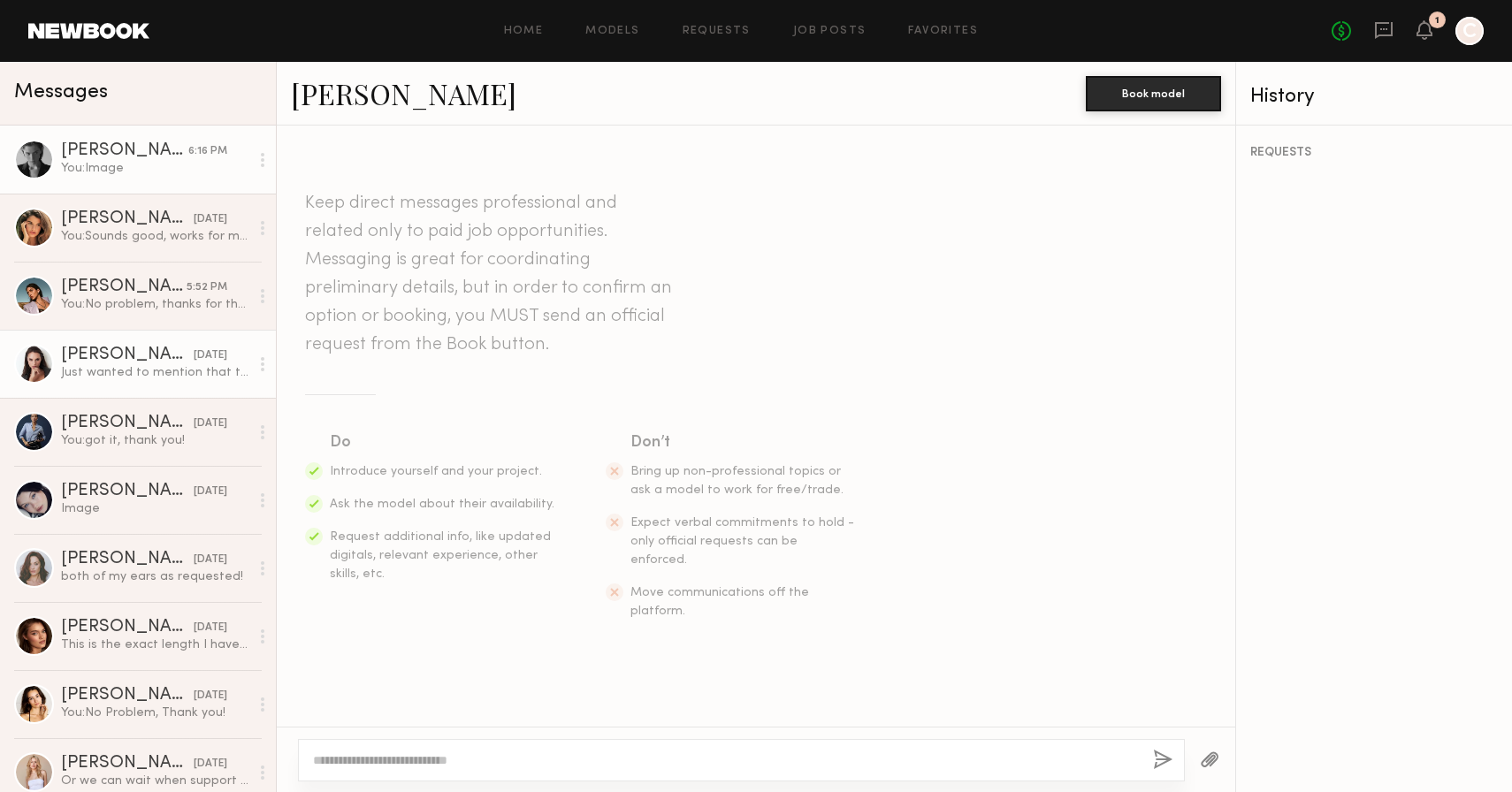
scroll to position [2142, 0]
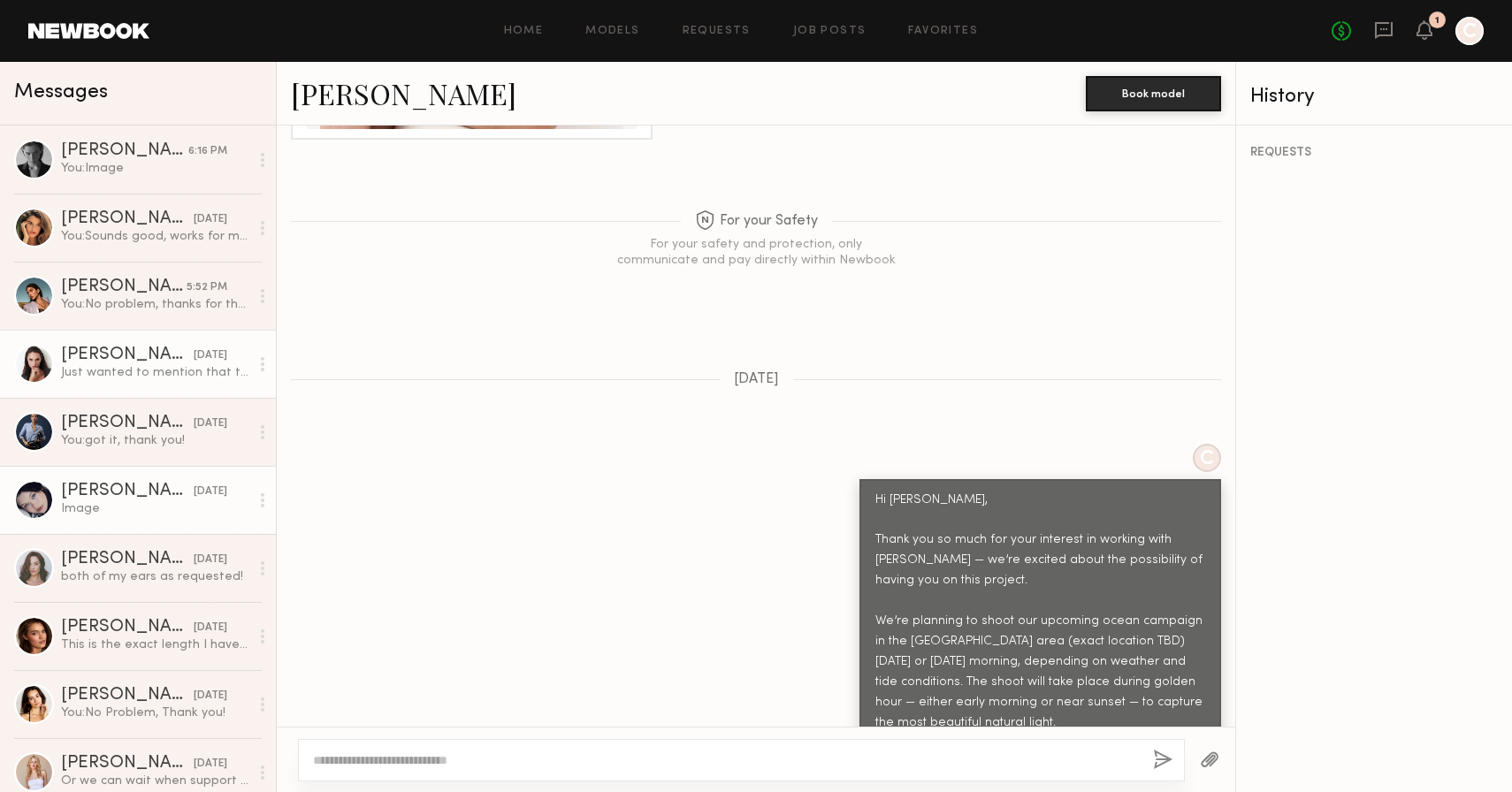
click at [149, 509] on div "Image" at bounding box center [155, 509] width 189 height 17
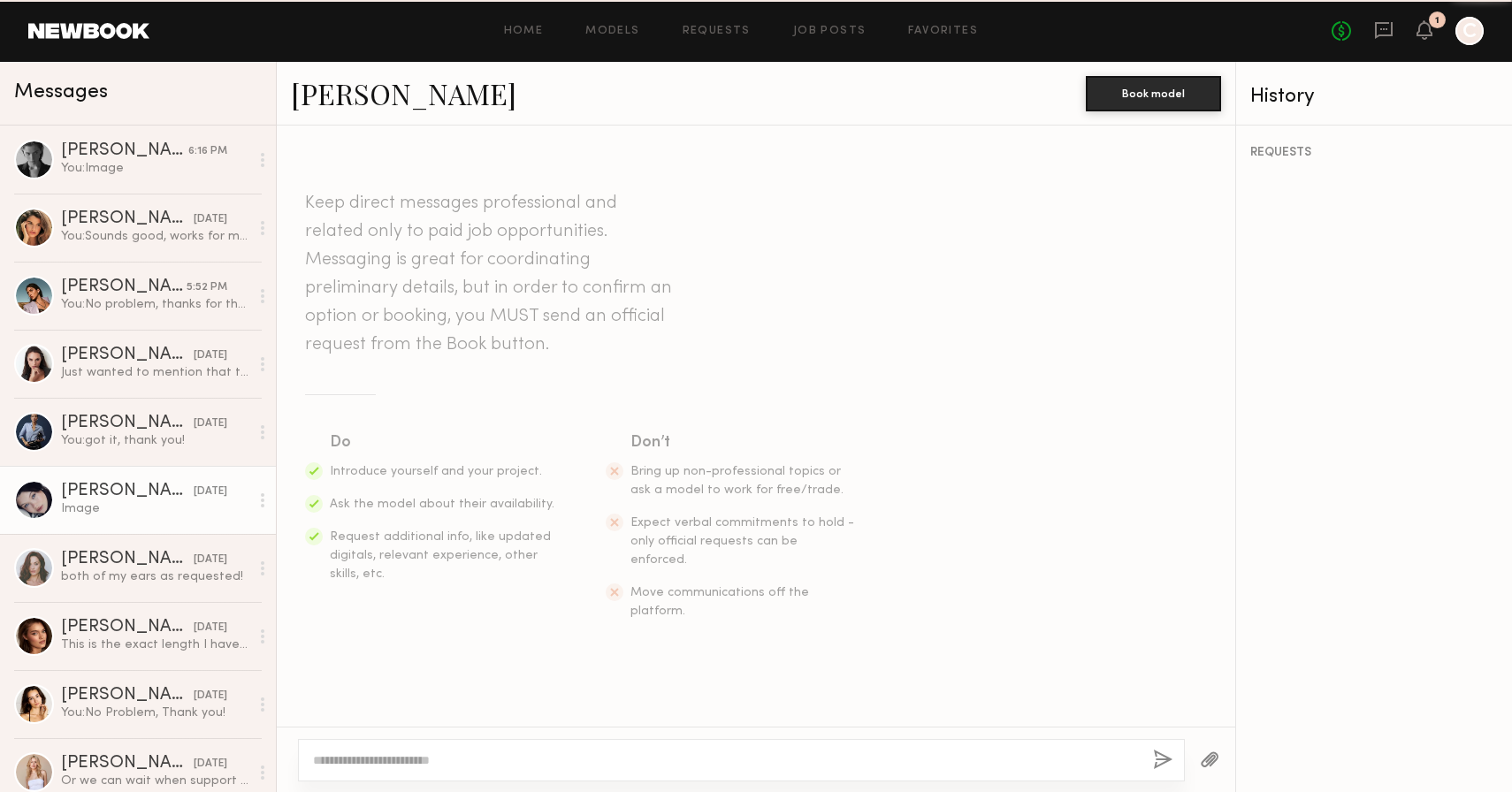
scroll to position [2575, 0]
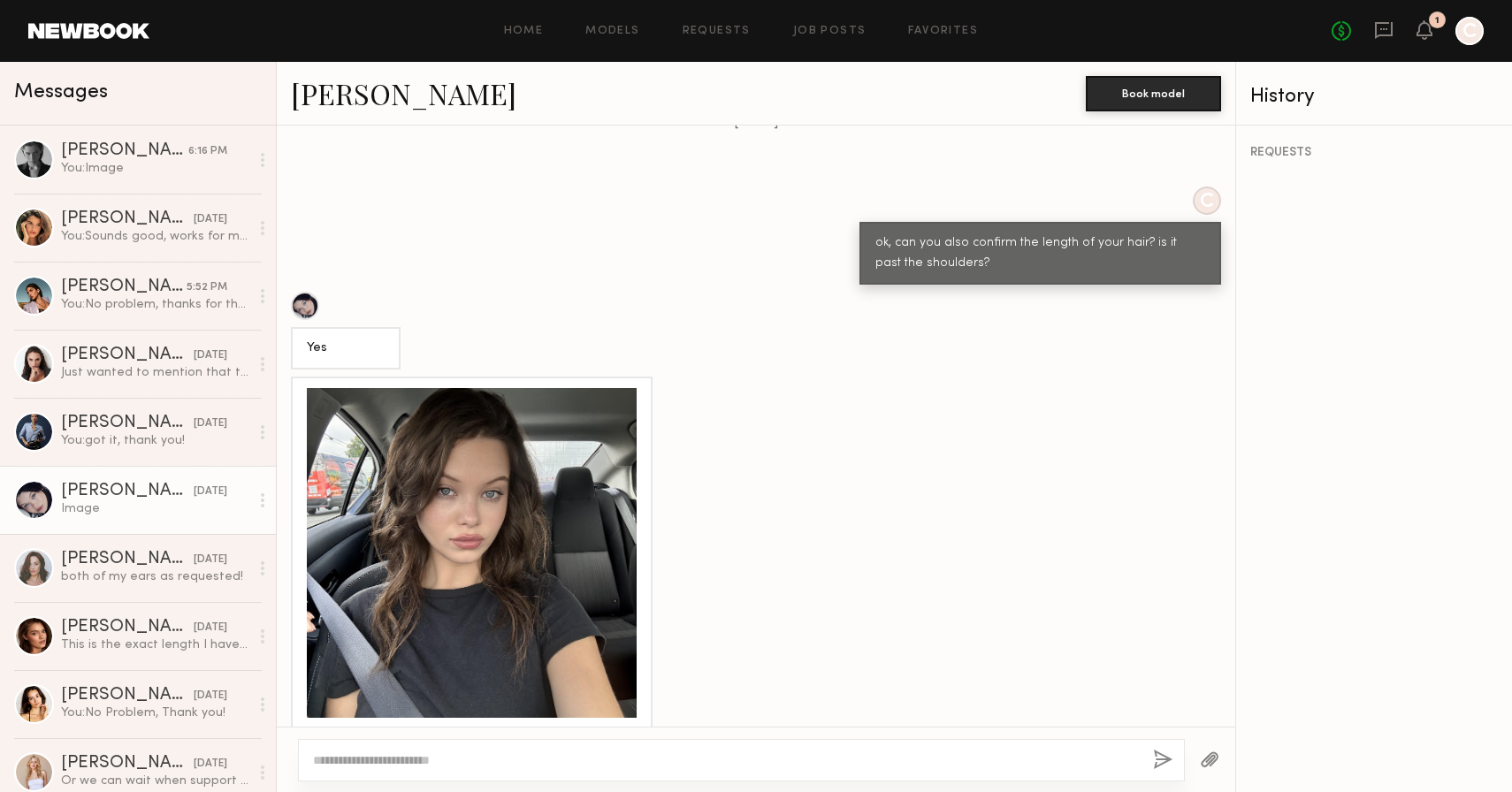
click at [523, 772] on div at bounding box center [741, 760] width 887 height 43
click at [500, 754] on textarea at bounding box center [725, 760] width 826 height 18
type textarea "*"
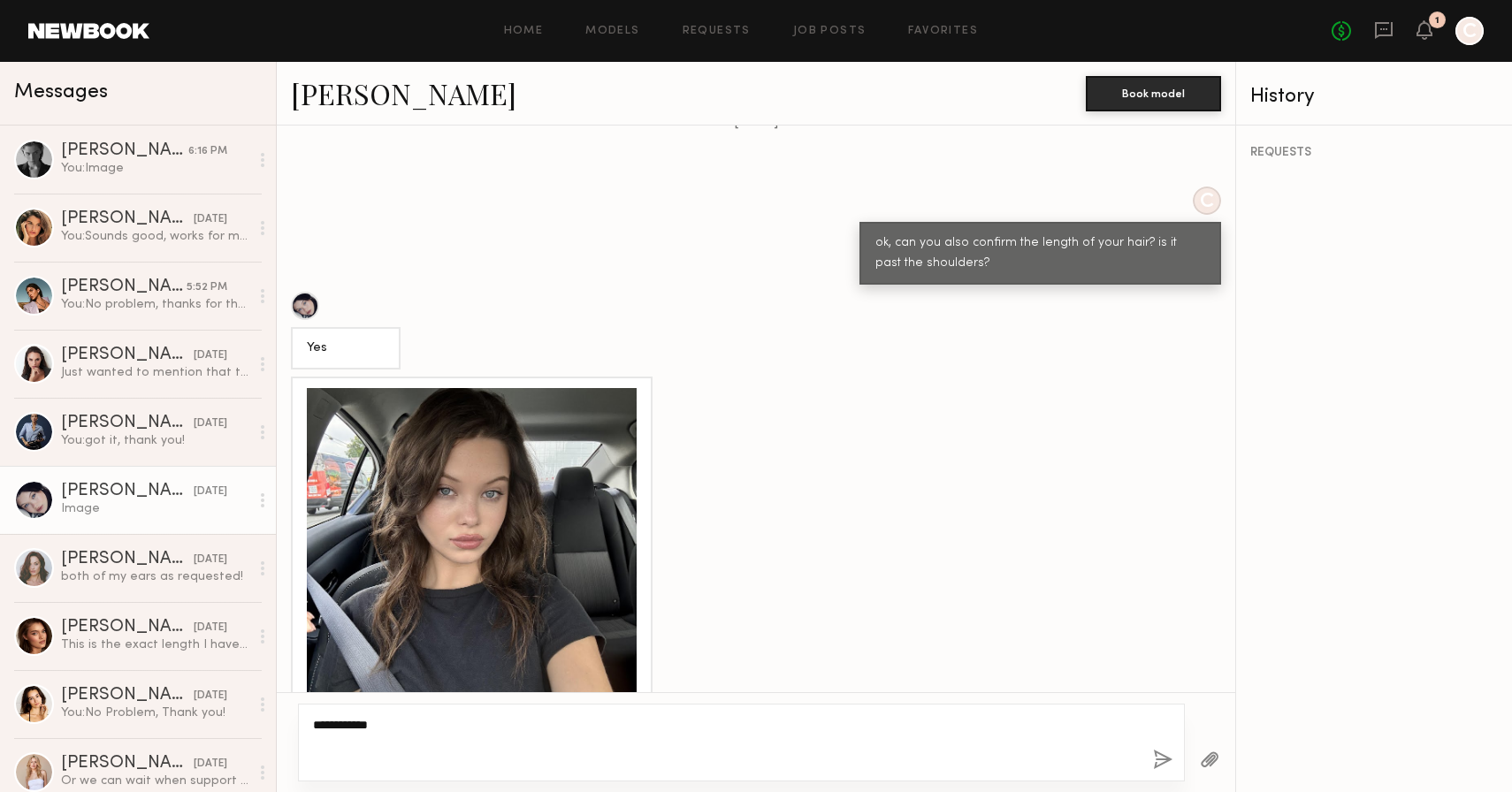
paste textarea "**********"
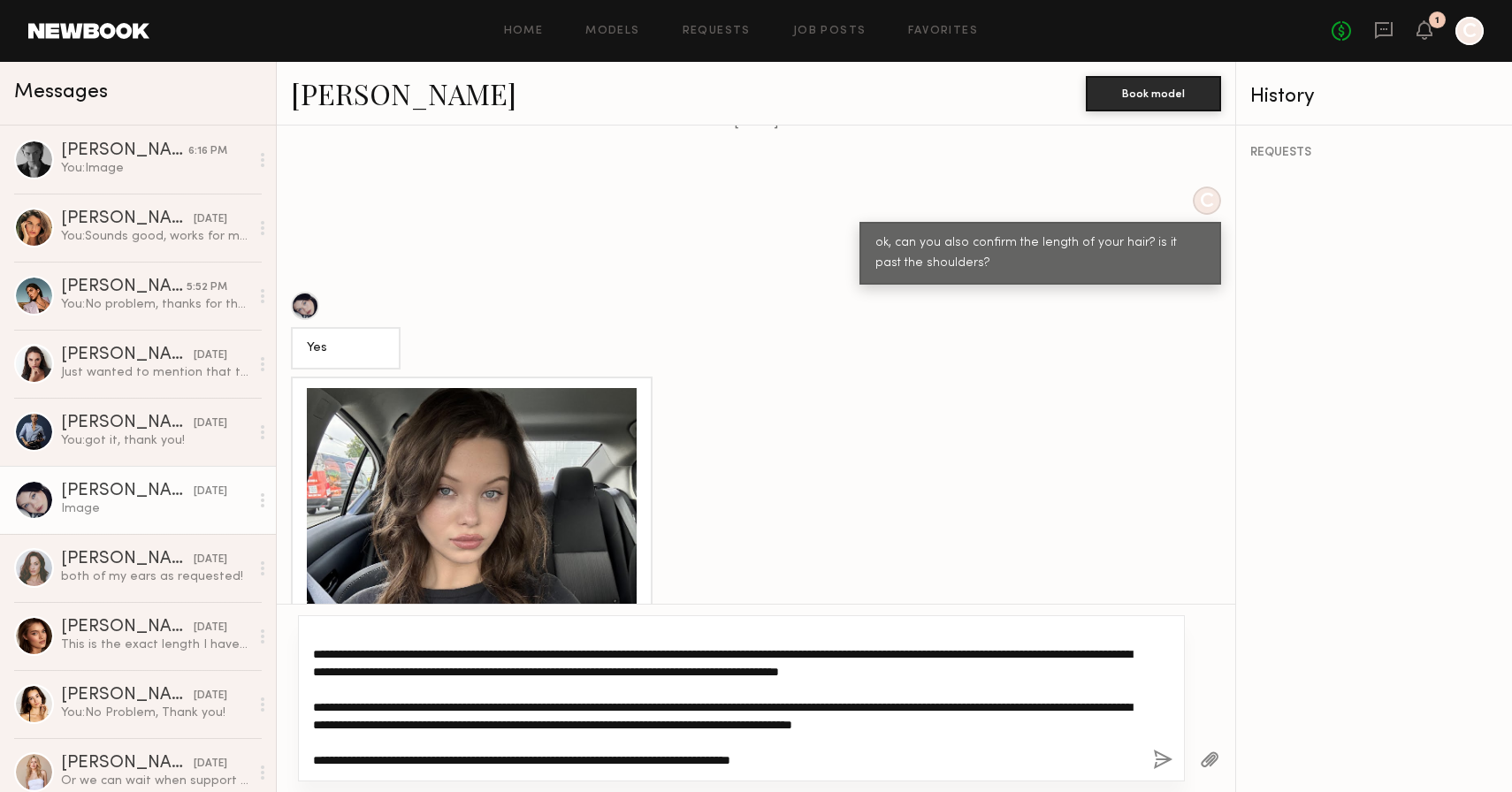
scroll to position [0, 0]
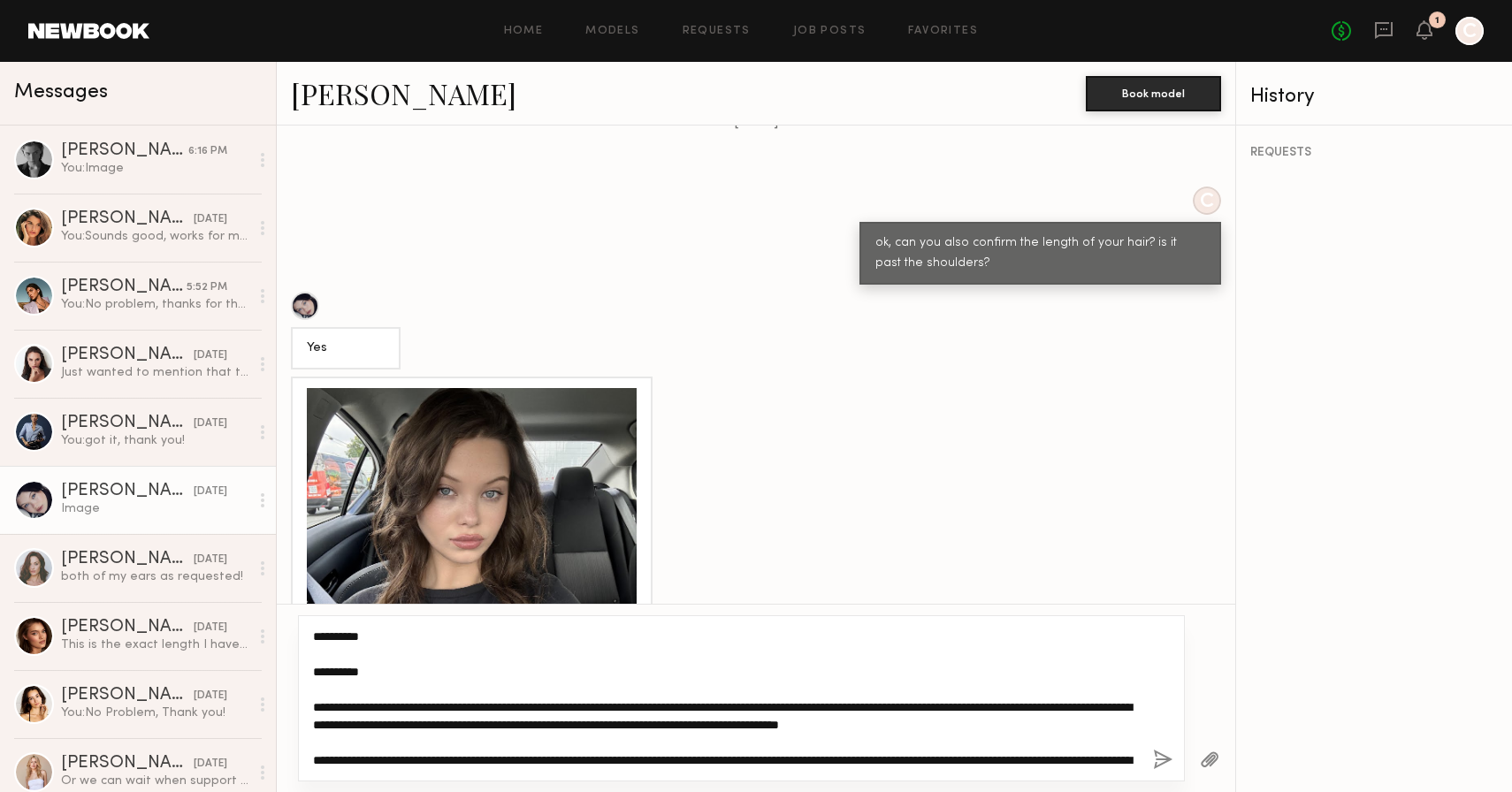
drag, startPoint x: 380, startPoint y: 676, endPoint x: 284, endPoint y: 672, distance: 96.1
click at [285, 674] on div "**********" at bounding box center [756, 697] width 958 height 188
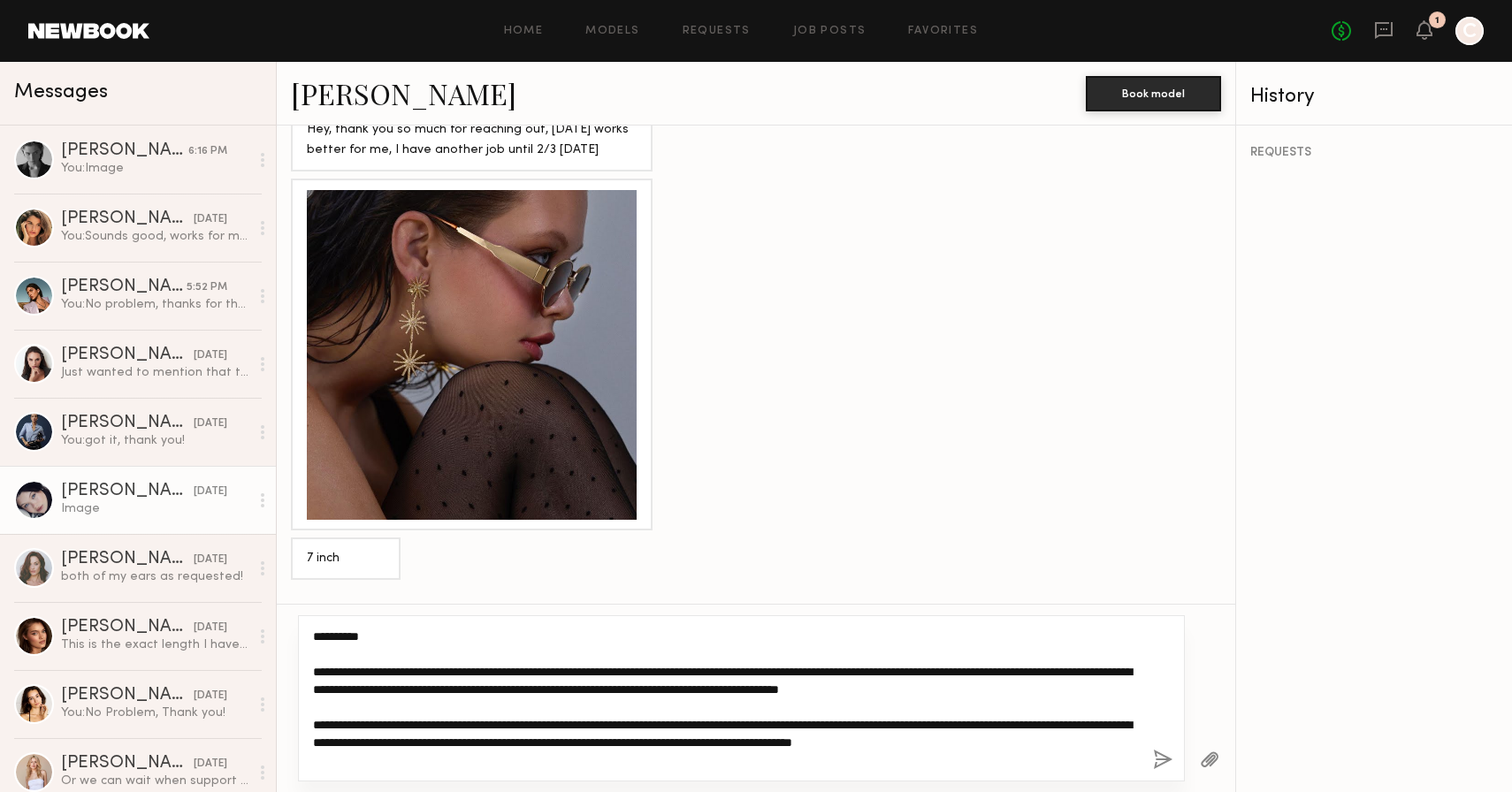
scroll to position [2042, 0]
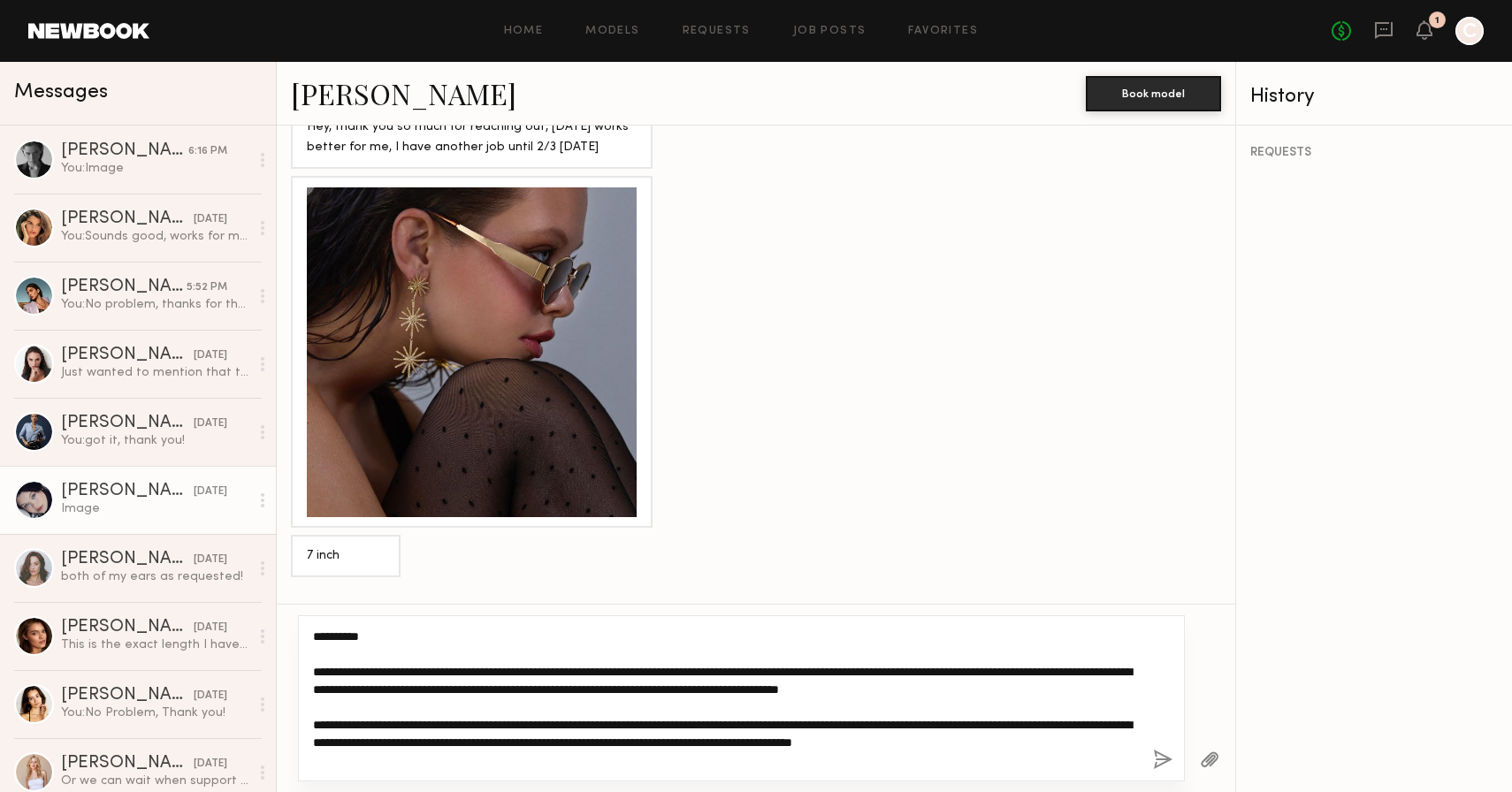
click at [1059, 670] on textarea "**********" at bounding box center [725, 698] width 826 height 141
drag, startPoint x: 380, startPoint y: 720, endPoint x: 307, endPoint y: 690, distance: 78.9
click at [307, 691] on div "**********" at bounding box center [741, 698] width 887 height 166
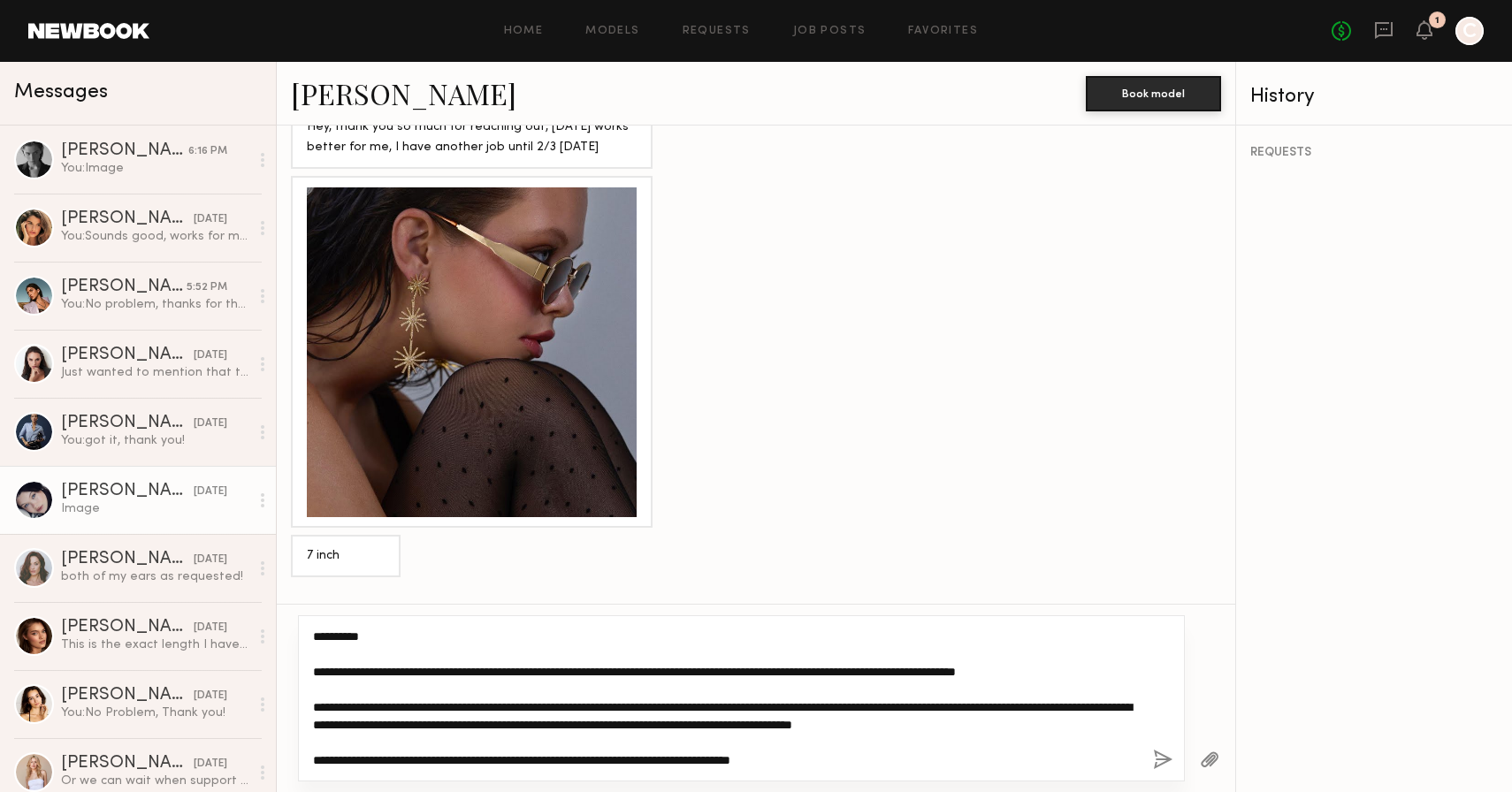
drag, startPoint x: 632, startPoint y: 723, endPoint x: 435, endPoint y: 729, distance: 197.1
click at [435, 729] on textarea "**********" at bounding box center [725, 698] width 826 height 141
drag, startPoint x: 958, startPoint y: 724, endPoint x: 644, endPoint y: 727, distance: 314.0
click at [644, 727] on textarea "**********" at bounding box center [725, 698] width 826 height 141
click at [741, 747] on textarea "**********" at bounding box center [725, 698] width 826 height 141
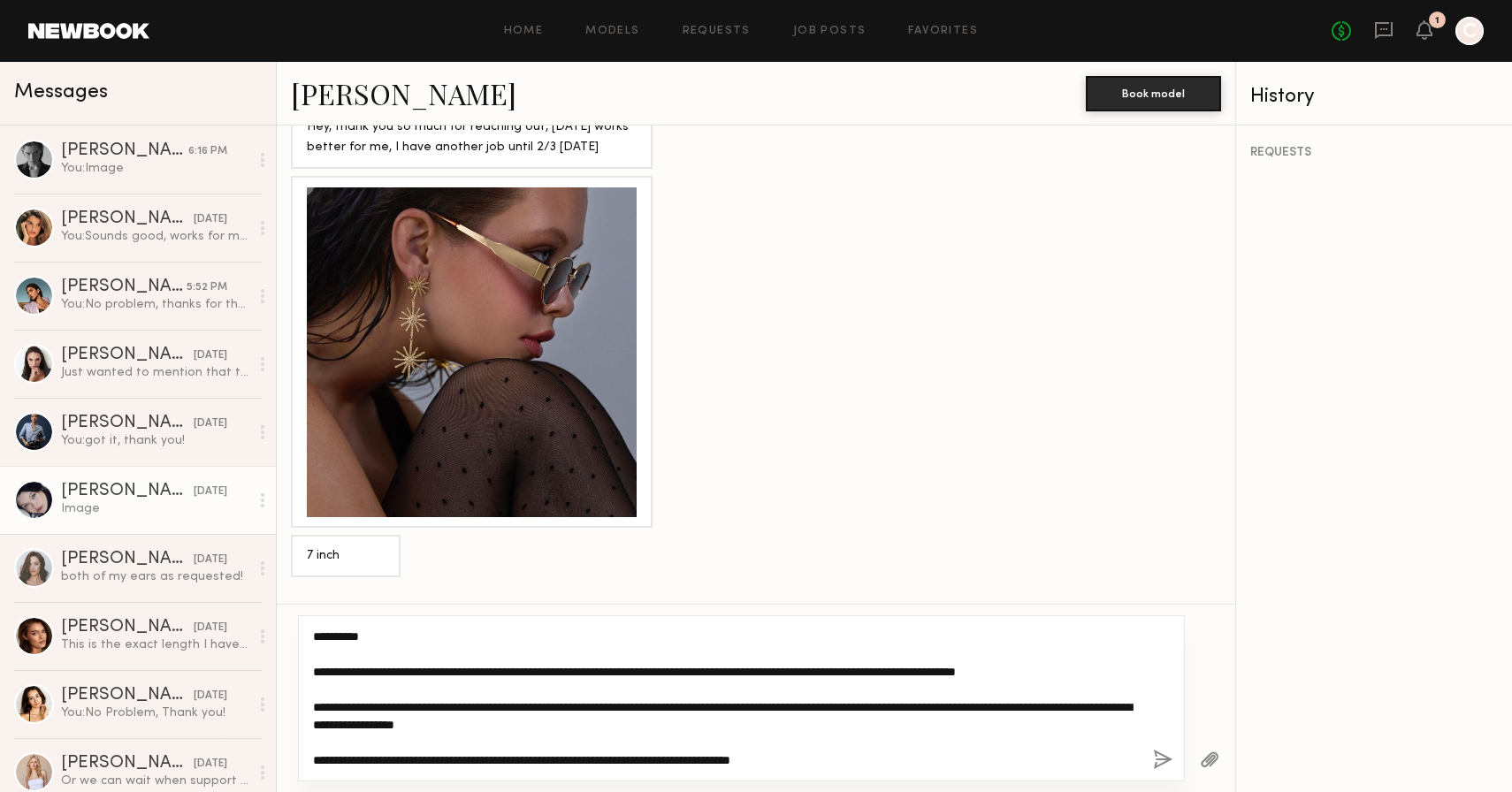
click at [739, 761] on textarea "**********" at bounding box center [725, 698] width 826 height 141
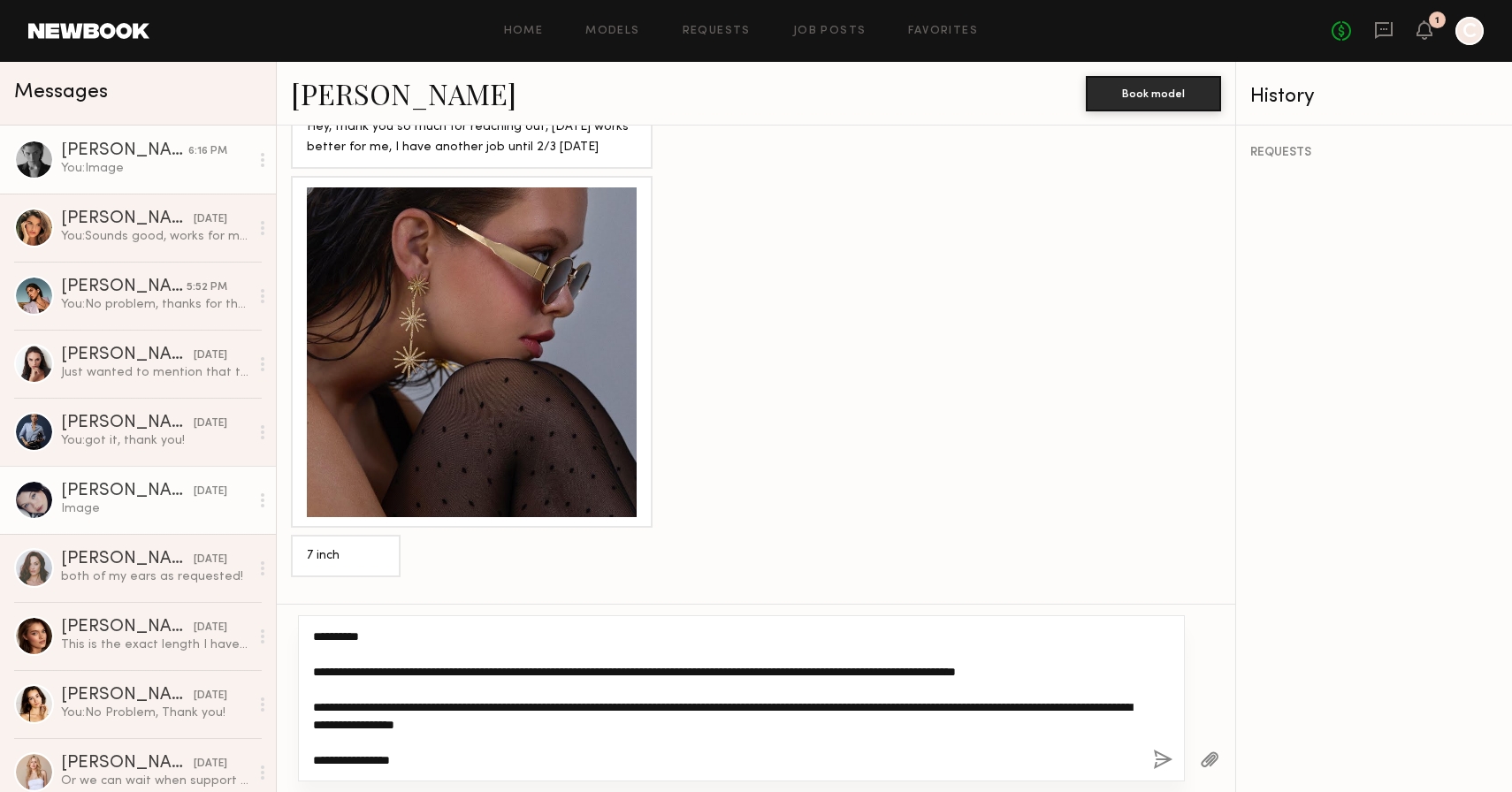
type textarea "**********"
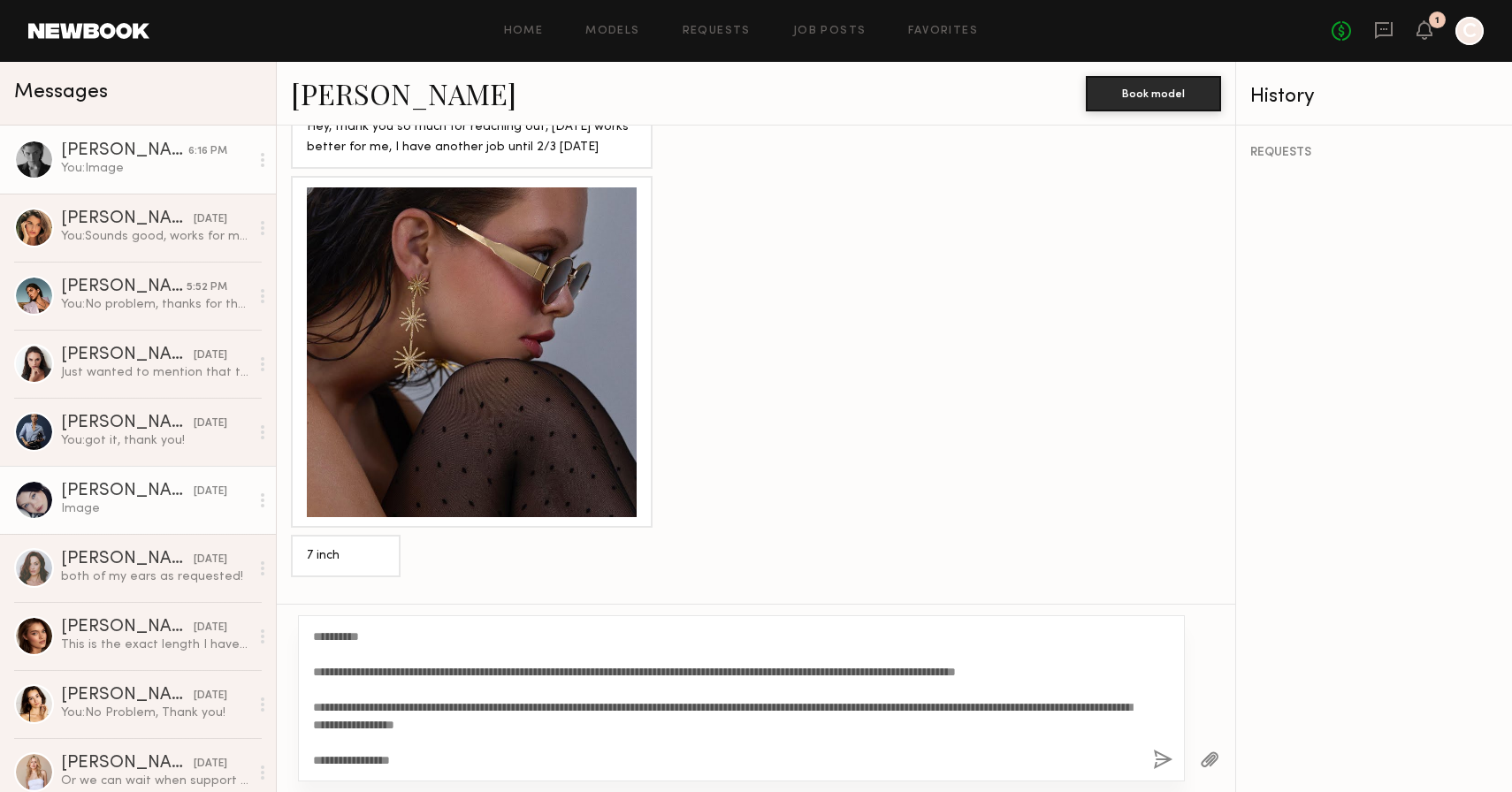
click at [88, 145] on div "[PERSON_NAME]" at bounding box center [124, 150] width 127 height 18
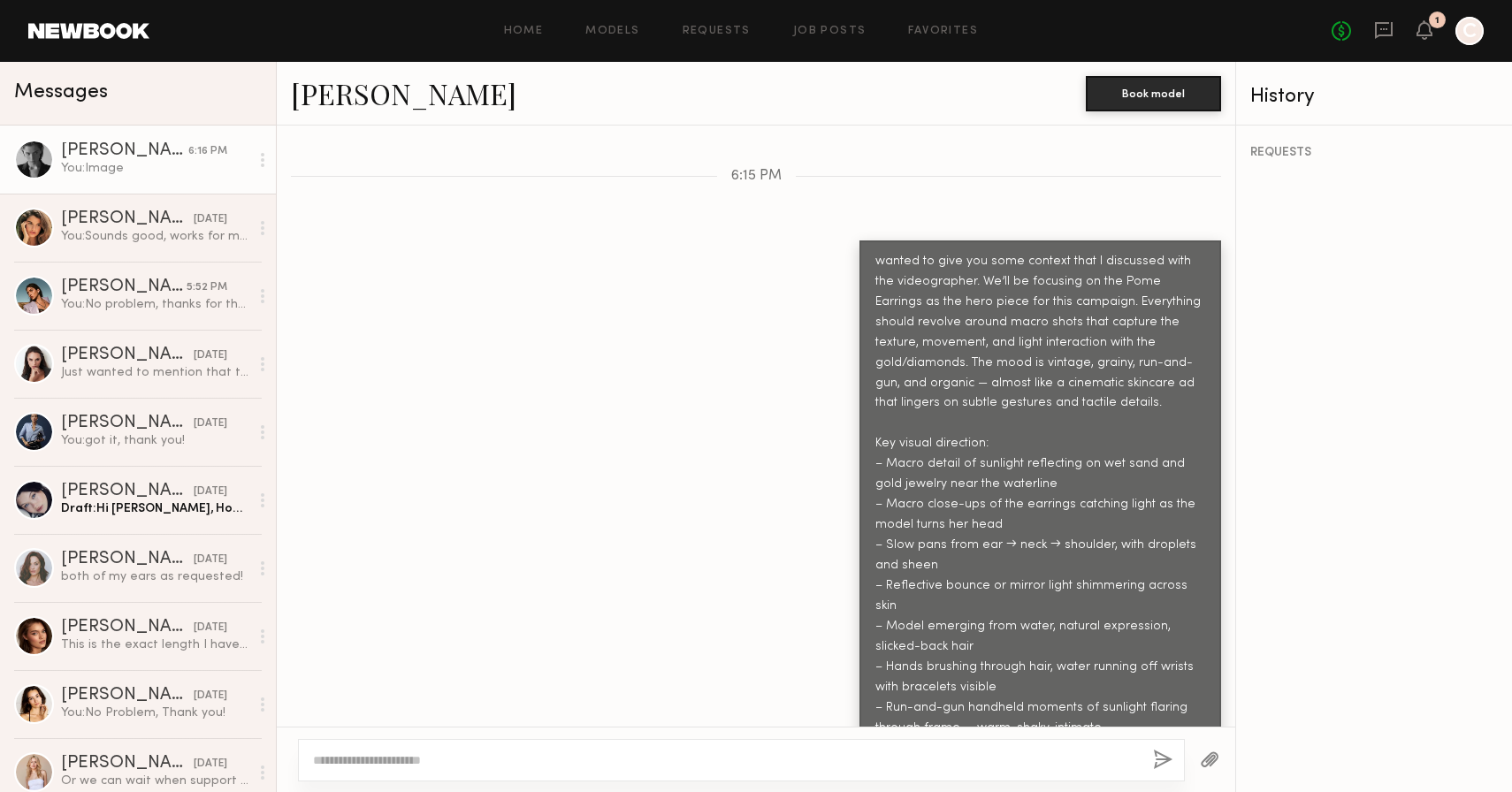
scroll to position [6582, 0]
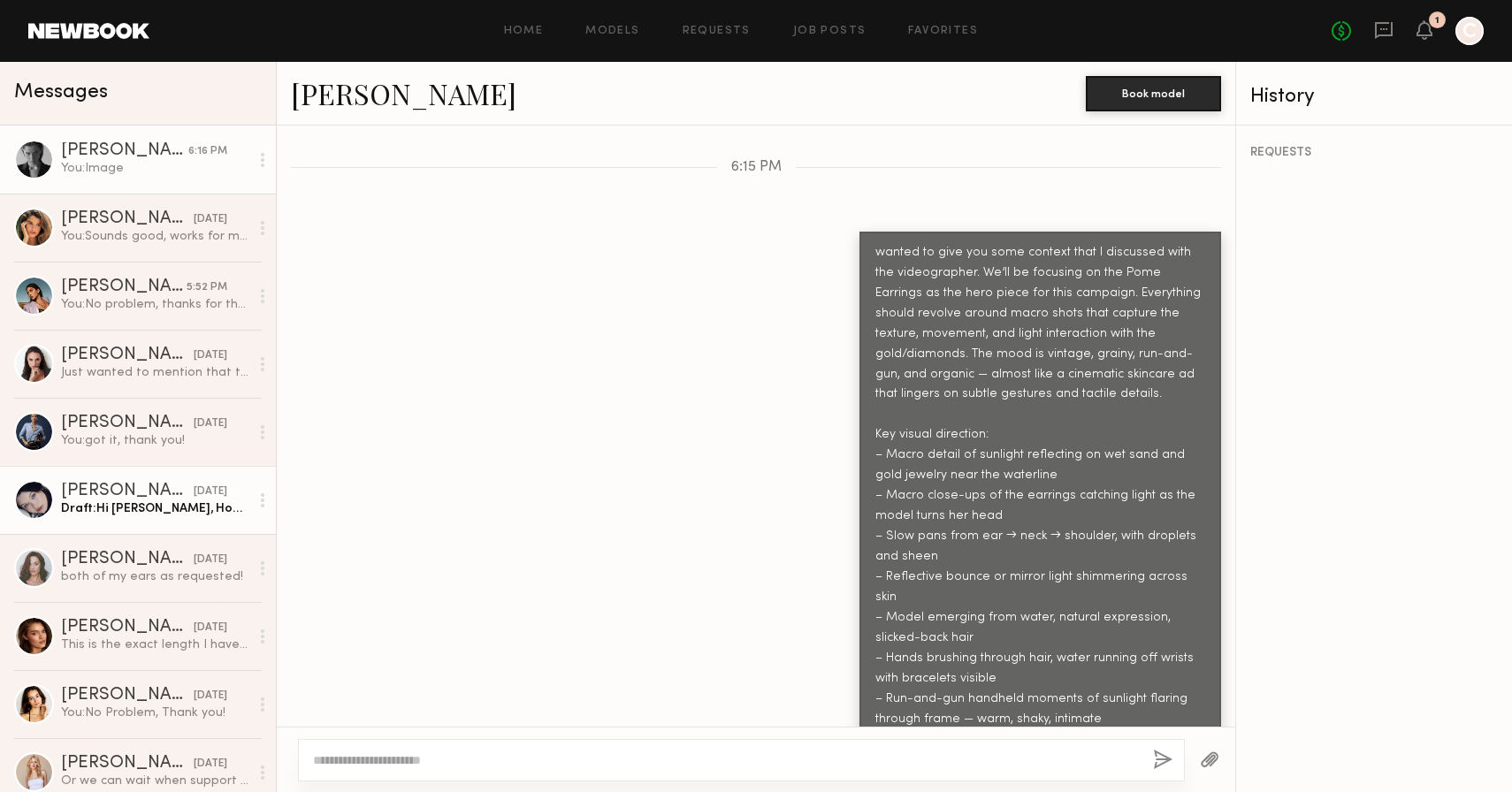
click at [134, 472] on link "Marina F. 10/07/2025 Draft: Hi Marina, Hope you’re doing well! I wanted to chec…" at bounding box center [137, 500] width 276 height 68
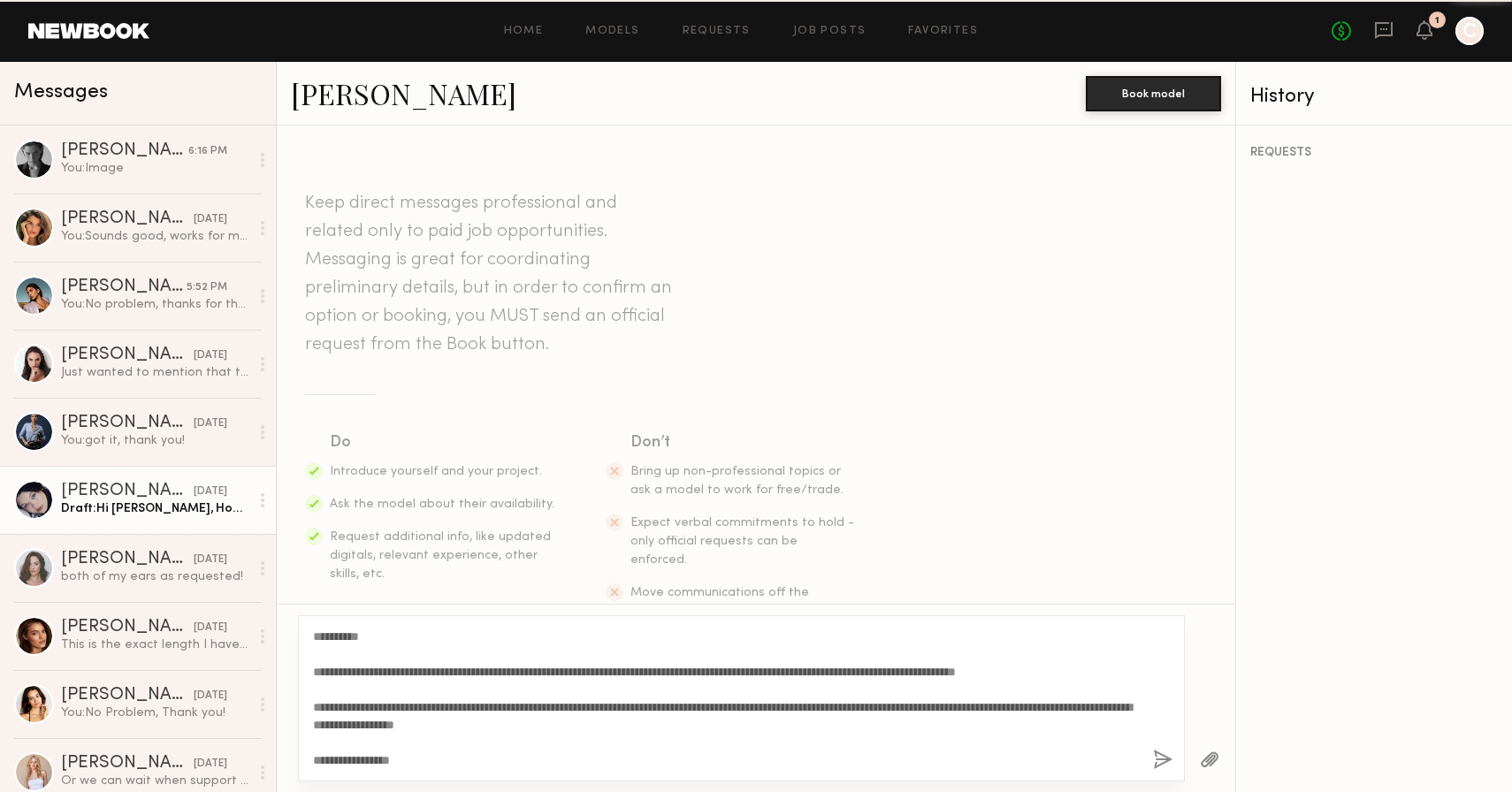
scroll to position [2575, 0]
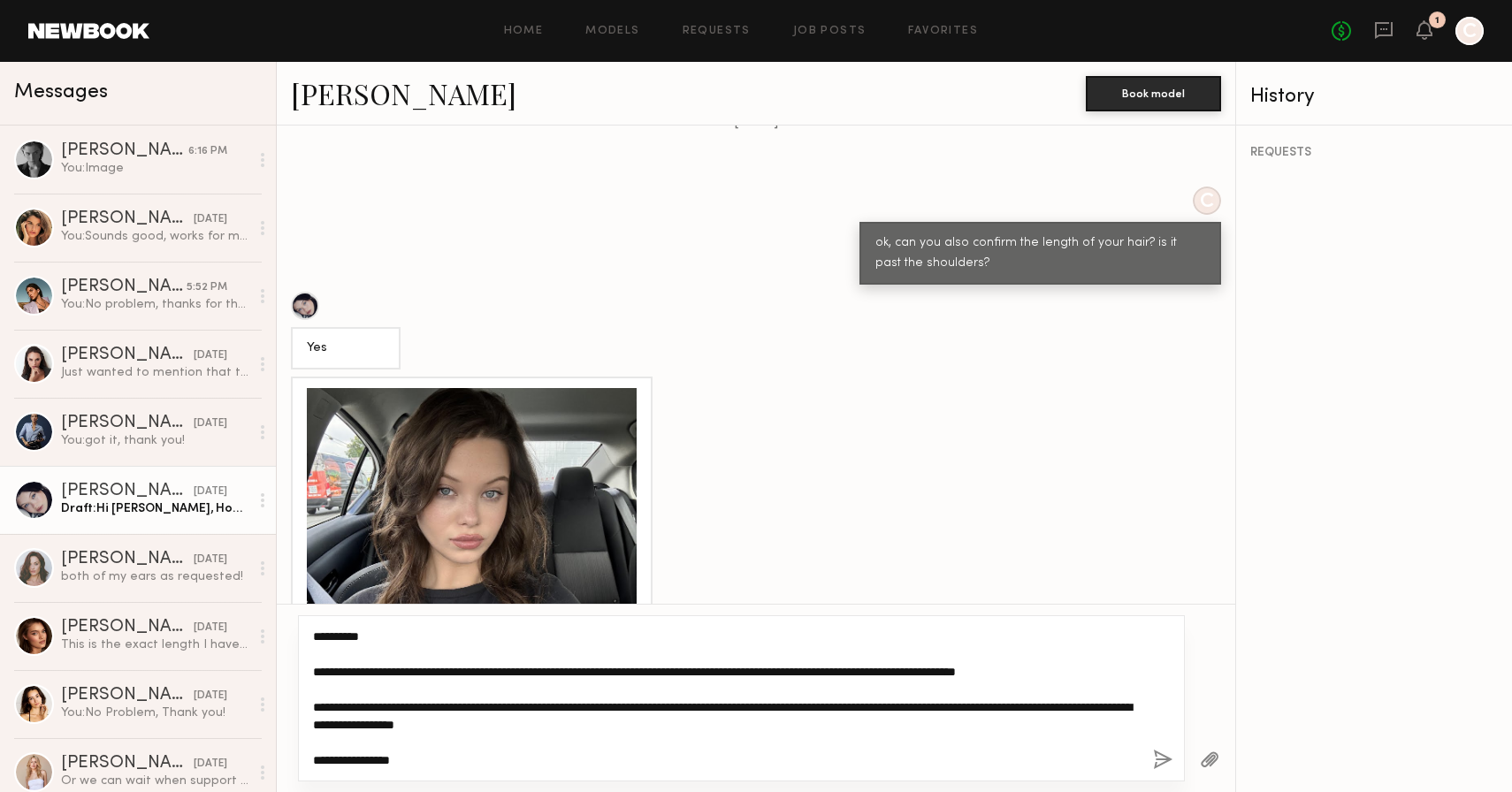
click at [446, 759] on textarea "**********" at bounding box center [725, 698] width 826 height 141
type textarea "**********"
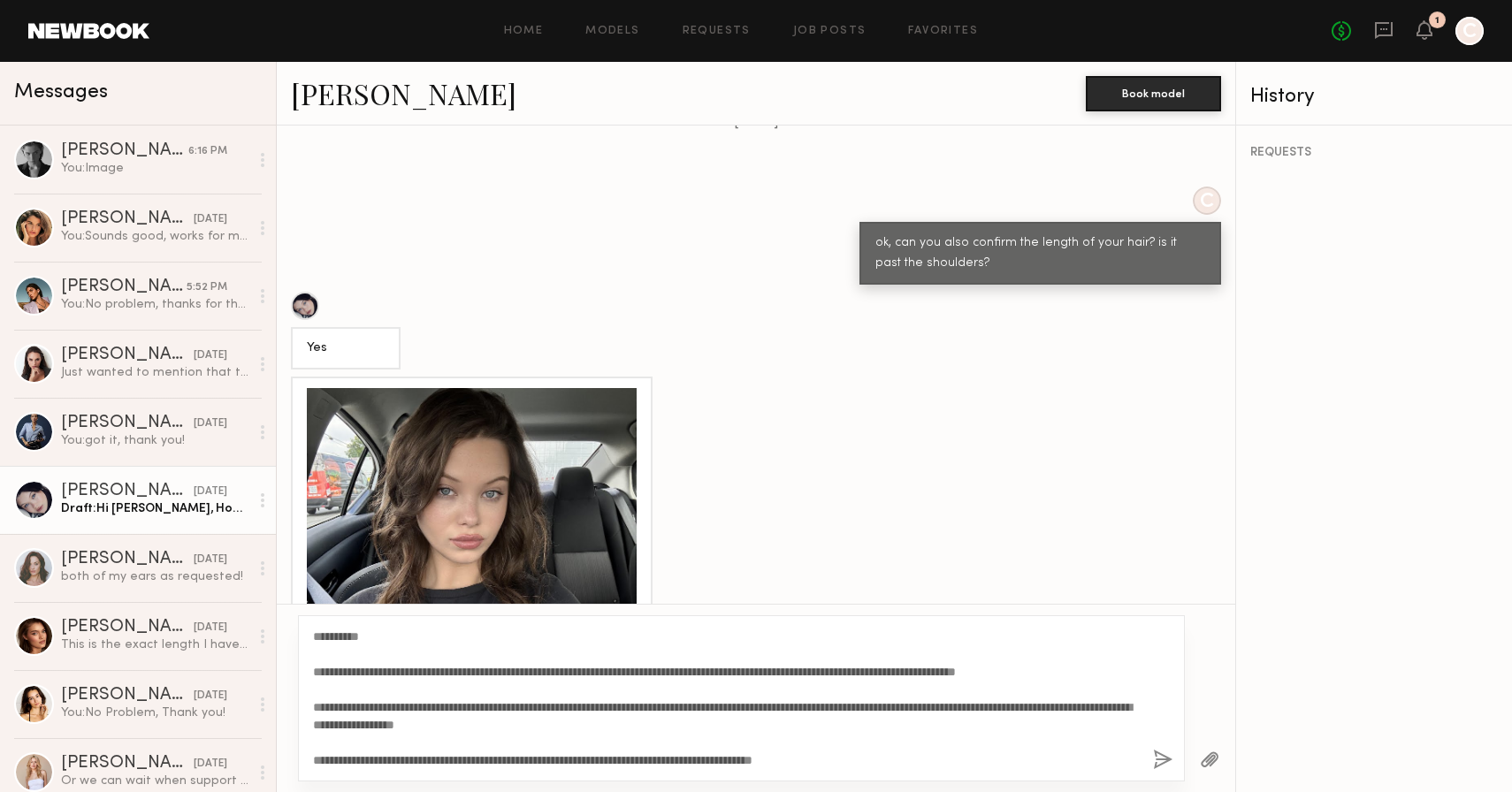
click at [1161, 756] on button "button" at bounding box center [1163, 760] width 20 height 22
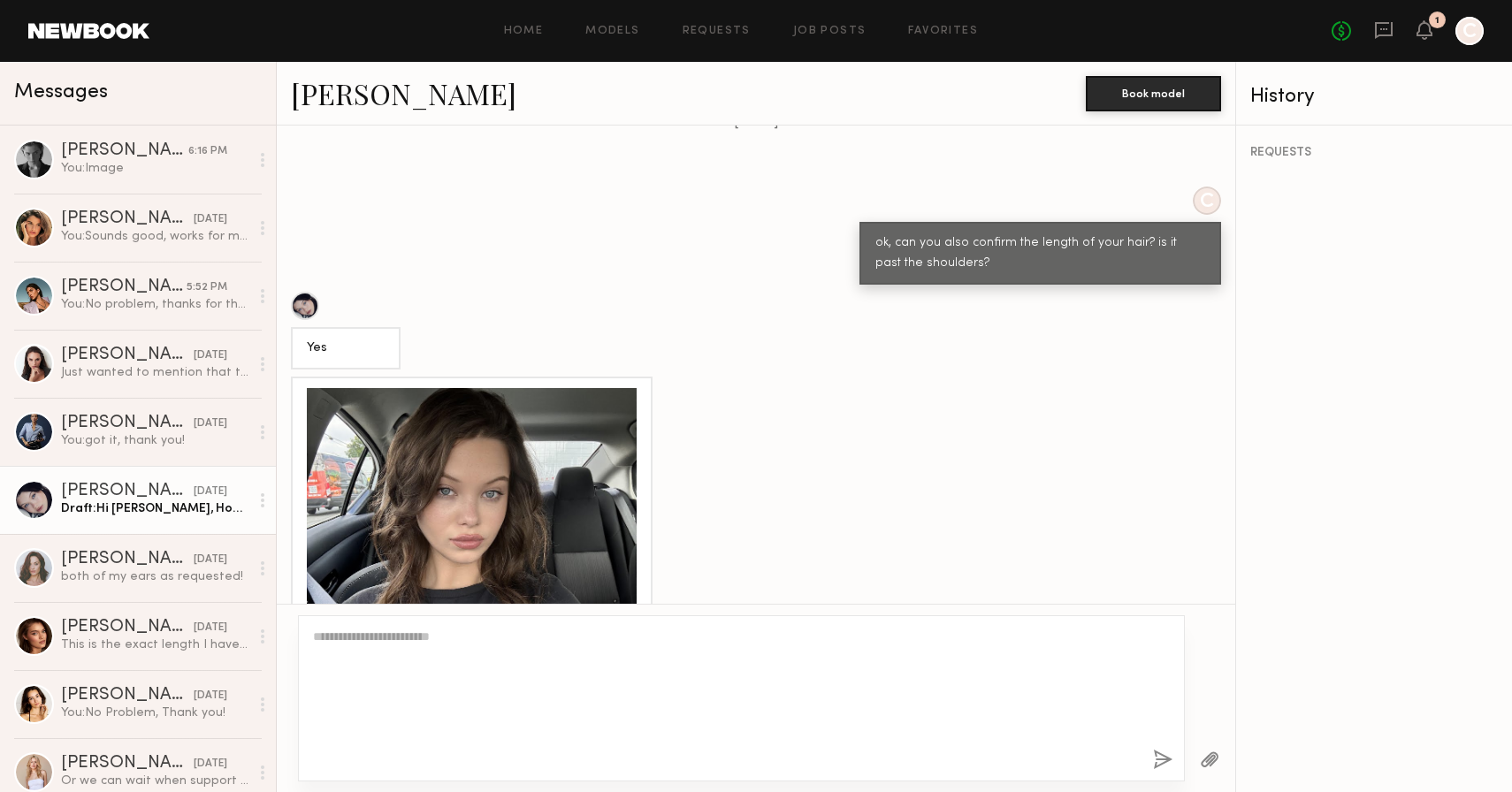
scroll to position [3136, 0]
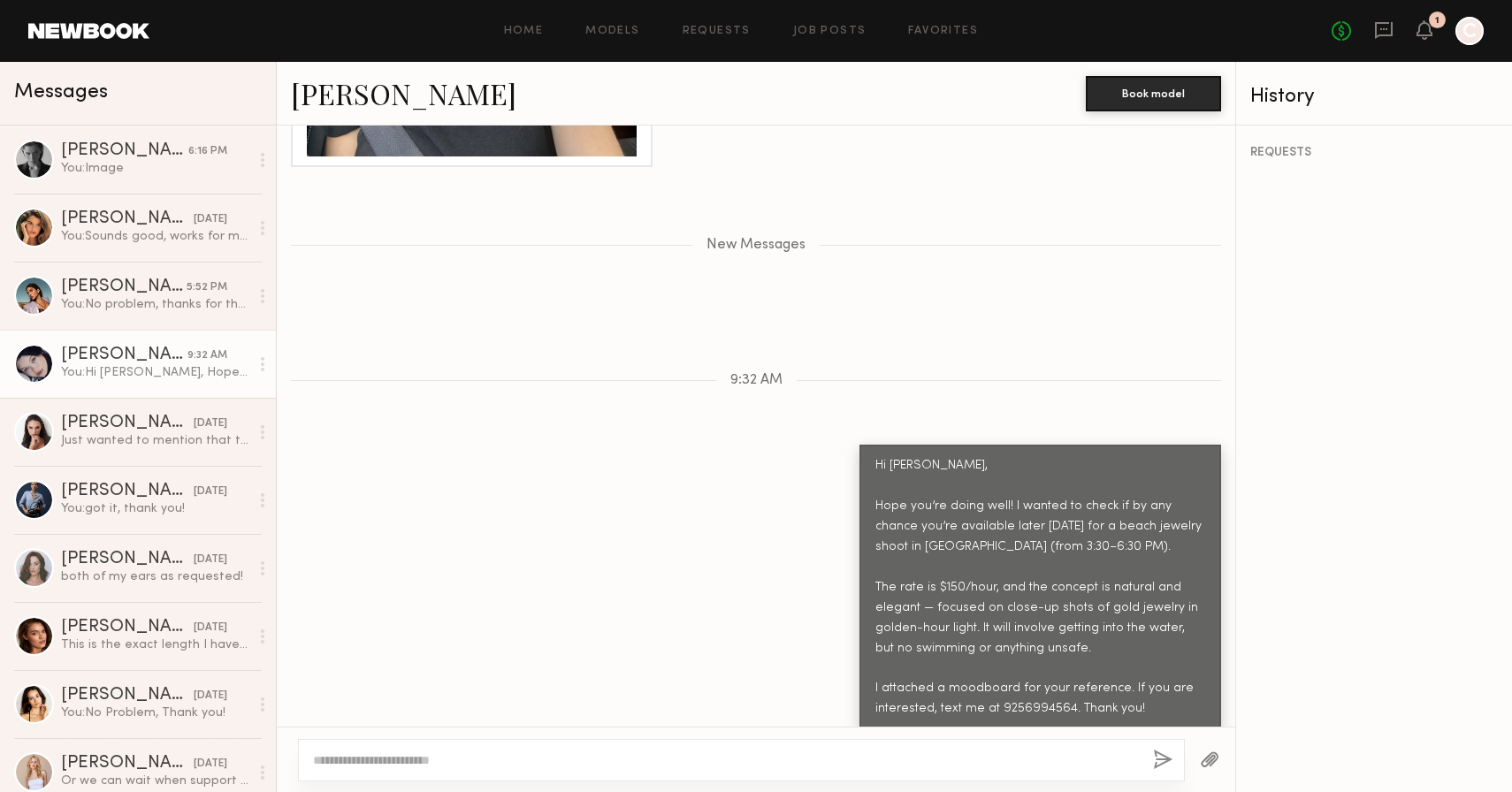
click at [1219, 757] on div at bounding box center [1210, 760] width 50 height 44
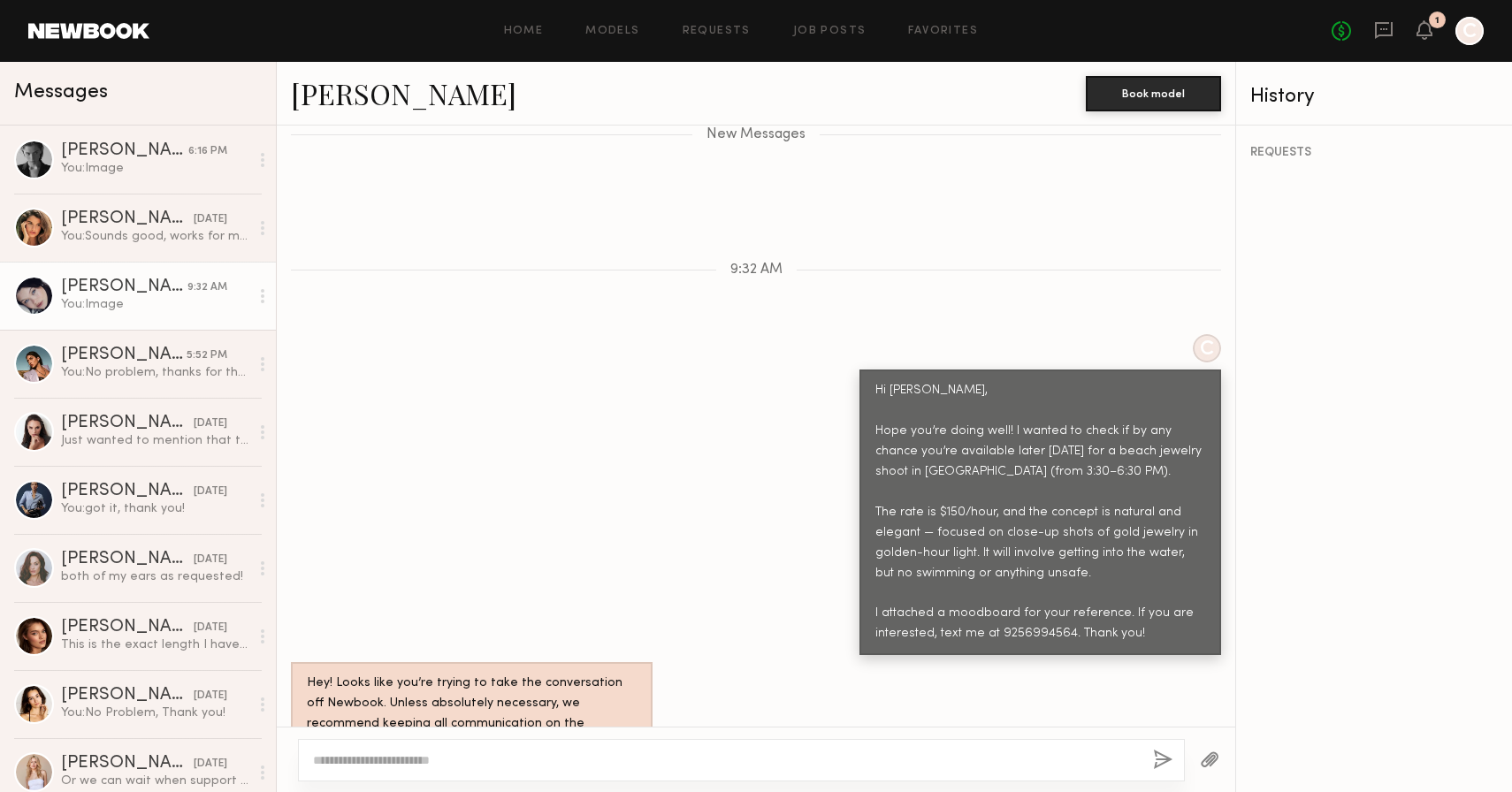
scroll to position [3641, 0]
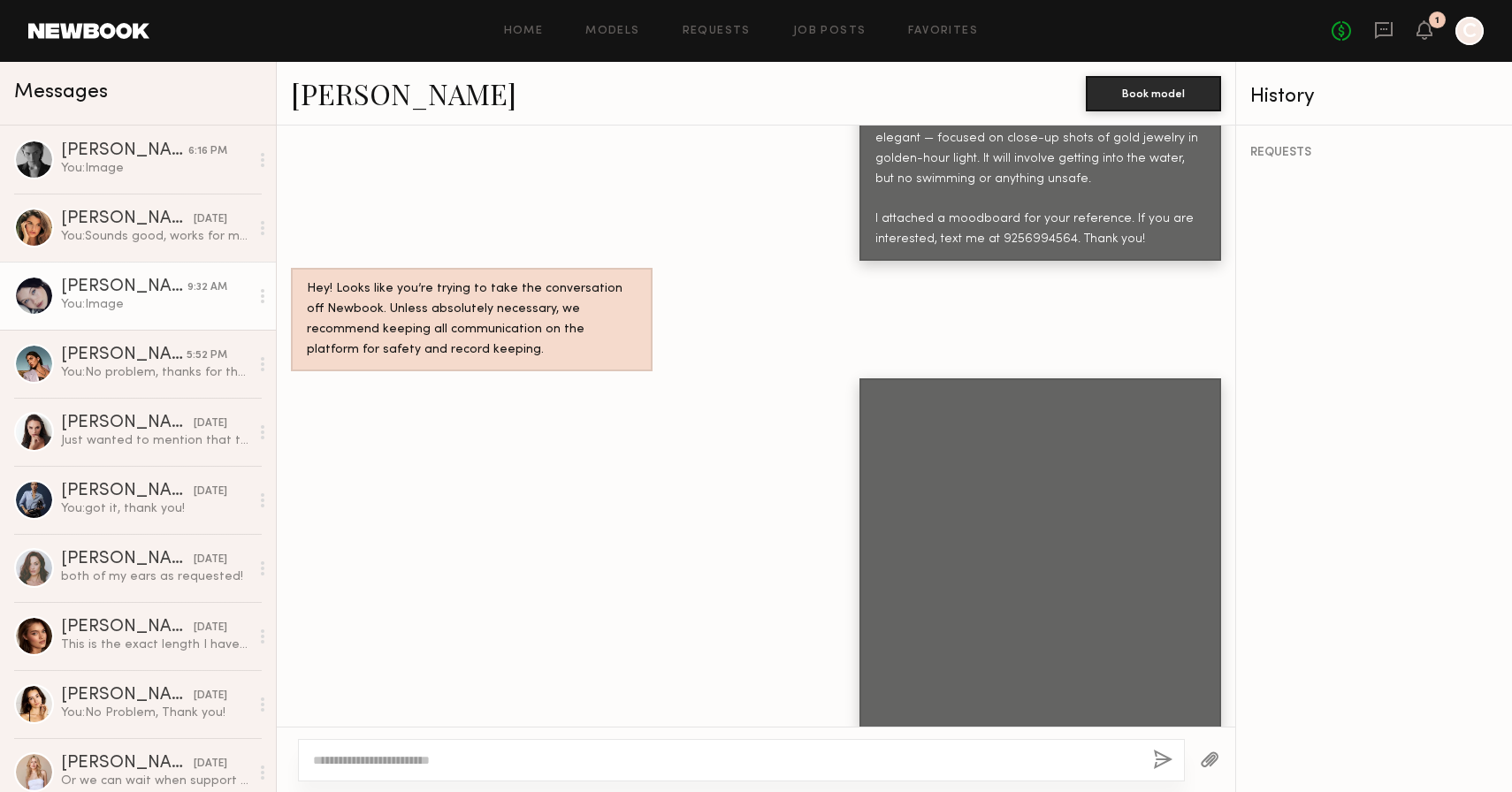
click at [129, 310] on div "You: Image" at bounding box center [155, 305] width 189 height 17
click at [129, 175] on div "You: Image" at bounding box center [155, 168] width 189 height 17
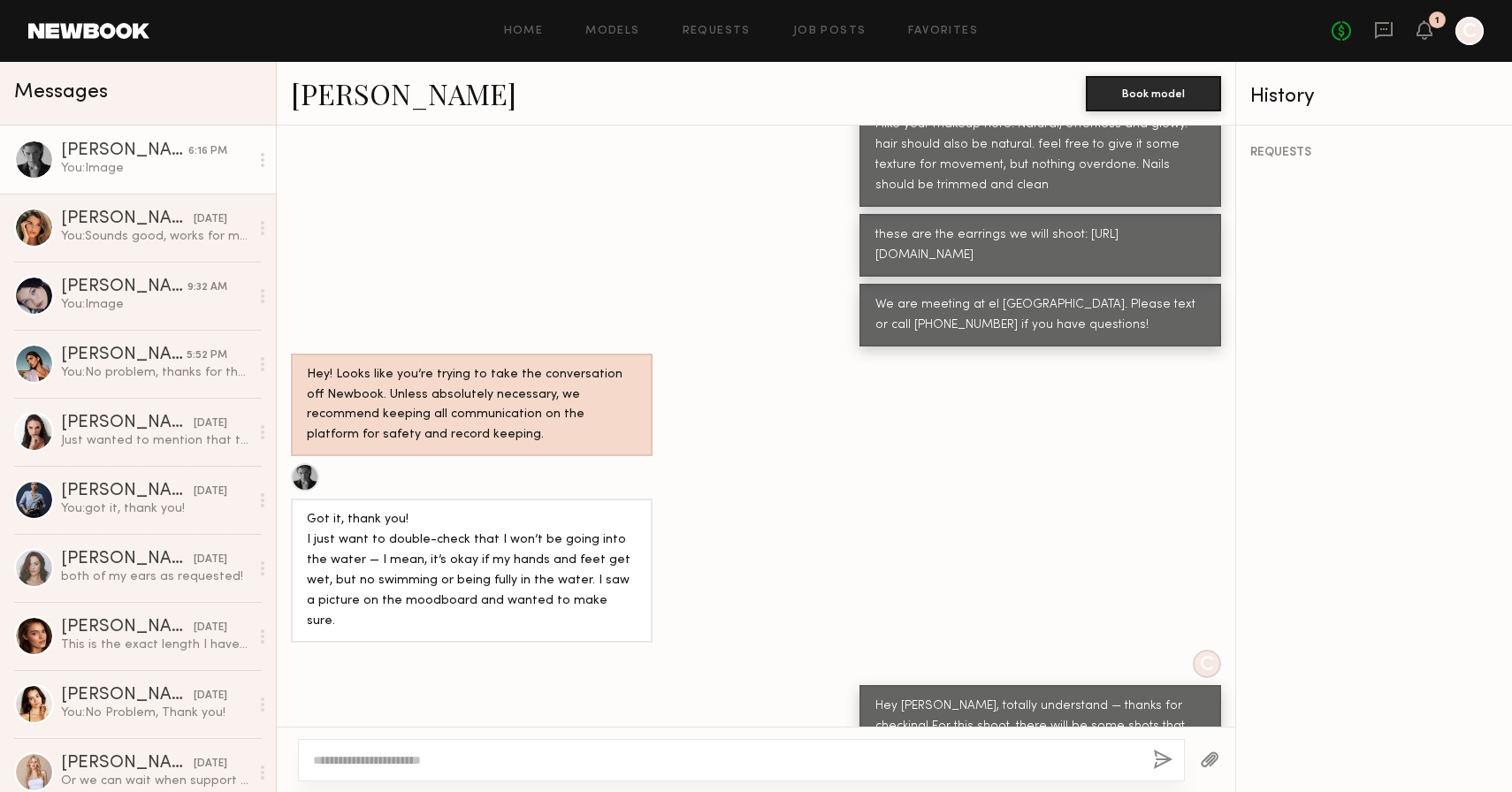
scroll to position [8824, 0]
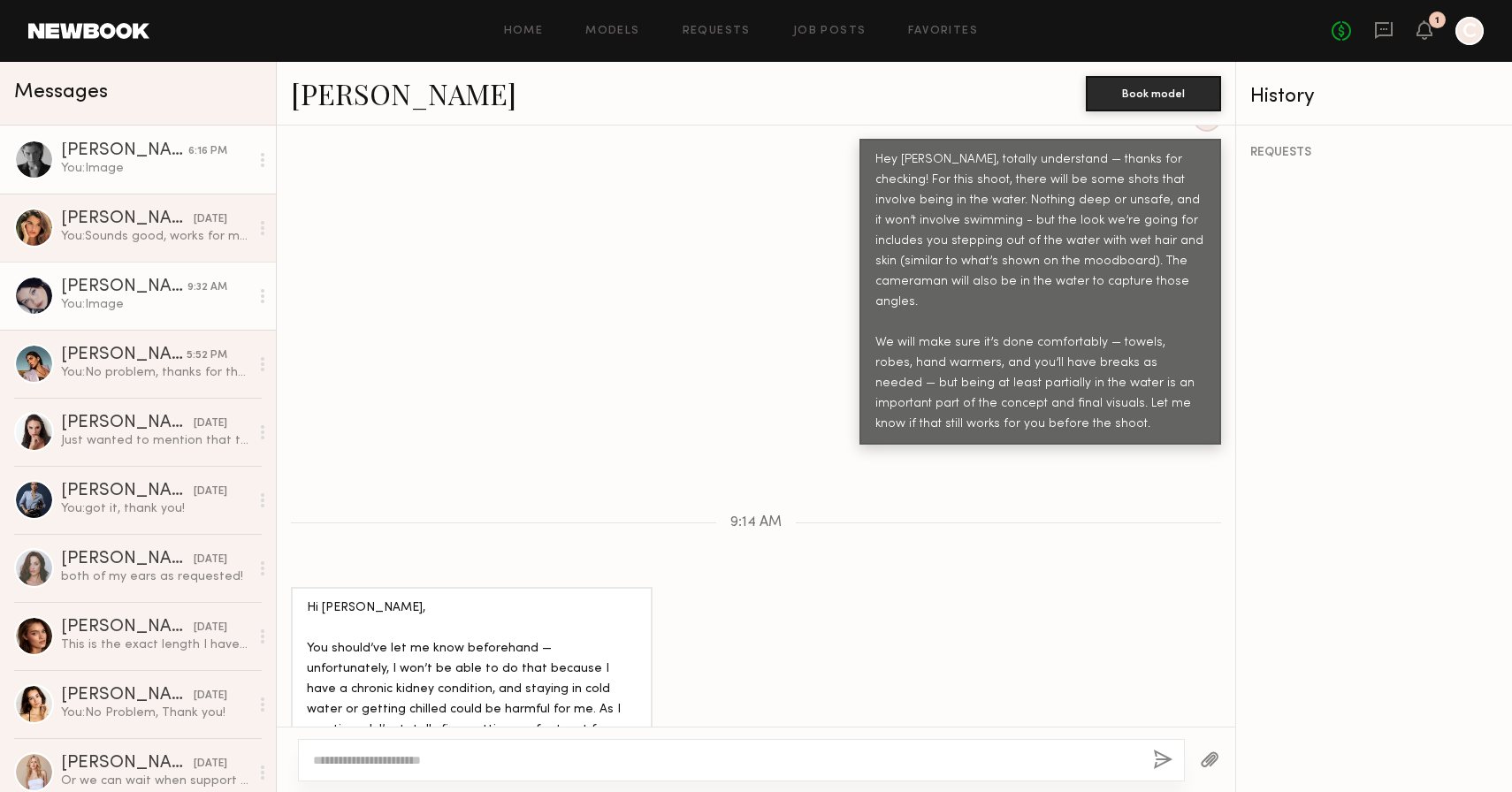
click at [127, 294] on div "[PERSON_NAME]" at bounding box center [124, 287] width 126 height 18
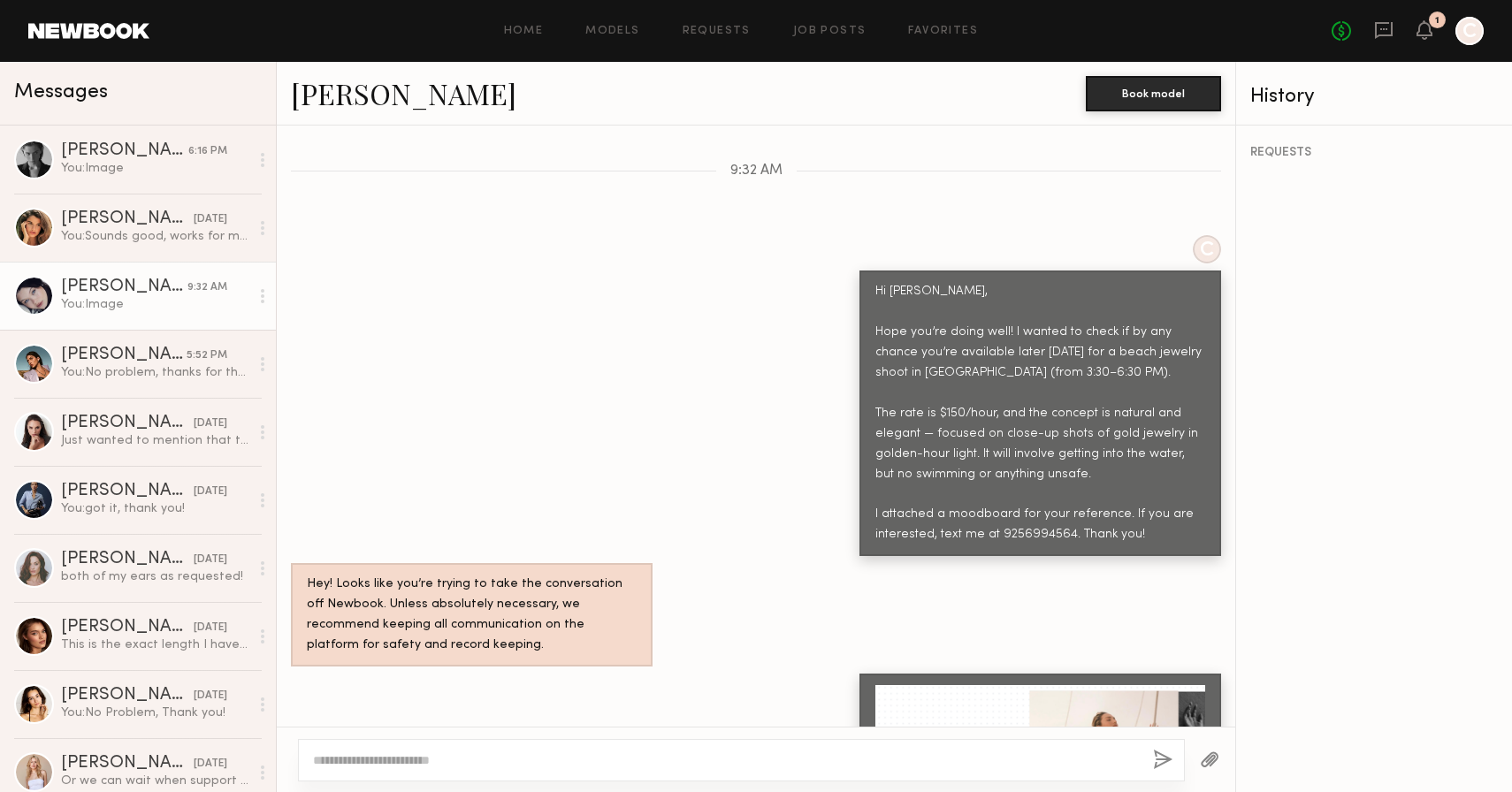
scroll to position [3209, 0]
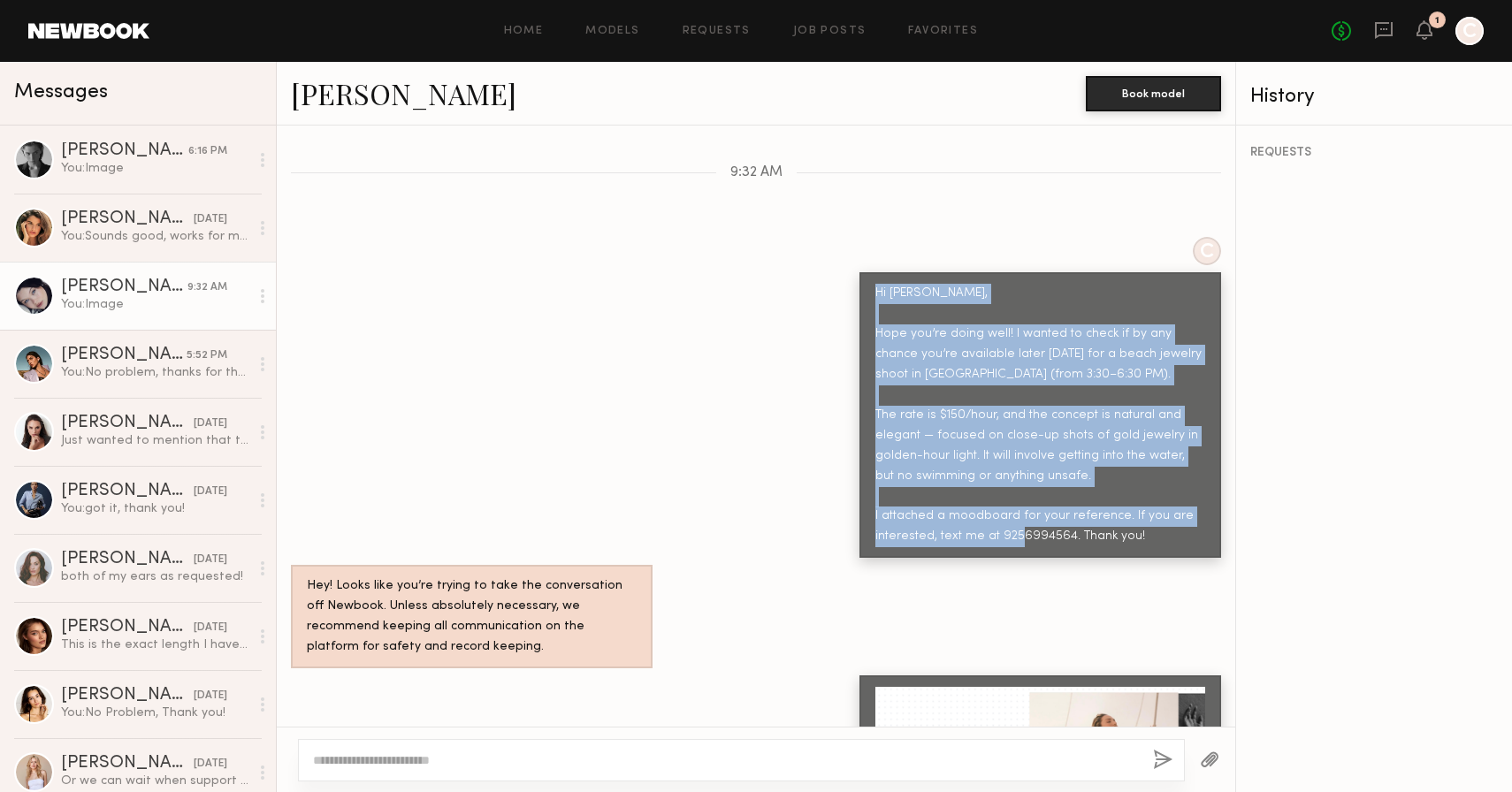
drag, startPoint x: 1141, startPoint y: 528, endPoint x: 875, endPoint y: 279, distance: 364.4
click at [876, 284] on div "Hi Marina, Hope you’re doing well! I wanted to check if by any chance you’re av…" at bounding box center [1040, 416] width 330 height 264
copy div "Hi Marina, Hope you’re doing well! I wanted to check if by any chance you’re av…"
click at [110, 500] on div "Kloey R. 10/07/2025 You: got it, thank you!" at bounding box center [155, 500] width 189 height 34
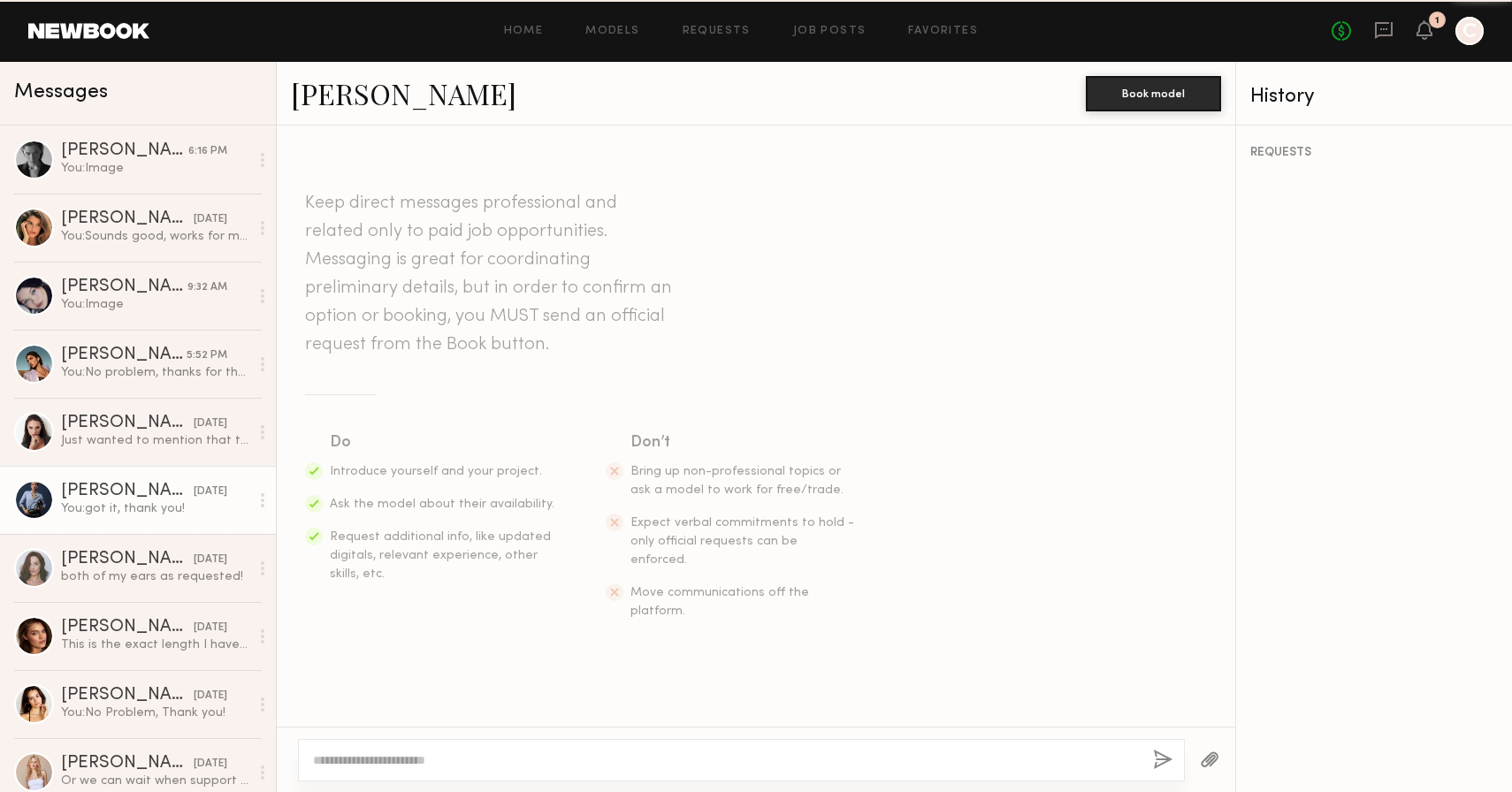
scroll to position [2494, 0]
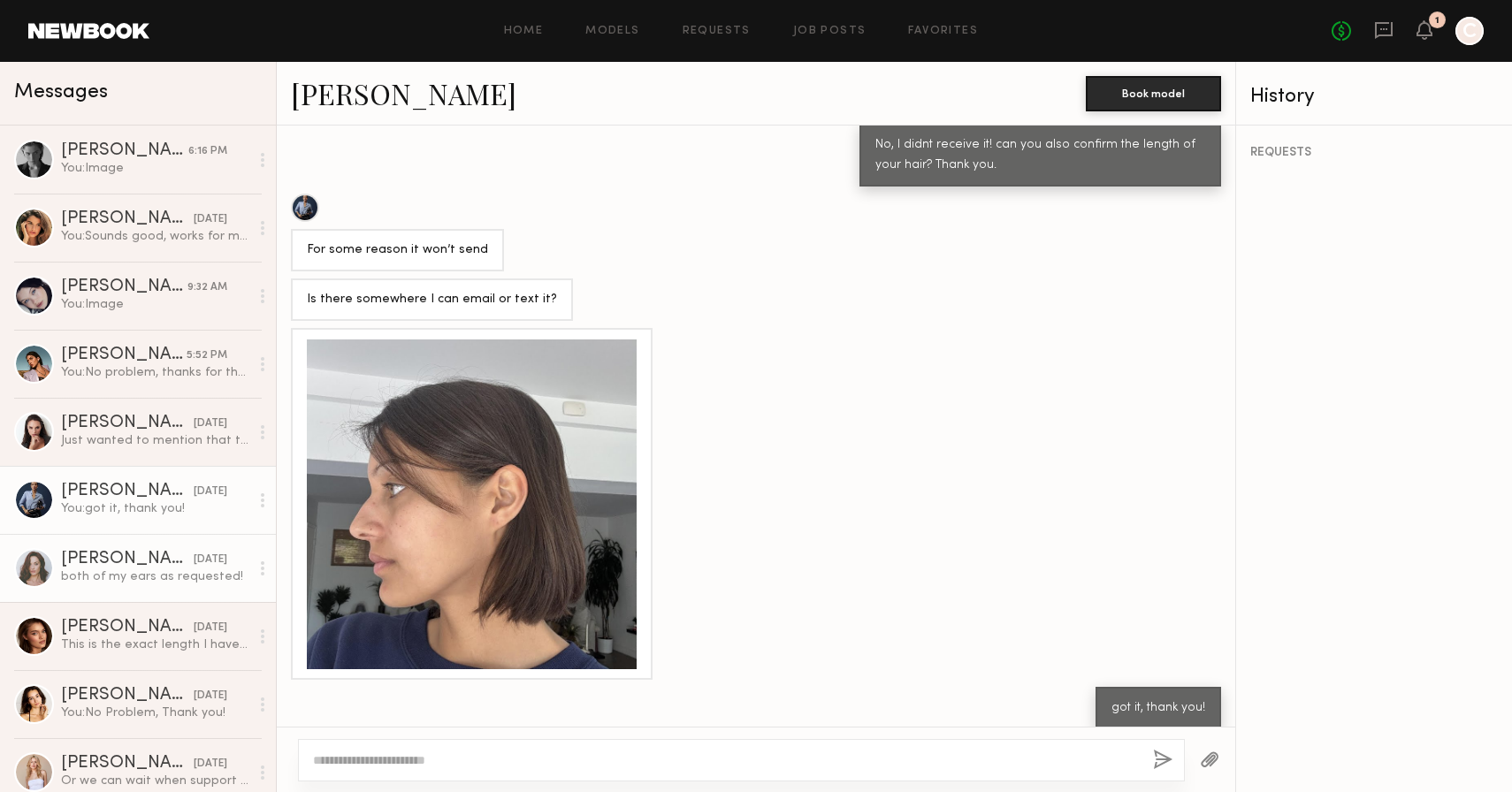
click at [74, 587] on link "Tayler C. 10/07/2025 both of my ears as requested!" at bounding box center [137, 567] width 276 height 68
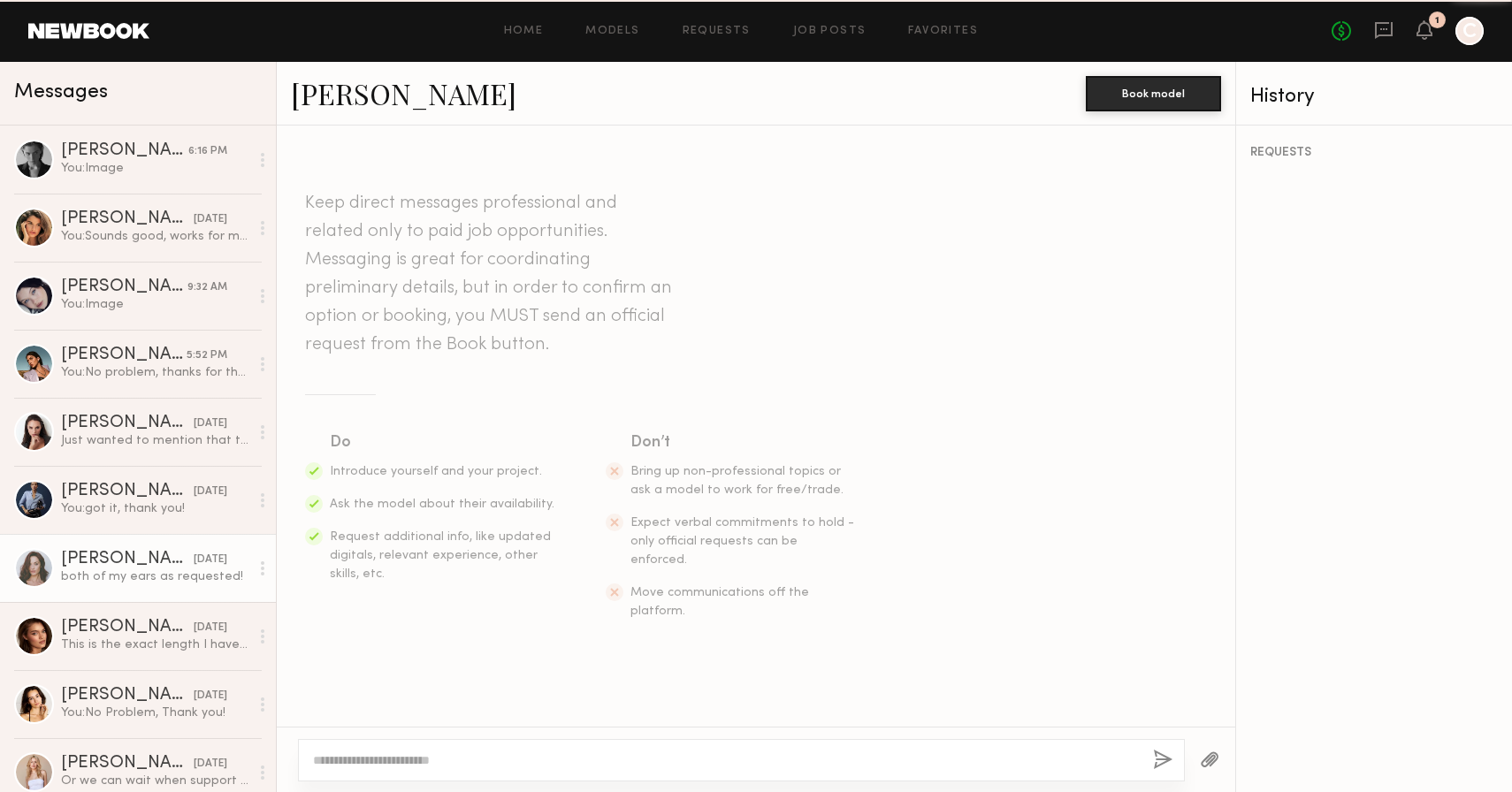
scroll to position [2507, 0]
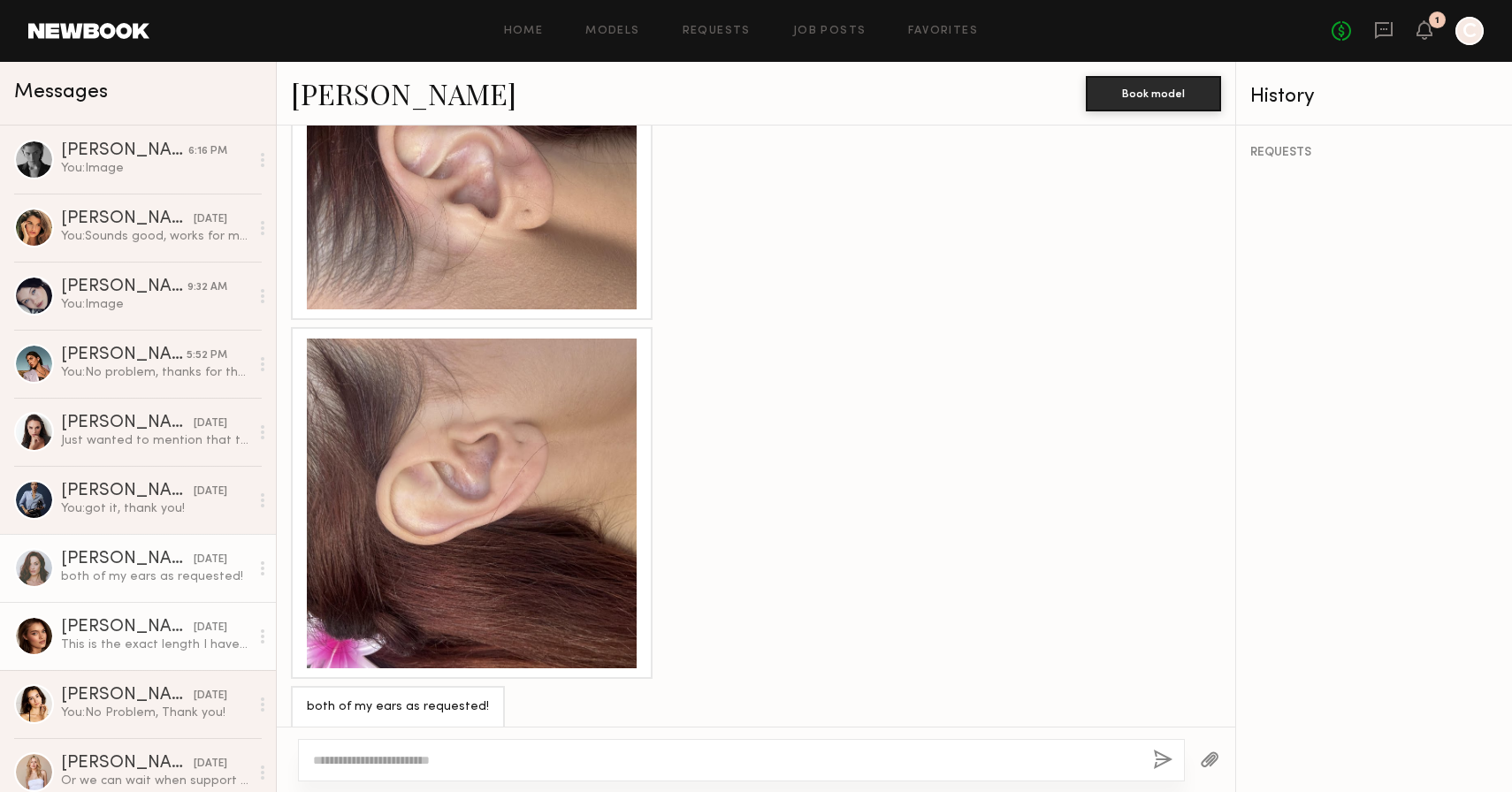
click at [107, 643] on div "This is the exact length I have right now." at bounding box center [155, 645] width 189 height 17
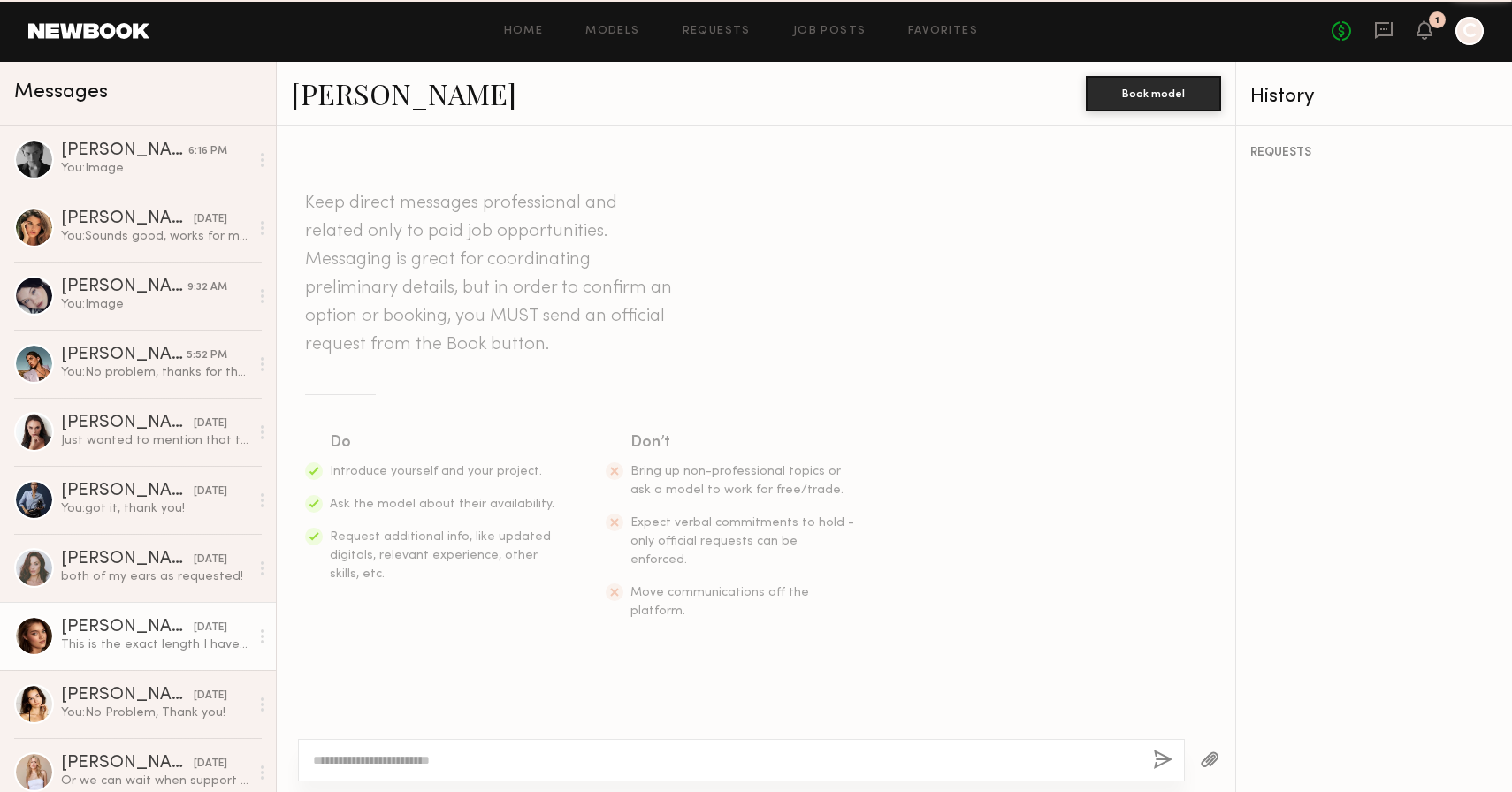
scroll to position [2542, 0]
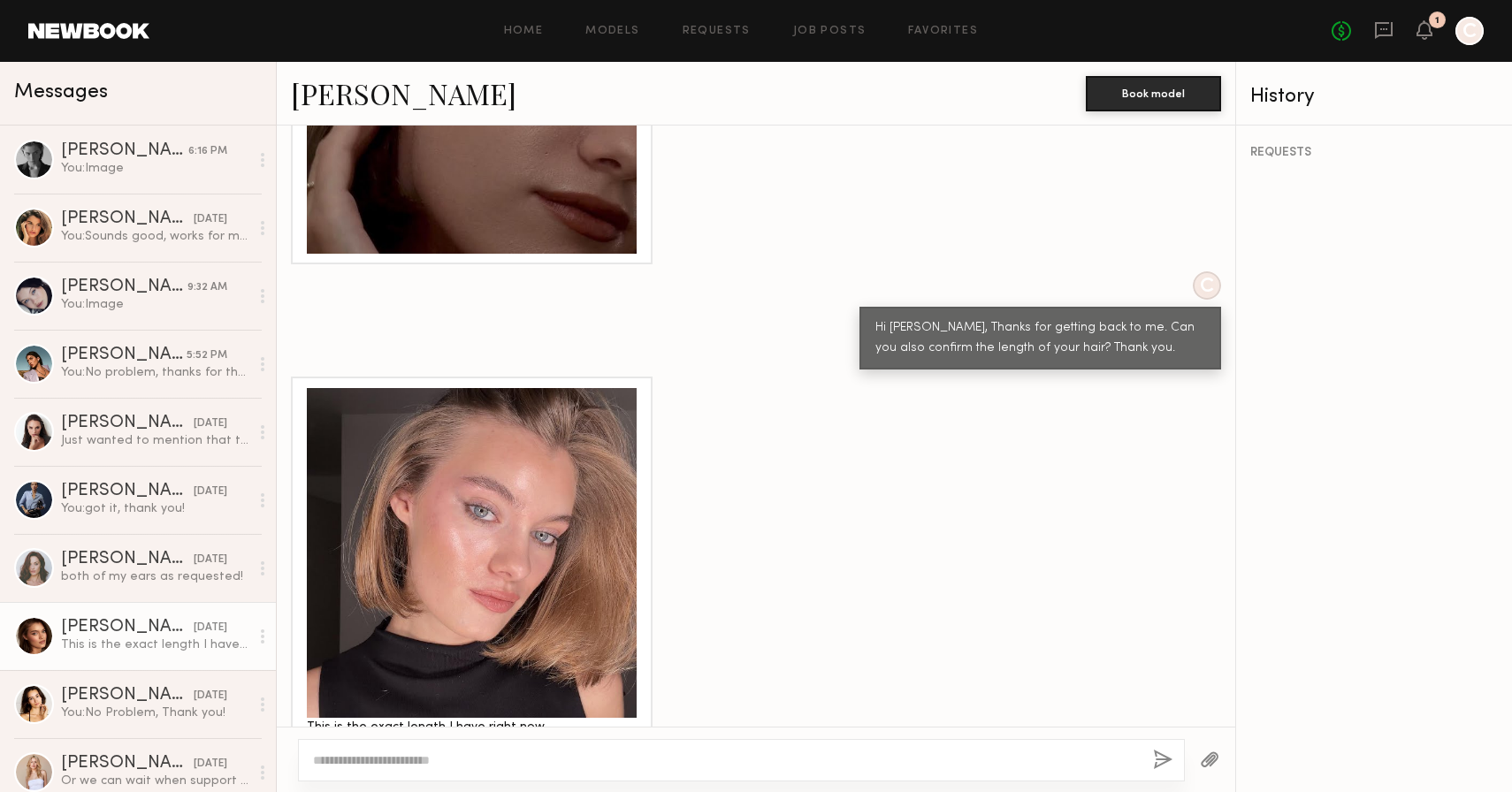
click at [447, 767] on textarea at bounding box center [725, 760] width 826 height 18
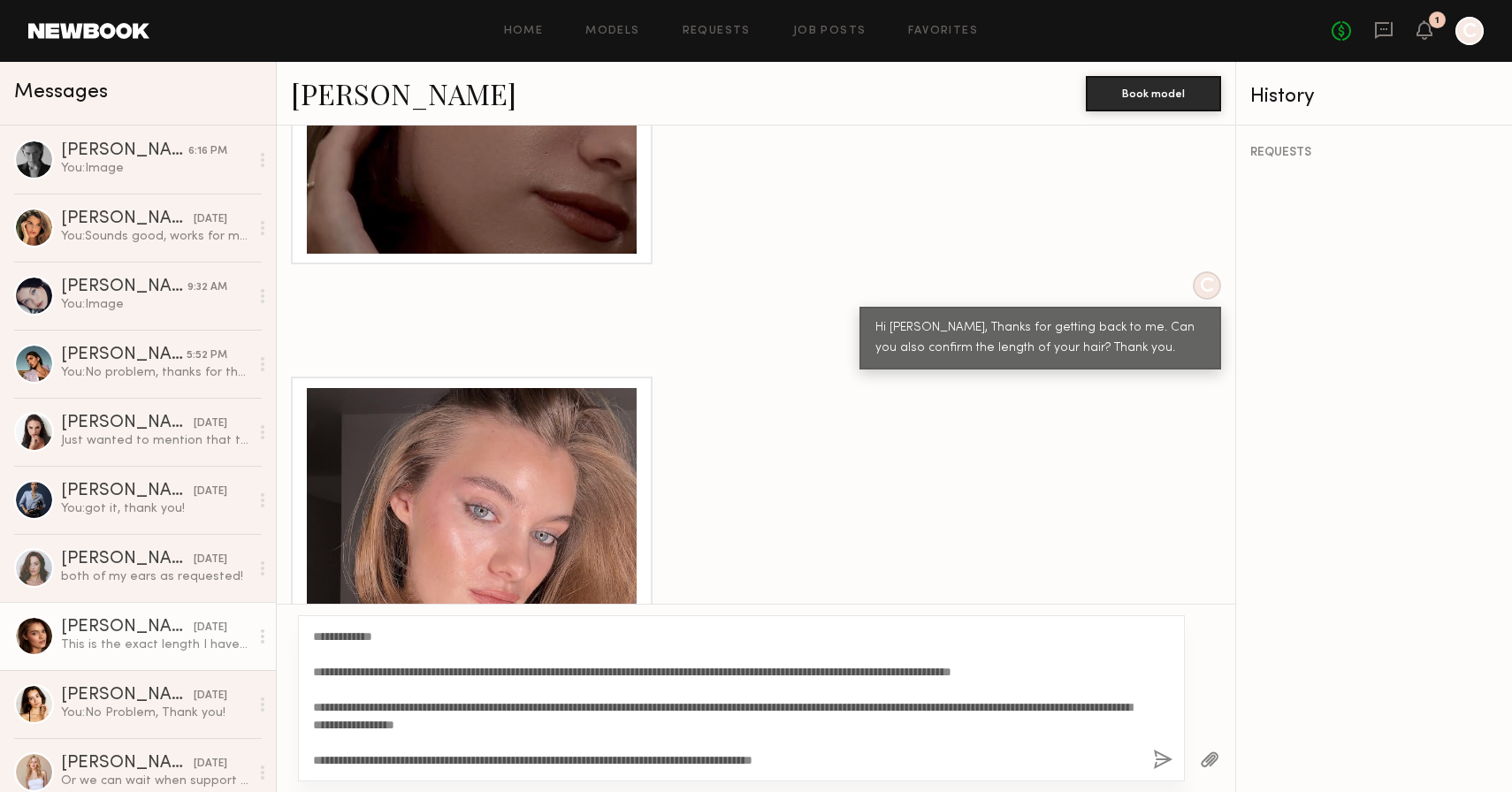
drag, startPoint x: 383, startPoint y: 638, endPoint x: 331, endPoint y: 633, distance: 52.2
click at [331, 633] on textarea "**********" at bounding box center [725, 698] width 826 height 141
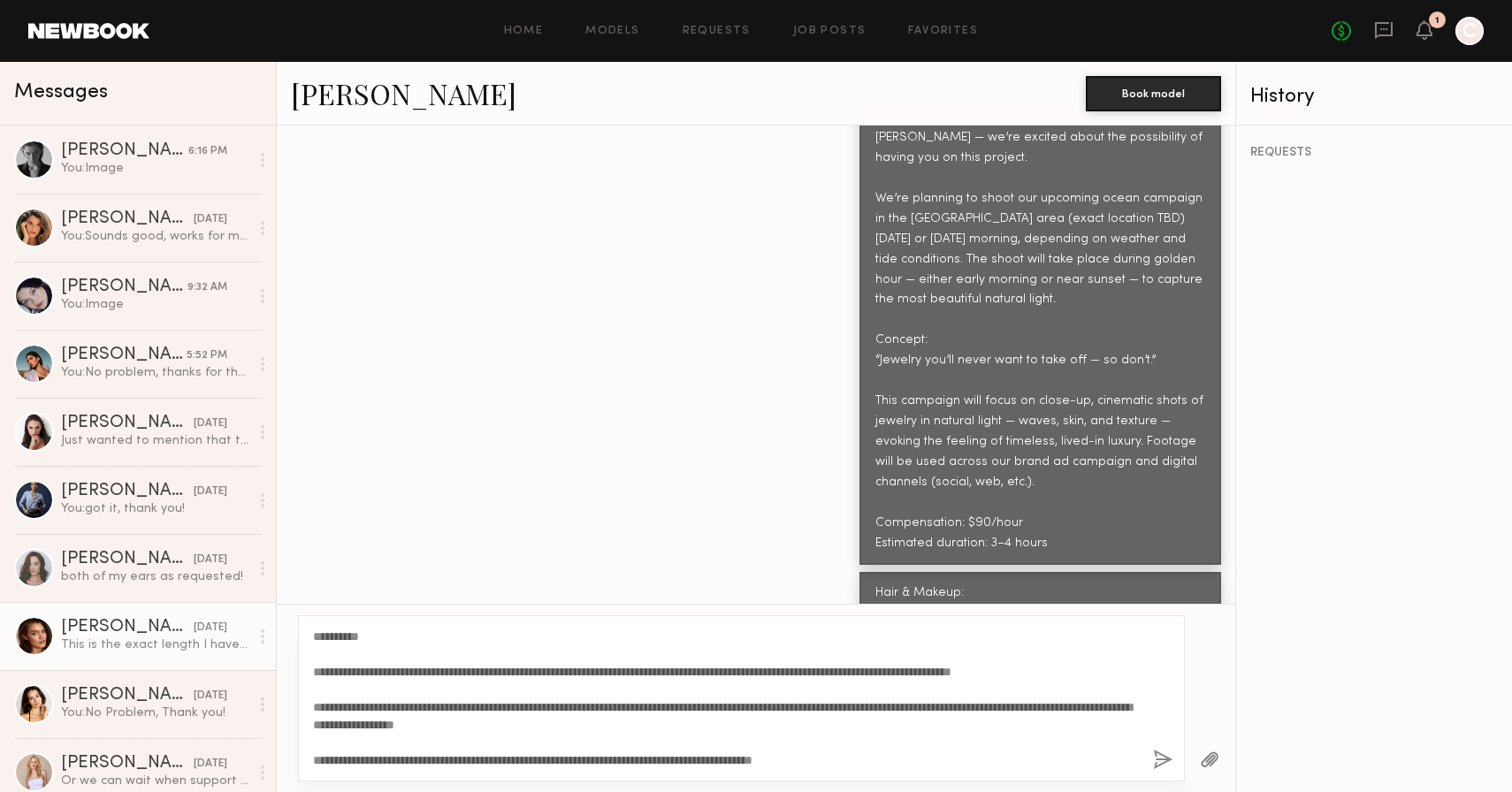
scroll to position [794, 0]
click at [394, 705] on textarea "**********" at bounding box center [725, 698] width 826 height 141
click at [917, 768] on textarea "**********" at bounding box center [725, 698] width 826 height 141
type textarea "**********"
click at [1163, 757] on button "button" at bounding box center [1163, 760] width 20 height 22
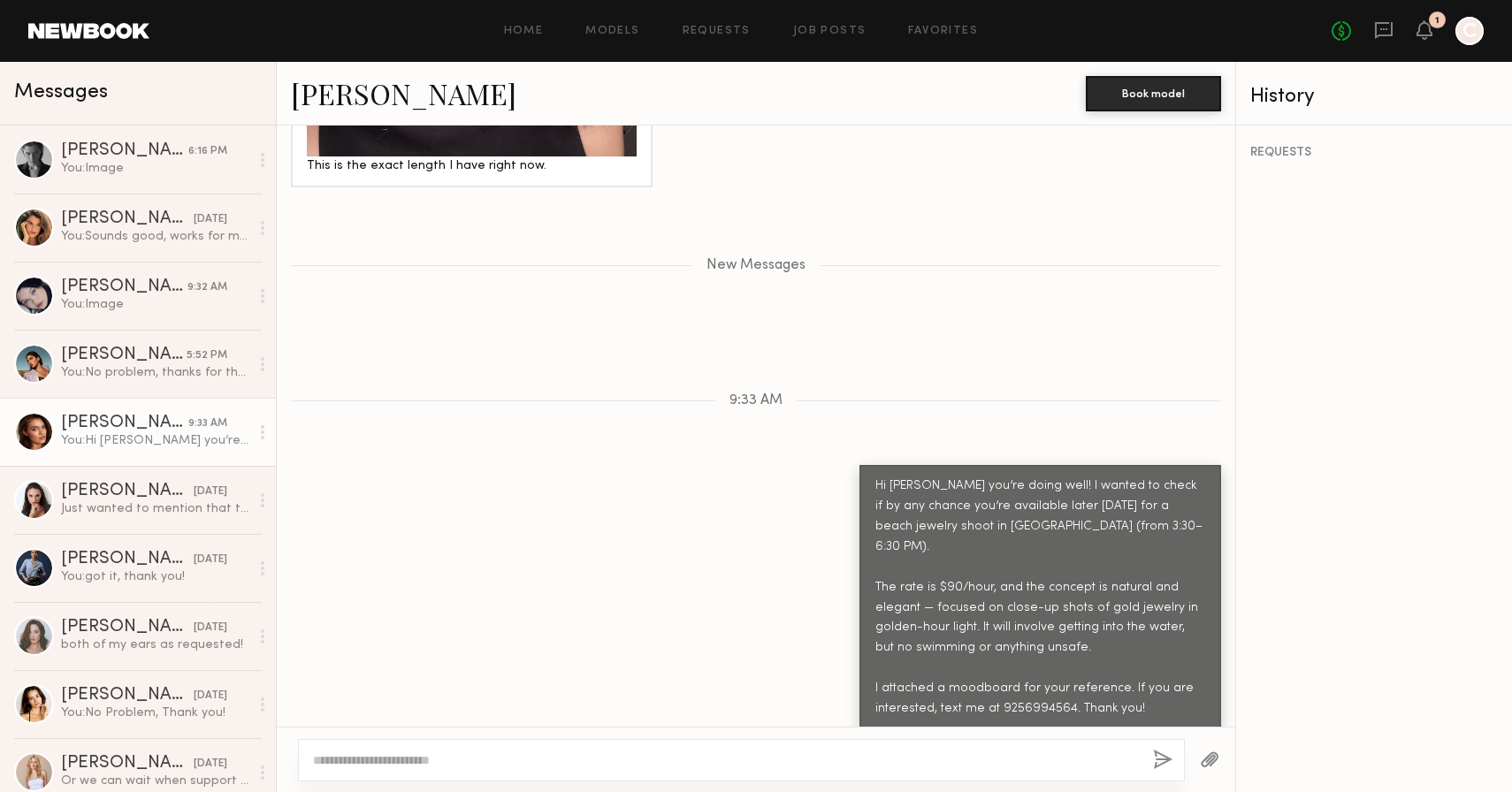
scroll to position [3249, 0]
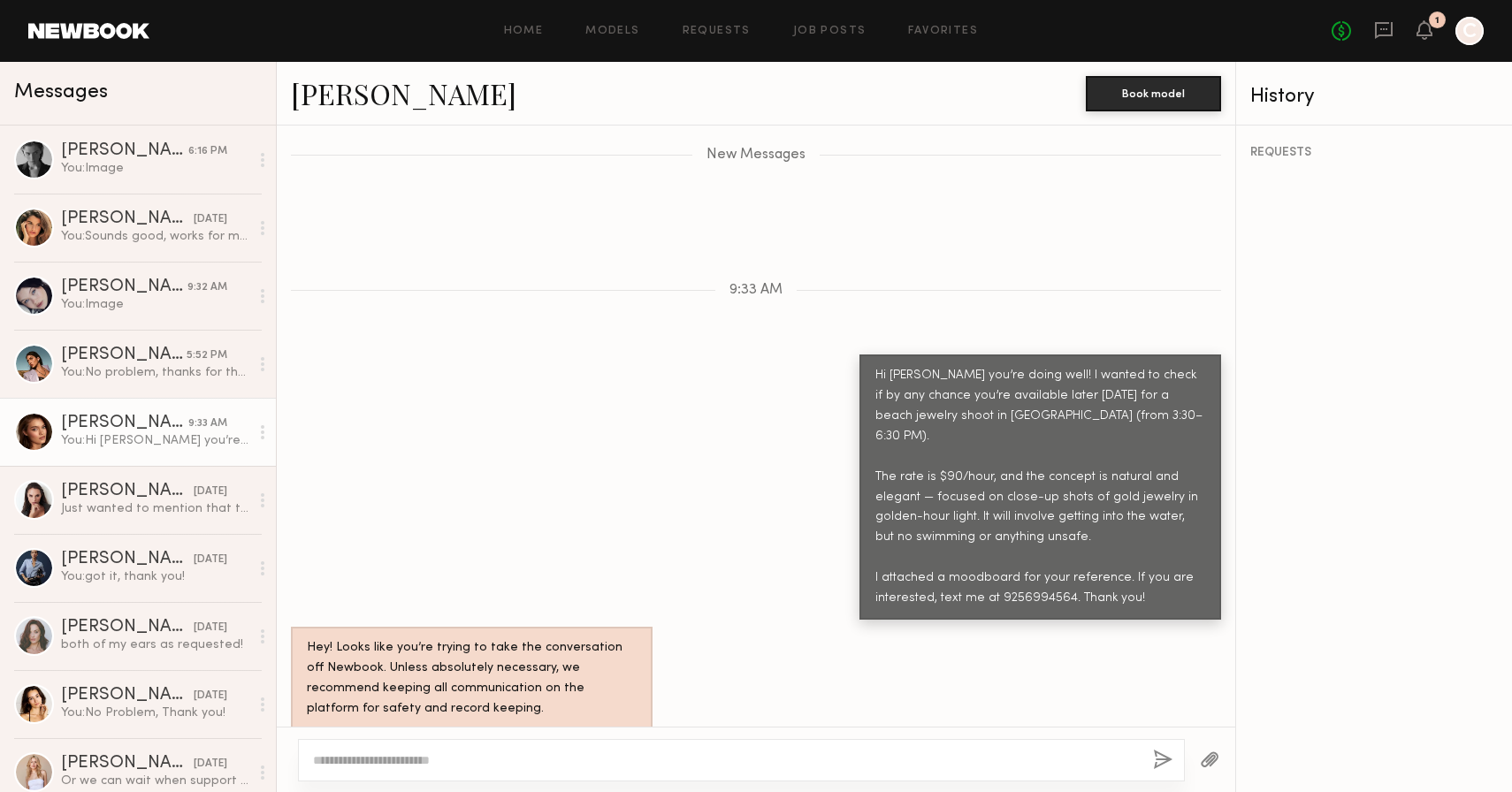
click at [1218, 759] on button "button" at bounding box center [1209, 760] width 20 height 22
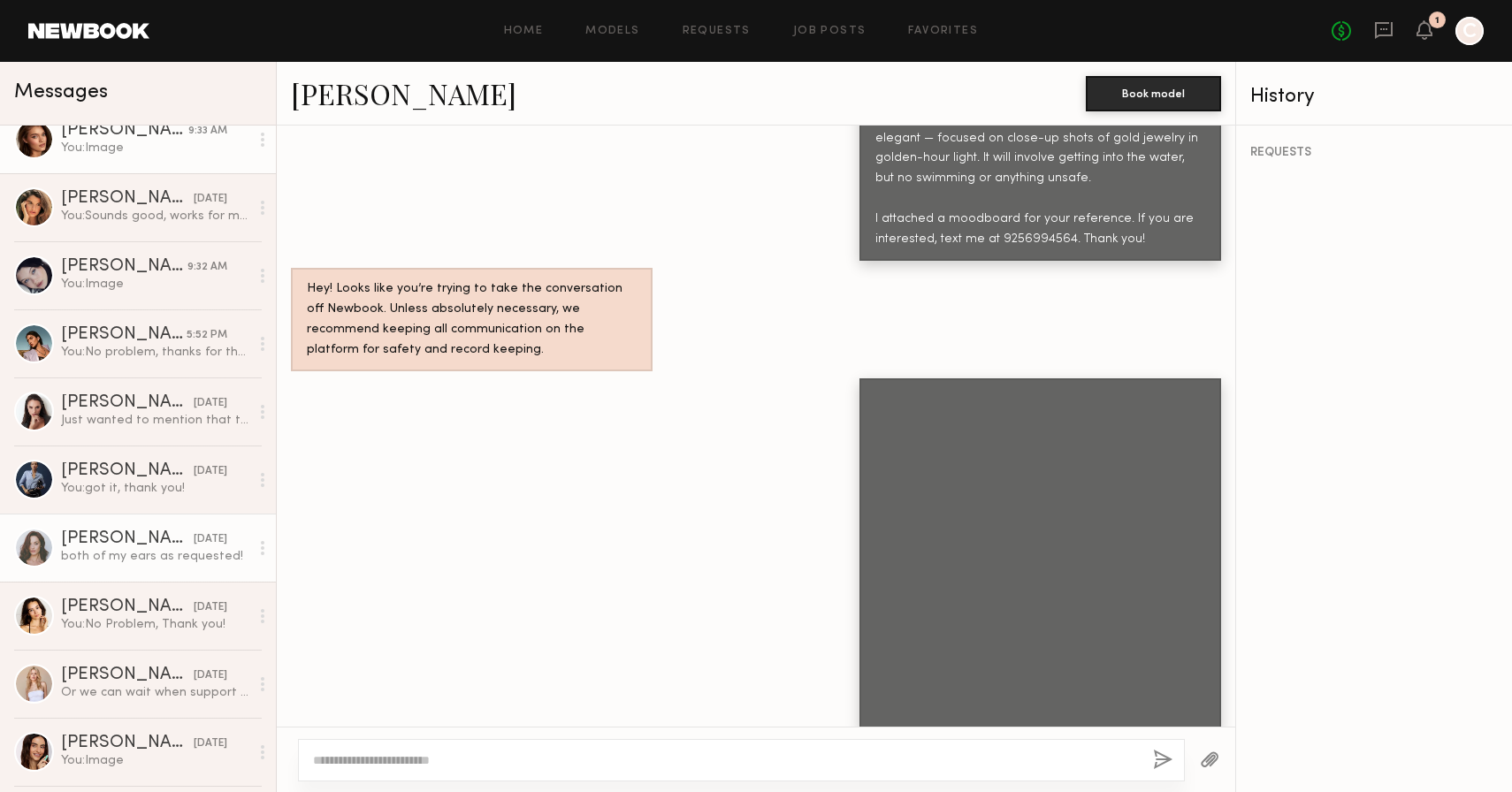
scroll to position [90, 0]
click at [146, 543] on div "Tayler C." at bounding box center [127, 537] width 133 height 18
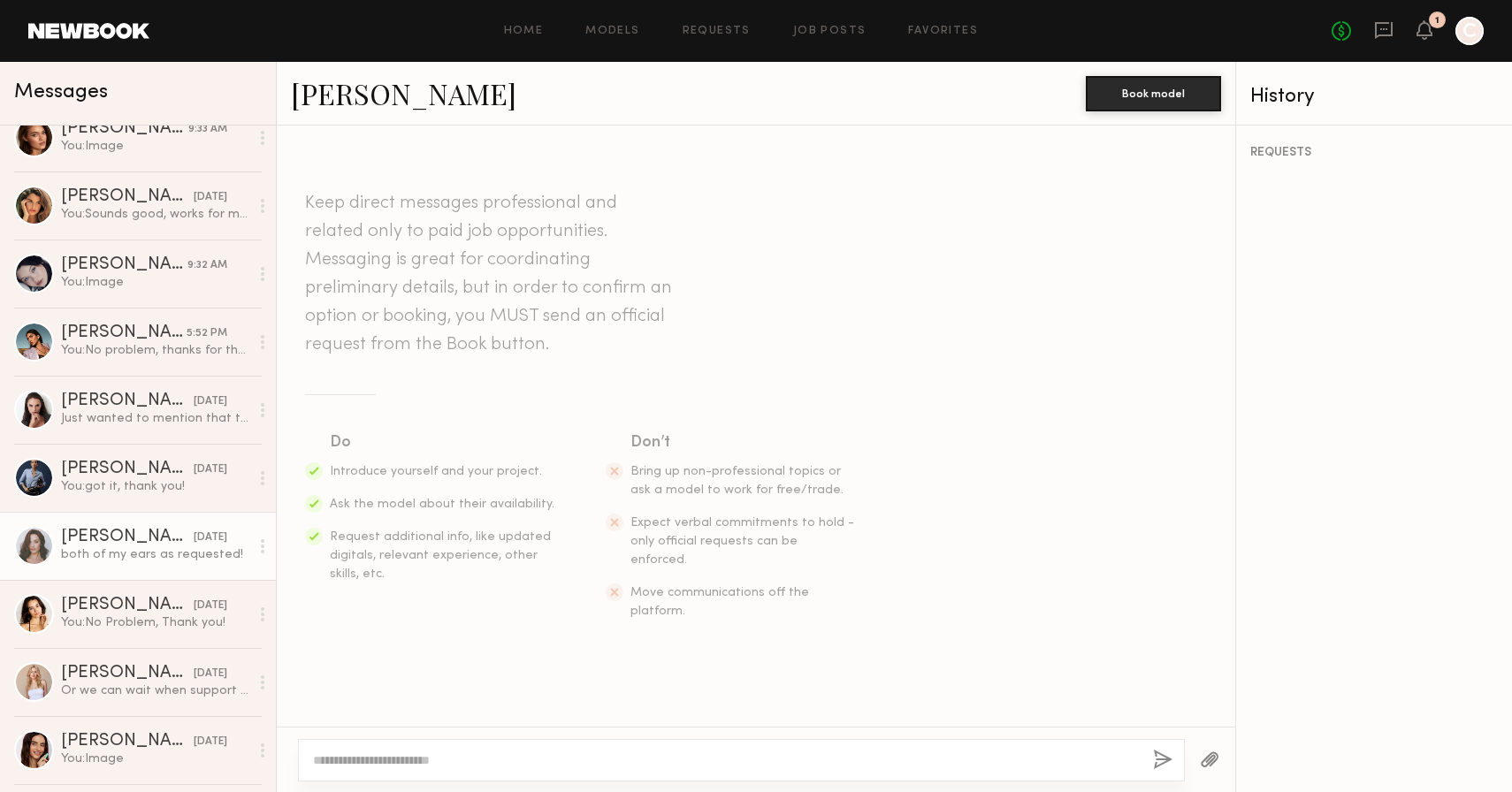
click at [366, 84] on link "Tayler C." at bounding box center [403, 93] width 226 height 38
click at [652, 749] on div at bounding box center [741, 760] width 887 height 43
click at [644, 758] on textarea at bounding box center [725, 760] width 826 height 18
paste textarea "**********"
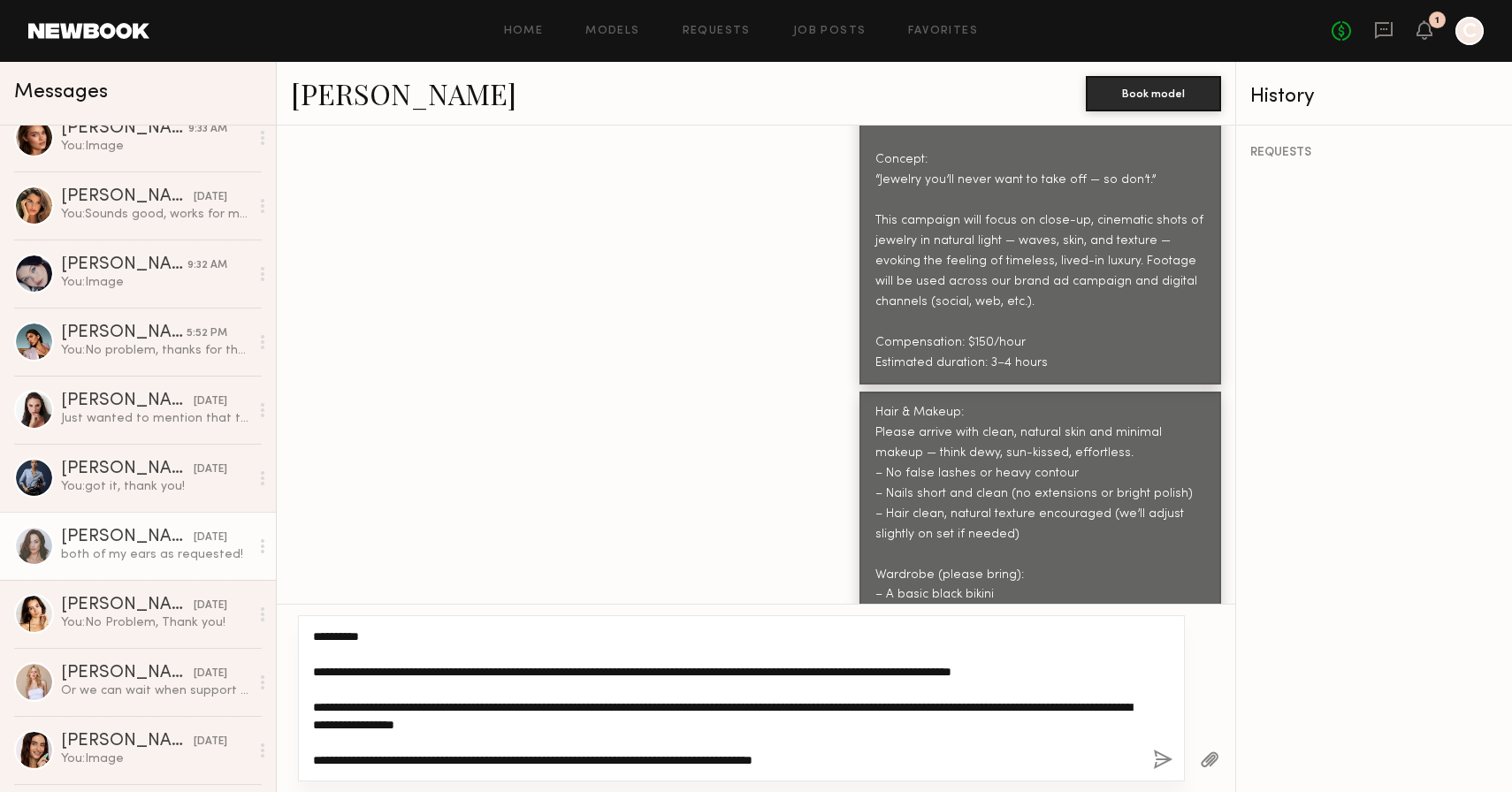
scroll to position [974, 0]
drag, startPoint x: 369, startPoint y: 632, endPoint x: 330, endPoint y: 636, distance: 39.2
click at [329, 636] on textarea "**********" at bounding box center [725, 698] width 826 height 141
type textarea "**********"
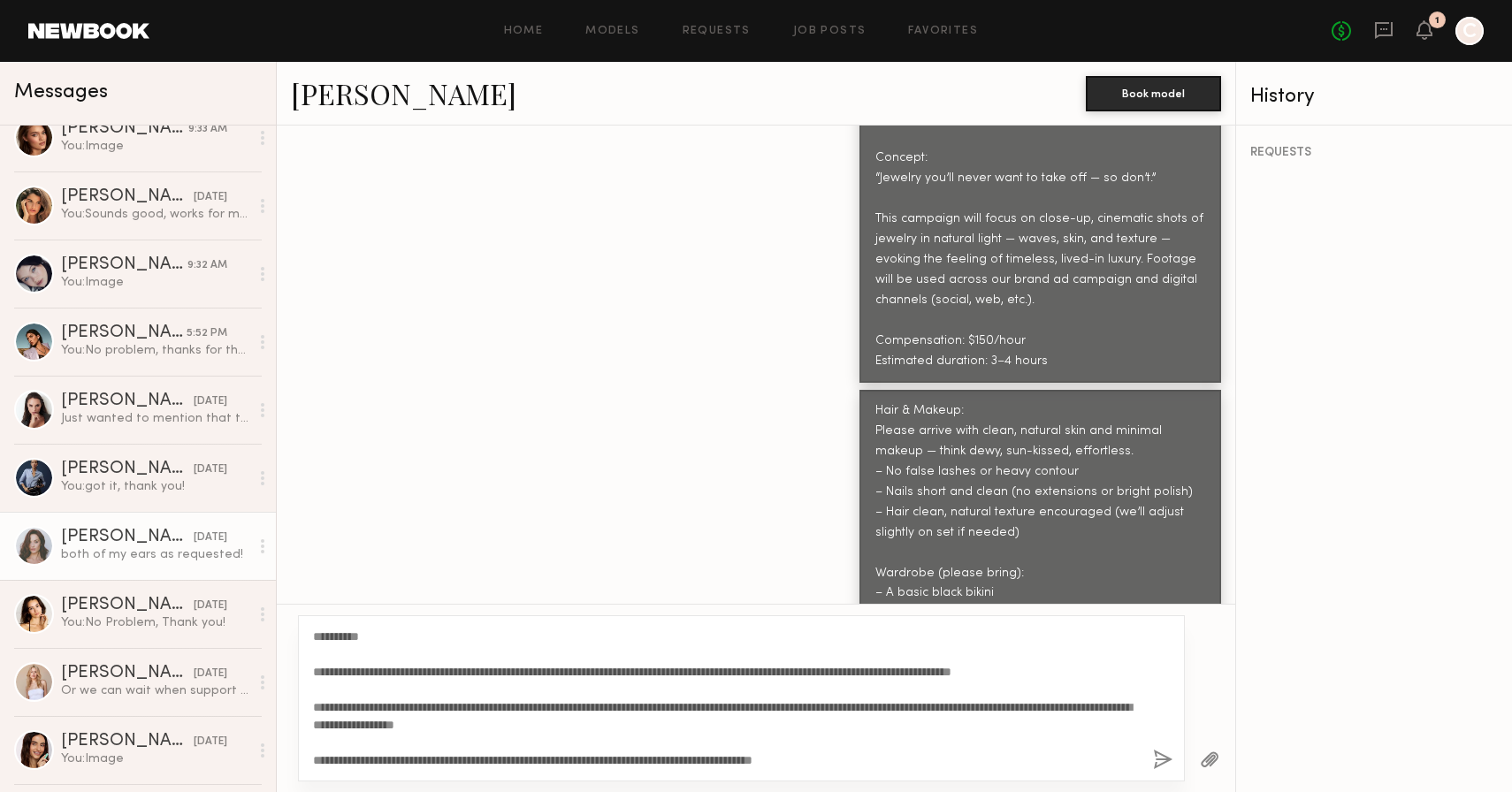
click at [1158, 755] on button "button" at bounding box center [1163, 760] width 20 height 22
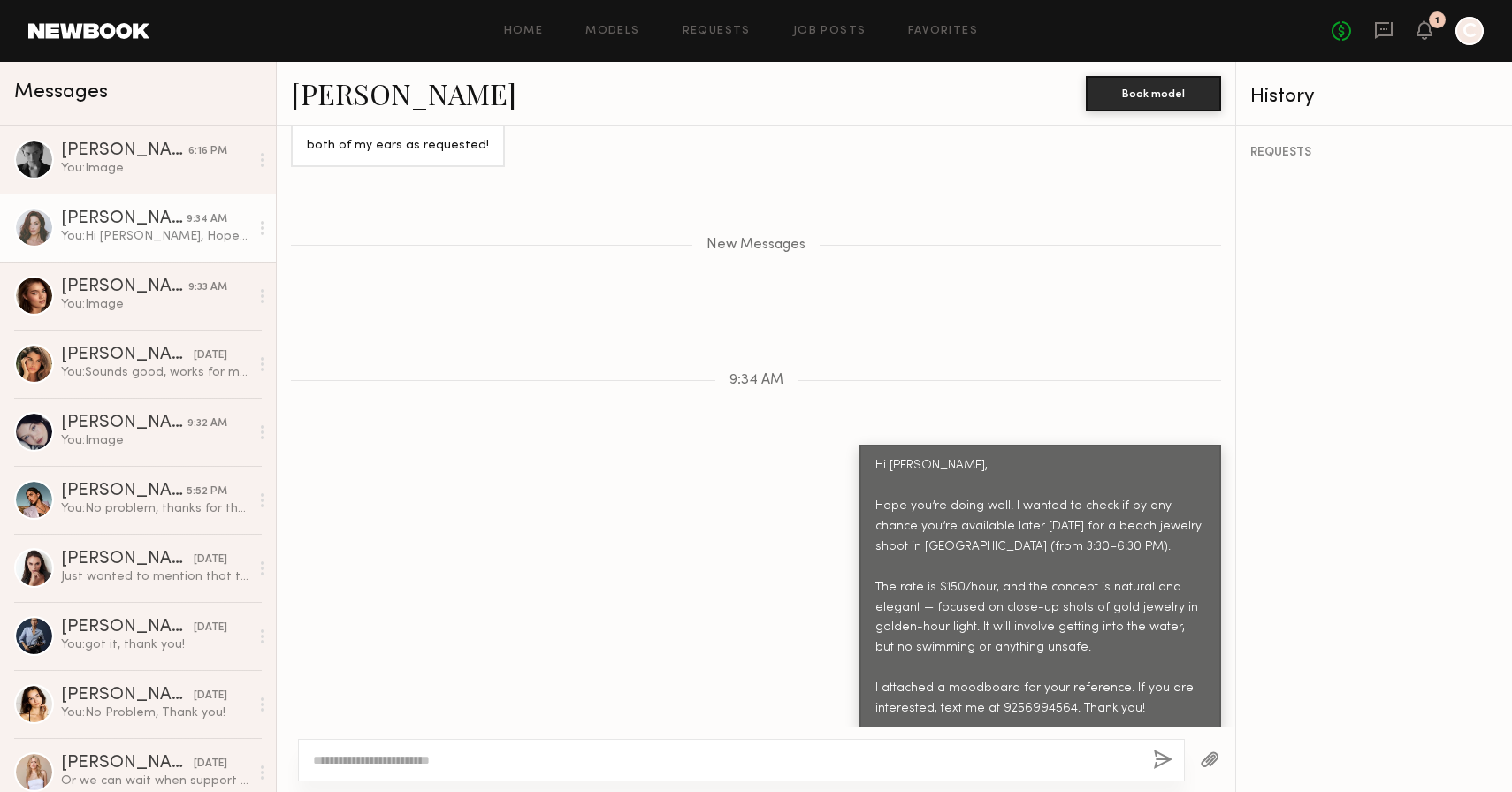
scroll to position [3178, 0]
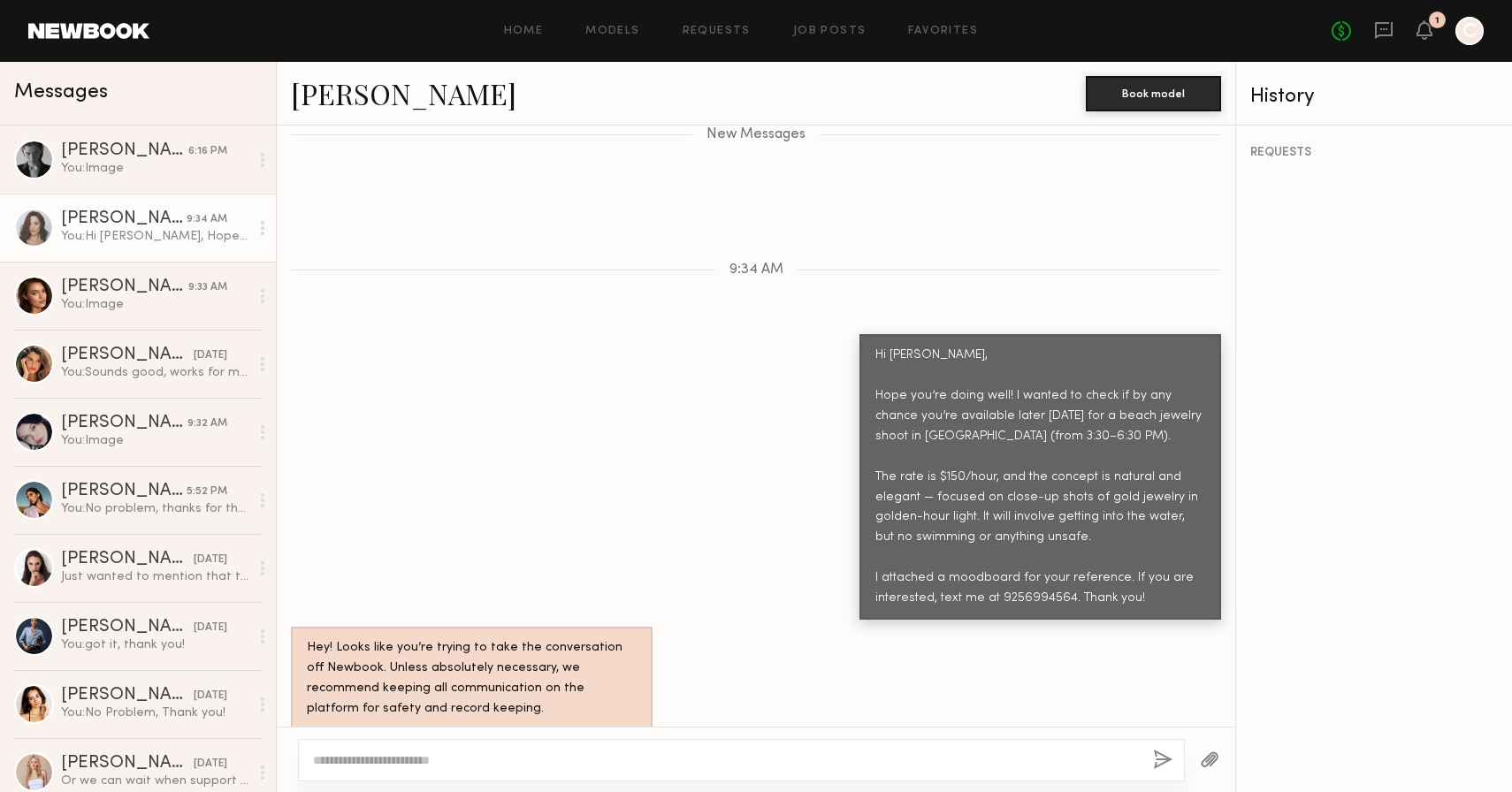
click at [1212, 760] on button "button" at bounding box center [1209, 760] width 20 height 22
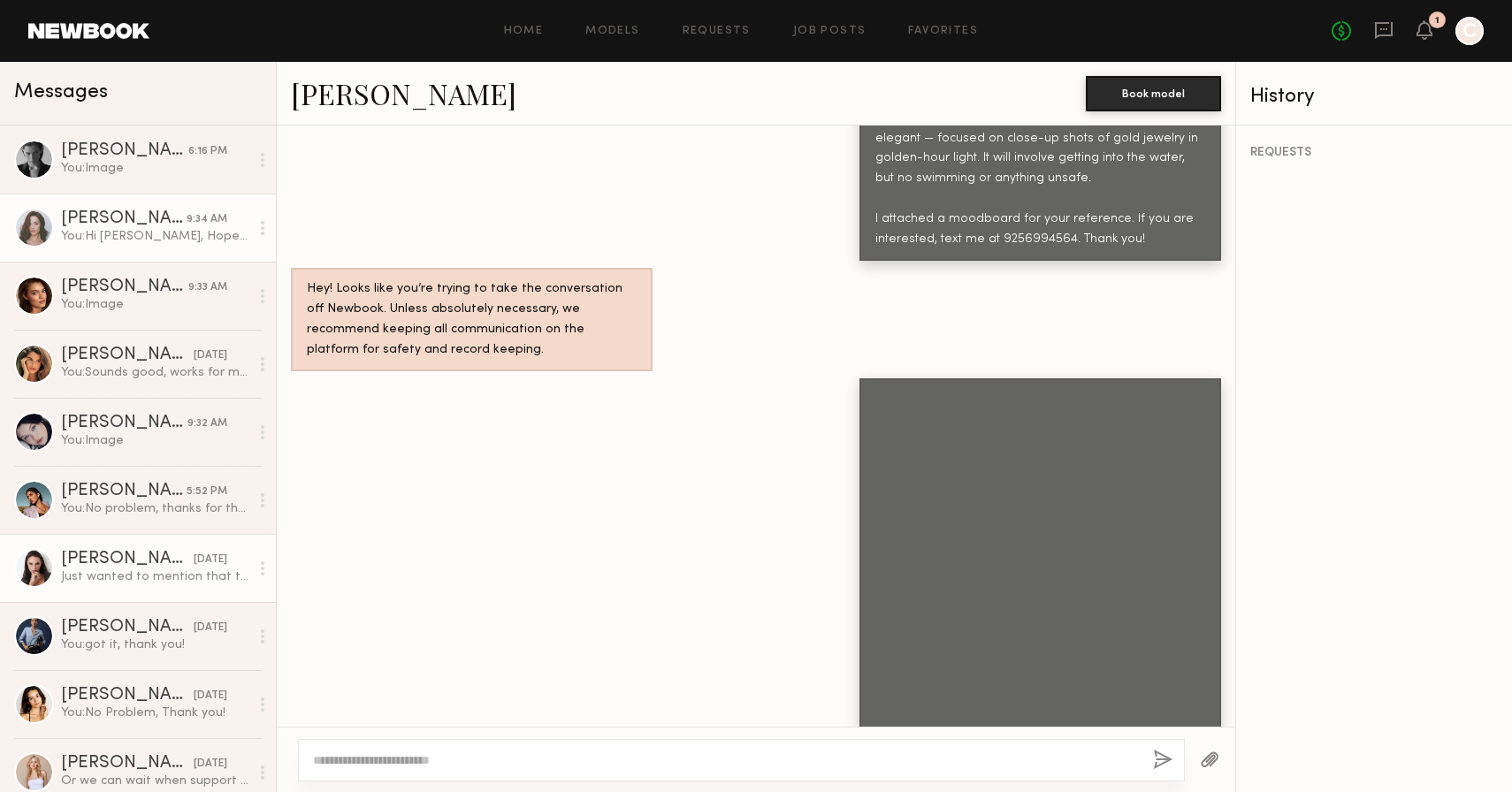
click at [156, 578] on div "Just wanted to mention that the waves are quite big right now, and it’s also pr…" at bounding box center [155, 577] width 189 height 17
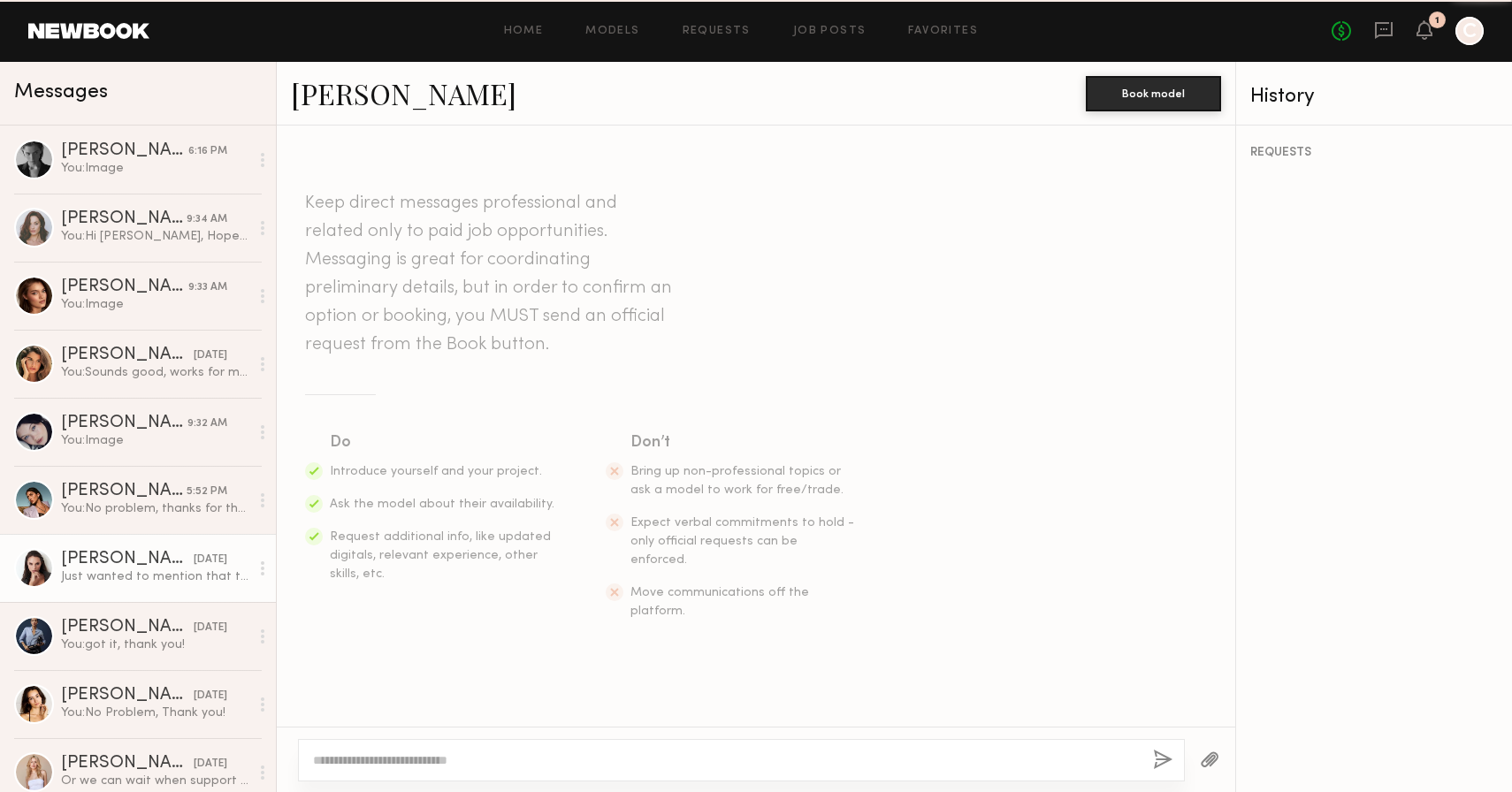
scroll to position [4736, 0]
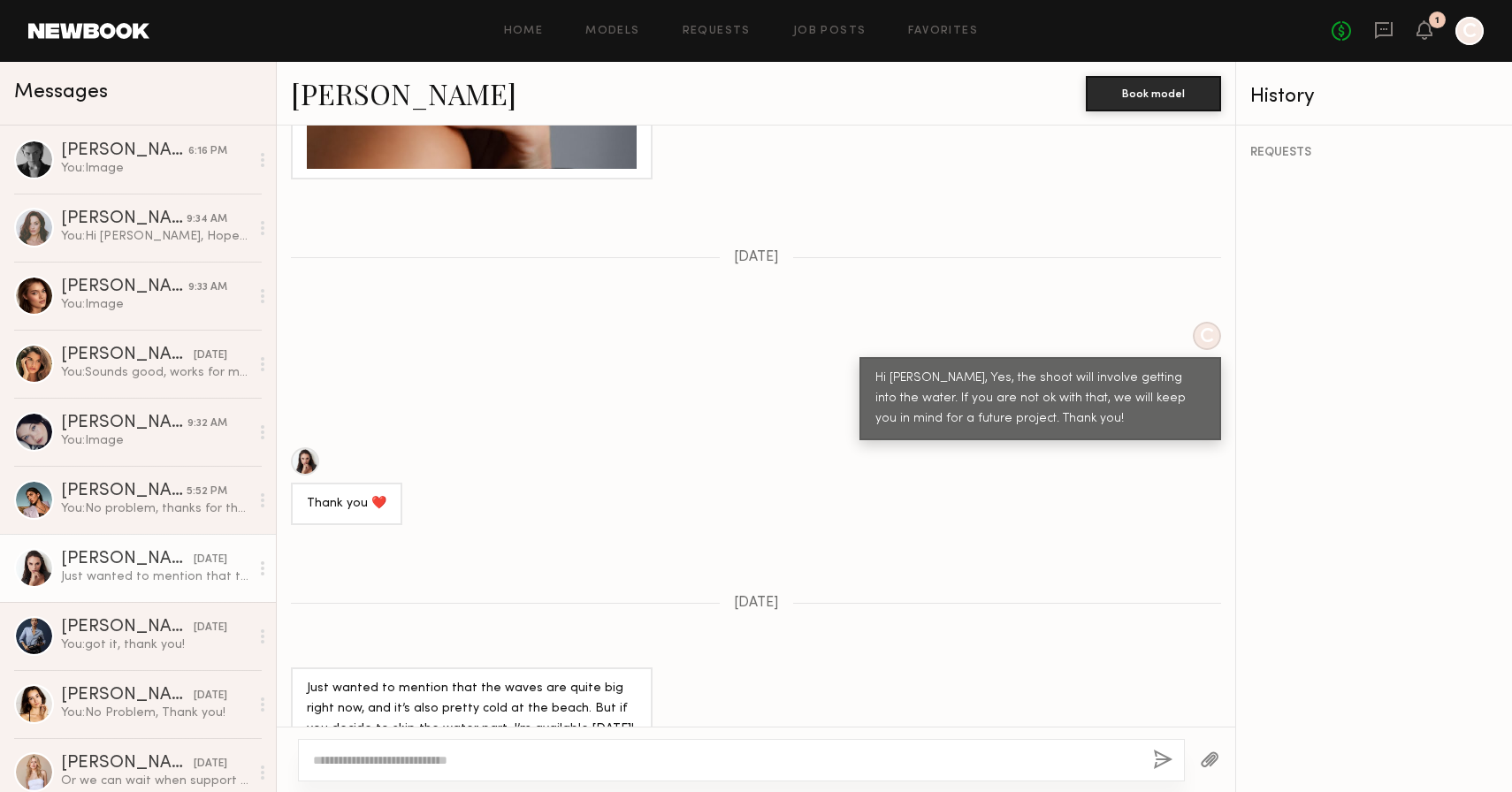
click at [395, 97] on link "Anastasiia S." at bounding box center [403, 93] width 226 height 38
click at [132, 639] on div "You: got it, thank you!" at bounding box center [155, 645] width 189 height 17
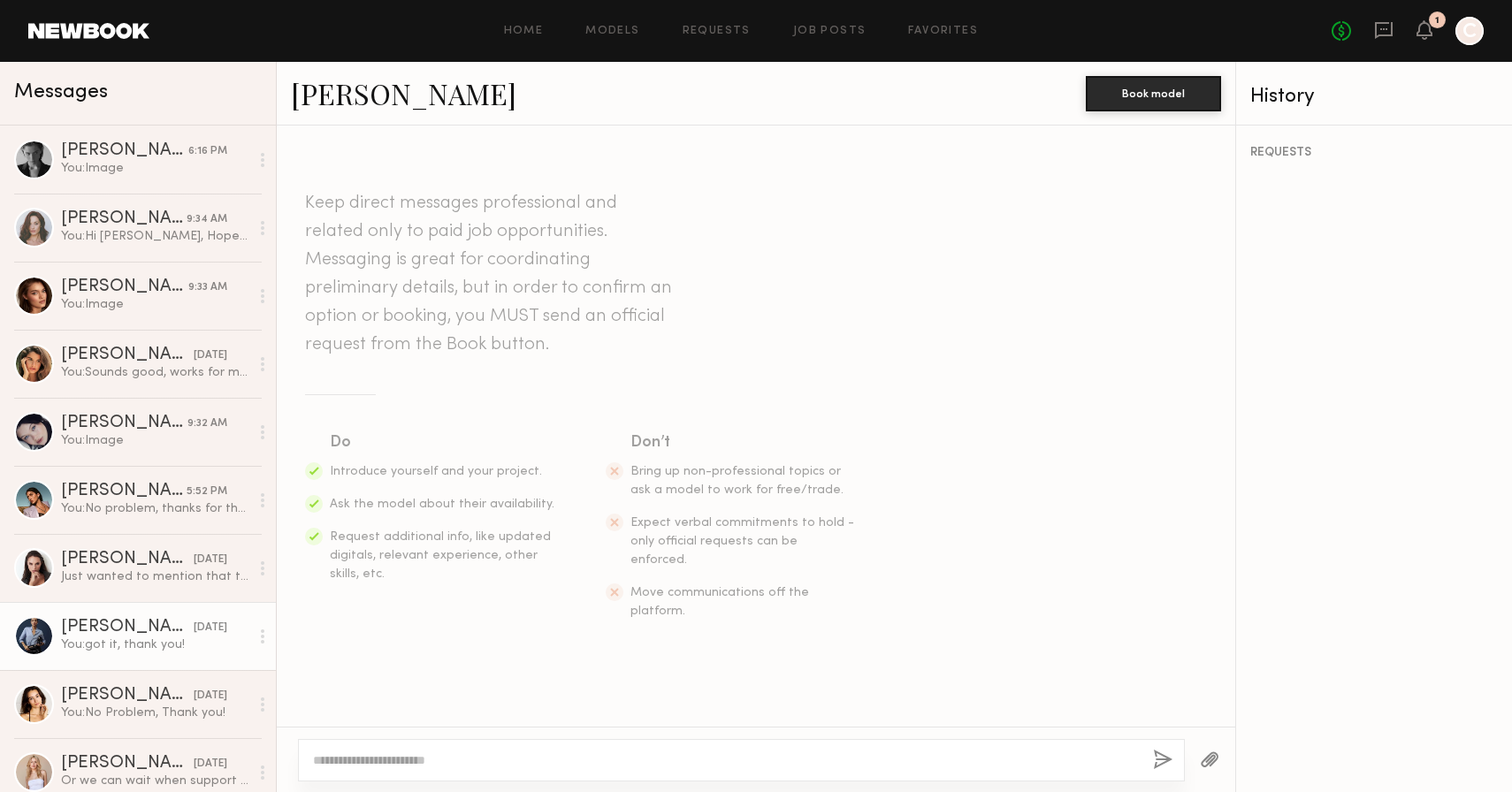
click at [365, 88] on link "Kloey R." at bounding box center [403, 93] width 226 height 38
click at [621, 763] on textarea at bounding box center [725, 760] width 826 height 18
paste textarea "**********"
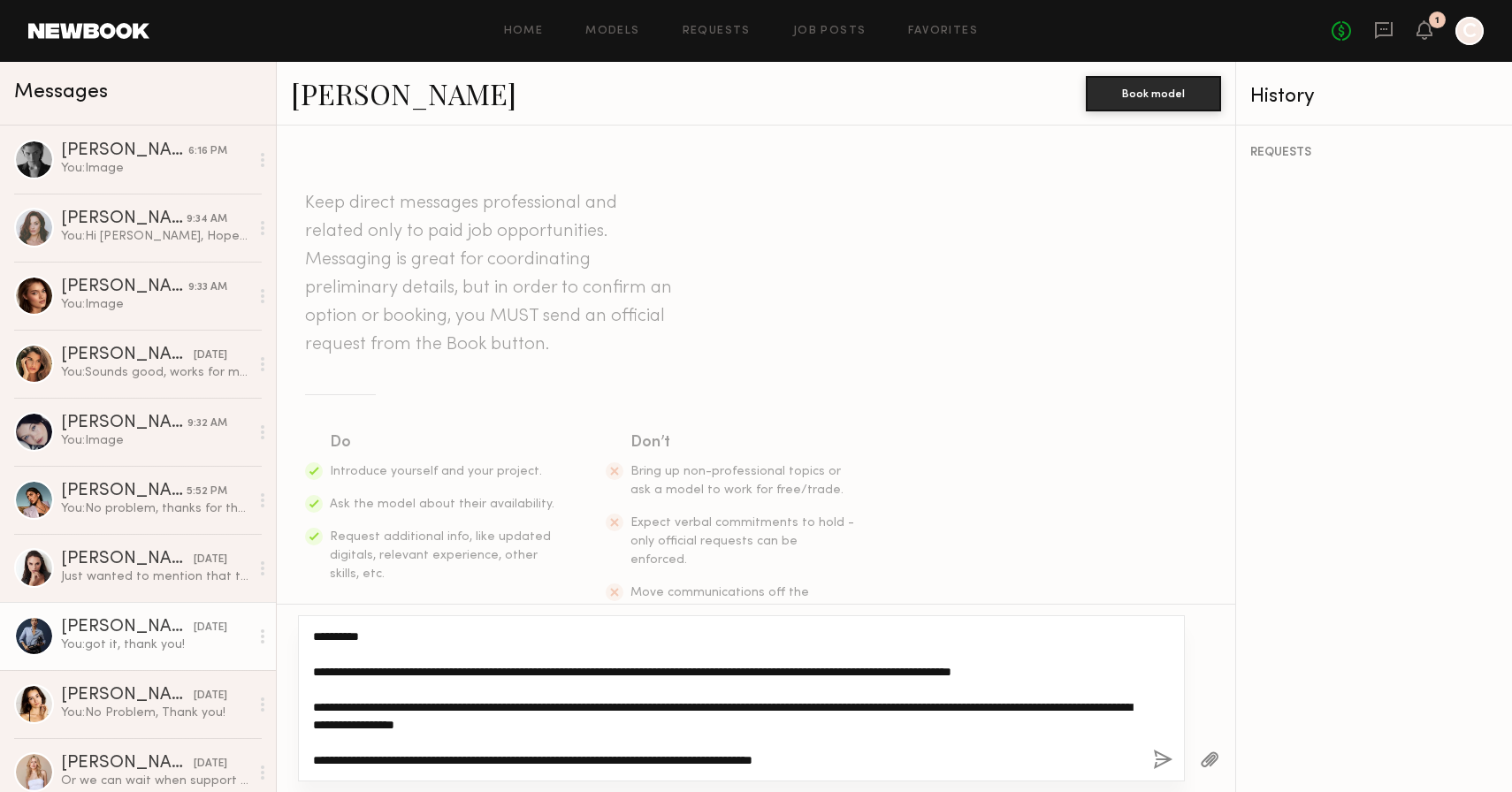
drag, startPoint x: 370, startPoint y: 636, endPoint x: 329, endPoint y: 634, distance: 41.0
click at [330, 634] on textarea "**********" at bounding box center [725, 698] width 826 height 141
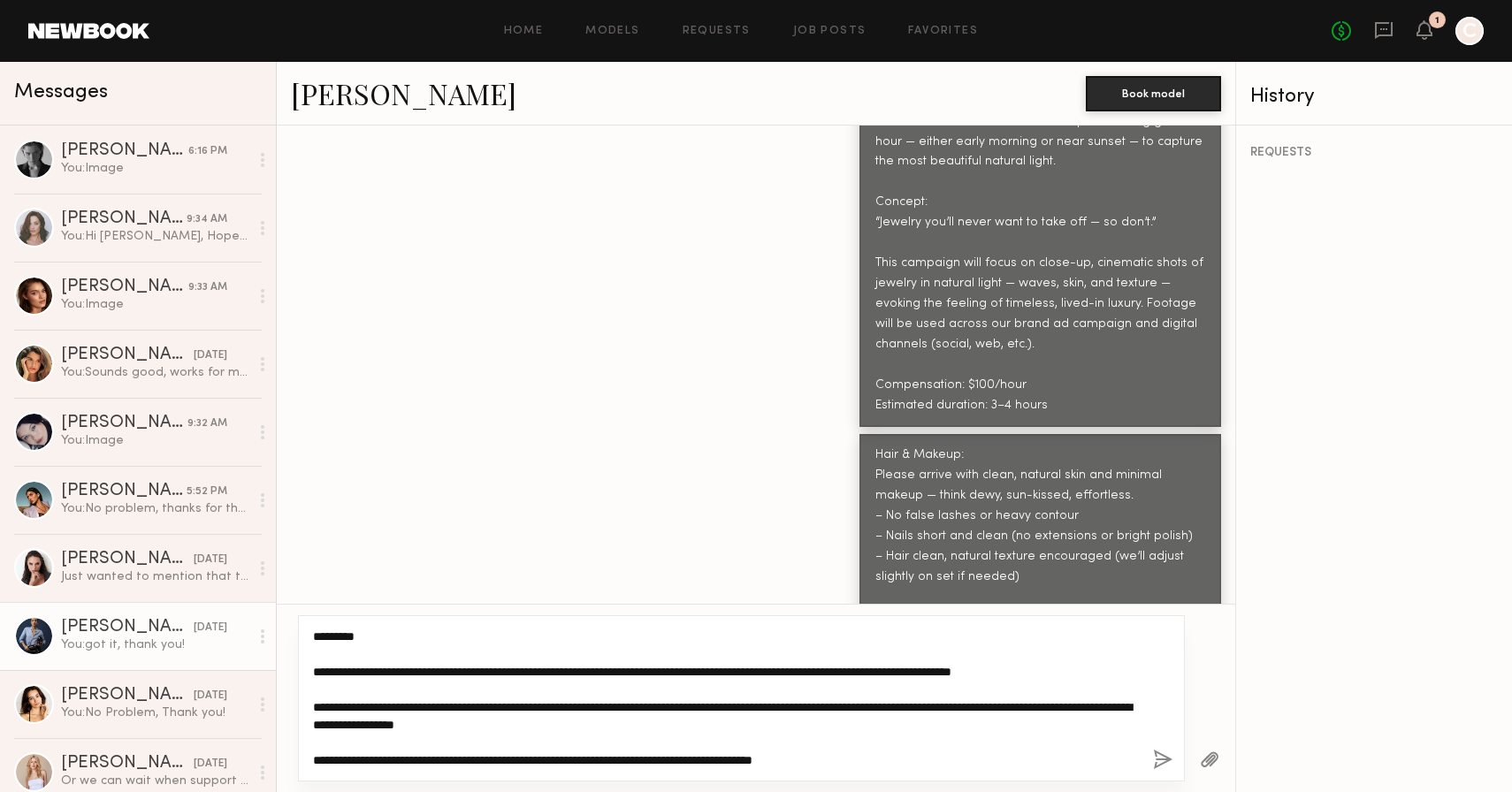
scroll to position [932, 0]
click at [391, 704] on textarea "**********" at bounding box center [725, 698] width 826 height 141
type textarea "**********"
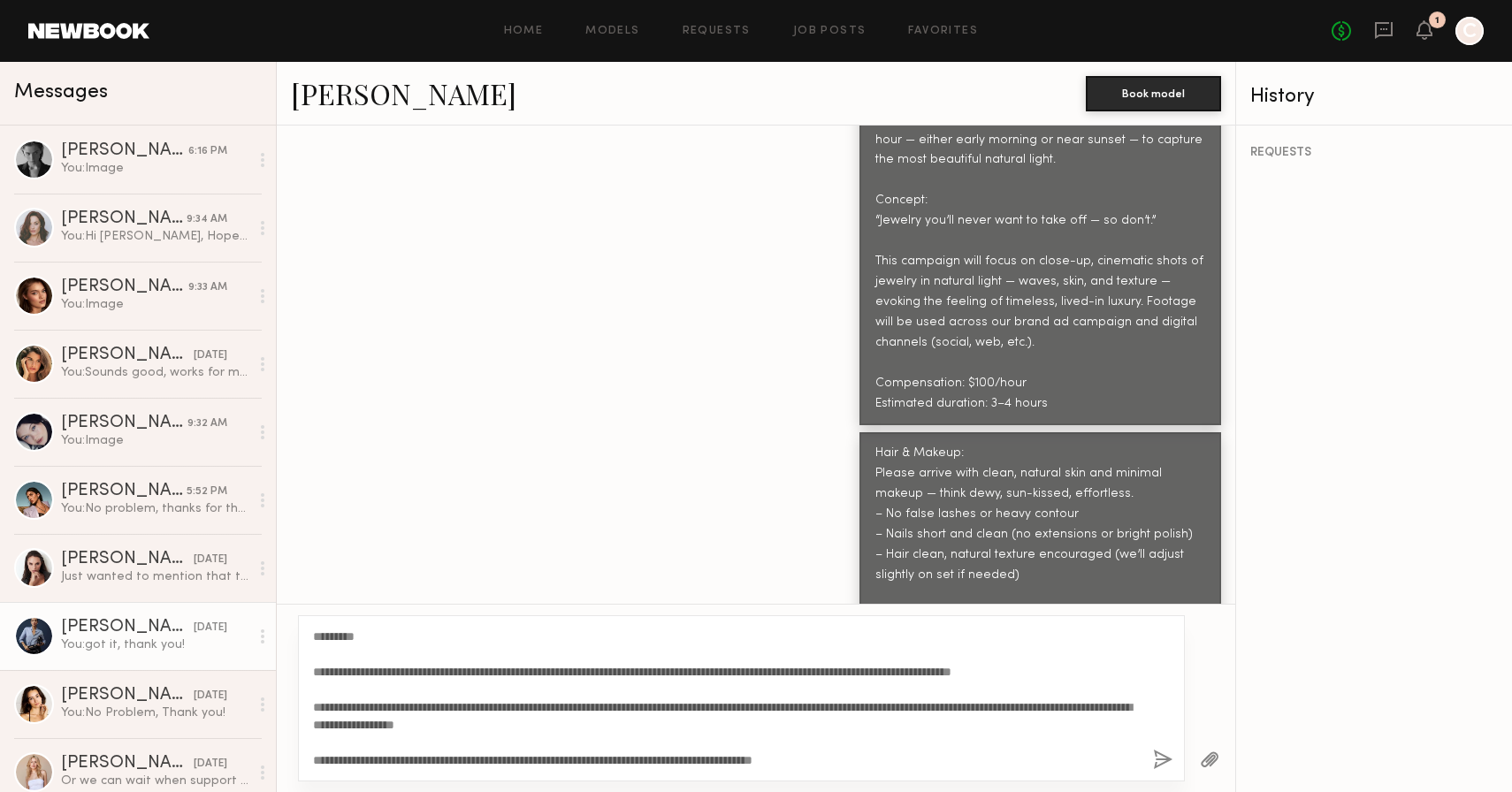
click at [1163, 761] on button "button" at bounding box center [1163, 760] width 20 height 22
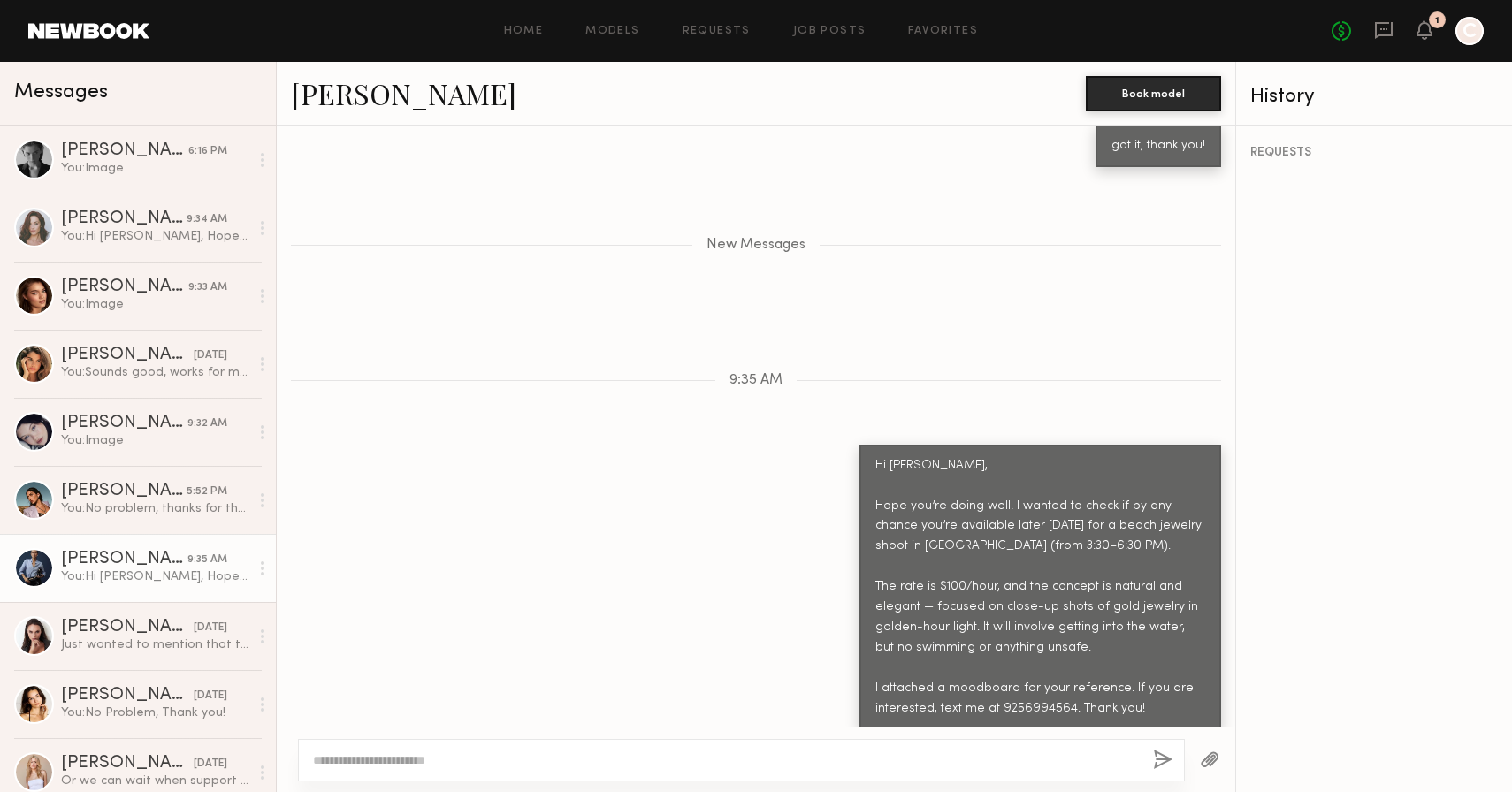
scroll to position [3202, 0]
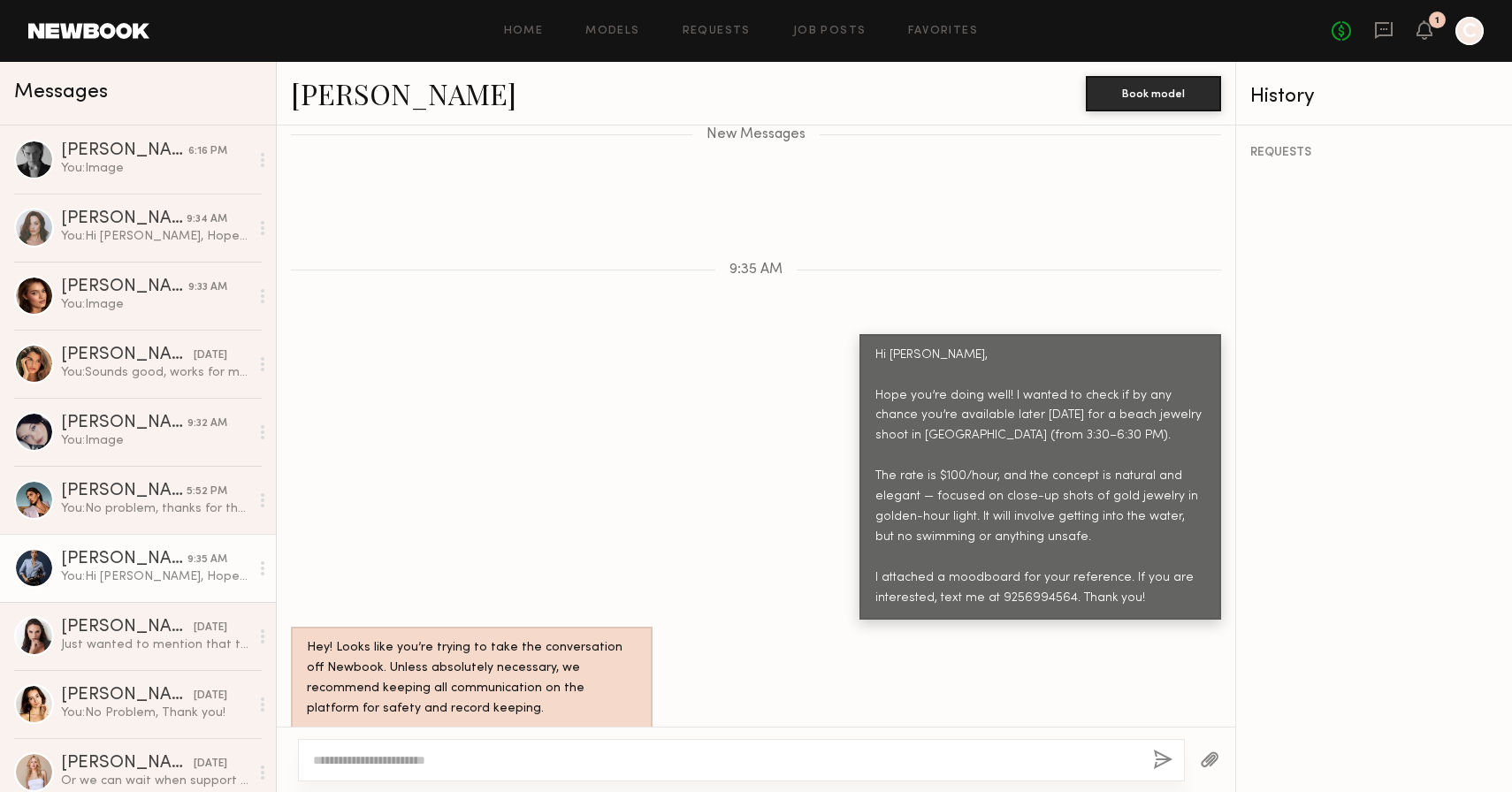
click at [1219, 753] on button "button" at bounding box center [1209, 760] width 20 height 22
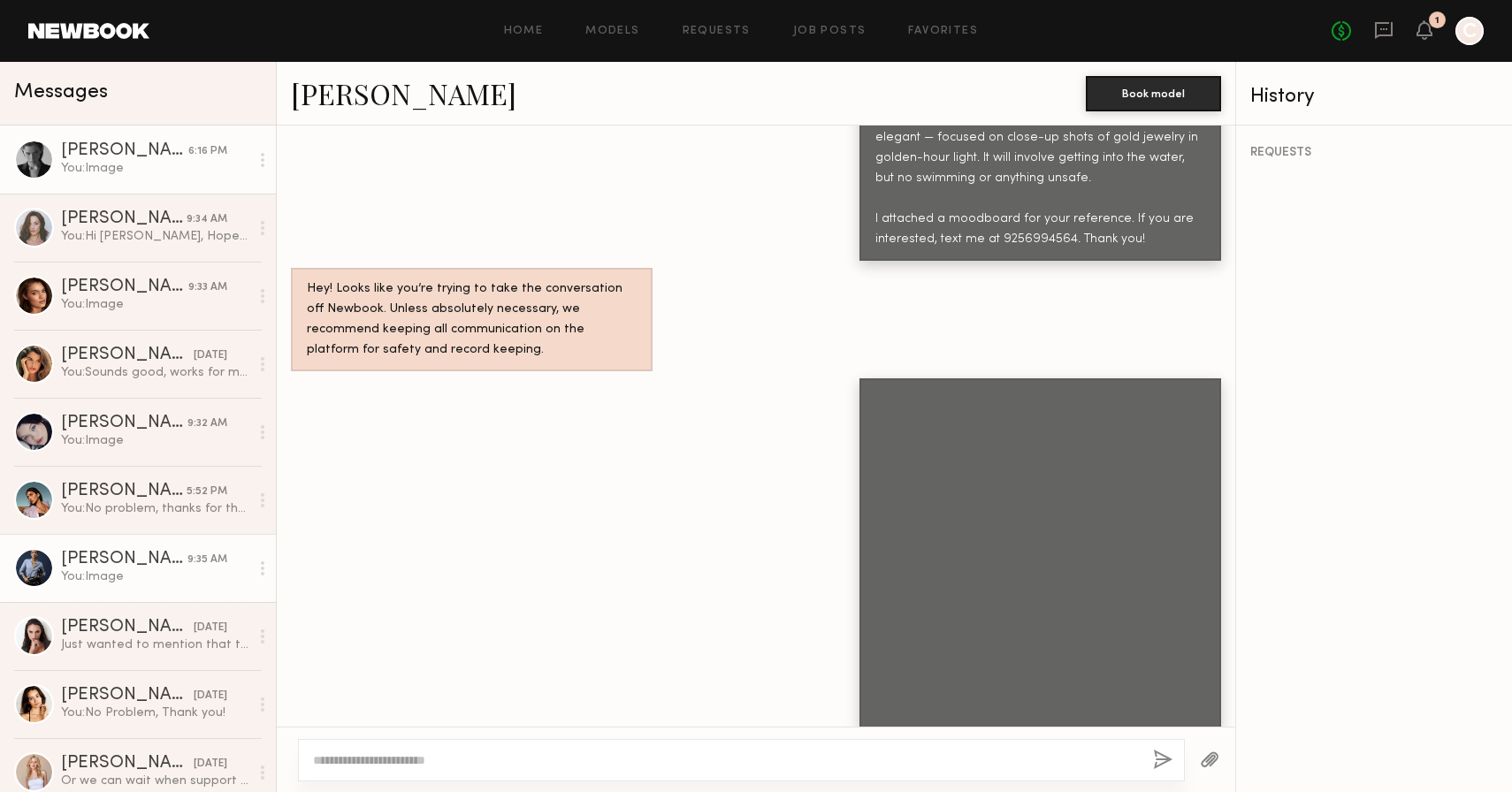
click at [176, 152] on div "Lera G." at bounding box center [124, 150] width 127 height 18
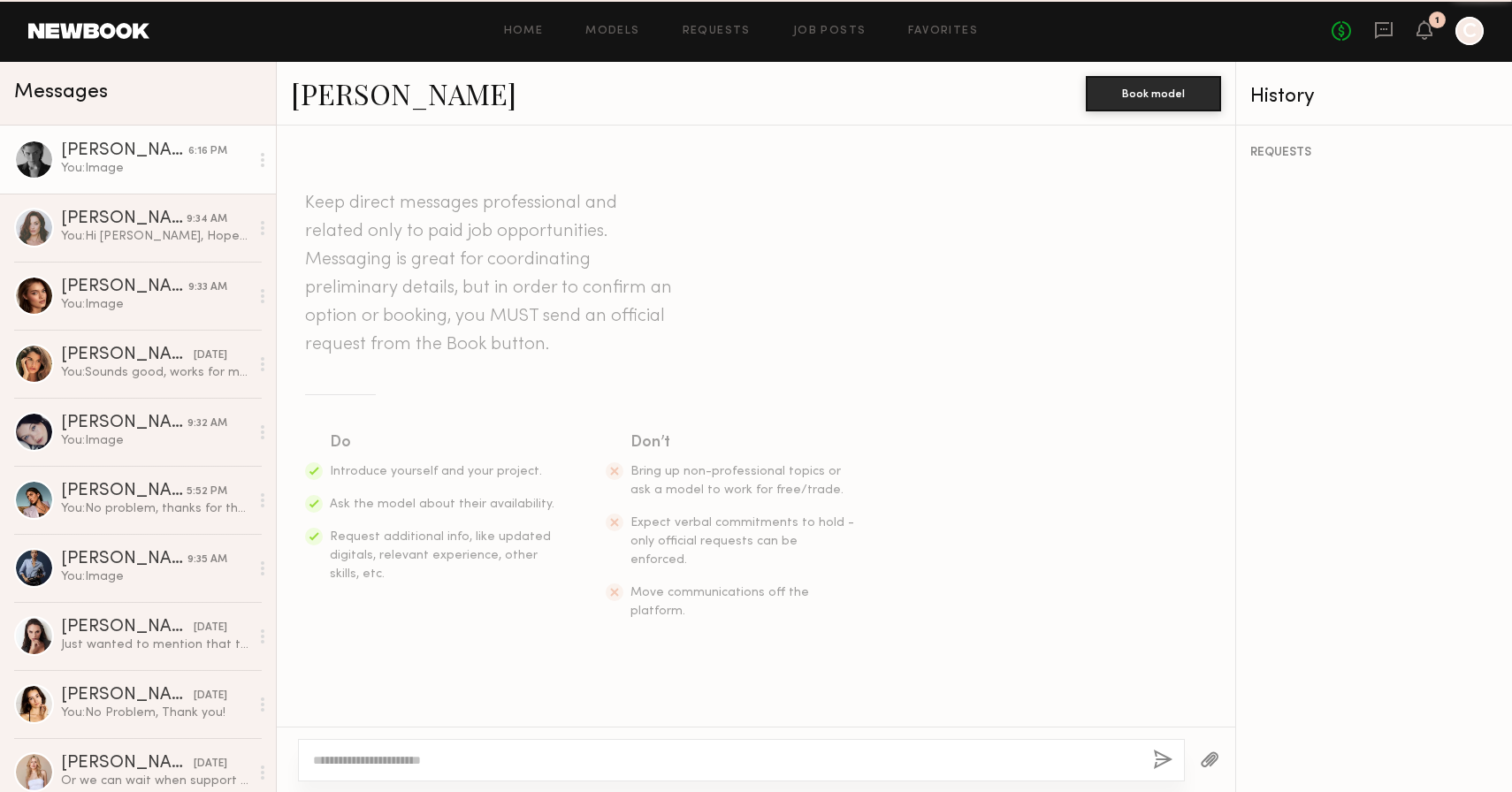
scroll to position [8824, 0]
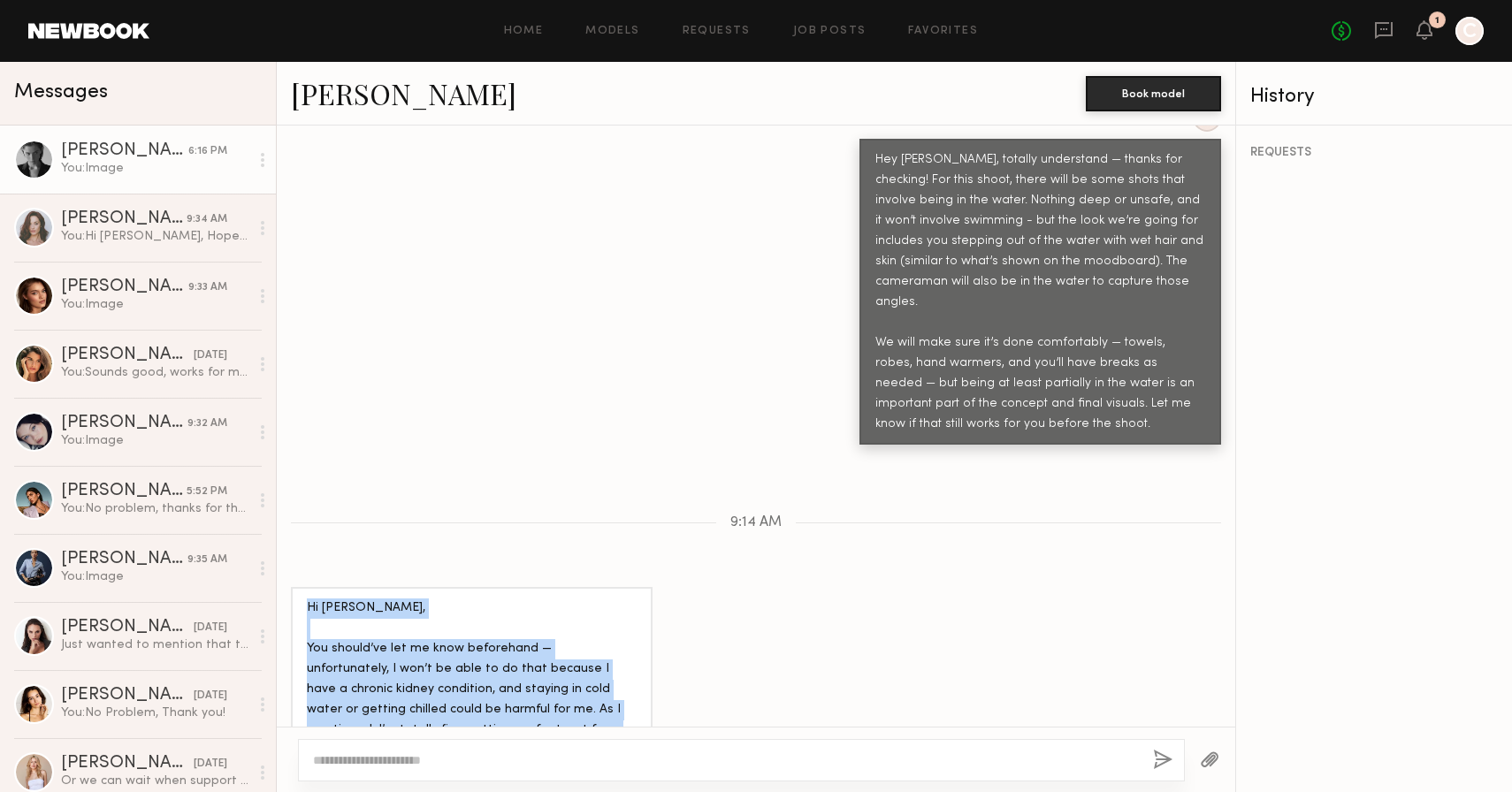
drag, startPoint x: 355, startPoint y: 689, endPoint x: 293, endPoint y: 508, distance: 191.3
click at [293, 587] on div "Hi Christina, You should’ve let me know beforehand — unfortunately, I won’t be …" at bounding box center [471, 699] width 361 height 226
copy div "Hi Christina, You should’ve let me know beforehand — unfortunately, I won’t be …"
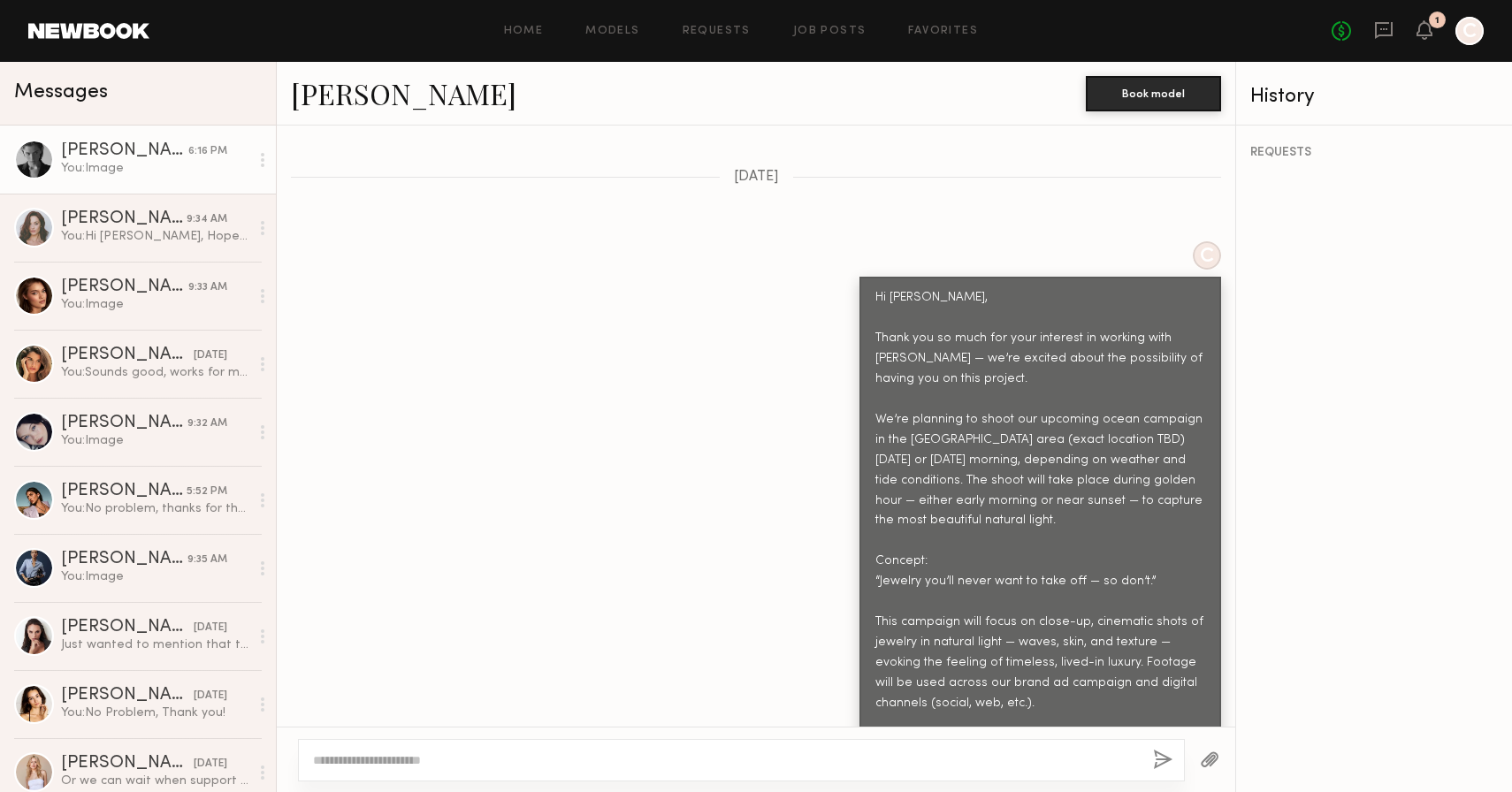
scroll to position [572, 0]
click at [94, 157] on div "Lera G." at bounding box center [124, 150] width 127 height 18
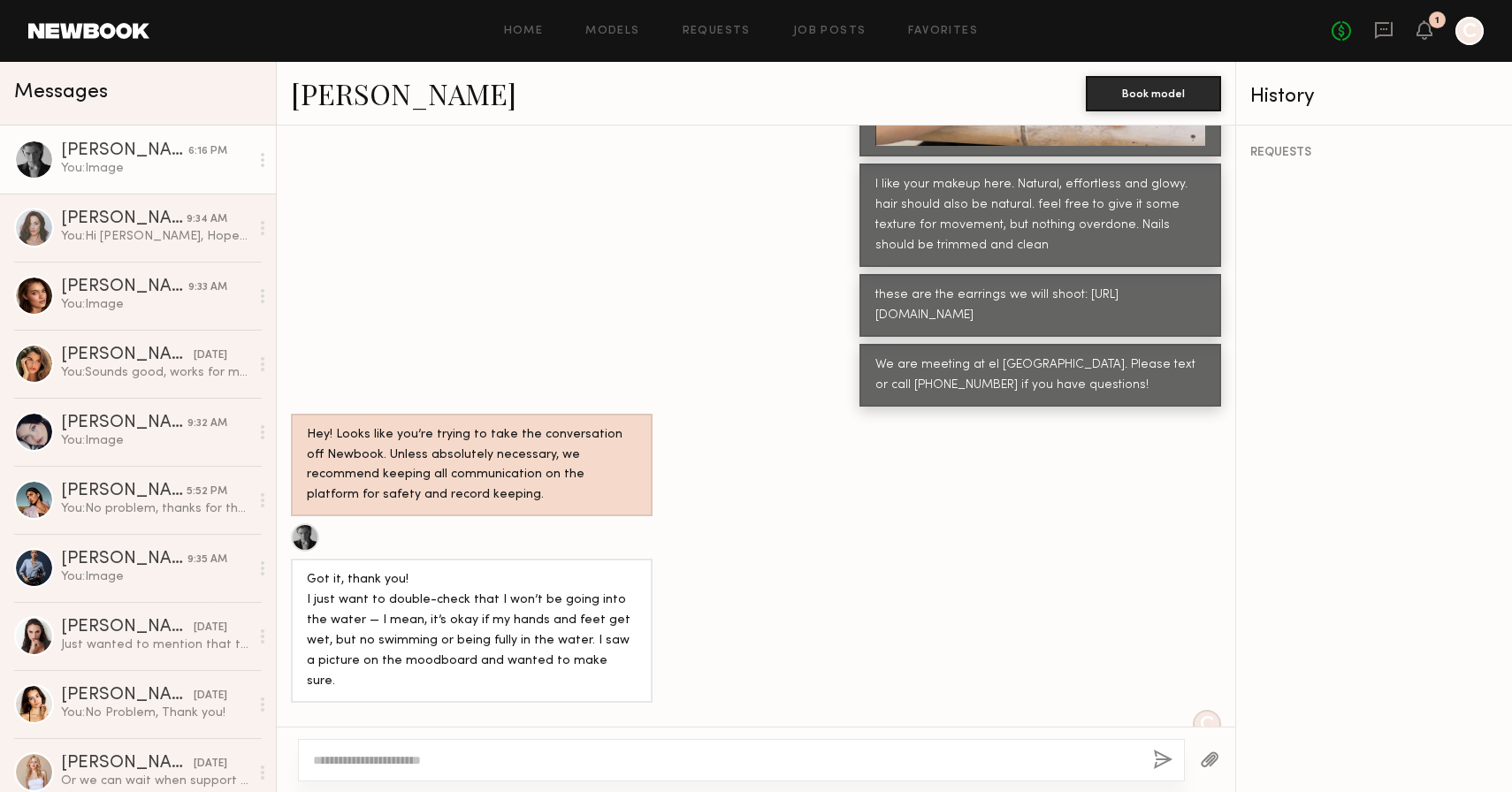
scroll to position [8824, 0]
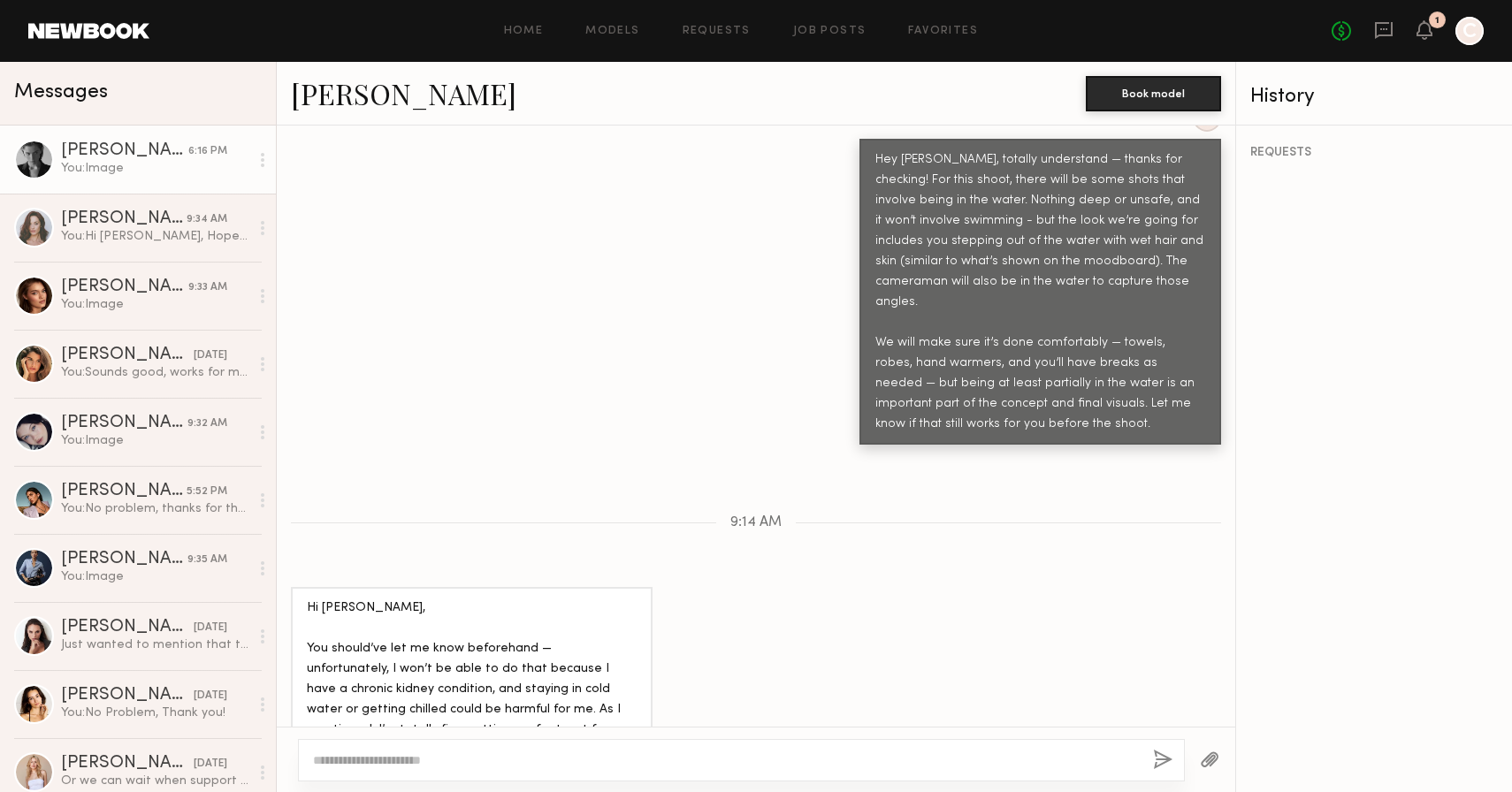
click at [501, 367] on div "Keep direct messages professional and related only to paid job opportunities. M…" at bounding box center [756, 426] width 958 height 602
click at [118, 231] on div "You: Hi Tayler, Hope you’re doing well! I wanted to check if by any chance you’…" at bounding box center [155, 237] width 189 height 17
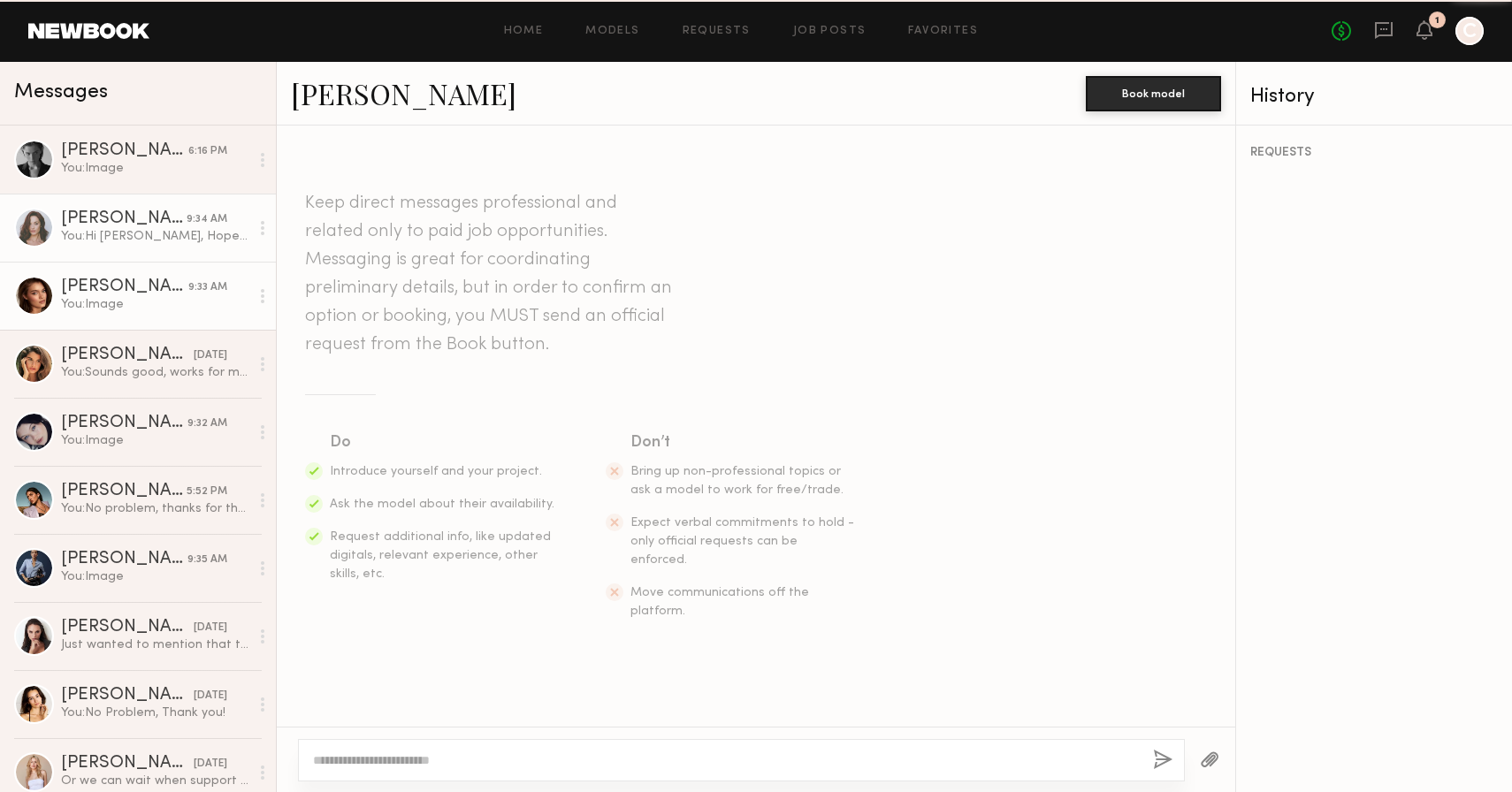
scroll to position [3438, 0]
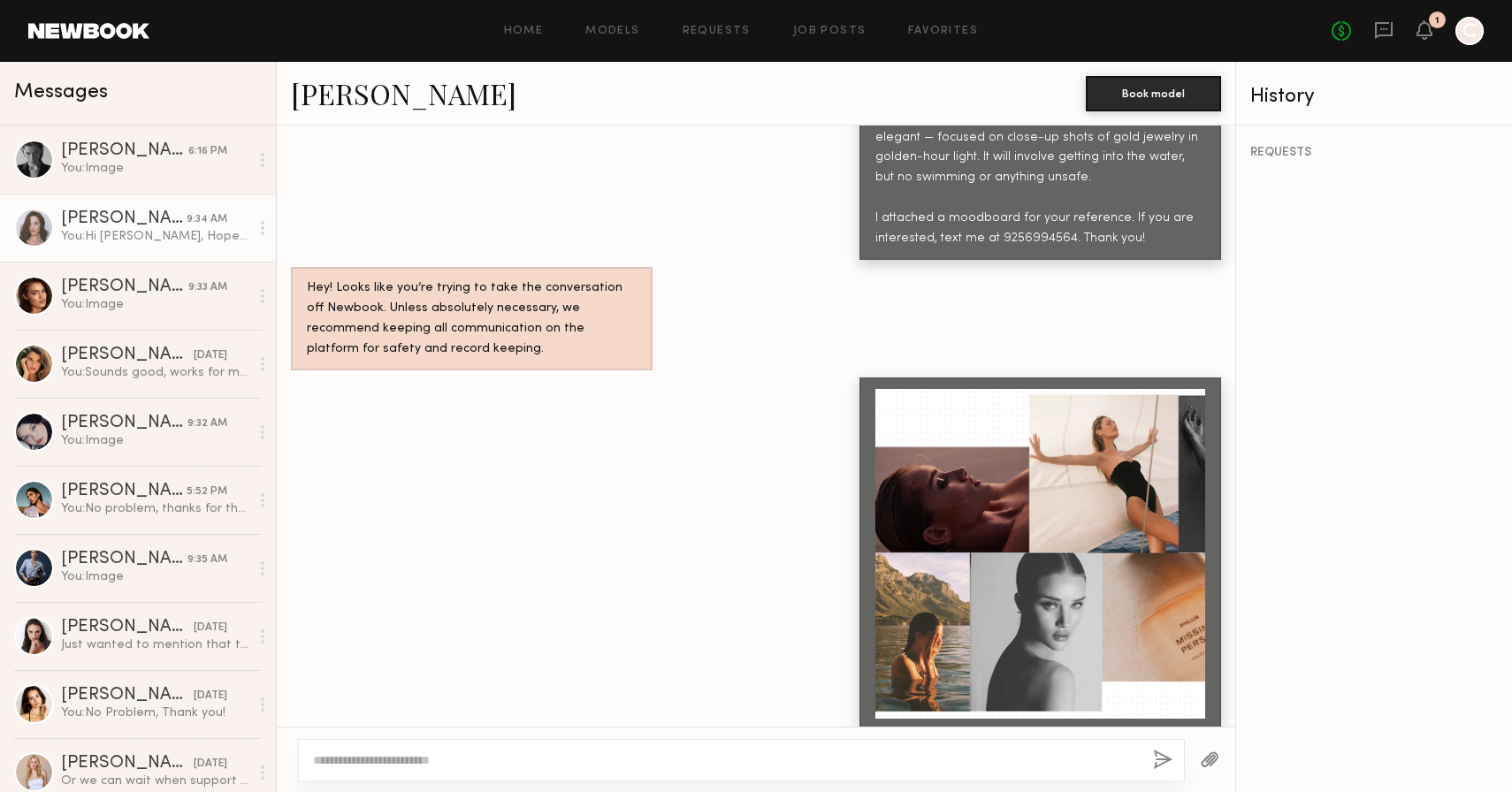
click at [998, 509] on div at bounding box center [1040, 553] width 330 height 330
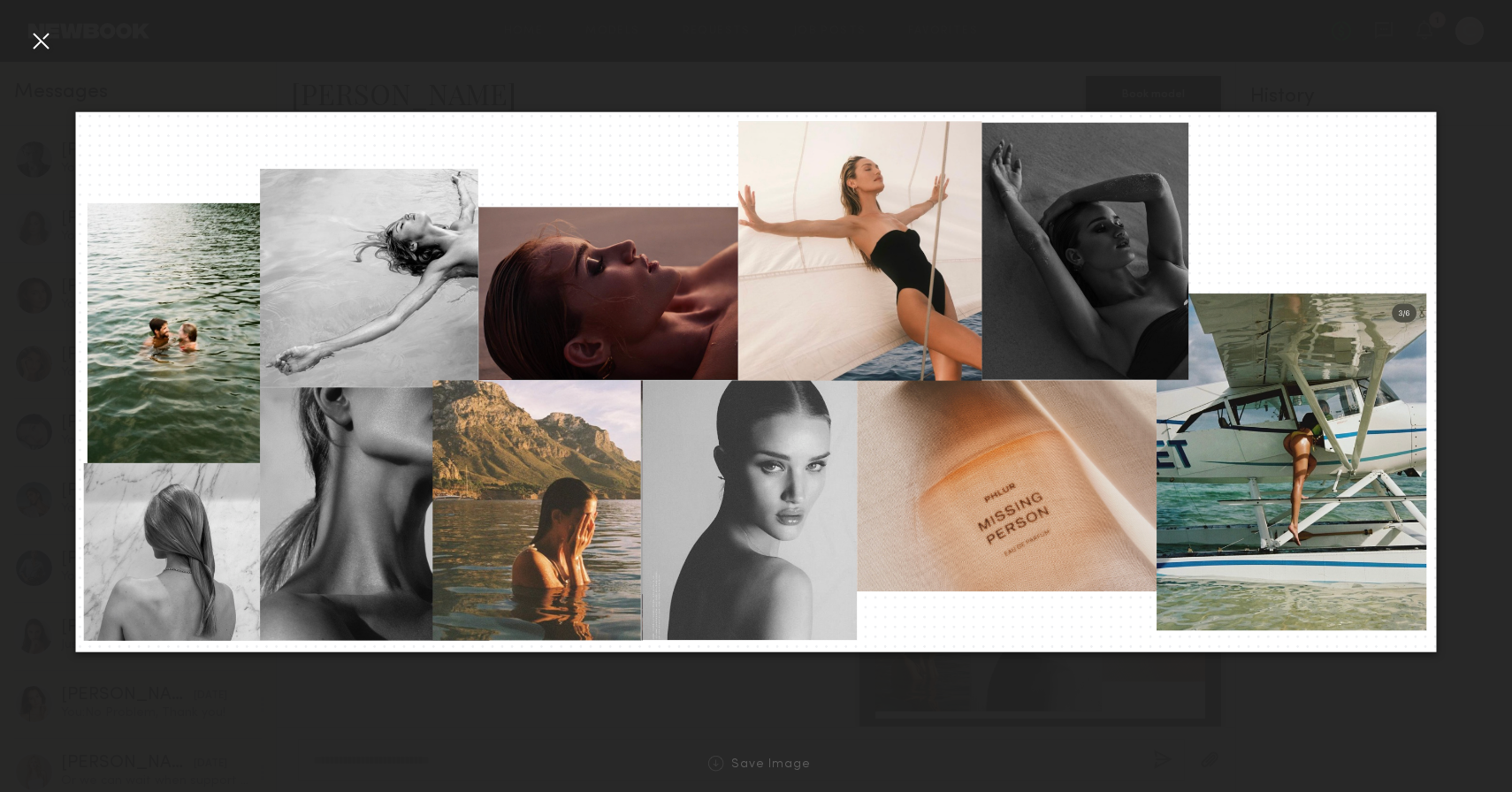
click at [51, 42] on div at bounding box center [41, 41] width 28 height 28
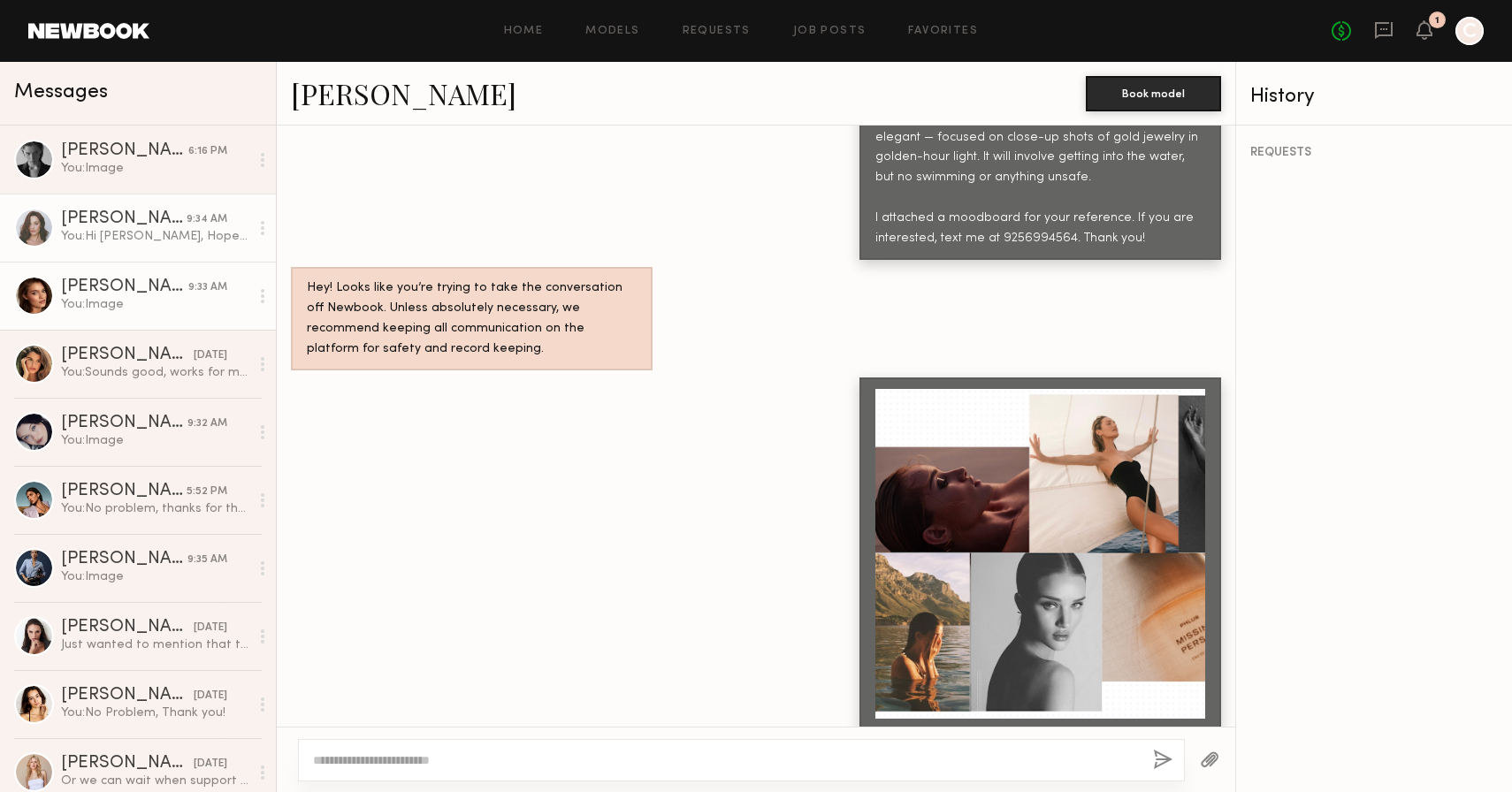
click at [106, 302] on div "You: Image" at bounding box center [155, 305] width 189 height 17
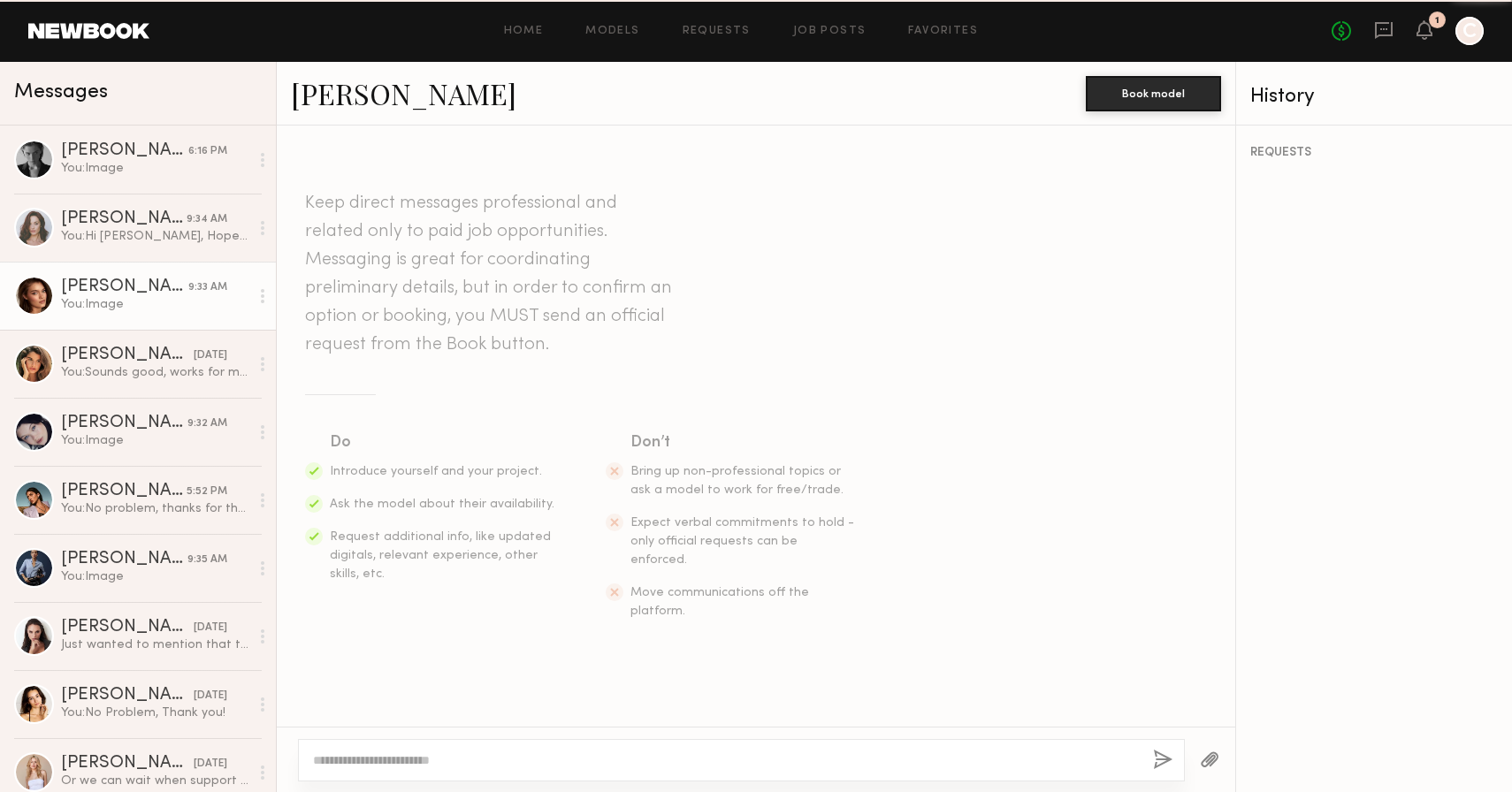
scroll to position [3509, 0]
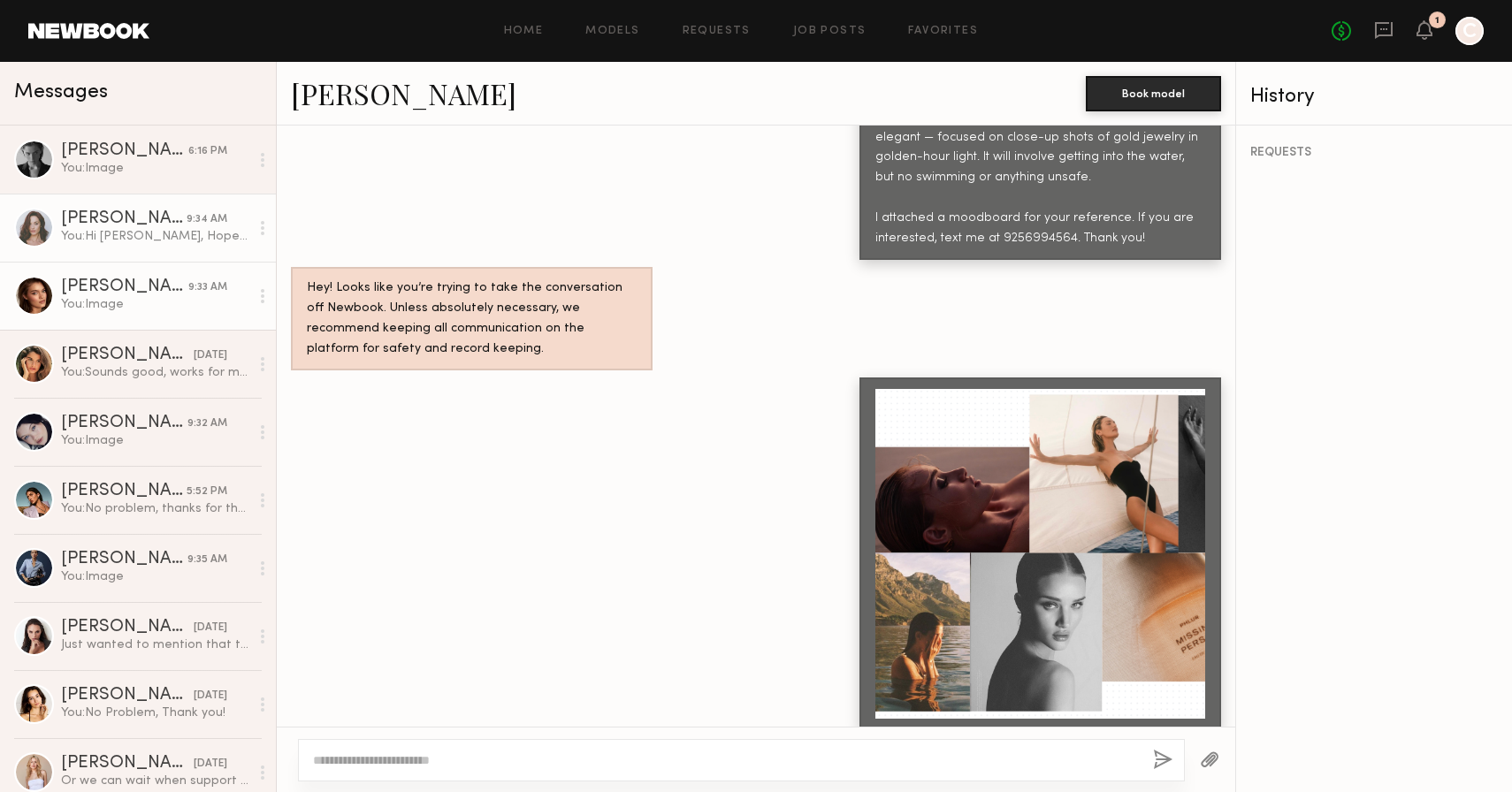
click at [149, 251] on link "Tayler C. 9:34 AM You: Hi Tayler, Hope you’re doing well! I wanted to check if …" at bounding box center [137, 227] width 276 height 68
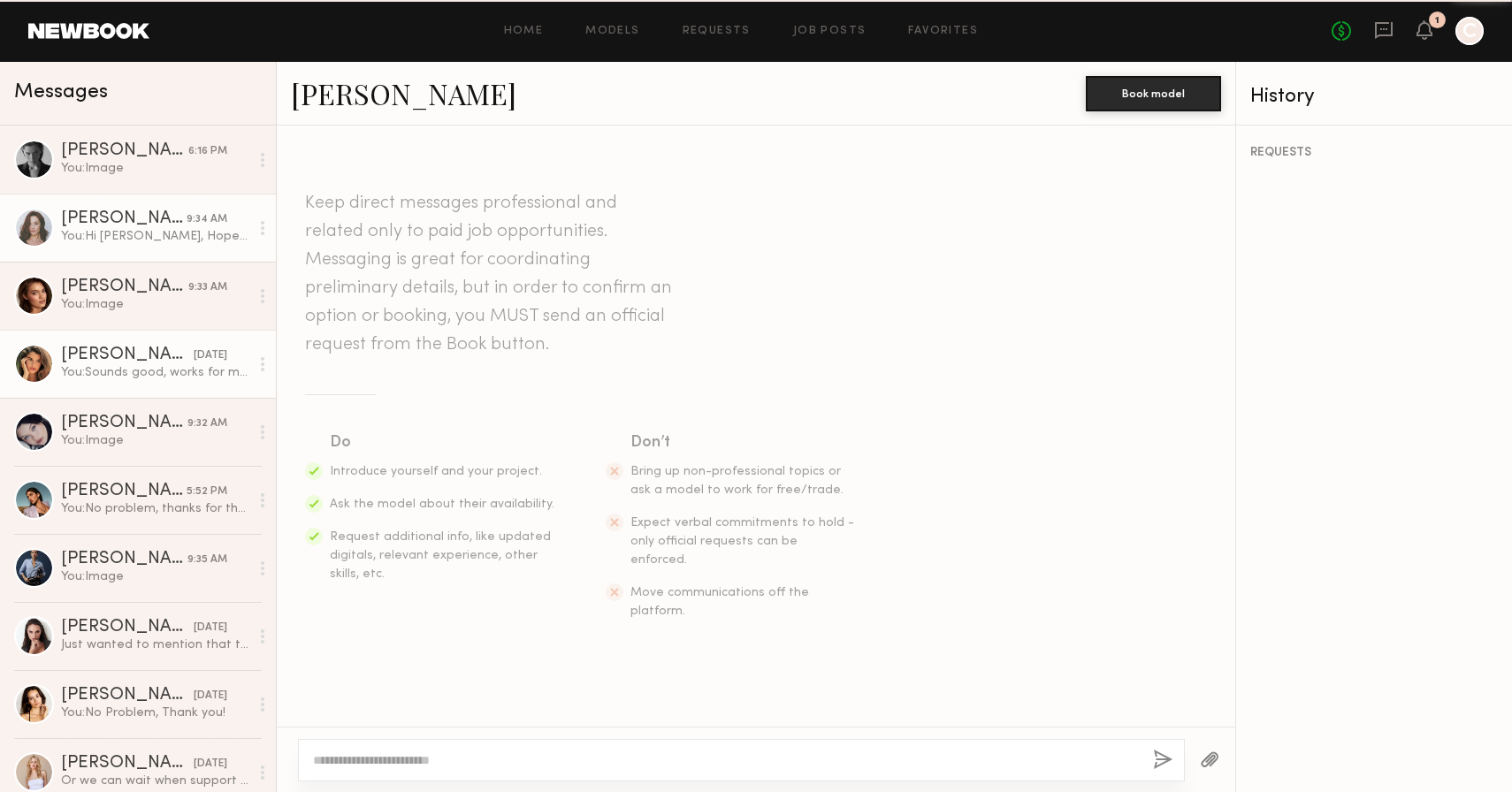
scroll to position [3438, 0]
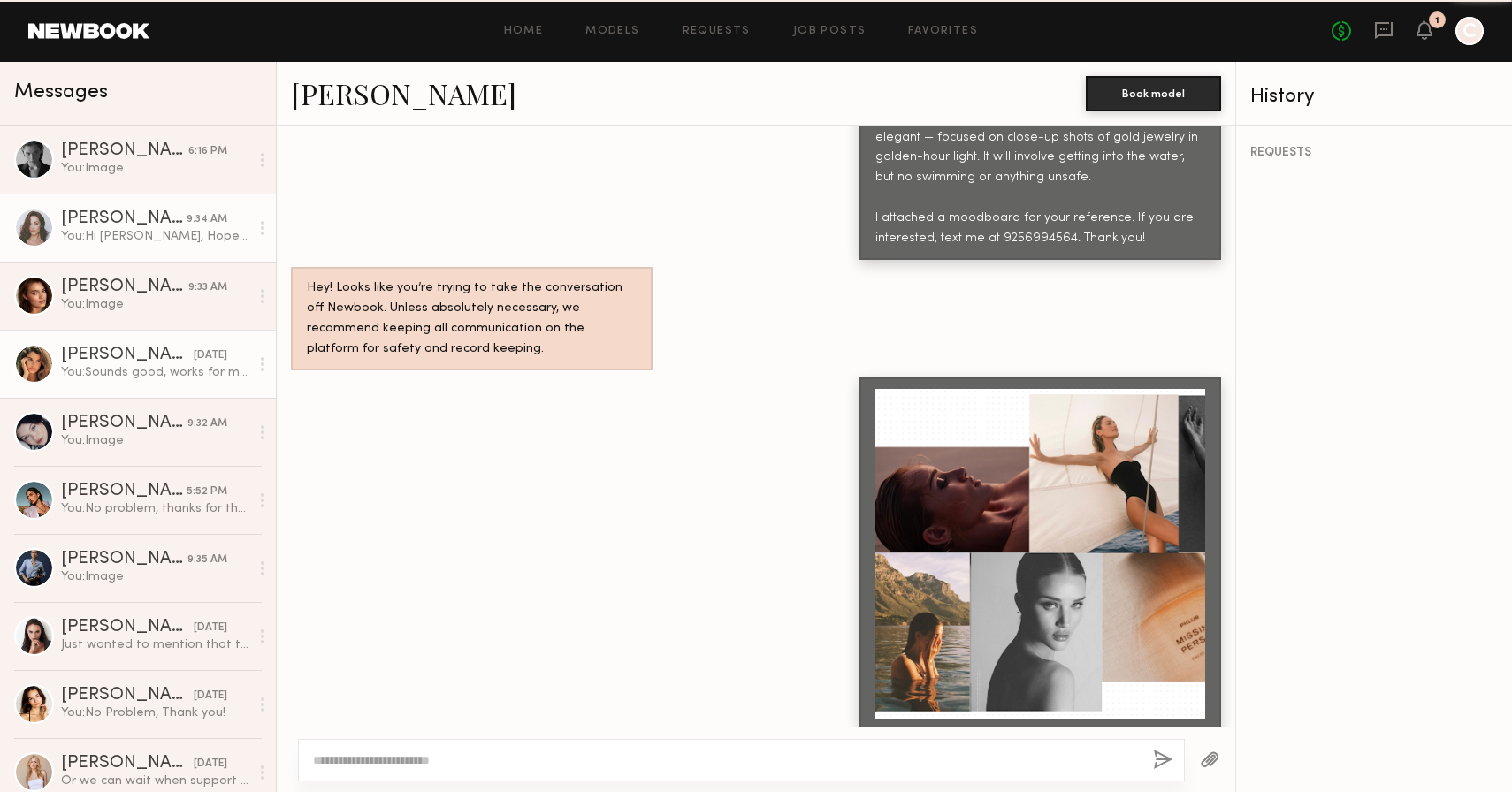
click at [121, 356] on div "Manuela G." at bounding box center [127, 355] width 133 height 18
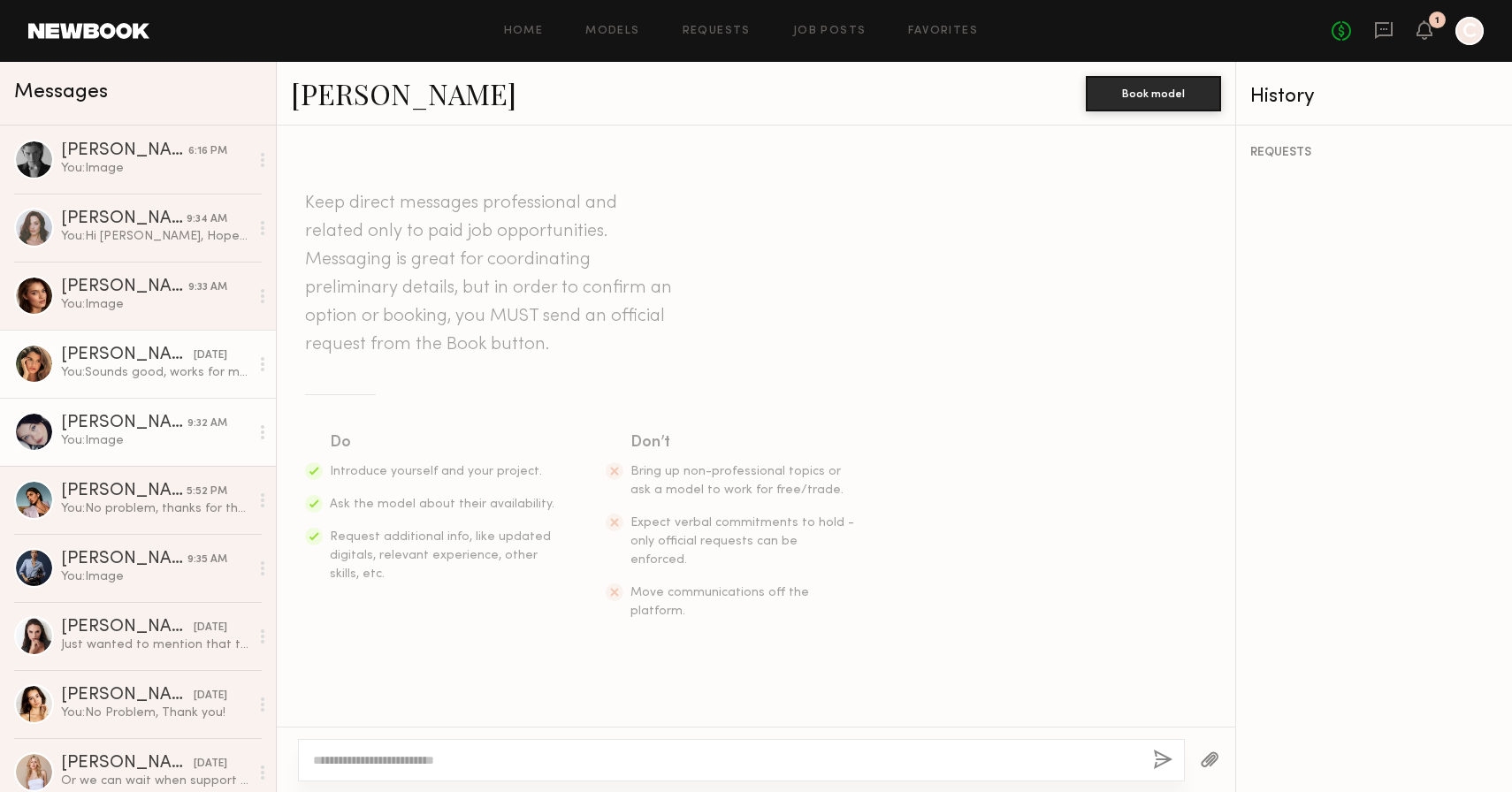
scroll to position [3920, 0]
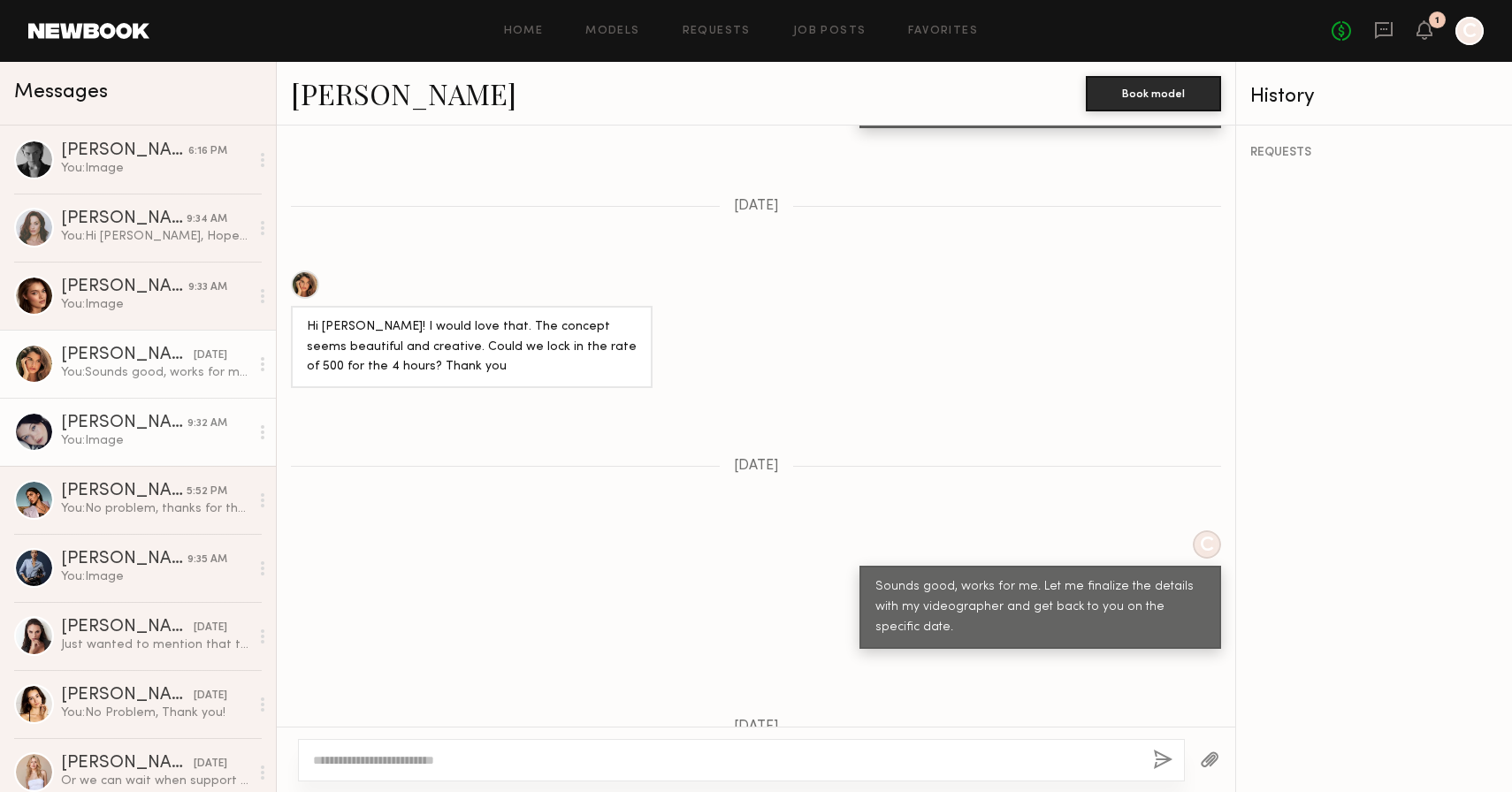
click at [112, 428] on div "Marina F." at bounding box center [124, 423] width 126 height 18
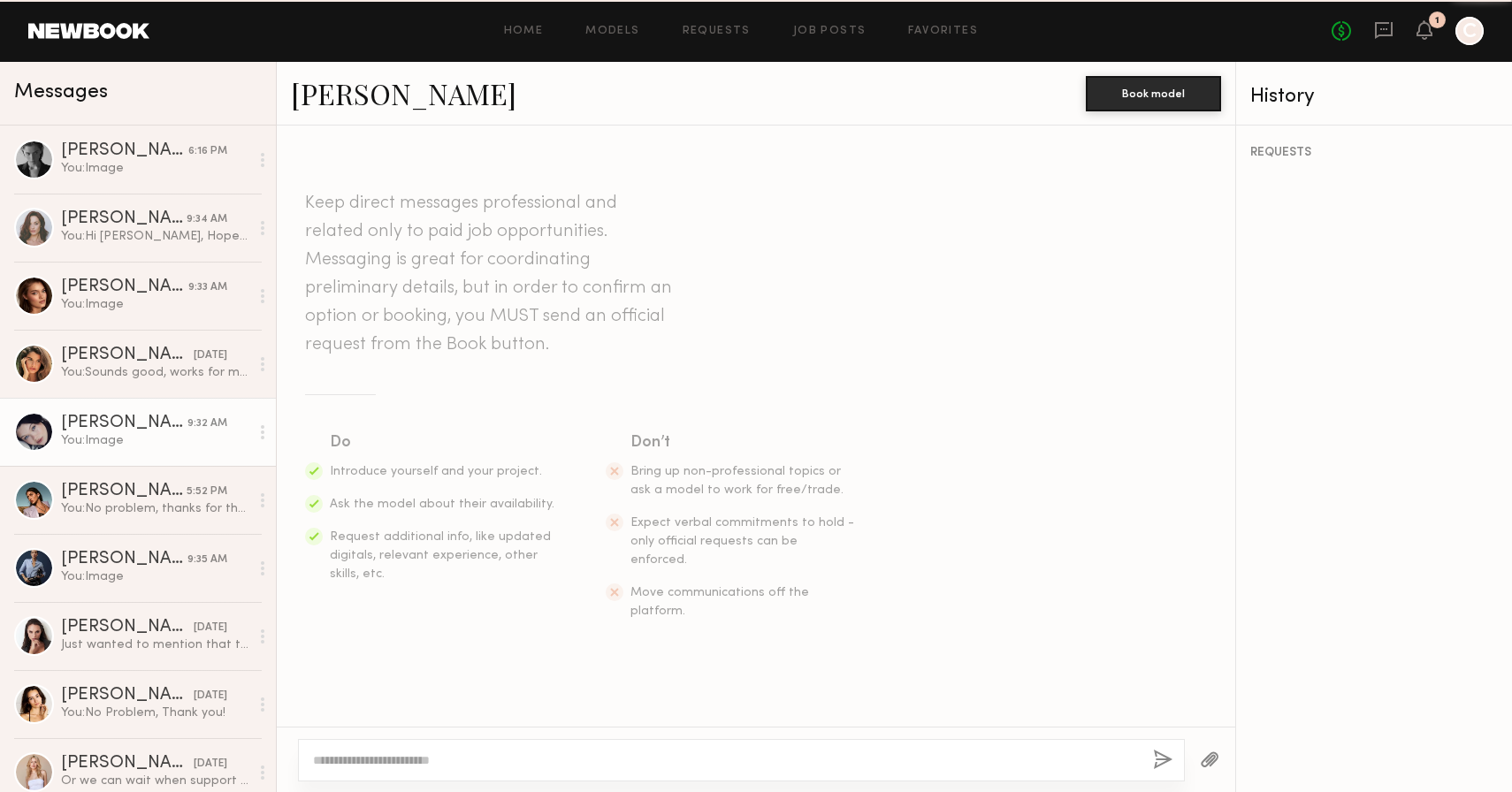
scroll to position [3506, 0]
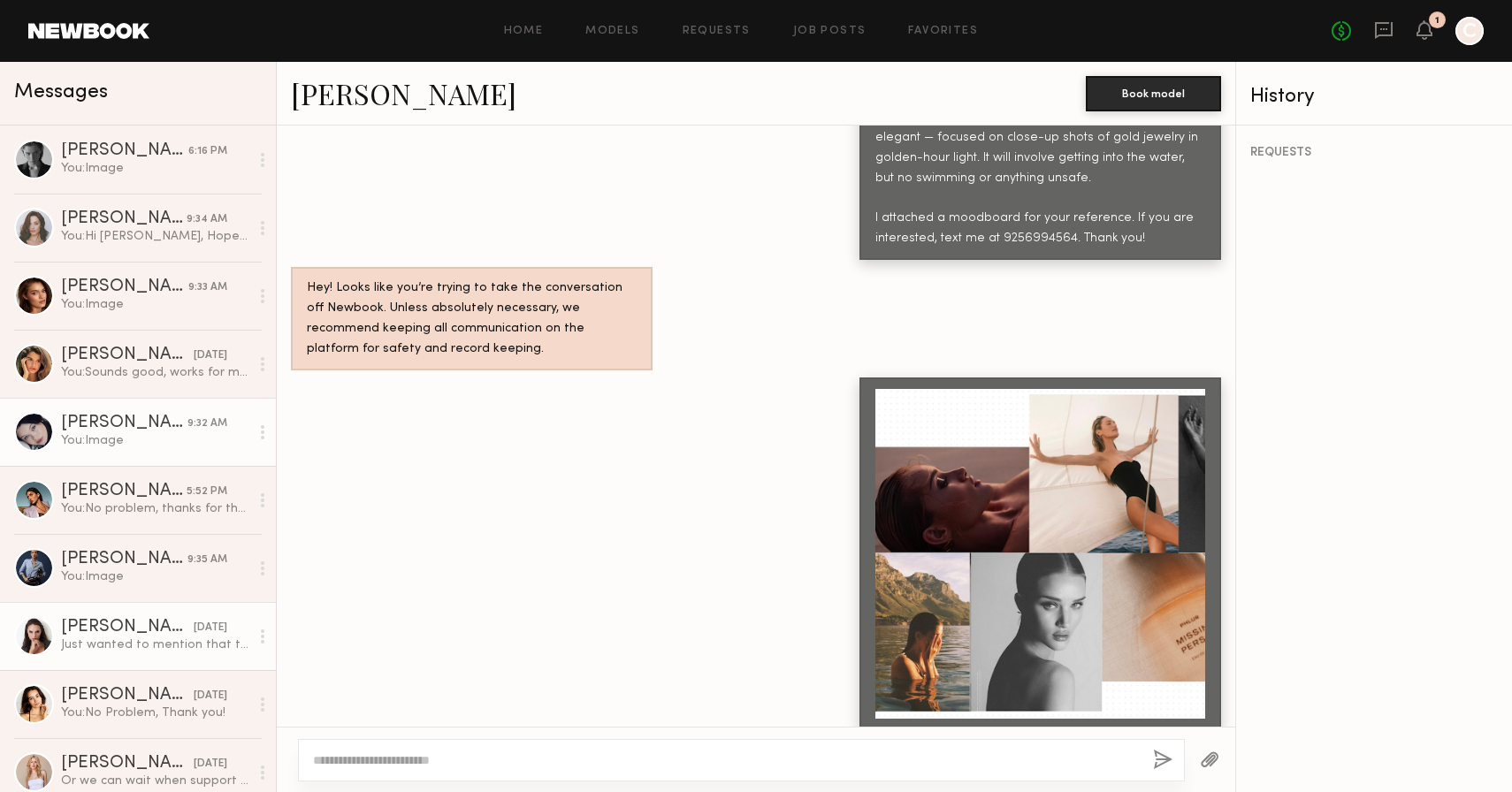
click at [114, 644] on div "Just wanted to mention that the waves are quite big right now, and it’s also pr…" at bounding box center [155, 645] width 189 height 17
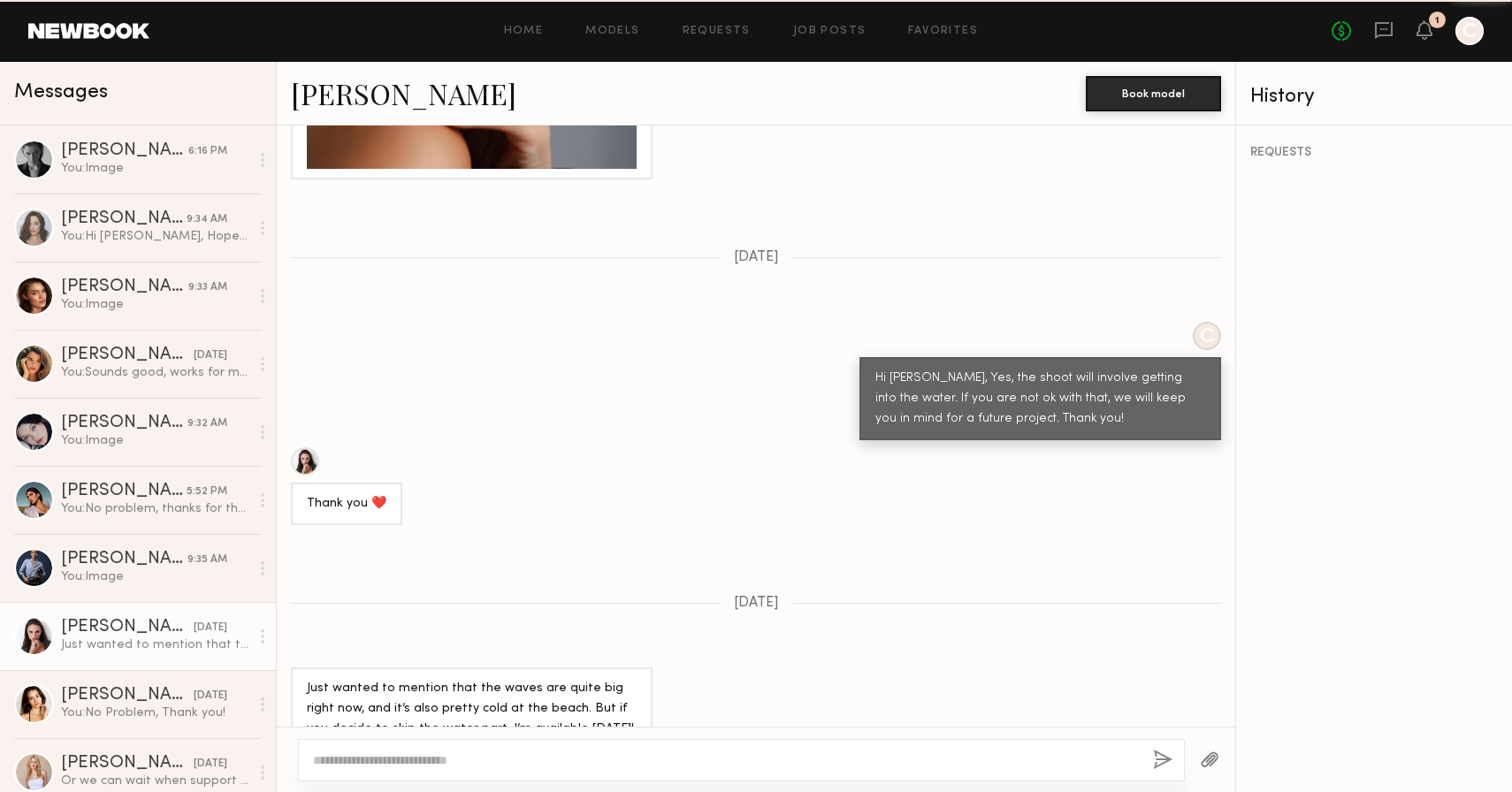
scroll to position [5, 0]
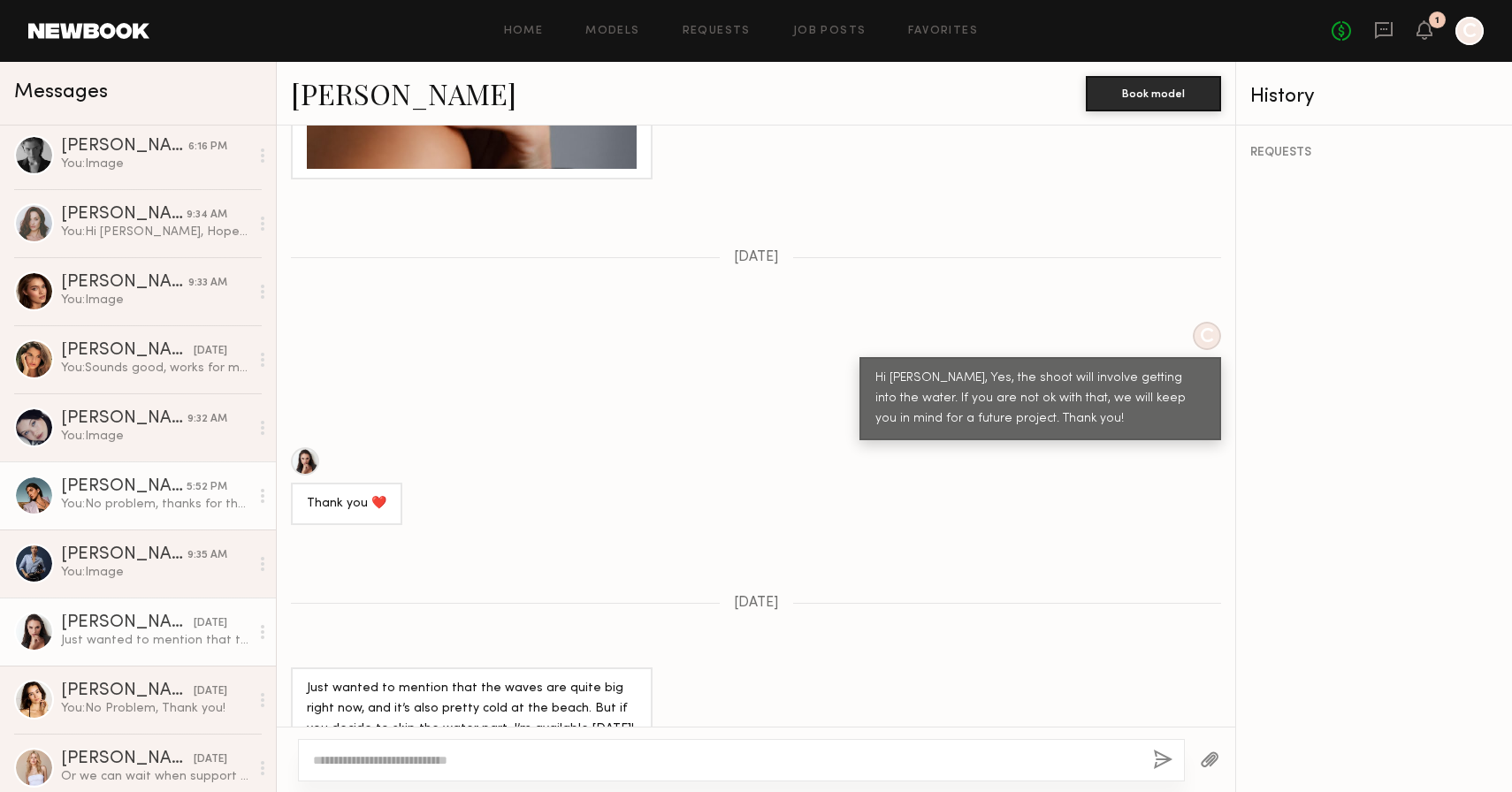
click at [112, 499] on div "You: No problem, thanks for the reply! Yes, we already booked someone, but woul…" at bounding box center [155, 504] width 189 height 17
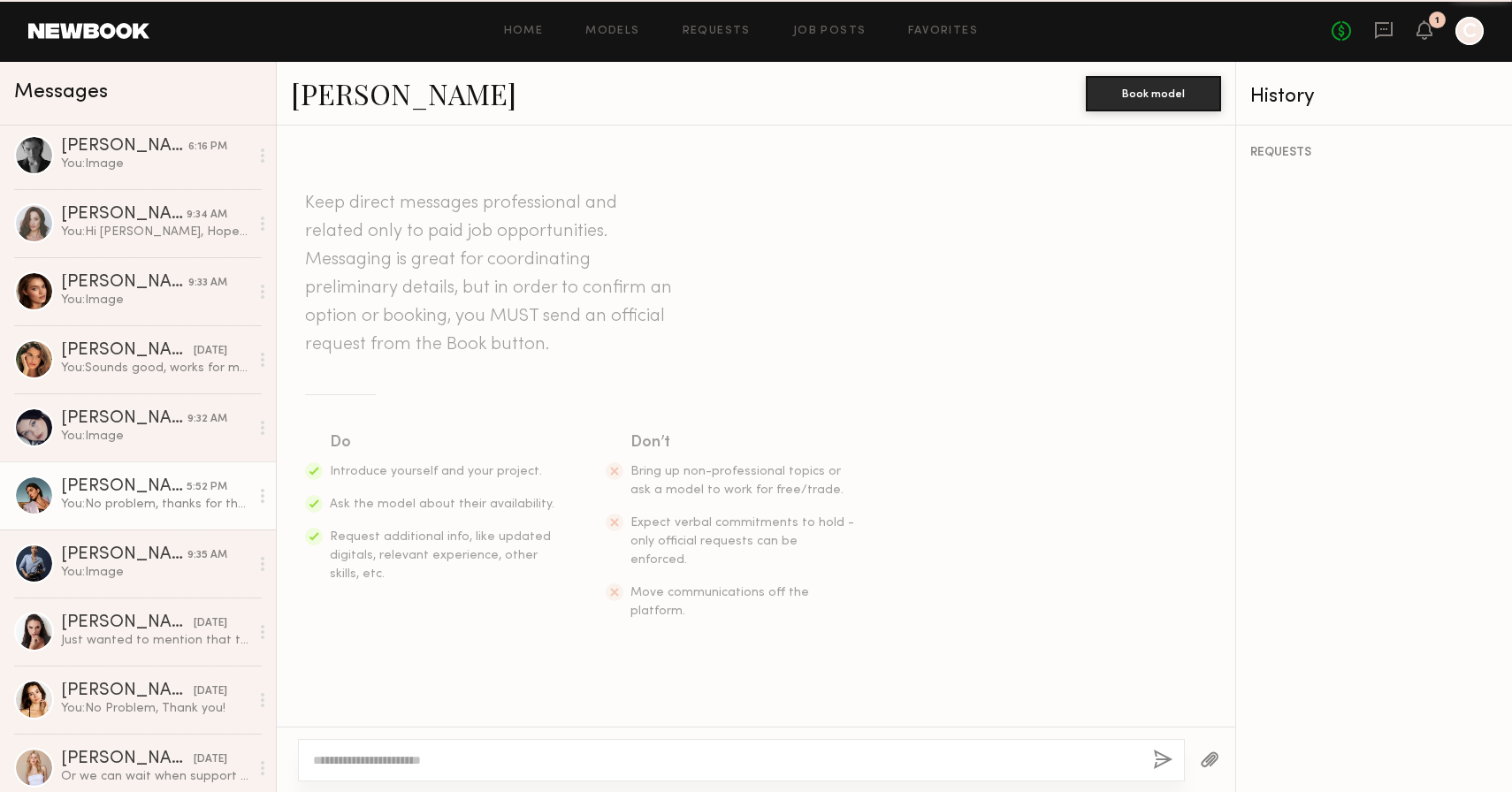
scroll to position [3906, 0]
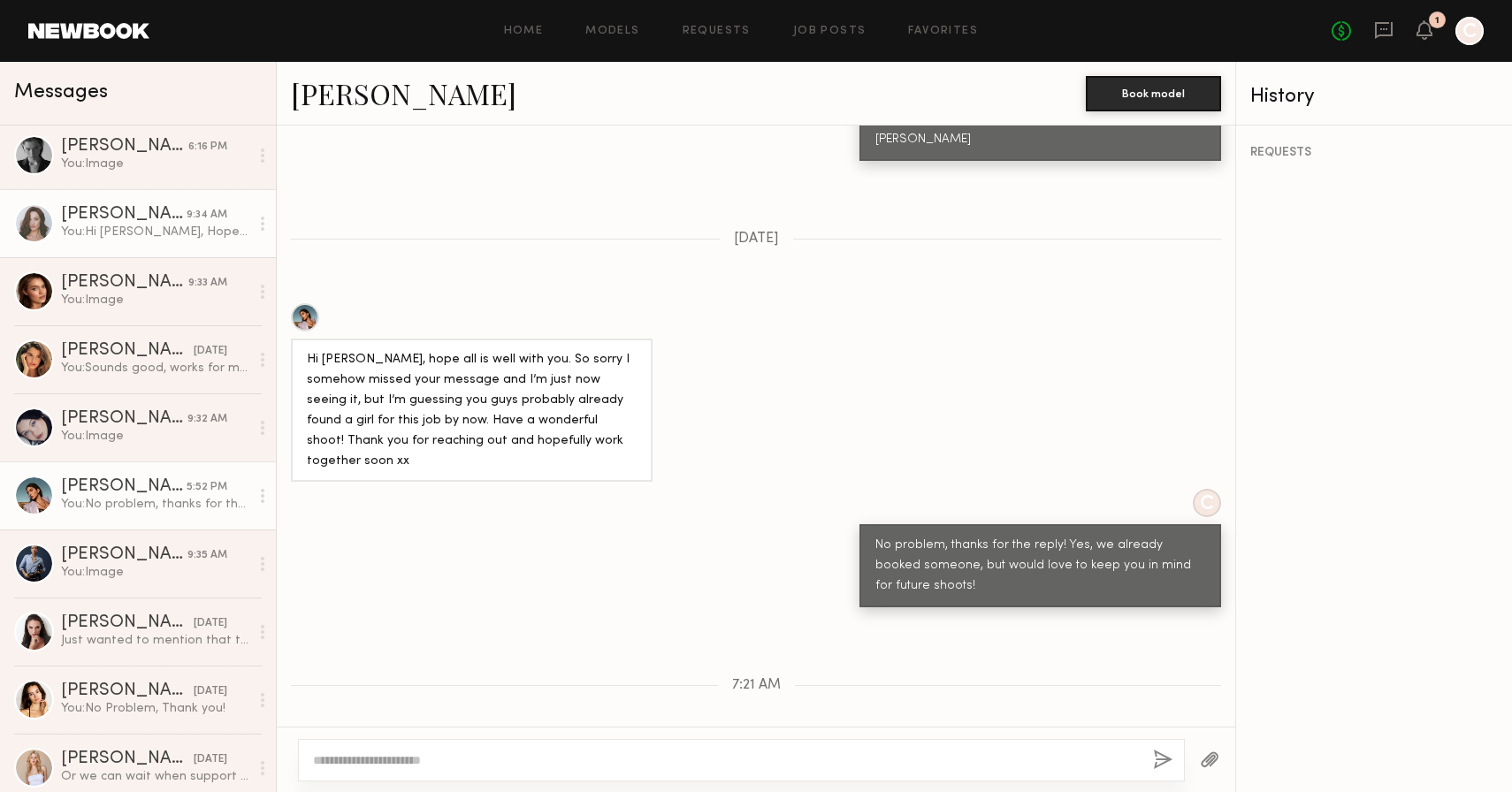
click at [106, 227] on div "You: Hi Tayler, Hope you’re doing well! I wanted to check if by any chance you’…" at bounding box center [155, 232] width 189 height 17
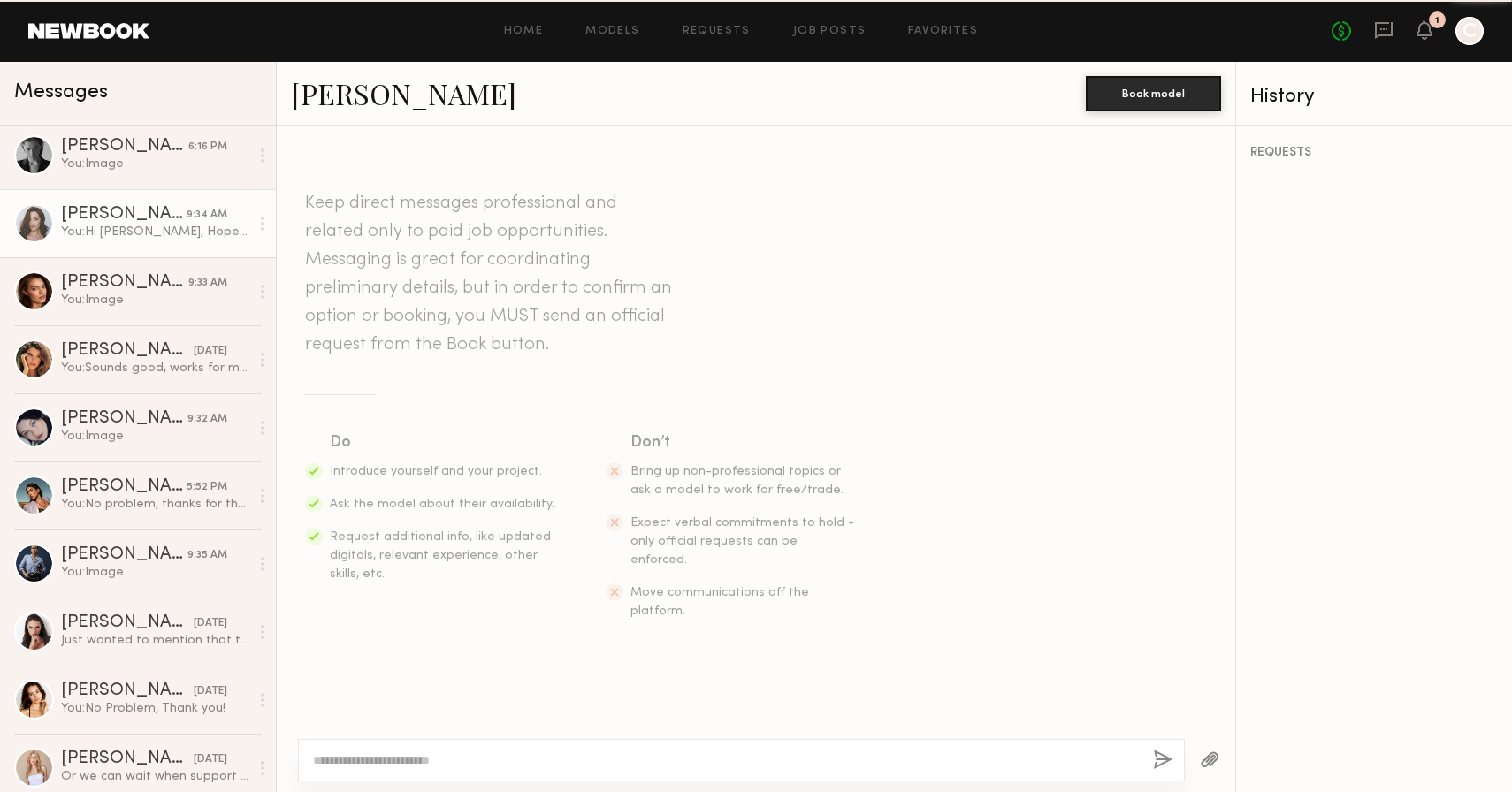
scroll to position [3438, 0]
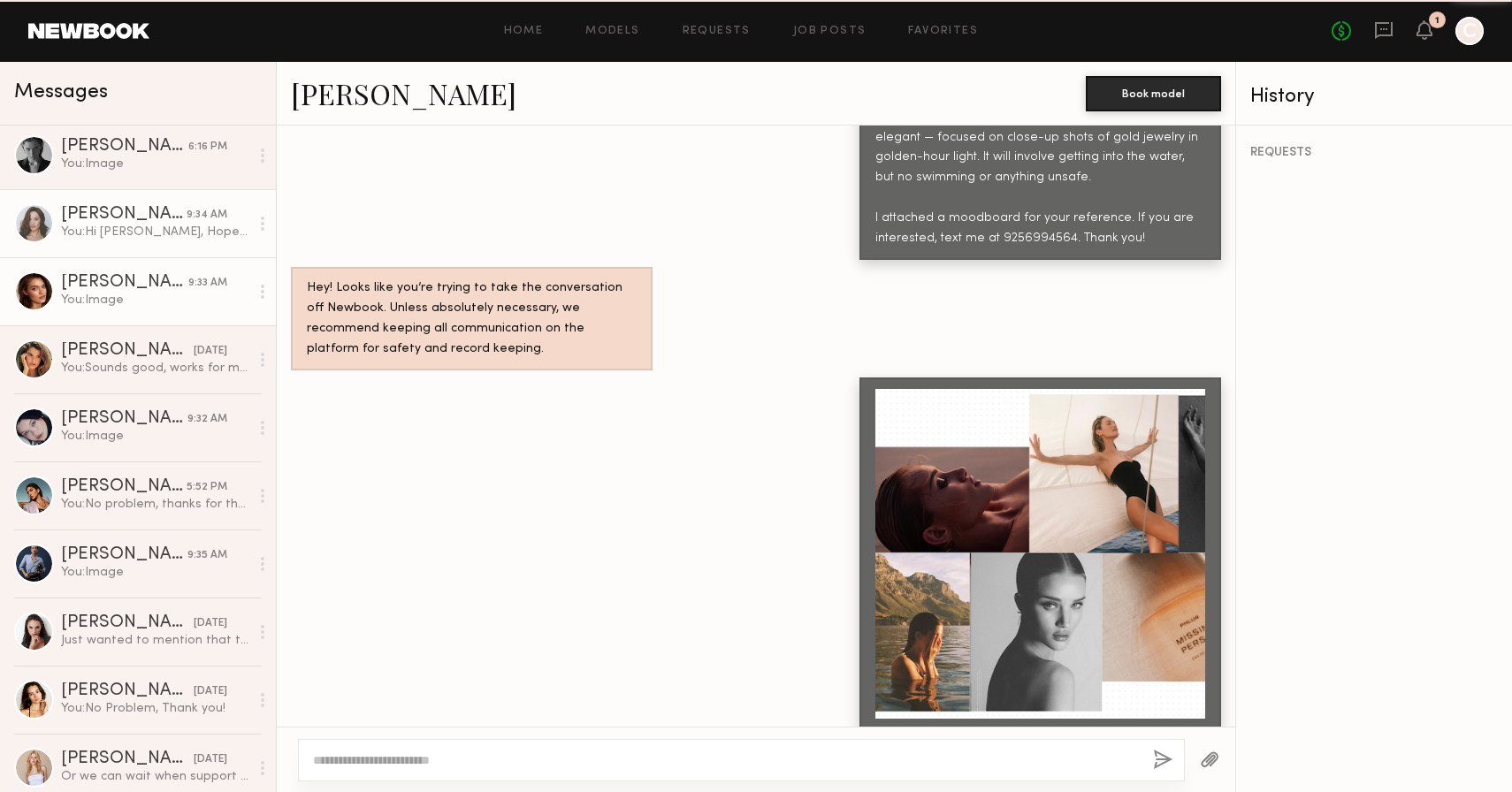
click at [104, 287] on div "[PERSON_NAME]" at bounding box center [124, 282] width 127 height 18
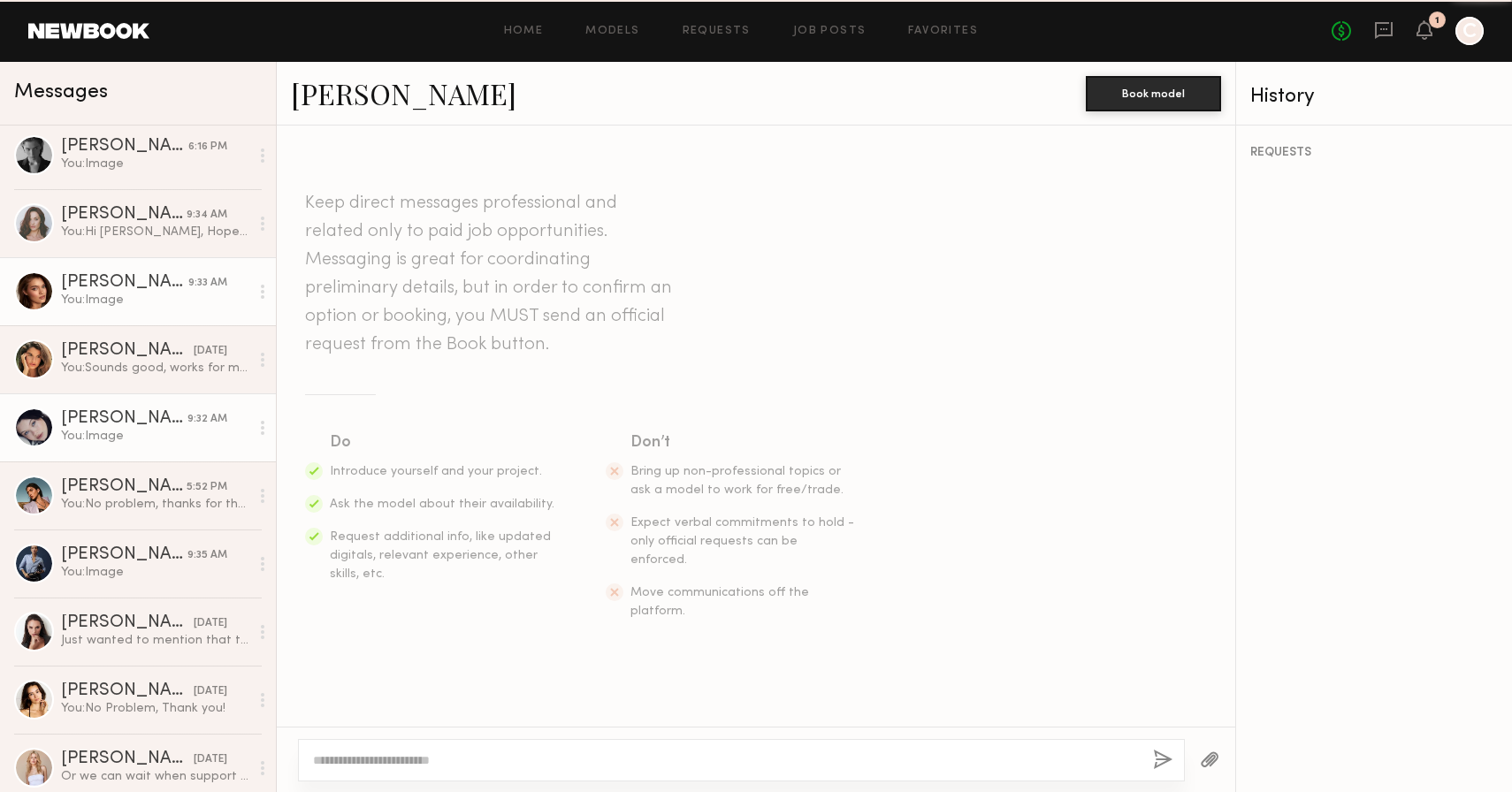
scroll to position [3509, 0]
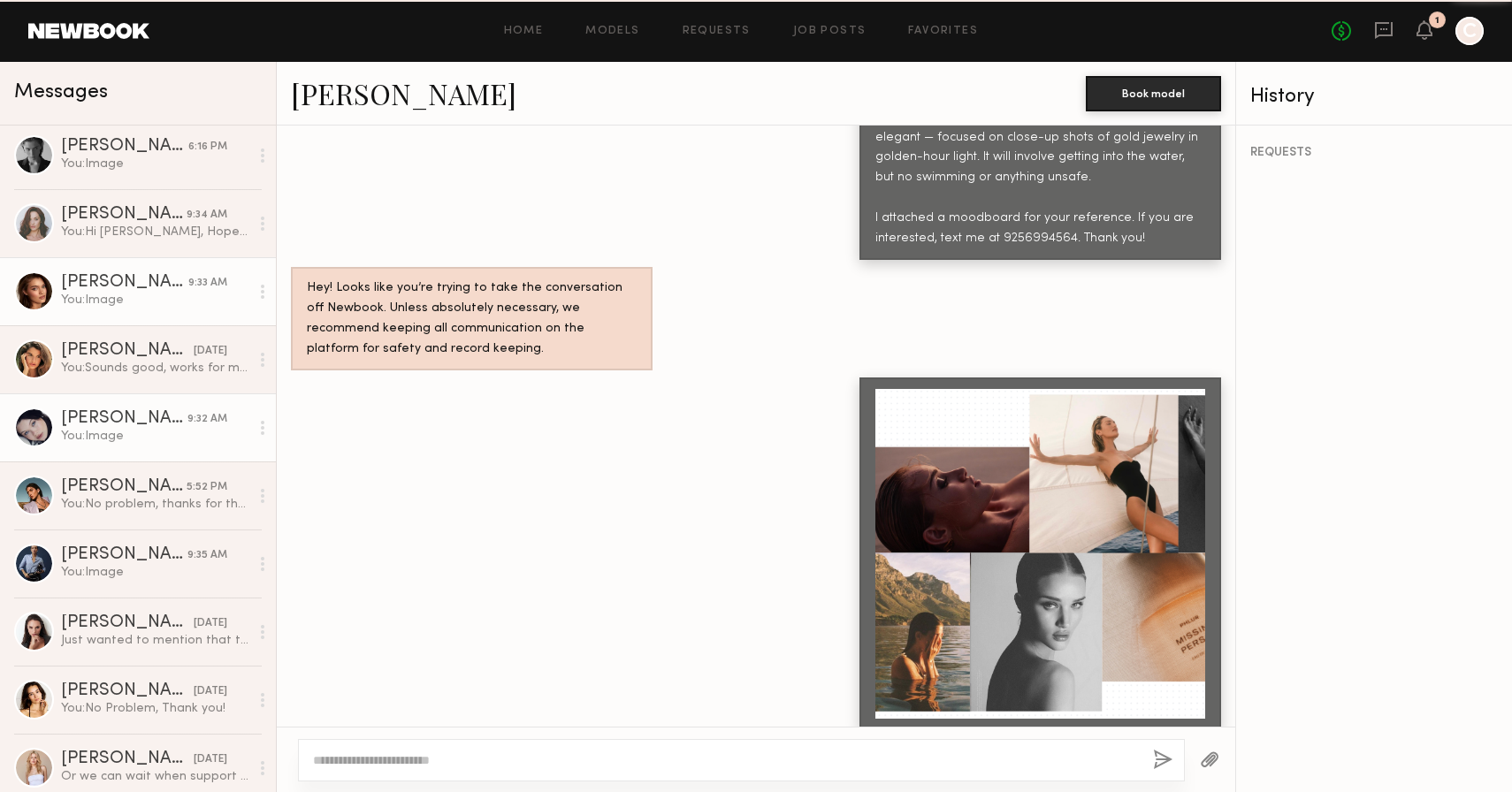
click at [104, 421] on div "[PERSON_NAME]" at bounding box center [124, 419] width 126 height 18
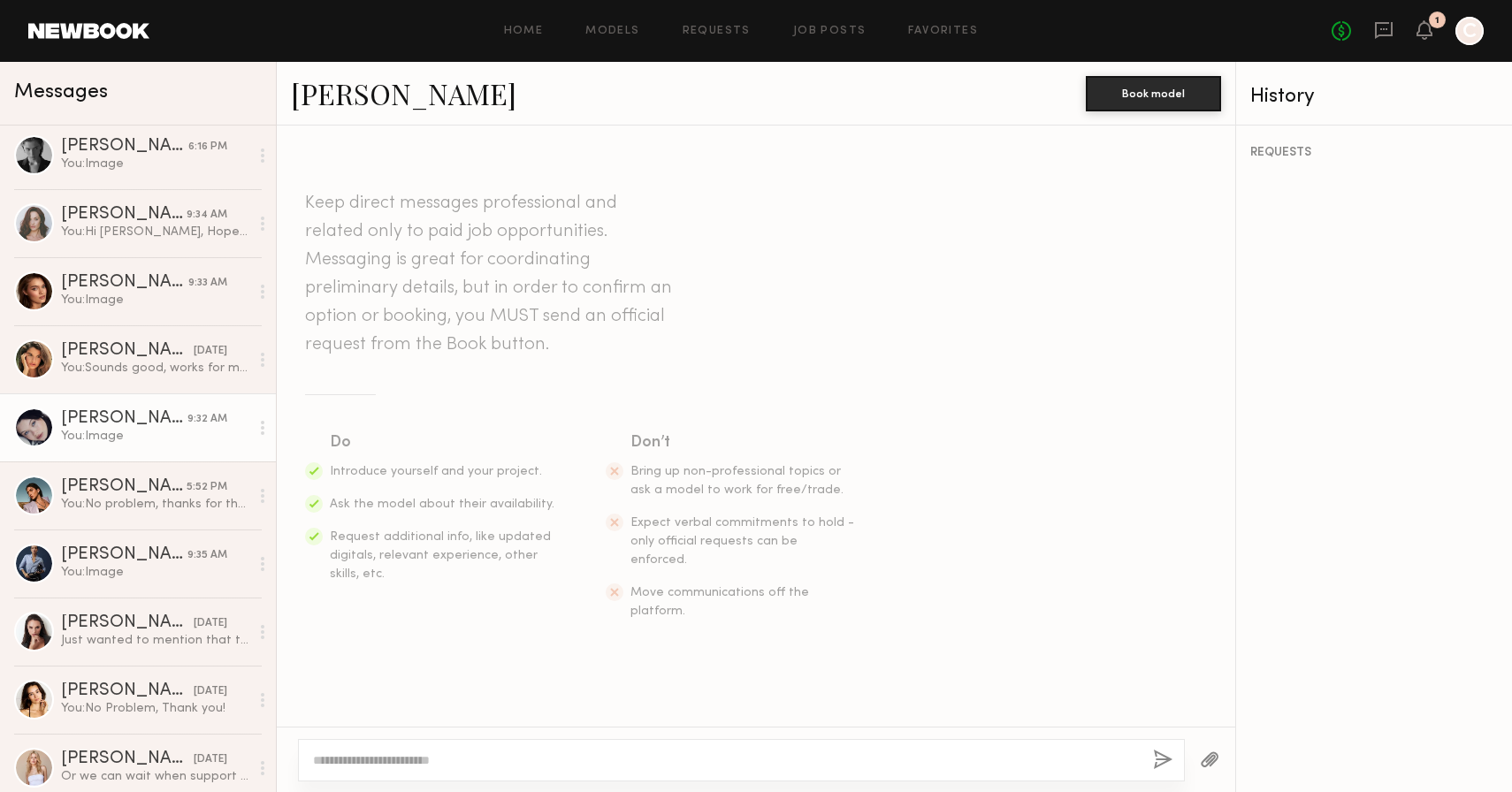
scroll to position [3506, 0]
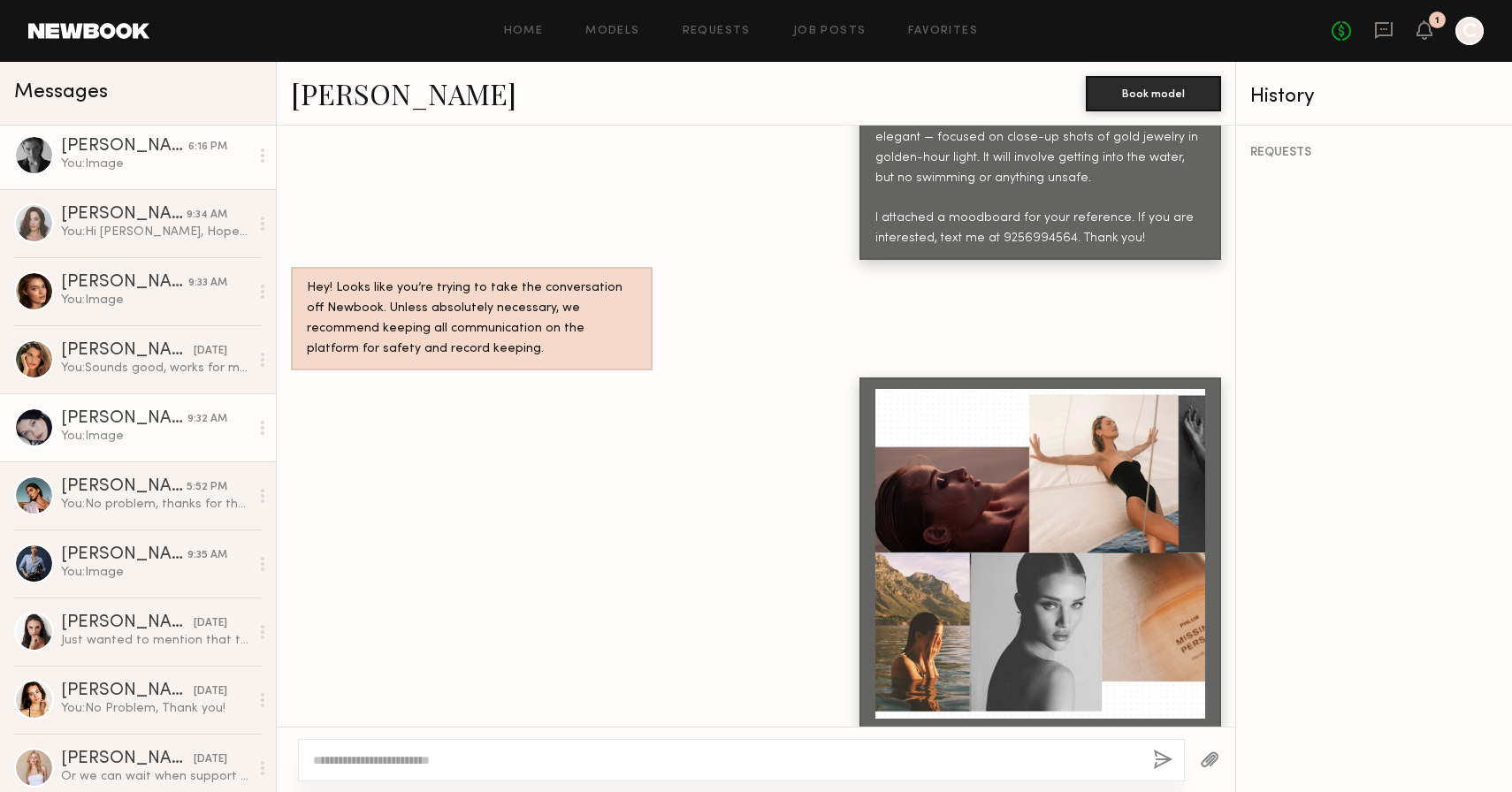
click at [146, 169] on div "You: Image" at bounding box center [155, 164] width 189 height 17
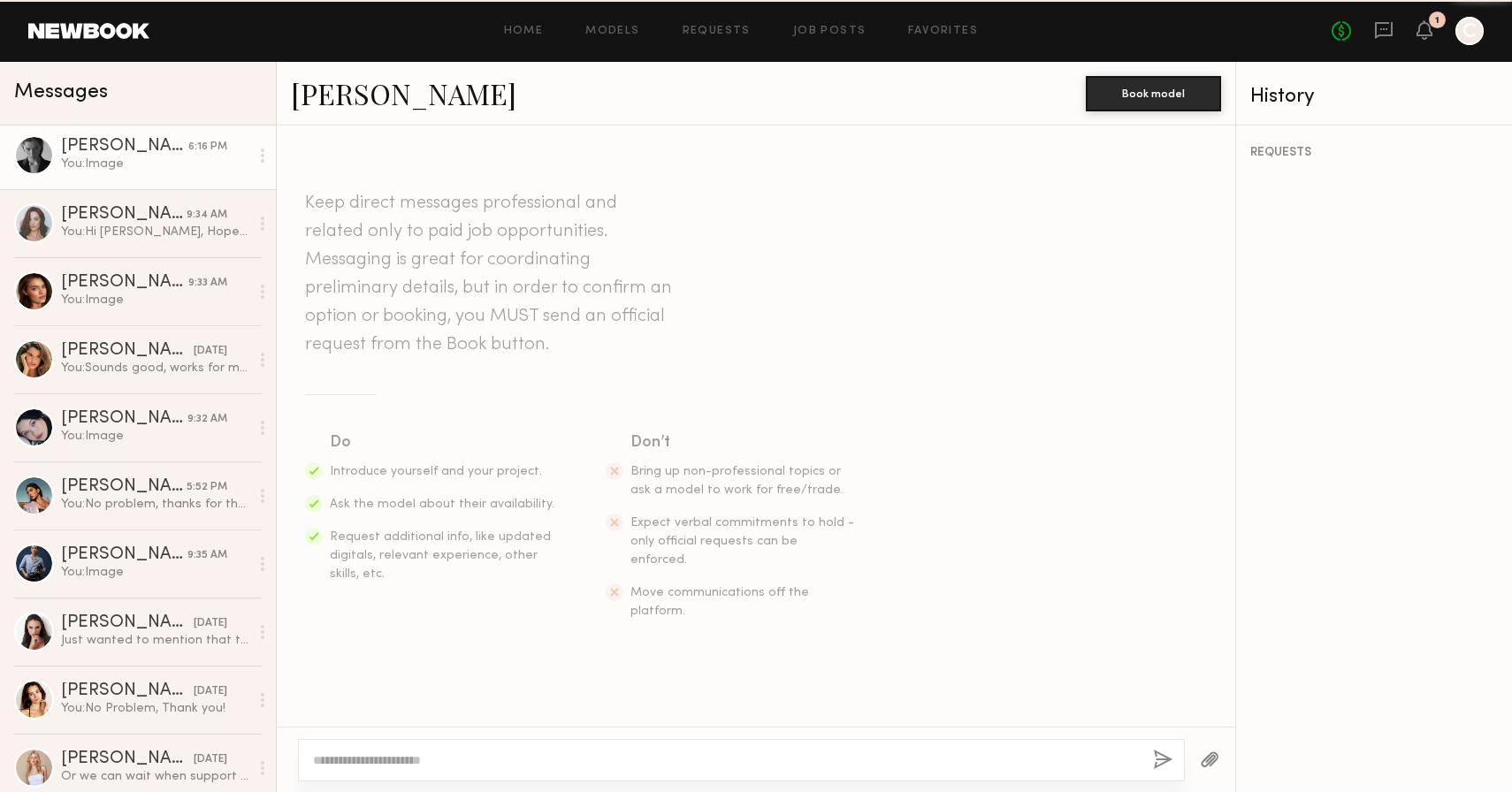
scroll to position [8824, 0]
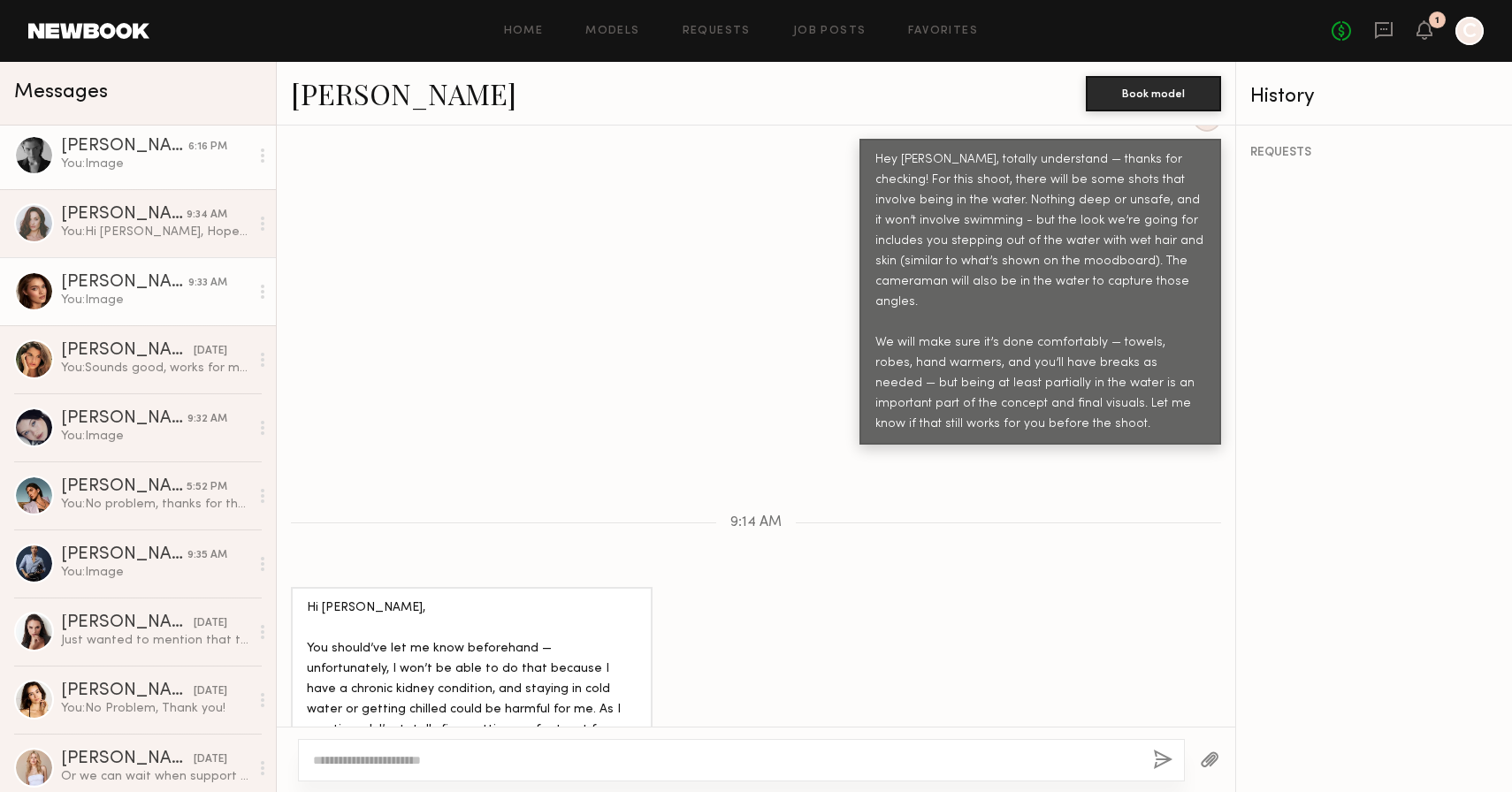
click at [118, 305] on div "You: Image" at bounding box center [155, 300] width 189 height 17
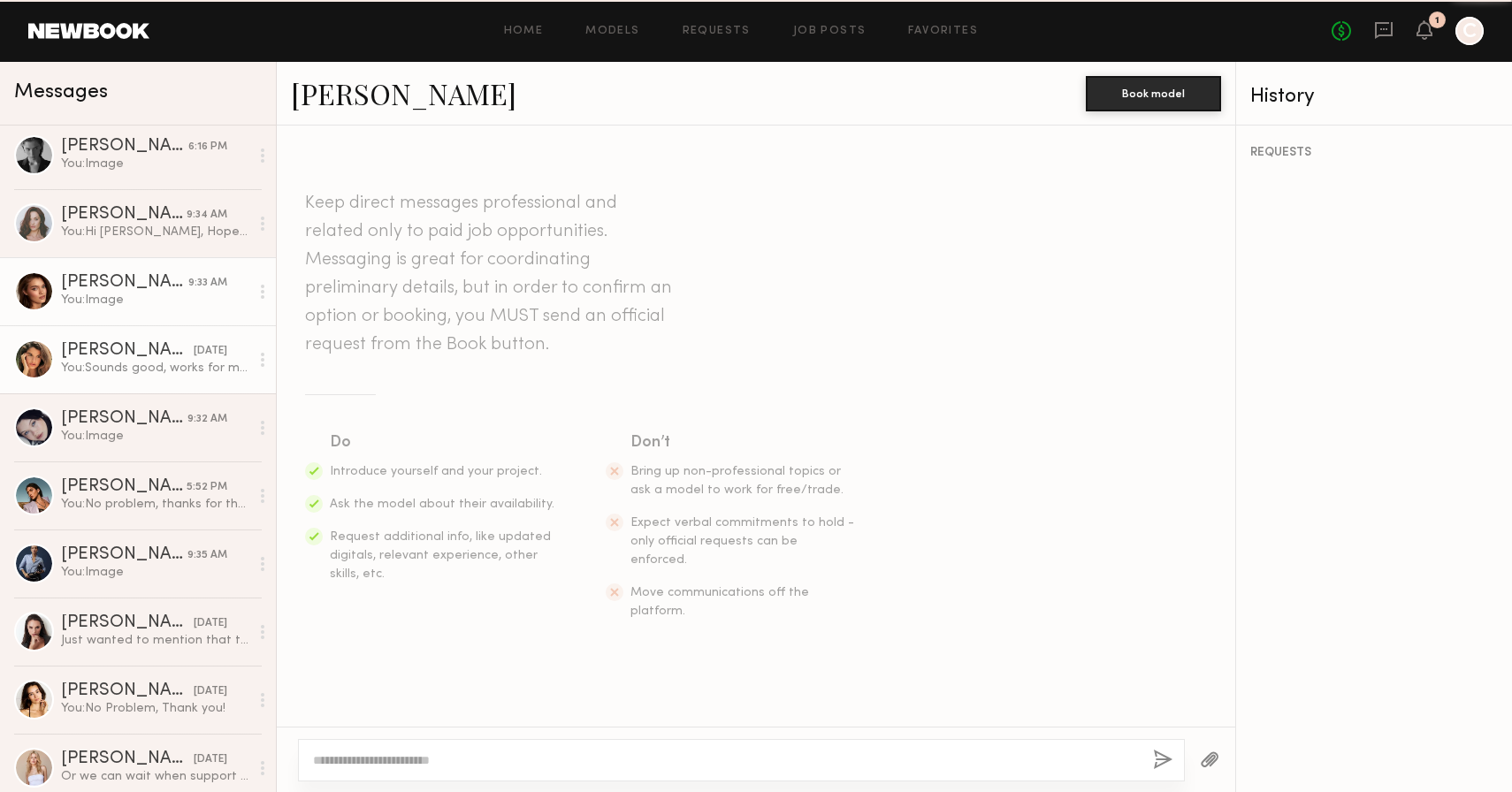
scroll to position [3509, 0]
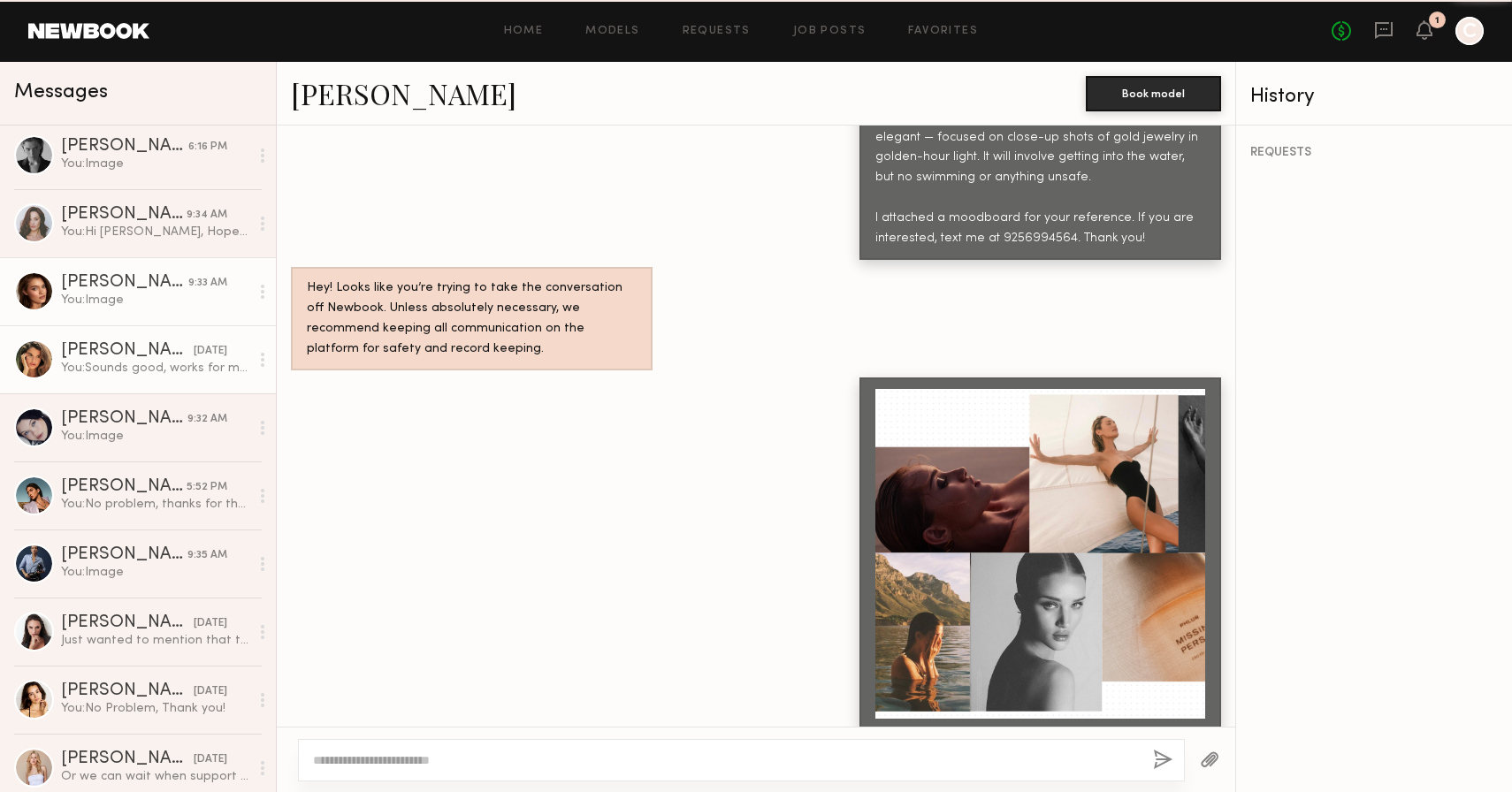
click at [117, 365] on div "You: Sounds good, works for me. Let me finalize the details with my videographe…" at bounding box center [155, 369] width 189 height 17
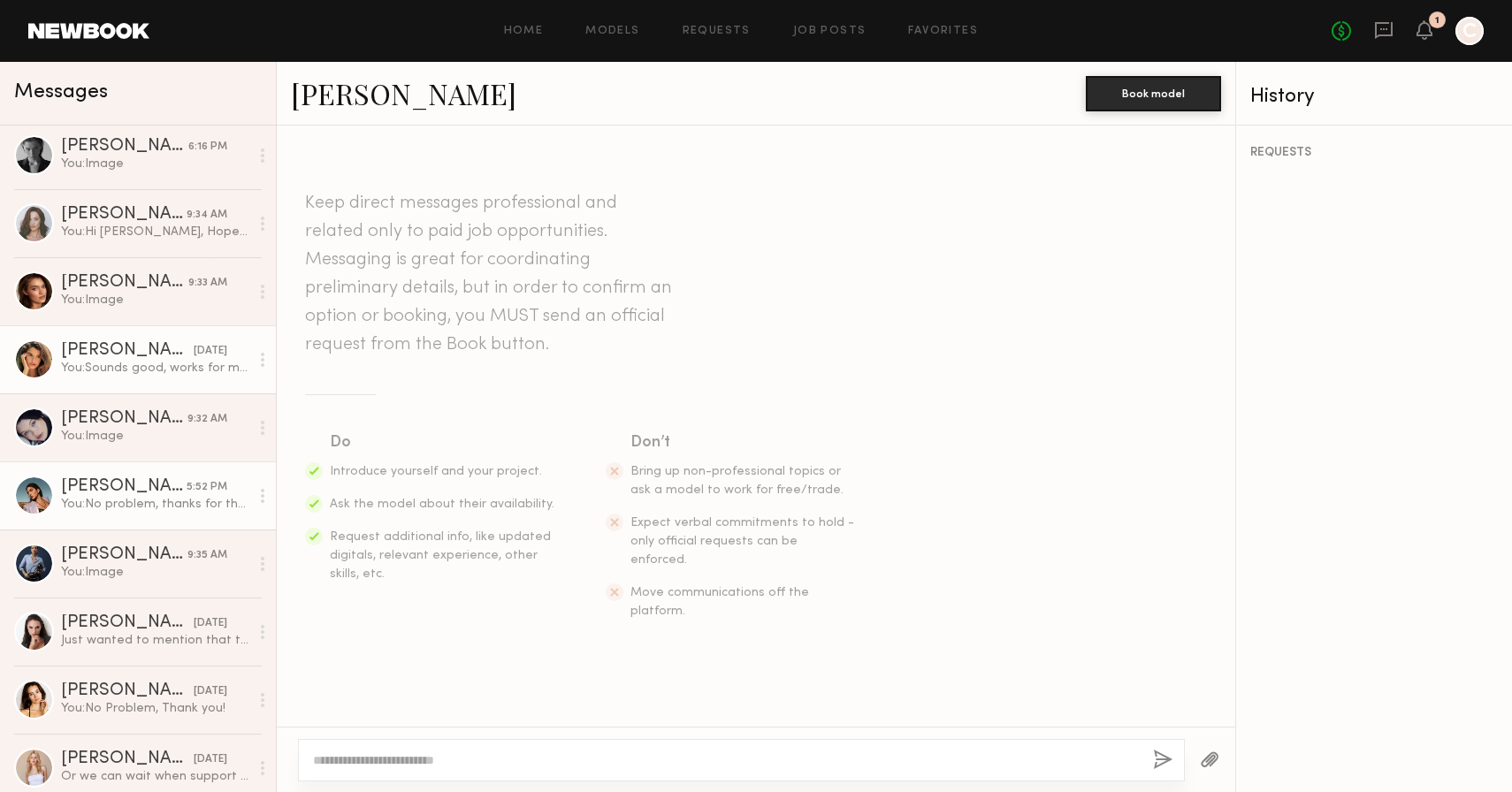
scroll to position [3920, 0]
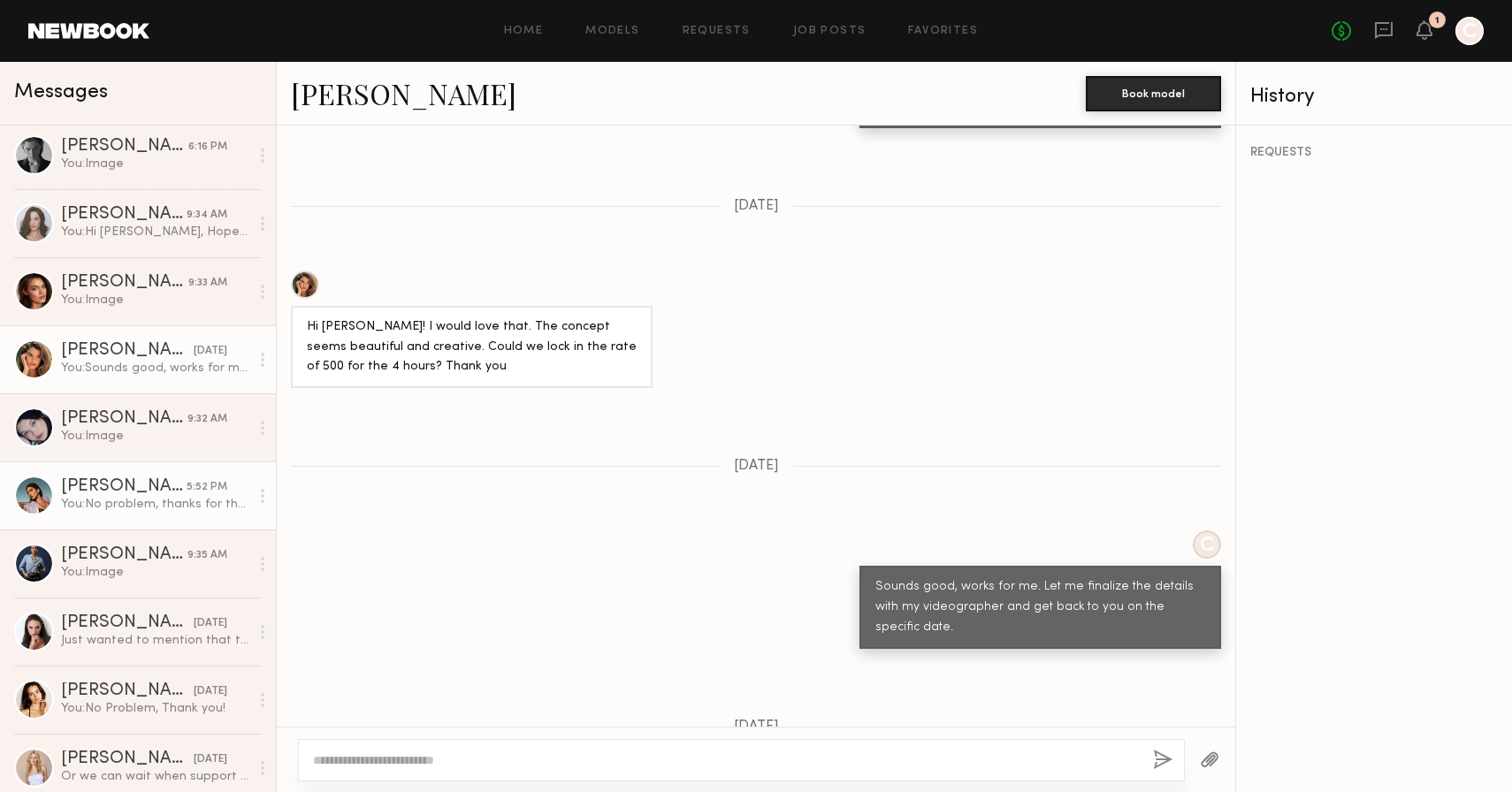
click at [104, 480] on div "Lara G." at bounding box center [124, 487] width 125 height 18
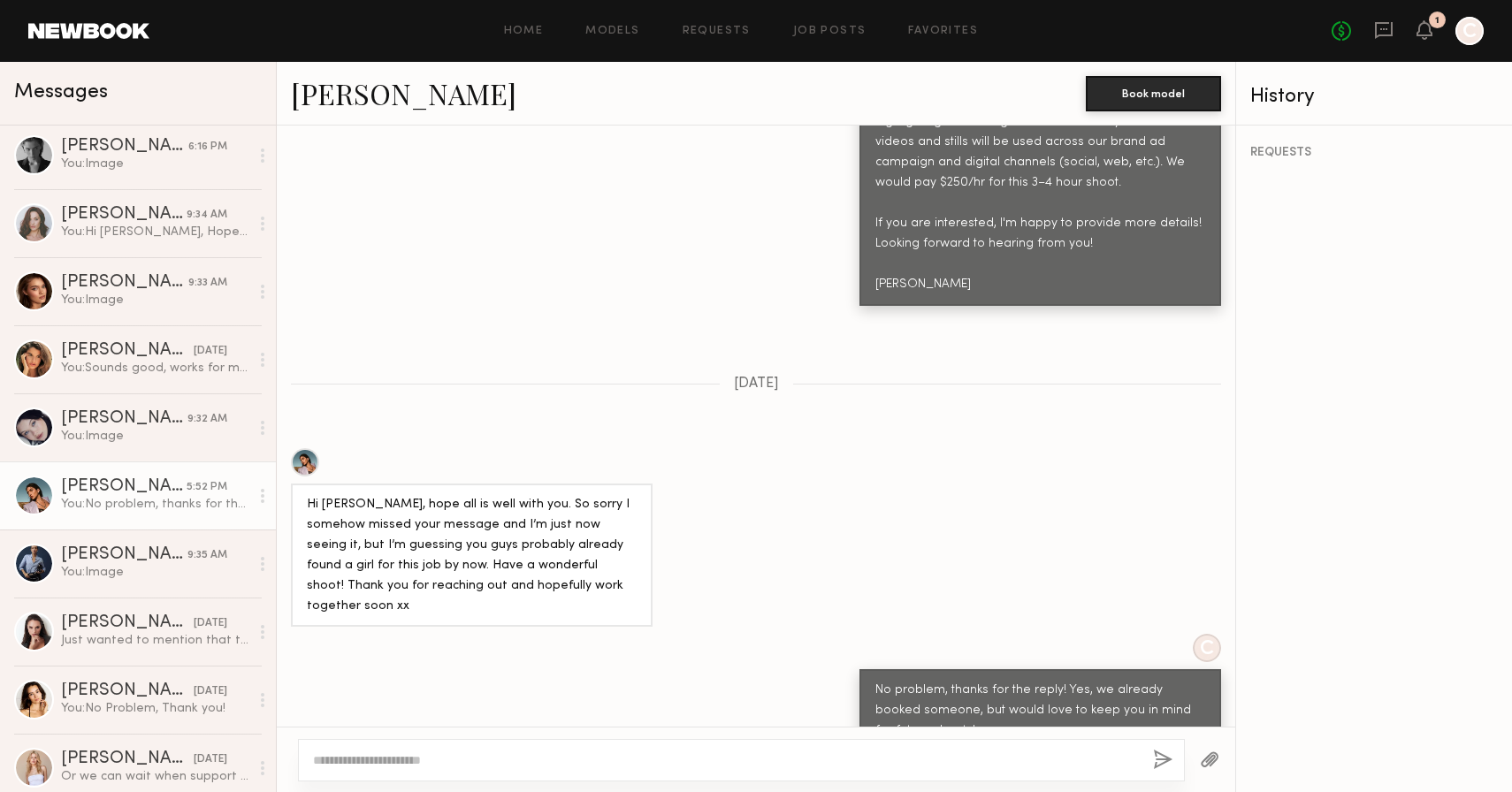
scroll to position [3906, 0]
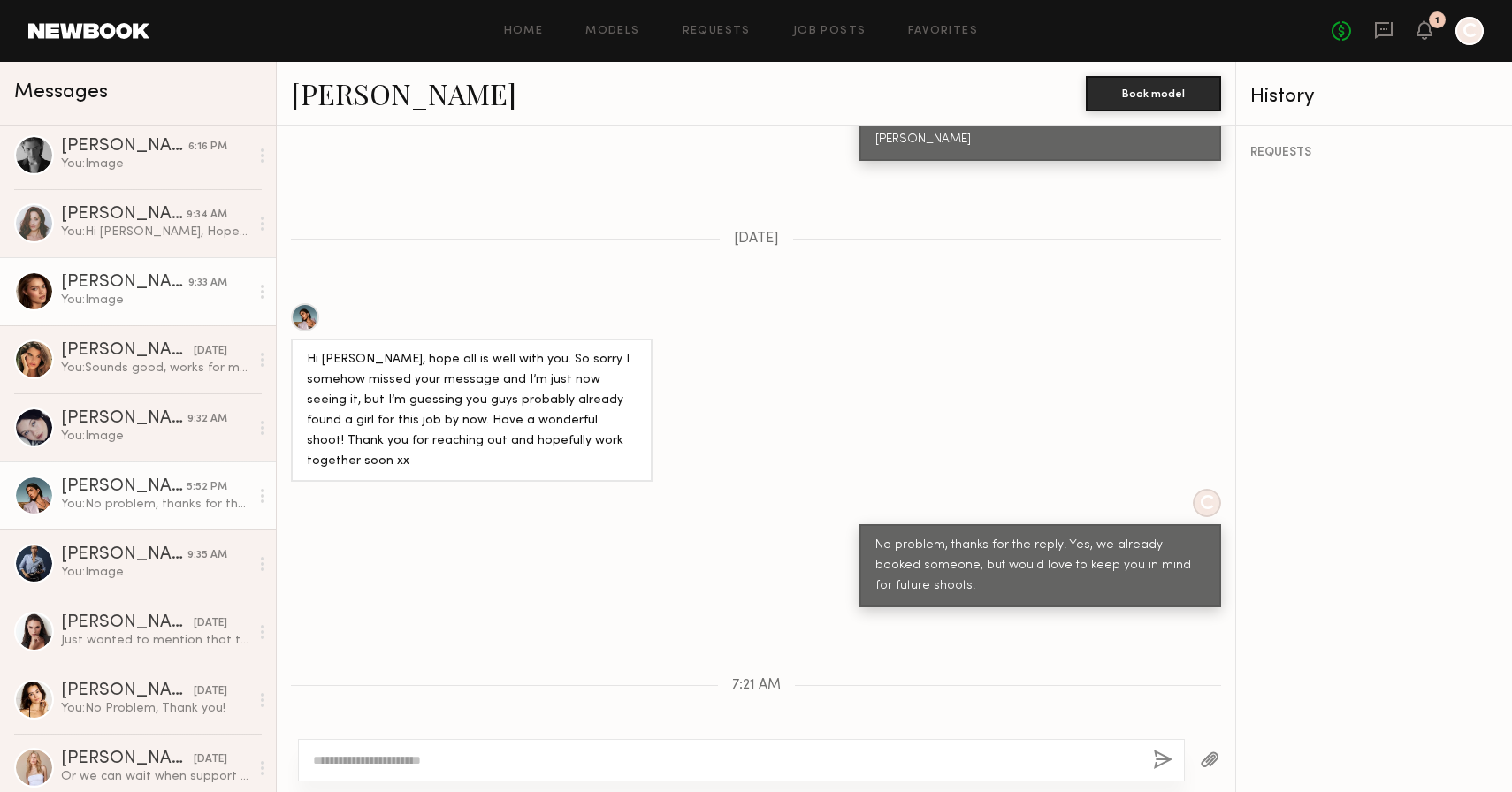
click at [129, 297] on div "You: Image" at bounding box center [155, 300] width 189 height 17
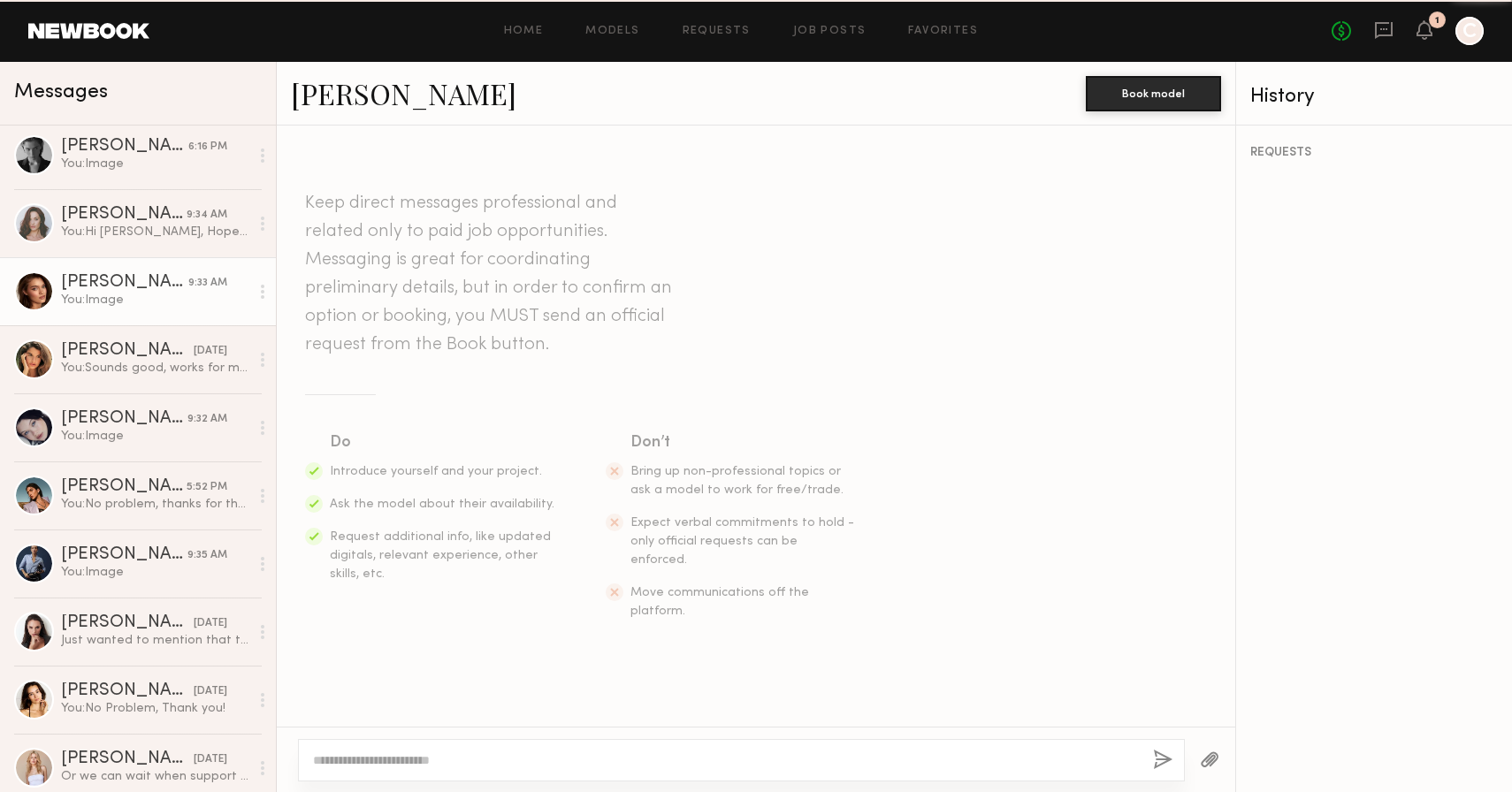
scroll to position [3509, 0]
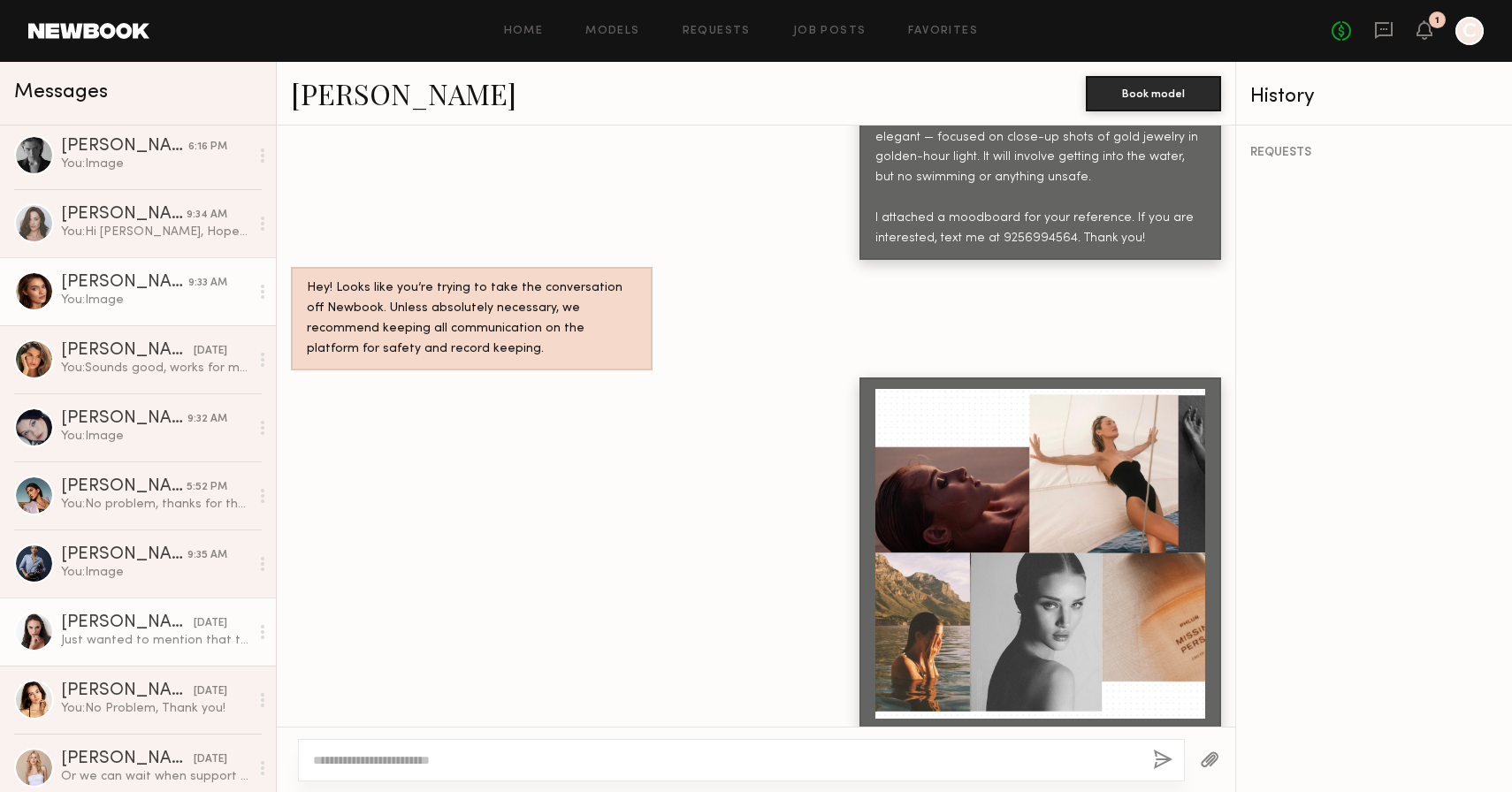
click at [83, 639] on div "Just wanted to mention that the waves are quite big right now, and it’s also pr…" at bounding box center [155, 641] width 189 height 17
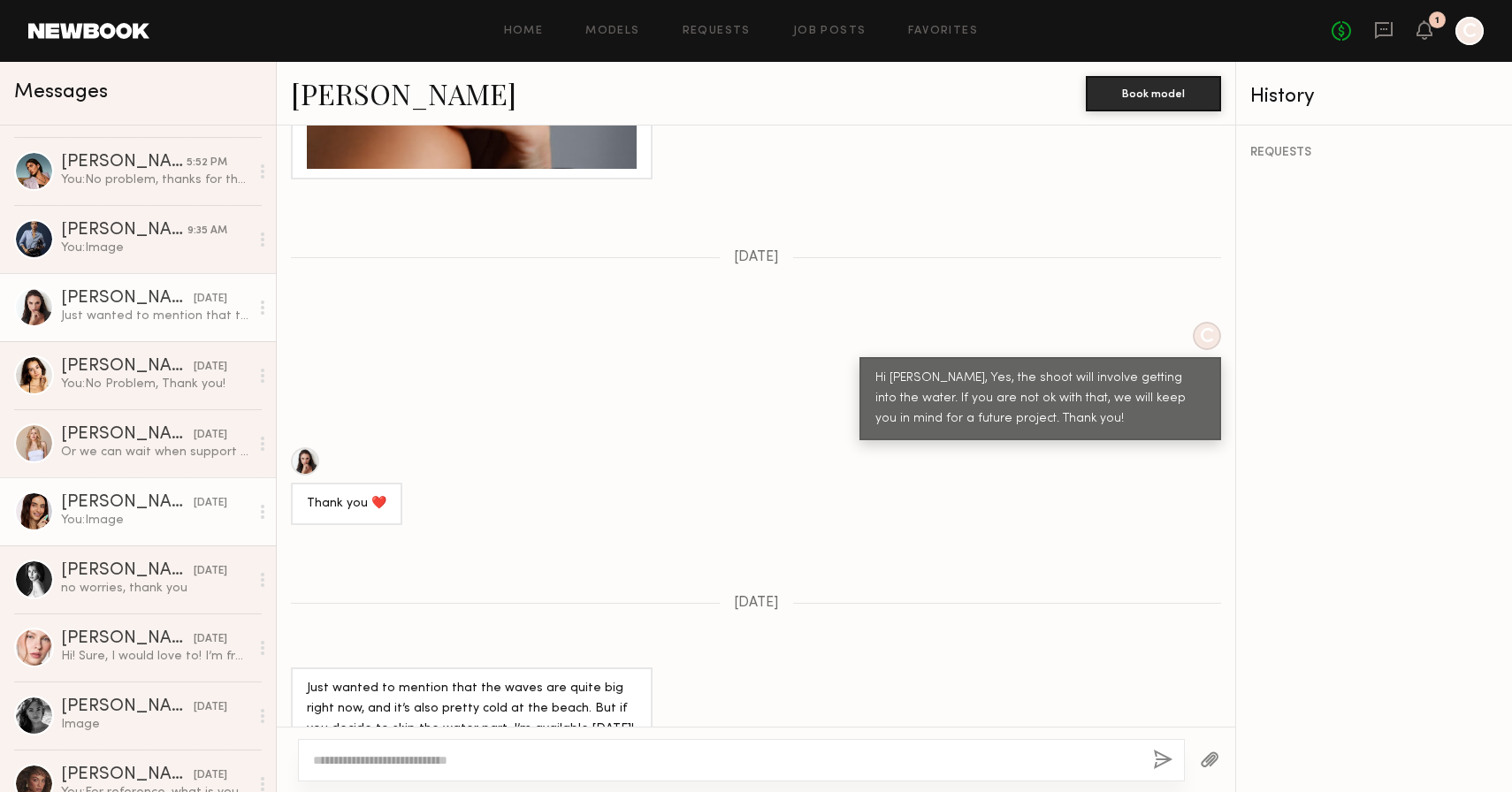
scroll to position [333, 0]
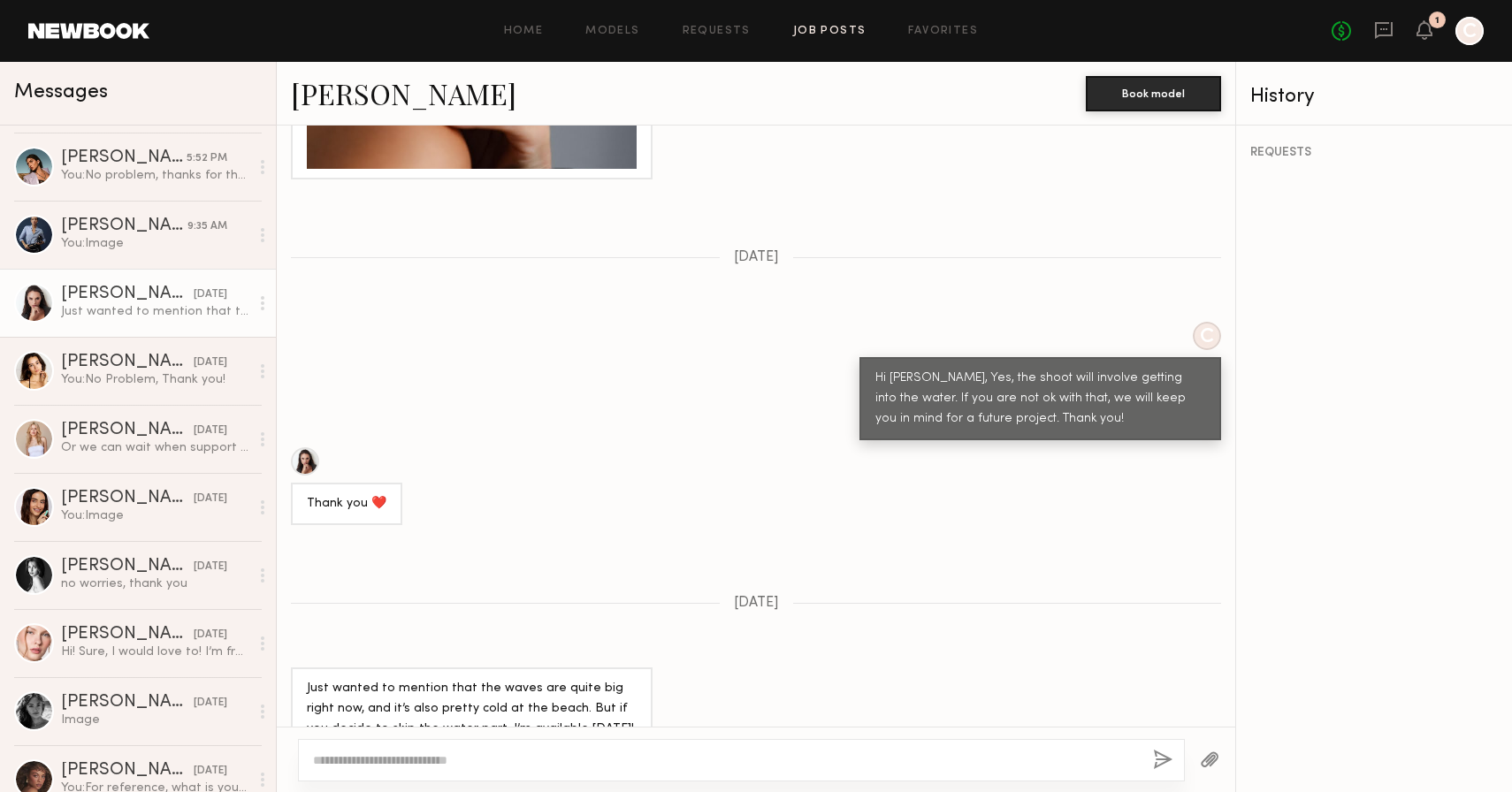
click at [804, 29] on link "Job Posts" at bounding box center [829, 32] width 73 height 11
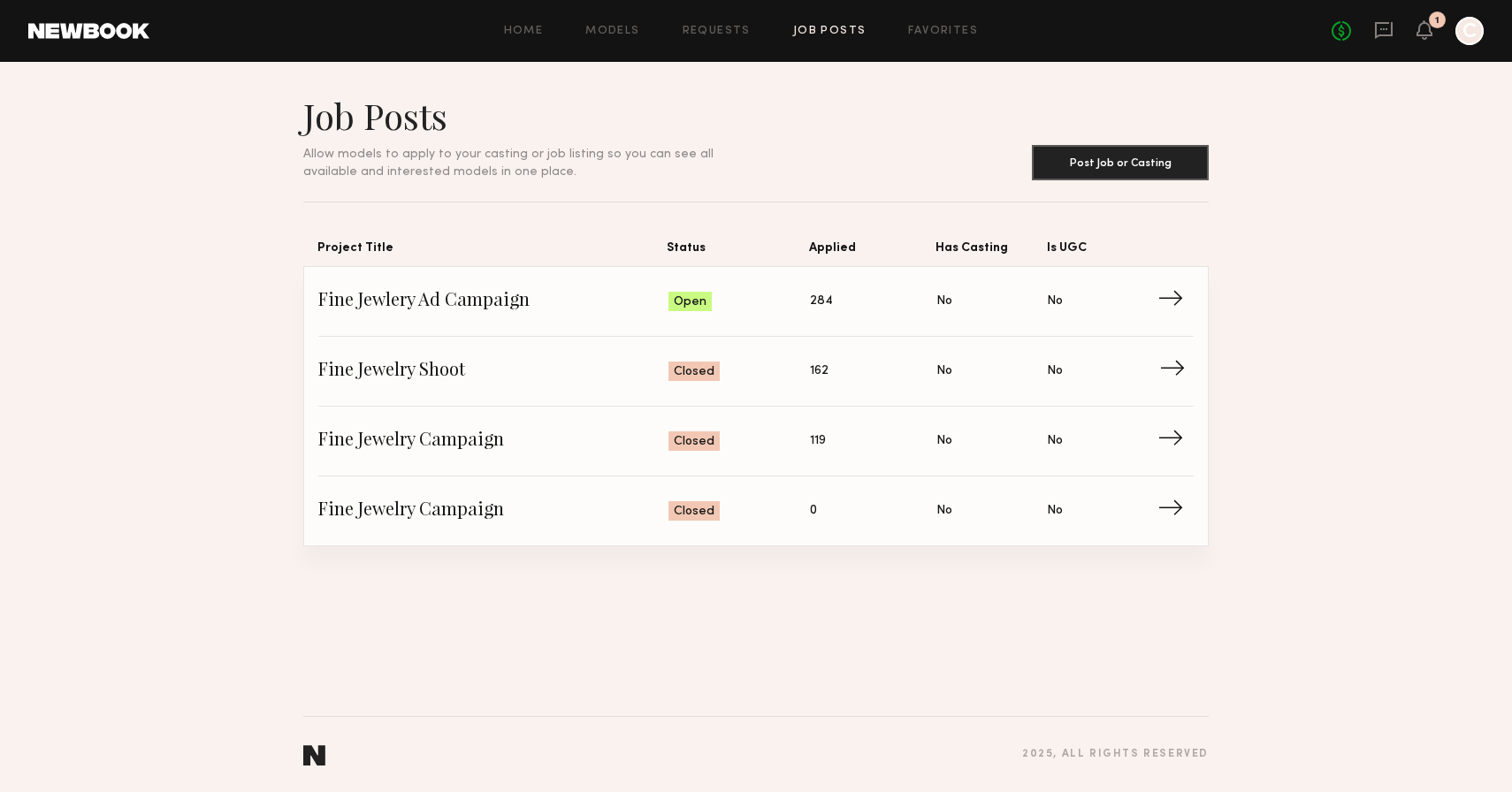
click at [568, 343] on link "Fine Jewelry Shoot Status: Closed Applied: 162 Has Casting: No Is UGC: No →" at bounding box center [756, 371] width 876 height 70
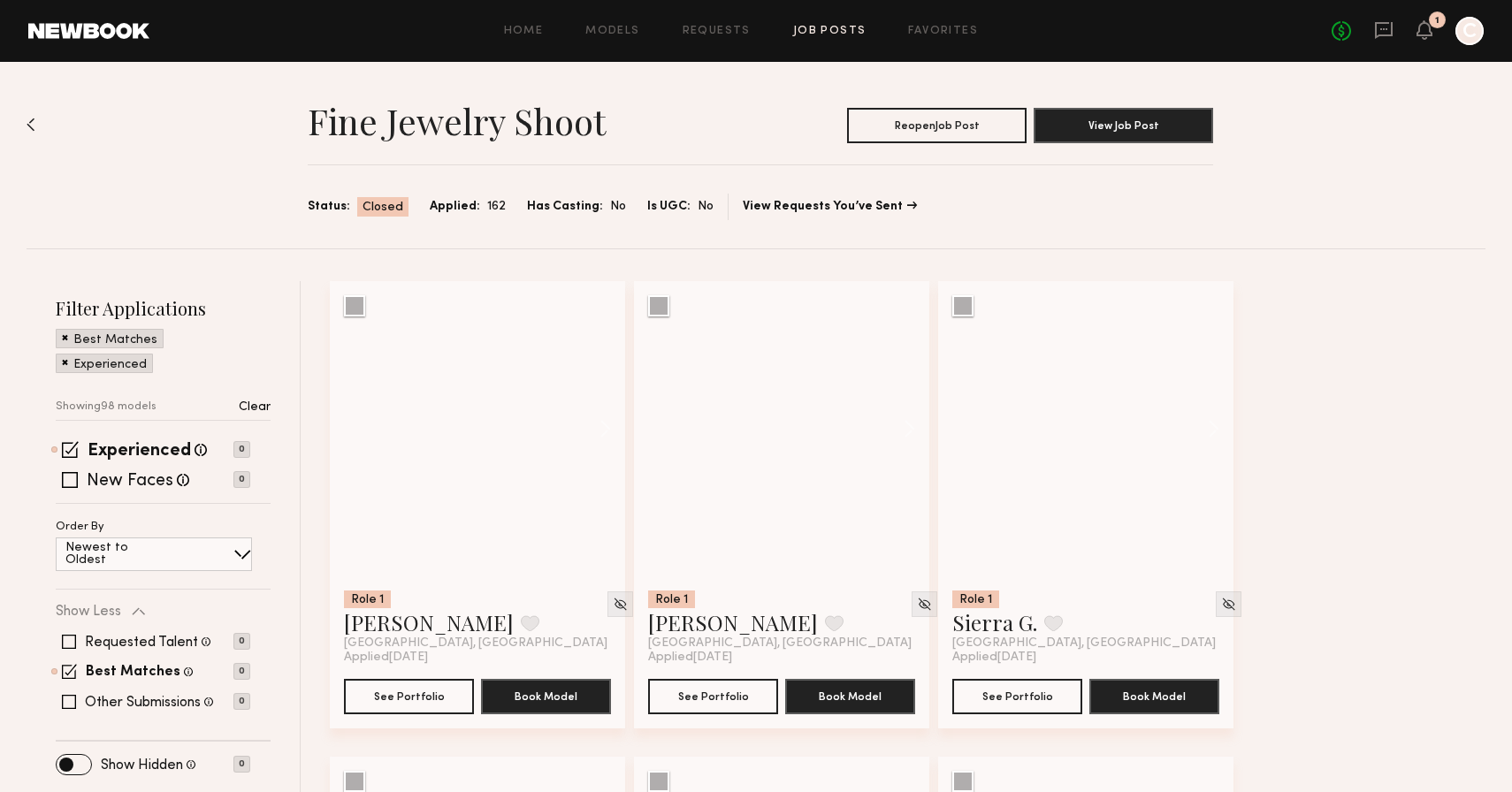
click at [28, 123] on img at bounding box center [32, 124] width 9 height 14
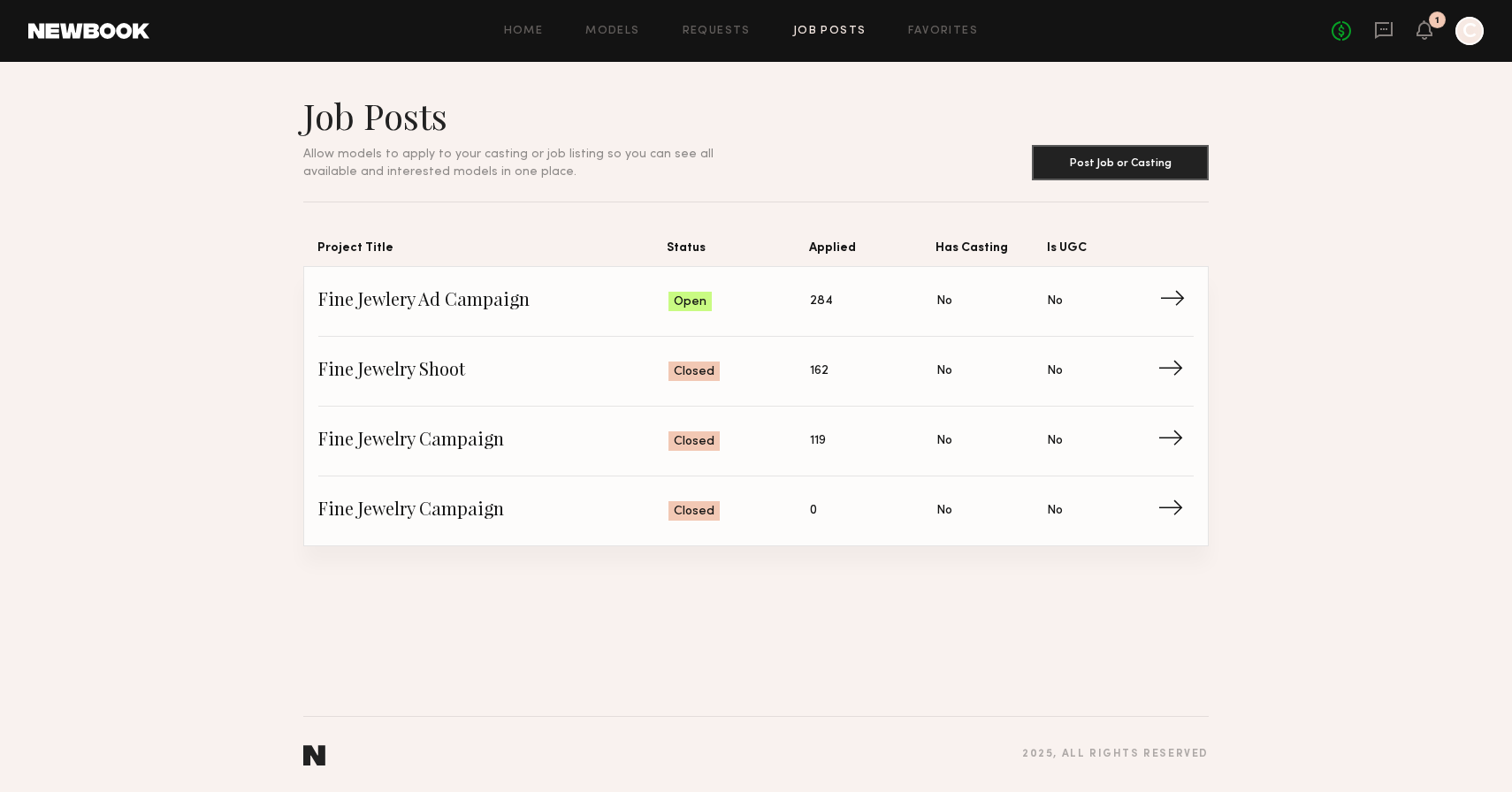
click at [639, 297] on span "Fine Jewlery Ad Campaign" at bounding box center [493, 301] width 350 height 27
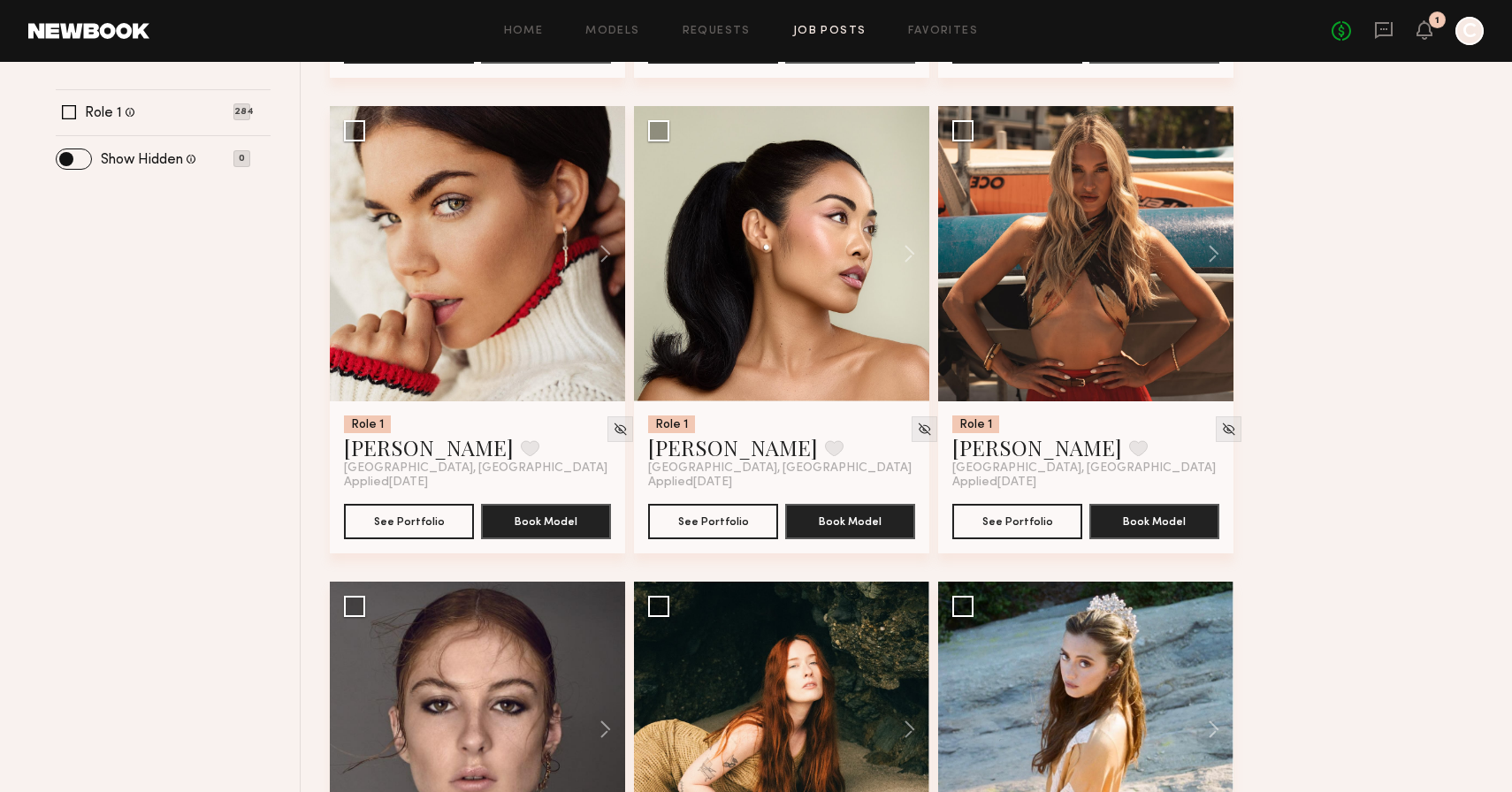
scroll to position [652, 0]
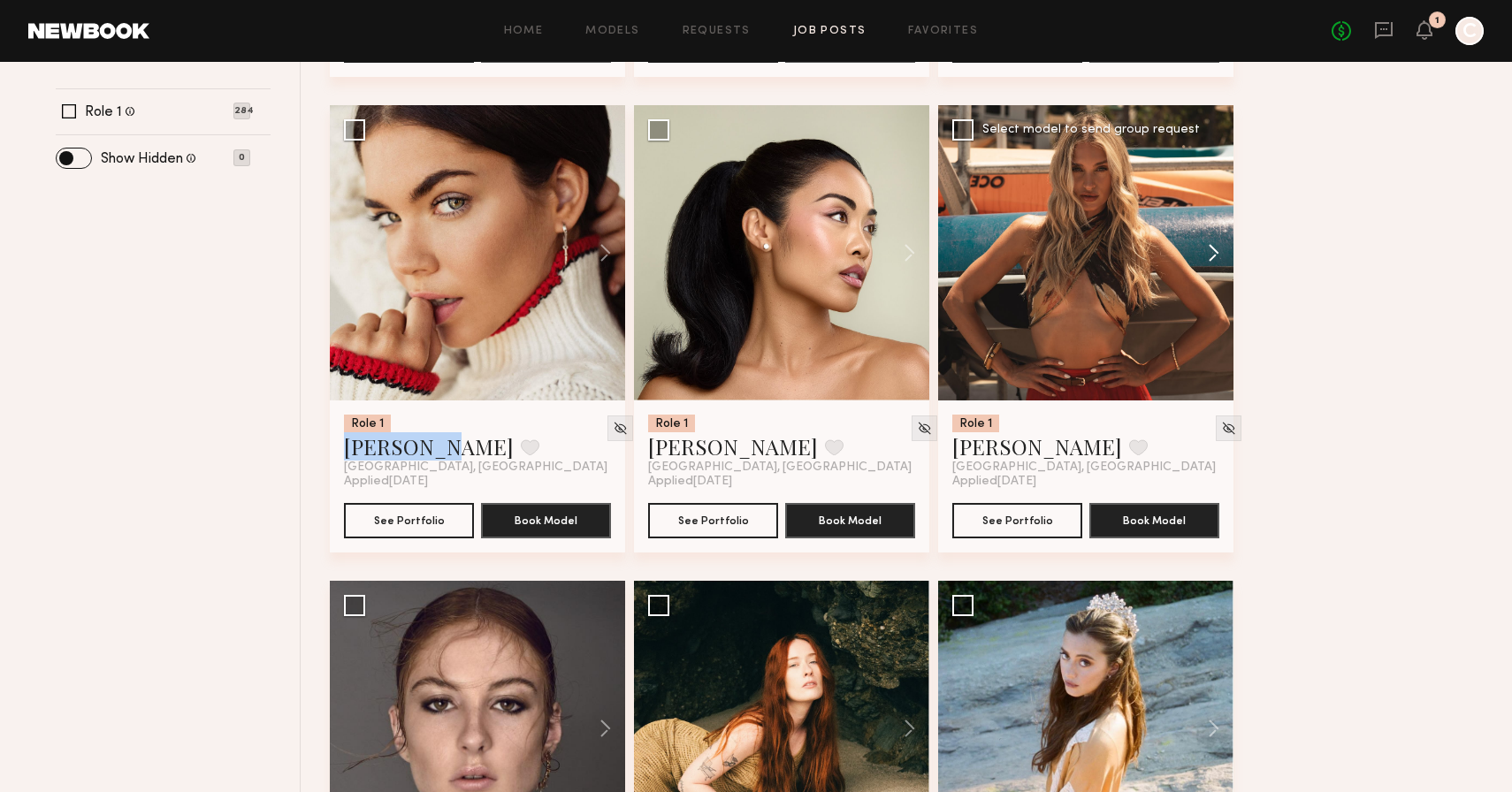
click at [1215, 257] on button at bounding box center [1205, 253] width 57 height 295
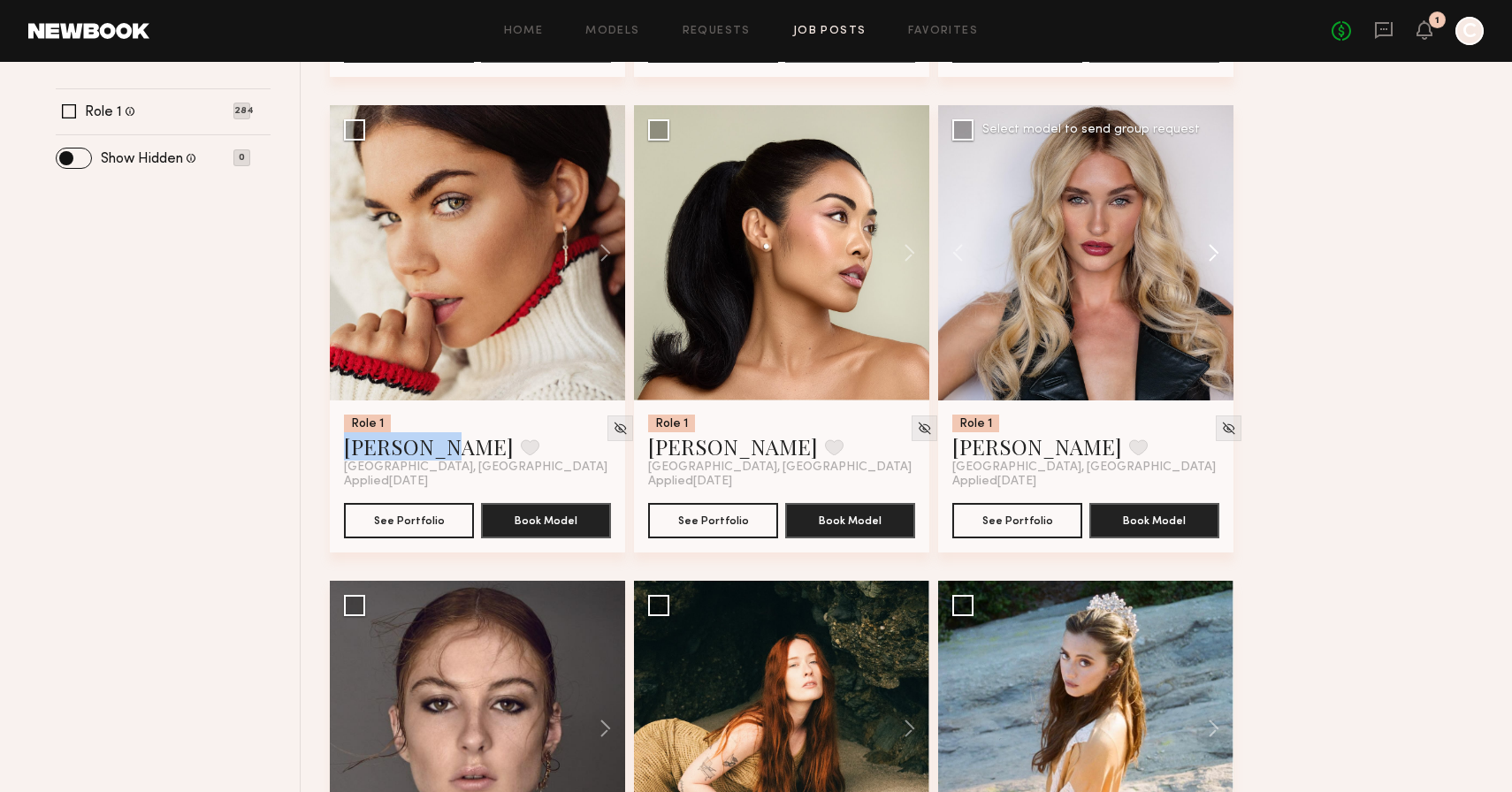
click at [1215, 257] on button at bounding box center [1205, 253] width 57 height 295
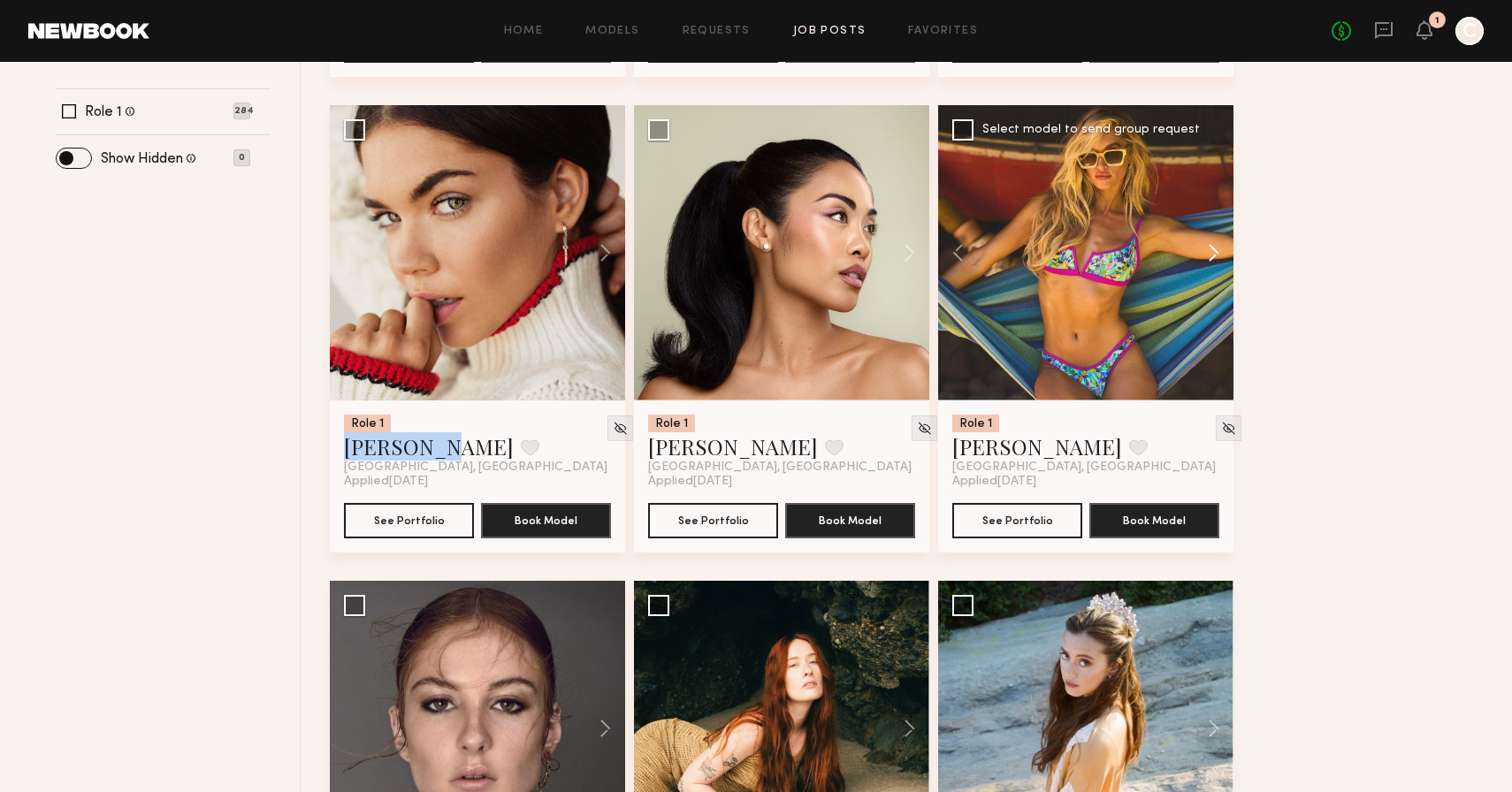
click at [1215, 257] on button at bounding box center [1205, 253] width 57 height 295
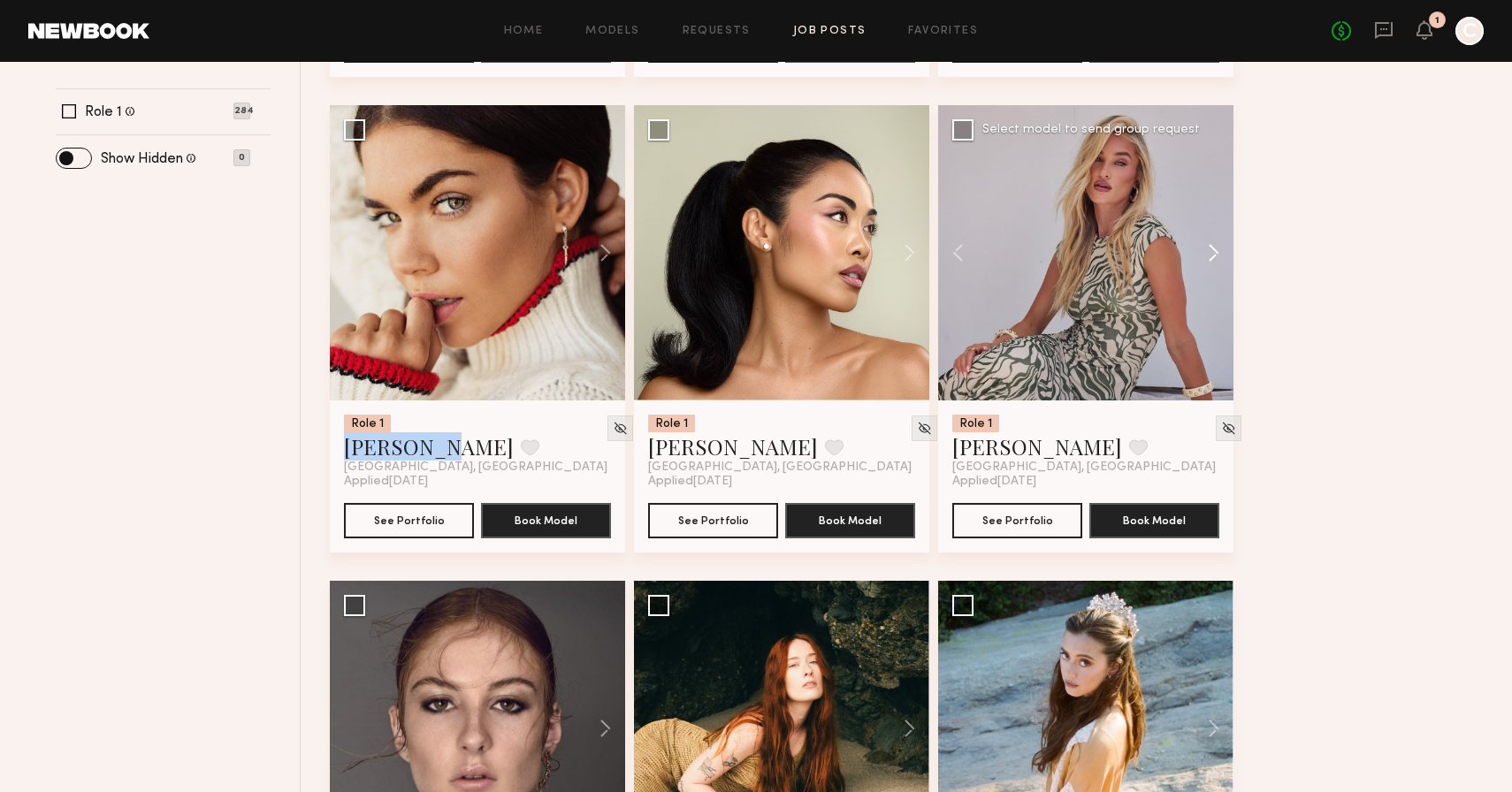
click at [1215, 257] on button at bounding box center [1205, 253] width 57 height 295
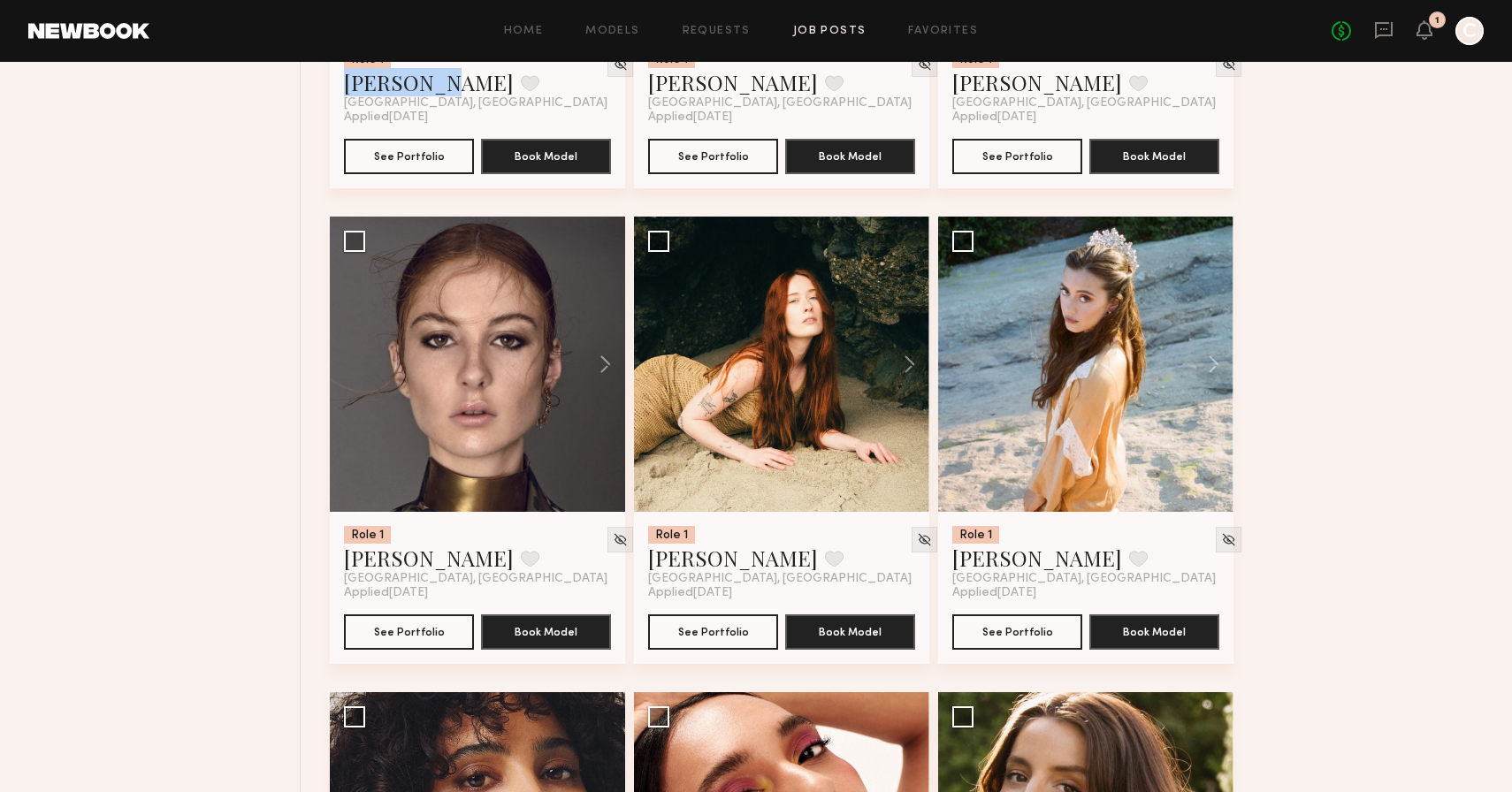
scroll to position [1017, 0]
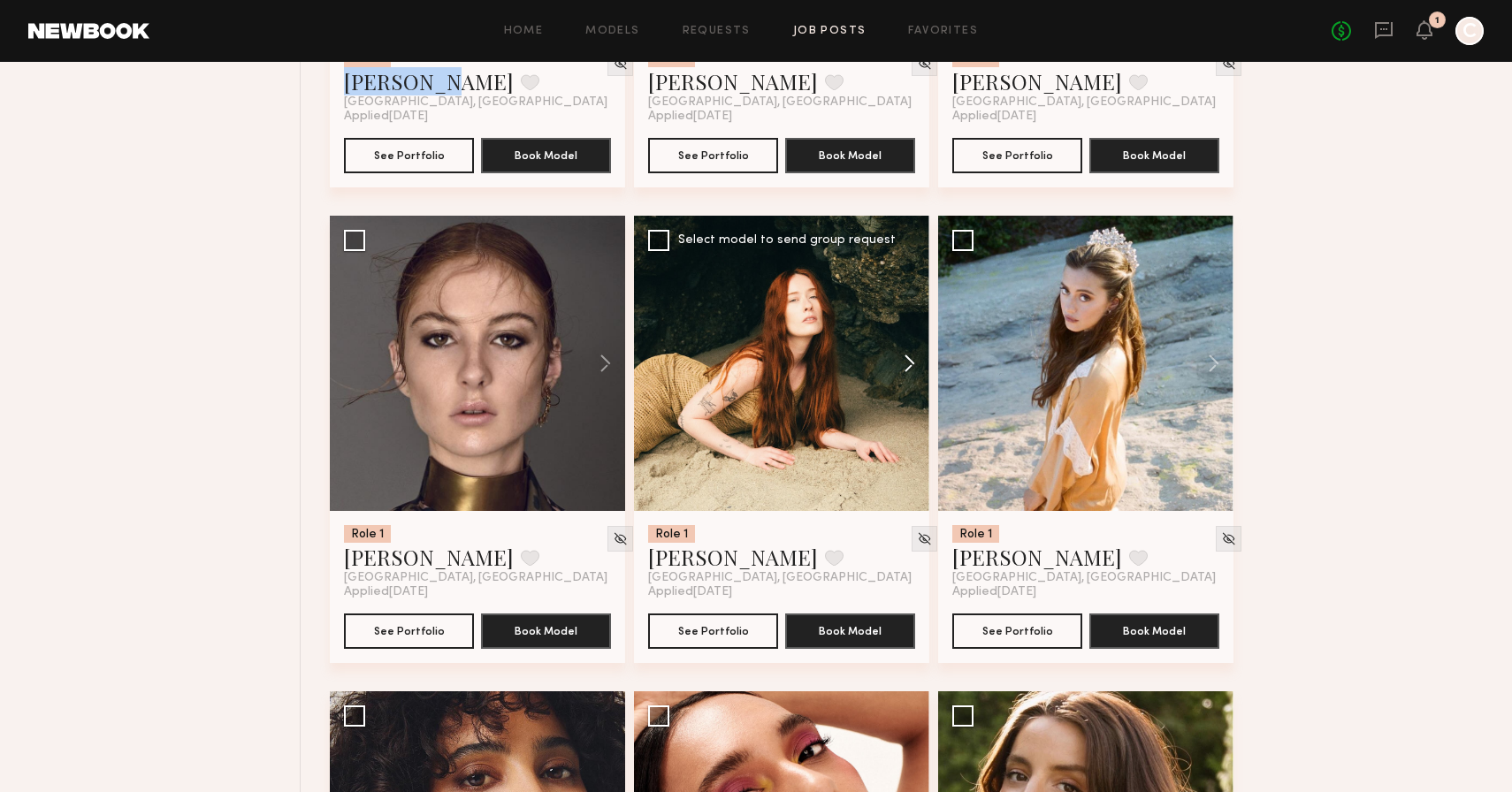
click at [916, 344] on button at bounding box center [901, 363] width 57 height 295
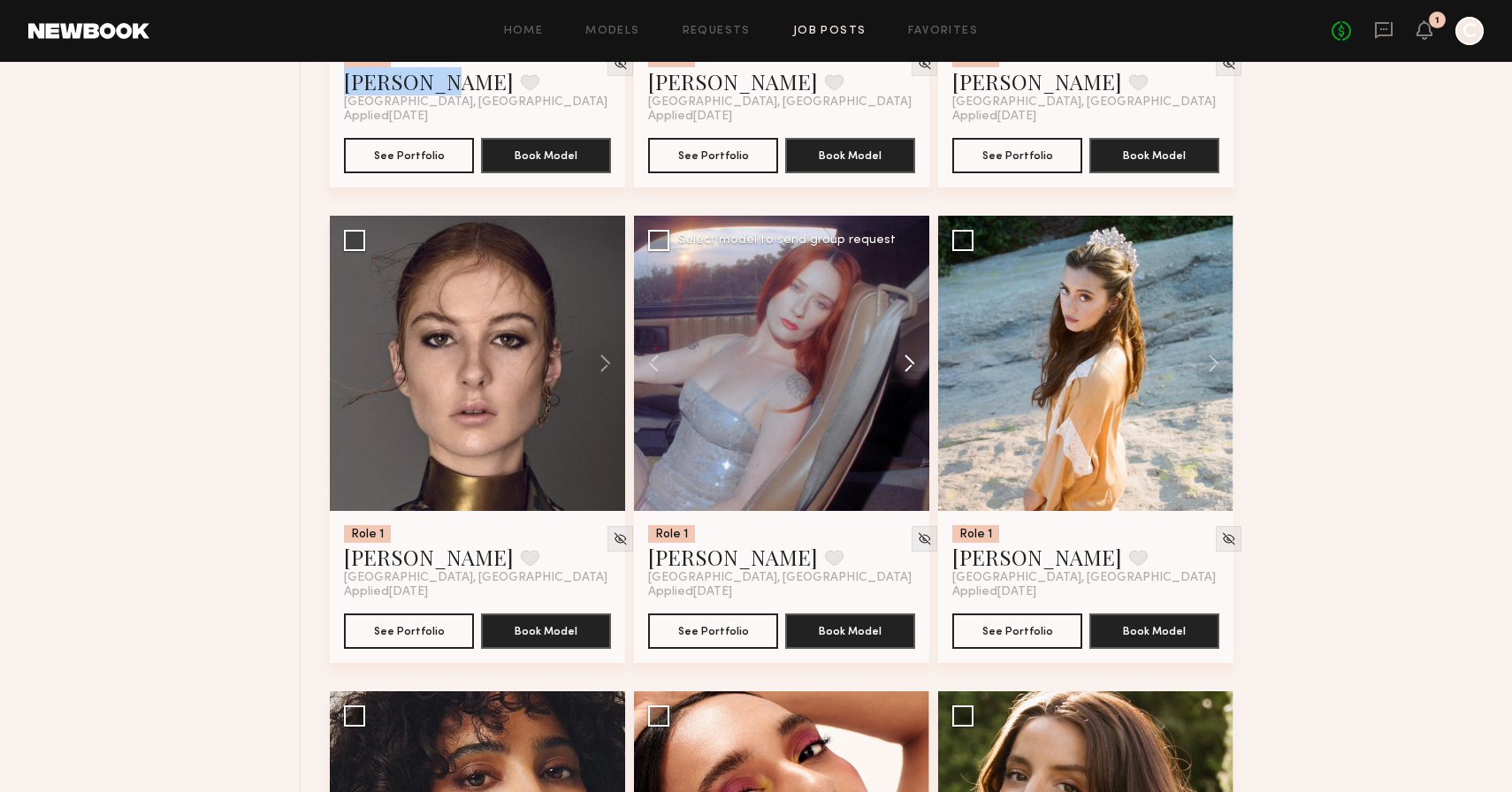
click at [916, 344] on button at bounding box center [901, 363] width 57 height 295
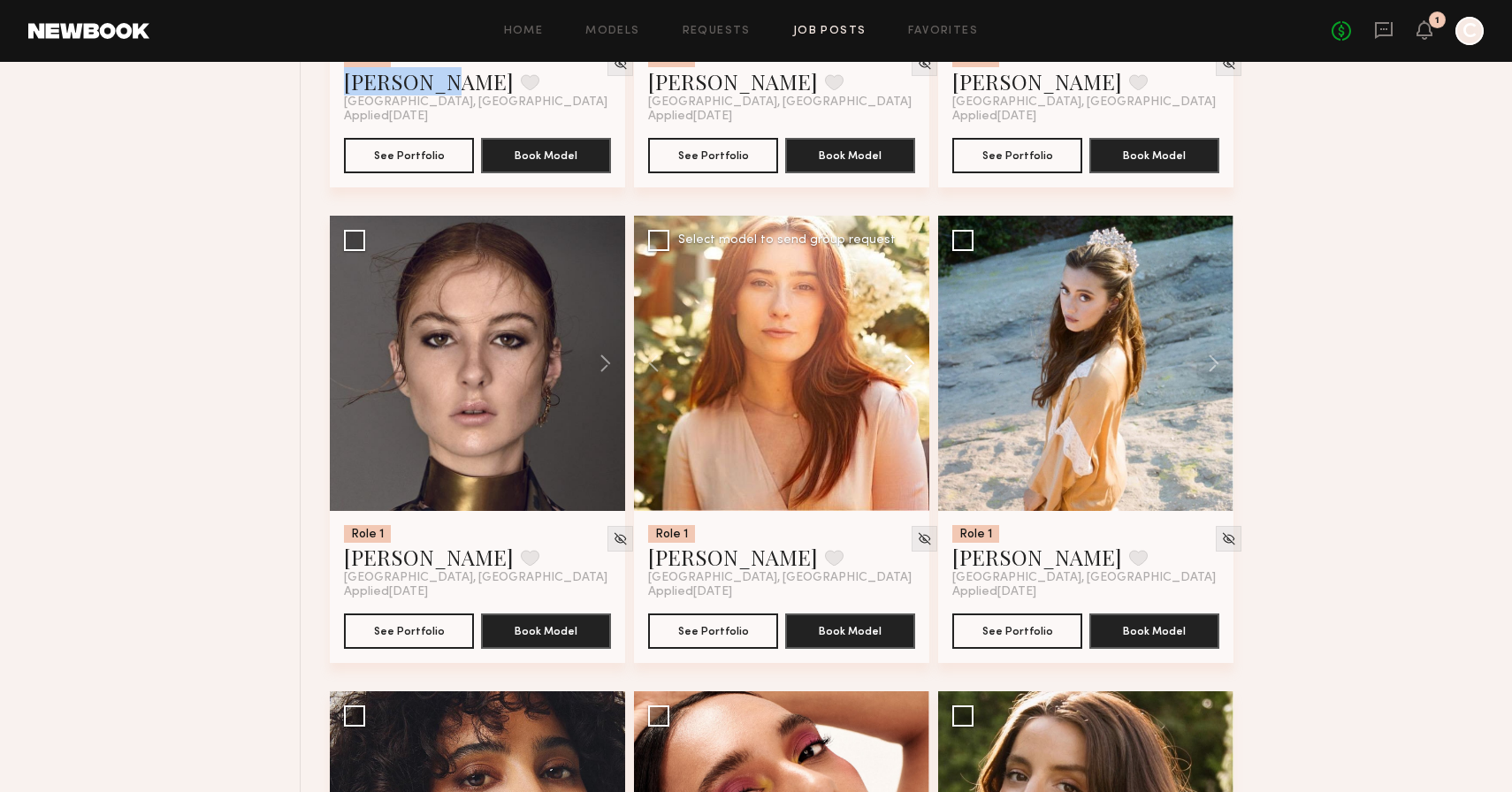
click at [916, 344] on button at bounding box center [901, 363] width 57 height 295
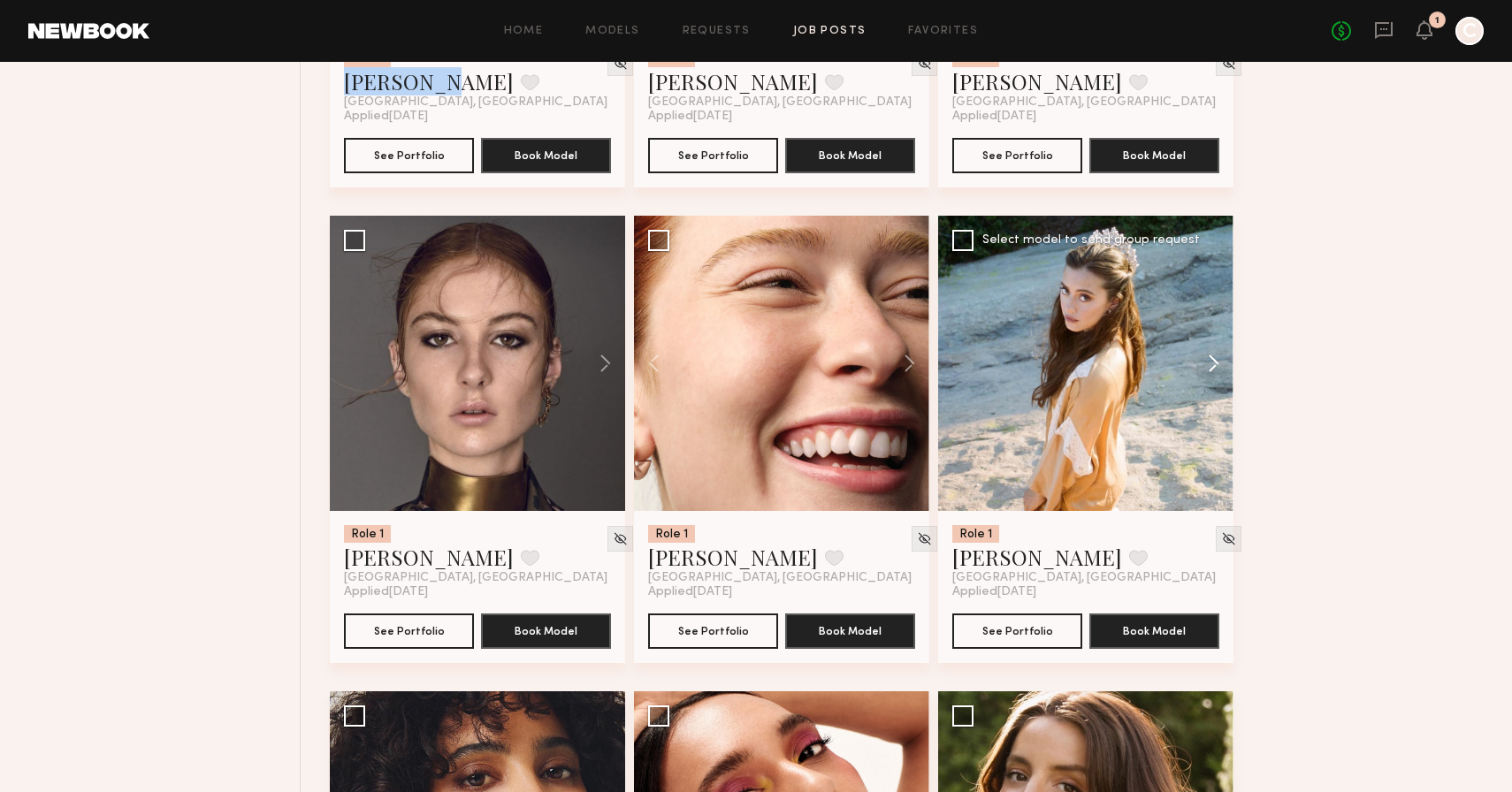
click at [1212, 367] on button at bounding box center [1205, 363] width 57 height 295
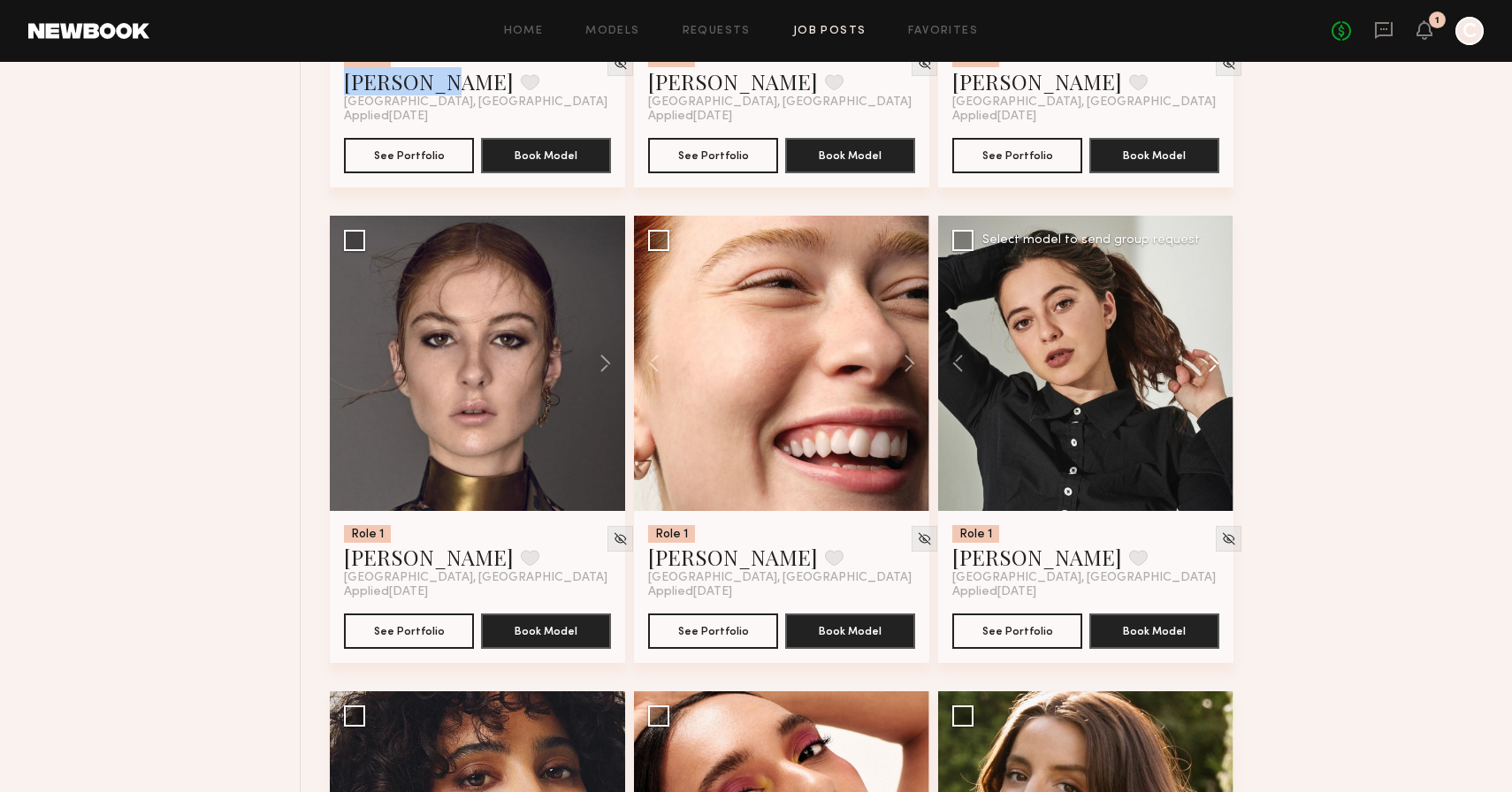
click at [1212, 367] on button at bounding box center [1205, 363] width 57 height 295
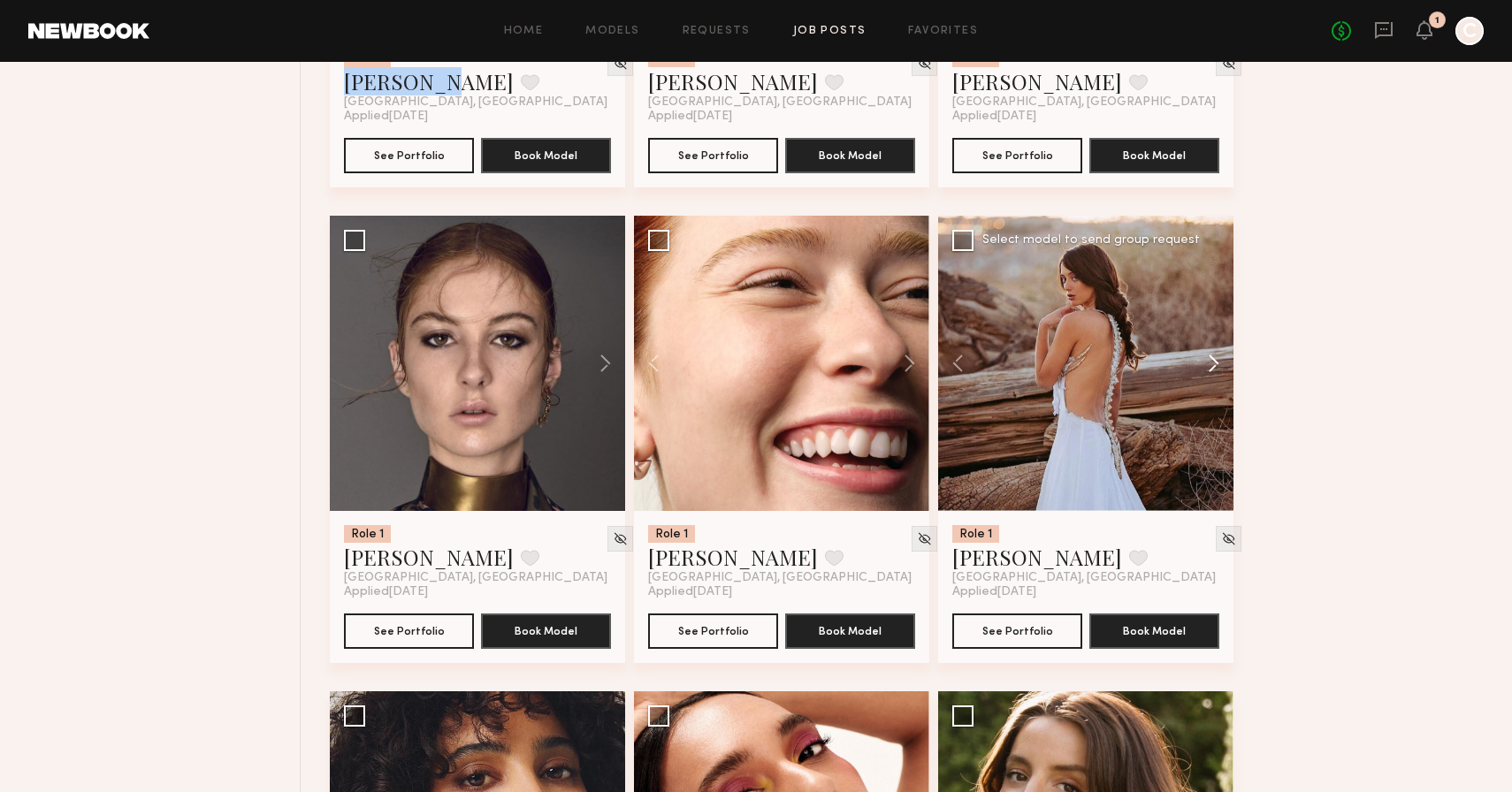
click at [1212, 367] on button at bounding box center [1205, 363] width 57 height 295
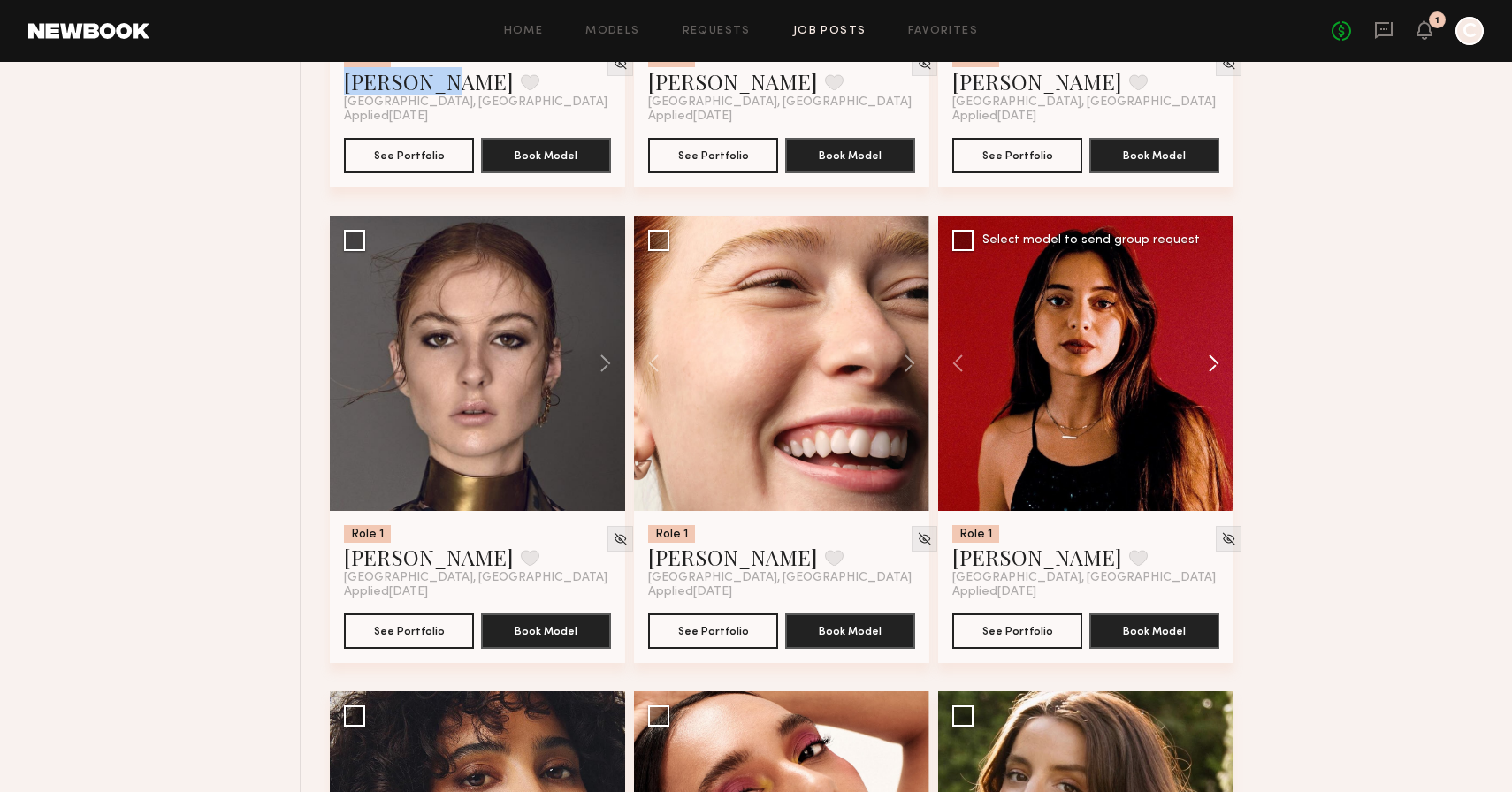
click at [1212, 367] on button at bounding box center [1205, 363] width 57 height 295
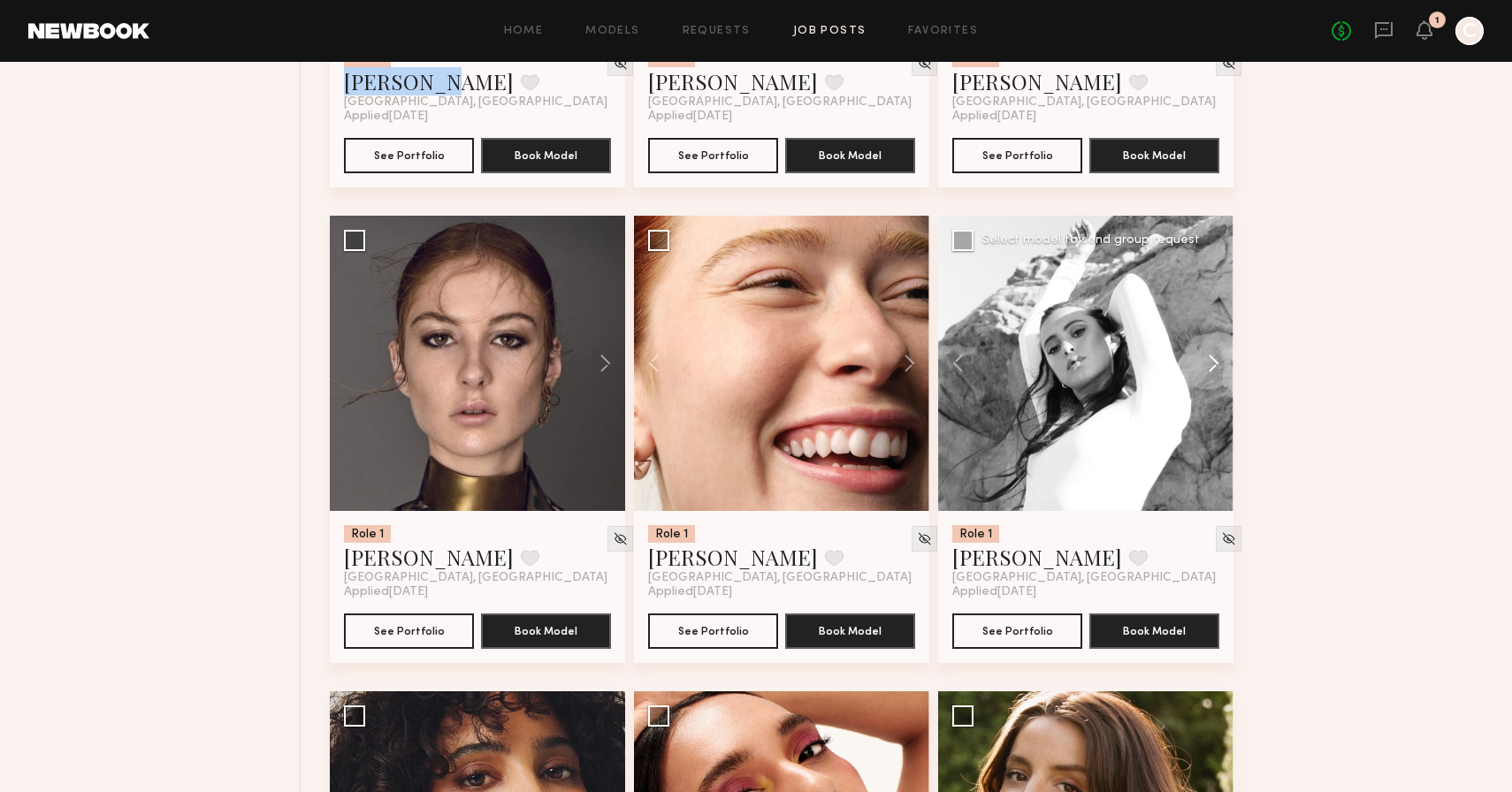
click at [1212, 367] on button at bounding box center [1205, 363] width 57 height 295
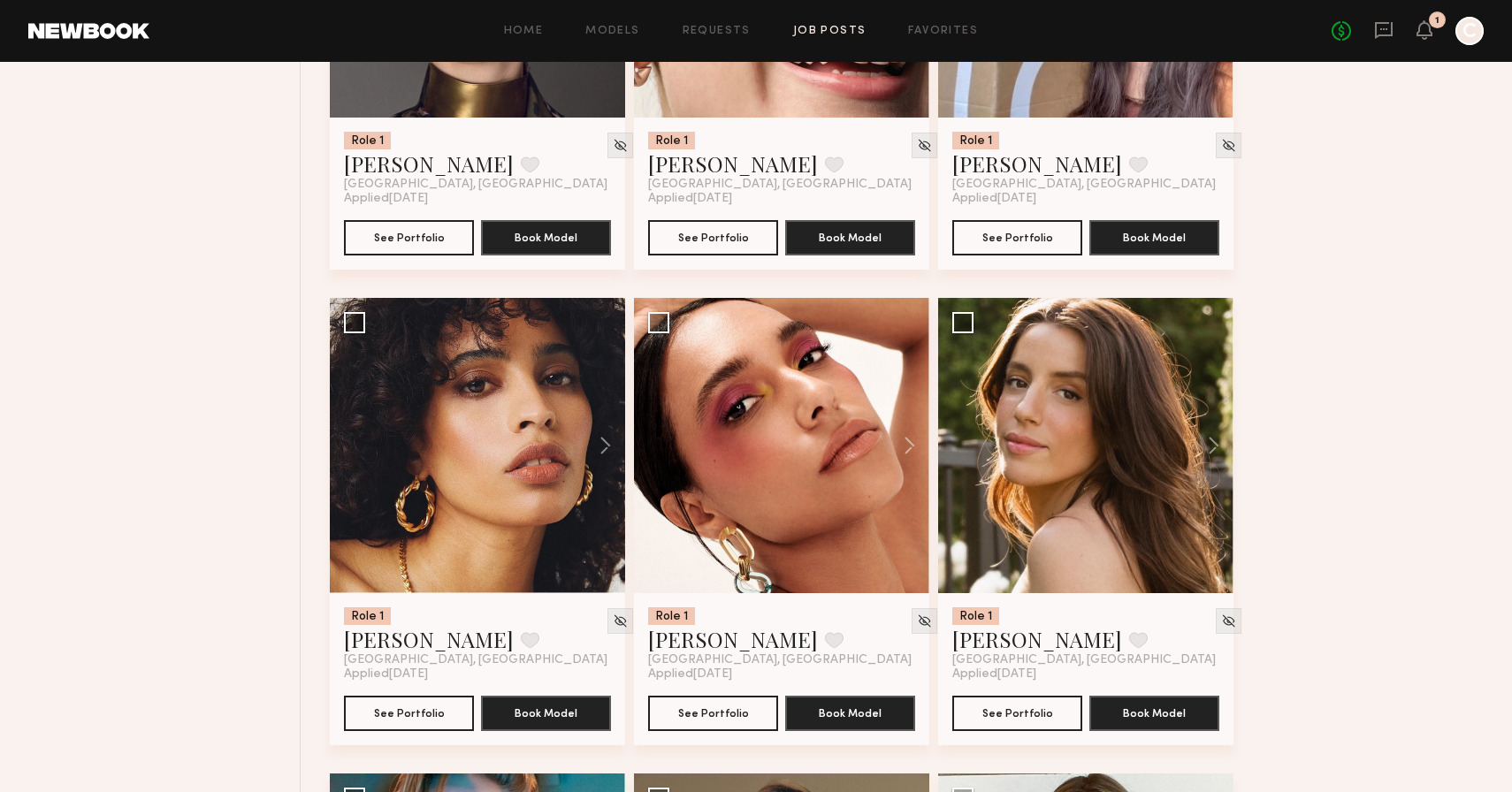
scroll to position [1418, 0]
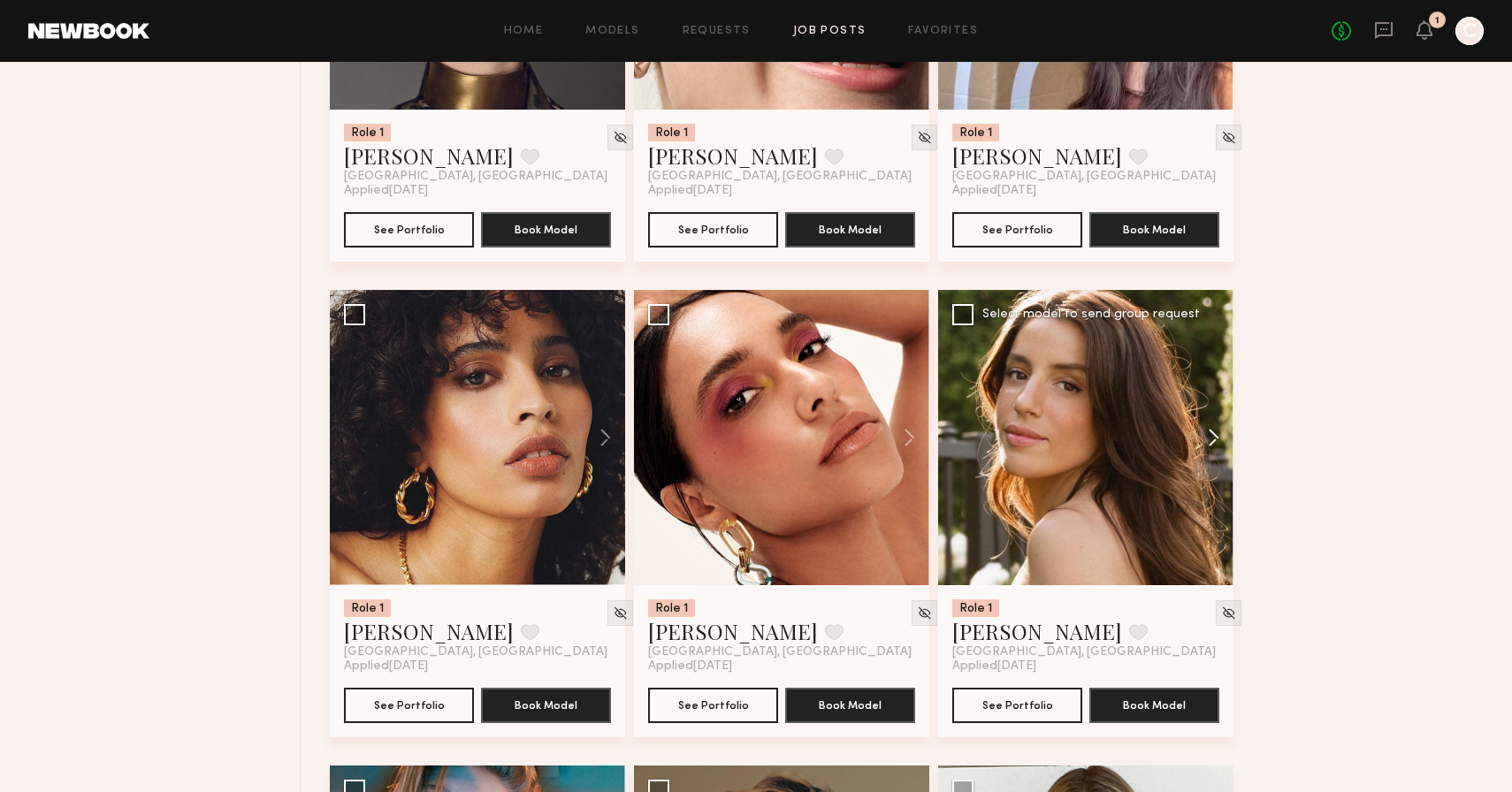
click at [1217, 441] on button at bounding box center [1205, 437] width 57 height 295
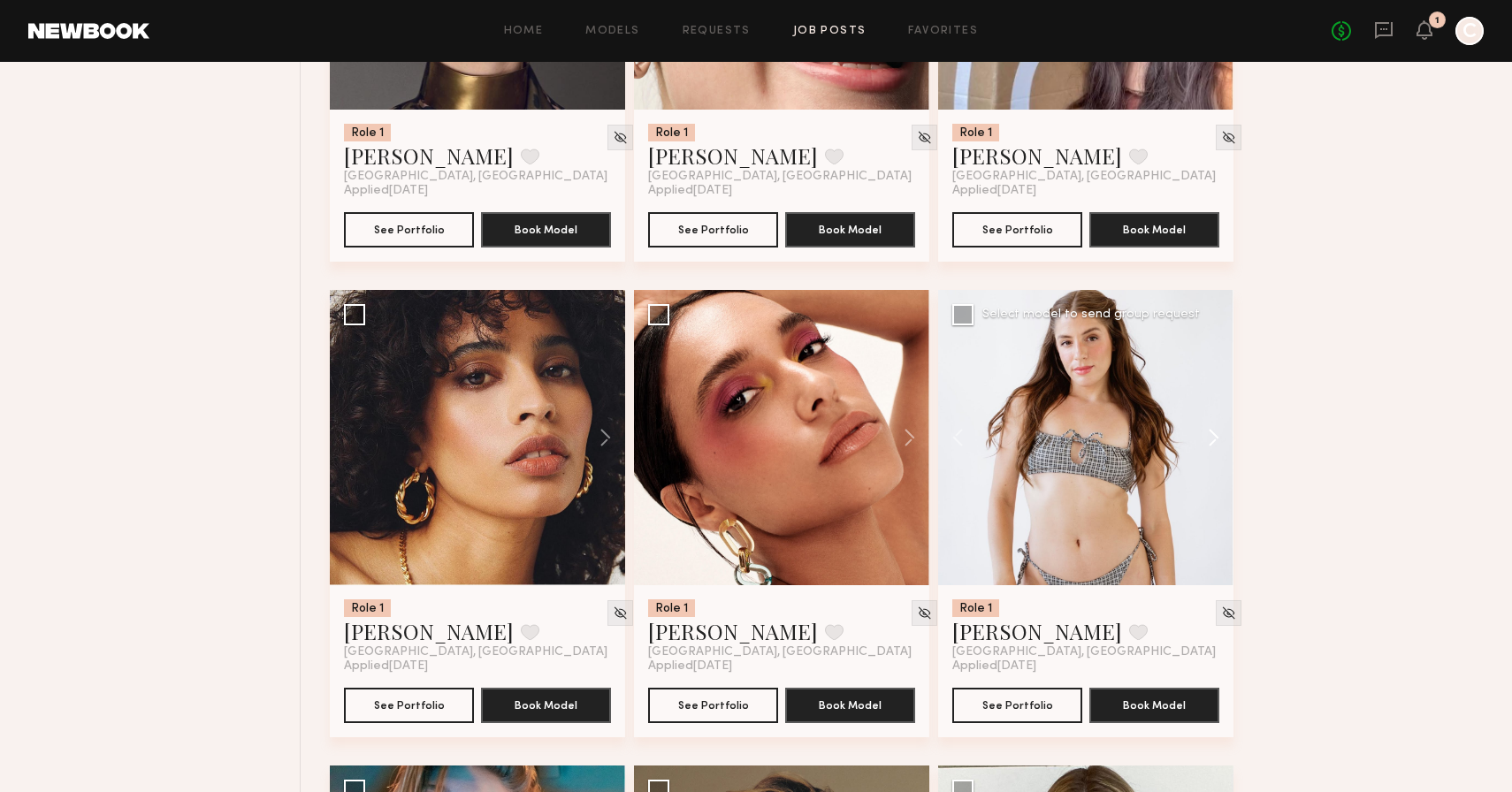
click at [1217, 442] on button at bounding box center [1205, 437] width 57 height 295
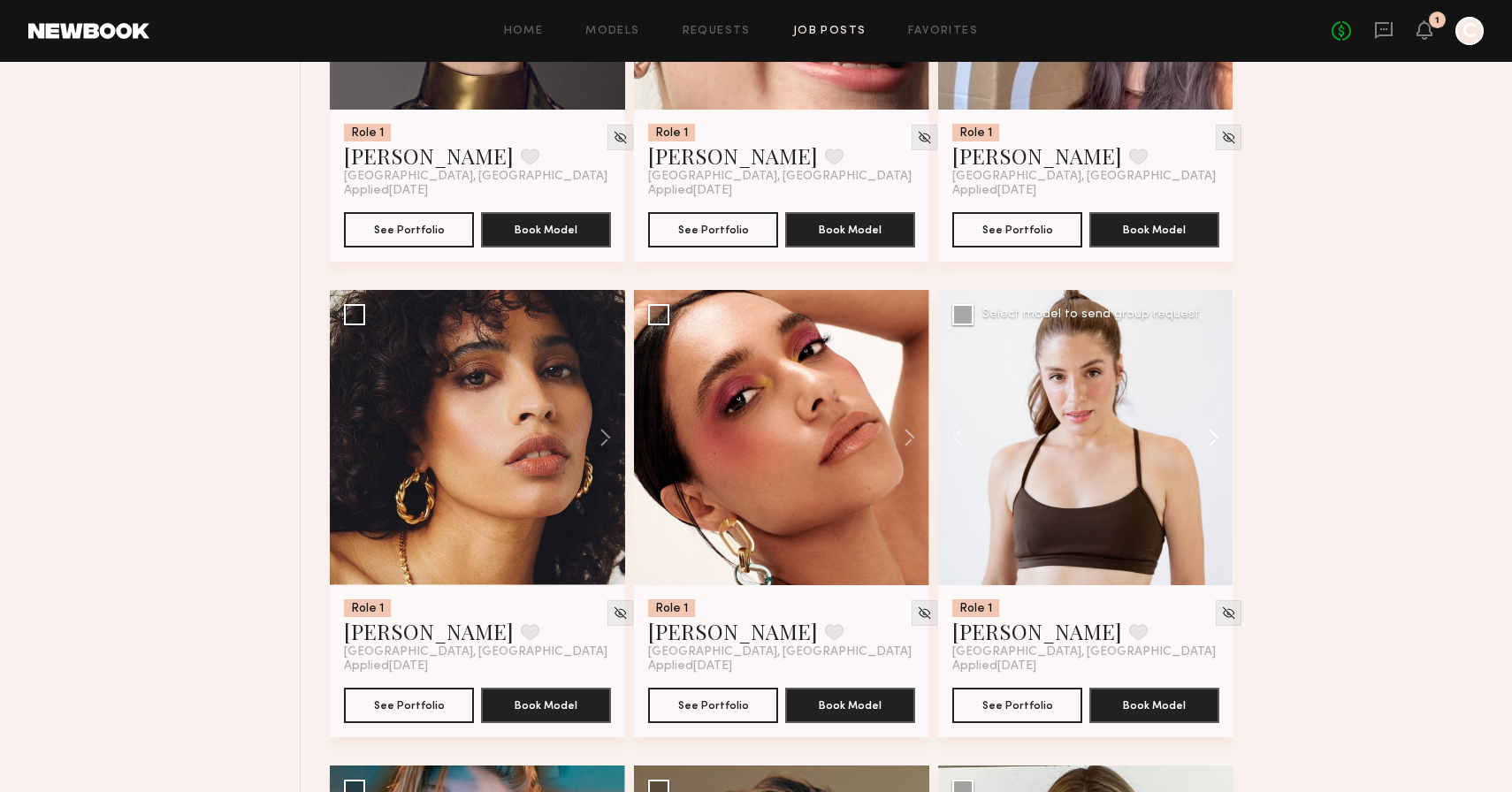
click at [1217, 442] on button at bounding box center [1205, 437] width 57 height 295
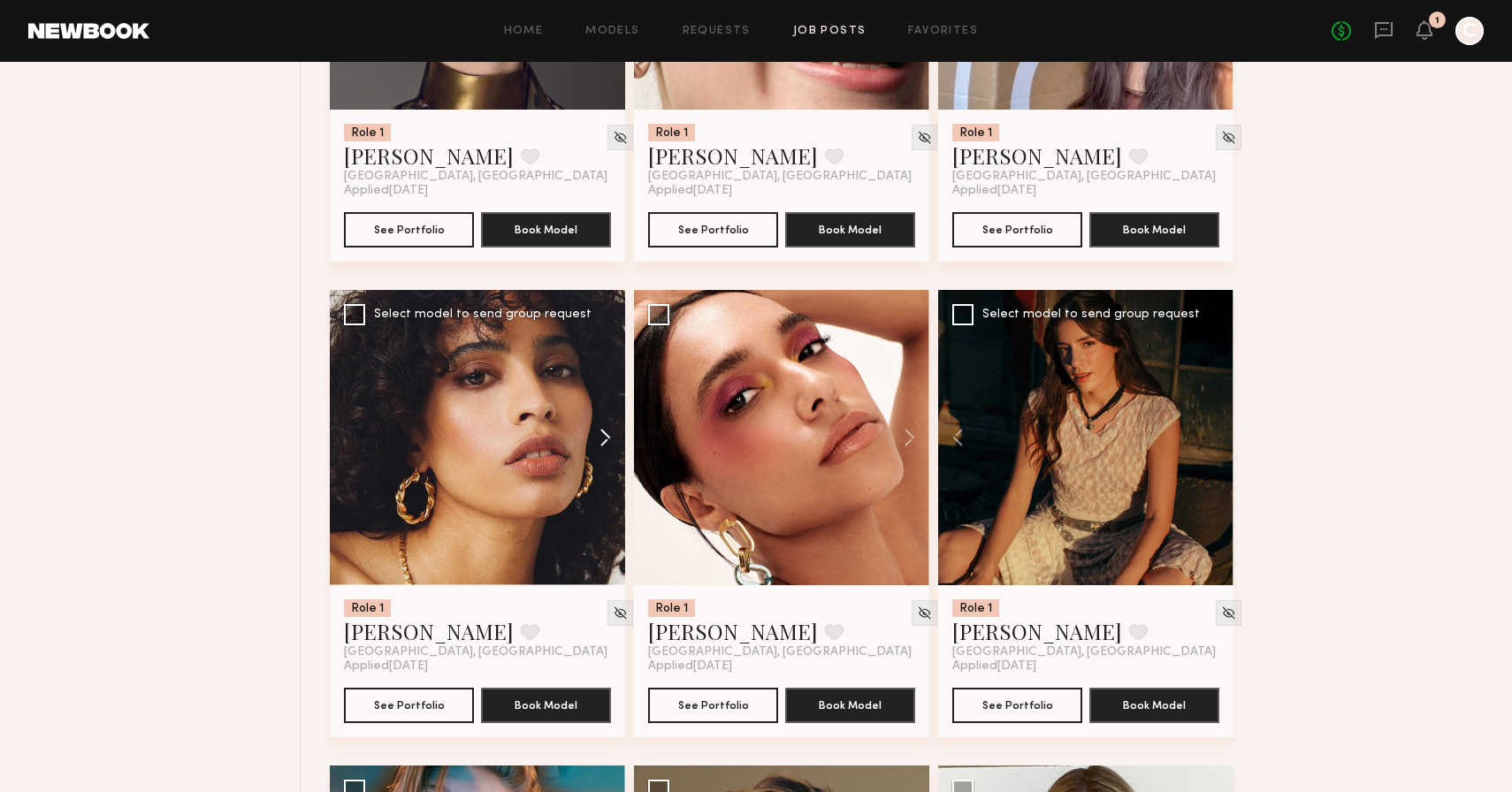
click at [606, 443] on button at bounding box center [596, 437] width 57 height 295
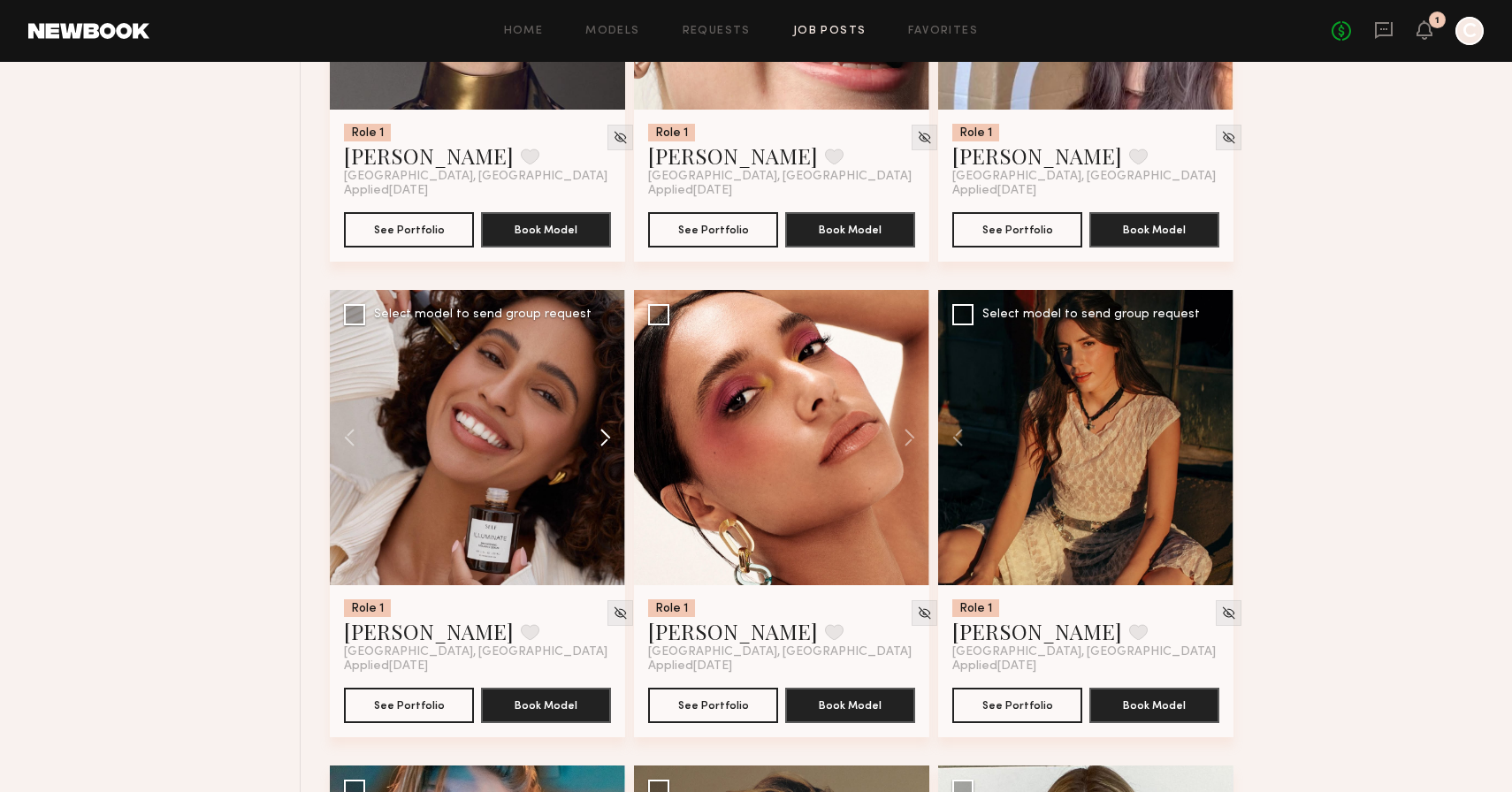
click at [606, 443] on button at bounding box center [596, 437] width 57 height 295
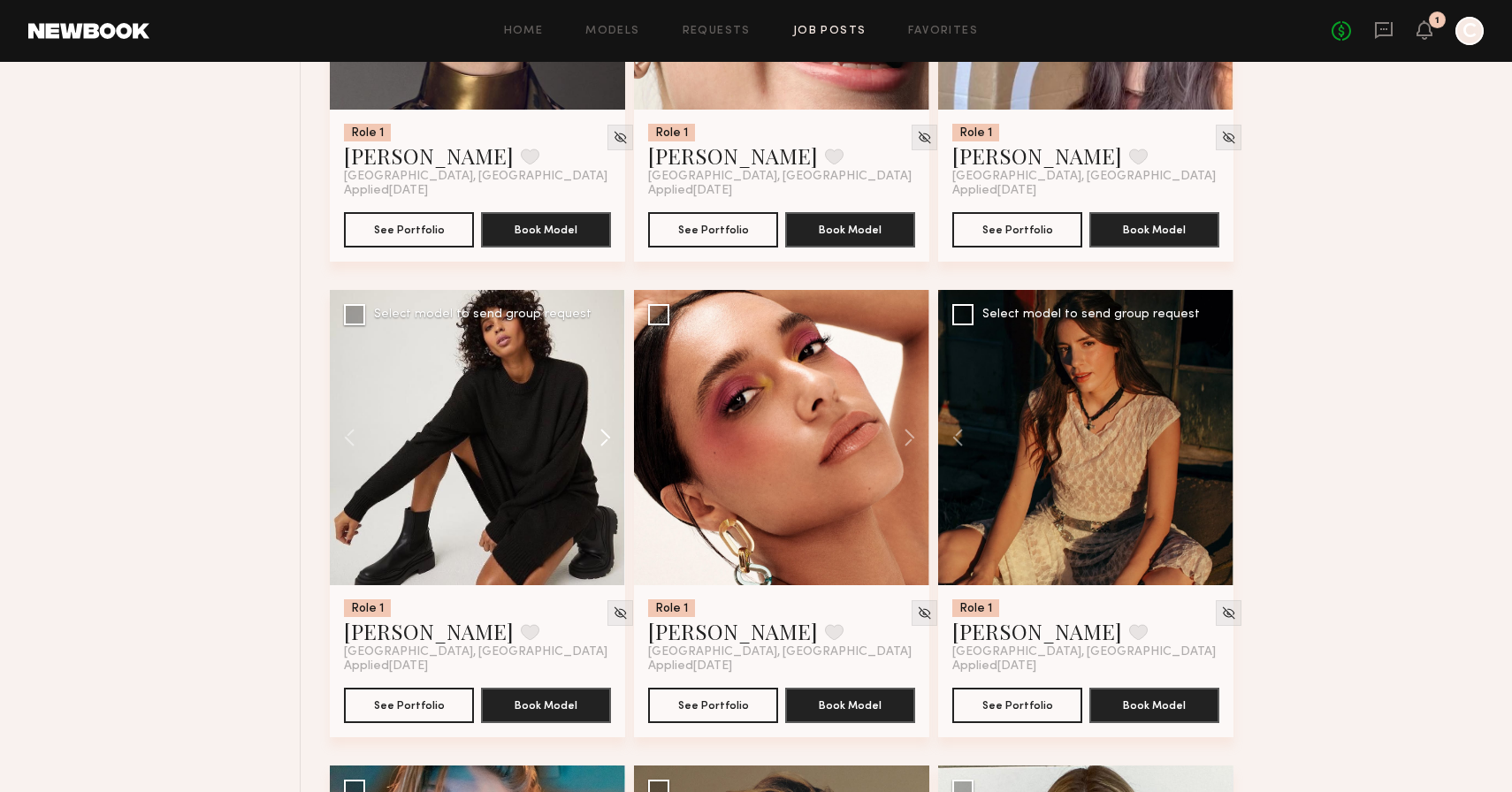
click at [606, 443] on button at bounding box center [596, 437] width 57 height 295
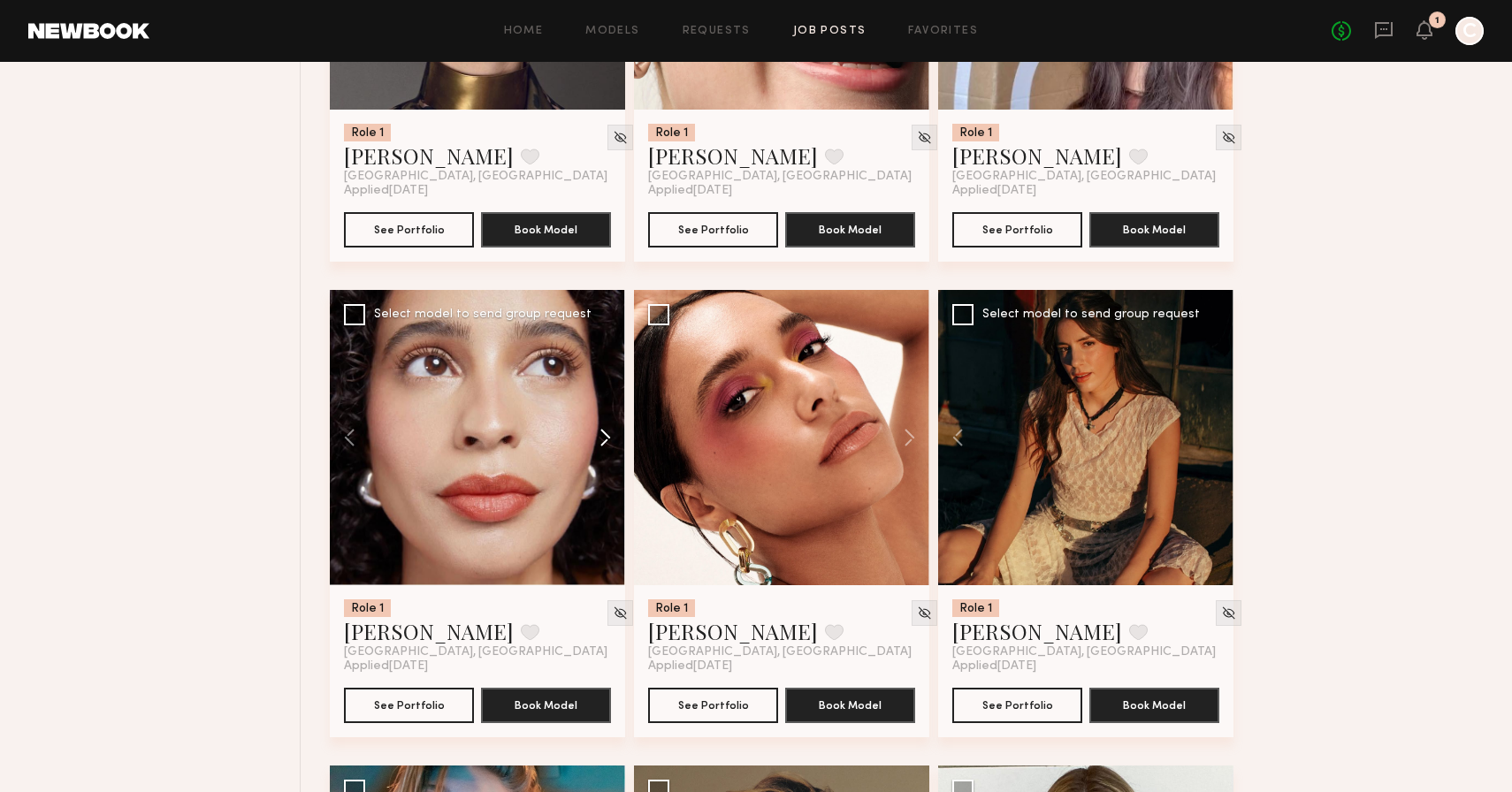
click at [606, 443] on button at bounding box center [596, 437] width 57 height 295
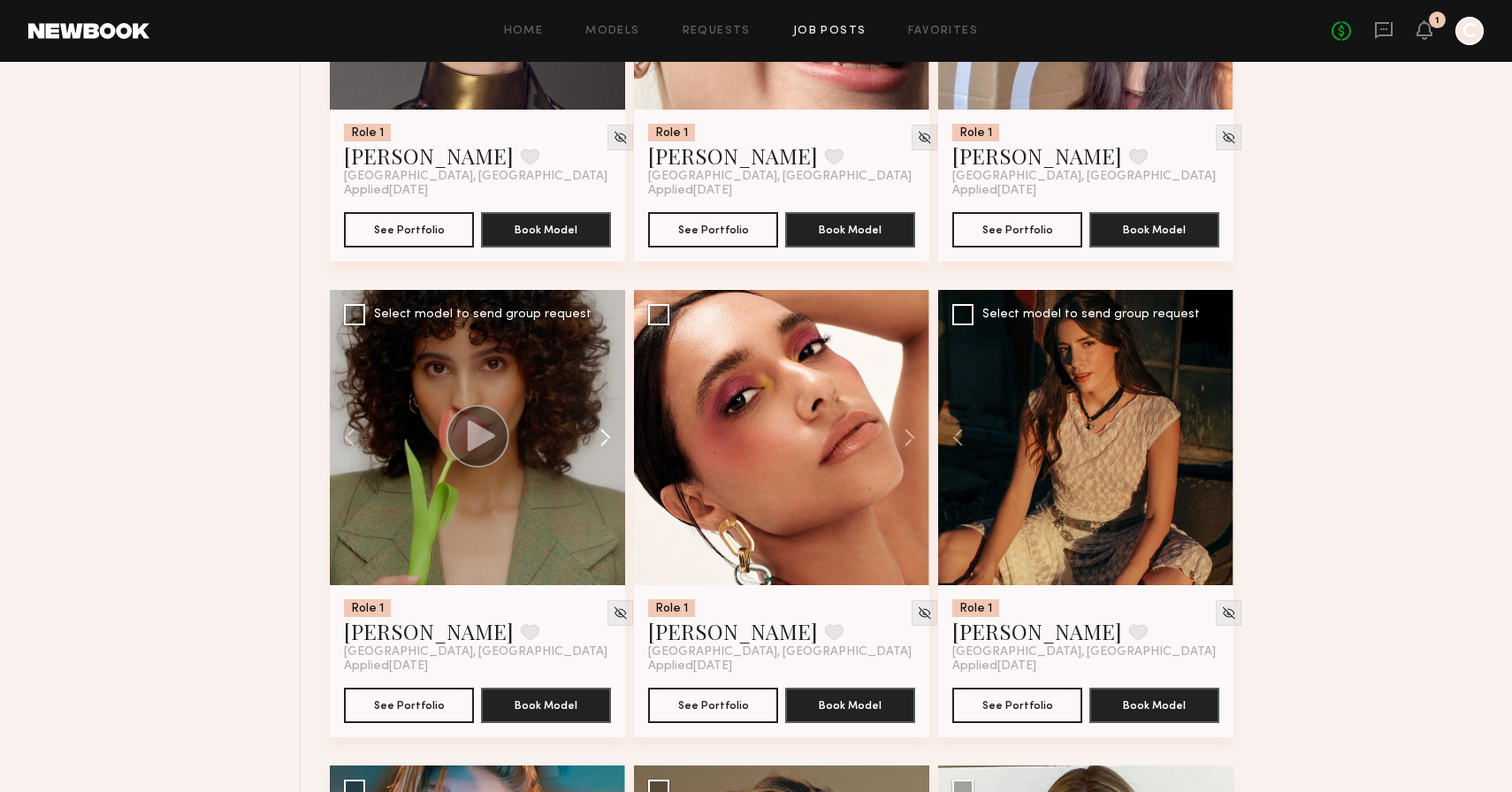
click at [606, 443] on button at bounding box center [596, 437] width 57 height 295
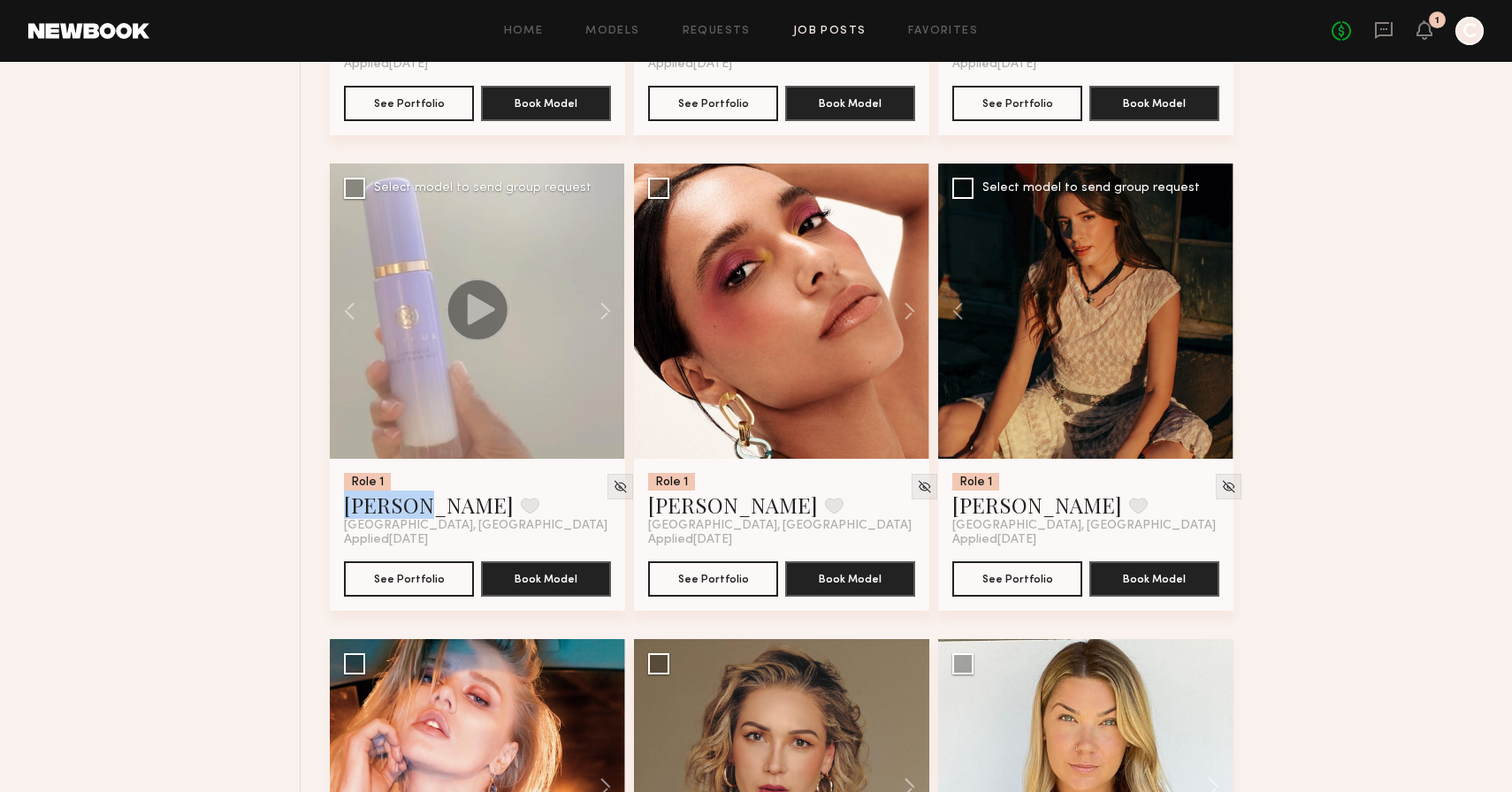
scroll to position [1488, 0]
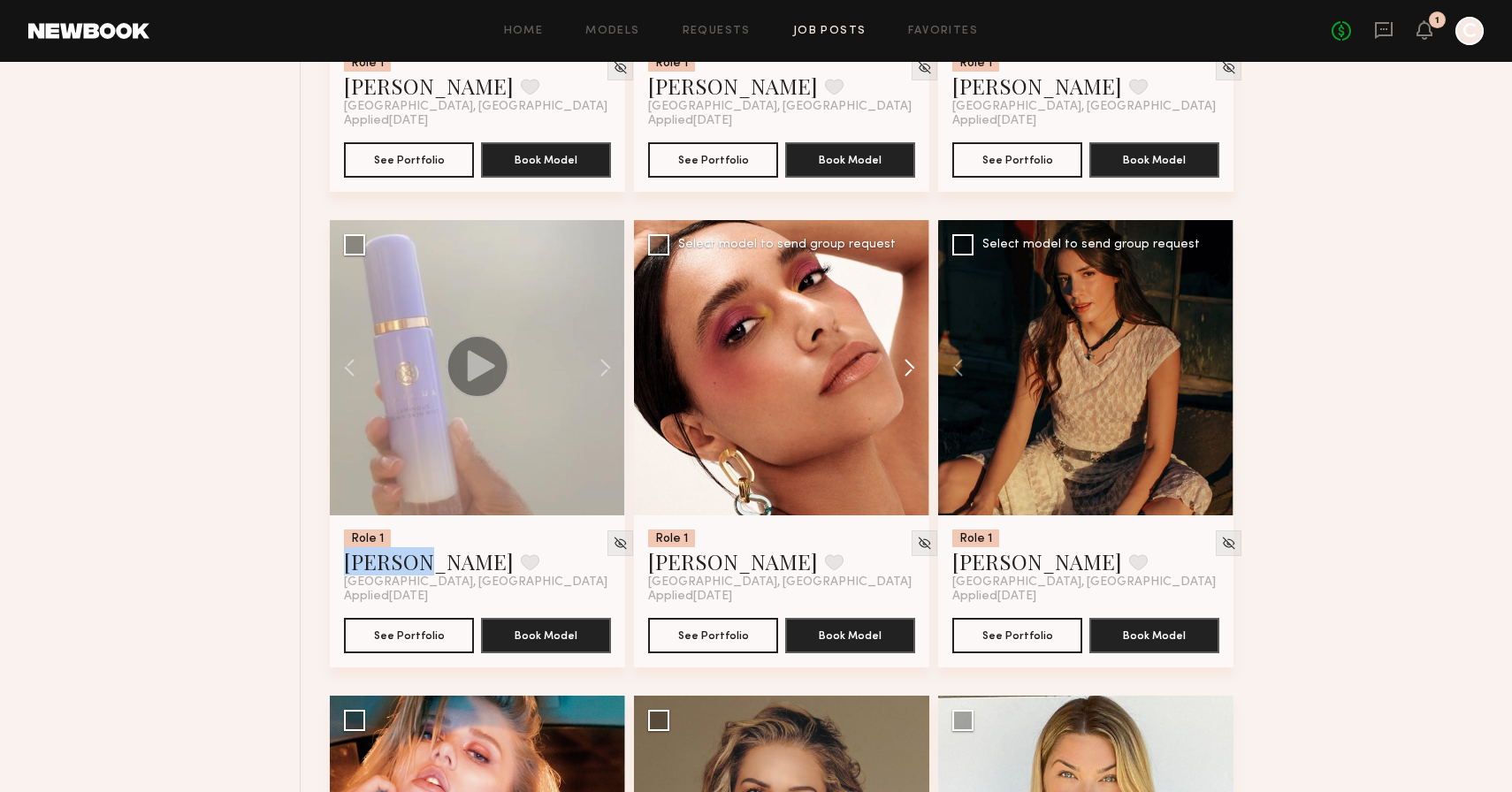
click at [907, 366] on button at bounding box center [901, 368] width 57 height 295
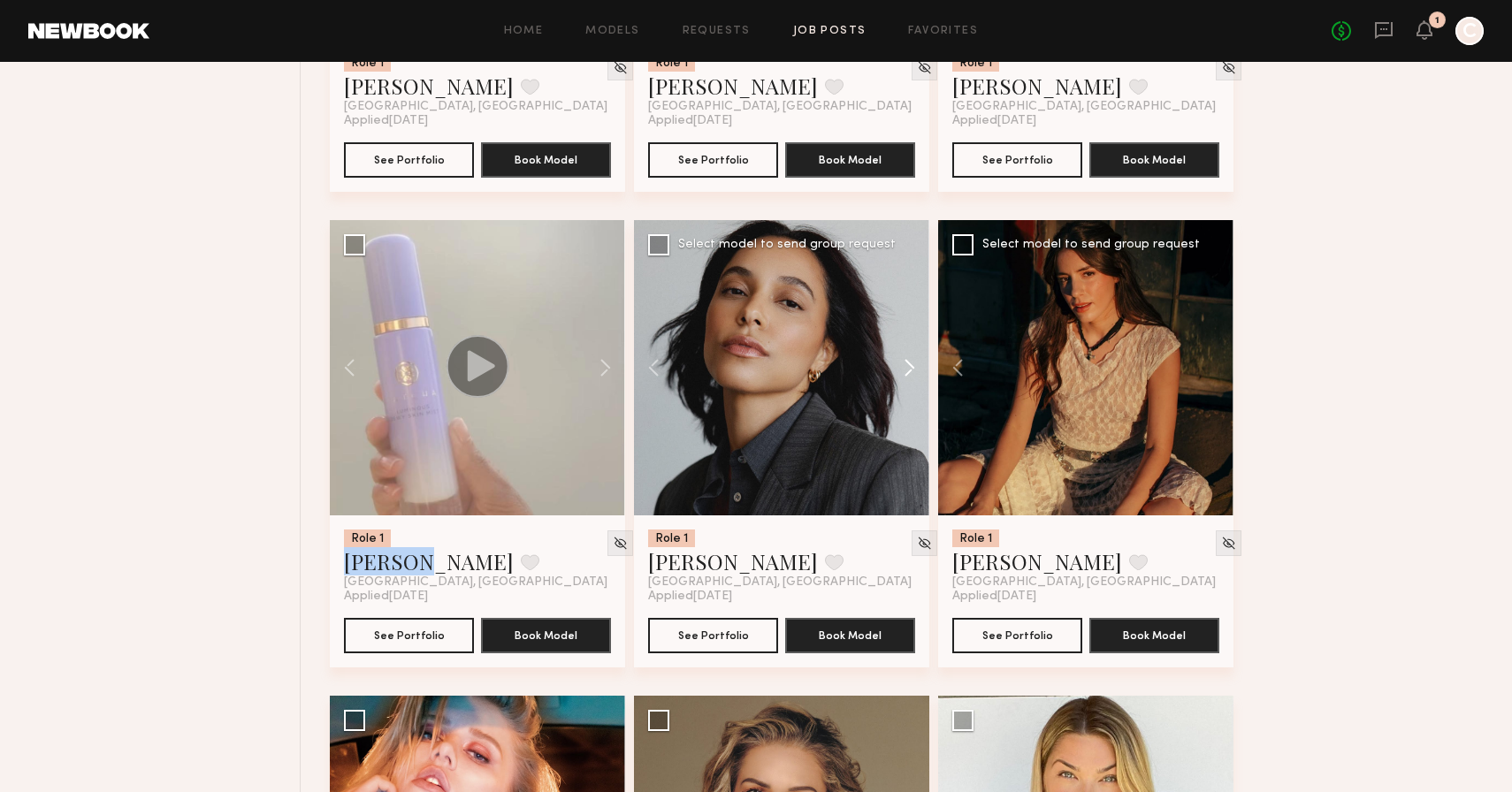
click at [907, 366] on button at bounding box center [901, 368] width 57 height 295
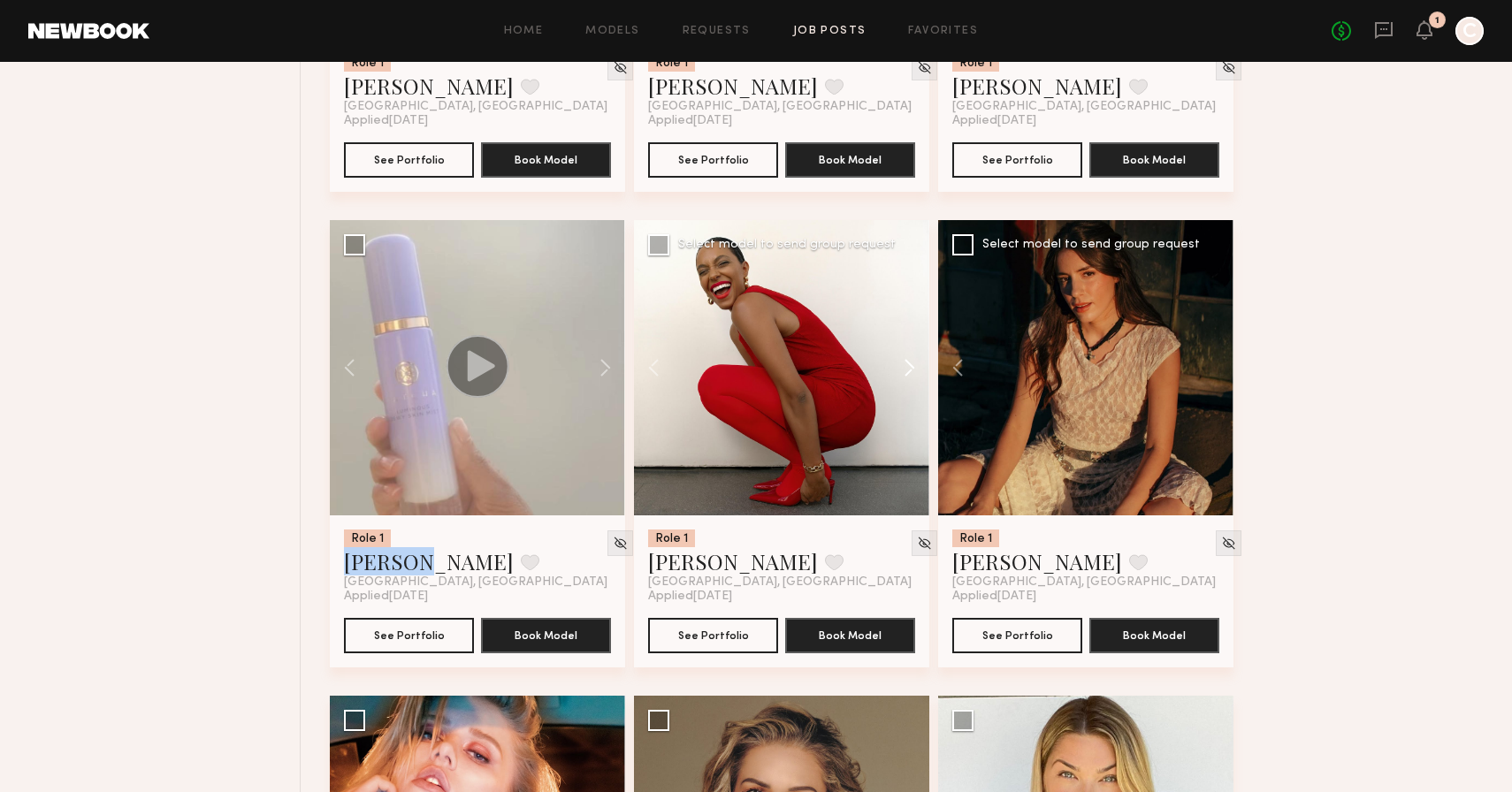
click at [907, 366] on button at bounding box center [901, 368] width 57 height 295
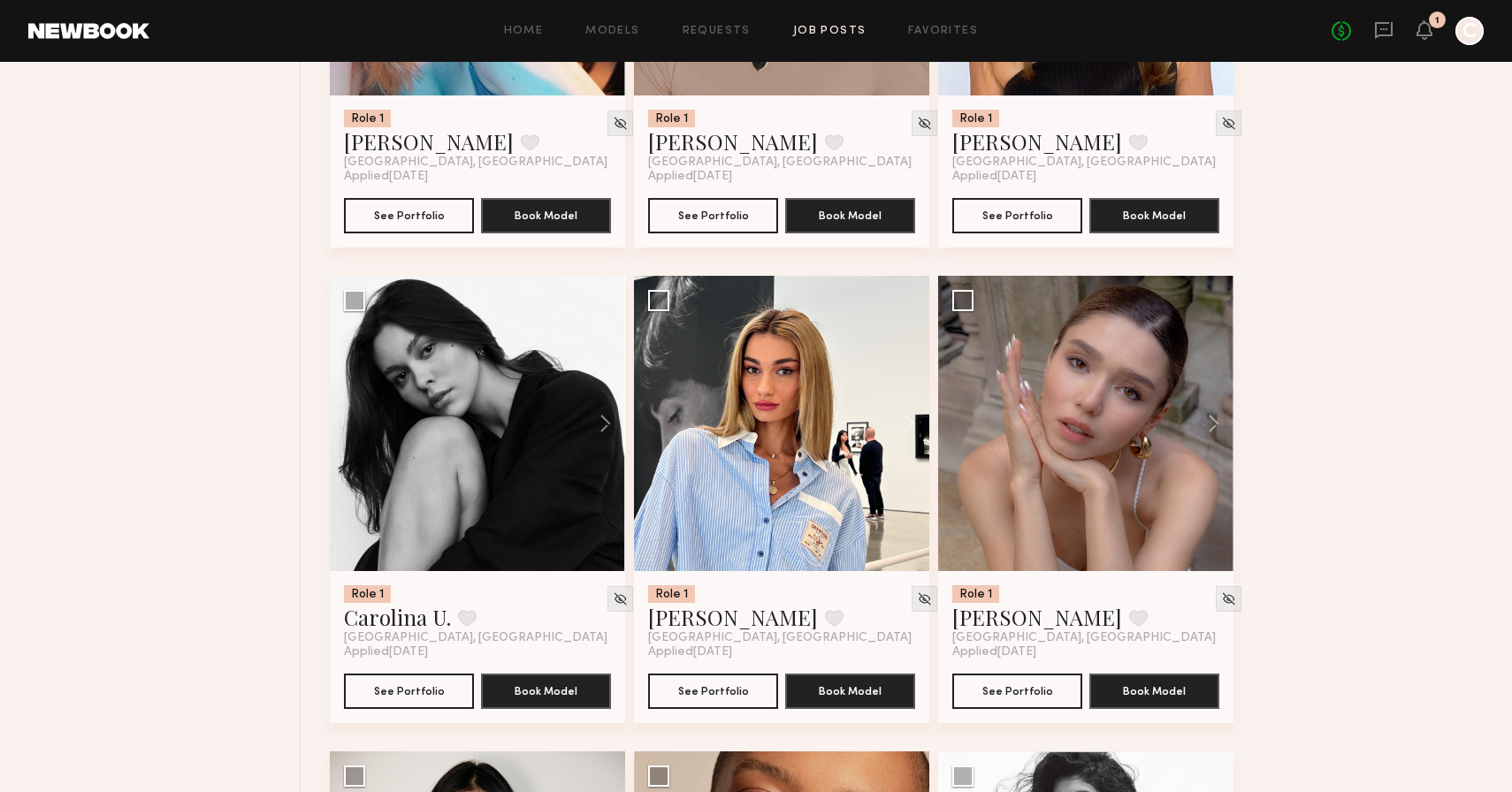
scroll to position [2384, 0]
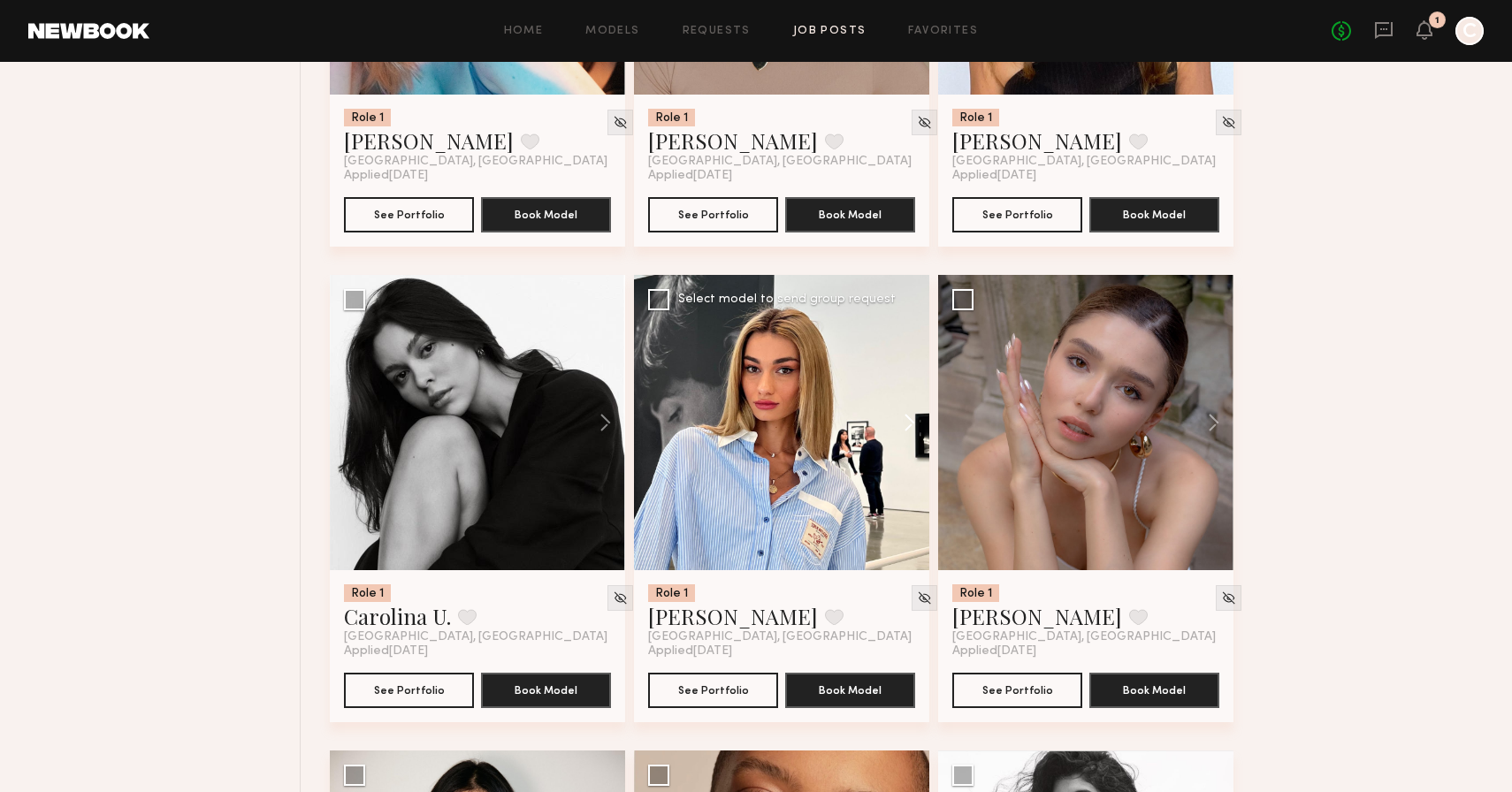
click at [916, 426] on button at bounding box center [901, 422] width 57 height 295
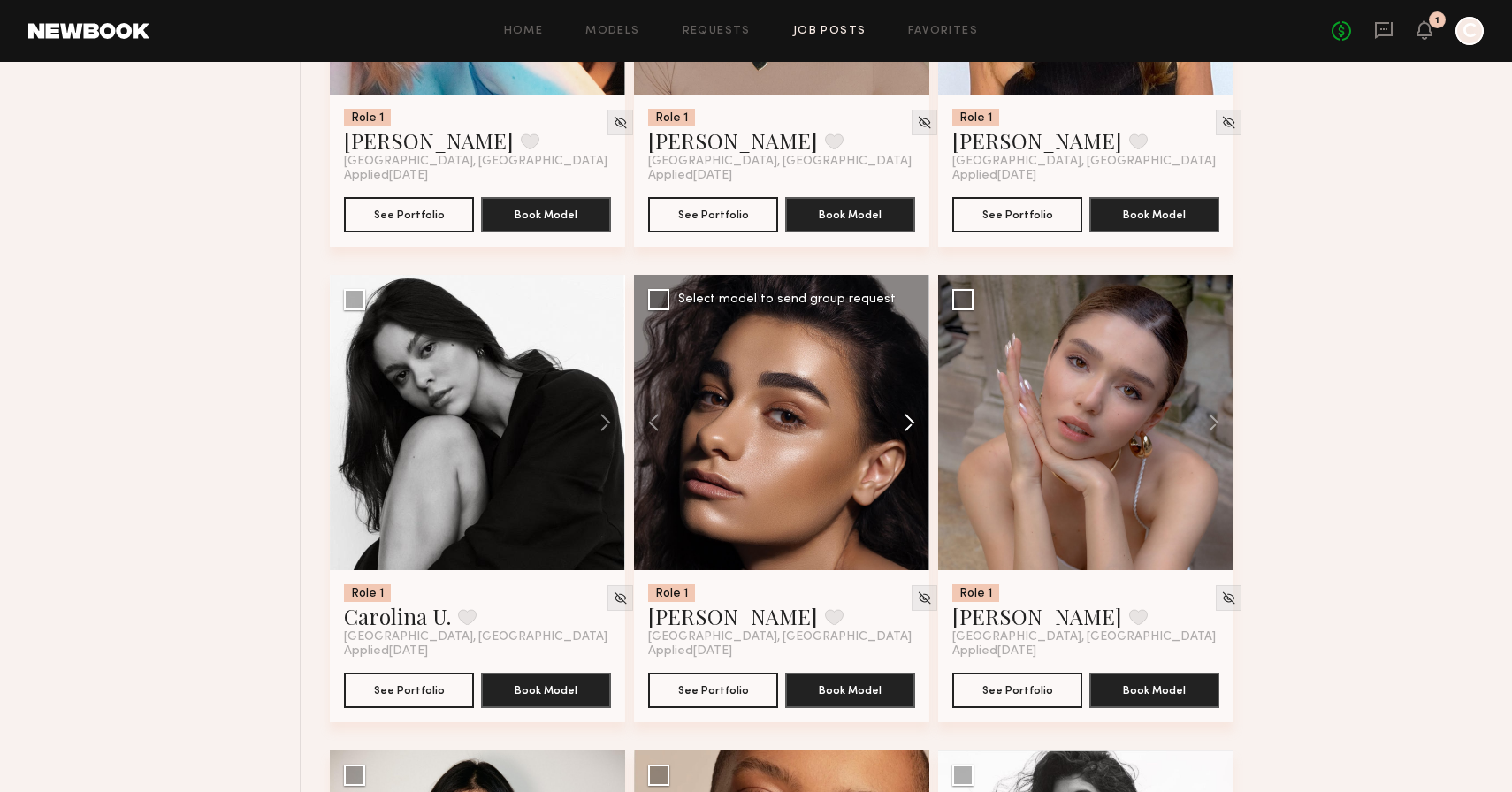
click at [916, 426] on button at bounding box center [901, 422] width 57 height 295
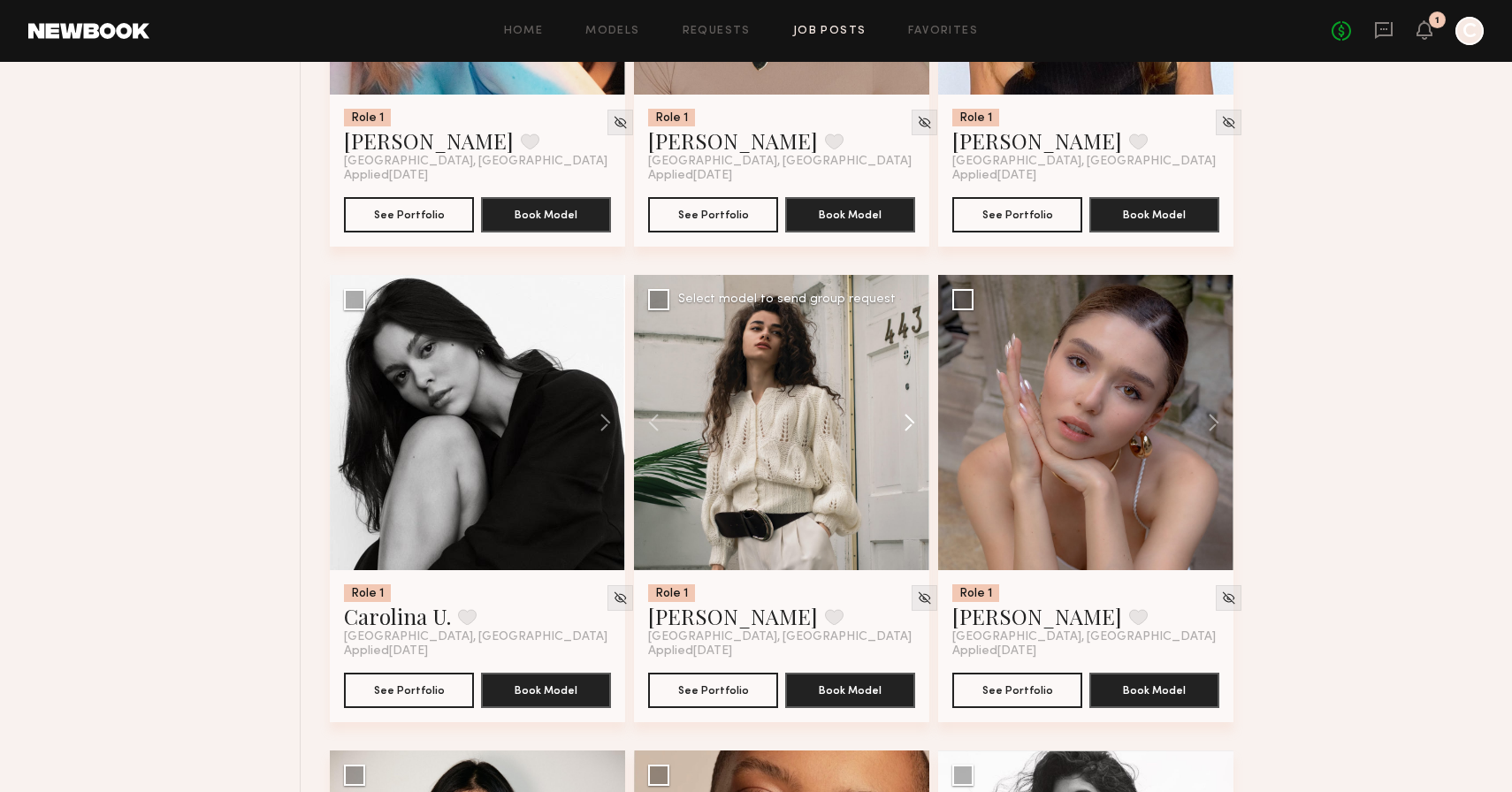
click at [916, 426] on button at bounding box center [901, 422] width 57 height 295
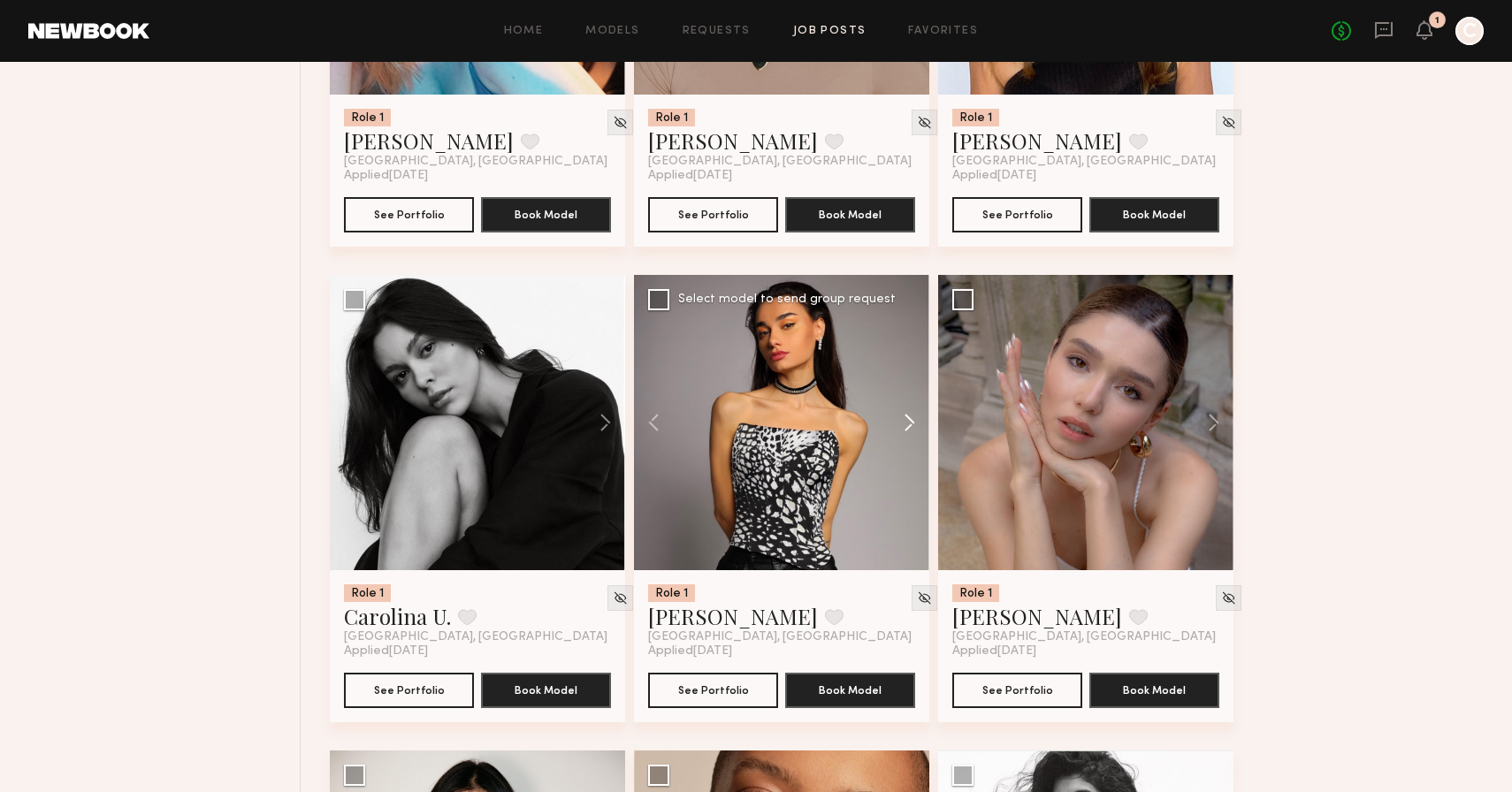
click at [916, 426] on button at bounding box center [901, 422] width 57 height 295
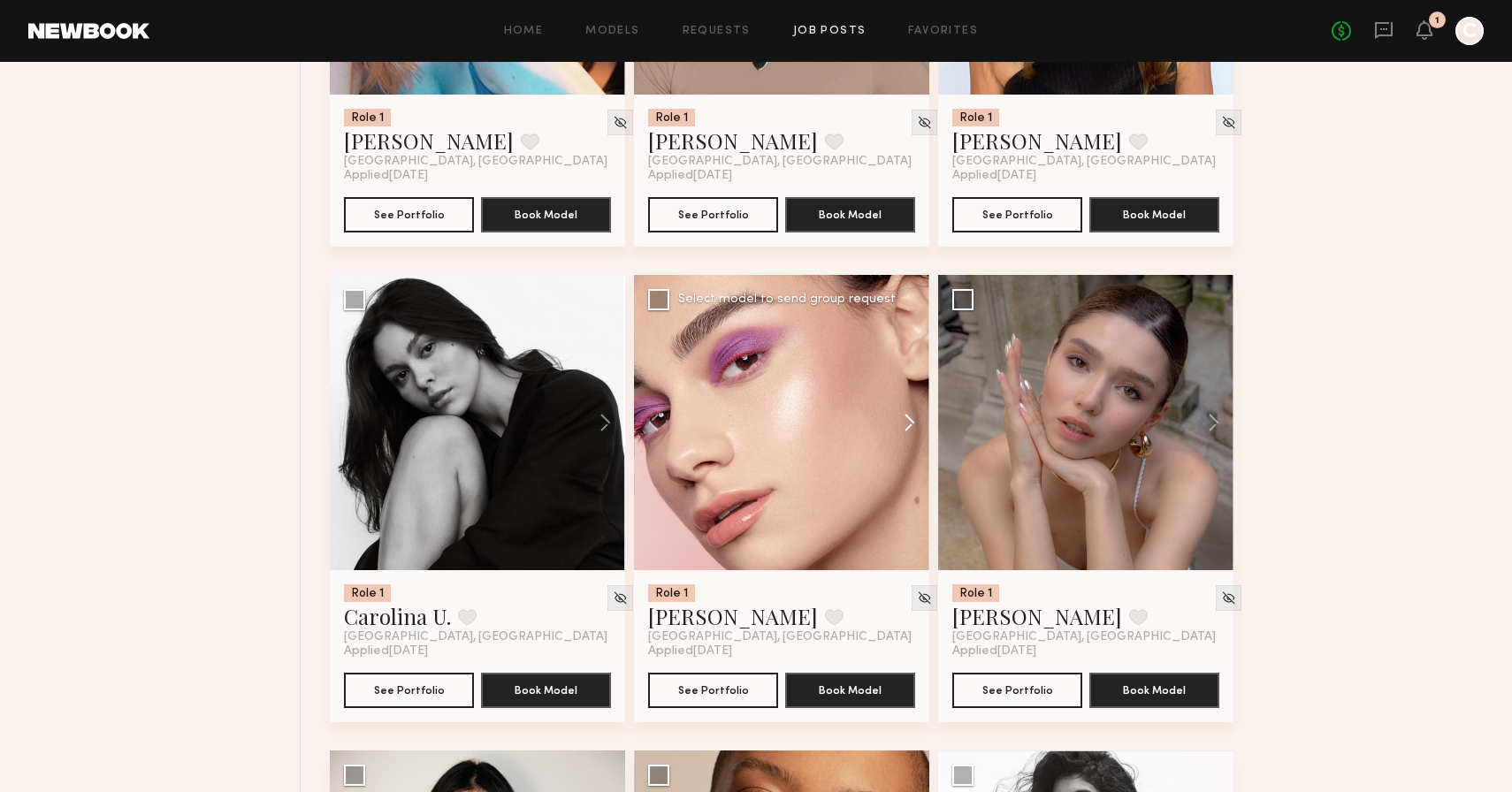
click at [916, 426] on button at bounding box center [901, 422] width 57 height 295
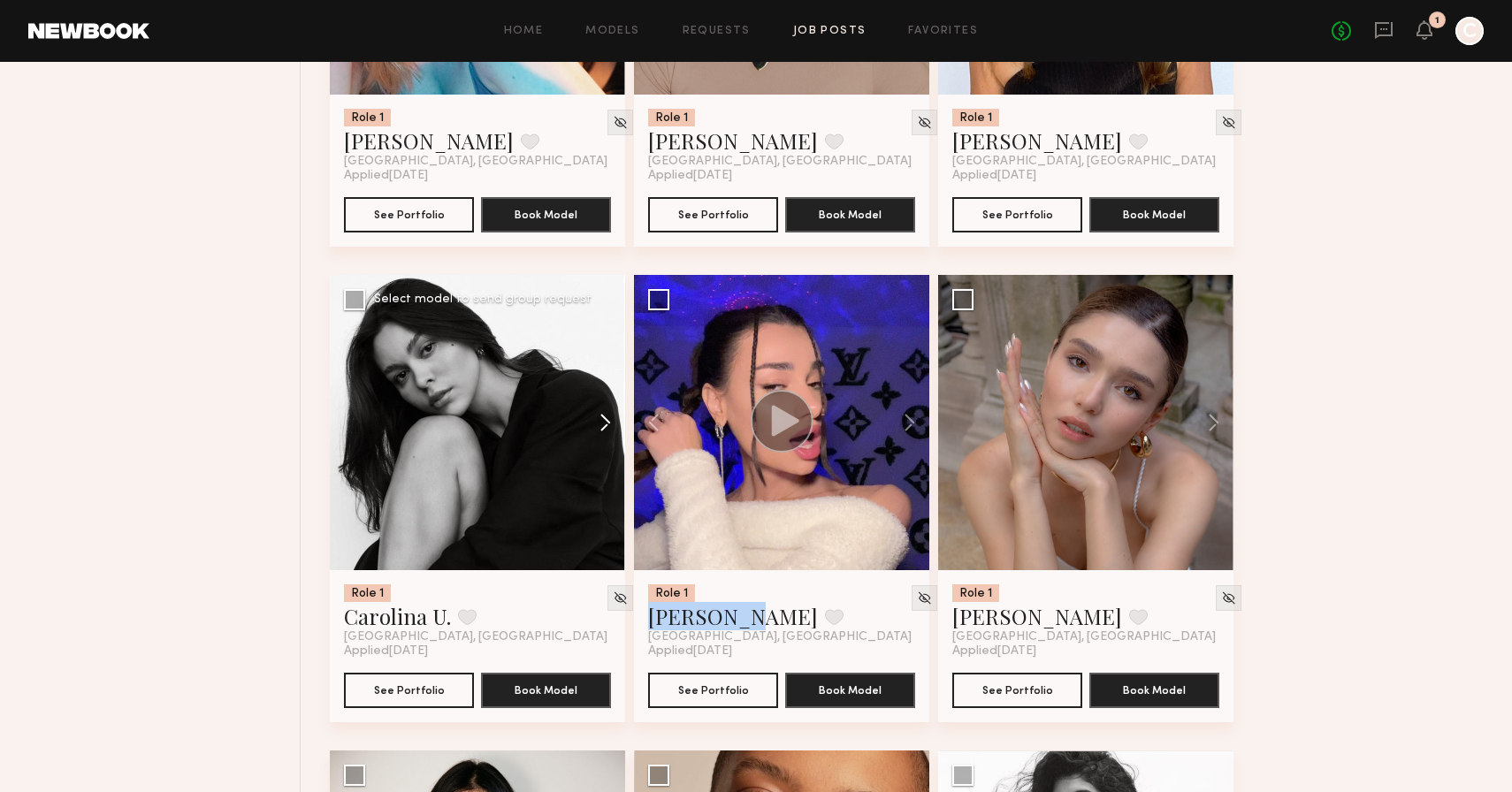
click at [605, 426] on button at bounding box center [596, 422] width 57 height 295
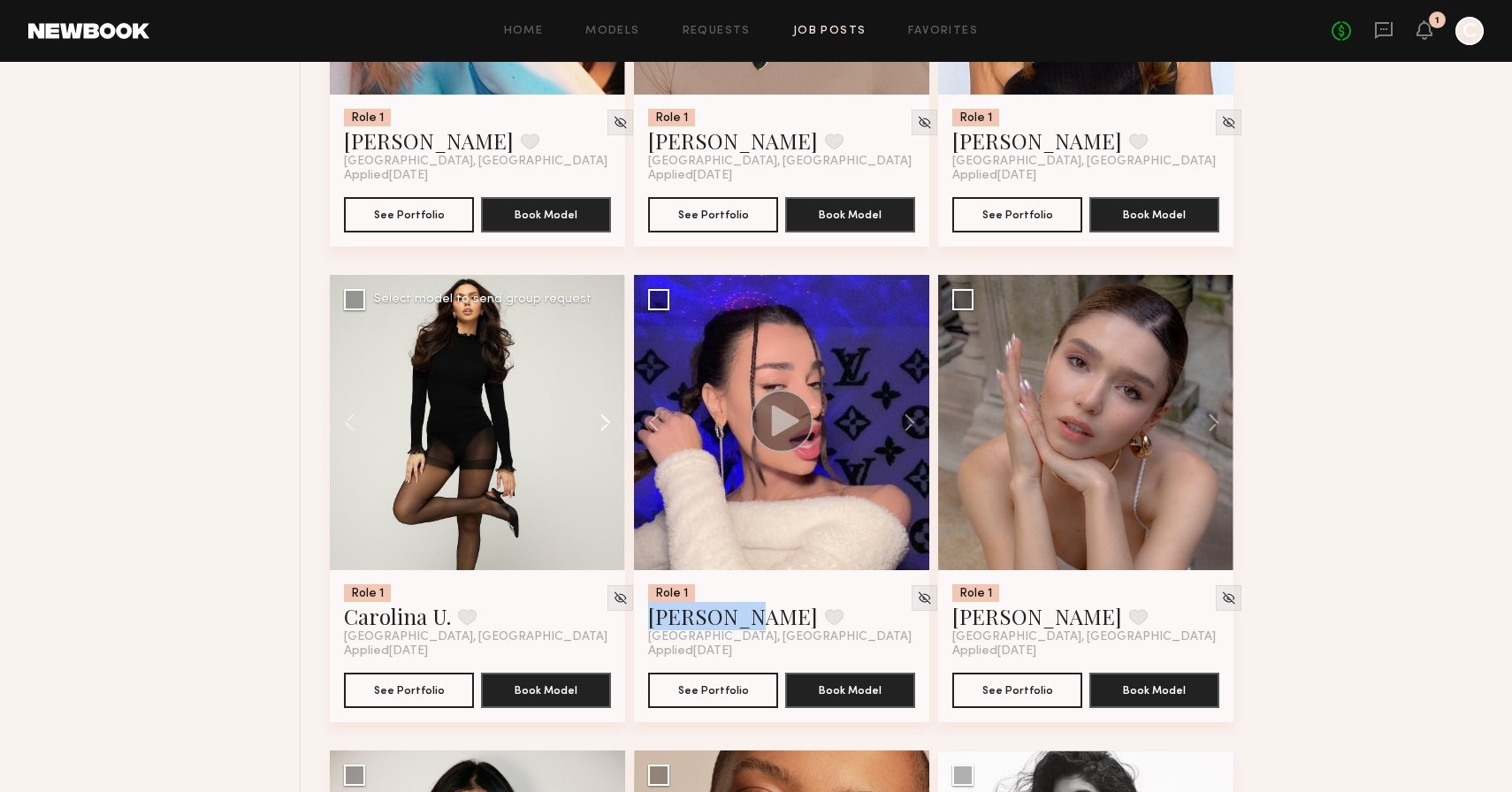
click at [605, 426] on button at bounding box center [596, 422] width 57 height 295
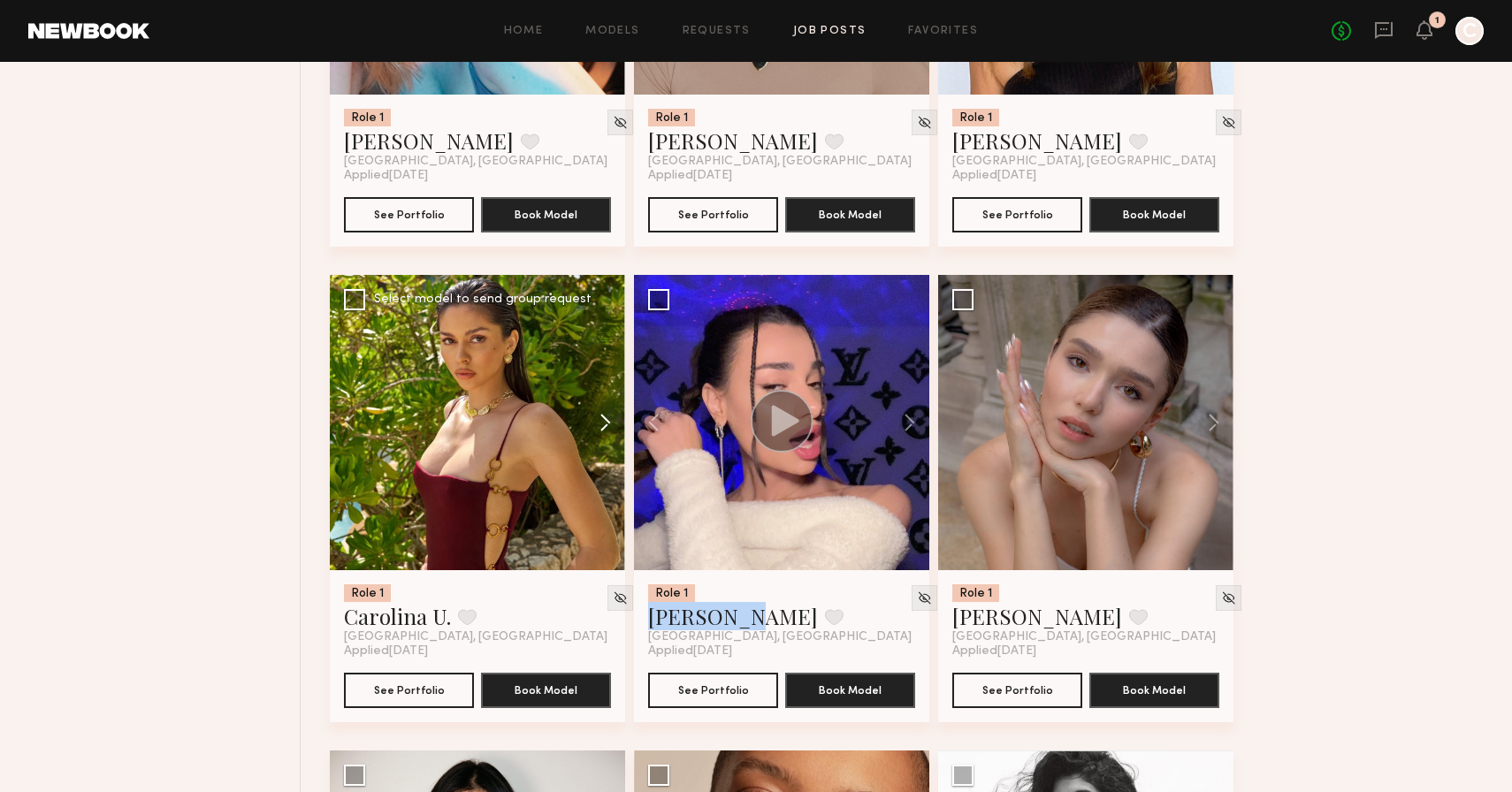
click at [605, 426] on button at bounding box center [596, 422] width 57 height 295
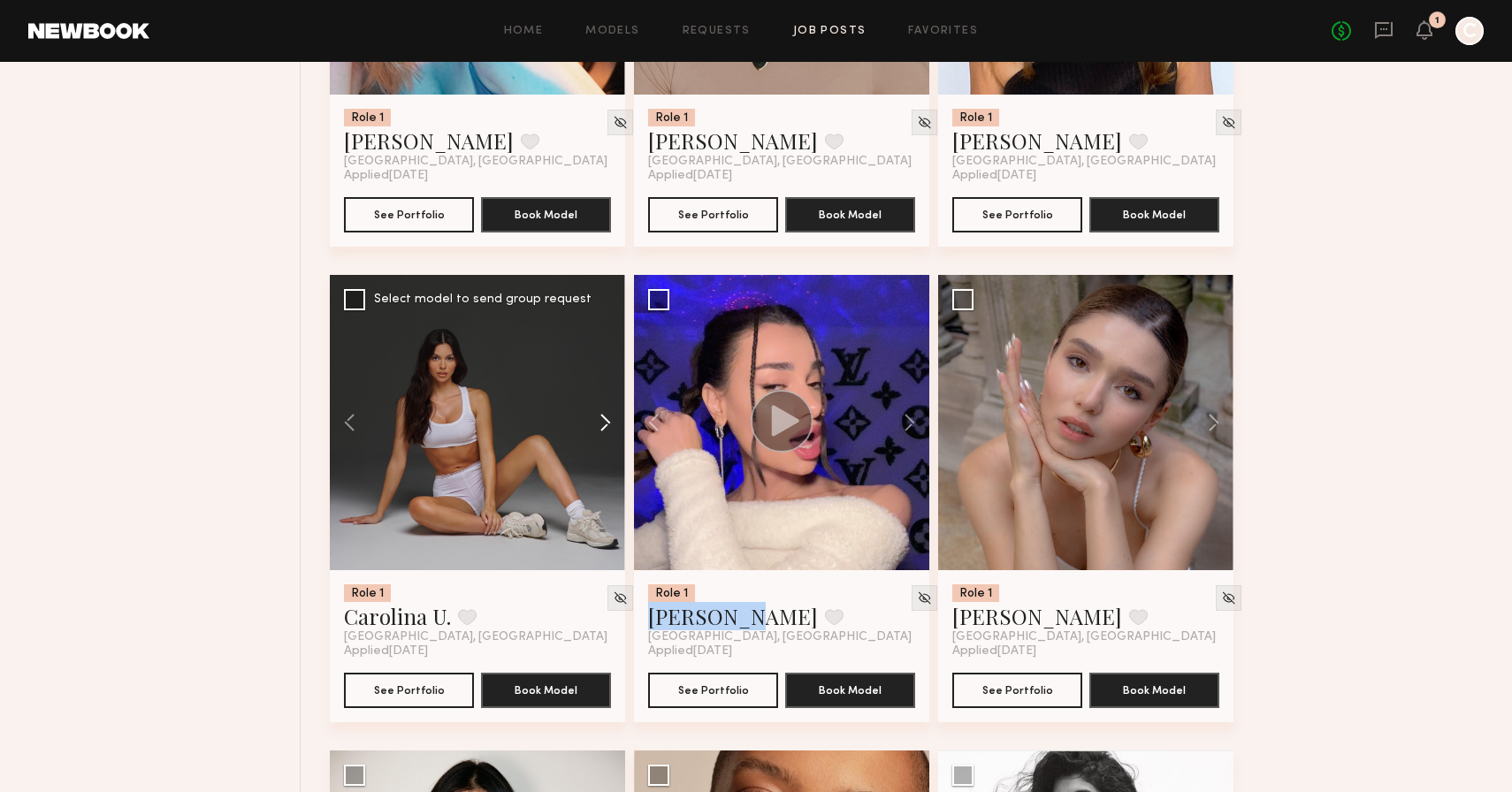
click at [605, 426] on button at bounding box center [596, 422] width 57 height 295
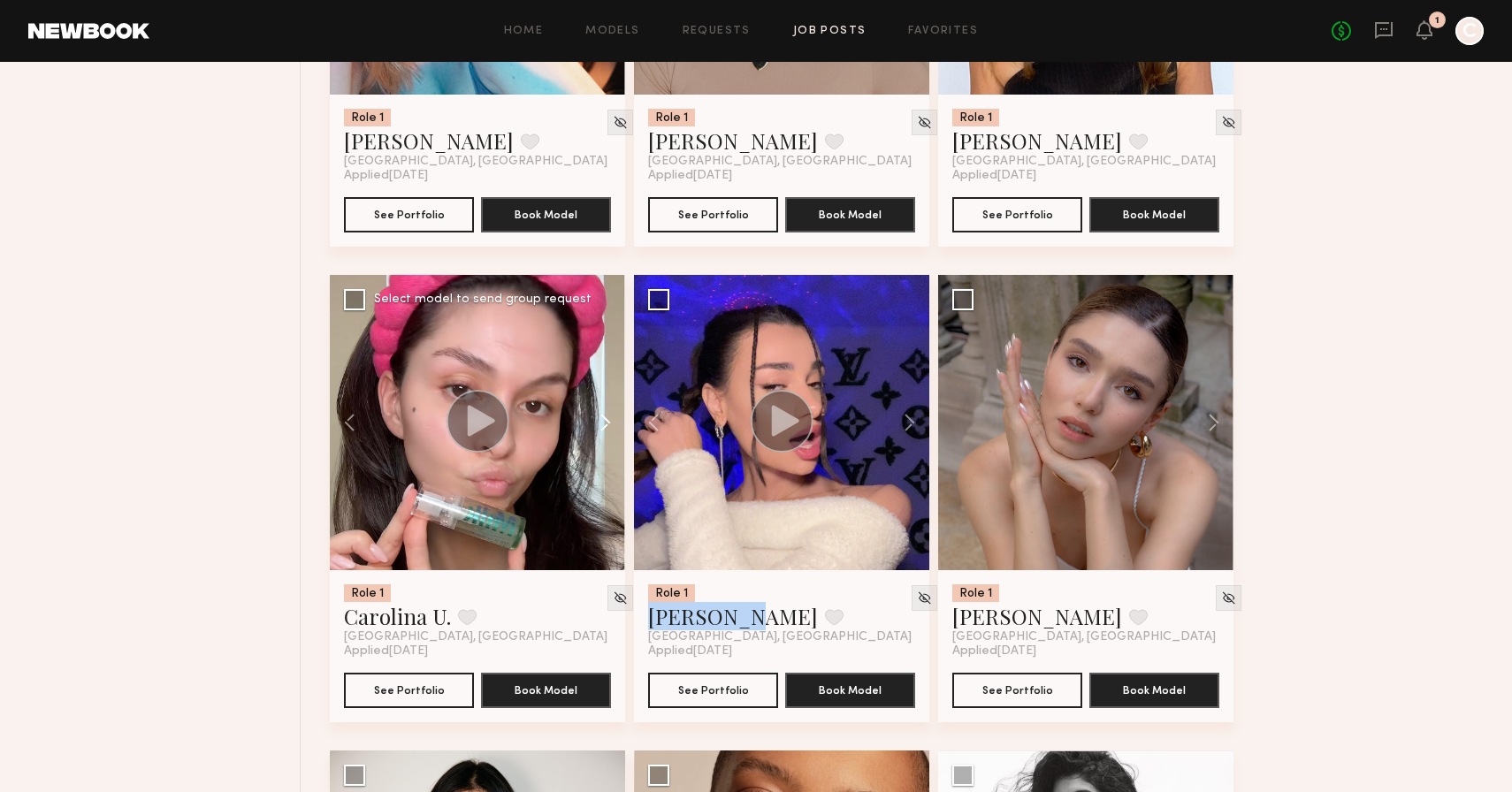
click at [605, 426] on button at bounding box center [596, 422] width 57 height 295
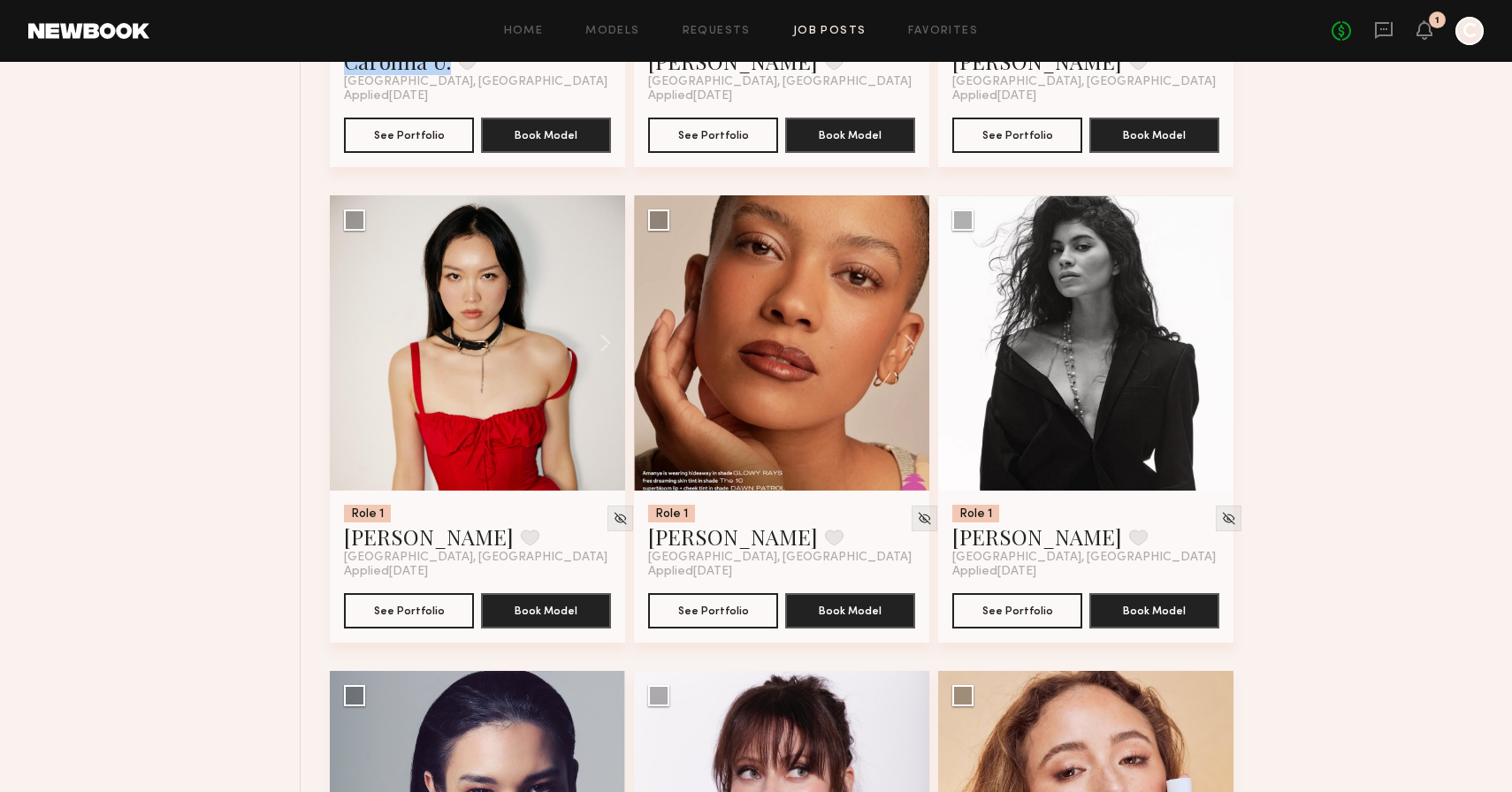
scroll to position [2942, 0]
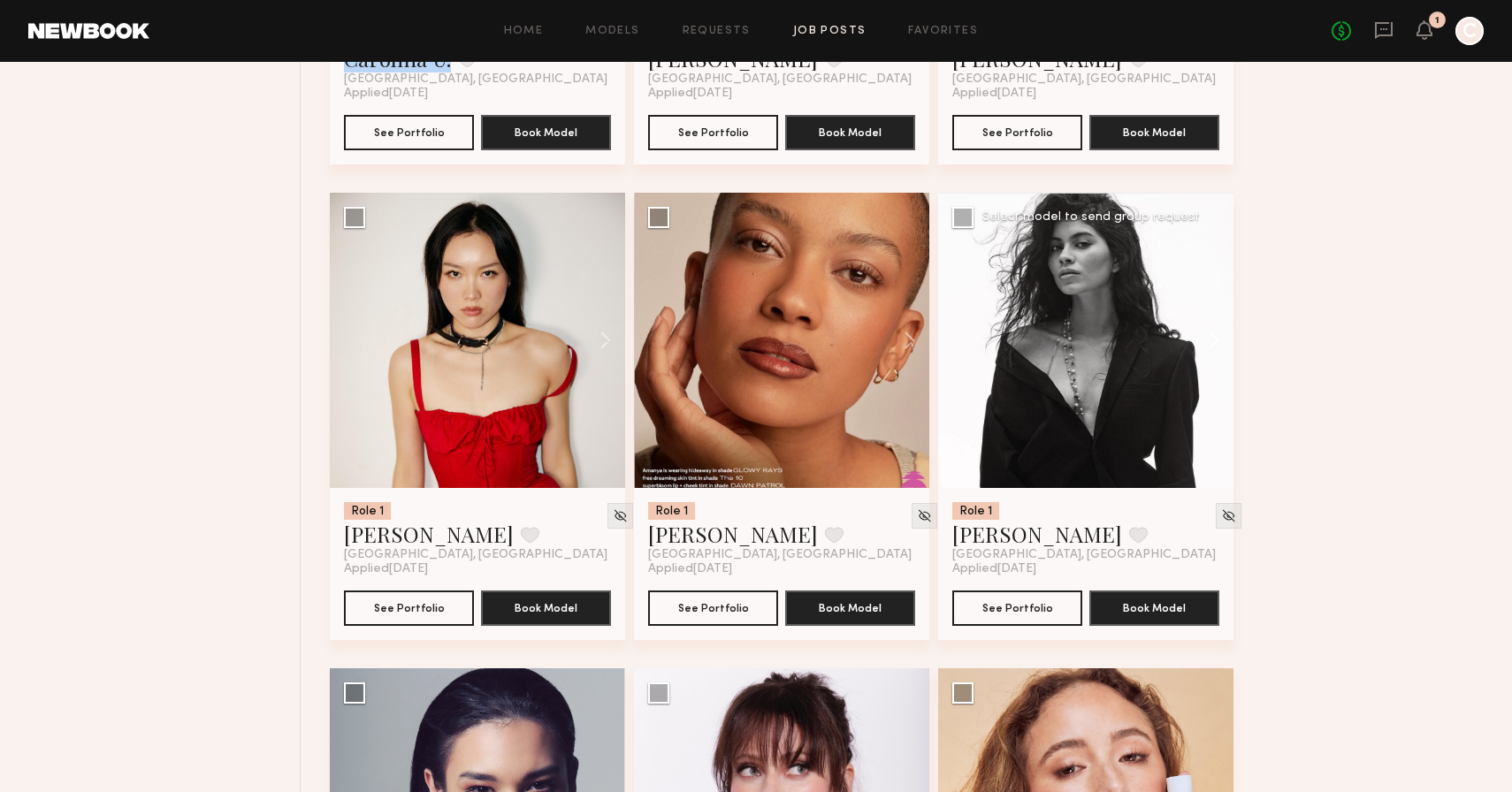
click at [1208, 343] on button at bounding box center [1205, 341] width 57 height 295
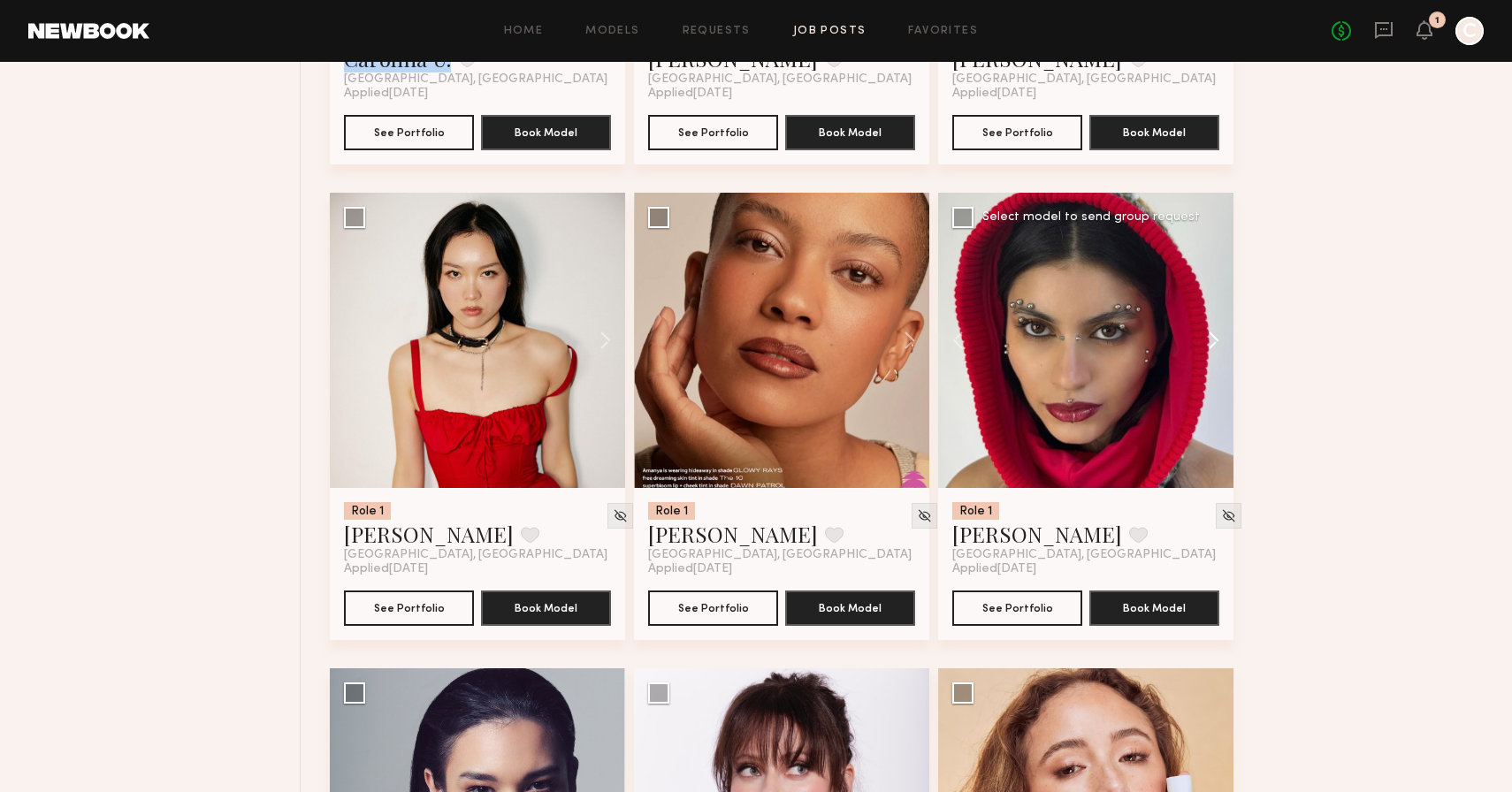
click at [1208, 343] on button at bounding box center [1205, 341] width 57 height 295
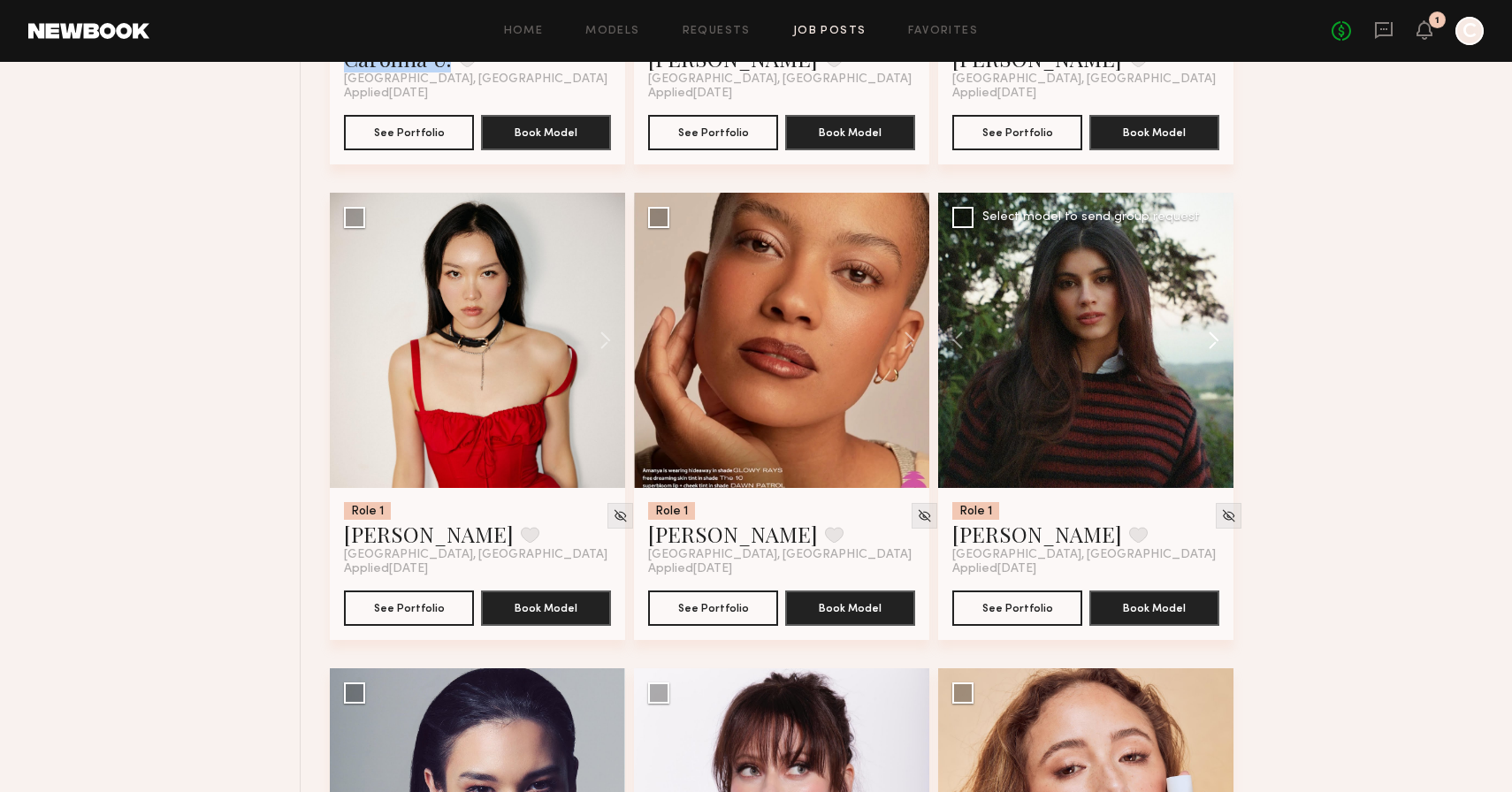
click at [1208, 343] on button at bounding box center [1205, 341] width 57 height 295
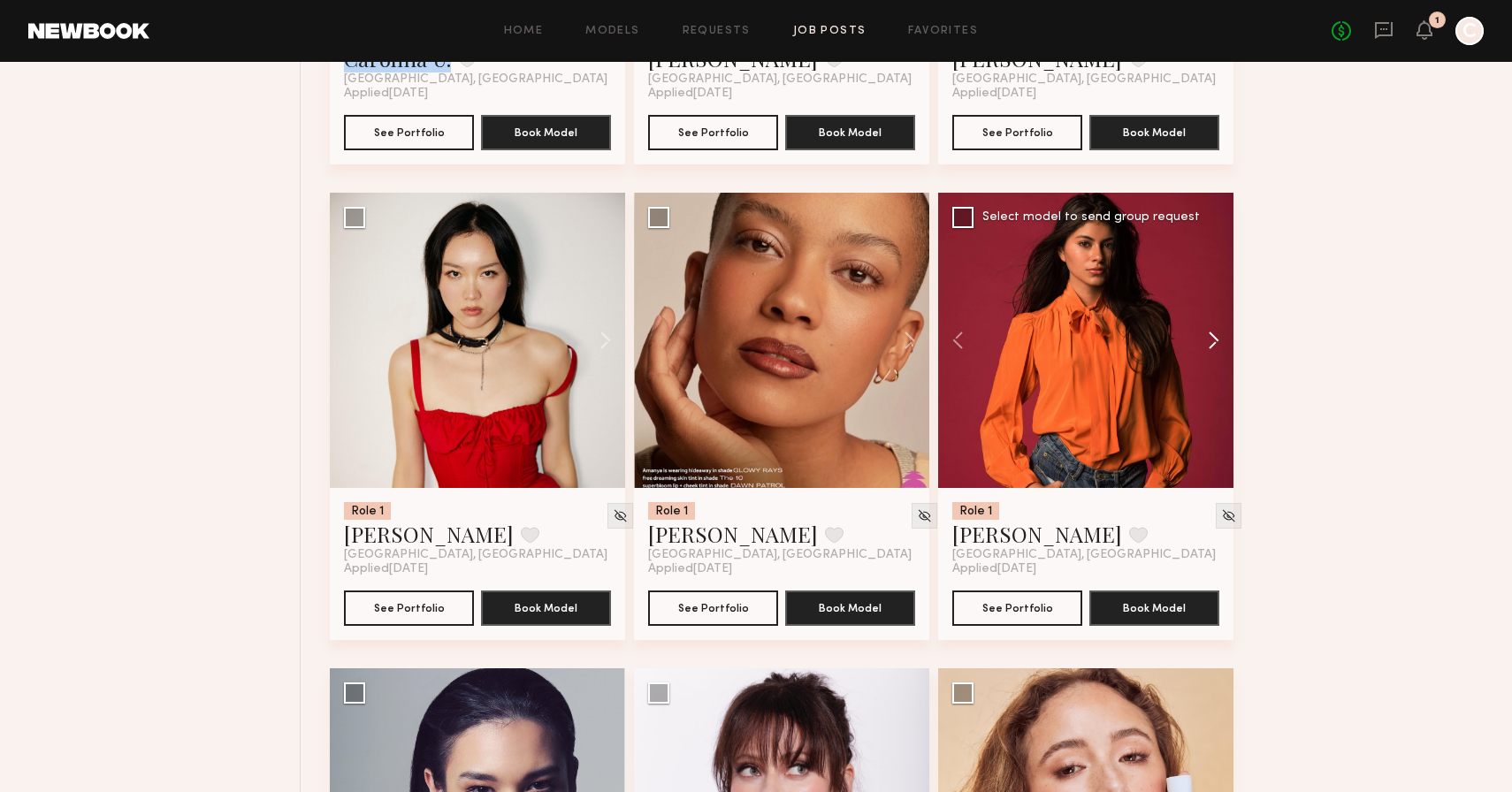
click at [1208, 343] on button at bounding box center [1205, 341] width 57 height 295
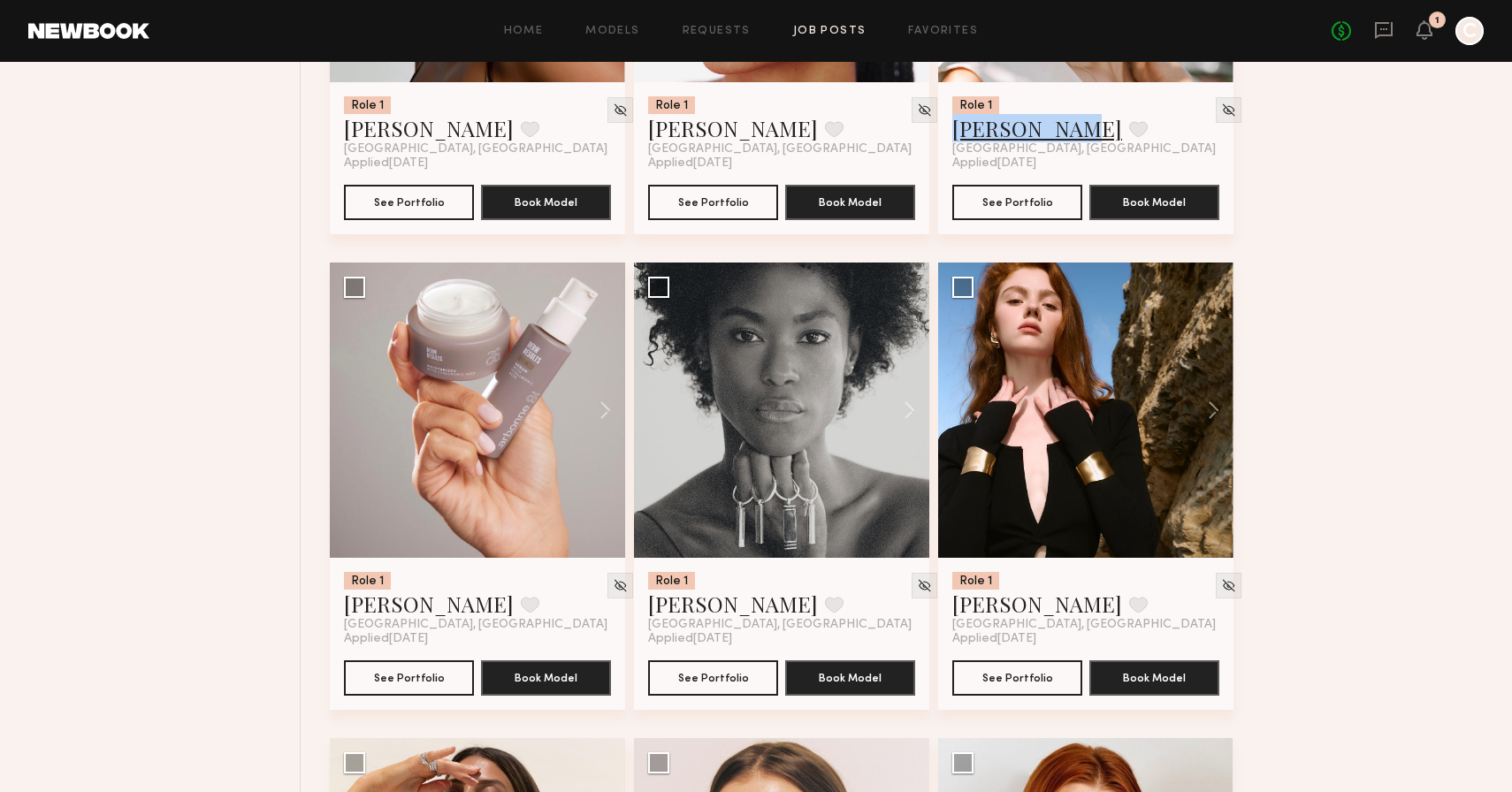
scroll to position [4420, 0]
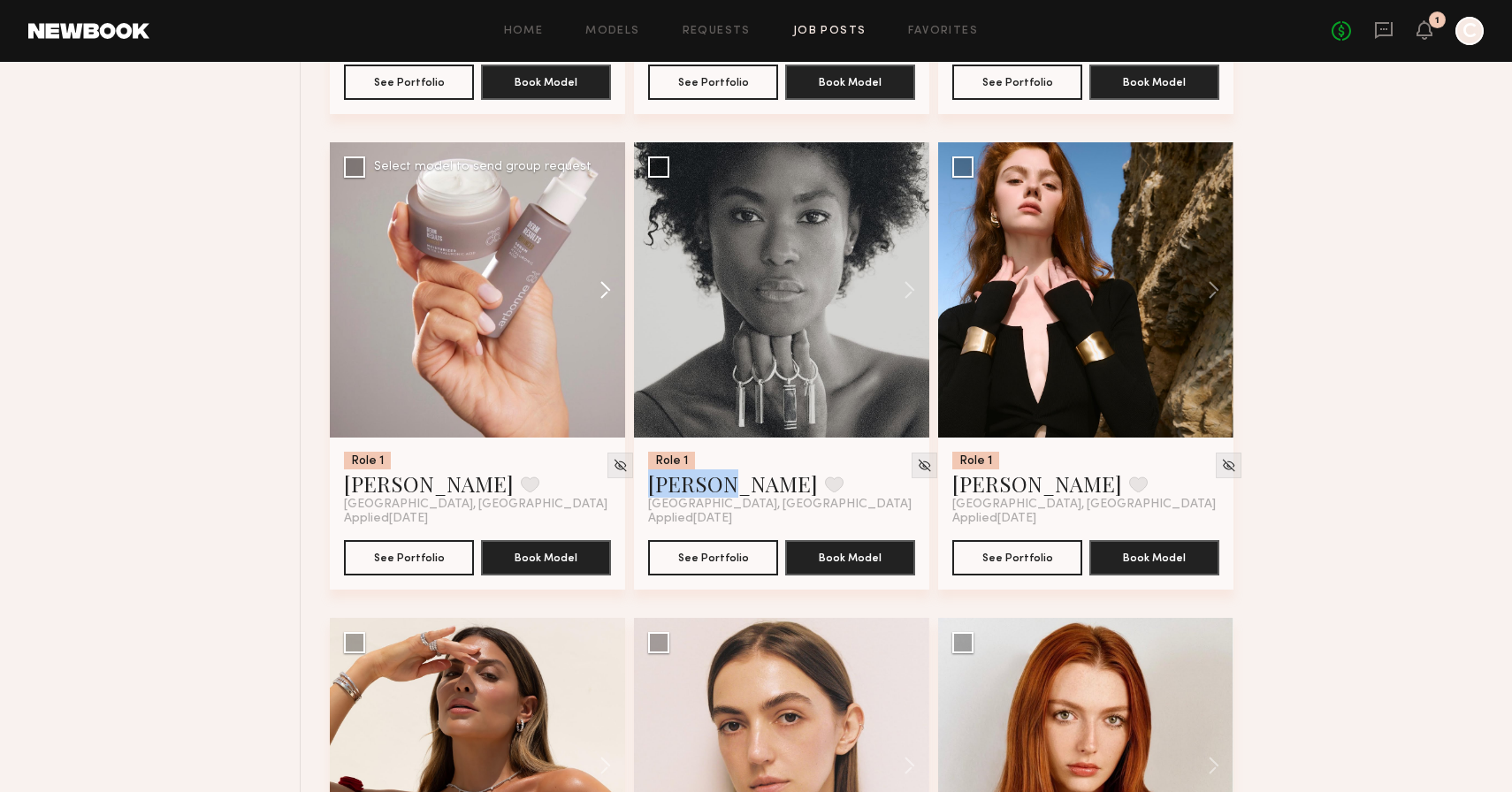
click at [613, 291] on button at bounding box center [596, 290] width 57 height 295
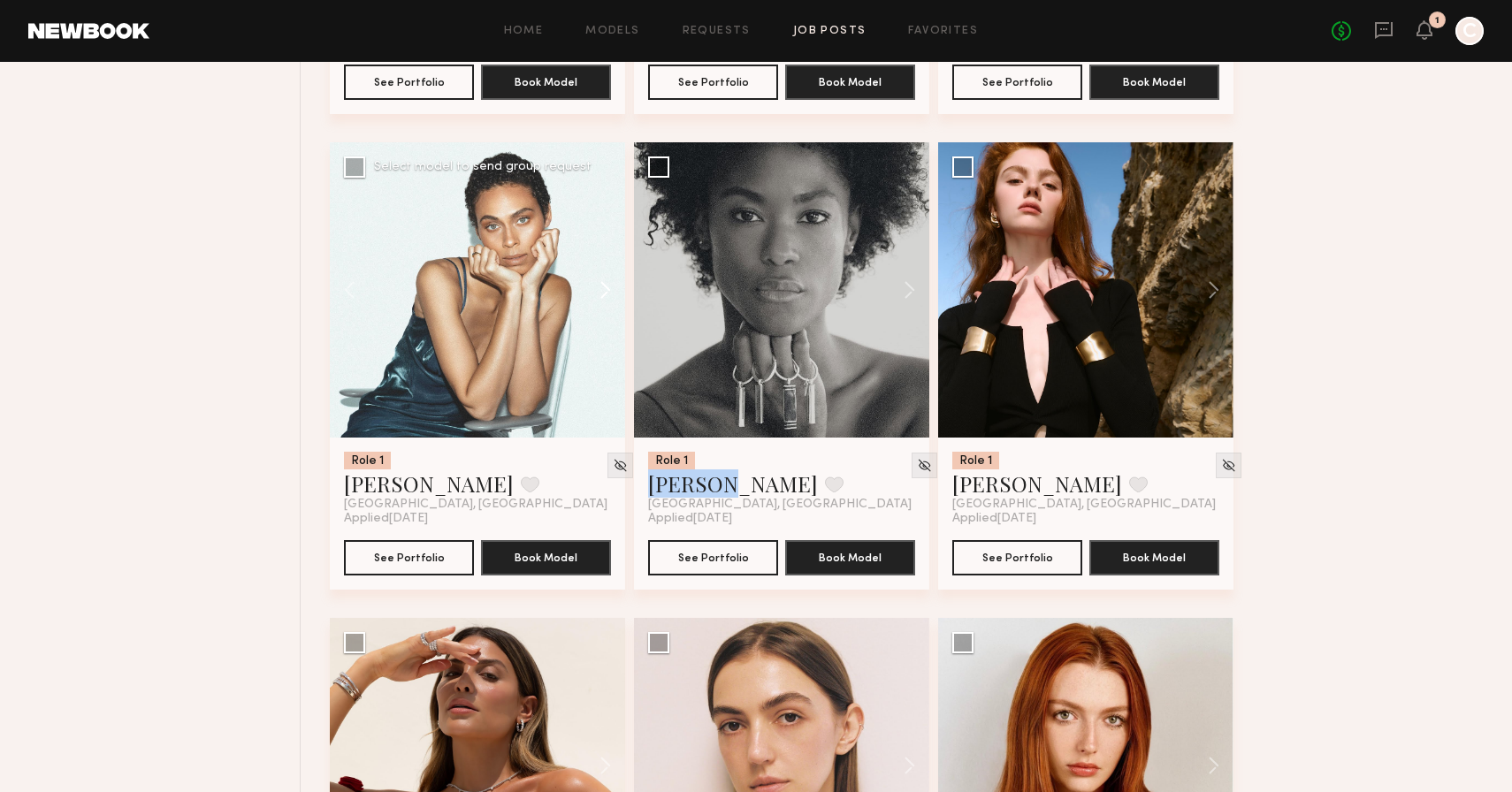
click at [613, 291] on button at bounding box center [596, 290] width 57 height 295
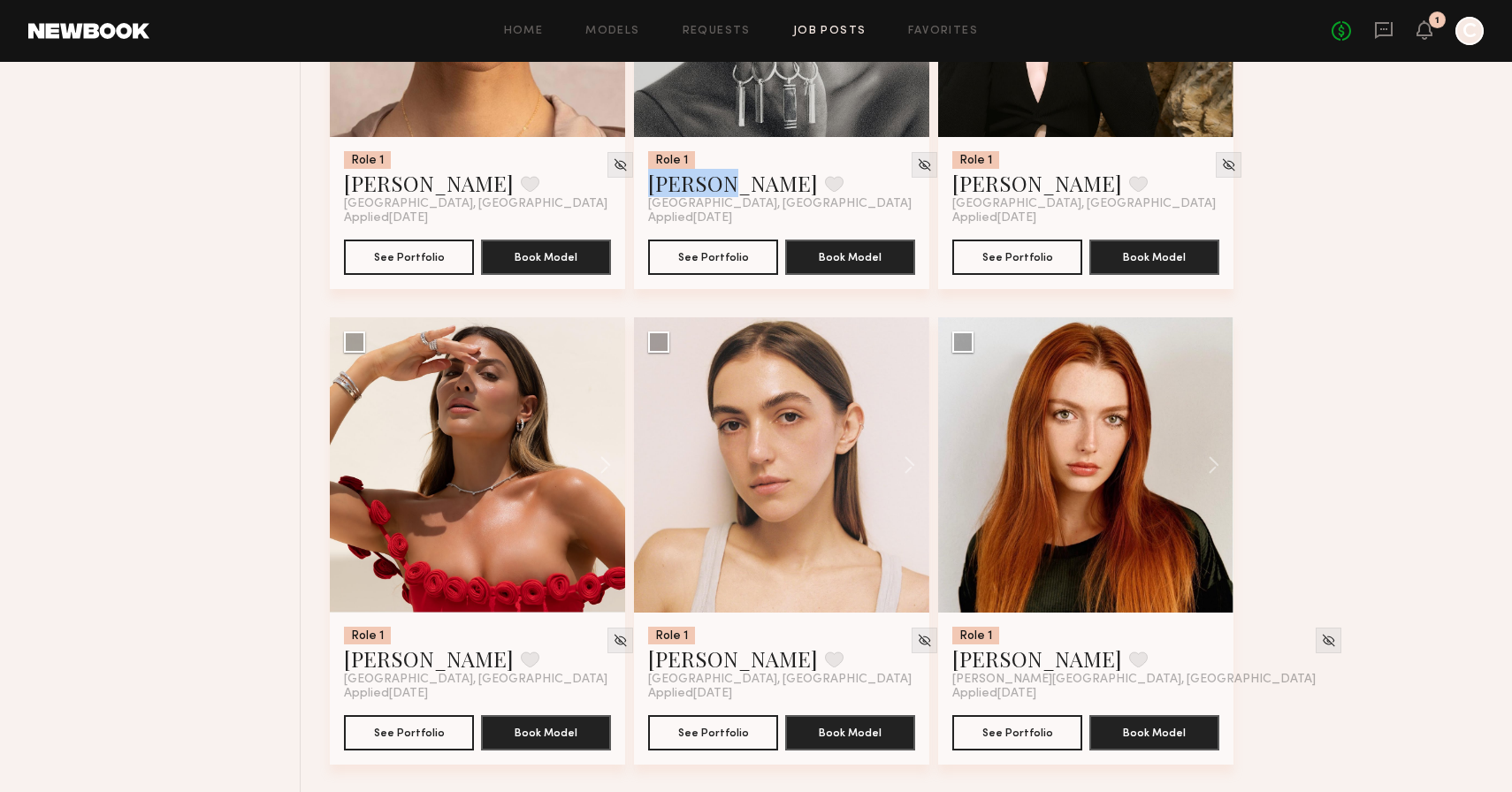
scroll to position [4868, 0]
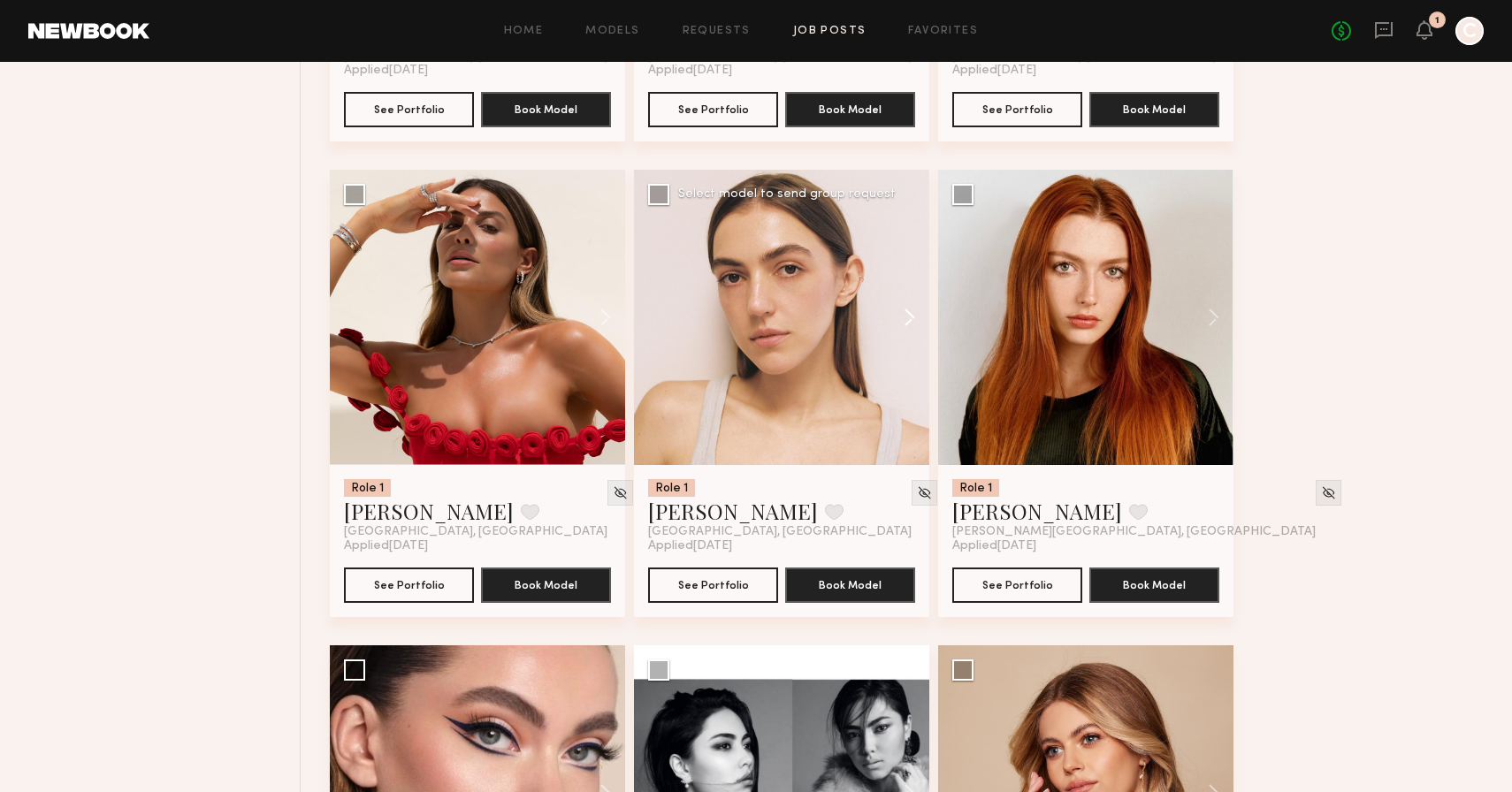
click at [914, 318] on button at bounding box center [901, 318] width 57 height 295
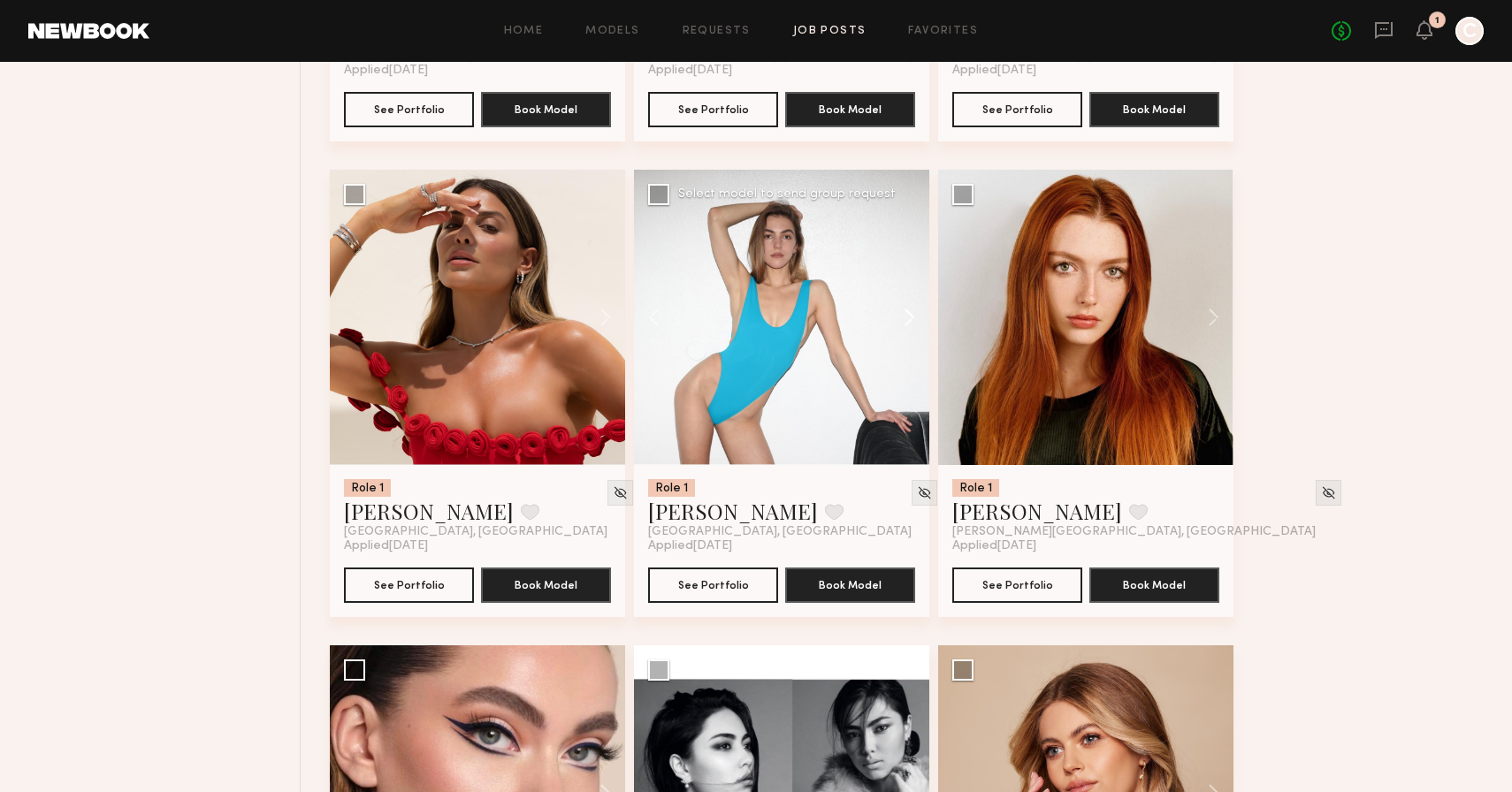
click at [914, 318] on button at bounding box center [901, 318] width 57 height 295
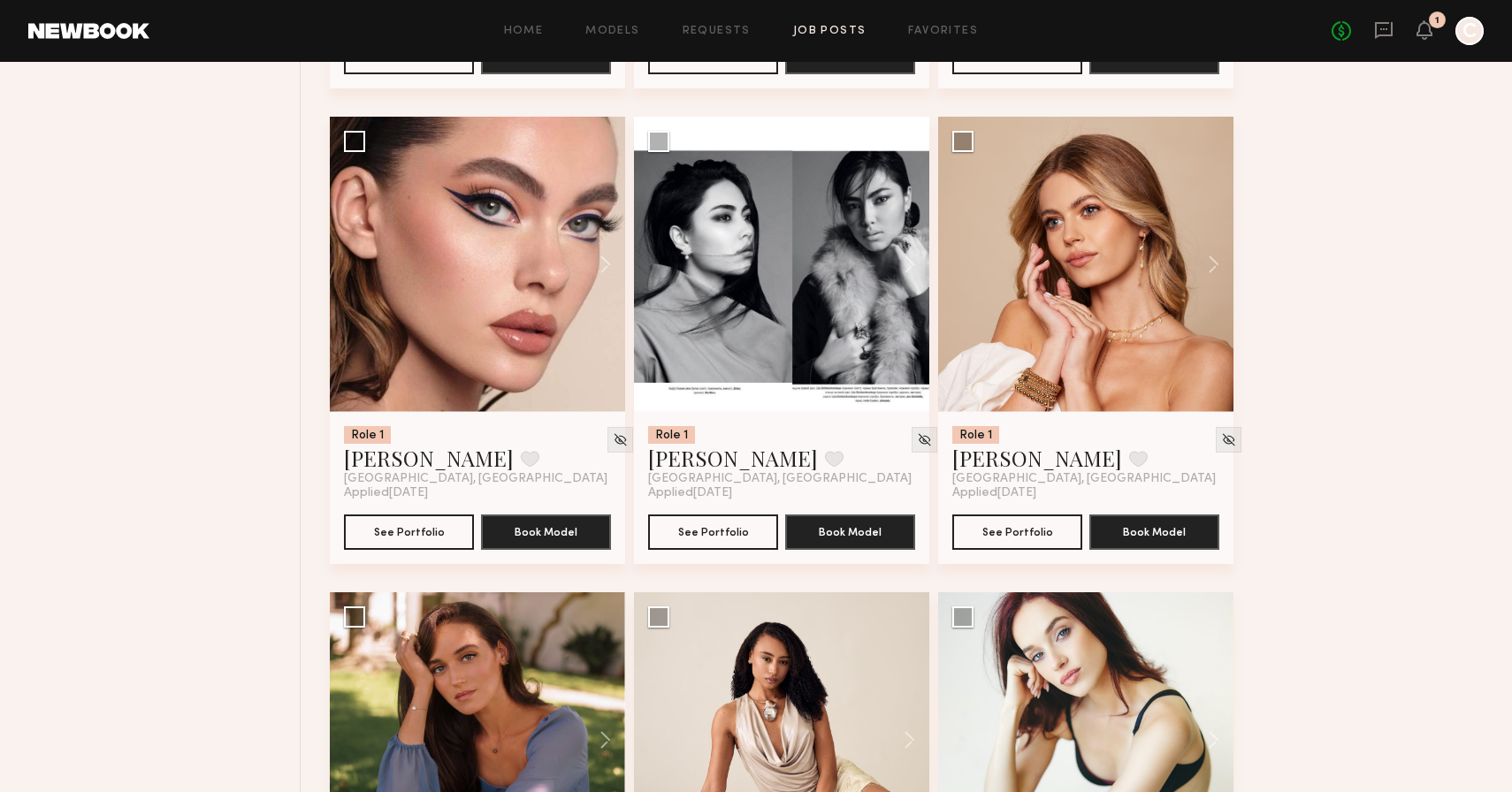
scroll to position [5422, 0]
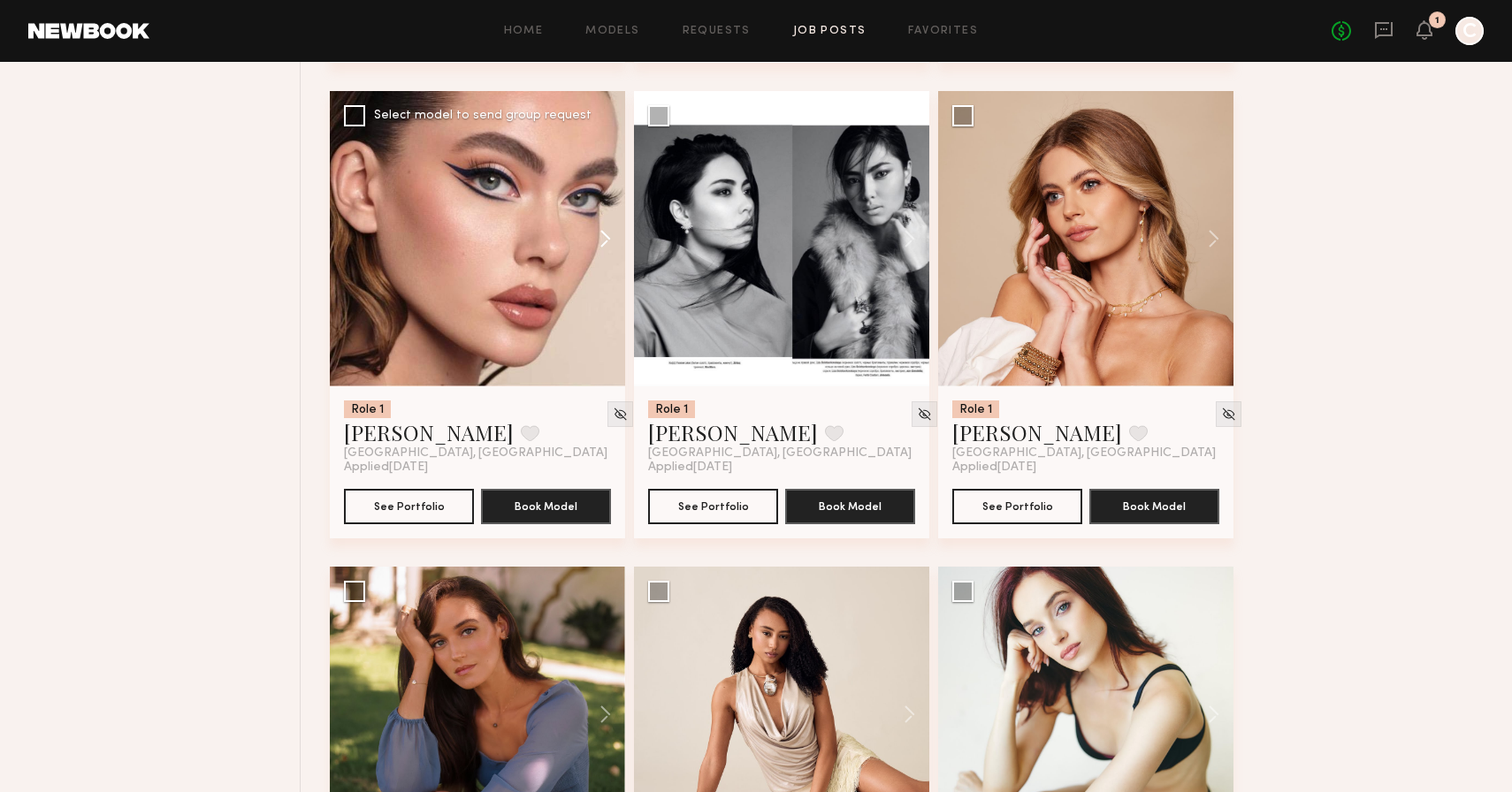
click at [602, 242] on button at bounding box center [596, 239] width 57 height 295
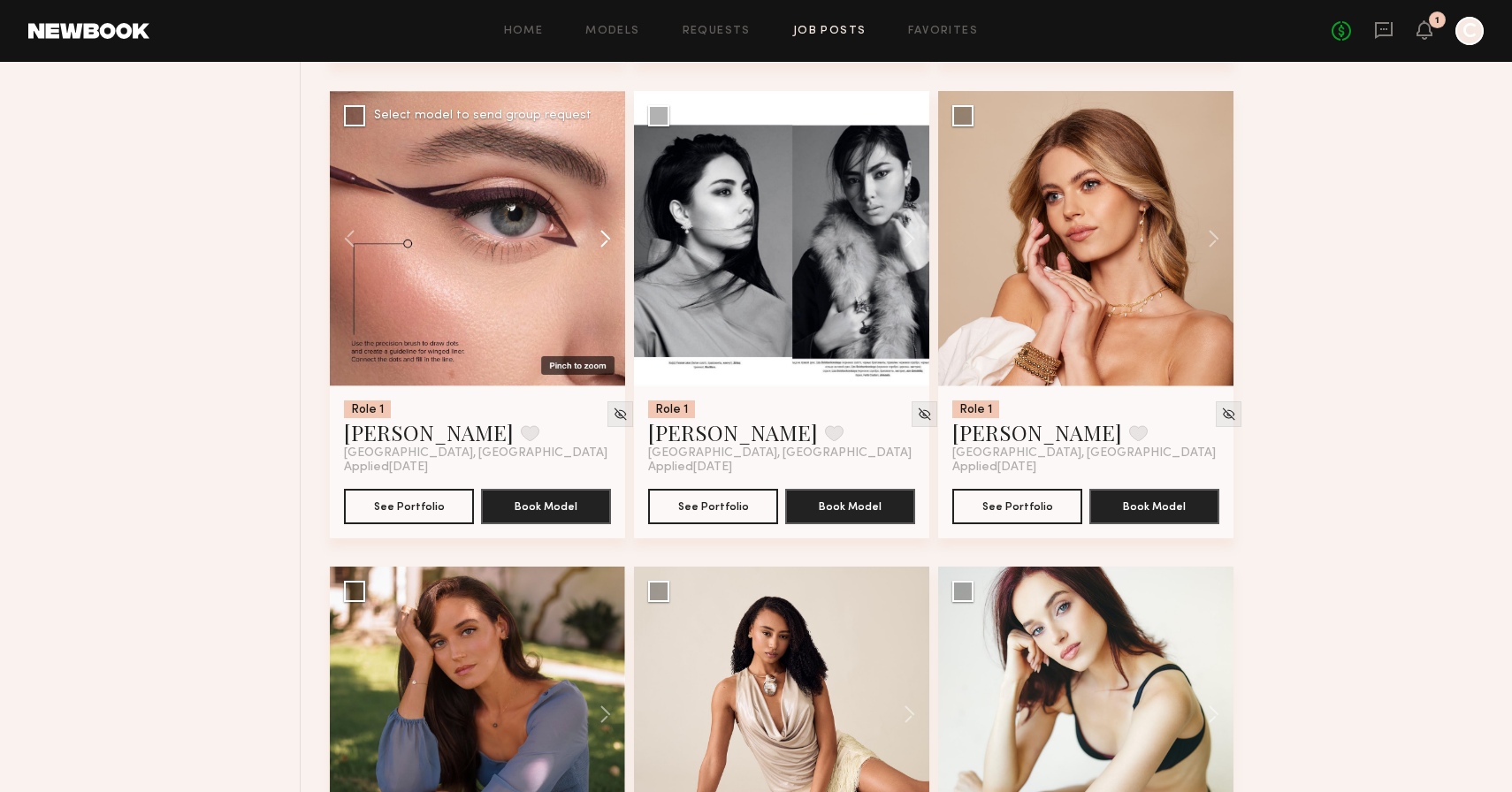
click at [602, 242] on button at bounding box center [596, 239] width 57 height 295
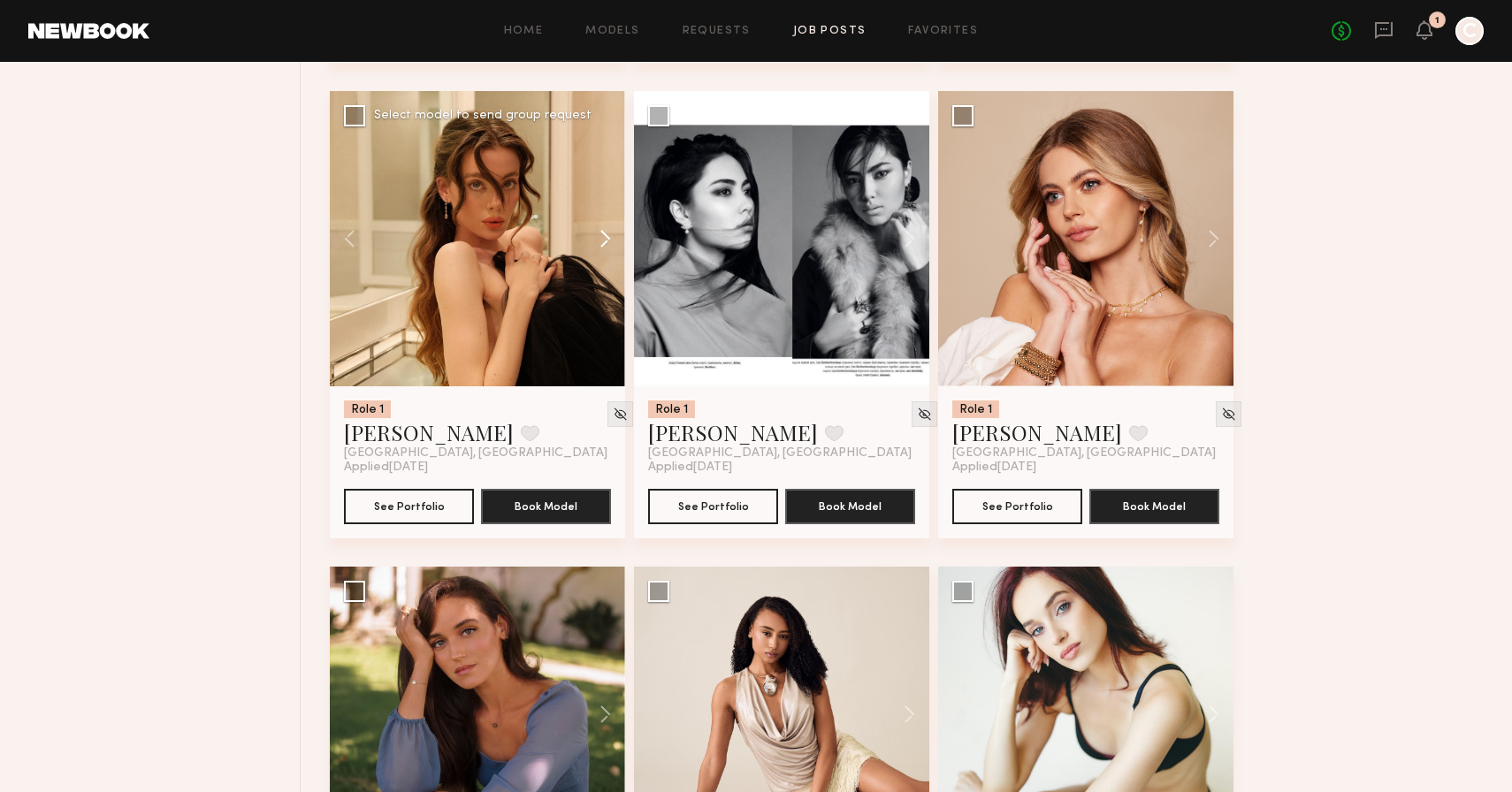
click at [602, 242] on button at bounding box center [596, 239] width 57 height 295
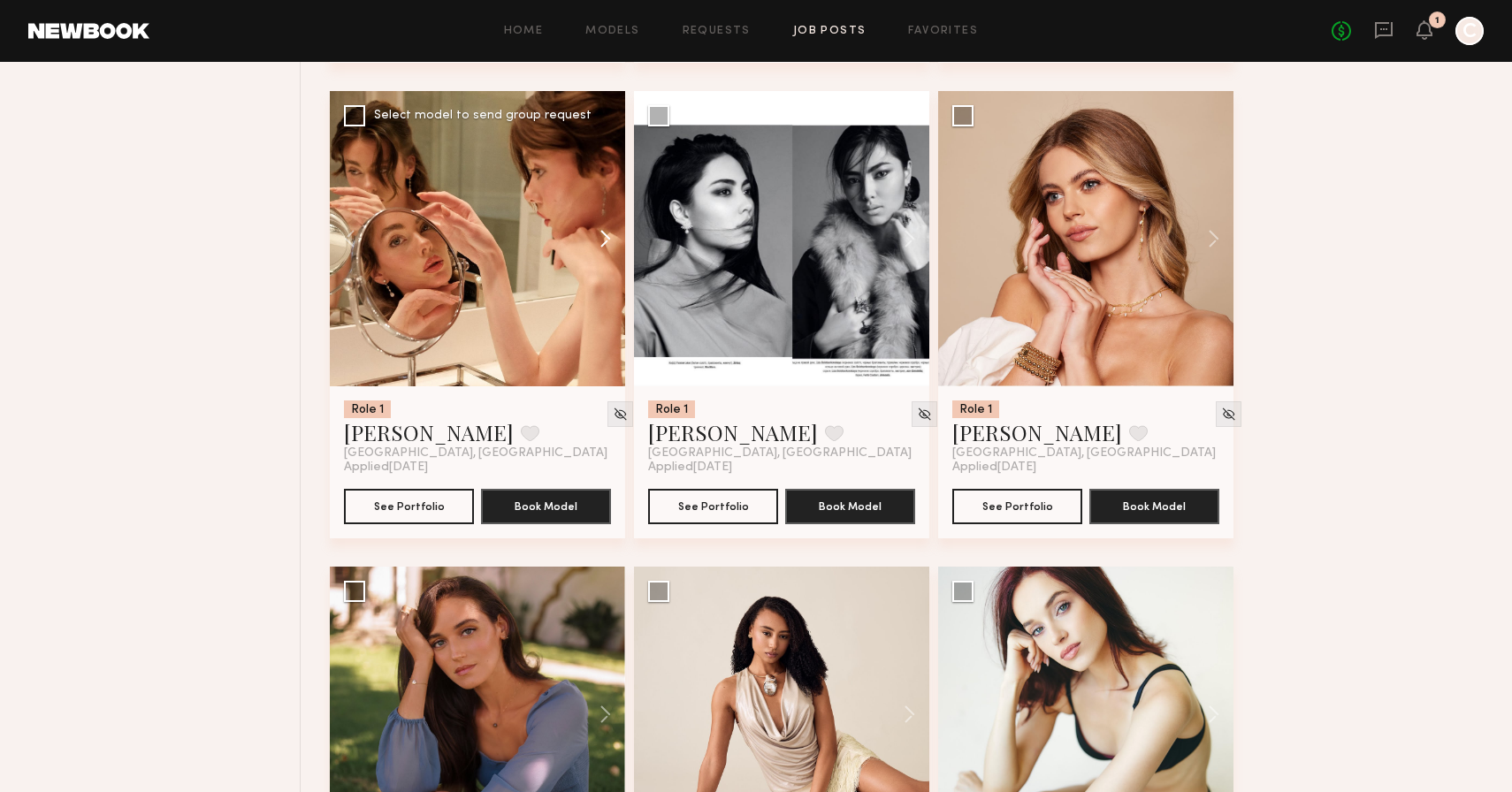
click at [602, 242] on button at bounding box center [596, 239] width 57 height 295
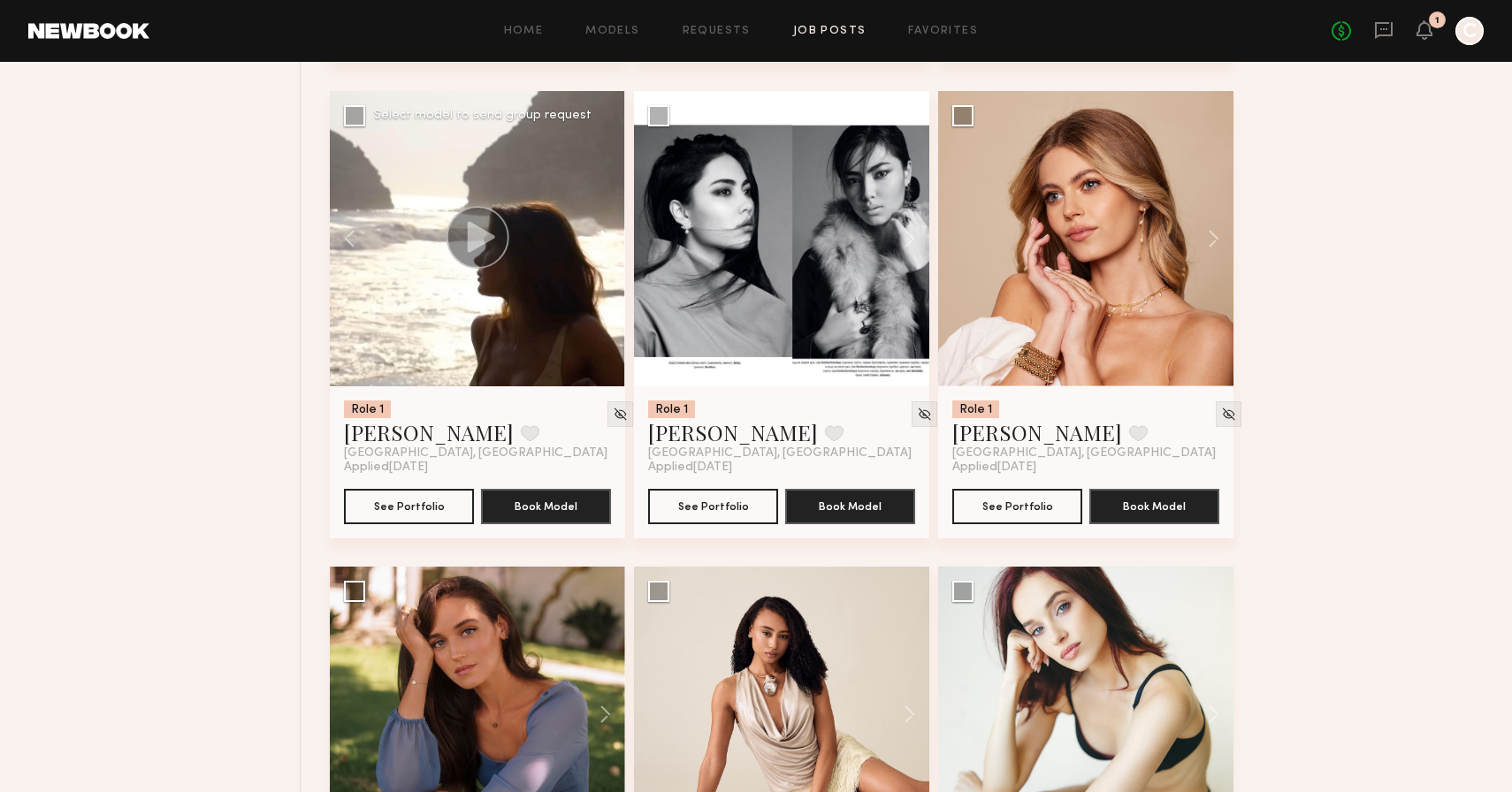
click at [602, 242] on button at bounding box center [596, 239] width 57 height 295
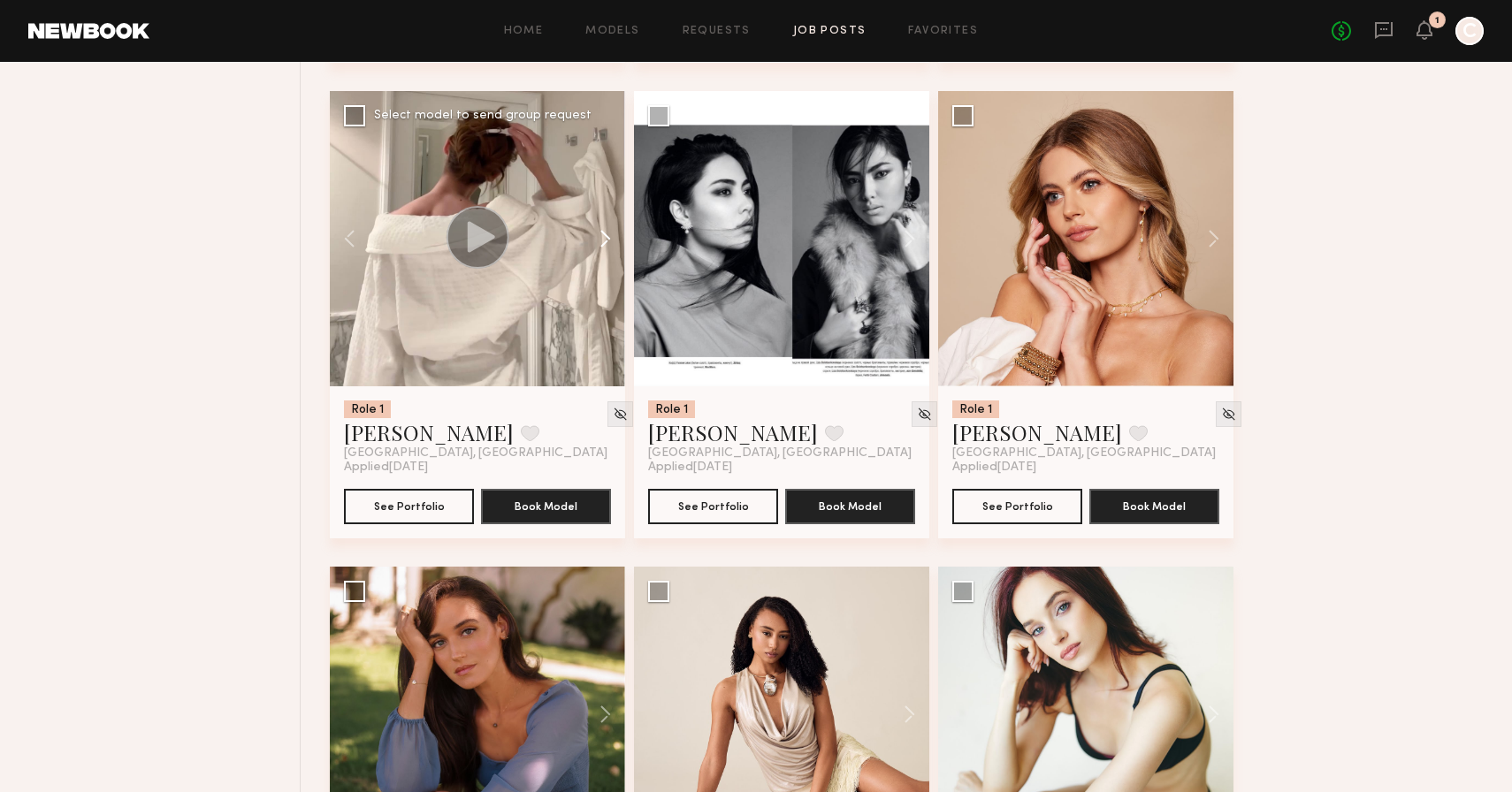
click at [602, 242] on button at bounding box center [596, 239] width 57 height 295
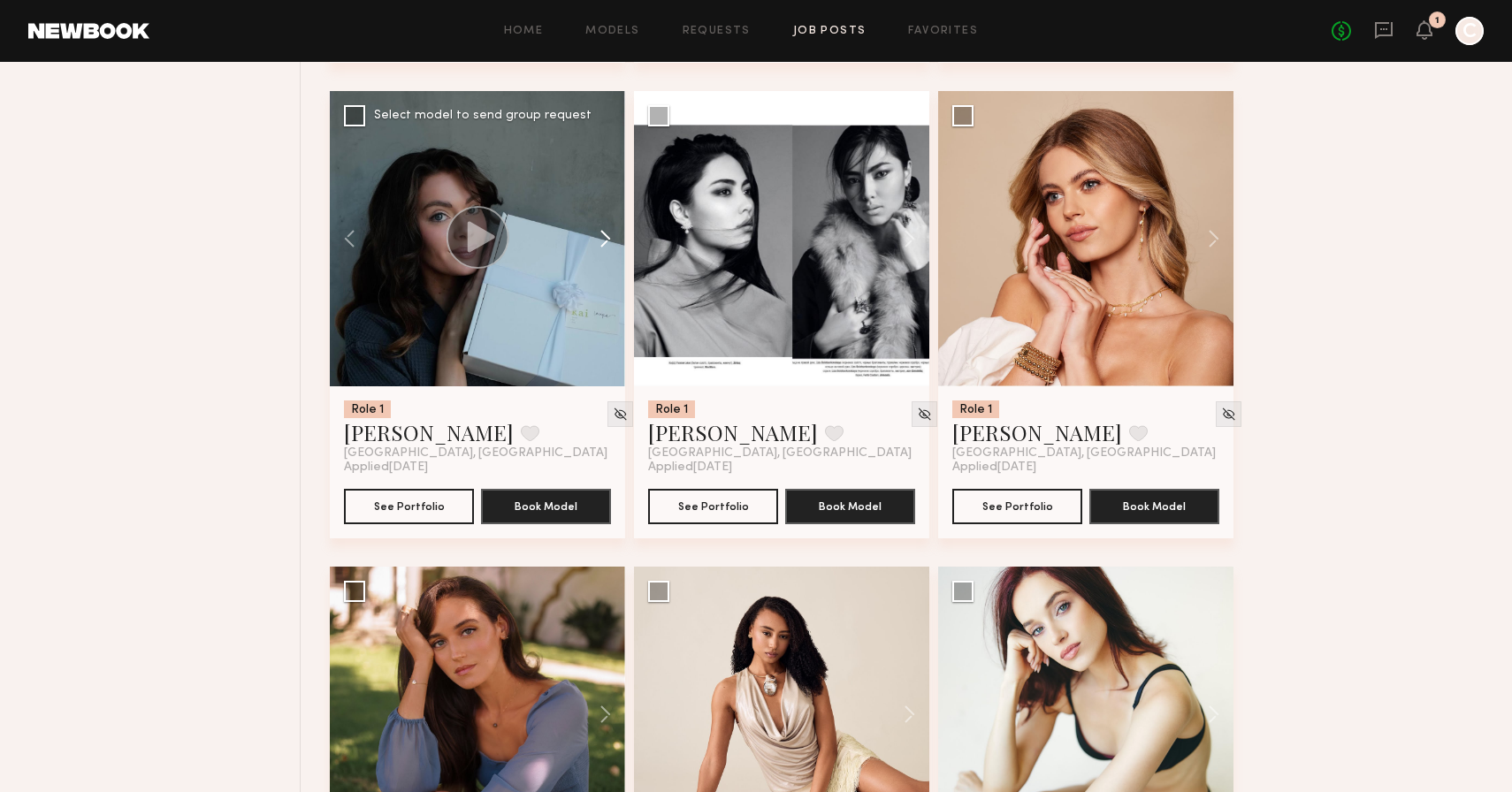
click at [602, 242] on button at bounding box center [596, 239] width 57 height 295
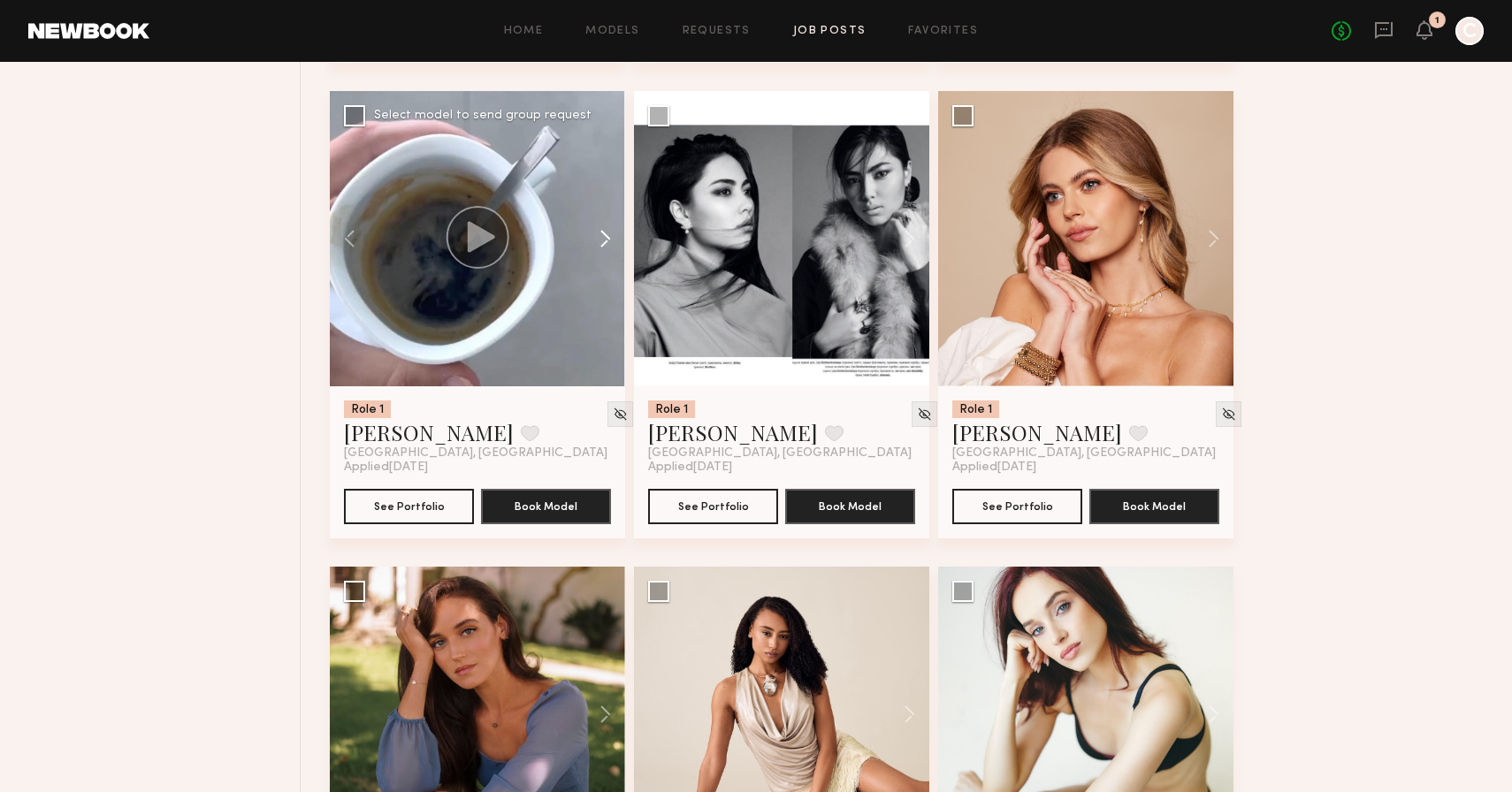
click at [602, 242] on button at bounding box center [596, 239] width 57 height 295
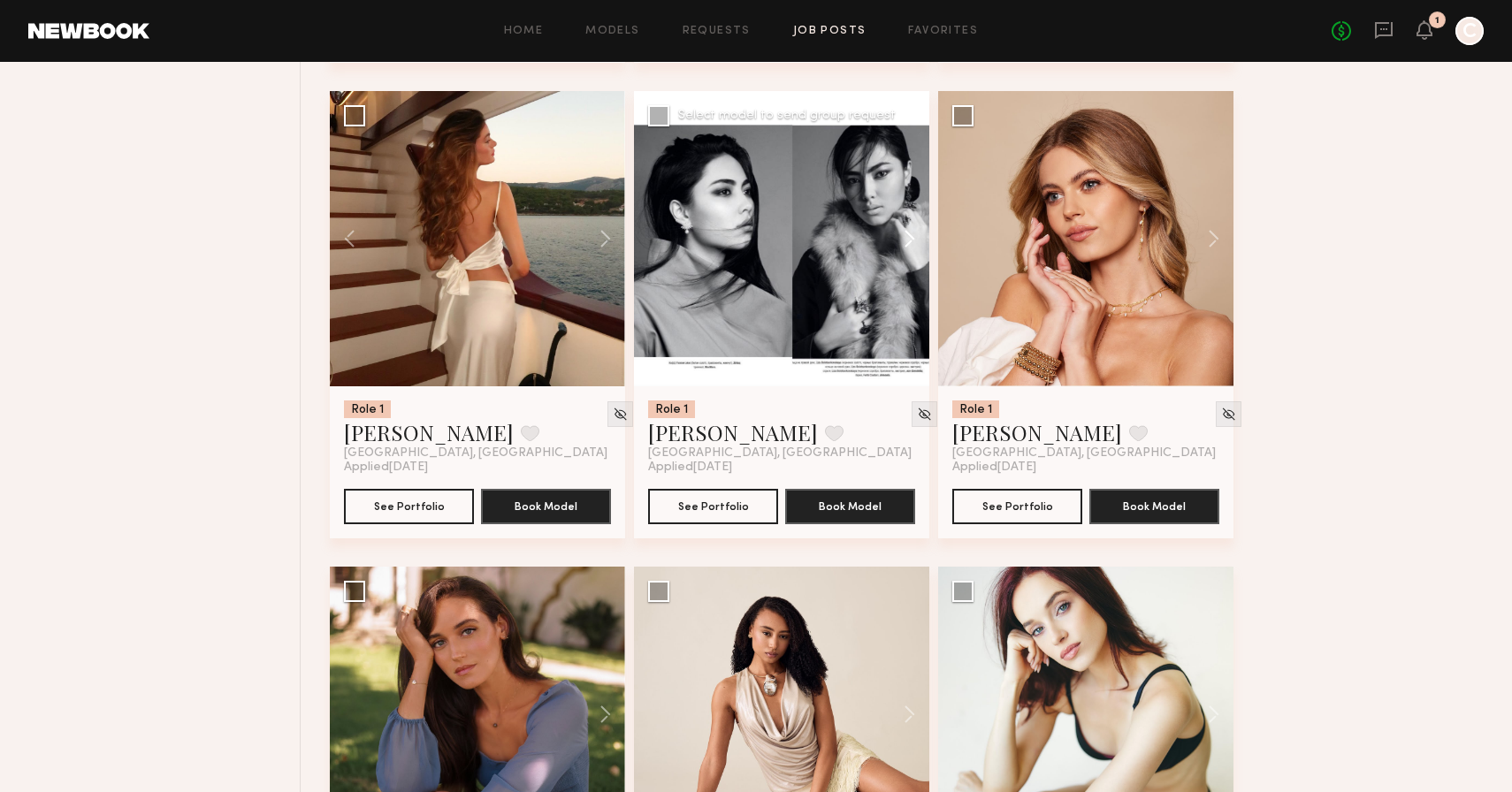
click at [900, 240] on button at bounding box center [901, 239] width 57 height 295
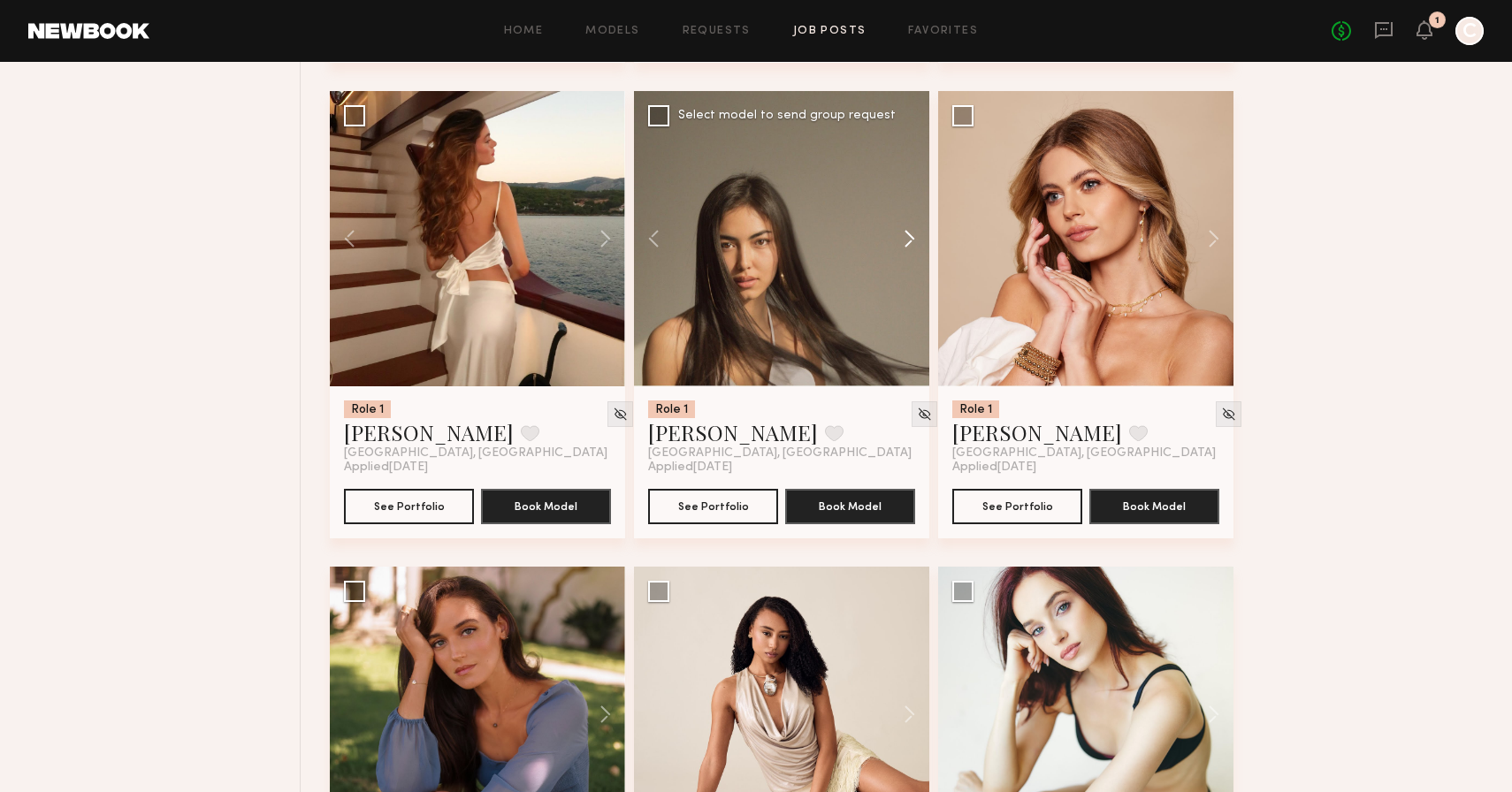
click at [900, 240] on button at bounding box center [901, 239] width 57 height 295
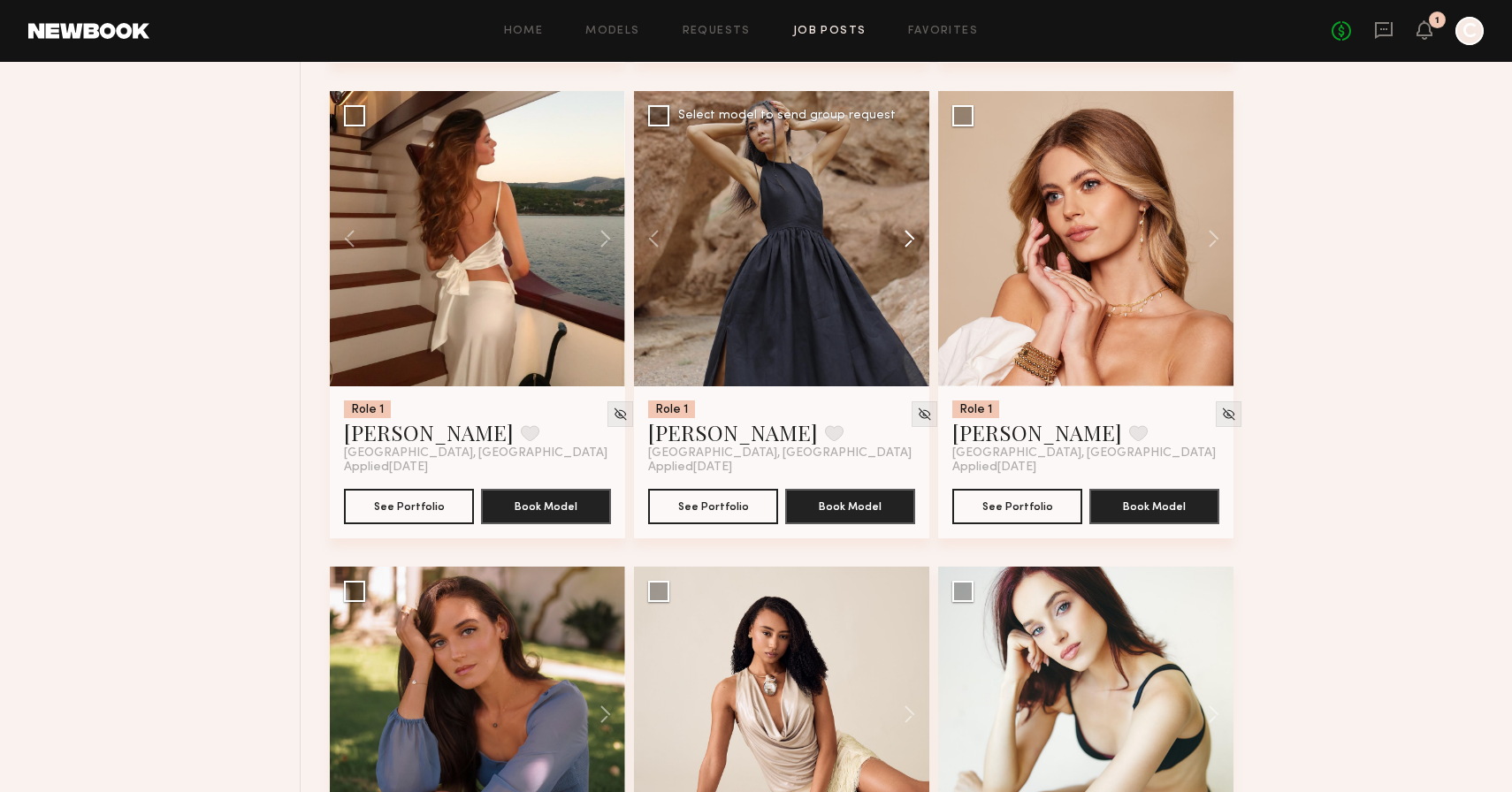
click at [900, 240] on button at bounding box center [901, 239] width 57 height 295
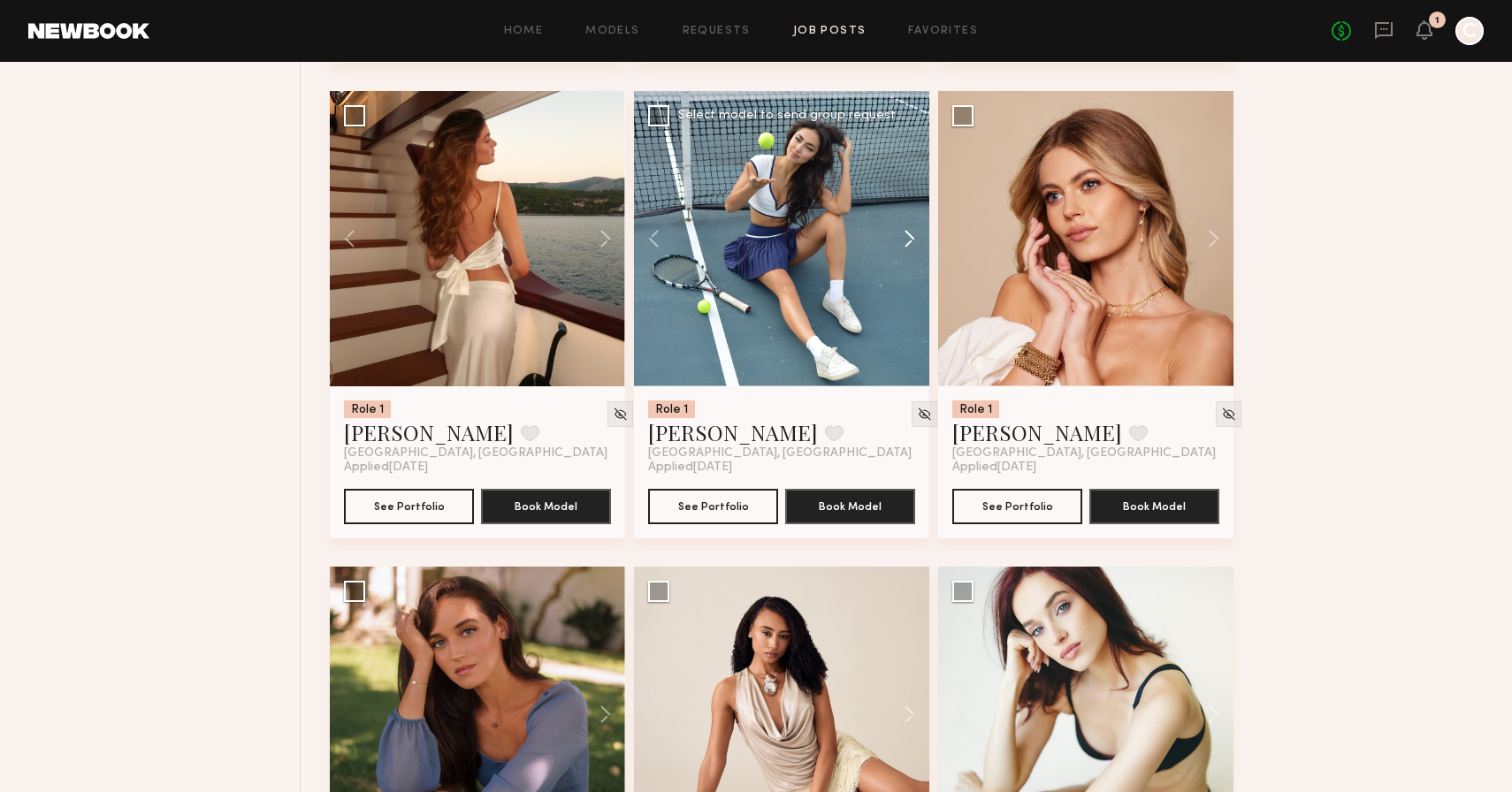
click at [900, 240] on button at bounding box center [901, 239] width 57 height 295
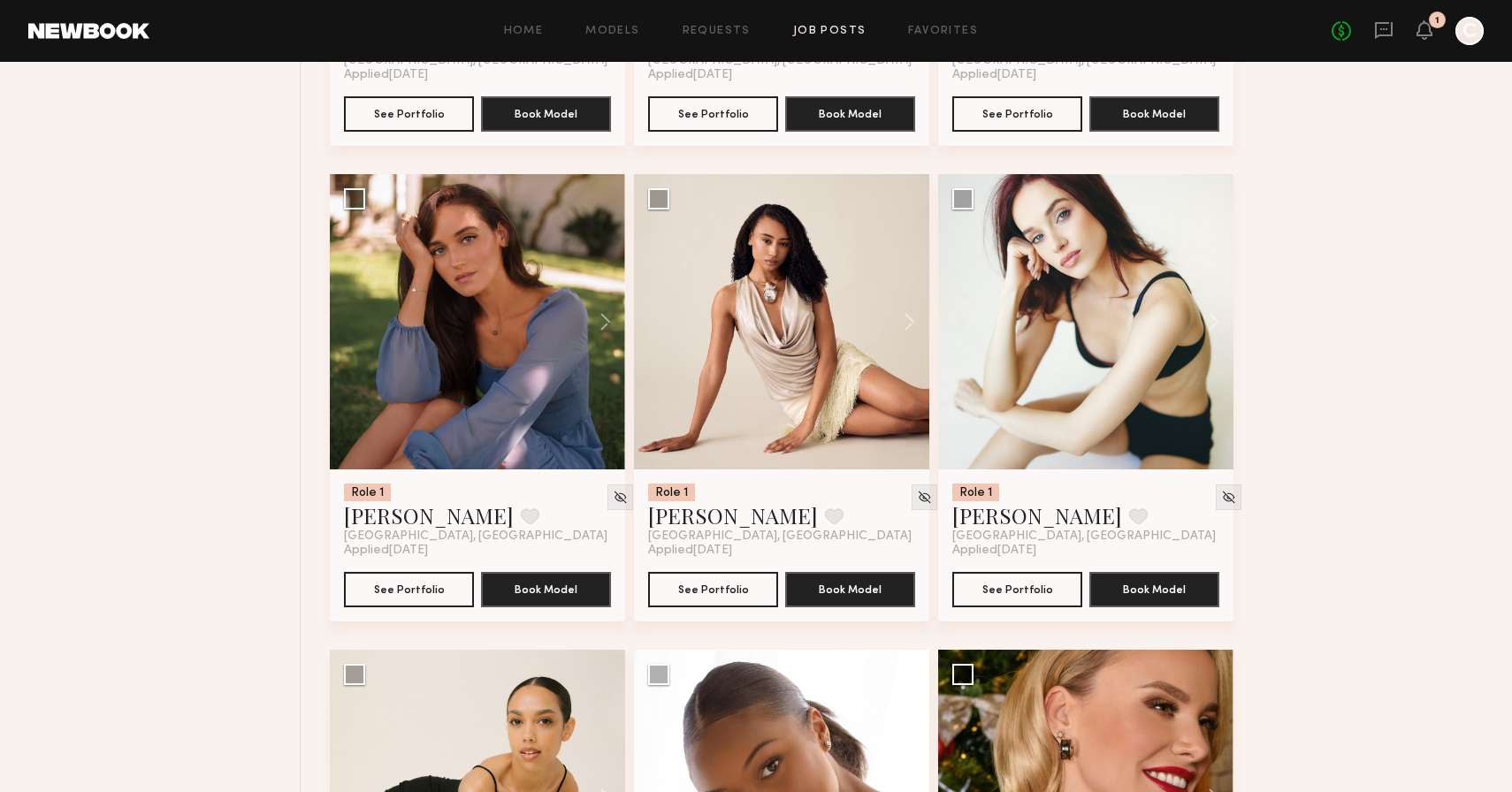
scroll to position [5816, 0]
click at [912, 324] on button at bounding box center [901, 321] width 57 height 295
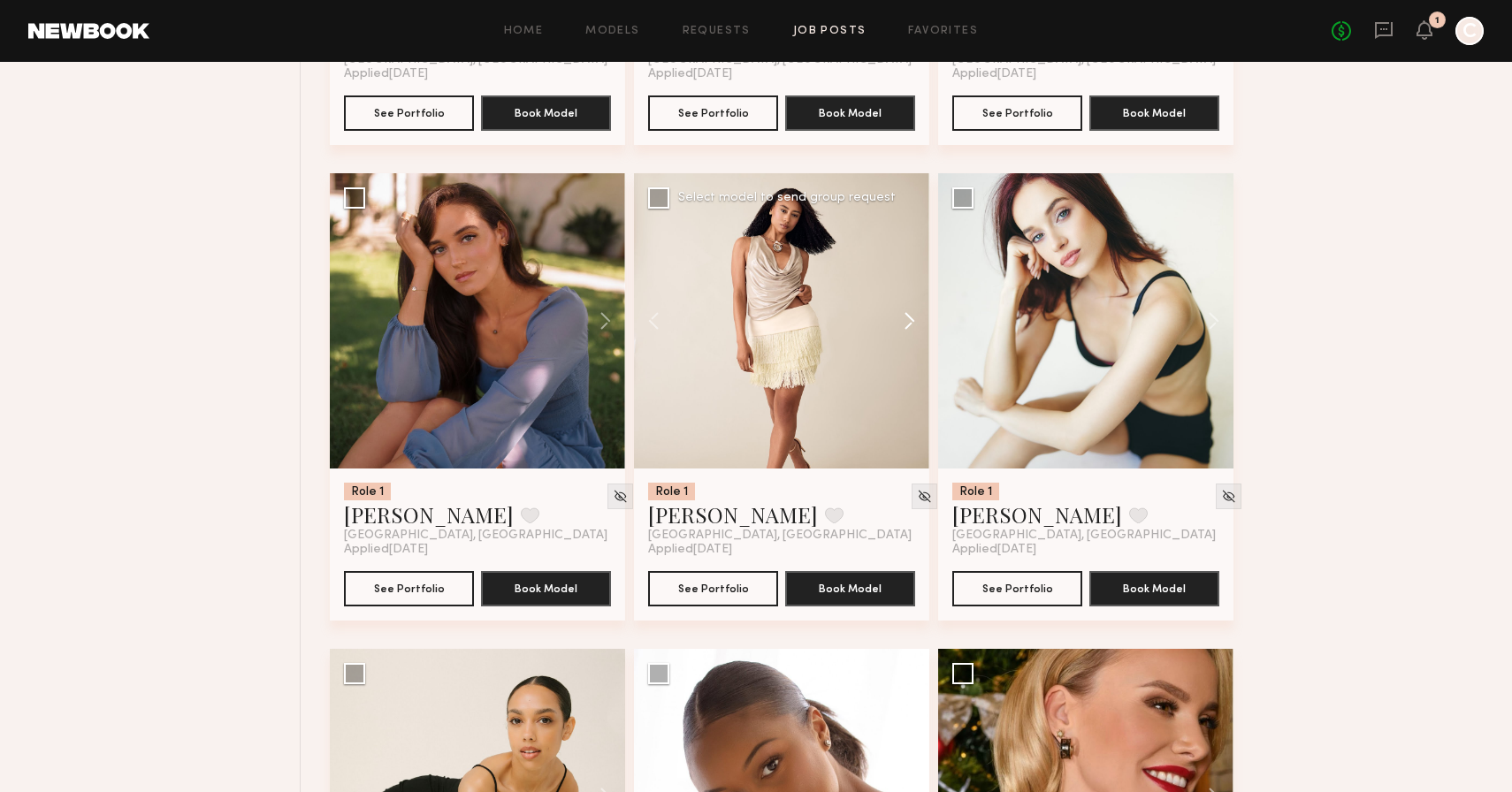
click at [912, 324] on button at bounding box center [901, 321] width 57 height 295
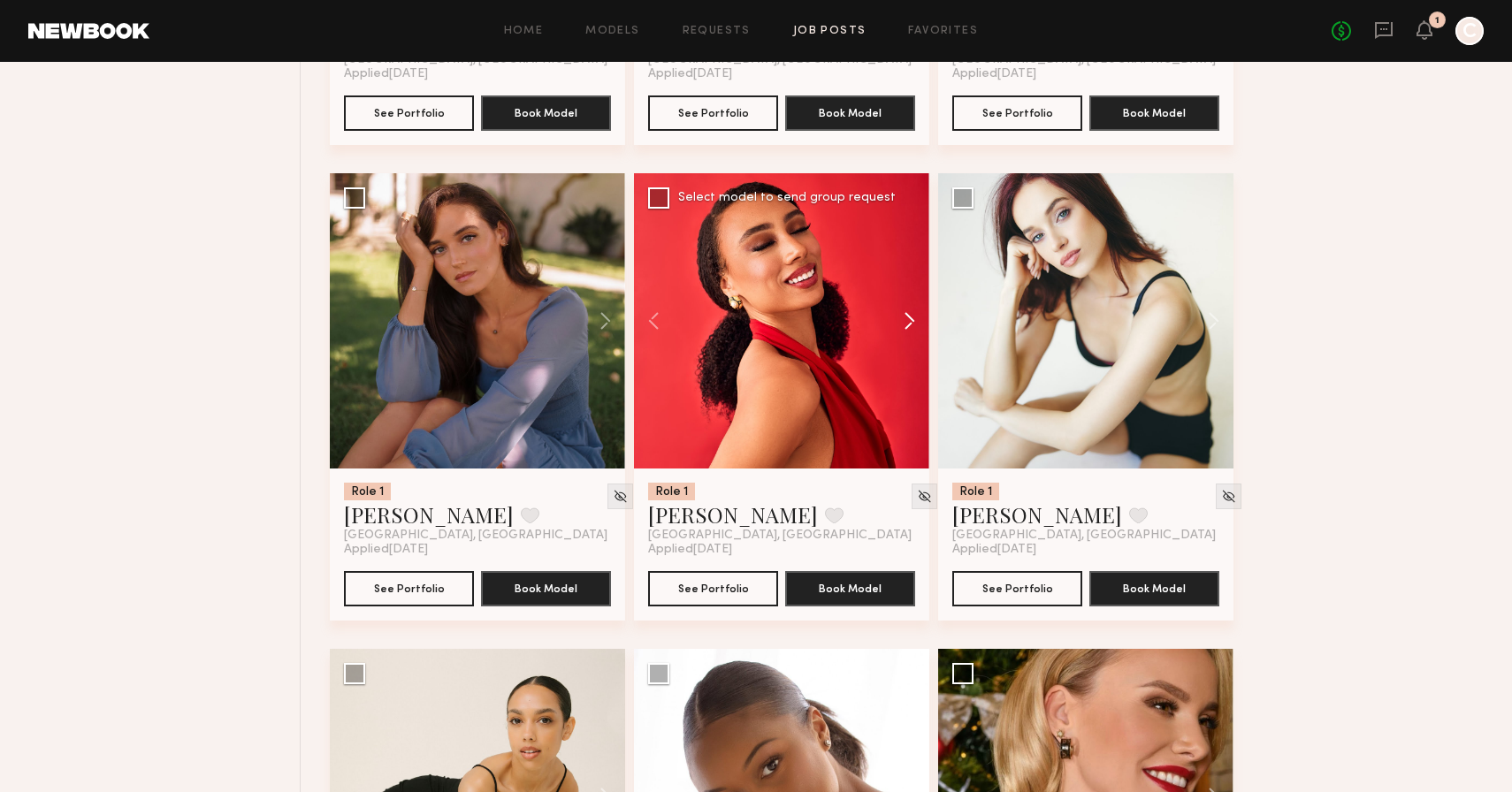
click at [912, 324] on button at bounding box center [901, 321] width 57 height 295
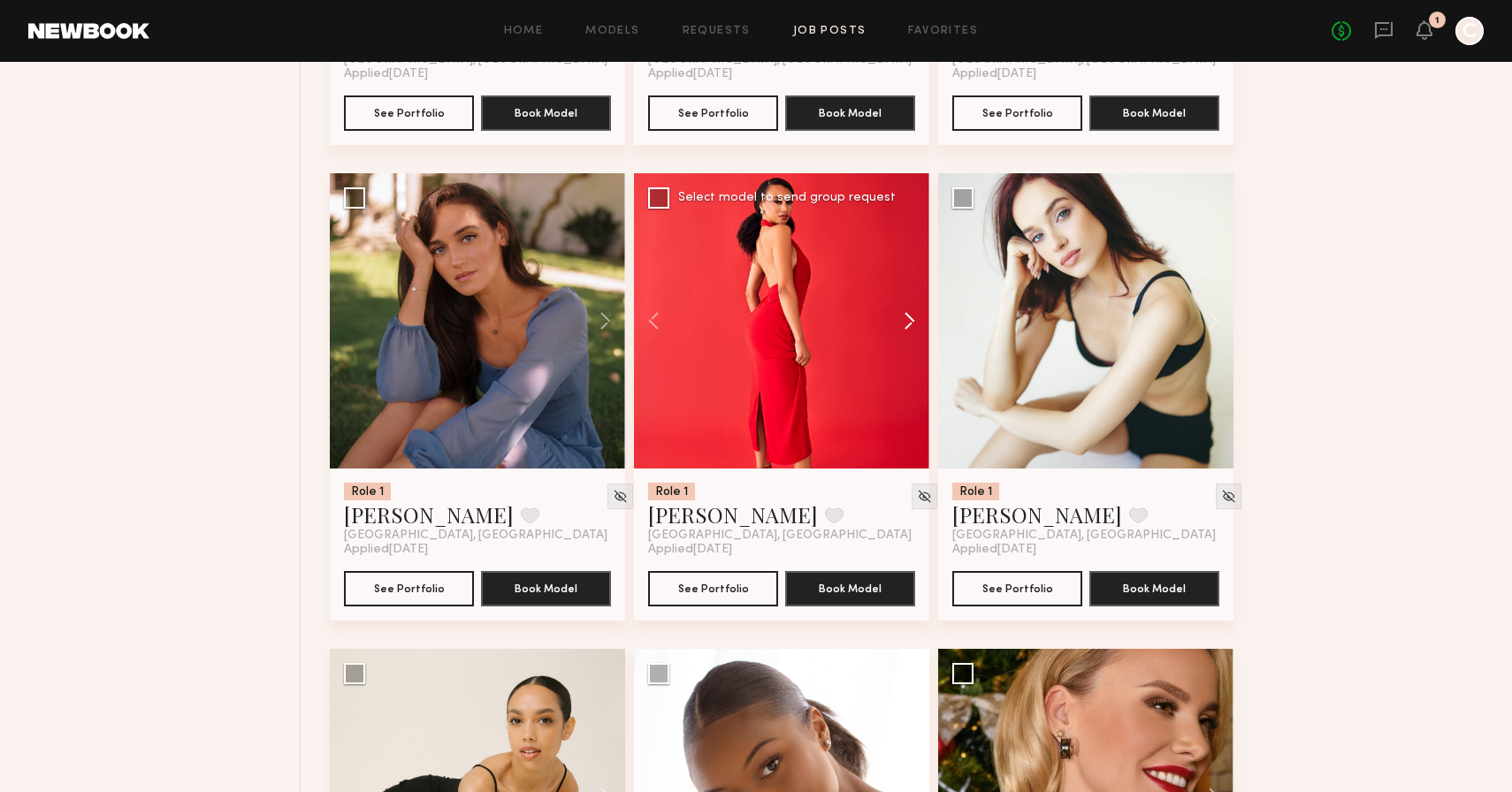
click at [912, 324] on button at bounding box center [901, 321] width 57 height 295
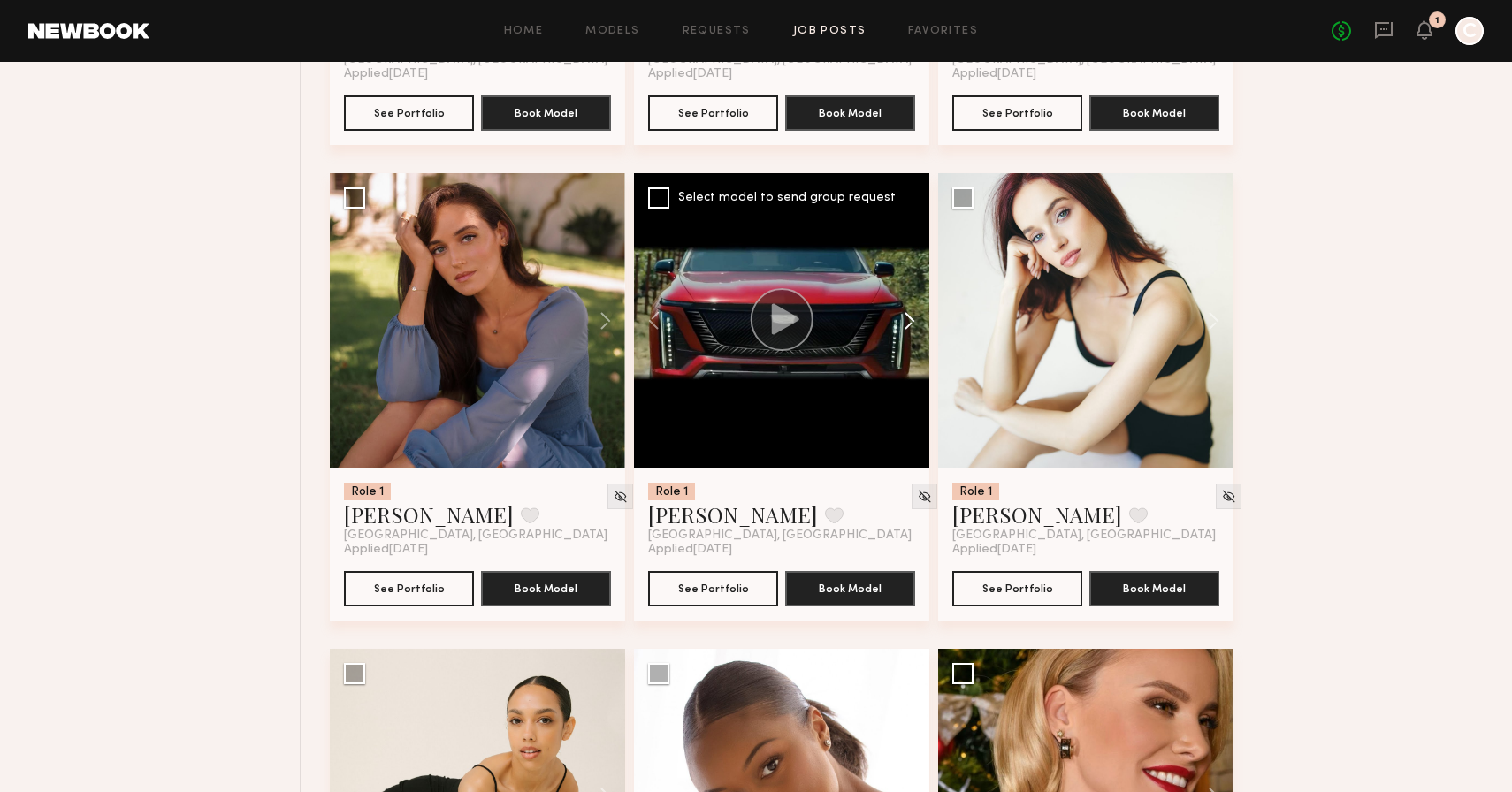
click at [912, 324] on button at bounding box center [901, 321] width 57 height 295
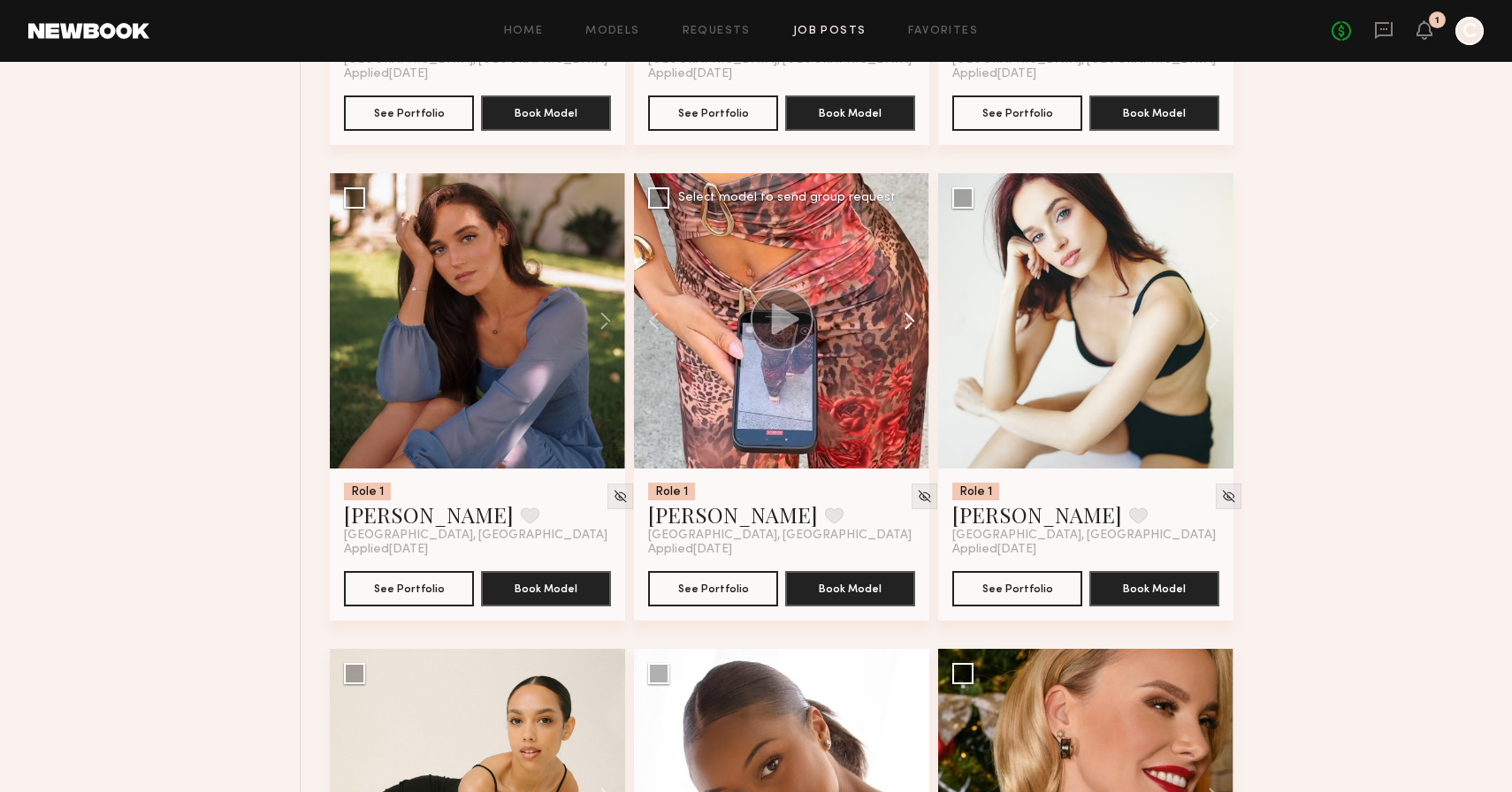
click at [912, 324] on button at bounding box center [901, 321] width 57 height 295
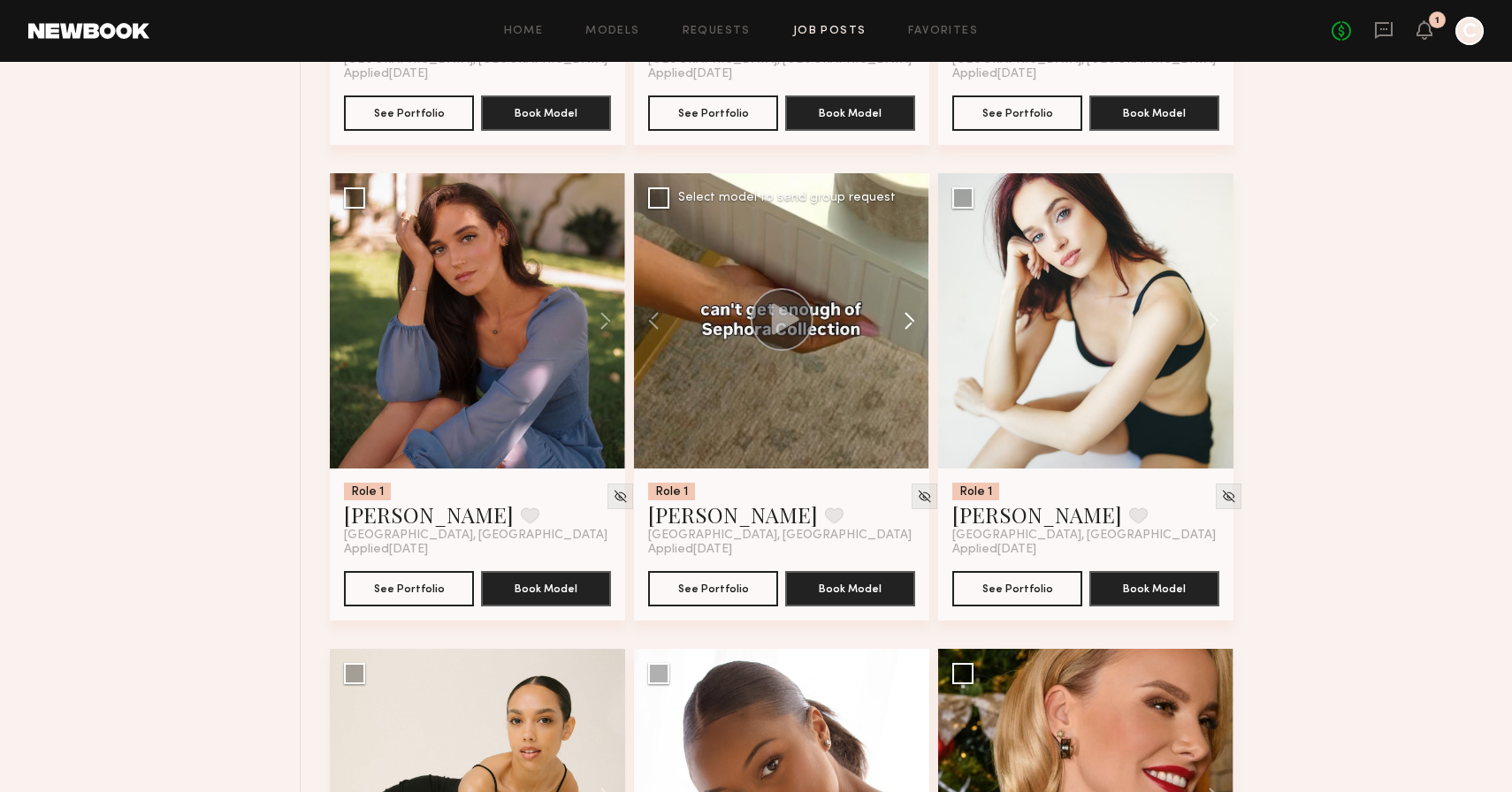
click at [912, 324] on button at bounding box center [901, 321] width 57 height 295
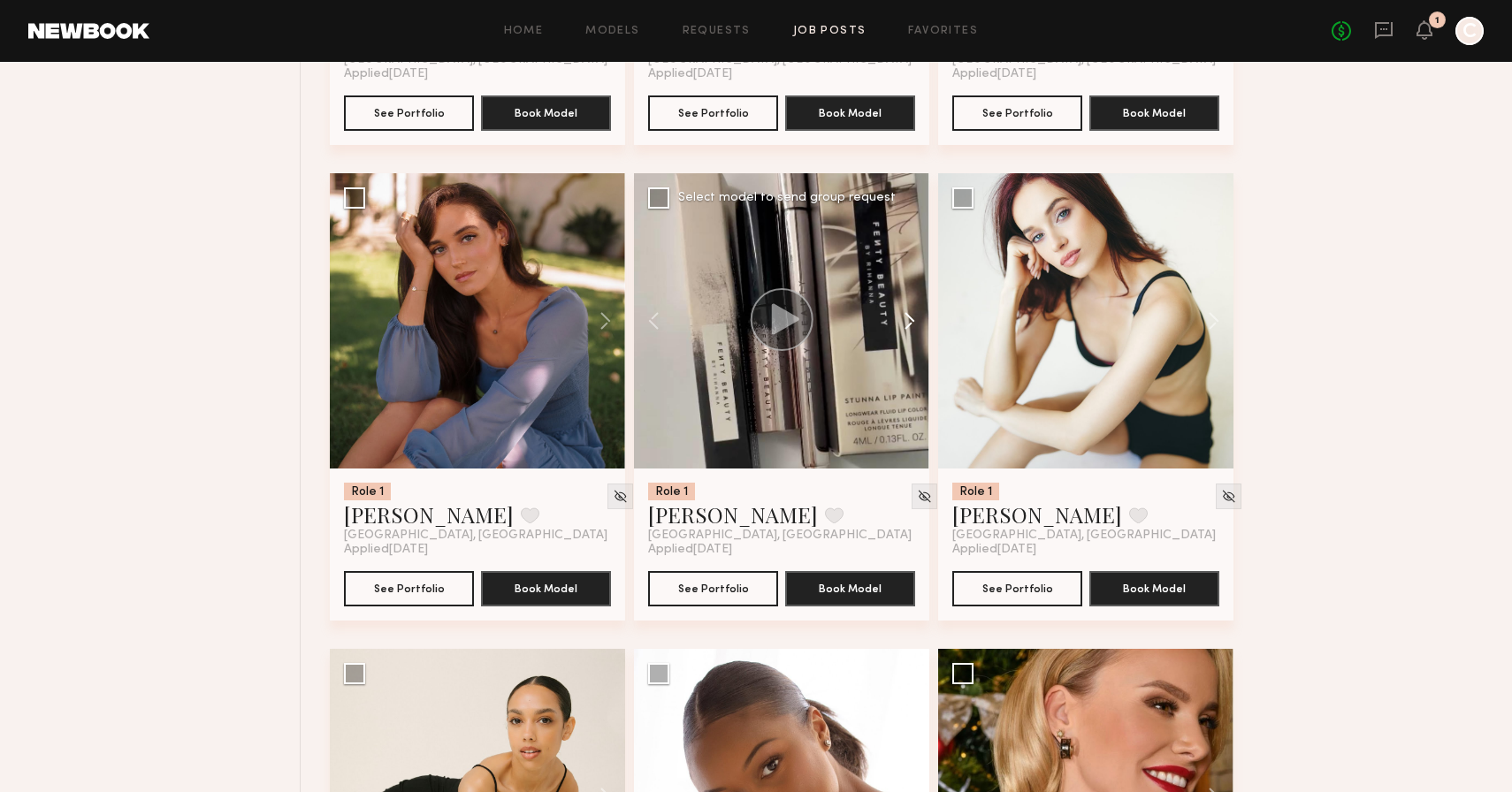
click at [912, 324] on button at bounding box center [901, 321] width 57 height 295
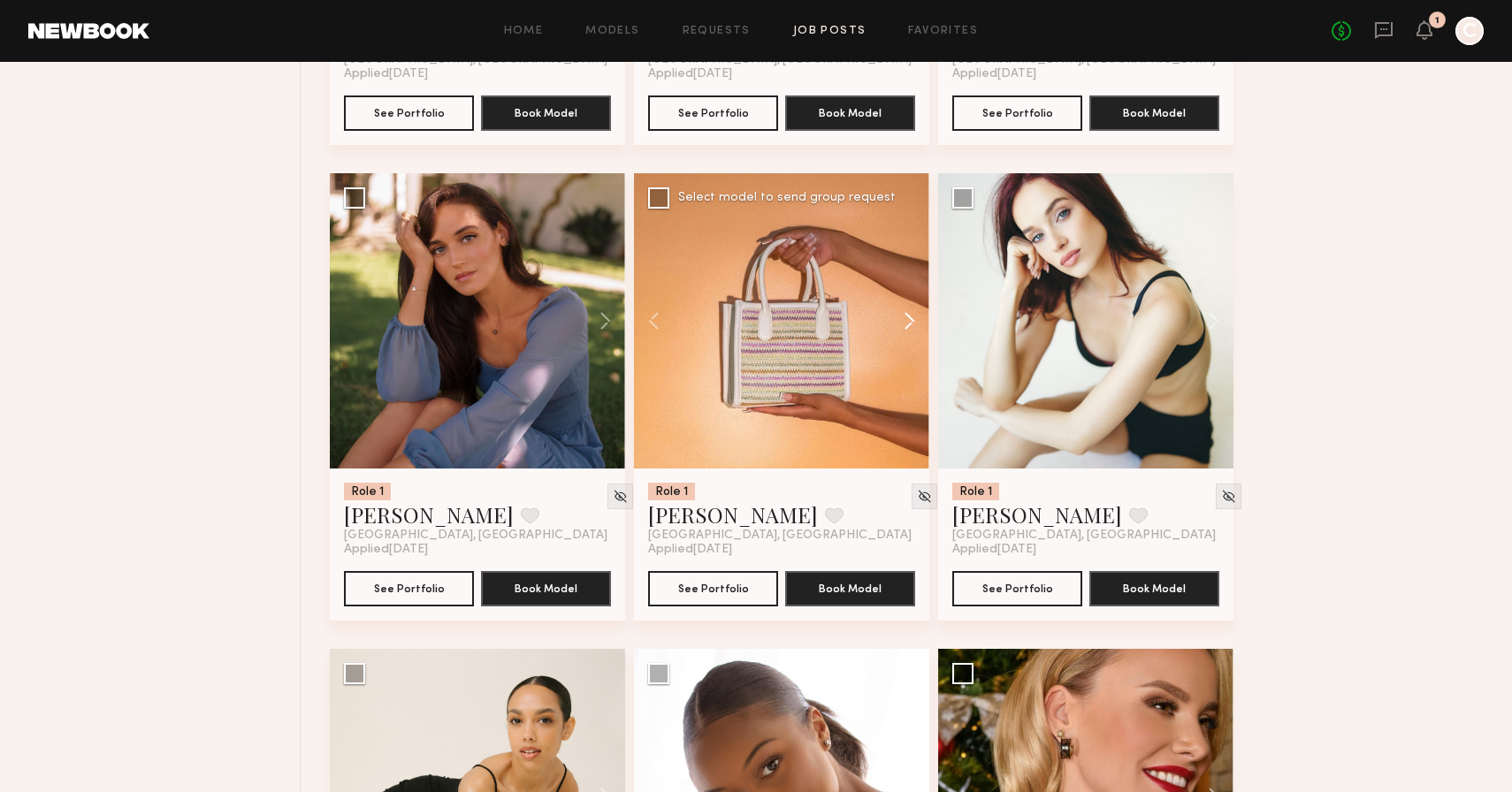
click at [912, 324] on button at bounding box center [901, 321] width 57 height 295
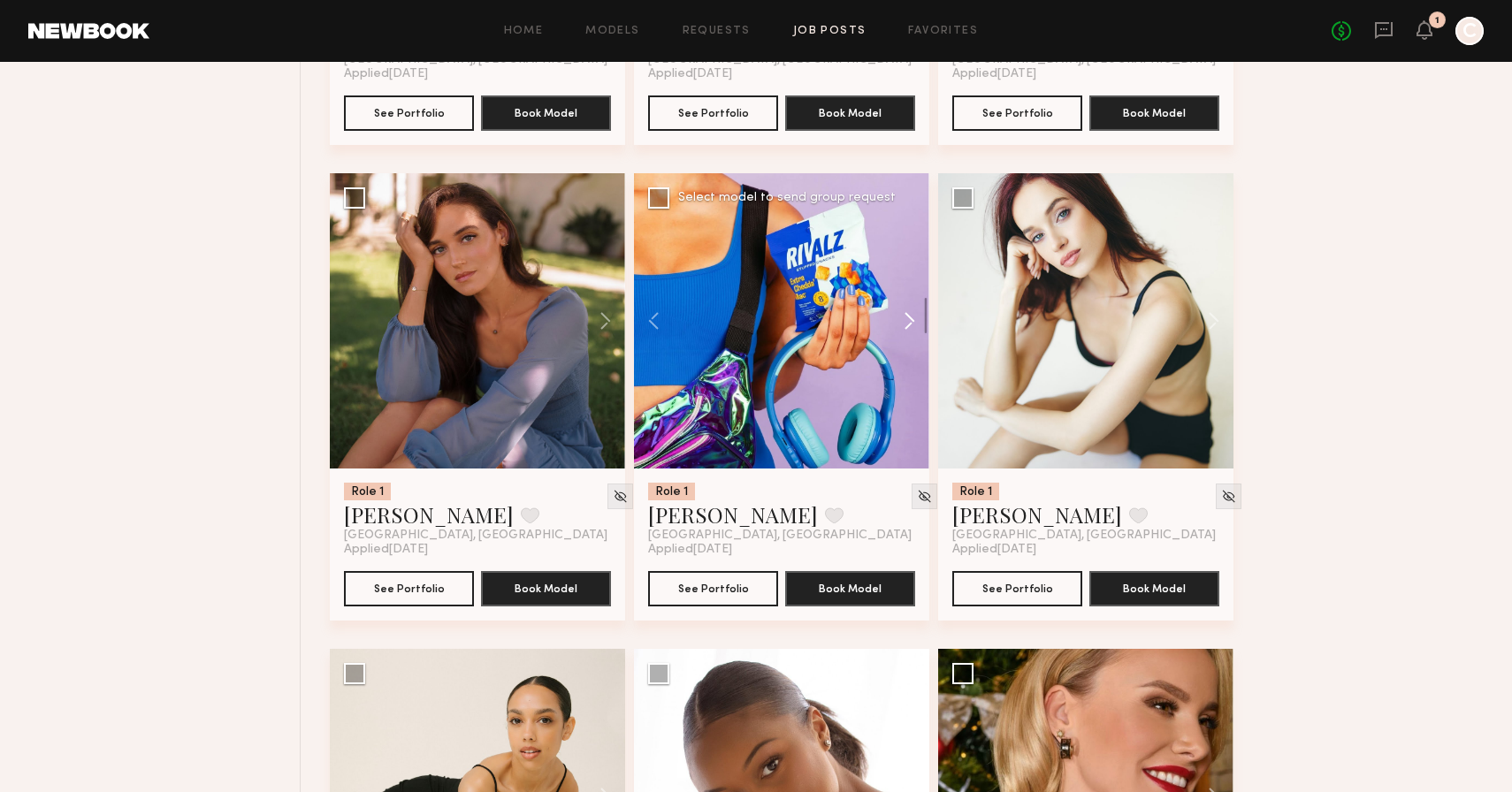
click at [912, 324] on button at bounding box center [901, 321] width 57 height 295
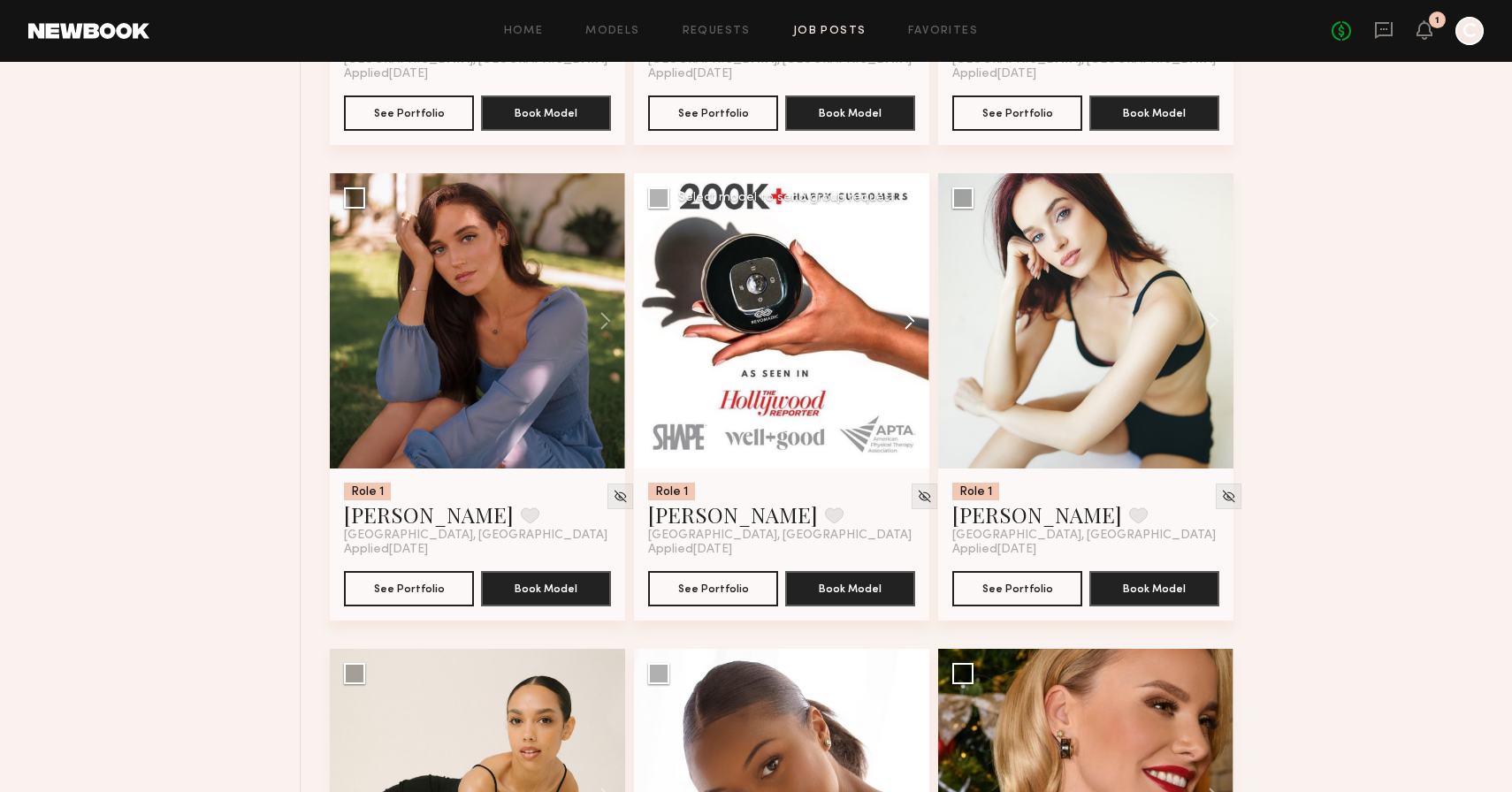
click at [912, 324] on button at bounding box center [901, 321] width 57 height 295
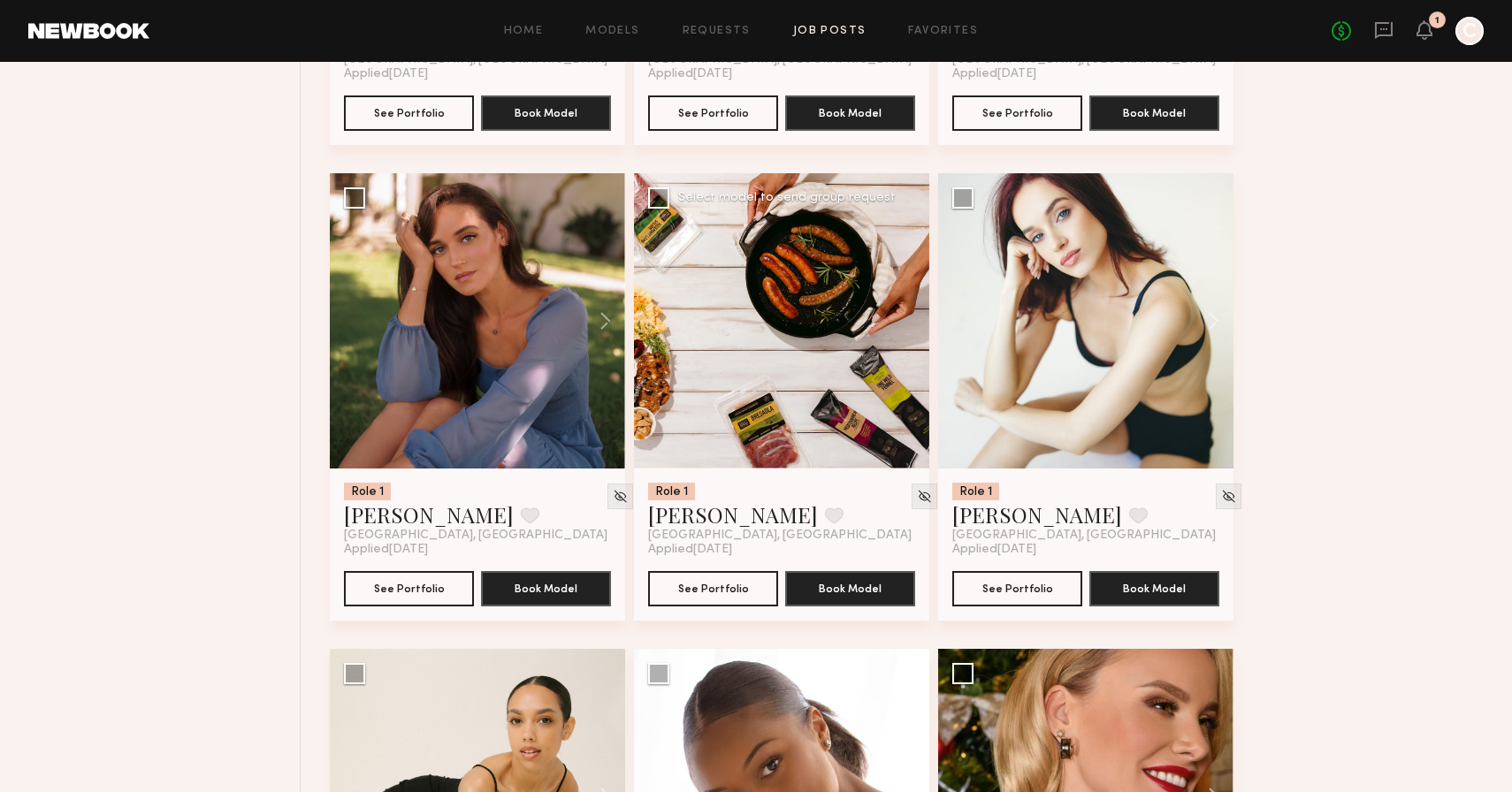
click at [912, 324] on div at bounding box center [782, 321] width 295 height 295
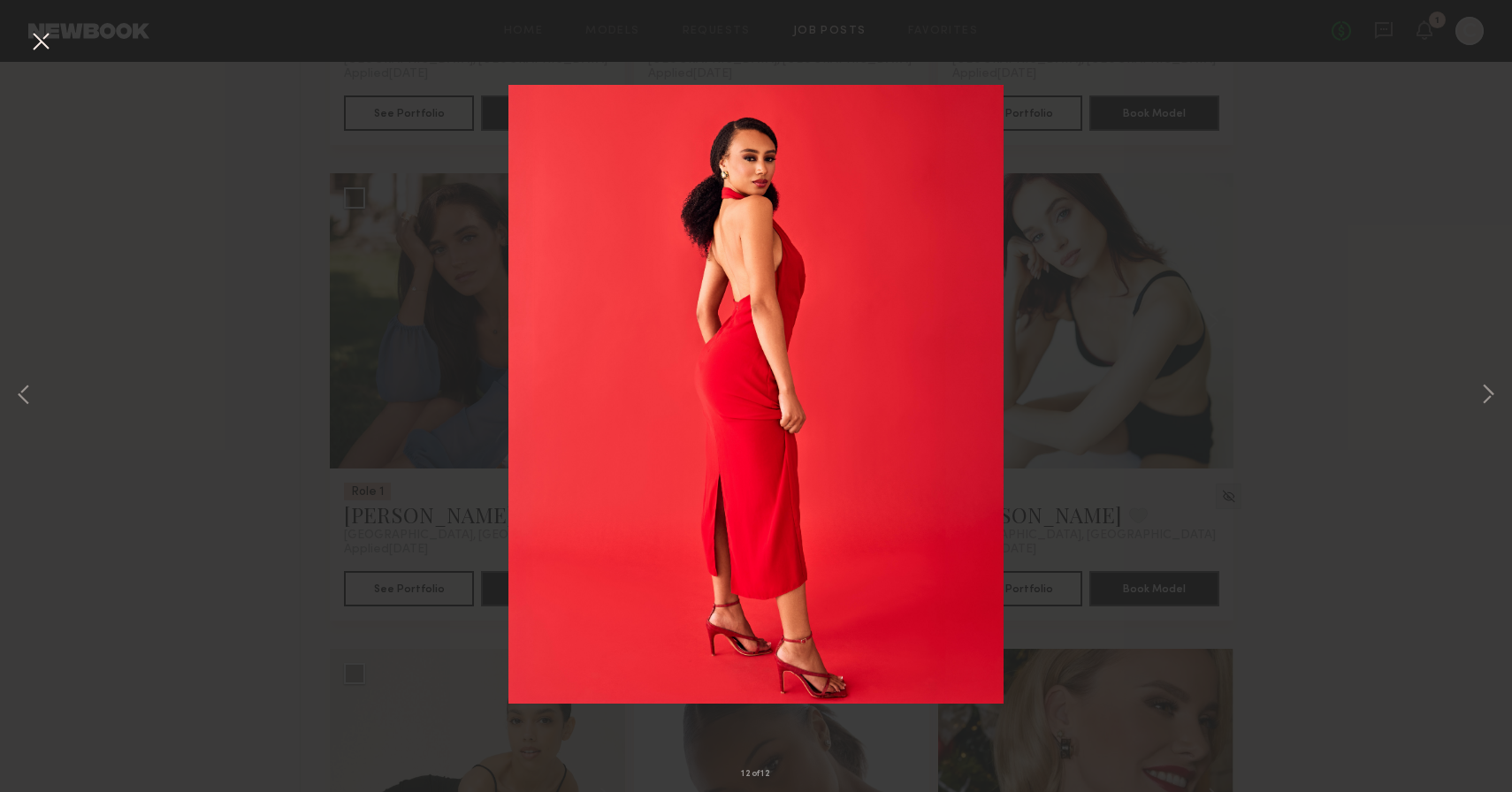
click at [40, 41] on button at bounding box center [41, 43] width 28 height 32
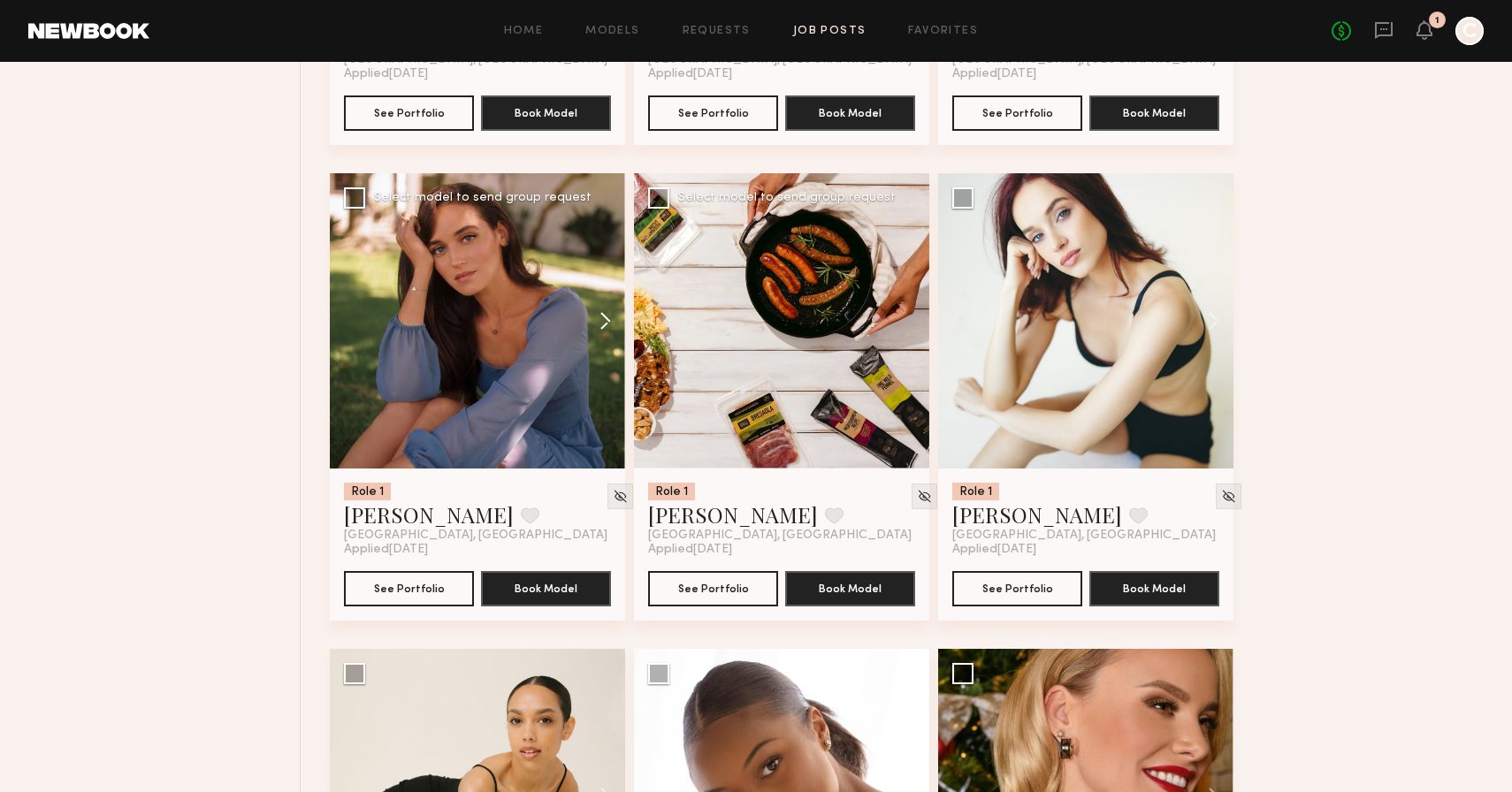
click at [602, 324] on button at bounding box center [596, 321] width 57 height 295
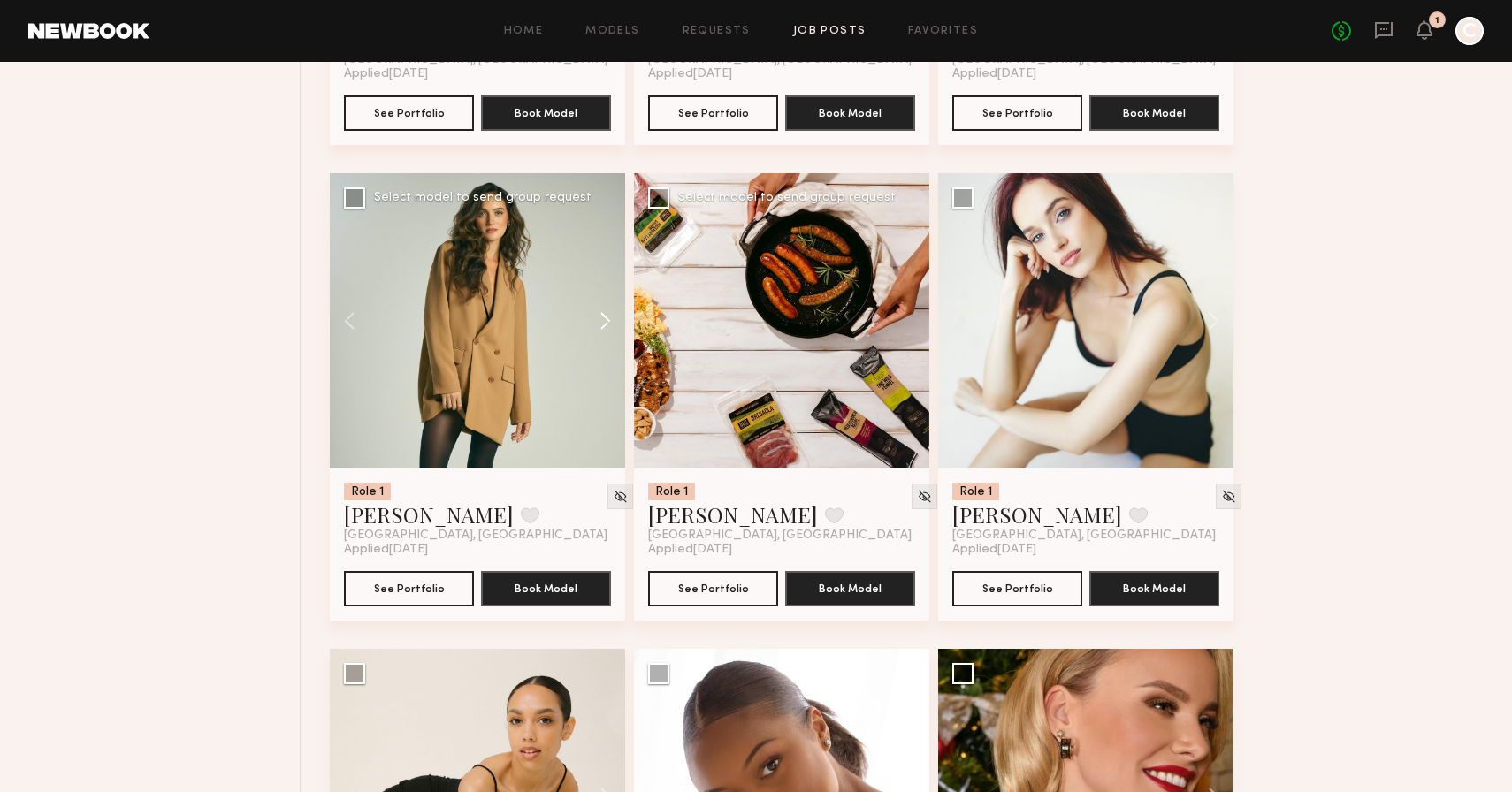
click at [602, 324] on button at bounding box center [596, 321] width 57 height 295
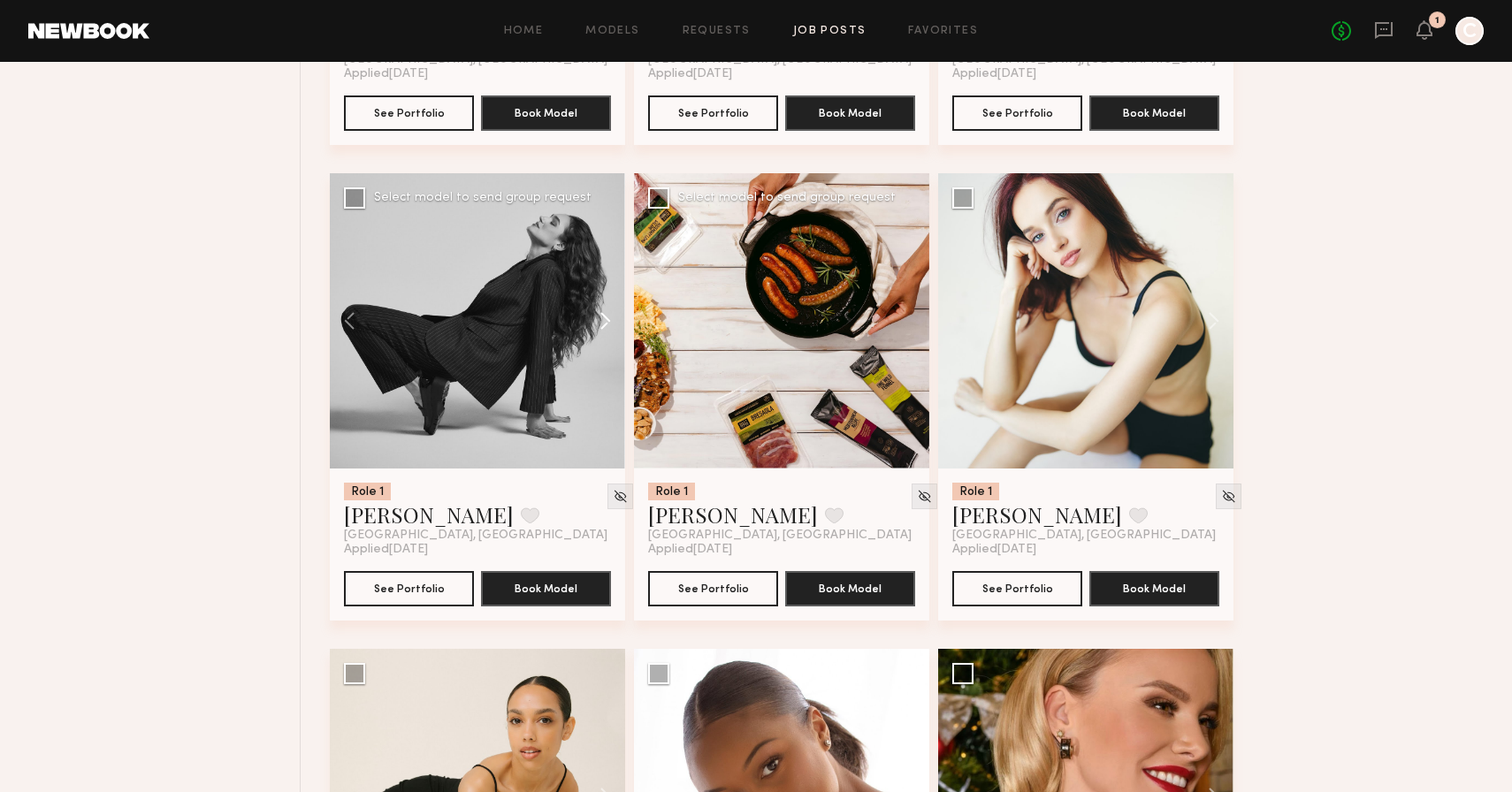
click at [602, 324] on button at bounding box center [596, 321] width 57 height 295
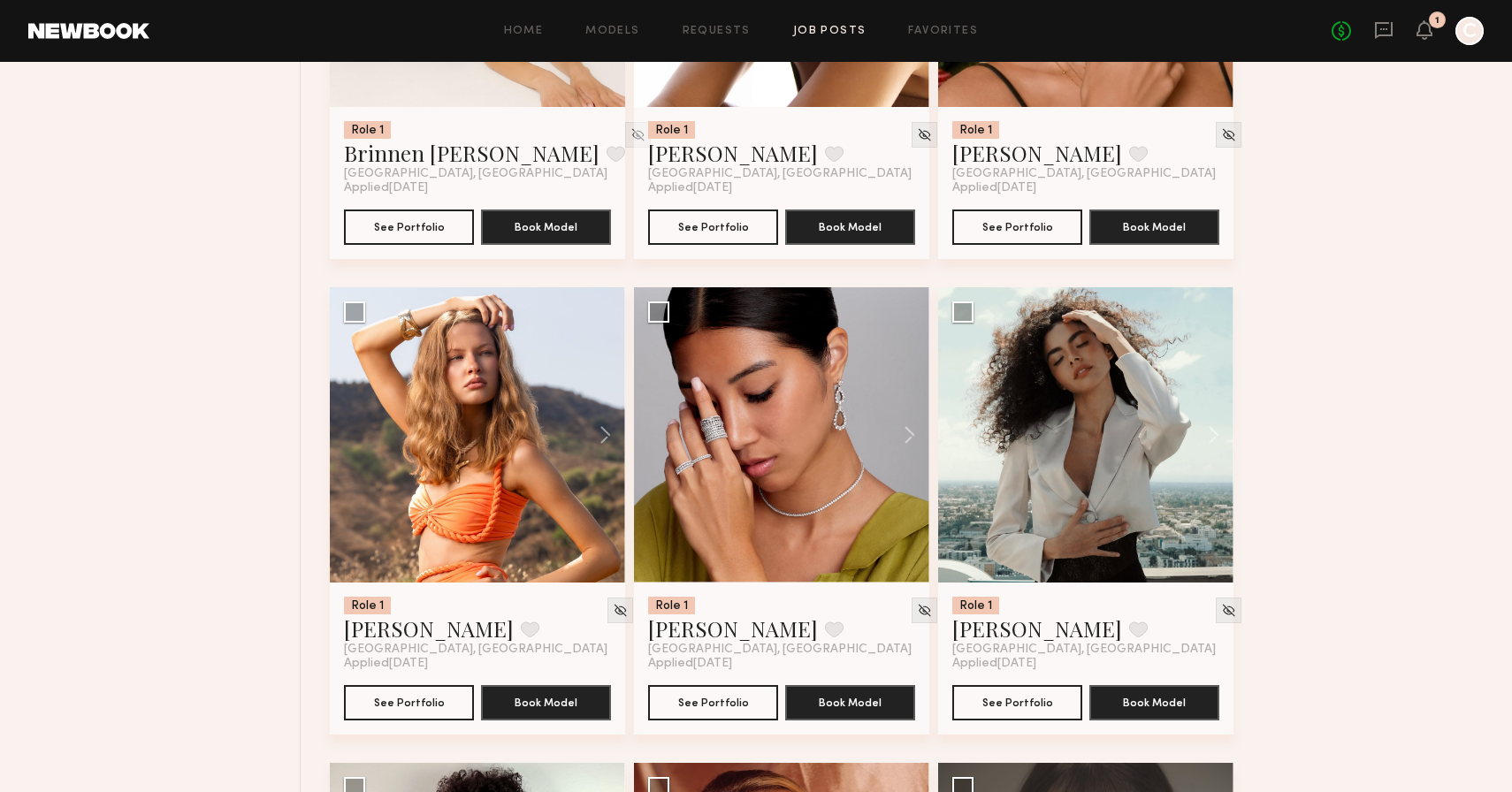
scroll to position [6657, 0]
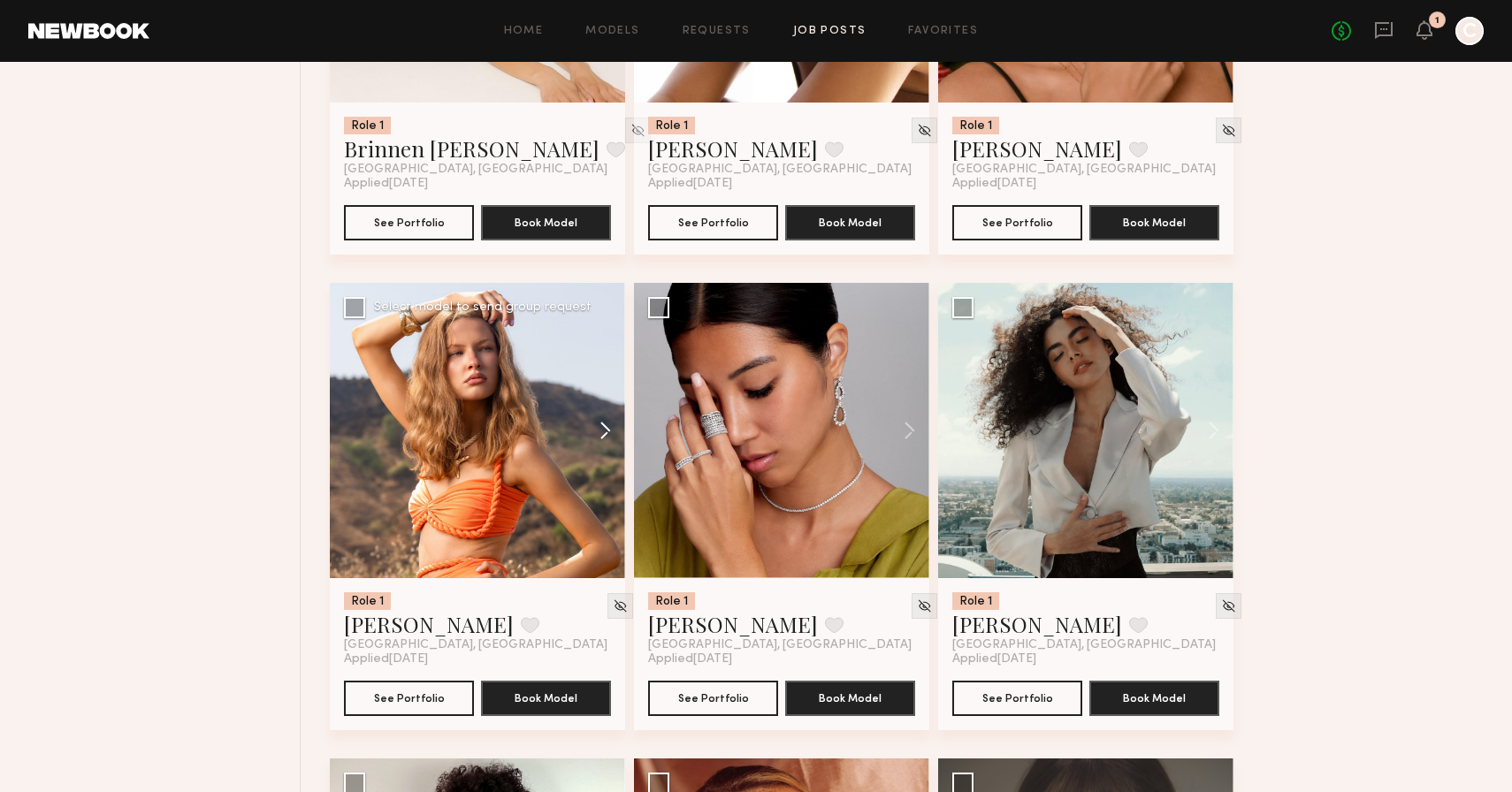
click at [606, 435] on button at bounding box center [596, 431] width 57 height 295
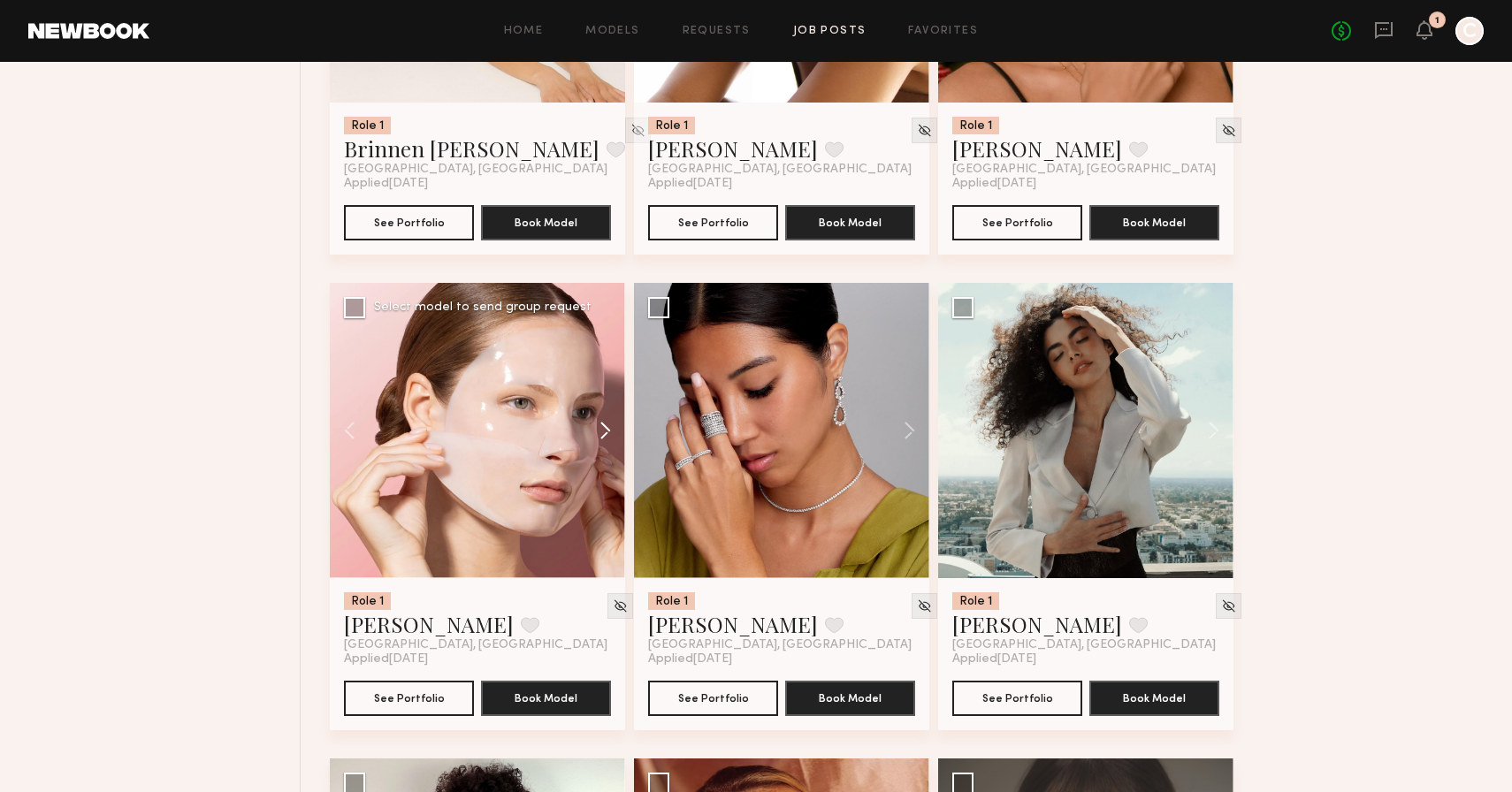
click at [606, 435] on button at bounding box center [596, 431] width 57 height 295
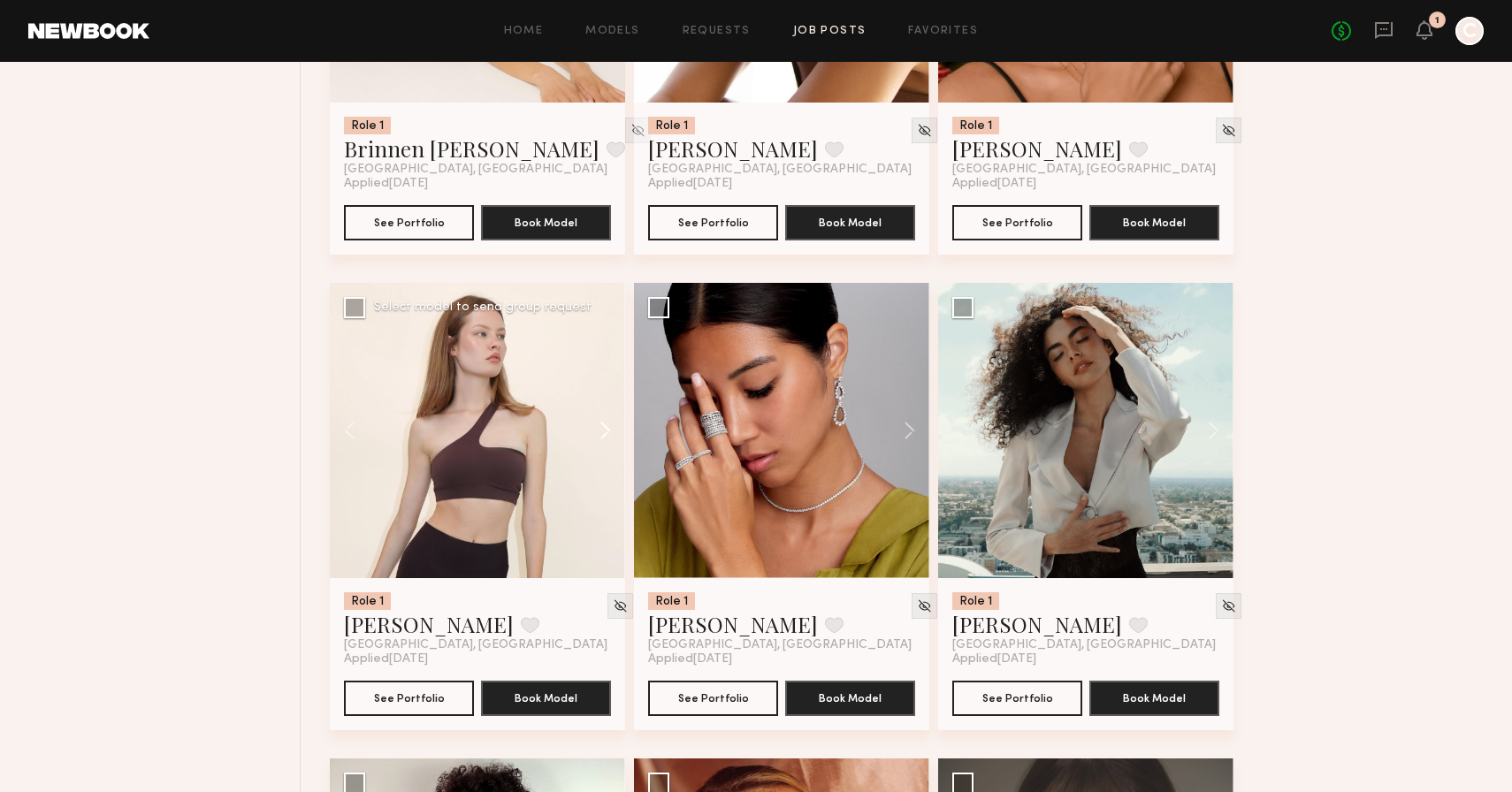
click at [606, 435] on button at bounding box center [596, 431] width 57 height 295
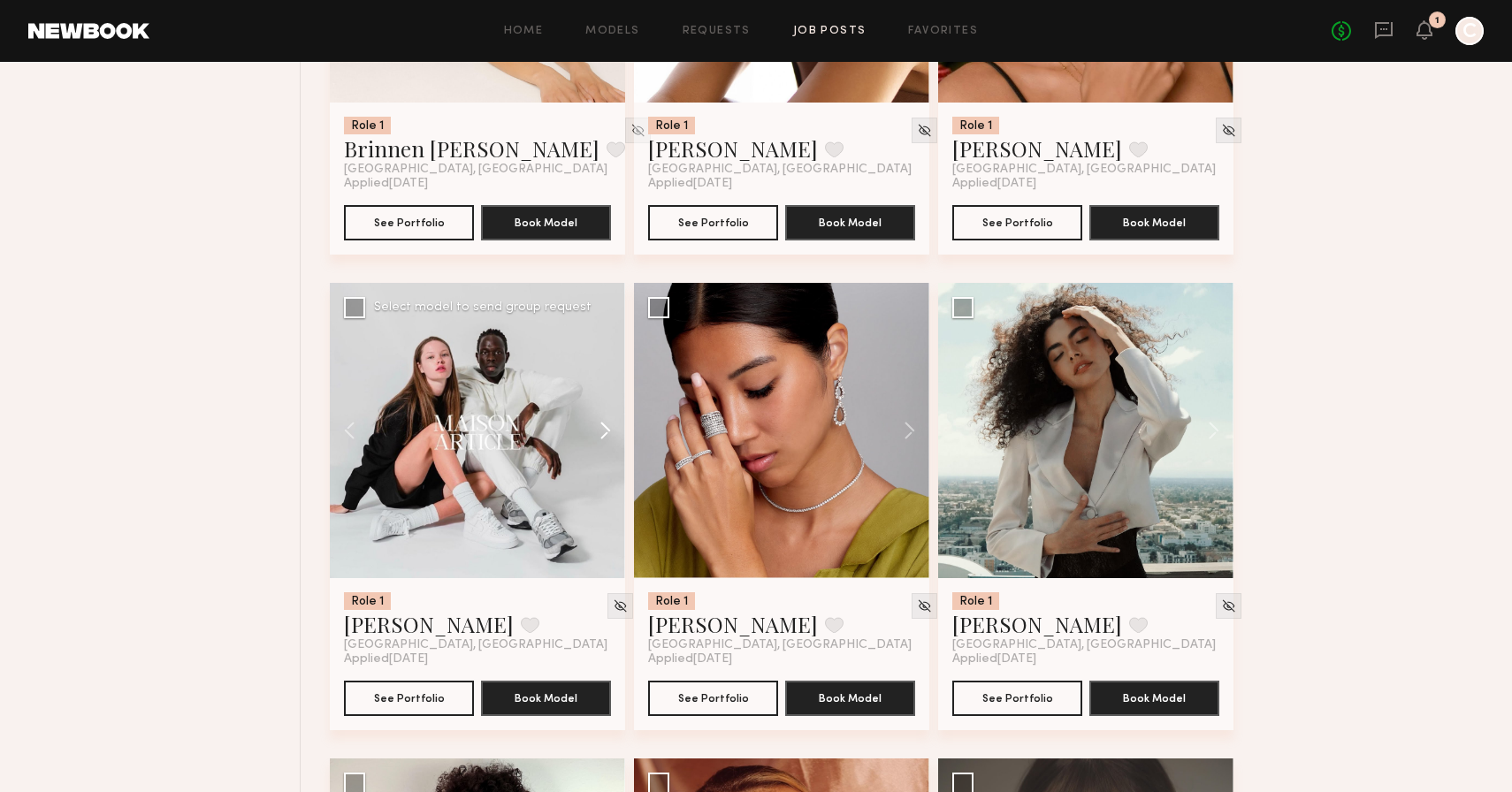
click at [606, 435] on button at bounding box center [596, 431] width 57 height 295
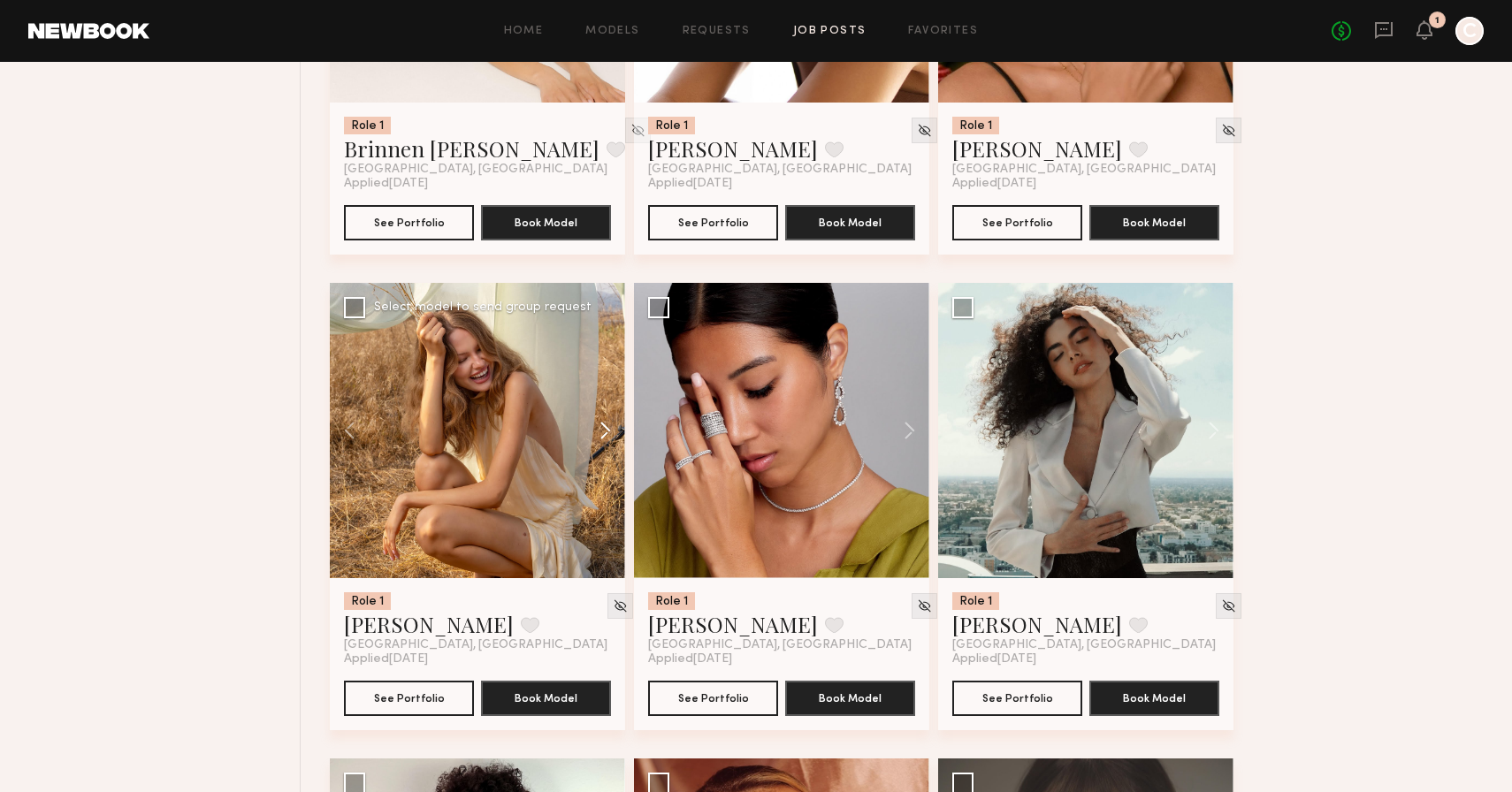
click at [606, 435] on button at bounding box center [596, 431] width 57 height 295
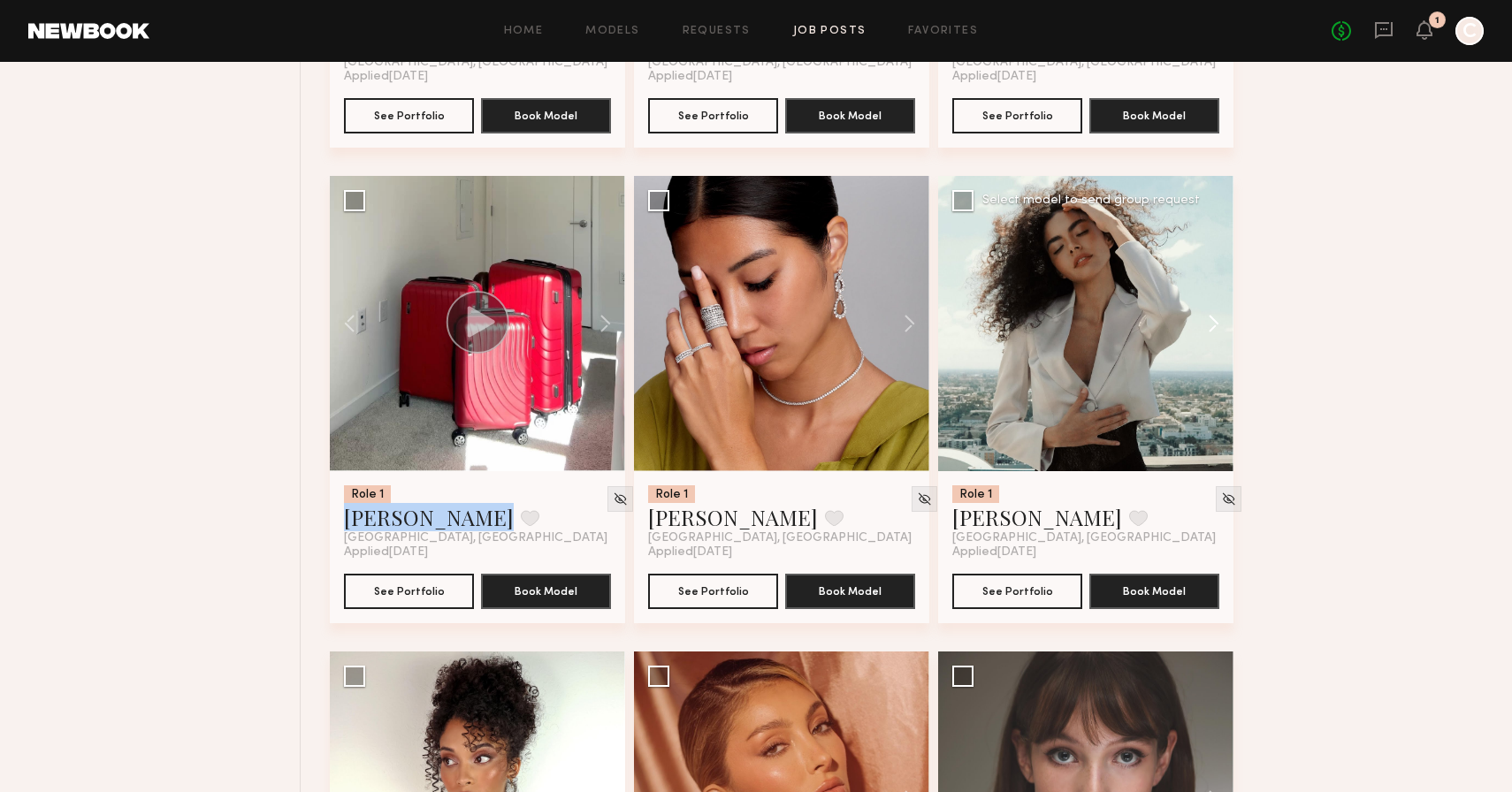
scroll to position [6769, 0]
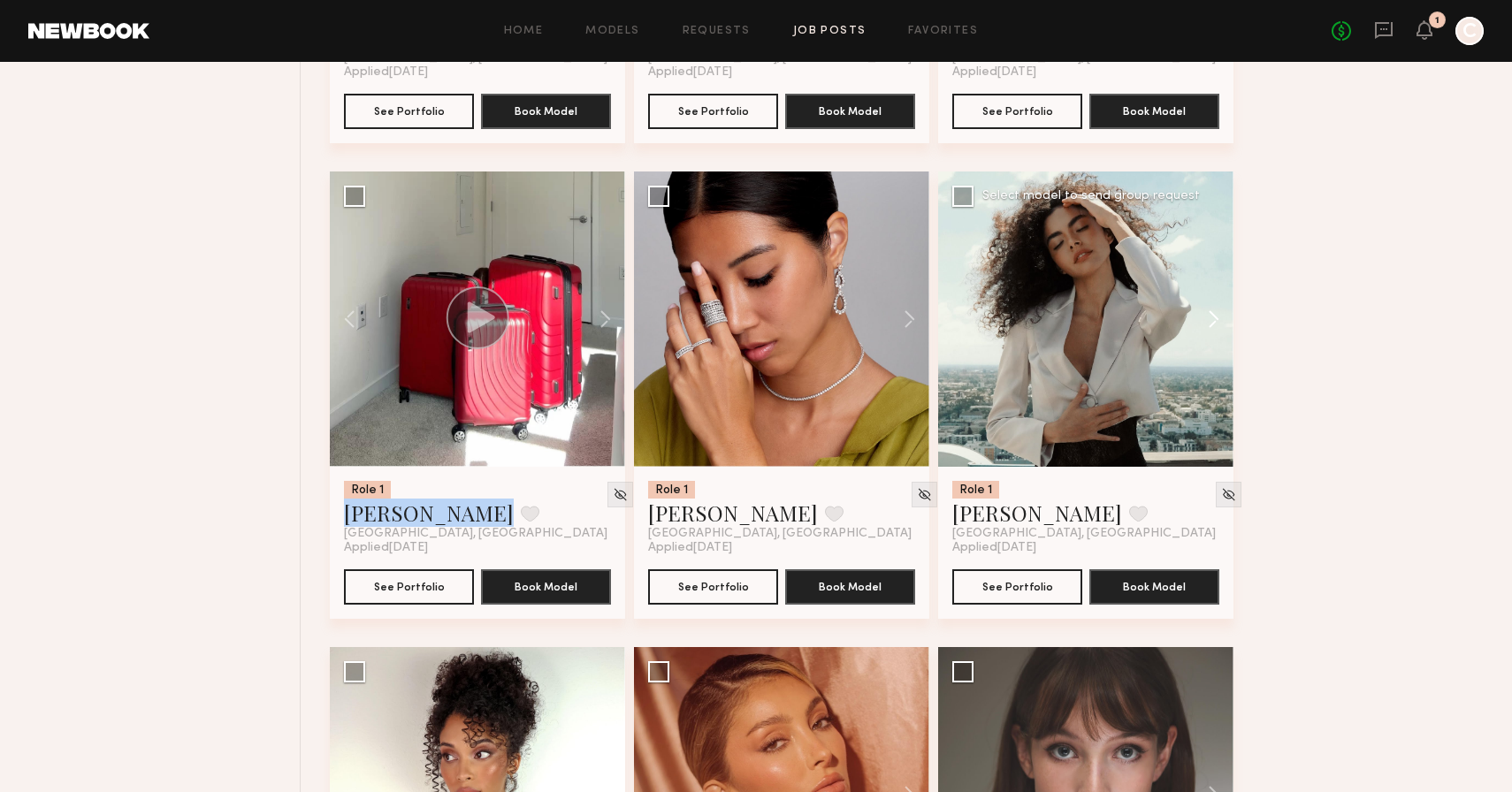
click at [1217, 324] on button at bounding box center [1205, 319] width 57 height 295
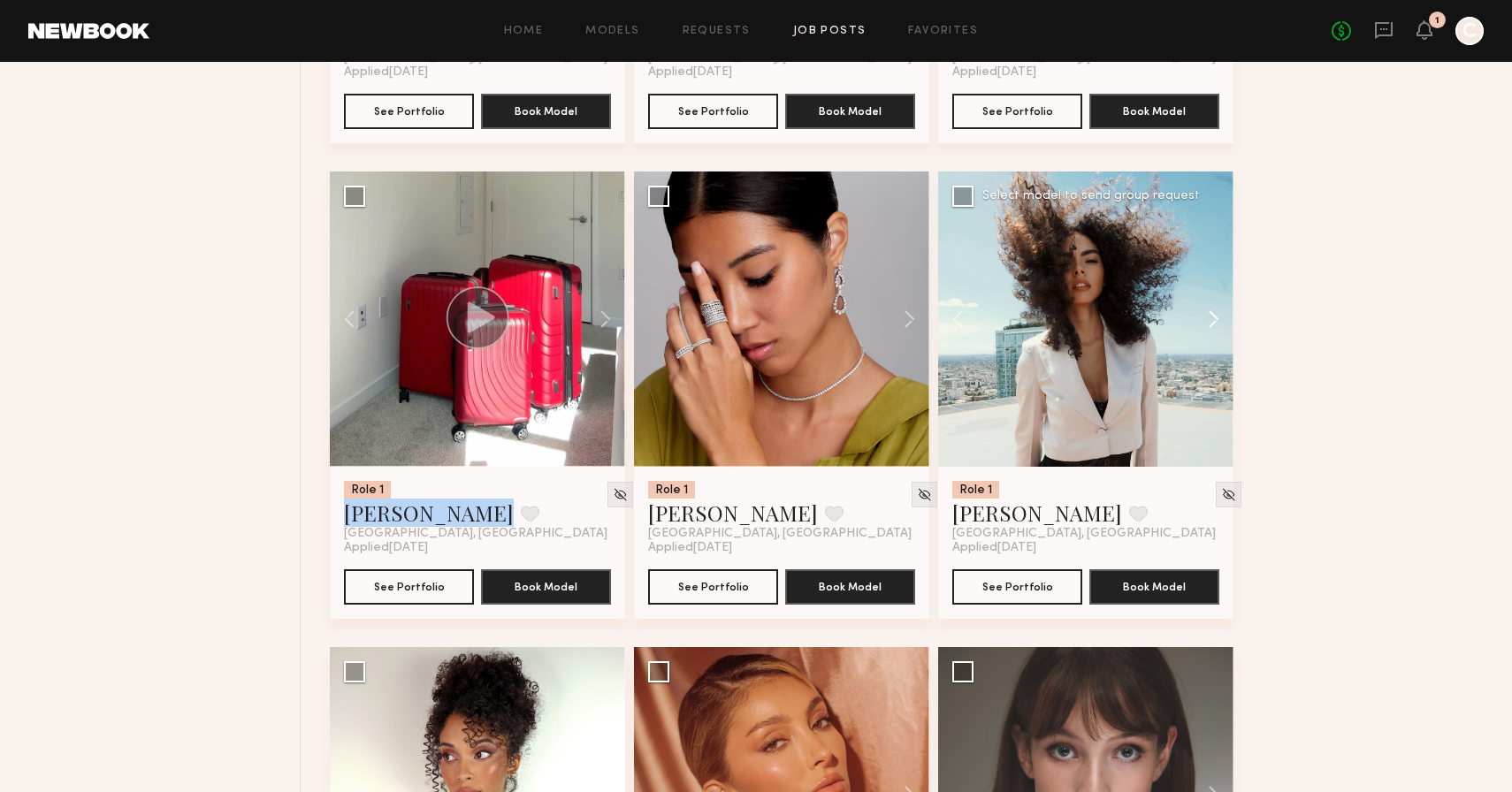
click at [1217, 324] on button at bounding box center [1205, 319] width 57 height 295
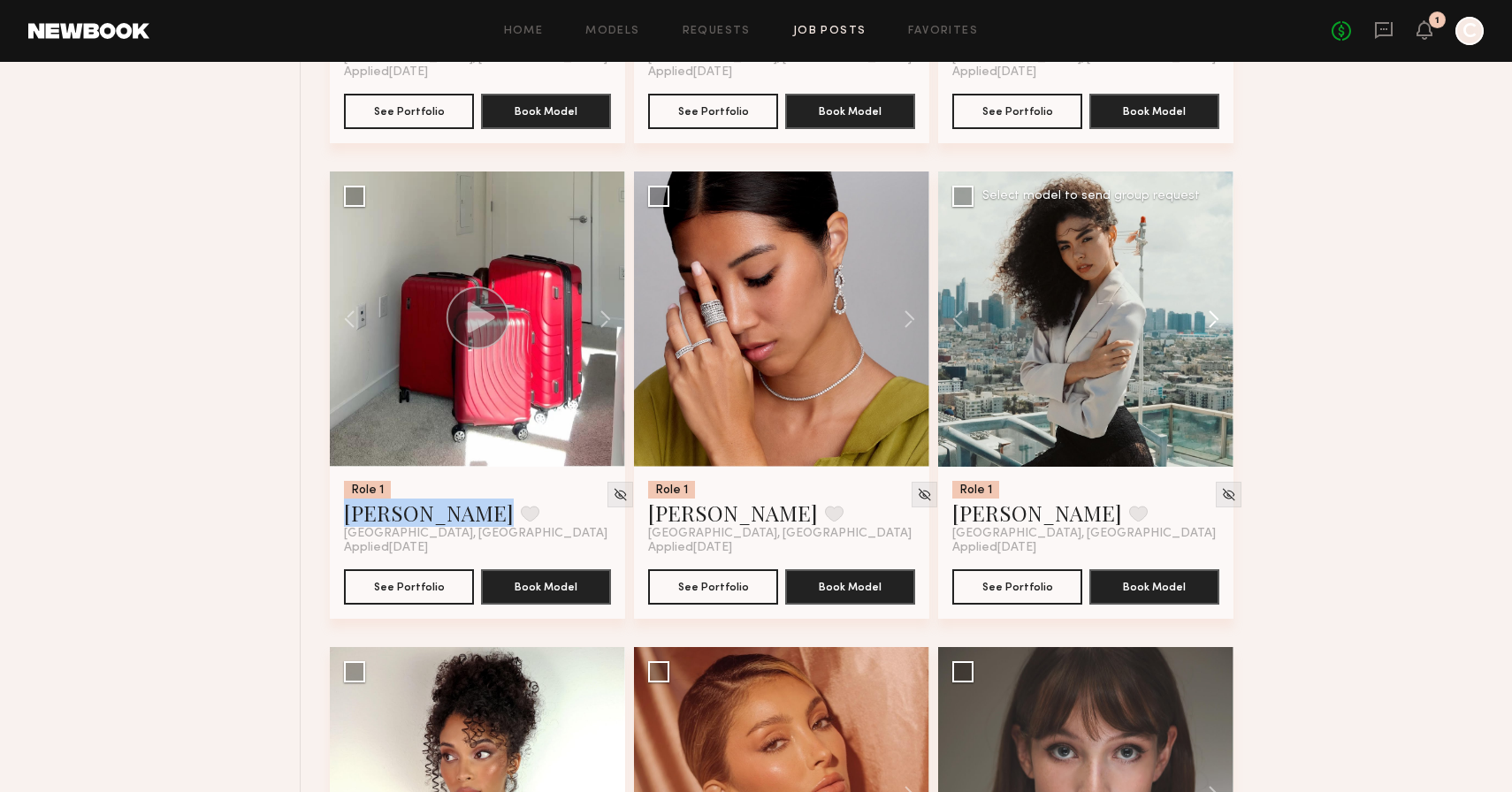
click at [1217, 324] on button at bounding box center [1205, 319] width 57 height 295
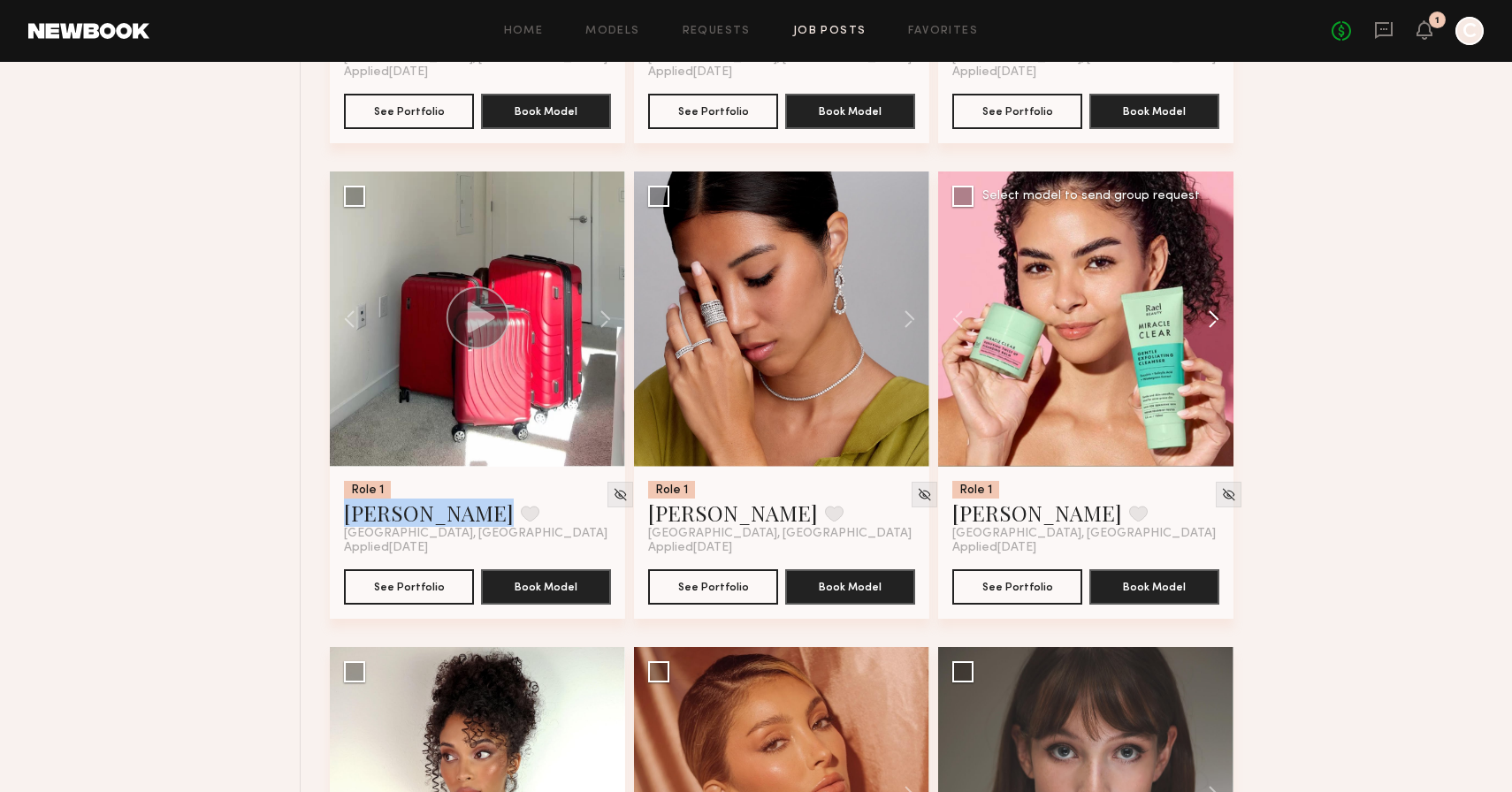
click at [1217, 324] on button at bounding box center [1205, 319] width 57 height 295
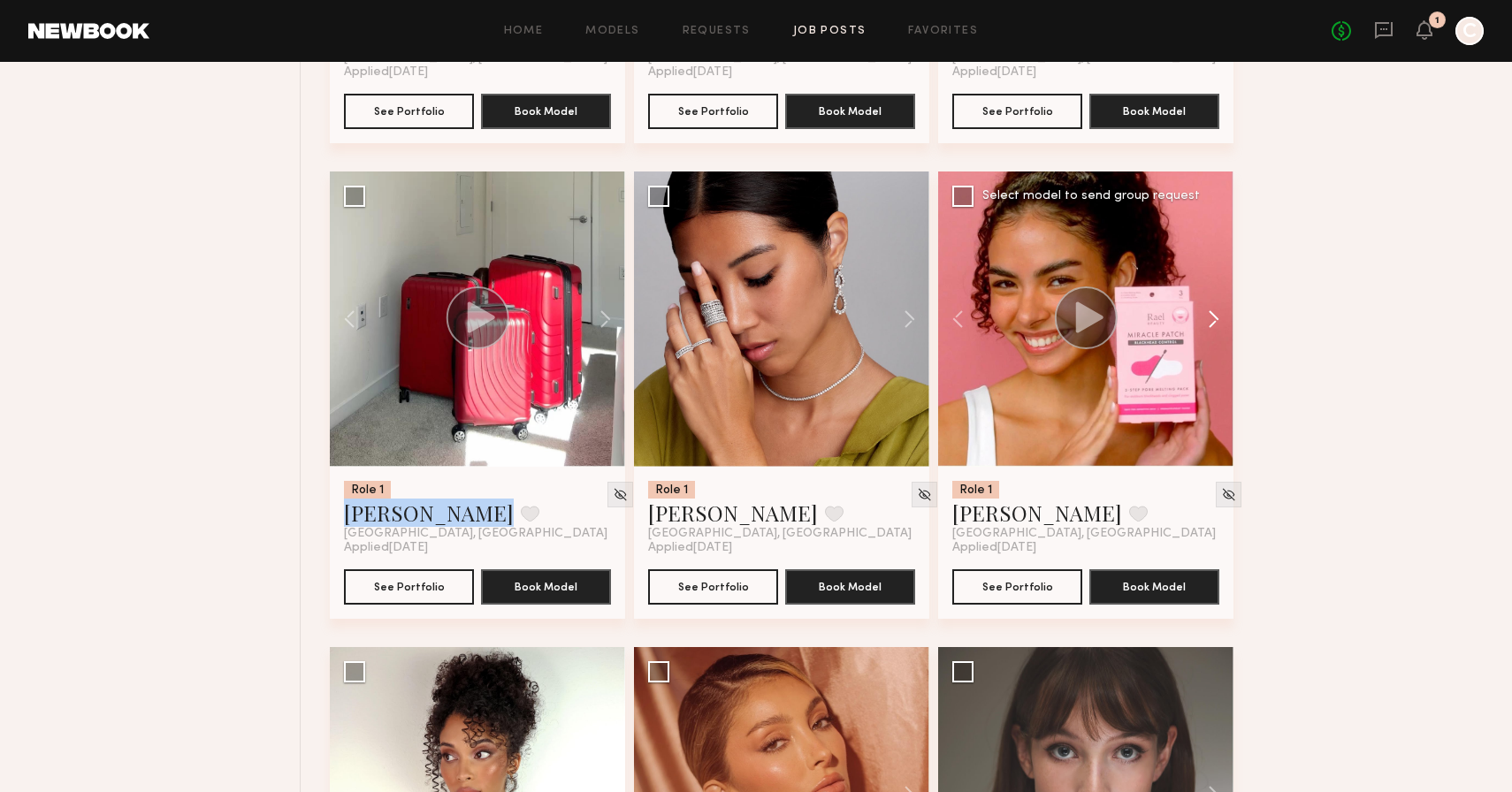
click at [1217, 324] on button at bounding box center [1205, 319] width 57 height 295
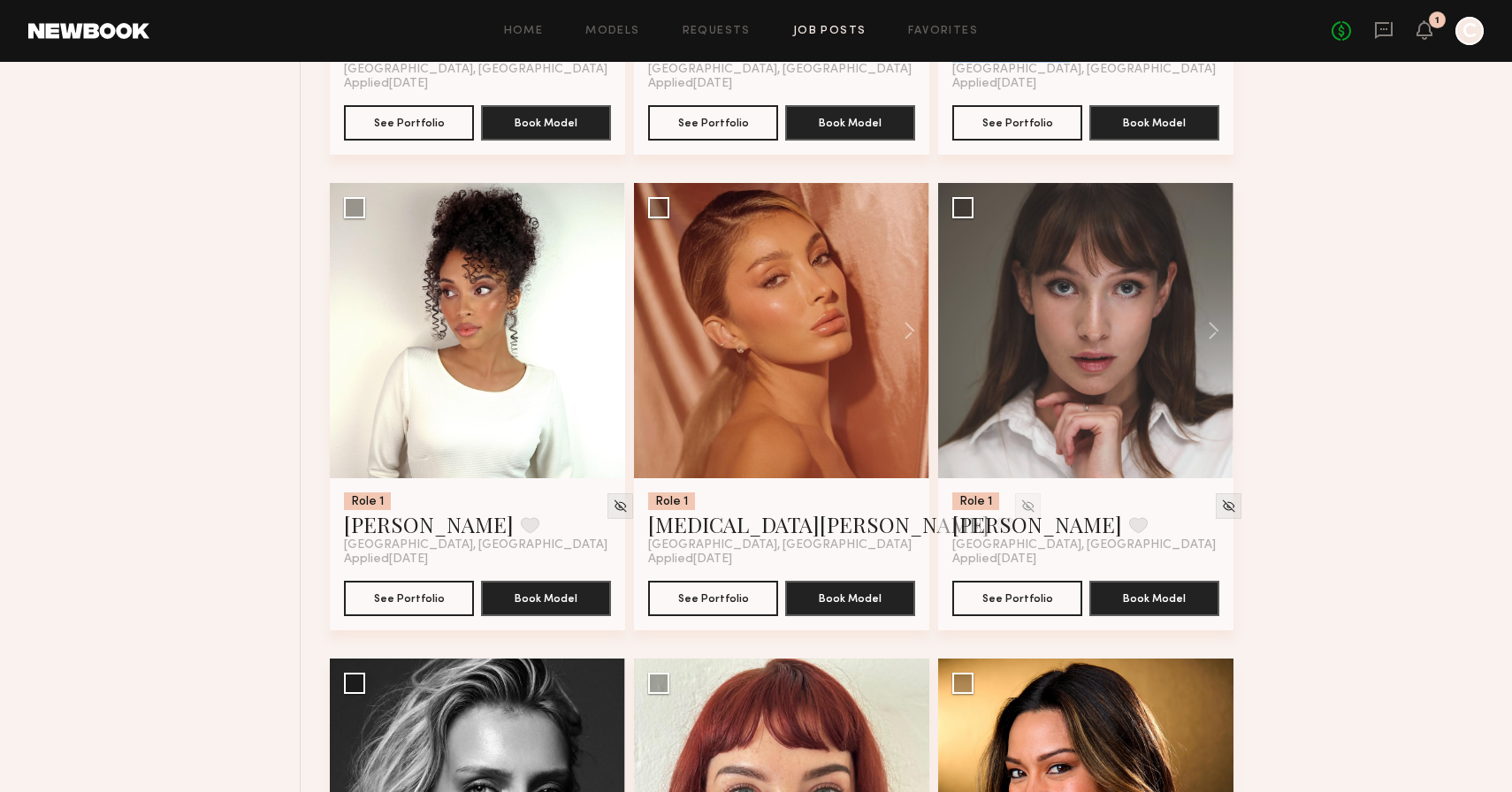
scroll to position [7235, 0]
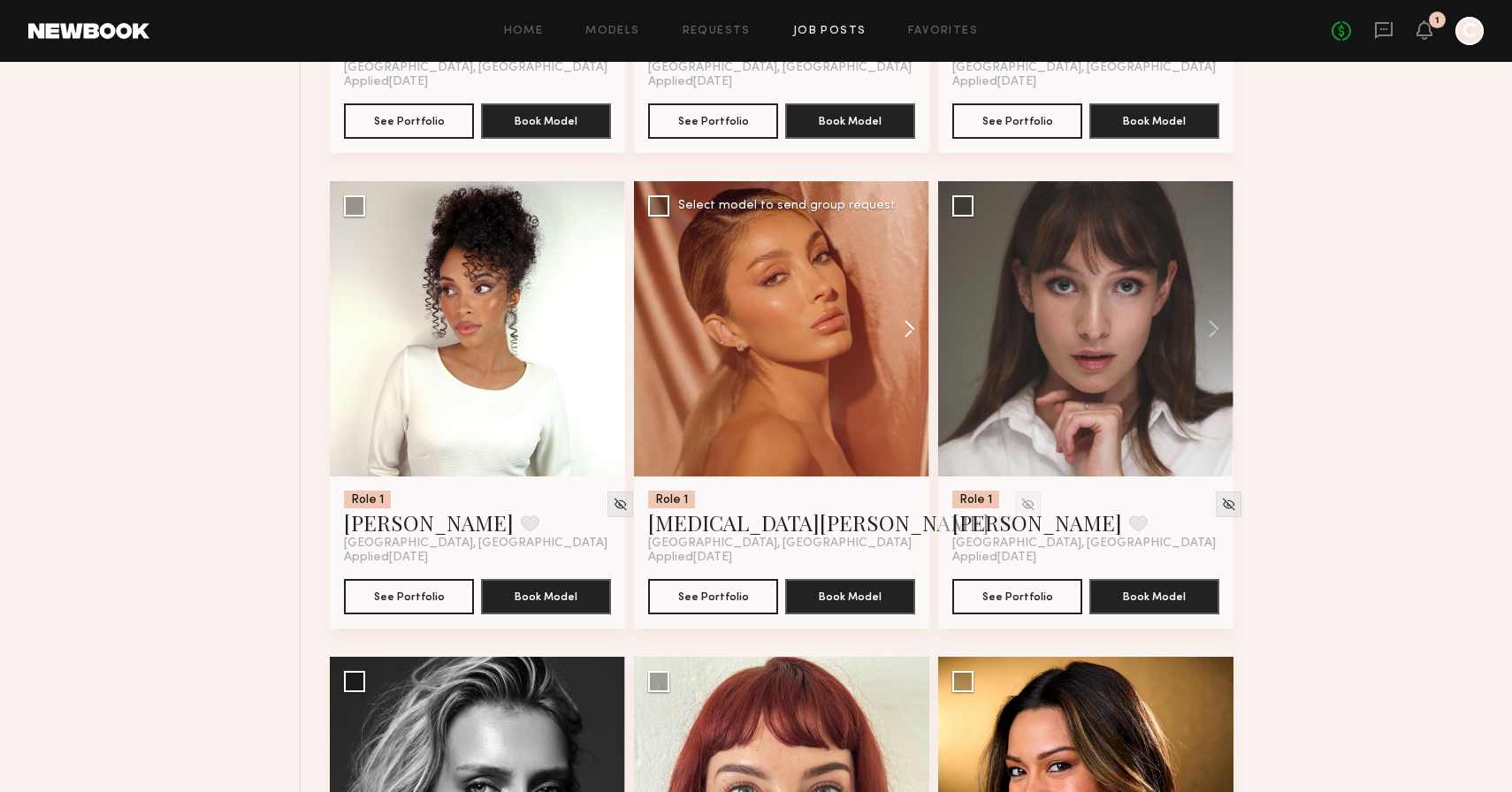
click at [906, 336] on button at bounding box center [901, 329] width 57 height 295
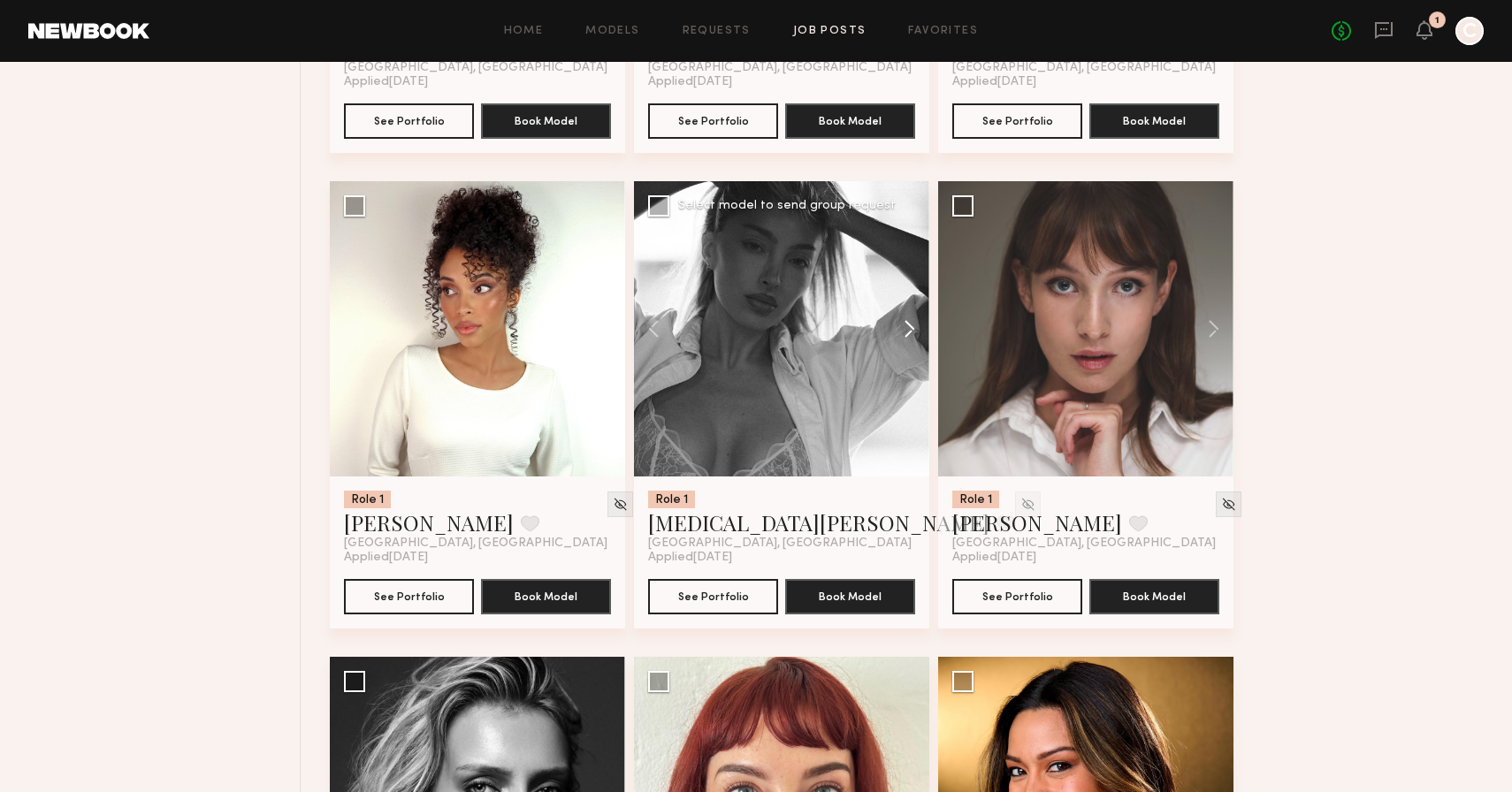
click at [906, 336] on button at bounding box center [901, 329] width 57 height 295
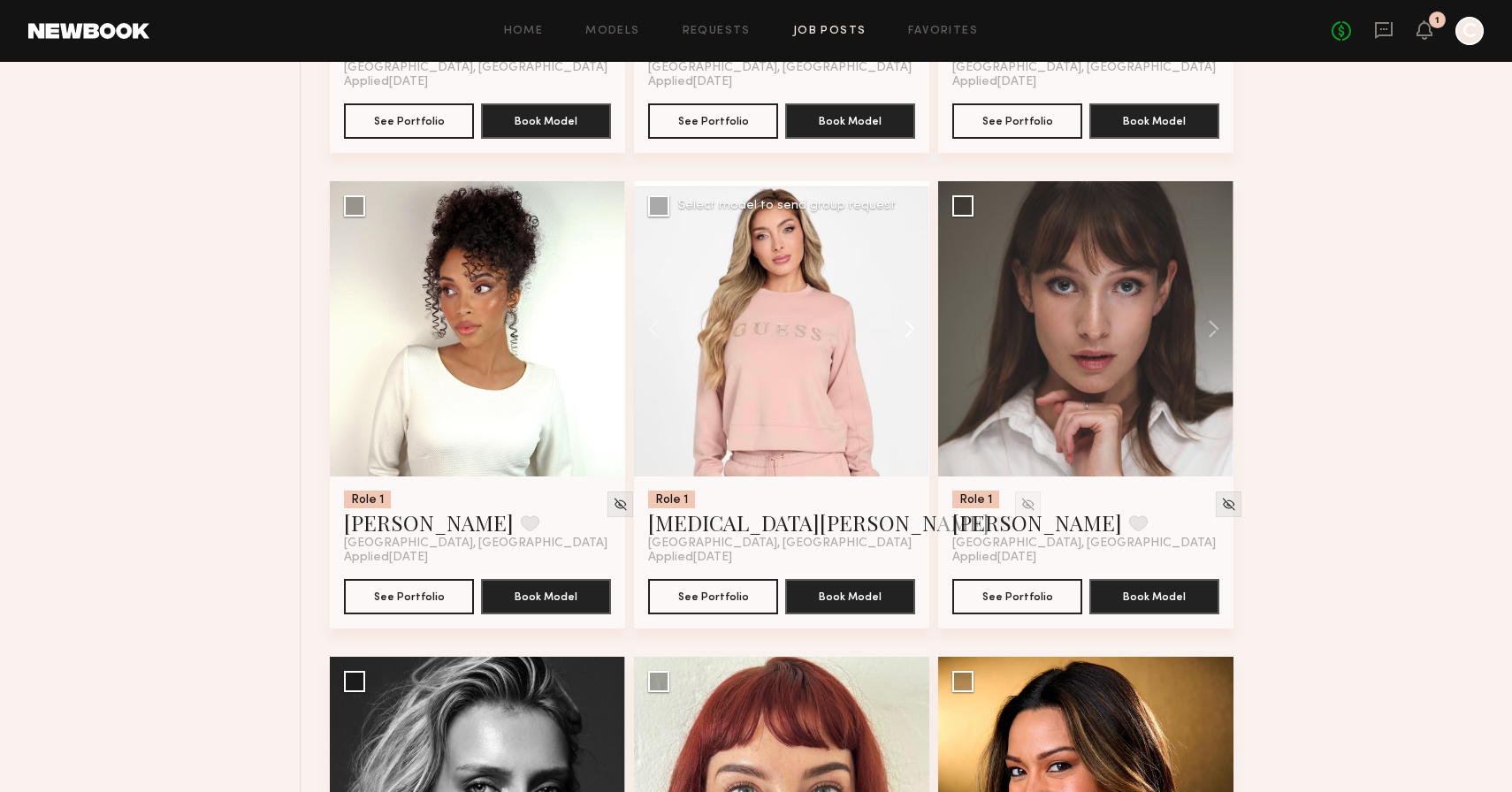
click at [906, 336] on button at bounding box center [901, 329] width 57 height 295
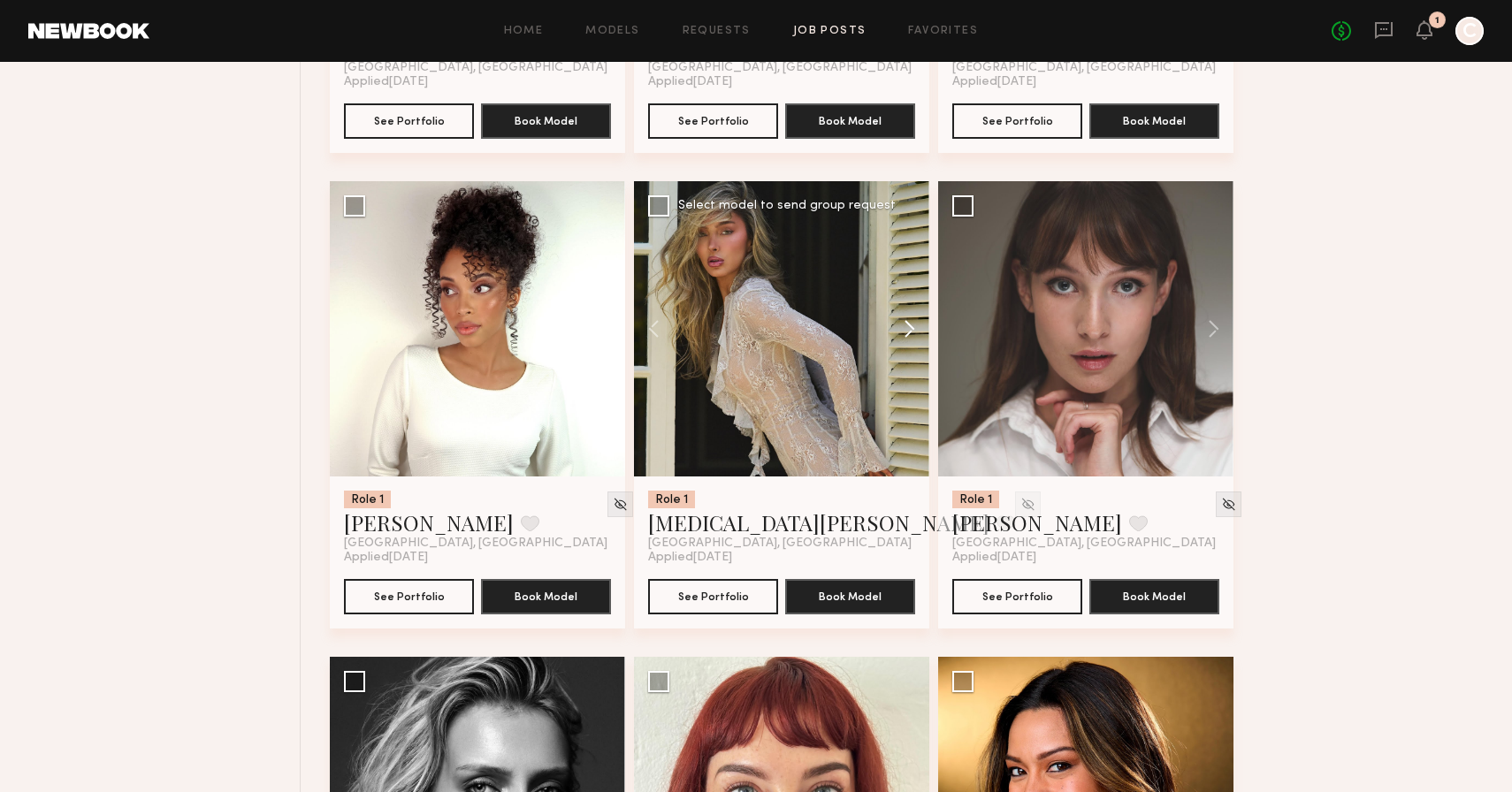
click at [906, 336] on button at bounding box center [901, 329] width 57 height 295
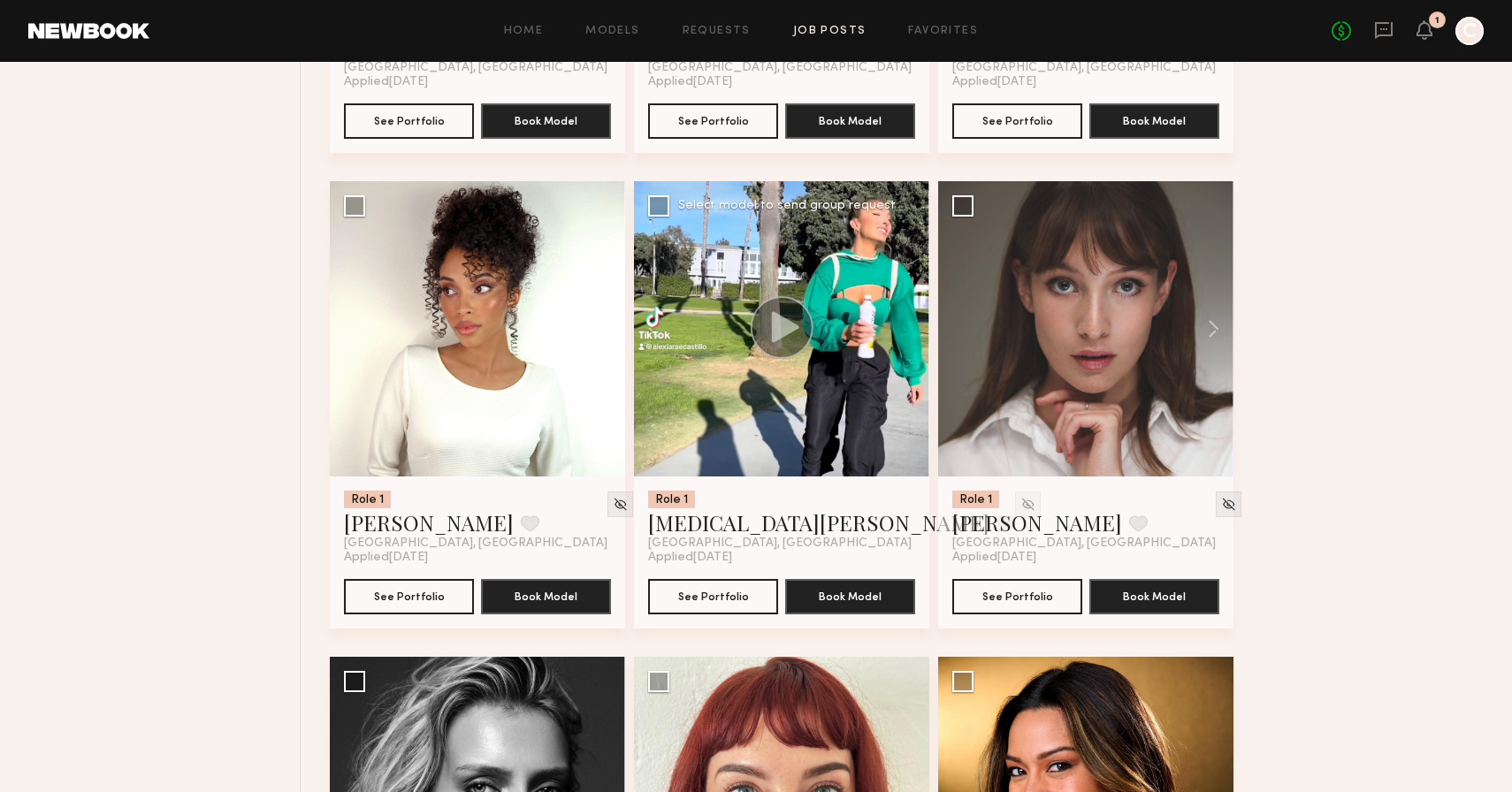
click at [906, 336] on div at bounding box center [782, 329] width 295 height 295
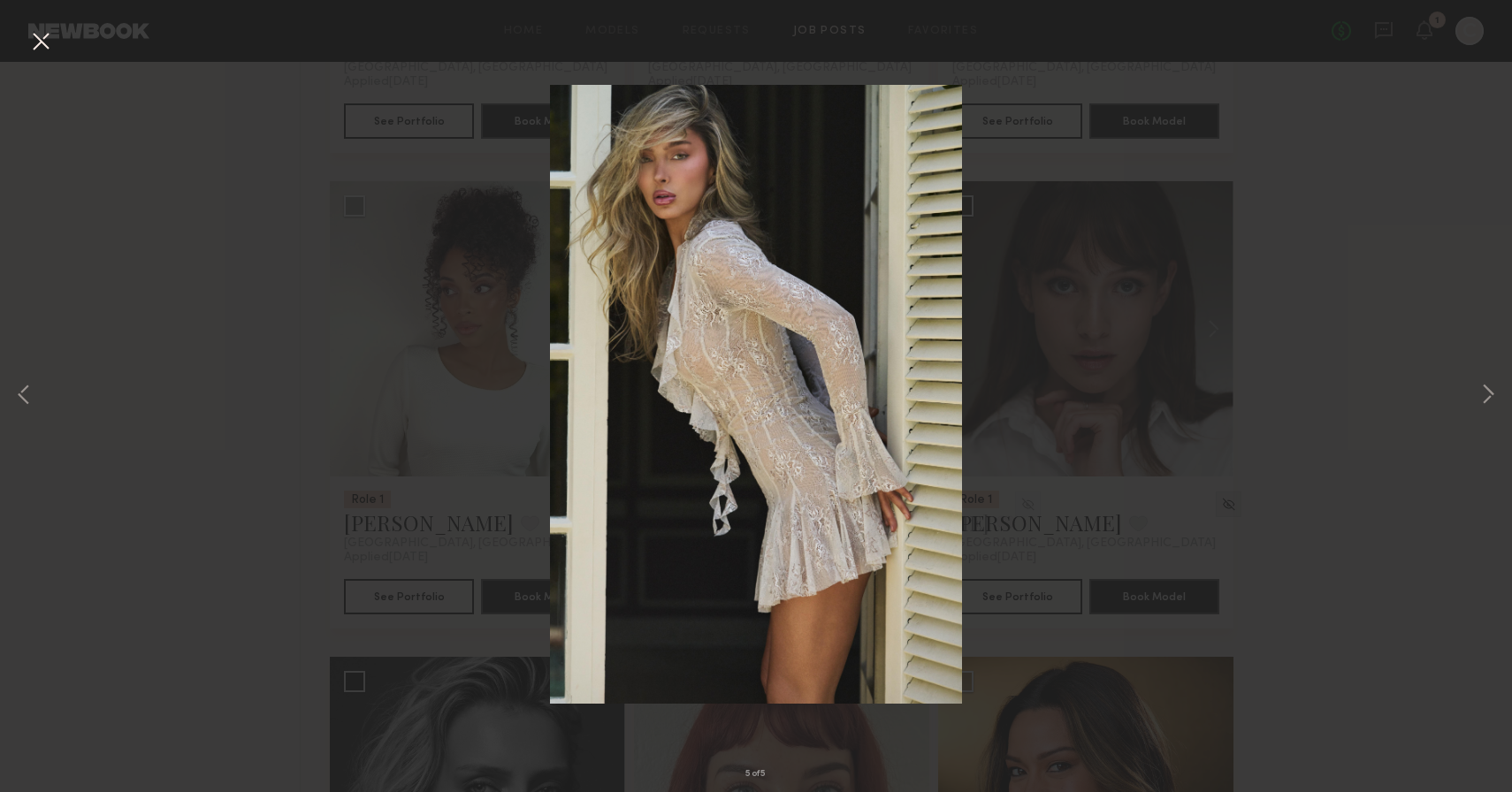
click at [40, 43] on button at bounding box center [41, 43] width 28 height 32
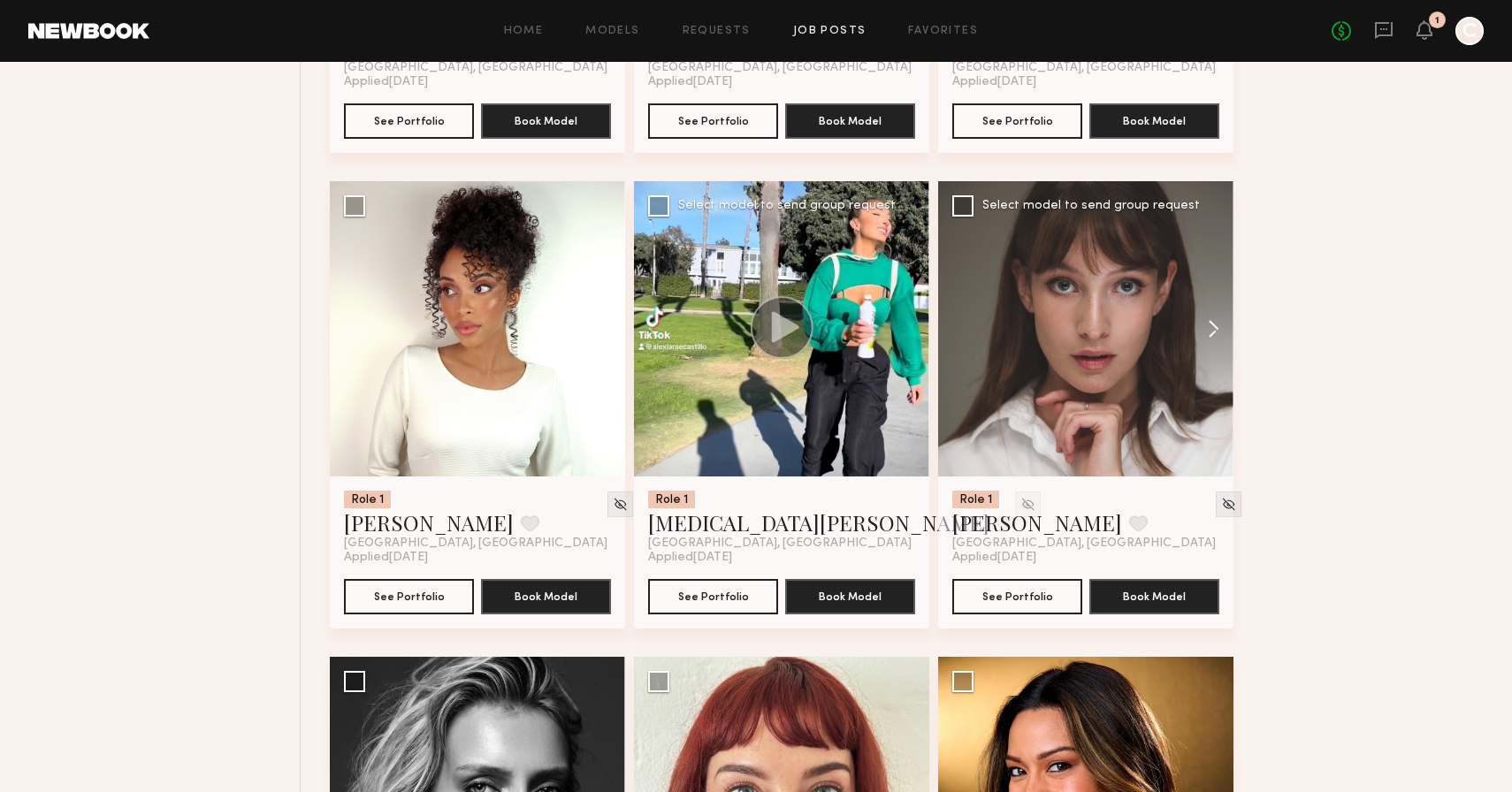
click at [1214, 330] on button at bounding box center [1205, 329] width 57 height 295
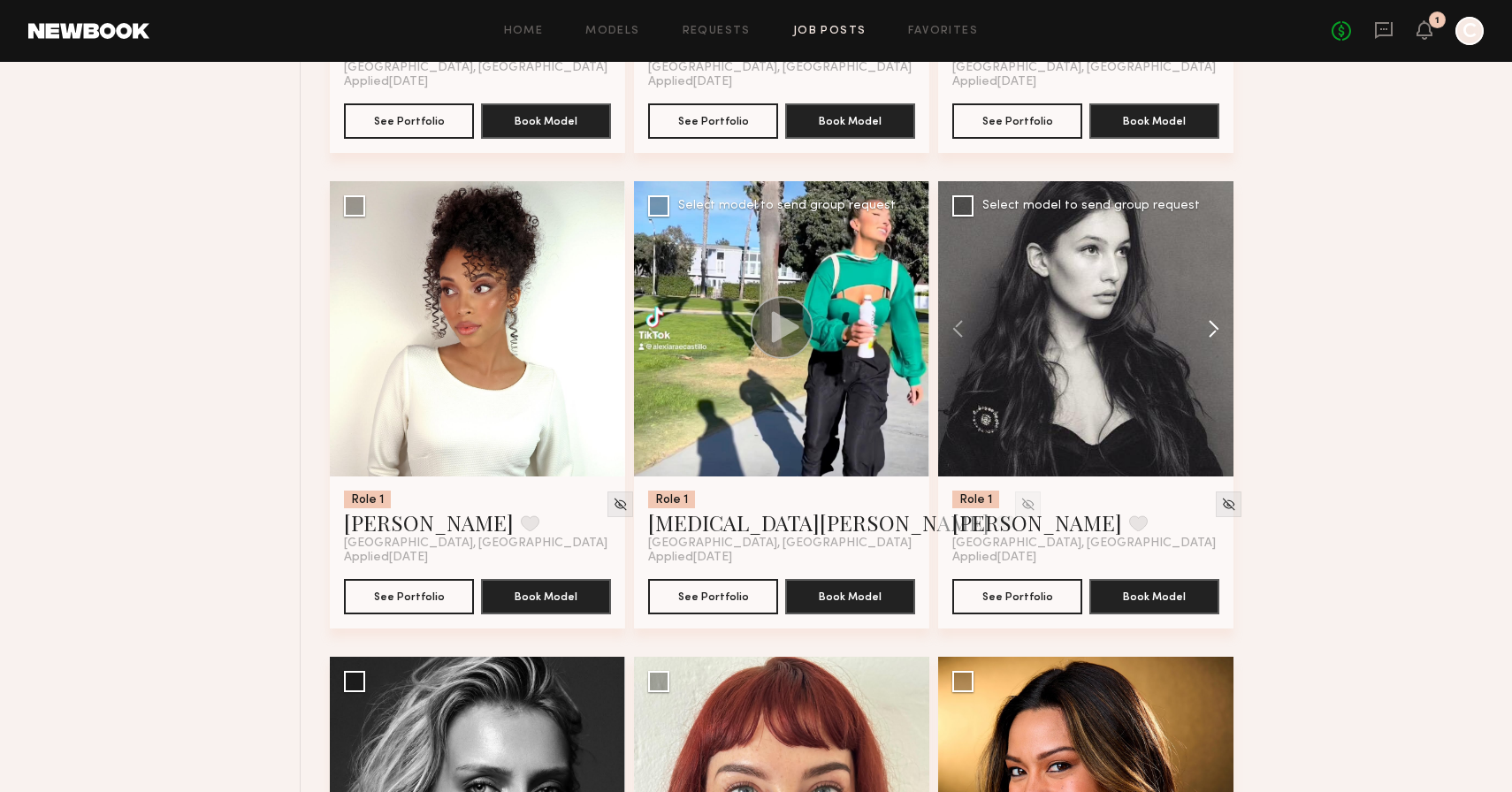
click at [1214, 330] on button at bounding box center [1205, 329] width 57 height 295
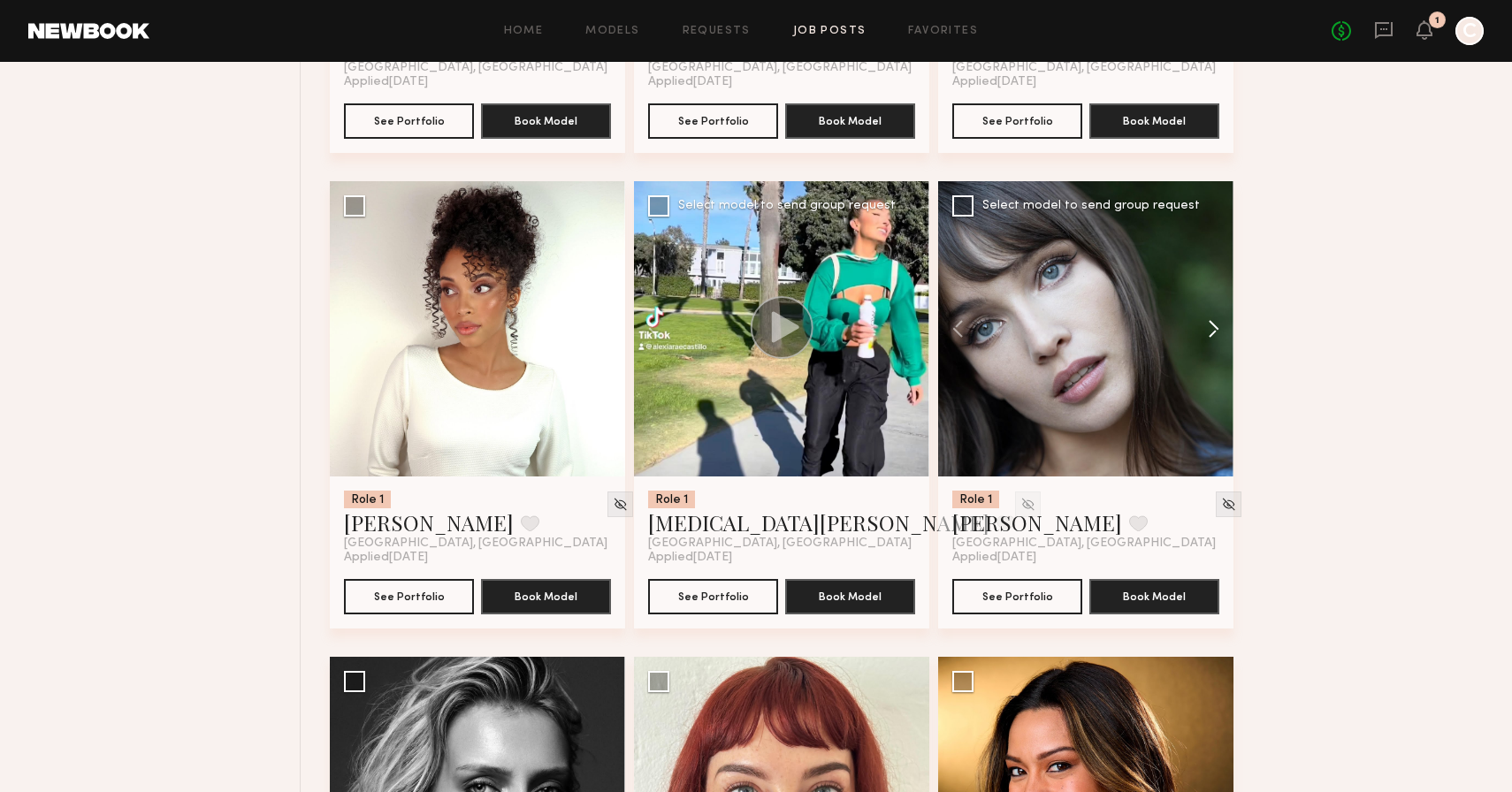
click at [1214, 330] on button at bounding box center [1205, 329] width 57 height 295
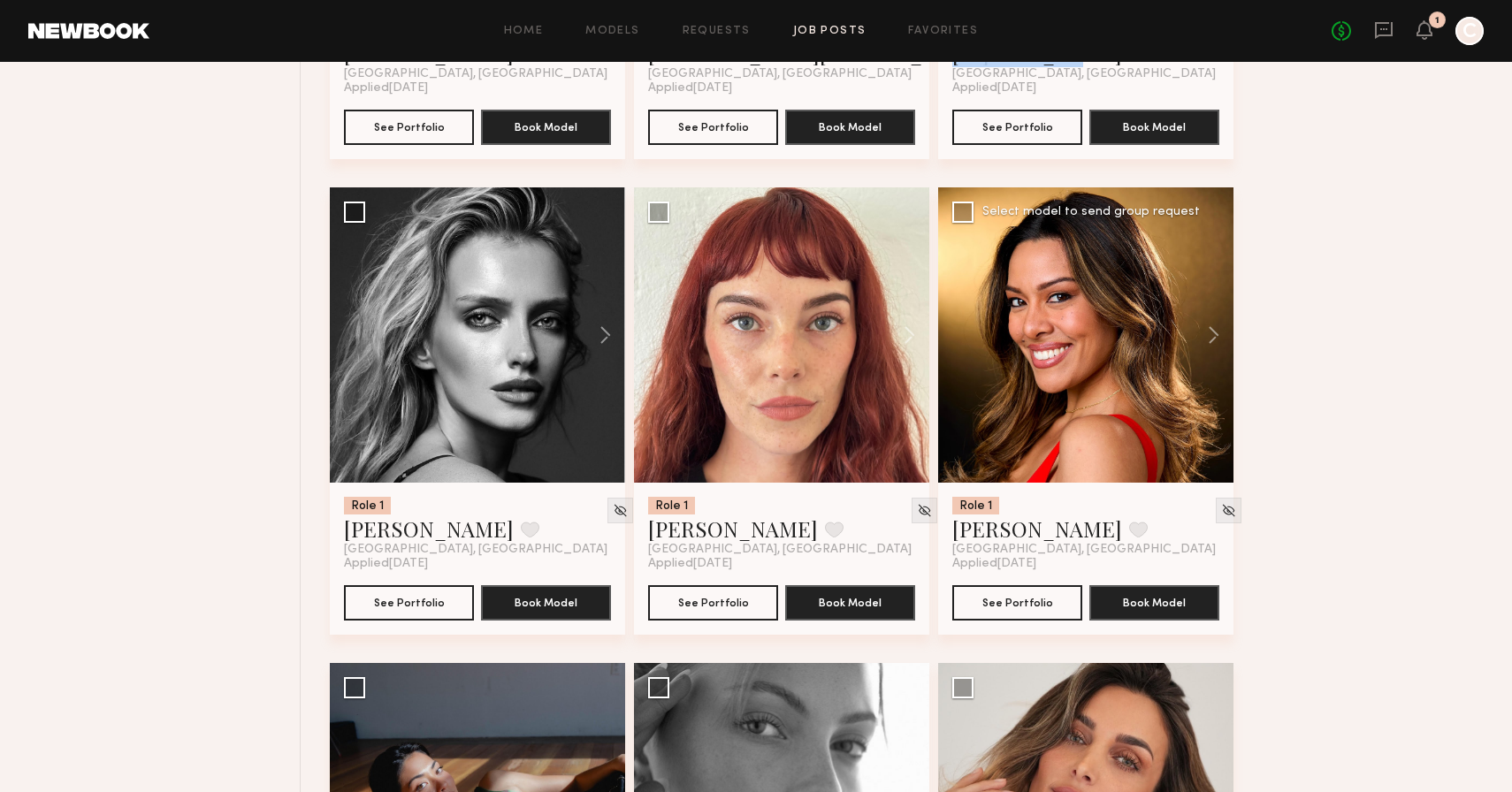
scroll to position [7710, 0]
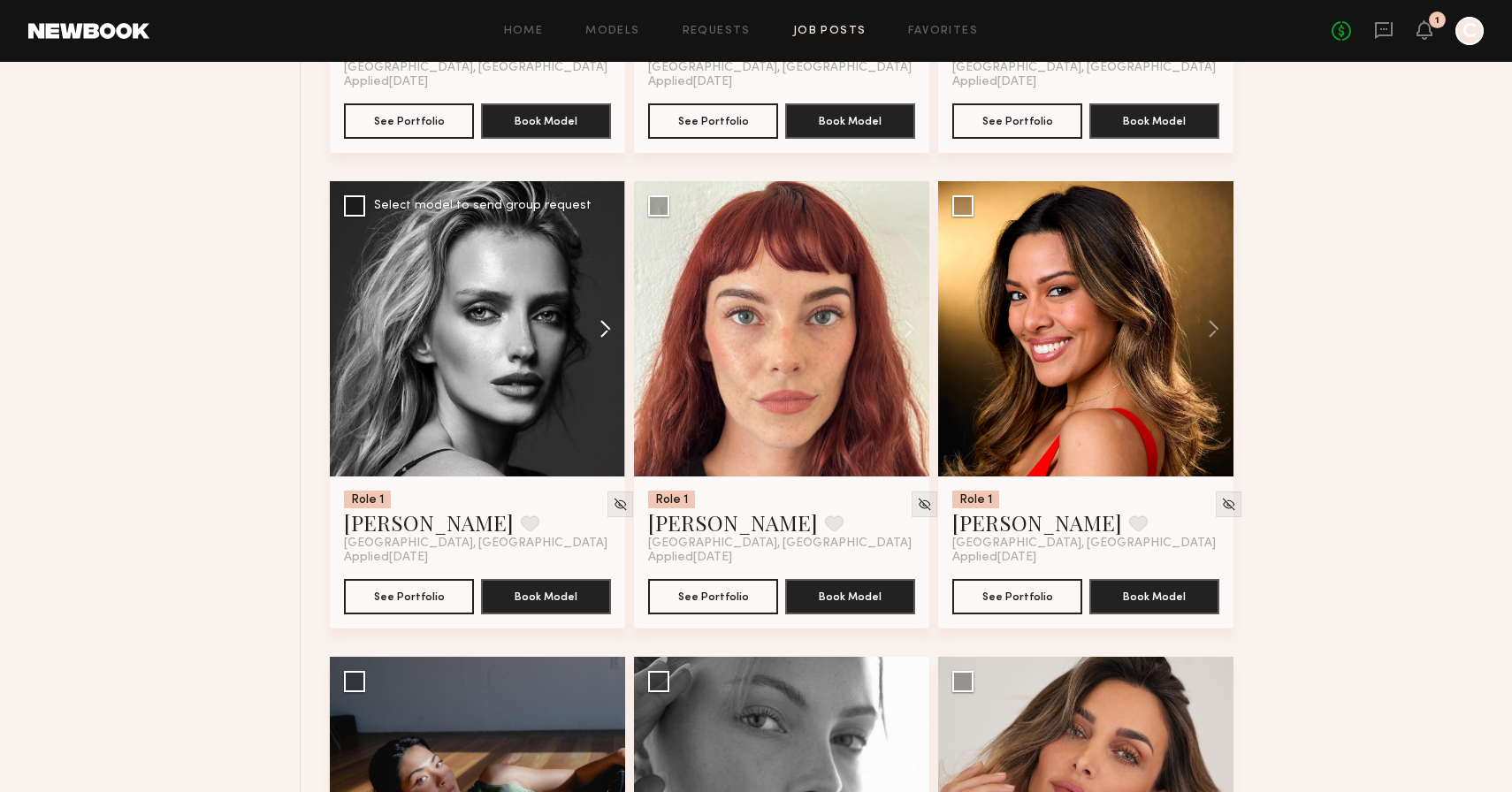
click at [602, 333] on button at bounding box center [596, 329] width 57 height 295
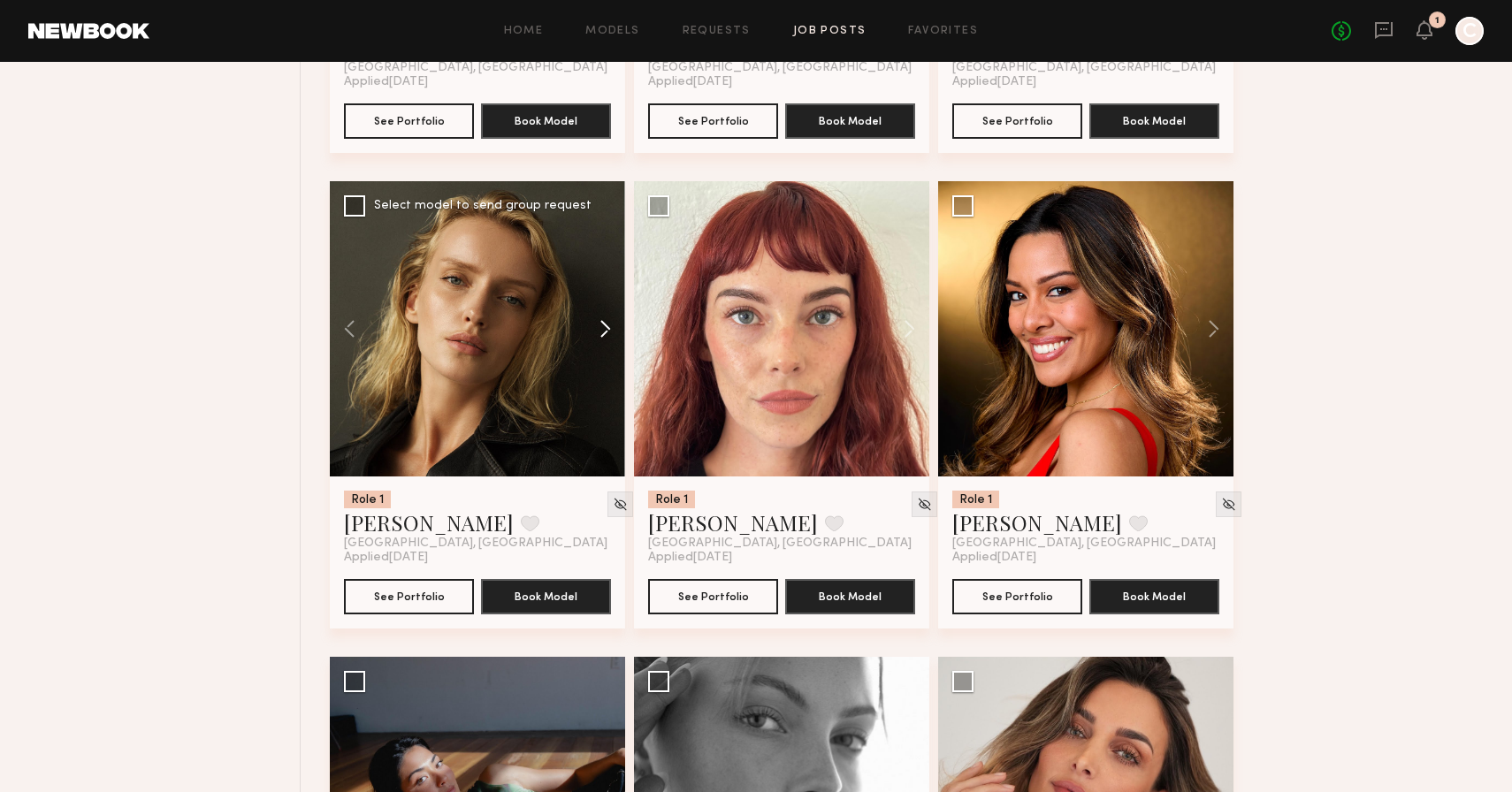
click at [602, 333] on button at bounding box center [596, 329] width 57 height 295
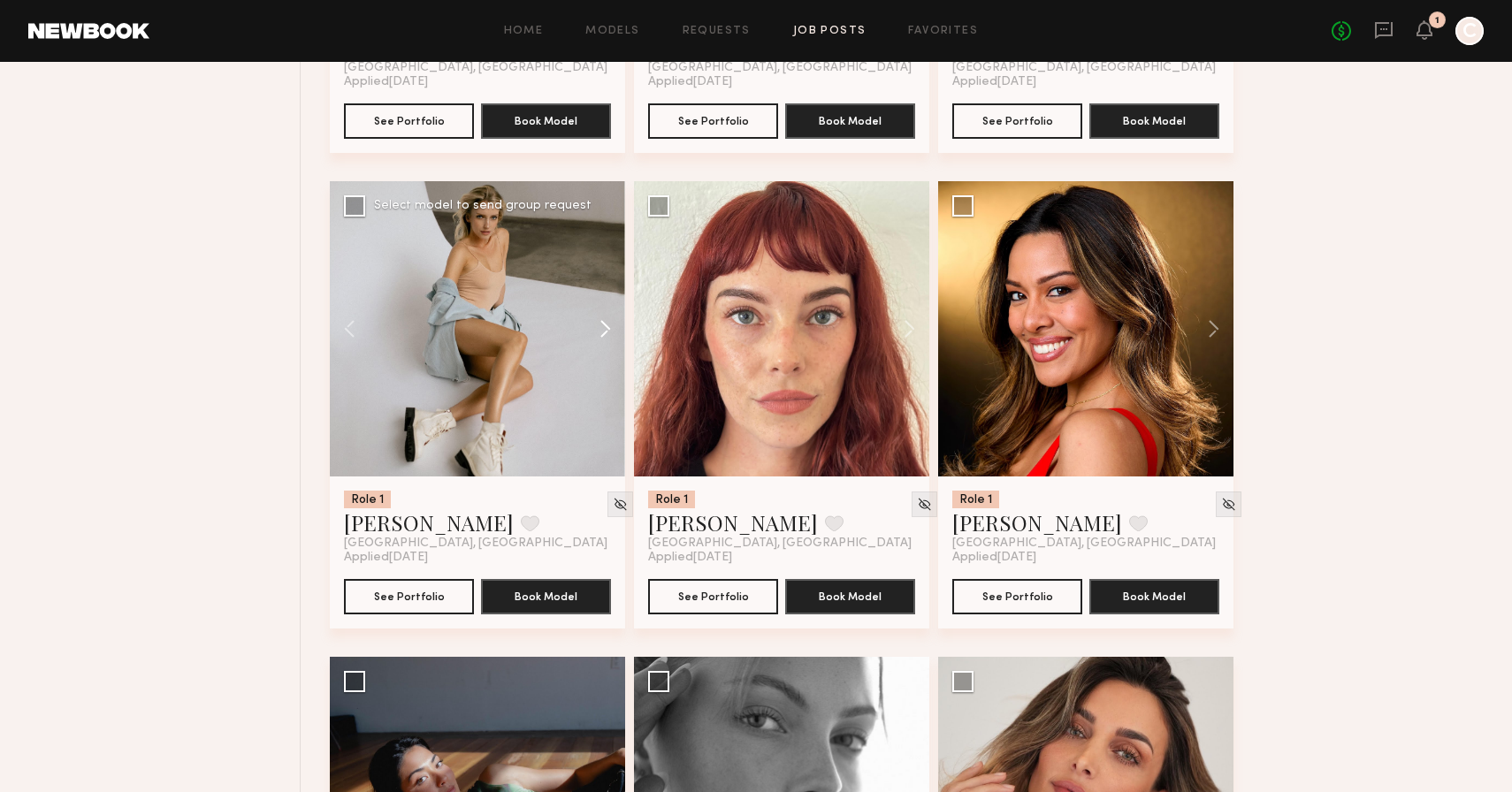
click at [602, 333] on button at bounding box center [596, 329] width 57 height 295
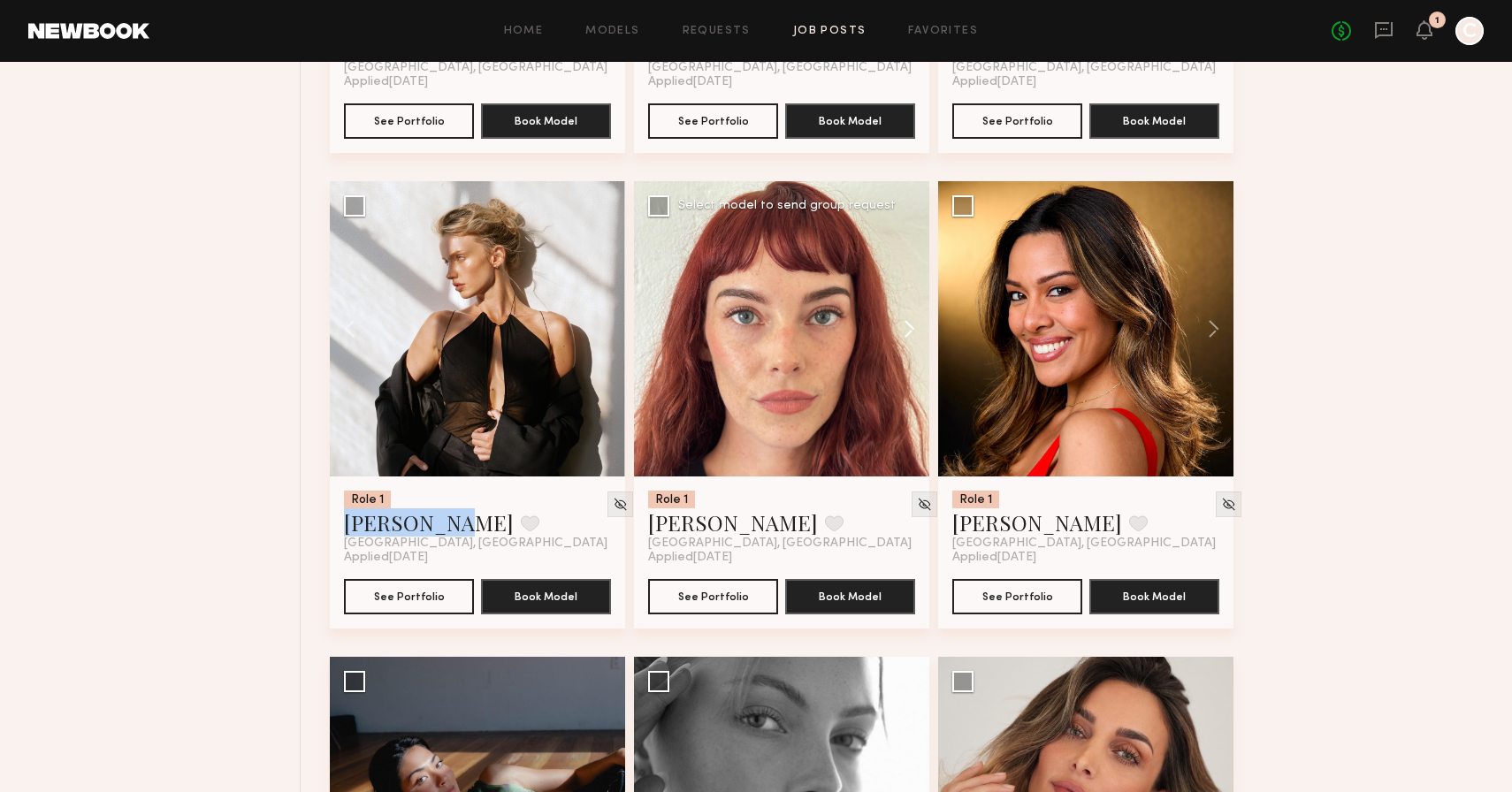
click at [904, 340] on button at bounding box center [901, 329] width 57 height 295
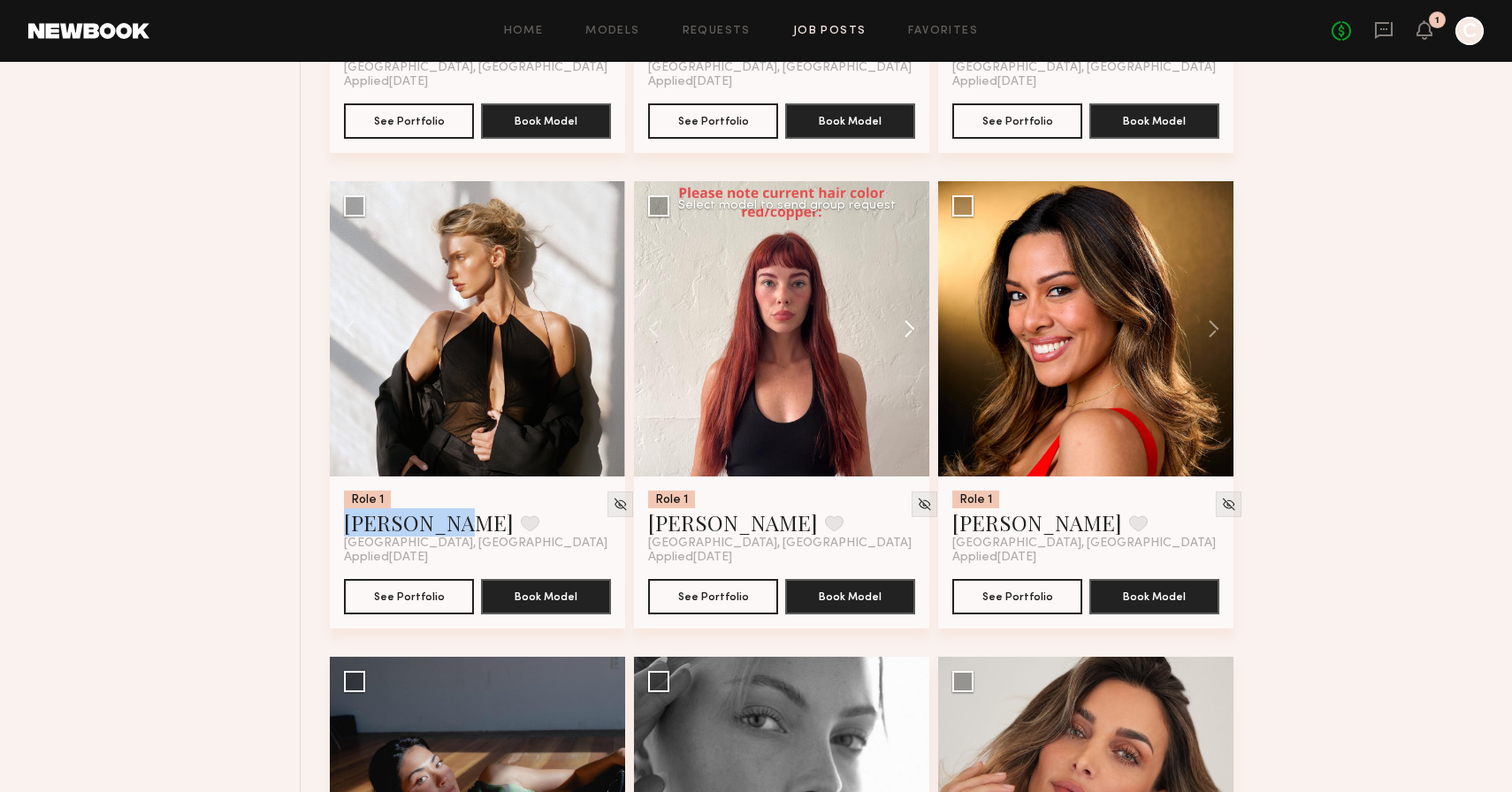
click at [904, 340] on button at bounding box center [901, 329] width 57 height 295
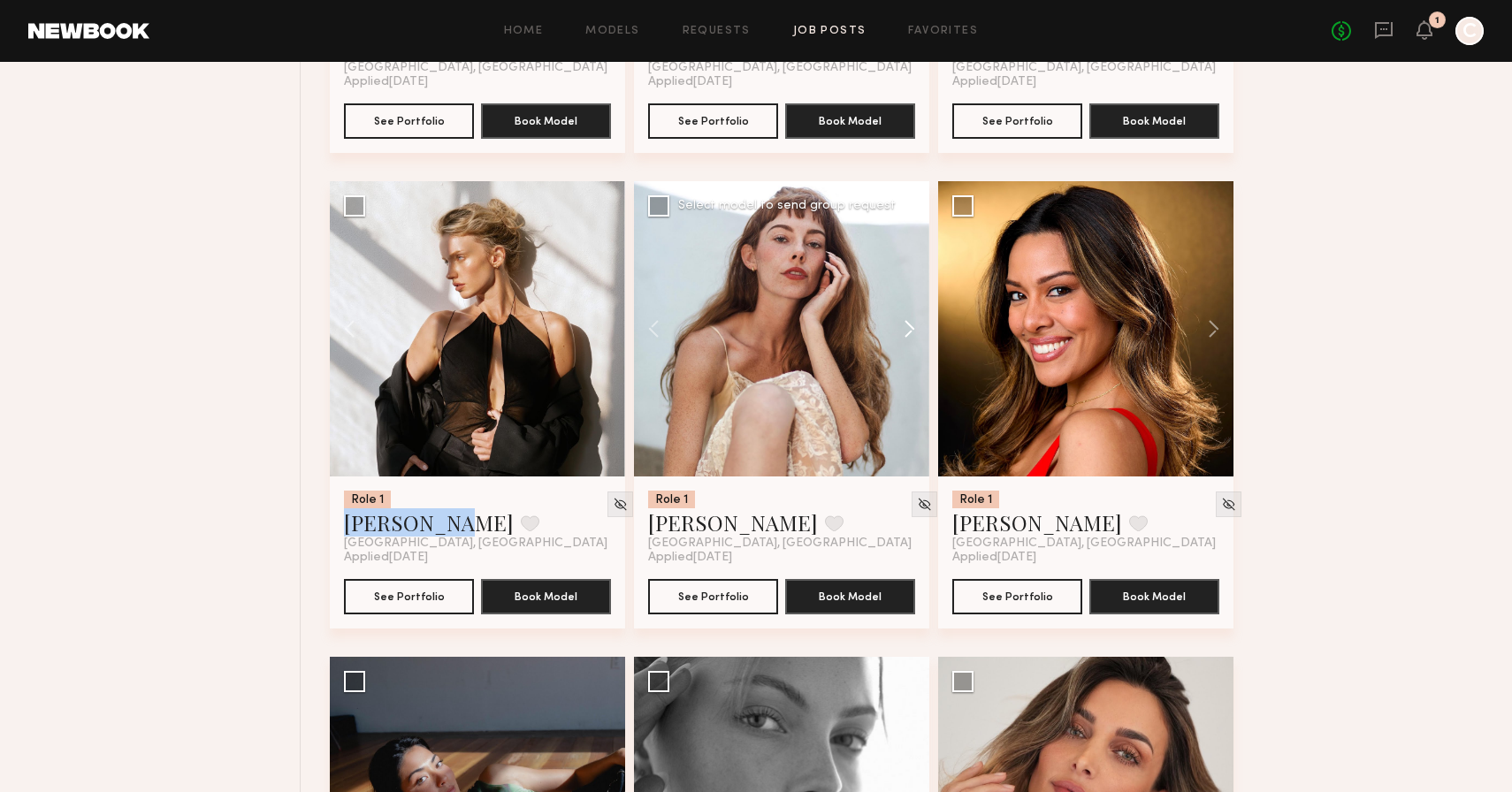
click at [904, 340] on button at bounding box center [901, 329] width 57 height 295
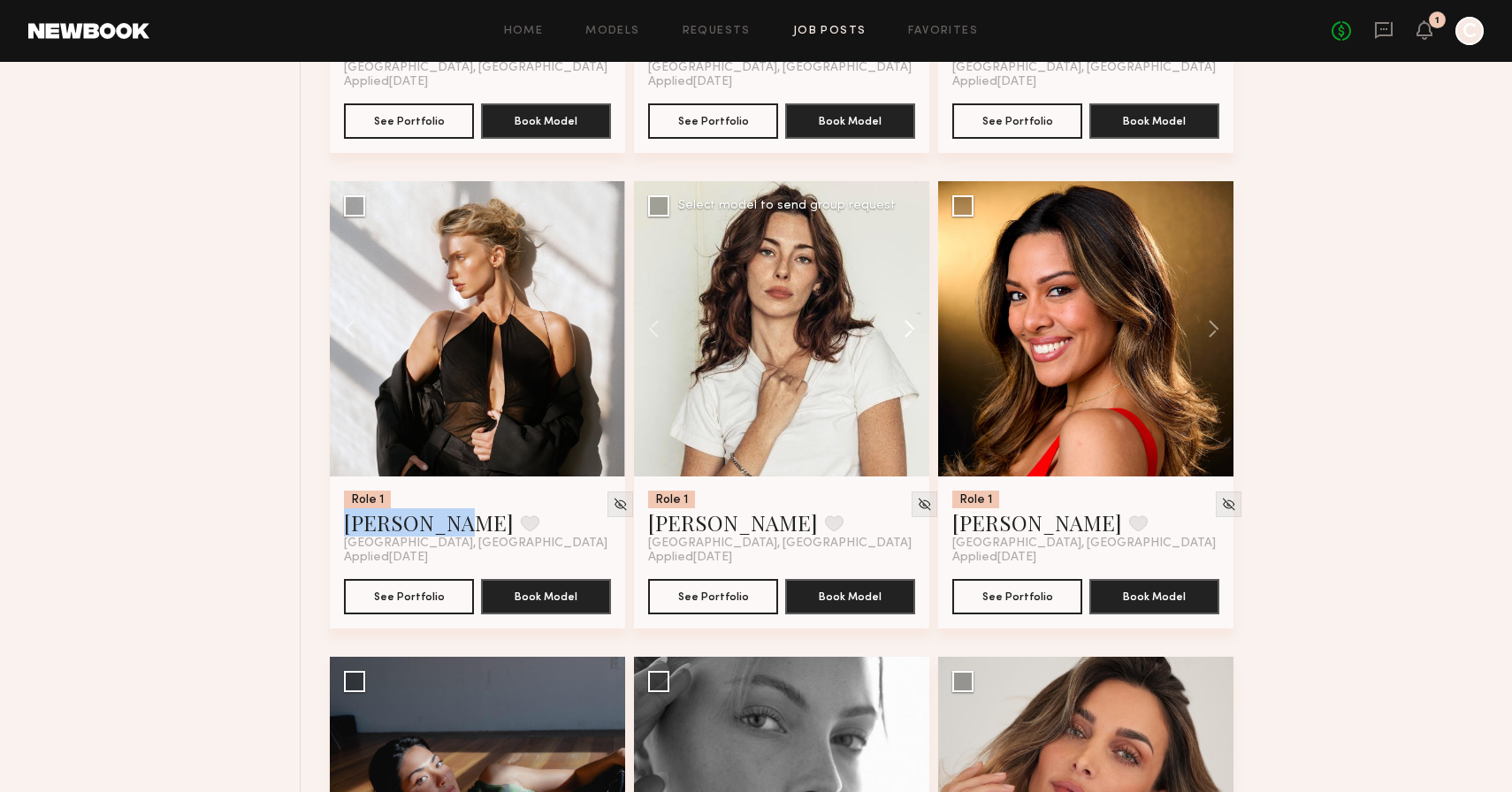
click at [904, 340] on button at bounding box center [901, 329] width 57 height 295
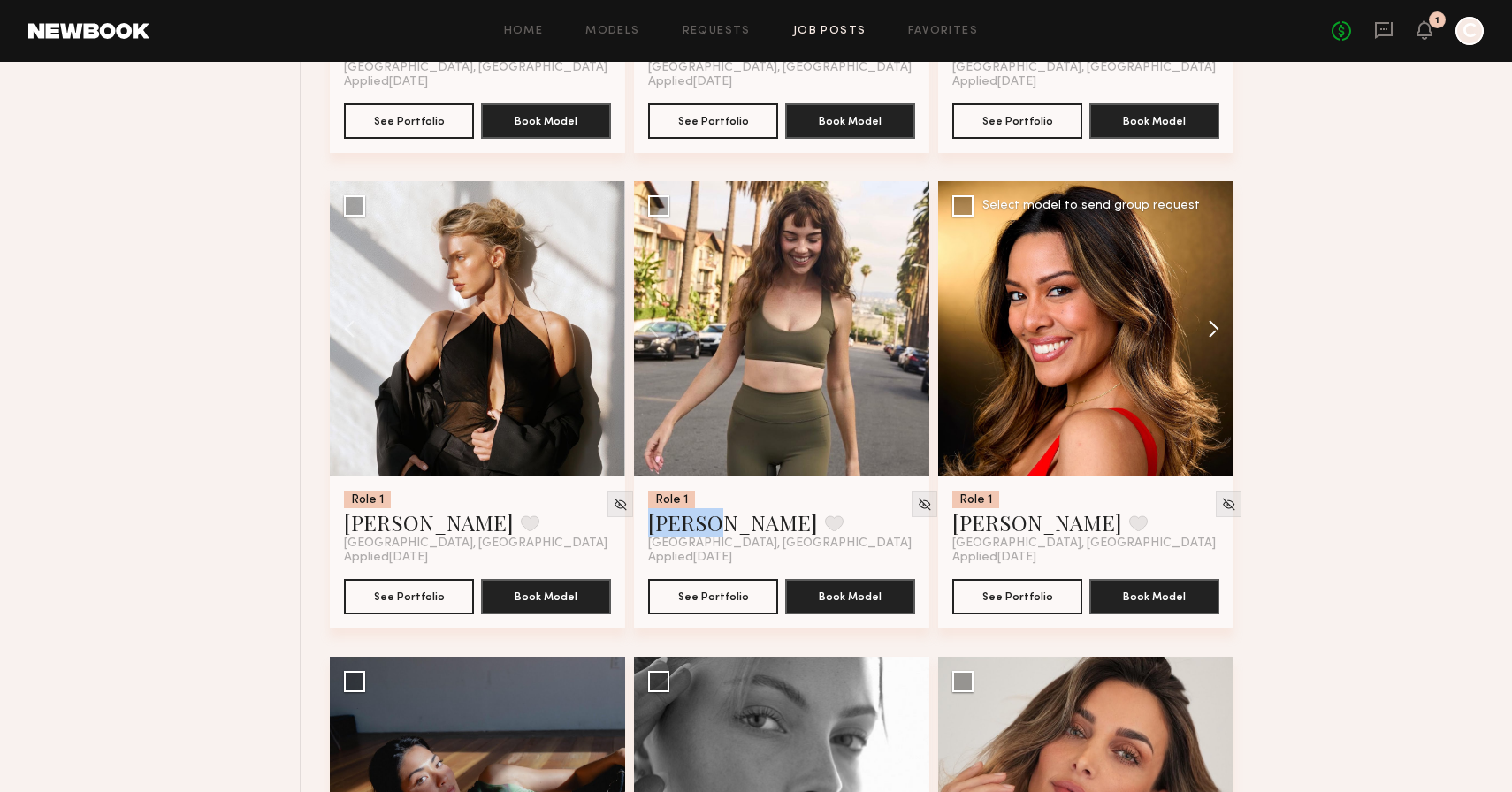
click at [1211, 332] on button at bounding box center [1205, 329] width 57 height 295
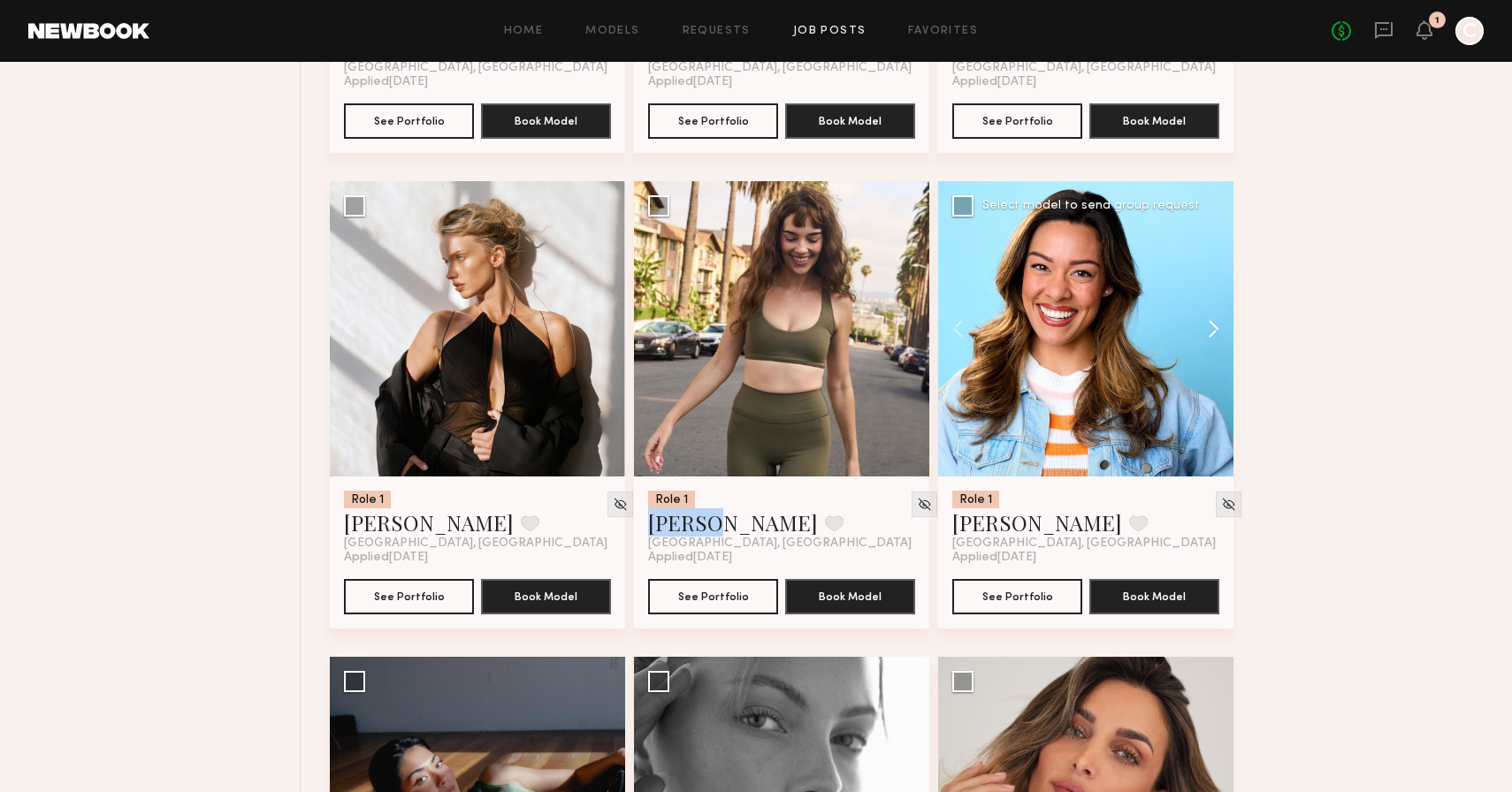
click at [1211, 332] on button at bounding box center [1205, 329] width 57 height 295
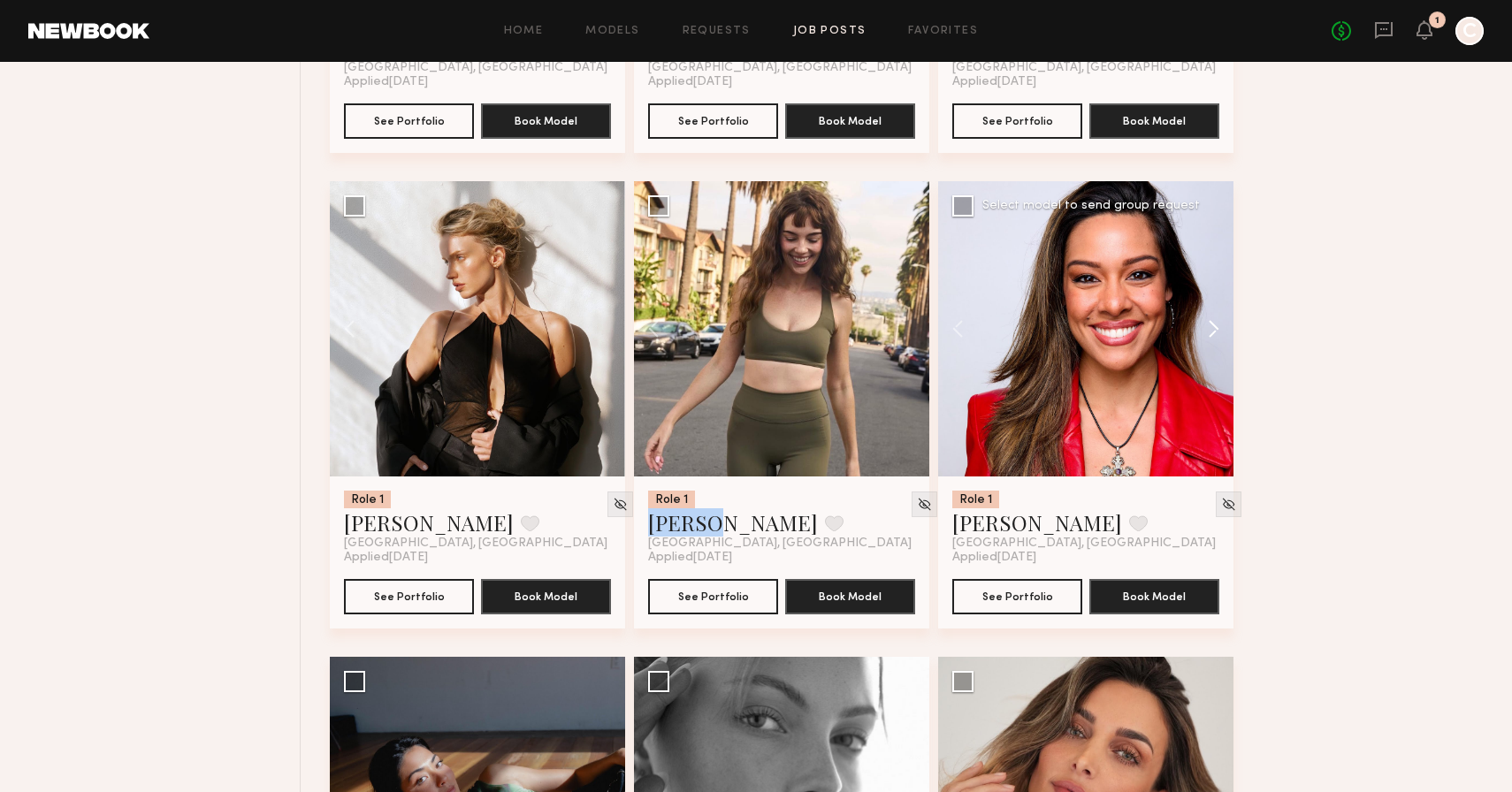
click at [1211, 332] on button at bounding box center [1205, 329] width 57 height 295
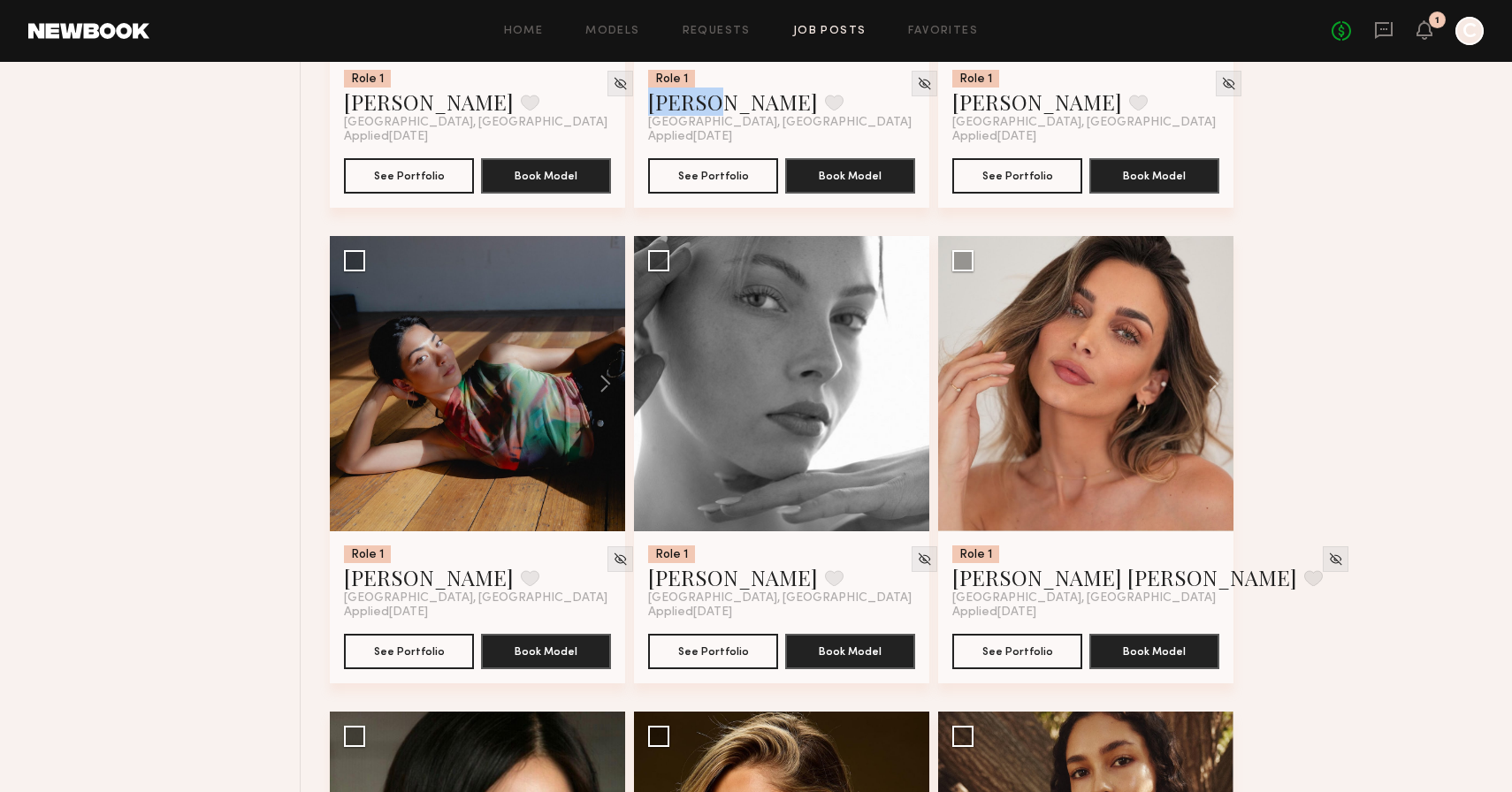
scroll to position [8135, 0]
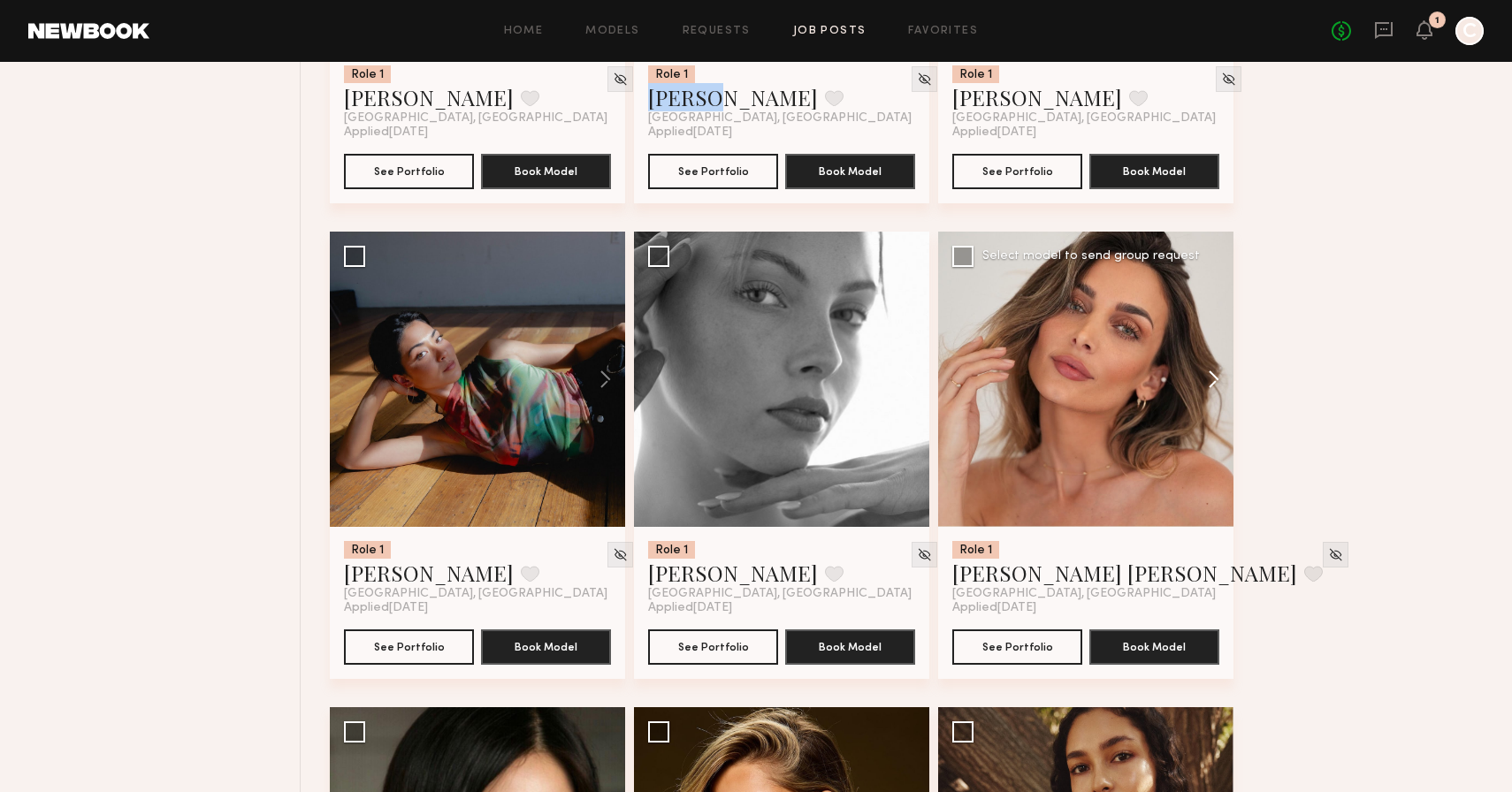
click at [1215, 386] on button at bounding box center [1205, 379] width 57 height 295
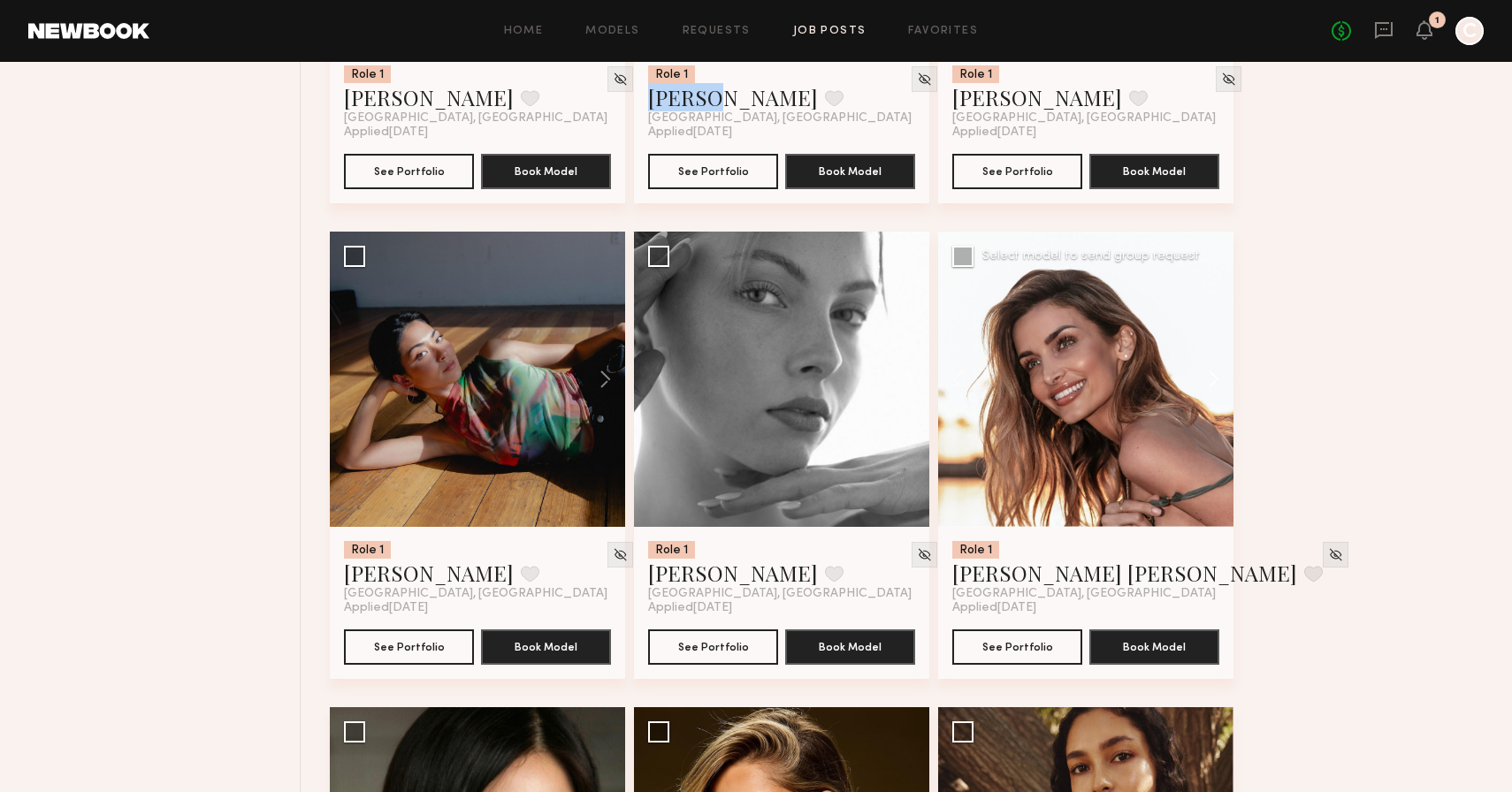
click at [1215, 386] on button at bounding box center [1205, 379] width 57 height 295
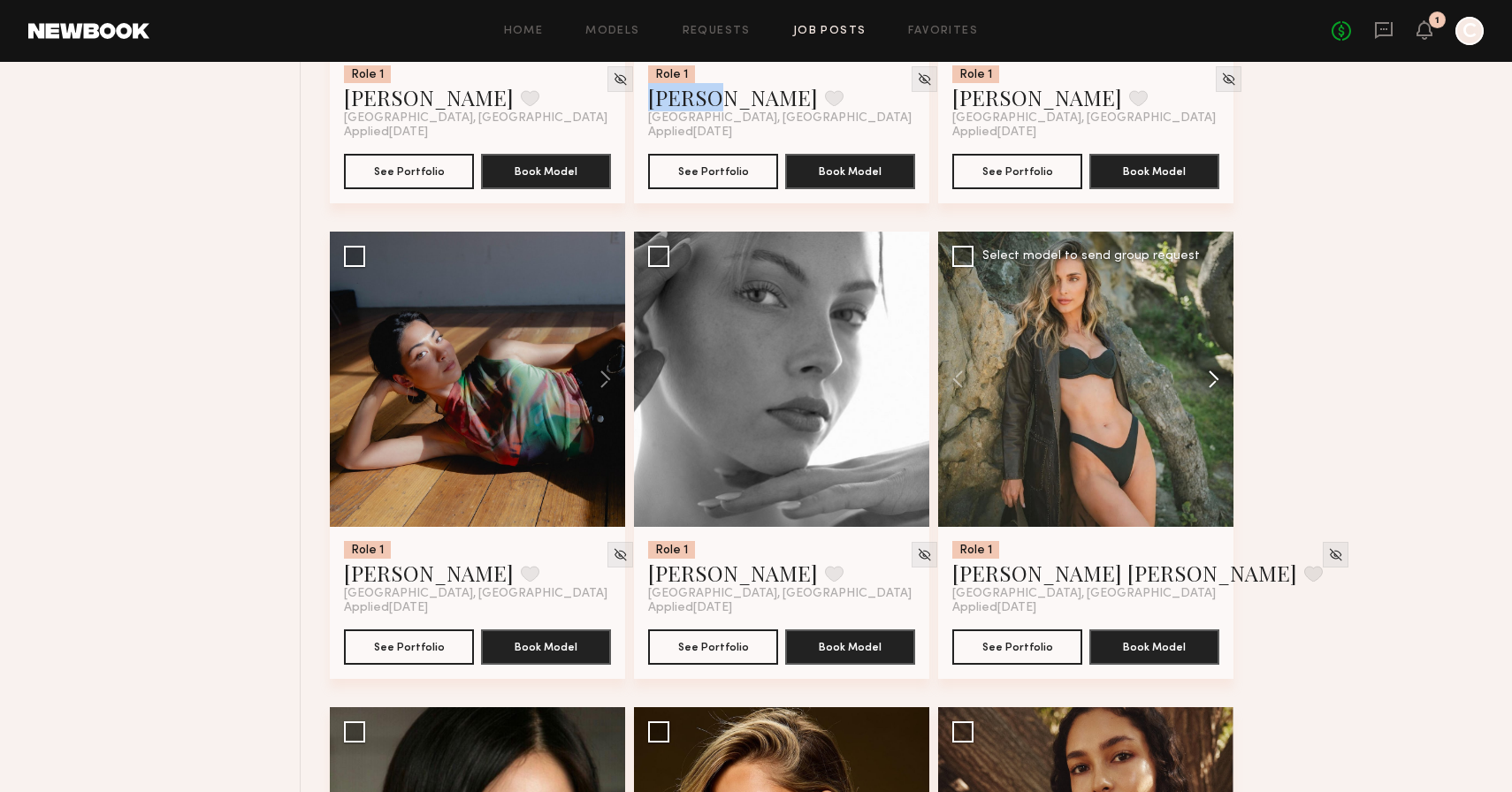
click at [1215, 386] on button at bounding box center [1205, 379] width 57 height 295
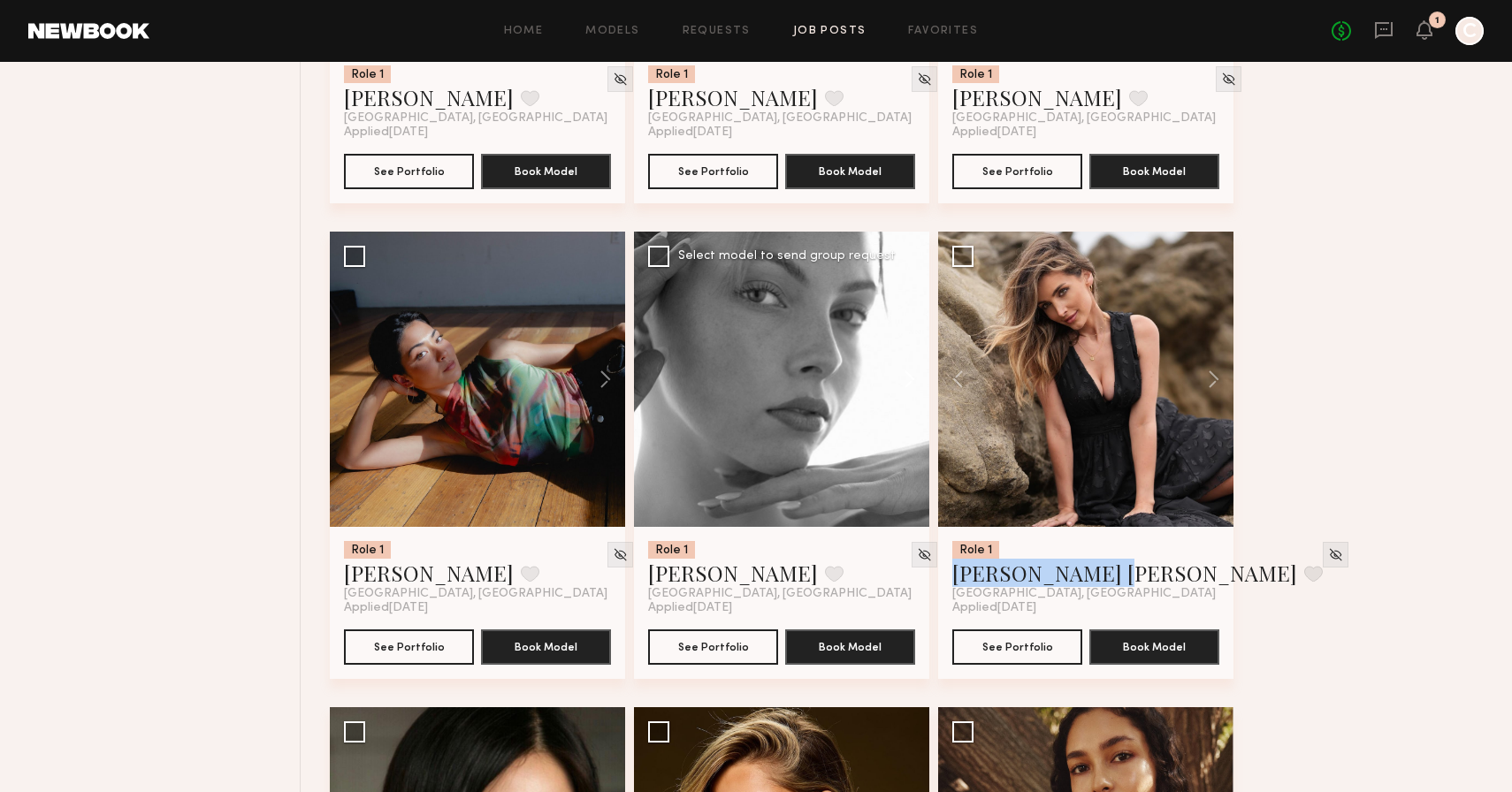
click at [910, 384] on button at bounding box center [901, 379] width 57 height 295
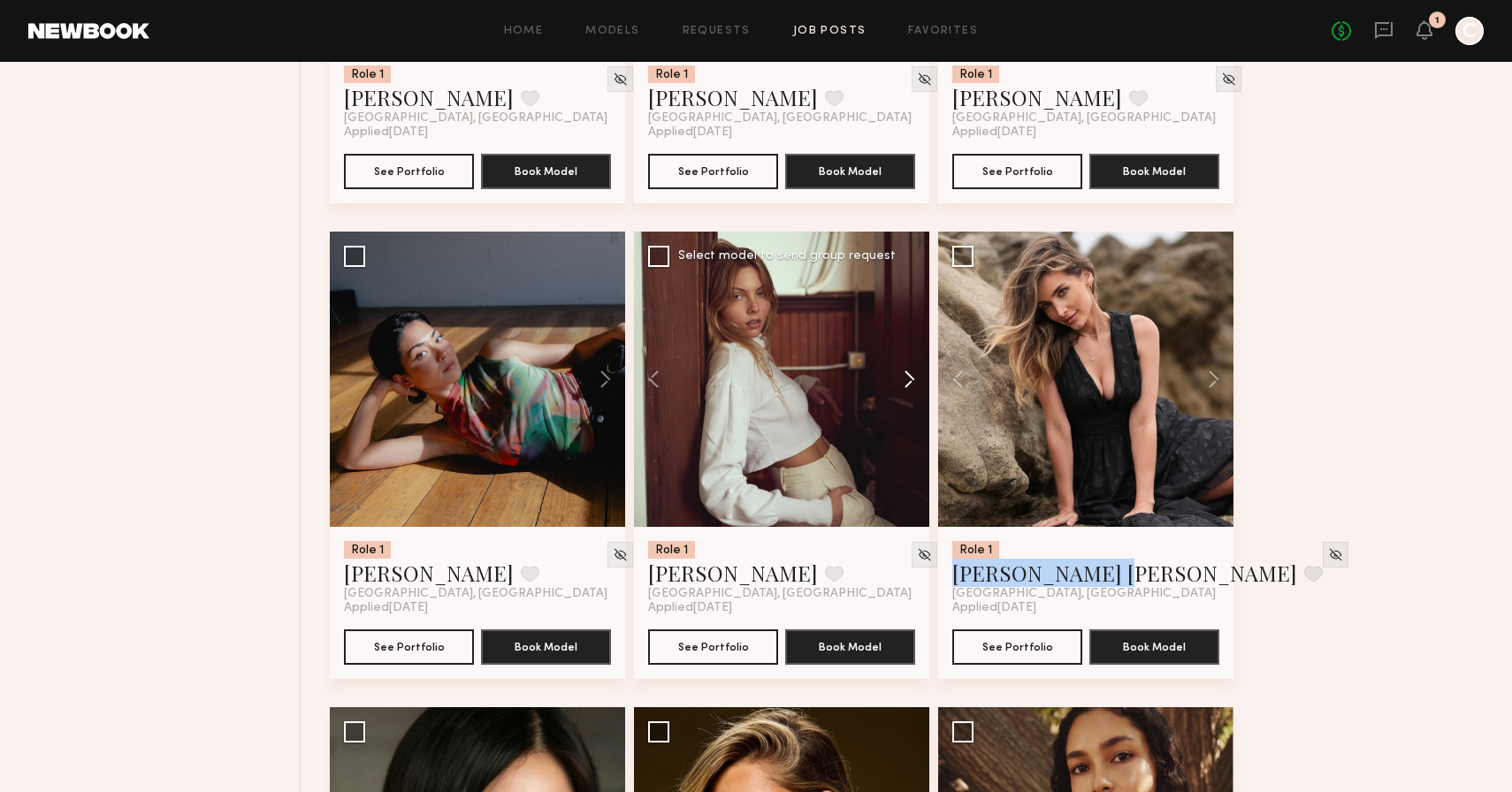
click at [910, 384] on button at bounding box center [901, 379] width 57 height 295
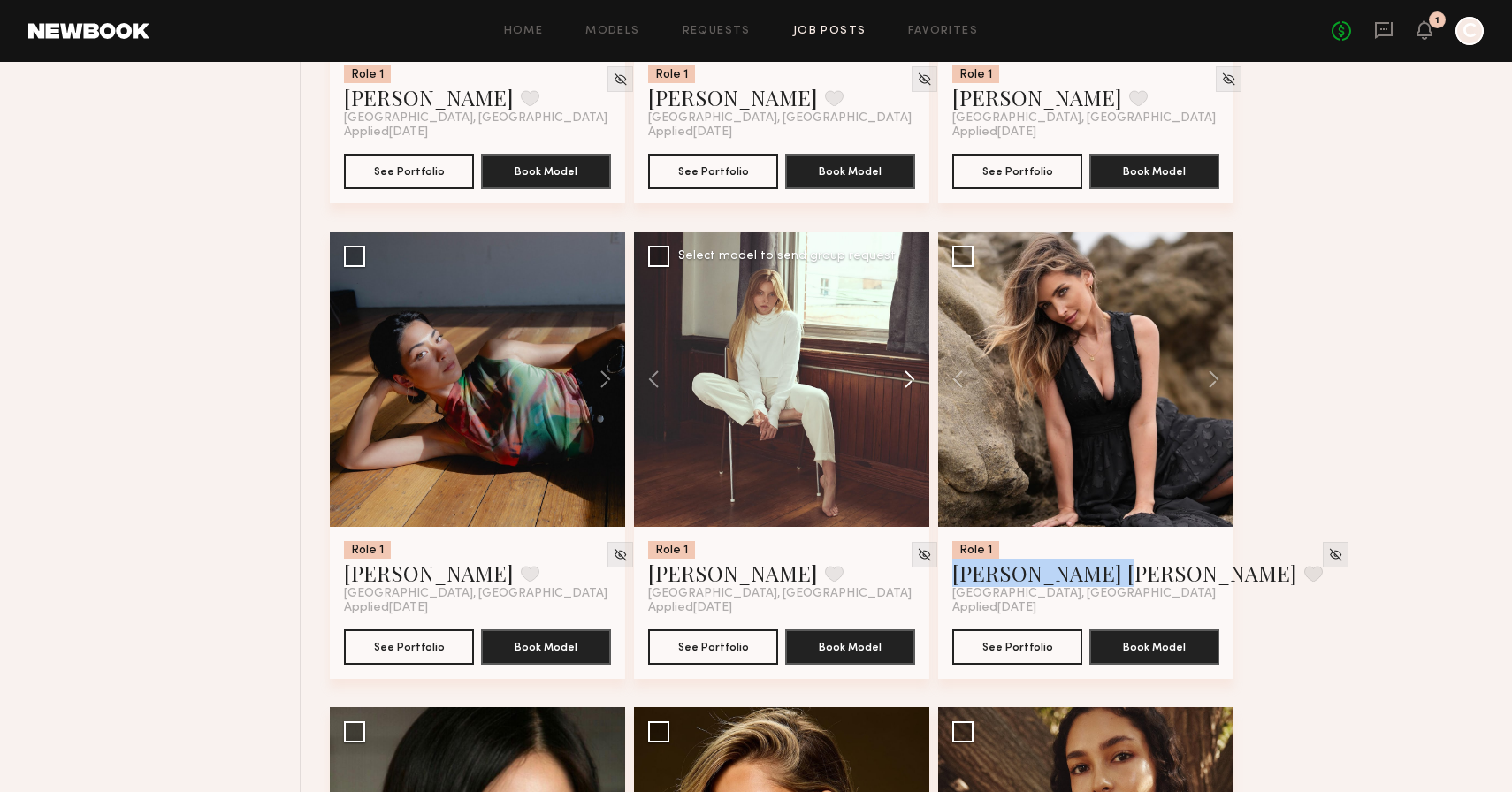
click at [910, 384] on button at bounding box center [901, 379] width 57 height 295
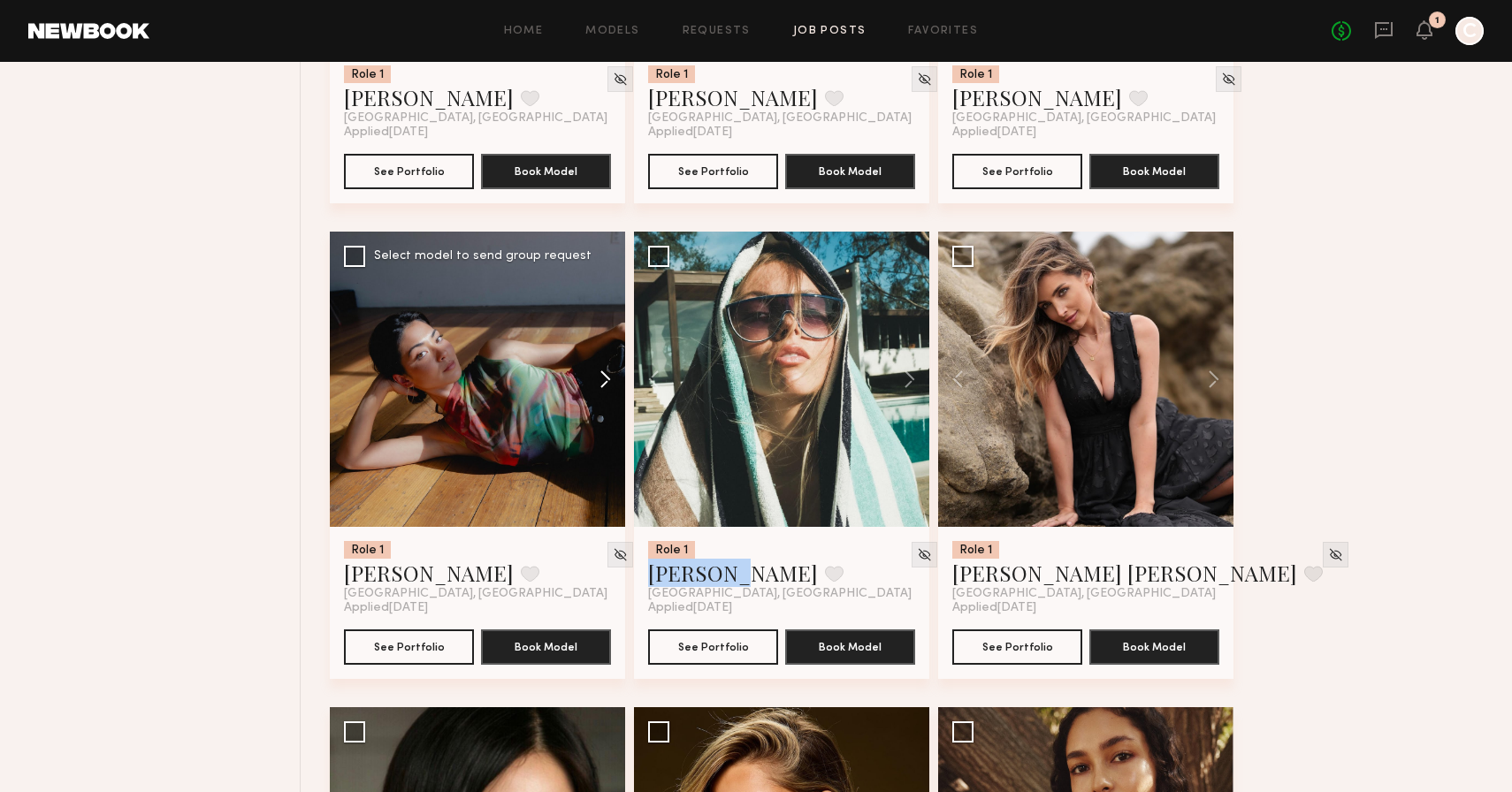
click at [601, 384] on button at bounding box center [596, 379] width 57 height 295
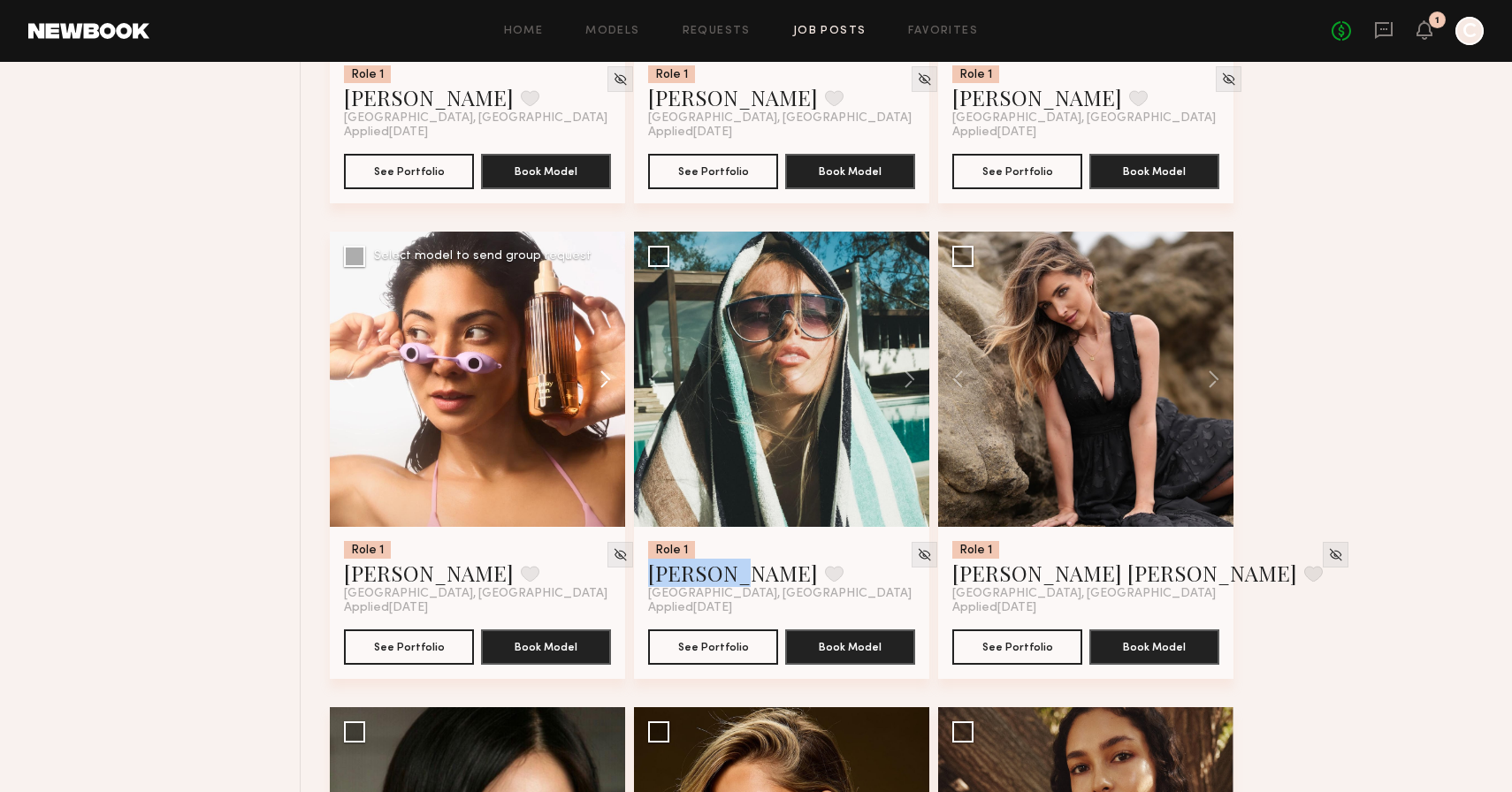
click at [601, 384] on button at bounding box center [596, 379] width 57 height 295
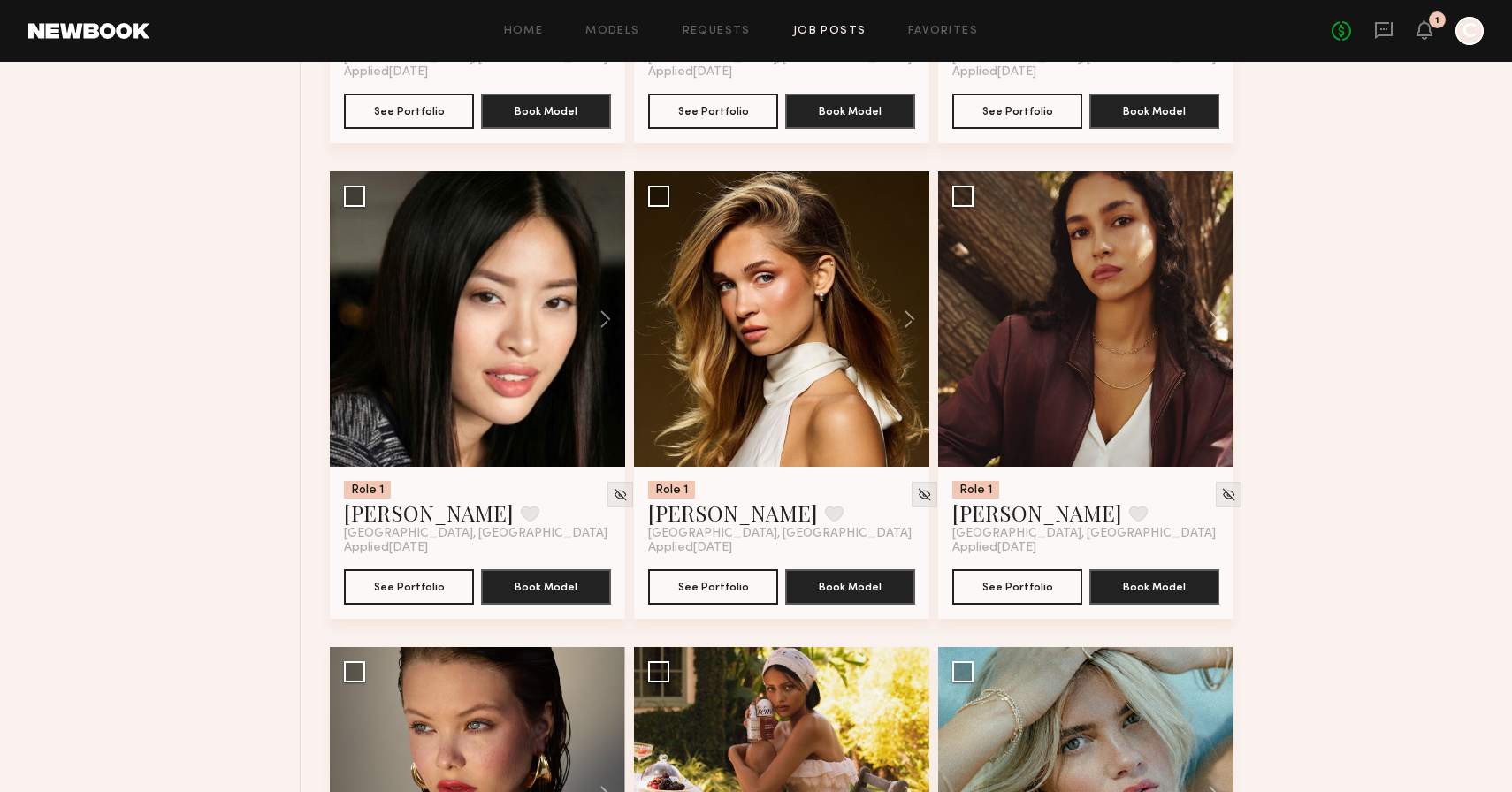
scroll to position [8675, 0]
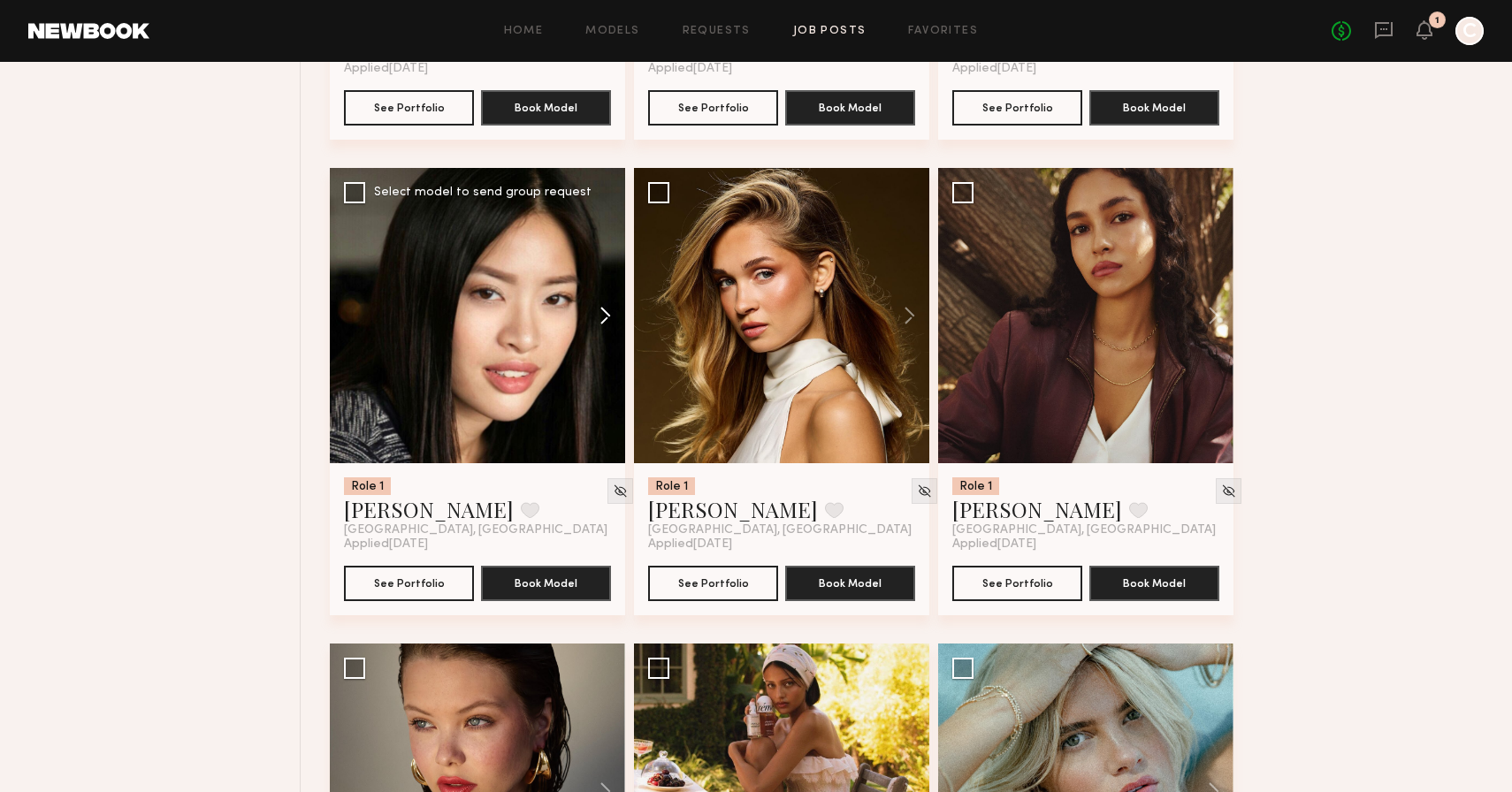
click at [607, 315] on button at bounding box center [596, 316] width 57 height 295
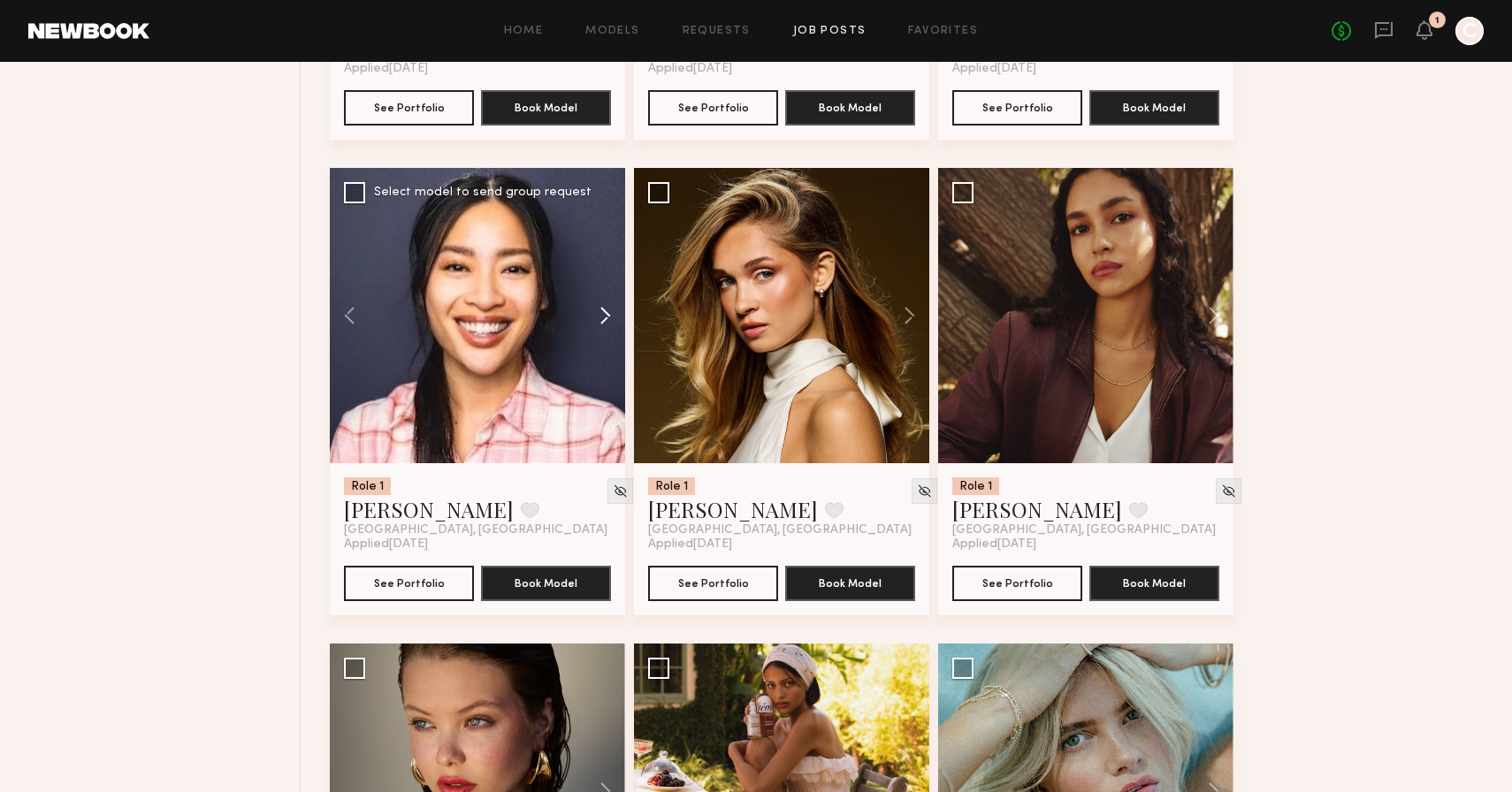
click at [607, 315] on button at bounding box center [596, 316] width 57 height 295
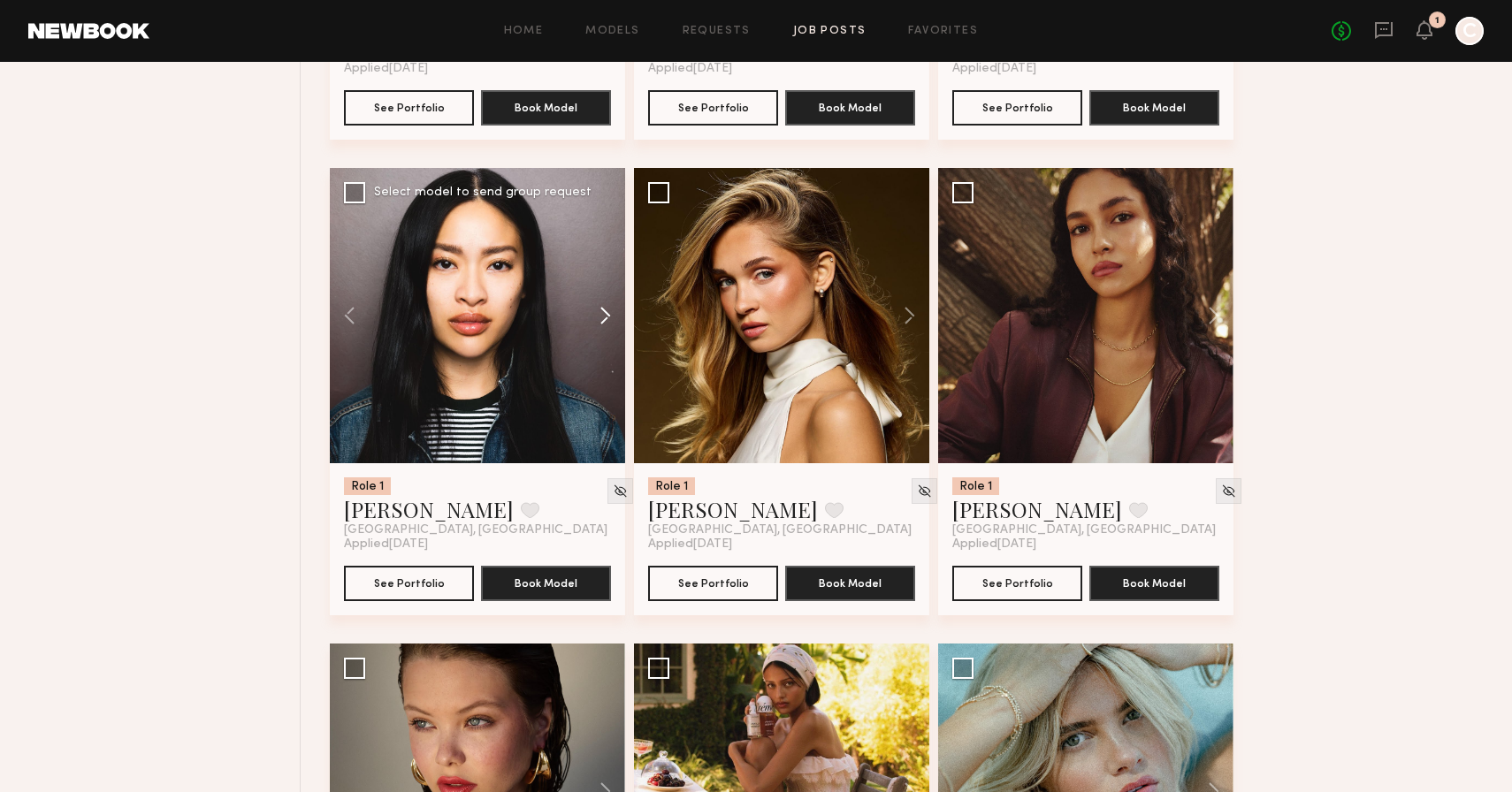
click at [607, 315] on button at bounding box center [596, 316] width 57 height 295
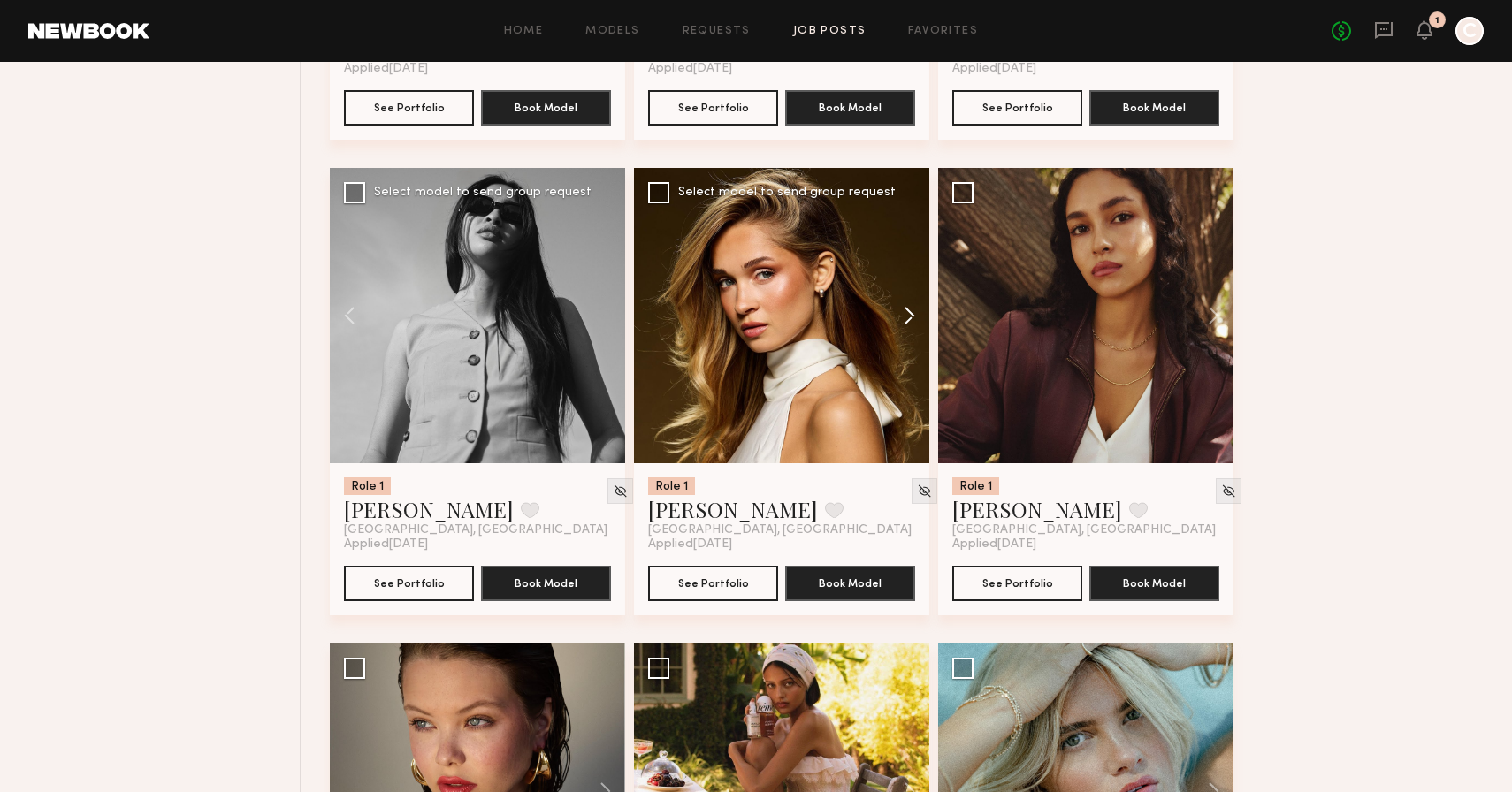
click at [906, 326] on button at bounding box center [901, 316] width 57 height 295
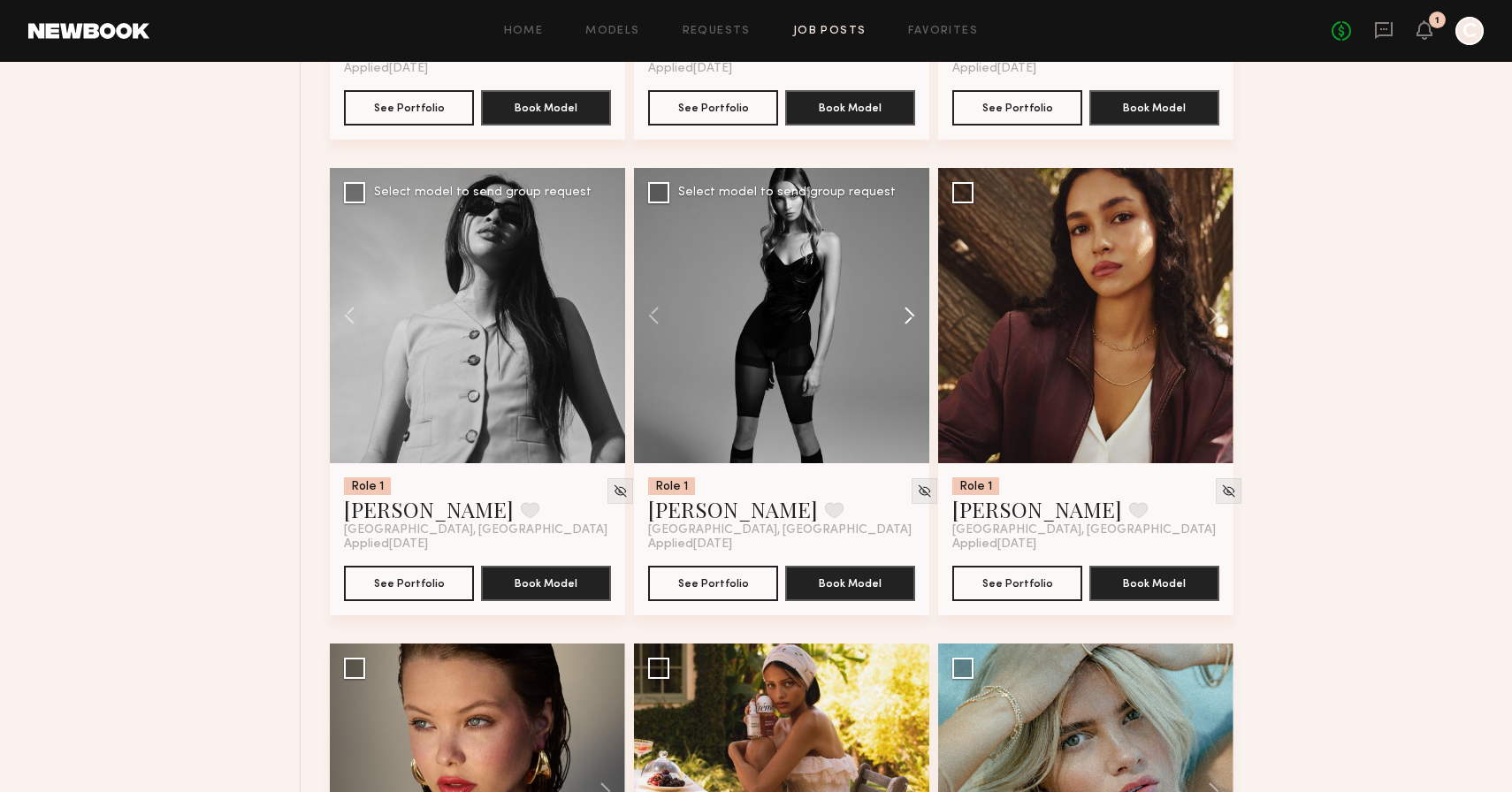
click at [906, 326] on button at bounding box center [901, 316] width 57 height 295
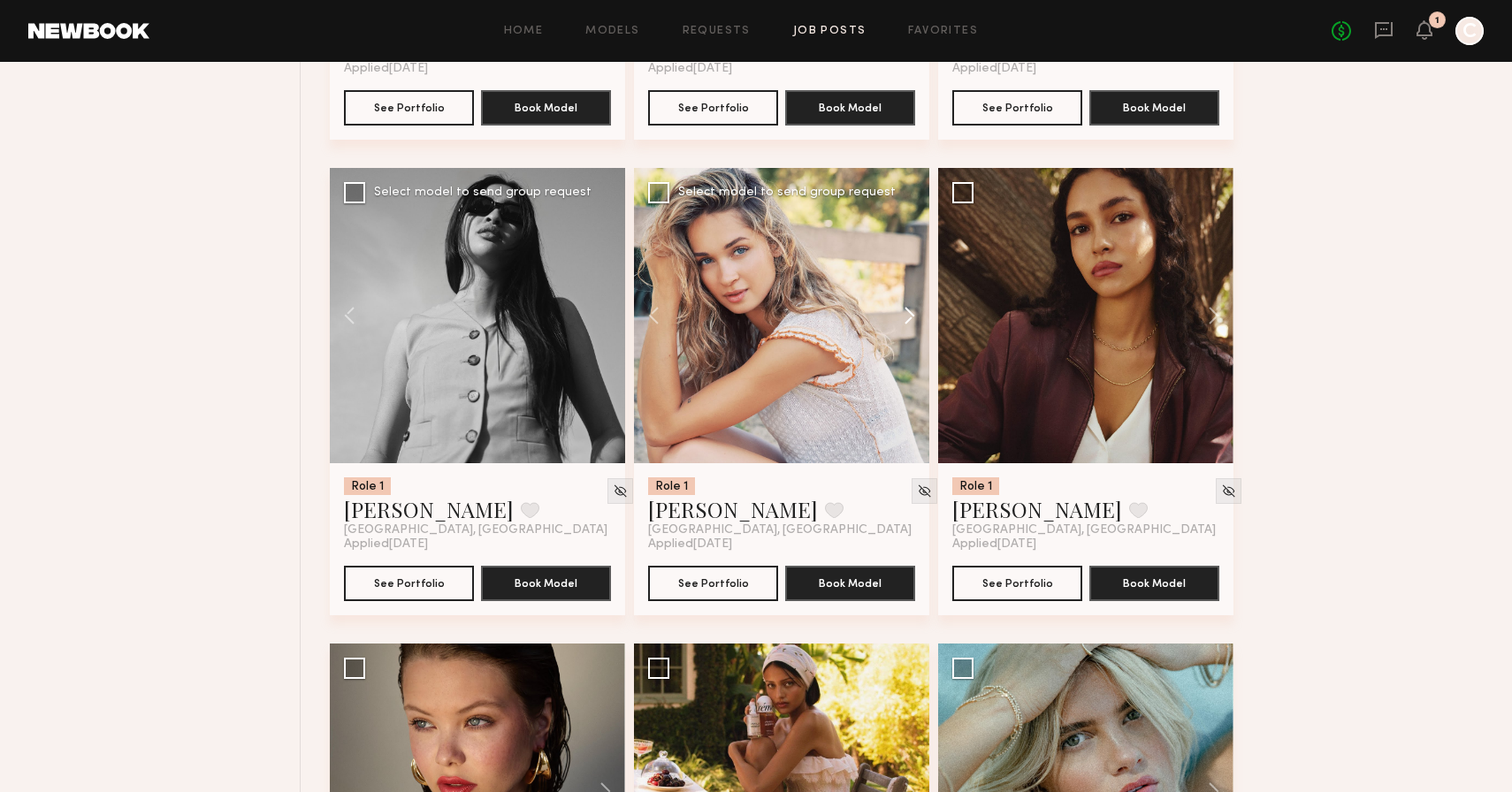
click at [906, 326] on button at bounding box center [901, 316] width 57 height 295
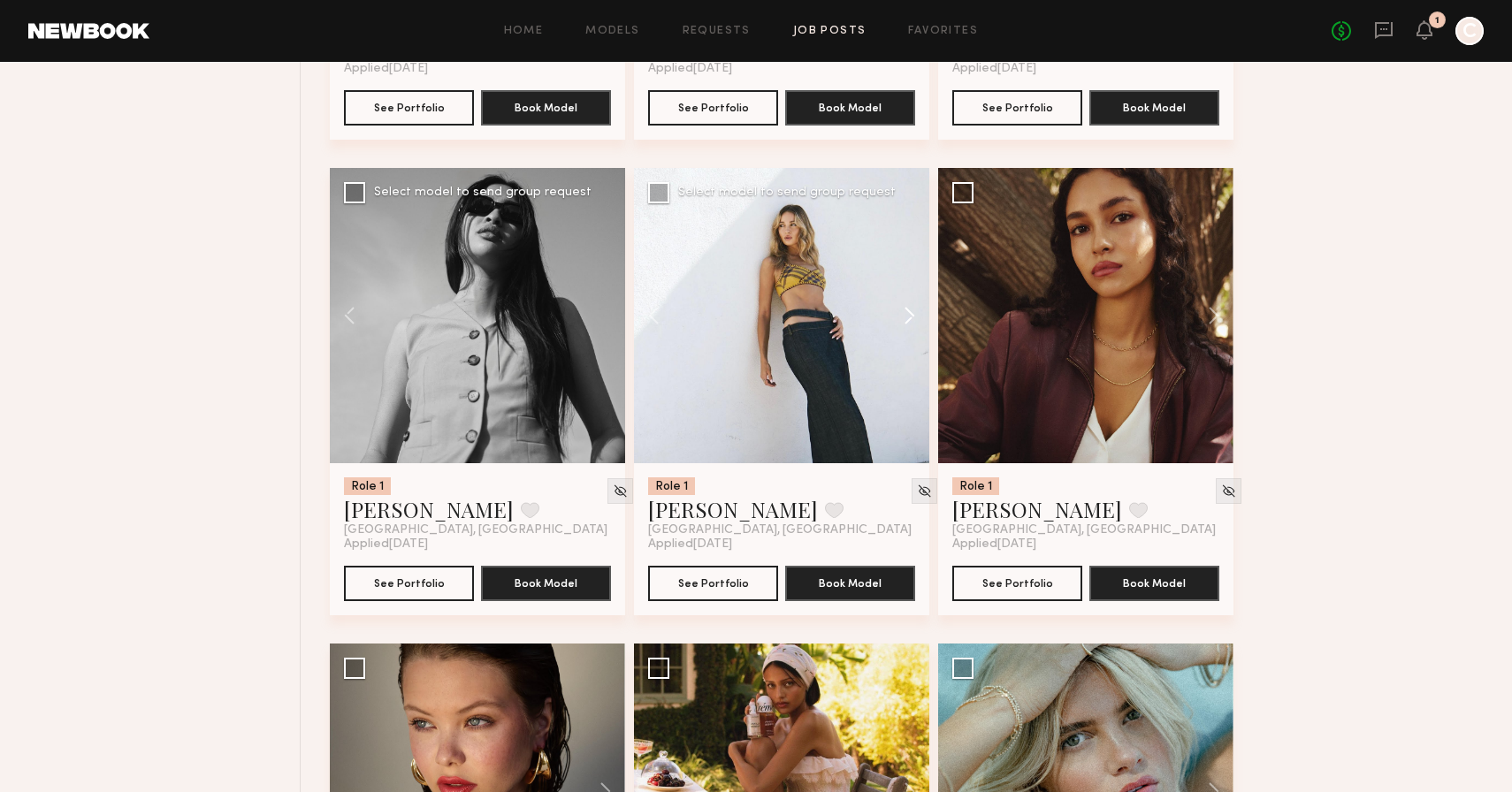
click at [906, 326] on button at bounding box center [901, 316] width 57 height 295
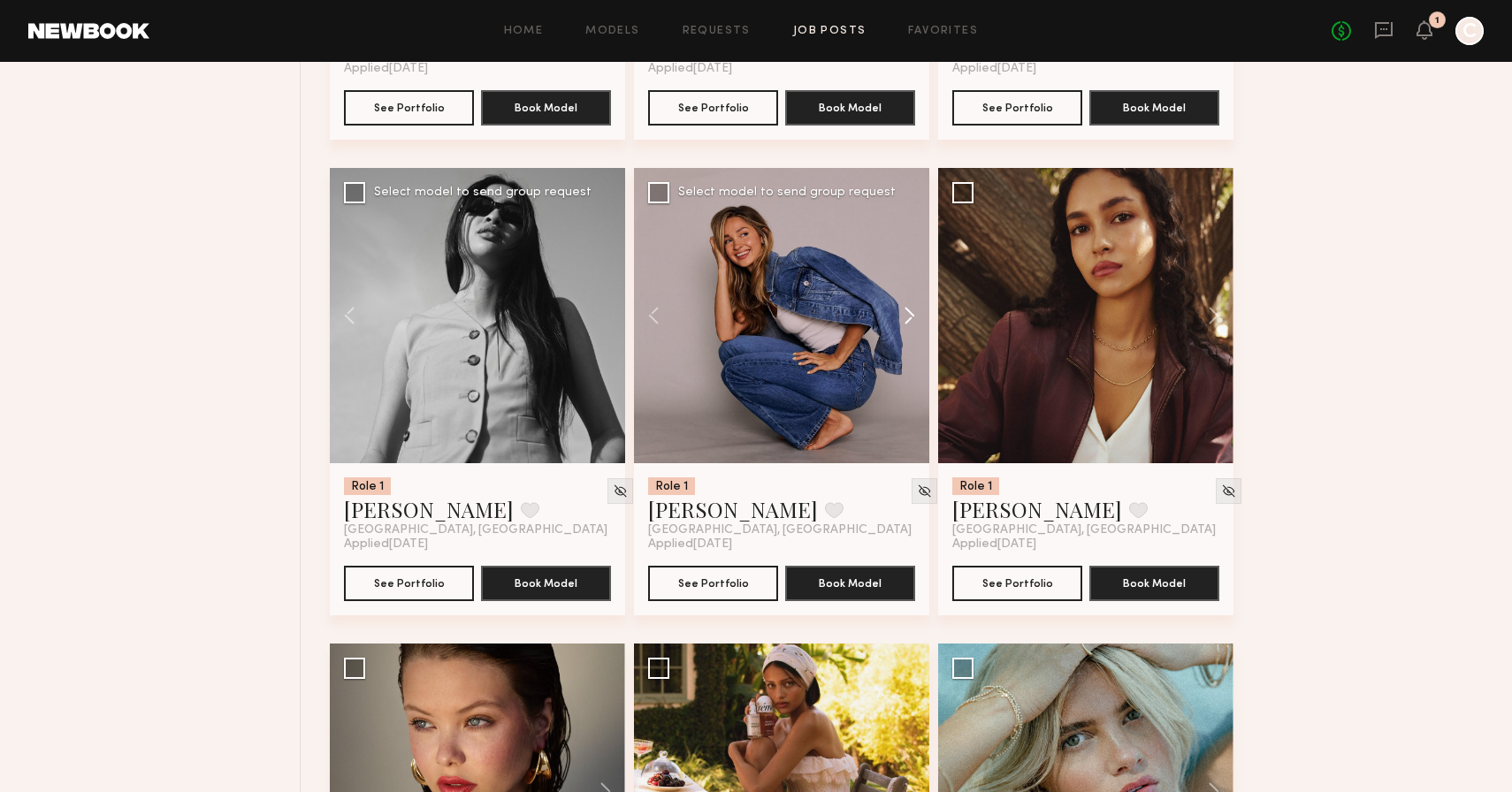
click at [906, 326] on button at bounding box center [901, 316] width 57 height 295
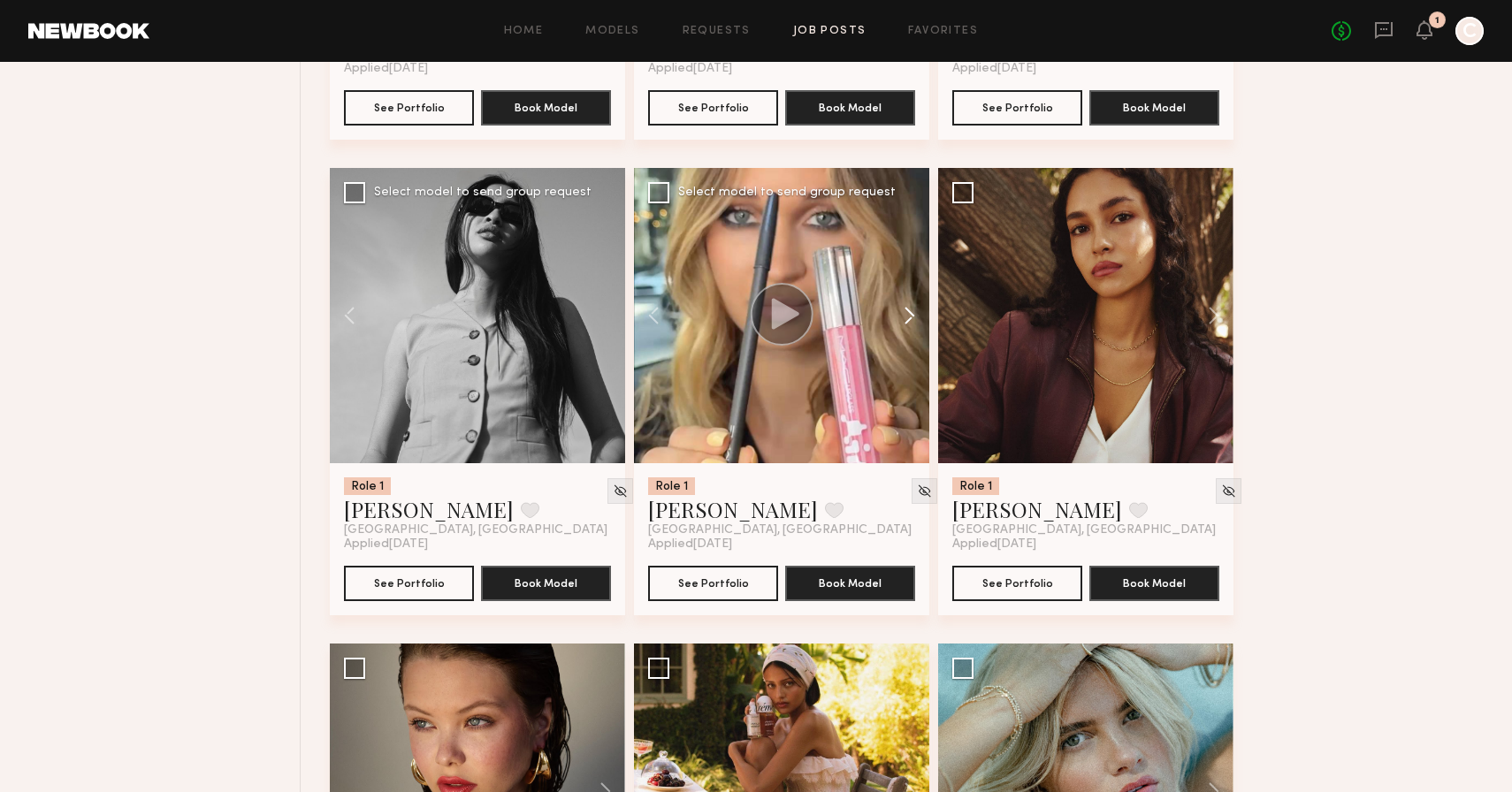
click at [906, 326] on button at bounding box center [901, 316] width 57 height 295
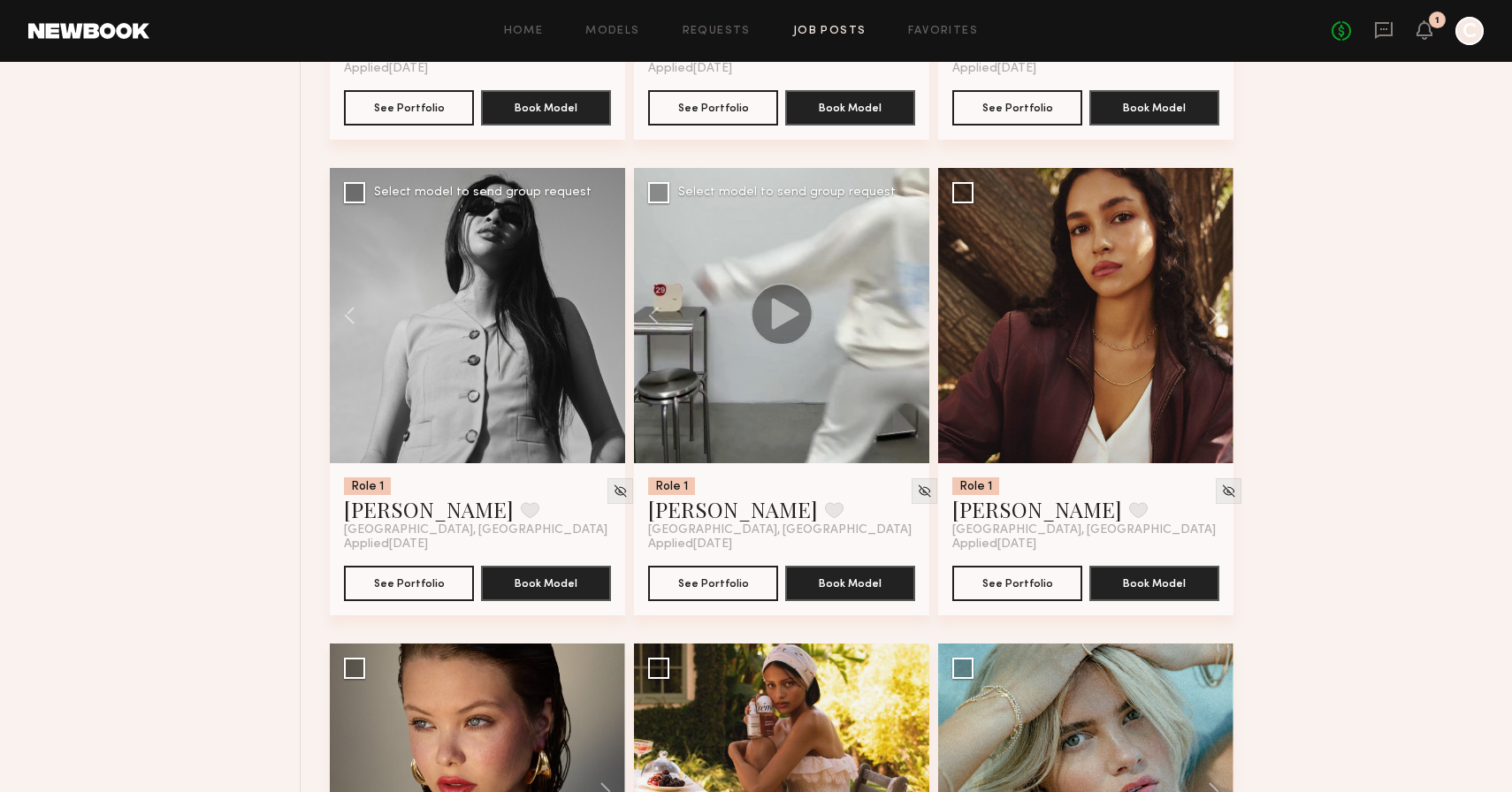
click at [906, 326] on div at bounding box center [782, 316] width 295 height 295
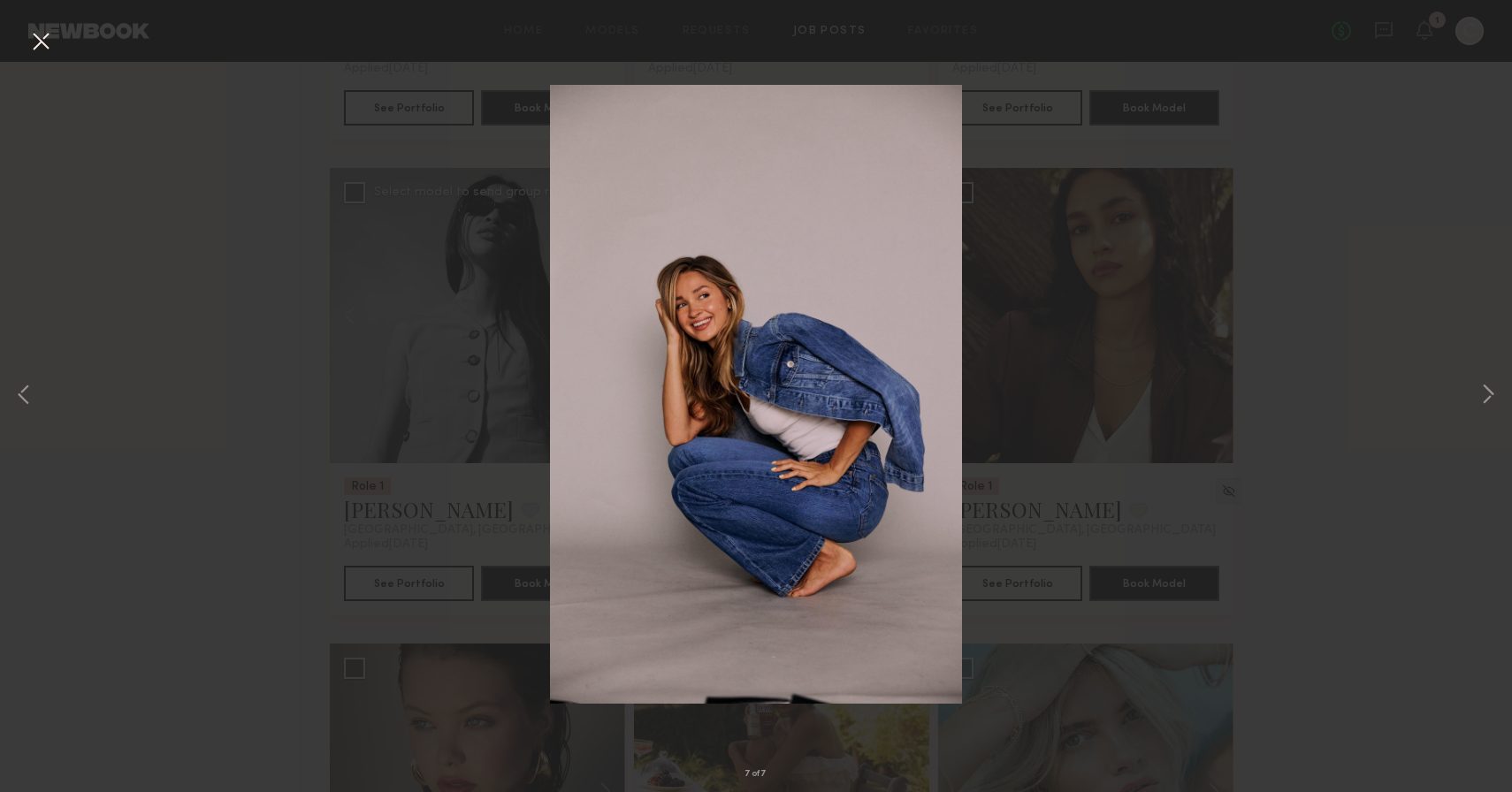
click at [416, 243] on div "7 of 7" at bounding box center [756, 396] width 1512 height 792
click at [38, 41] on button at bounding box center [41, 43] width 28 height 32
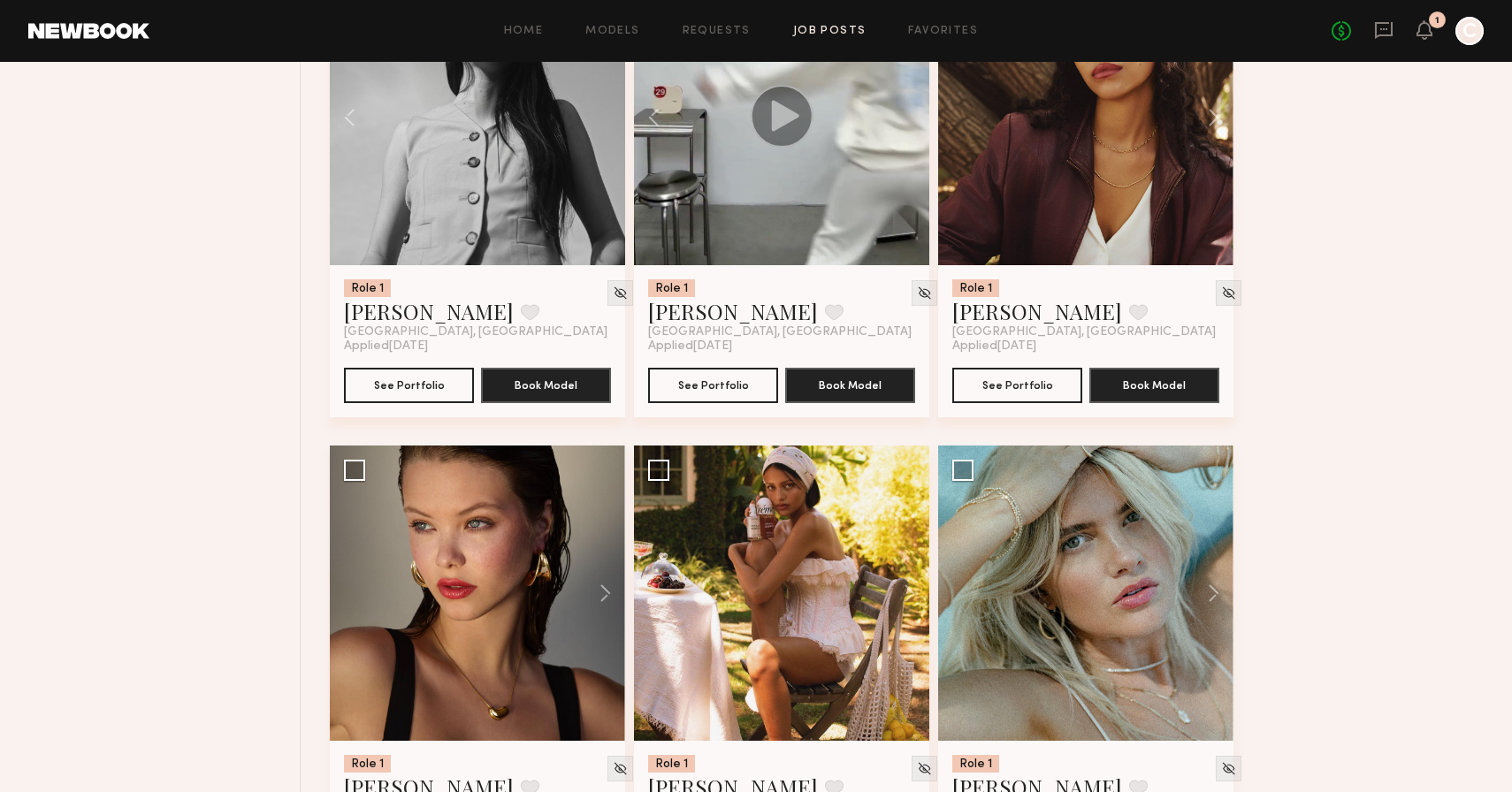
scroll to position [8876, 0]
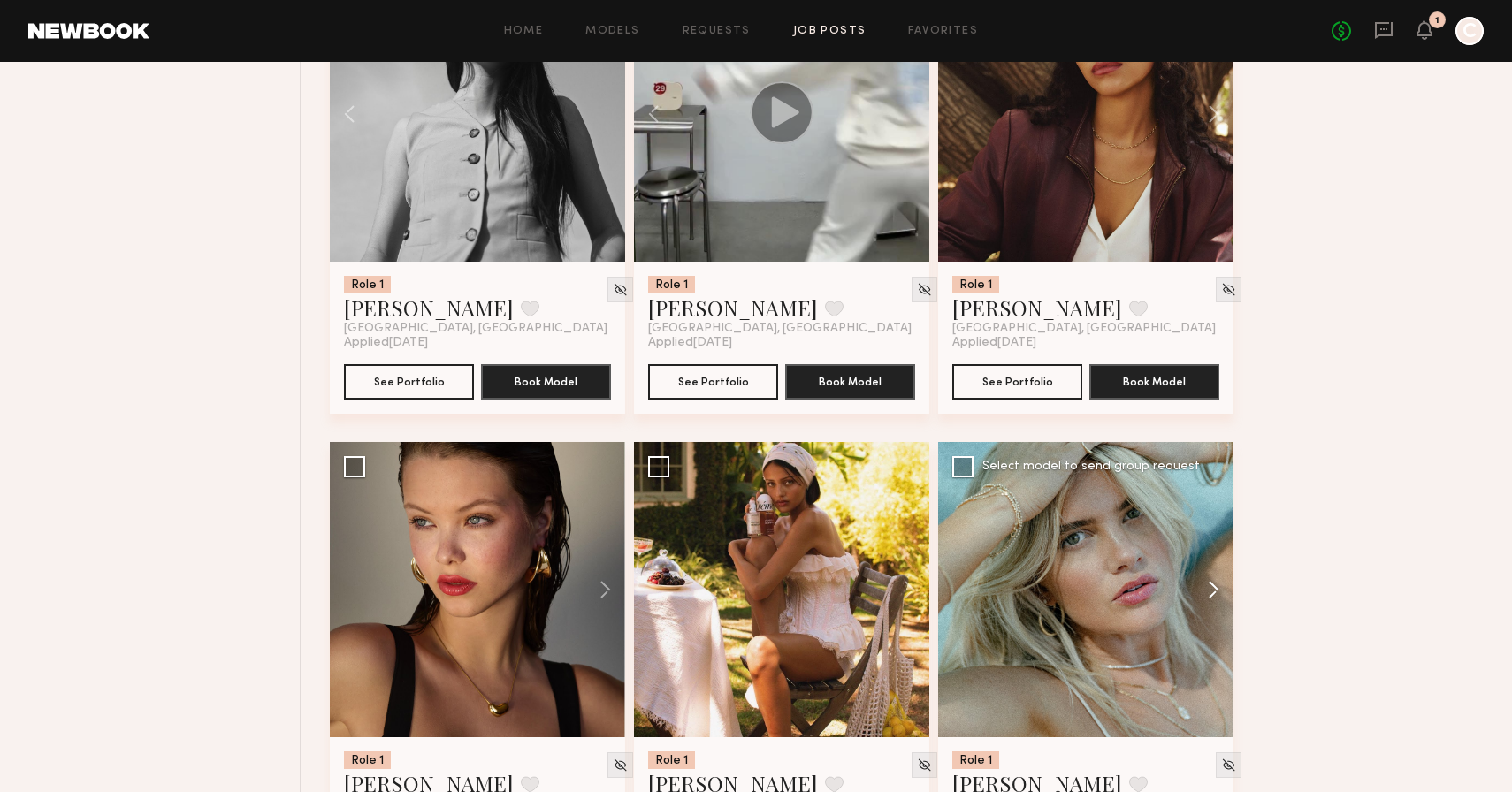
click at [1209, 600] on button at bounding box center [1205, 590] width 57 height 295
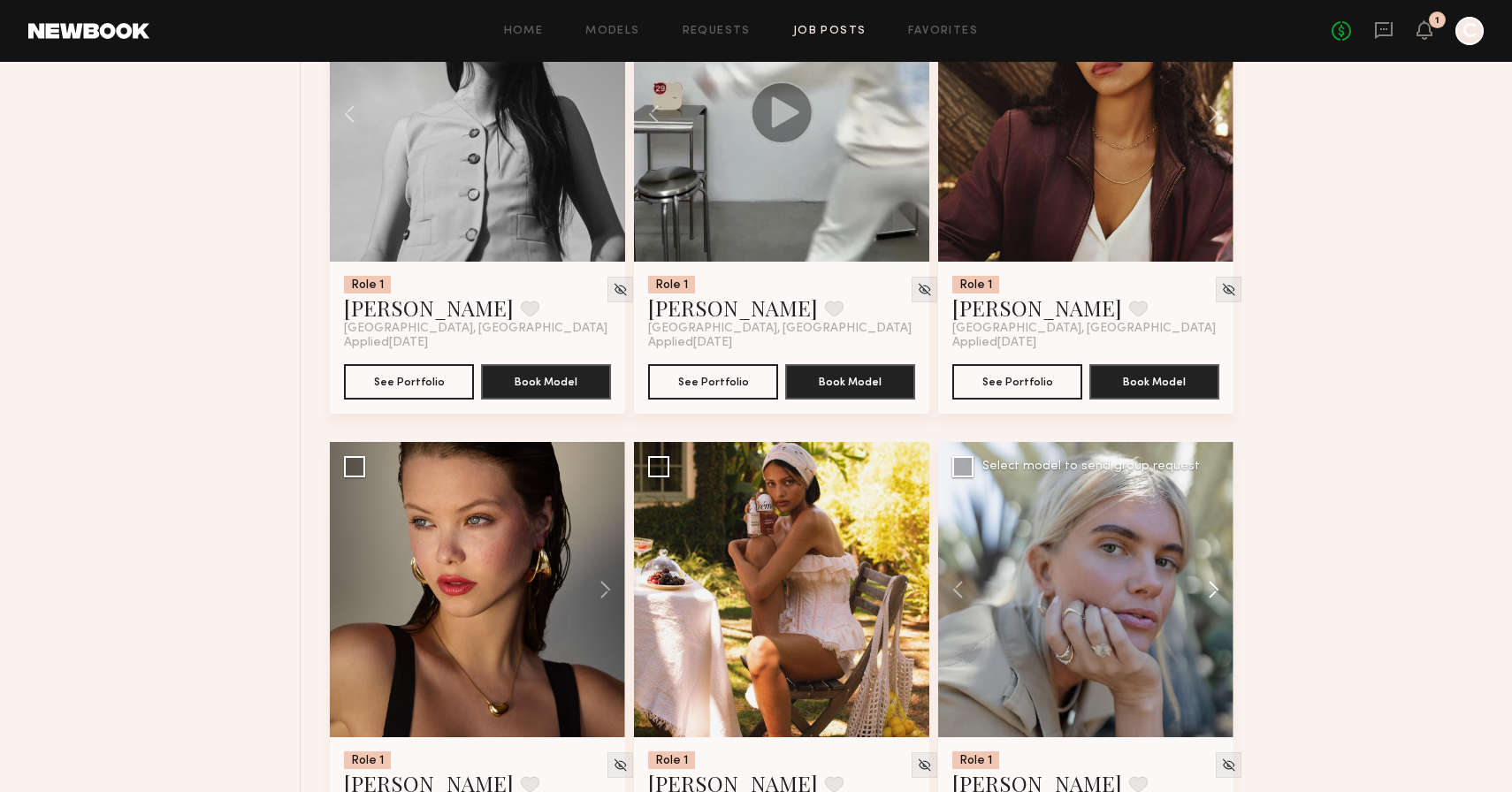
click at [1209, 600] on button at bounding box center [1205, 590] width 57 height 295
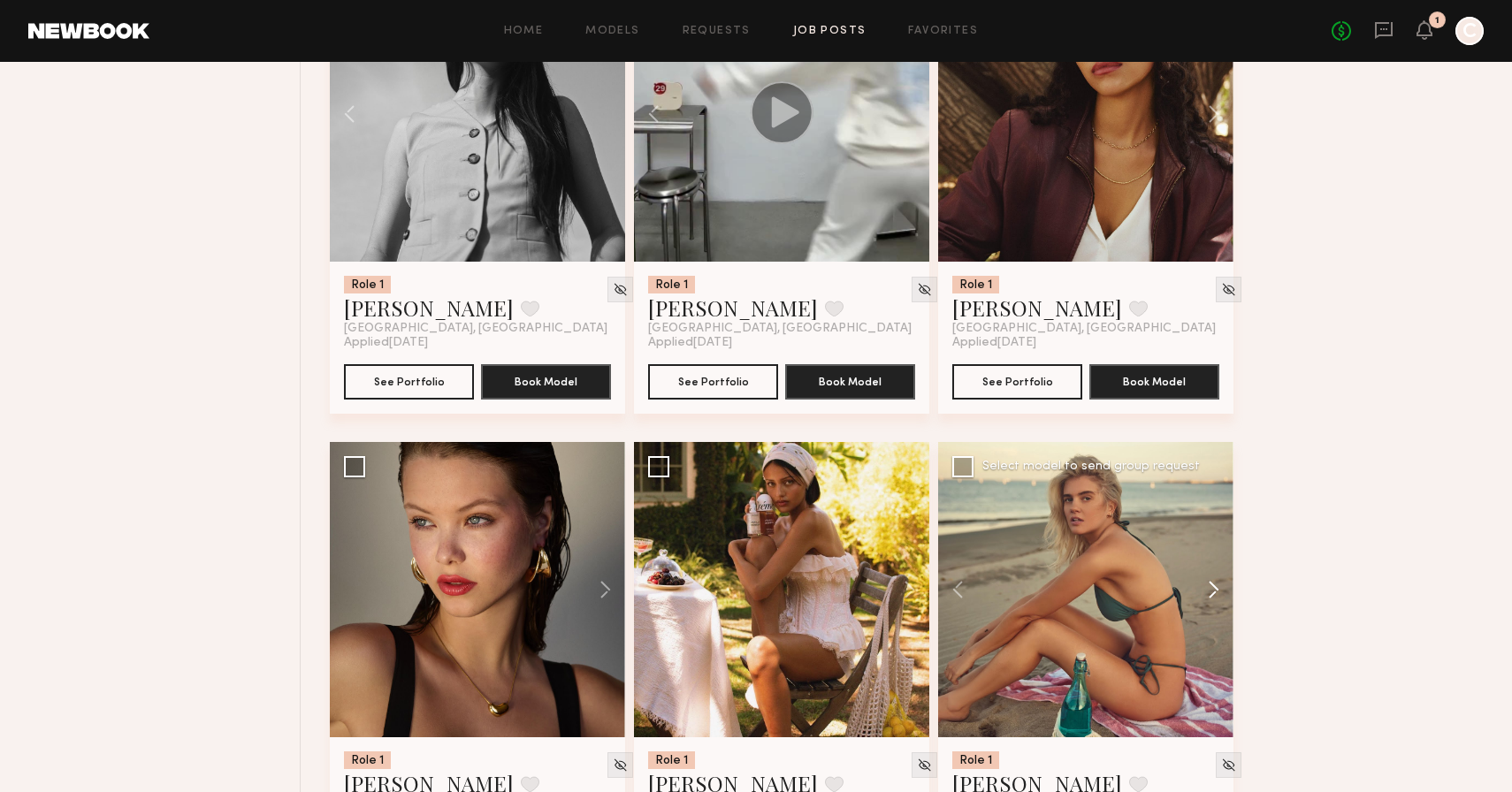
click at [1209, 600] on button at bounding box center [1205, 590] width 57 height 295
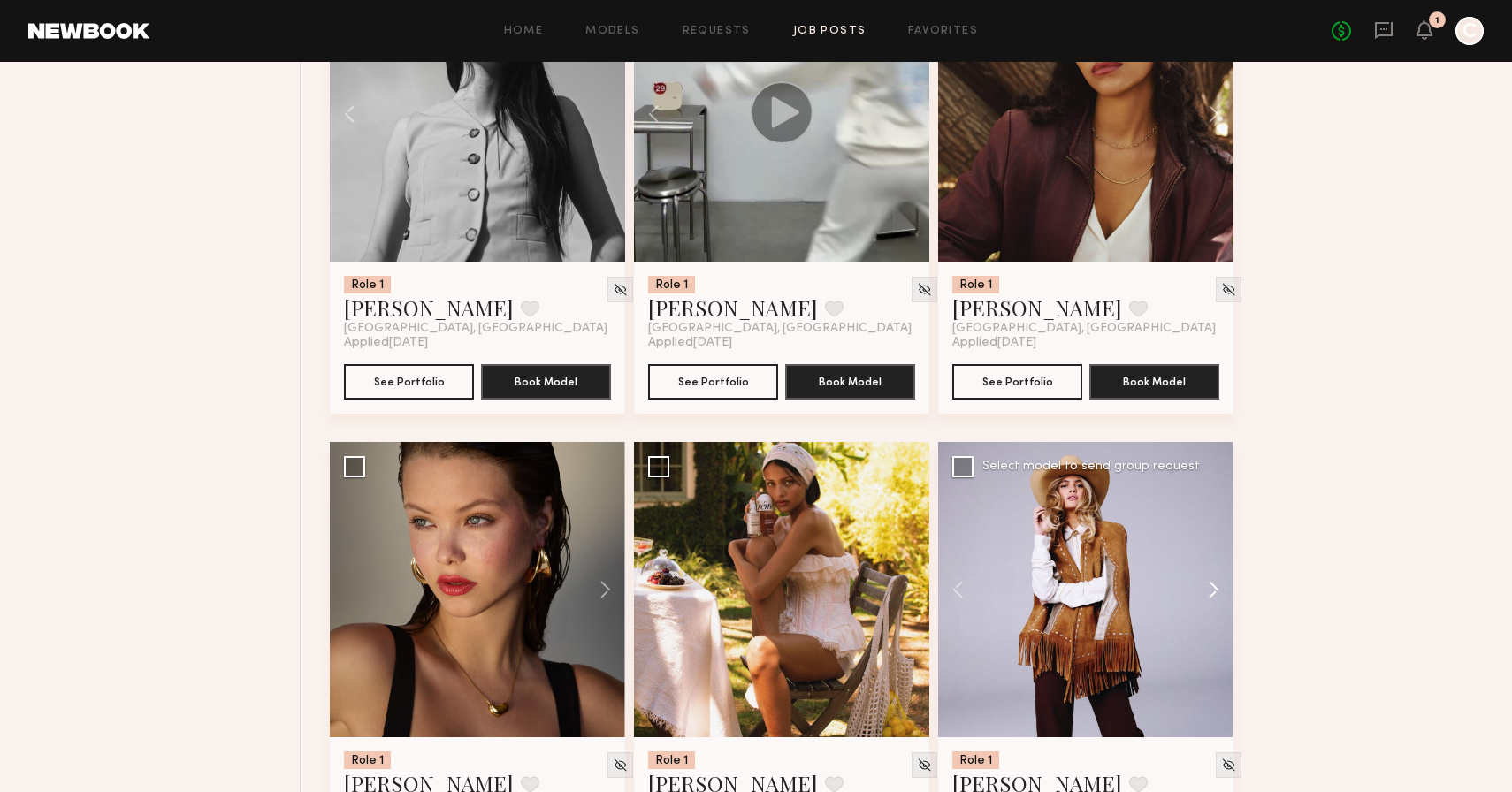
click at [1209, 600] on button at bounding box center [1205, 590] width 57 height 295
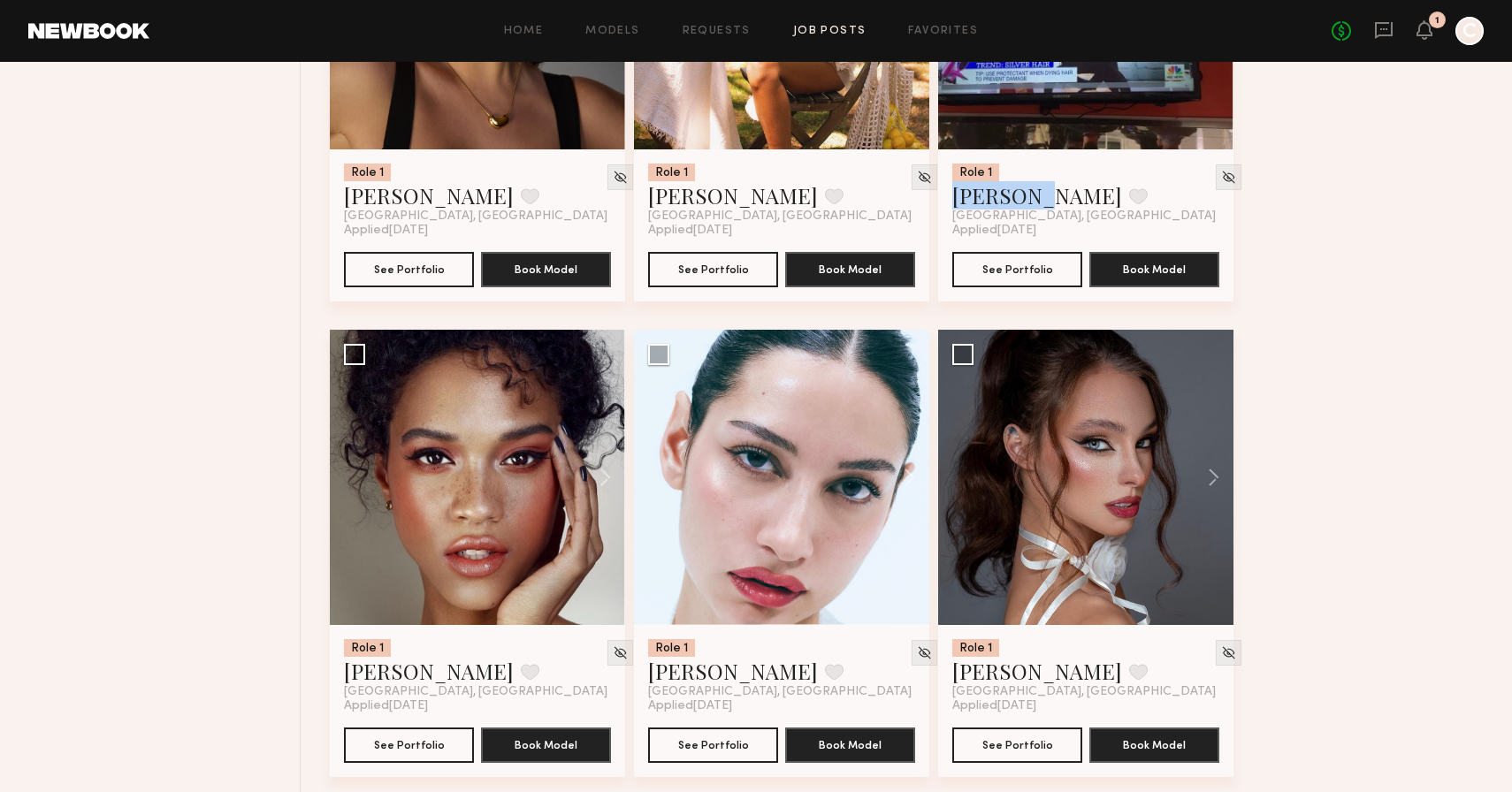
scroll to position [9472, 0]
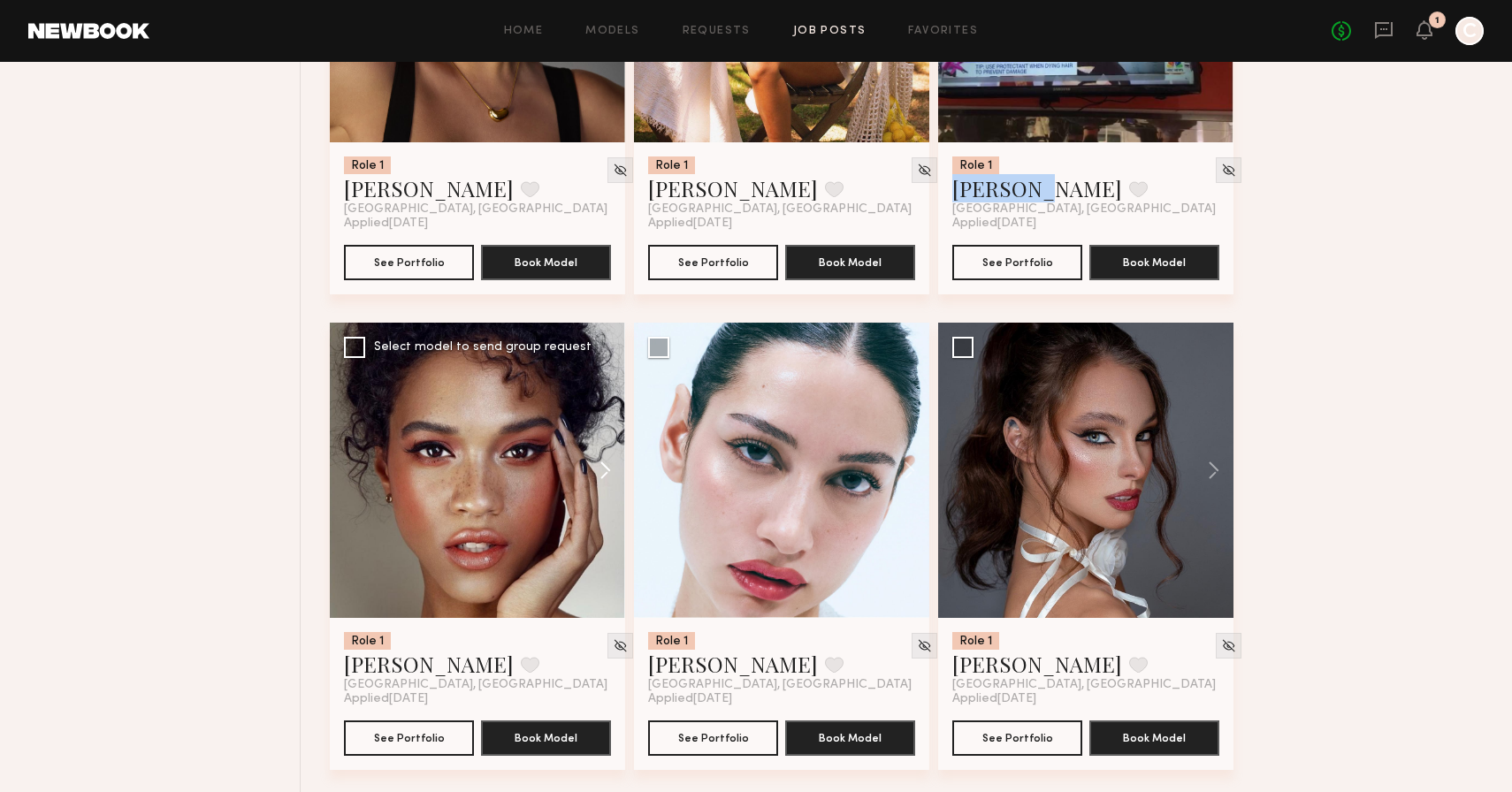
click at [599, 470] on button at bounding box center [596, 471] width 57 height 295
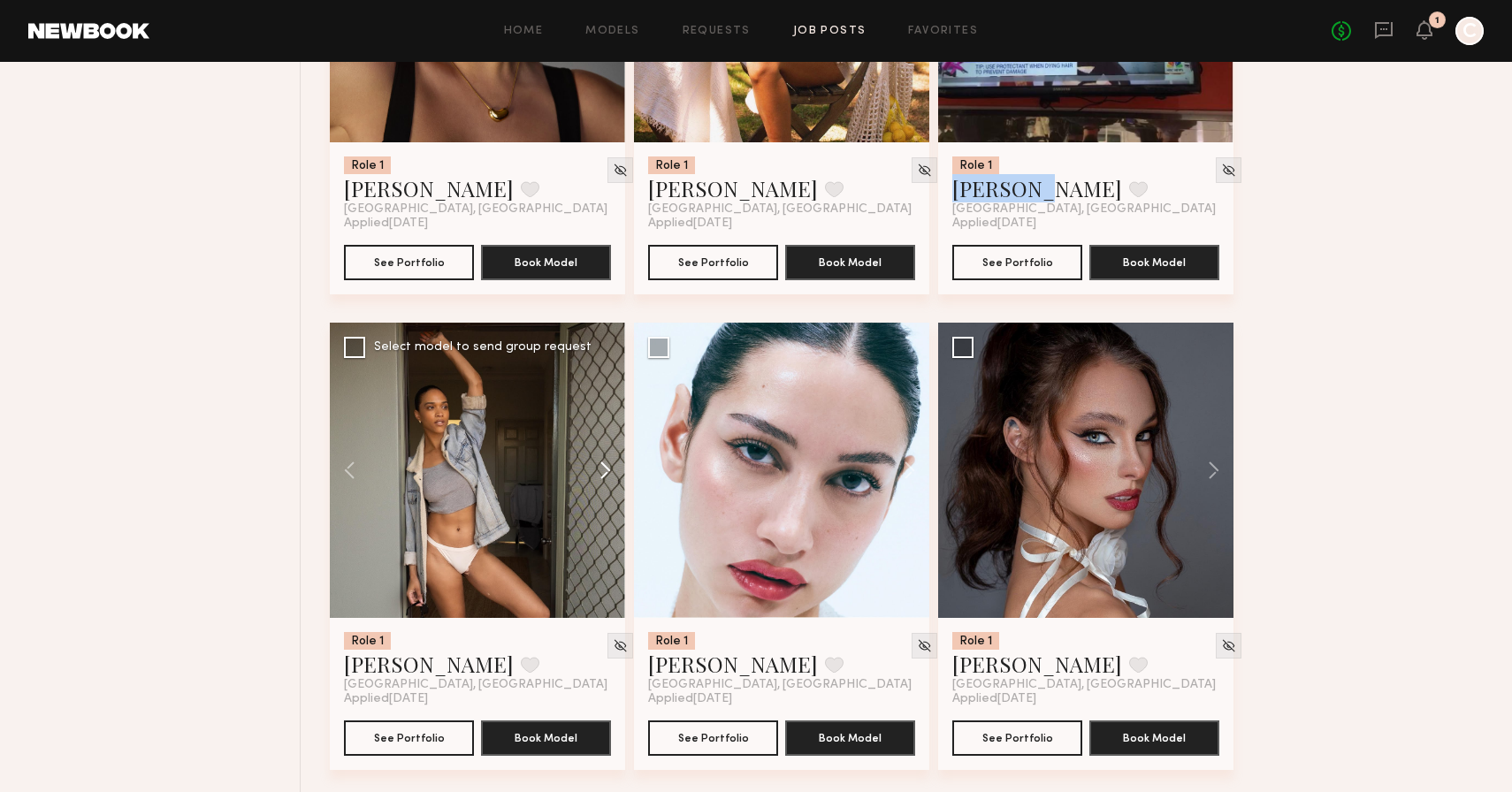
click at [599, 470] on button at bounding box center [596, 471] width 57 height 295
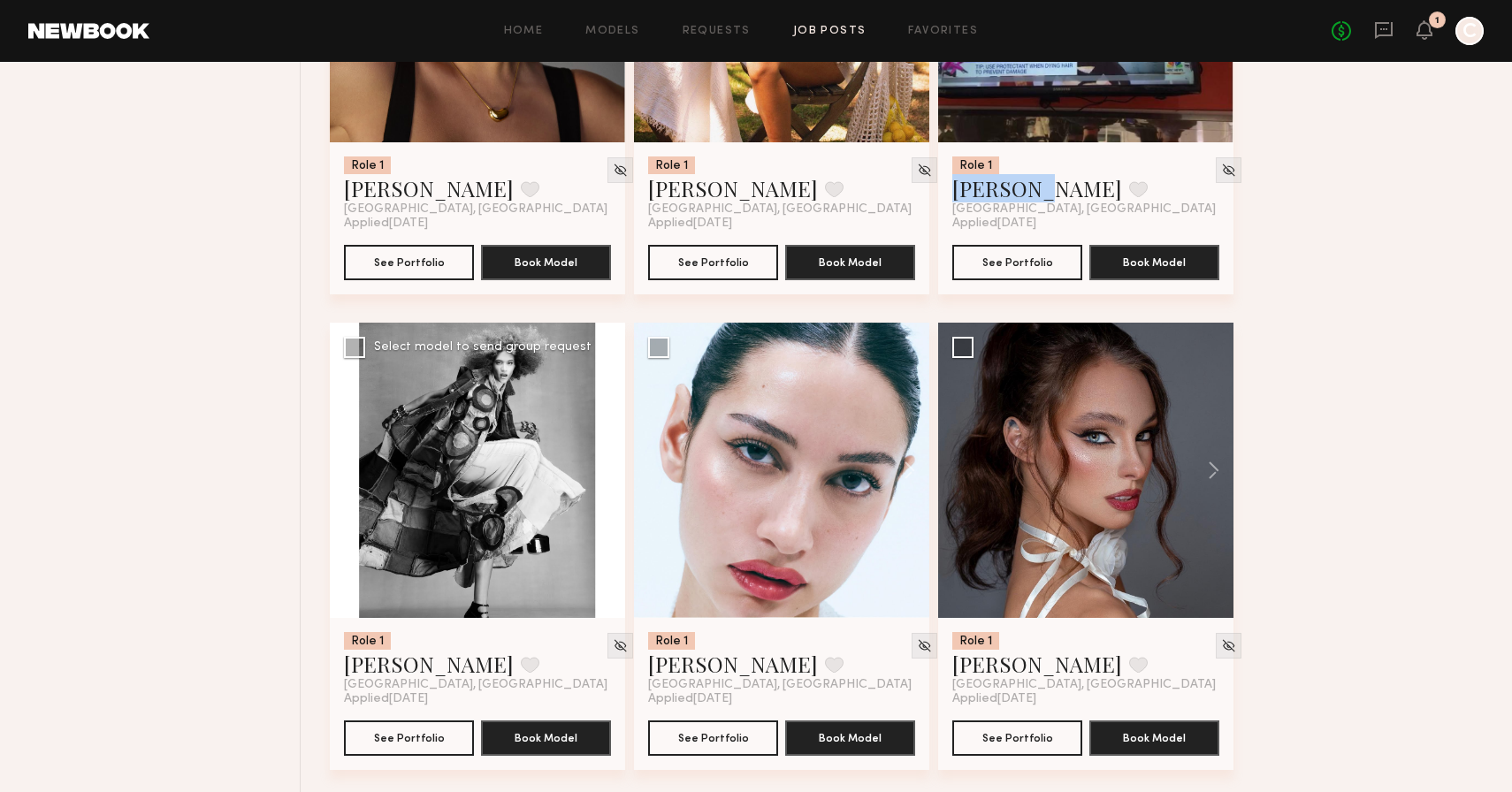
click at [599, 470] on button at bounding box center [596, 471] width 57 height 295
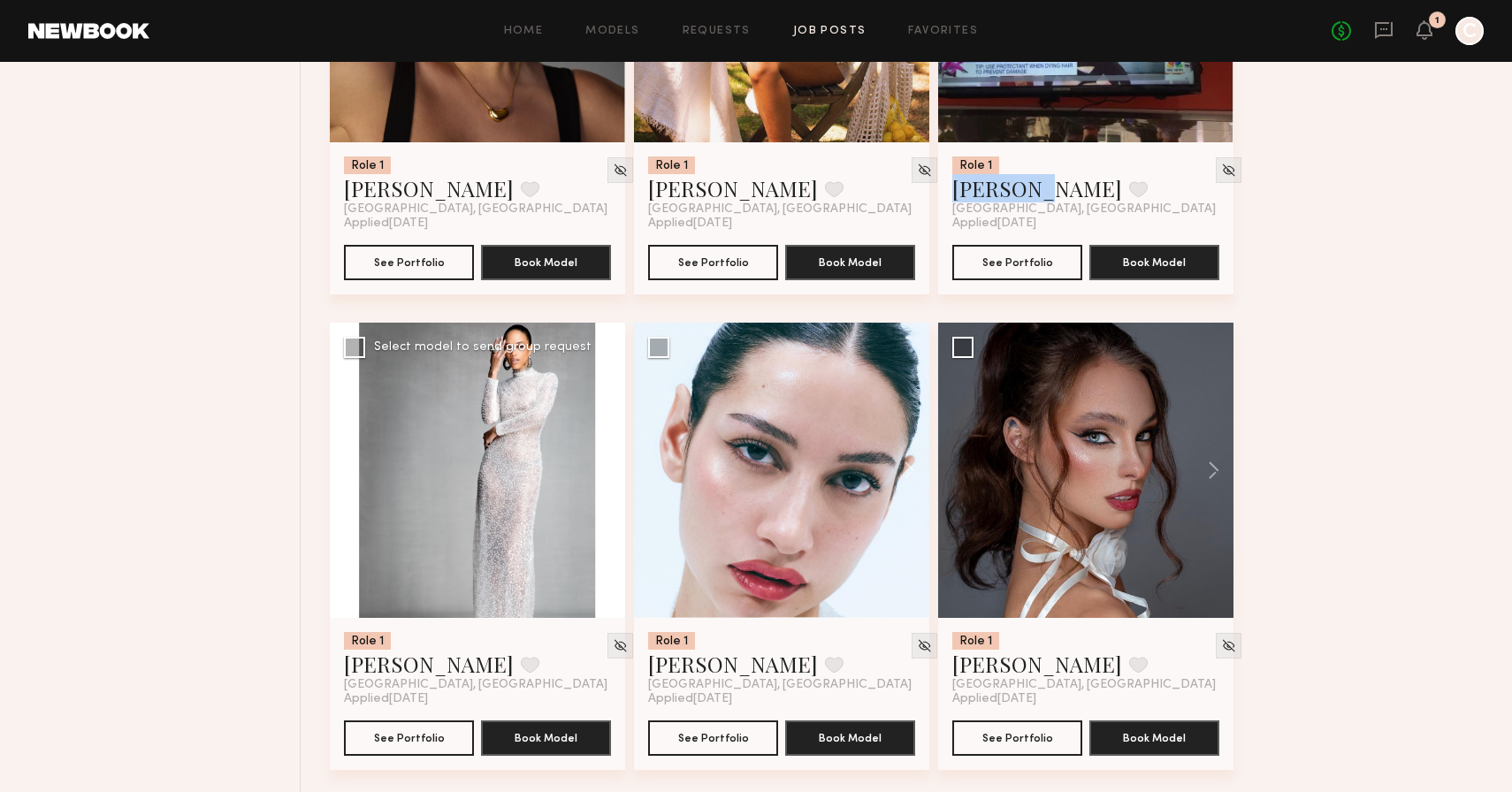
click at [599, 470] on button at bounding box center [596, 471] width 57 height 295
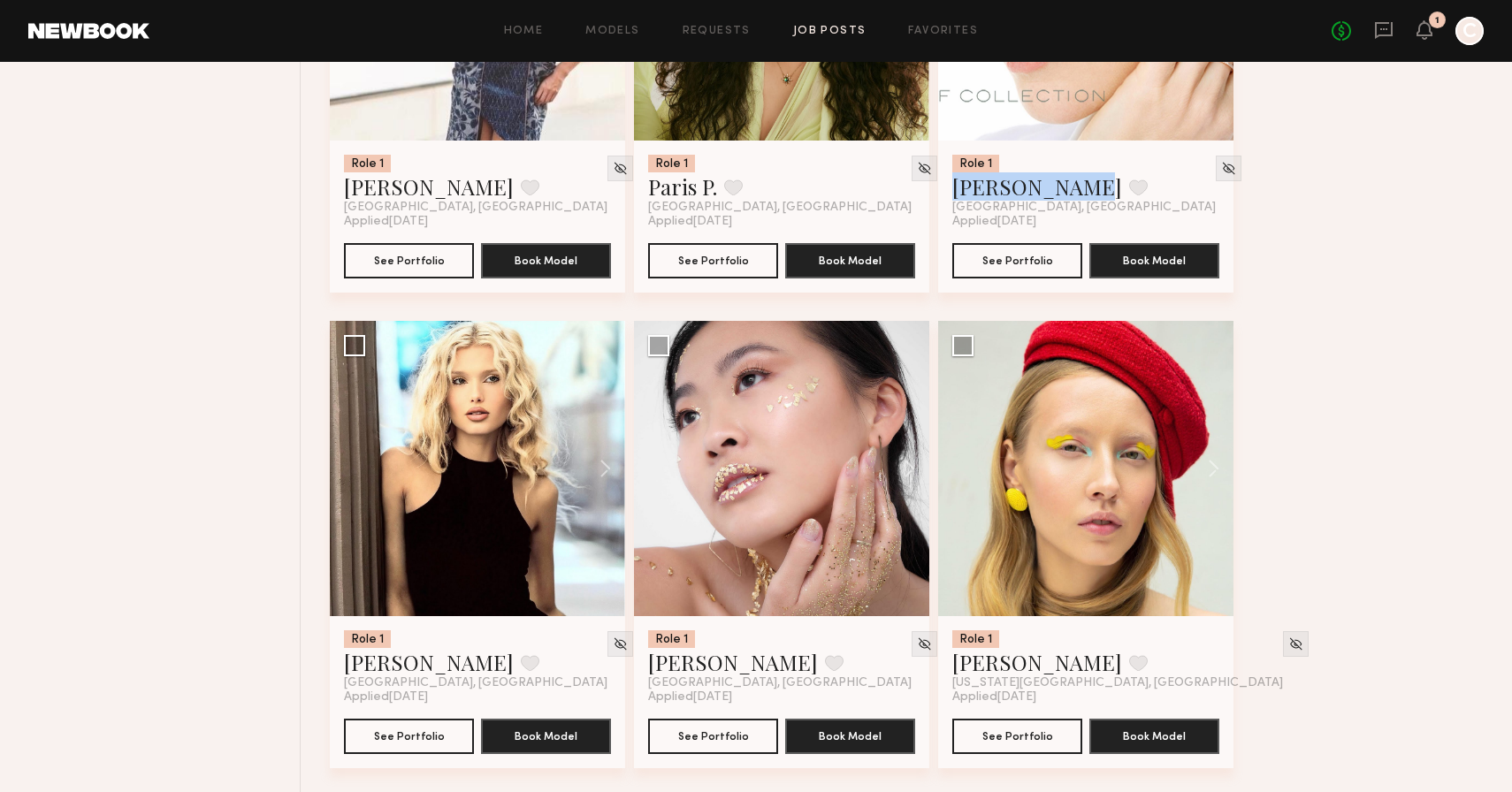
scroll to position [10428, 0]
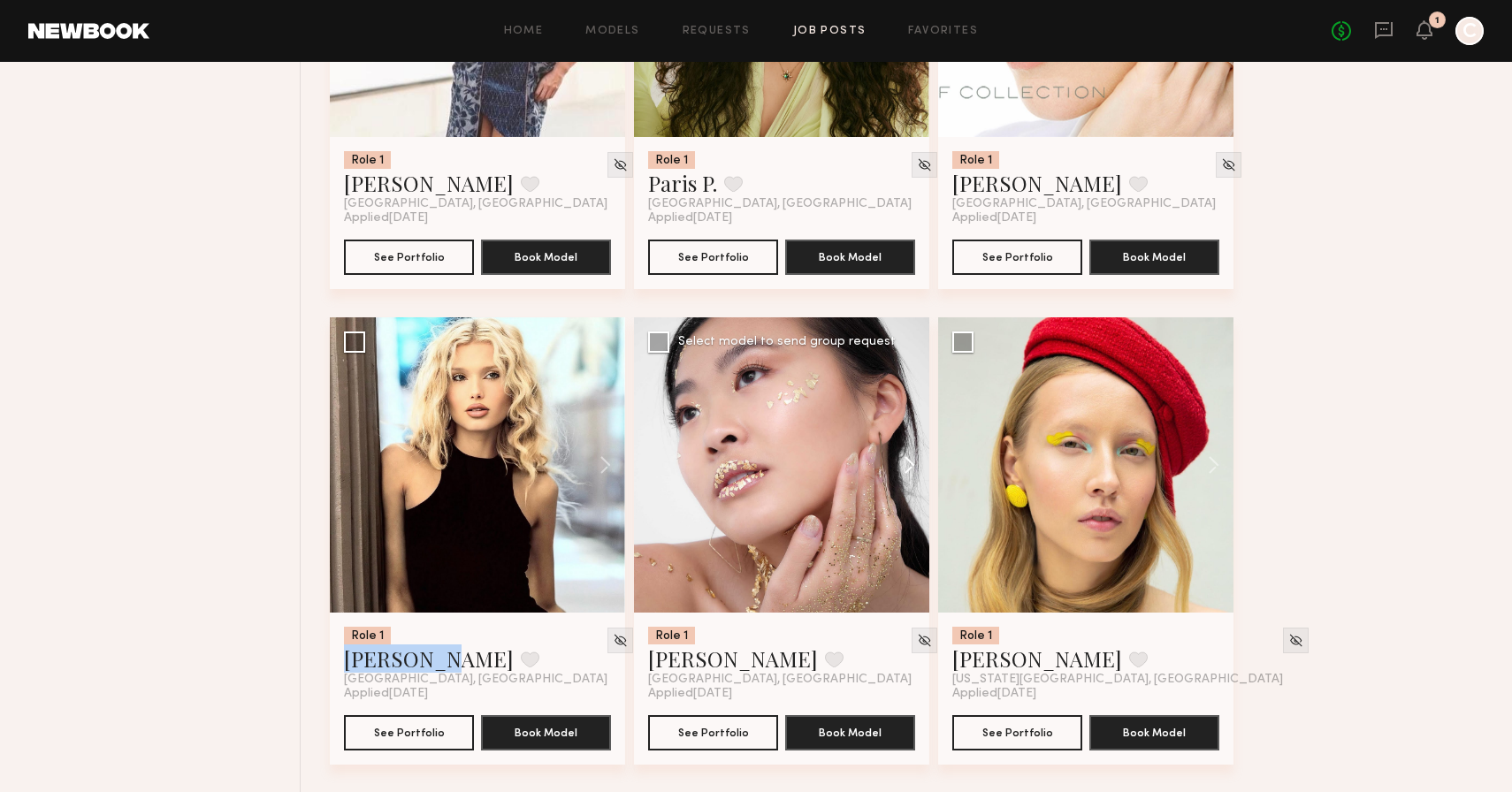
click at [908, 472] on button at bounding box center [901, 465] width 57 height 295
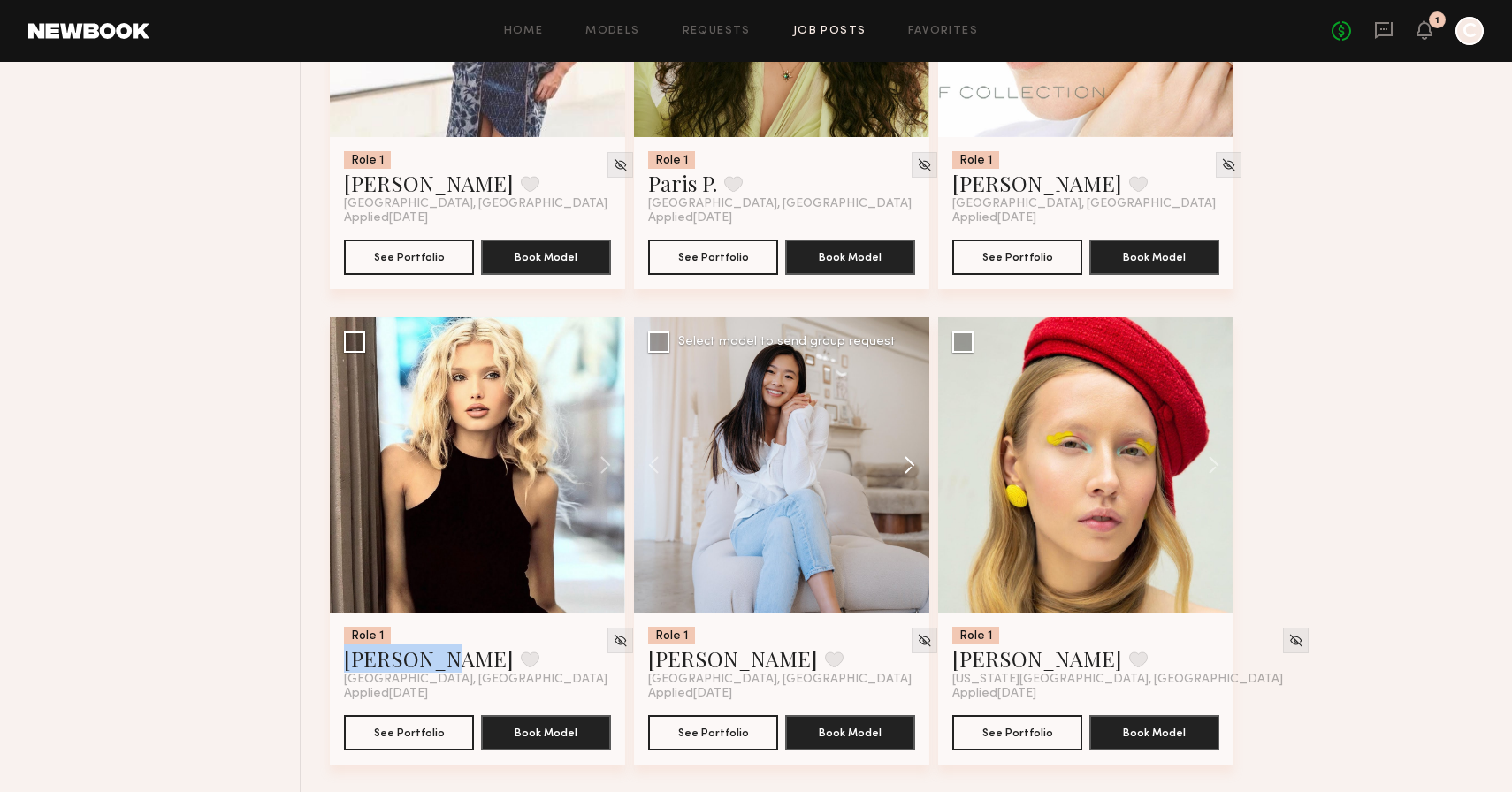
click at [908, 472] on button at bounding box center [901, 465] width 57 height 295
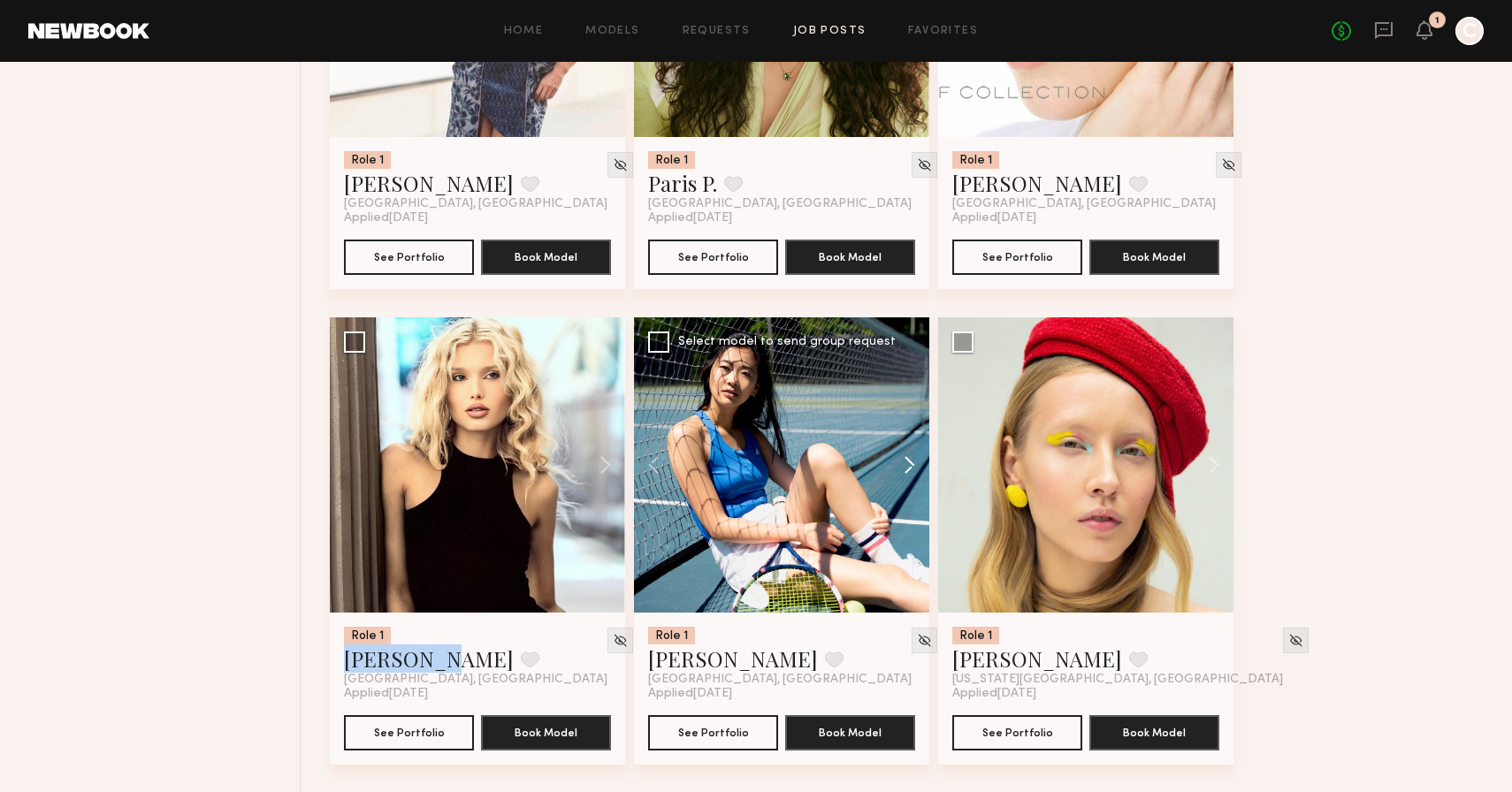
click at [908, 472] on button at bounding box center [901, 465] width 57 height 295
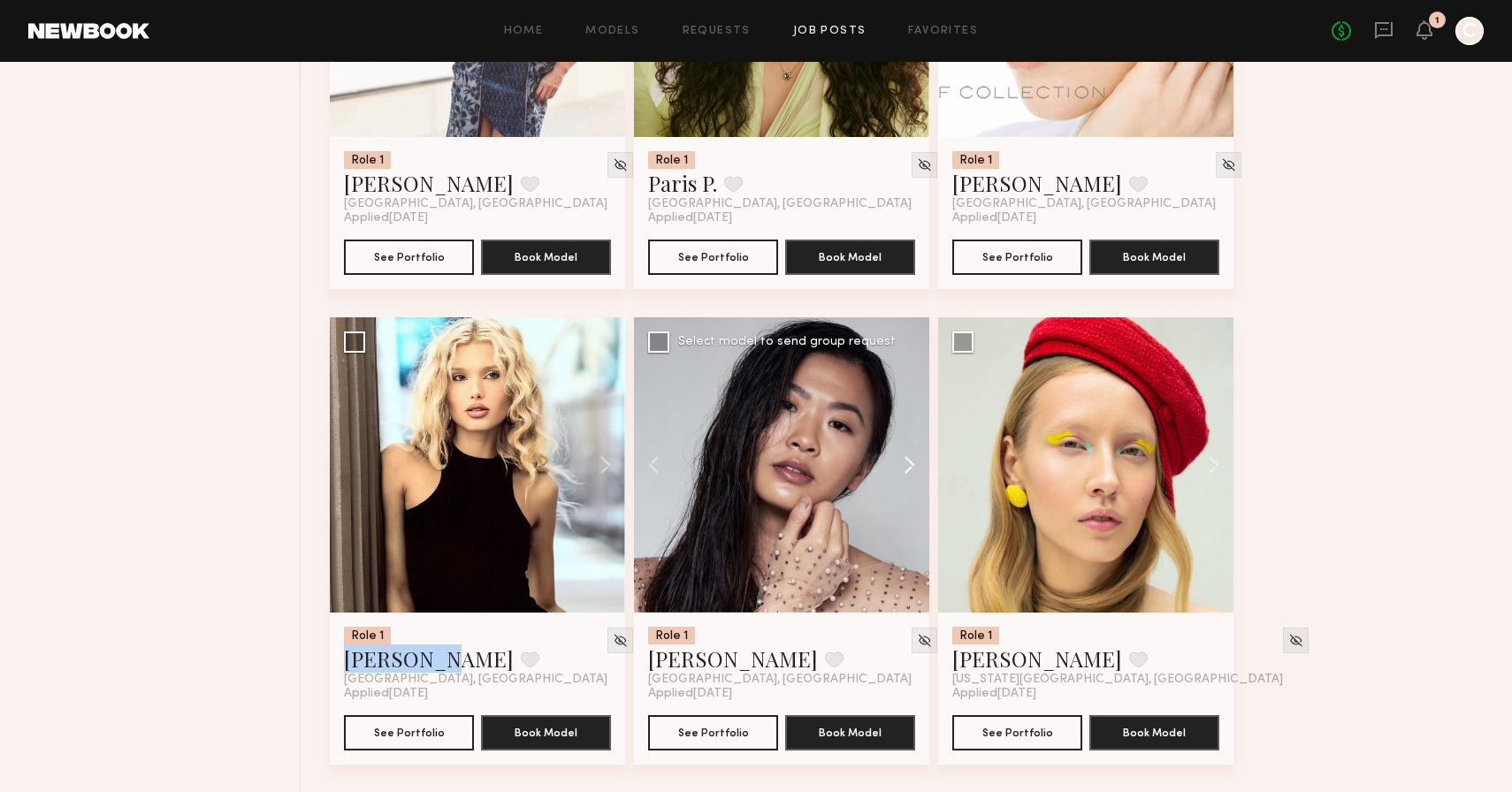
click at [908, 472] on button at bounding box center [901, 465] width 57 height 295
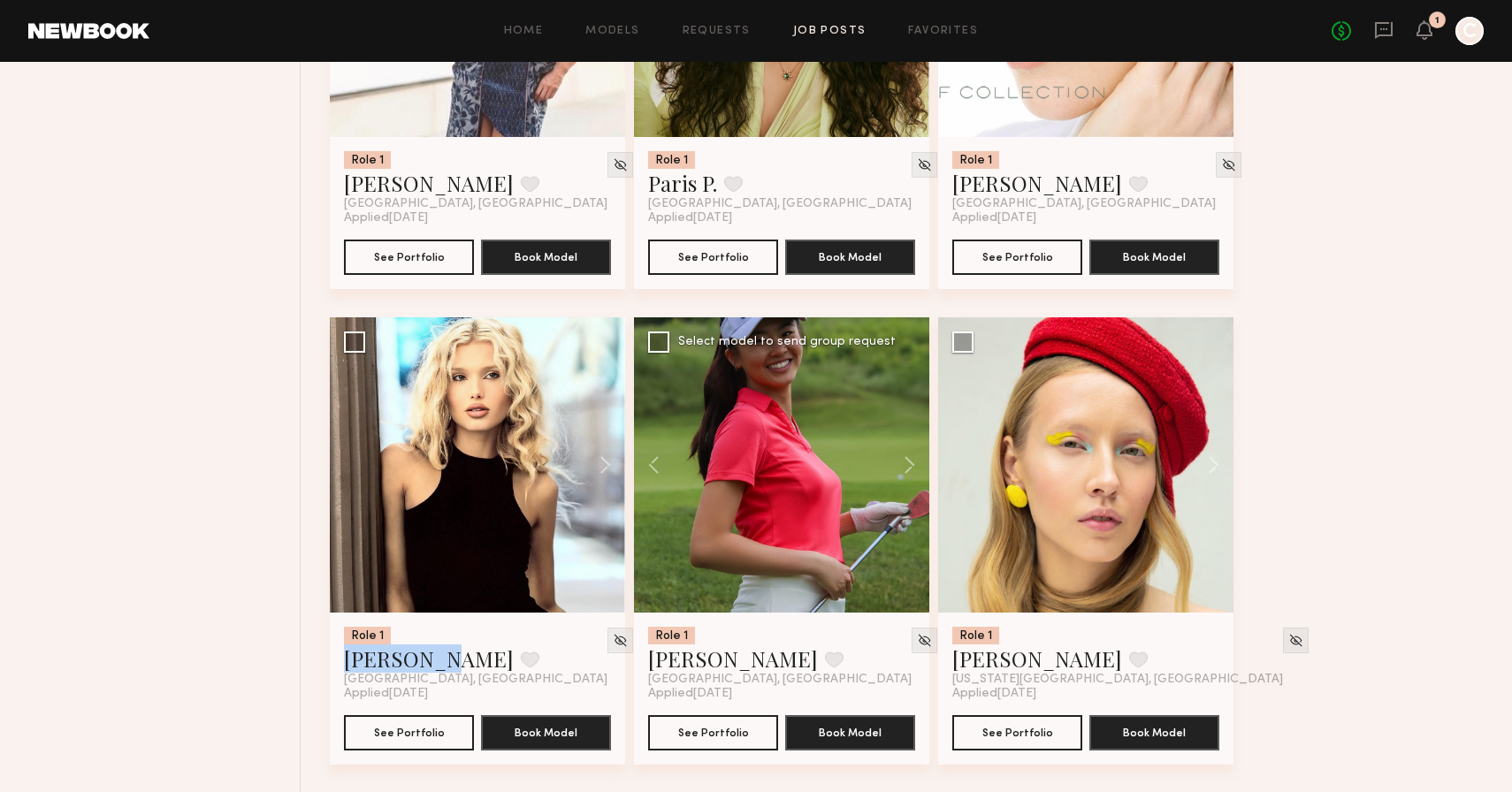
scroll to position [10596, 0]
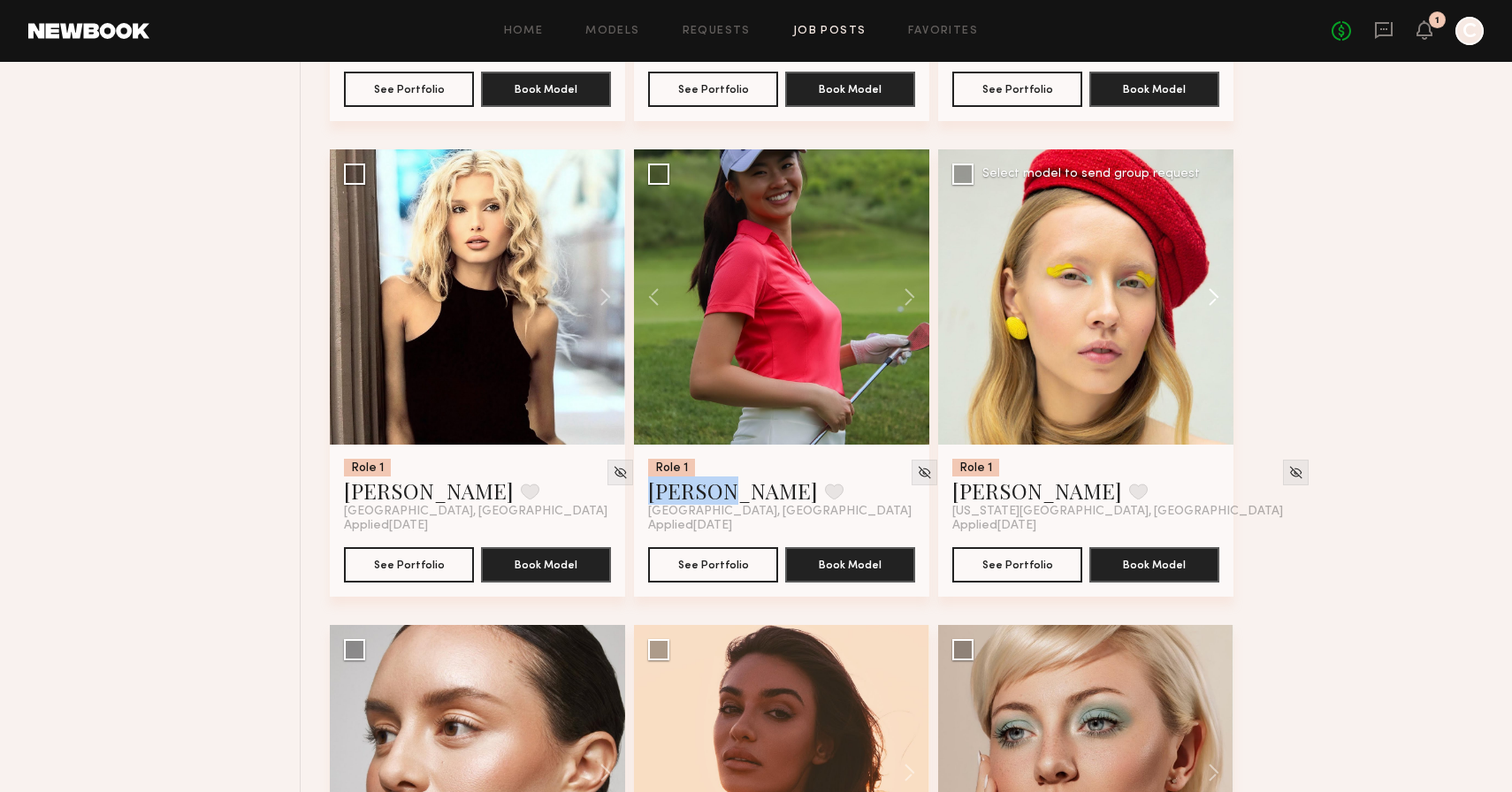
click at [1215, 306] on button at bounding box center [1205, 297] width 57 height 295
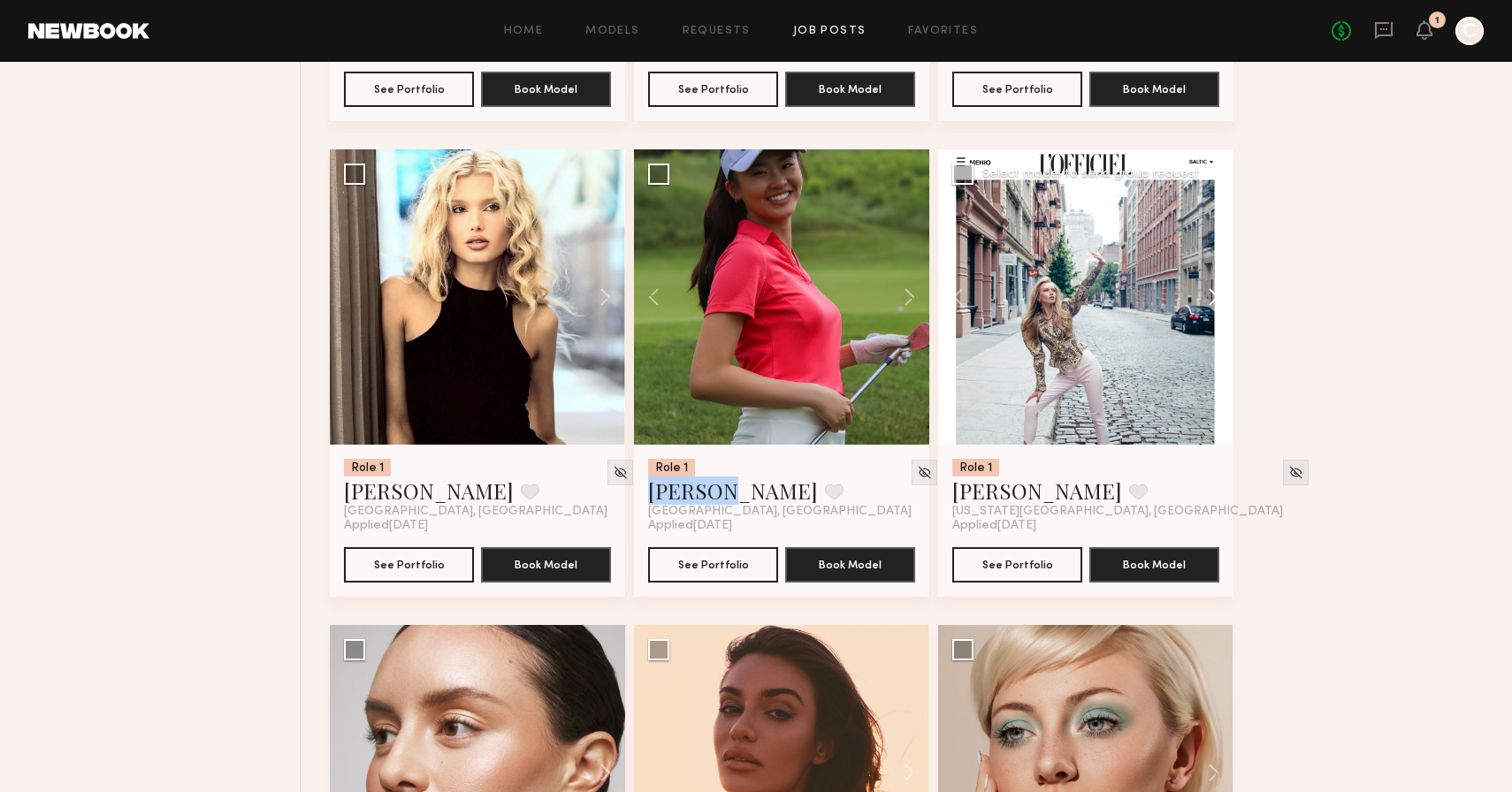
click at [1215, 306] on button at bounding box center [1205, 297] width 57 height 295
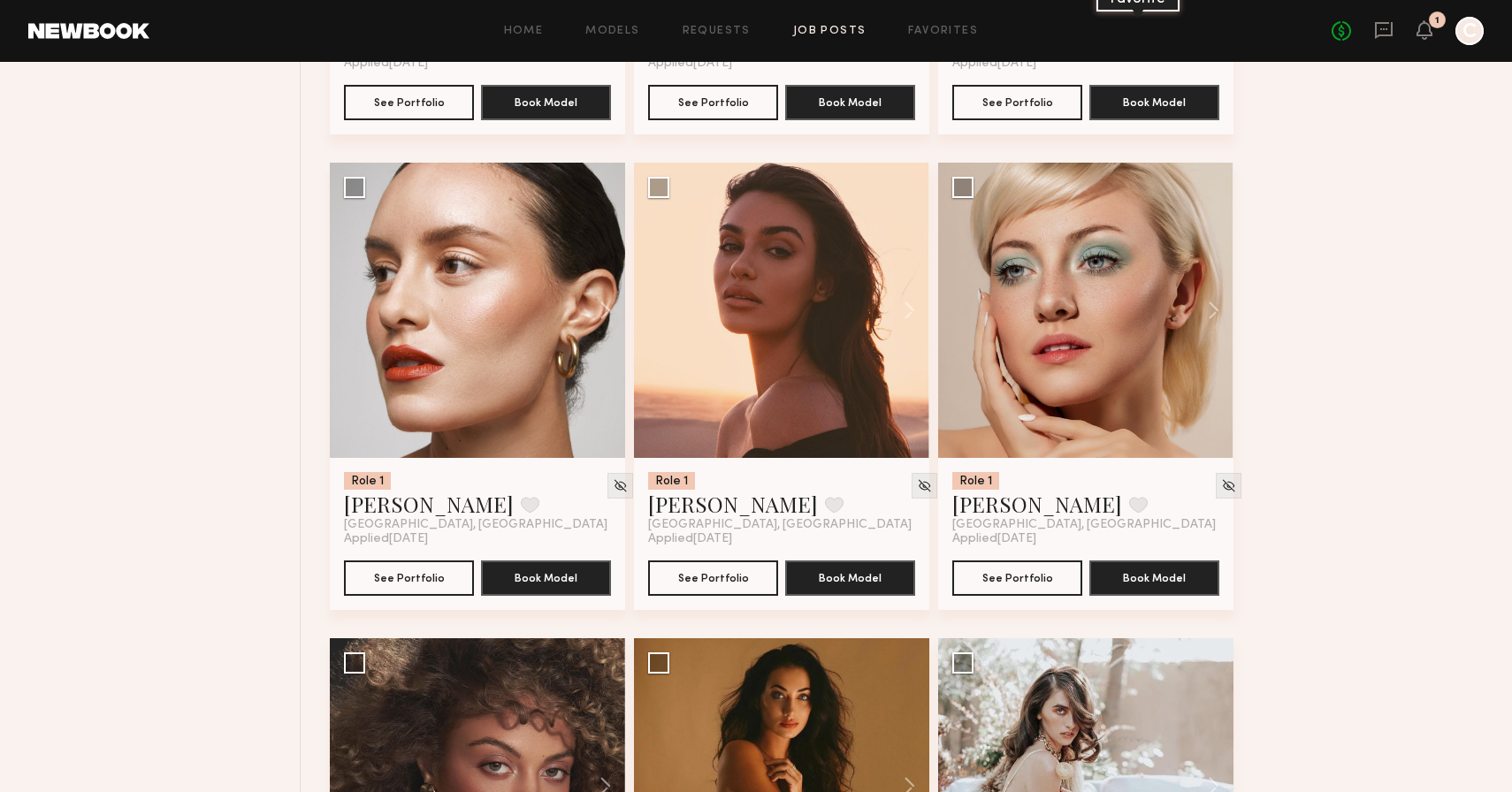
scroll to position [11067, 0]
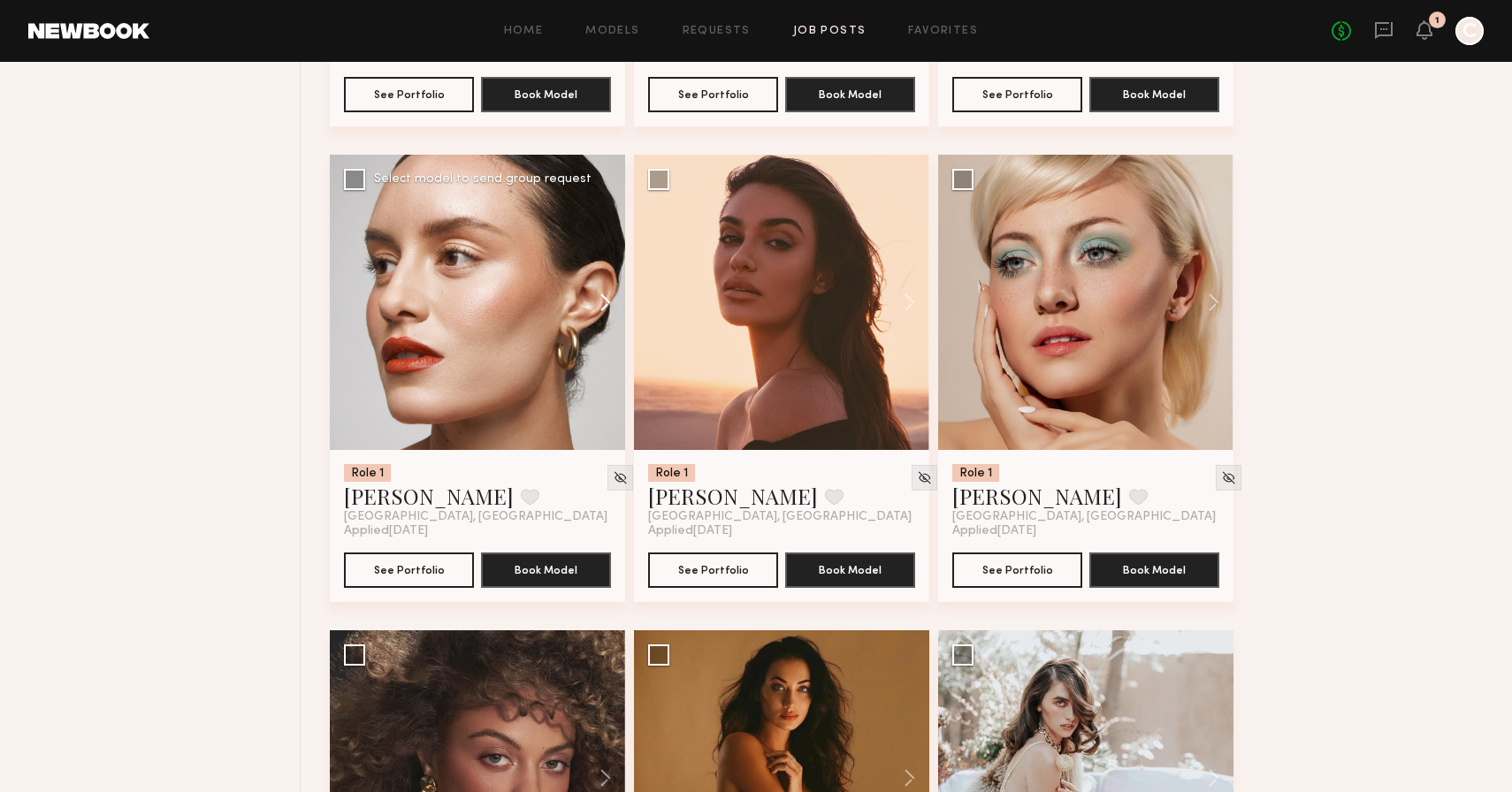
click at [597, 317] on button at bounding box center [596, 303] width 57 height 295
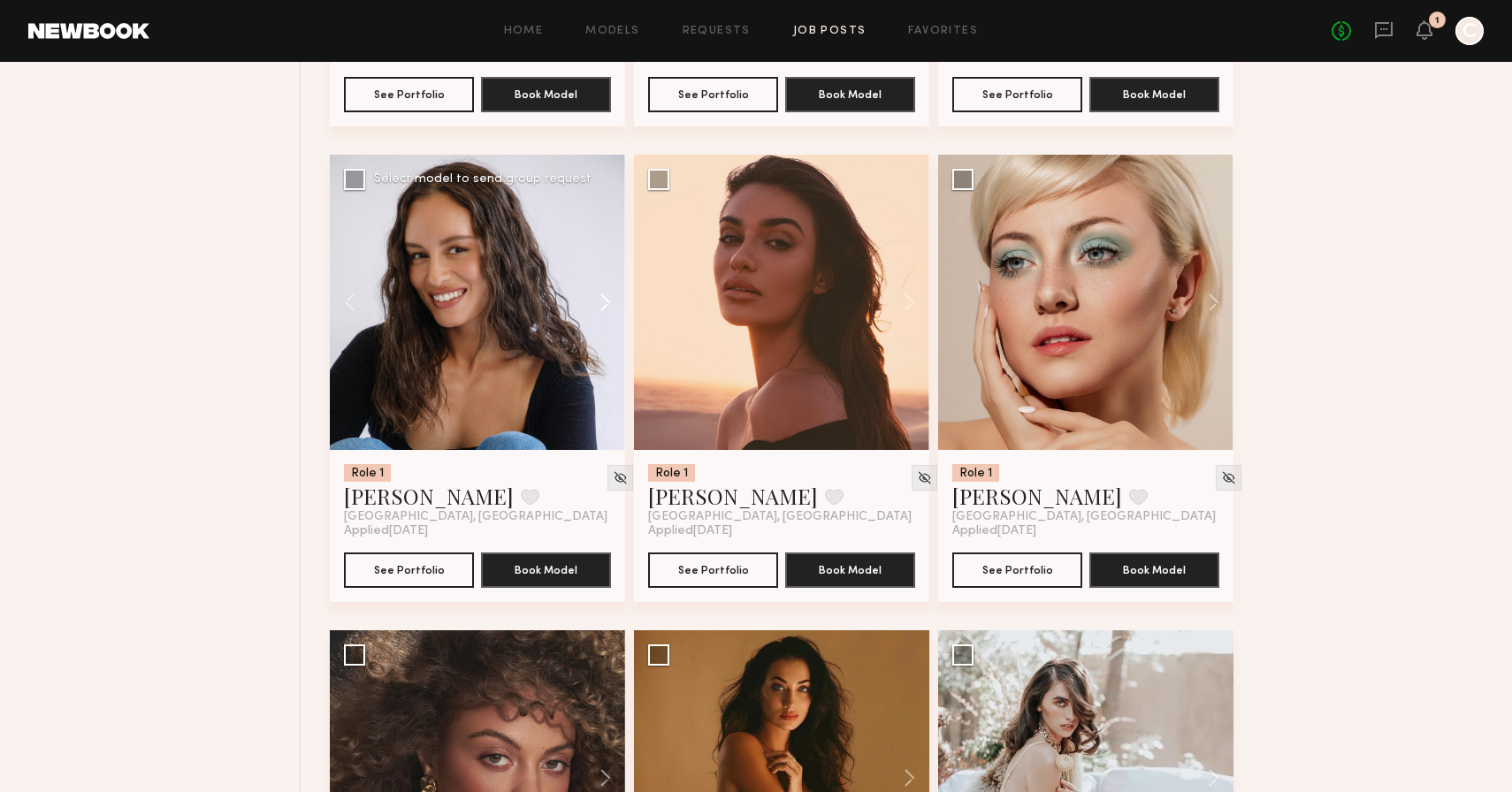
click at [597, 317] on button at bounding box center [596, 303] width 57 height 295
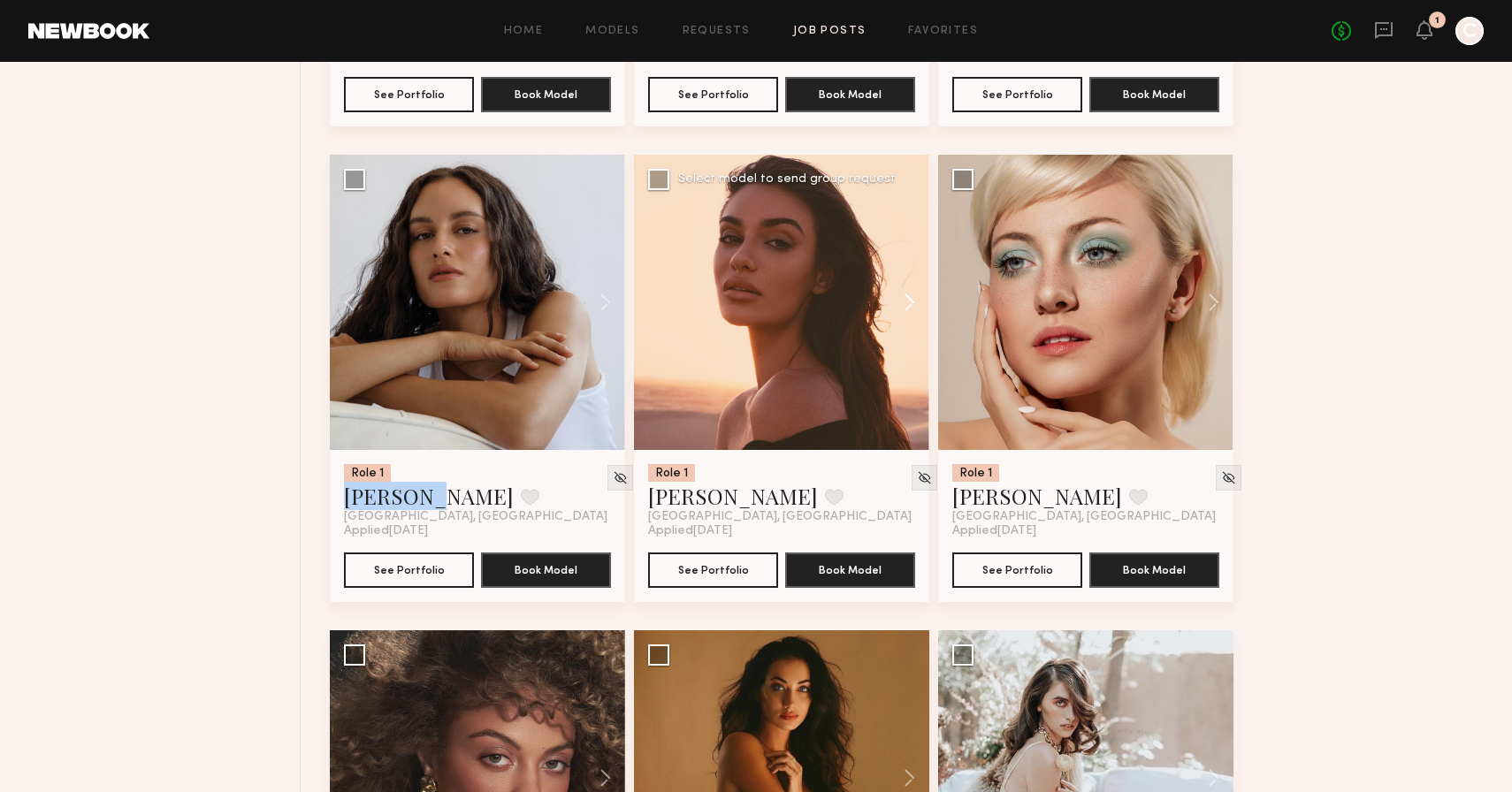
click at [910, 307] on button at bounding box center [901, 303] width 57 height 295
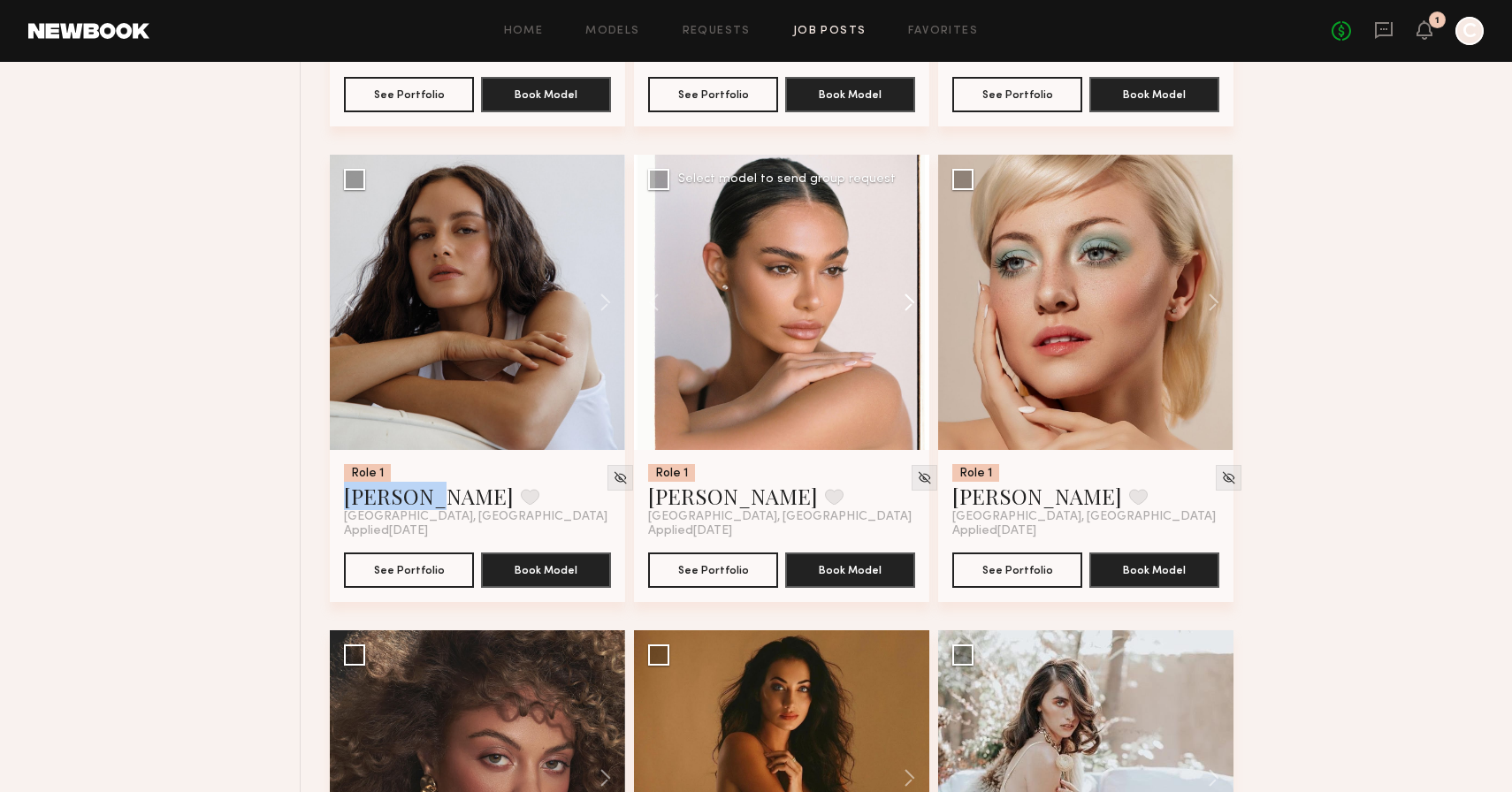
click at [910, 307] on button at bounding box center [901, 303] width 57 height 295
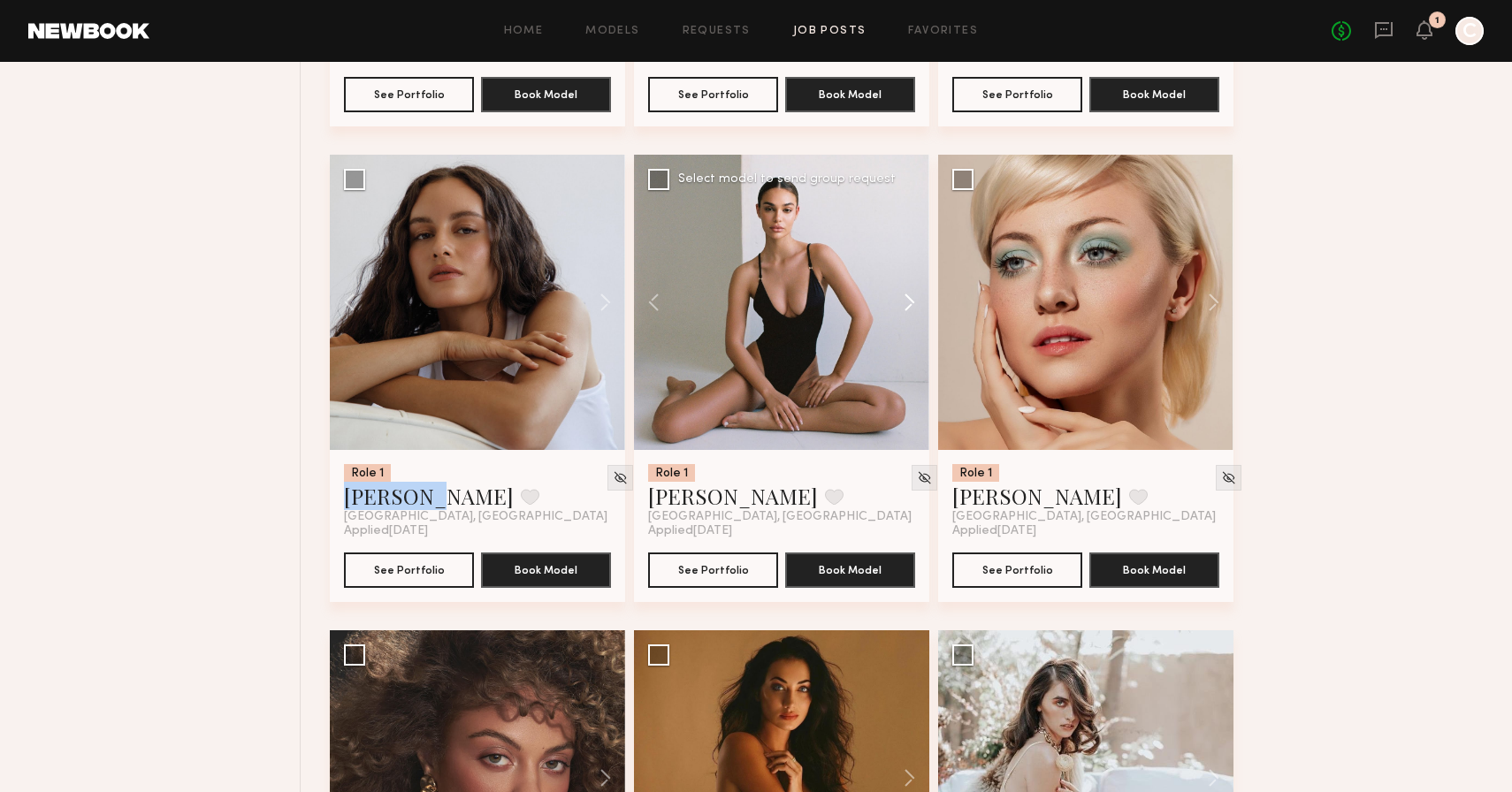
click at [910, 307] on button at bounding box center [901, 303] width 57 height 295
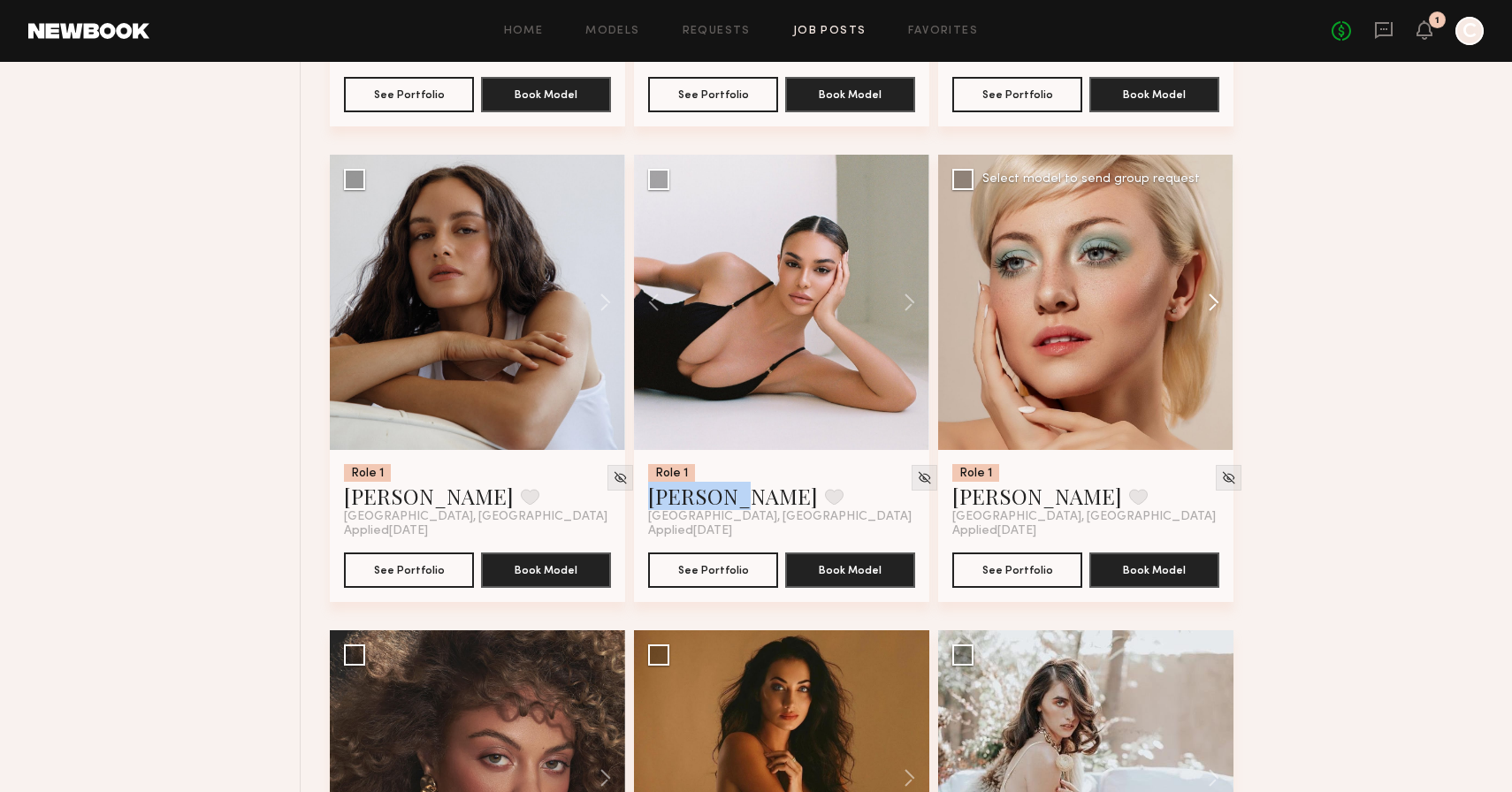
click at [1221, 305] on button at bounding box center [1205, 303] width 57 height 295
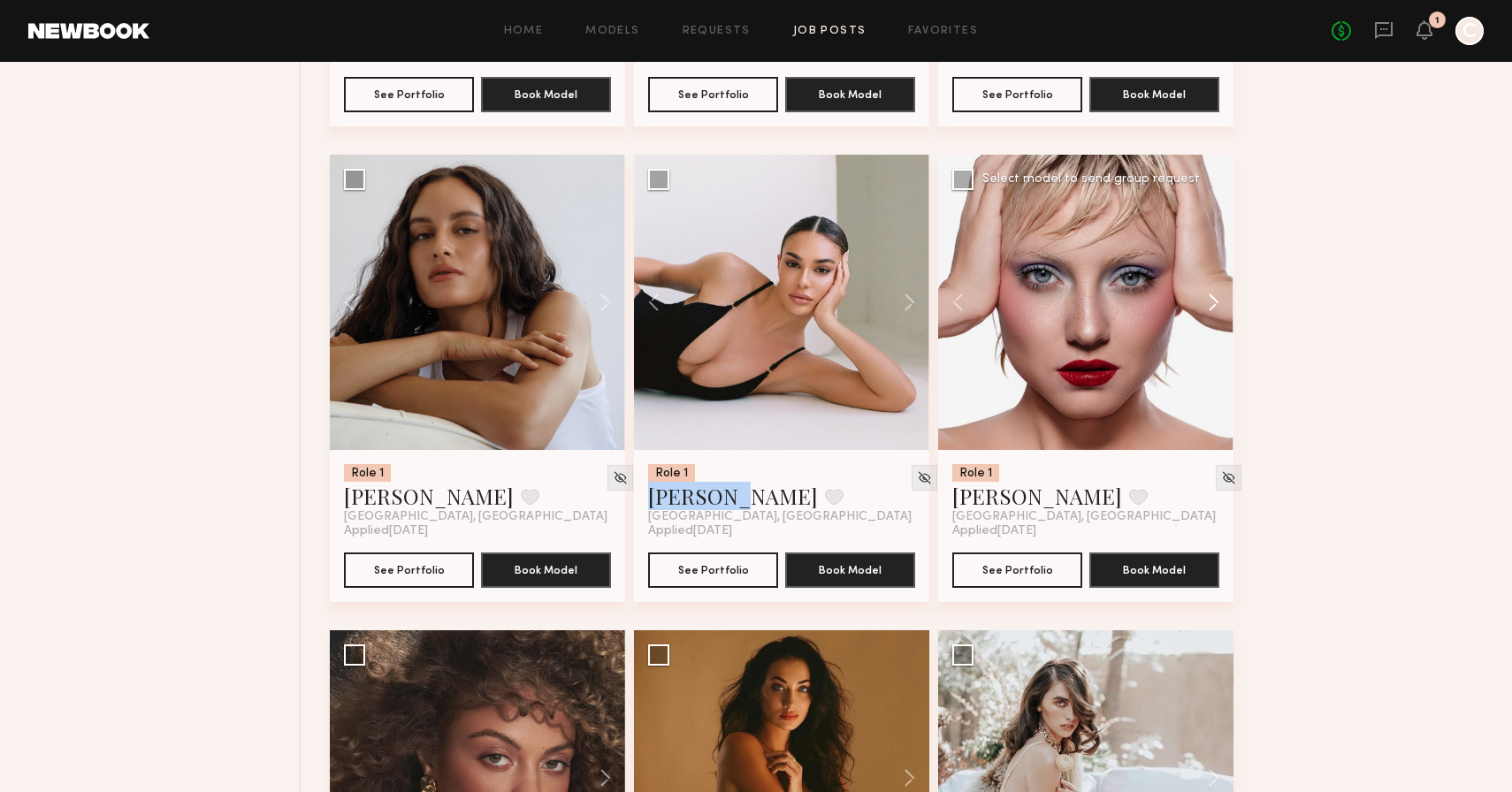
click at [1221, 305] on button at bounding box center [1205, 303] width 57 height 295
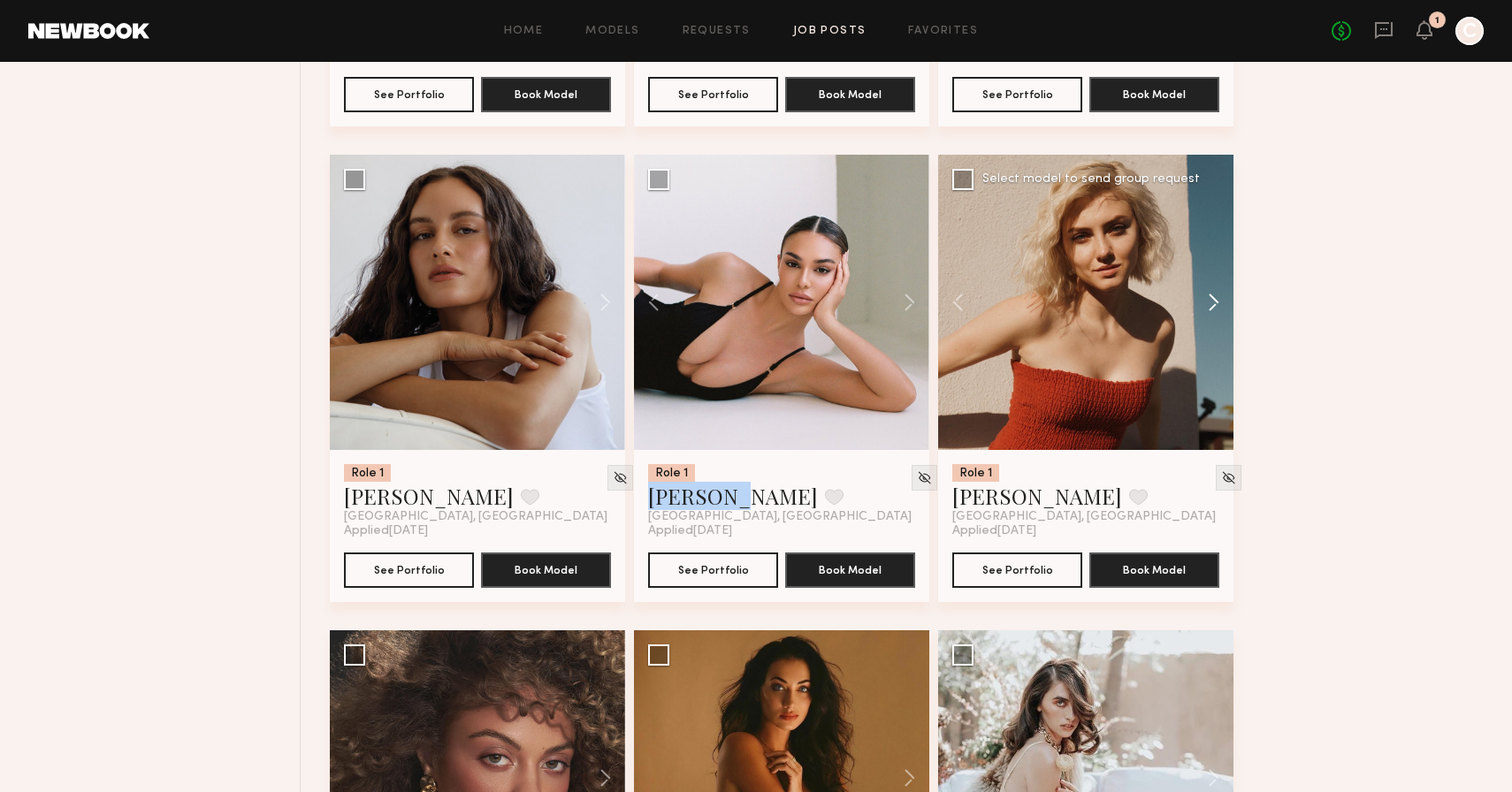
click at [1221, 305] on button at bounding box center [1205, 303] width 57 height 295
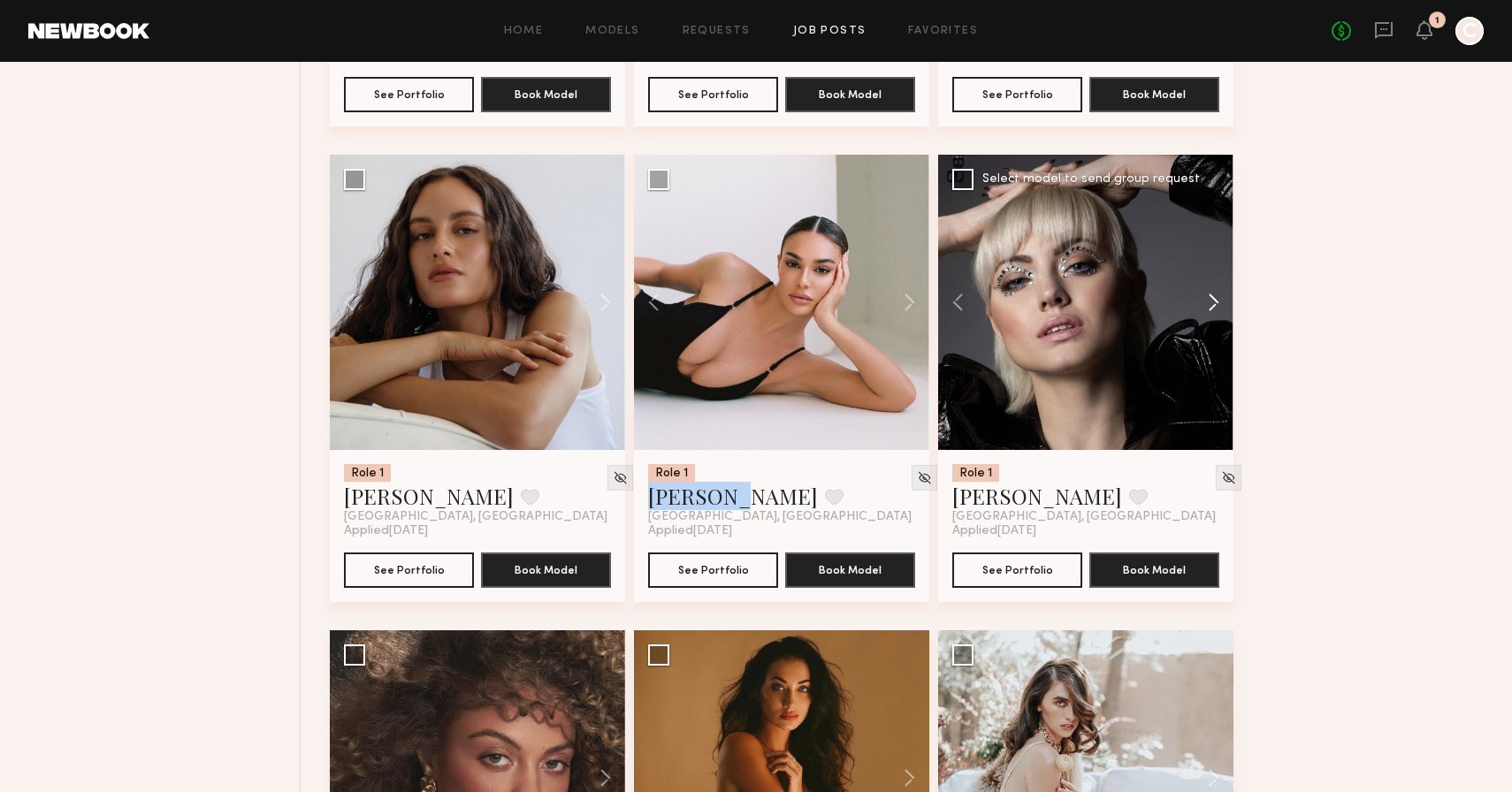
click at [1221, 305] on button at bounding box center [1205, 303] width 57 height 295
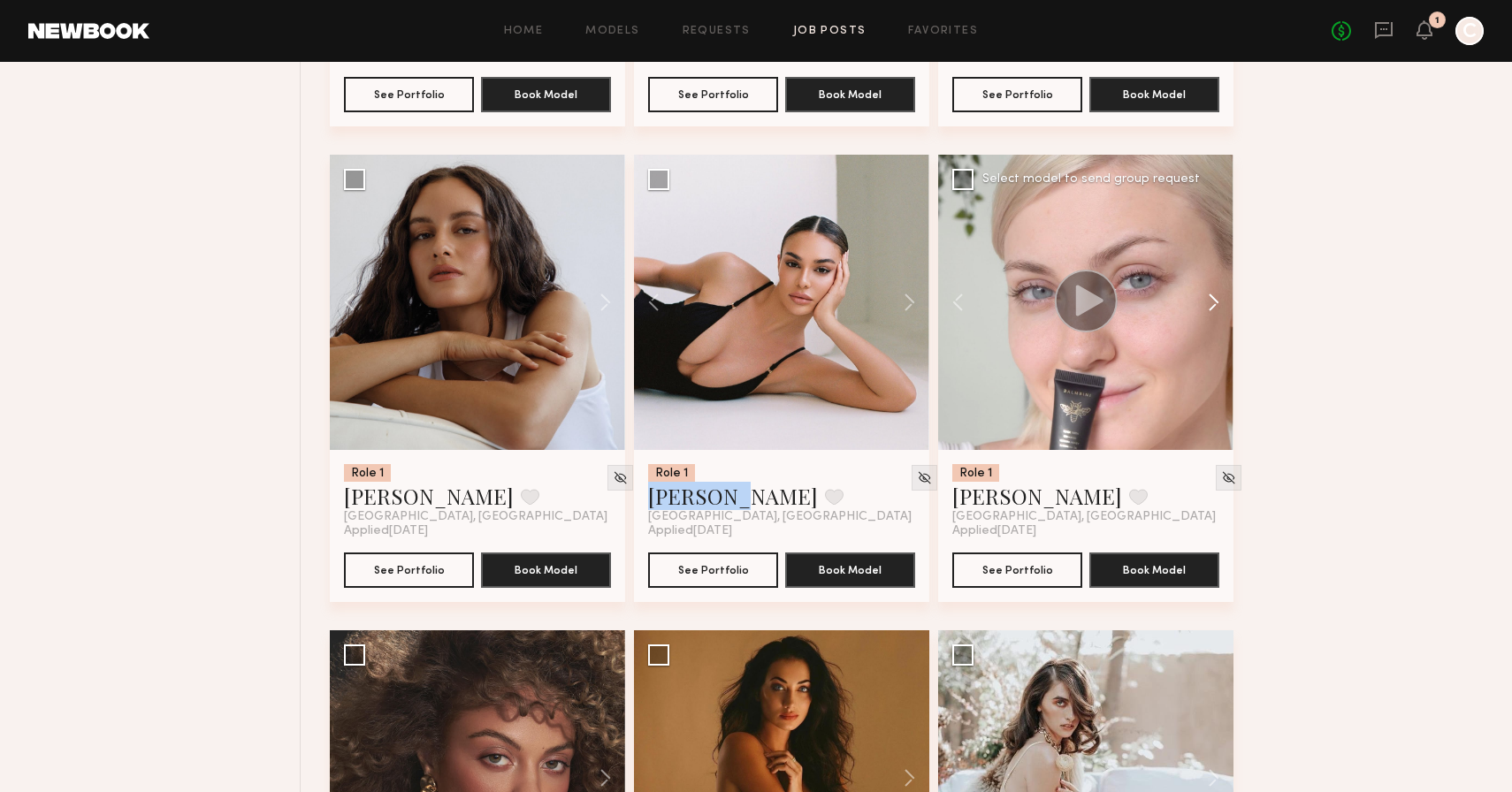
click at [1221, 305] on button at bounding box center [1205, 303] width 57 height 295
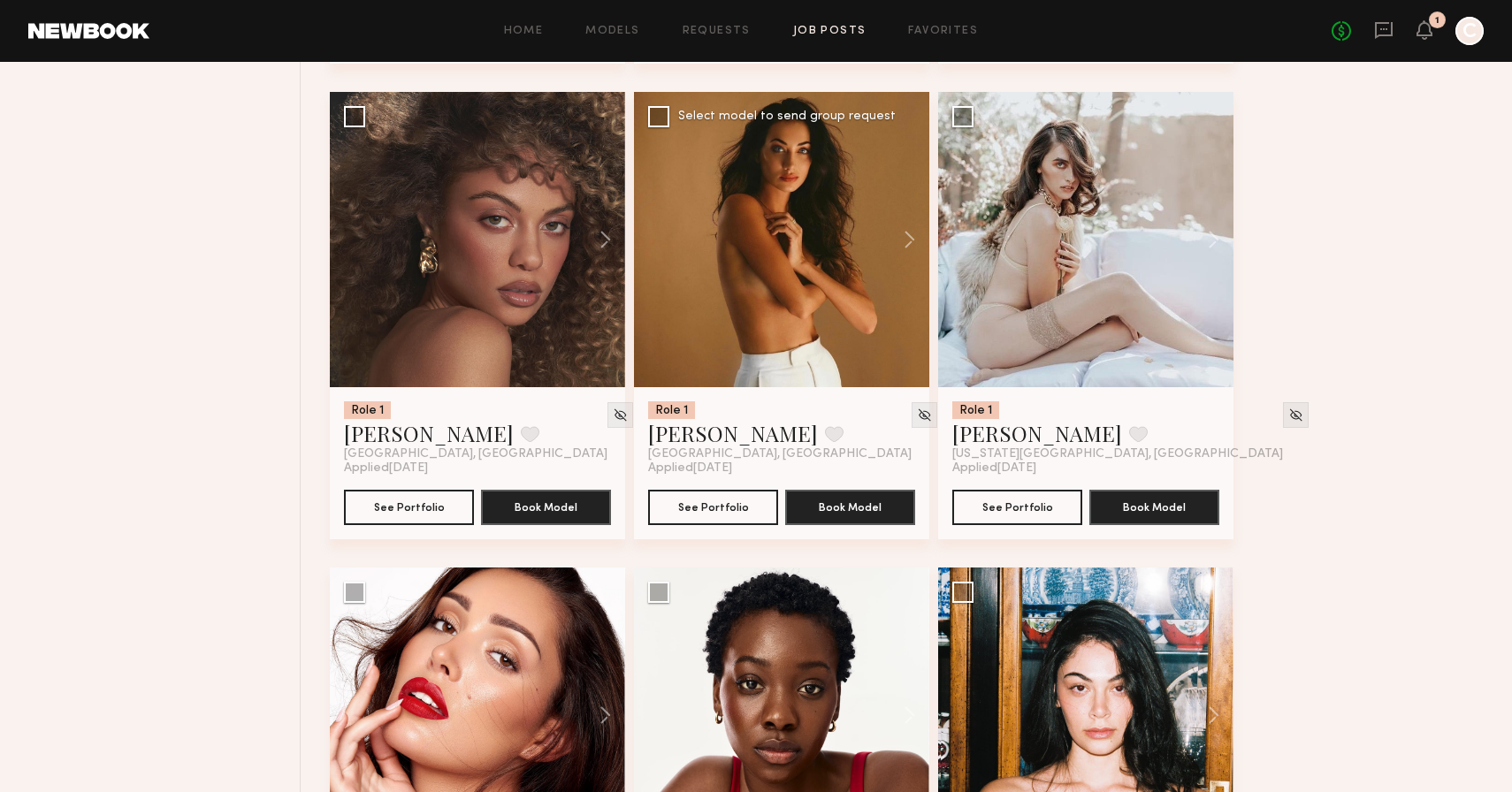
scroll to position [11607, 0]
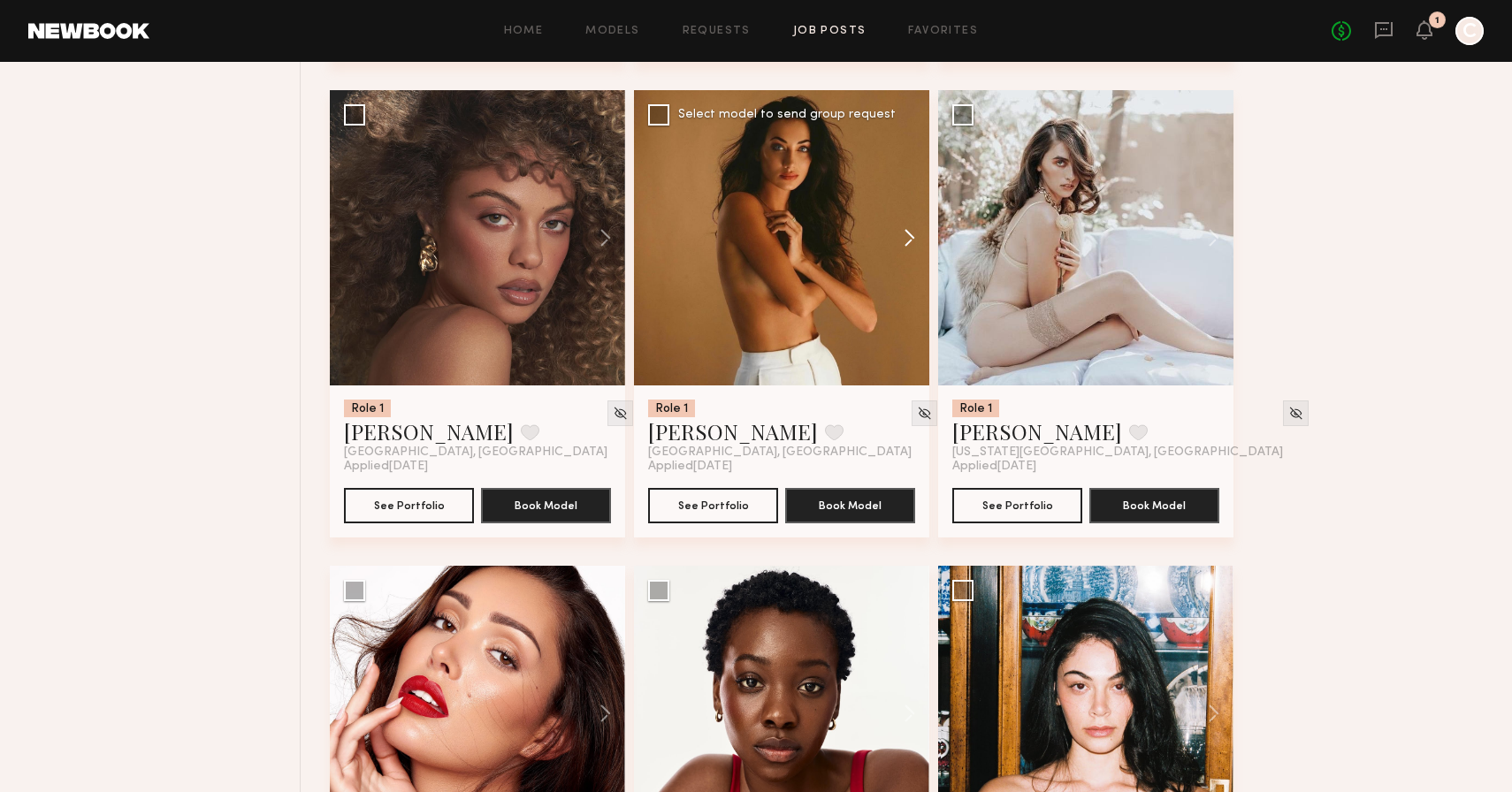
click at [906, 252] on button at bounding box center [901, 238] width 57 height 295
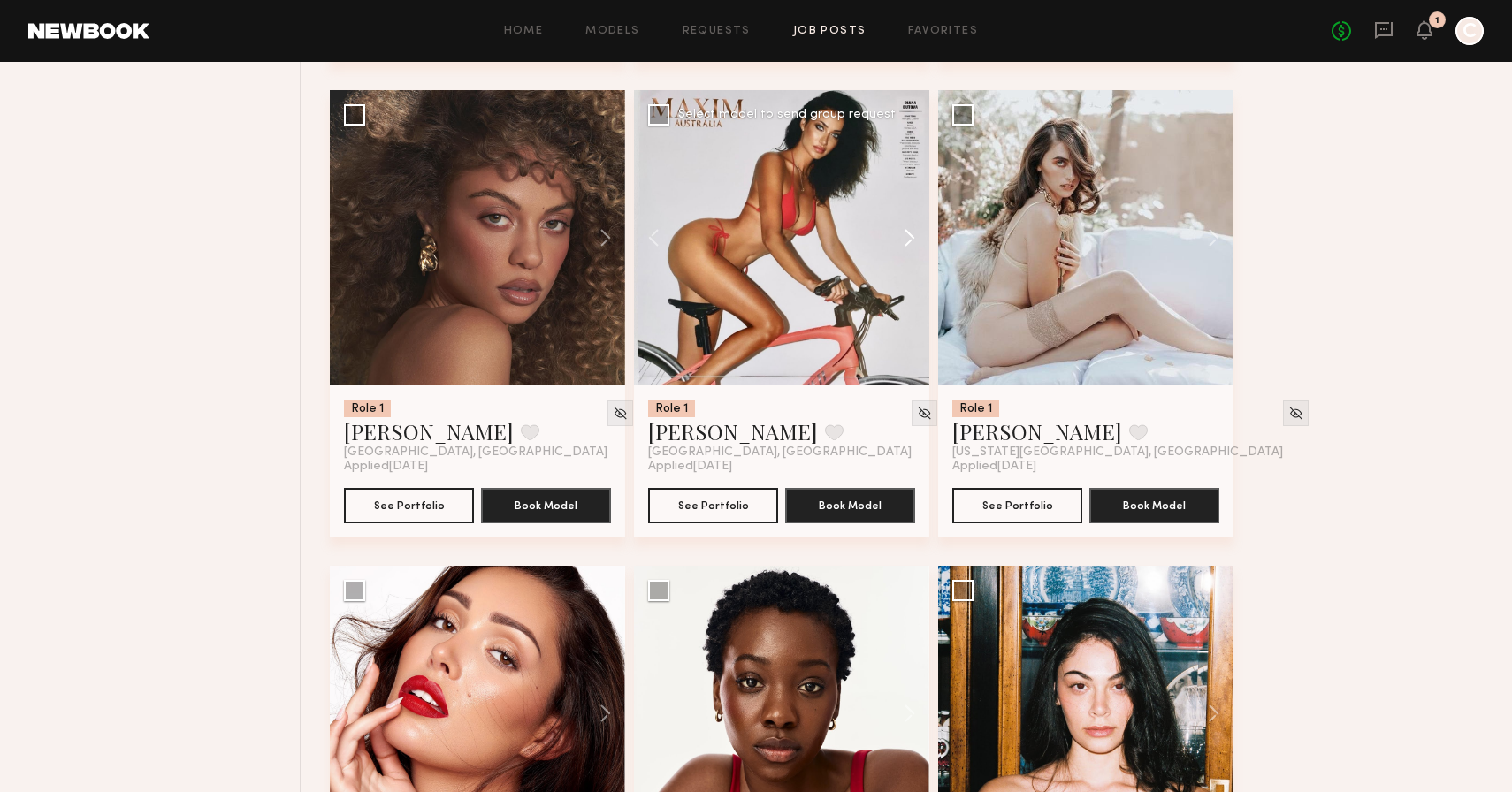
click at [906, 252] on button at bounding box center [901, 238] width 57 height 295
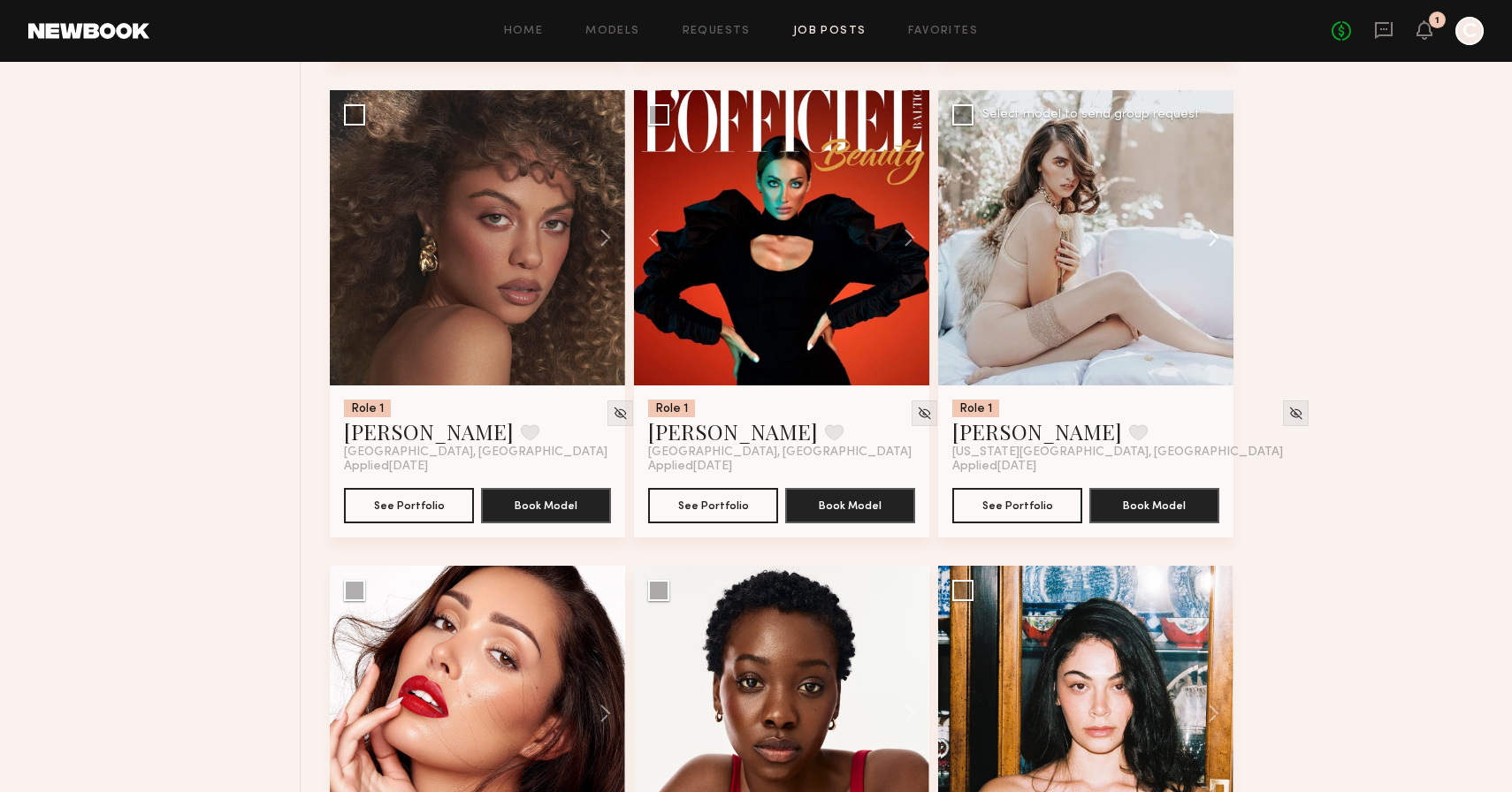
click at [1207, 248] on button at bounding box center [1205, 238] width 57 height 295
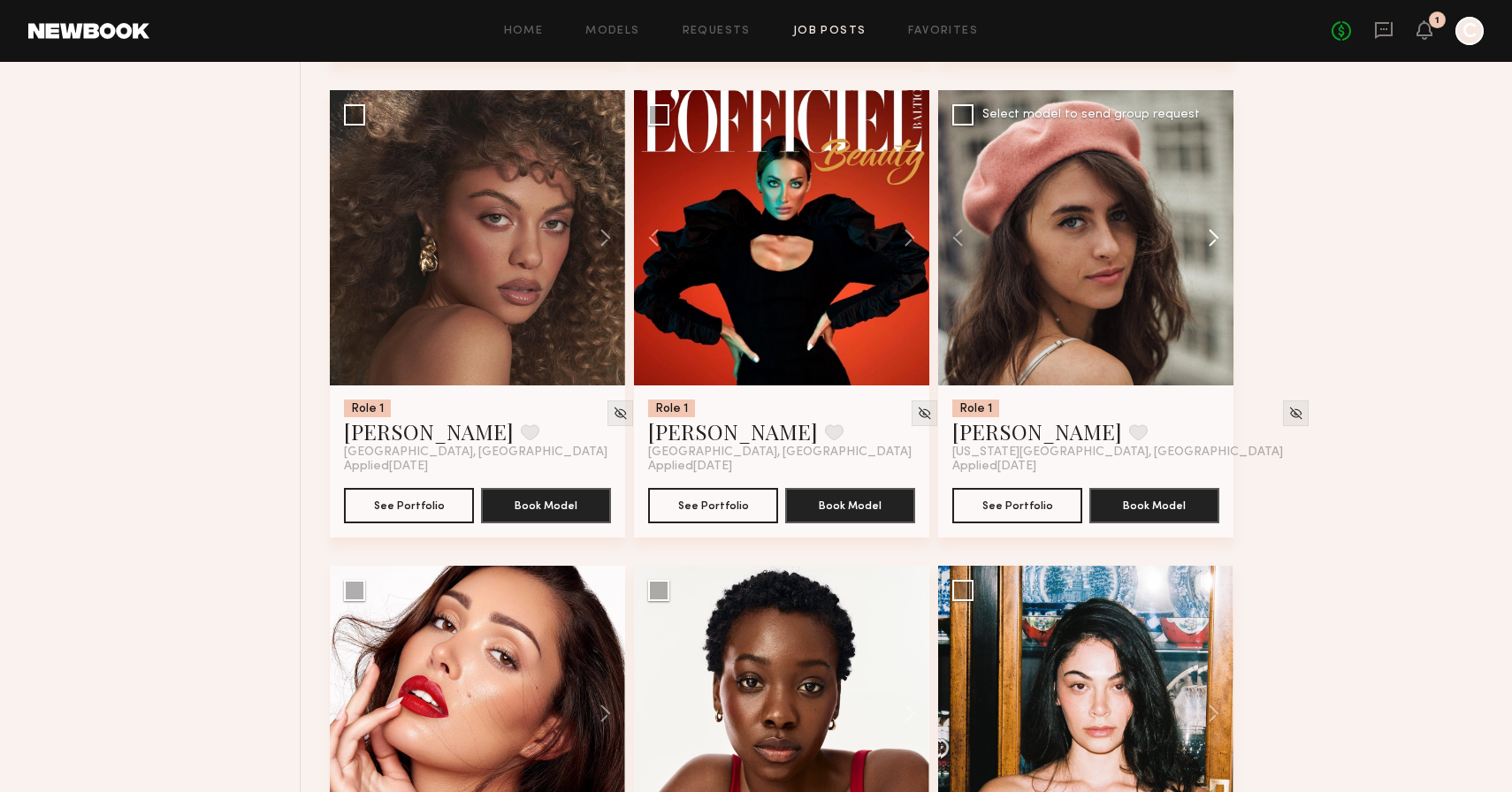
click at [1207, 248] on button at bounding box center [1205, 238] width 57 height 295
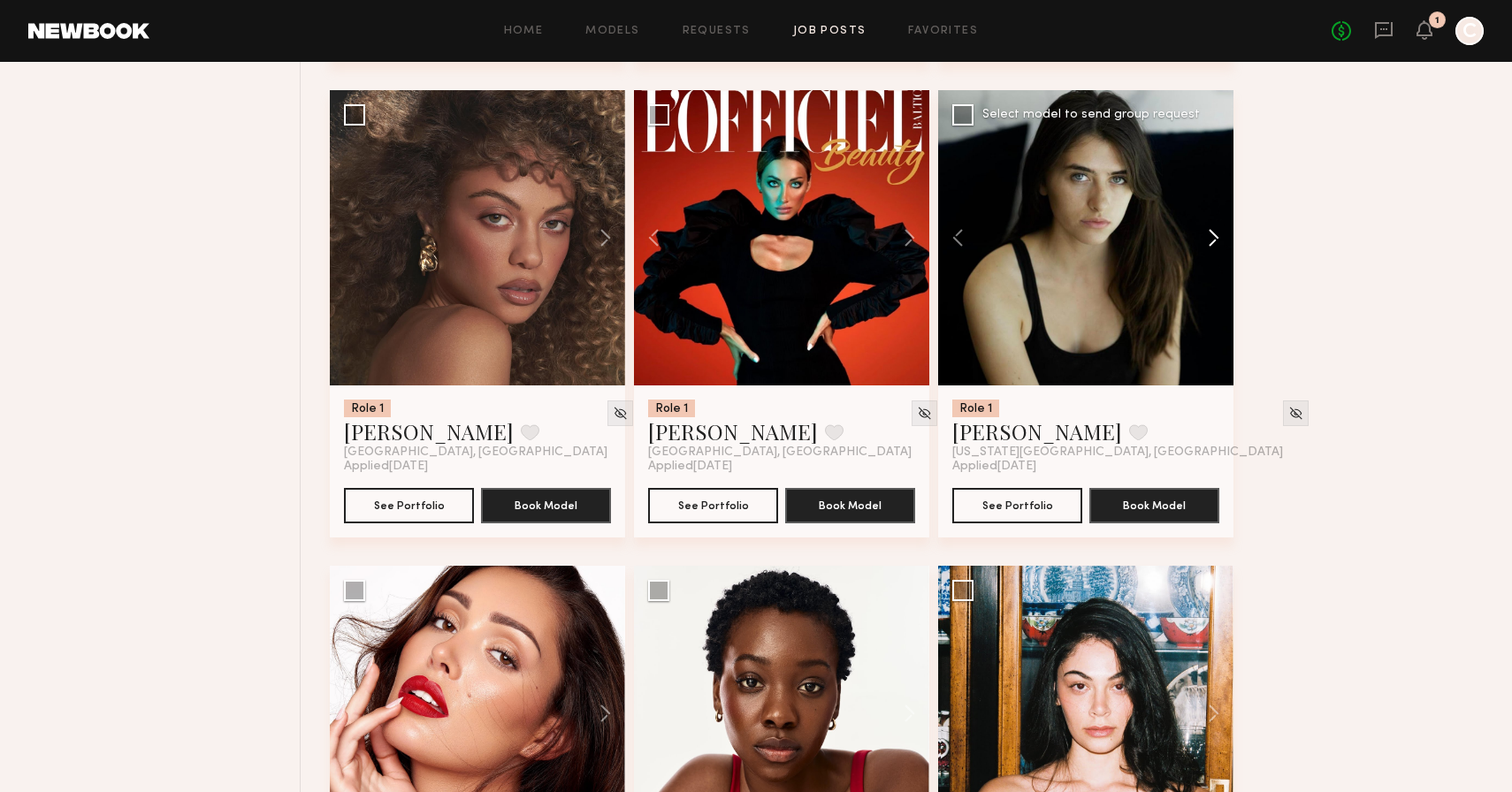
click at [1208, 248] on button at bounding box center [1205, 238] width 57 height 295
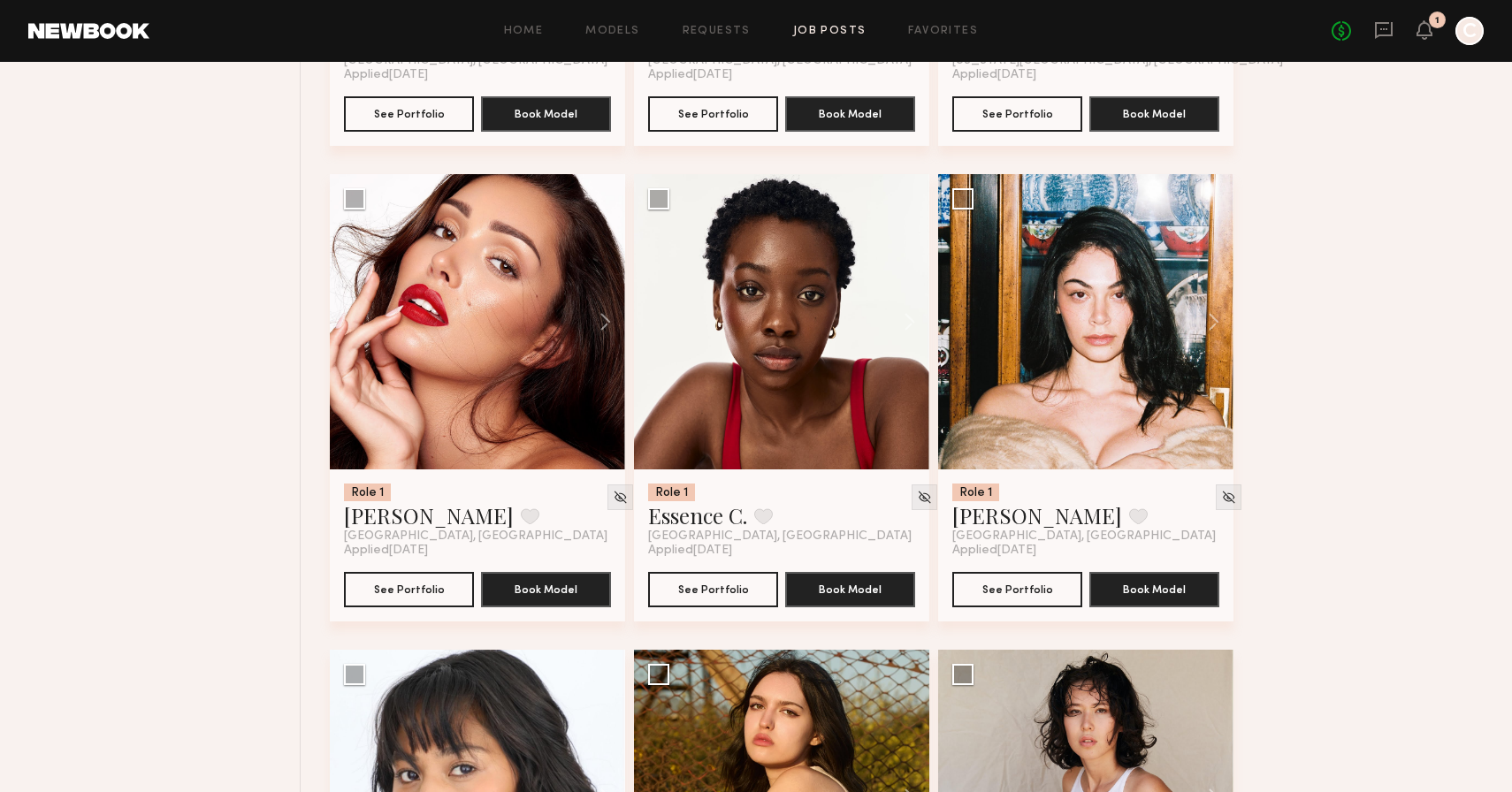
scroll to position [12004, 0]
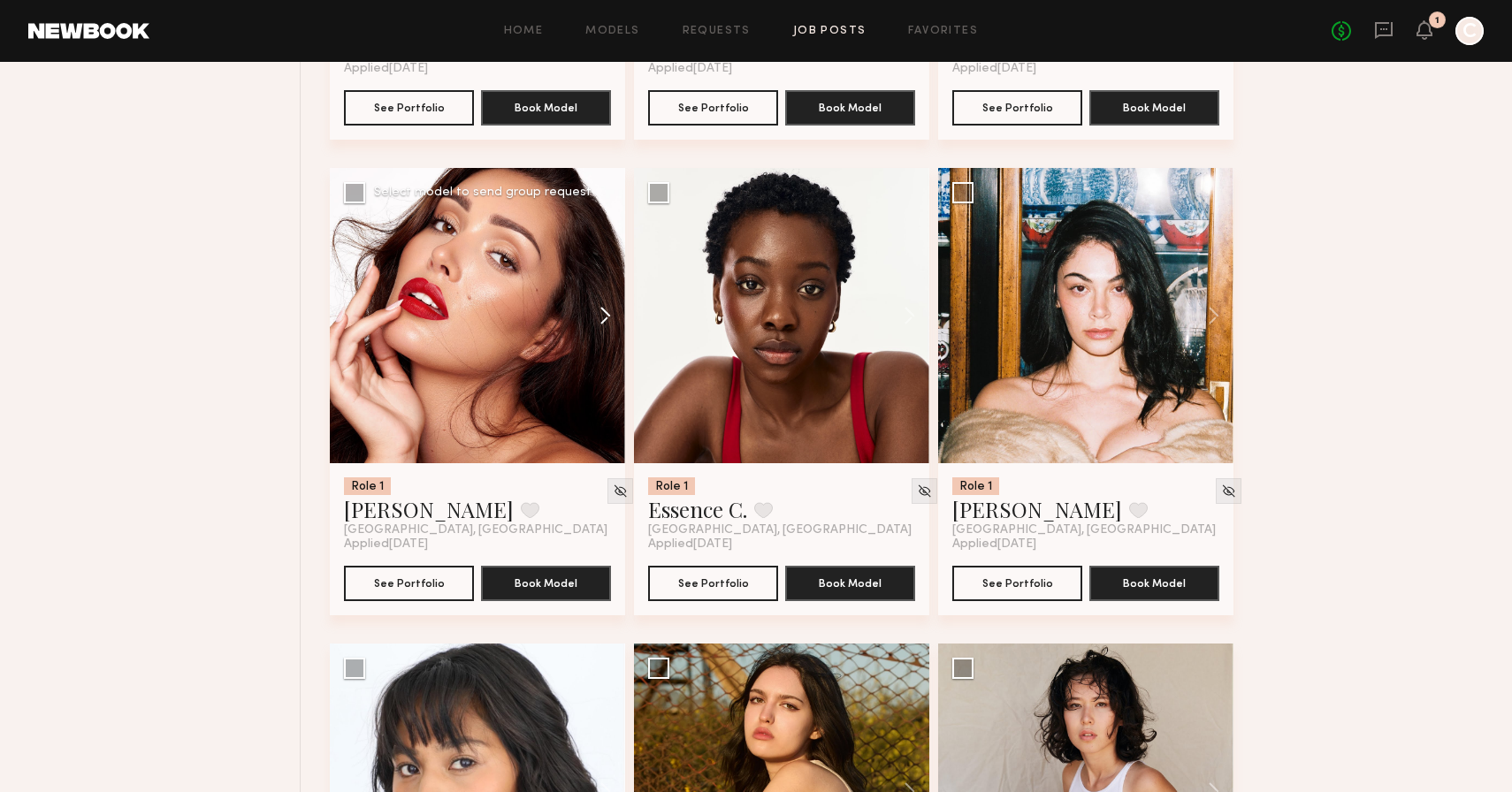
click at [607, 324] on button at bounding box center [596, 316] width 57 height 295
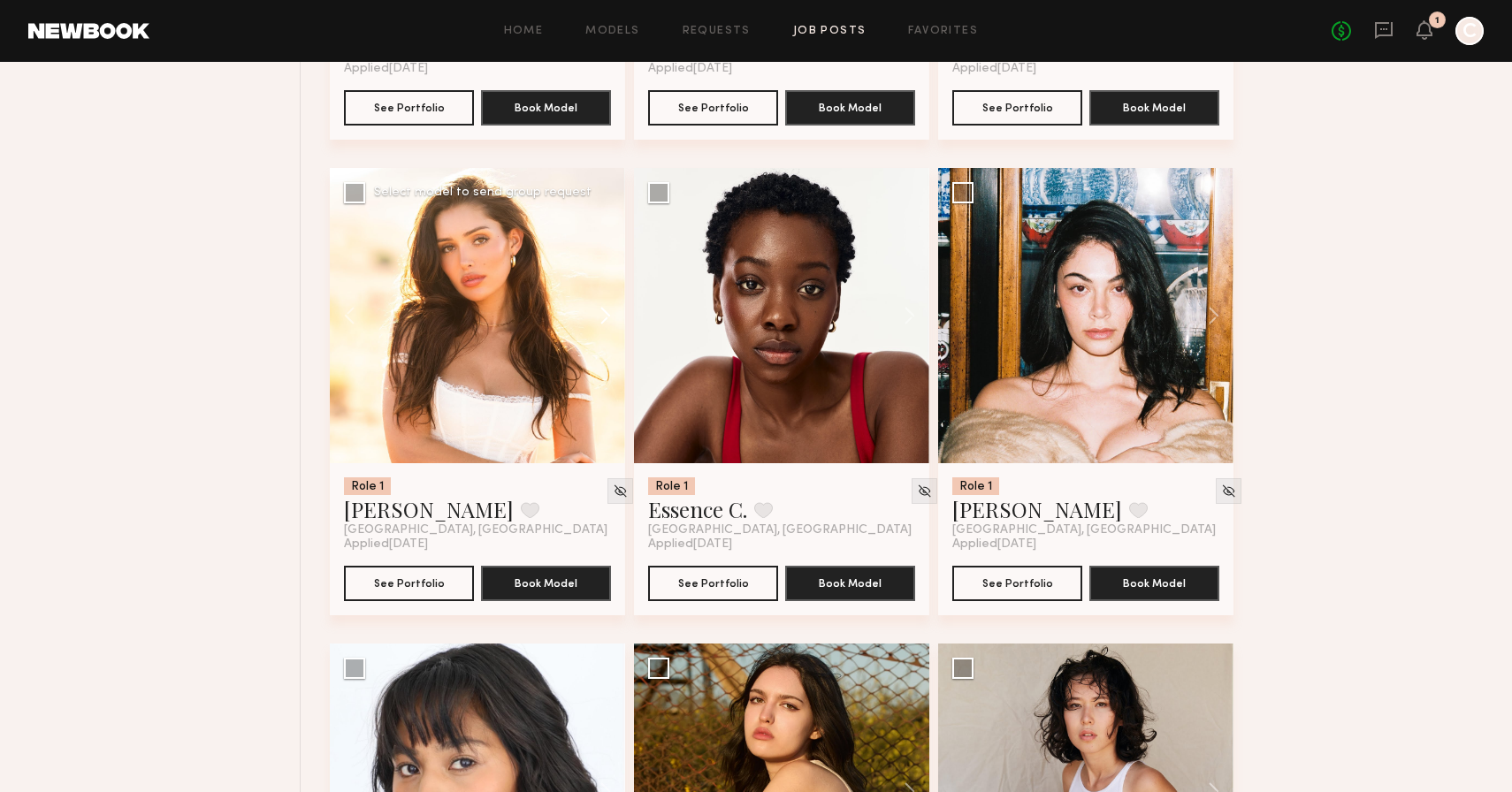
click at [607, 324] on button at bounding box center [596, 316] width 57 height 295
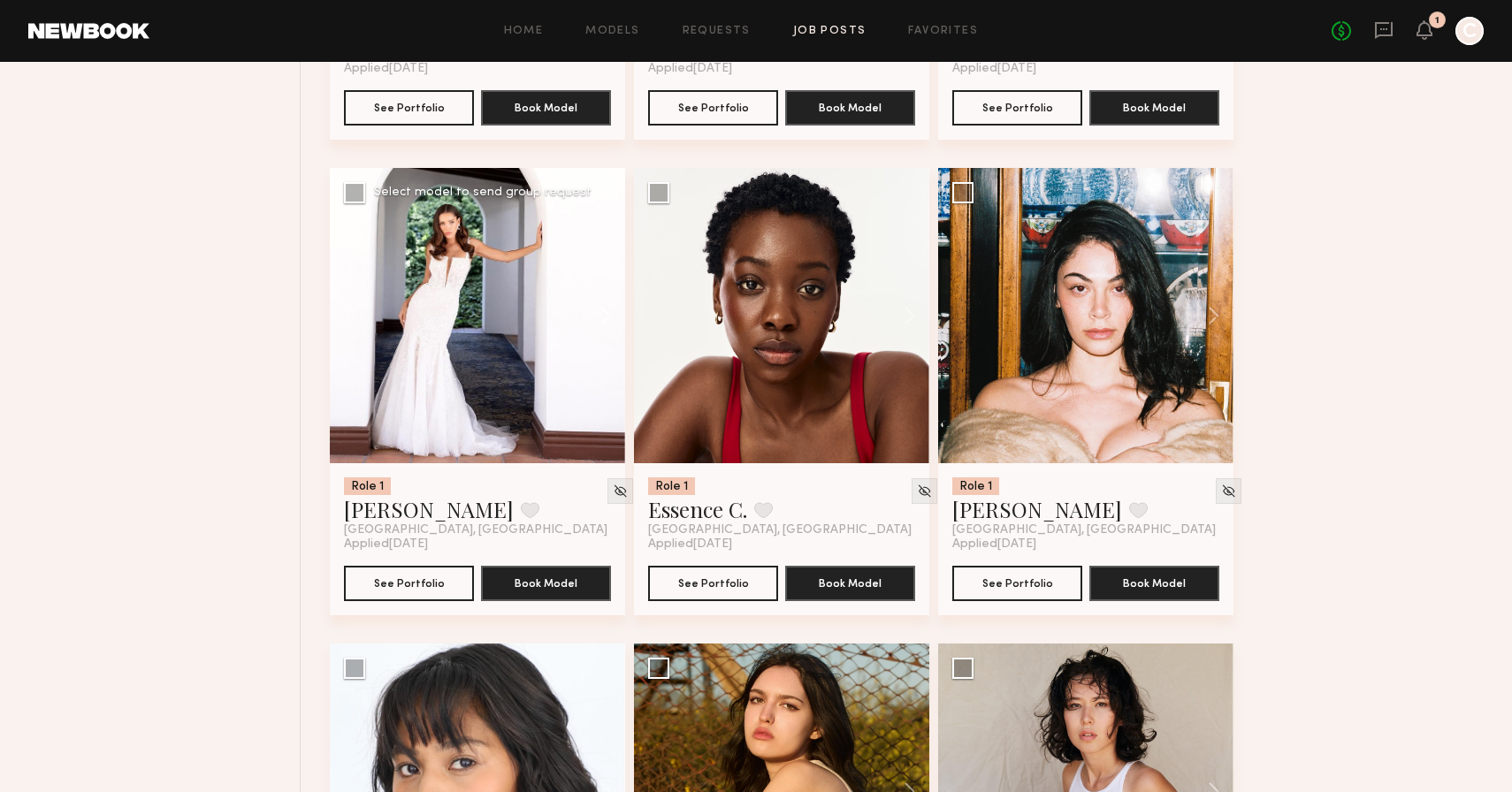
click at [607, 324] on button at bounding box center [596, 316] width 57 height 295
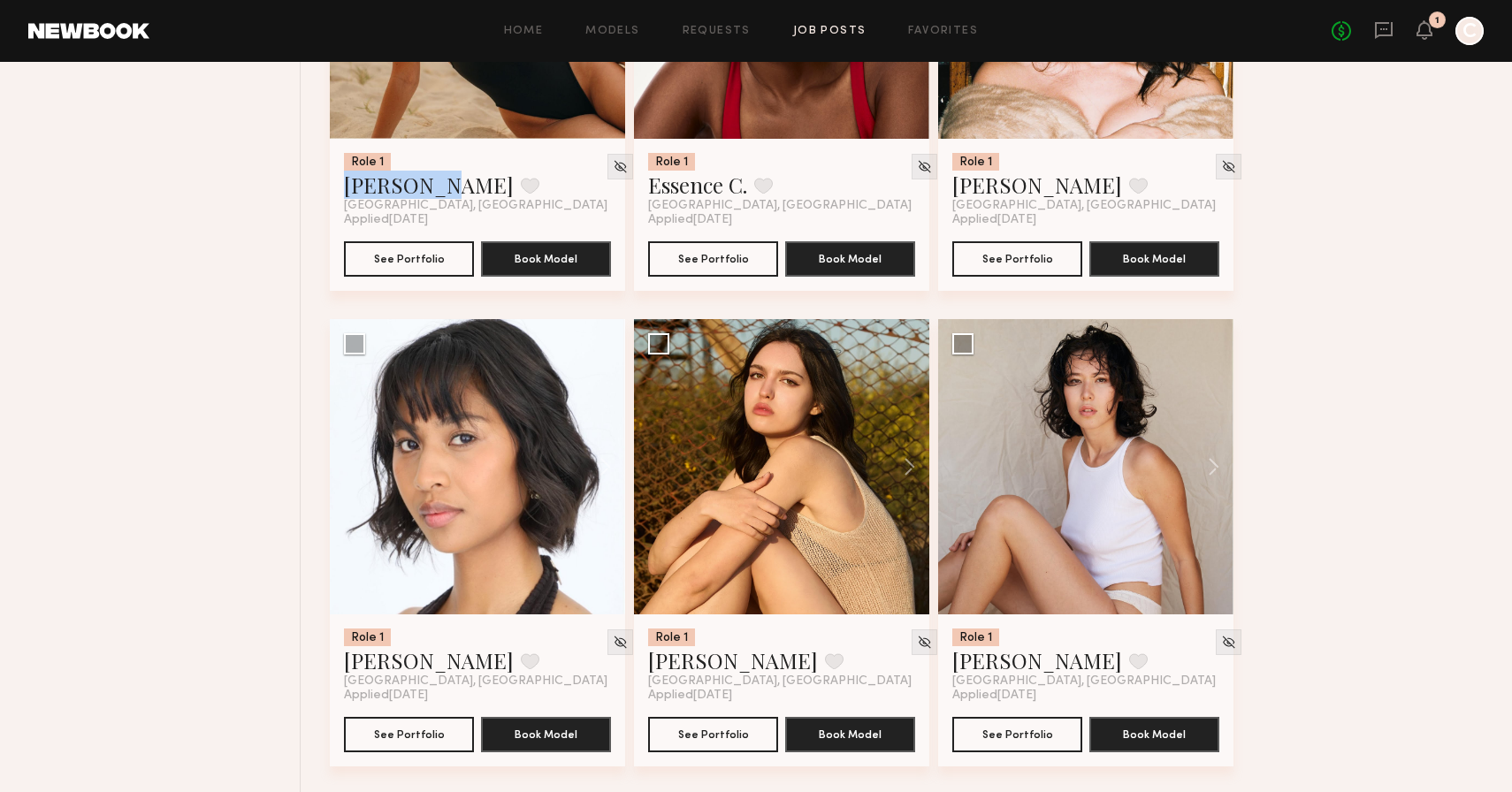
scroll to position [12335, 0]
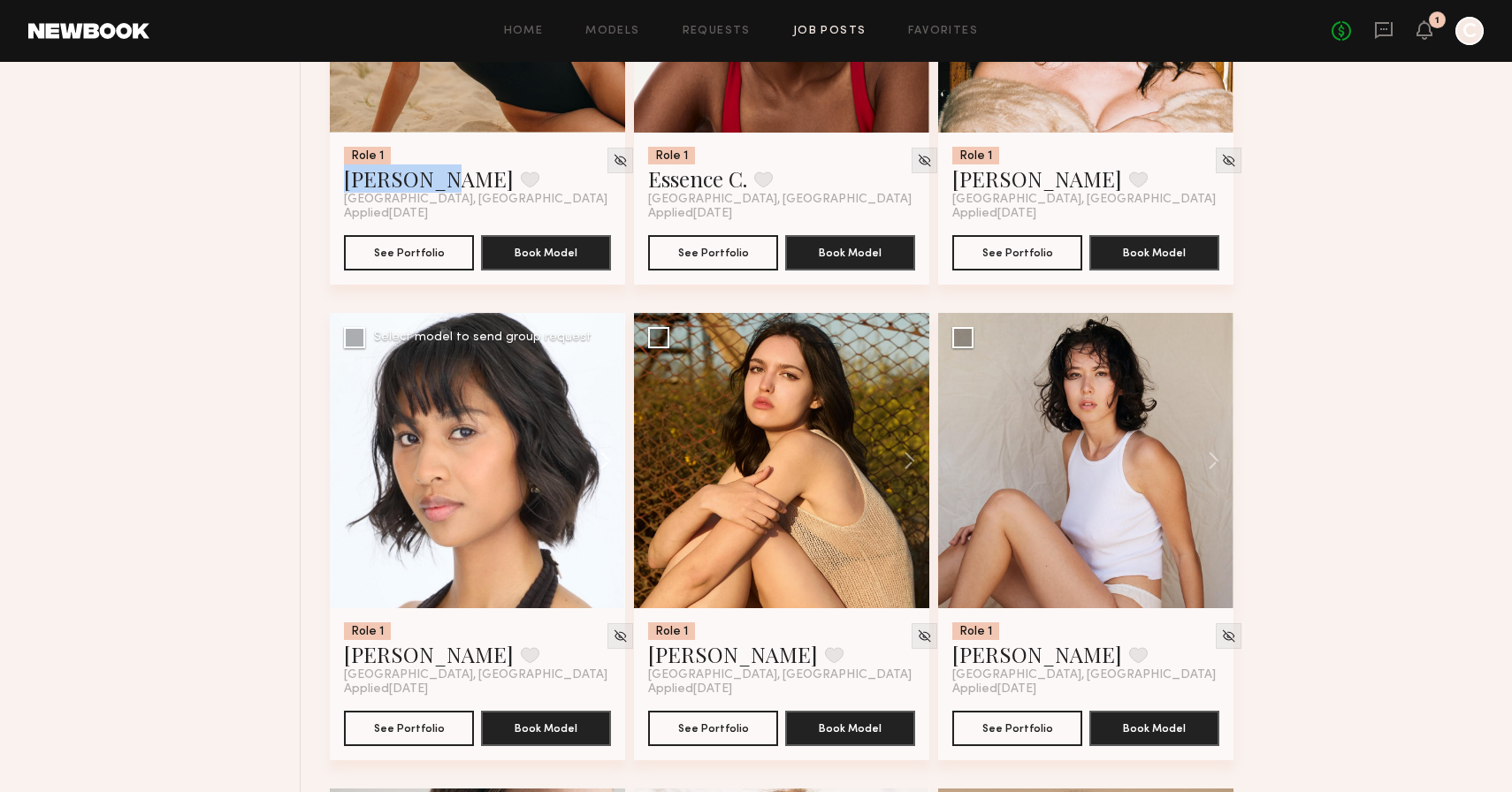
click at [603, 465] on button at bounding box center [596, 461] width 57 height 295
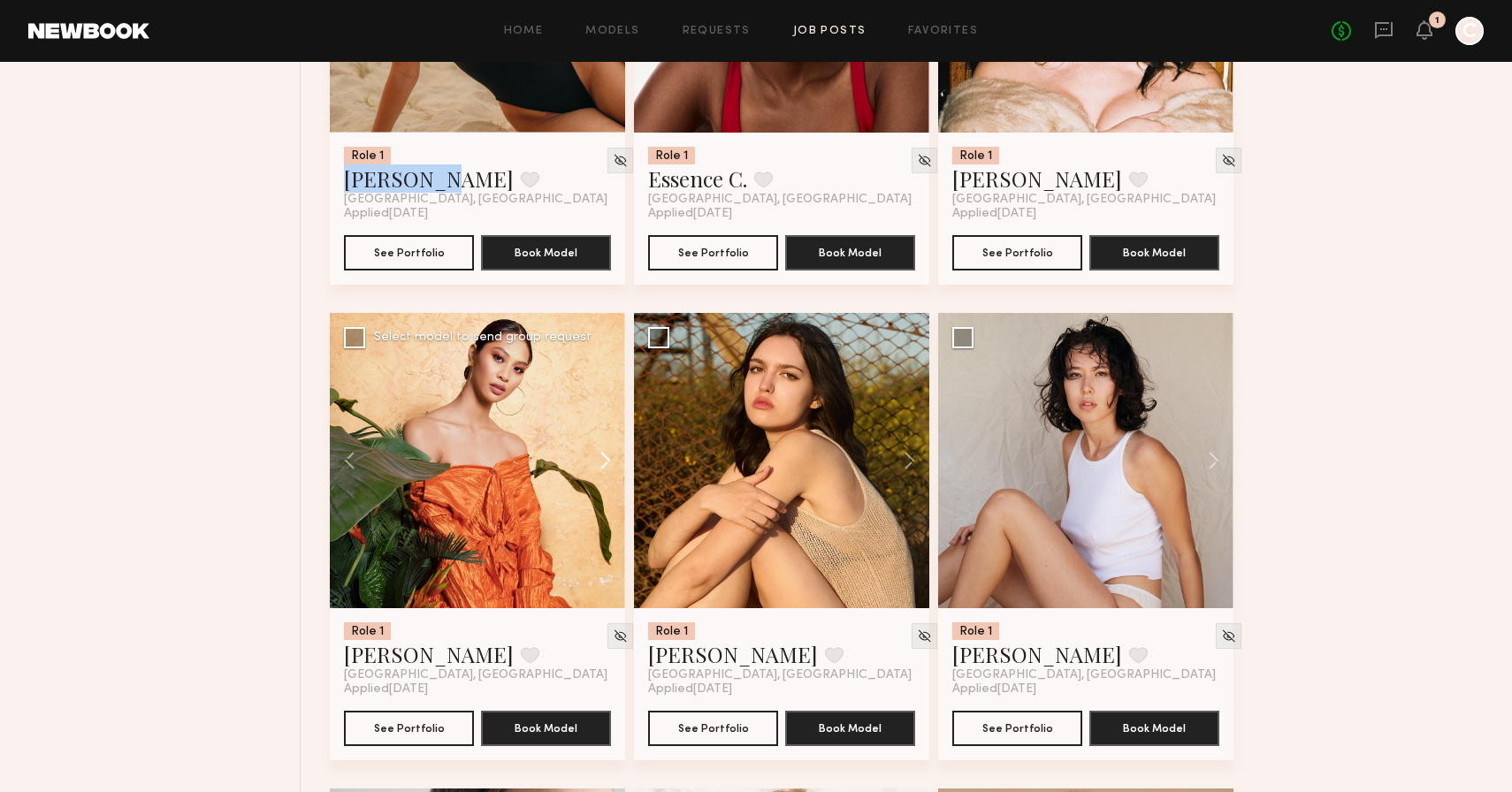
click at [603, 465] on button at bounding box center [596, 461] width 57 height 295
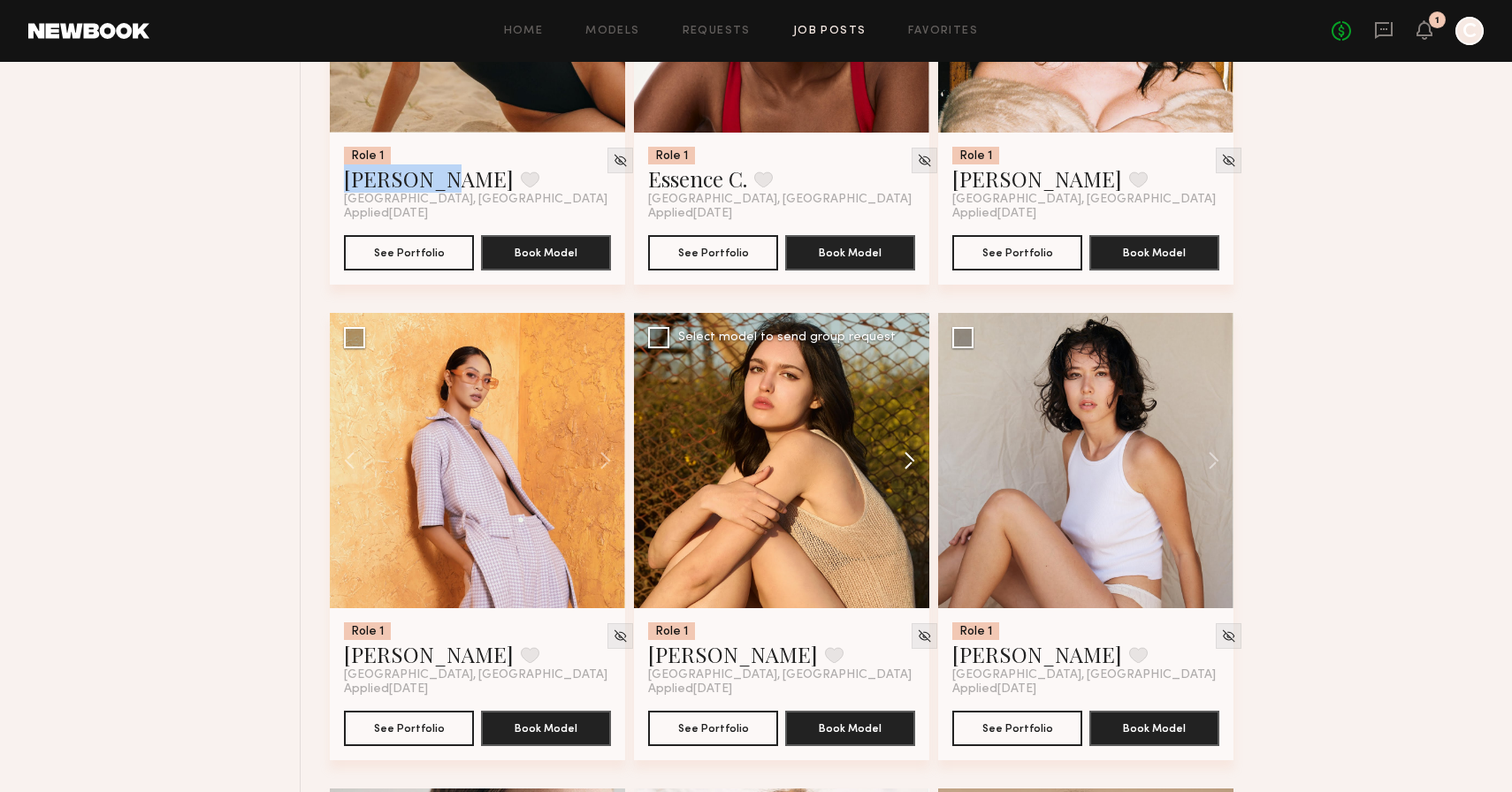
click at [906, 468] on button at bounding box center [901, 461] width 57 height 295
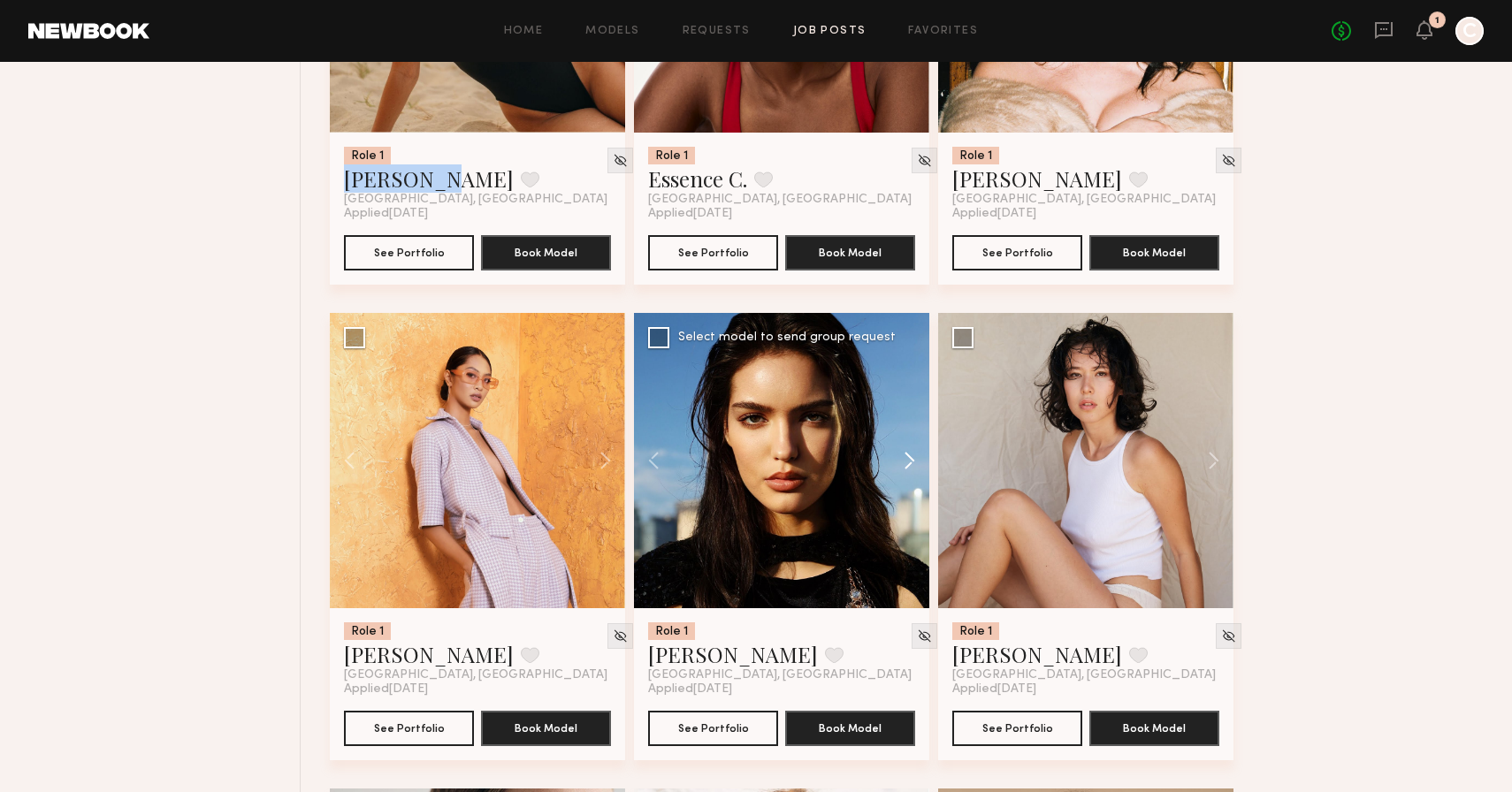
click at [906, 468] on button at bounding box center [901, 461] width 57 height 295
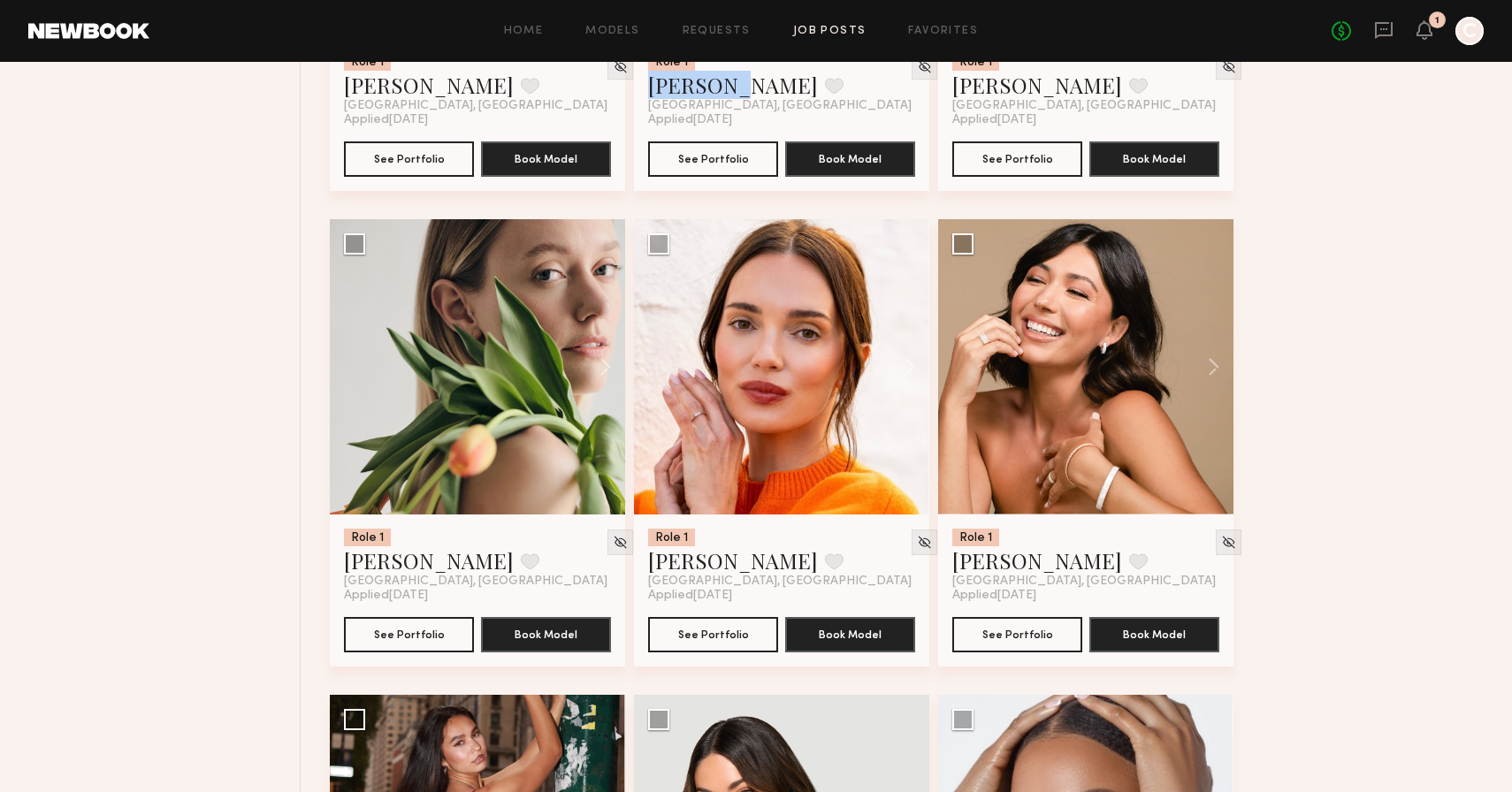
scroll to position [12906, 0]
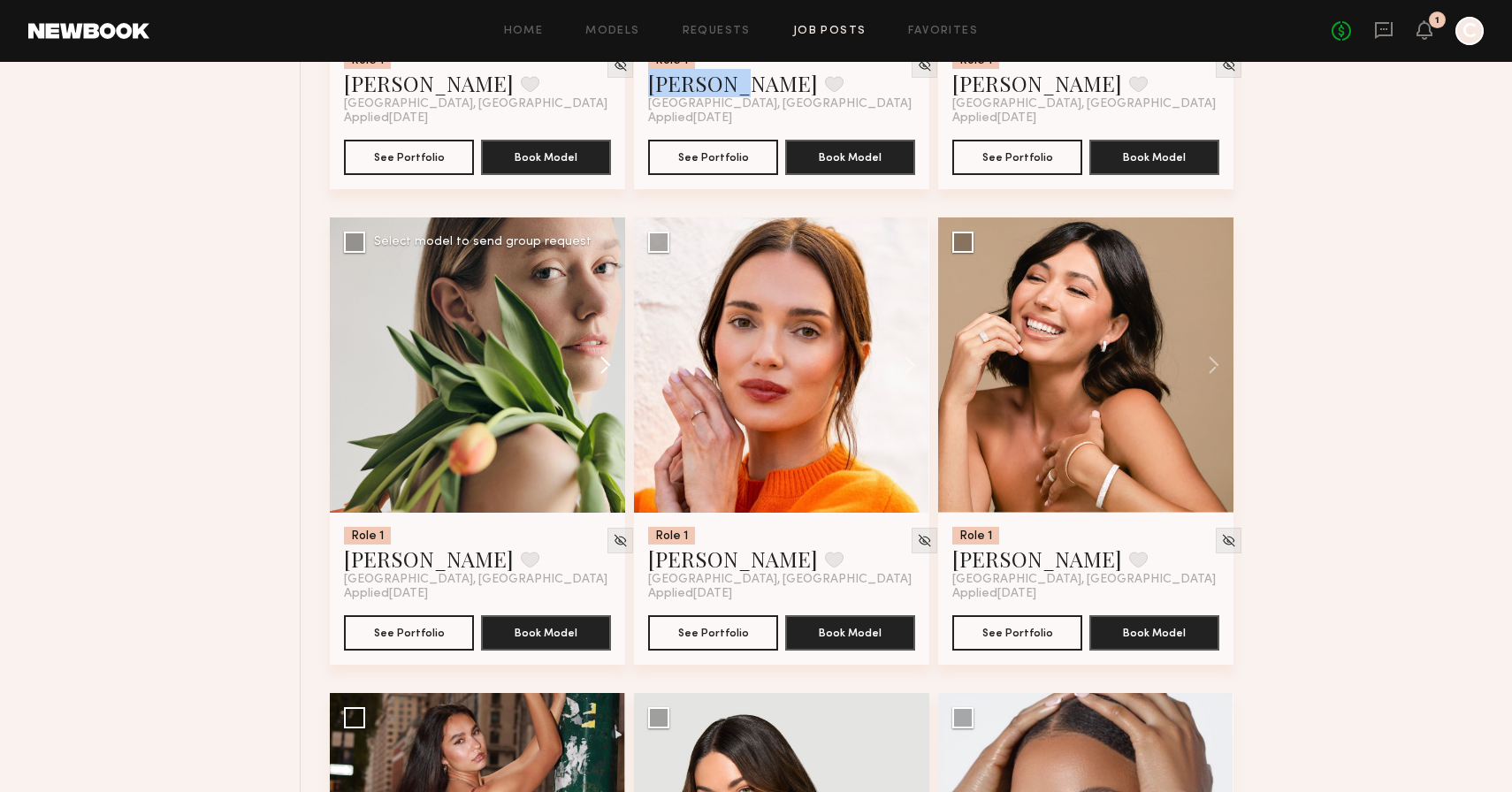
click at [605, 378] on button at bounding box center [596, 365] width 57 height 295
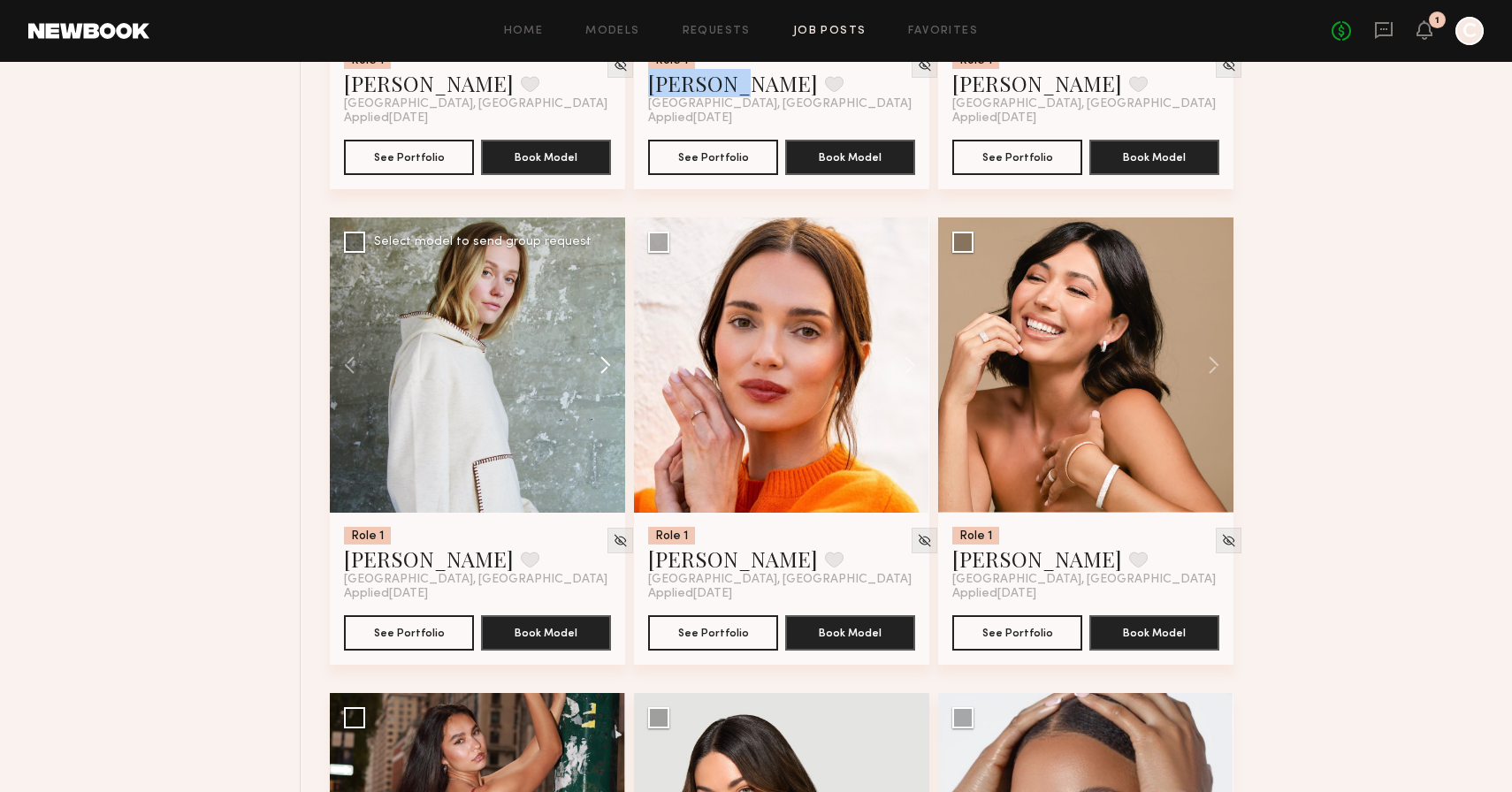
click at [605, 378] on button at bounding box center [596, 365] width 57 height 295
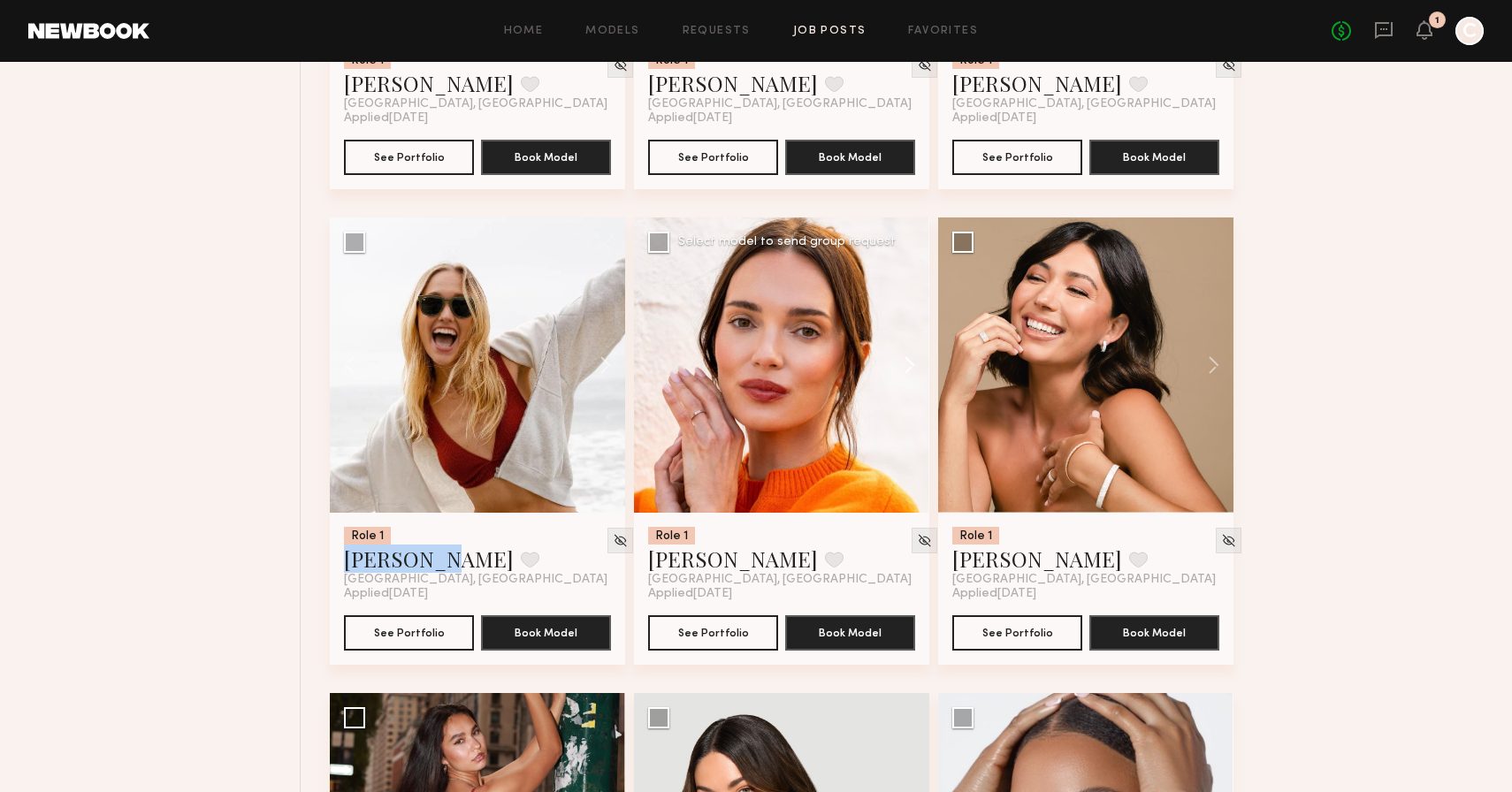
click at [907, 372] on button at bounding box center [901, 365] width 57 height 295
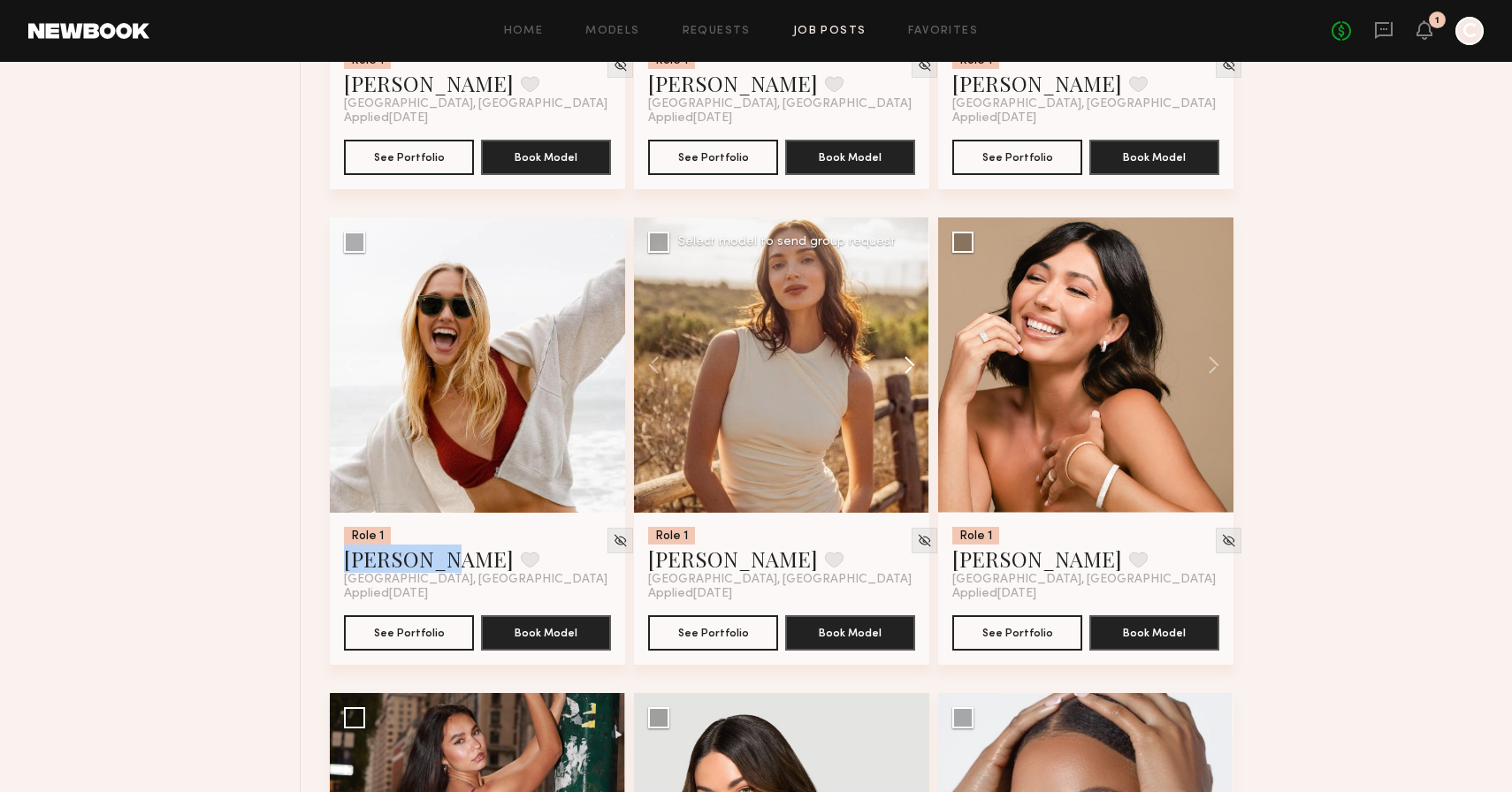
click at [907, 372] on button at bounding box center [901, 365] width 57 height 295
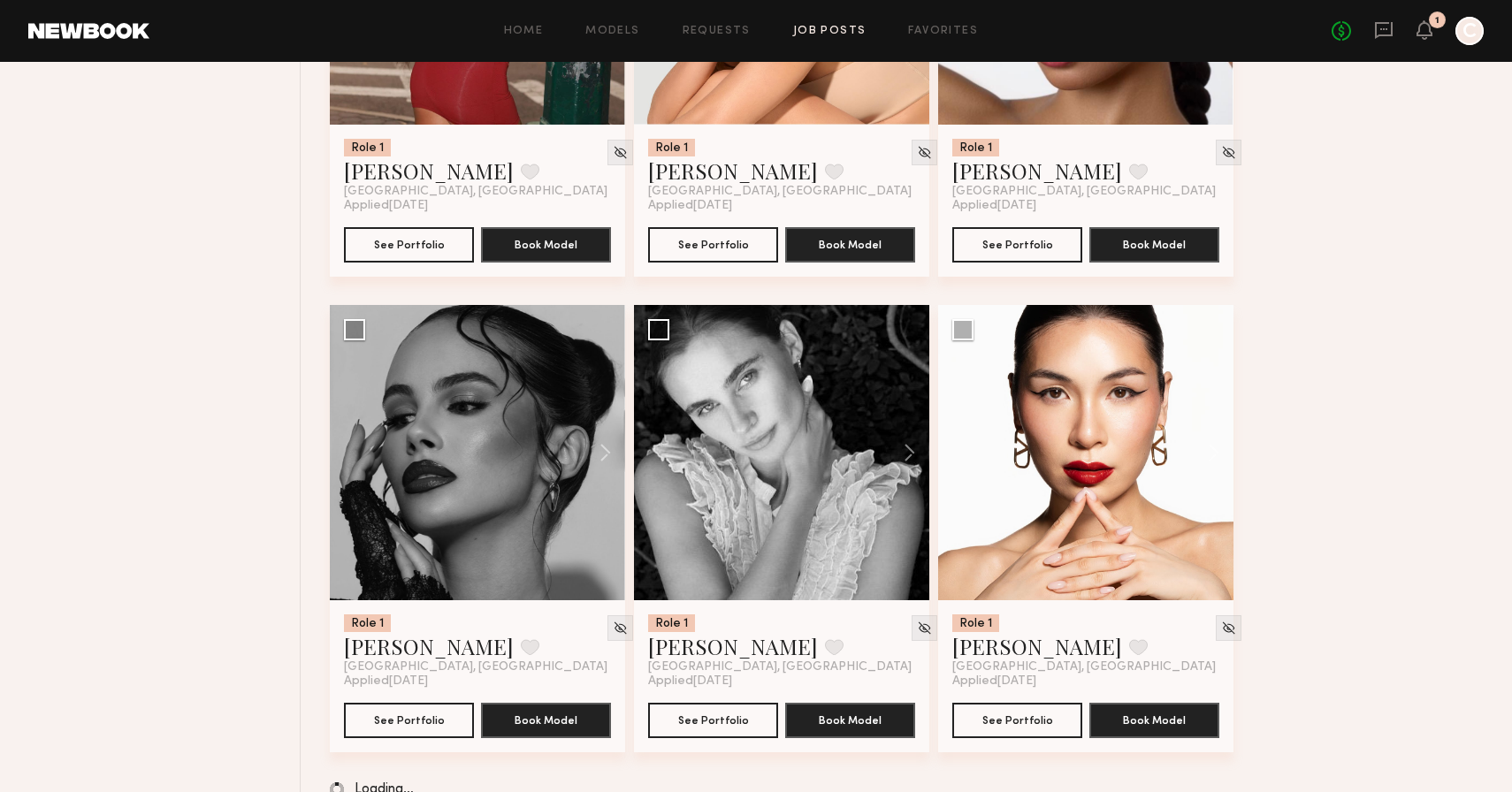
scroll to position [13792, 0]
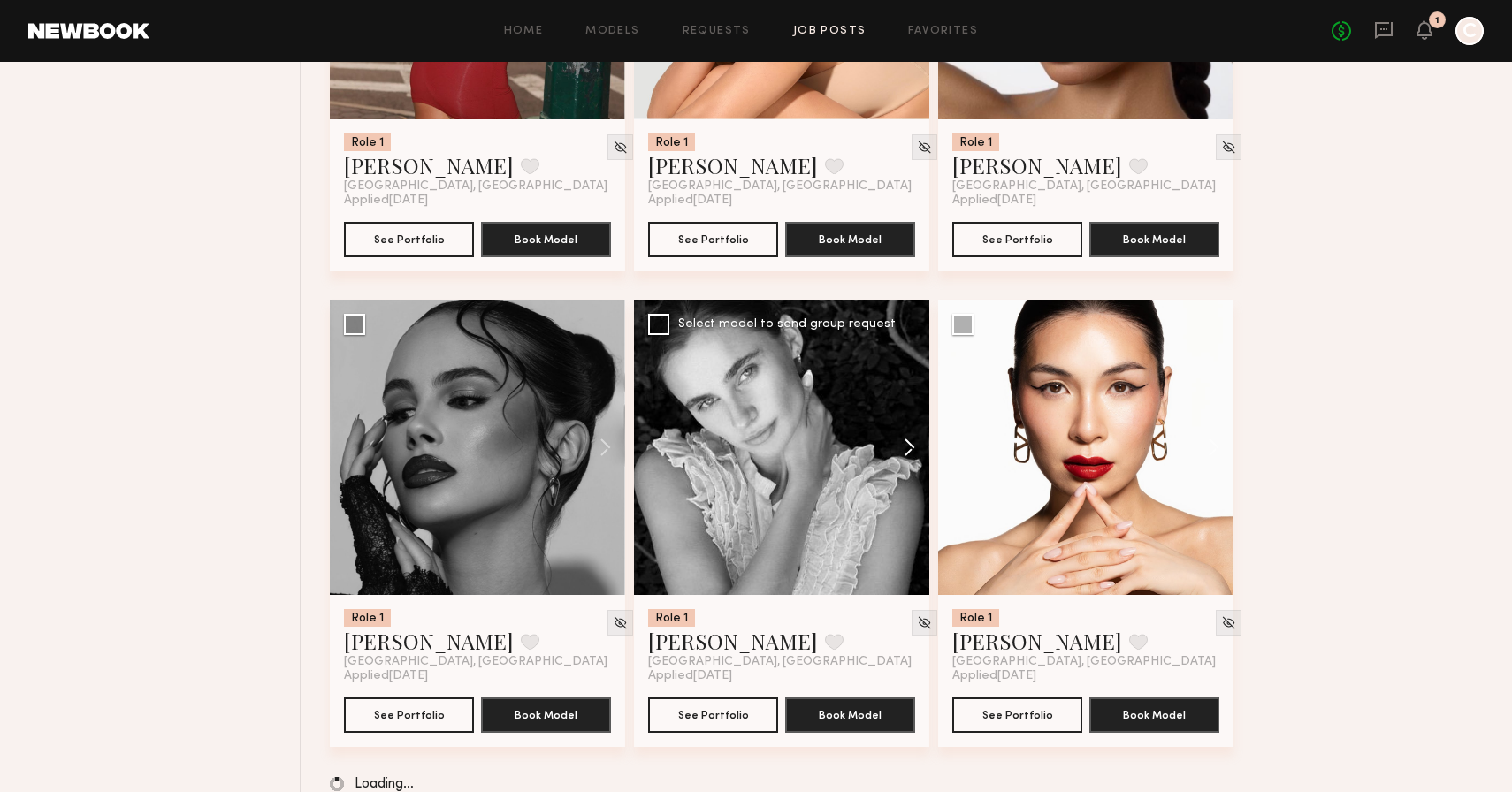
click at [906, 445] on button at bounding box center [901, 448] width 57 height 295
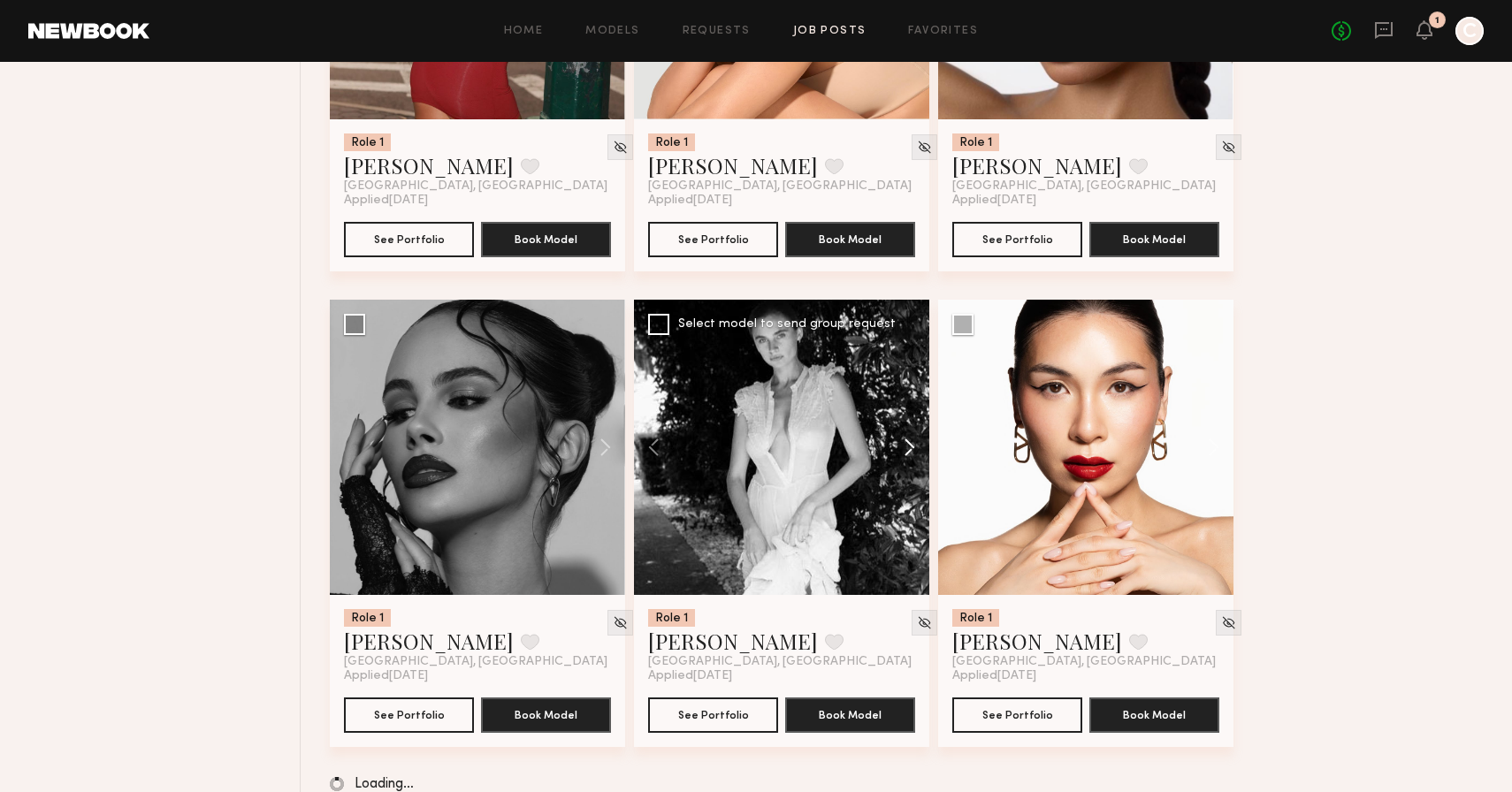
scroll to position [13789, 0]
click at [906, 445] on button at bounding box center [901, 448] width 57 height 295
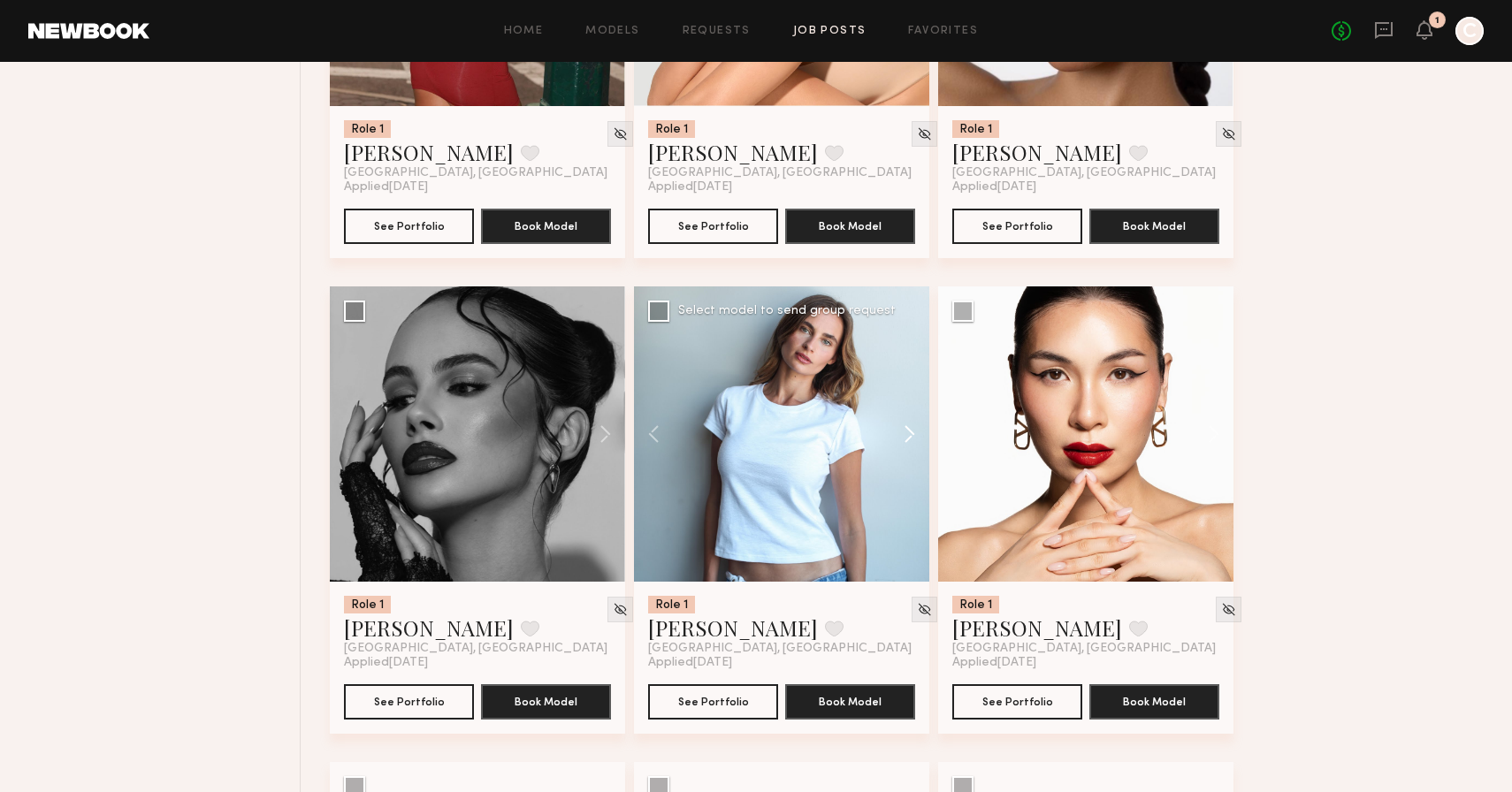
scroll to position [13792, 0]
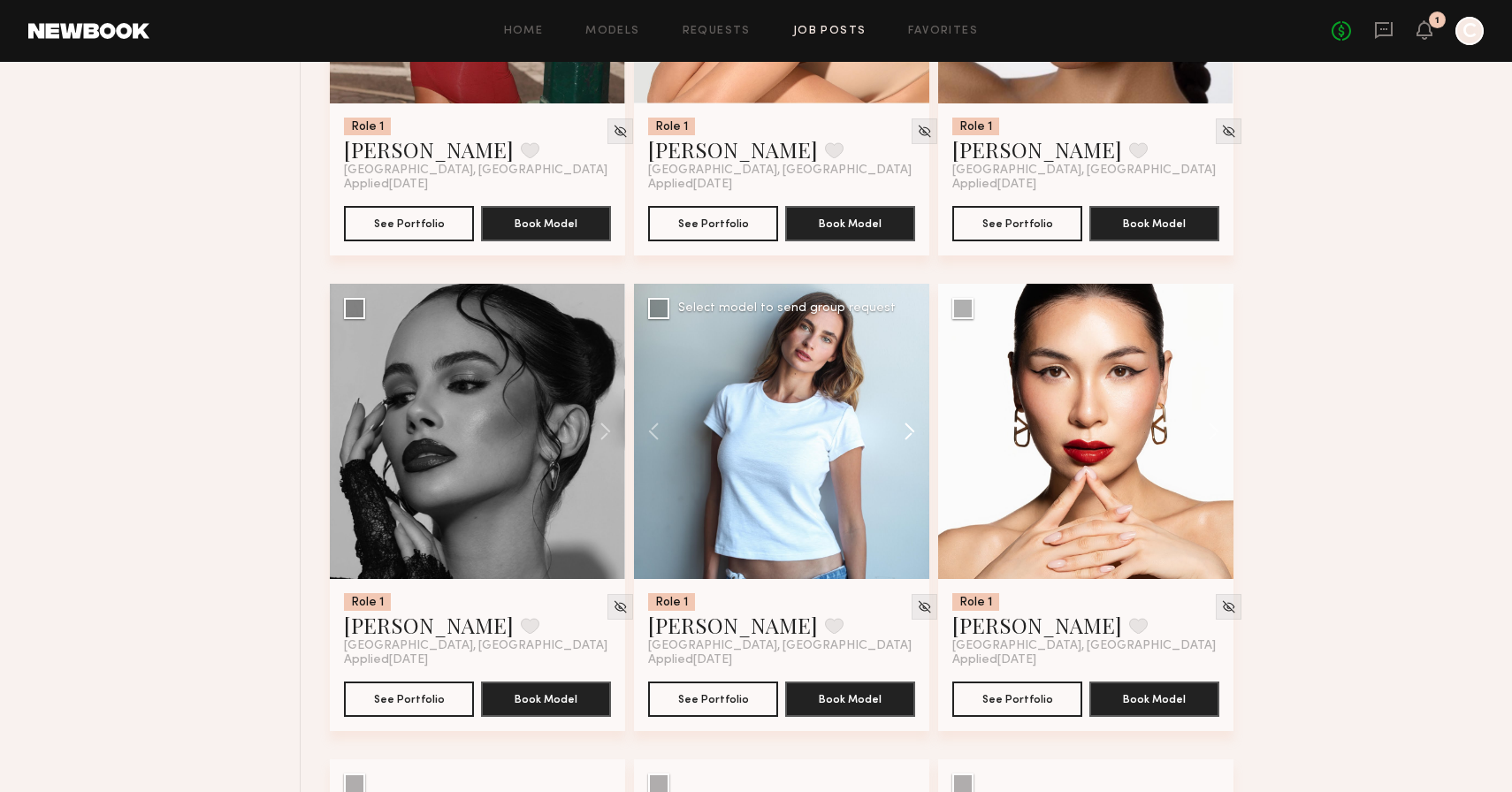
click at [906, 445] on button at bounding box center [901, 432] width 57 height 295
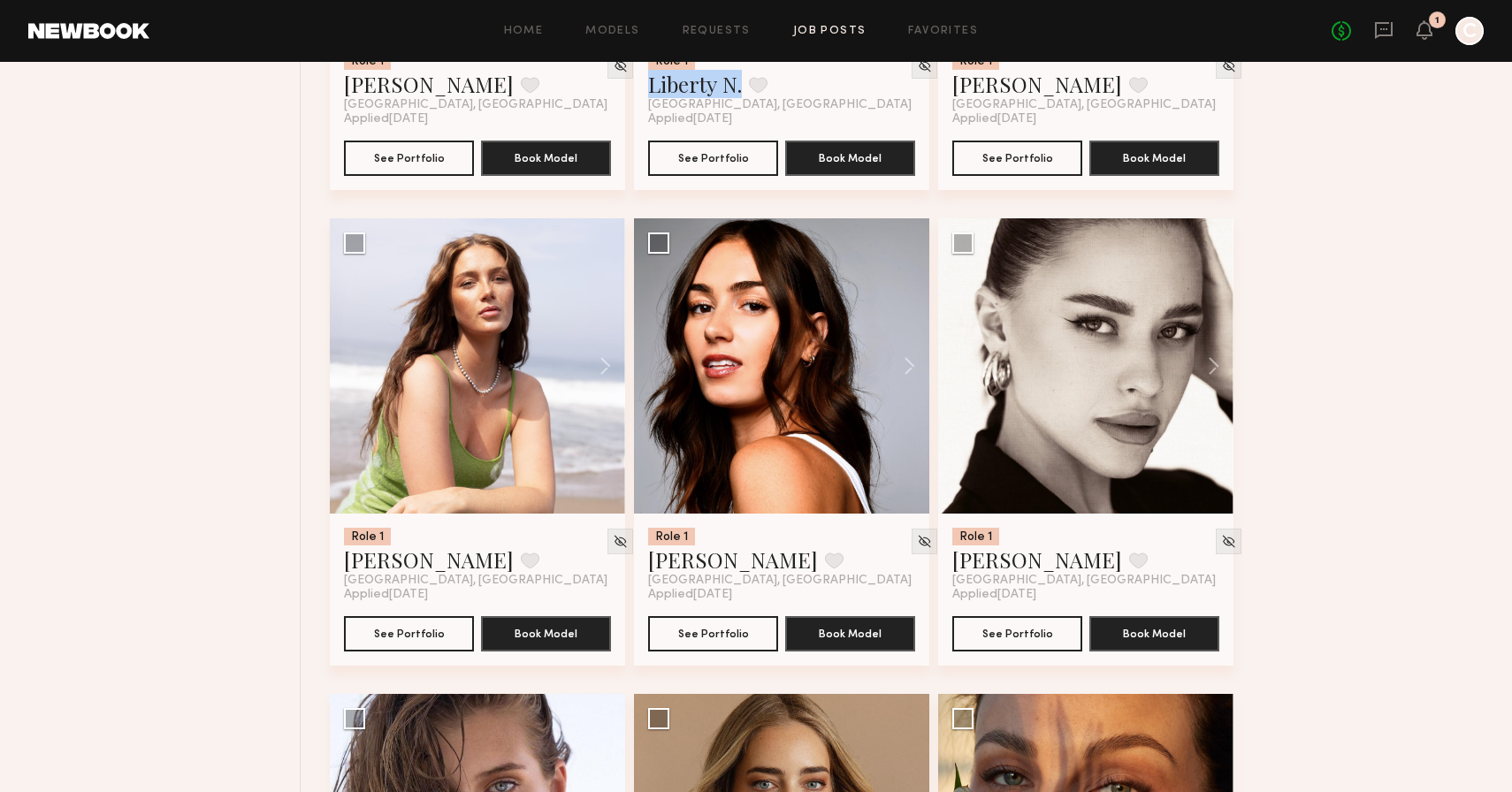
scroll to position [14811, 0]
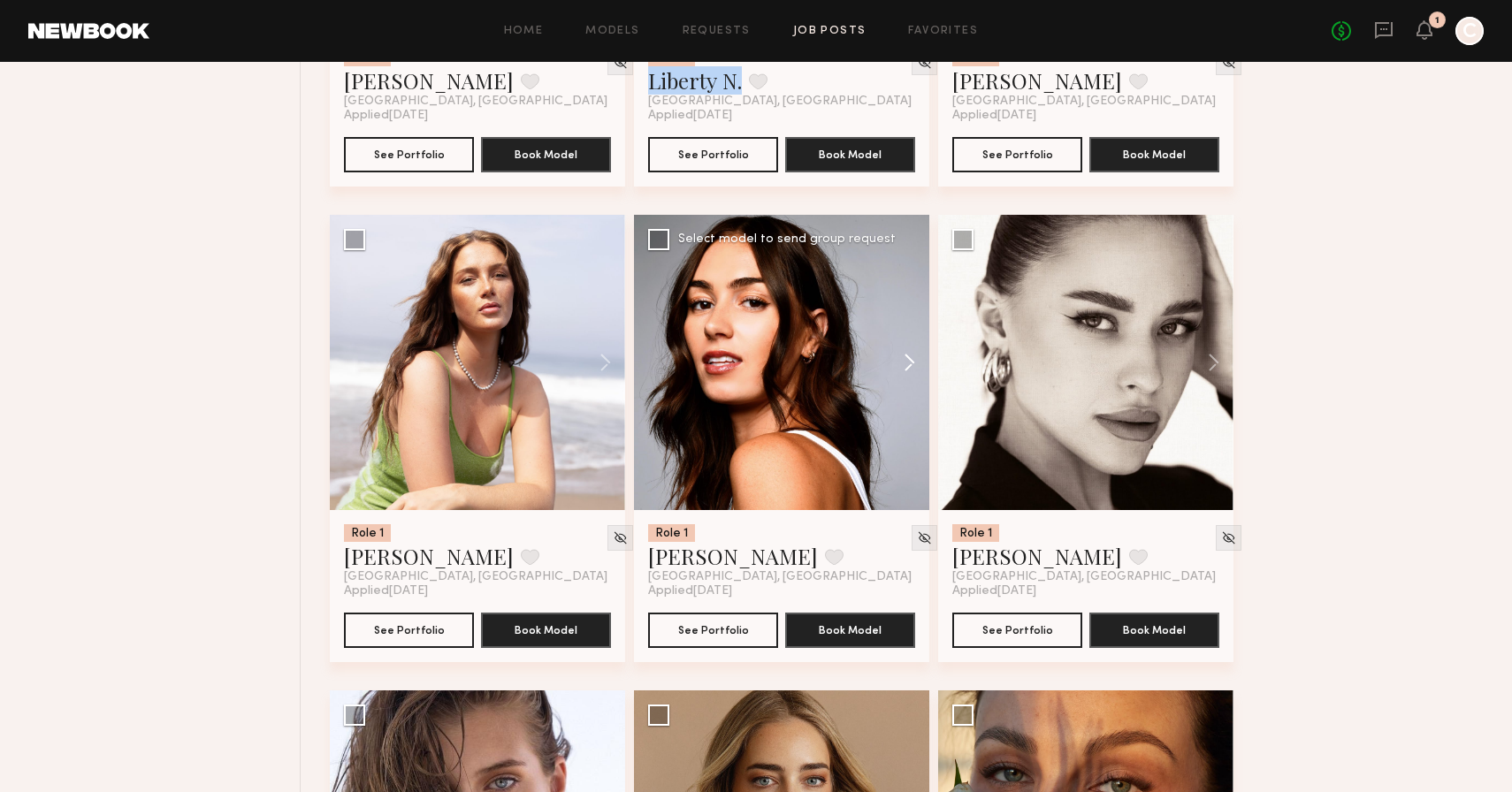
click at [912, 376] on button at bounding box center [901, 362] width 57 height 295
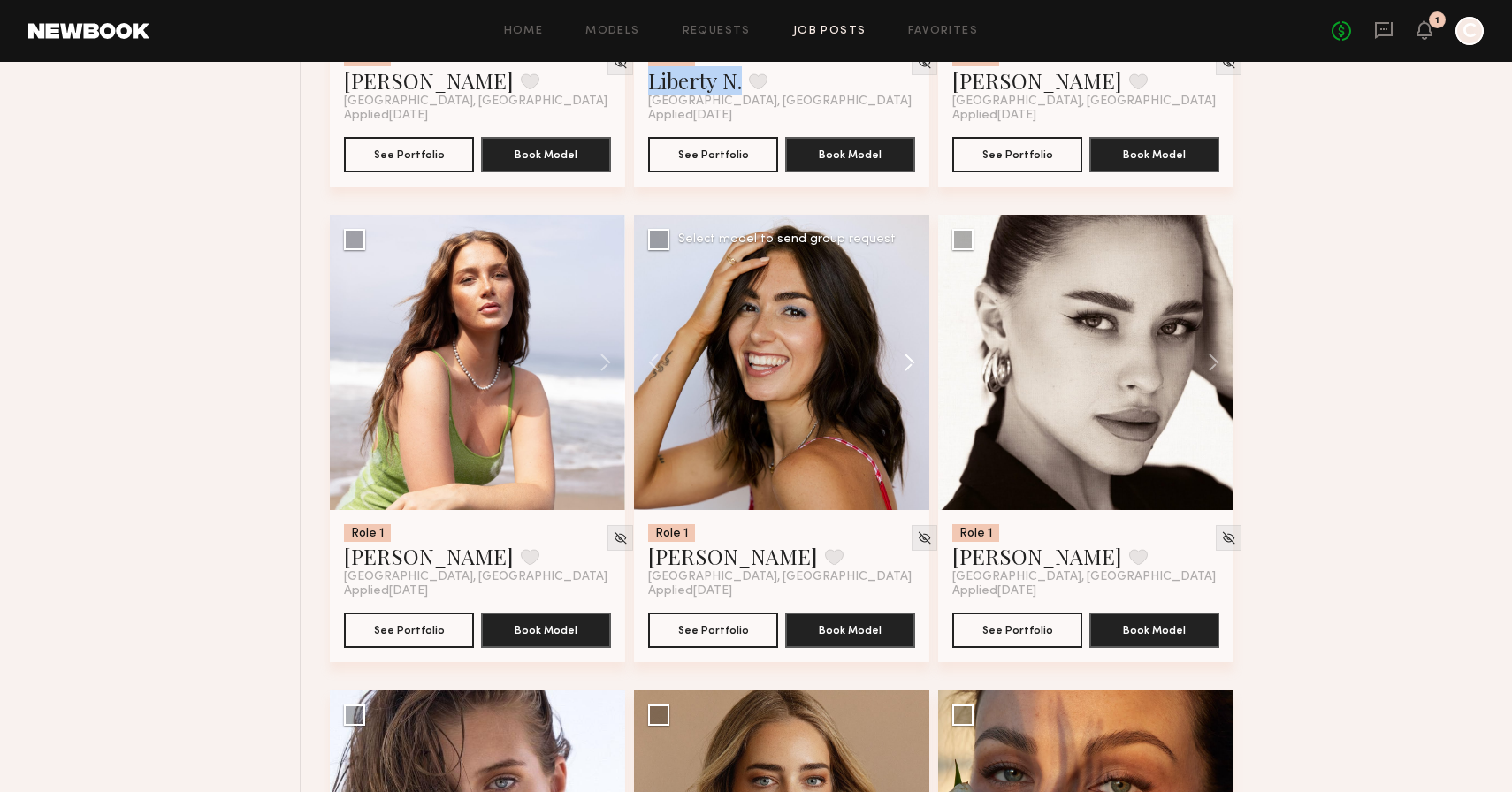
click at [912, 376] on button at bounding box center [901, 362] width 57 height 295
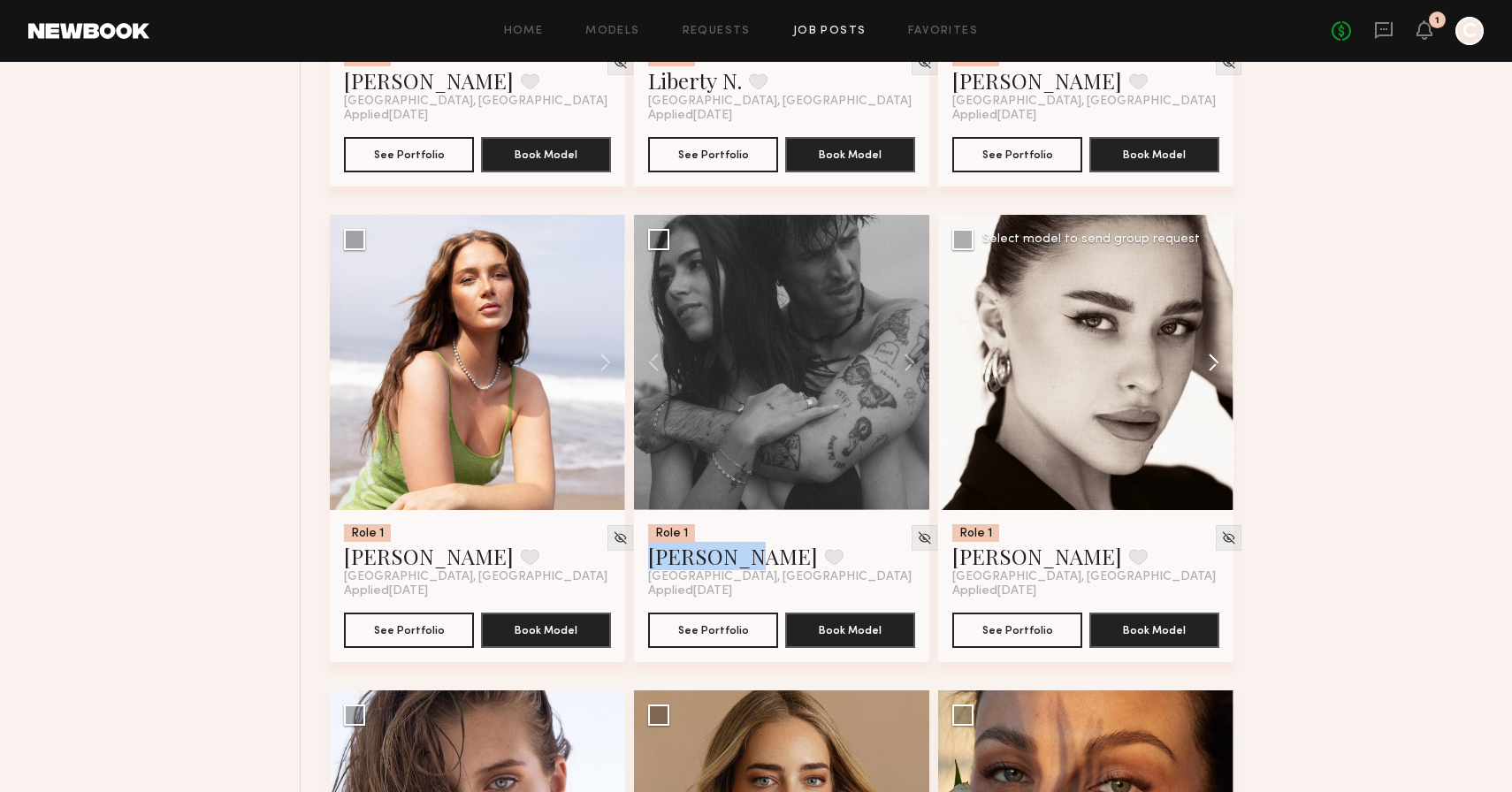
click at [1206, 374] on button at bounding box center [1205, 362] width 57 height 295
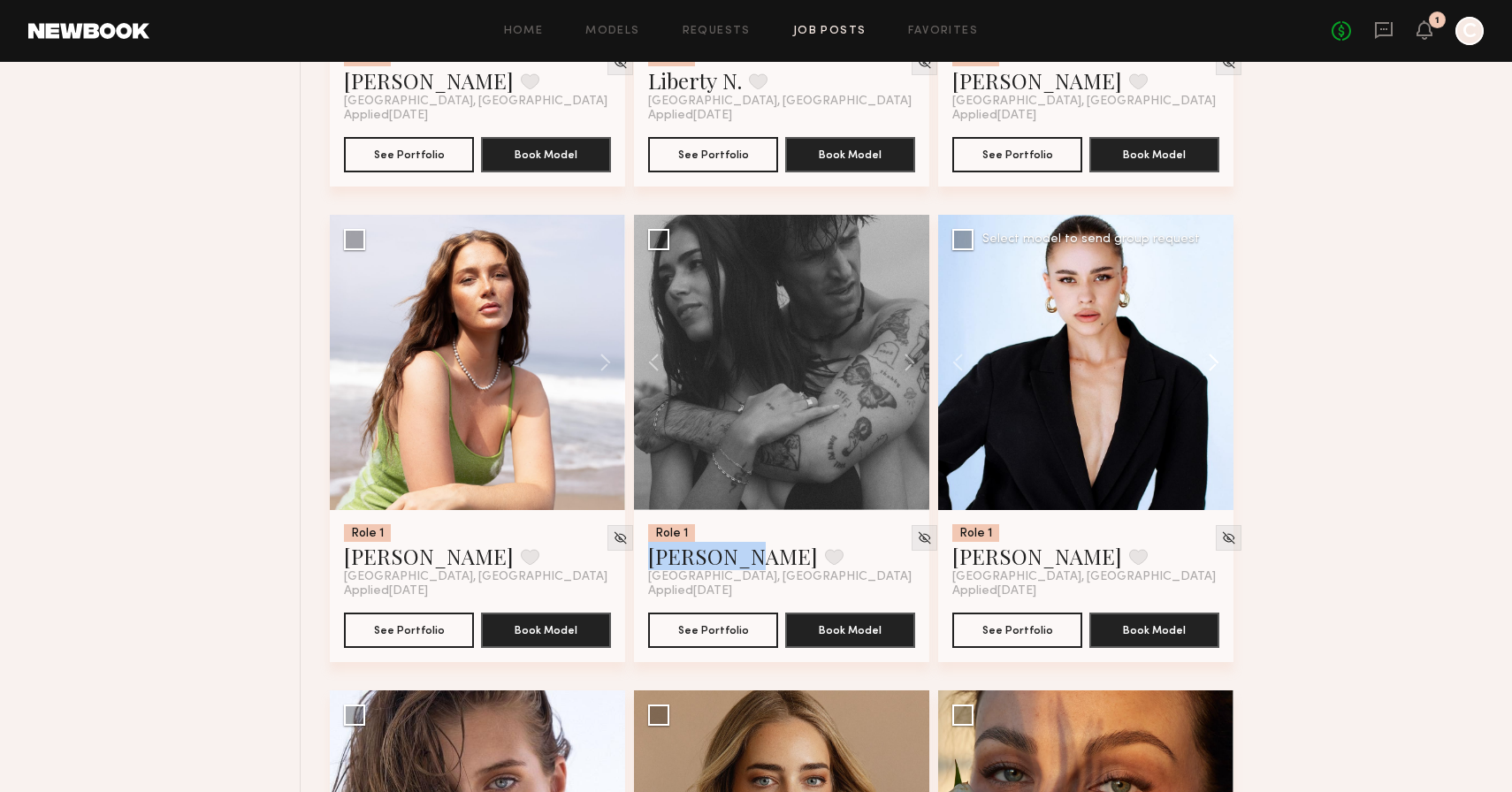
click at [1206, 374] on button at bounding box center [1205, 362] width 57 height 295
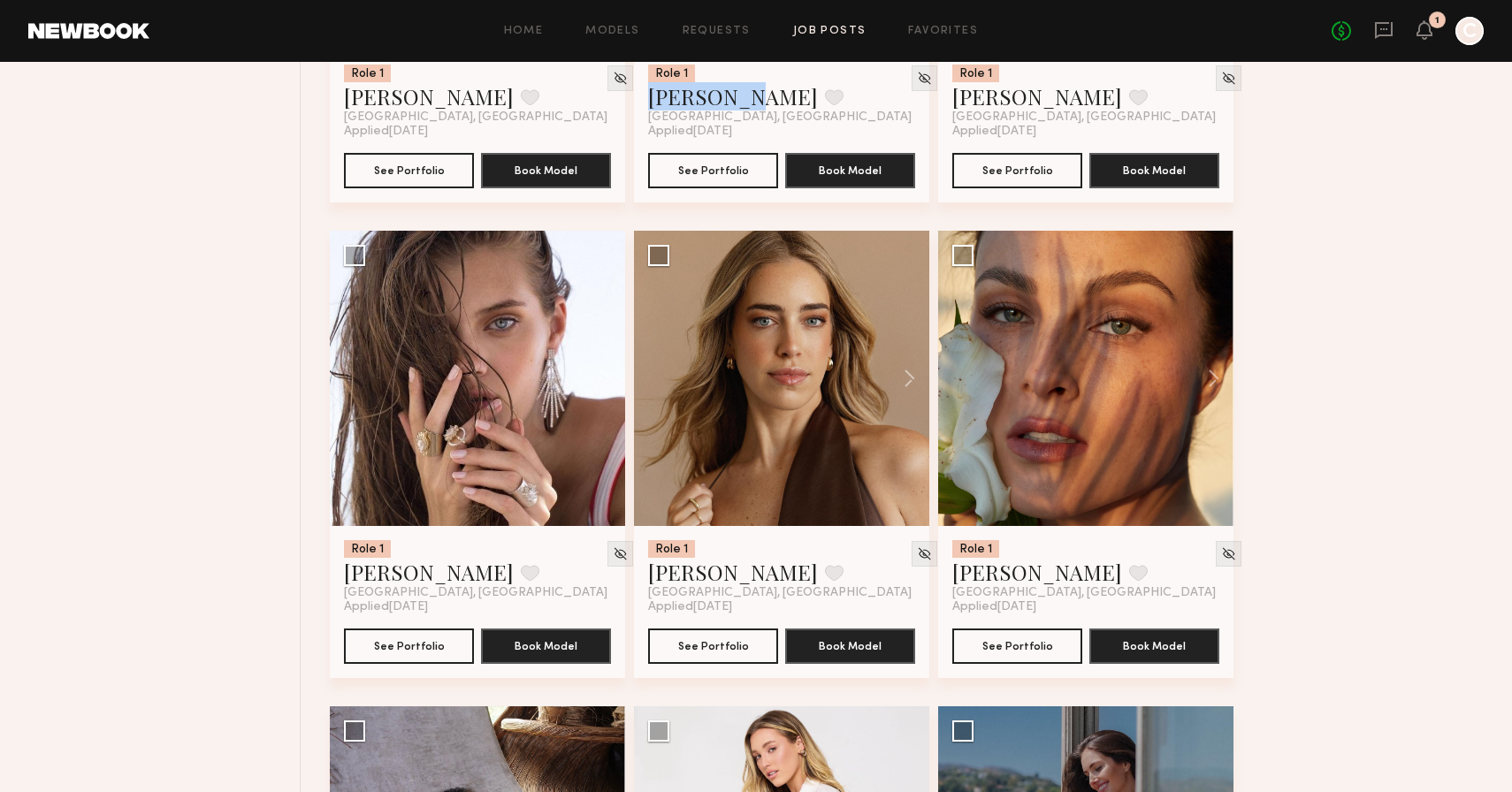
scroll to position [15276, 0]
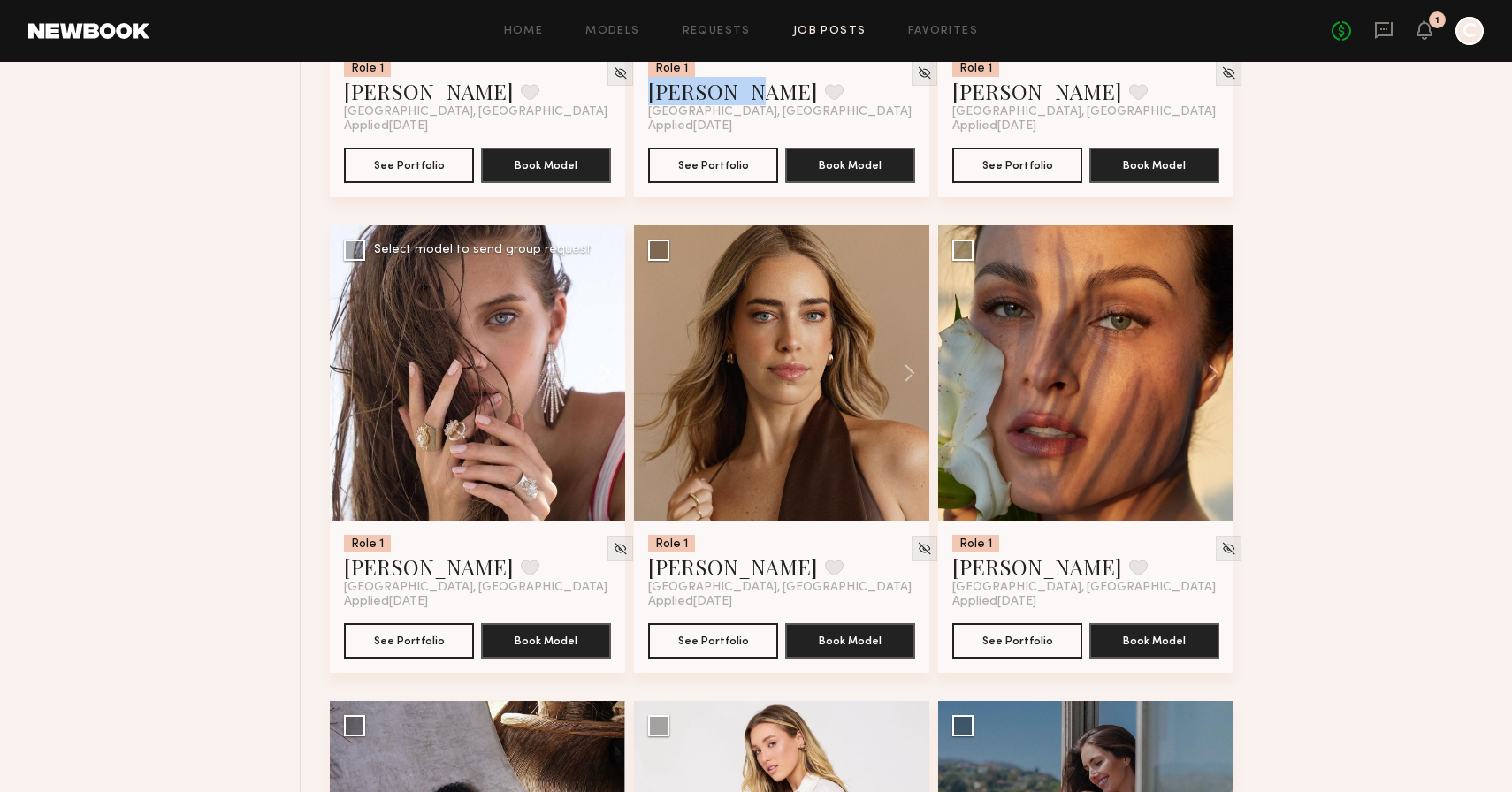
click at [602, 383] on button at bounding box center [596, 373] width 57 height 295
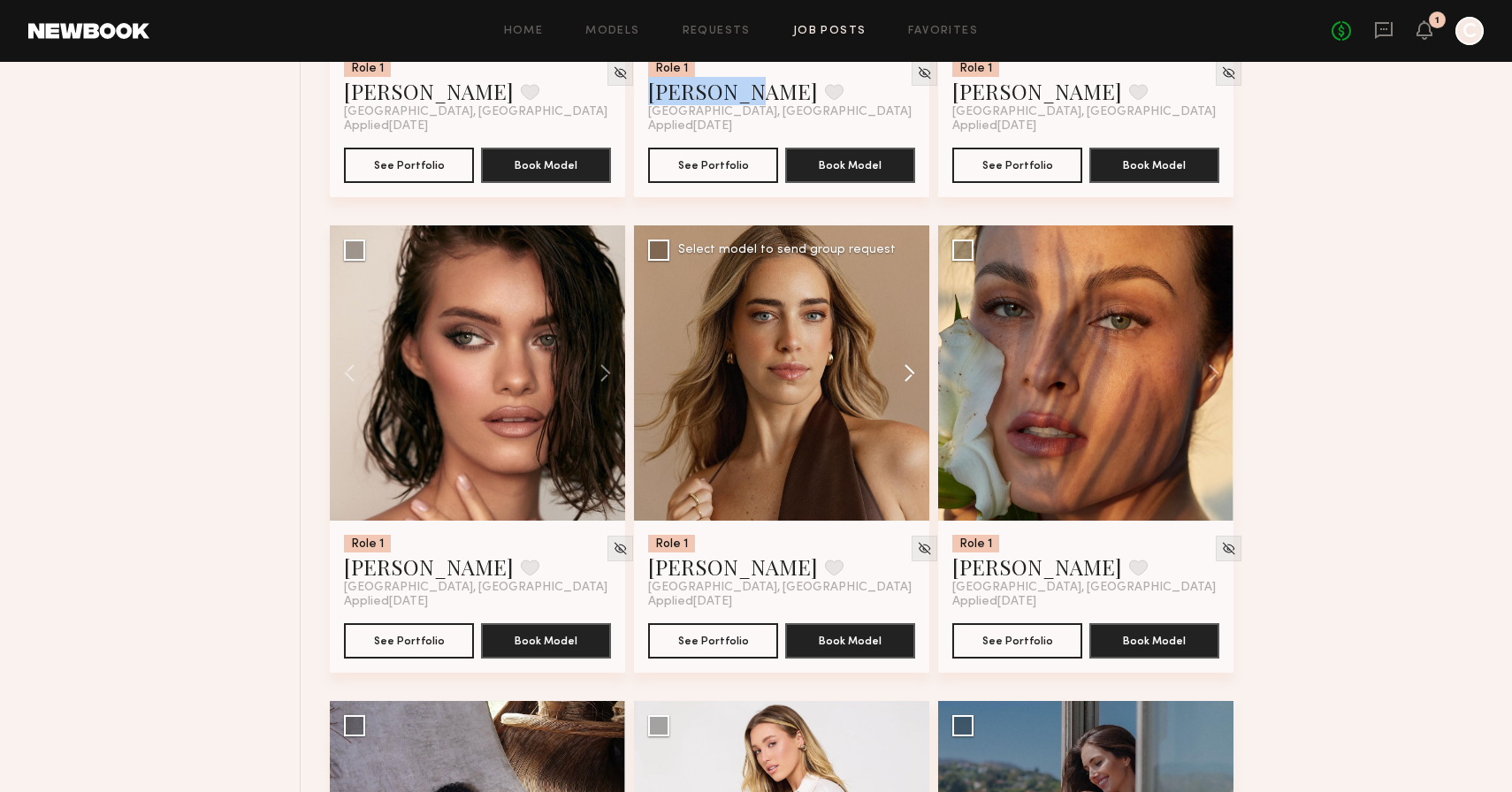
click at [916, 382] on button at bounding box center [901, 373] width 57 height 295
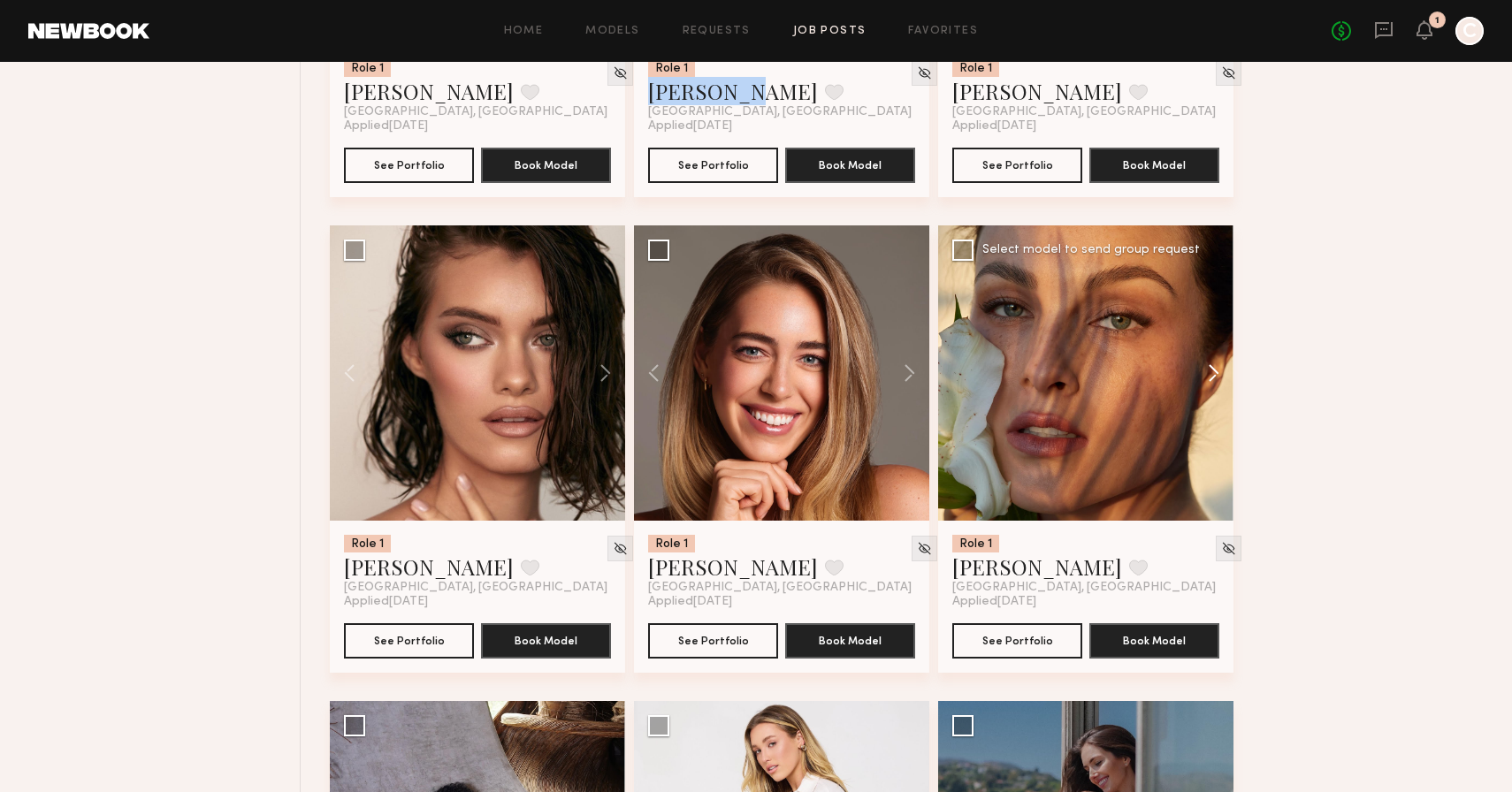
click at [1212, 389] on button at bounding box center [1205, 373] width 57 height 295
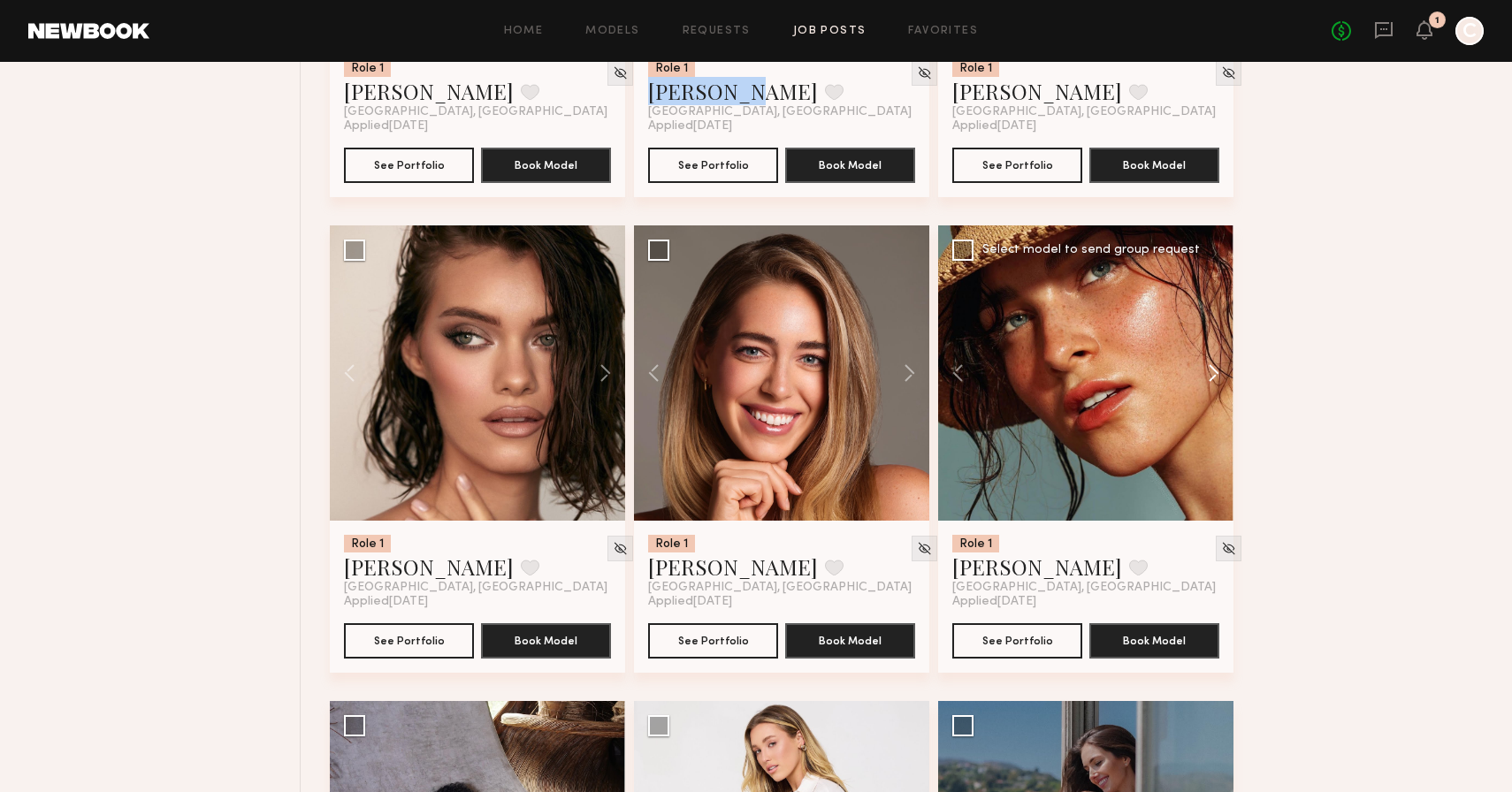
click at [1212, 389] on button at bounding box center [1205, 373] width 57 height 295
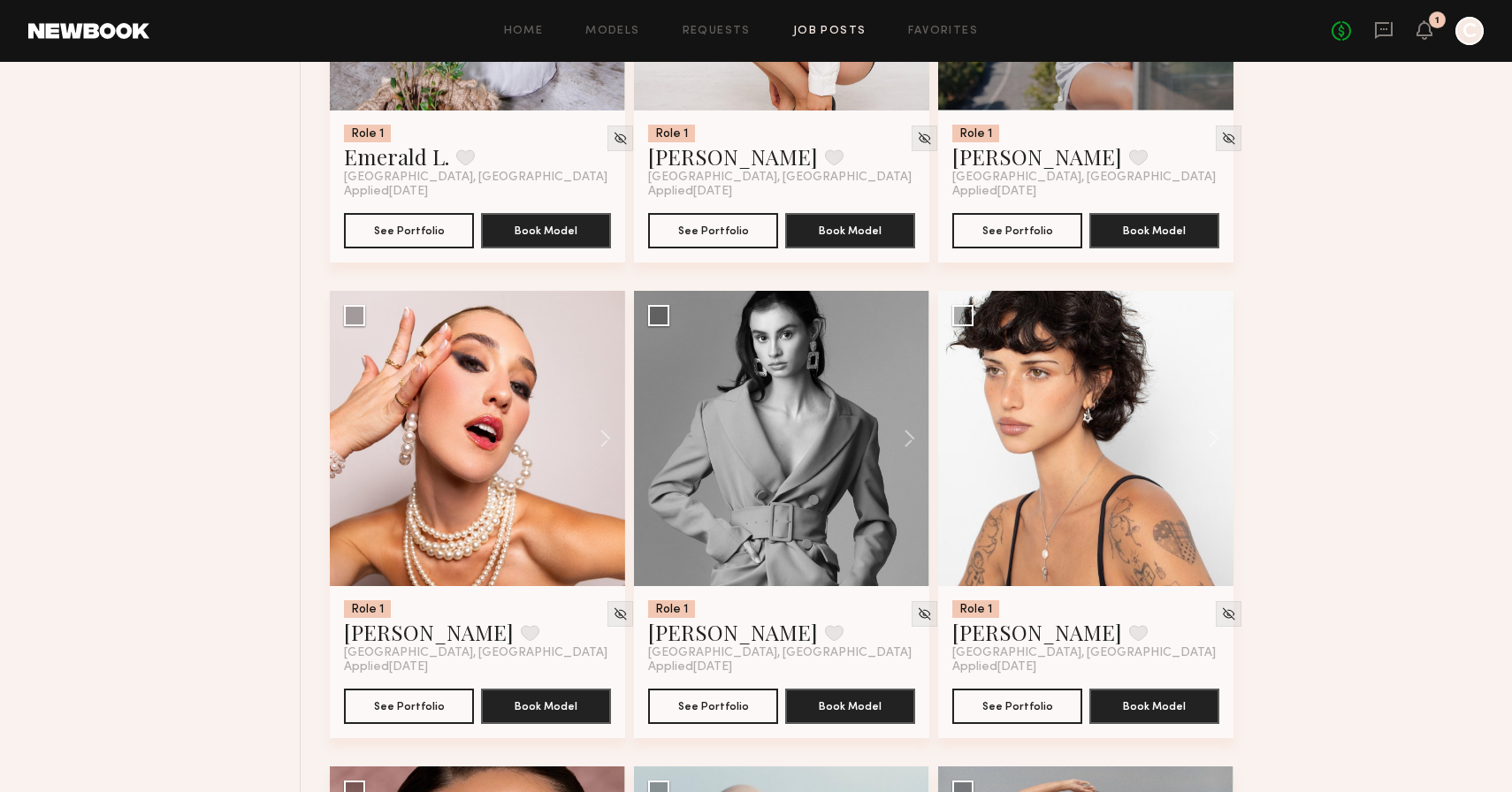
scroll to position [16166, 0]
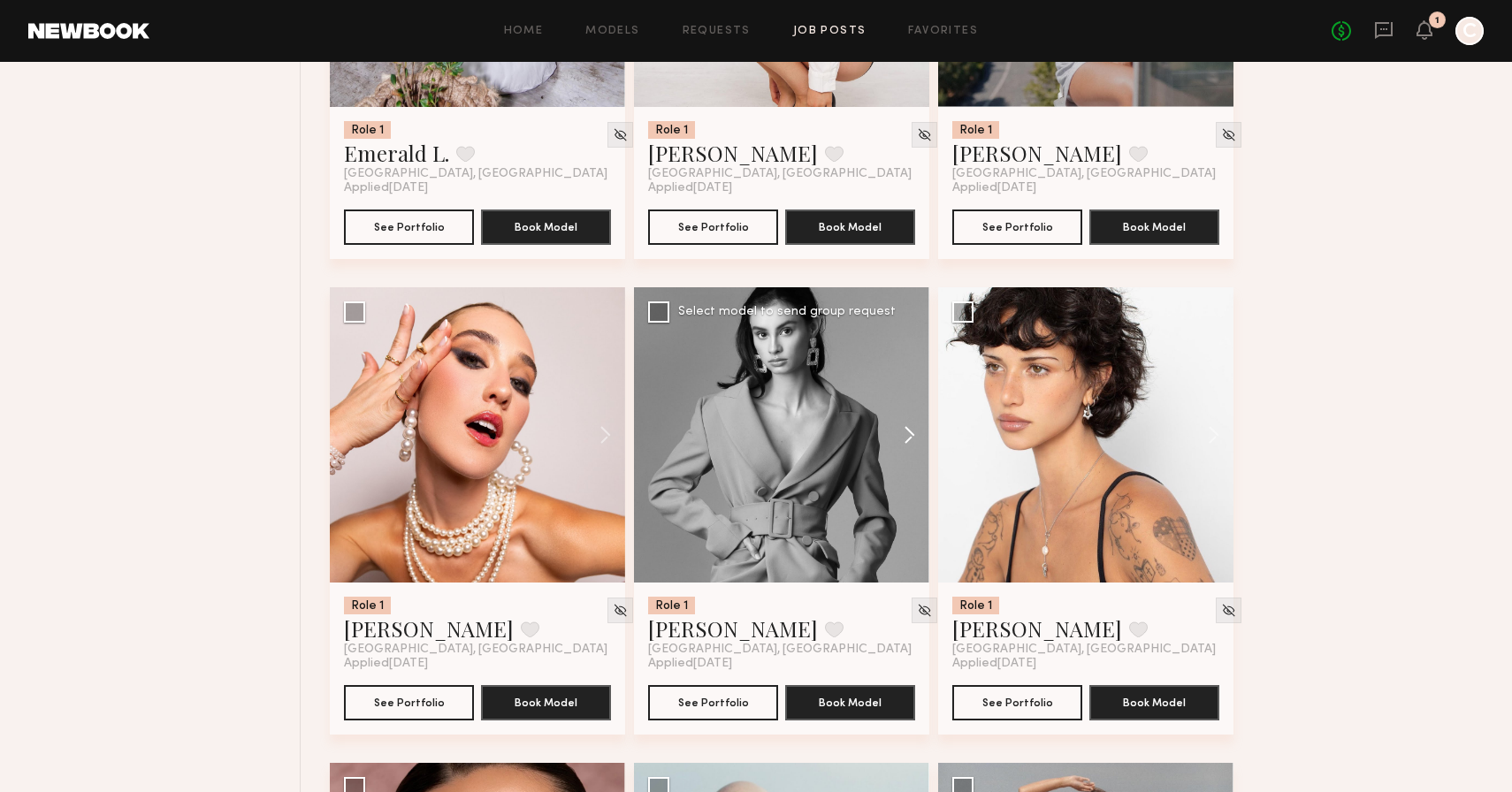
click at [901, 445] on button at bounding box center [901, 435] width 57 height 295
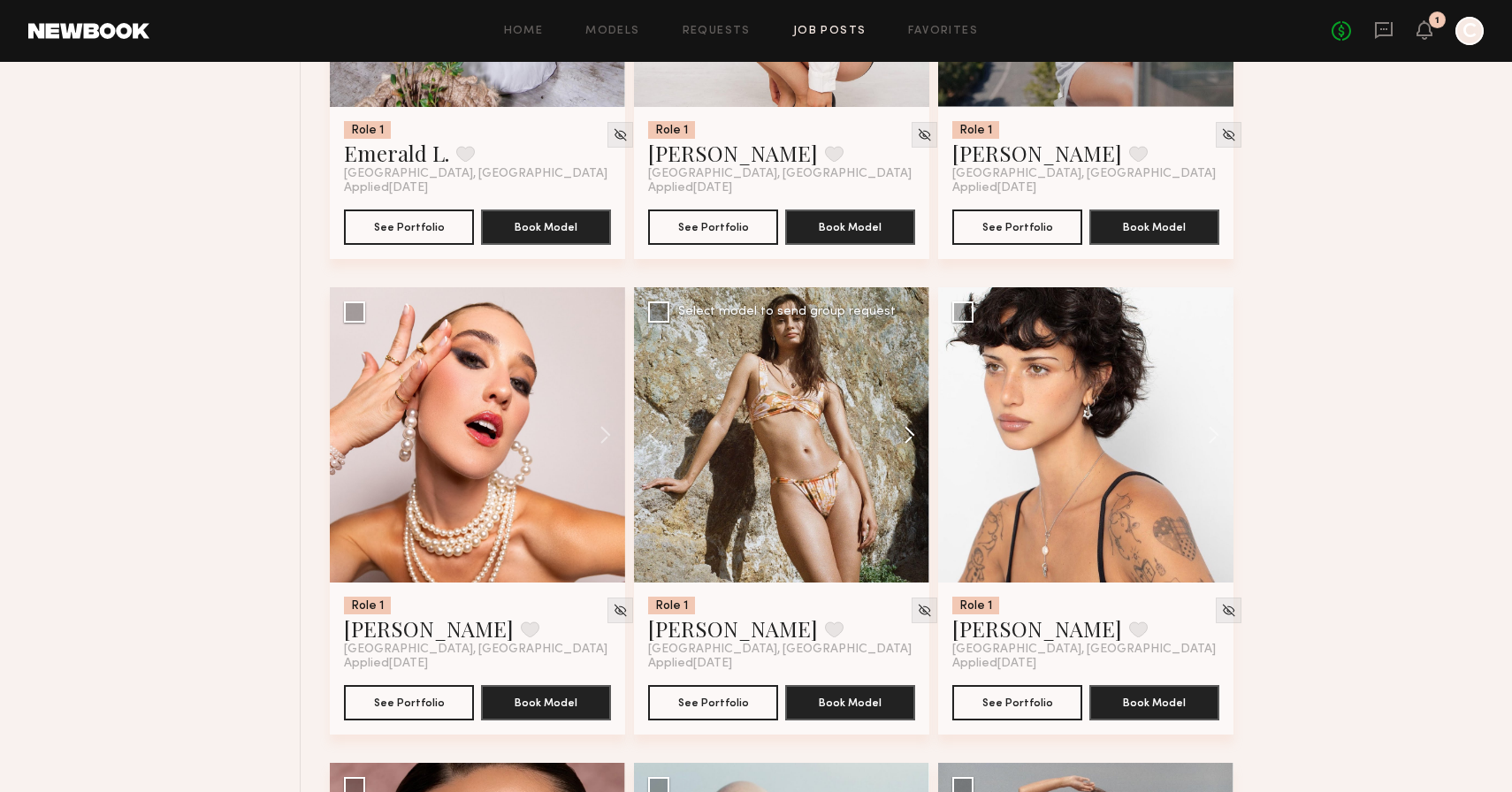
click at [901, 446] on button at bounding box center [901, 435] width 57 height 295
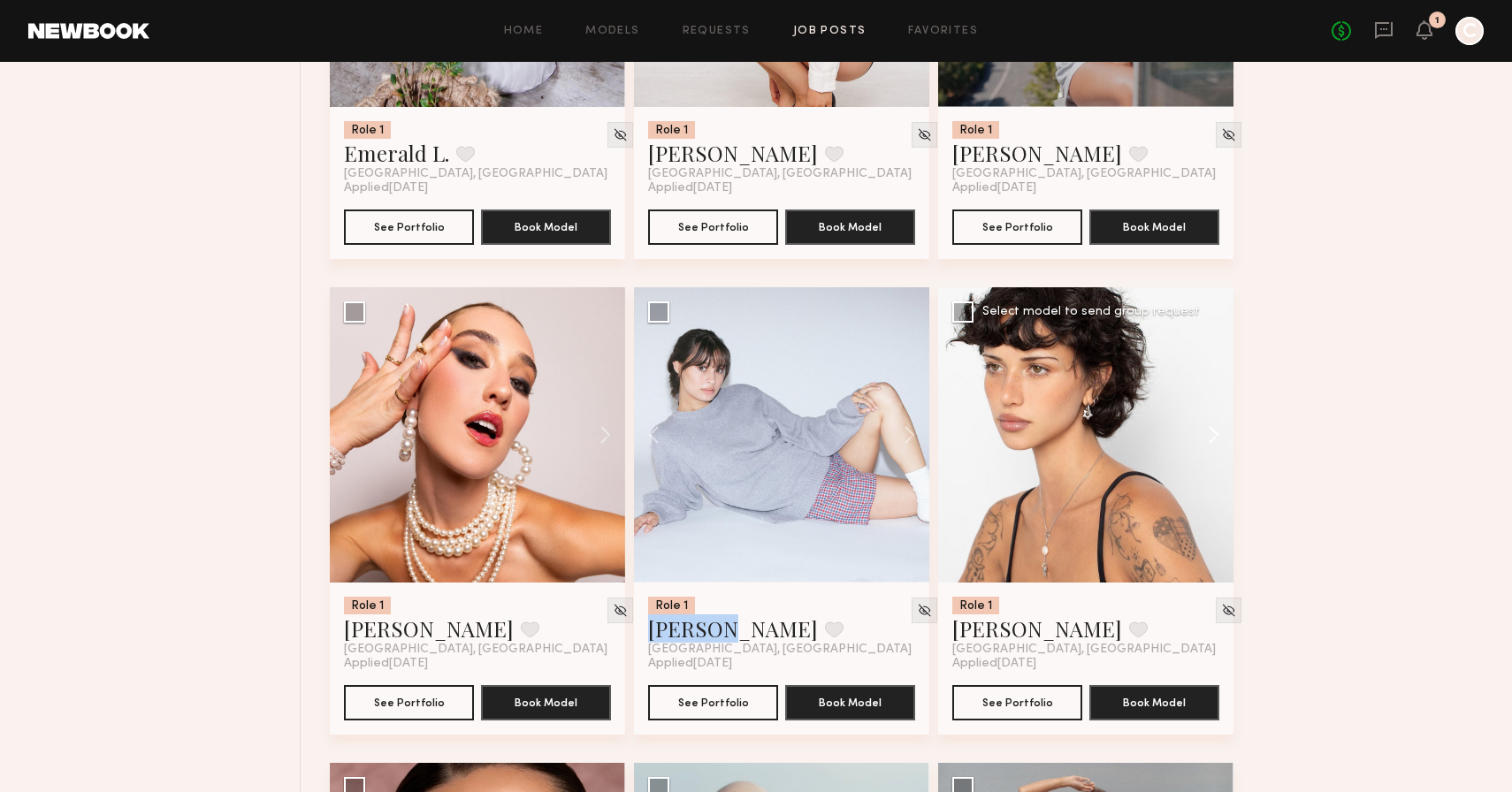
click at [1220, 442] on button at bounding box center [1205, 435] width 57 height 295
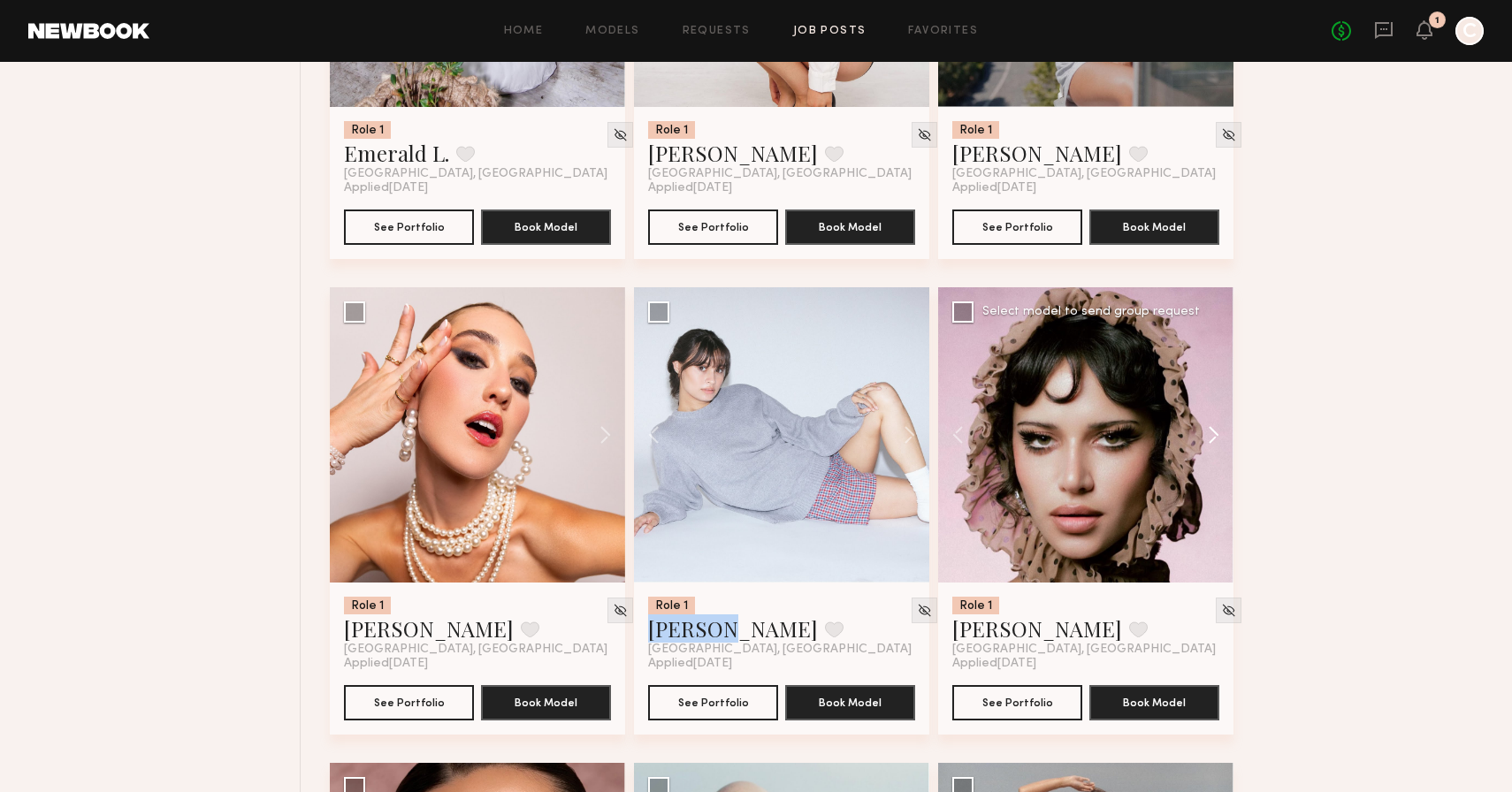
click at [1220, 442] on button at bounding box center [1205, 435] width 57 height 295
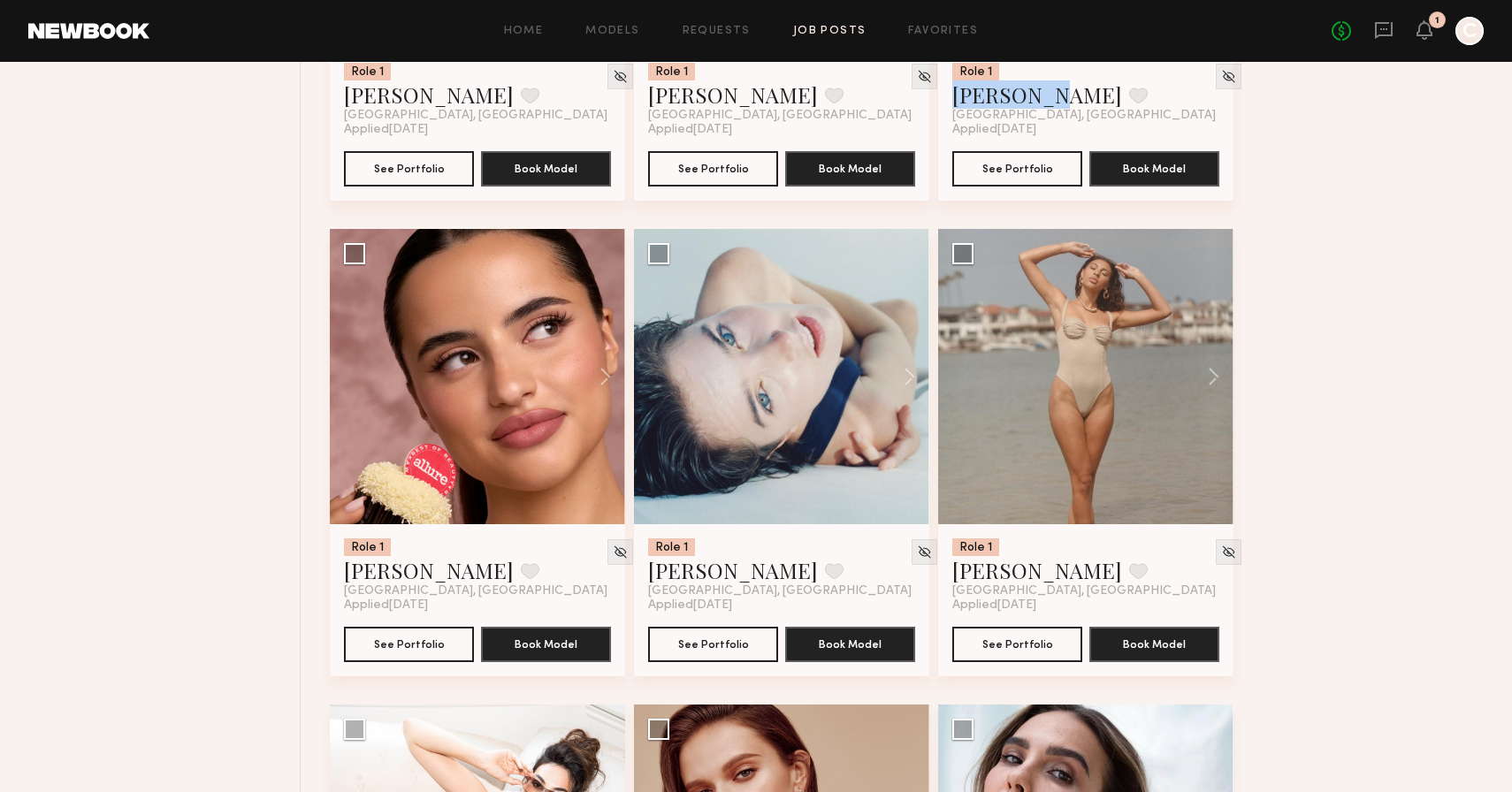
scroll to position [16701, 0]
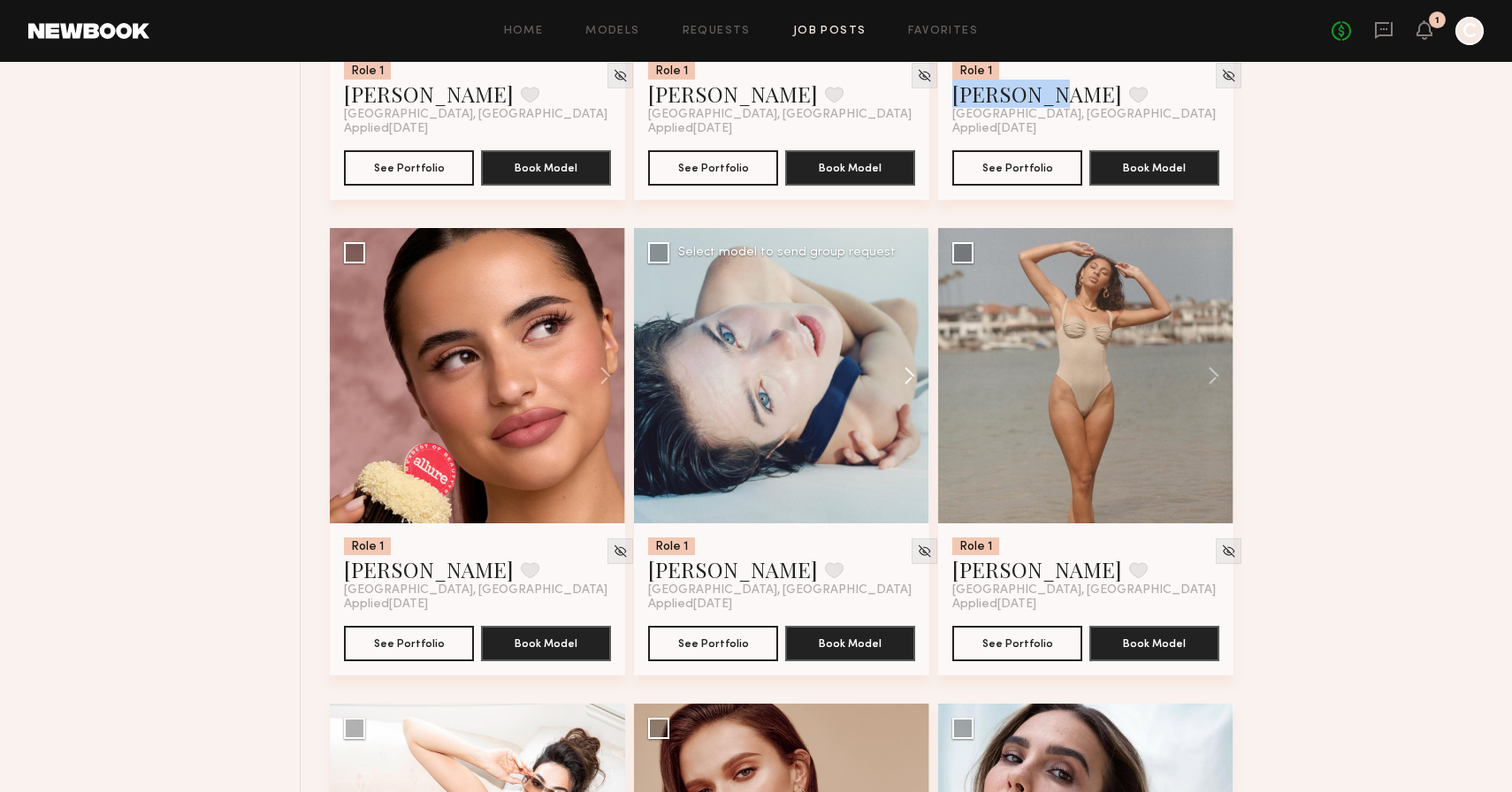
click at [907, 388] on button at bounding box center [901, 376] width 57 height 295
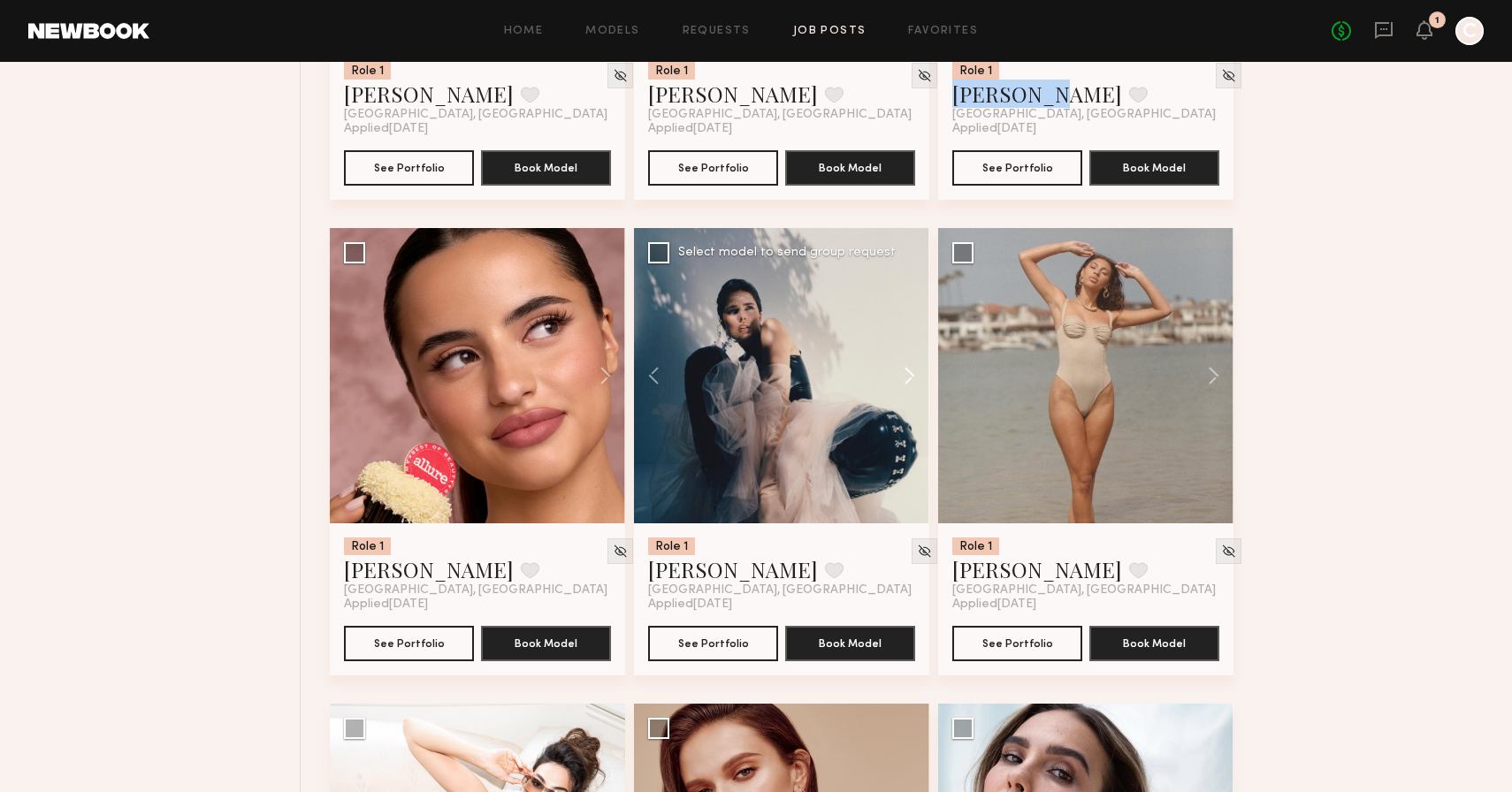
click at [907, 388] on button at bounding box center [901, 376] width 57 height 295
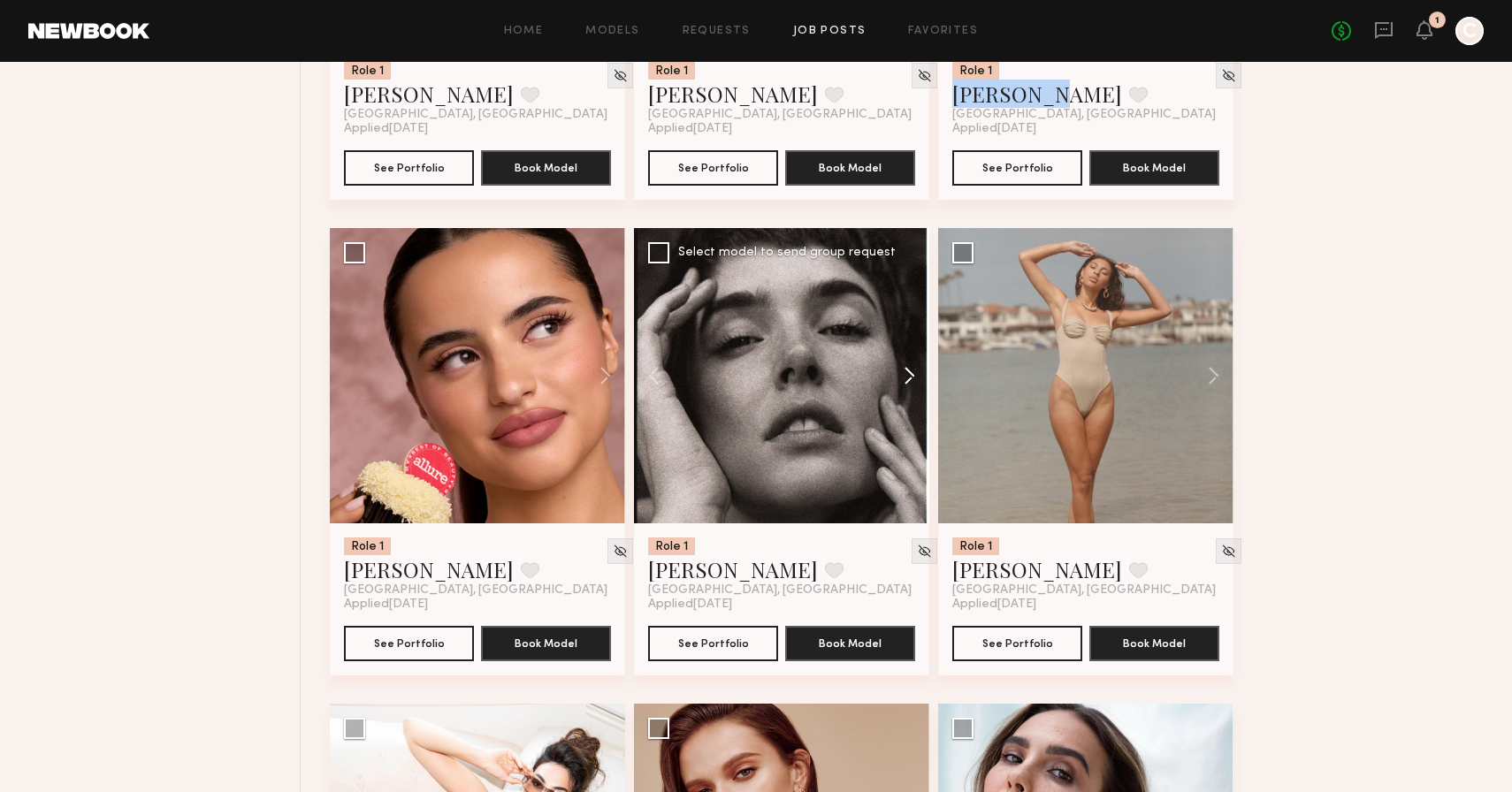
click at [907, 388] on button at bounding box center [901, 376] width 57 height 295
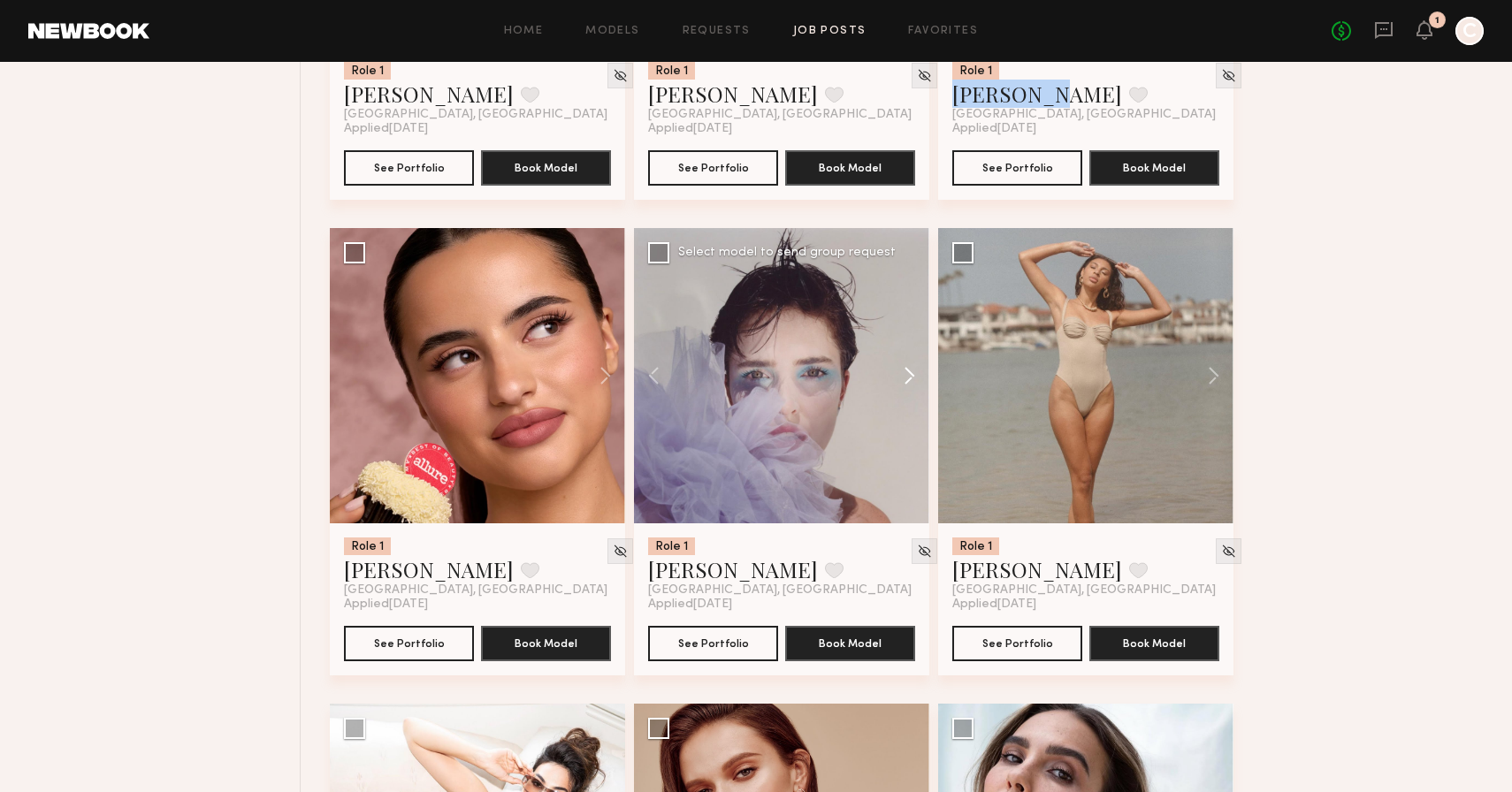
click at [907, 388] on button at bounding box center [901, 376] width 57 height 295
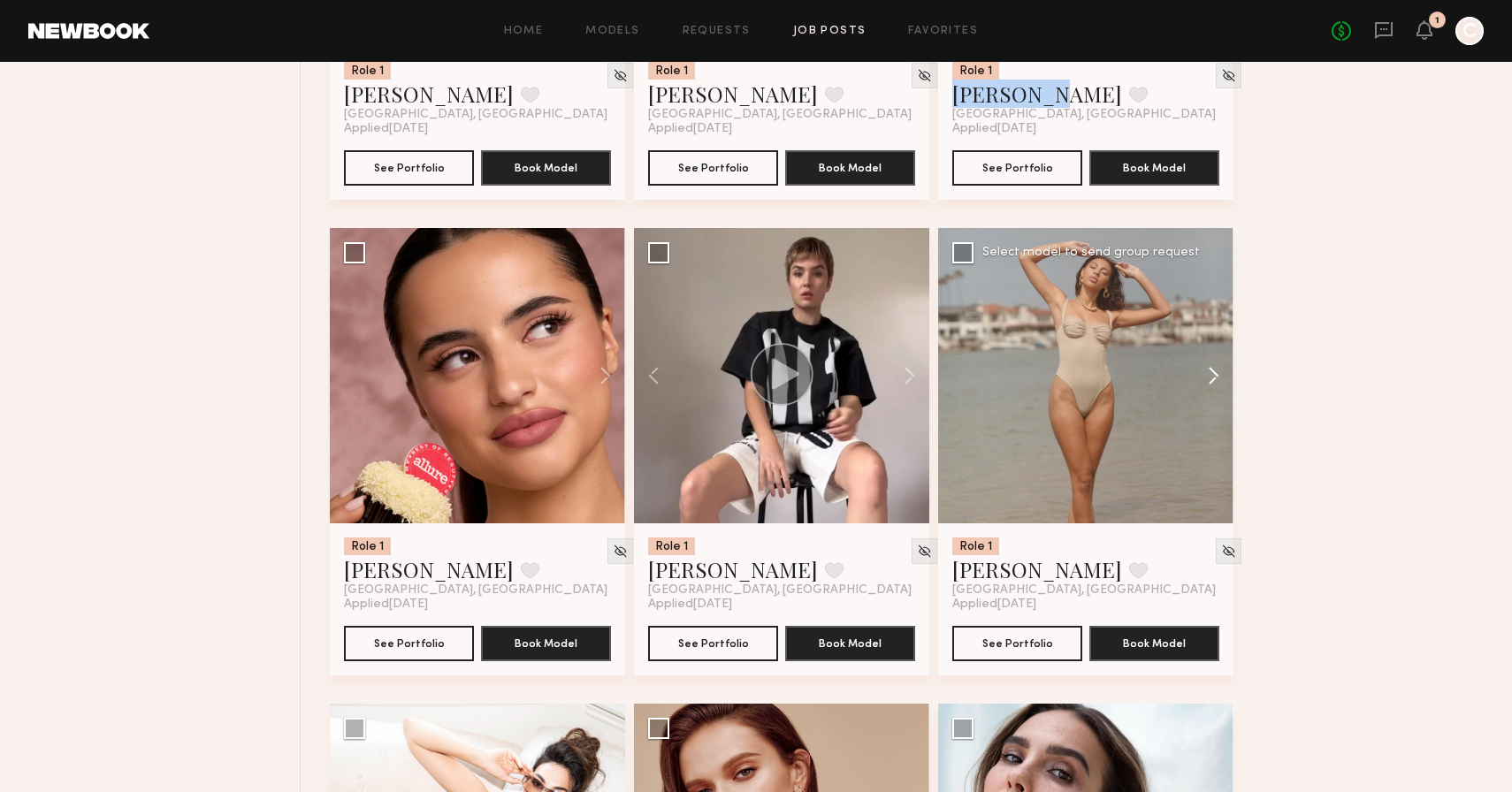
click at [1214, 381] on button at bounding box center [1205, 376] width 57 height 295
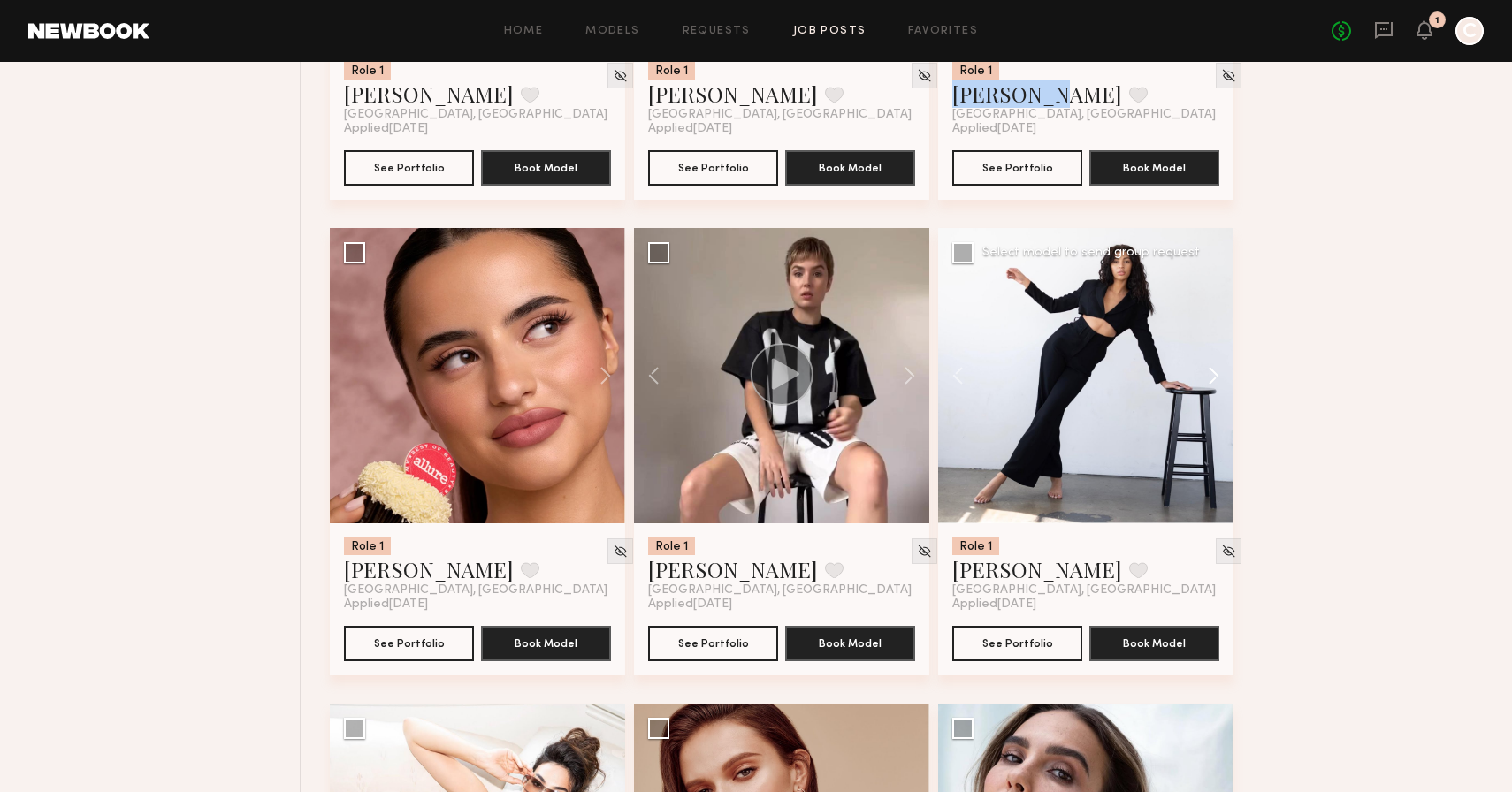
click at [1214, 381] on button at bounding box center [1205, 376] width 57 height 295
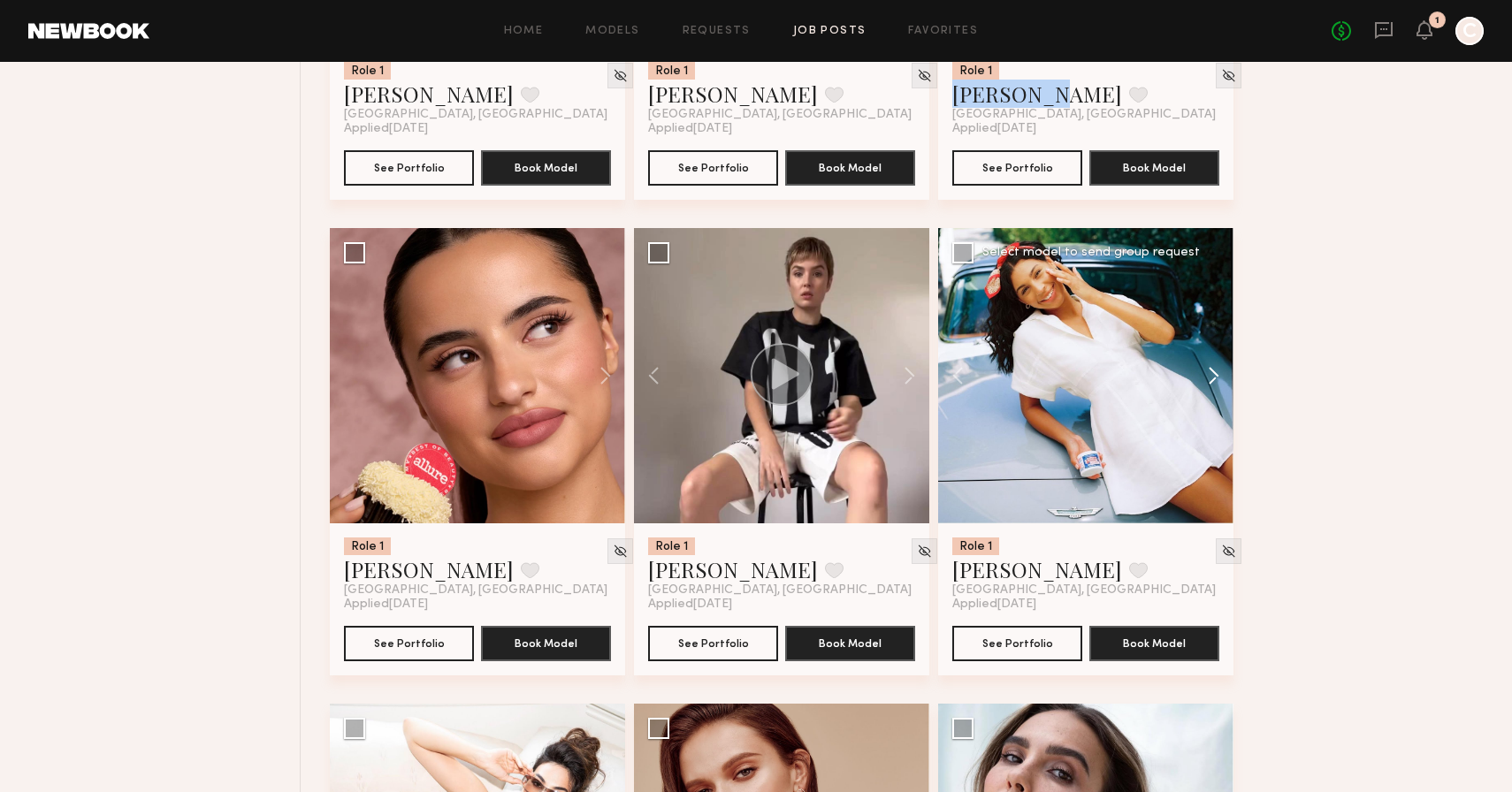
click at [1214, 381] on button at bounding box center [1205, 376] width 57 height 295
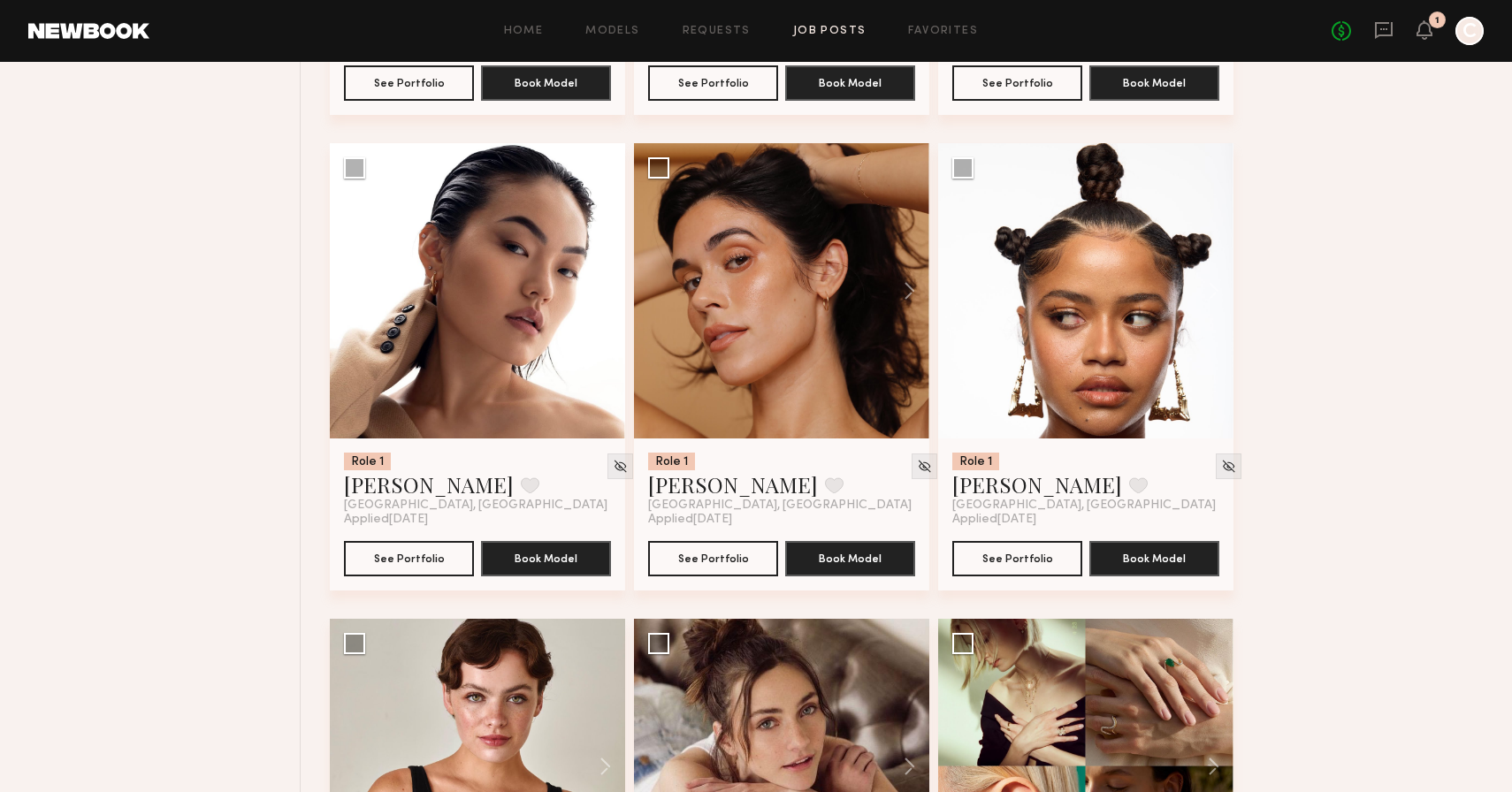
scroll to position [17738, 0]
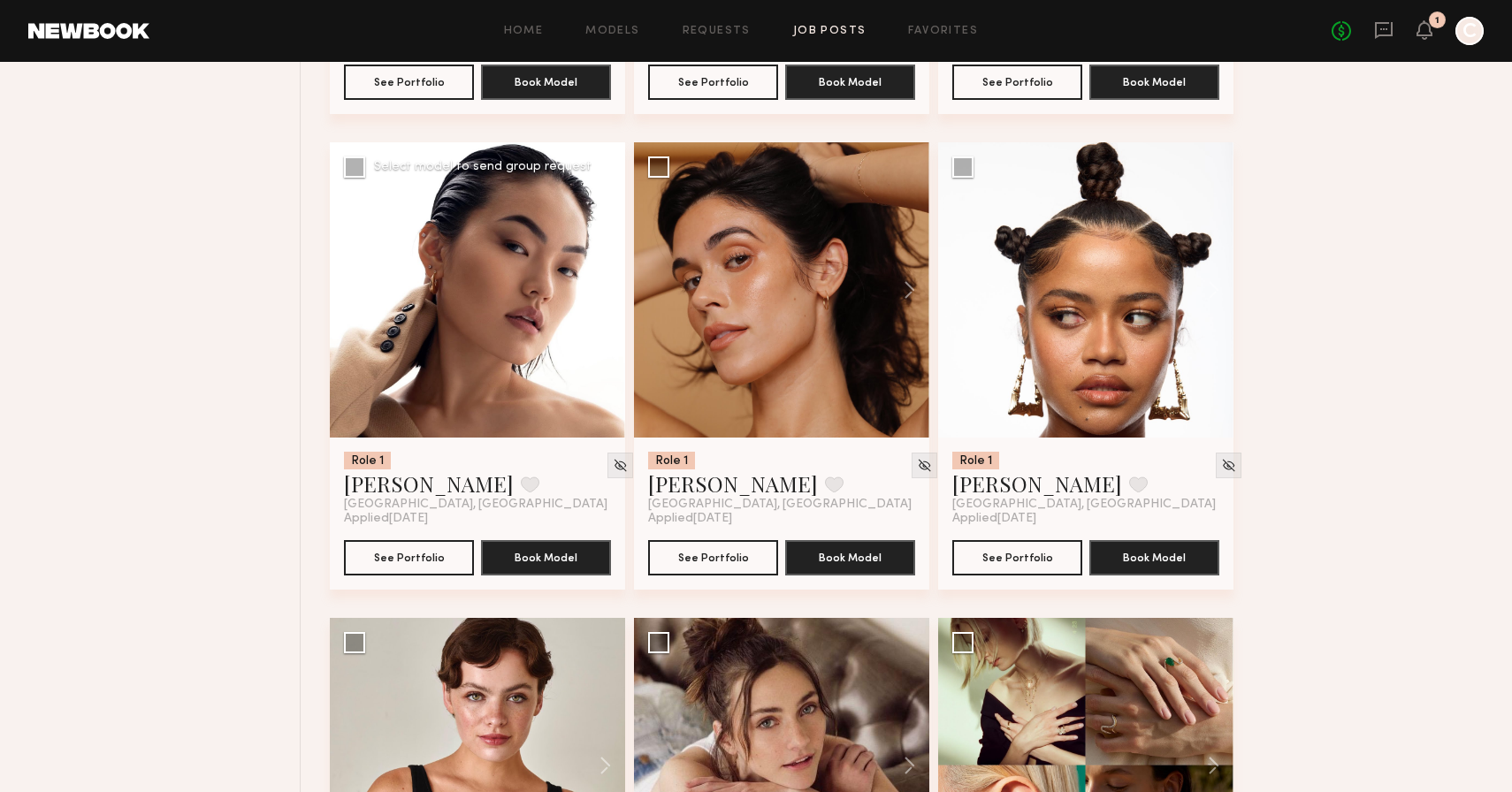
click at [603, 303] on button at bounding box center [596, 290] width 57 height 295
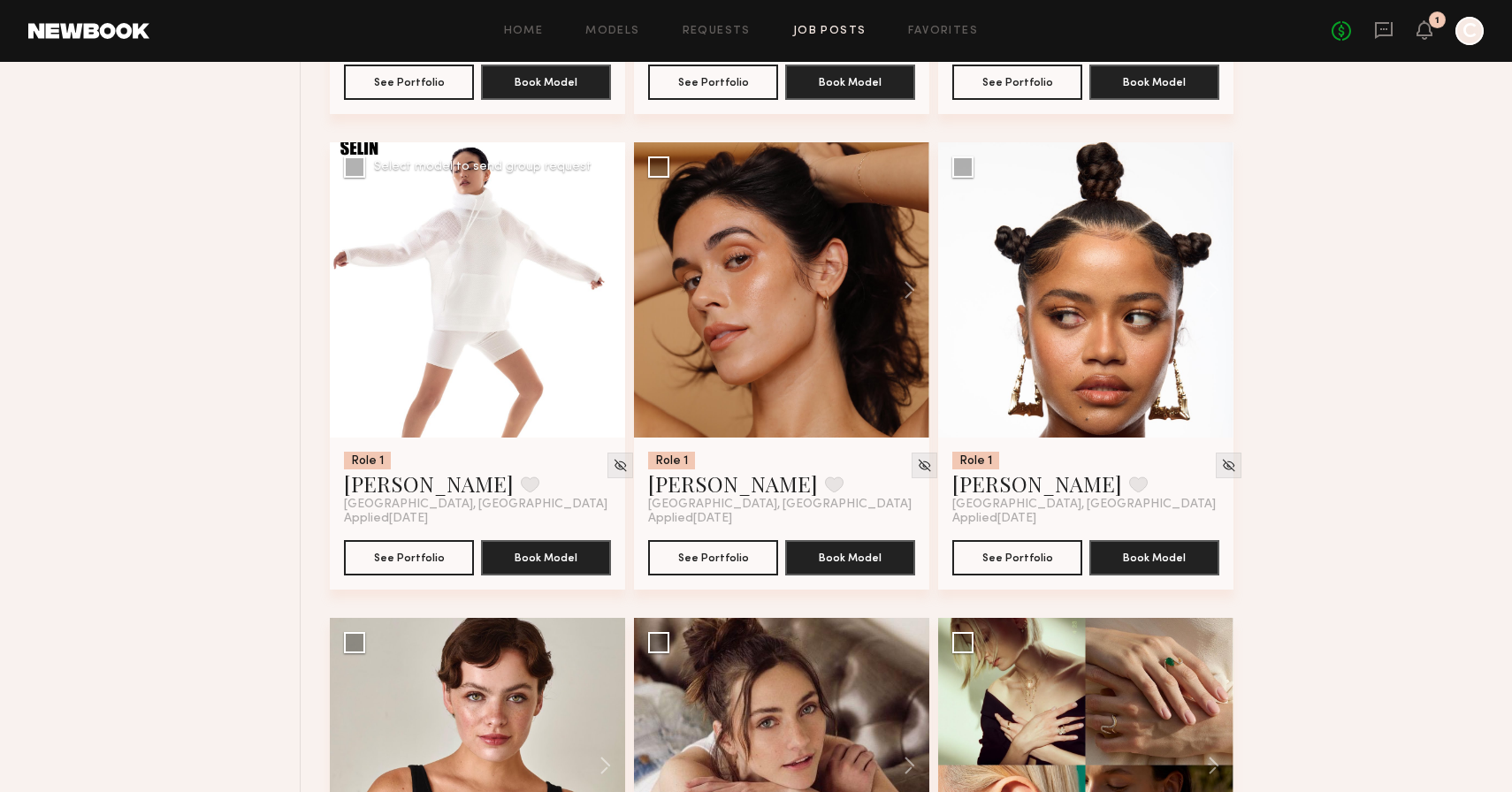
click at [603, 303] on button at bounding box center [596, 290] width 57 height 295
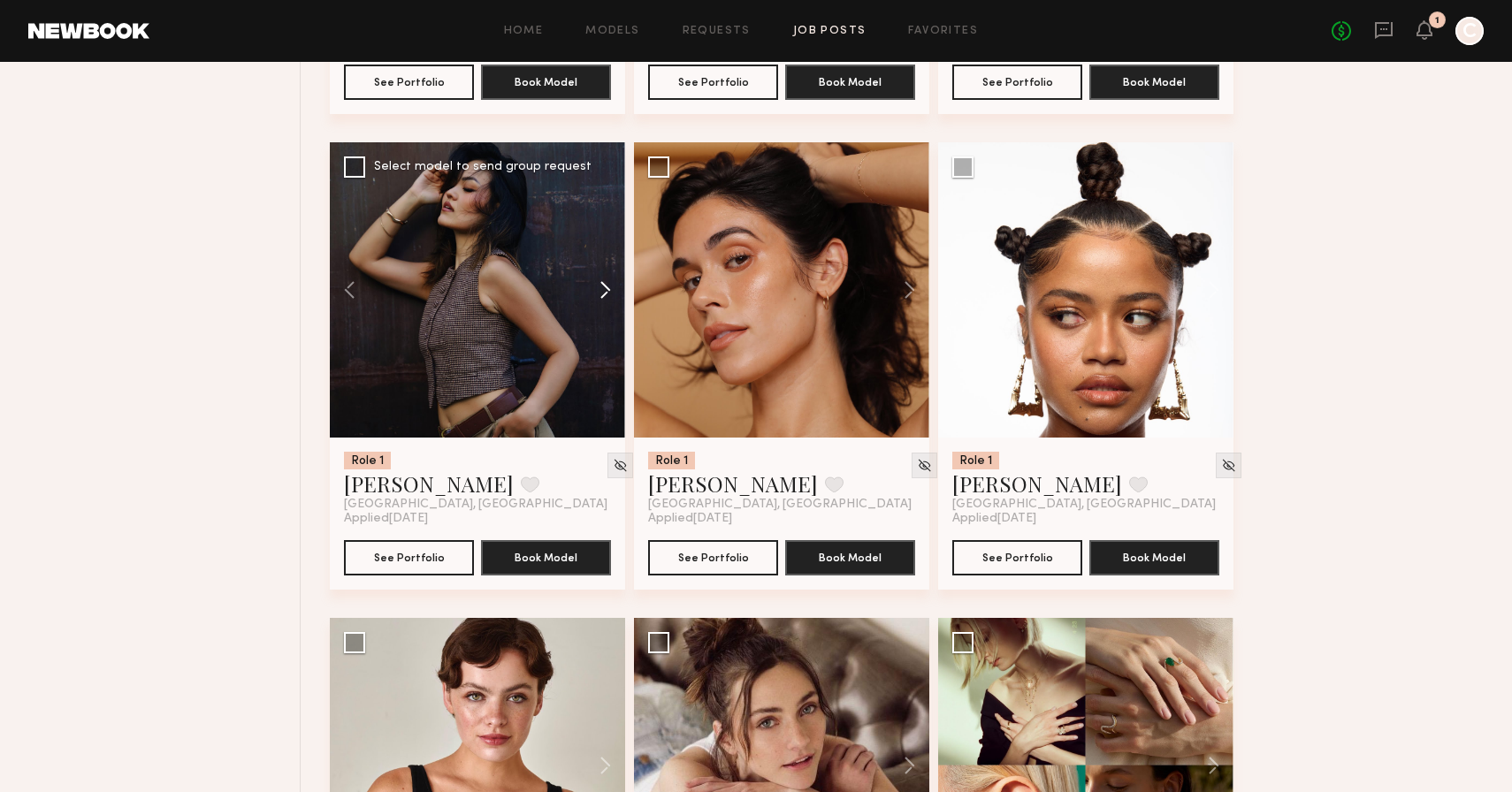
click at [603, 303] on button at bounding box center [596, 290] width 57 height 295
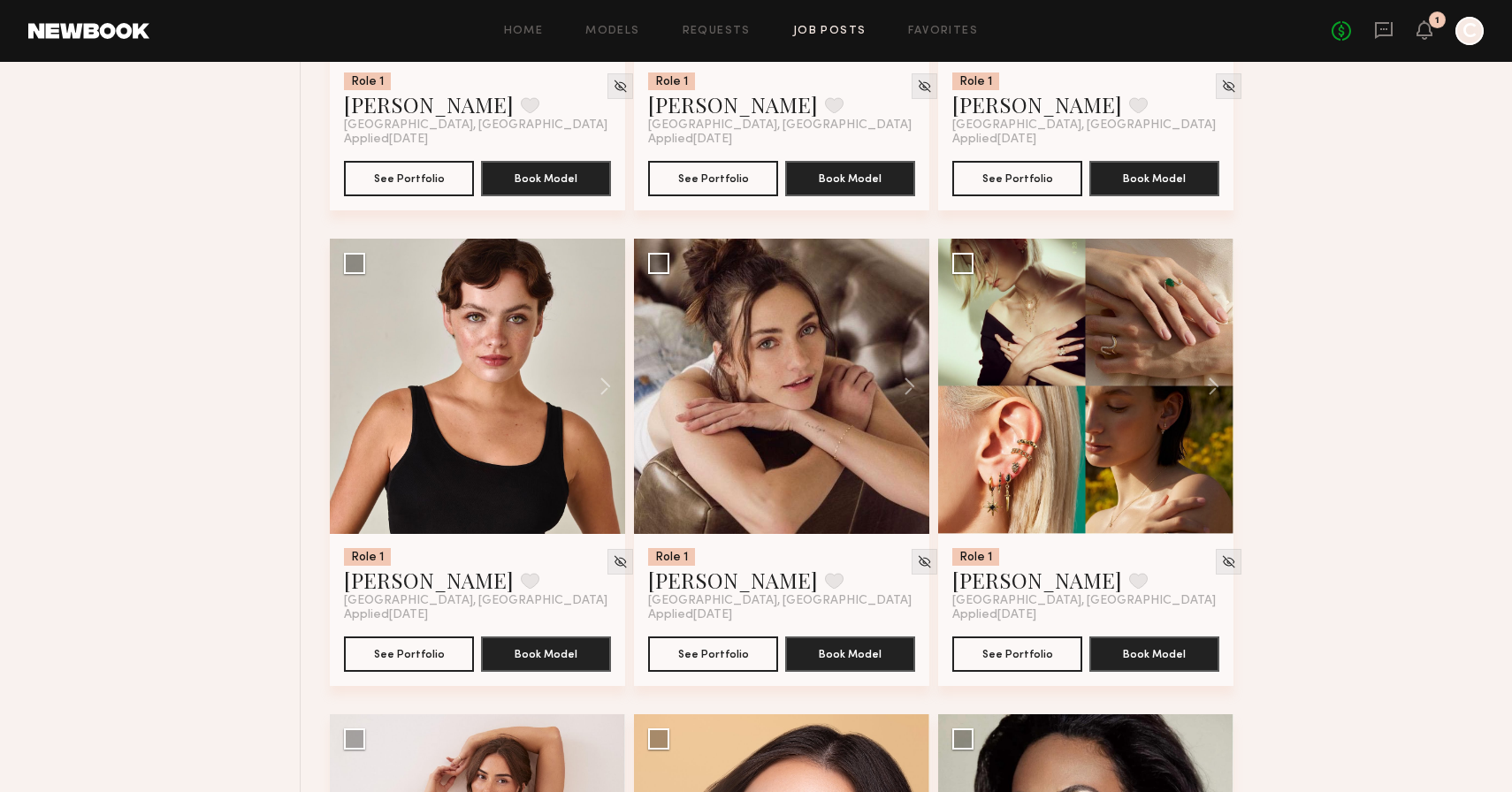
scroll to position [18121, 0]
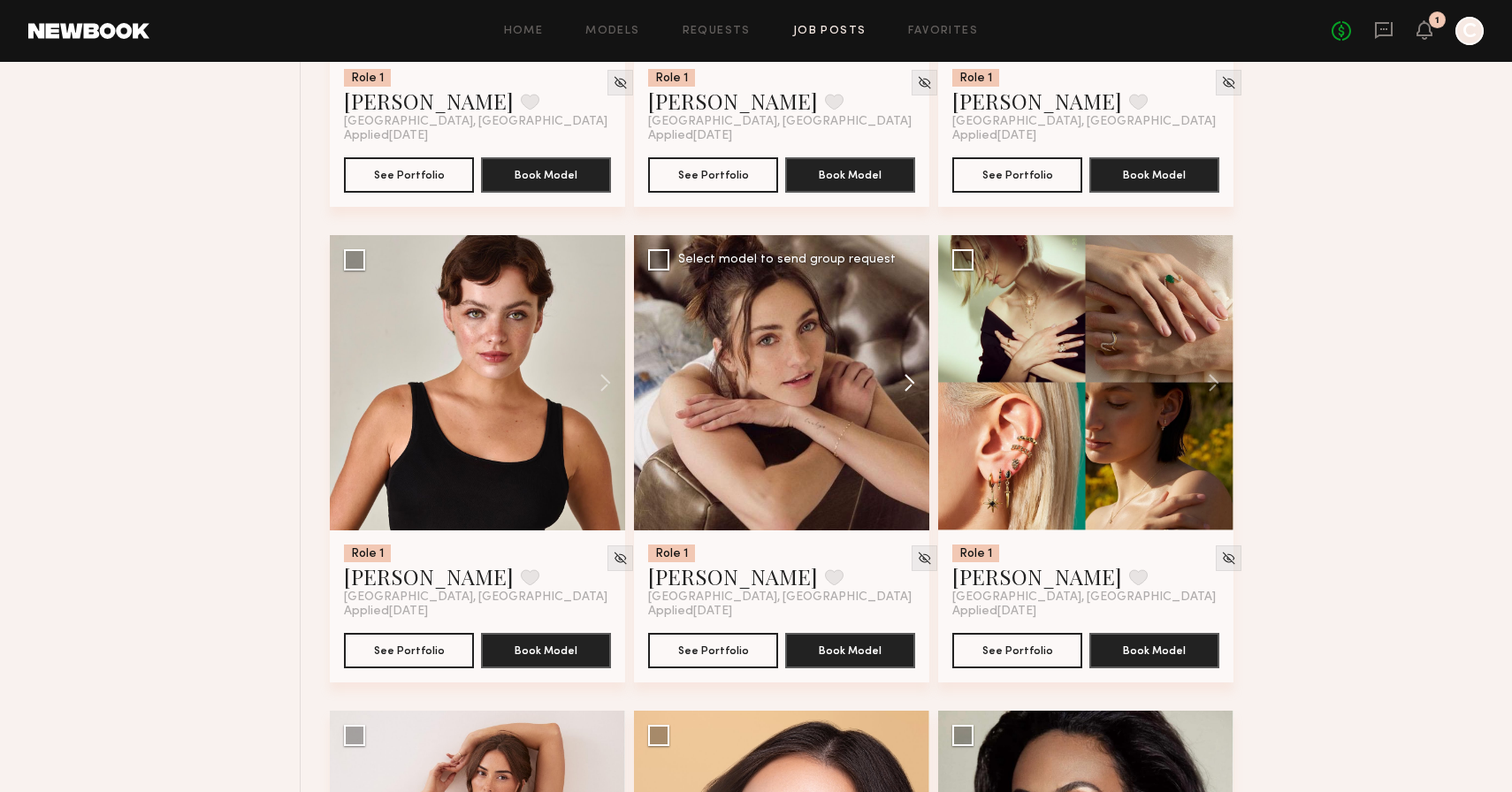
click at [905, 396] on button at bounding box center [901, 383] width 57 height 295
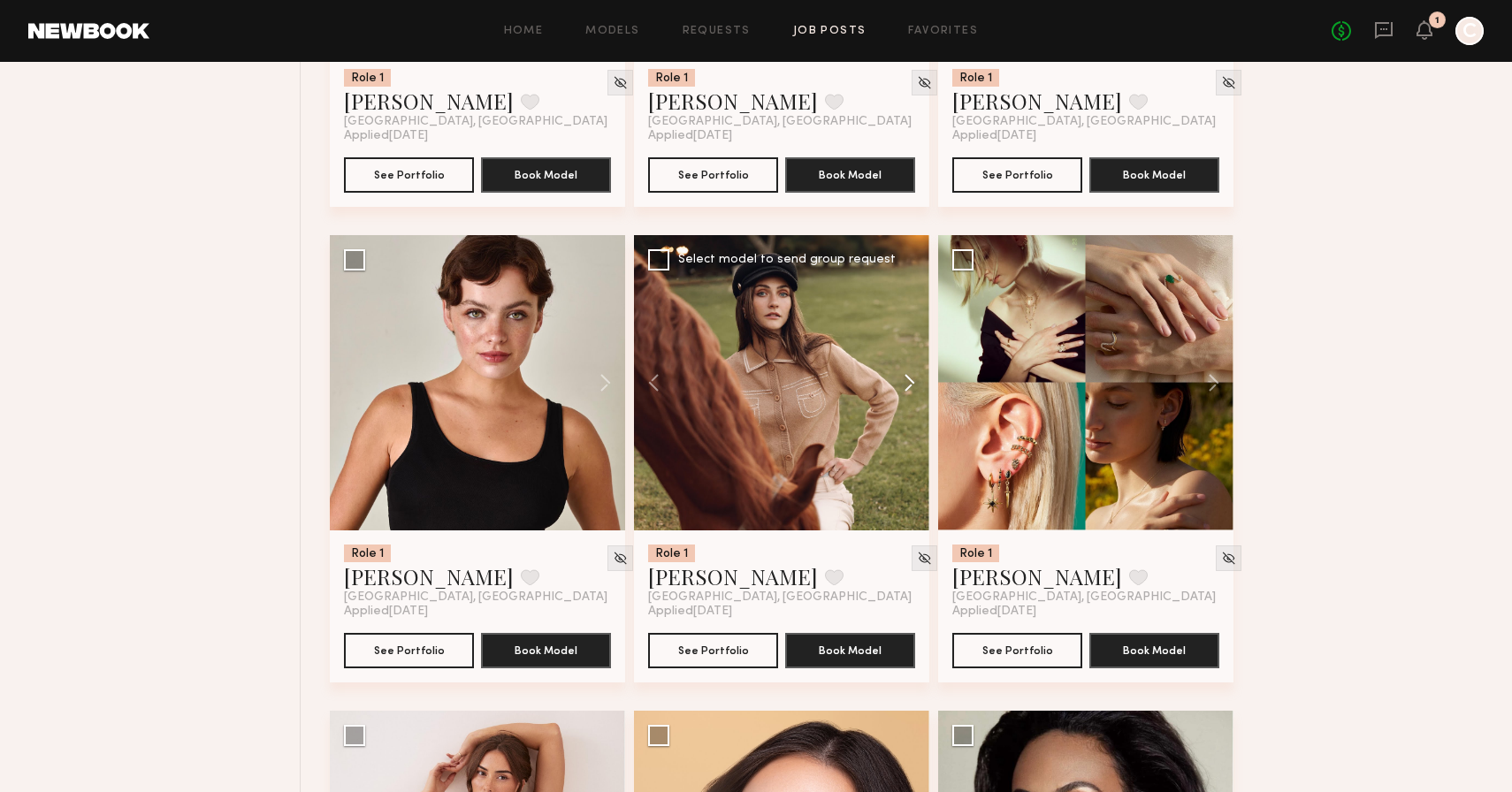
click at [905, 396] on button at bounding box center [901, 383] width 57 height 295
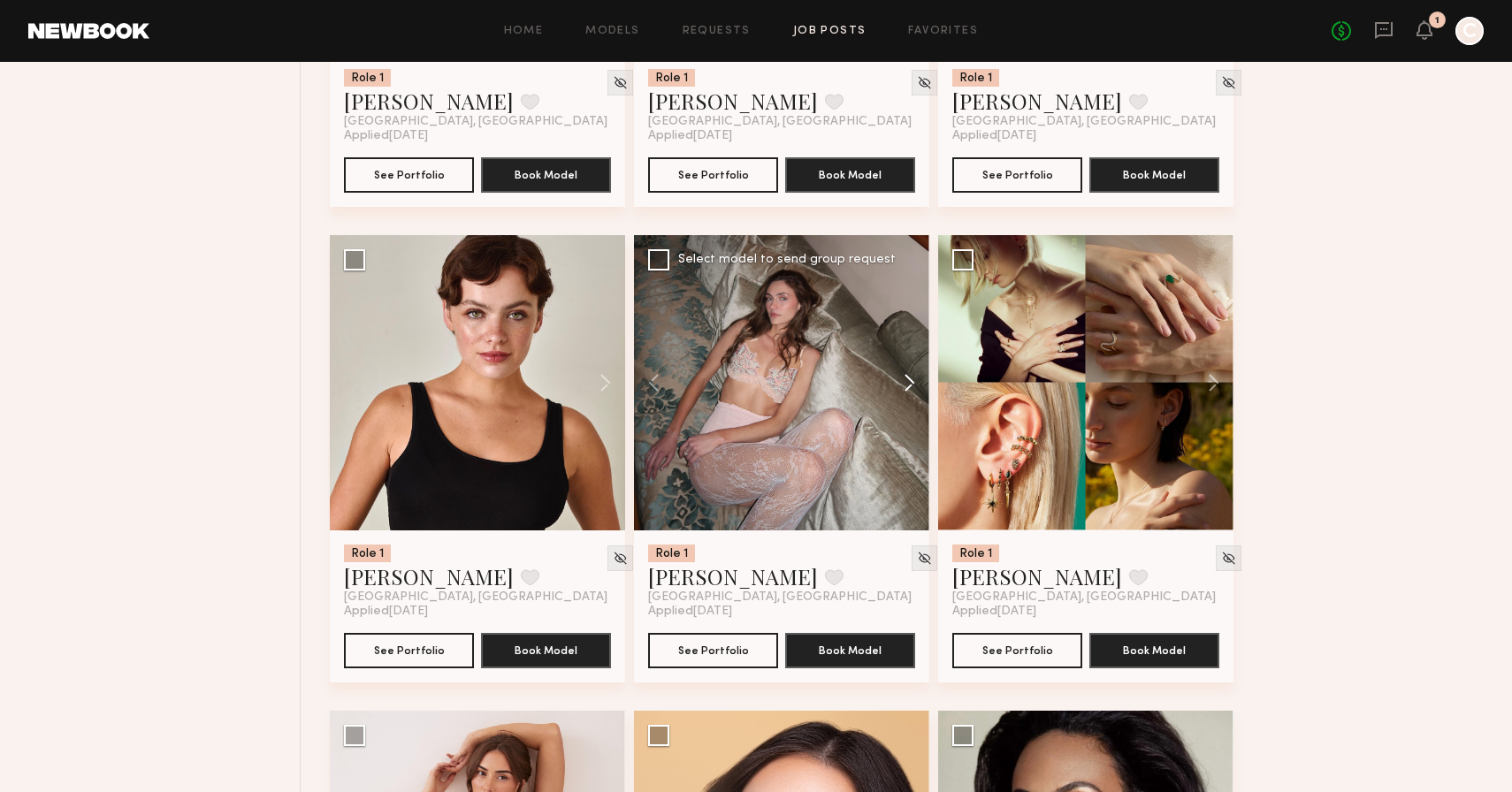
click at [905, 396] on button at bounding box center [901, 383] width 57 height 295
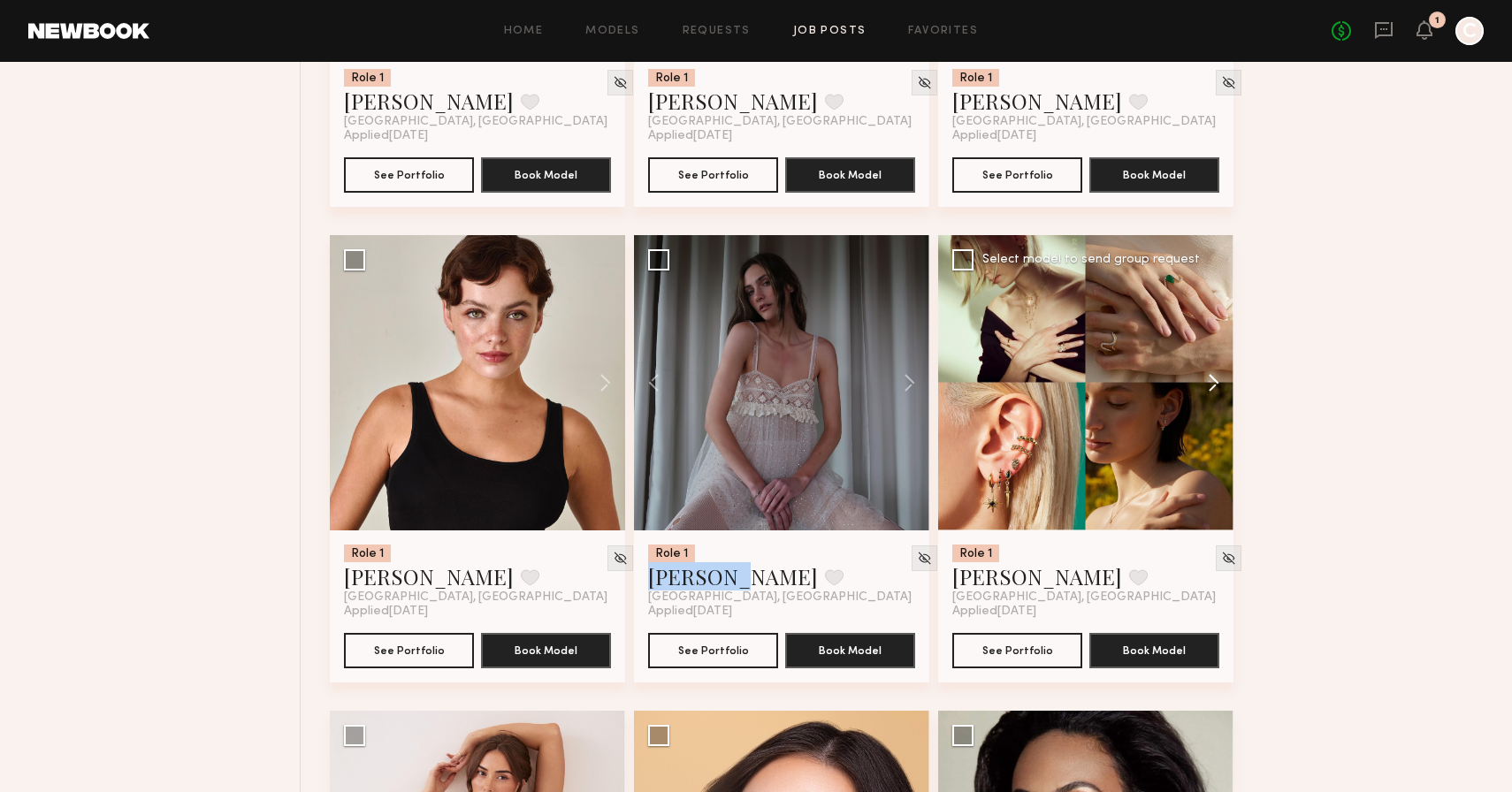
click at [1219, 391] on button at bounding box center [1205, 383] width 57 height 295
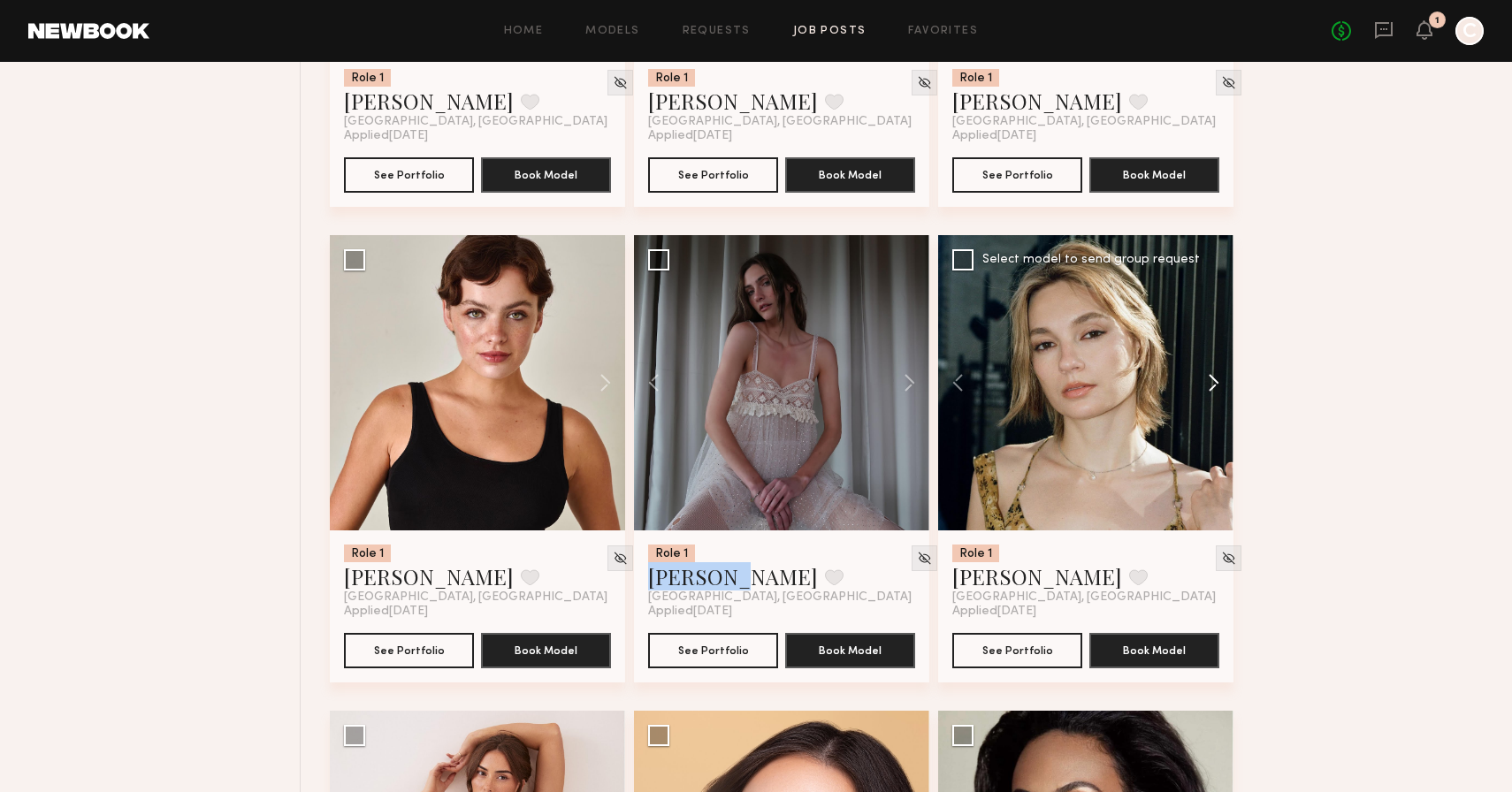
click at [1219, 391] on button at bounding box center [1205, 383] width 57 height 295
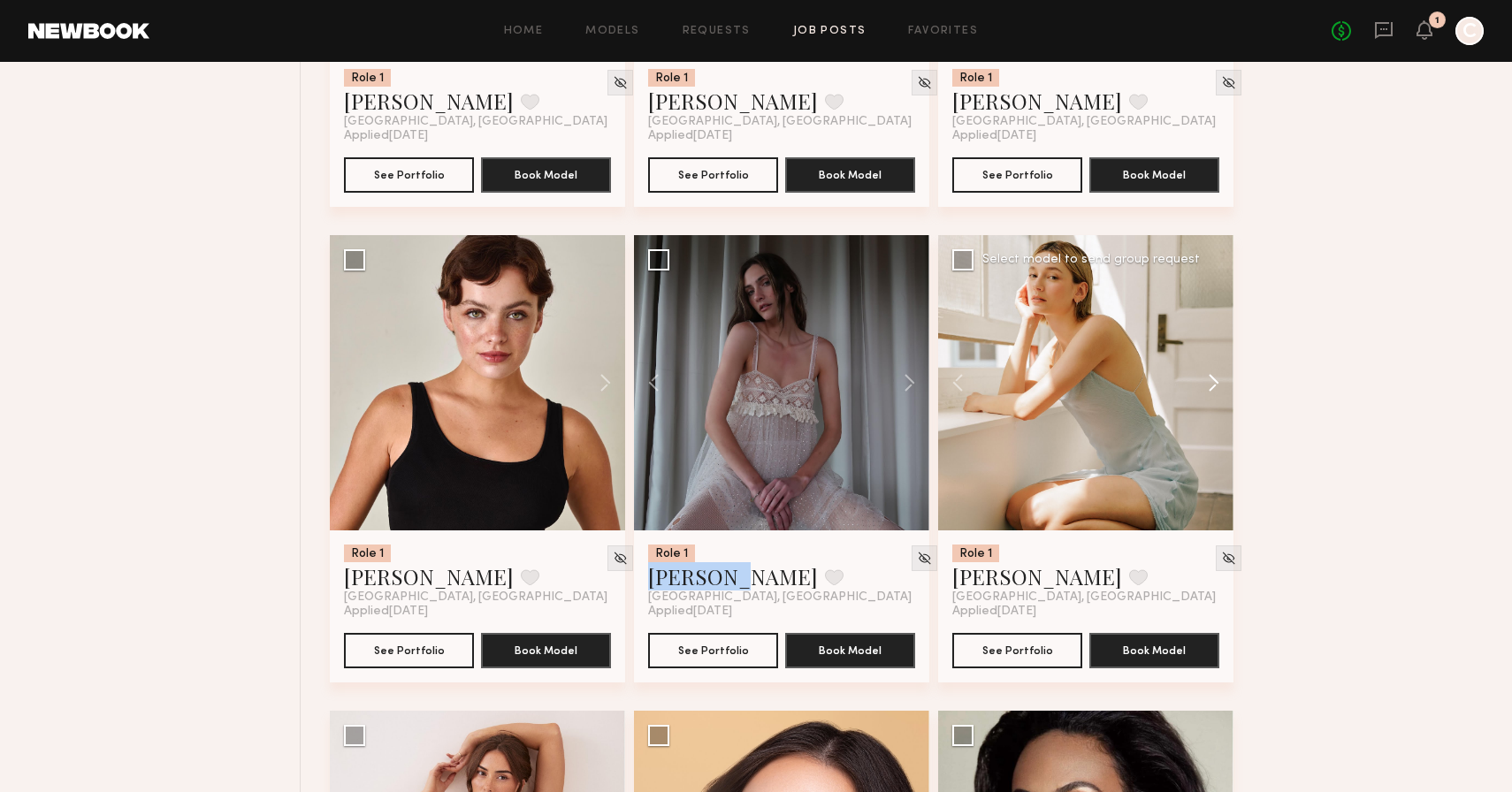
click at [1219, 391] on button at bounding box center [1205, 383] width 57 height 295
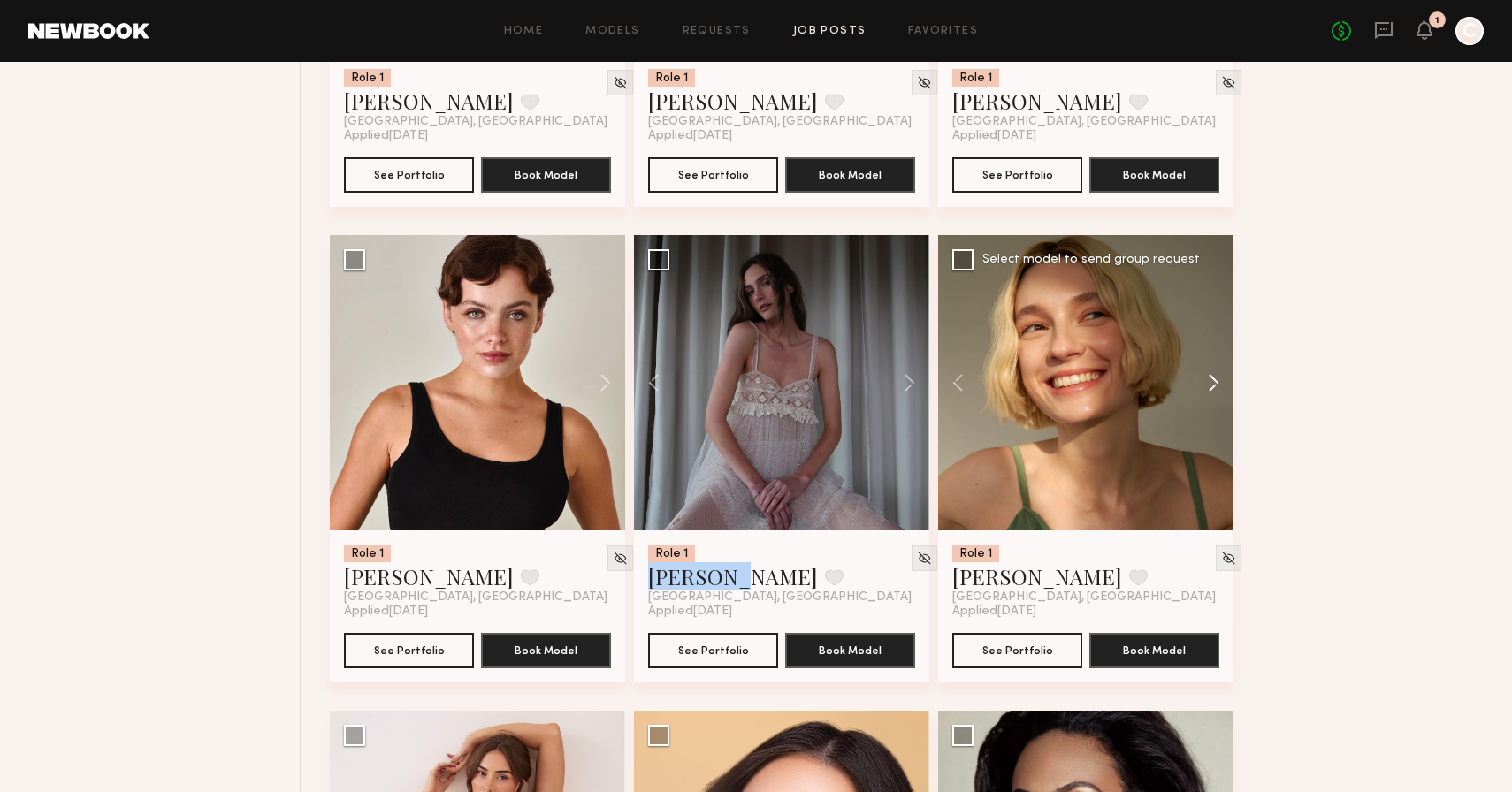
click at [1219, 391] on button at bounding box center [1205, 383] width 57 height 295
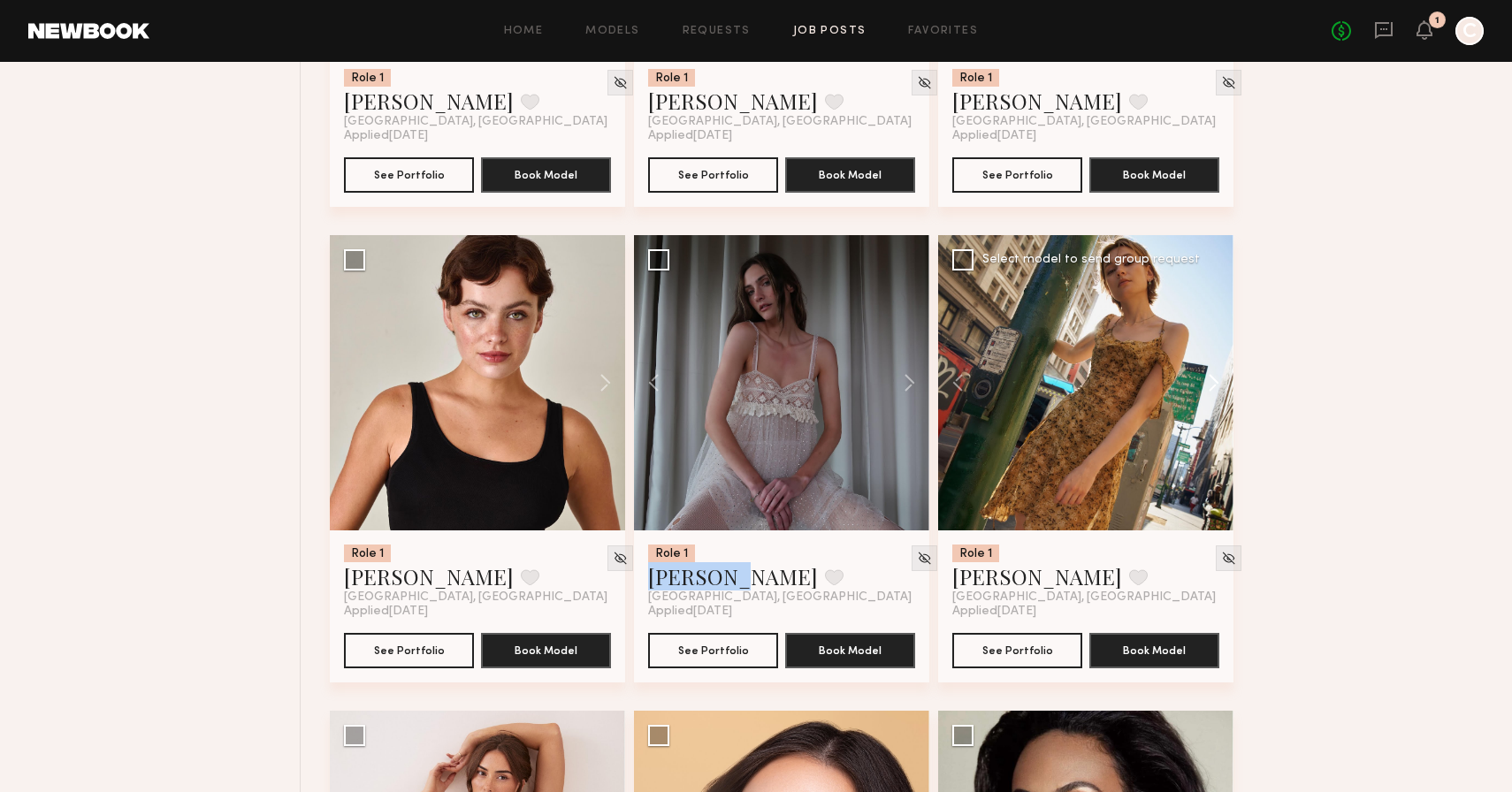
click at [1219, 391] on button at bounding box center [1205, 383] width 57 height 295
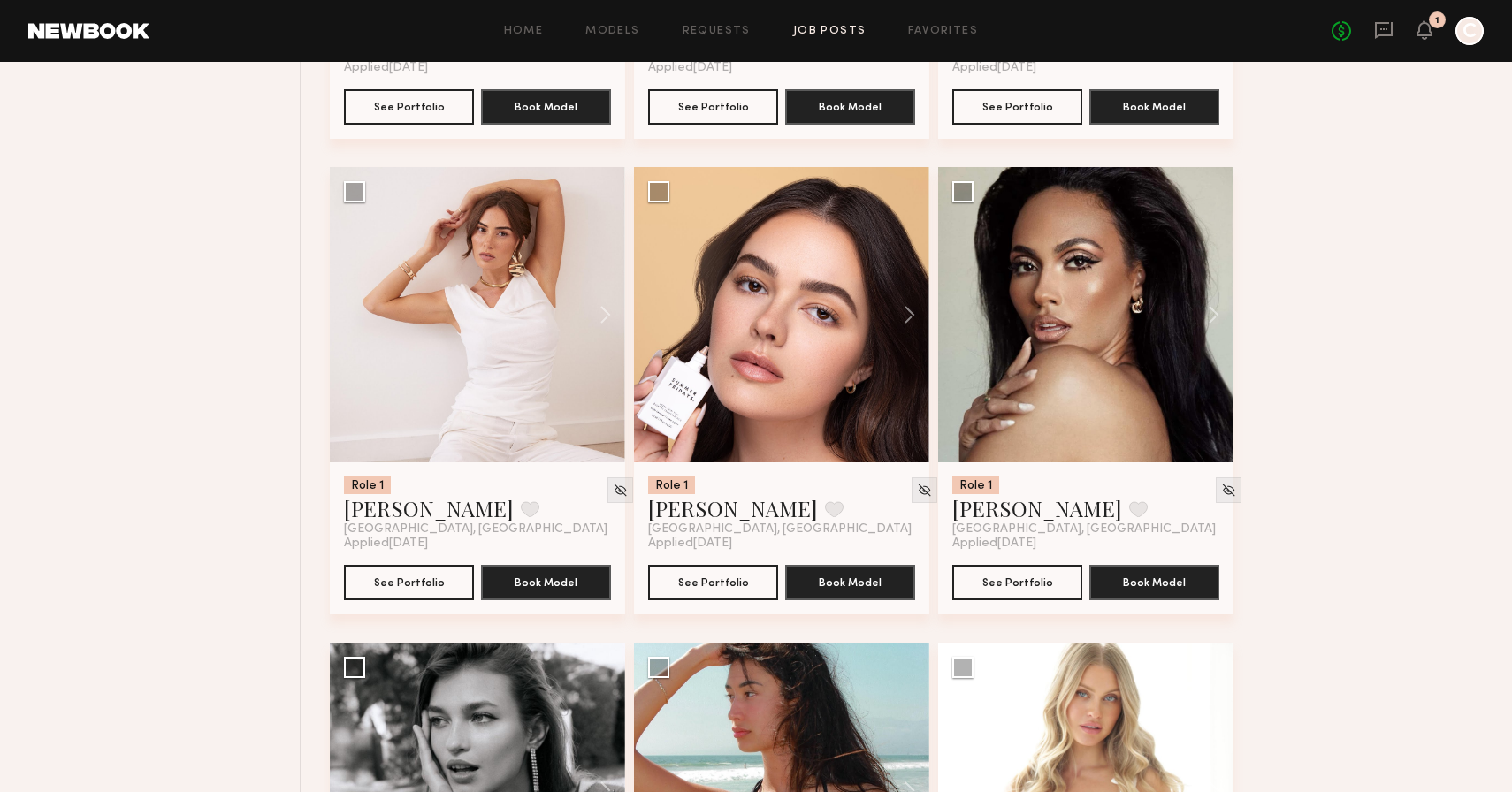
scroll to position [18670, 0]
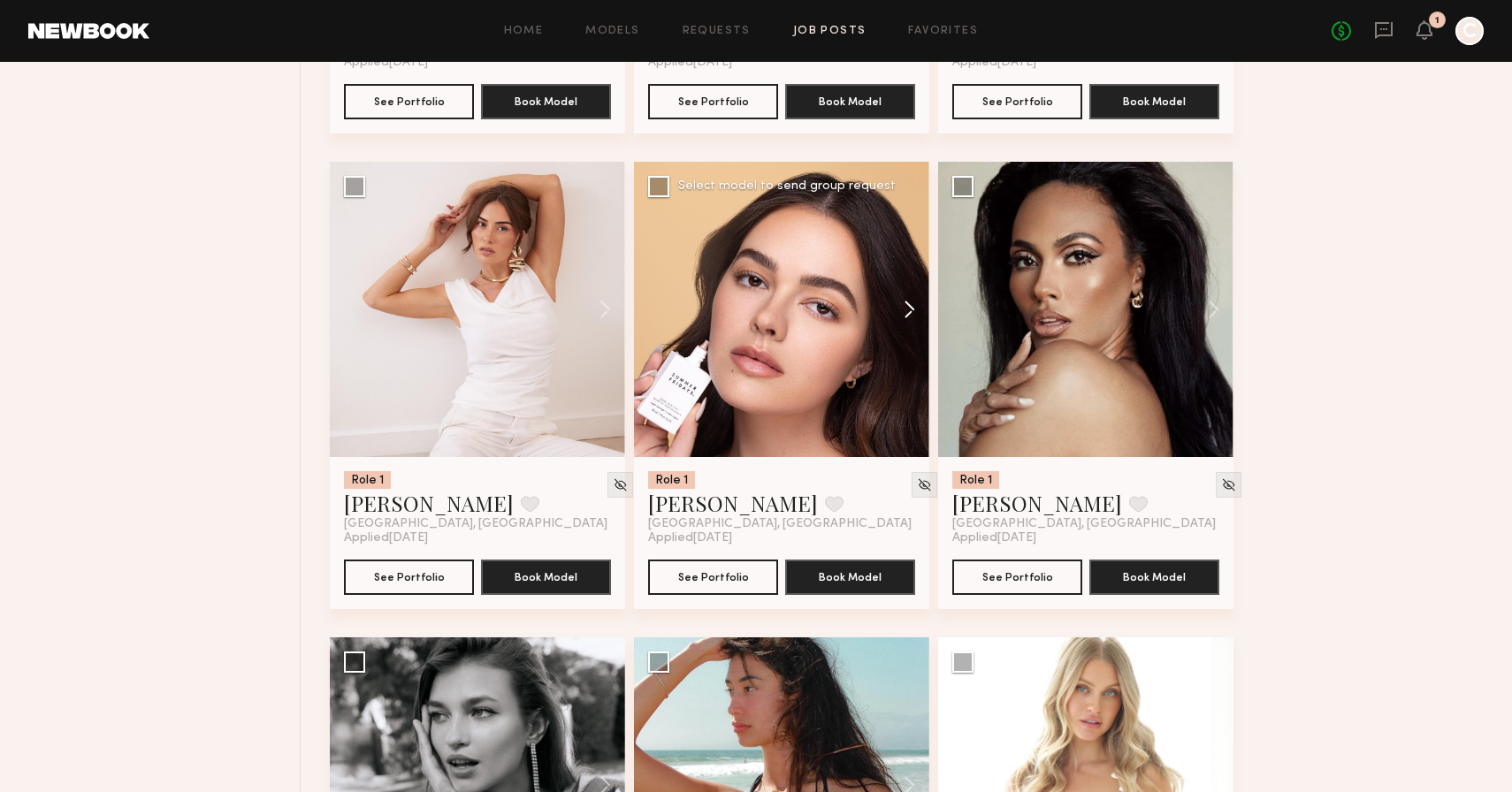
click at [910, 323] on button at bounding box center [901, 309] width 57 height 295
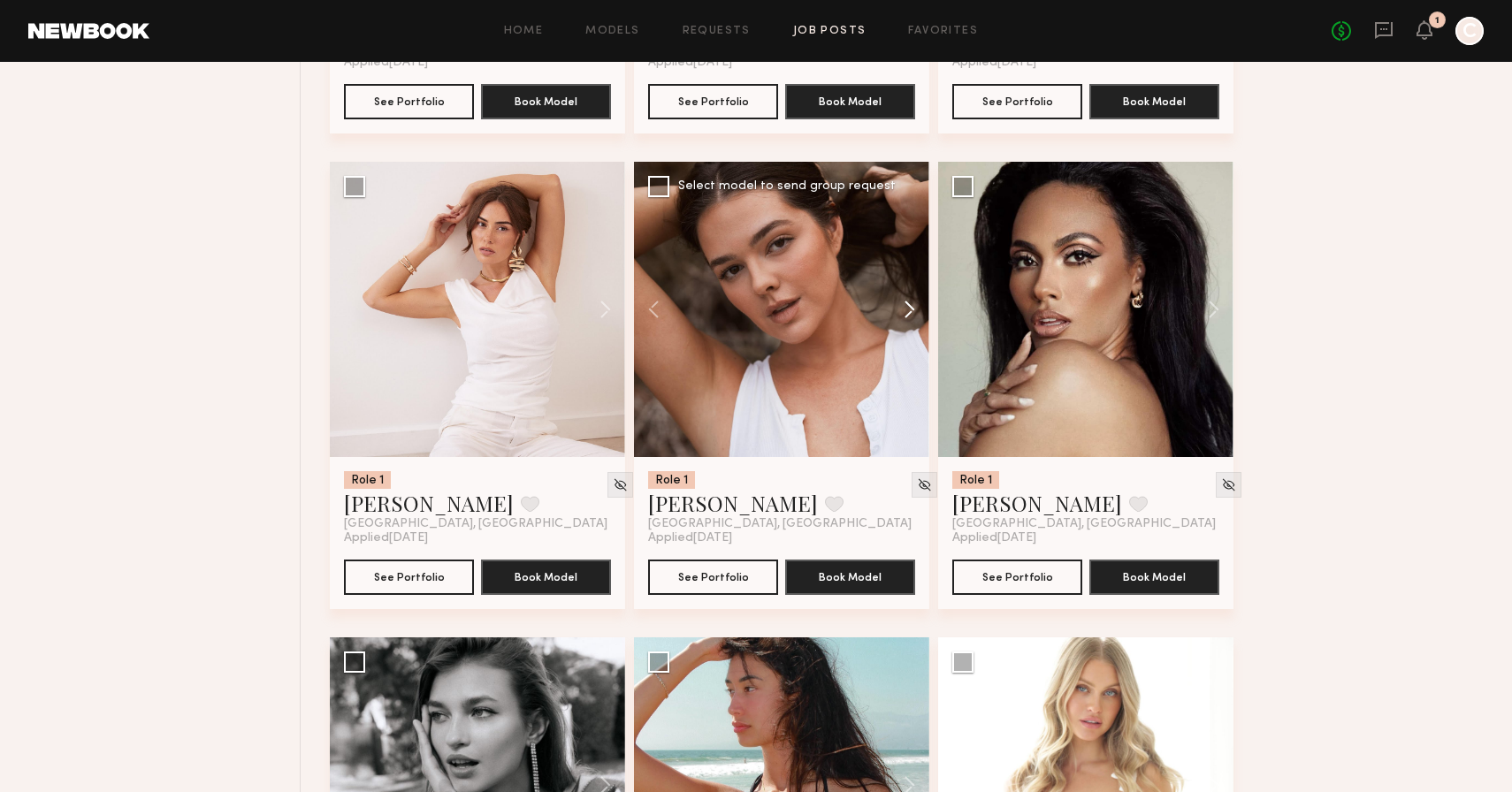
click at [910, 324] on button at bounding box center [901, 309] width 57 height 295
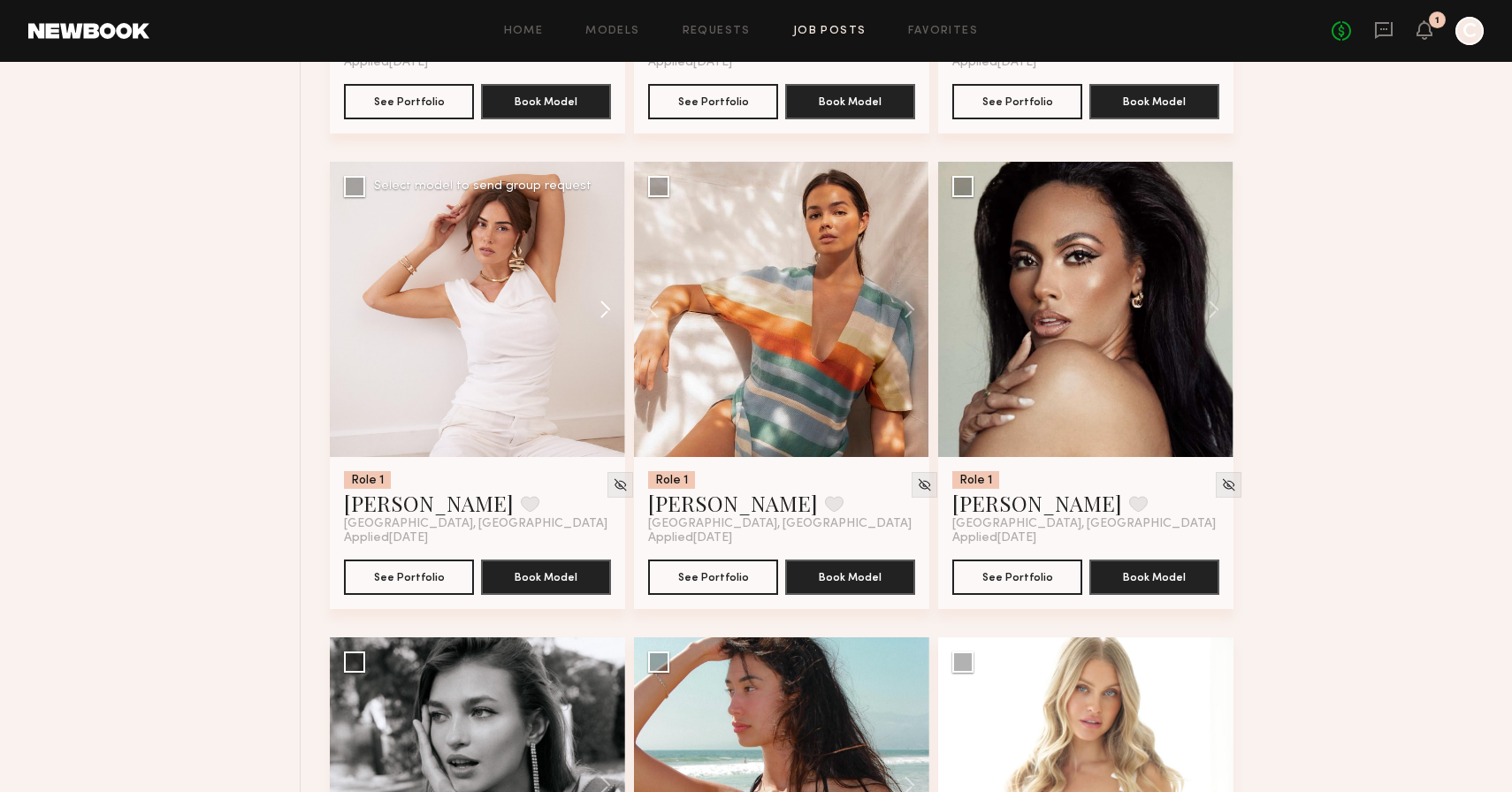
click at [599, 320] on button at bounding box center [596, 309] width 57 height 295
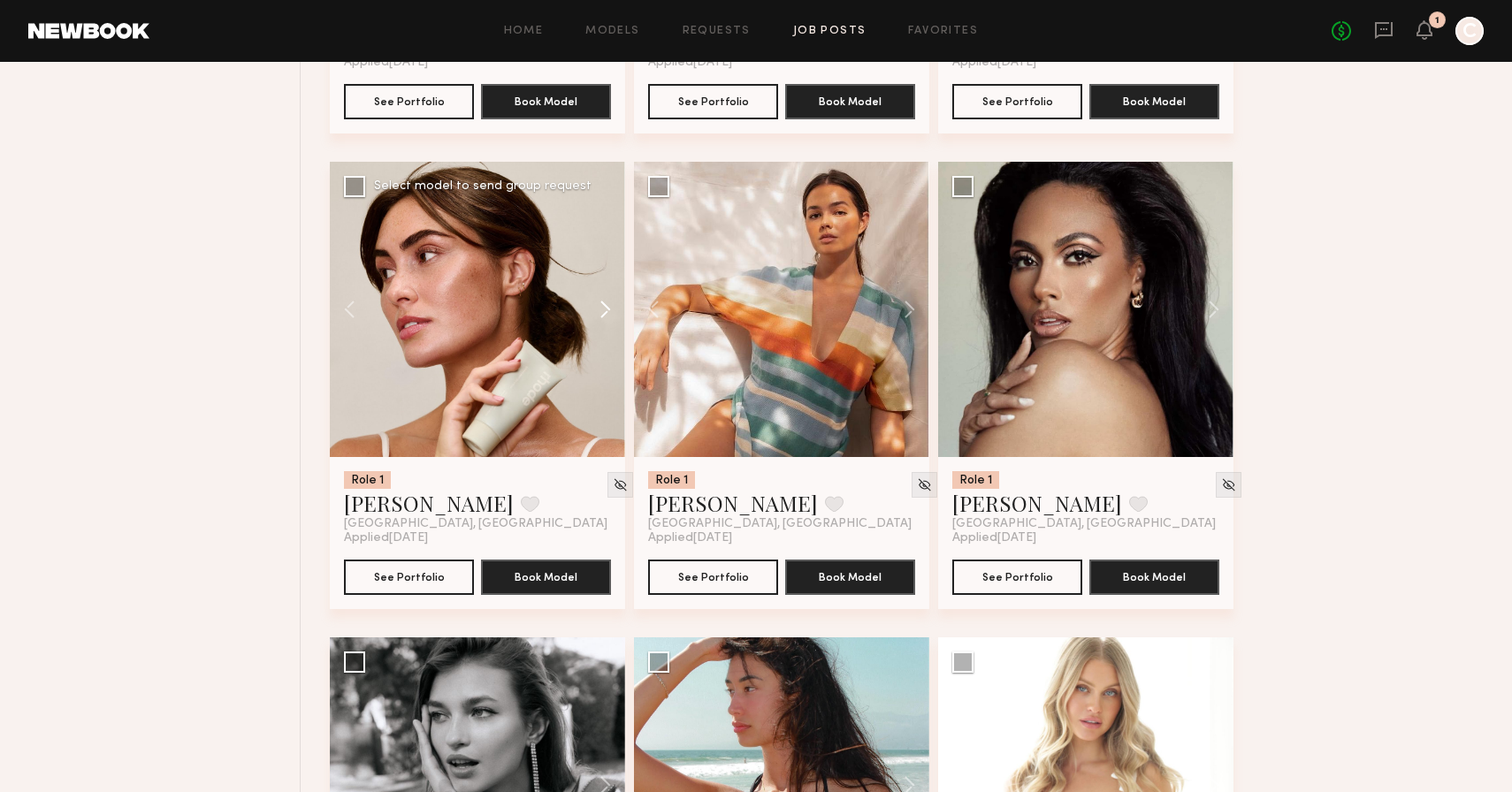
click at [599, 320] on button at bounding box center [596, 309] width 57 height 295
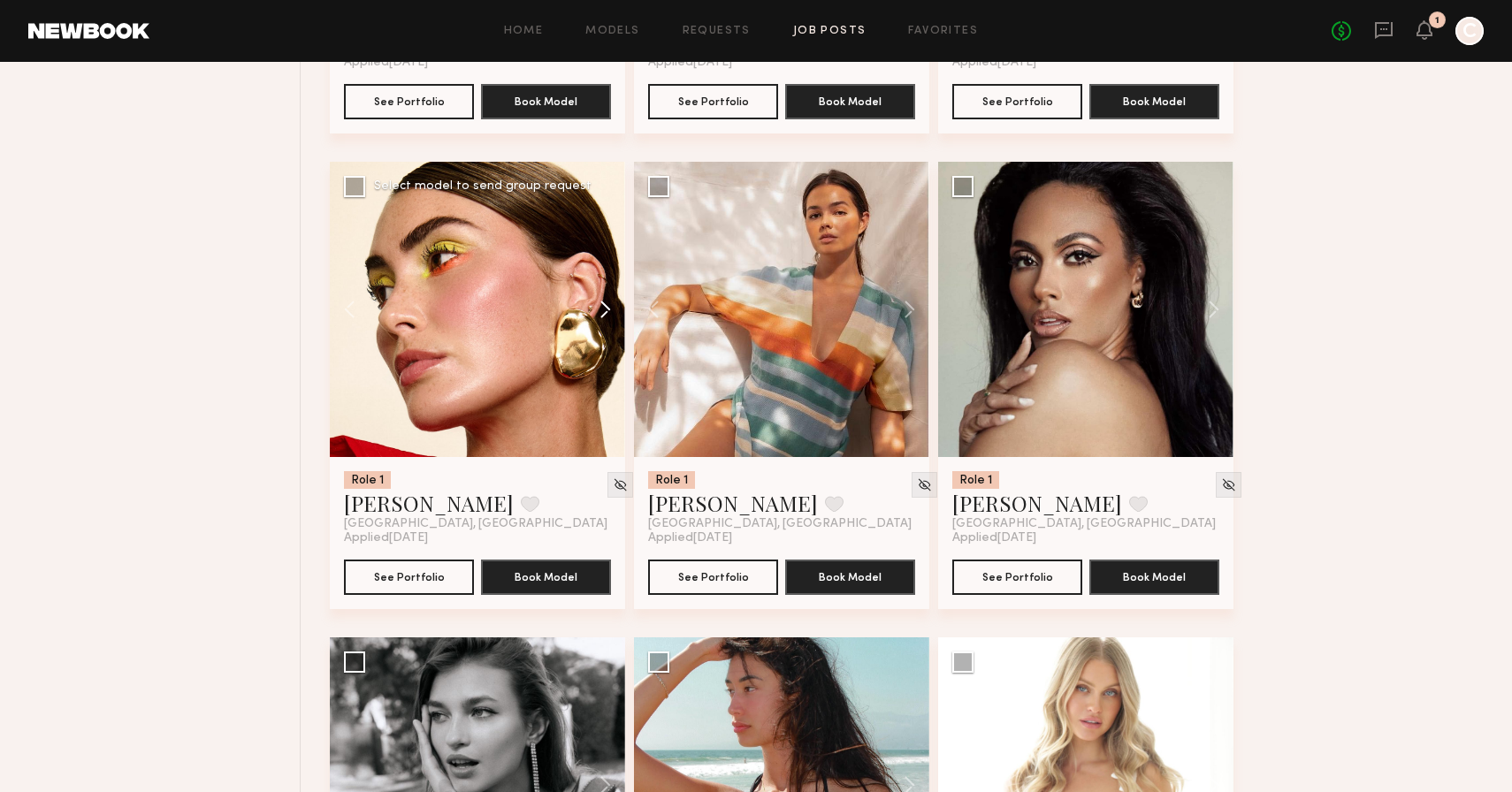
click at [599, 320] on button at bounding box center [596, 309] width 57 height 295
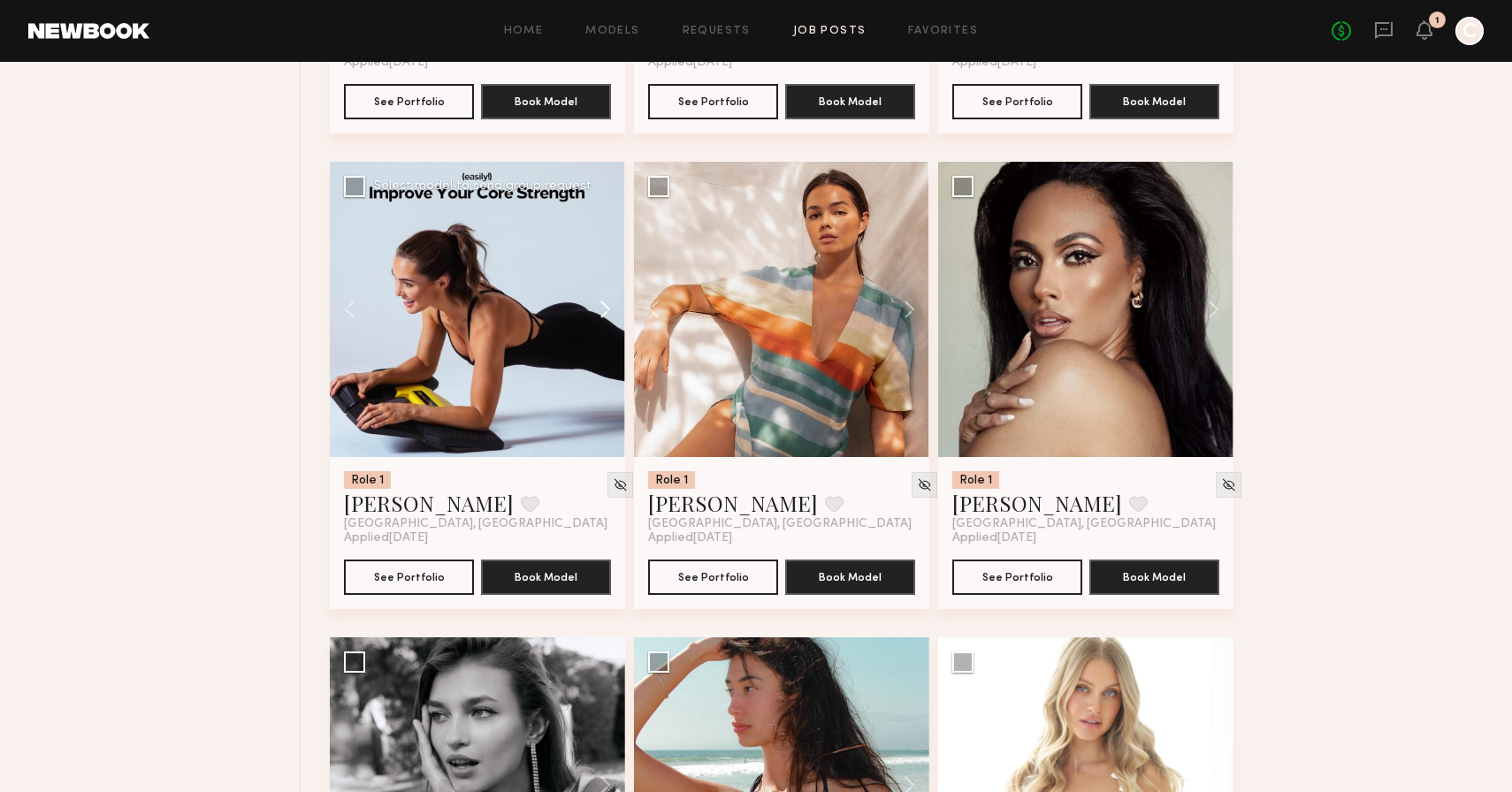
click at [599, 320] on button at bounding box center [596, 309] width 57 height 295
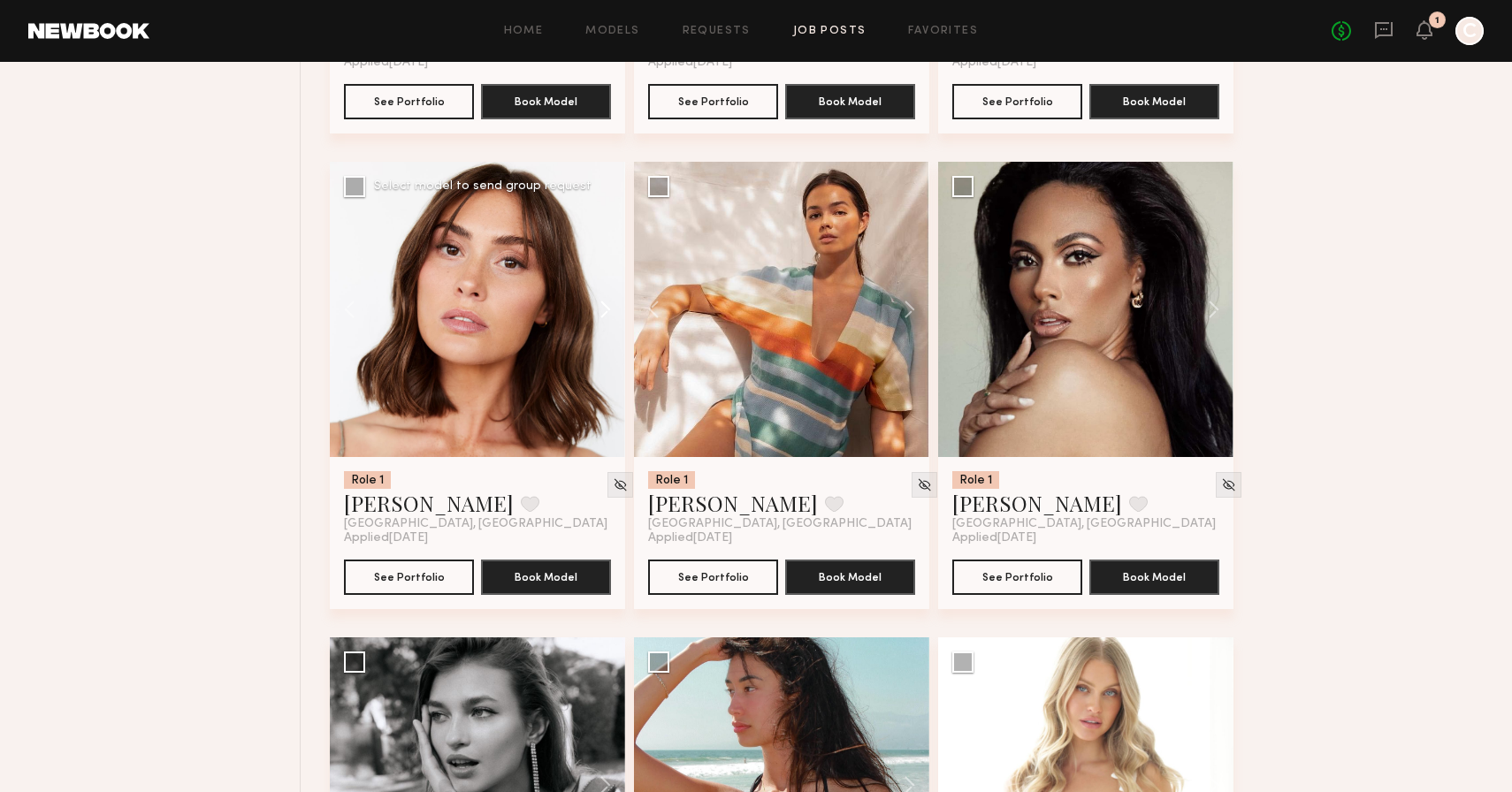
click at [599, 320] on button at bounding box center [596, 309] width 57 height 295
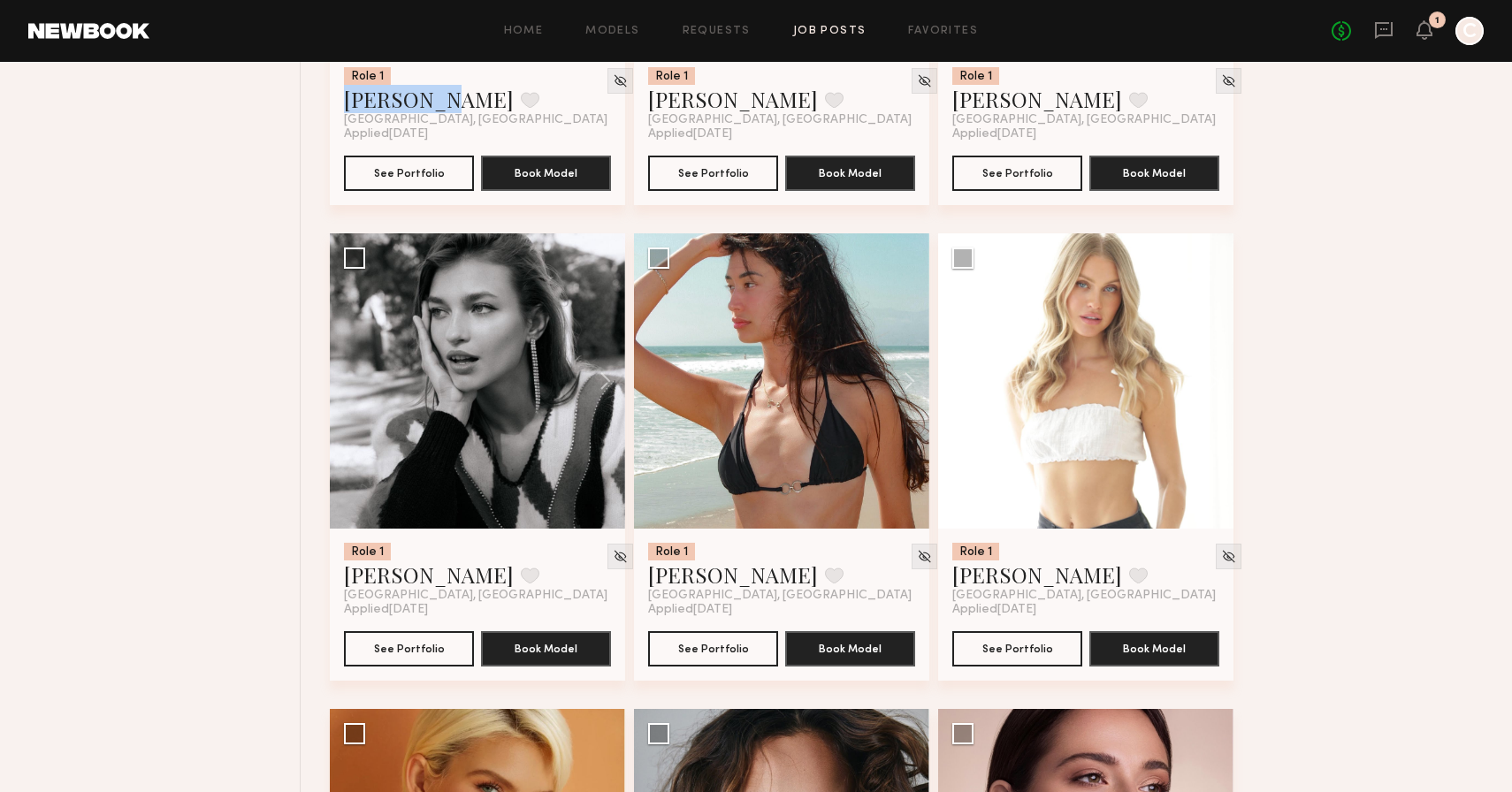
scroll to position [19077, 0]
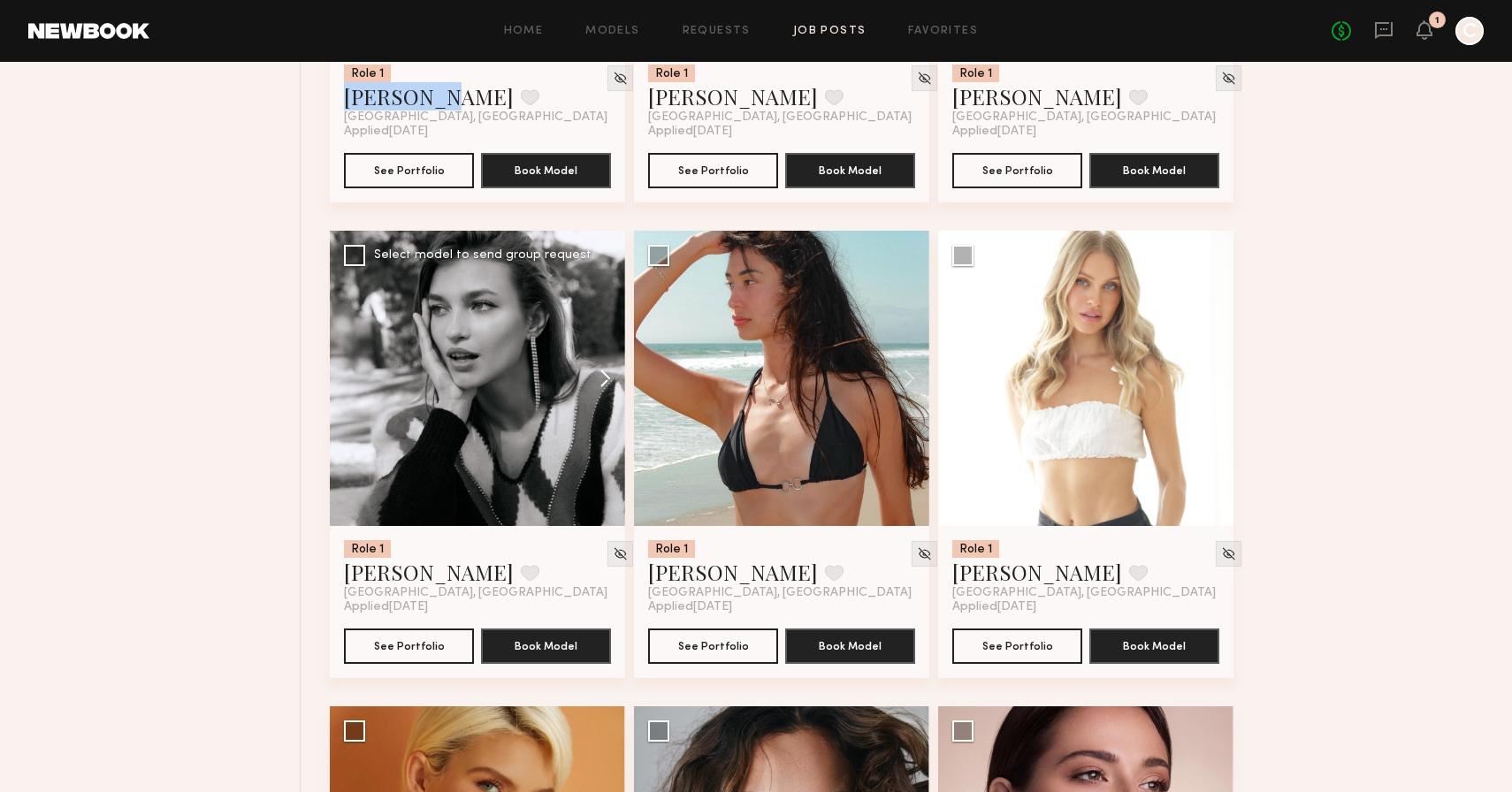
click at [602, 391] on button at bounding box center [596, 379] width 57 height 295
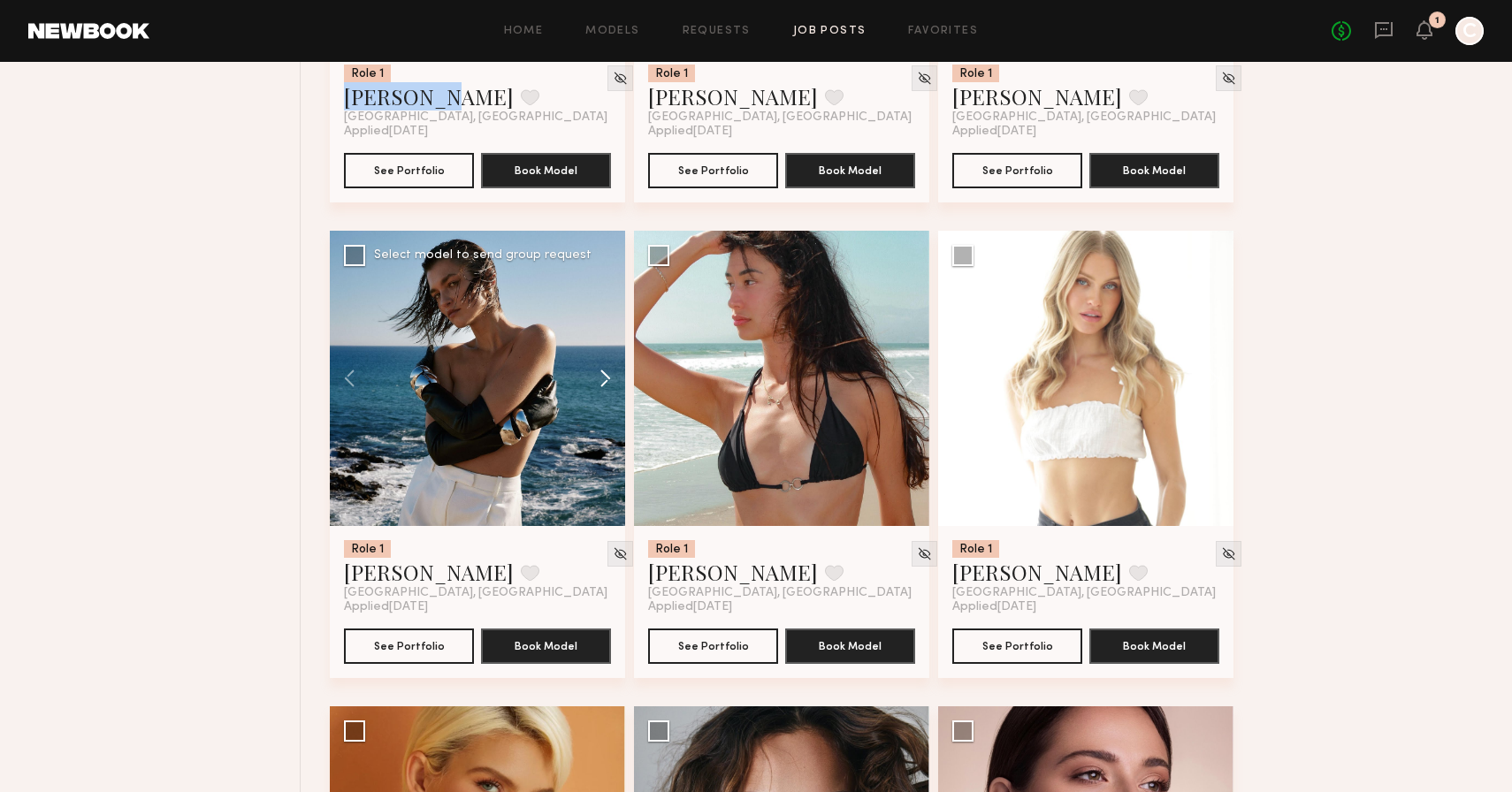
click at [602, 391] on button at bounding box center [596, 379] width 57 height 295
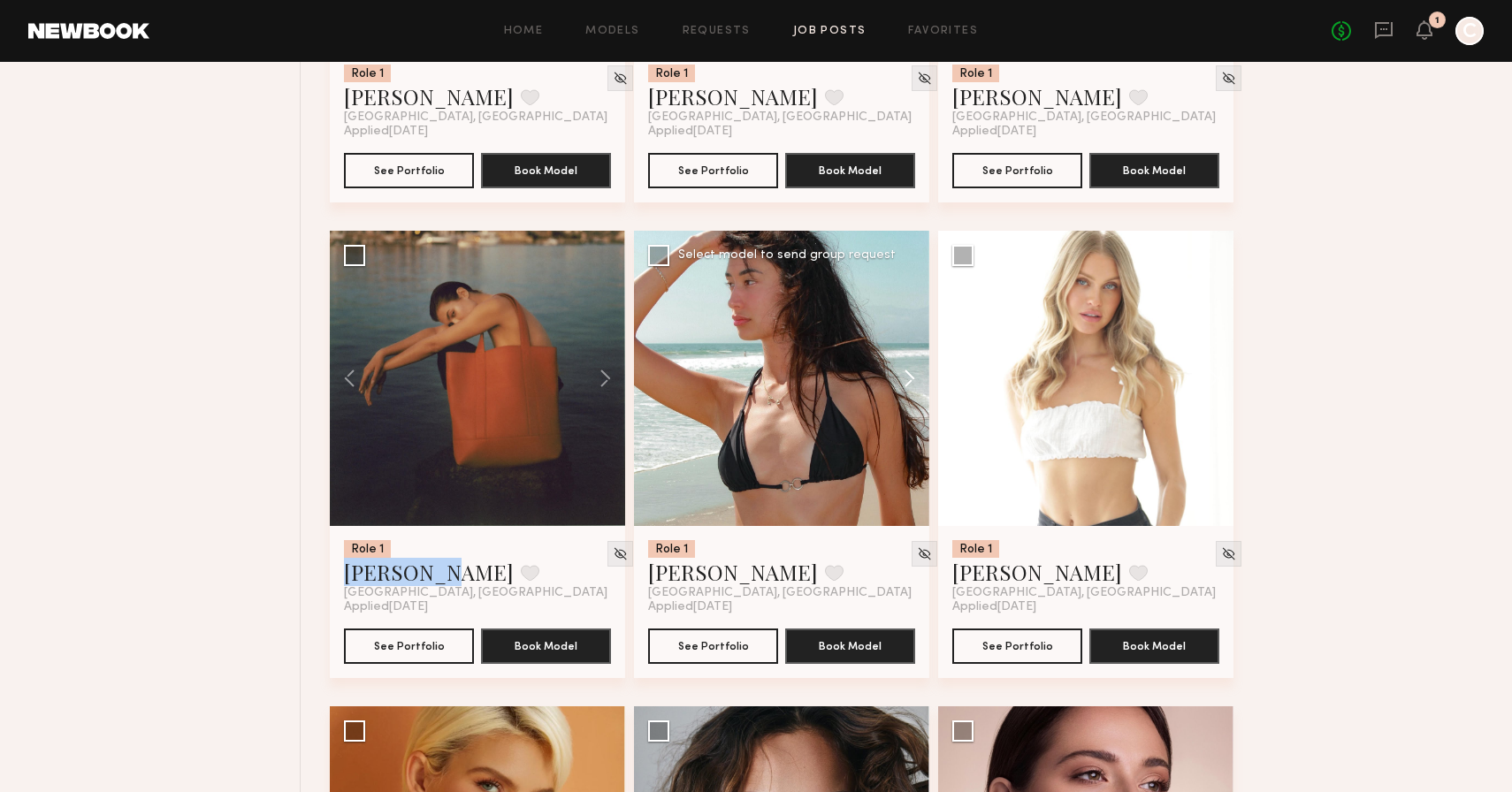
click at [916, 386] on button at bounding box center [901, 379] width 57 height 295
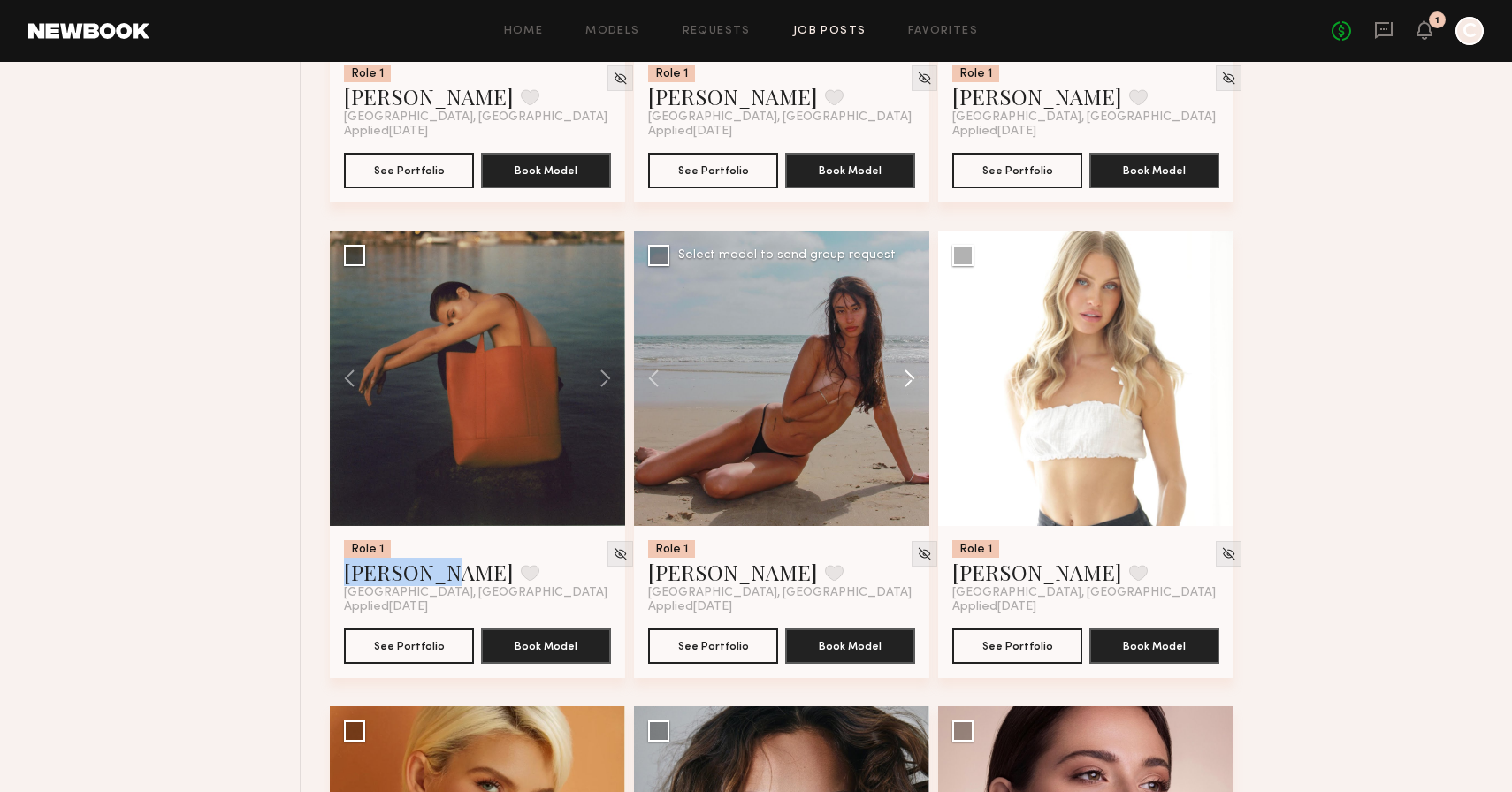
click at [916, 386] on button at bounding box center [901, 379] width 57 height 295
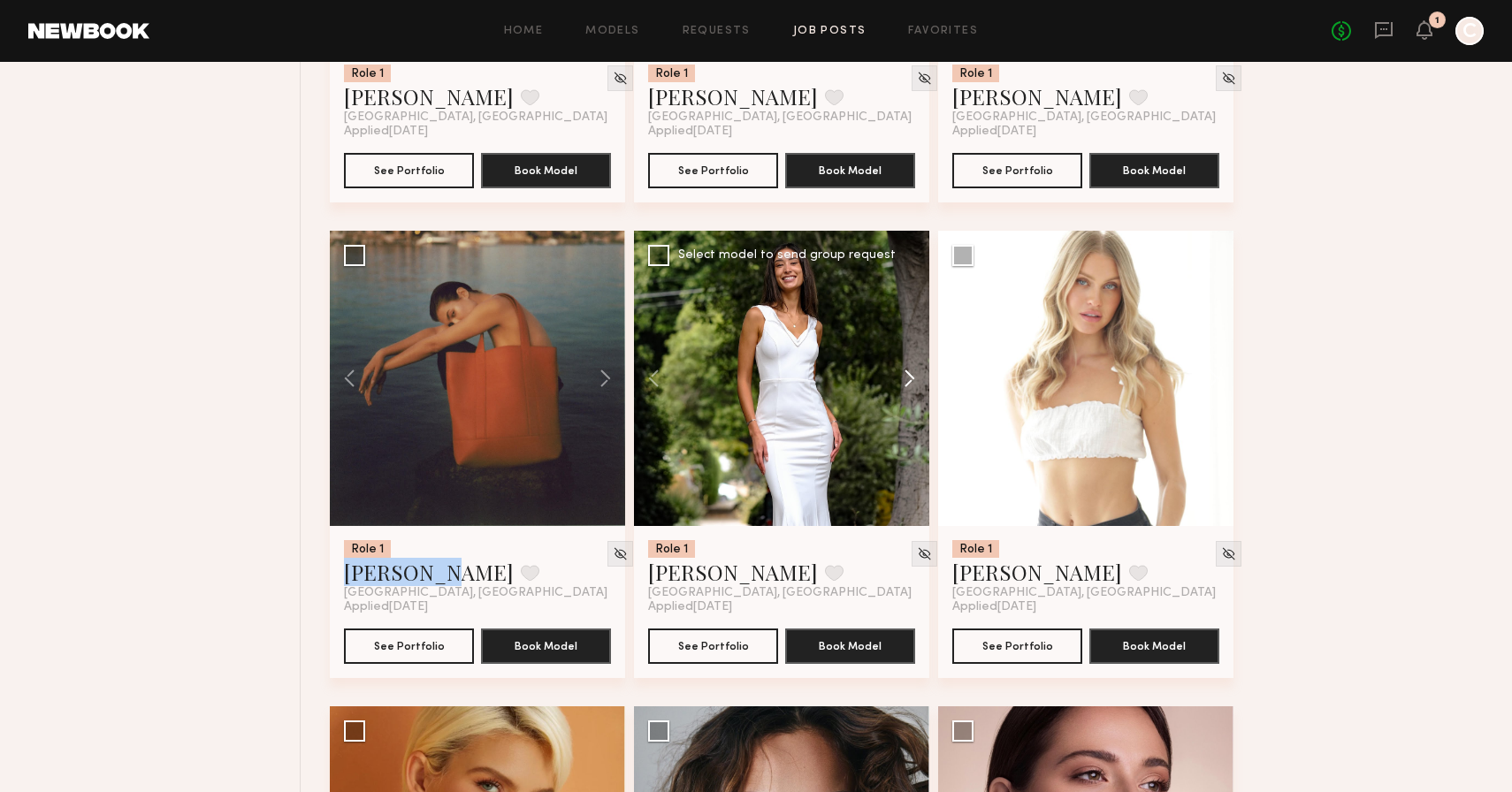
click at [916, 386] on button at bounding box center [901, 379] width 57 height 295
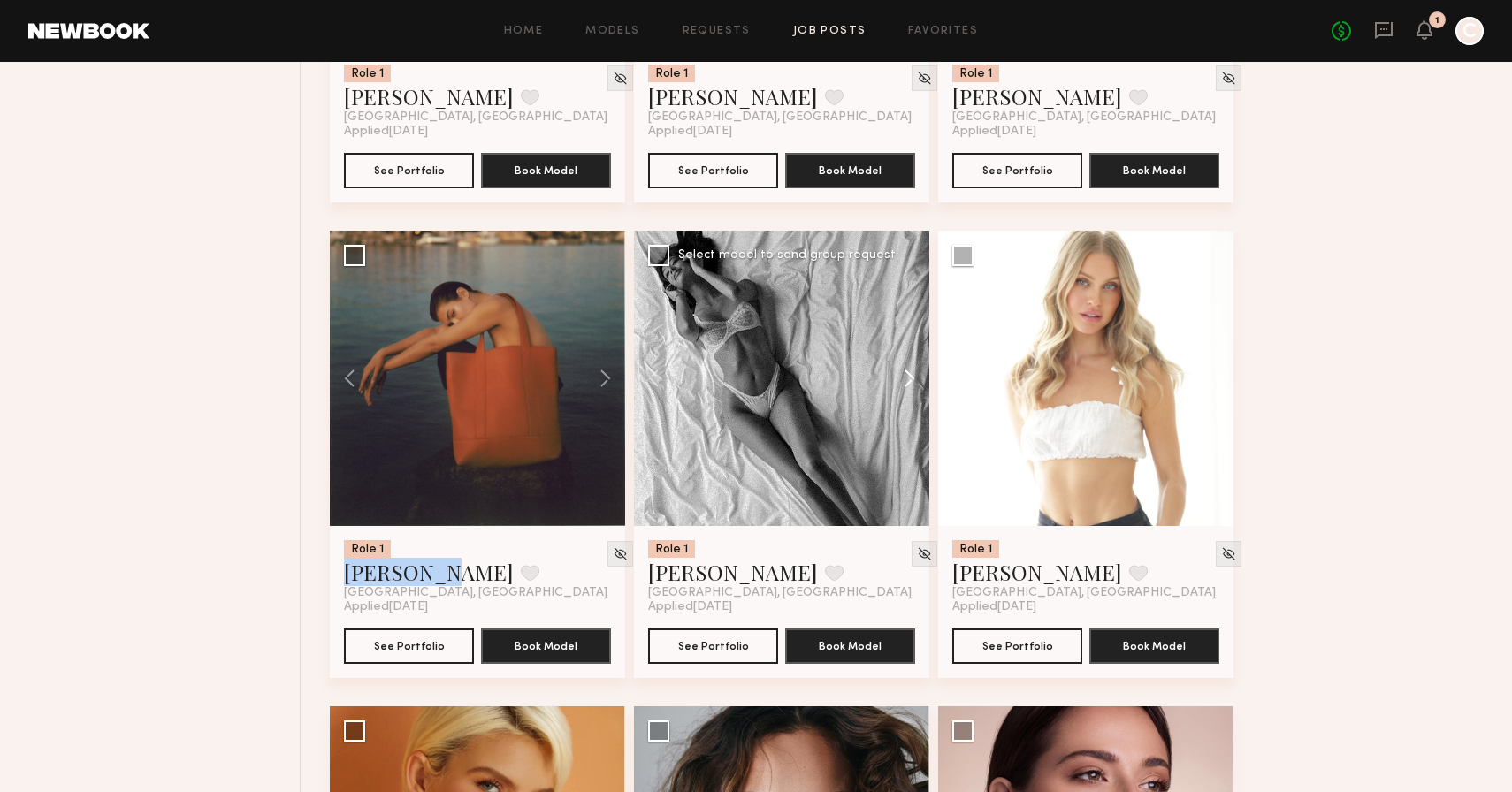
click at [916, 386] on button at bounding box center [901, 379] width 57 height 295
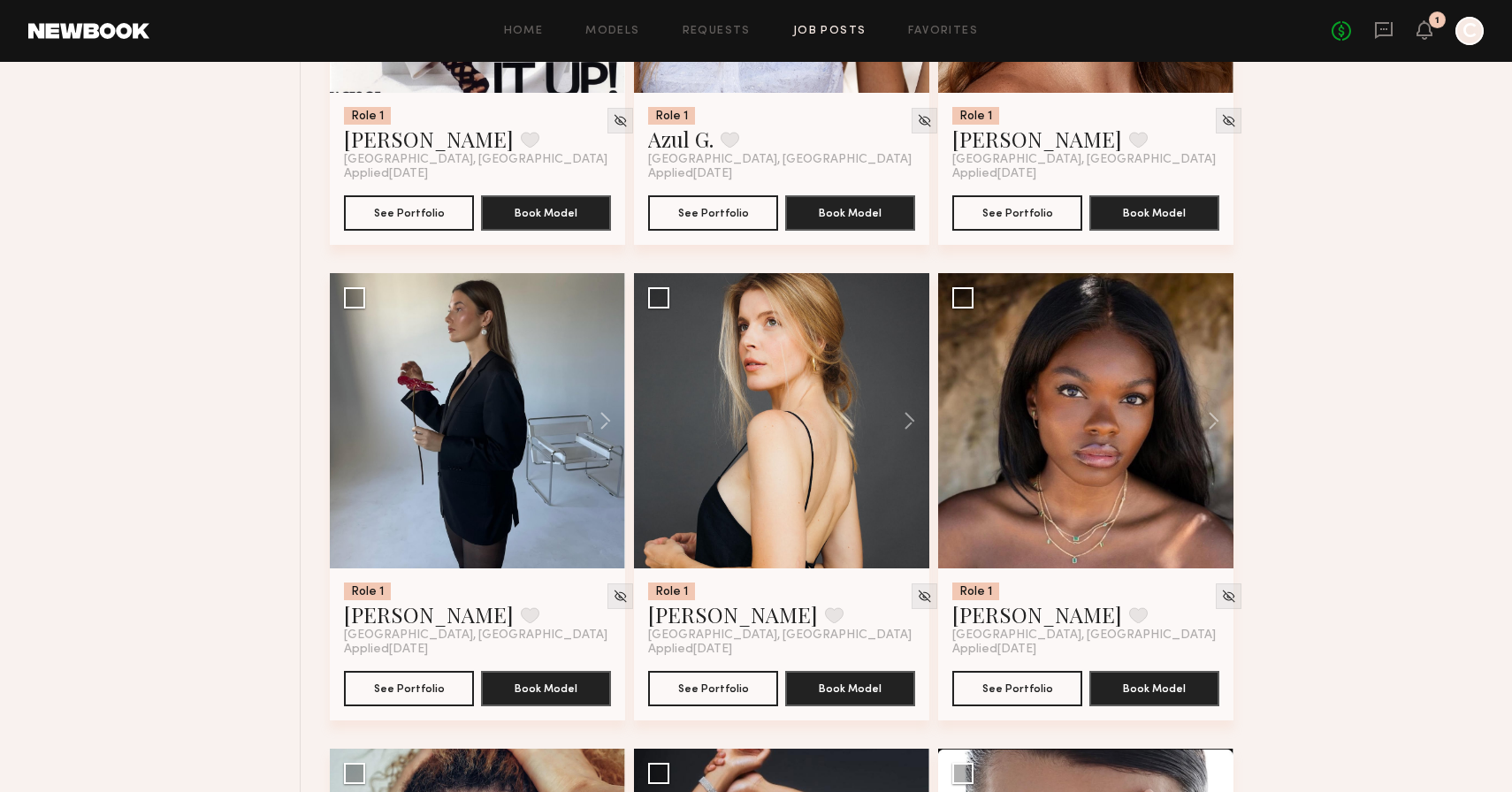
scroll to position [22365, 0]
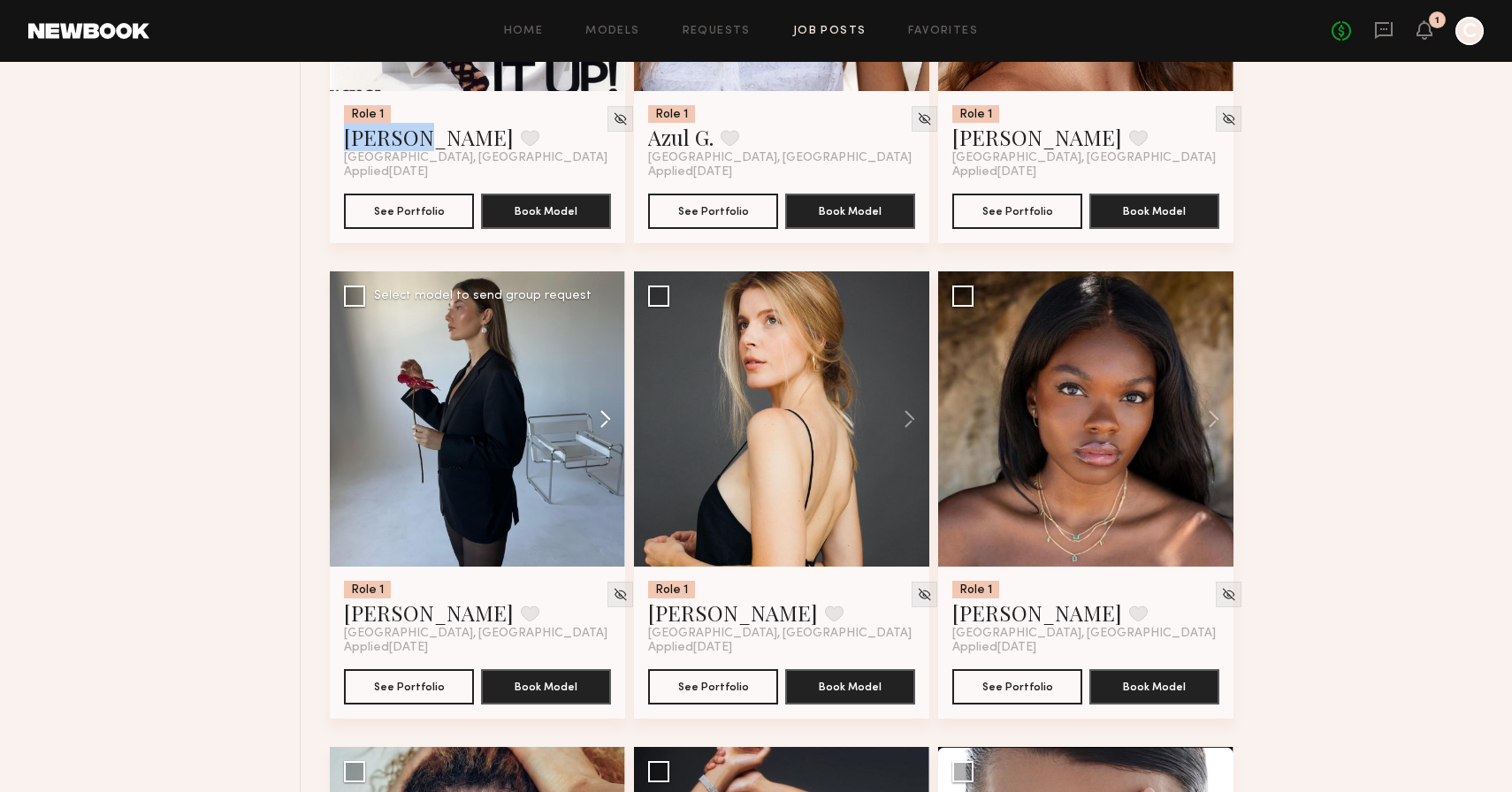
click at [602, 439] on button at bounding box center [596, 419] width 57 height 295
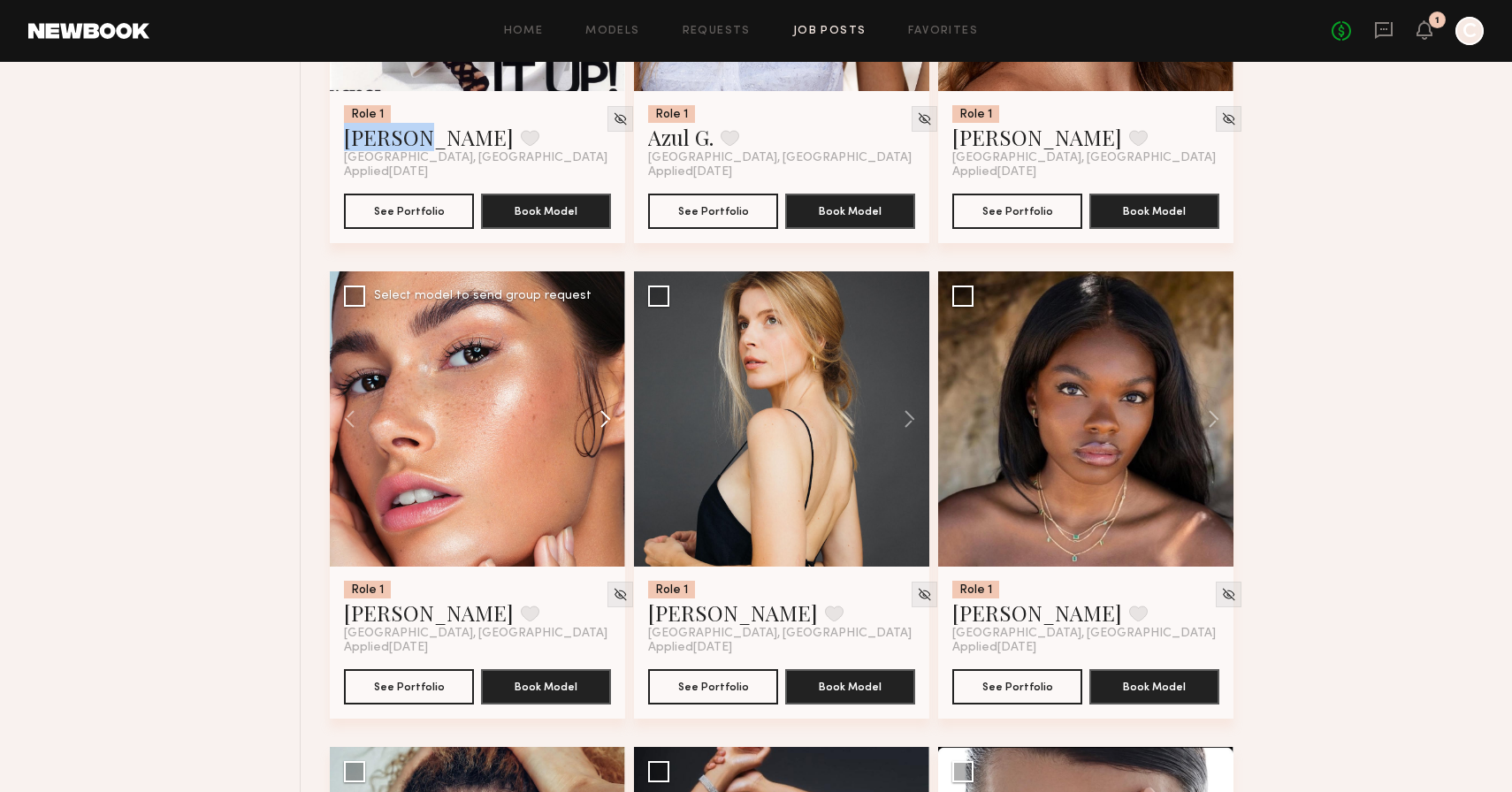
click at [602, 439] on button at bounding box center [596, 419] width 57 height 295
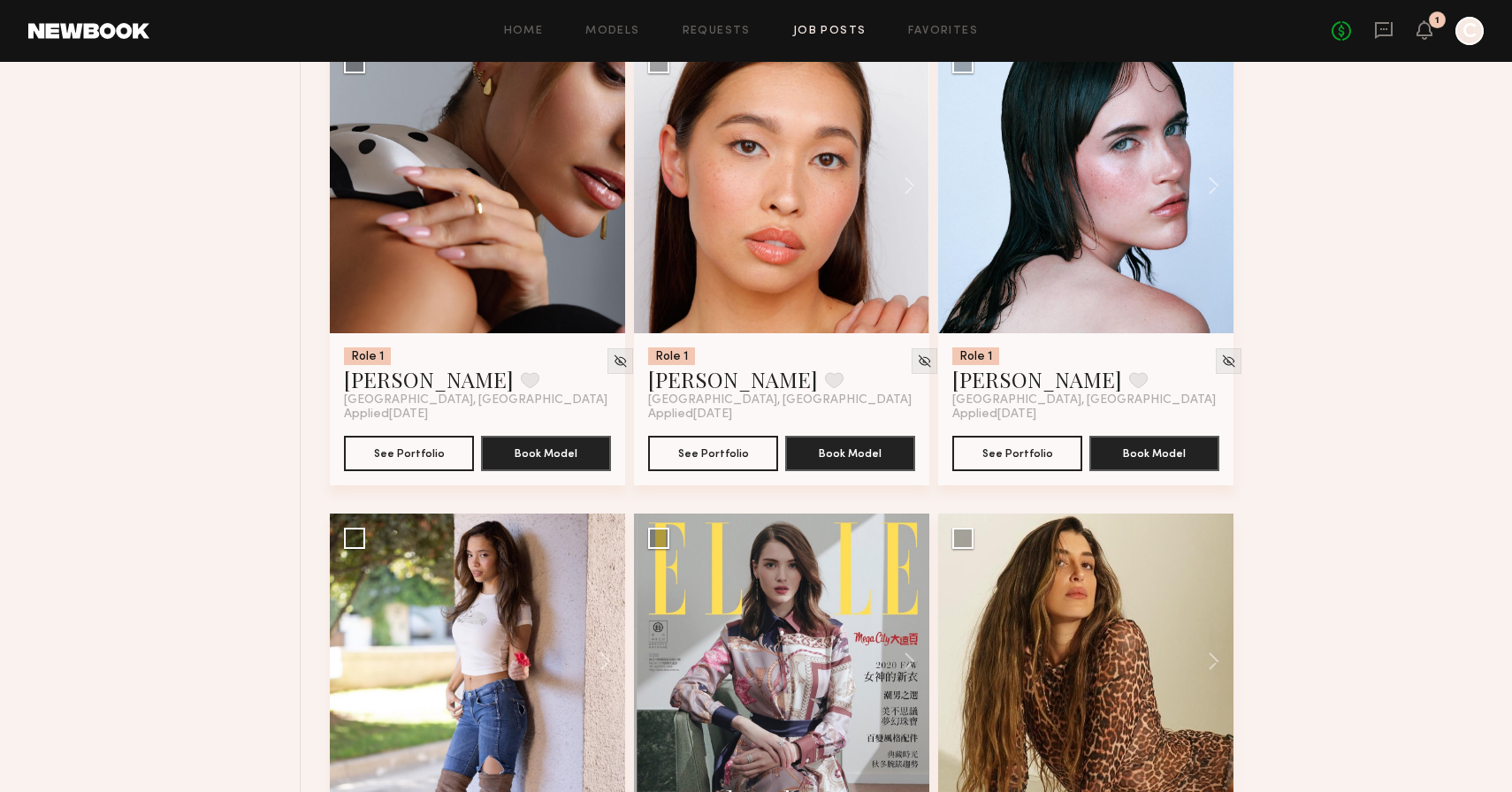
scroll to position [24032, 0]
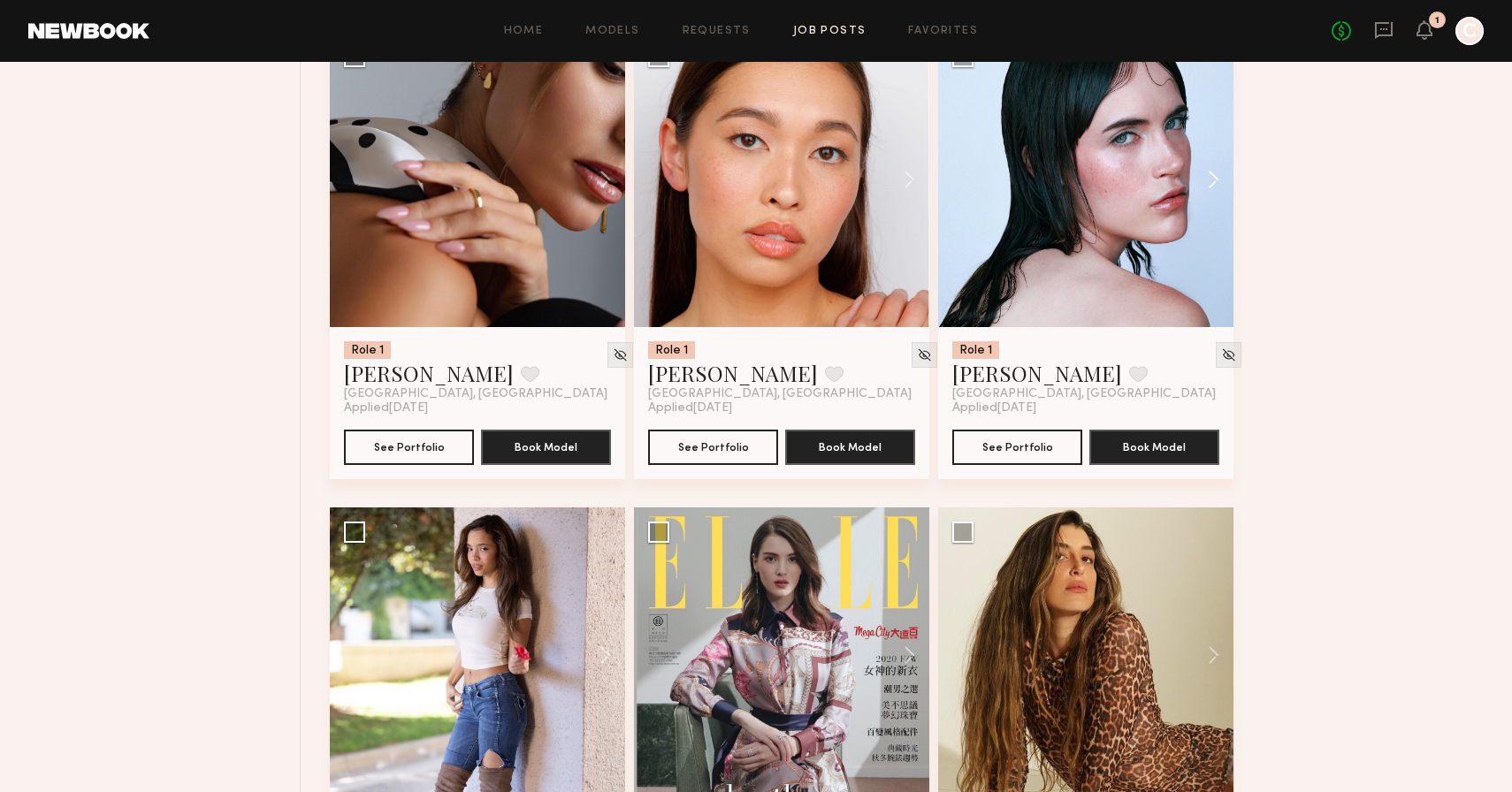
click at [1211, 201] on button at bounding box center [1205, 179] width 57 height 295
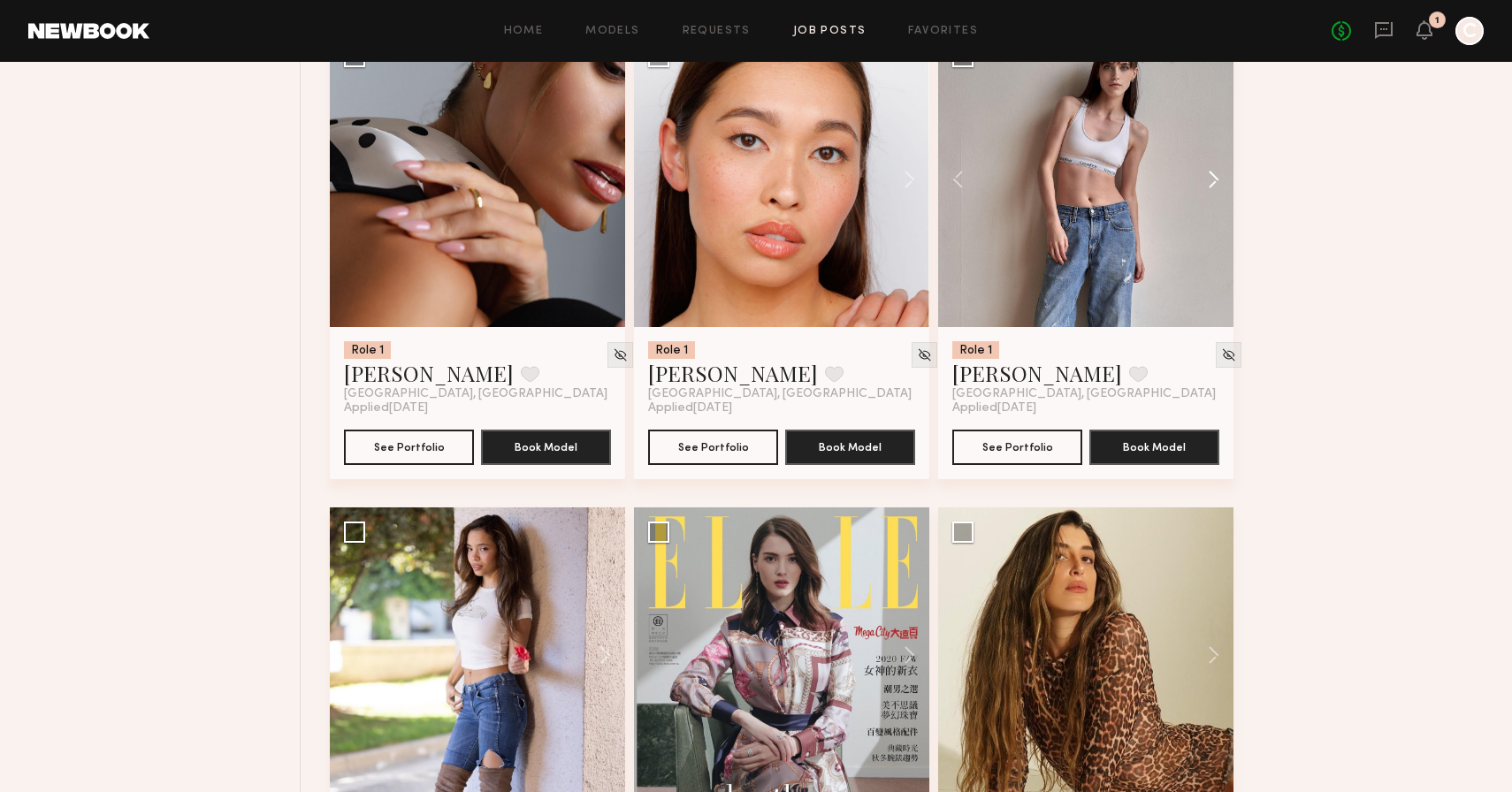
click at [1211, 201] on button at bounding box center [1205, 179] width 57 height 295
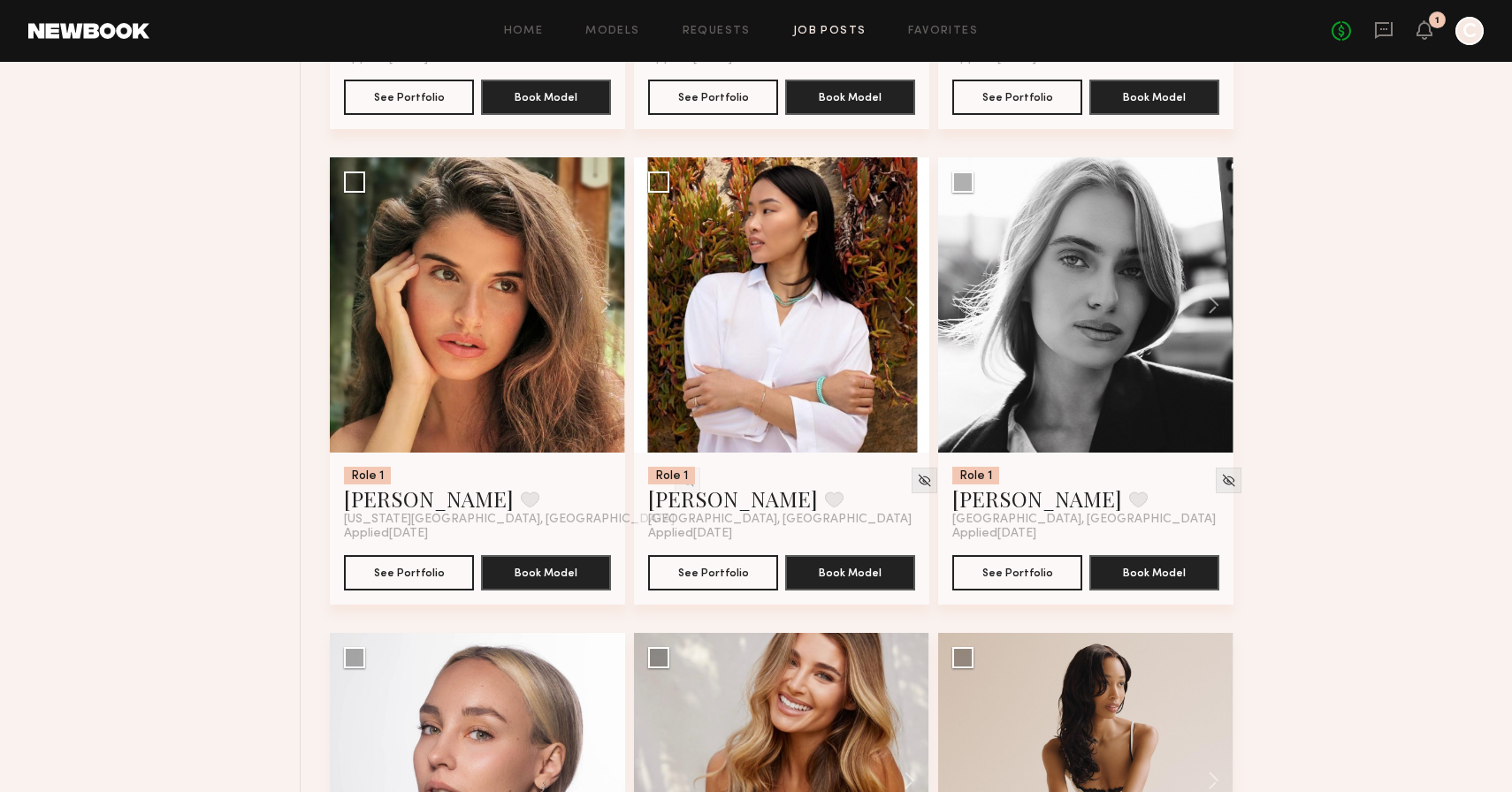
scroll to position [24866, 0]
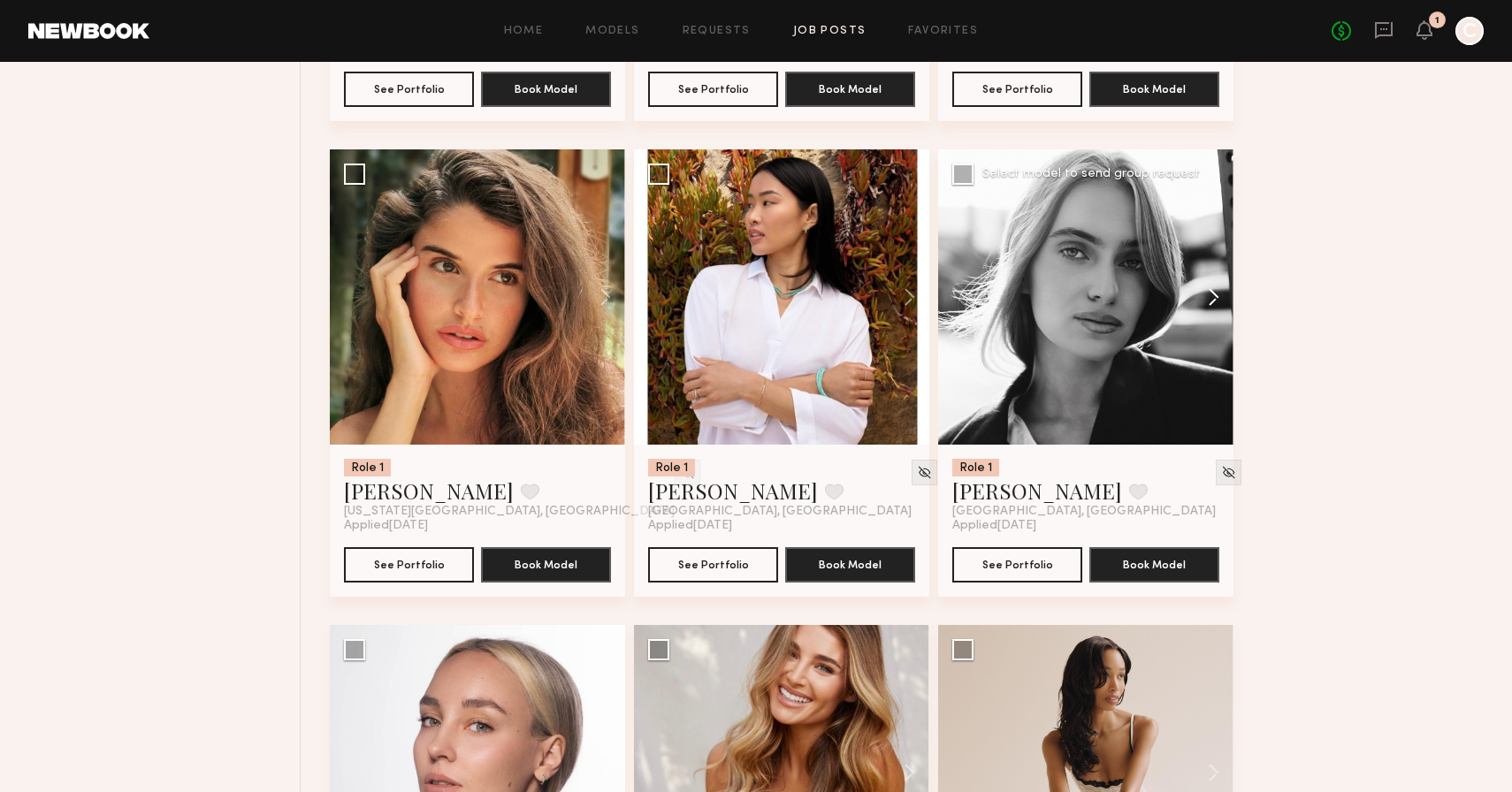
click at [1211, 320] on button at bounding box center [1205, 297] width 57 height 295
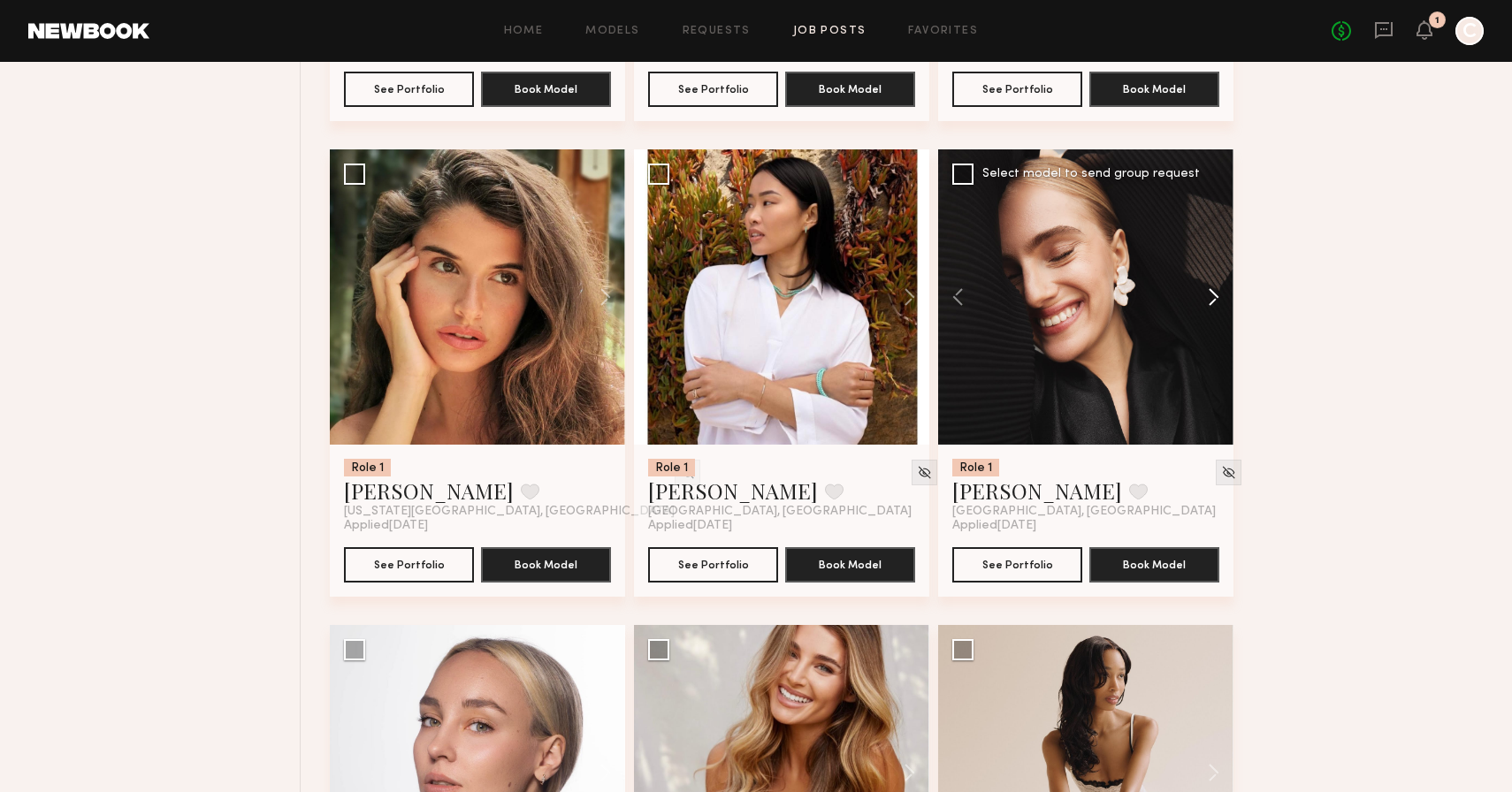
click at [1211, 320] on button at bounding box center [1205, 297] width 57 height 295
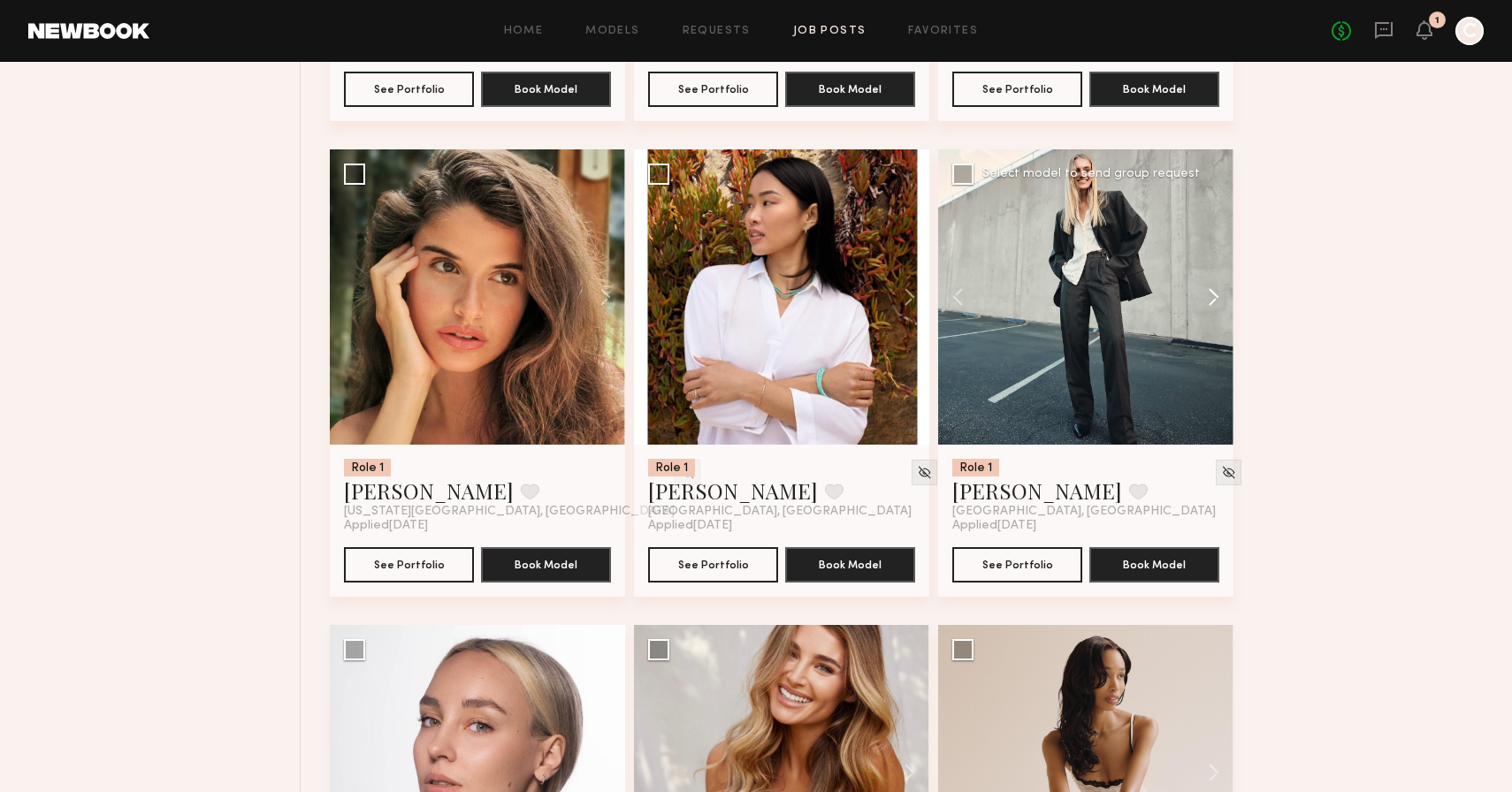
click at [1211, 320] on button at bounding box center [1205, 297] width 57 height 295
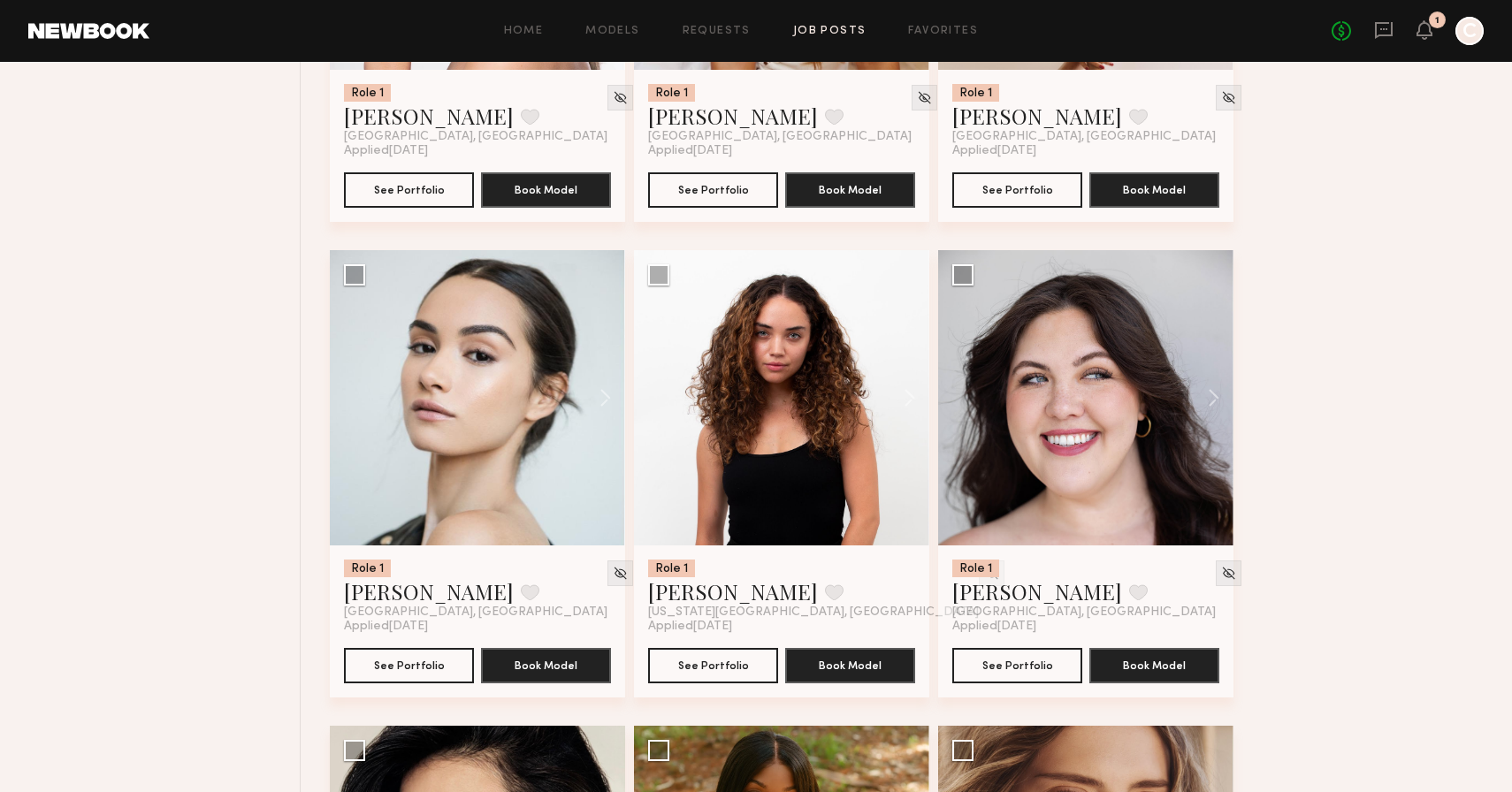
scroll to position [25720, 0]
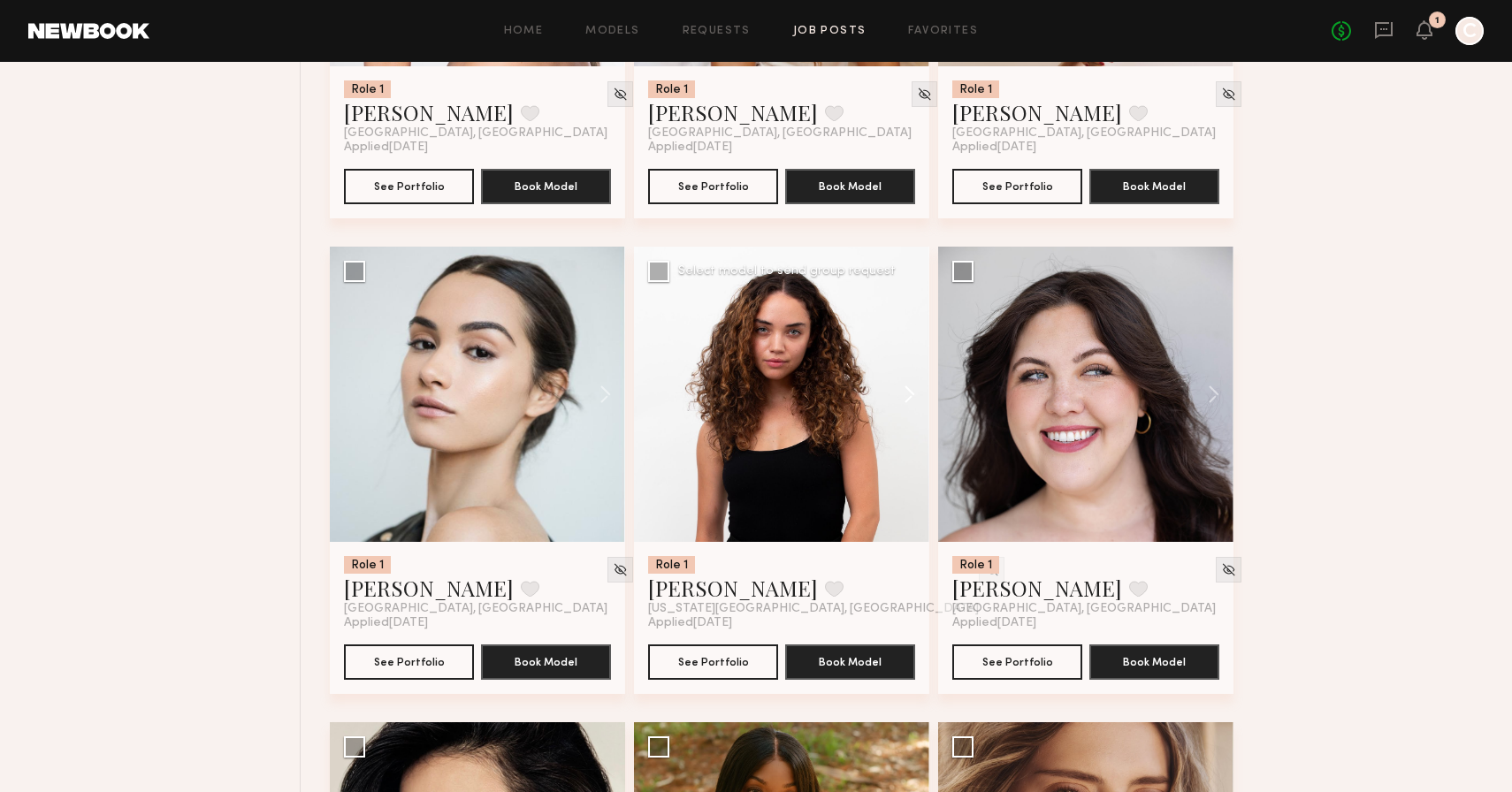
click at [913, 418] on button at bounding box center [901, 395] width 57 height 295
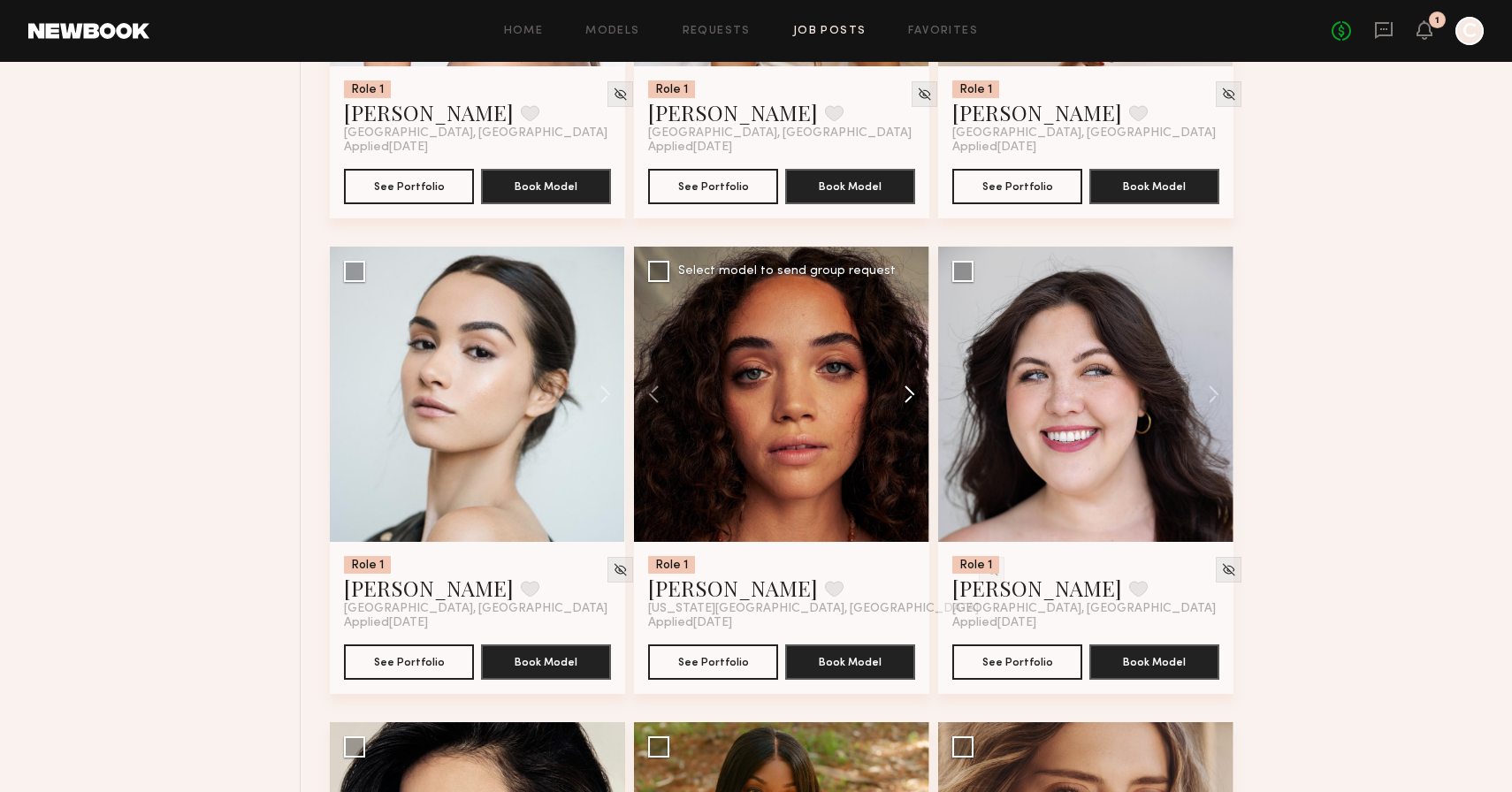
click at [913, 418] on button at bounding box center [901, 395] width 57 height 295
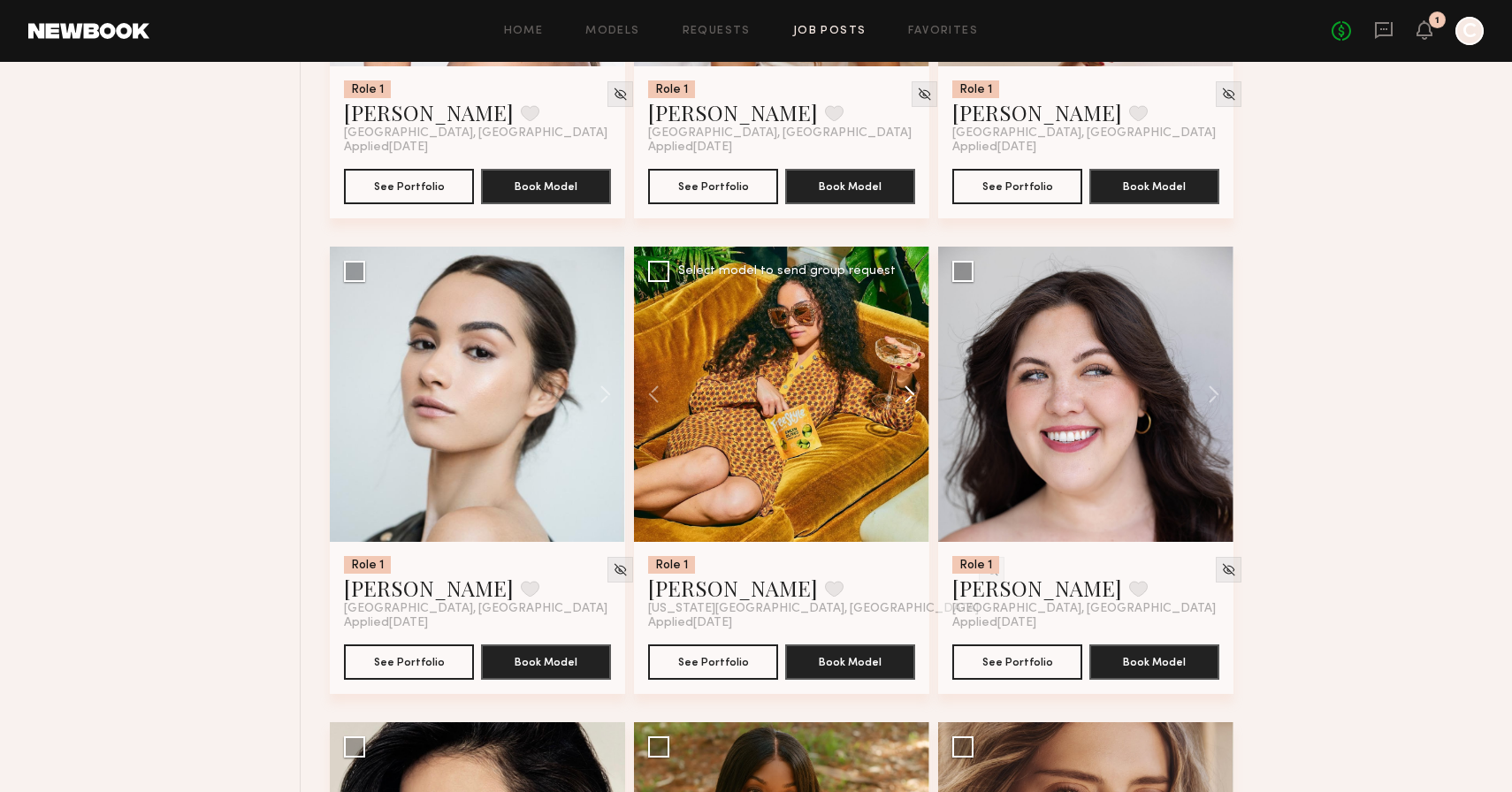
click at [913, 418] on button at bounding box center [901, 395] width 57 height 295
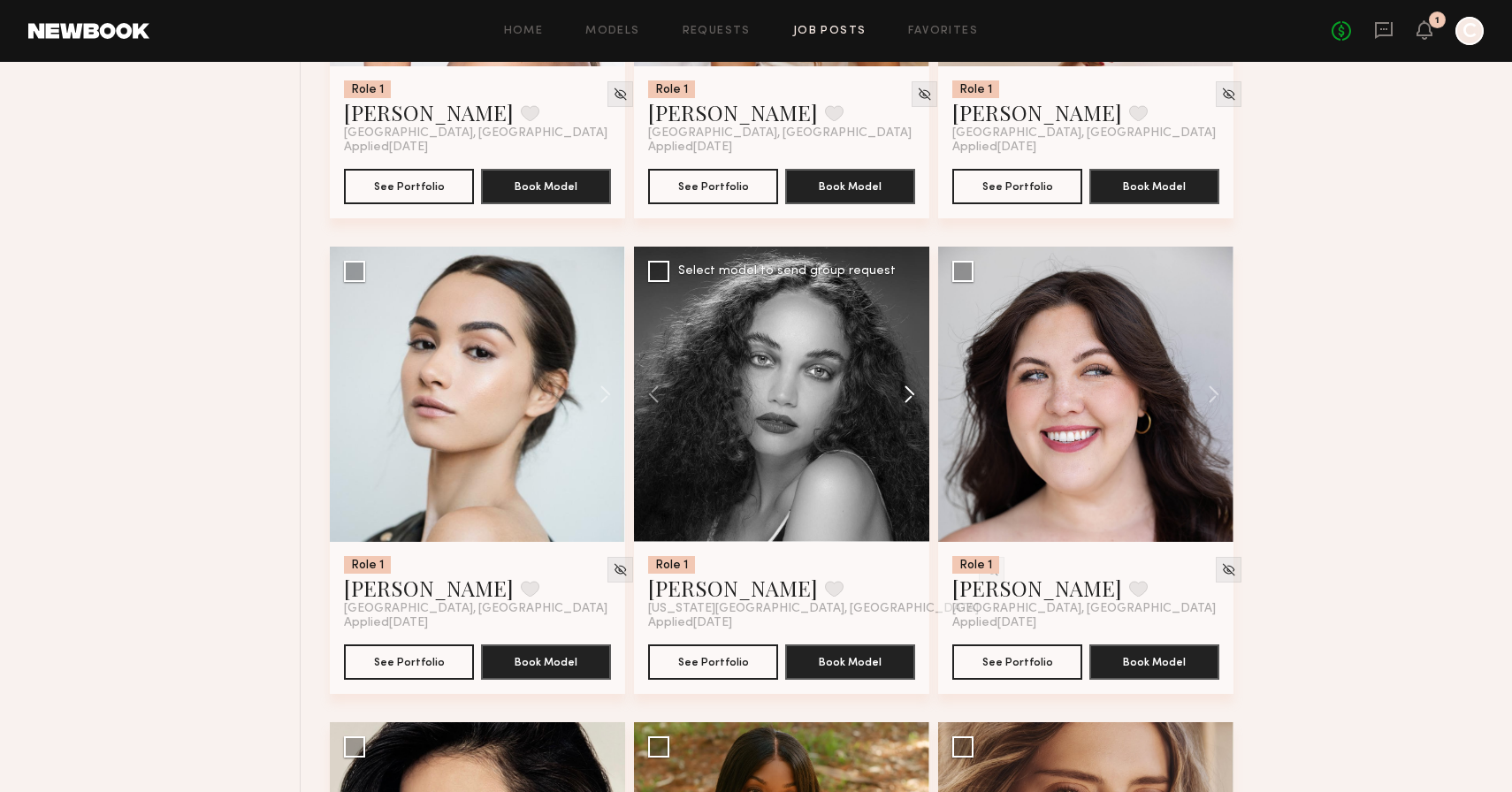
click at [913, 418] on button at bounding box center [901, 395] width 57 height 295
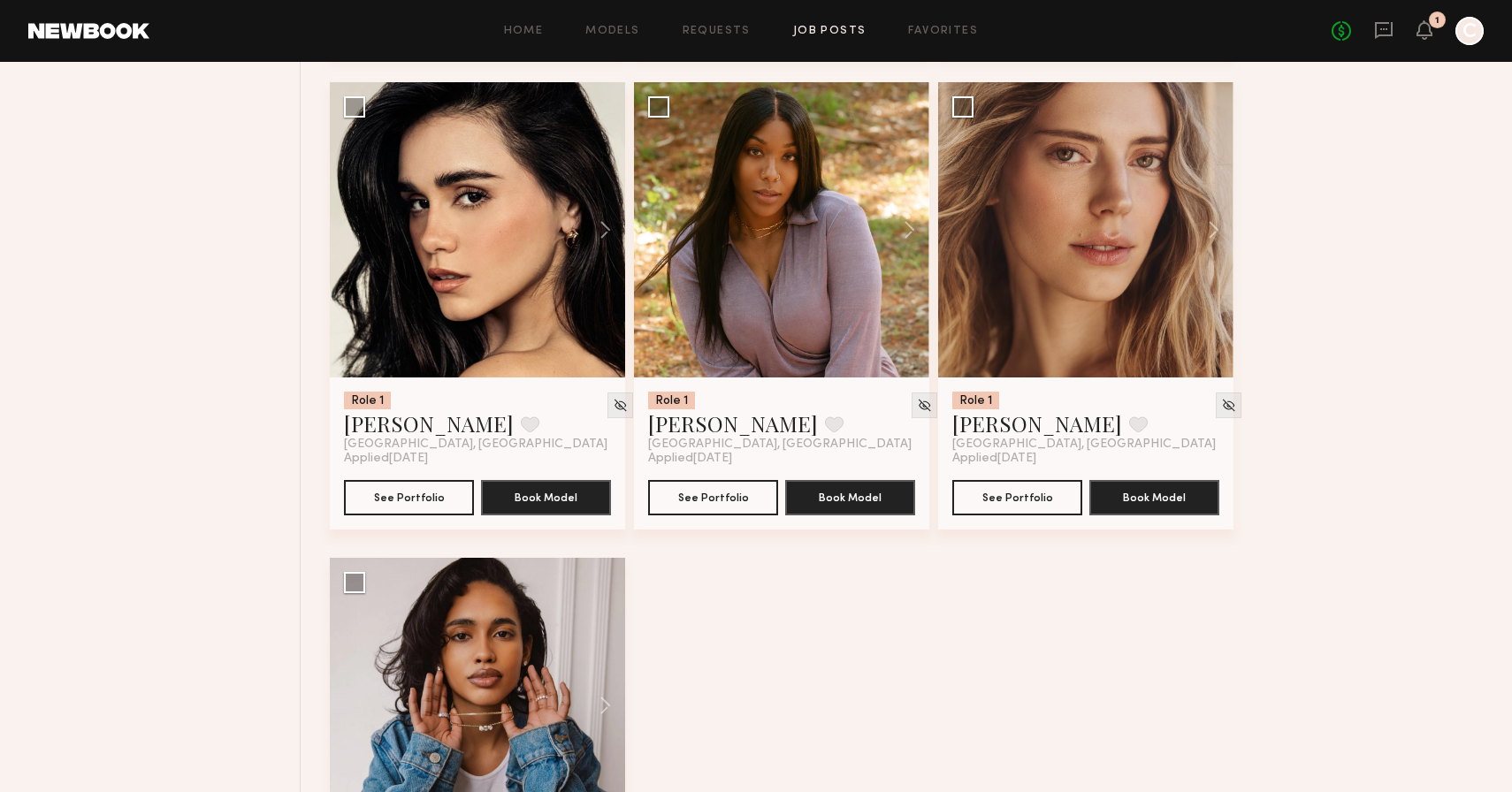
scroll to position [26363, 0]
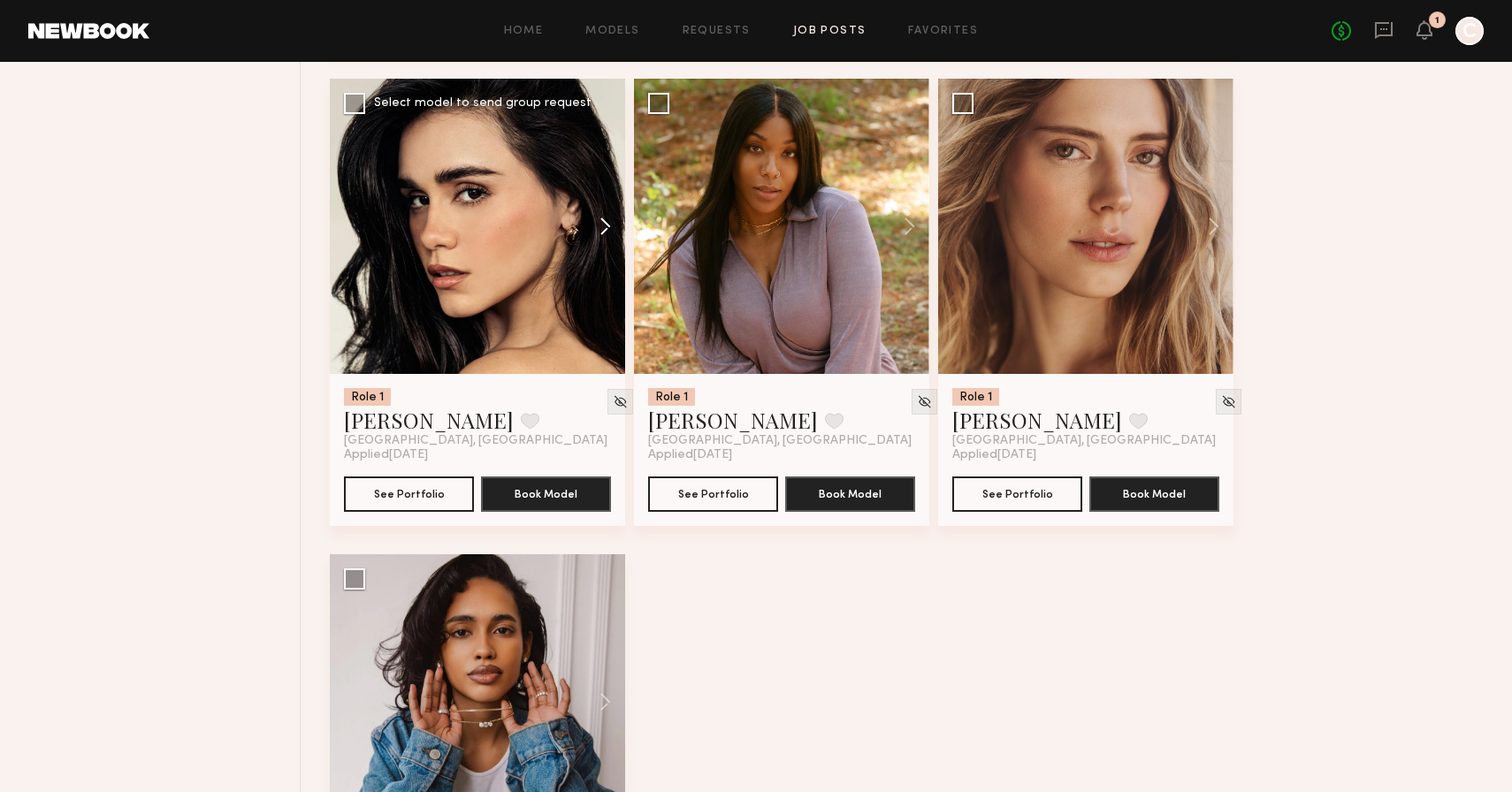
click at [602, 247] on button at bounding box center [596, 227] width 57 height 295
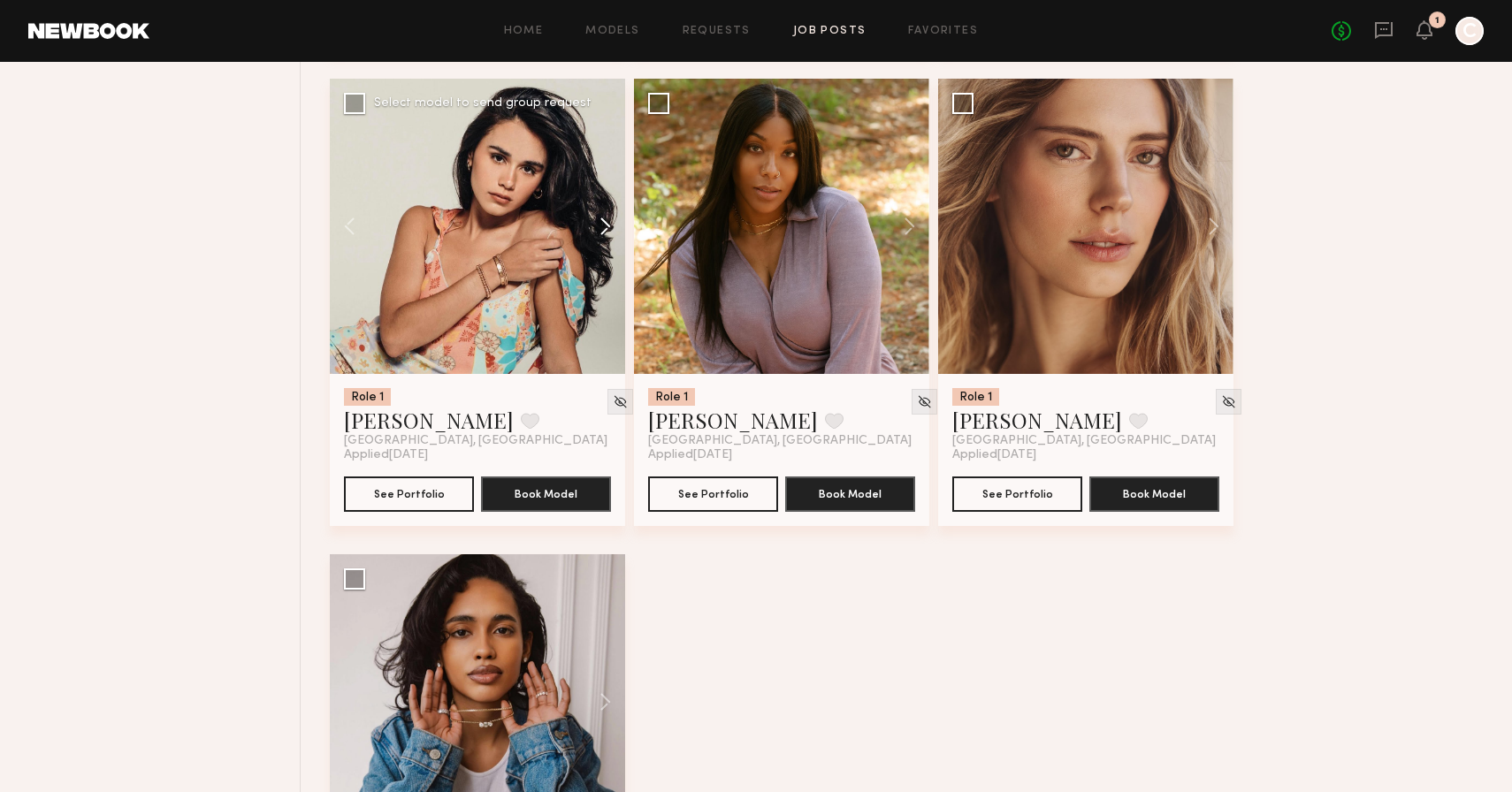
click at [602, 247] on button at bounding box center [596, 227] width 57 height 295
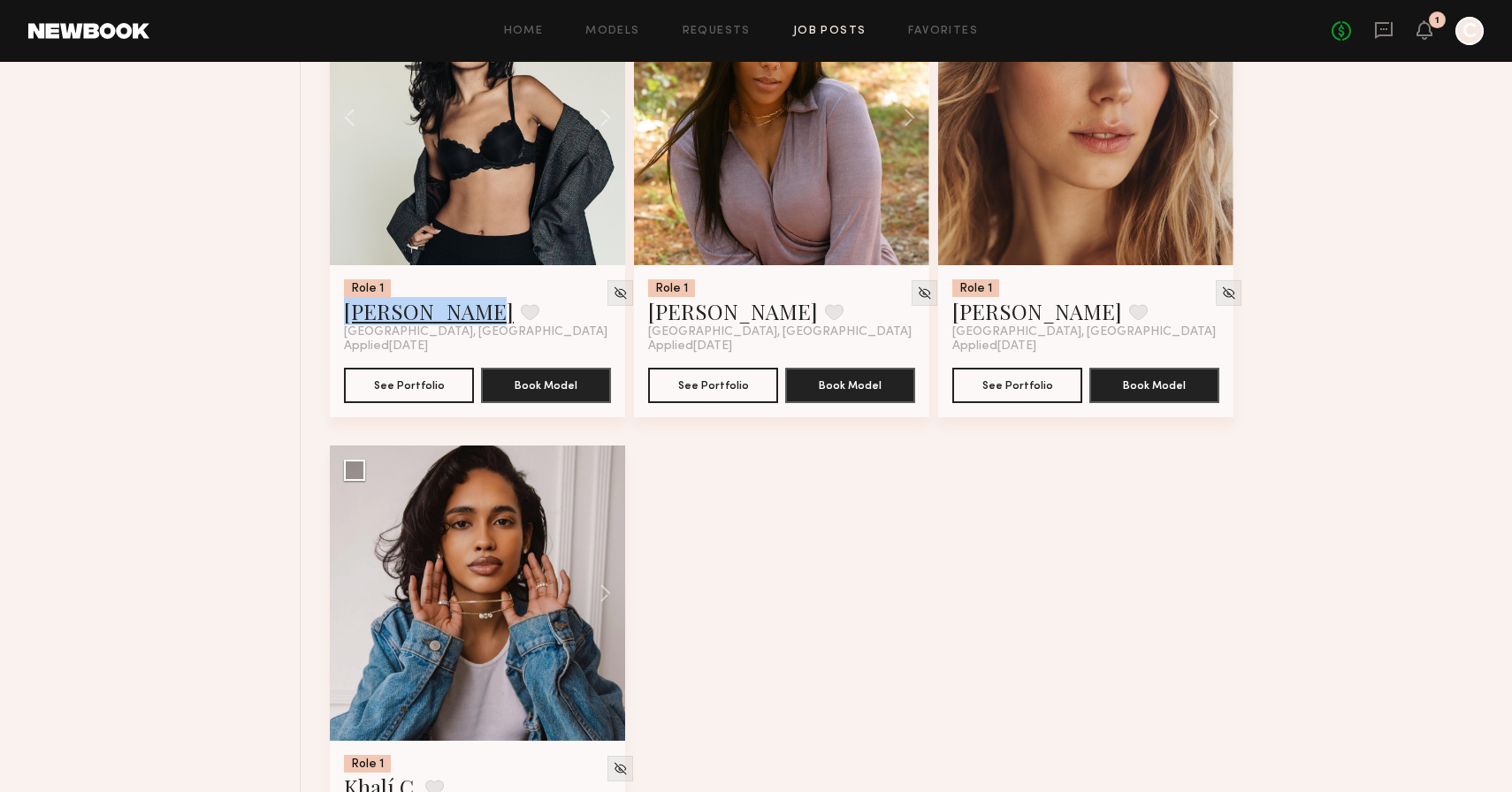
scroll to position [26626, 0]
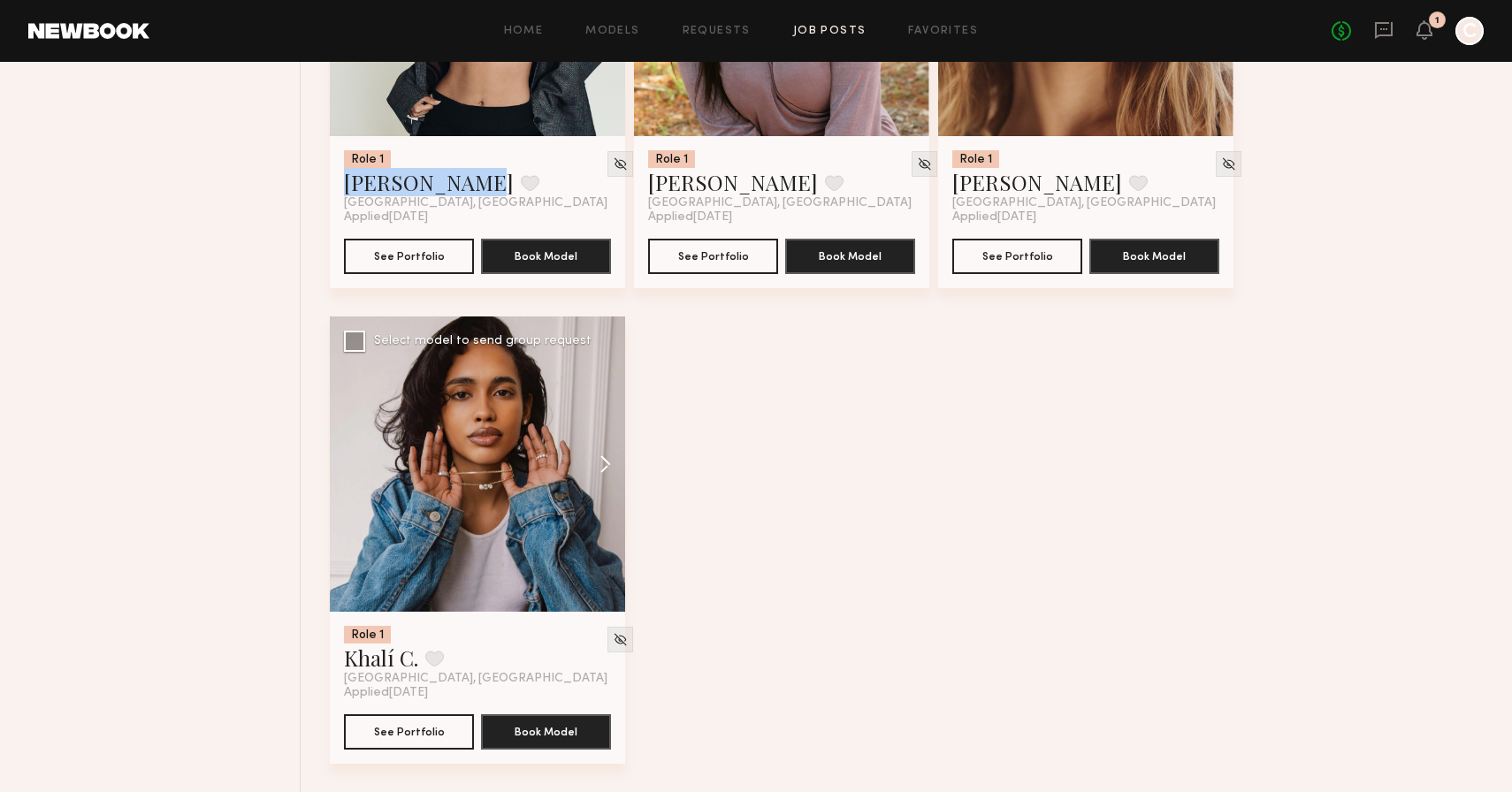
click at [595, 469] on button at bounding box center [596, 464] width 57 height 295
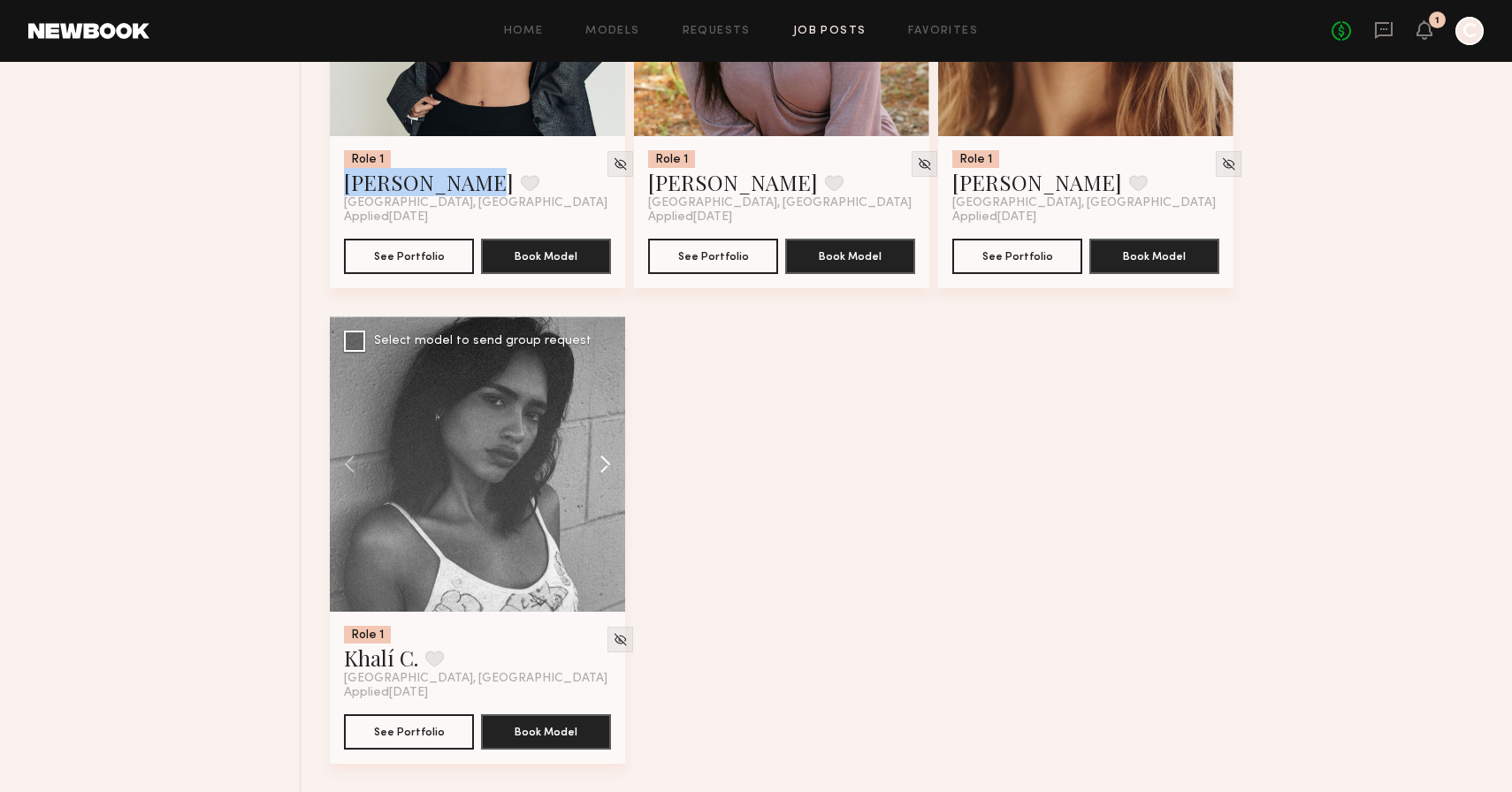
click at [595, 469] on button at bounding box center [596, 464] width 57 height 295
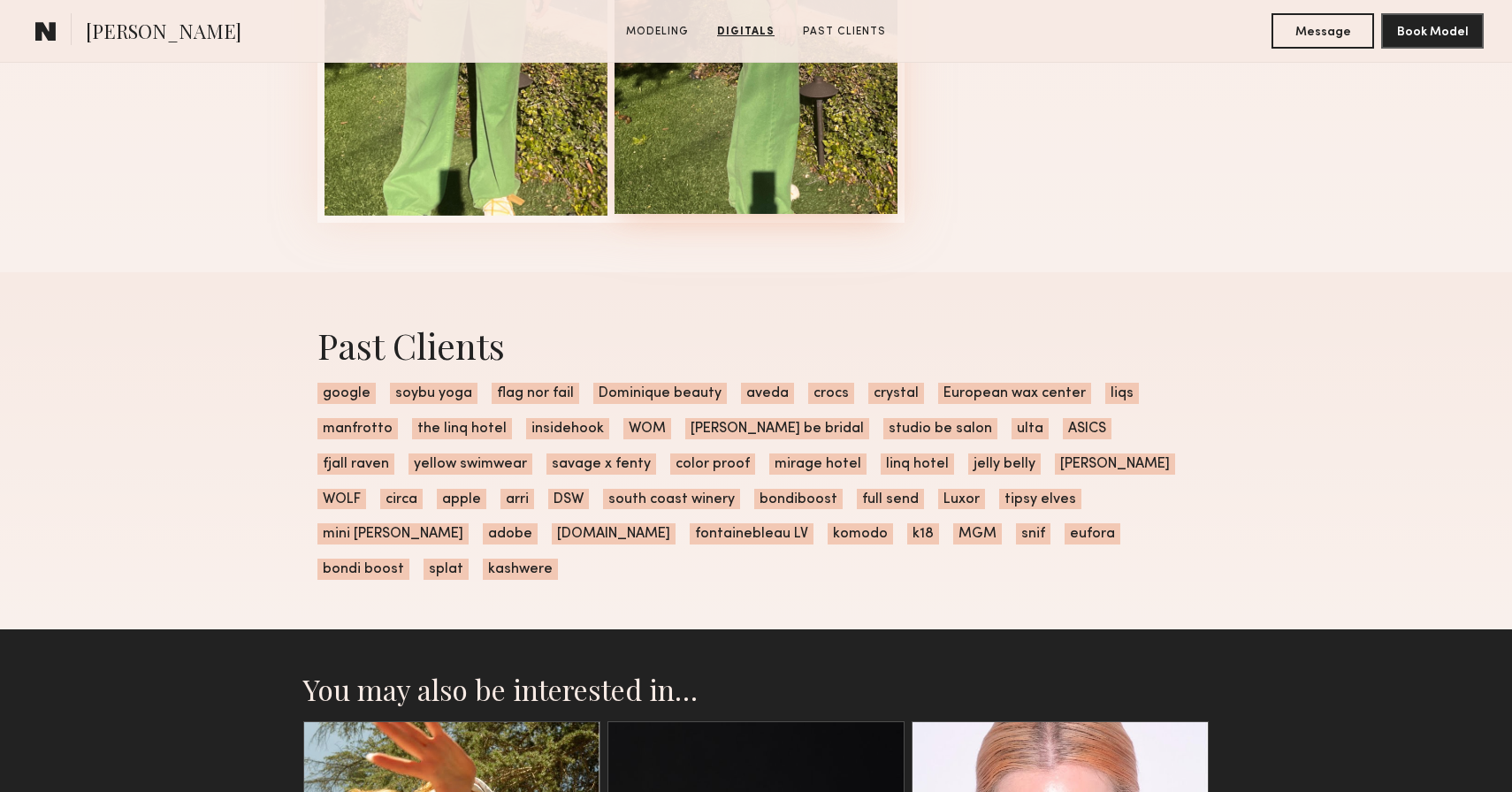
scroll to position [2263, 0]
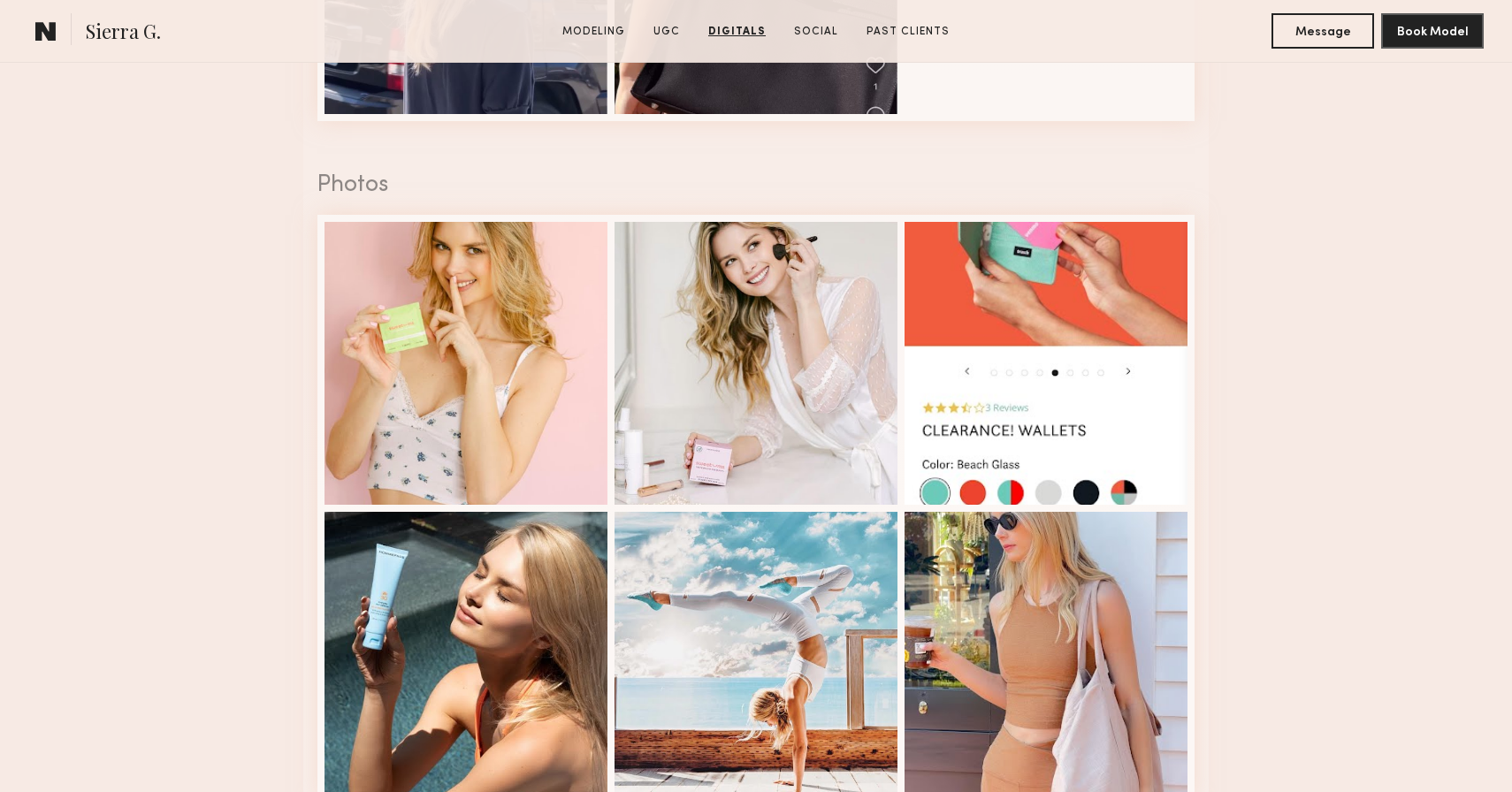
scroll to position [2225, 0]
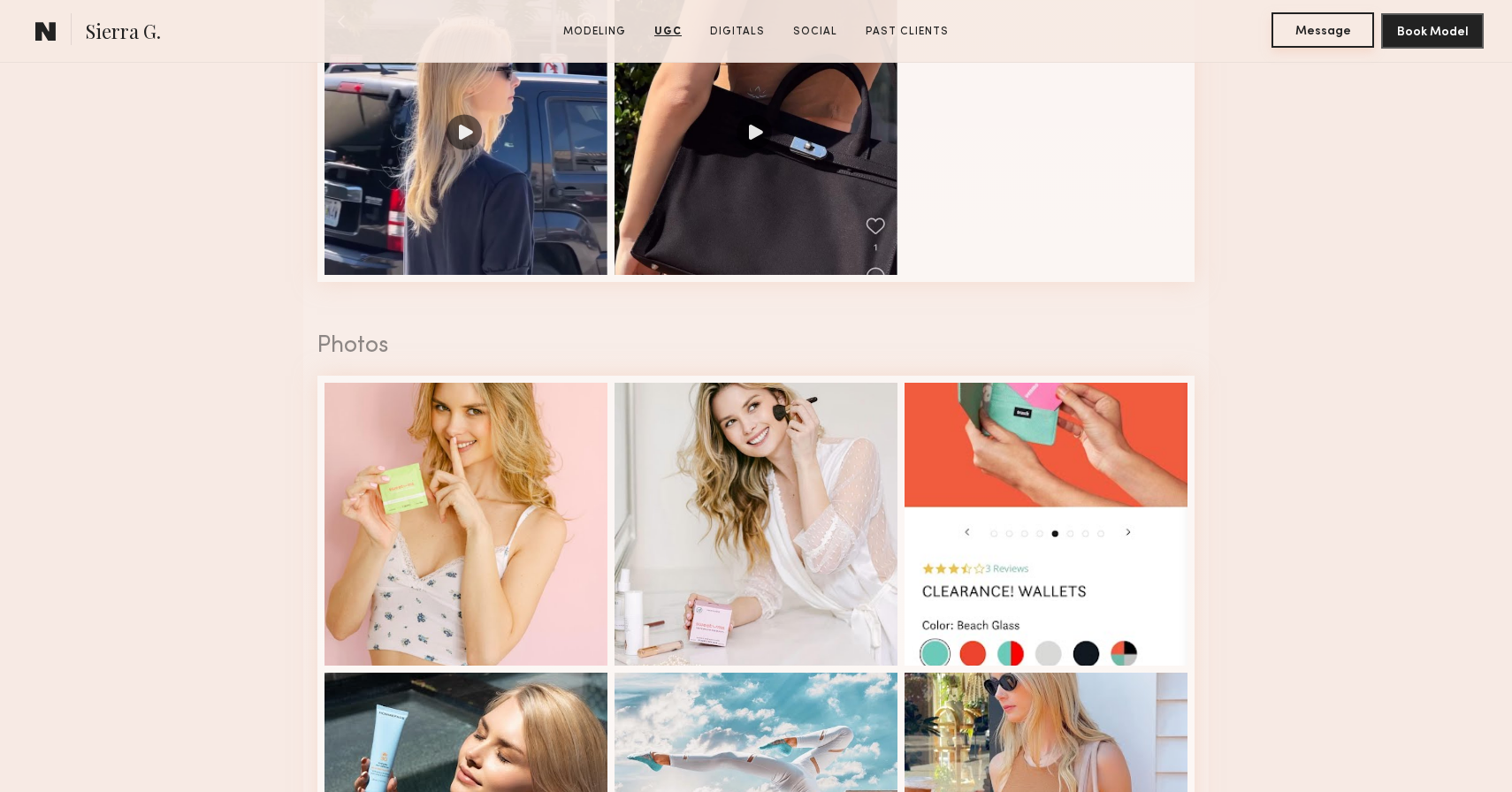
click at [1325, 33] on button "Message" at bounding box center [1323, 30] width 102 height 35
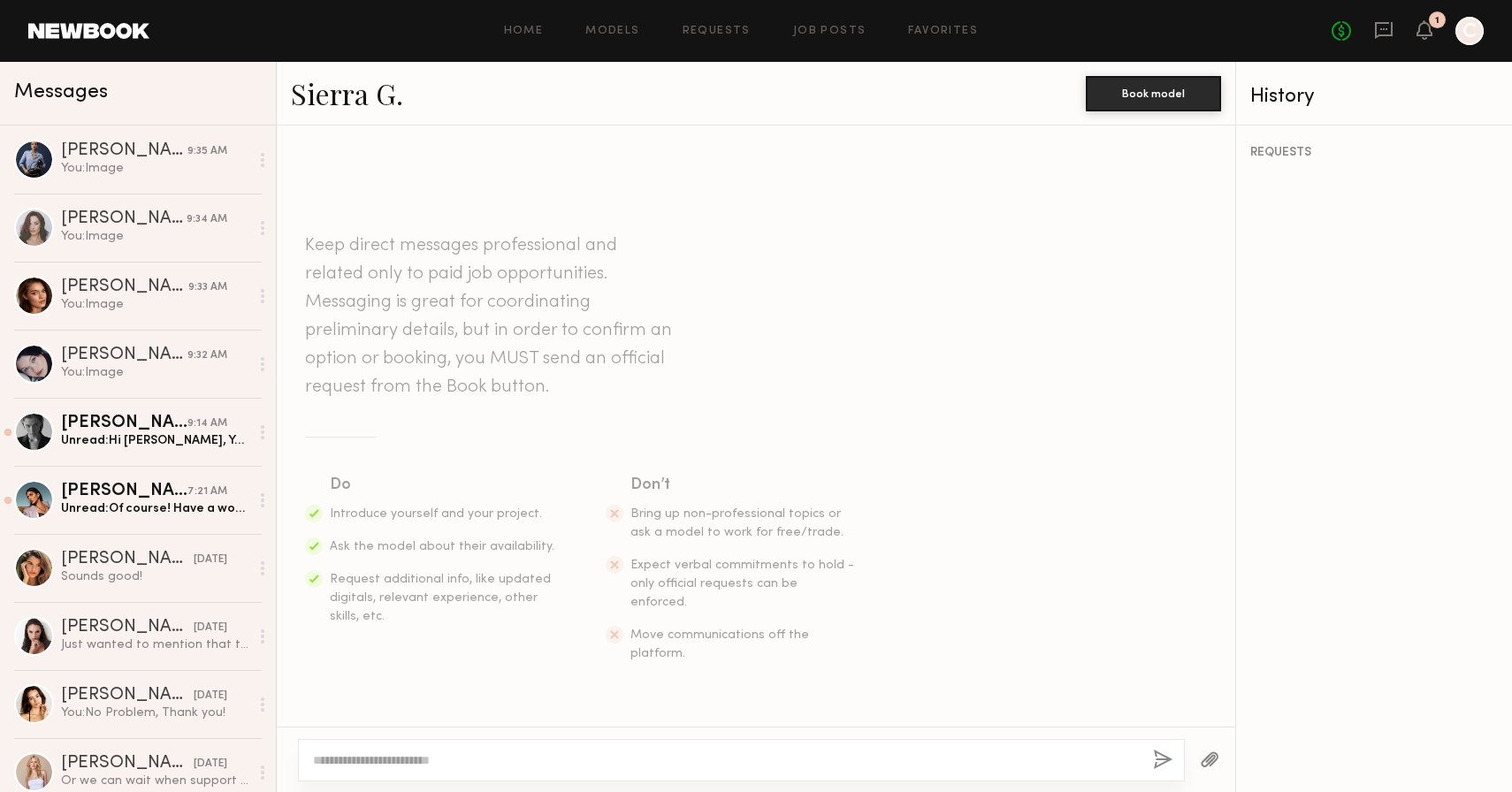
click at [338, 85] on link "Sierra G." at bounding box center [346, 93] width 112 height 38
click at [589, 760] on textarea at bounding box center [725, 760] width 826 height 18
paste textarea "**********"
type textarea "**********"
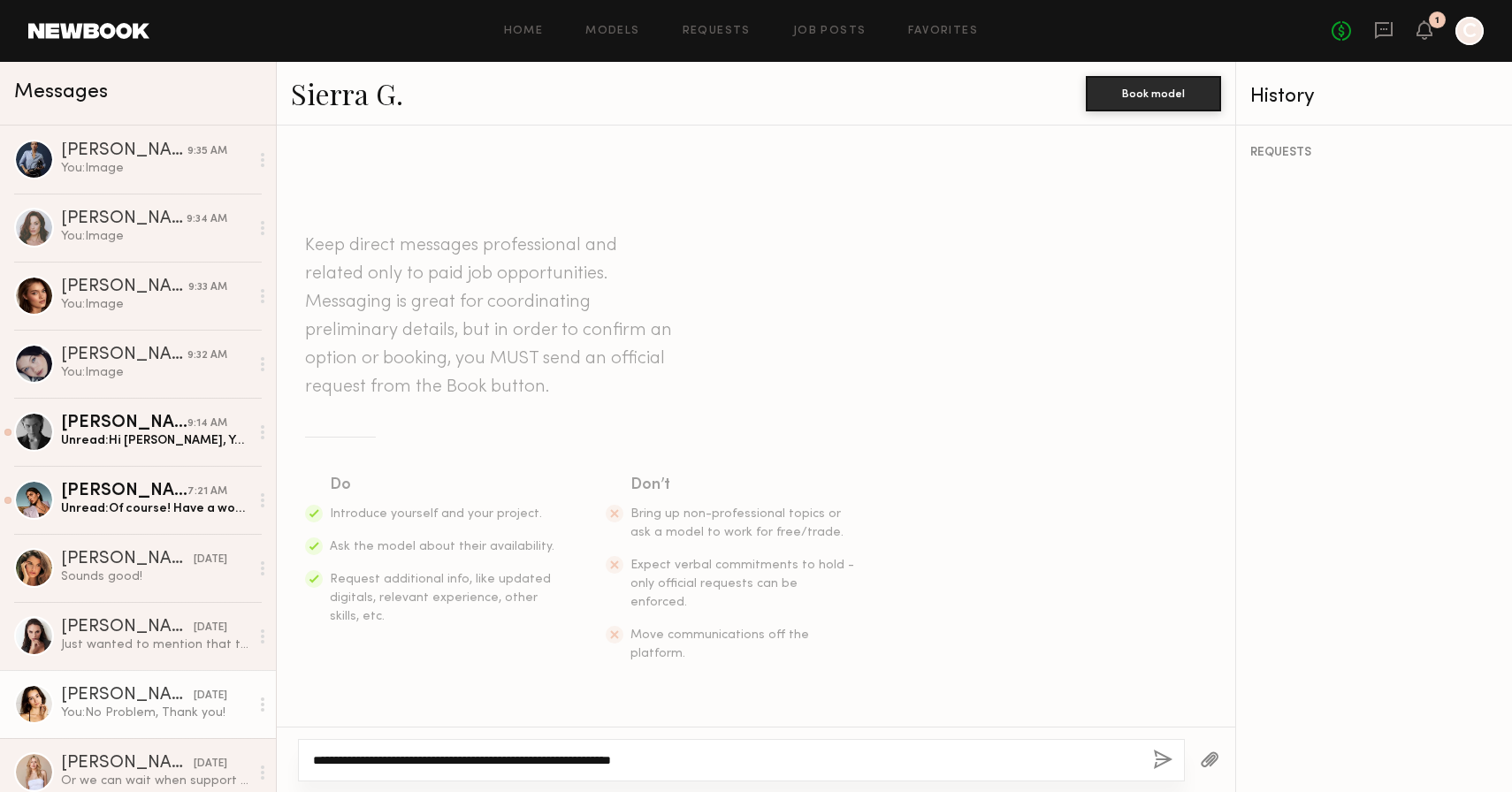
drag, startPoint x: 718, startPoint y: 760, endPoint x: 151, endPoint y: 723, distance: 568.2
click at [154, 724] on div "Messages Kloey R. 9:35 AM You: Image Tayler C. 9:34 AM You: Image Oleksa K. 9:3…" at bounding box center [756, 427] width 1512 height 731
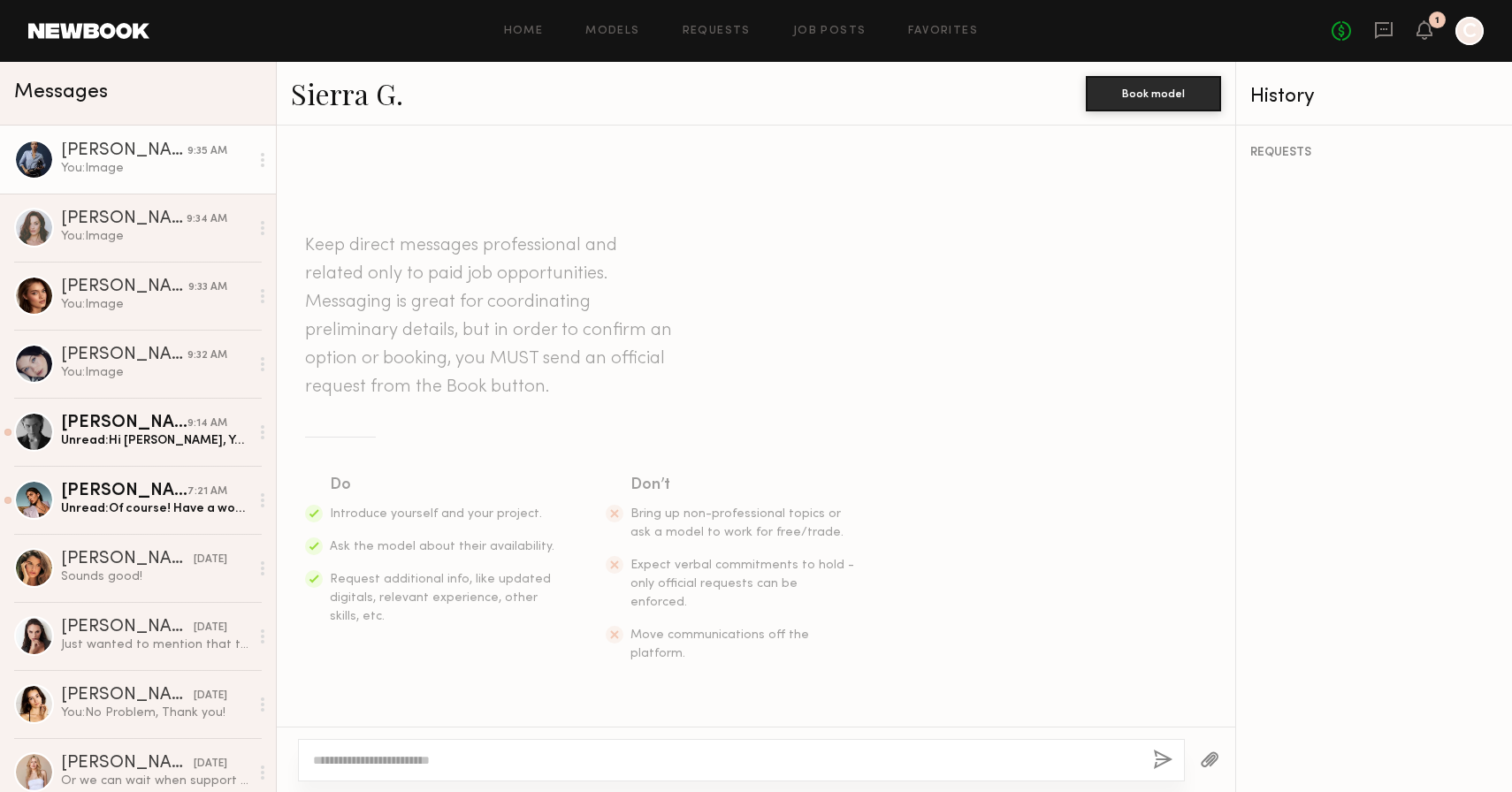
click at [123, 170] on div "You: Image" at bounding box center [155, 168] width 189 height 17
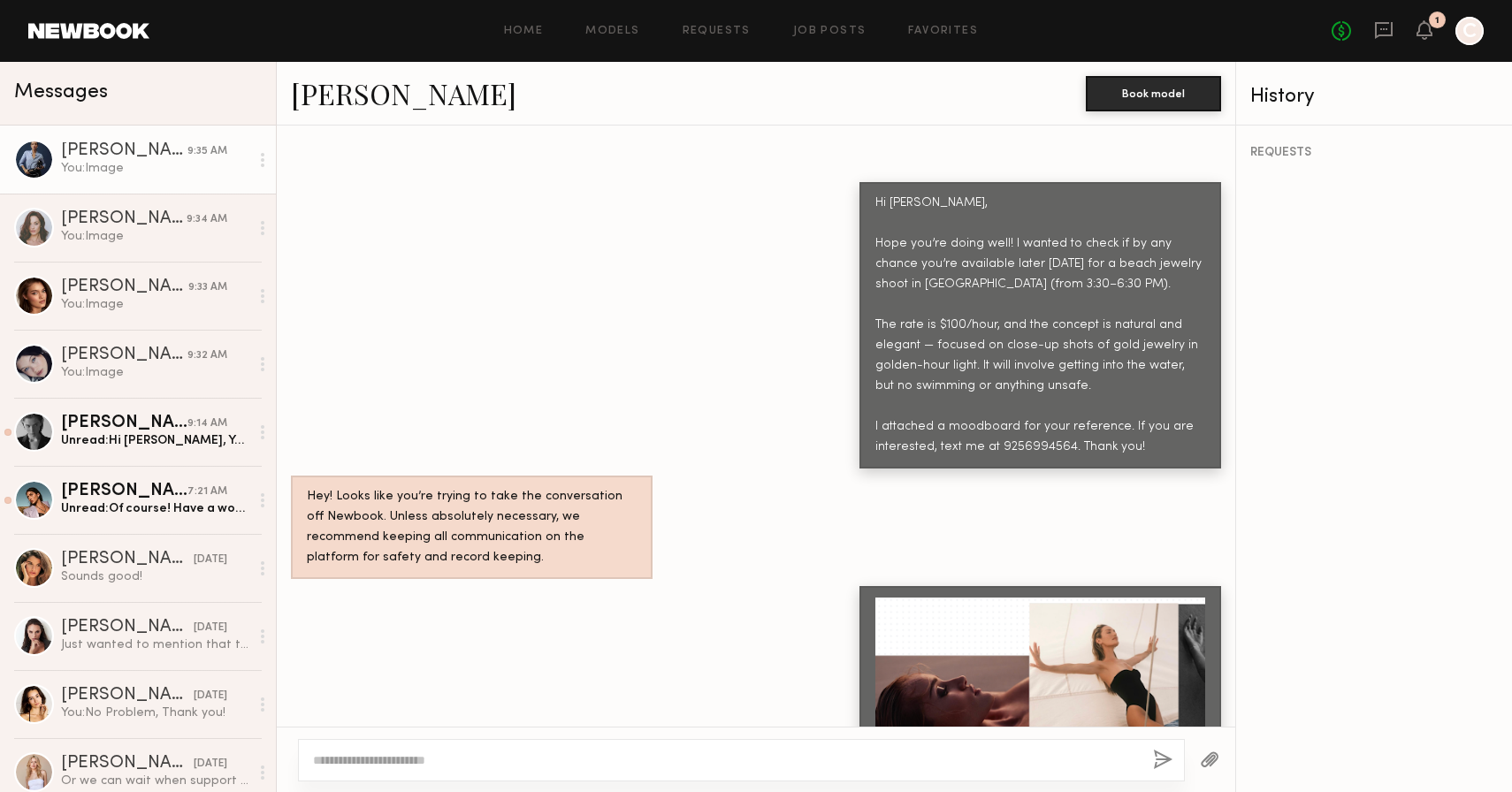
scroll to position [1146, 0]
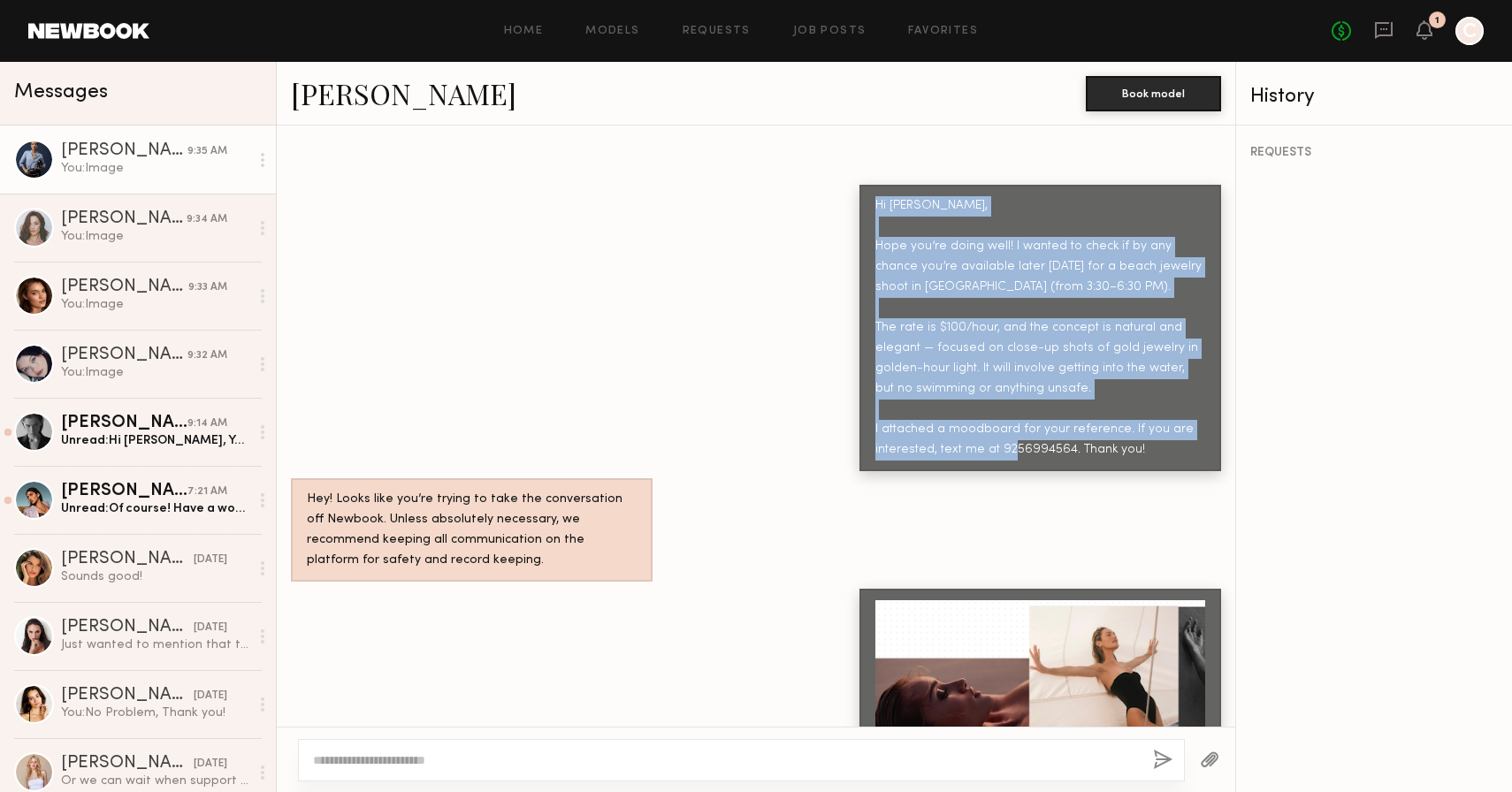
drag, startPoint x: 1160, startPoint y: 450, endPoint x: 867, endPoint y: 184, distance: 395.7
click at [867, 185] on div "Hi Kloey, Hope you’re doing well! I wanted to check if by any chance you’re ava…" at bounding box center [1040, 328] width 361 height 286
copy div "Hi Kloey, Hope you’re doing well! I wanted to check if by any chance you’re ava…"
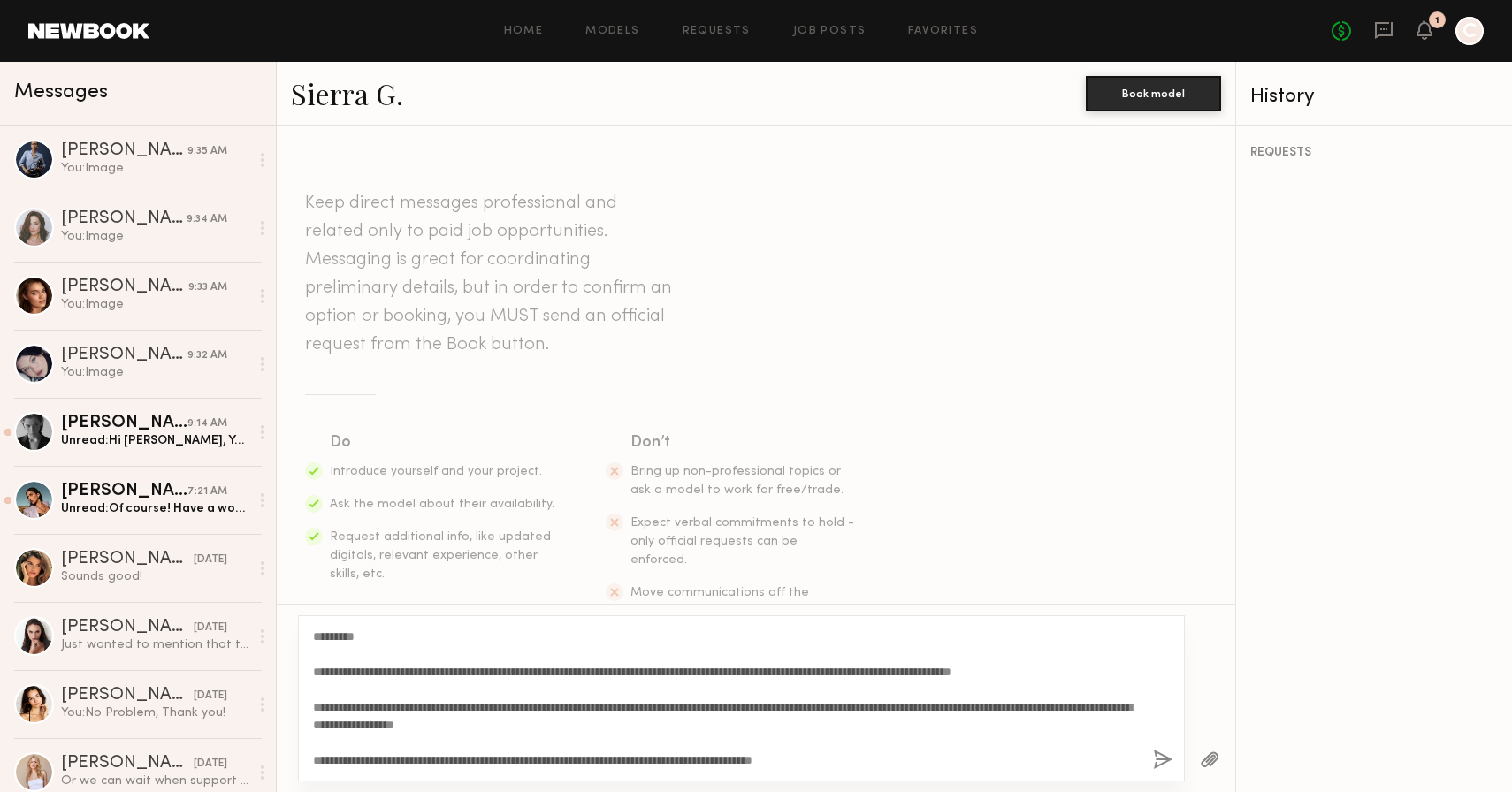
drag, startPoint x: 358, startPoint y: 638, endPoint x: 330, endPoint y: 638, distance: 28.0
click at [330, 638] on textarea "**********" at bounding box center [725, 698] width 826 height 141
click at [951, 766] on textarea "**********" at bounding box center [725, 698] width 826 height 141
click at [811, 760] on textarea "**********" at bounding box center [725, 698] width 826 height 141
type textarea "**********"
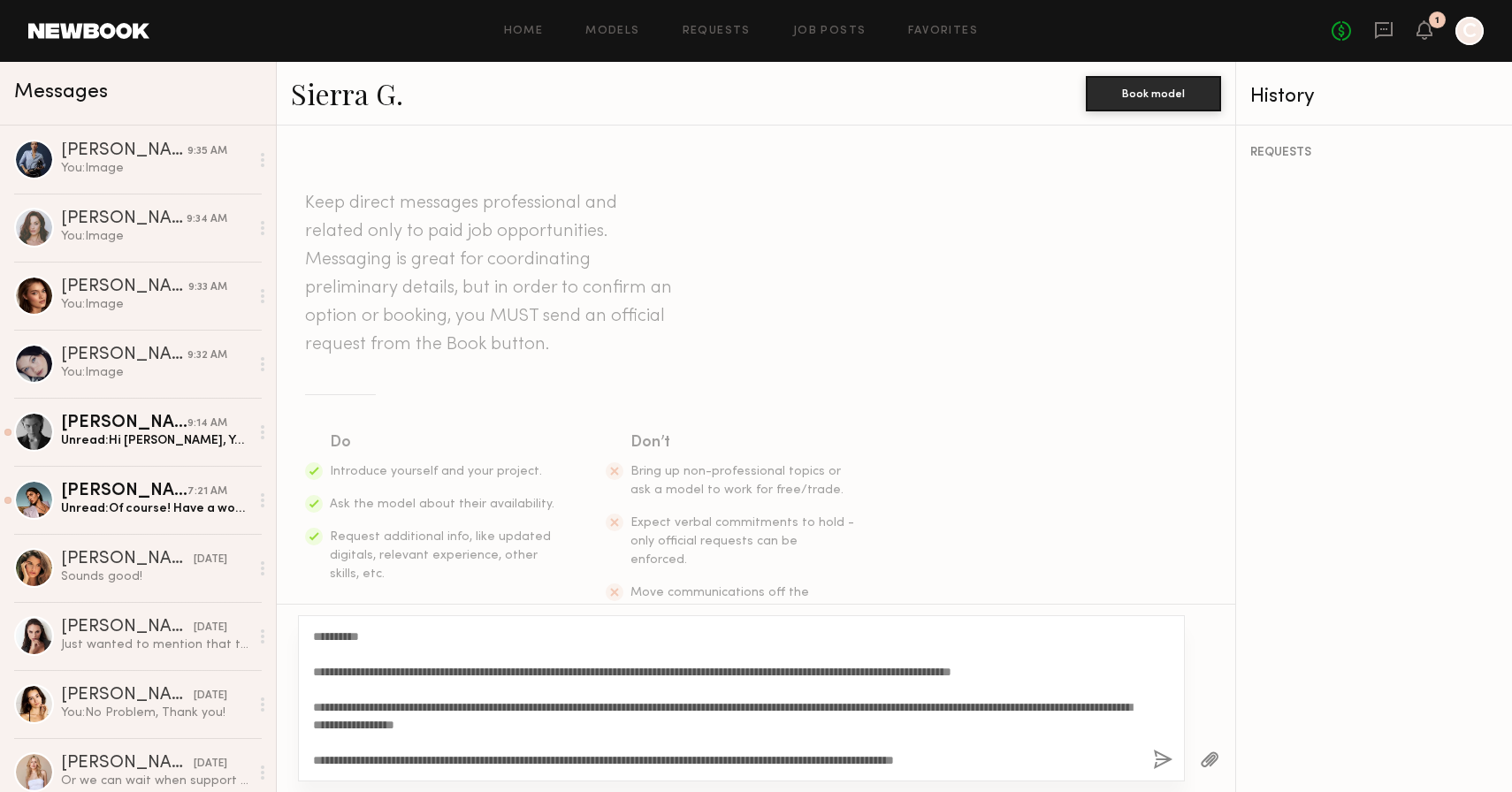
click at [1157, 752] on button "button" at bounding box center [1163, 760] width 20 height 22
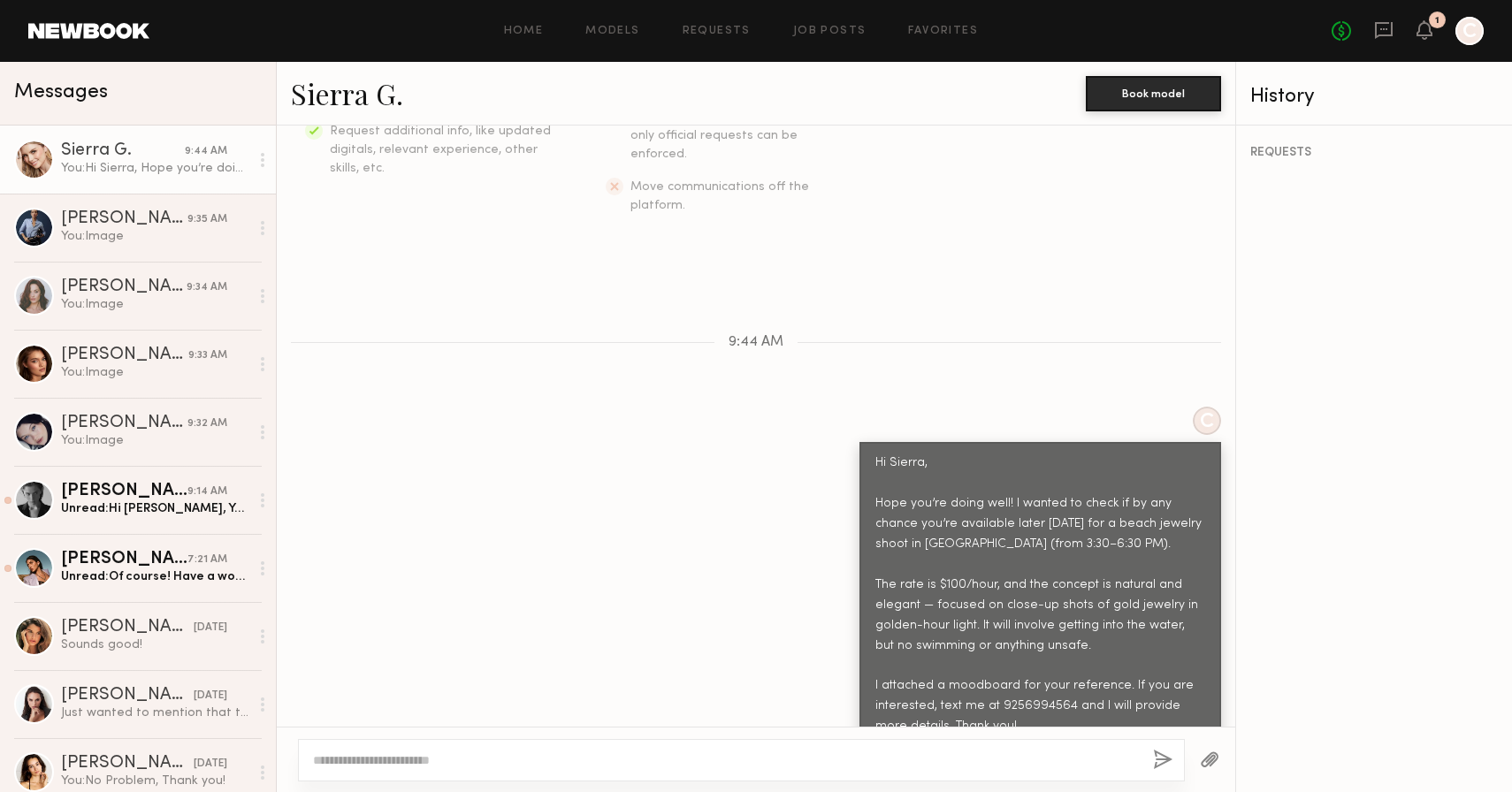
click at [1209, 760] on button "button" at bounding box center [1209, 760] width 20 height 22
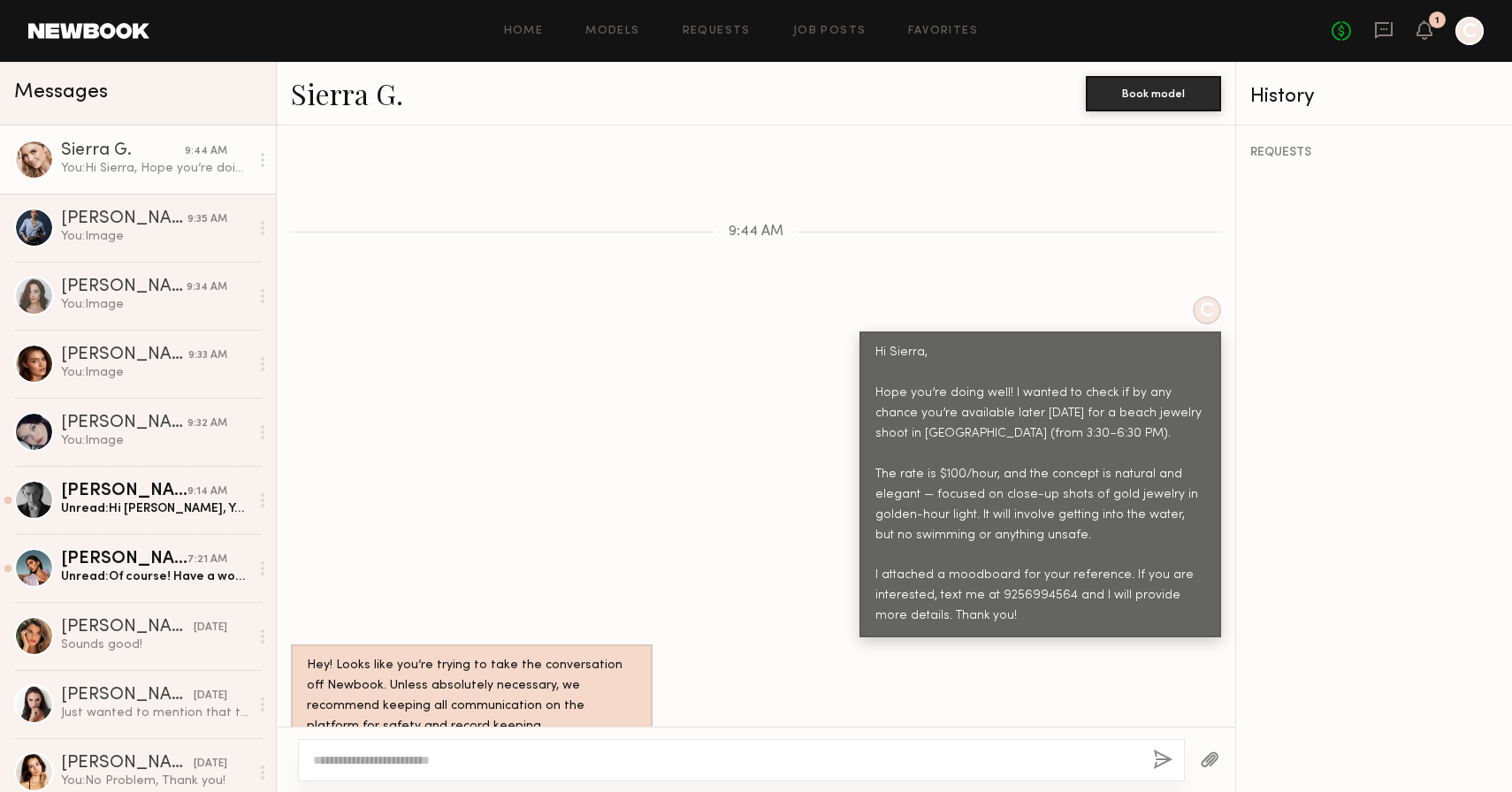
scroll to position [876, 0]
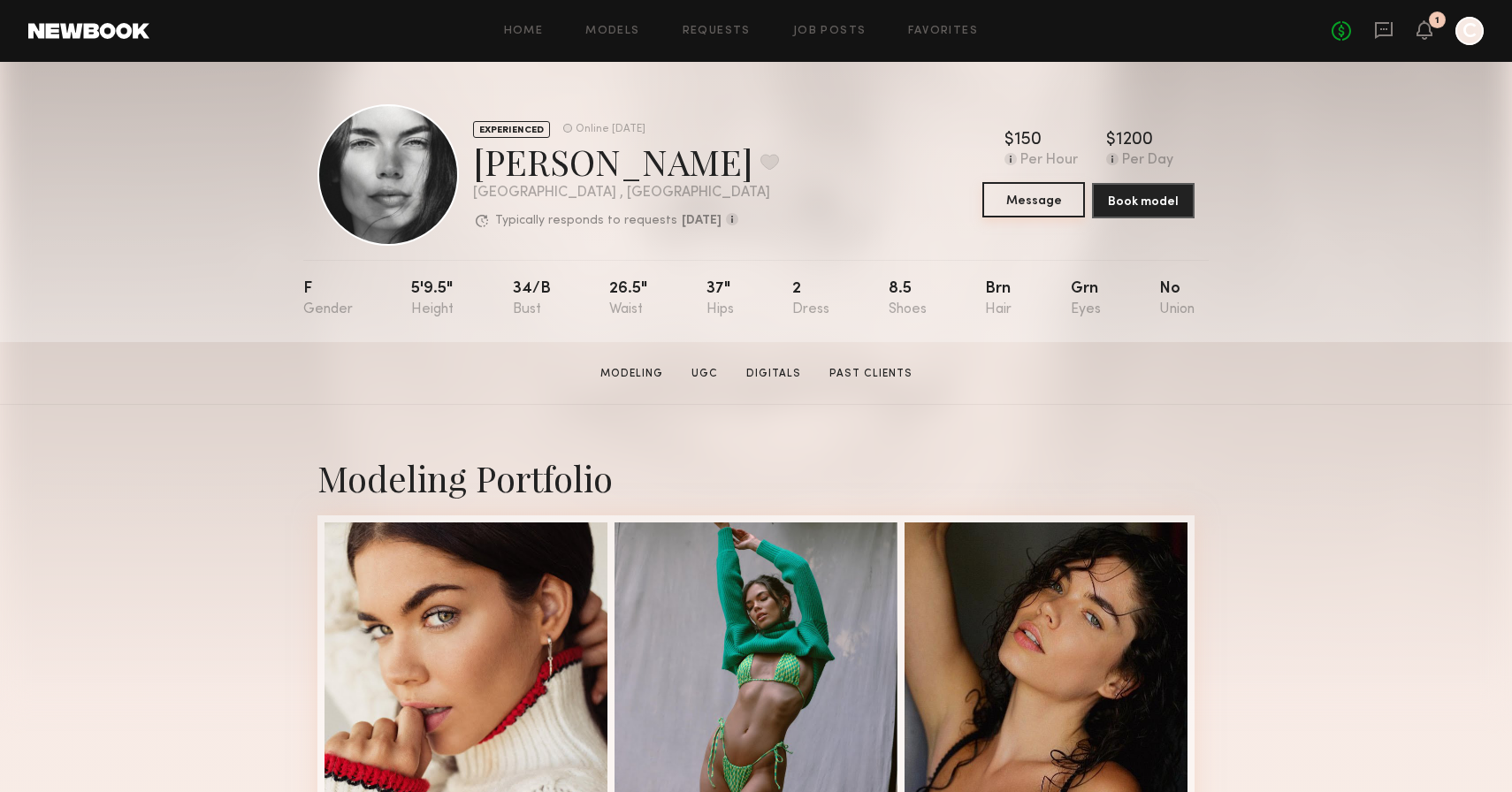
click at [1048, 201] on button "Message" at bounding box center [1034, 200] width 102 height 35
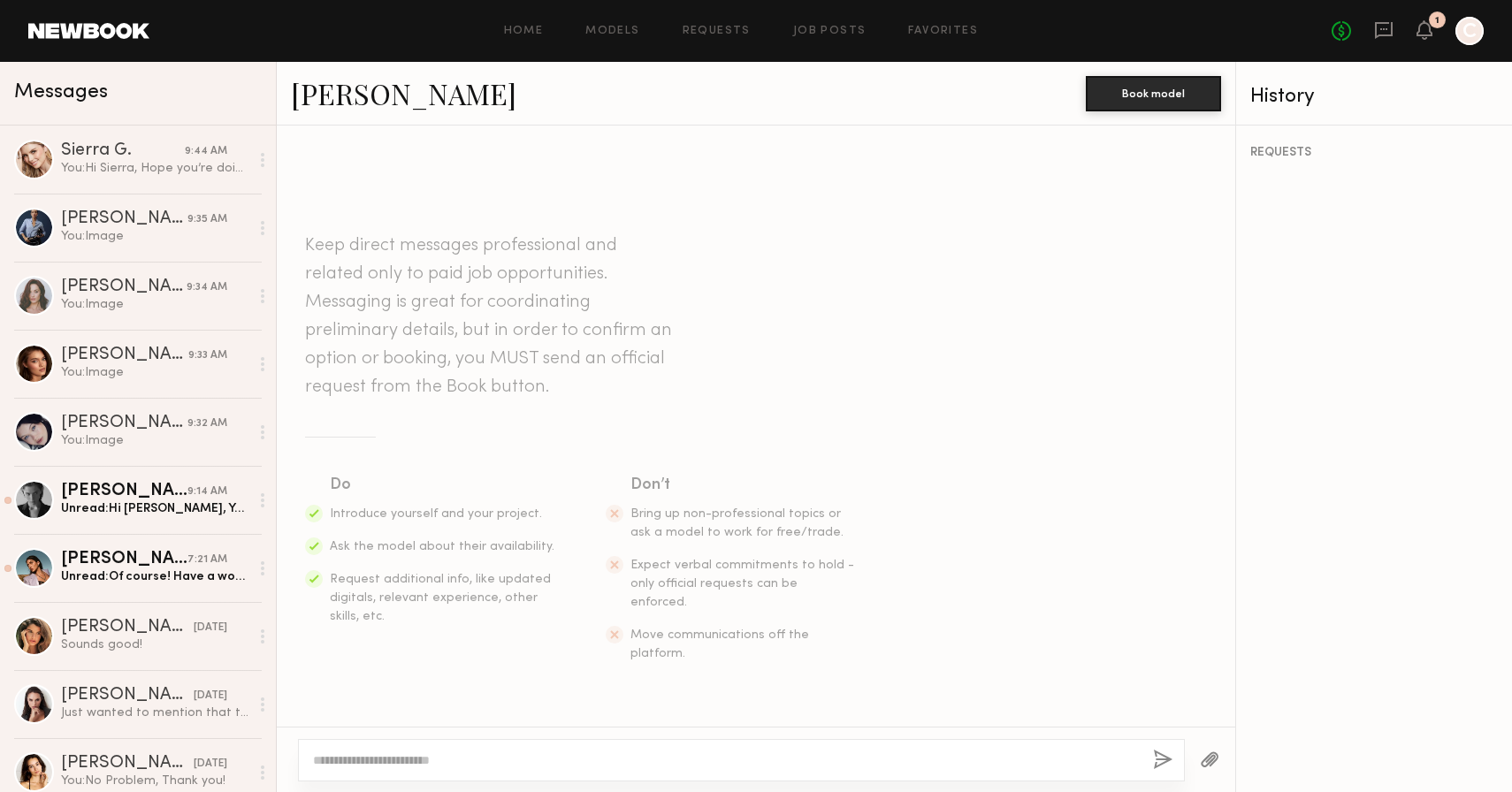
click at [520, 757] on textarea at bounding box center [725, 760] width 826 height 18
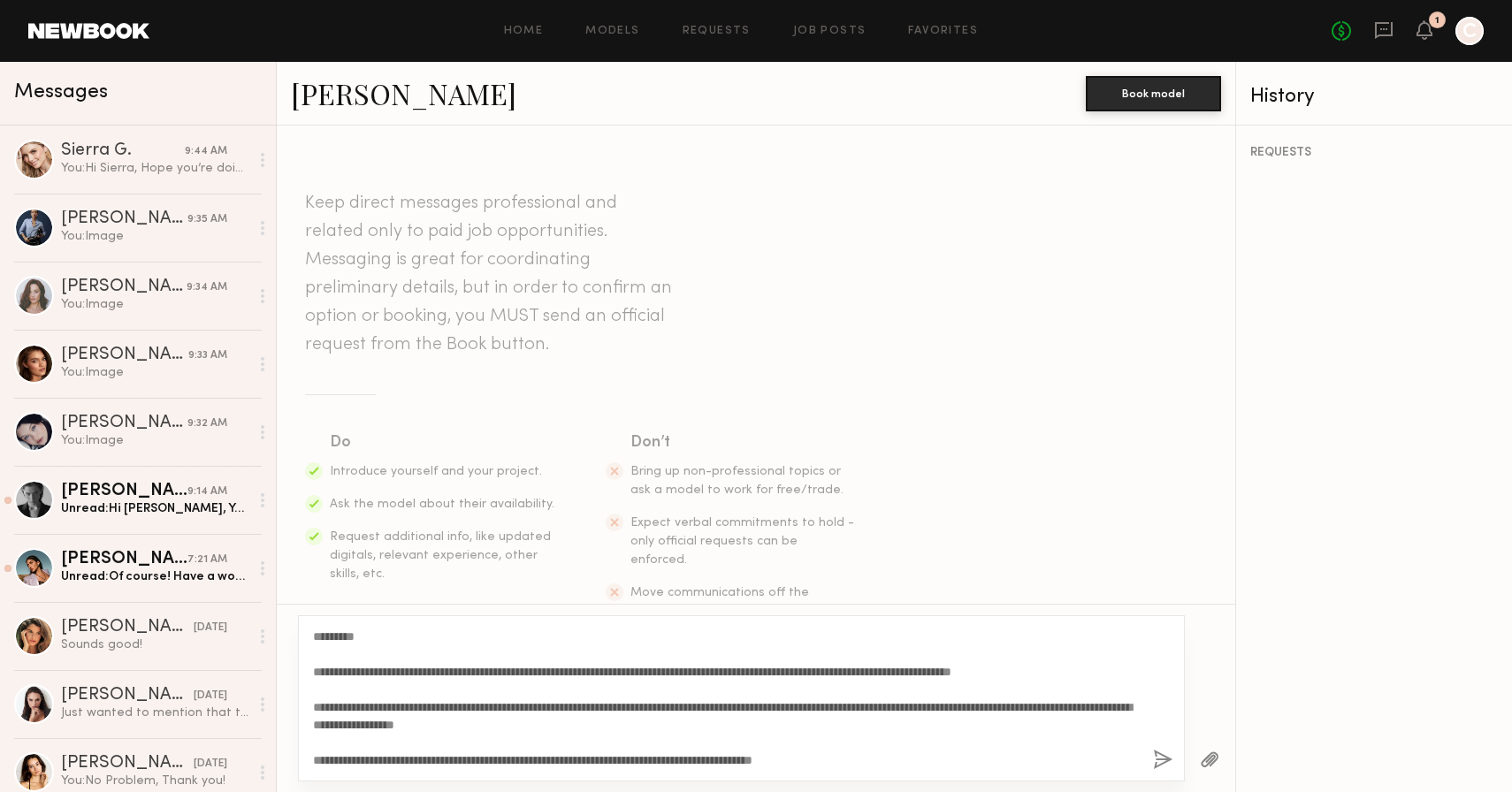
click at [358, 638] on textarea "**********" at bounding box center [725, 698] width 826 height 141
click at [398, 708] on textarea "**********" at bounding box center [725, 698] width 826 height 141
click at [811, 758] on textarea "**********" at bounding box center [725, 698] width 826 height 141
drag, startPoint x: 452, startPoint y: 672, endPoint x: 308, endPoint y: 670, distance: 144.0
click at [308, 670] on div "**********" at bounding box center [741, 698] width 887 height 166
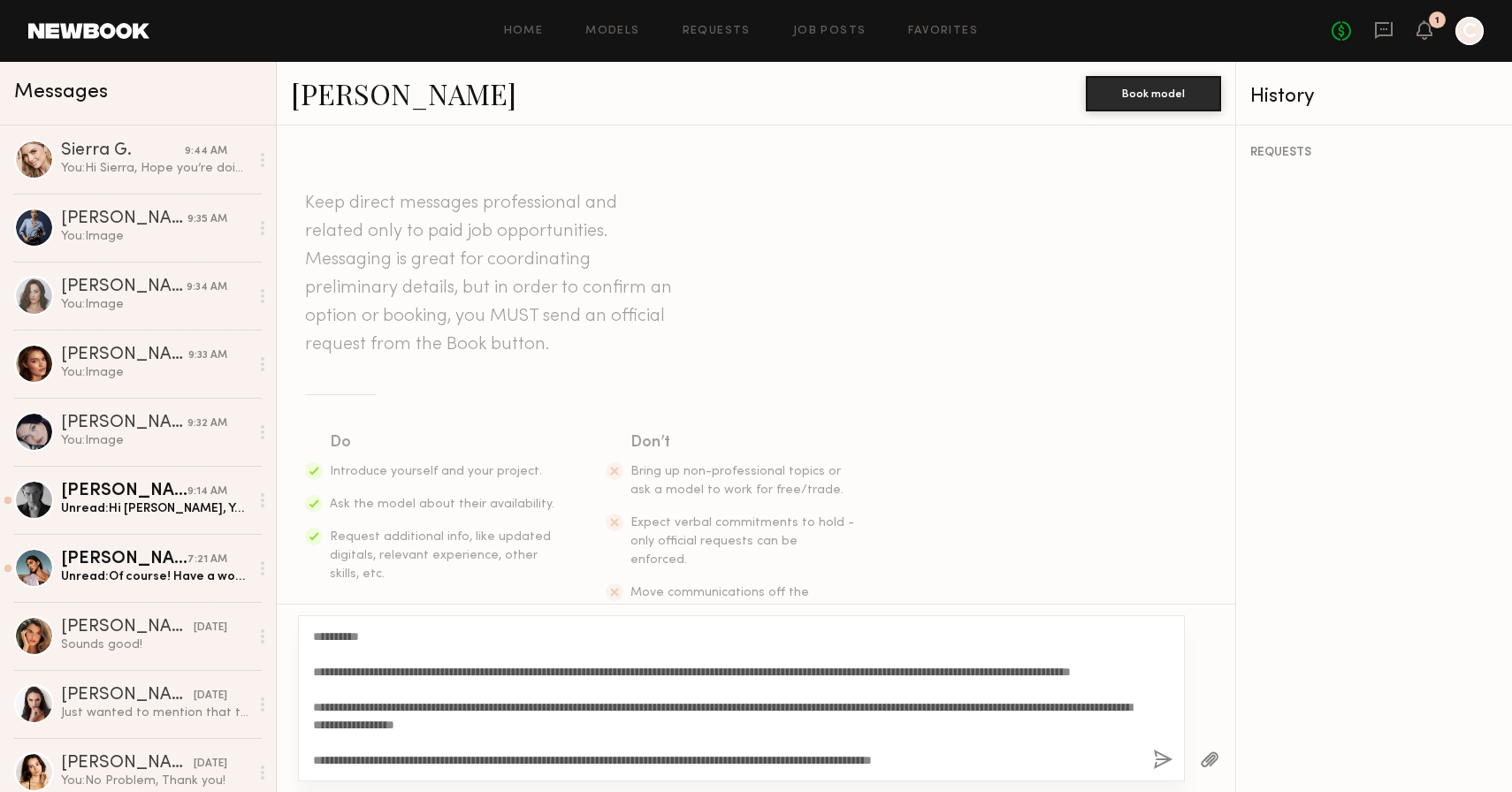
drag, startPoint x: 658, startPoint y: 674, endPoint x: 784, endPoint y: 673, distance: 126.0
click at [784, 673] on textarea "**********" at bounding box center [725, 698] width 826 height 141
click at [796, 676] on textarea "**********" at bounding box center [725, 698] width 826 height 141
click at [684, 753] on textarea "**********" at bounding box center [725, 698] width 826 height 141
click at [679, 750] on textarea "**********" at bounding box center [725, 698] width 826 height 141
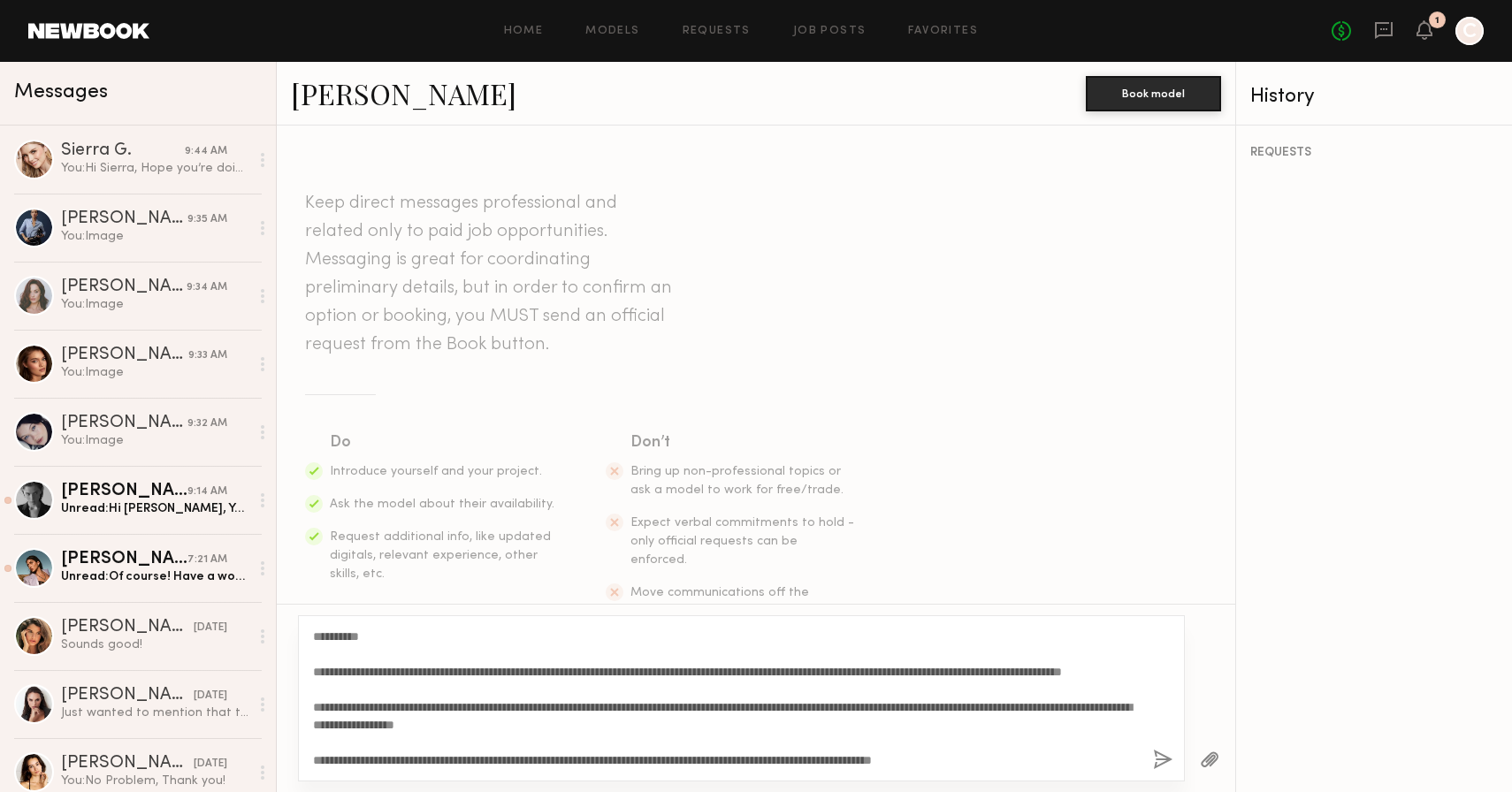
scroll to position [18, 0]
click at [916, 757] on textarea "**********" at bounding box center [725, 698] width 826 height 141
drag, startPoint x: 1083, startPoint y: 768, endPoint x: 339, endPoint y: 565, distance: 771.2
click at [339, 565] on div "Keep direct messages professional and related only to paid job opportunities. M…" at bounding box center [756, 459] width 958 height 667
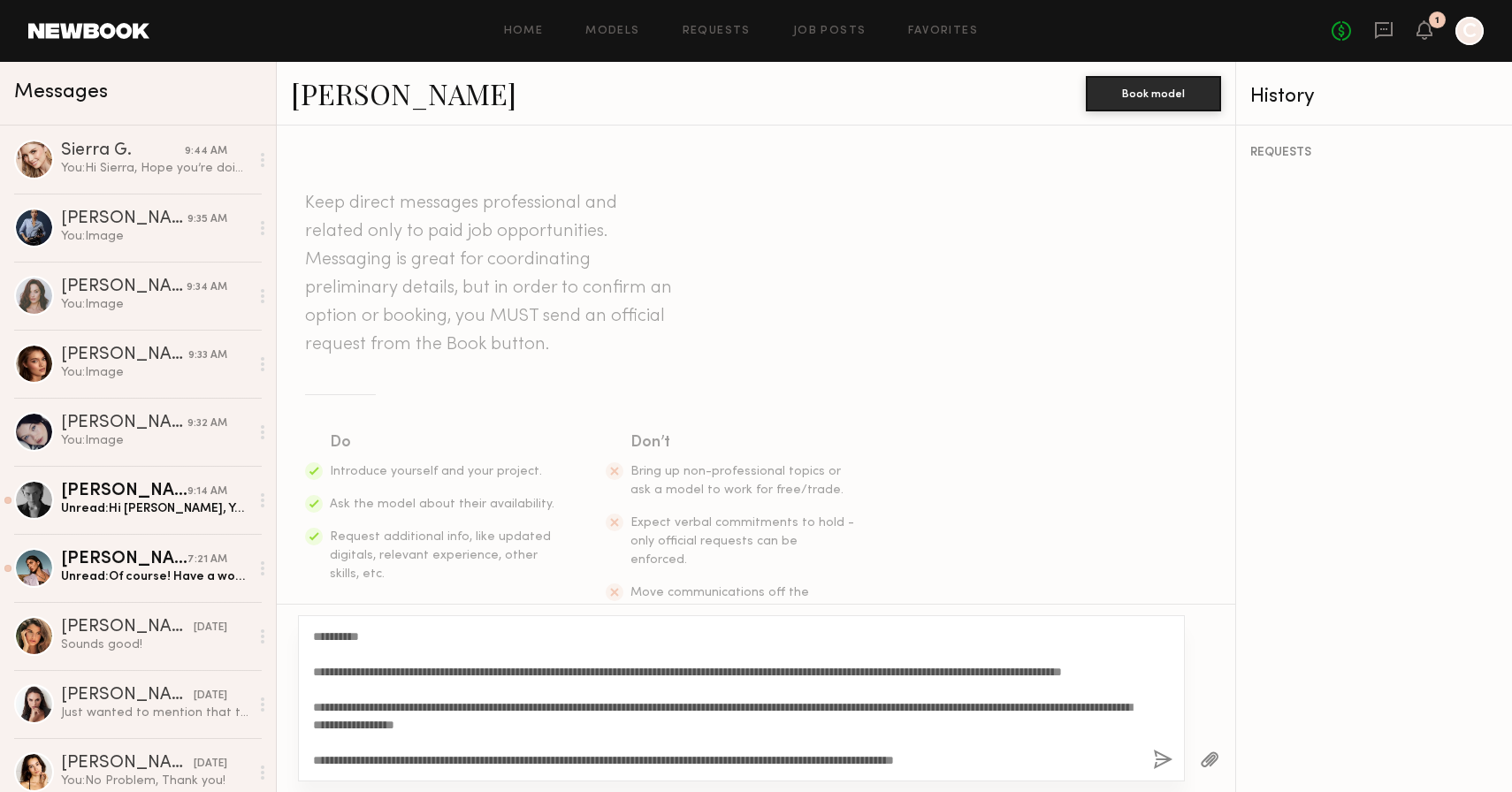
click at [490, 708] on textarea "**********" at bounding box center [725, 698] width 826 height 141
click at [554, 675] on textarea "**********" at bounding box center [725, 698] width 826 height 141
click at [1075, 760] on textarea "**********" at bounding box center [725, 698] width 826 height 141
click at [584, 653] on textarea "**********" at bounding box center [725, 698] width 826 height 141
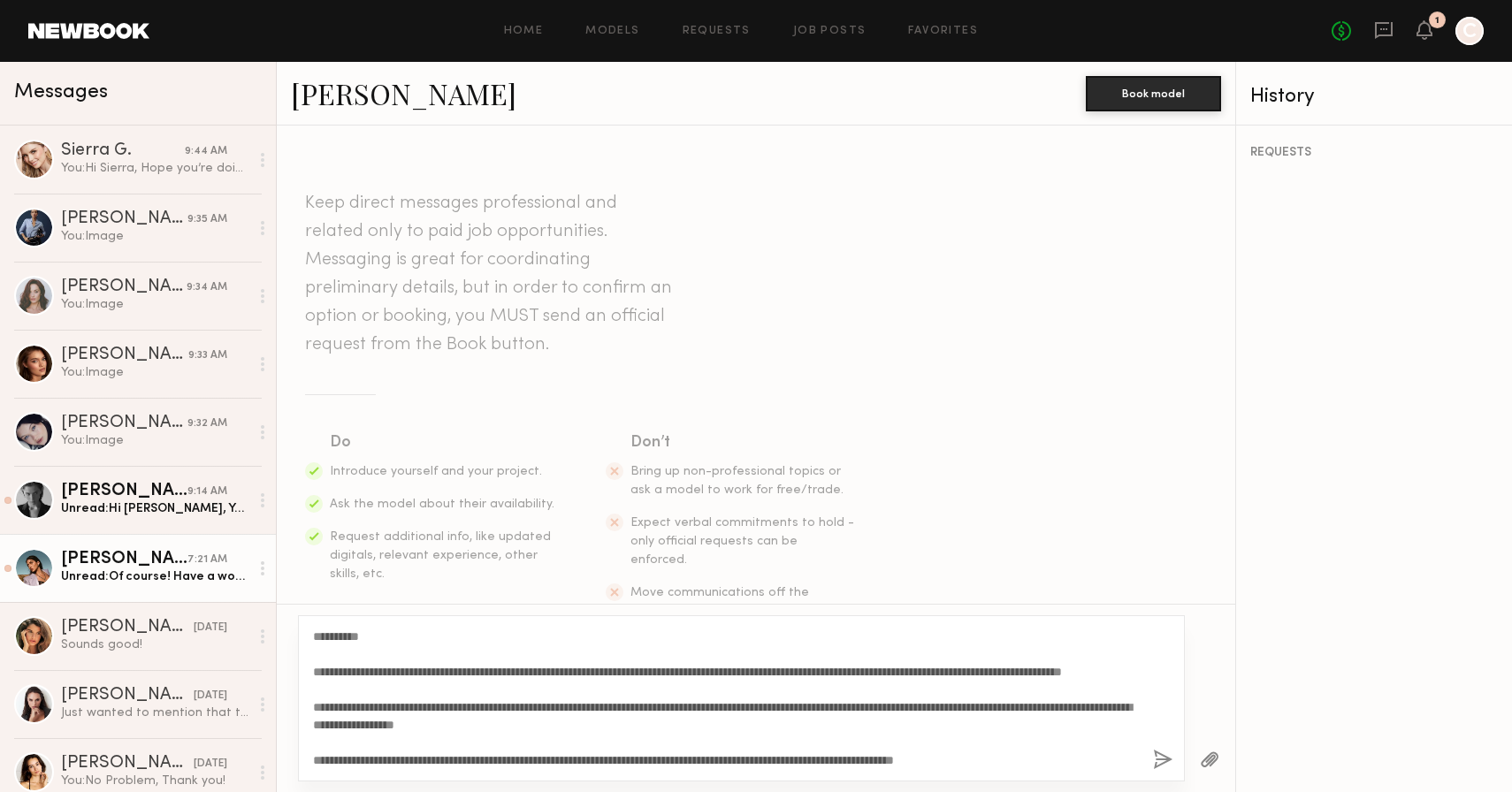
scroll to position [0, 0]
drag, startPoint x: 1059, startPoint y: 762, endPoint x: 0, endPoint y: 554, distance: 1079.2
click at [0, 553] on div "Messages Sierra G. 9:44 AM You: Hi Sierra, Hope you’re doing well! I wanted to …" at bounding box center [756, 427] width 1512 height 731
click at [538, 700] on textarea "**********" at bounding box center [725, 698] width 826 height 141
type textarea "**********"
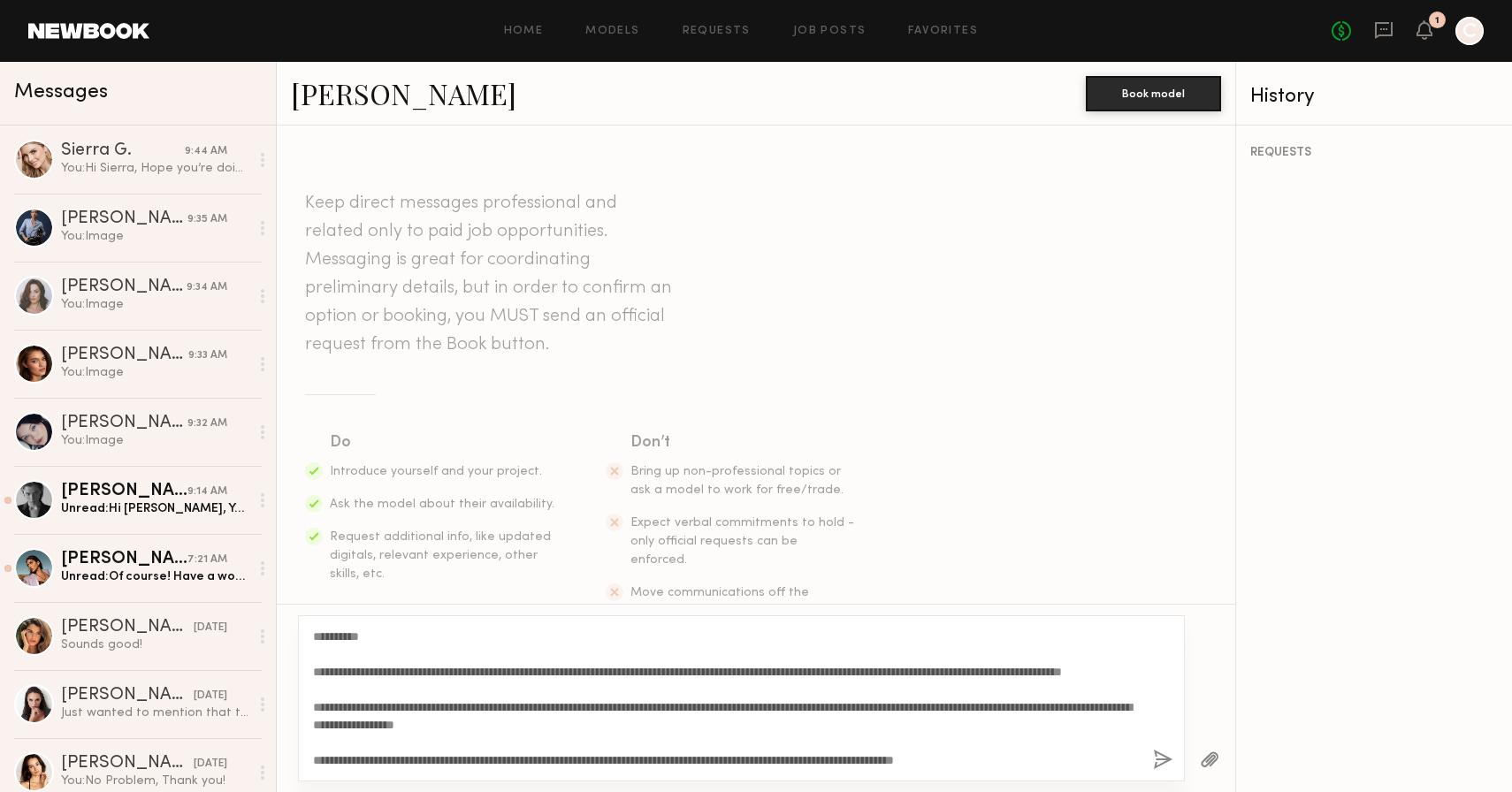
click at [1160, 762] on button "button" at bounding box center [1163, 760] width 20 height 22
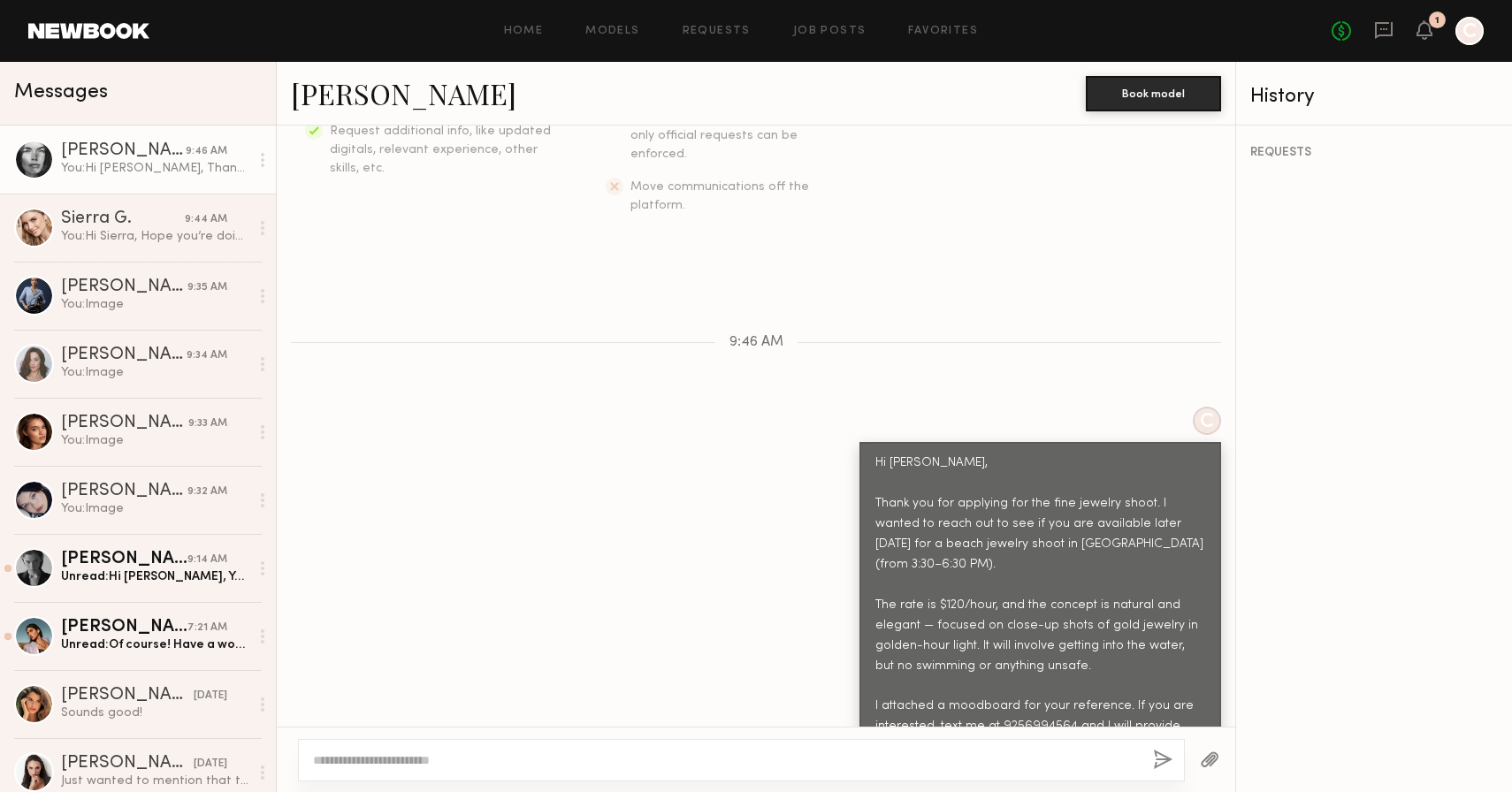
click at [1205, 759] on button "button" at bounding box center [1209, 760] width 20 height 22
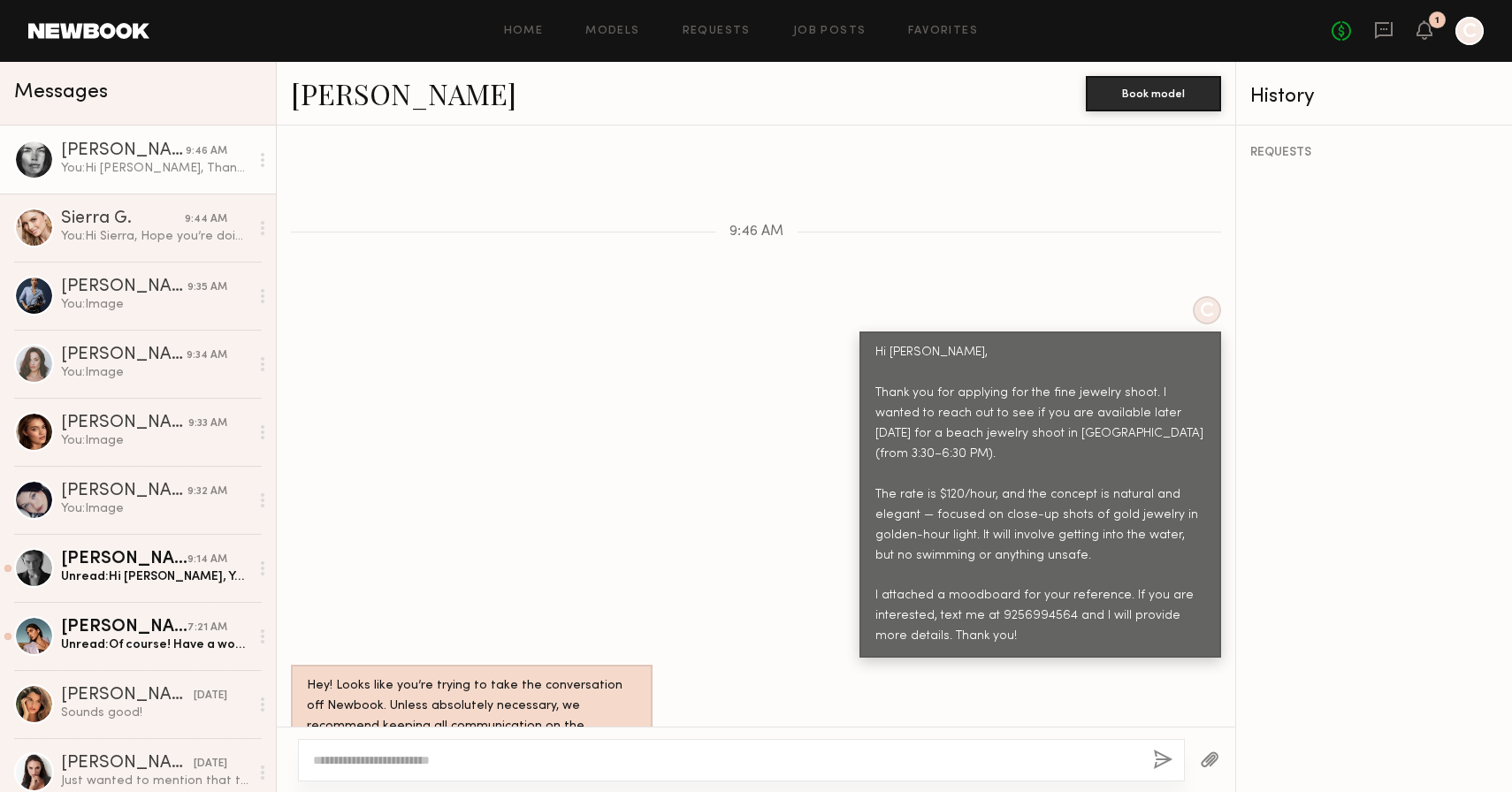
scroll to position [876, 0]
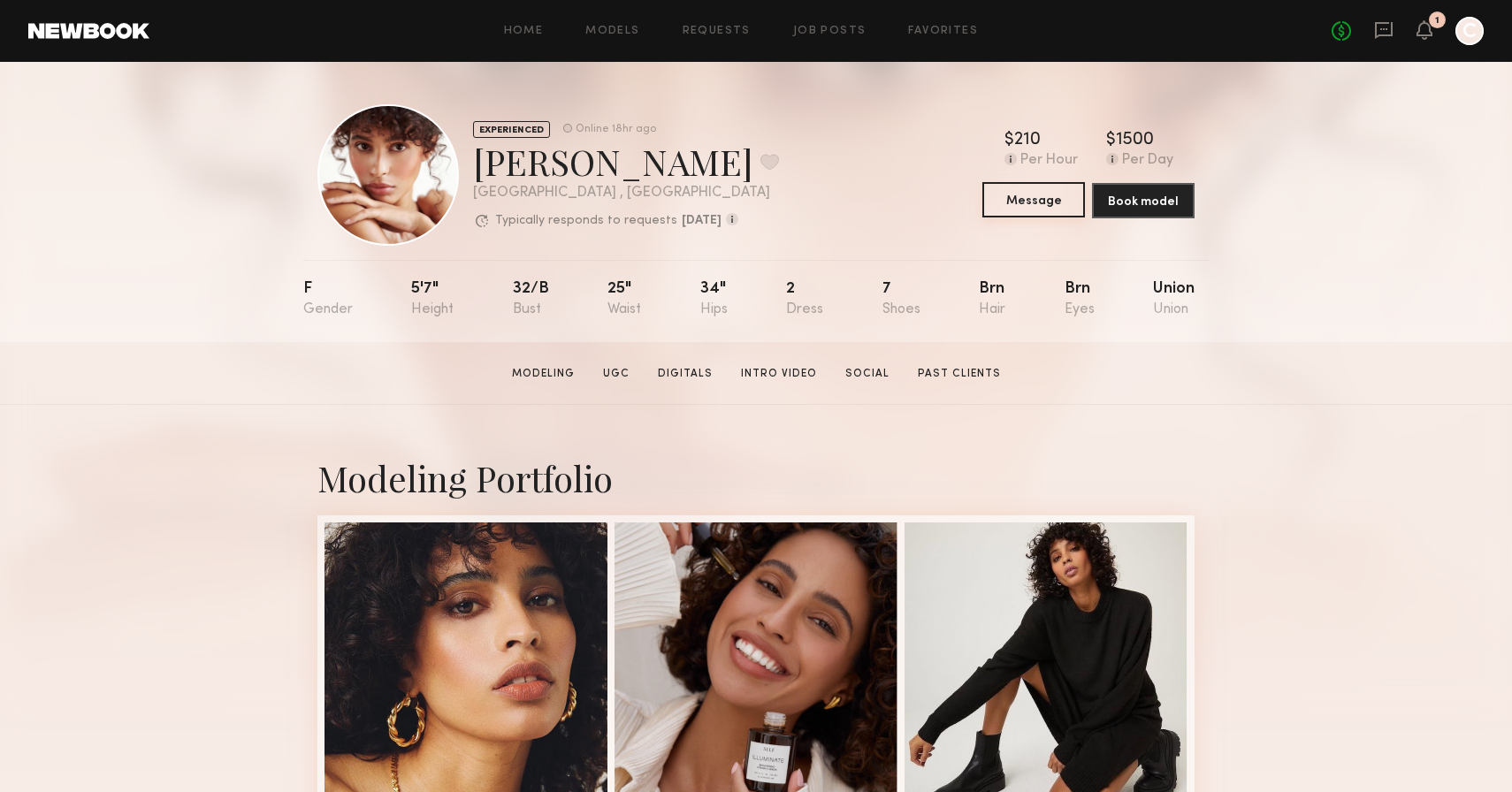
click at [1052, 194] on button "Message" at bounding box center [1034, 200] width 102 height 35
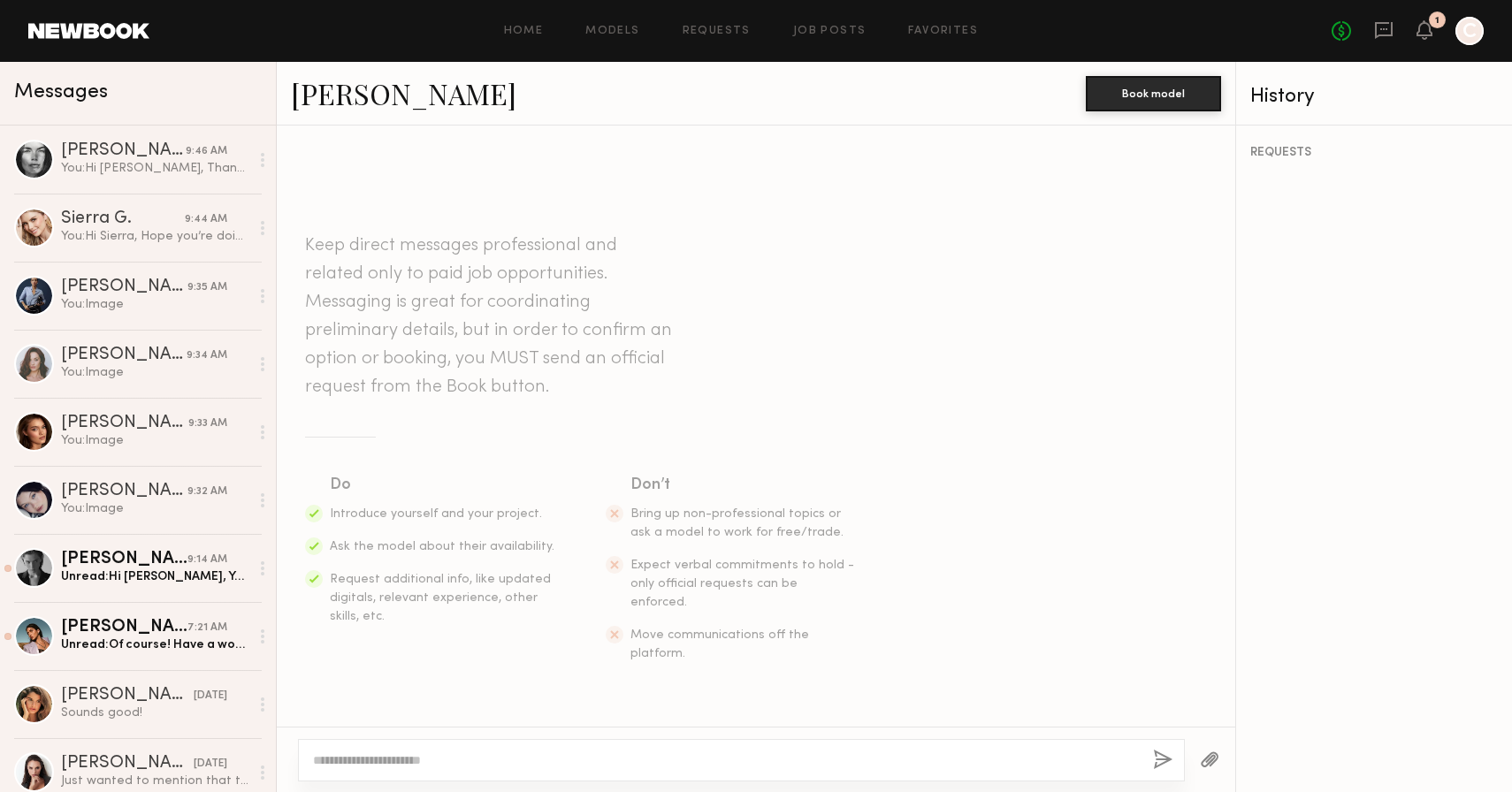
click at [515, 760] on textarea at bounding box center [725, 760] width 826 height 18
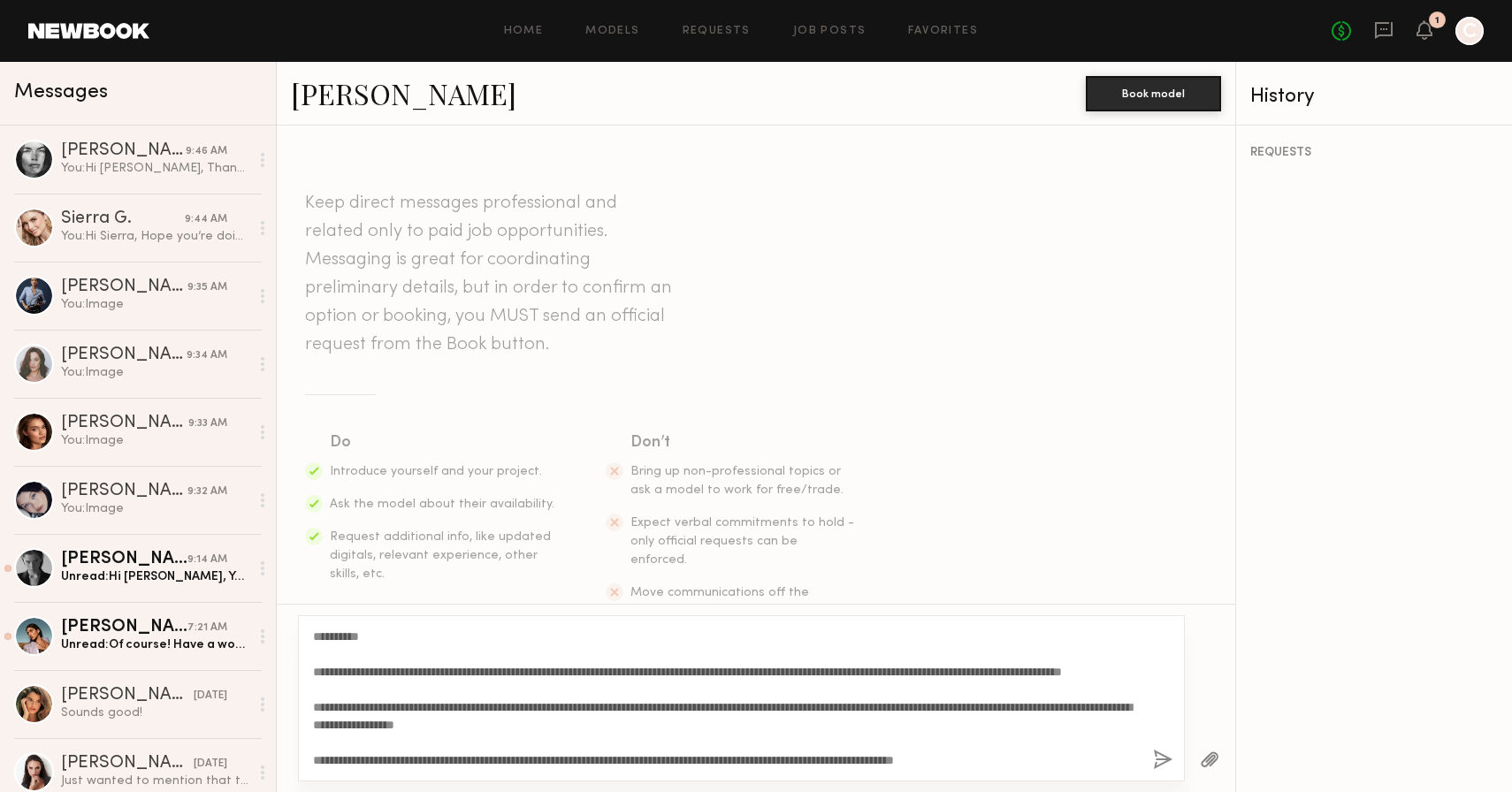
drag, startPoint x: 363, startPoint y: 636, endPoint x: 328, endPoint y: 635, distance: 35.0
click at [328, 635] on textarea "**********" at bounding box center [725, 698] width 826 height 141
click at [390, 710] on textarea "**********" at bounding box center [725, 698] width 826 height 141
type textarea "**********"
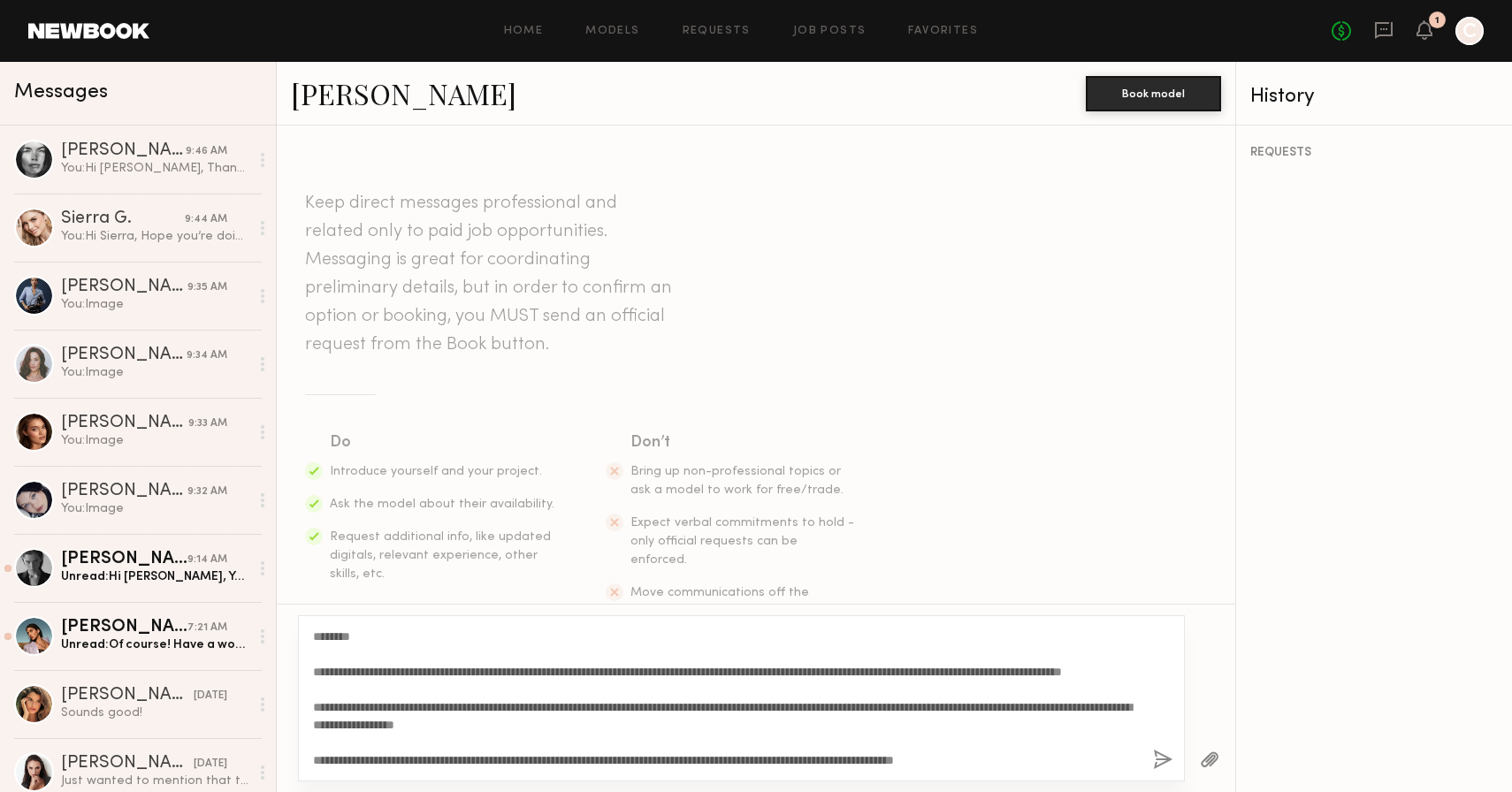
click at [1161, 757] on button "button" at bounding box center [1163, 760] width 20 height 22
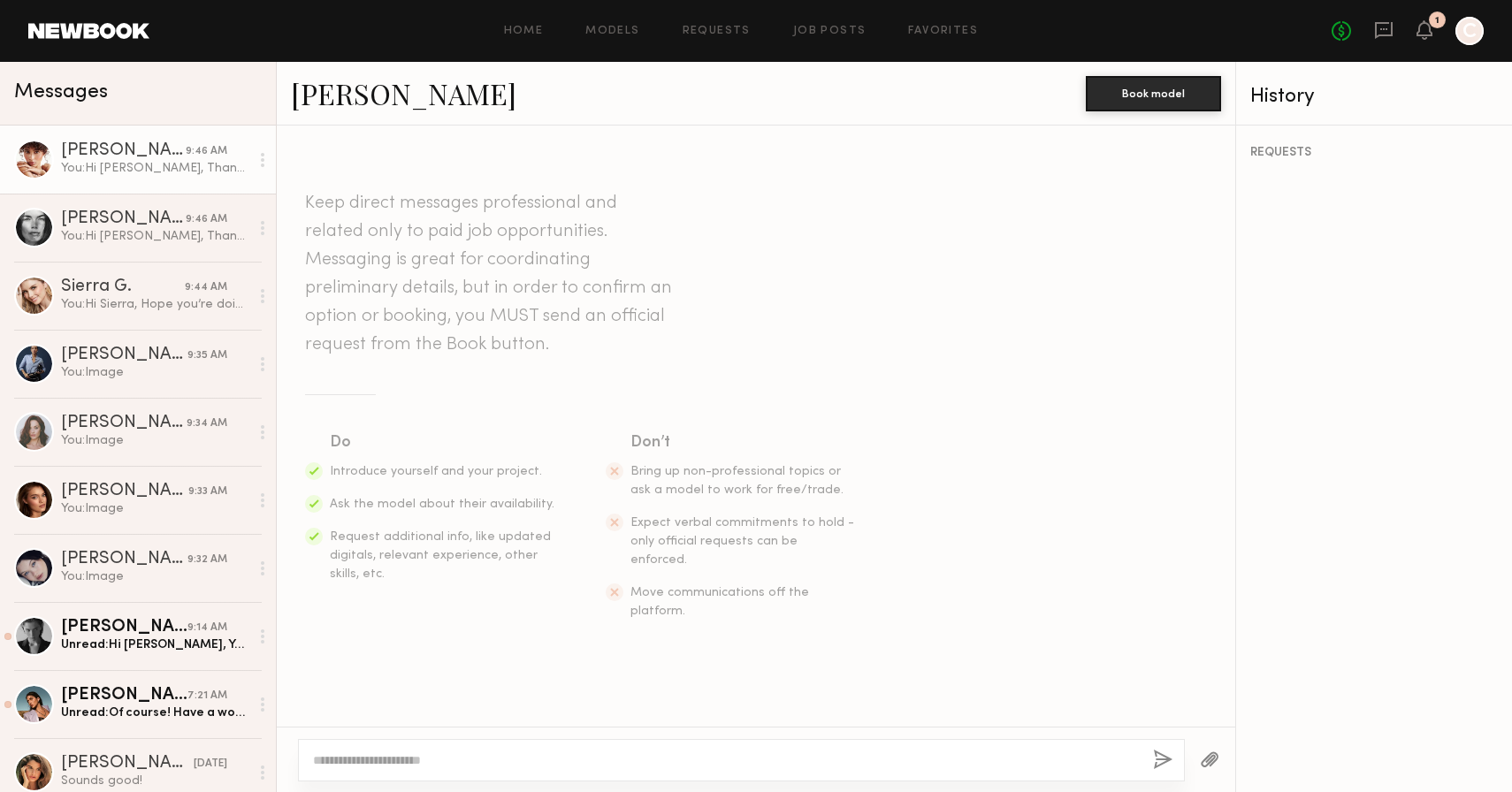
scroll to position [0, 0]
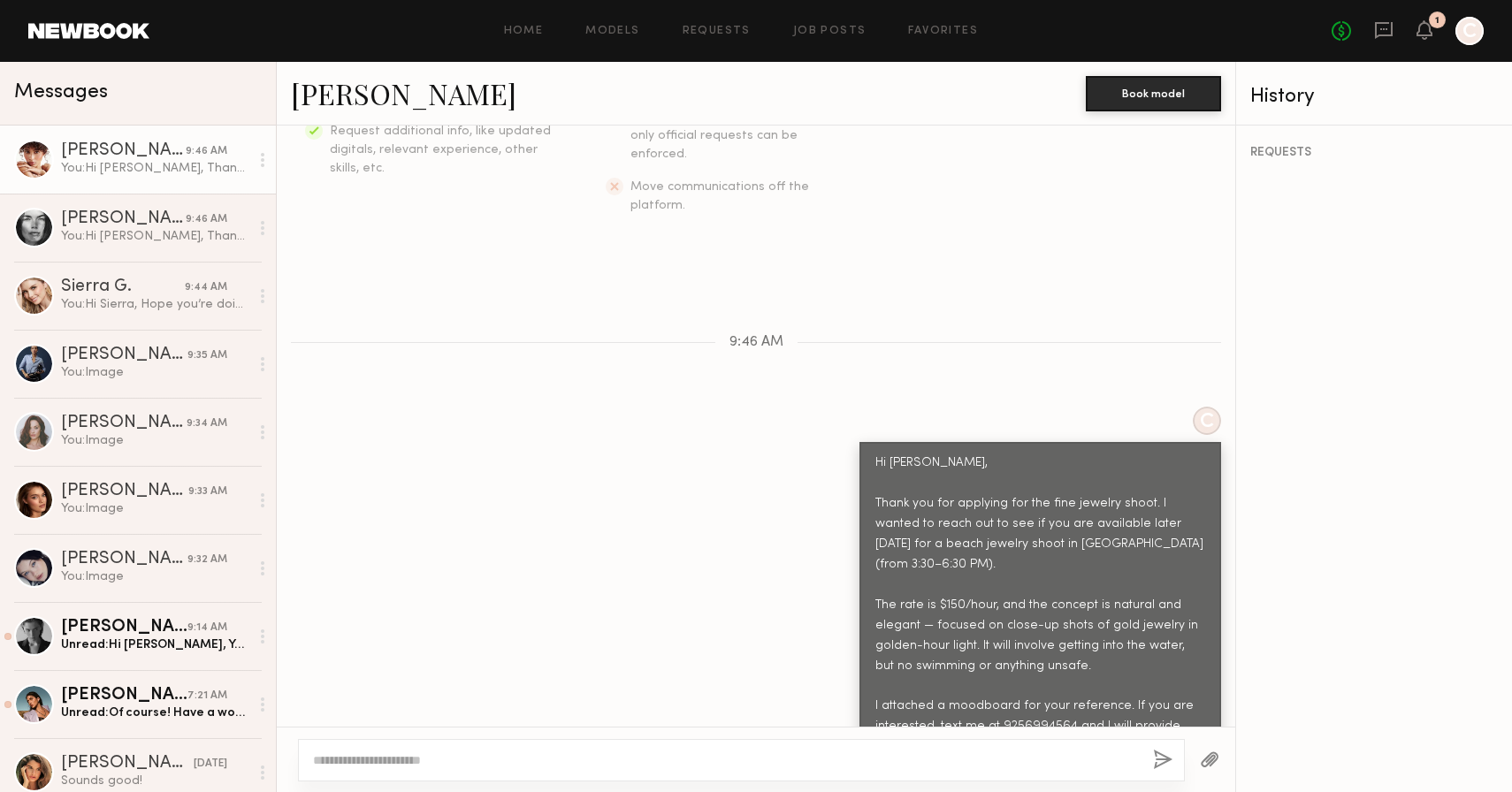
click at [1221, 754] on div at bounding box center [1210, 760] width 50 height 44
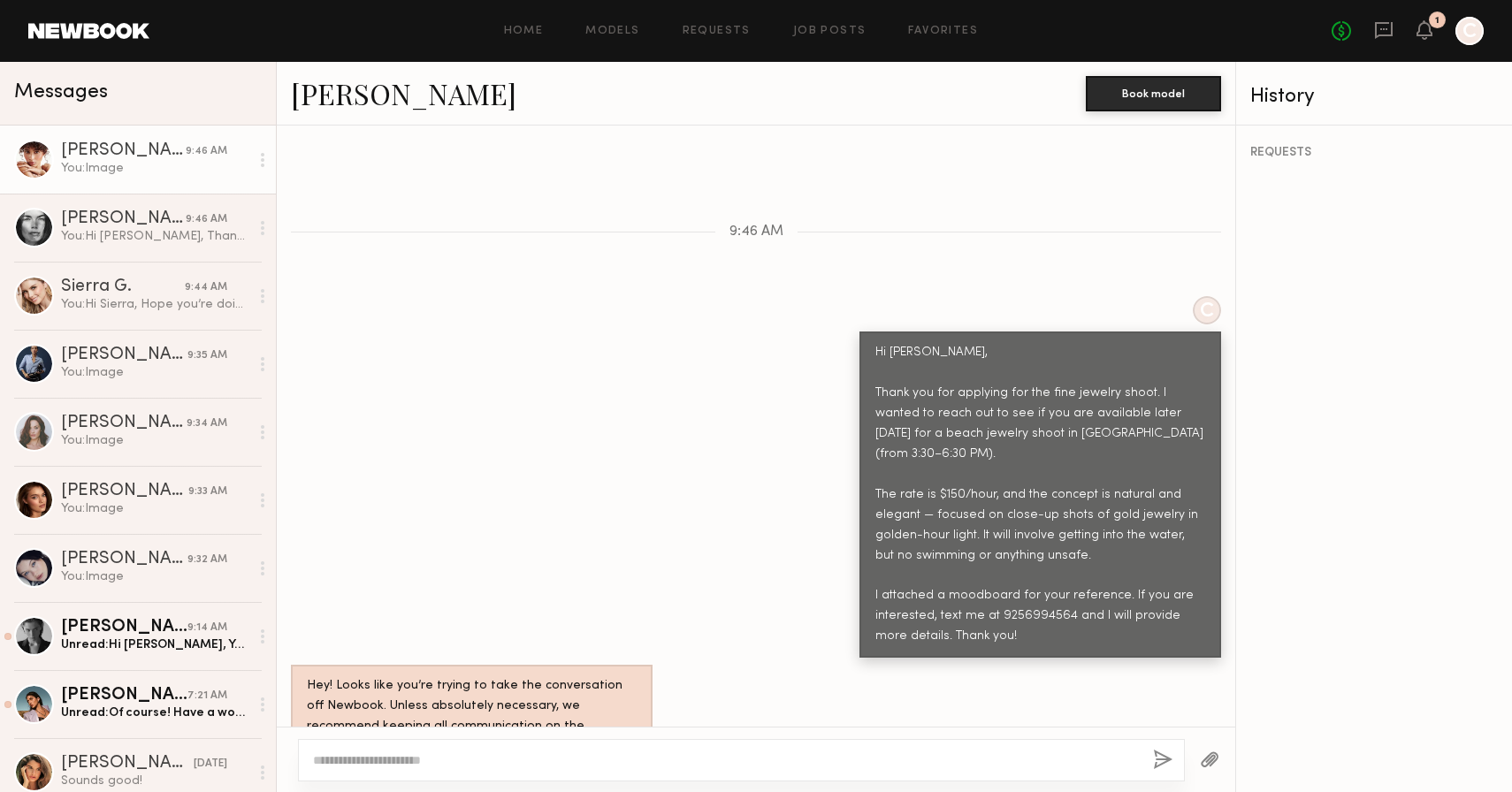
scroll to position [876, 0]
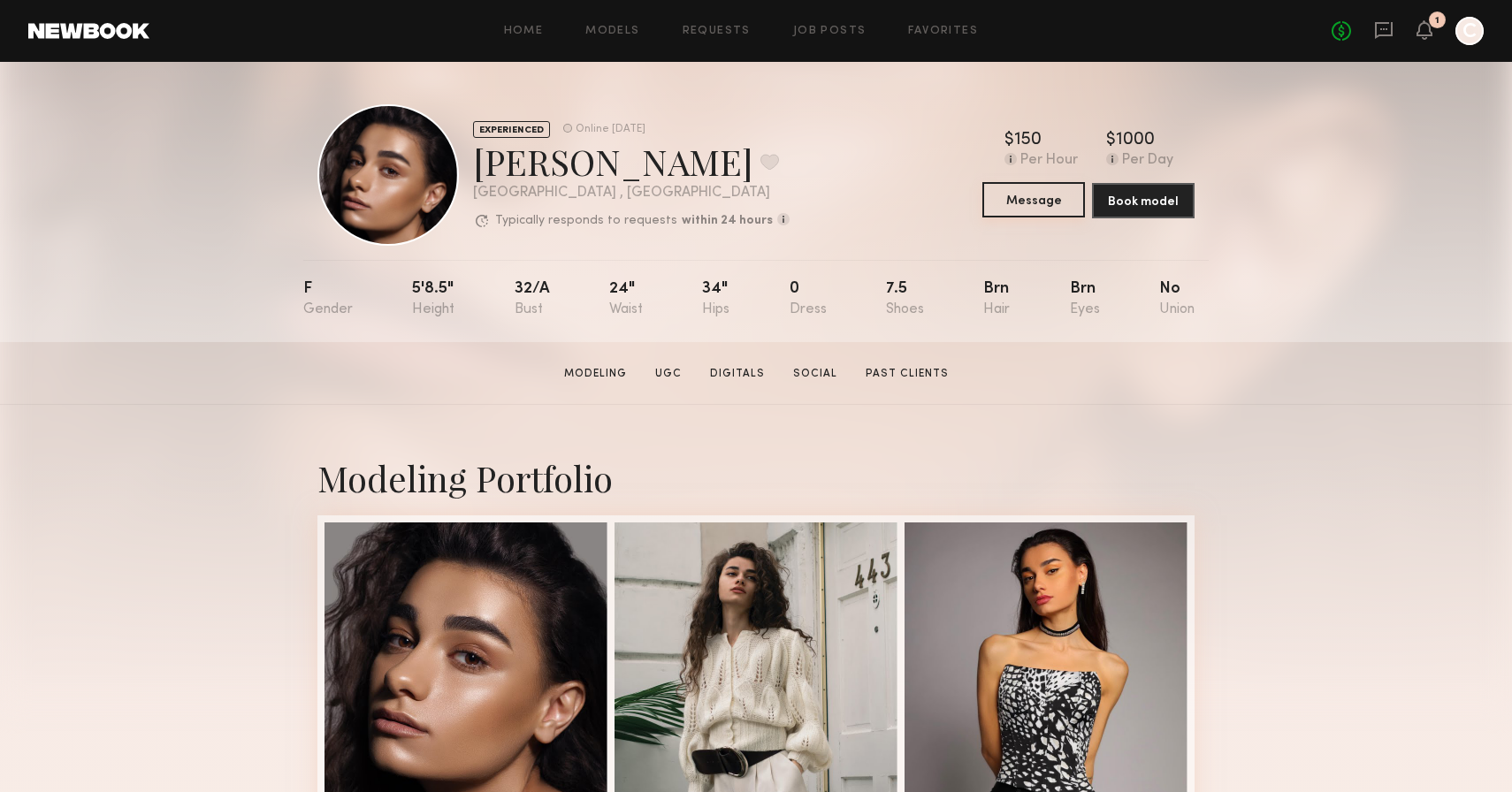
click at [1062, 197] on button "Message" at bounding box center [1034, 200] width 102 height 35
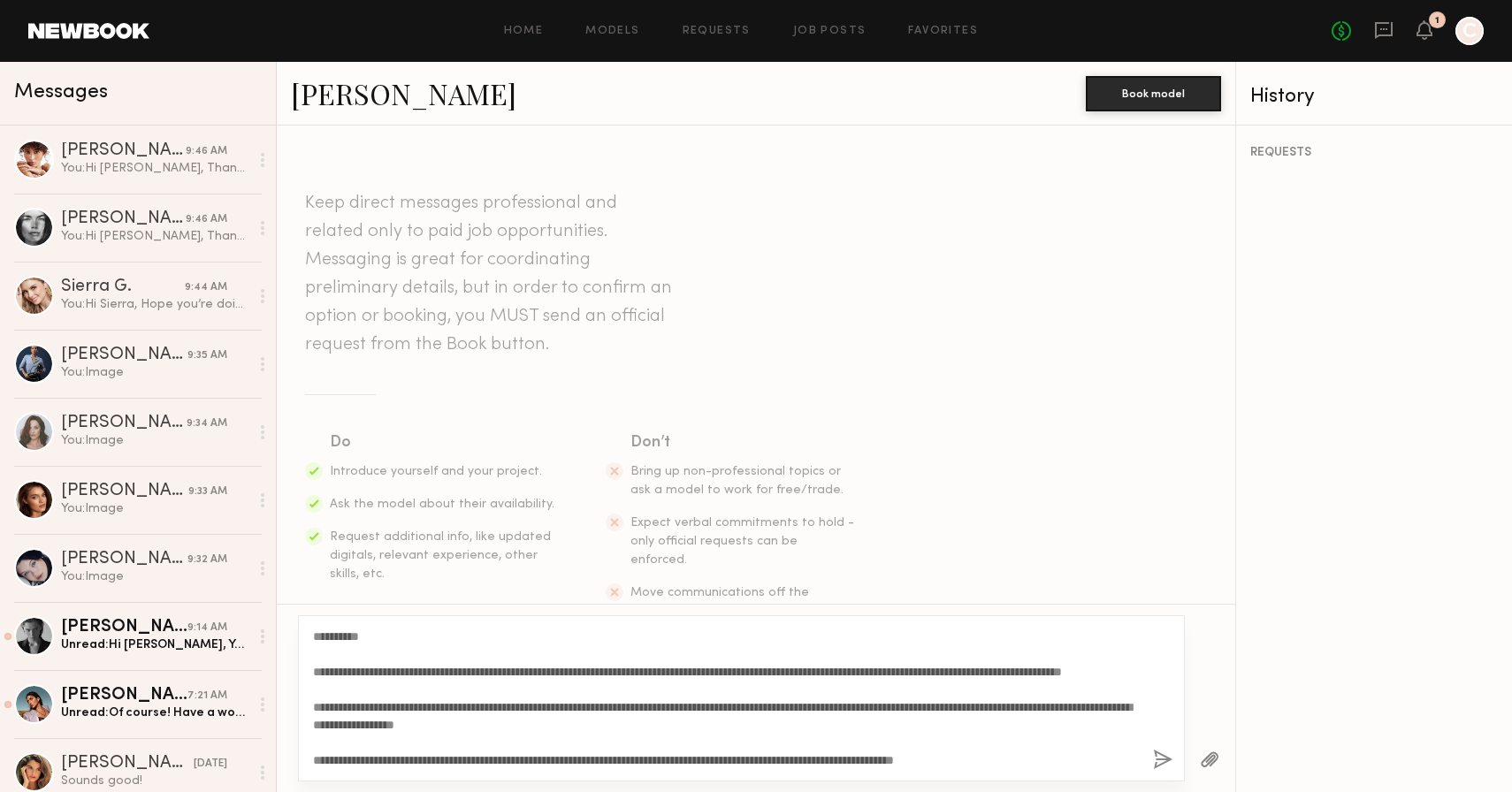
drag, startPoint x: 362, startPoint y: 637, endPoint x: 339, endPoint y: 634, distance: 23.2
click at [339, 634] on textarea "**********" at bounding box center [725, 698] width 826 height 141
type textarea "**********"
click at [350, 91] on link "[PERSON_NAME]" at bounding box center [403, 93] width 226 height 38
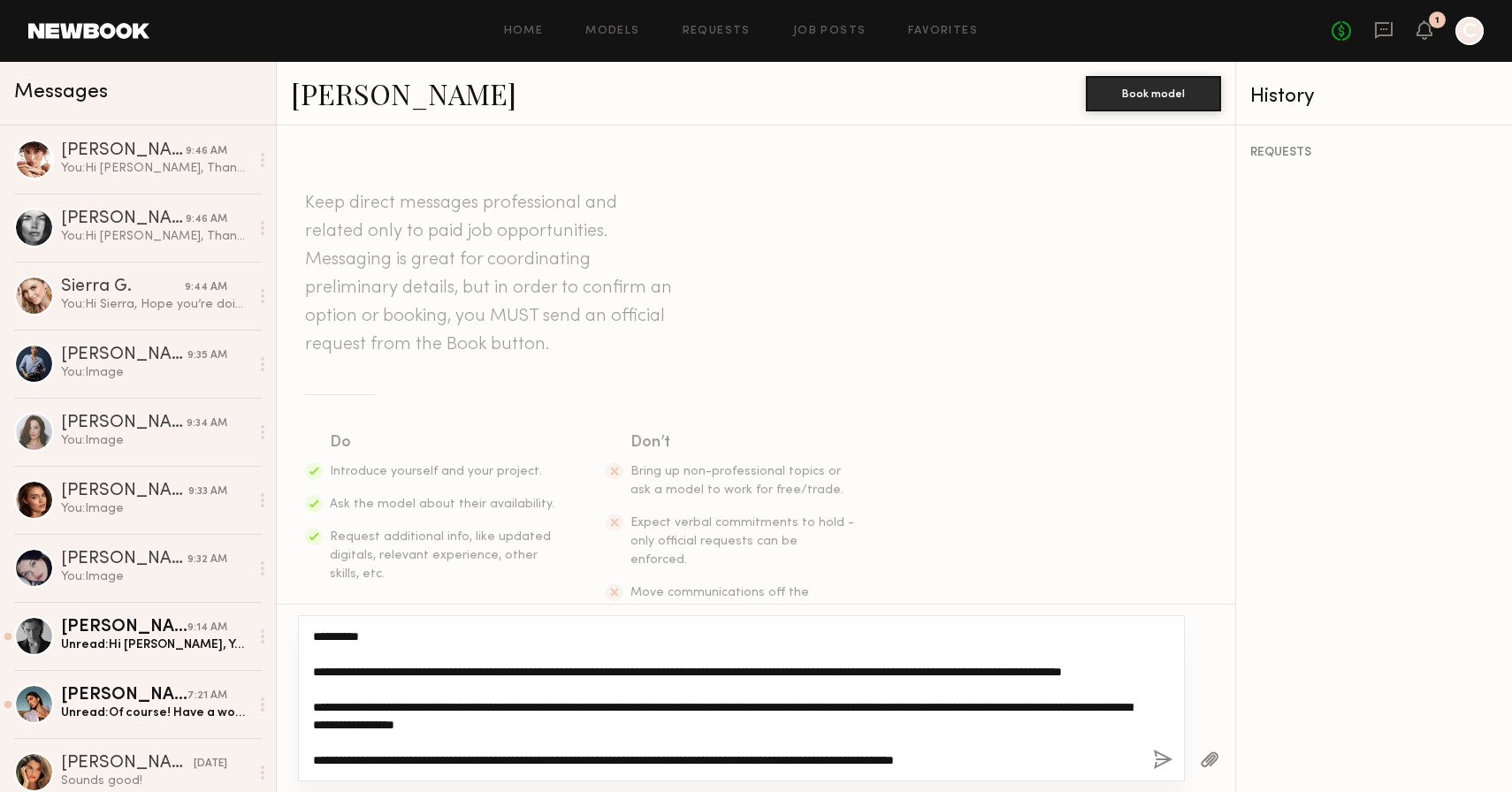
click at [1058, 758] on textarea "**********" at bounding box center [725, 698] width 826 height 141
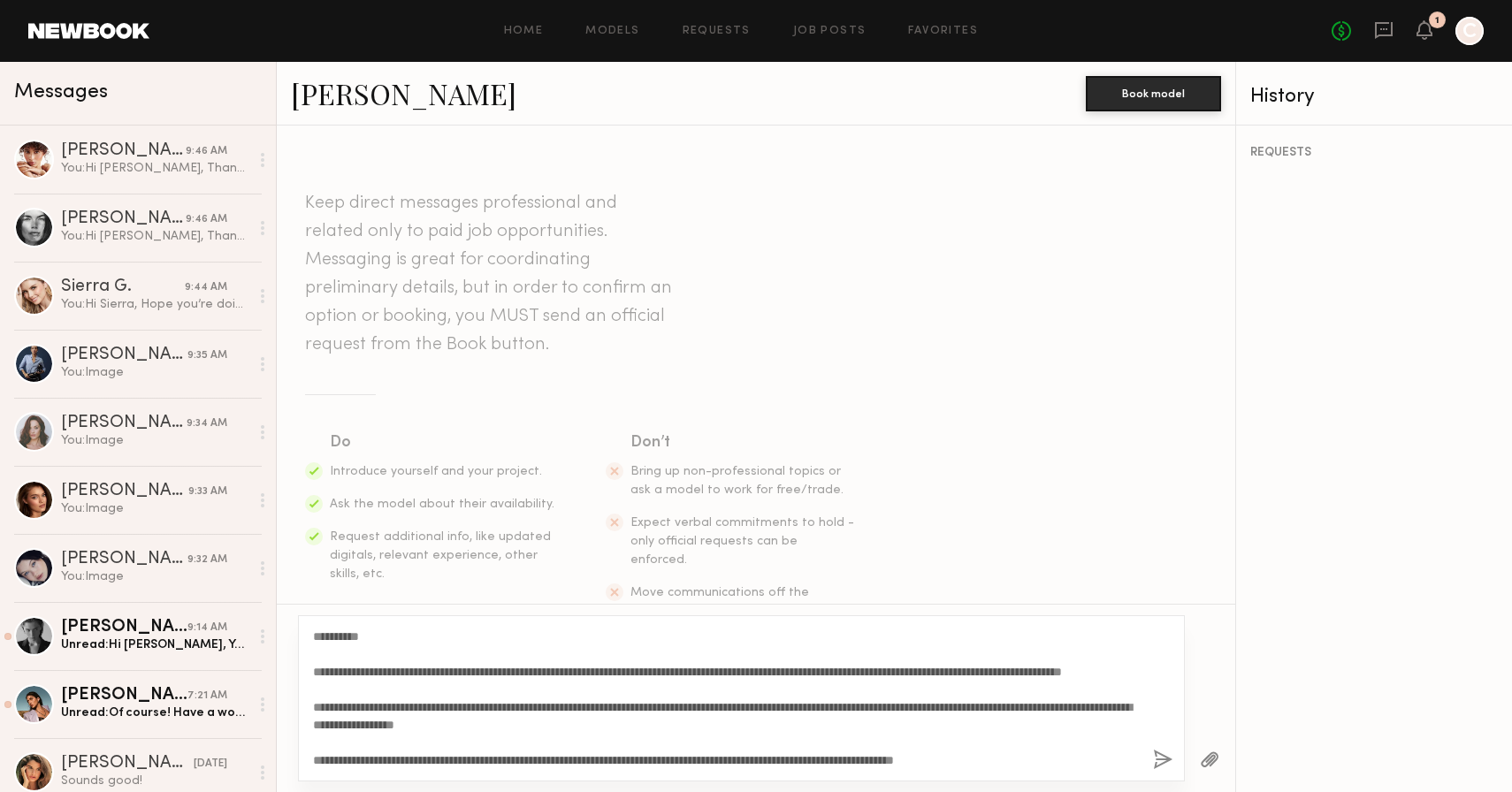
click at [1167, 755] on button "button" at bounding box center [1163, 760] width 20 height 22
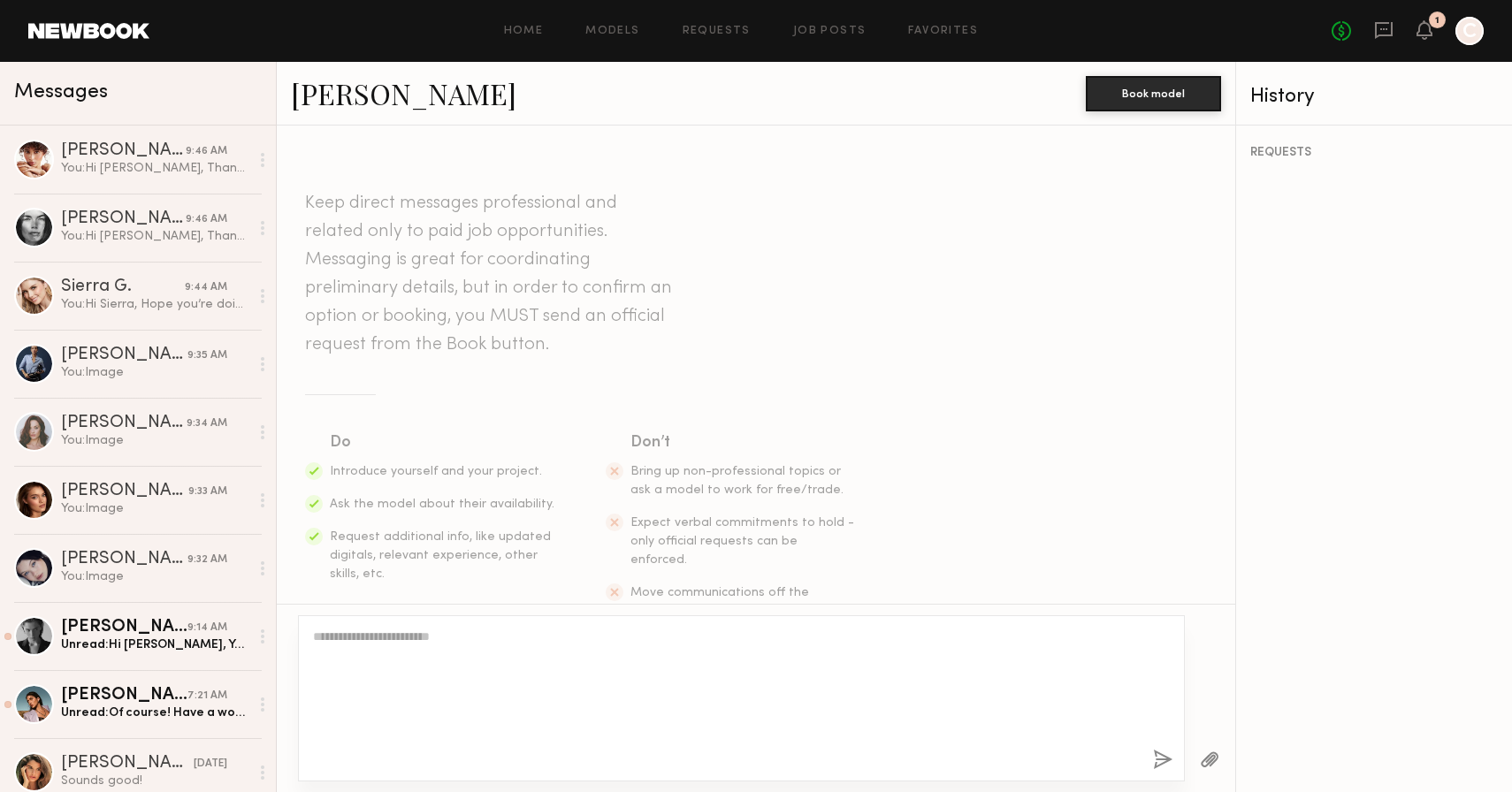
scroll to position [0, 0]
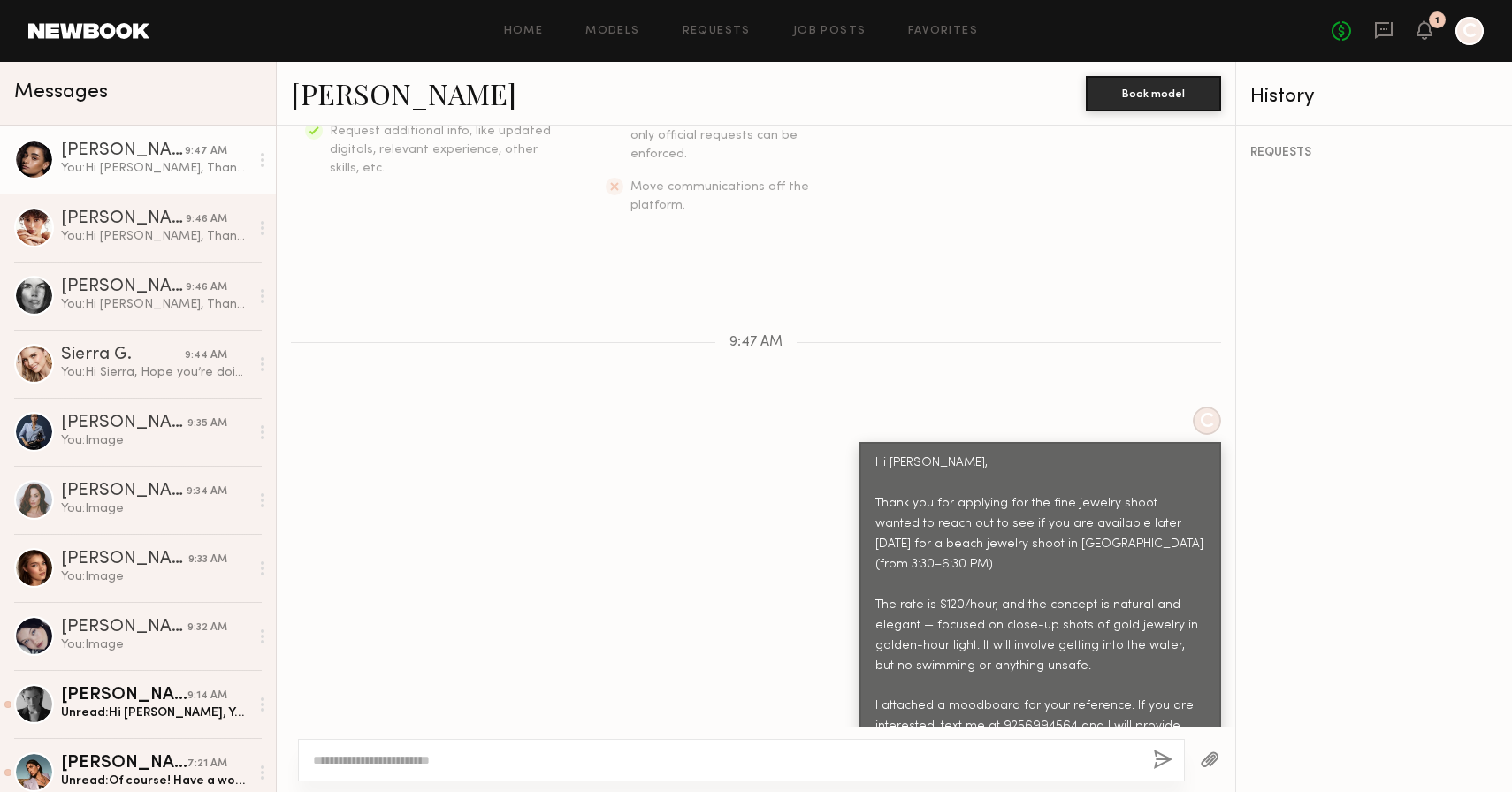
click at [1204, 758] on button "button" at bounding box center [1209, 760] width 20 height 22
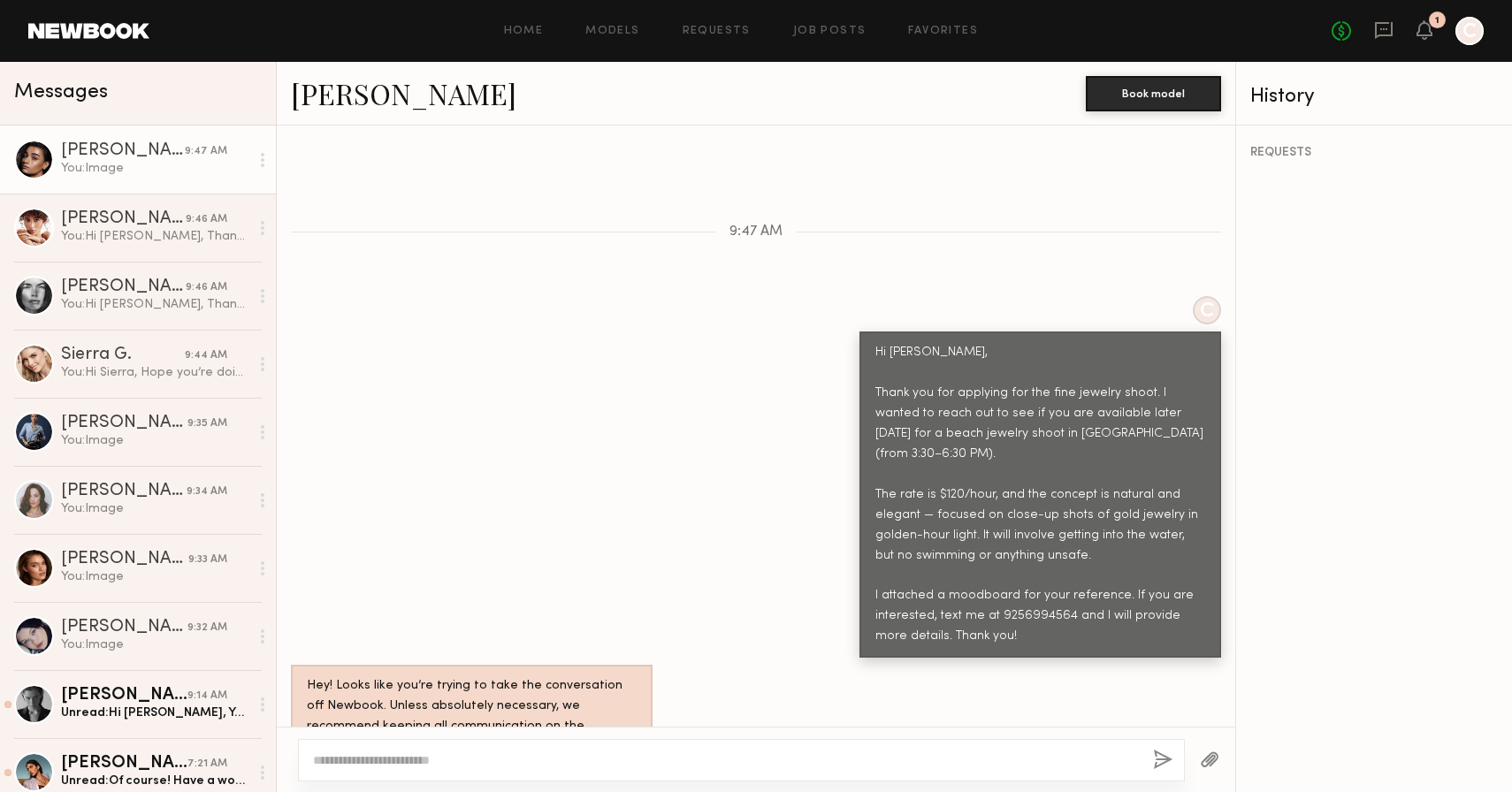
scroll to position [876, 0]
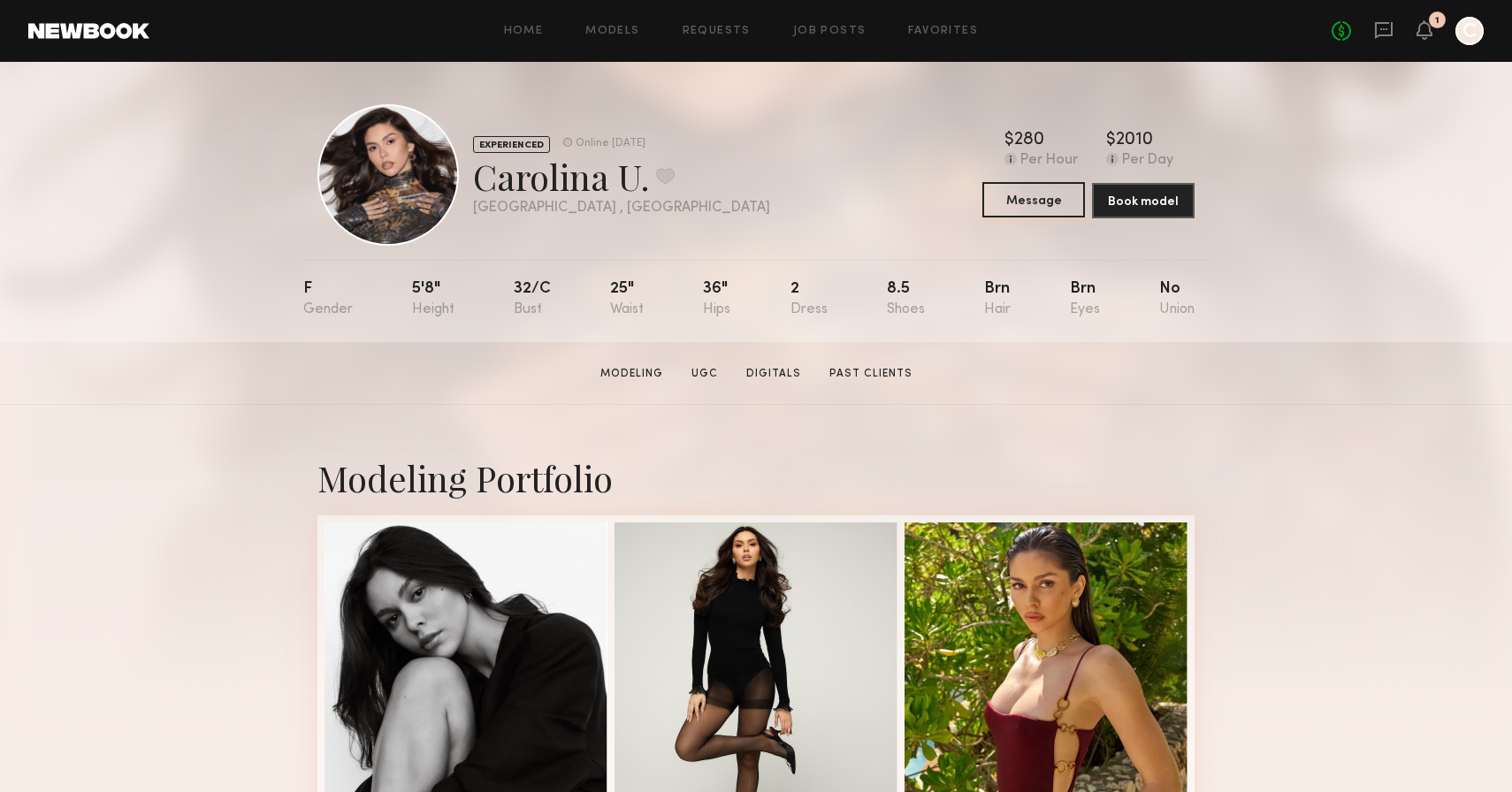
click at [1045, 199] on button "Message" at bounding box center [1034, 200] width 102 height 35
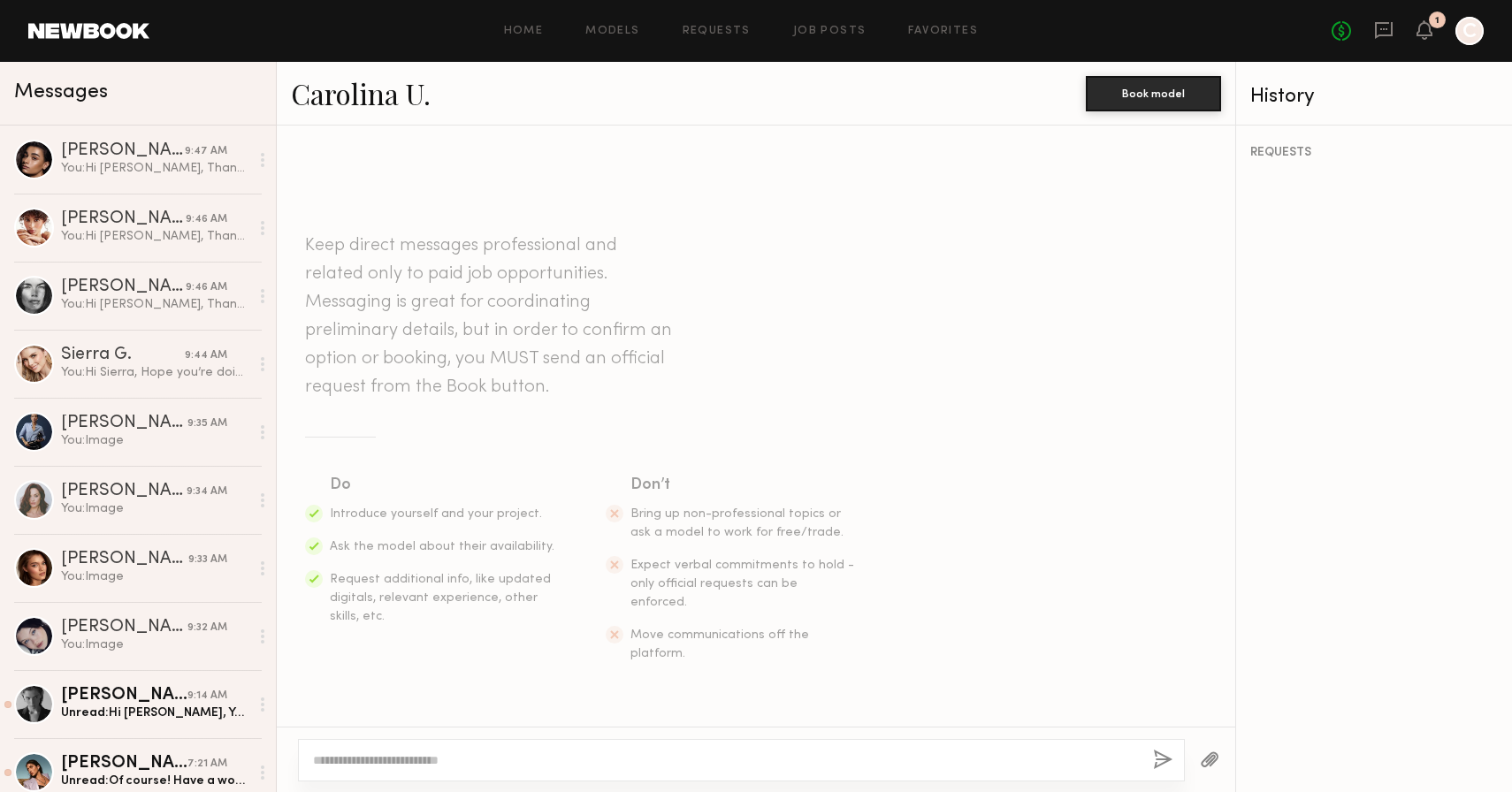
click at [511, 761] on textarea at bounding box center [725, 760] width 826 height 18
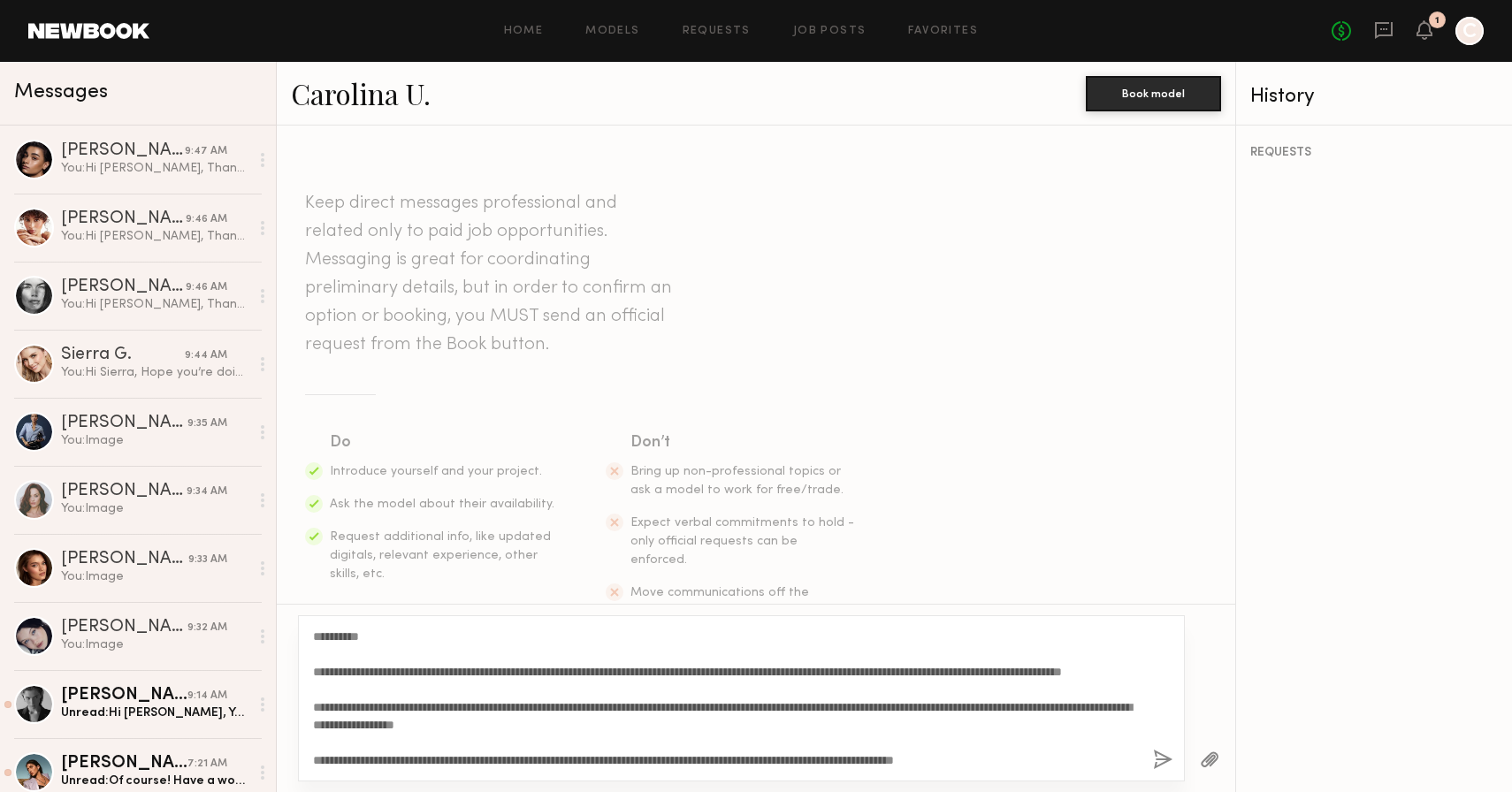
drag, startPoint x: 363, startPoint y: 634, endPoint x: 329, endPoint y: 638, distance: 34.2
click at [329, 638] on textarea "**********" at bounding box center [725, 698] width 826 height 141
click at [392, 710] on textarea "**********" at bounding box center [725, 698] width 826 height 141
type textarea "**********"
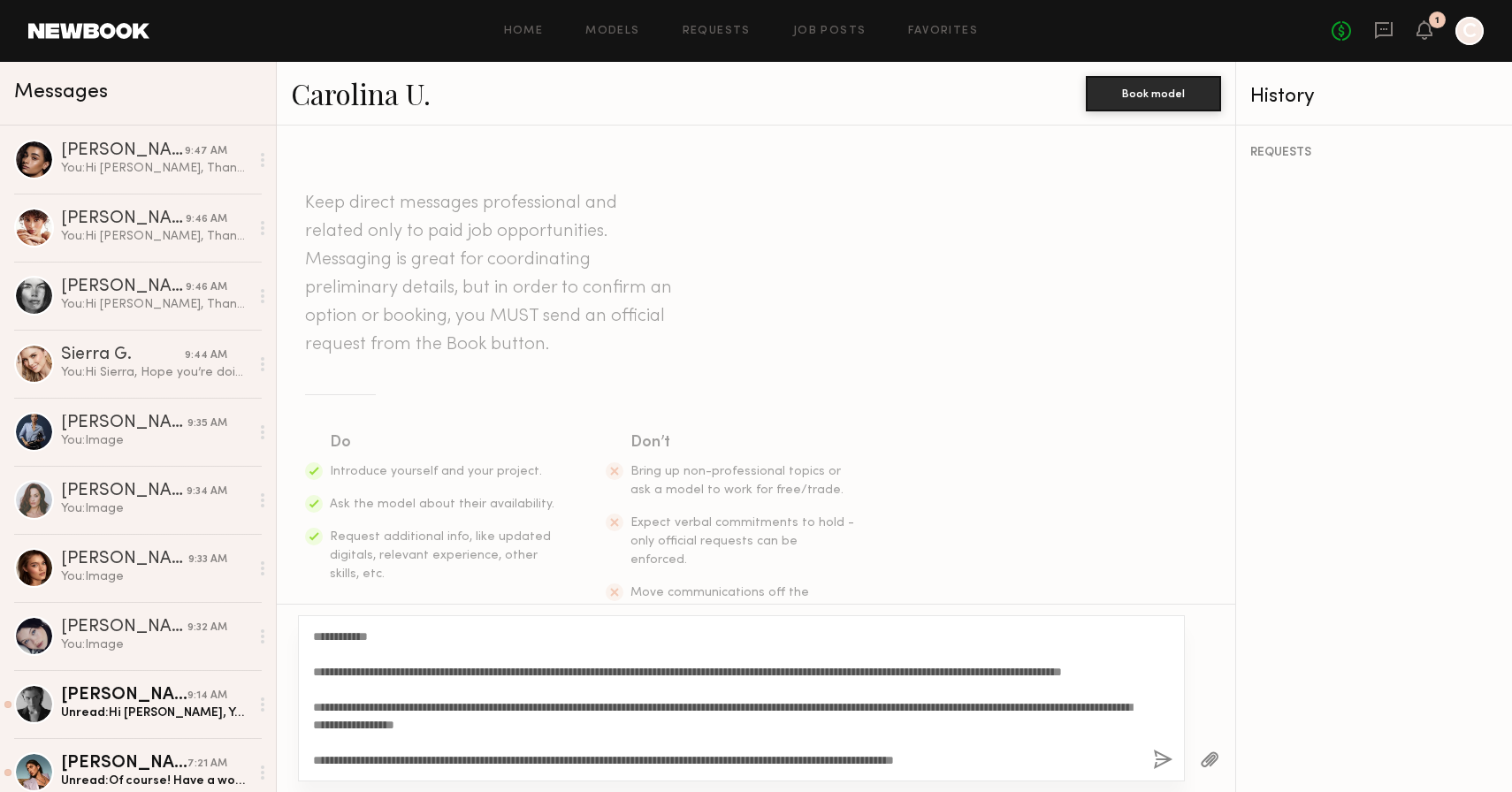
click at [1163, 760] on button "button" at bounding box center [1163, 760] width 20 height 22
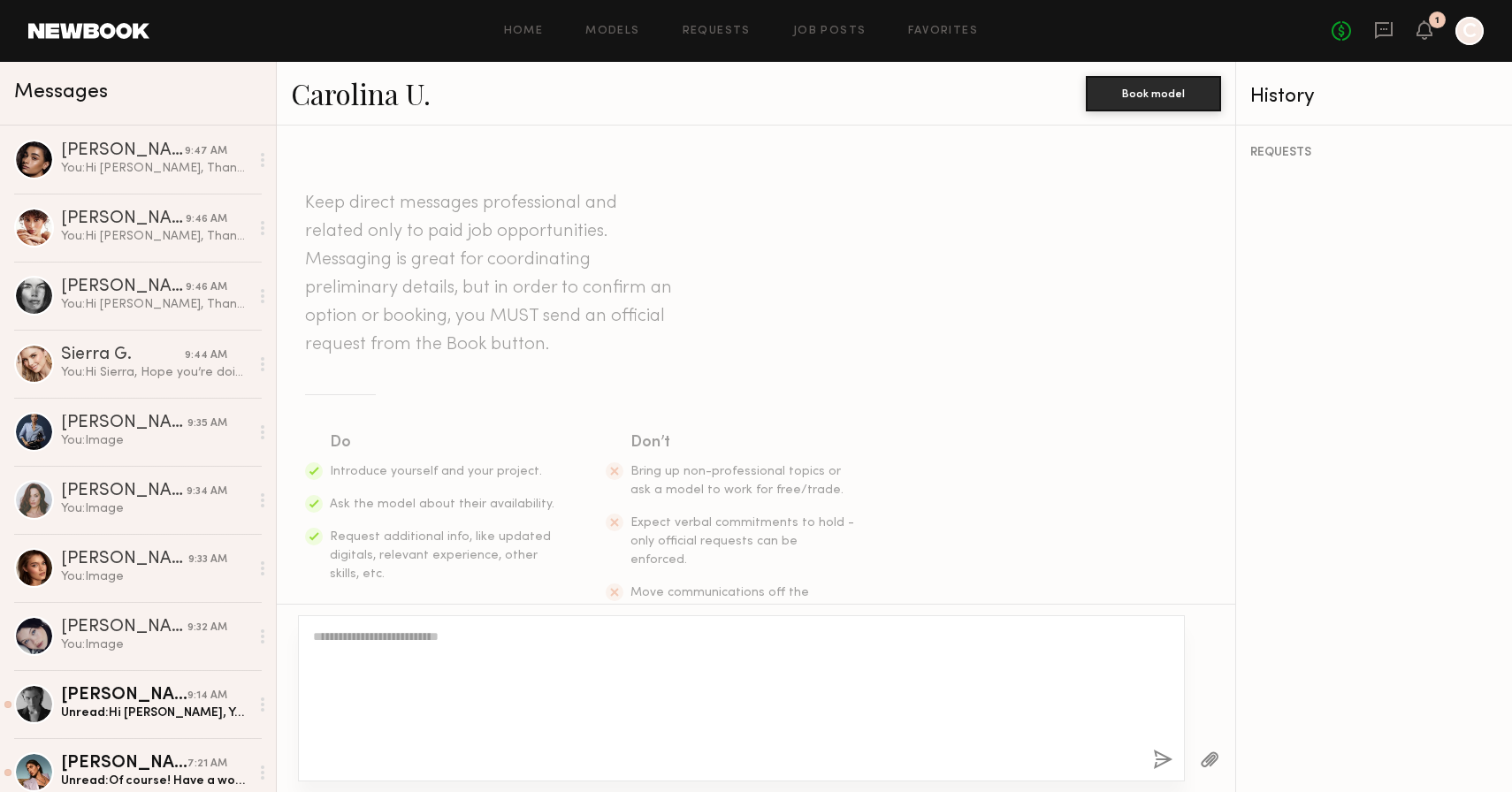
scroll to position [0, 0]
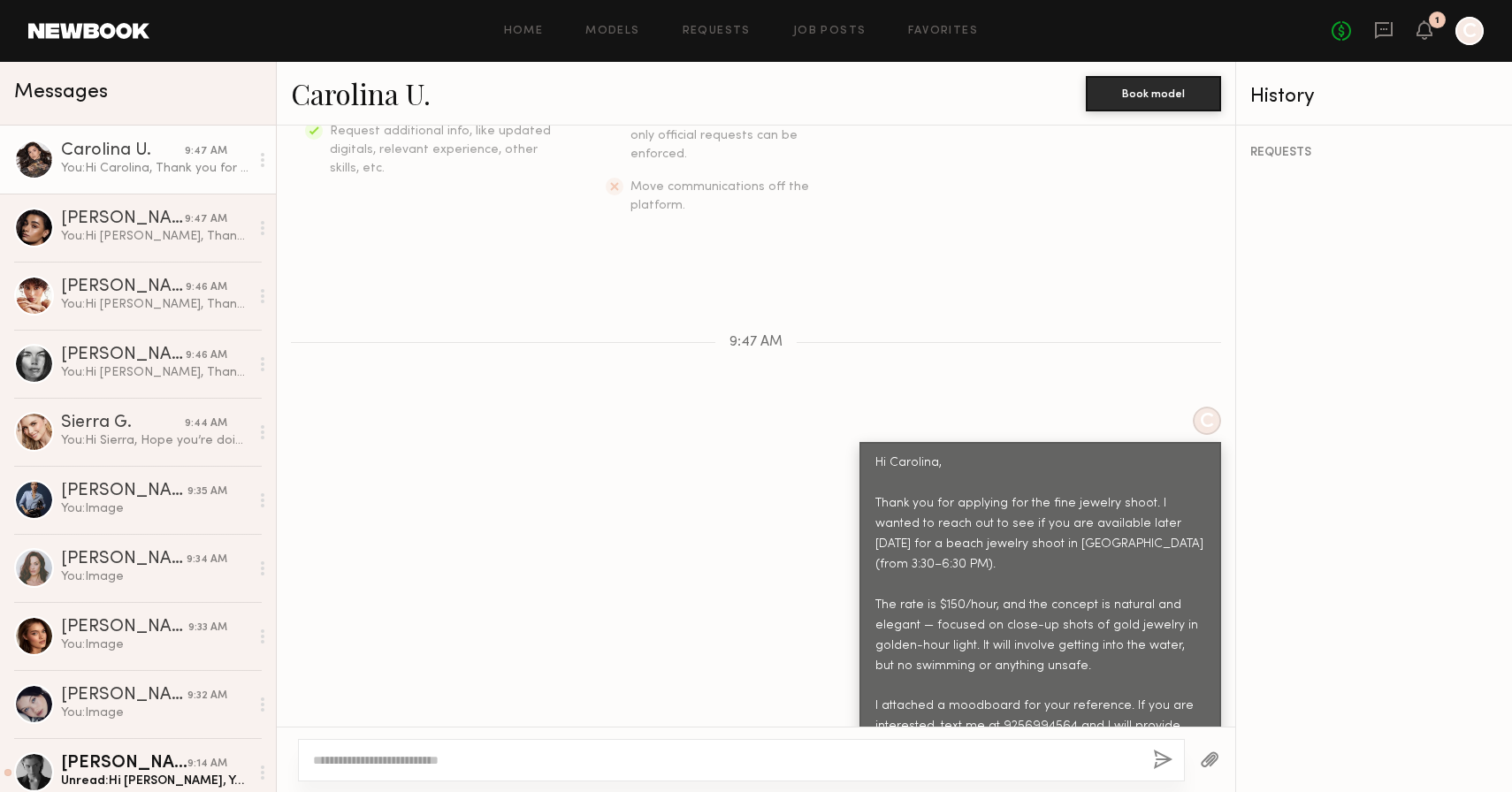
click at [1197, 758] on div at bounding box center [1210, 760] width 50 height 44
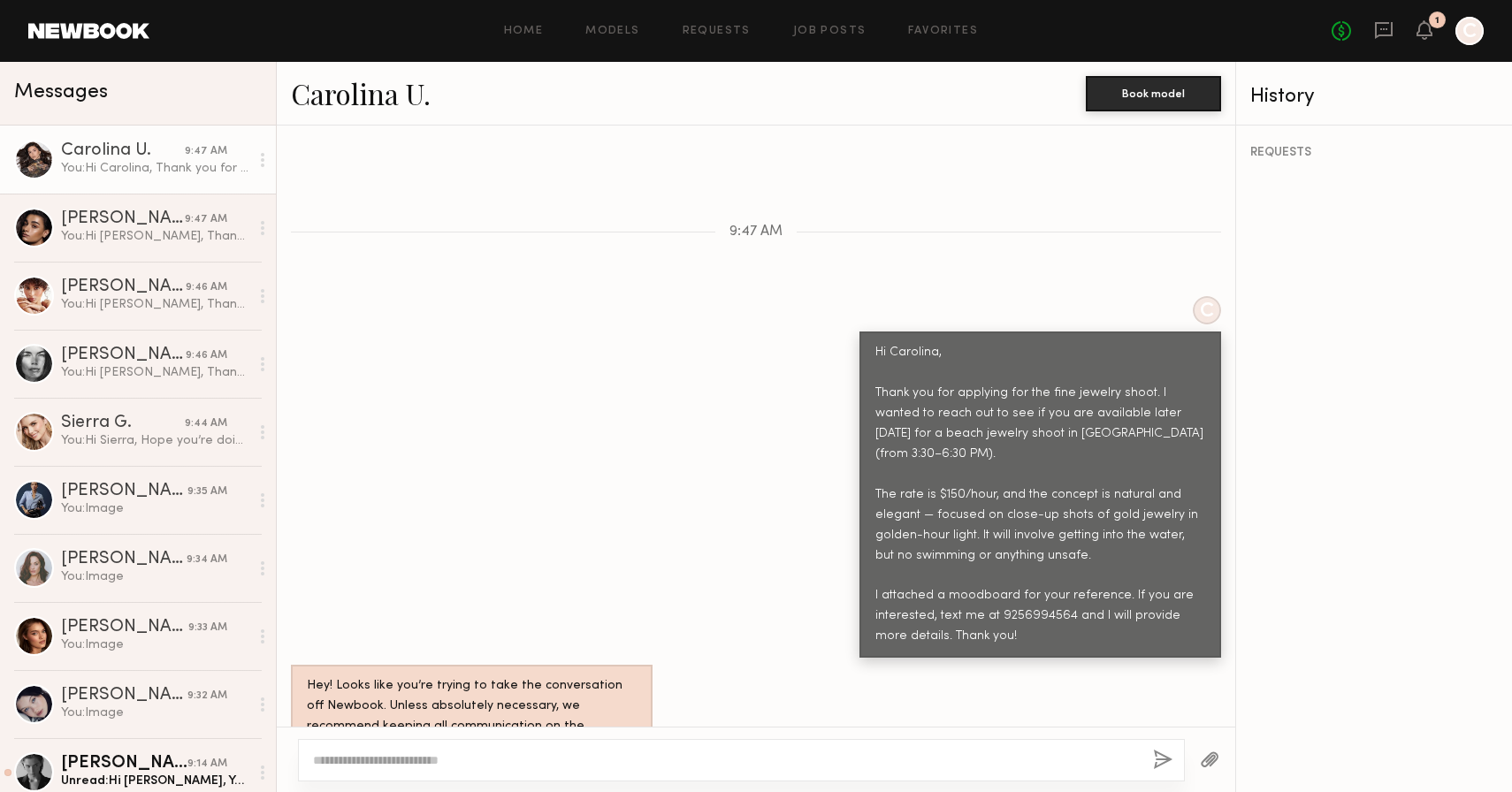
scroll to position [876, 0]
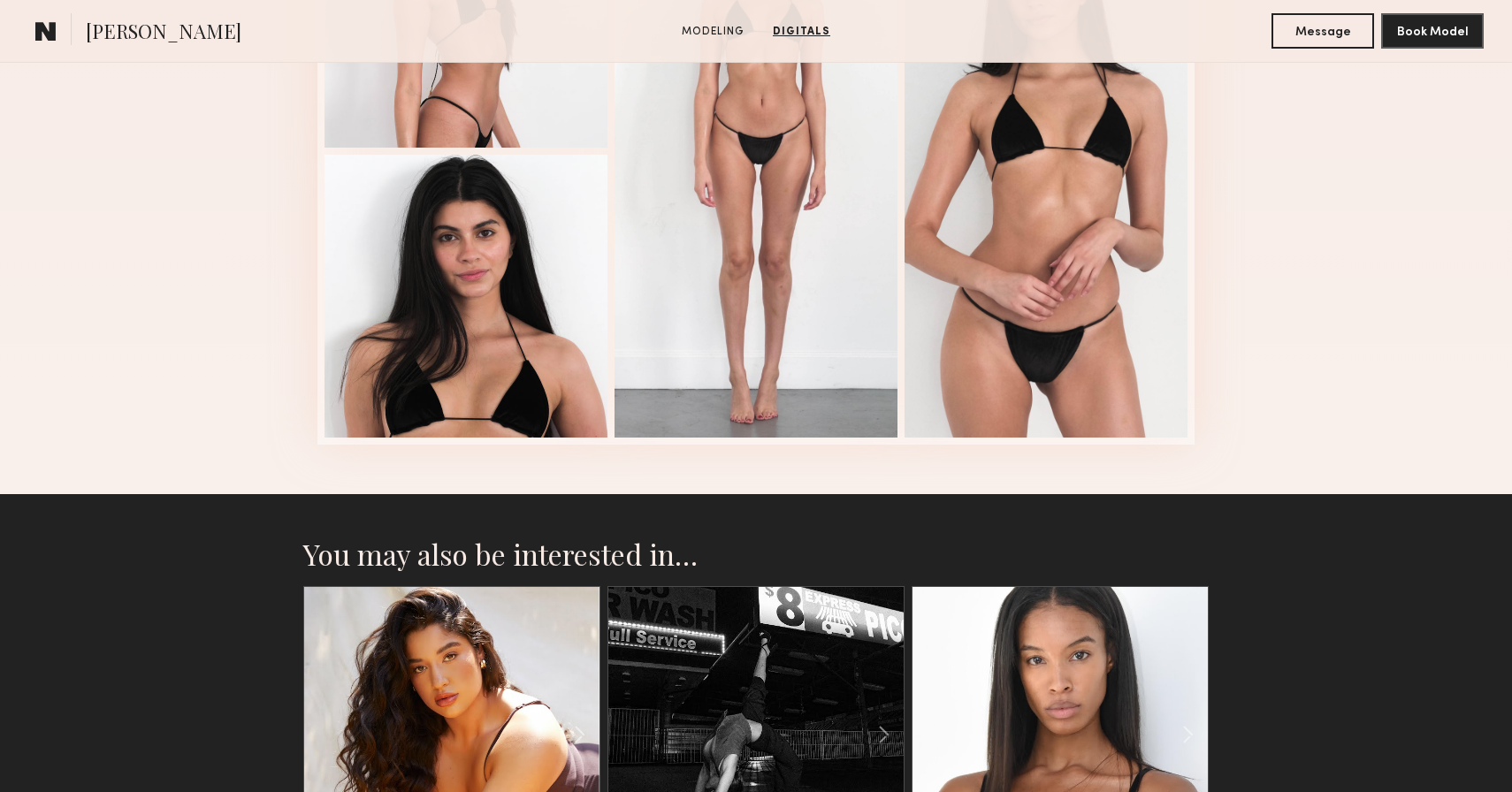
scroll to position [1866, 0]
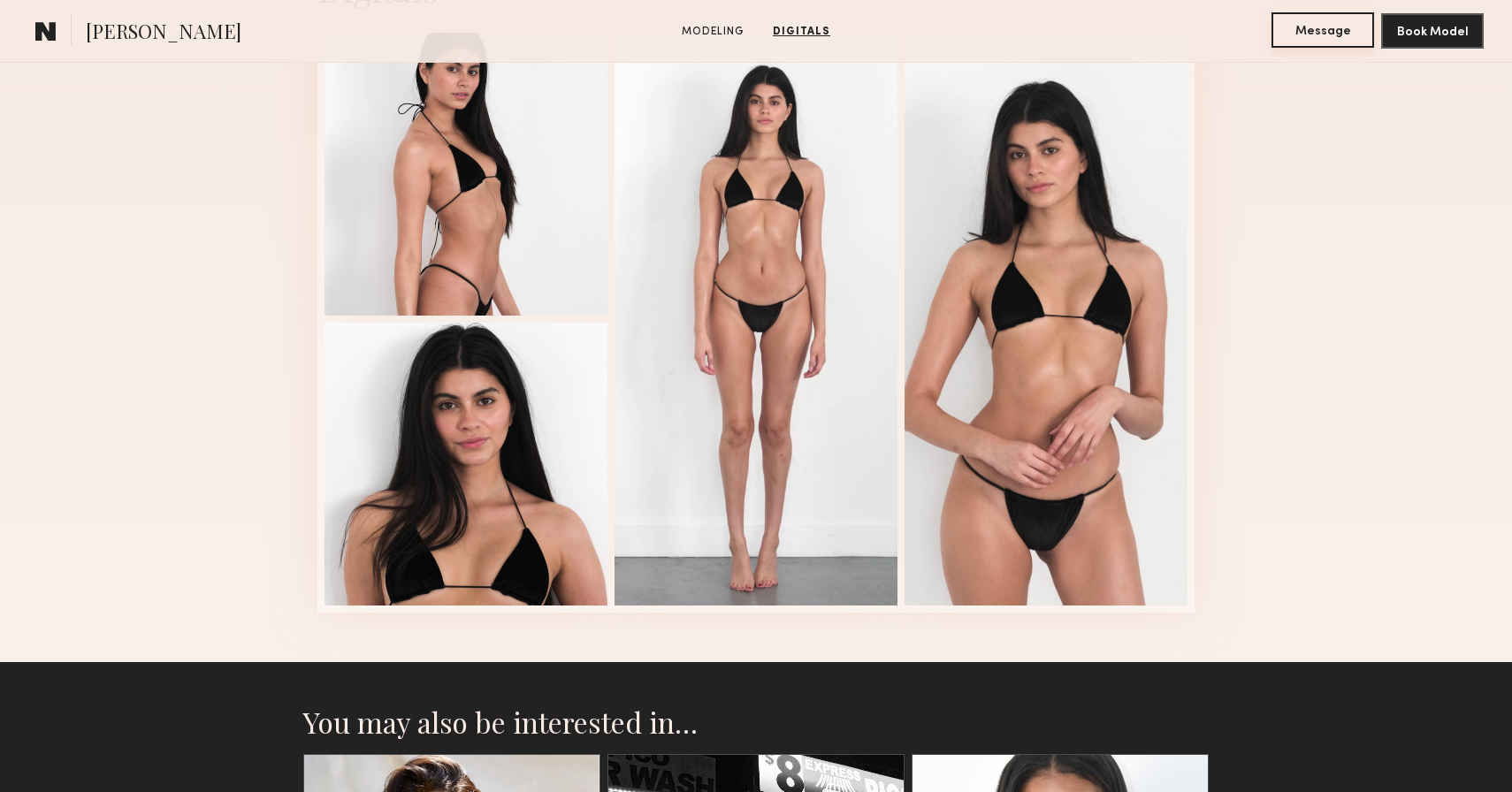
click at [1321, 33] on button "Message" at bounding box center [1323, 30] width 102 height 35
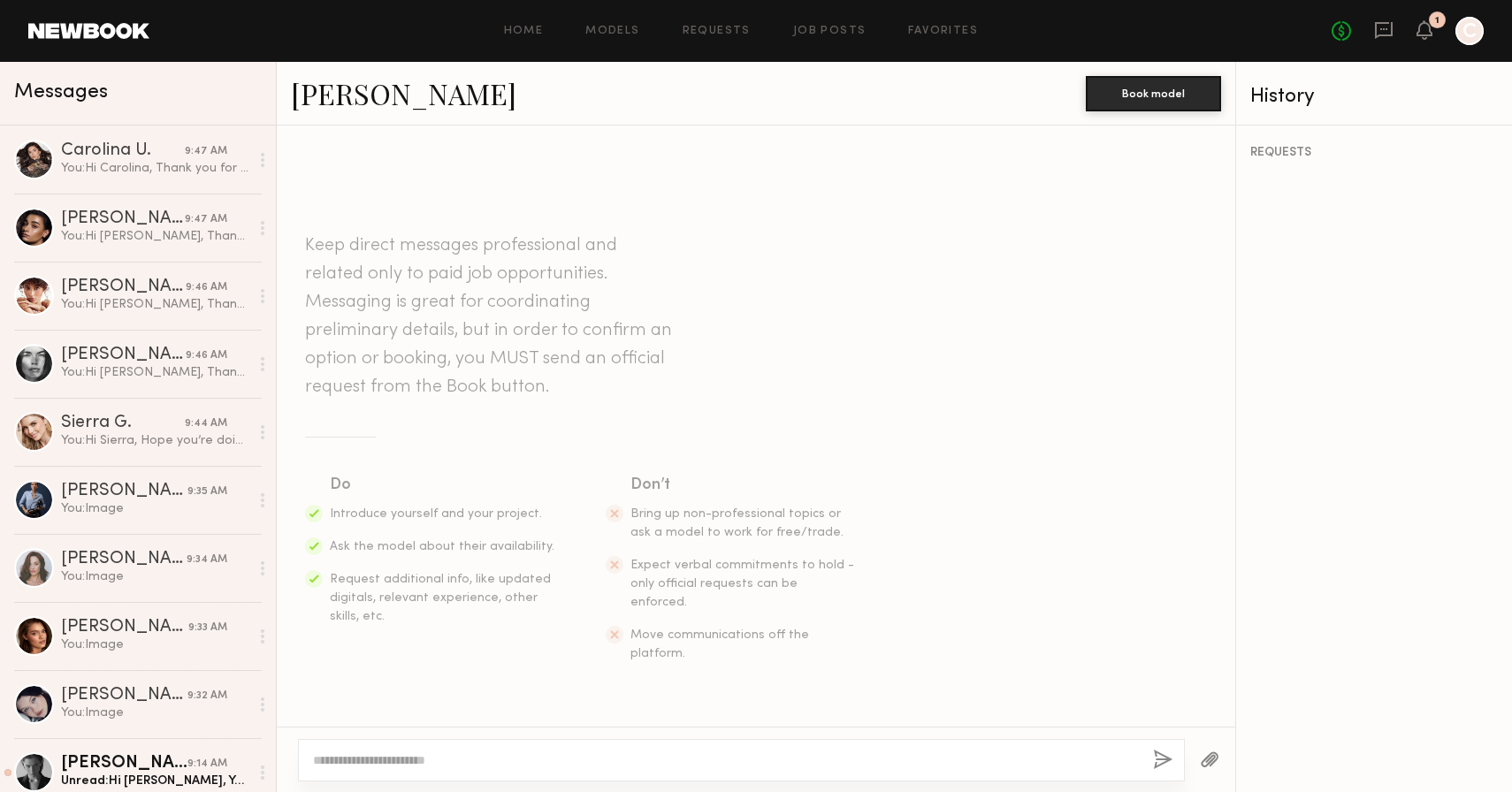
click at [458, 760] on textarea at bounding box center [725, 760] width 826 height 18
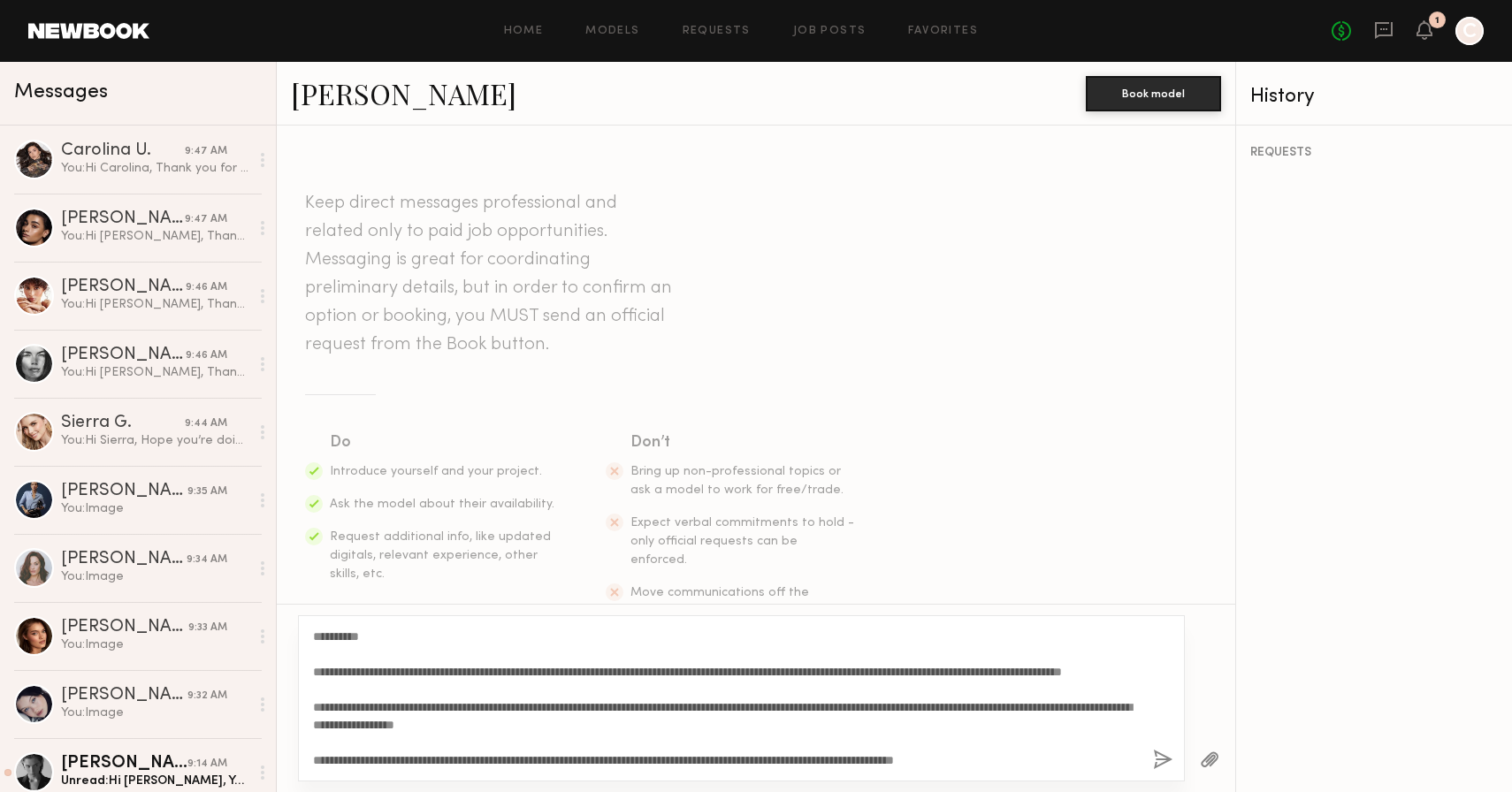
drag, startPoint x: 363, startPoint y: 634, endPoint x: 331, endPoint y: 634, distance: 32.0
click at [331, 634] on textarea "**********" at bounding box center [725, 698] width 826 height 141
click at [398, 708] on textarea "**********" at bounding box center [725, 698] width 826 height 141
click at [393, 707] on textarea "**********" at bounding box center [725, 698] width 826 height 141
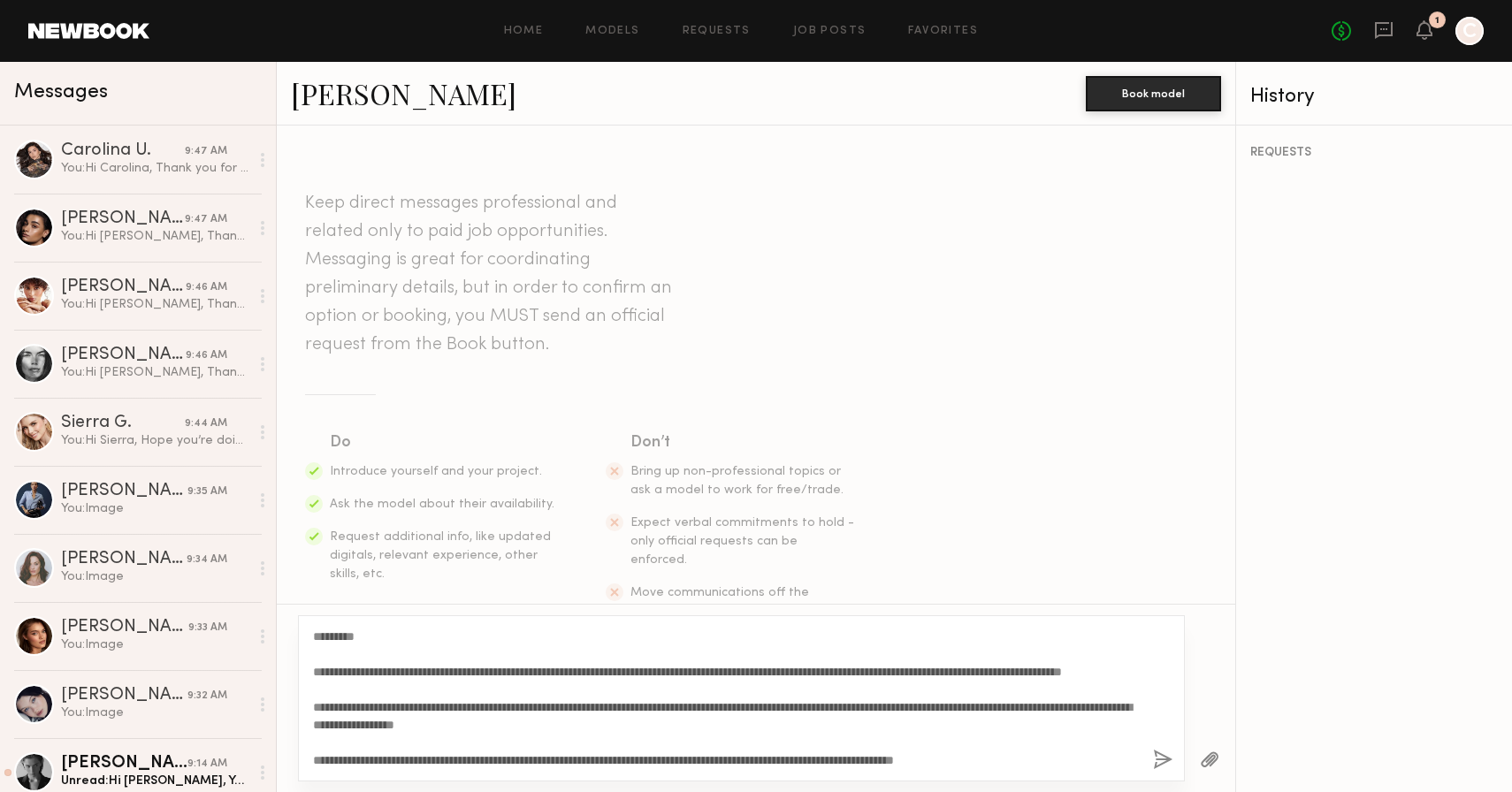
type textarea "**********"
click at [1156, 757] on button "button" at bounding box center [1163, 760] width 20 height 22
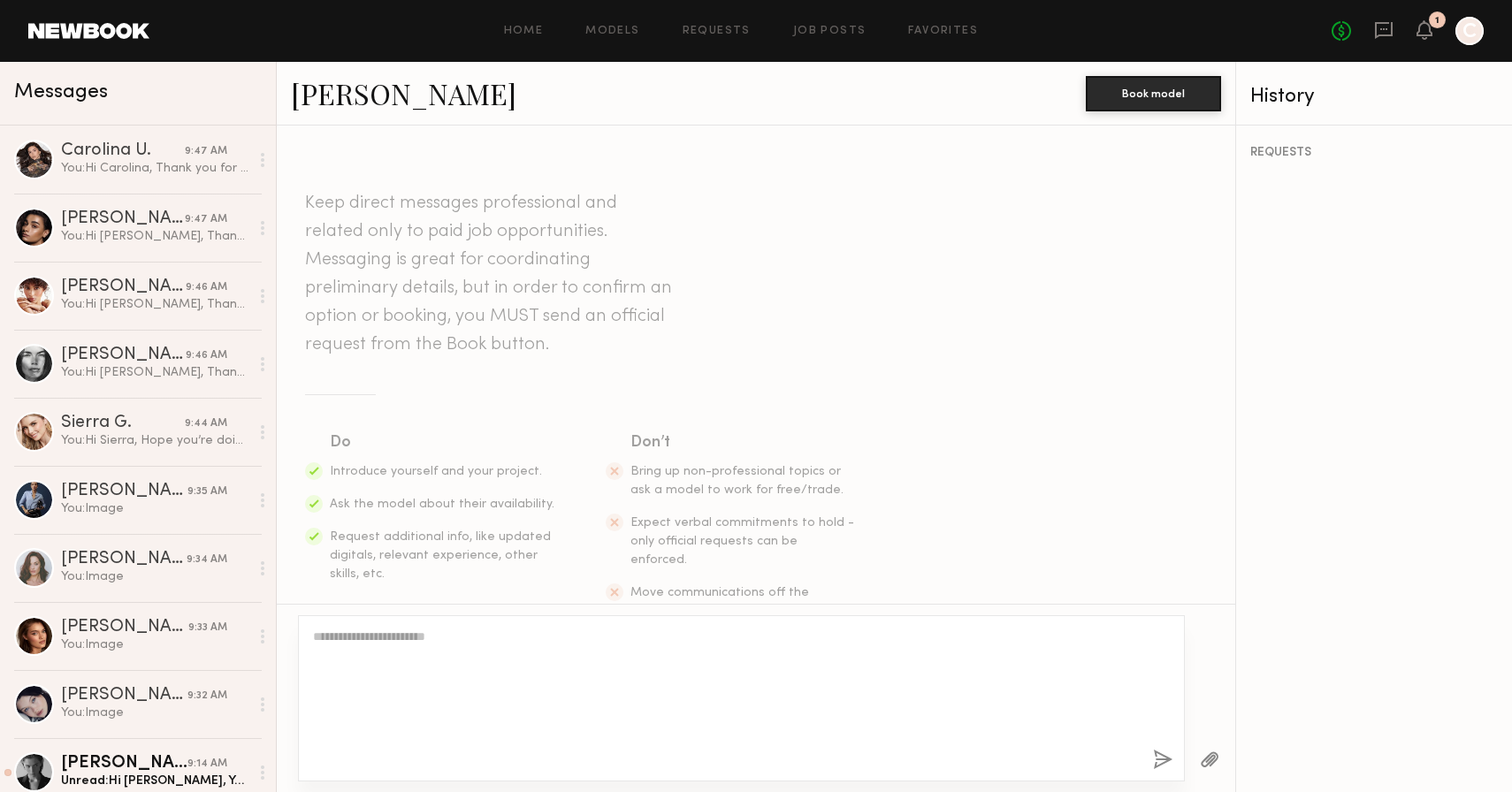
scroll to position [0, 0]
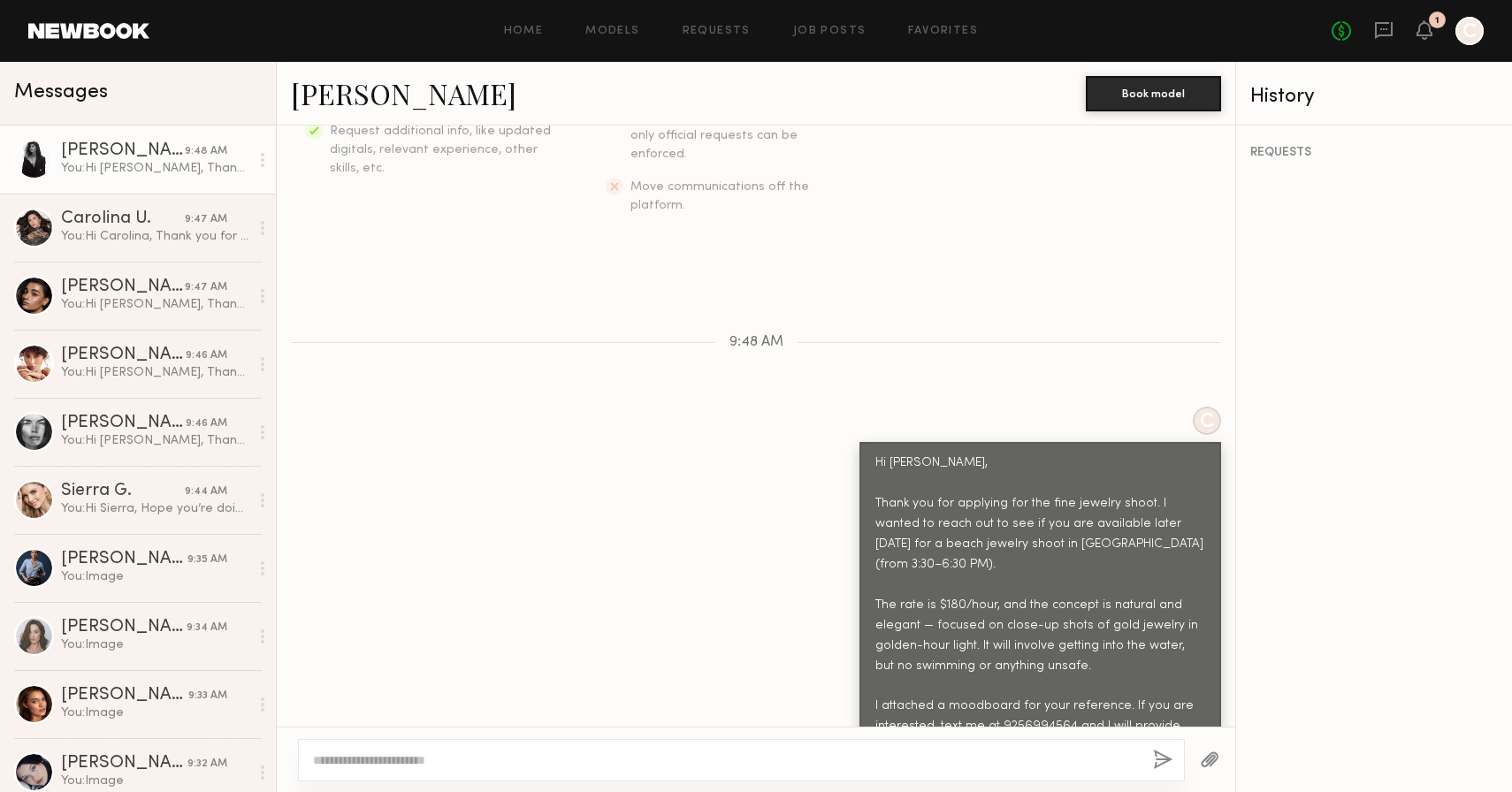
click at [1217, 757] on button "button" at bounding box center [1209, 760] width 20 height 22
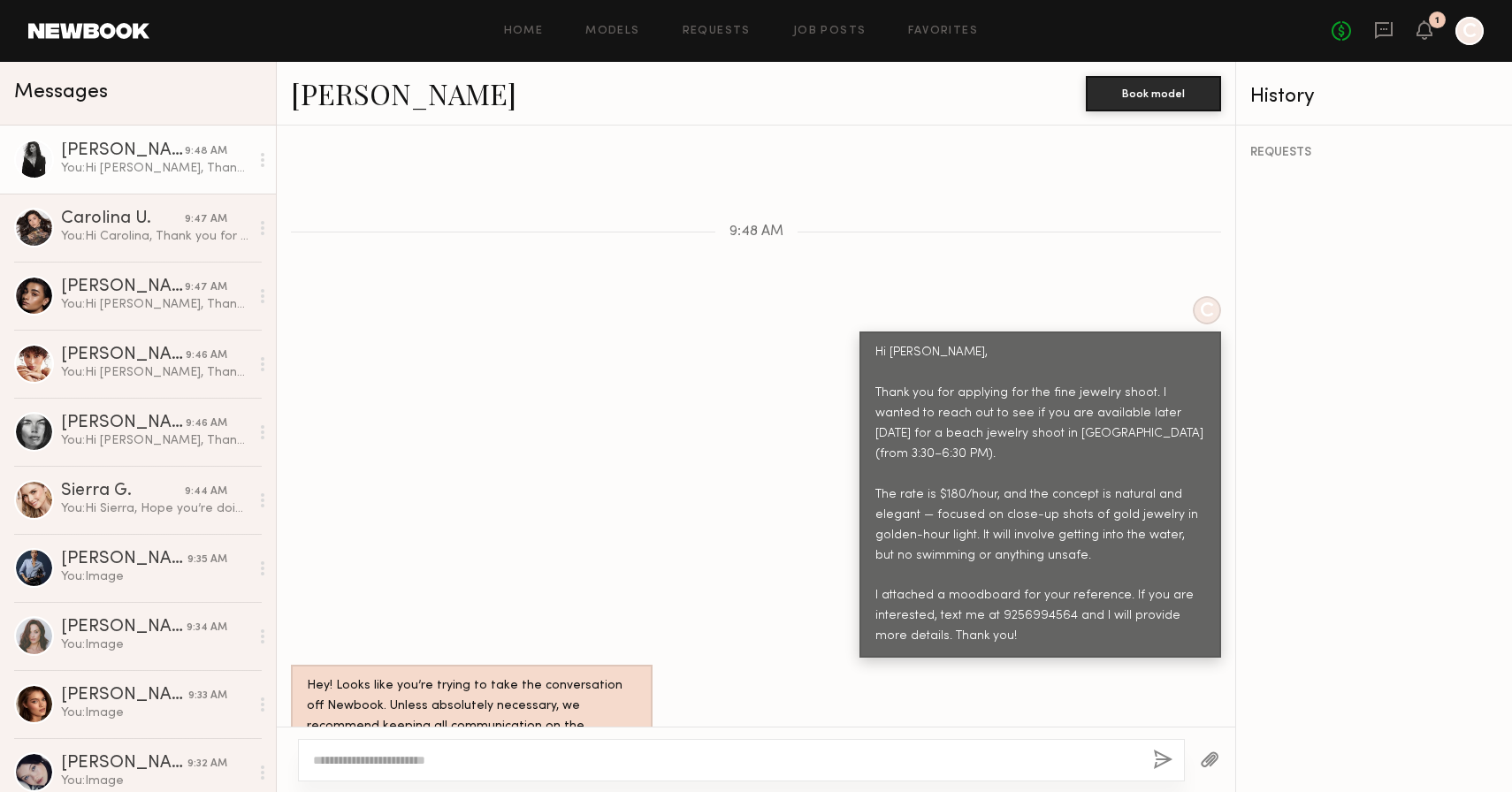
scroll to position [876, 0]
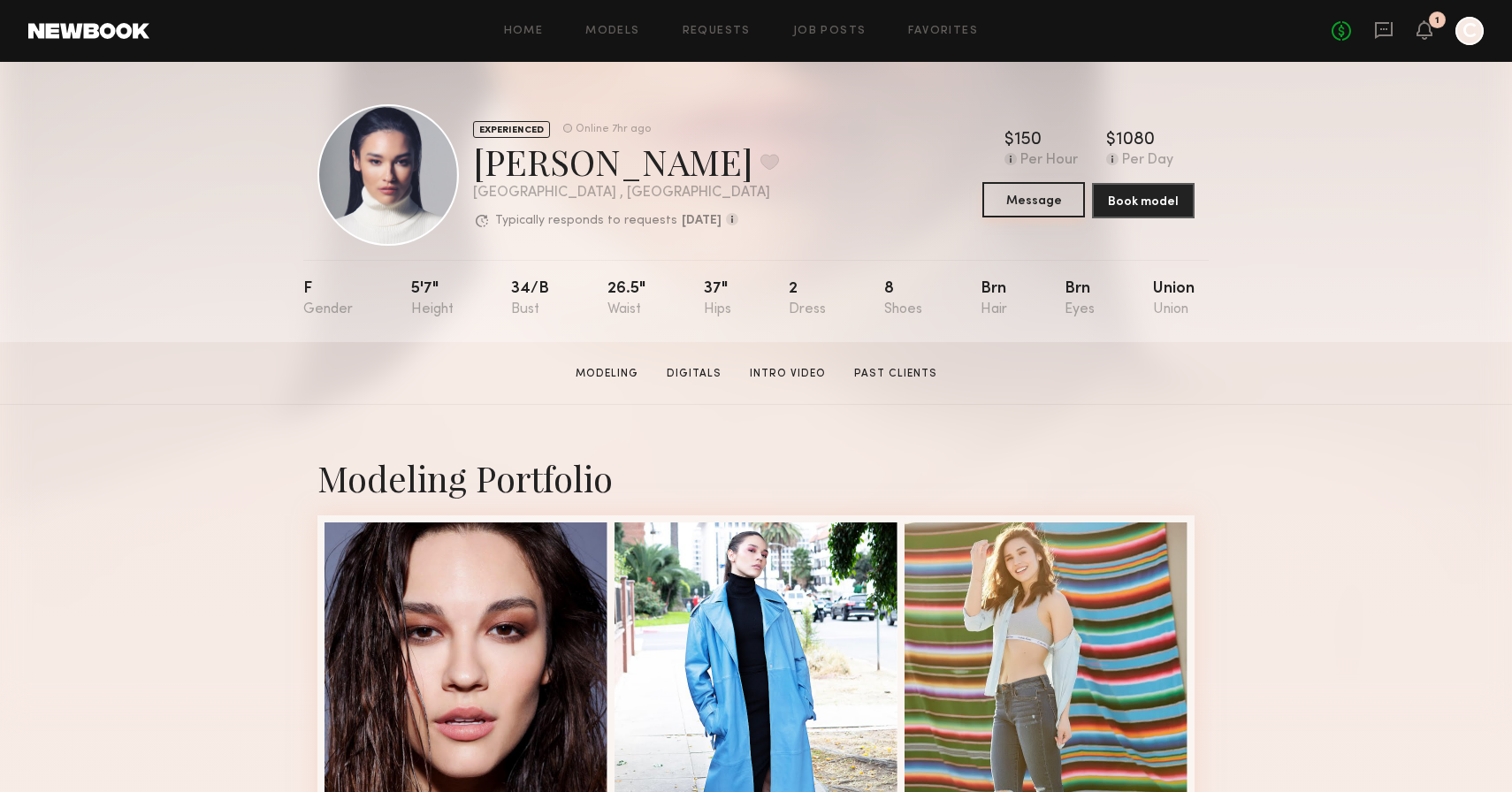
click at [1052, 196] on button "Message" at bounding box center [1034, 200] width 102 height 35
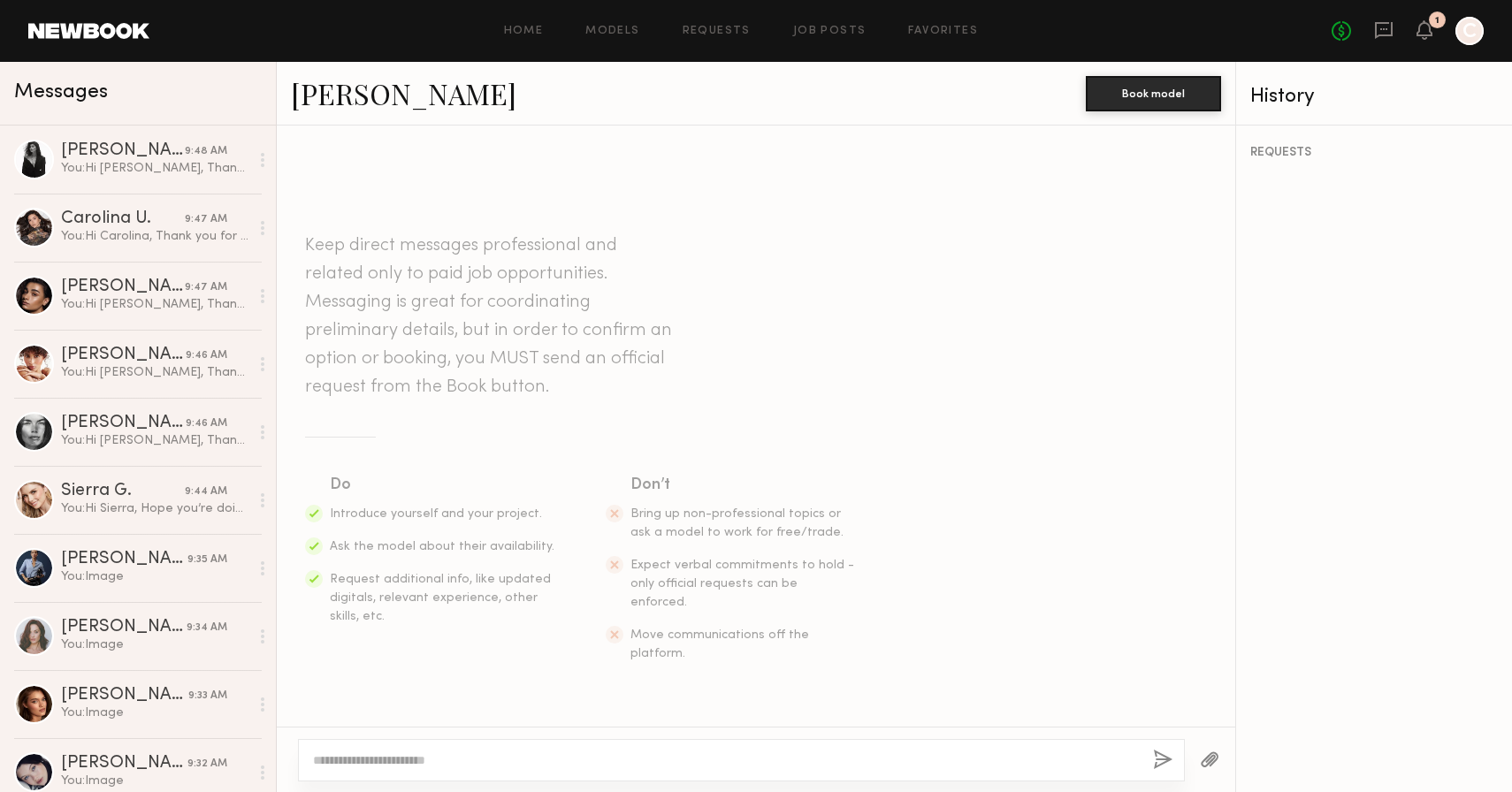
click at [435, 762] on textarea at bounding box center [725, 760] width 826 height 18
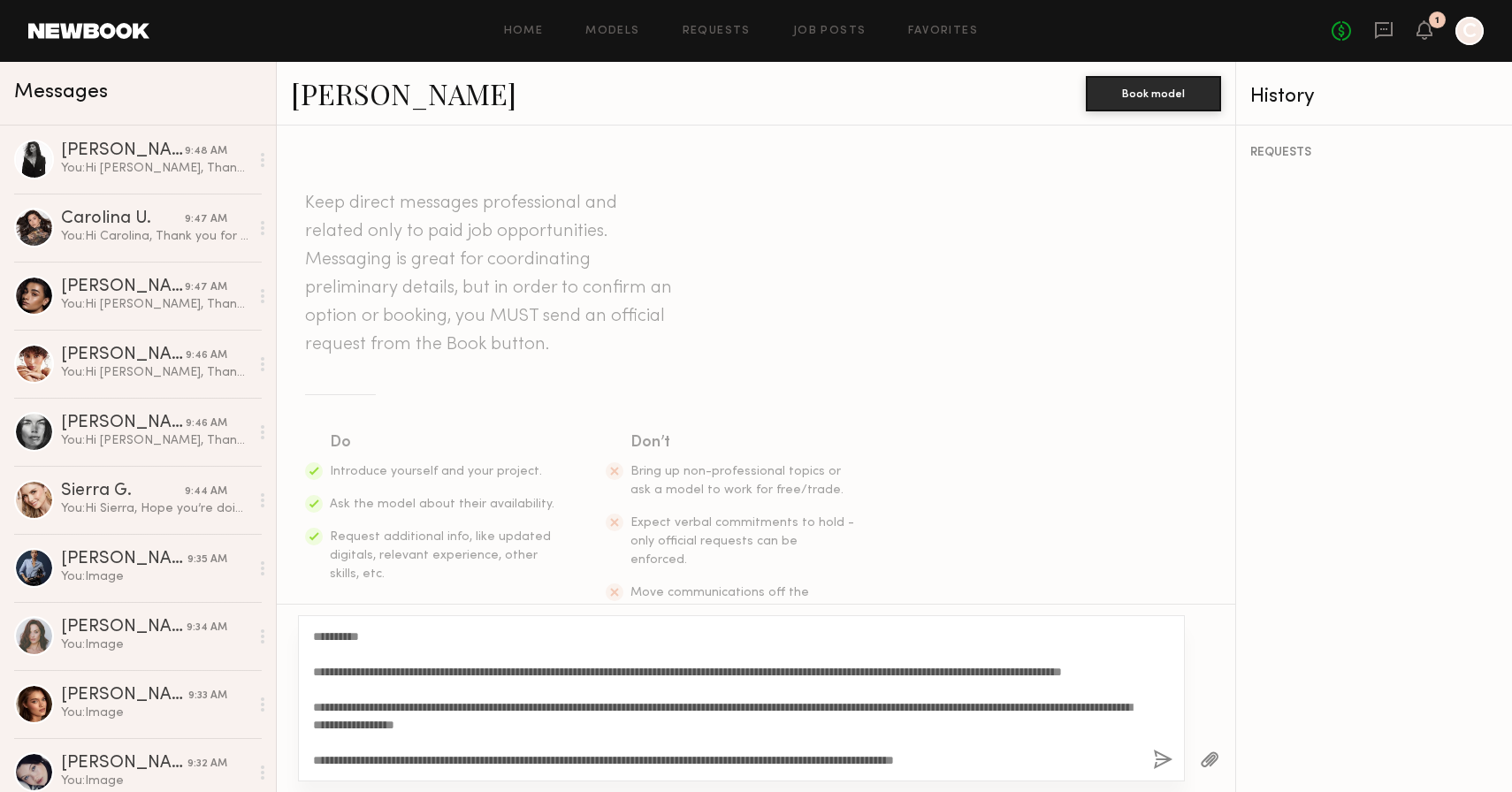
drag, startPoint x: 361, startPoint y: 632, endPoint x: 330, endPoint y: 632, distance: 31.0
click at [330, 632] on textarea "**********" at bounding box center [725, 698] width 826 height 141
type textarea "**********"
click at [322, 100] on link "[PERSON_NAME]" at bounding box center [403, 93] width 226 height 38
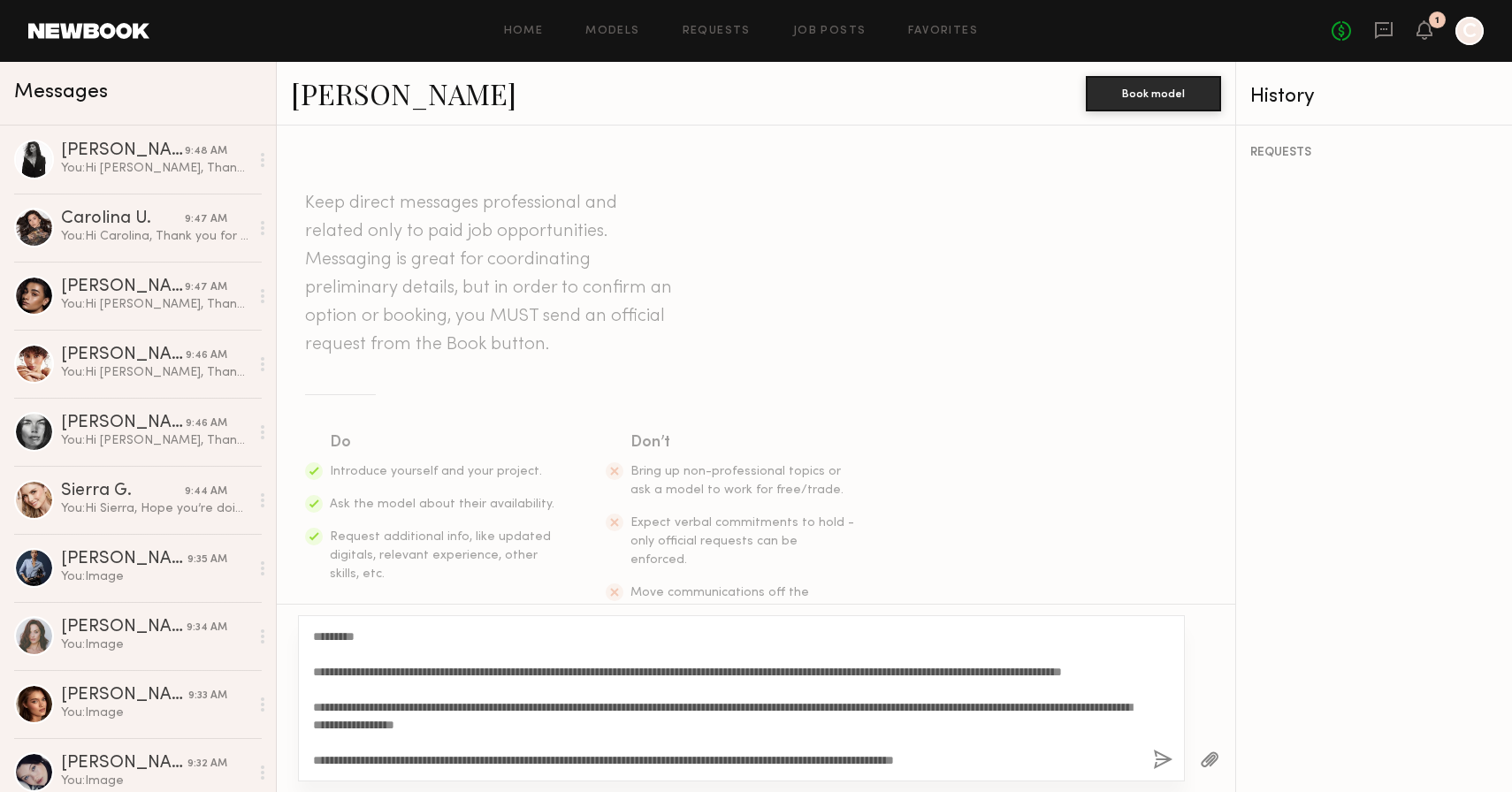
click at [1165, 765] on button "button" at bounding box center [1163, 760] width 20 height 22
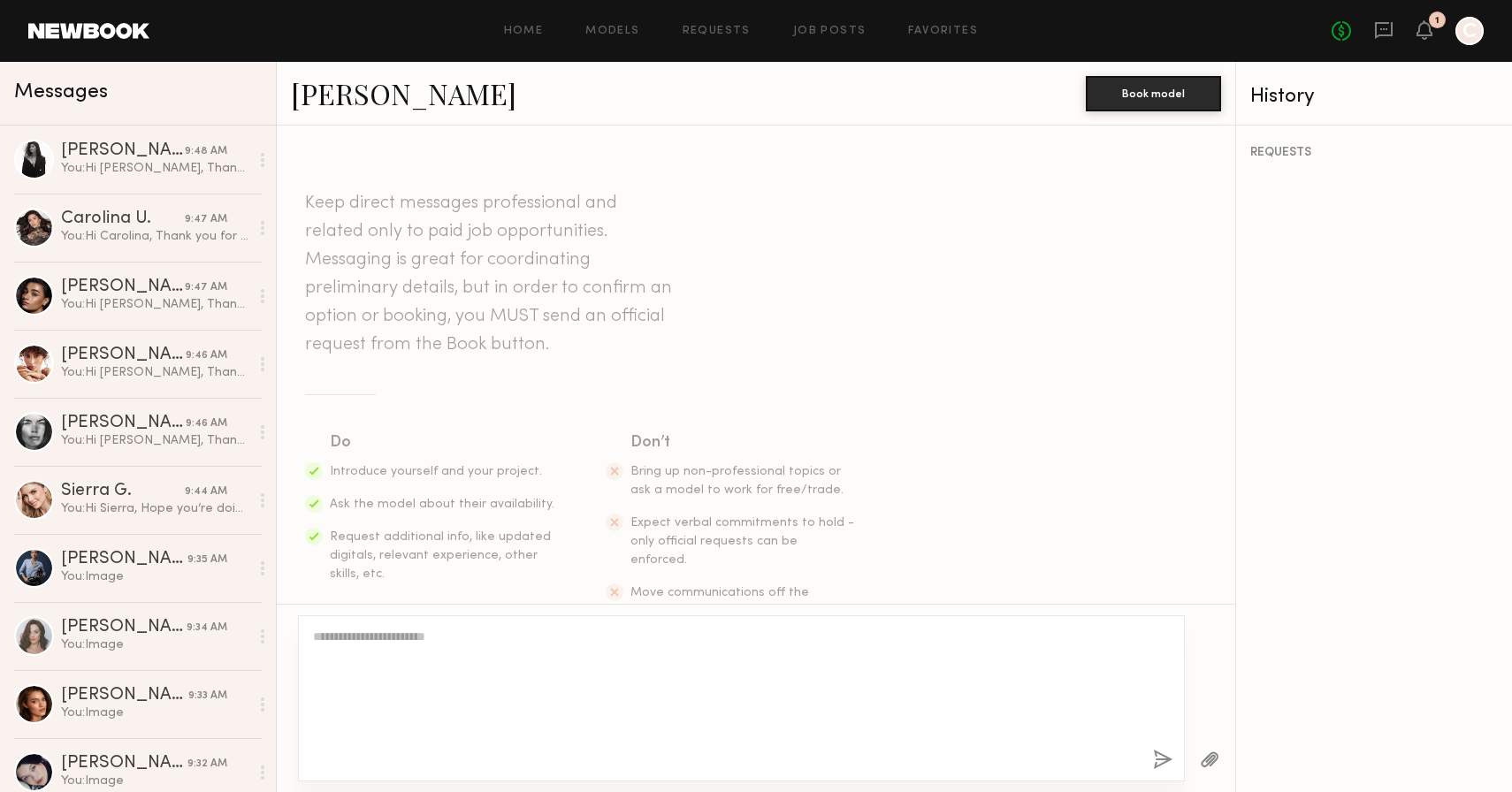
scroll to position [0, 0]
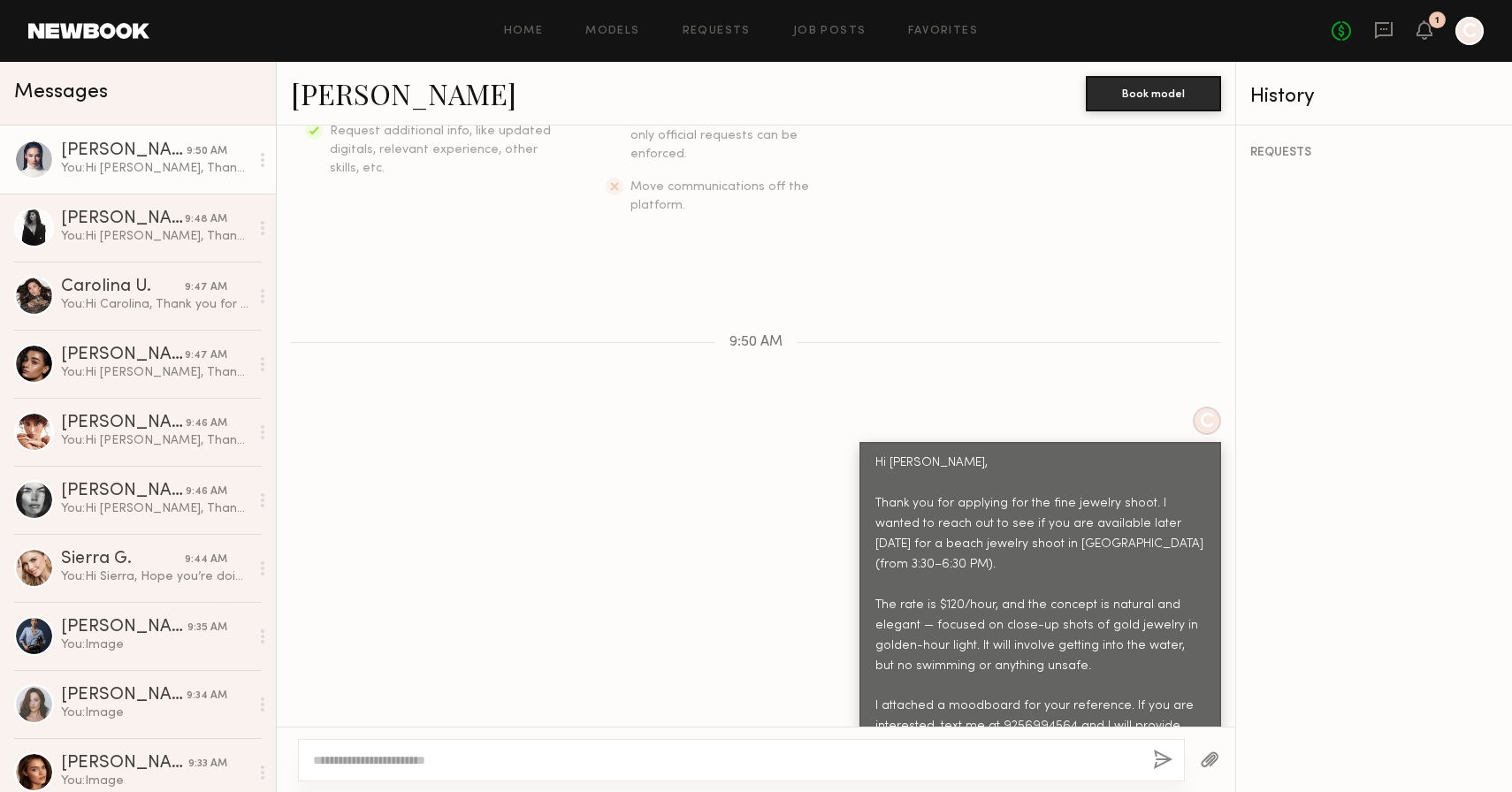
click at [1211, 760] on button "button" at bounding box center [1209, 760] width 20 height 22
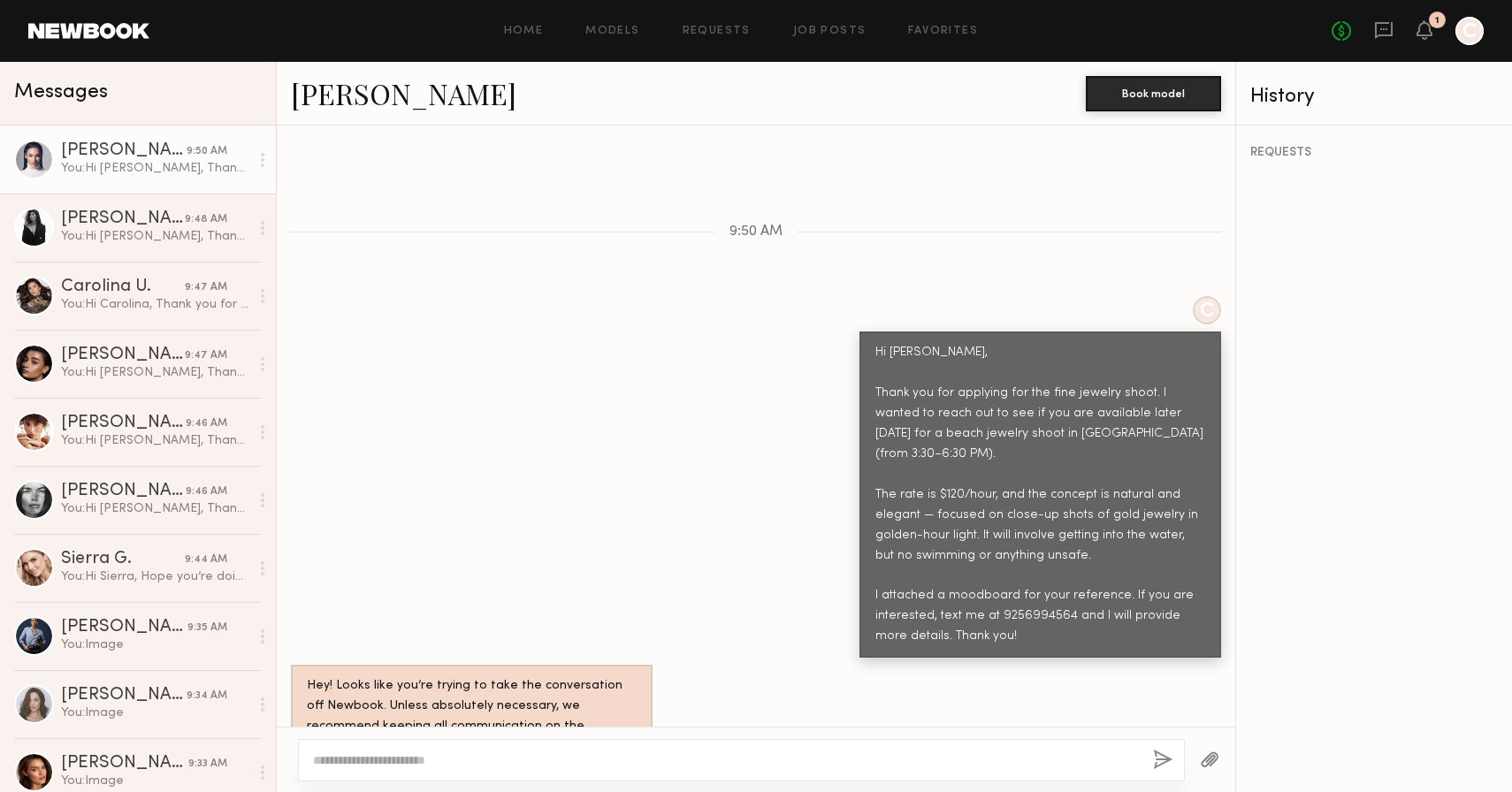
scroll to position [876, 0]
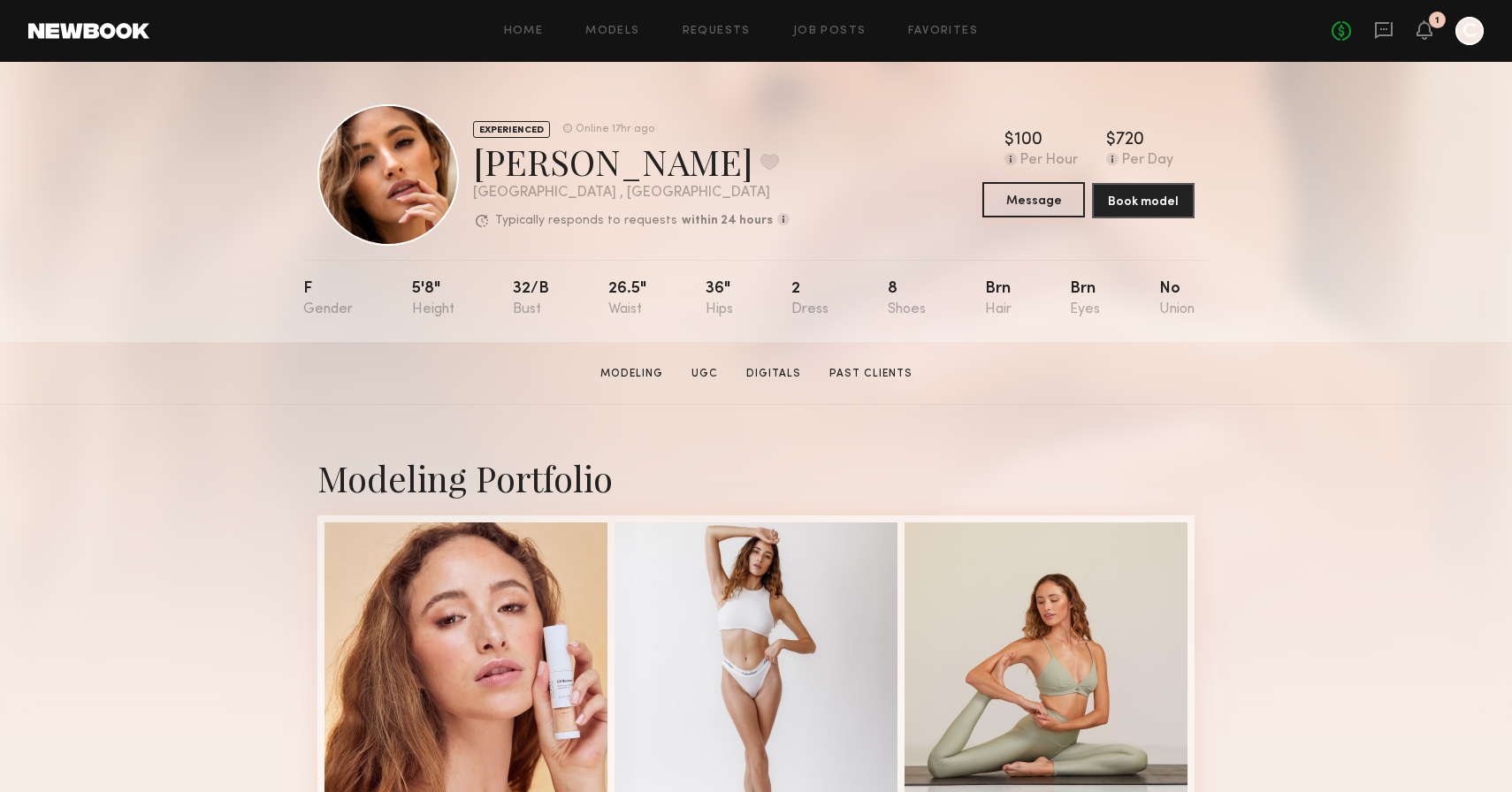
click at [1060, 205] on button "Message" at bounding box center [1034, 200] width 102 height 35
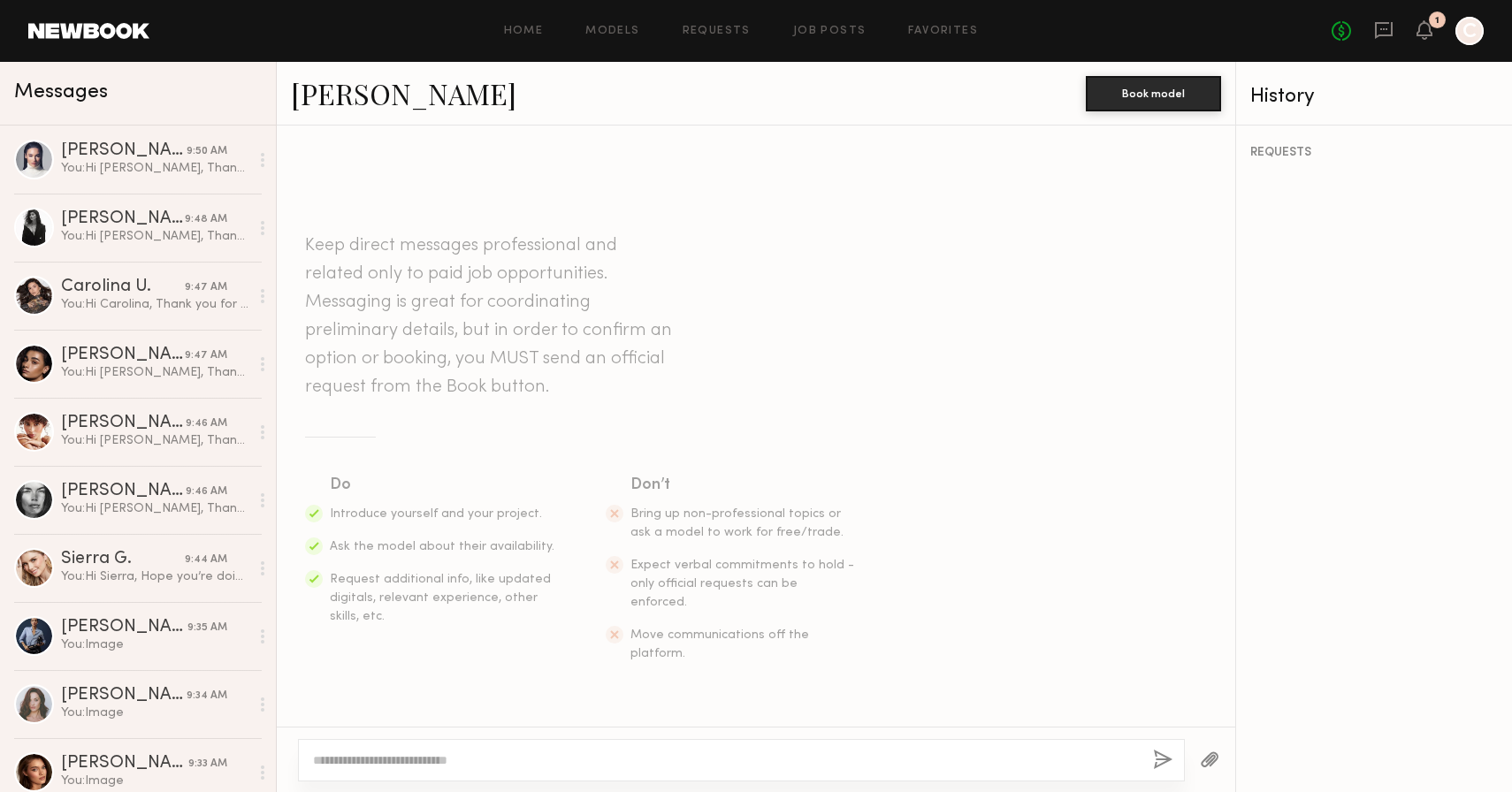
click at [536, 761] on textarea at bounding box center [725, 760] width 826 height 18
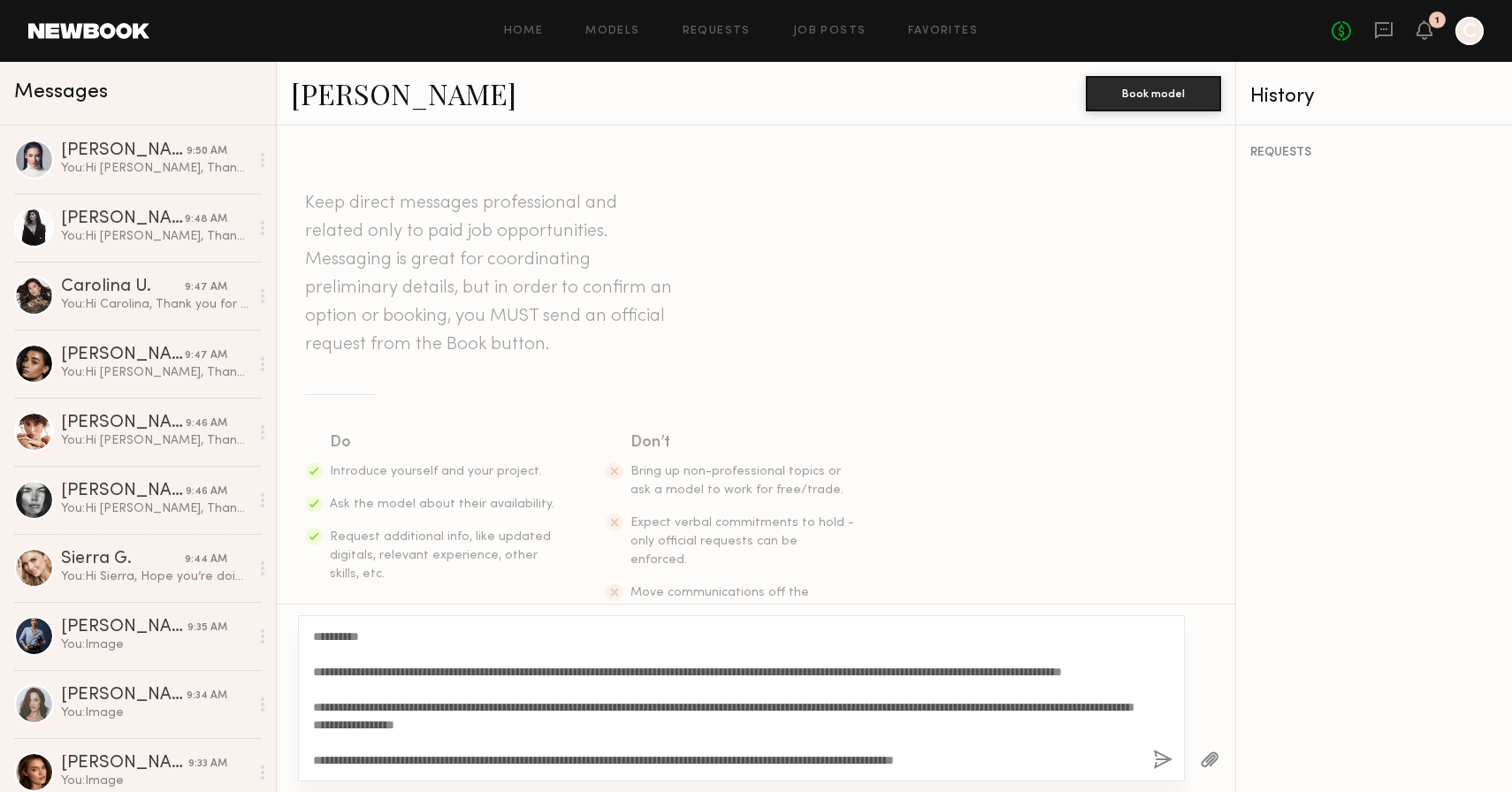
drag, startPoint x: 362, startPoint y: 638, endPoint x: 325, endPoint y: 636, distance: 37.1
click at [325, 636] on textarea "**********" at bounding box center [725, 698] width 826 height 141
click at [392, 724] on textarea "**********" at bounding box center [725, 698] width 826 height 141
type textarea "**********"
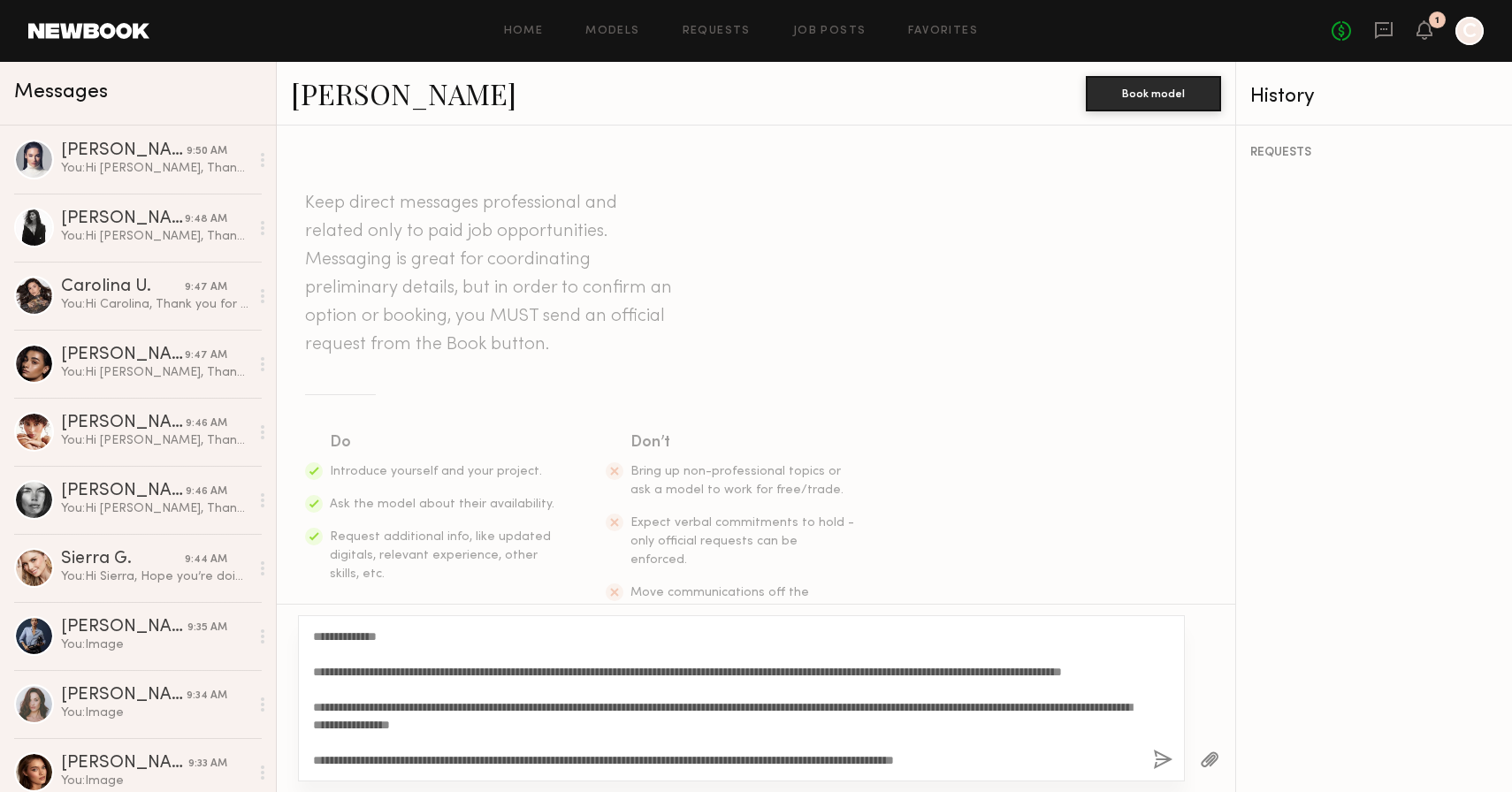
click at [1159, 764] on button "button" at bounding box center [1163, 760] width 20 height 22
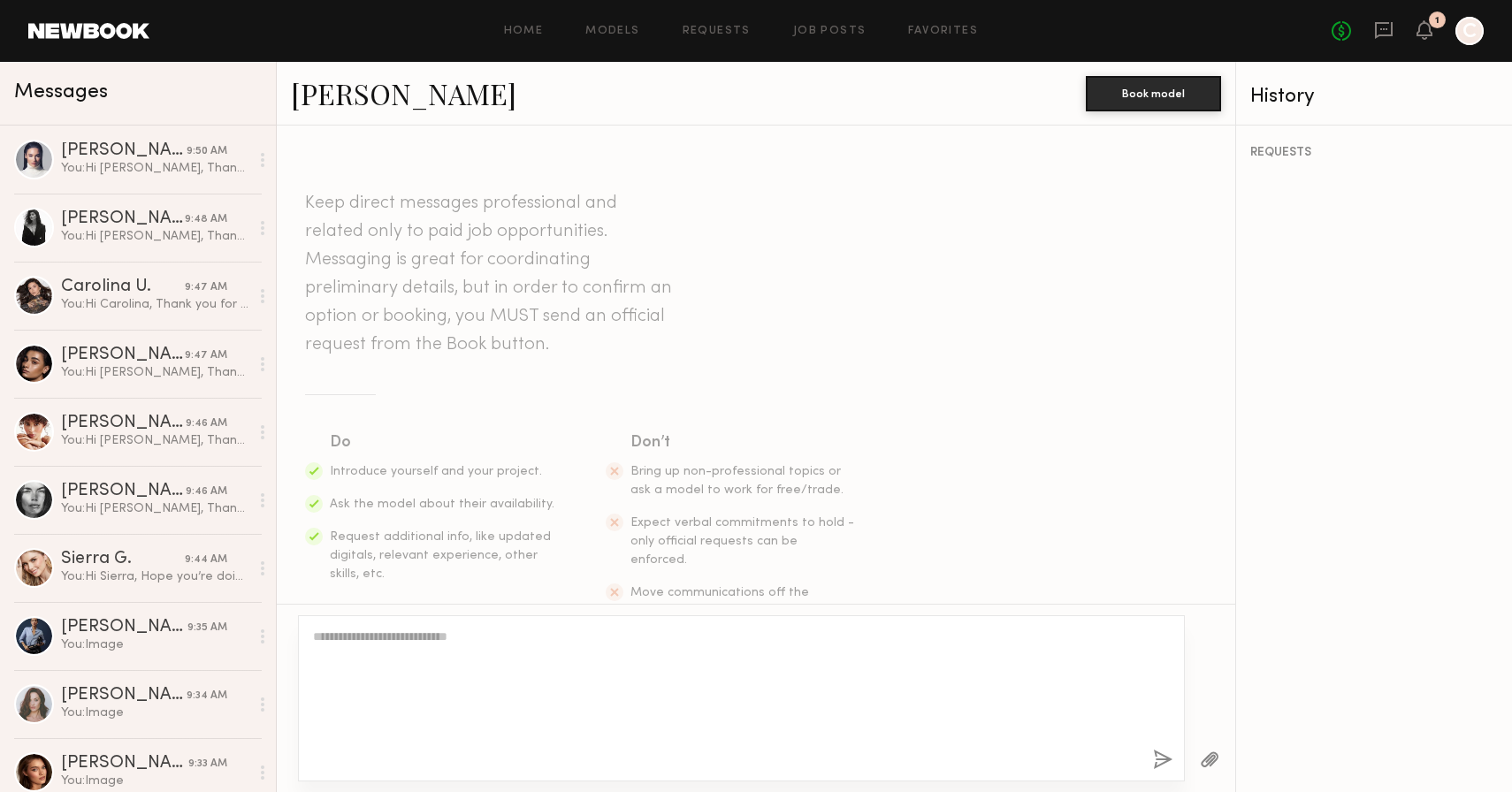
scroll to position [0, 0]
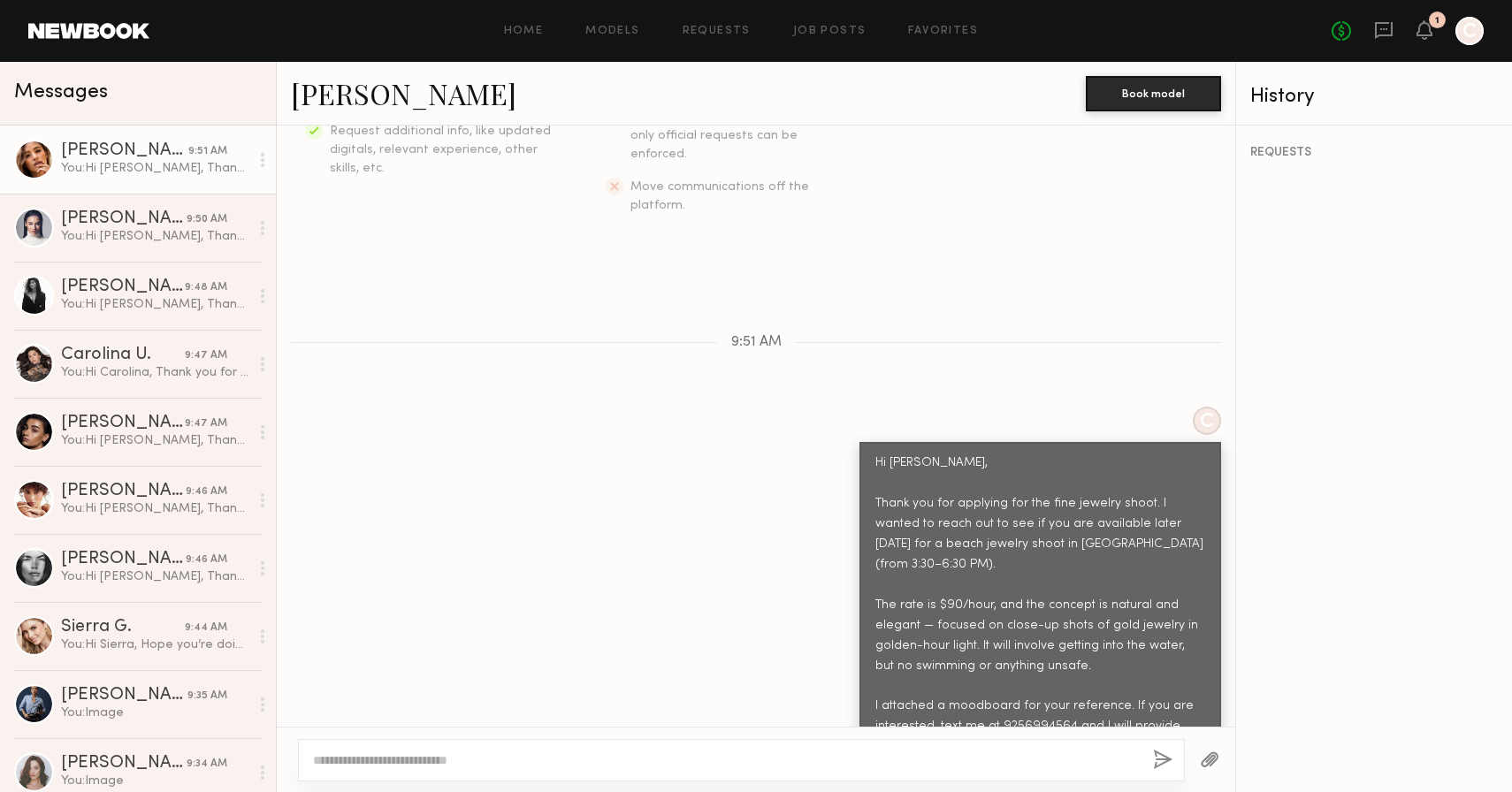
click at [1214, 751] on button "button" at bounding box center [1209, 760] width 20 height 22
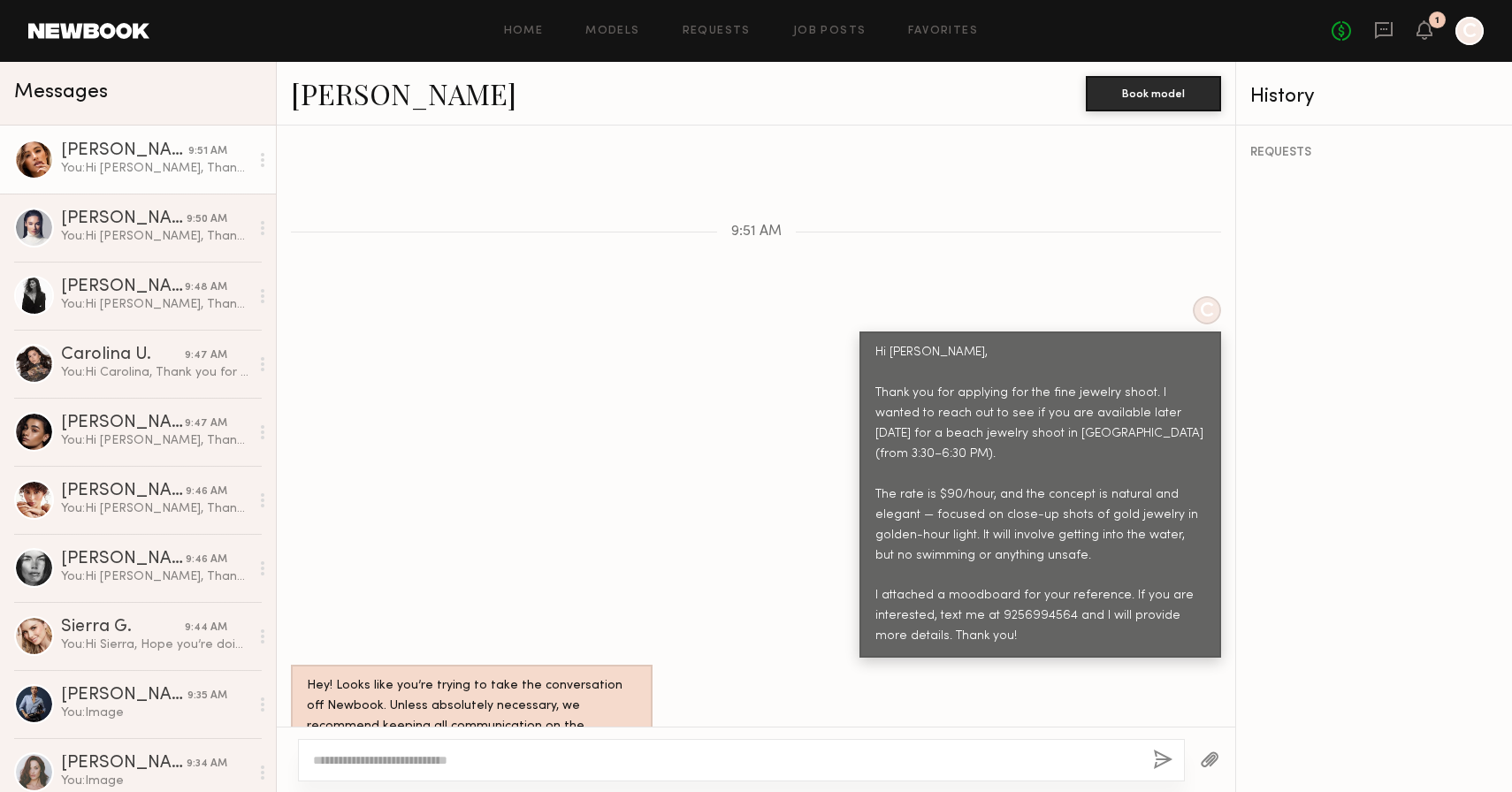
scroll to position [876, 0]
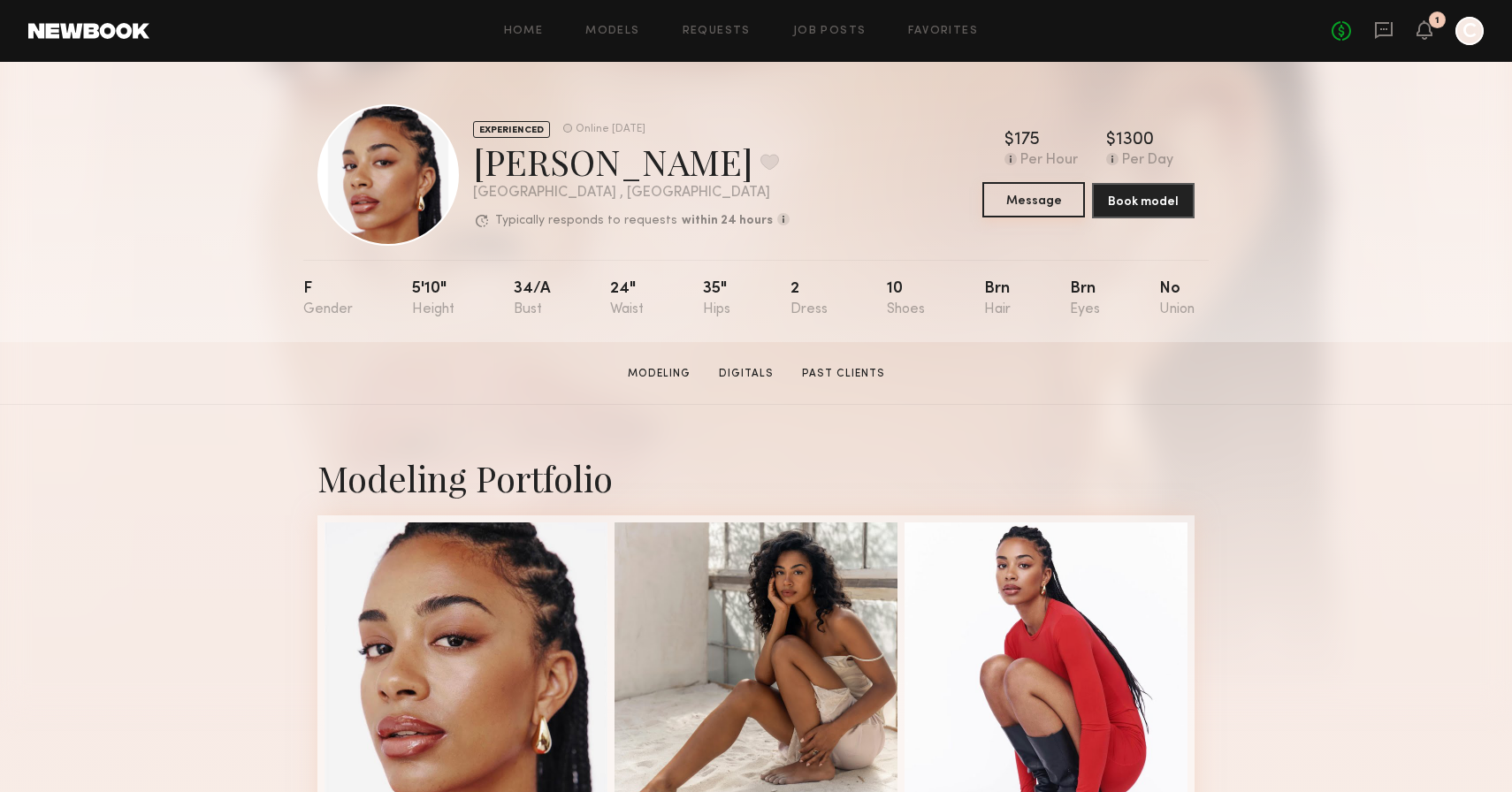
click at [1041, 201] on button "Message" at bounding box center [1034, 200] width 102 height 35
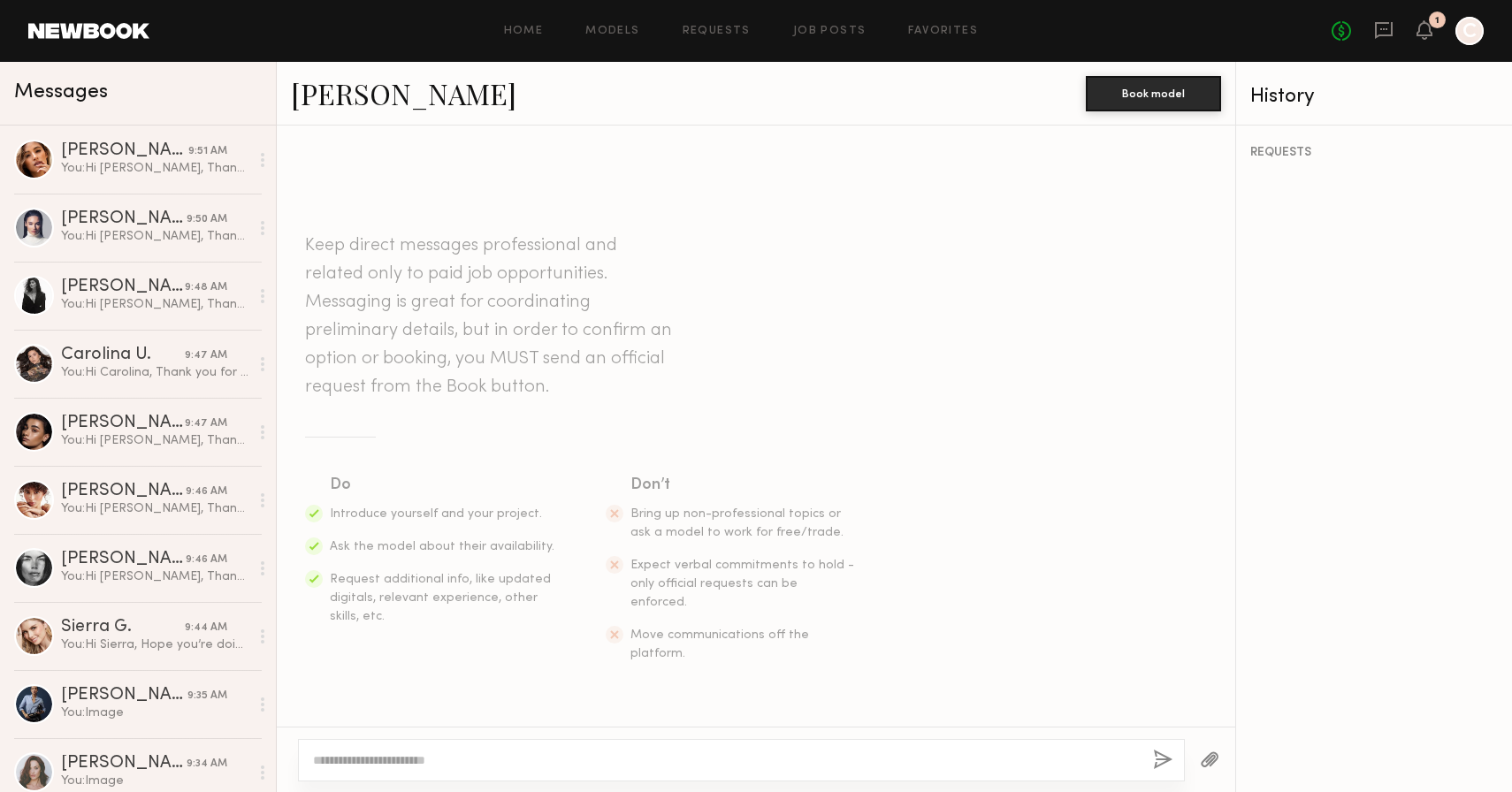
click at [480, 754] on textarea at bounding box center [725, 760] width 826 height 18
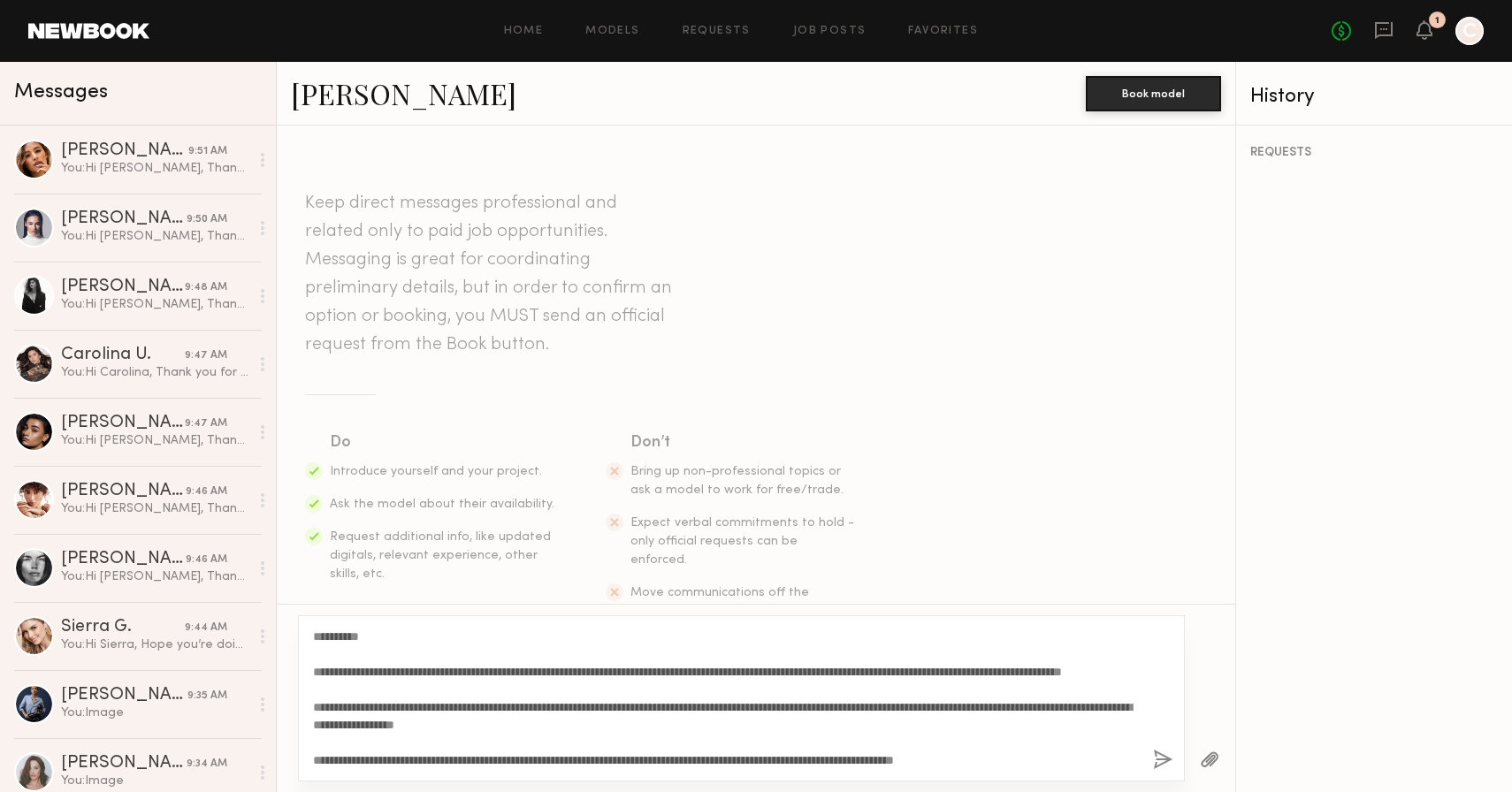
scroll to position [15, 0]
click at [390, 710] on textarea "**********" at bounding box center [725, 698] width 826 height 141
drag, startPoint x: 363, startPoint y: 640, endPoint x: 329, endPoint y: 638, distance: 34.1
click at [329, 639] on textarea "**********" at bounding box center [725, 698] width 826 height 141
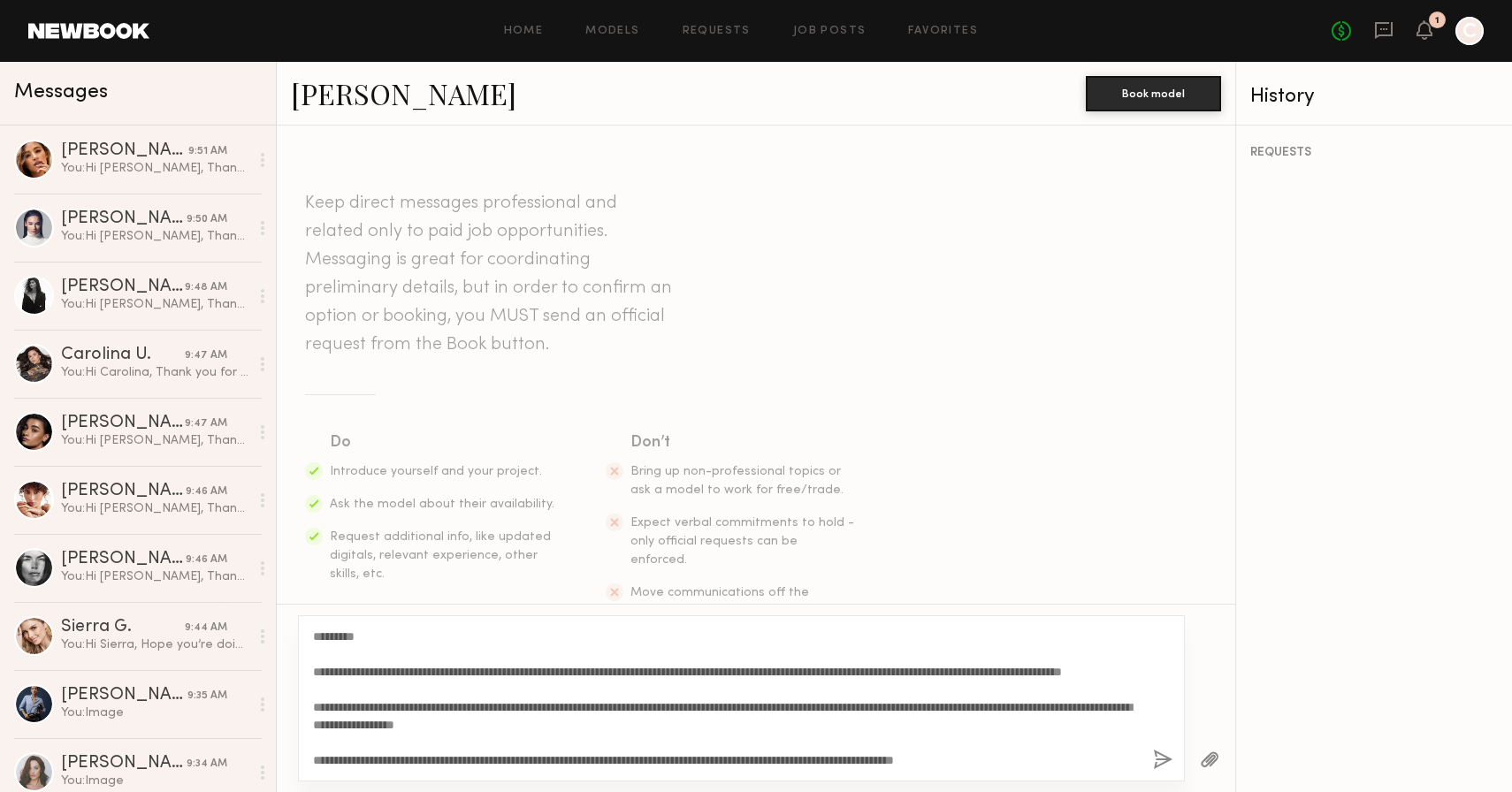
scroll to position [18, 0]
type textarea "**********"
click at [1162, 759] on button "button" at bounding box center [1163, 760] width 20 height 22
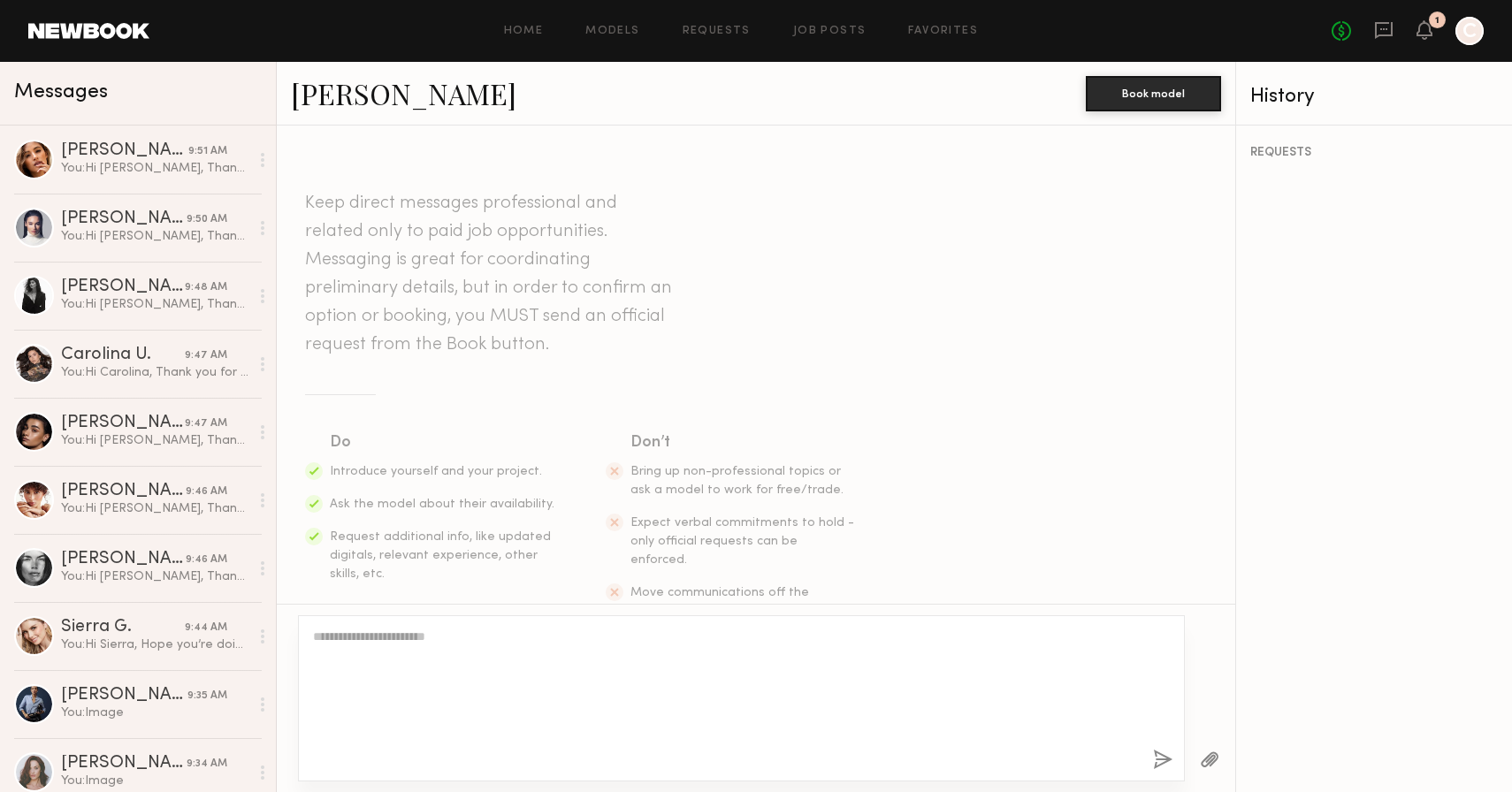
scroll to position [0, 0]
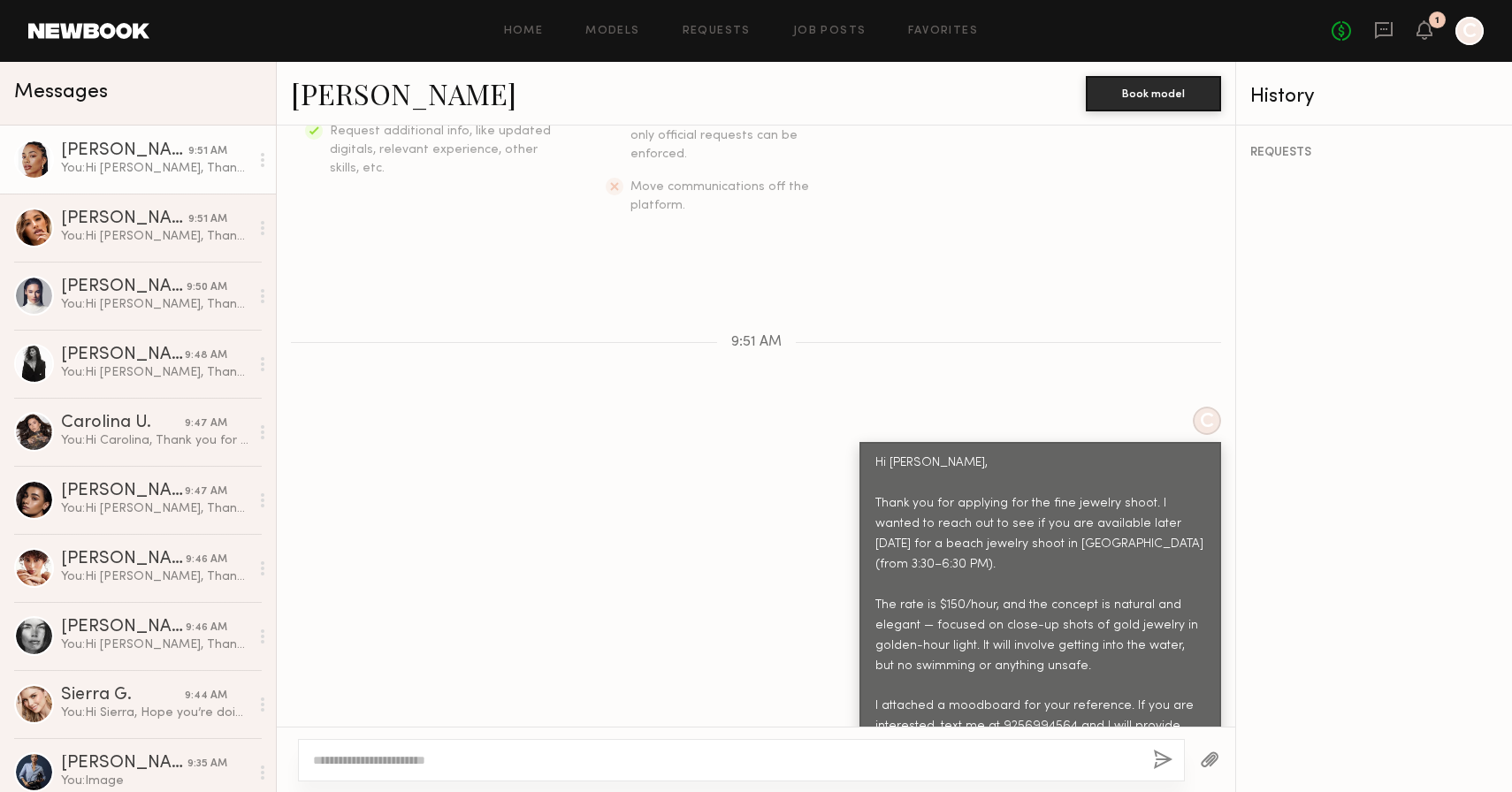
click at [1205, 761] on button "button" at bounding box center [1209, 760] width 20 height 22
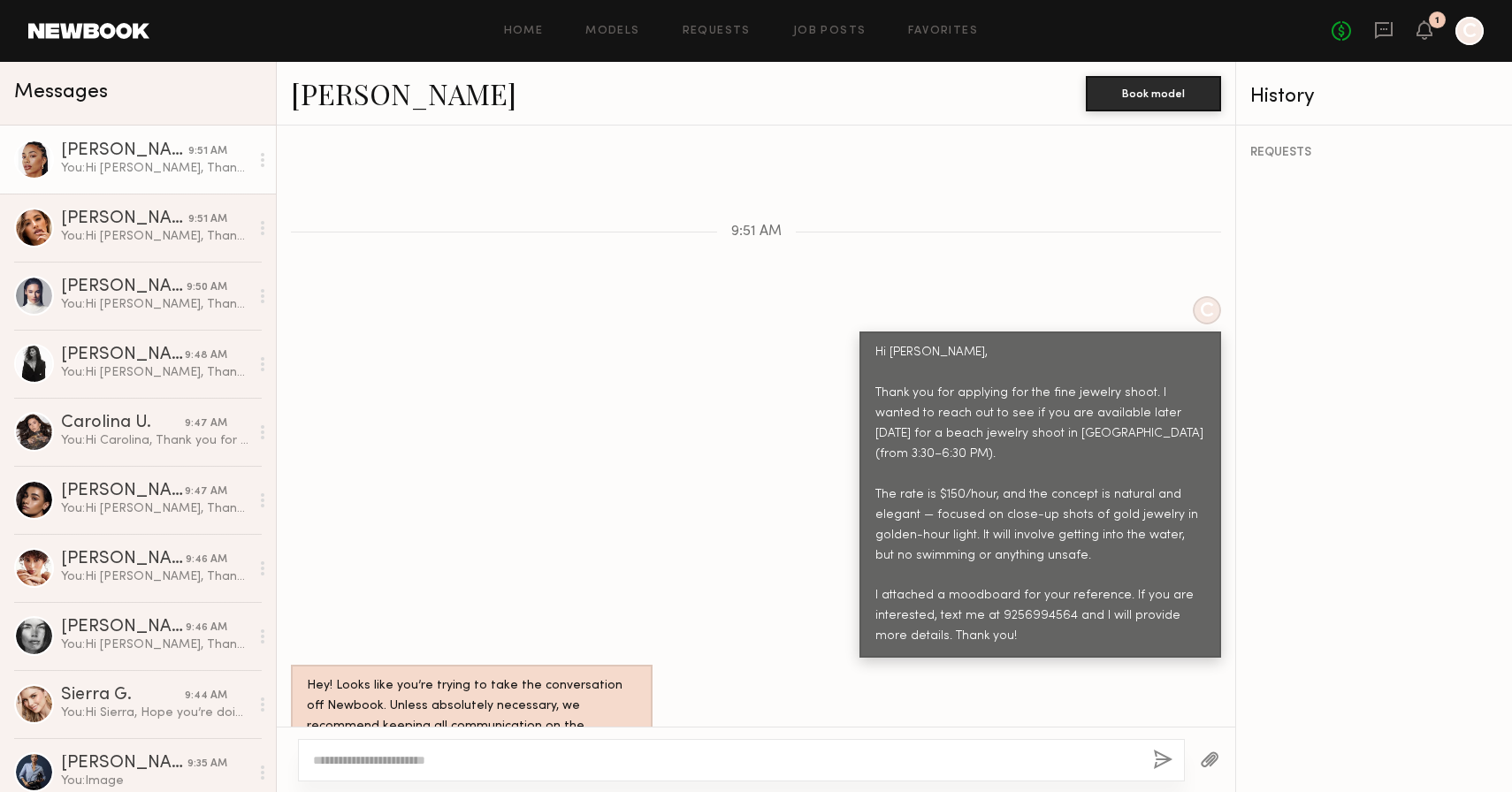
scroll to position [876, 0]
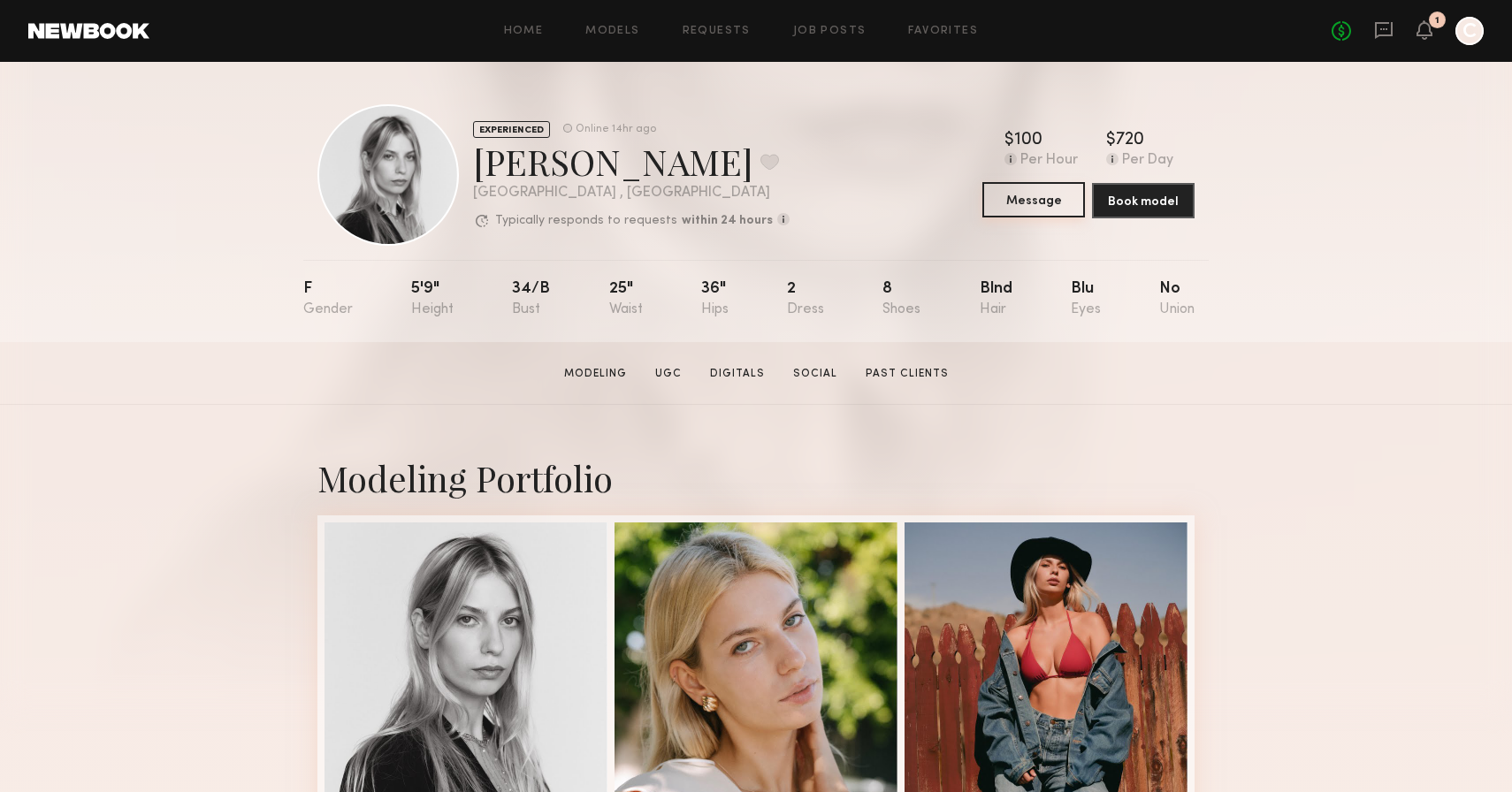
click at [1013, 197] on button "Message" at bounding box center [1034, 200] width 102 height 35
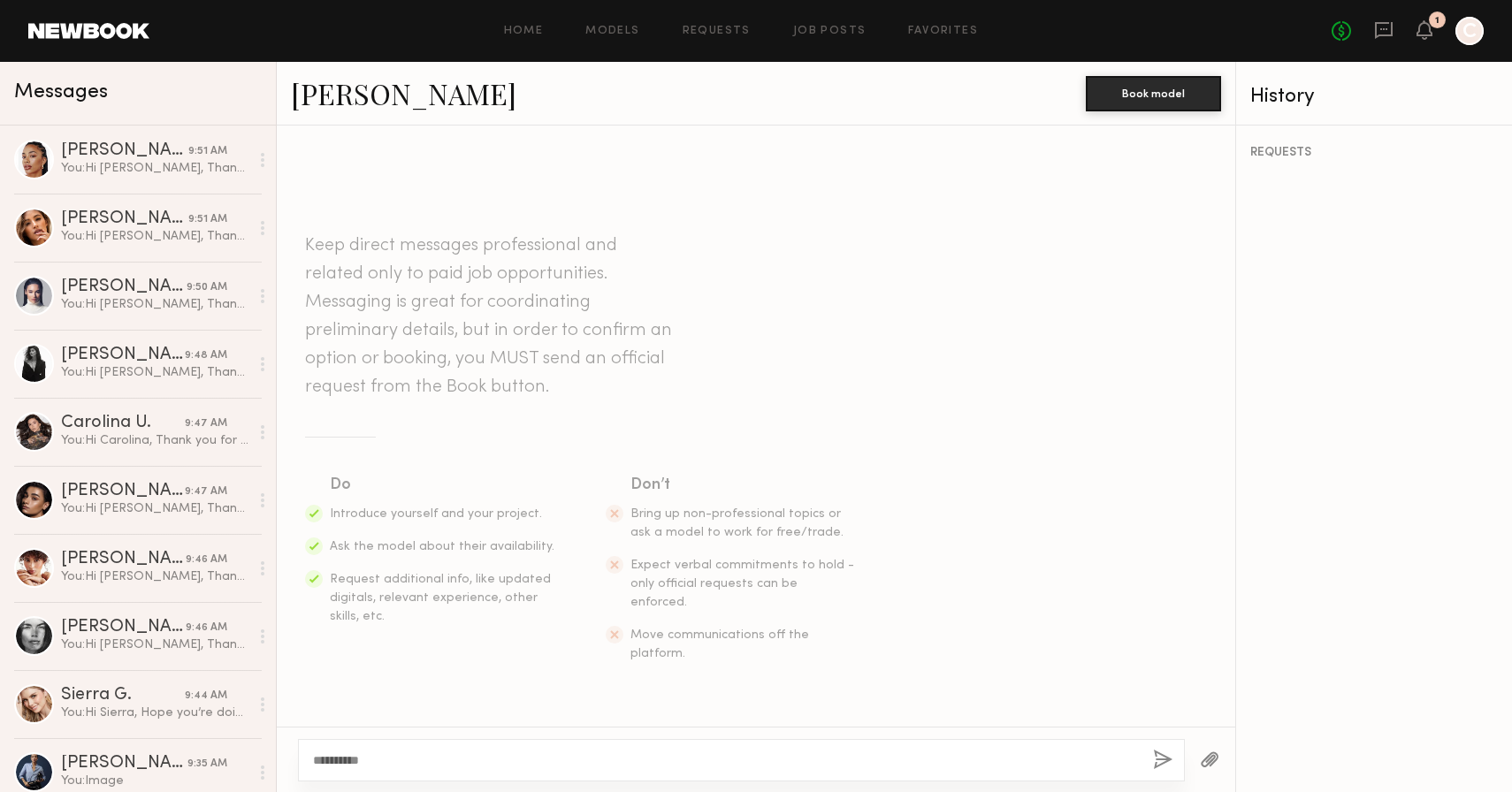
scroll to position [15, 0]
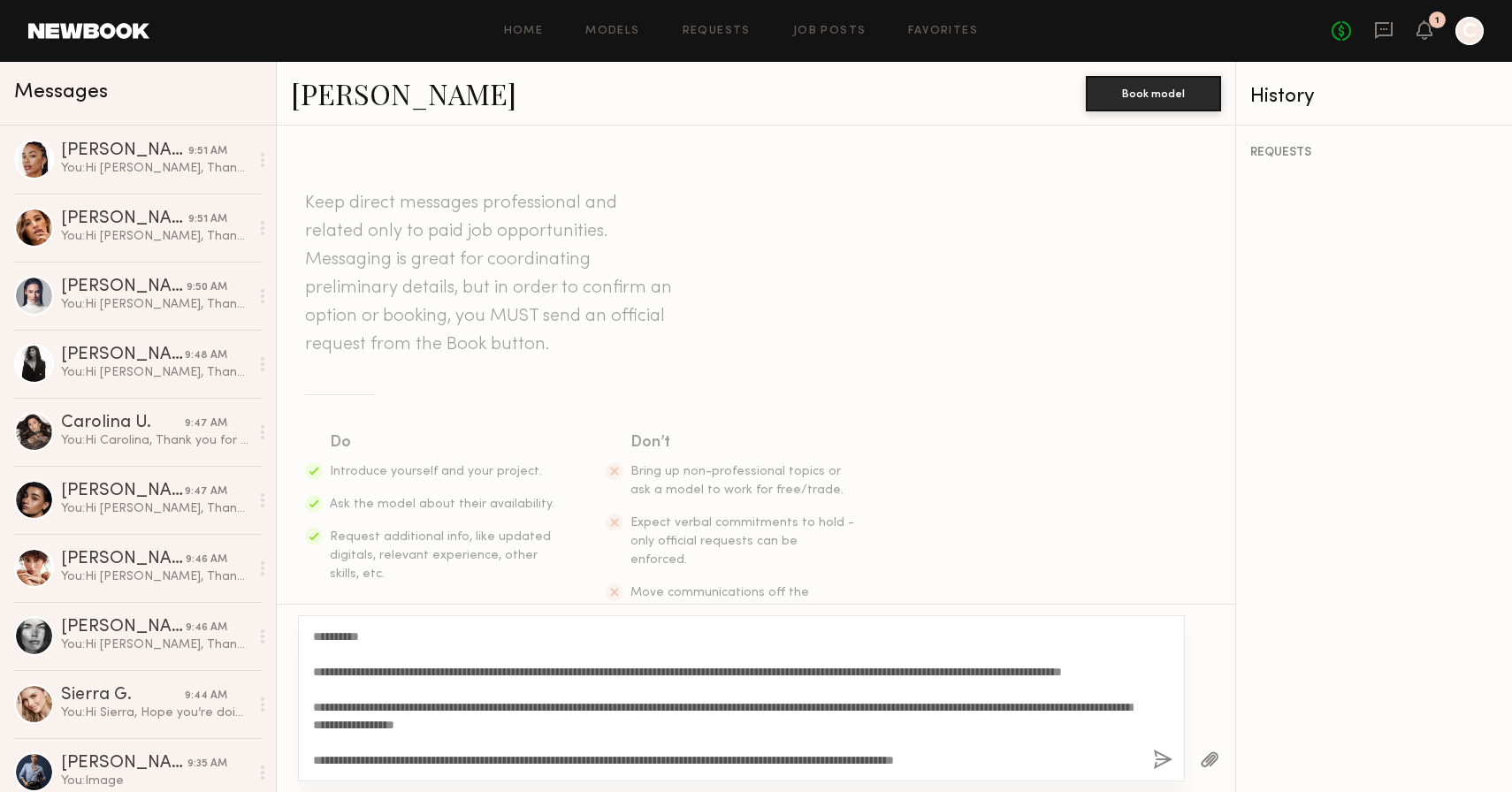
click at [432, 95] on link "[PERSON_NAME]" at bounding box center [403, 93] width 226 height 38
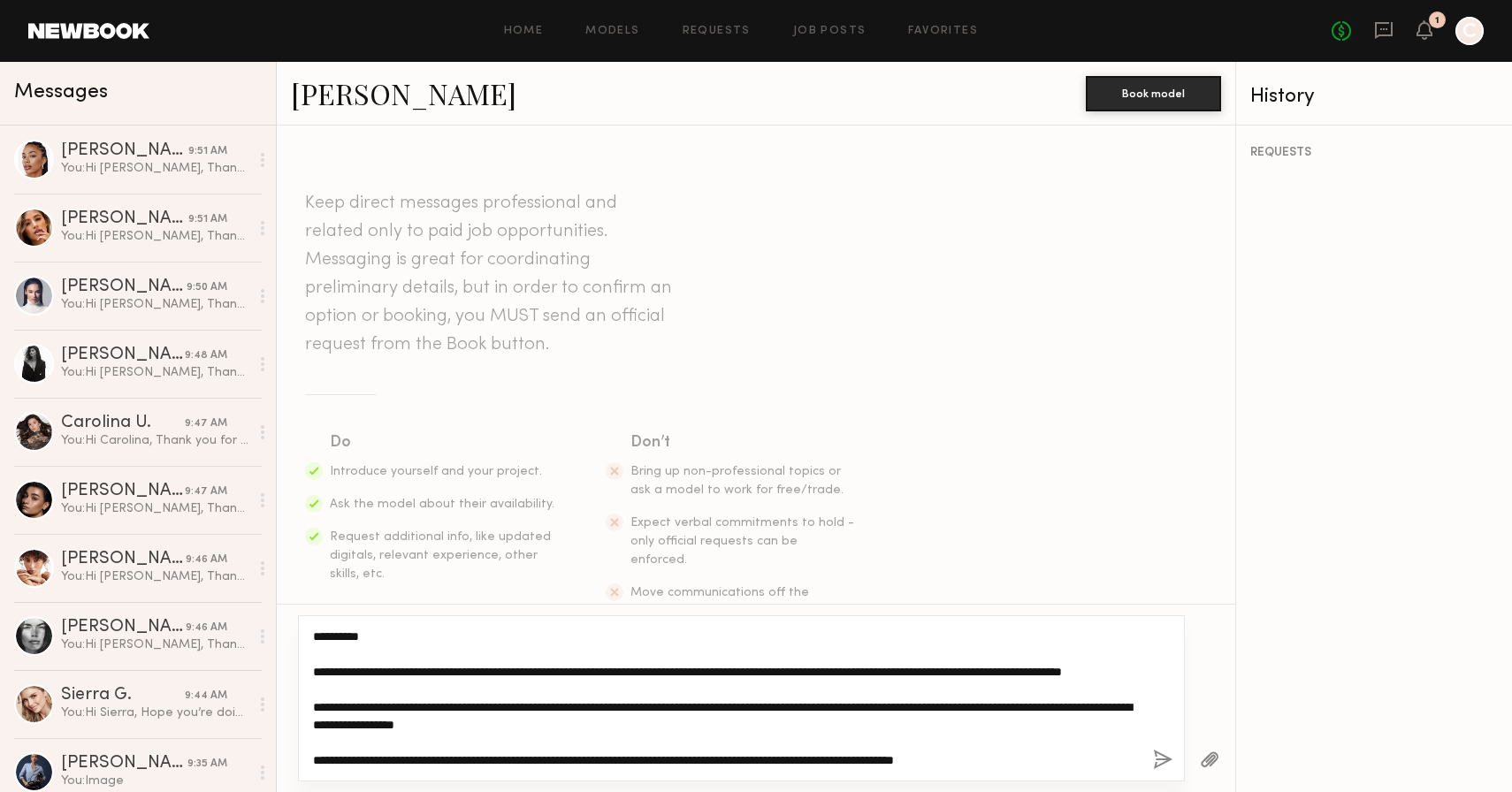
click at [389, 712] on textarea "**********" at bounding box center [725, 698] width 826 height 141
type textarea "**********"
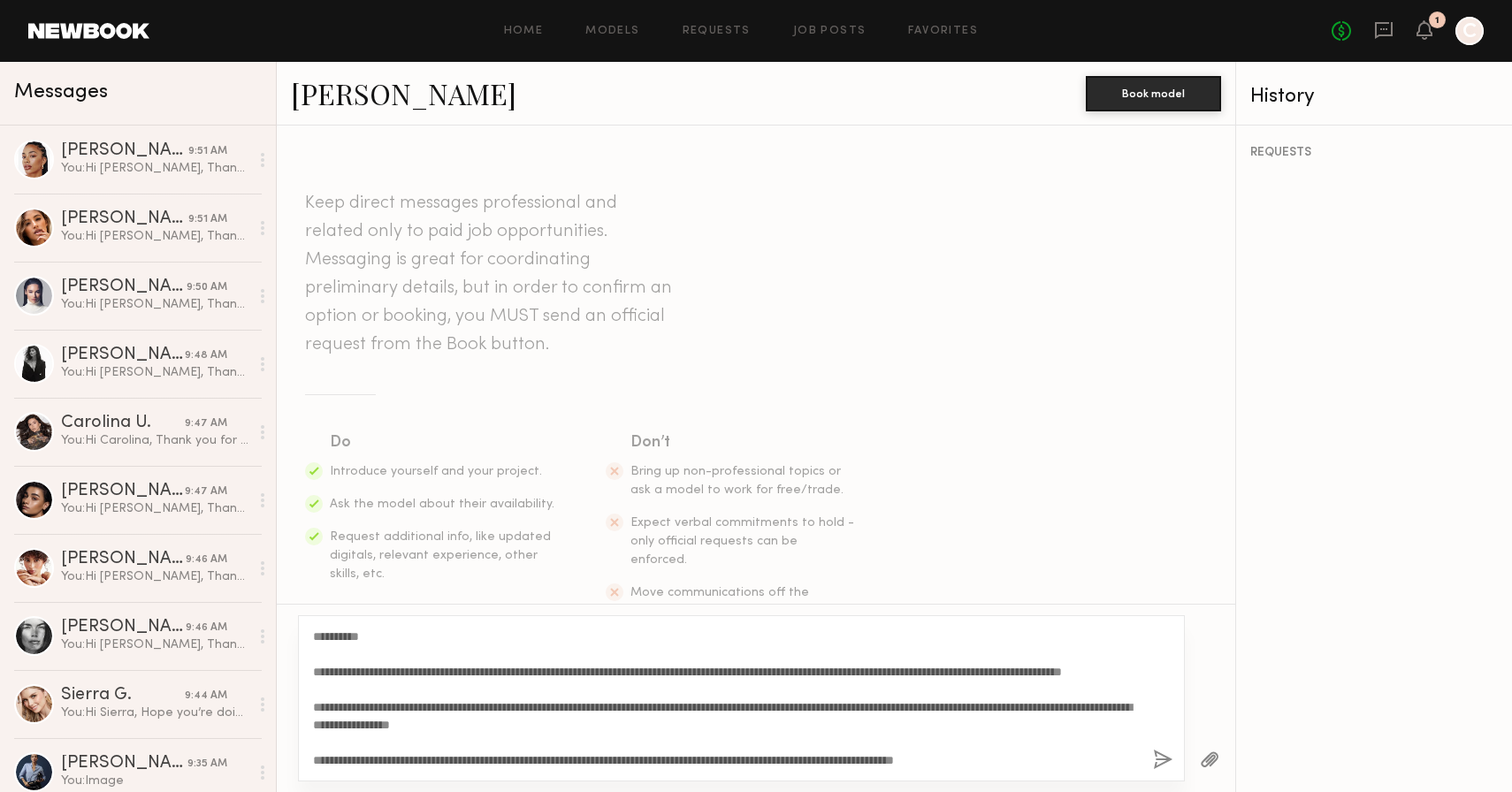
click at [1160, 761] on button "button" at bounding box center [1163, 760] width 20 height 22
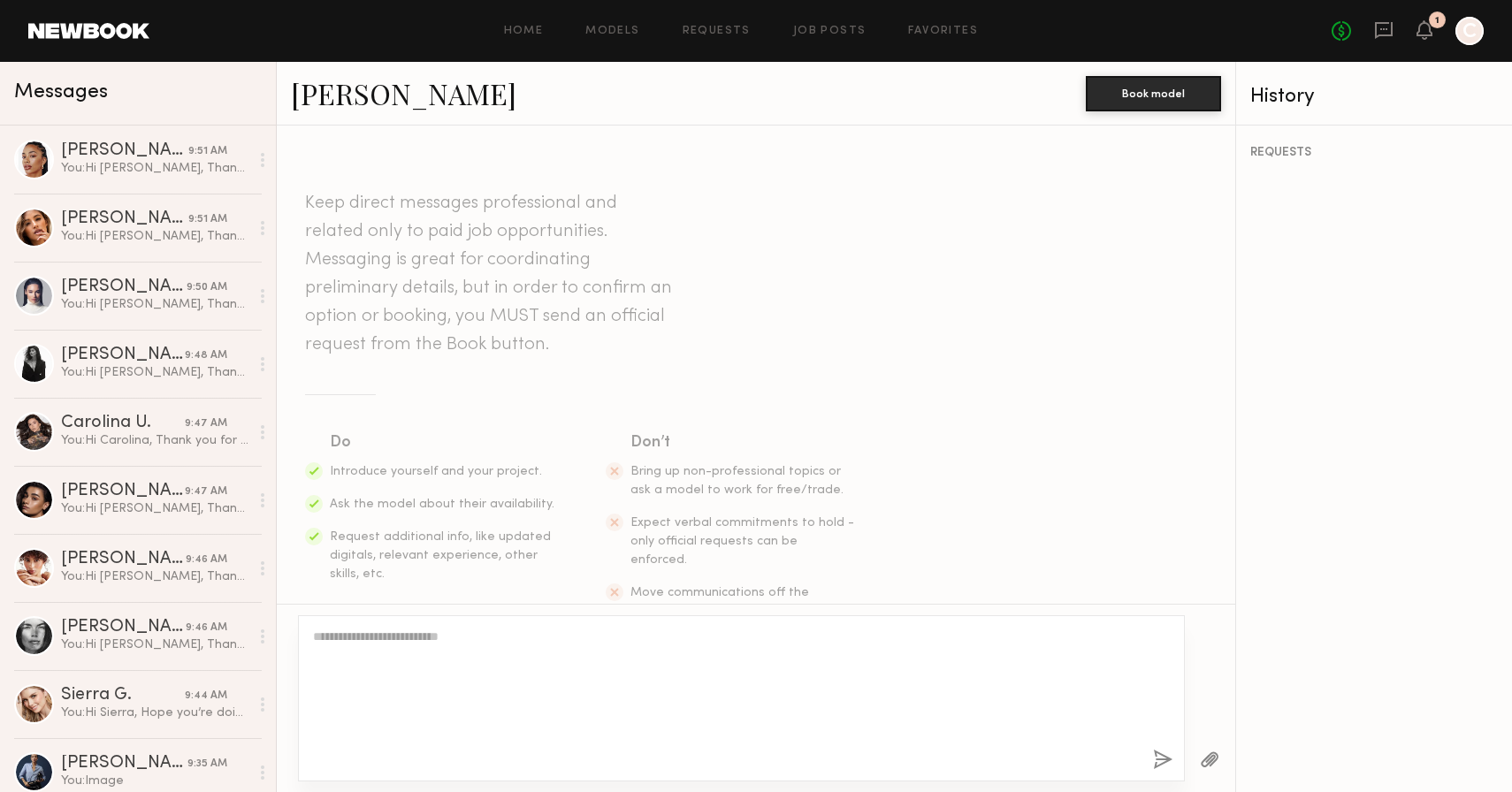
scroll to position [0, 0]
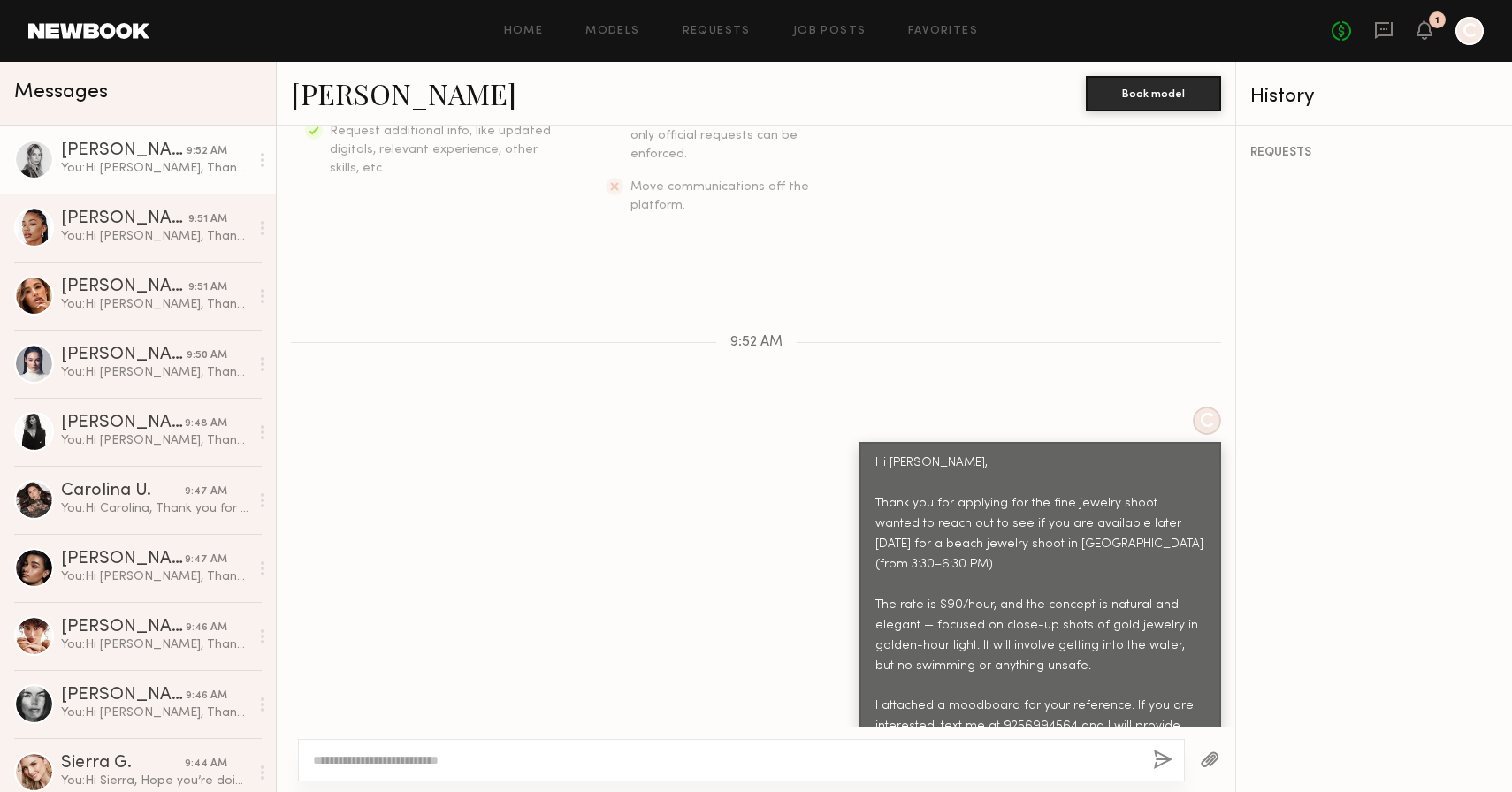
click at [1198, 764] on div at bounding box center [1210, 760] width 50 height 44
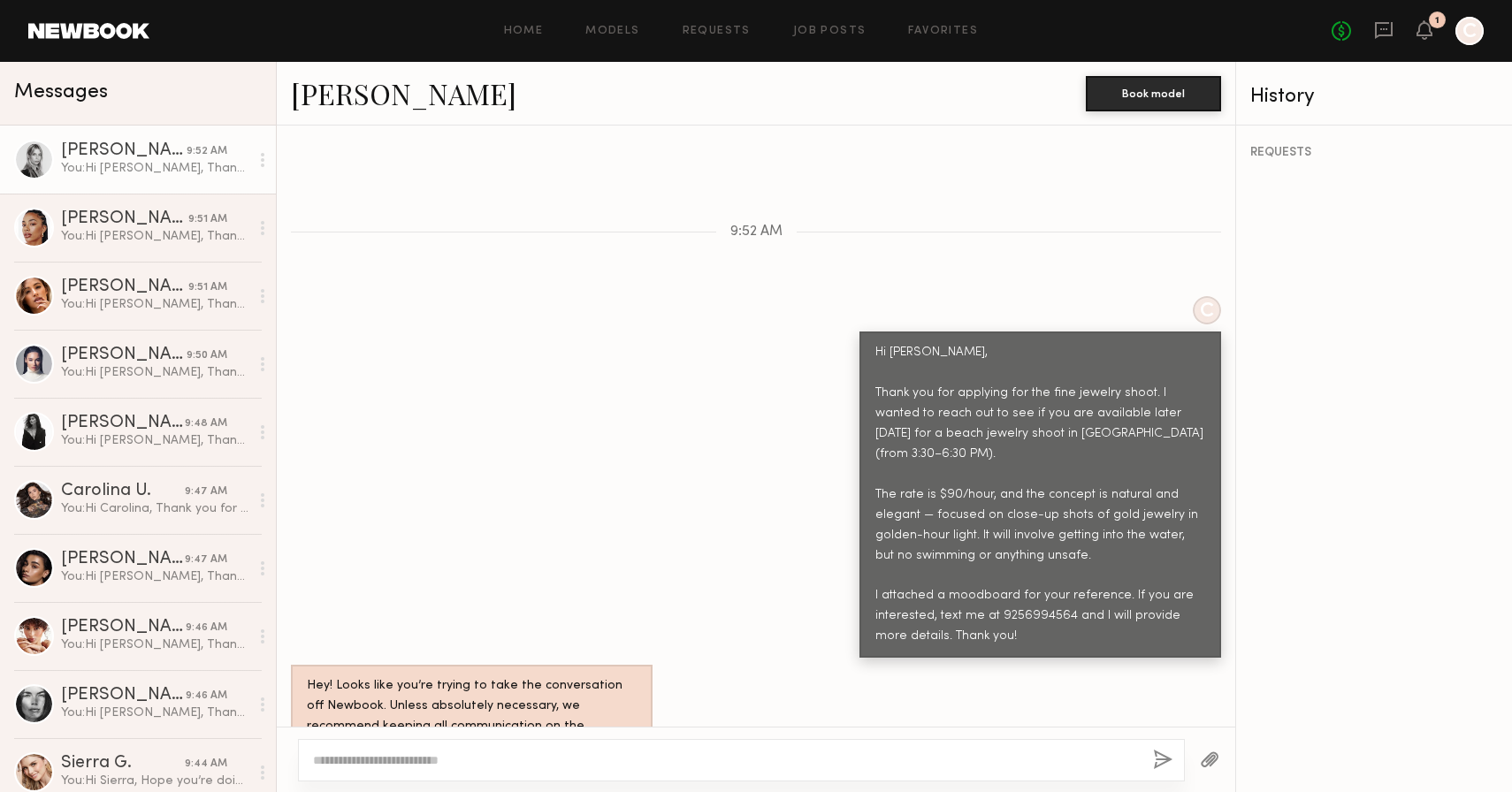
scroll to position [876, 0]
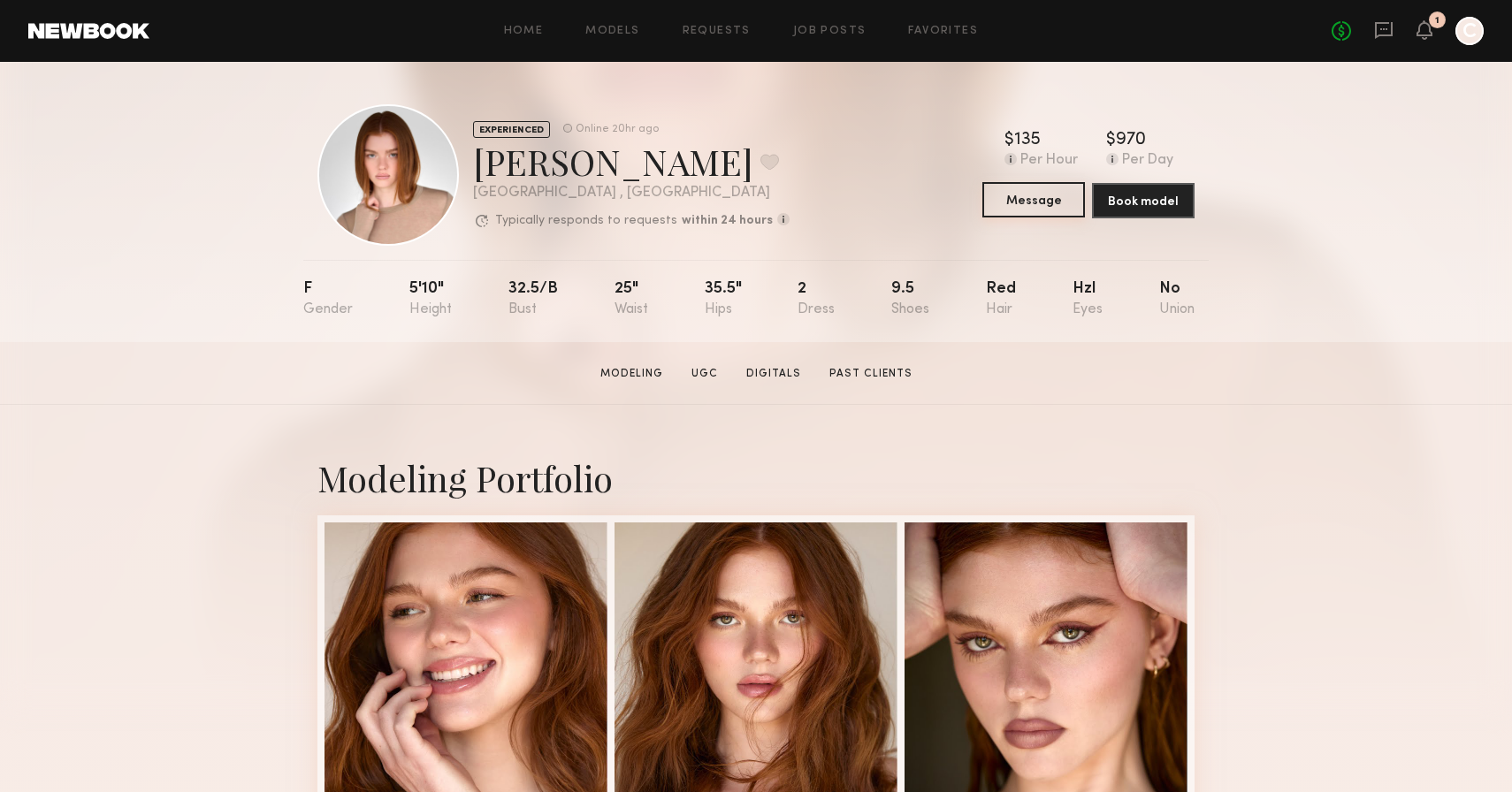
click at [1038, 203] on button "Message" at bounding box center [1034, 200] width 102 height 35
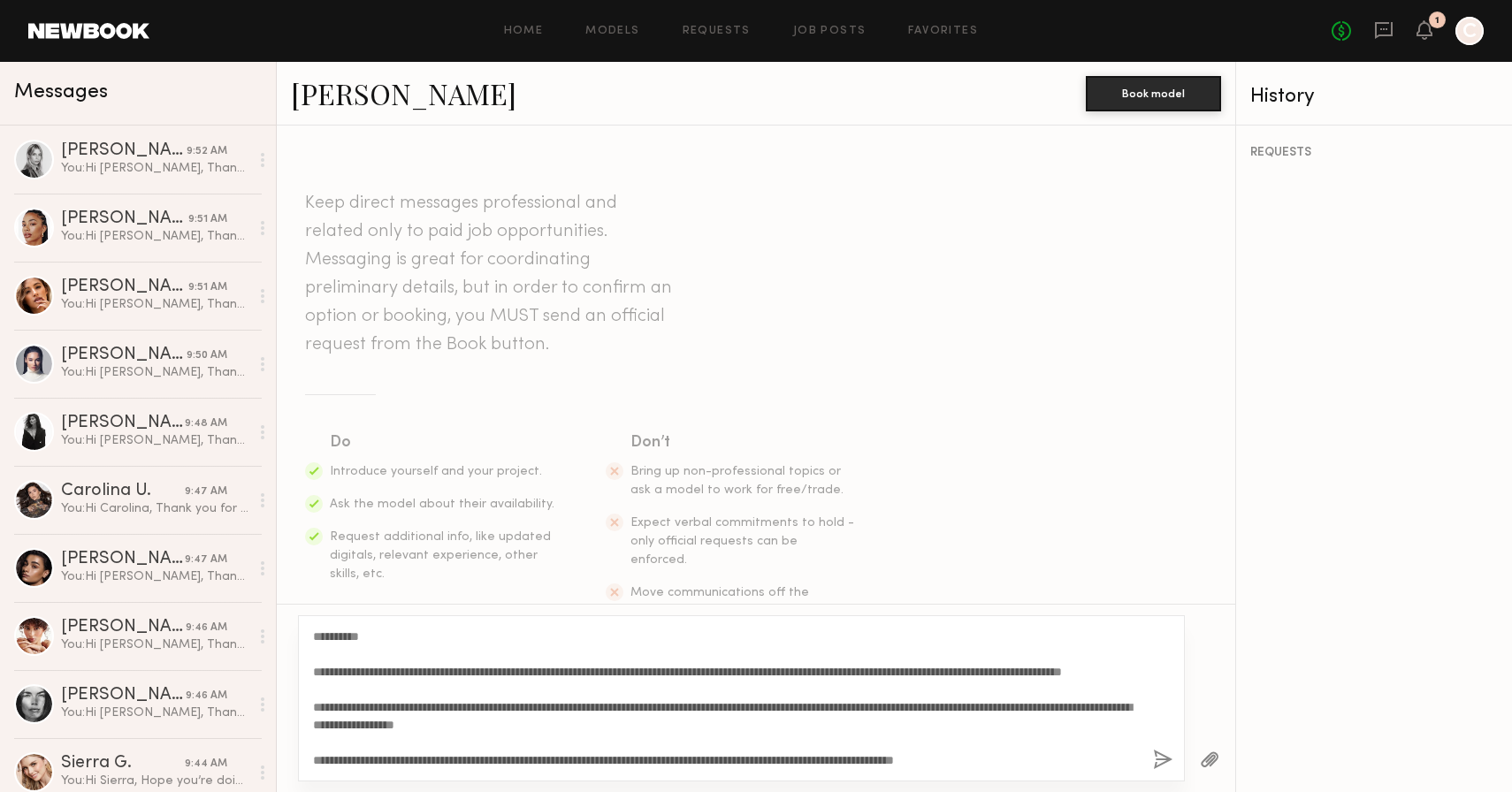
drag, startPoint x: 362, startPoint y: 636, endPoint x: 330, endPoint y: 637, distance: 32.0
click at [330, 637] on textarea "**********" at bounding box center [725, 698] width 826 height 141
click at [389, 723] on textarea "**********" at bounding box center [725, 698] width 826 height 141
type textarea "**********"
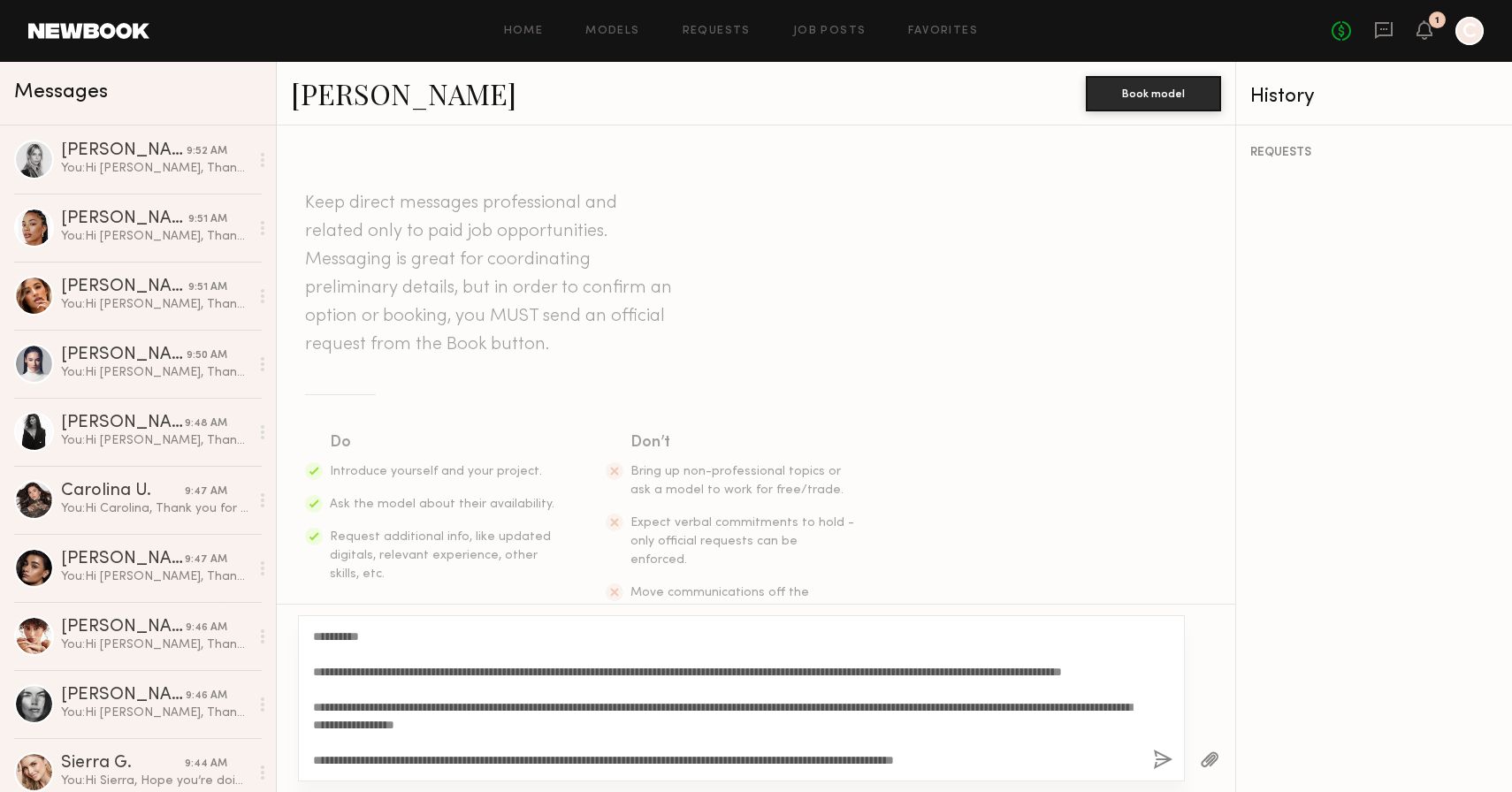
click at [1159, 757] on button "button" at bounding box center [1163, 760] width 20 height 22
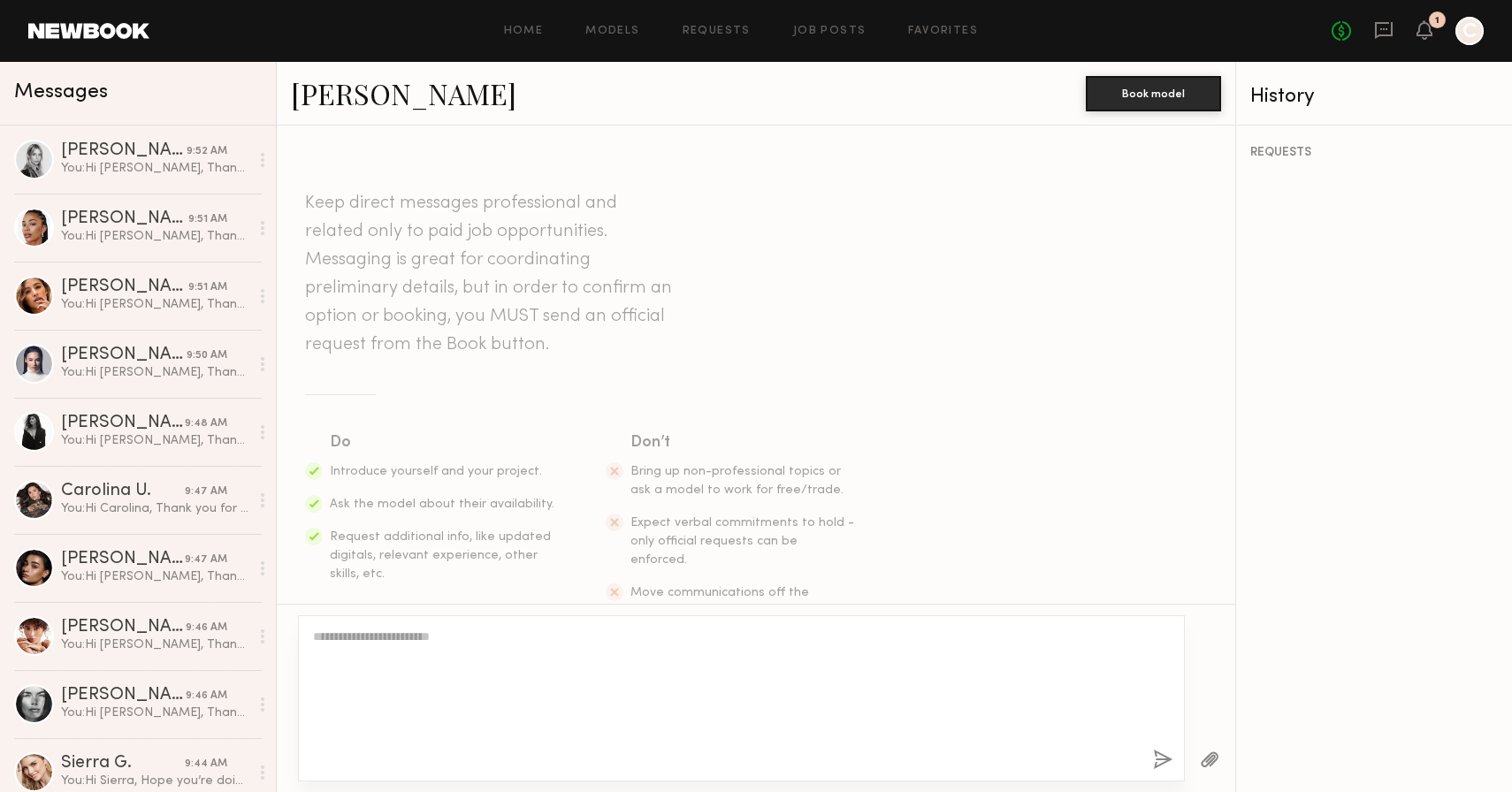
scroll to position [0, 0]
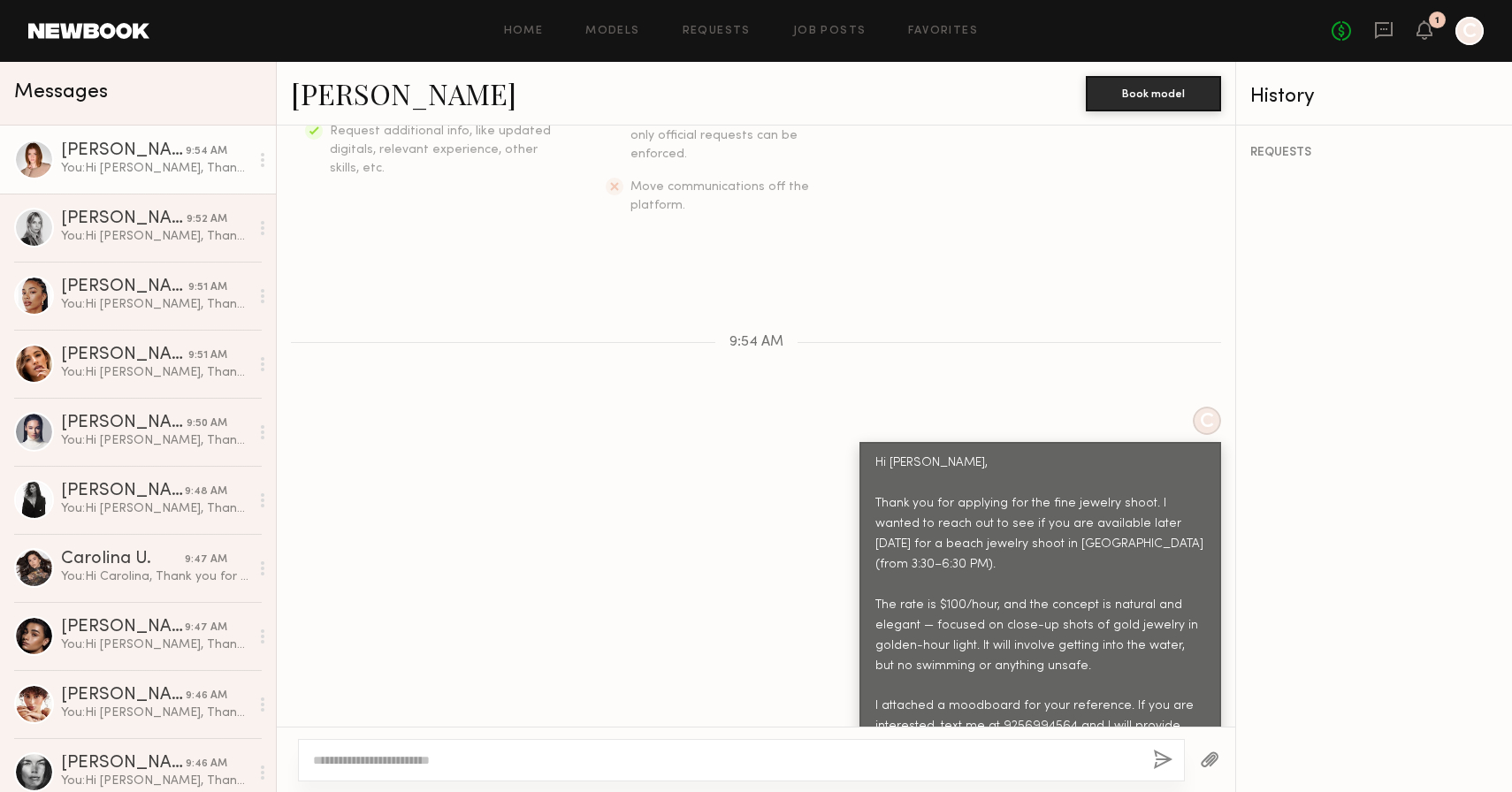
click at [1209, 760] on button "button" at bounding box center [1209, 760] width 20 height 22
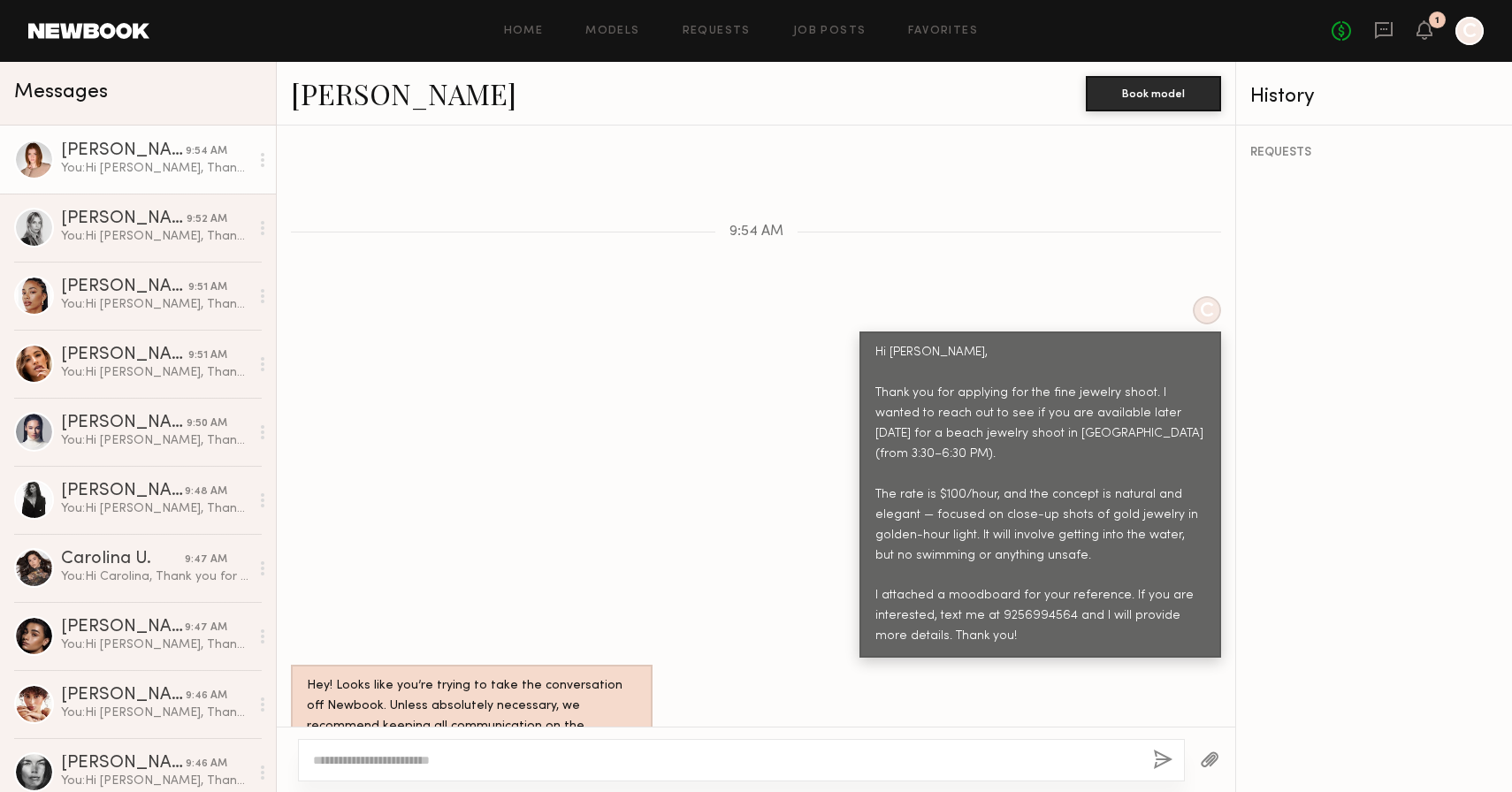
scroll to position [876, 0]
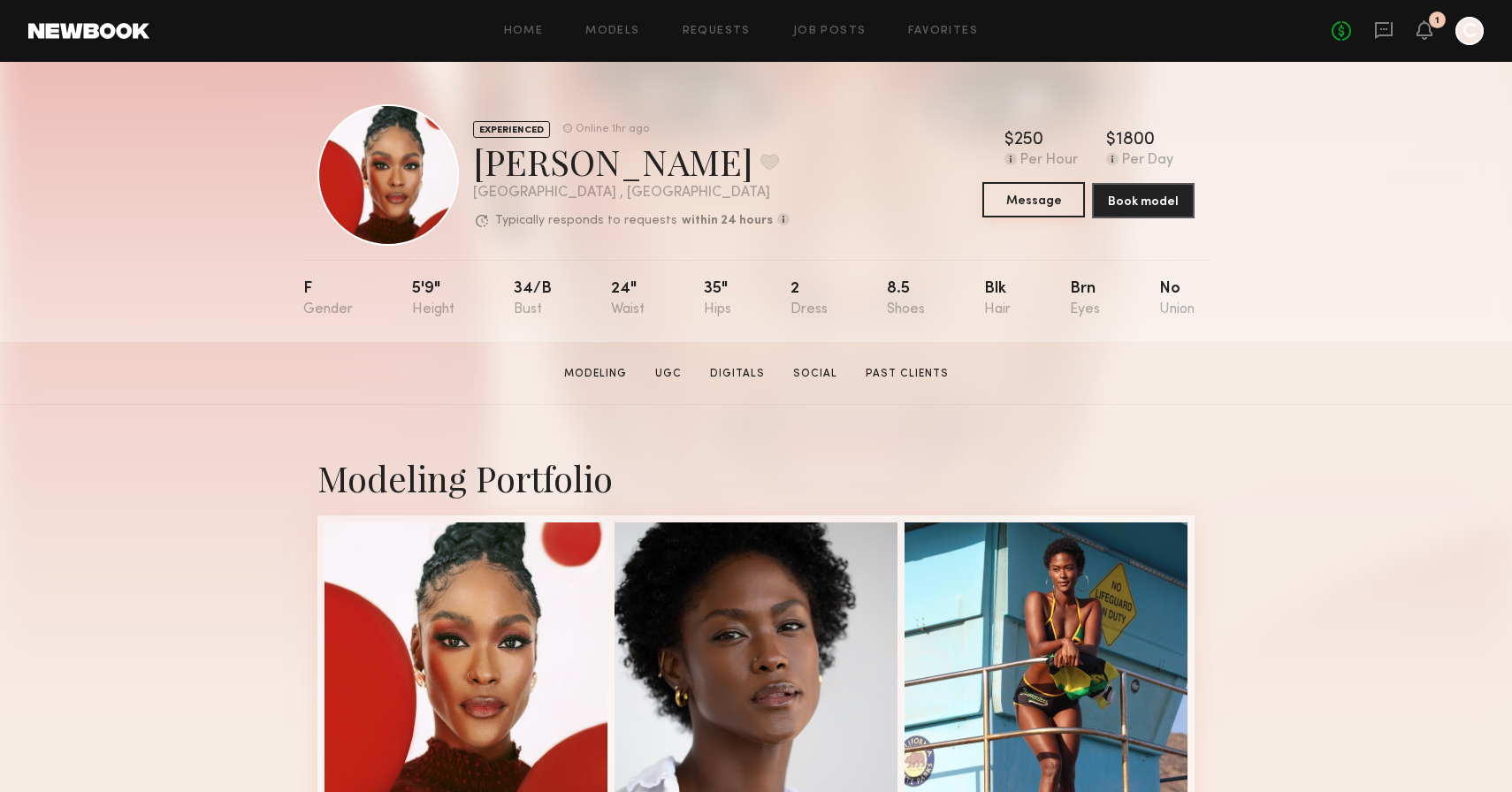
click at [1059, 201] on button "Message" at bounding box center [1034, 200] width 102 height 35
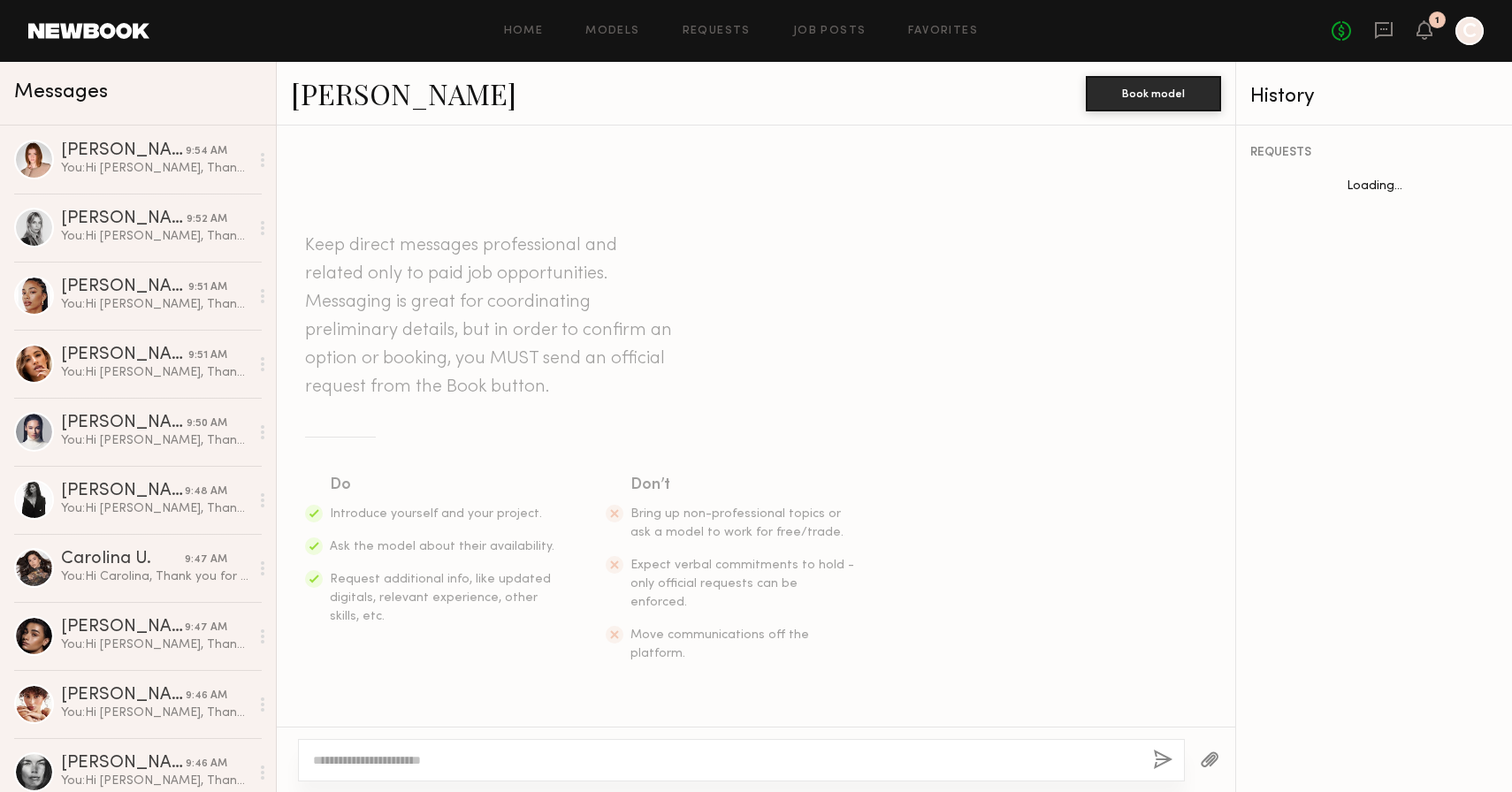
click at [567, 759] on textarea at bounding box center [725, 760] width 826 height 18
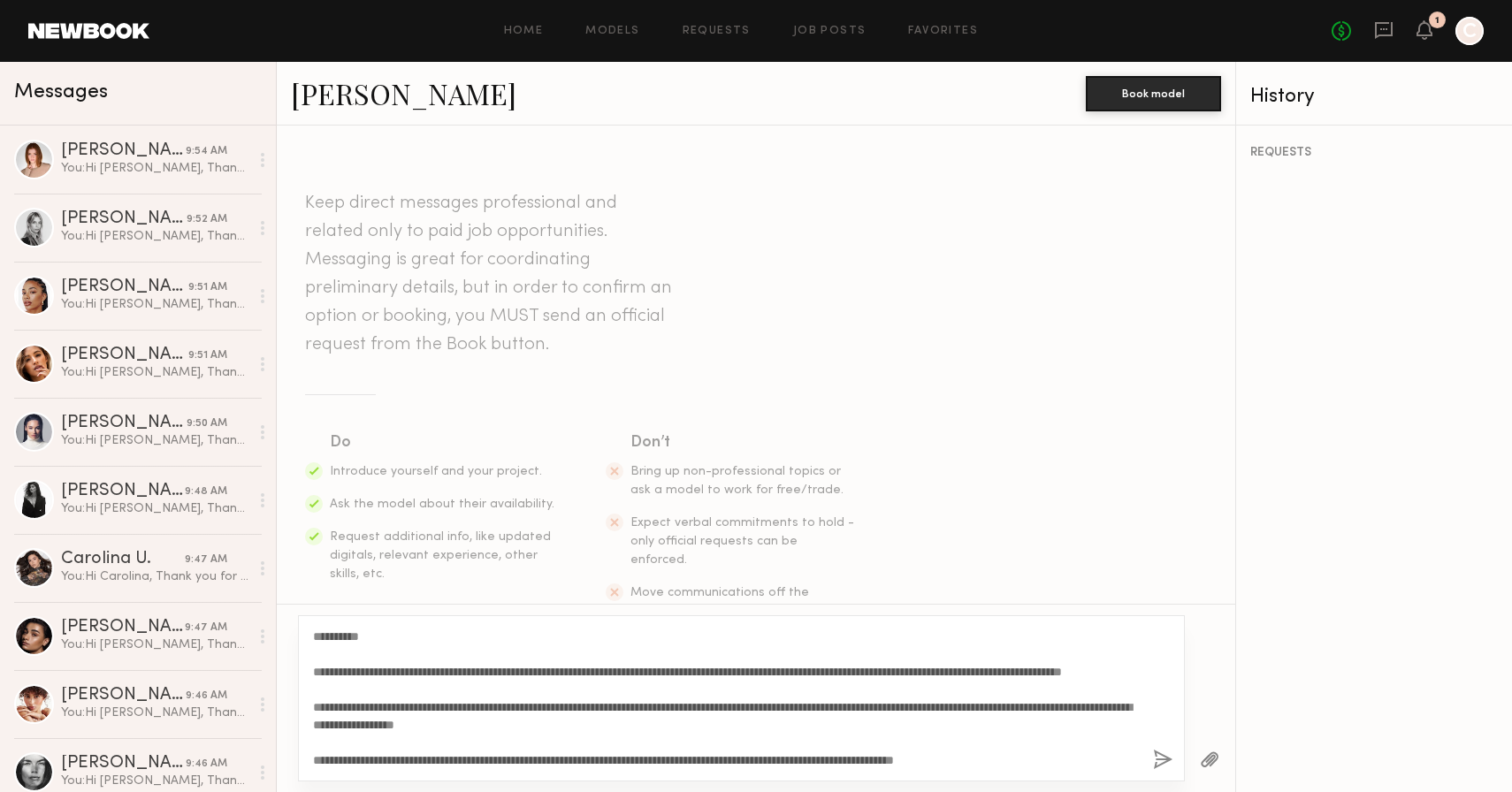
drag, startPoint x: 363, startPoint y: 632, endPoint x: 327, endPoint y: 633, distance: 36.0
click at [327, 633] on textarea "**********" at bounding box center [725, 698] width 826 height 141
click at [393, 724] on textarea "**********" at bounding box center [725, 698] width 826 height 141
type textarea "**********"
click at [1166, 762] on button "button" at bounding box center [1163, 760] width 20 height 22
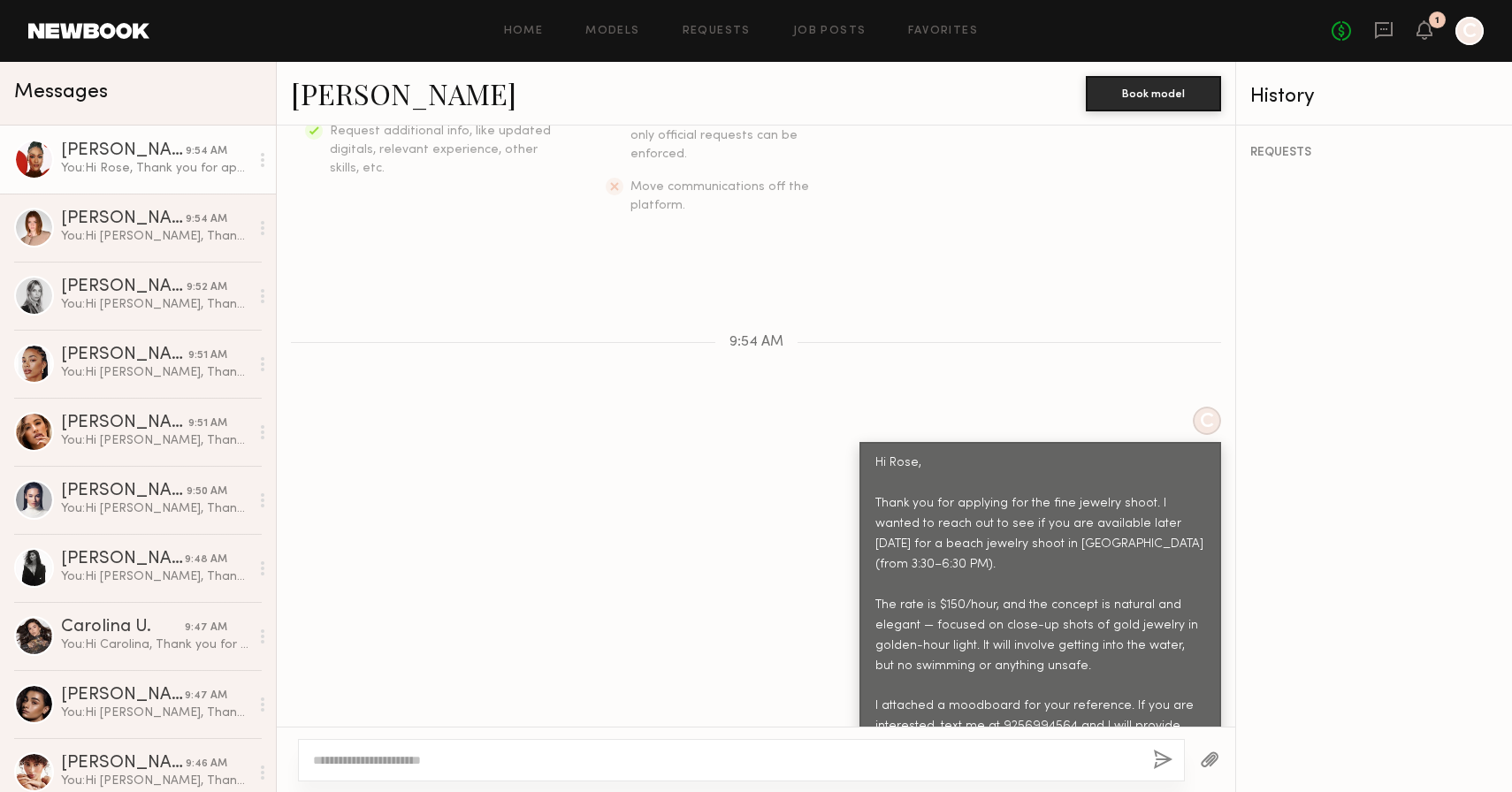
click at [1218, 761] on button "button" at bounding box center [1209, 760] width 20 height 22
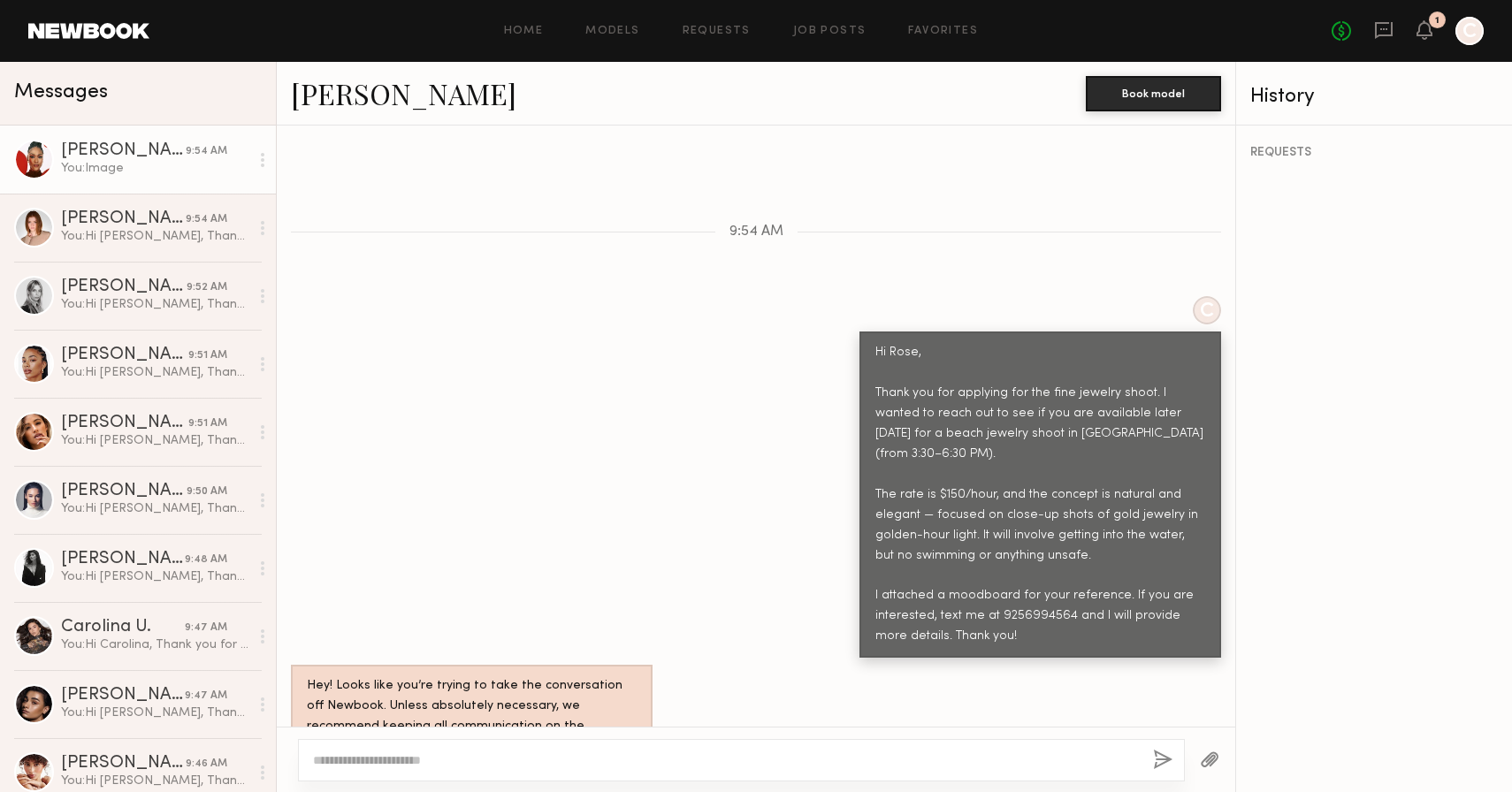
scroll to position [876, 0]
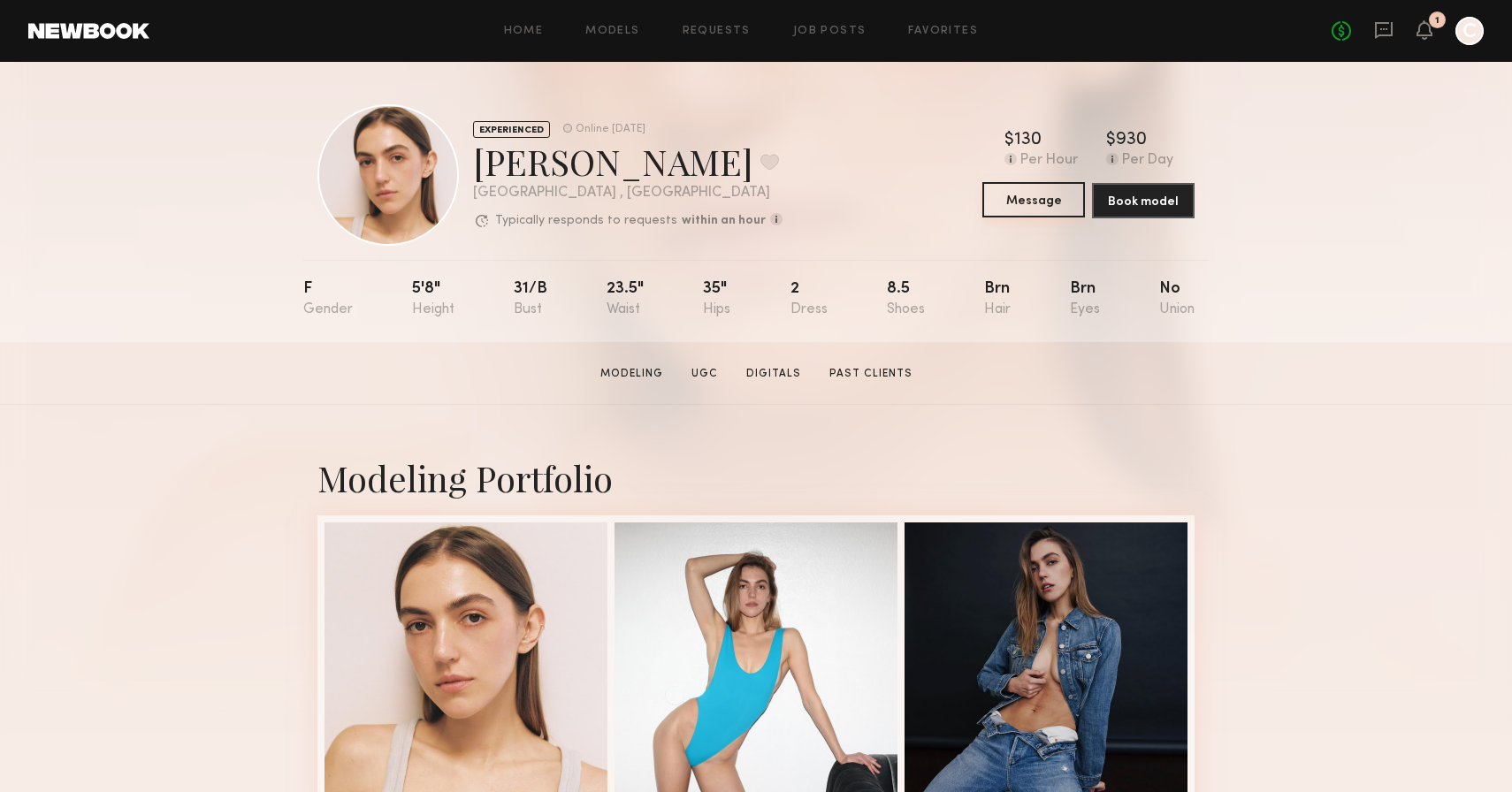
click at [1036, 202] on button "Message" at bounding box center [1034, 200] width 102 height 35
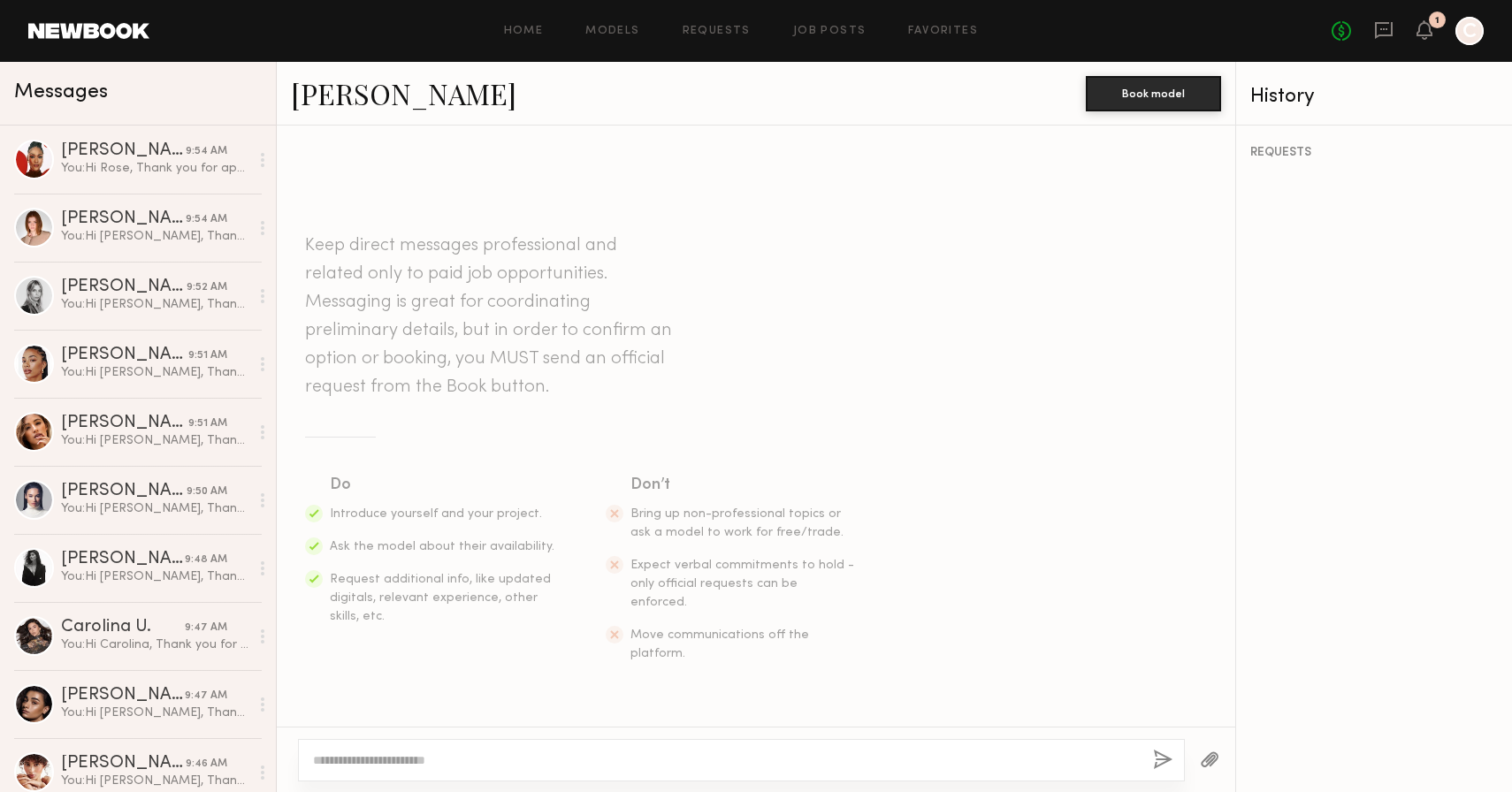
click at [509, 757] on textarea at bounding box center [725, 760] width 826 height 18
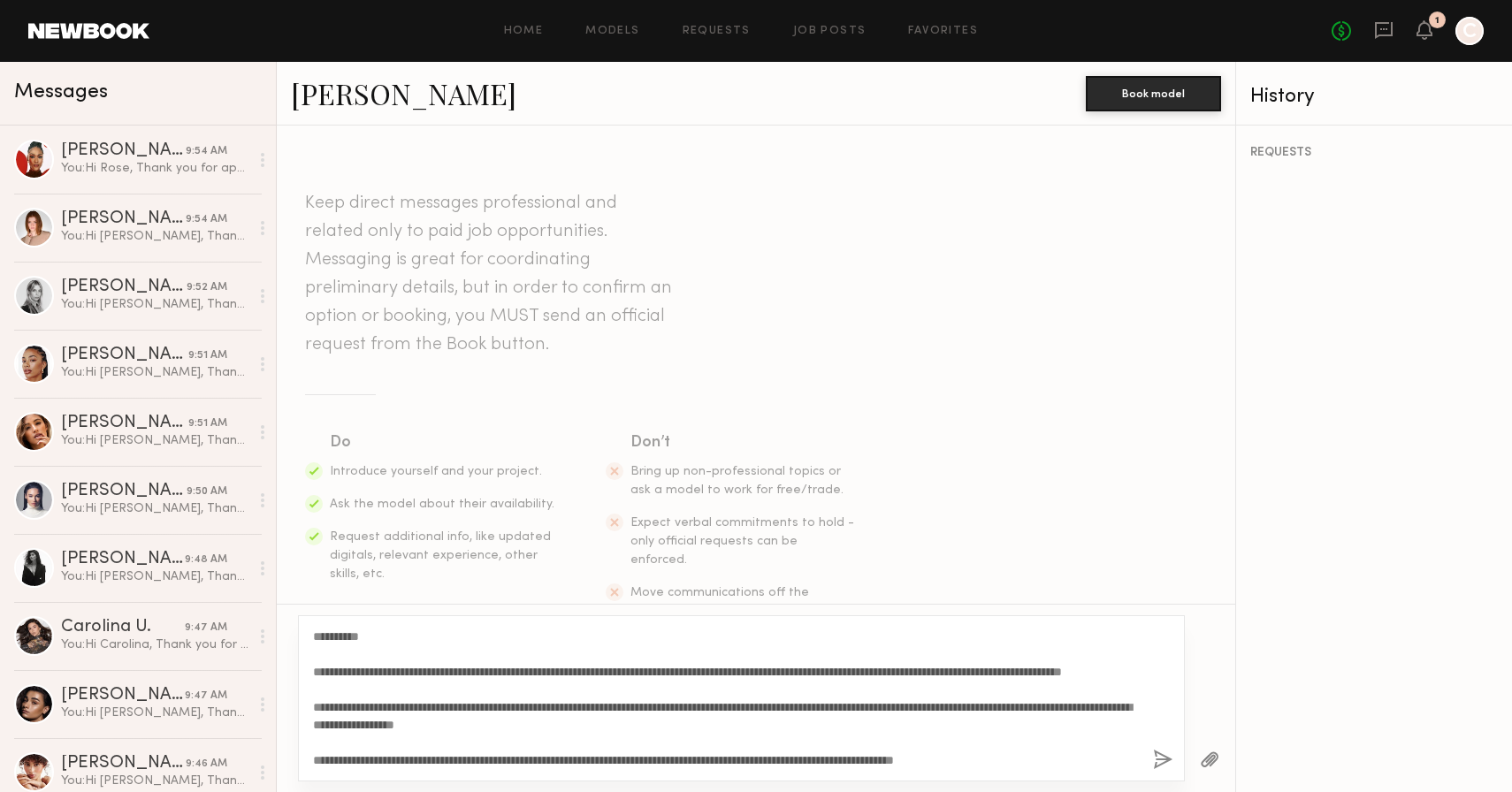
drag, startPoint x: 364, startPoint y: 634, endPoint x: 331, endPoint y: 634, distance: 33.0
click at [331, 634] on textarea "**********" at bounding box center [725, 698] width 826 height 141
click at [391, 722] on textarea "**********" at bounding box center [725, 698] width 826 height 141
type textarea "**********"
click at [1159, 764] on button "button" at bounding box center [1163, 760] width 20 height 22
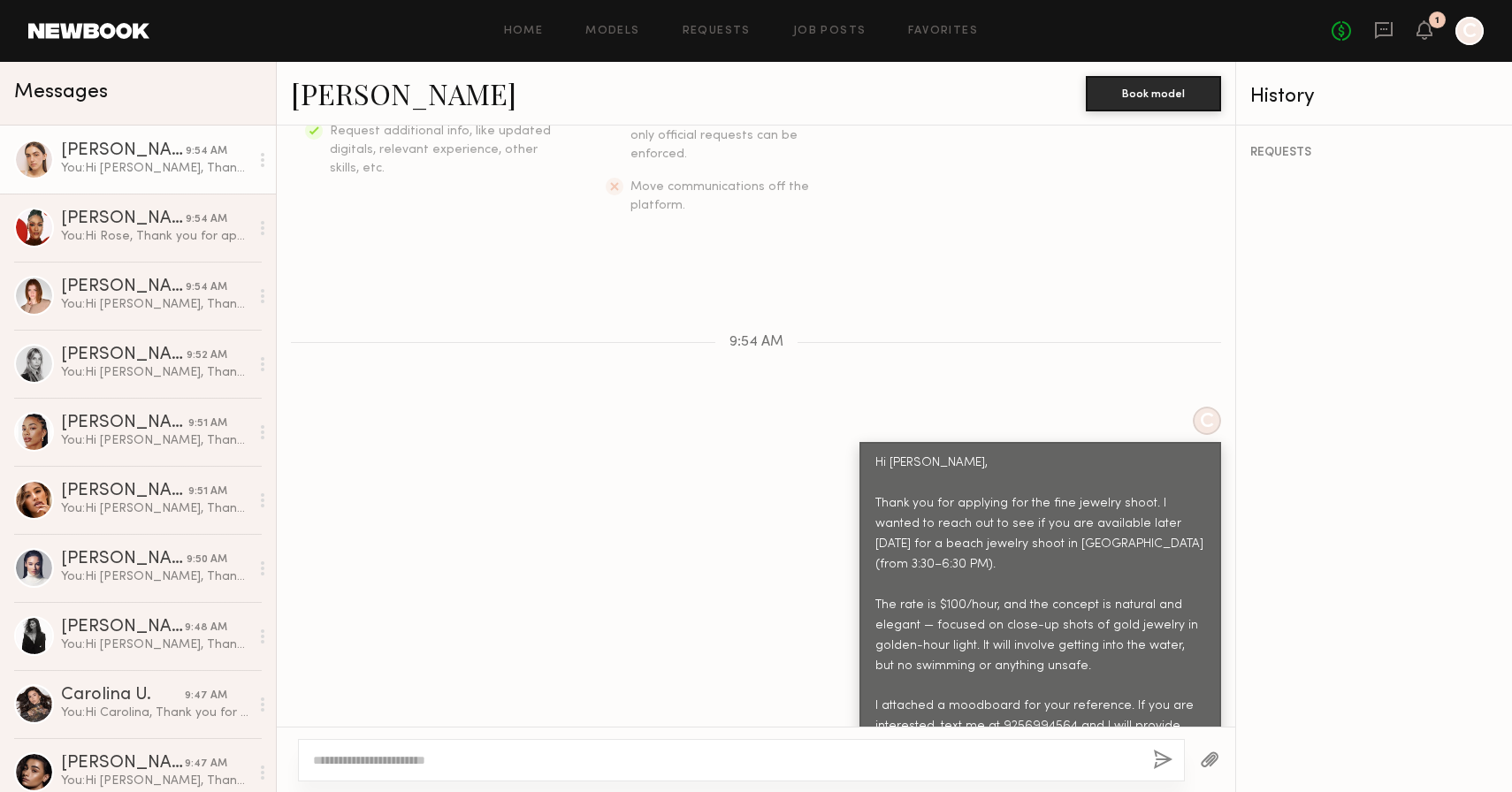
click at [1210, 749] on button "button" at bounding box center [1209, 760] width 20 height 22
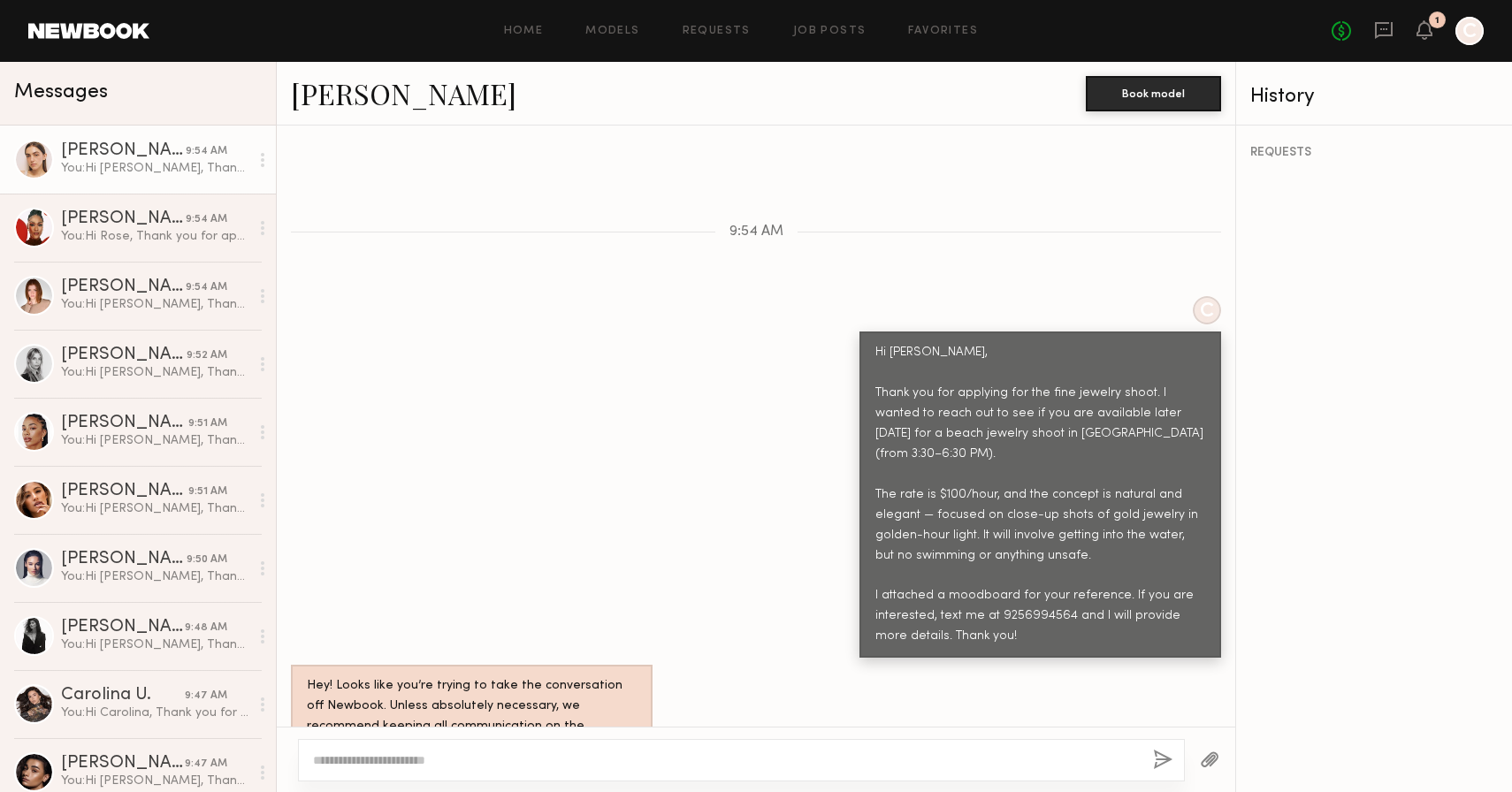
scroll to position [876, 0]
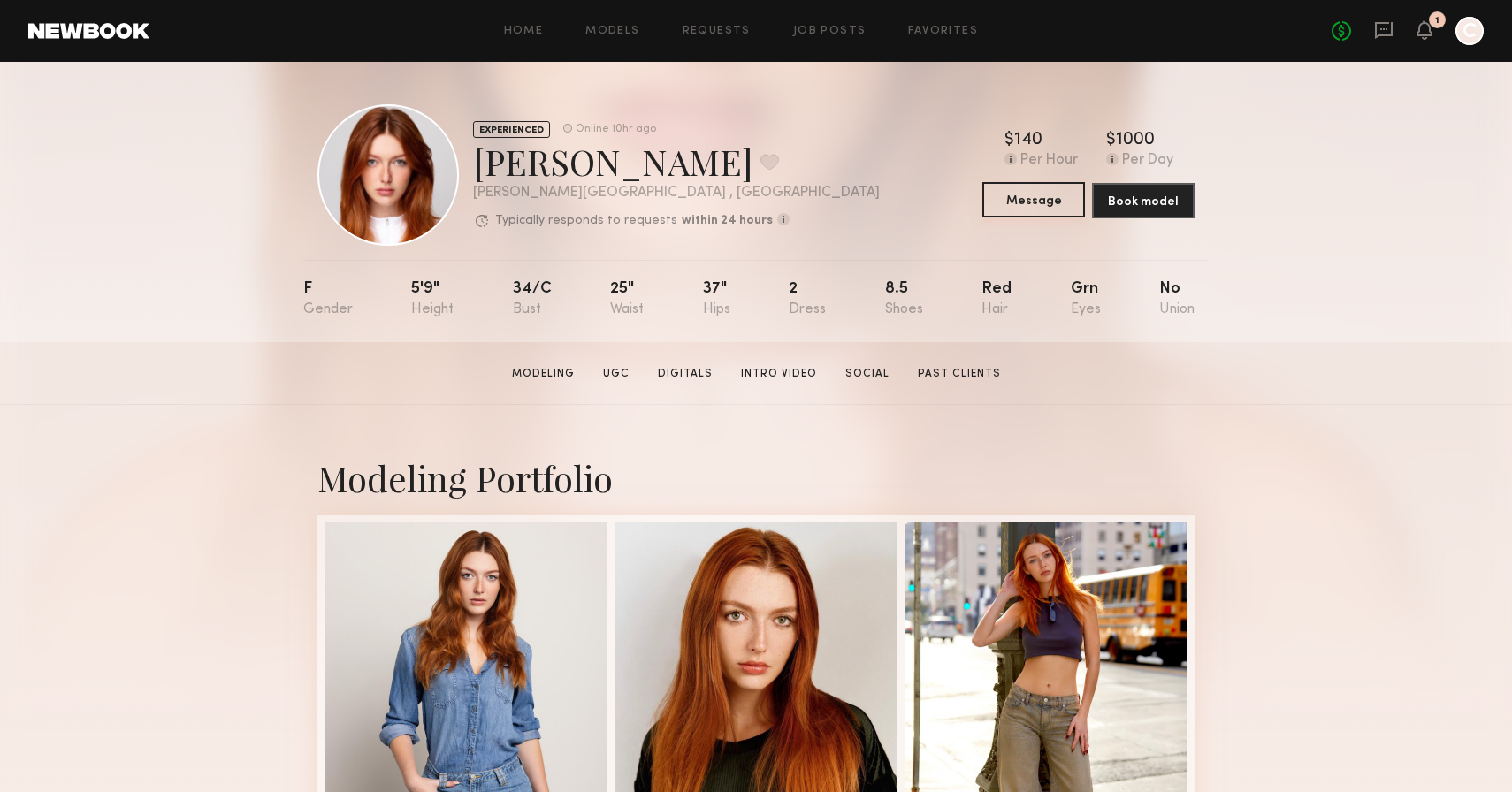
click at [1054, 198] on button "Message" at bounding box center [1034, 200] width 102 height 35
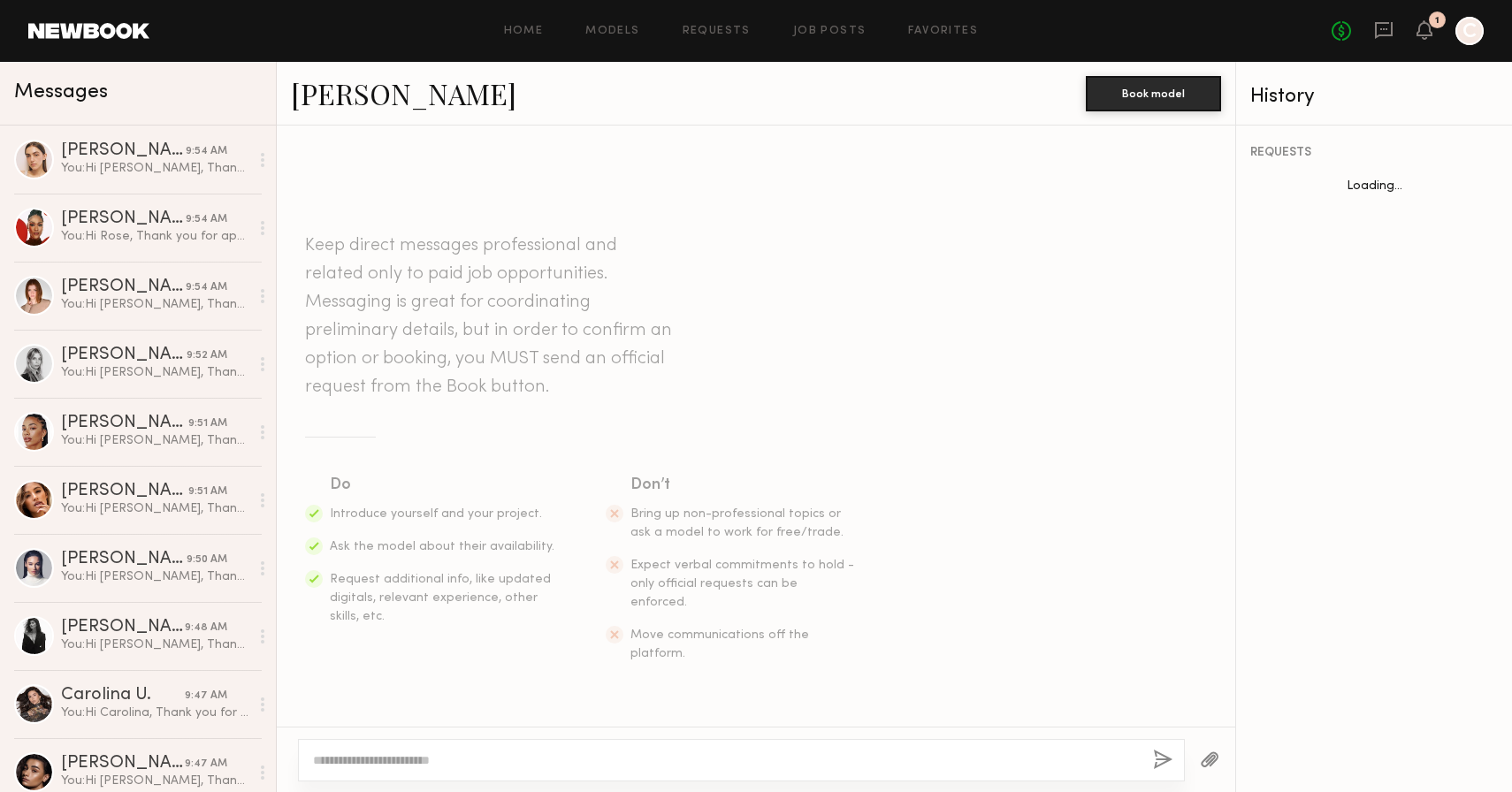
click at [463, 751] on textarea at bounding box center [725, 760] width 826 height 18
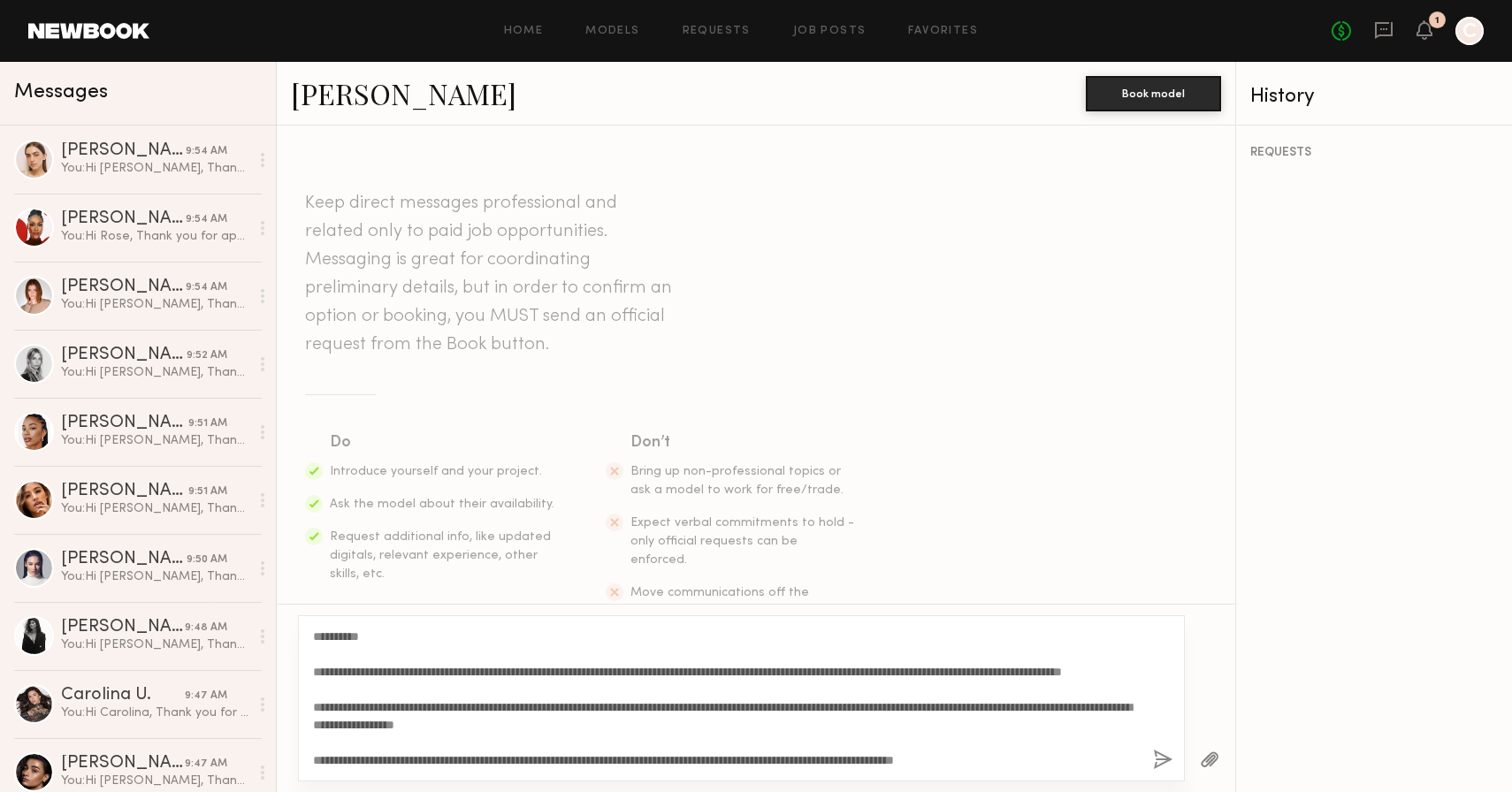
click at [363, 637] on textarea "**********" at bounding box center [725, 698] width 826 height 141
click at [389, 100] on link "[PERSON_NAME]" at bounding box center [403, 93] width 226 height 38
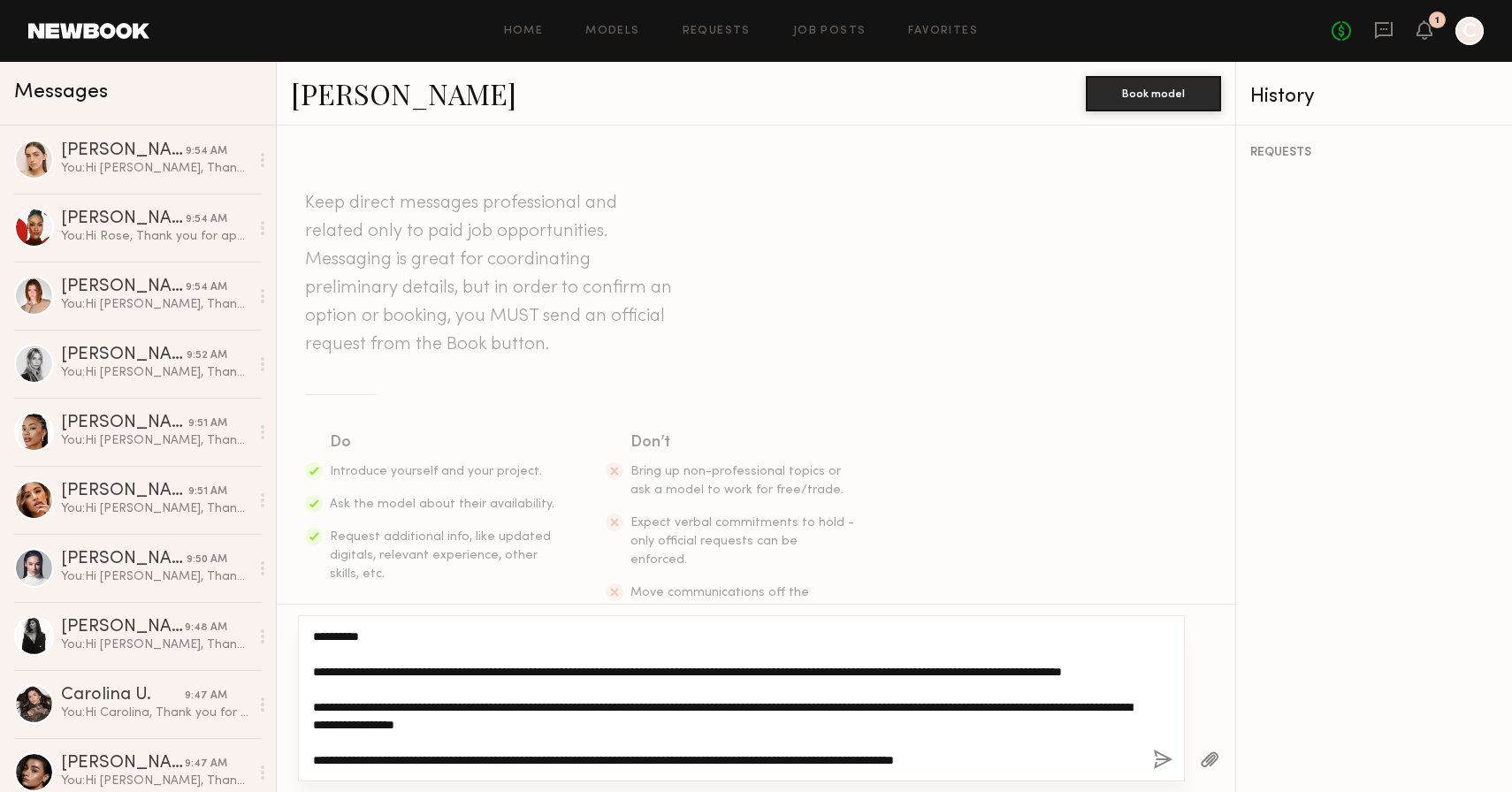
click at [392, 723] on textarea "**********" at bounding box center [725, 698] width 826 height 141
type textarea "**********"
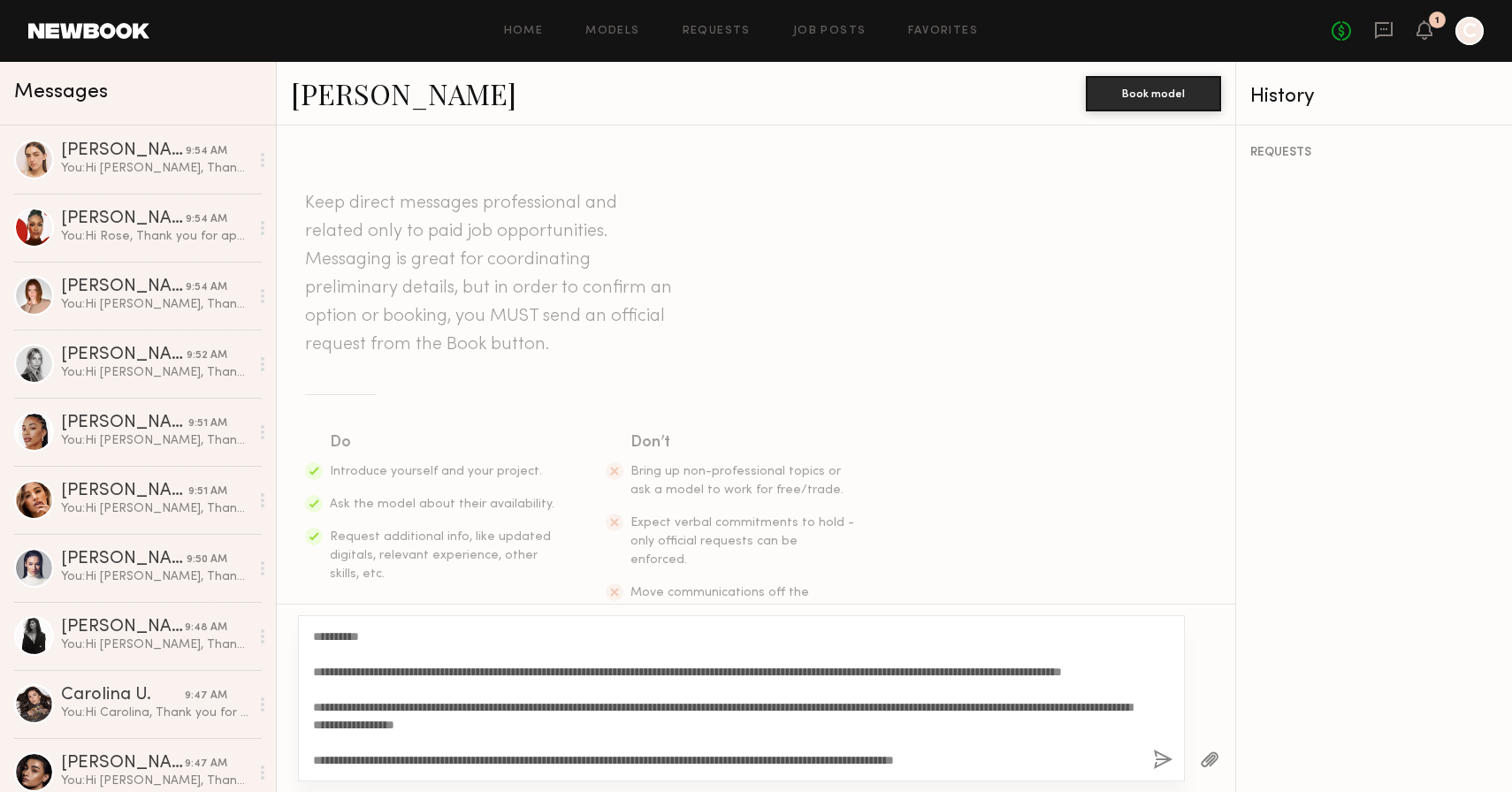
click at [1162, 758] on button "button" at bounding box center [1163, 760] width 20 height 22
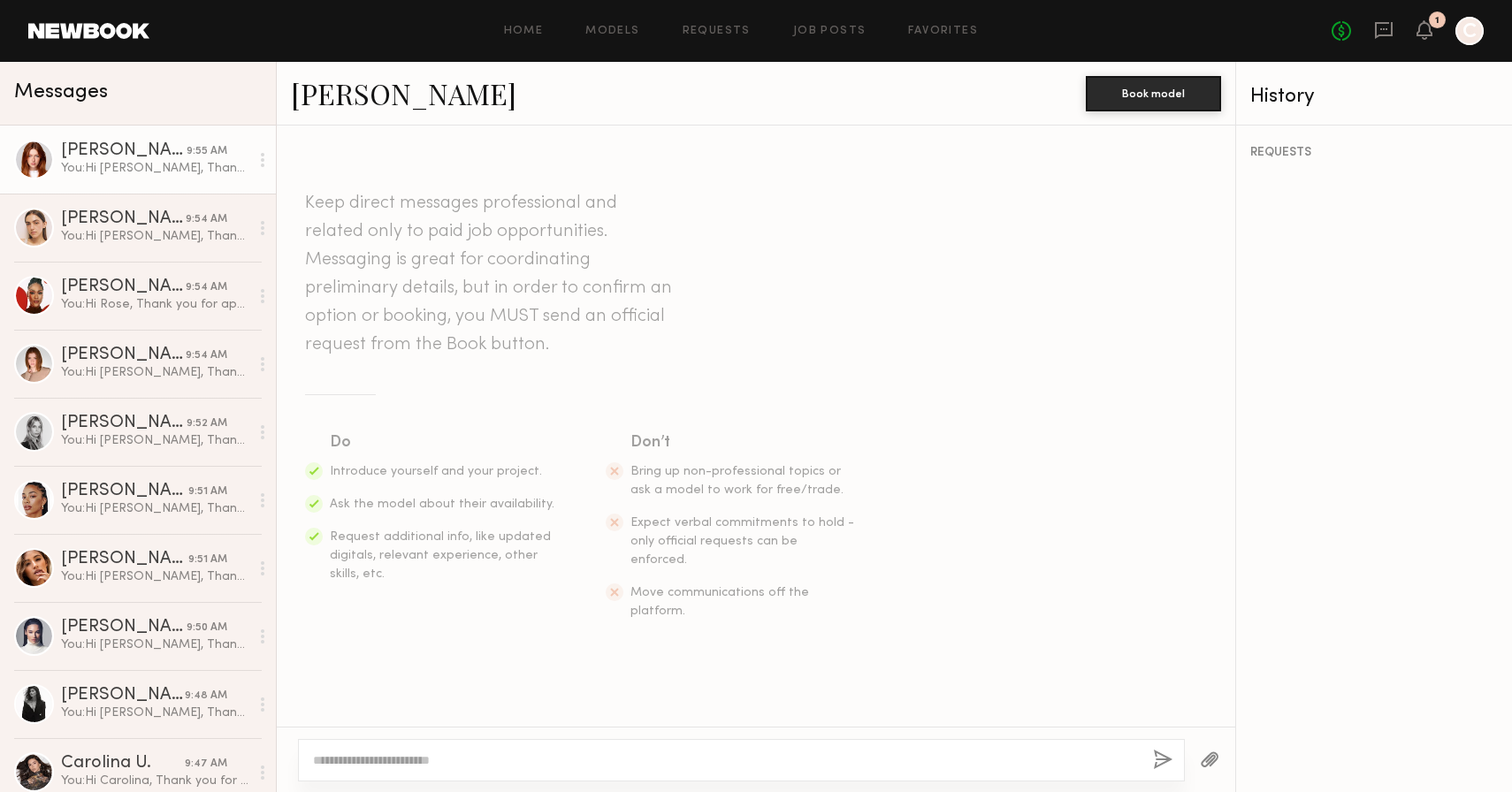
scroll to position [0, 0]
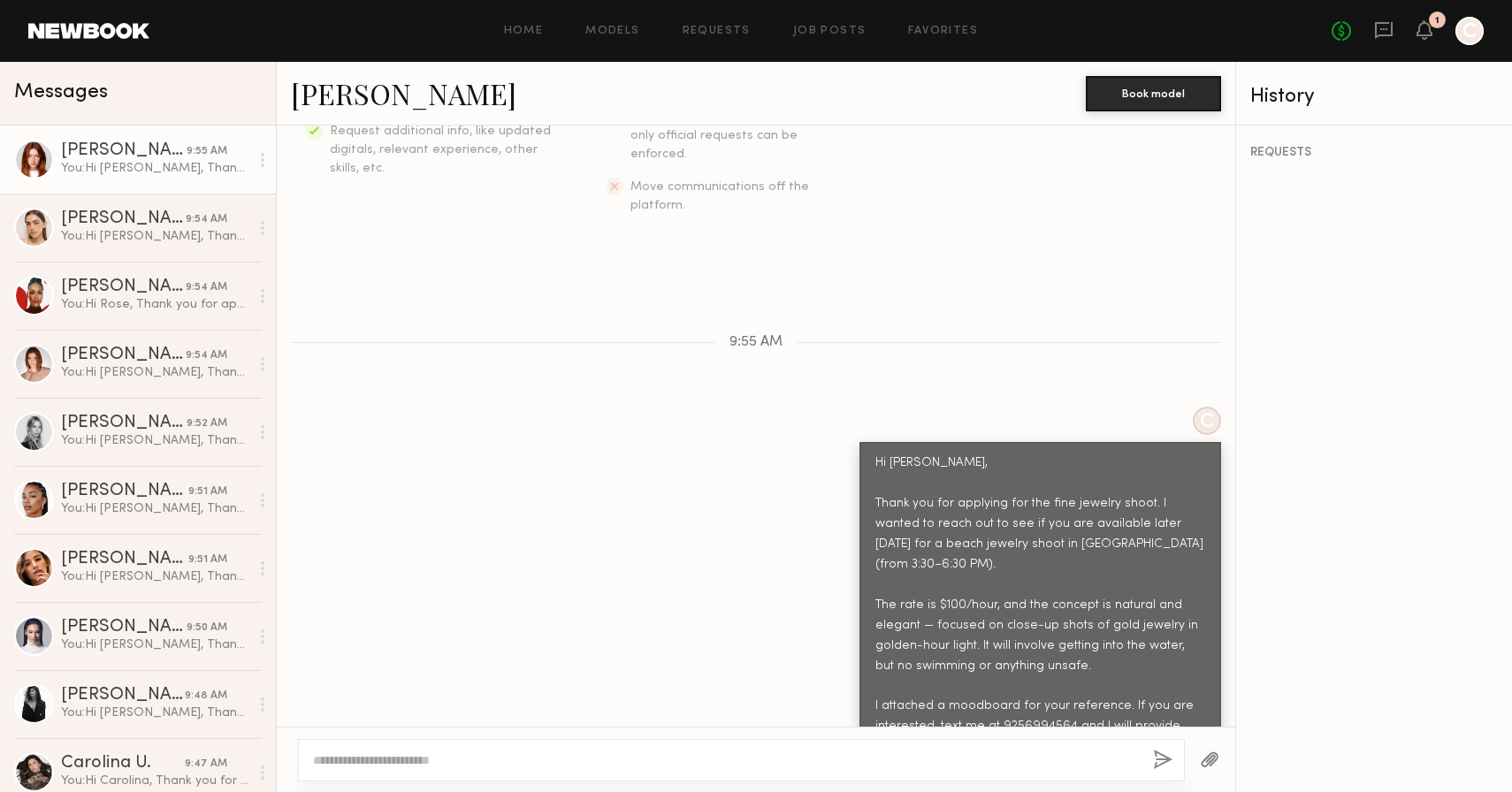
click at [1208, 765] on button "button" at bounding box center [1209, 760] width 20 height 22
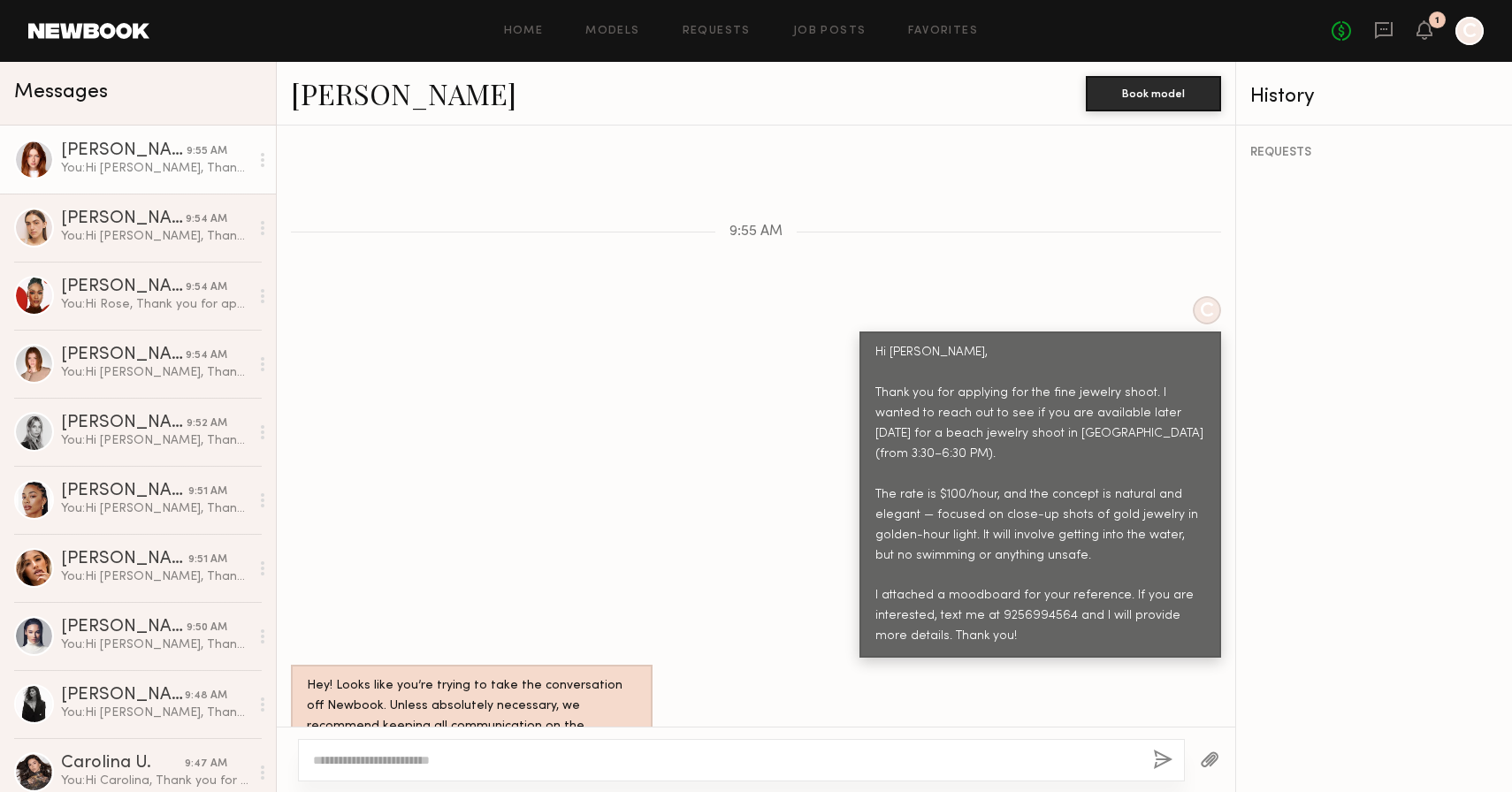
scroll to position [876, 0]
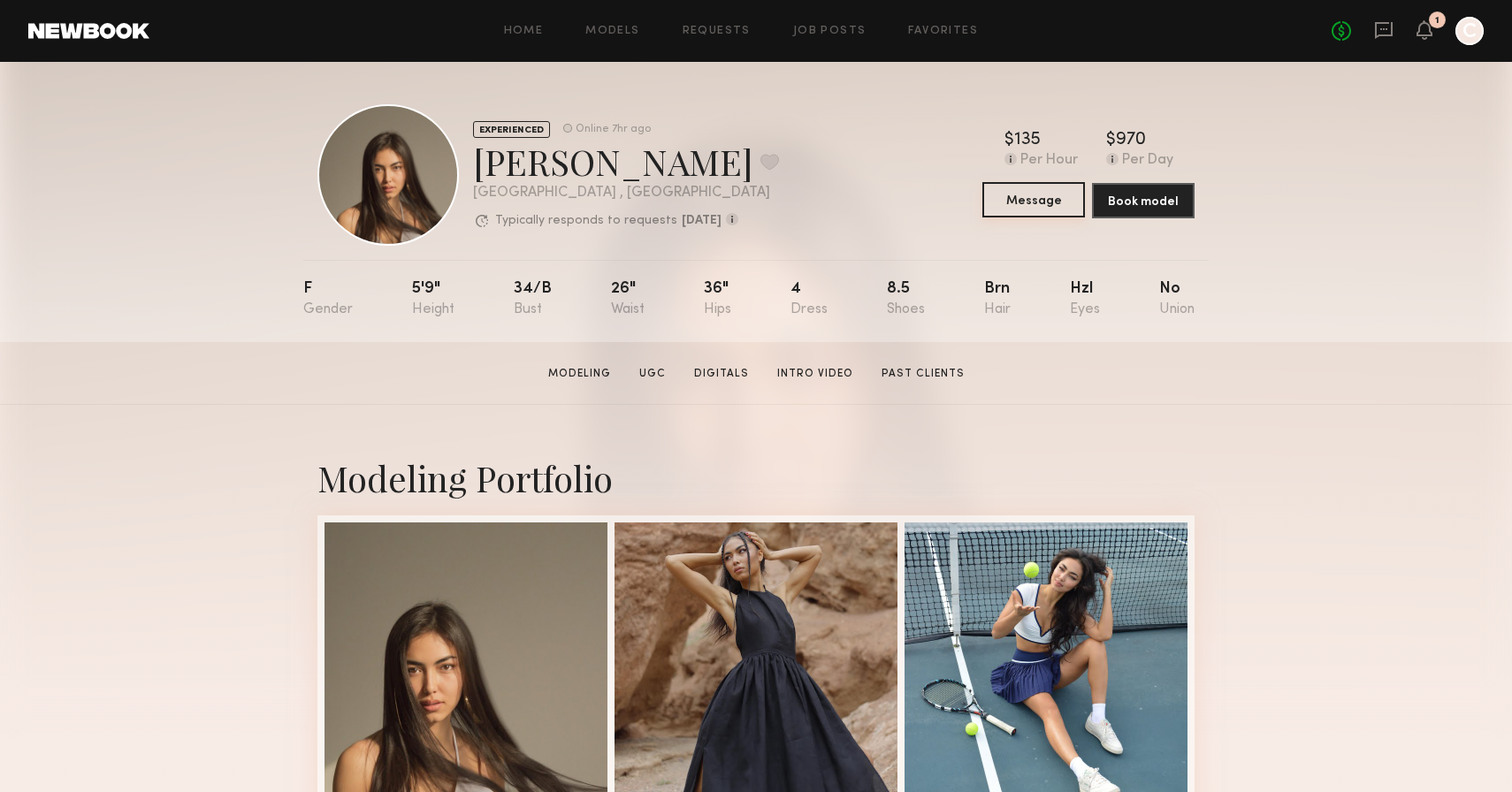
click at [1011, 201] on button "Message" at bounding box center [1034, 200] width 102 height 35
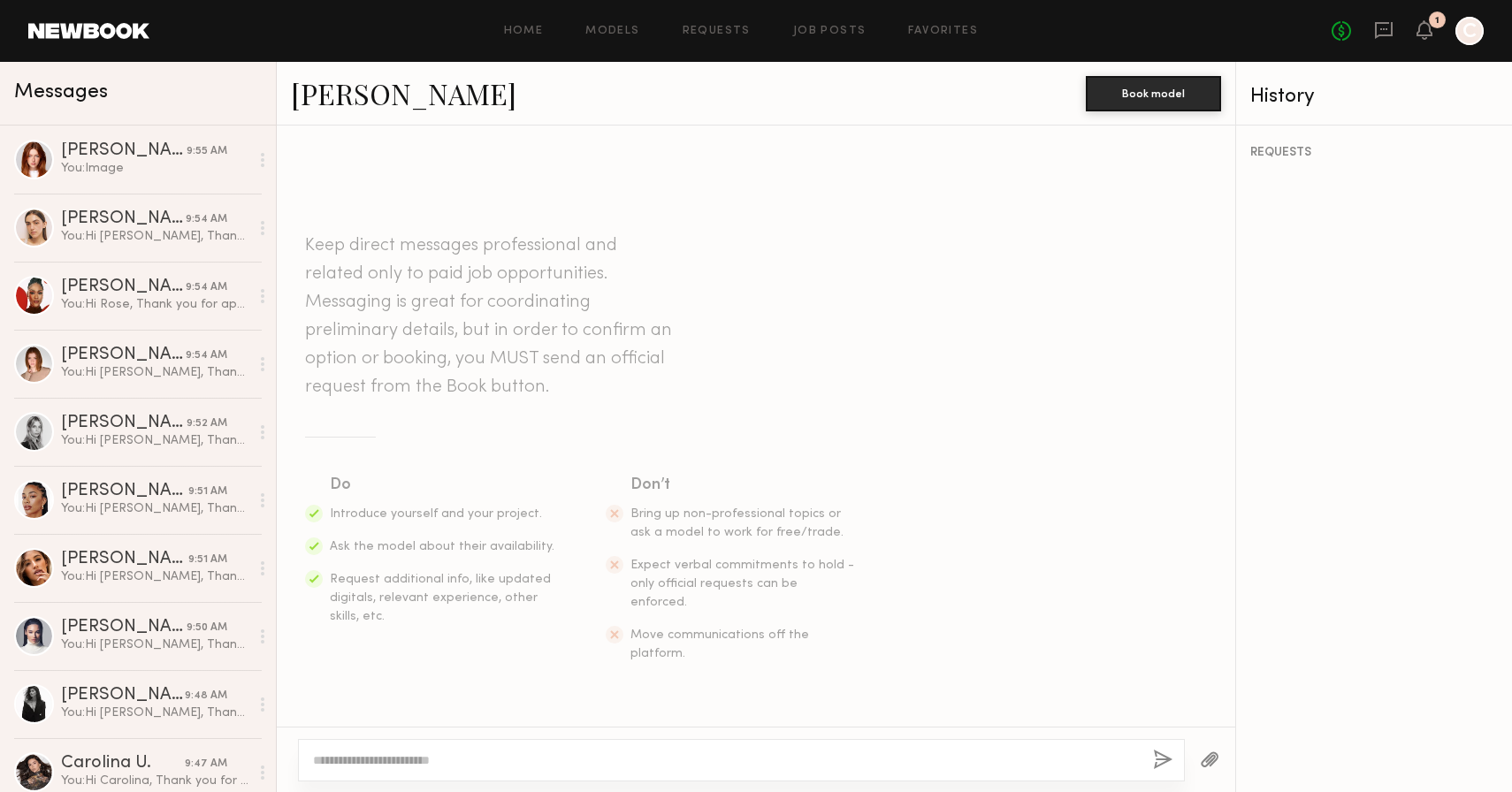
click at [450, 752] on textarea at bounding box center [725, 760] width 826 height 18
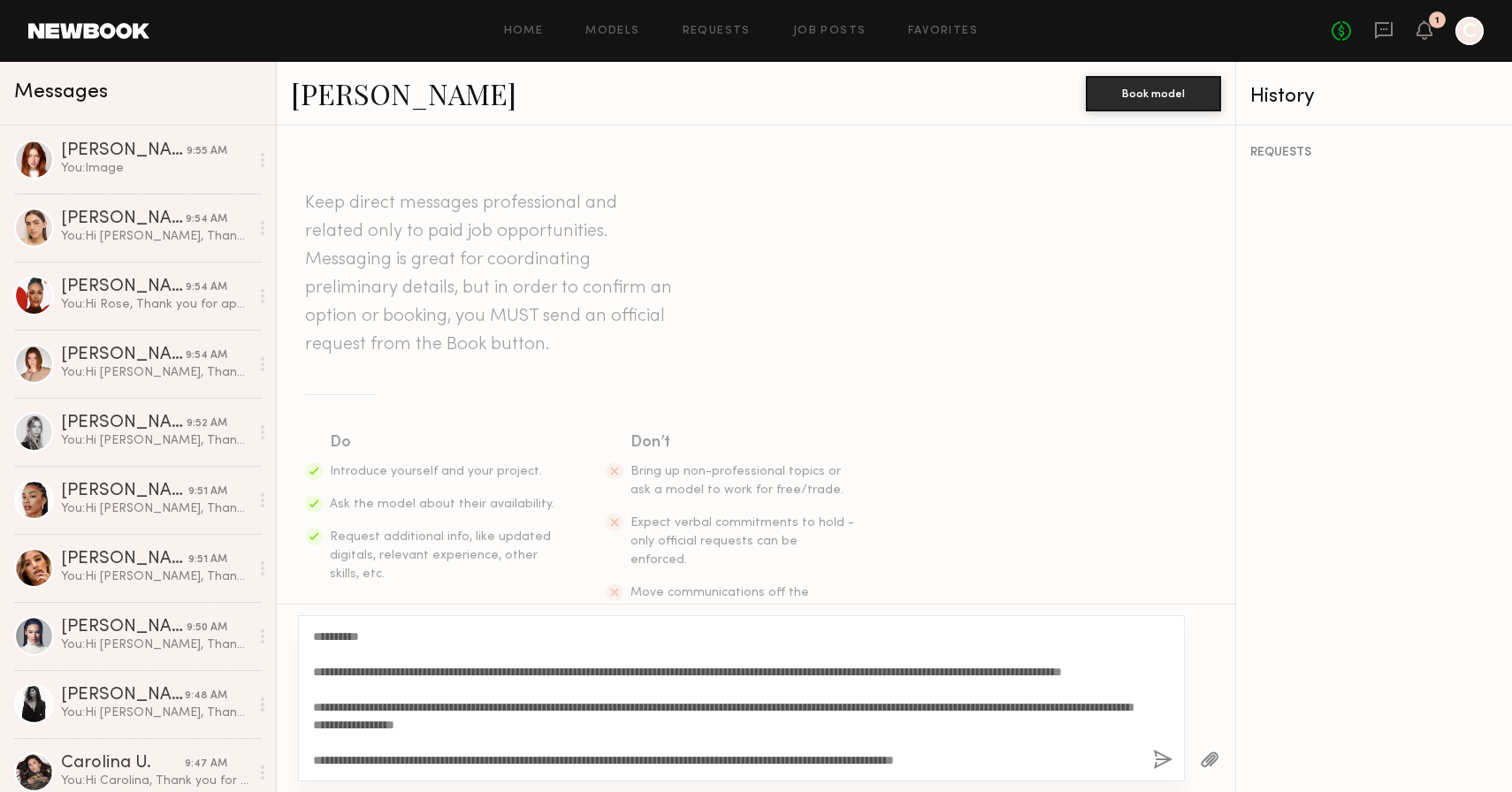
drag, startPoint x: 362, startPoint y: 638, endPoint x: 337, endPoint y: 636, distance: 25.1
click at [337, 636] on textarea "**********" at bounding box center [725, 698] width 826 height 141
click at [374, 90] on link "[PERSON_NAME]" at bounding box center [403, 93] width 226 height 38
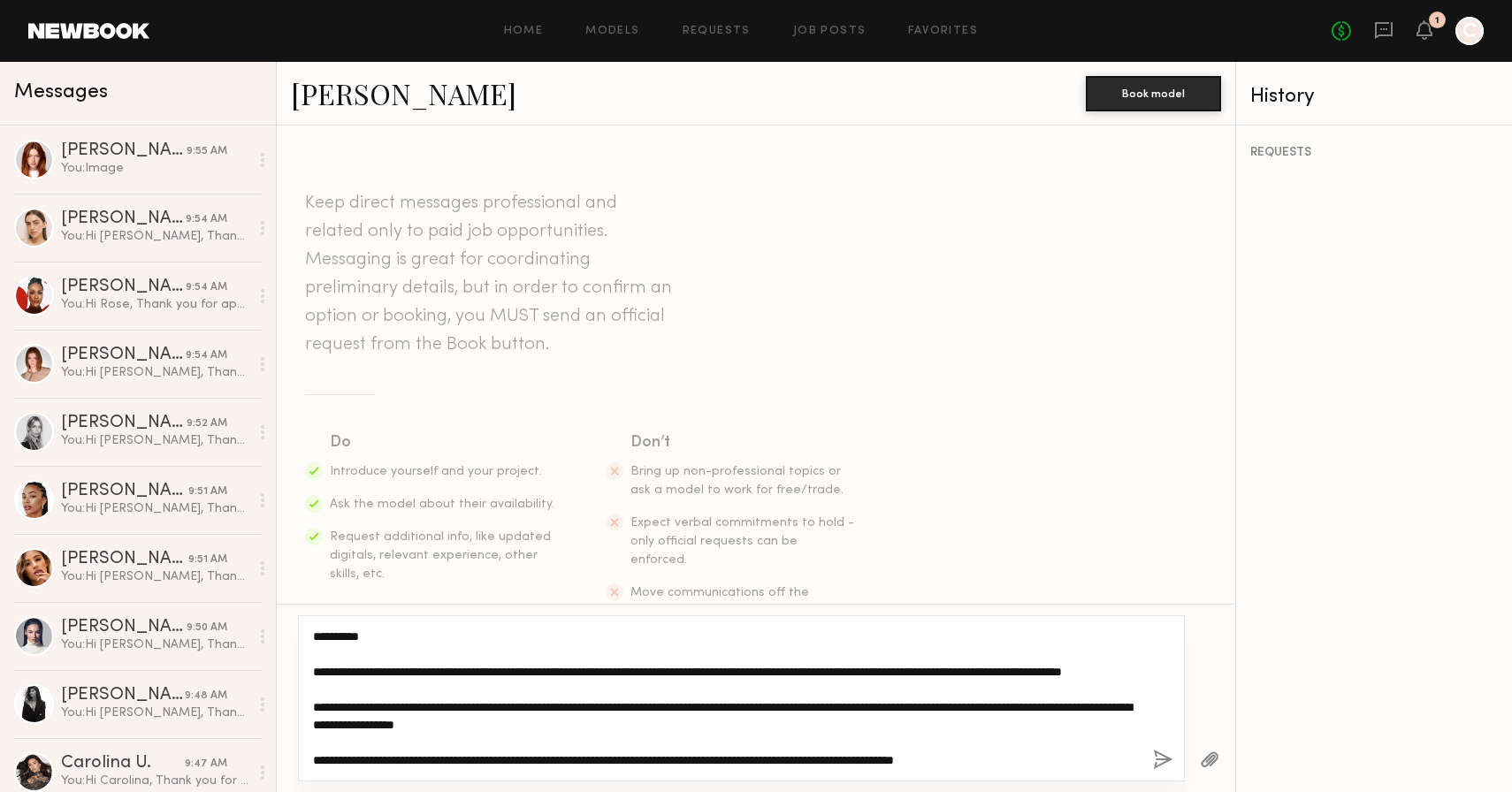
click at [393, 709] on textarea "**********" at bounding box center [725, 698] width 826 height 141
type textarea "**********"
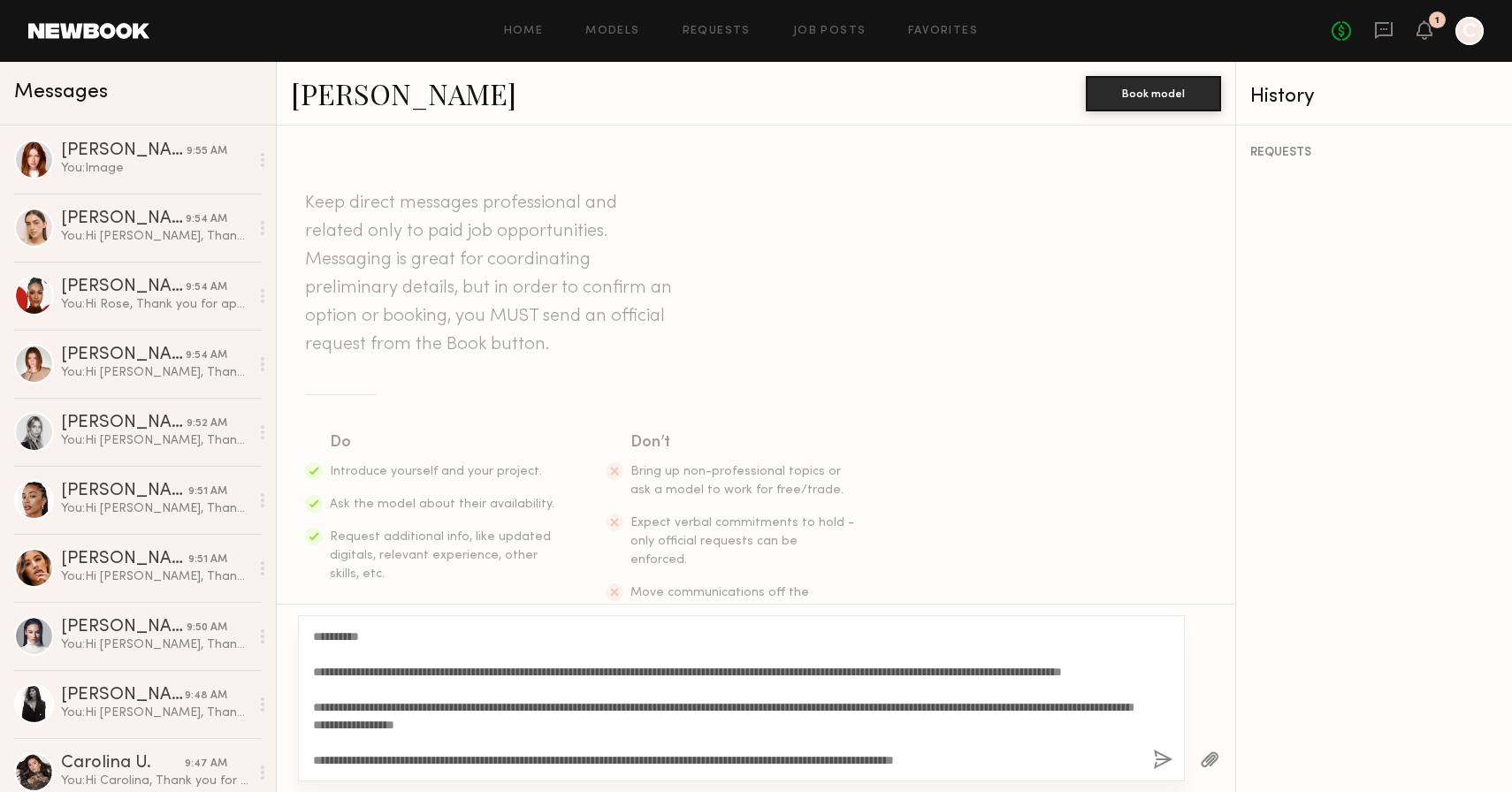
click at [1163, 761] on button "button" at bounding box center [1163, 760] width 20 height 22
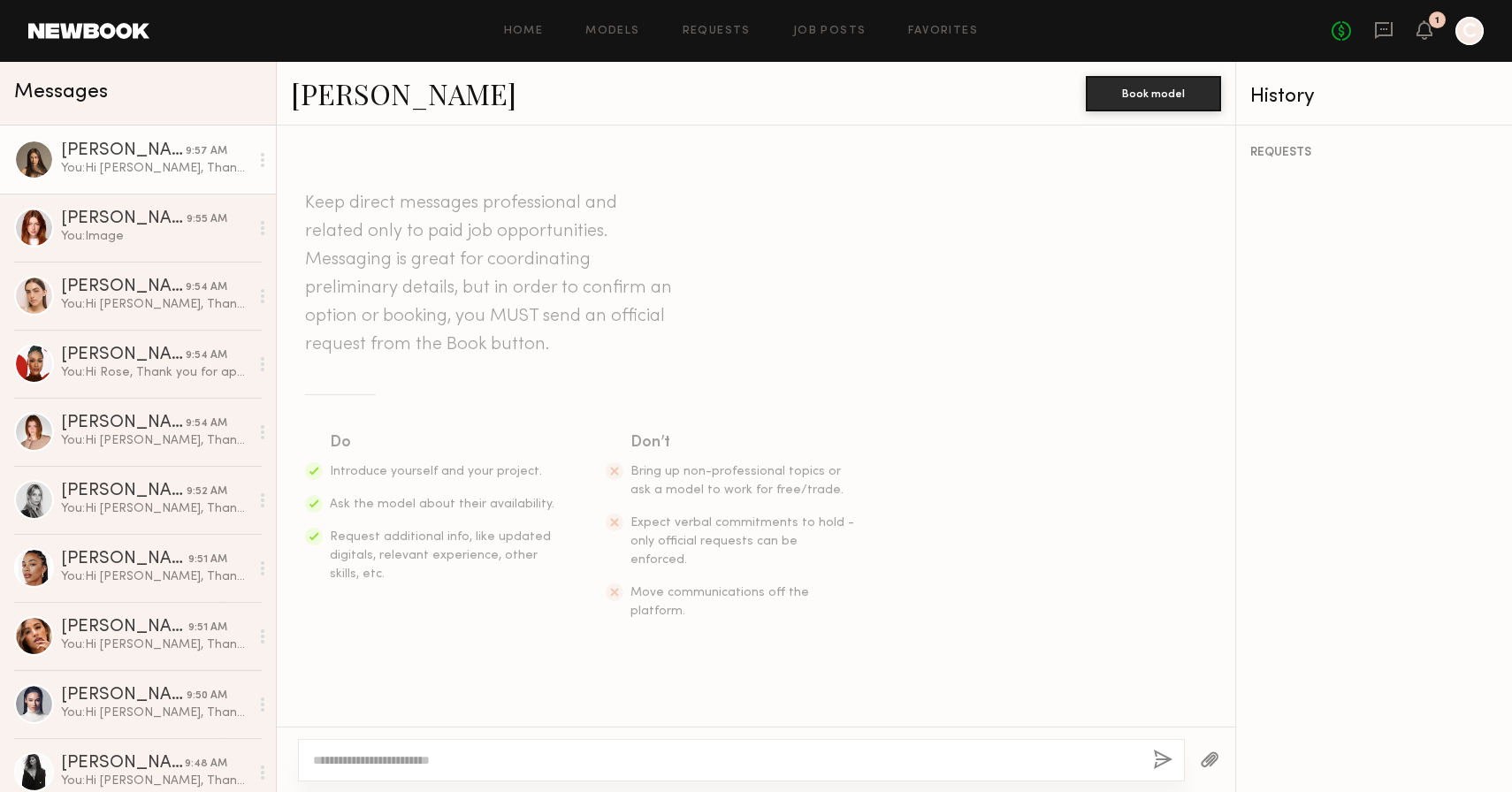
scroll to position [0, 0]
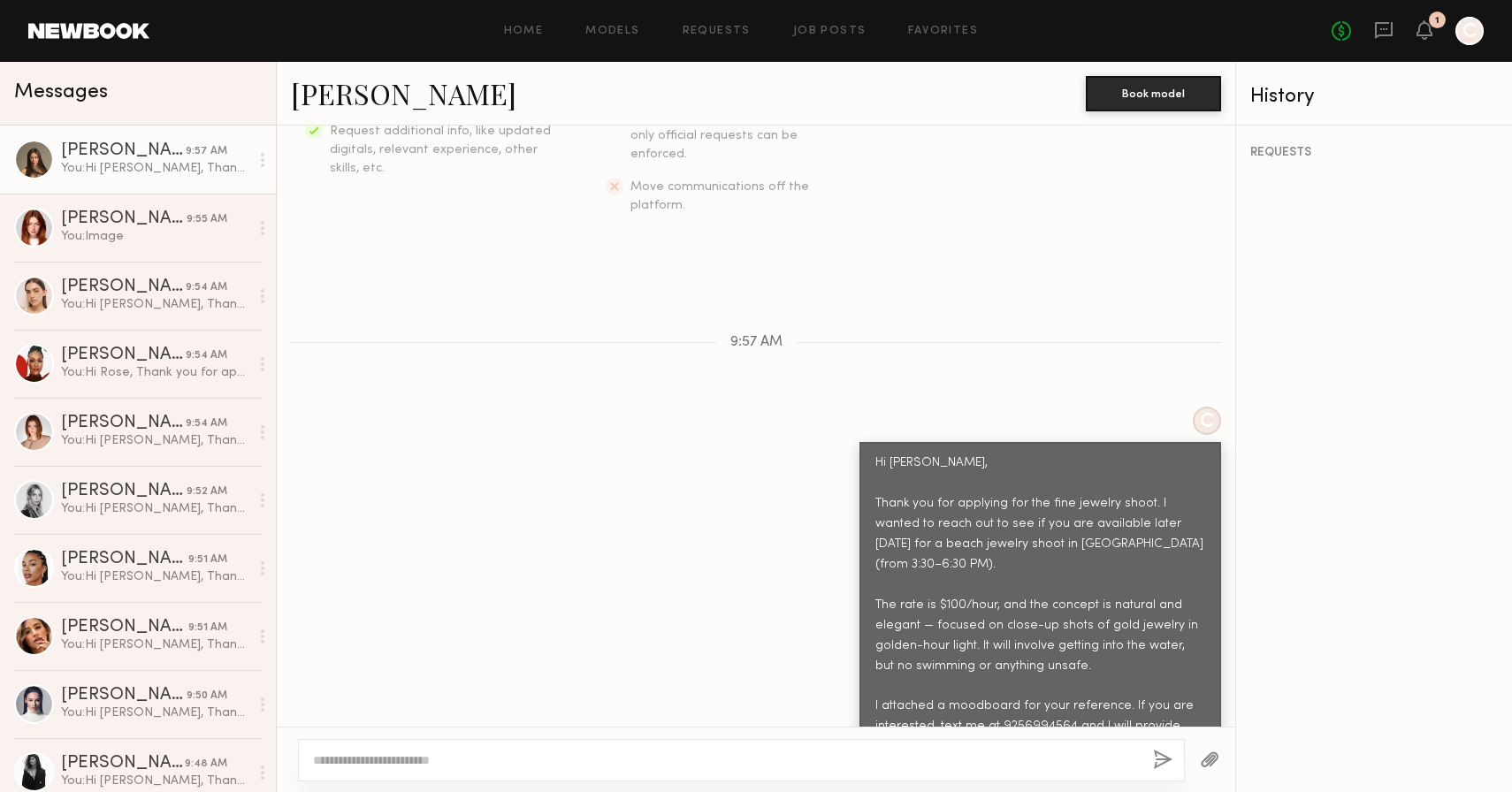
click at [1209, 753] on button "button" at bounding box center [1209, 760] width 20 height 22
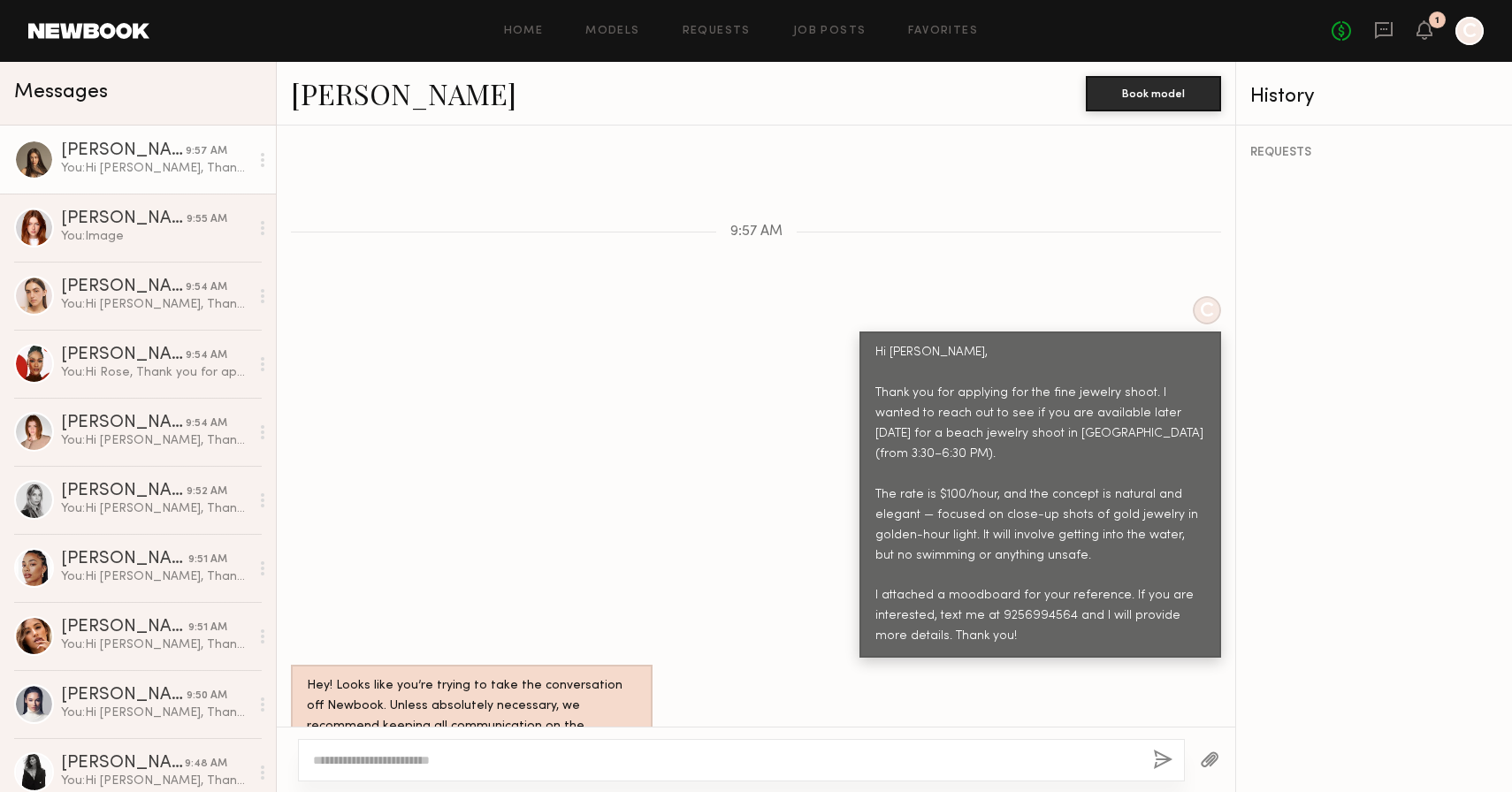
scroll to position [876, 0]
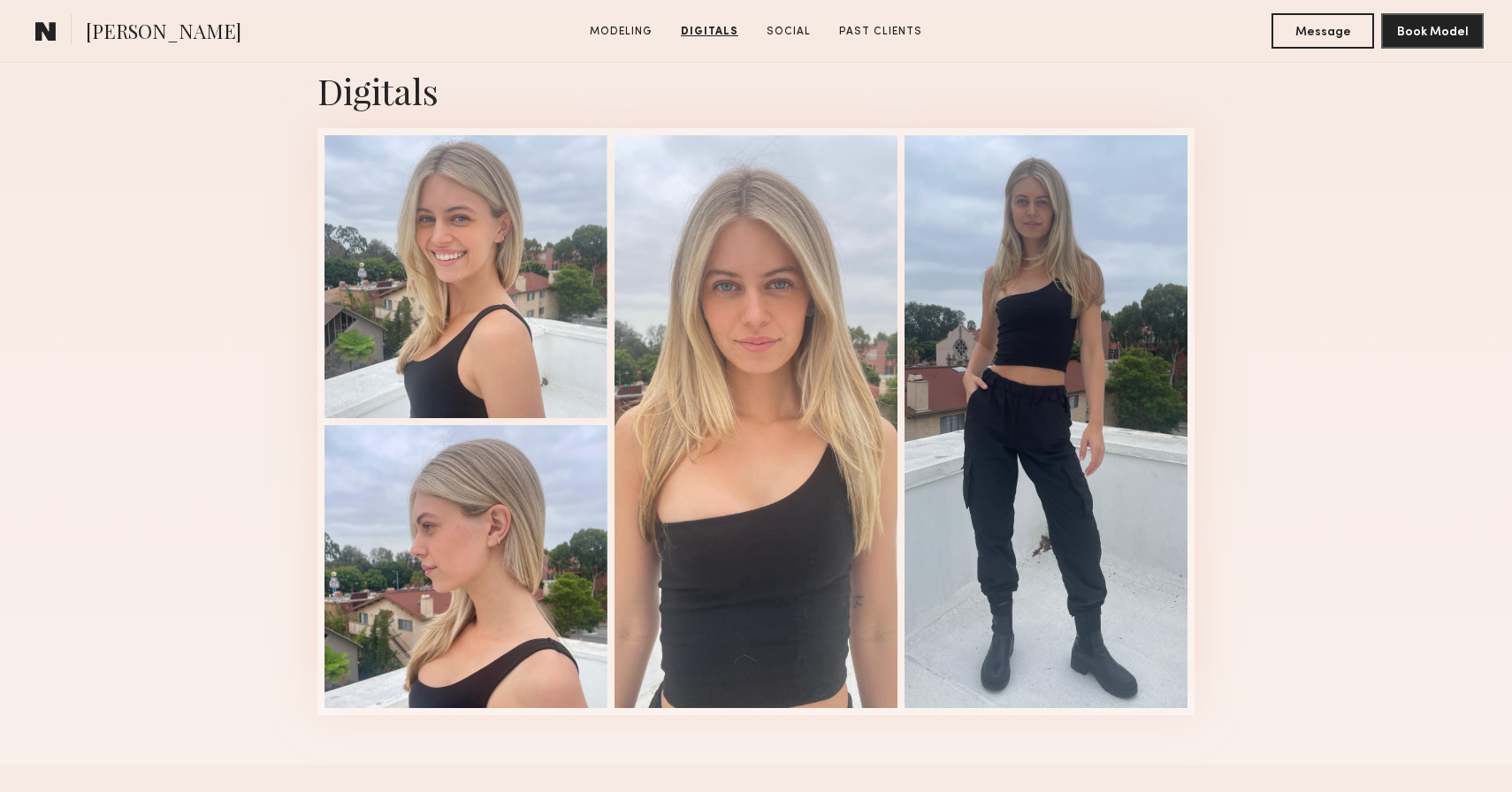
scroll to position [1755, 0]
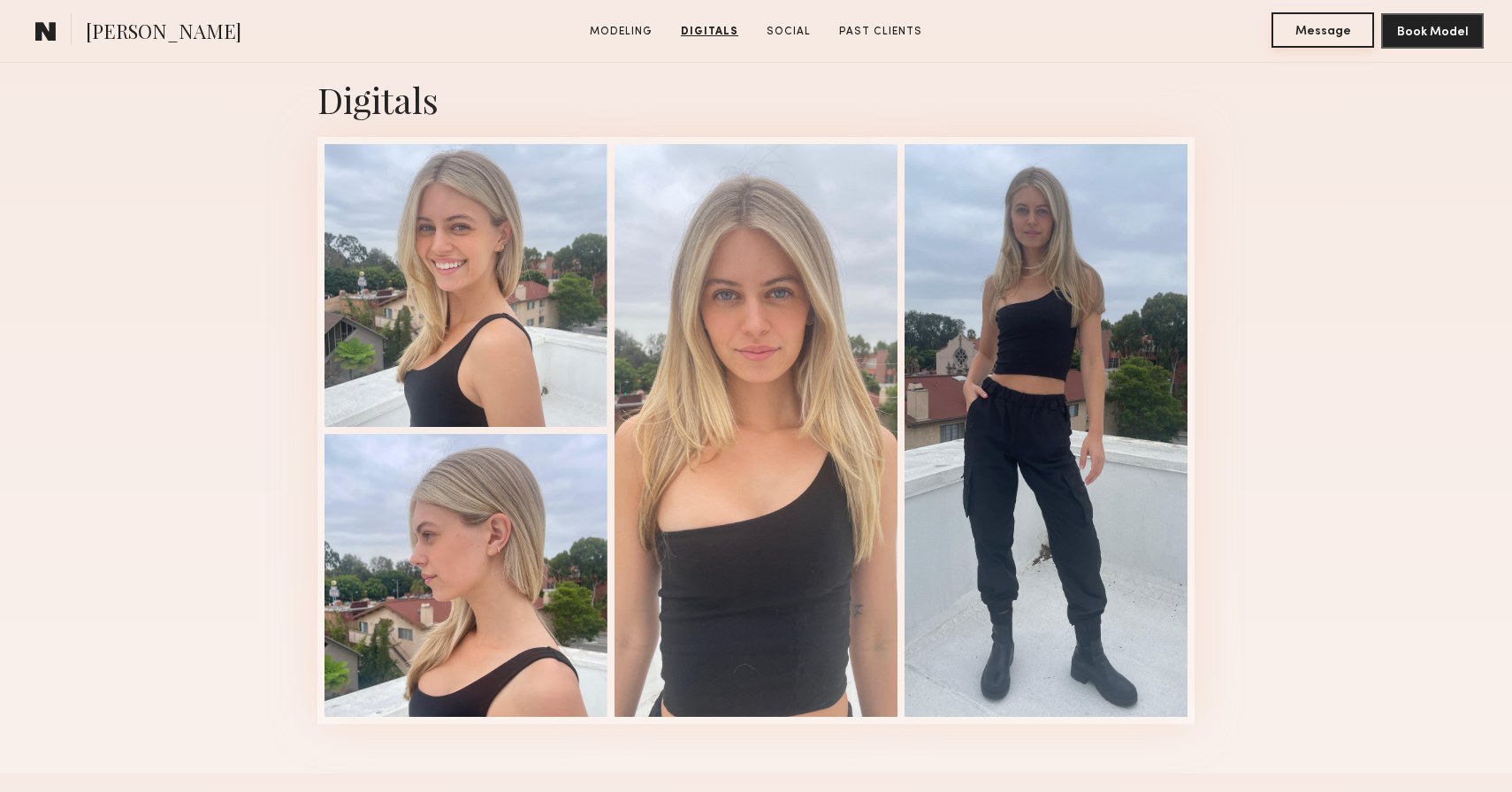
click at [1320, 38] on button "Message" at bounding box center [1323, 30] width 102 height 35
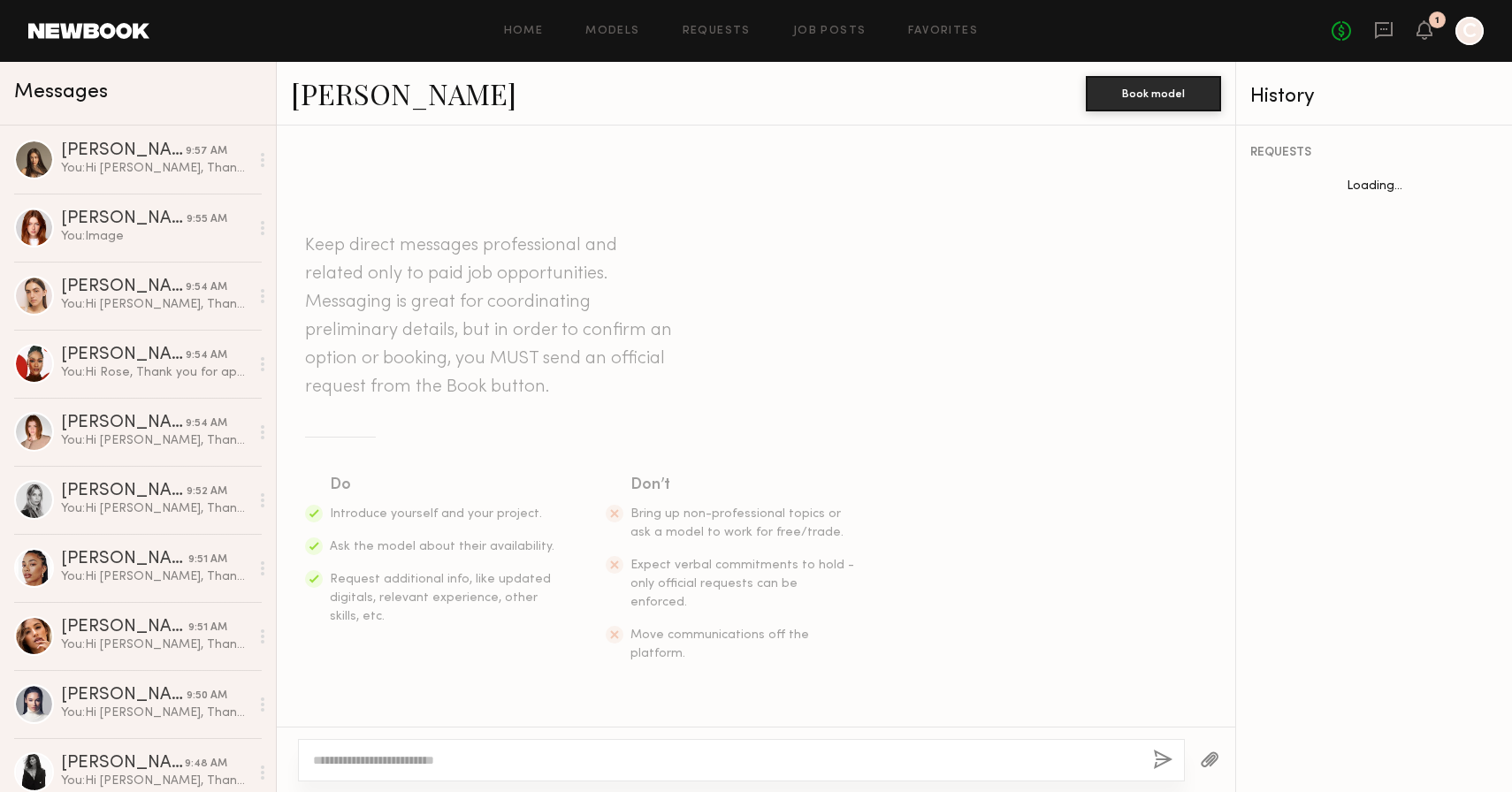
click at [575, 756] on textarea at bounding box center [725, 760] width 826 height 18
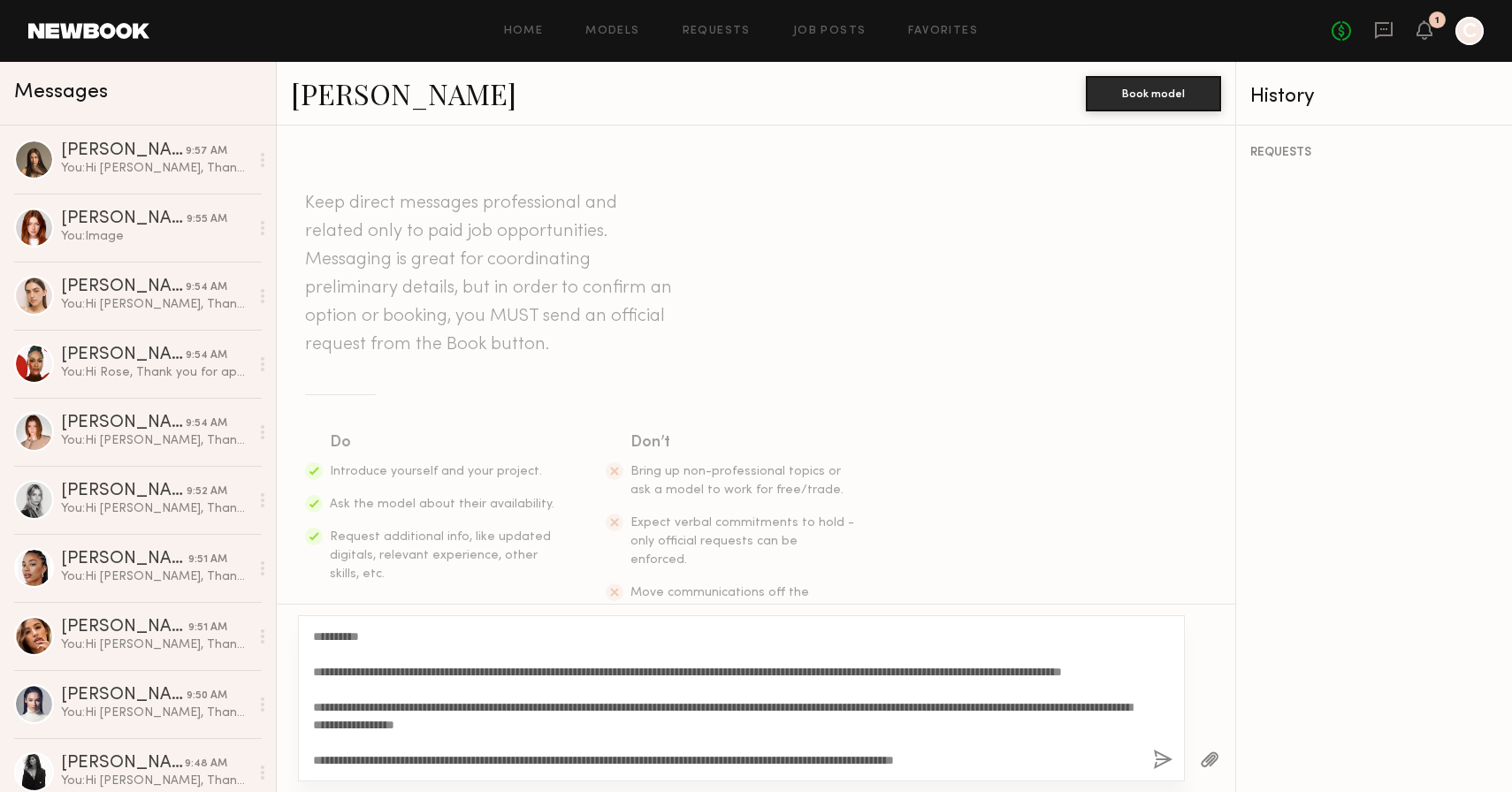
drag, startPoint x: 361, startPoint y: 637, endPoint x: 330, endPoint y: 637, distance: 31.0
click at [330, 637] on textarea "**********" at bounding box center [725, 698] width 826 height 141
click at [357, 82] on link "[PERSON_NAME]" at bounding box center [403, 93] width 226 height 38
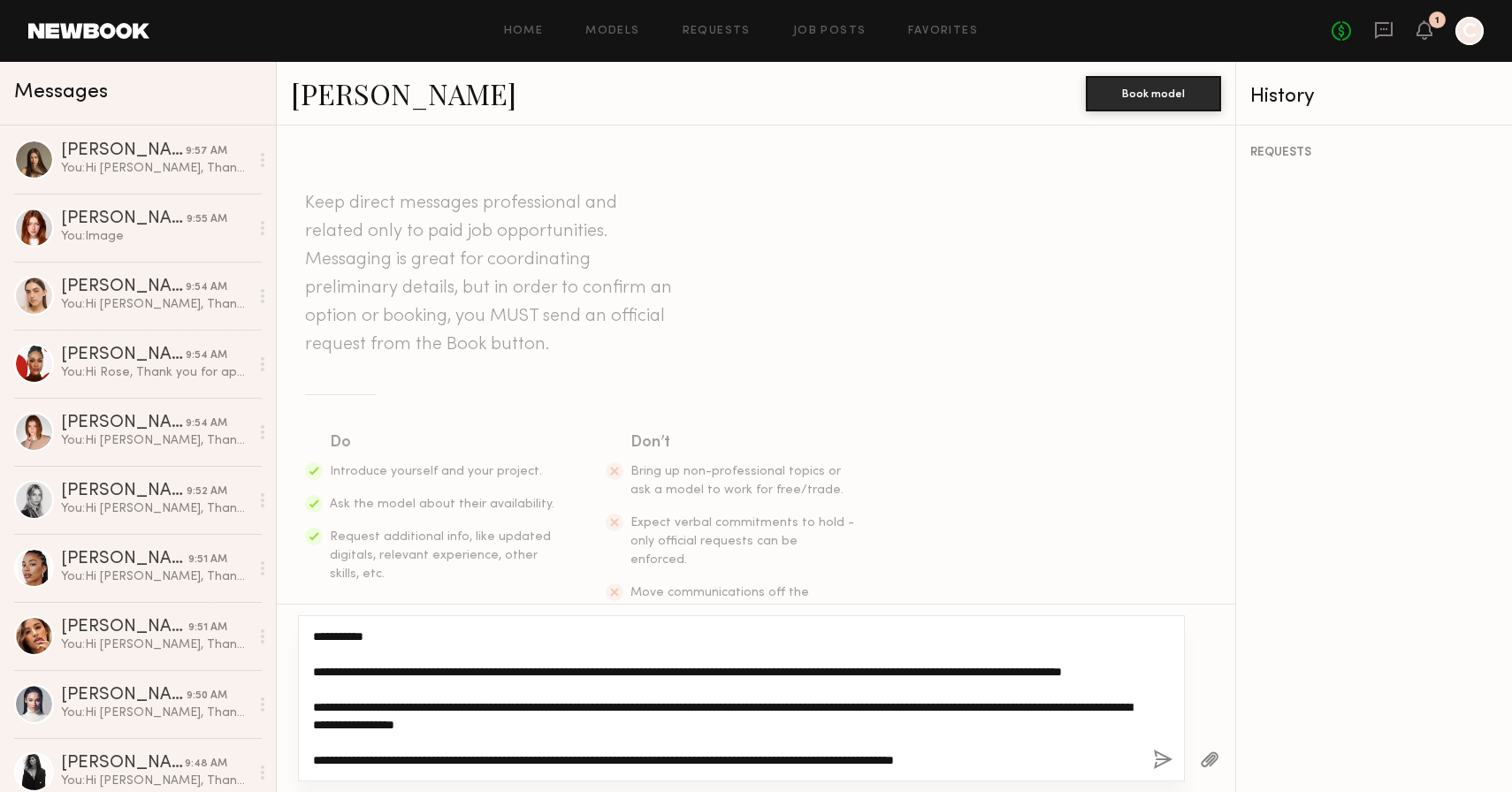
click at [393, 724] on textarea "**********" at bounding box center [725, 698] width 826 height 141
type textarea "**********"
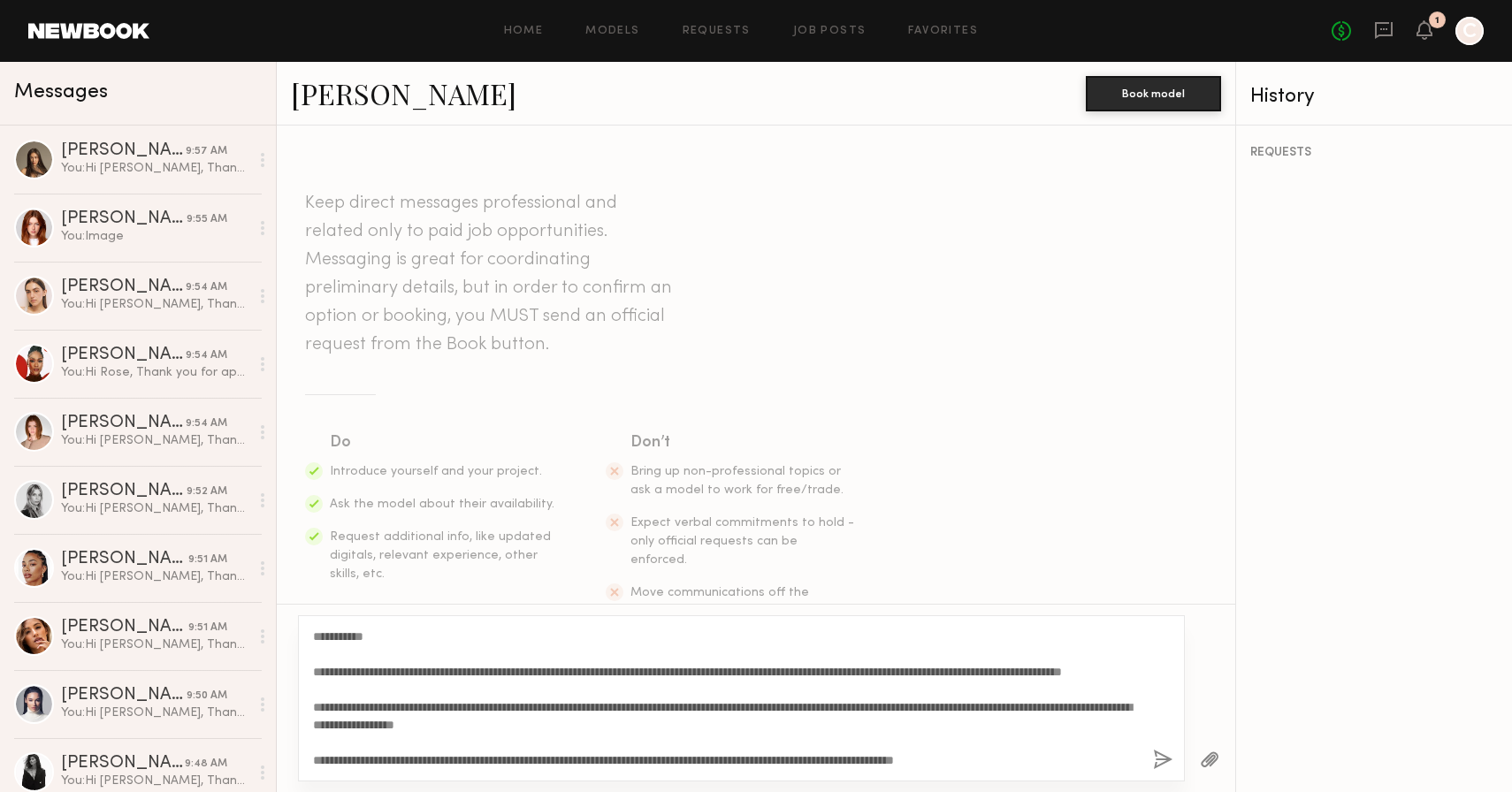
click at [1162, 756] on button "button" at bounding box center [1163, 760] width 20 height 22
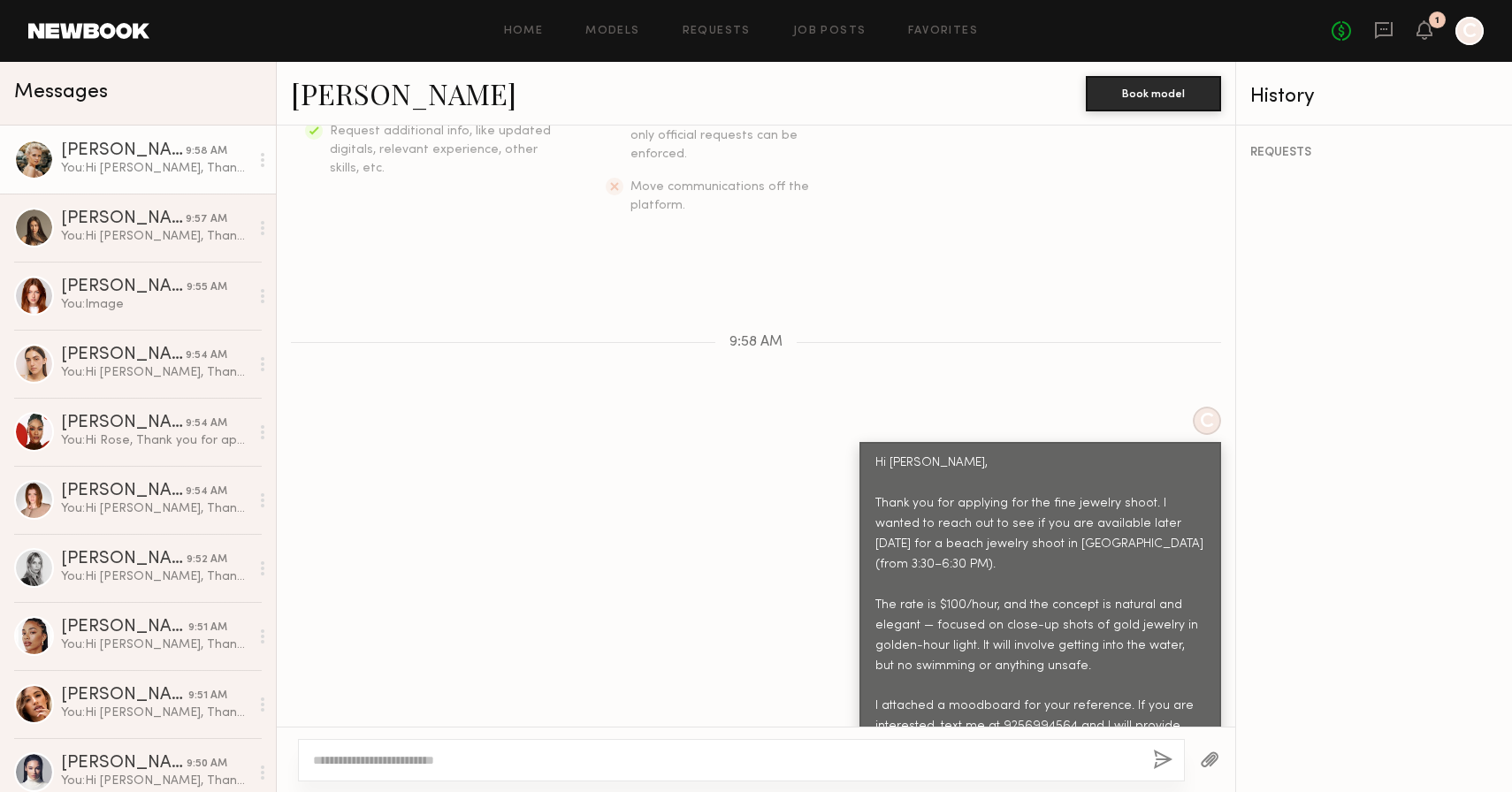
click at [1211, 760] on button "button" at bounding box center [1209, 760] width 20 height 22
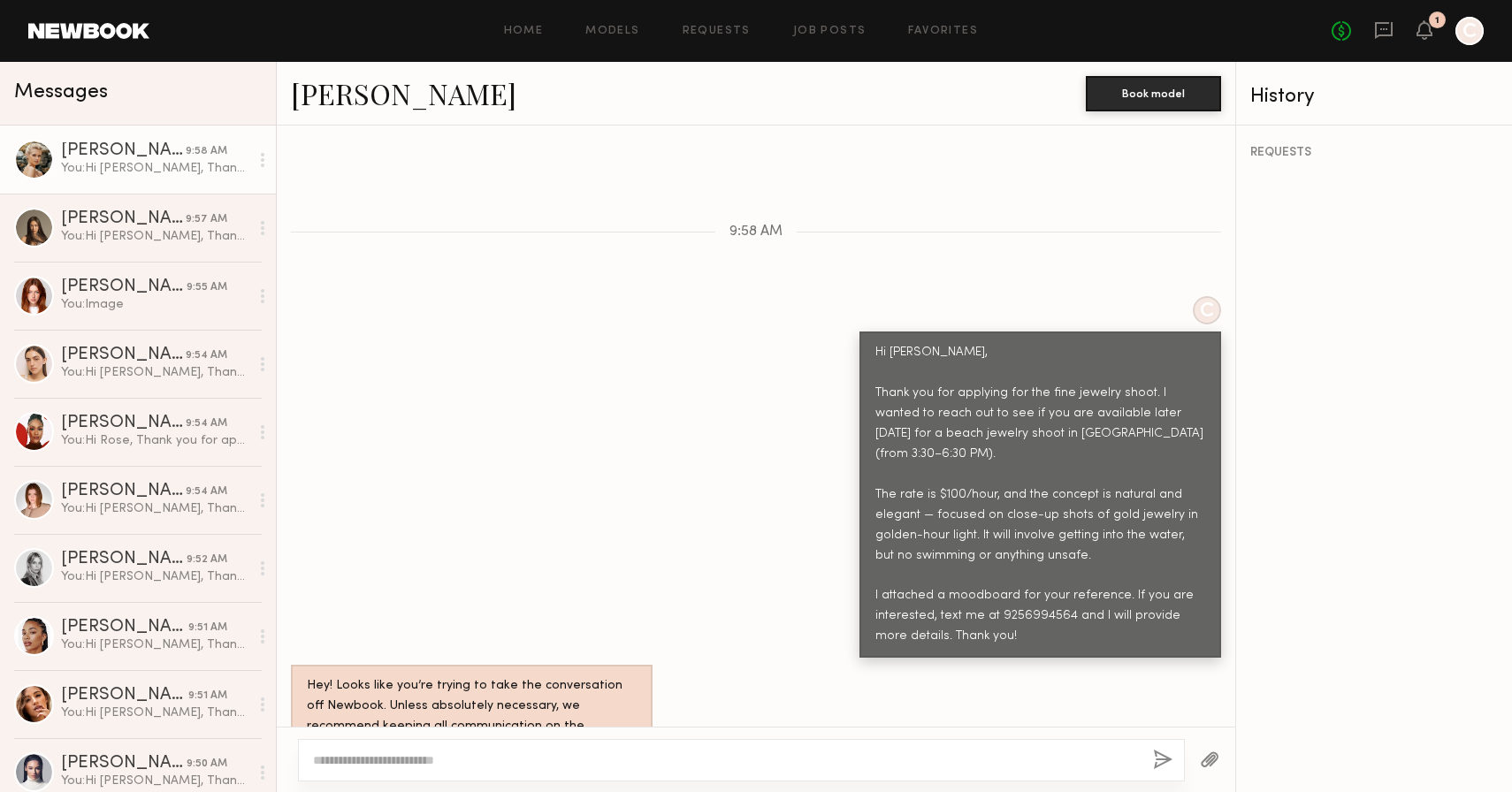
scroll to position [876, 0]
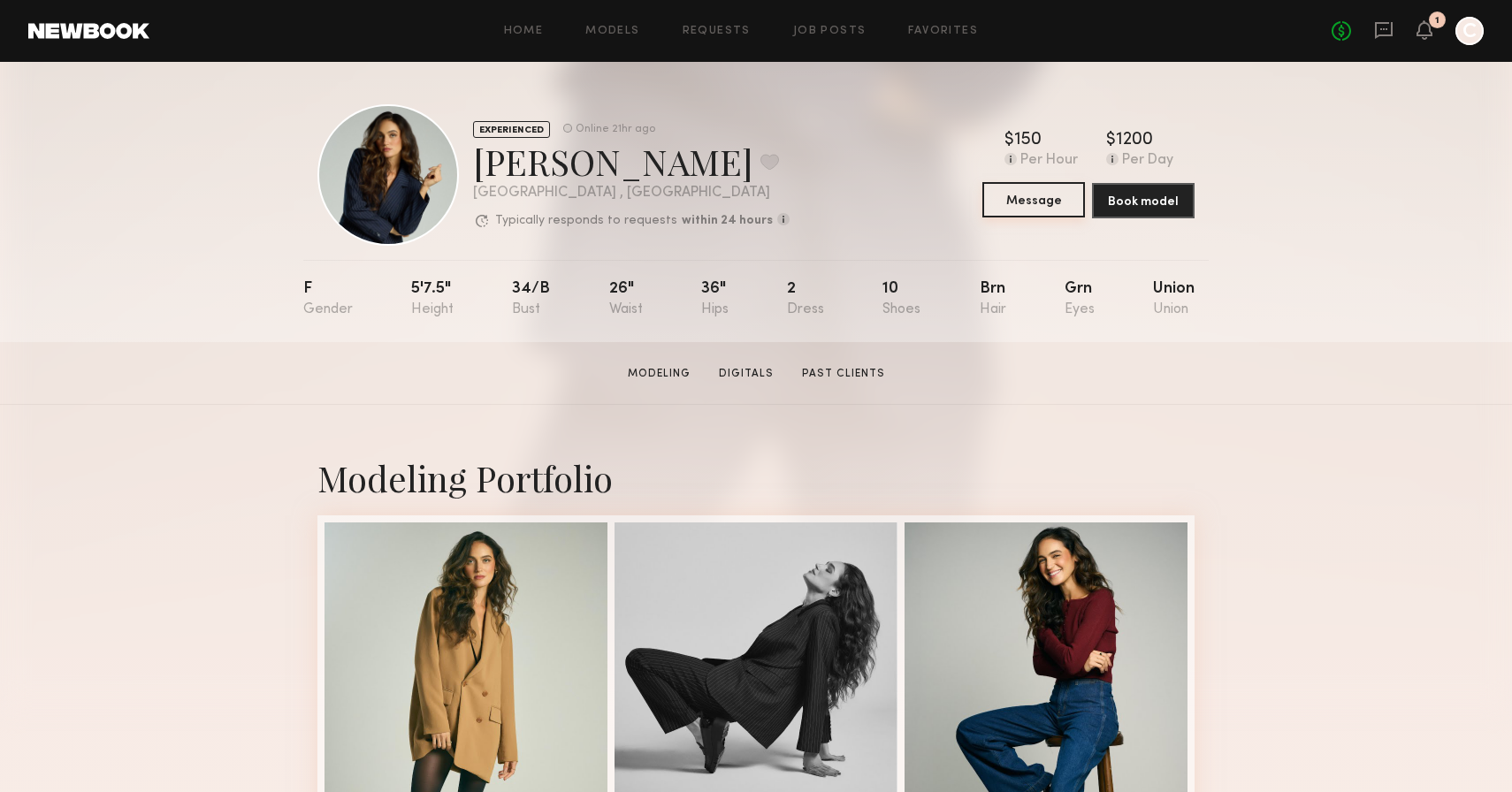
click at [1033, 196] on button "Message" at bounding box center [1034, 200] width 102 height 35
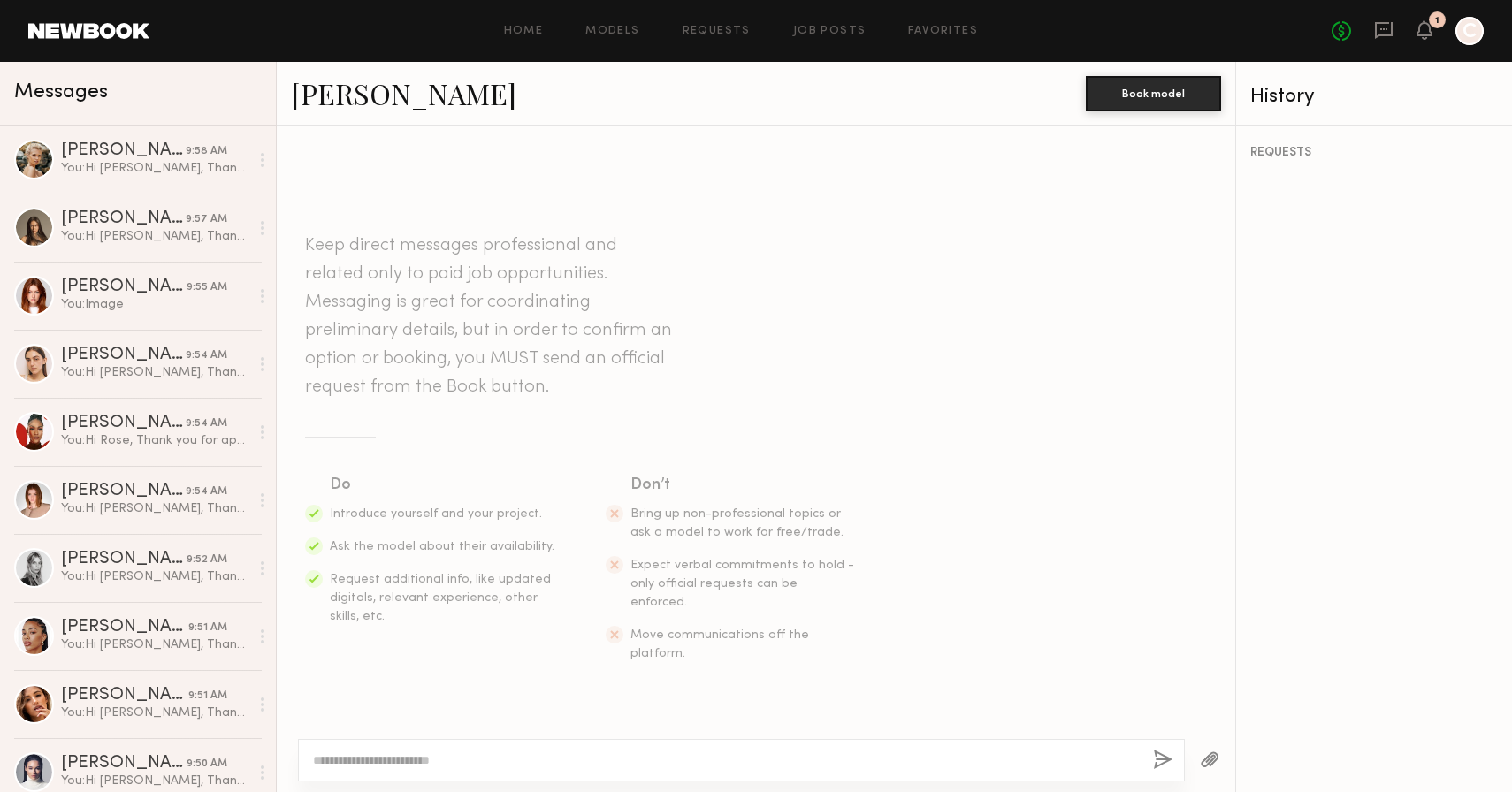
click at [735, 767] on textarea at bounding box center [725, 760] width 826 height 18
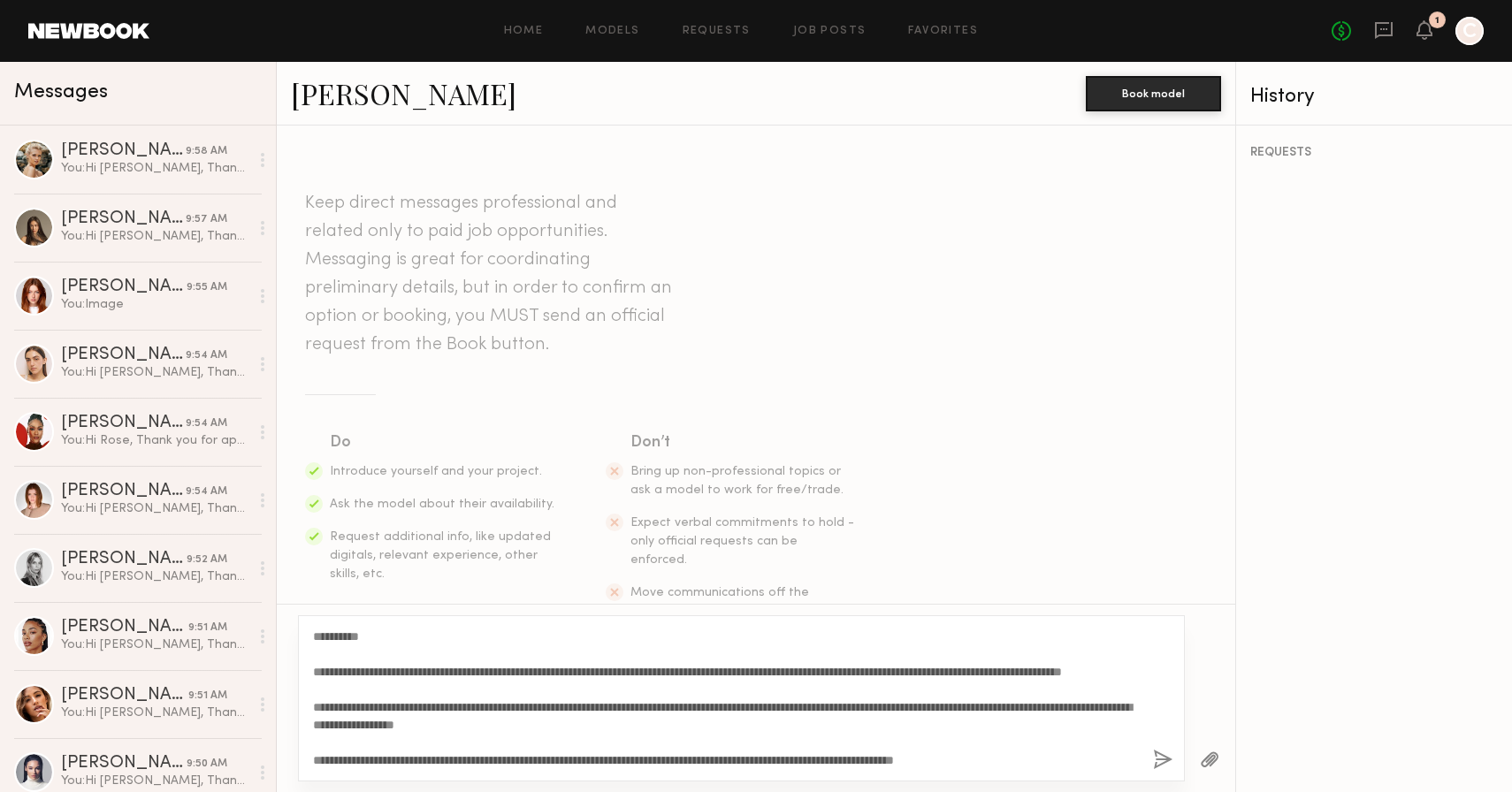
scroll to position [15, 0]
click at [390, 709] on textarea "**********" at bounding box center [725, 698] width 826 height 141
drag, startPoint x: 364, startPoint y: 634, endPoint x: 328, endPoint y: 634, distance: 36.0
click at [328, 634] on textarea "**********" at bounding box center [725, 698] width 826 height 141
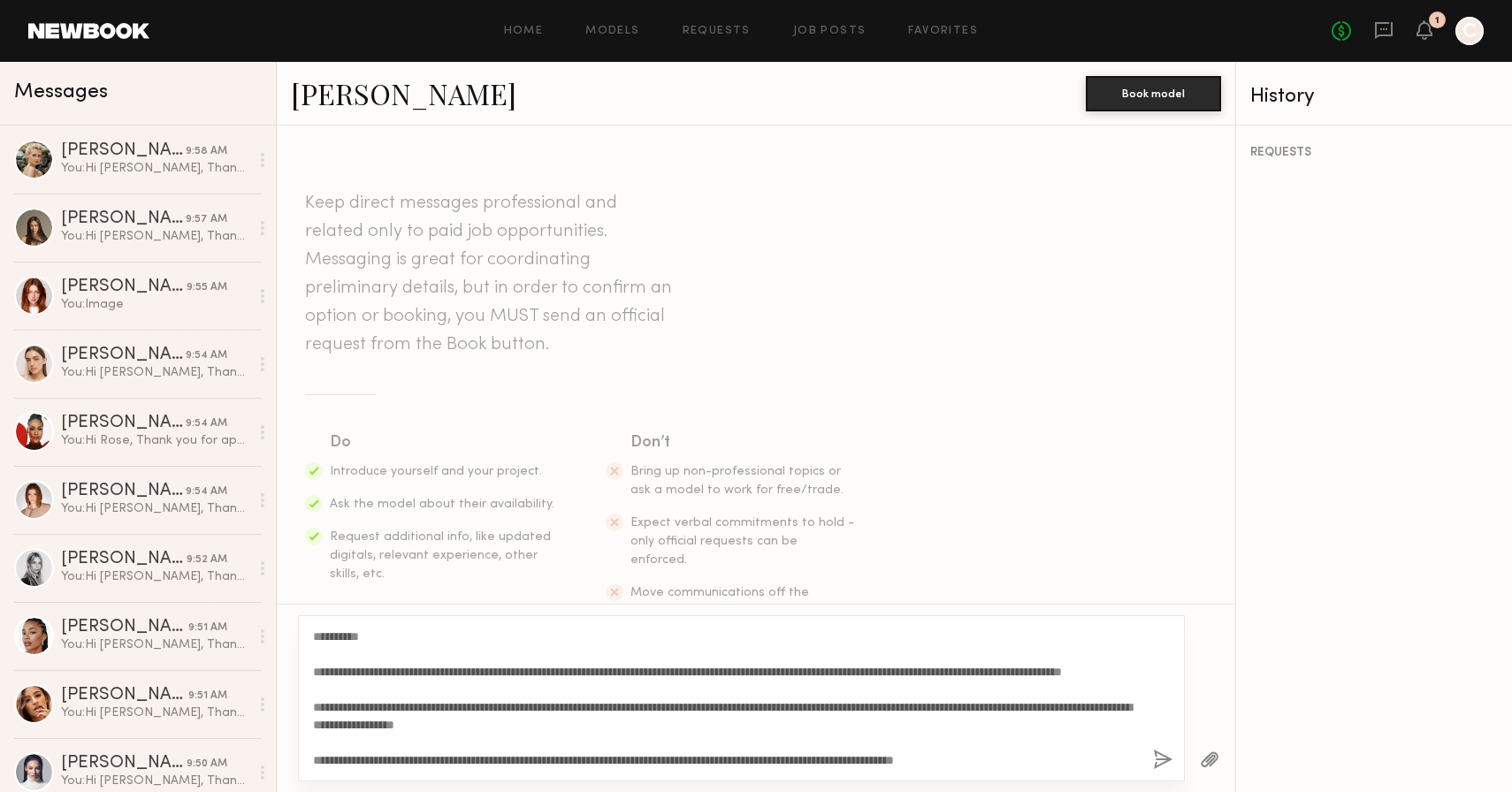
type textarea "**********"
click at [1159, 758] on button "button" at bounding box center [1163, 760] width 20 height 22
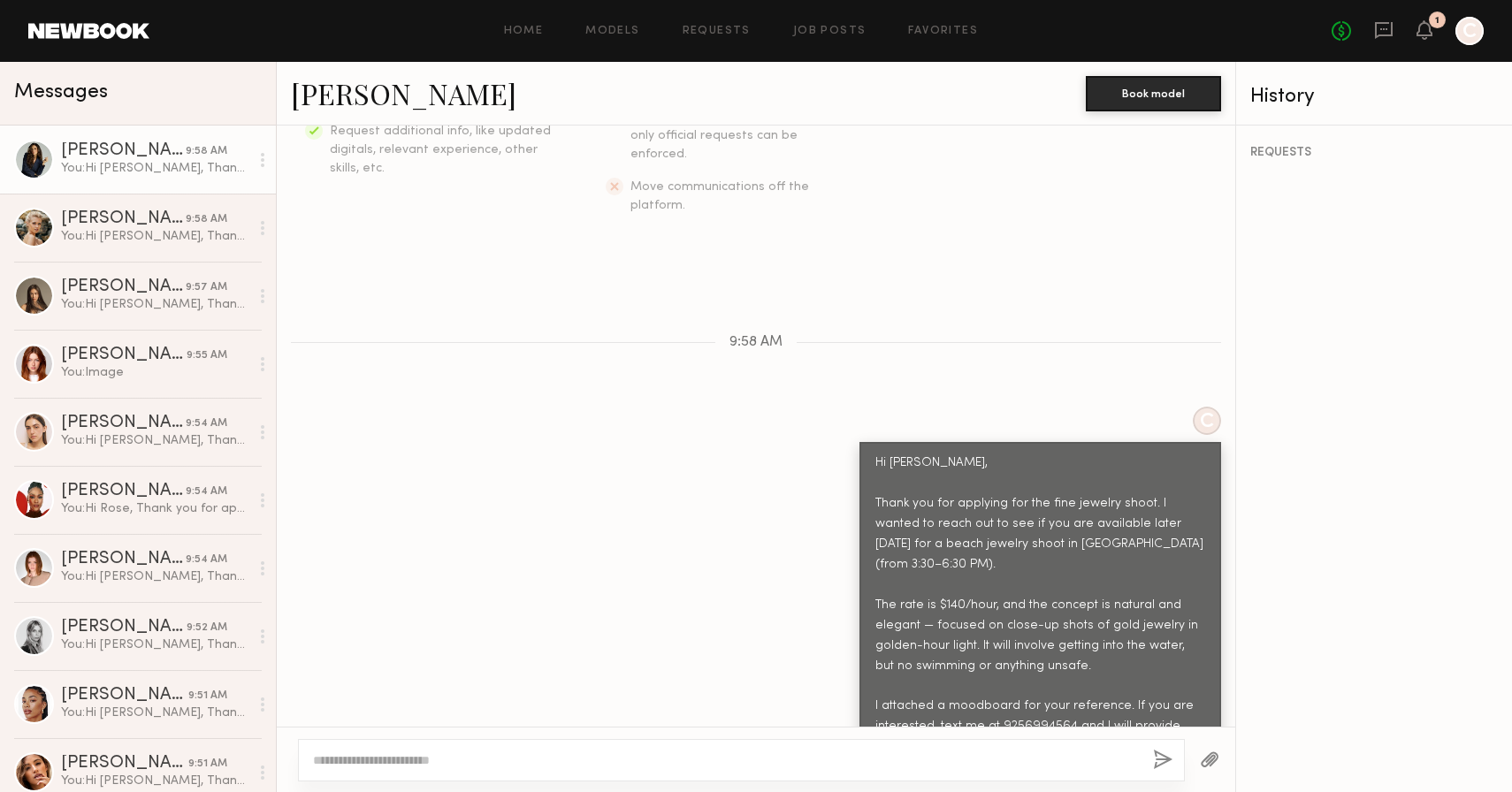
click at [1212, 762] on button "button" at bounding box center [1209, 760] width 20 height 22
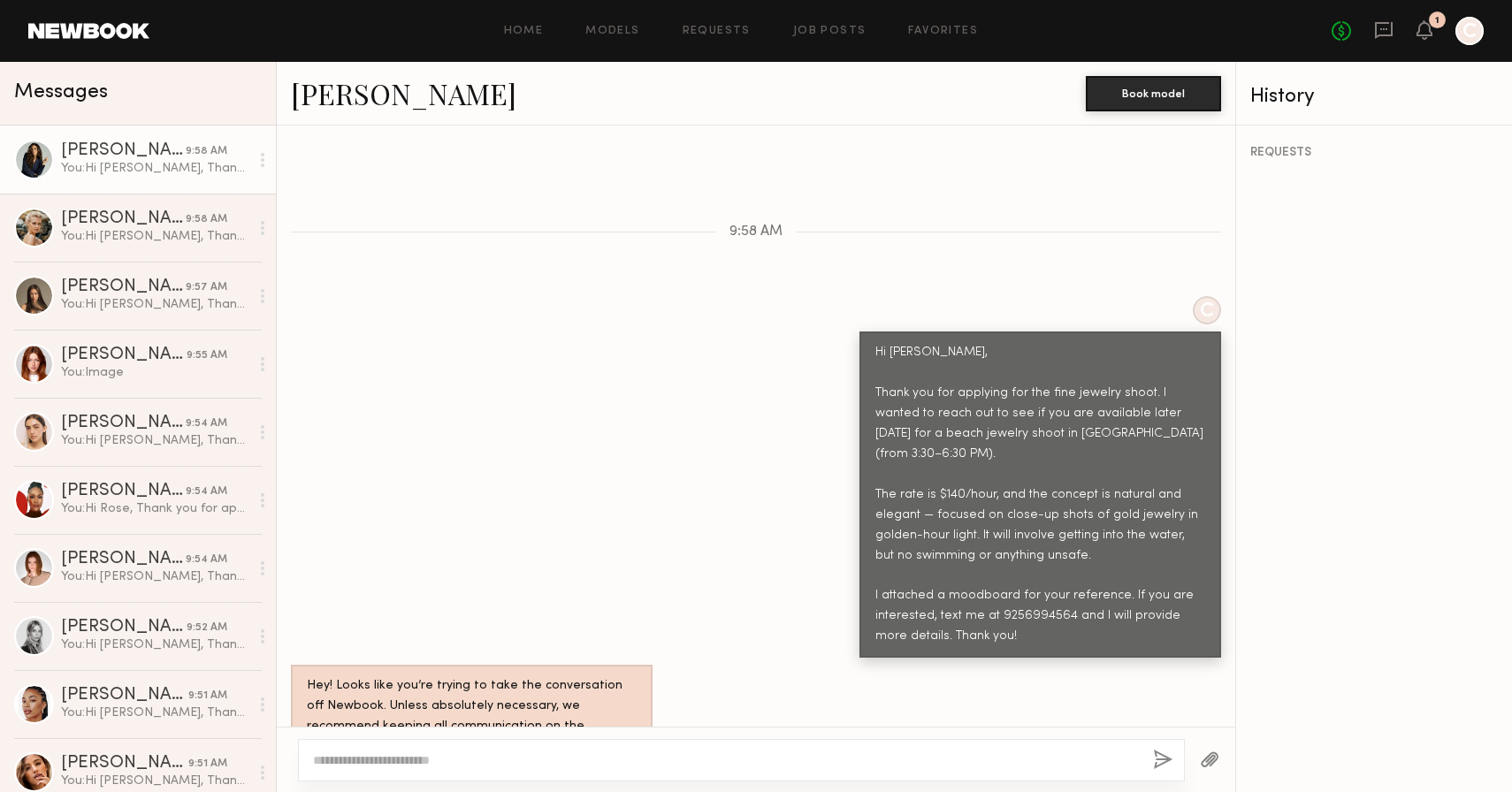
scroll to position [876, 0]
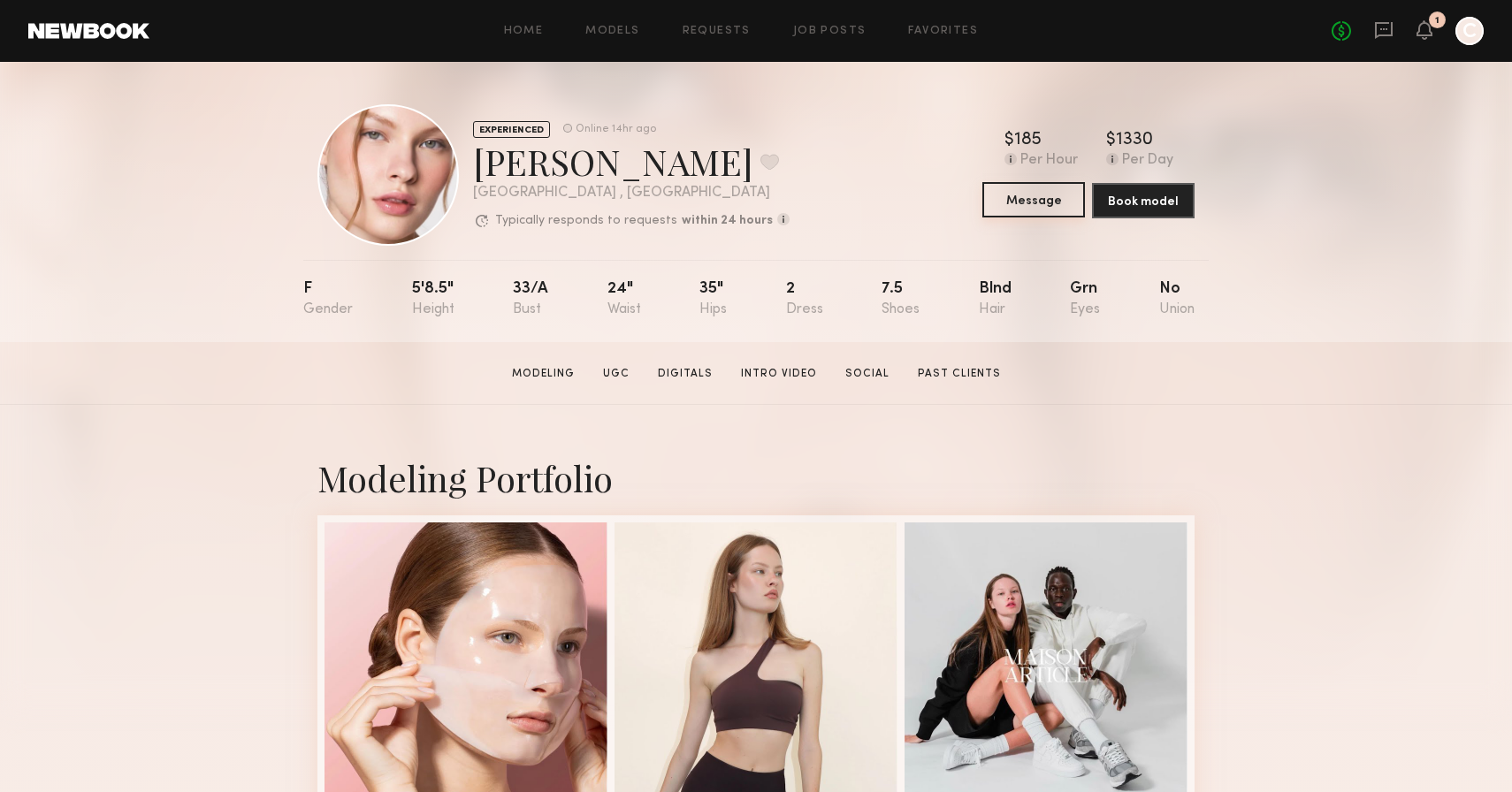
click at [1025, 199] on button "Message" at bounding box center [1034, 200] width 102 height 35
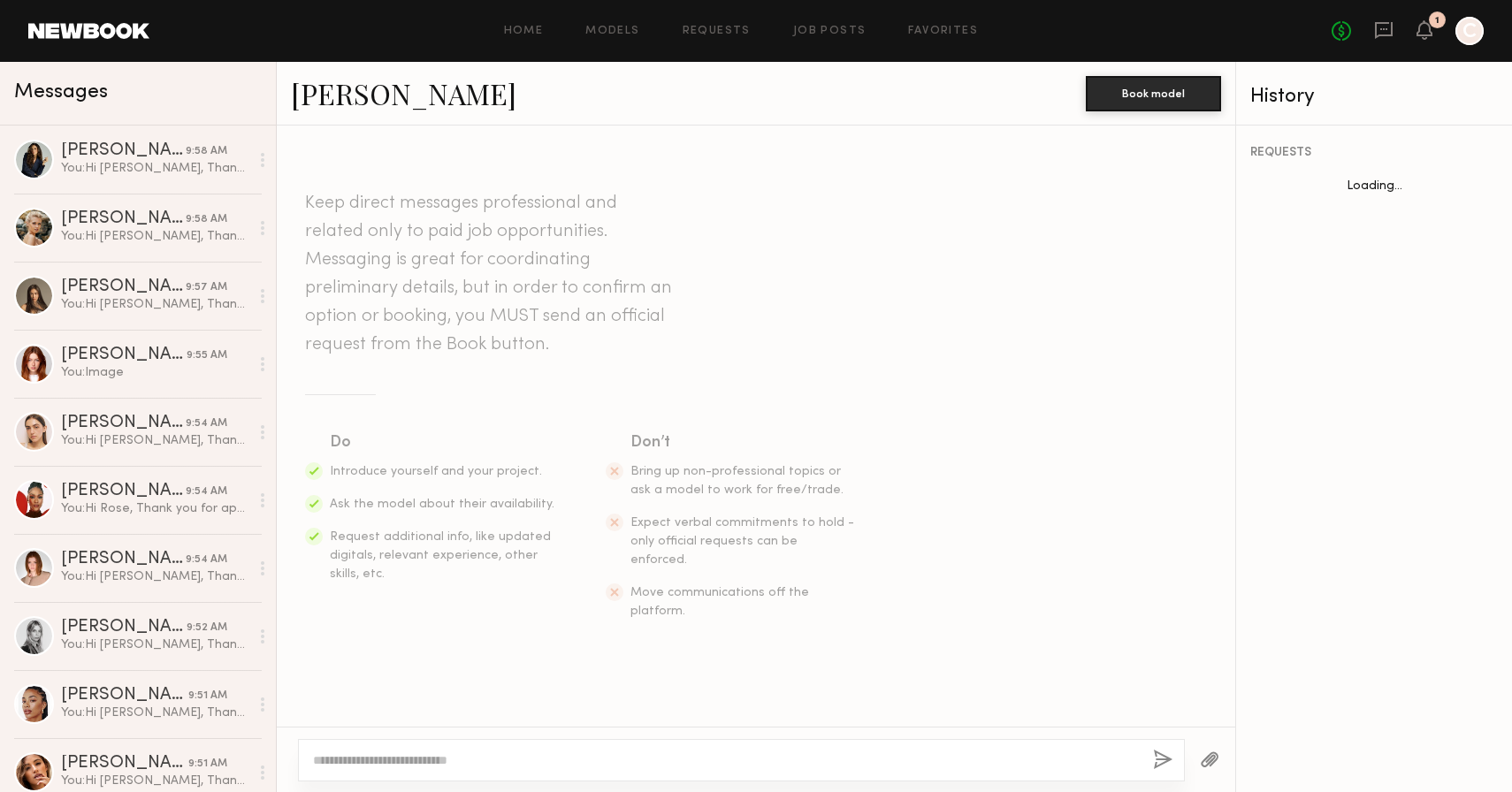
scroll to position [943, 0]
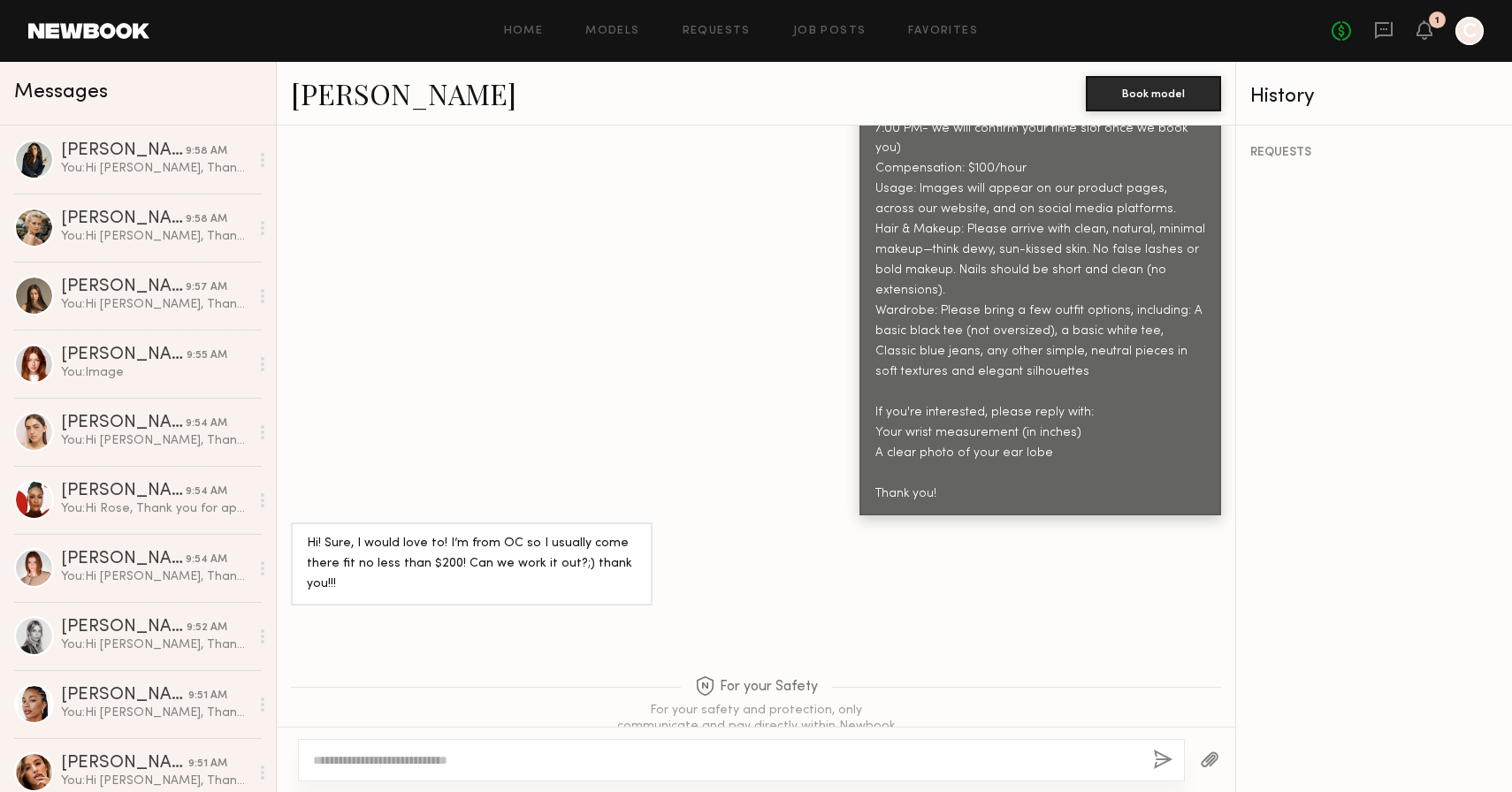
click at [598, 763] on textarea at bounding box center [725, 760] width 826 height 18
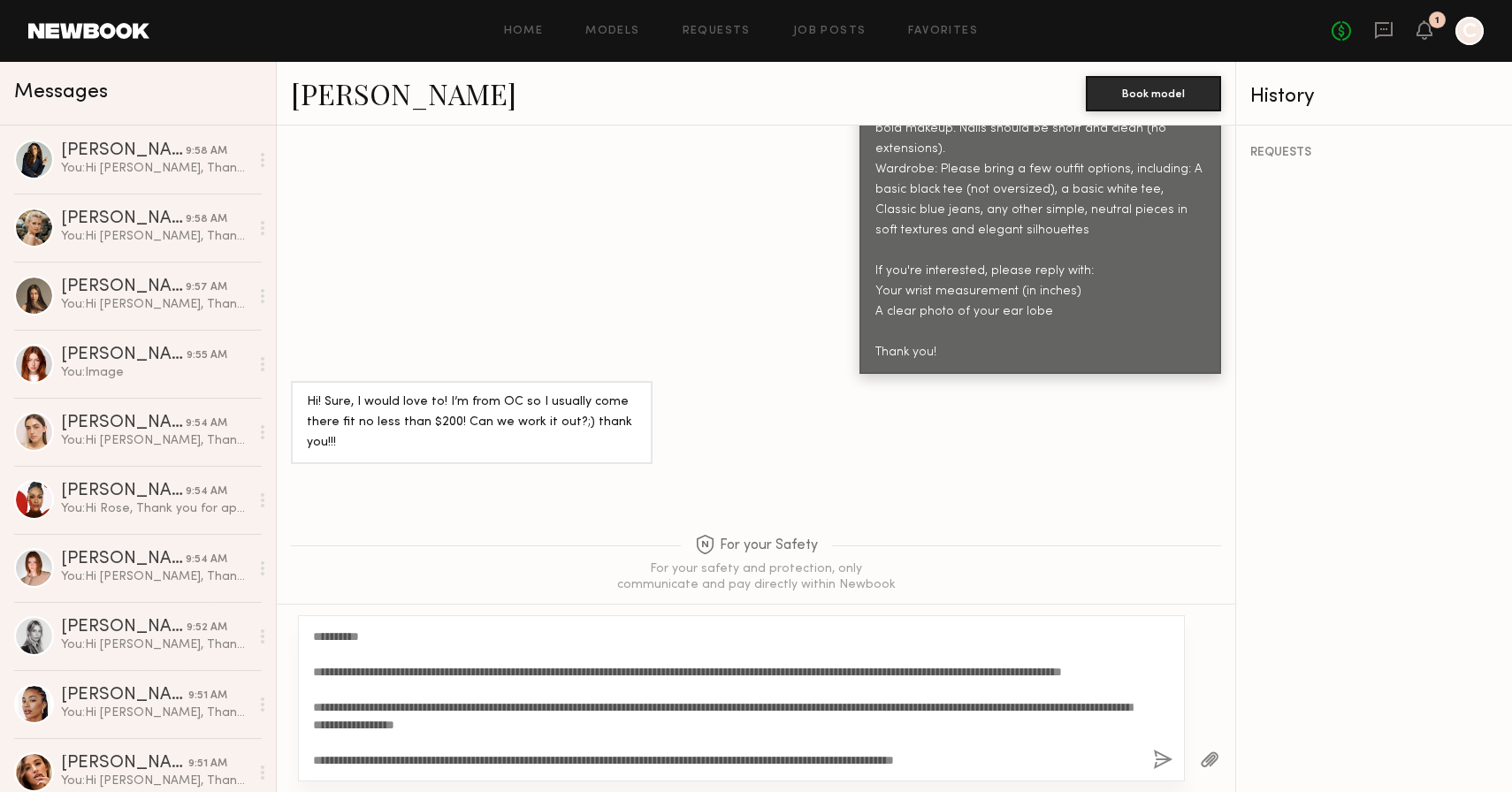
scroll to position [1, 0]
drag, startPoint x: 364, startPoint y: 637, endPoint x: 338, endPoint y: 637, distance: 26.0
click at [338, 637] on textarea "**********" at bounding box center [725, 698] width 826 height 141
click at [392, 722] on textarea "**********" at bounding box center [725, 698] width 826 height 141
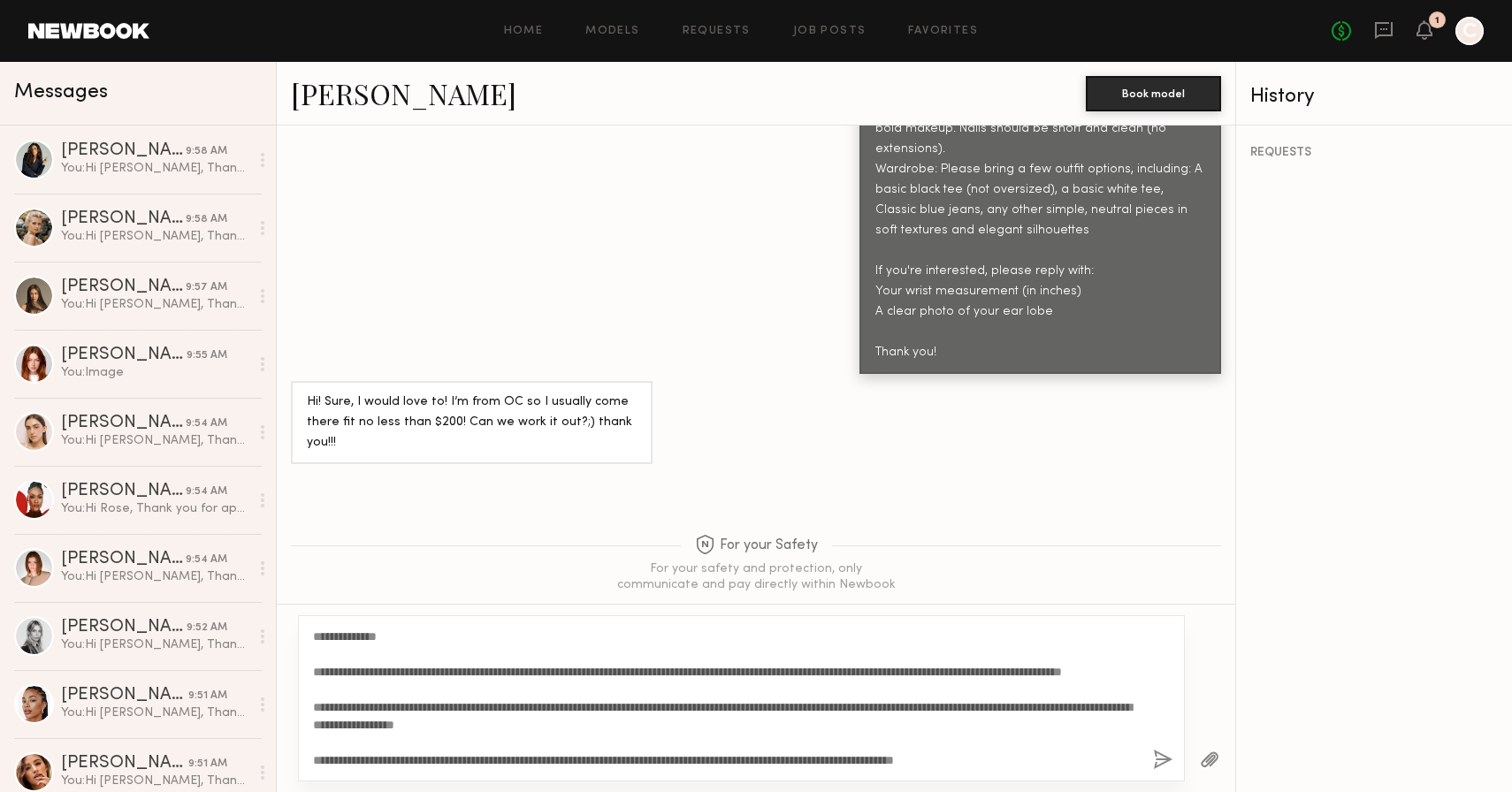
type textarea "**********"
click at [1164, 759] on button "button" at bounding box center [1163, 760] width 20 height 22
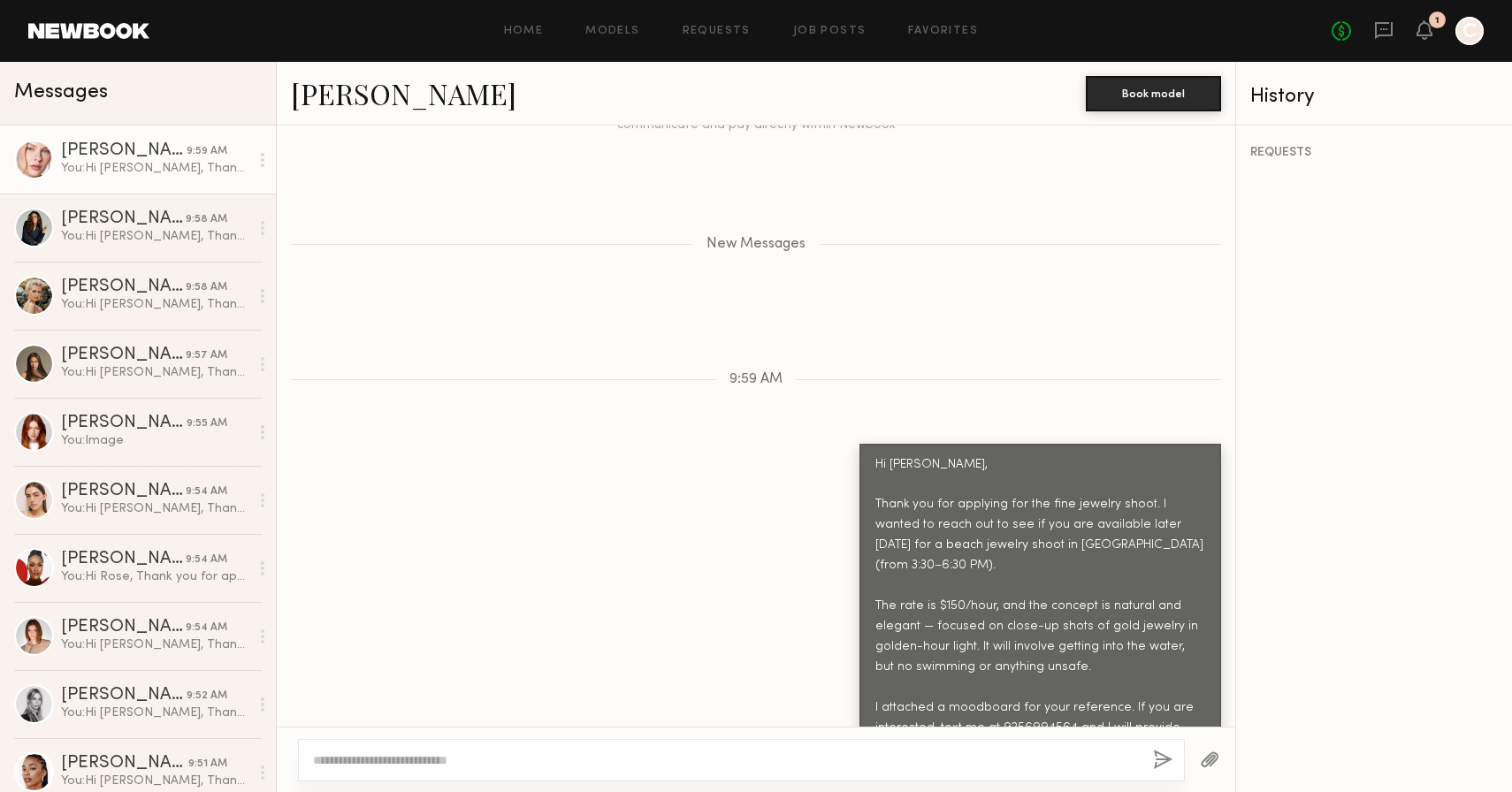
scroll to position [1690, 0]
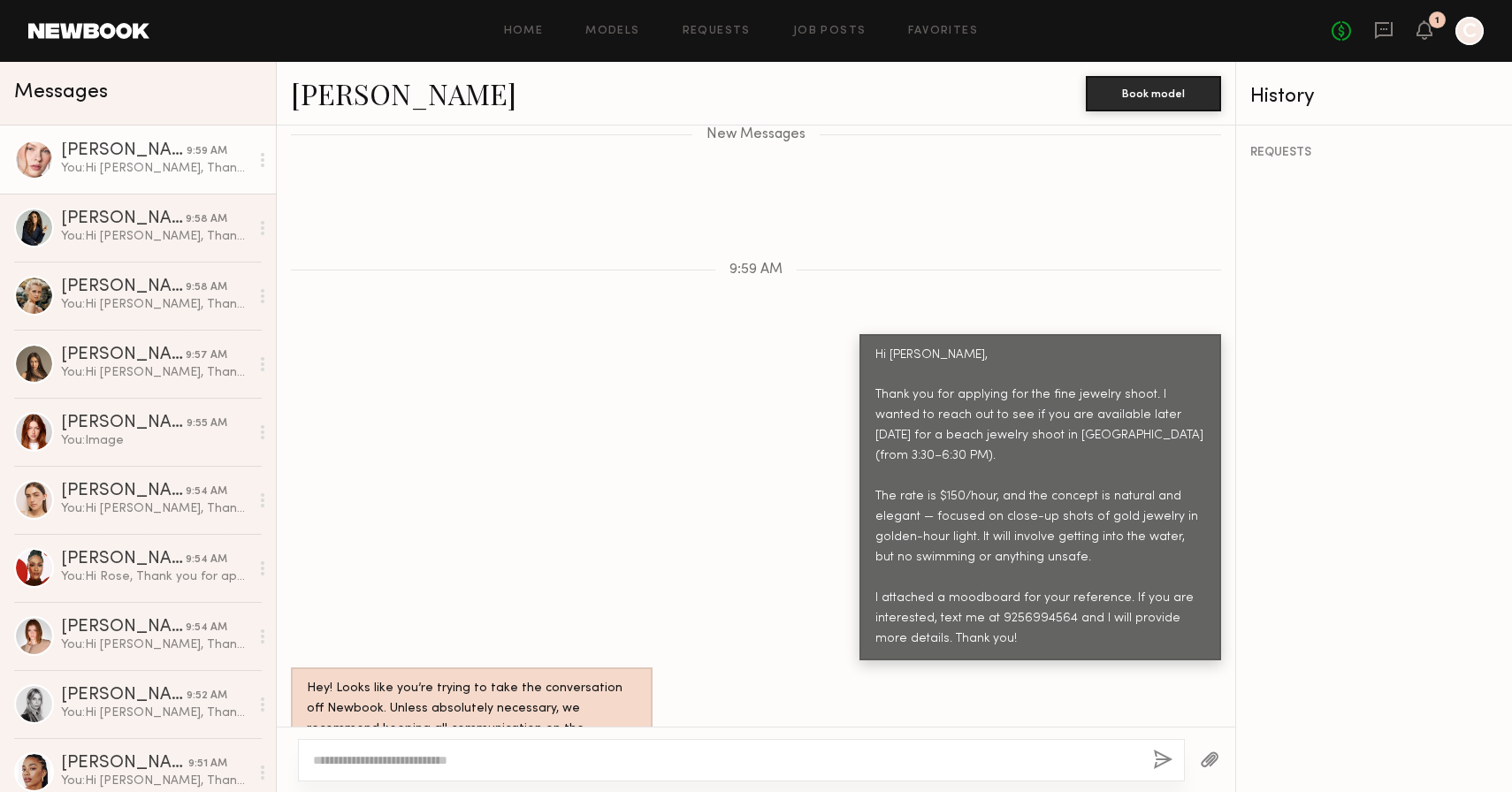
click at [1212, 767] on button "button" at bounding box center [1209, 760] width 20 height 22
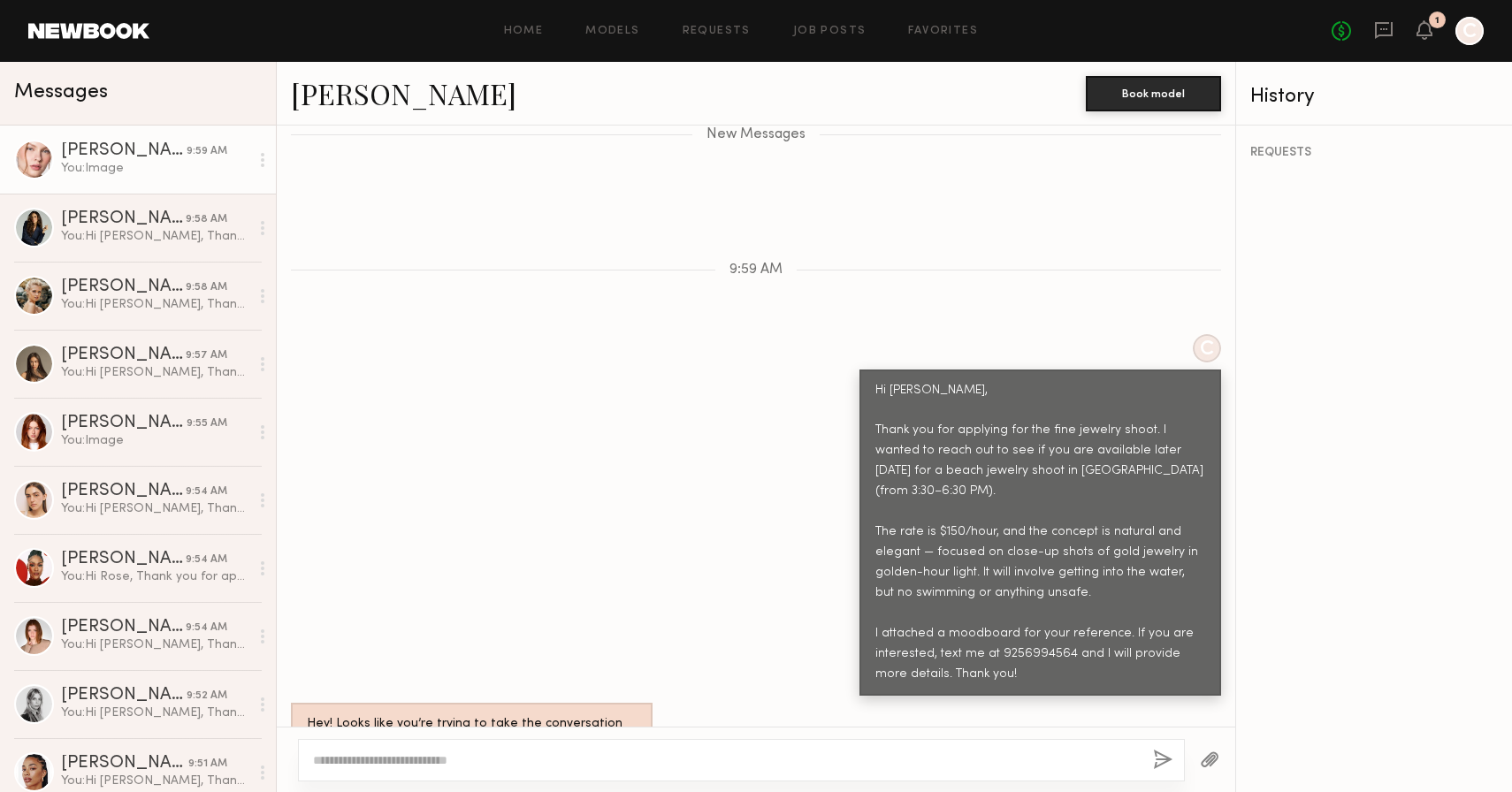
scroll to position [2084, 0]
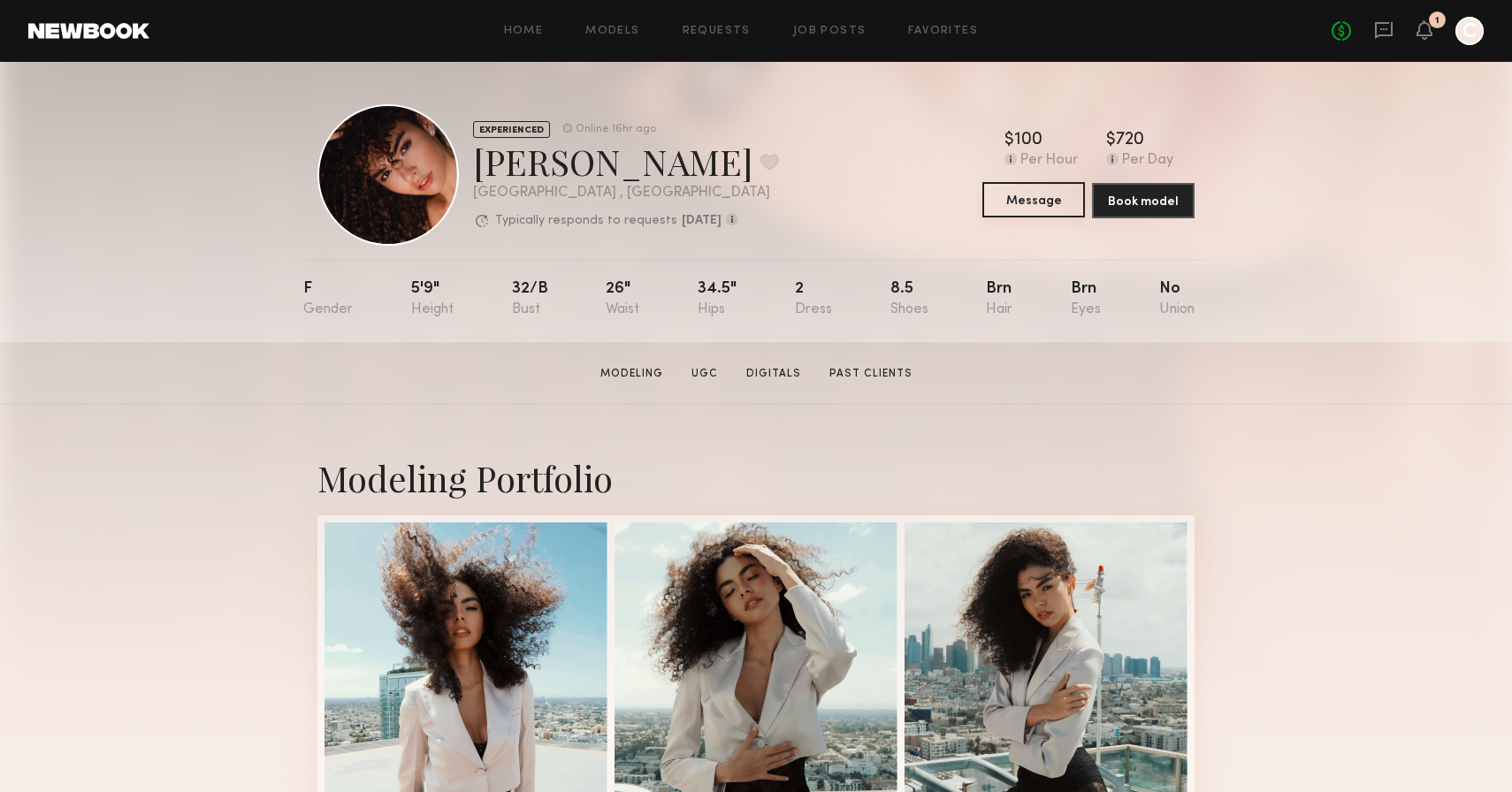
click at [1028, 207] on button "Message" at bounding box center [1034, 200] width 102 height 35
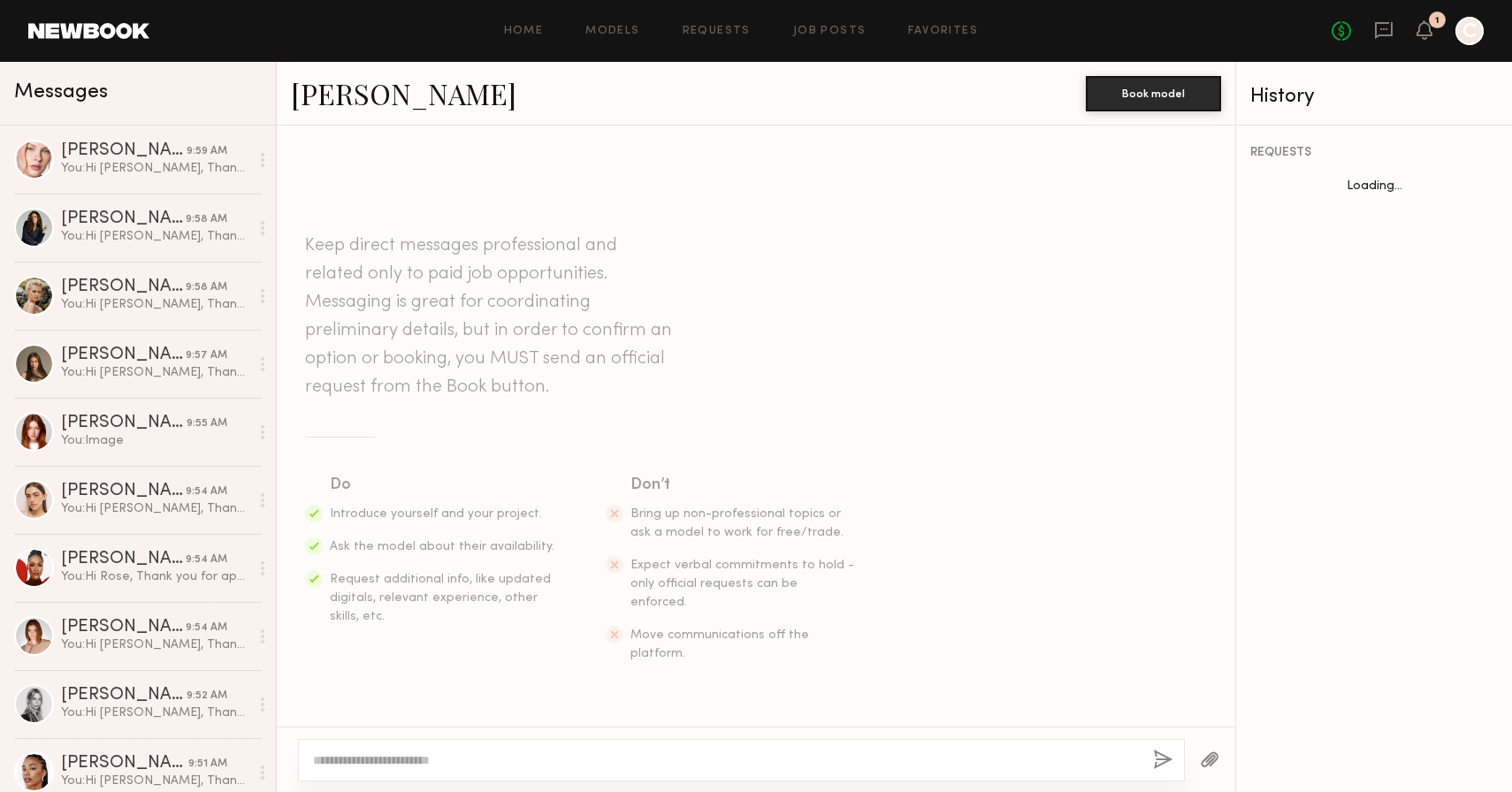
click at [570, 752] on textarea at bounding box center [725, 760] width 826 height 18
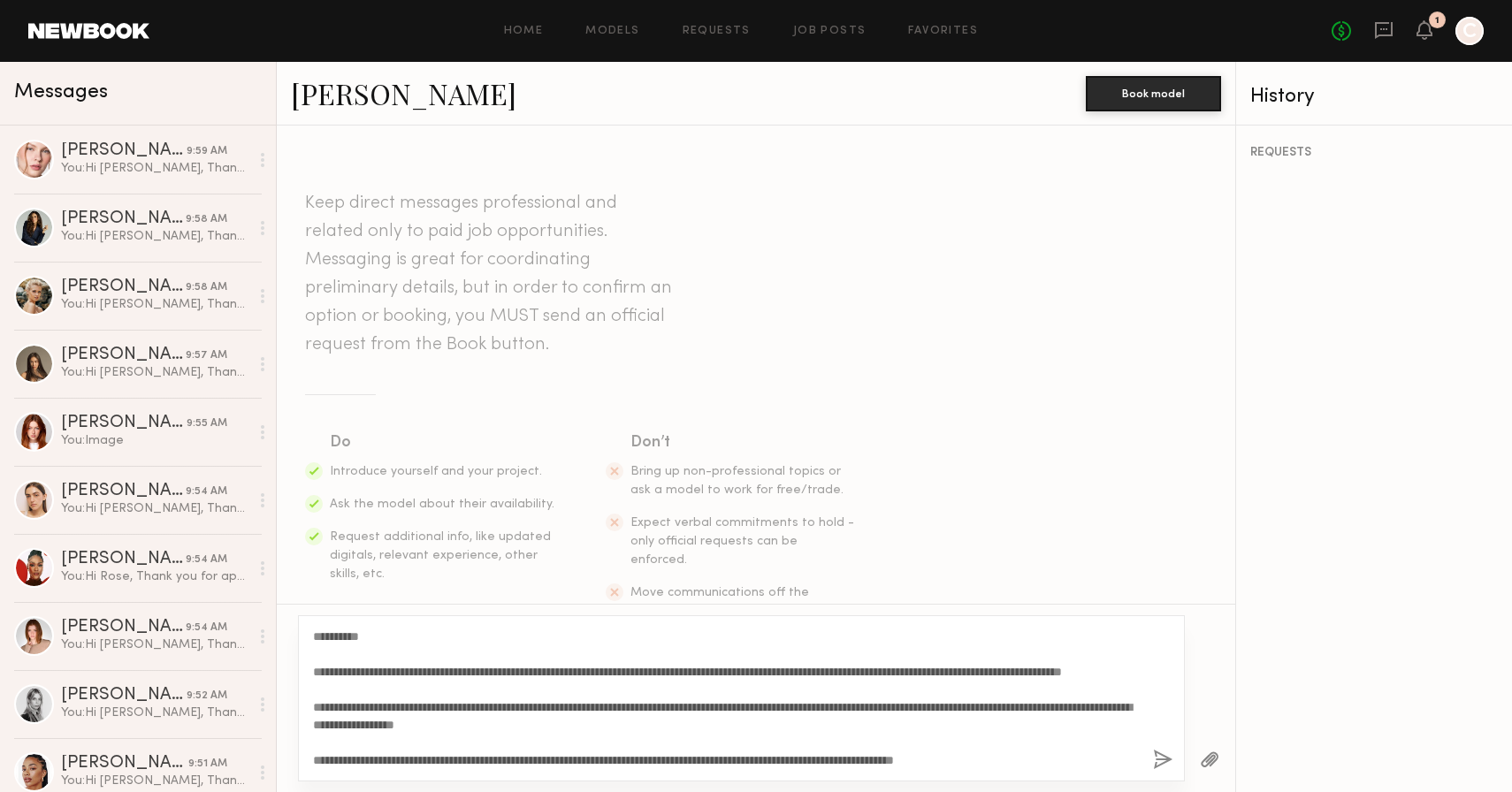
drag, startPoint x: 361, startPoint y: 637, endPoint x: 336, endPoint y: 637, distance: 25.0
click at [336, 637] on textarea "**********" at bounding box center [725, 698] width 826 height 141
click at [393, 722] on textarea "**********" at bounding box center [725, 698] width 826 height 141
type textarea "**********"
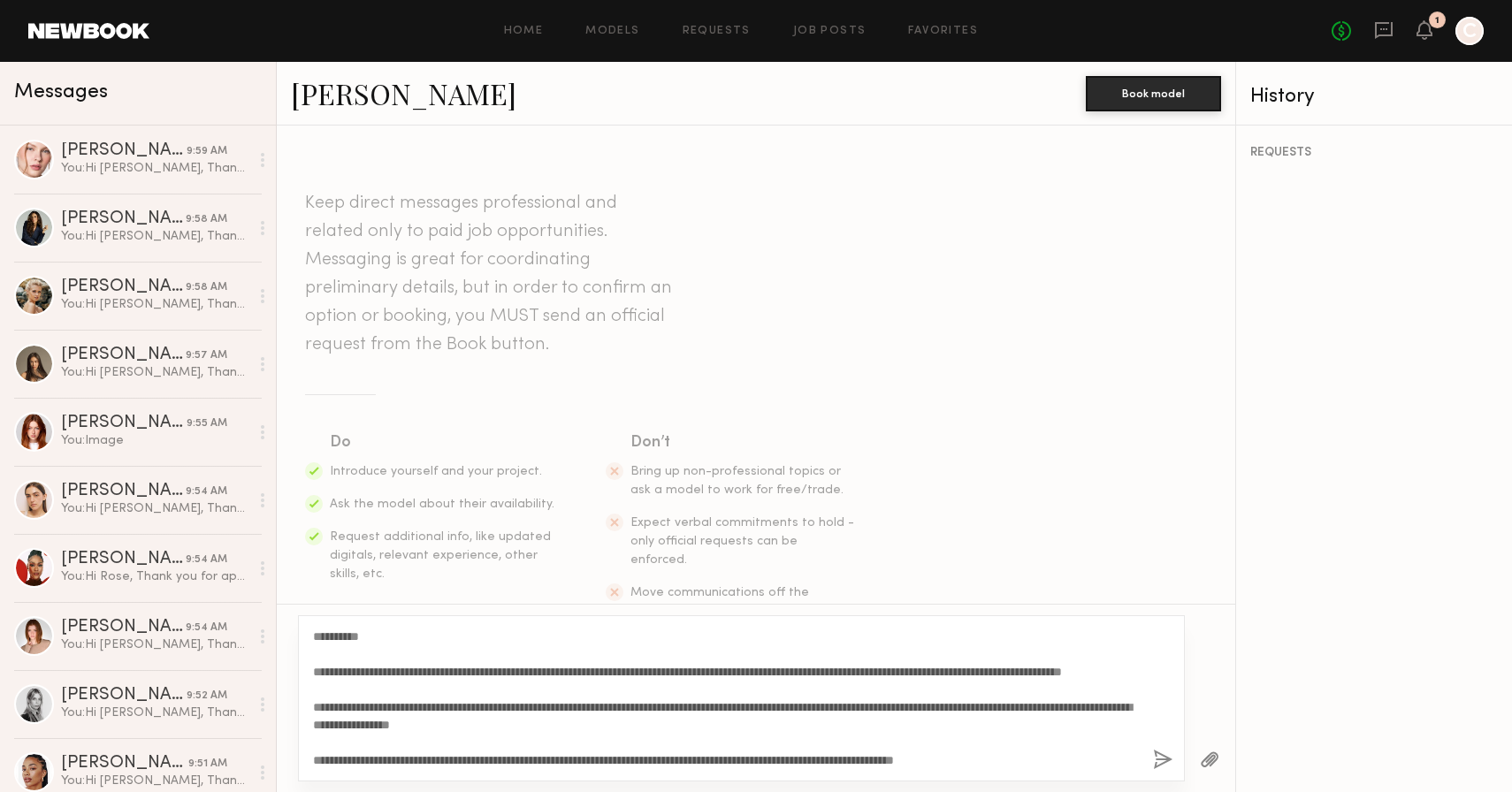
click at [1165, 760] on button "button" at bounding box center [1163, 760] width 20 height 22
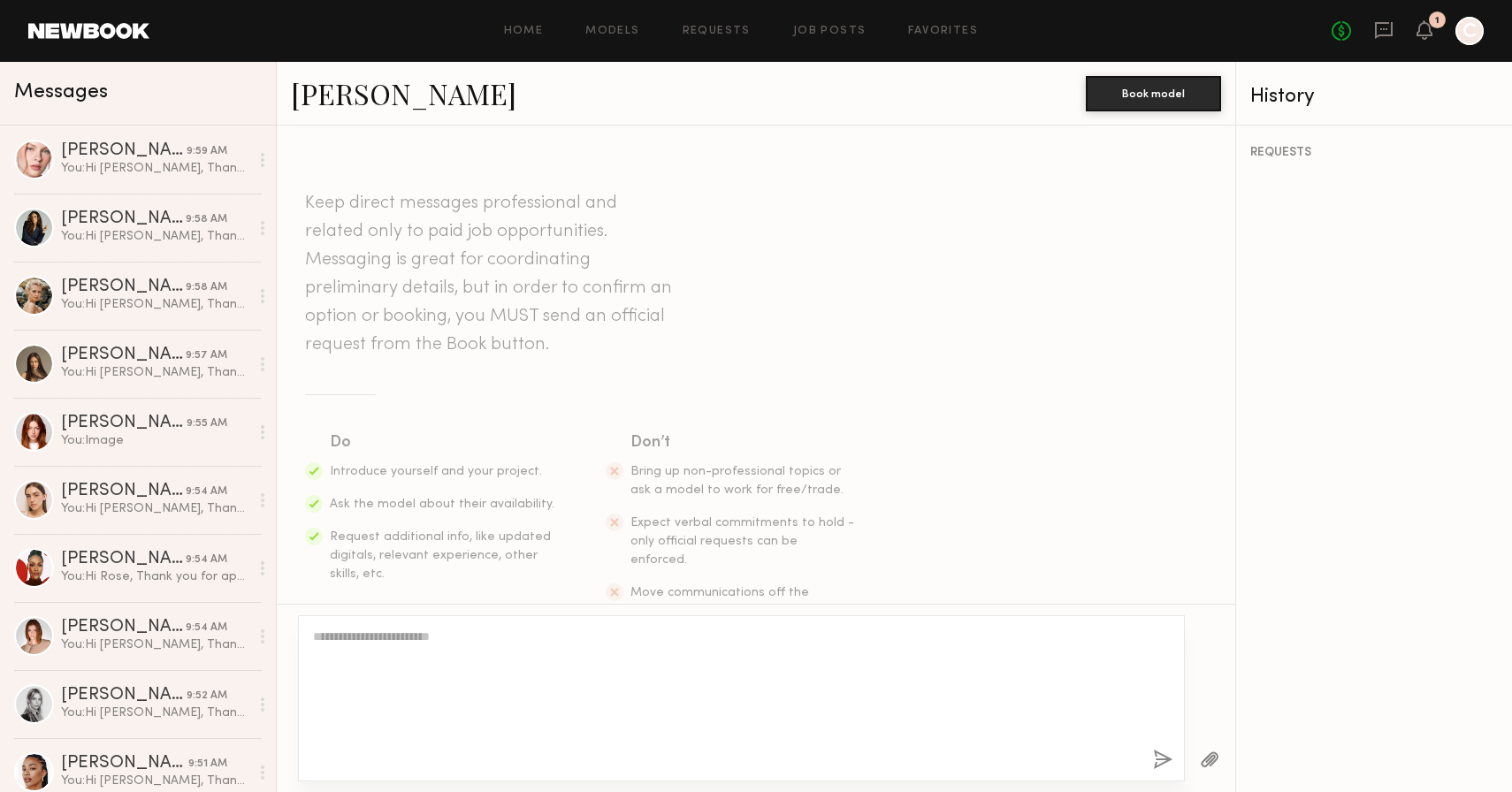
scroll to position [0, 0]
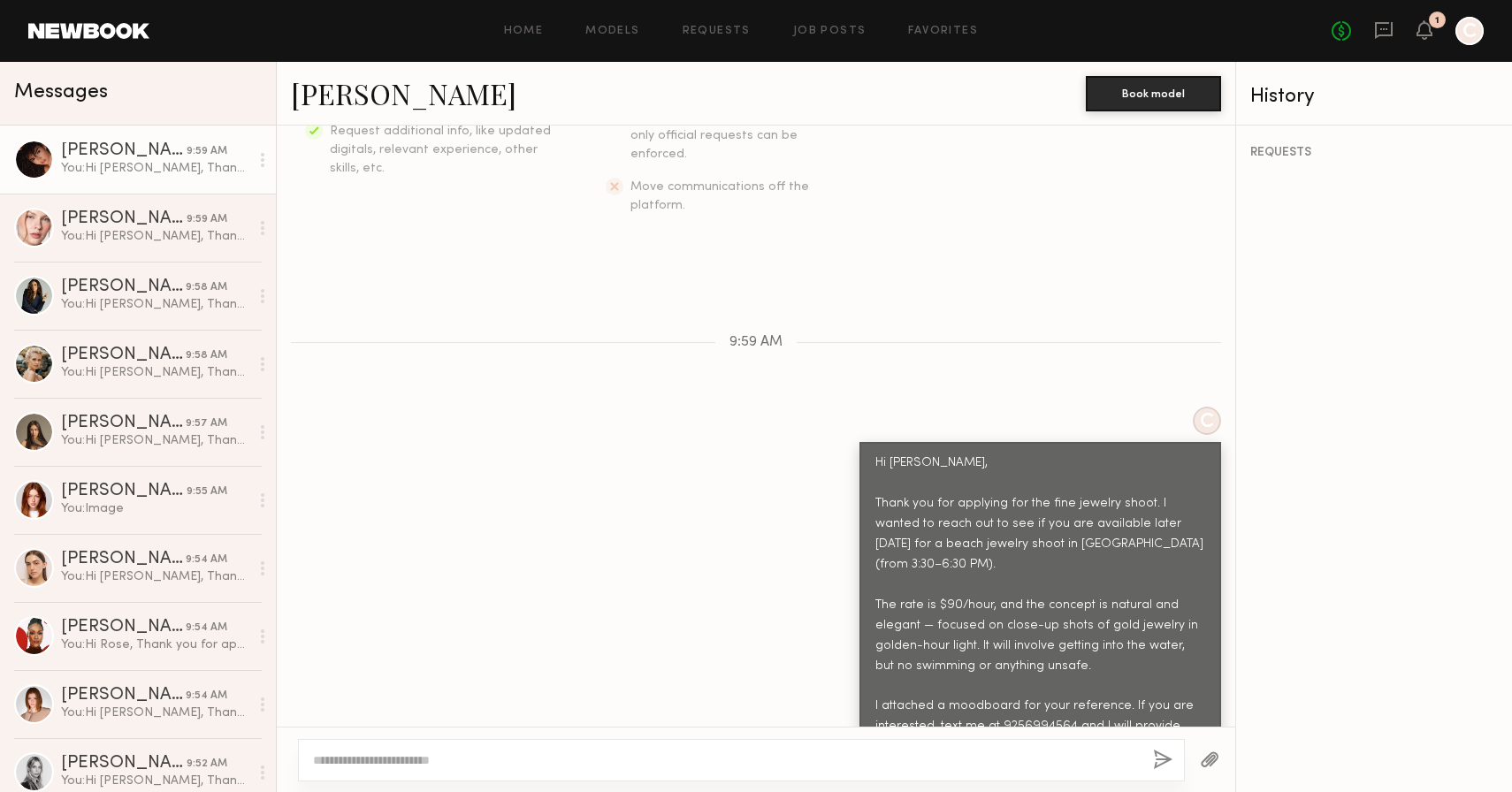
click at [1212, 763] on button "button" at bounding box center [1209, 760] width 20 height 22
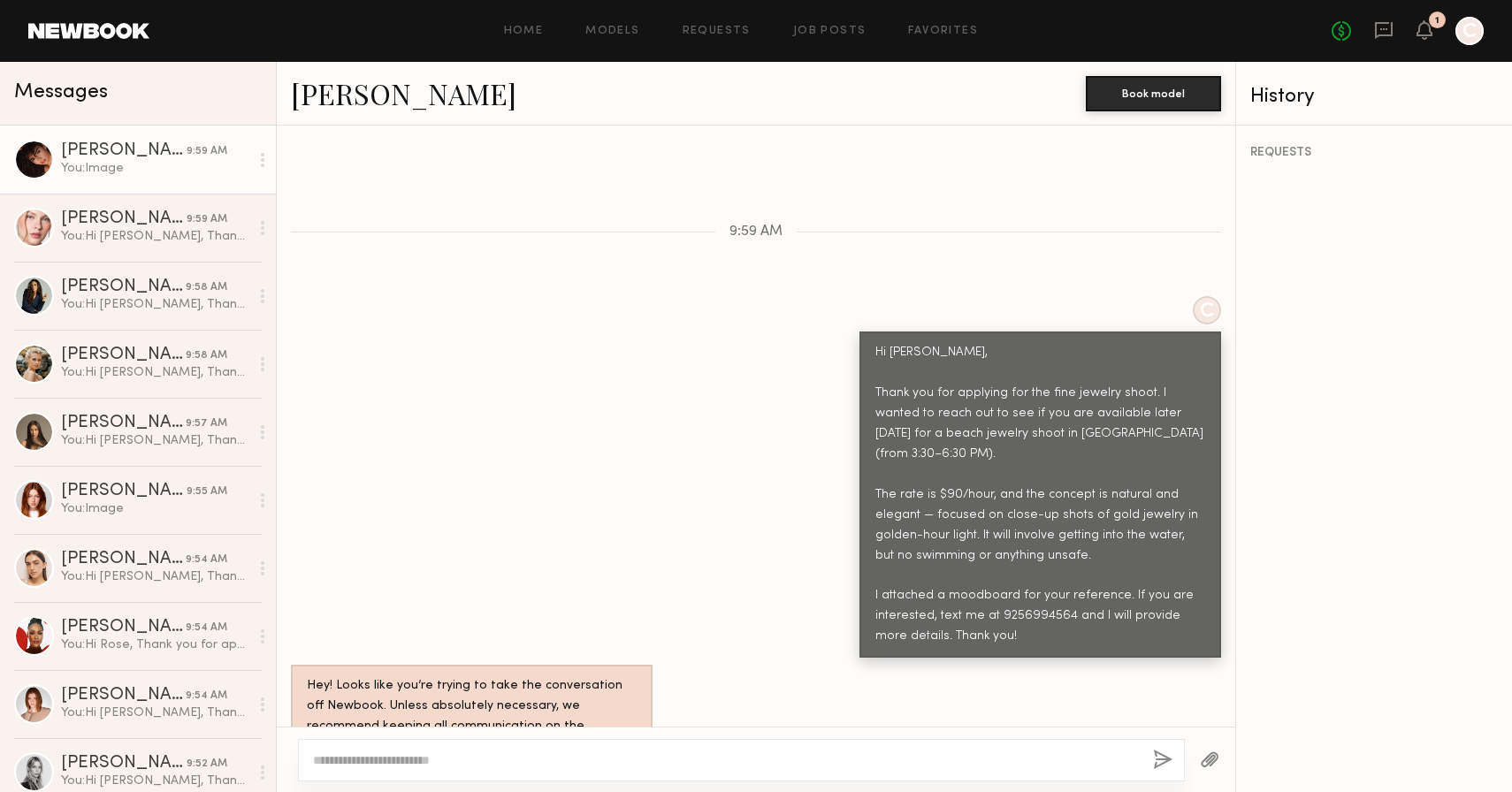
scroll to position [876, 0]
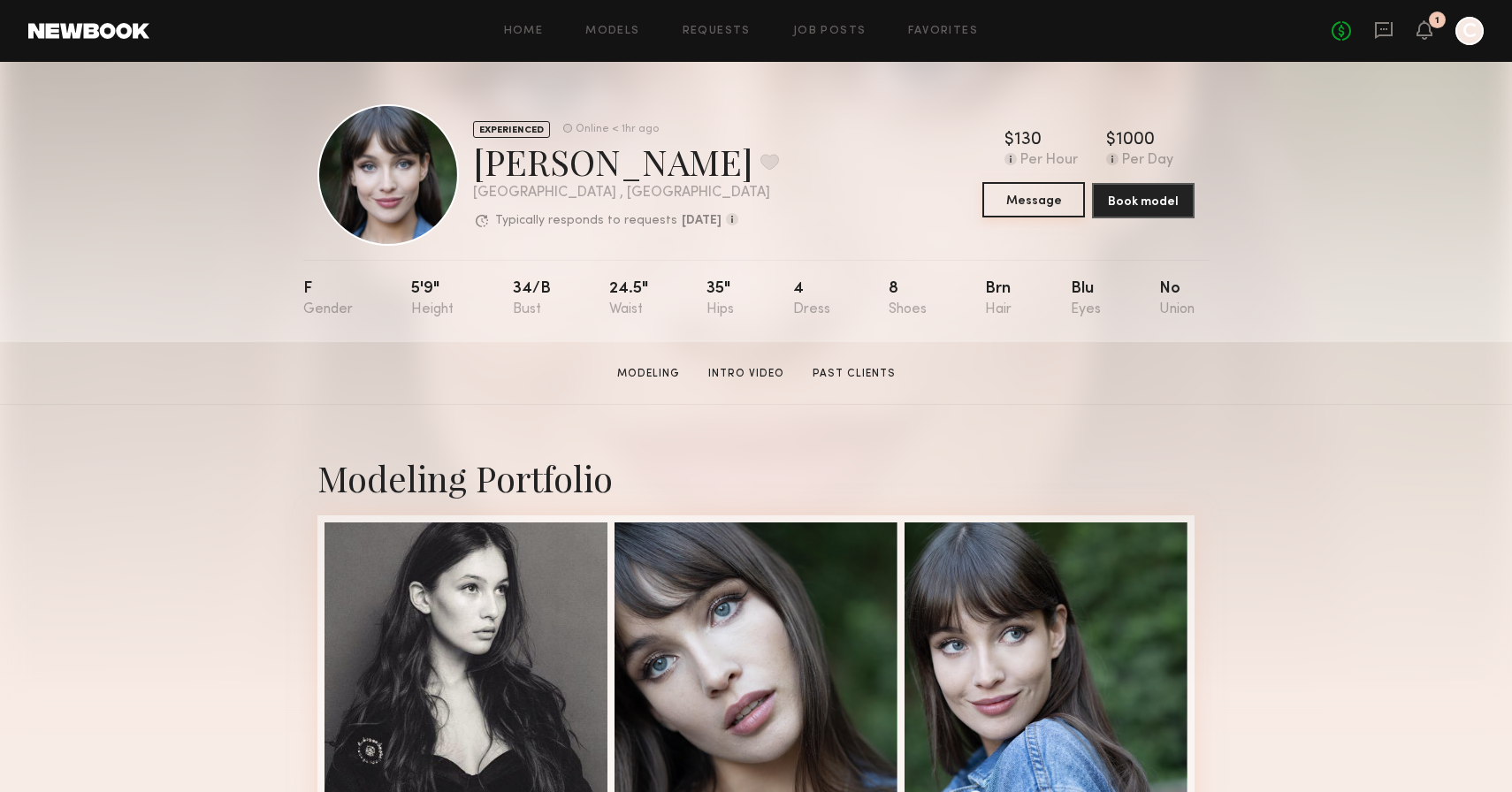
click at [1049, 201] on button "Message" at bounding box center [1034, 200] width 102 height 35
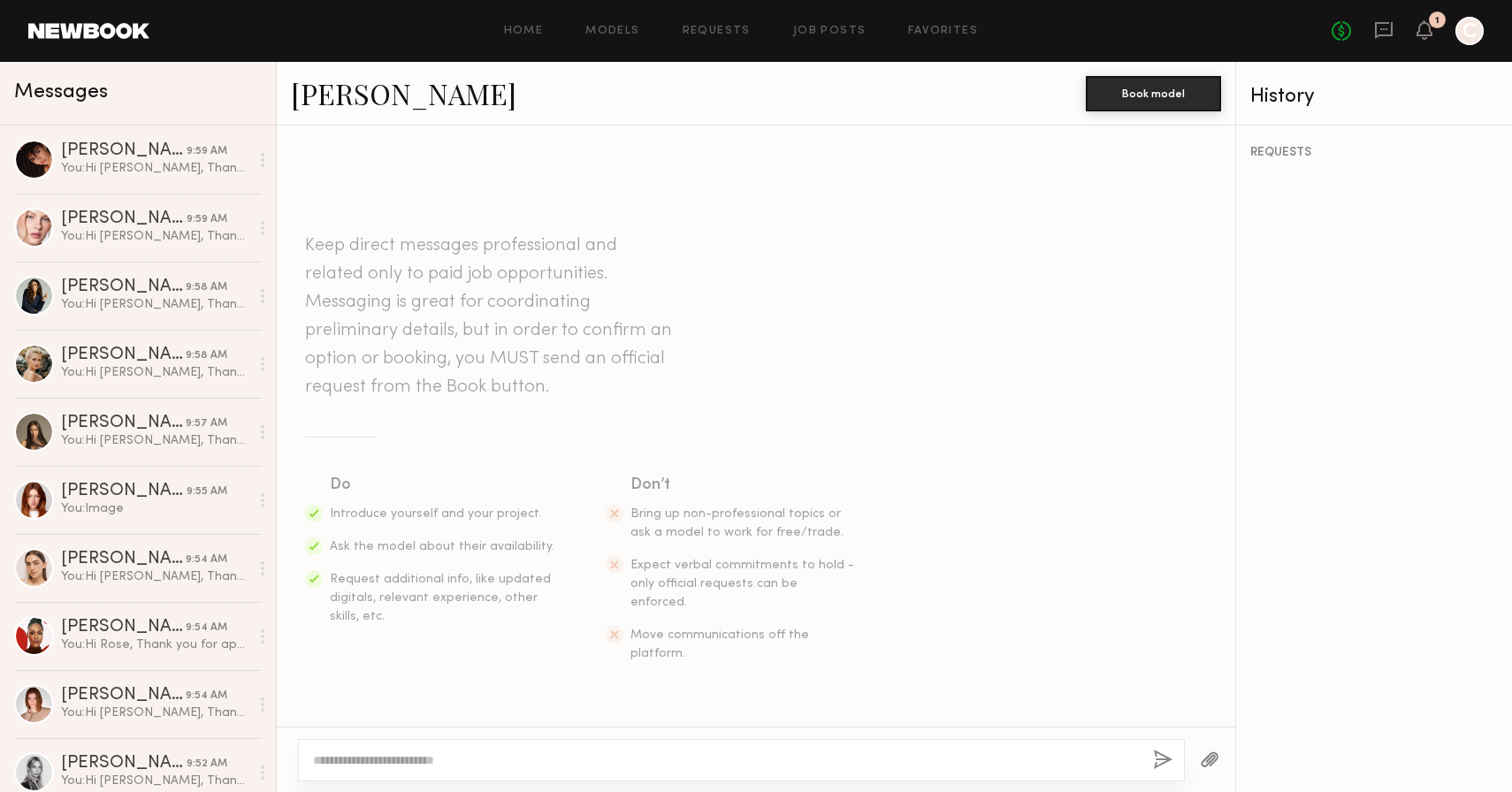
click at [507, 768] on textarea at bounding box center [725, 760] width 826 height 18
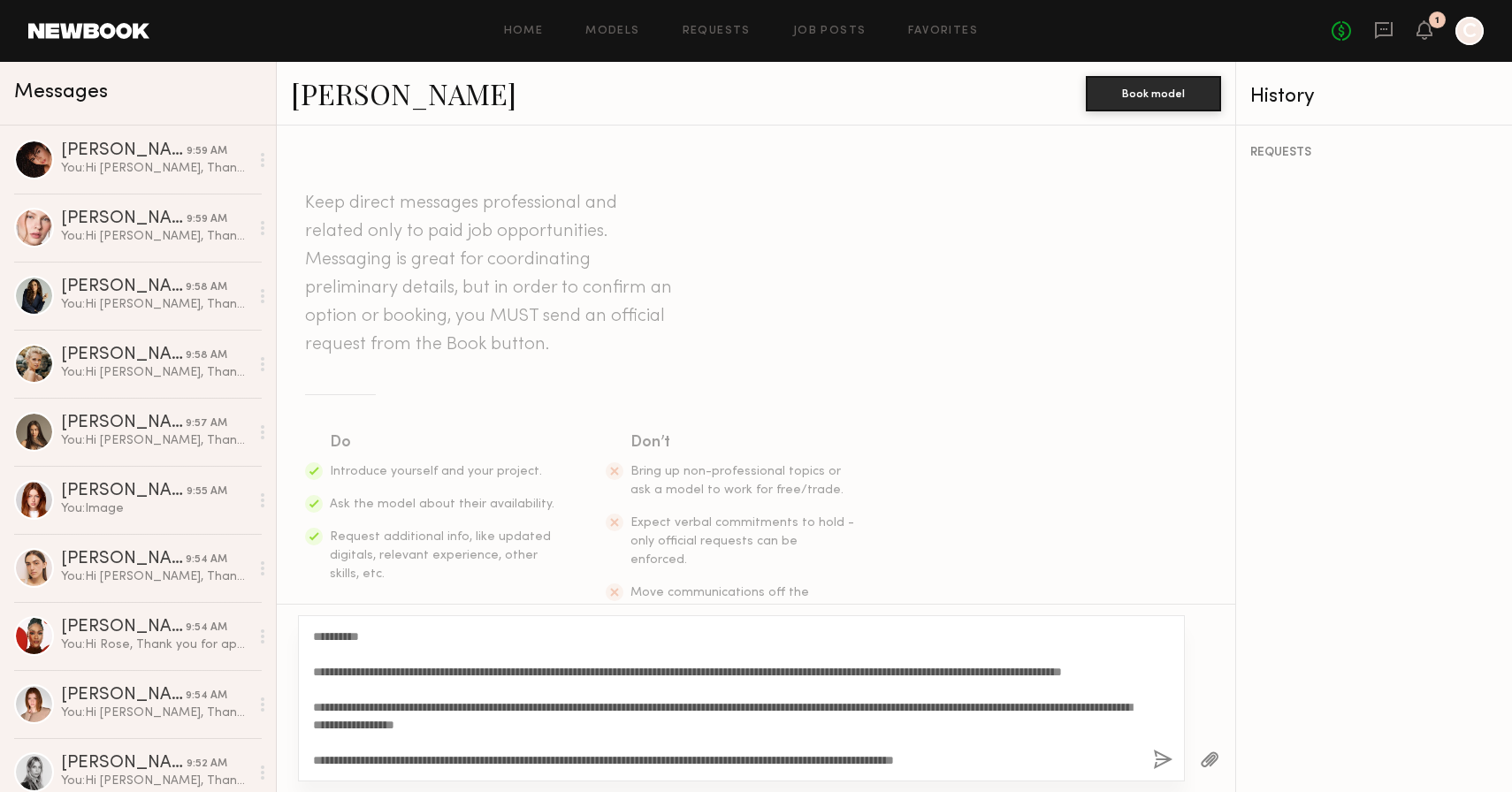
click at [391, 711] on textarea "**********" at bounding box center [725, 698] width 826 height 141
drag, startPoint x: 361, startPoint y: 635, endPoint x: 328, endPoint y: 635, distance: 33.0
click at [328, 635] on textarea "**********" at bounding box center [725, 698] width 826 height 141
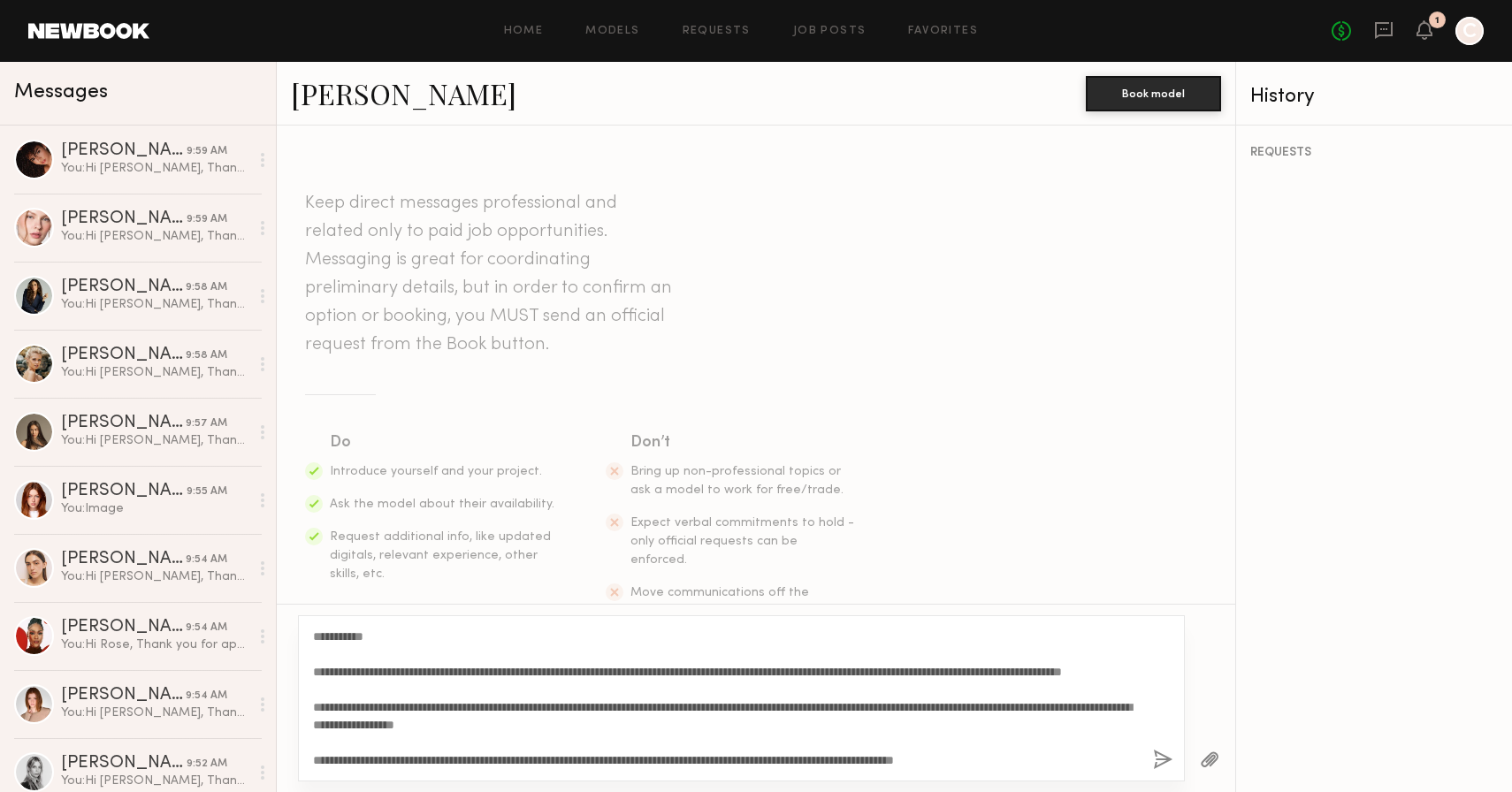
type textarea "**********"
click at [1166, 768] on button "button" at bounding box center [1163, 760] width 20 height 22
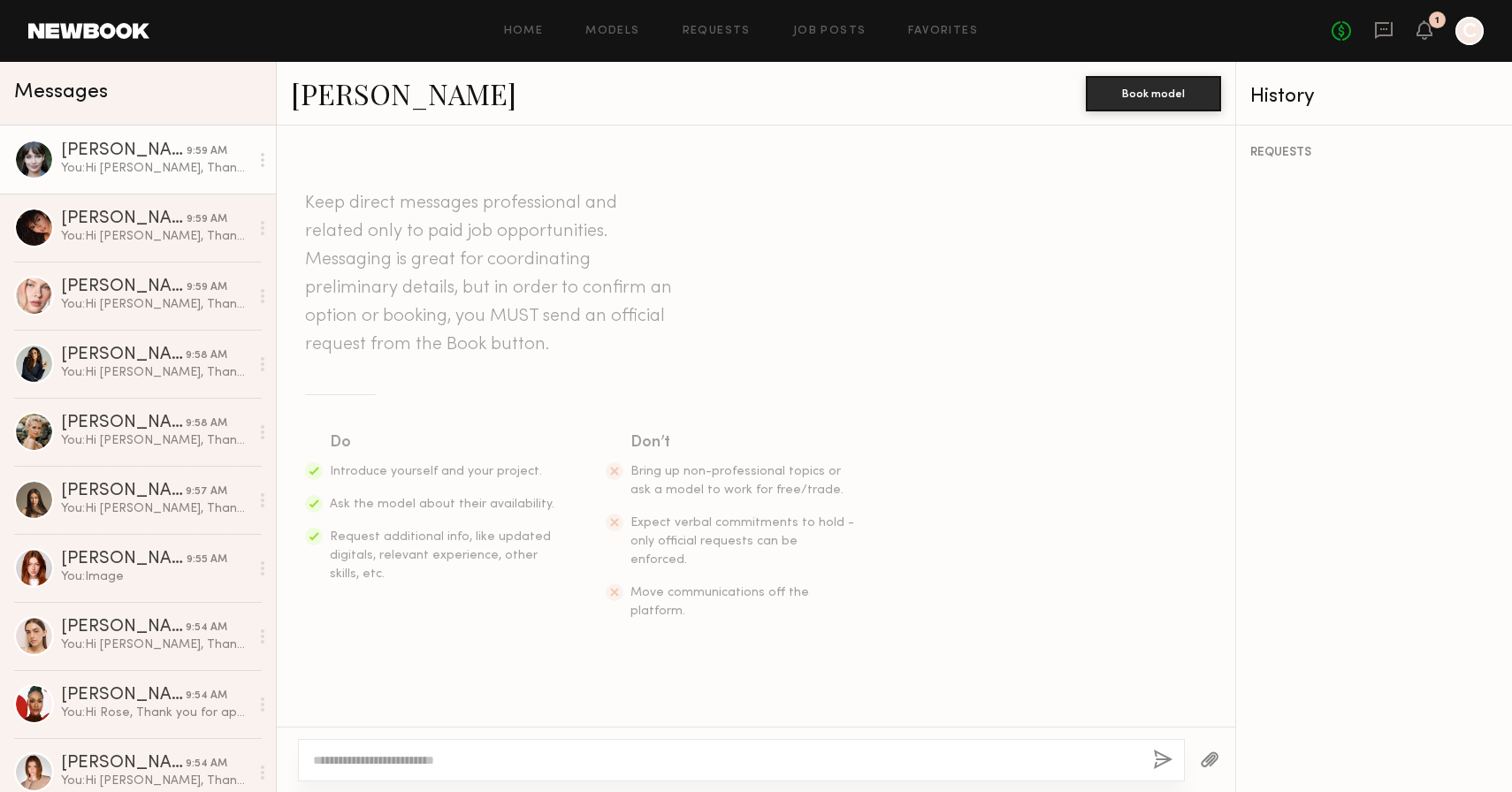
scroll to position [0, 0]
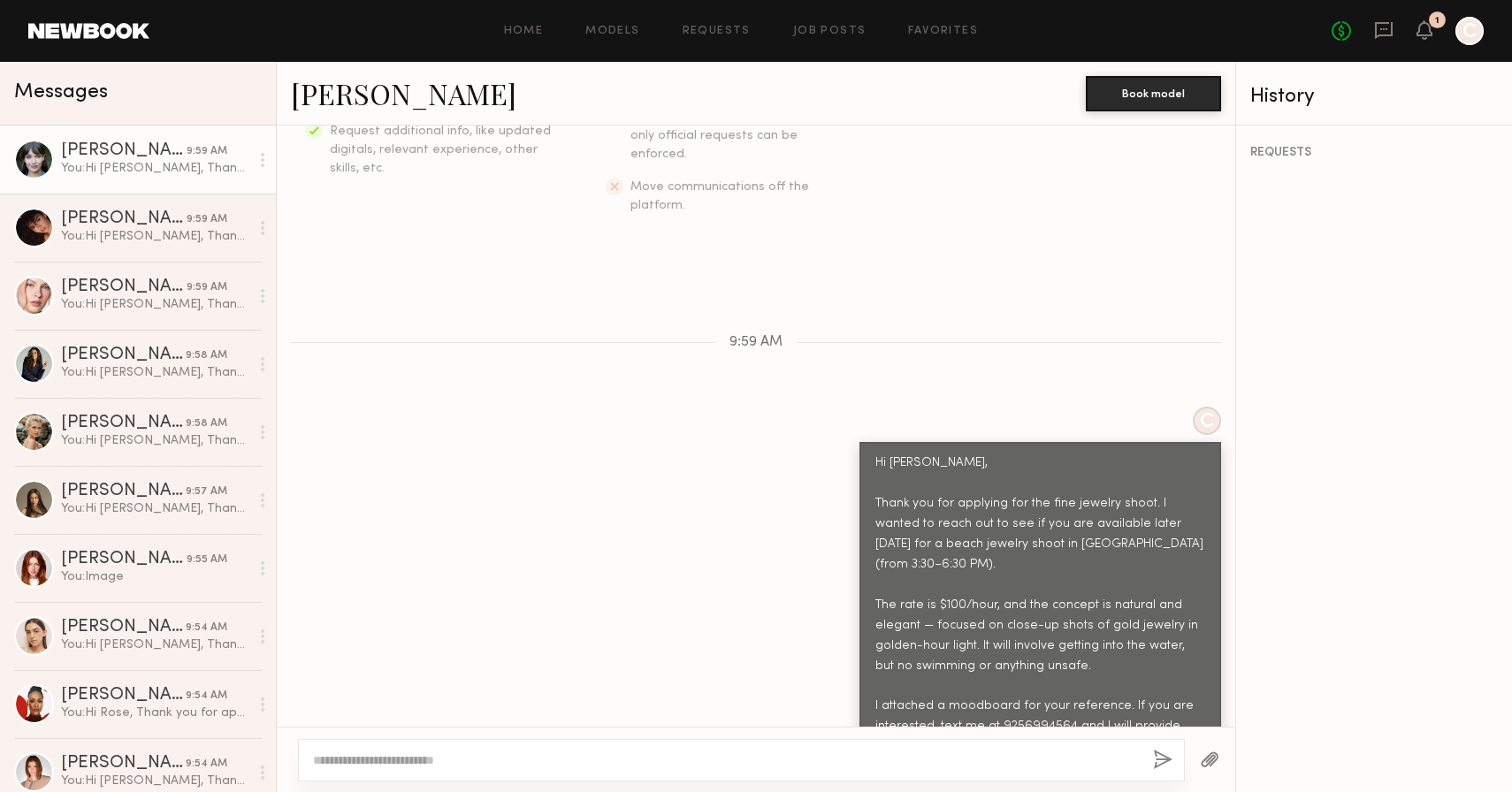
click at [1219, 765] on button "button" at bounding box center [1209, 760] width 20 height 22
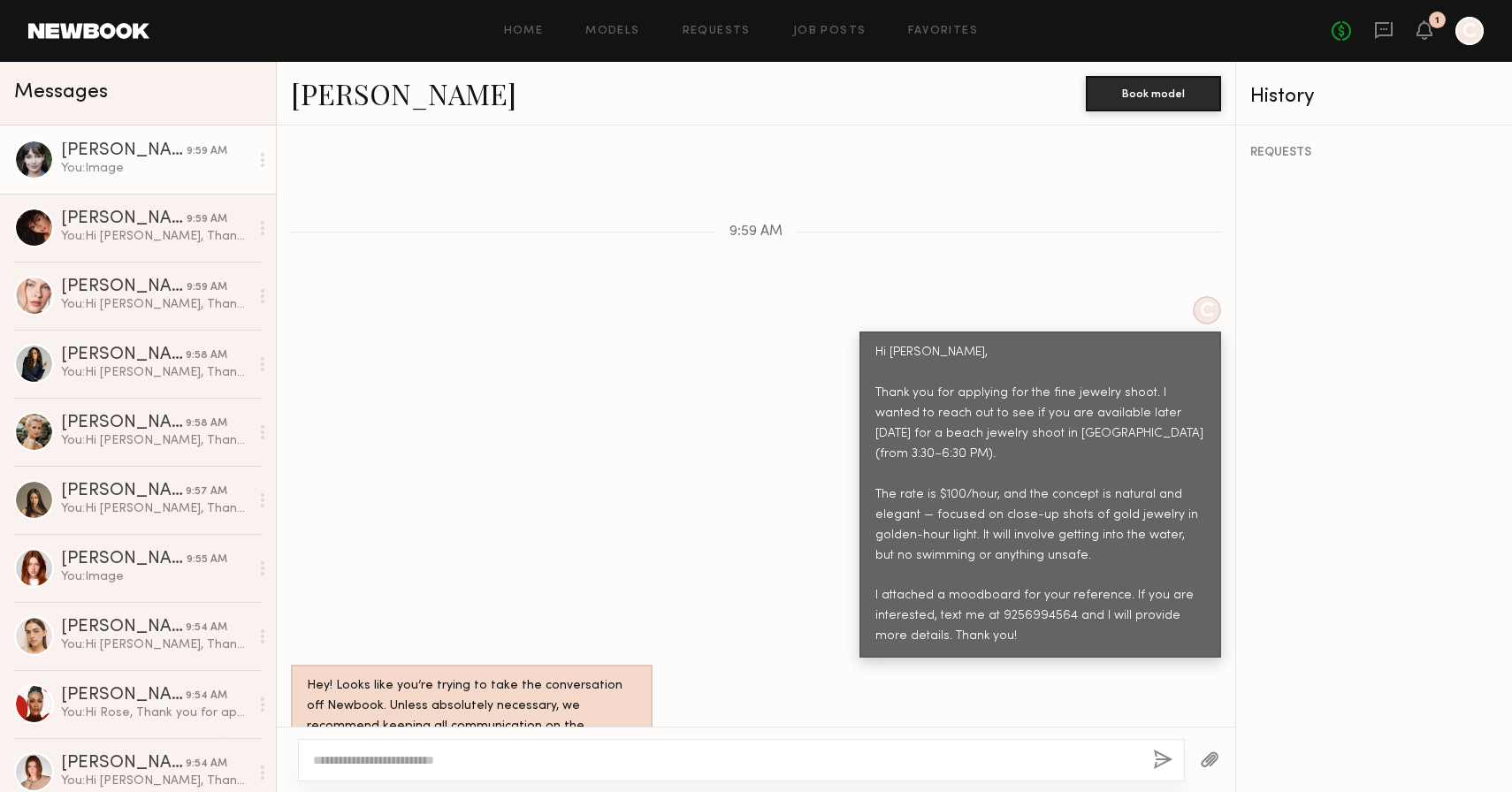
scroll to position [876, 0]
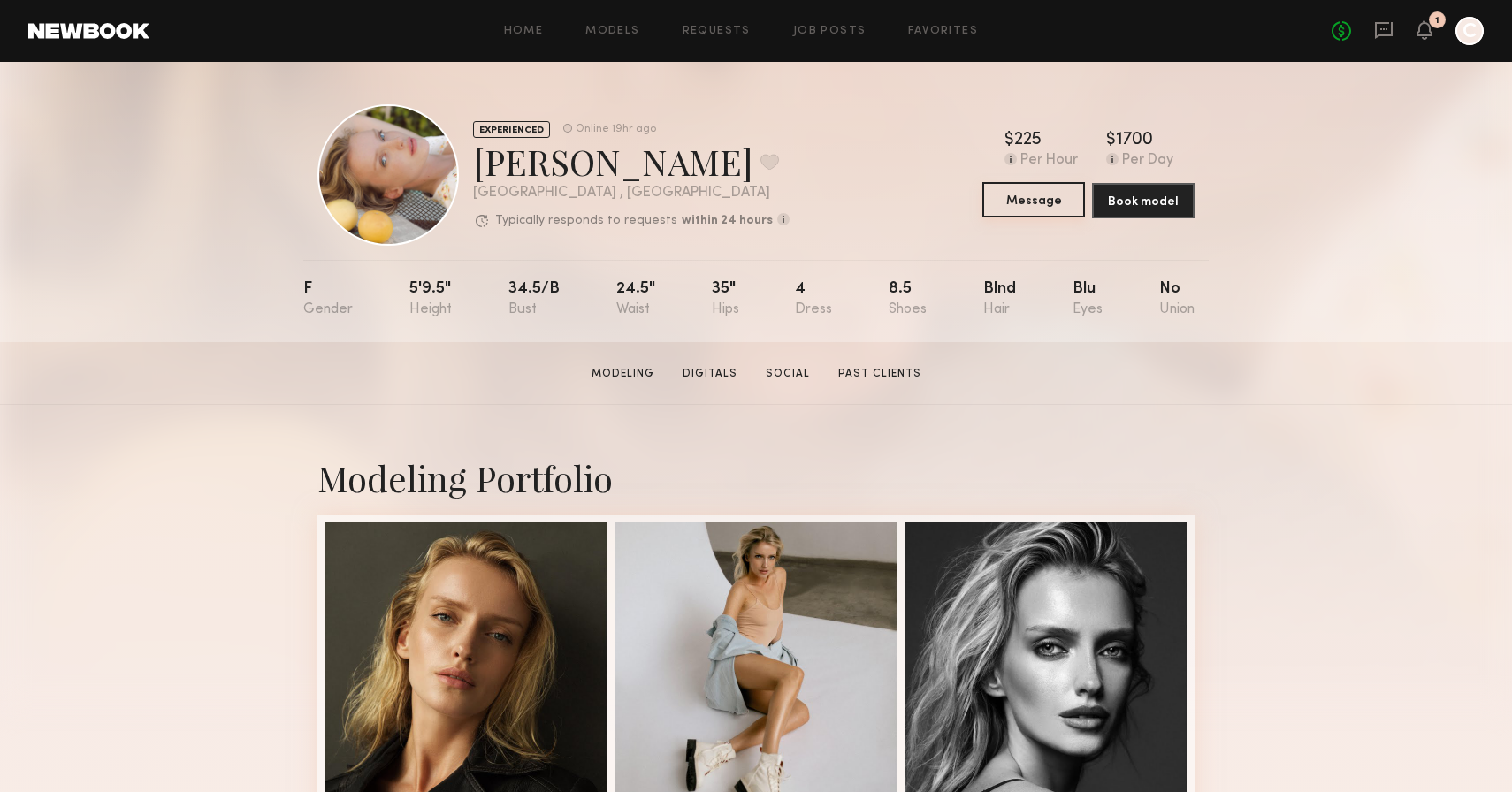
click at [1027, 199] on button "Message" at bounding box center [1034, 200] width 102 height 35
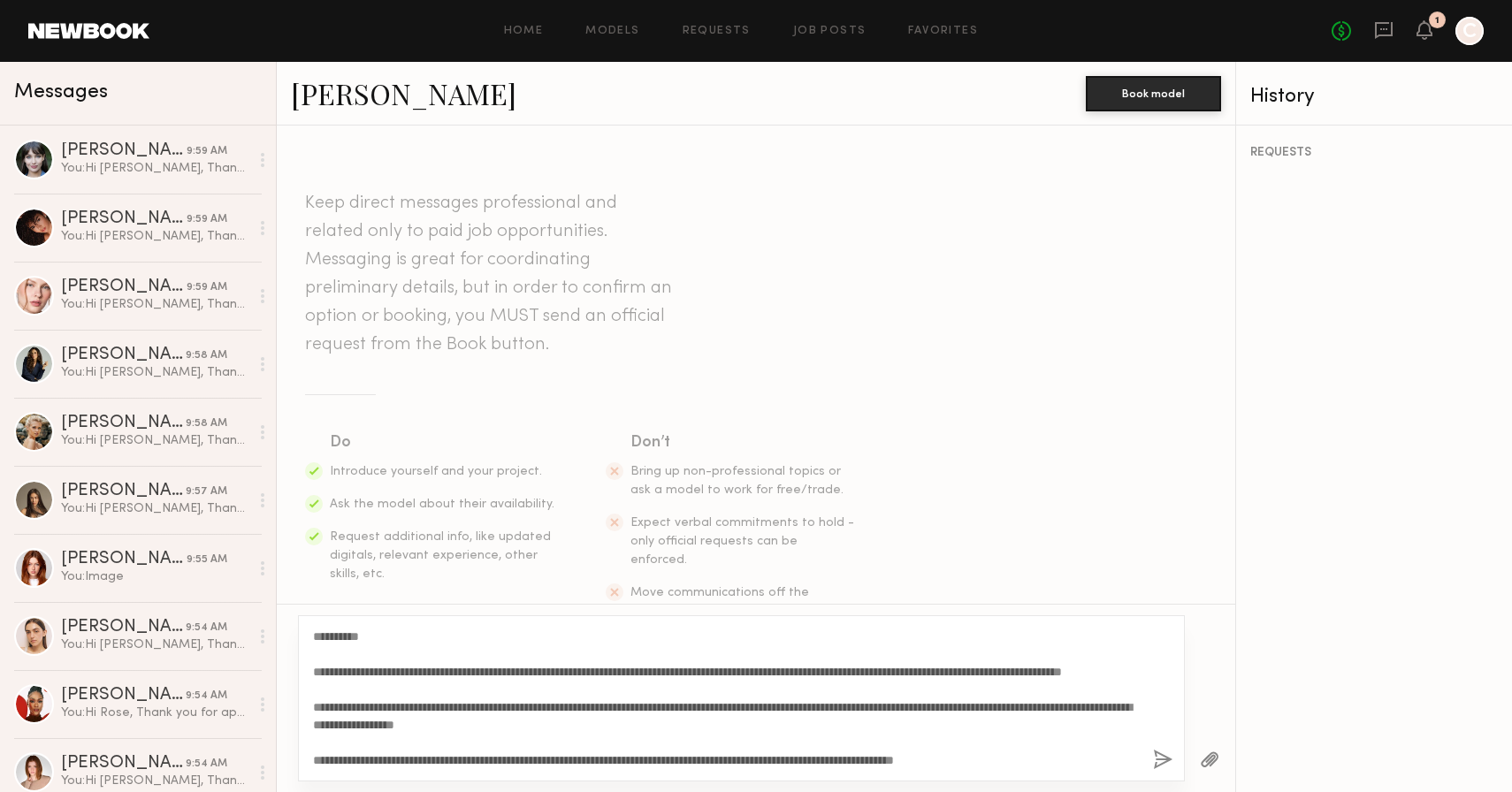
scroll to position [15, 0]
click at [391, 708] on textarea "**********" at bounding box center [725, 698] width 826 height 141
drag, startPoint x: 364, startPoint y: 633, endPoint x: 329, endPoint y: 633, distance: 35.0
click at [329, 633] on textarea "**********" at bounding box center [725, 698] width 826 height 141
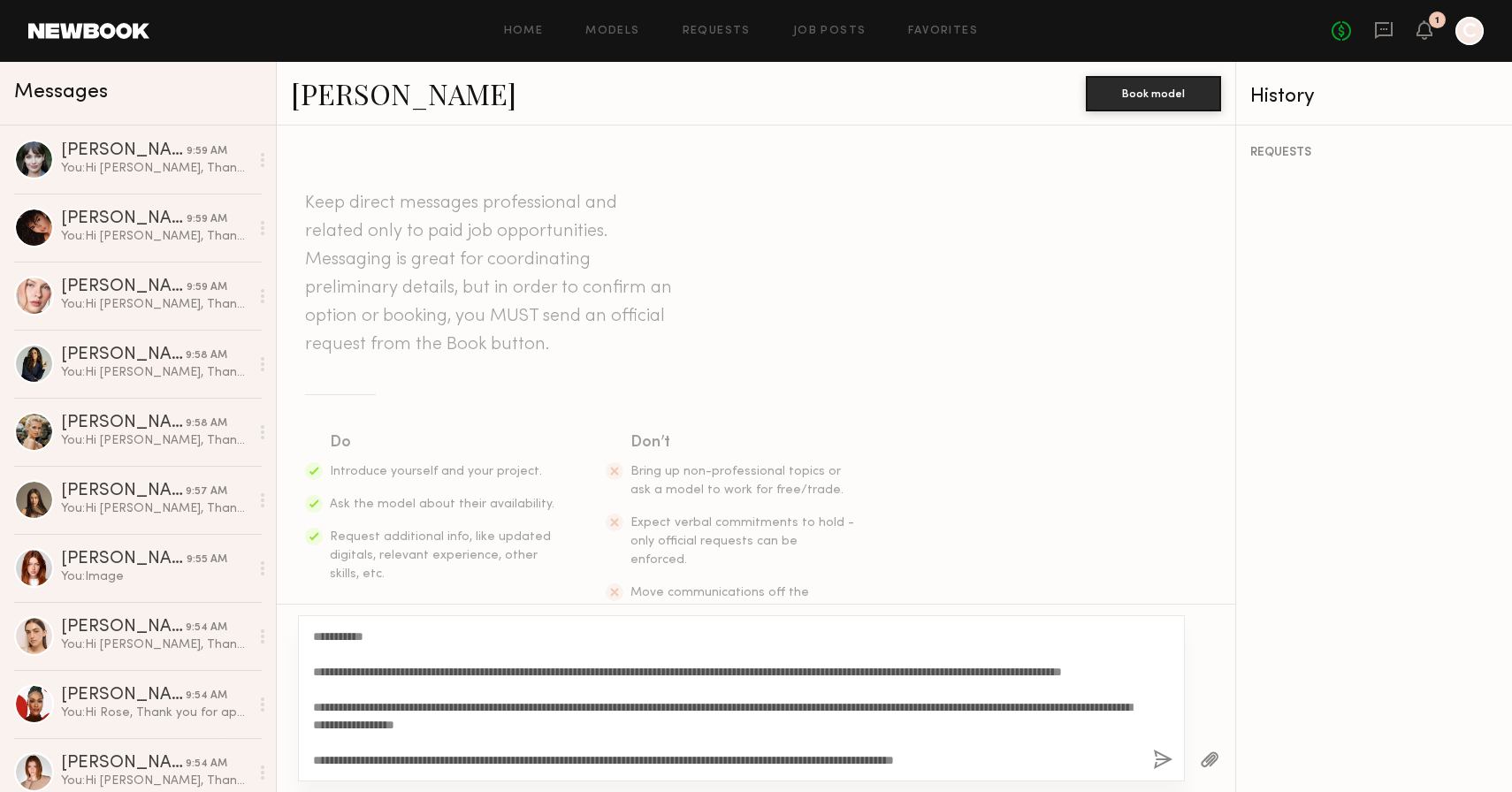
type textarea "**********"
click at [1158, 764] on button "button" at bounding box center [1163, 760] width 20 height 22
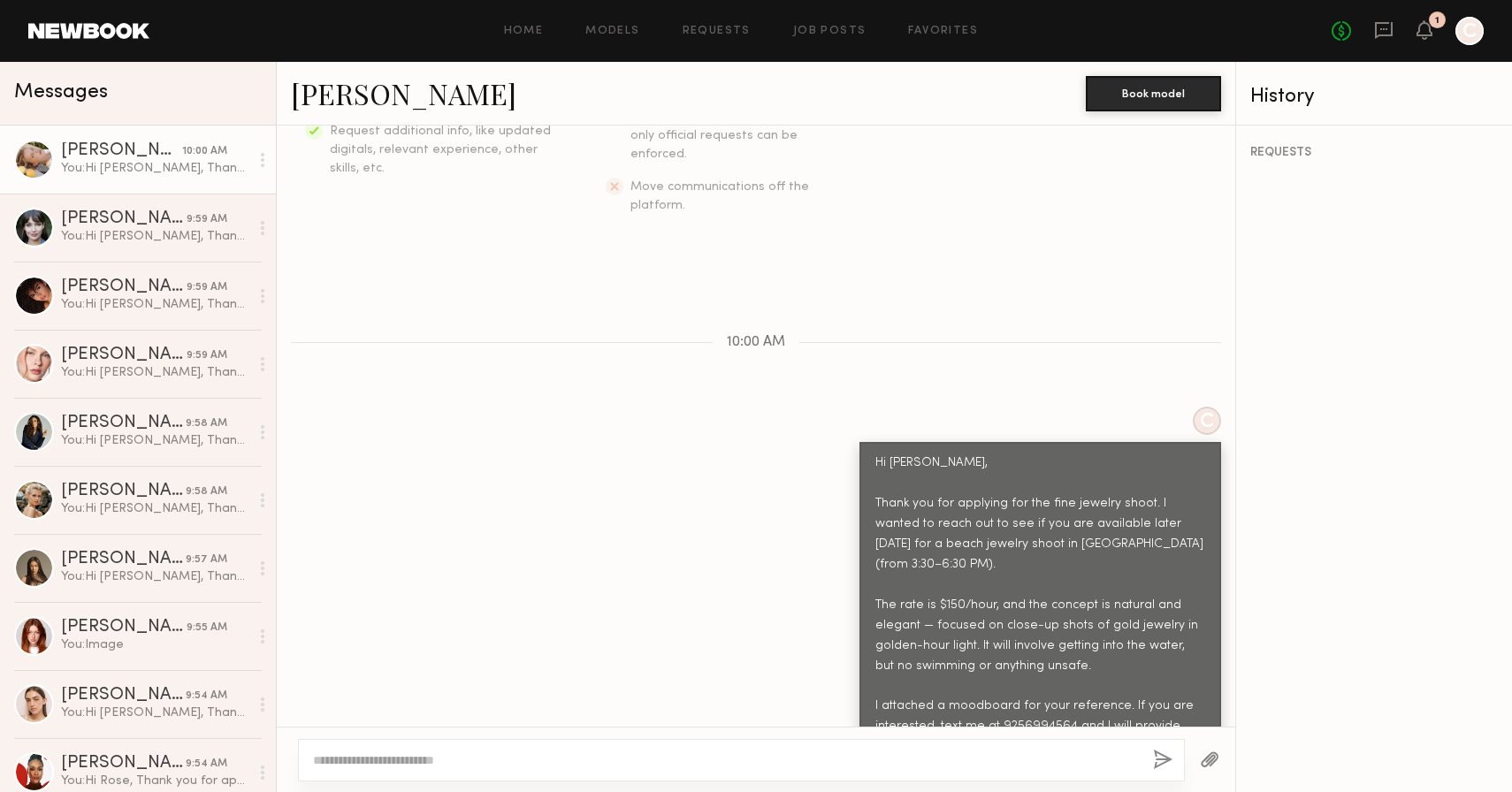
click at [1223, 751] on div at bounding box center [1210, 760] width 50 height 44
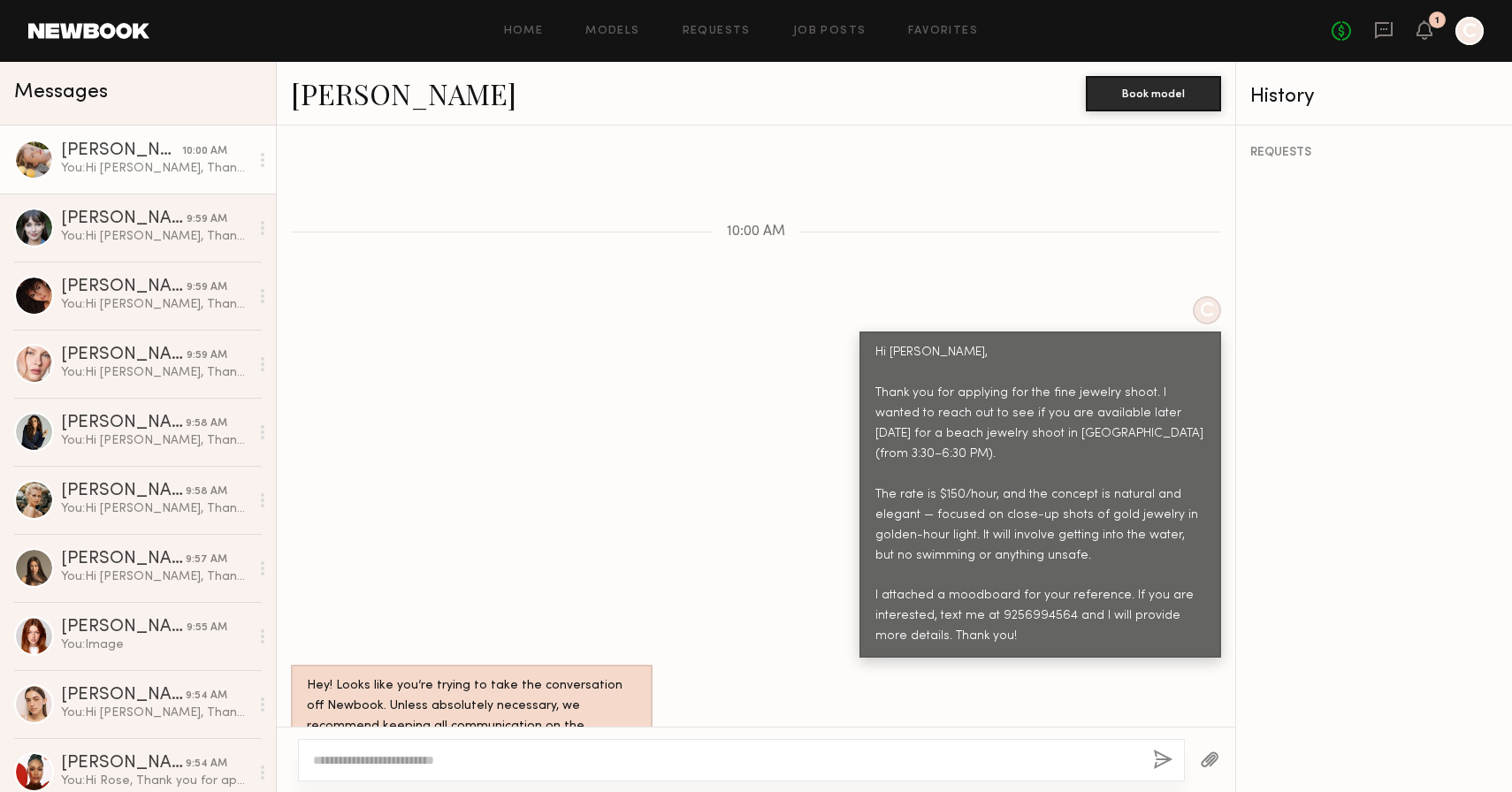
scroll to position [876, 0]
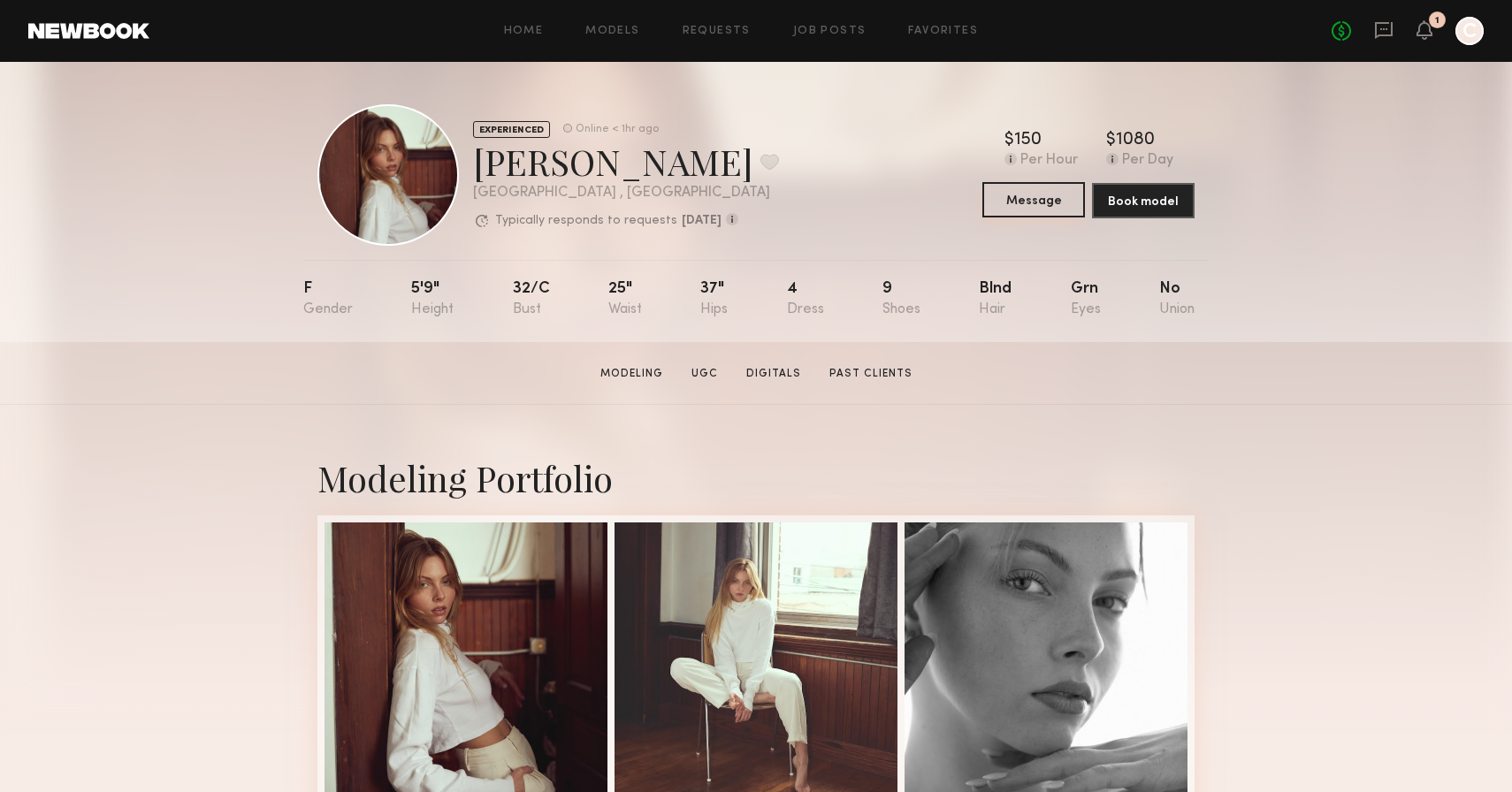
click at [1031, 201] on button "Message" at bounding box center [1034, 200] width 102 height 35
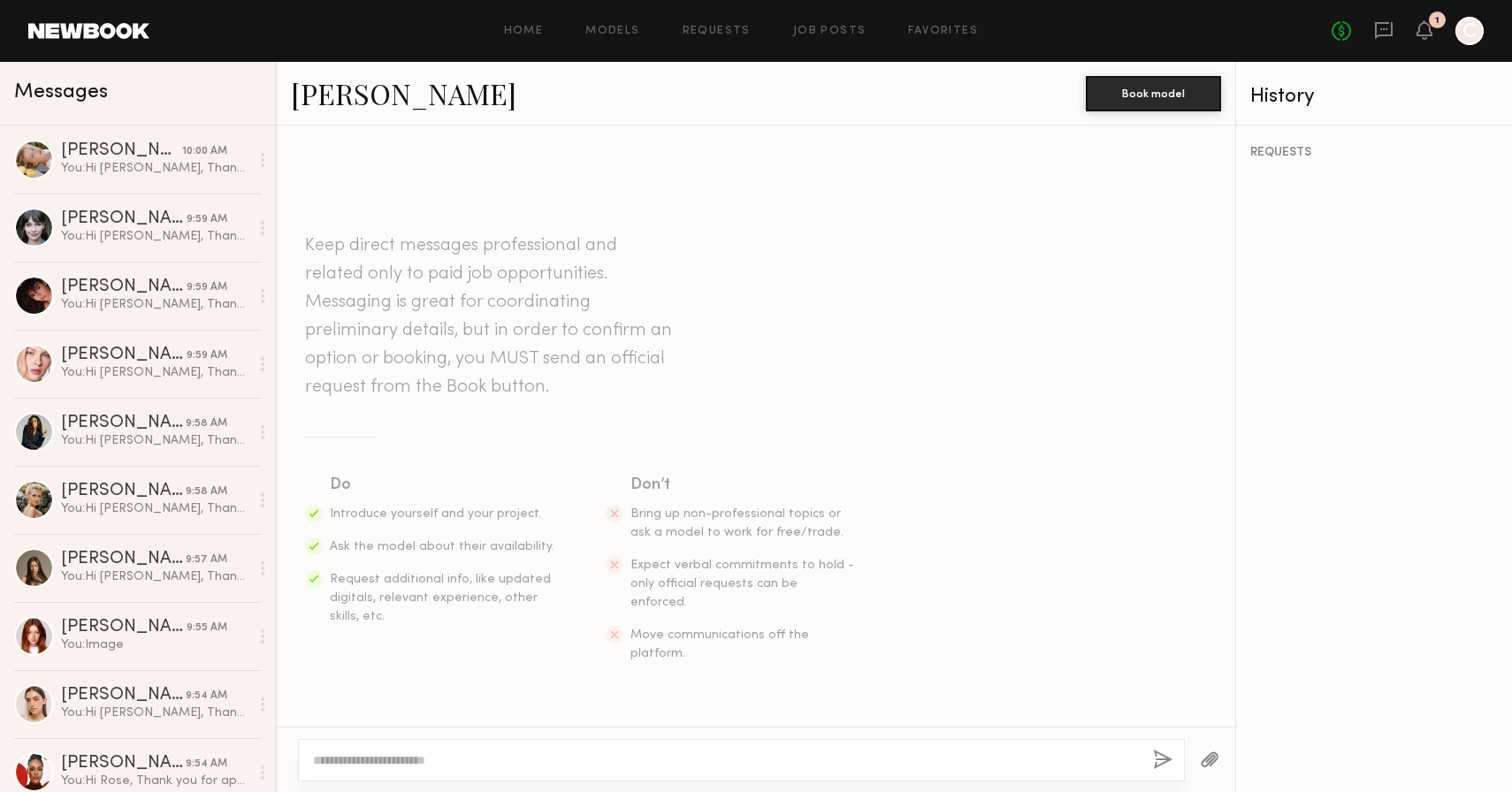
click at [500, 762] on textarea at bounding box center [725, 760] width 826 height 18
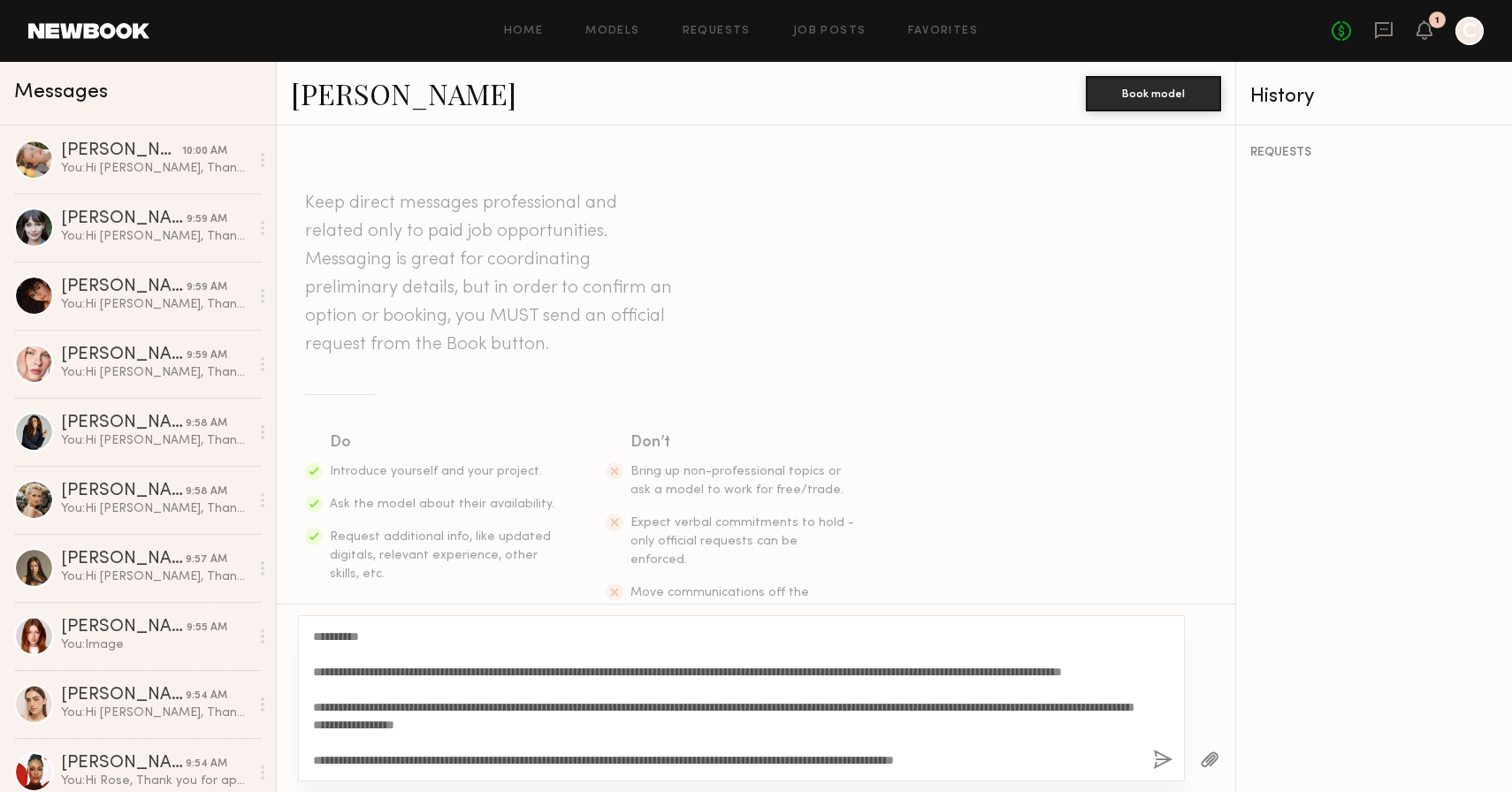
drag, startPoint x: 361, startPoint y: 637, endPoint x: 326, endPoint y: 638, distance: 35.0
click at [326, 638] on textarea "**********" at bounding box center [725, 698] width 826 height 141
type textarea "**********"
click at [358, 85] on link "[PERSON_NAME]" at bounding box center [403, 93] width 226 height 38
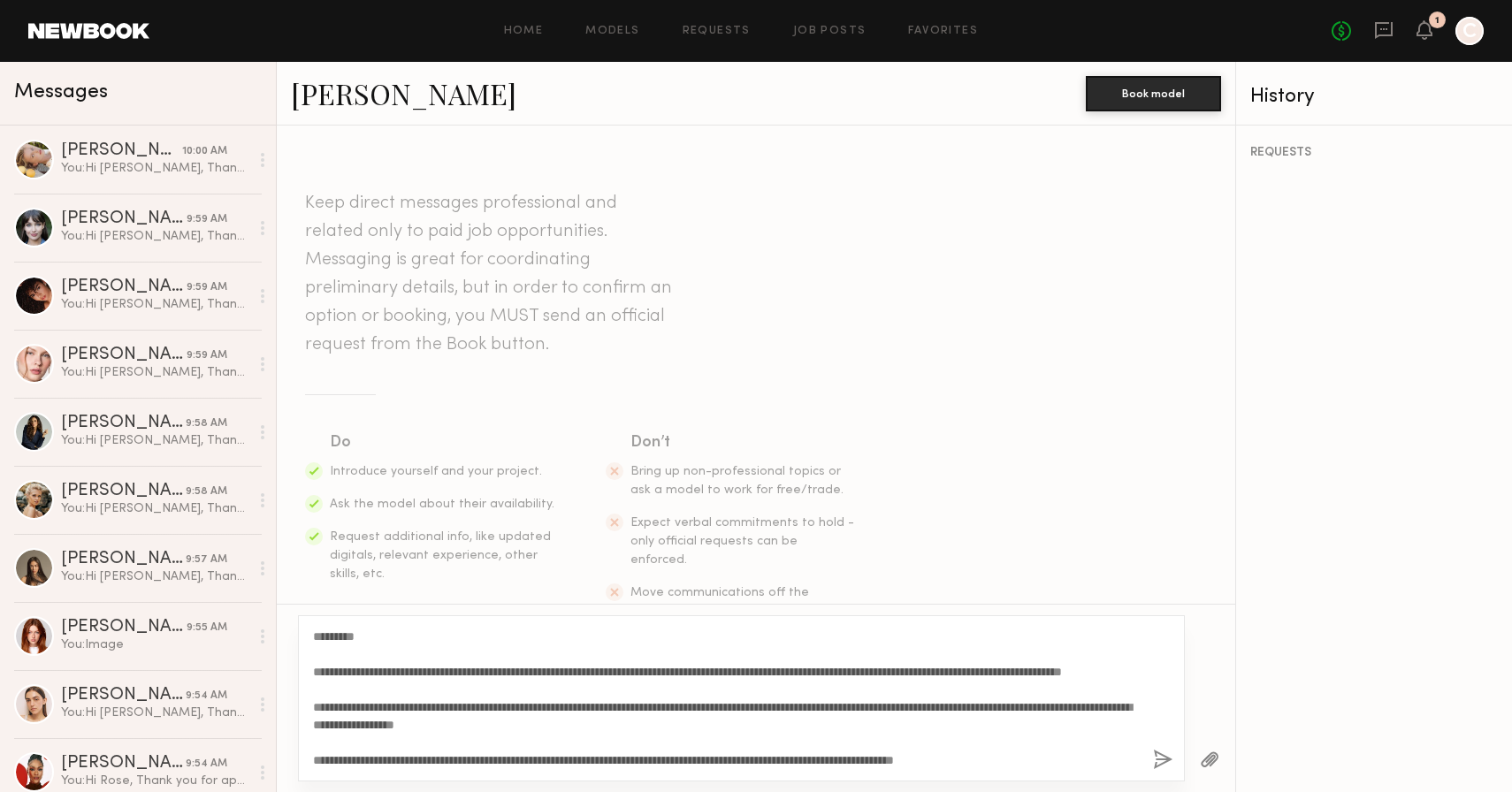
click at [1164, 762] on button "button" at bounding box center [1163, 760] width 20 height 22
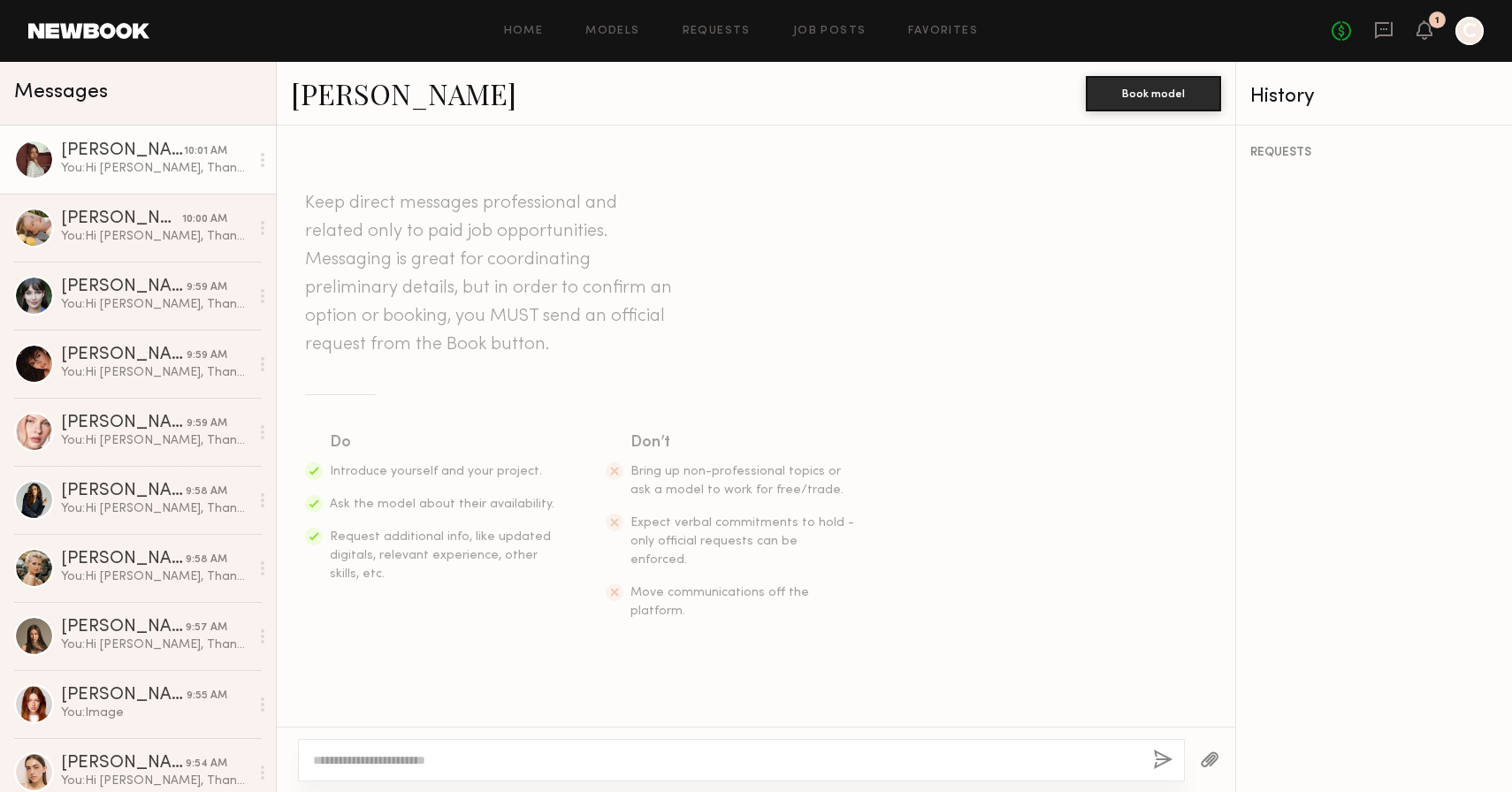
scroll to position [0, 0]
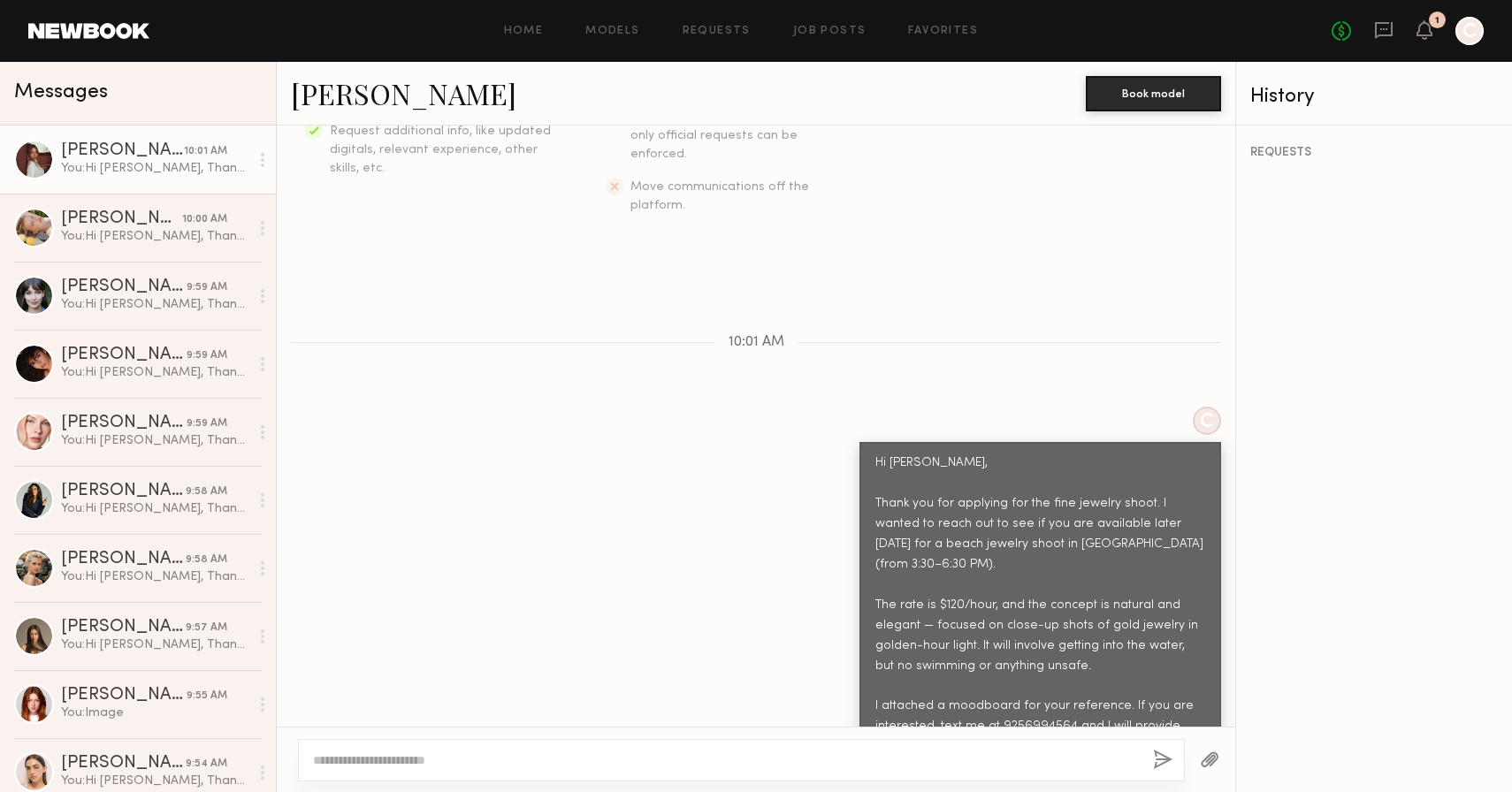
click at [1204, 763] on button "button" at bounding box center [1209, 760] width 20 height 22
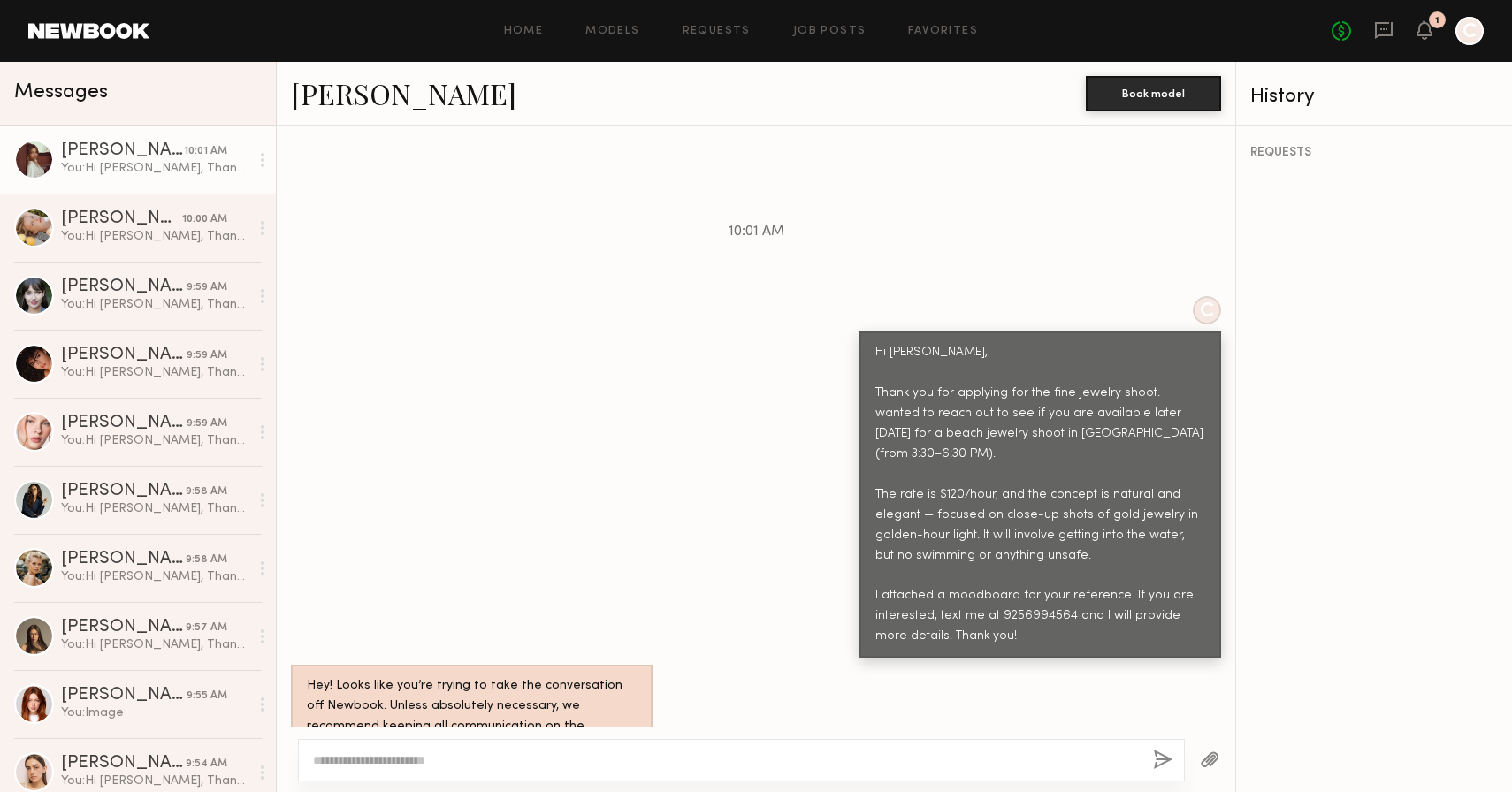
scroll to position [876, 0]
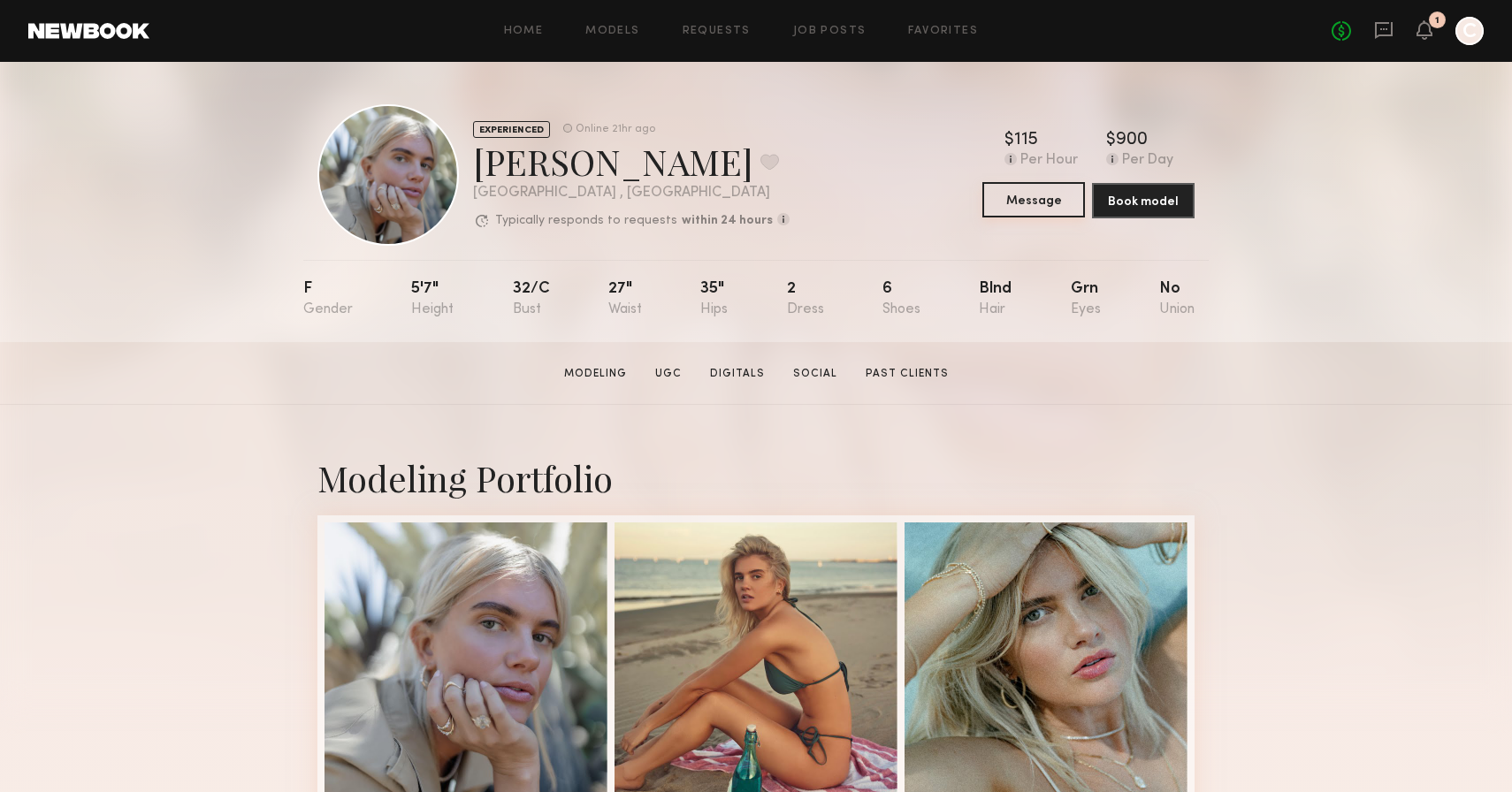
click at [1052, 203] on button "Message" at bounding box center [1034, 200] width 102 height 35
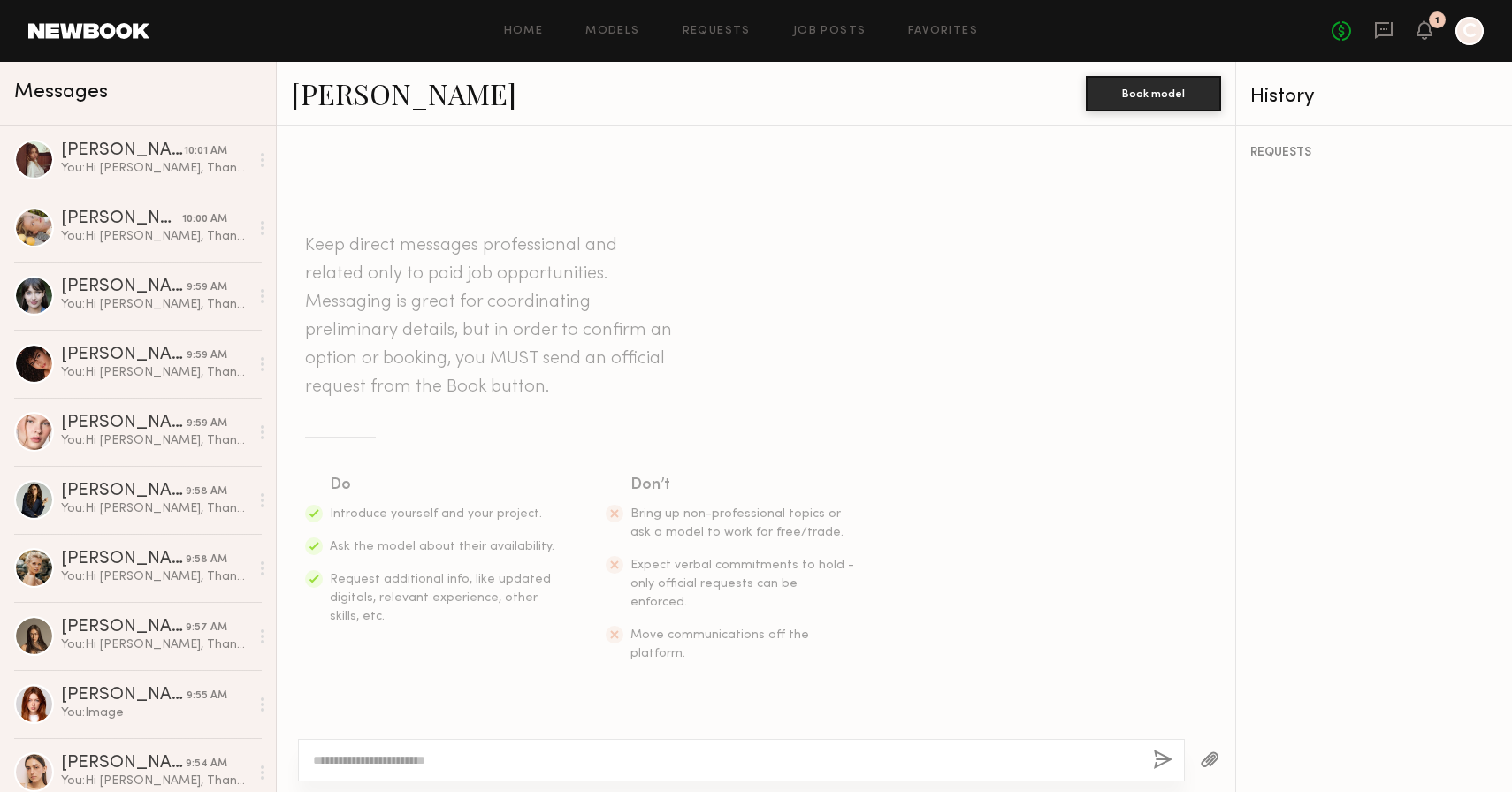
click at [515, 765] on textarea at bounding box center [725, 760] width 826 height 18
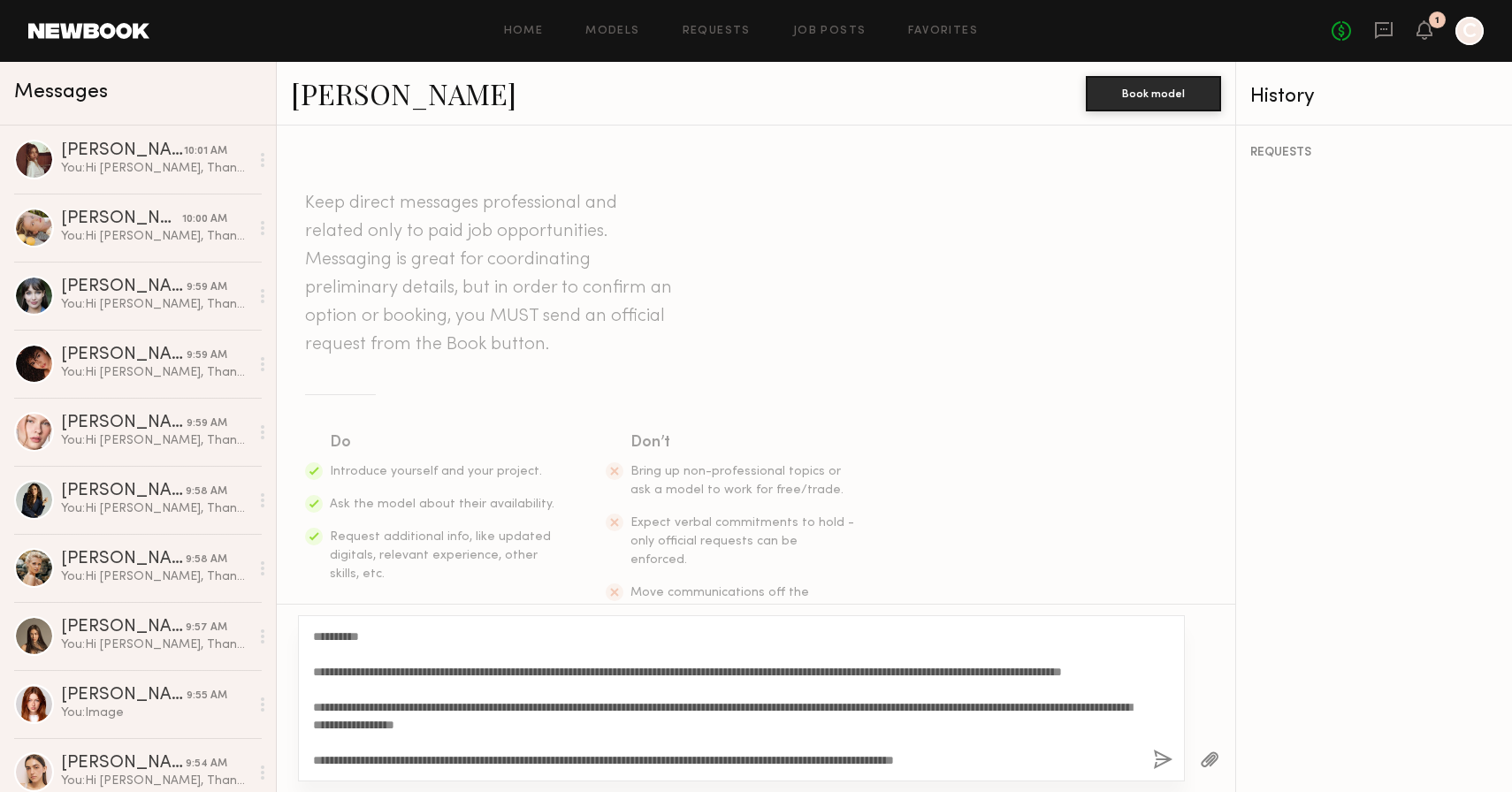
scroll to position [15, 0]
click at [391, 708] on textarea "**********" at bounding box center [725, 698] width 826 height 141
drag, startPoint x: 363, startPoint y: 638, endPoint x: 326, endPoint y: 638, distance: 37.0
click at [326, 638] on textarea "**********" at bounding box center [725, 698] width 826 height 141
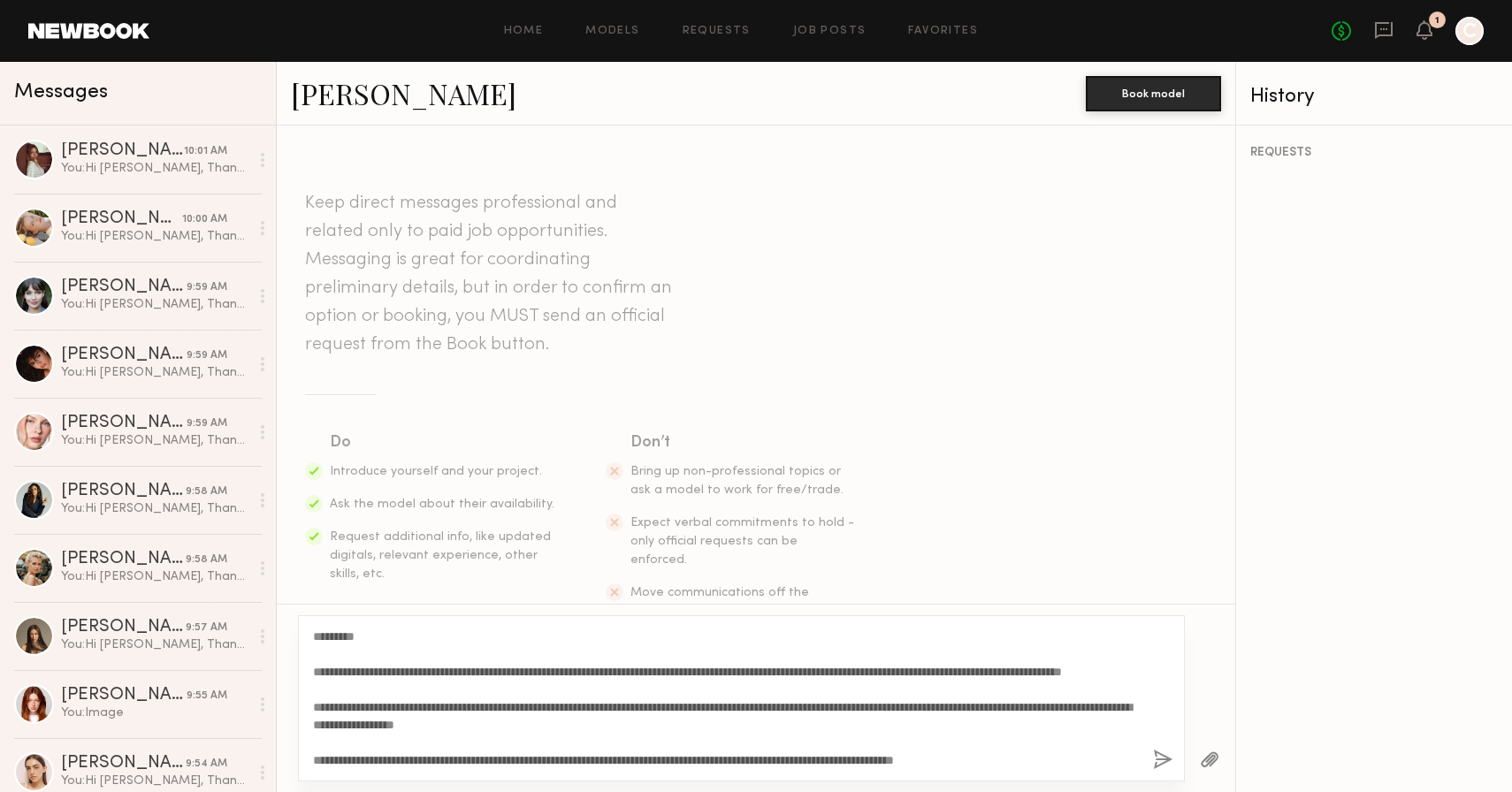
scroll to position [18, 0]
type textarea "**********"
click at [1157, 761] on button "button" at bounding box center [1163, 760] width 20 height 22
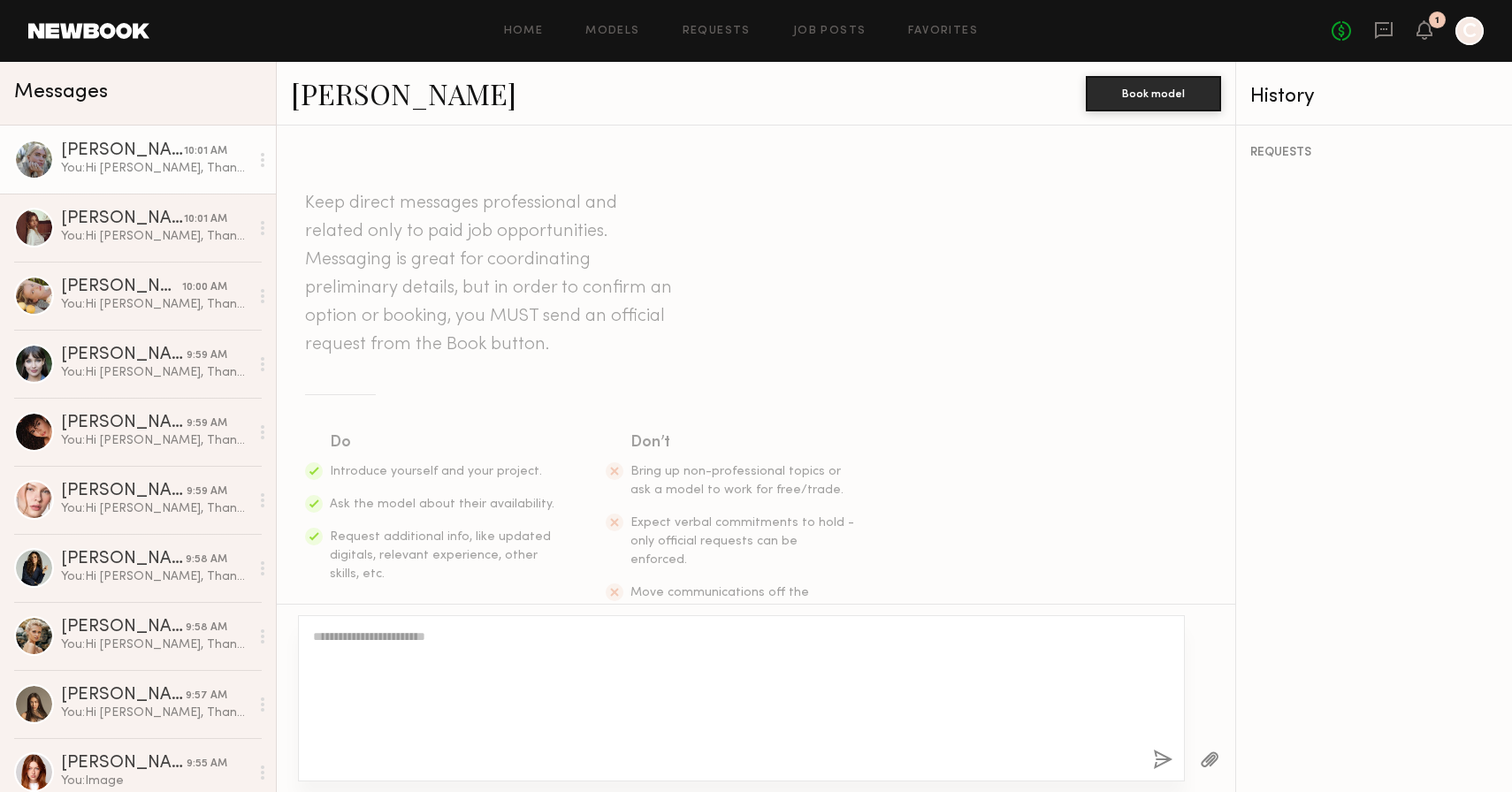
scroll to position [0, 0]
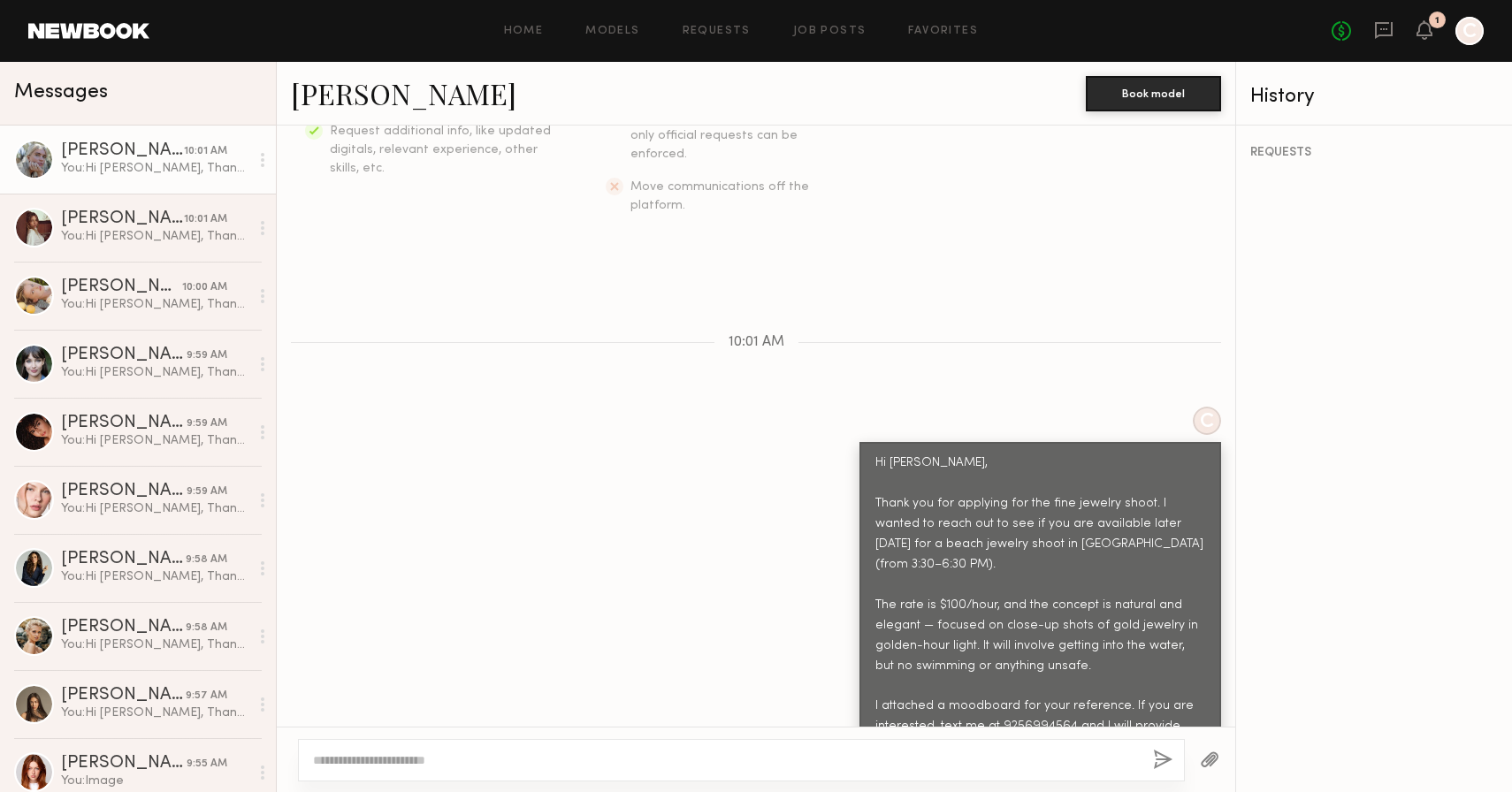
click at [1209, 769] on button "button" at bounding box center [1209, 760] width 20 height 22
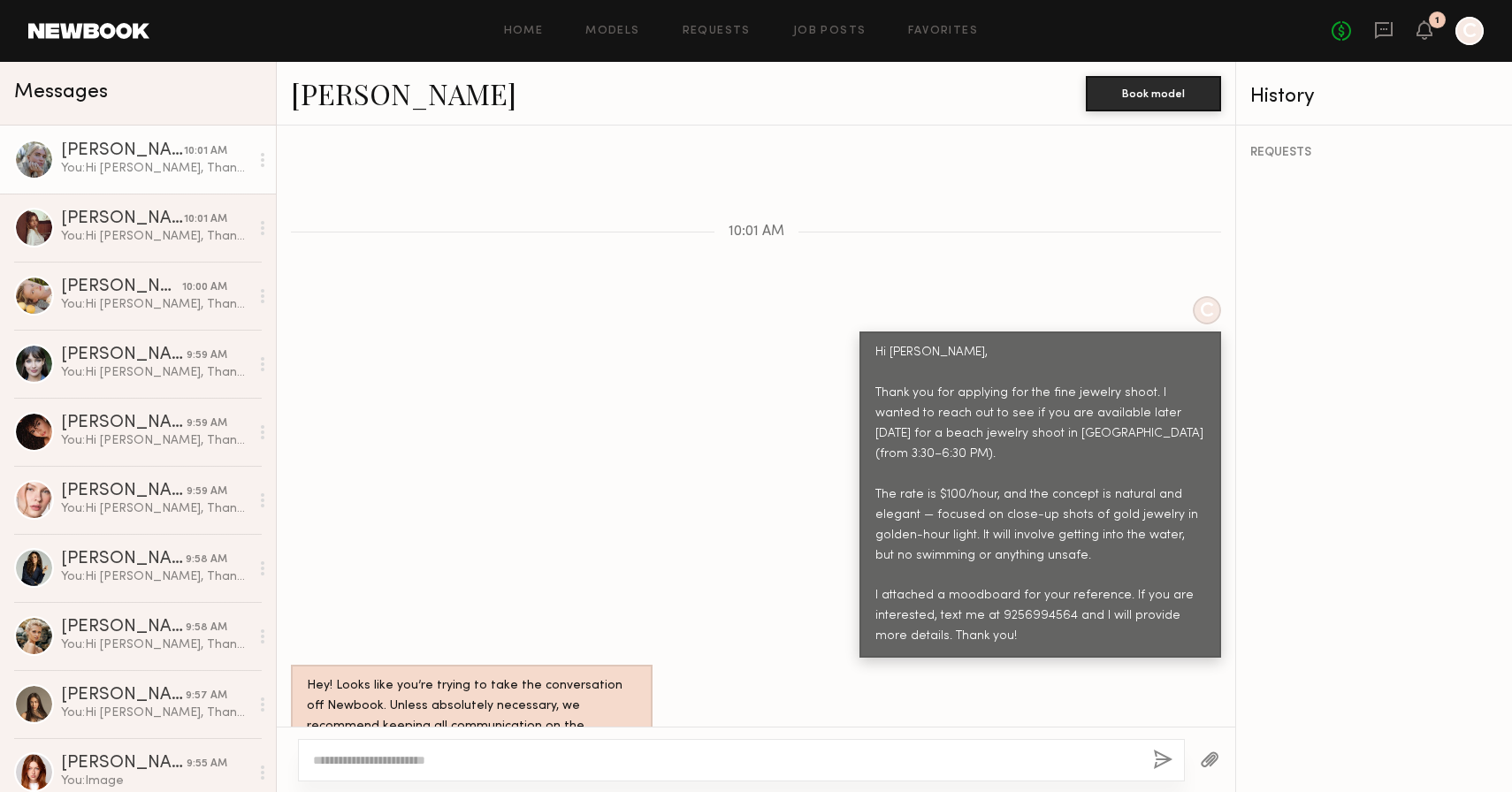
scroll to position [876, 0]
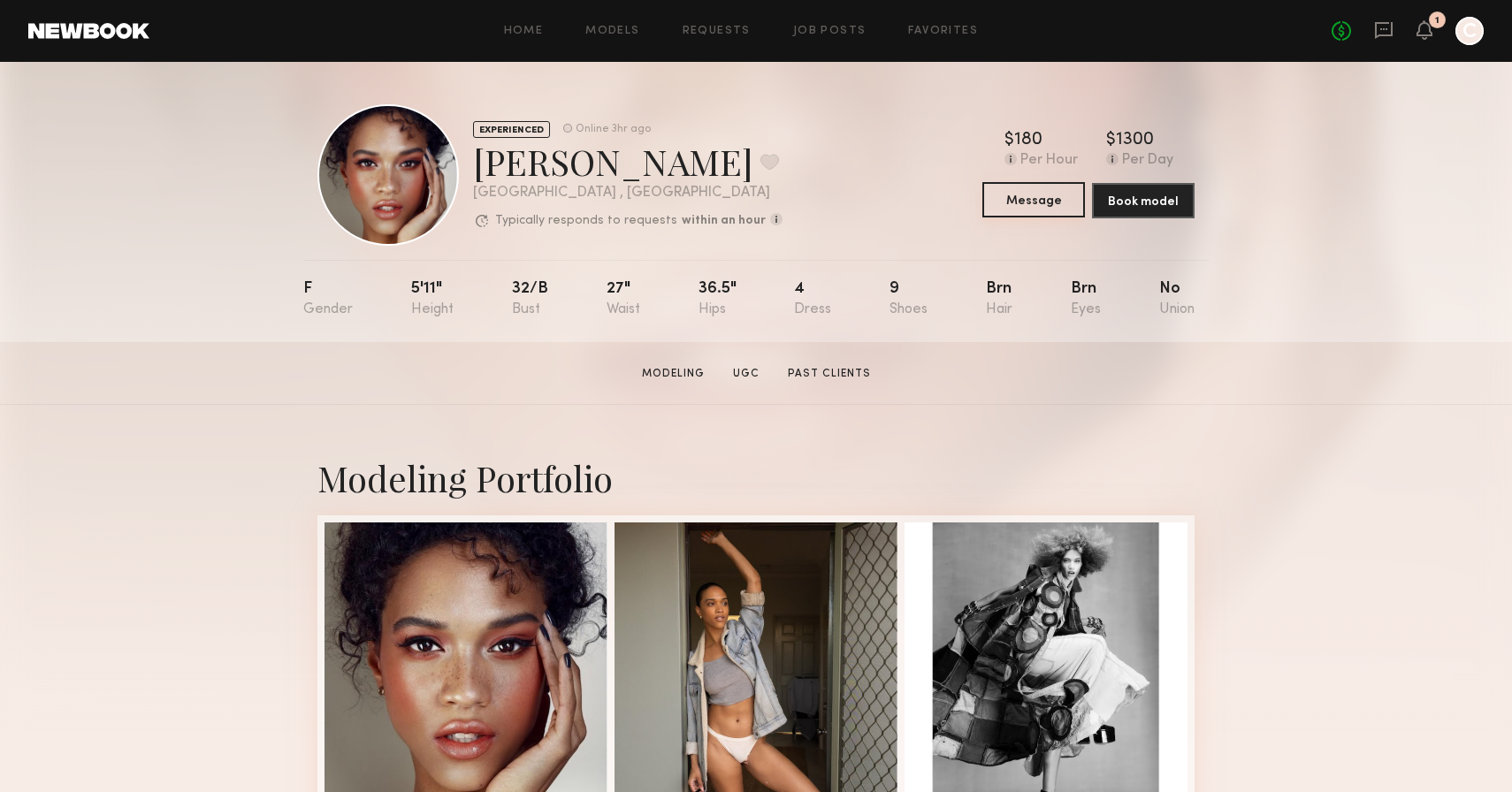
click at [1050, 199] on button "Message" at bounding box center [1034, 200] width 102 height 35
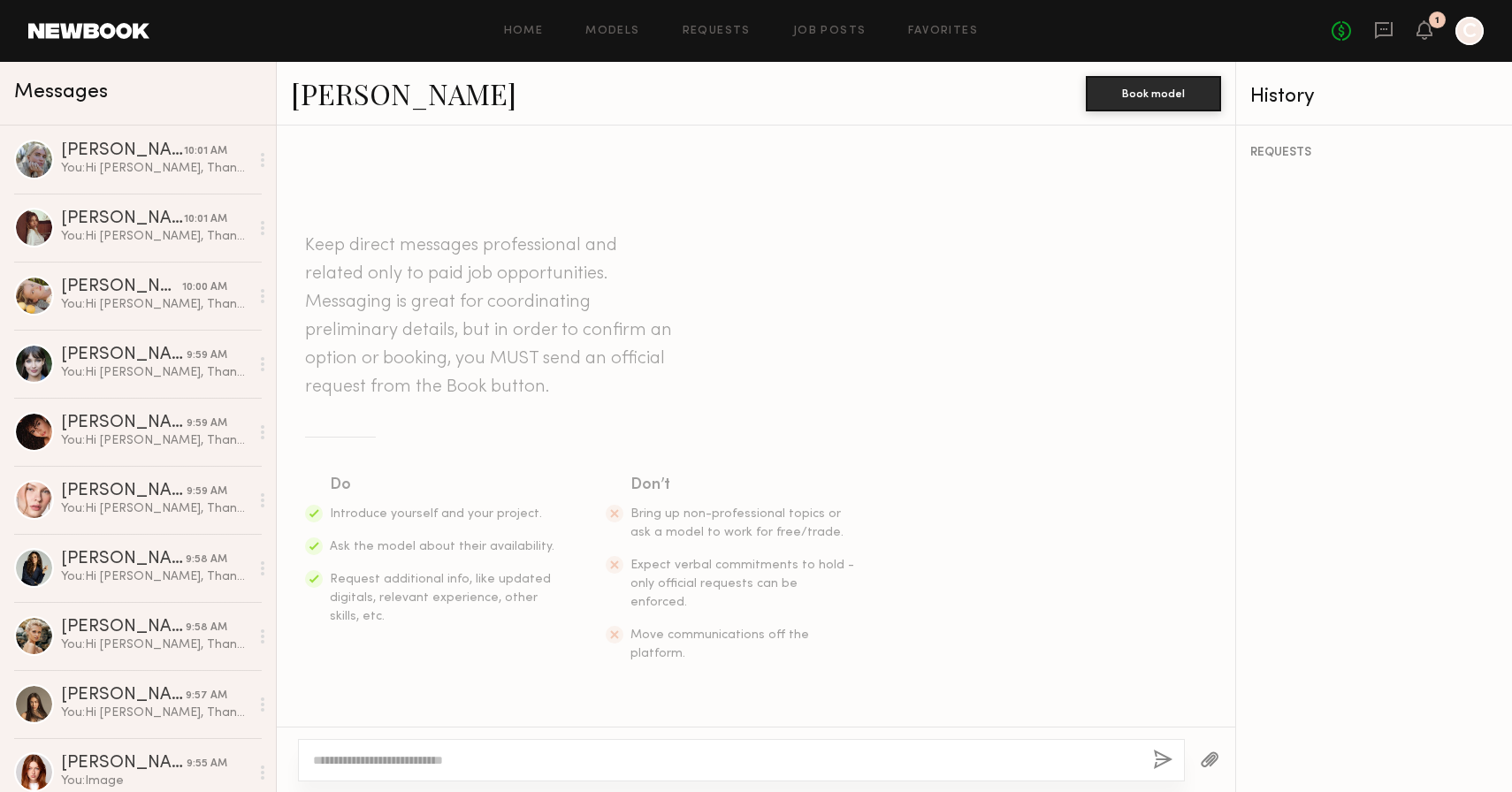
click at [603, 761] on textarea at bounding box center [725, 760] width 826 height 18
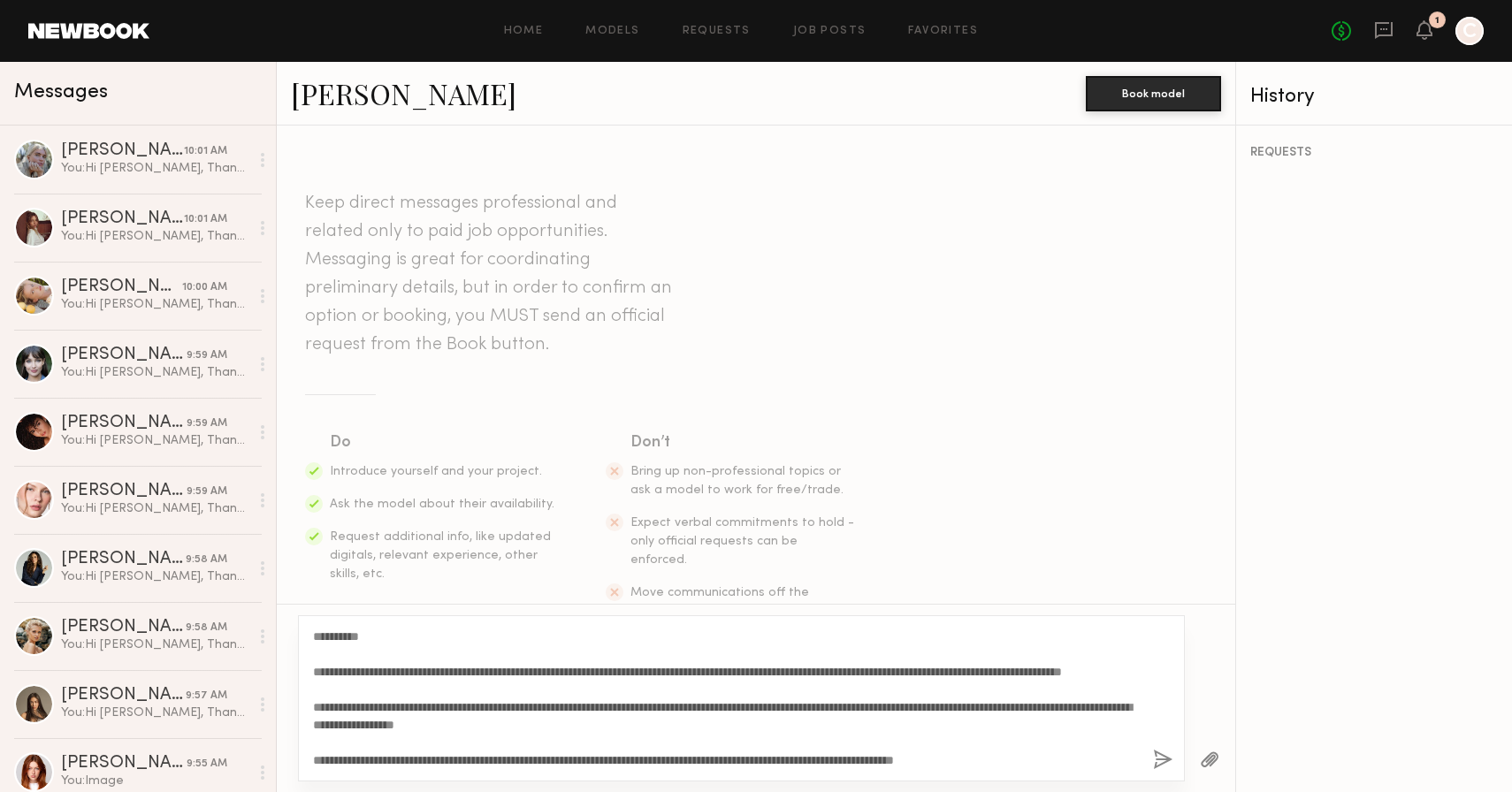
drag, startPoint x: 363, startPoint y: 638, endPoint x: 337, endPoint y: 638, distance: 26.0
click at [337, 638] on textarea "**********" at bounding box center [725, 698] width 826 height 141
type textarea "**********"
click at [1166, 762] on button "button" at bounding box center [1163, 760] width 20 height 22
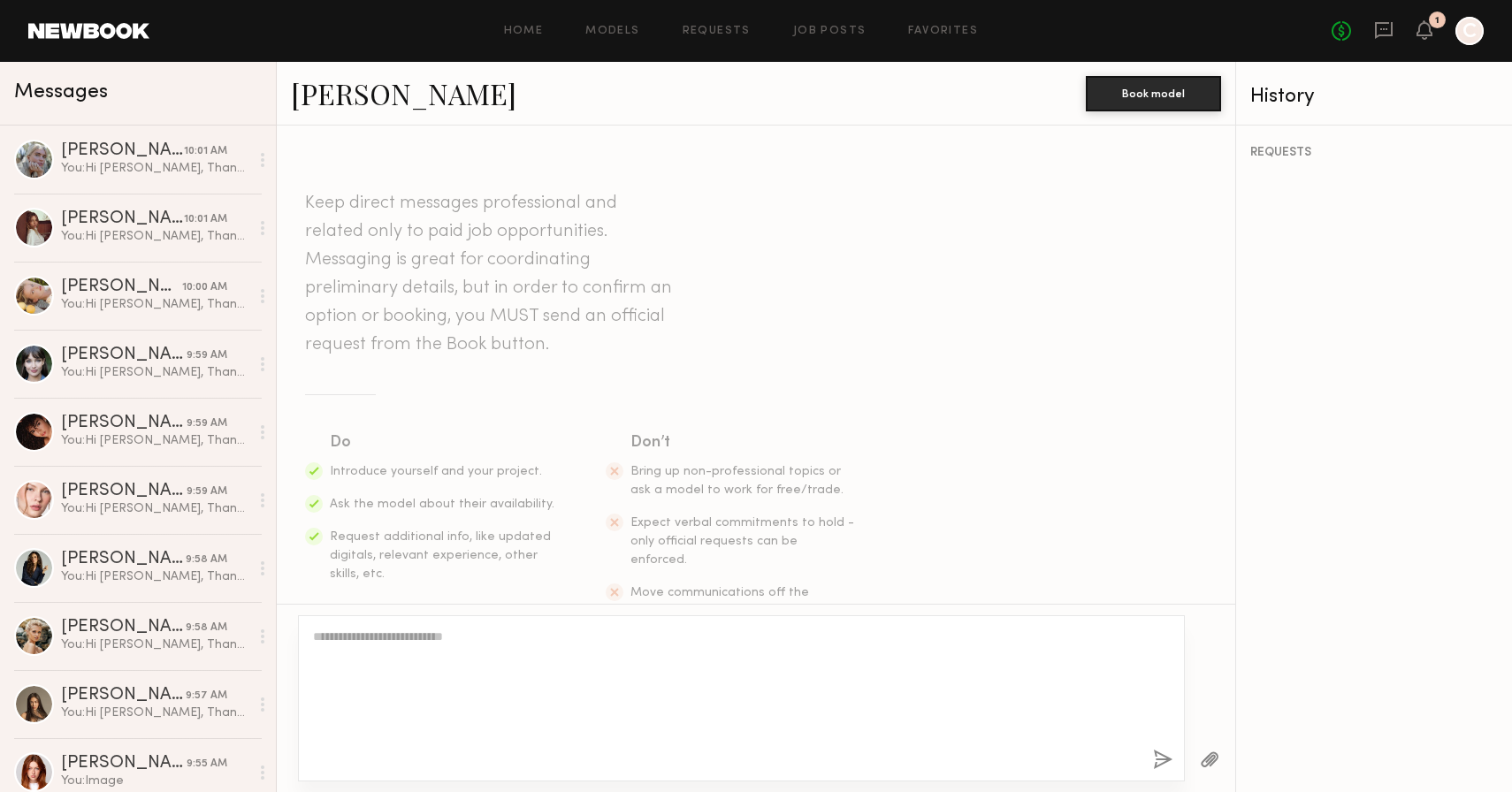
scroll to position [0, 0]
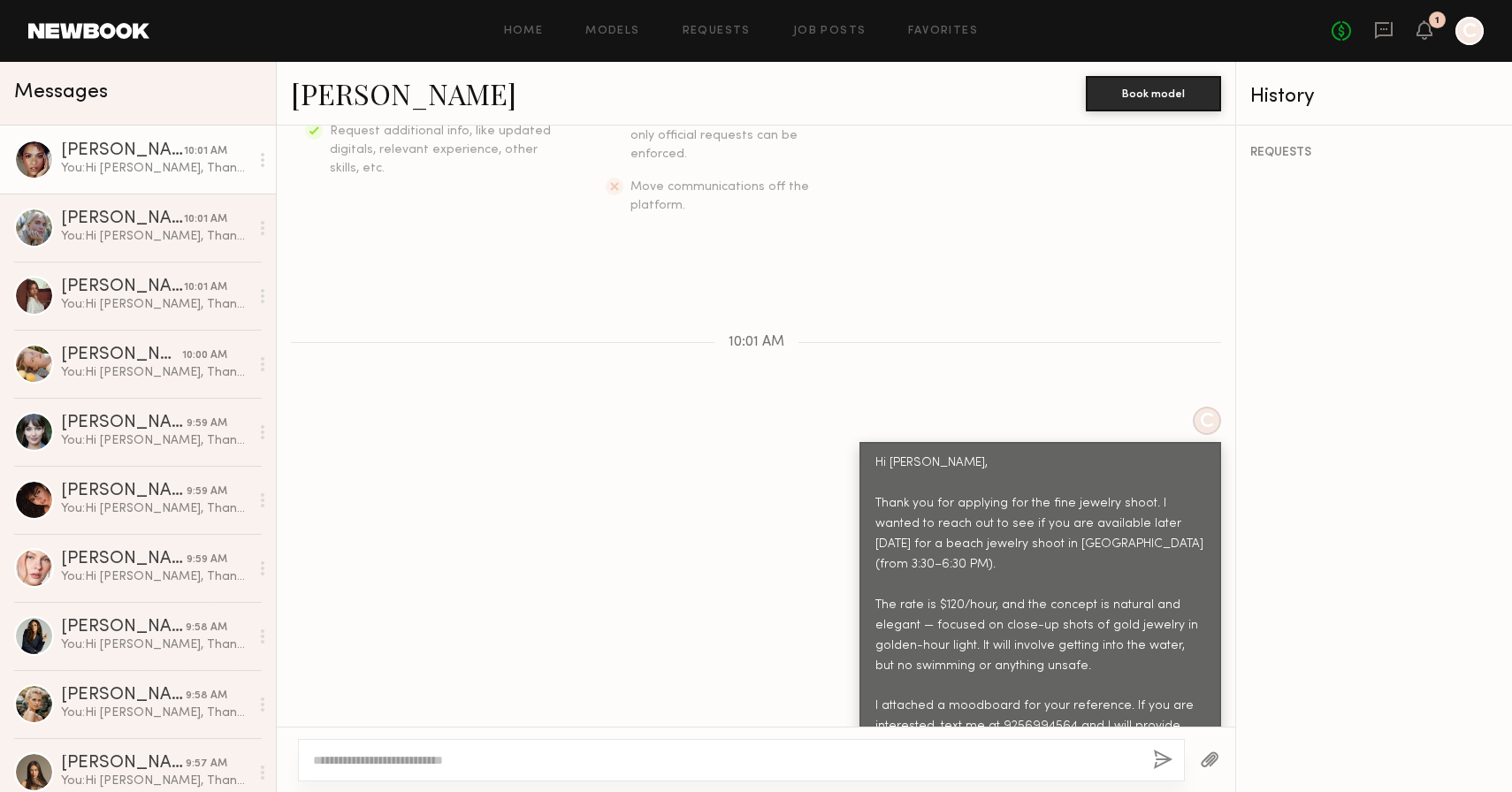
click at [1211, 763] on button "button" at bounding box center [1209, 760] width 20 height 22
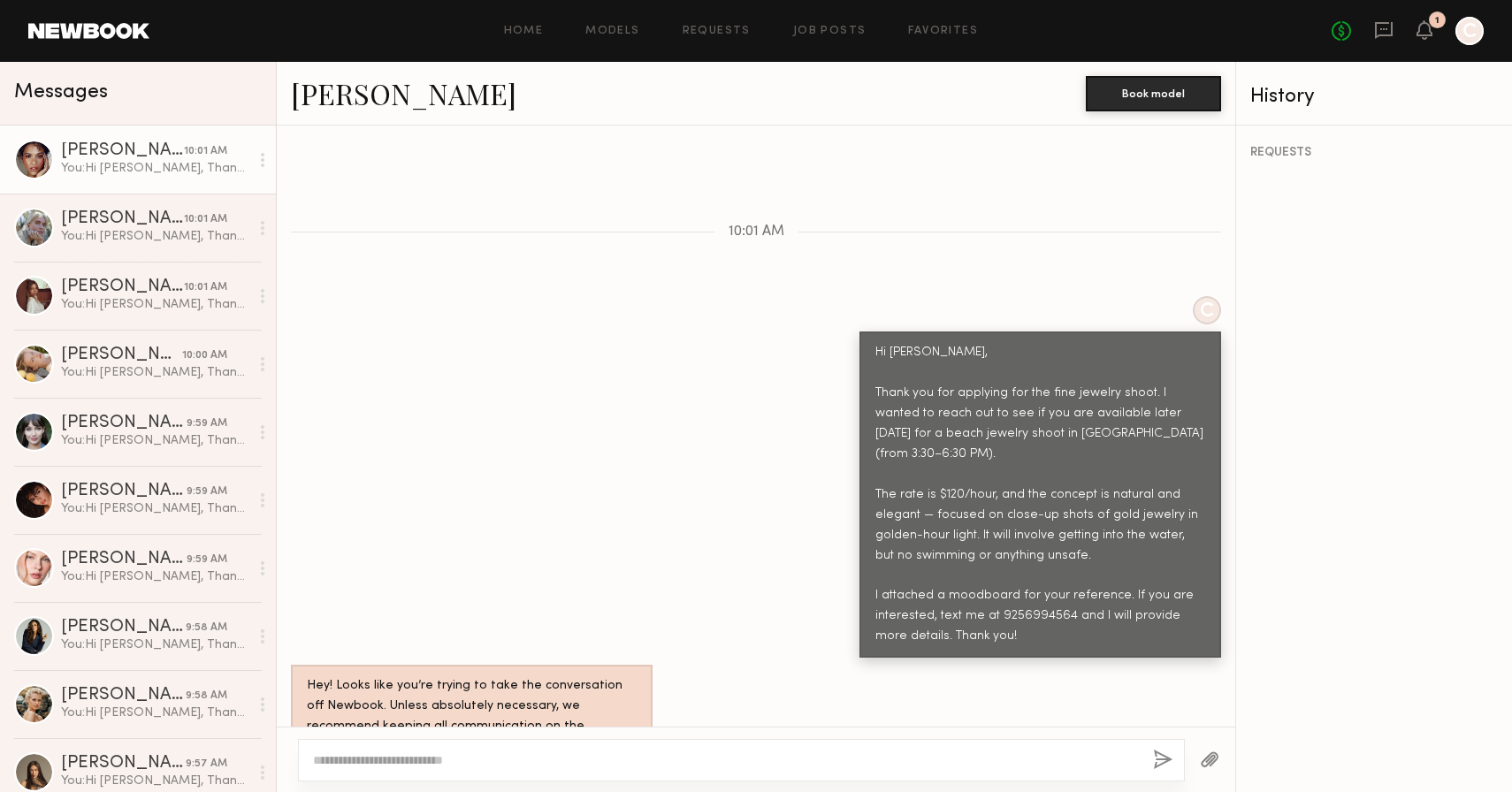
scroll to position [876, 0]
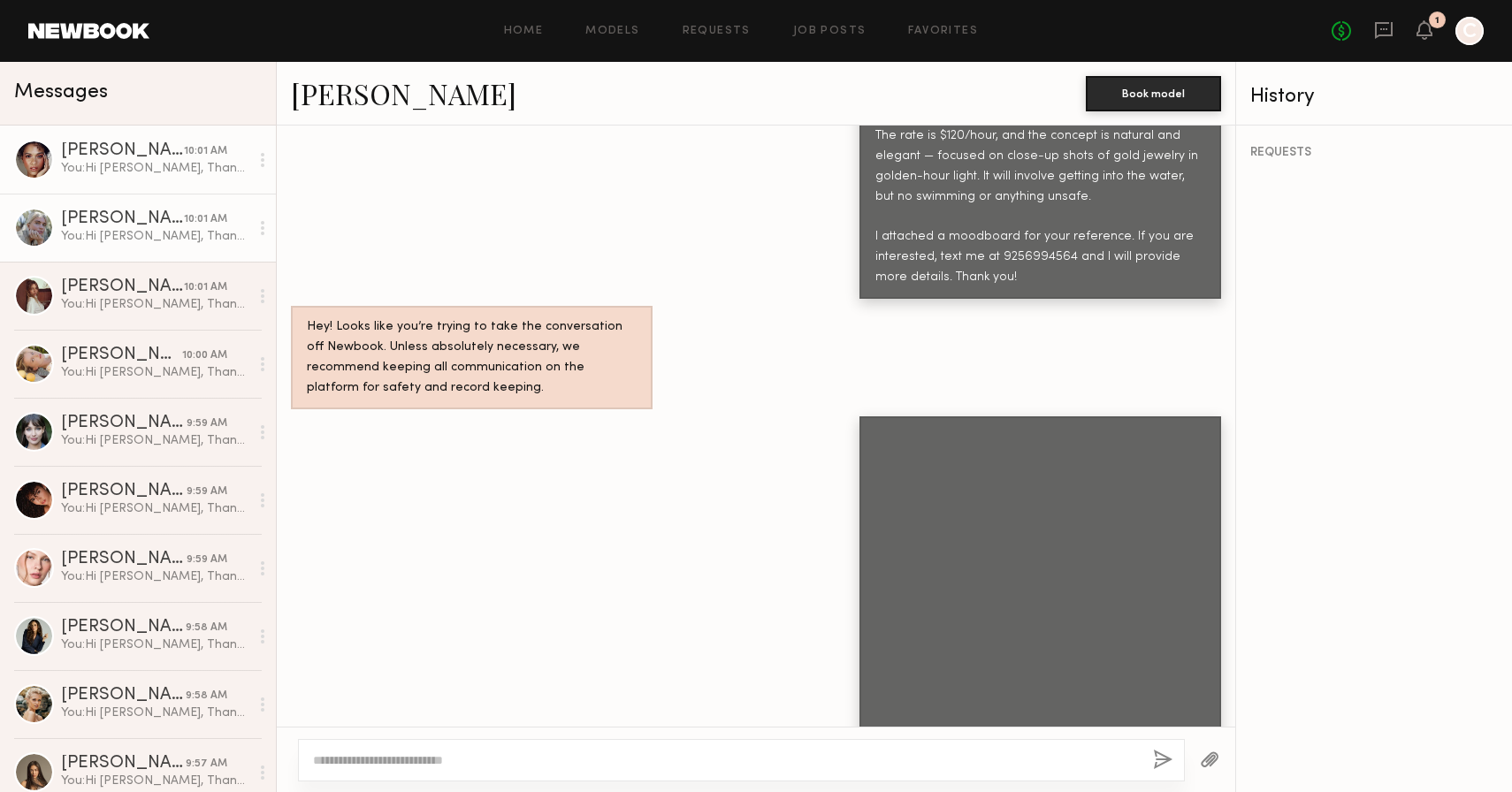
click at [122, 232] on div "You: Hi [PERSON_NAME], Thank you for applying for the fine jewelry shoot. I wan…" at bounding box center [155, 237] width 189 height 17
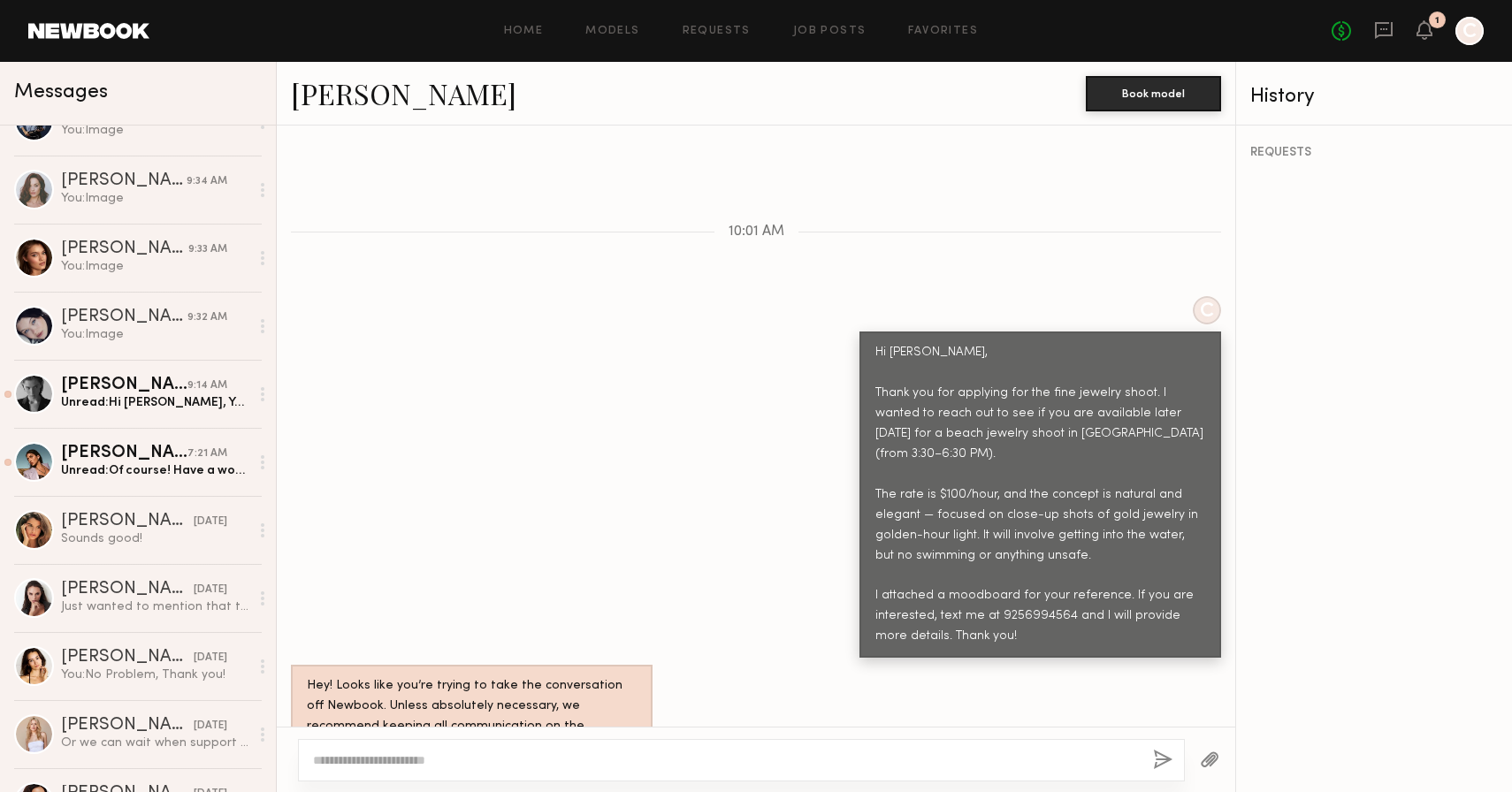
scroll to position [1674, 0]
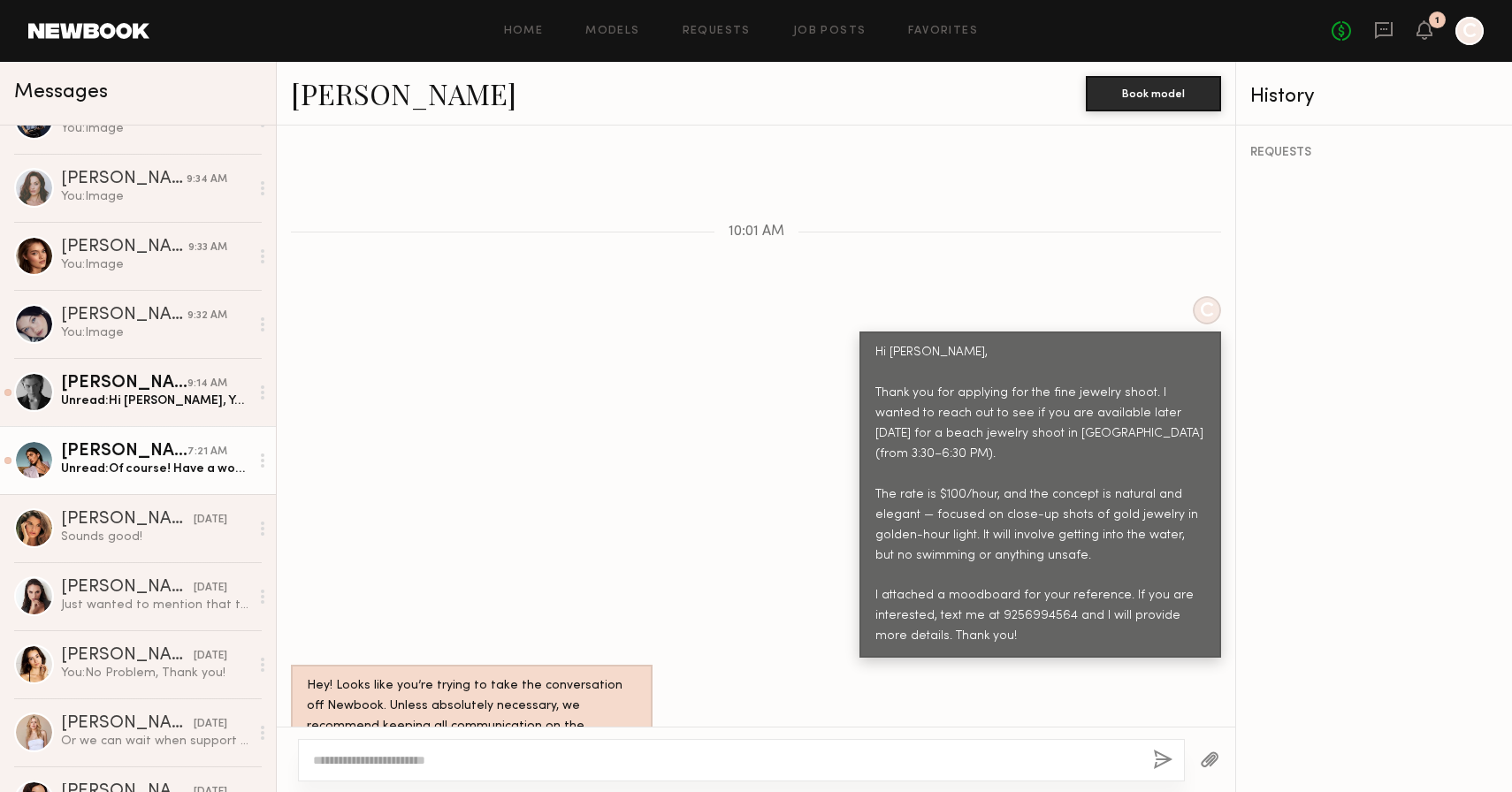
click at [120, 460] on div "[PERSON_NAME] 7:21 AM Unread: Of course! Have a wonderful shoot 💙" at bounding box center [155, 460] width 189 height 34
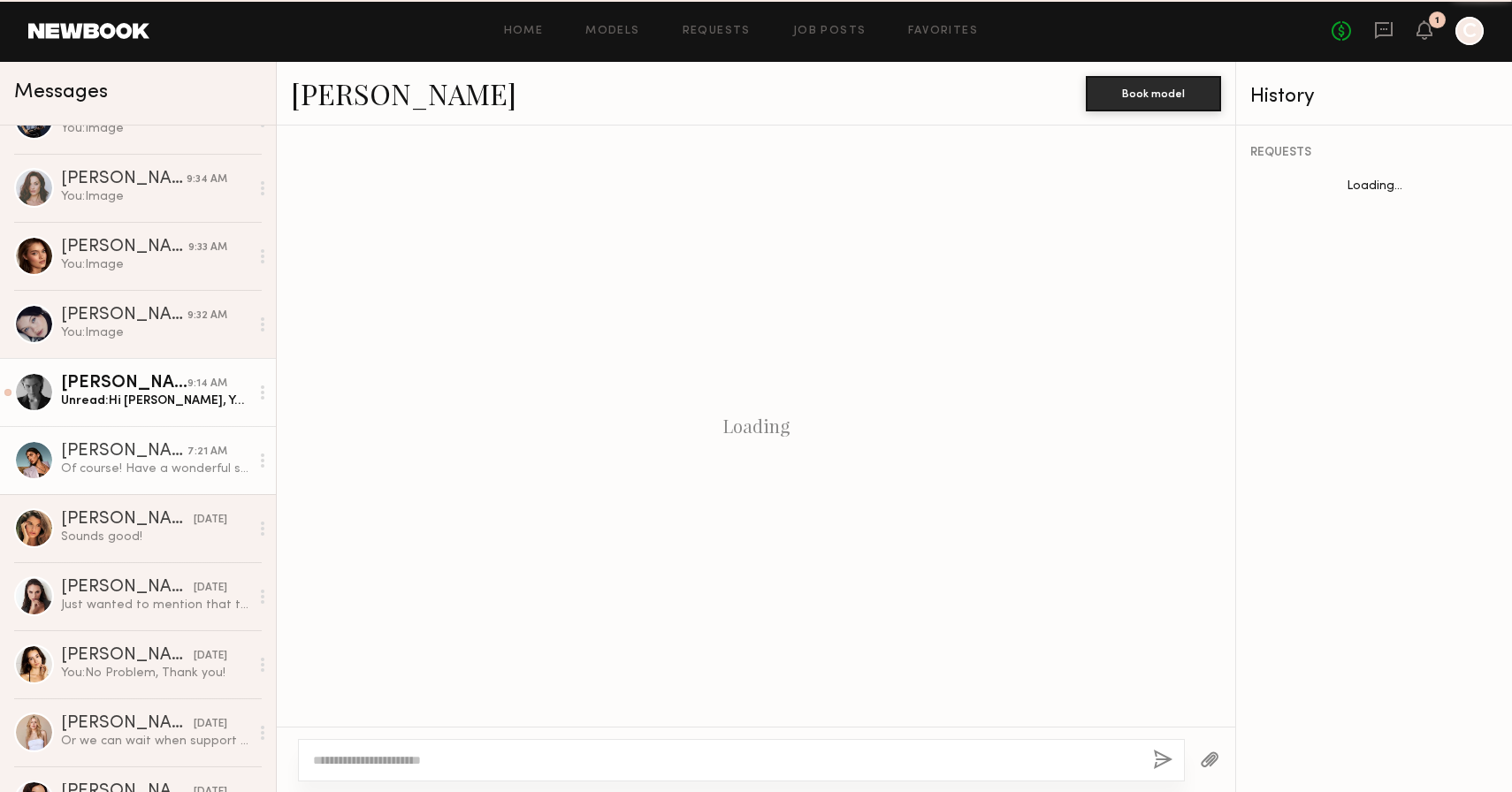
scroll to position [2648, 0]
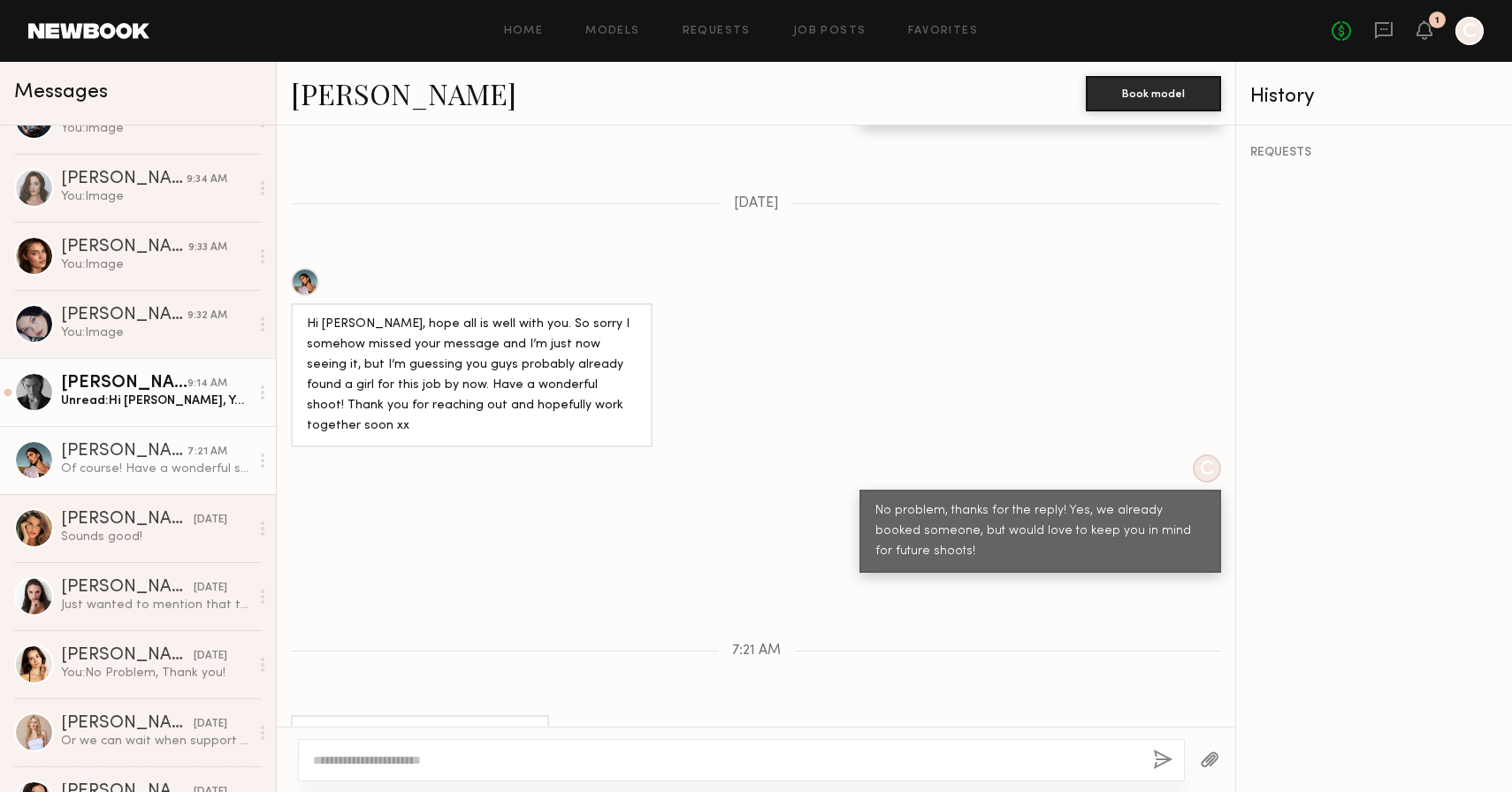
click at [141, 397] on div "Unread: Hi Christina, You should’ve let me know beforehand — unfortunately, I w…" at bounding box center [155, 401] width 189 height 17
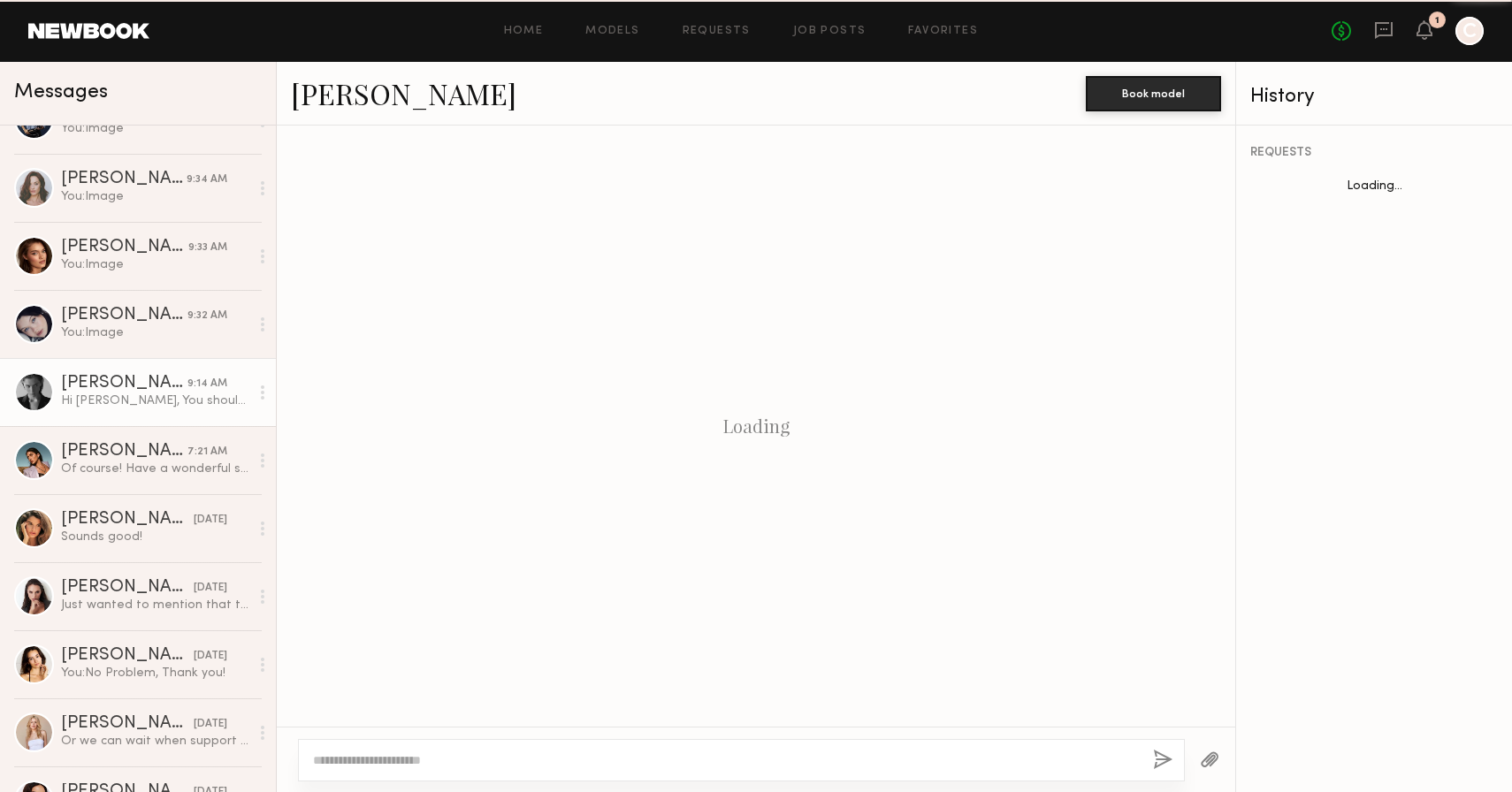
scroll to position [2352, 0]
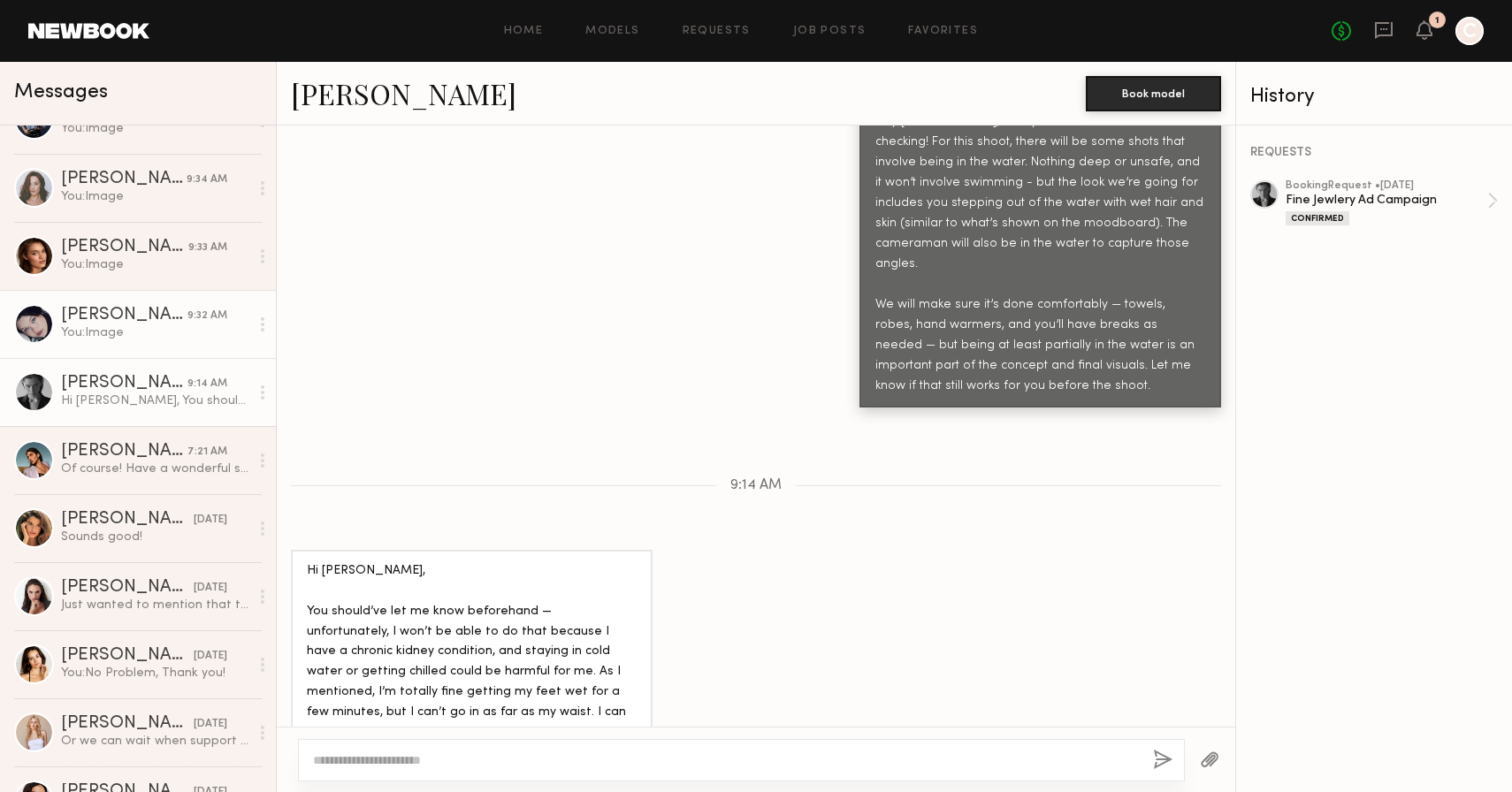
click at [125, 350] on link "Marina F. 9:32 AM You: Image" at bounding box center [137, 323] width 276 height 68
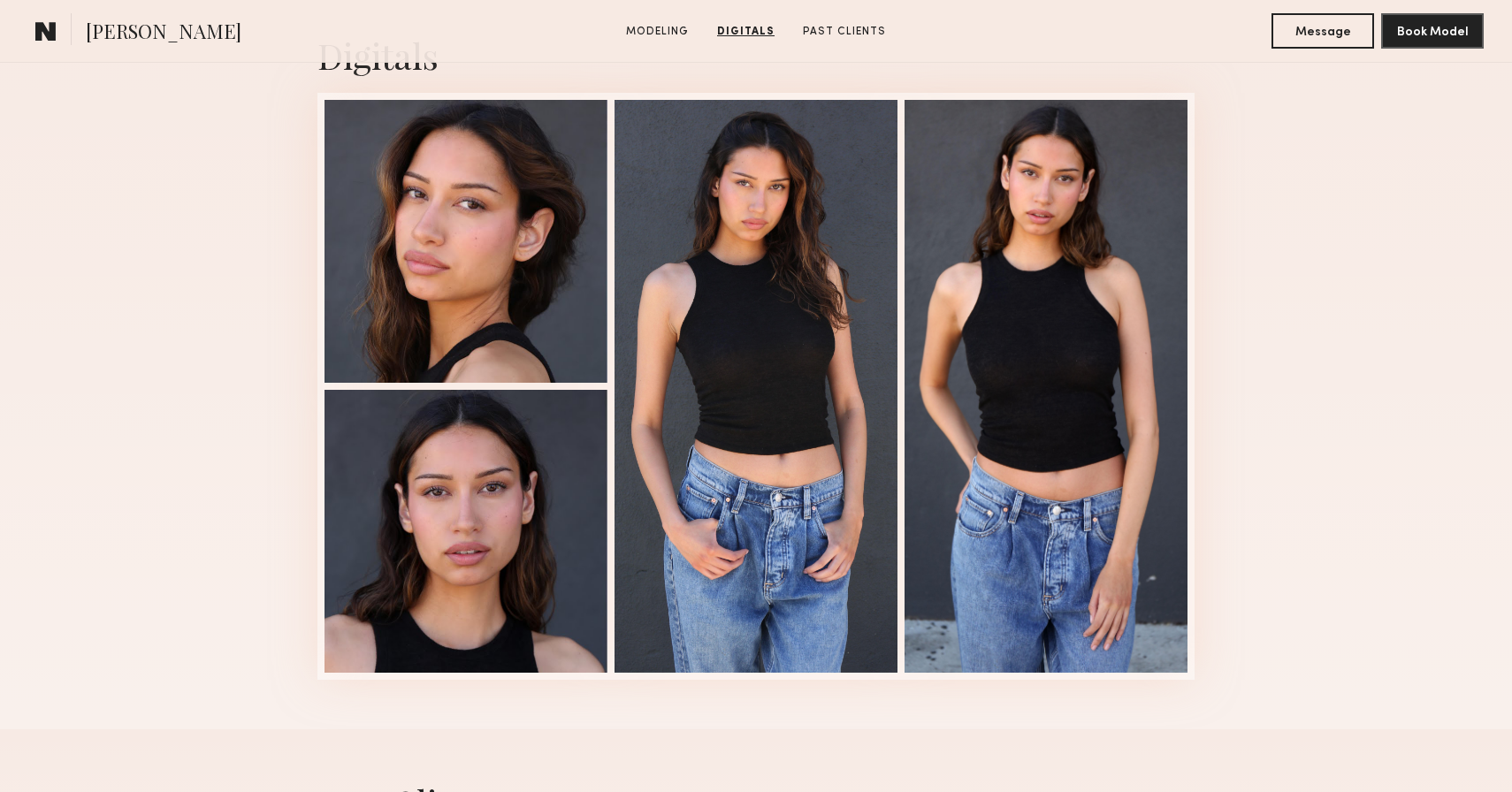
scroll to position [1798, 0]
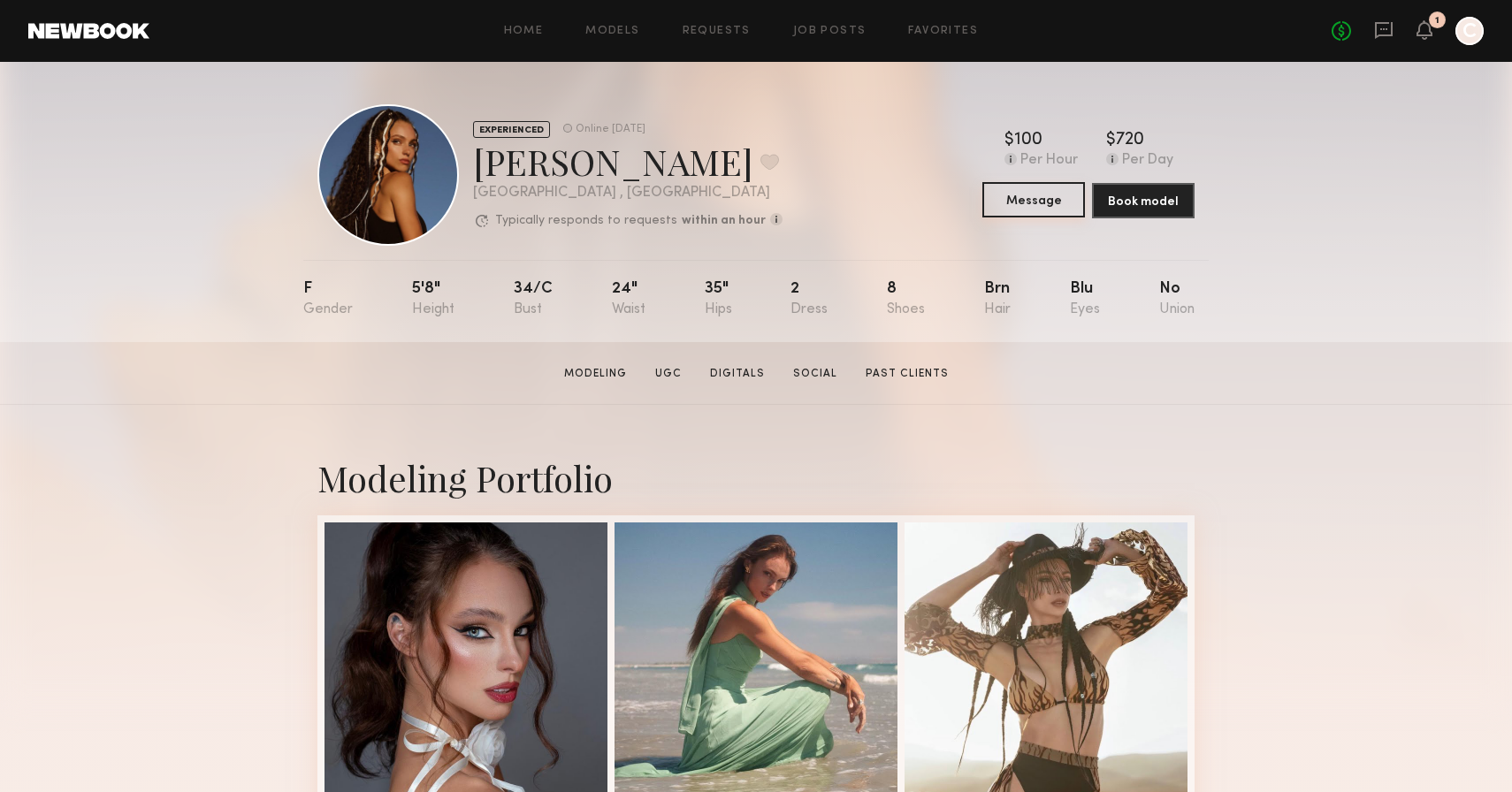
click at [1036, 200] on button "Message" at bounding box center [1034, 200] width 102 height 35
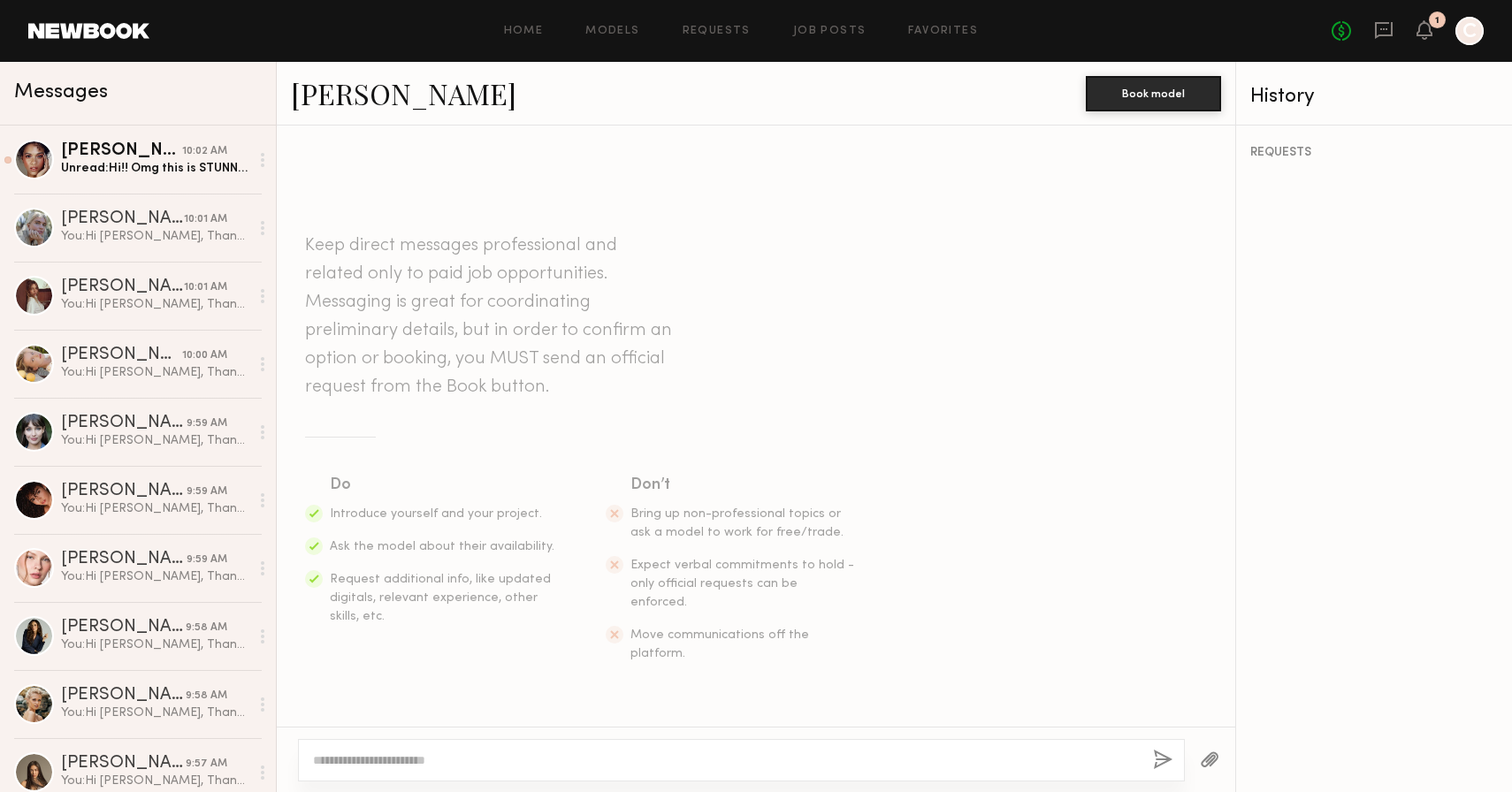
click at [528, 759] on textarea at bounding box center [725, 760] width 826 height 18
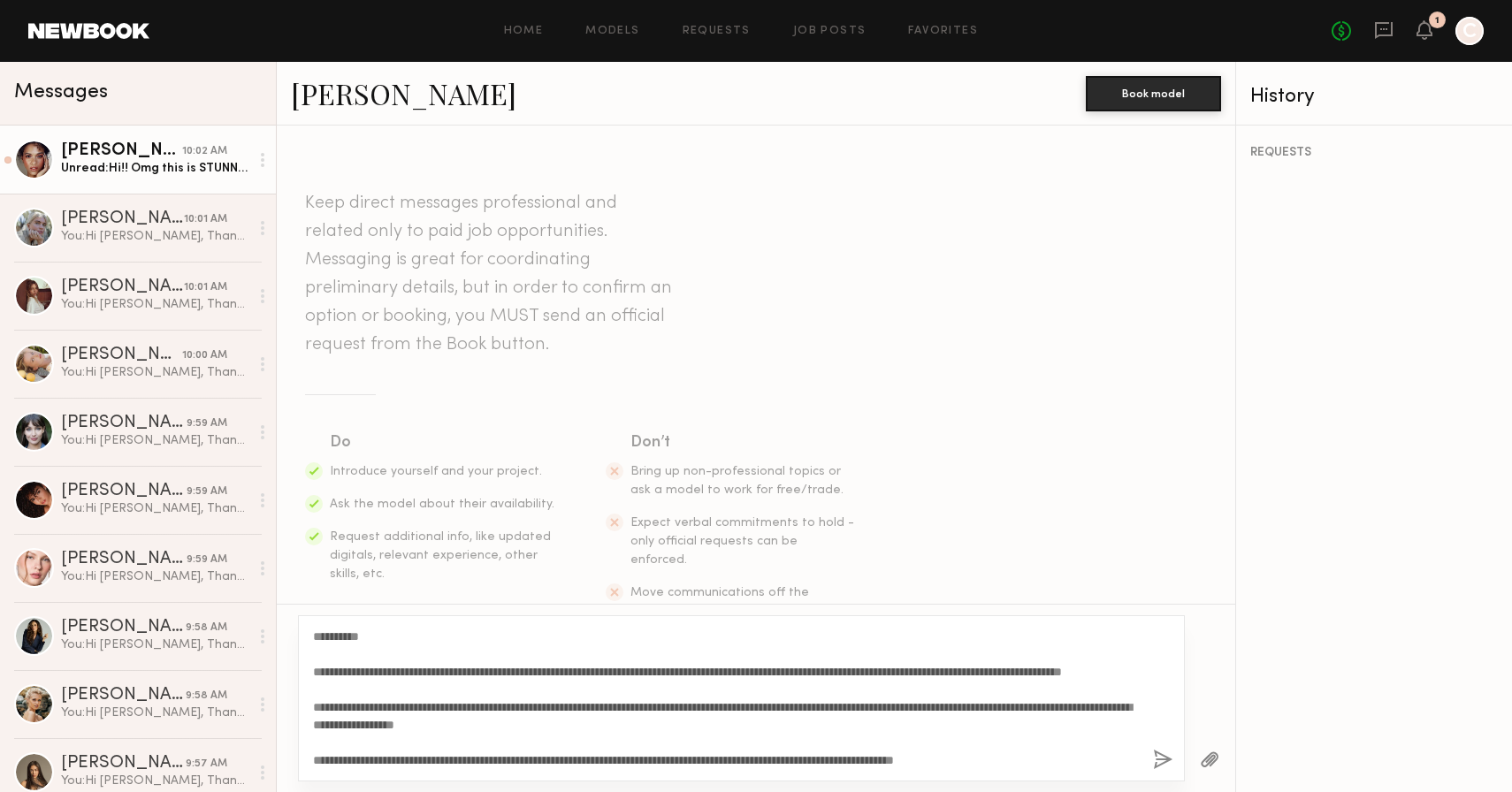
type textarea "**********"
click at [171, 175] on div "Unread: Hi!! Omg this is STUNNING I’m so sorry but I literally landed 30 min ag…" at bounding box center [155, 168] width 189 height 17
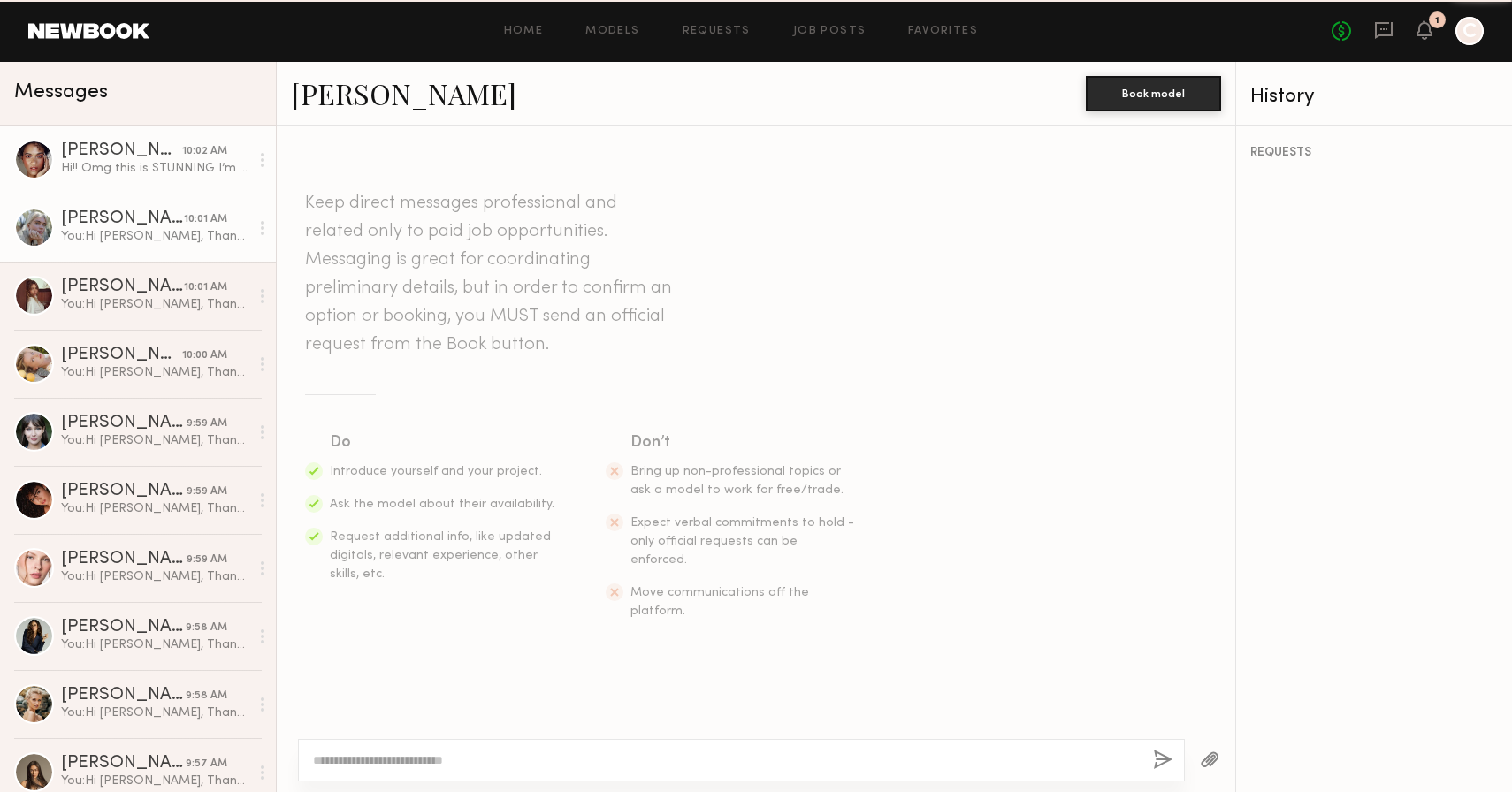
scroll to position [966, 0]
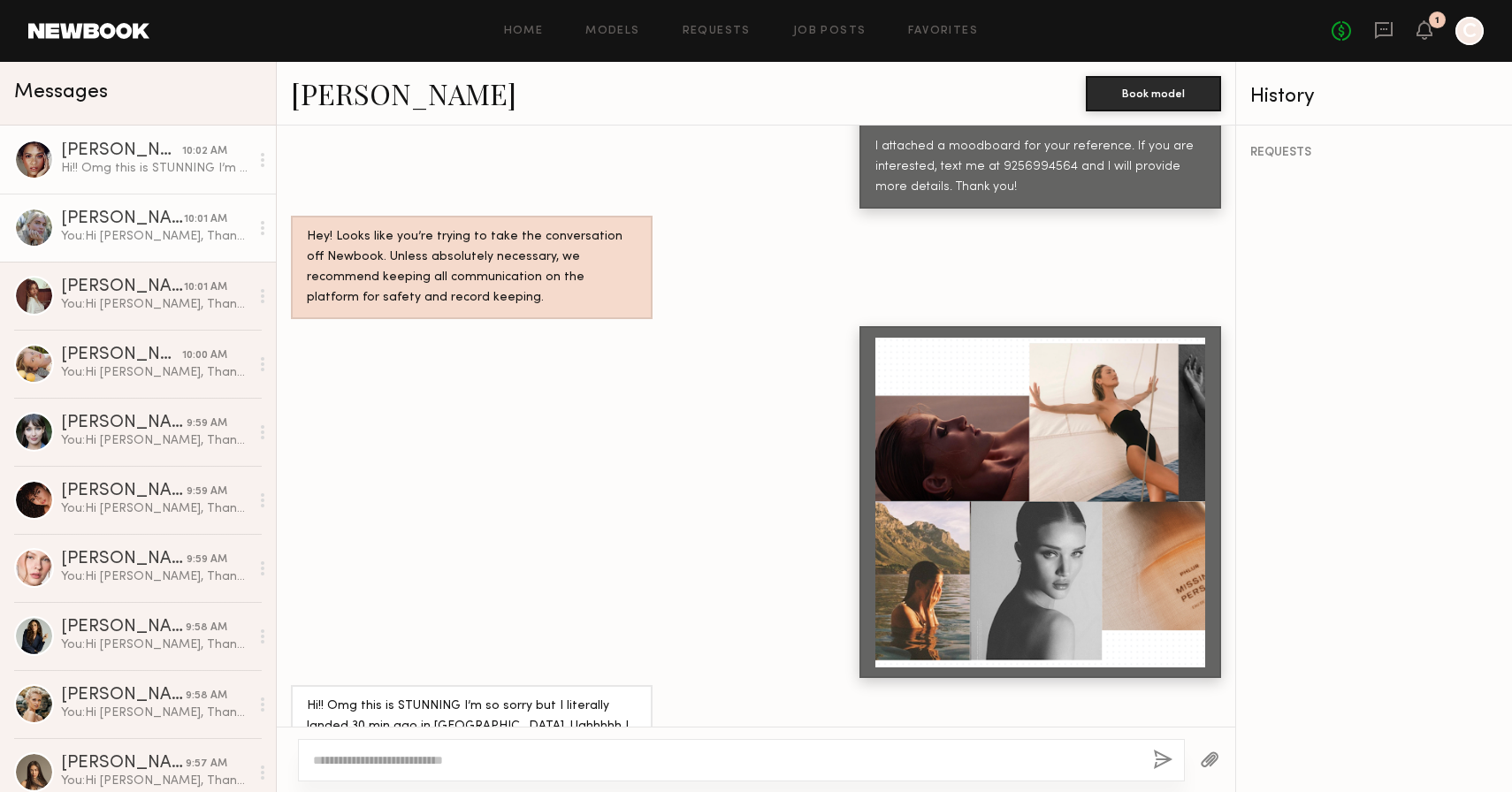
click at [163, 241] on div "You: Hi Katie, Thank you for applying for the fine jewelry shoot. I wanted to r…" at bounding box center [155, 237] width 189 height 17
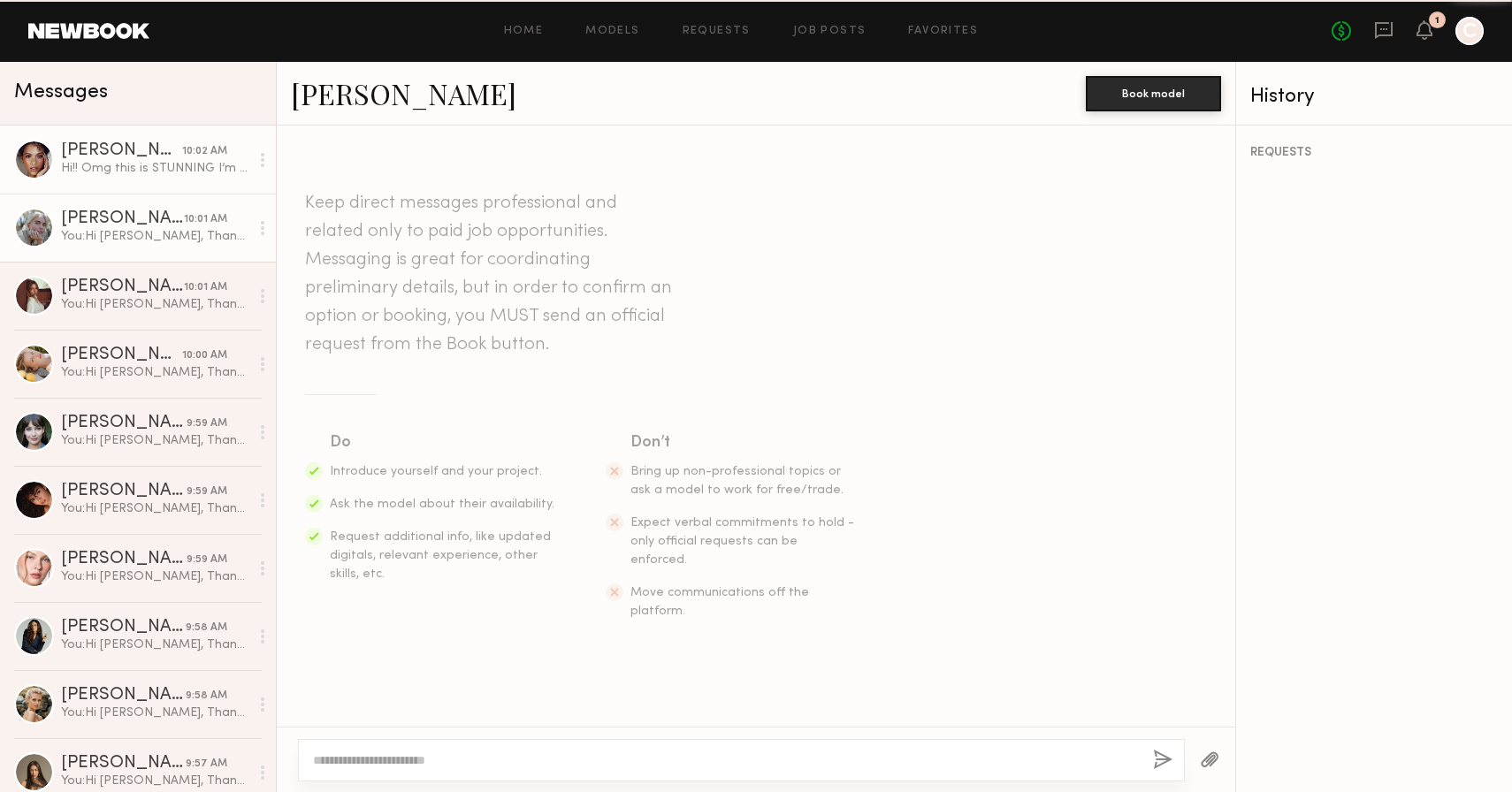
scroll to position [516, 0]
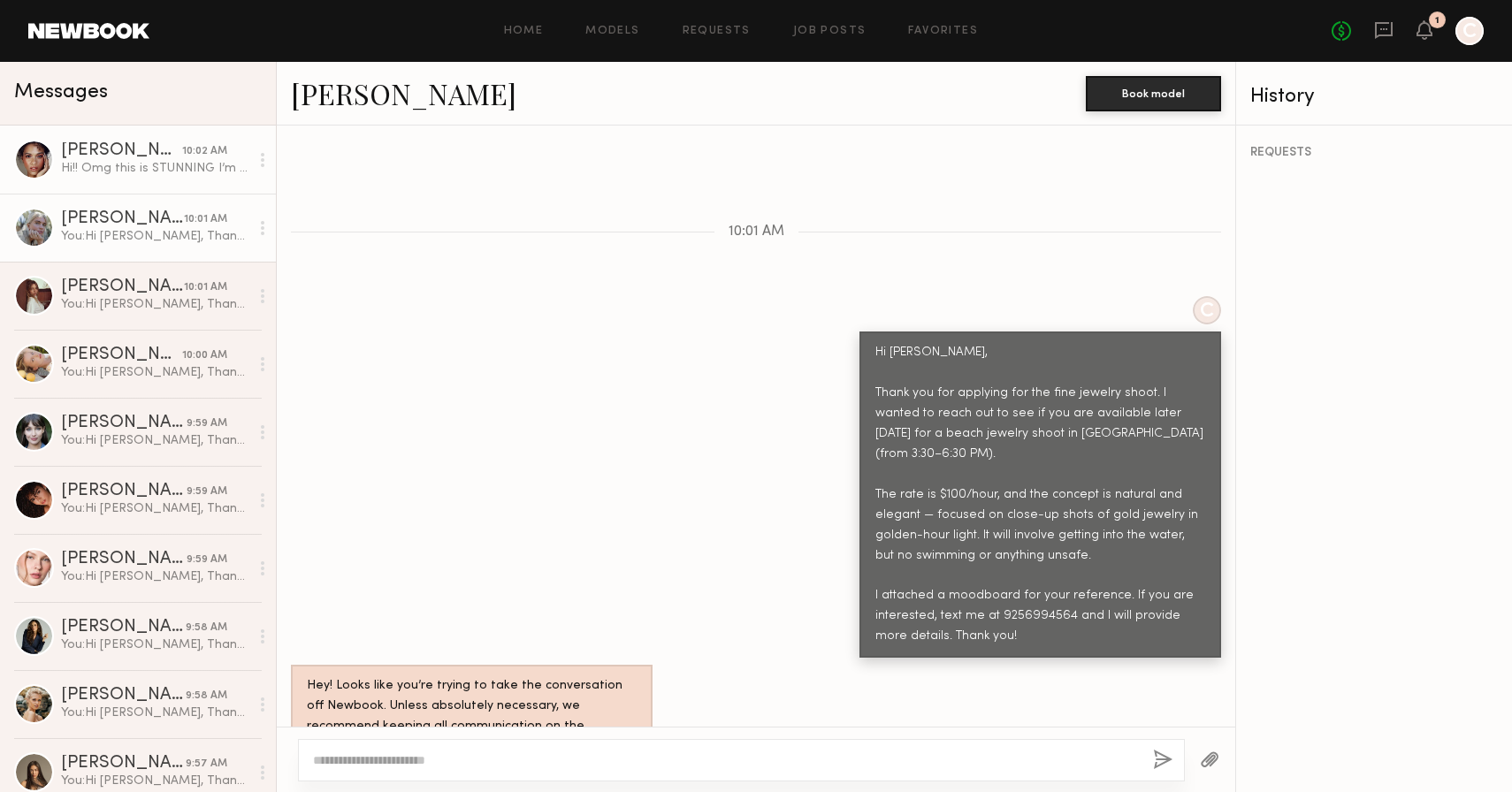
click at [177, 172] on div "Hi!! Omg this is STUNNING I’m so sorry but I literally landed 30 min ago in [GE…" at bounding box center [155, 168] width 189 height 17
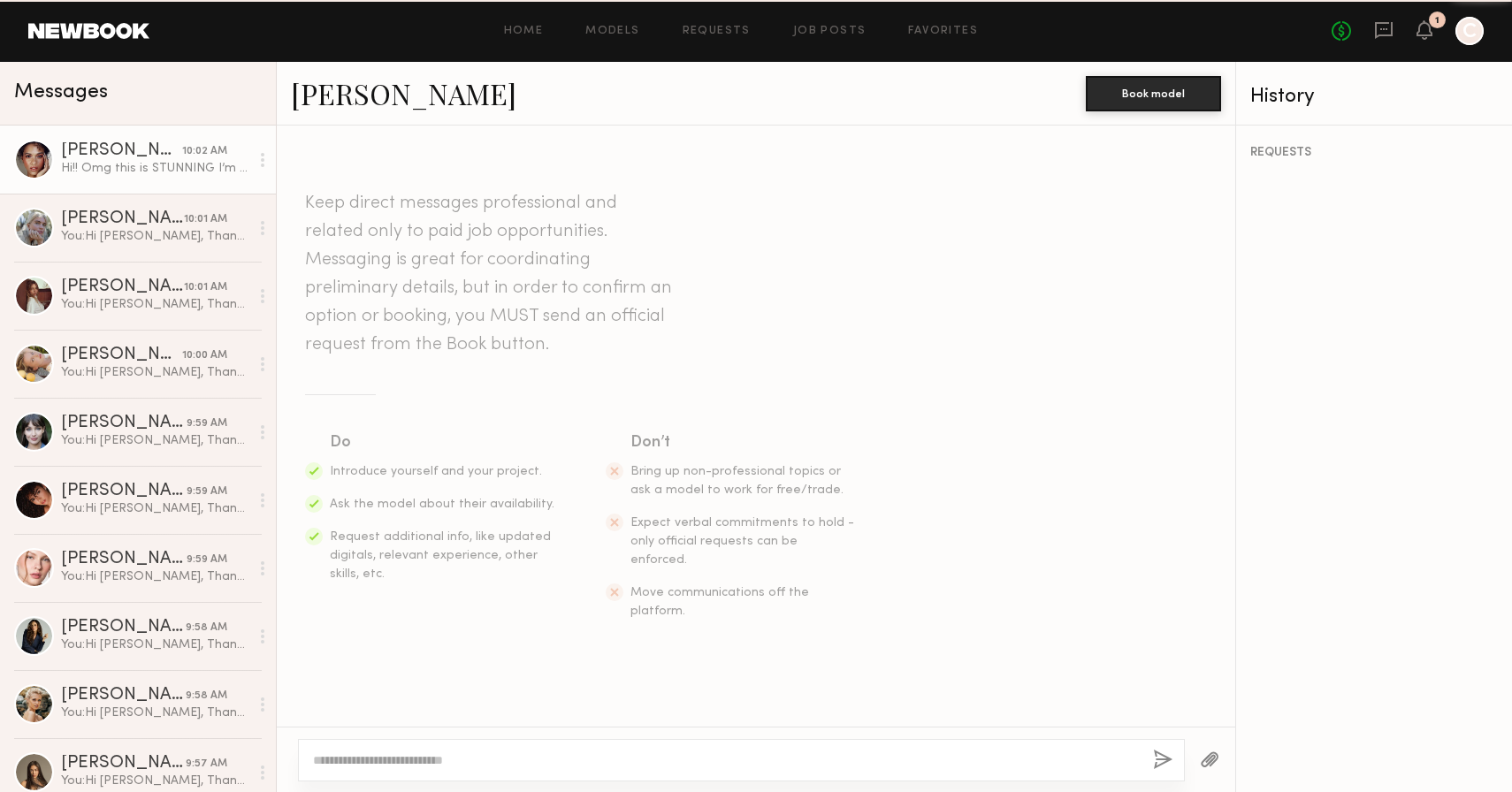
scroll to position [966, 0]
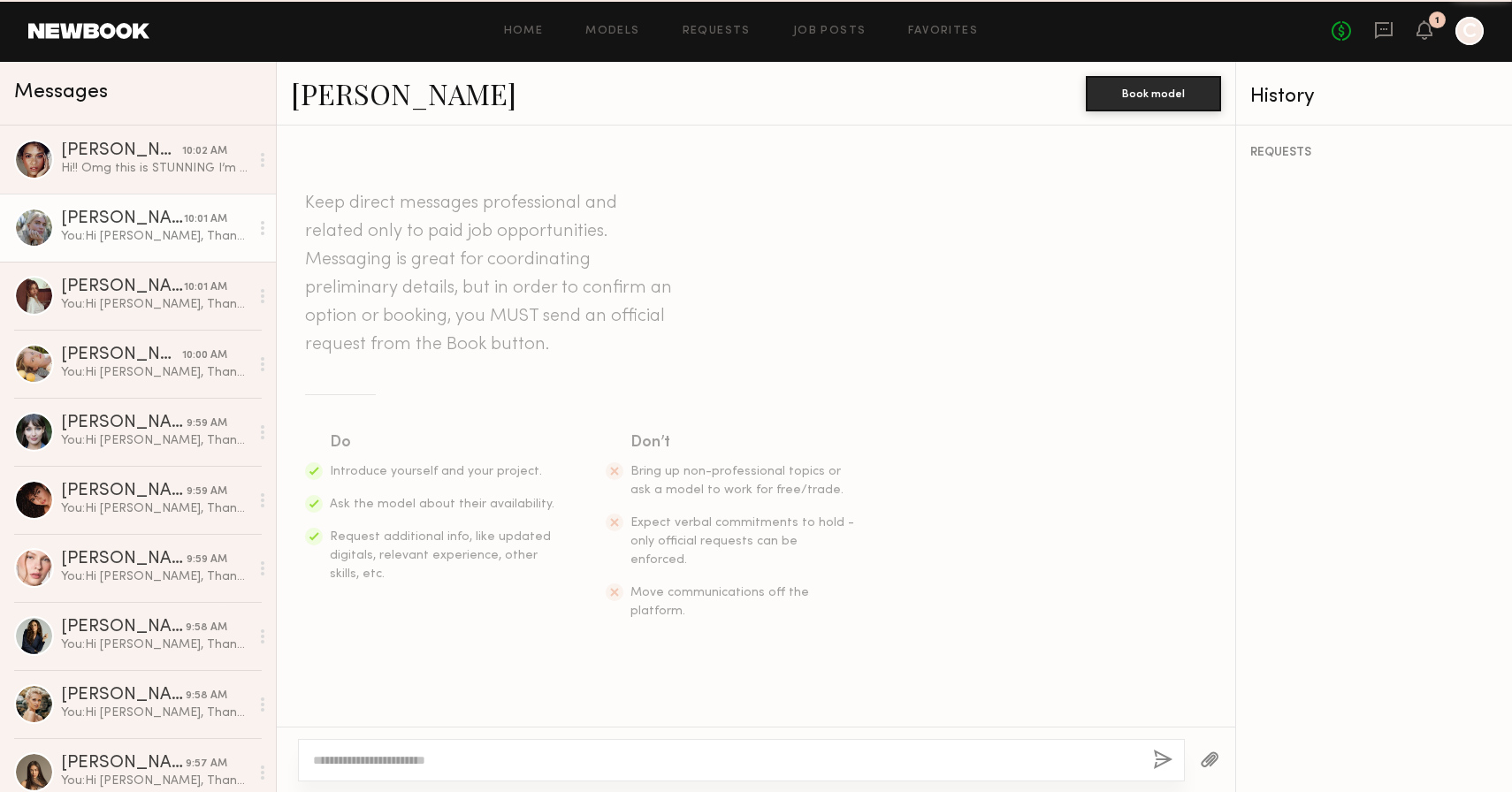
scroll to position [516, 0]
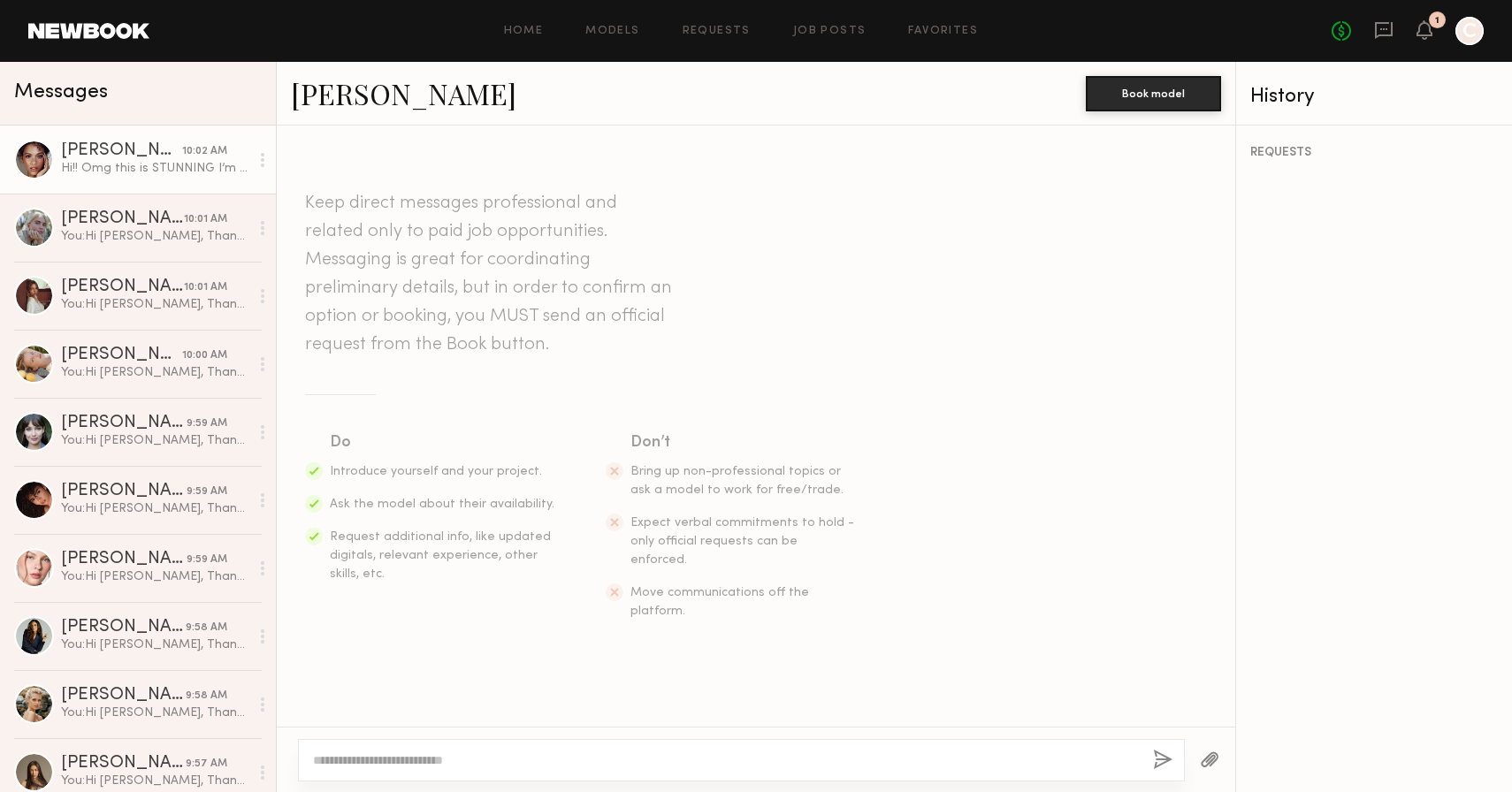
scroll to position [966, 0]
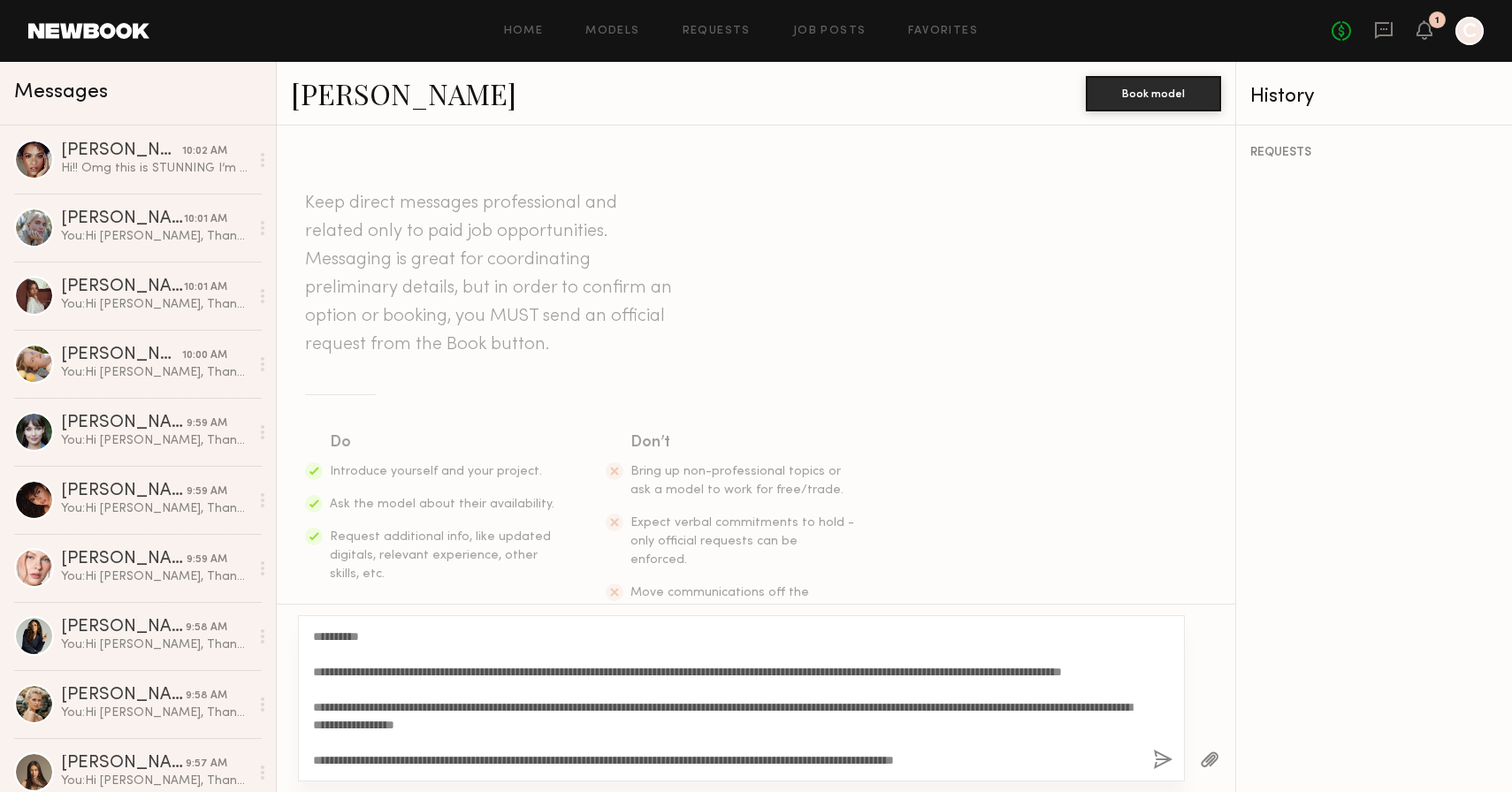
drag, startPoint x: 363, startPoint y: 634, endPoint x: 329, endPoint y: 634, distance: 34.0
click at [329, 634] on textarea "**********" at bounding box center [725, 698] width 826 height 141
click at [392, 723] on textarea "**********" at bounding box center [725, 698] width 826 height 141
type textarea "**********"
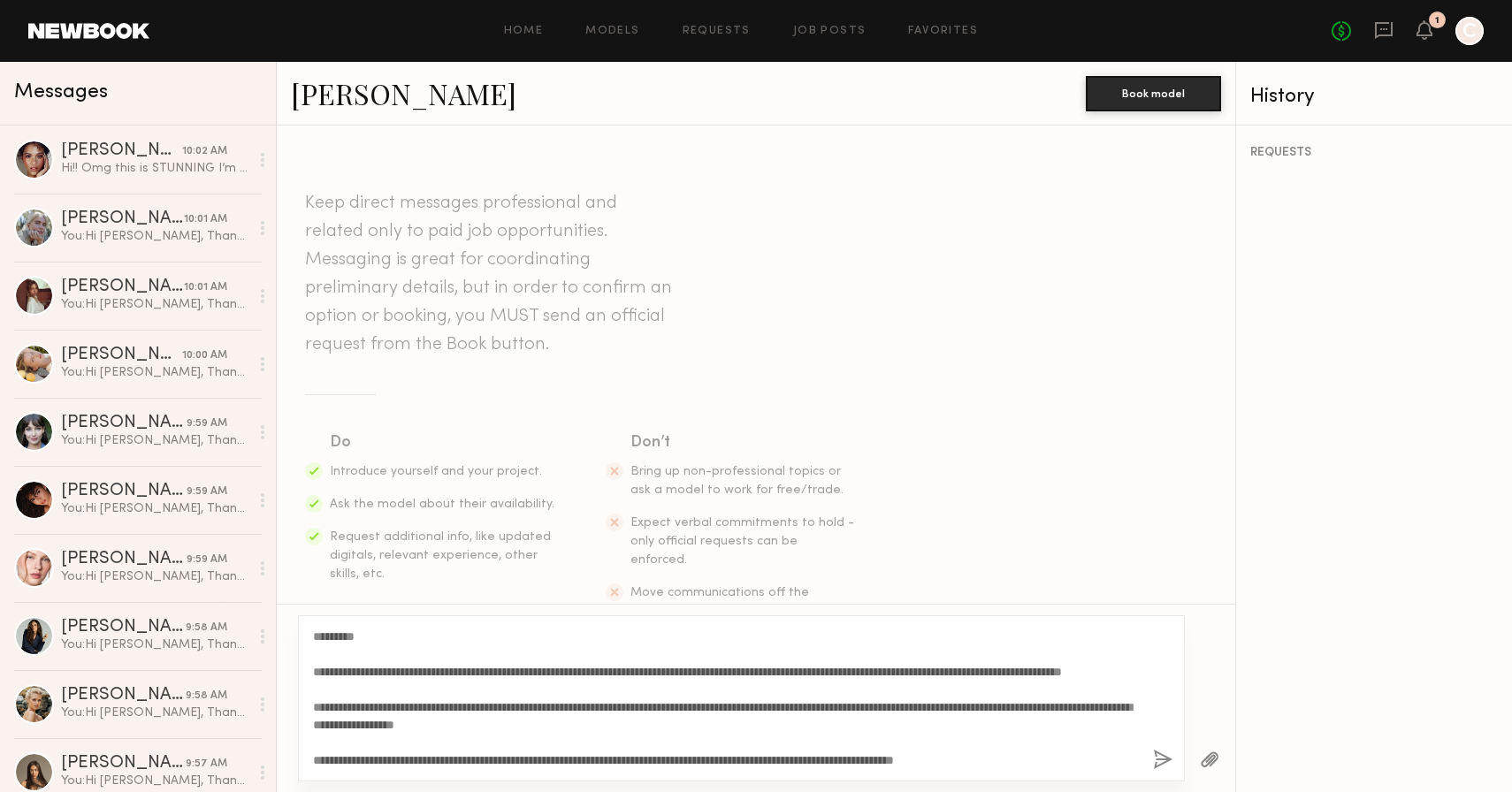
click at [1167, 750] on button "button" at bounding box center [1163, 760] width 20 height 22
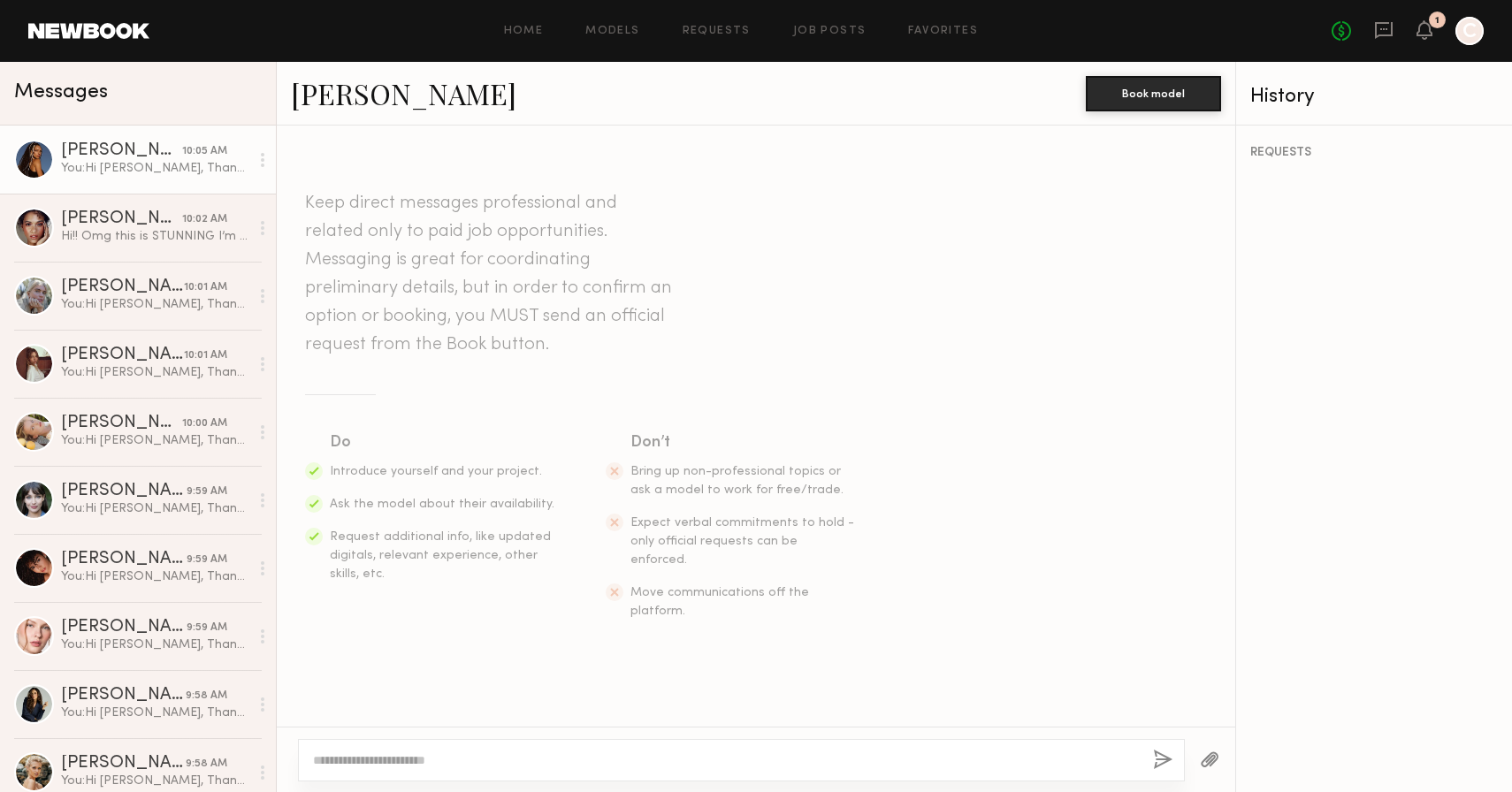
scroll to position [0, 0]
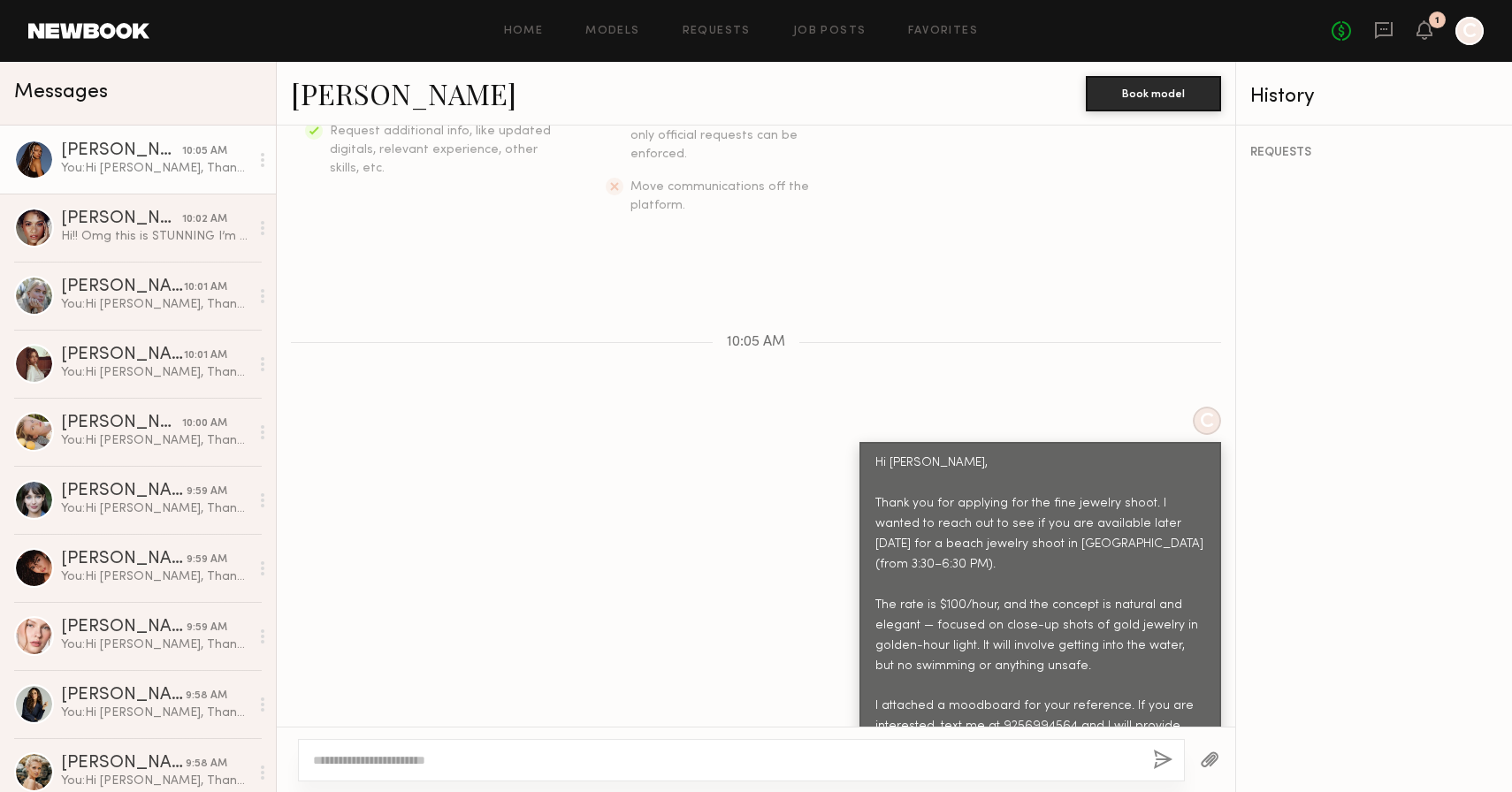
click at [1218, 760] on button "button" at bounding box center [1209, 760] width 20 height 22
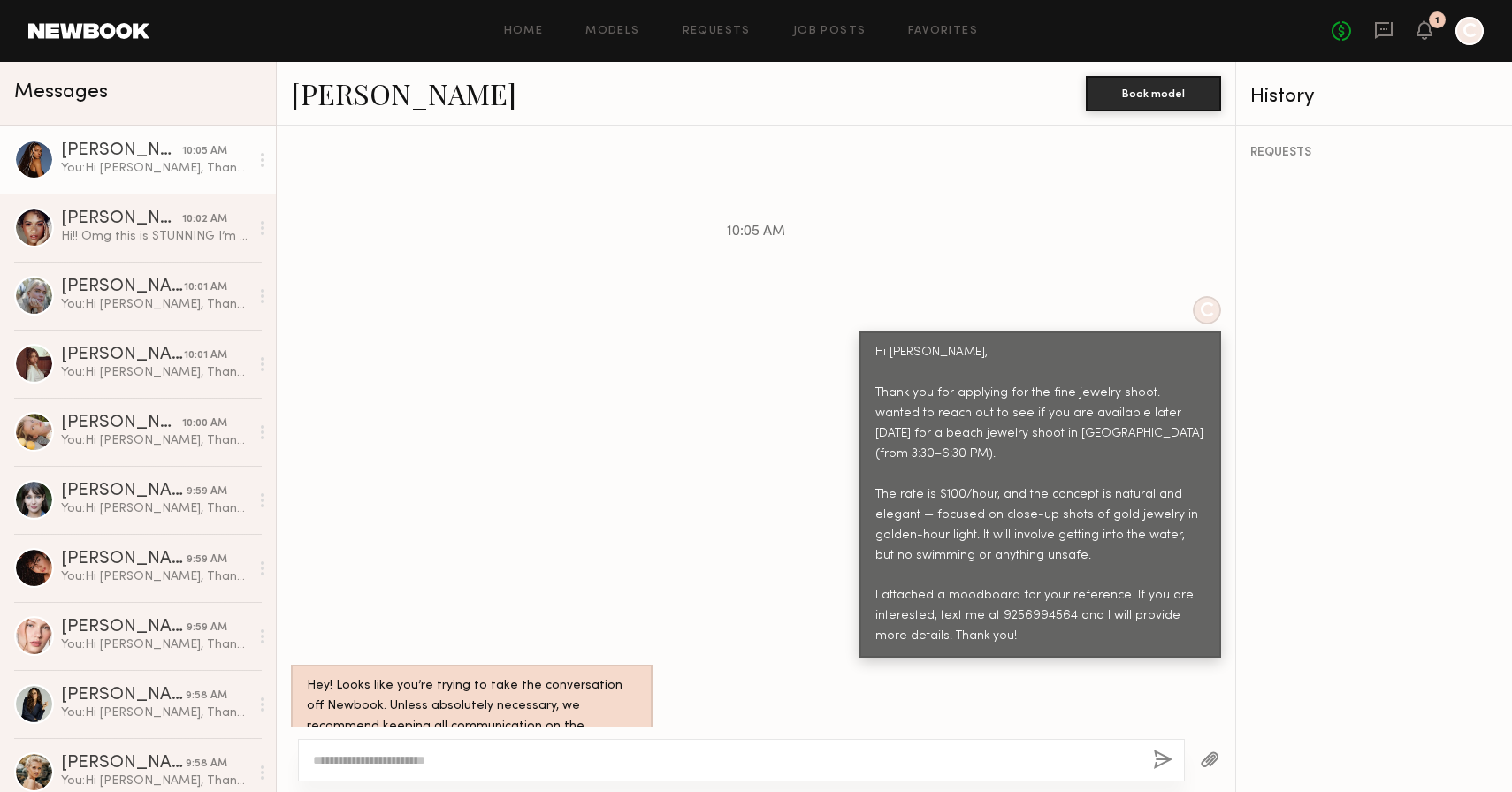
scroll to position [876, 0]
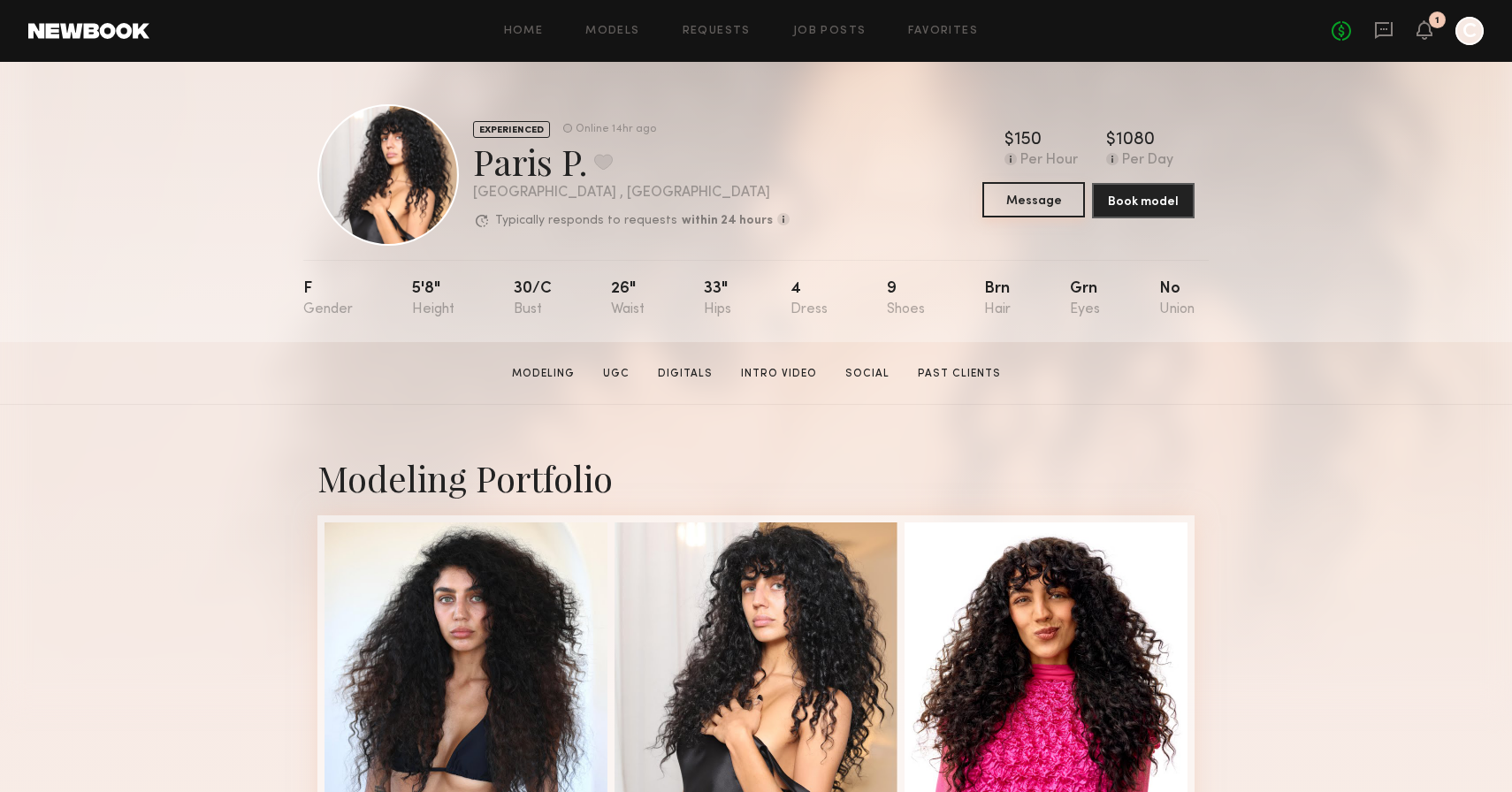
click at [1046, 199] on button "Message" at bounding box center [1034, 200] width 102 height 35
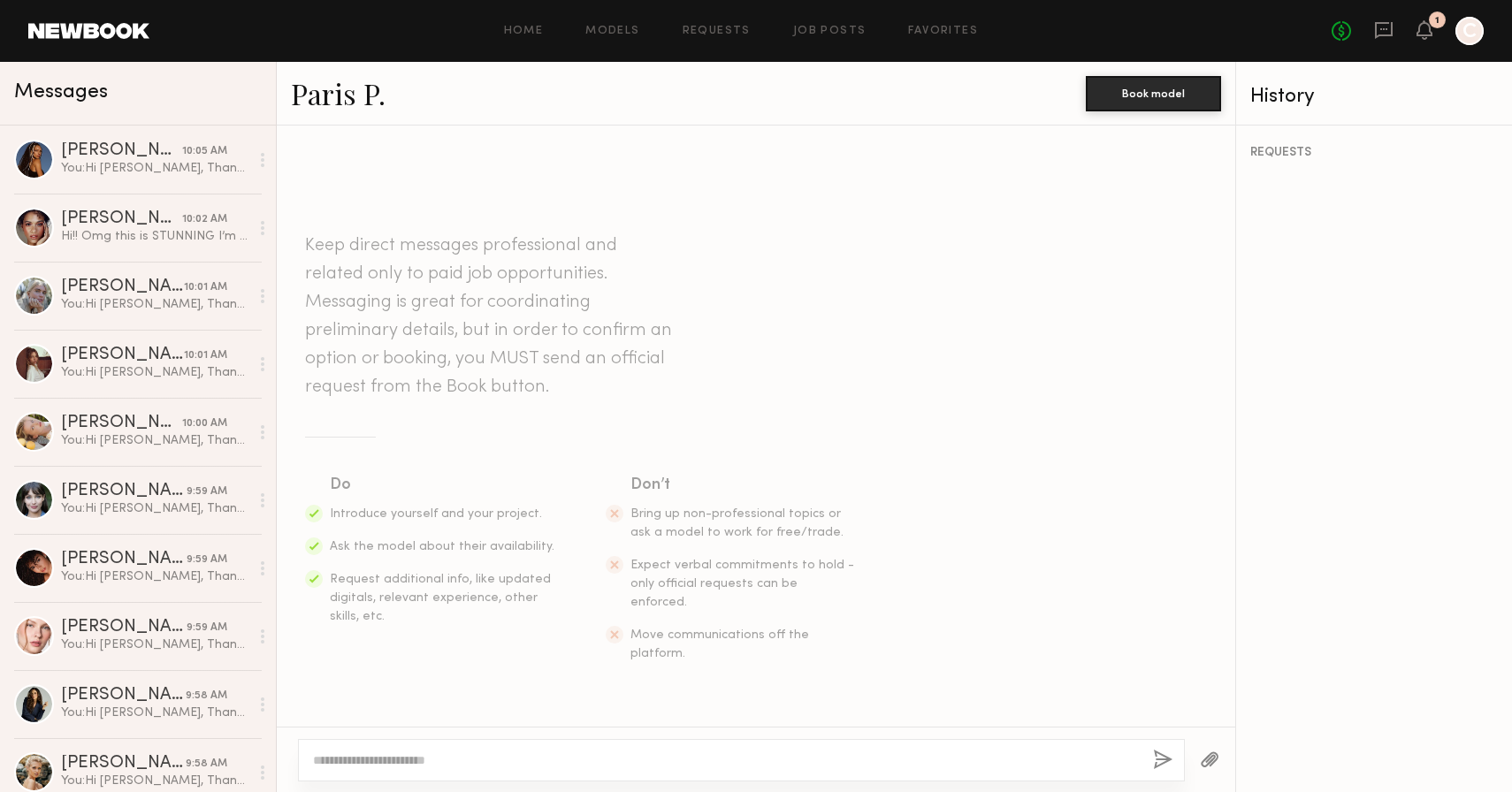
click at [509, 760] on textarea at bounding box center [725, 760] width 826 height 18
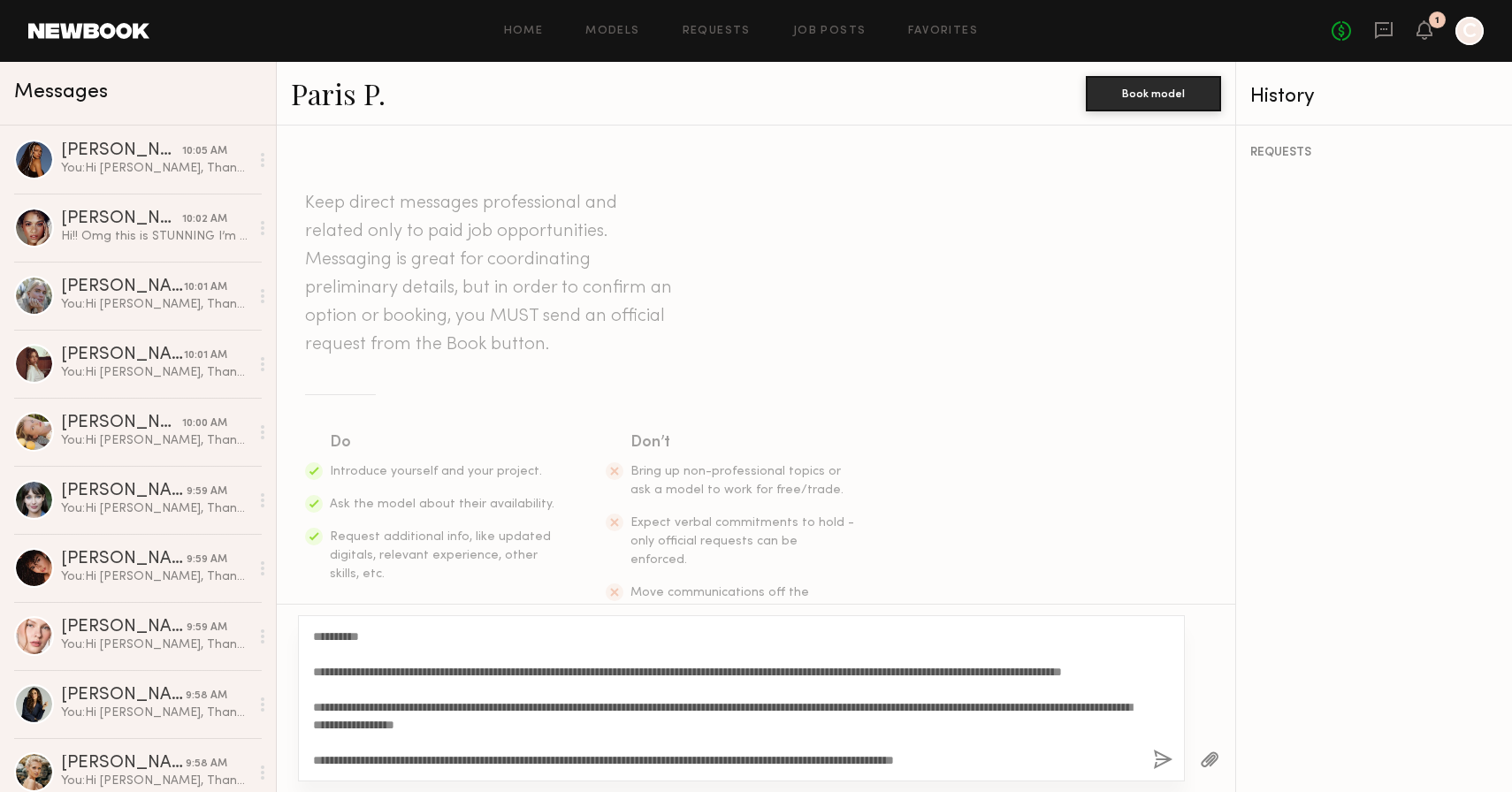
drag, startPoint x: 362, startPoint y: 634, endPoint x: 330, endPoint y: 634, distance: 32.0
click at [330, 634] on textarea "**********" at bounding box center [725, 698] width 826 height 141
type textarea "**********"
click at [1164, 760] on button "button" at bounding box center [1163, 760] width 20 height 22
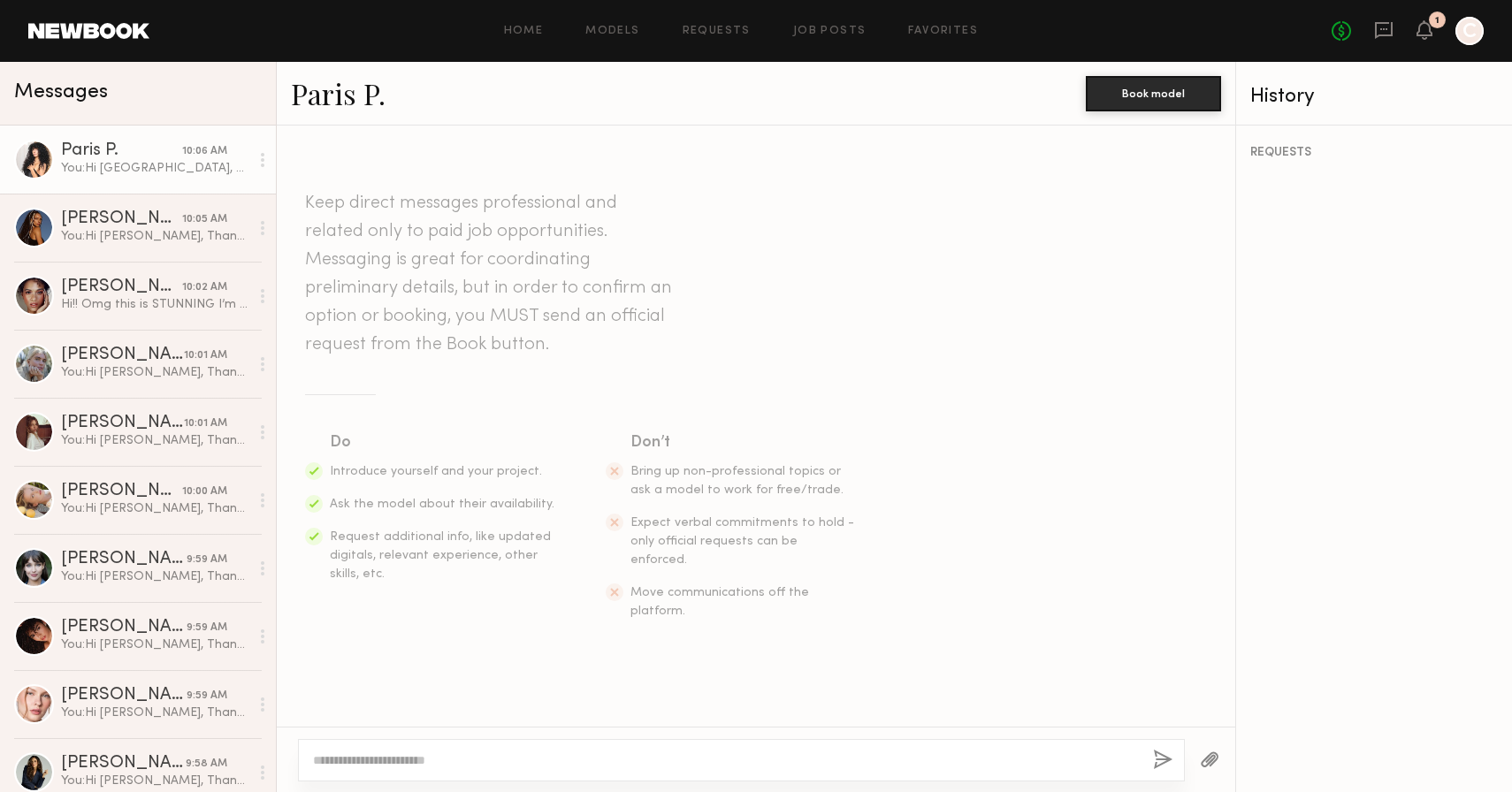
scroll to position [0, 0]
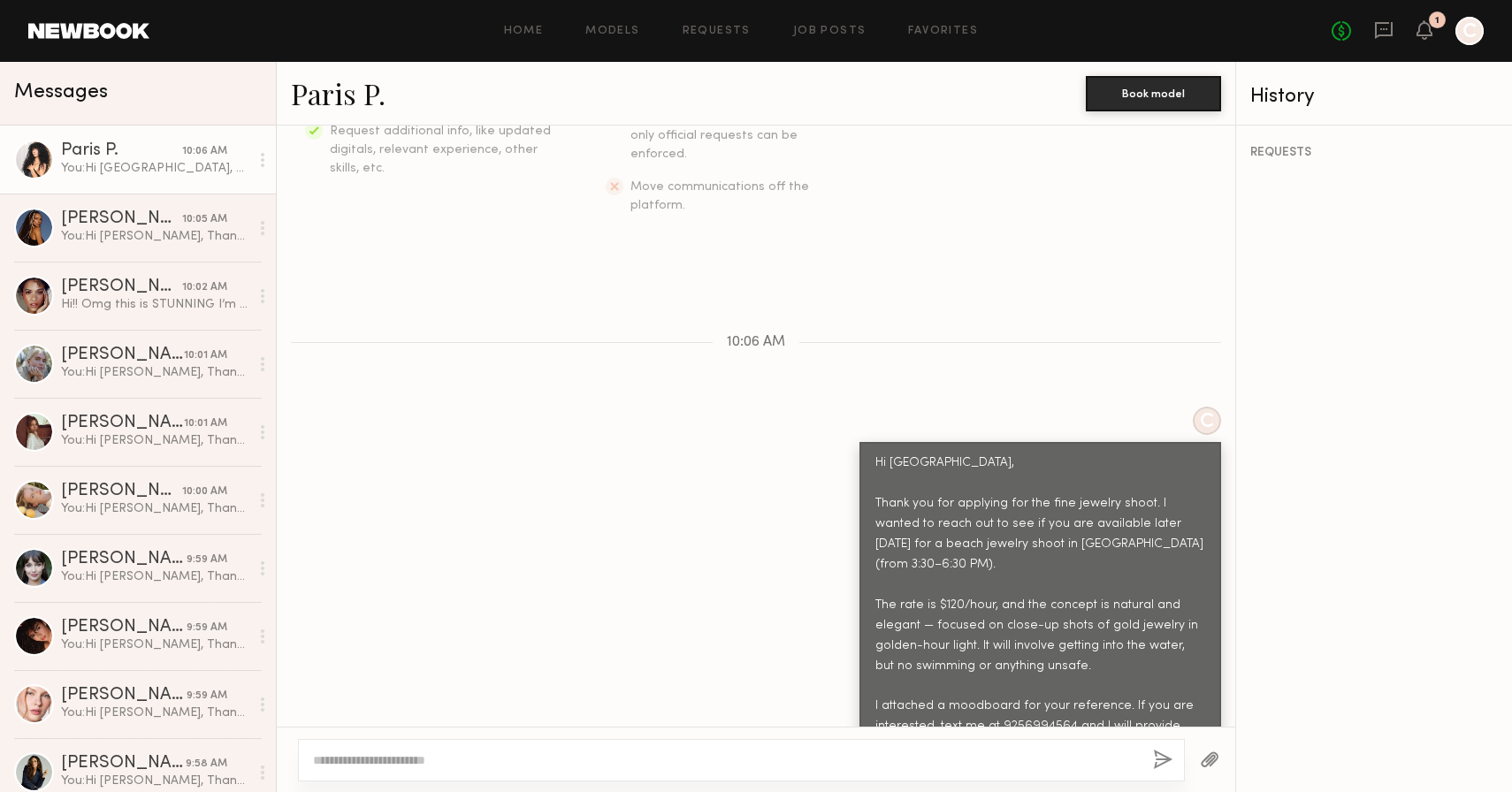
click at [1203, 760] on button "button" at bounding box center [1209, 760] width 20 height 22
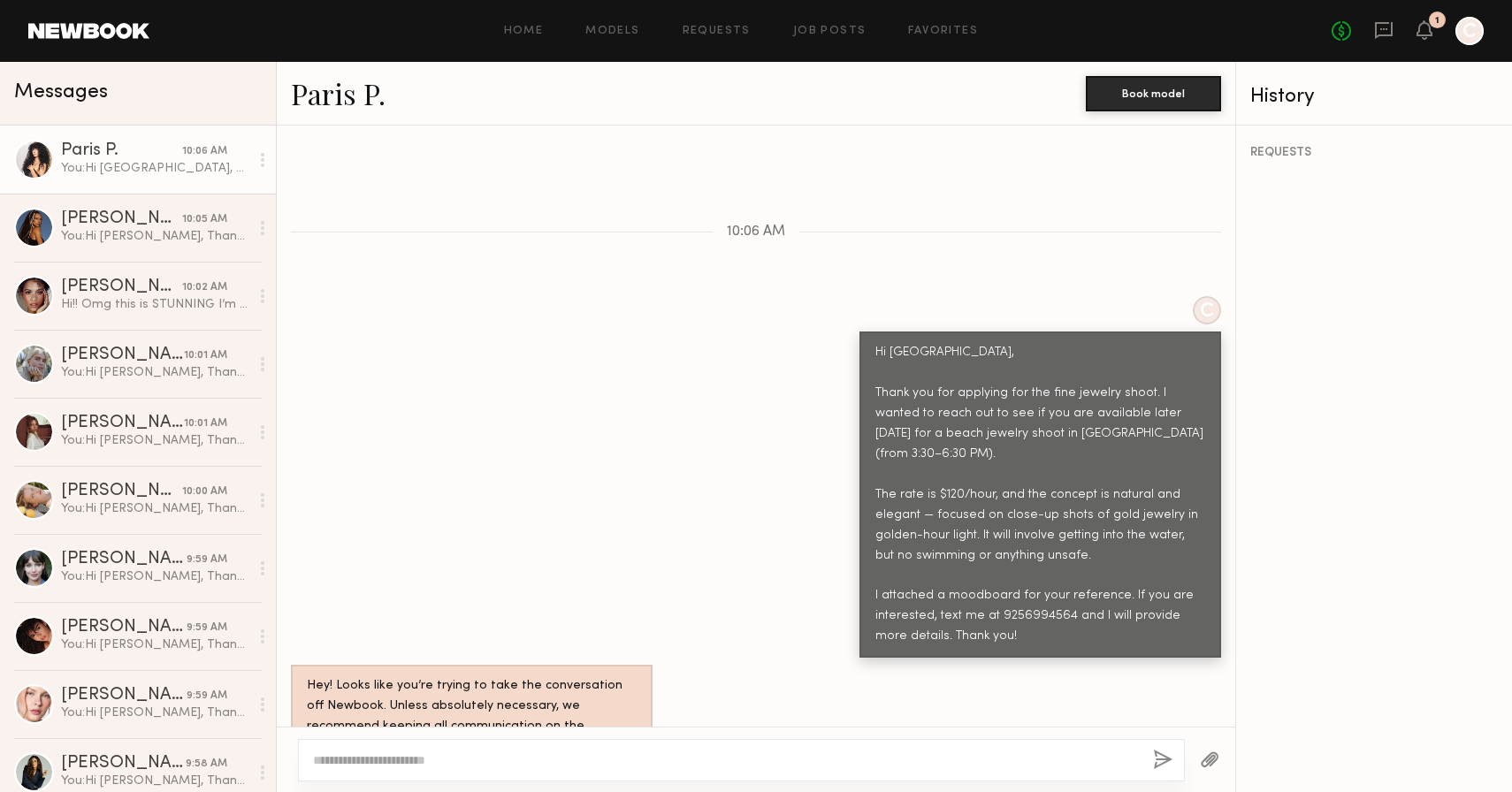
scroll to position [876, 0]
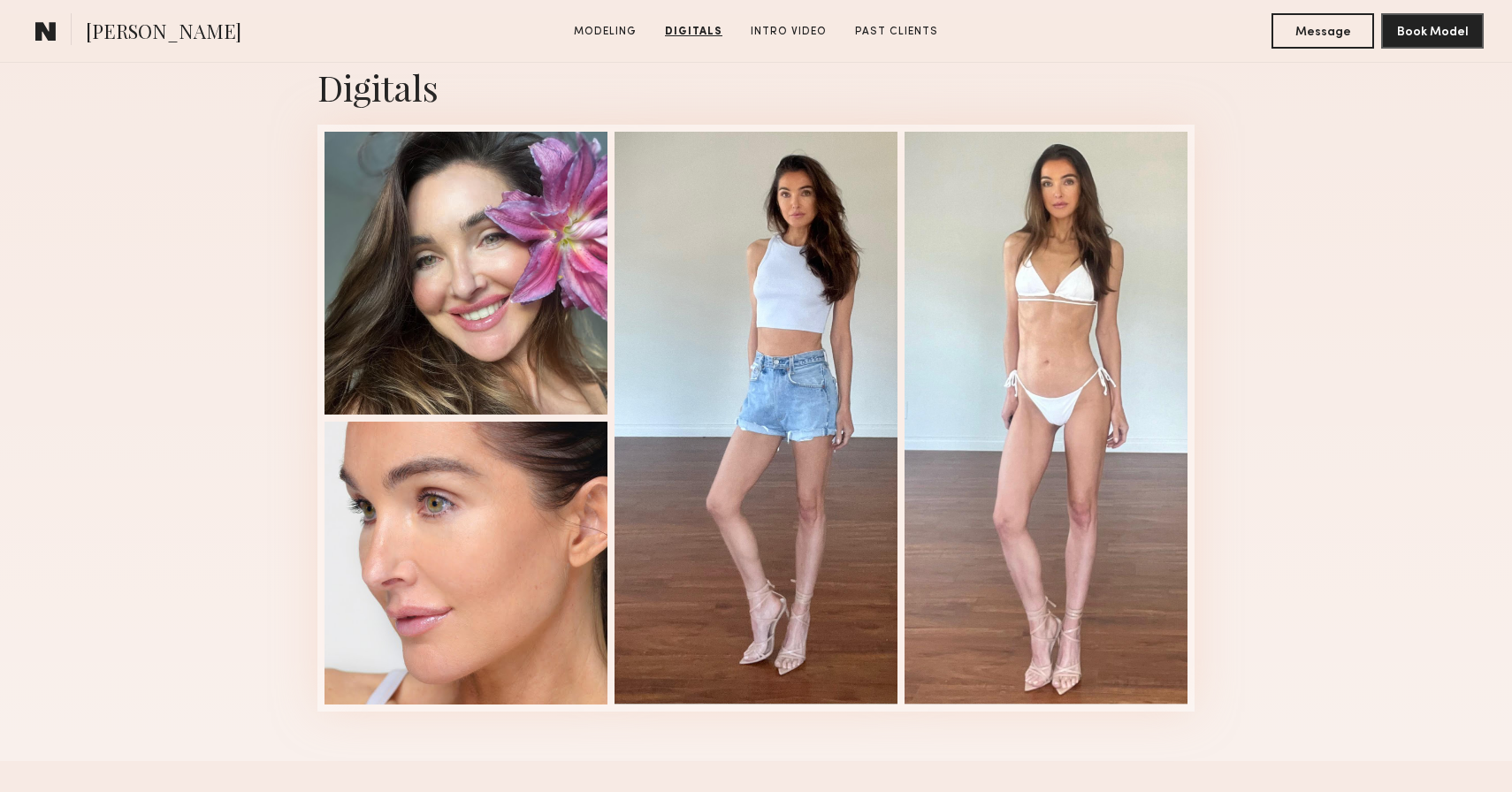
scroll to position [1808, 0]
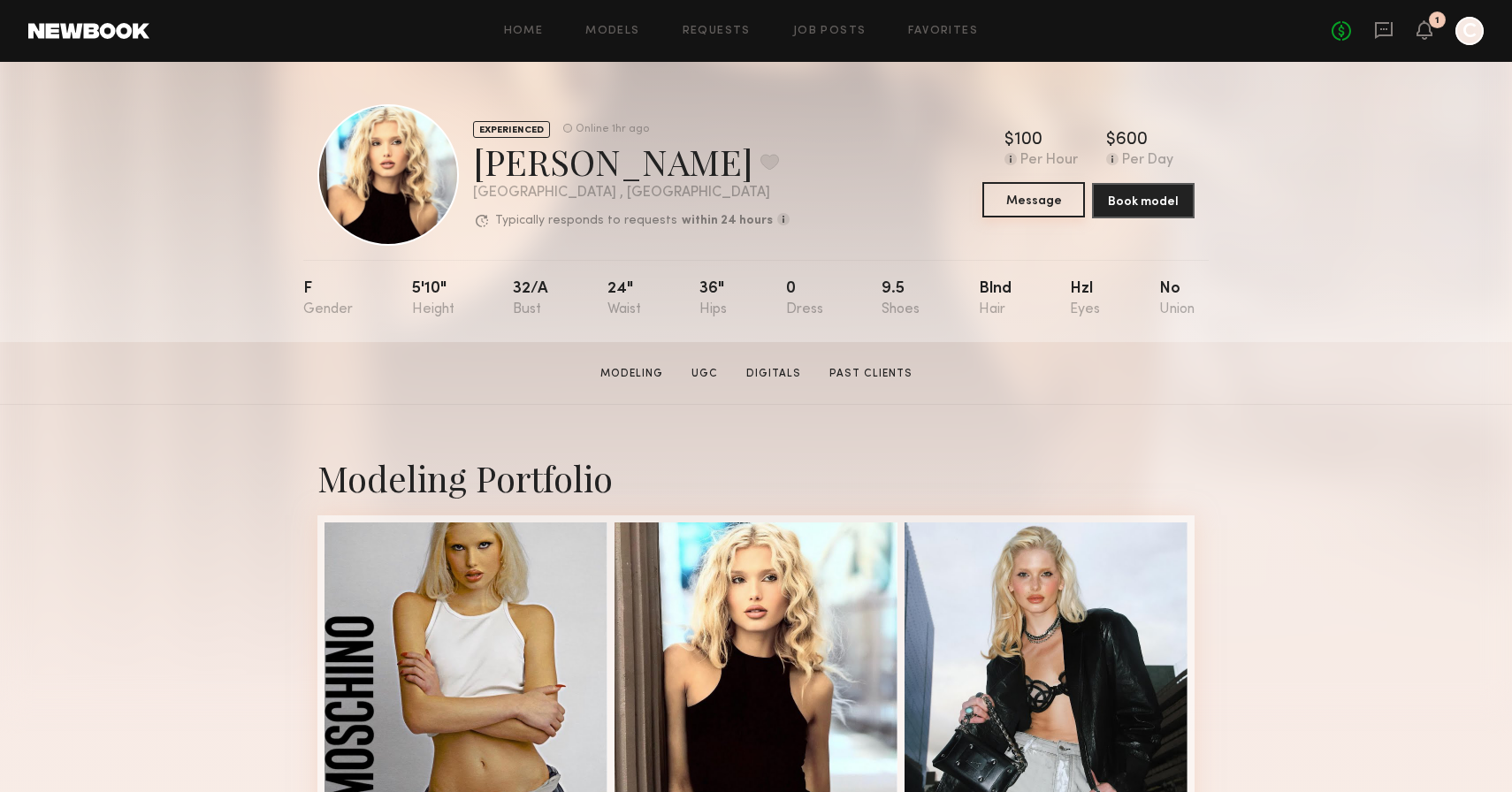
click at [1018, 205] on button "Message" at bounding box center [1034, 200] width 102 height 35
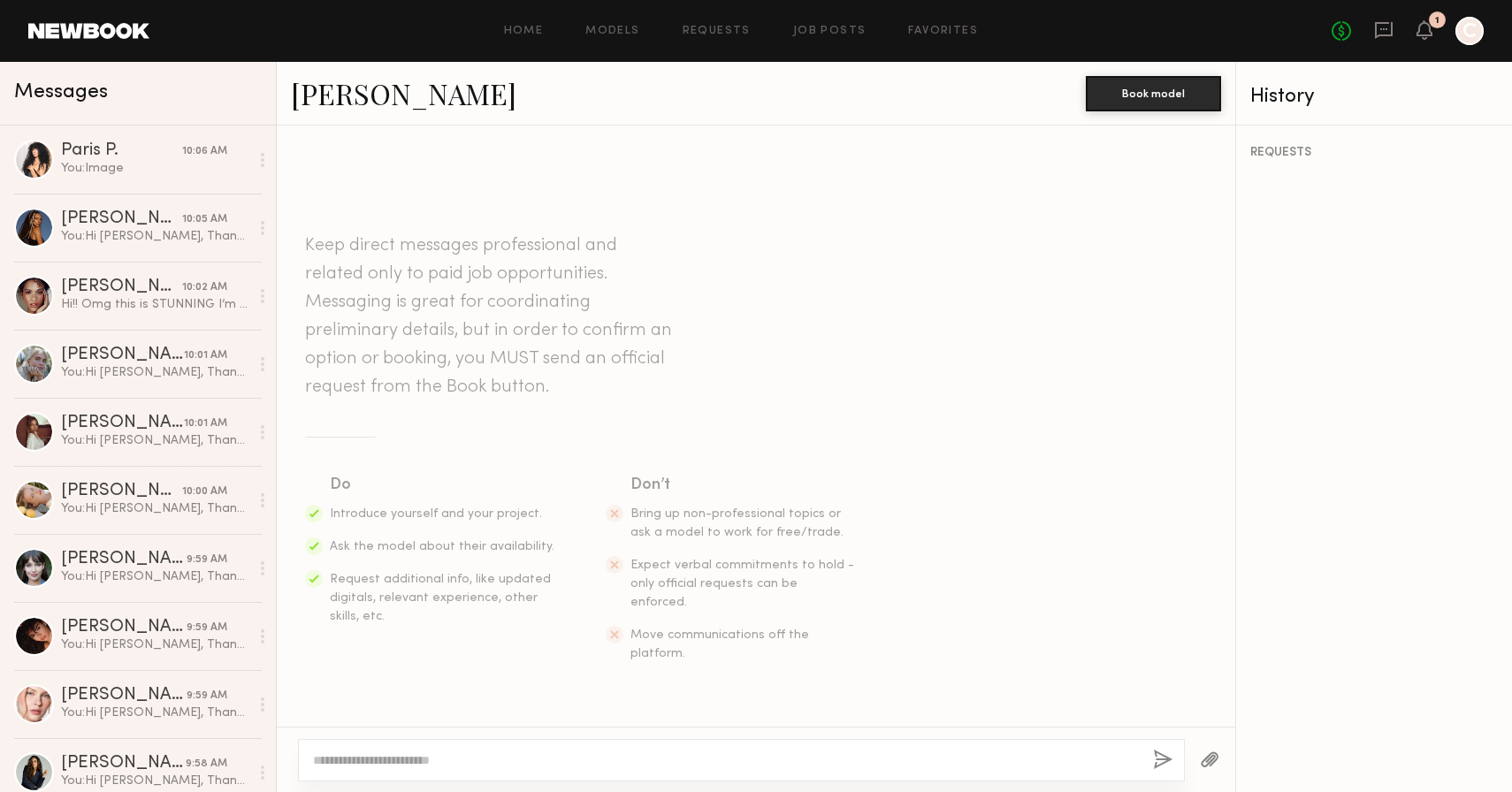
click at [477, 762] on textarea at bounding box center [725, 760] width 826 height 18
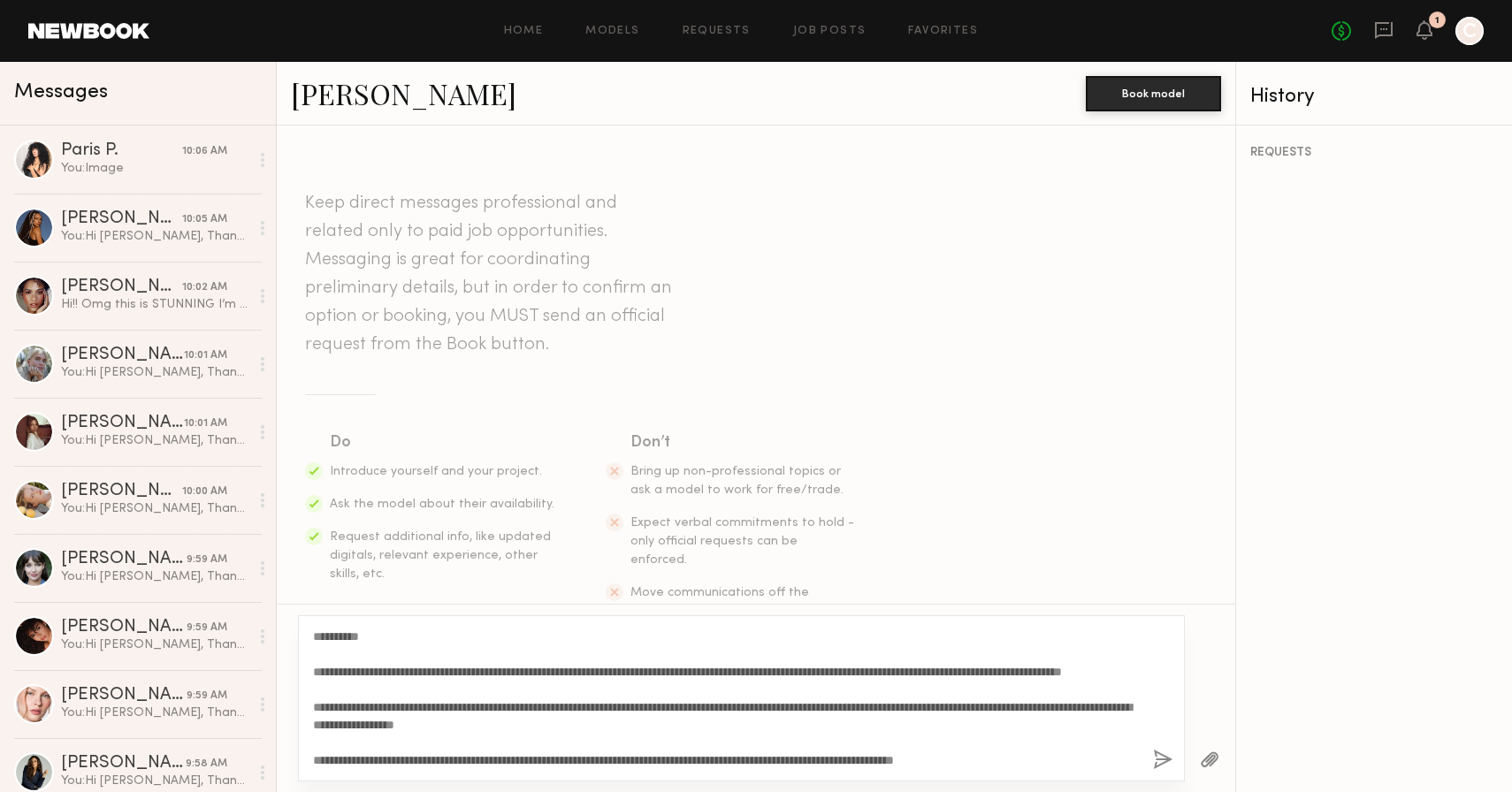
click at [393, 721] on textarea "**********" at bounding box center [725, 698] width 826 height 141
drag, startPoint x: 362, startPoint y: 633, endPoint x: 328, endPoint y: 631, distance: 34.1
click at [328, 631] on textarea "**********" at bounding box center [725, 698] width 826 height 141
type textarea "**********"
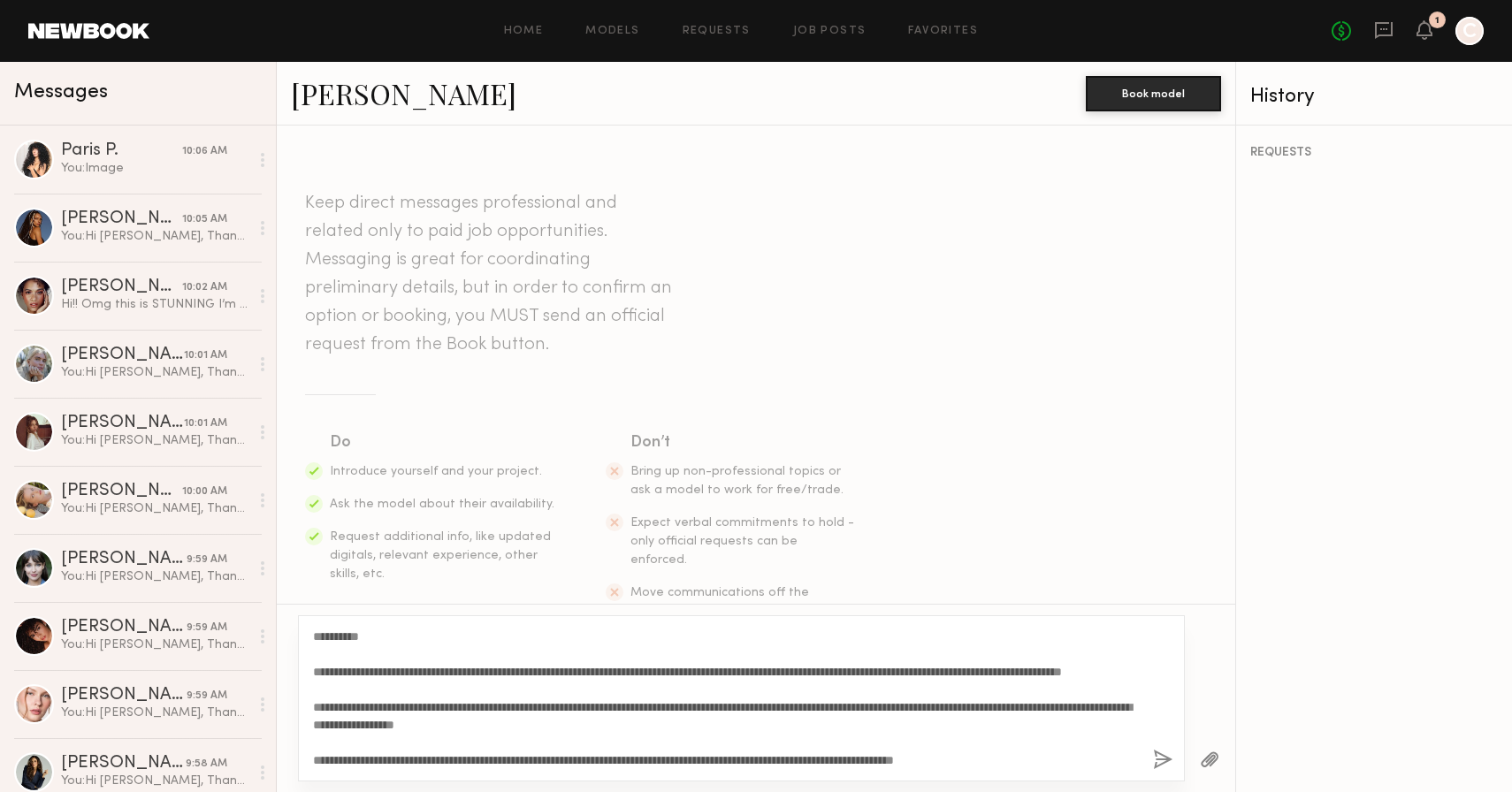
click at [1158, 753] on button "button" at bounding box center [1163, 760] width 20 height 22
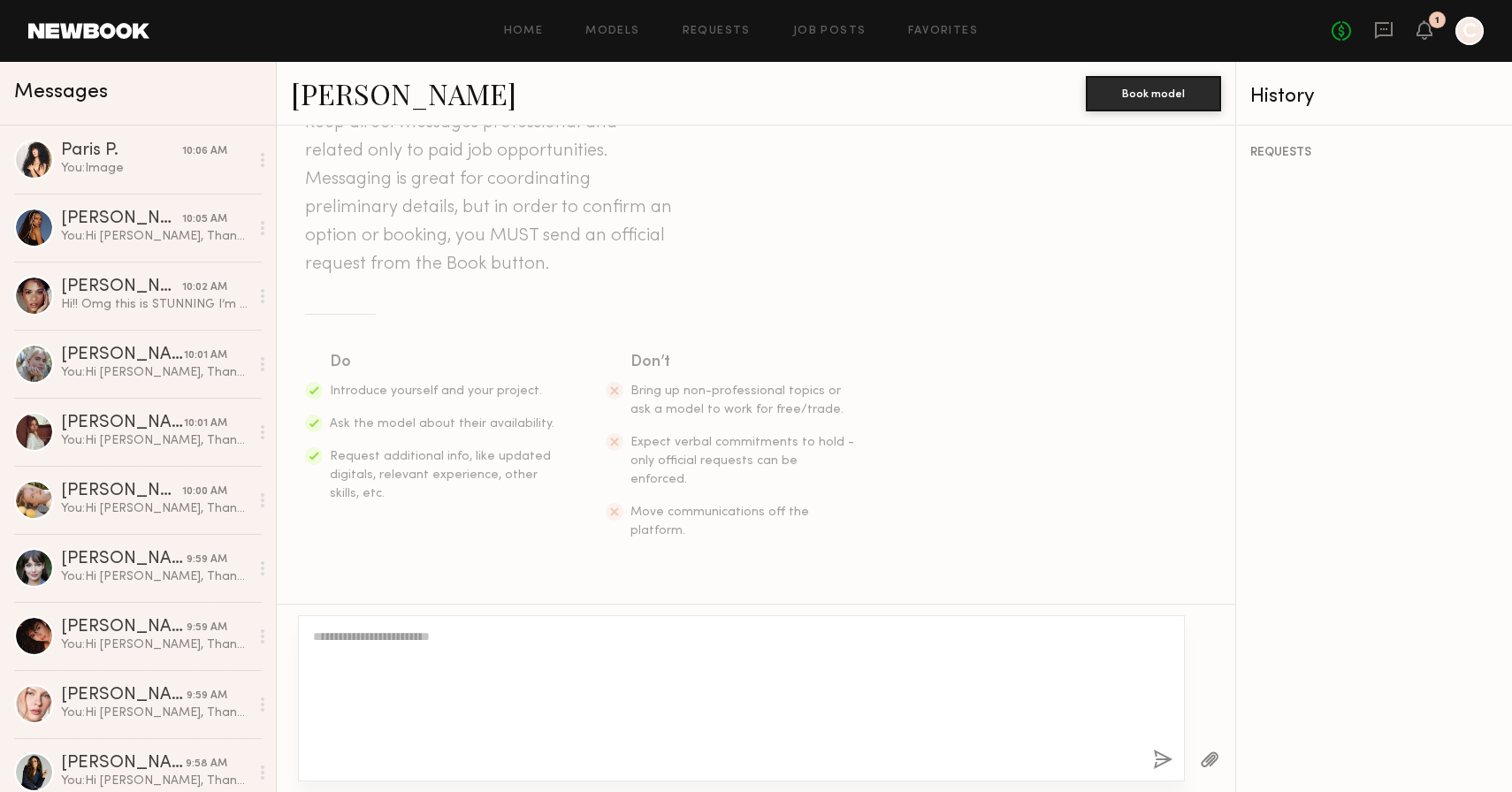
scroll to position [0, 0]
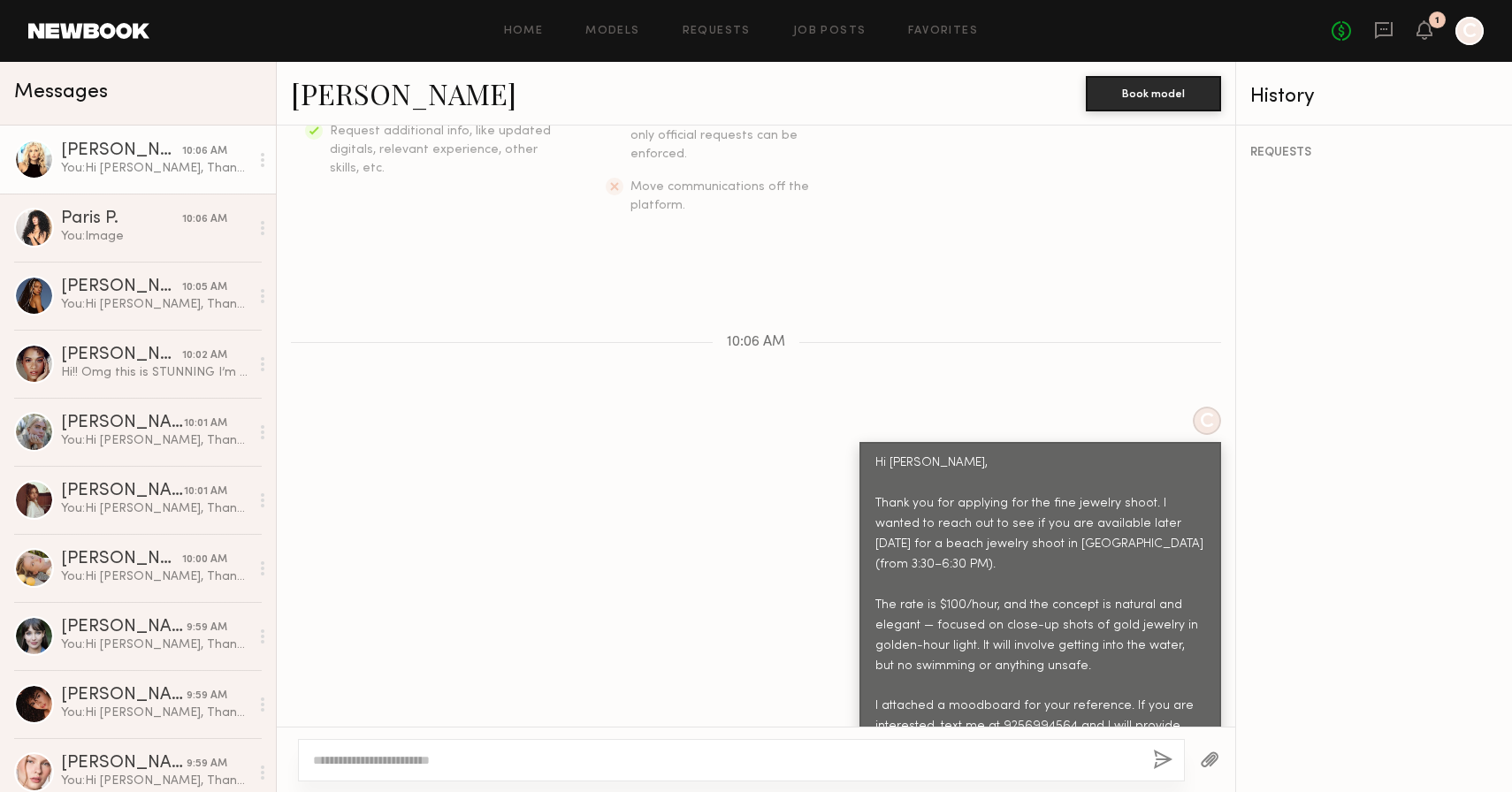
click at [1206, 757] on button "button" at bounding box center [1209, 760] width 20 height 22
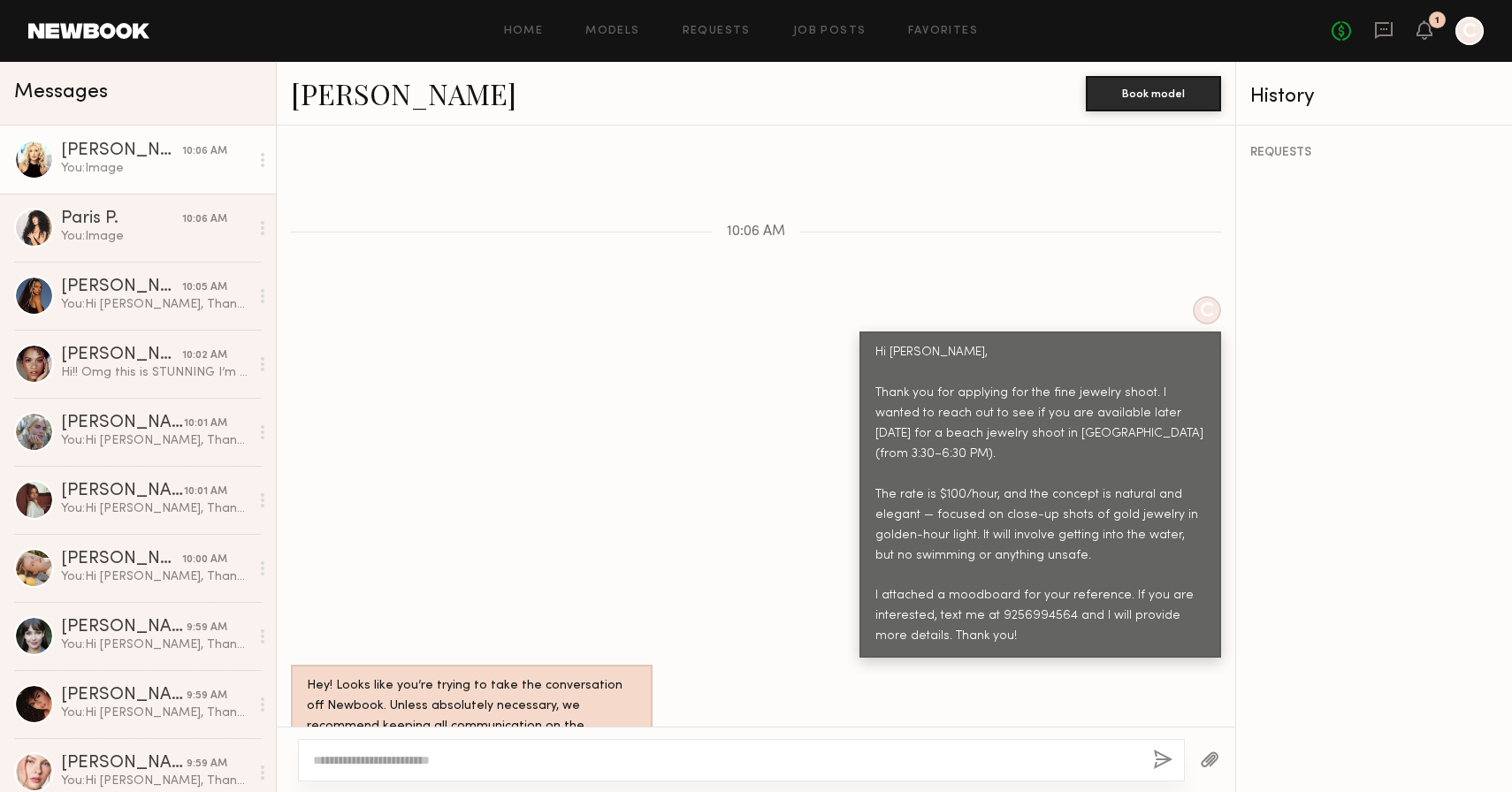
scroll to position [876, 0]
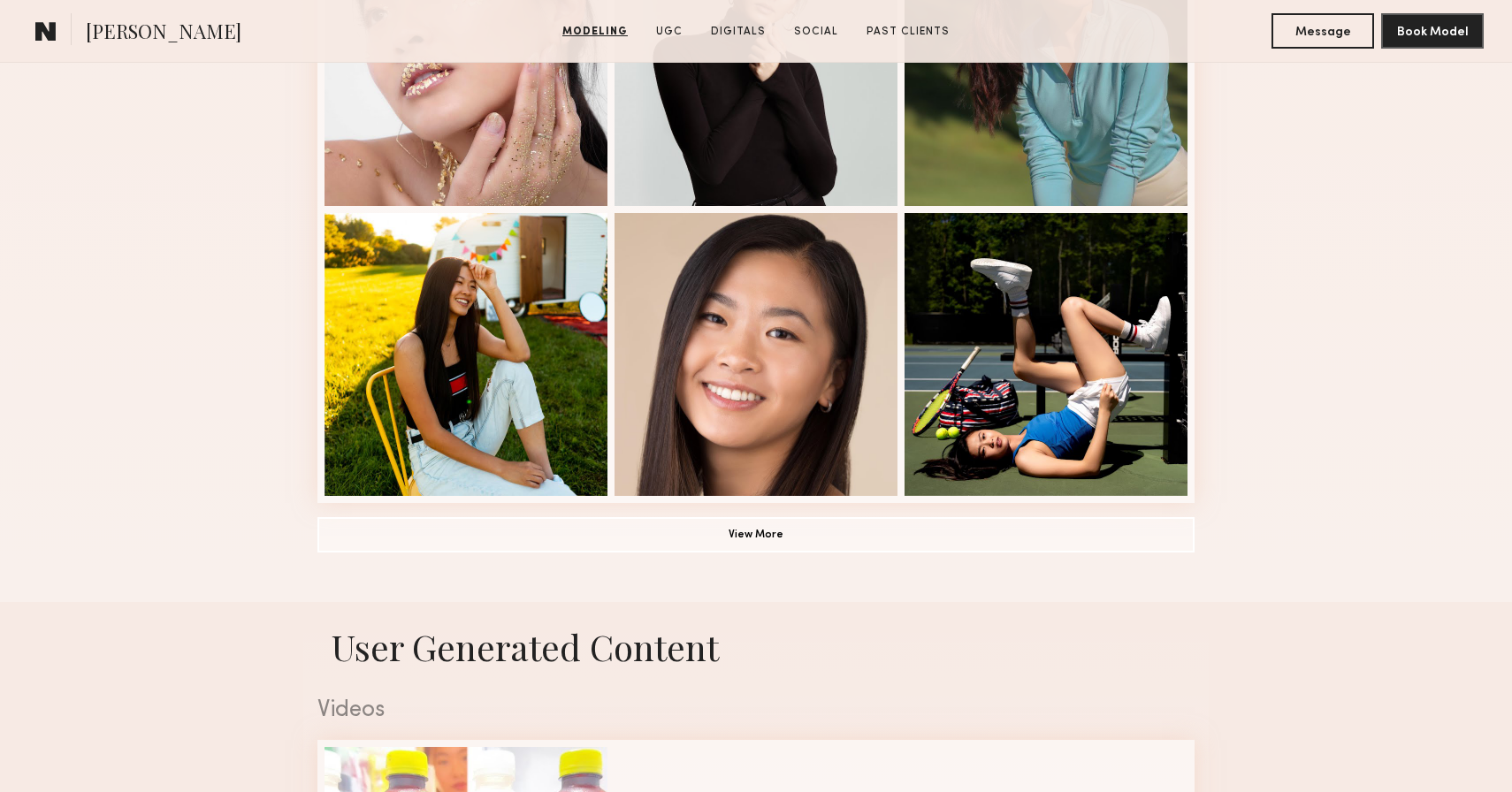
scroll to position [1186, 0]
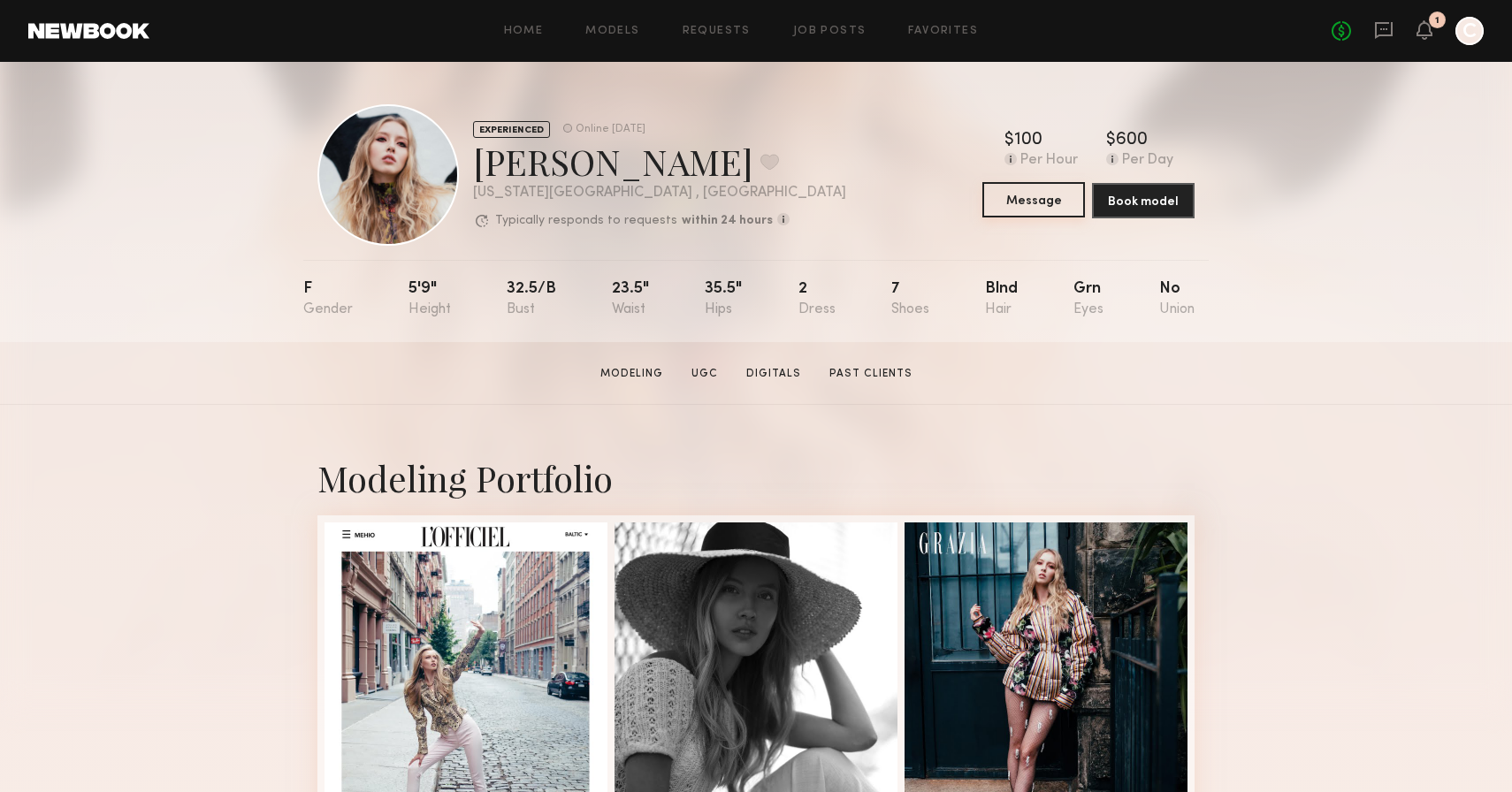
click at [1019, 210] on button "Message" at bounding box center [1034, 200] width 102 height 35
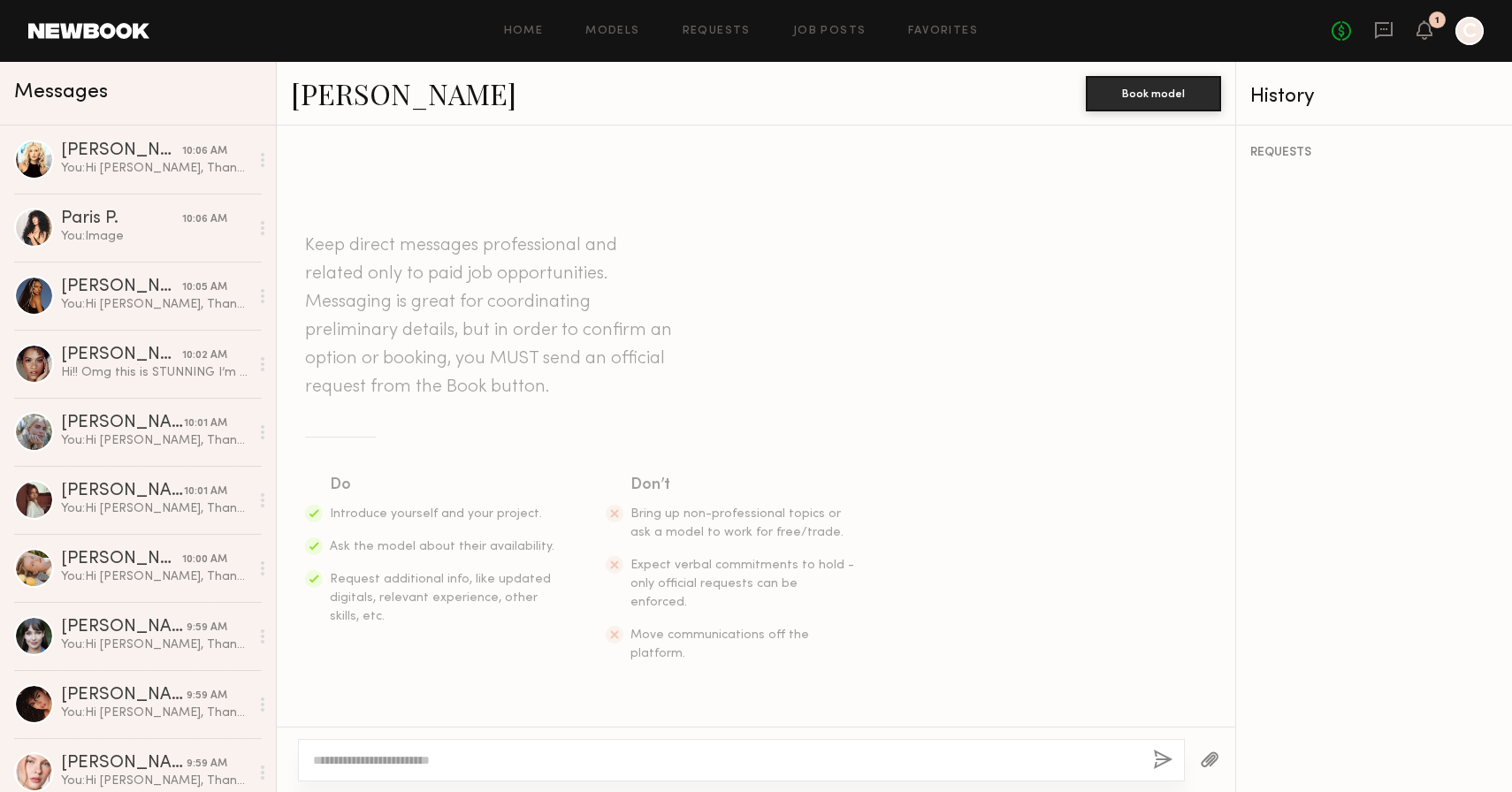
click at [521, 764] on textarea at bounding box center [725, 760] width 826 height 18
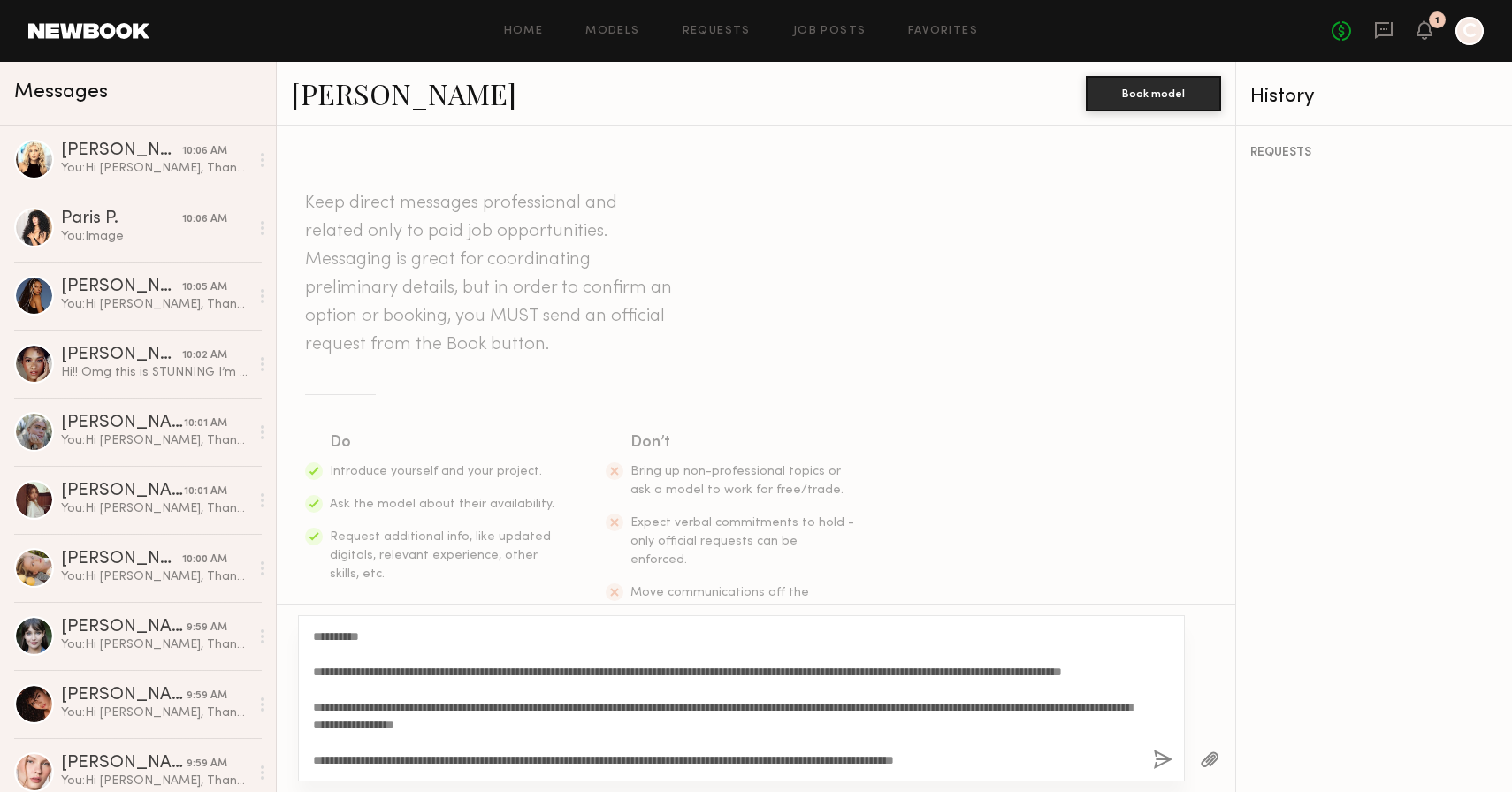
drag, startPoint x: 362, startPoint y: 634, endPoint x: 326, endPoint y: 635, distance: 36.0
click at [326, 635] on textarea "**********" at bounding box center [725, 698] width 826 height 141
click at [389, 705] on textarea "**********" at bounding box center [725, 698] width 826 height 141
type textarea "**********"
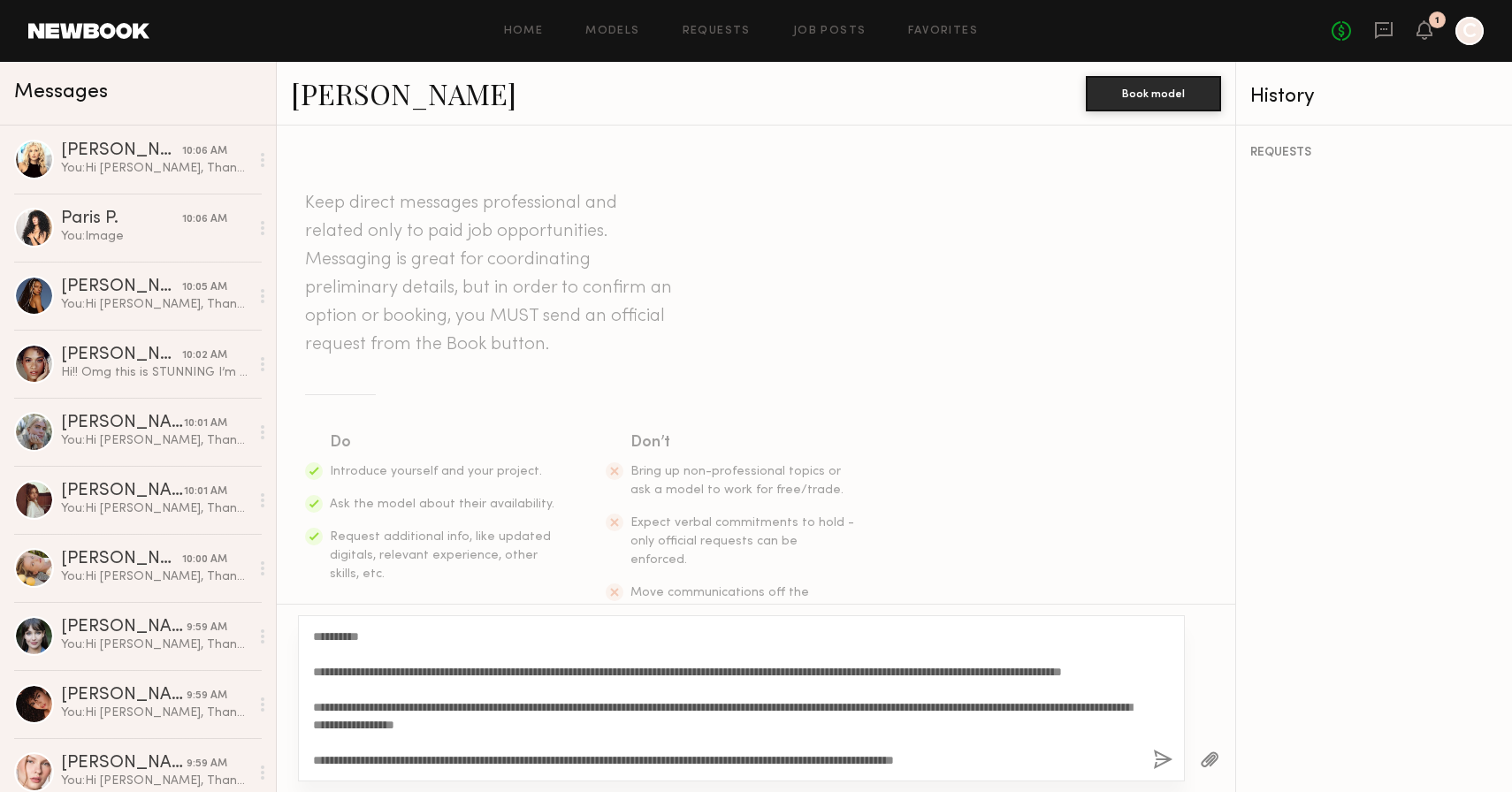
click at [1164, 765] on button "button" at bounding box center [1163, 760] width 20 height 22
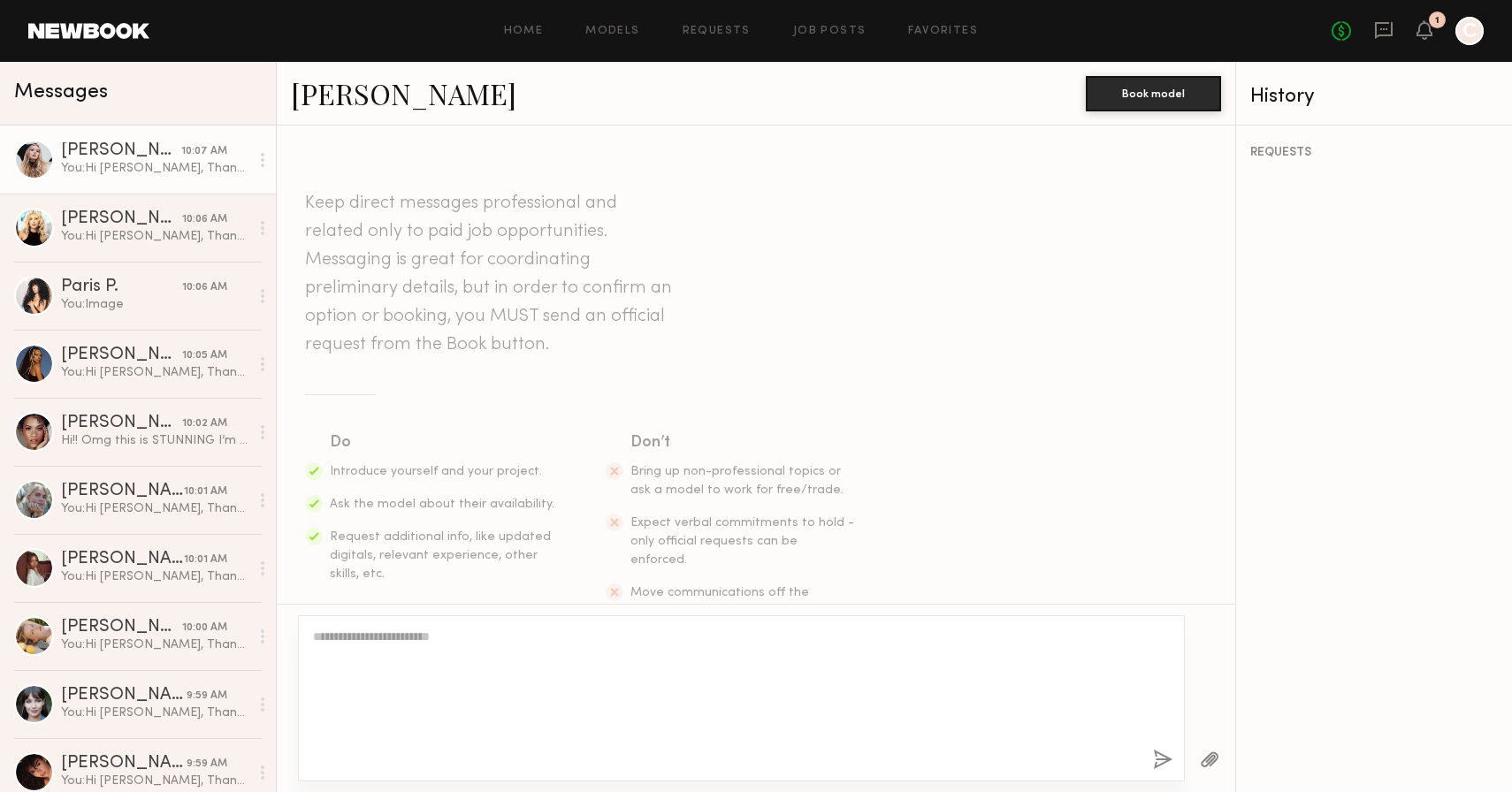
scroll to position [0, 0]
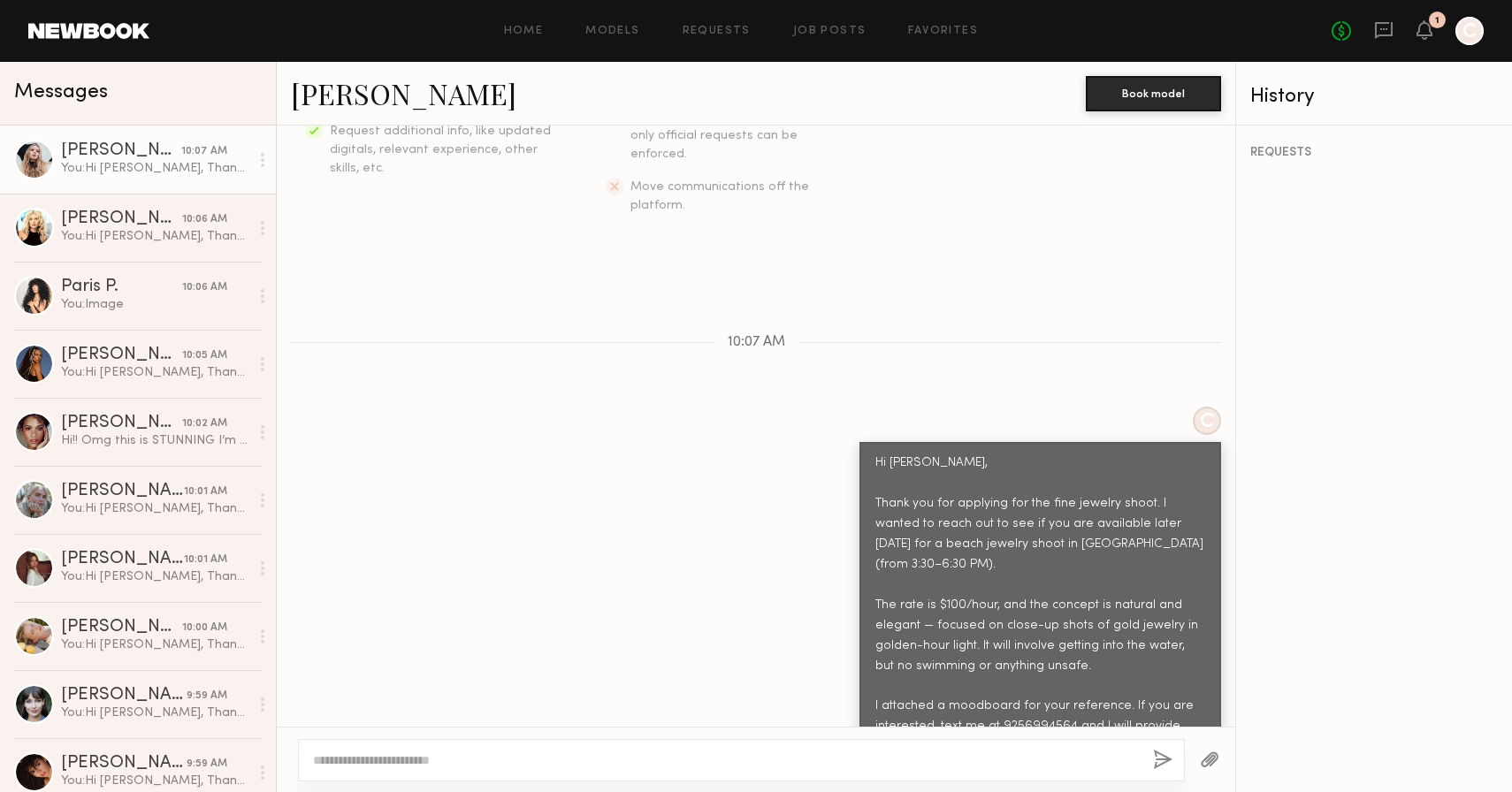
click at [1212, 763] on button "button" at bounding box center [1209, 760] width 20 height 22
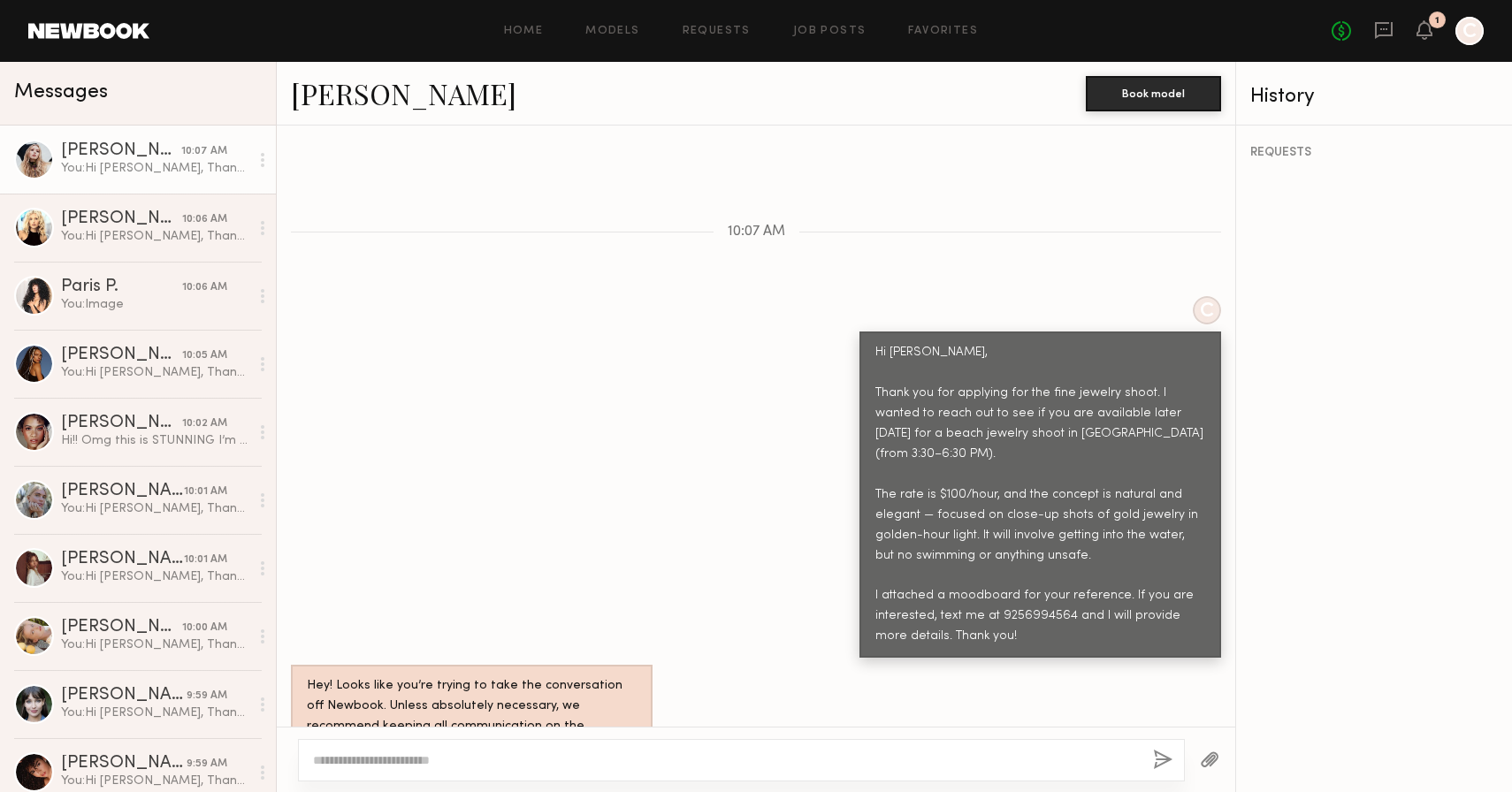
scroll to position [876, 0]
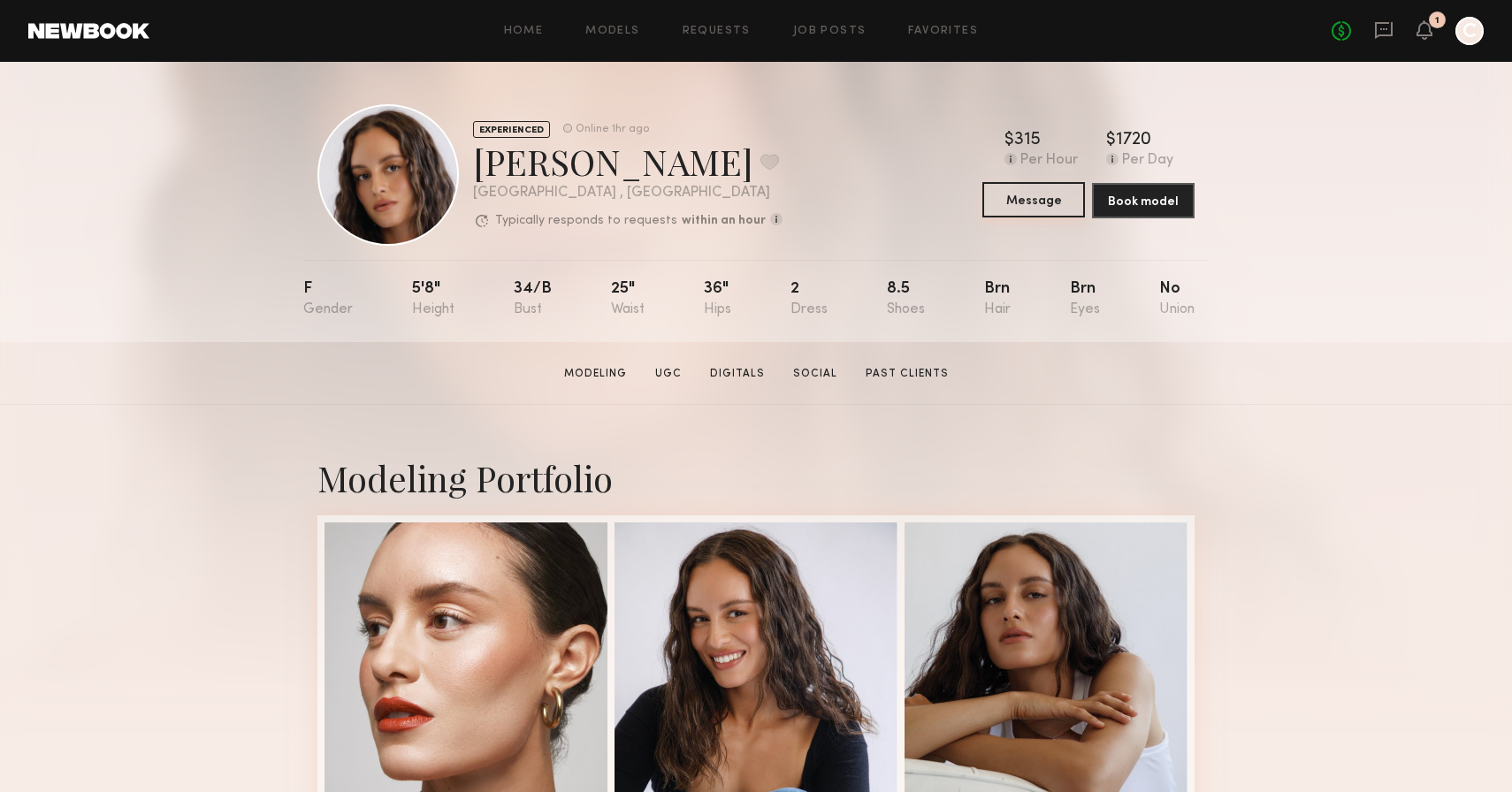
click at [1036, 196] on button "Message" at bounding box center [1034, 200] width 102 height 35
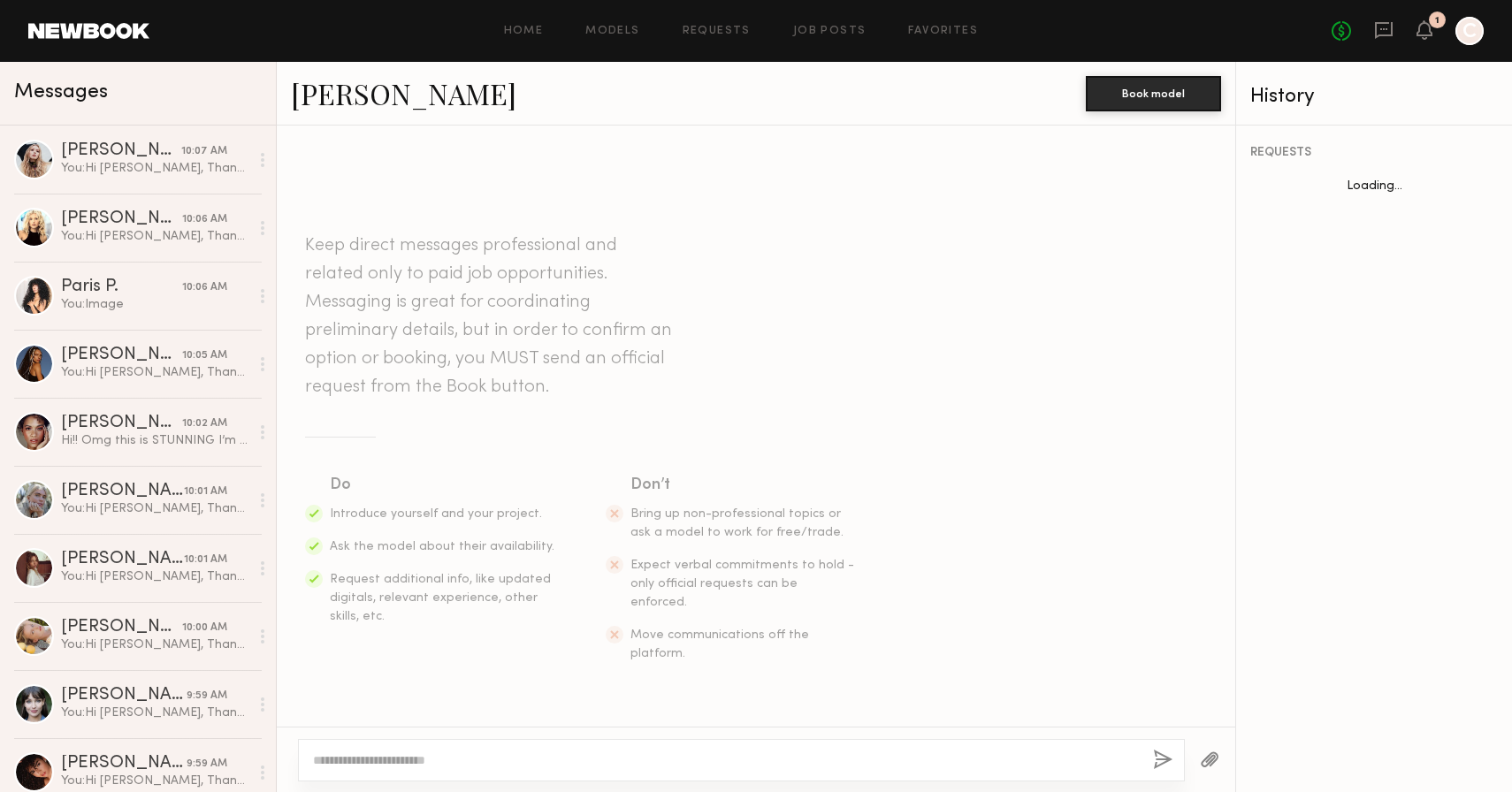
click at [479, 757] on textarea at bounding box center [725, 760] width 826 height 18
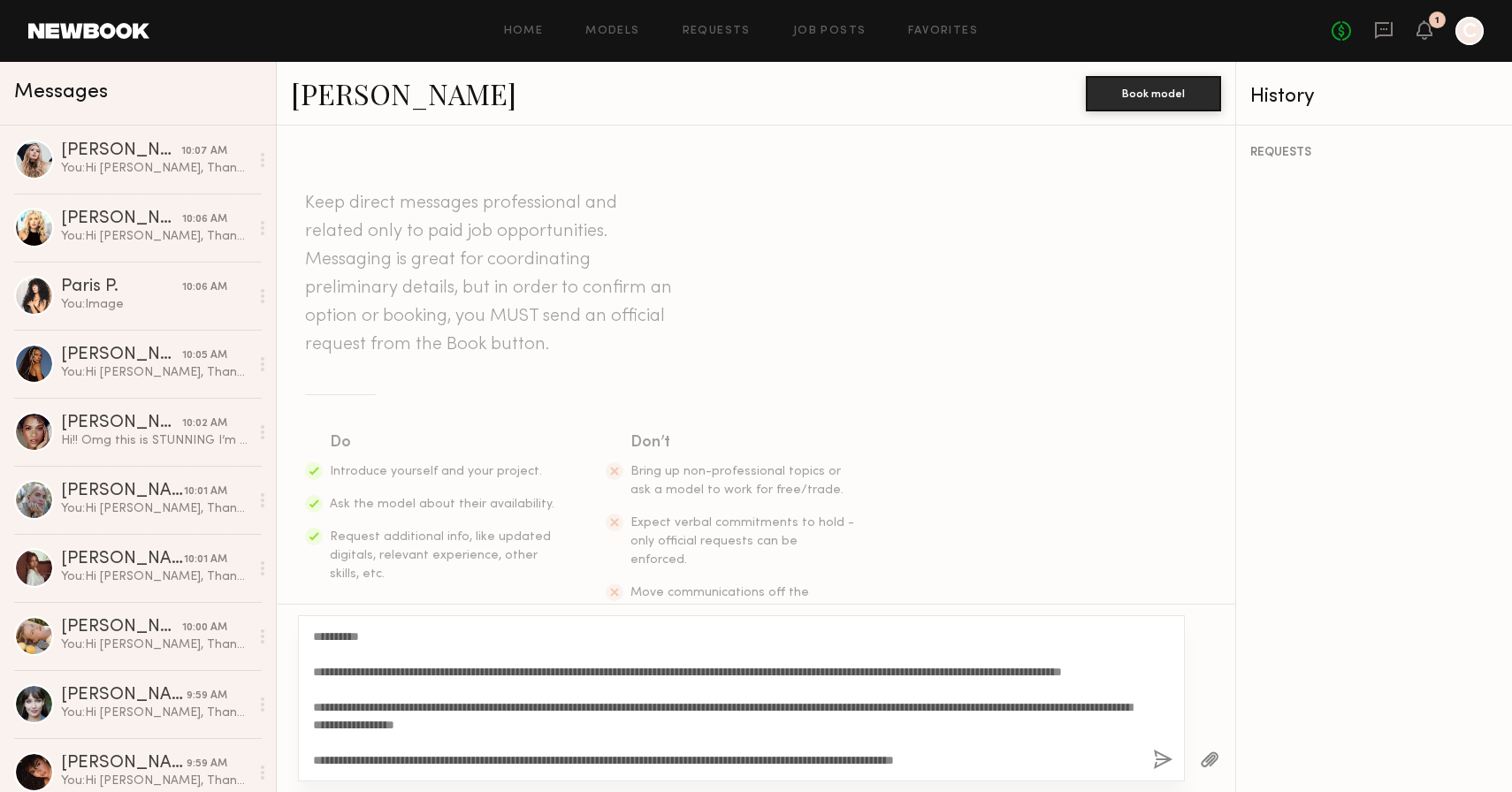
drag, startPoint x: 364, startPoint y: 633, endPoint x: 329, endPoint y: 634, distance: 35.0
click at [329, 634] on textarea "**********" at bounding box center [725, 698] width 826 height 141
click at [390, 725] on textarea "**********" at bounding box center [725, 698] width 826 height 141
type textarea "**********"
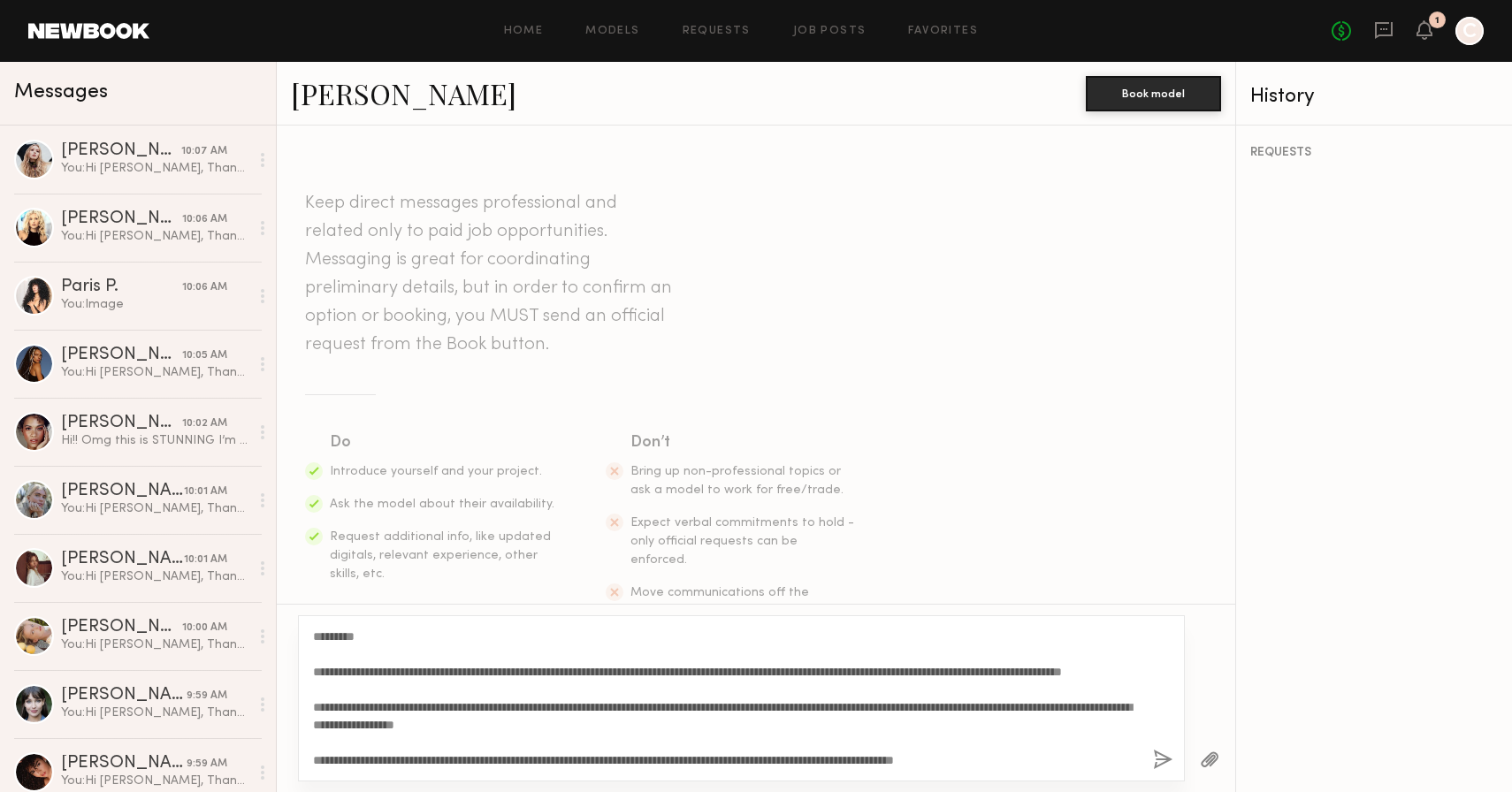
click at [1157, 759] on button "button" at bounding box center [1163, 760] width 20 height 22
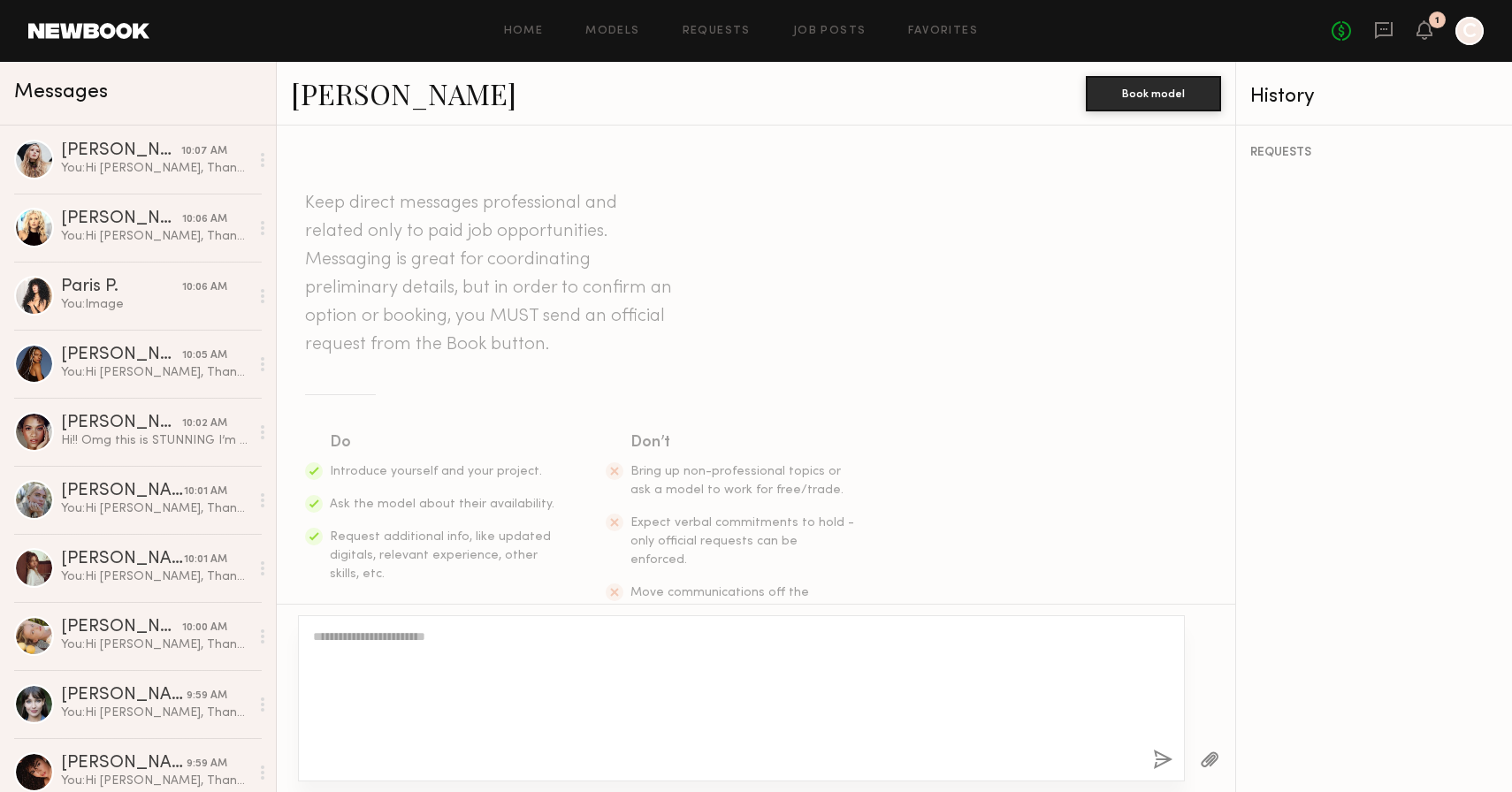
scroll to position [0, 0]
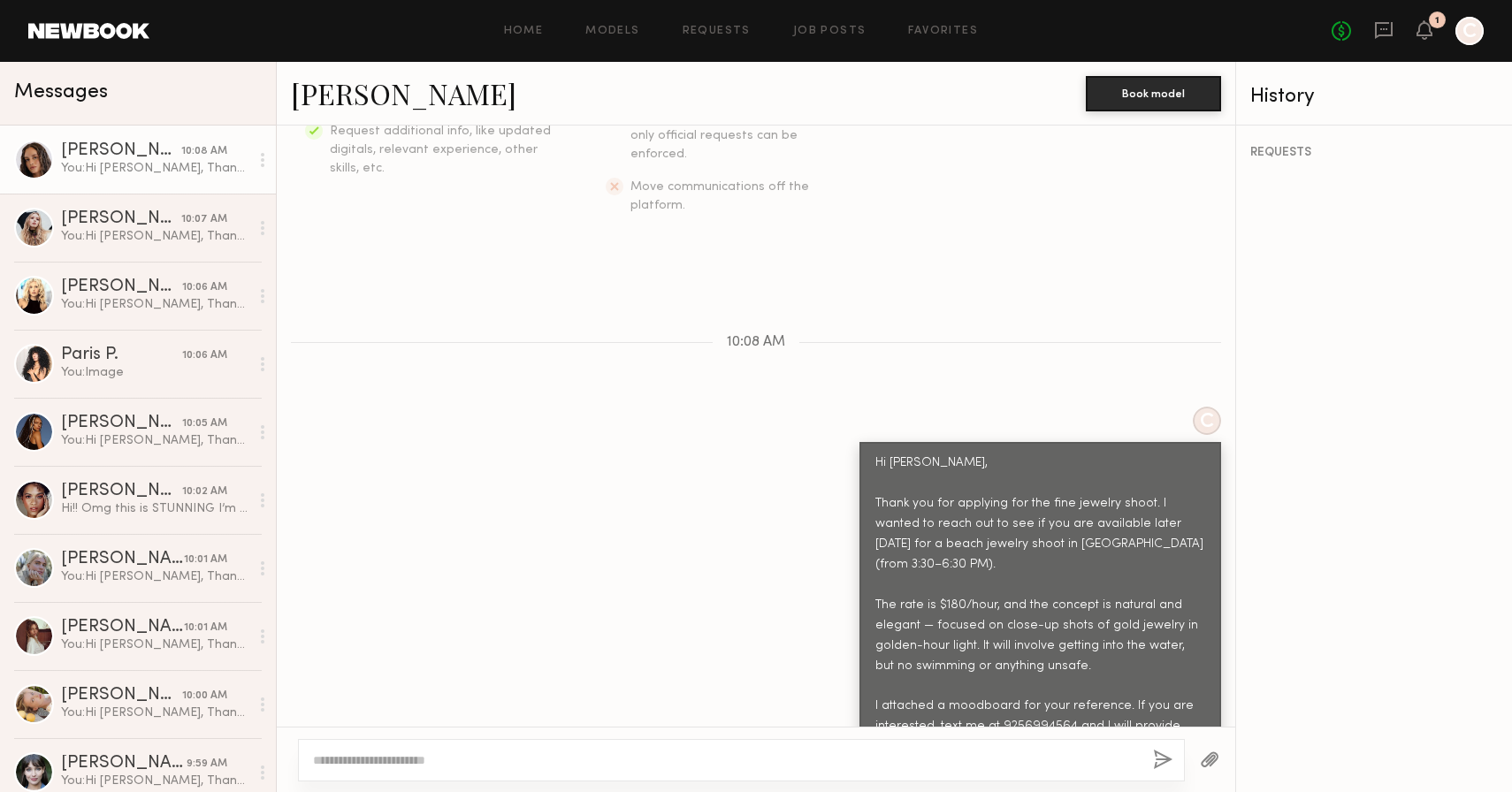
click at [1210, 756] on button "button" at bounding box center [1209, 760] width 20 height 22
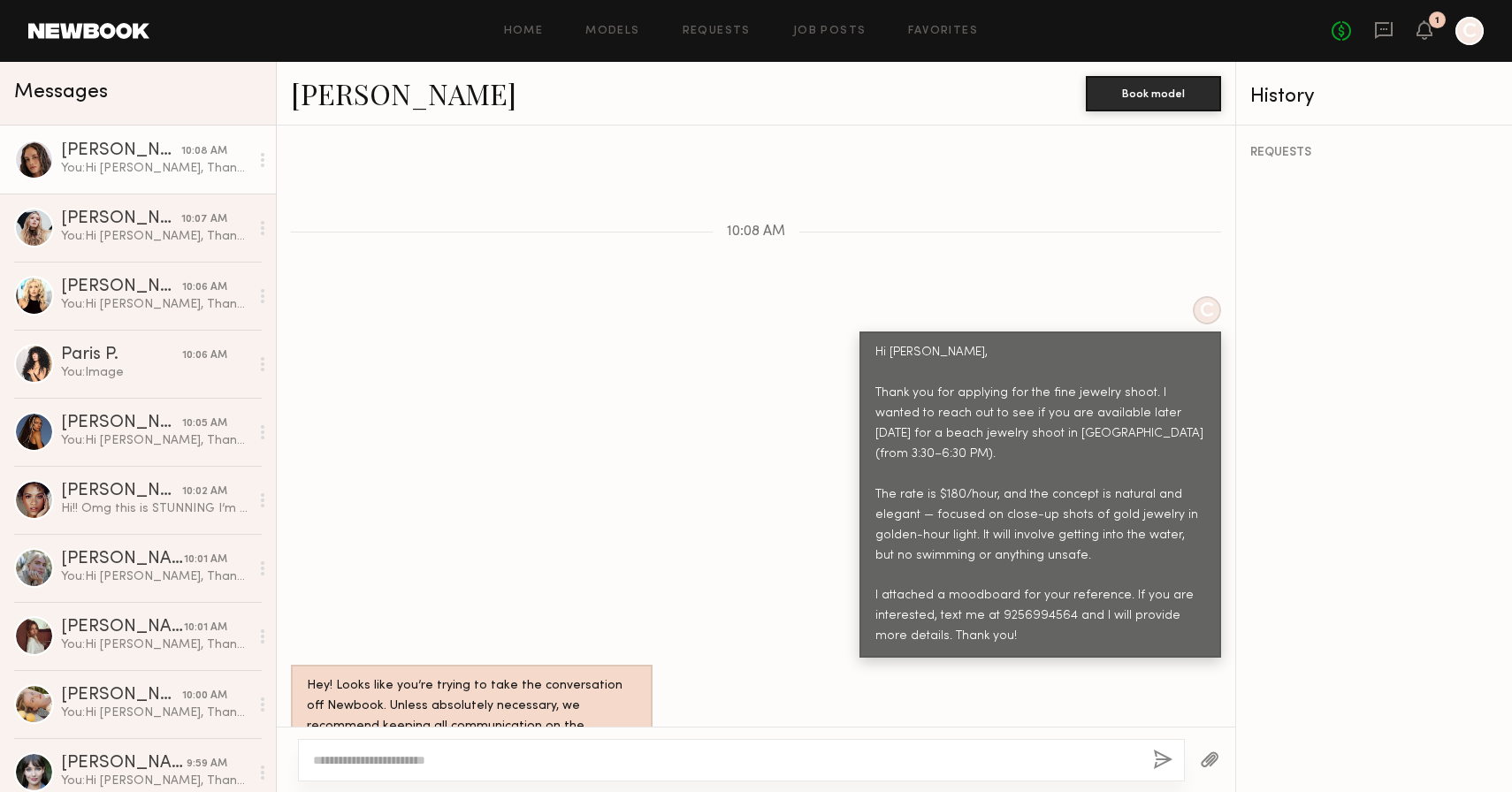
scroll to position [876, 0]
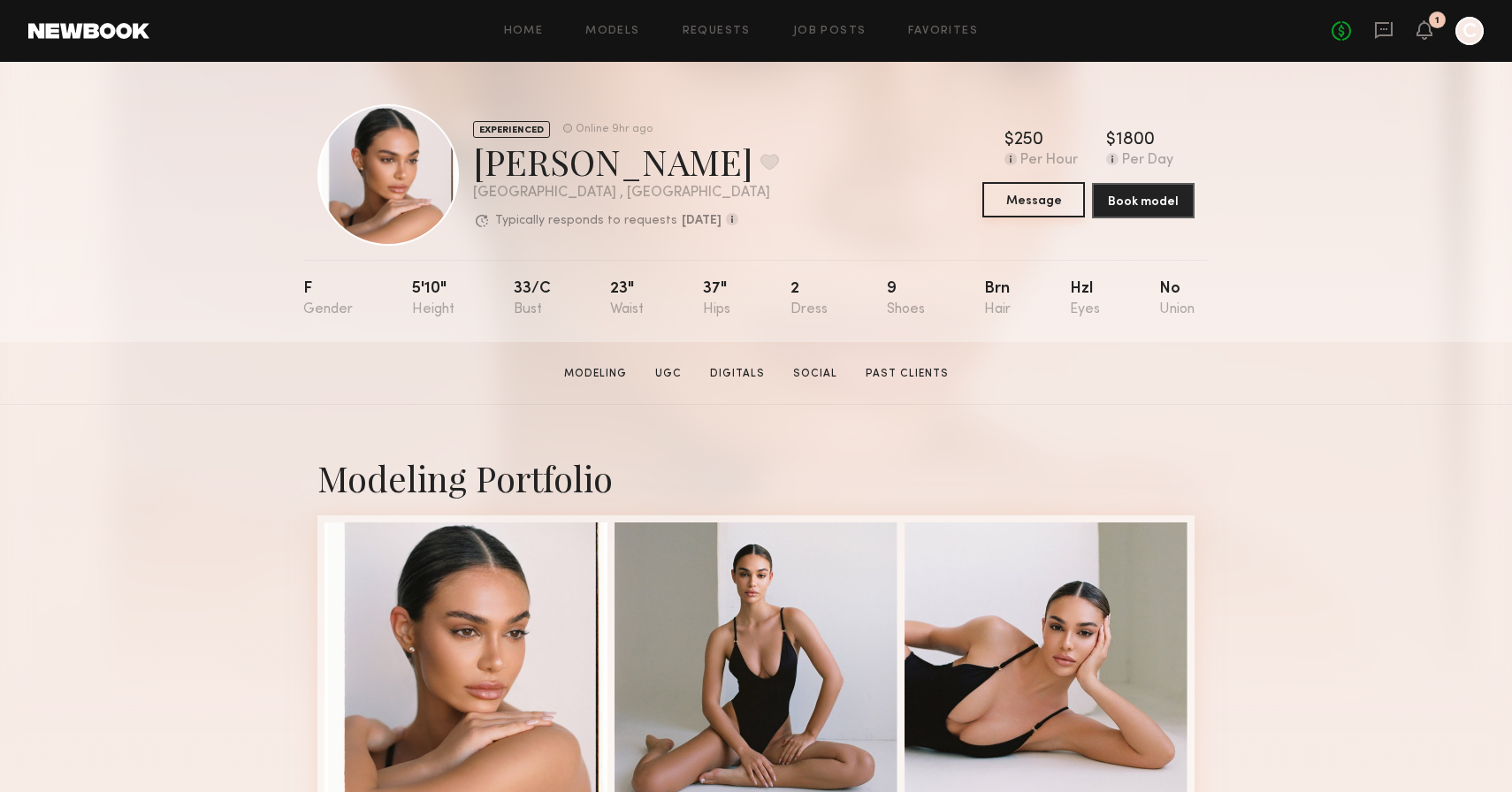
click at [1039, 204] on button "Message" at bounding box center [1034, 200] width 102 height 35
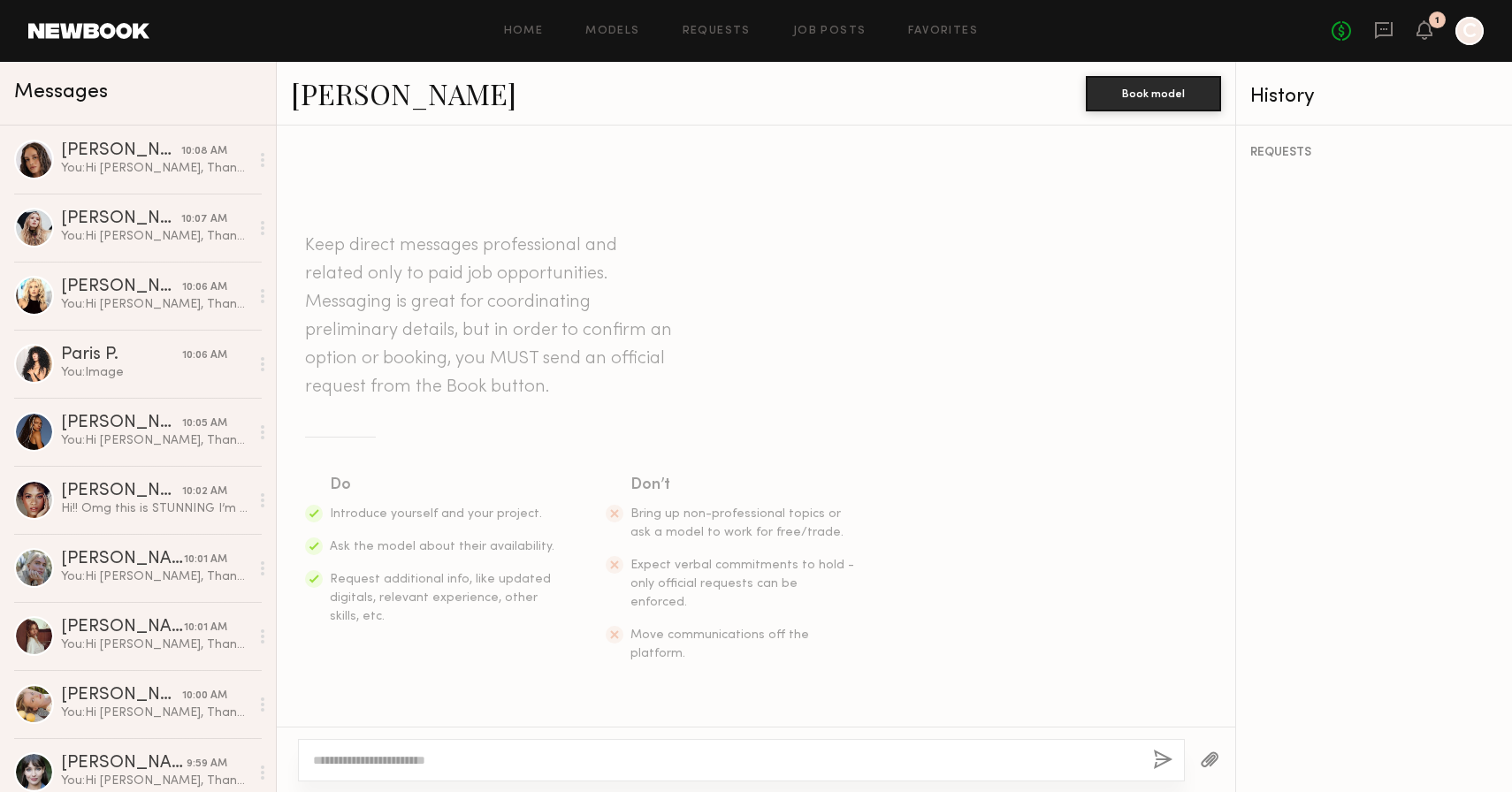
click at [538, 762] on textarea at bounding box center [725, 760] width 826 height 18
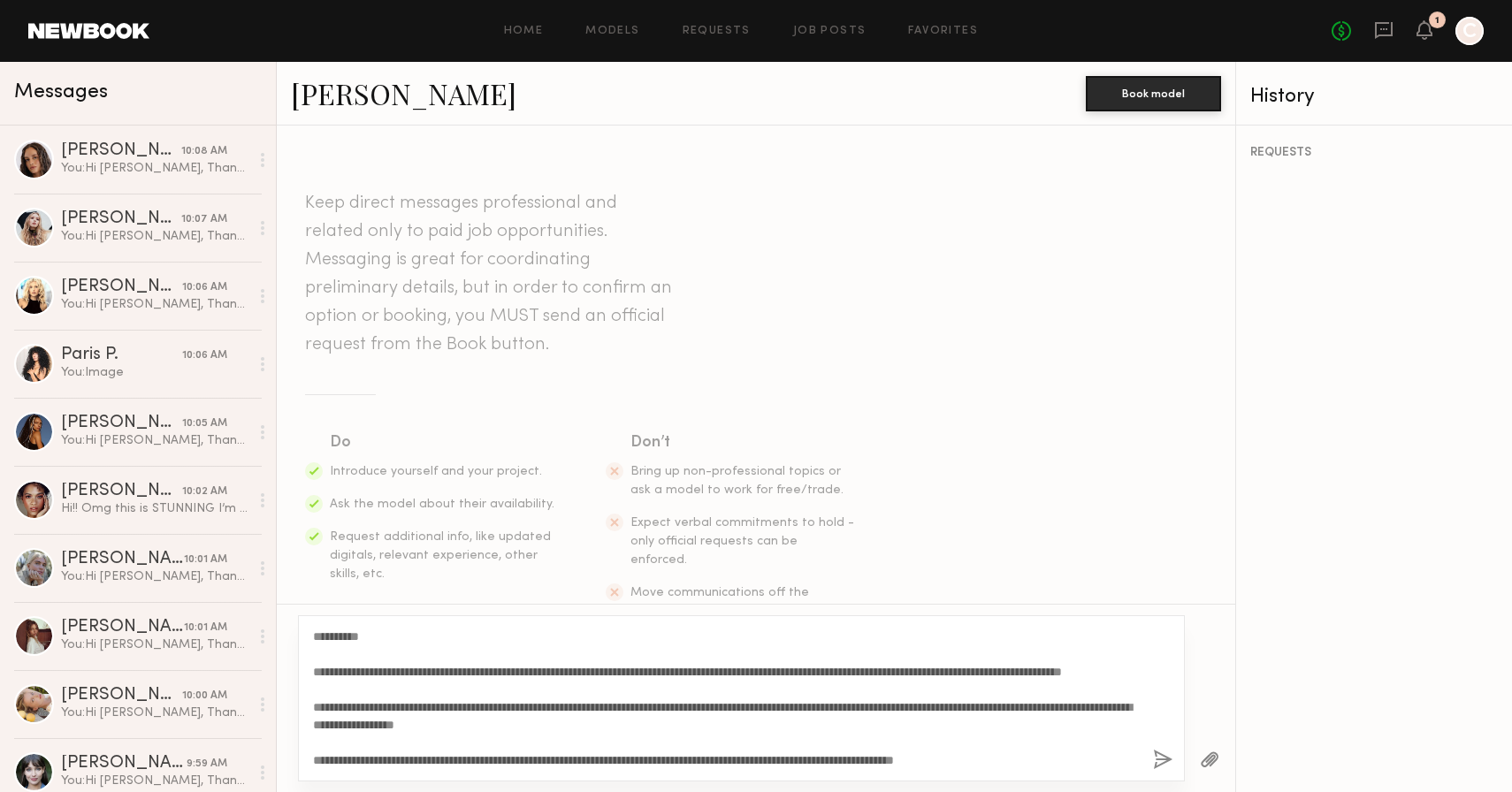
drag, startPoint x: 362, startPoint y: 637, endPoint x: 339, endPoint y: 635, distance: 23.1
click at [339, 635] on textarea "**********" at bounding box center [725, 698] width 826 height 141
click at [390, 726] on textarea "**********" at bounding box center [725, 698] width 826 height 141
type textarea "**********"
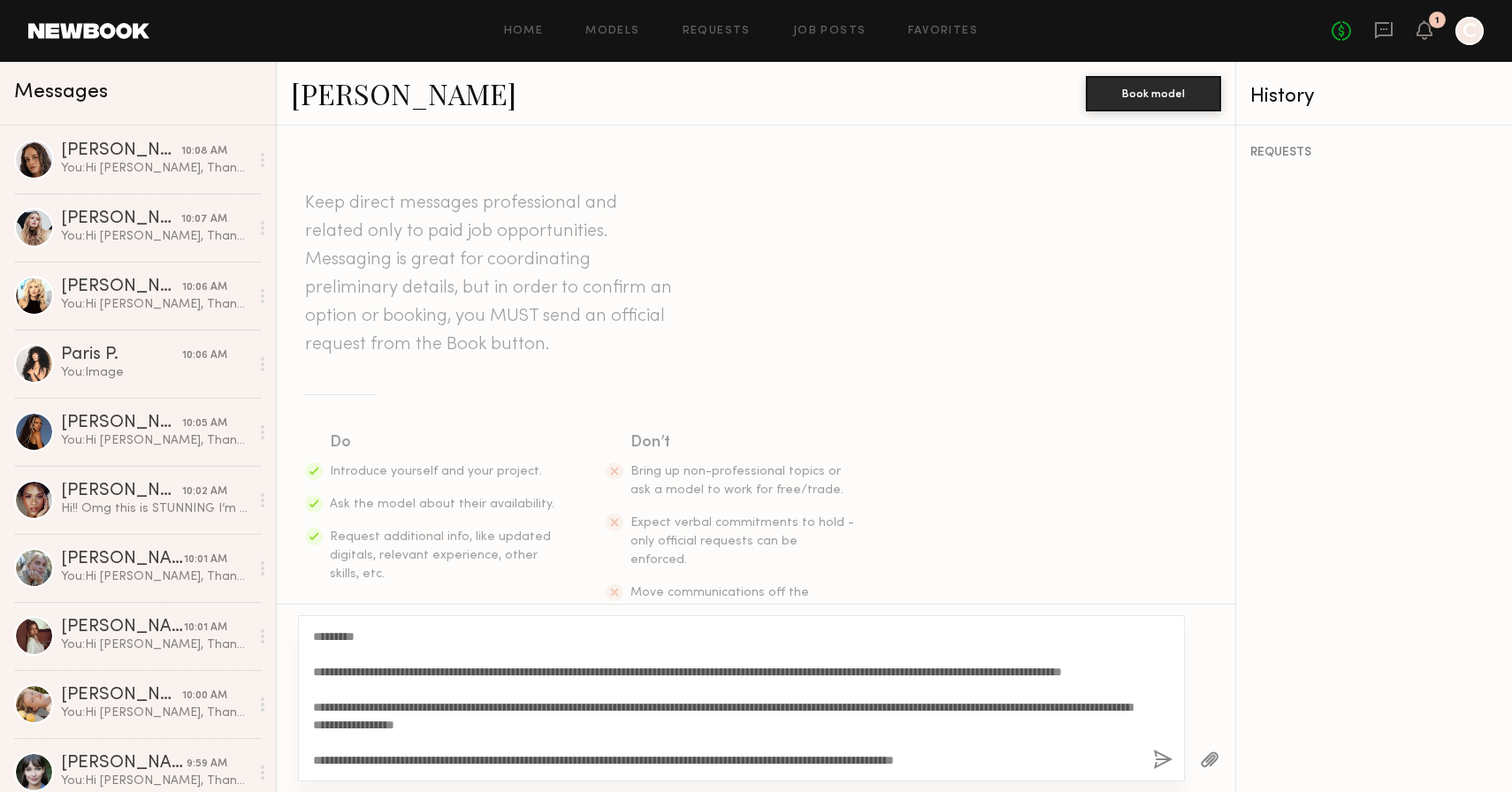
click at [1161, 763] on button "button" at bounding box center [1163, 760] width 20 height 22
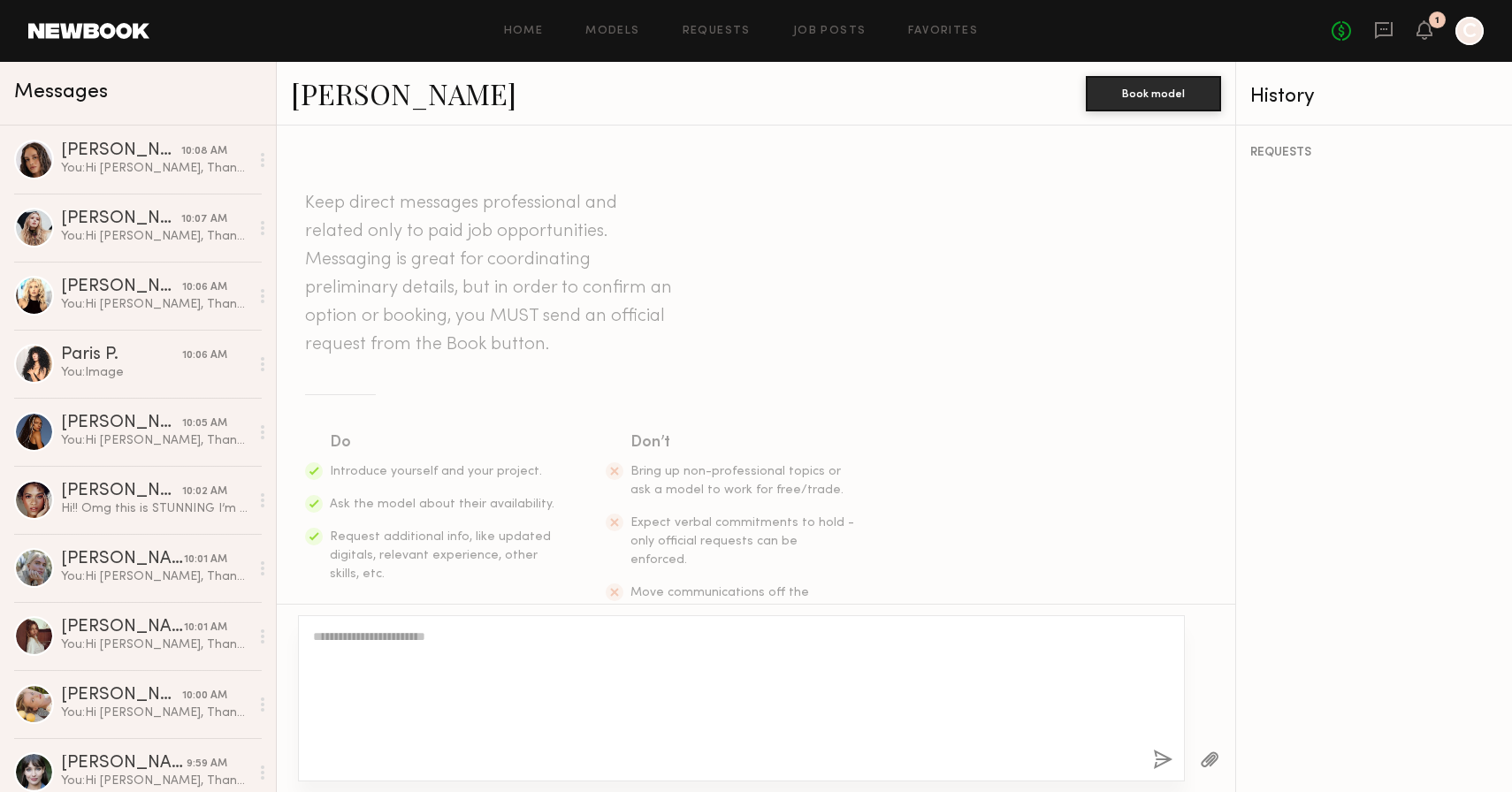
scroll to position [0, 0]
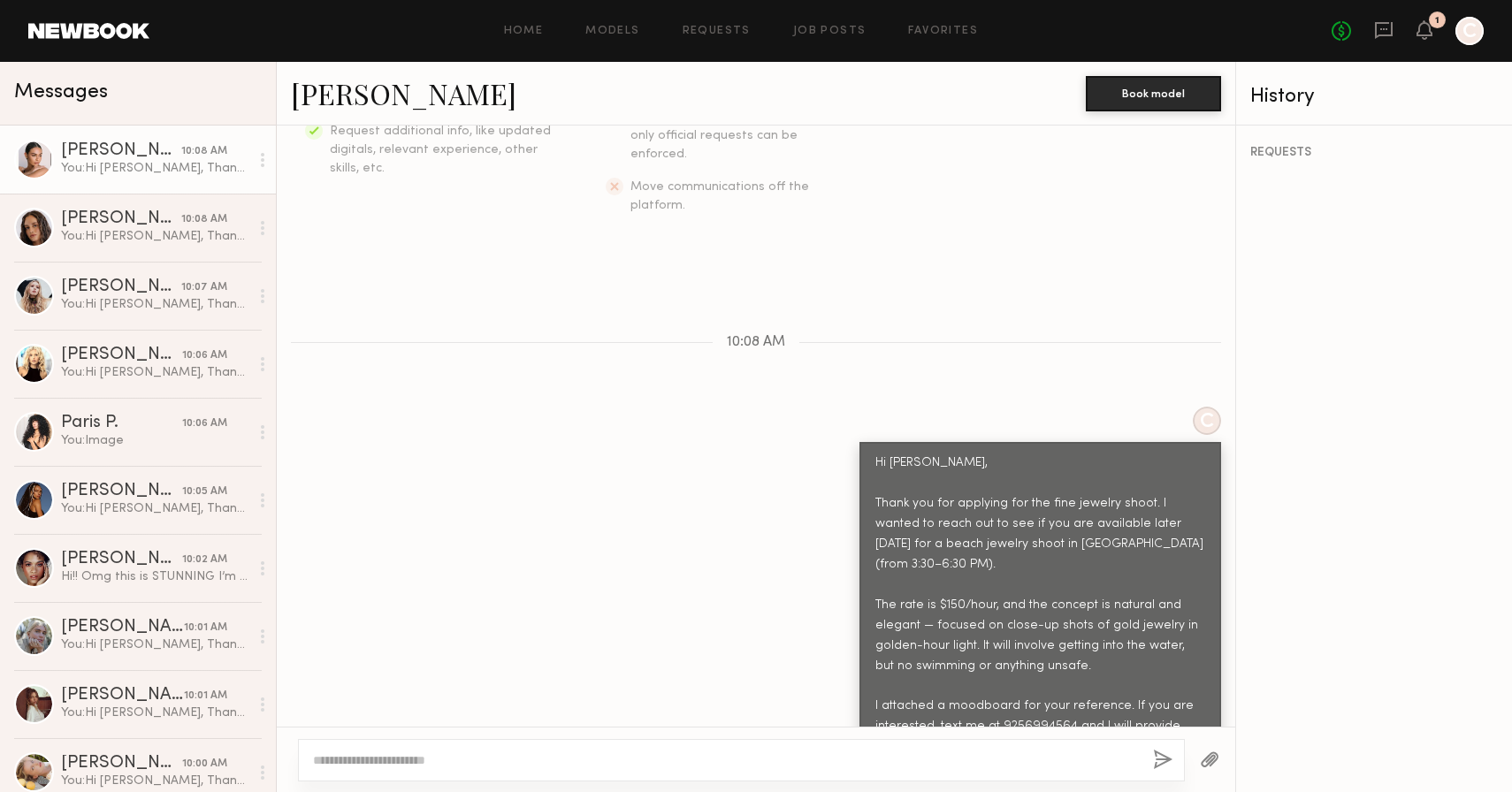
click at [1209, 758] on button "button" at bounding box center [1209, 760] width 20 height 22
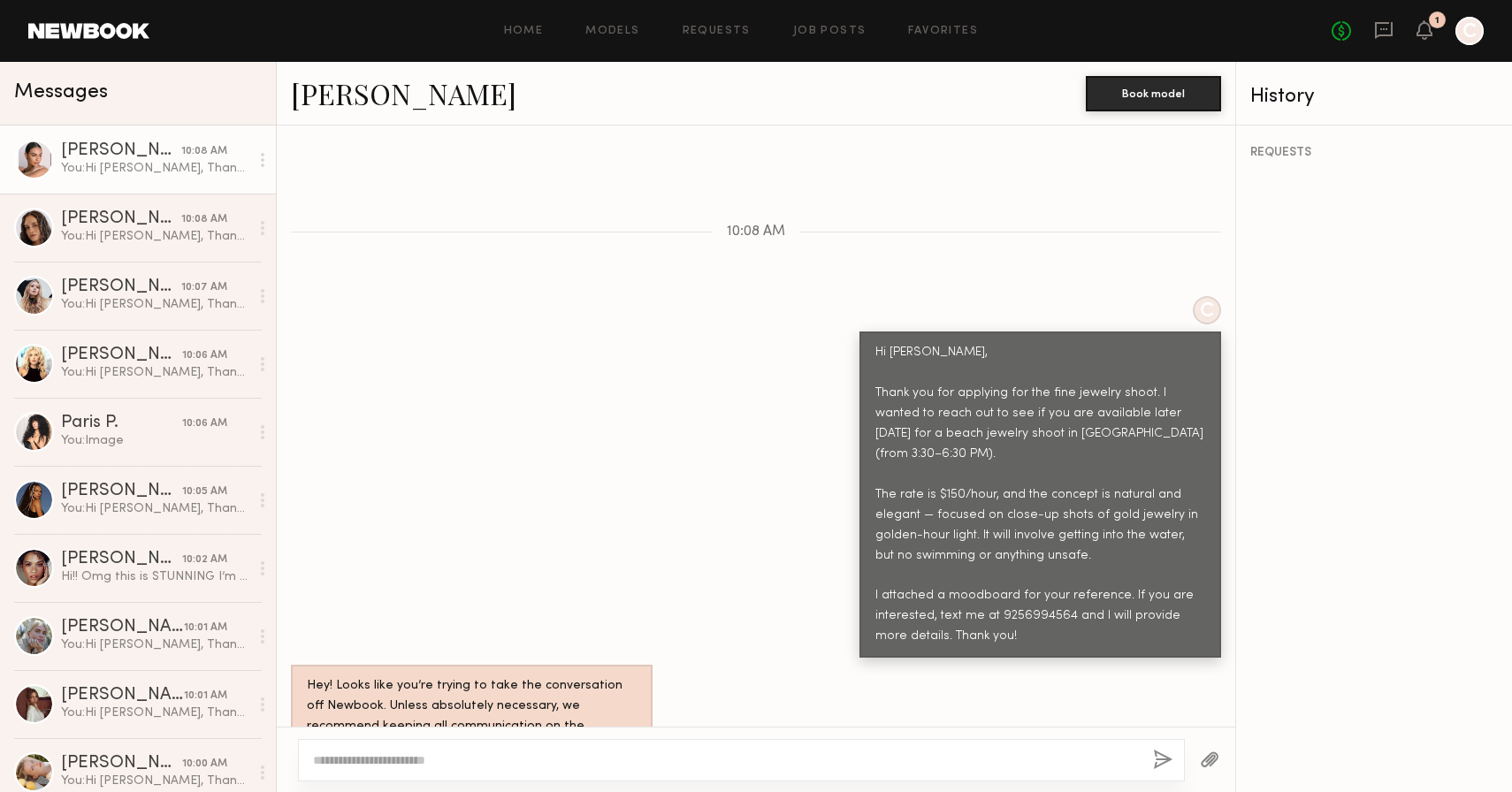
scroll to position [876, 0]
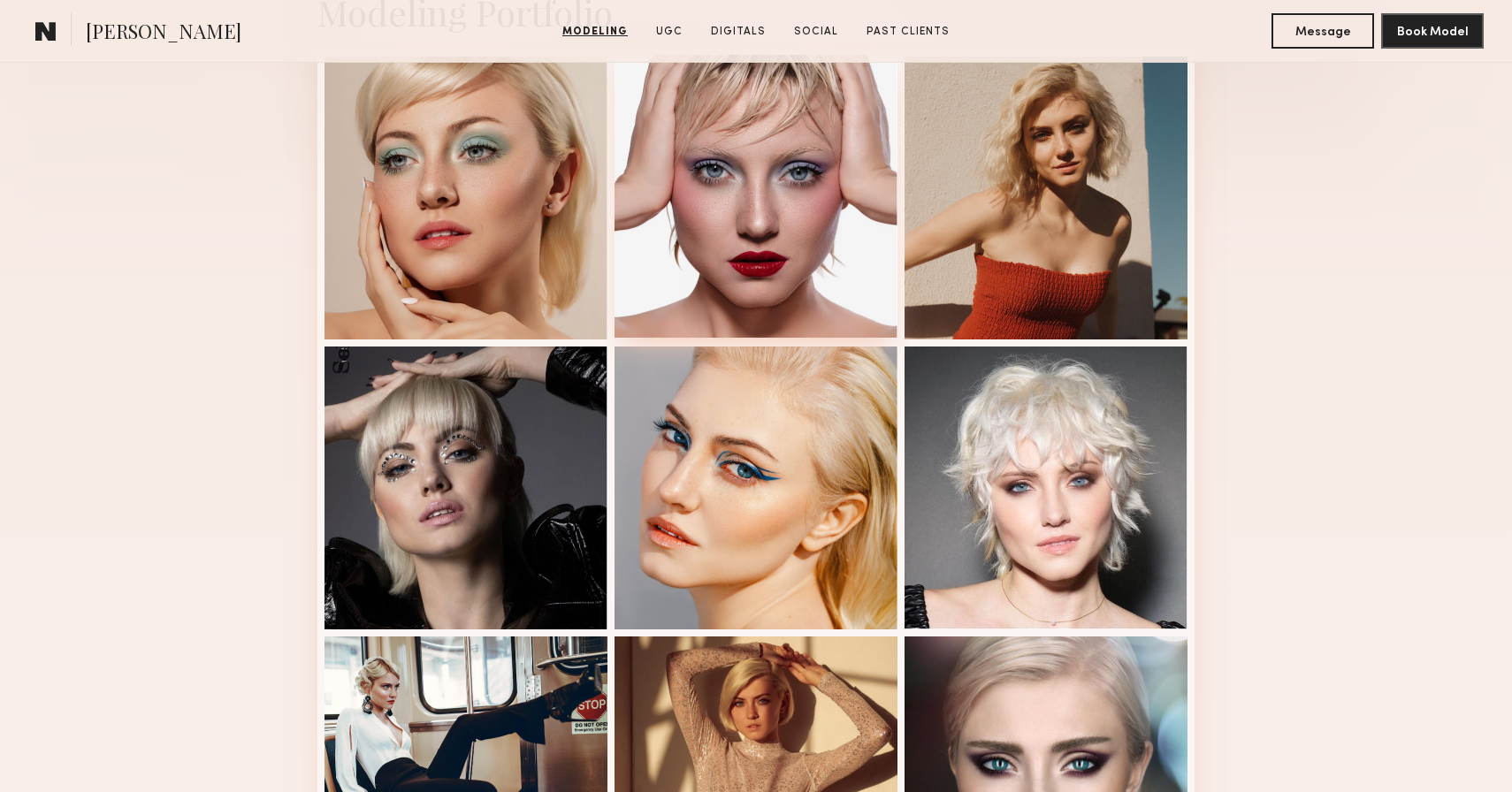
scroll to position [774, 0]
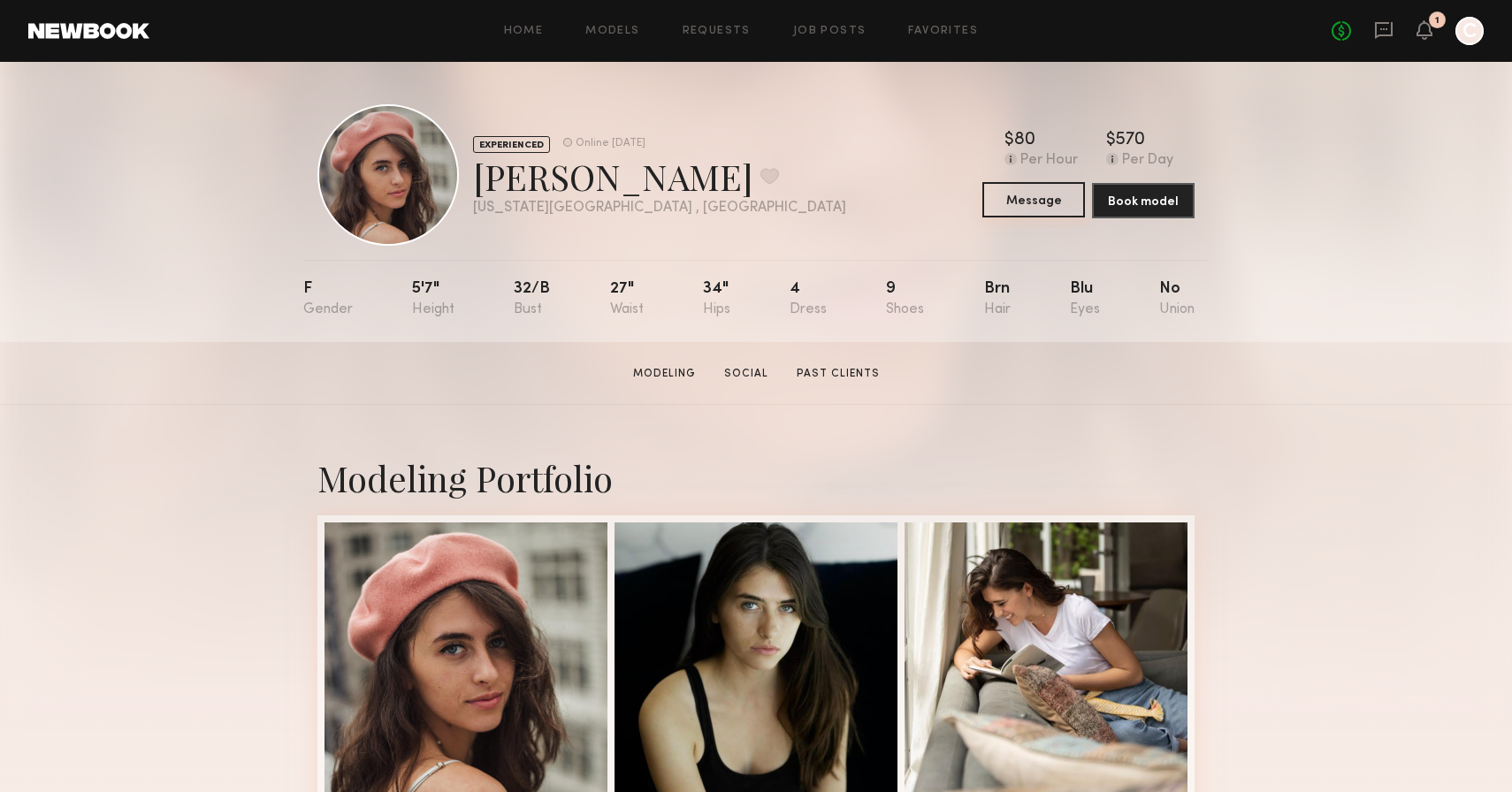
click at [1027, 201] on button "Message" at bounding box center [1034, 200] width 102 height 35
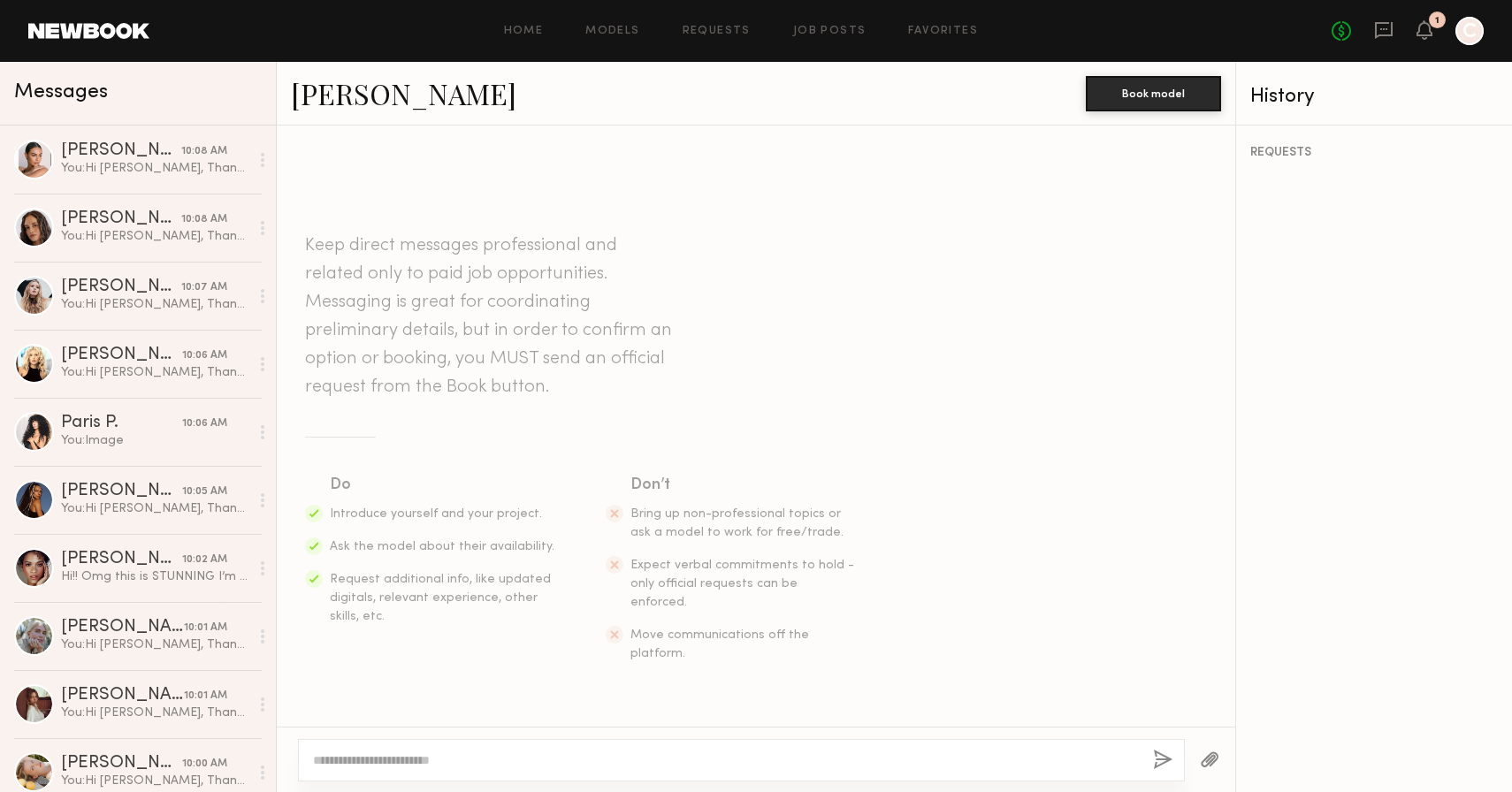
click at [580, 762] on textarea at bounding box center [725, 760] width 826 height 18
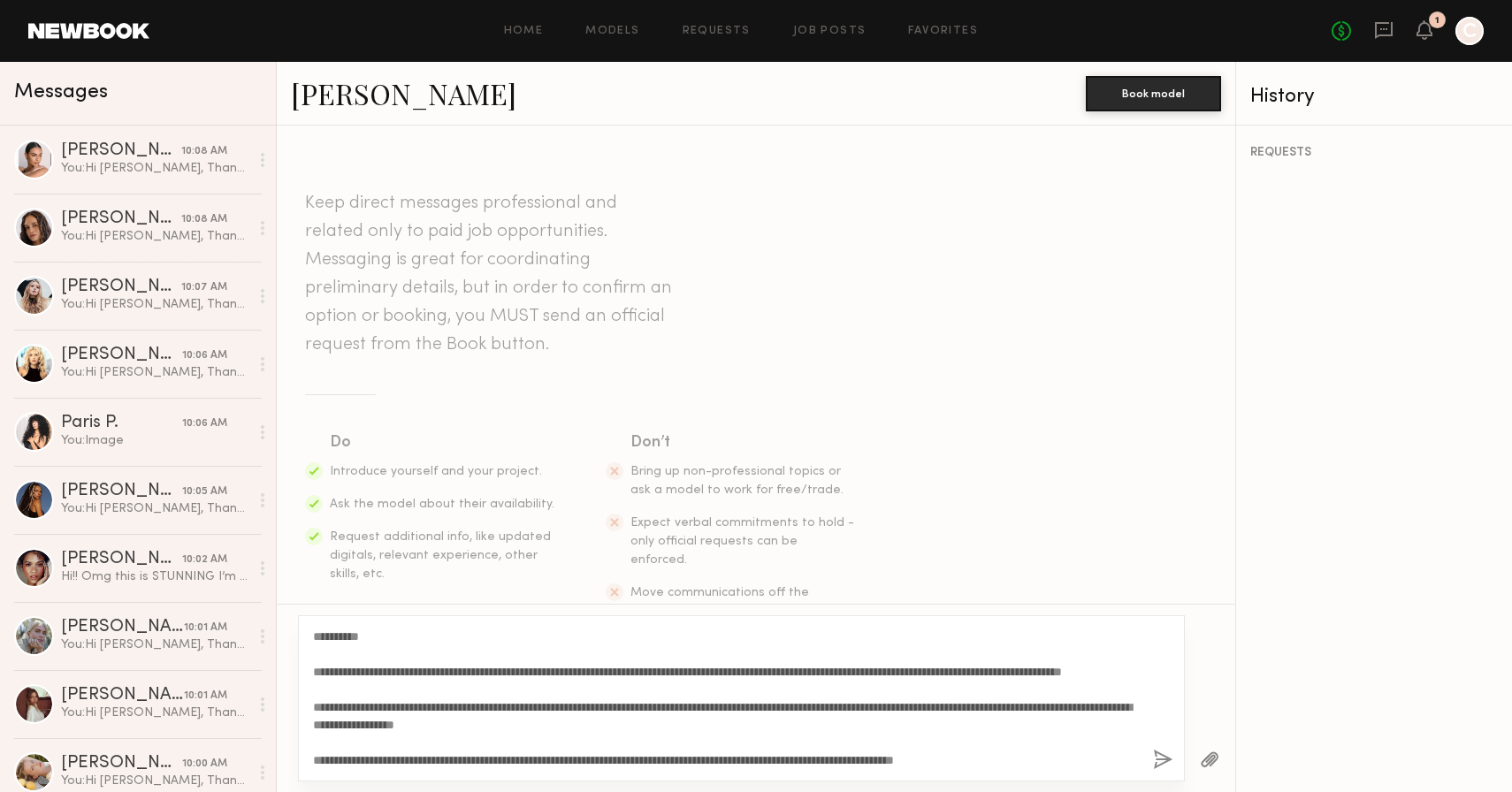
scroll to position [15, 0]
click at [392, 709] on textarea "**********" at bounding box center [725, 698] width 826 height 141
drag, startPoint x: 364, startPoint y: 636, endPoint x: 329, endPoint y: 633, distance: 35.1
click at [329, 633] on textarea "**********" at bounding box center [725, 698] width 826 height 141
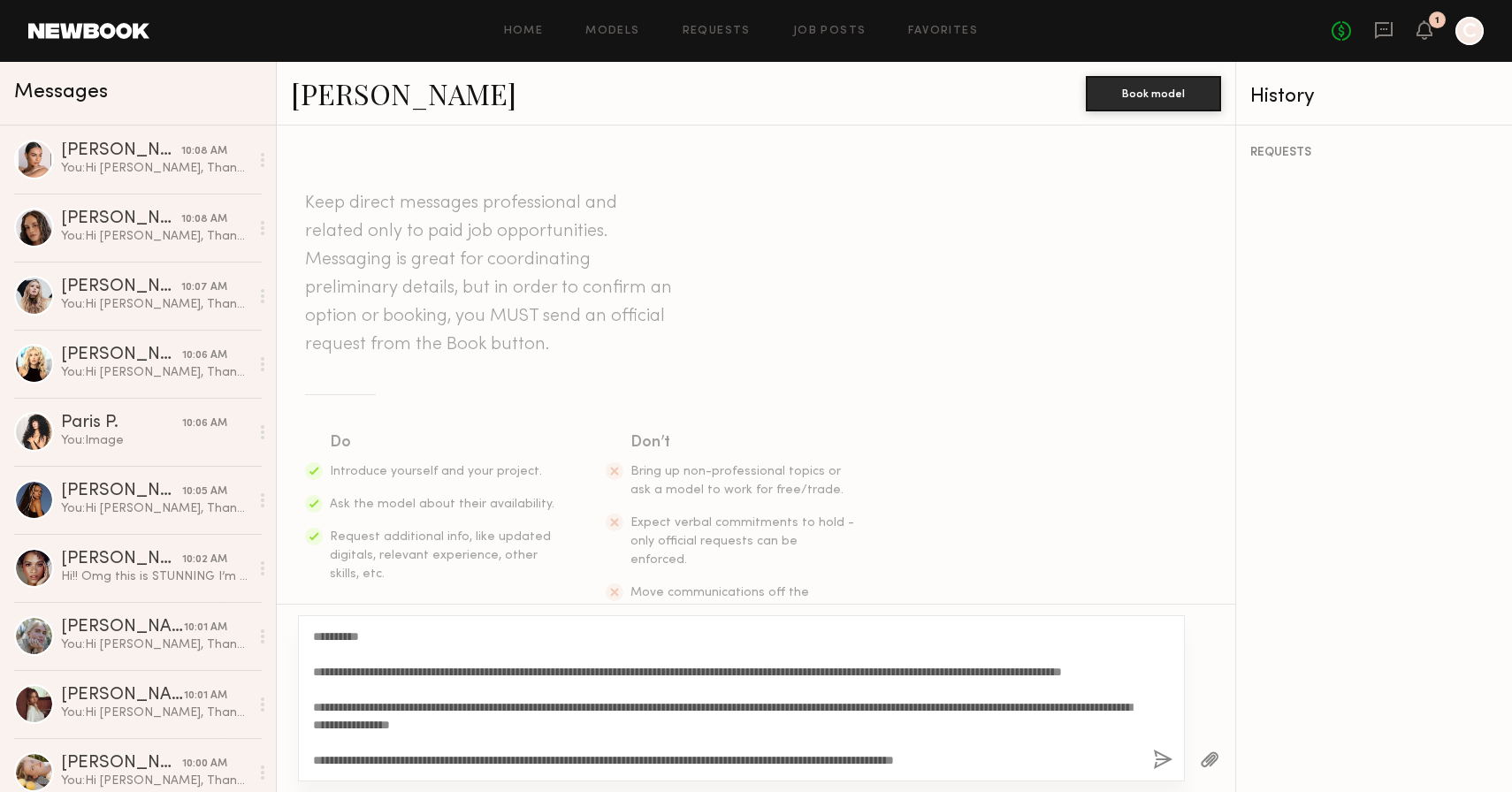
scroll to position [18, 0]
type textarea "**********"
click at [1160, 762] on button "button" at bounding box center [1163, 760] width 20 height 22
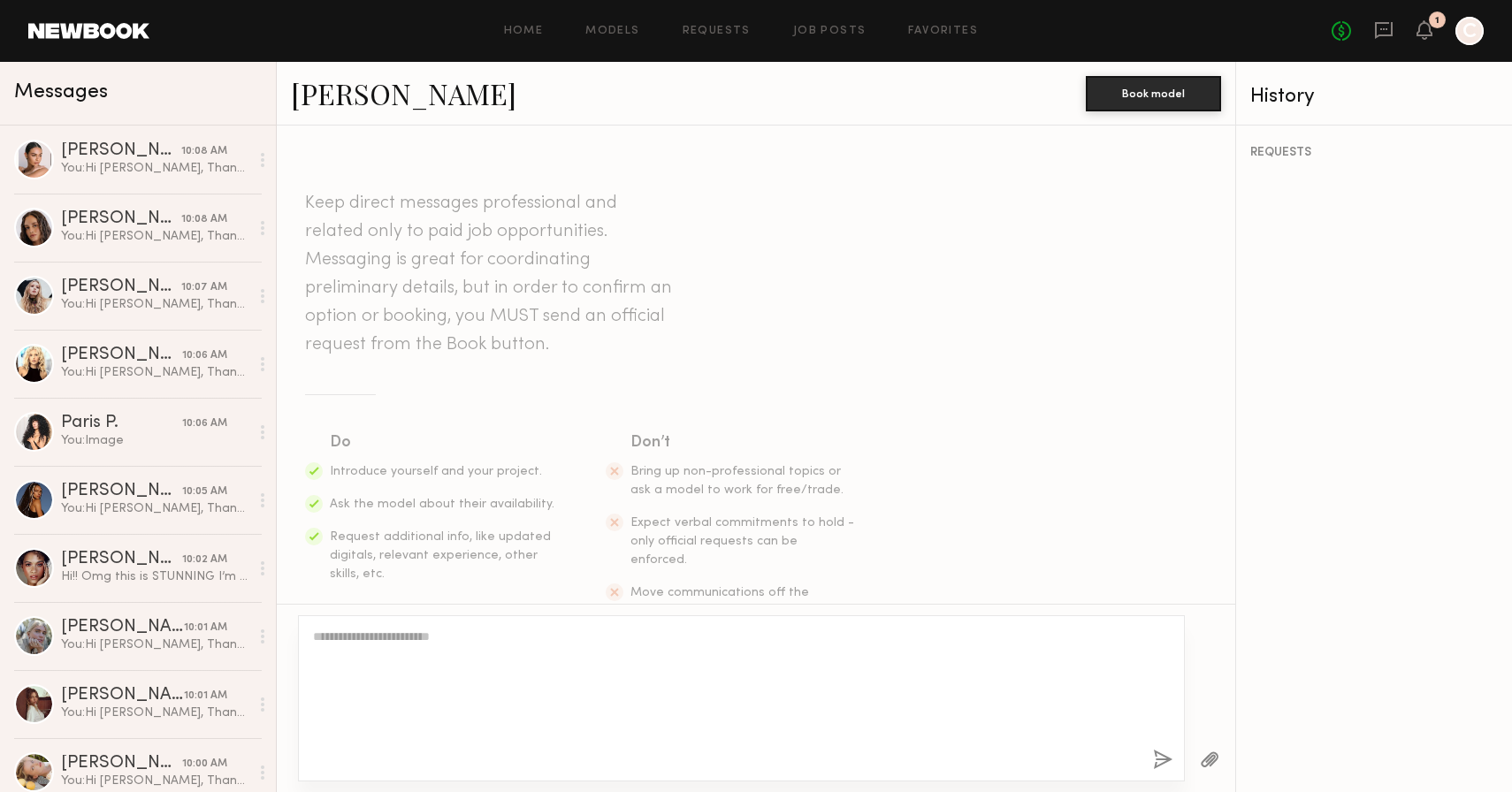
scroll to position [0, 0]
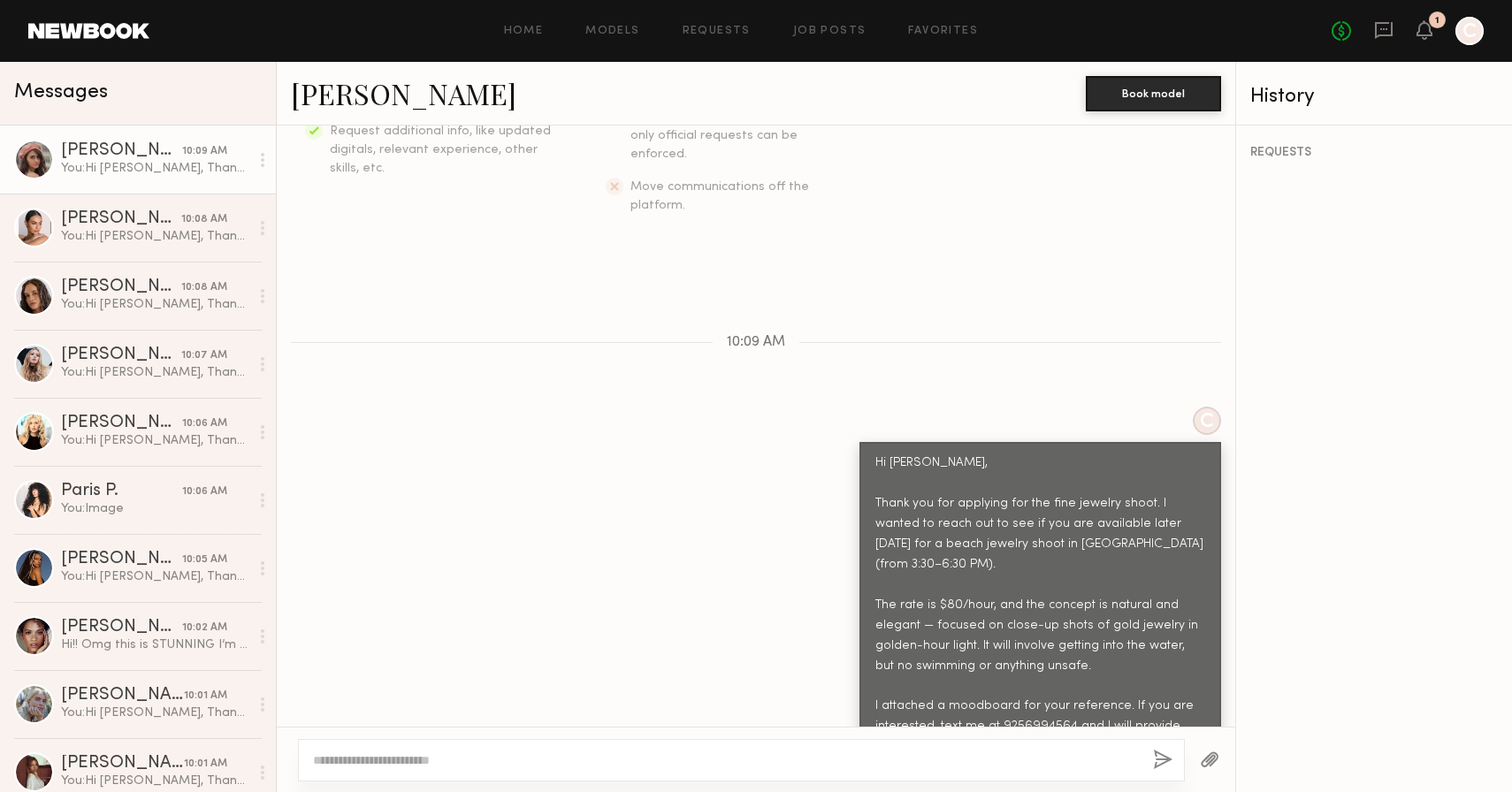
click at [1219, 759] on div at bounding box center [1210, 760] width 50 height 44
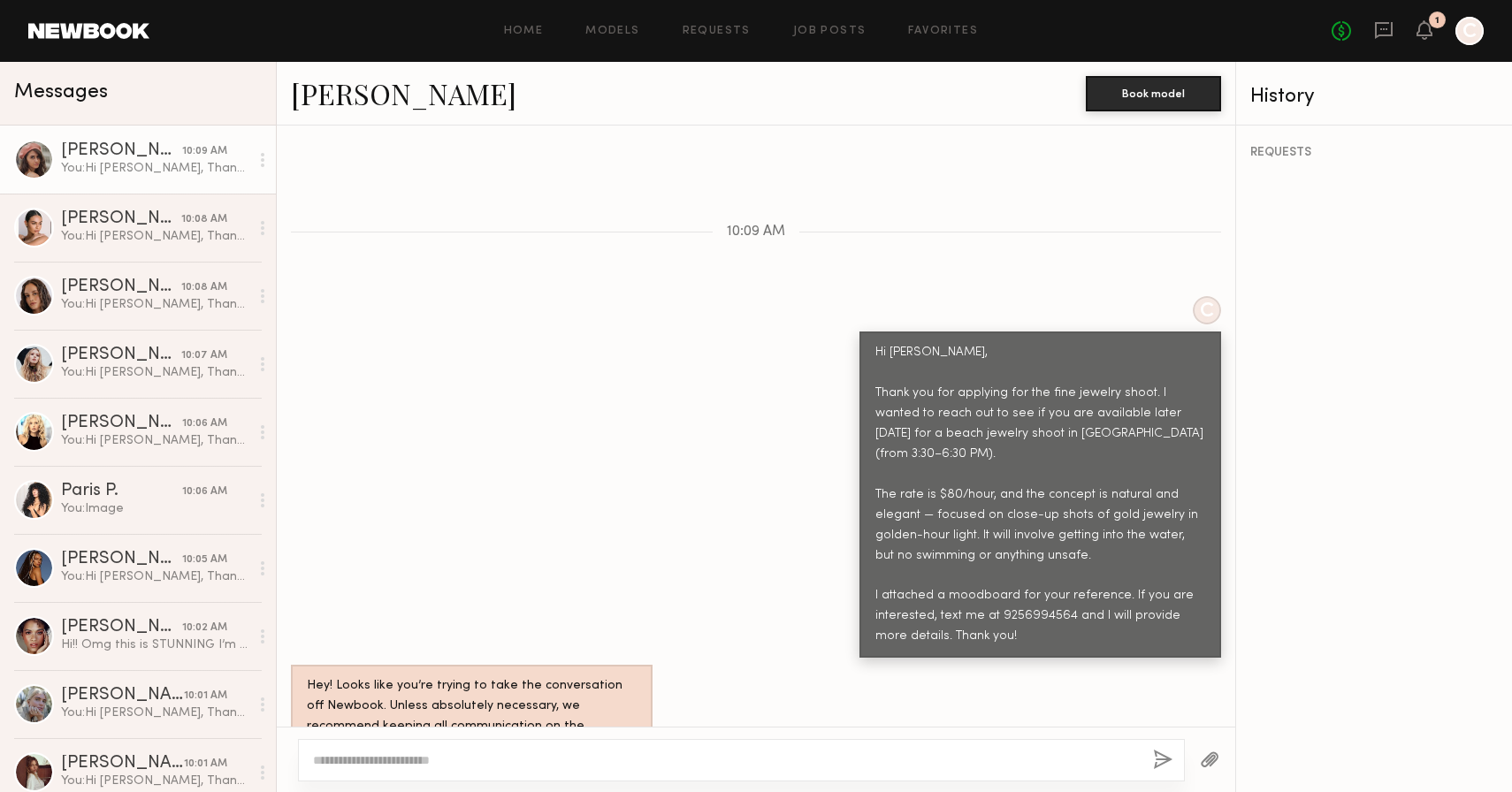
scroll to position [876, 0]
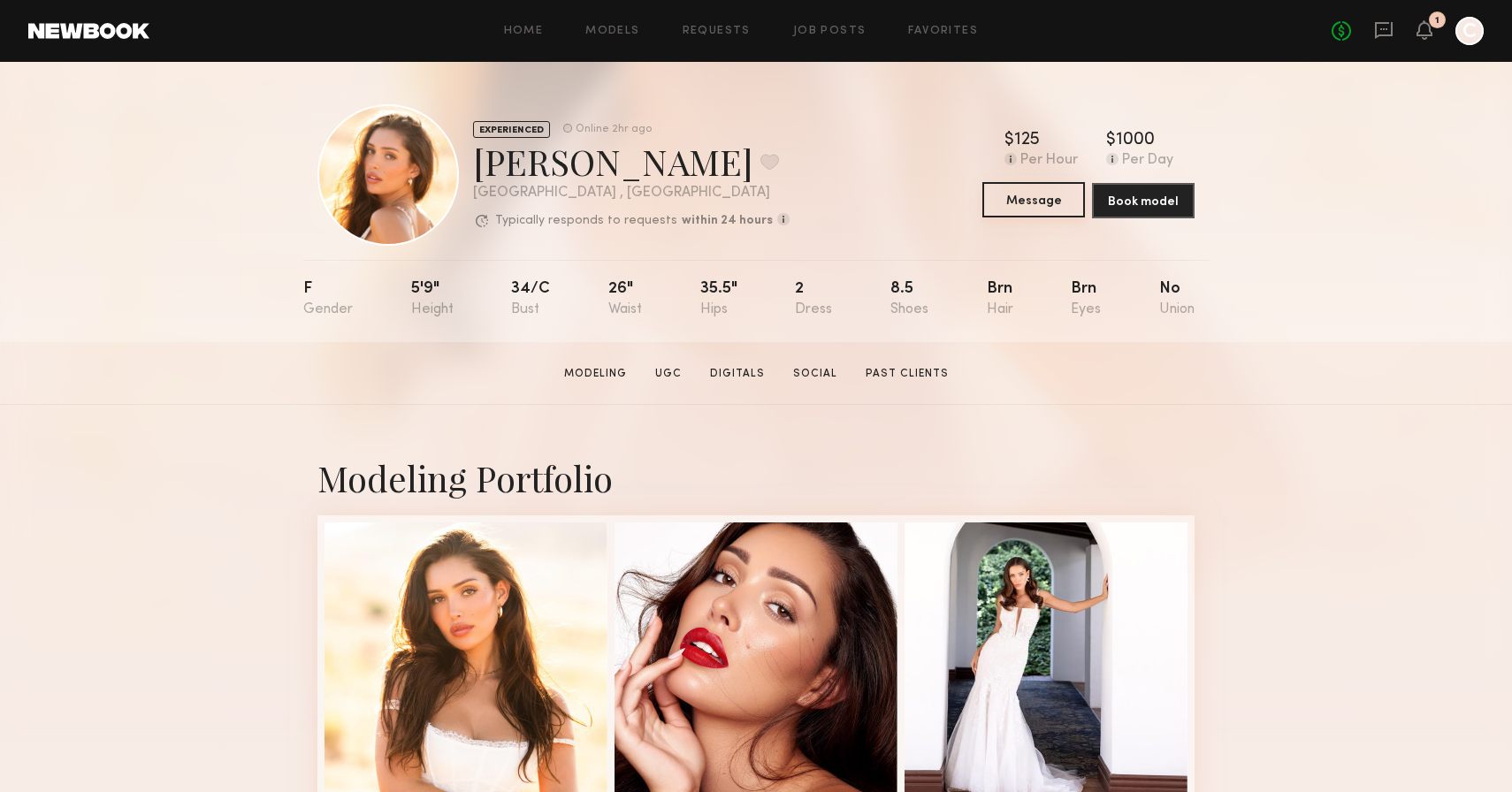
click at [1026, 204] on button "Message" at bounding box center [1034, 200] width 102 height 35
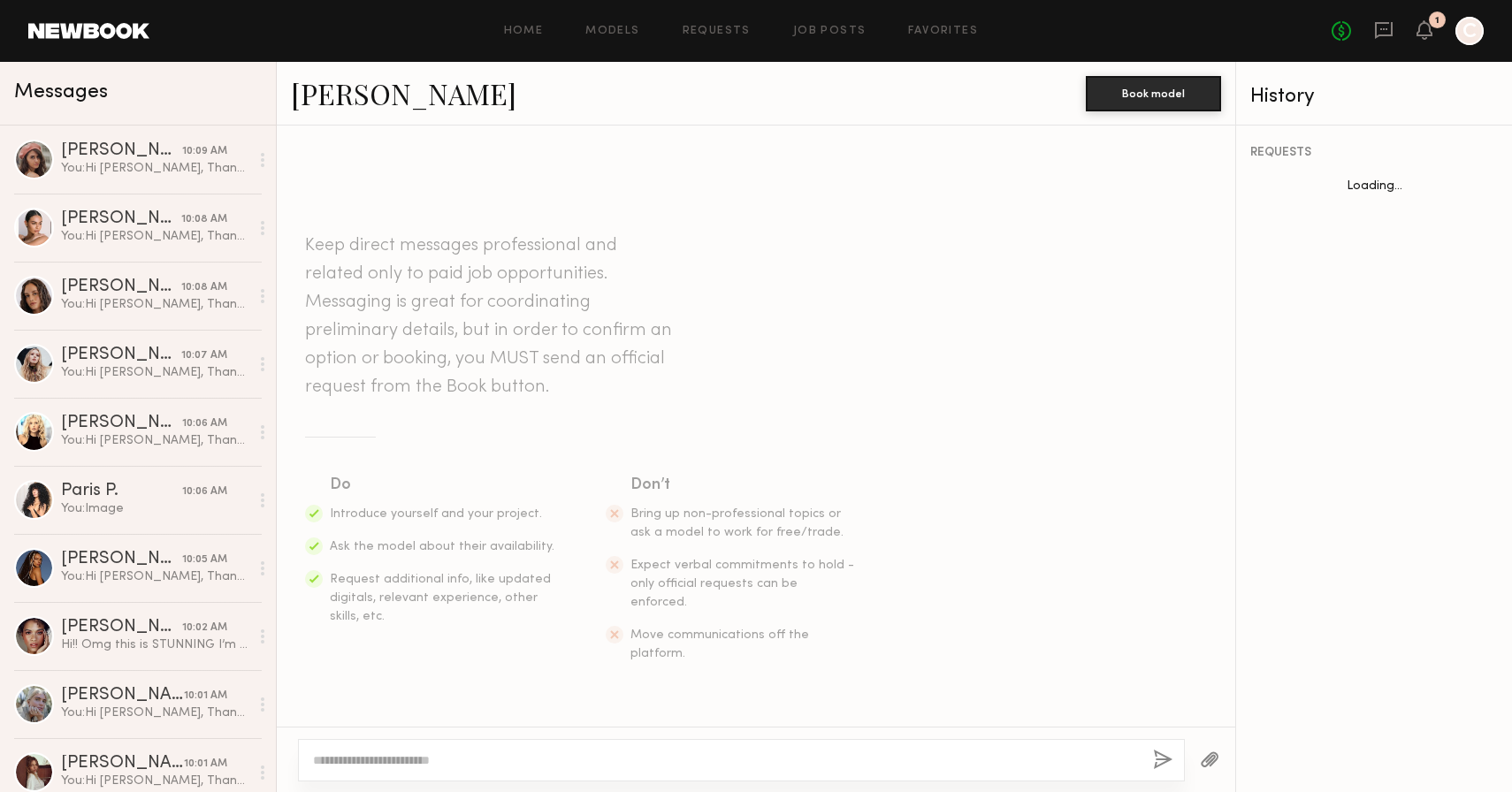
click at [471, 755] on textarea at bounding box center [725, 760] width 826 height 18
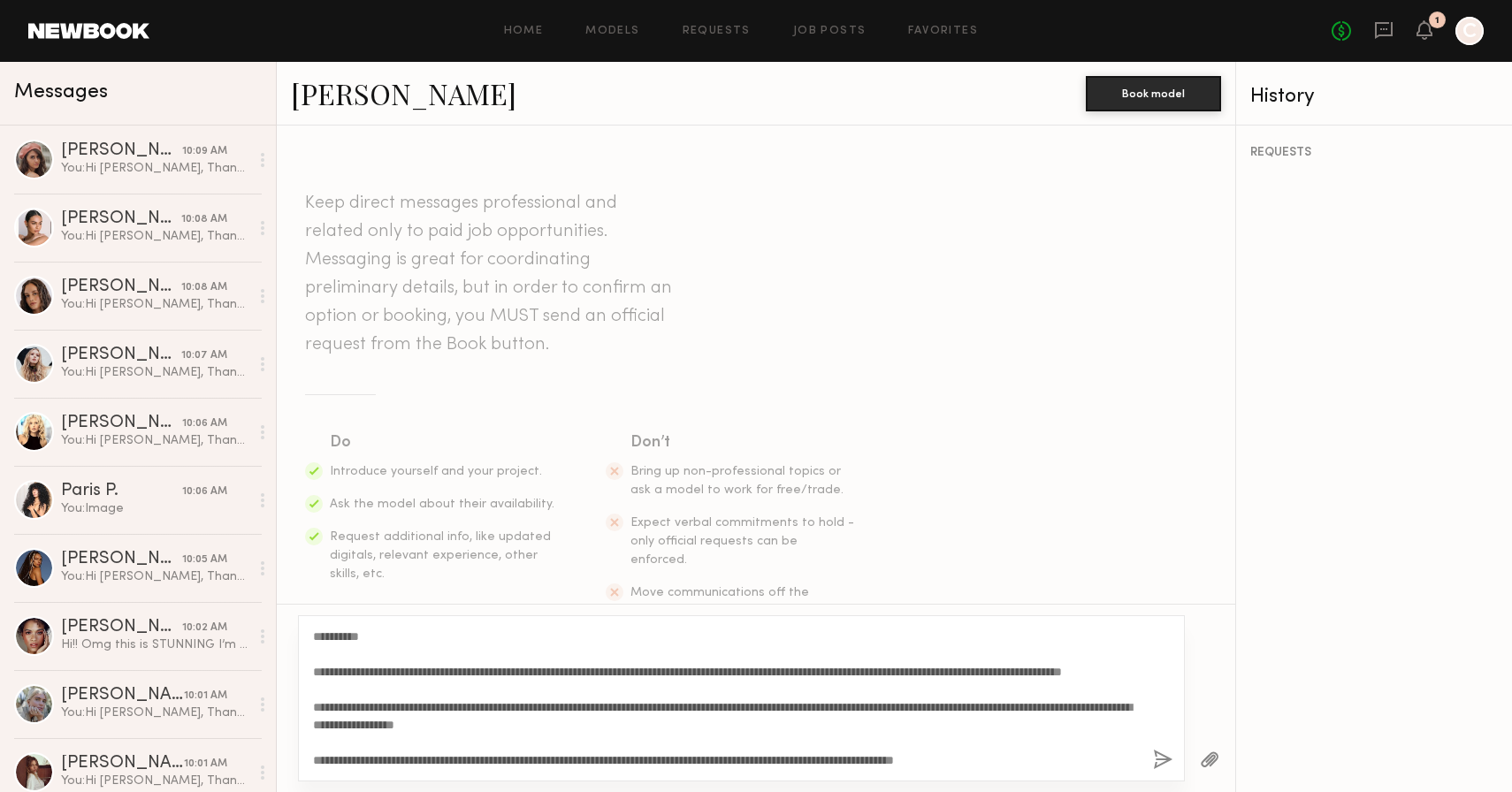
drag, startPoint x: 363, startPoint y: 638, endPoint x: 338, endPoint y: 638, distance: 25.0
click at [338, 638] on textarea "**********" at bounding box center [725, 698] width 826 height 141
type textarea "**********"
click at [1158, 761] on button "button" at bounding box center [1163, 760] width 20 height 22
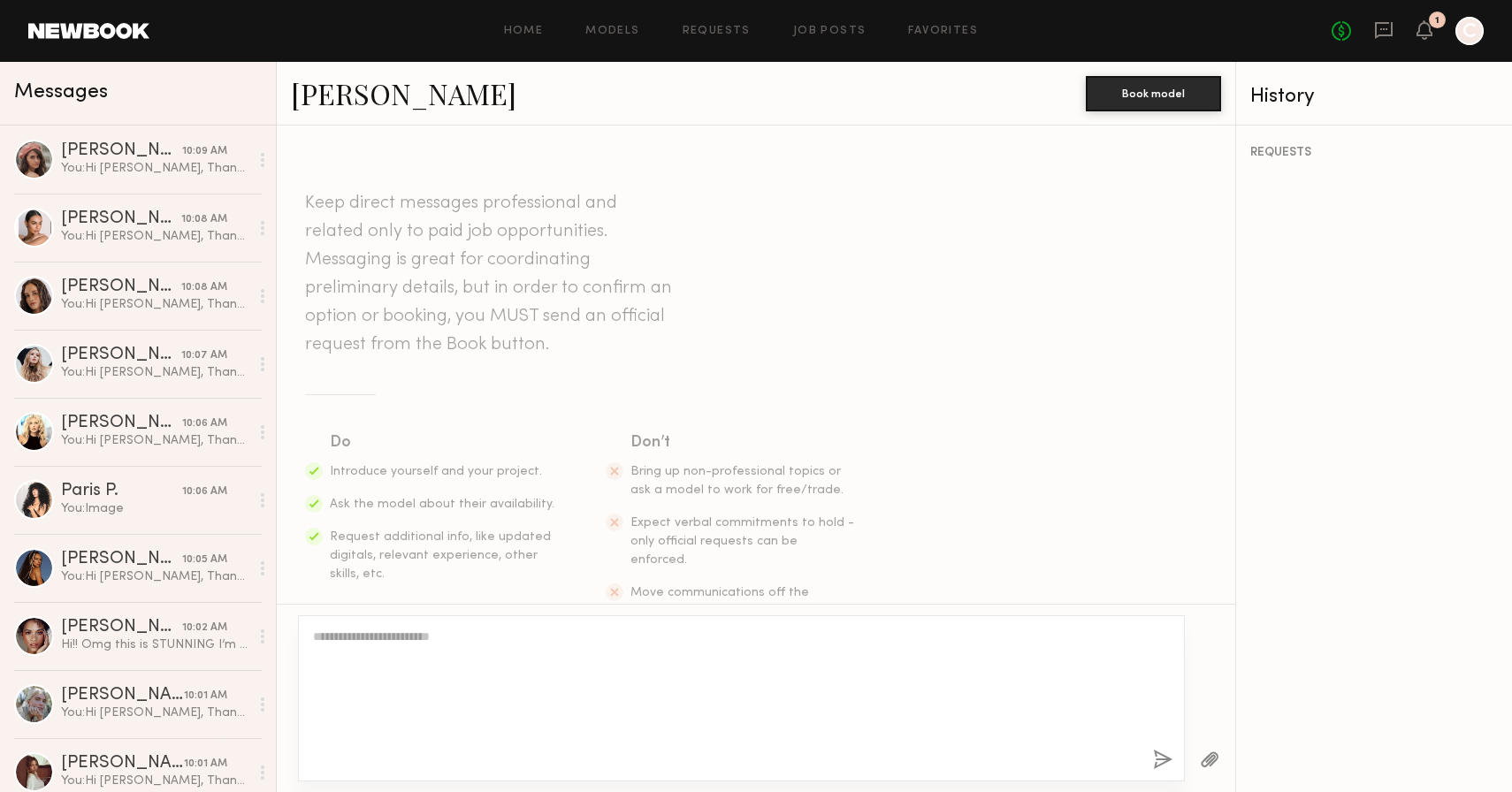
scroll to position [0, 0]
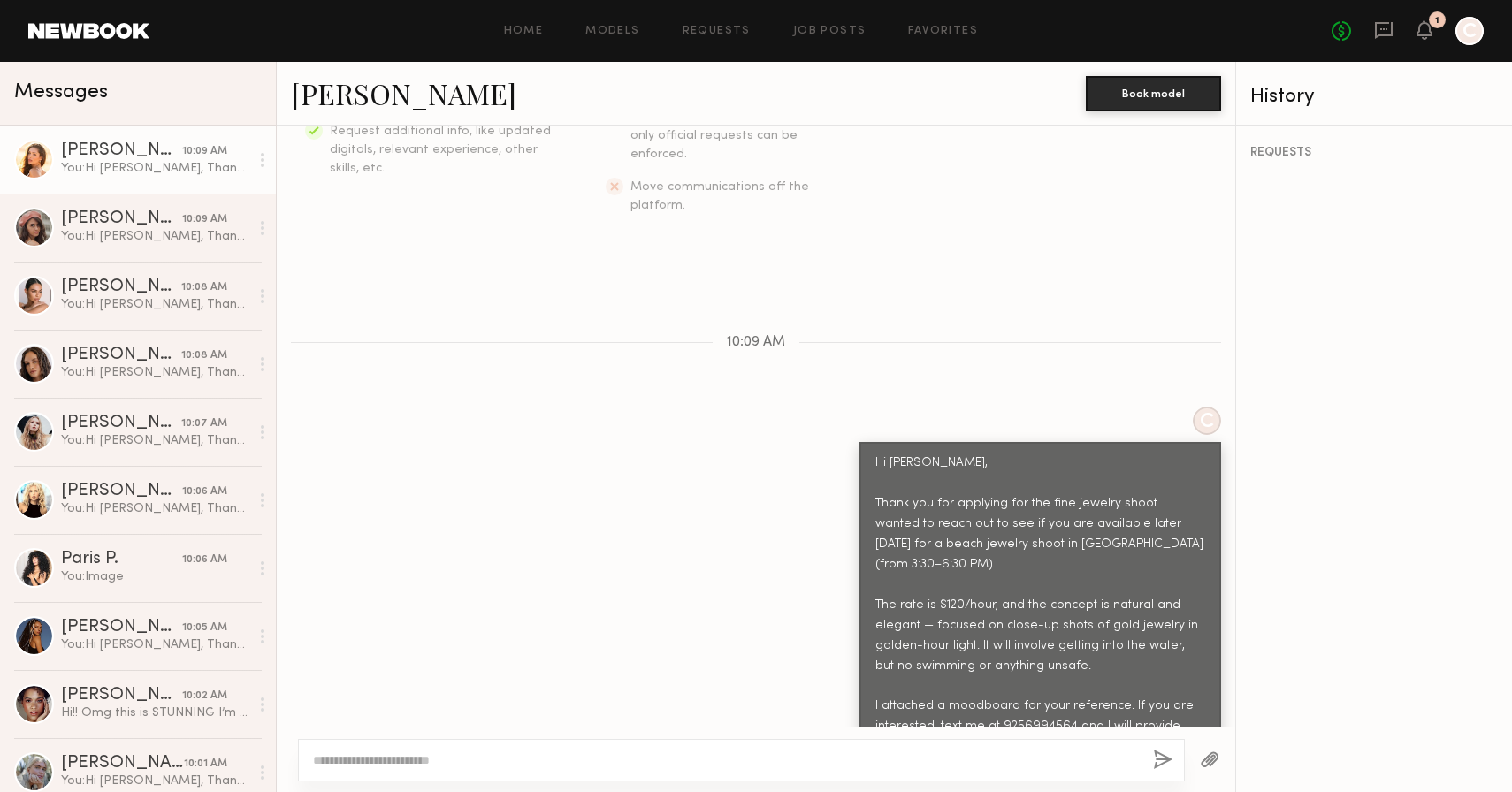
click at [1224, 770] on div at bounding box center [1210, 760] width 50 height 44
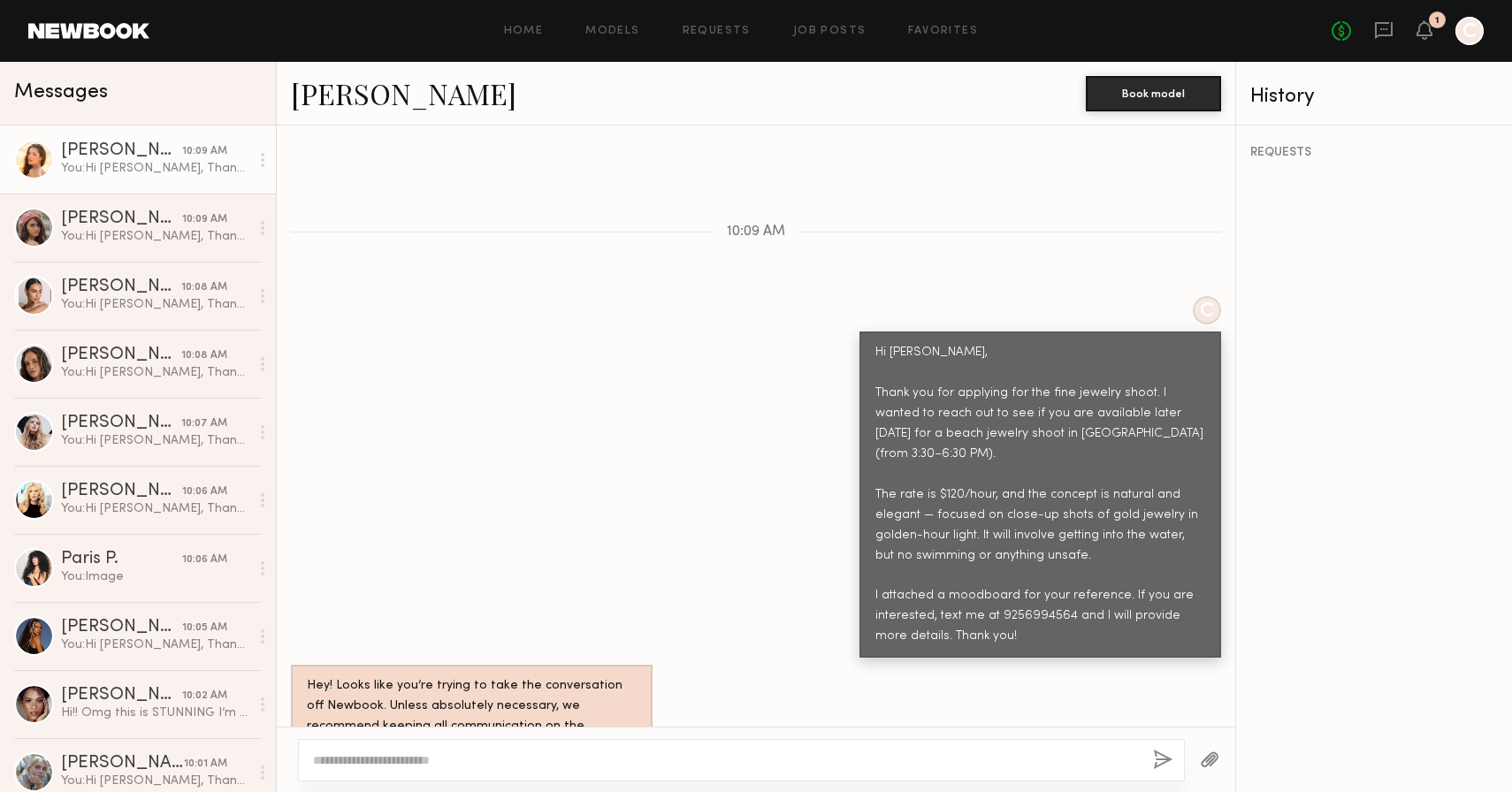
scroll to position [876, 0]
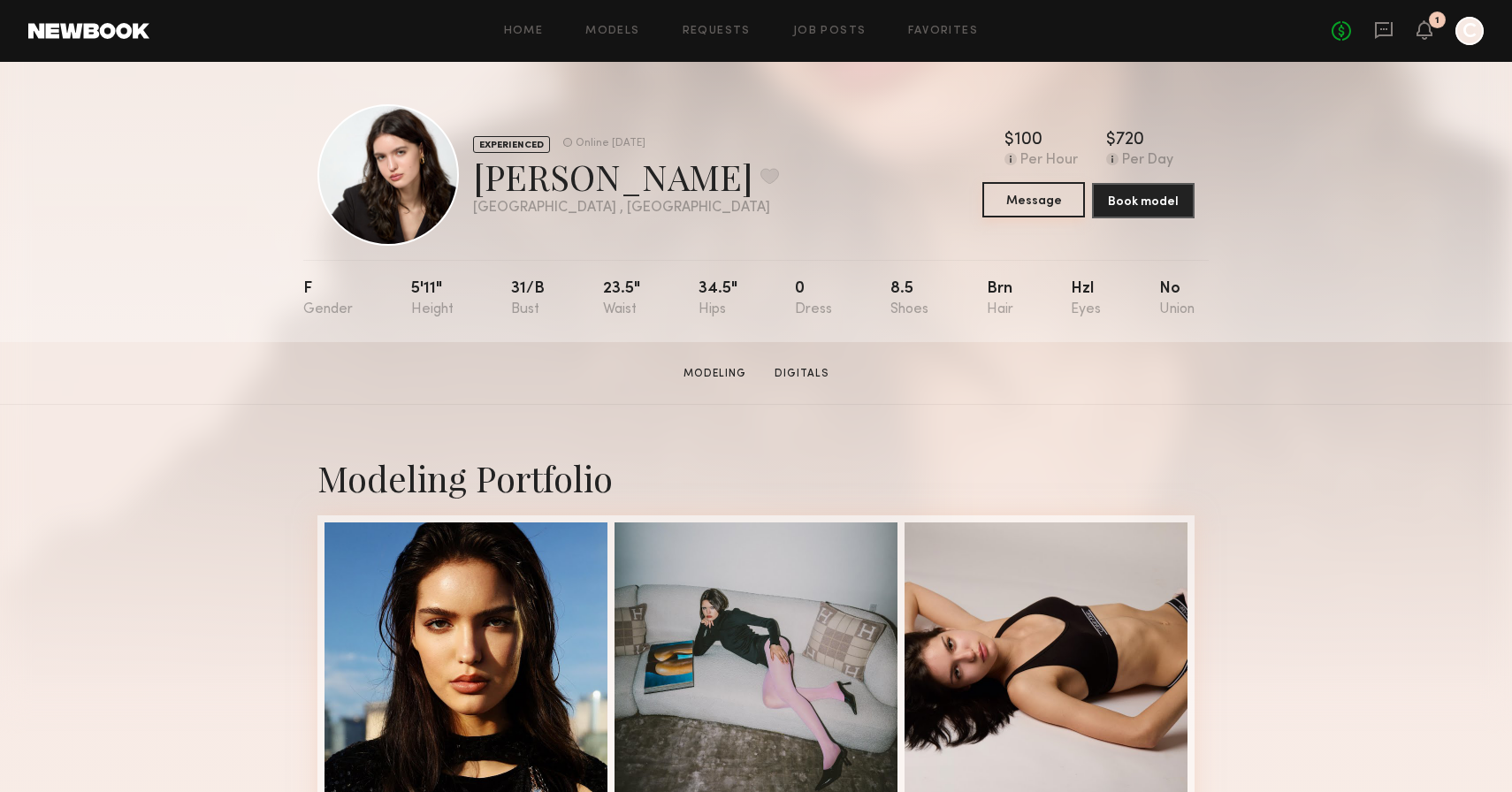
click at [1027, 207] on button "Message" at bounding box center [1034, 200] width 102 height 35
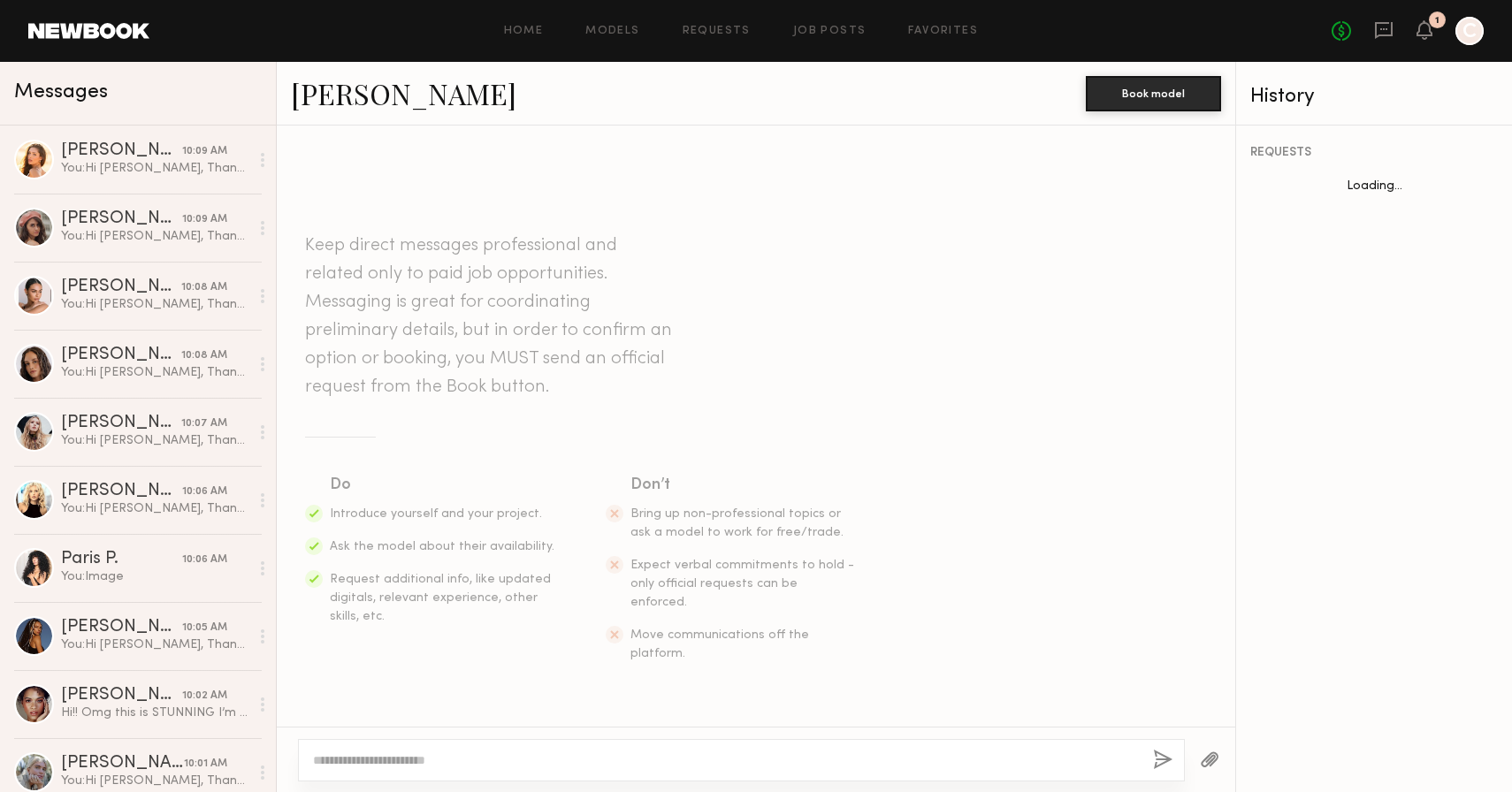
click at [509, 753] on textarea at bounding box center [725, 760] width 826 height 18
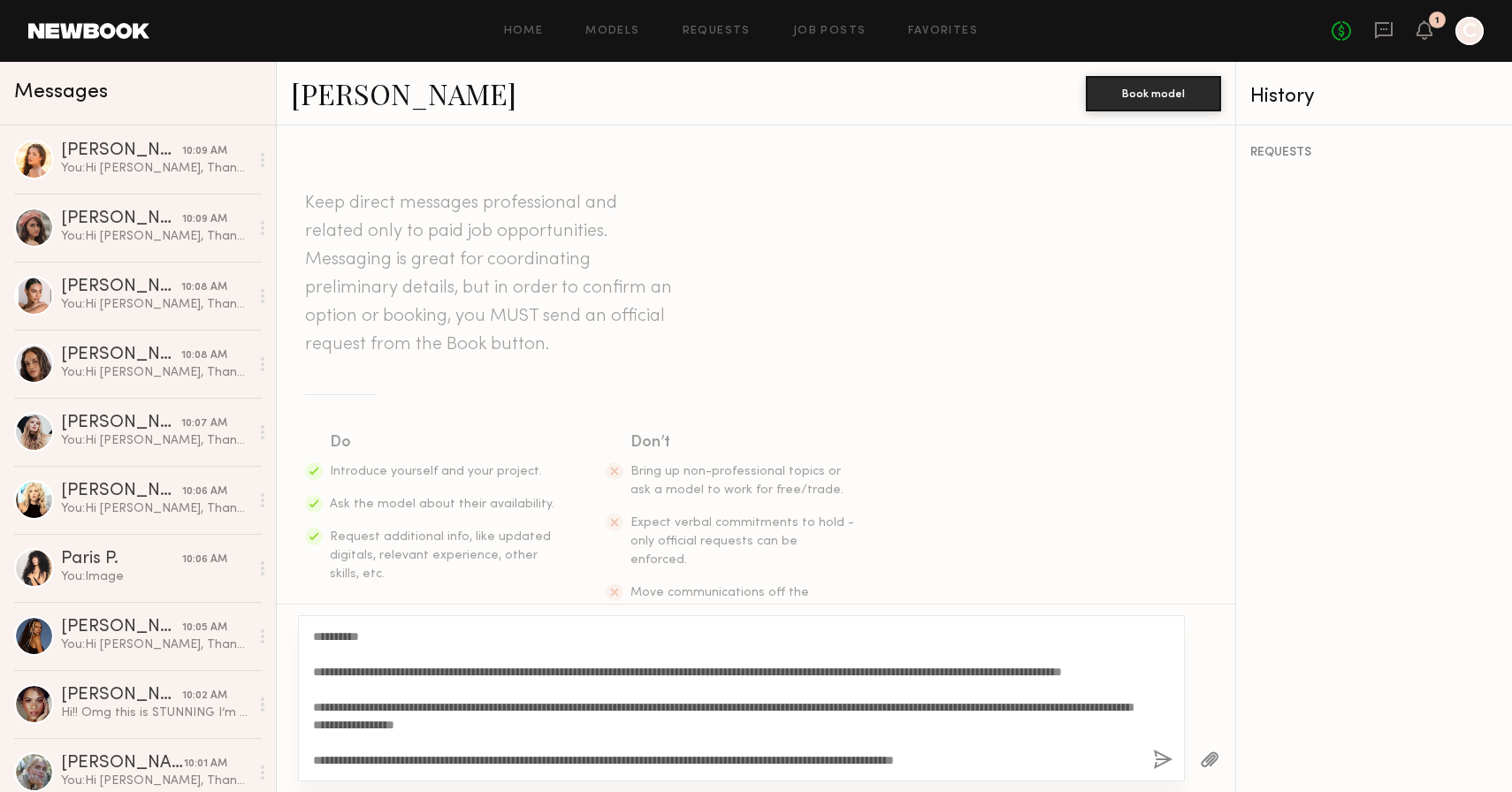
drag, startPoint x: 362, startPoint y: 633, endPoint x: 325, endPoint y: 633, distance: 37.0
click at [325, 633] on textarea "**********" at bounding box center [725, 698] width 826 height 141
click at [390, 722] on textarea "**********" at bounding box center [725, 698] width 826 height 141
type textarea "**********"
click at [347, 91] on link "[PERSON_NAME]" at bounding box center [403, 93] width 226 height 38
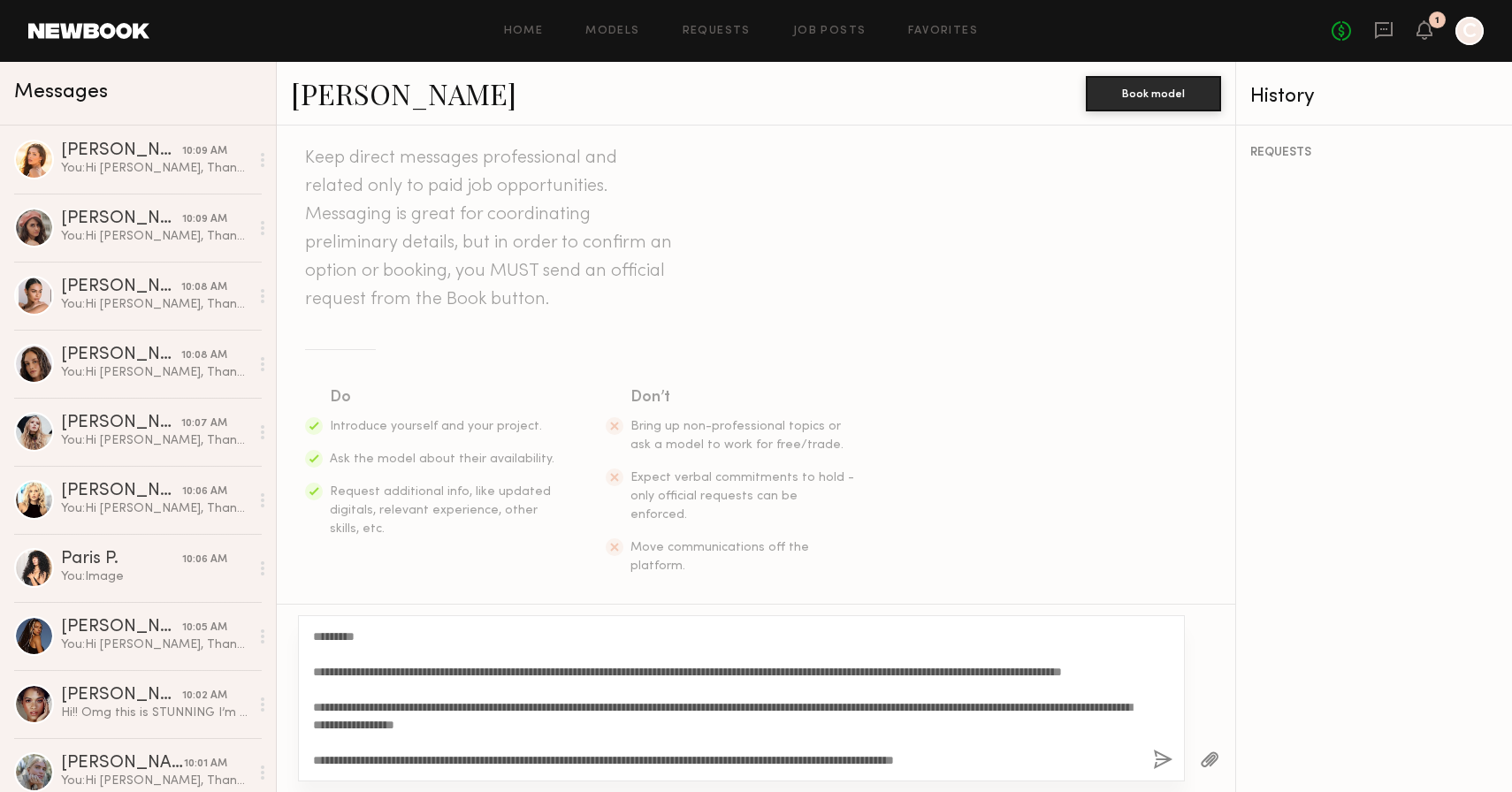
scroll to position [18, 0]
click at [1147, 755] on div "**********" at bounding box center [741, 698] width 887 height 166
click at [1162, 757] on button "button" at bounding box center [1163, 760] width 20 height 22
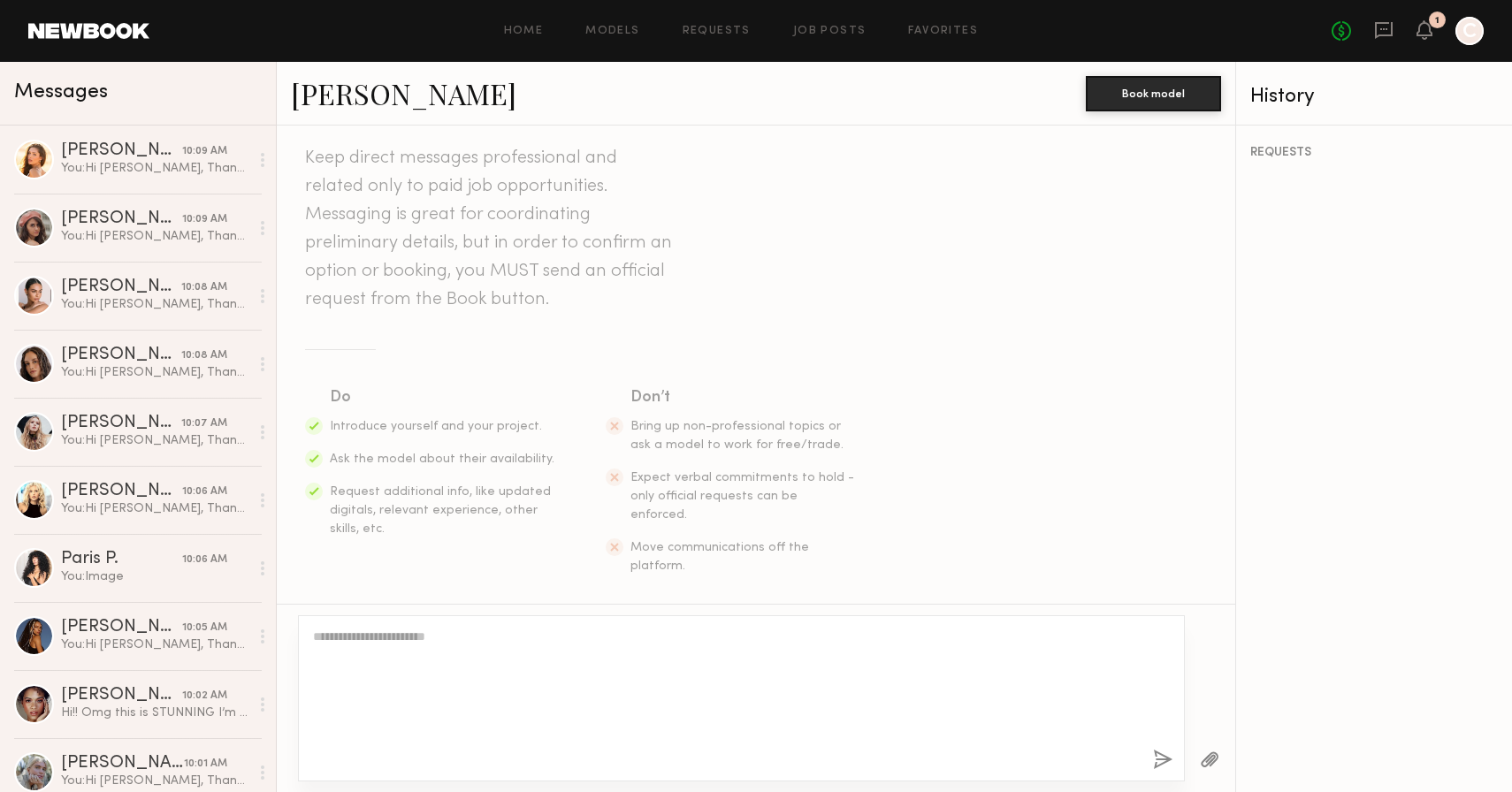
scroll to position [0, 0]
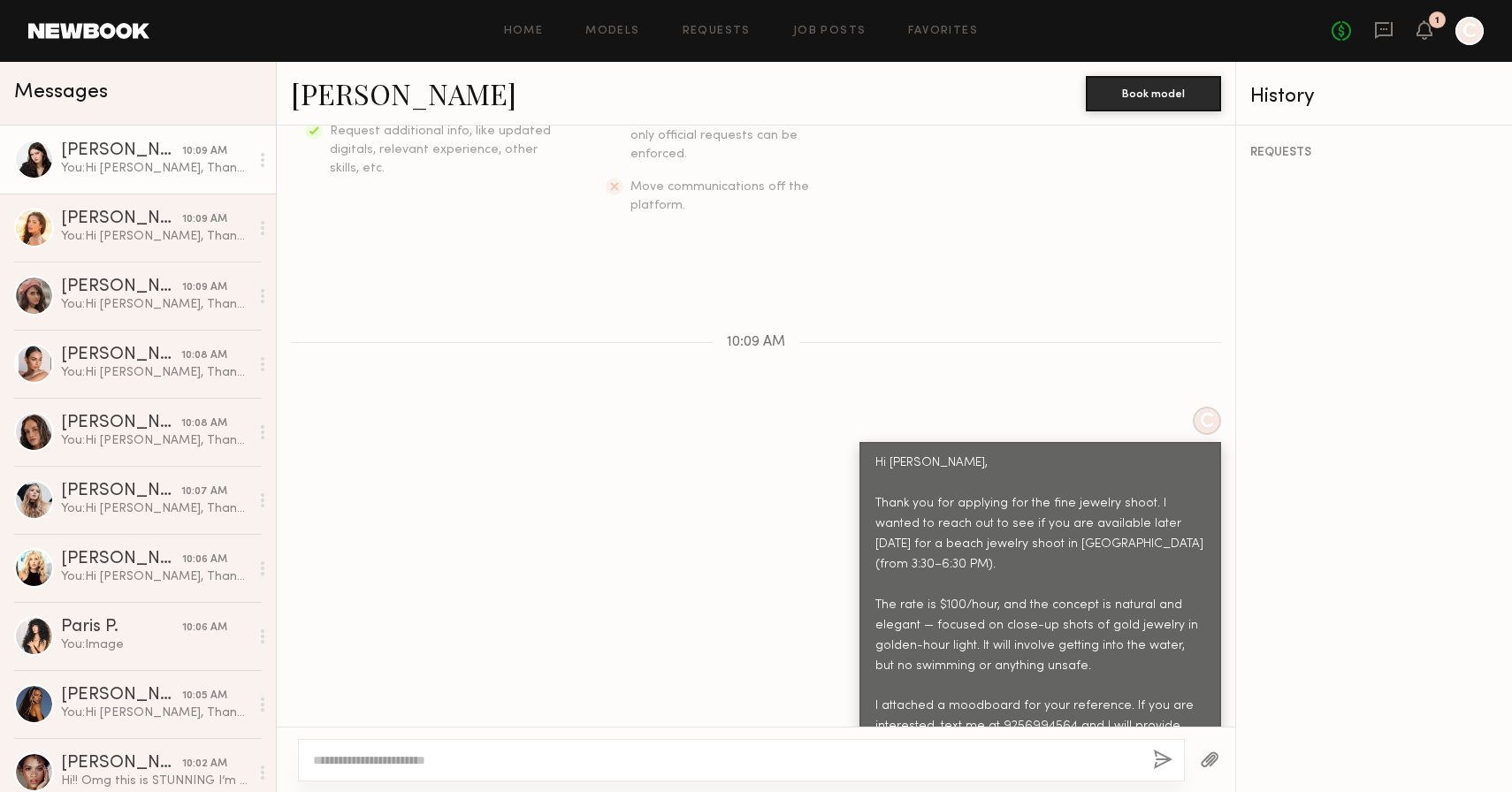
click at [1206, 759] on button "button" at bounding box center [1209, 760] width 20 height 22
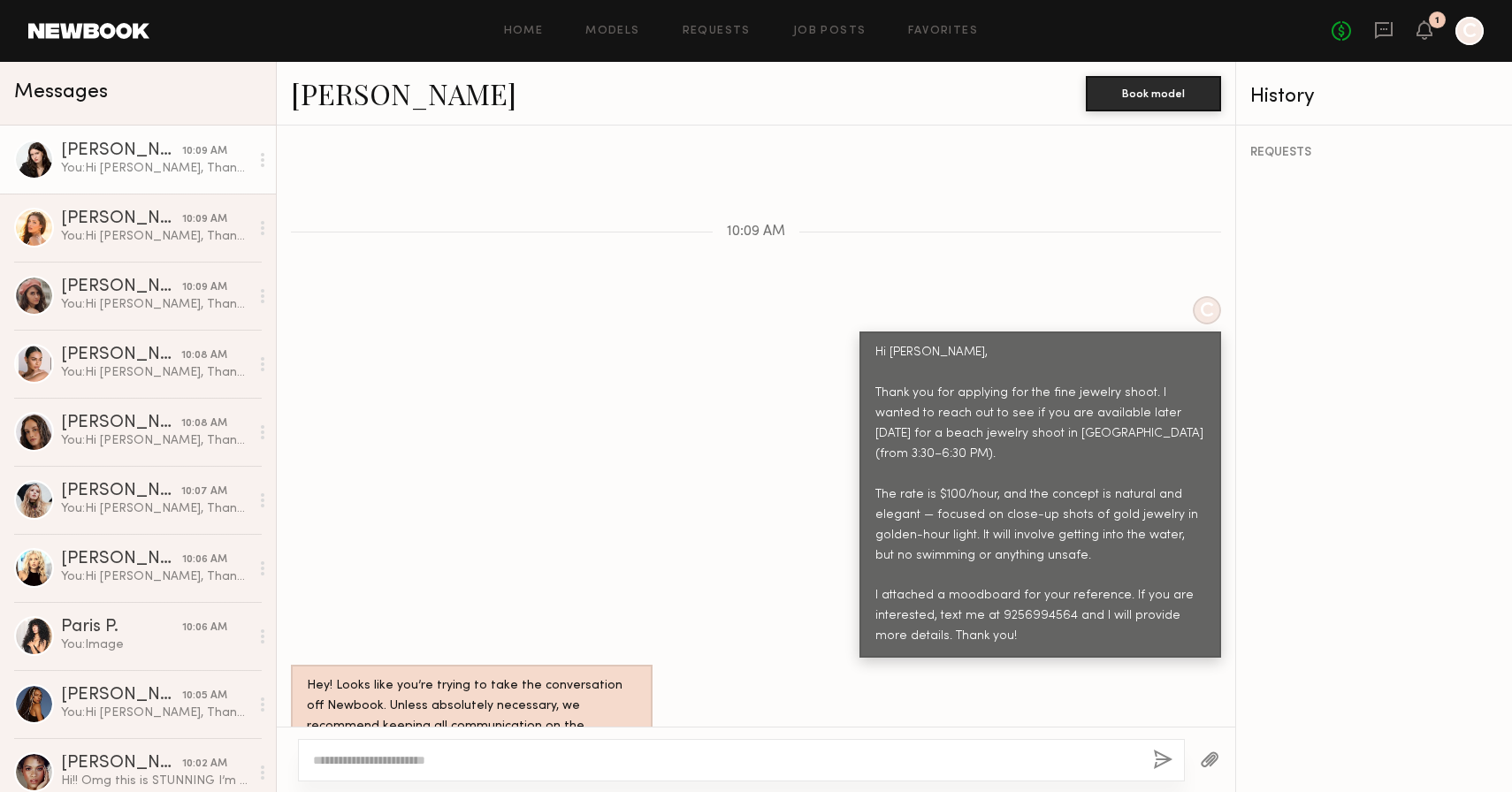
scroll to position [876, 0]
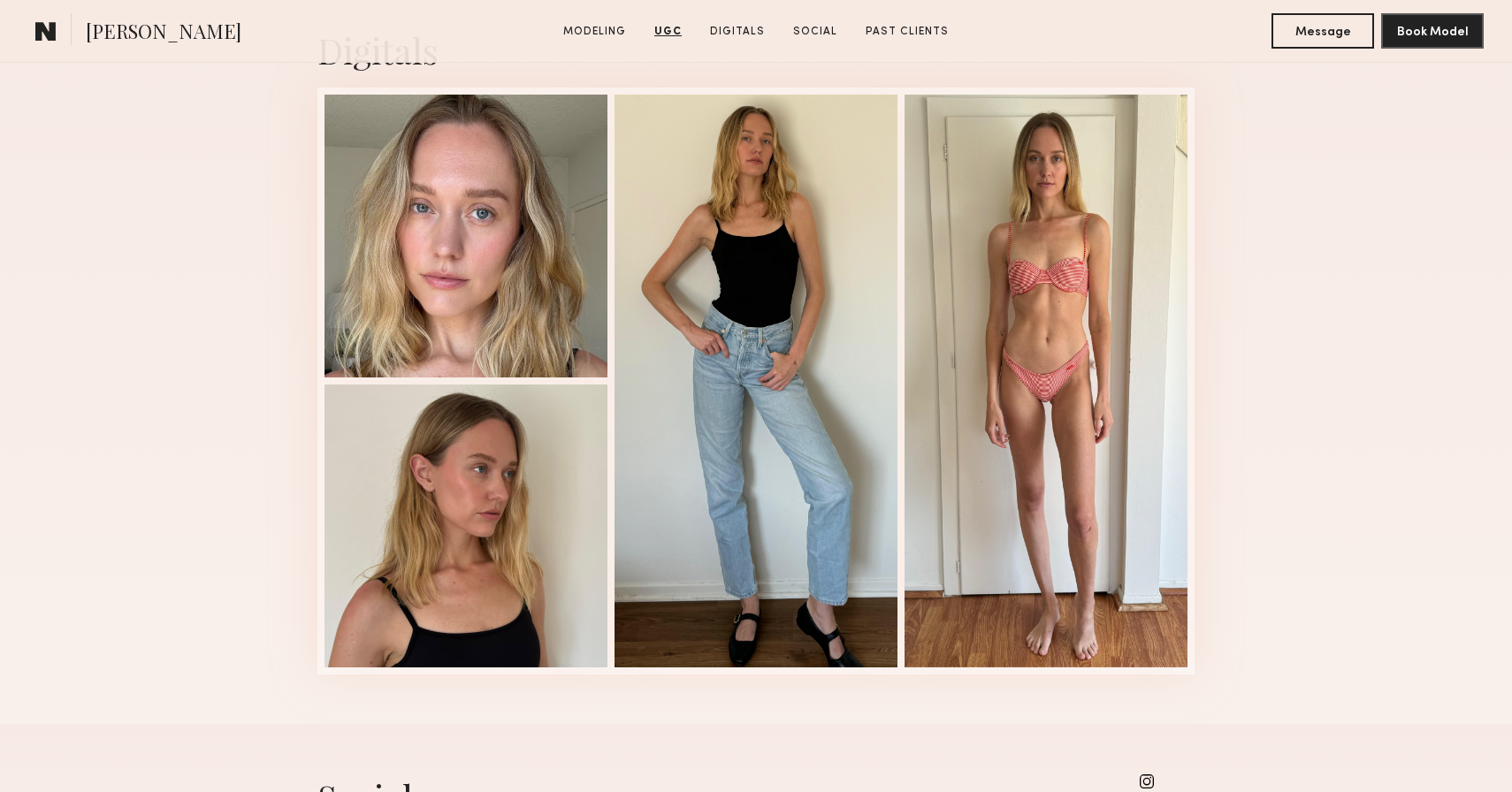
scroll to position [3153, 0]
click at [1323, 32] on button "Message" at bounding box center [1323, 30] width 102 height 35
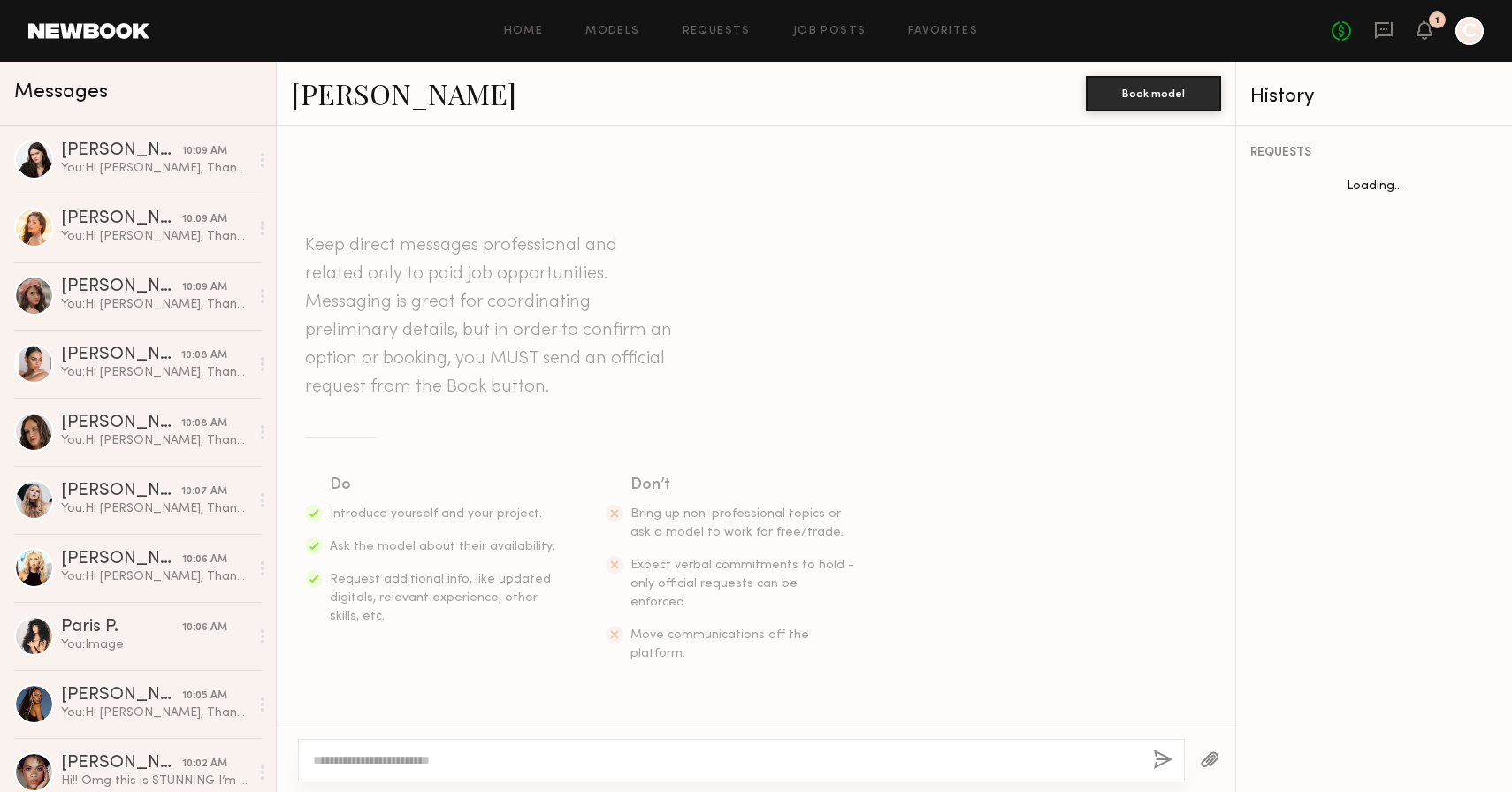
click at [544, 760] on textarea at bounding box center [725, 760] width 826 height 18
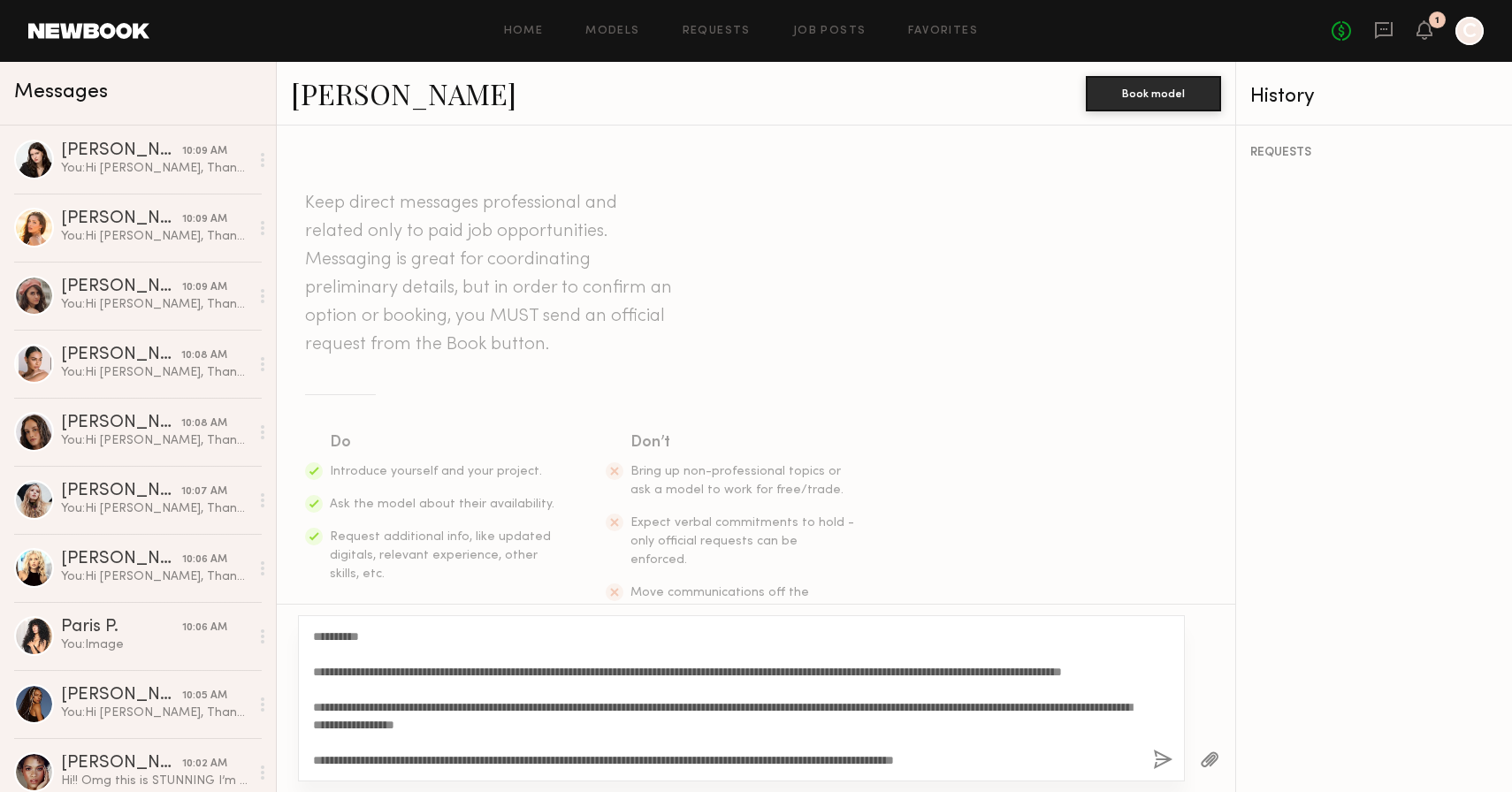
drag, startPoint x: 362, startPoint y: 638, endPoint x: 339, endPoint y: 638, distance: 23.0
click at [340, 638] on textarea "**********" at bounding box center [725, 698] width 826 height 141
click at [392, 707] on textarea "**********" at bounding box center [725, 698] width 826 height 141
type textarea "**********"
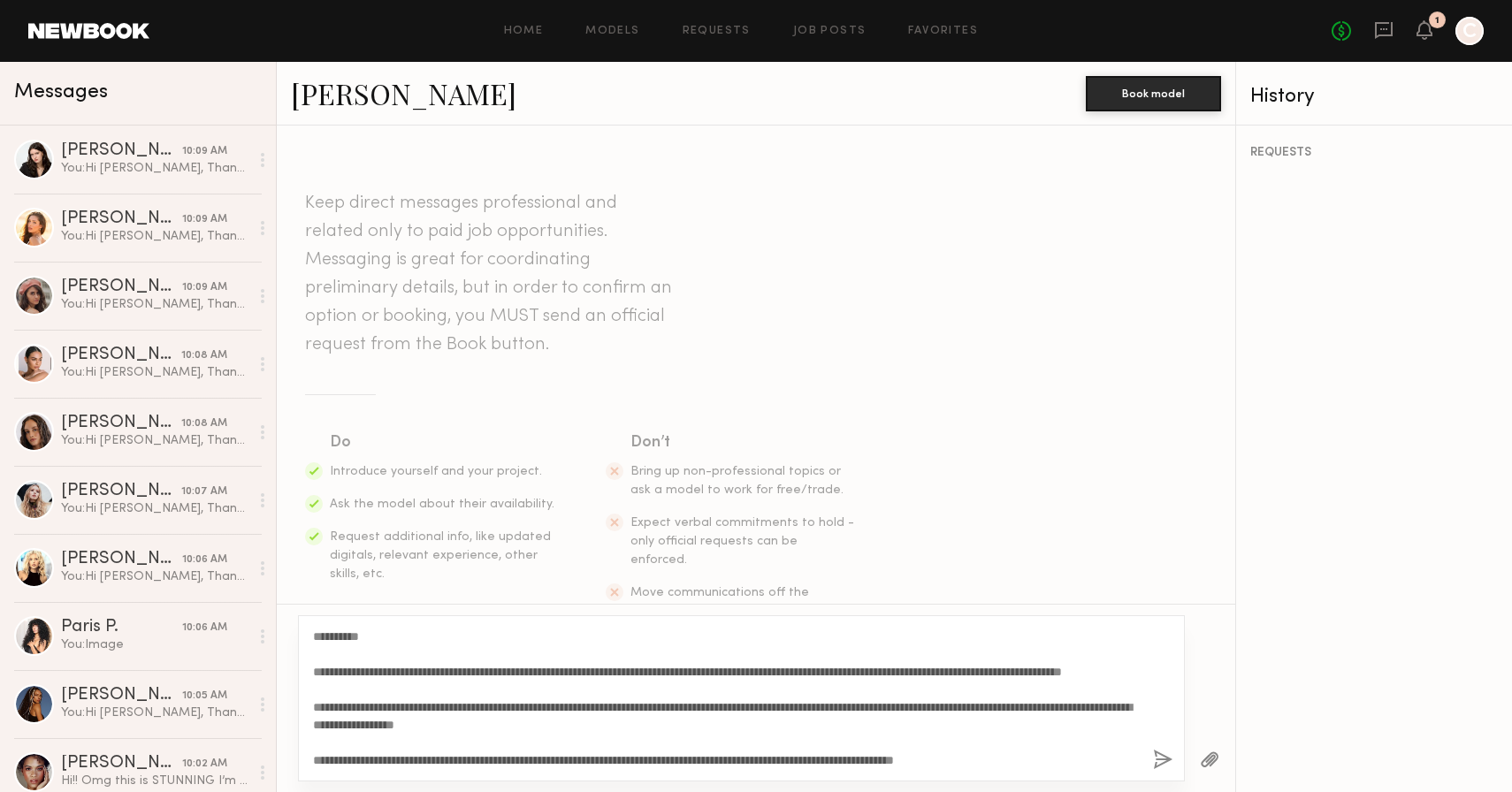
click at [1168, 761] on button "button" at bounding box center [1163, 760] width 20 height 22
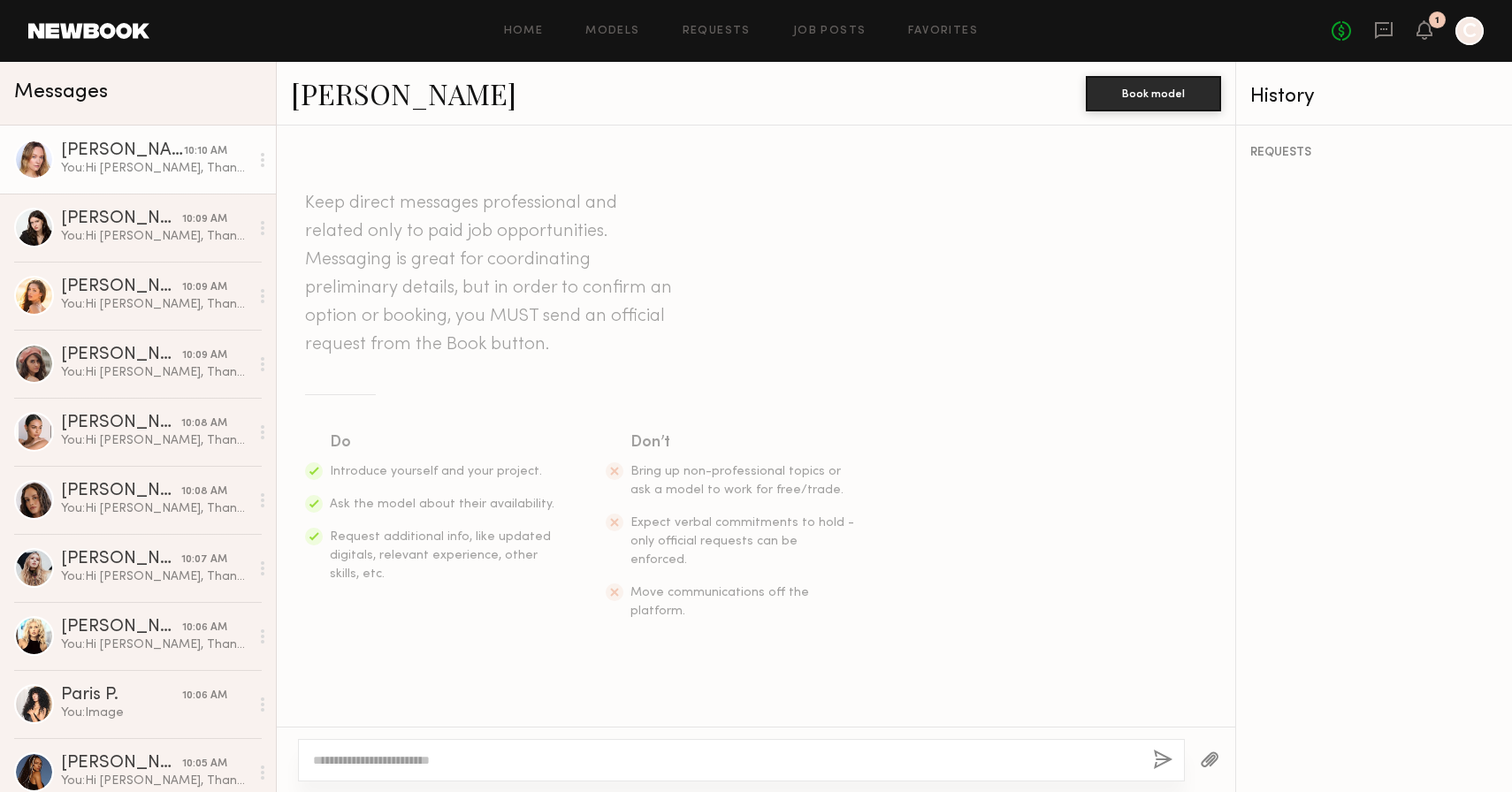
scroll to position [0, 0]
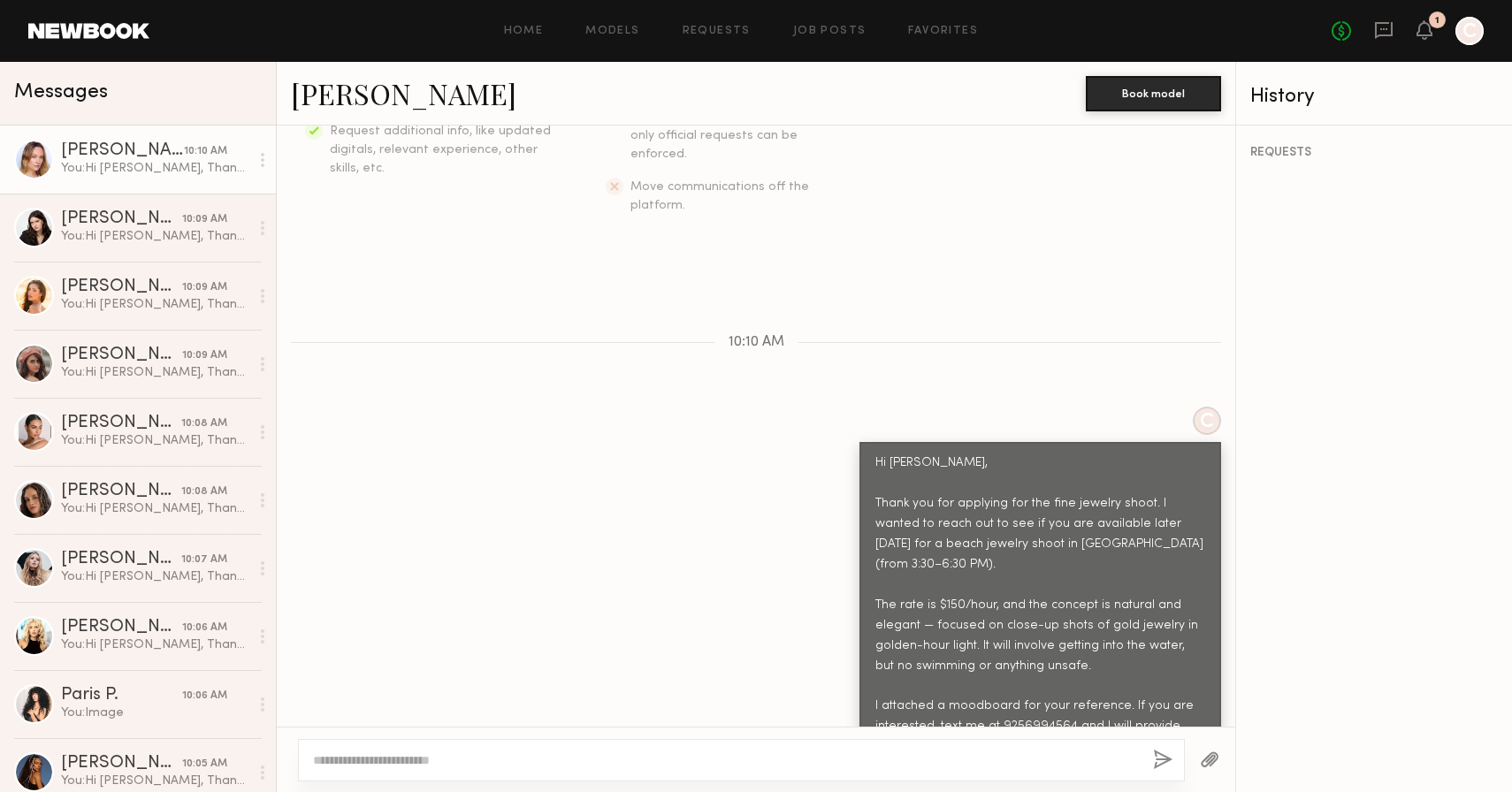
click at [1222, 761] on div at bounding box center [1210, 760] width 50 height 44
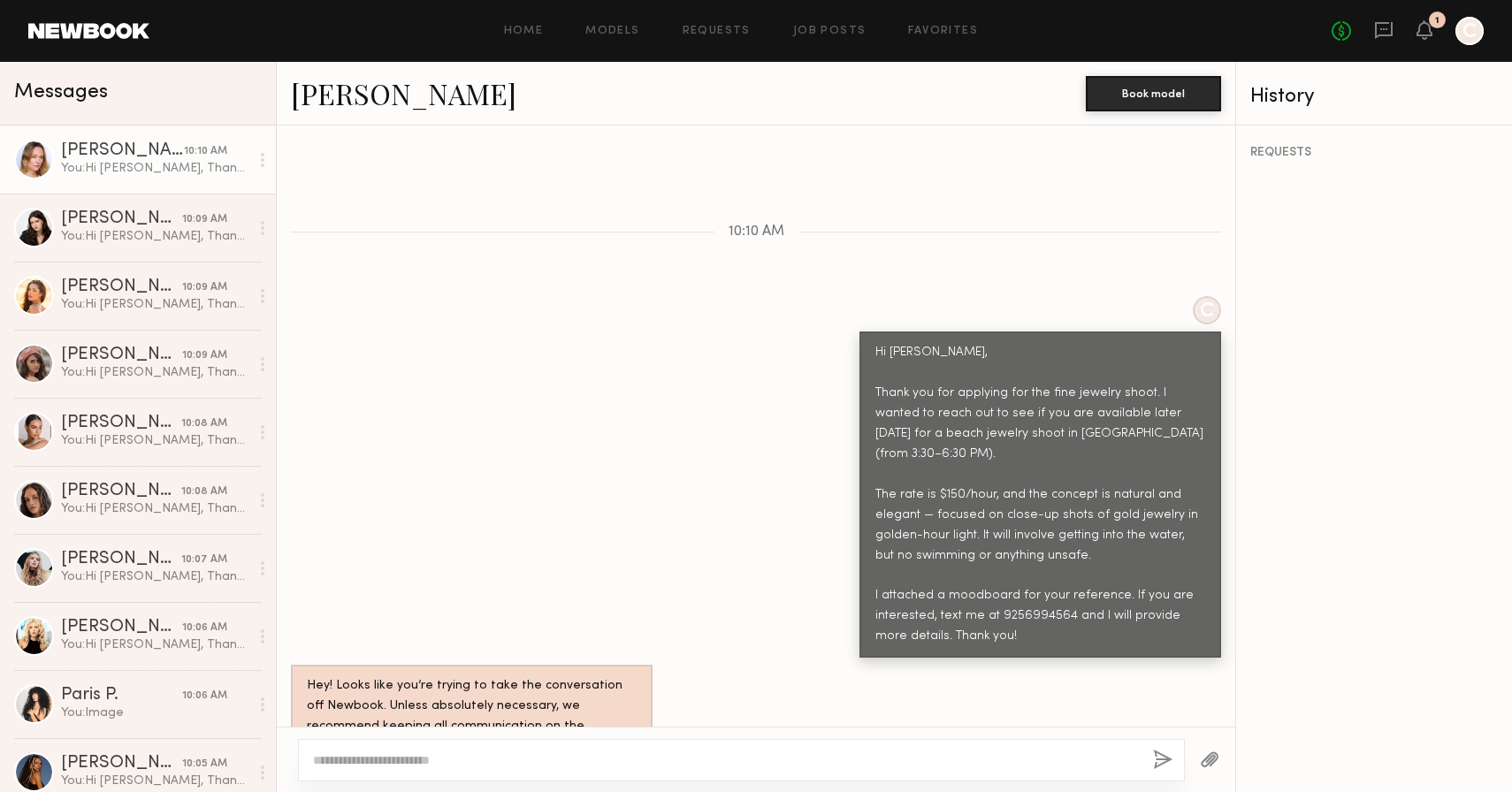
scroll to position [876, 0]
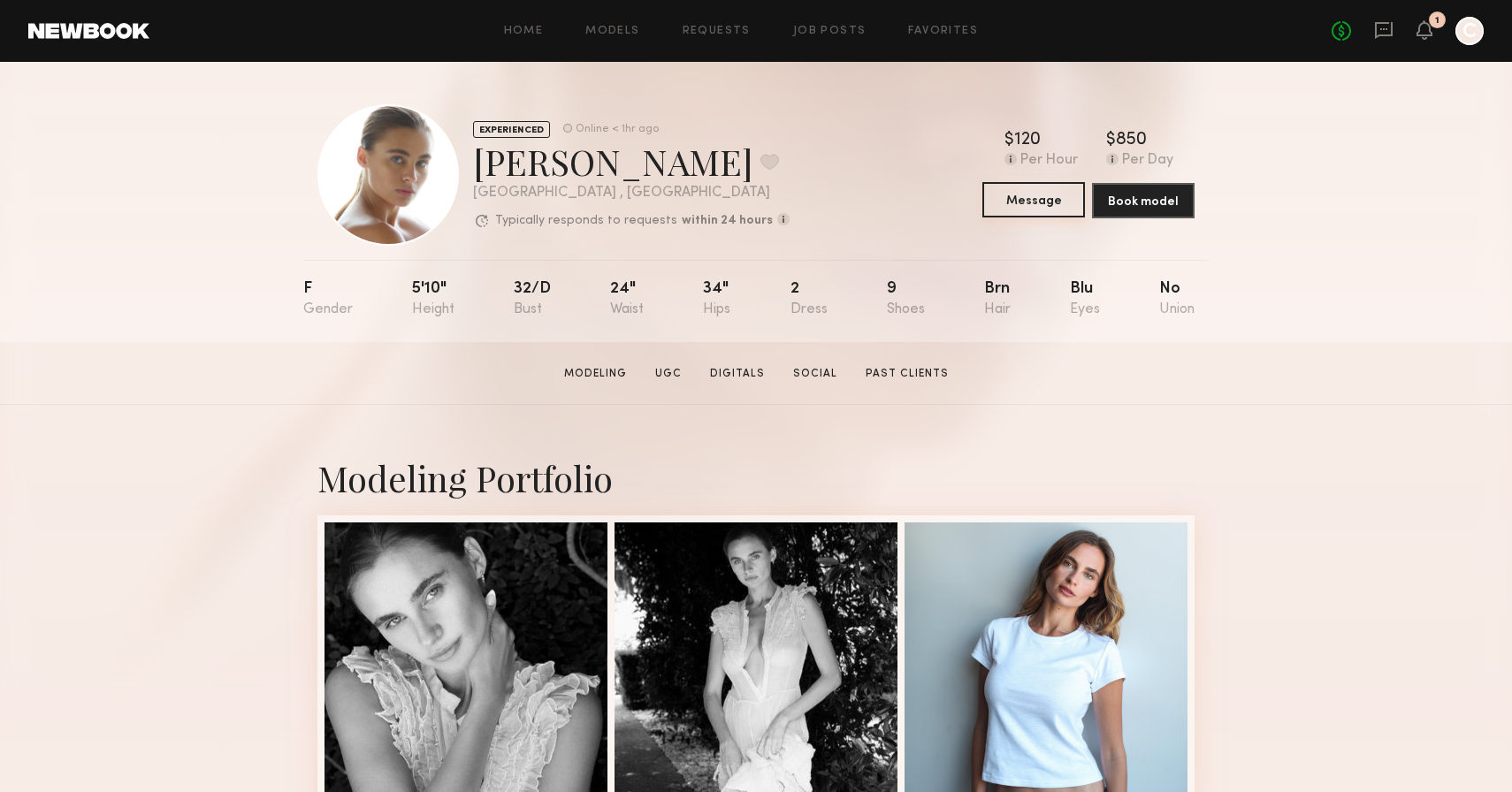
click at [1038, 201] on button "Message" at bounding box center [1034, 200] width 102 height 35
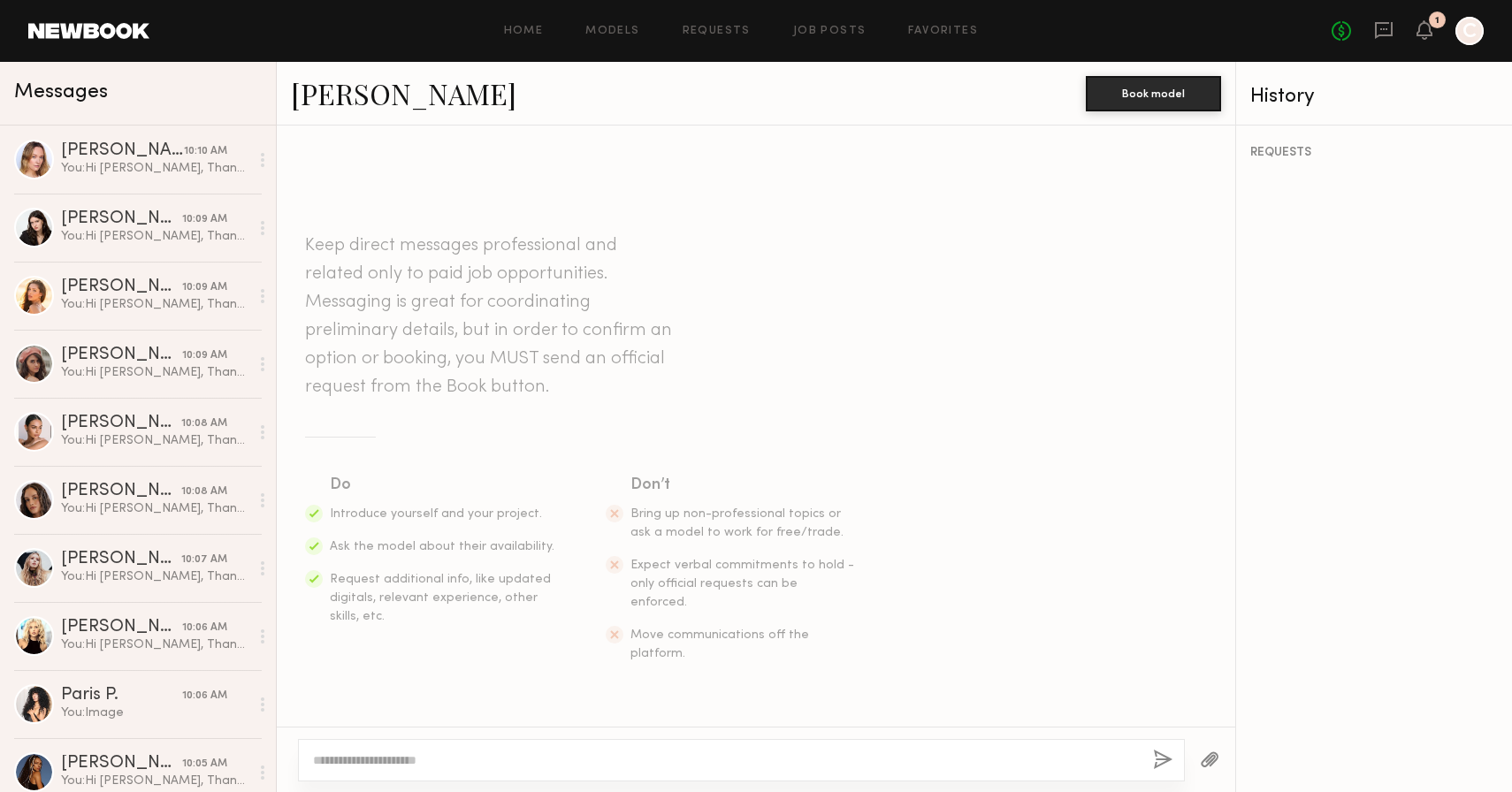
click at [501, 767] on textarea at bounding box center [725, 760] width 826 height 18
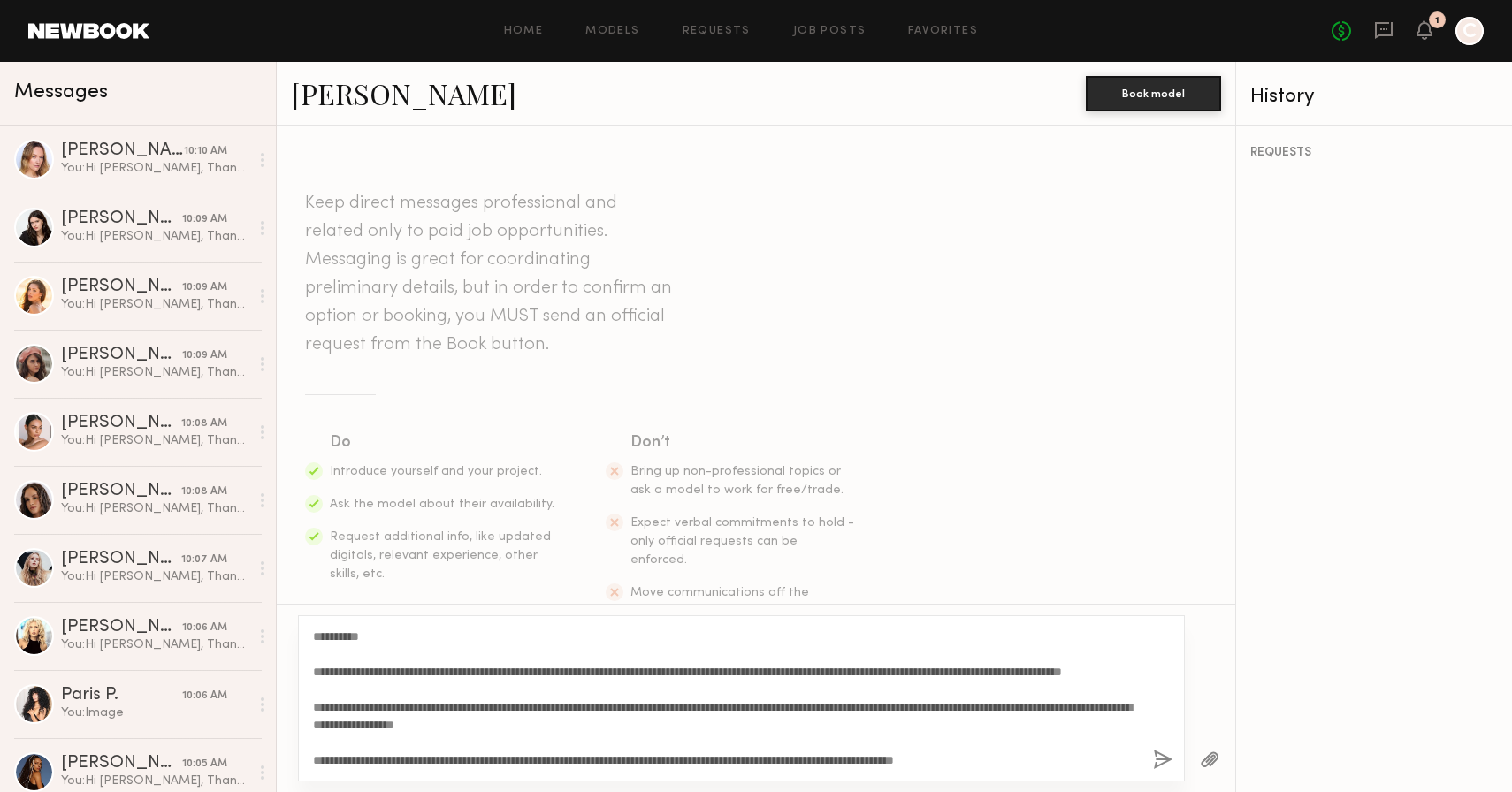
scroll to position [15, 0]
click at [390, 708] on textarea "**********" at bounding box center [725, 698] width 826 height 141
drag, startPoint x: 364, startPoint y: 635, endPoint x: 329, endPoint y: 635, distance: 35.0
click at [329, 635] on textarea "**********" at bounding box center [725, 698] width 826 height 141
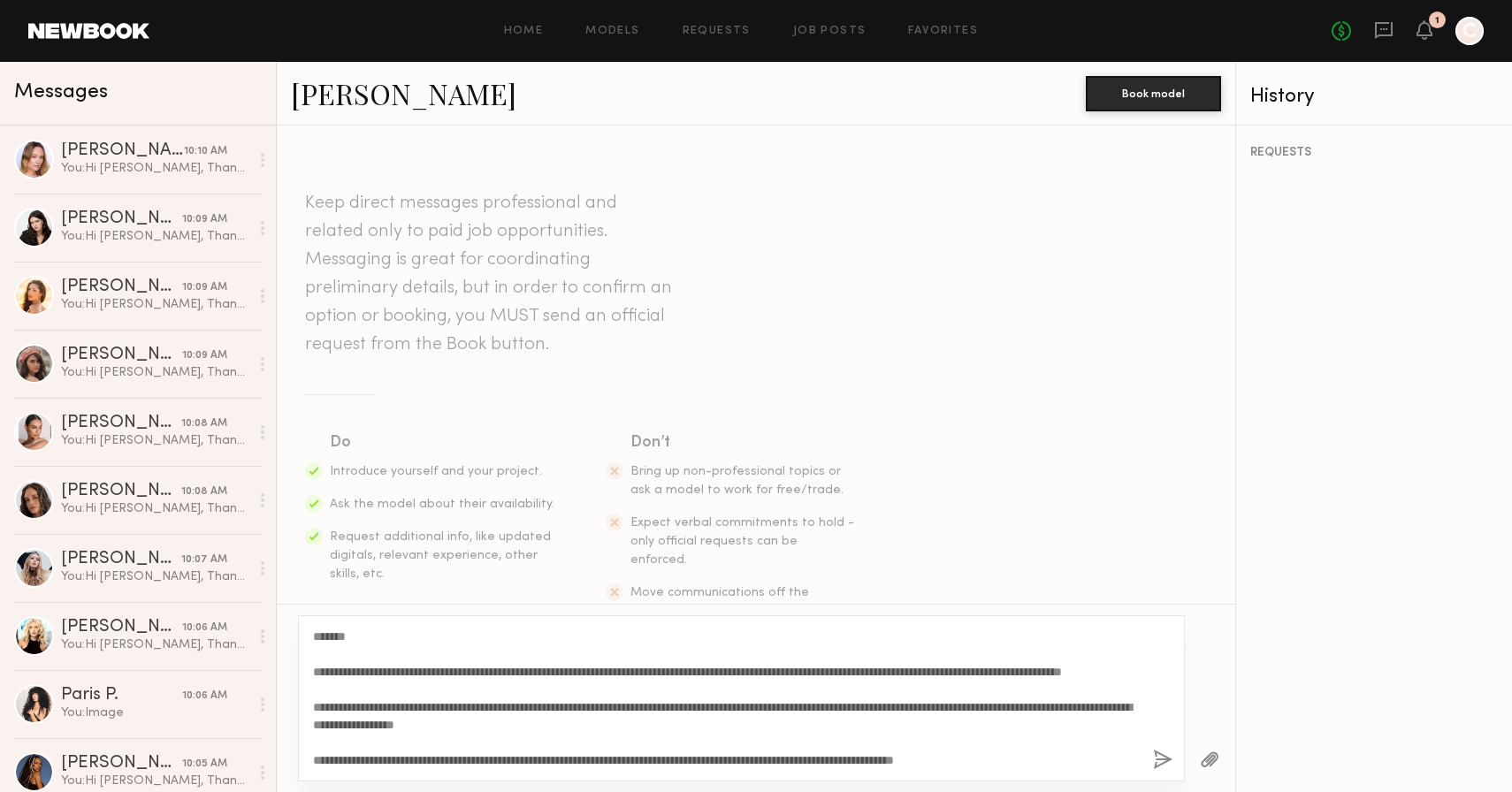
scroll to position [18, 0]
type textarea "**********"
click at [1158, 768] on button "button" at bounding box center [1163, 760] width 20 height 22
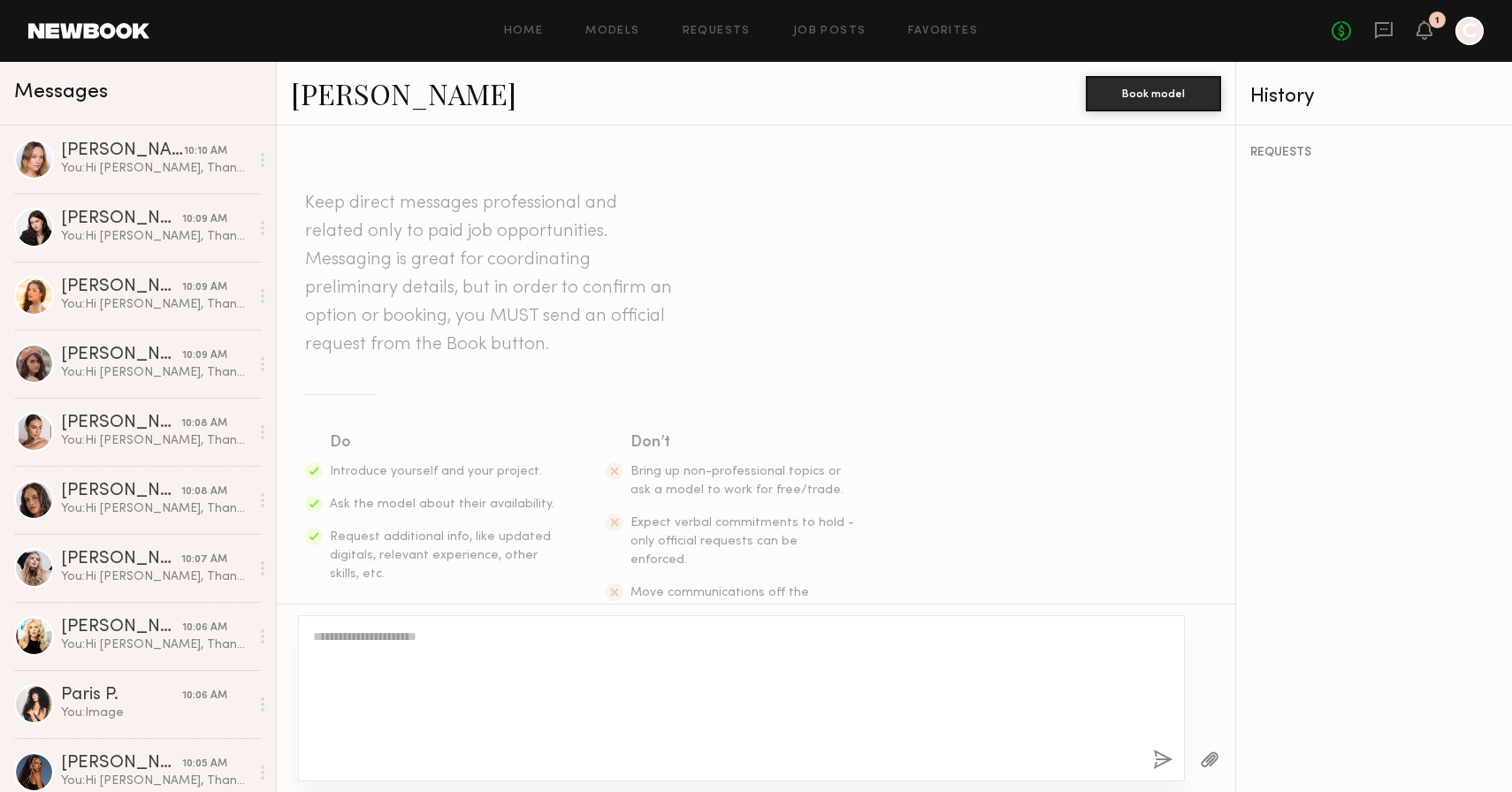
scroll to position [0, 0]
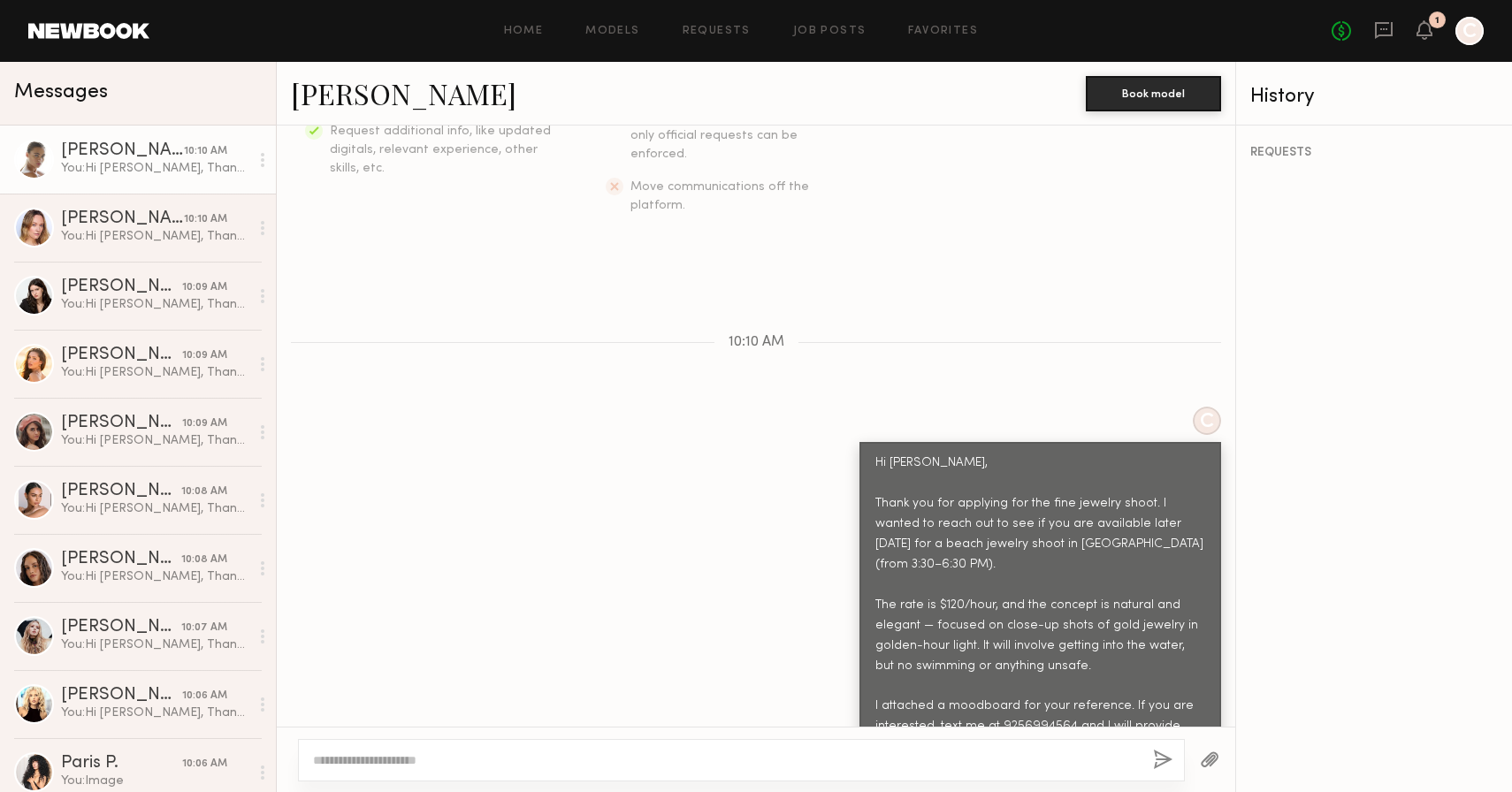
click at [1207, 755] on button "button" at bounding box center [1209, 760] width 20 height 22
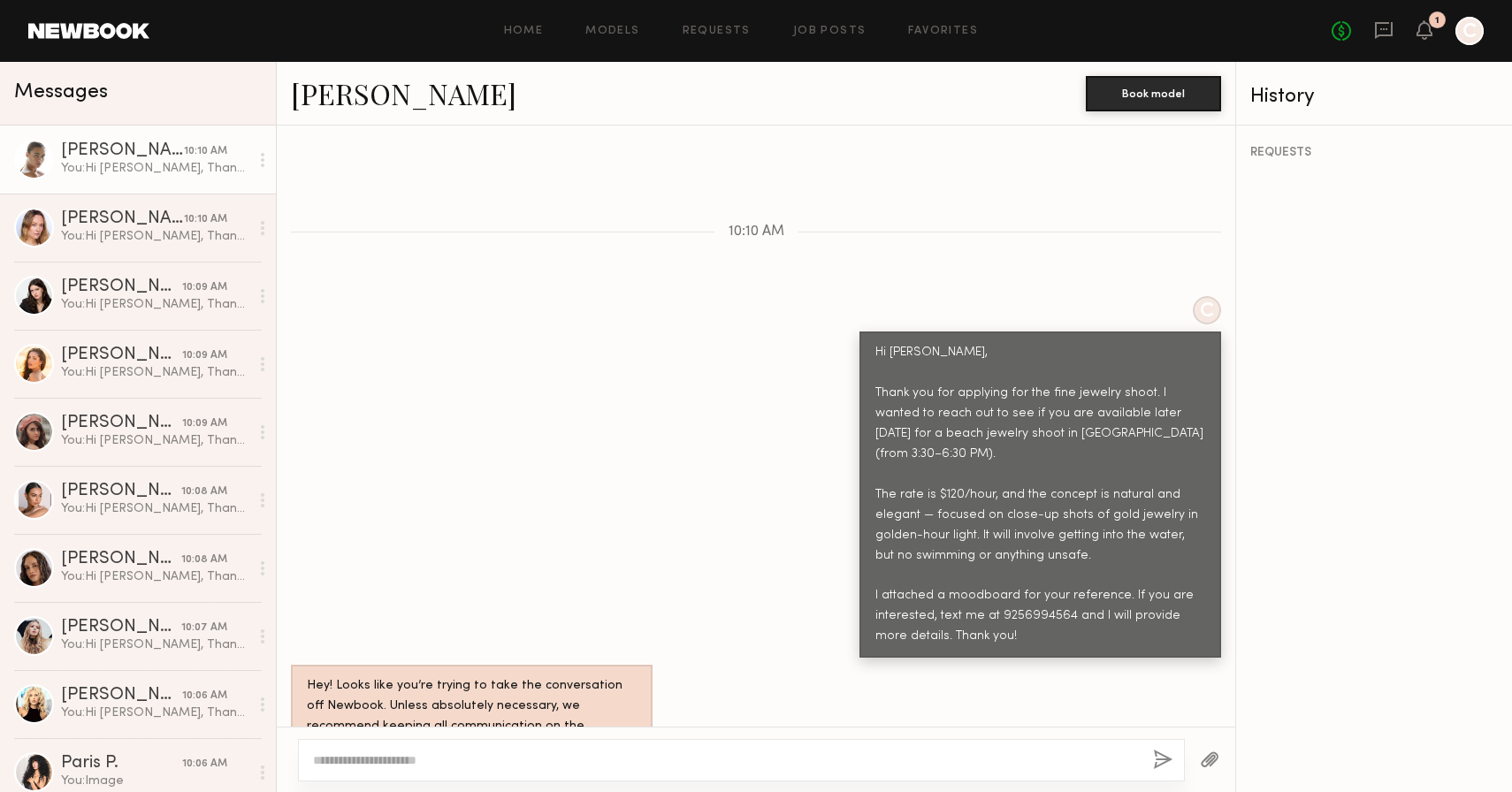
scroll to position [876, 0]
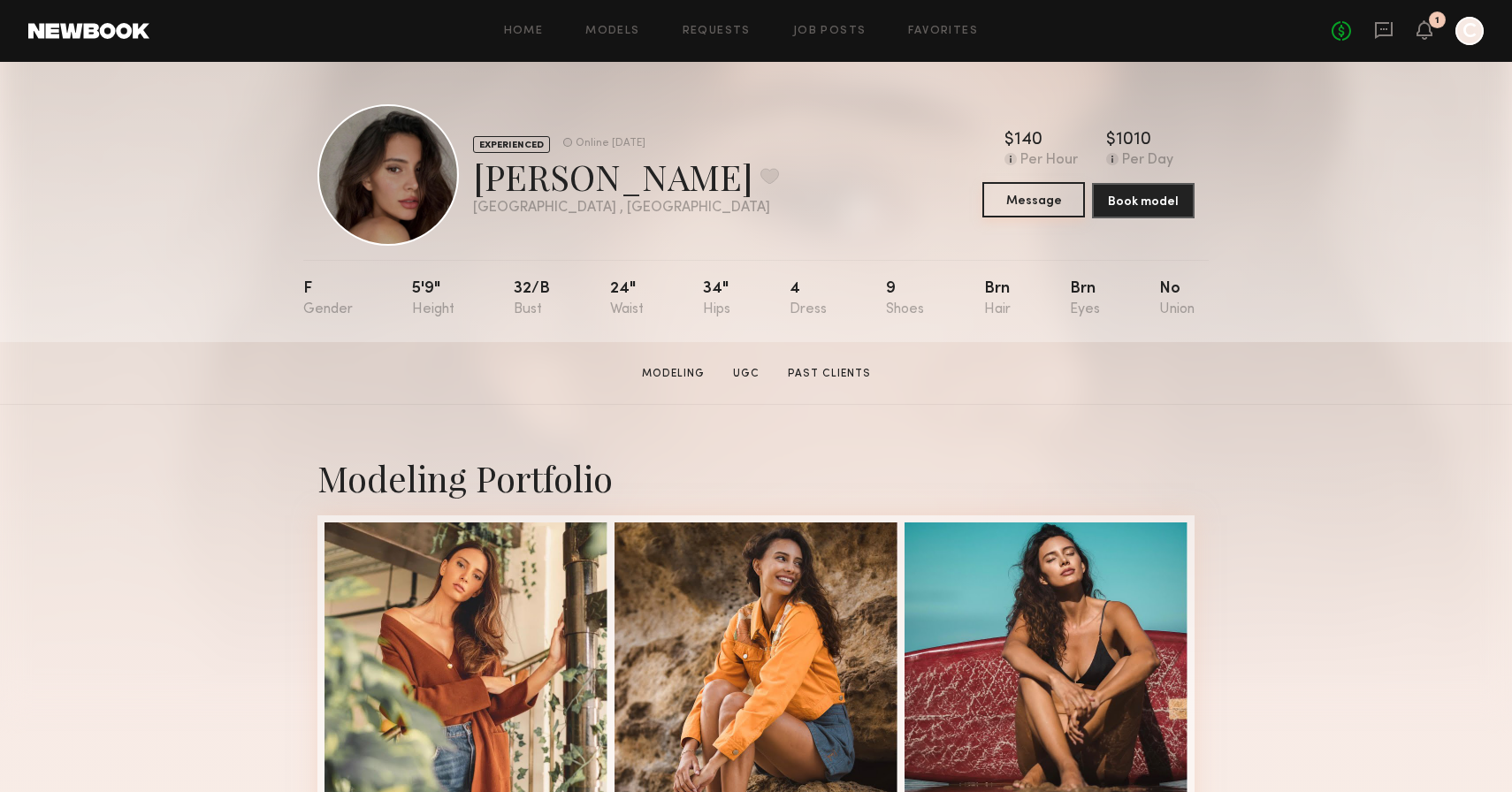
click at [1030, 199] on button "Message" at bounding box center [1034, 200] width 102 height 35
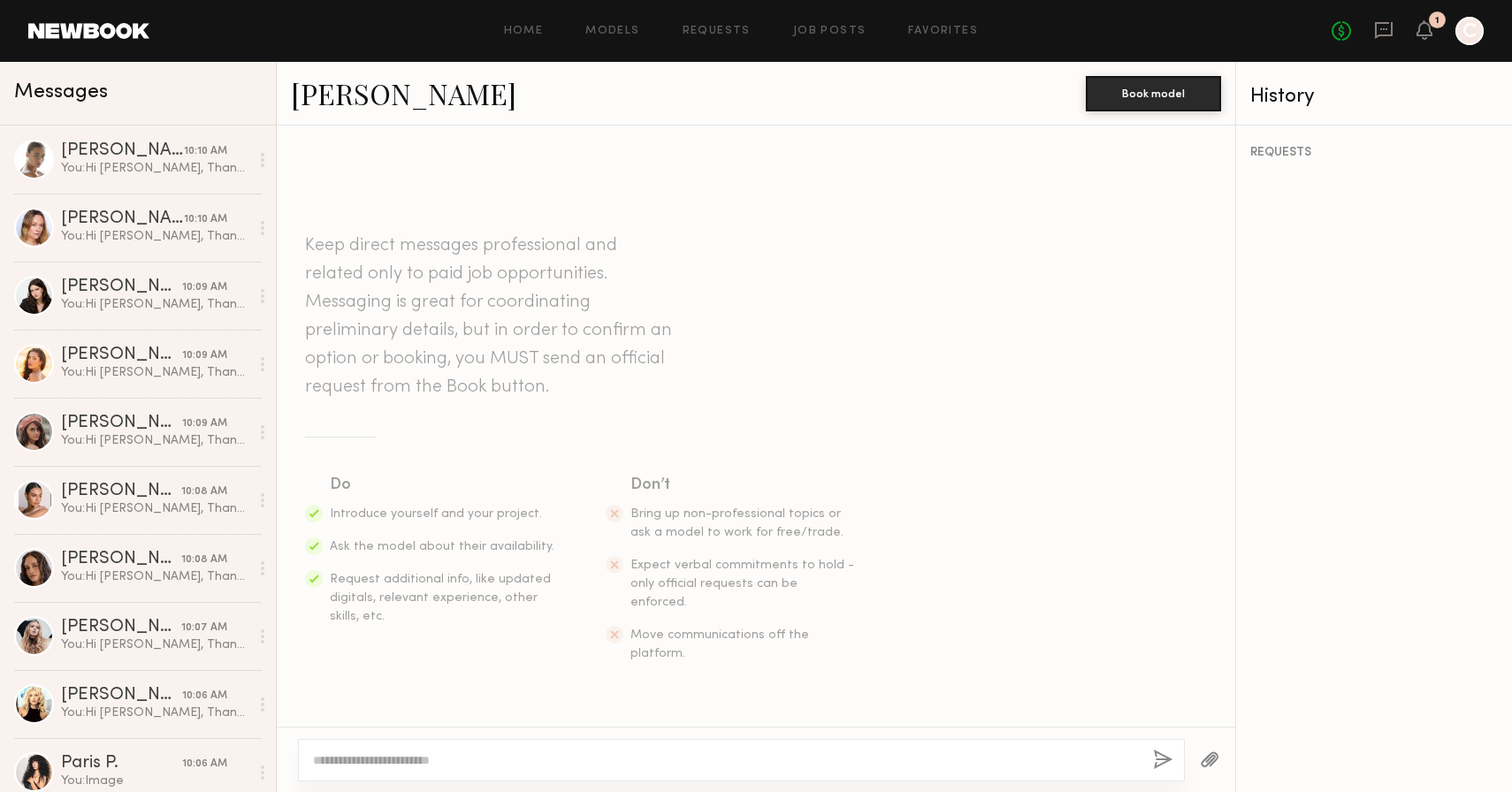
click at [538, 761] on textarea at bounding box center [725, 760] width 826 height 18
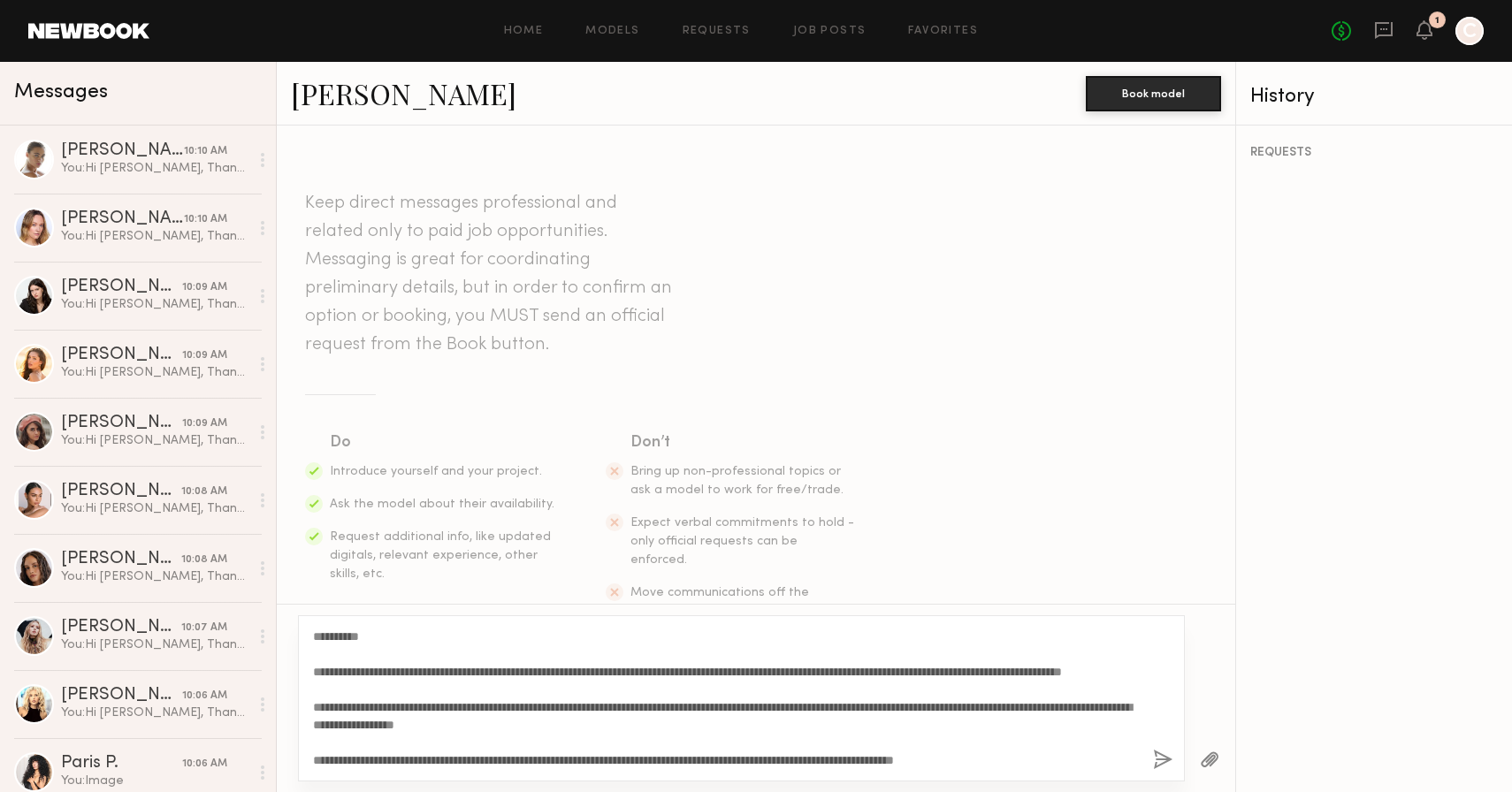
drag, startPoint x: 362, startPoint y: 635, endPoint x: 331, endPoint y: 634, distance: 31.0
click at [331, 634] on textarea "**********" at bounding box center [725, 698] width 826 height 141
type textarea "**********"
click at [1162, 759] on button "button" at bounding box center [1163, 760] width 20 height 22
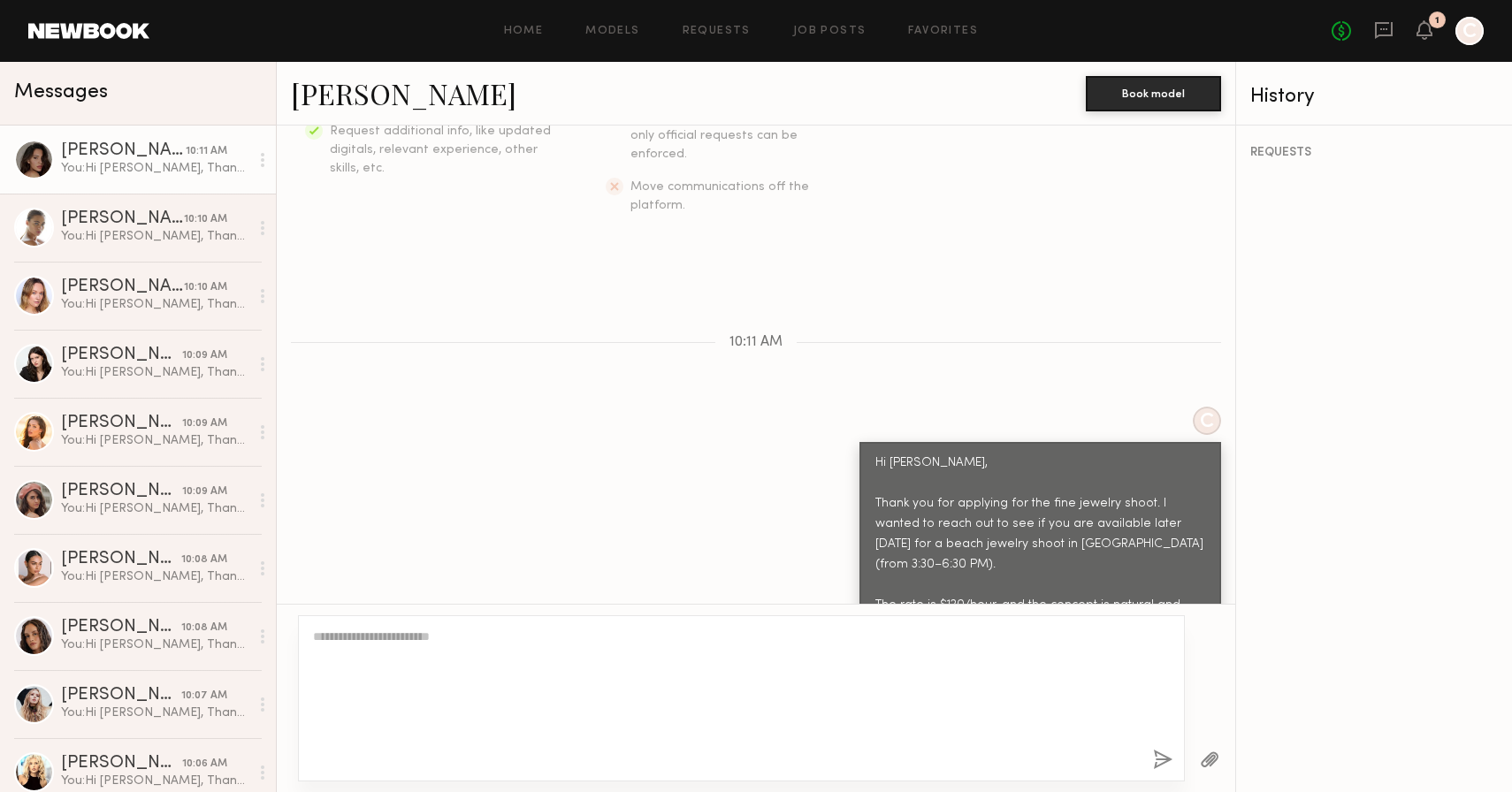
scroll to position [0, 0]
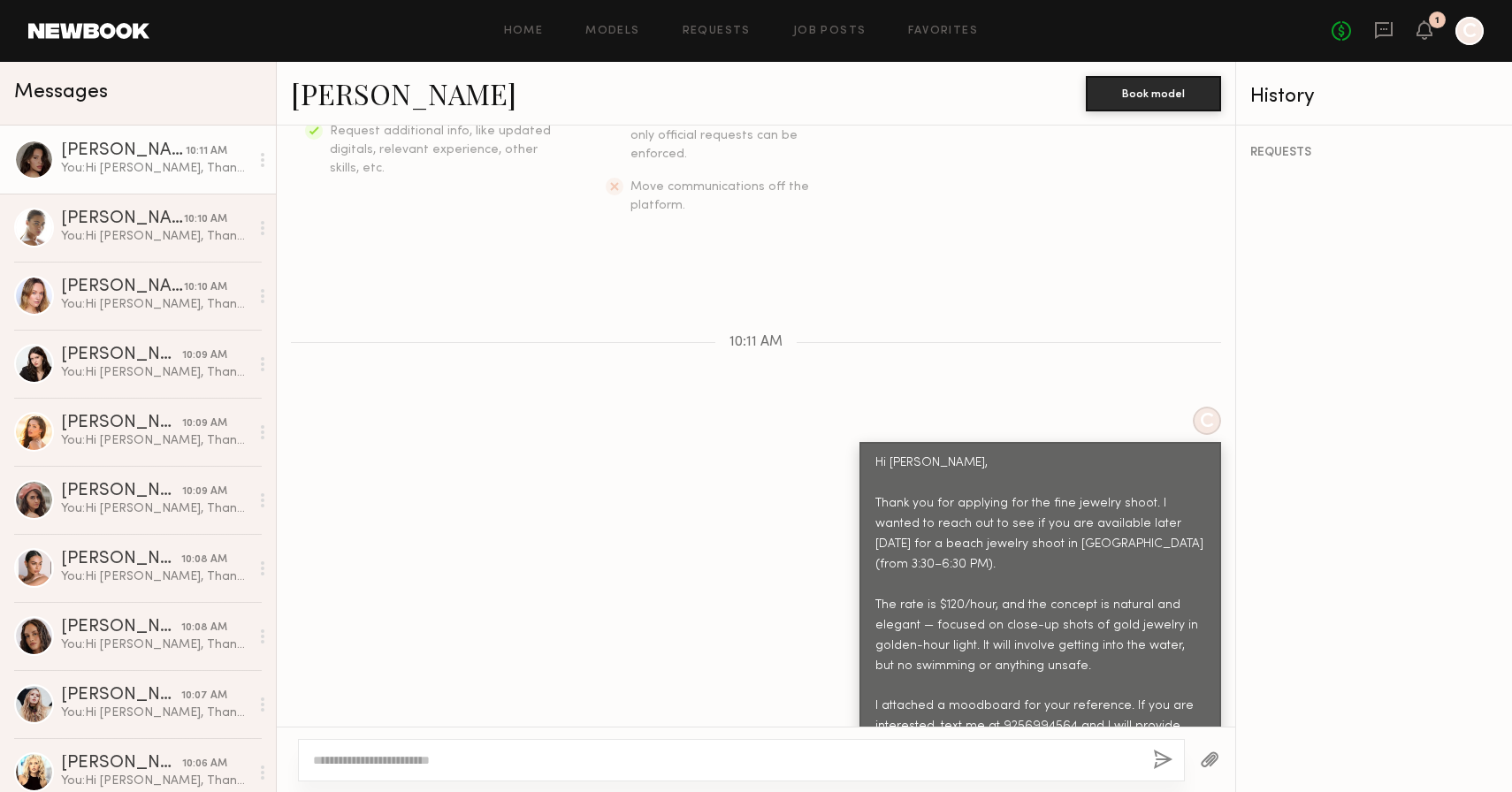
click at [1225, 761] on div at bounding box center [1210, 760] width 50 height 44
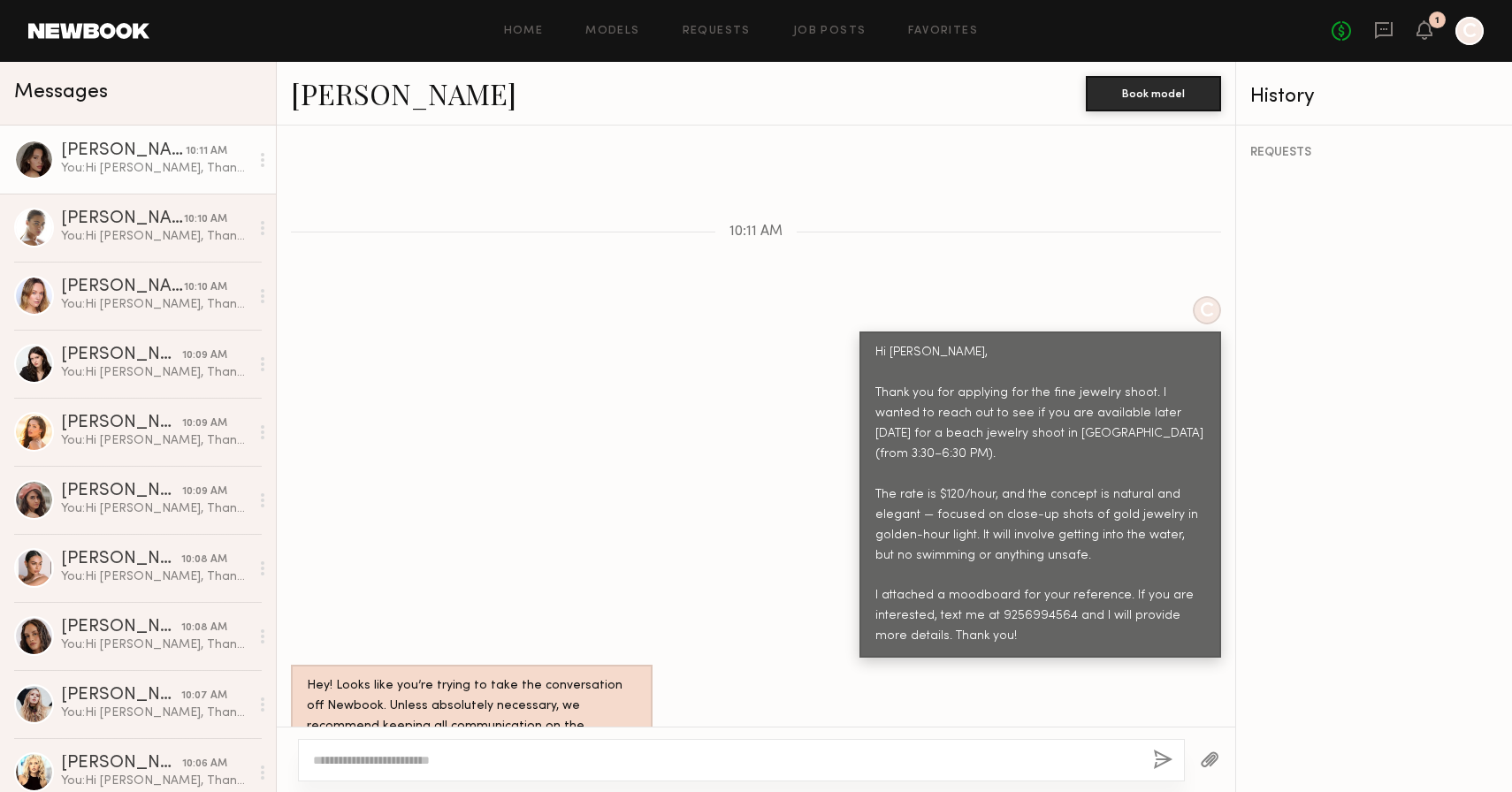
scroll to position [876, 0]
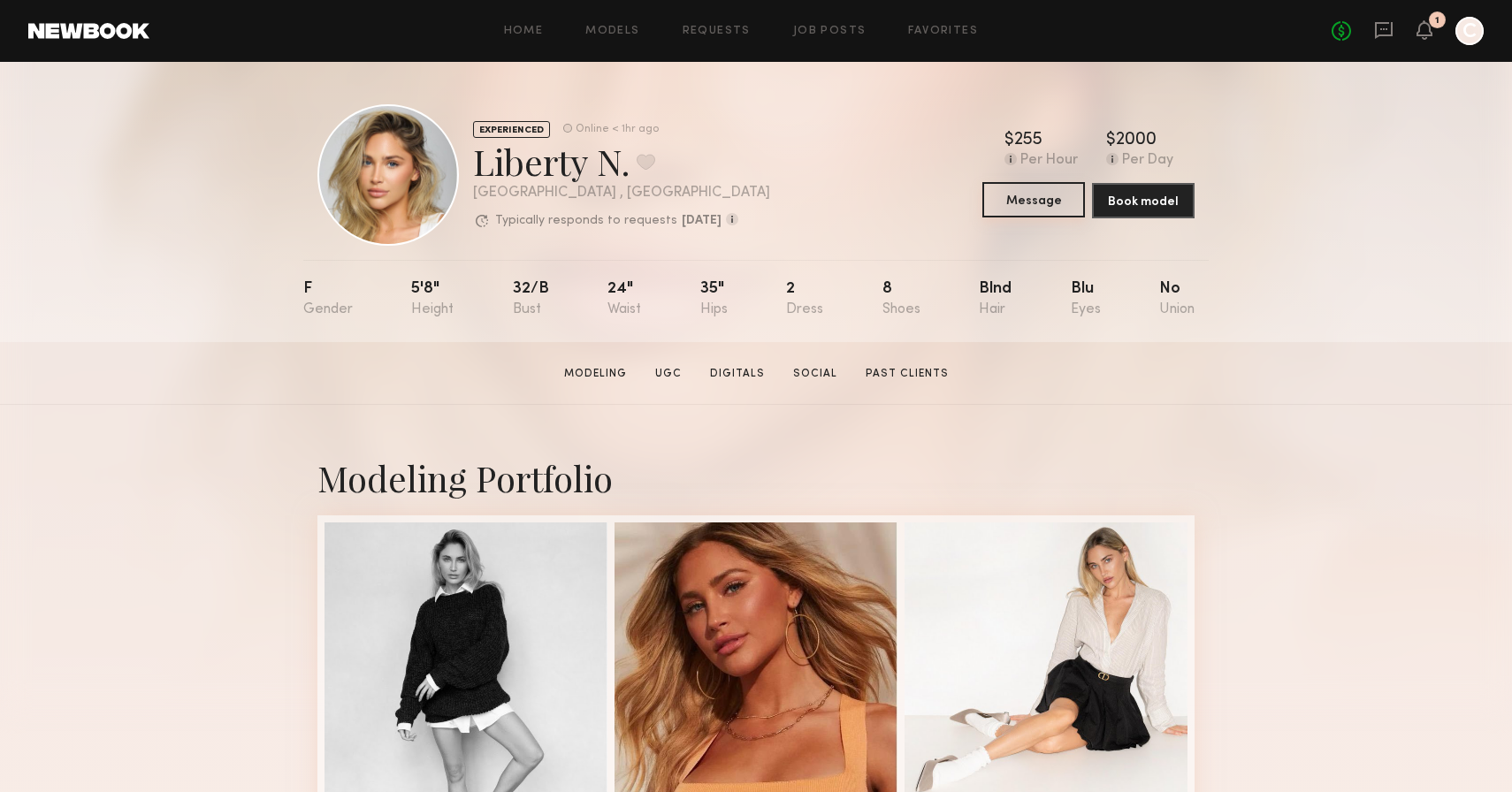
click at [1046, 199] on button "Message" at bounding box center [1034, 200] width 102 height 35
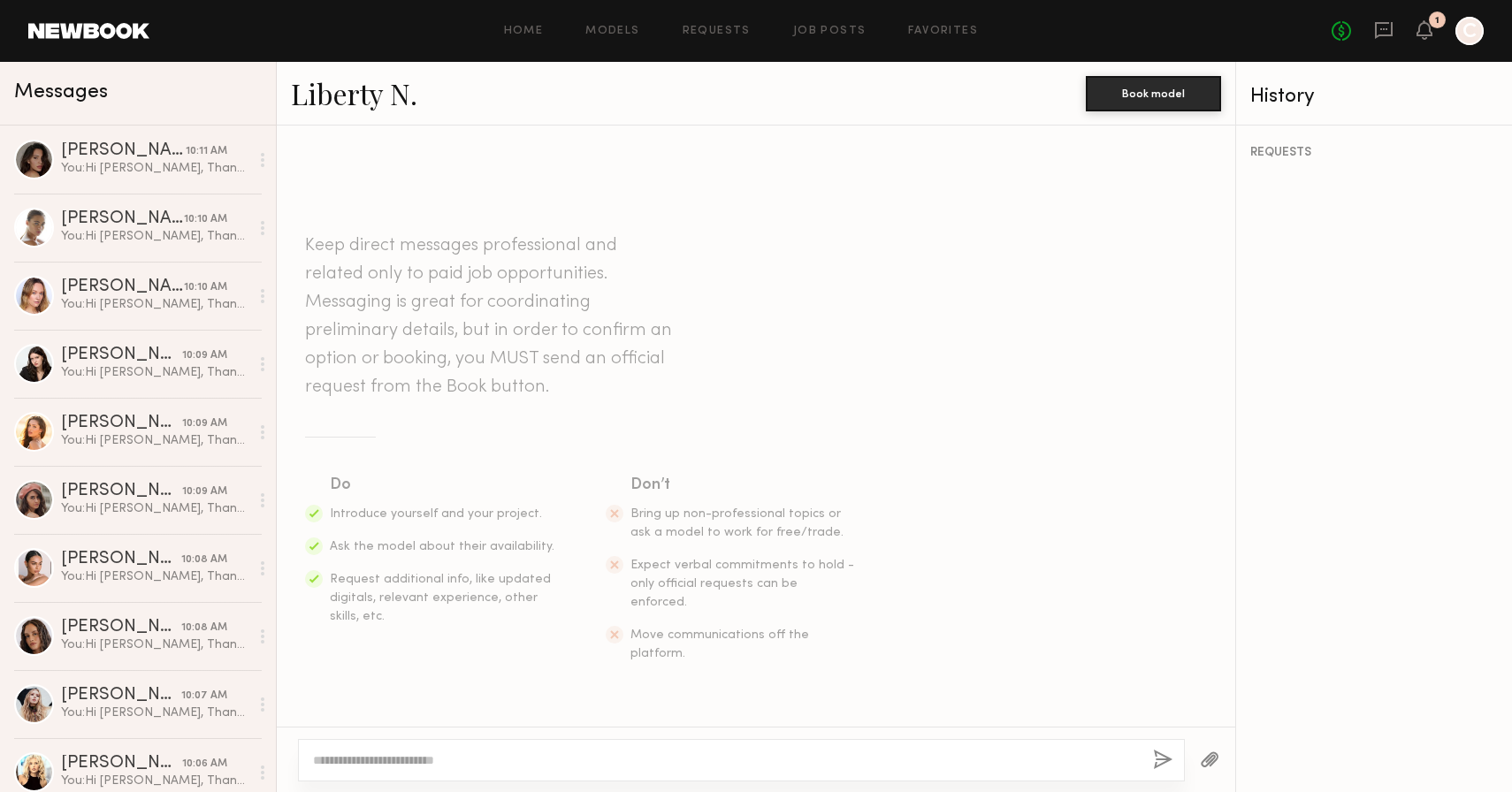
click at [546, 753] on textarea at bounding box center [725, 760] width 826 height 18
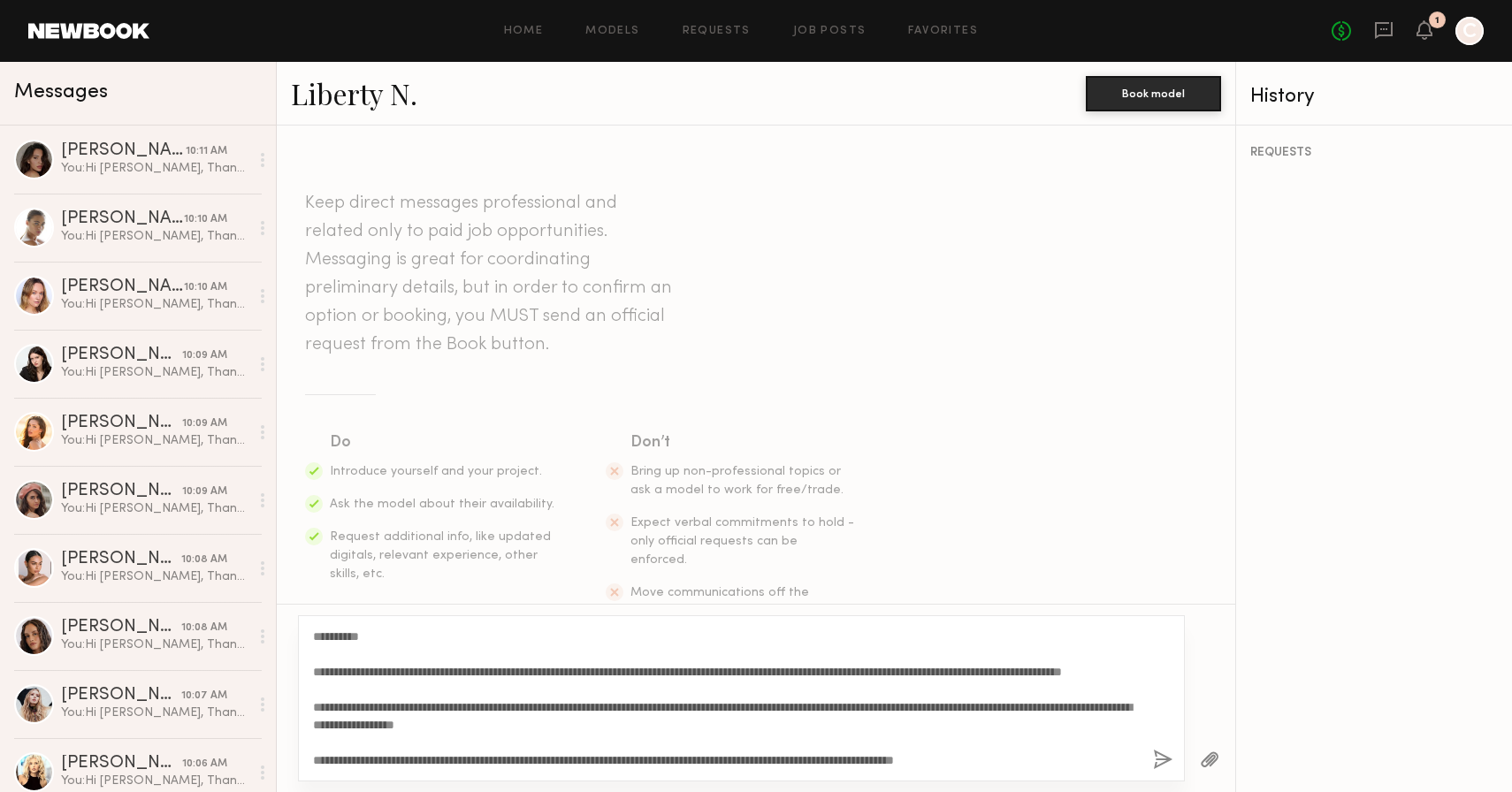
scroll to position [15, 0]
click at [389, 708] on textarea "**********" at bounding box center [725, 698] width 826 height 141
drag, startPoint x: 363, startPoint y: 633, endPoint x: 331, endPoint y: 631, distance: 32.1
click at [331, 631] on textarea "**********" at bounding box center [725, 698] width 826 height 141
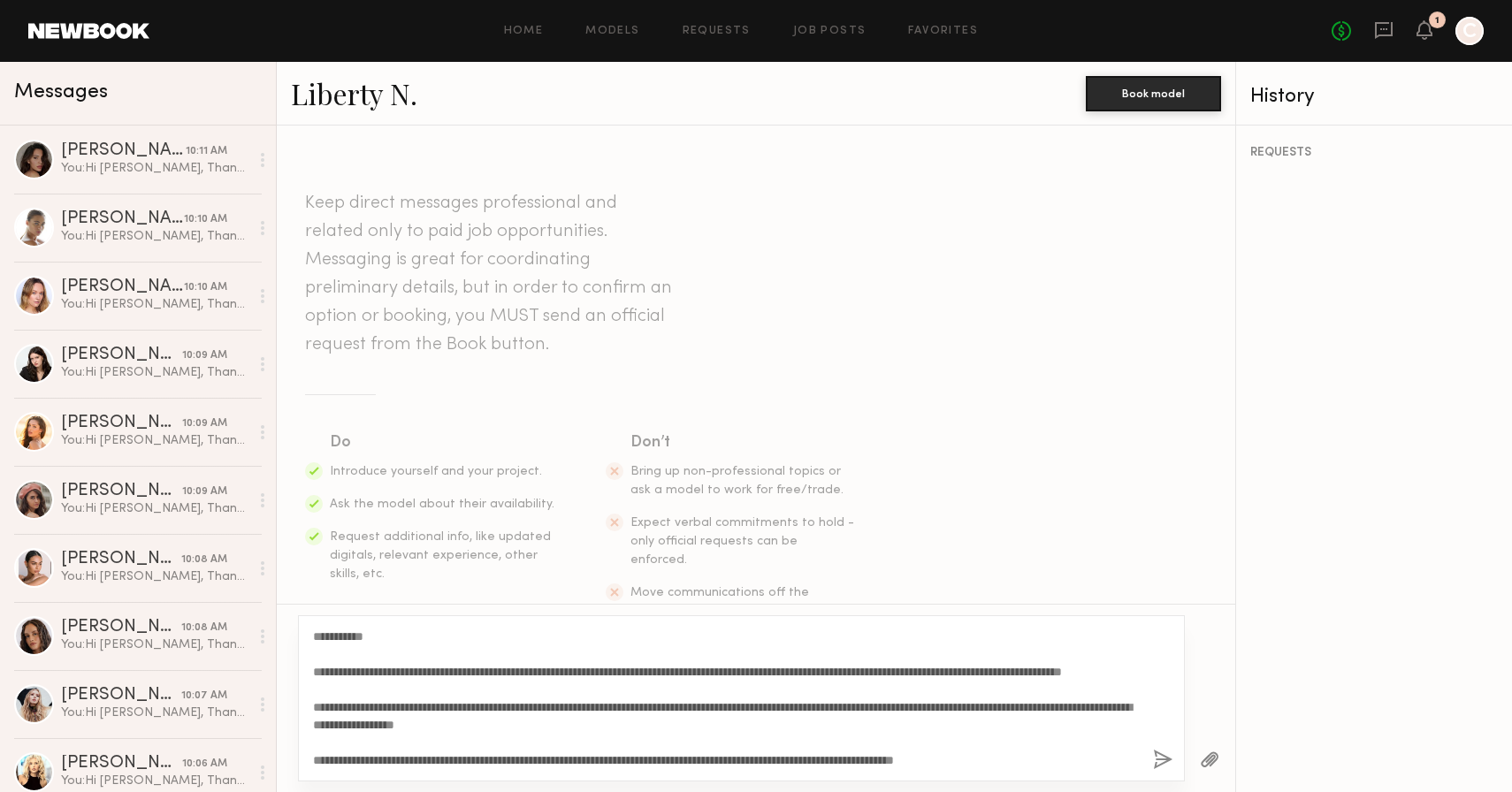
scroll to position [18, 0]
type textarea "**********"
click at [1168, 753] on button "button" at bounding box center [1163, 760] width 20 height 22
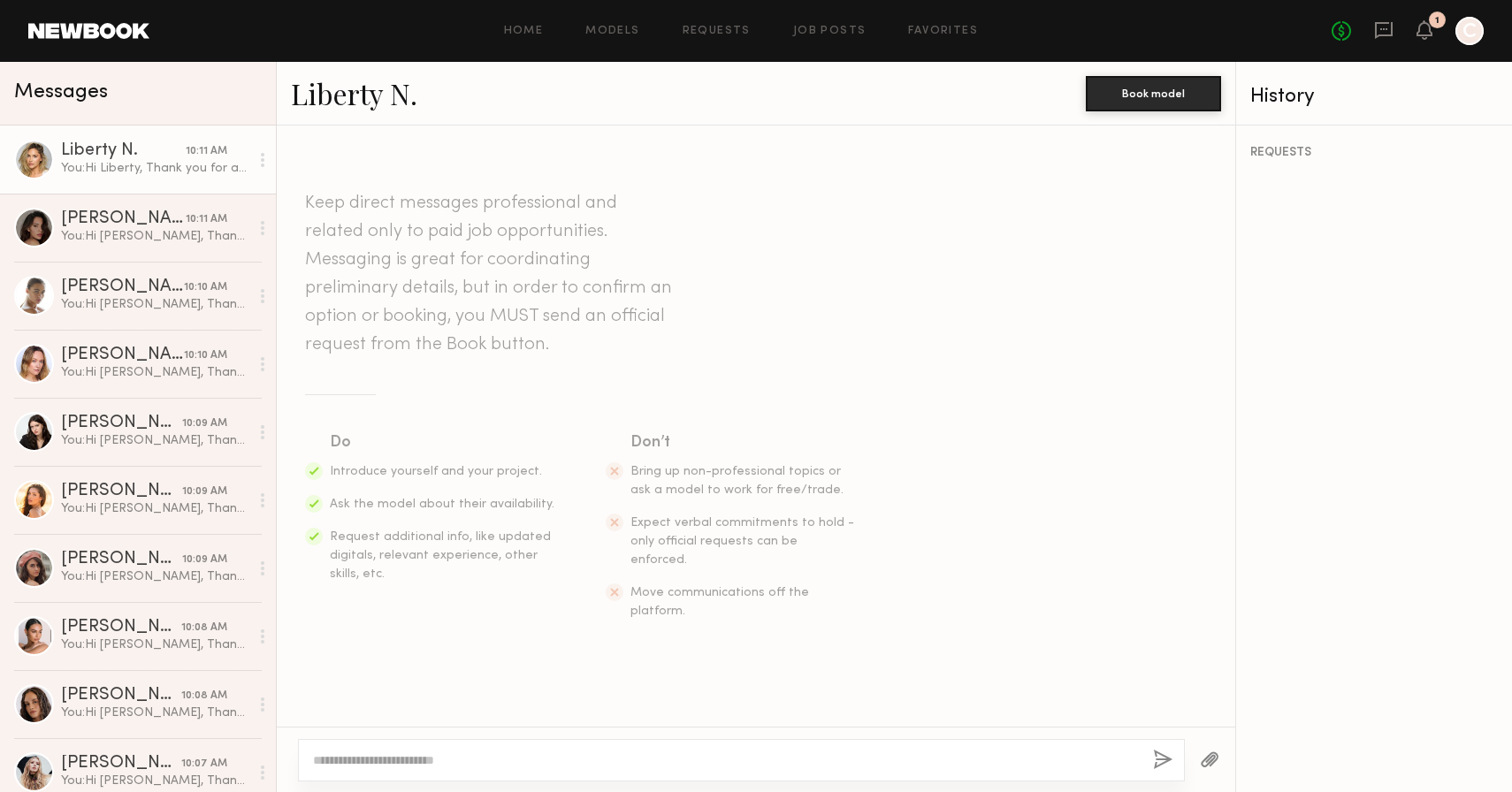
scroll to position [0, 0]
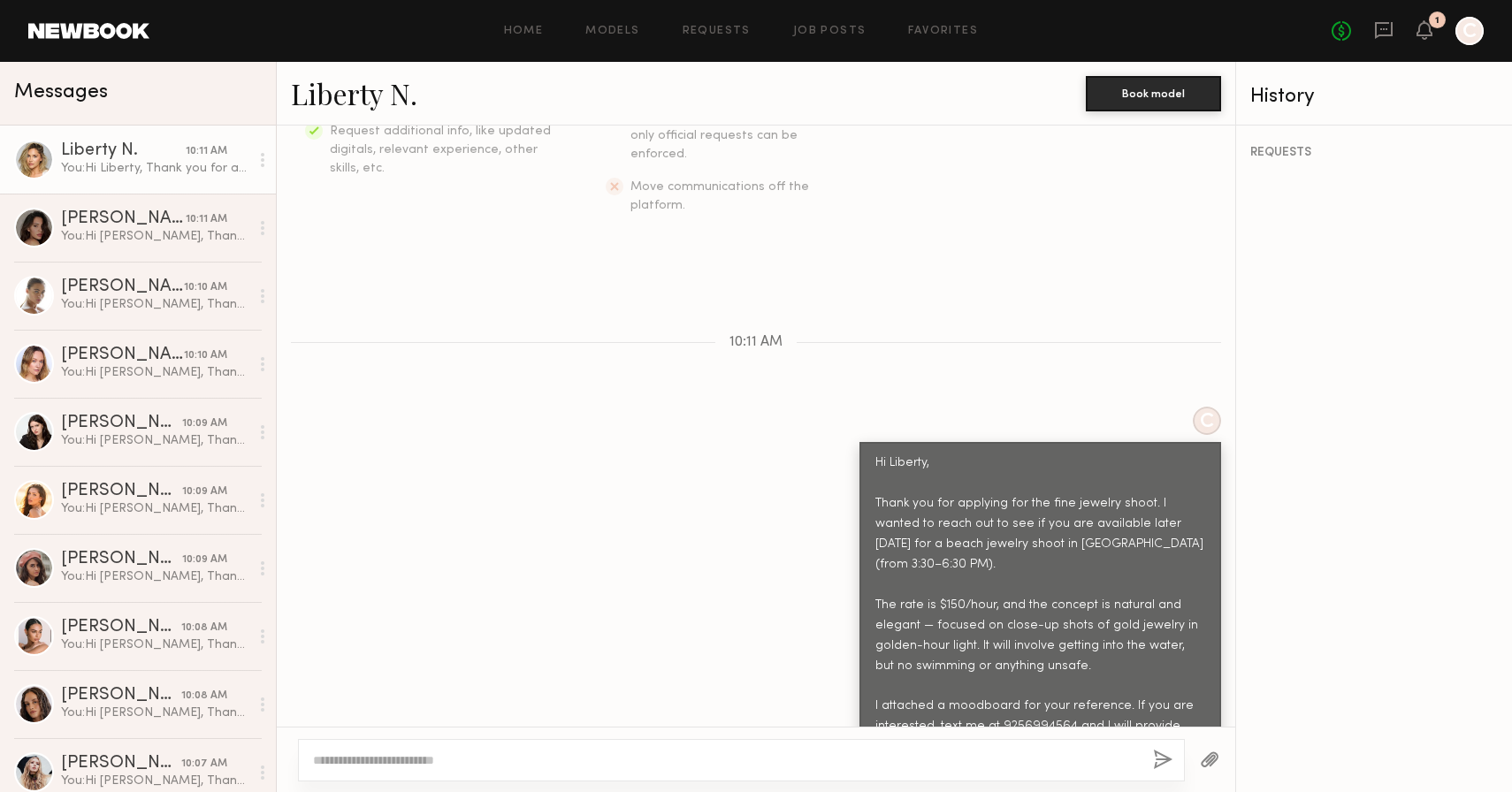
click at [1205, 754] on button "button" at bounding box center [1209, 760] width 20 height 22
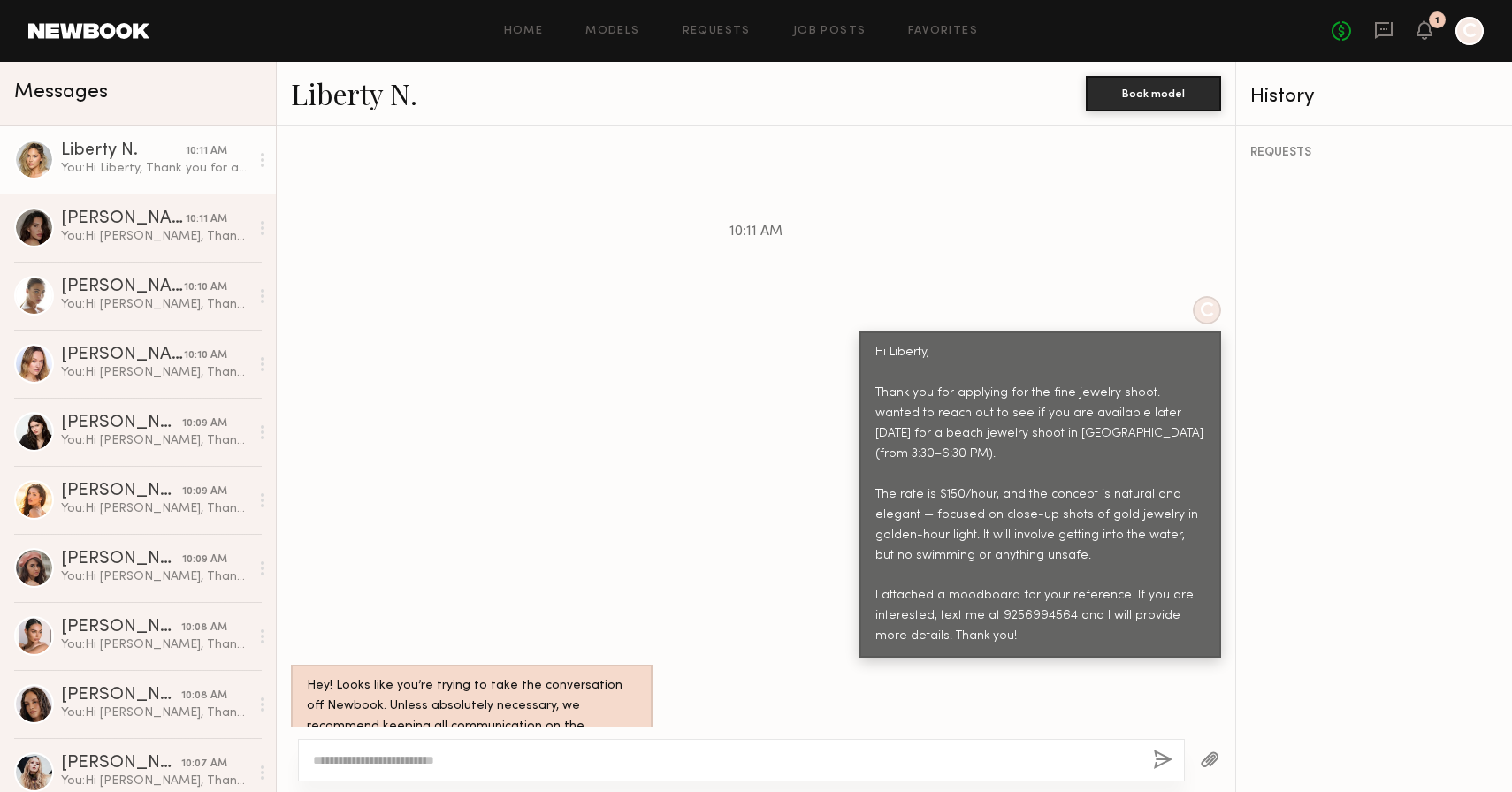
scroll to position [876, 0]
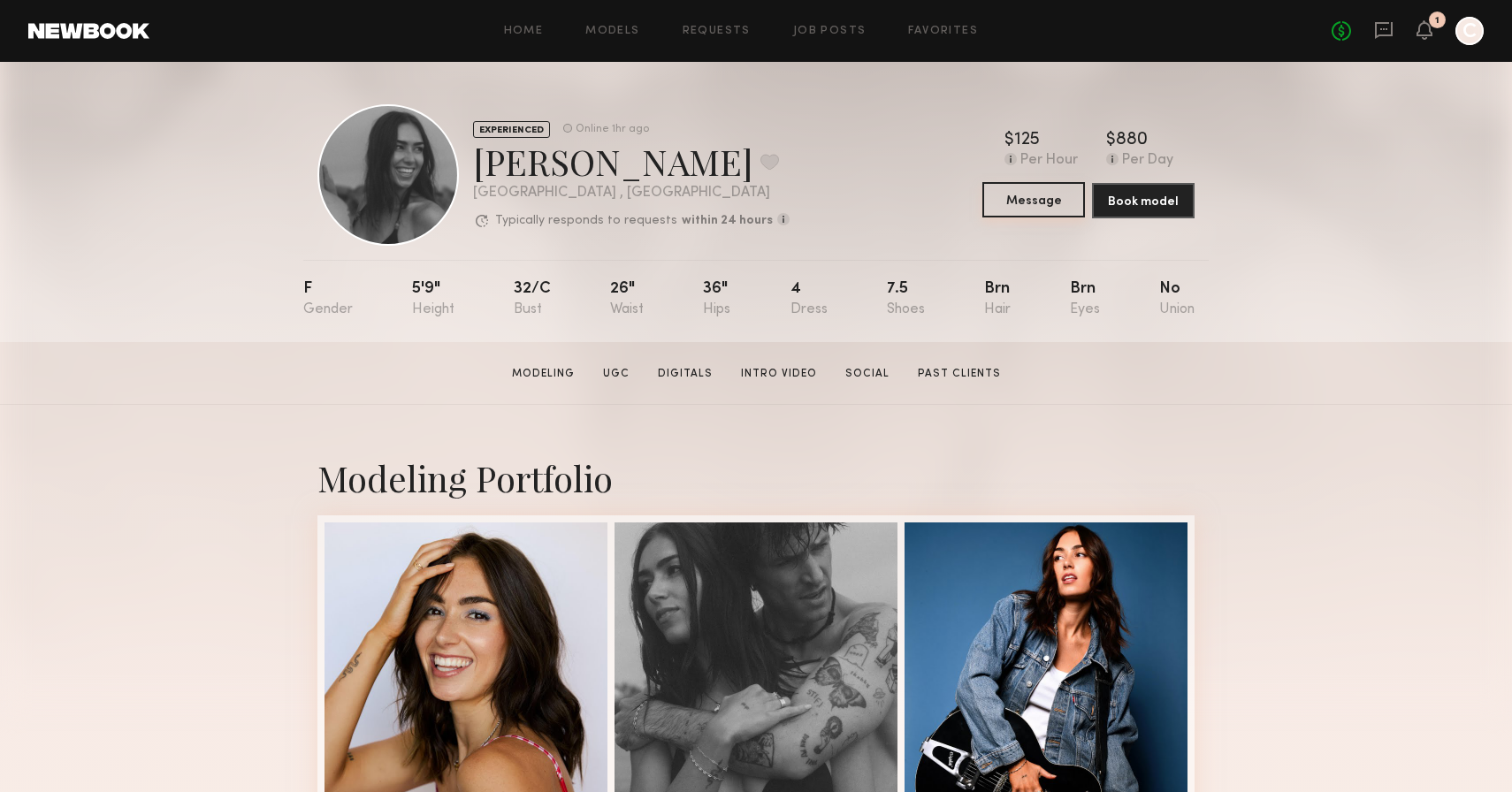
click at [1048, 202] on button "Message" at bounding box center [1034, 200] width 102 height 35
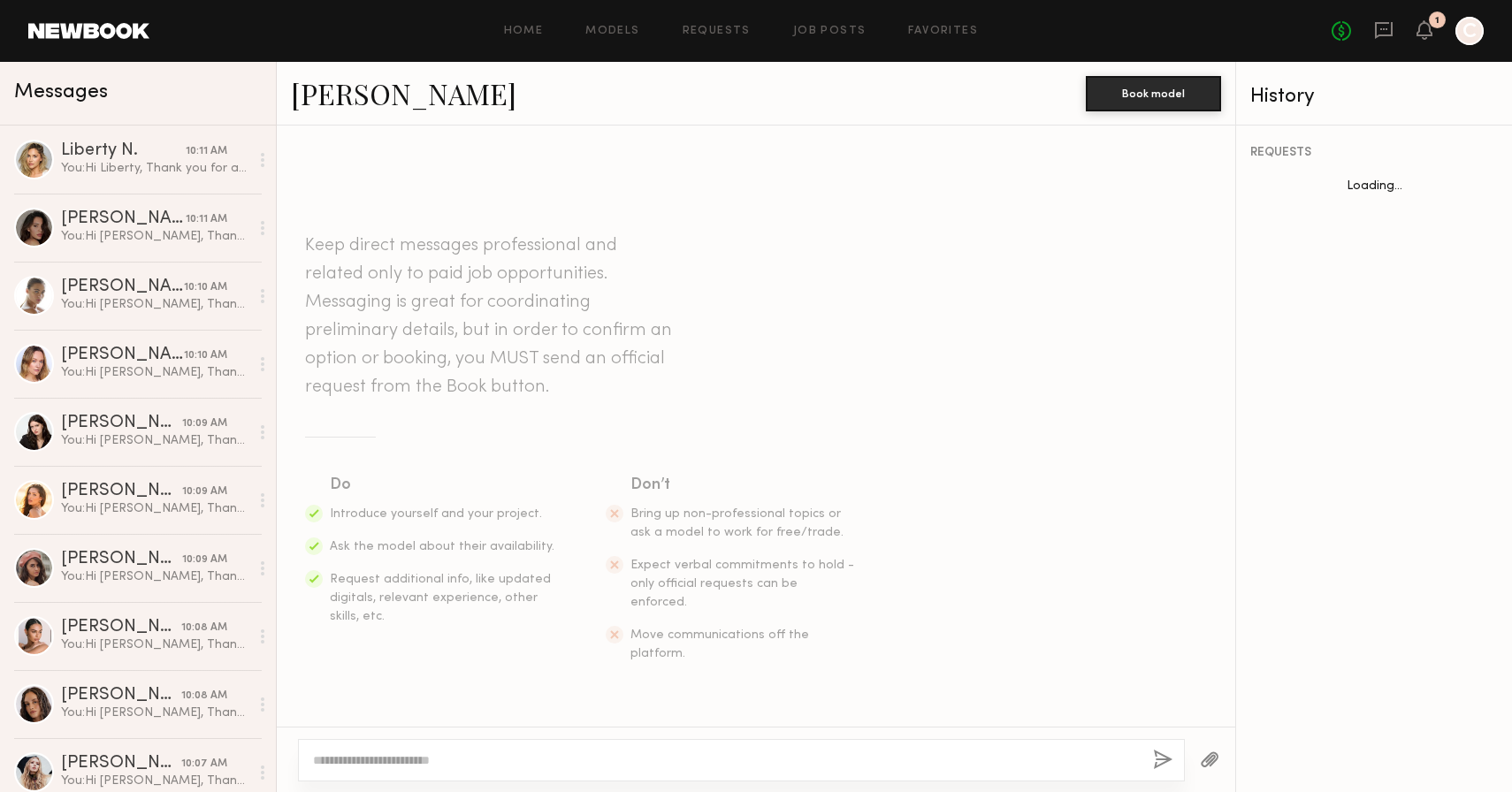
click at [446, 760] on textarea at bounding box center [725, 760] width 826 height 18
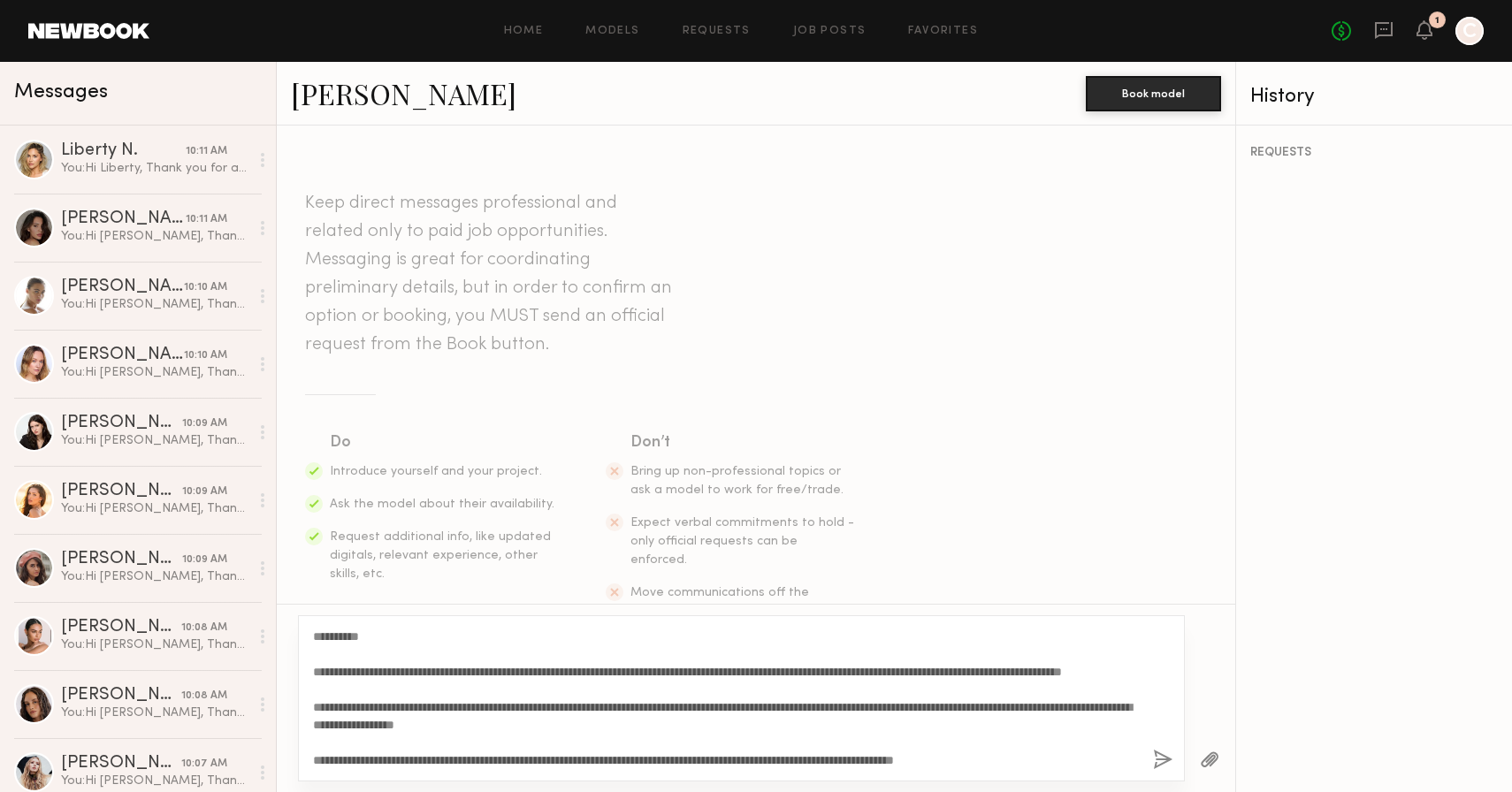
drag, startPoint x: 364, startPoint y: 638, endPoint x: 330, endPoint y: 638, distance: 34.0
click at [330, 638] on textarea "**********" at bounding box center [725, 698] width 826 height 141
click at [390, 726] on textarea "**********" at bounding box center [725, 698] width 826 height 141
type textarea "**********"
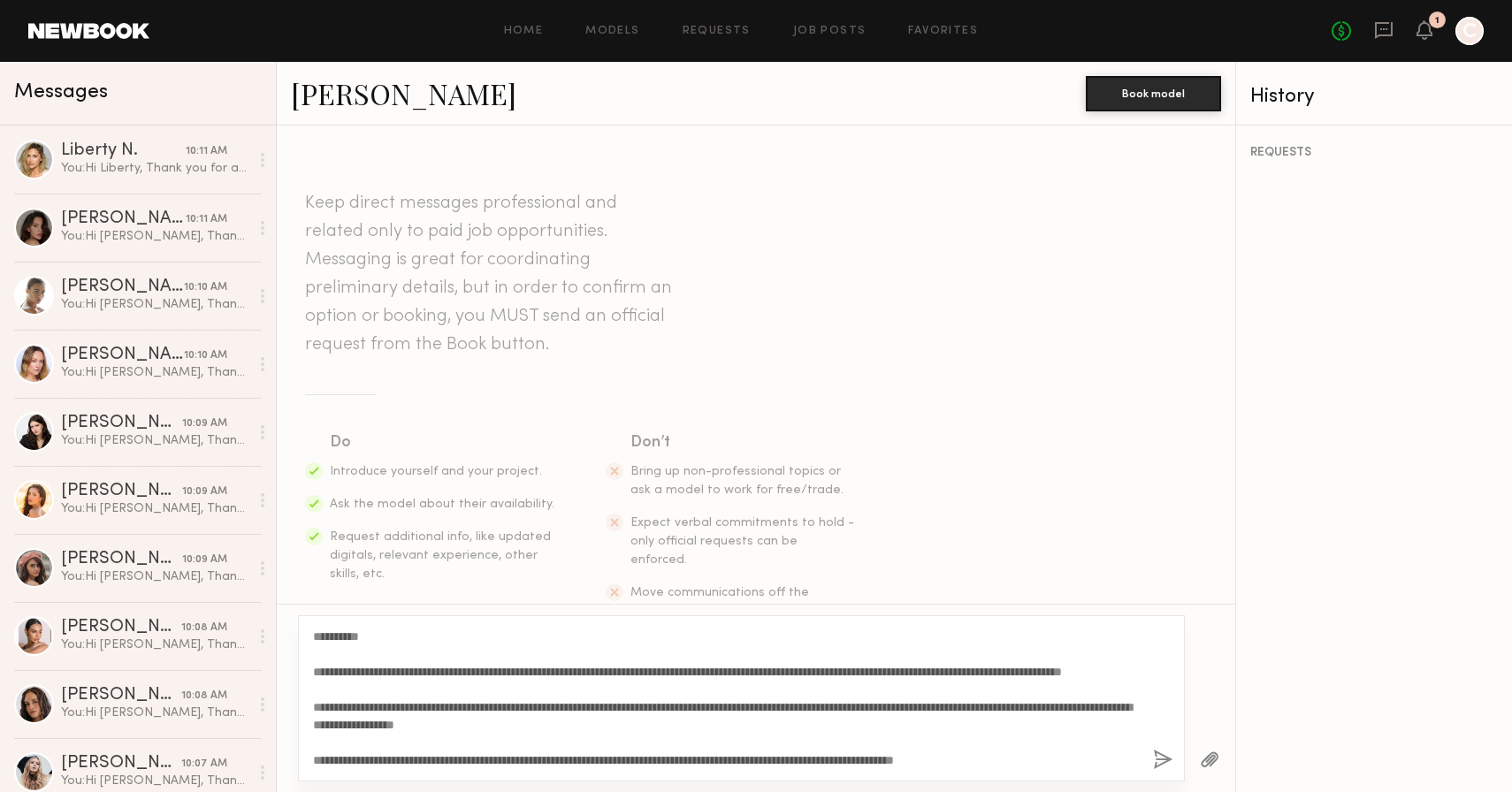
click at [1163, 764] on button "button" at bounding box center [1163, 760] width 20 height 22
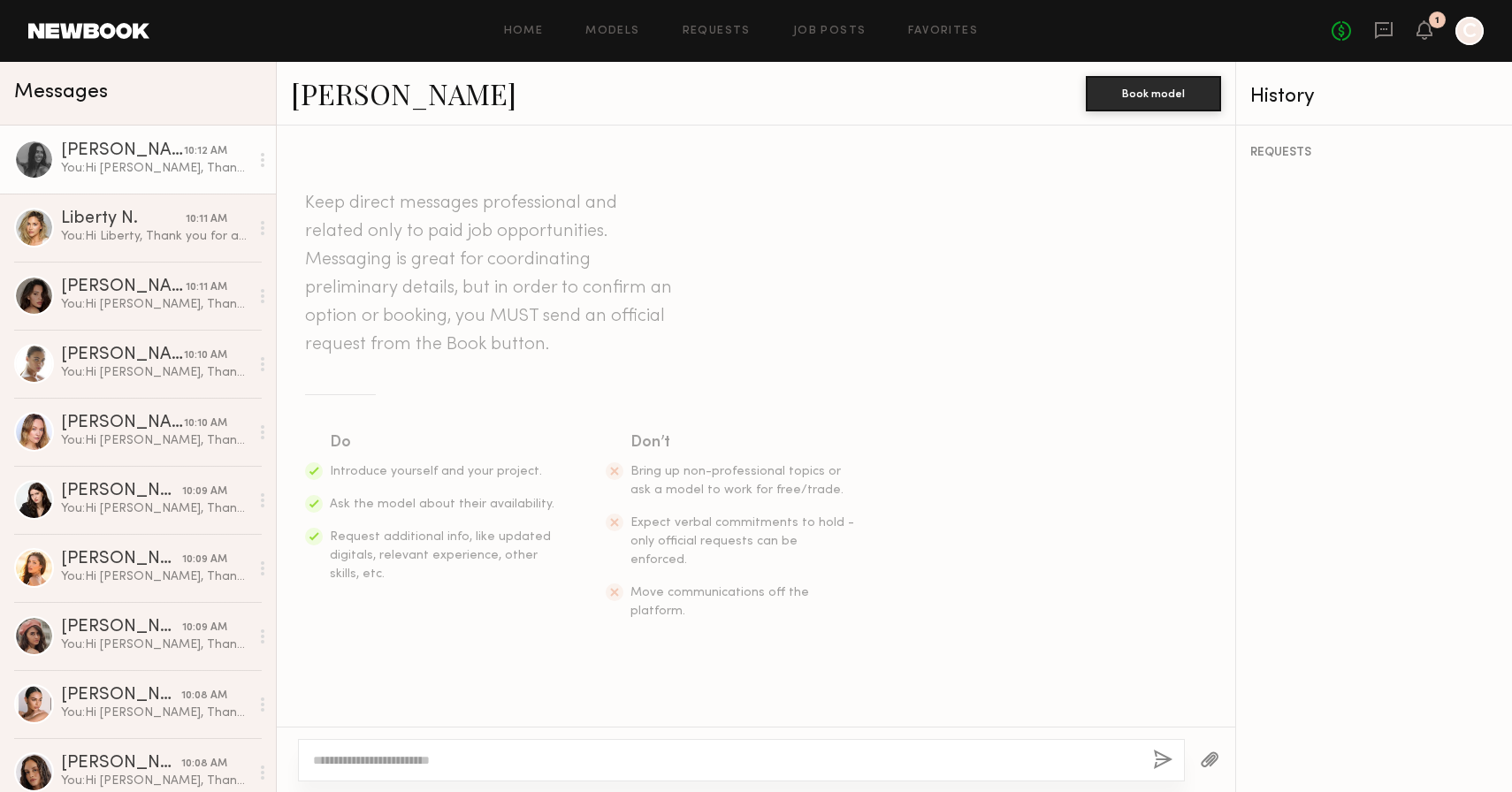
scroll to position [0, 0]
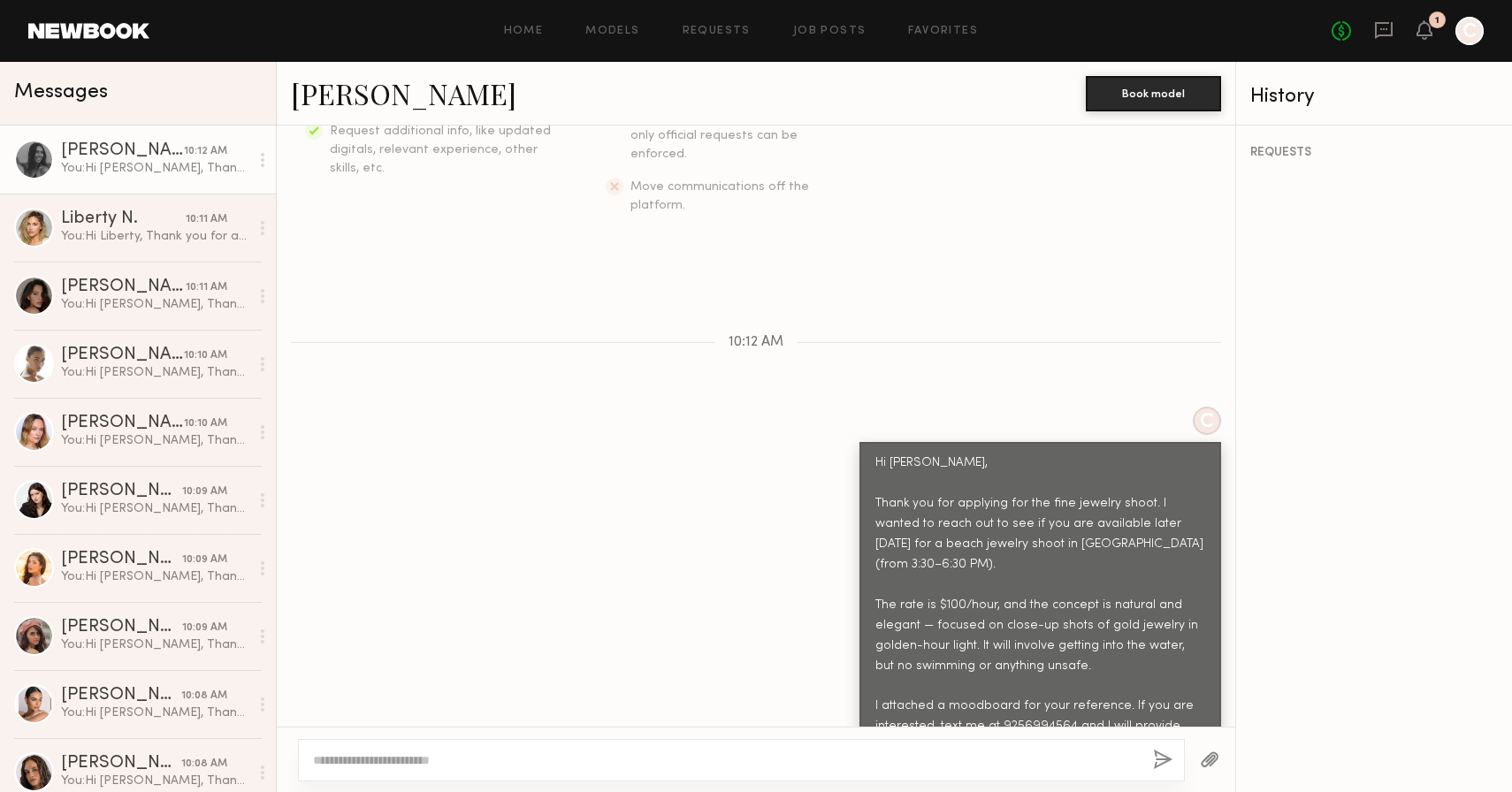
click at [1217, 756] on button "button" at bounding box center [1209, 760] width 20 height 22
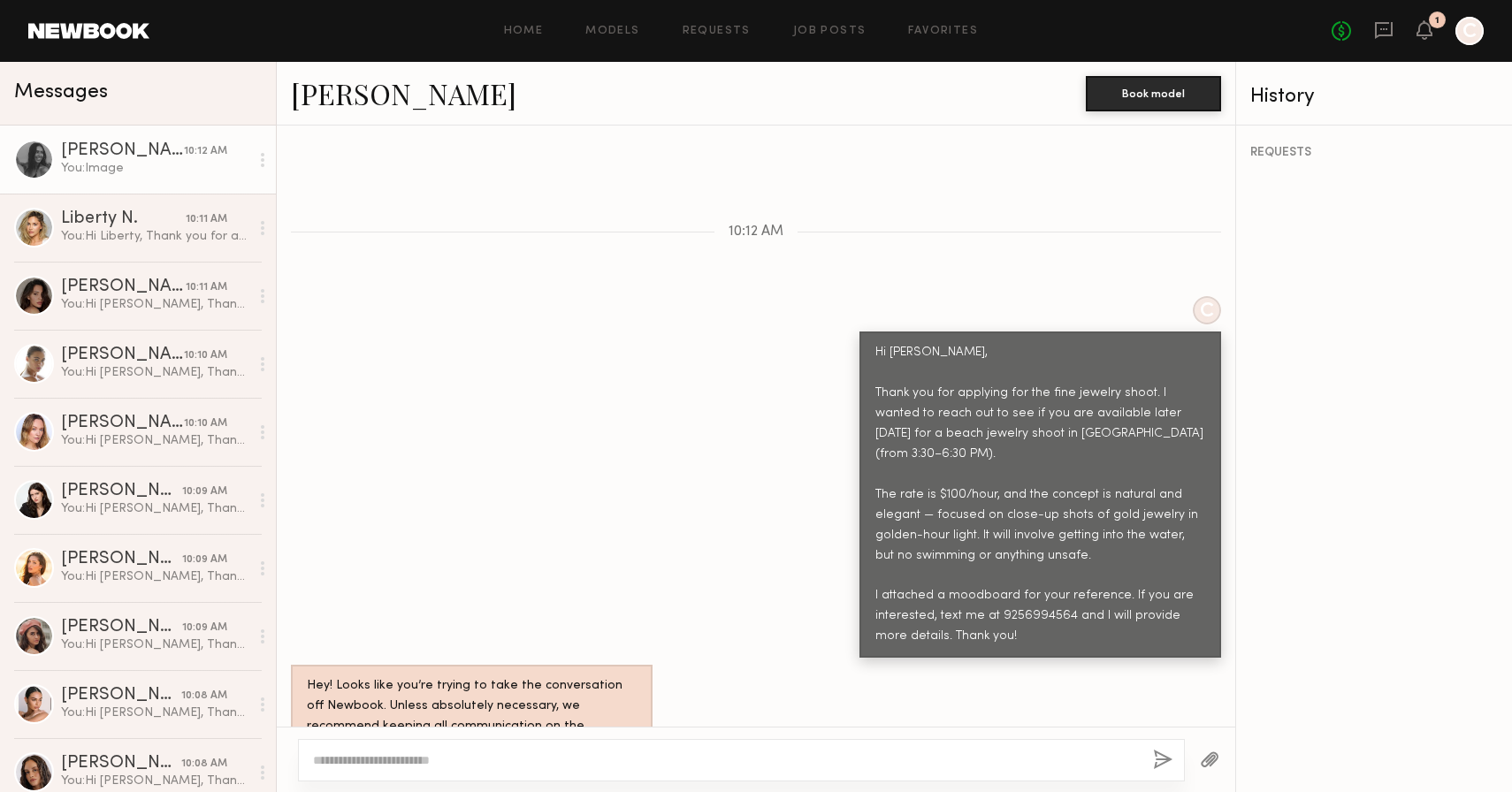
scroll to position [876, 0]
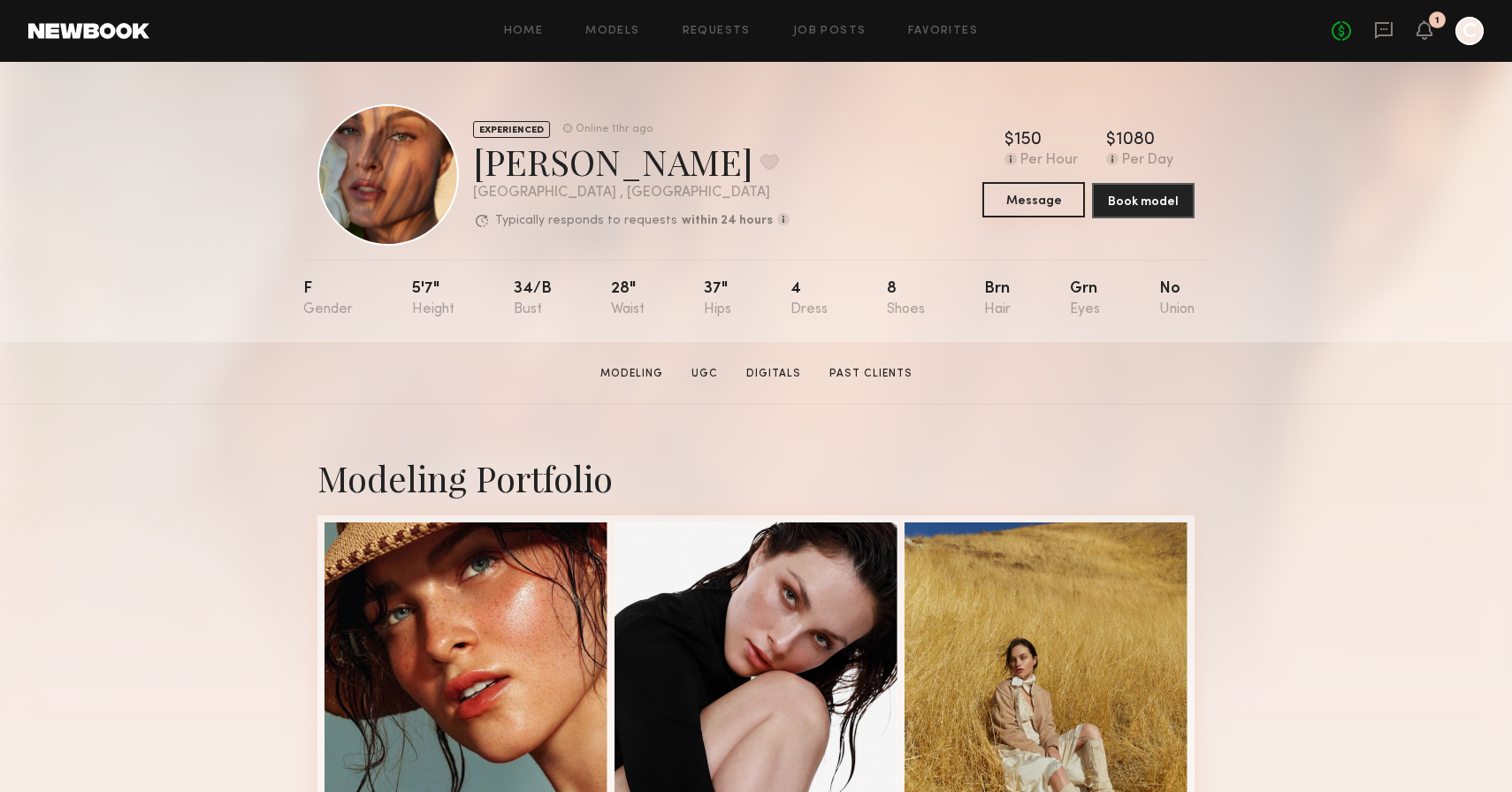
click at [1057, 191] on button "Message" at bounding box center [1034, 200] width 102 height 35
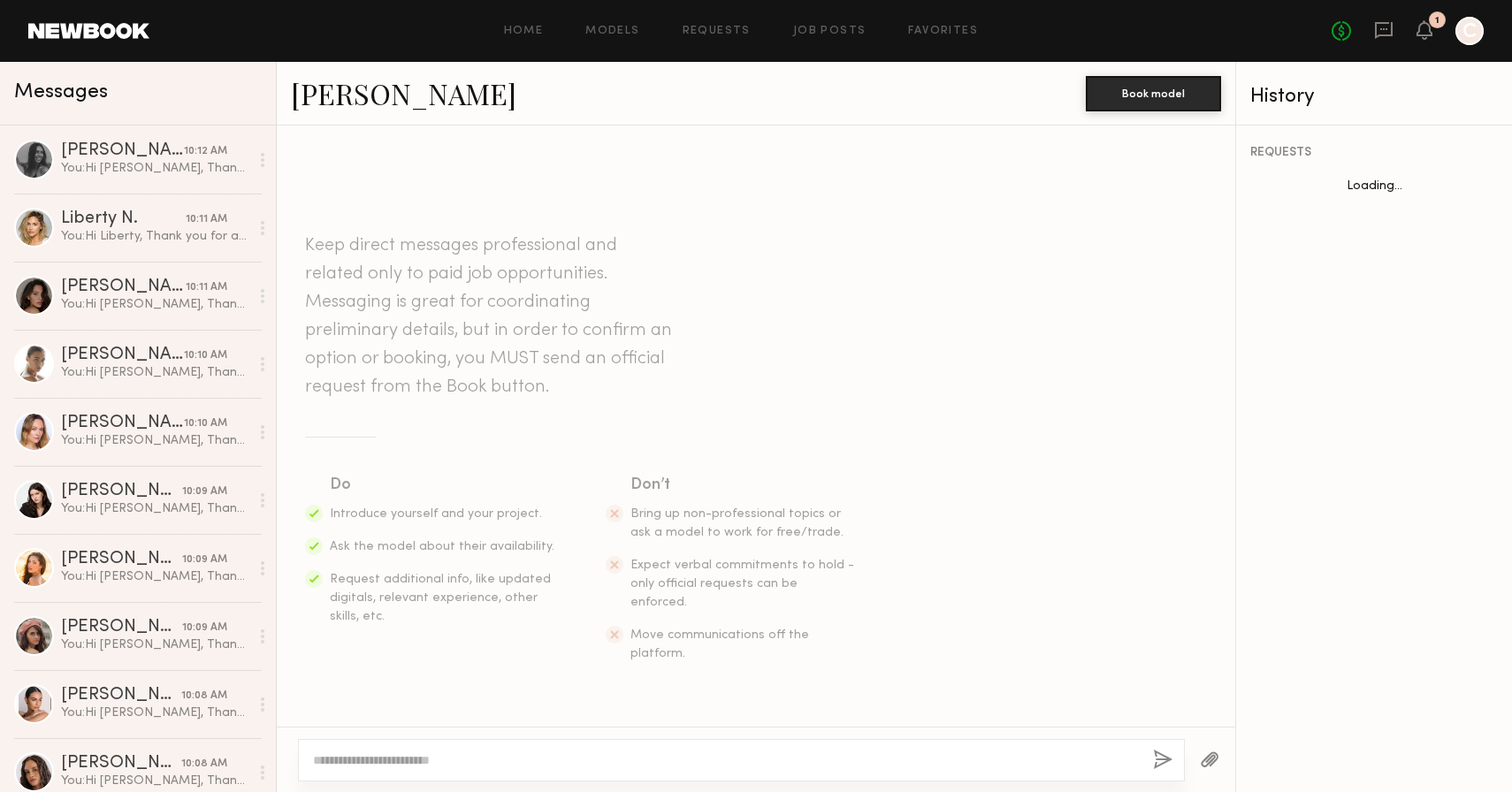
click at [434, 766] on textarea at bounding box center [725, 760] width 826 height 18
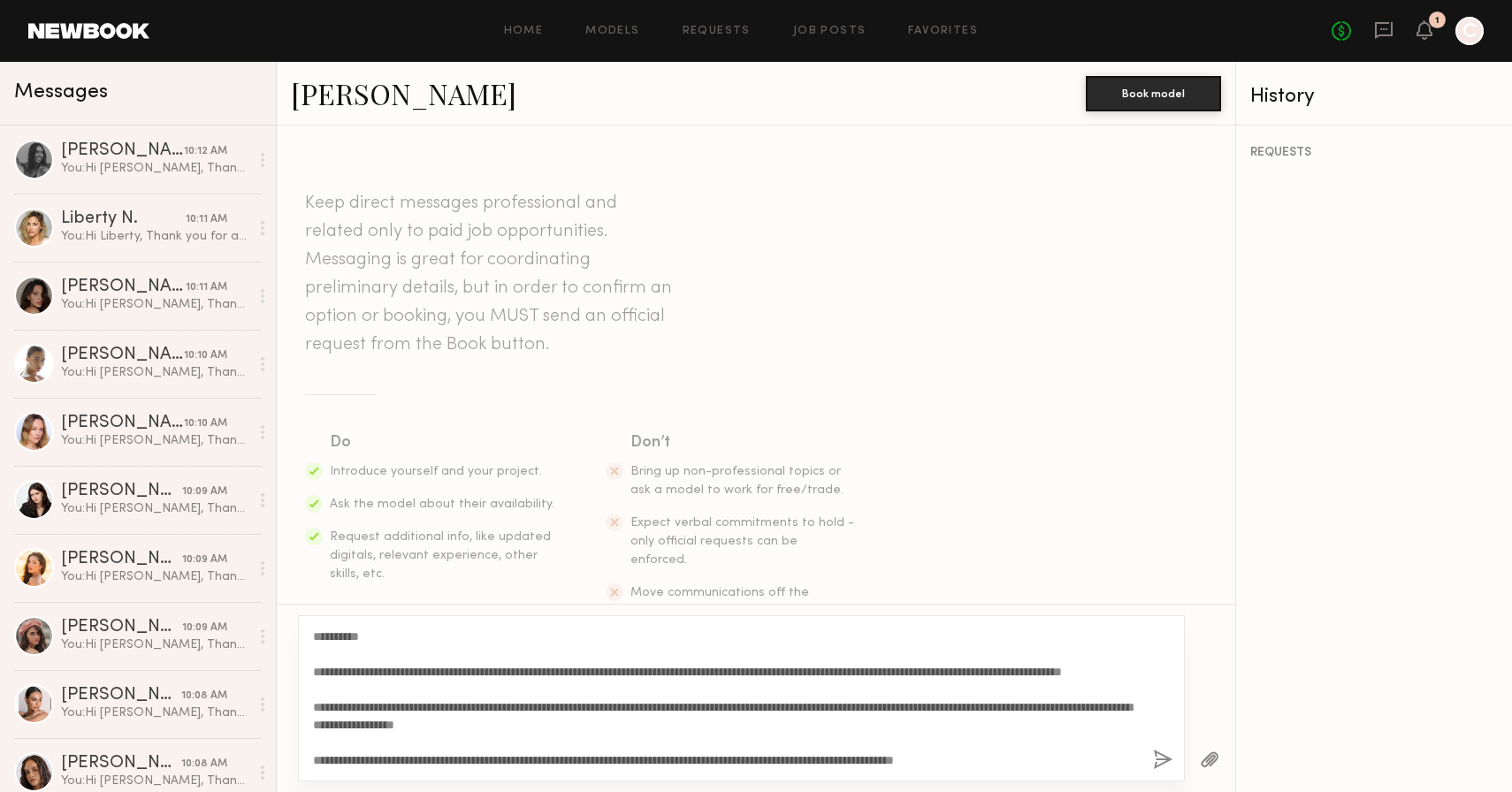
drag, startPoint x: 364, startPoint y: 637, endPoint x: 330, endPoint y: 637, distance: 34.0
click at [330, 637] on textarea "**********" at bounding box center [725, 698] width 826 height 141
type textarea "**********"
click at [1160, 760] on button "button" at bounding box center [1163, 760] width 20 height 22
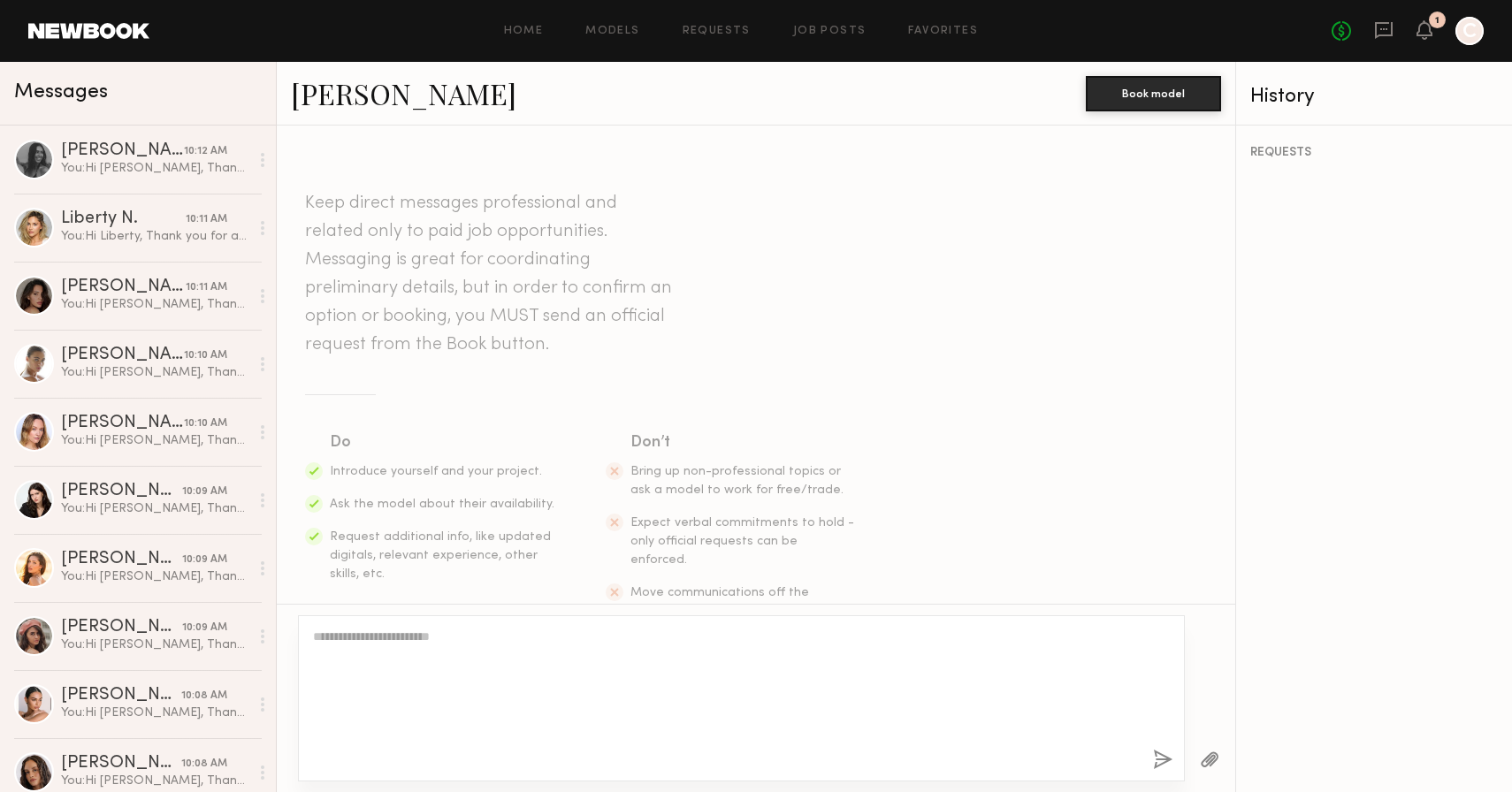
scroll to position [0, 0]
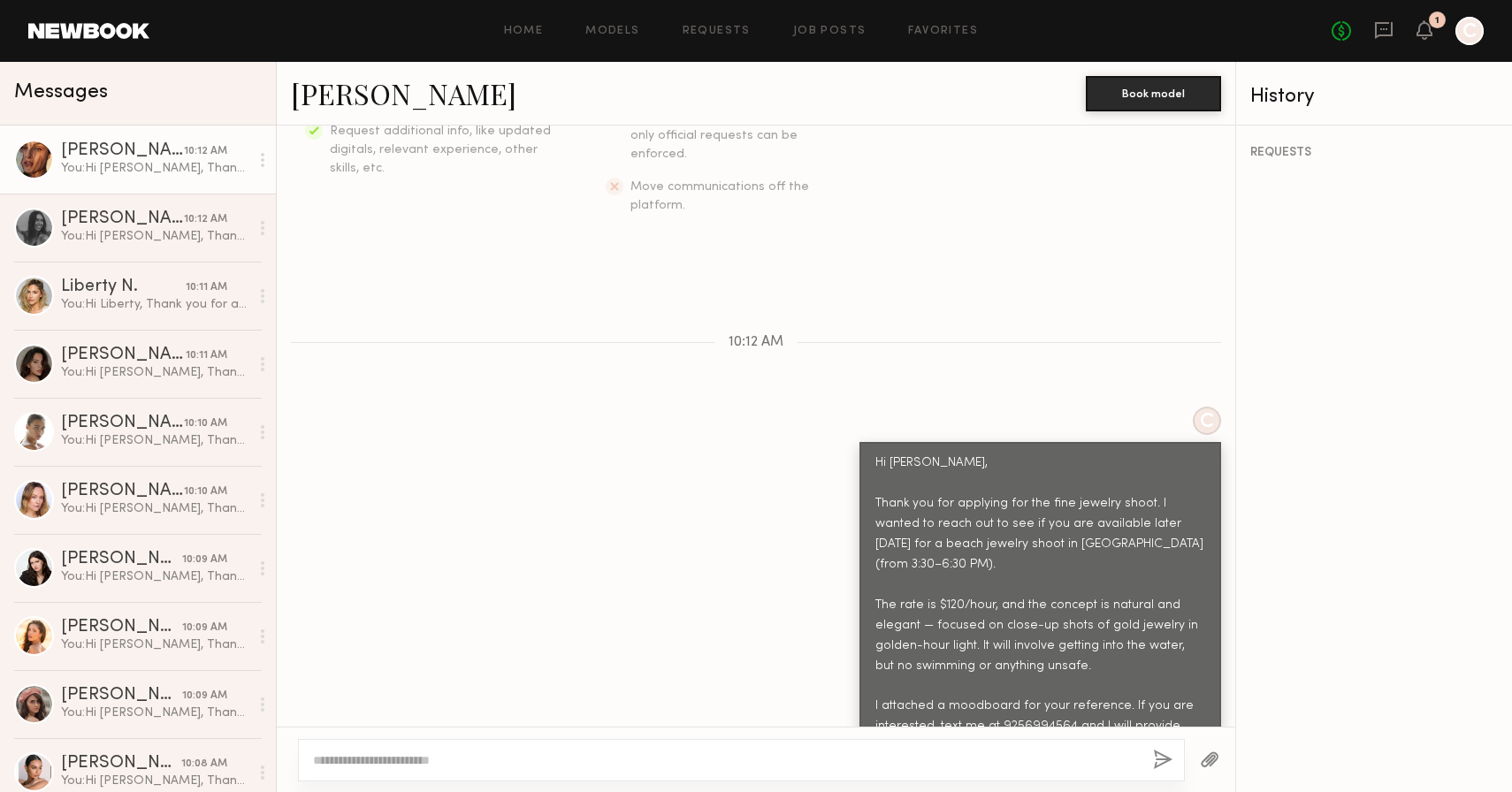
click at [1205, 760] on button "button" at bounding box center [1209, 760] width 20 height 22
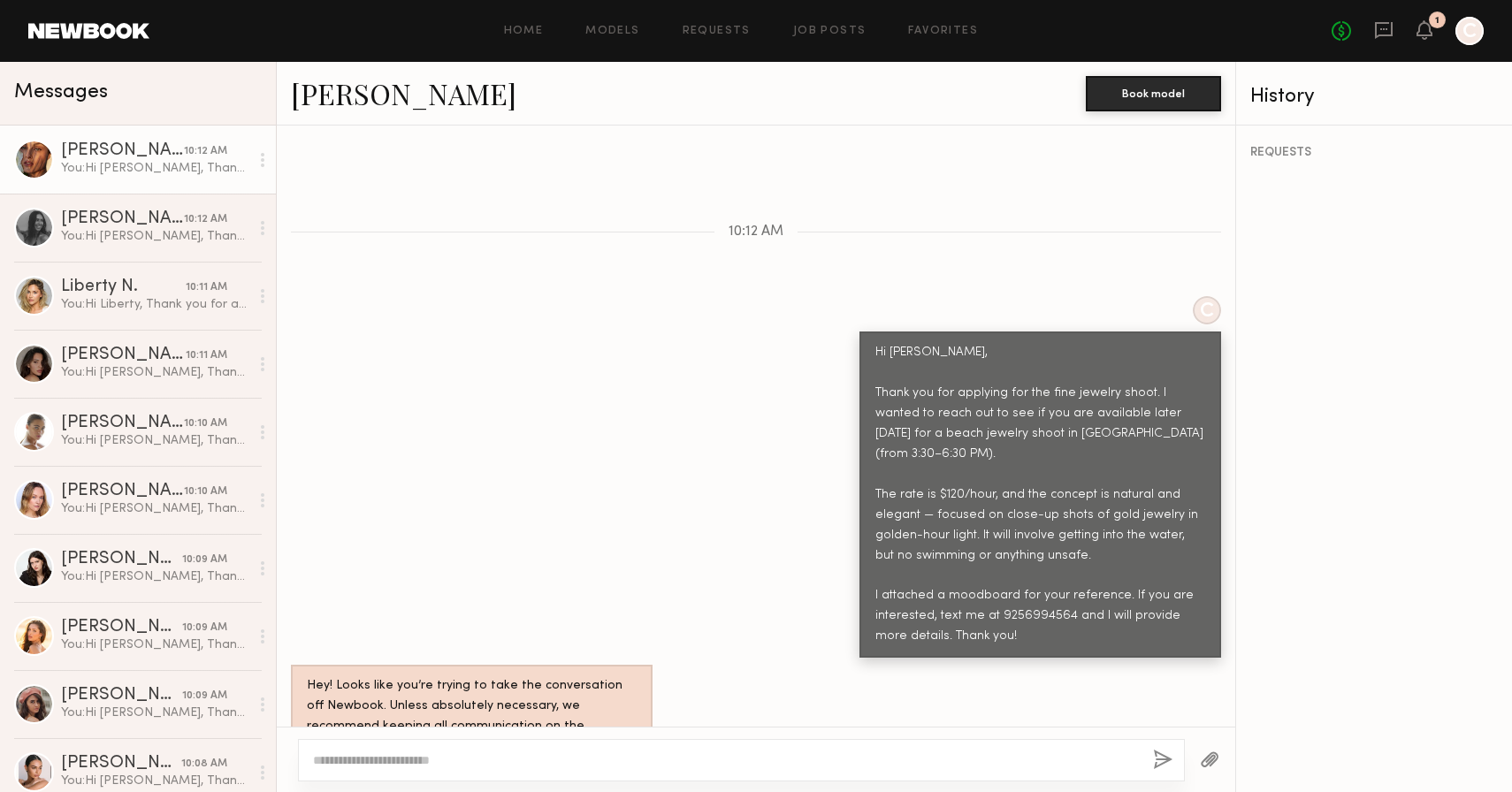
scroll to position [876, 0]
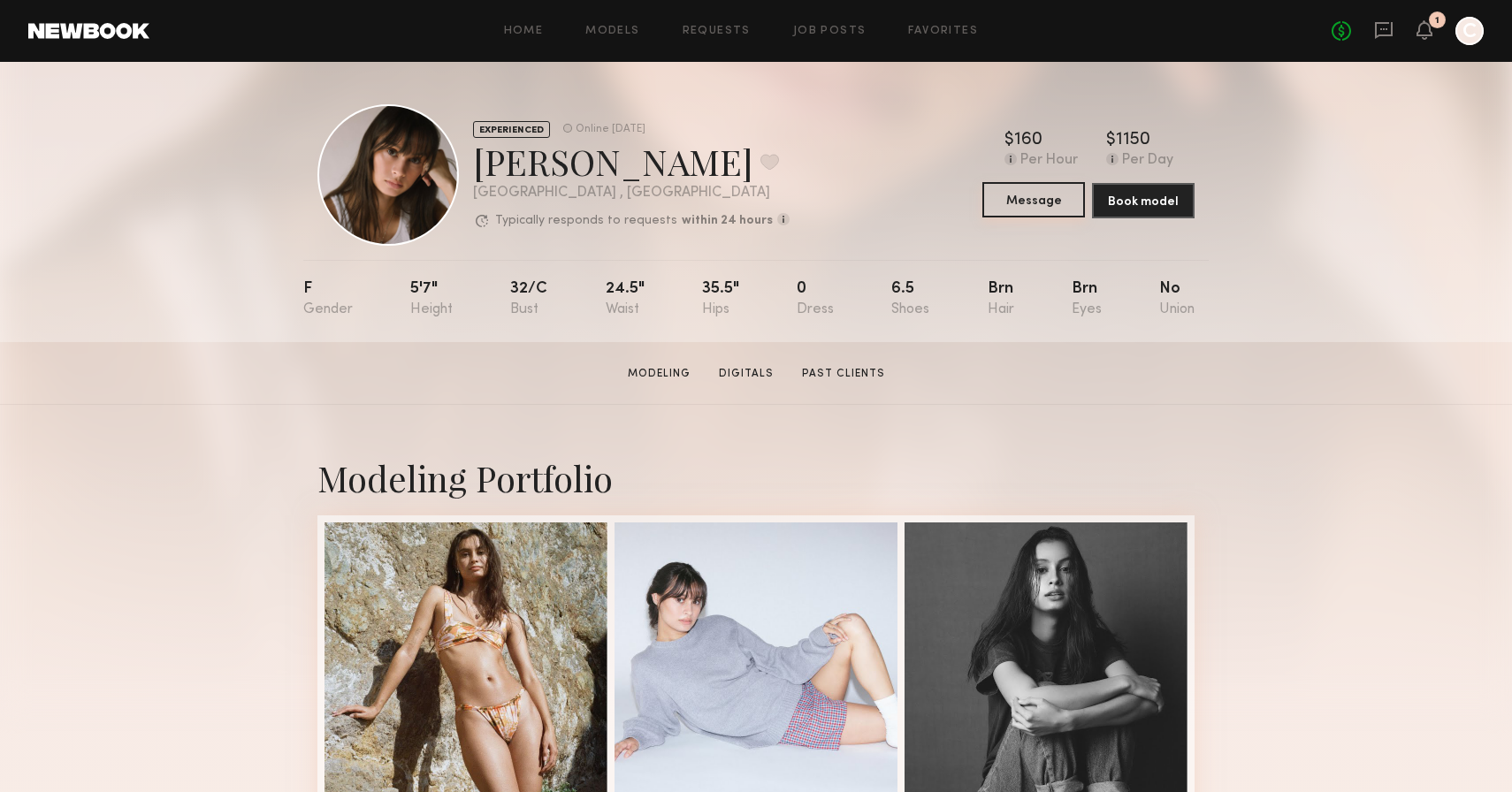
click at [1044, 204] on button "Message" at bounding box center [1034, 200] width 102 height 35
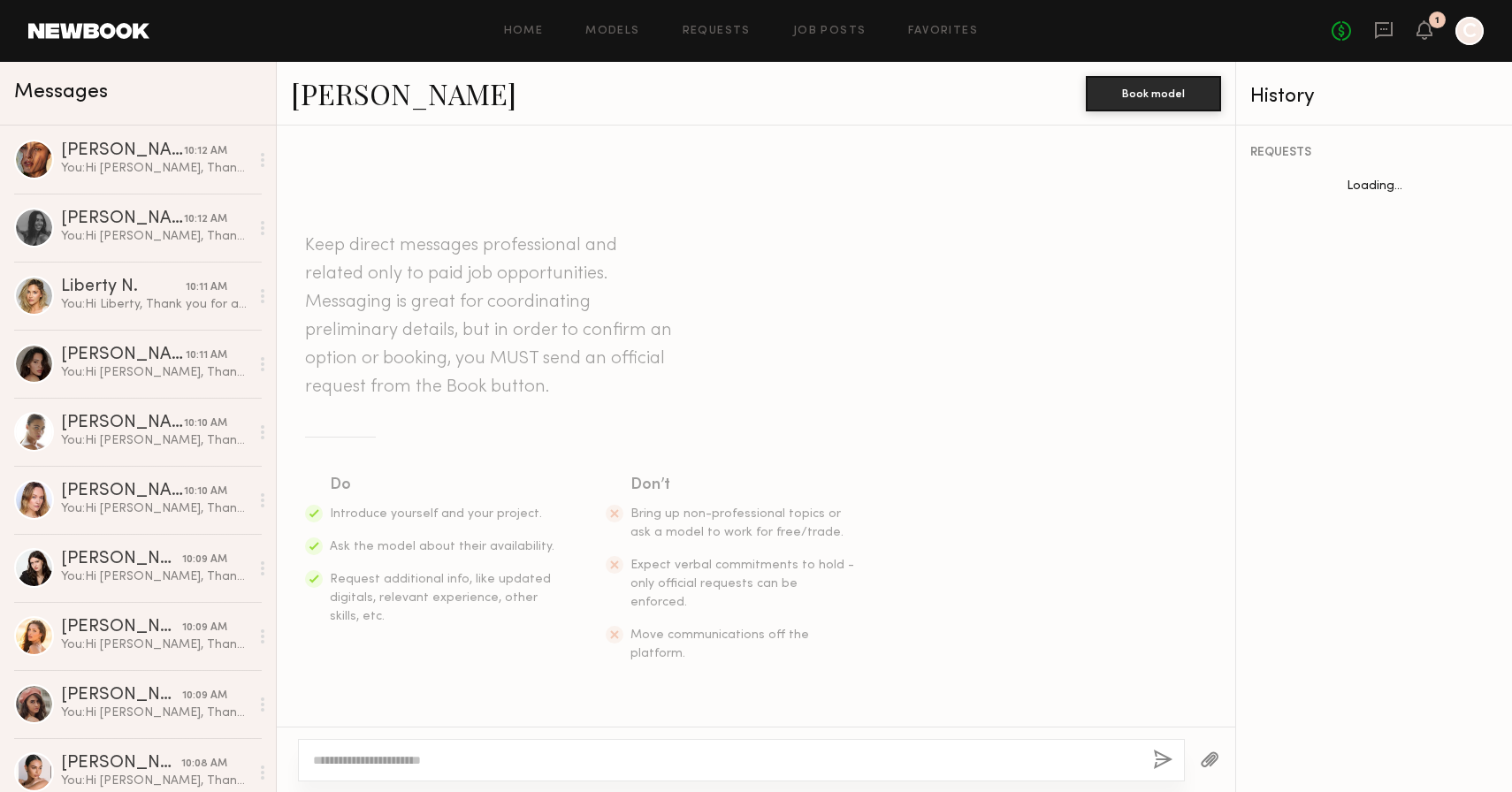
click at [554, 768] on textarea at bounding box center [725, 760] width 826 height 18
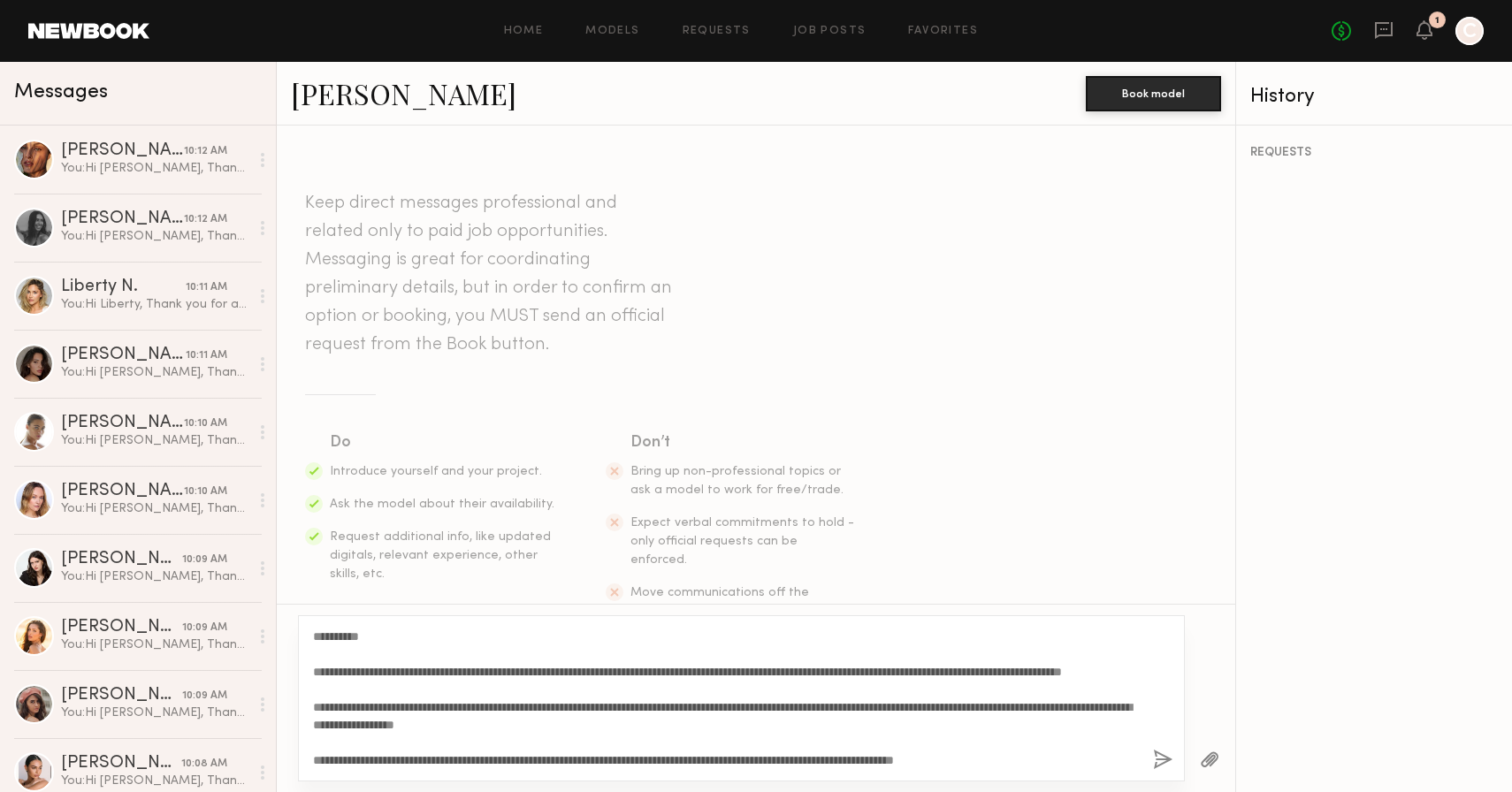
drag, startPoint x: 363, startPoint y: 636, endPoint x: 338, endPoint y: 636, distance: 25.0
click at [338, 636] on textarea "**********" at bounding box center [725, 698] width 826 height 141
type textarea "**********"
click at [1167, 764] on button "button" at bounding box center [1163, 760] width 20 height 22
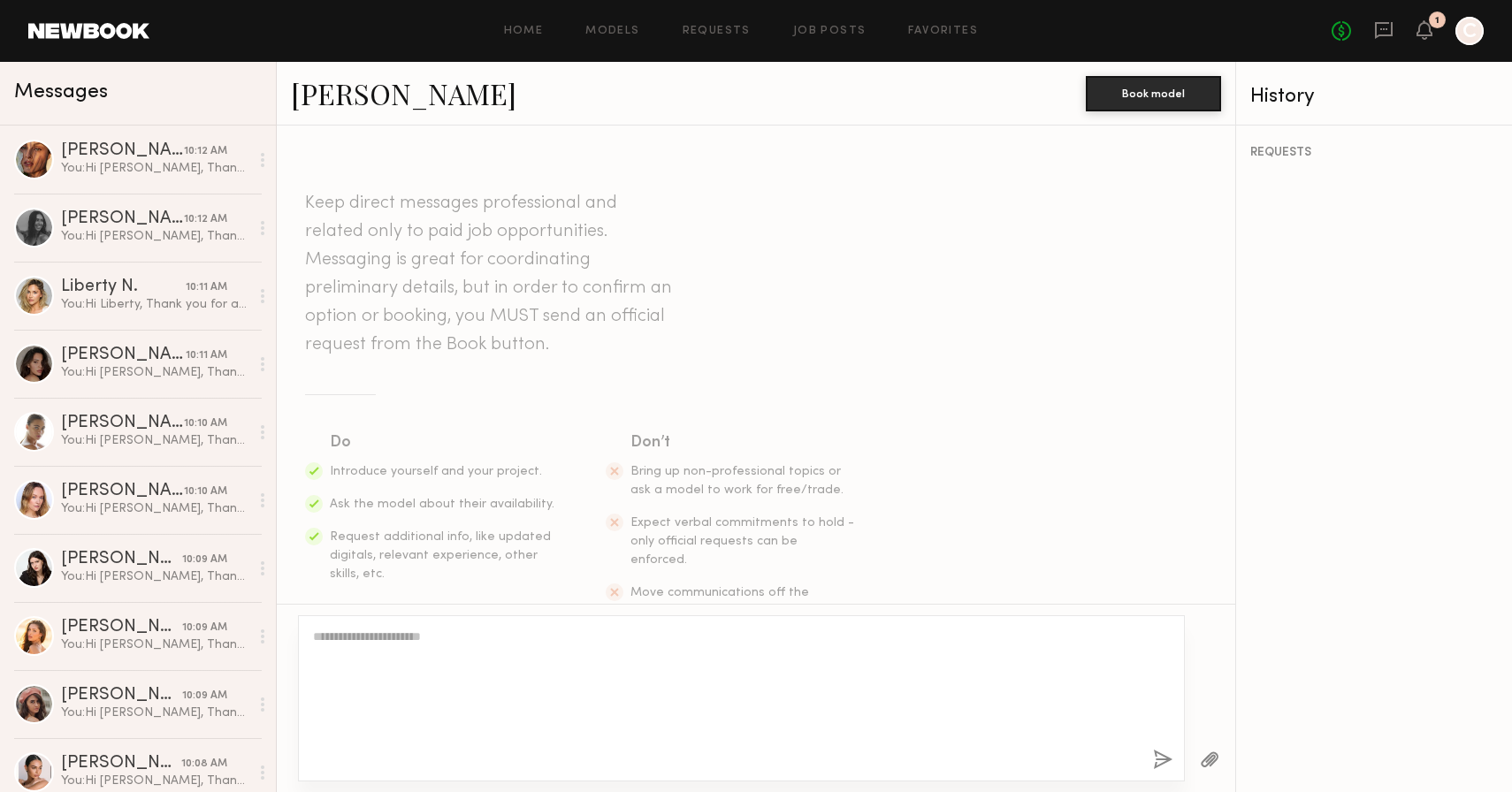
scroll to position [0, 0]
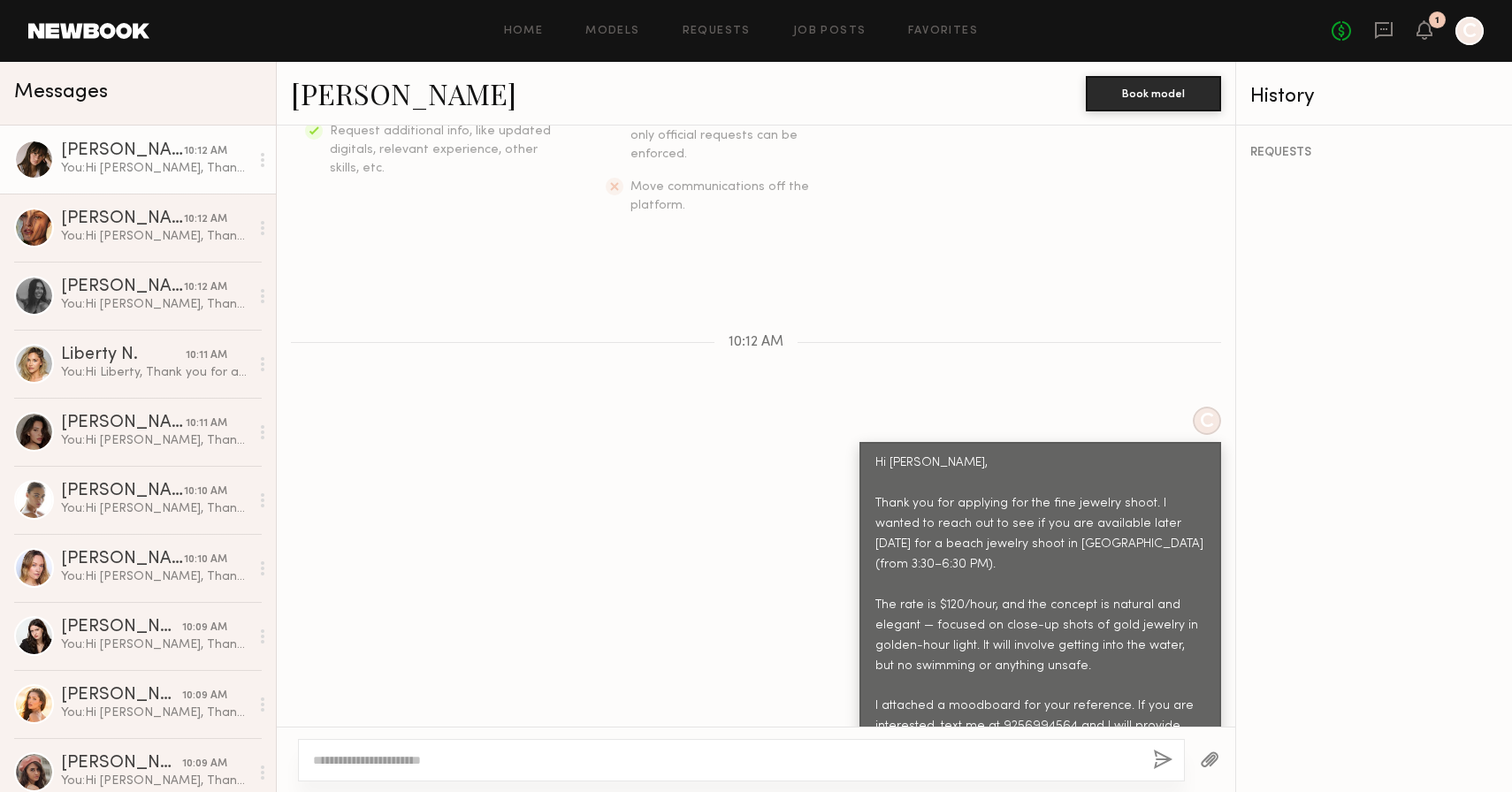
click at [1204, 761] on button "button" at bounding box center [1209, 760] width 20 height 22
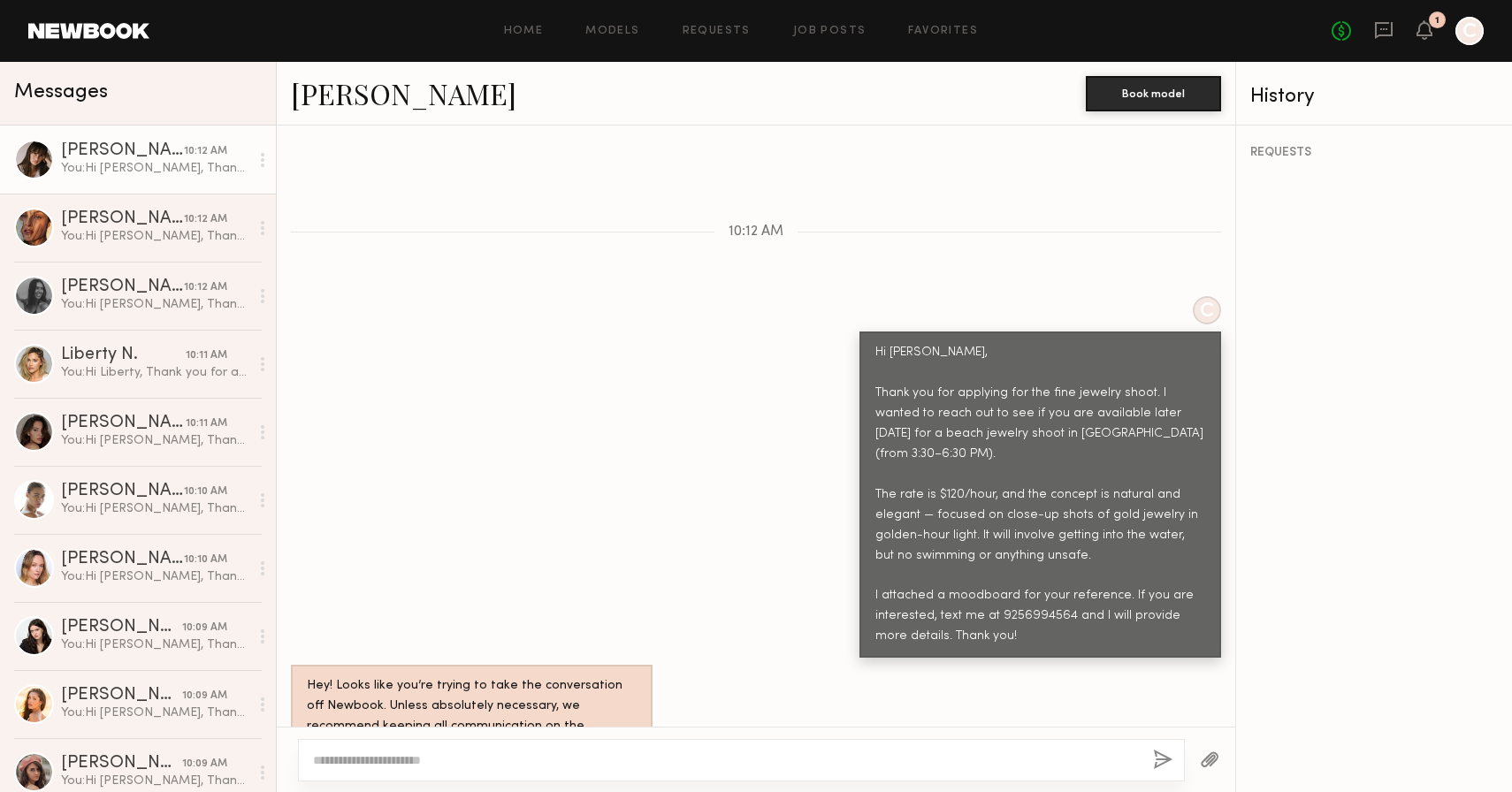
scroll to position [876, 0]
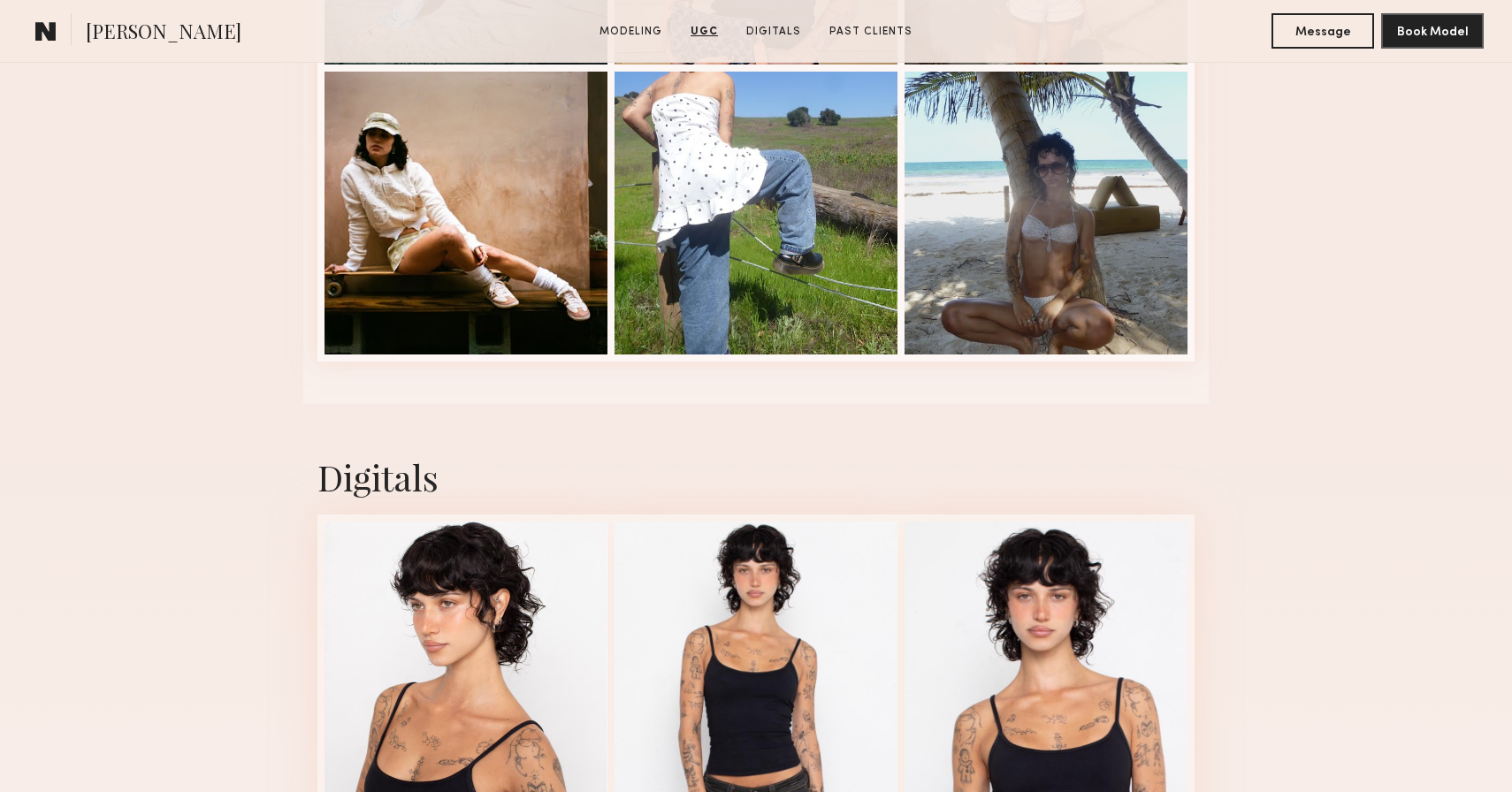
scroll to position [3828, 0]
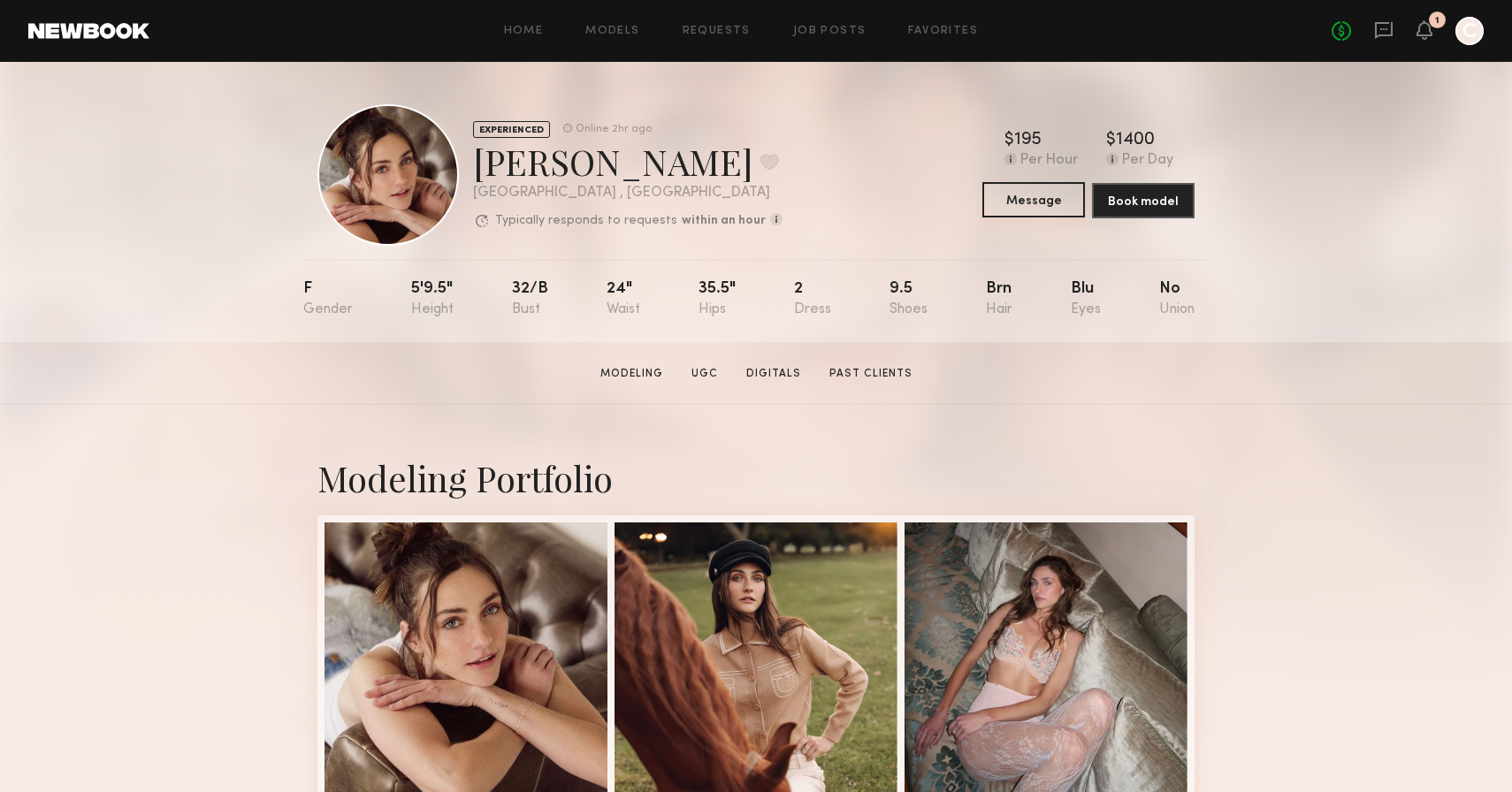
click at [1027, 203] on button "Message" at bounding box center [1034, 200] width 102 height 35
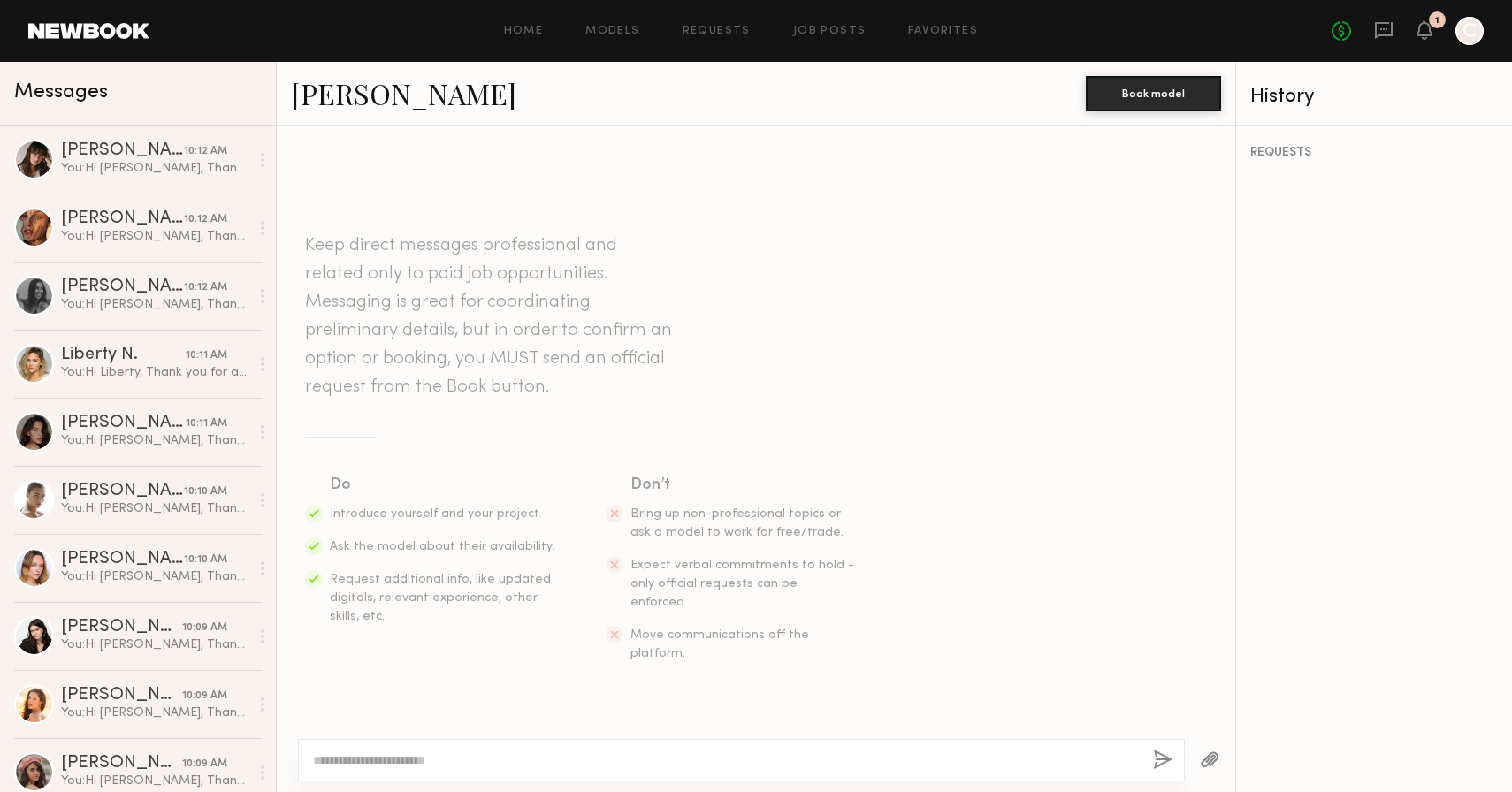
click at [498, 764] on textarea at bounding box center [725, 760] width 826 height 18
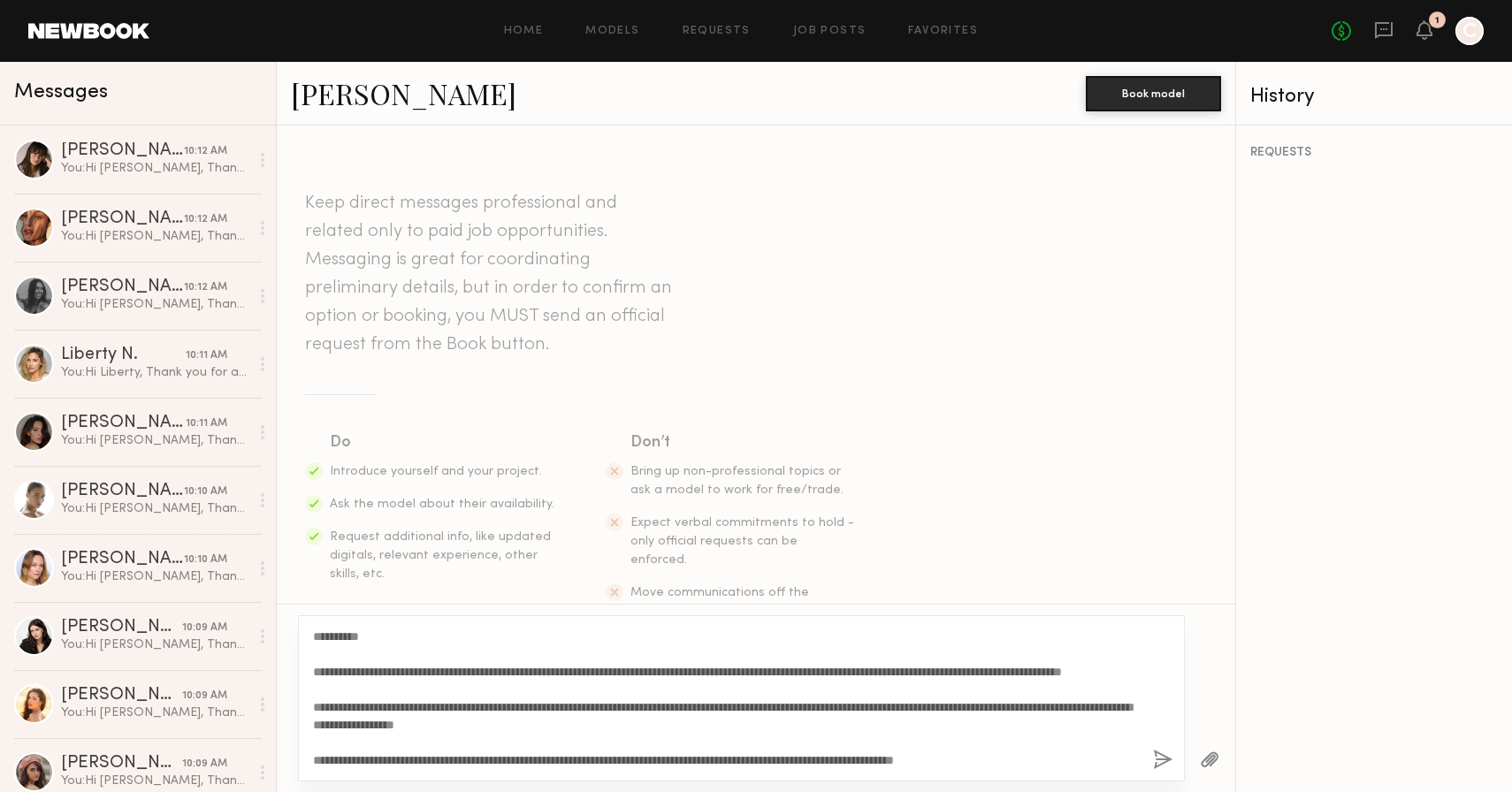
drag, startPoint x: 361, startPoint y: 636, endPoint x: 333, endPoint y: 636, distance: 28.0
click at [333, 636] on textarea "**********" at bounding box center [725, 698] width 826 height 141
click at [393, 720] on textarea "**********" at bounding box center [725, 698] width 826 height 141
type textarea "**********"
click at [1170, 760] on button "button" at bounding box center [1163, 760] width 20 height 22
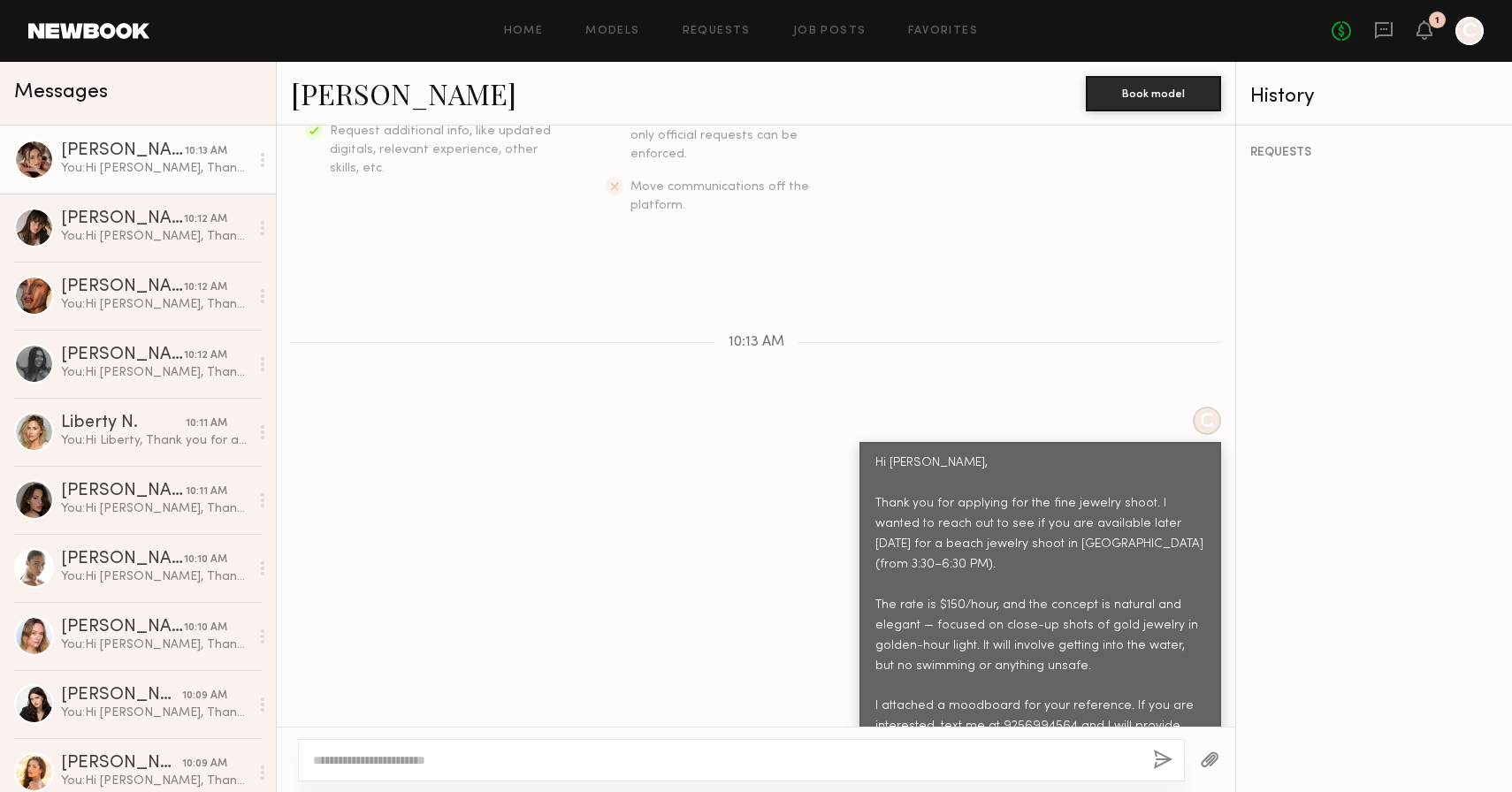
click at [1214, 758] on button "button" at bounding box center [1209, 760] width 20 height 22
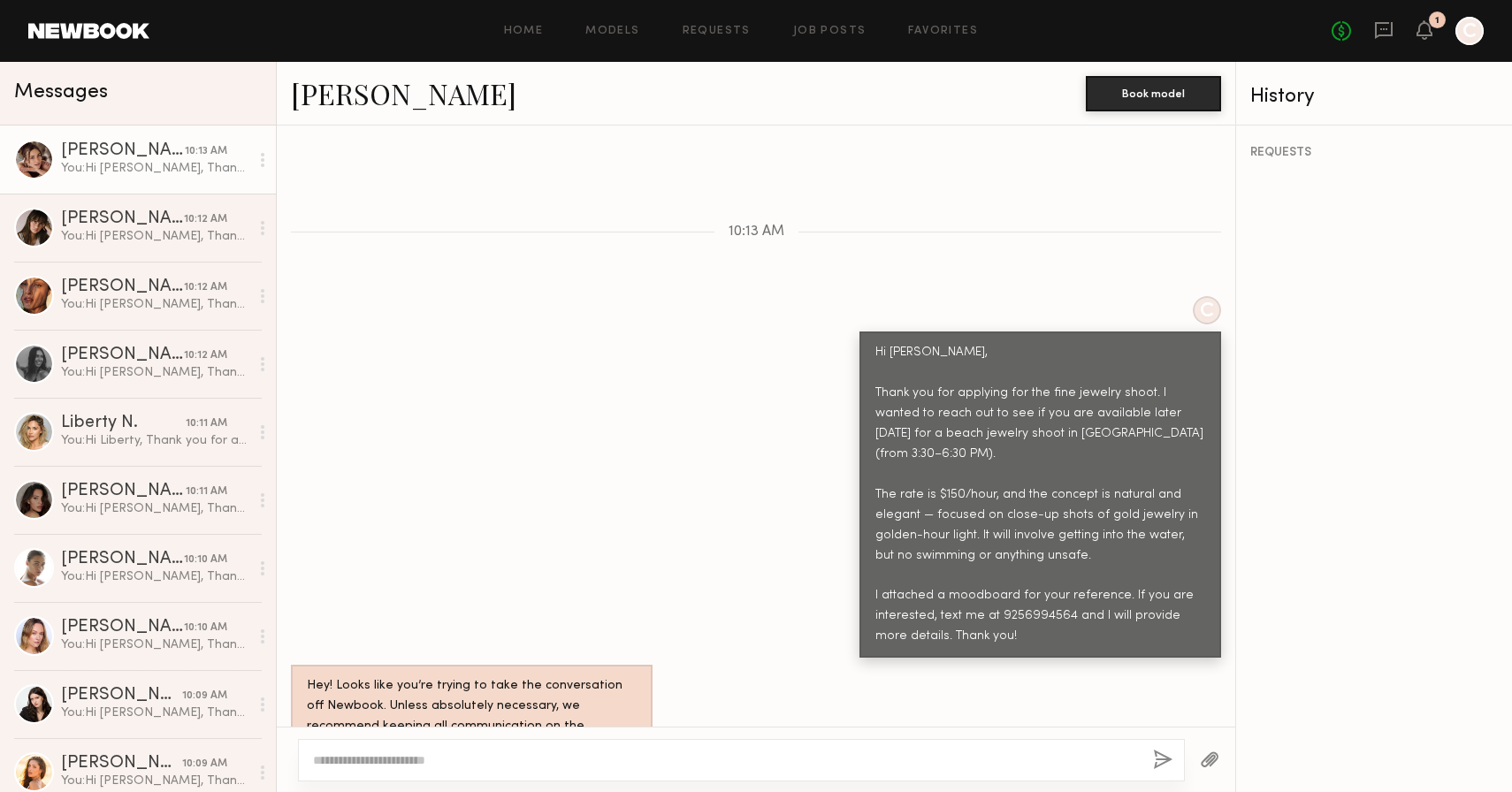
scroll to position [876, 0]
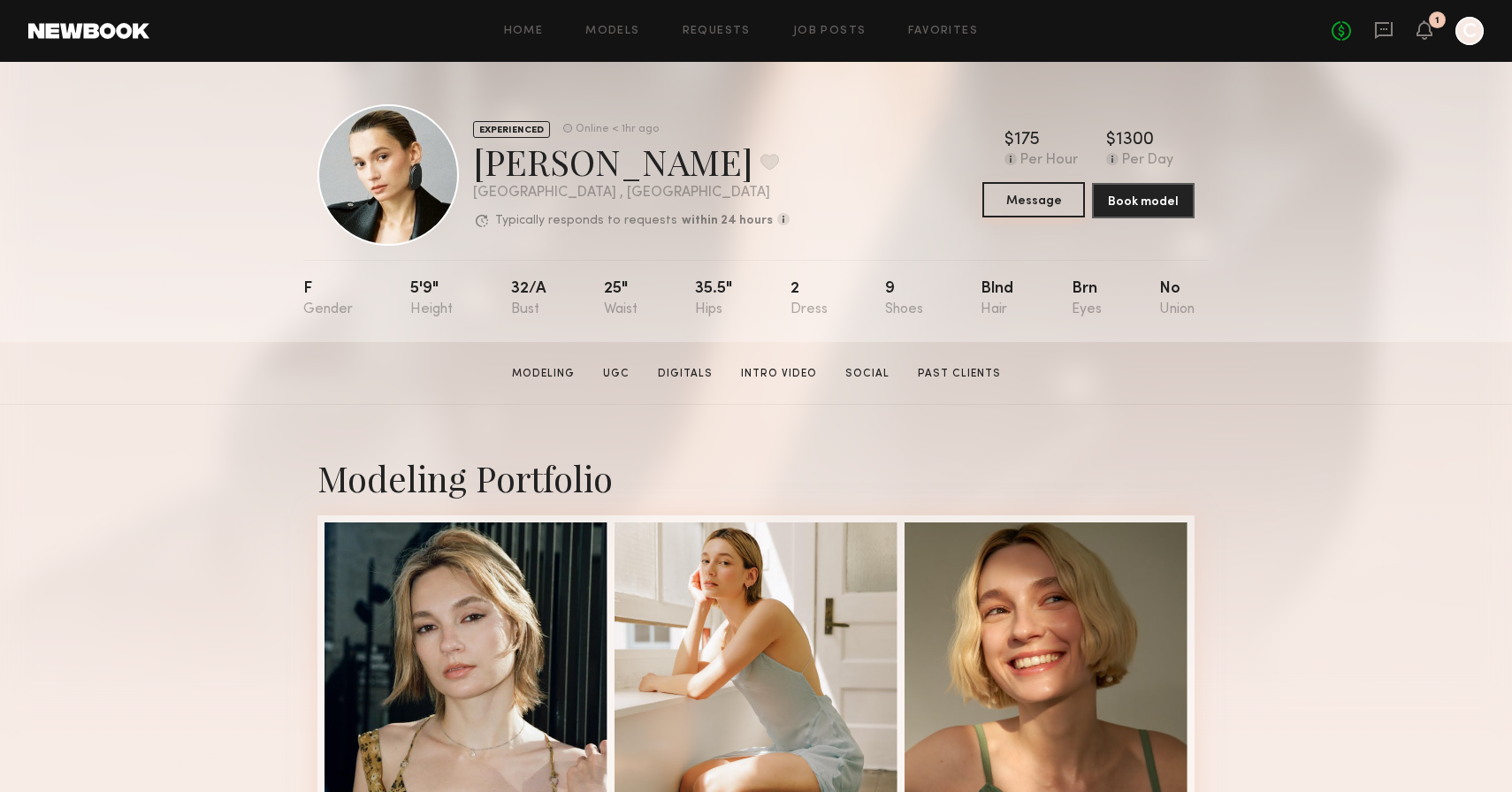
click at [1020, 202] on button "Message" at bounding box center [1034, 200] width 102 height 35
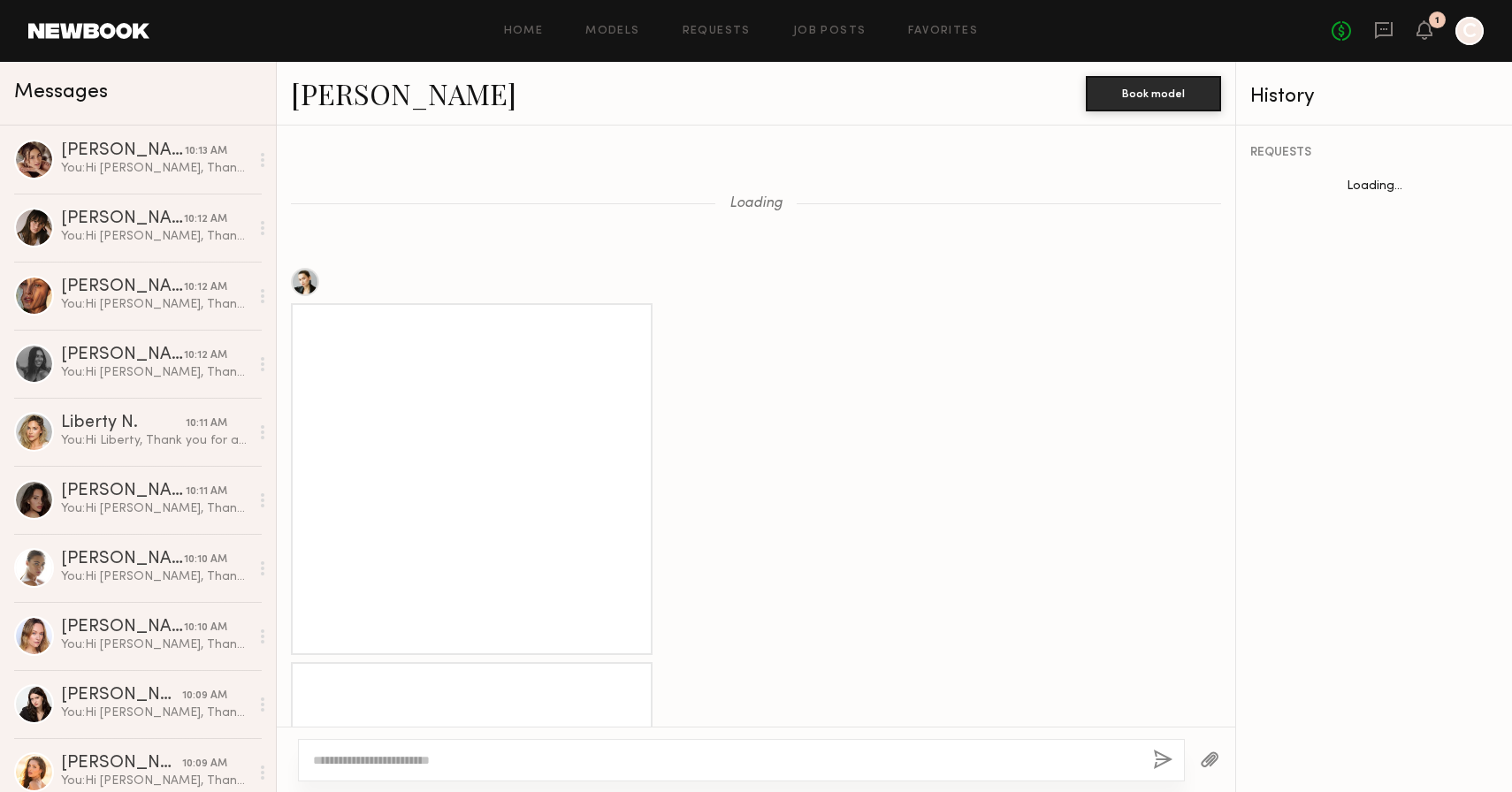
scroll to position [2121, 0]
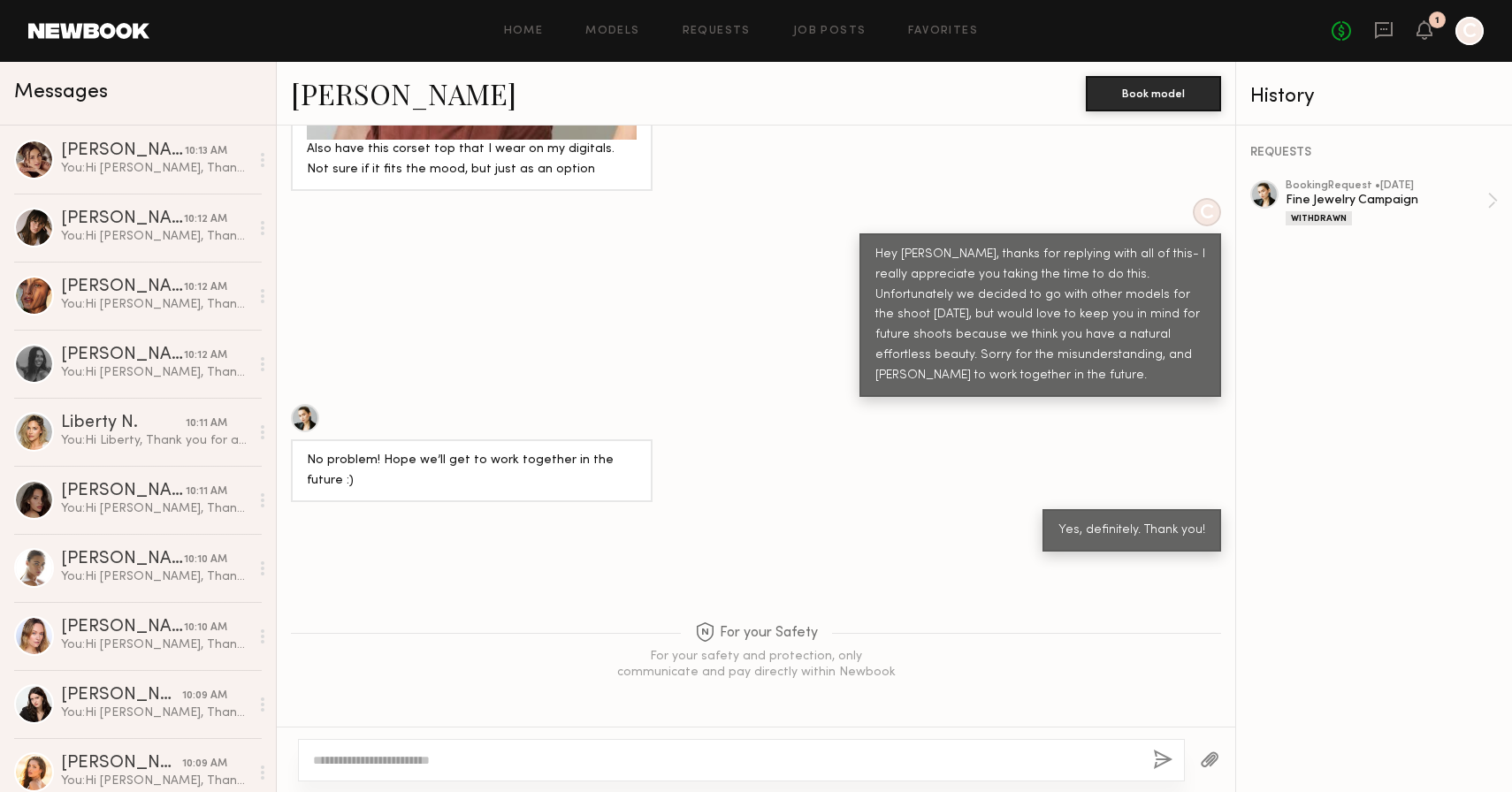
click at [554, 765] on textarea at bounding box center [725, 760] width 826 height 18
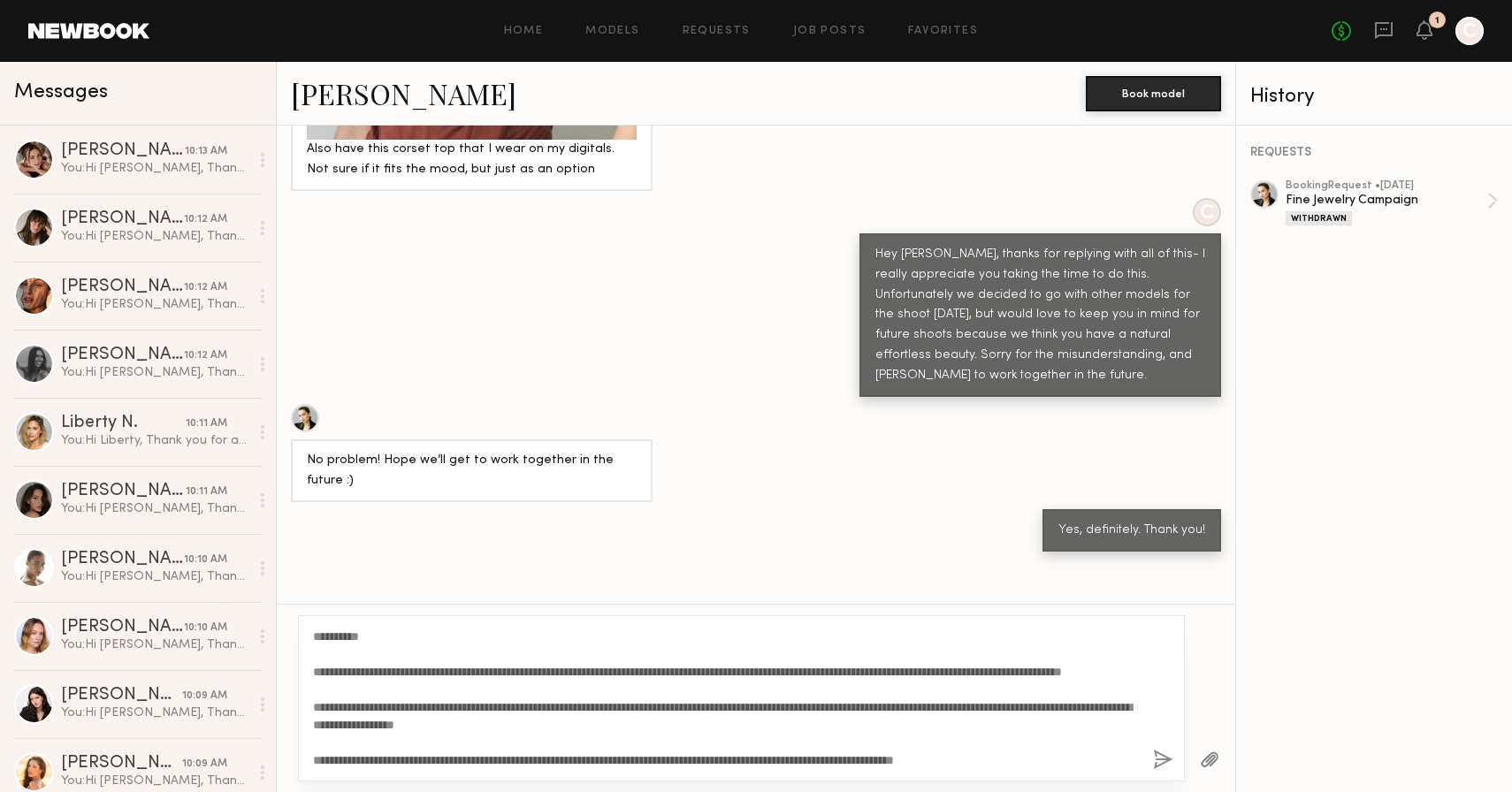
scroll to position [0, 0]
drag, startPoint x: 362, startPoint y: 638, endPoint x: 328, endPoint y: 638, distance: 34.0
click at [328, 638] on textarea "**********" at bounding box center [725, 698] width 826 height 141
click at [393, 708] on textarea "**********" at bounding box center [725, 698] width 826 height 141
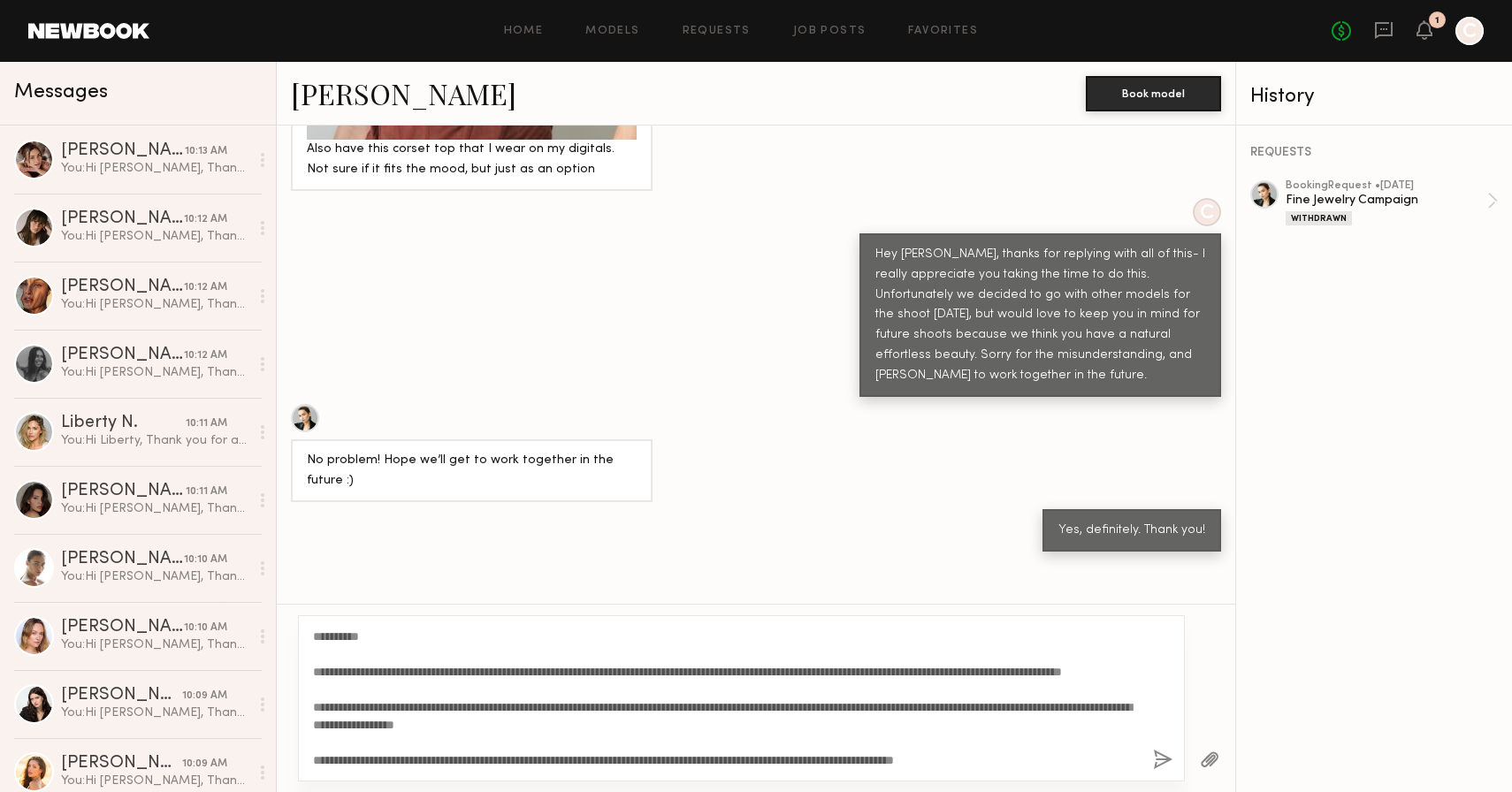
type textarea "**********"
click at [1164, 761] on button "button" at bounding box center [1163, 760] width 20 height 22
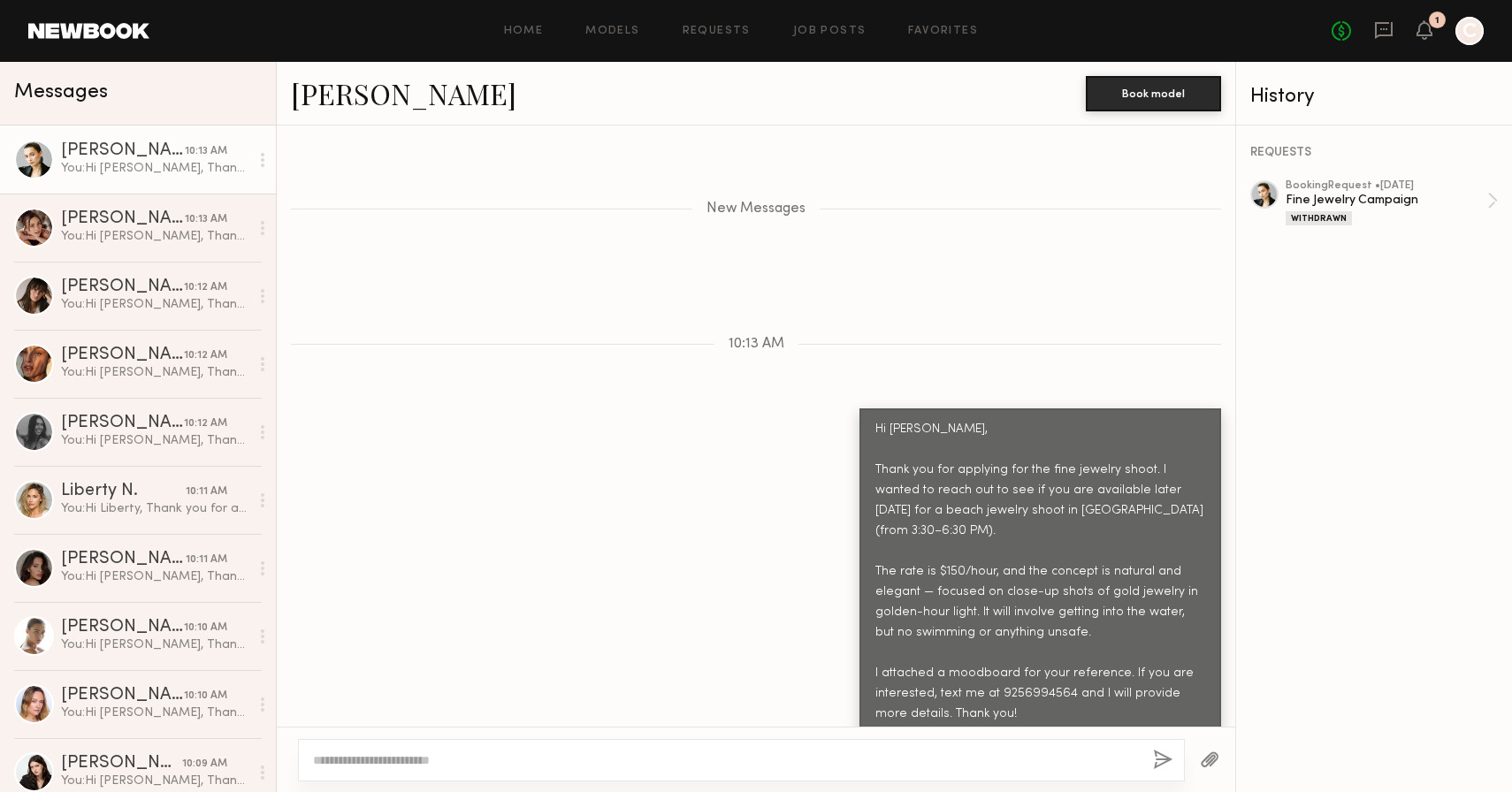
scroll to position [2850, 0]
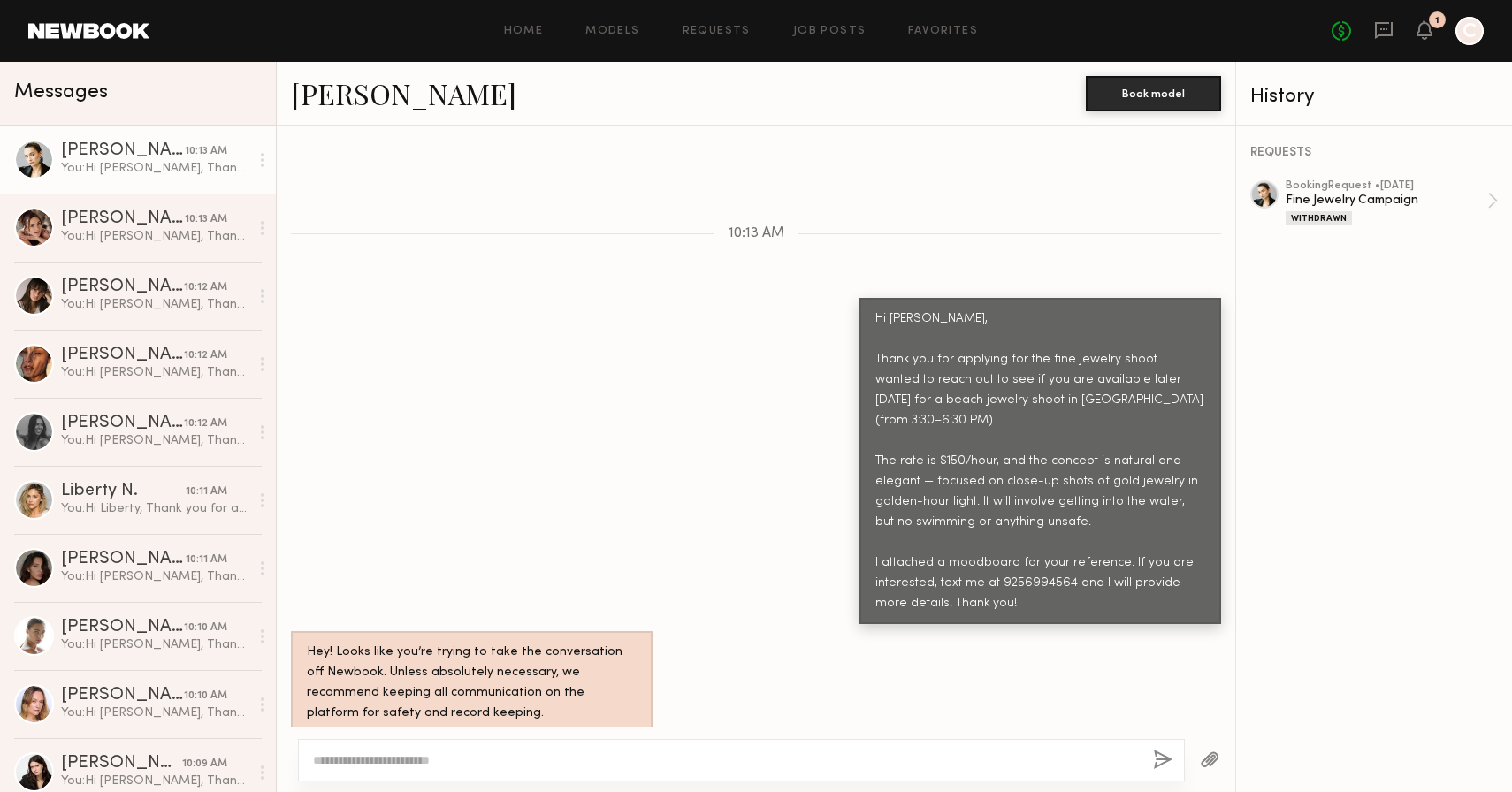
click at [1208, 767] on button "button" at bounding box center [1209, 760] width 20 height 22
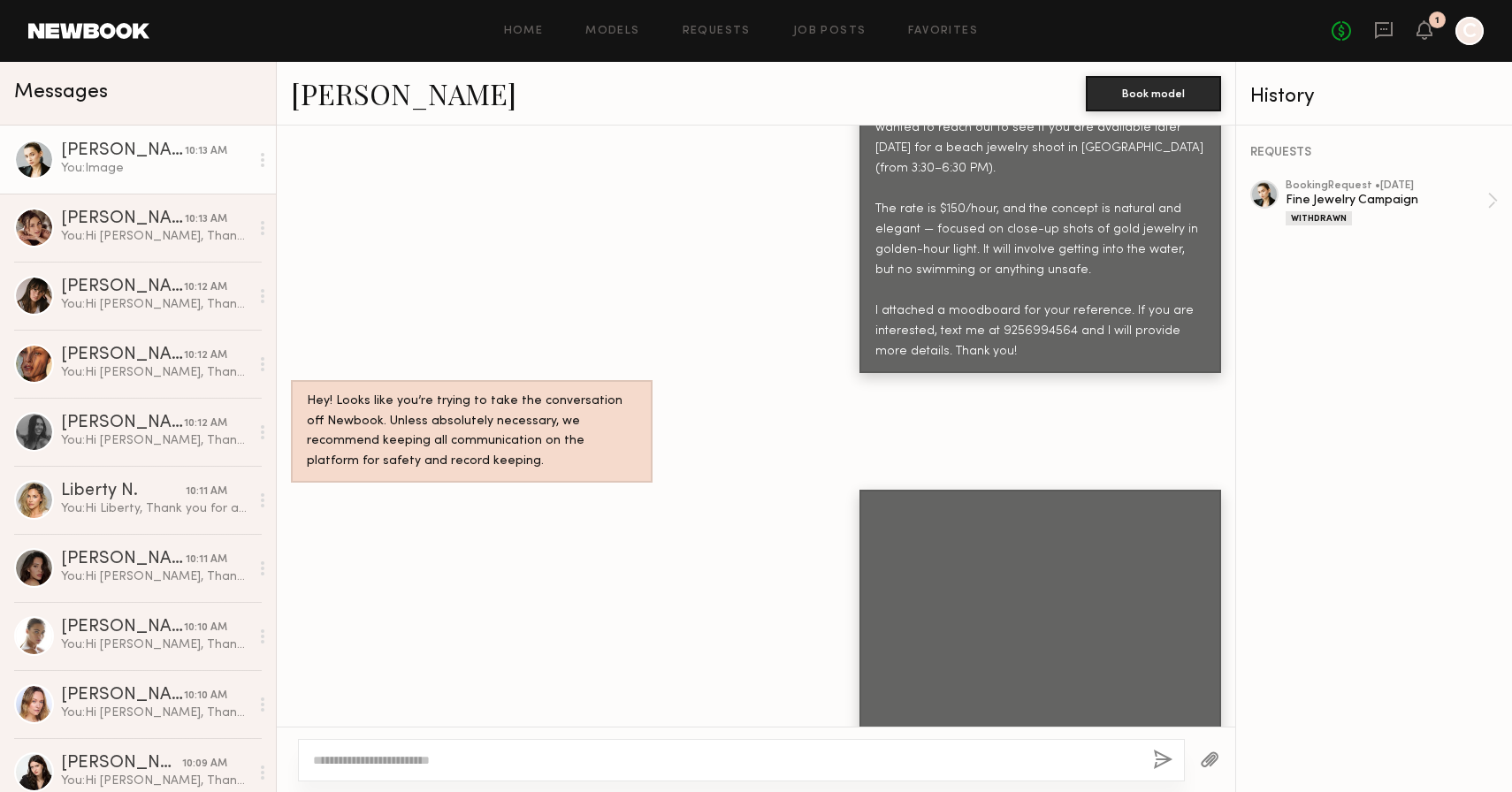
scroll to position [10129, 0]
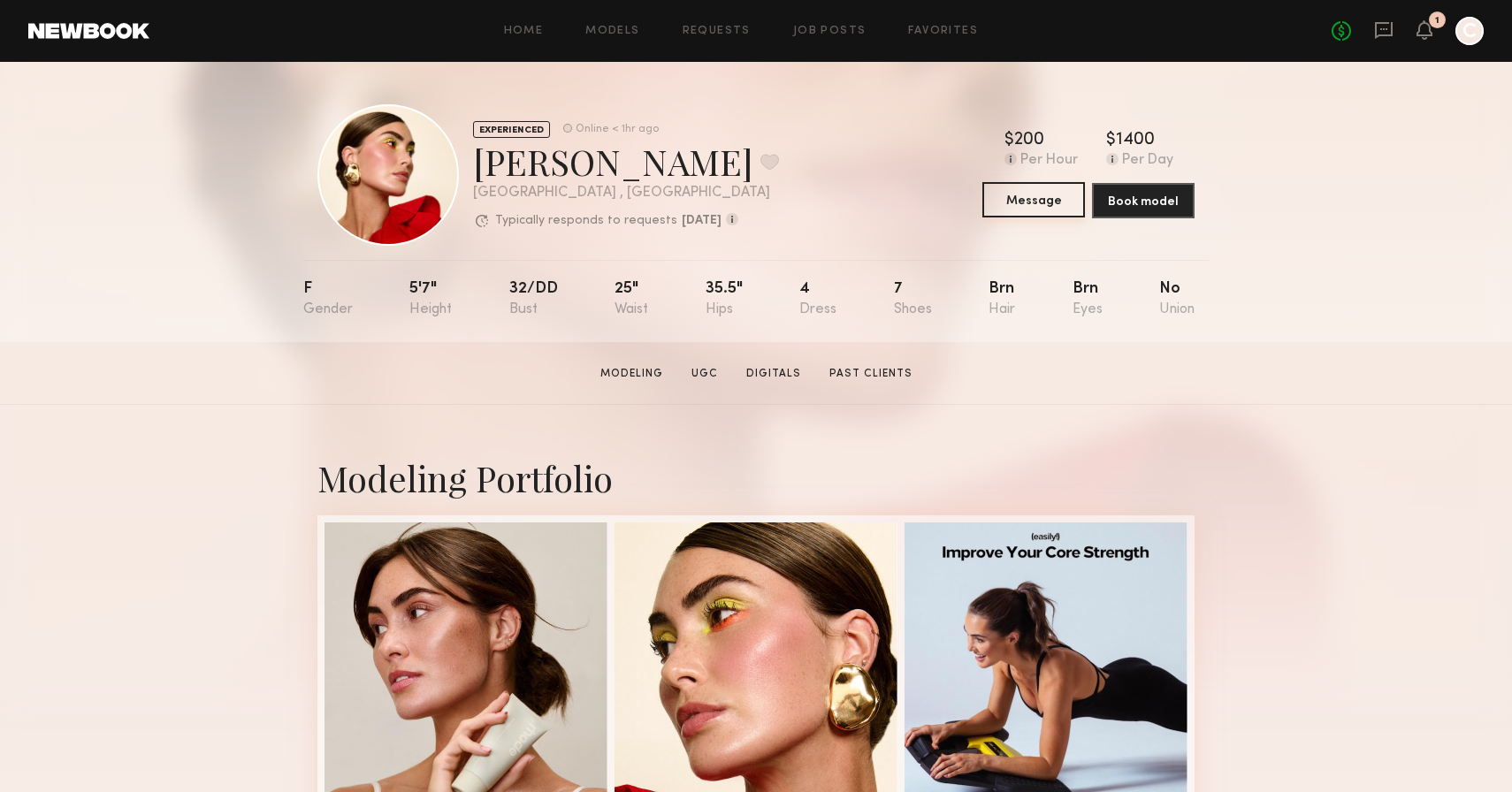
click at [1027, 191] on button "Message" at bounding box center [1034, 200] width 102 height 35
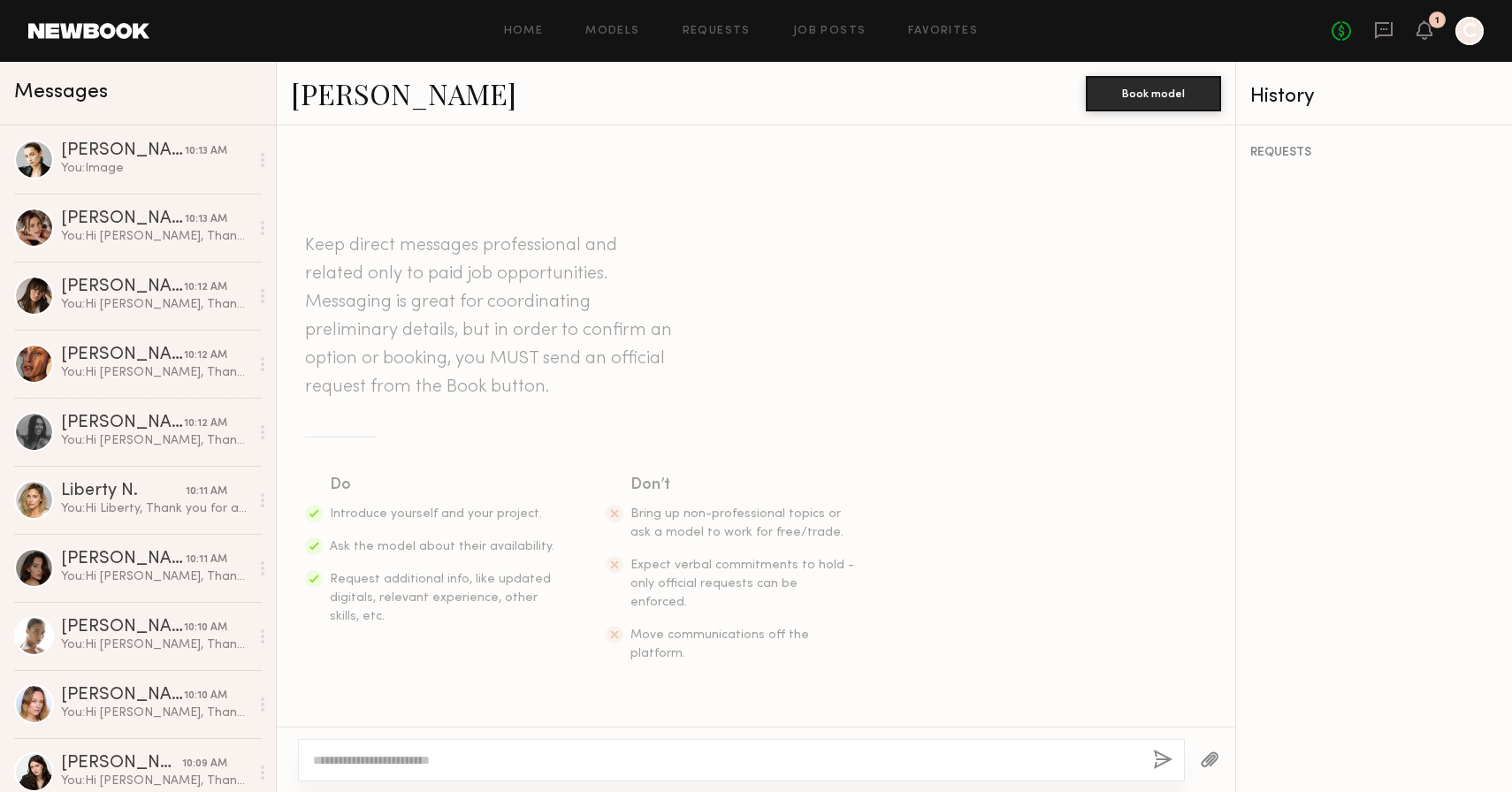
click at [632, 751] on textarea at bounding box center [725, 760] width 826 height 18
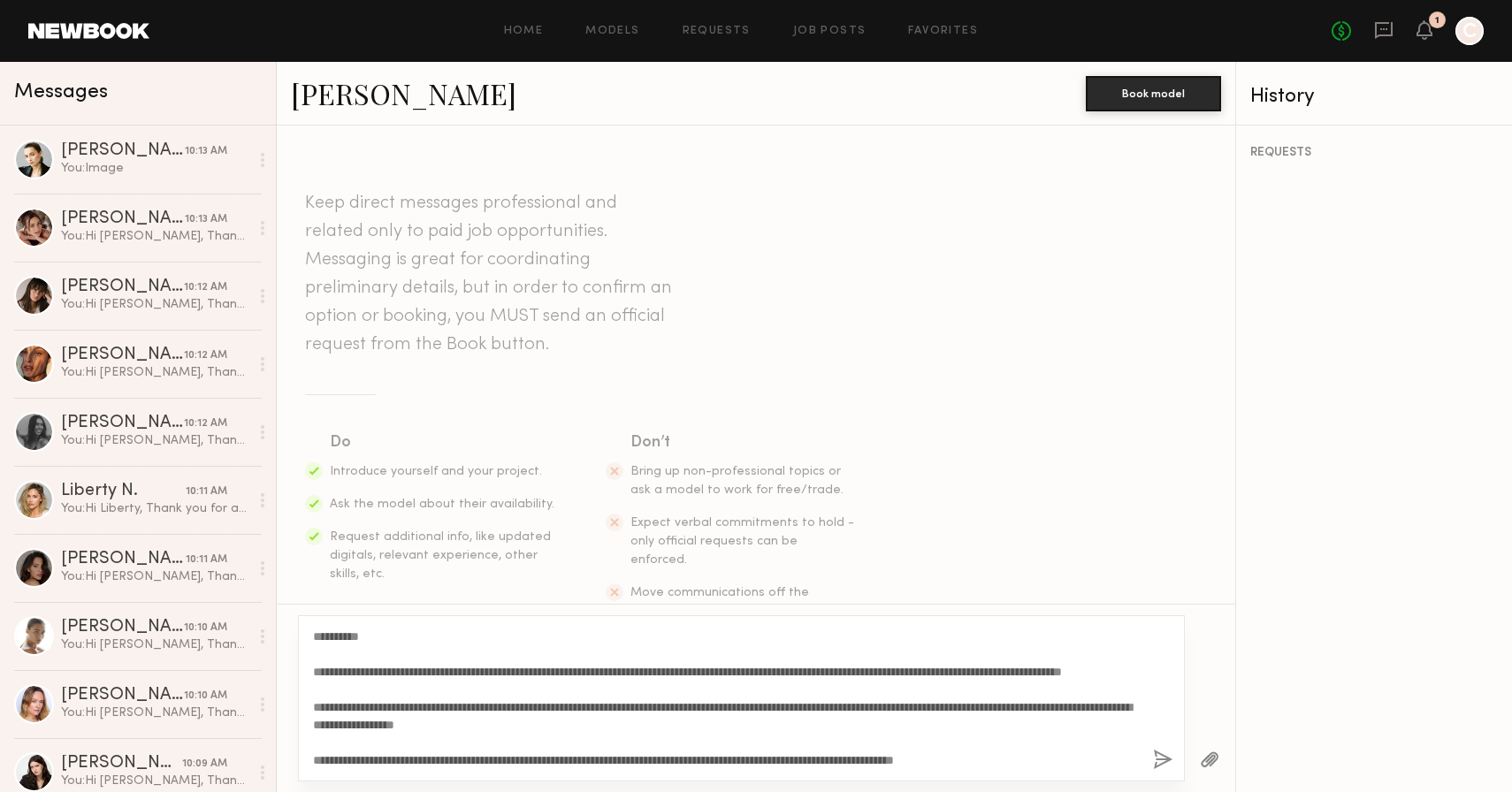
drag, startPoint x: 361, startPoint y: 633, endPoint x: 331, endPoint y: 632, distance: 30.0
click at [331, 632] on textarea "**********" at bounding box center [725, 698] width 826 height 141
click at [391, 708] on textarea "**********" at bounding box center [725, 698] width 826 height 141
type textarea "**********"
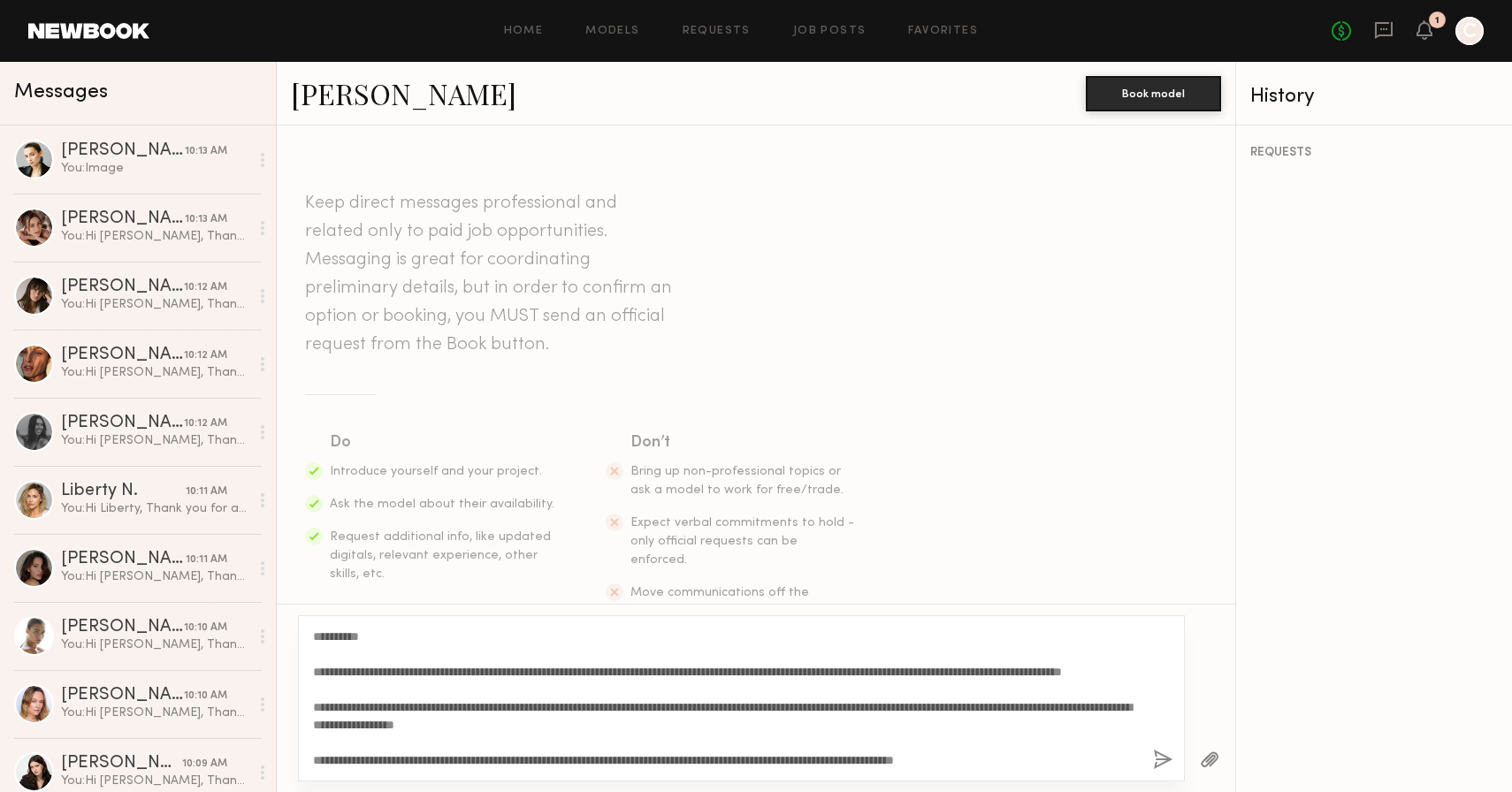
click at [1166, 754] on button "button" at bounding box center [1163, 760] width 20 height 22
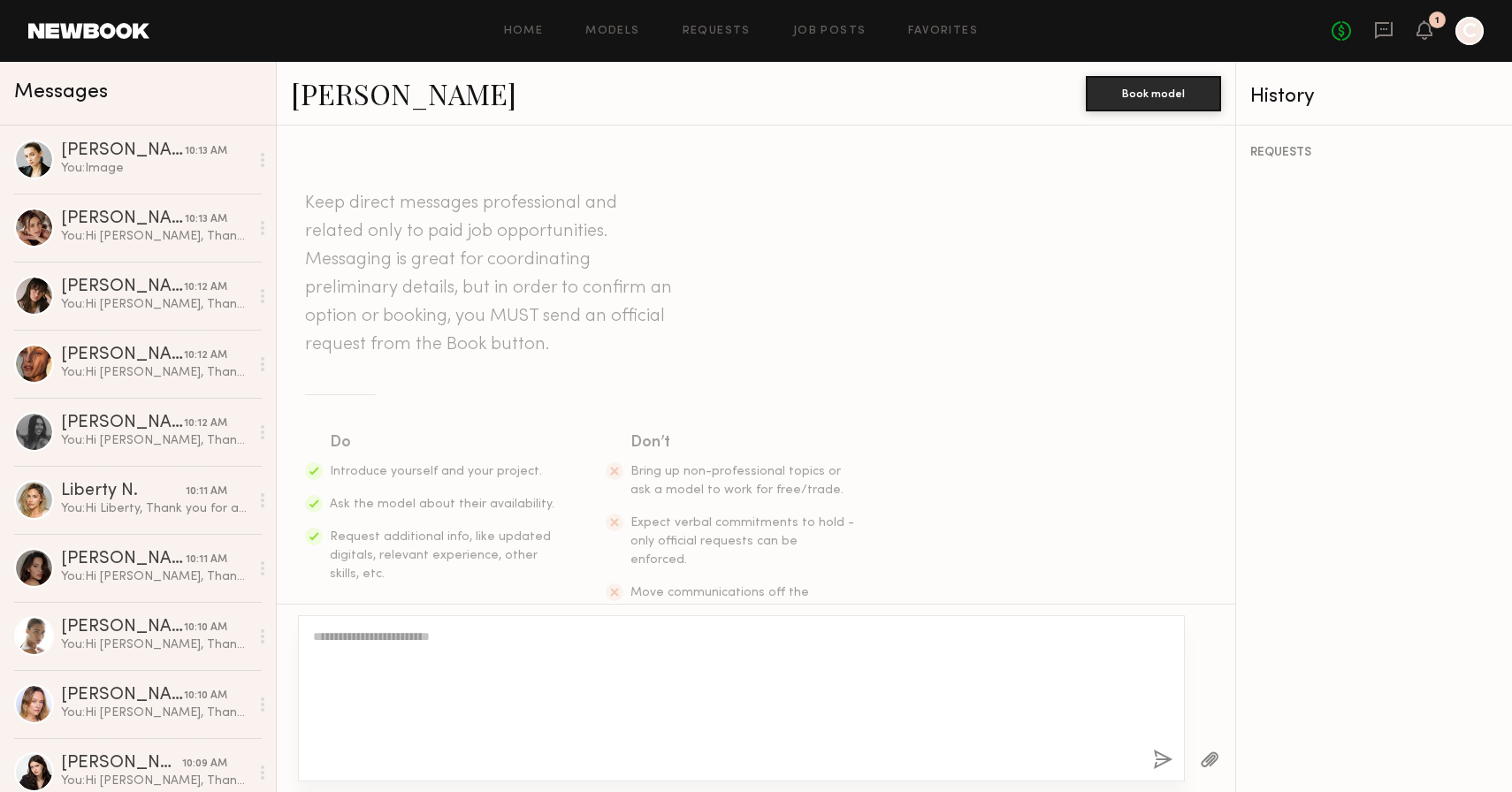
scroll to position [0, 0]
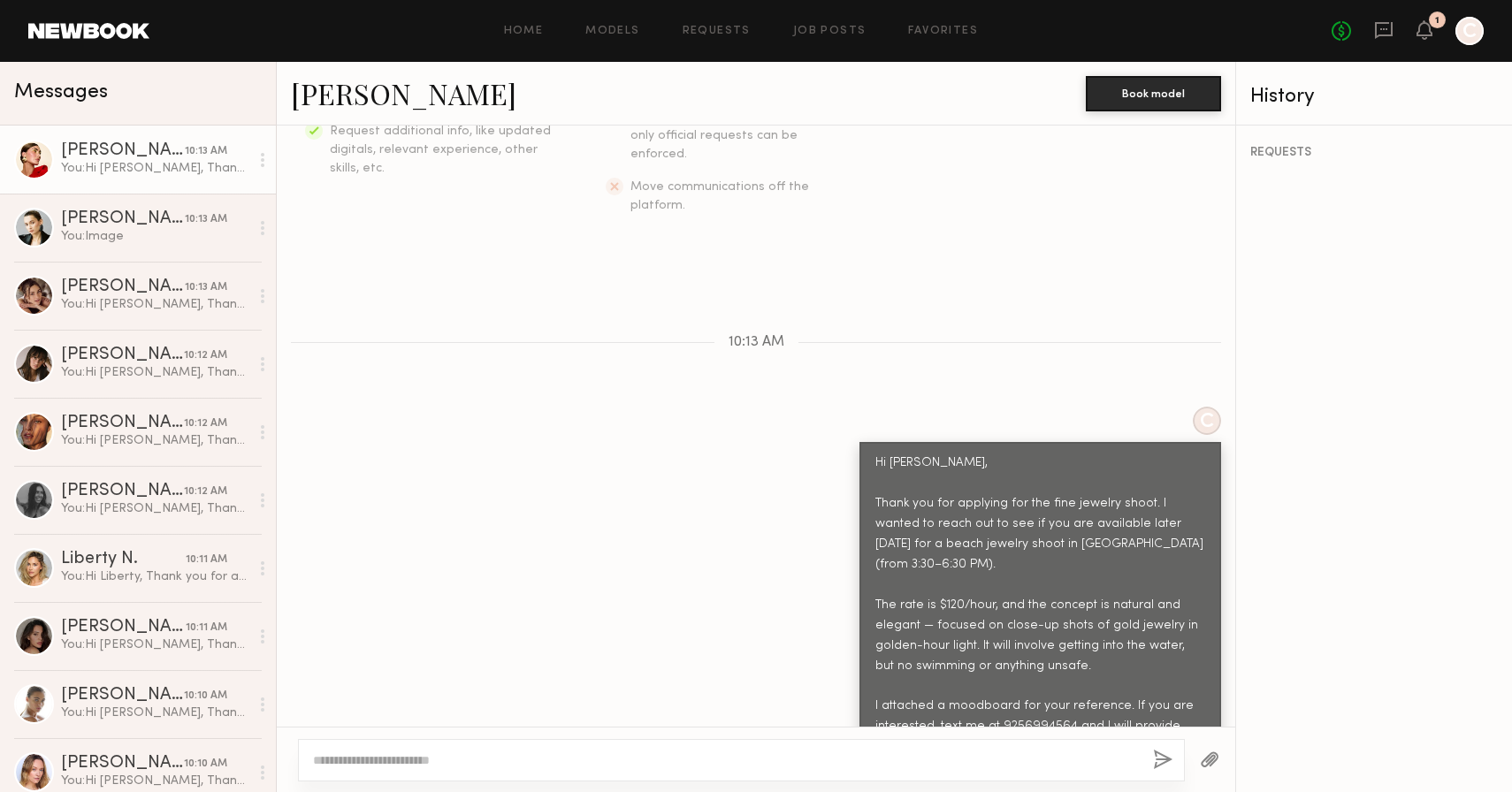
click at [1200, 756] on button "button" at bounding box center [1209, 760] width 20 height 22
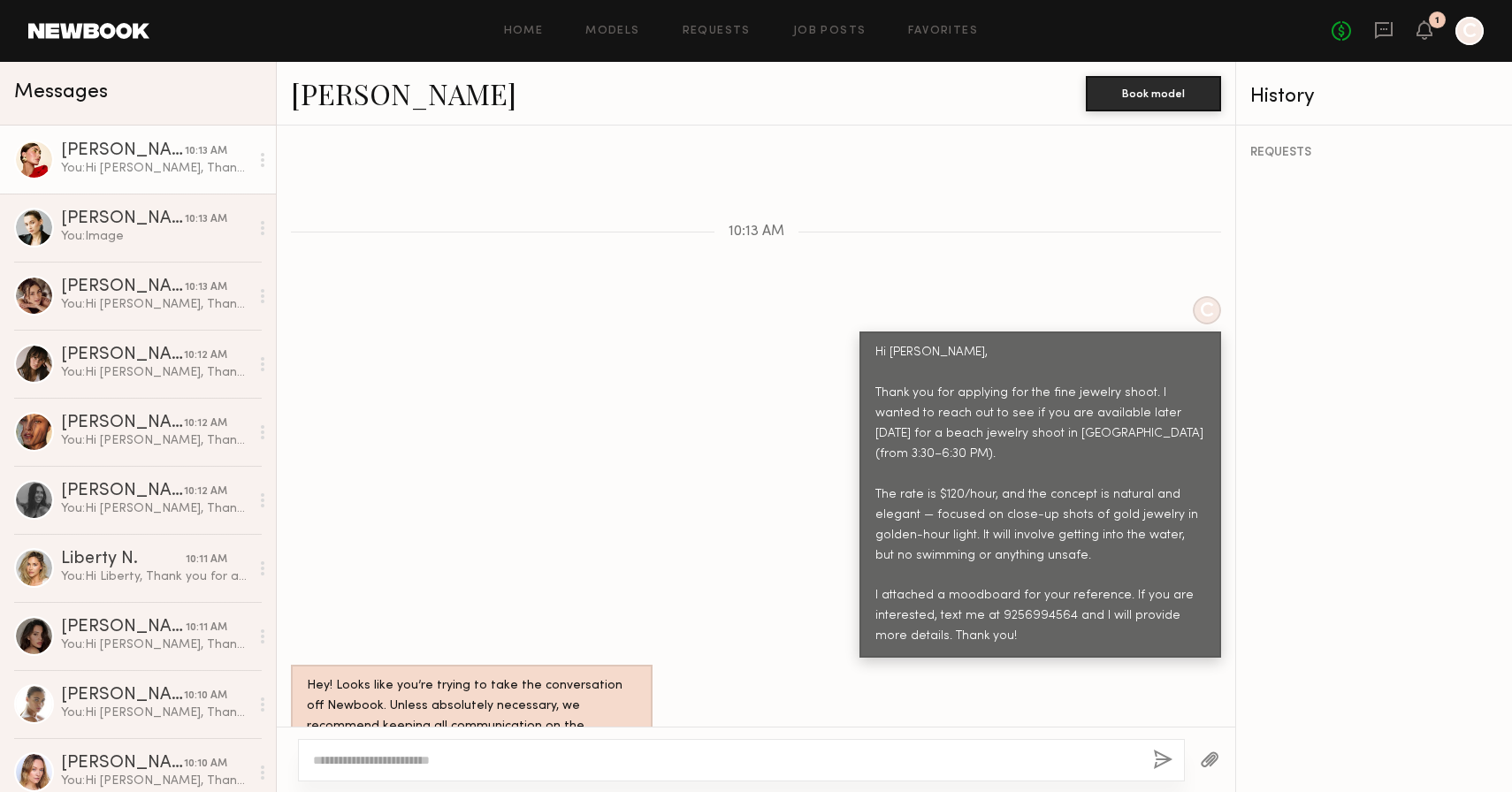
scroll to position [876, 0]
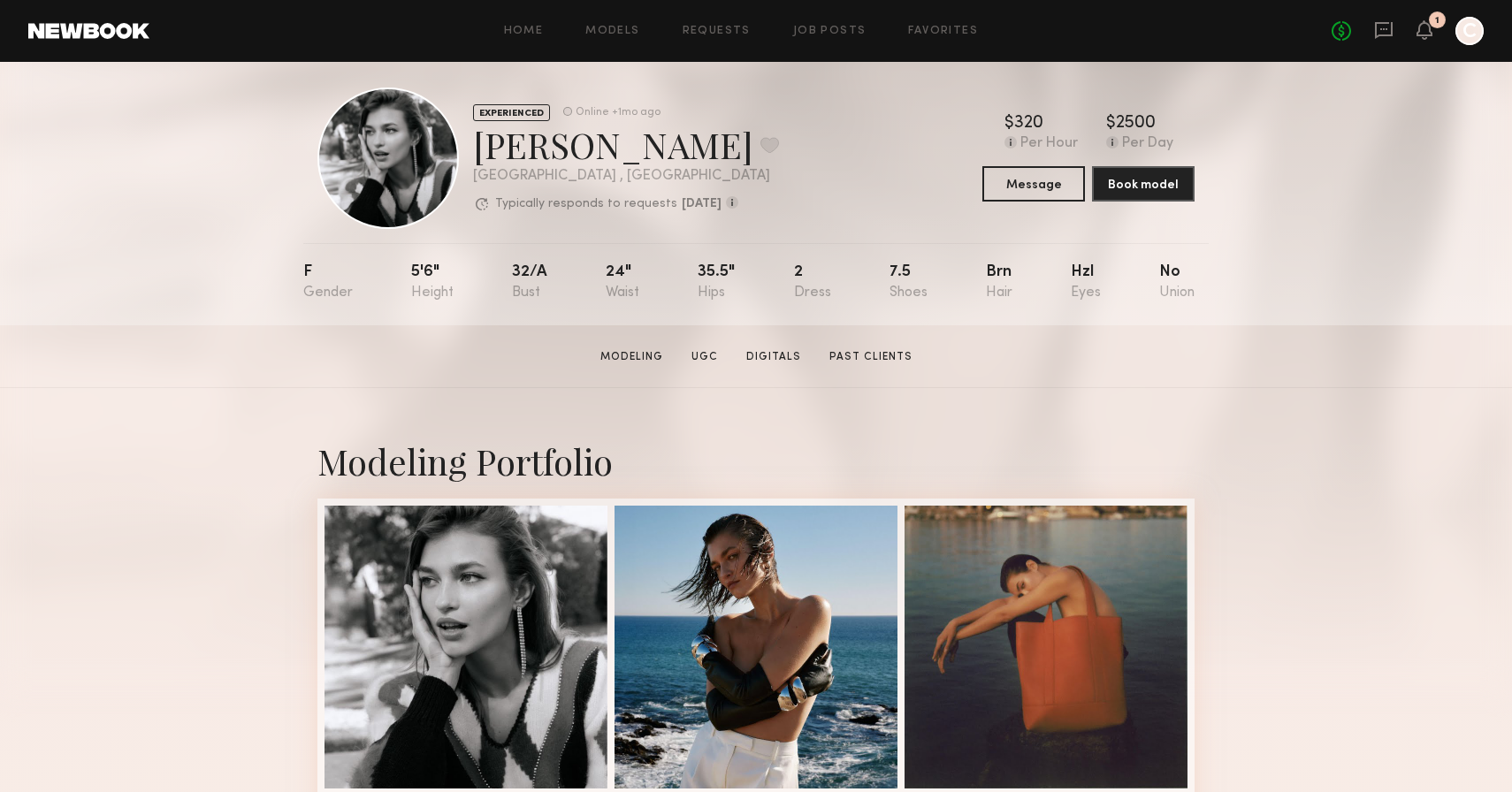
scroll to position [19, 0]
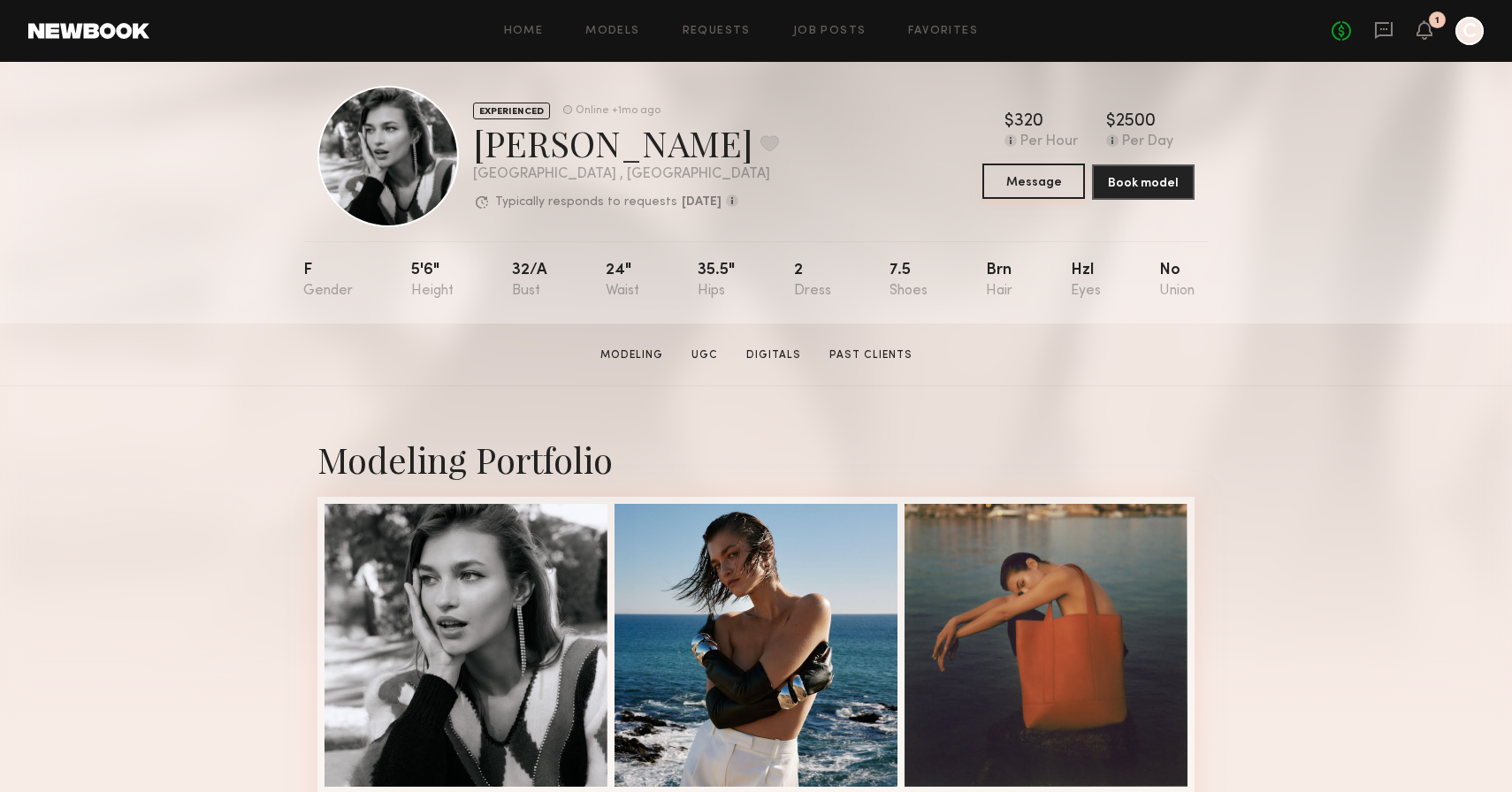
click at [1029, 188] on button "Message" at bounding box center [1034, 181] width 102 height 35
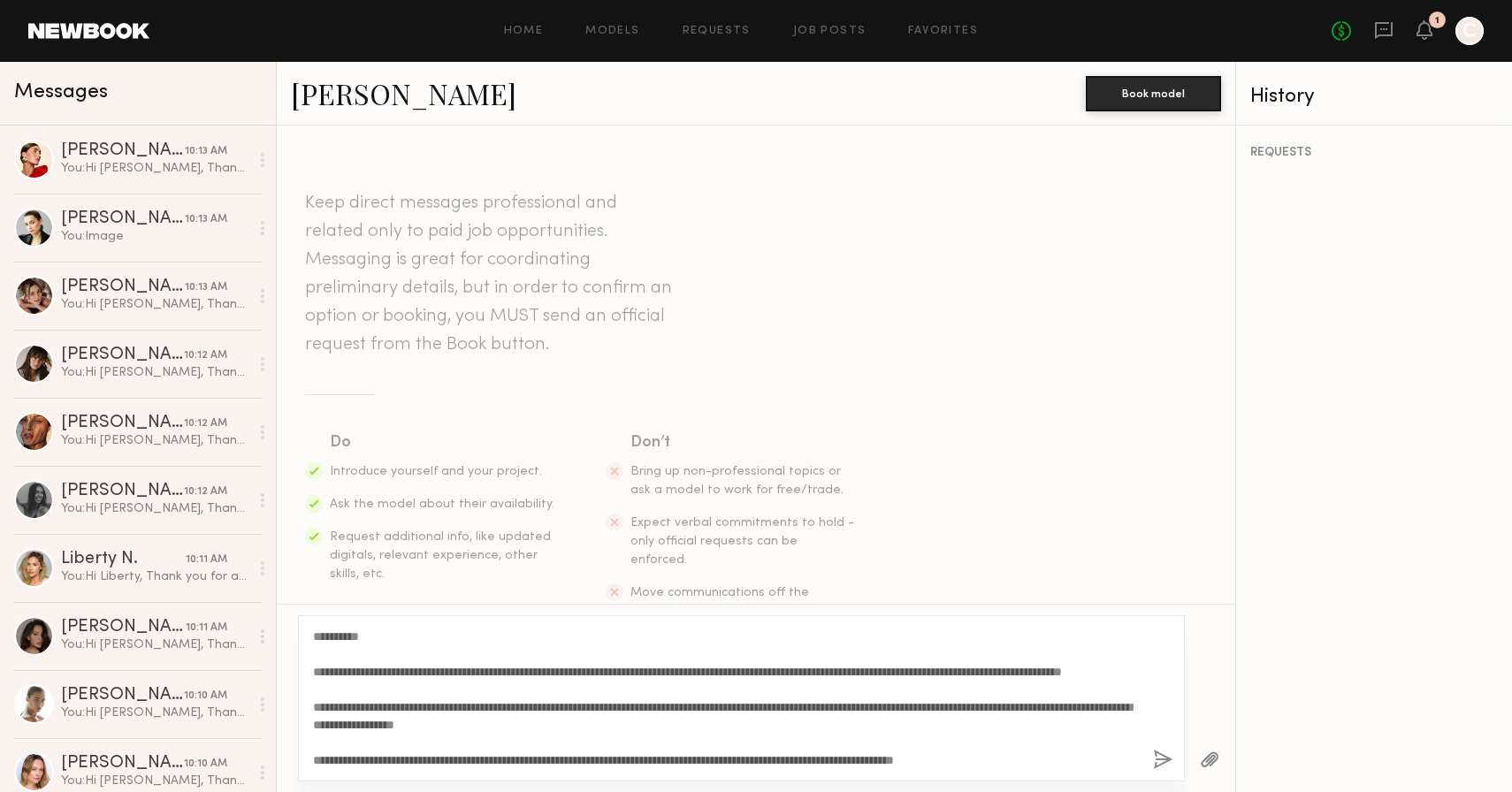
drag, startPoint x: 361, startPoint y: 637, endPoint x: 330, endPoint y: 638, distance: 31.0
click at [329, 638] on textarea "**********" at bounding box center [725, 698] width 826 height 141
click at [392, 706] on textarea "**********" at bounding box center [725, 698] width 826 height 141
type textarea "**********"
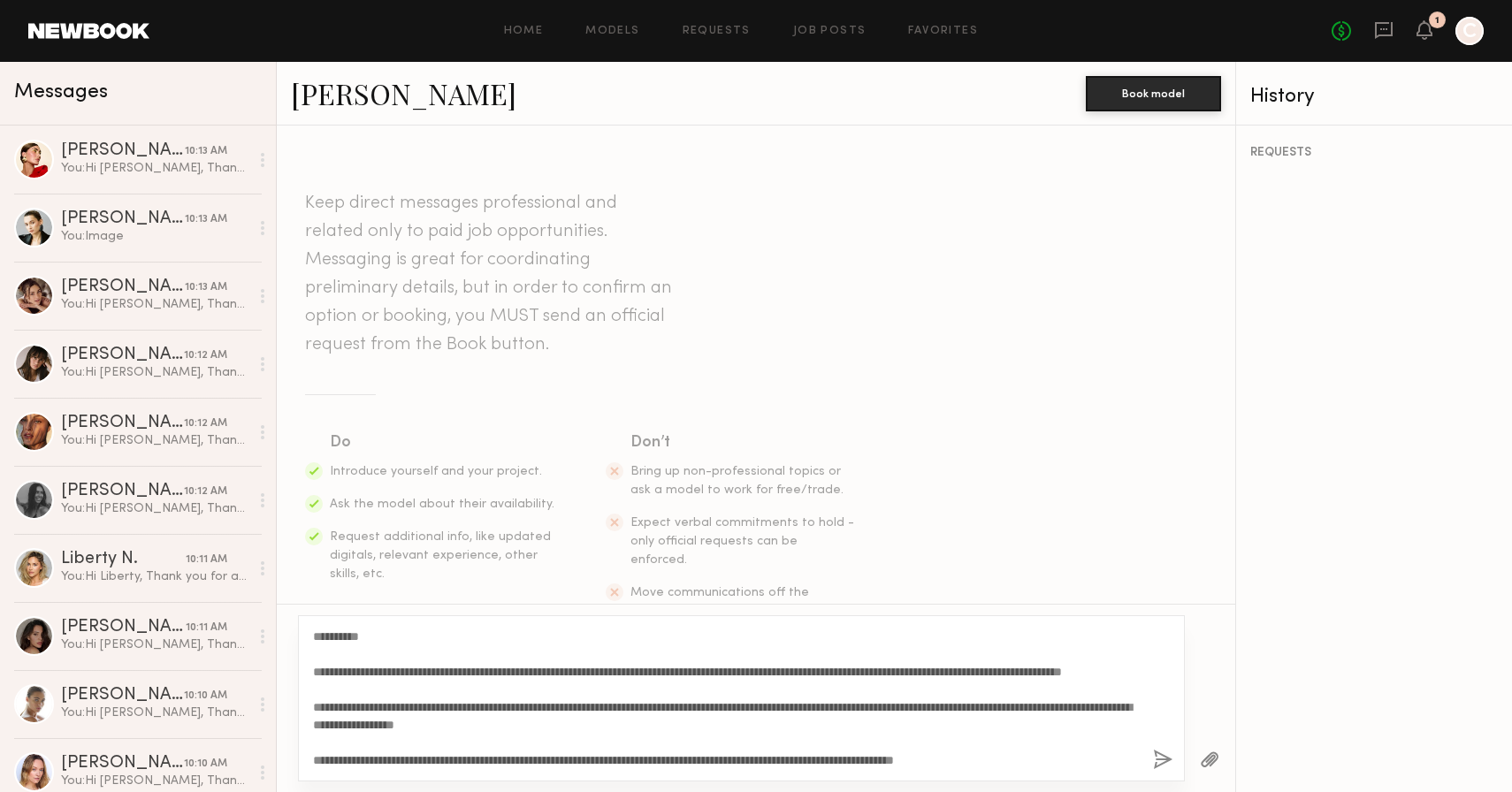
click at [1156, 758] on button "button" at bounding box center [1163, 760] width 20 height 22
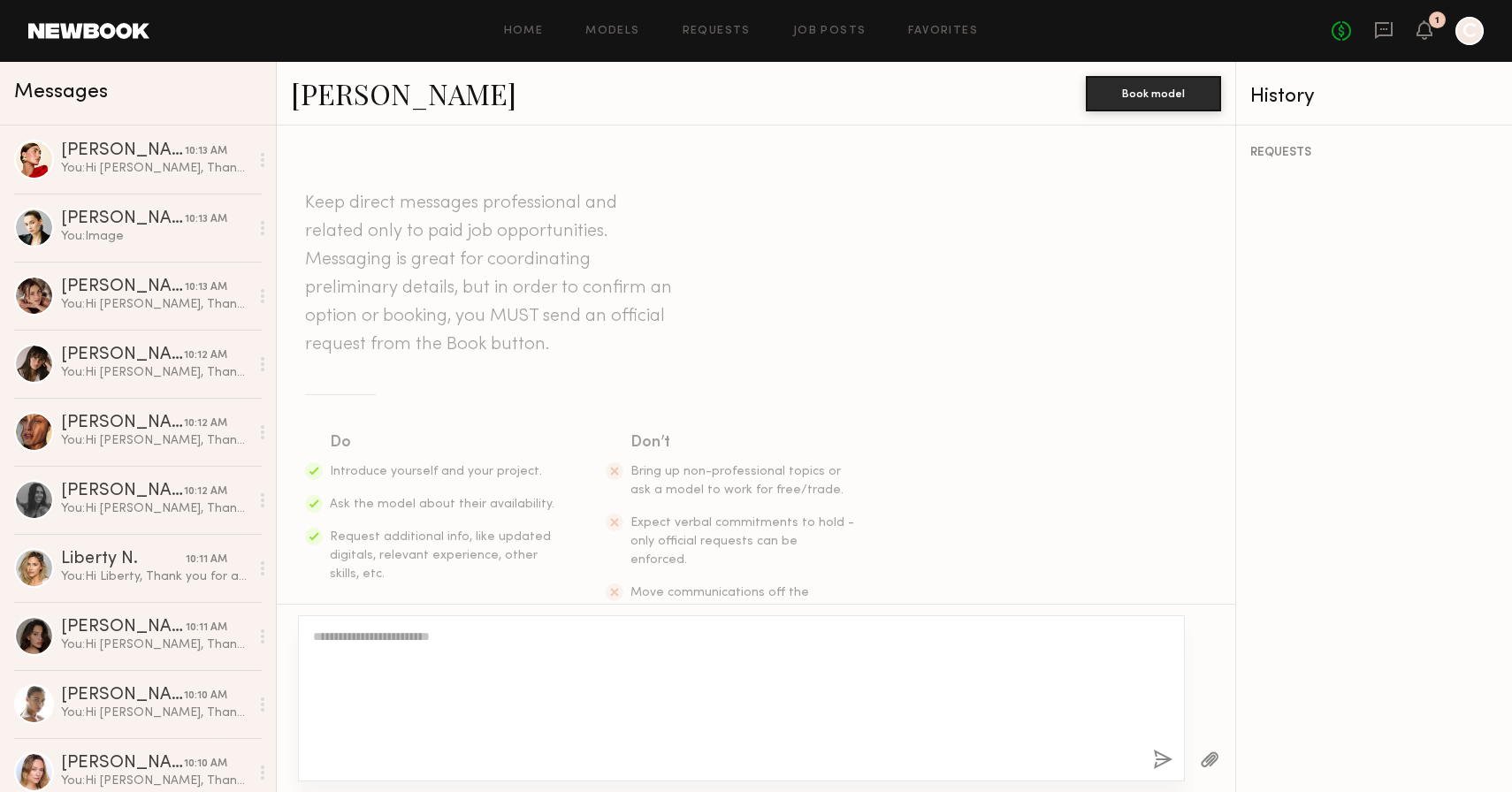
scroll to position [0, 0]
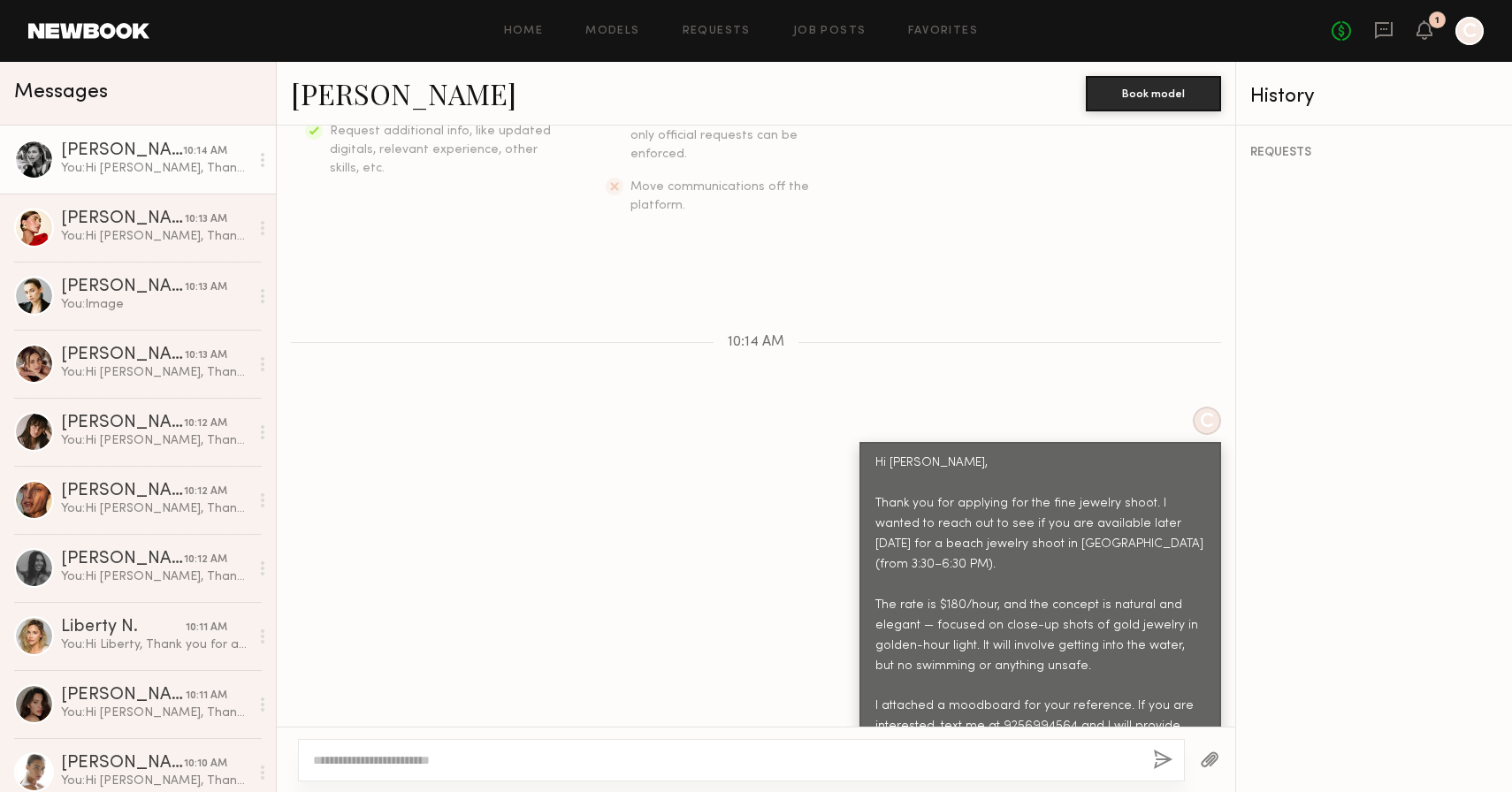
click at [1211, 758] on button "button" at bounding box center [1209, 760] width 20 height 22
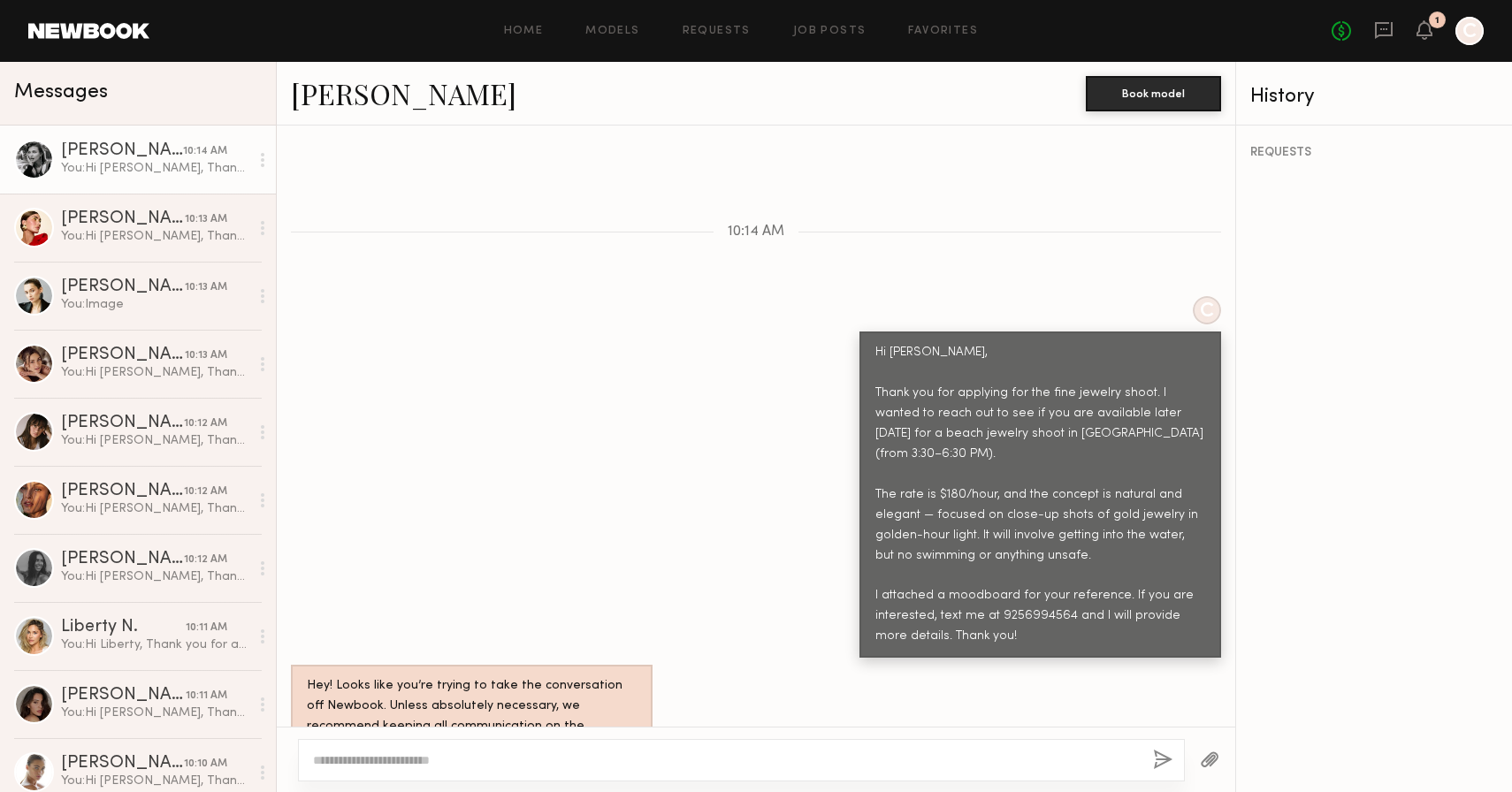
scroll to position [876, 0]
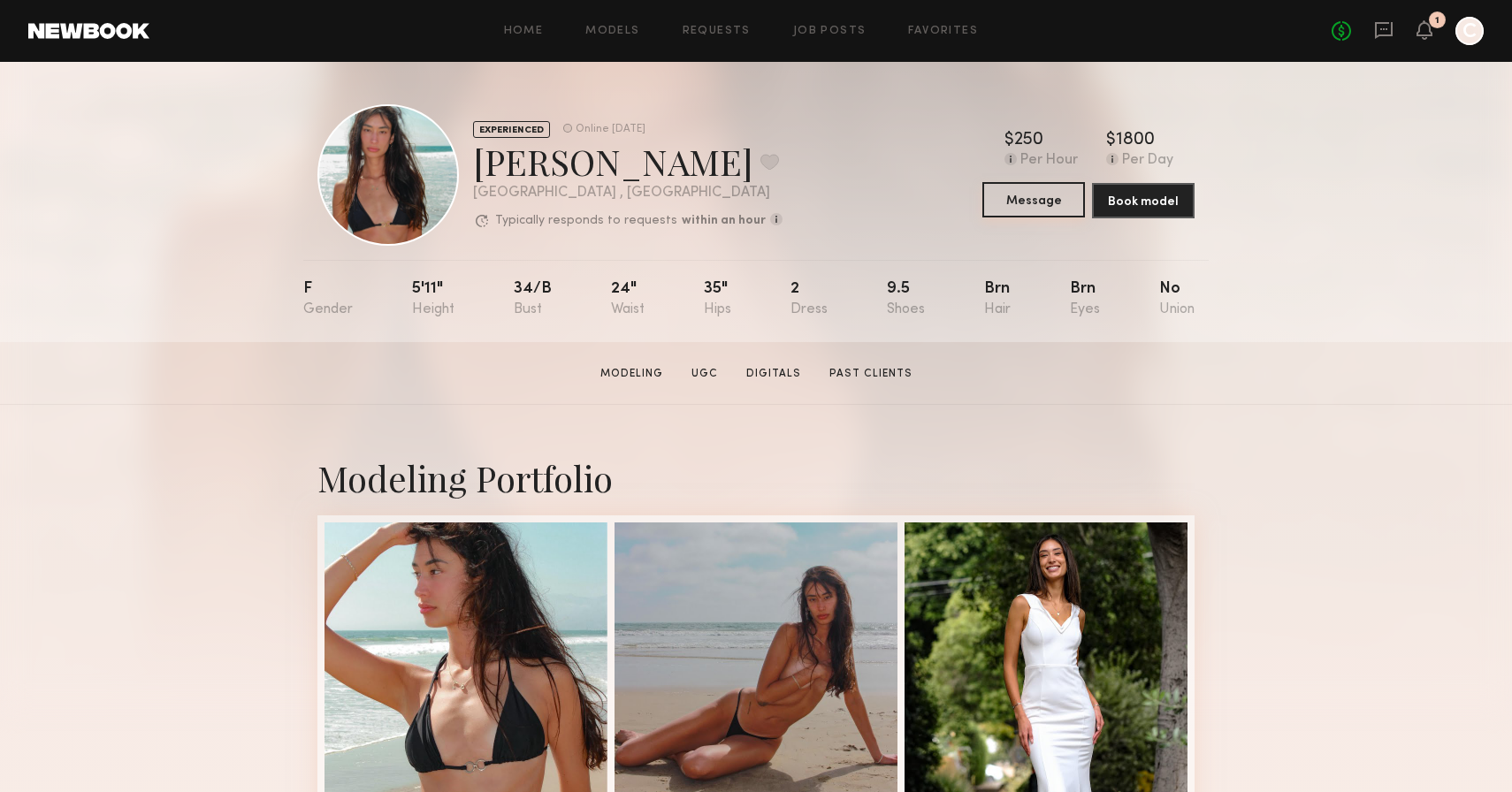
click at [1026, 198] on button "Message" at bounding box center [1034, 200] width 102 height 35
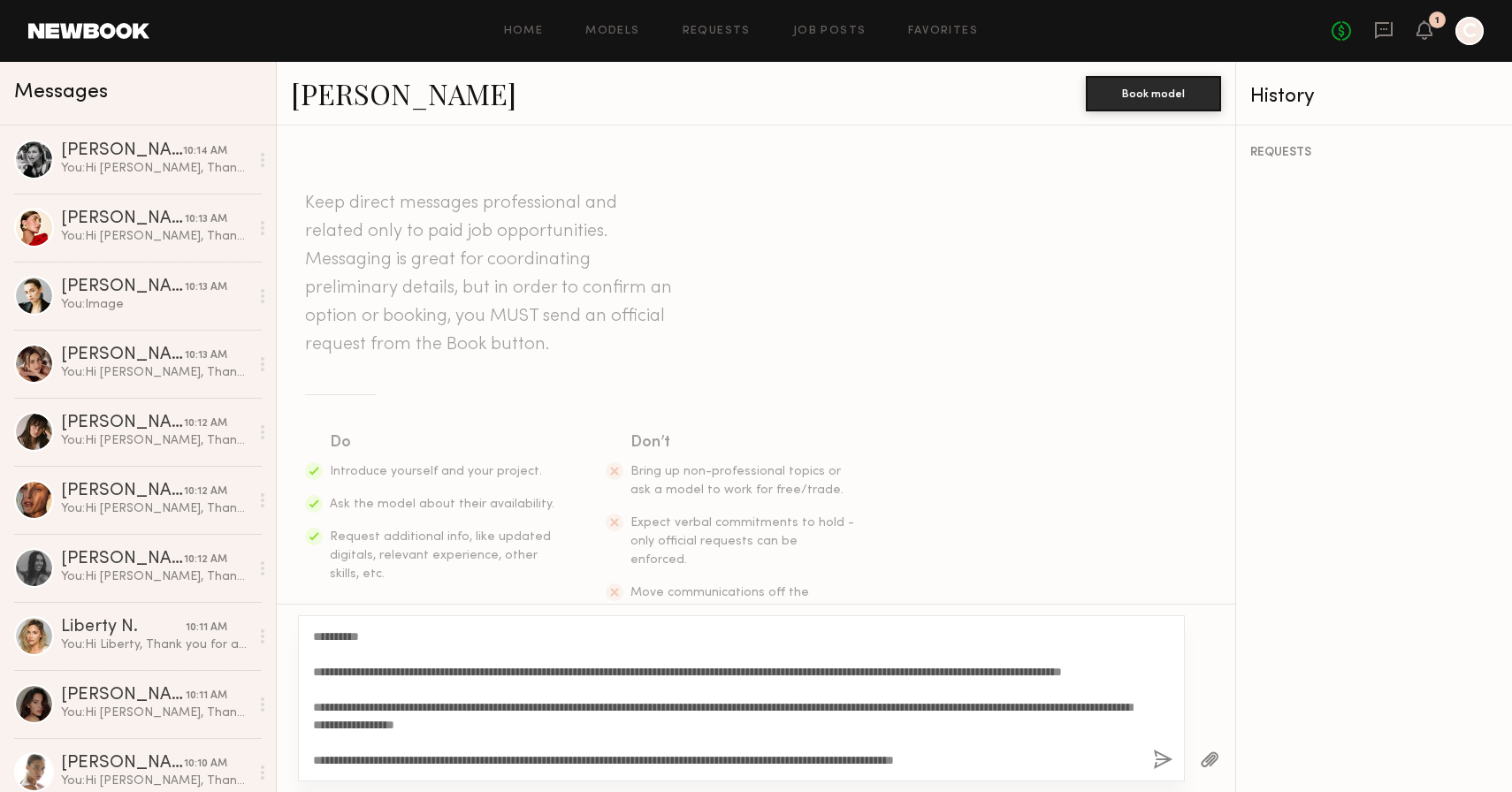
drag, startPoint x: 363, startPoint y: 638, endPoint x: 329, endPoint y: 638, distance: 34.0
click at [329, 638] on textarea "**********" at bounding box center [725, 698] width 826 height 141
click at [389, 708] on textarea "**********" at bounding box center [725, 698] width 826 height 141
type textarea "**********"
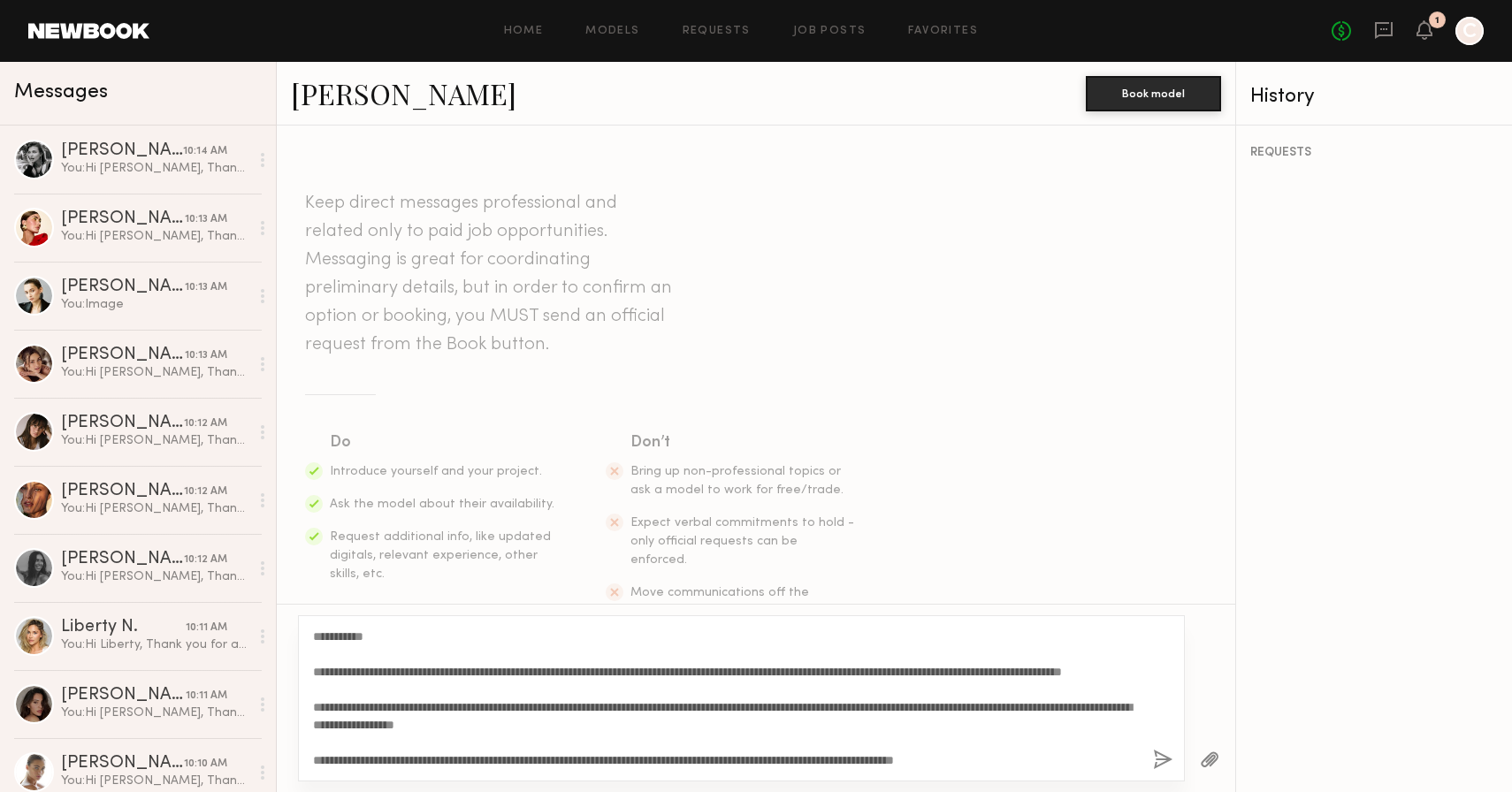
click at [1156, 769] on button "button" at bounding box center [1163, 760] width 20 height 22
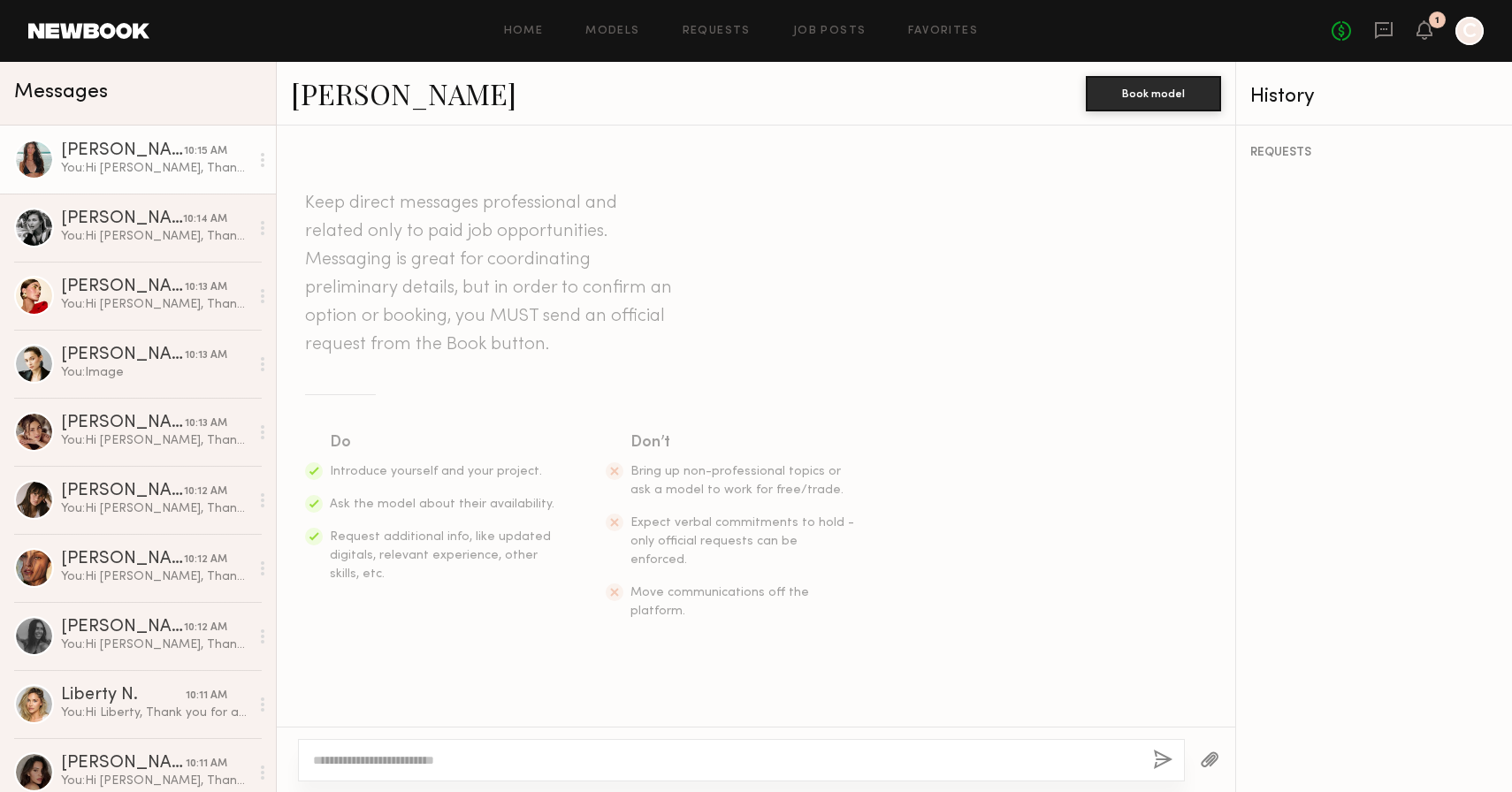
scroll to position [0, 0]
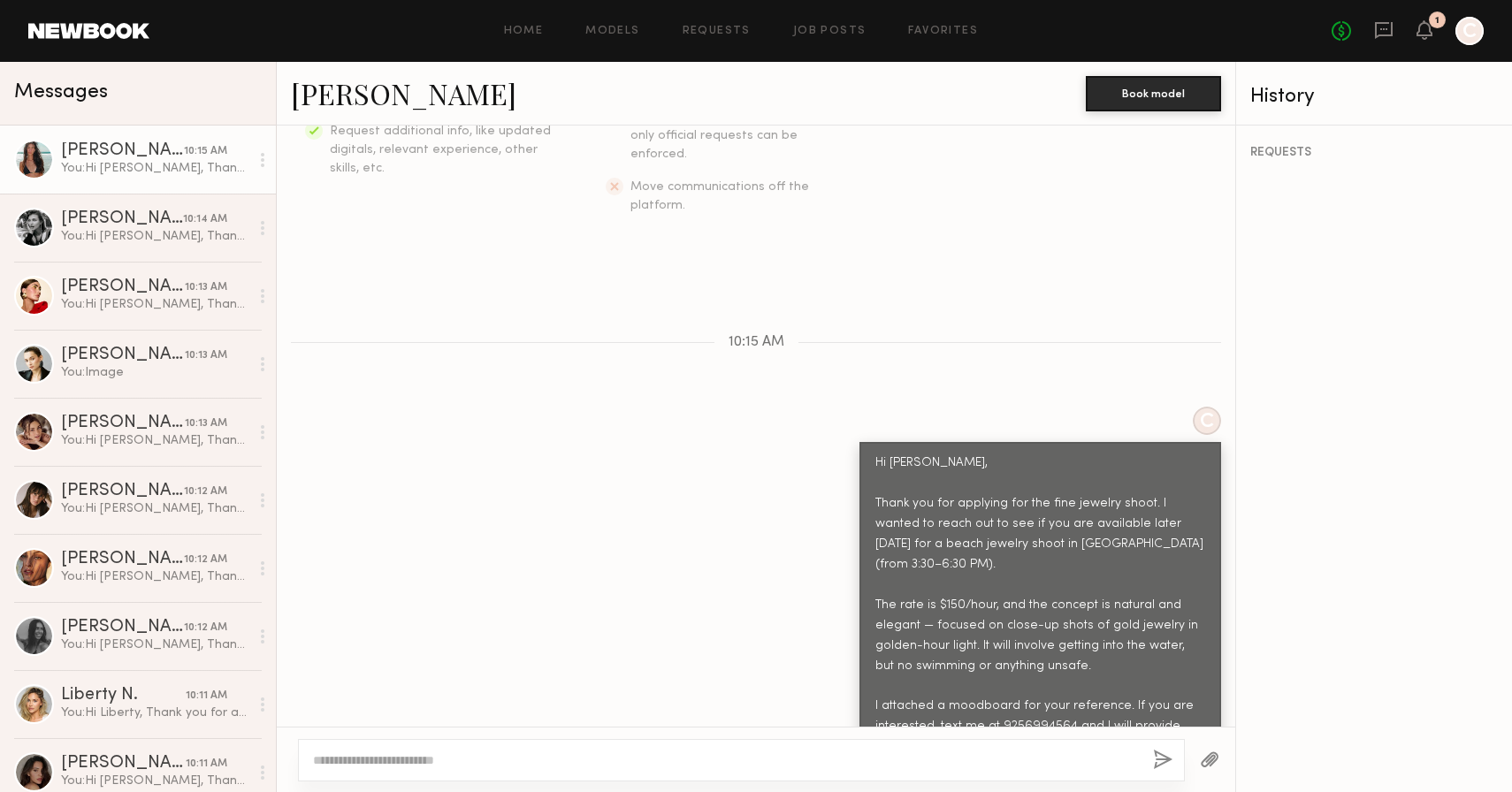
click at [1209, 771] on button "button" at bounding box center [1209, 760] width 20 height 22
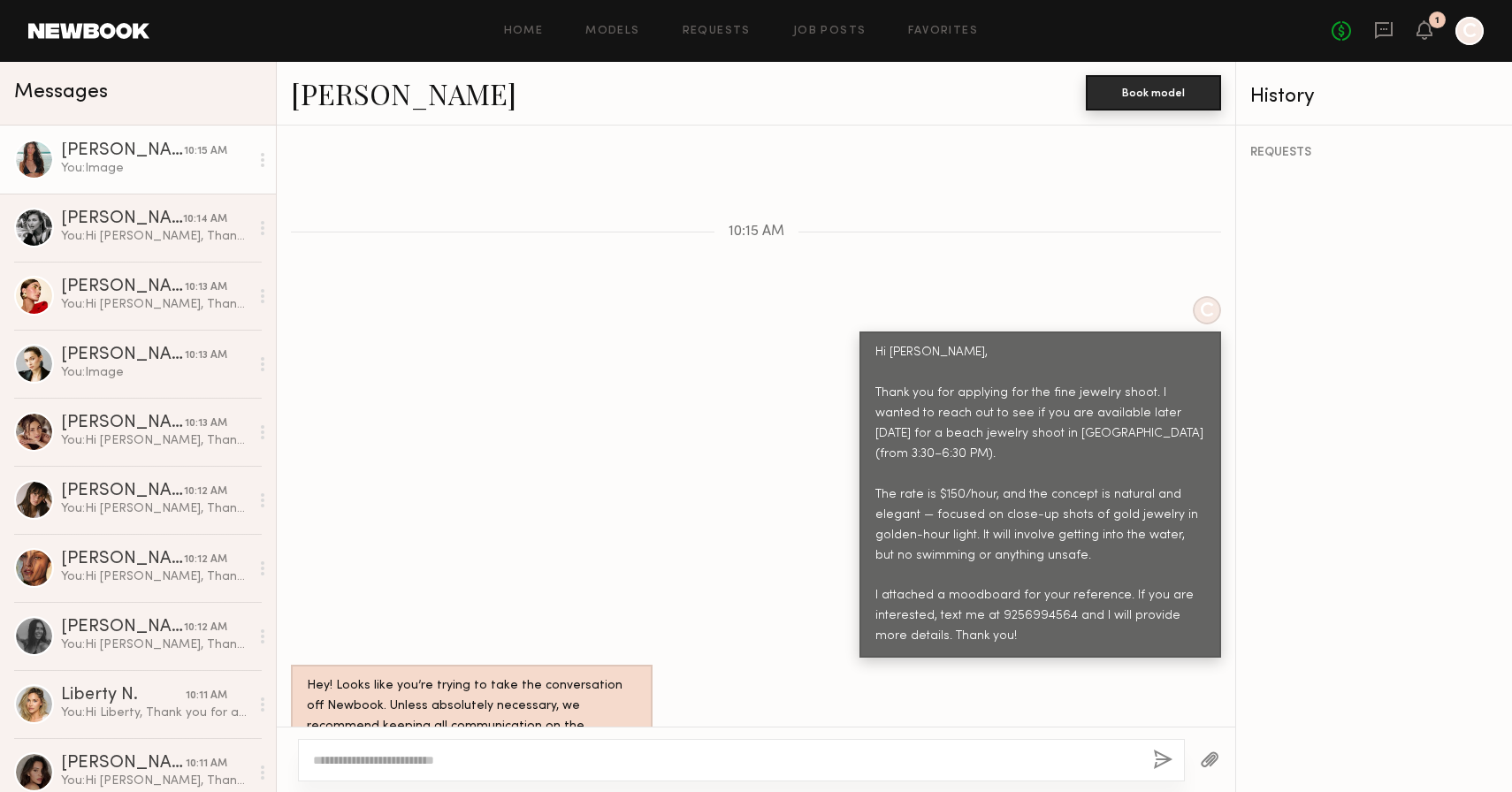
scroll to position [876, 0]
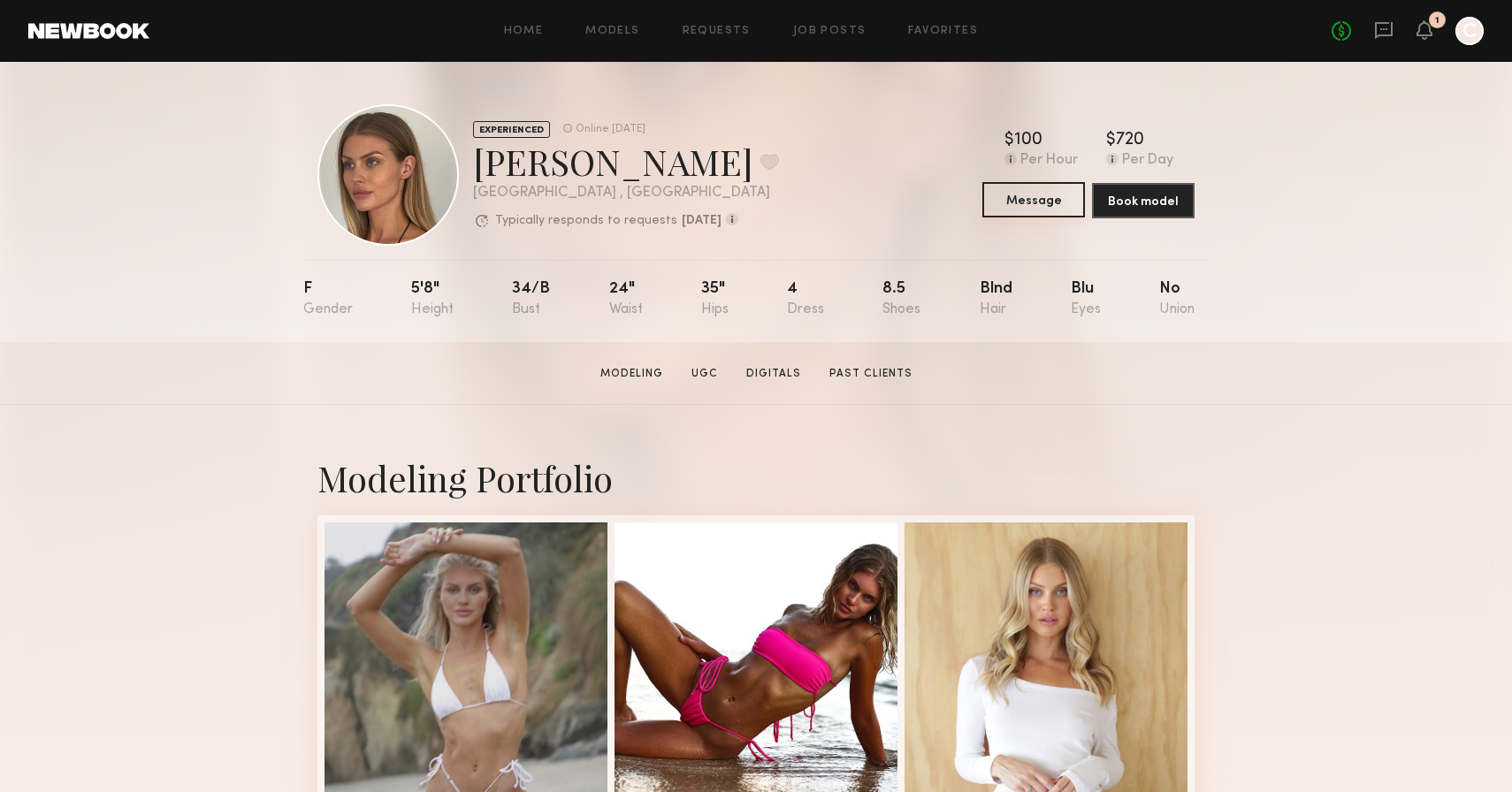
click at [1042, 205] on button "Message" at bounding box center [1034, 200] width 102 height 35
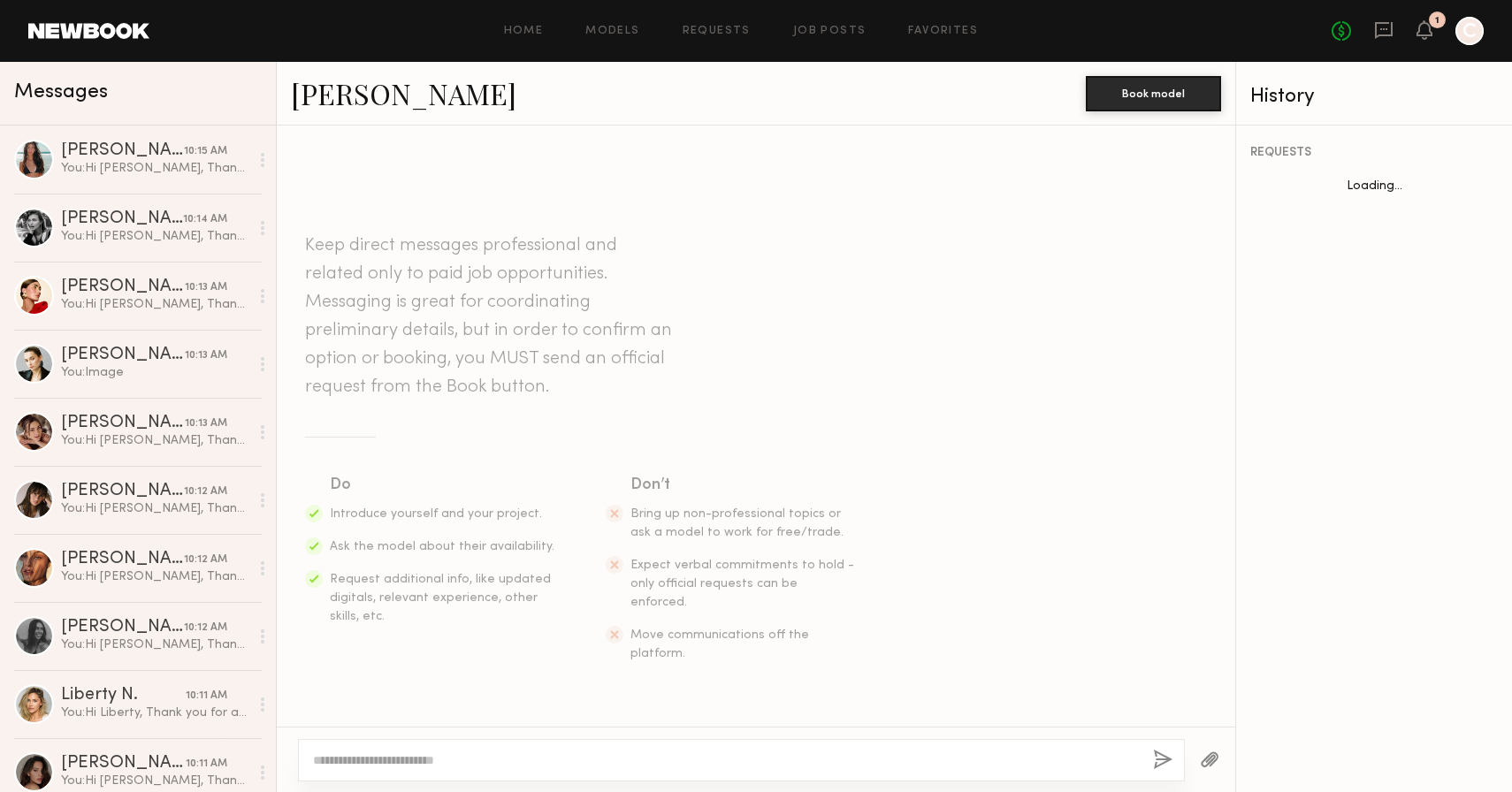
click at [470, 762] on textarea at bounding box center [725, 760] width 826 height 18
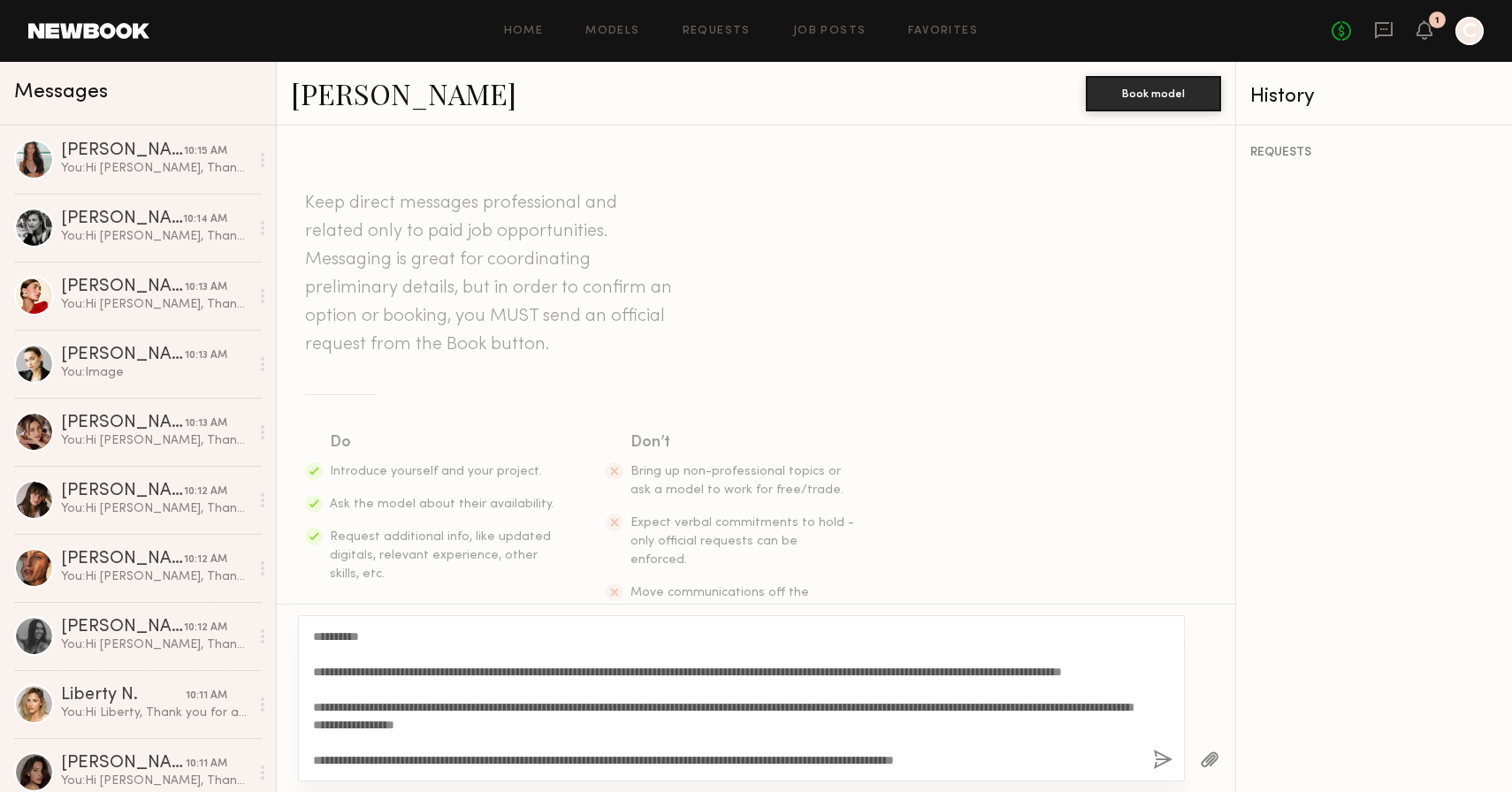
drag, startPoint x: 364, startPoint y: 635, endPoint x: 328, endPoint y: 632, distance: 36.1
click at [329, 632] on textarea "**********" at bounding box center [725, 698] width 826 height 141
click at [391, 722] on textarea "**********" at bounding box center [725, 698] width 826 height 141
type textarea "**********"
click at [1157, 764] on button "button" at bounding box center [1163, 760] width 20 height 22
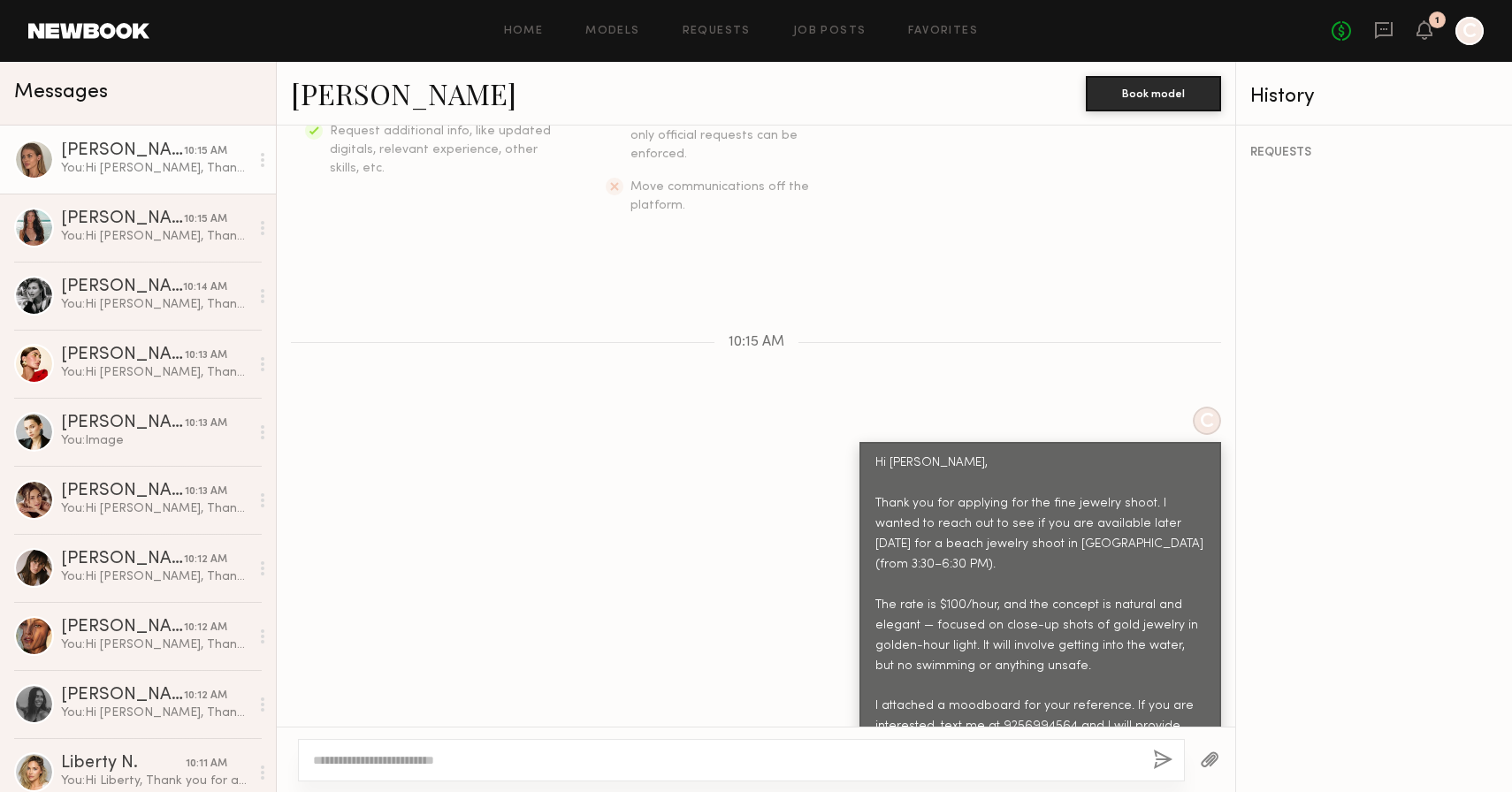
click at [1205, 765] on button "button" at bounding box center [1209, 760] width 20 height 22
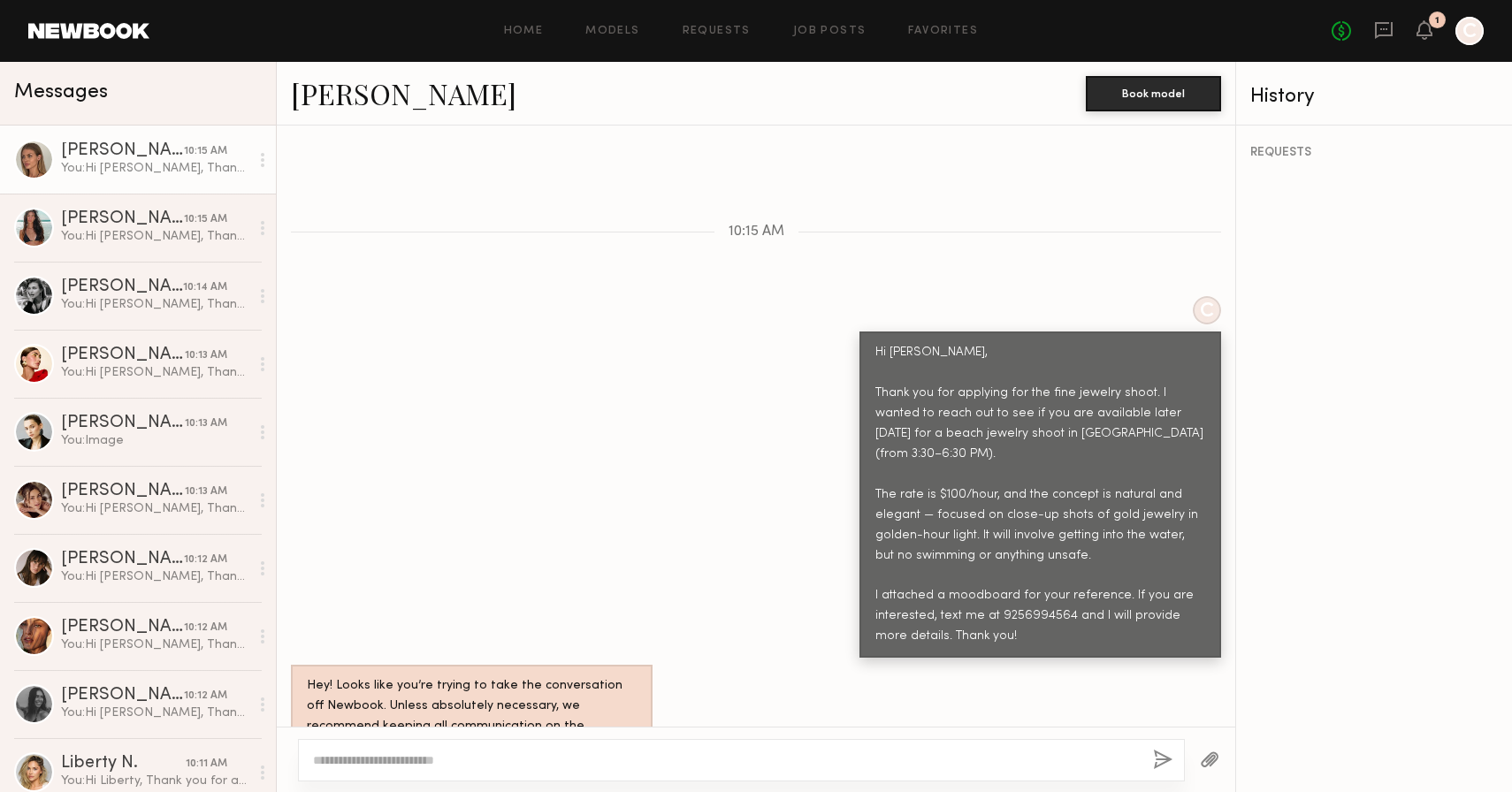
scroll to position [876, 0]
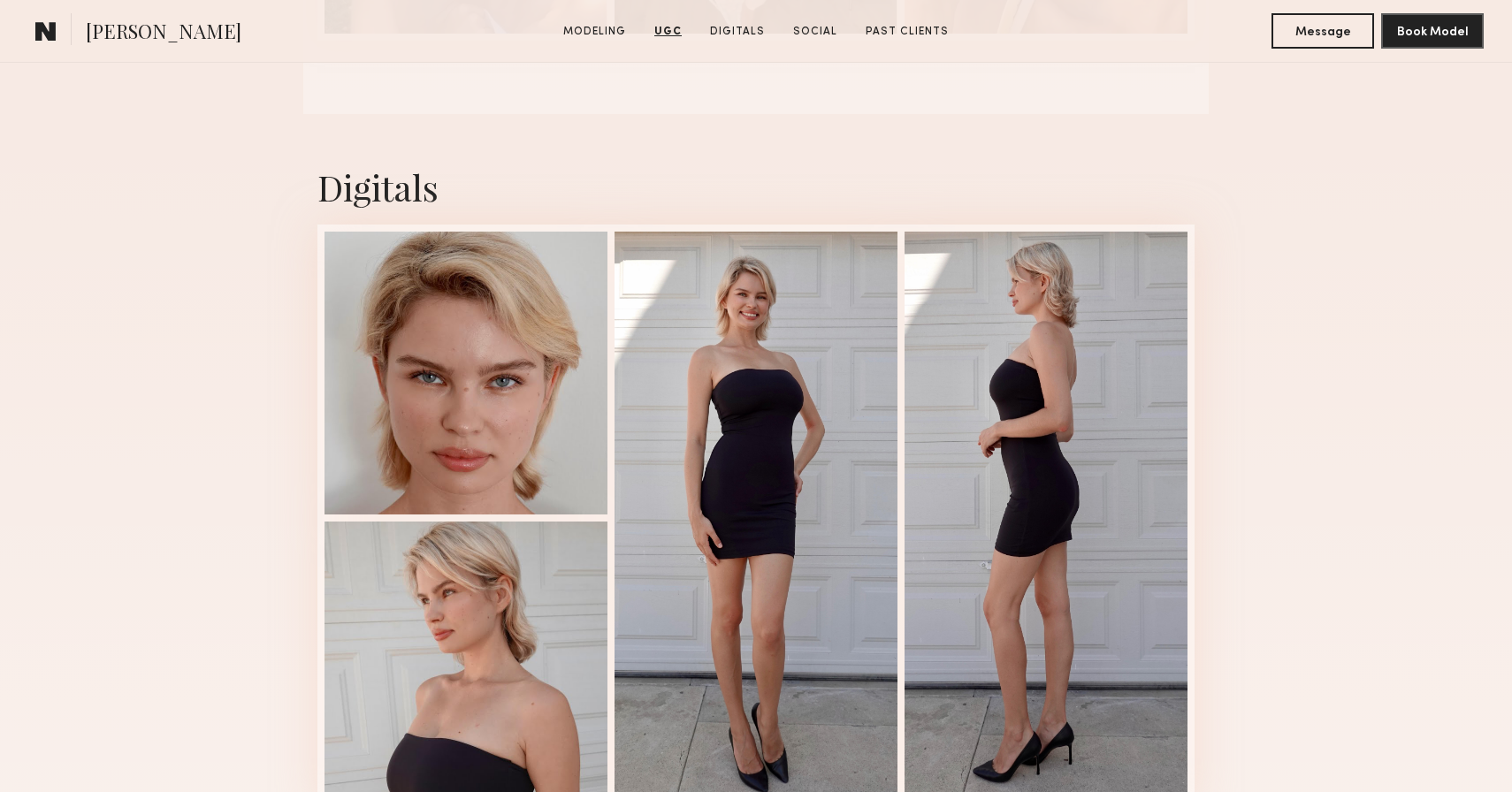
scroll to position [2470, 0]
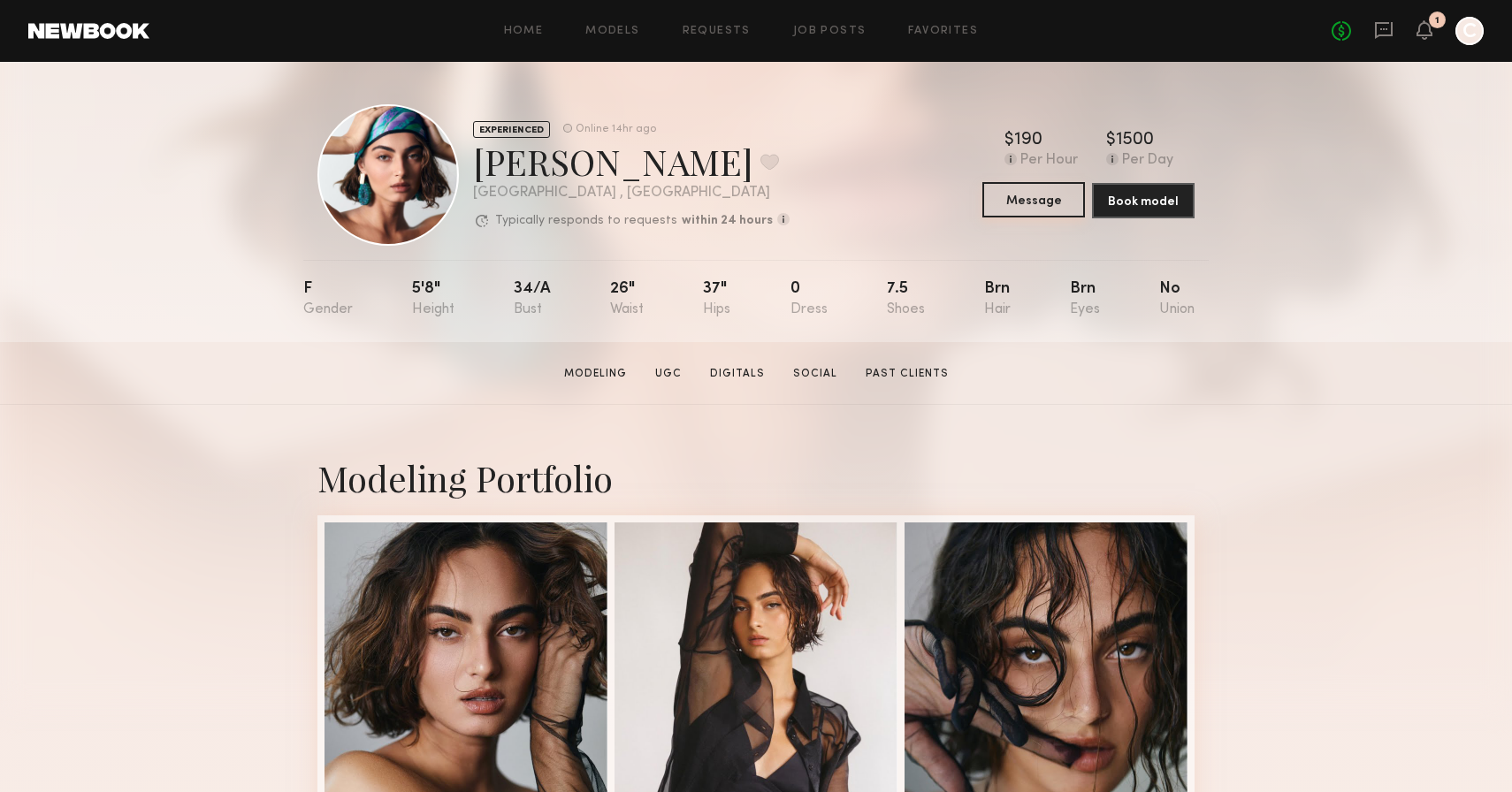
click at [1030, 216] on button "Message" at bounding box center [1034, 200] width 102 height 35
click at [1021, 202] on button "Message" at bounding box center [1034, 200] width 102 height 35
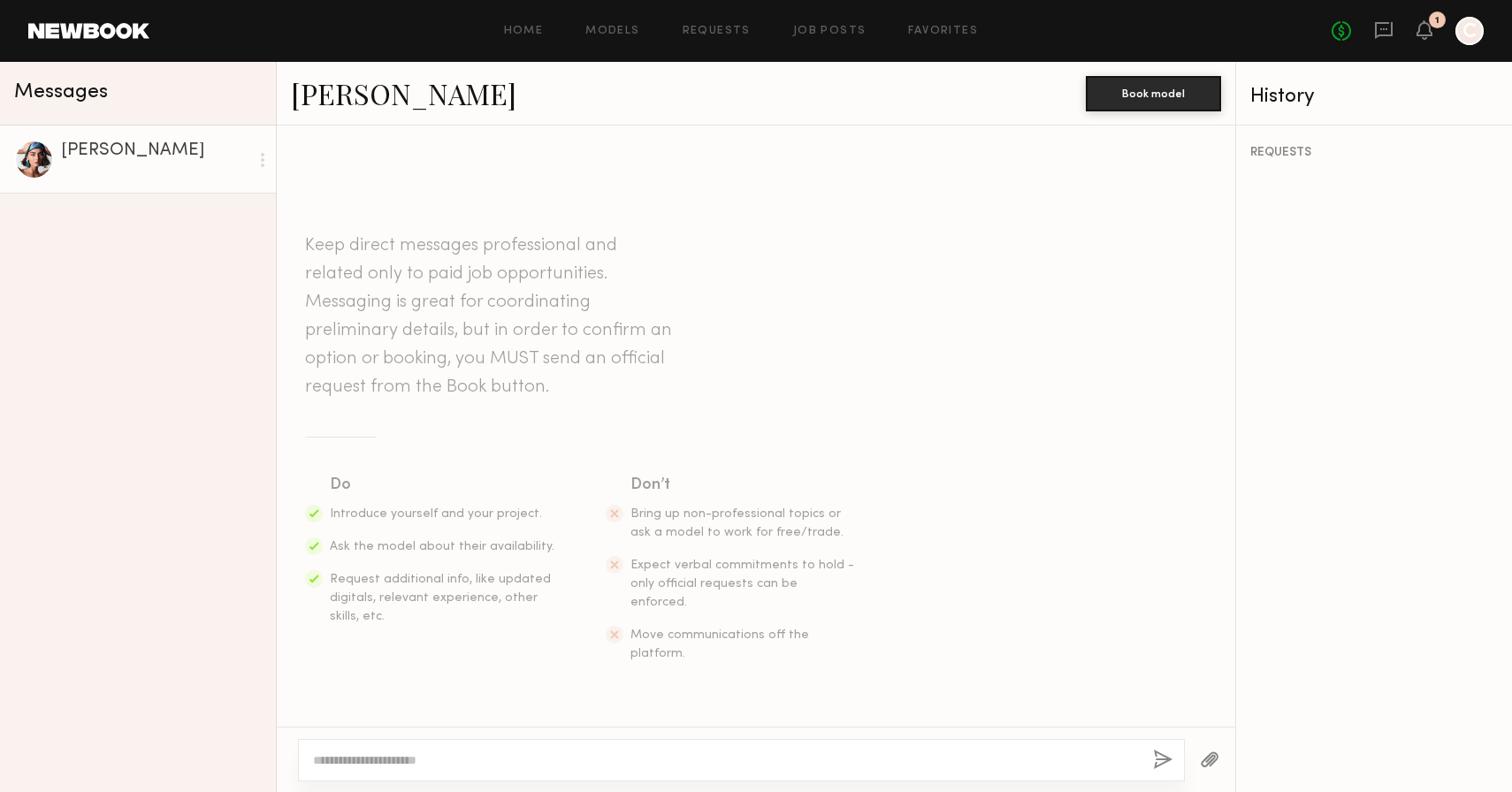
click at [602, 761] on textarea at bounding box center [725, 760] width 826 height 18
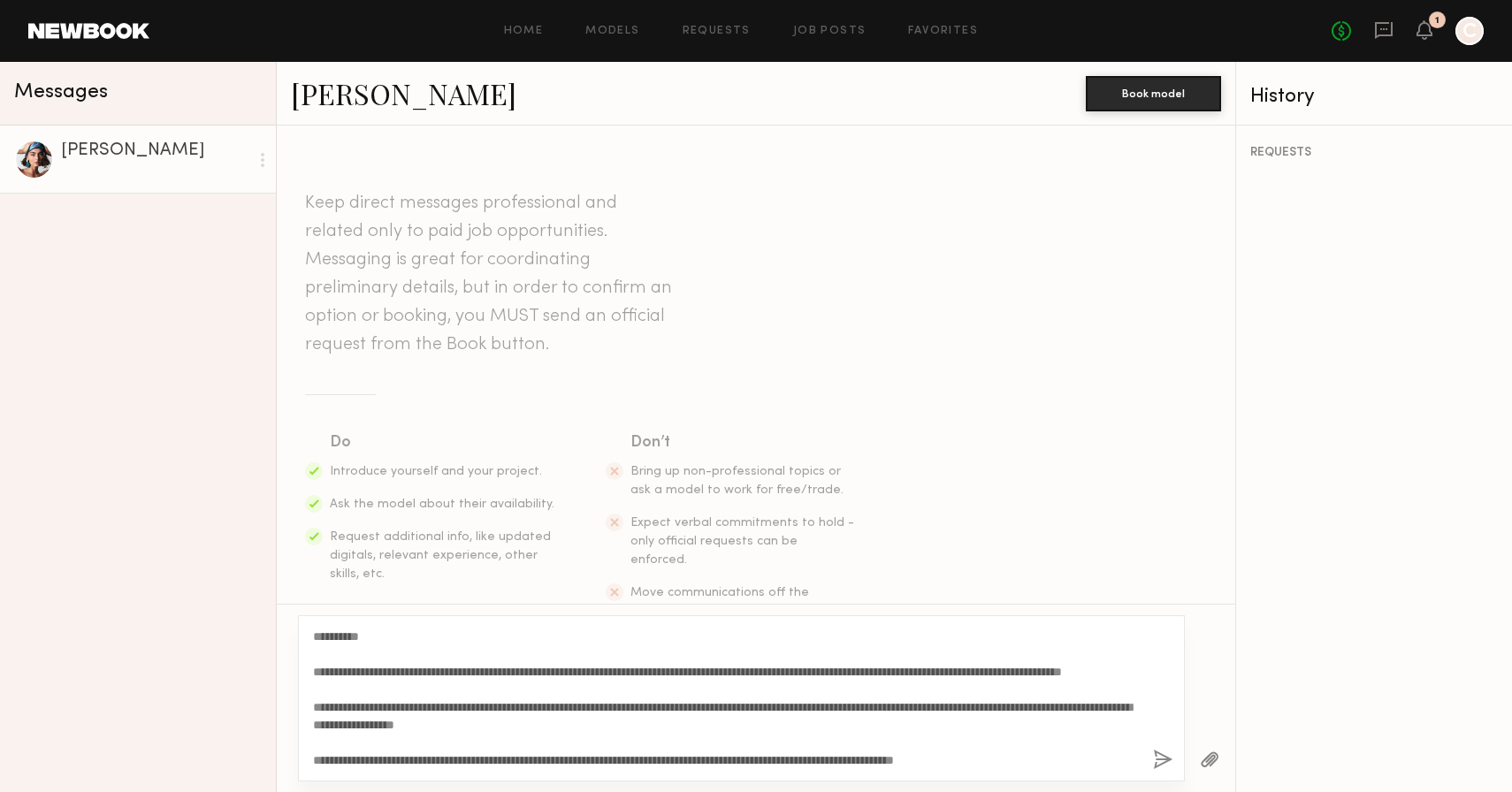
drag, startPoint x: 363, startPoint y: 640, endPoint x: 331, endPoint y: 637, distance: 32.1
click at [331, 637] on textarea "**********" at bounding box center [725, 698] width 826 height 141
type textarea "**********"
click at [1167, 767] on button "button" at bounding box center [1163, 760] width 20 height 22
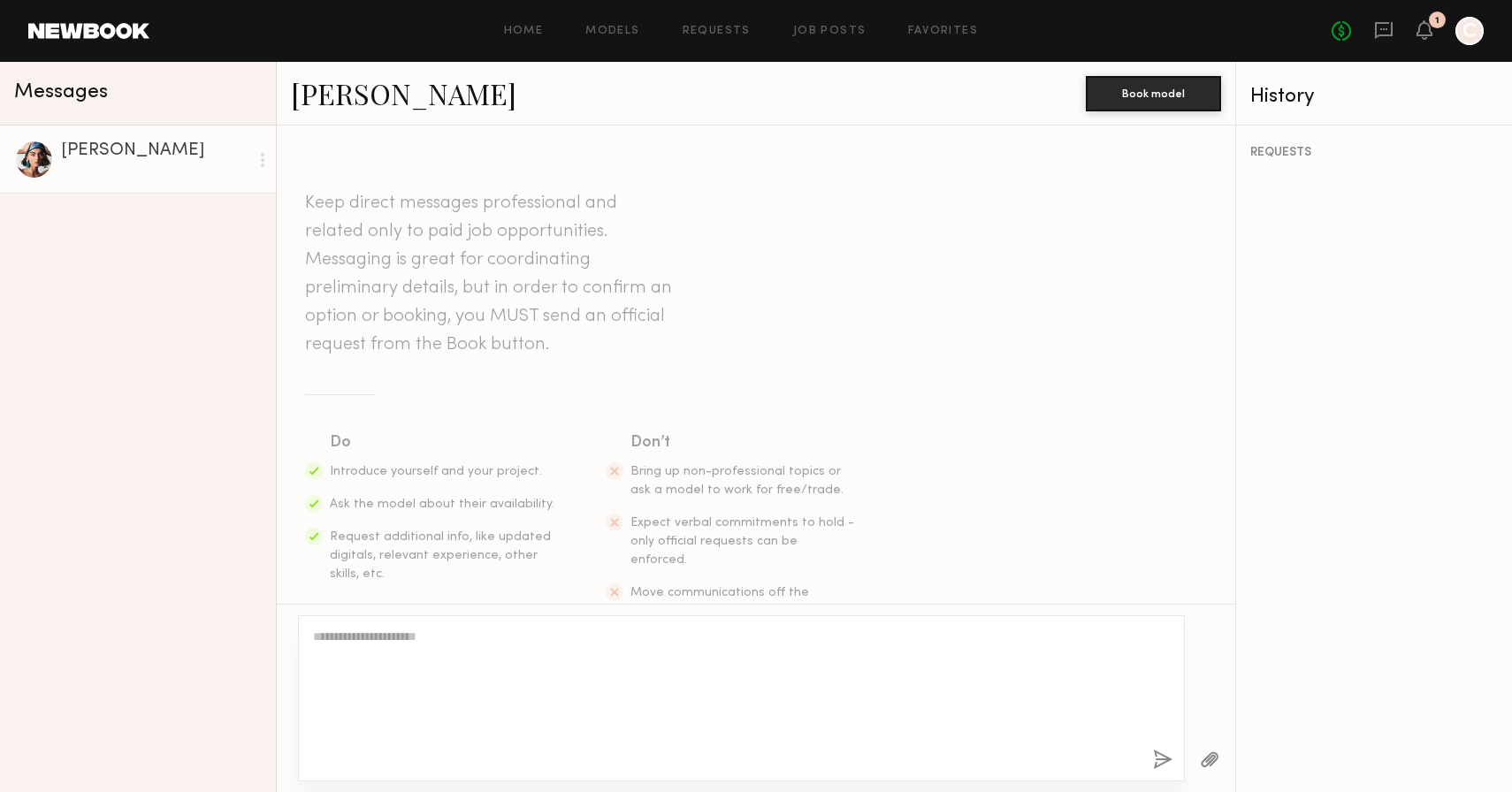
scroll to position [0, 0]
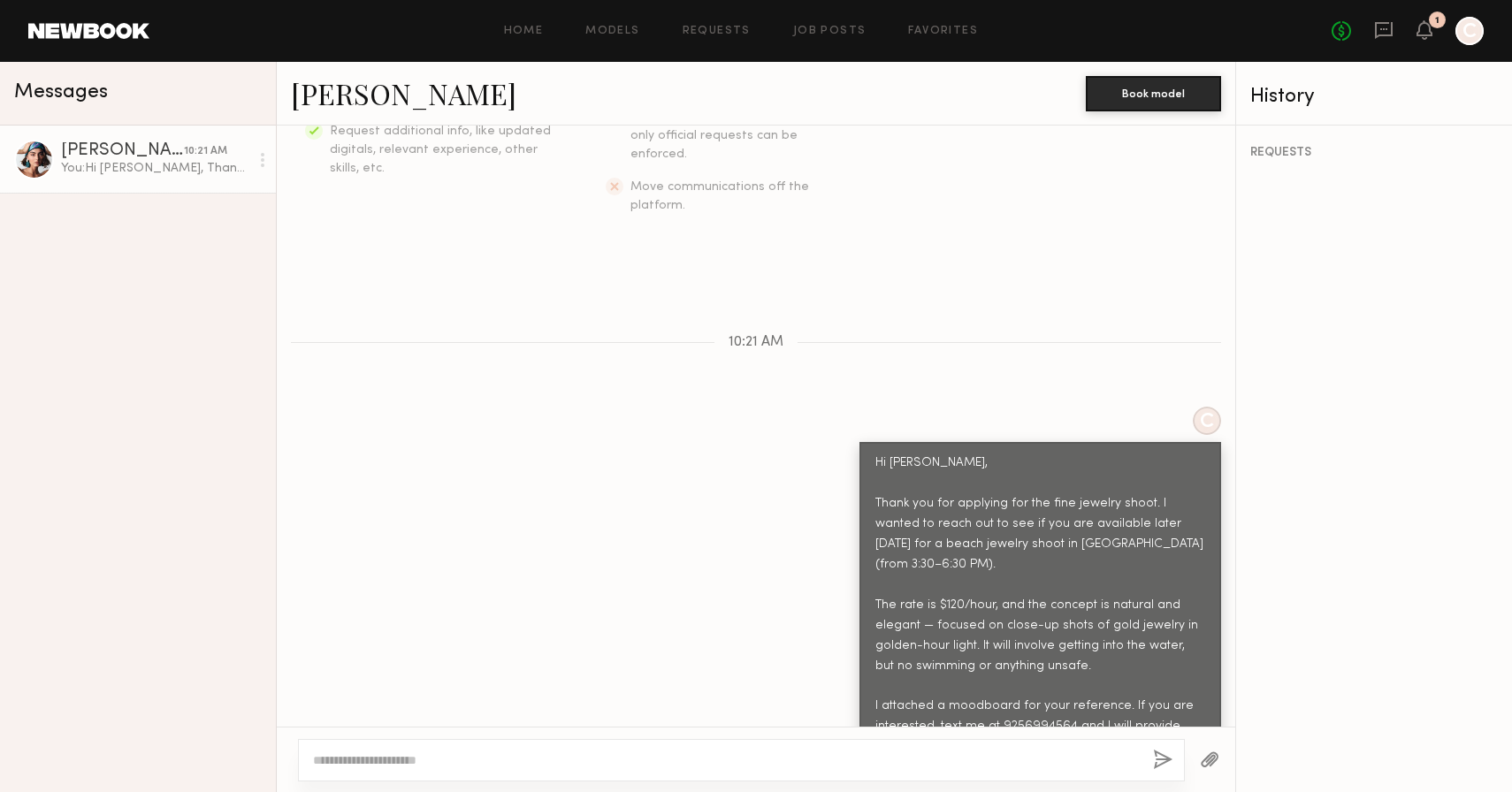
click at [1218, 758] on button "button" at bounding box center [1209, 760] width 20 height 22
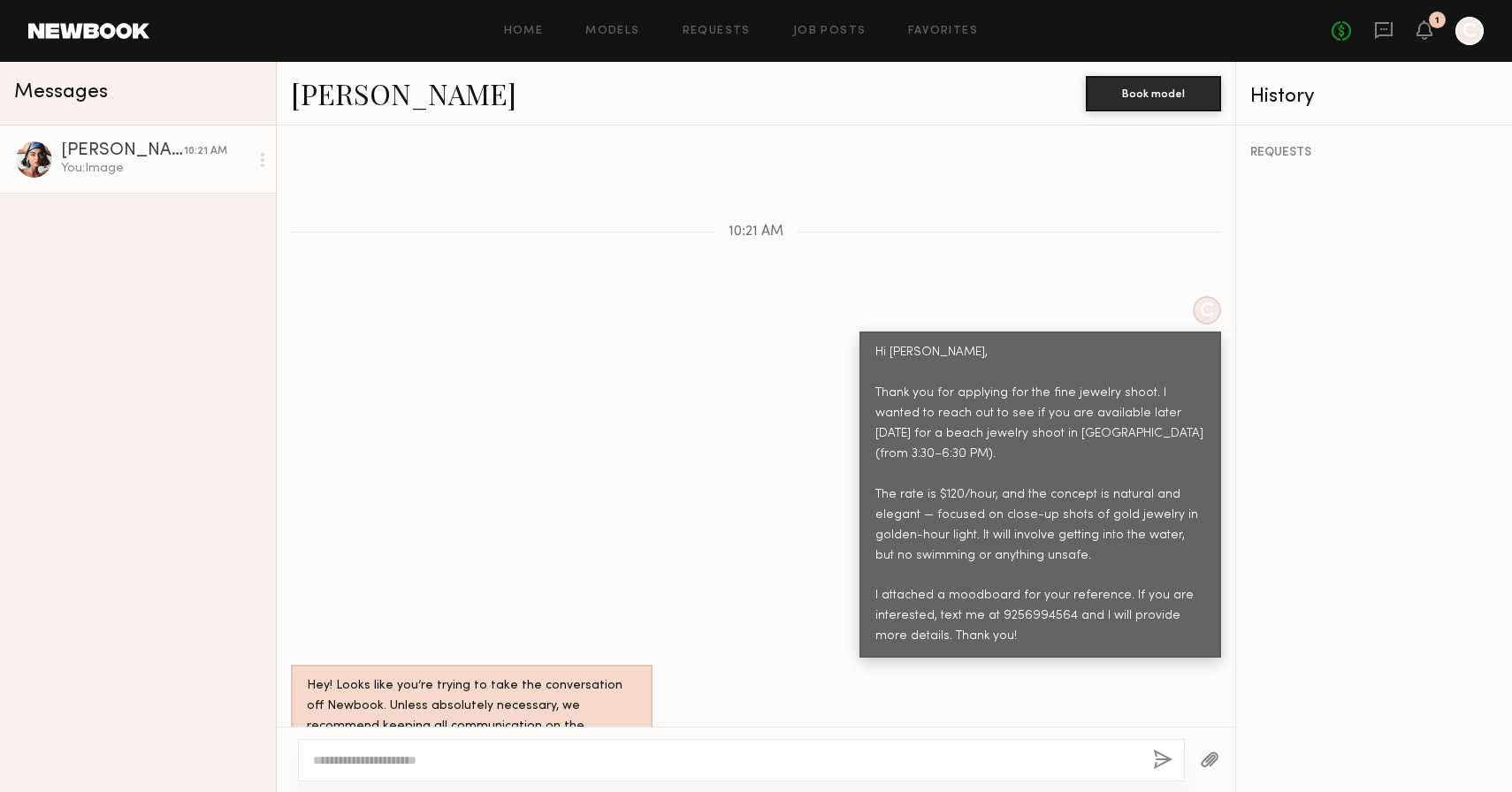
scroll to position [876, 0]
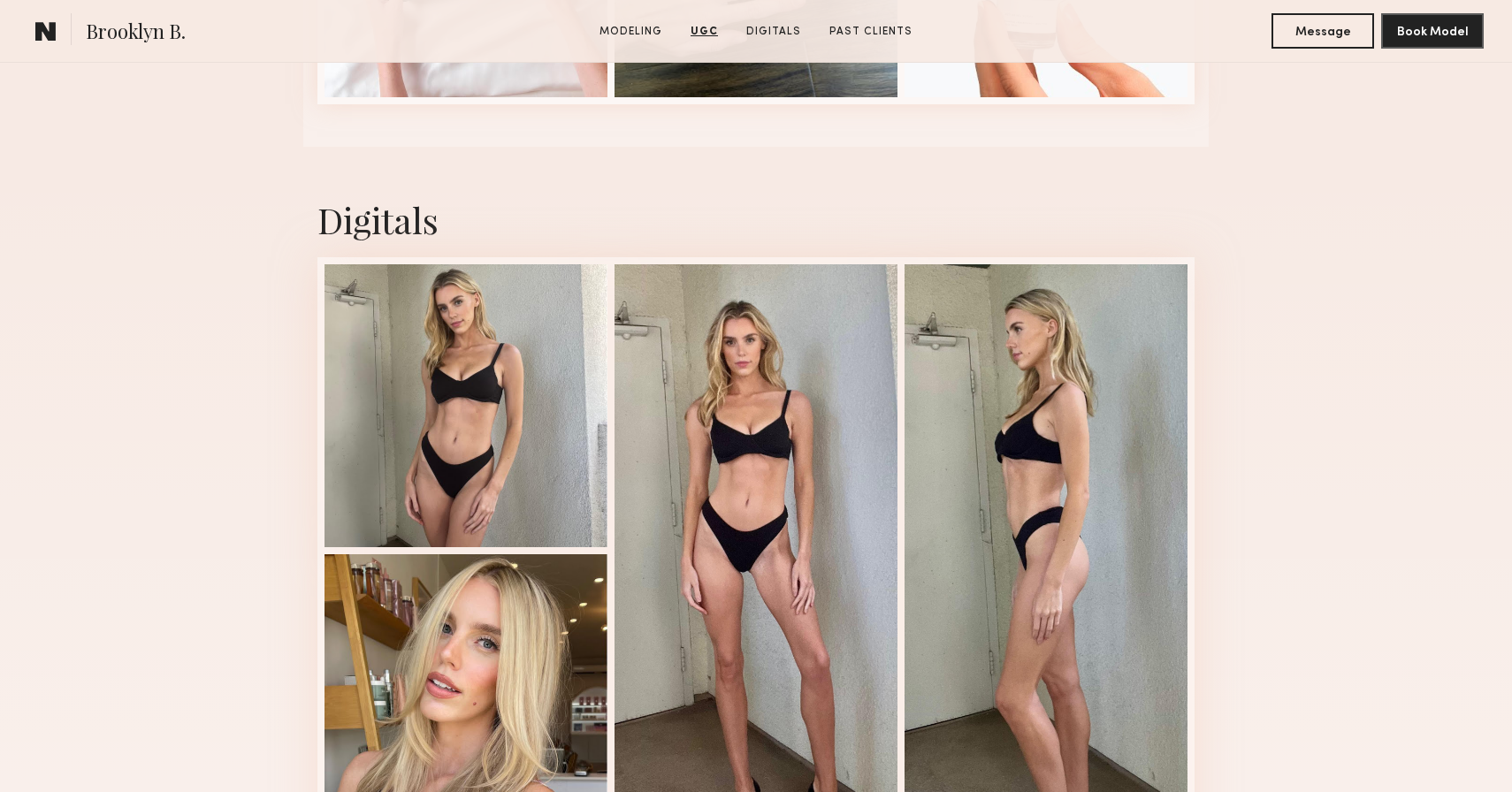
scroll to position [4314, 0]
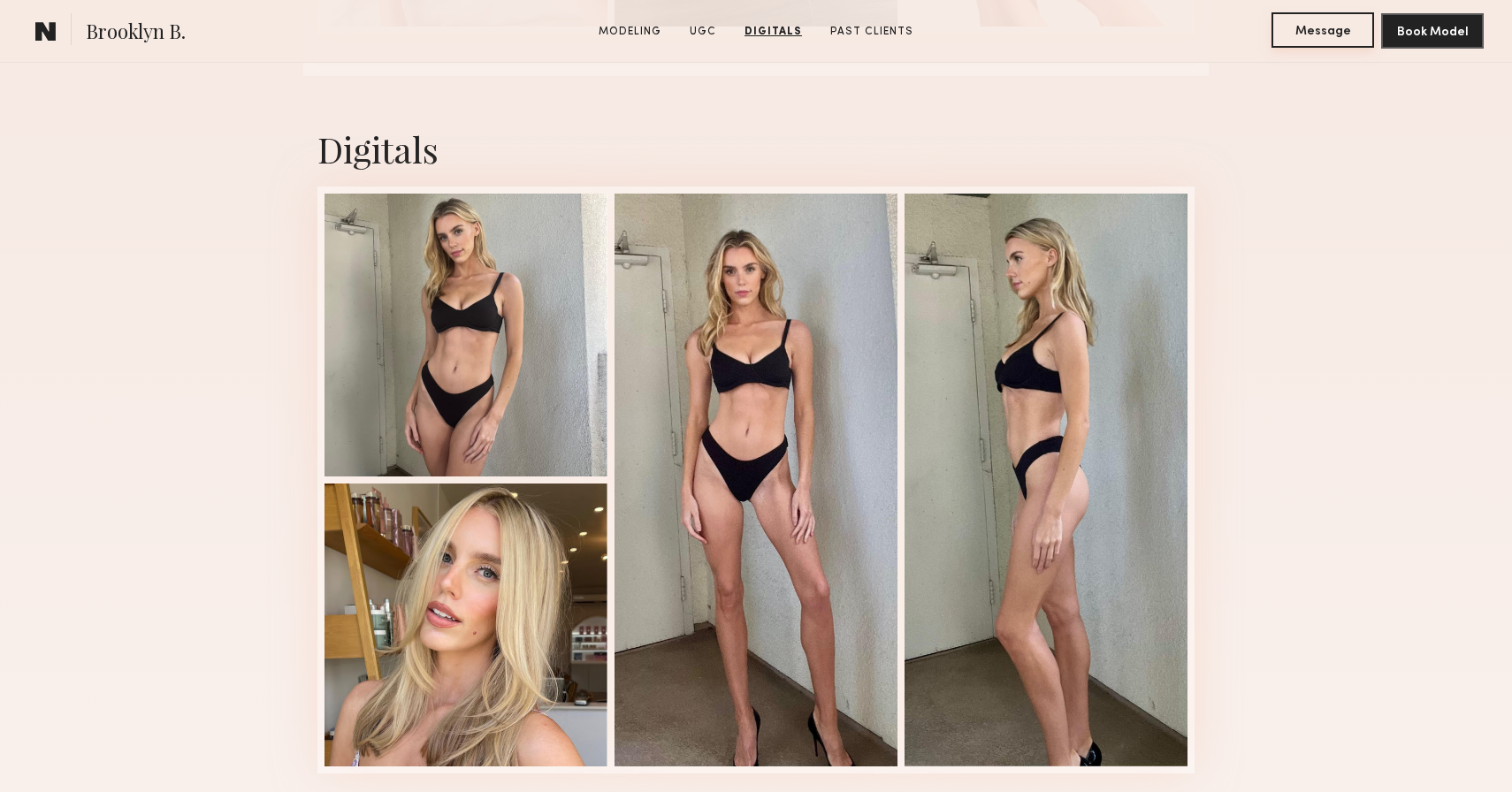
click at [1301, 28] on button "Message" at bounding box center [1323, 30] width 102 height 35
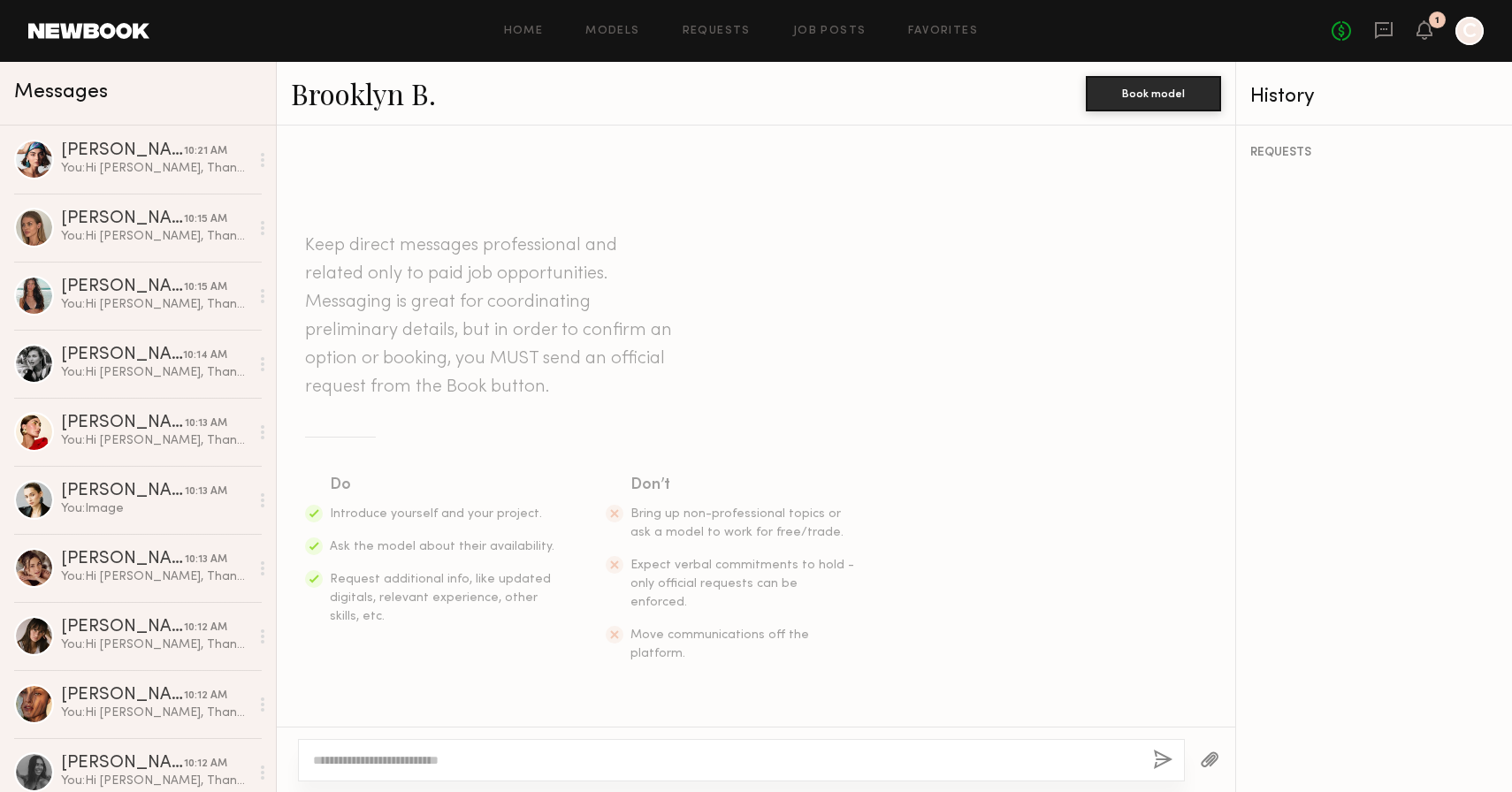
click at [432, 760] on textarea at bounding box center [725, 760] width 826 height 18
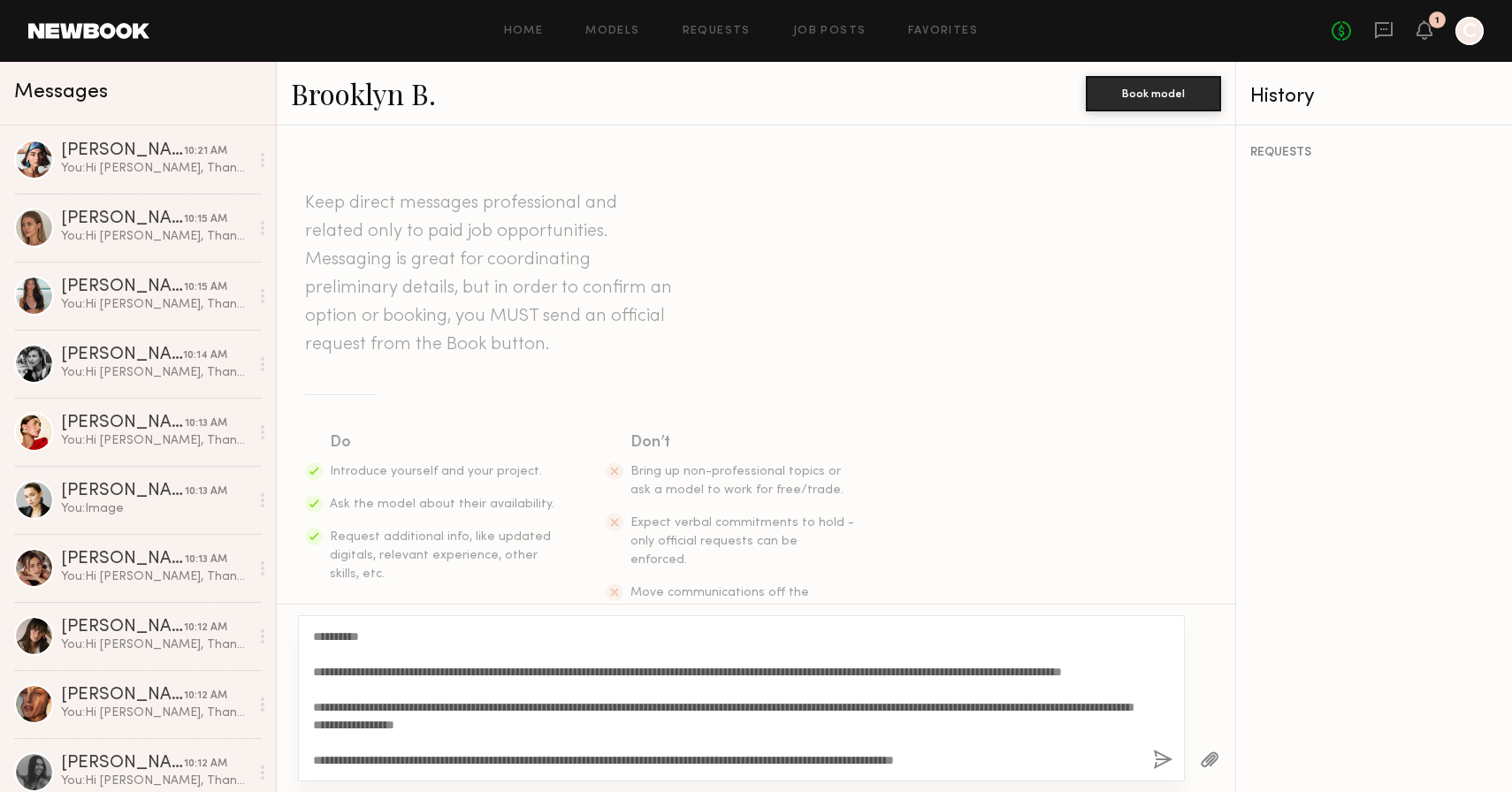
drag, startPoint x: 362, startPoint y: 638, endPoint x: 331, endPoint y: 633, distance: 31.4
click at [331, 633] on textarea "**********" at bounding box center [725, 698] width 826 height 141
click at [393, 721] on textarea "**********" at bounding box center [725, 698] width 826 height 141
type textarea "**********"
click at [1155, 750] on button "button" at bounding box center [1163, 760] width 20 height 22
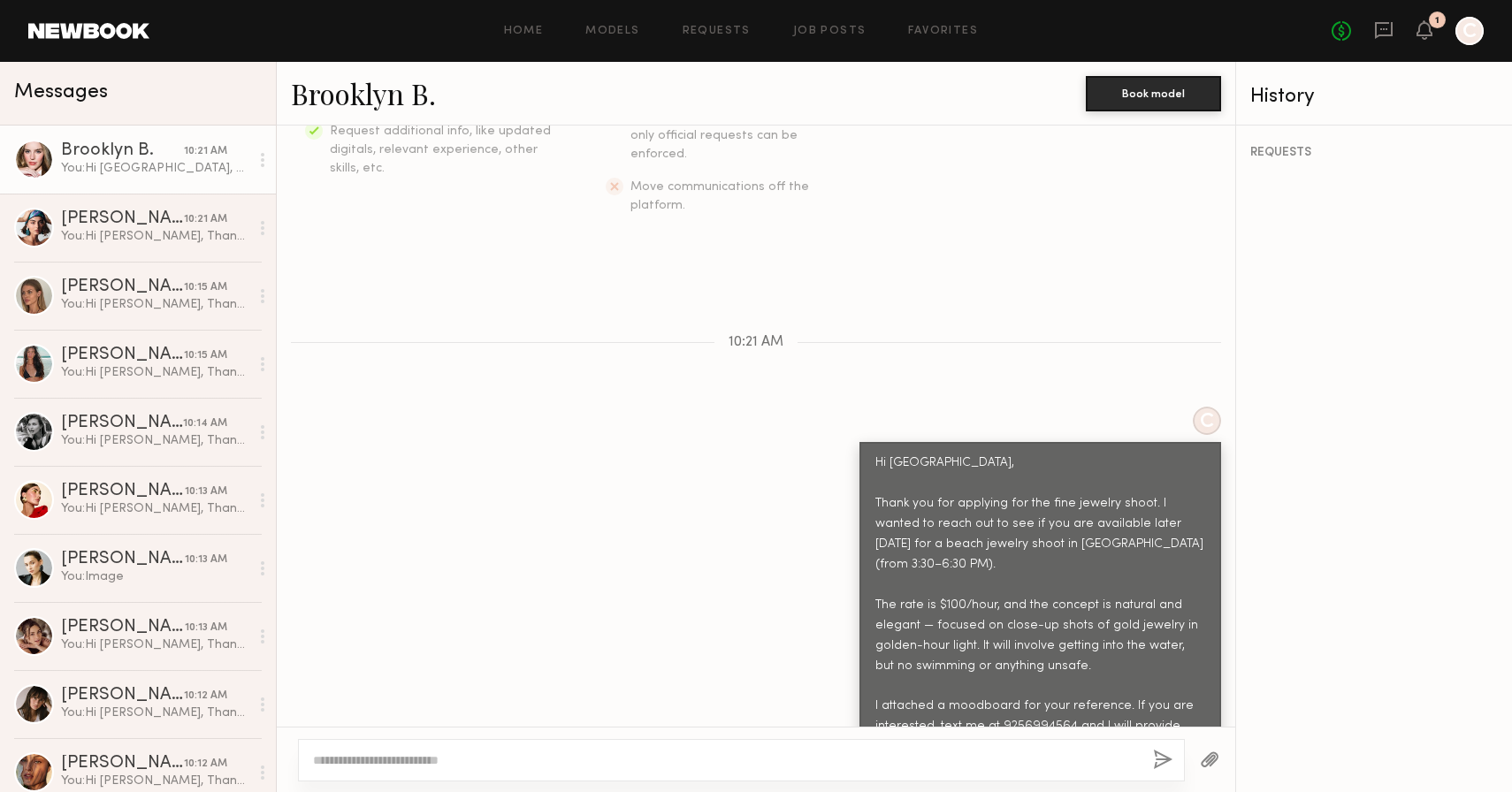
click at [1211, 759] on button "button" at bounding box center [1209, 760] width 20 height 22
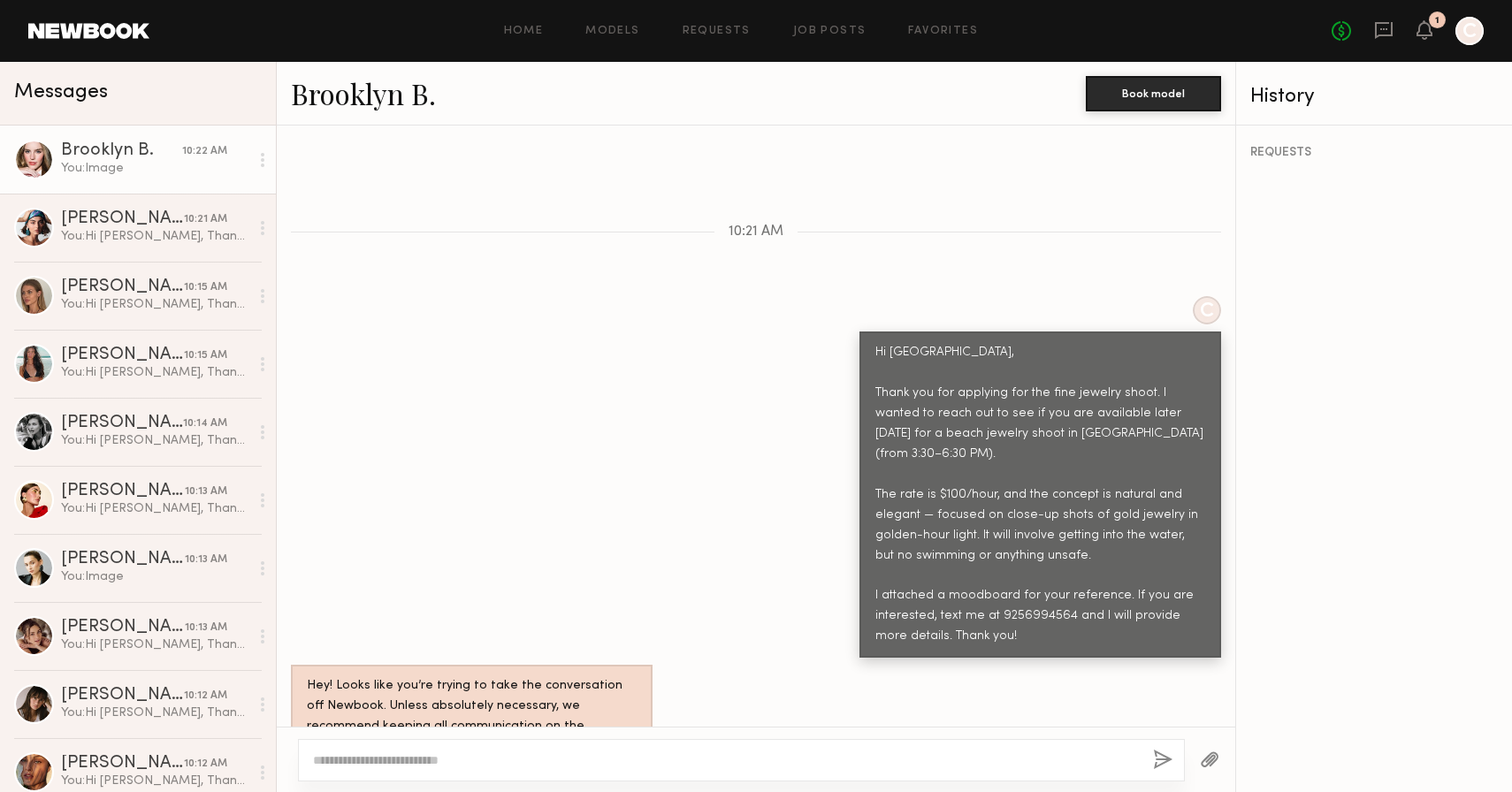
scroll to position [876, 0]
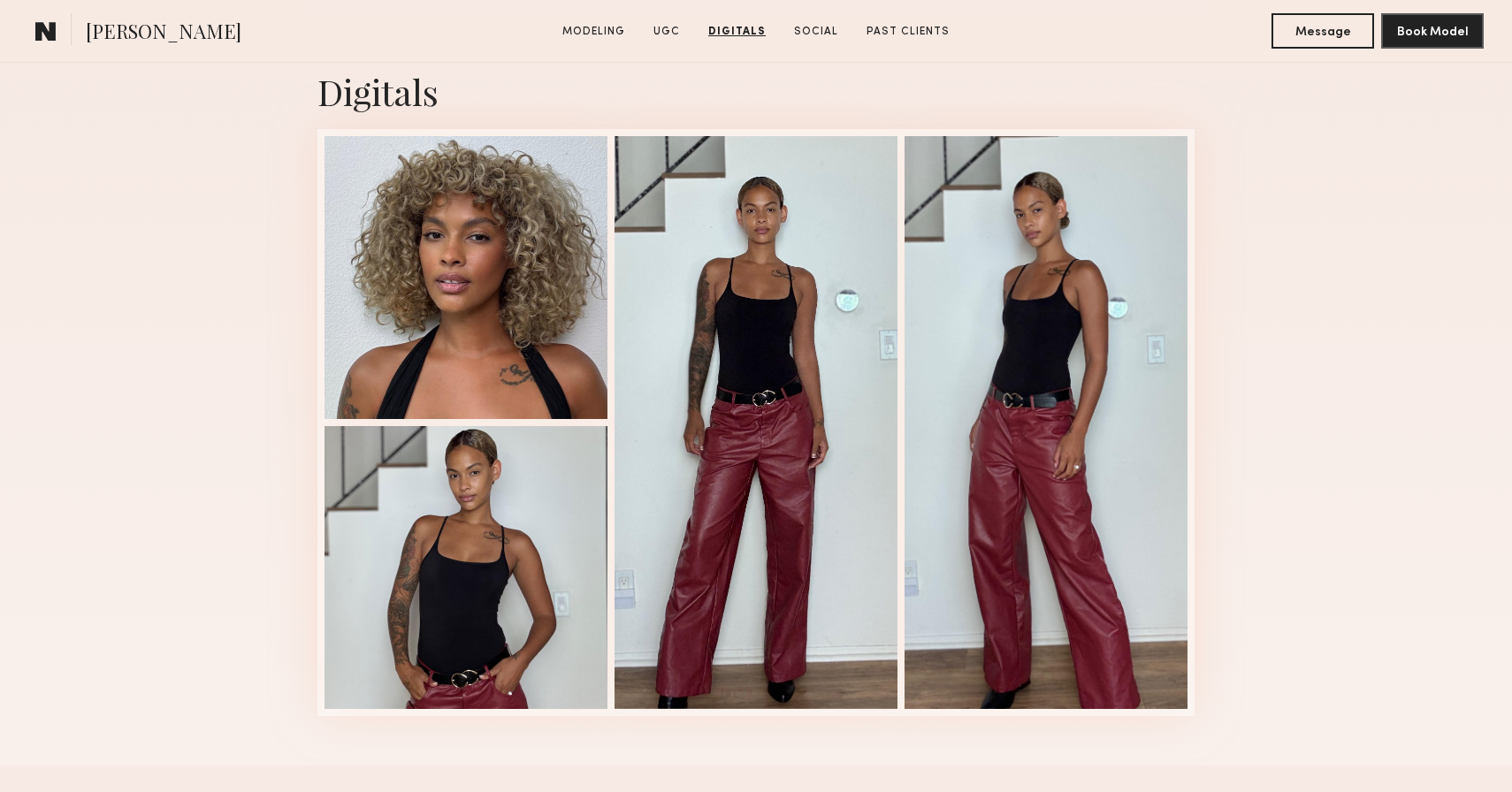
scroll to position [3504, 0]
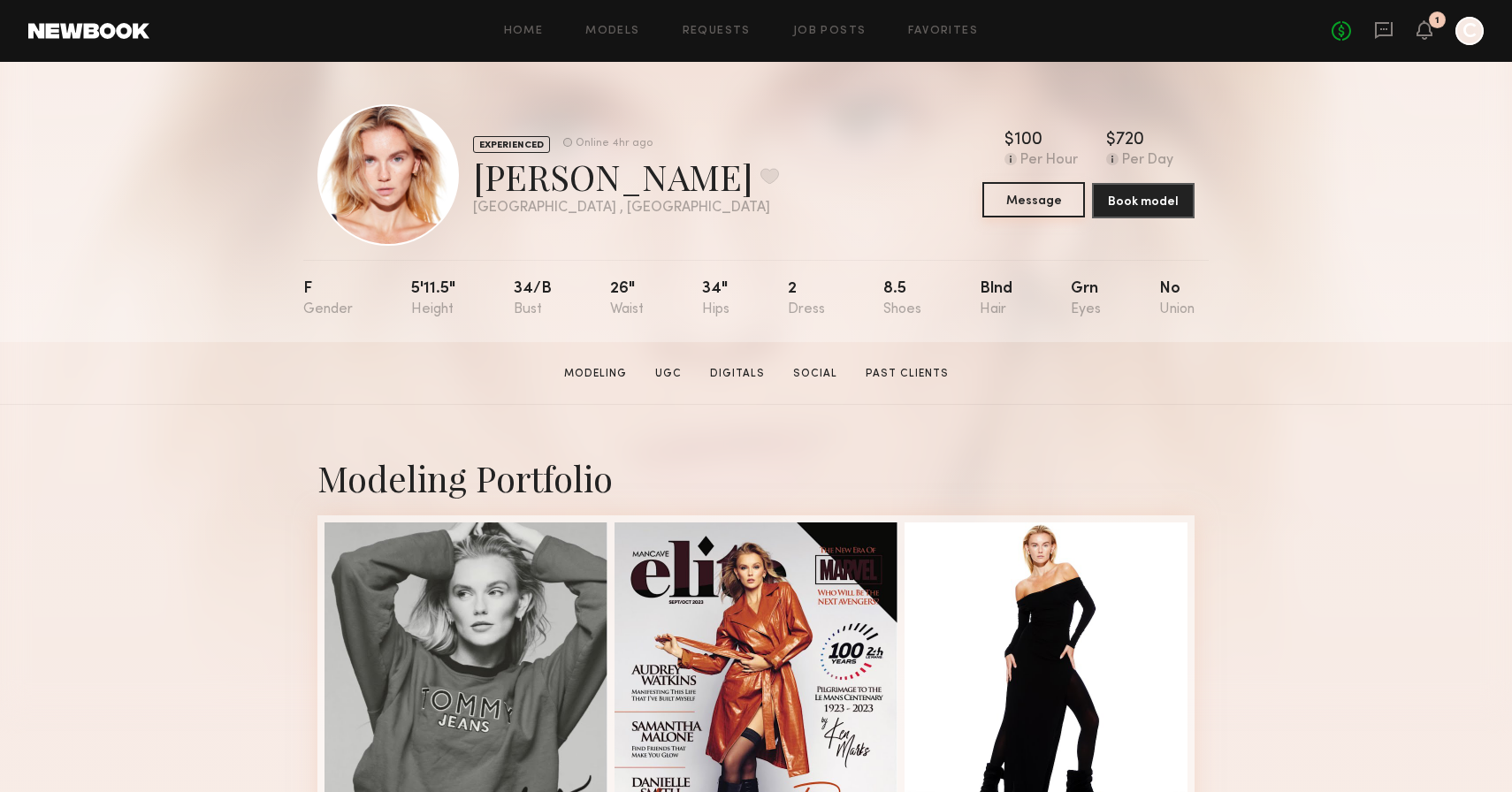
click at [1059, 203] on button "Message" at bounding box center [1034, 200] width 102 height 35
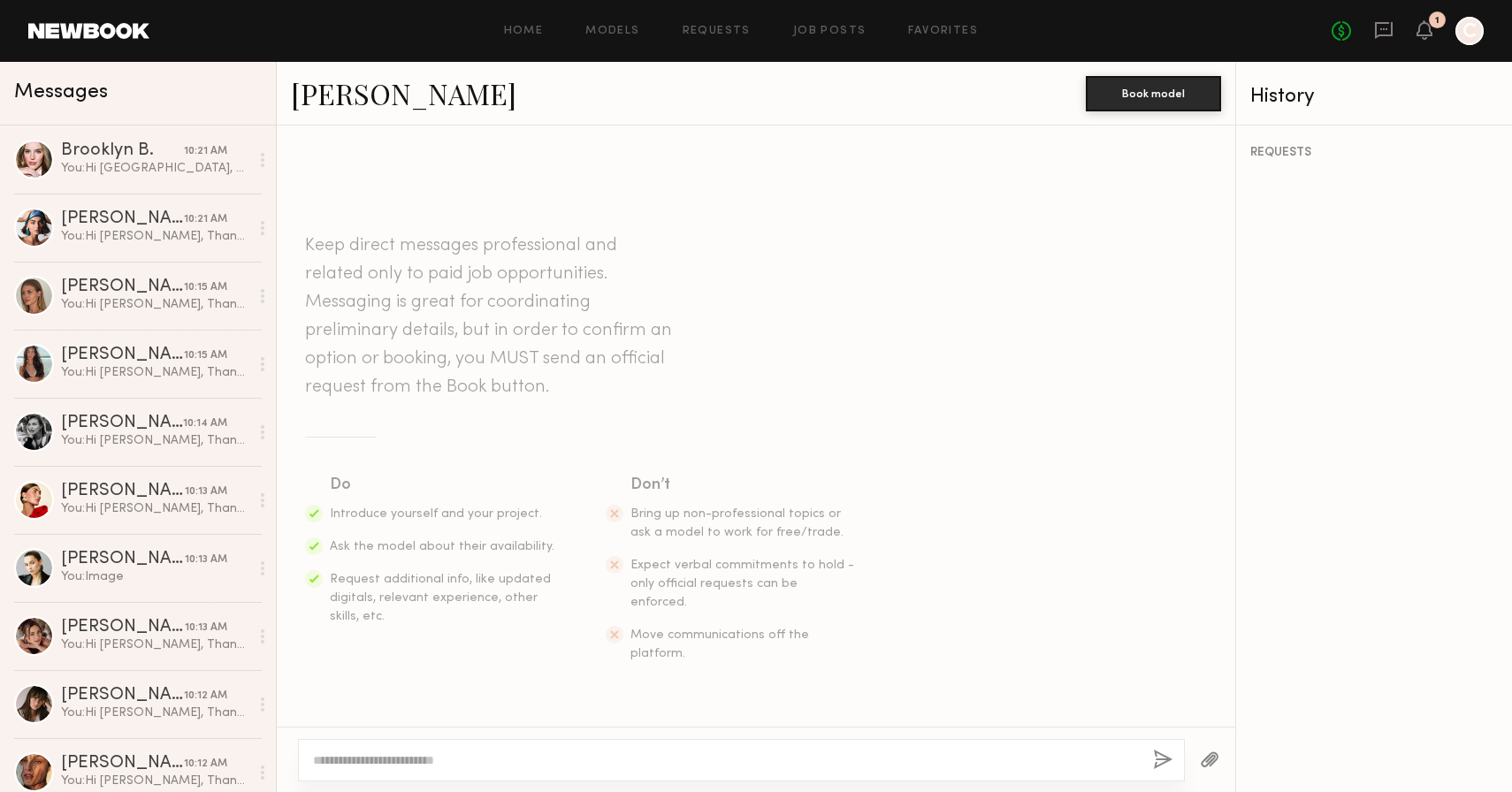
click at [617, 768] on div at bounding box center [741, 760] width 887 height 43
click at [573, 760] on textarea at bounding box center [725, 760] width 826 height 18
paste textarea "**********"
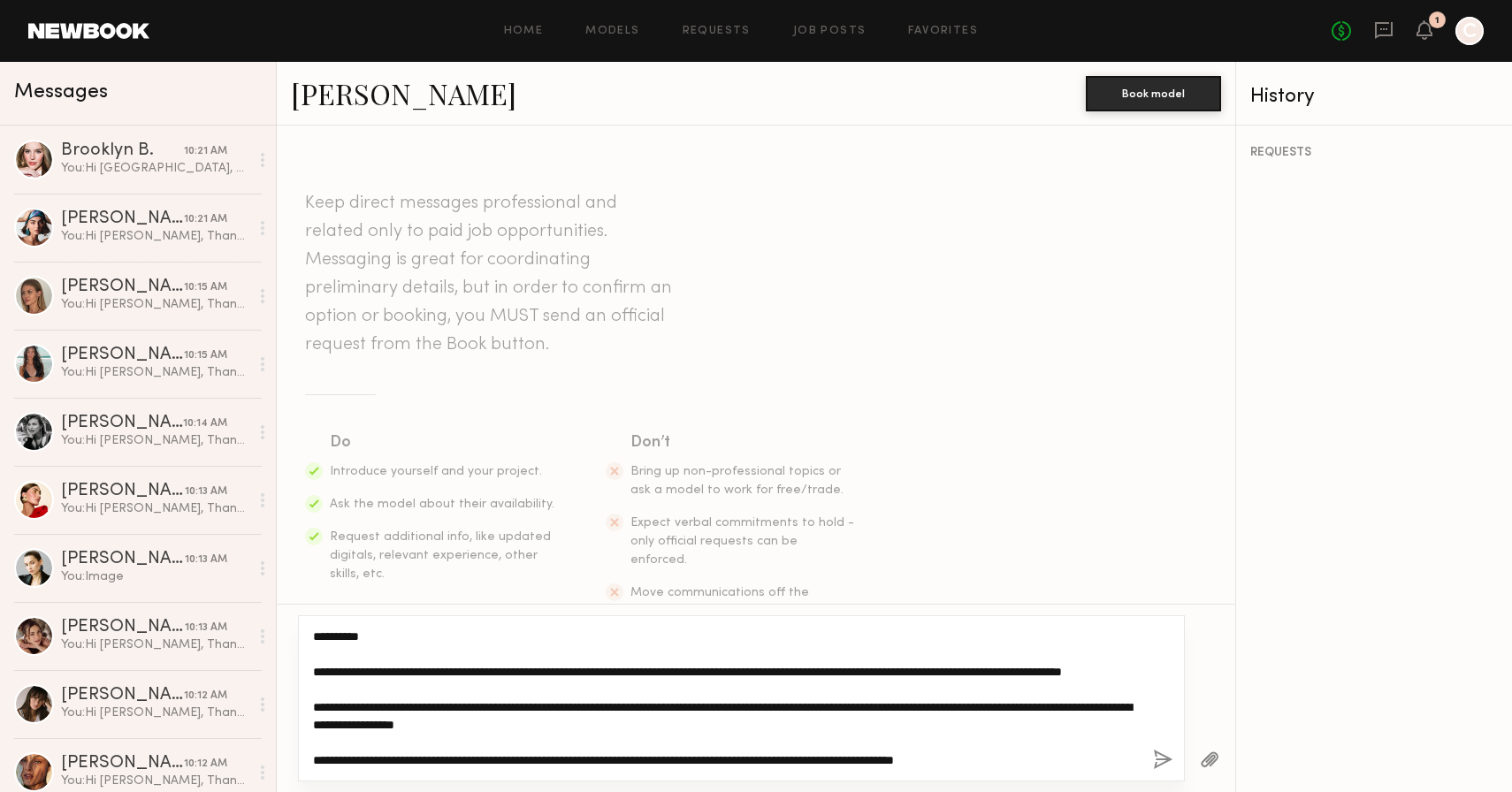
drag, startPoint x: 363, startPoint y: 639, endPoint x: 330, endPoint y: 636, distance: 33.1
click at [330, 637] on textarea "**********" at bounding box center [725, 698] width 826 height 141
click at [390, 727] on textarea "**********" at bounding box center [725, 698] width 826 height 141
type textarea "**********"
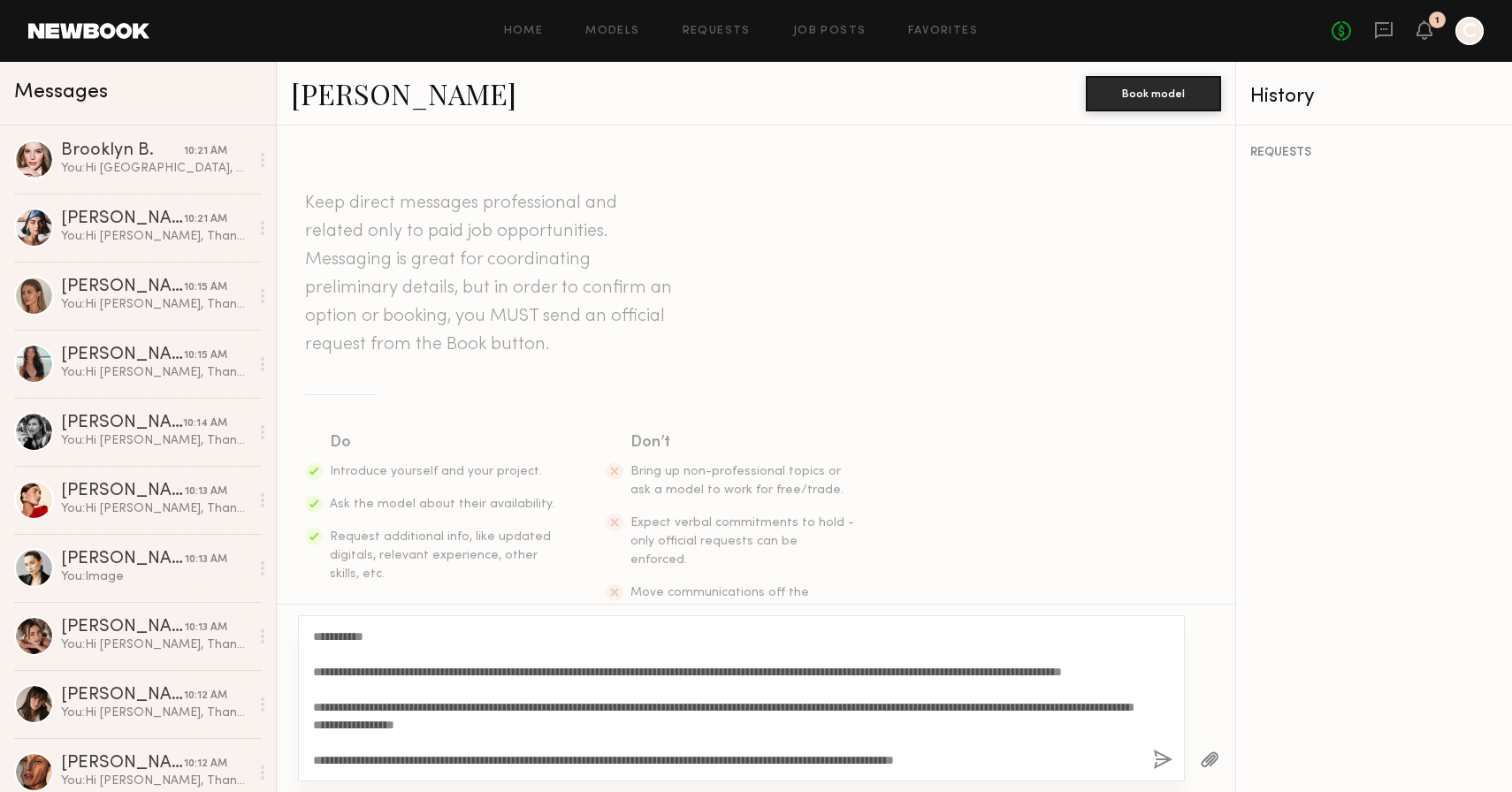
click at [1170, 764] on button "button" at bounding box center [1163, 760] width 20 height 22
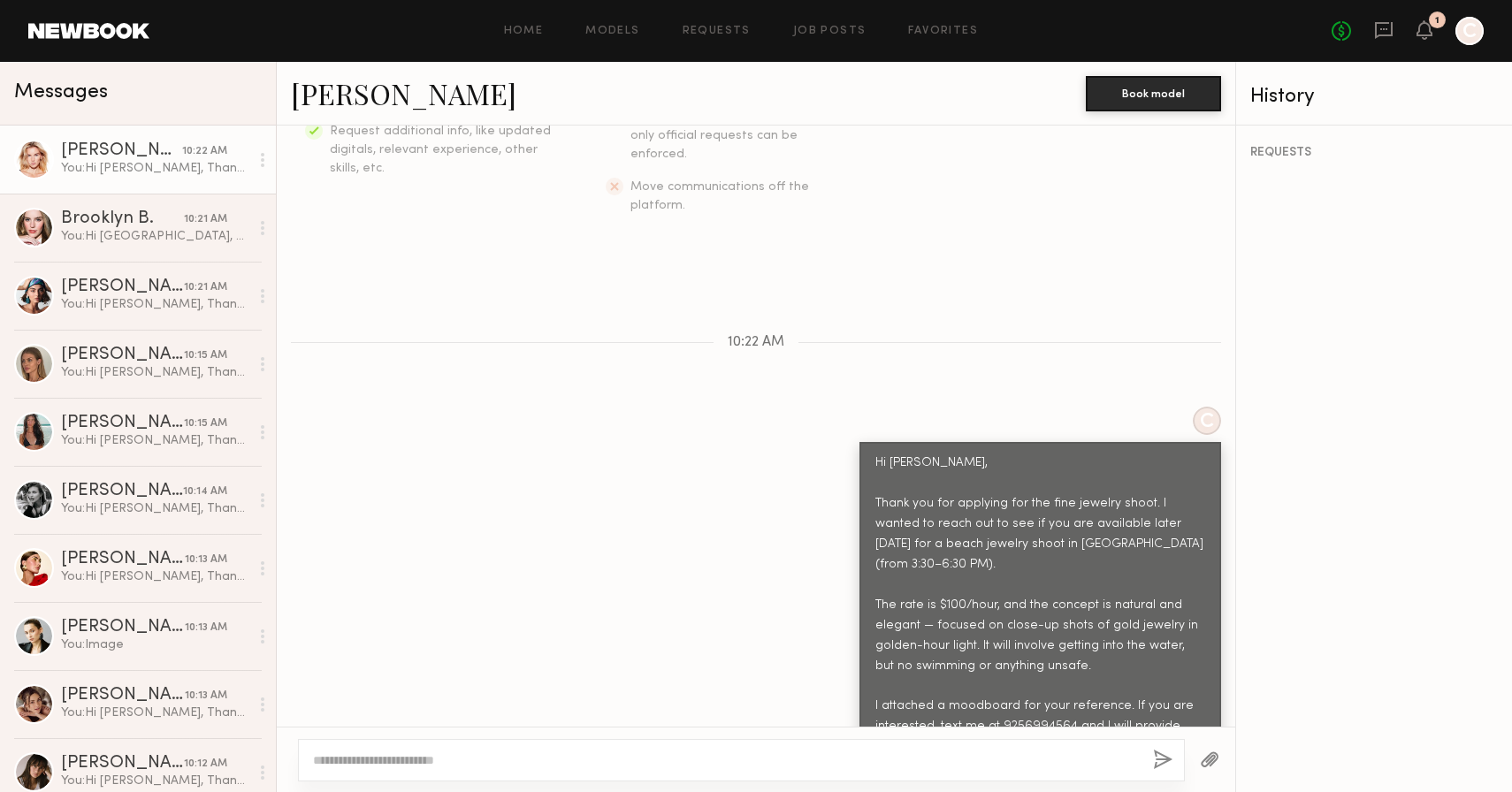
click at [1214, 759] on button "button" at bounding box center [1209, 760] width 20 height 22
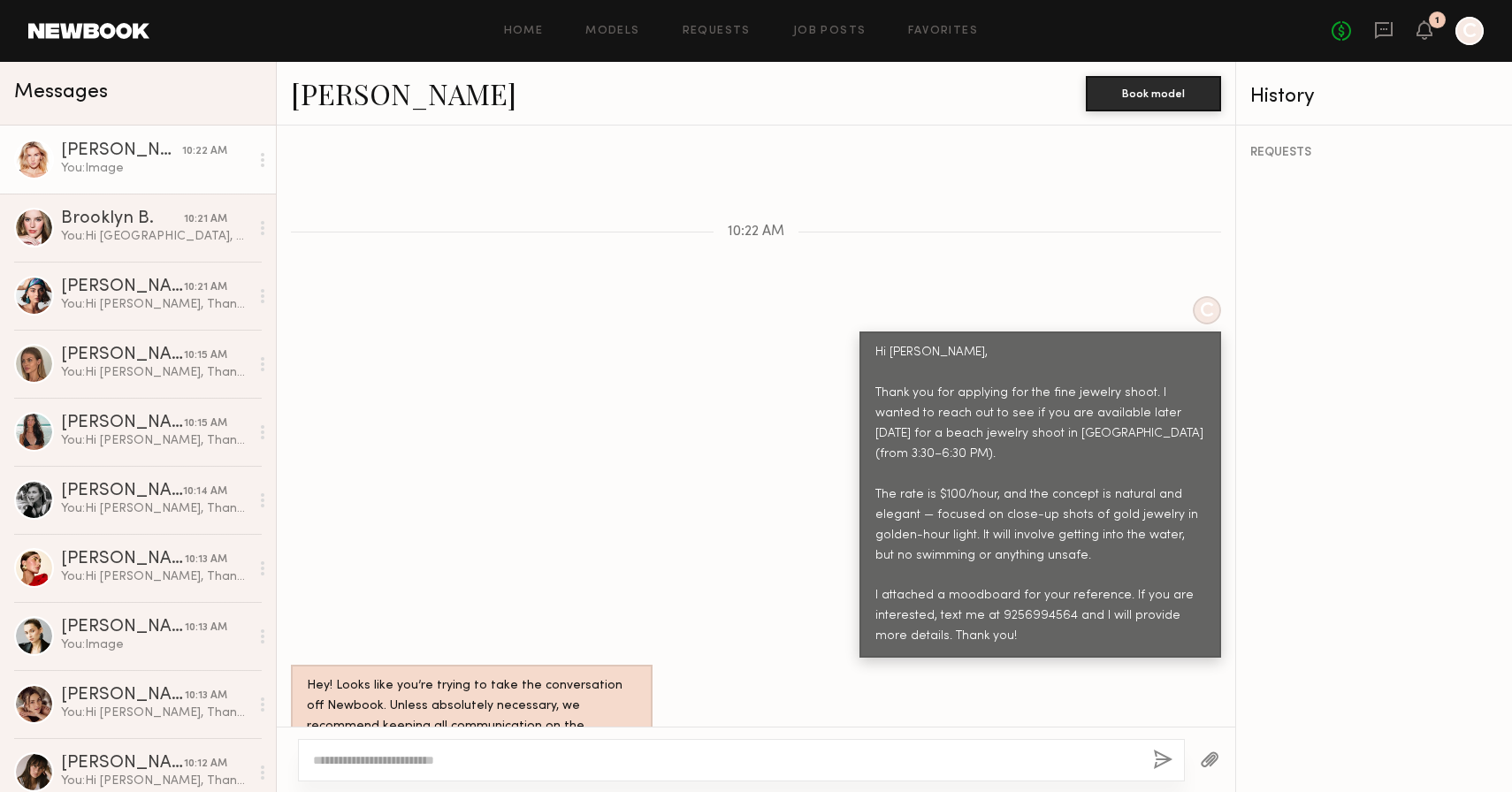
scroll to position [876, 0]
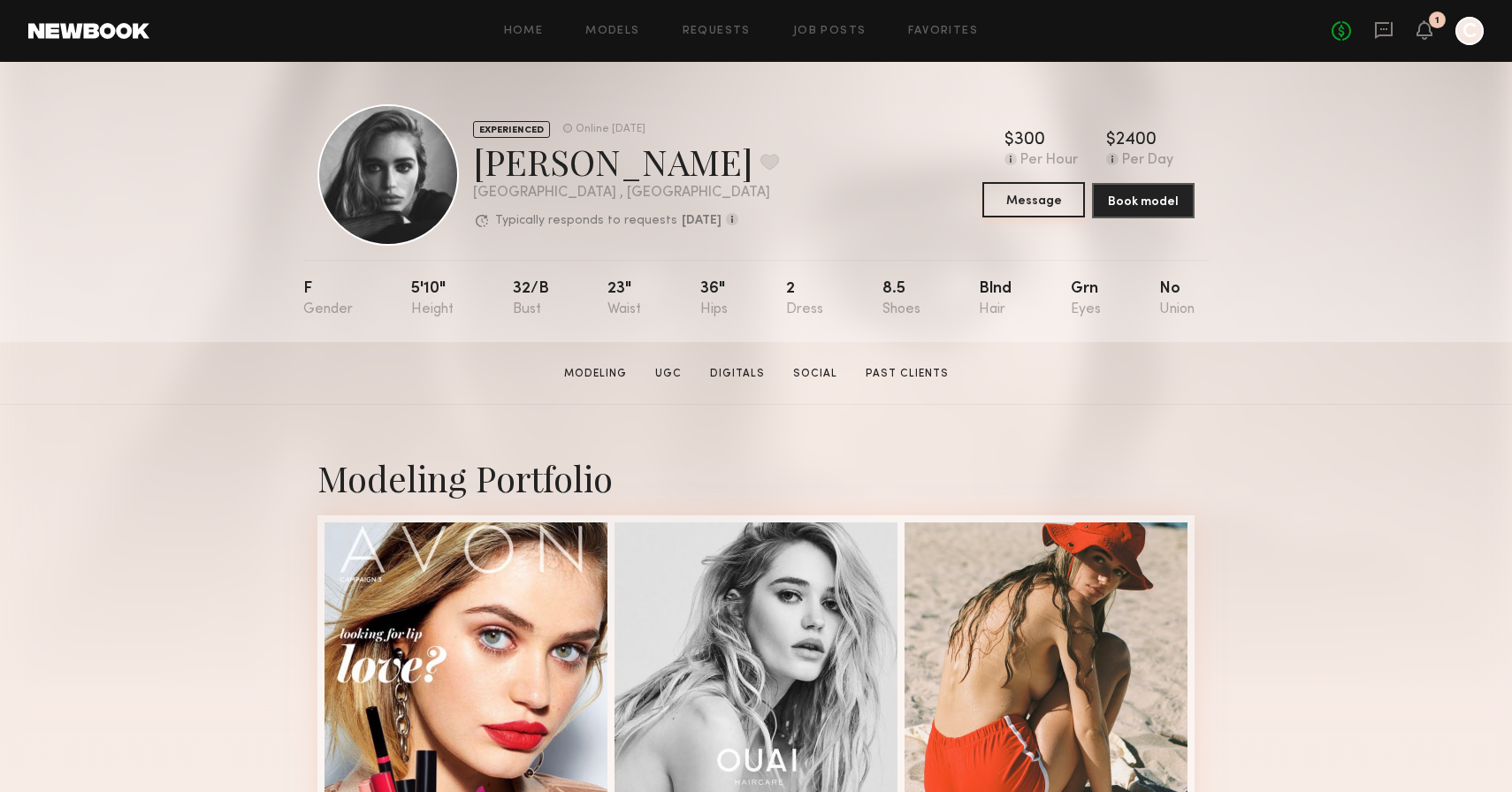
click at [1029, 200] on button "Message" at bounding box center [1034, 200] width 102 height 35
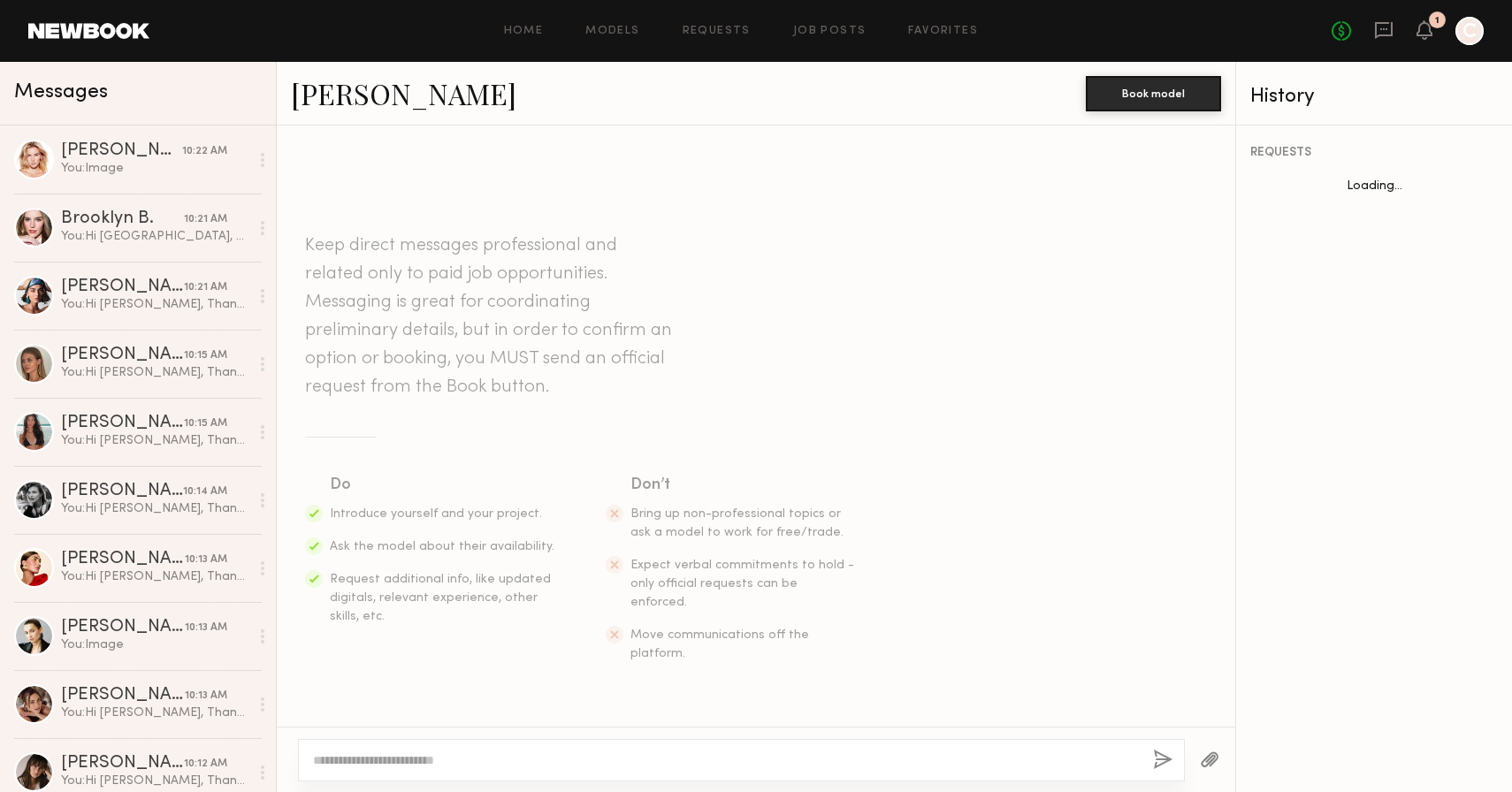
click at [560, 758] on textarea at bounding box center [725, 760] width 826 height 18
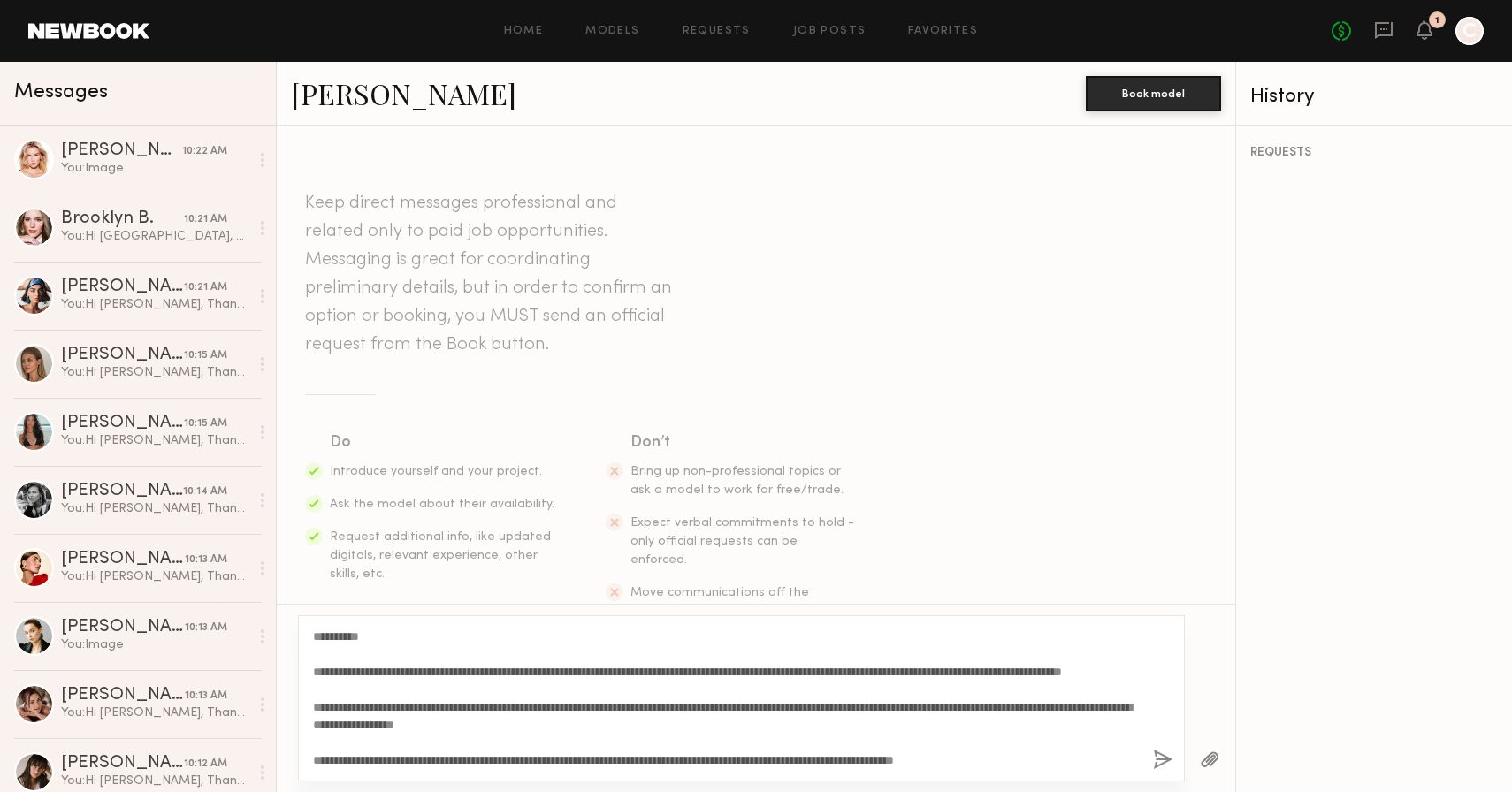
click at [392, 707] on textarea "**********" at bounding box center [725, 698] width 826 height 141
drag, startPoint x: 363, startPoint y: 635, endPoint x: 328, endPoint y: 633, distance: 35.1
click at [328, 634] on textarea "**********" at bounding box center [725, 698] width 826 height 141
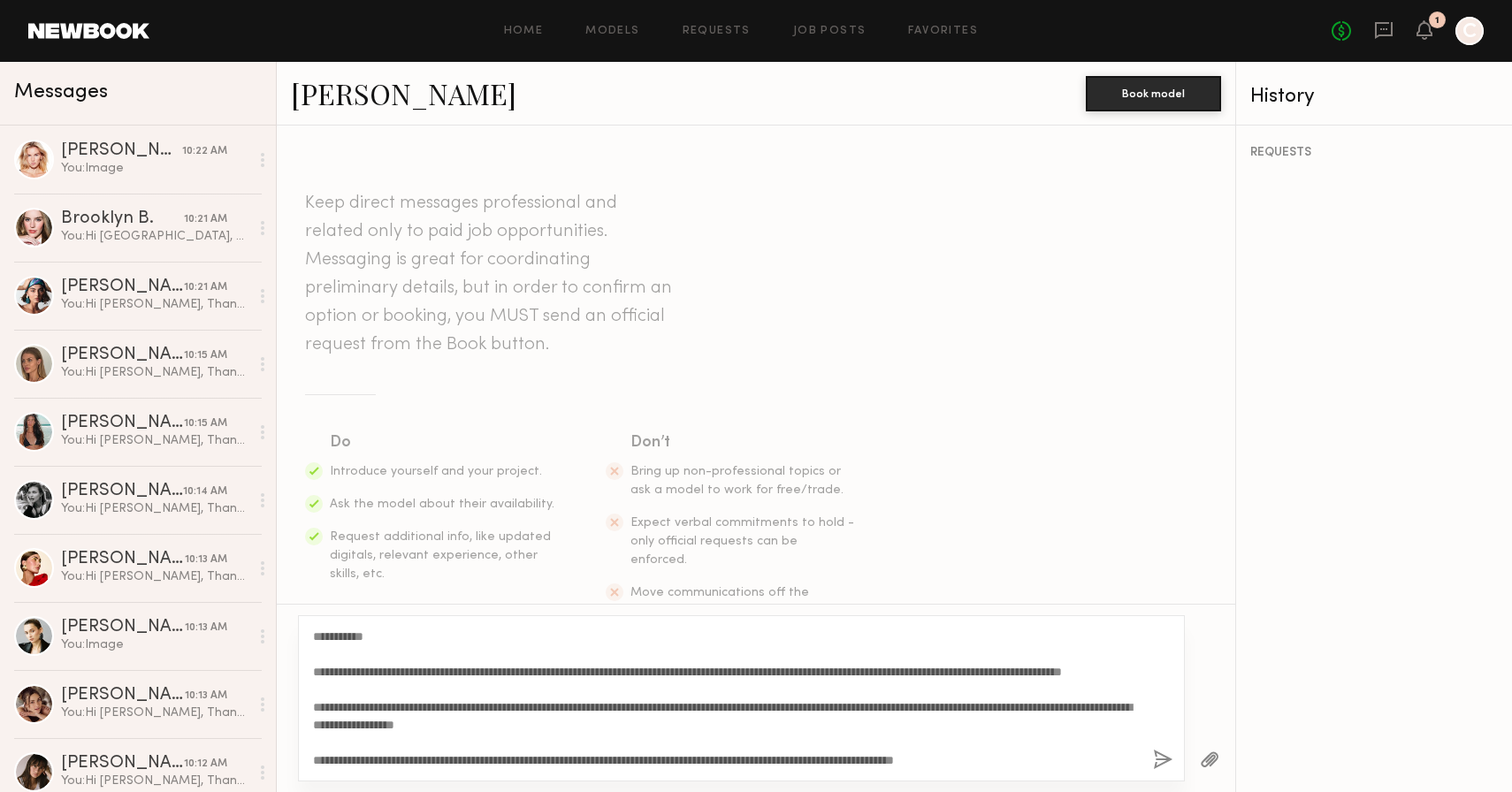
type textarea "**********"
click at [1158, 760] on button "button" at bounding box center [1163, 760] width 20 height 22
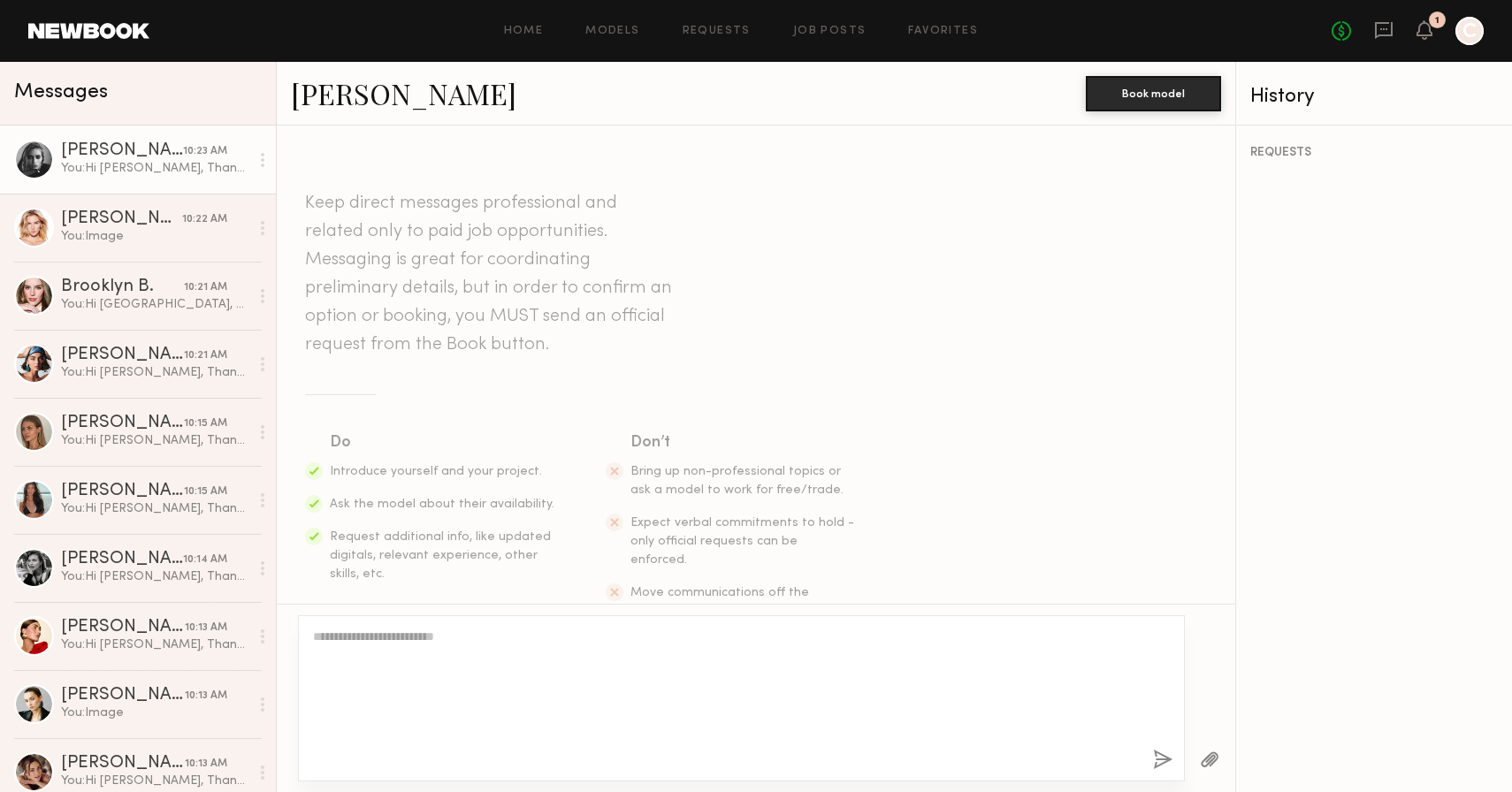
scroll to position [0, 0]
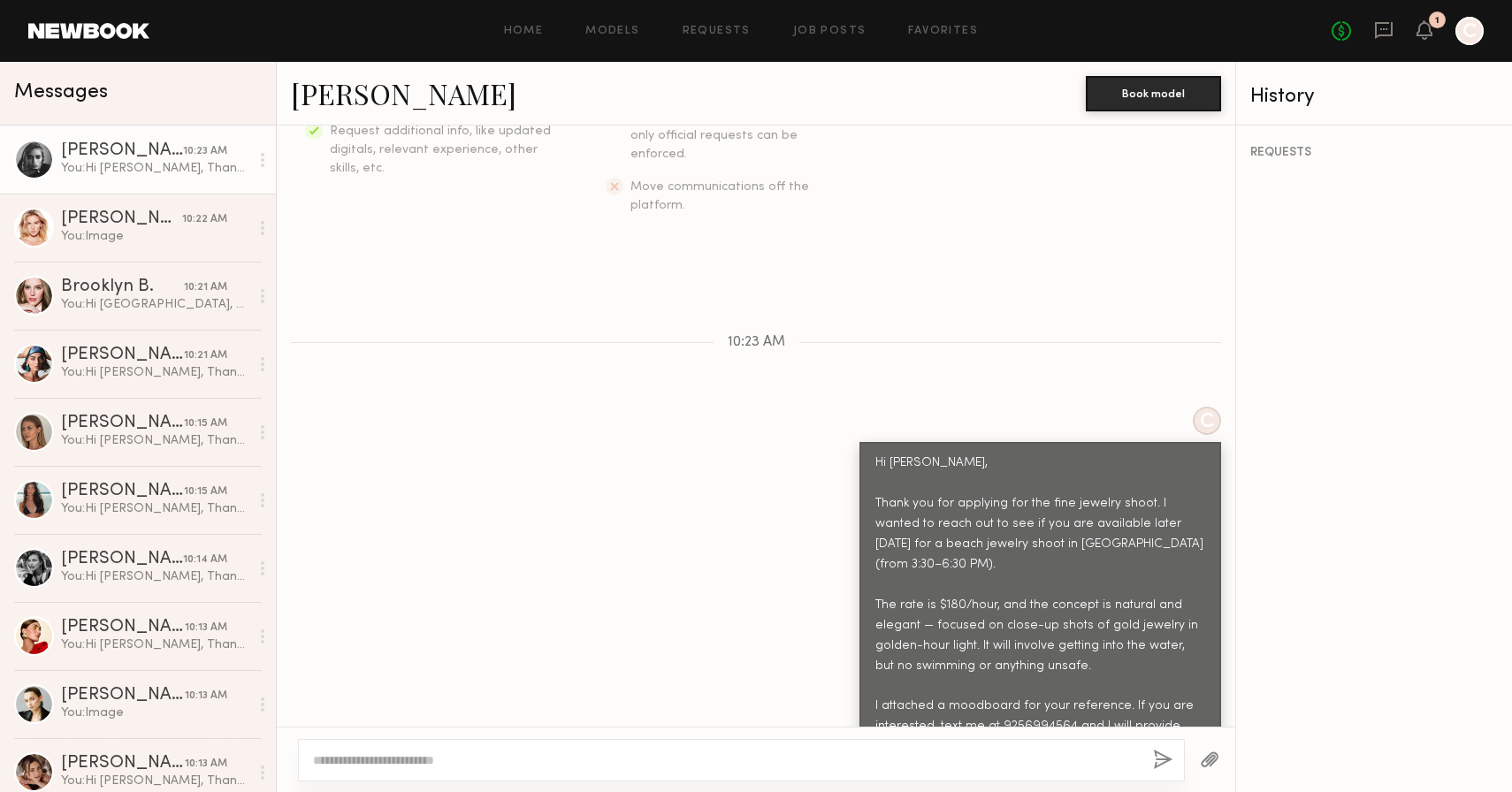
click at [1216, 757] on button "button" at bounding box center [1209, 760] width 20 height 22
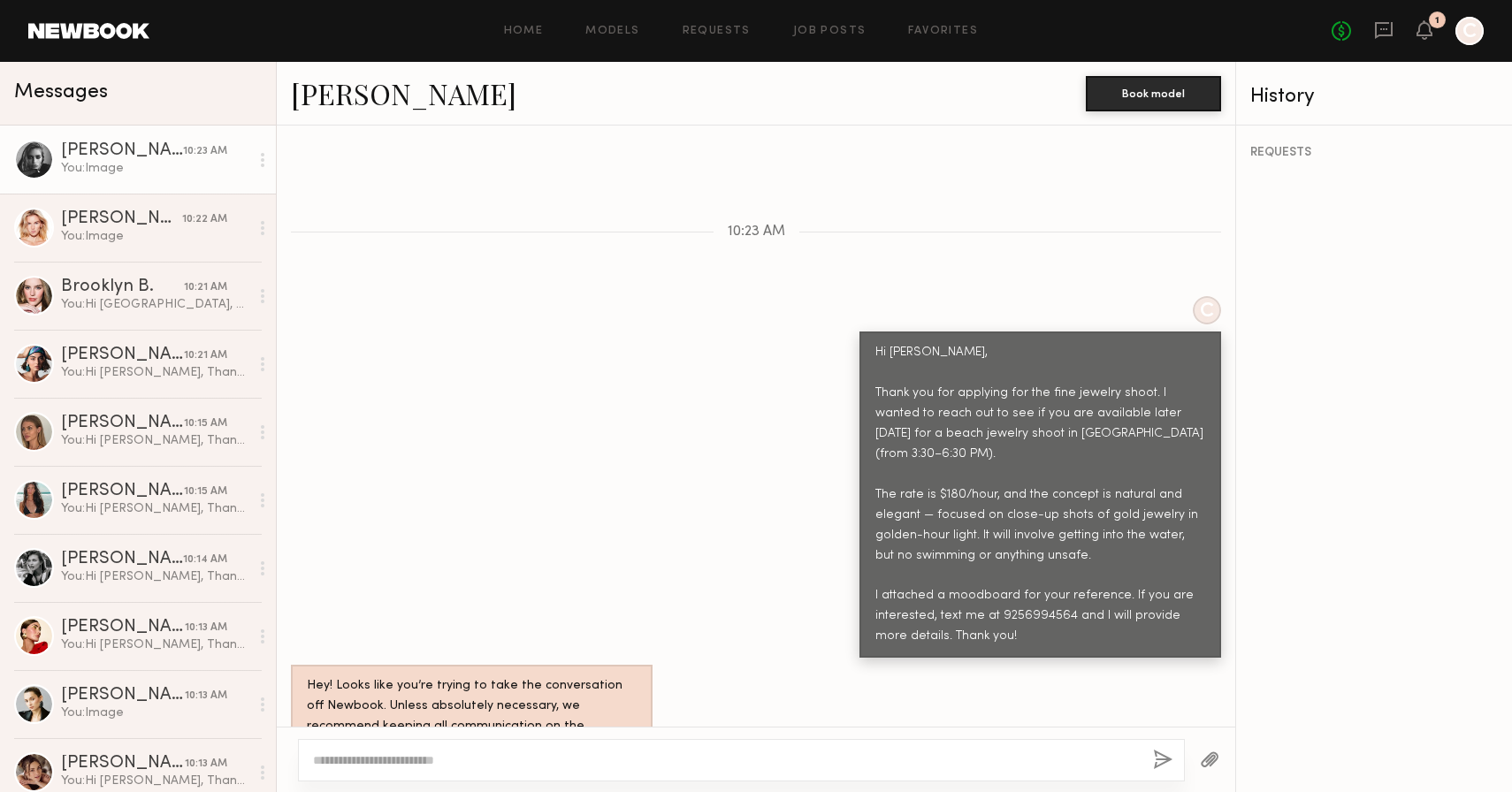
scroll to position [876, 0]
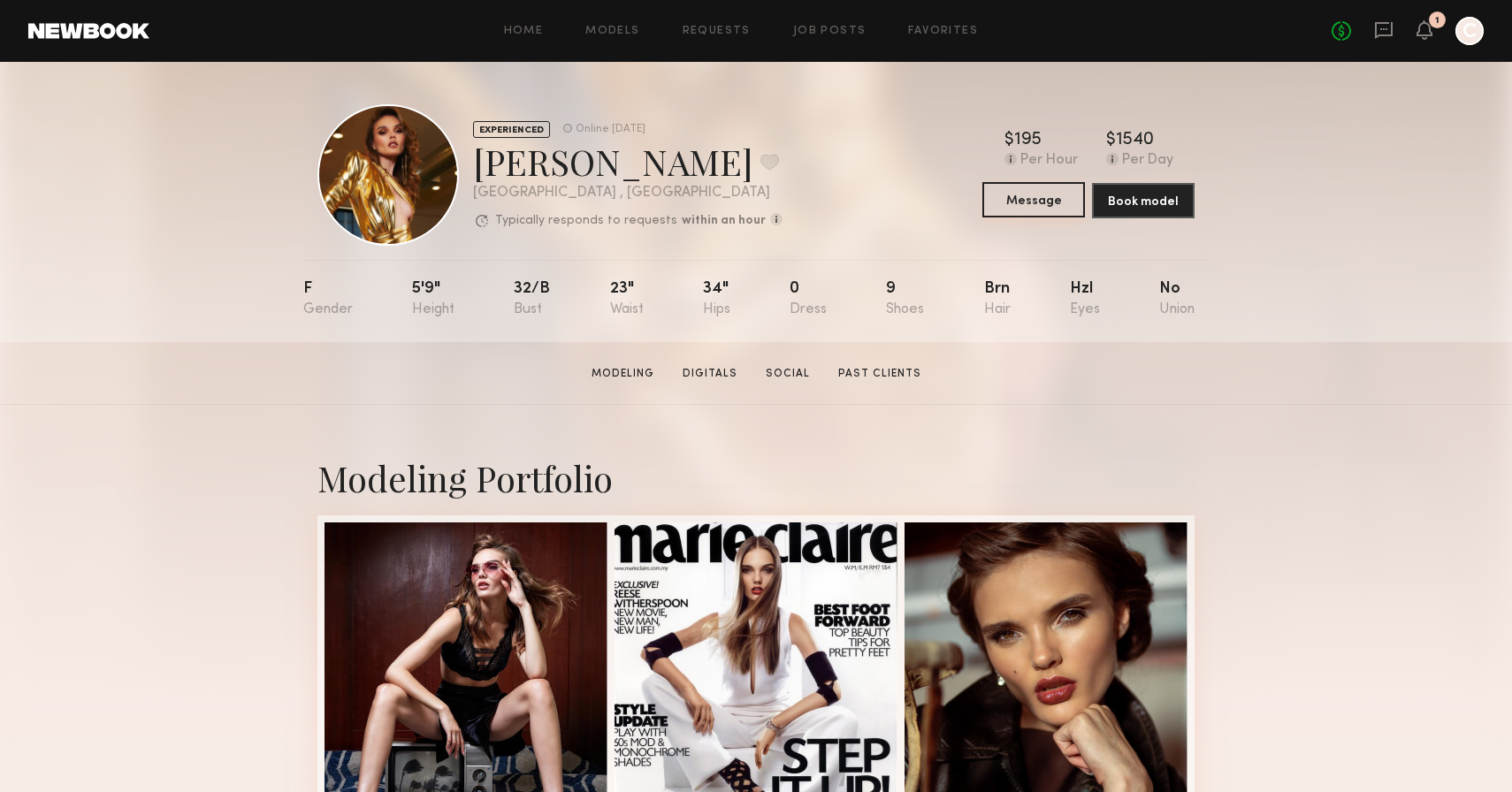
click at [1027, 199] on button "Message" at bounding box center [1034, 200] width 102 height 35
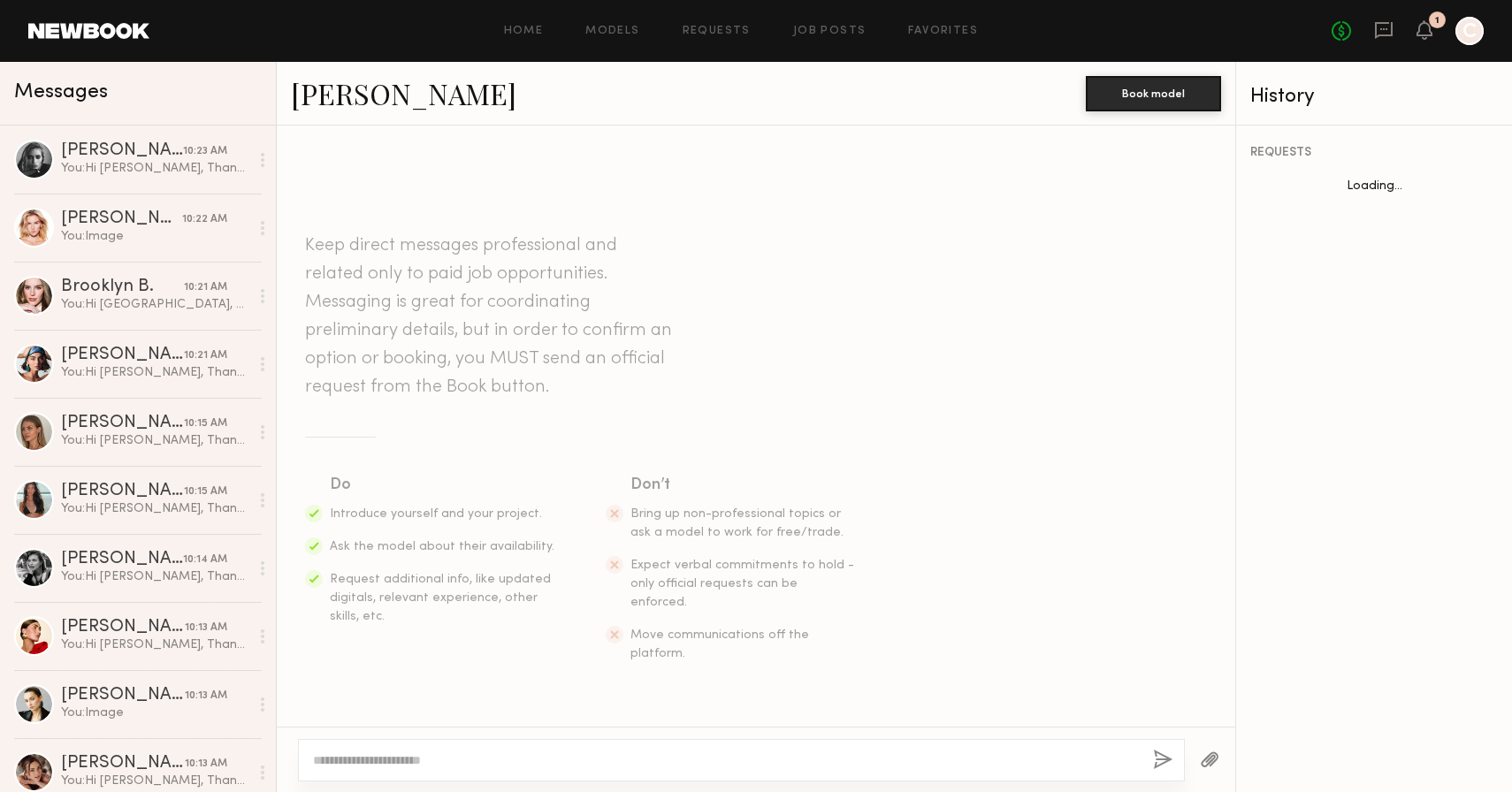
click at [619, 766] on textarea at bounding box center [725, 760] width 826 height 18
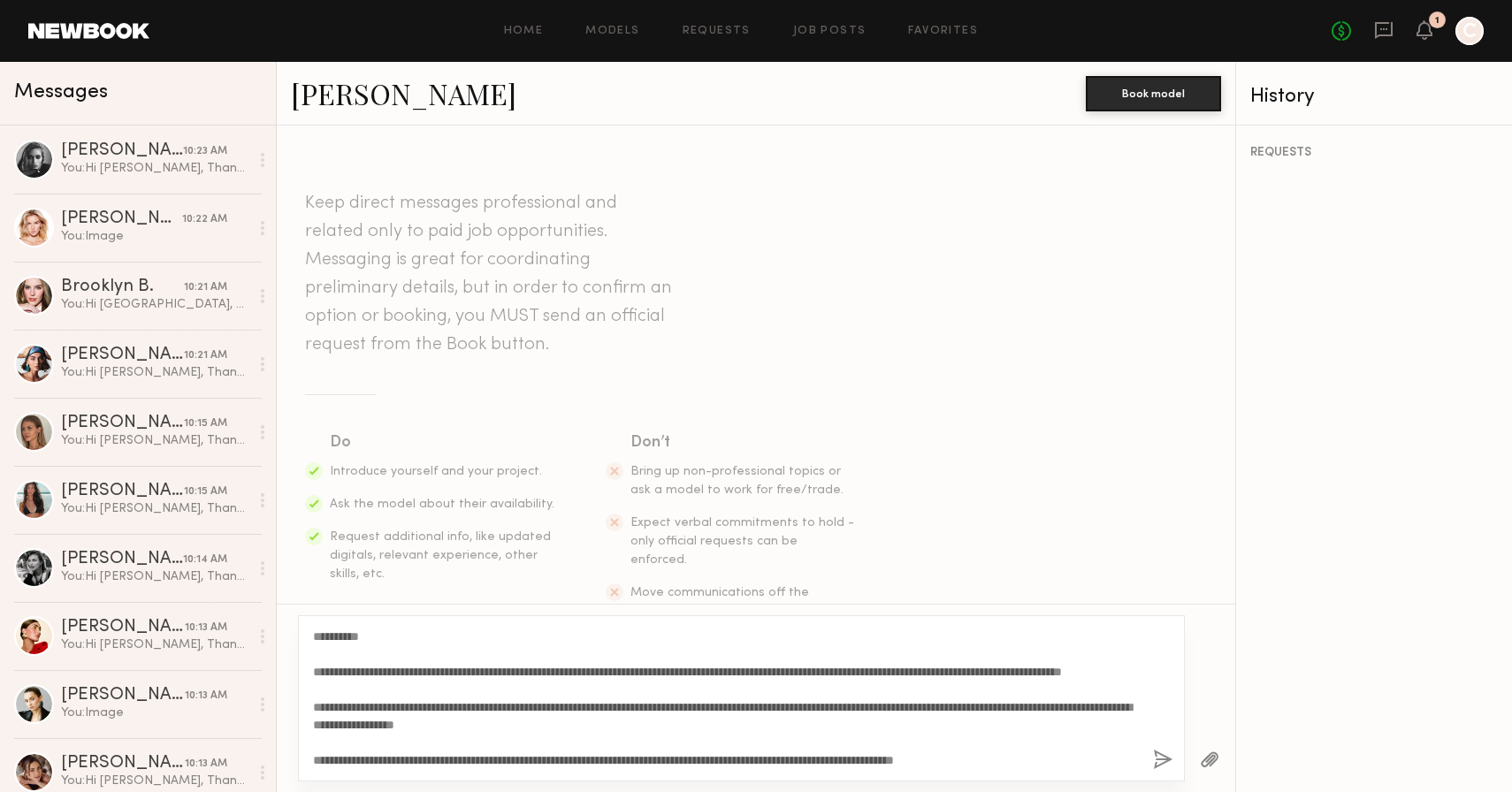
drag, startPoint x: 363, startPoint y: 633, endPoint x: 330, endPoint y: 631, distance: 33.1
click at [330, 631] on textarea "**********" at bounding box center [725, 698] width 826 height 141
click at [390, 725] on textarea "**********" at bounding box center [725, 698] width 826 height 141
type textarea "**********"
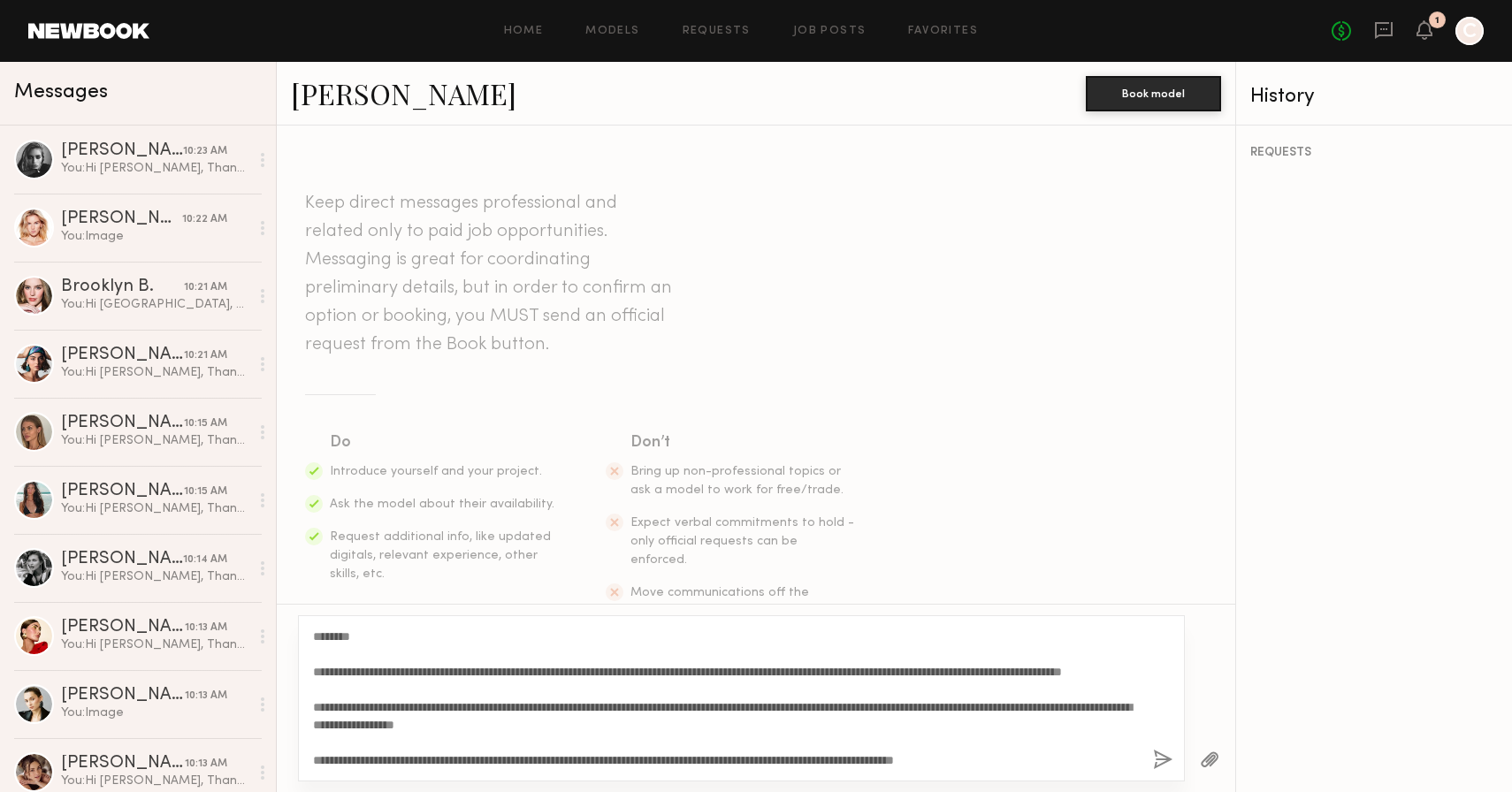
click at [1173, 756] on div "**********" at bounding box center [741, 698] width 887 height 166
click at [1212, 758] on button "button" at bounding box center [1209, 760] width 20 height 22
click at [1162, 760] on button "button" at bounding box center [1163, 760] width 20 height 22
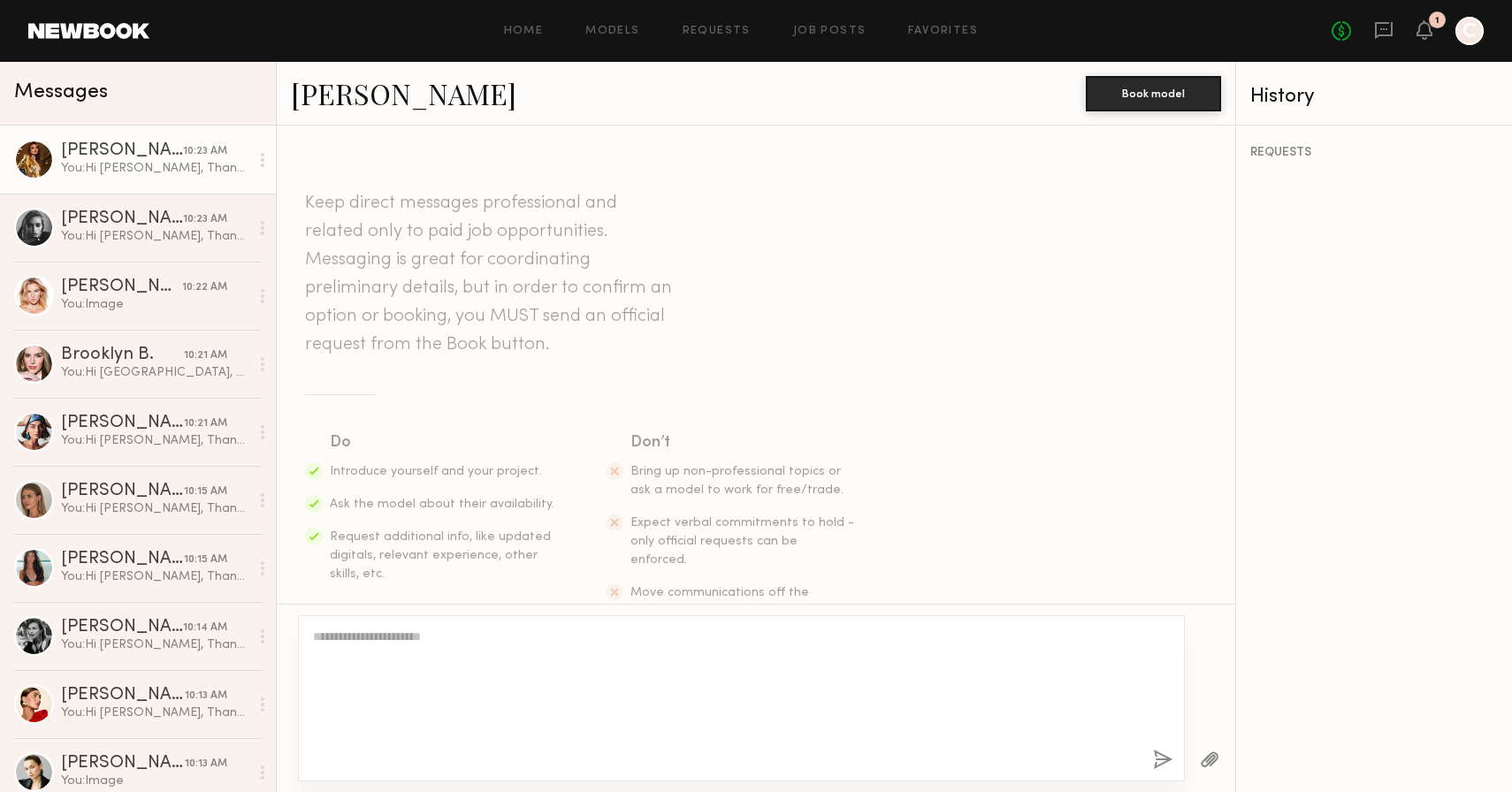
scroll to position [0, 0]
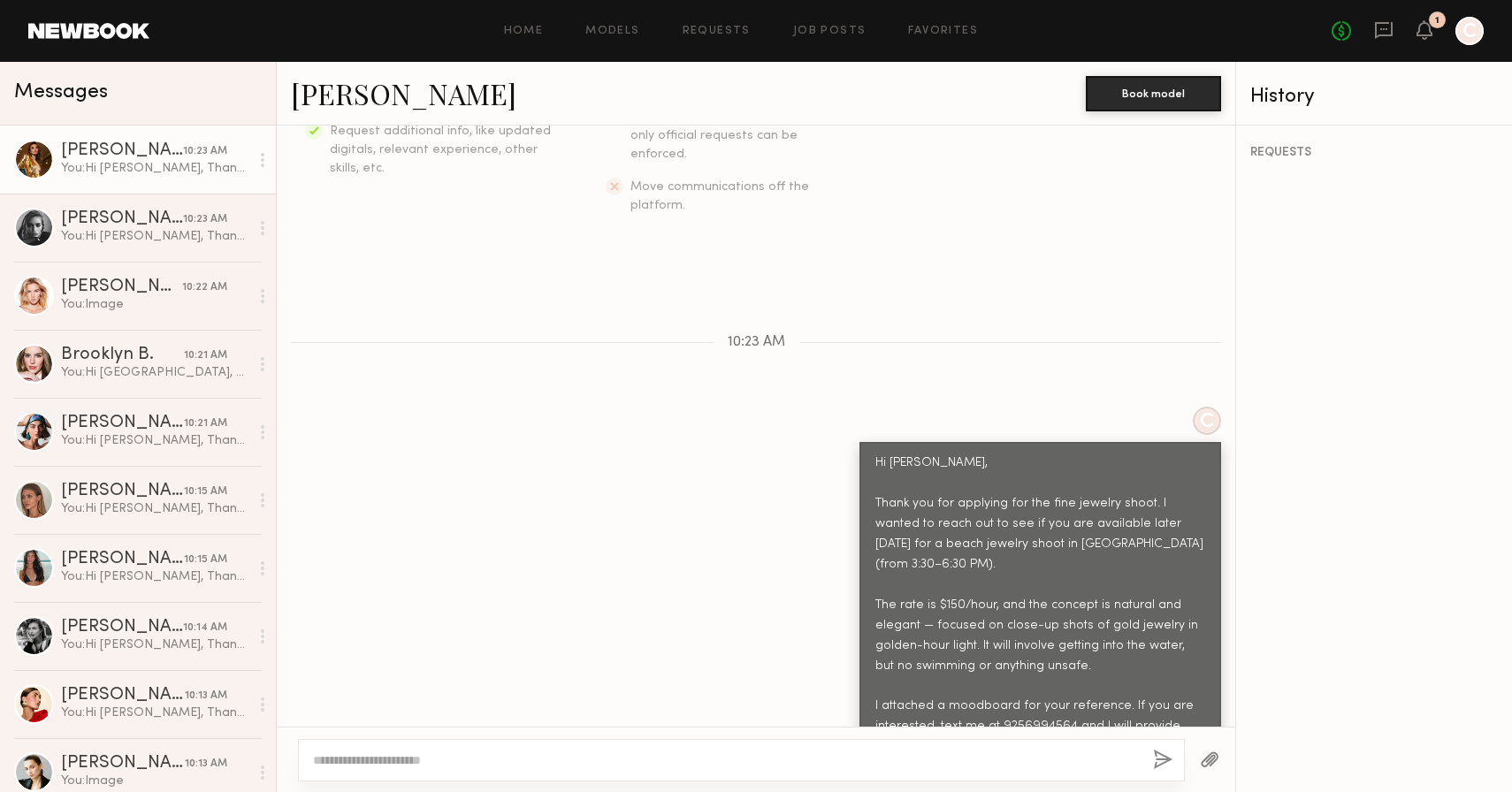
click at [1203, 762] on button "button" at bounding box center [1209, 760] width 20 height 22
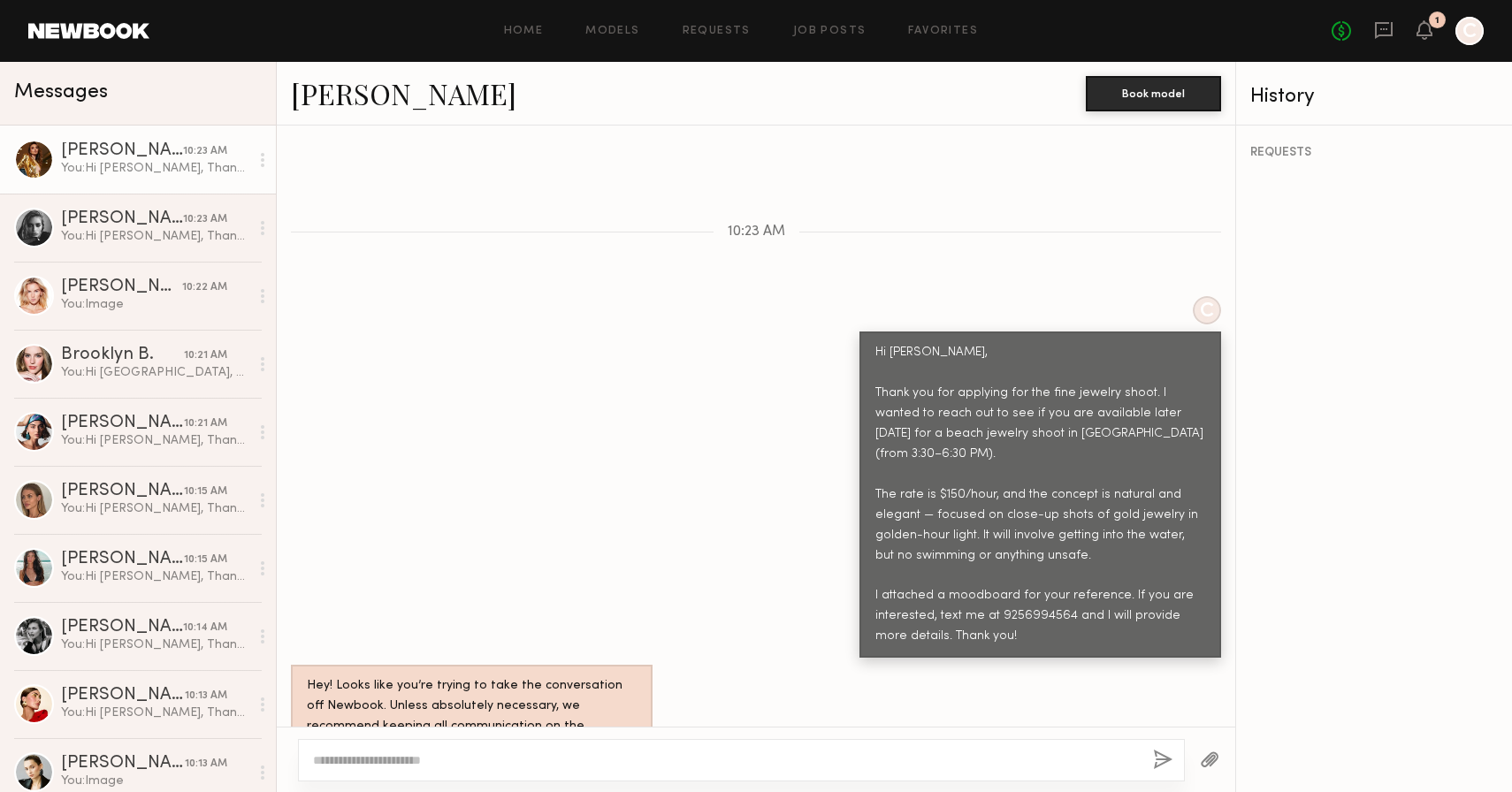
scroll to position [876, 0]
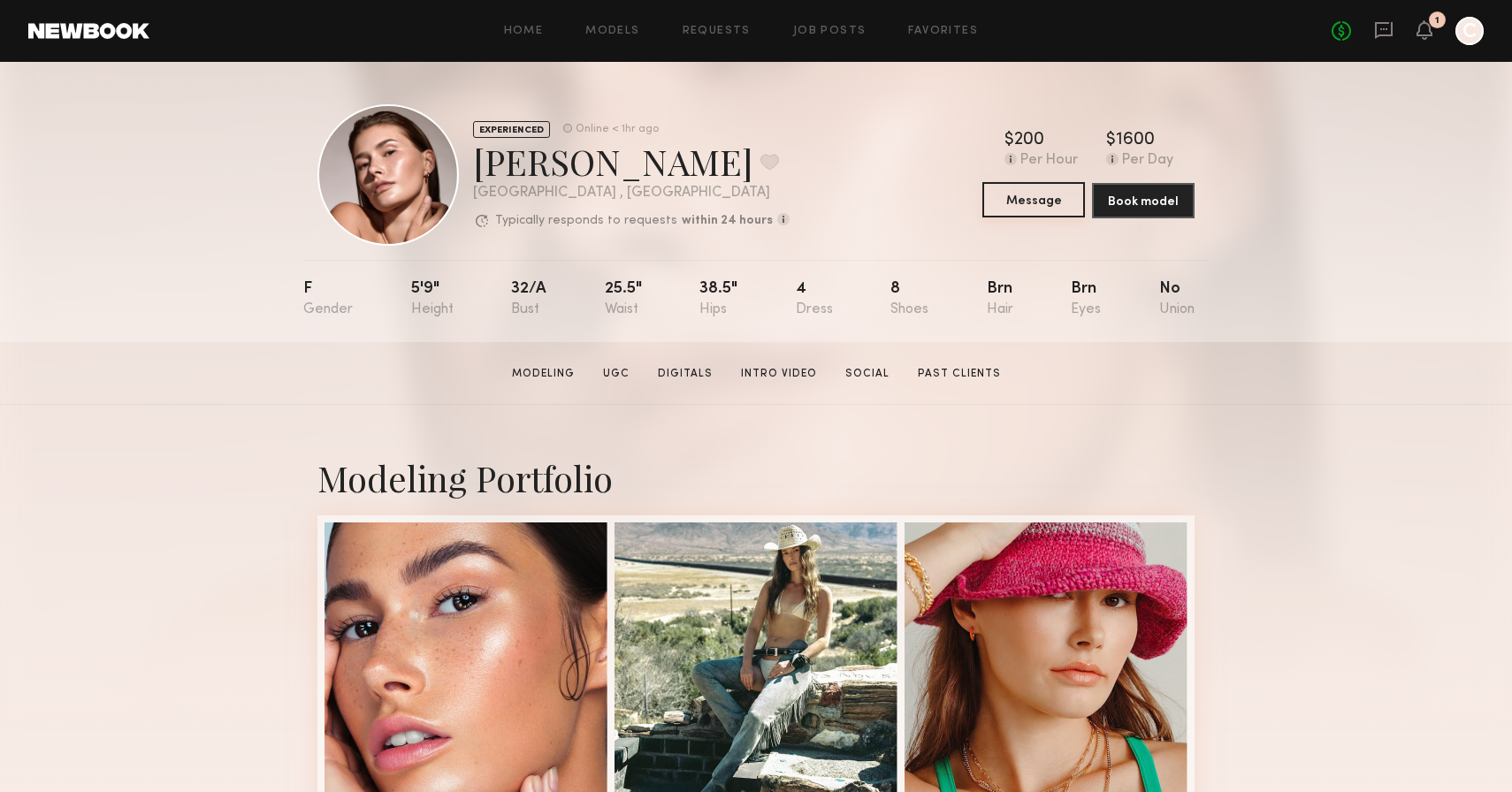
click at [1046, 197] on button "Message" at bounding box center [1034, 200] width 102 height 35
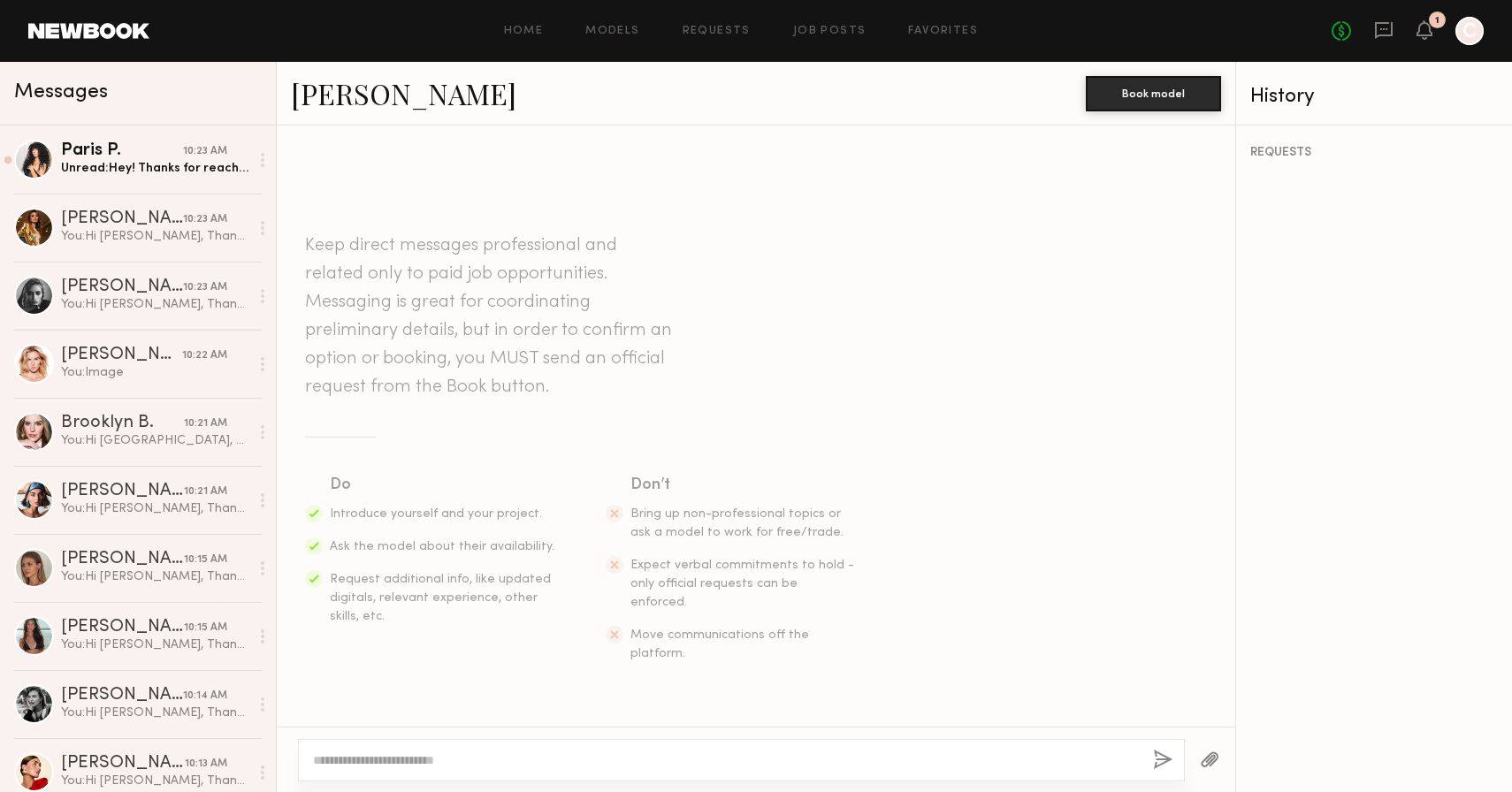
click at [546, 758] on textarea at bounding box center [725, 760] width 826 height 18
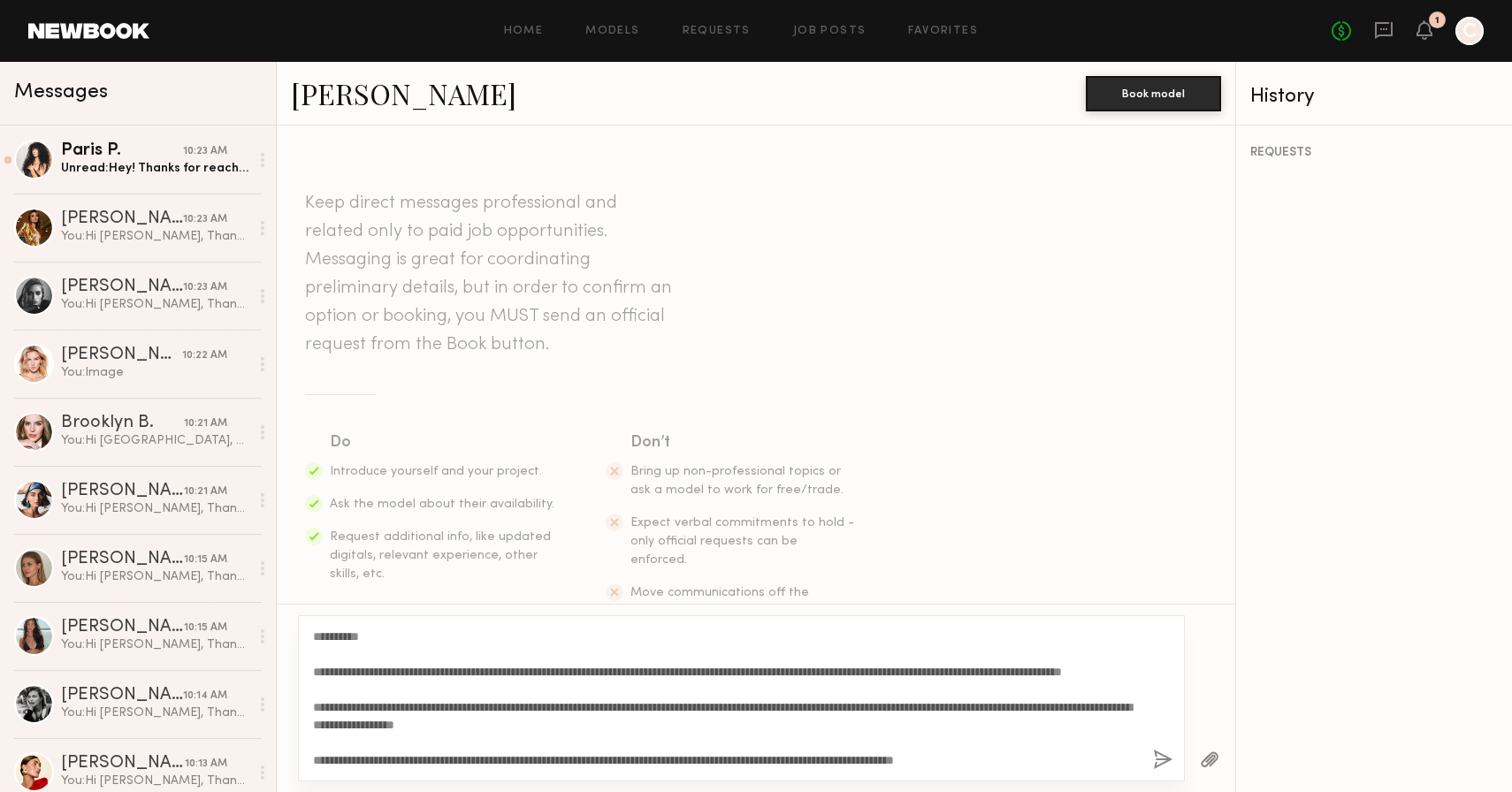
drag, startPoint x: 363, startPoint y: 638, endPoint x: 331, endPoint y: 635, distance: 32.1
click at [331, 635] on textarea "**********" at bounding box center [725, 698] width 826 height 141
click at [392, 727] on textarea "**********" at bounding box center [725, 698] width 826 height 141
type textarea "**********"
click at [1151, 766] on div "**********" at bounding box center [741, 698] width 887 height 166
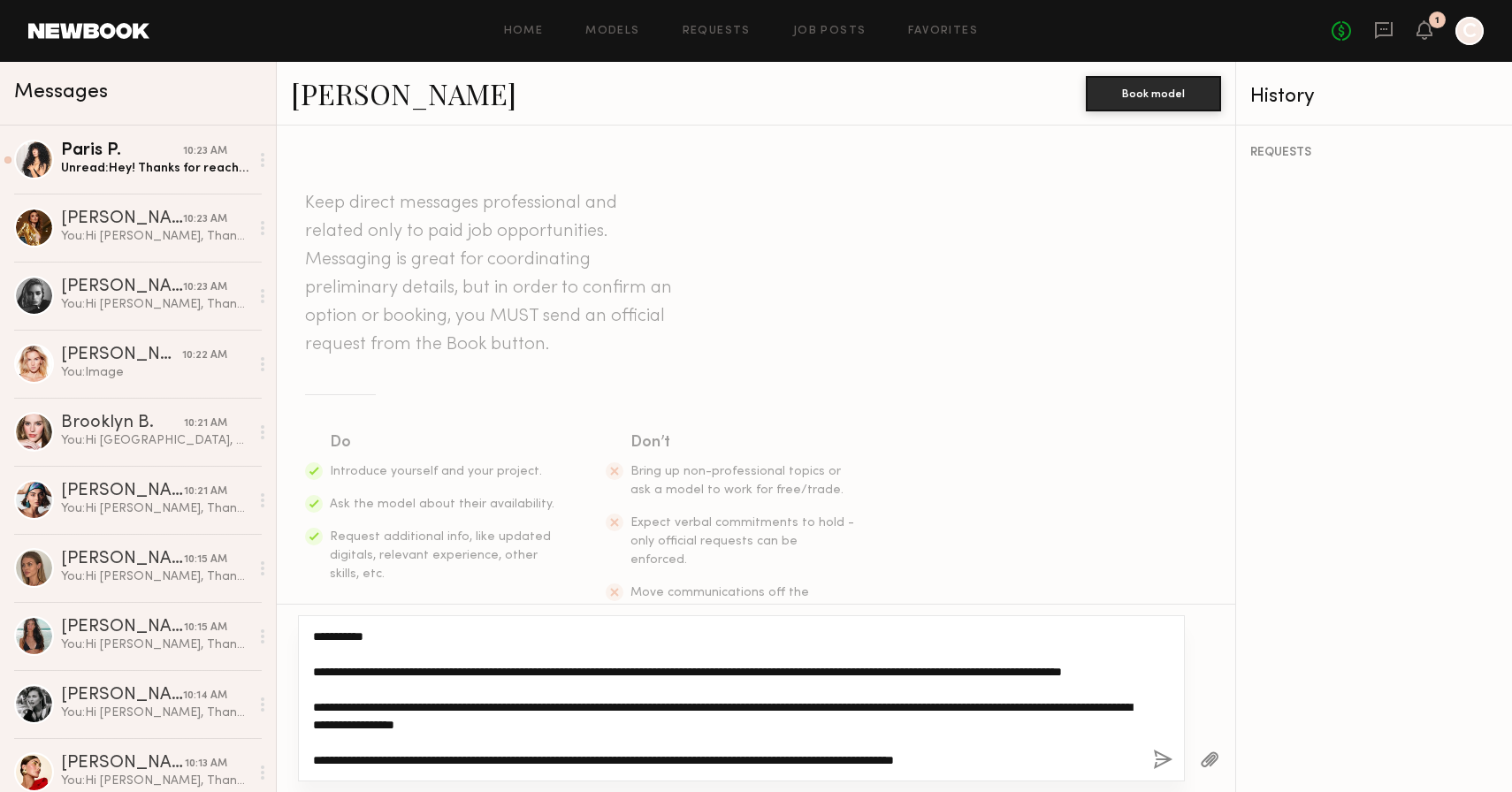
click at [1108, 742] on textarea "**********" at bounding box center [725, 698] width 826 height 141
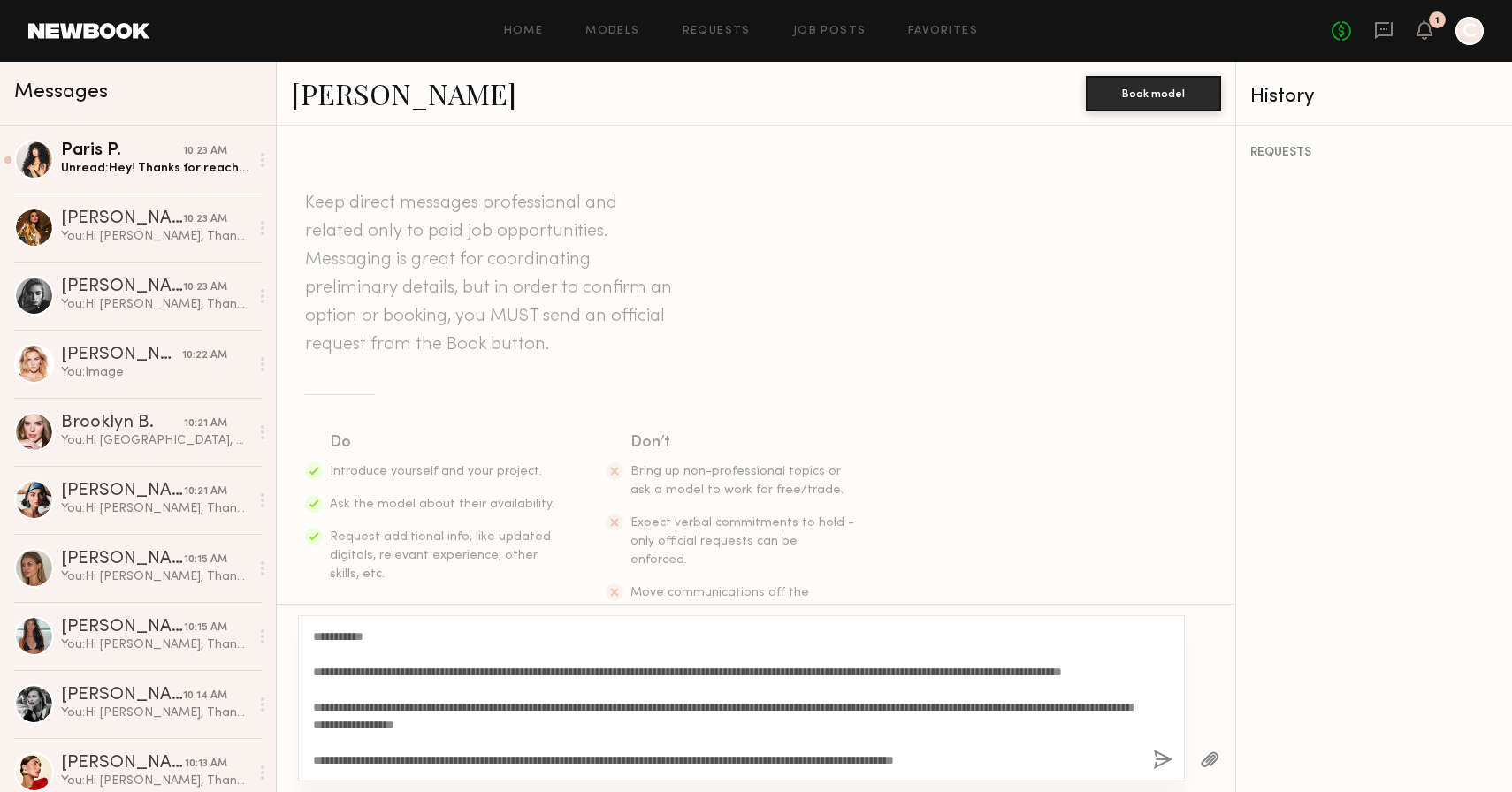
click at [1165, 764] on button "button" at bounding box center [1163, 760] width 20 height 22
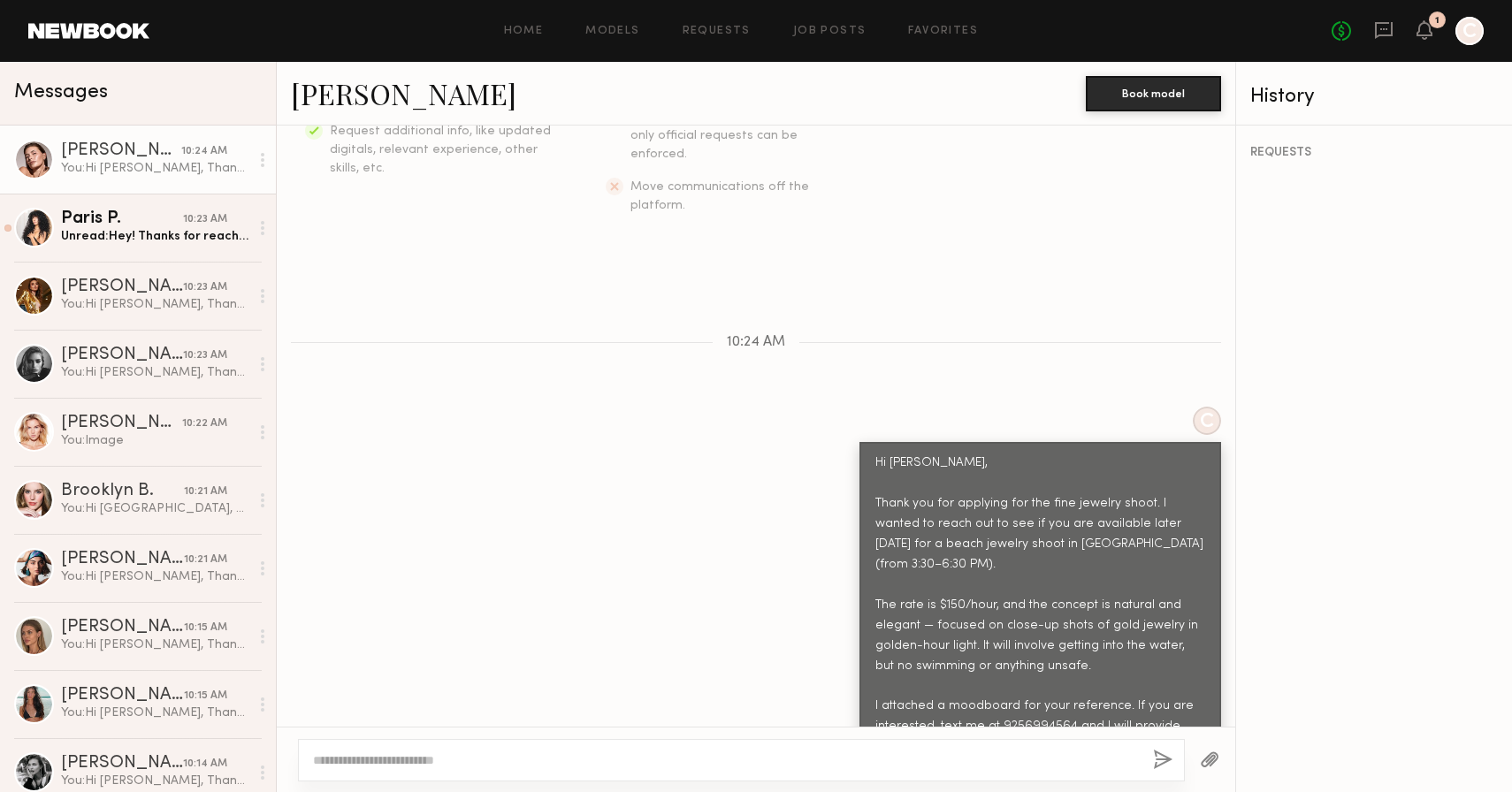
click at [1219, 750] on div at bounding box center [1210, 760] width 50 height 44
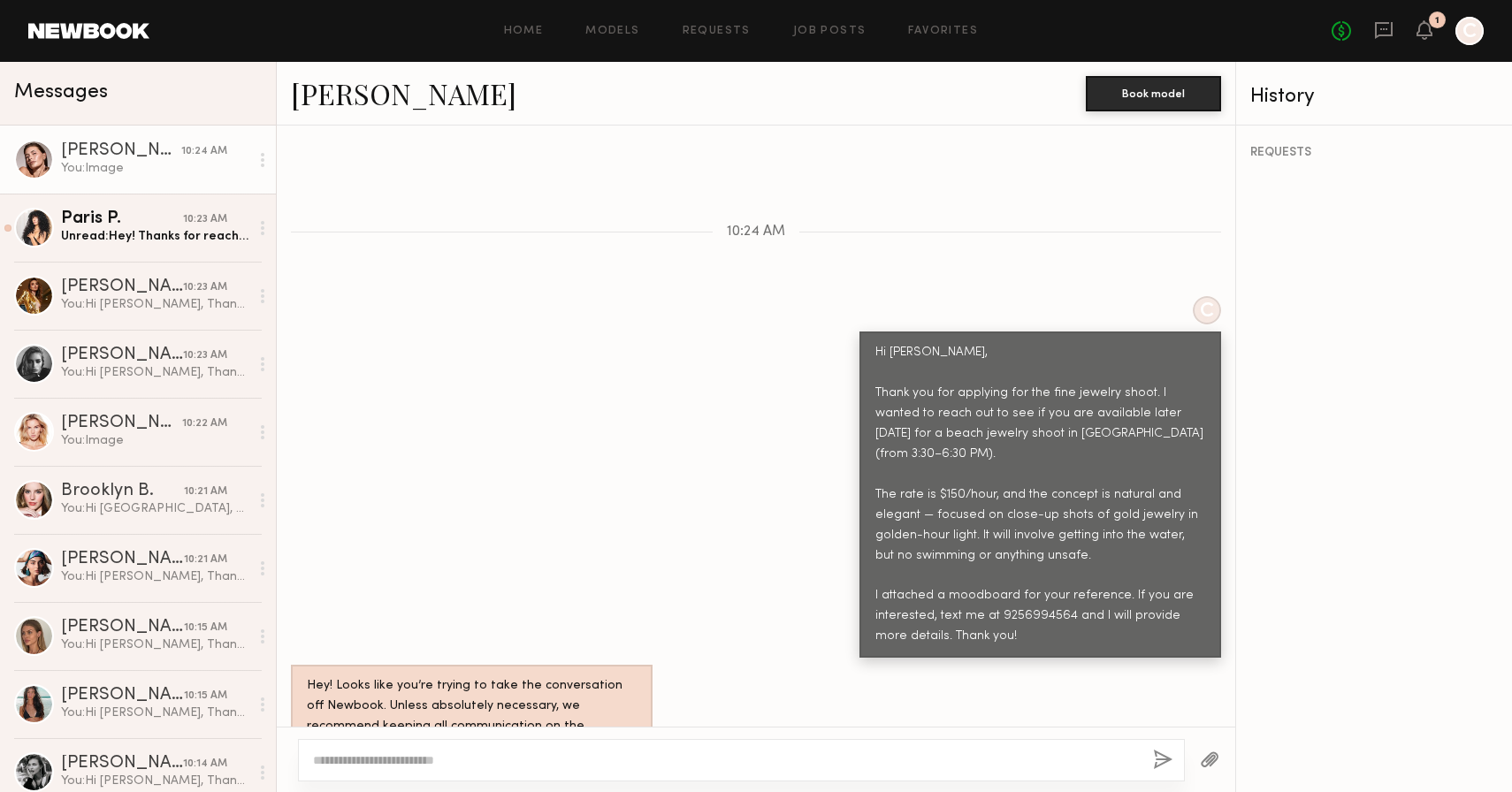
scroll to position [876, 0]
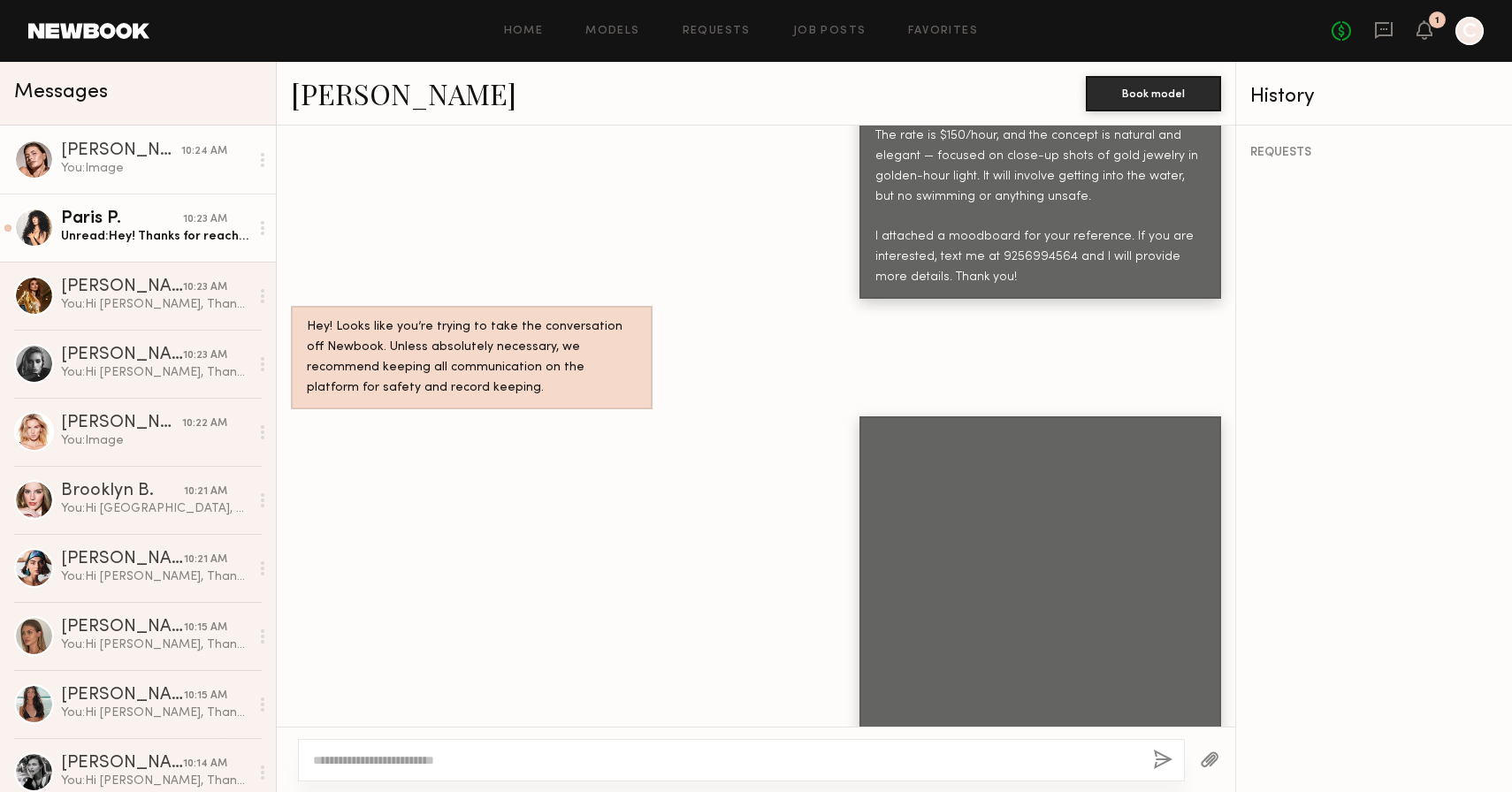
click at [170, 221] on div "Paris P." at bounding box center [122, 219] width 122 height 18
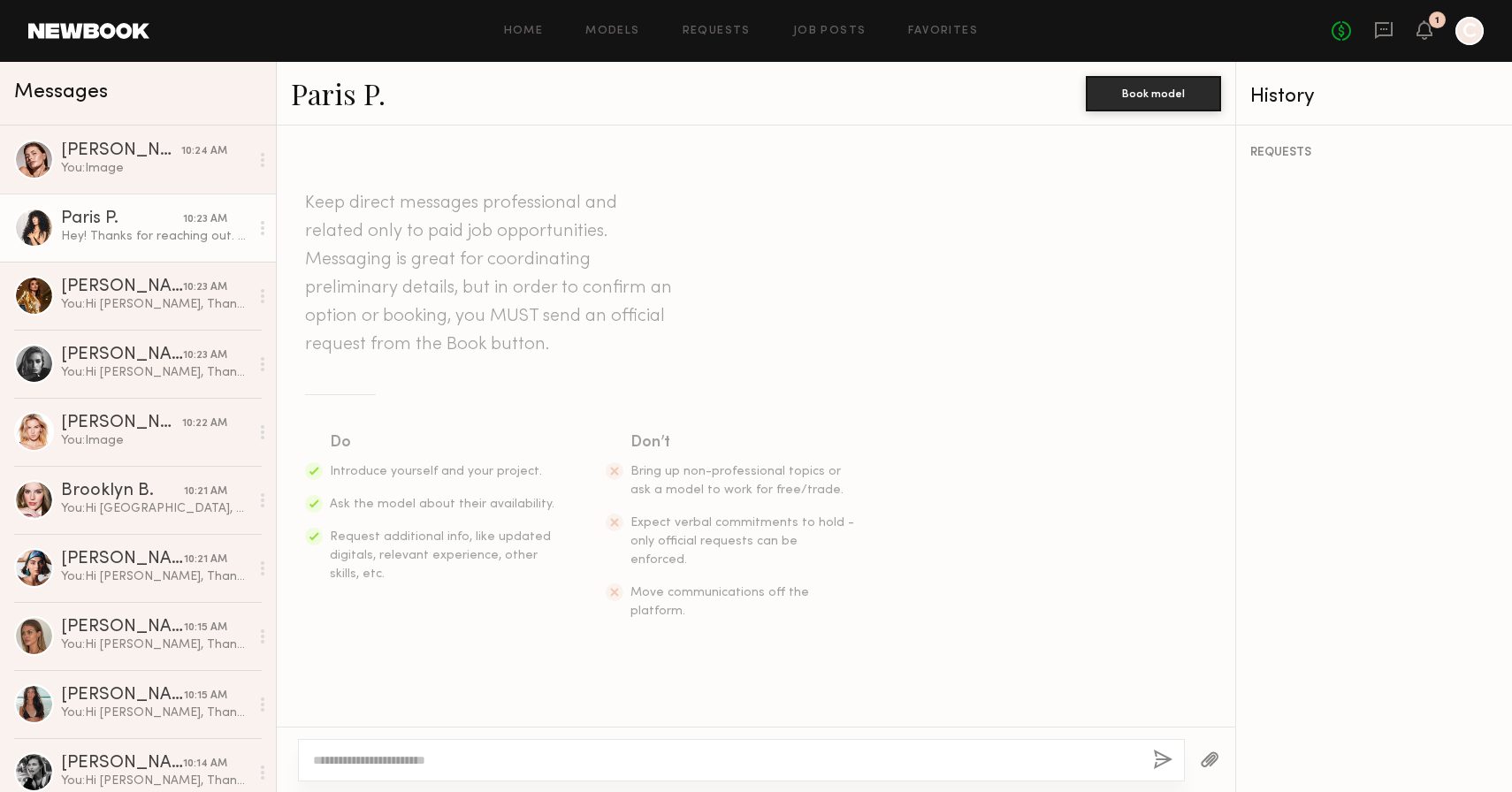
click at [341, 95] on link "Paris P." at bounding box center [338, 93] width 95 height 38
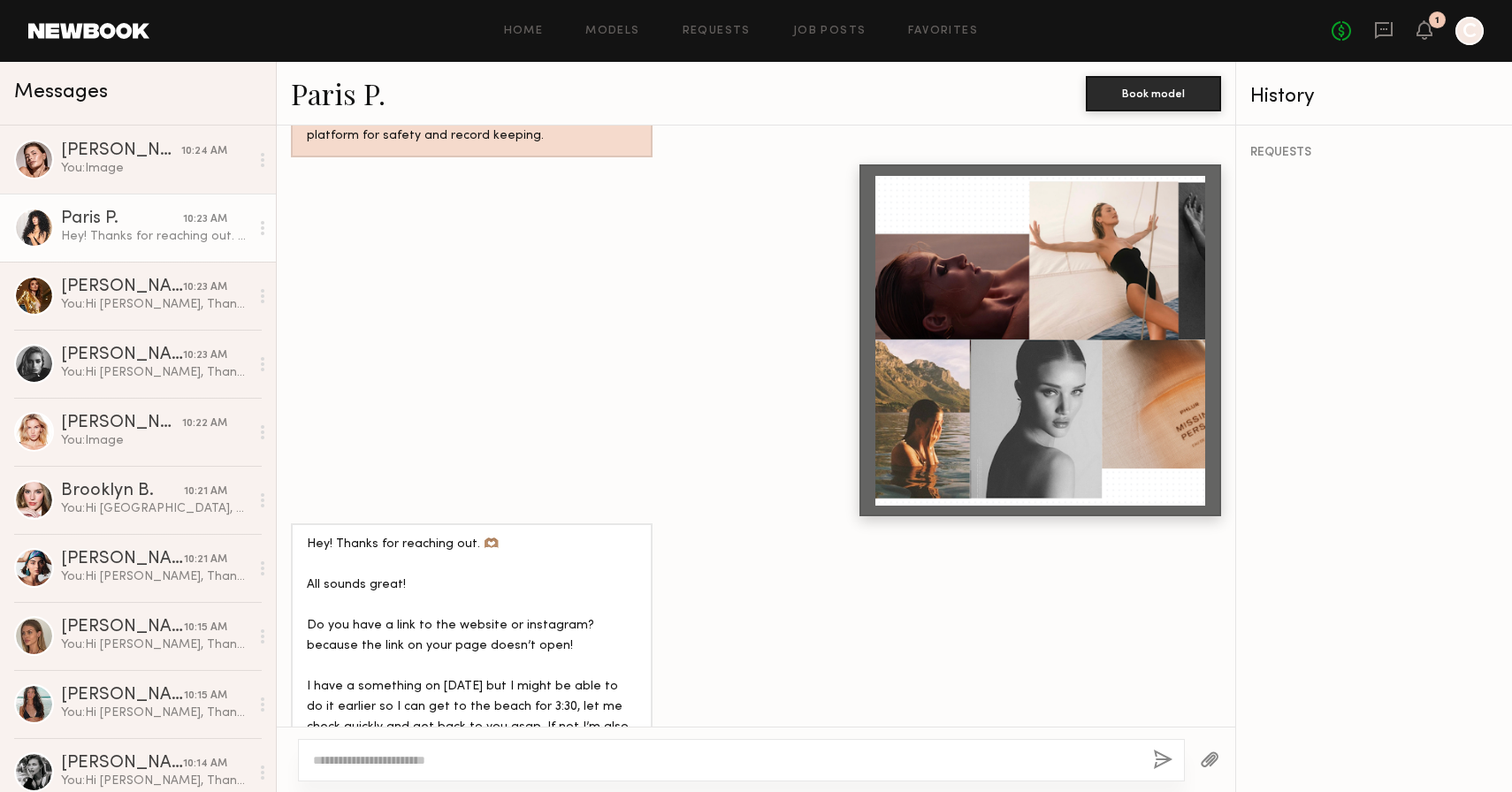
drag, startPoint x: 383, startPoint y: 694, endPoint x: 305, endPoint y: 478, distance: 229.7
click at [305, 524] on div "Hey! Thanks for reaching out. 🫶🏽 All sounds great! Do you have a link to the we…" at bounding box center [471, 646] width 361 height 245
copy div "Hey! Thanks for reaching out. 🫶🏽 All sounds great! Do you have a link to the we…"
click at [397, 763] on textarea at bounding box center [725, 760] width 826 height 18
paste textarea "**********"
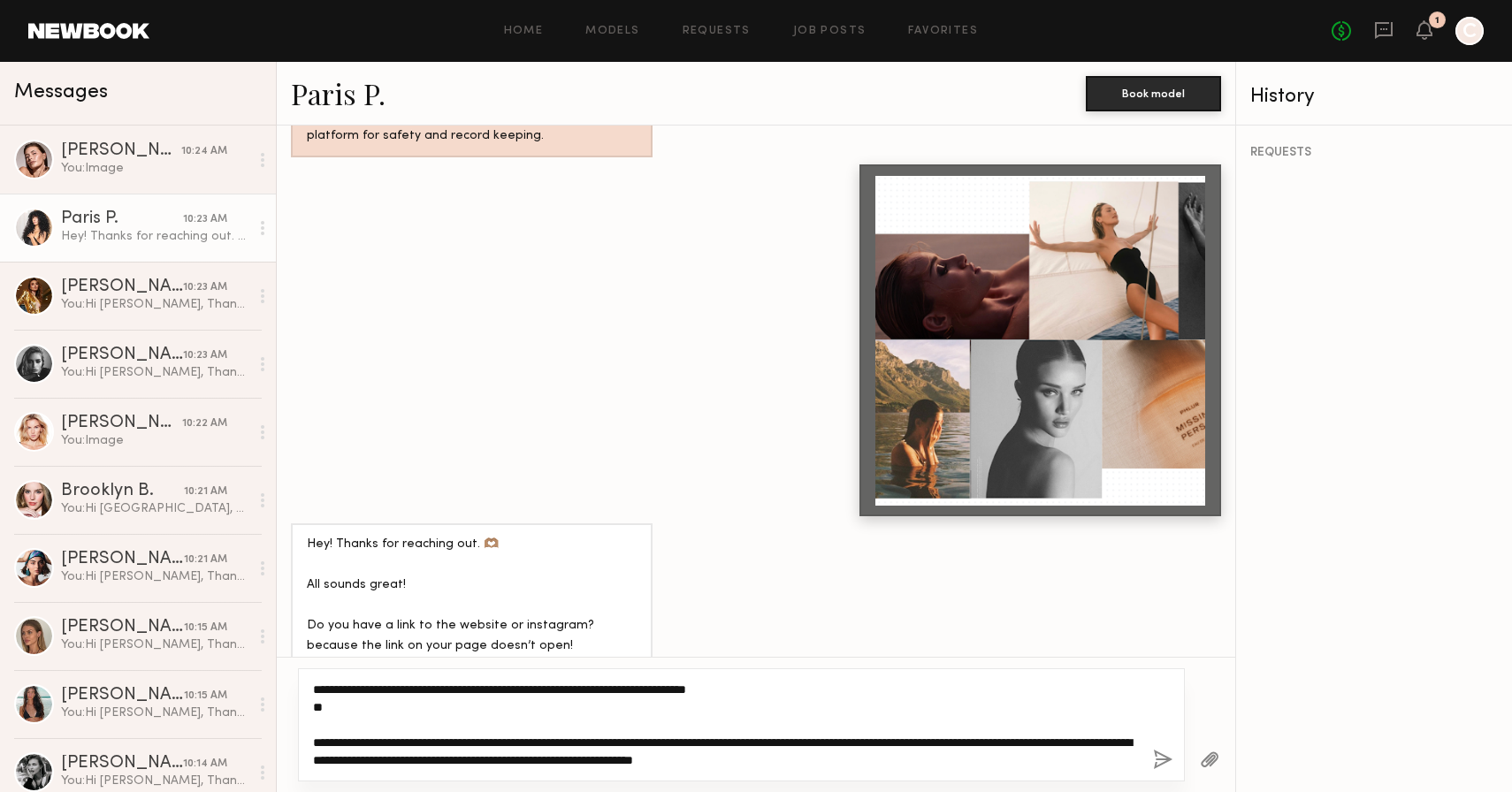
drag, startPoint x: 362, startPoint y: 690, endPoint x: 492, endPoint y: 691, distance: 130.0
click at [492, 691] on textarea "**********" at bounding box center [725, 724] width 826 height 88
click at [600, 690] on textarea "**********" at bounding box center [725, 724] width 826 height 88
click at [313, 708] on textarea "**********" at bounding box center [725, 724] width 826 height 88
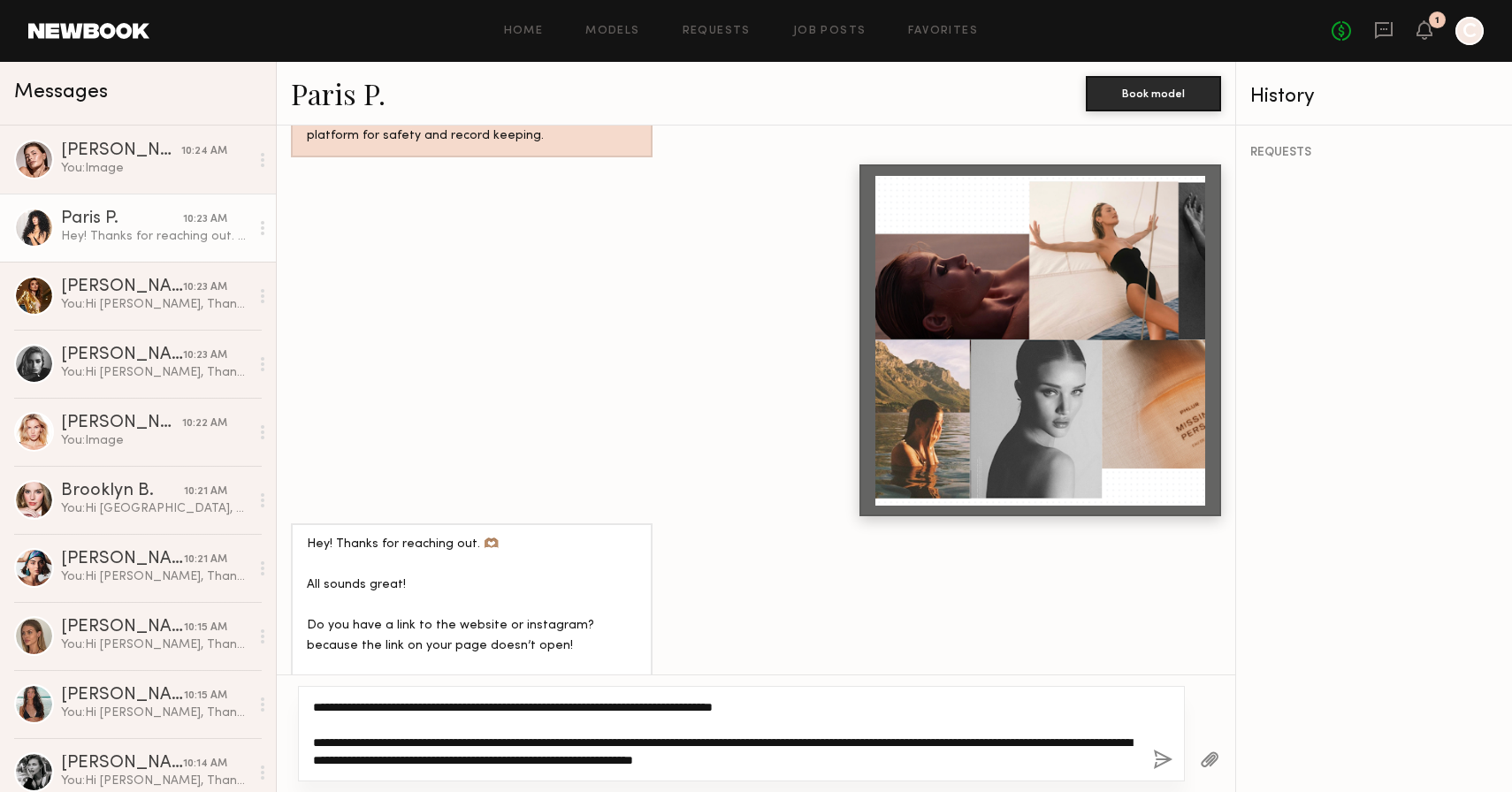
type textarea "**********"
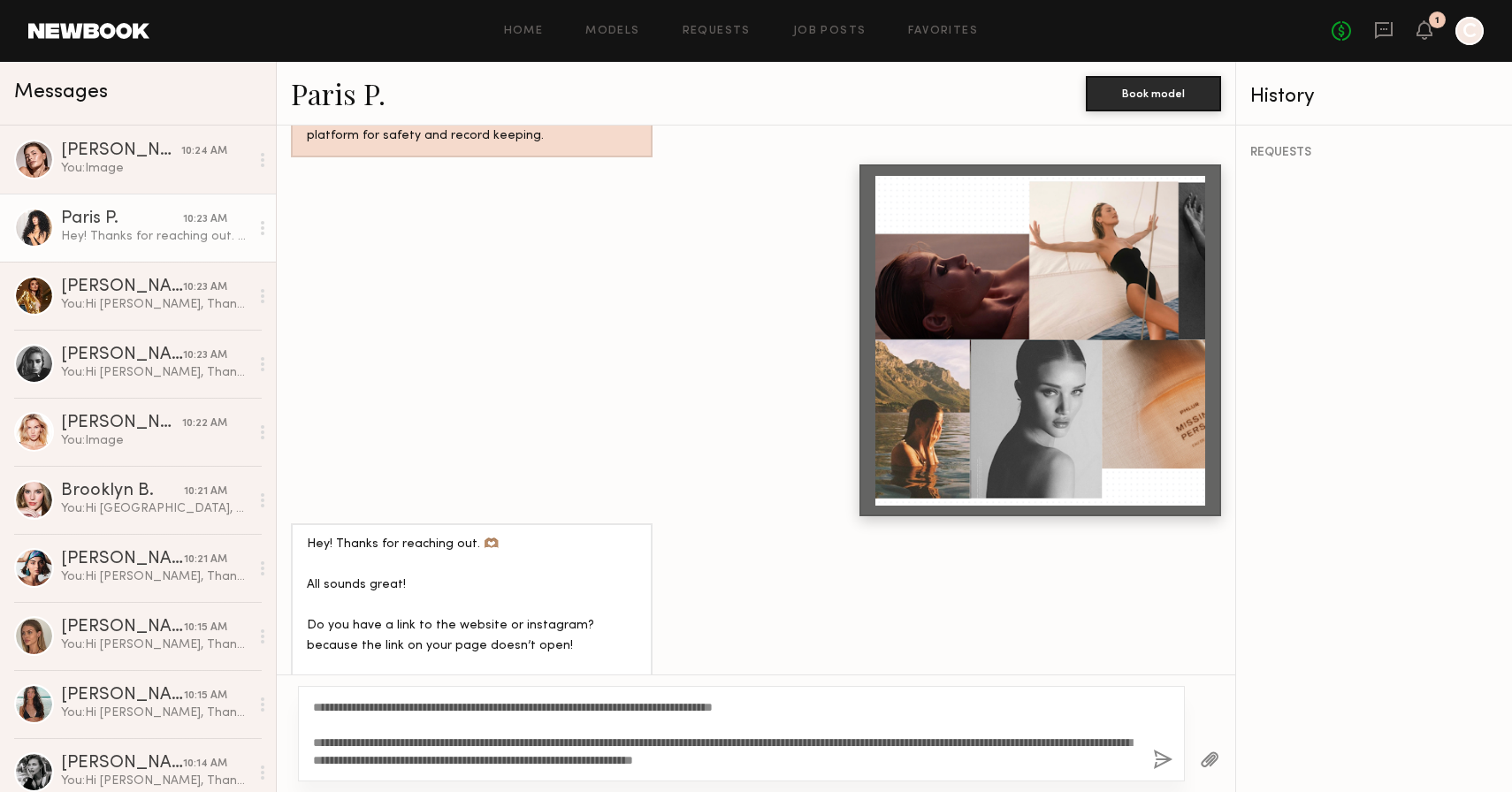
click at [919, 772] on div "**********" at bounding box center [741, 734] width 887 height 96
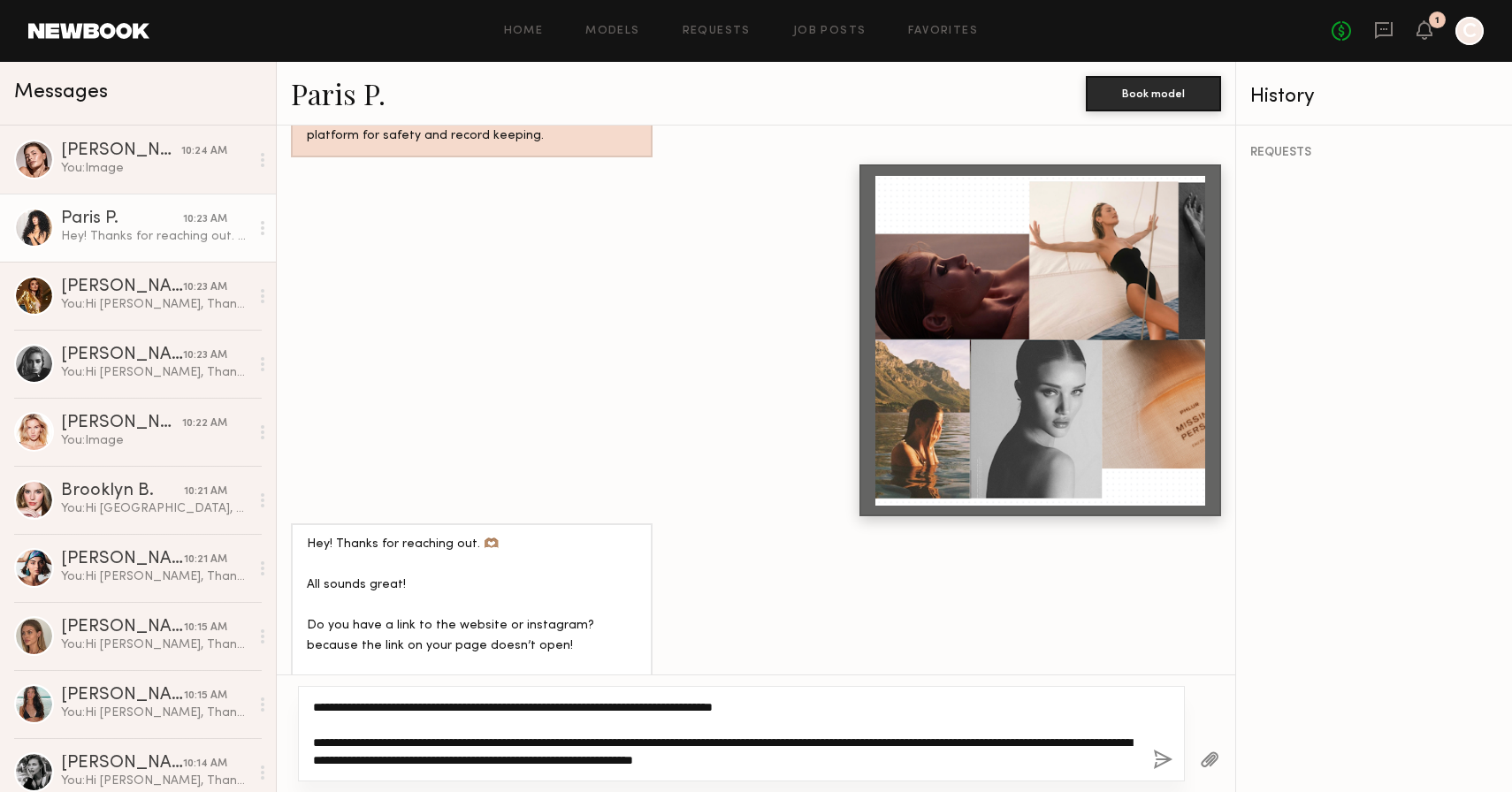
click at [922, 762] on textarea "**********" at bounding box center [725, 734] width 826 height 71
click at [800, 708] on textarea "**********" at bounding box center [725, 734] width 826 height 71
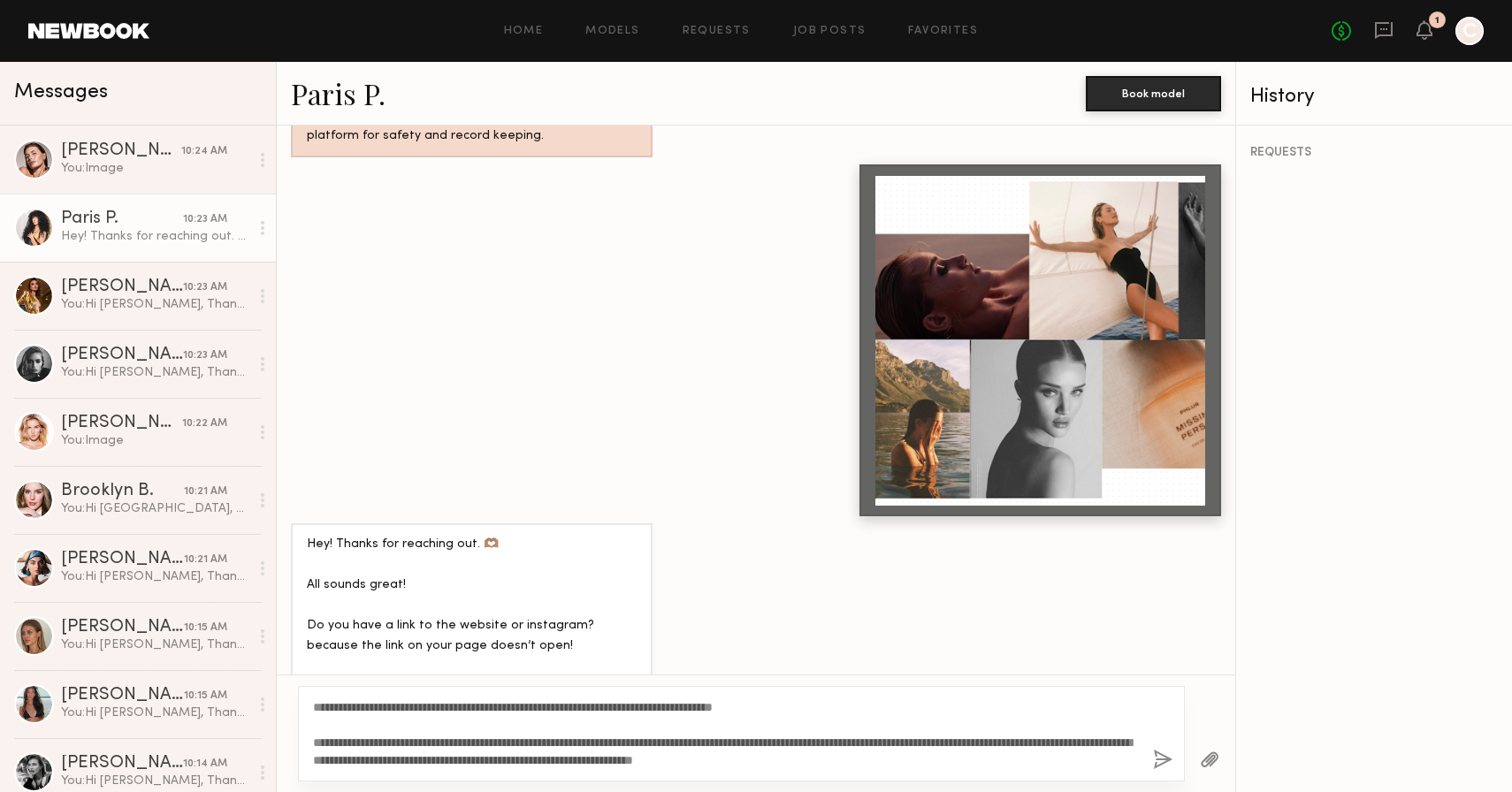
click at [1164, 760] on button "button" at bounding box center [1163, 760] width 20 height 22
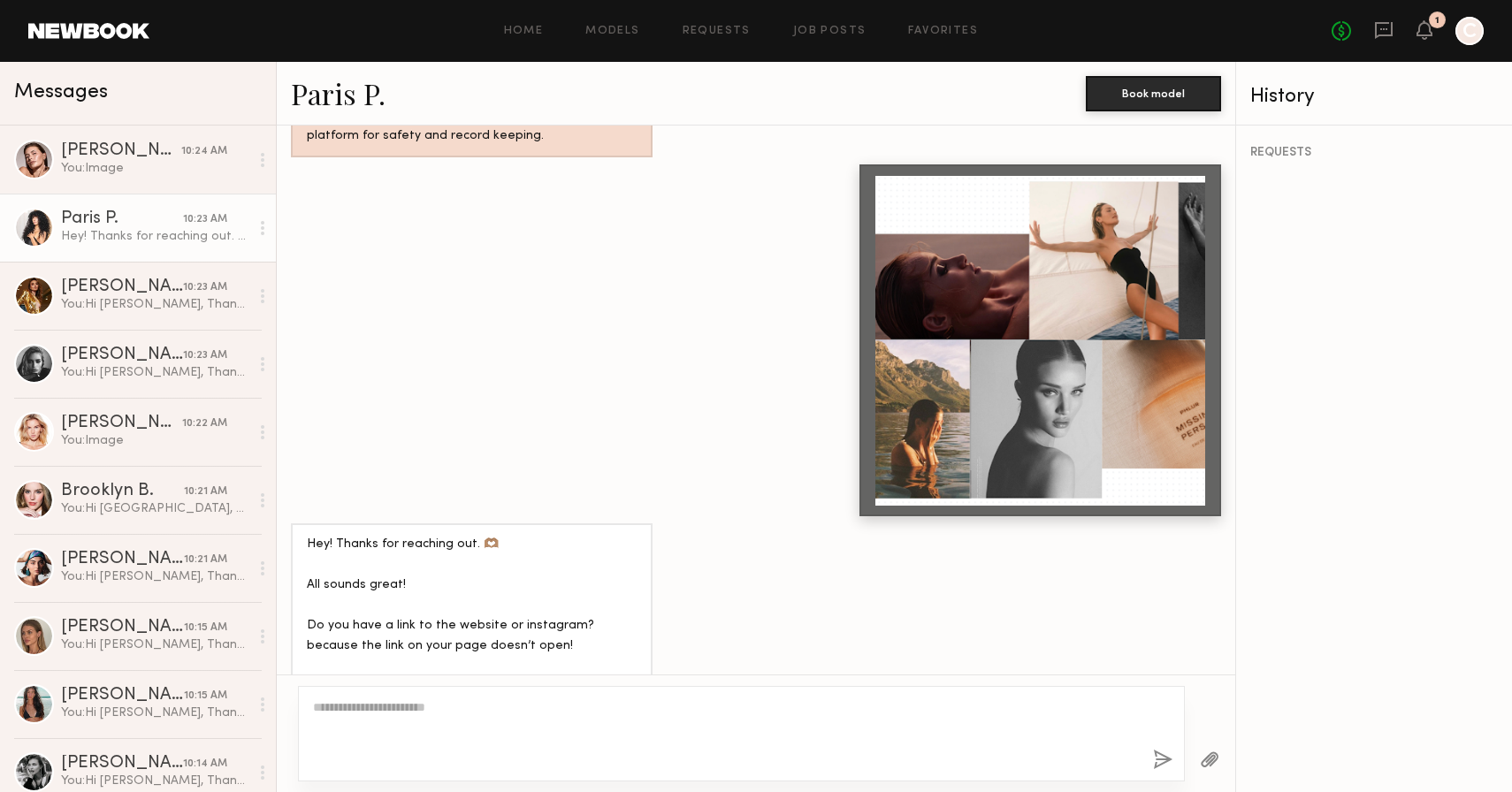
scroll to position [1489, 0]
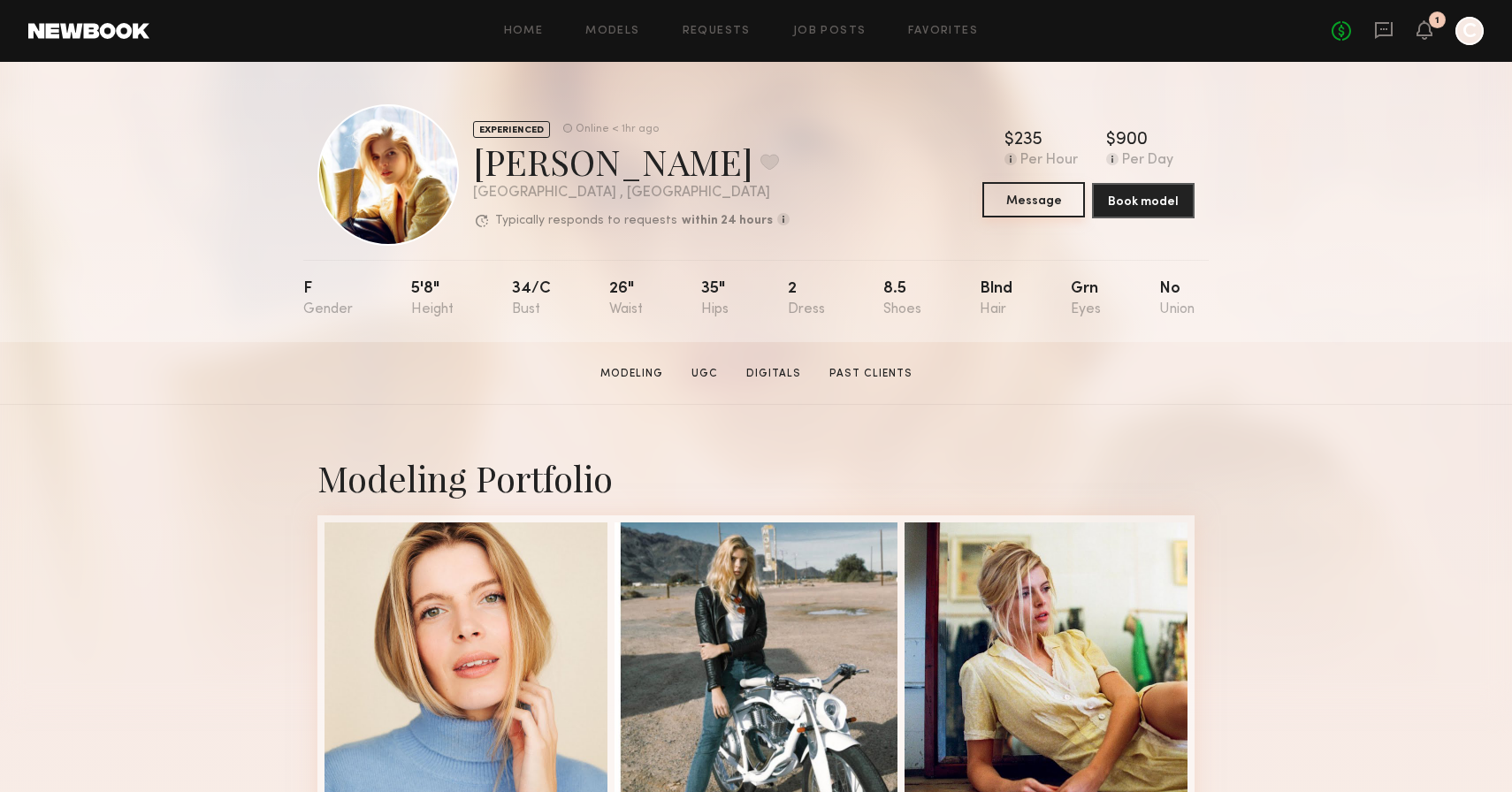
click at [1047, 199] on button "Message" at bounding box center [1034, 200] width 102 height 35
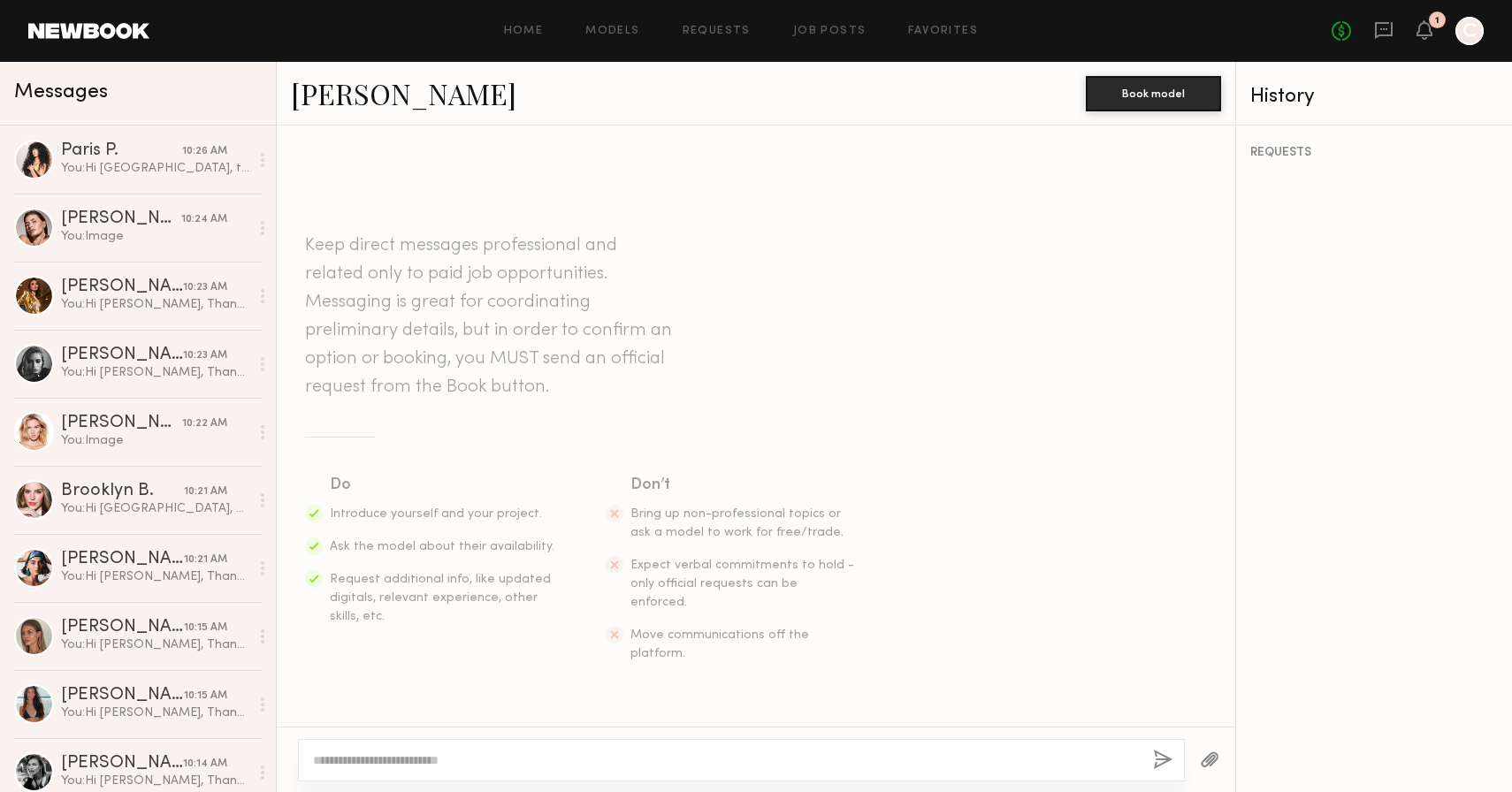
click at [491, 773] on div at bounding box center [741, 760] width 887 height 43
click at [484, 756] on textarea at bounding box center [725, 760] width 826 height 18
paste textarea "**********"
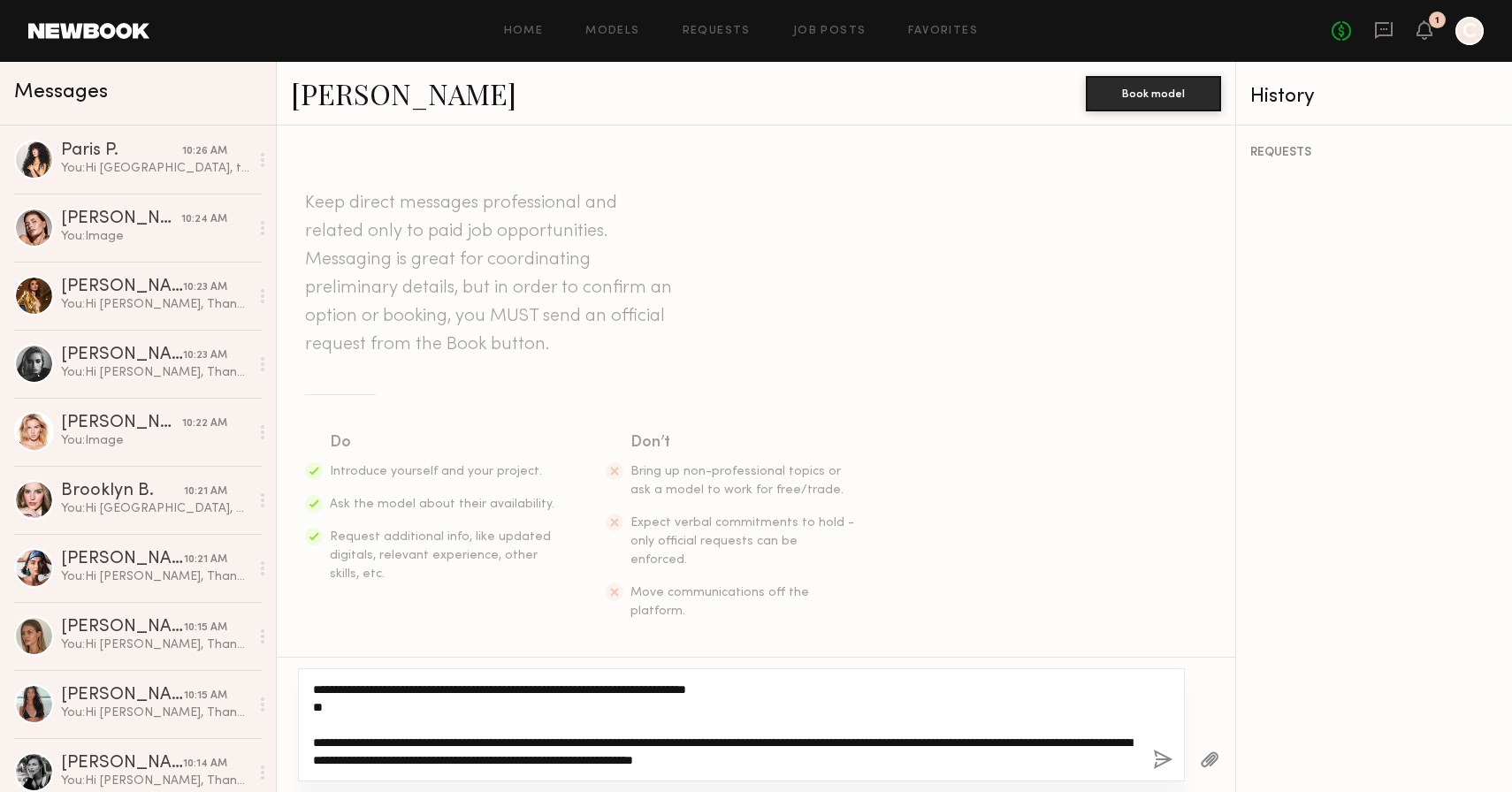
type textarea "**********"
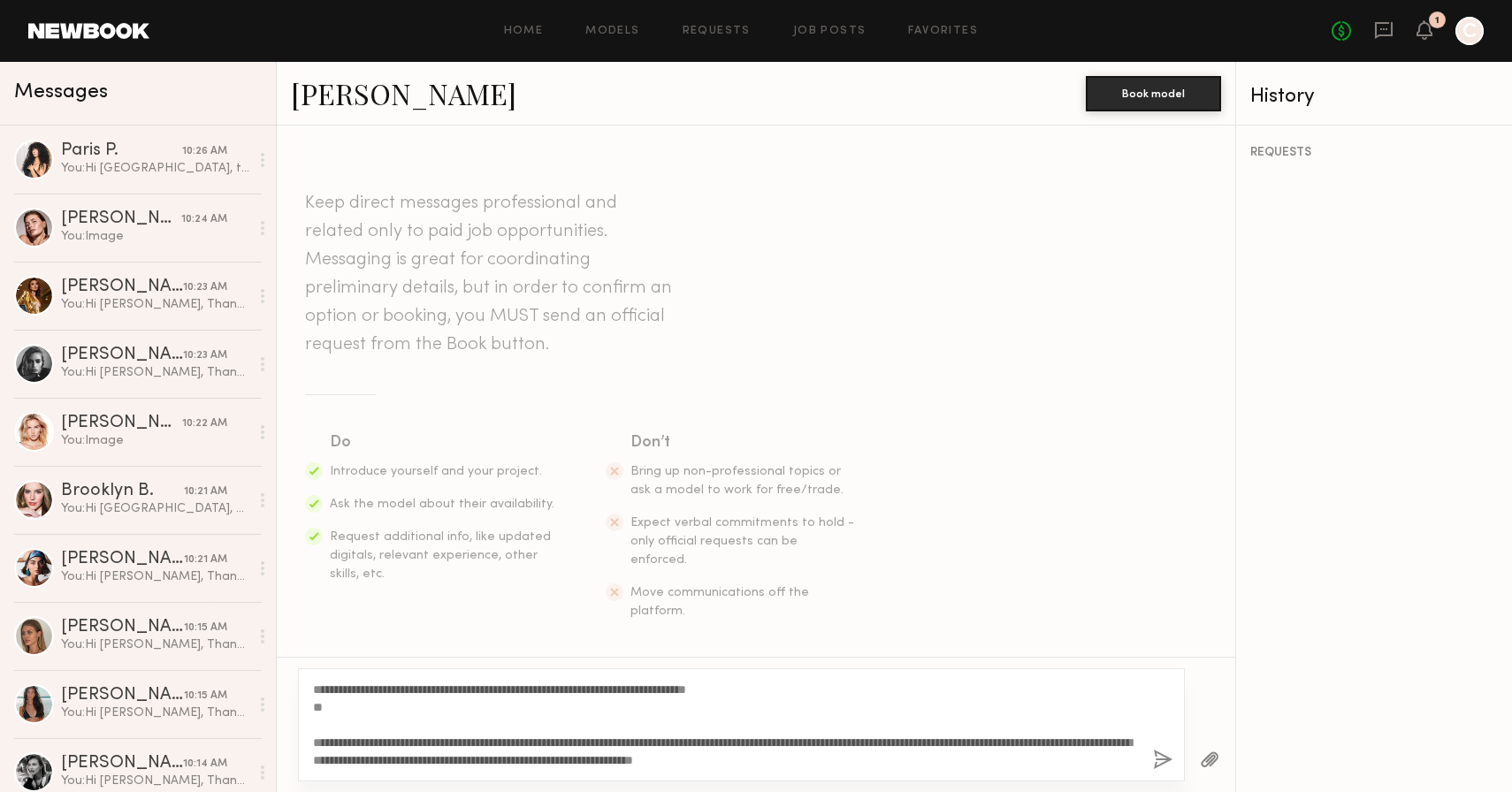
click at [347, 81] on link "[PERSON_NAME]" at bounding box center [403, 93] width 226 height 38
click at [157, 177] on link "[PERSON_NAME] 10:26 AM Unread: Hi! Thanks for sending these details & moodboard…" at bounding box center [137, 159] width 276 height 68
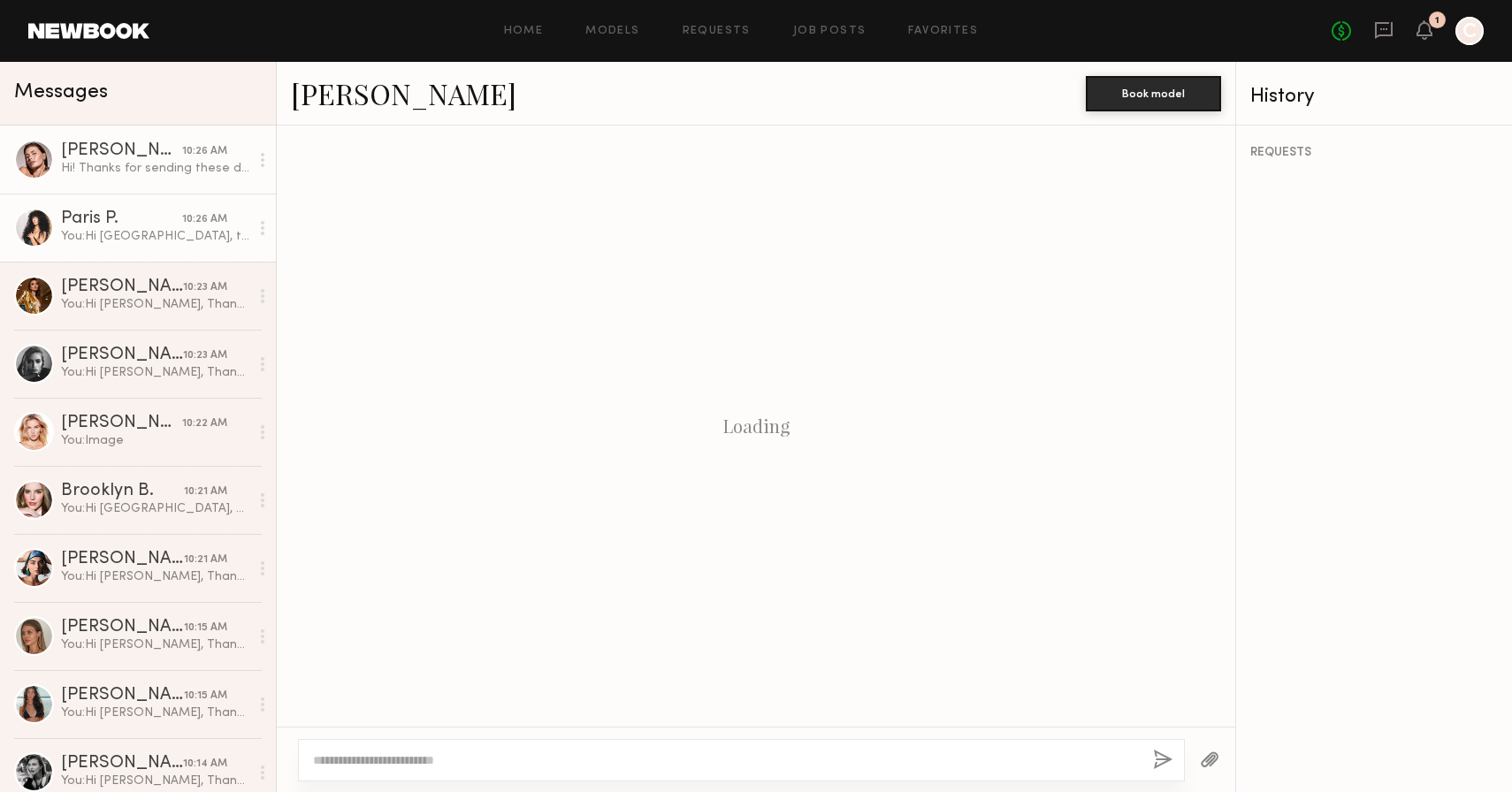
scroll to position [945, 0]
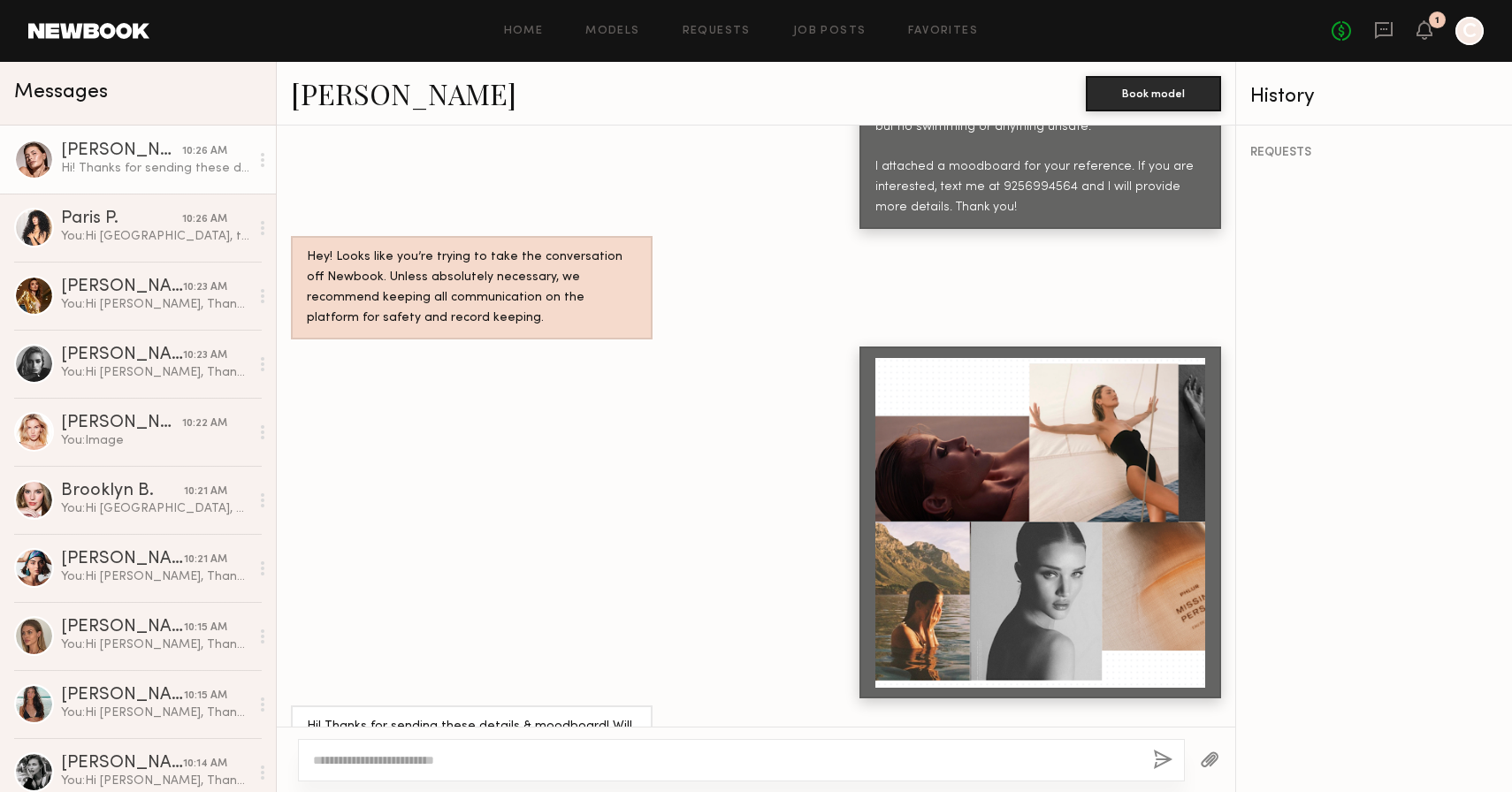
click at [373, 97] on link "[PERSON_NAME]" at bounding box center [403, 93] width 226 height 38
click at [592, 749] on div at bounding box center [741, 760] width 887 height 43
click at [492, 759] on textarea at bounding box center [725, 760] width 826 height 18
paste textarea "**********"
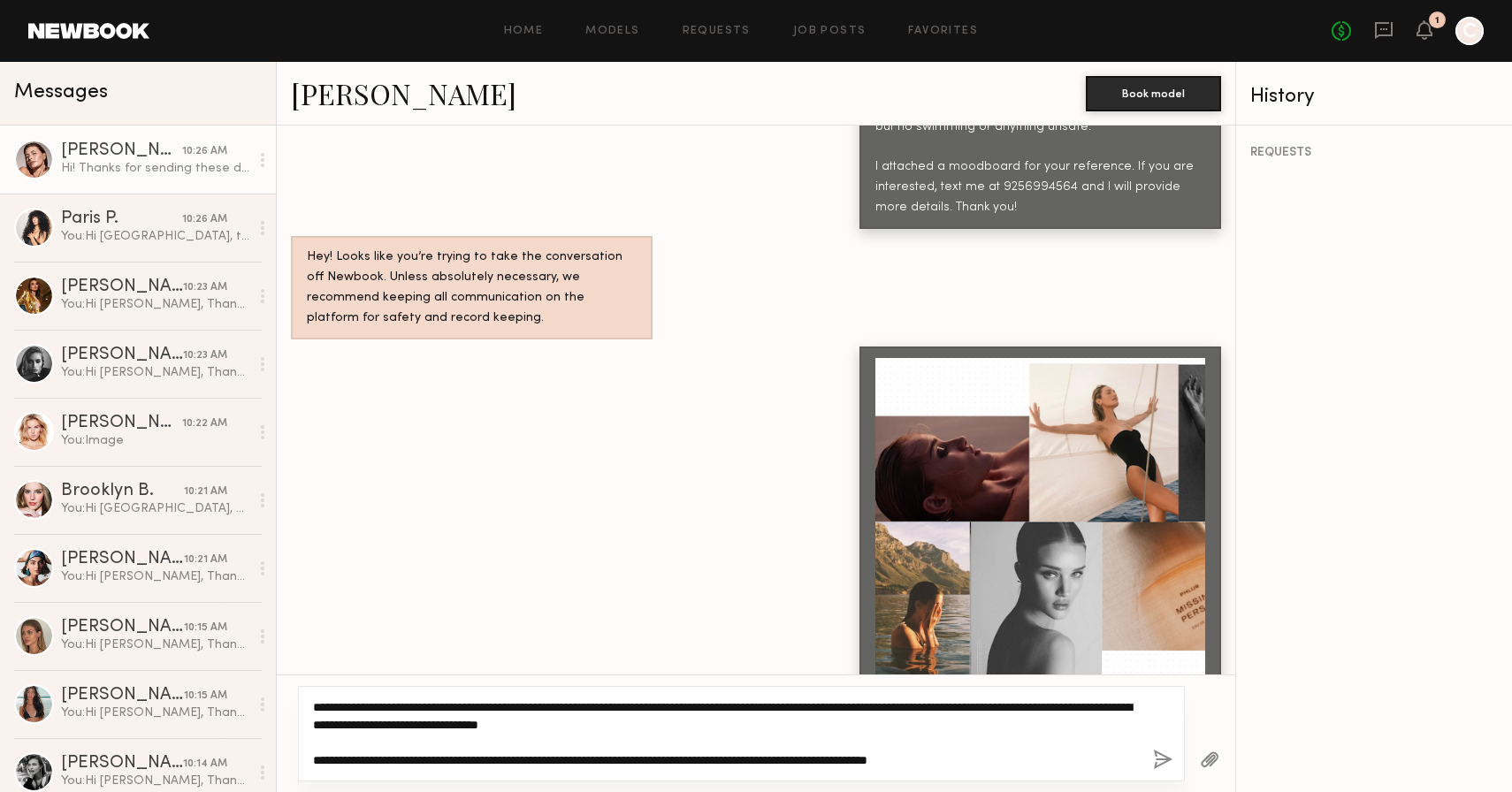
type textarea "**********"
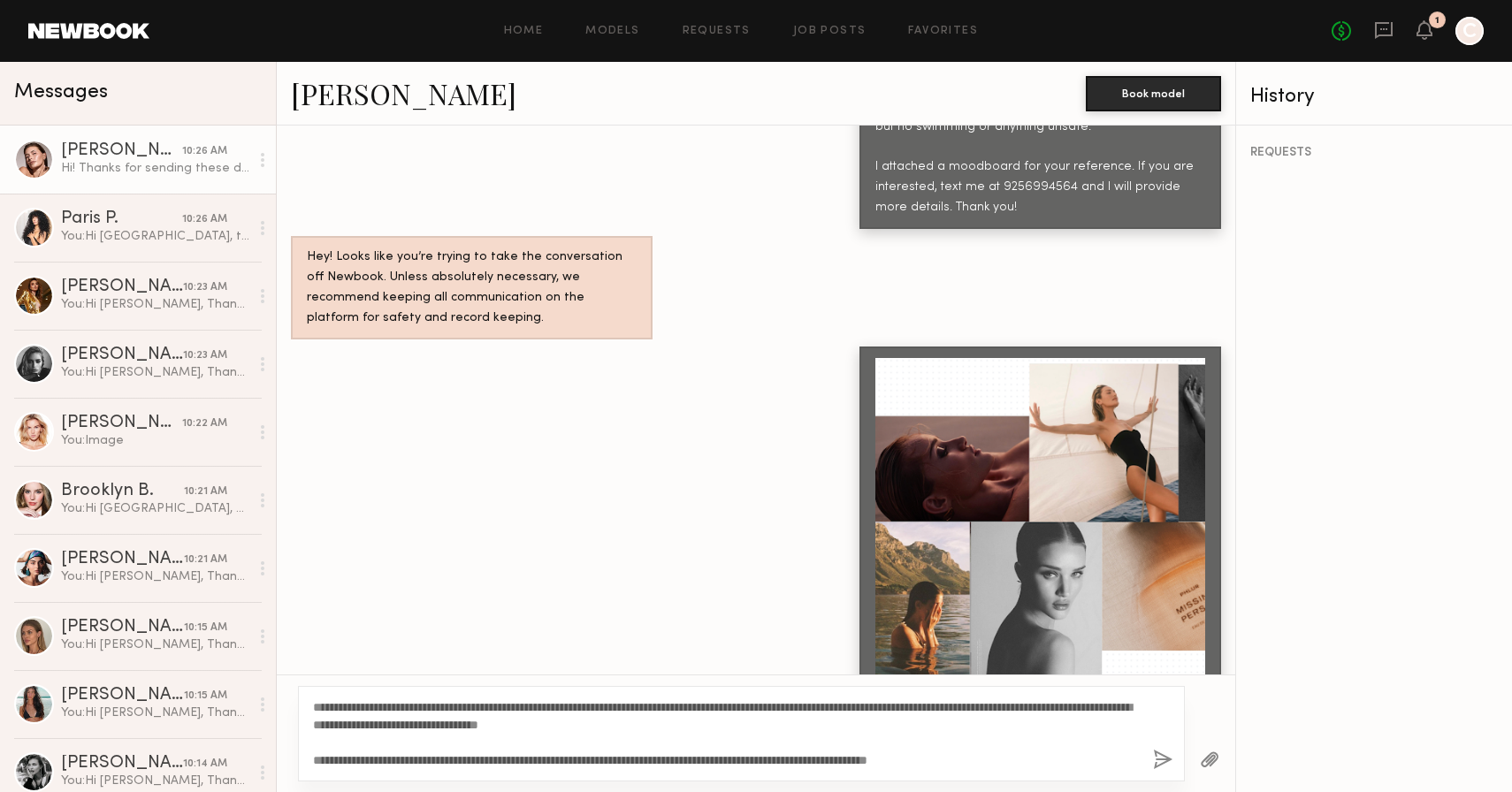
click at [1159, 766] on button "button" at bounding box center [1163, 760] width 20 height 22
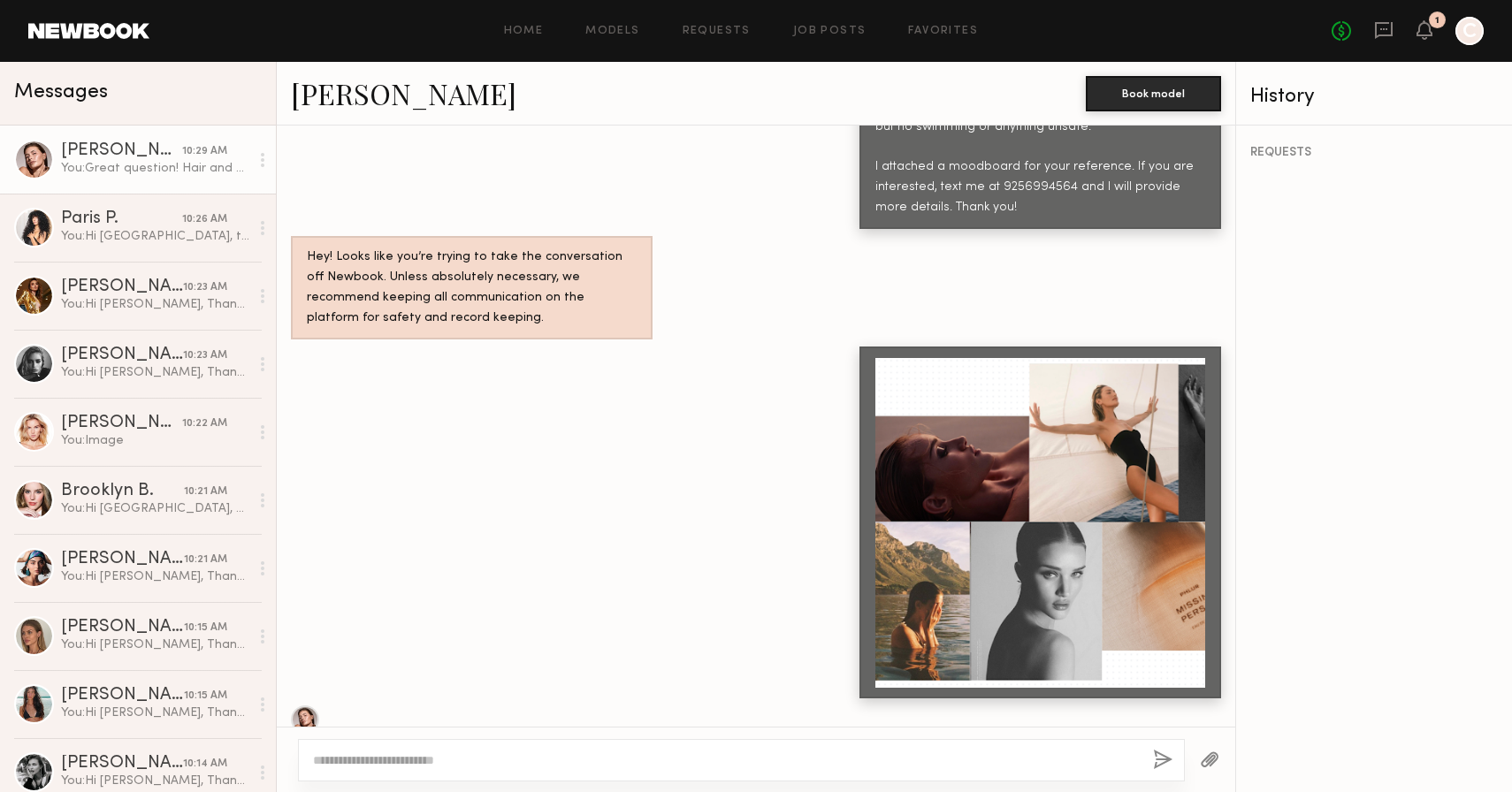
scroll to position [1305, 0]
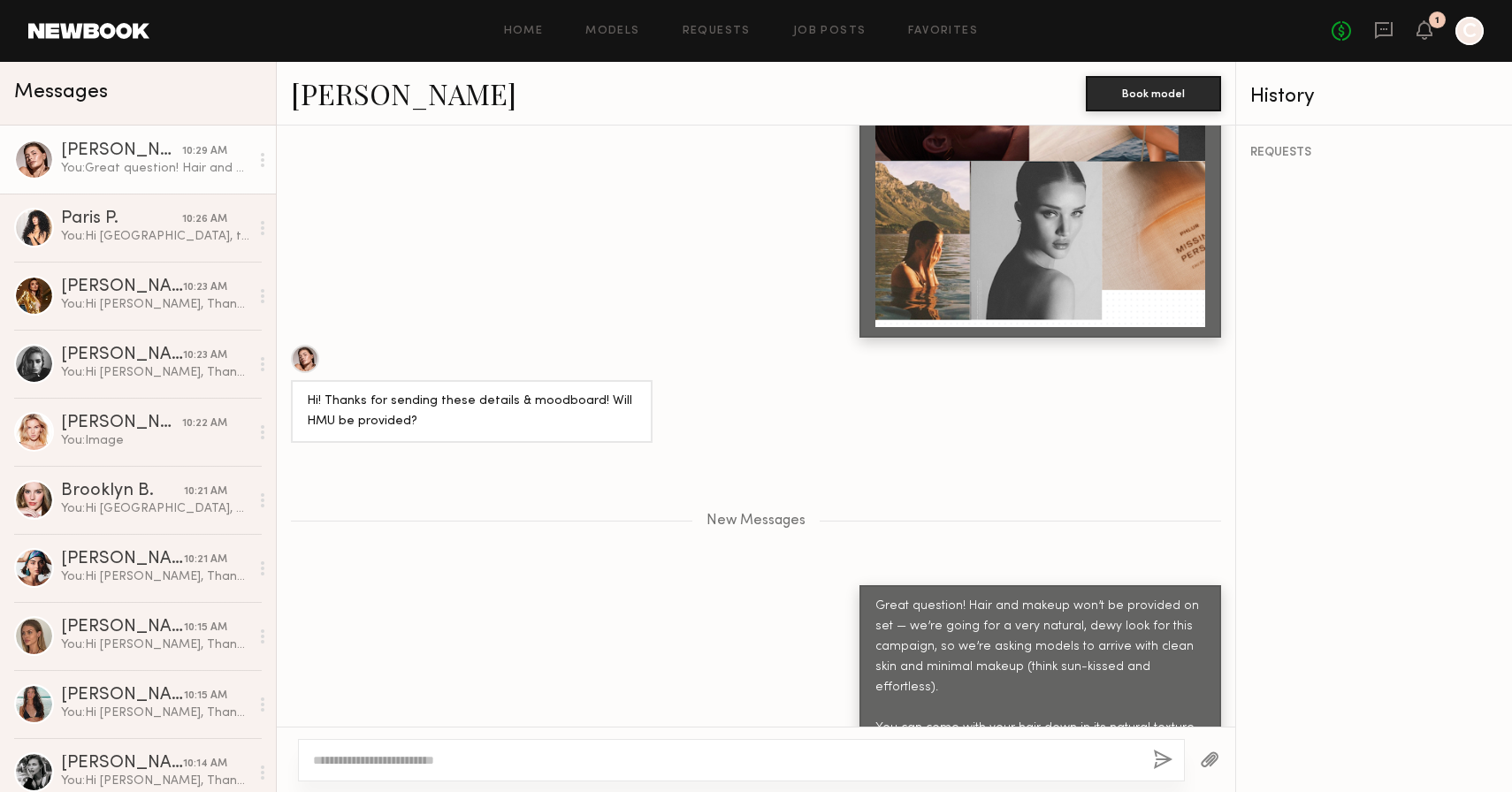
click at [369, 77] on link "[PERSON_NAME]" at bounding box center [403, 93] width 226 height 38
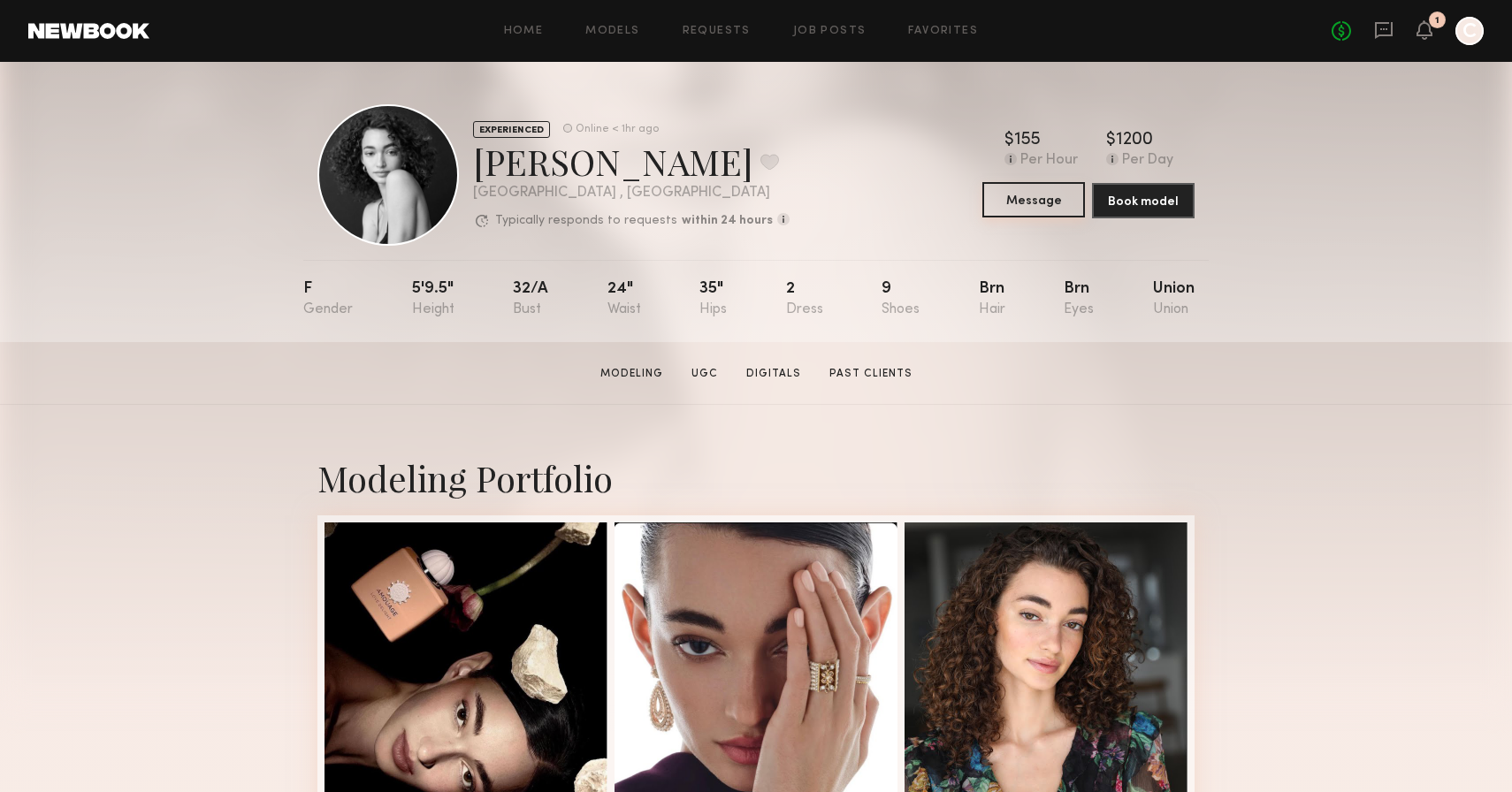
click at [1028, 204] on button "Message" at bounding box center [1034, 200] width 102 height 35
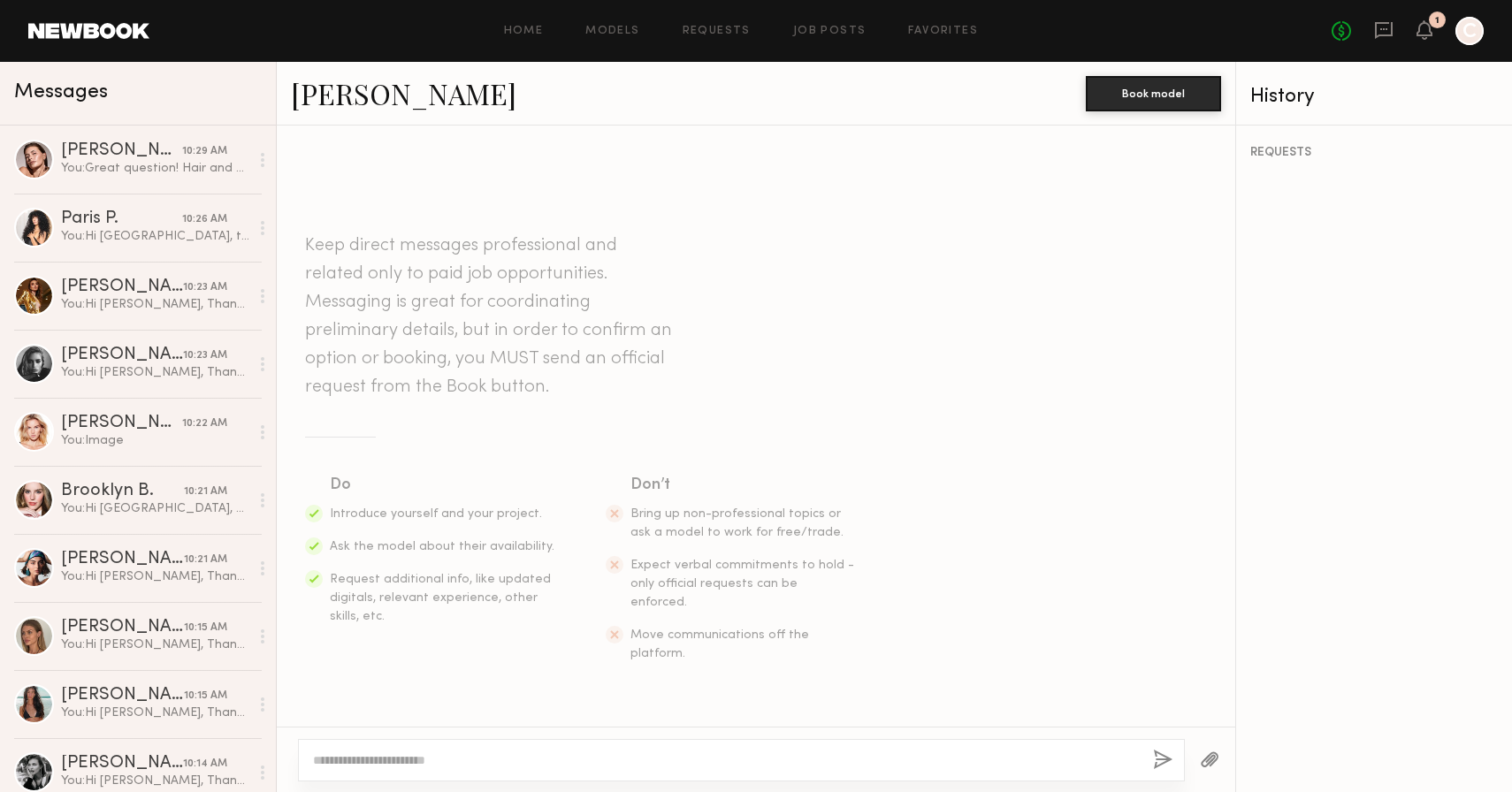
click at [501, 765] on textarea at bounding box center [725, 760] width 826 height 18
type textarea "**********"
click at [120, 305] on div "You: Hi Olga, Thank you for applying for the fine jewelry shoot. I wanted to re…" at bounding box center [155, 305] width 189 height 17
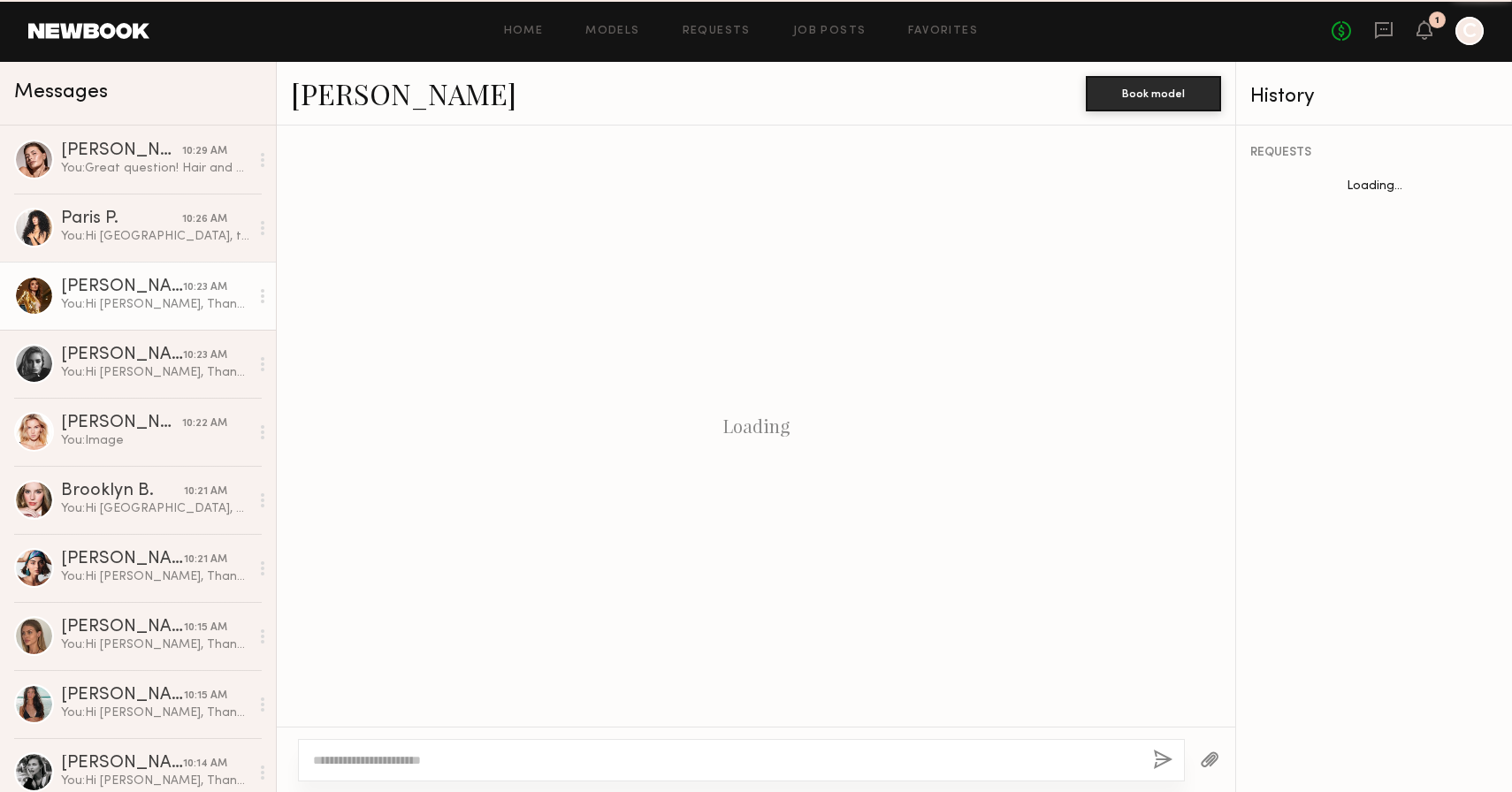
scroll to position [516, 0]
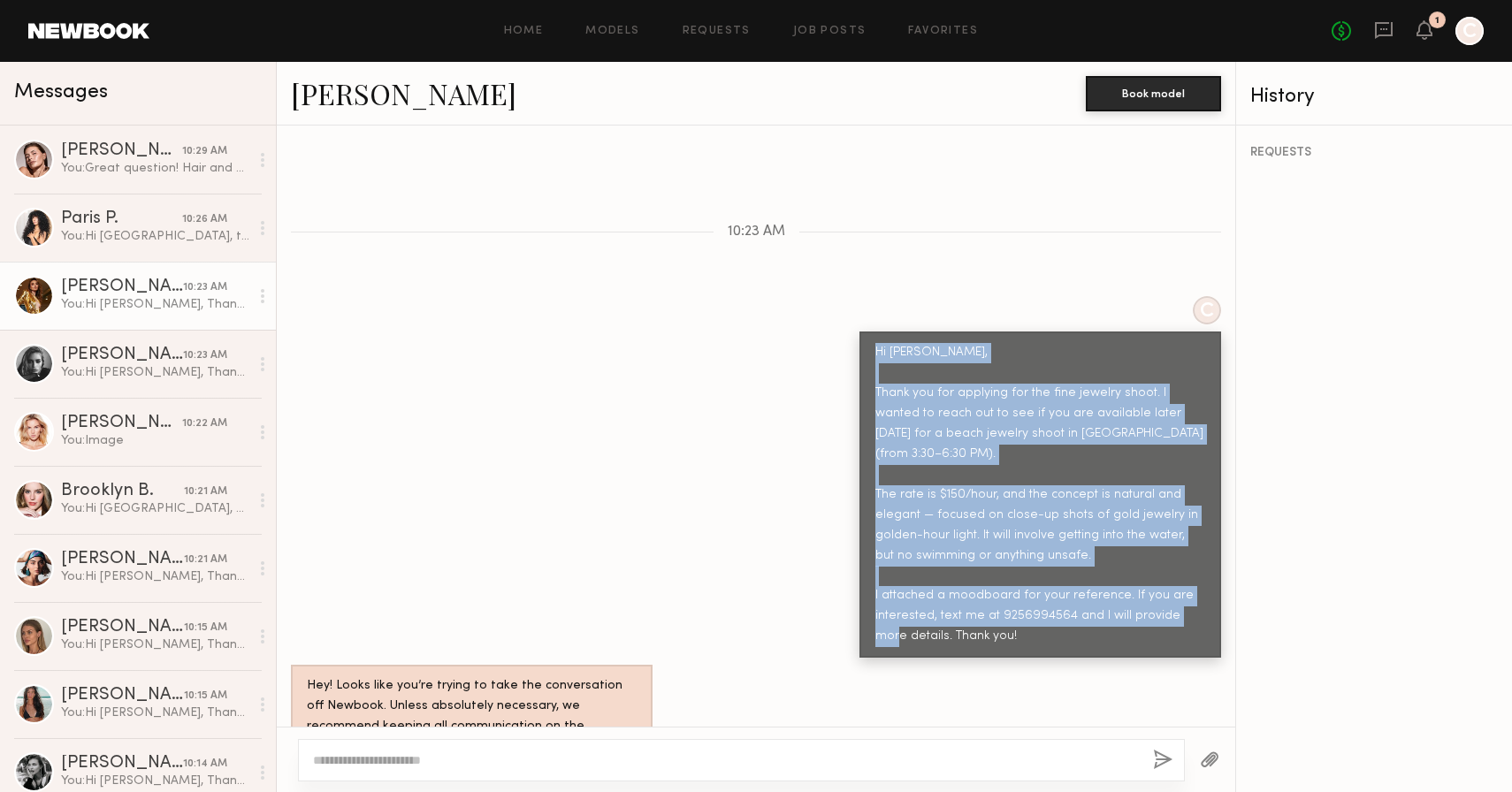
drag, startPoint x: 996, startPoint y: 579, endPoint x: 867, endPoint y: 323, distance: 286.7
click at [867, 331] on div "Hi Olga, Thank you for applying for the fine jewelry shoot. I wanted to reach o…" at bounding box center [1040, 494] width 361 height 326
copy div "Hi Olga, Thank you for applying for the fine jewelry shoot. I wanted to reach o…"
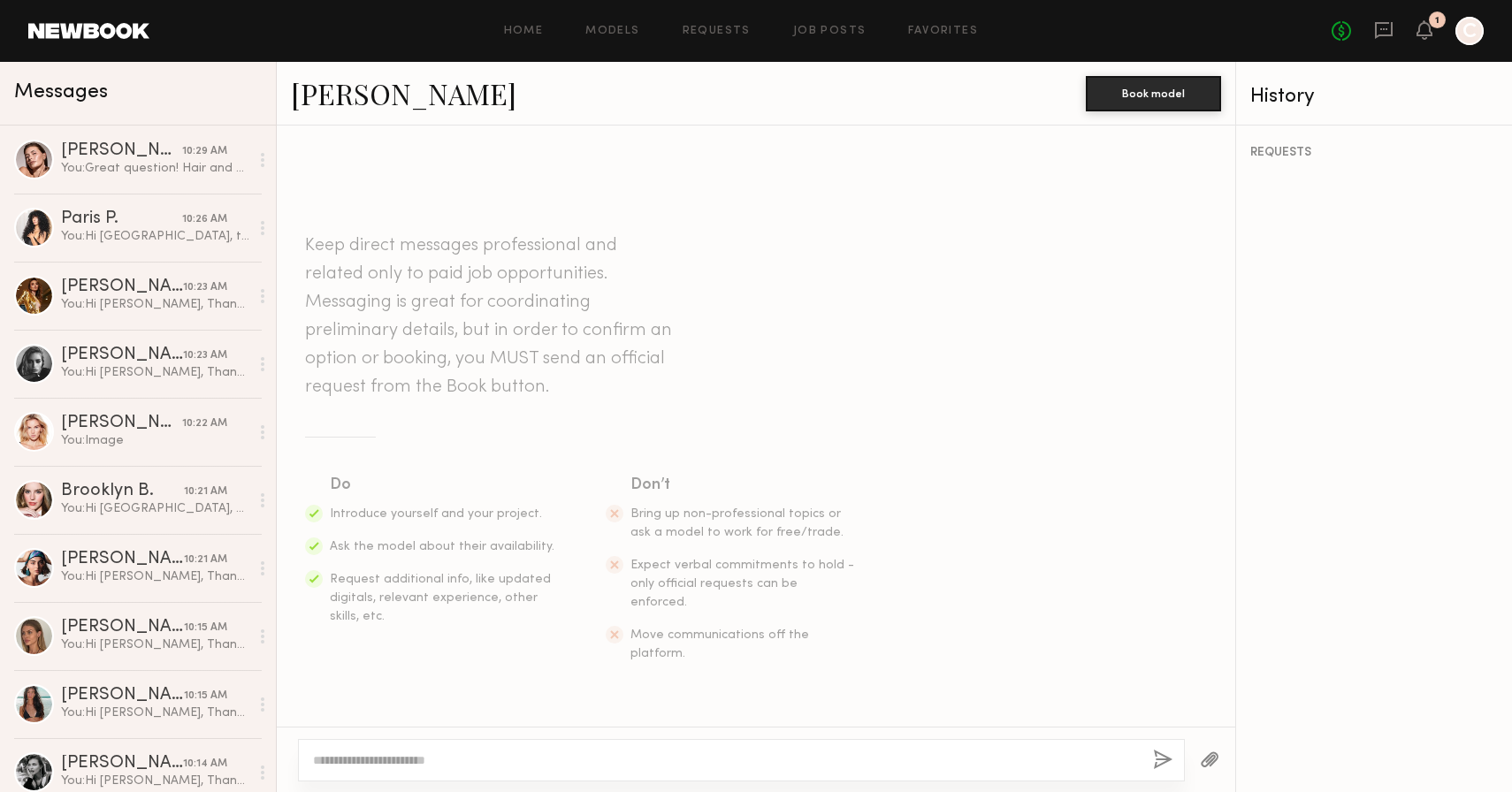
click at [426, 772] on div at bounding box center [741, 760] width 887 height 43
click at [418, 765] on textarea at bounding box center [725, 760] width 826 height 18
paste textarea "**********"
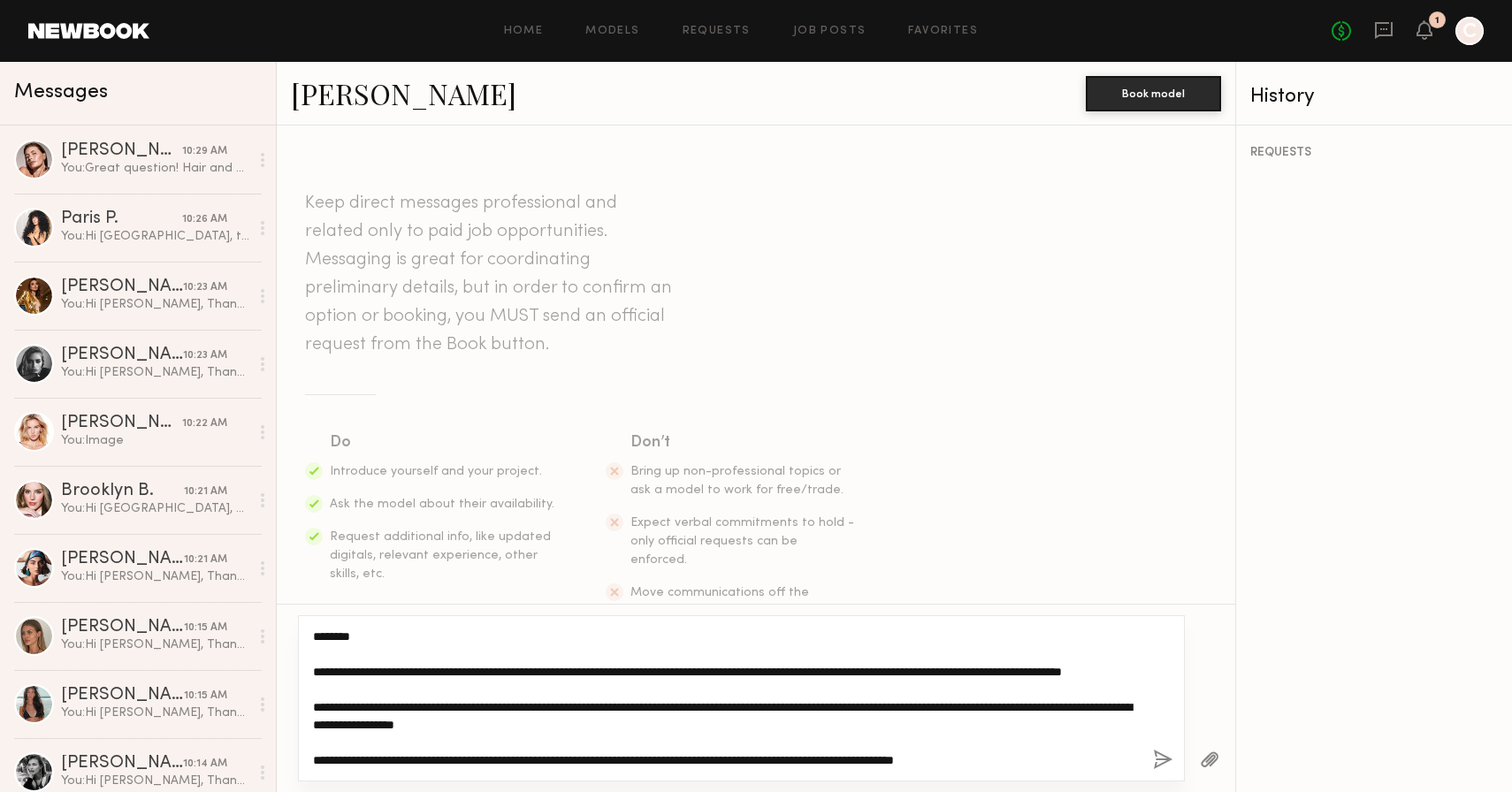
drag, startPoint x: 355, startPoint y: 636, endPoint x: 332, endPoint y: 635, distance: 23.0
click at [332, 635] on textarea "**********" at bounding box center [725, 698] width 826 height 141
click at [391, 707] on textarea "**********" at bounding box center [725, 698] width 826 height 141
type textarea "**********"
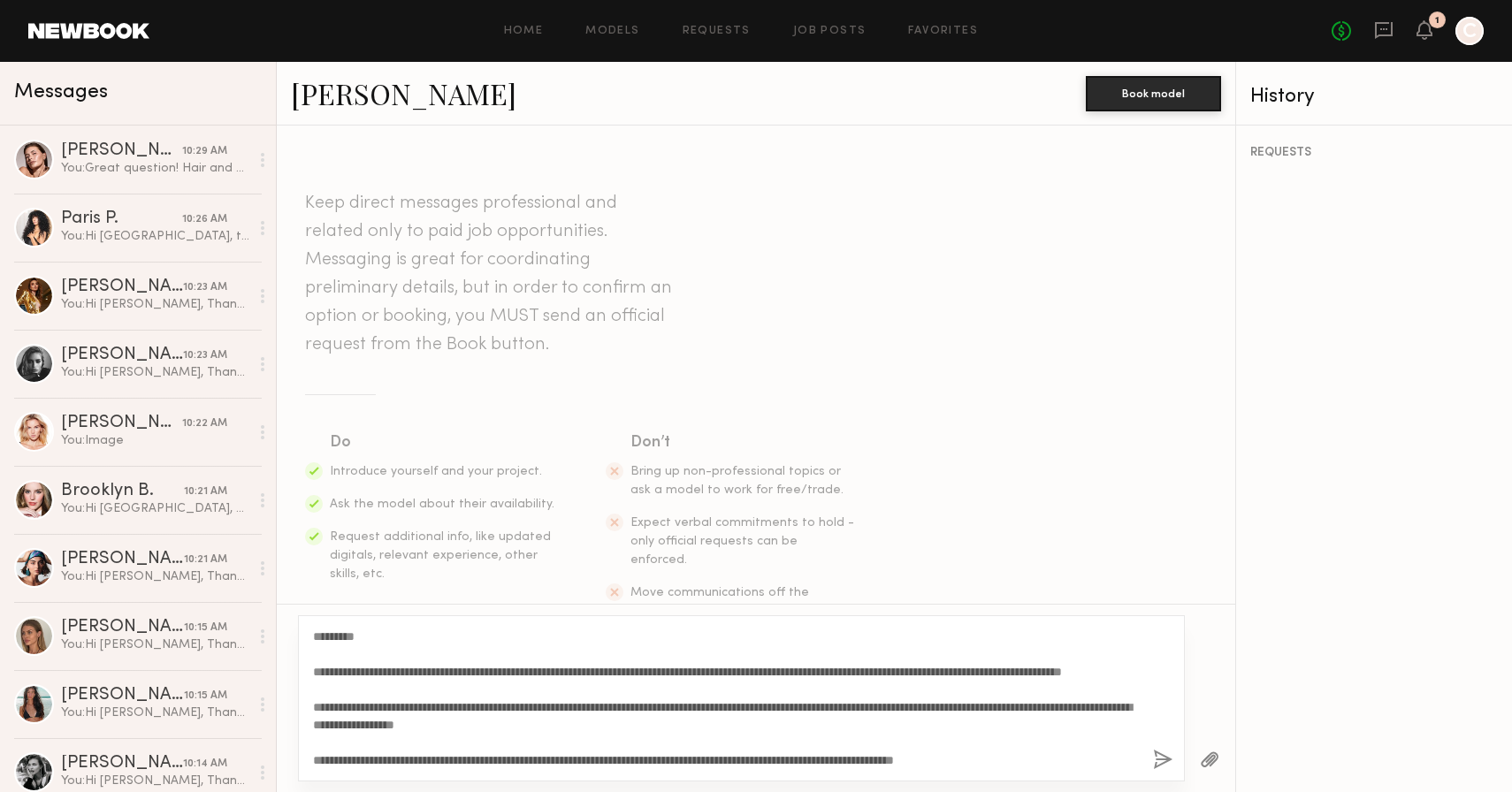
click at [1165, 765] on button "button" at bounding box center [1163, 760] width 20 height 22
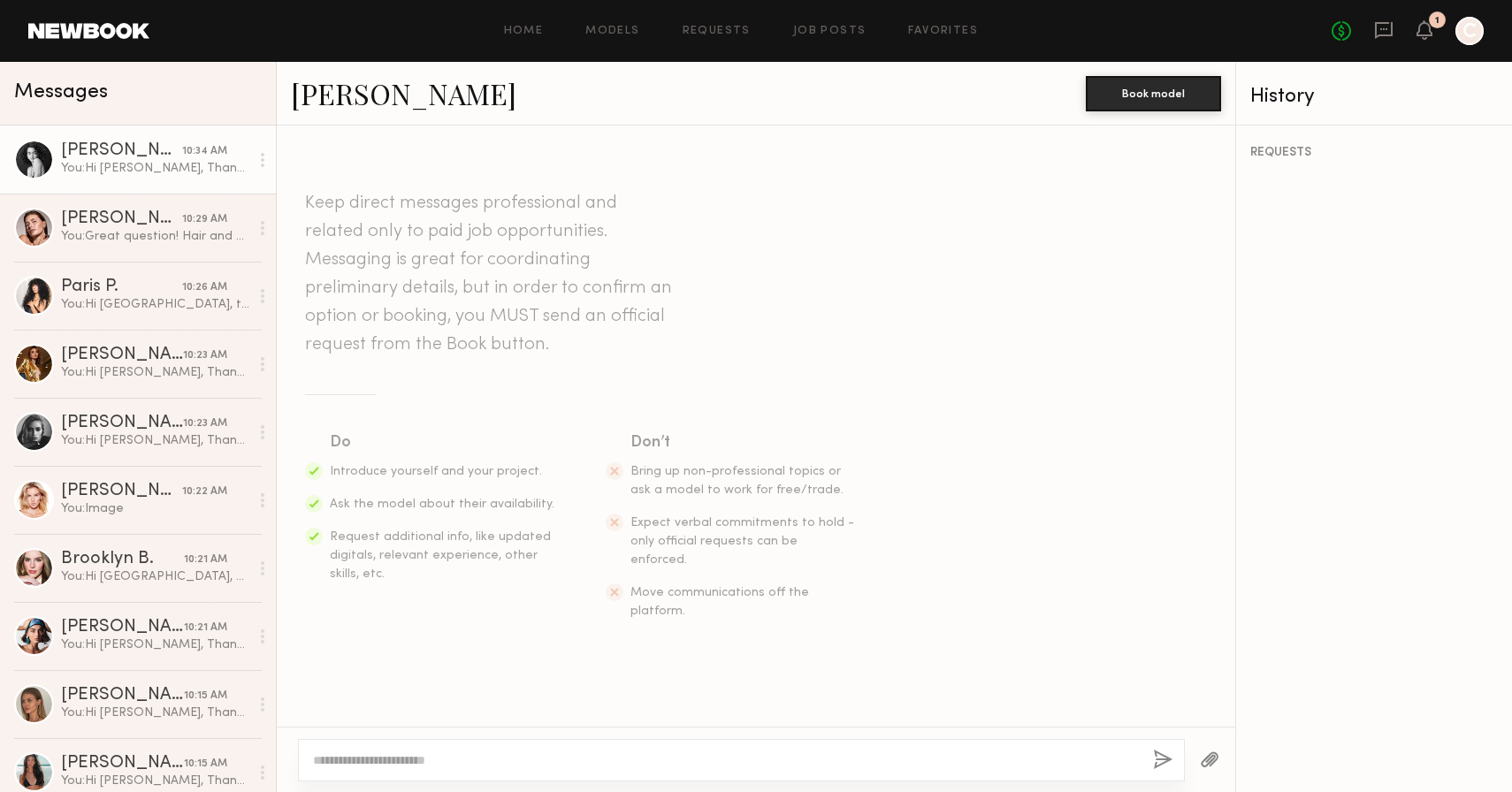
scroll to position [0, 0]
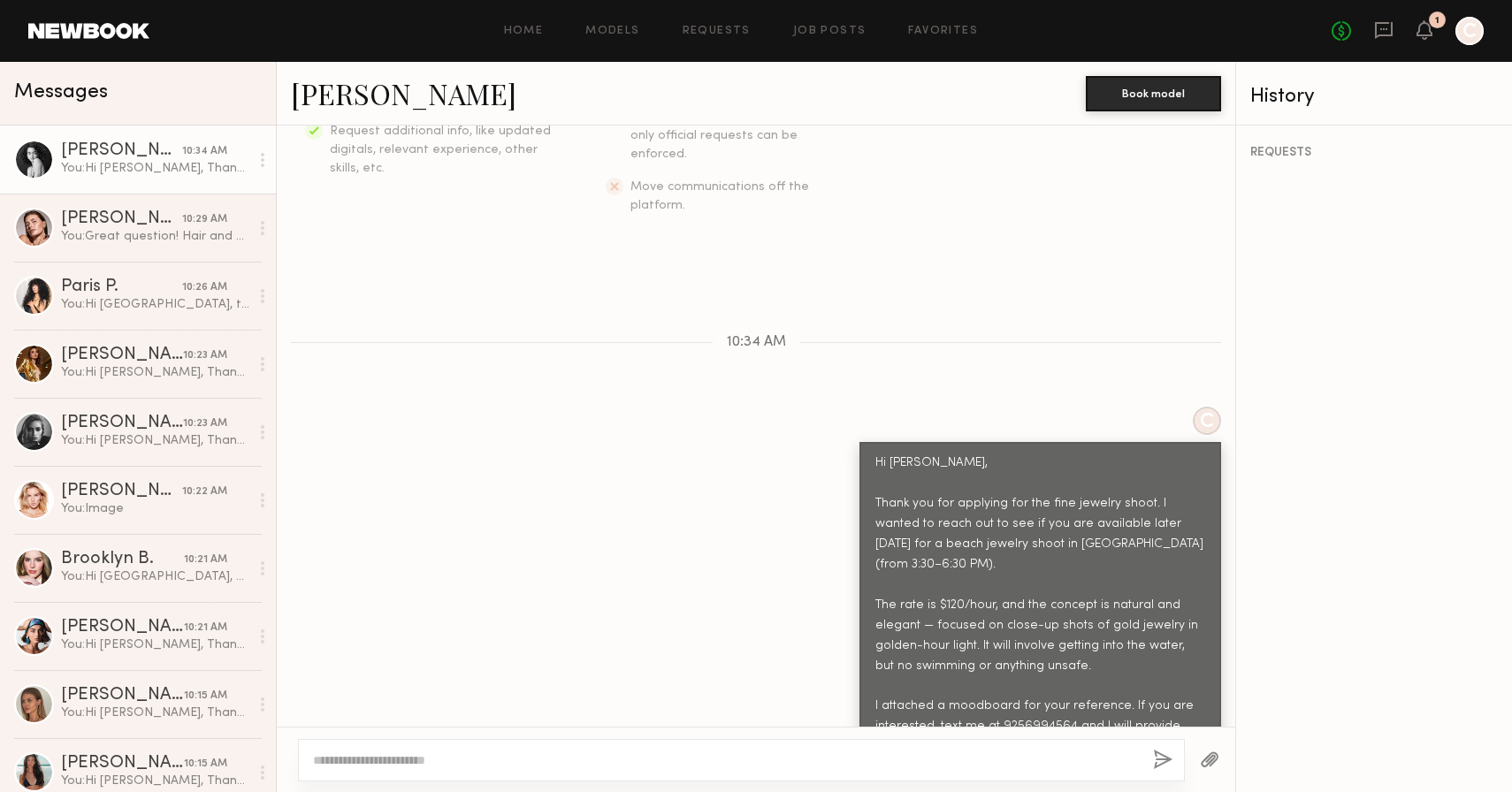
click at [1215, 753] on button "button" at bounding box center [1209, 760] width 20 height 22
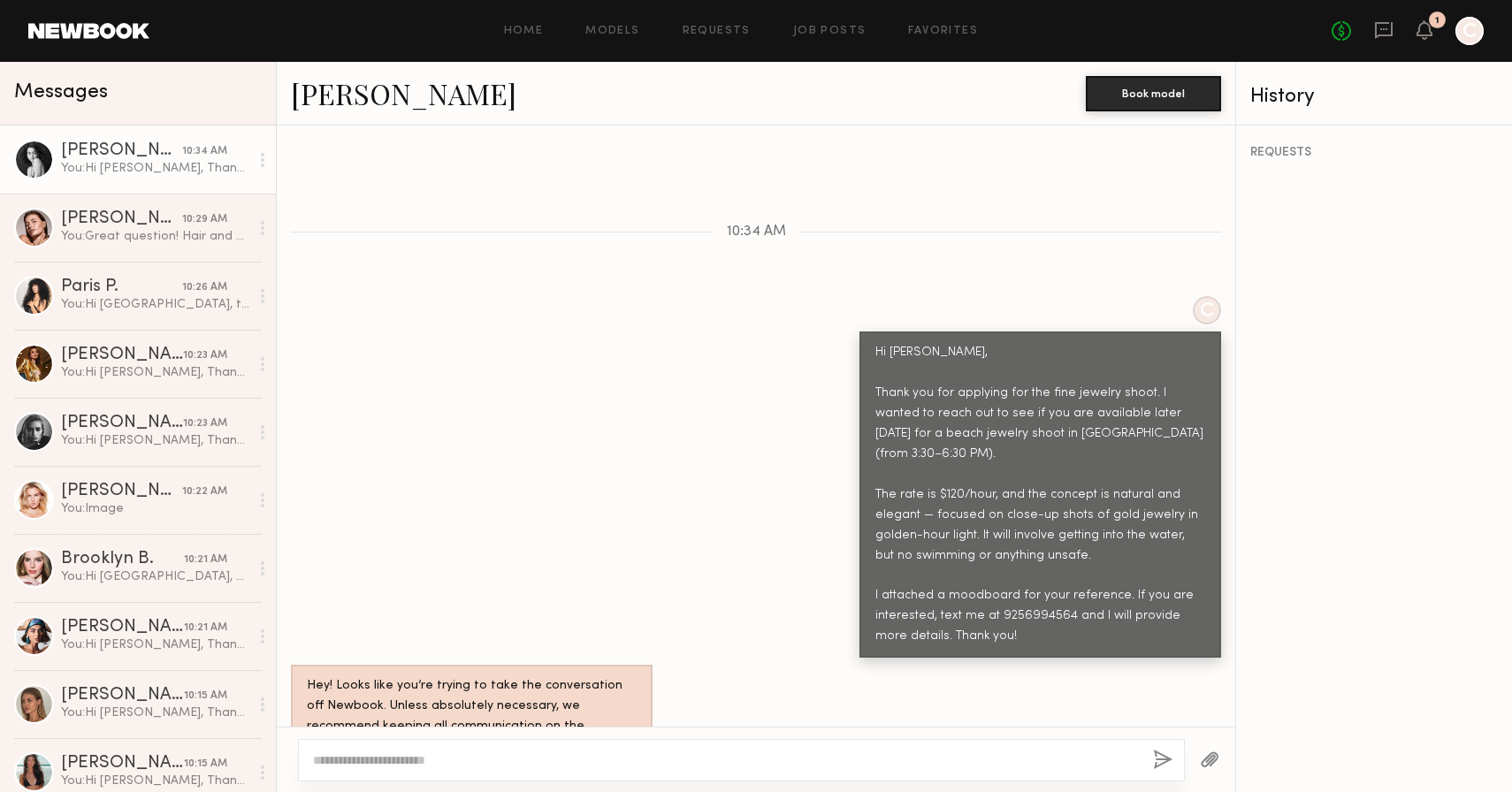
scroll to position [876, 0]
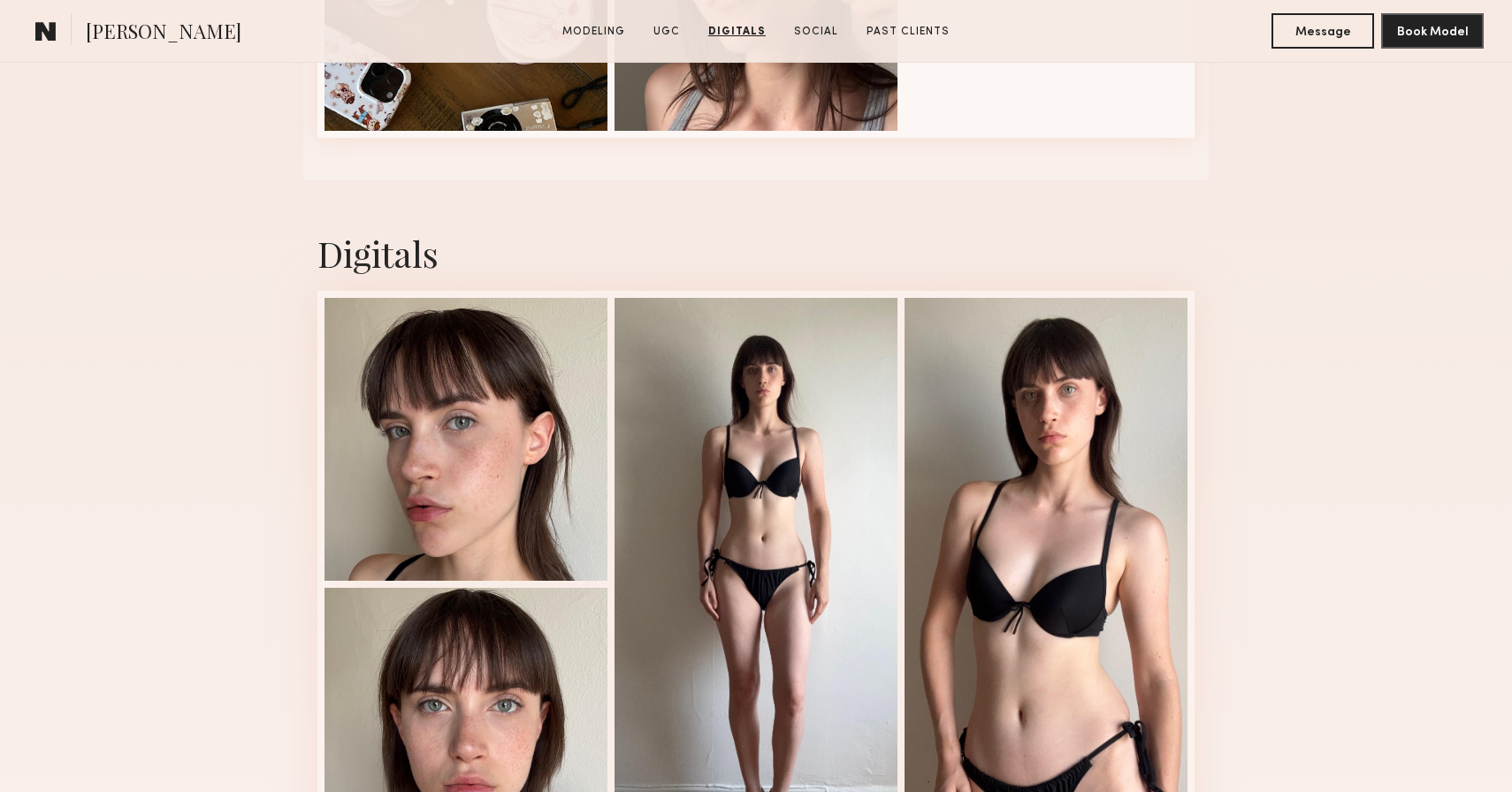
scroll to position [3761, 0]
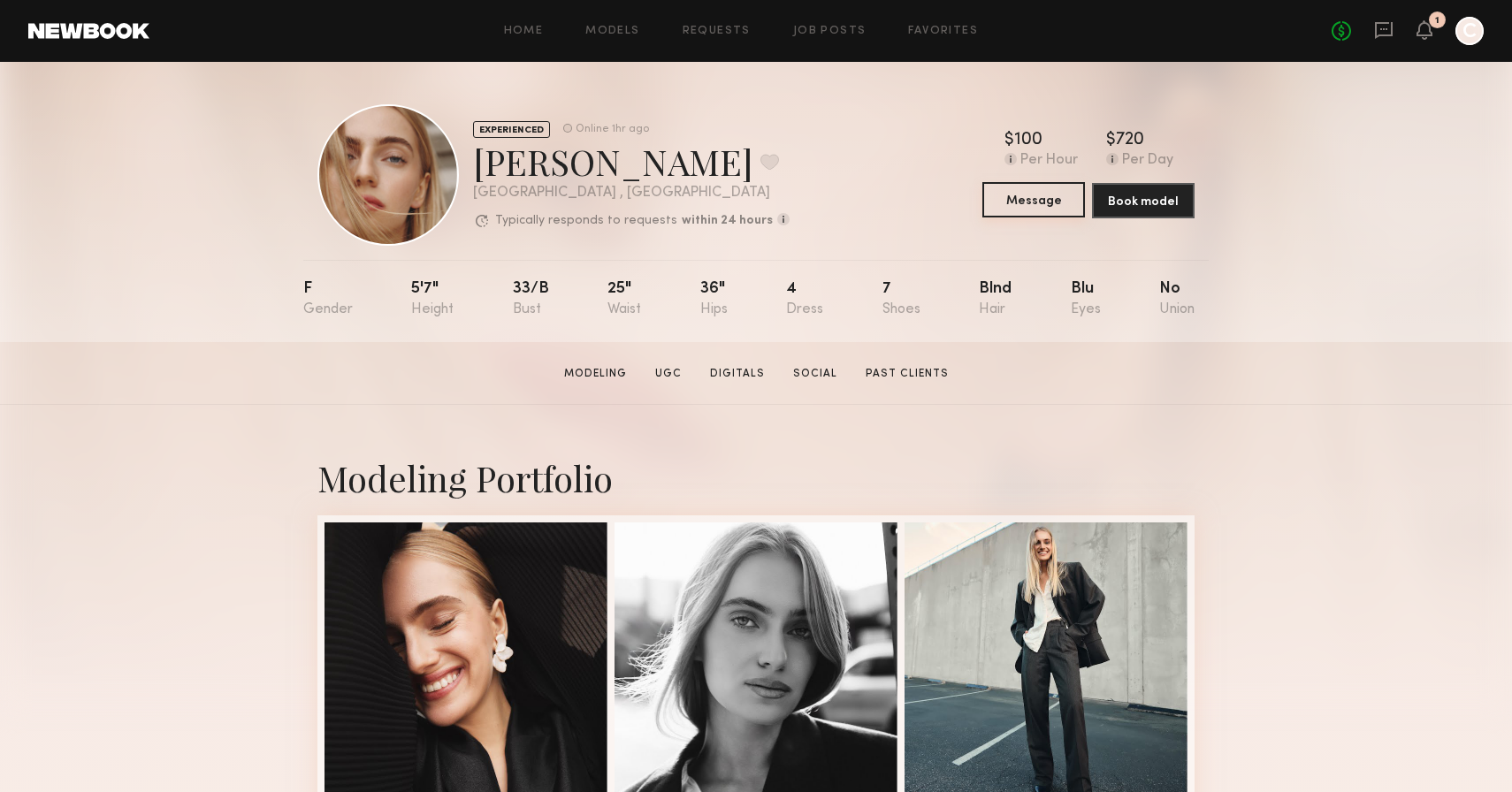
click at [1043, 203] on button "Message" at bounding box center [1034, 200] width 102 height 35
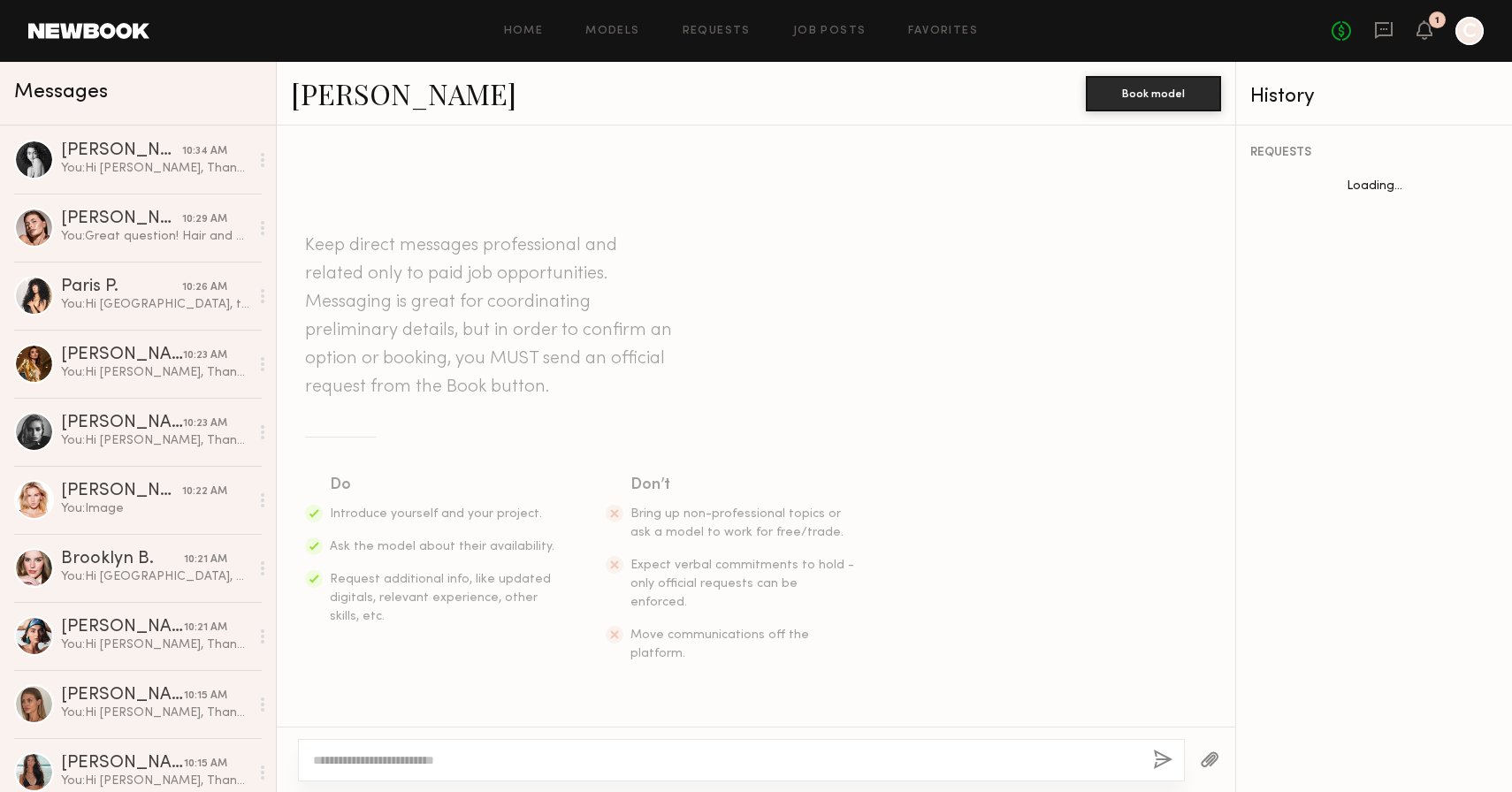
click at [489, 764] on textarea at bounding box center [725, 760] width 826 height 18
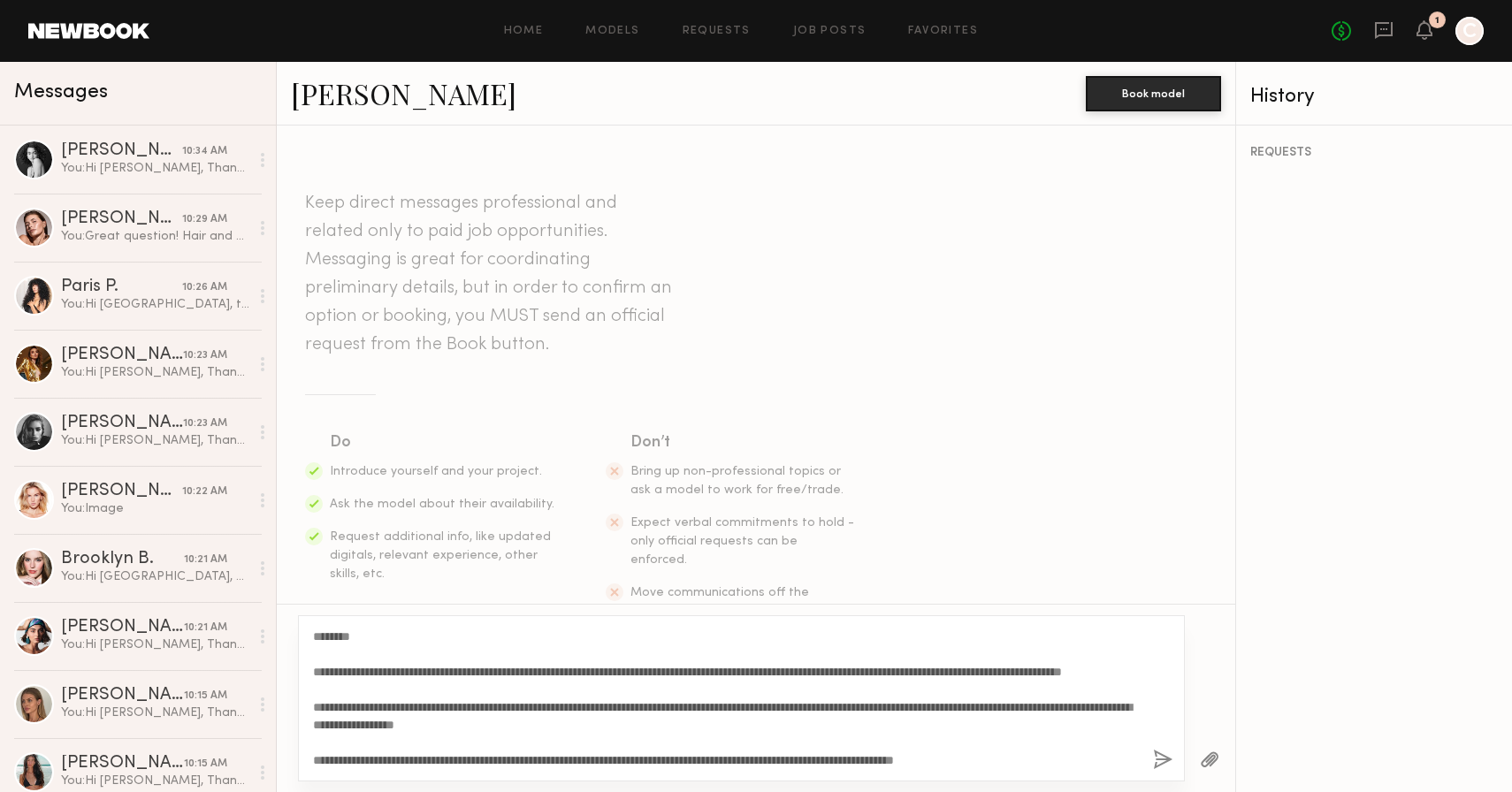
click at [354, 632] on textarea "**********" at bounding box center [725, 698] width 826 height 141
click at [392, 721] on textarea "**********" at bounding box center [725, 698] width 826 height 141
type textarea "**********"
click at [1157, 762] on button "button" at bounding box center [1163, 760] width 20 height 22
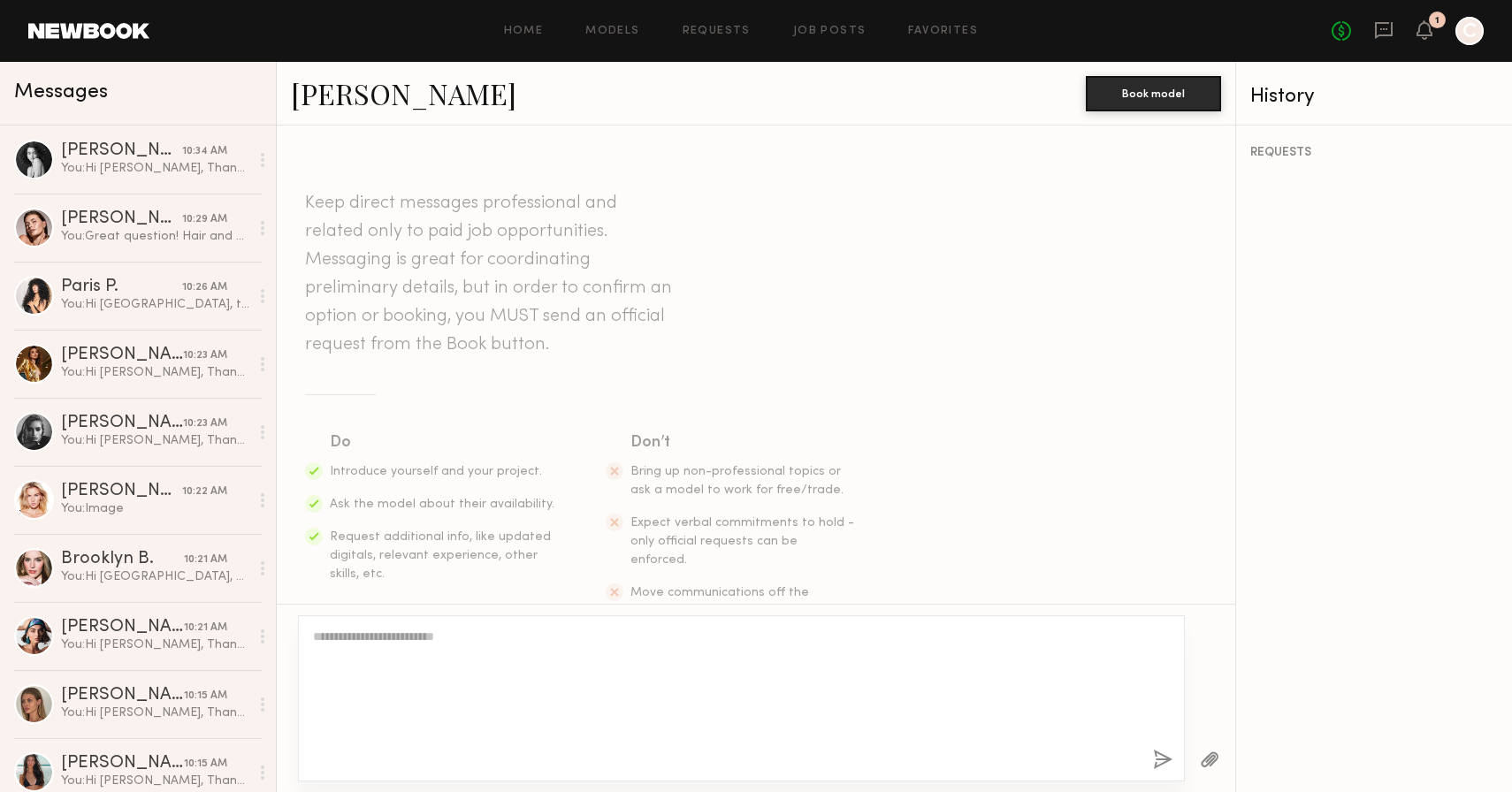
scroll to position [0, 0]
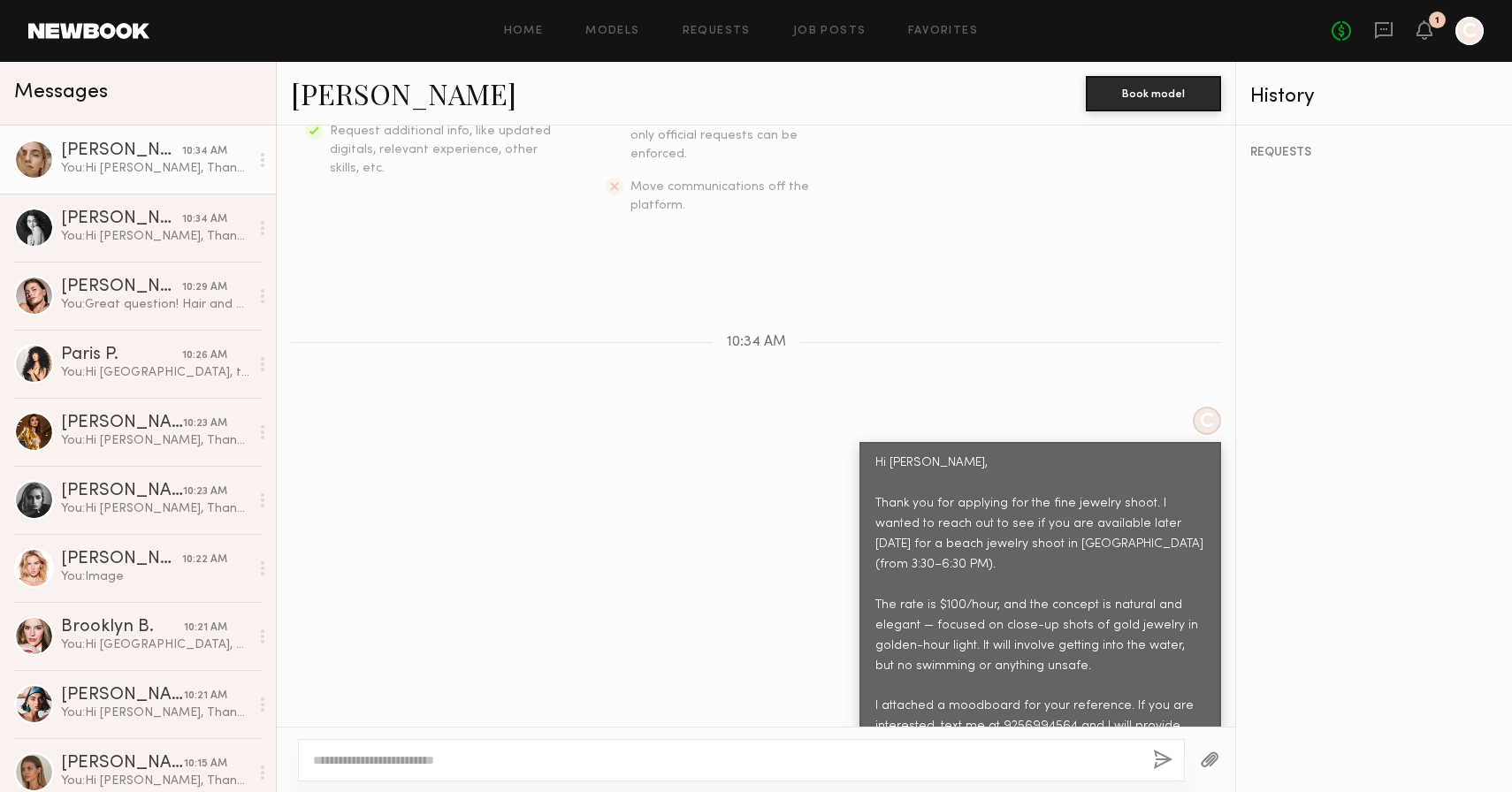
click at [1223, 761] on div at bounding box center [1210, 760] width 50 height 44
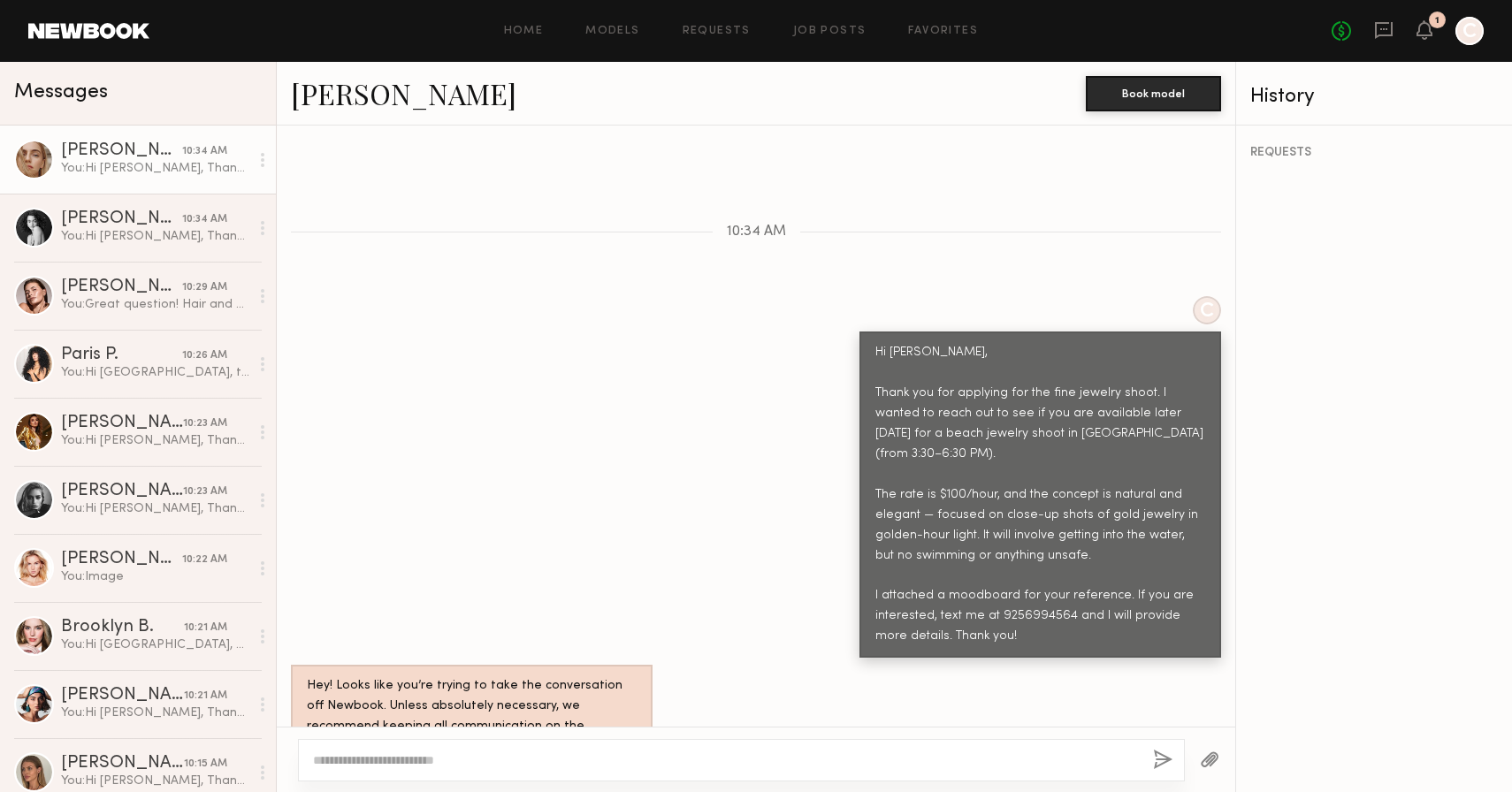
scroll to position [876, 0]
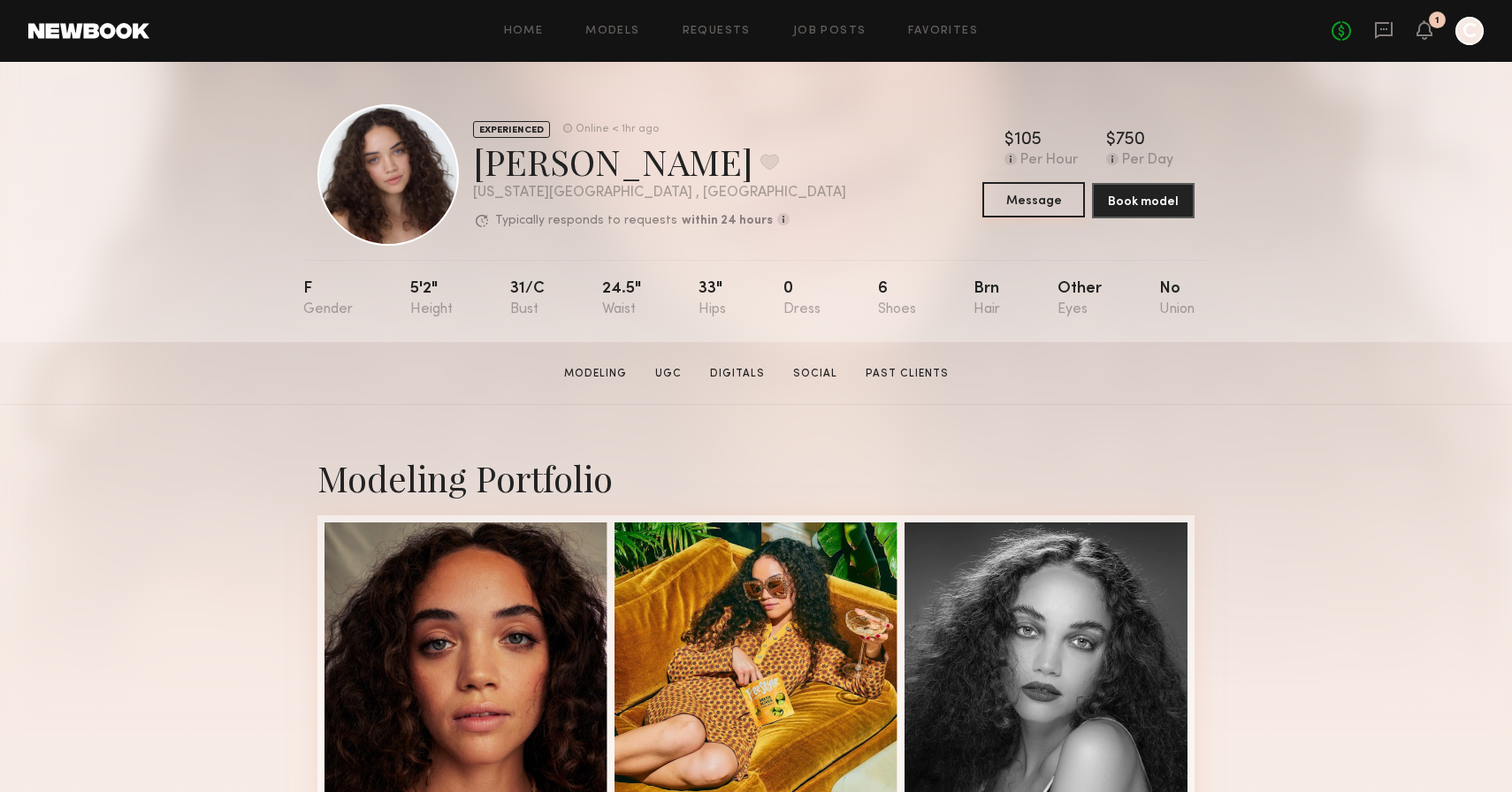
click at [1055, 200] on button "Message" at bounding box center [1034, 200] width 102 height 35
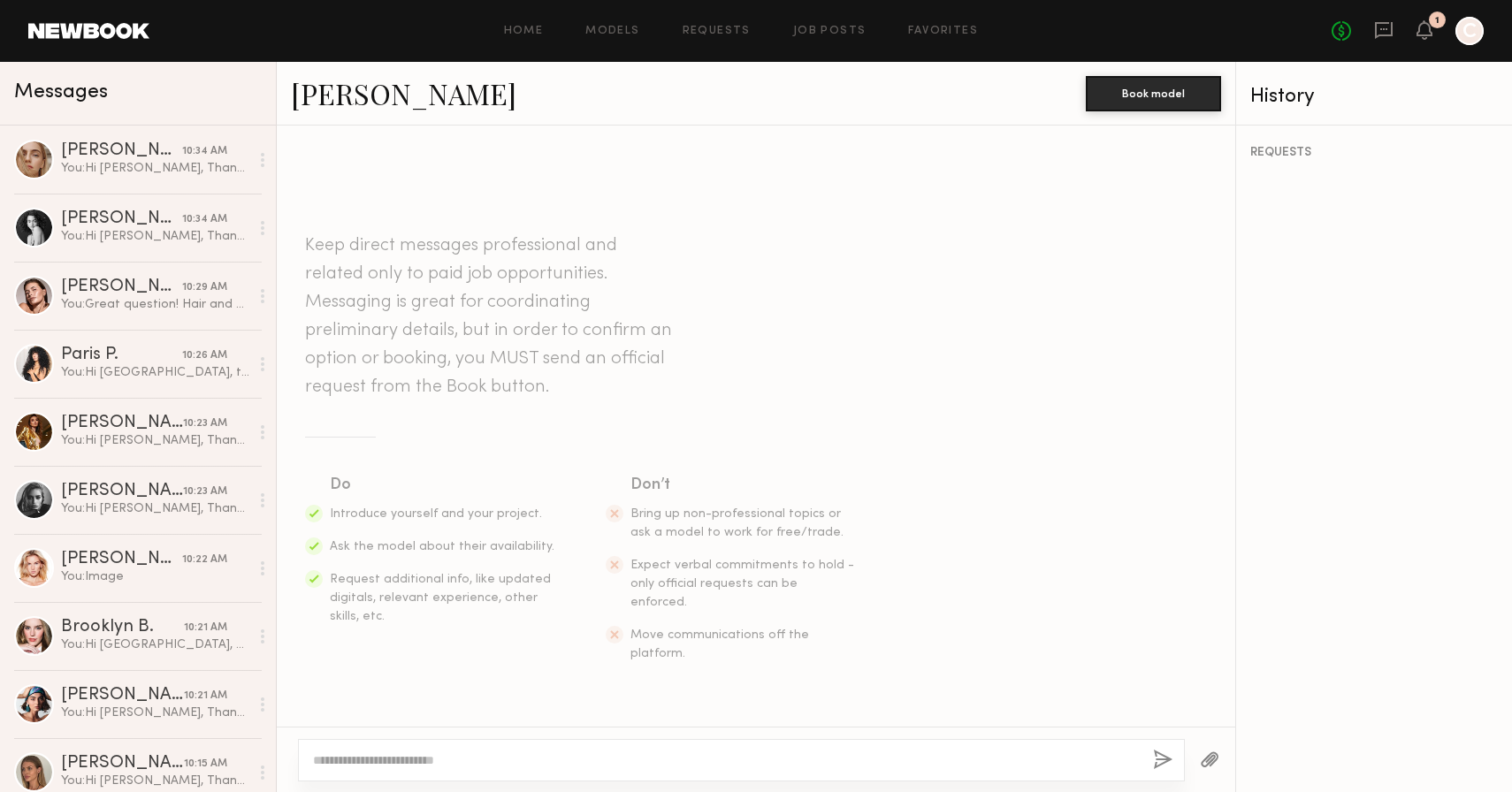
click at [583, 756] on textarea at bounding box center [725, 760] width 826 height 18
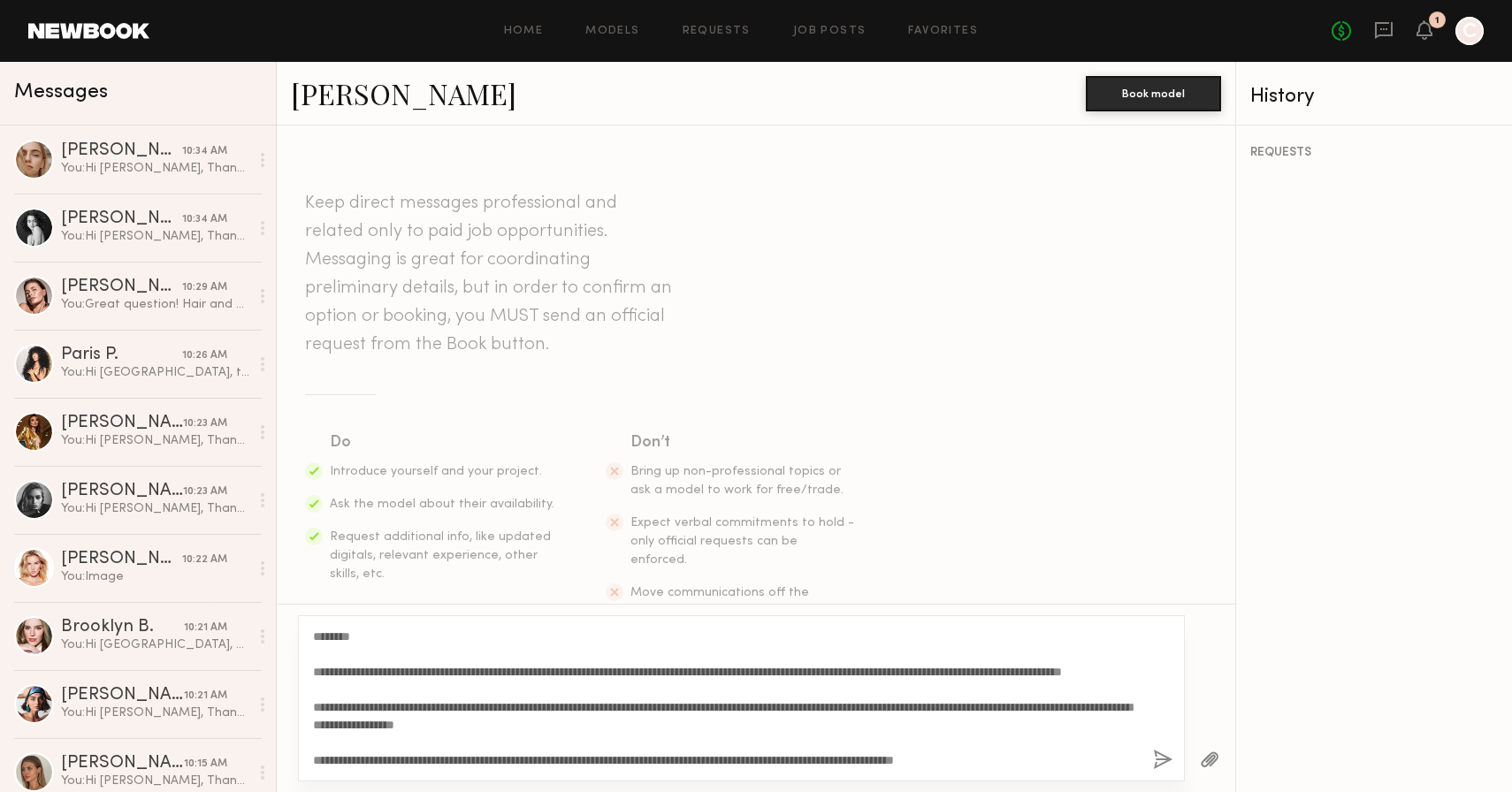
click at [355, 639] on textarea "**********" at bounding box center [725, 698] width 826 height 141
click at [393, 723] on textarea "**********" at bounding box center [725, 698] width 826 height 141
type textarea "**********"
click at [1154, 757] on button "button" at bounding box center [1163, 760] width 20 height 22
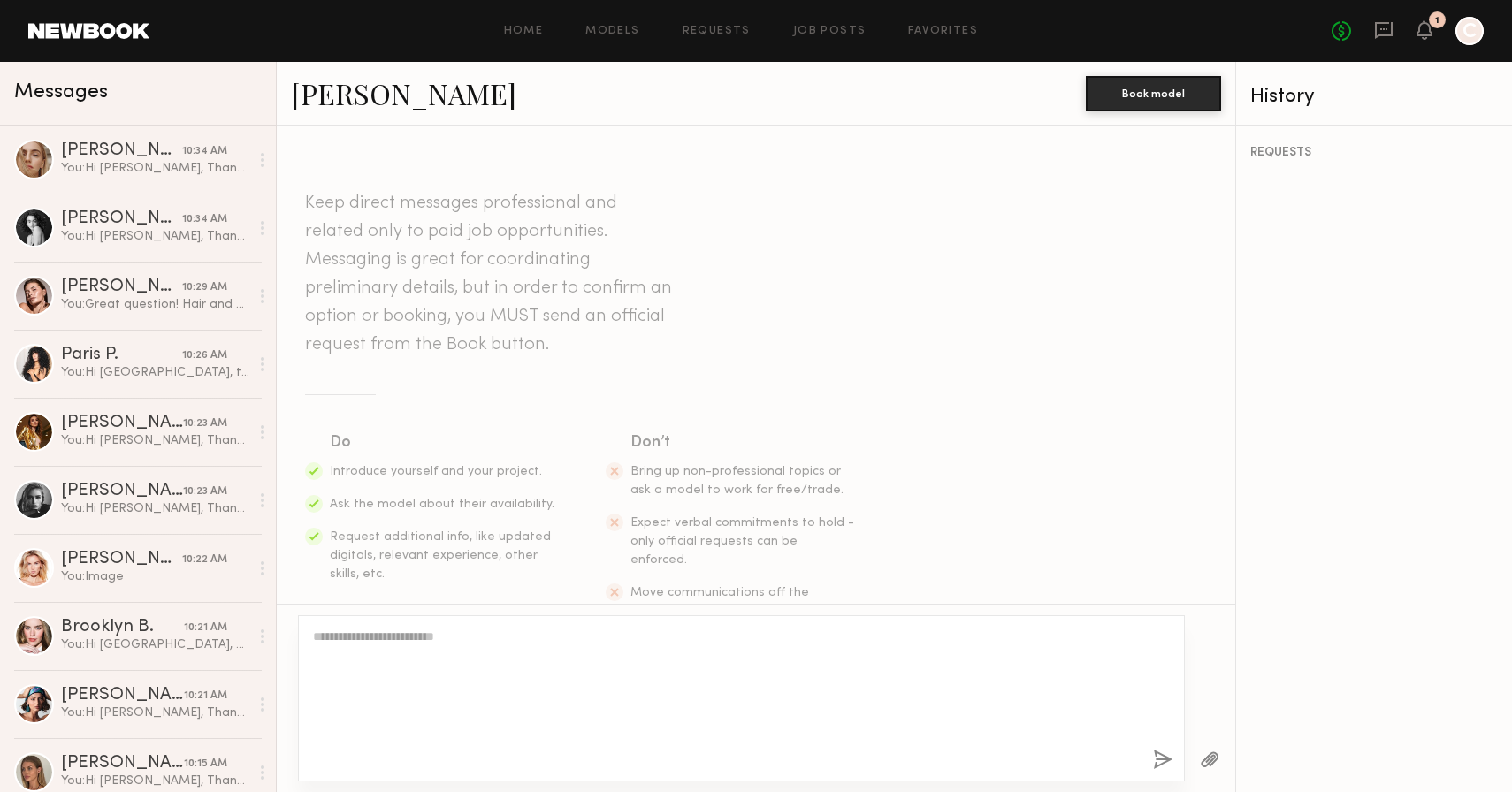
scroll to position [0, 0]
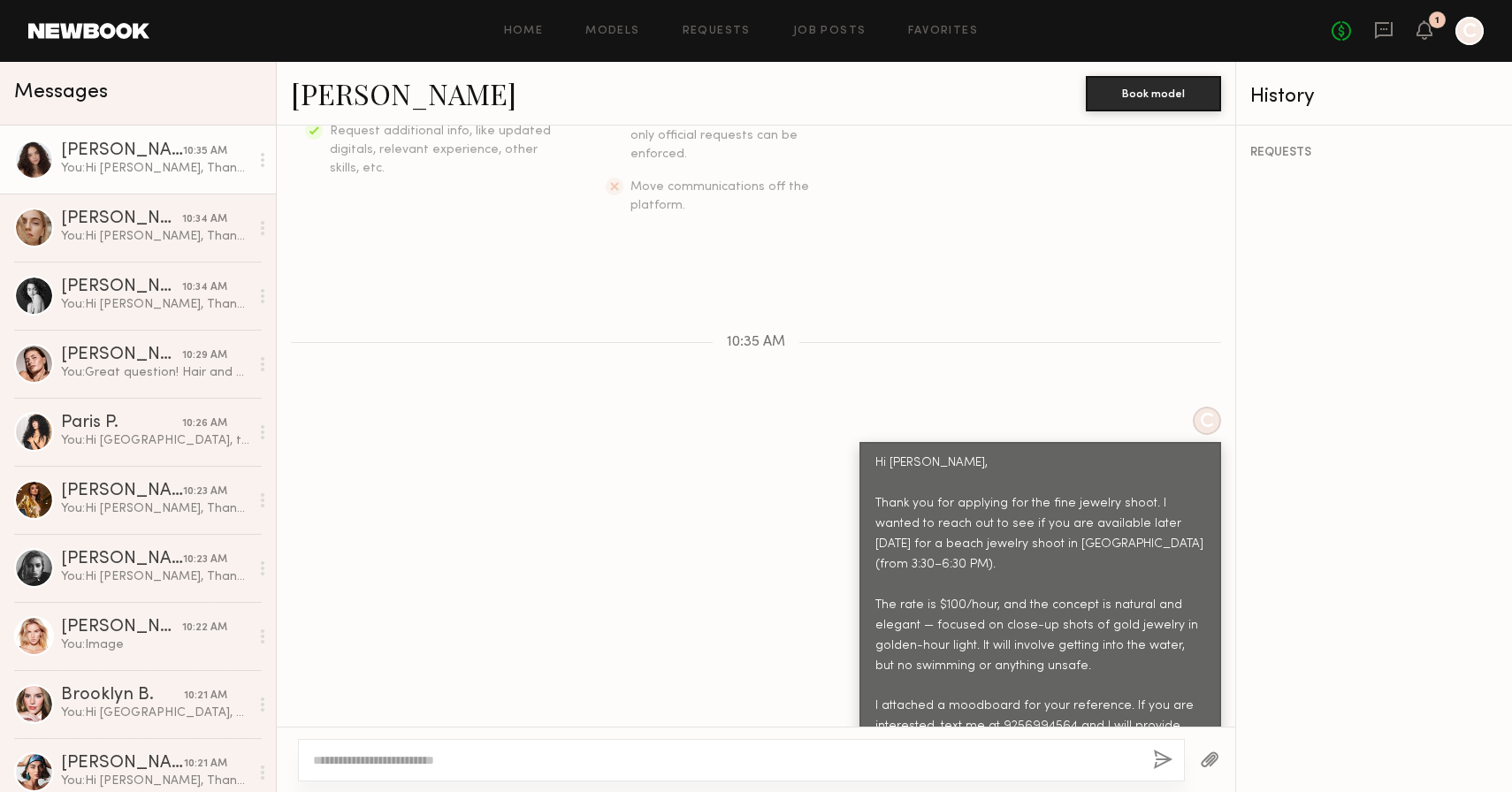
click at [1208, 753] on button "button" at bounding box center [1209, 760] width 20 height 22
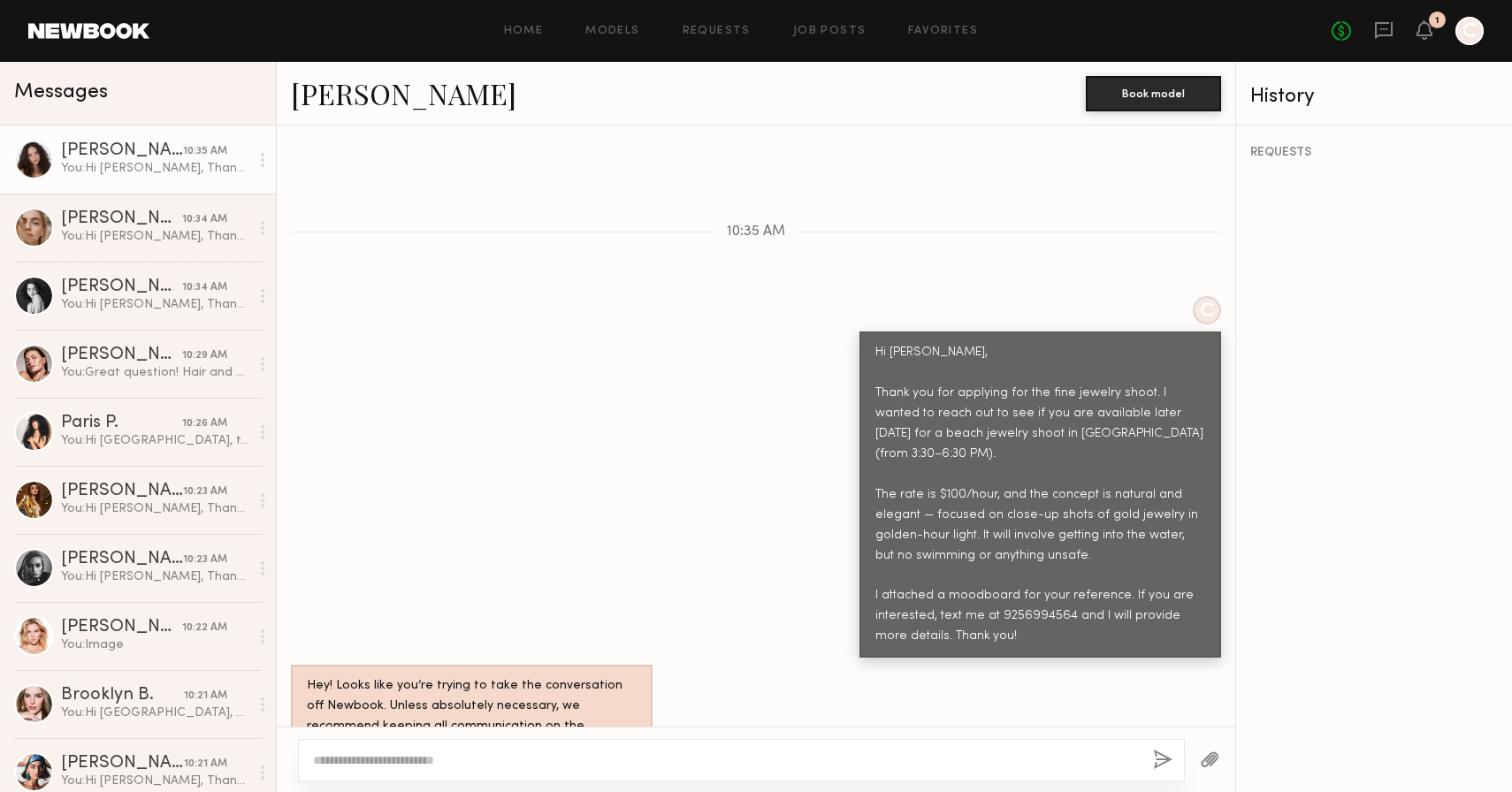
scroll to position [876, 0]
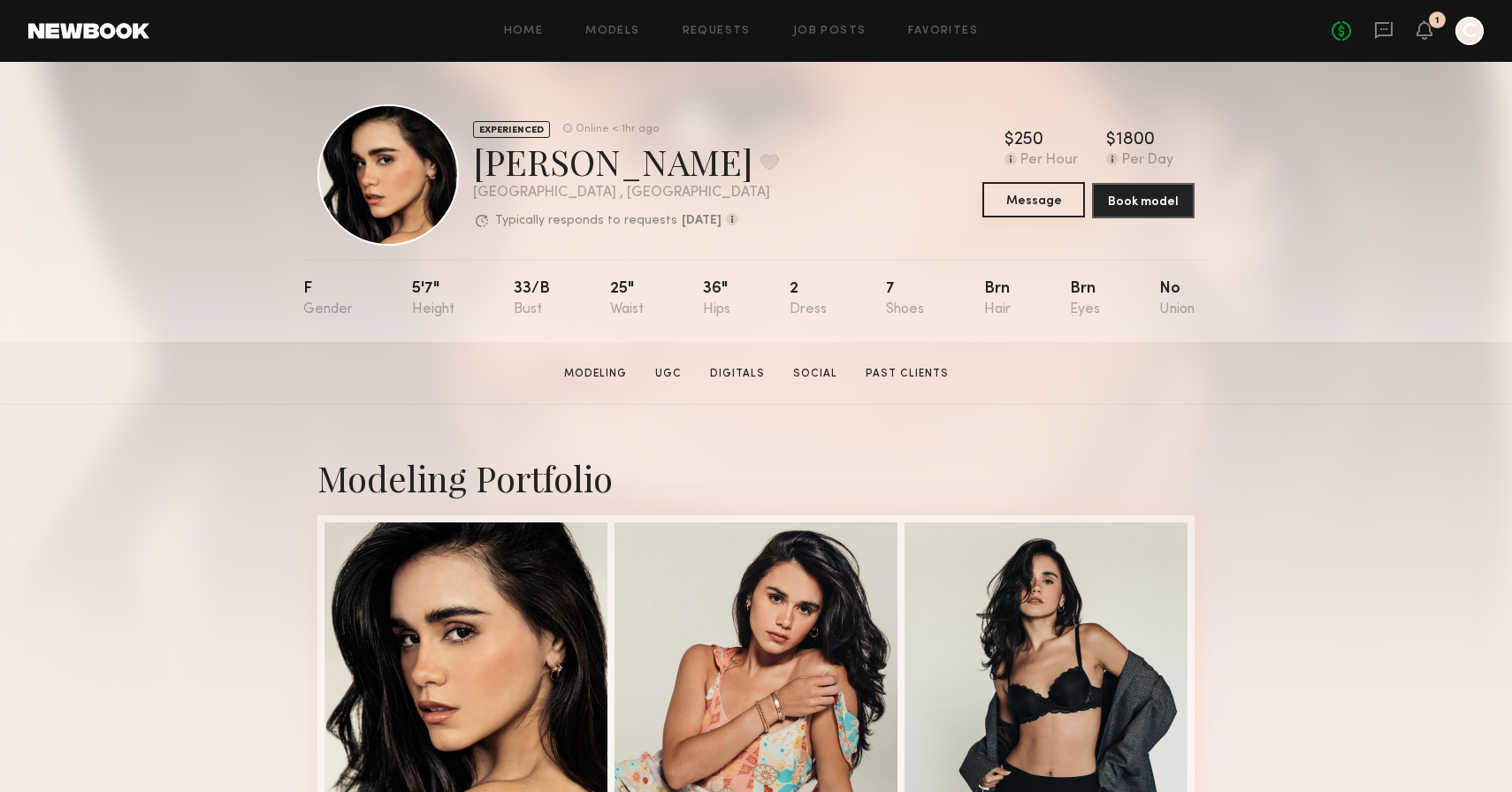
click at [1035, 193] on button "Message" at bounding box center [1034, 200] width 102 height 35
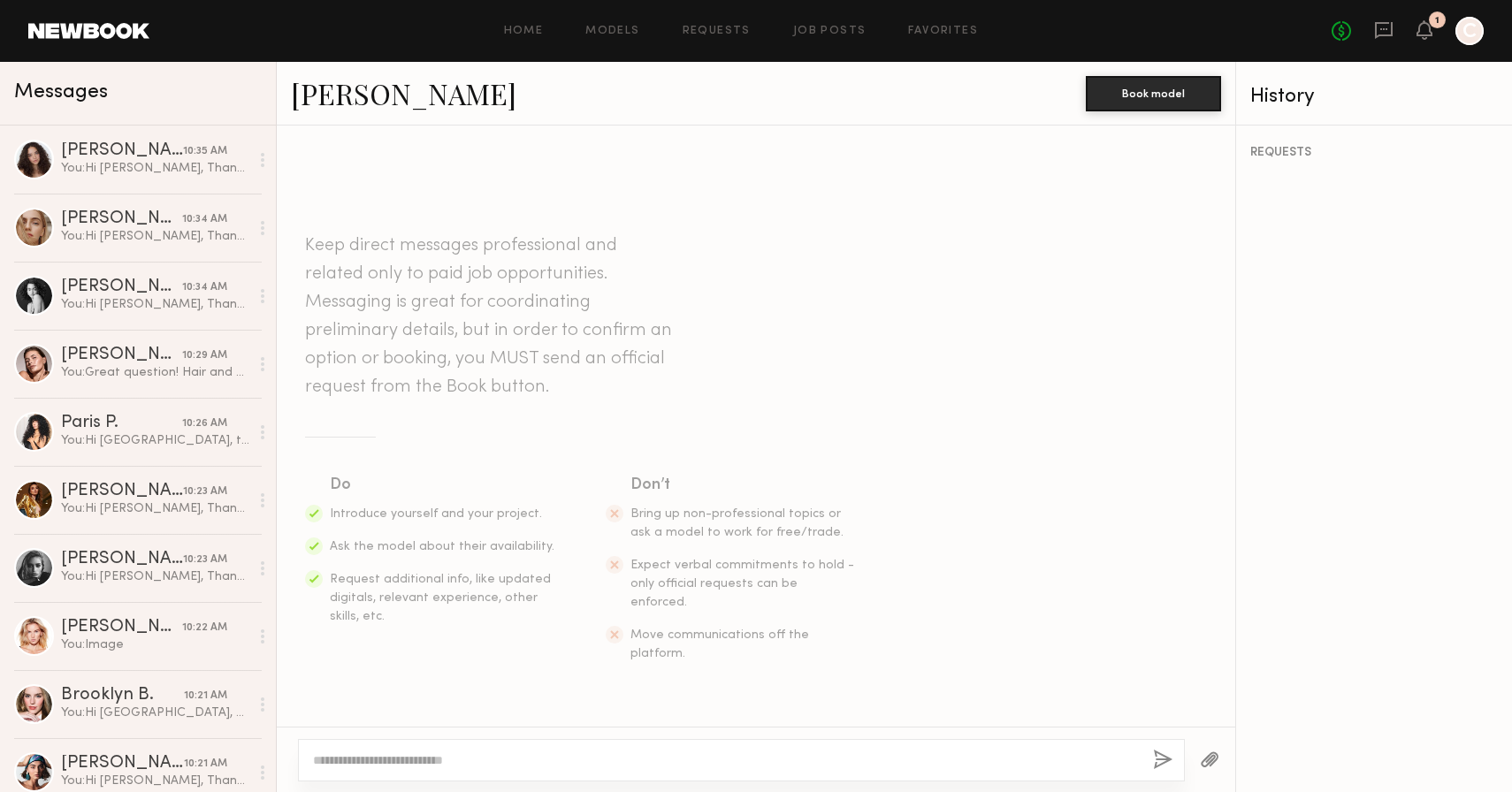
click at [621, 764] on textarea at bounding box center [725, 760] width 826 height 18
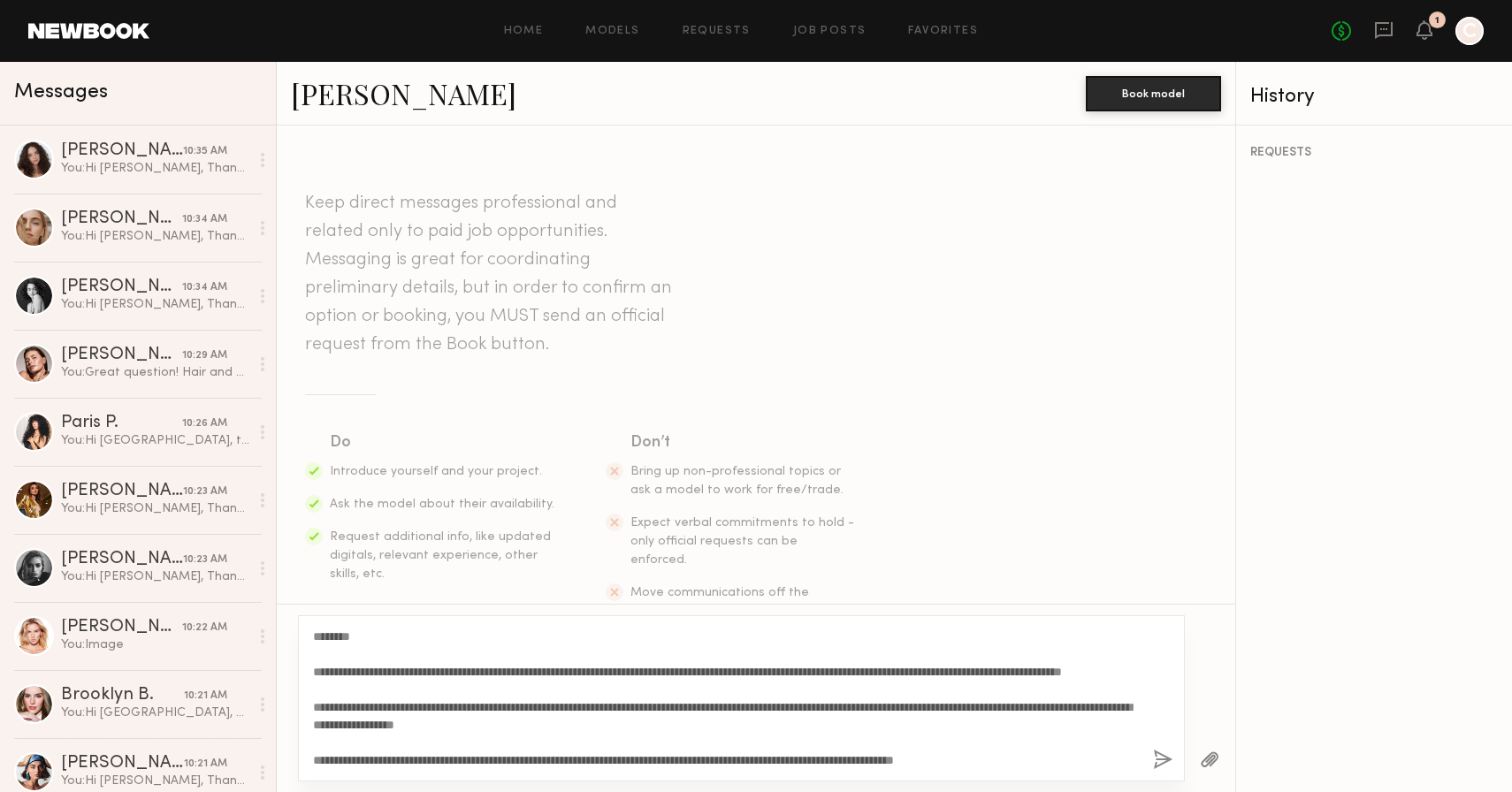
drag, startPoint x: 353, startPoint y: 634, endPoint x: 332, endPoint y: 635, distance: 21.0
click at [332, 635] on textarea "**********" at bounding box center [725, 698] width 826 height 141
click at [389, 725] on textarea "**********" at bounding box center [725, 698] width 826 height 141
type textarea "**********"
click at [1162, 764] on button "button" at bounding box center [1163, 760] width 20 height 22
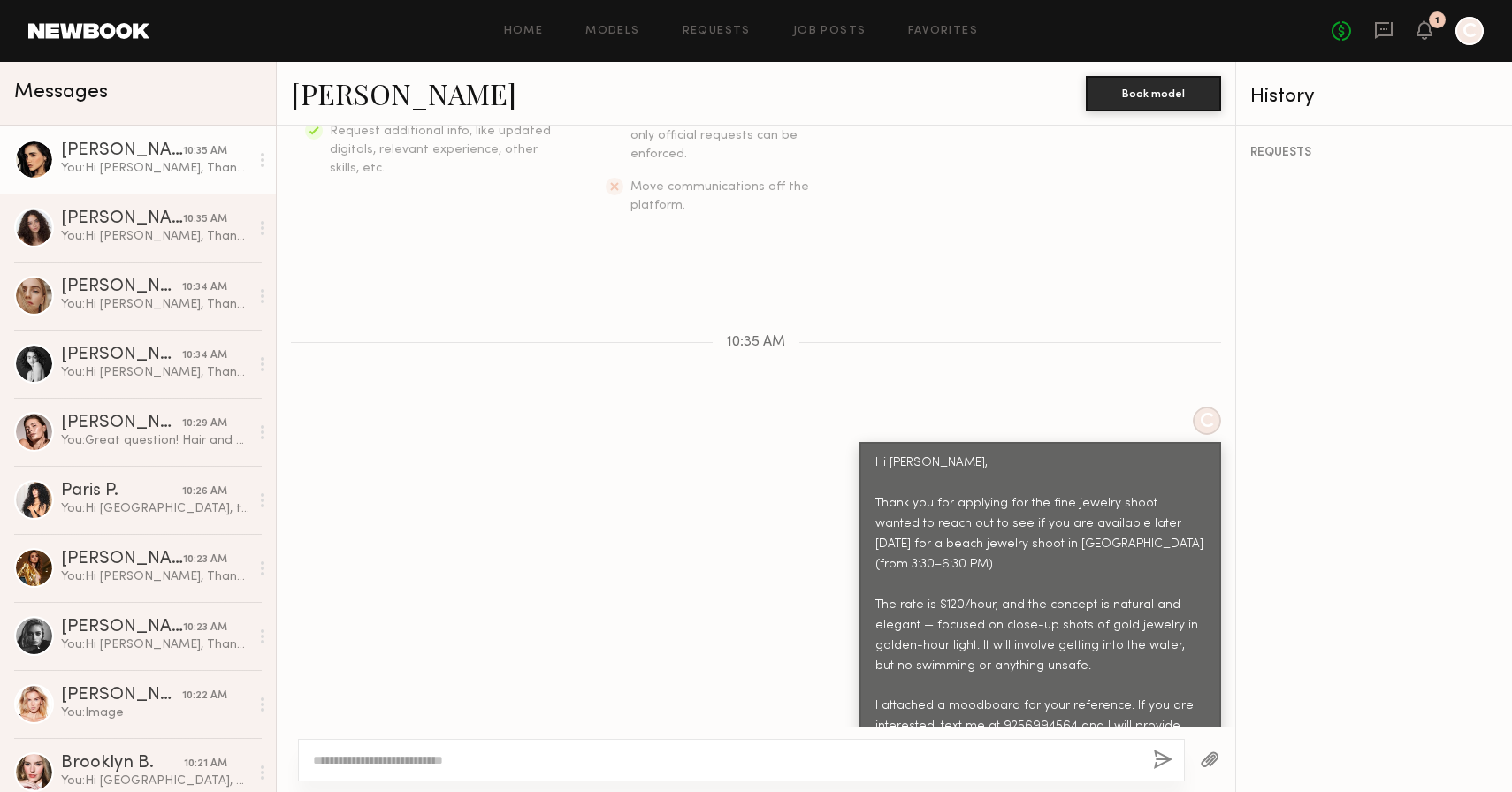
click at [1225, 757] on div at bounding box center [1210, 760] width 50 height 44
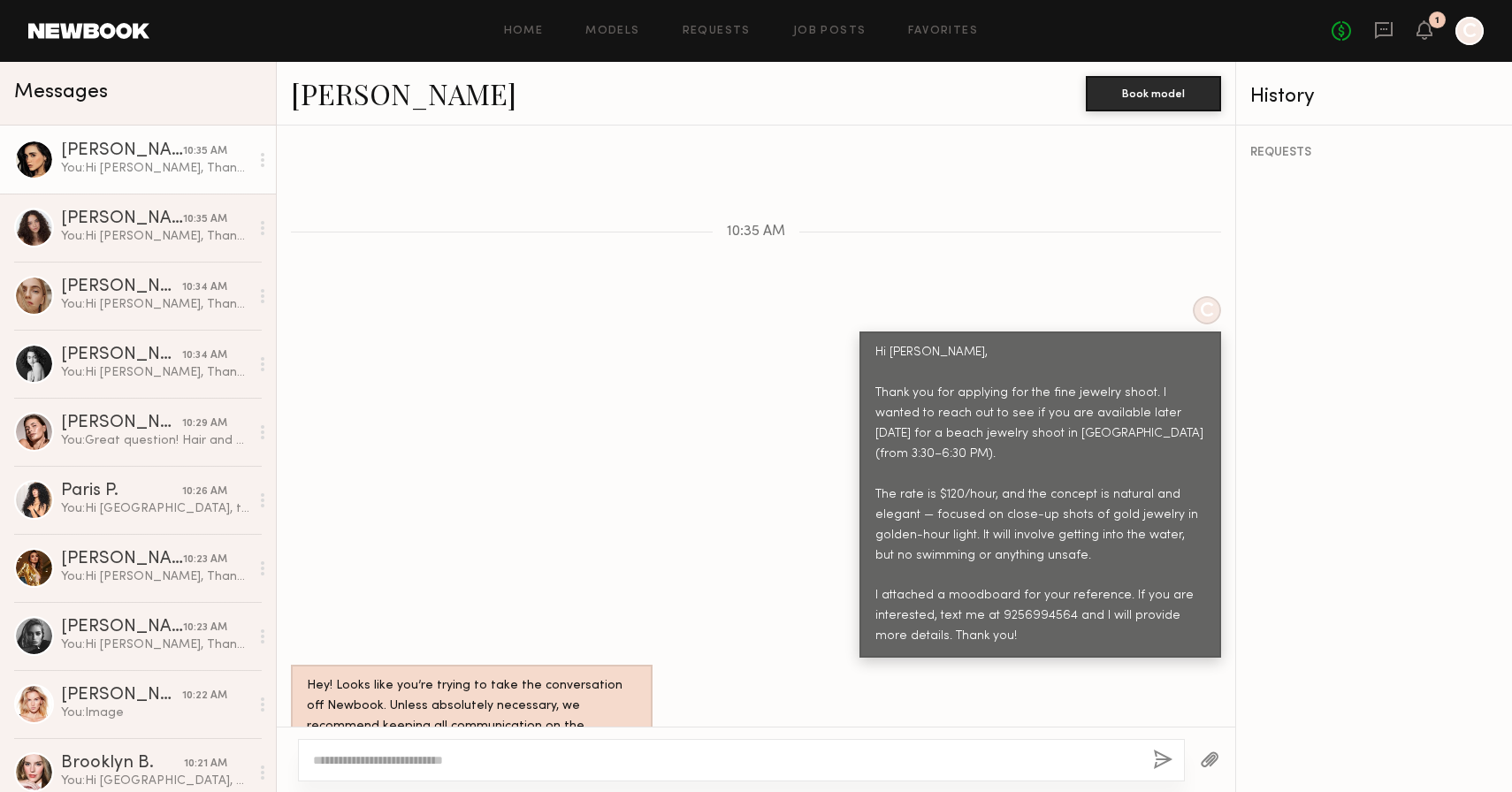
scroll to position [876, 0]
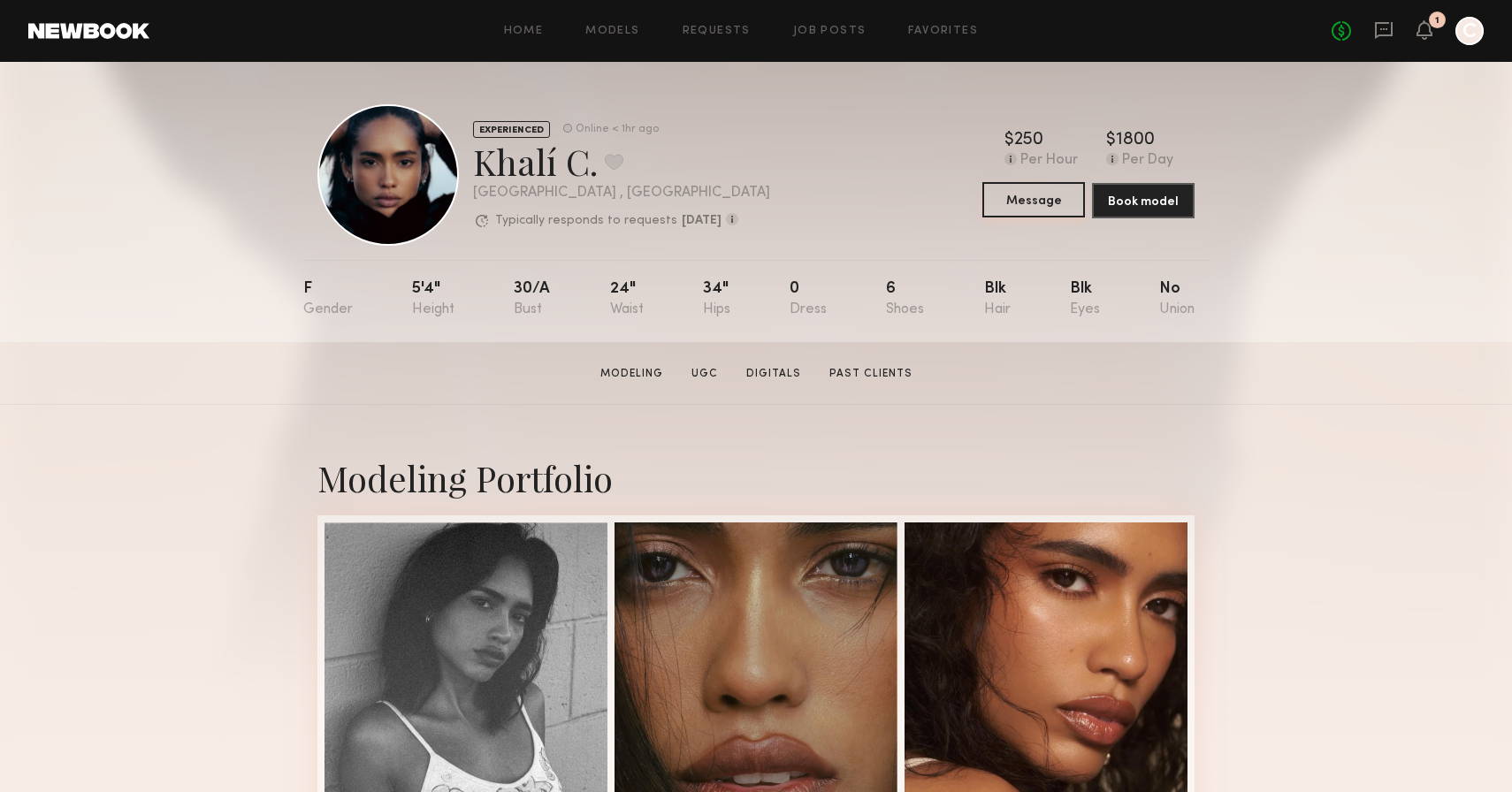
click at [1036, 201] on button "Message" at bounding box center [1034, 200] width 102 height 35
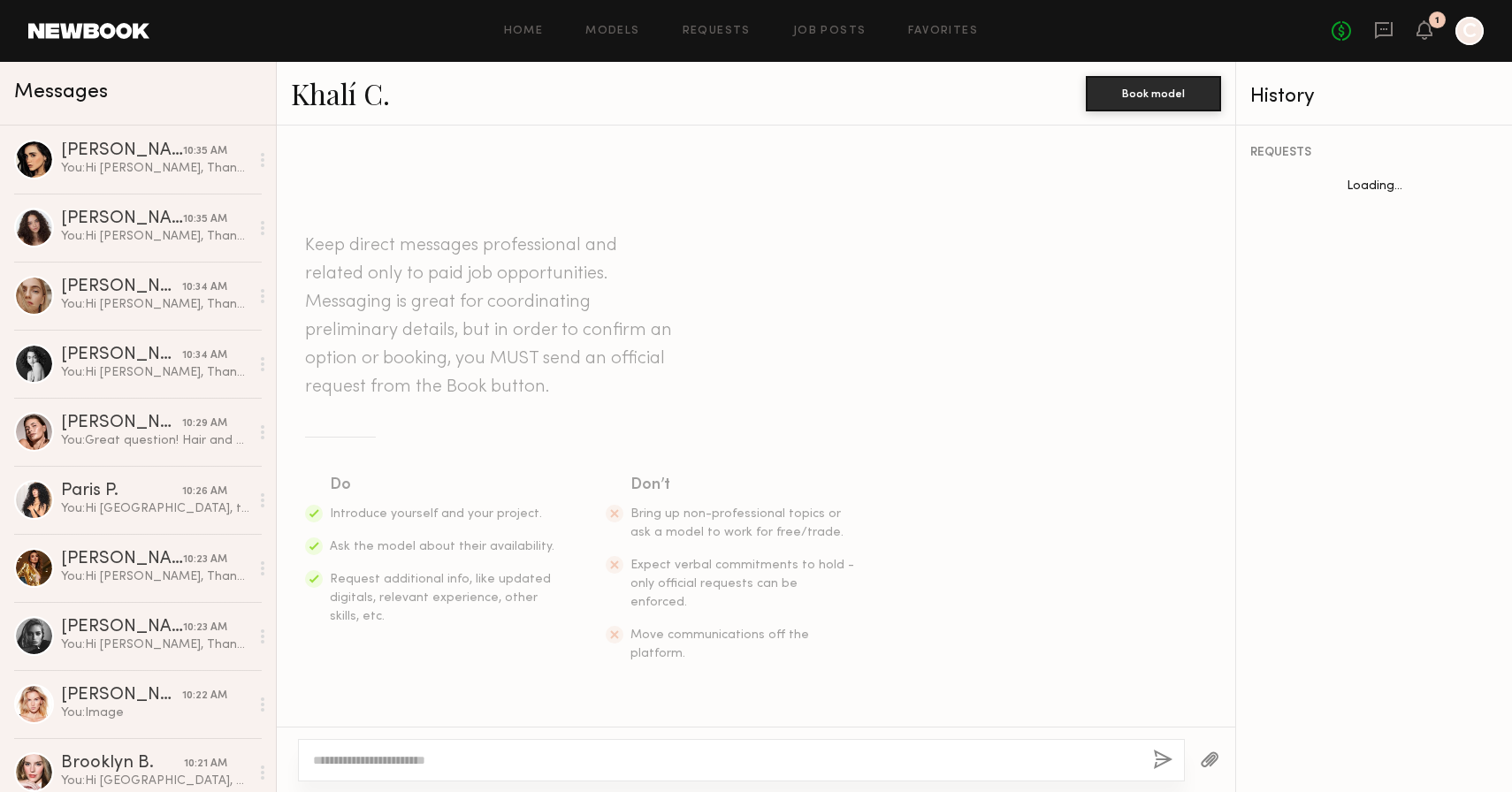
click at [545, 761] on textarea at bounding box center [725, 760] width 826 height 18
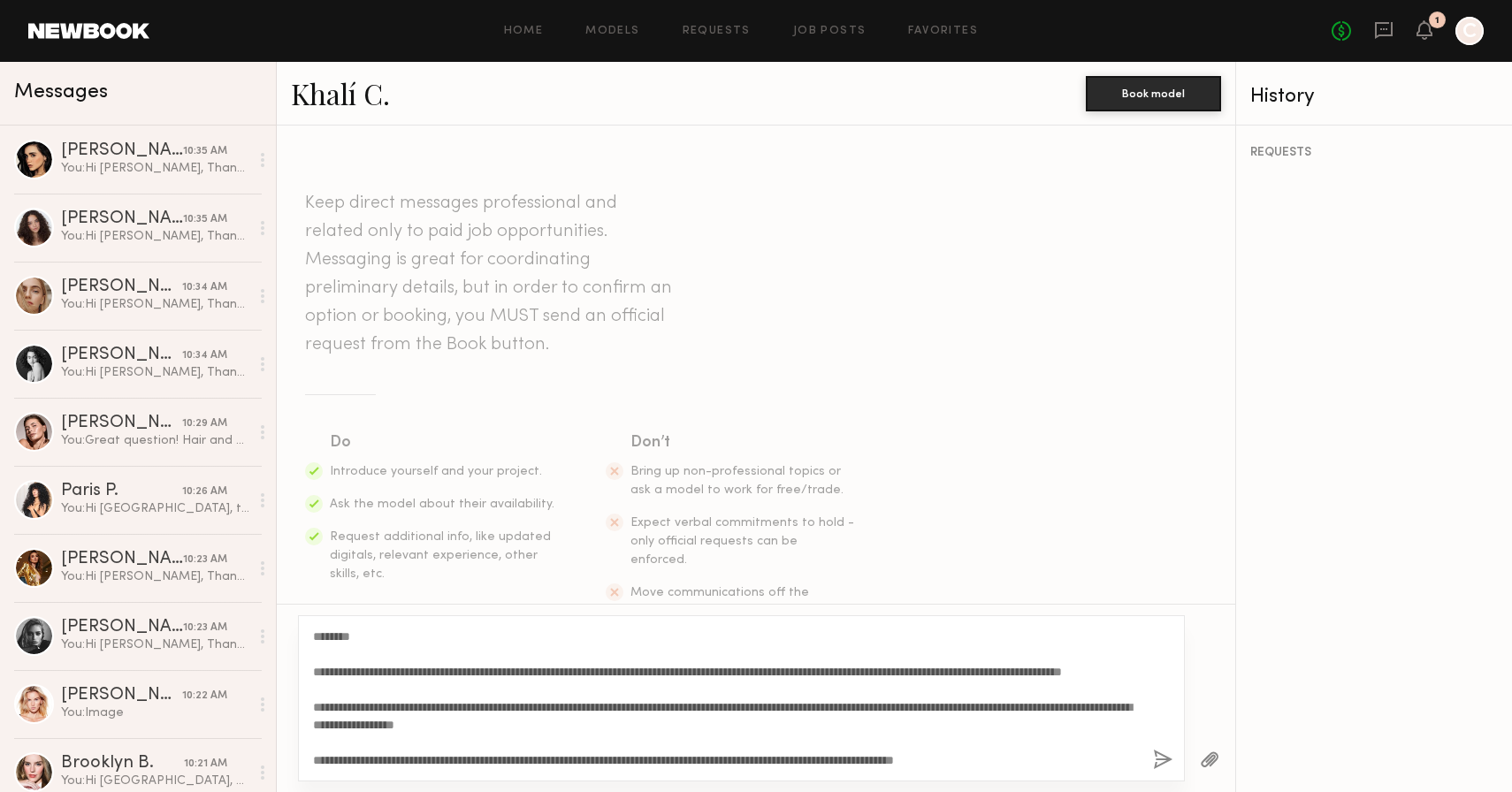
drag, startPoint x: 355, startPoint y: 636, endPoint x: 331, endPoint y: 635, distance: 24.0
click at [331, 635] on textarea "**********" at bounding box center [725, 698] width 826 height 141
click at [390, 724] on textarea "**********" at bounding box center [725, 698] width 826 height 141
type textarea "**********"
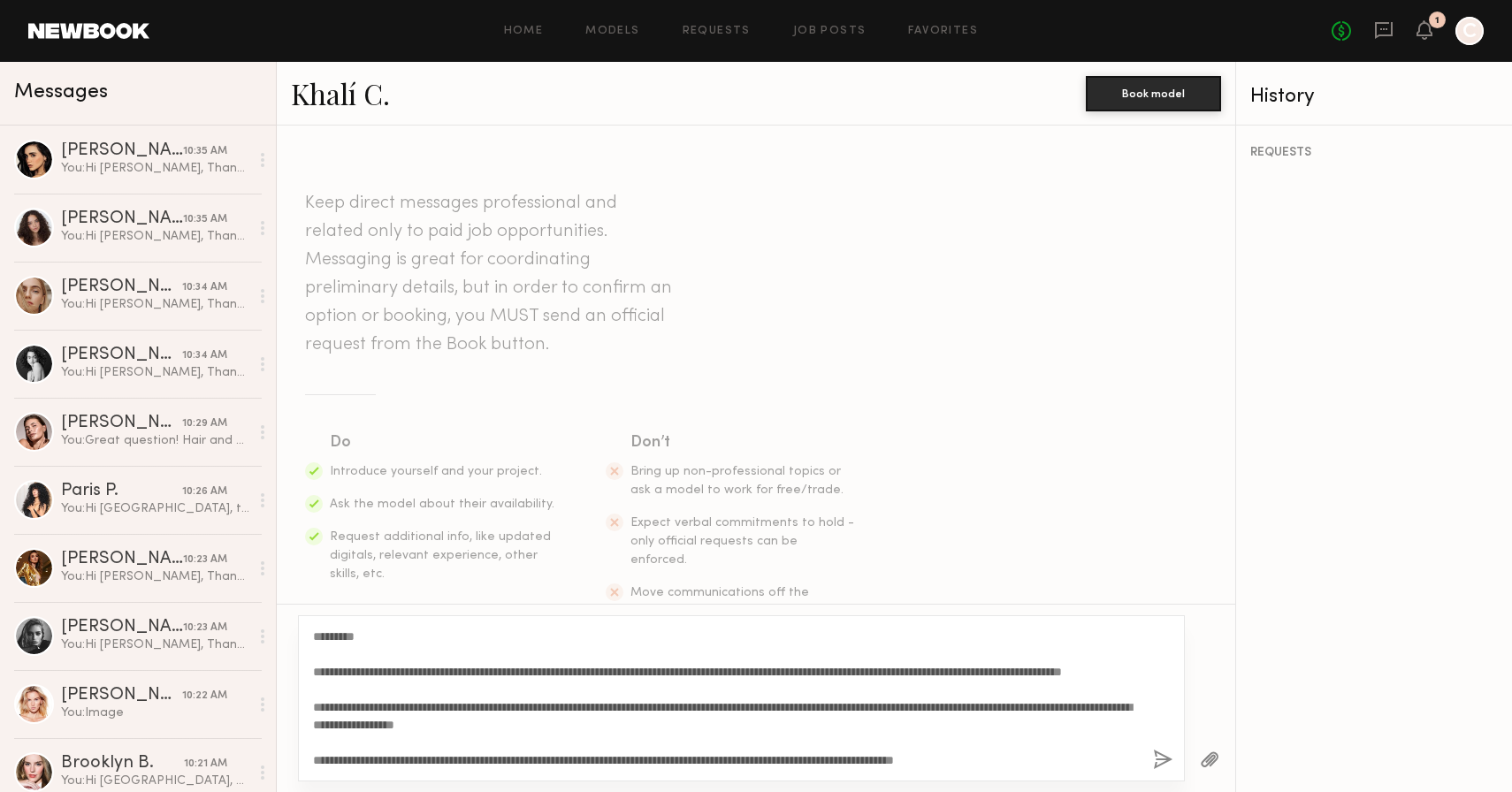
click at [1149, 763] on div "**********" at bounding box center [741, 698] width 887 height 166
click at [1164, 764] on button "button" at bounding box center [1163, 760] width 20 height 22
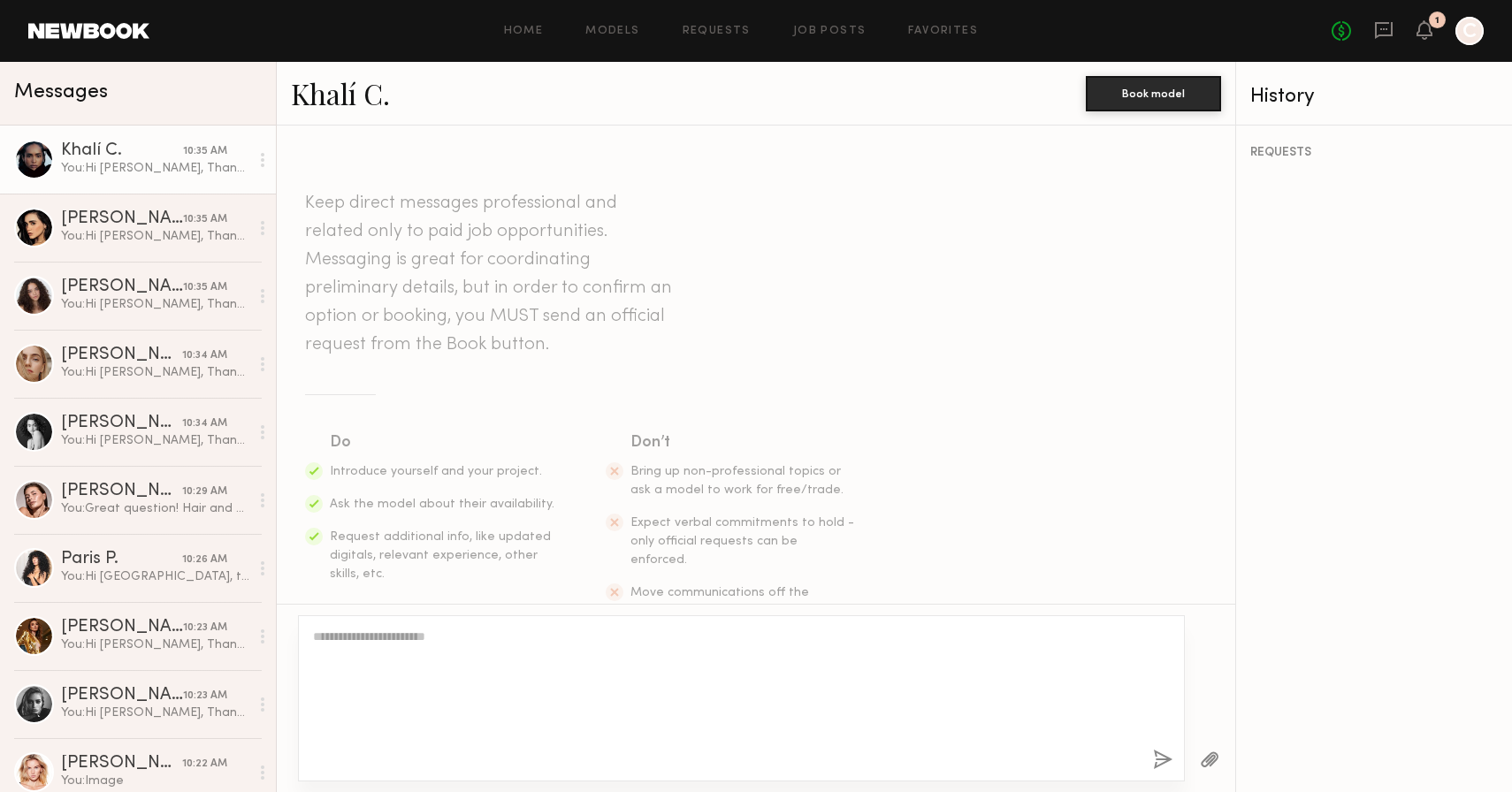
scroll to position [0, 0]
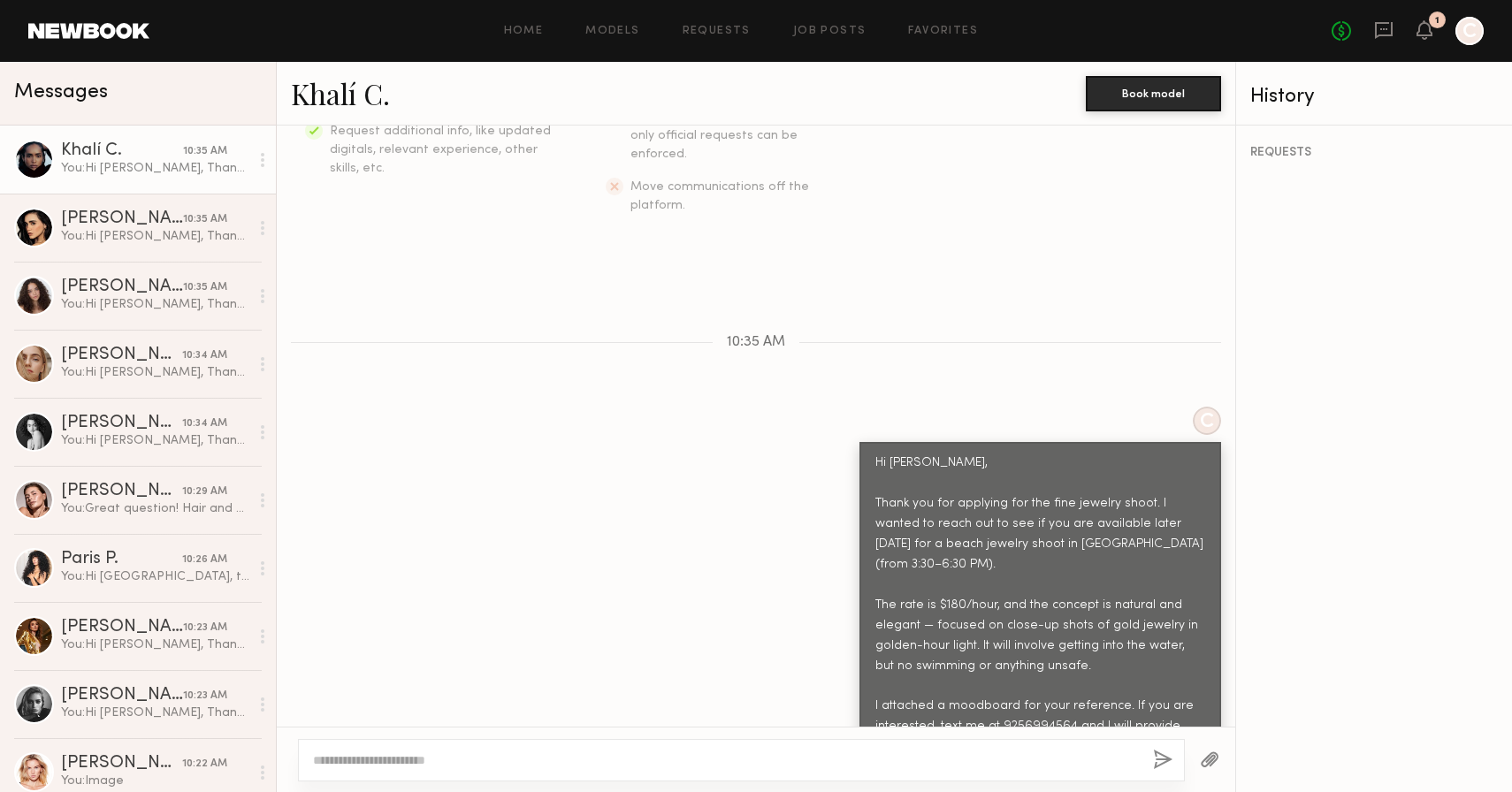
click at [1215, 750] on button "button" at bounding box center [1209, 760] width 20 height 22
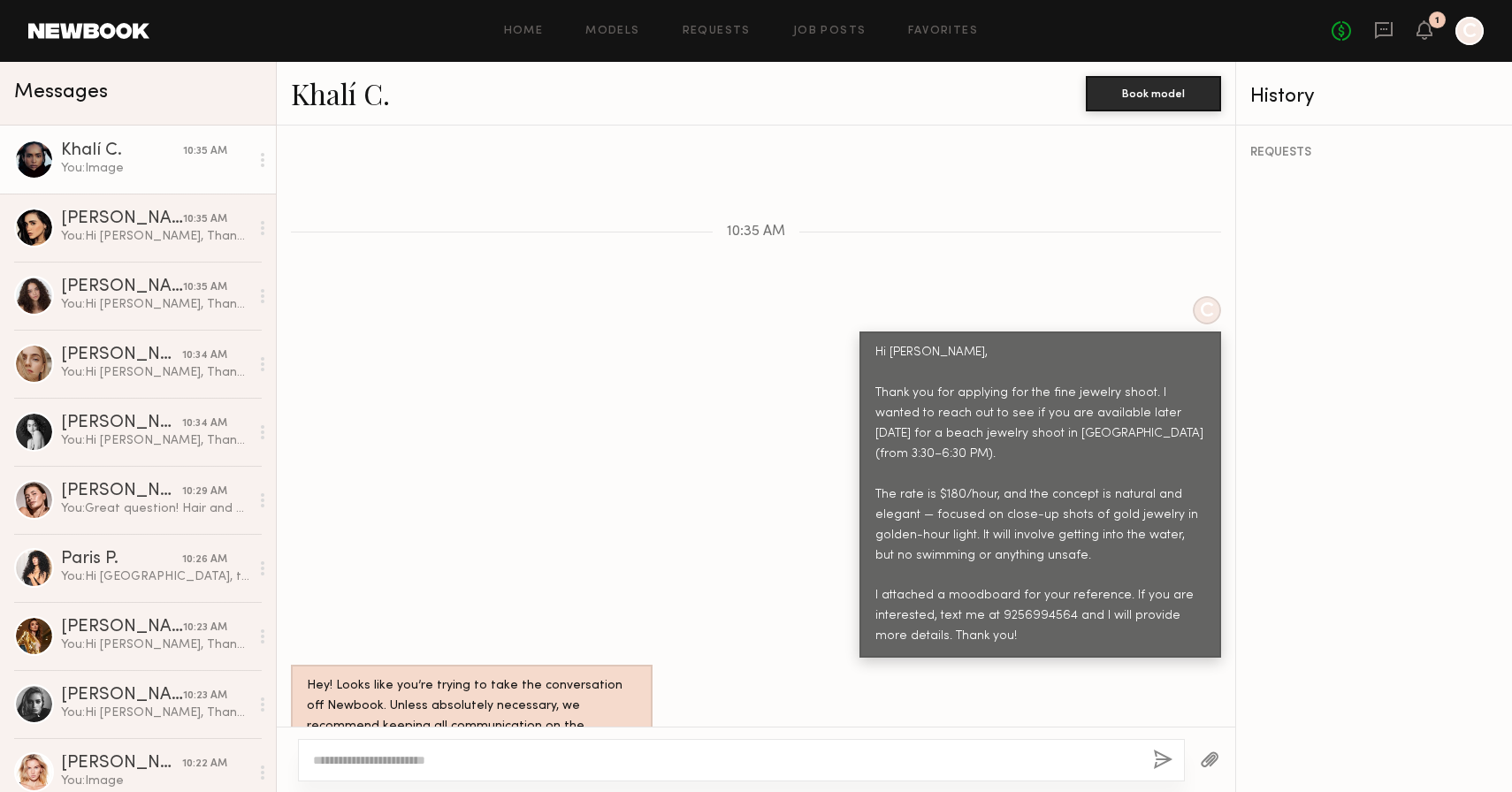
scroll to position [876, 0]
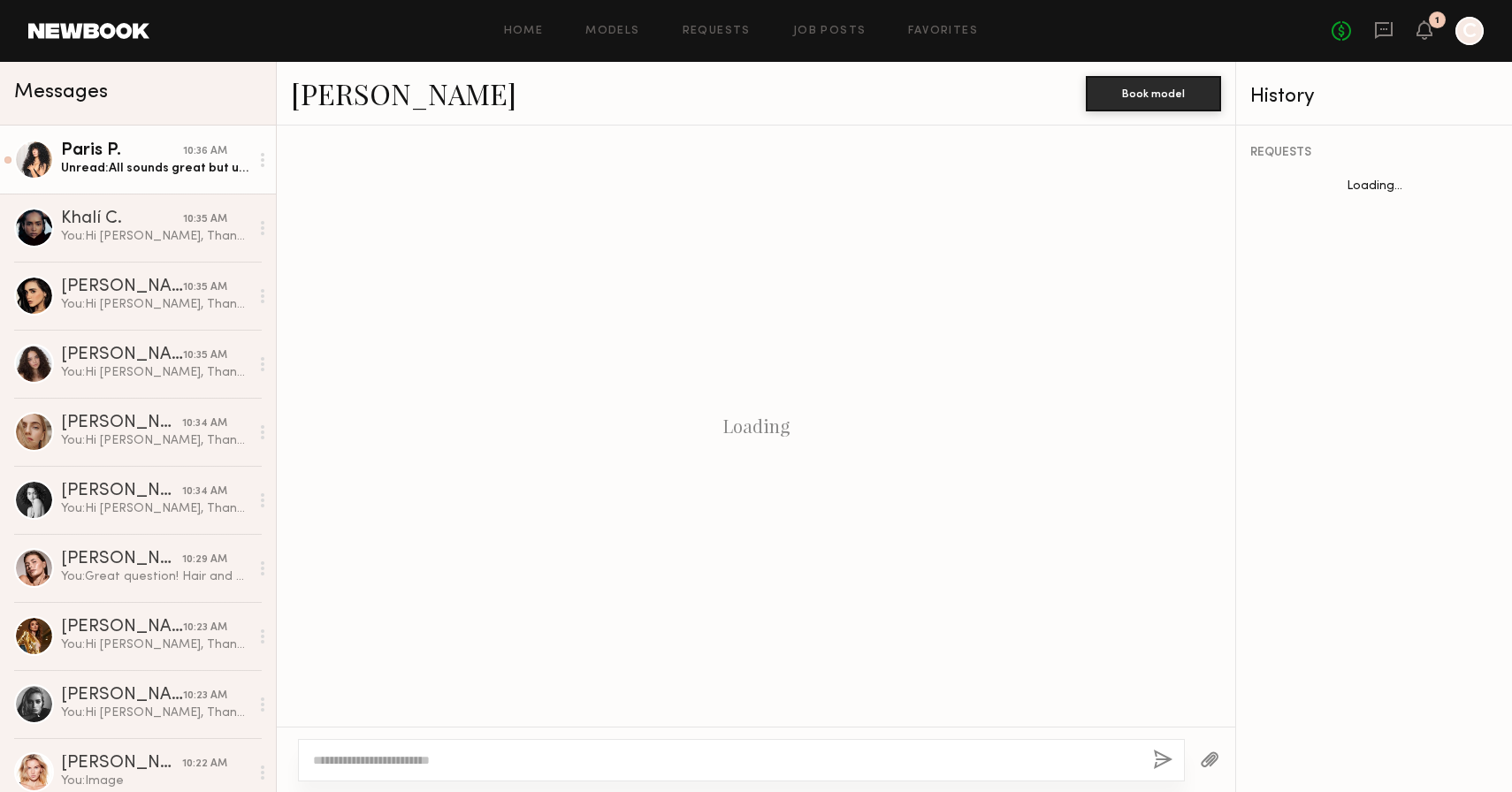
click at [132, 154] on div "Paris P." at bounding box center [122, 150] width 122 height 18
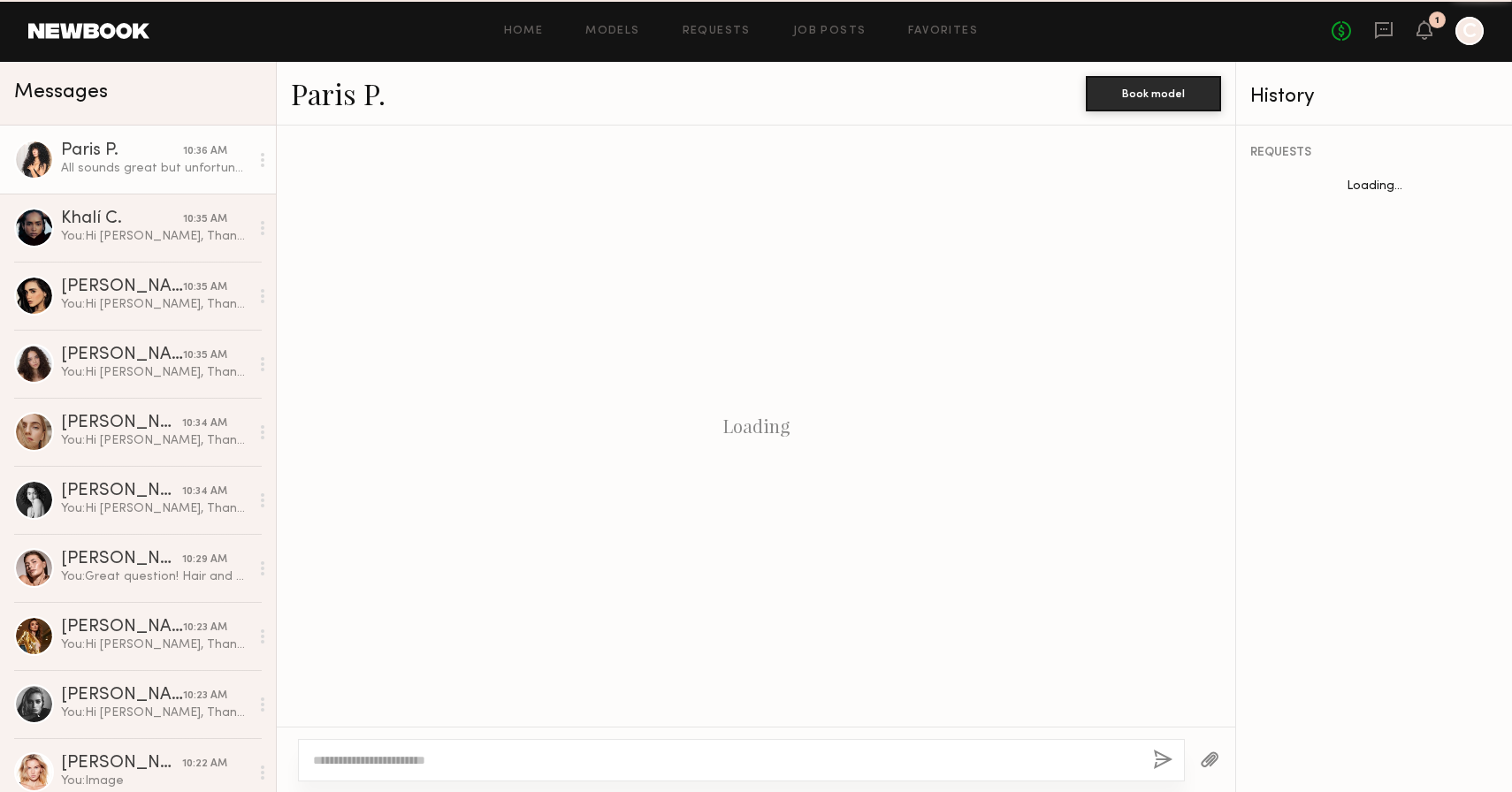
scroll to position [1521, 0]
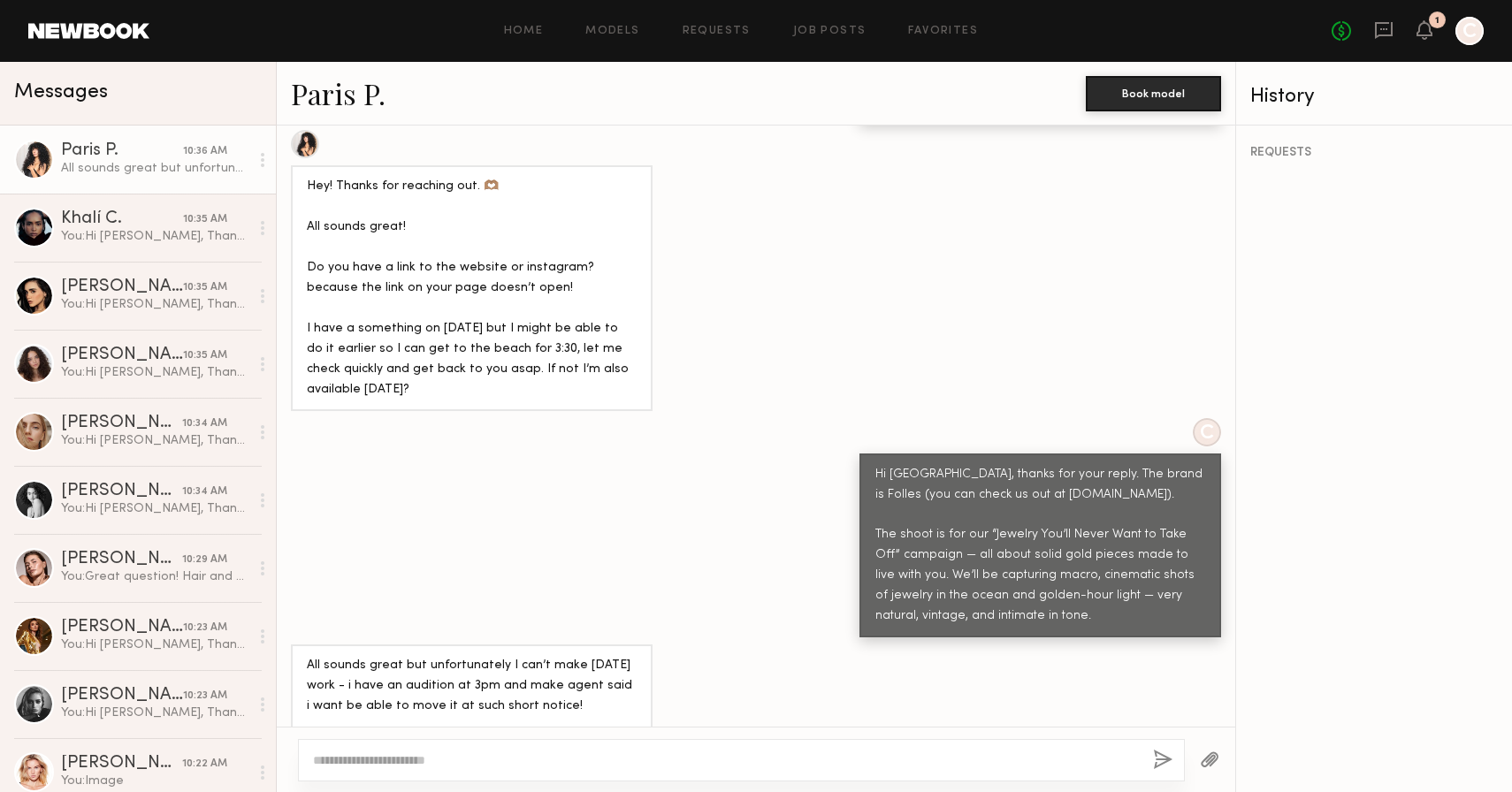
click at [508, 769] on div at bounding box center [741, 760] width 887 height 43
click at [498, 760] on textarea at bounding box center [725, 760] width 826 height 18
type textarea "**********"
click at [1154, 763] on button "button" at bounding box center [1163, 760] width 20 height 22
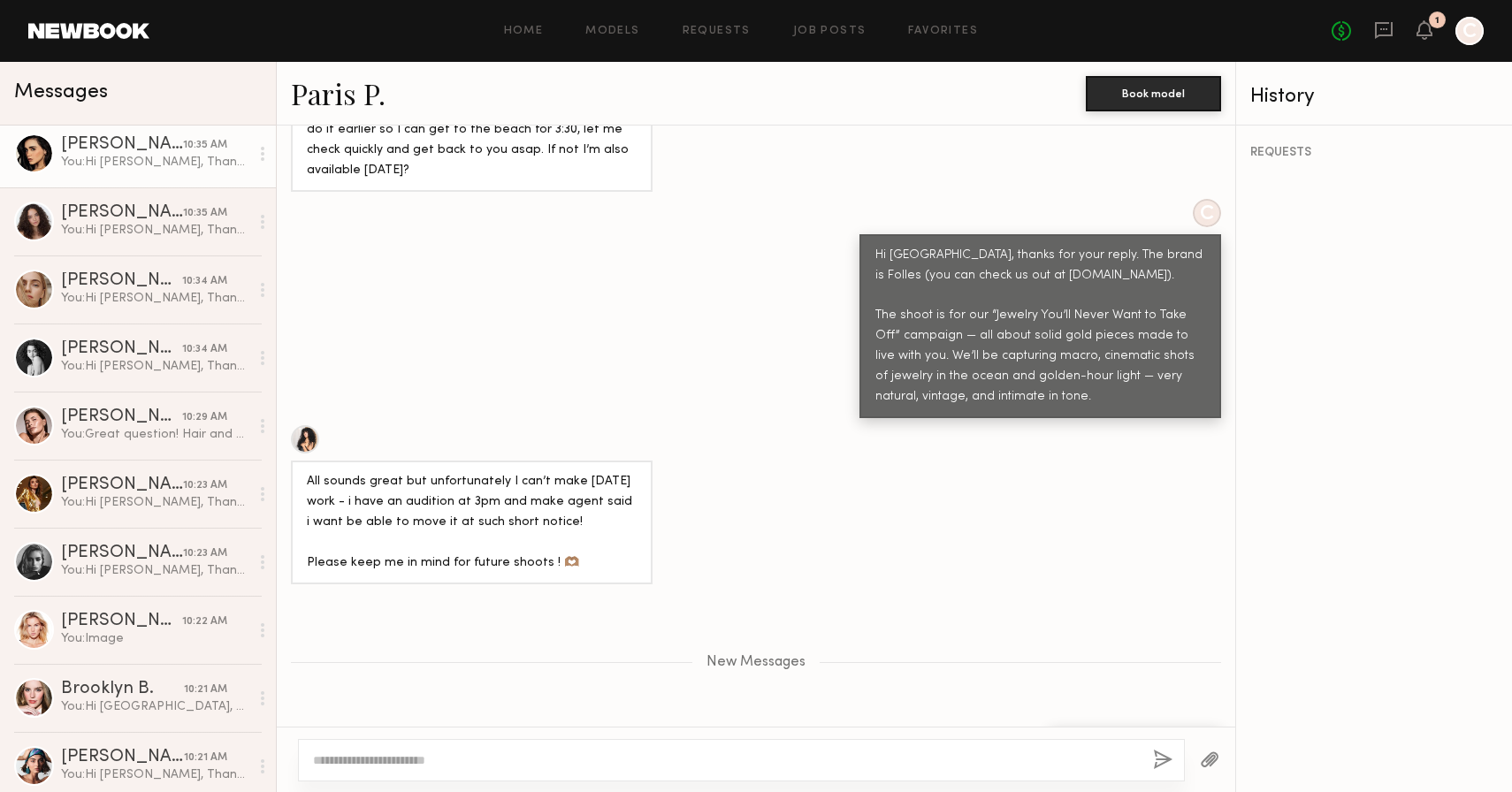
scroll to position [143, 0]
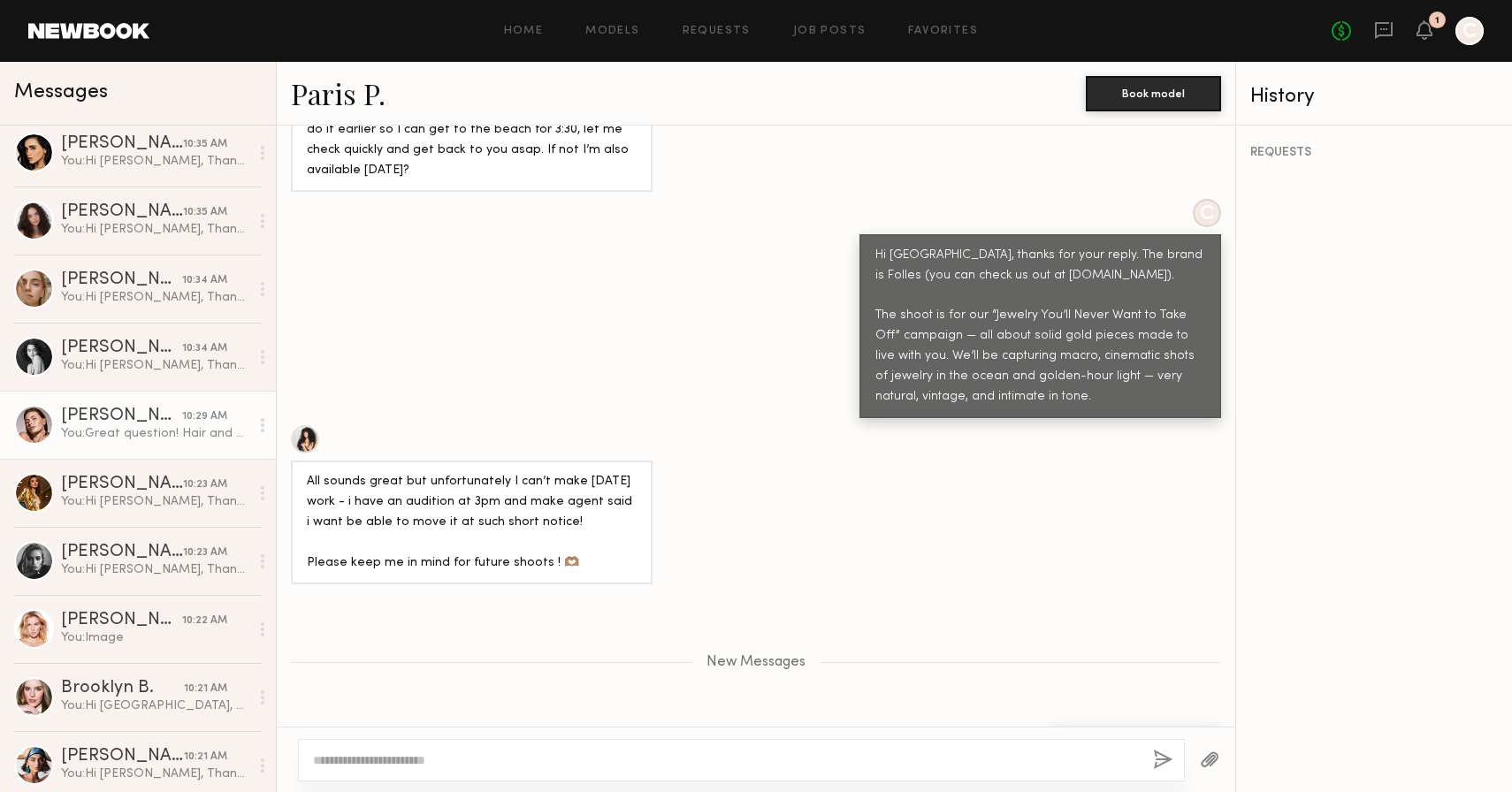
click at [115, 410] on div "[PERSON_NAME]" at bounding box center [122, 416] width 121 height 18
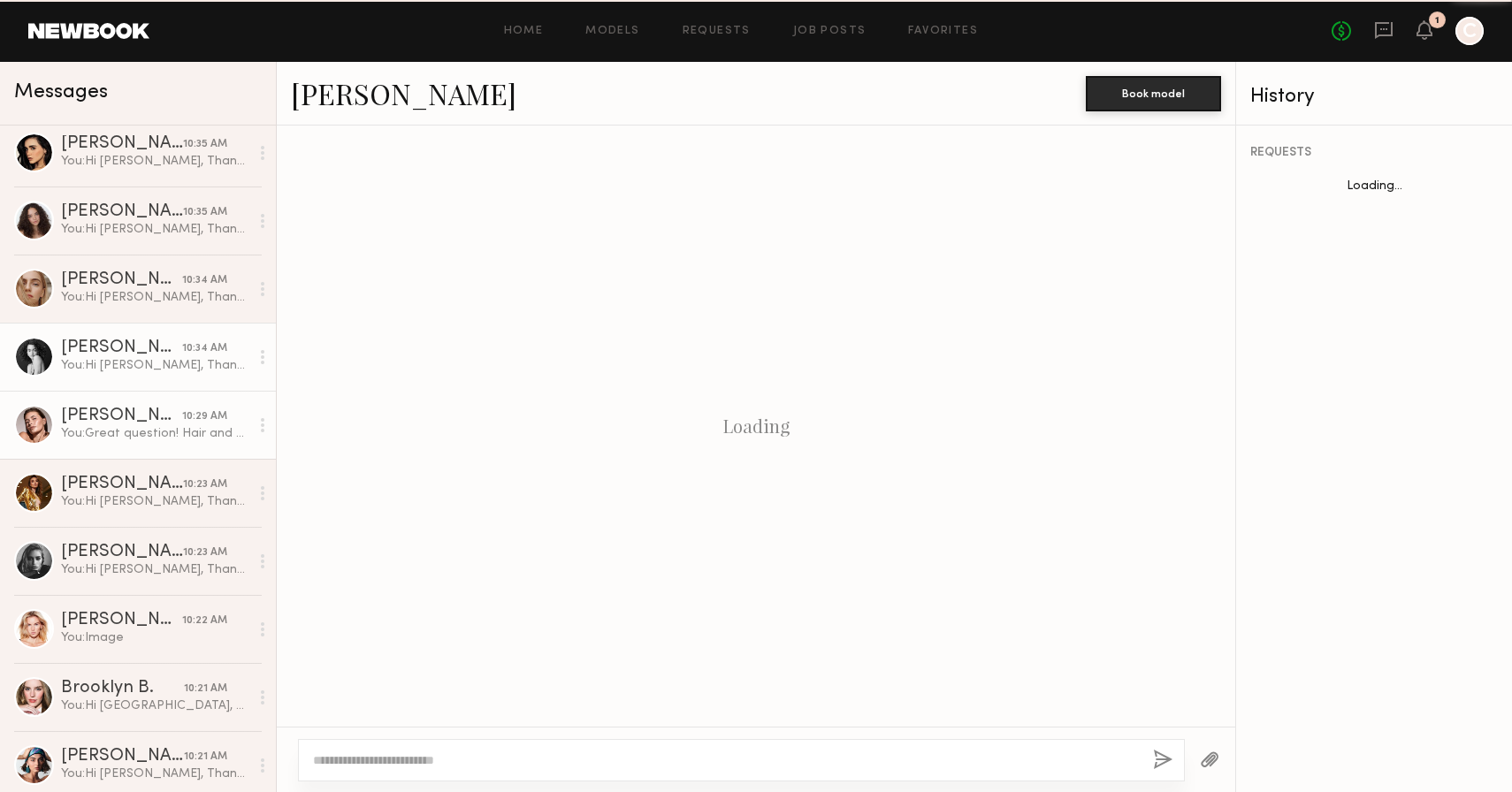
scroll to position [1172, 0]
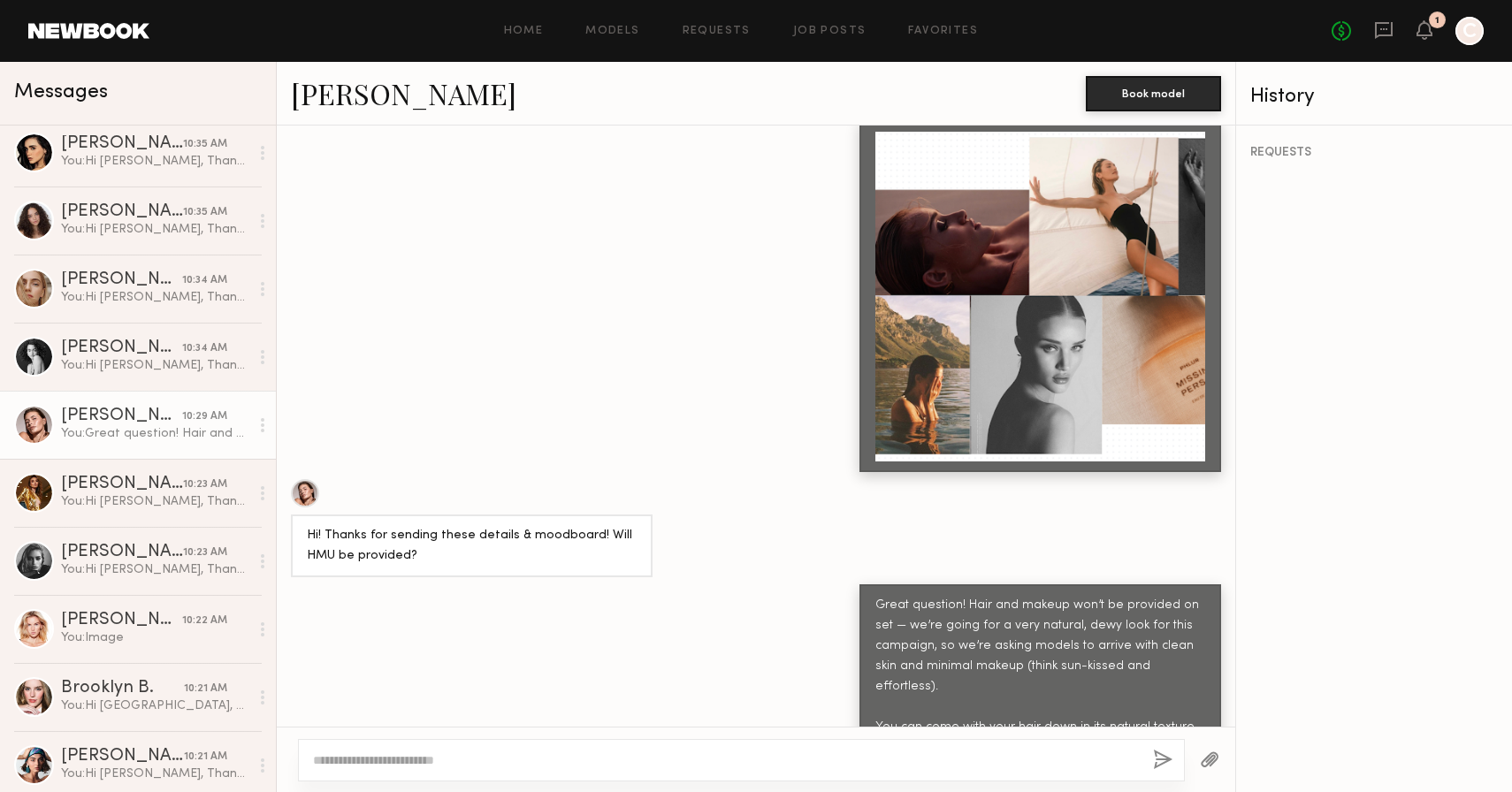
click at [301, 479] on div at bounding box center [305, 493] width 28 height 28
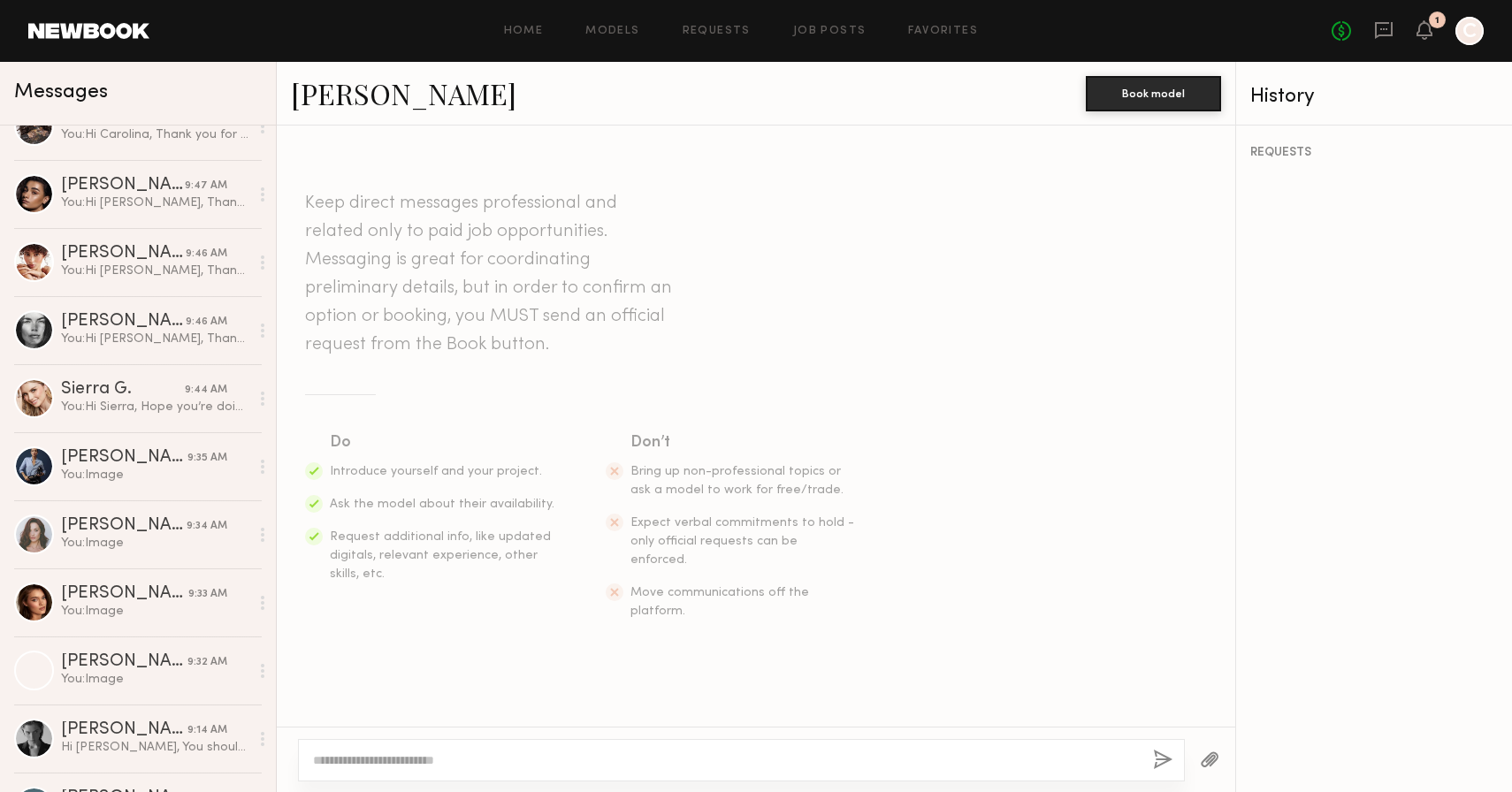
scroll to position [3629, 0]
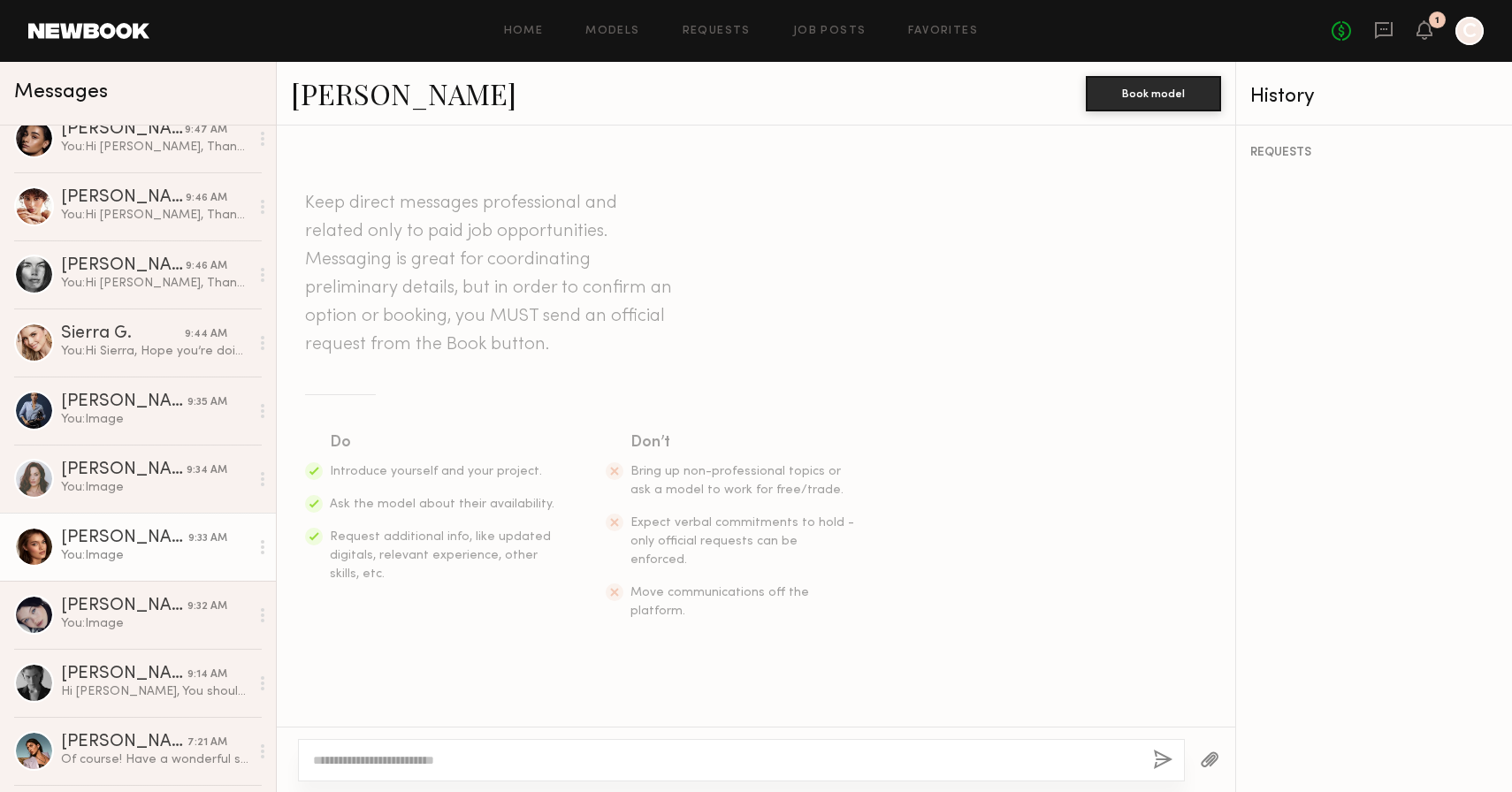
click at [118, 536] on div "[PERSON_NAME]" at bounding box center [124, 538] width 127 height 18
click at [345, 102] on link "[PERSON_NAME]" at bounding box center [403, 93] width 226 height 38
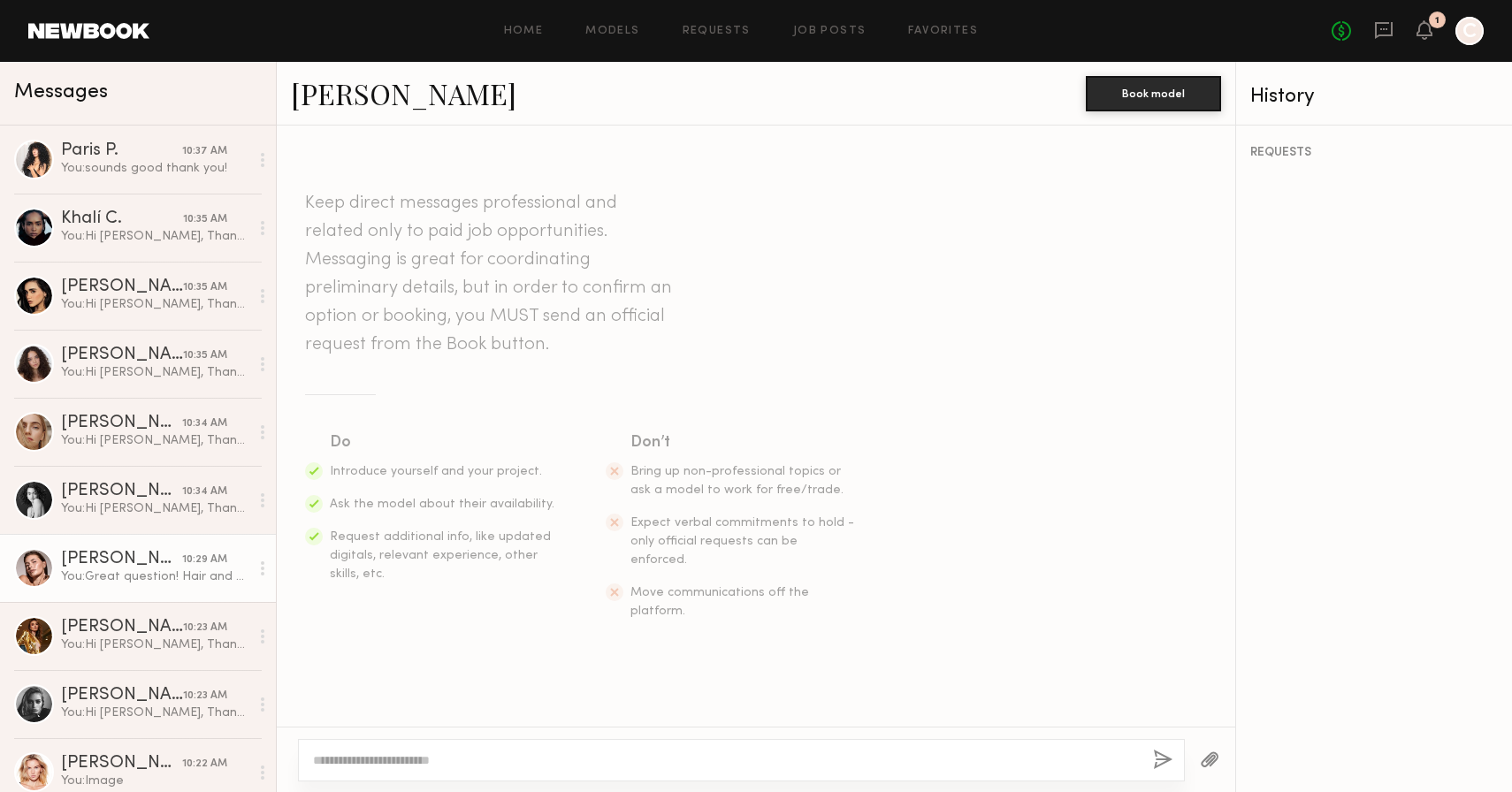
click at [74, 590] on link "[PERSON_NAME] 10:29 AM You: Great question! Hair and makeup won’t be provided o…" at bounding box center [137, 567] width 276 height 68
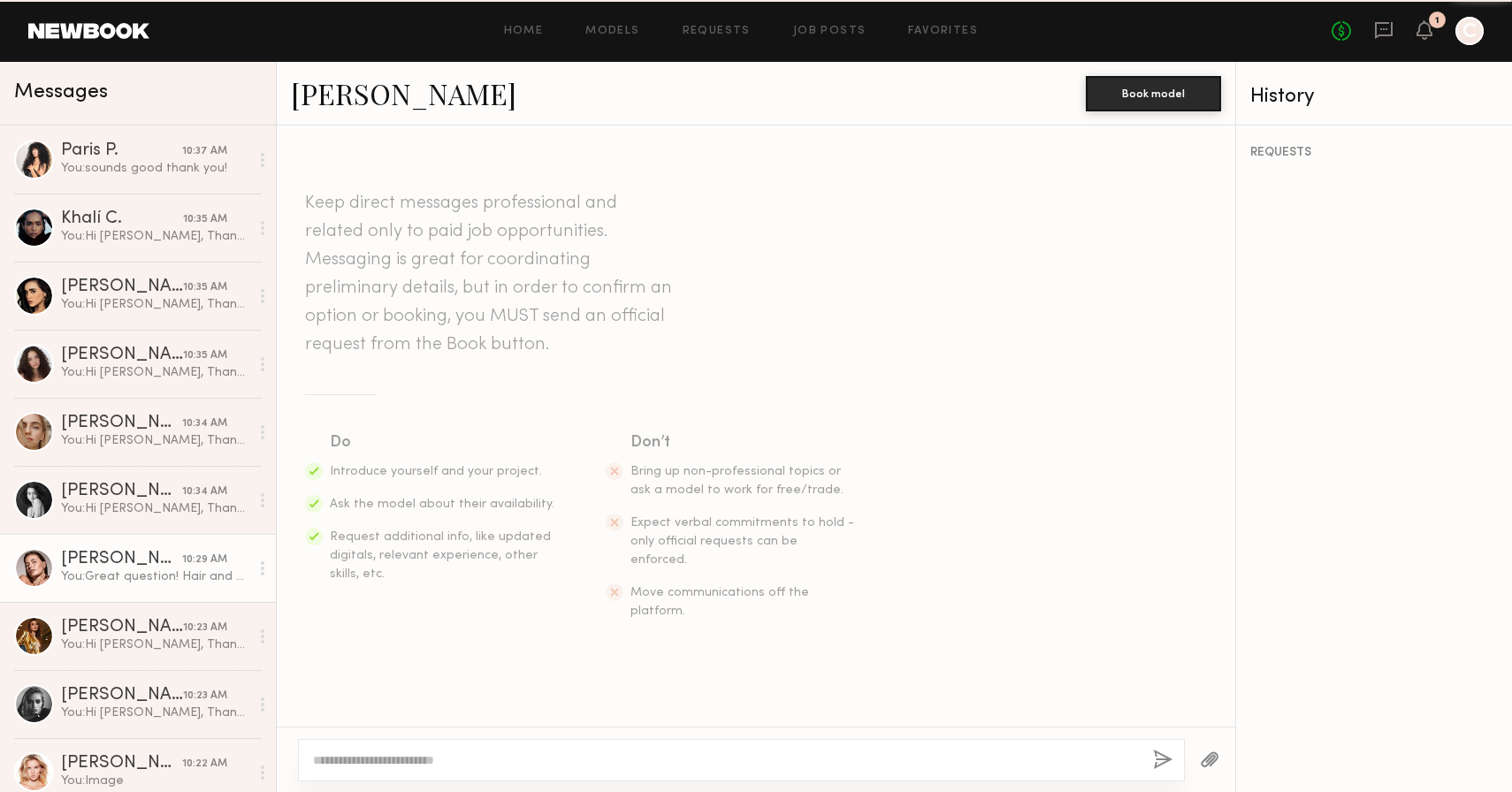
scroll to position [1172, 0]
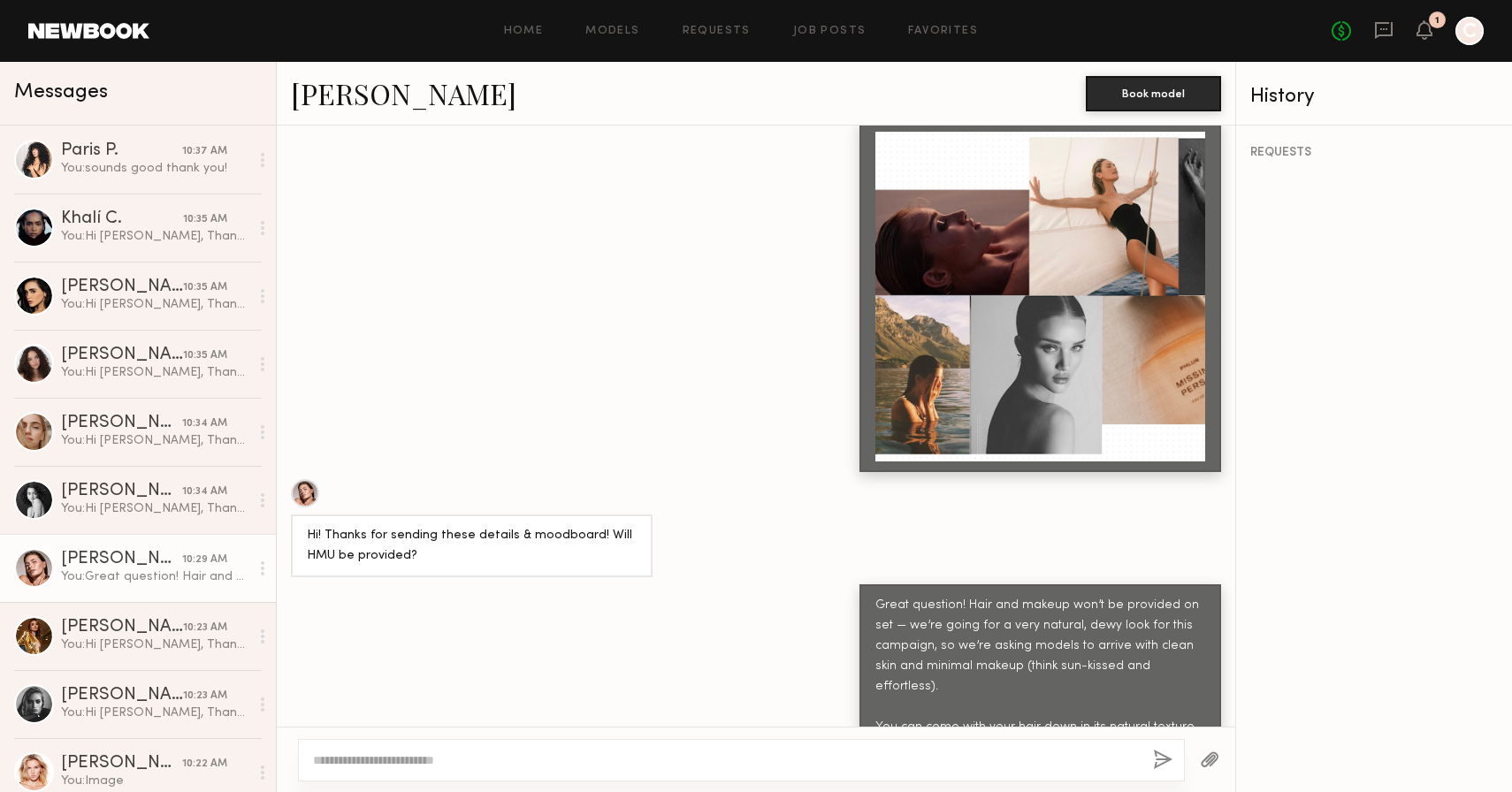
click at [358, 101] on link "[PERSON_NAME]" at bounding box center [403, 93] width 226 height 38
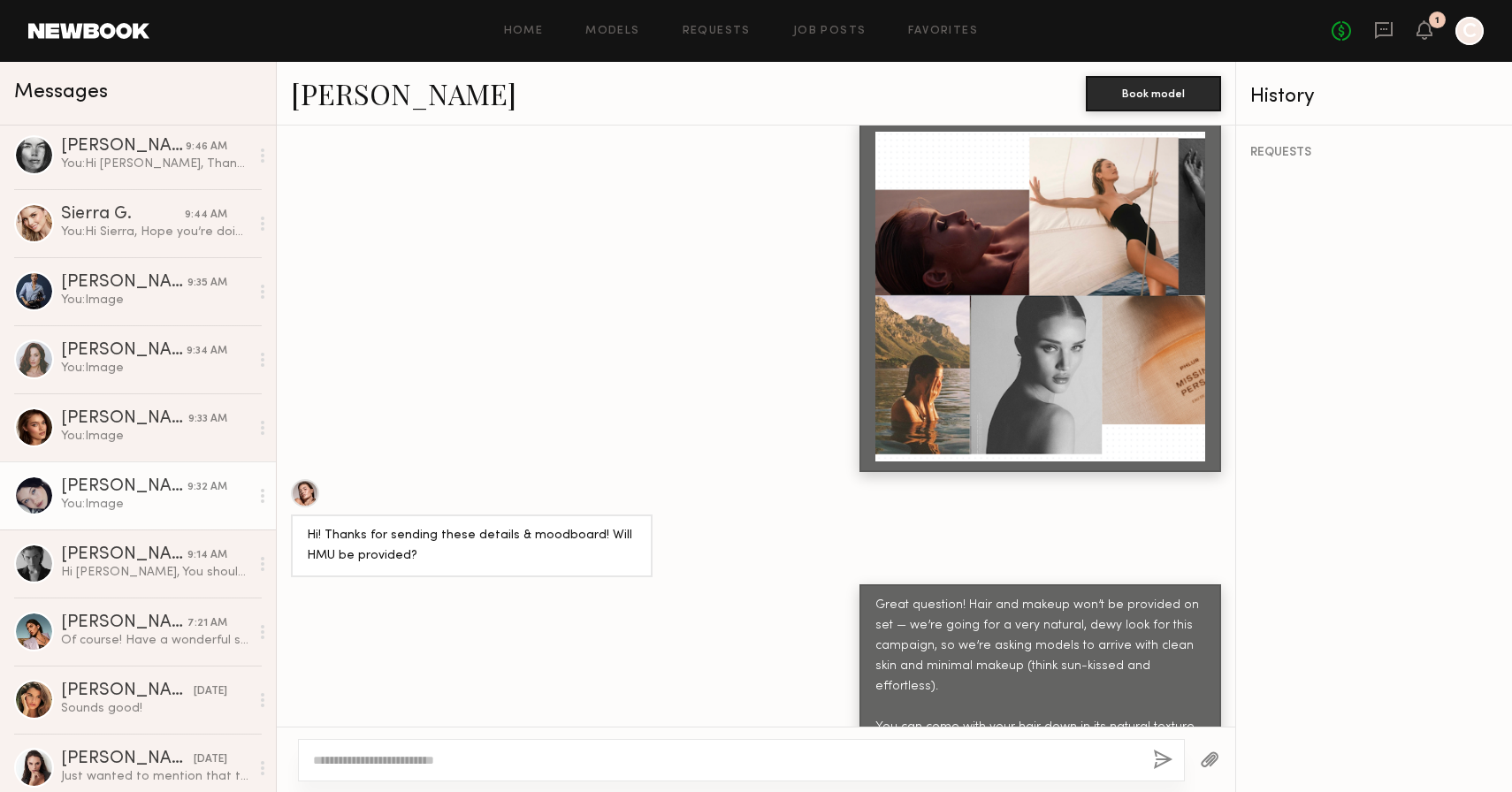
scroll to position [3752, 0]
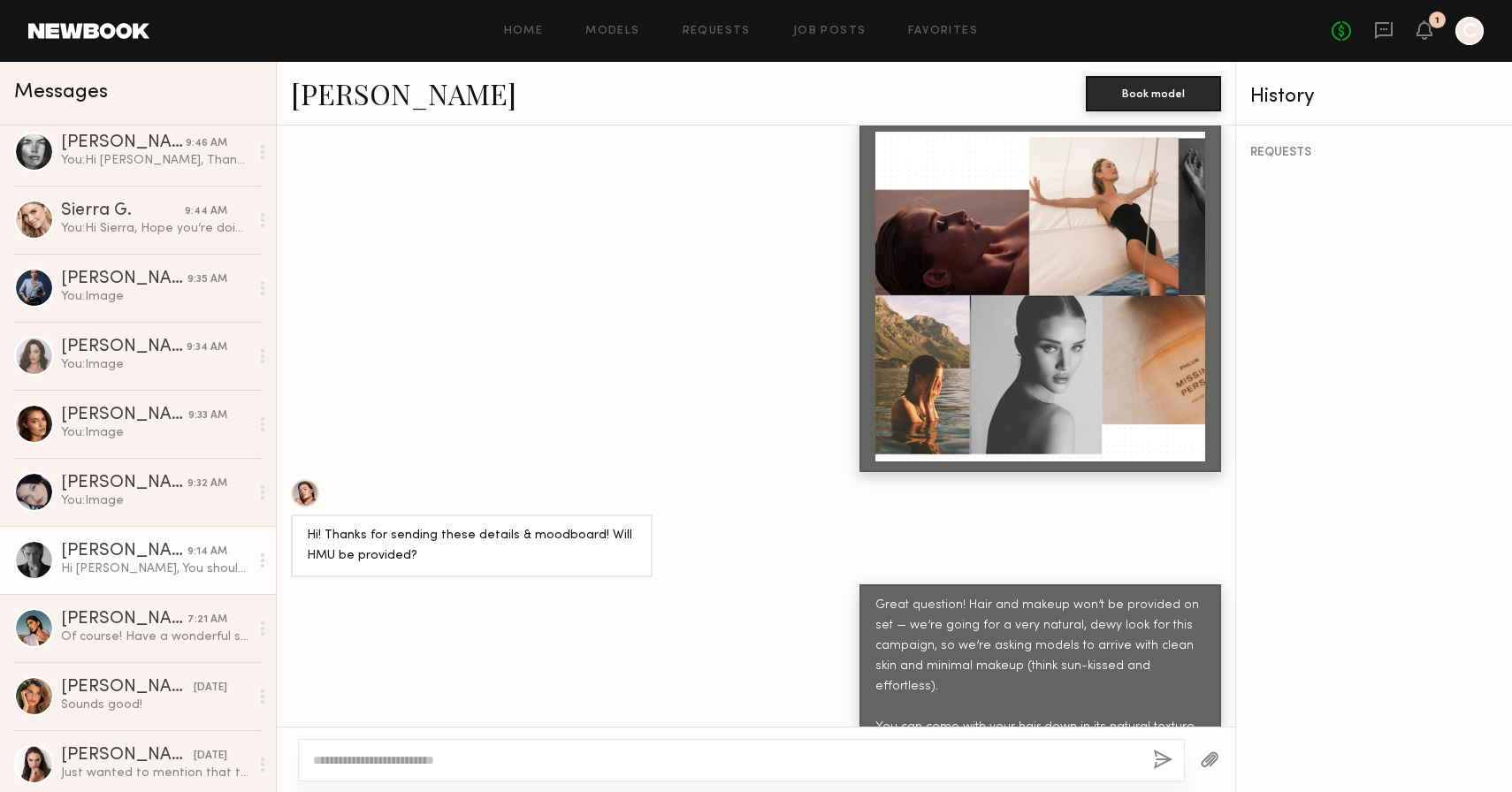
click at [120, 564] on div "Hi [PERSON_NAME], You should’ve let me know beforehand — unfortunately, I won’t…" at bounding box center [155, 569] width 189 height 17
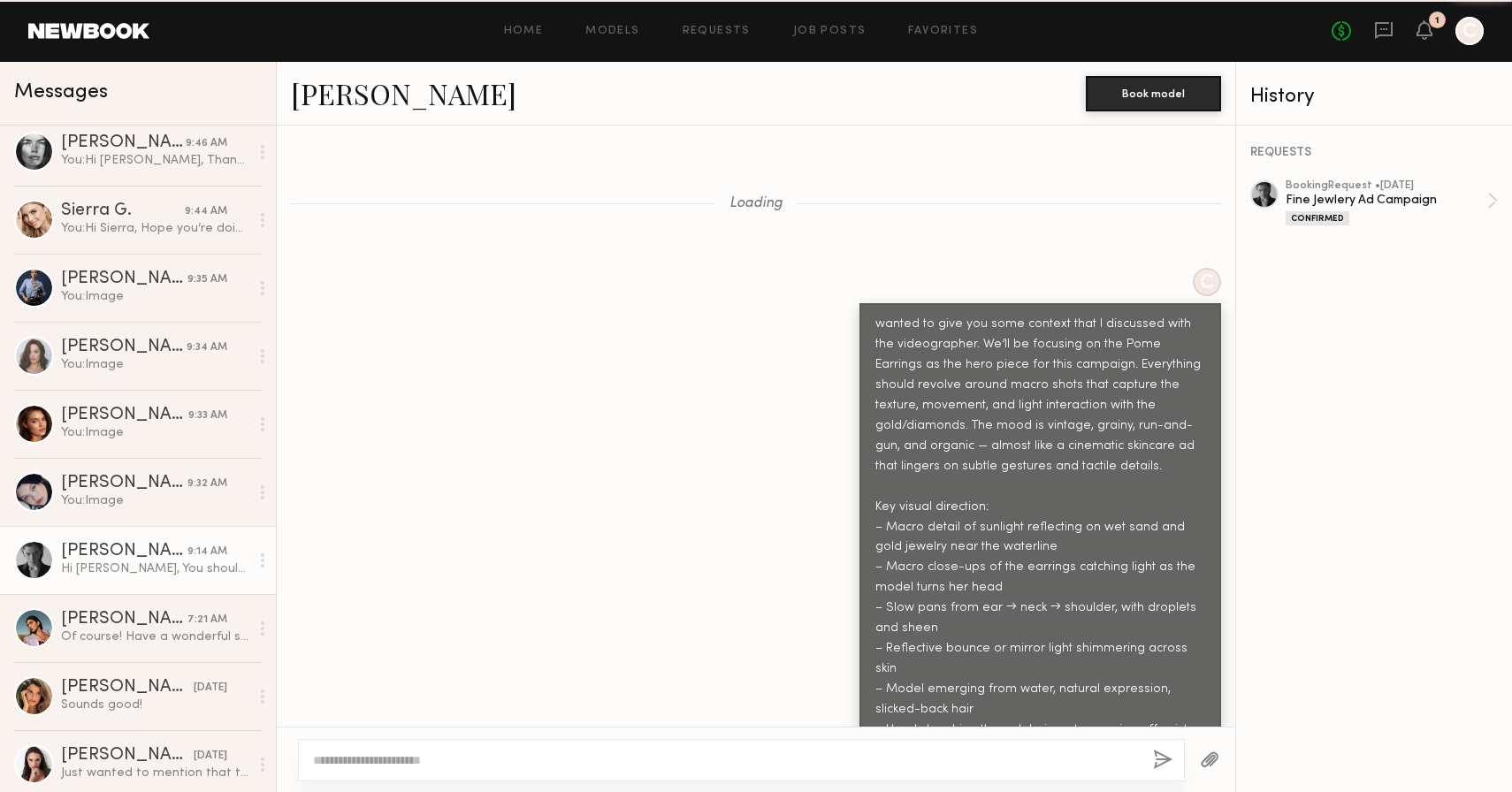
scroll to position [2352, 0]
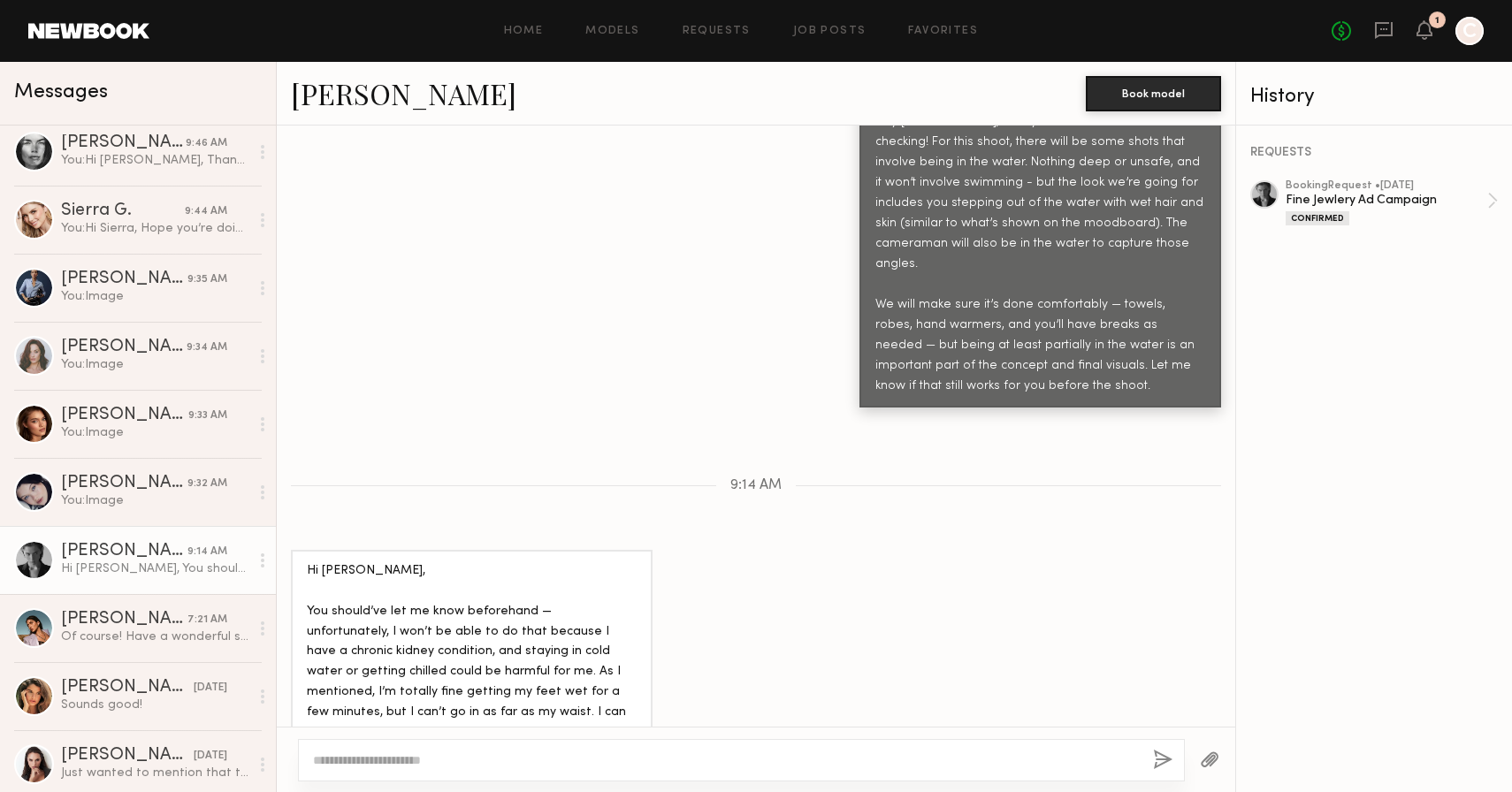
click at [325, 97] on link "[PERSON_NAME]" at bounding box center [403, 93] width 226 height 38
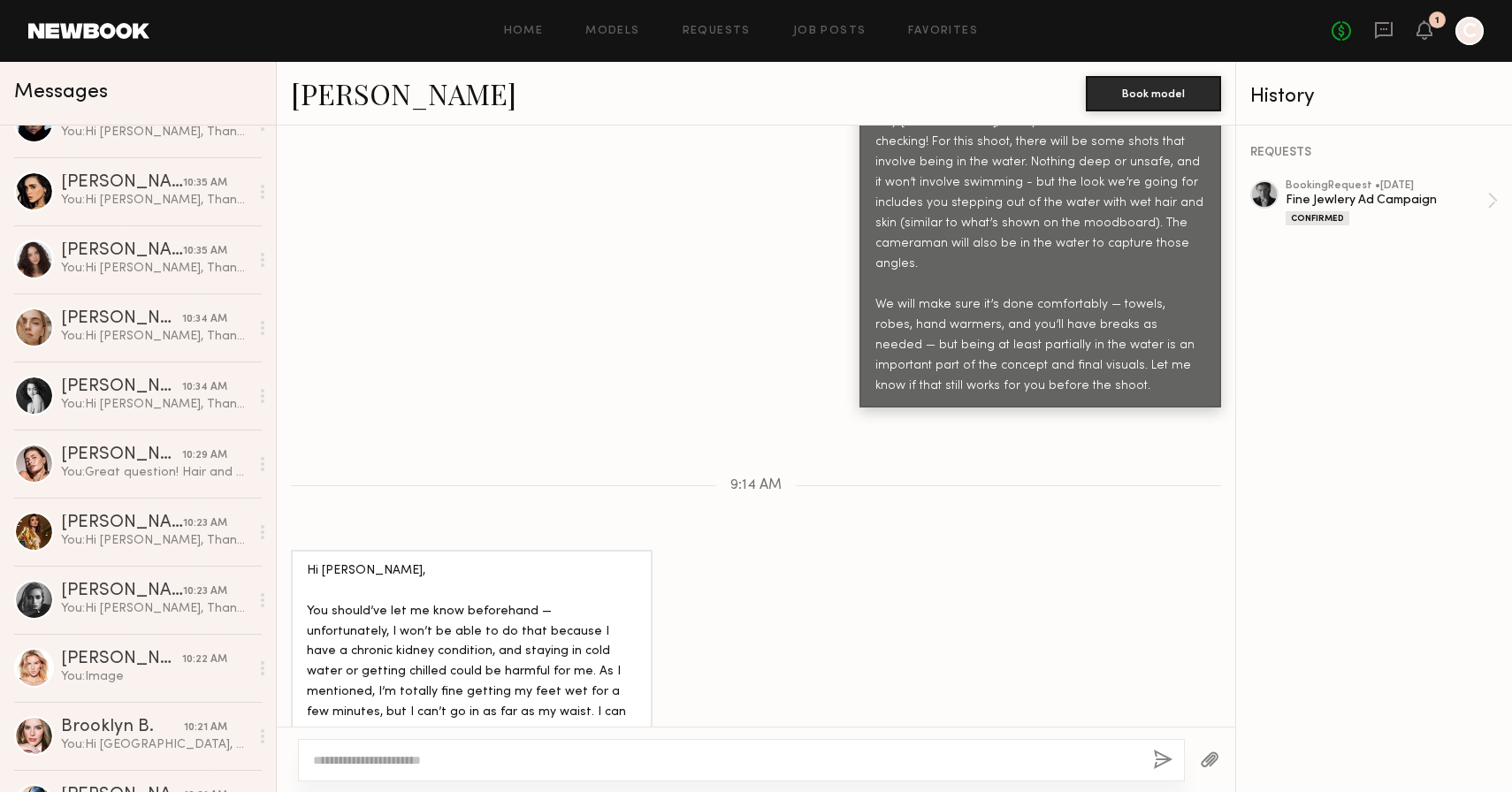
scroll to position [0, 0]
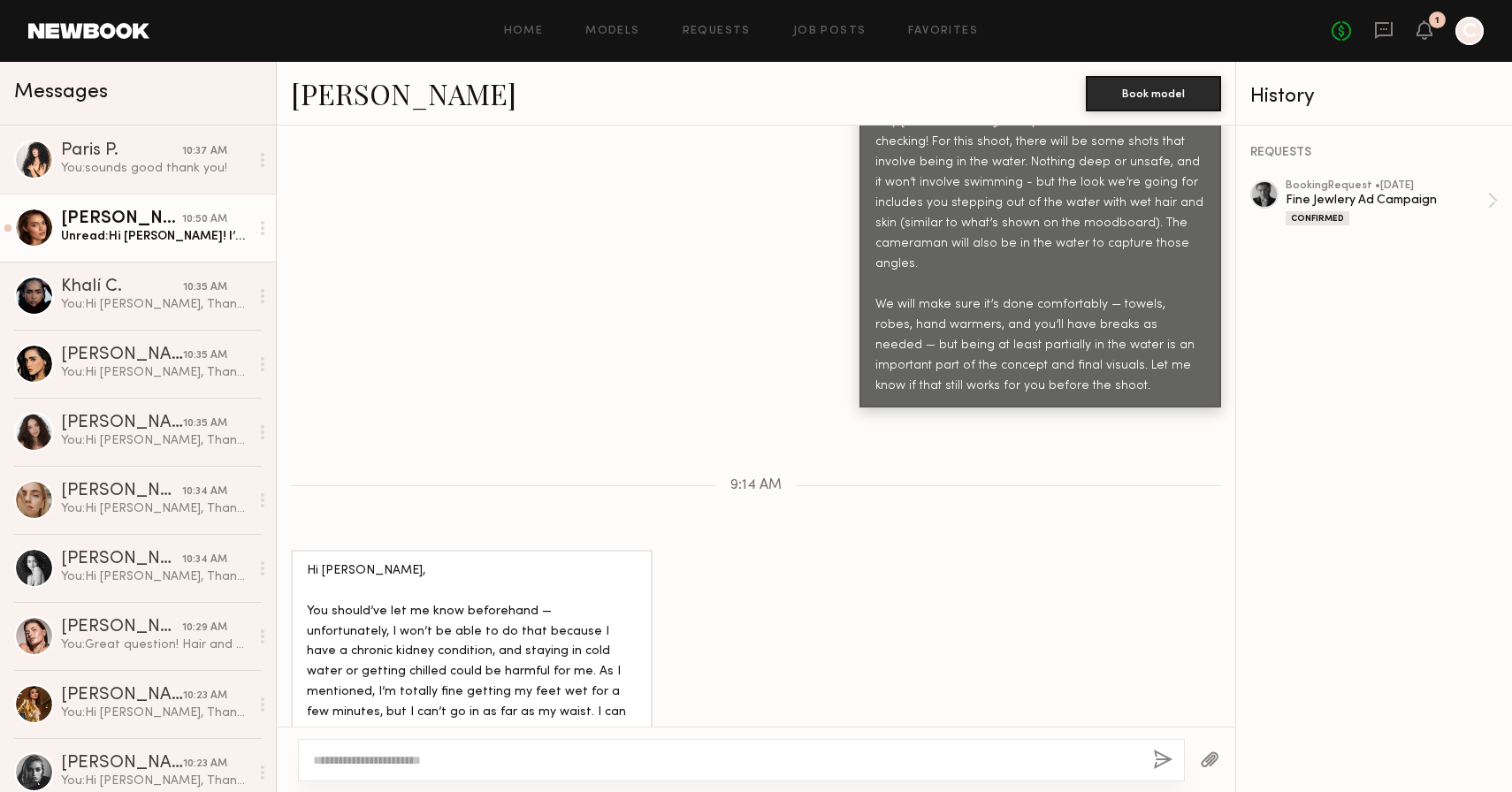
click at [176, 236] on div "Unread: Hi [PERSON_NAME]! I’m available and just texted you ✨" at bounding box center [155, 237] width 189 height 17
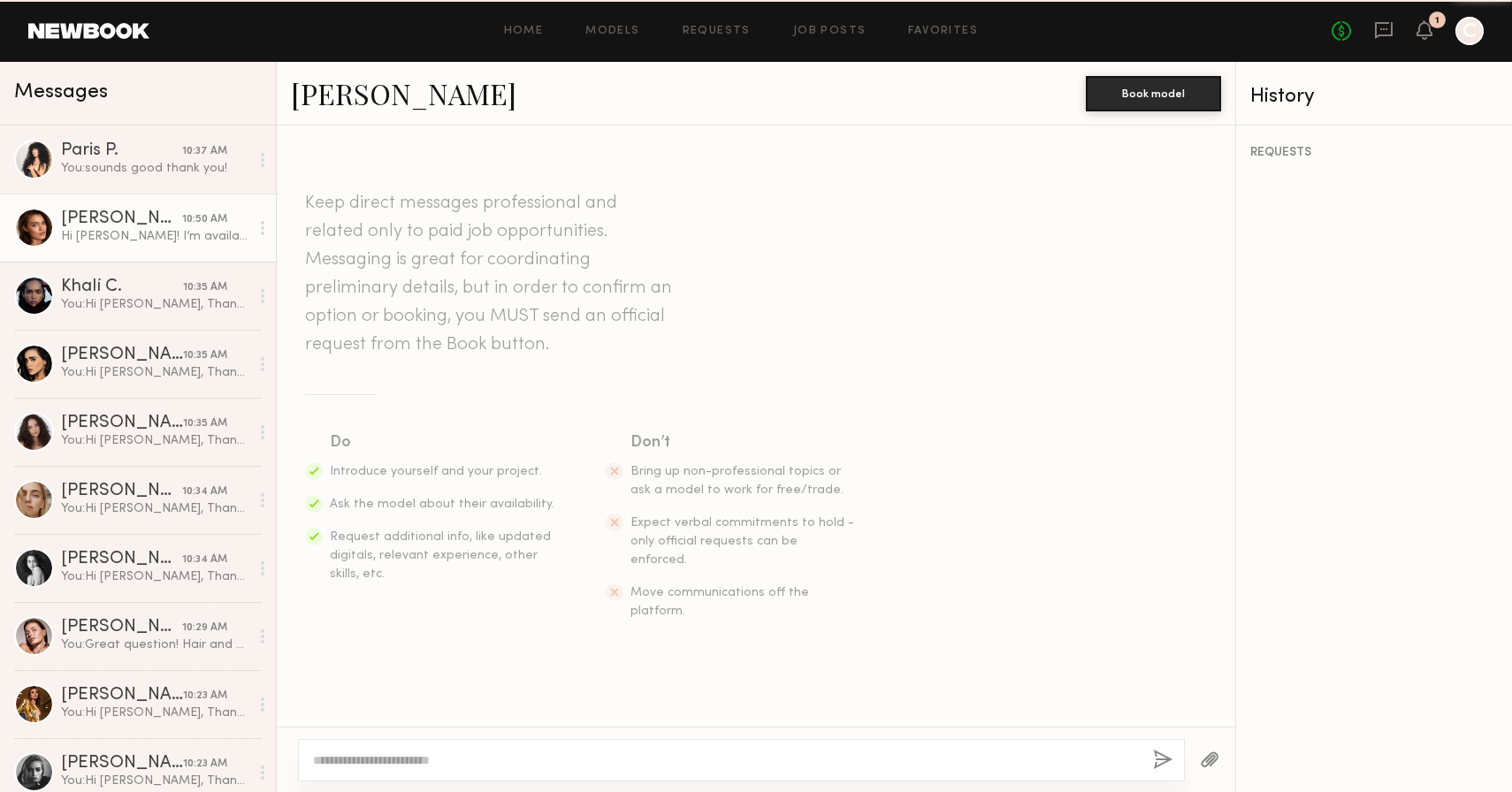
scroll to position [3559, 0]
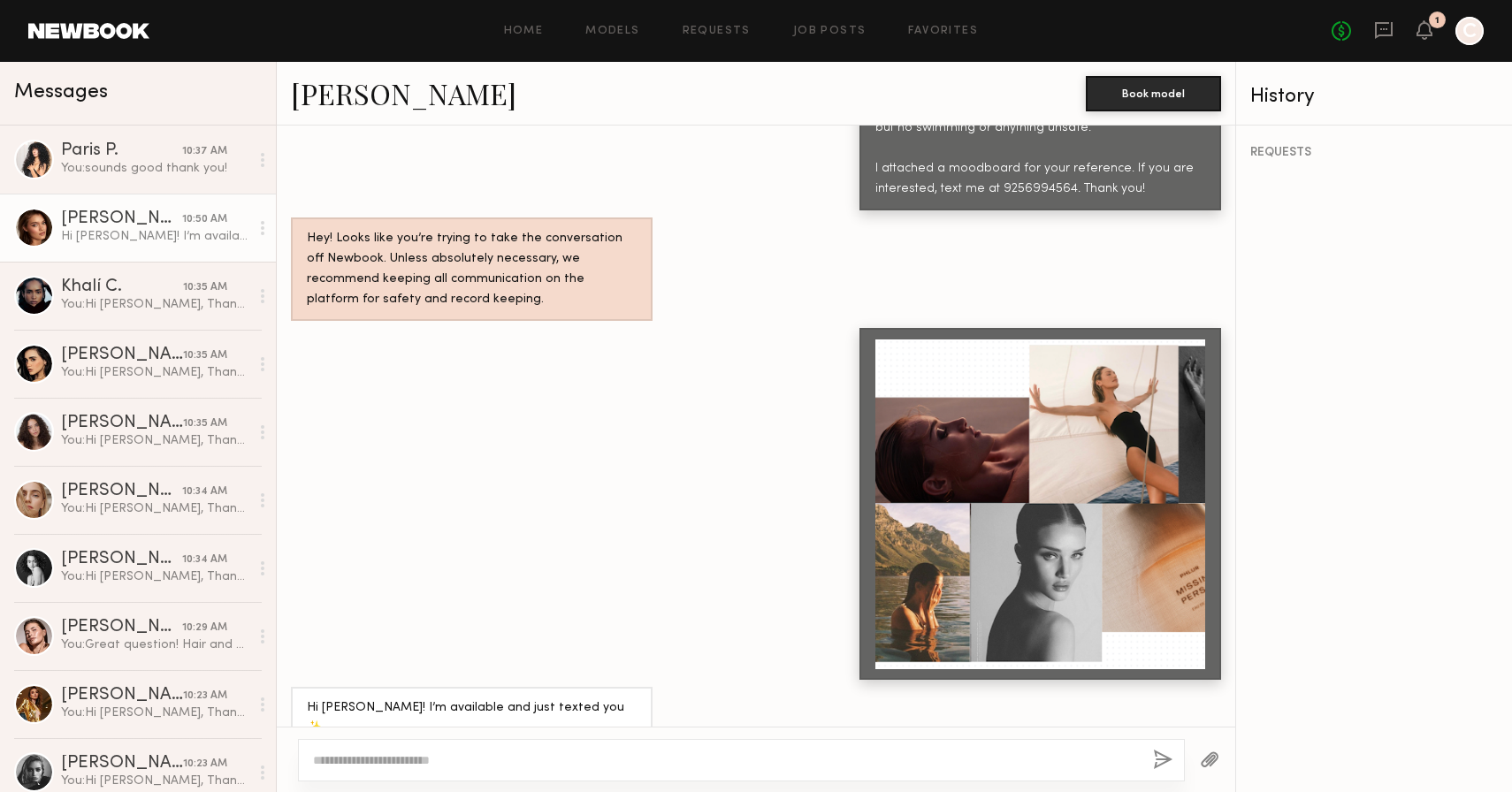
click at [357, 94] on link "[PERSON_NAME]" at bounding box center [403, 93] width 226 height 38
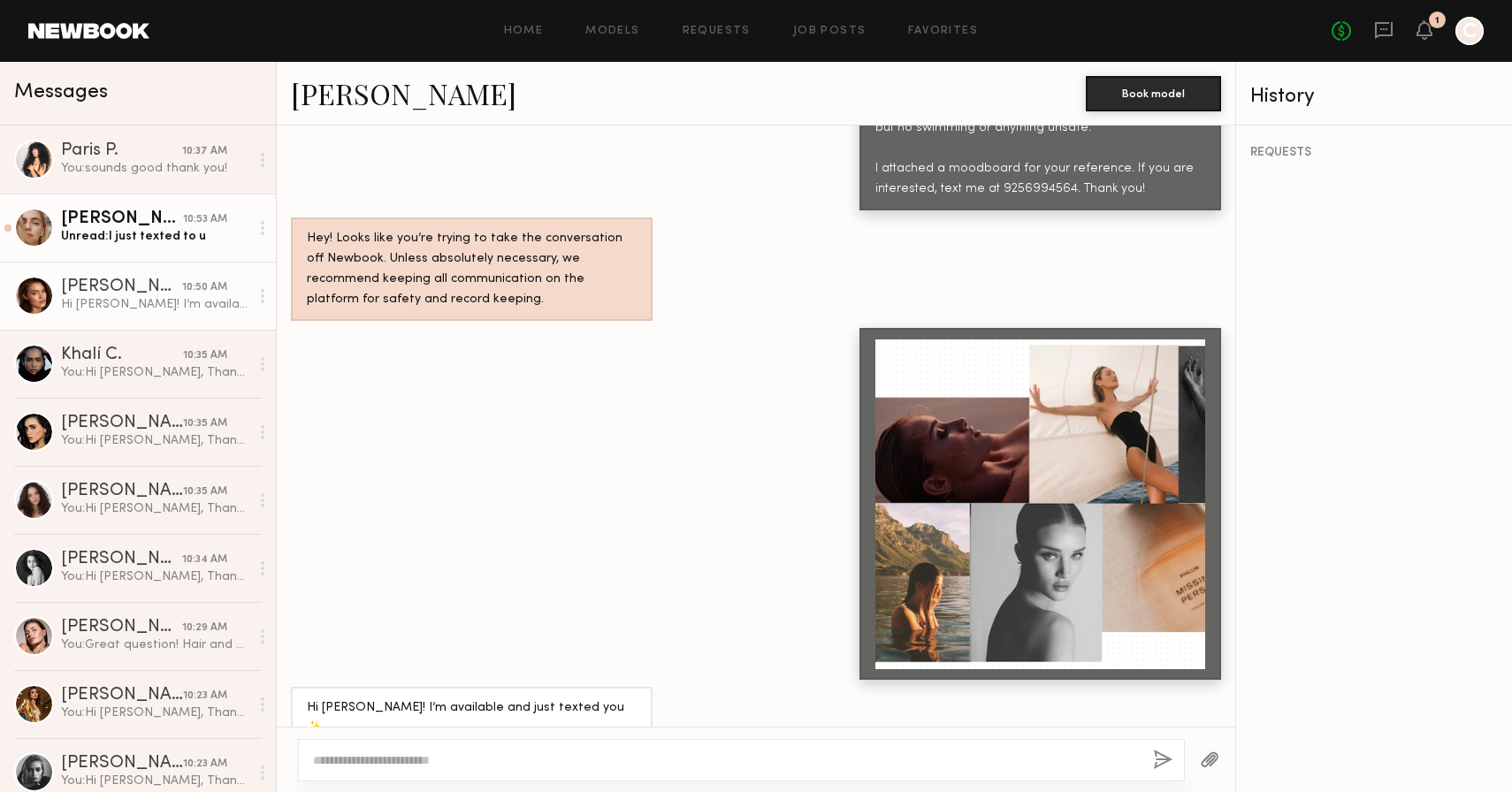
click at [163, 232] on div "Unread: I just texted to u" at bounding box center [155, 237] width 189 height 17
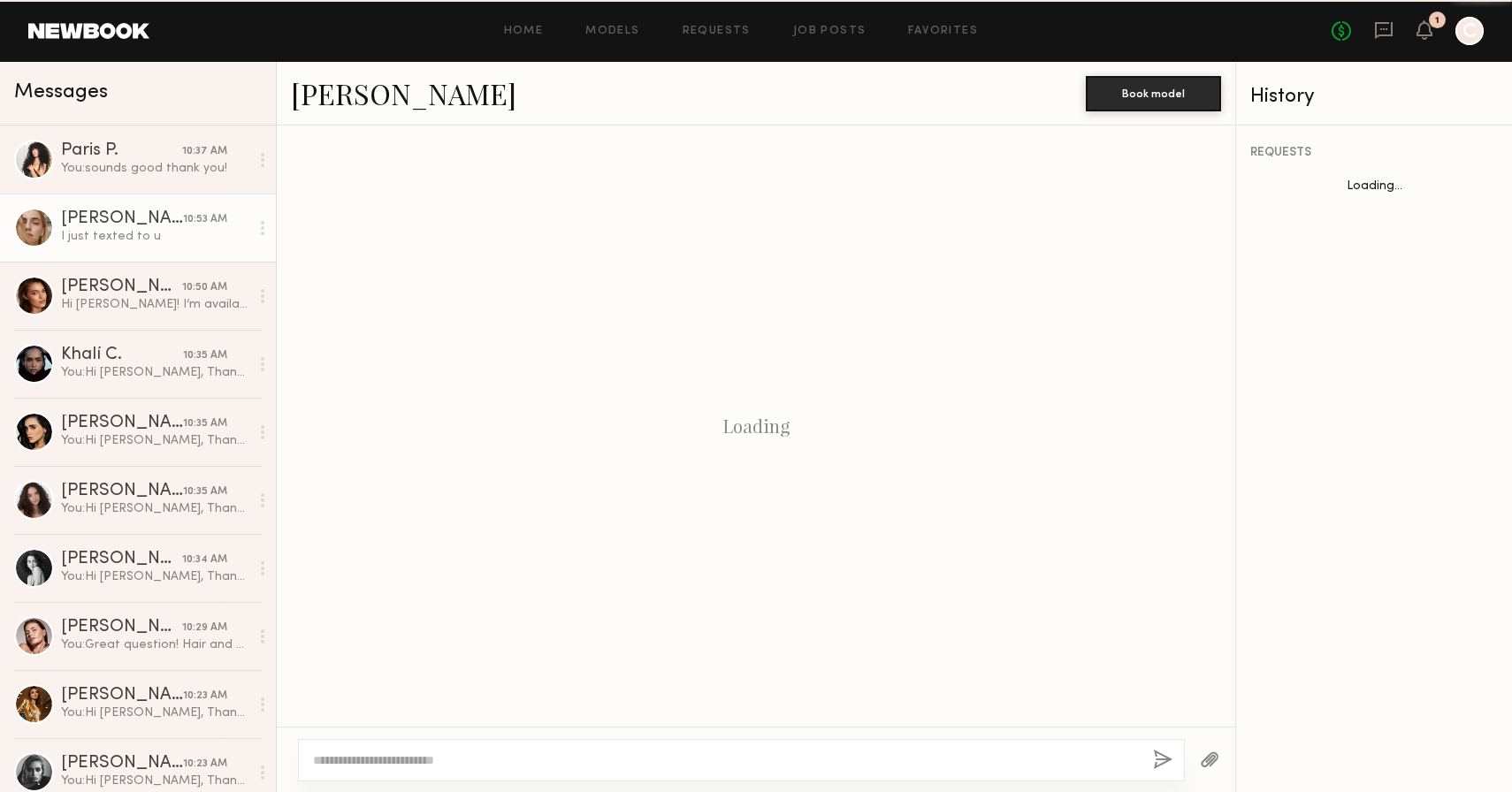
scroll to position [565, 0]
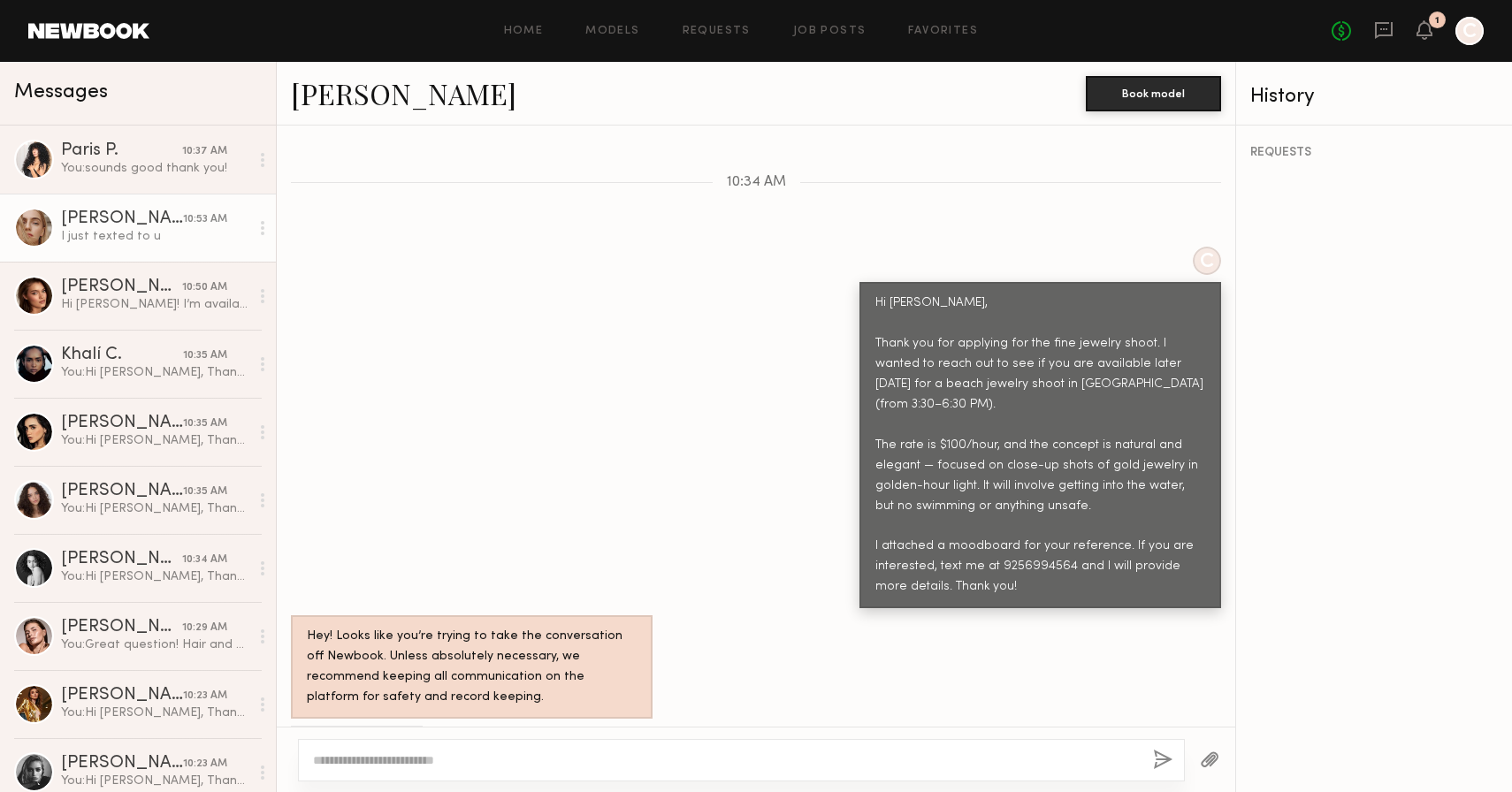
click at [344, 93] on link "[PERSON_NAME]" at bounding box center [403, 93] width 226 height 38
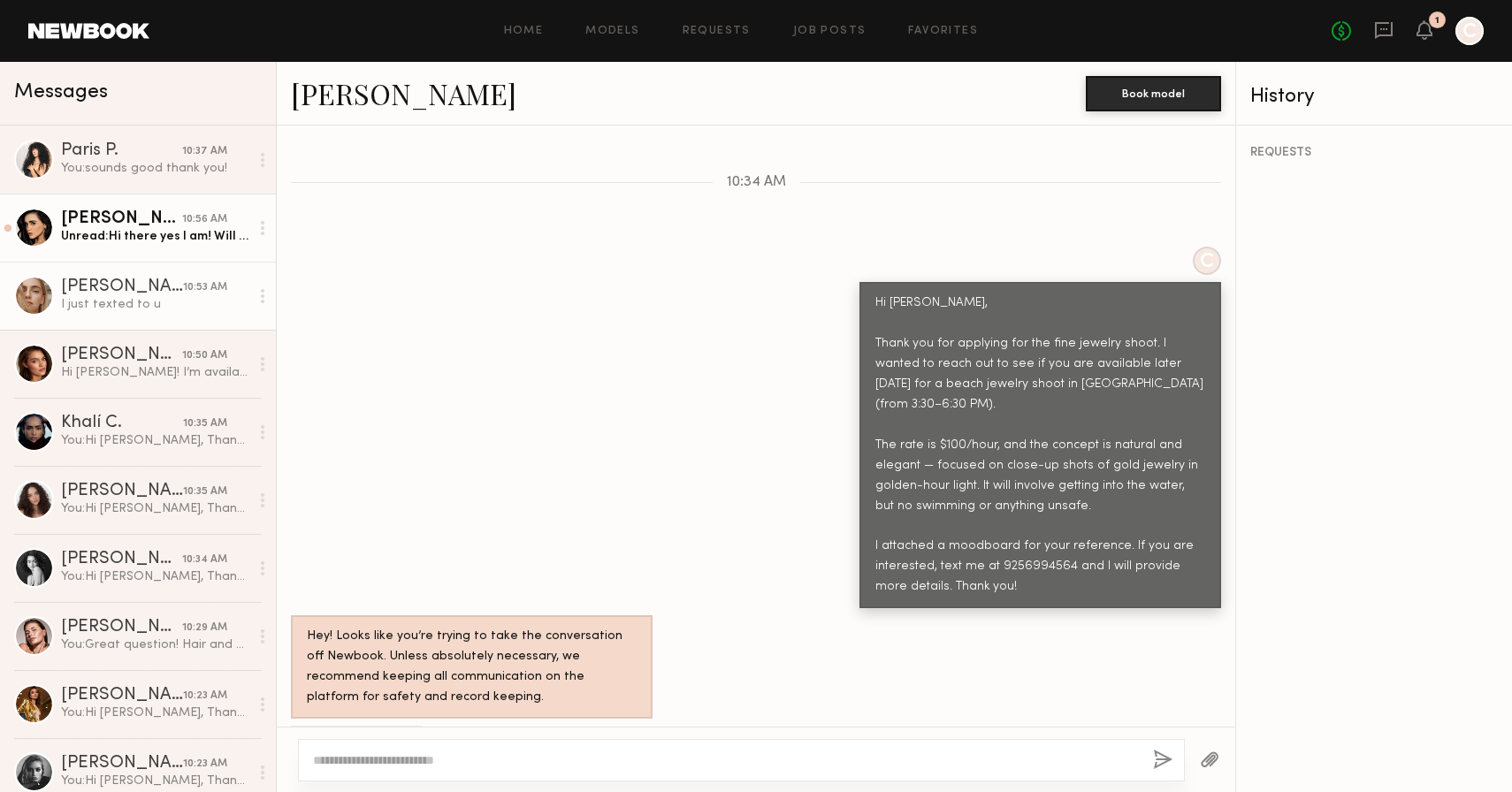
click at [169, 224] on div "[PERSON_NAME]" at bounding box center [122, 219] width 121 height 18
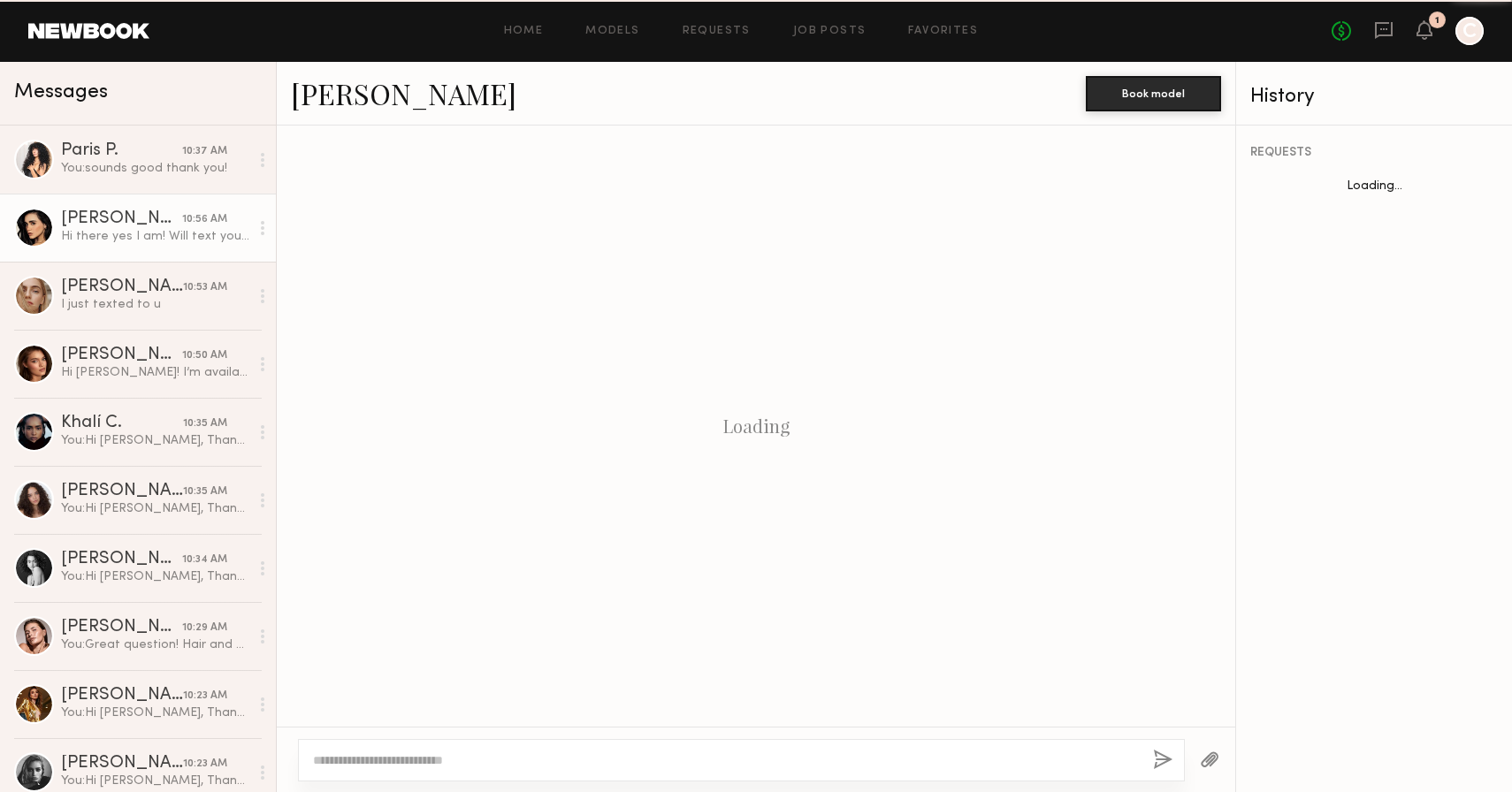
scroll to position [565, 0]
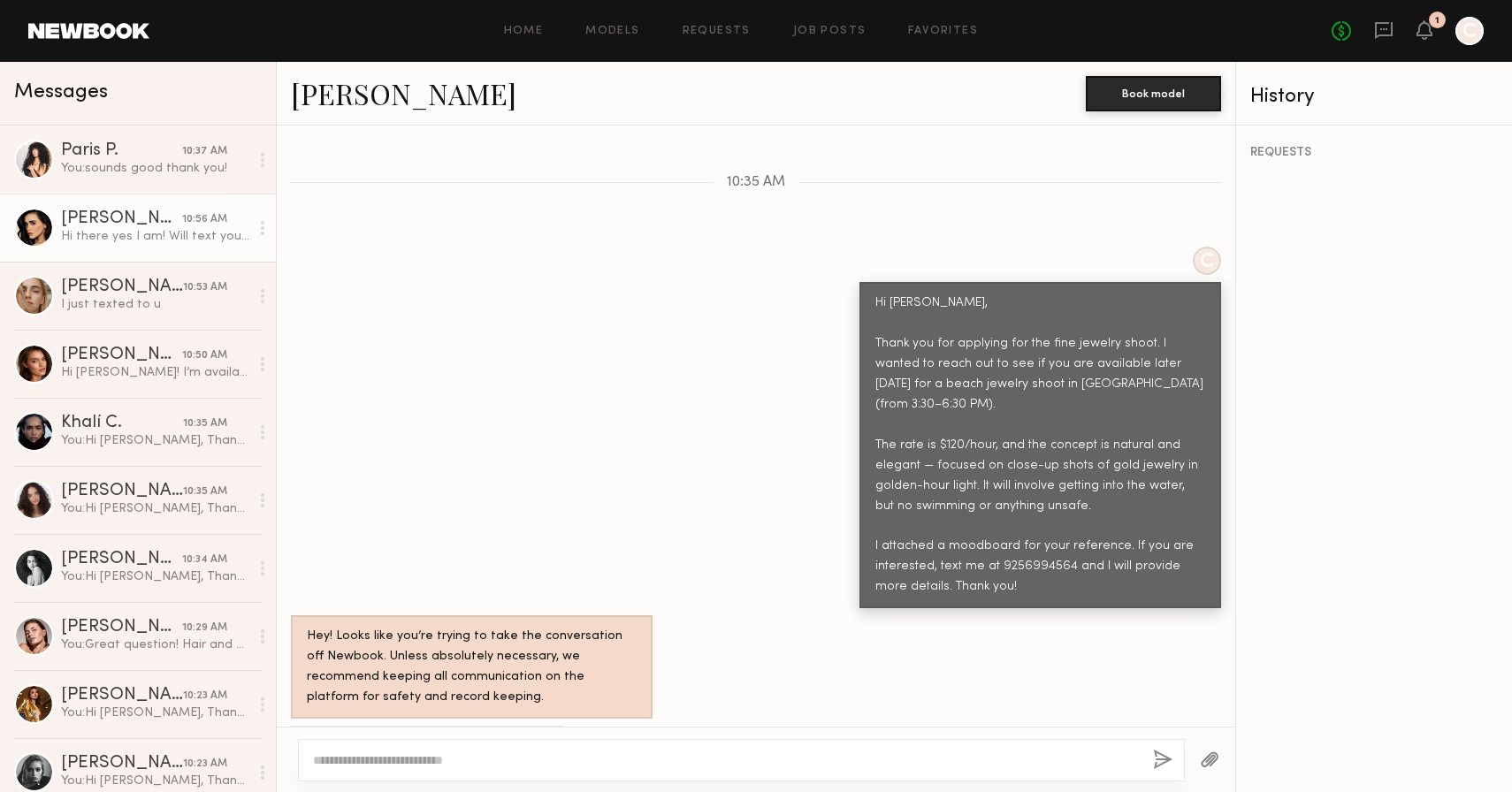
click at [352, 97] on link "[PERSON_NAME]" at bounding box center [403, 93] width 226 height 38
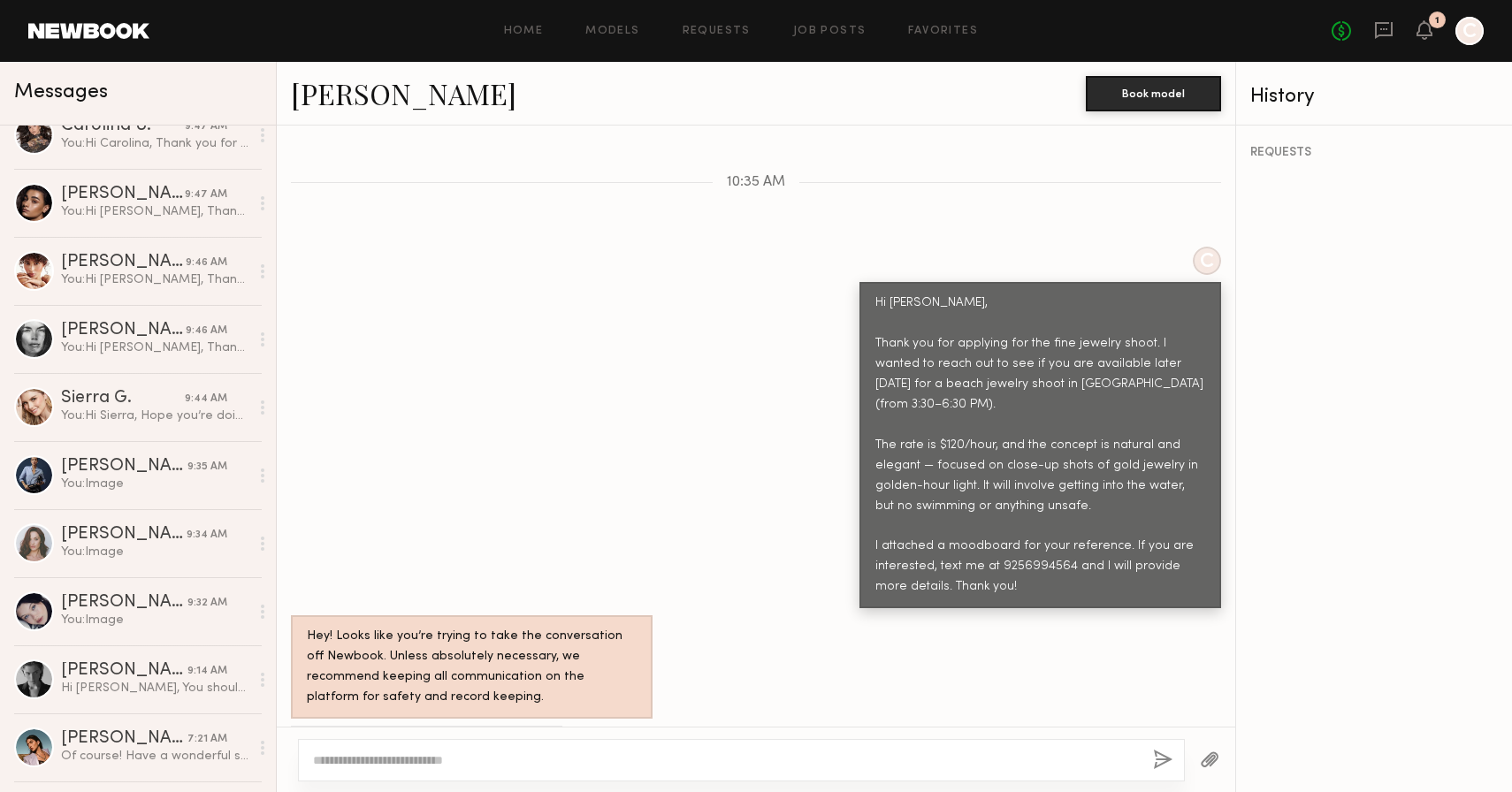
scroll to position [3635, 0]
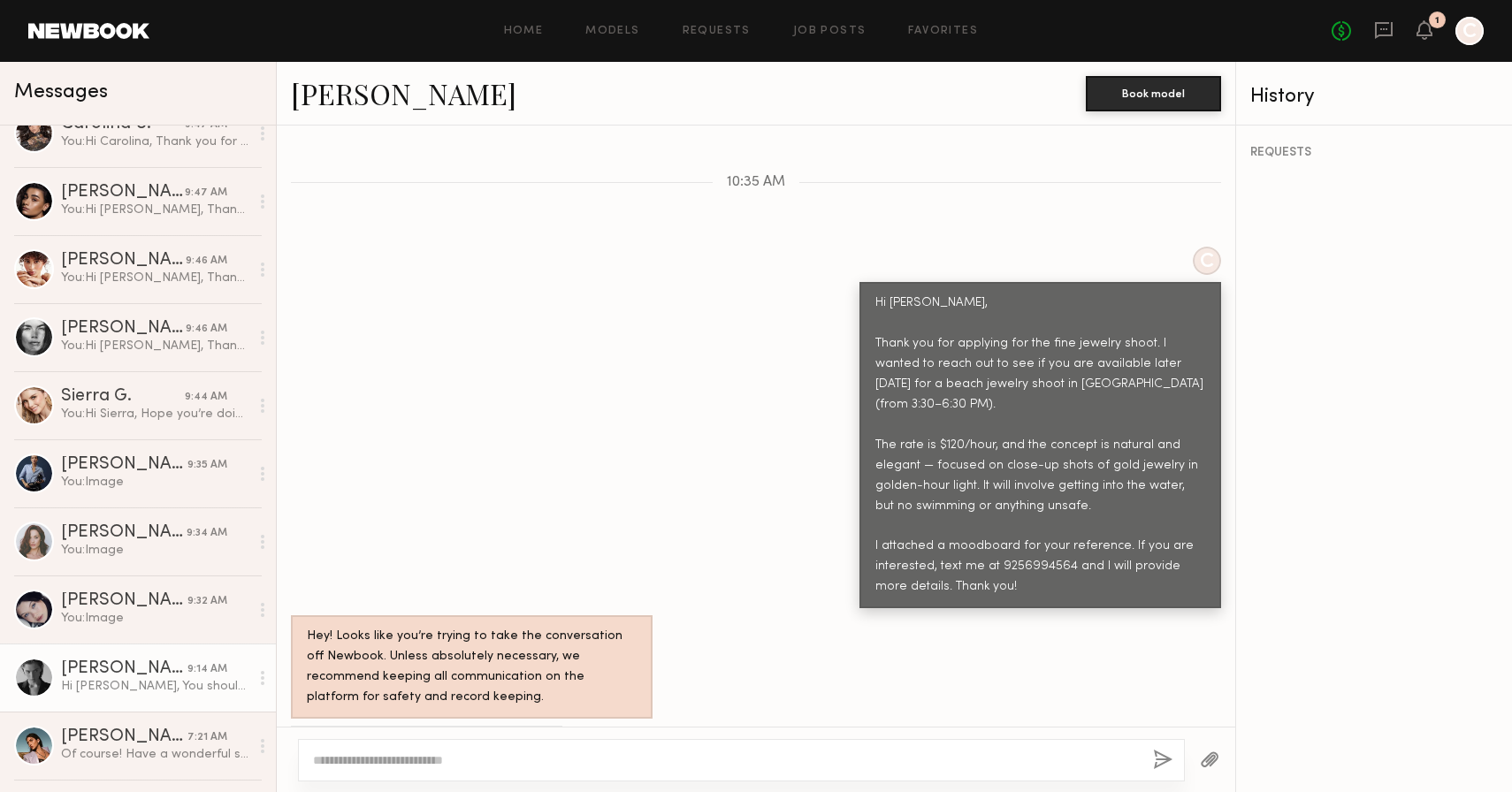
click at [99, 700] on link "[PERSON_NAME] 9:14 AM Hi [PERSON_NAME], You should’ve let me know beforehand — …" at bounding box center [137, 677] width 276 height 68
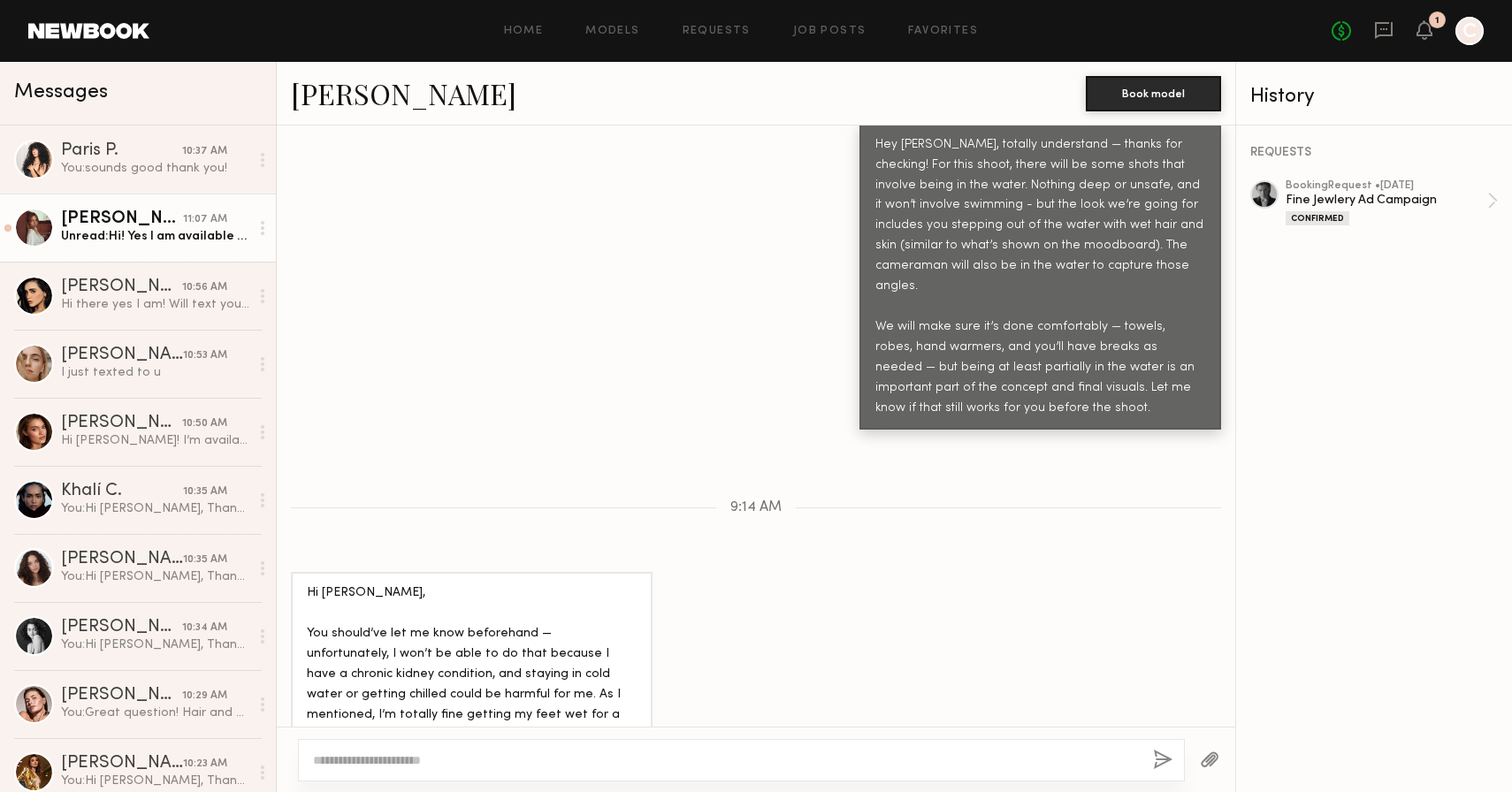
click at [130, 217] on div "[PERSON_NAME]" at bounding box center [122, 219] width 122 height 18
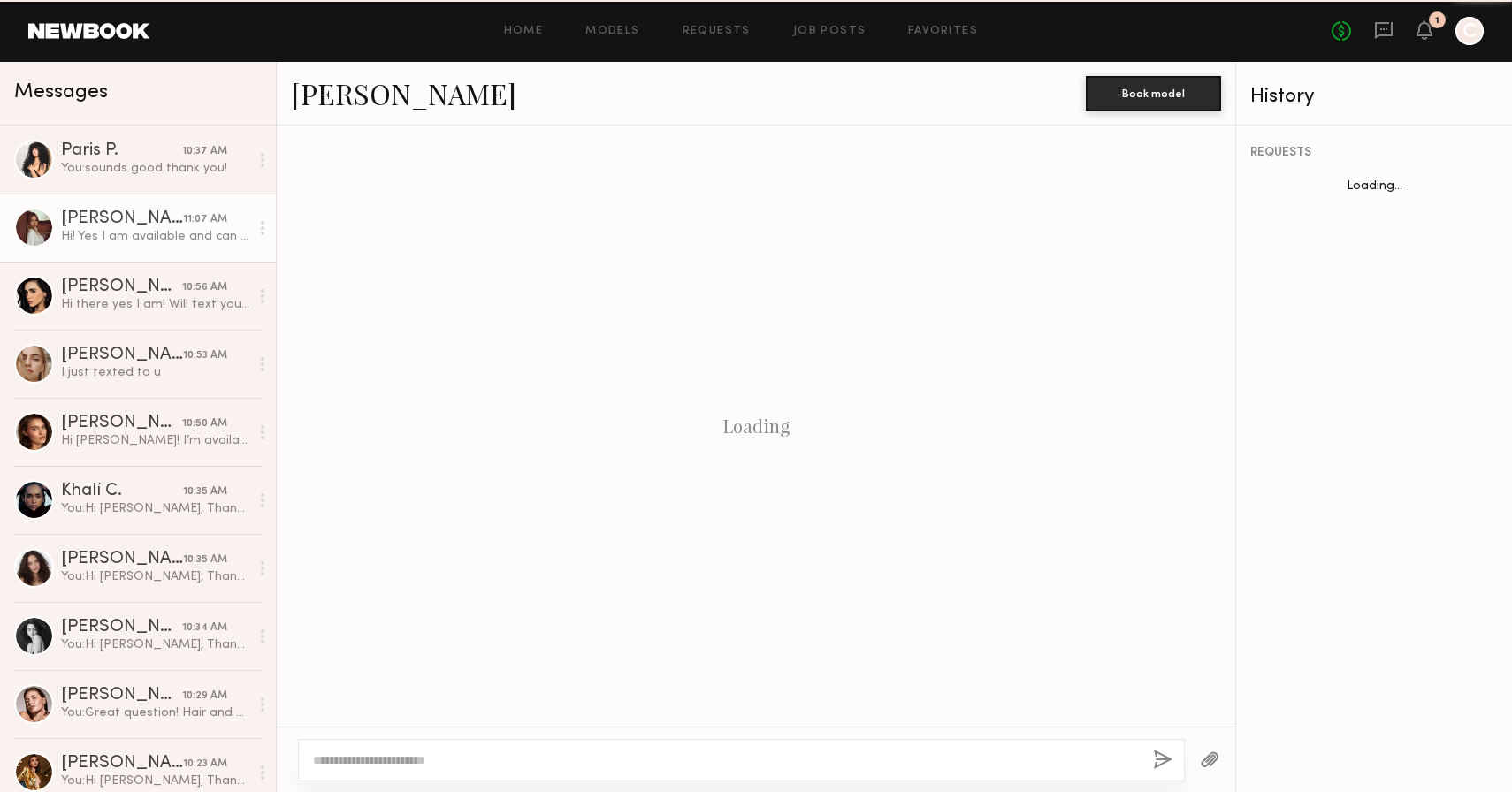
scroll to position [565, 0]
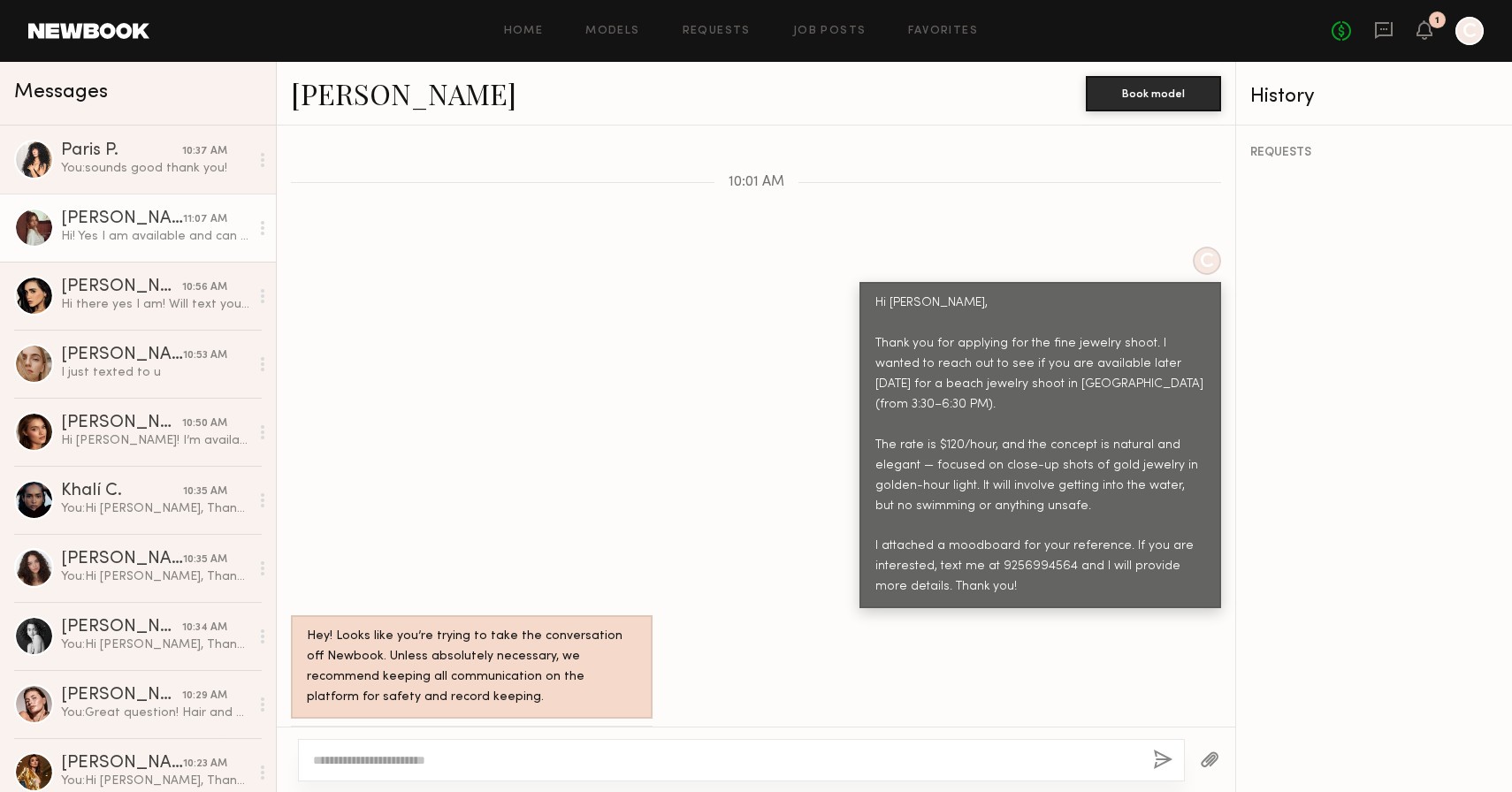
click at [355, 89] on link "[PERSON_NAME]" at bounding box center [403, 93] width 226 height 38
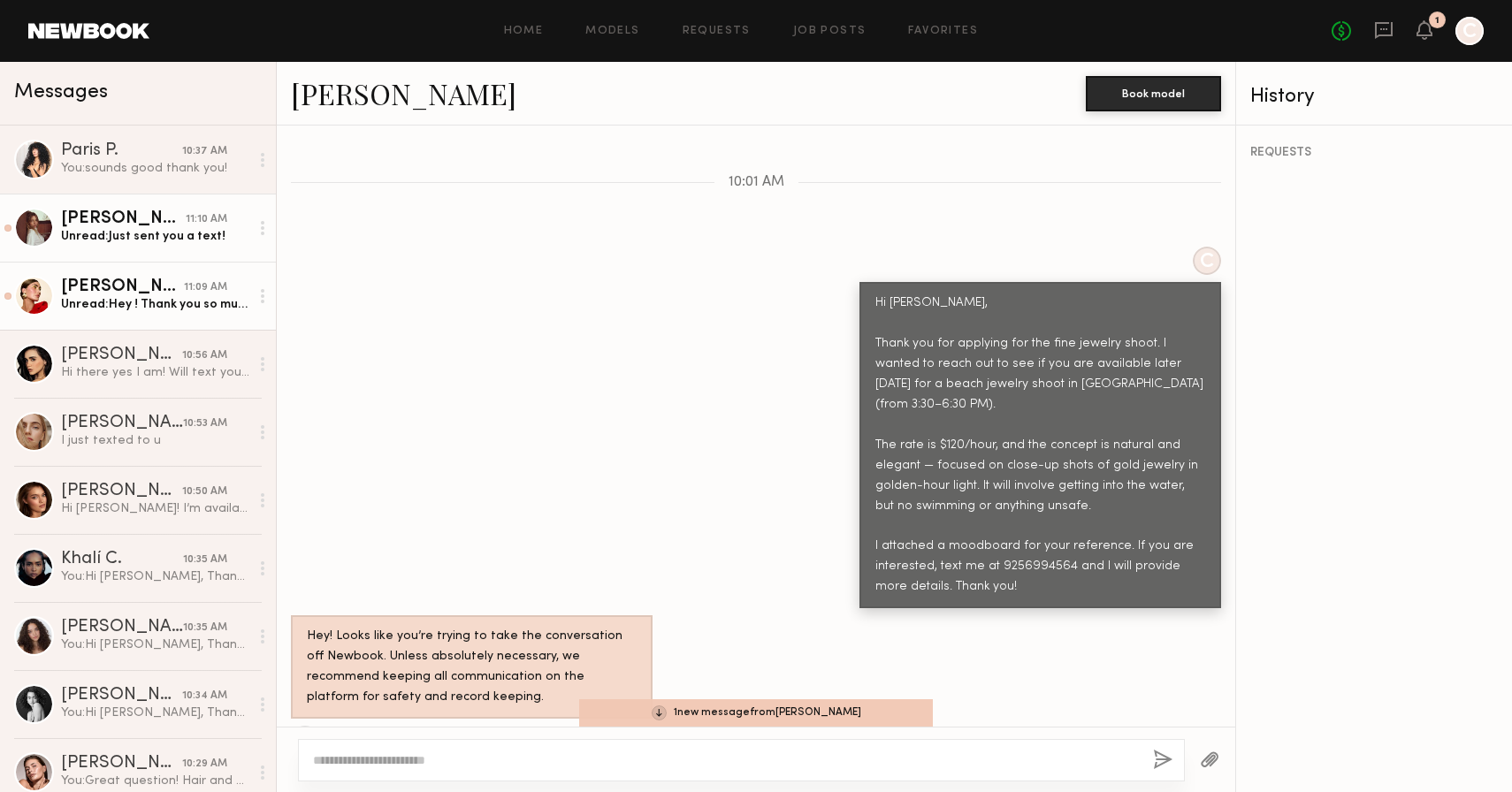
click at [160, 322] on link "[PERSON_NAME] 11:09 AM Unread: Hey ! Thank you so much for you message unfortun…" at bounding box center [137, 295] width 276 height 68
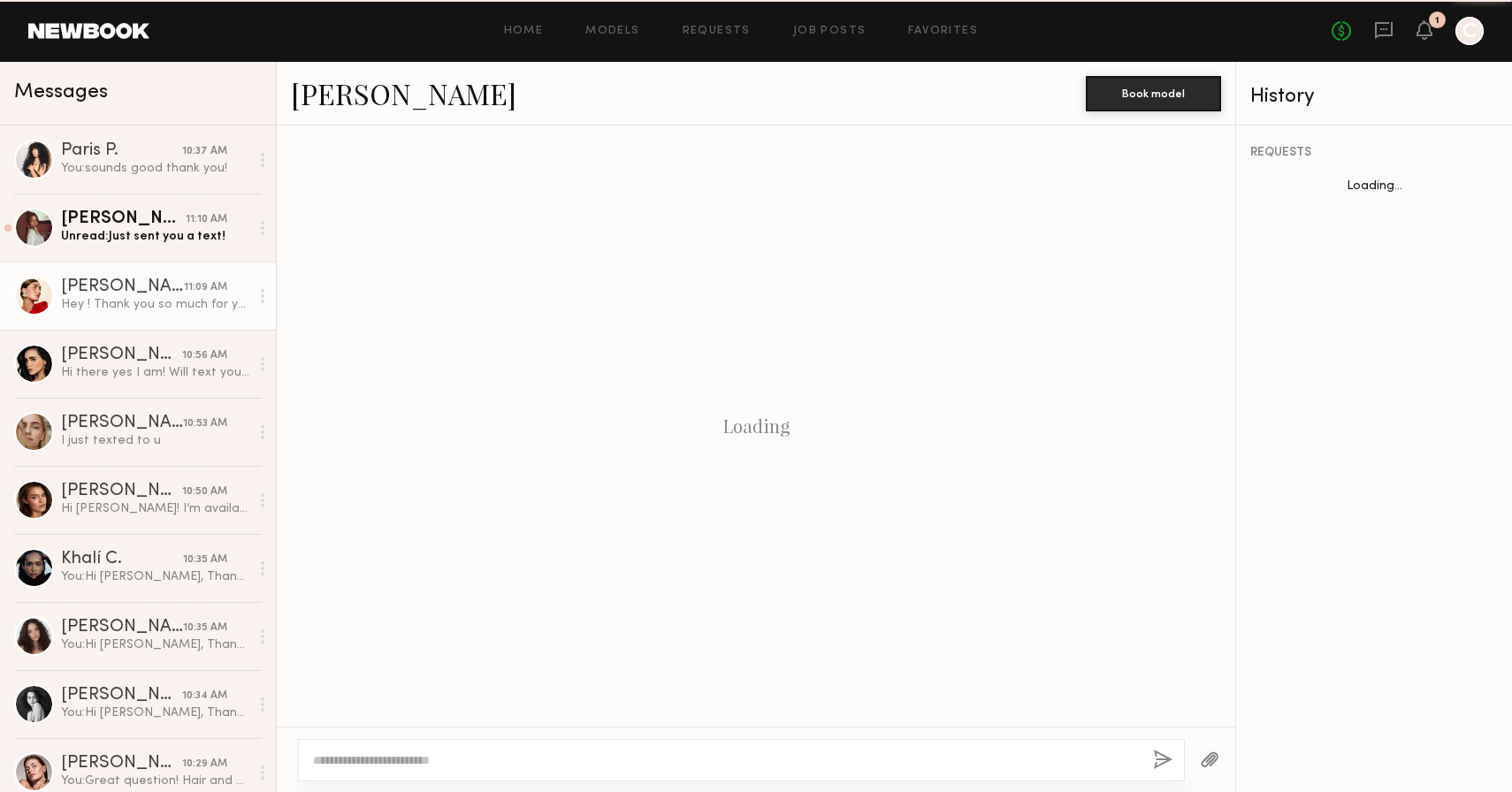
scroll to position [586, 0]
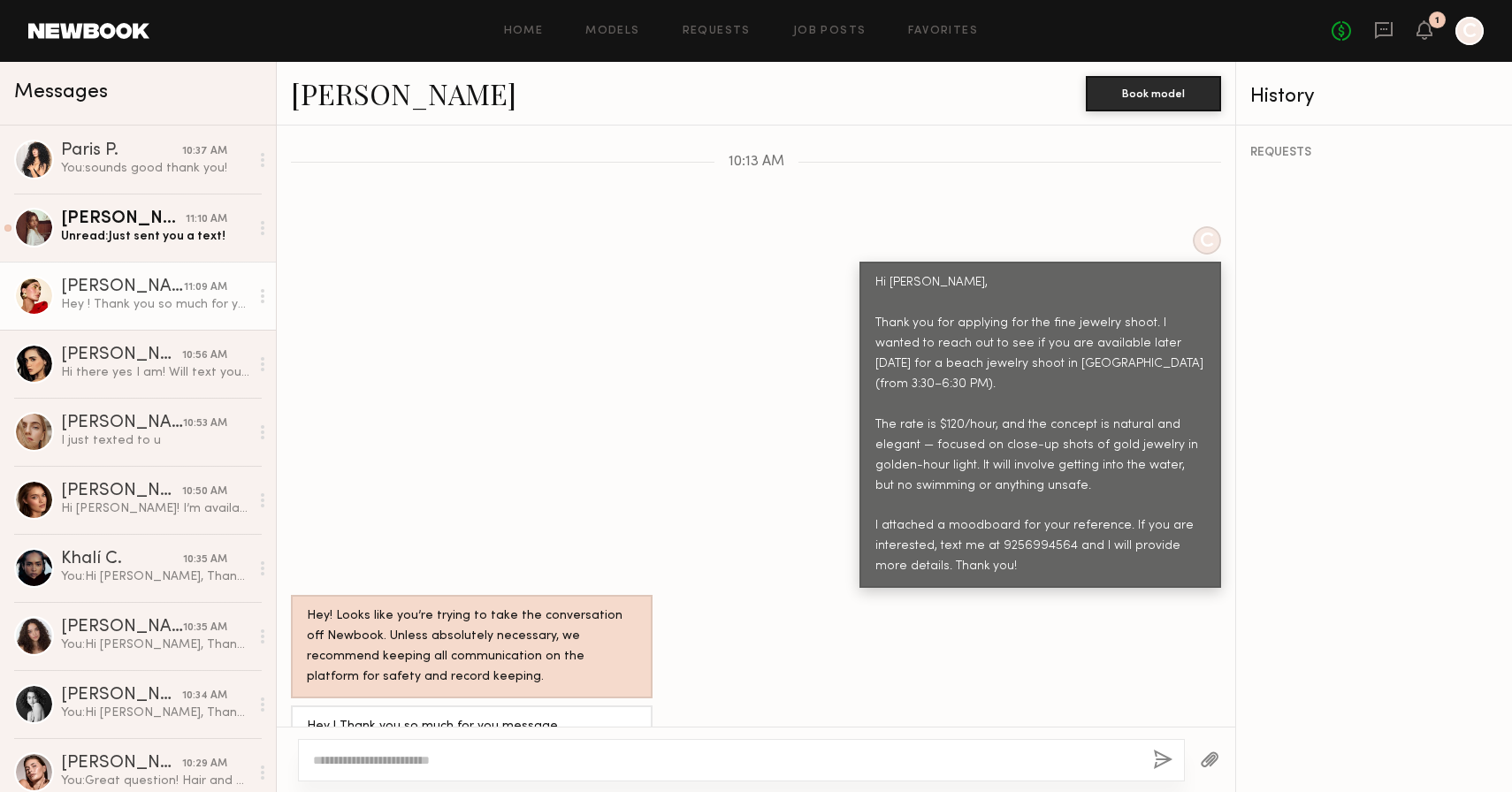
click at [372, 112] on div "[PERSON_NAME] Book model" at bounding box center [756, 94] width 958 height 64
click at [366, 98] on link "[PERSON_NAME]" at bounding box center [403, 93] width 226 height 38
click at [151, 249] on link "[PERSON_NAME] 11:10 AM Unread: Just sent you a text!" at bounding box center [137, 227] width 276 height 68
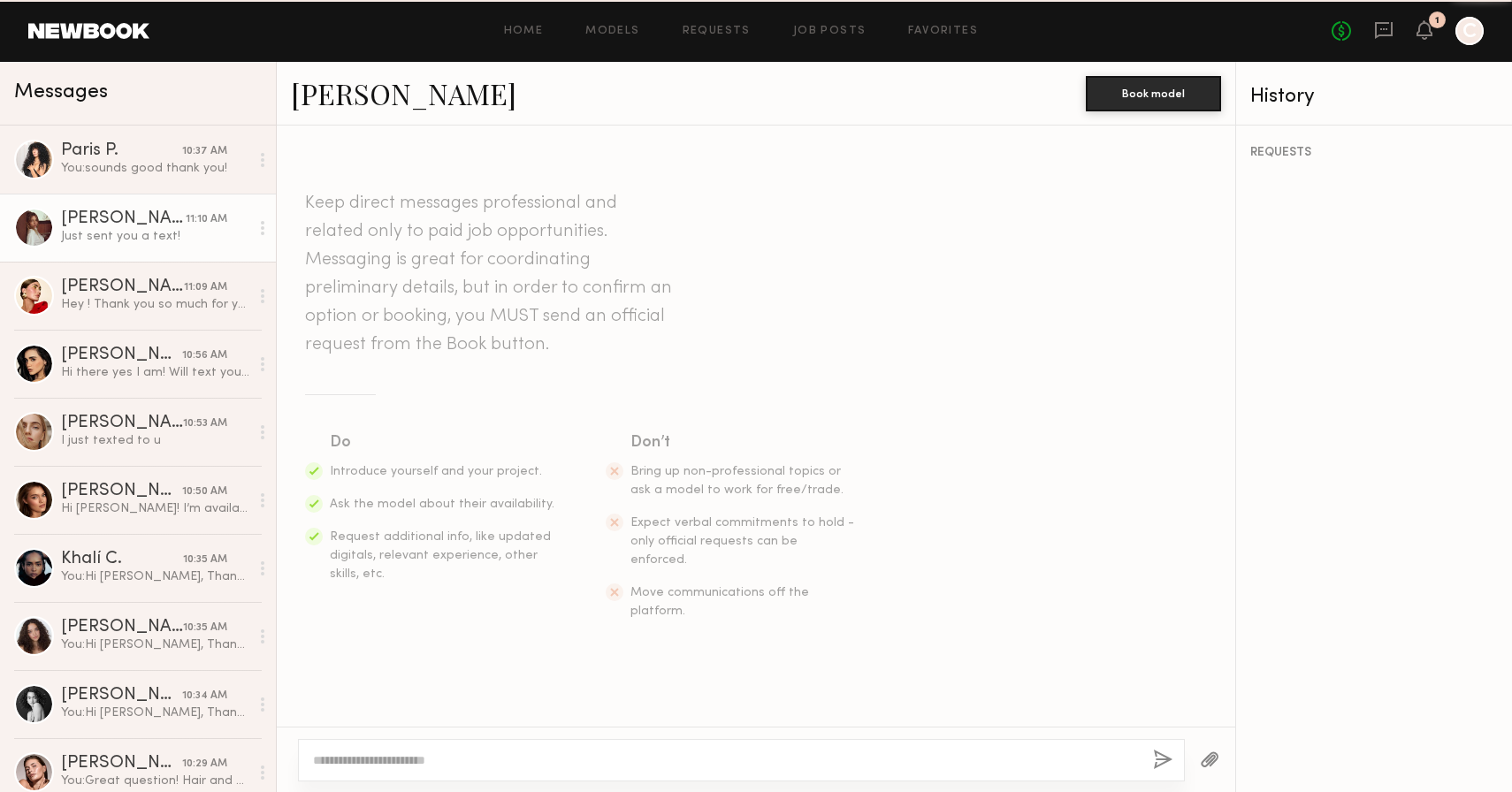
scroll to position [651, 0]
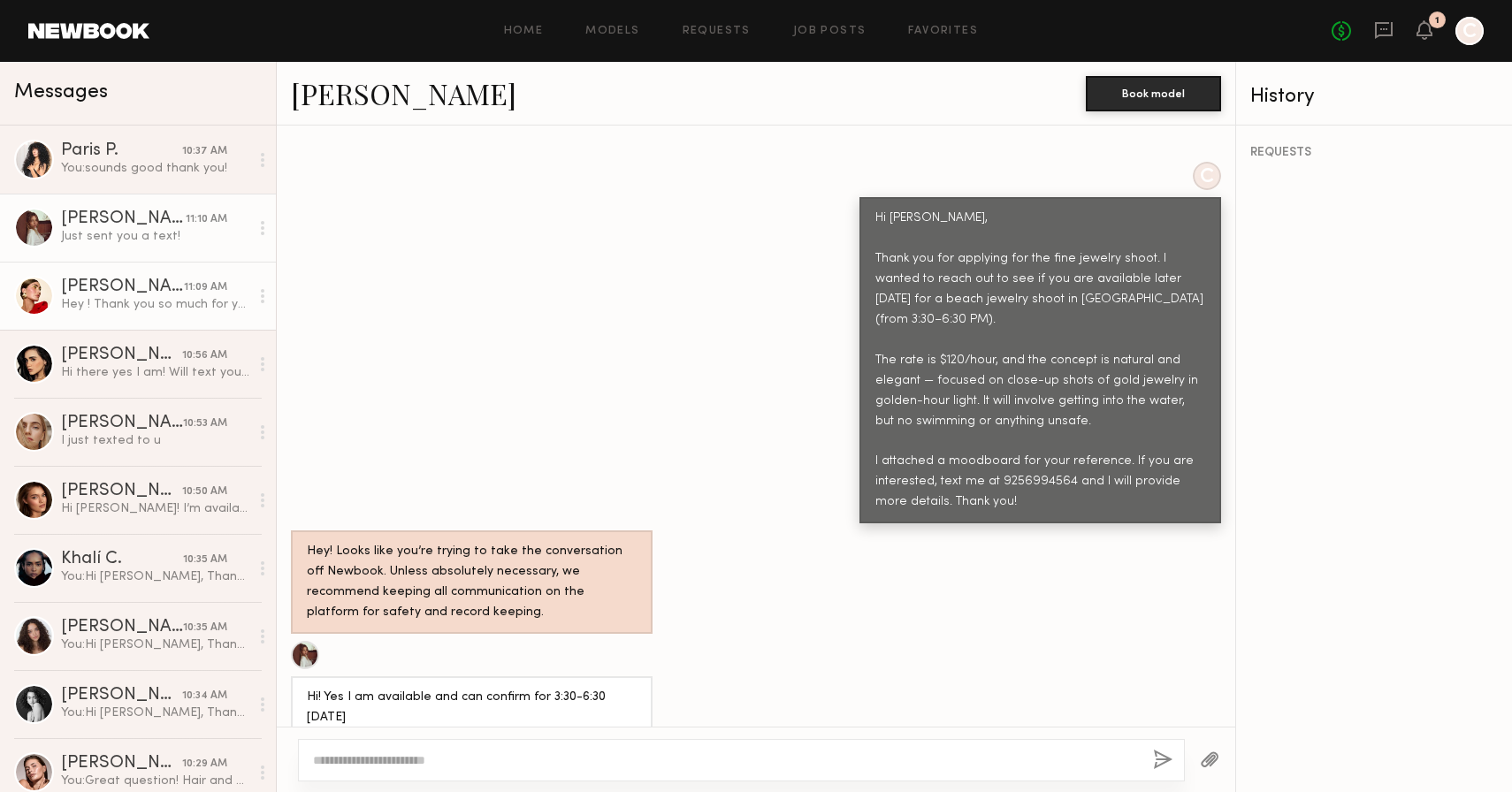
click at [138, 291] on div "[PERSON_NAME]" at bounding box center [123, 287] width 123 height 18
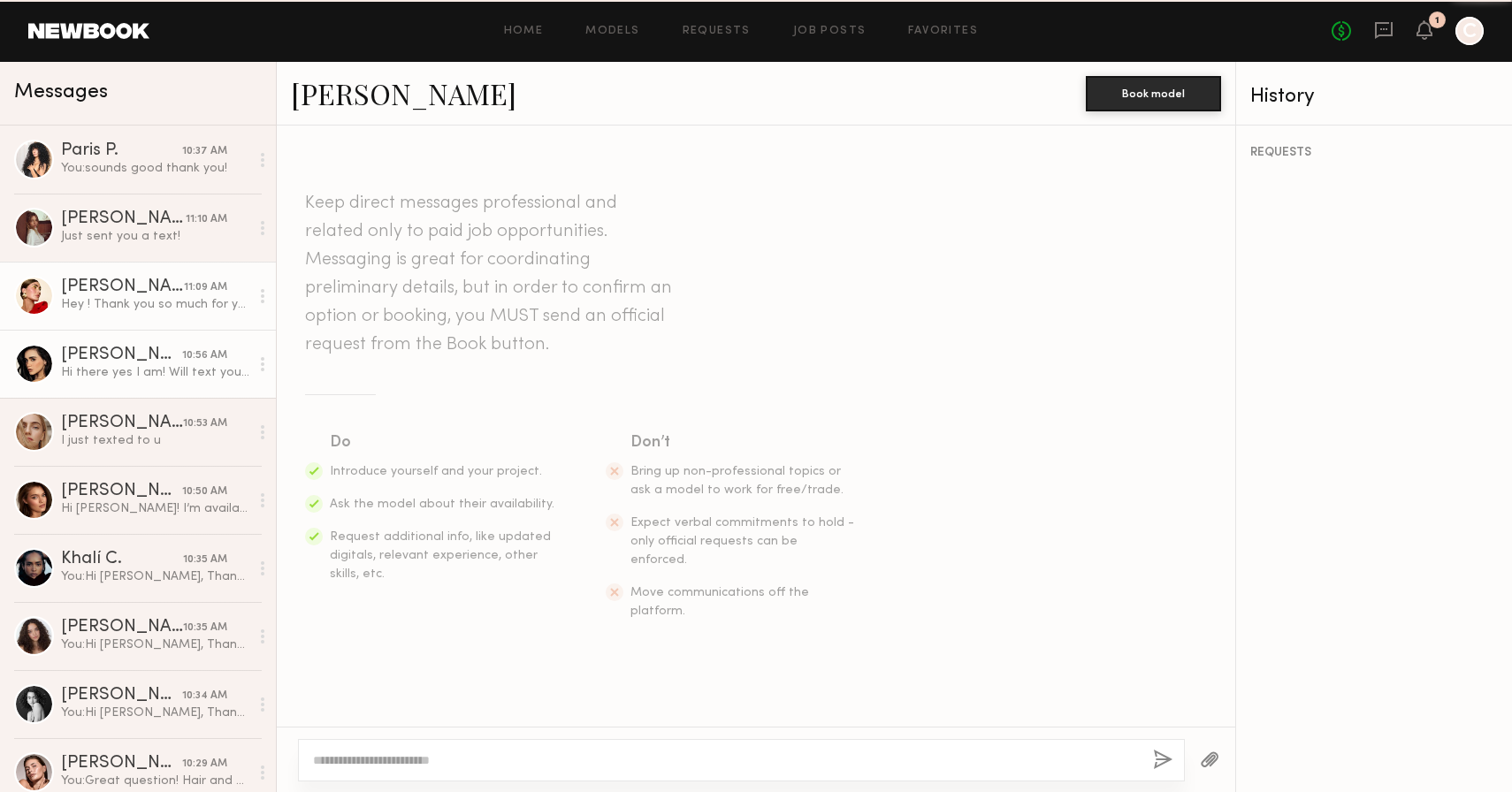
scroll to position [586, 0]
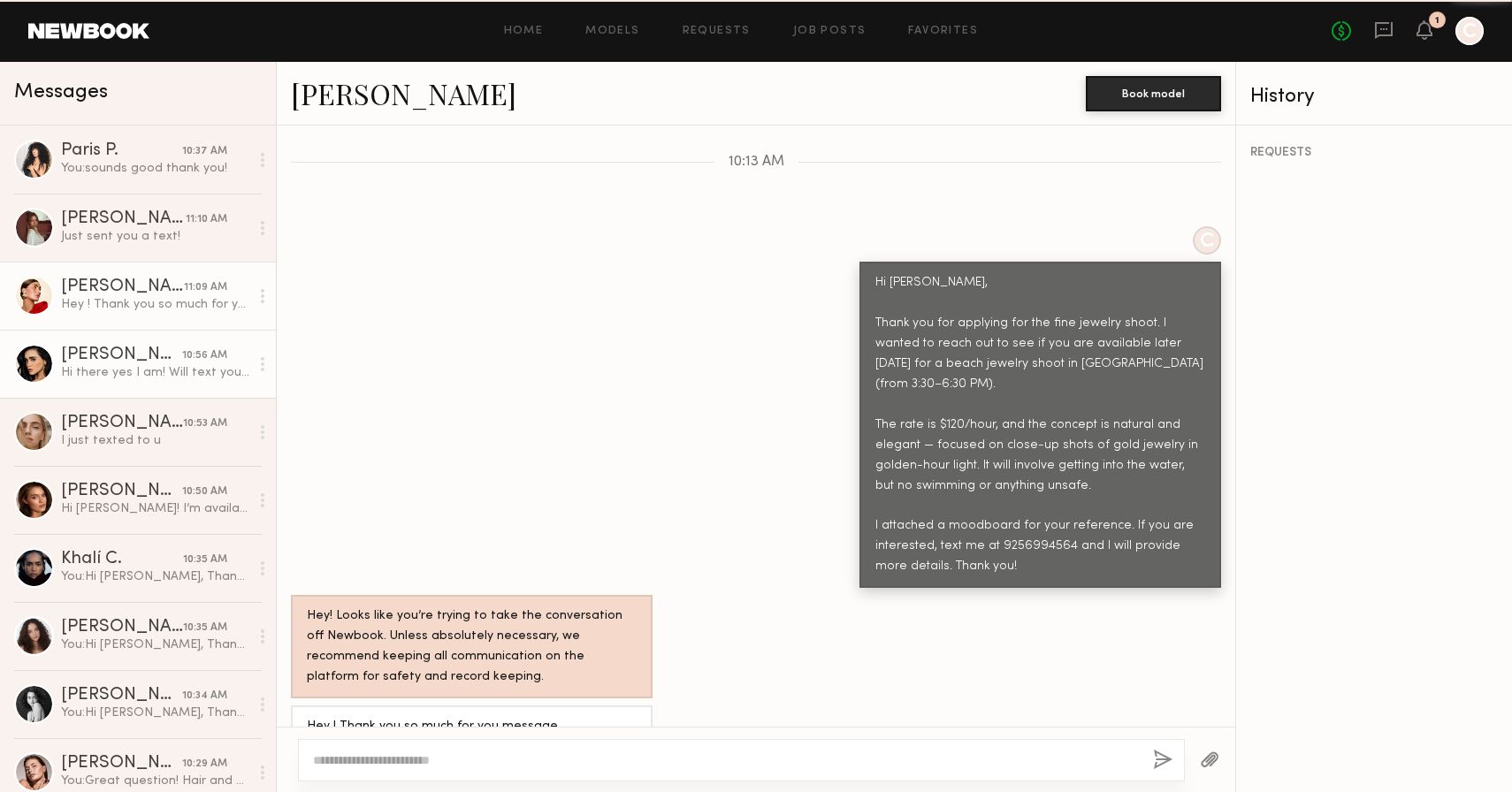
click at [133, 340] on link "[PERSON_NAME] 10:56 AM Hi there yes I am! Will text you right now" at bounding box center [137, 363] width 276 height 68
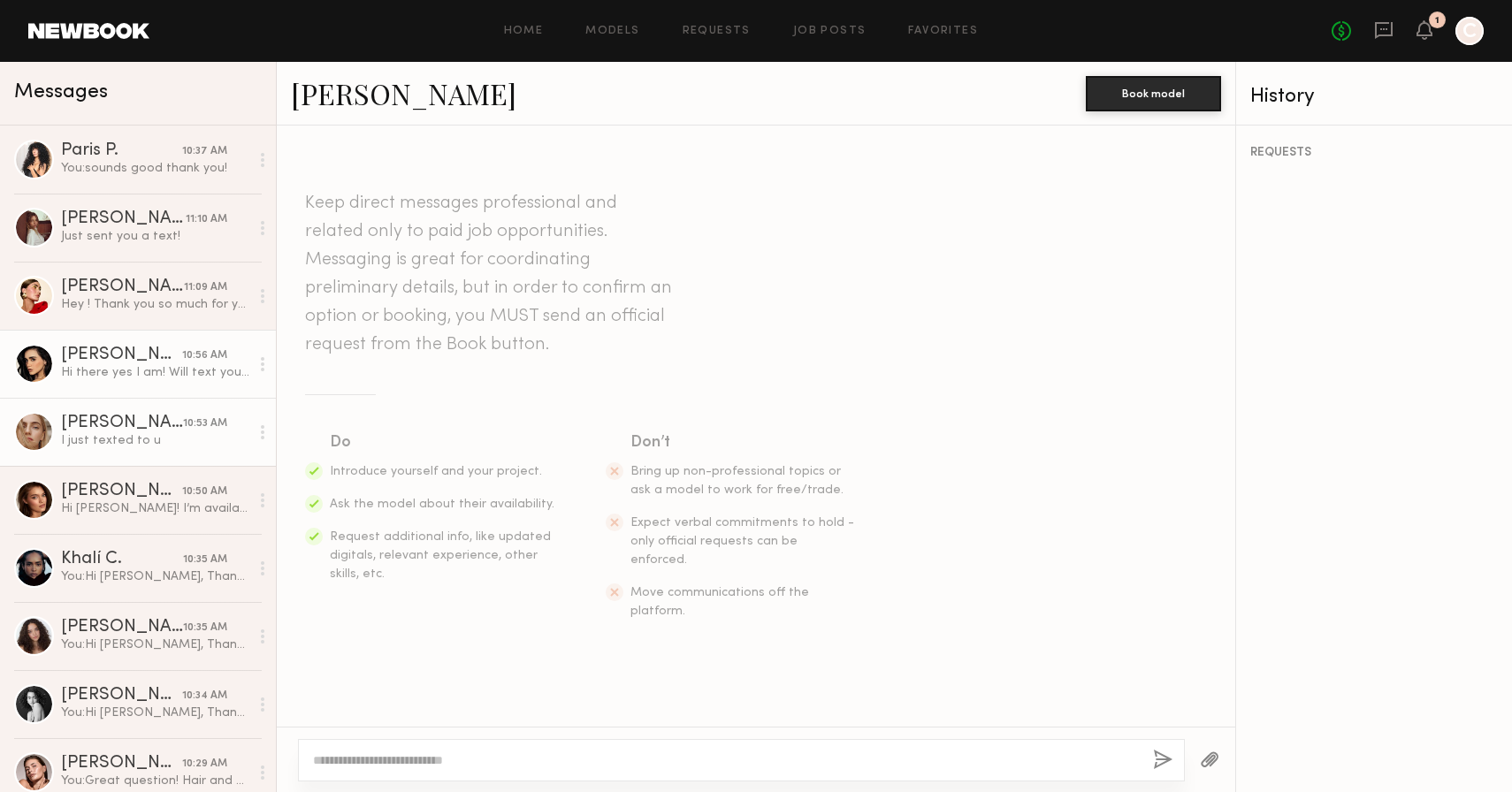
scroll to position [565, 0]
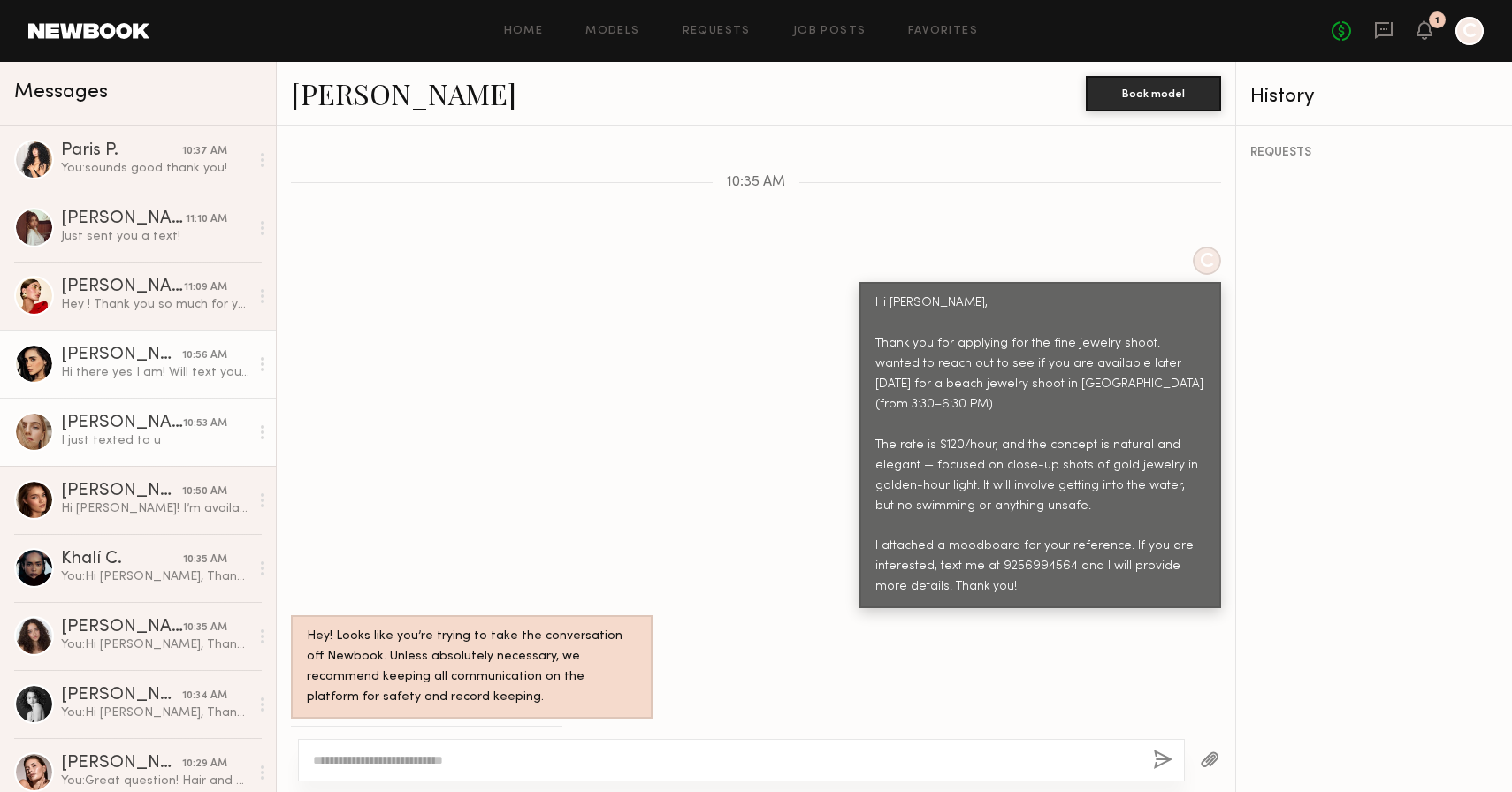
click at [123, 457] on link "[PERSON_NAME] 10:53 AM I just texted to u" at bounding box center [137, 431] width 276 height 68
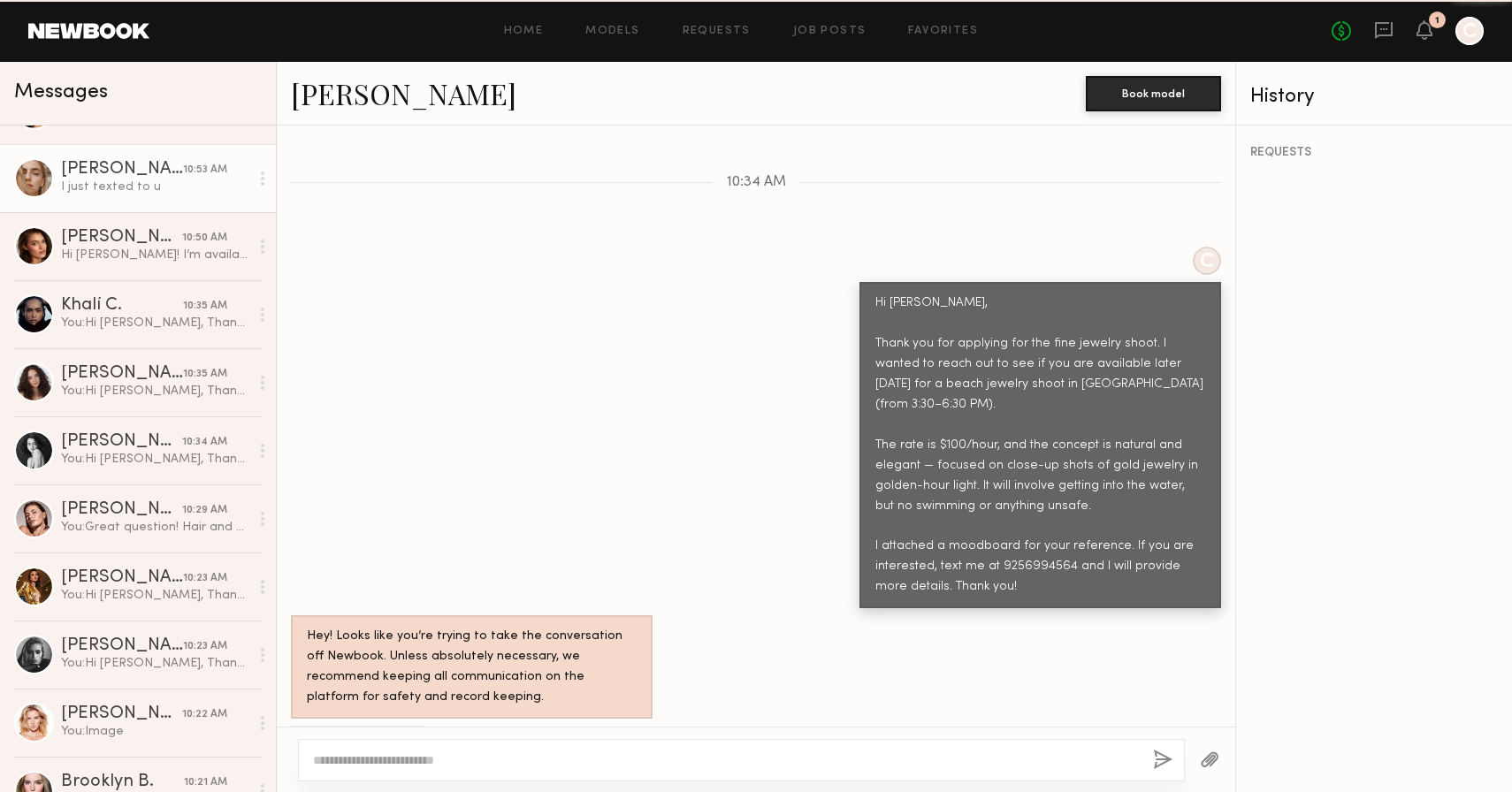
scroll to position [261, 0]
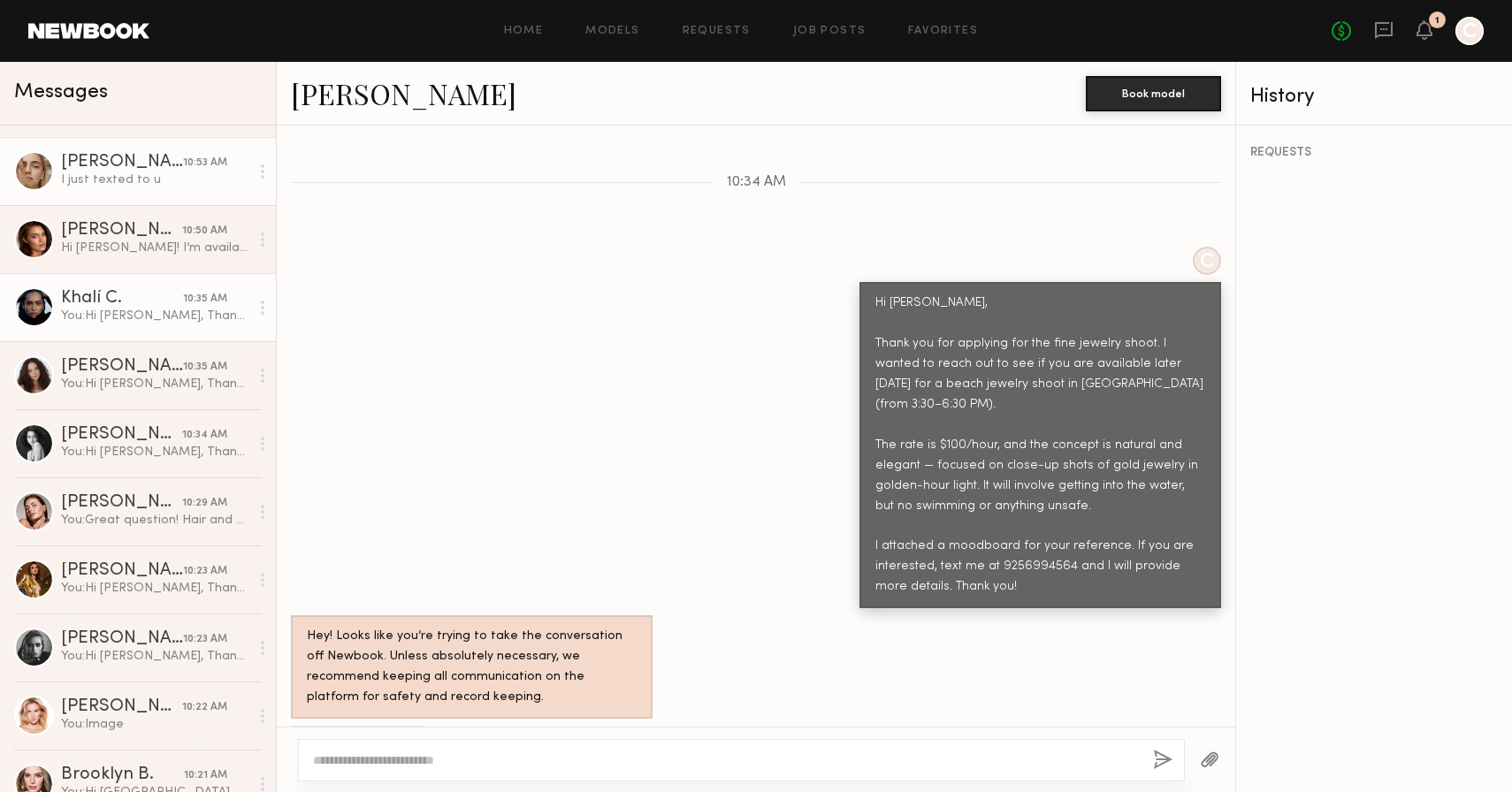
click at [136, 310] on div "You: Hi [PERSON_NAME], Thank you for applying for the fine jewelry shoot. I wan…" at bounding box center [155, 316] width 189 height 17
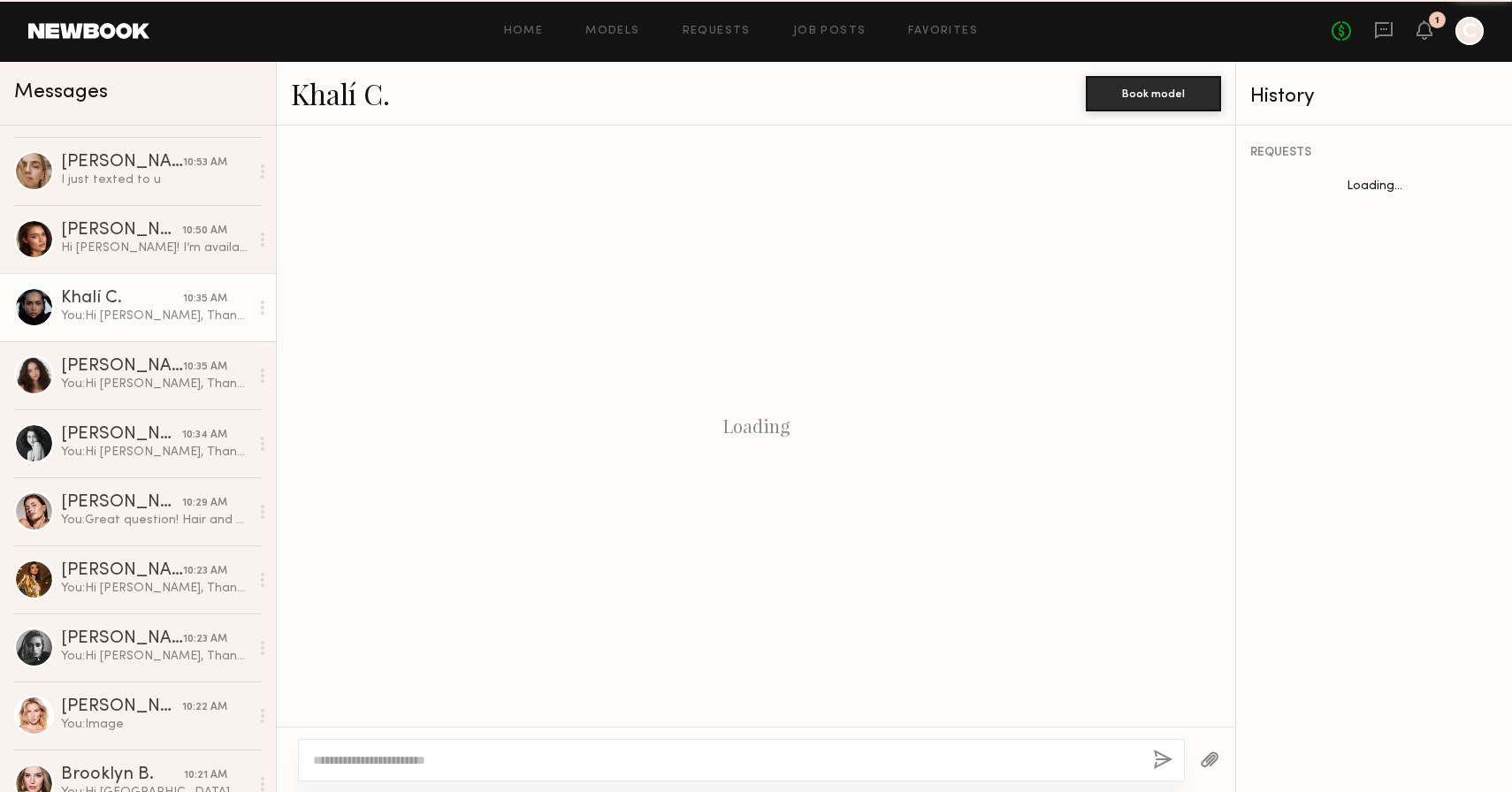
scroll to position [516, 0]
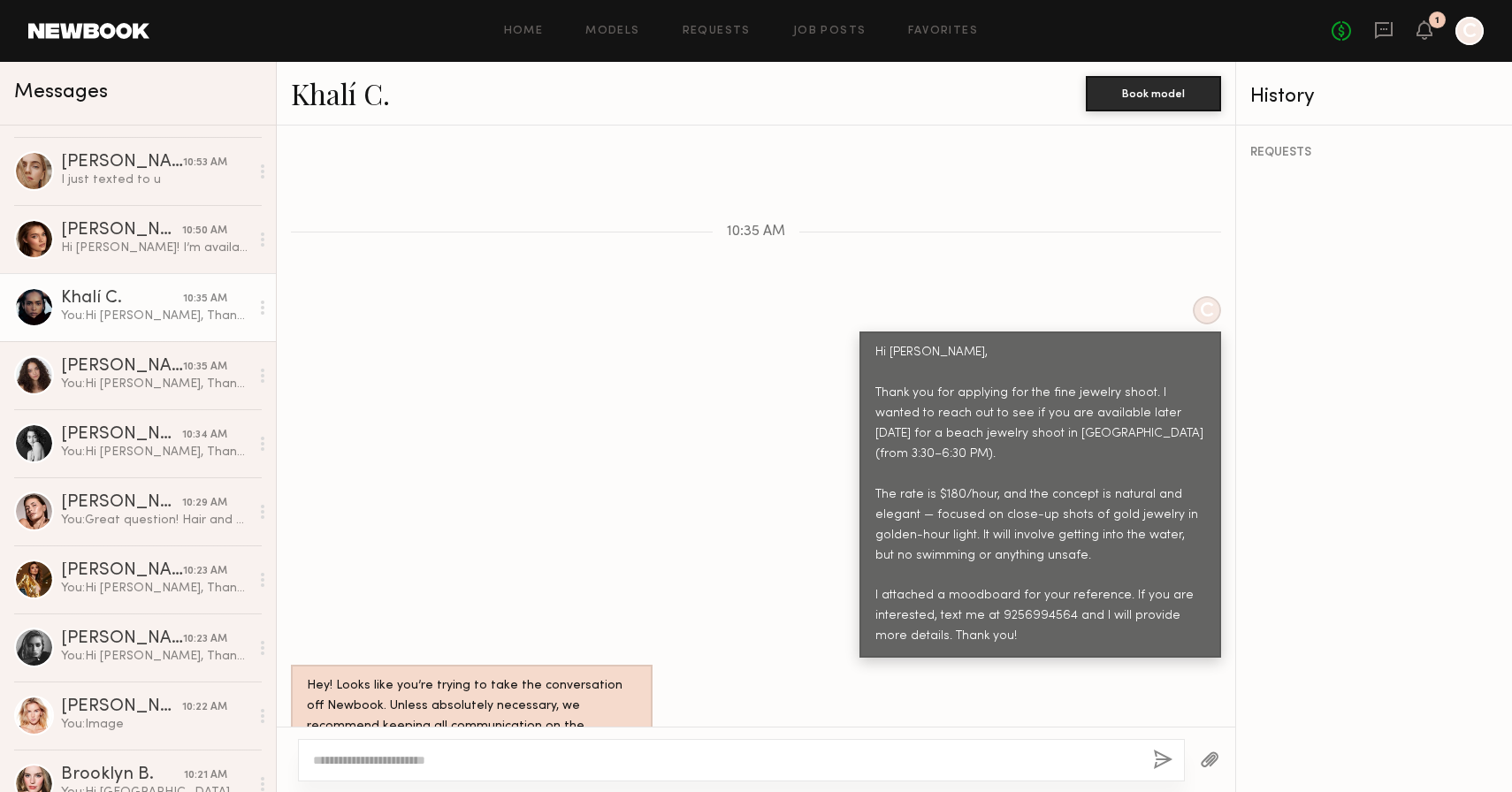
click at [348, 103] on link "Khalí C." at bounding box center [340, 93] width 99 height 38
click at [139, 445] on div "You: Hi [PERSON_NAME], Thank you for applying for the fine jewelry shoot. I wan…" at bounding box center [155, 452] width 189 height 17
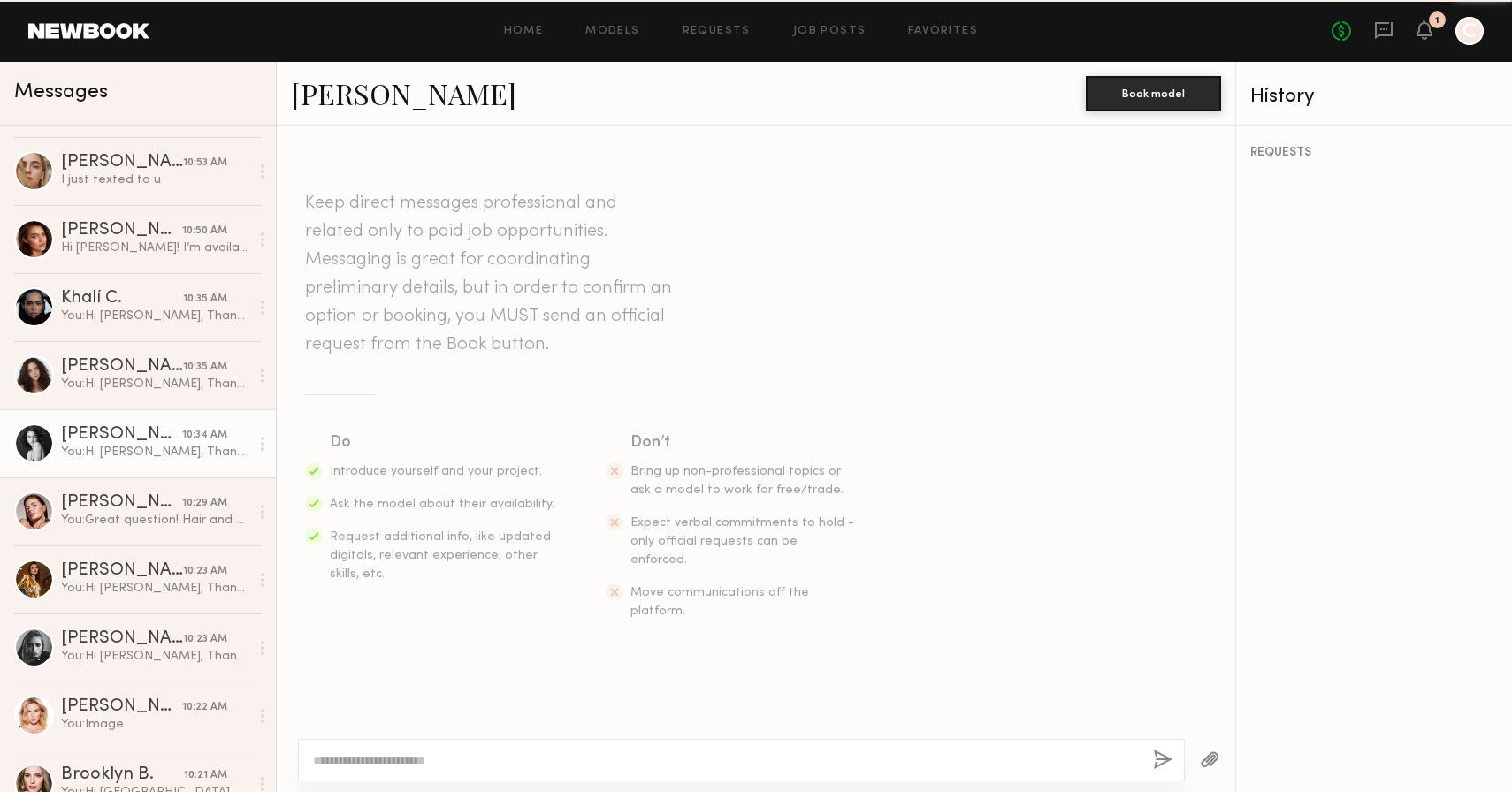
scroll to position [516, 0]
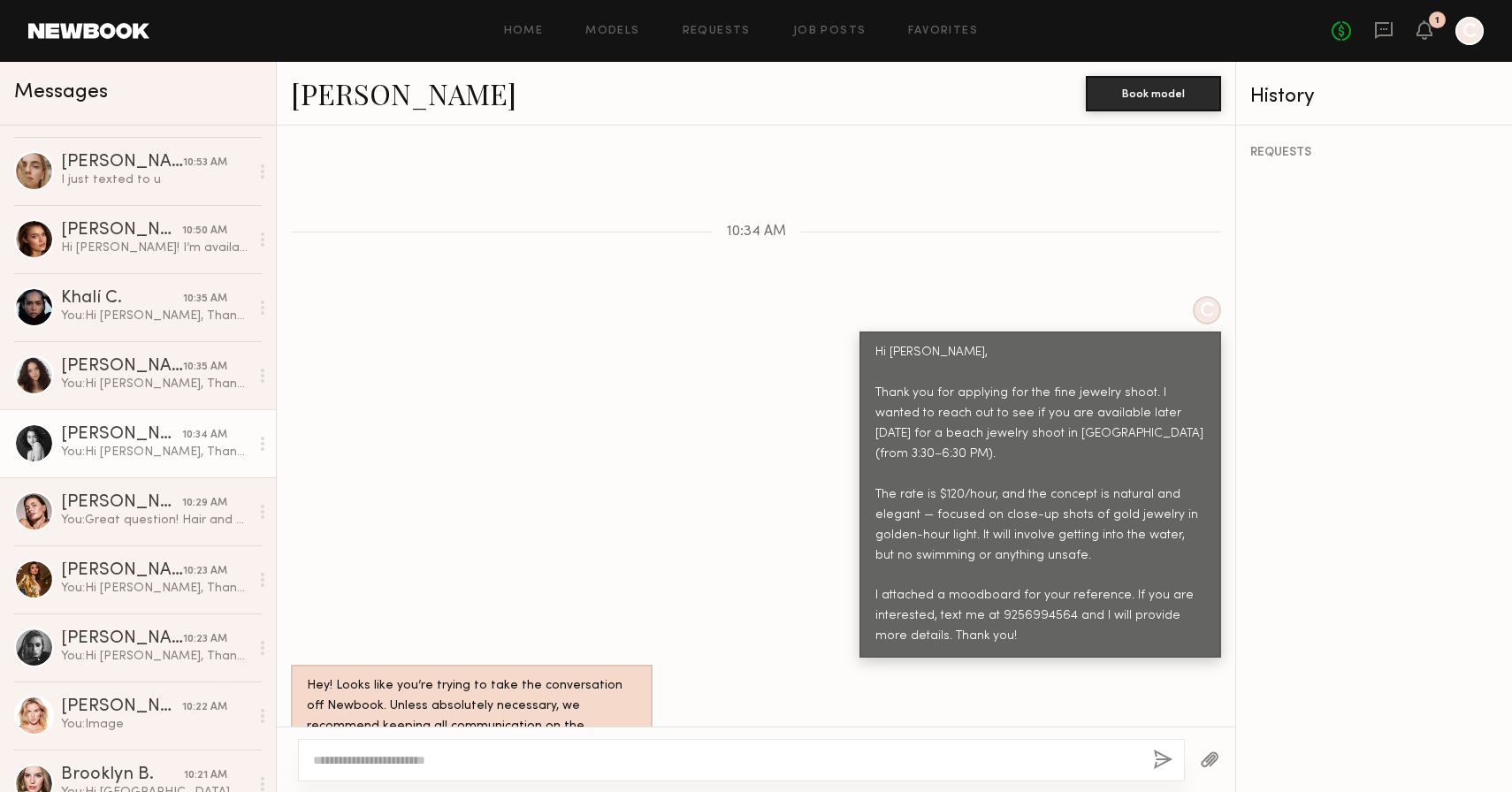
click at [349, 94] on link "[PERSON_NAME]" at bounding box center [403, 93] width 226 height 38
click at [98, 388] on div "You: Hi [PERSON_NAME], Thank you for applying for the fine jewelry shoot. I wan…" at bounding box center [155, 384] width 189 height 17
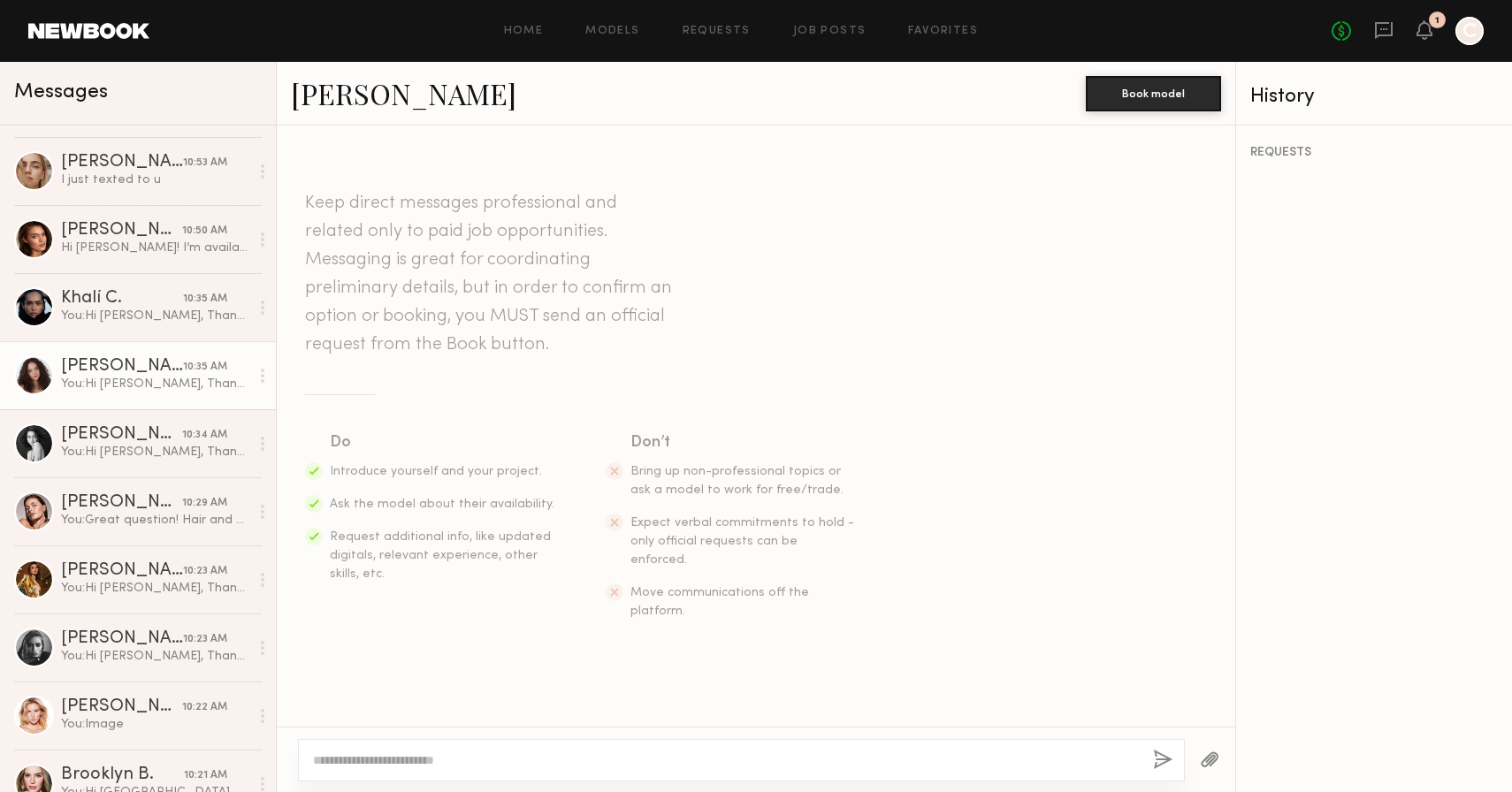
scroll to position [516, 0]
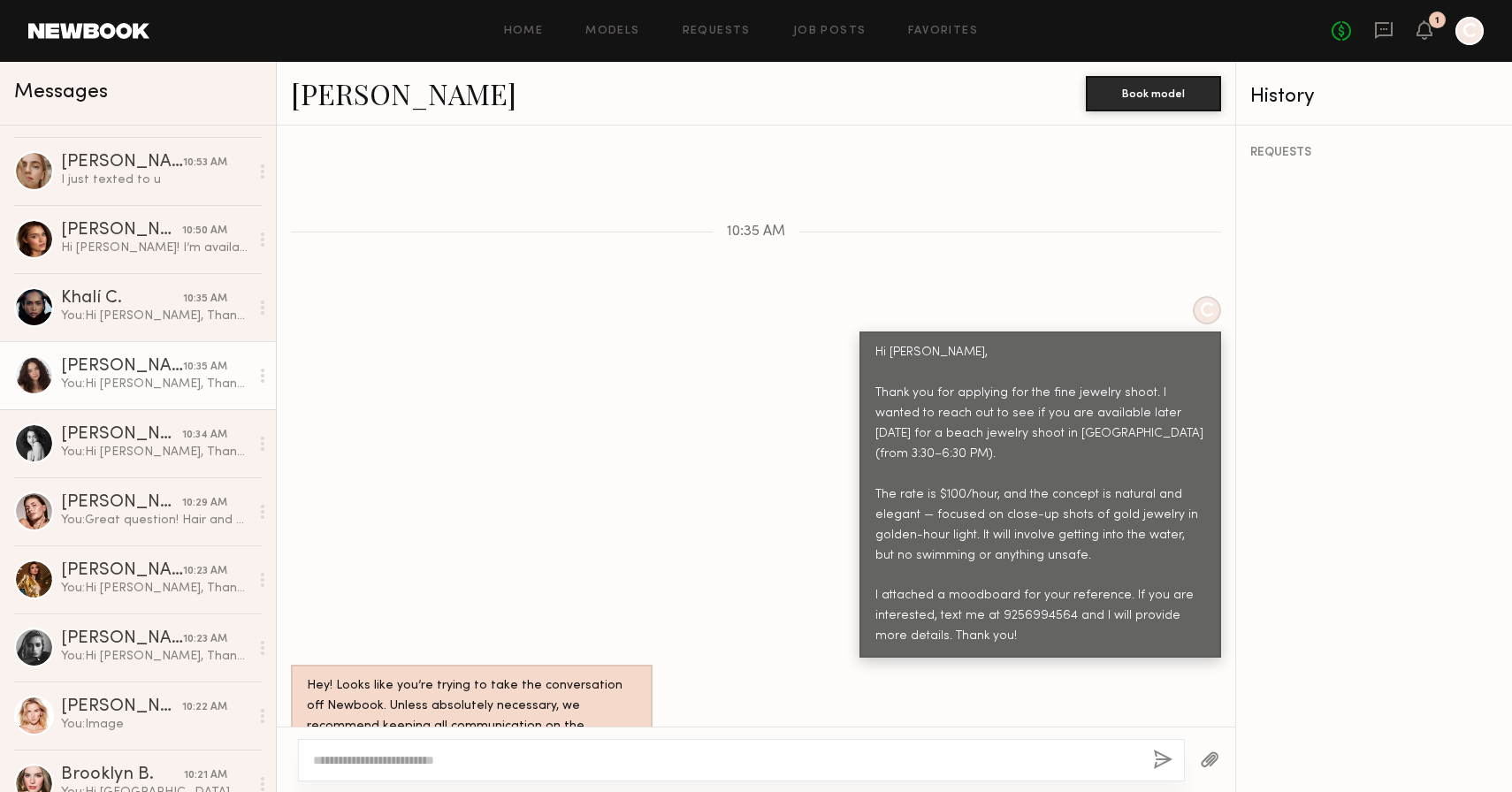
click at [371, 91] on link "[PERSON_NAME]" at bounding box center [403, 93] width 226 height 38
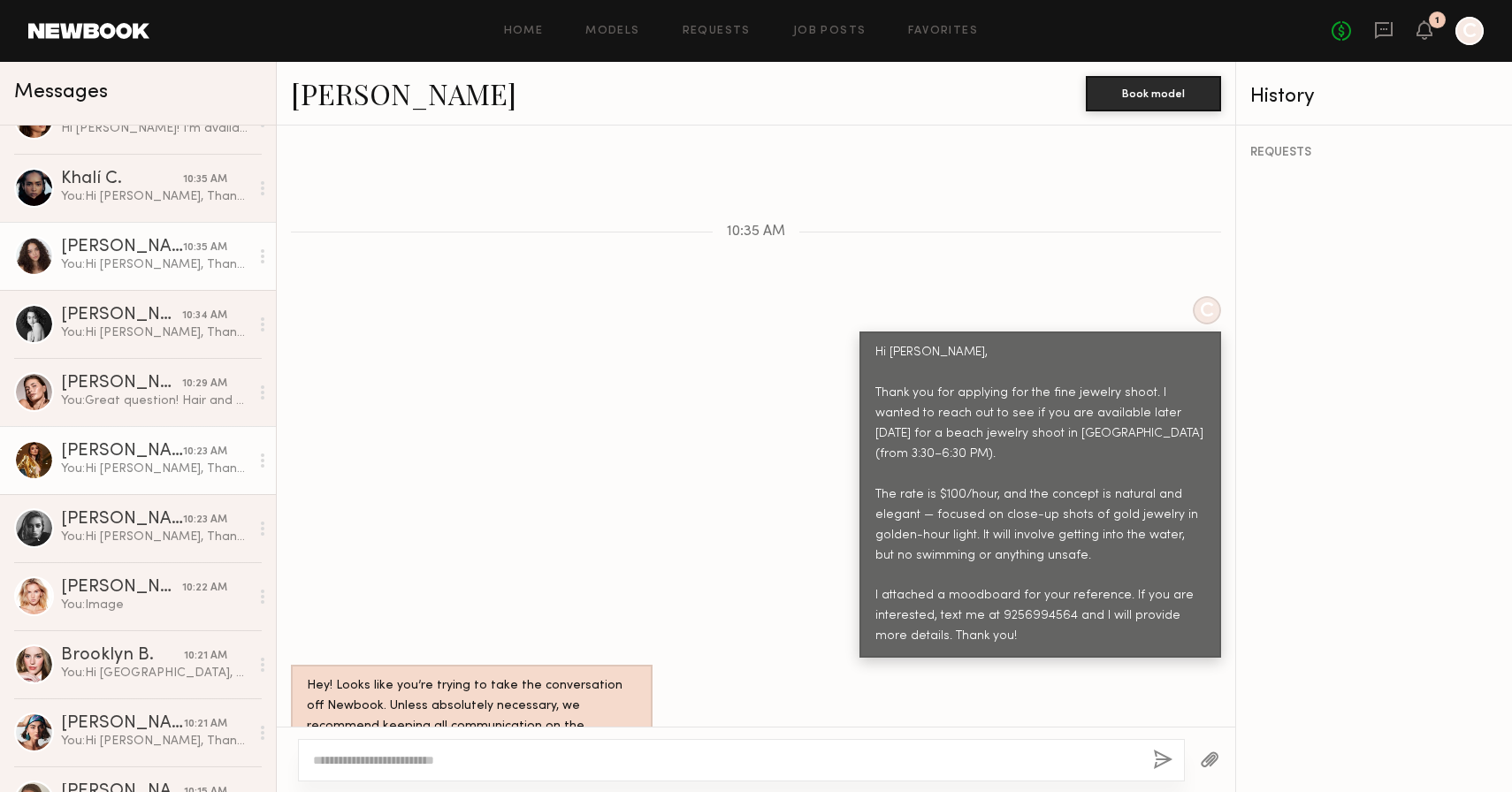
scroll to position [384, 0]
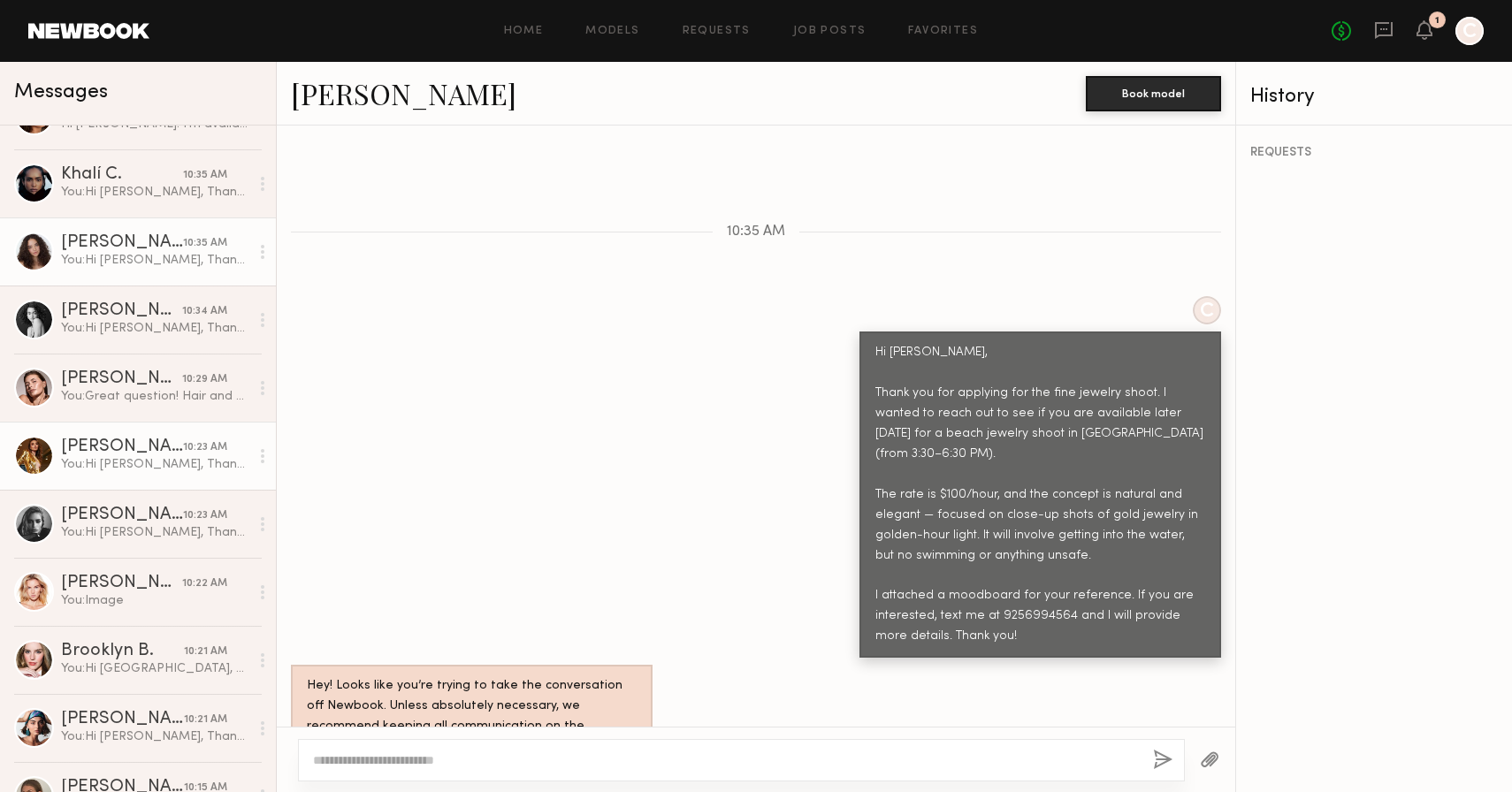
click at [96, 456] on div "You: Hi [PERSON_NAME], Thank you for applying for the fine jewelry shoot. I wan…" at bounding box center [155, 464] width 189 height 17
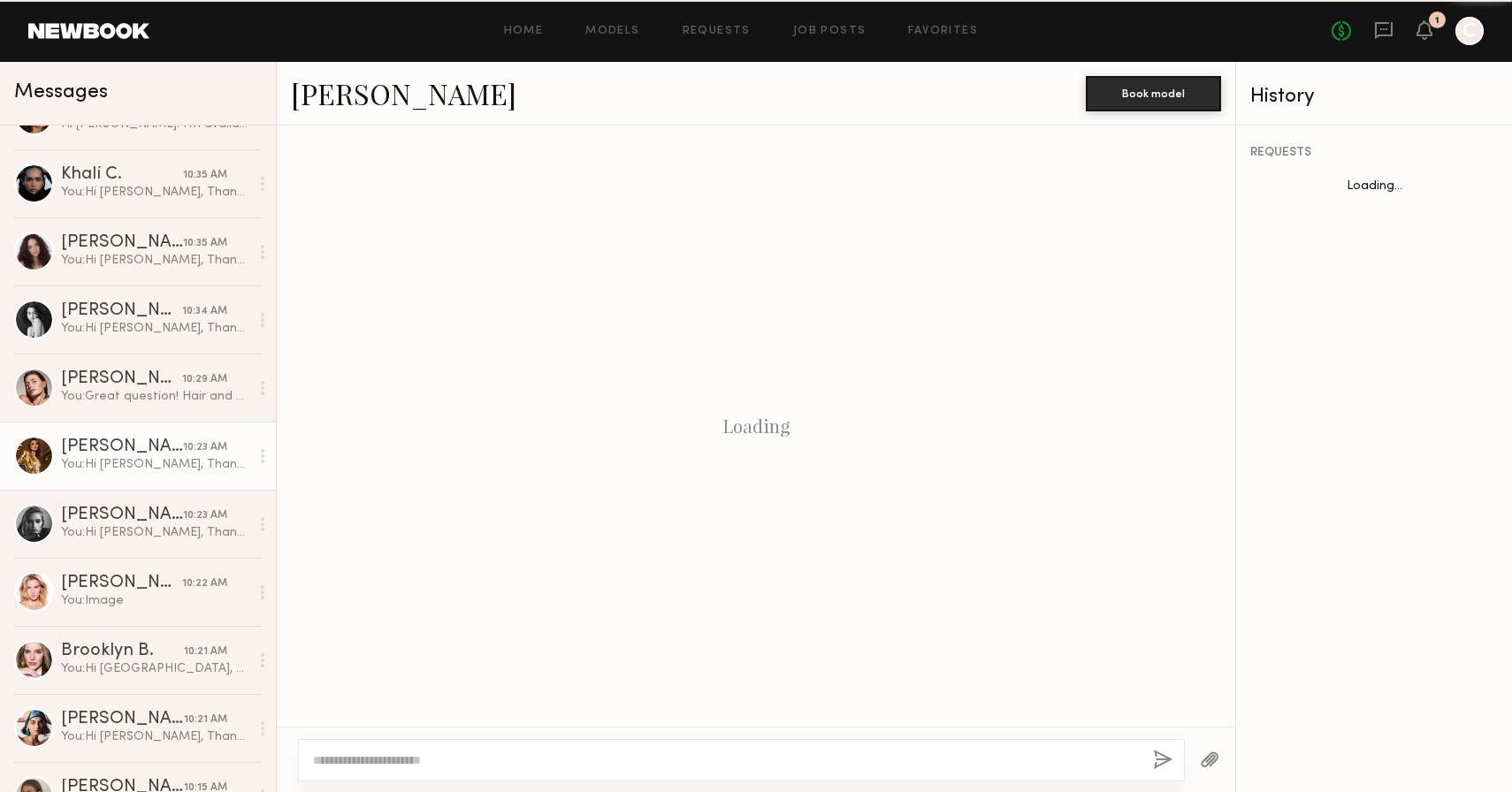
scroll to position [516, 0]
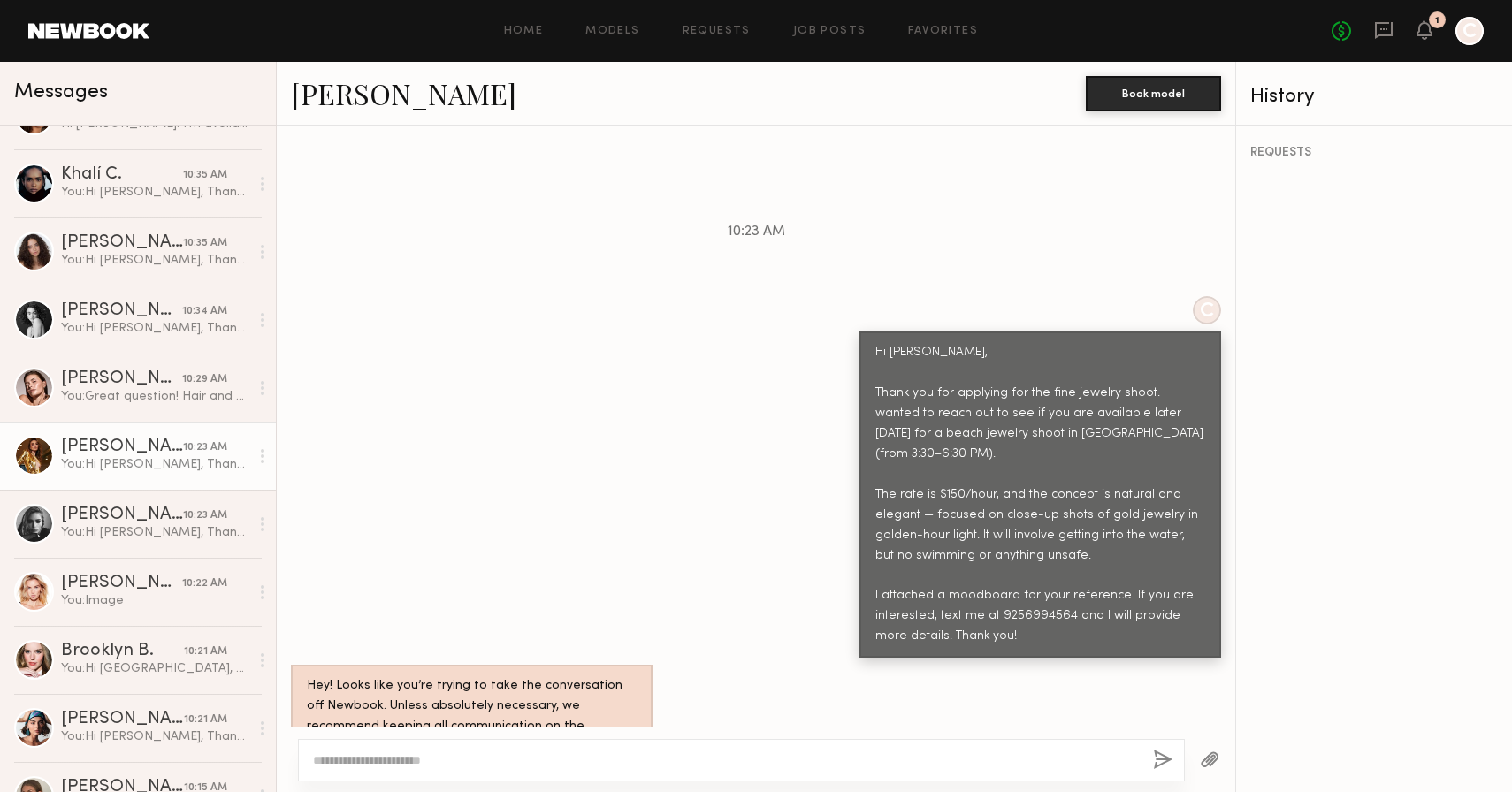
click at [341, 93] on link "[PERSON_NAME]" at bounding box center [403, 93] width 226 height 38
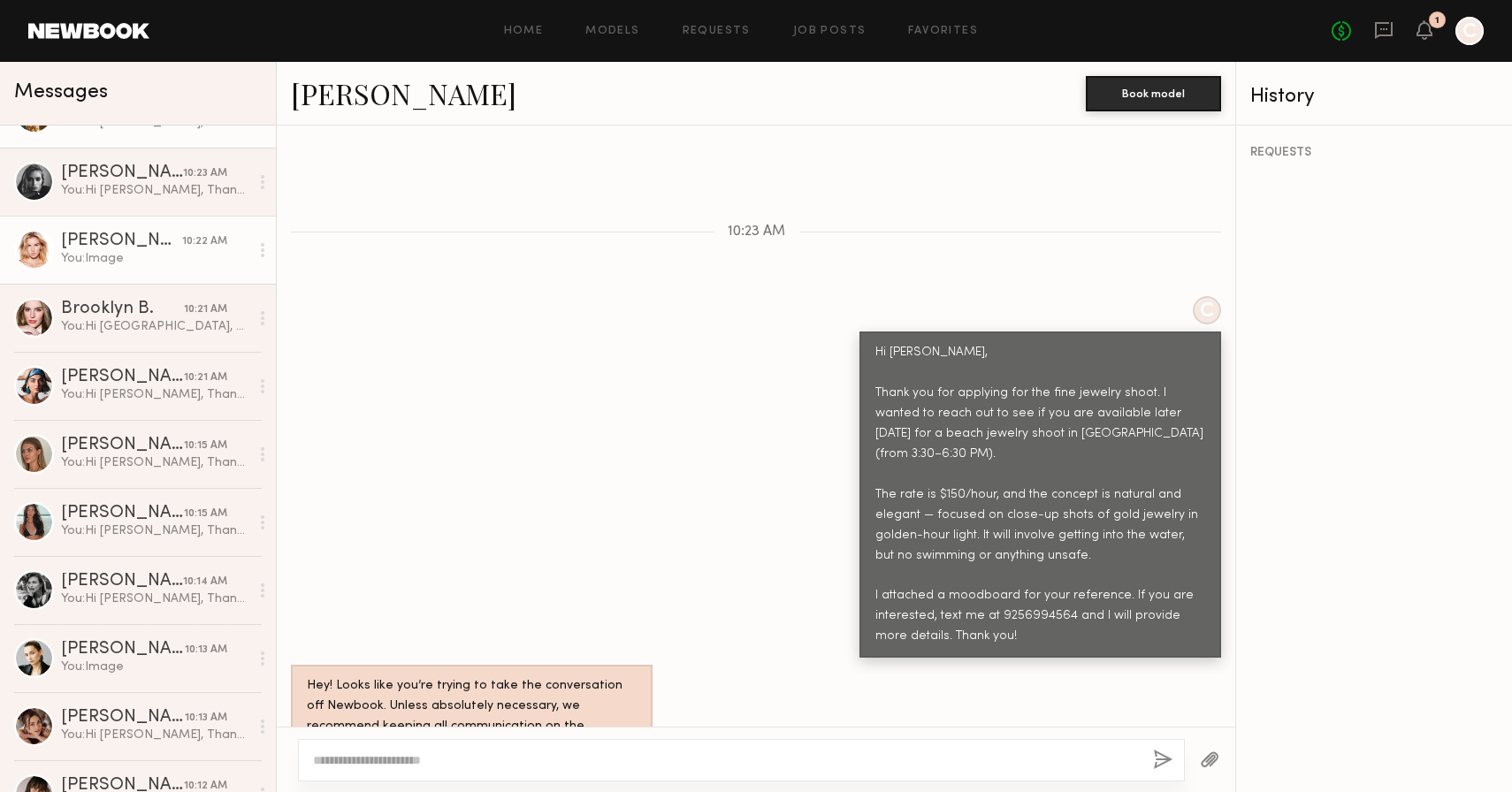
scroll to position [728, 0]
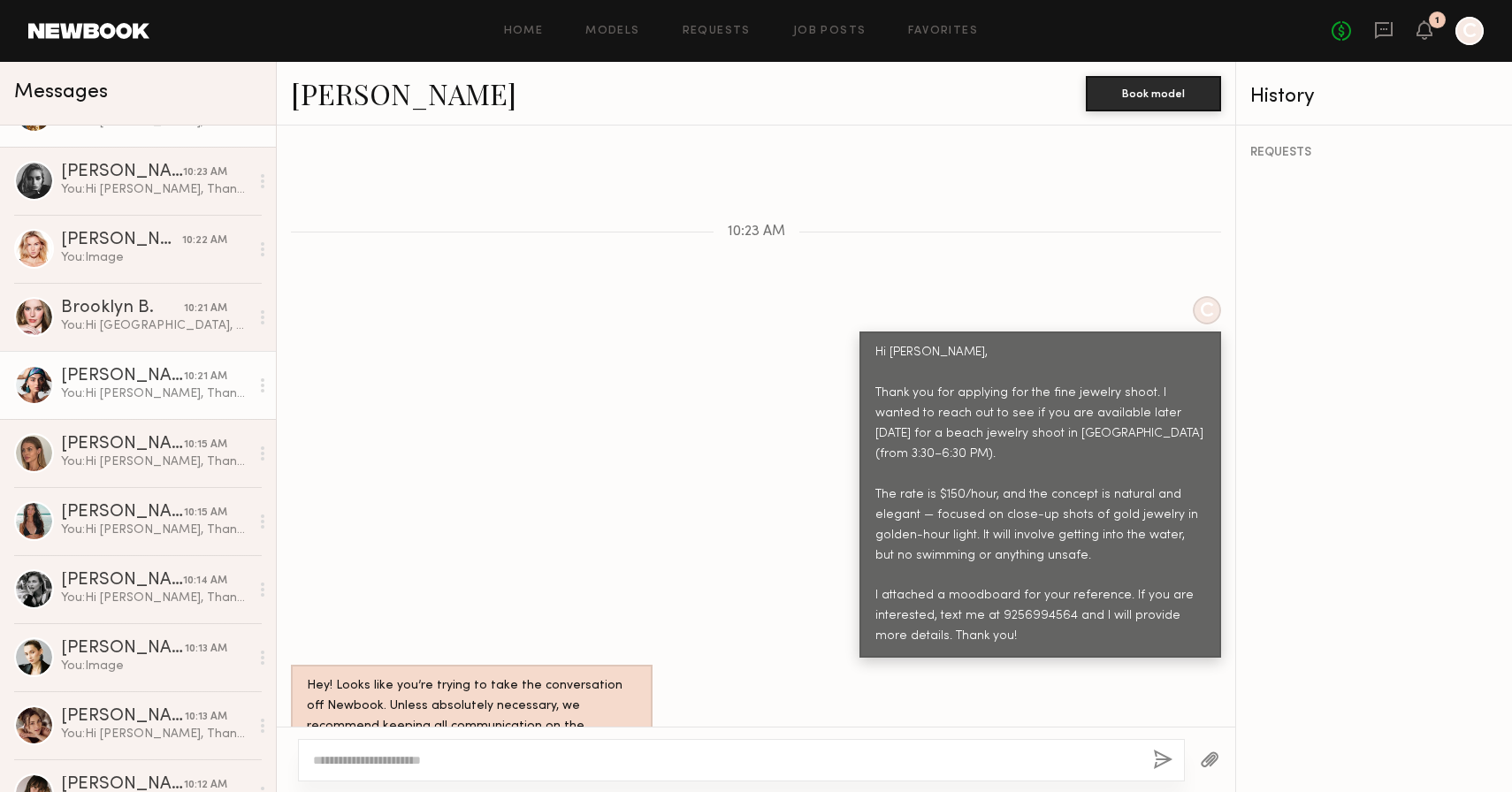
click at [120, 376] on div "[PERSON_NAME]" at bounding box center [123, 376] width 123 height 18
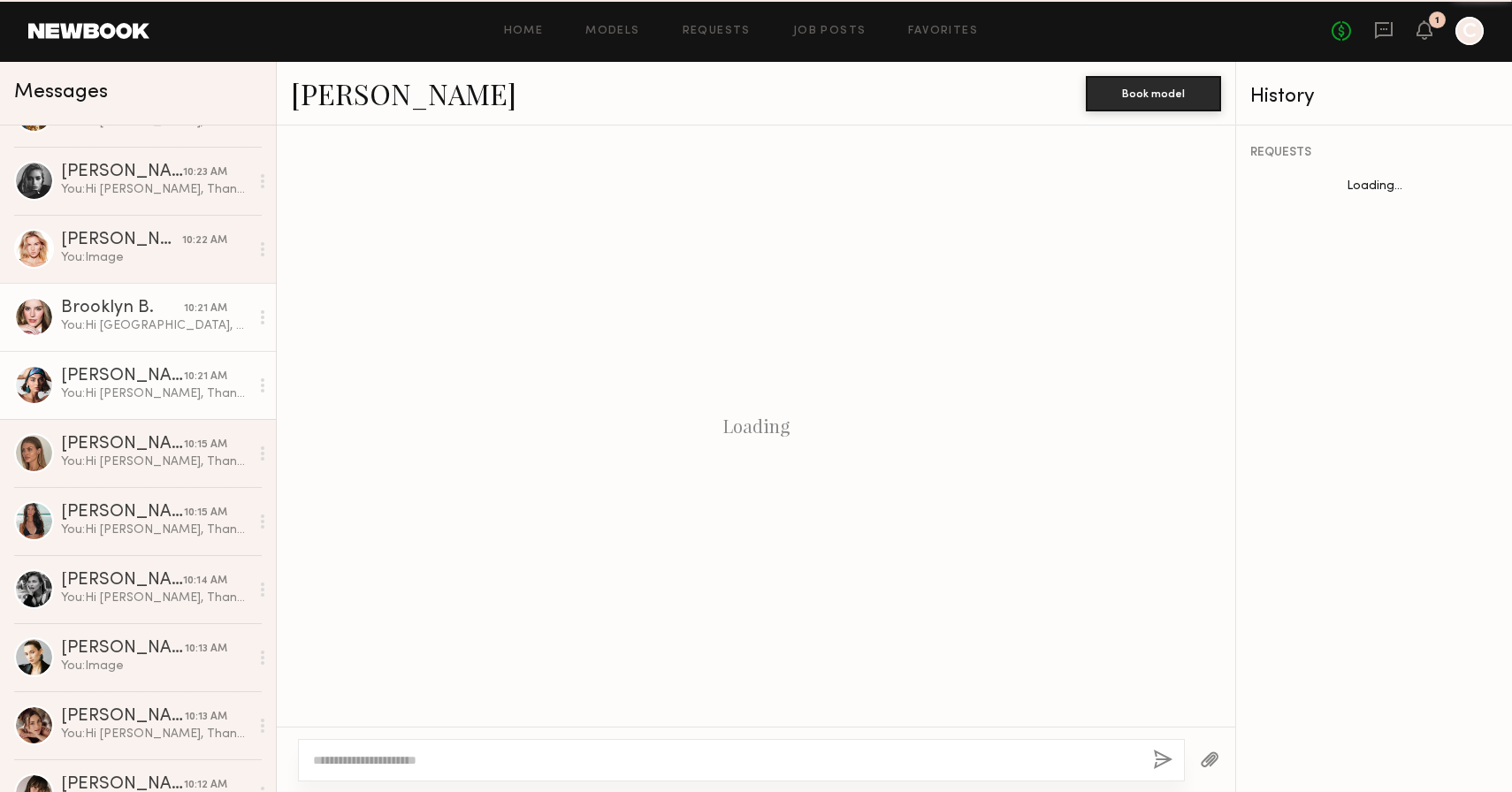
scroll to position [516, 0]
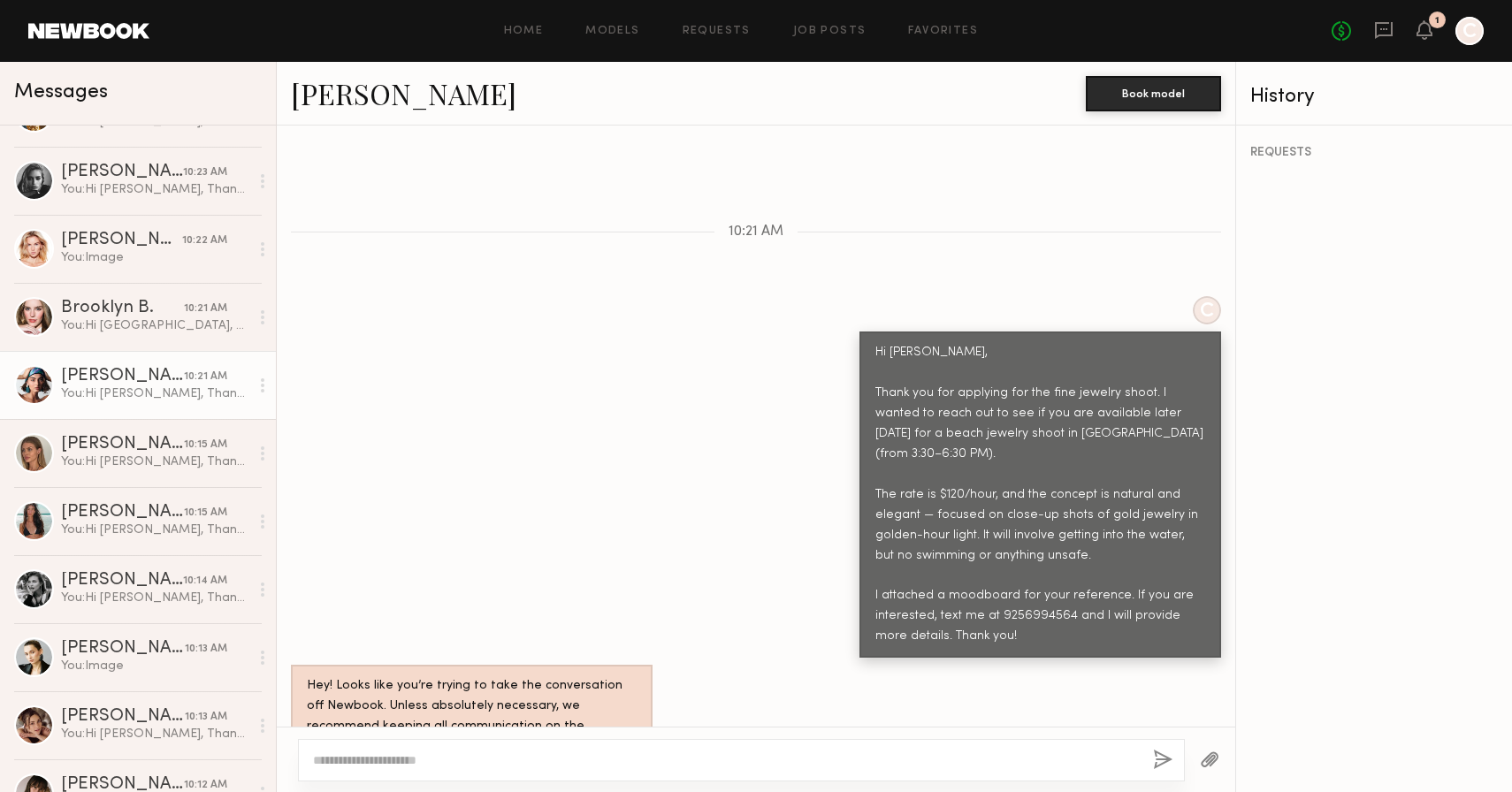
click at [332, 87] on link "[PERSON_NAME]" at bounding box center [403, 93] width 226 height 38
click at [148, 580] on div "[PERSON_NAME]" at bounding box center [122, 580] width 122 height 18
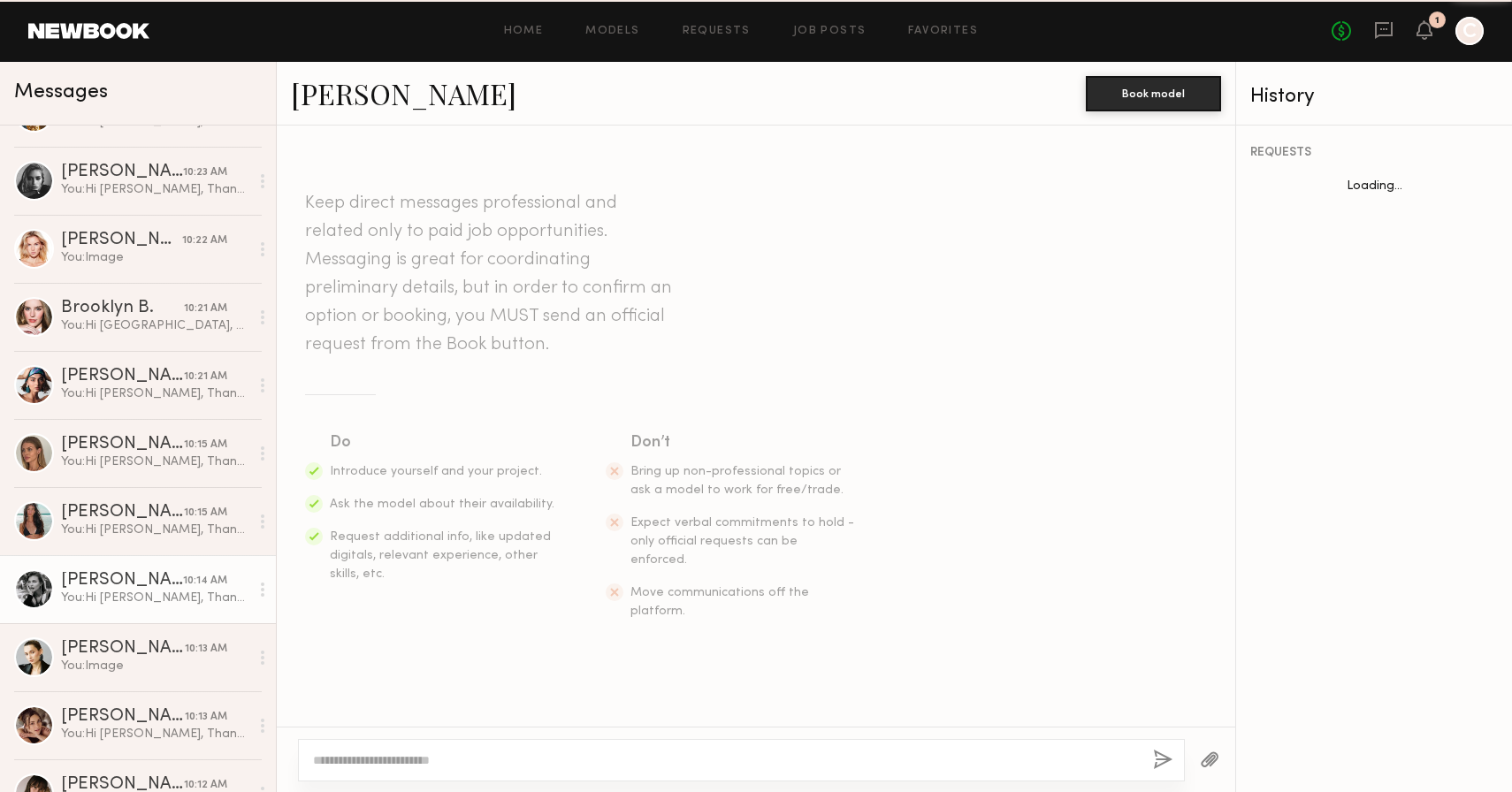
scroll to position [516, 0]
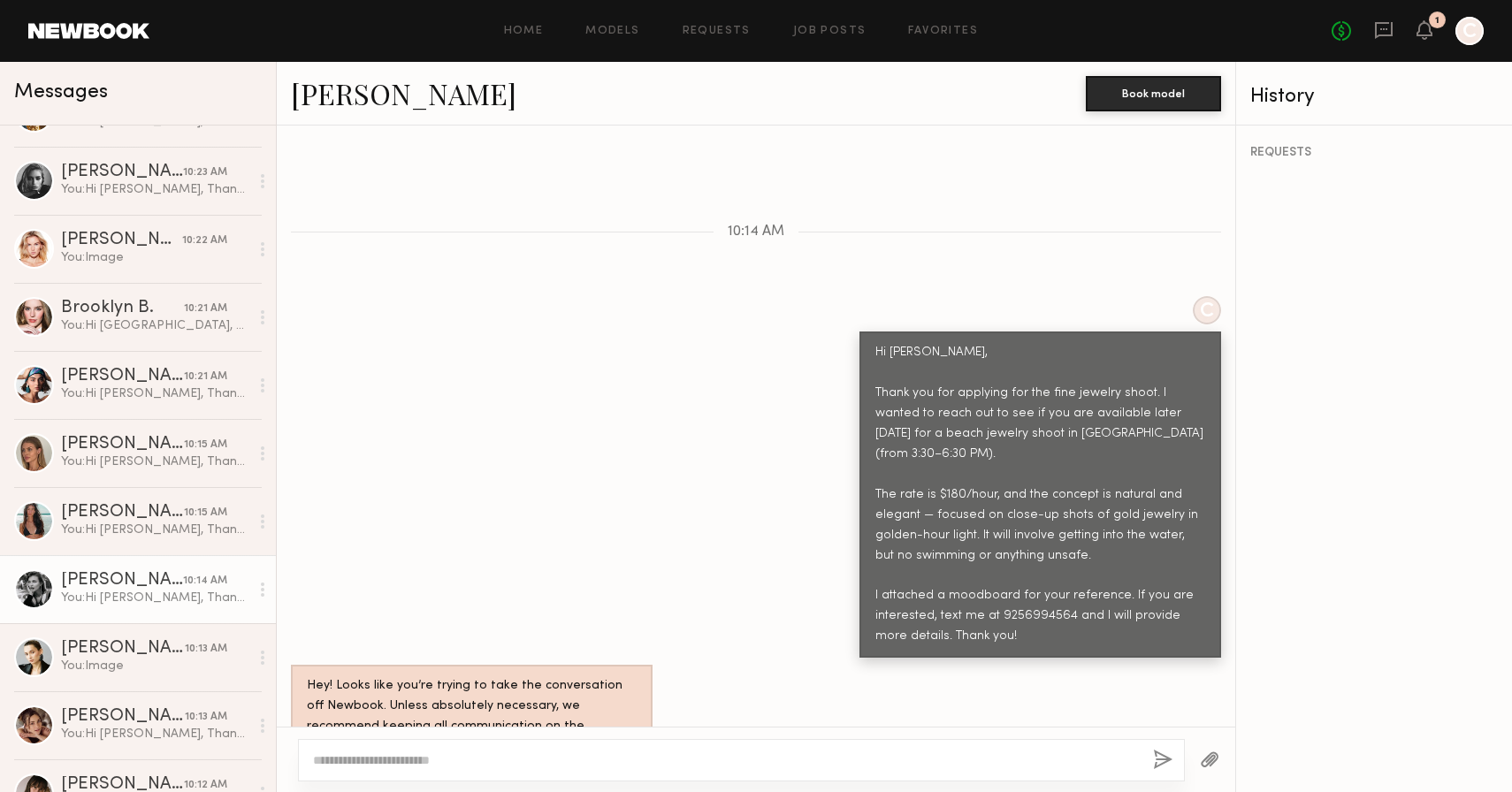
click at [379, 94] on link "Helena L." at bounding box center [403, 93] width 226 height 38
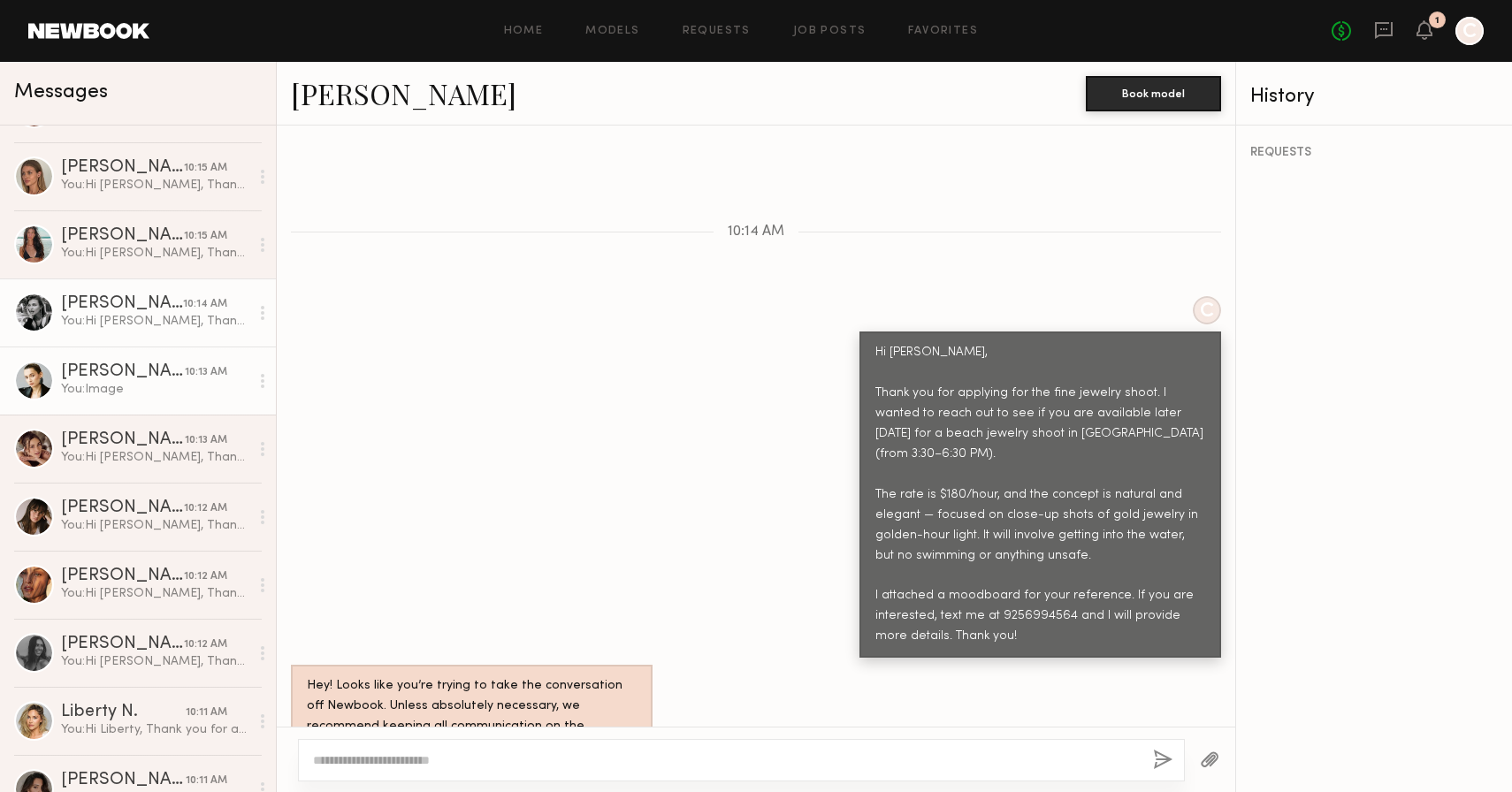
scroll to position [1006, 0]
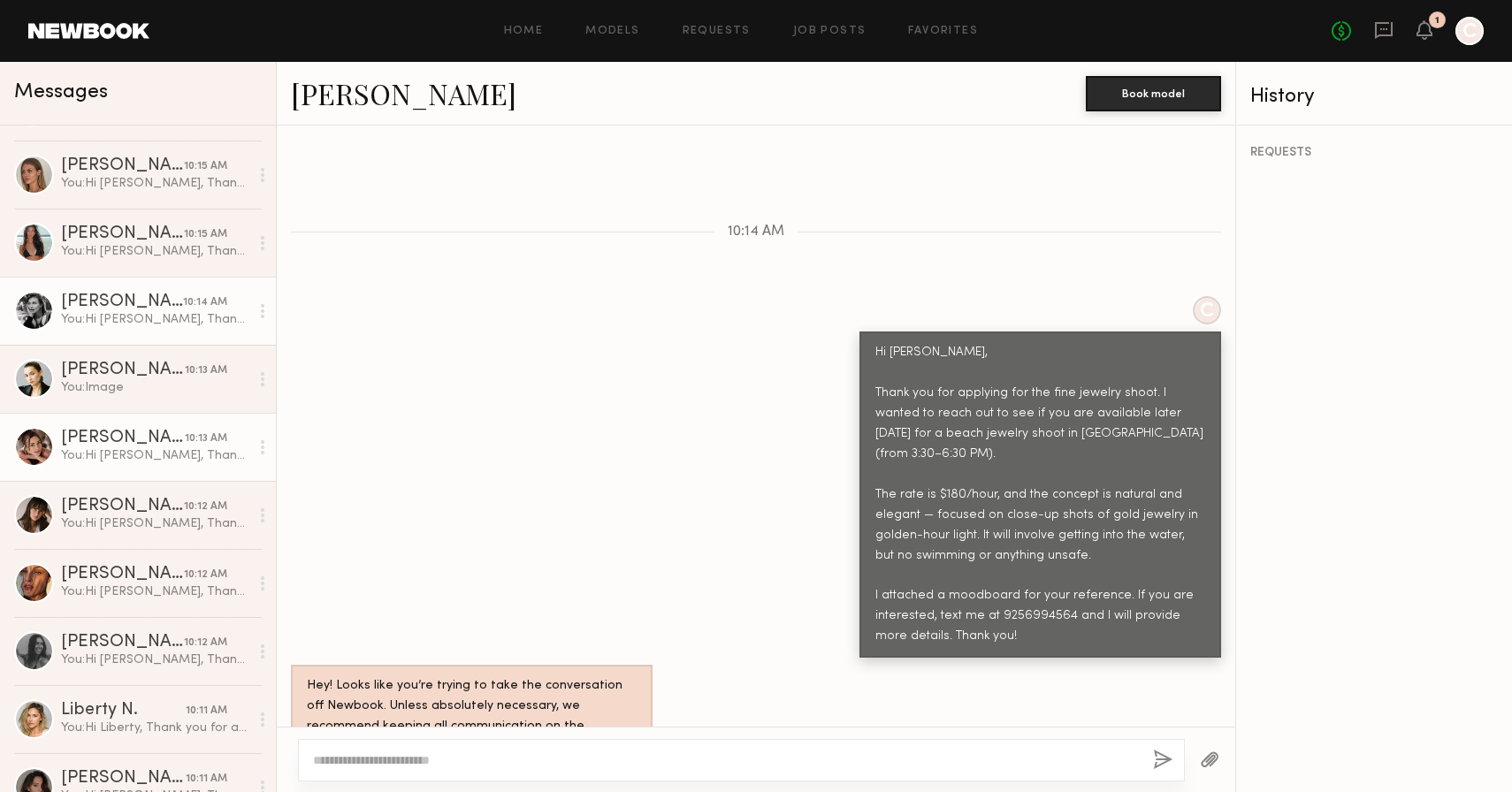
click at [46, 453] on div at bounding box center [33, 447] width 40 height 40
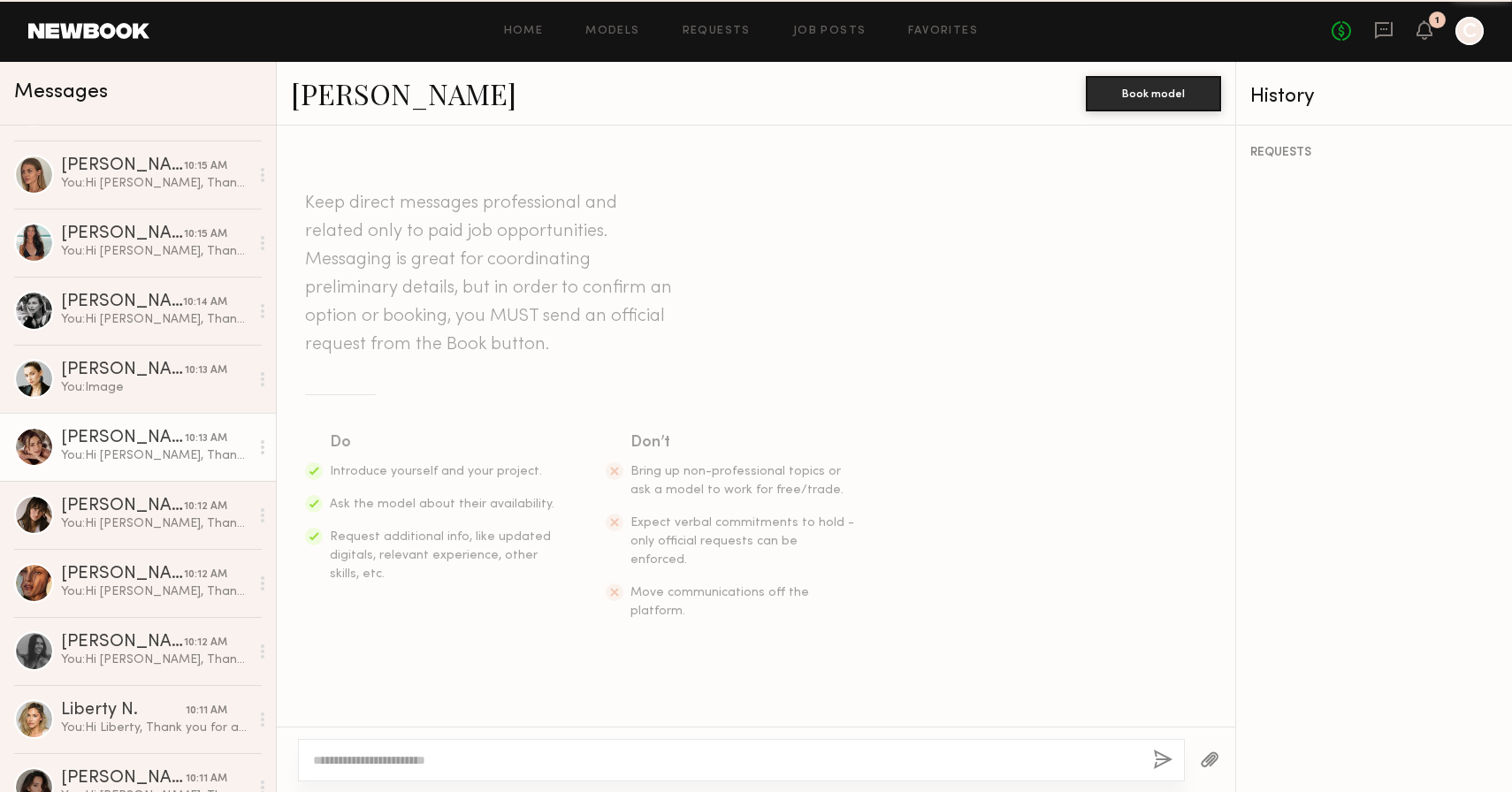
scroll to position [516, 0]
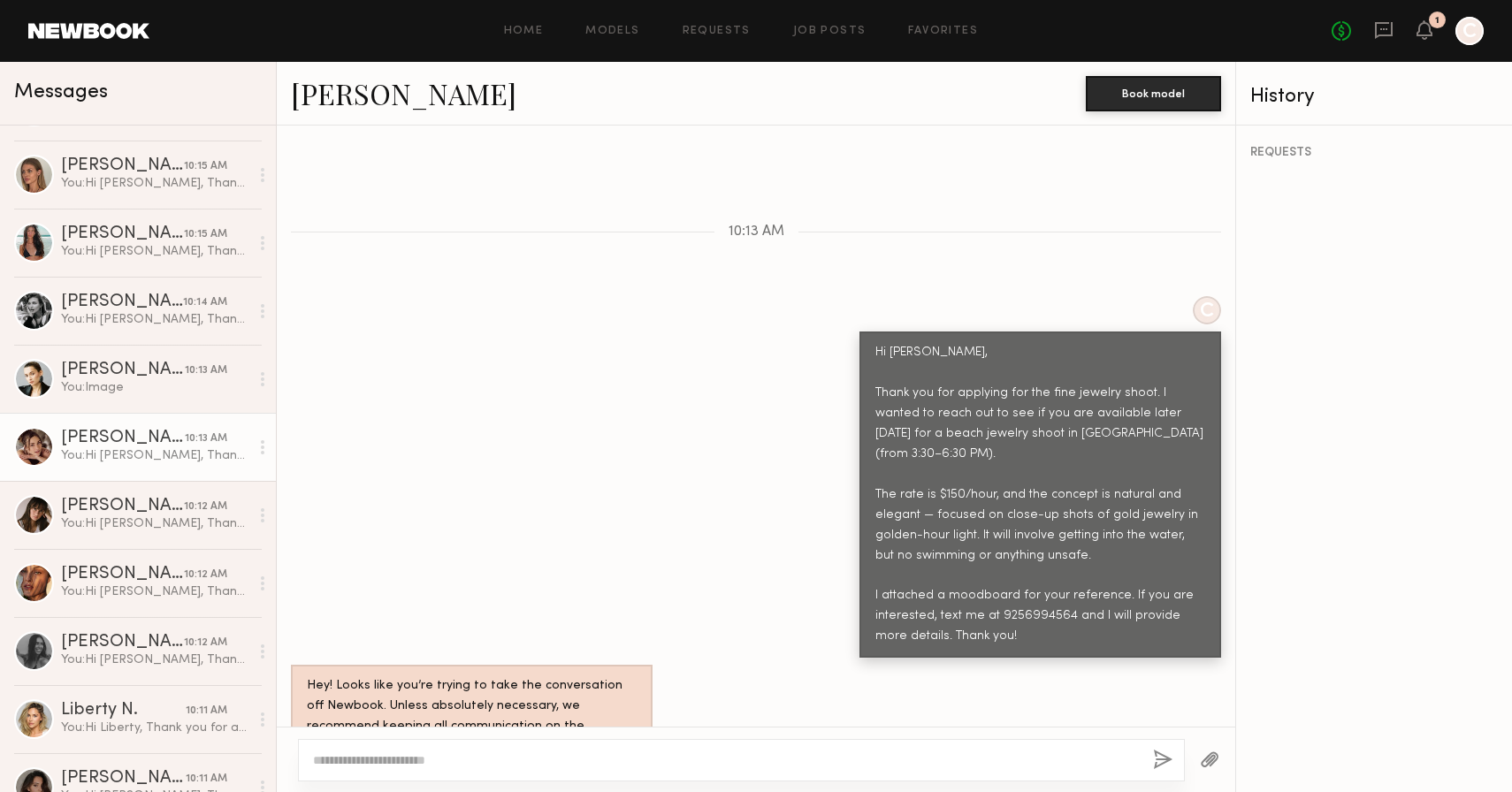
click at [351, 93] on link "Emily H." at bounding box center [403, 93] width 226 height 38
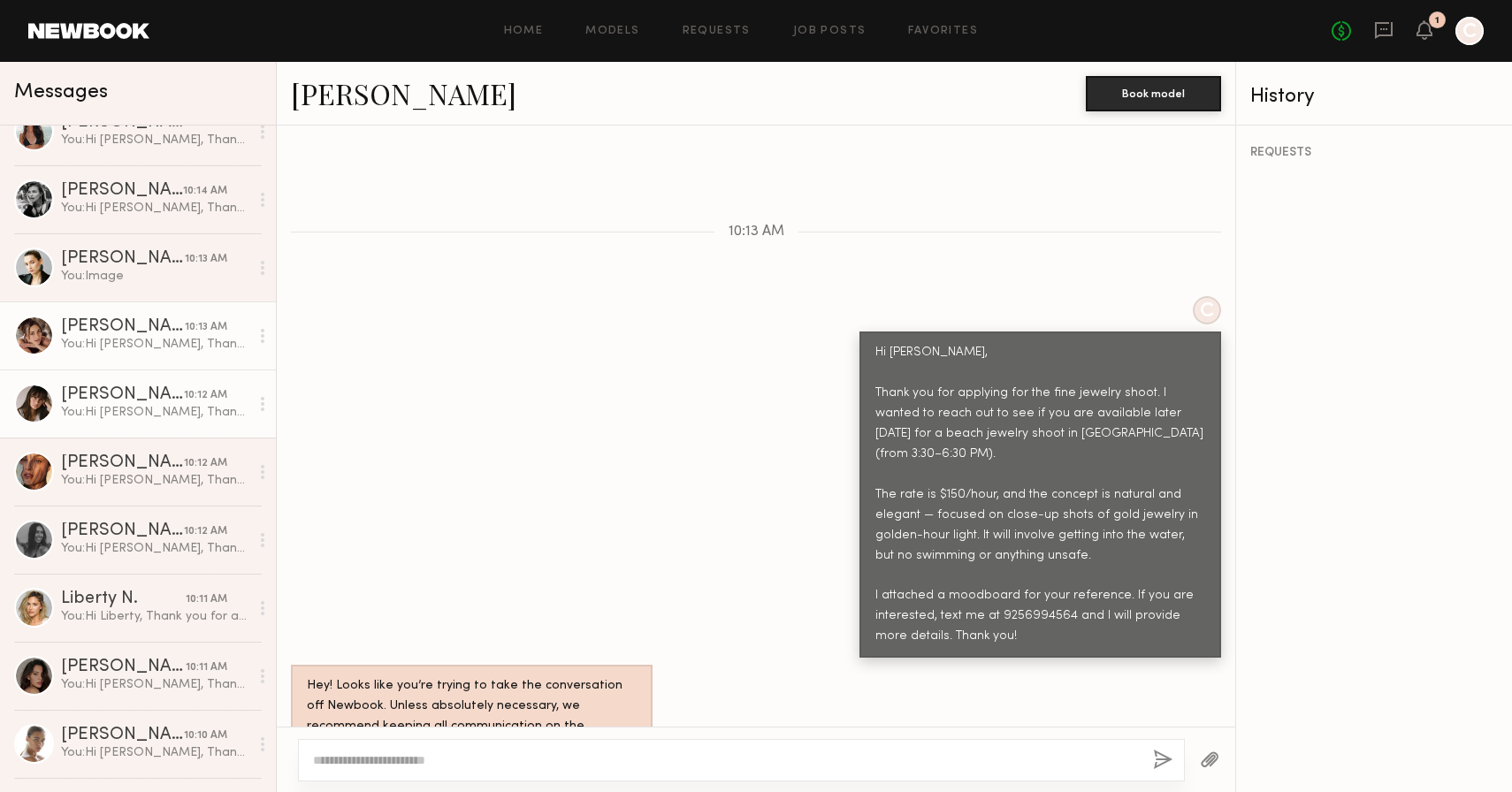
scroll to position [1119, 0]
click at [77, 388] on div "Abby S." at bounding box center [123, 394] width 123 height 18
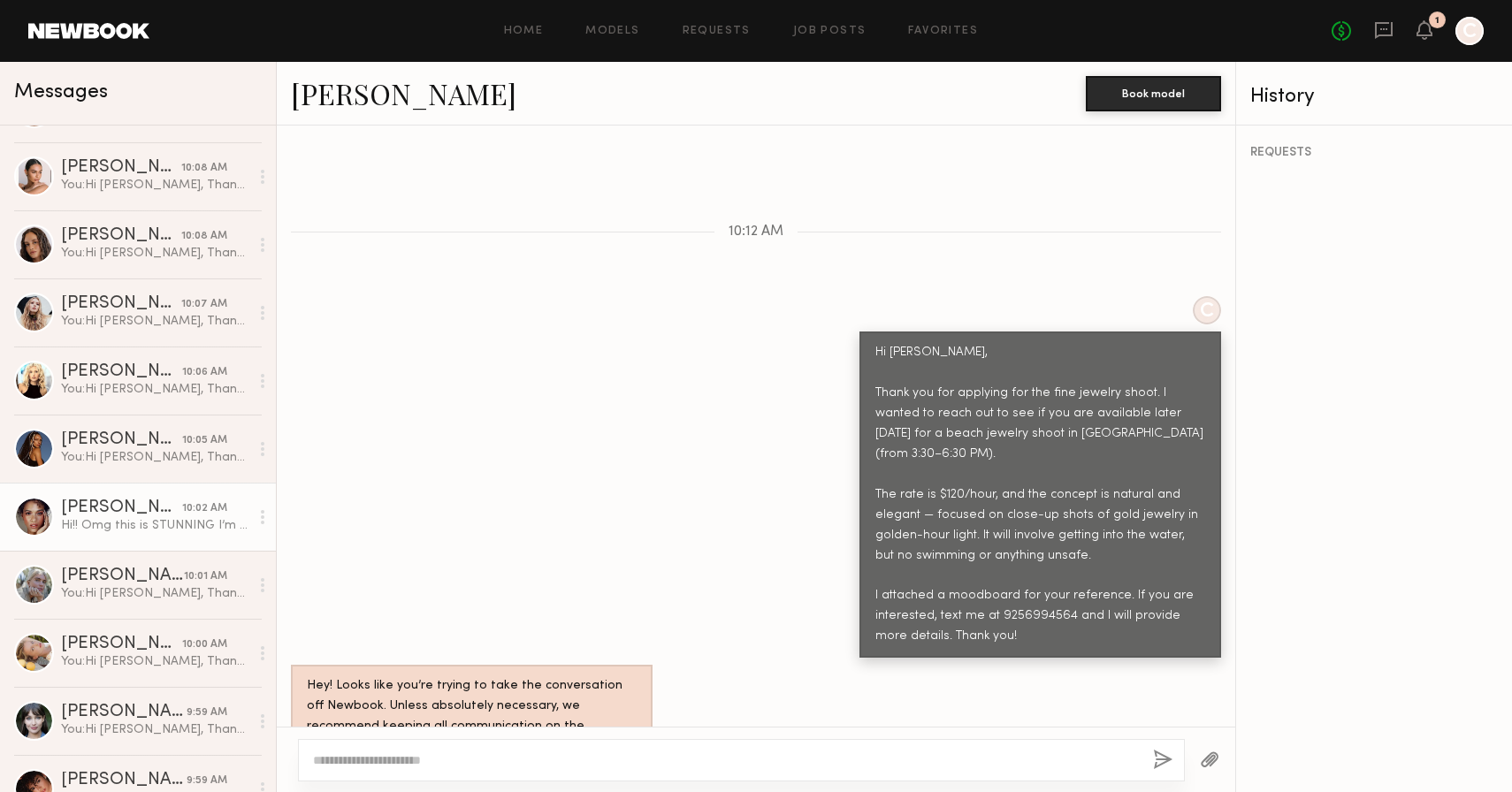
scroll to position [2026, 0]
click at [182, 522] on div "Hi!! Omg this is STUNNING I’m so sorry but I literally landed 30 min ago in sea…" at bounding box center [155, 525] width 189 height 17
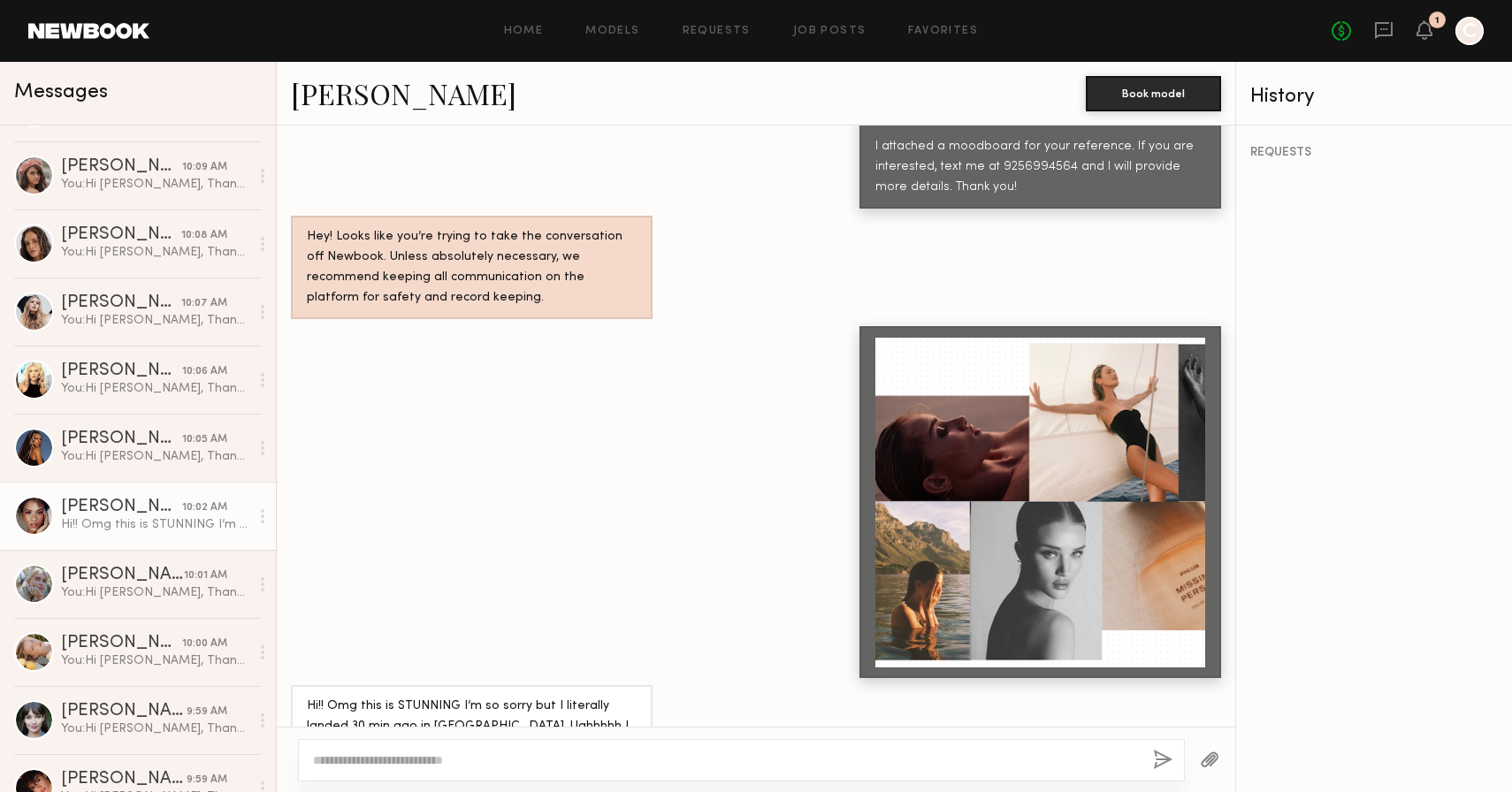
scroll to position [52, 0]
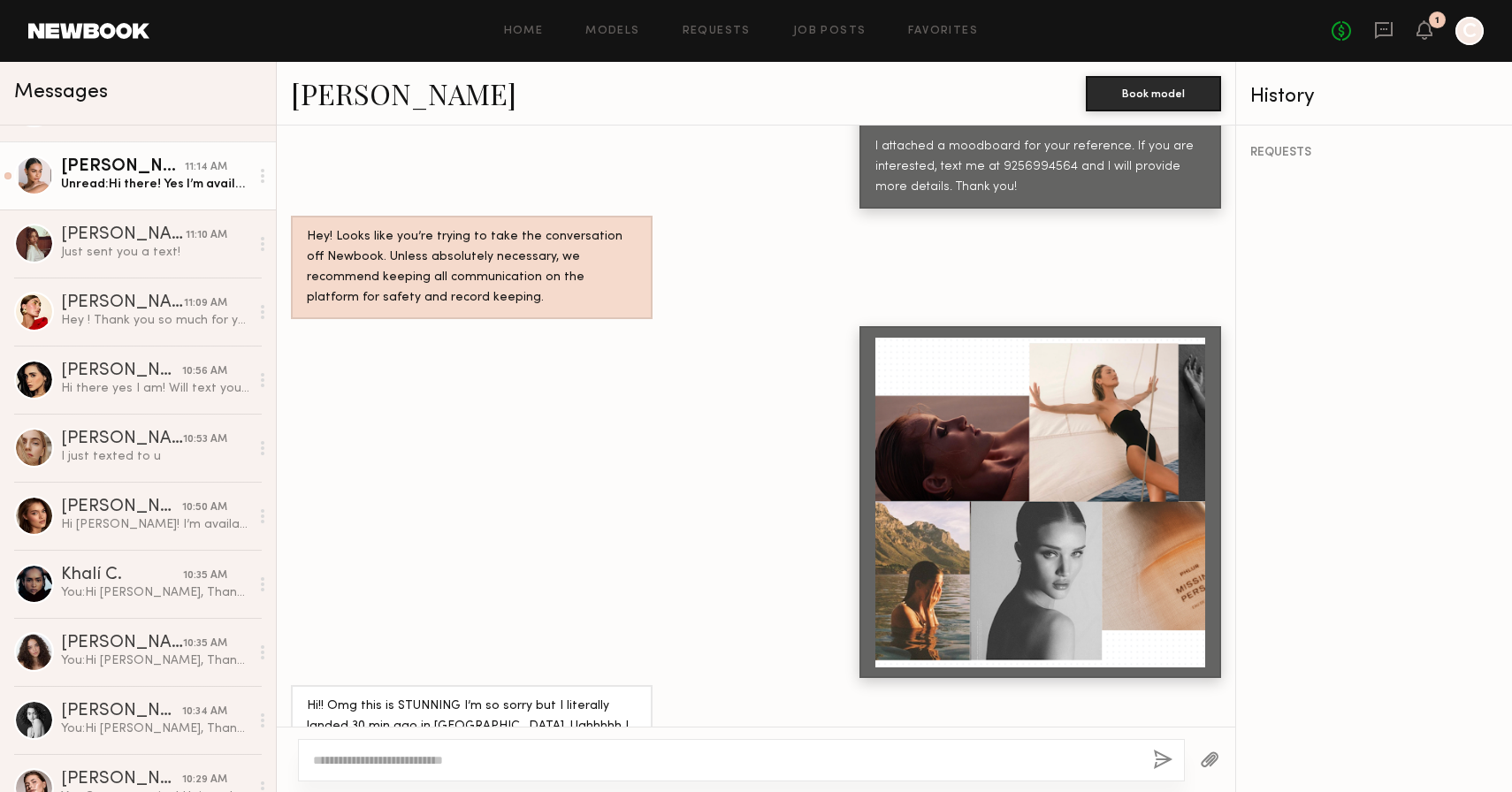
click at [117, 185] on div "Unread: Hi there! Yes I’m available" at bounding box center [155, 184] width 189 height 17
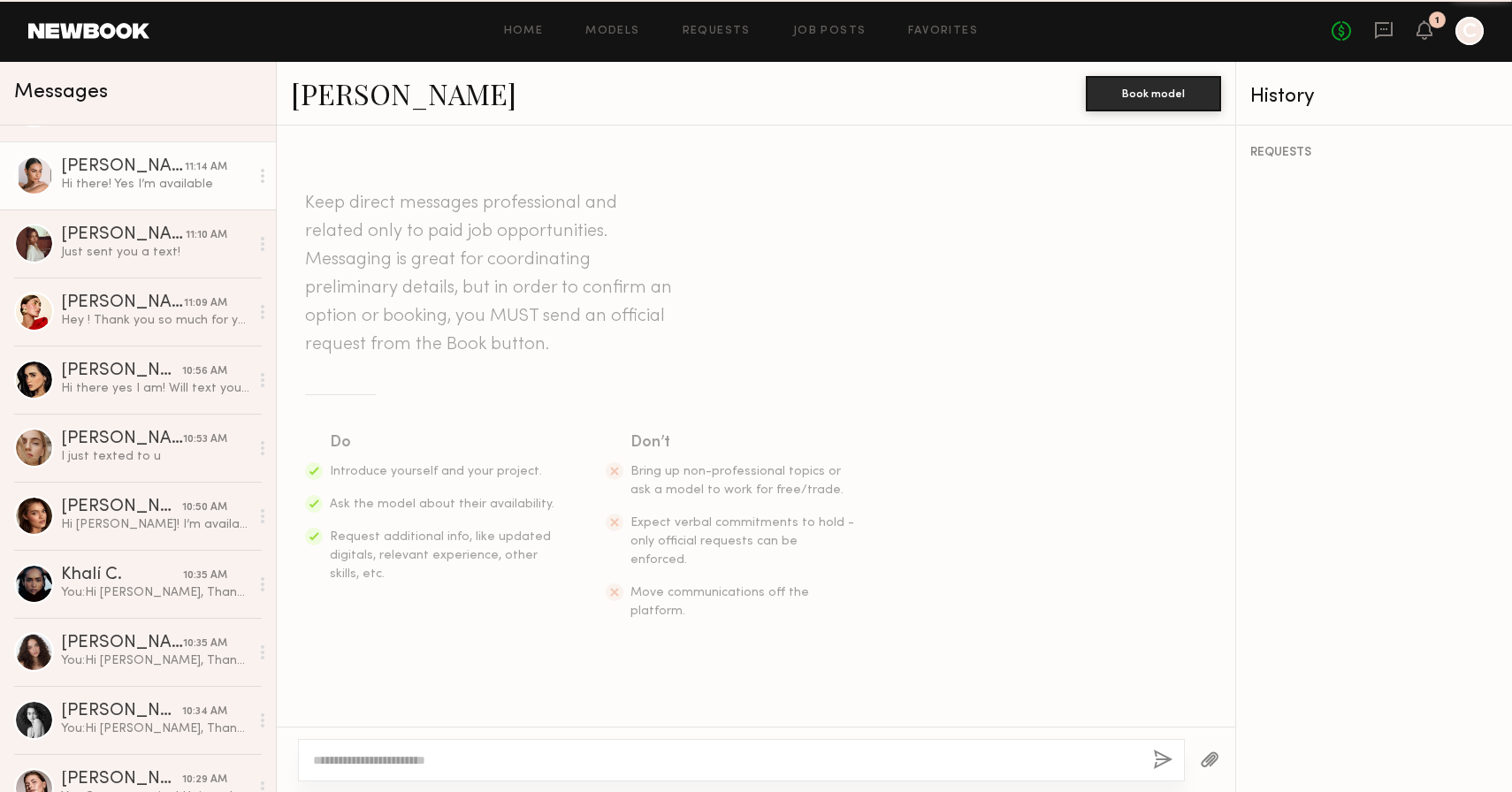
scroll to position [565, 0]
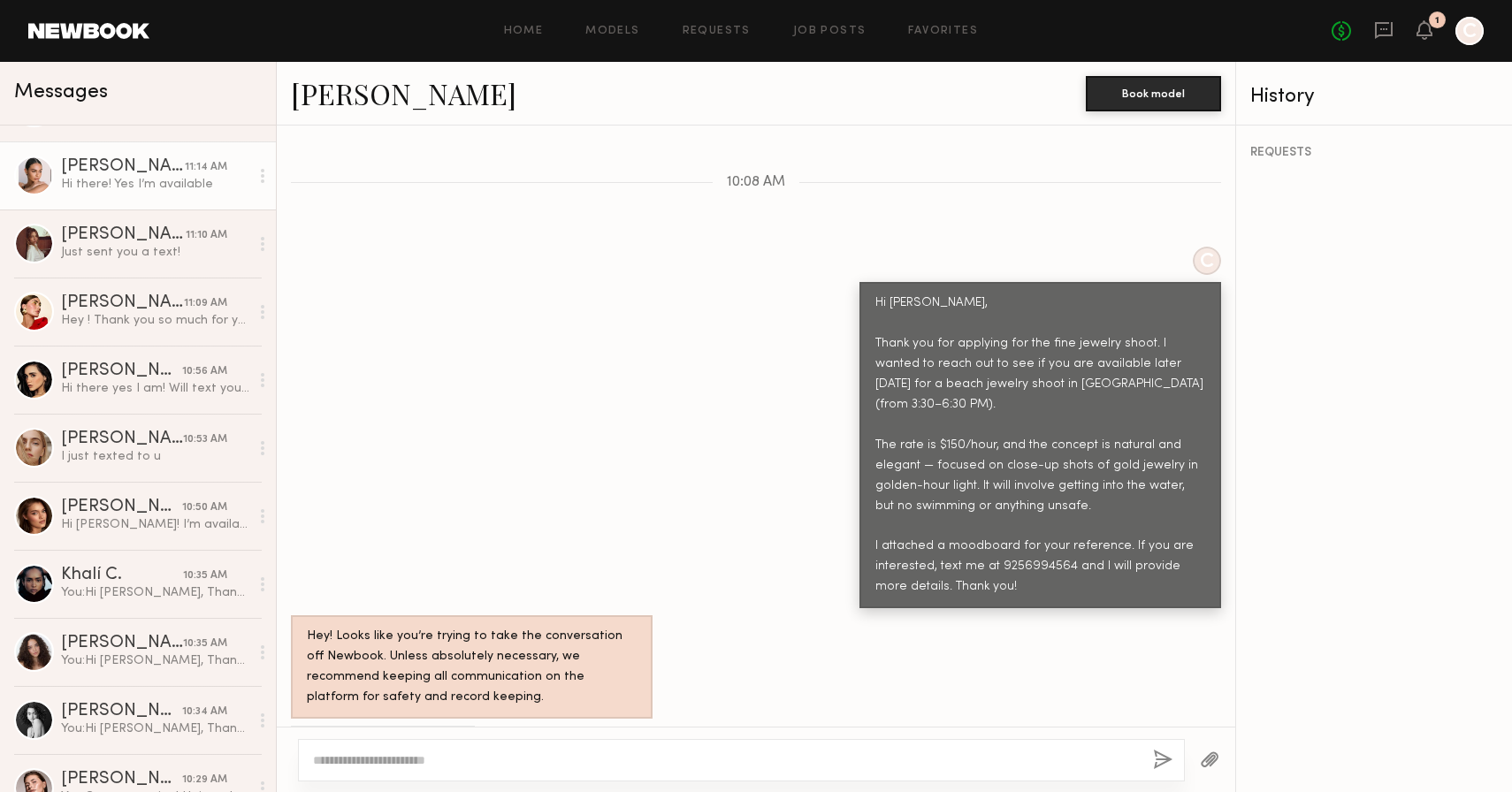
click at [351, 97] on link "Alina Z." at bounding box center [403, 93] width 226 height 38
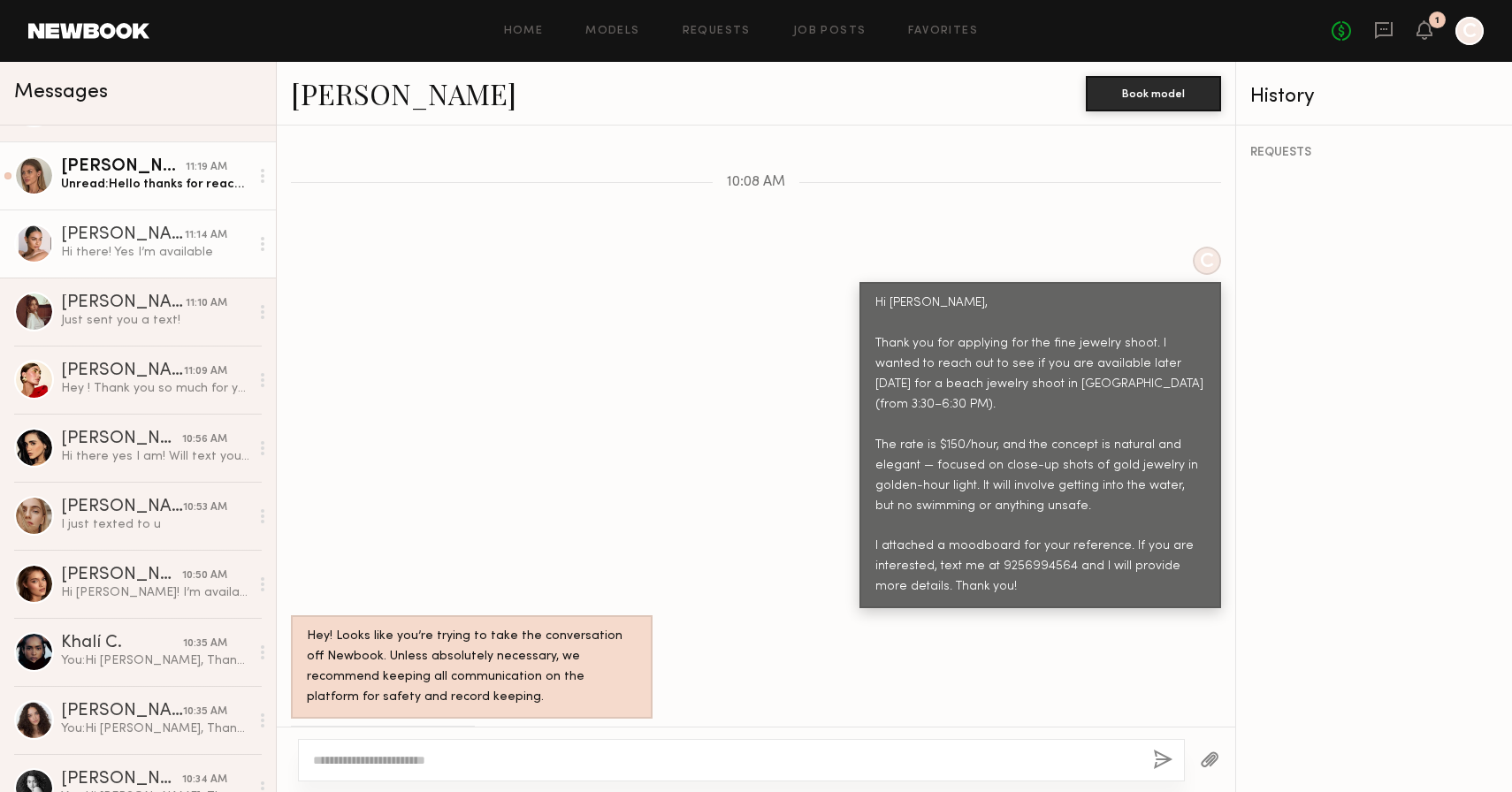
click at [189, 189] on div "Unread: Hello thanks for reaching out! Unfortunately this weekend i am in san d…" at bounding box center [155, 184] width 189 height 17
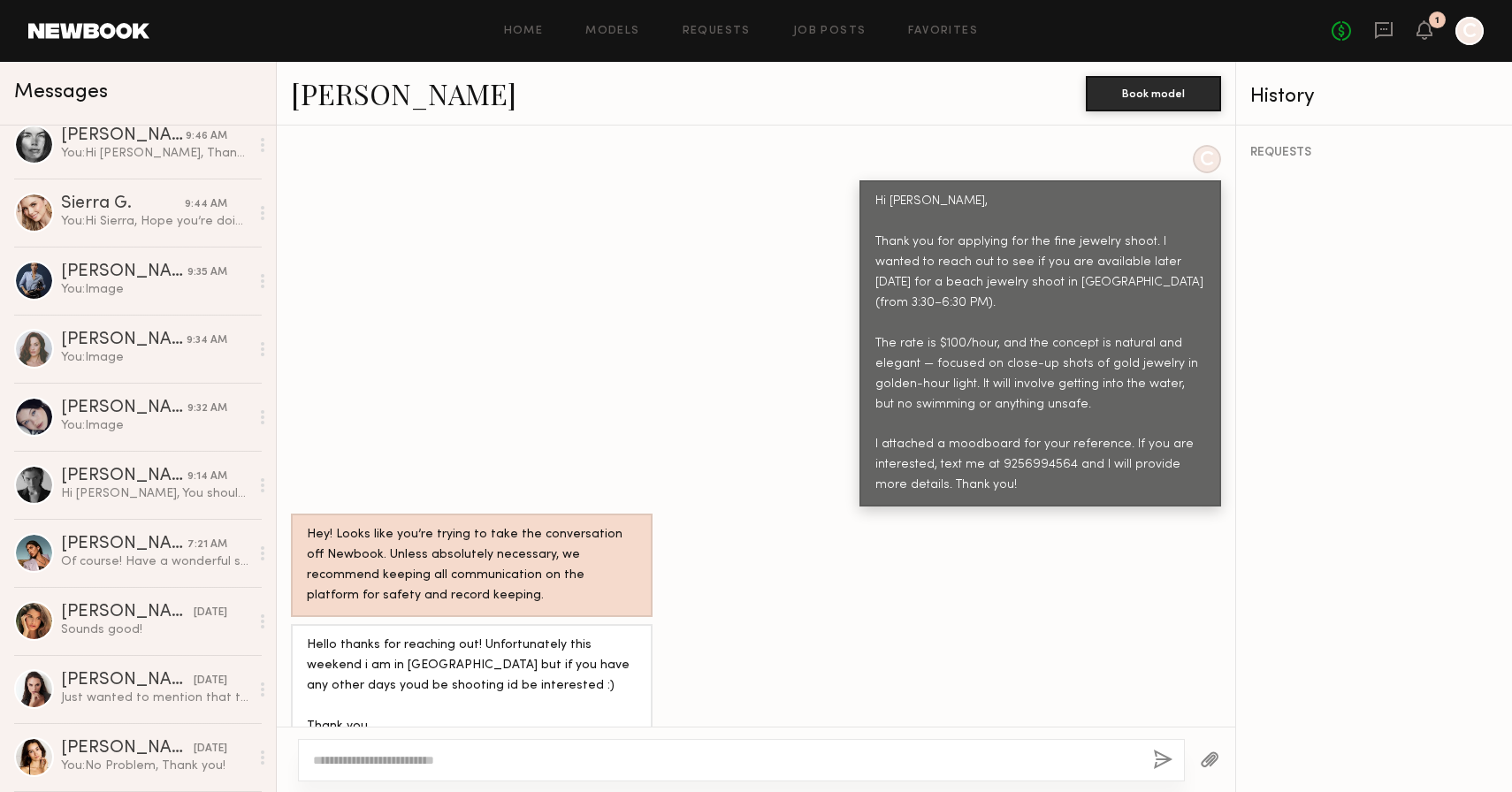
scroll to position [3826, 0]
click at [100, 498] on div "Hi Christina, You should’ve let me know beforehand — unfortunately, I won’t be …" at bounding box center [155, 495] width 189 height 17
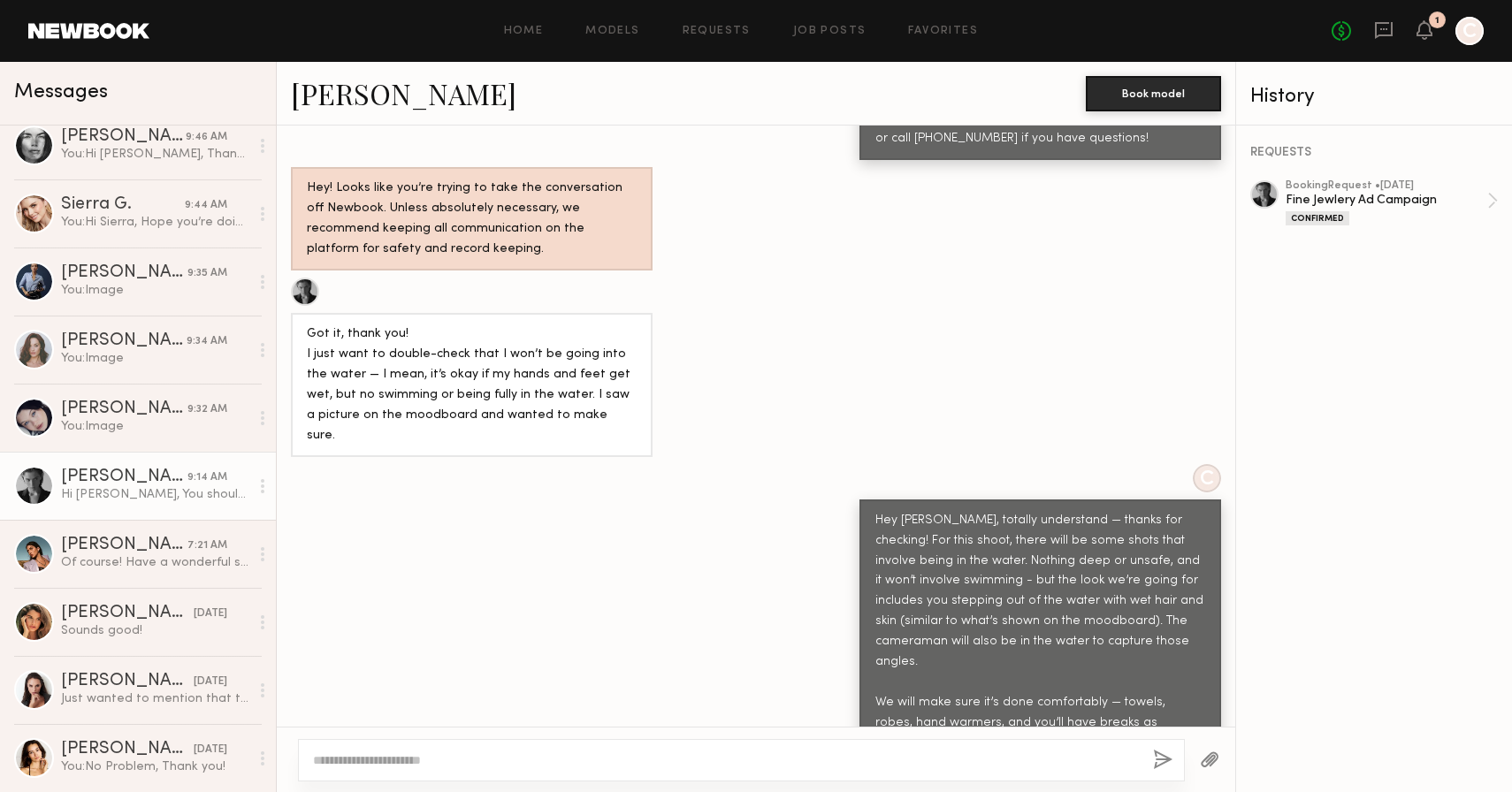
scroll to position [4397, 0]
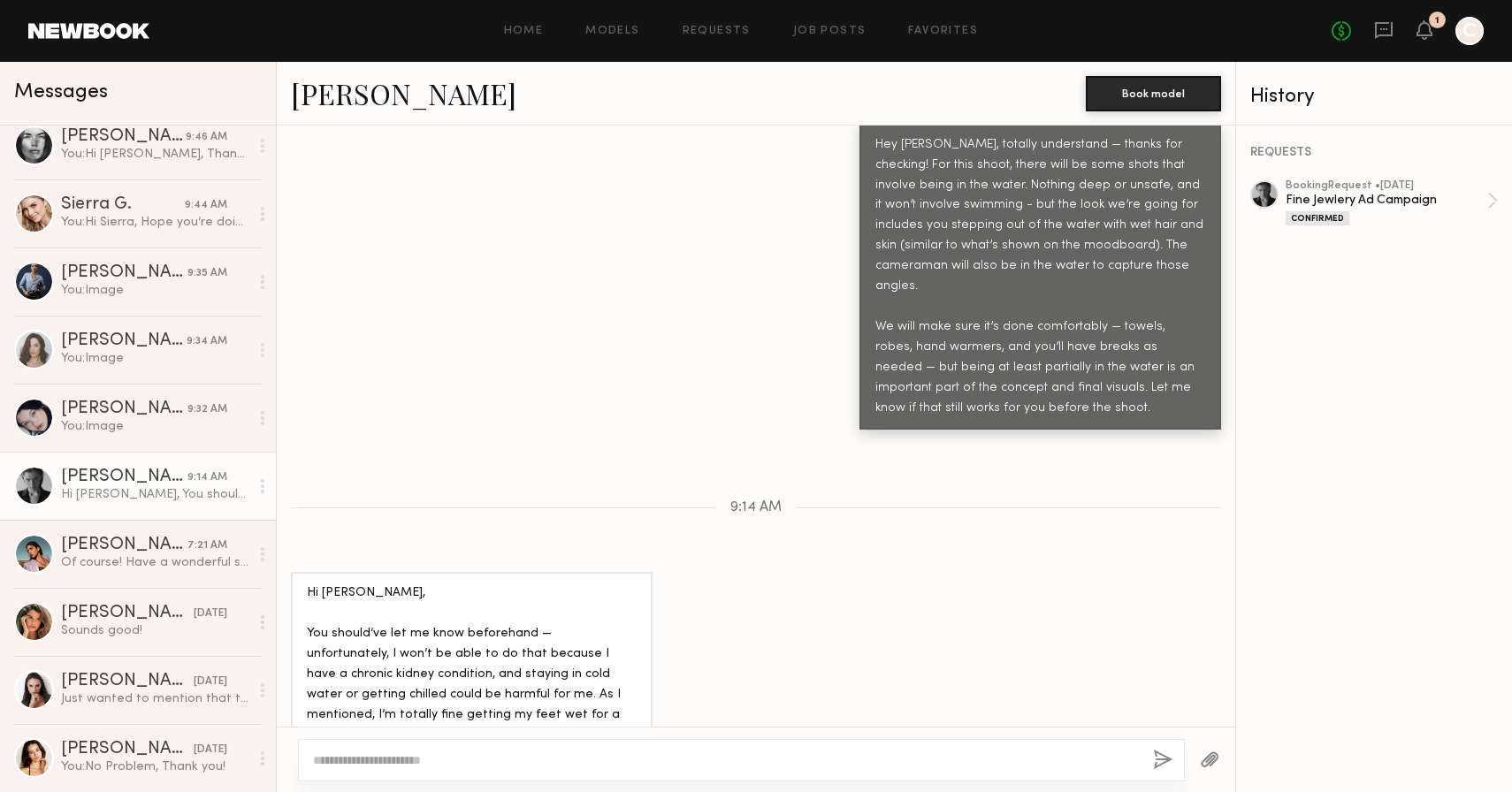
click at [498, 753] on textarea at bounding box center [725, 760] width 826 height 18
paste textarea "**********"
click at [359, 762] on textarea "**********" at bounding box center [725, 760] width 826 height 18
click at [512, 760] on textarea "**********" at bounding box center [725, 760] width 826 height 18
click at [854, 753] on textarea "**********" at bounding box center [725, 760] width 826 height 18
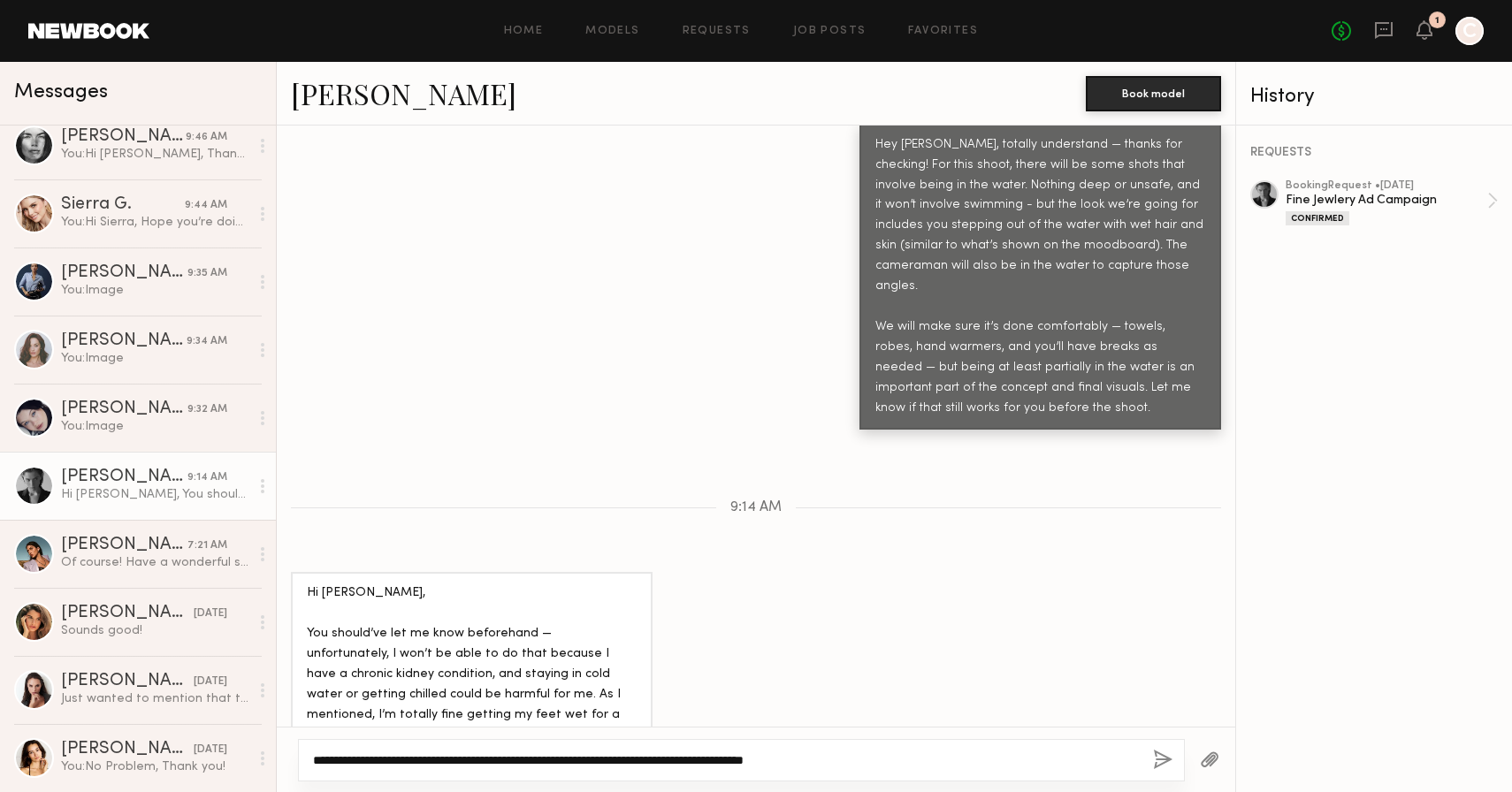
click at [359, 762] on textarea "**********" at bounding box center [725, 760] width 826 height 18
click at [536, 759] on textarea "**********" at bounding box center [725, 760] width 826 height 18
type textarea "**********"
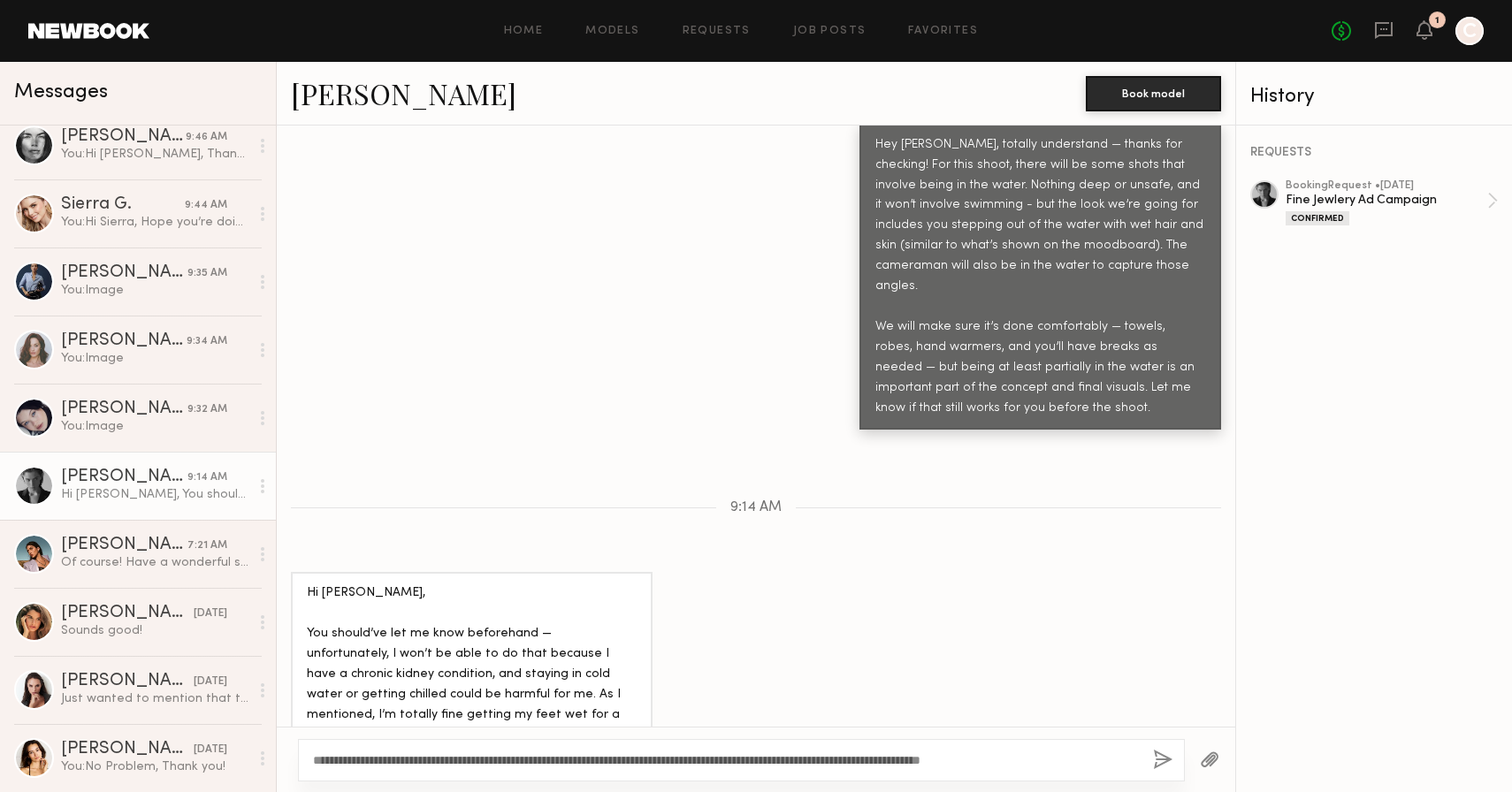
click at [1085, 750] on div "**********" at bounding box center [741, 760] width 887 height 43
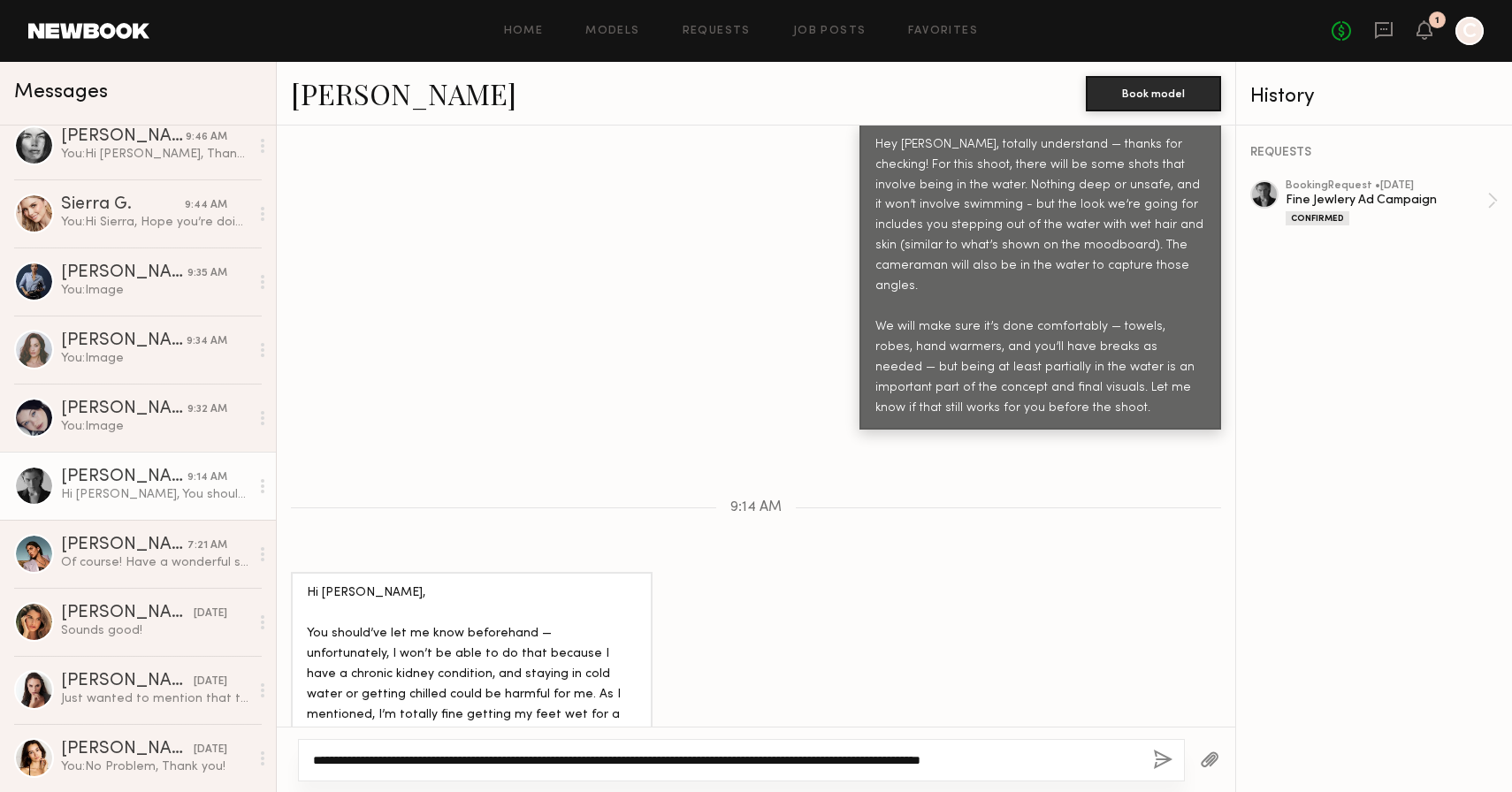
click at [1079, 761] on textarea "**********" at bounding box center [725, 760] width 826 height 18
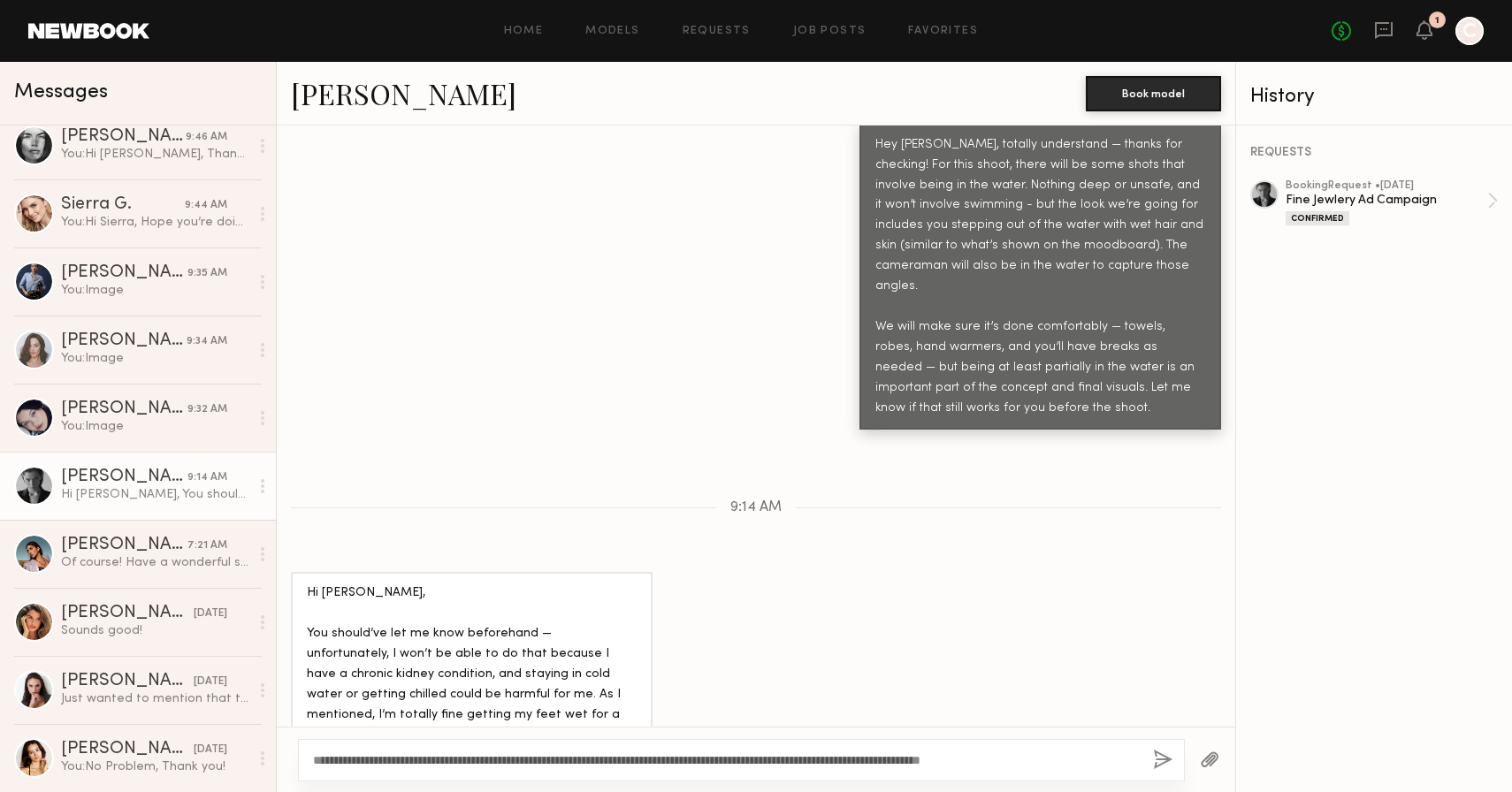
click at [1170, 764] on button "button" at bounding box center [1163, 760] width 20 height 22
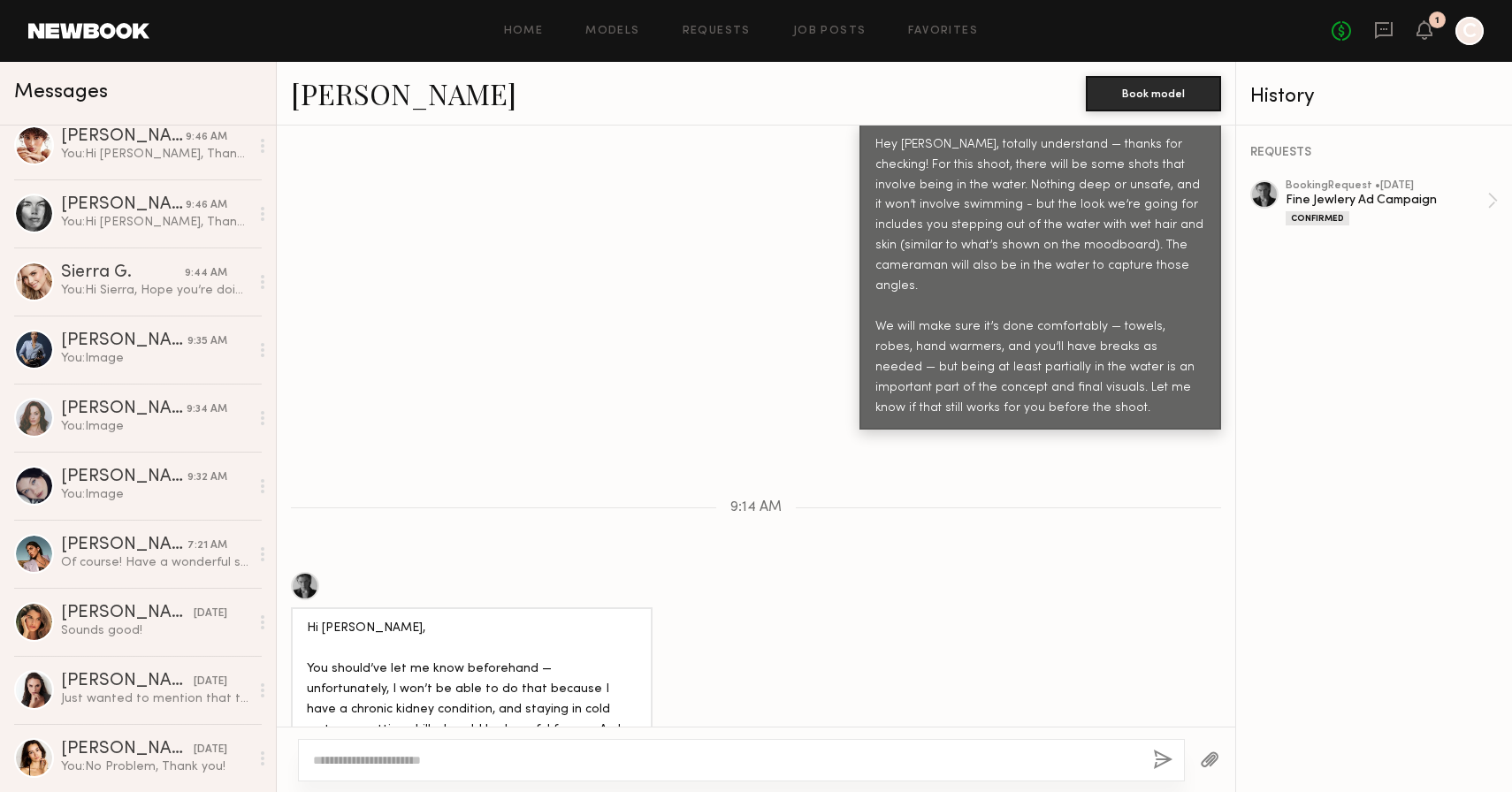
scroll to position [0, 0]
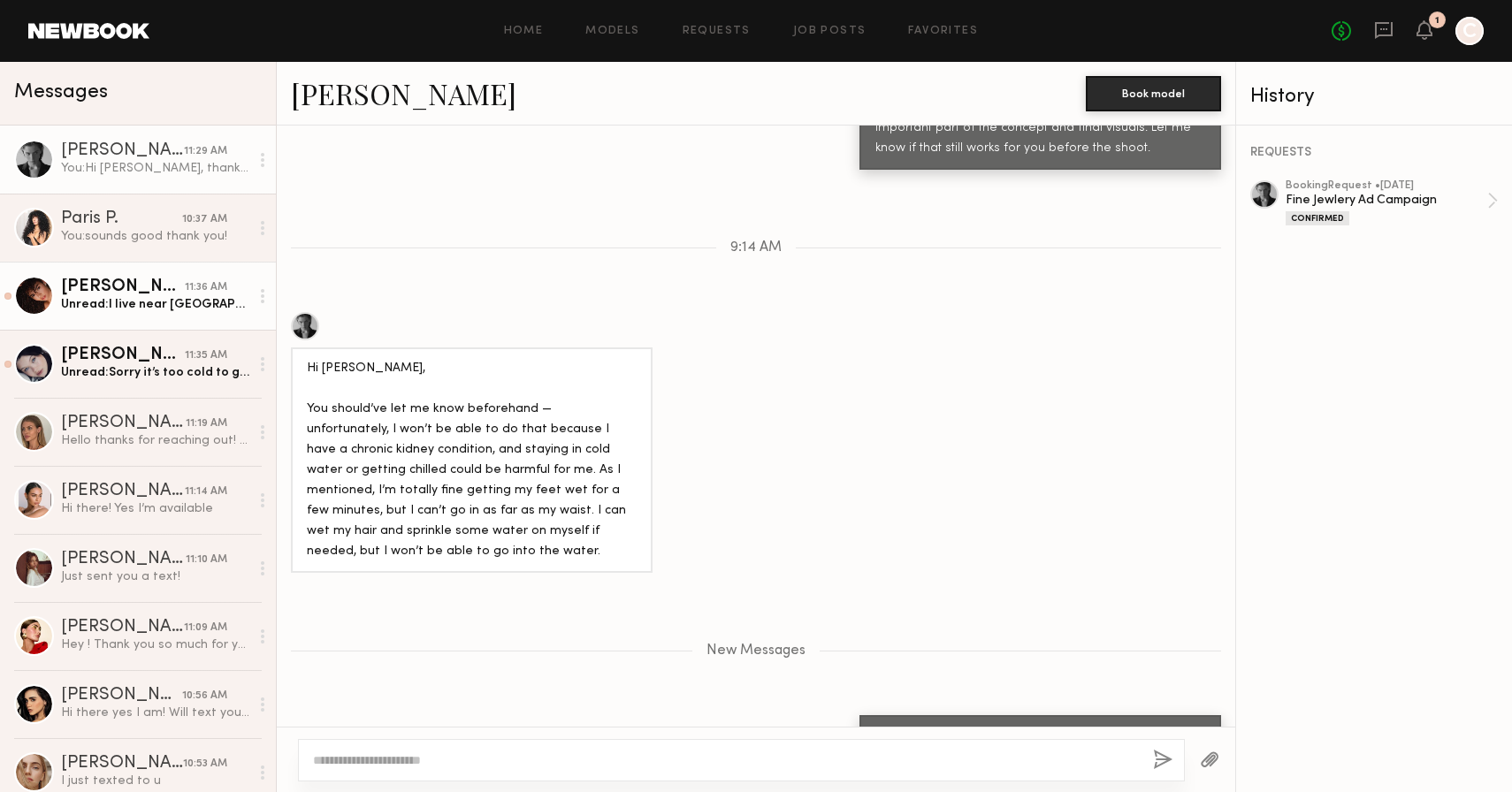
click at [127, 300] on div "Unread: I live near Malibu" at bounding box center [155, 305] width 189 height 17
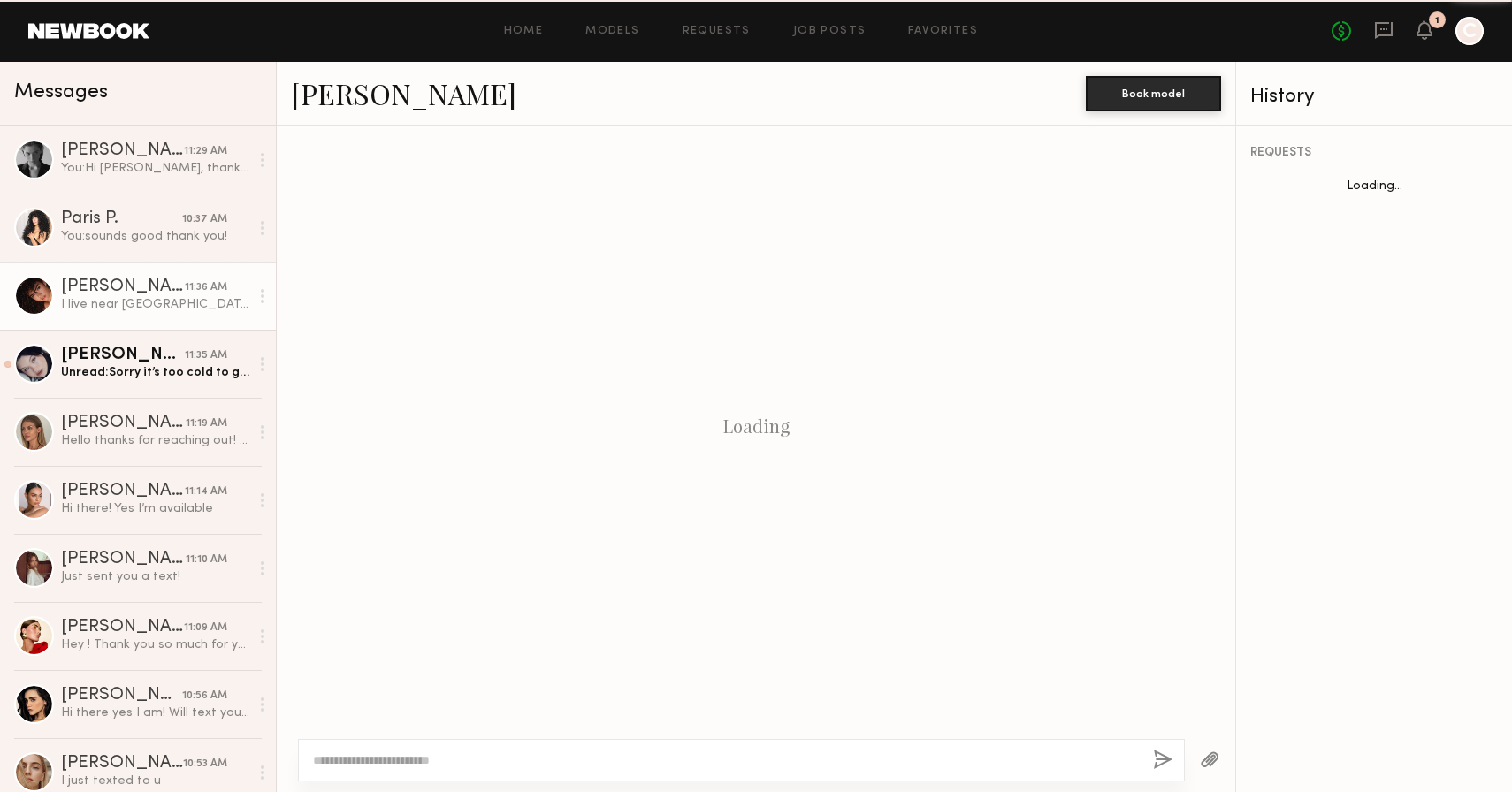
scroll to position [651, 0]
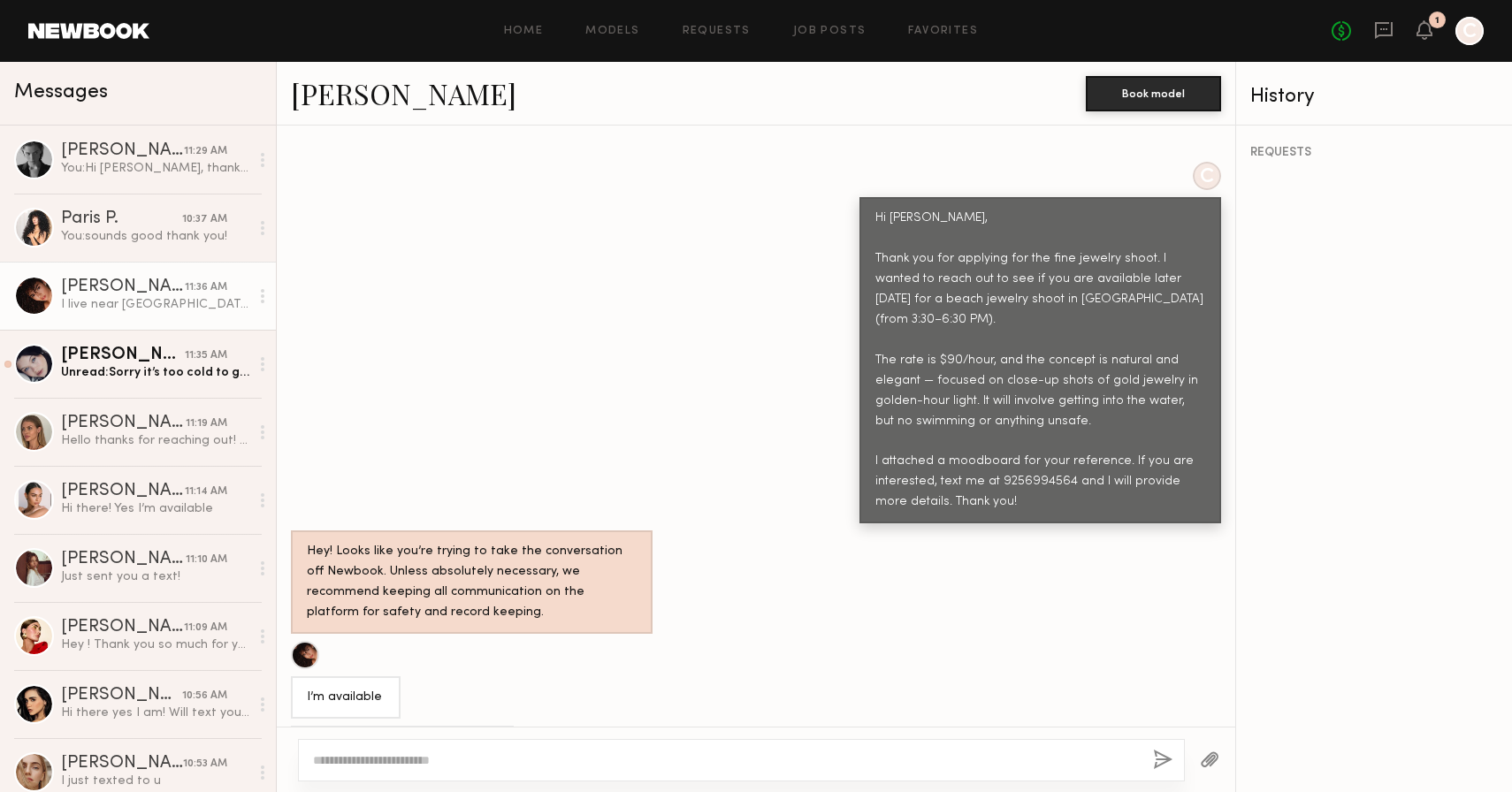
click at [321, 99] on link "Ágatha F." at bounding box center [403, 93] width 226 height 38
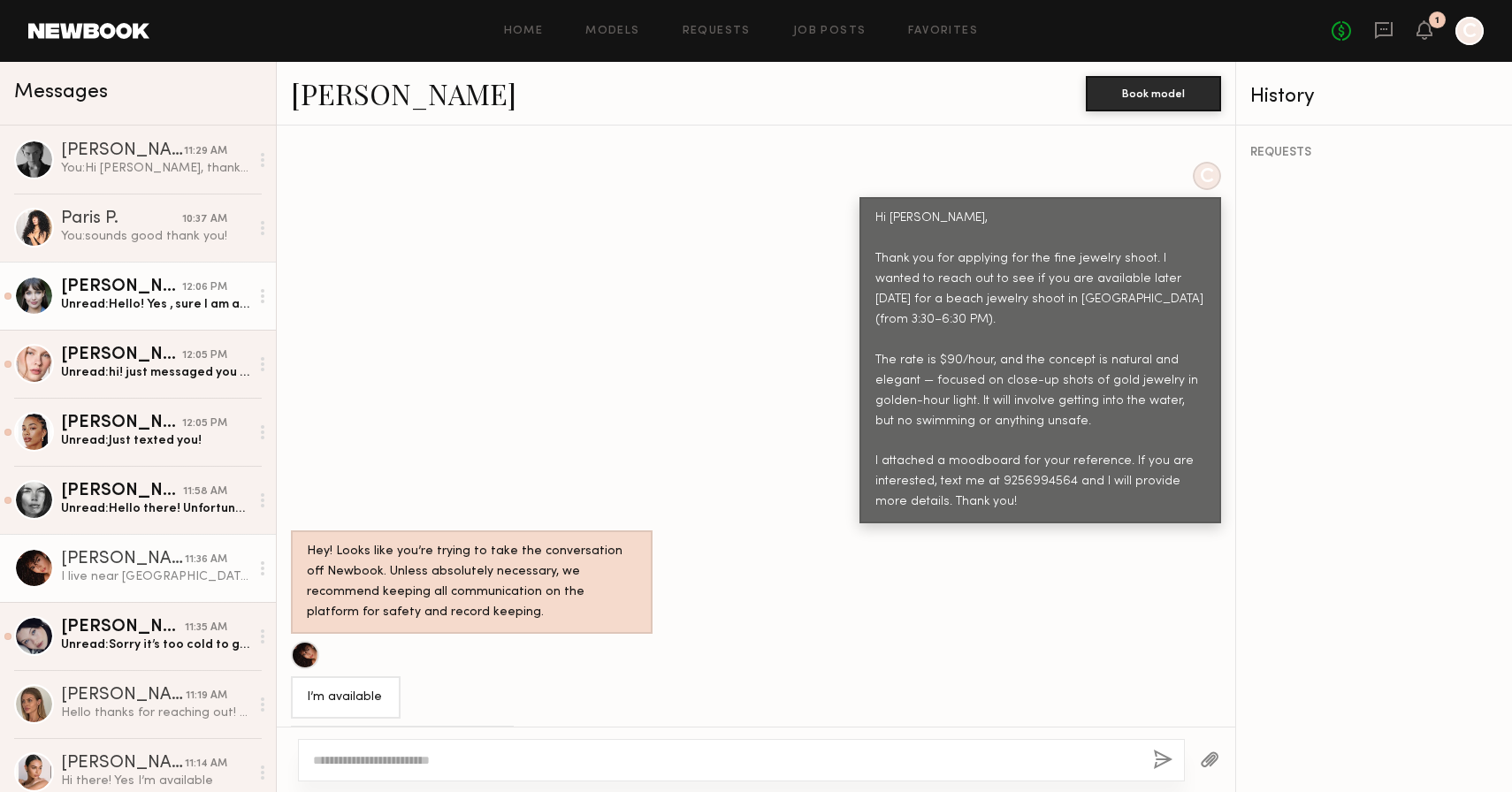
click at [140, 290] on div "Natalia K." at bounding box center [122, 287] width 121 height 18
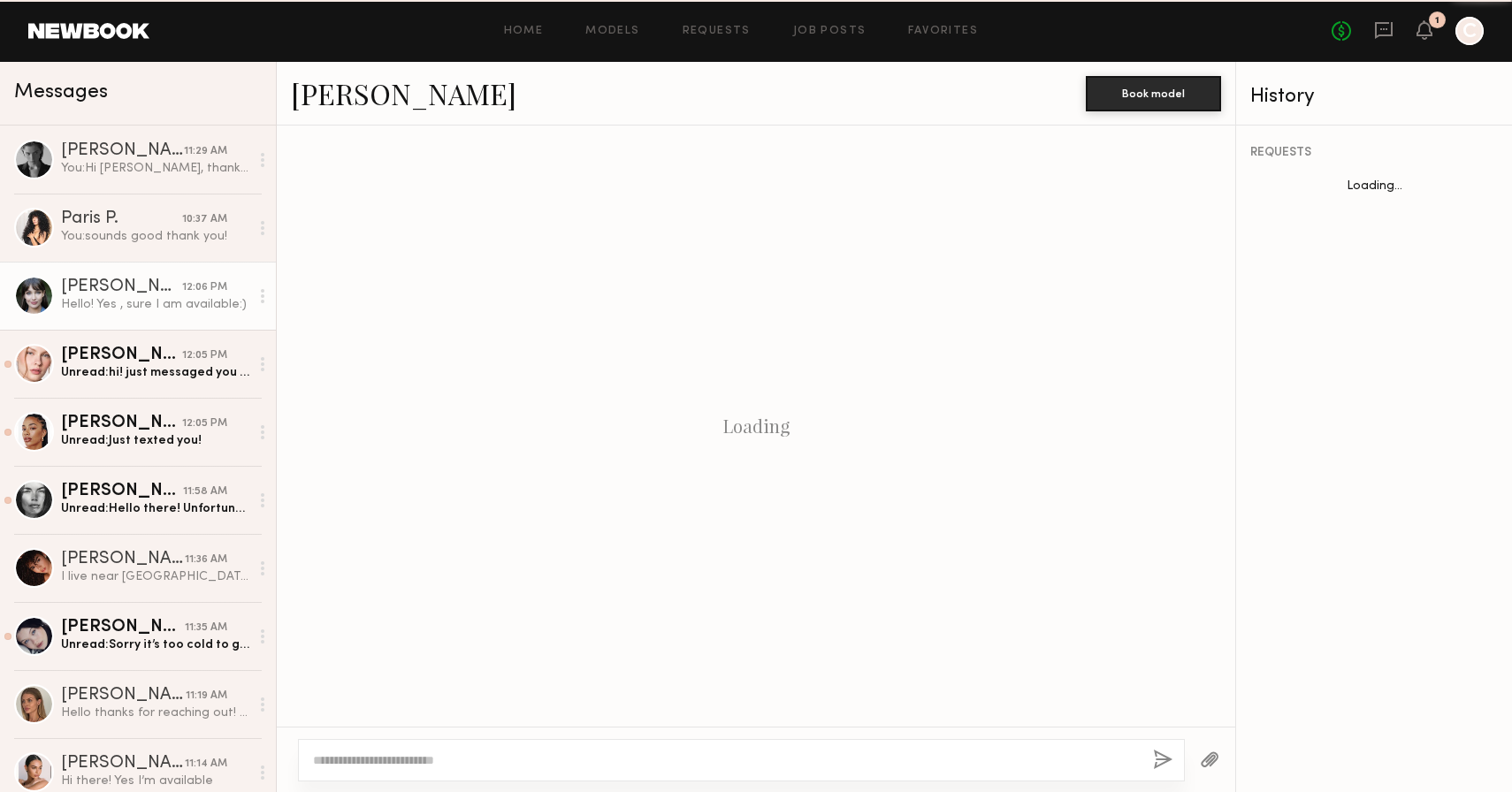
scroll to position [586, 0]
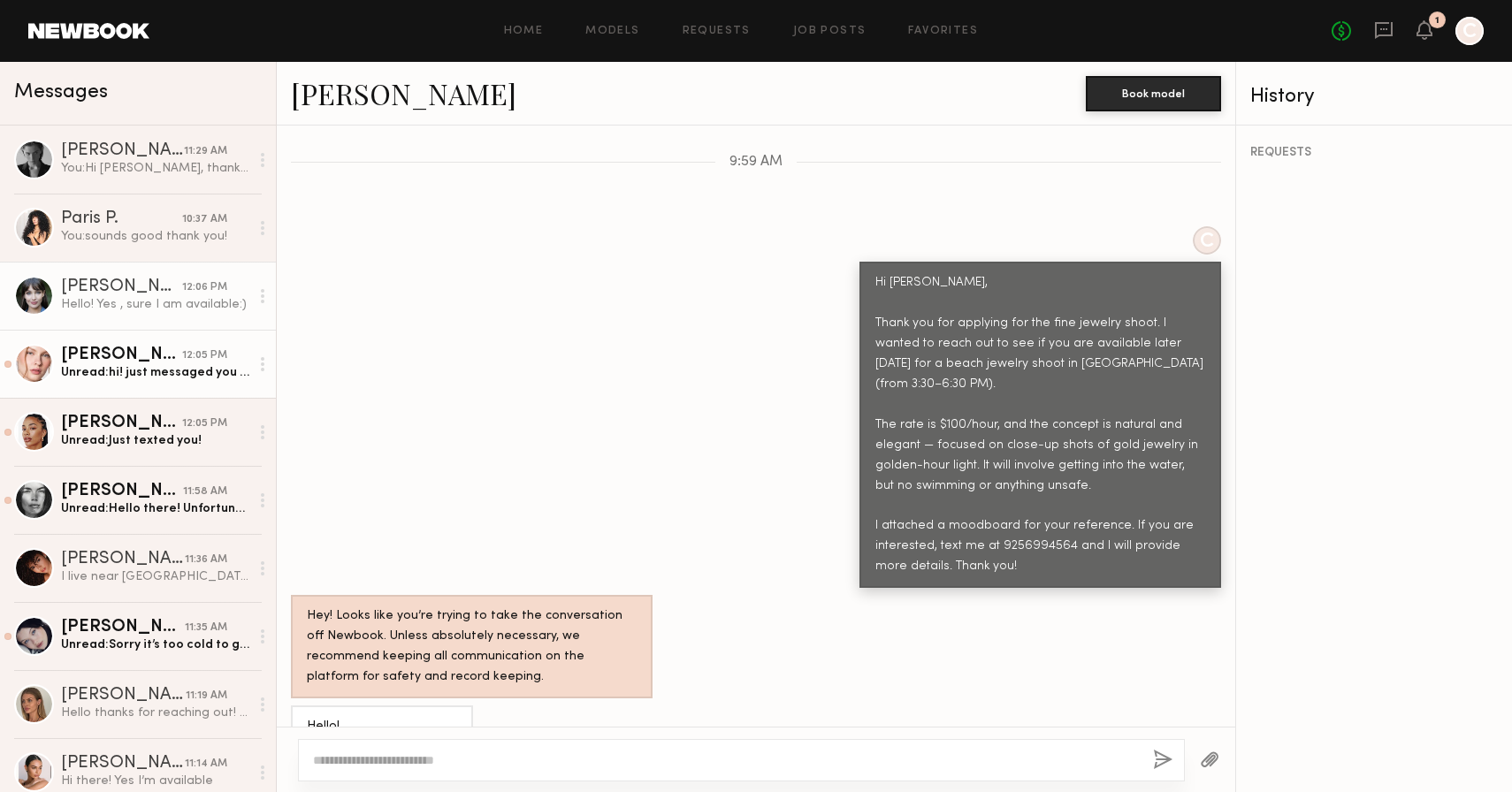
click at [150, 381] on link "Anastasiia M. 12:05 PM Unread: hi! just messaged you ♥️" at bounding box center [137, 363] width 276 height 68
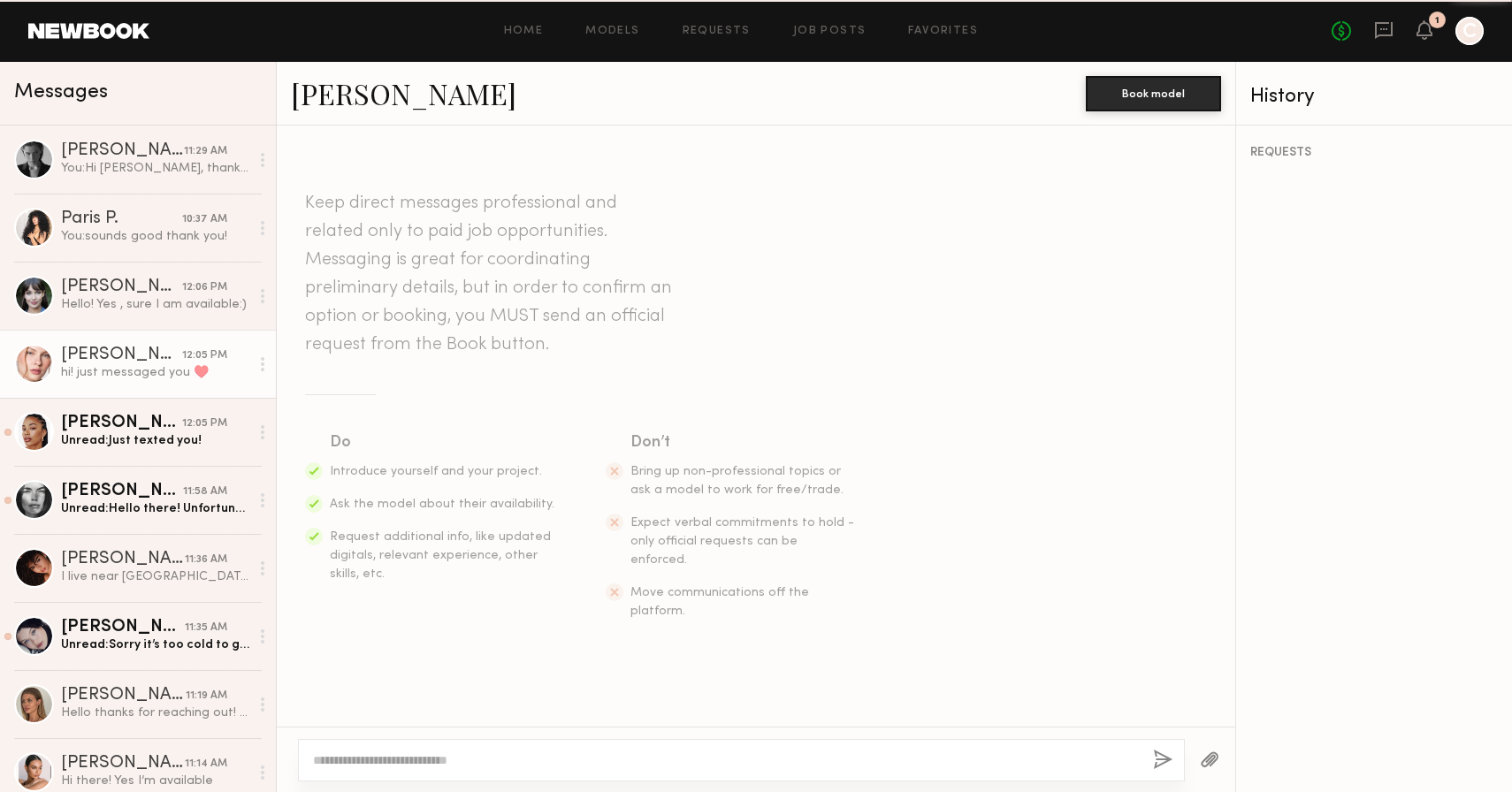
scroll to position [1640, 0]
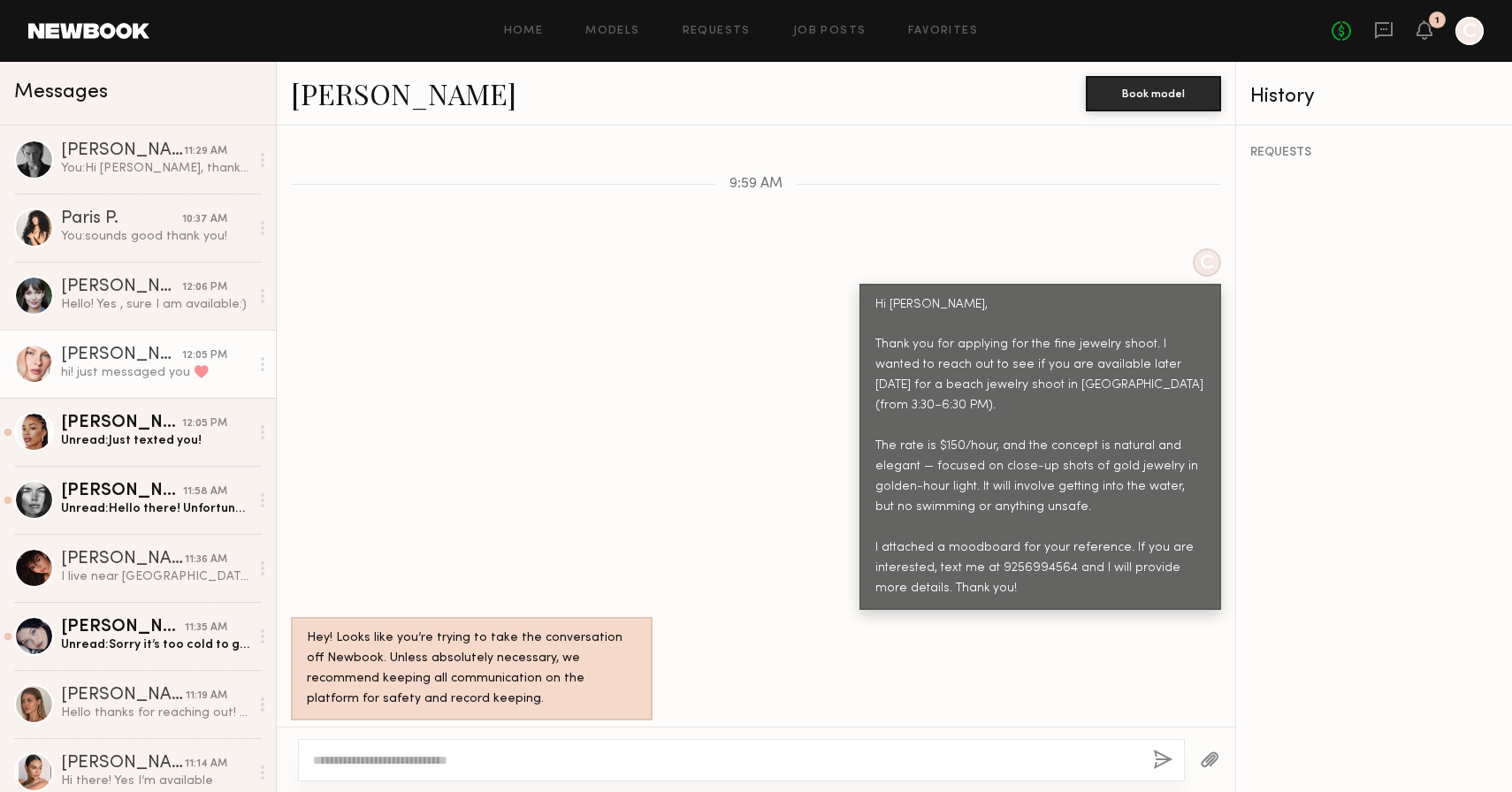
click at [365, 105] on link "Anastasiia M." at bounding box center [403, 93] width 226 height 38
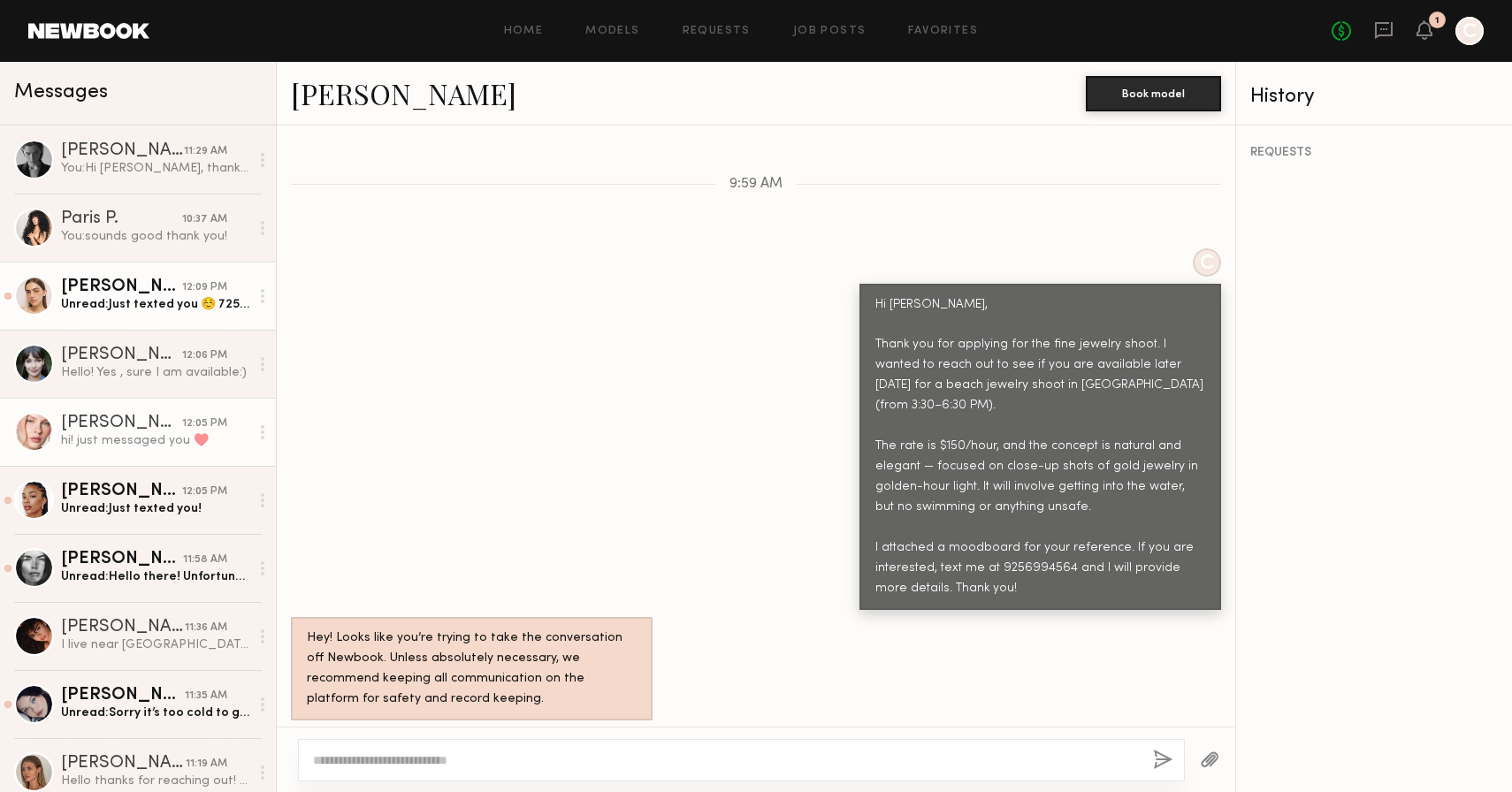
click at [171, 307] on div "Unread: Just texted you ☺️ 7257721562" at bounding box center [155, 305] width 189 height 17
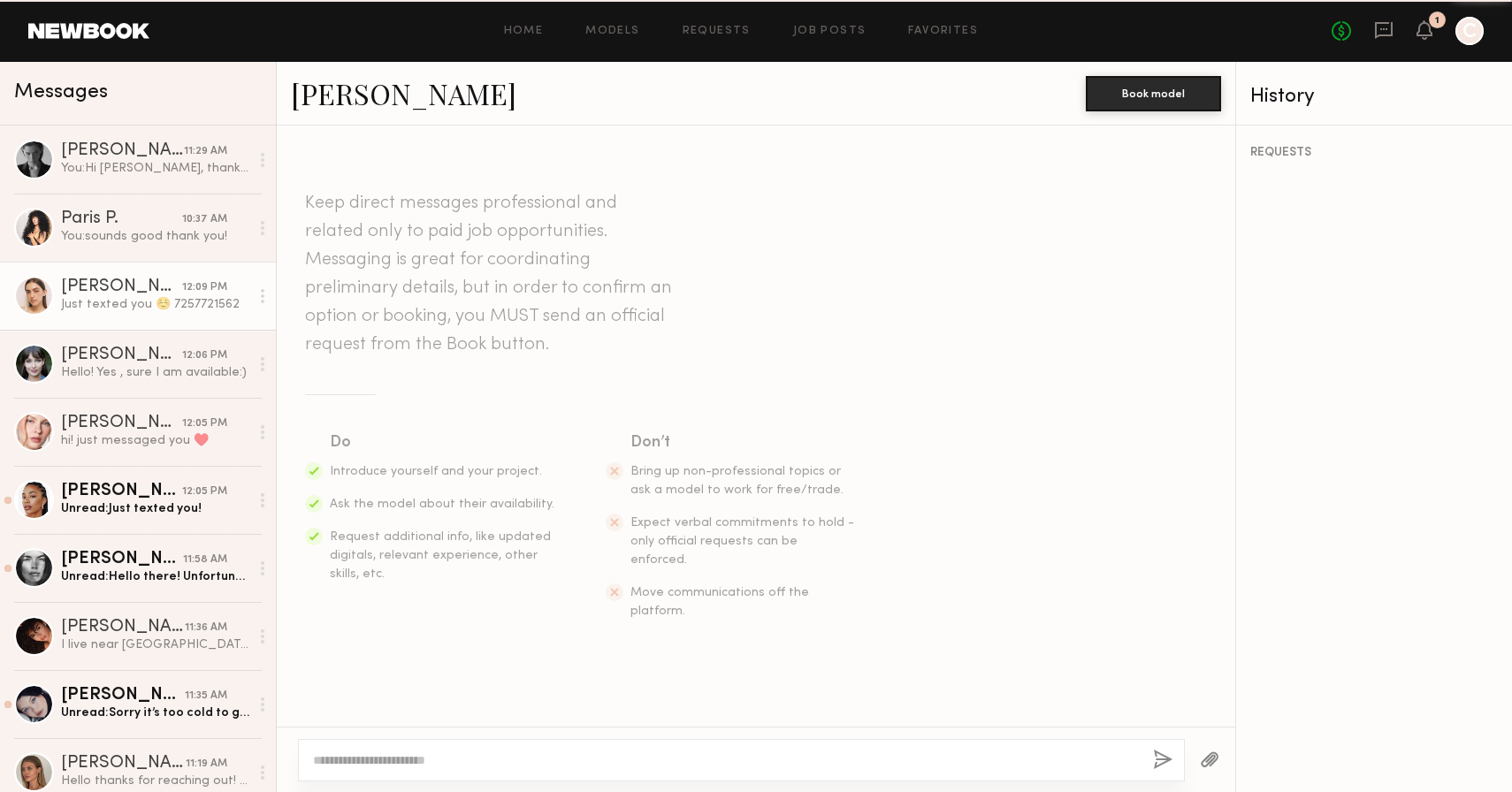
scroll to position [565, 0]
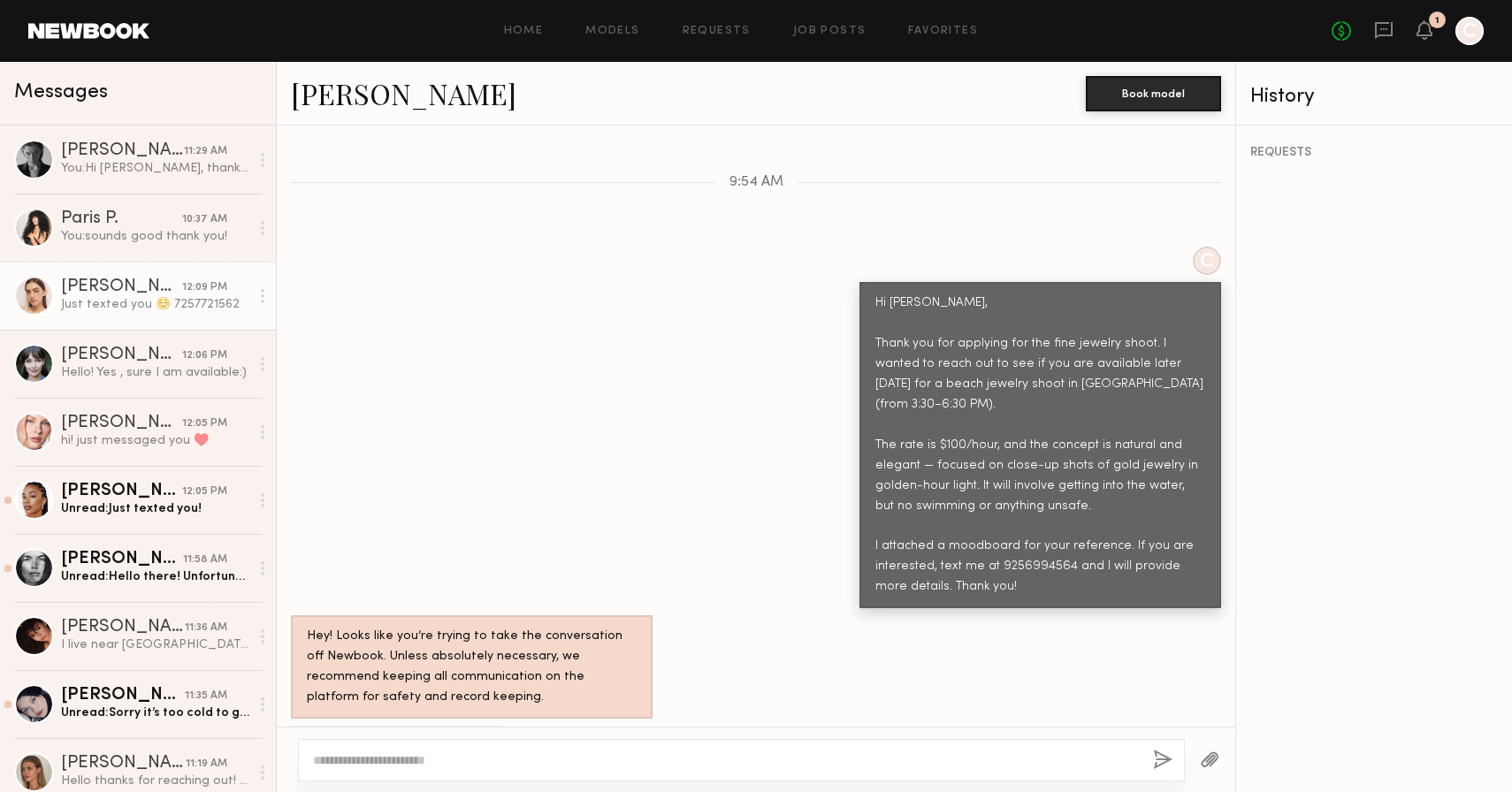
click at [345, 102] on link "Diana Z." at bounding box center [403, 93] width 226 height 38
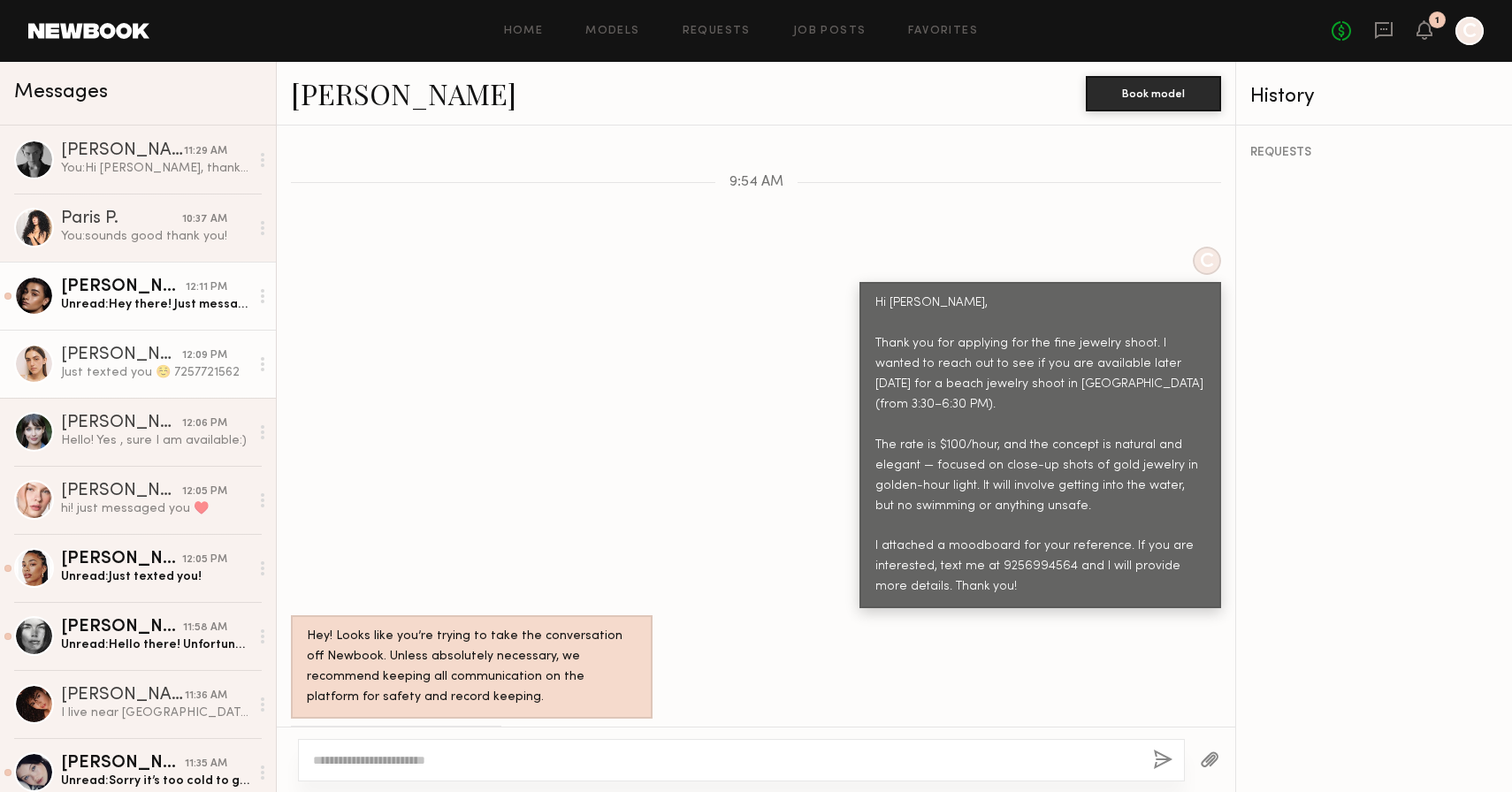
click at [179, 312] on div "Unread: Hey there! Just messaged you" at bounding box center [155, 305] width 189 height 17
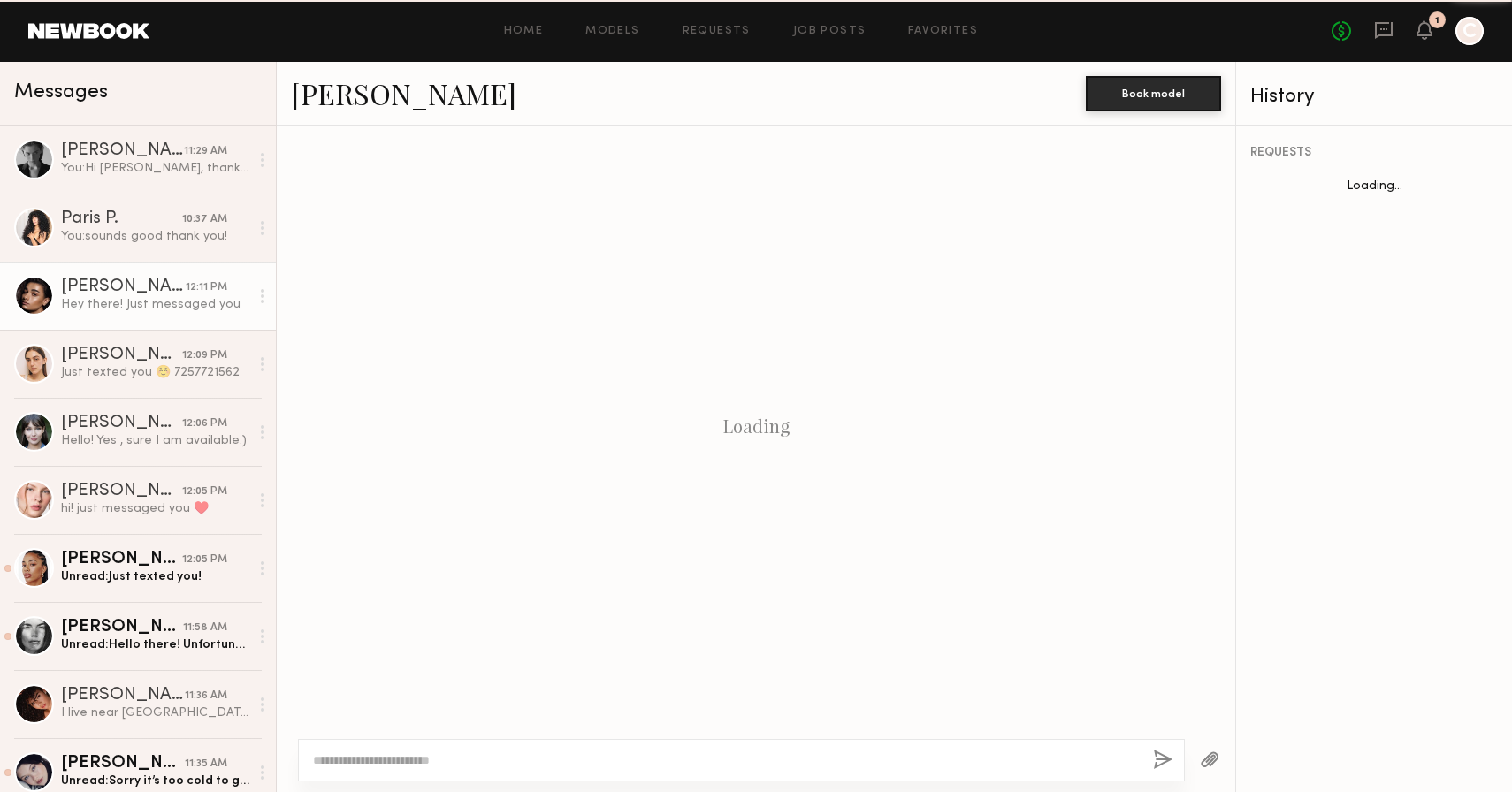
scroll to position [565, 0]
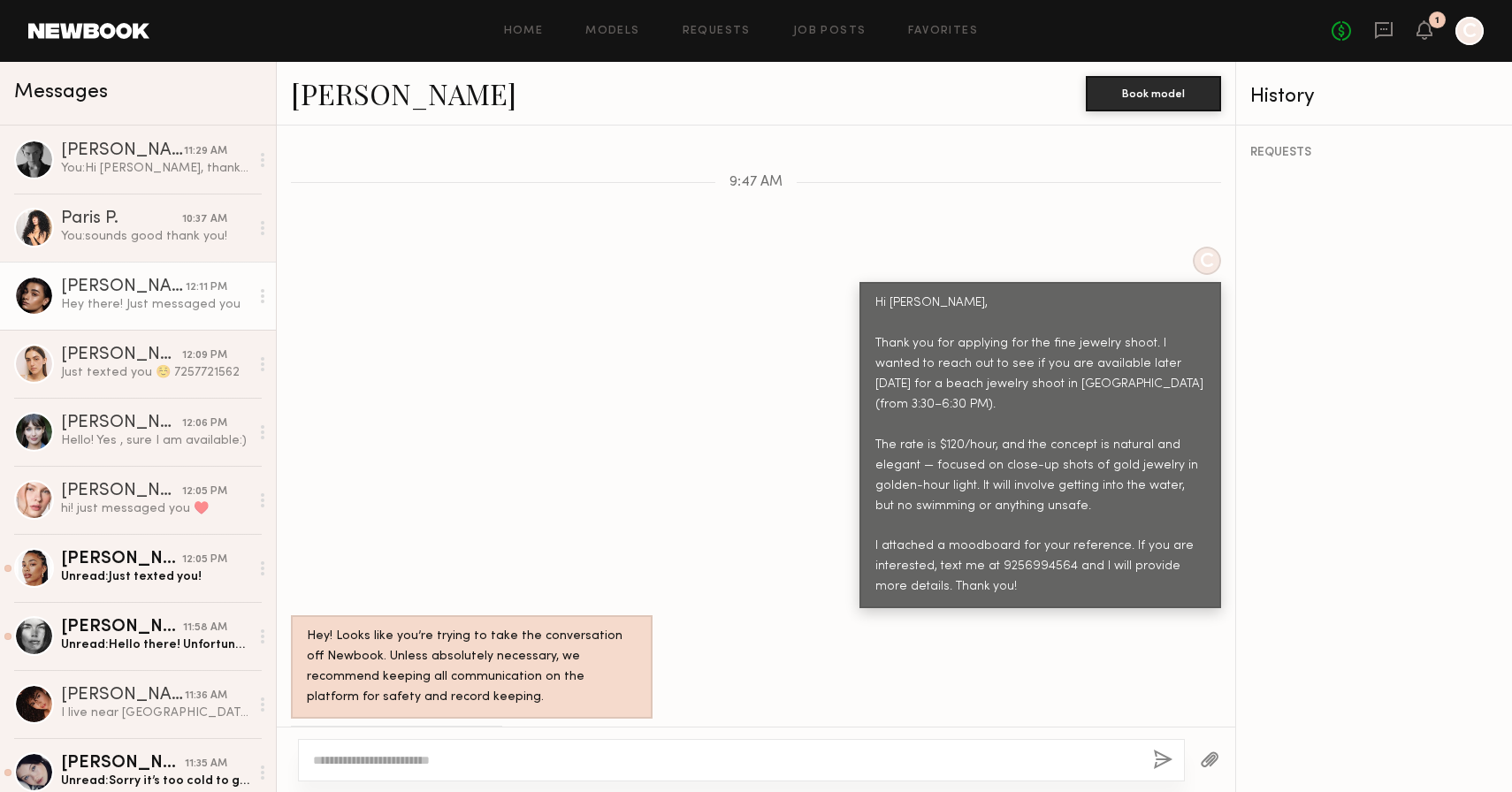
click at [351, 105] on link "Arpine D." at bounding box center [403, 93] width 226 height 38
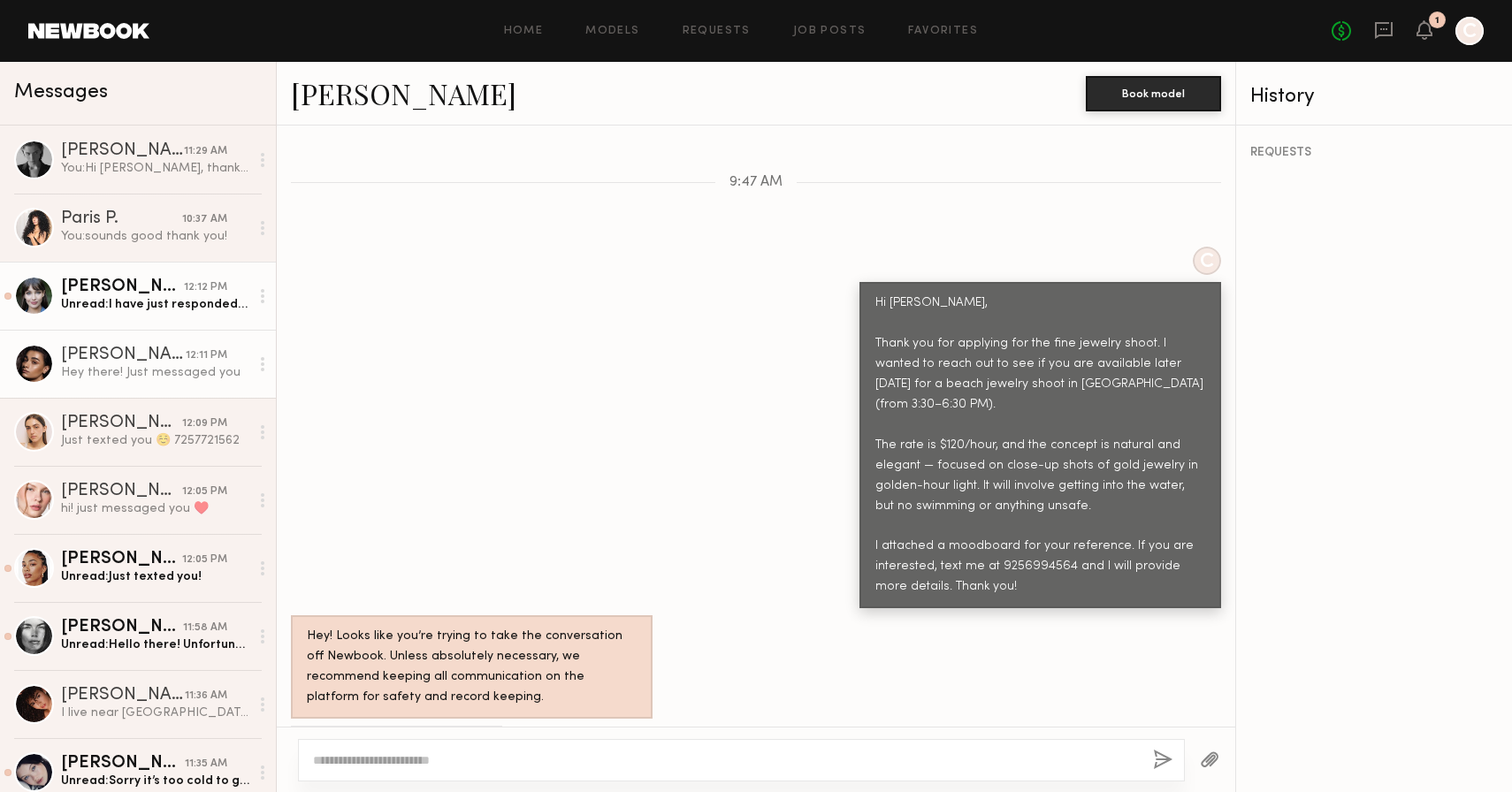
click at [184, 297] on div "Unread: I have just responded to you via text Please confirm :) Thank you !" at bounding box center [155, 305] width 189 height 17
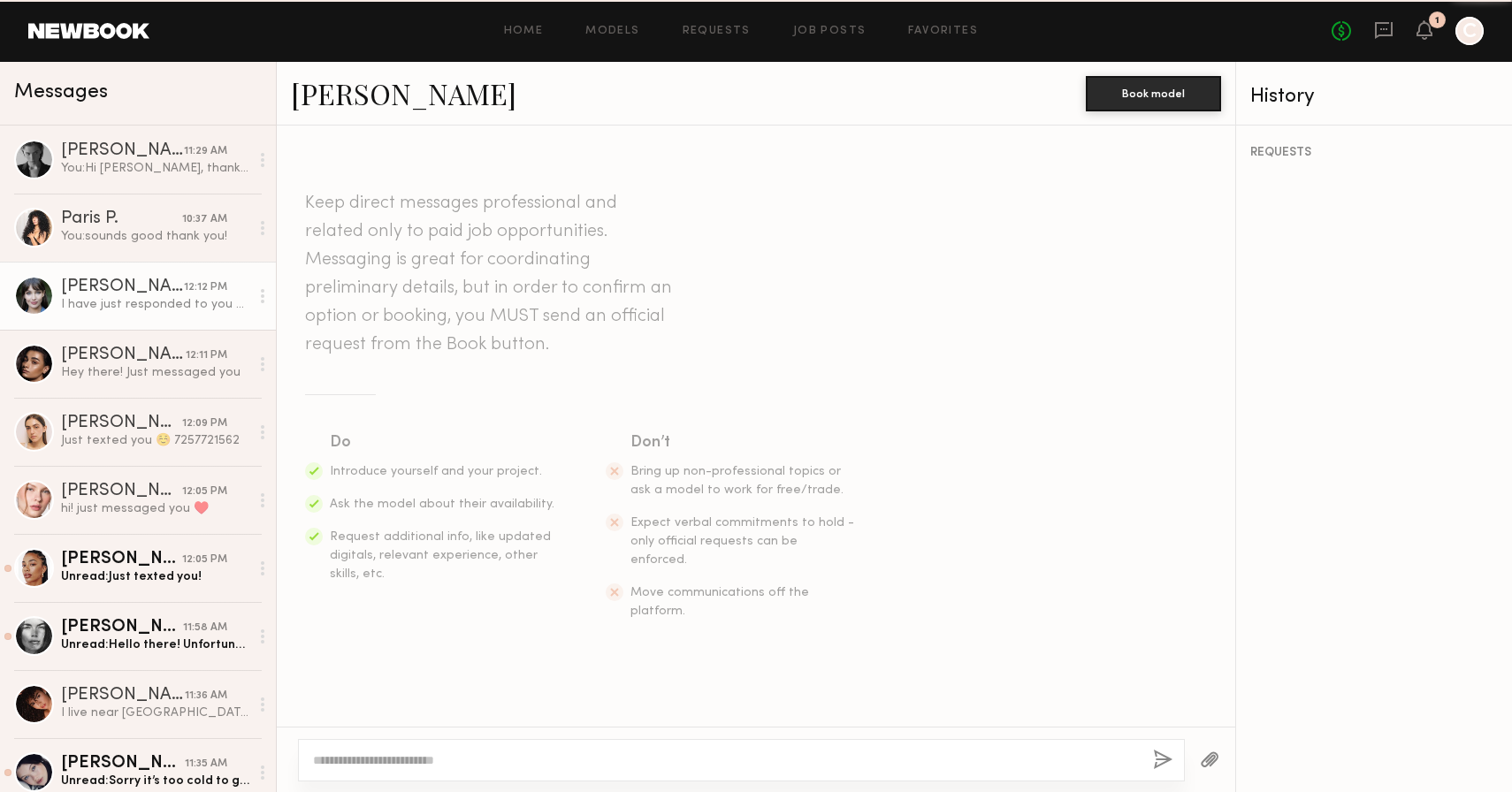
scroll to position [712, 0]
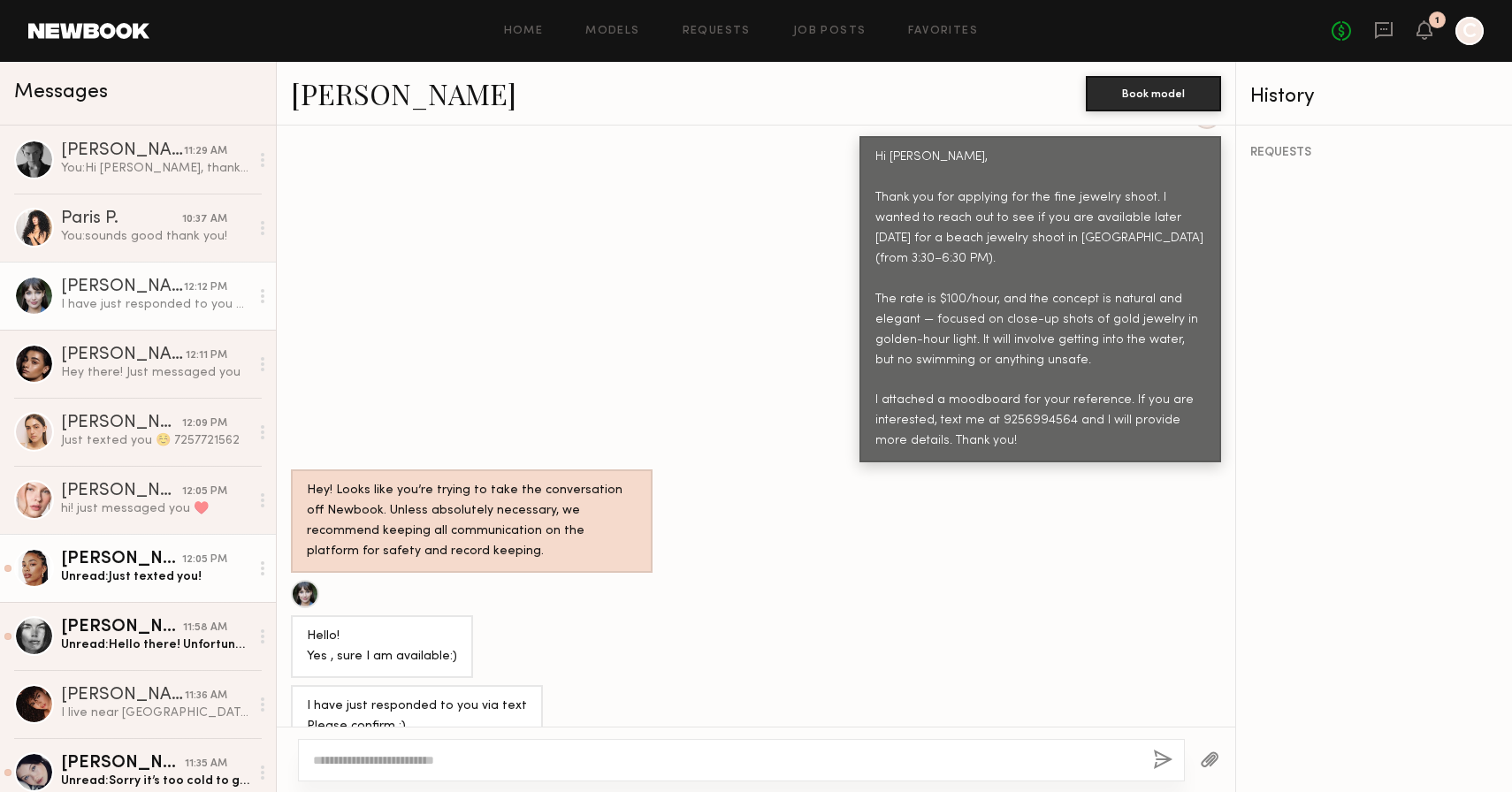
click at [144, 582] on div "Unread: Just texted you!" at bounding box center [155, 577] width 189 height 17
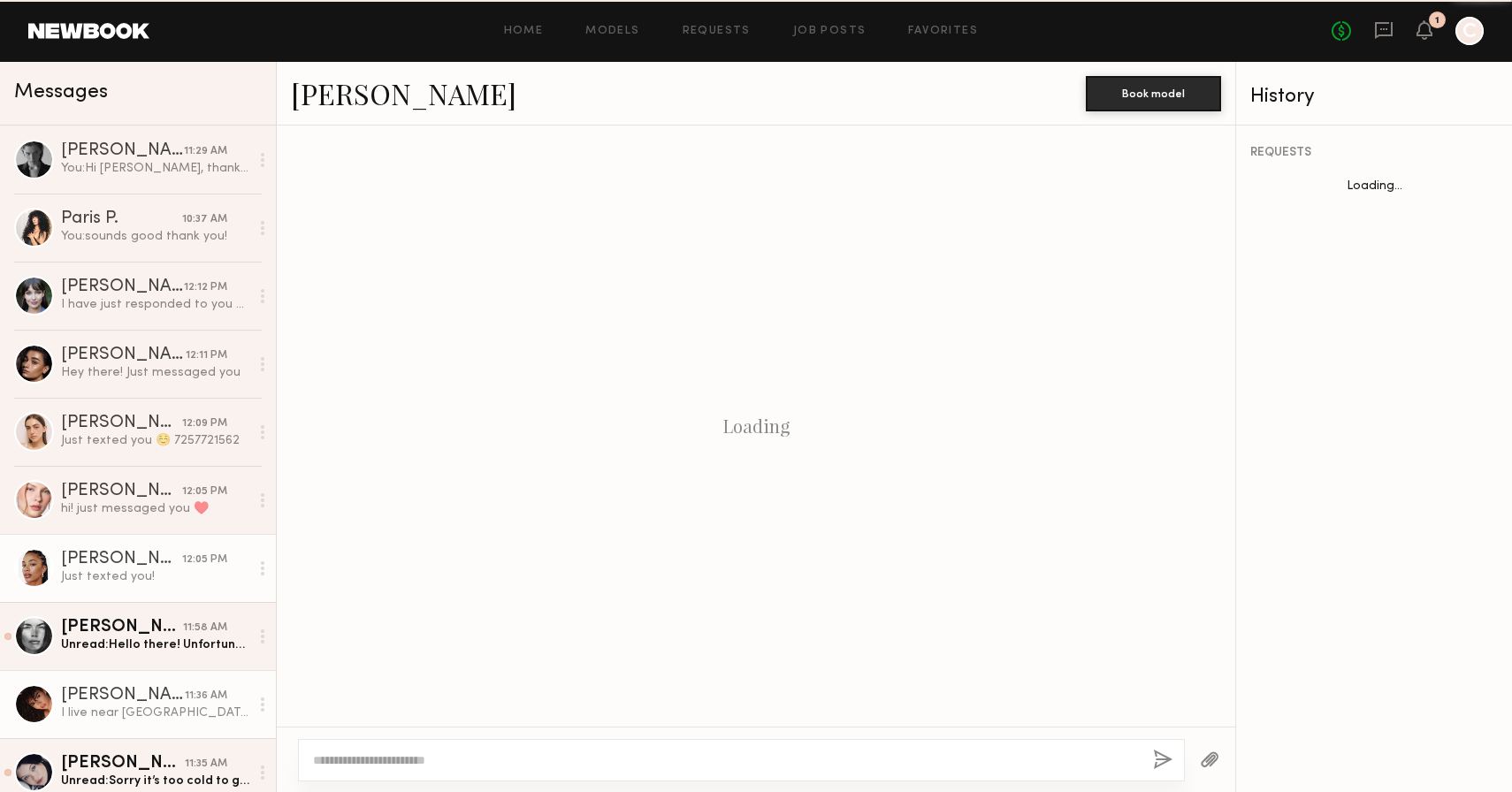
scroll to position [565, 0]
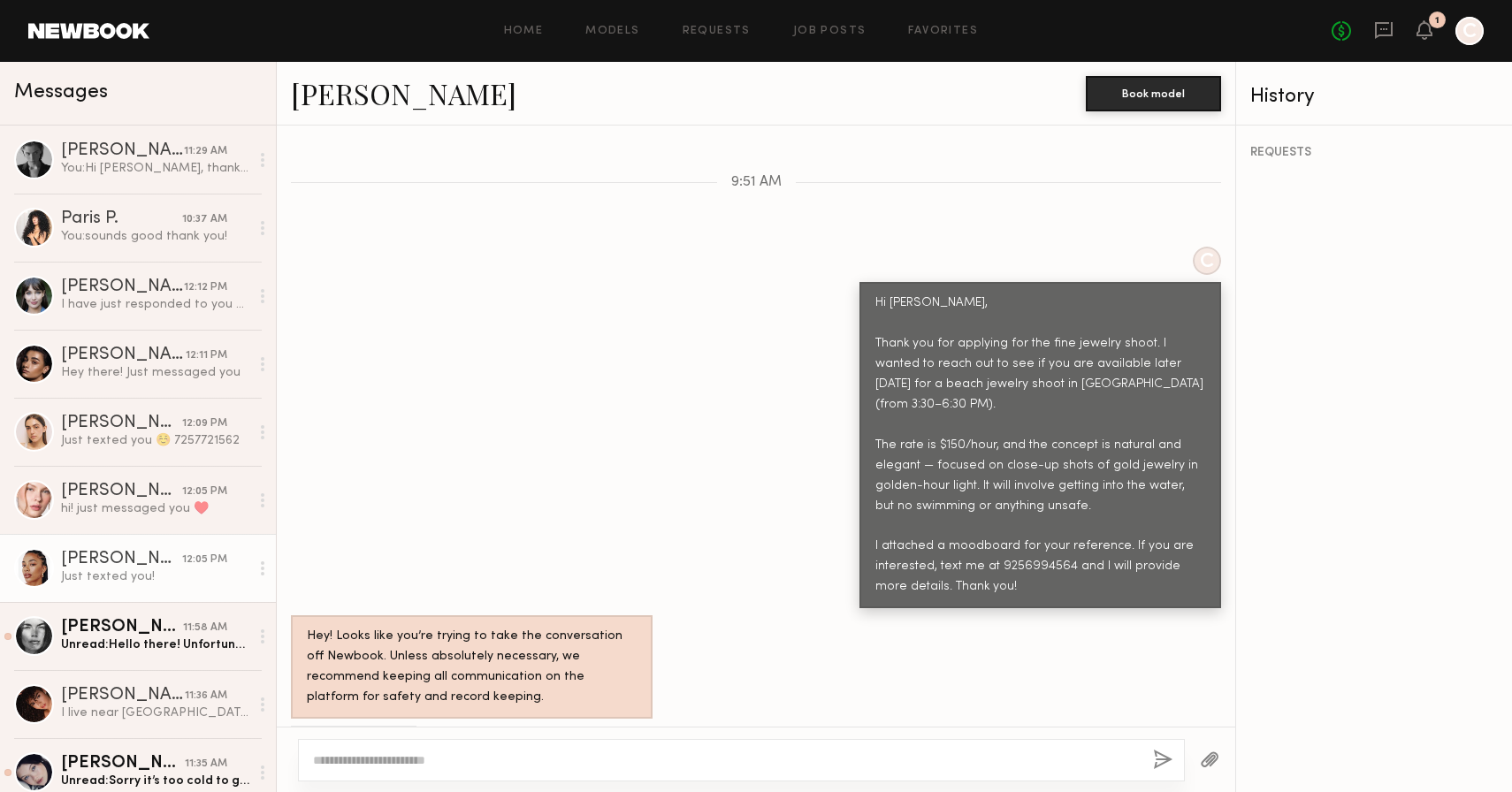
click at [337, 99] on link "Chloe W." at bounding box center [403, 93] width 226 height 38
click at [176, 642] on div "Unread: Hello there! Unfortunately, it’s a little last minute and I’m unable to…" at bounding box center [155, 645] width 189 height 17
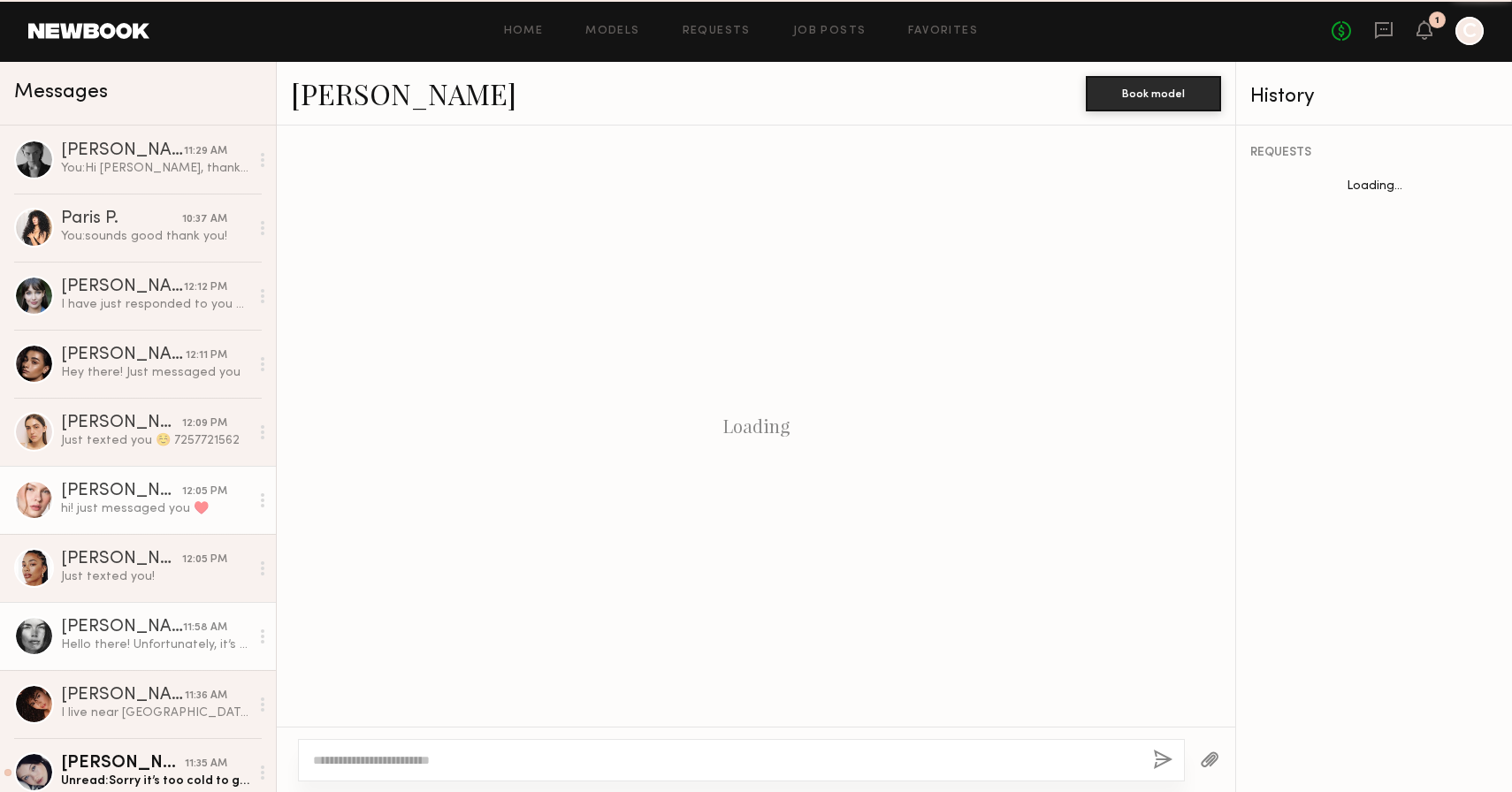
scroll to position [586, 0]
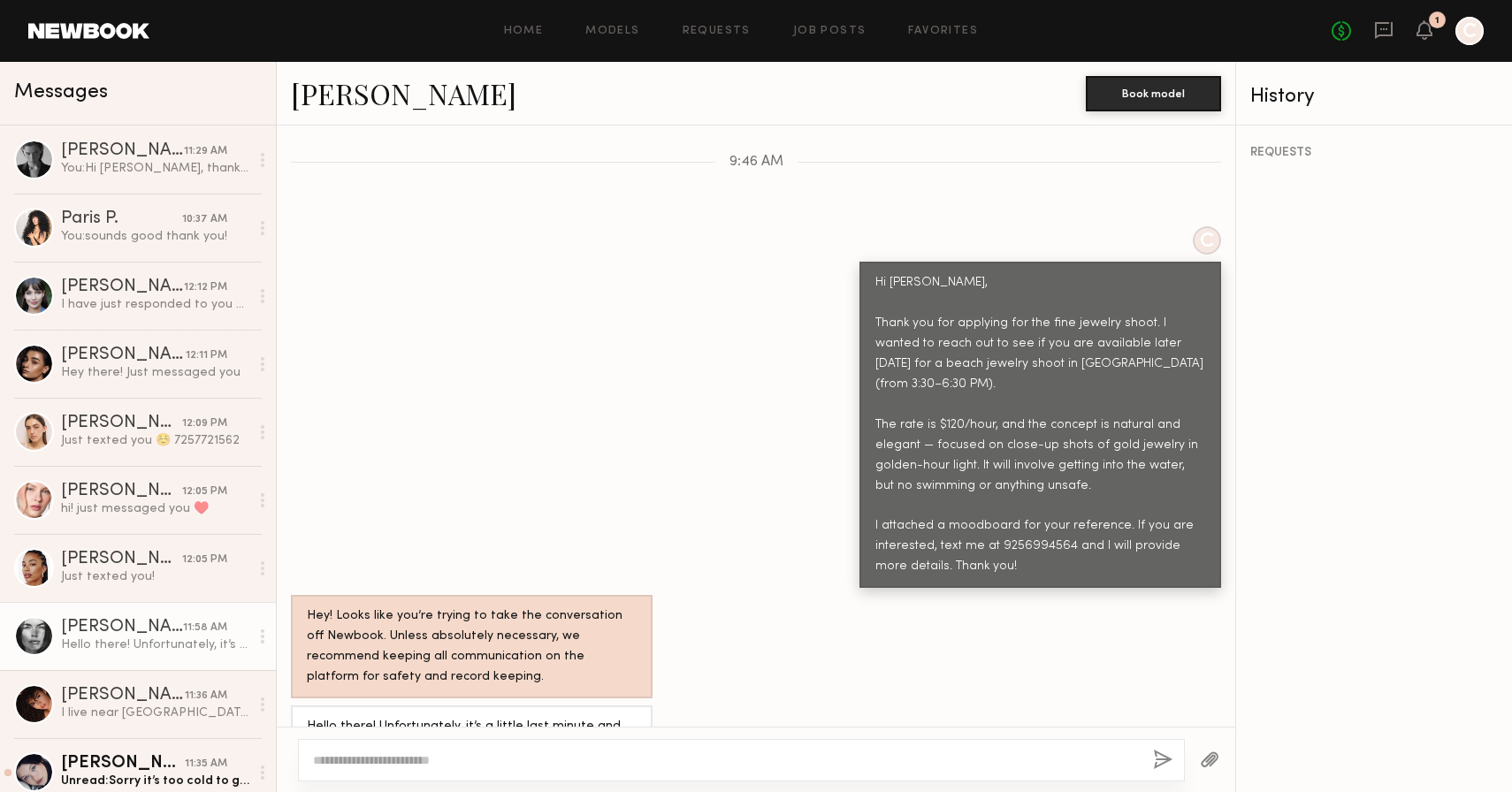
click at [339, 87] on link "Aarika W." at bounding box center [403, 93] width 226 height 38
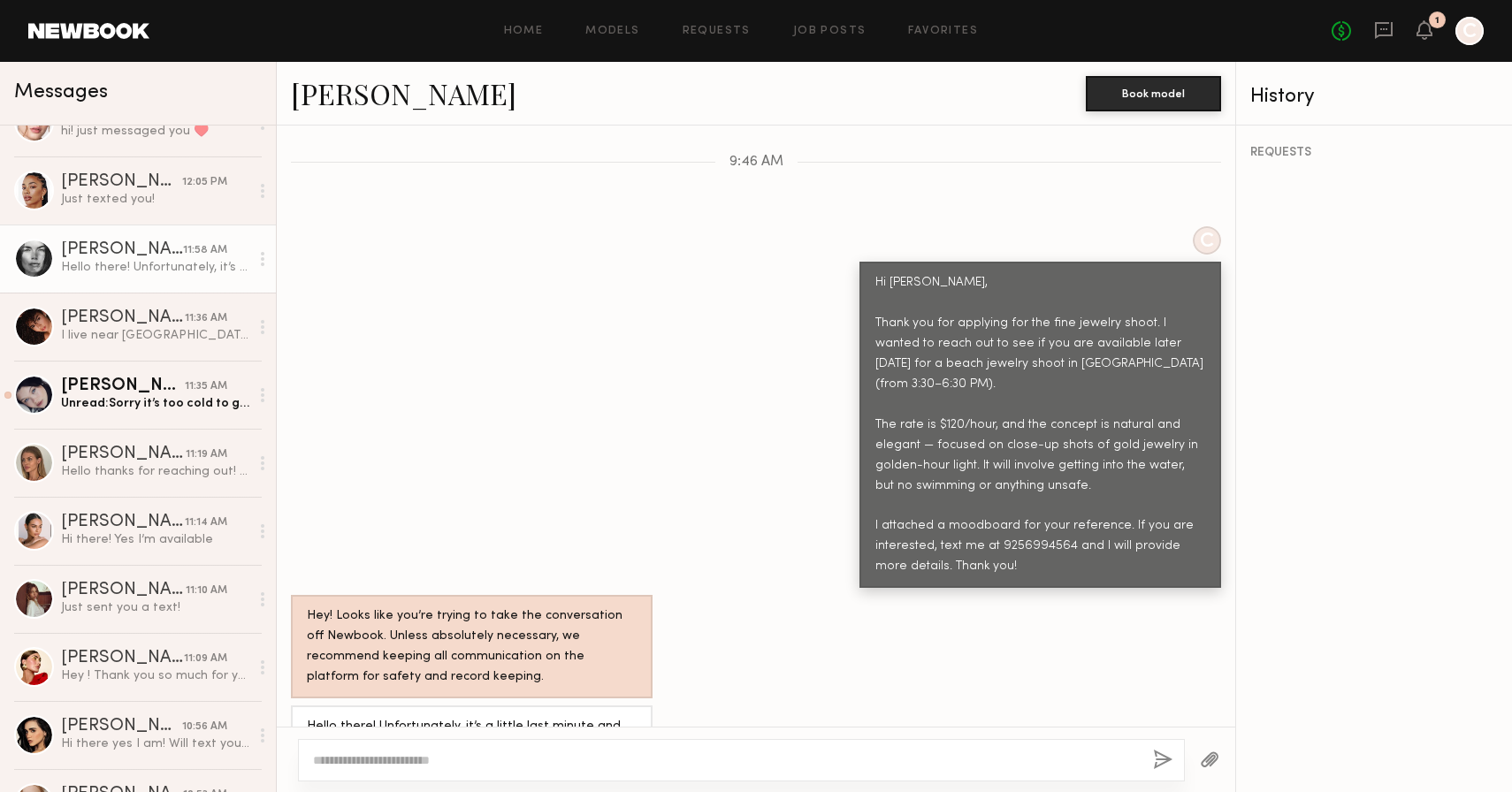
scroll to position [381, 0]
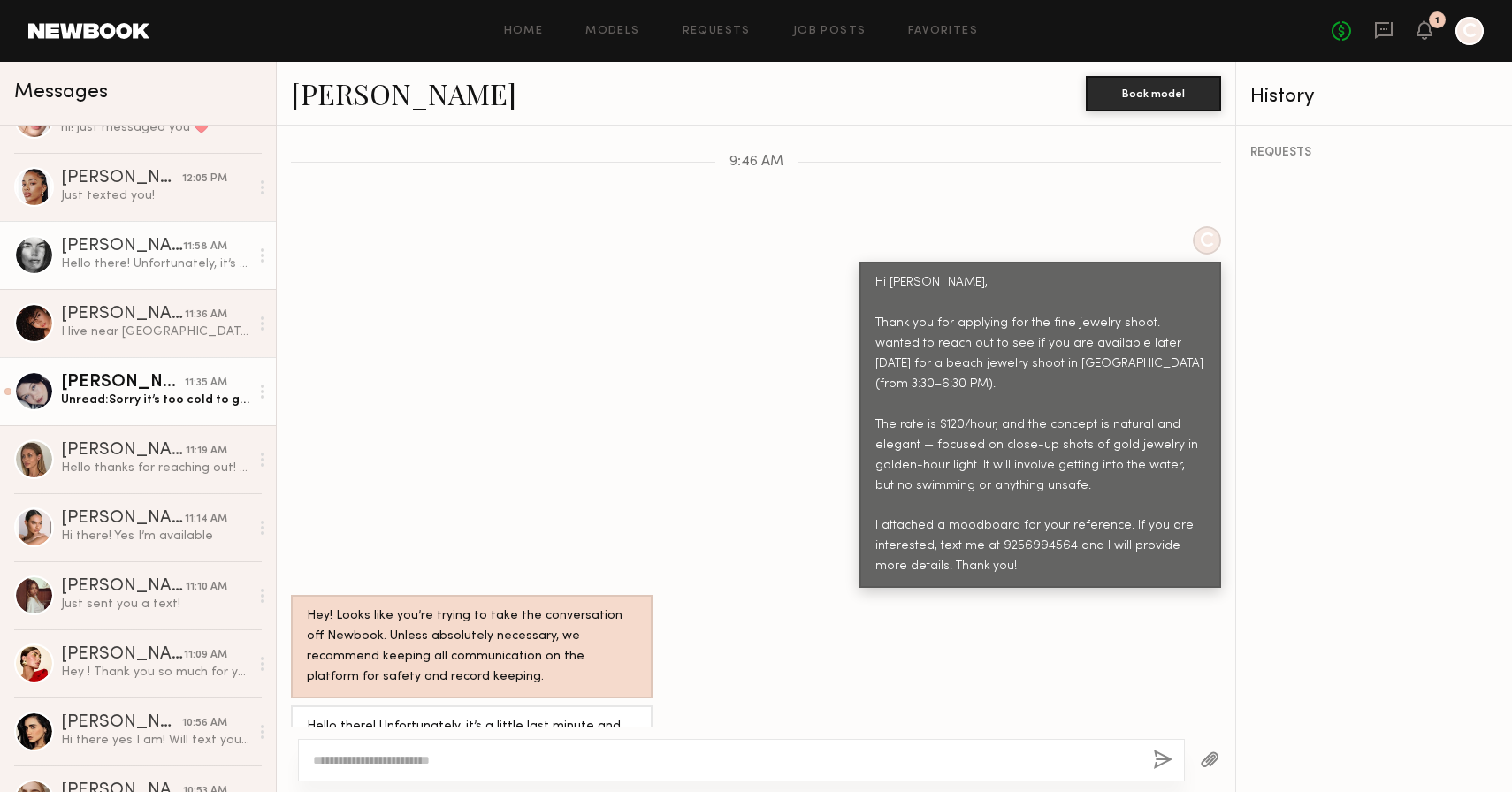
click at [144, 414] on link "Marina F. 11:35 AM Unread: Sorry it’s too cold to get into water" at bounding box center [137, 391] width 276 height 68
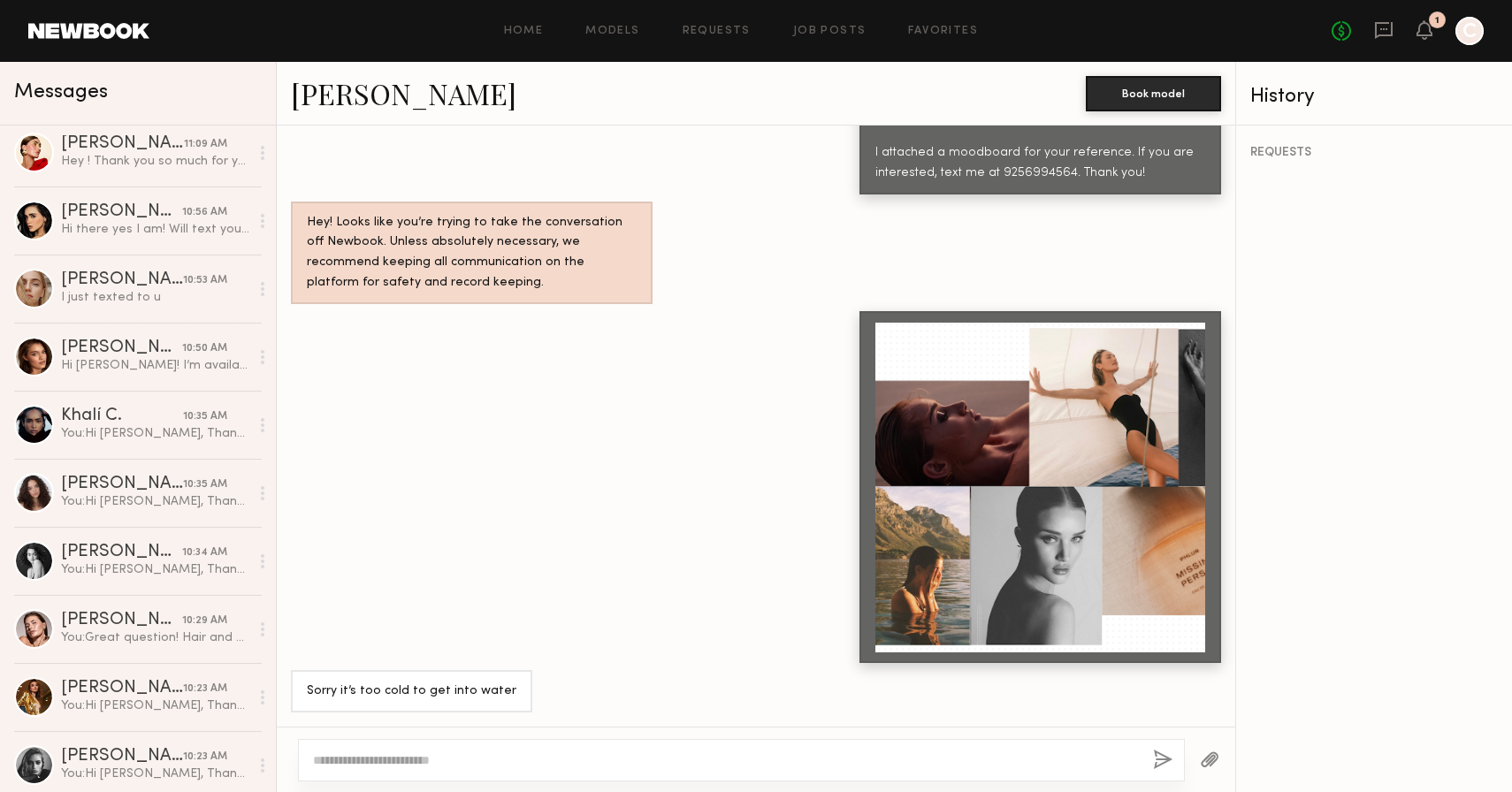
scroll to position [895, 0]
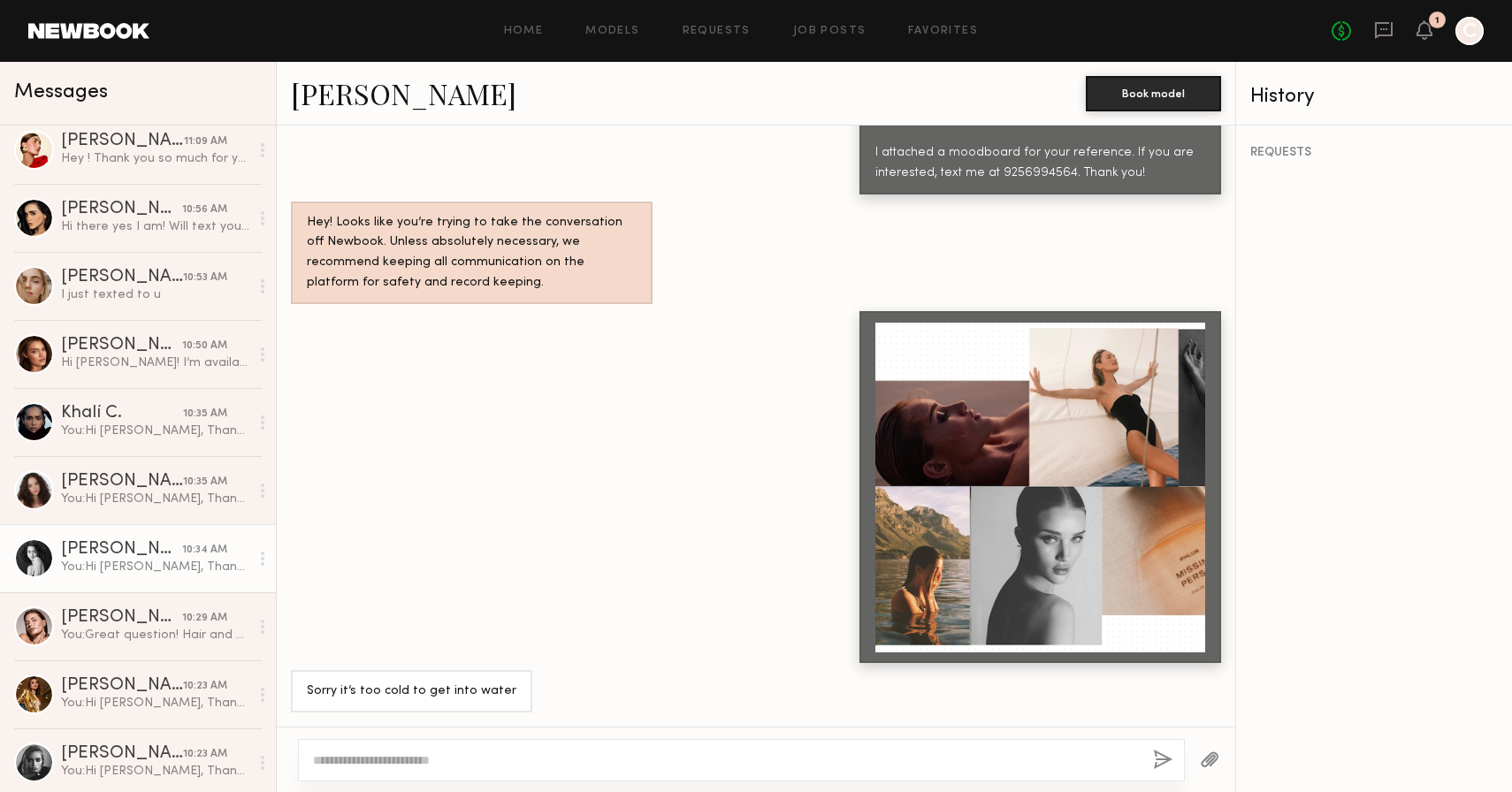
click at [136, 552] on div "Paige F." at bounding box center [122, 550] width 121 height 18
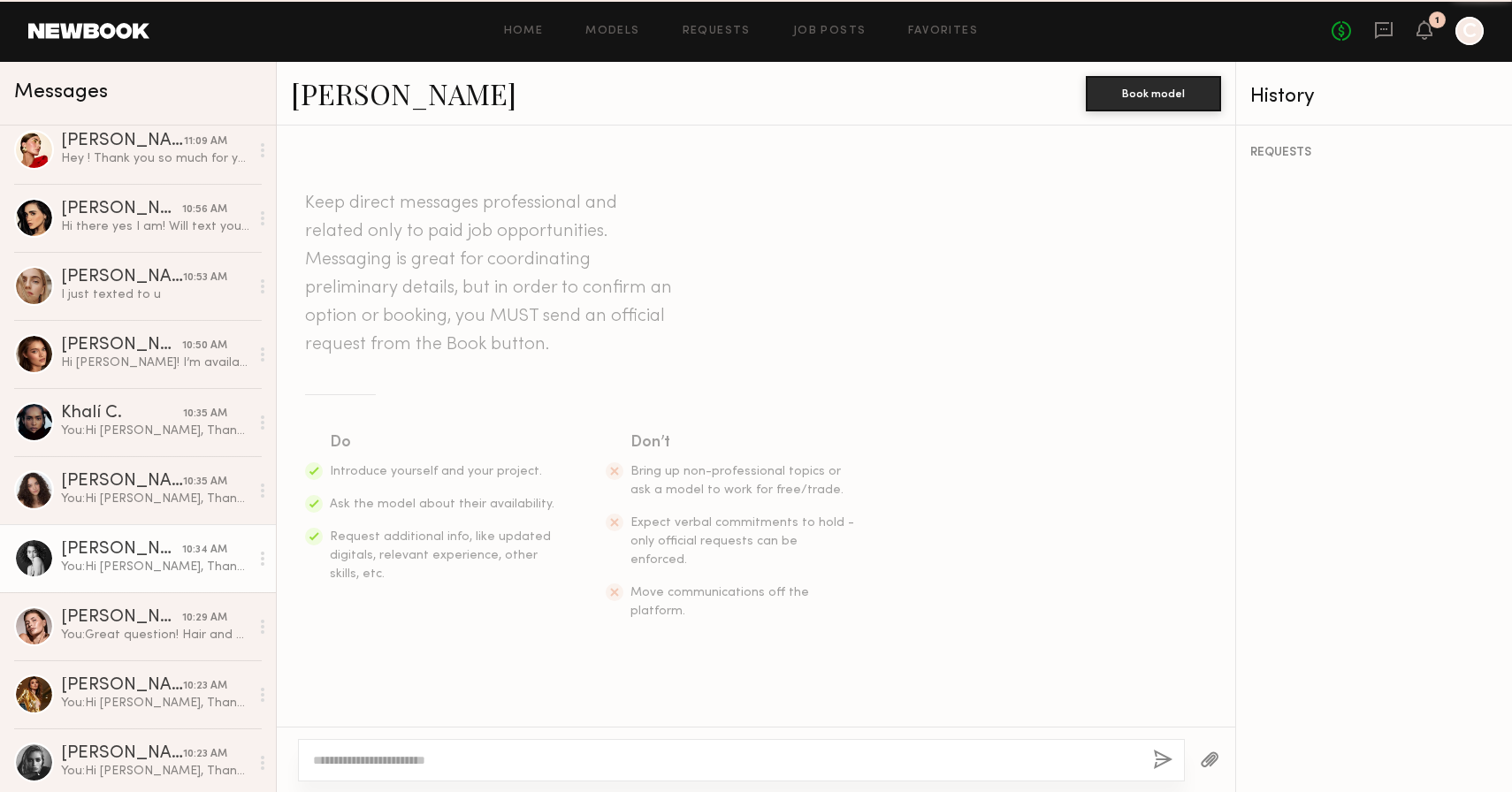
scroll to position [516, 0]
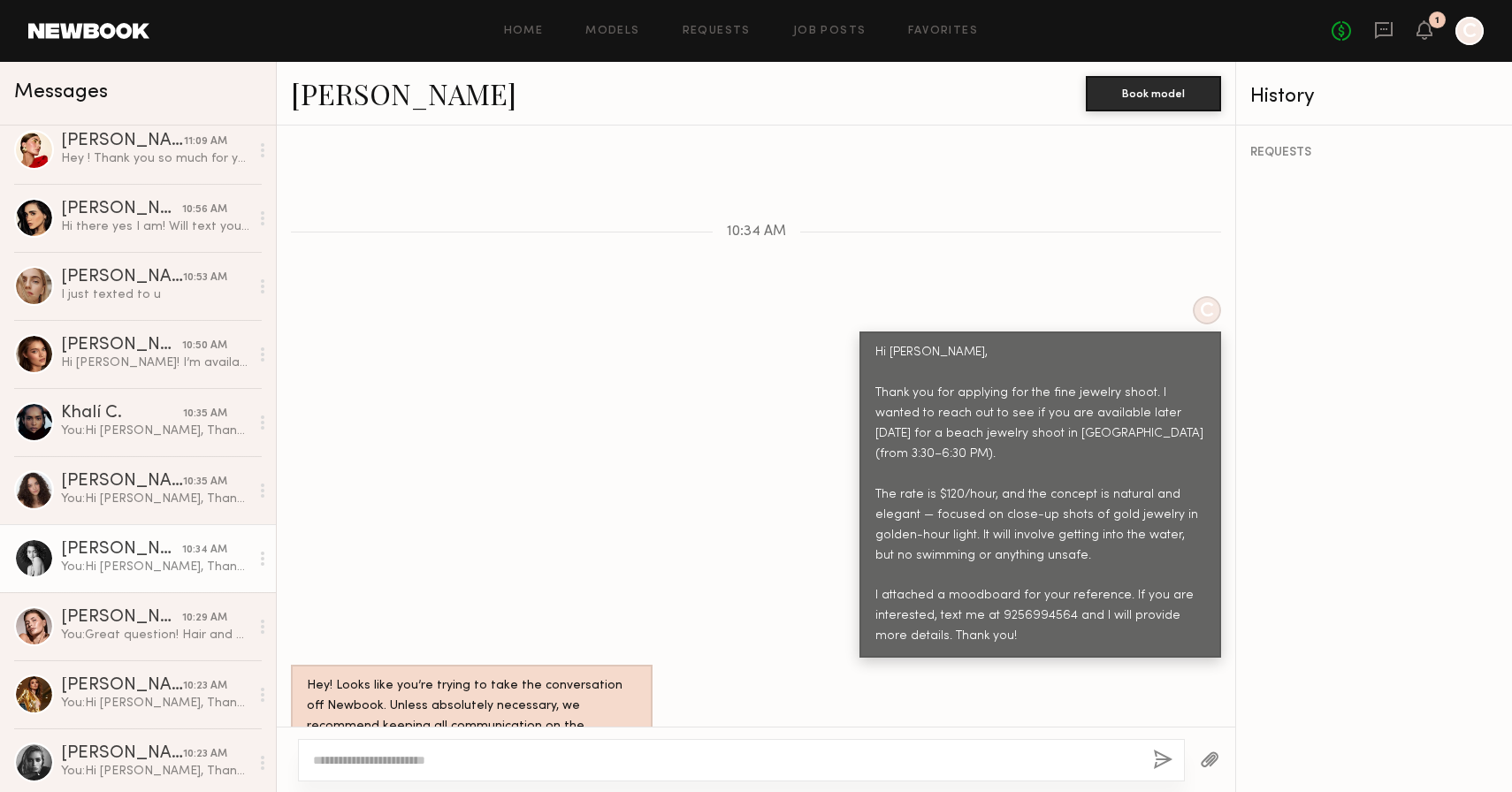
click at [332, 98] on link "Paige F." at bounding box center [403, 93] width 226 height 38
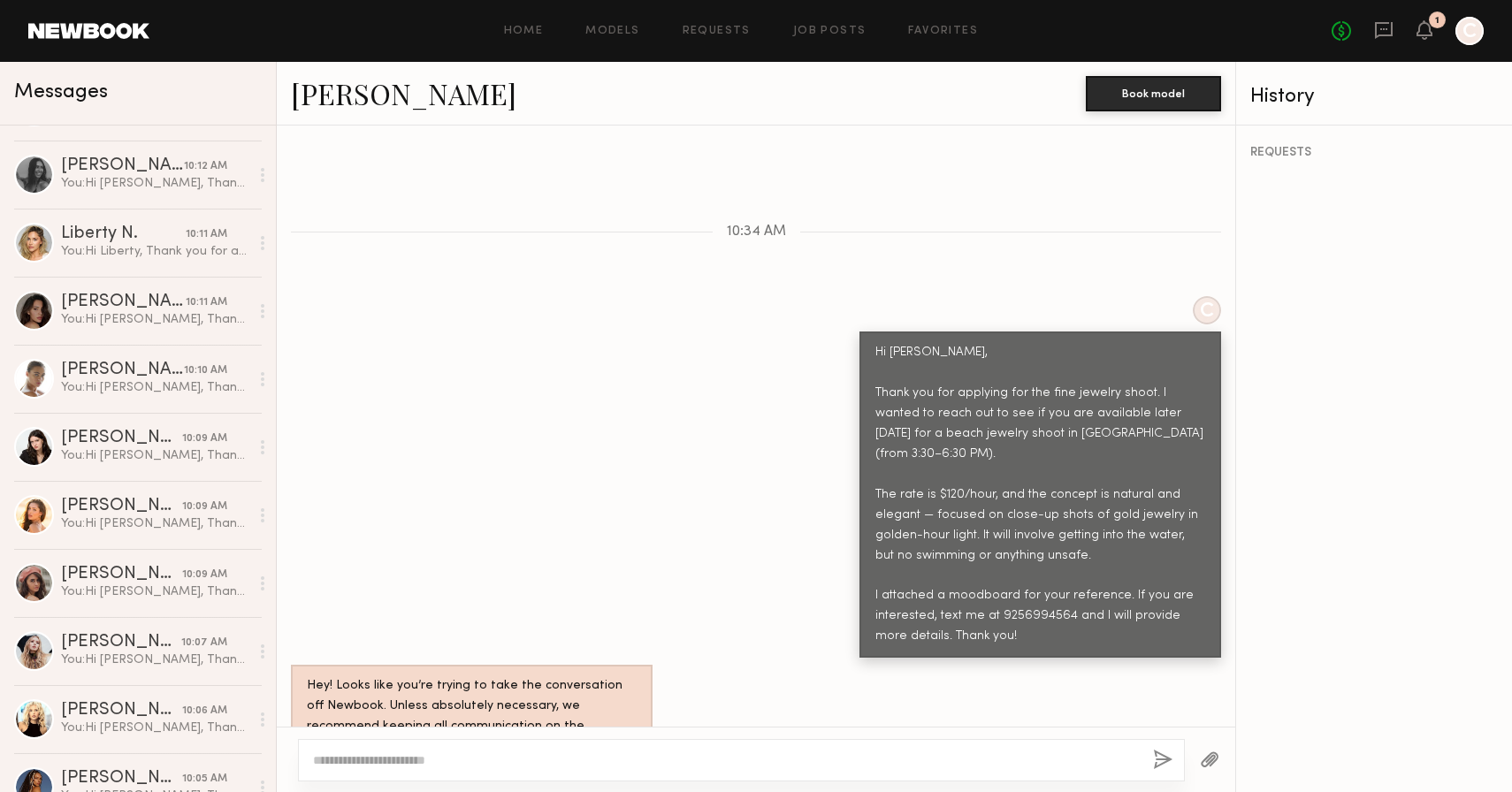
scroll to position [2302, 0]
click at [114, 506] on div "Andrea Z." at bounding box center [122, 504] width 121 height 18
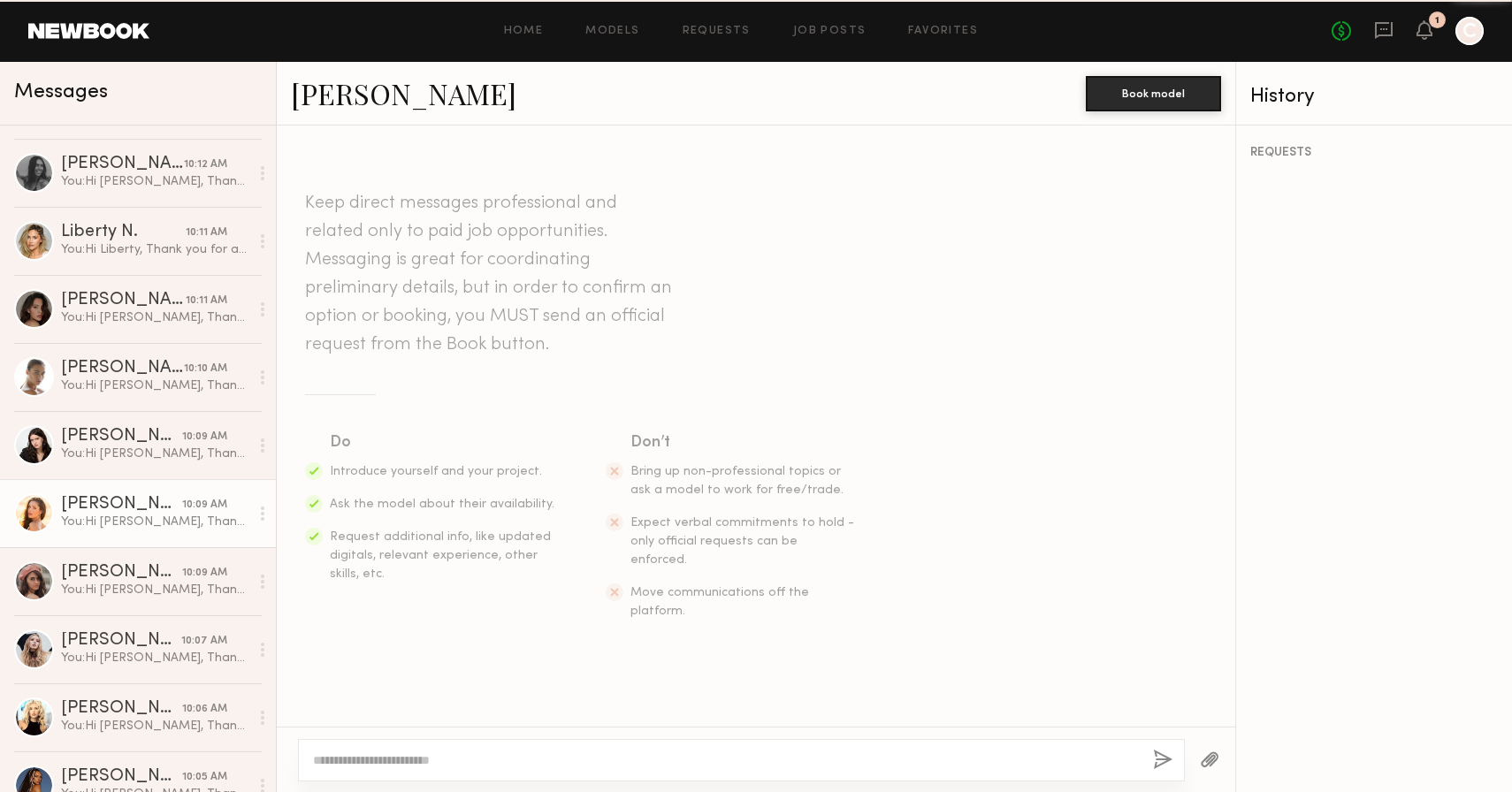
scroll to position [516, 0]
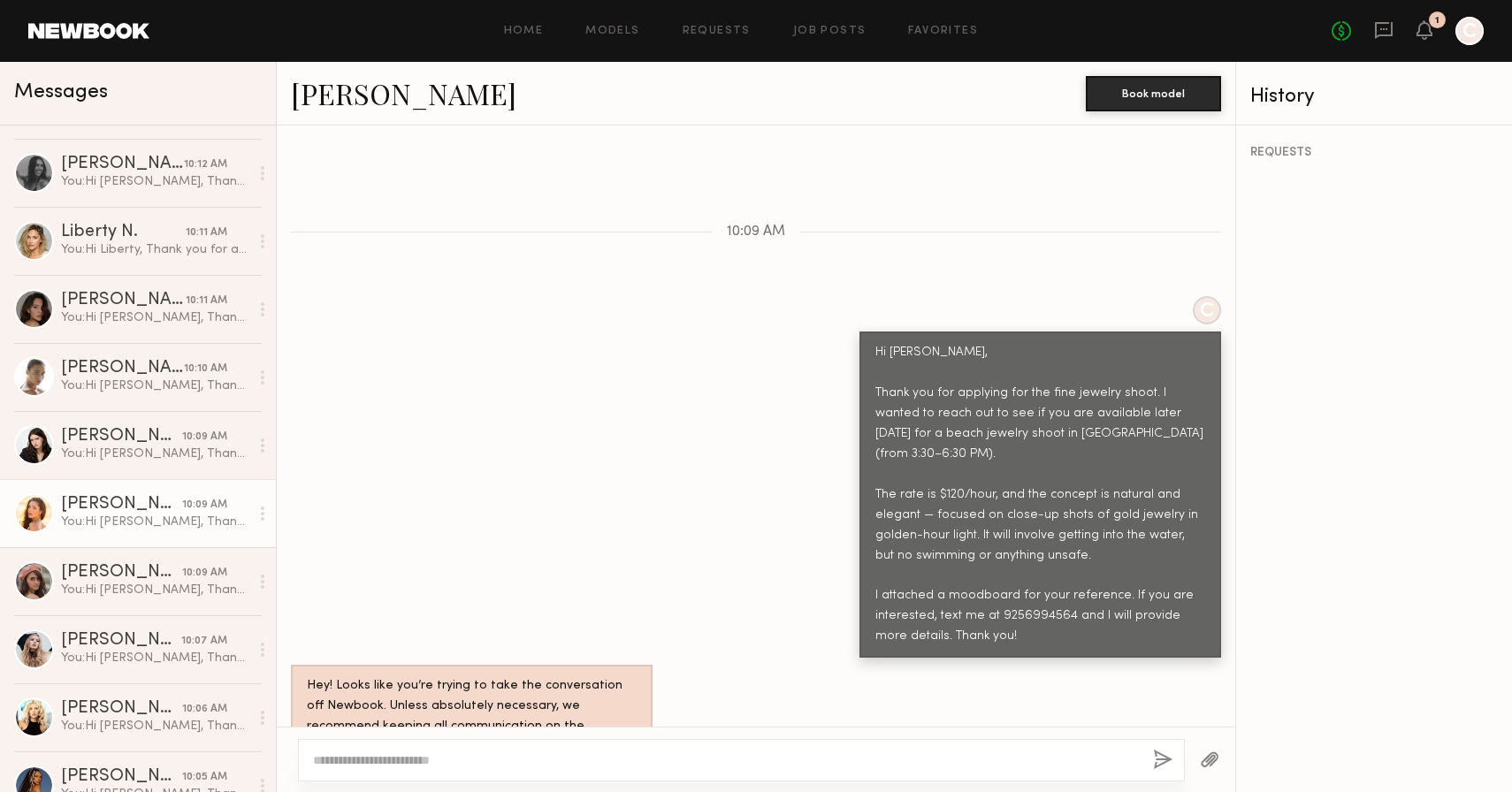
click at [375, 84] on link "Andrea Z." at bounding box center [403, 93] width 226 height 38
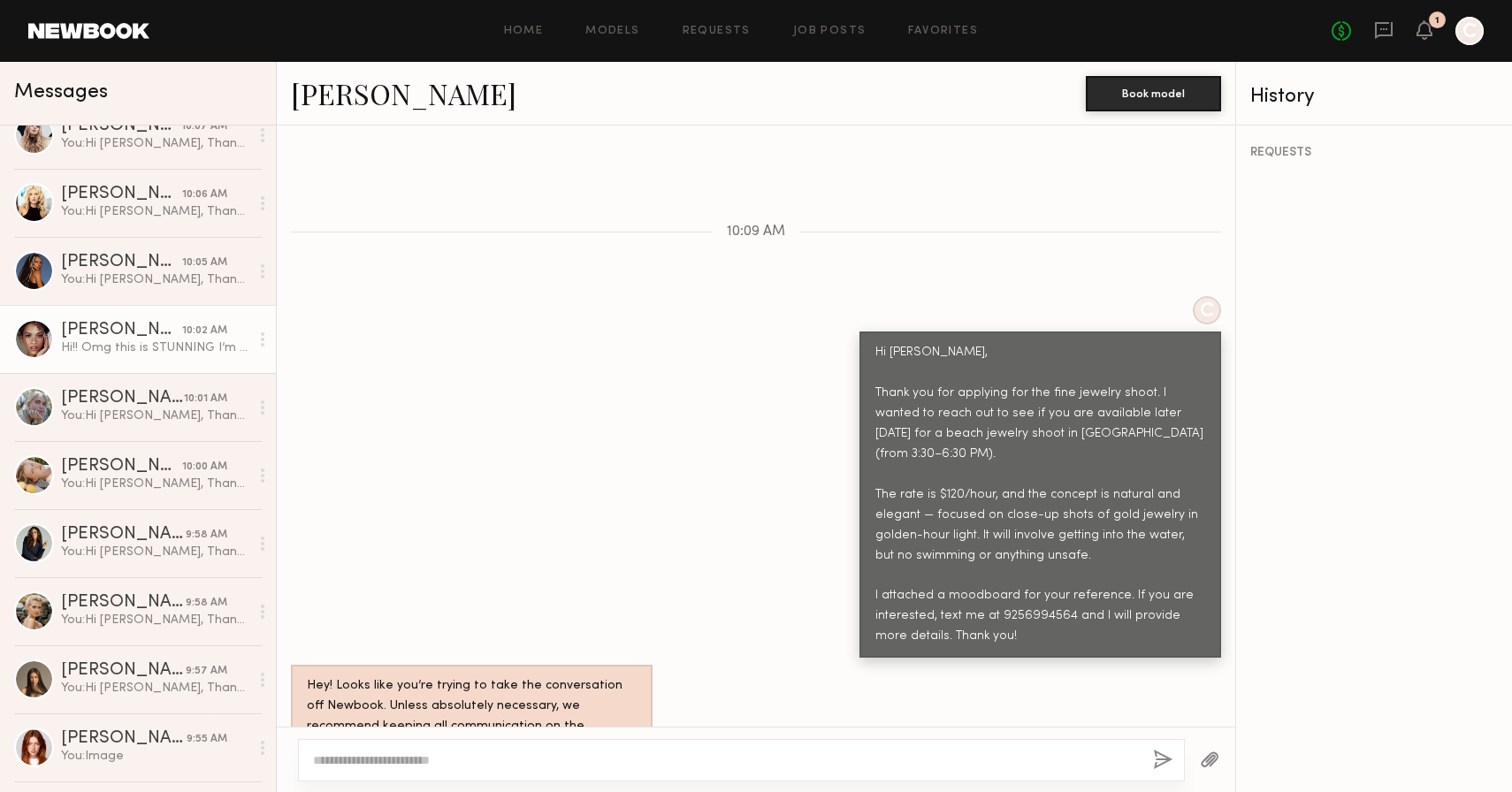
scroll to position [2819, 0]
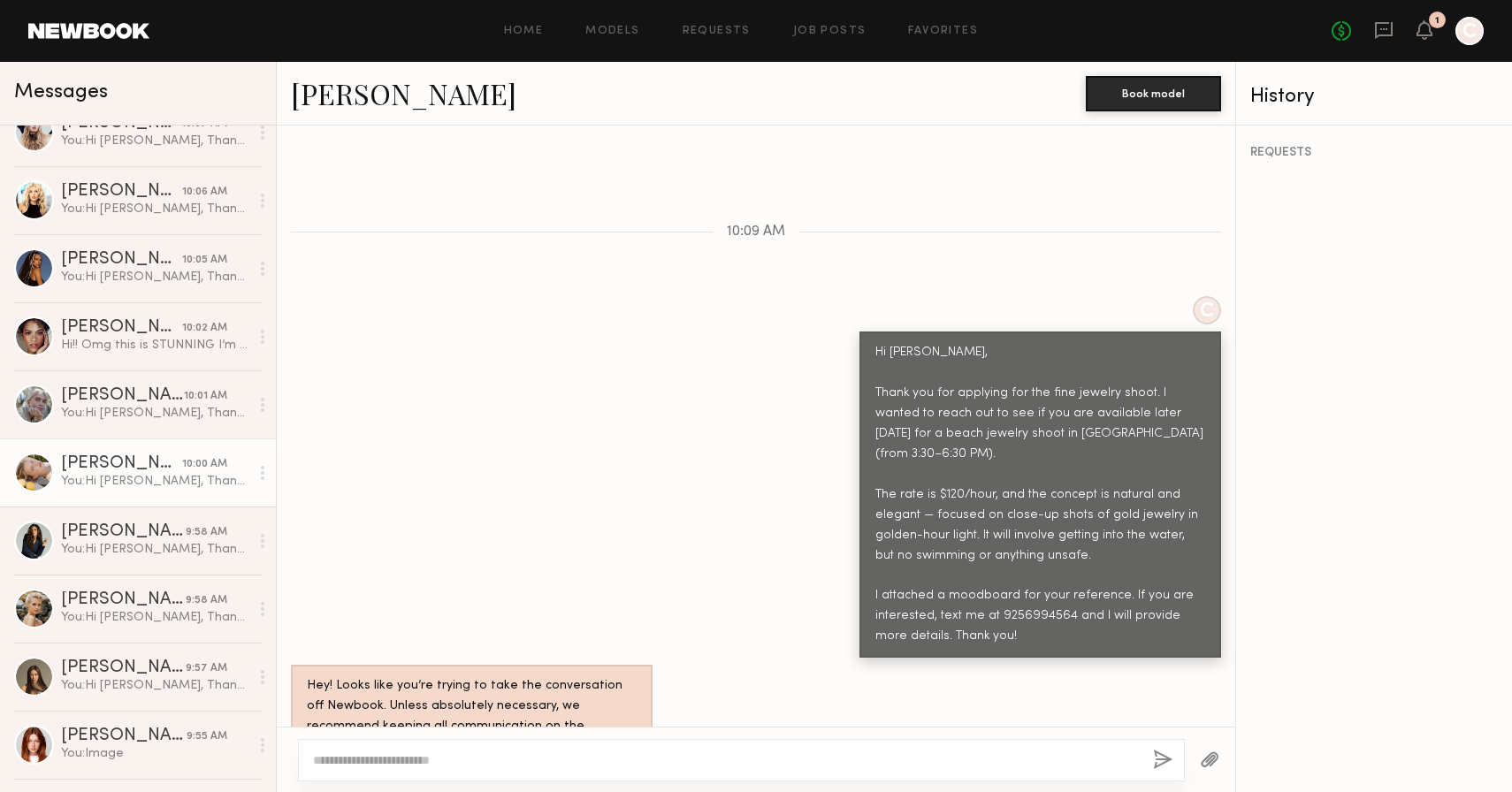
click at [169, 466] on div "Tatiana G." at bounding box center [122, 463] width 121 height 18
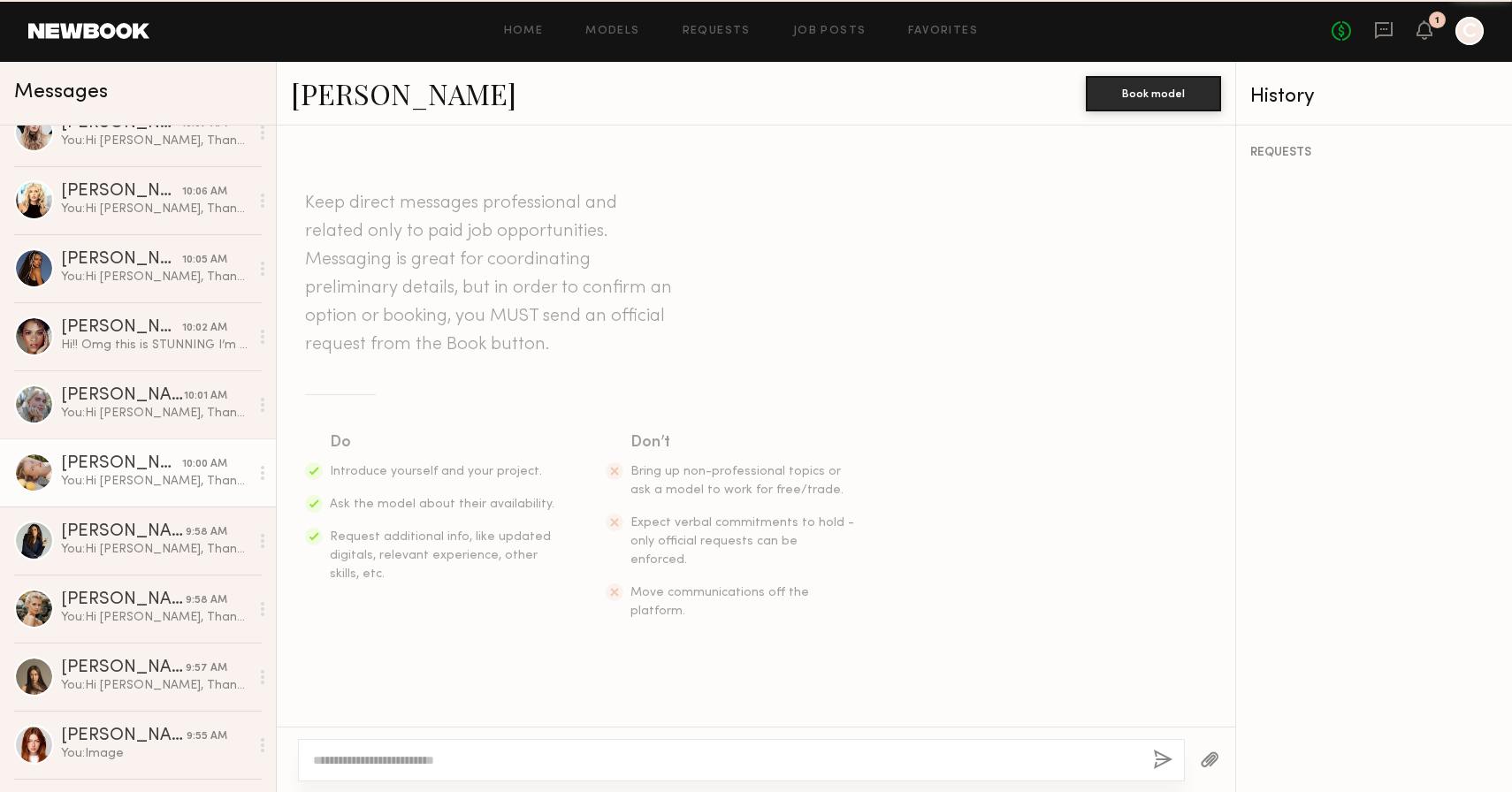
scroll to position [516, 0]
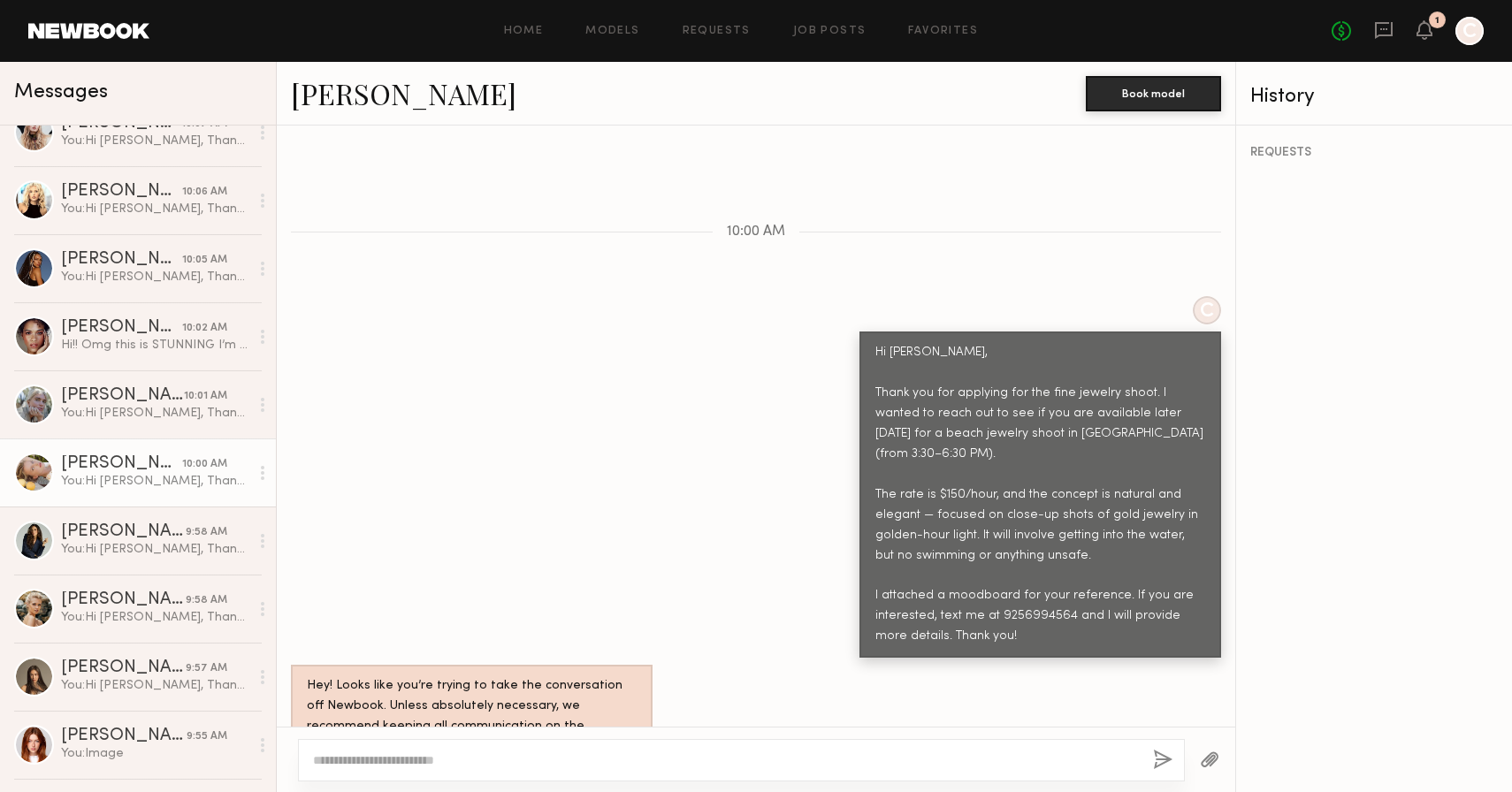
click at [383, 103] on link "Tatiana G." at bounding box center [403, 93] width 226 height 38
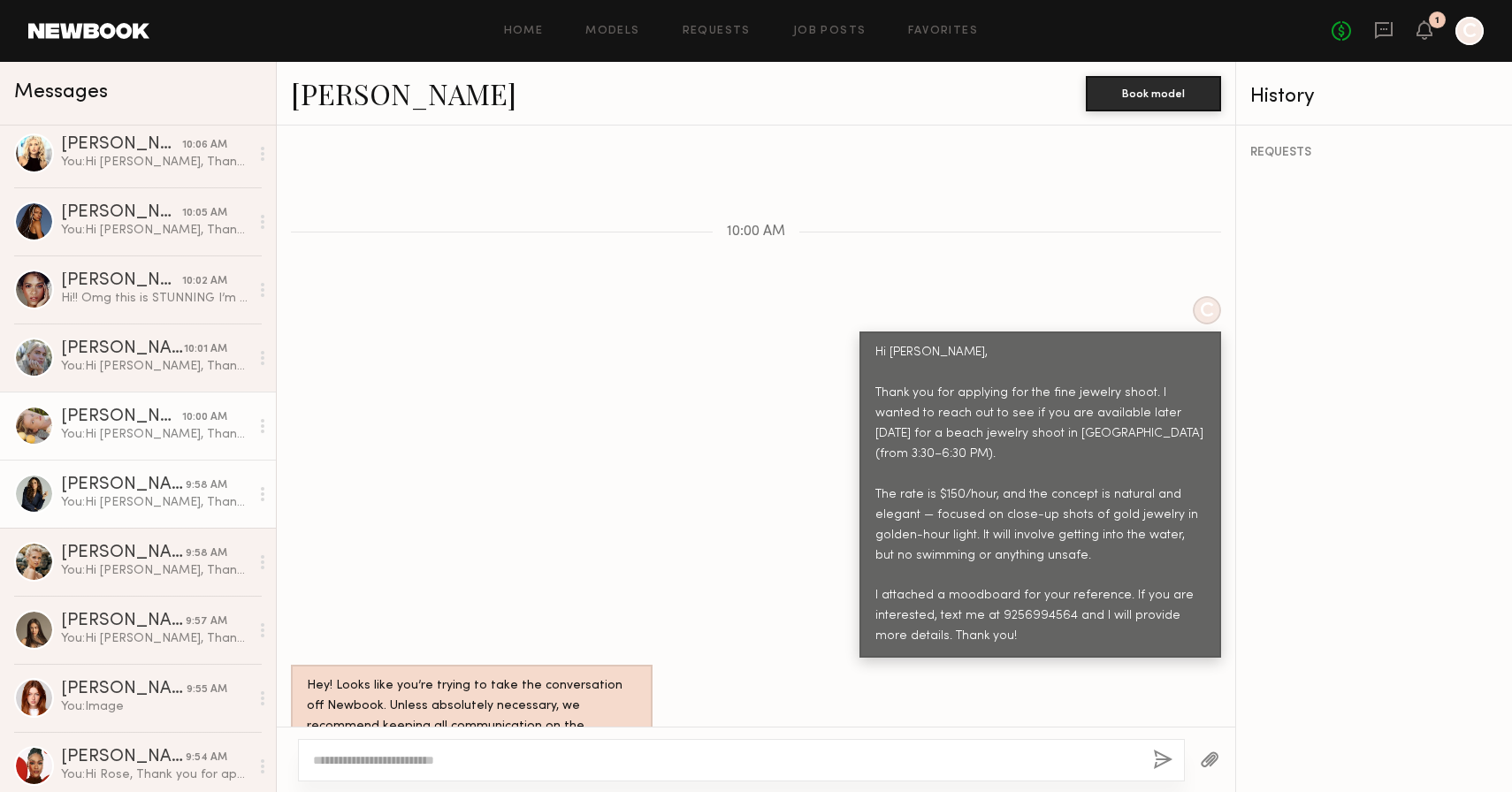
scroll to position [2902, 0]
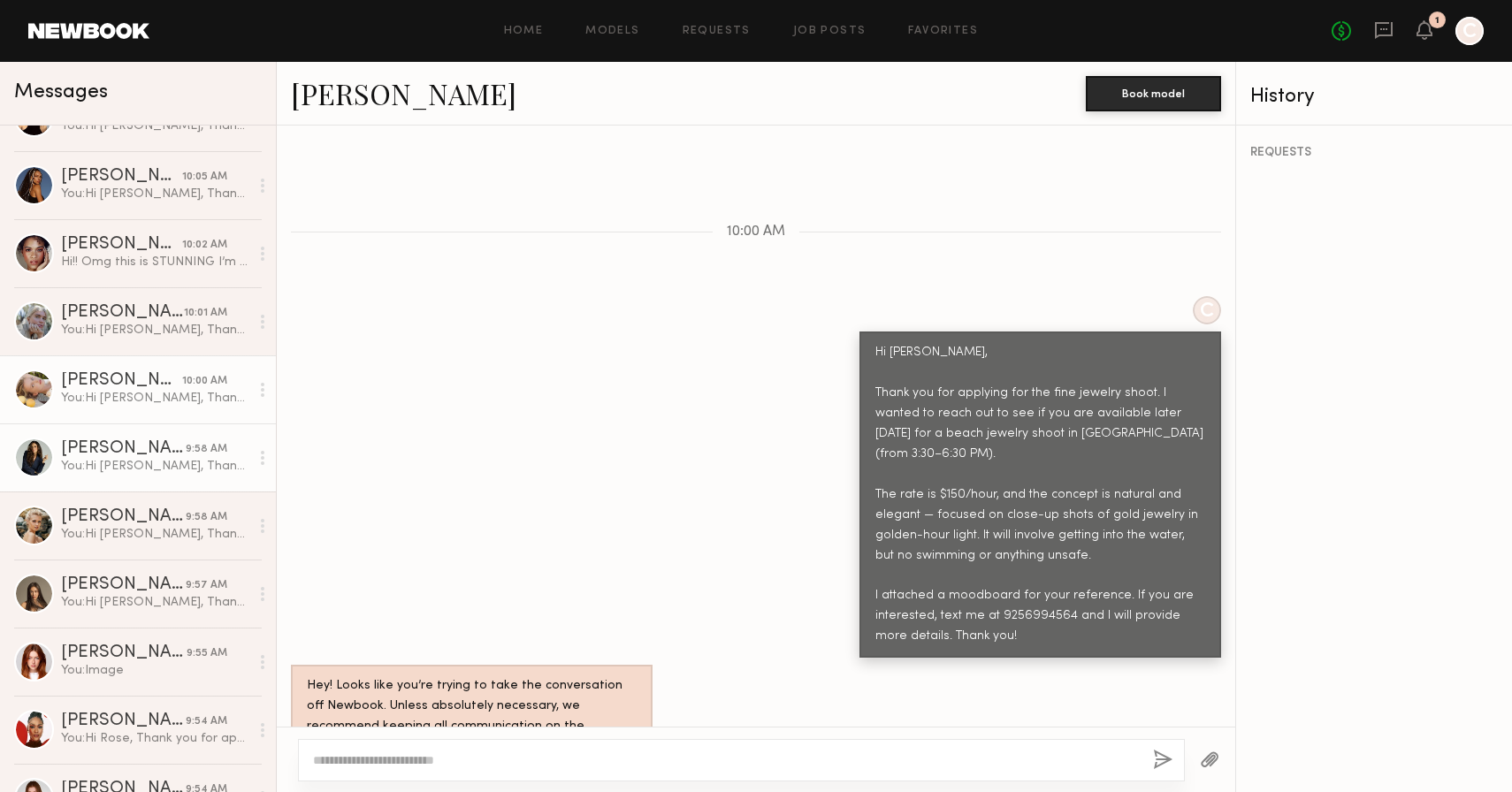
click at [106, 484] on link "Nicole Z. 9:58 AM You: Hi Nicole, Thank you for applying for the fine jewelry s…" at bounding box center [137, 457] width 276 height 68
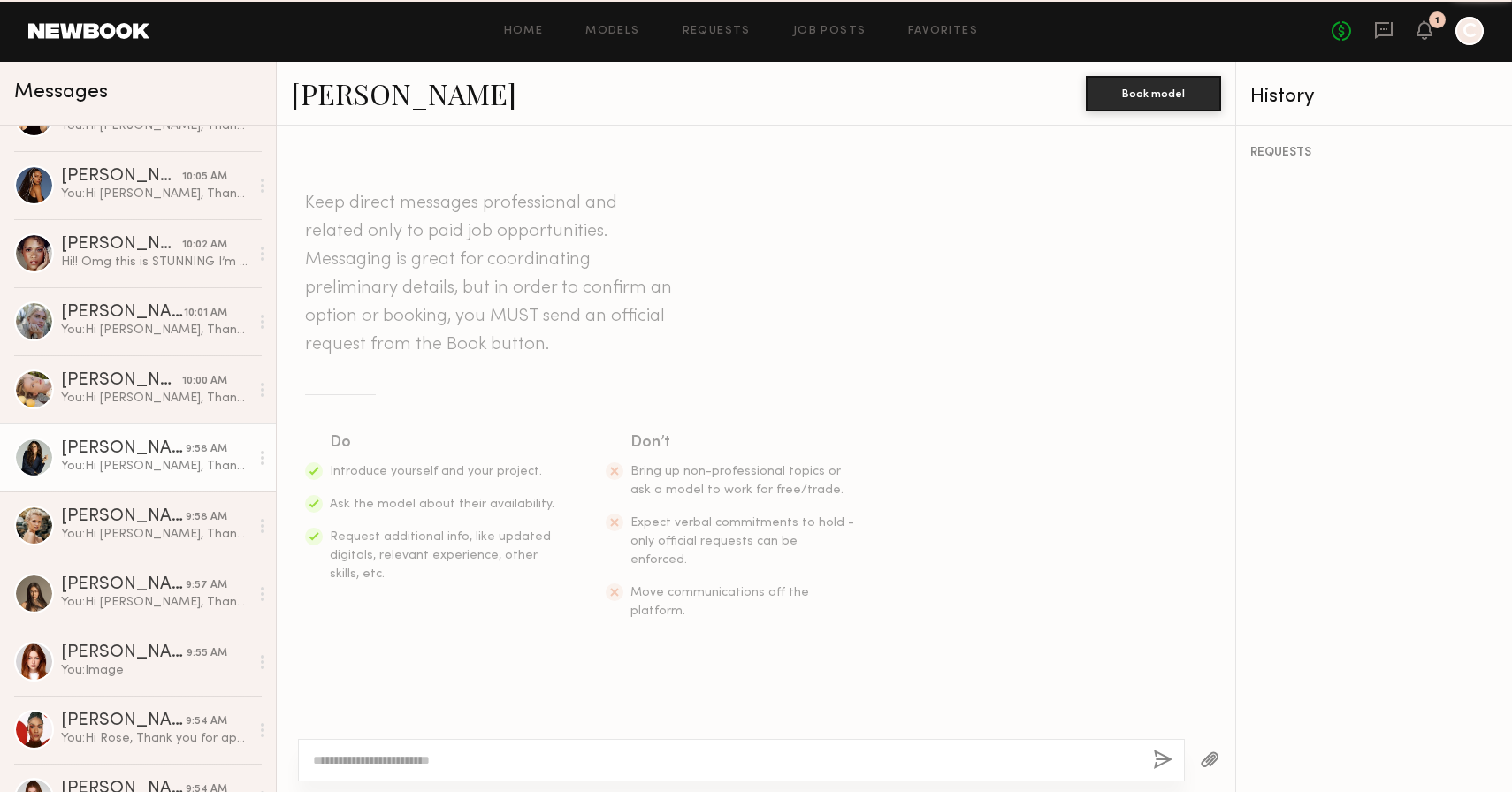
scroll to position [516, 0]
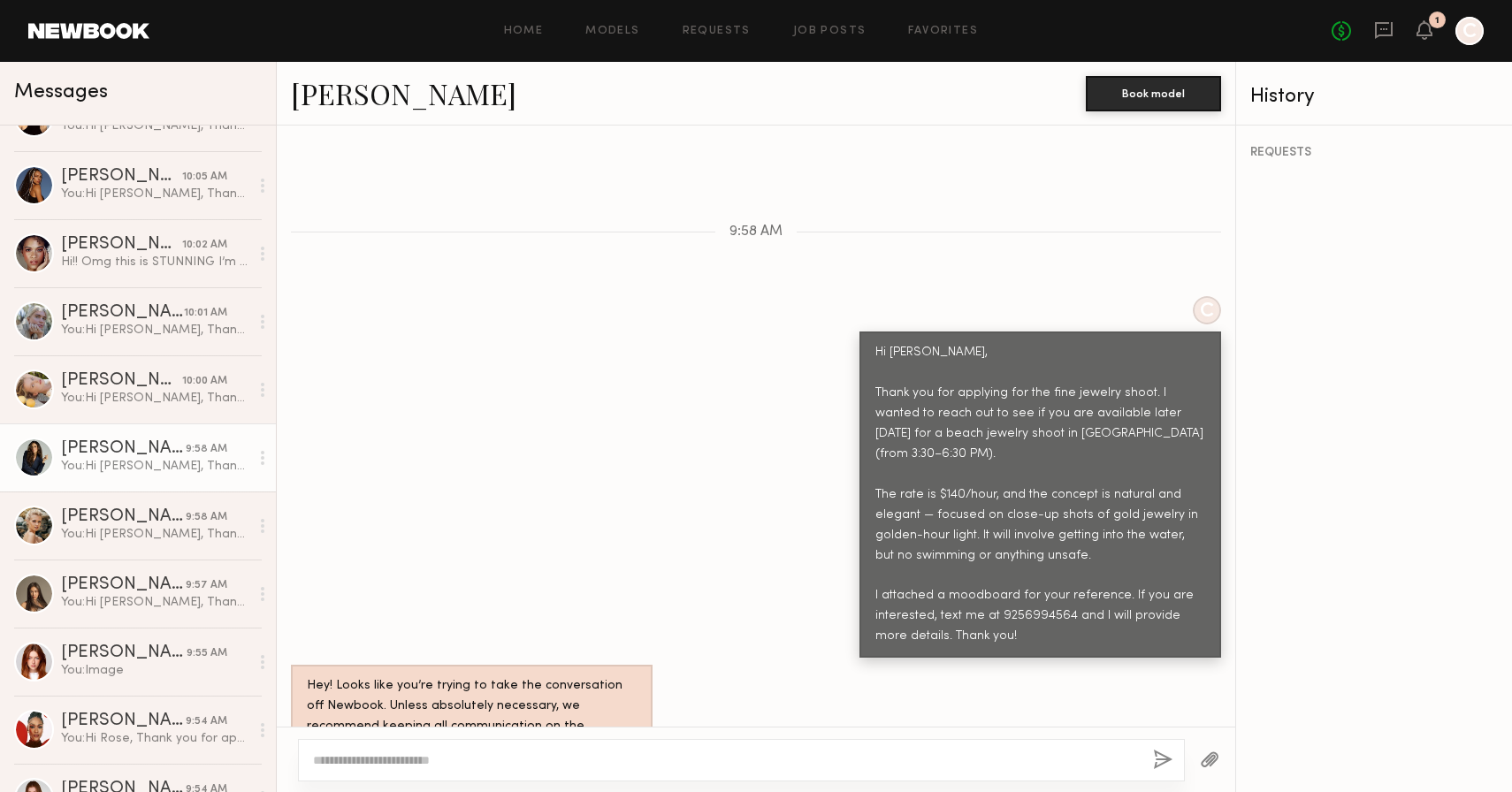
click at [324, 97] on link "Nicole Z." at bounding box center [403, 93] width 226 height 38
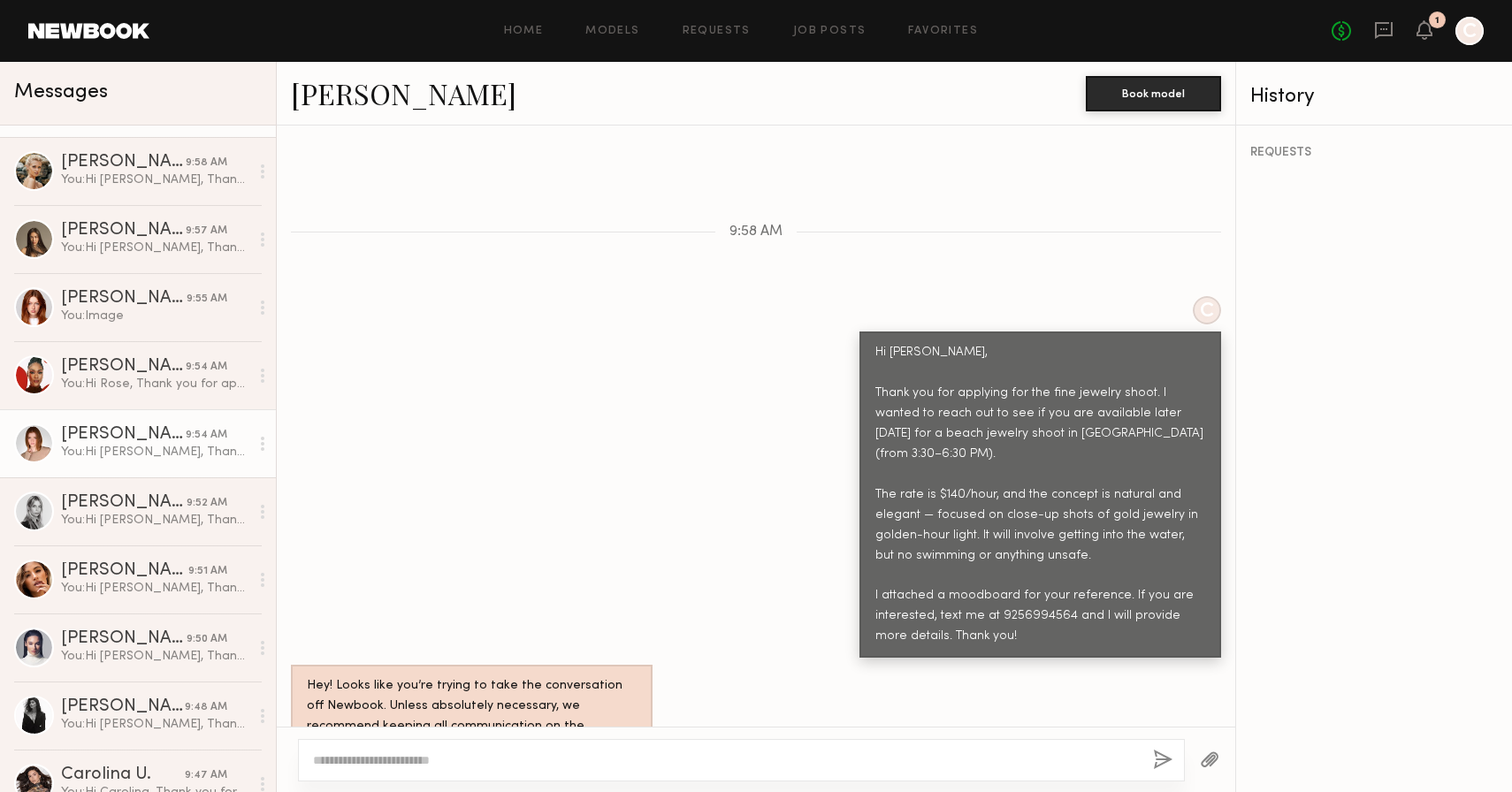
scroll to position [3306, 0]
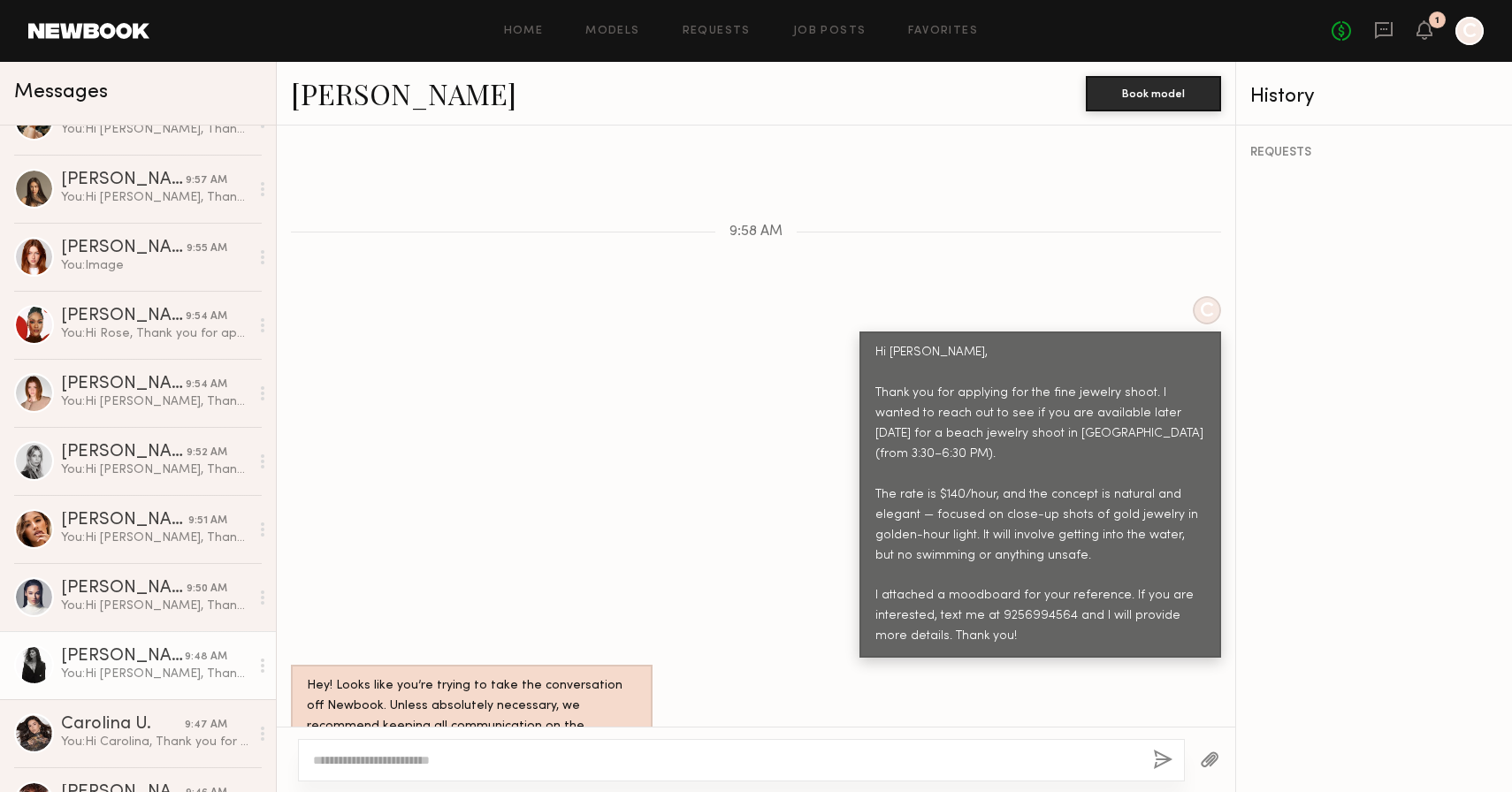
click at [123, 674] on div "You: Hi Narda, Thank you for applying for the fine jewelry shoot. I wanted to r…" at bounding box center [155, 674] width 189 height 17
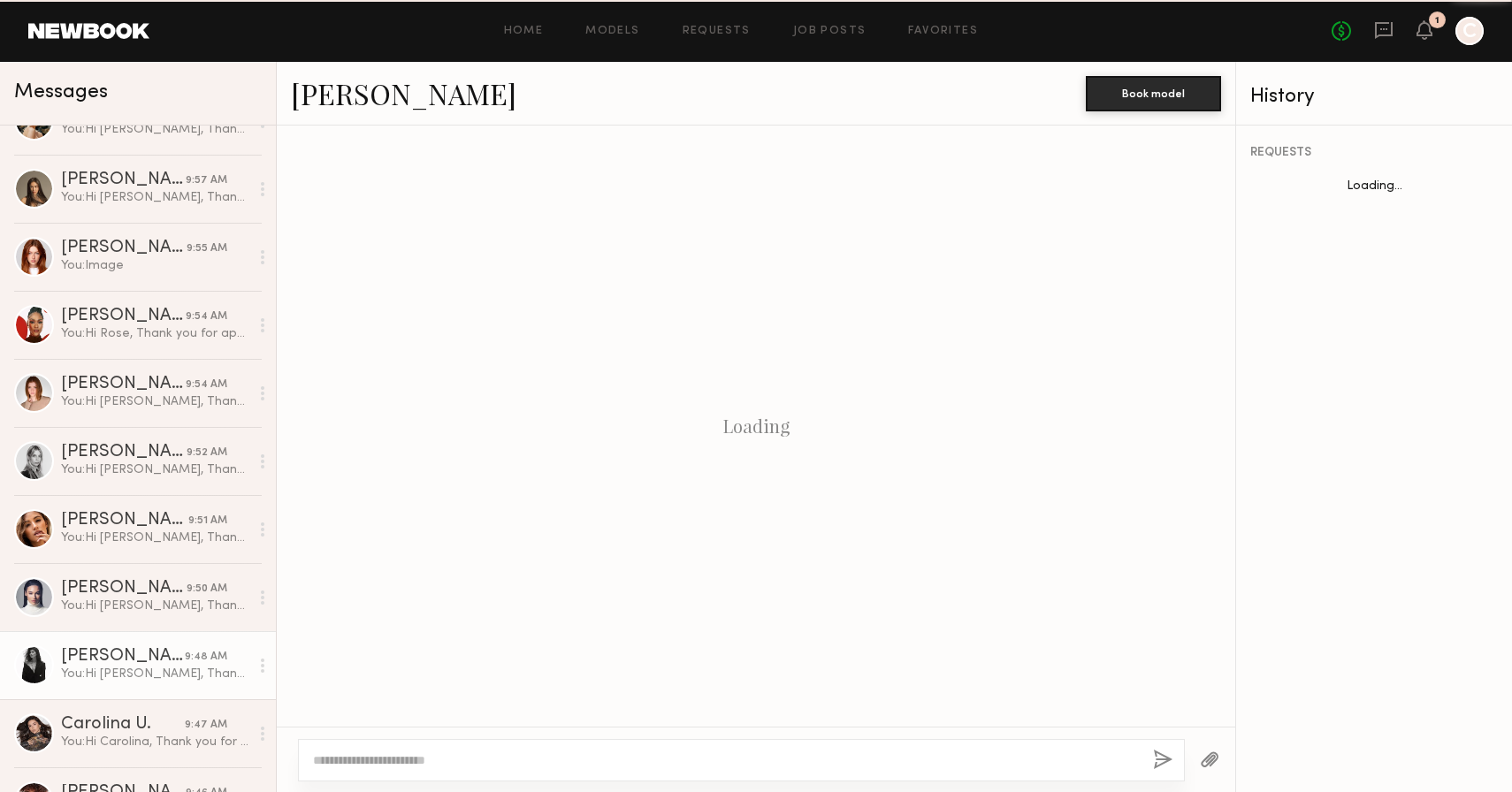
scroll to position [516, 0]
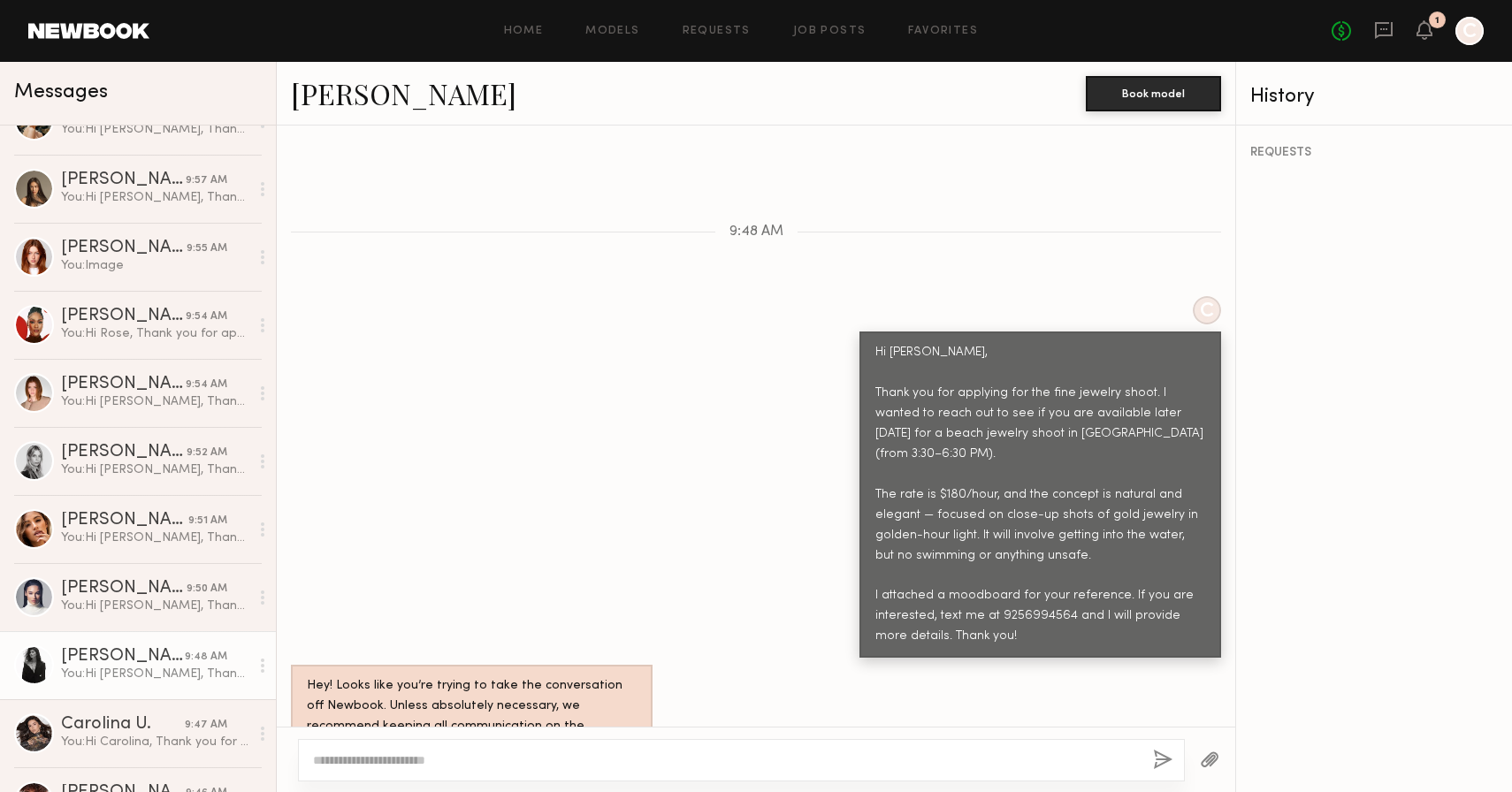
click at [367, 95] on link "Narda M." at bounding box center [403, 93] width 226 height 38
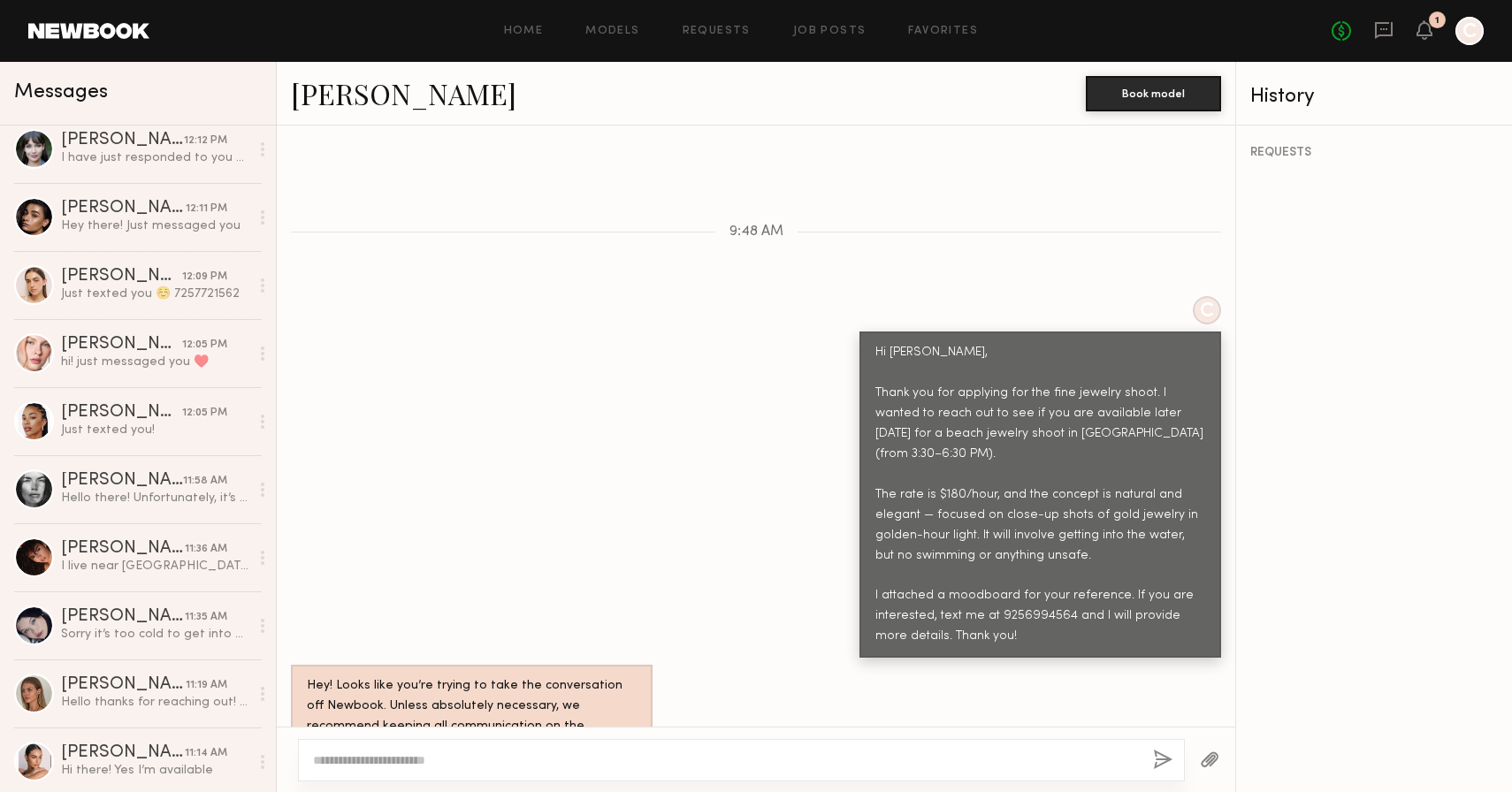
scroll to position [0, 0]
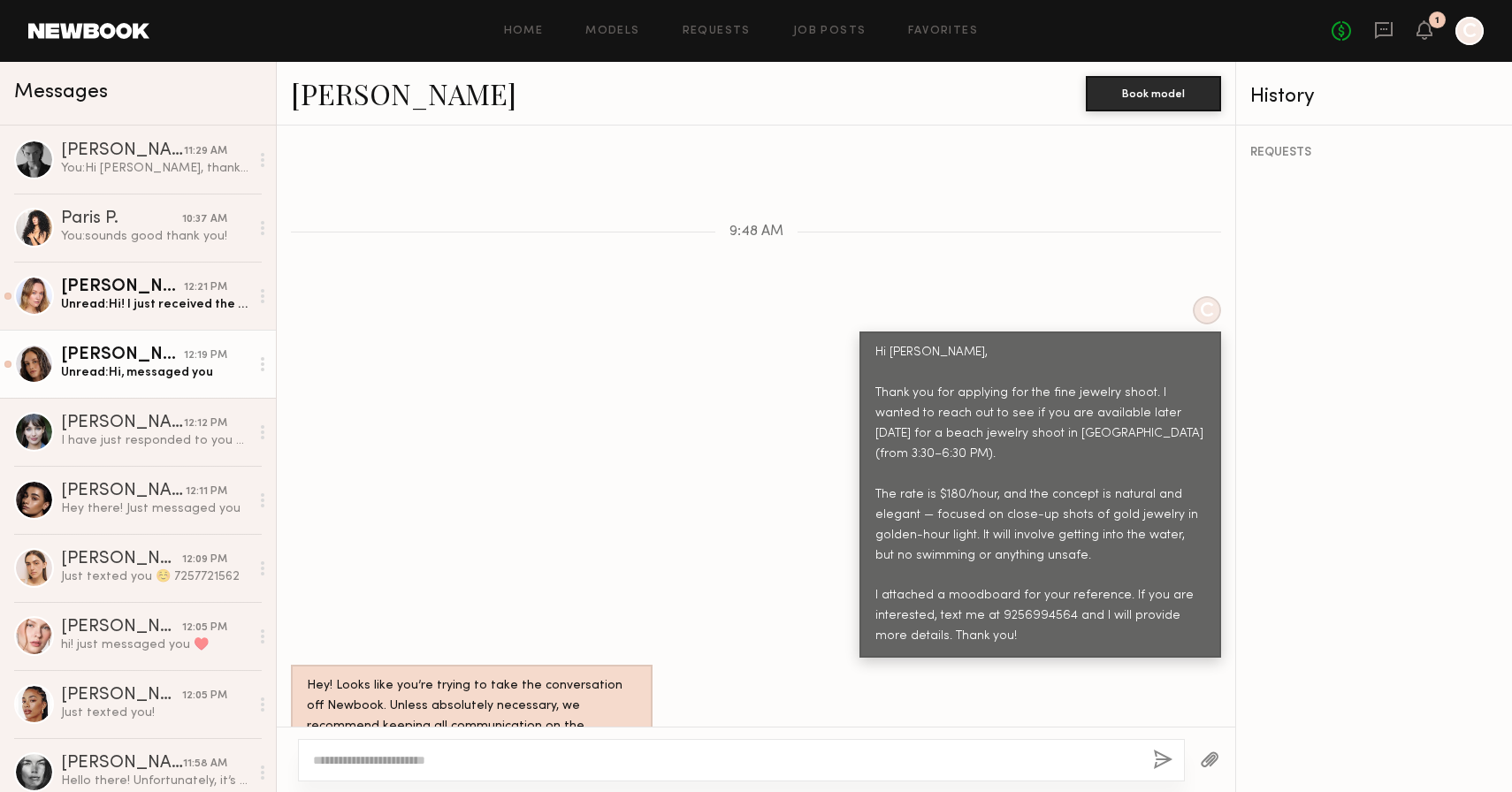
click at [111, 379] on div "Unread: Hi, messaged you" at bounding box center [155, 372] width 189 height 17
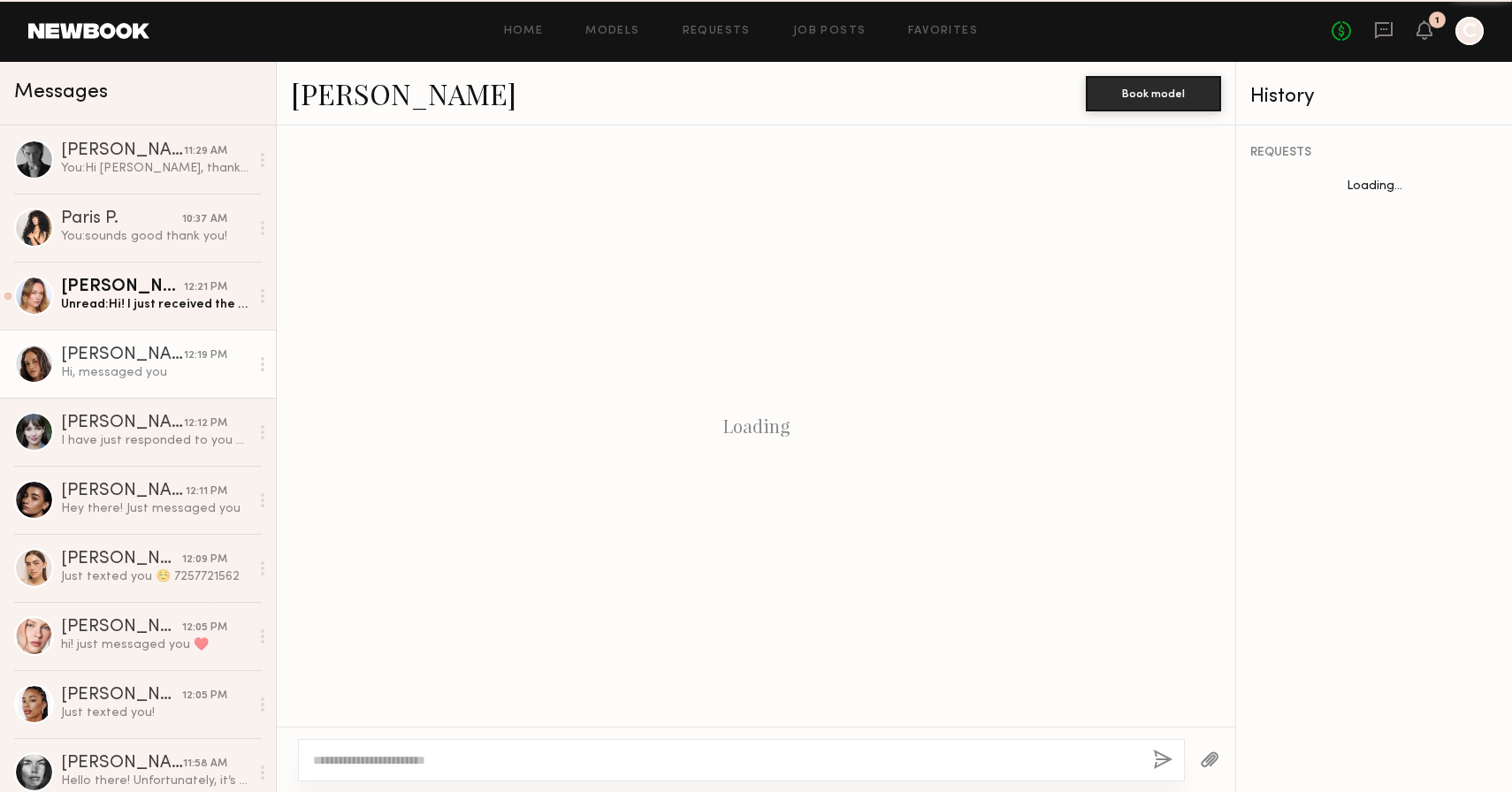
scroll to position [565, 0]
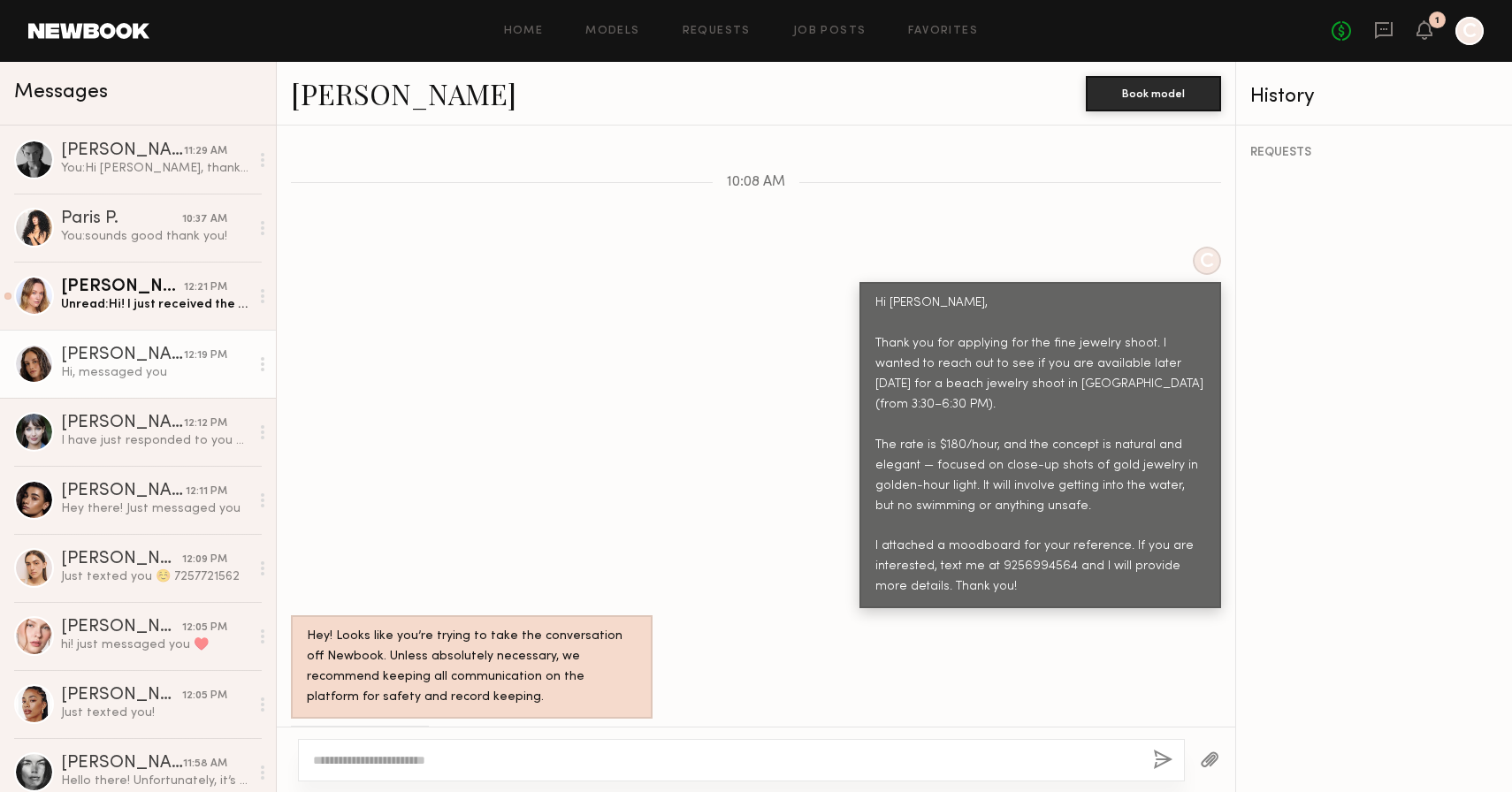
click at [344, 94] on link "Jamie V." at bounding box center [403, 93] width 226 height 38
click at [126, 305] on div "Unread: Hi! I just received the notification for this so apologies for the dela…" at bounding box center [155, 305] width 189 height 17
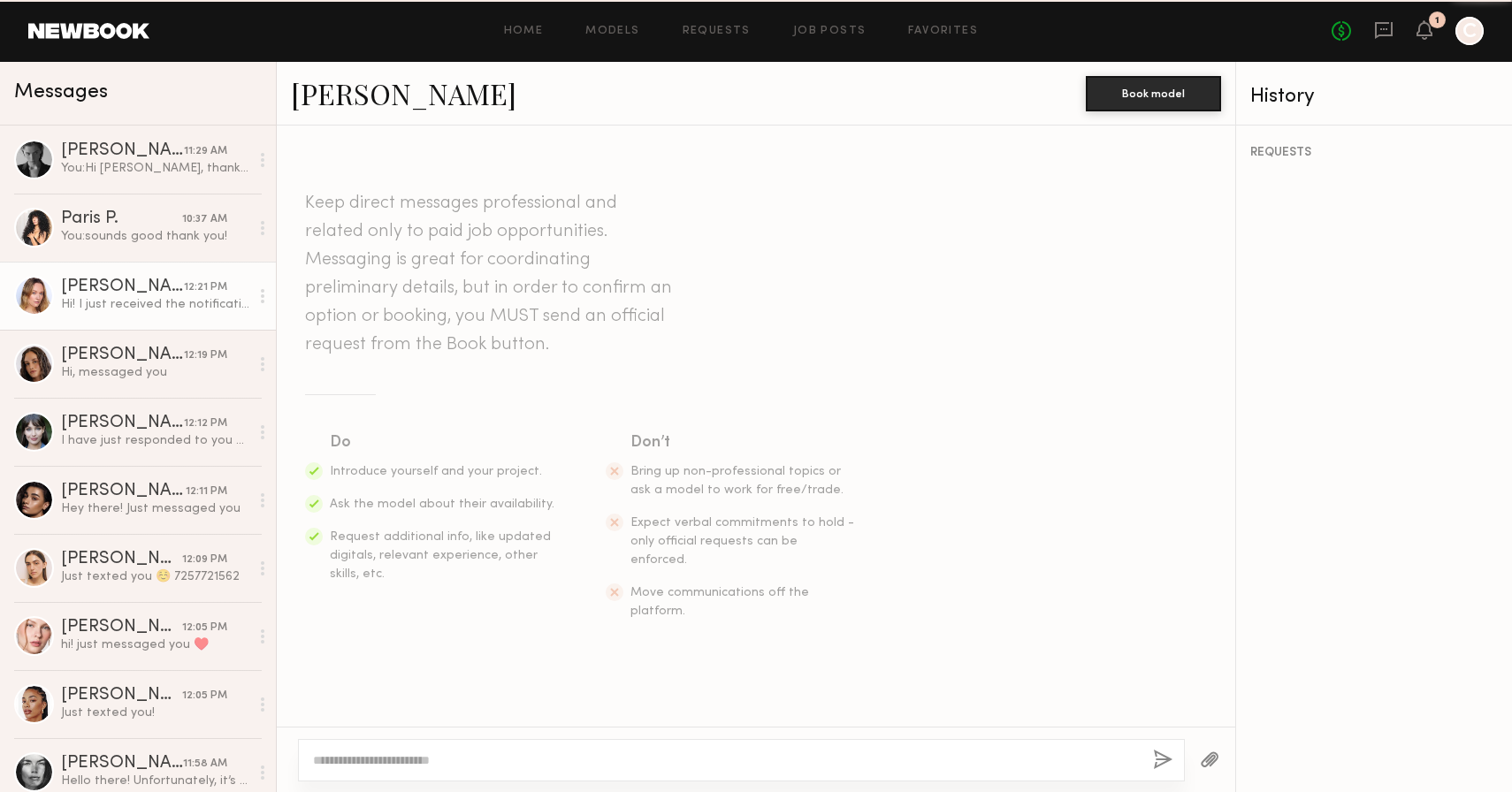
scroll to position [586, 0]
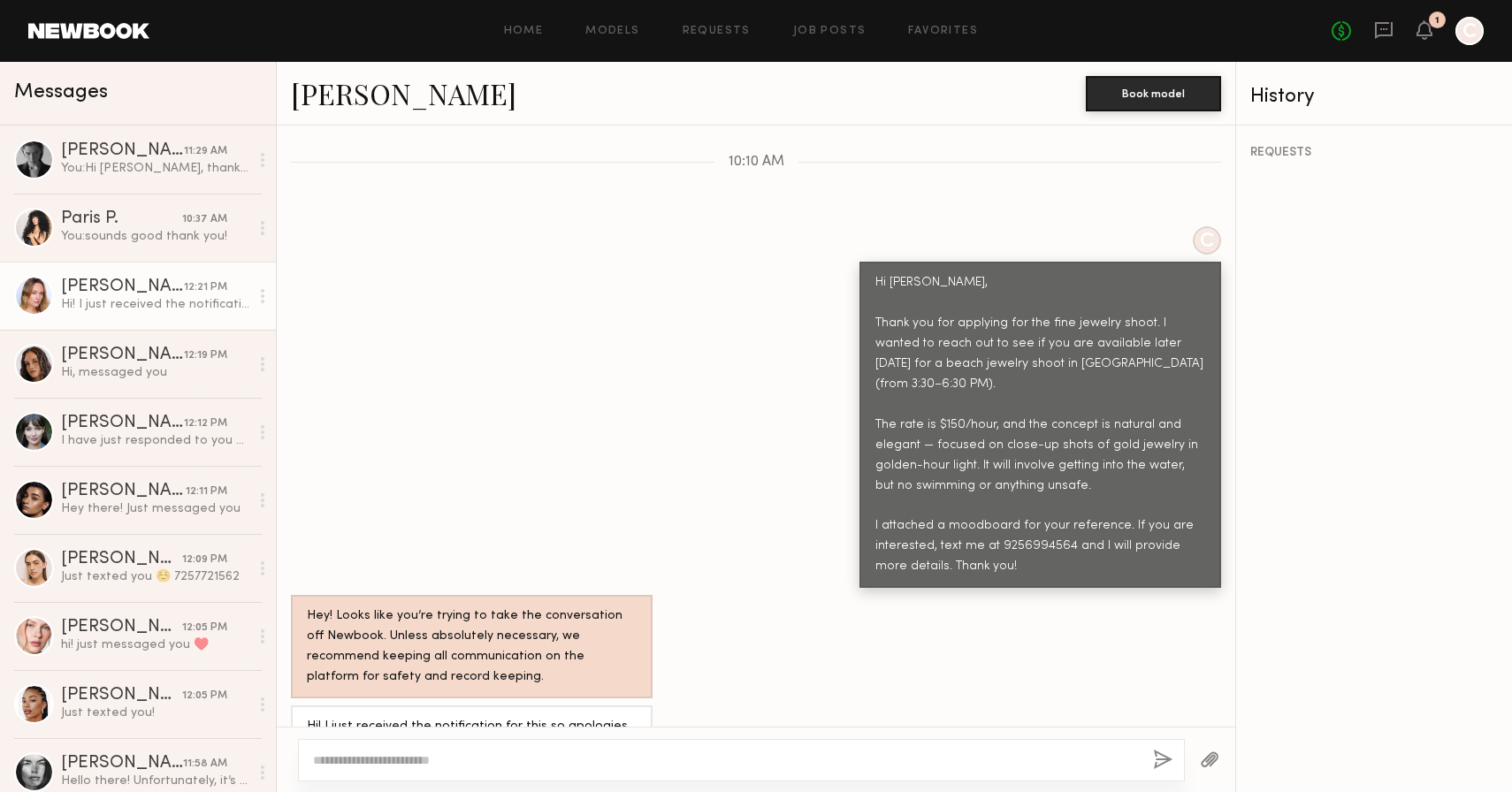
click at [332, 90] on link "Andrea B." at bounding box center [403, 93] width 226 height 38
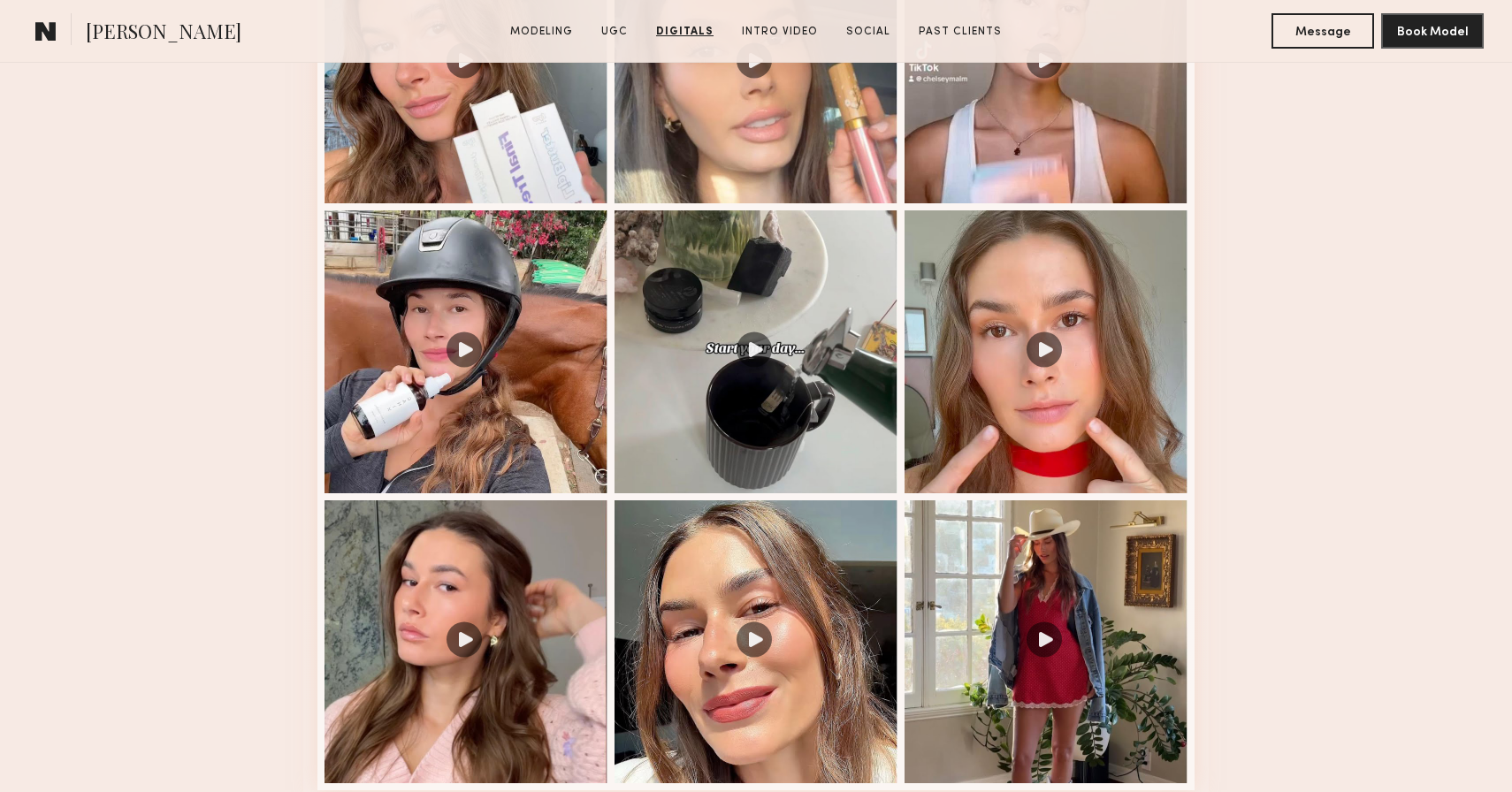
scroll to position [2285, 0]
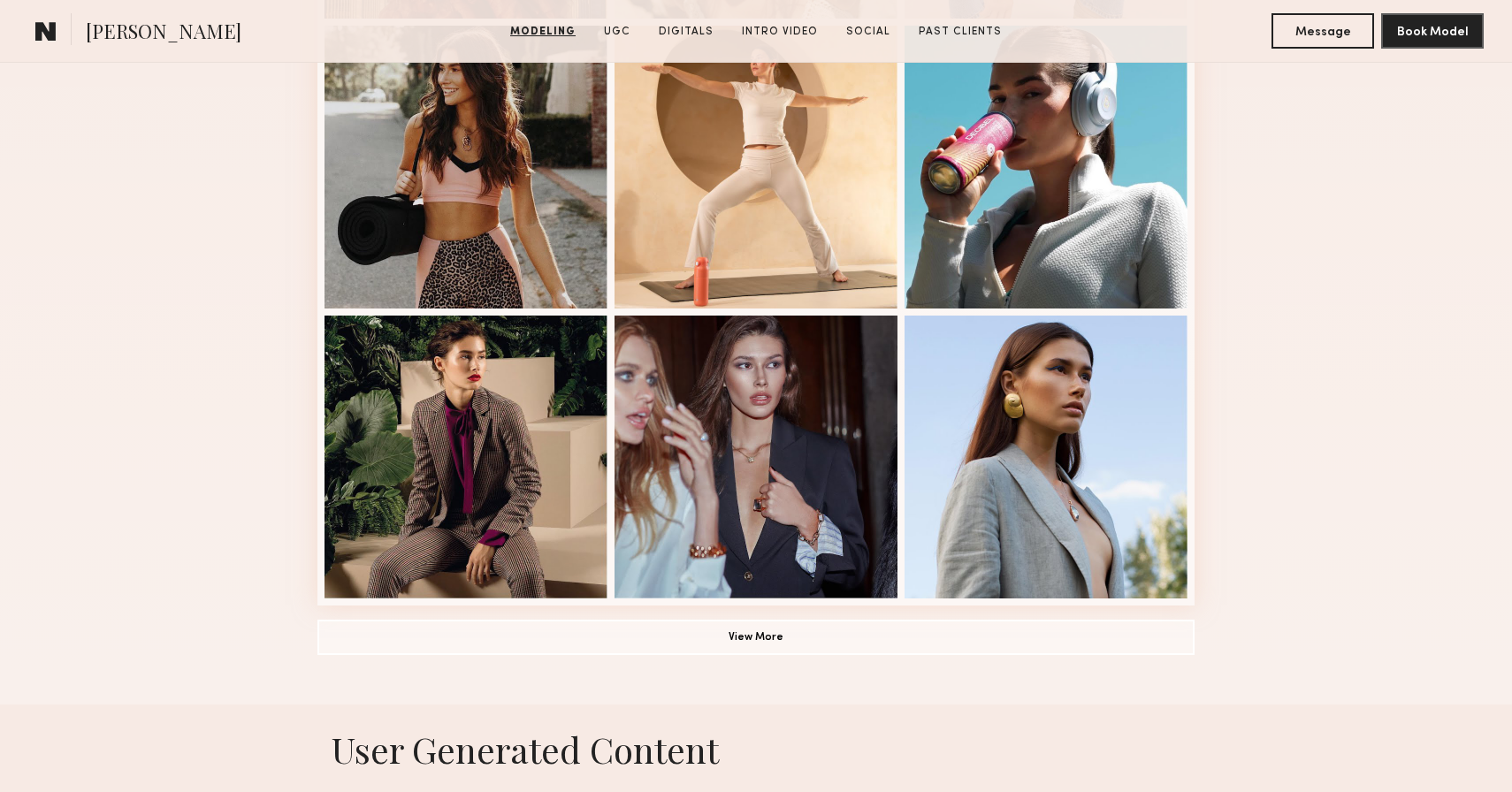
scroll to position [1188, 0]
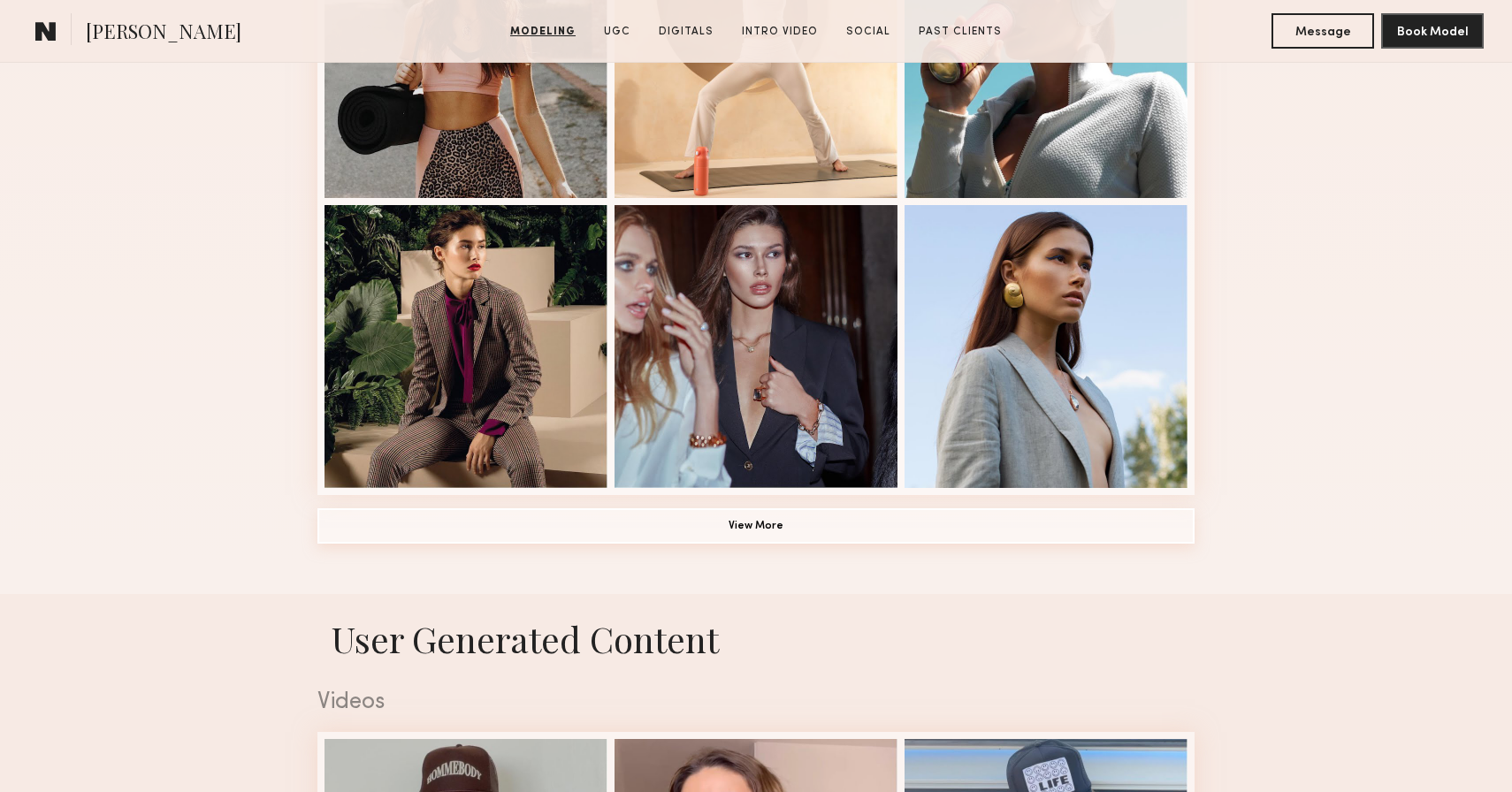
click at [835, 526] on button "View More" at bounding box center [756, 526] width 878 height 35
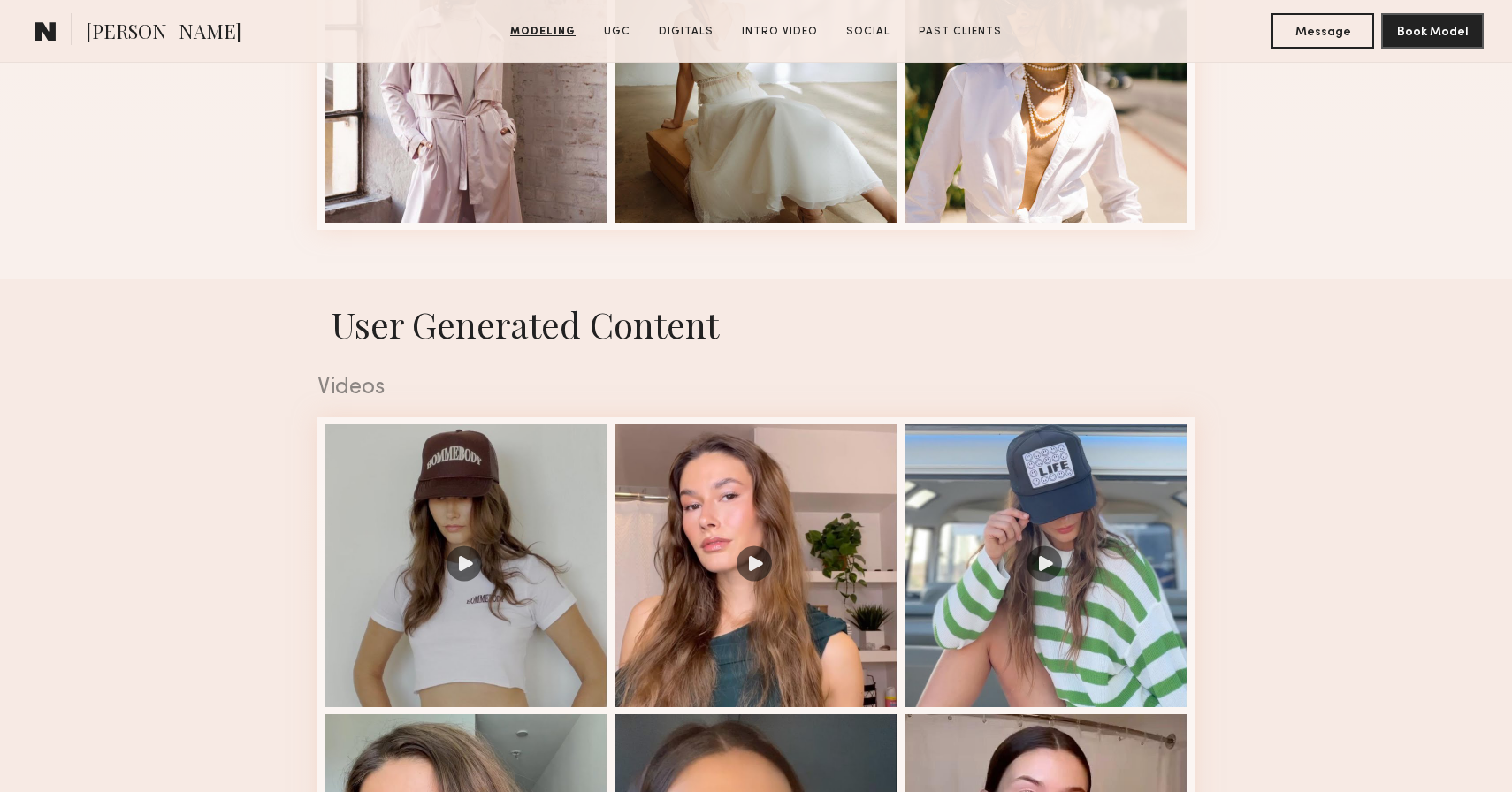
scroll to position [2871, 0]
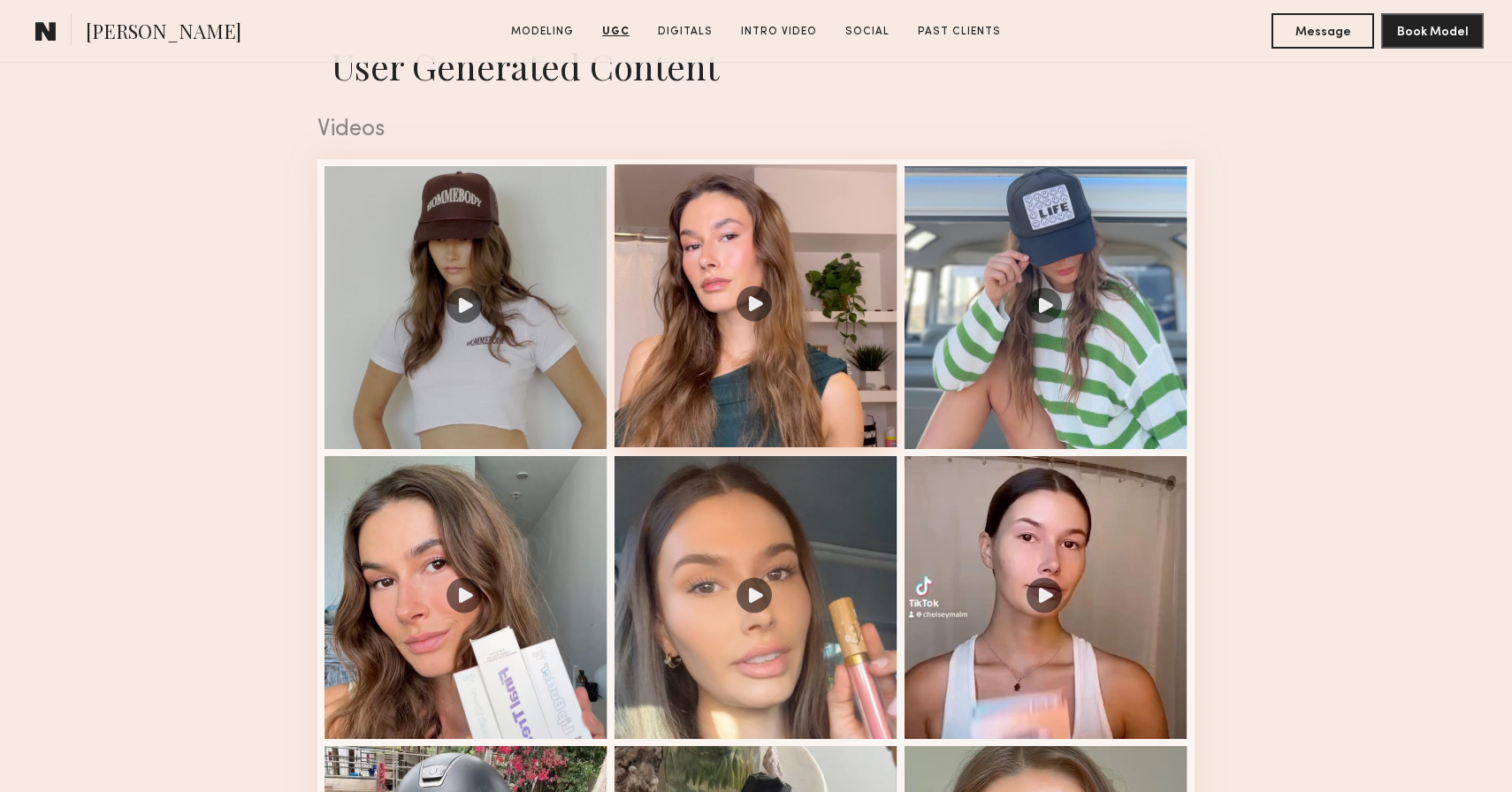
click at [820, 373] on div at bounding box center [756, 305] width 283 height 283
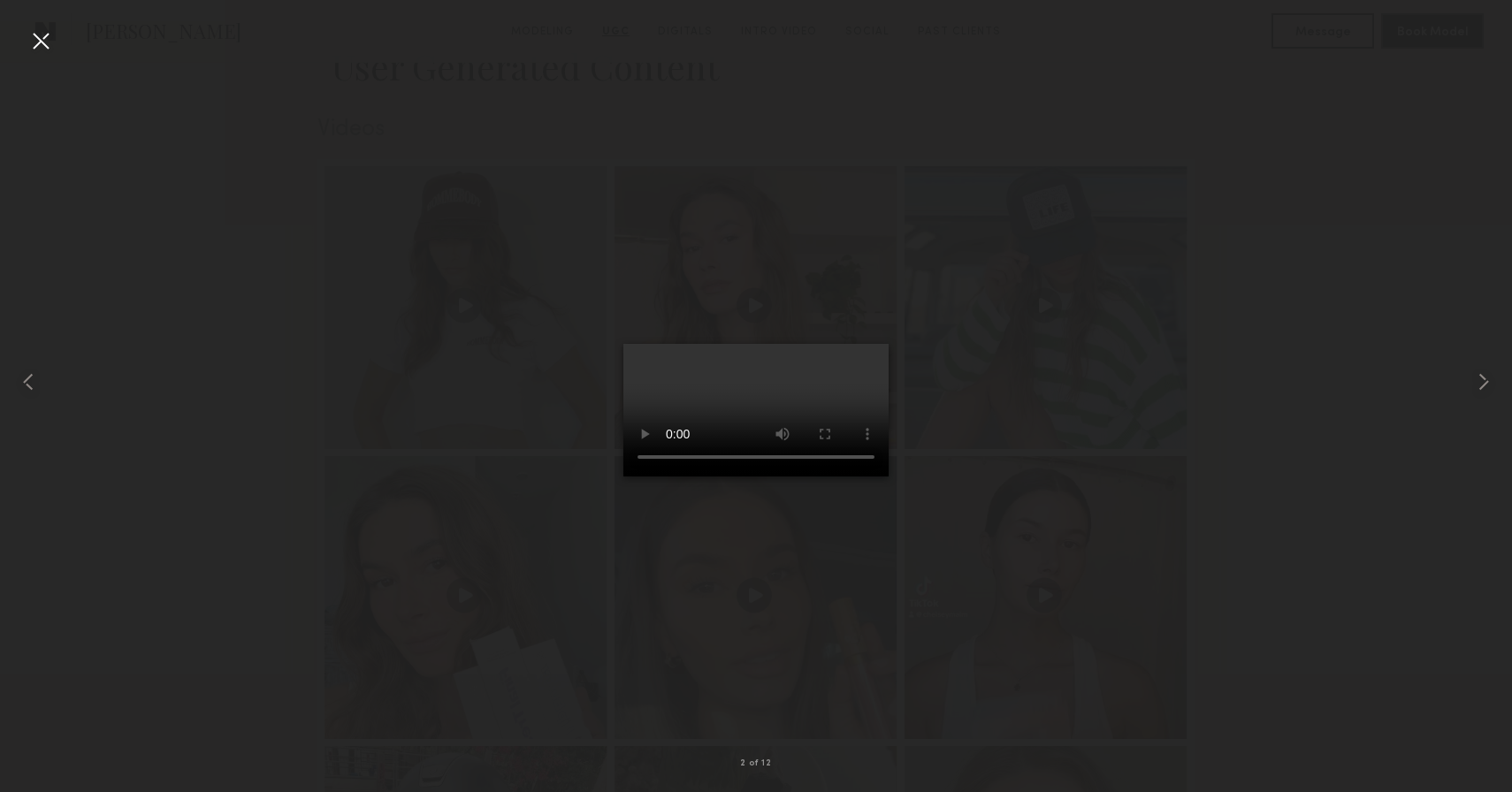
click at [238, 392] on div at bounding box center [756, 382] width 1512 height 708
click at [42, 40] on div at bounding box center [41, 41] width 28 height 28
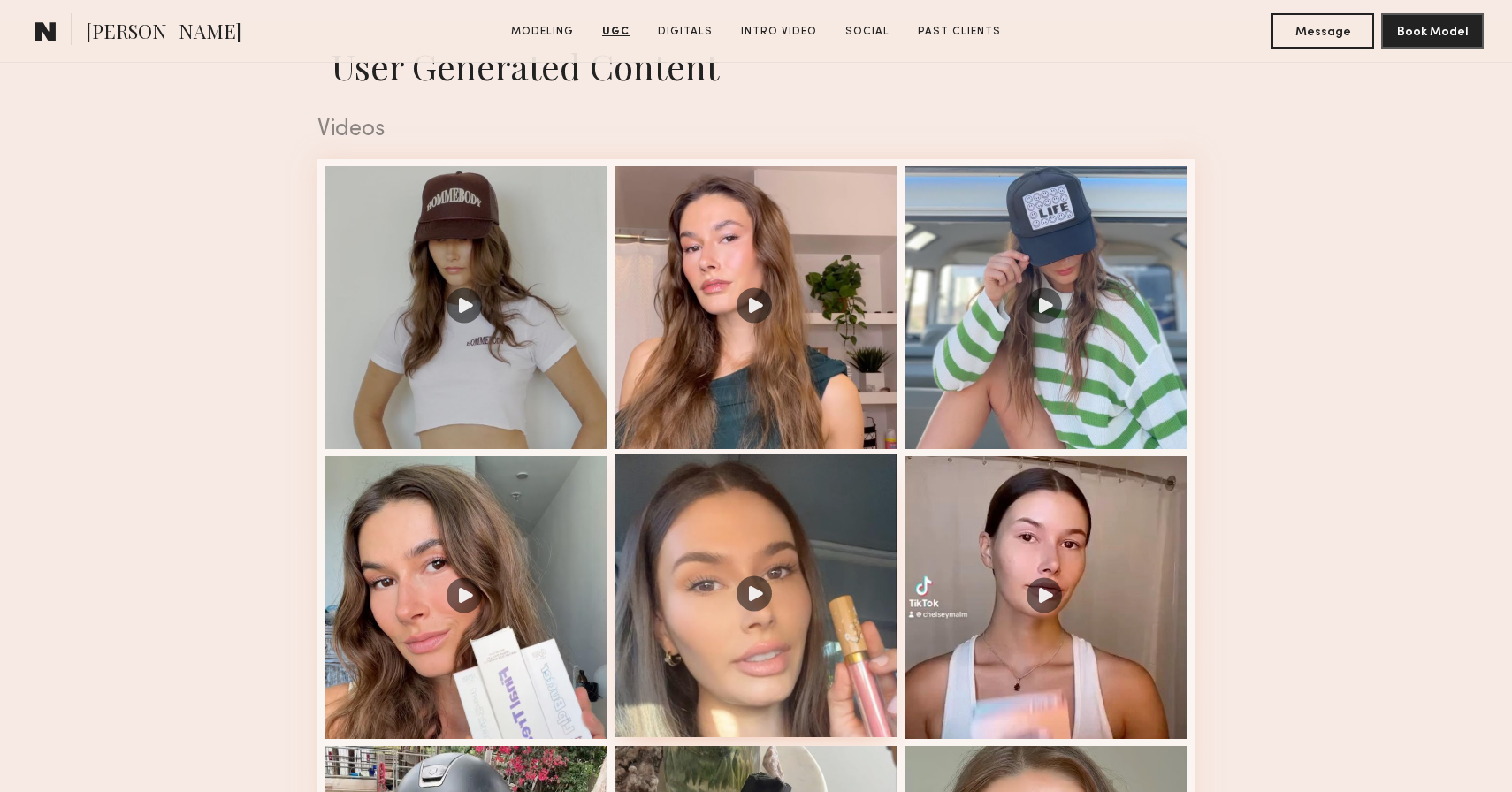
scroll to position [3438, 0]
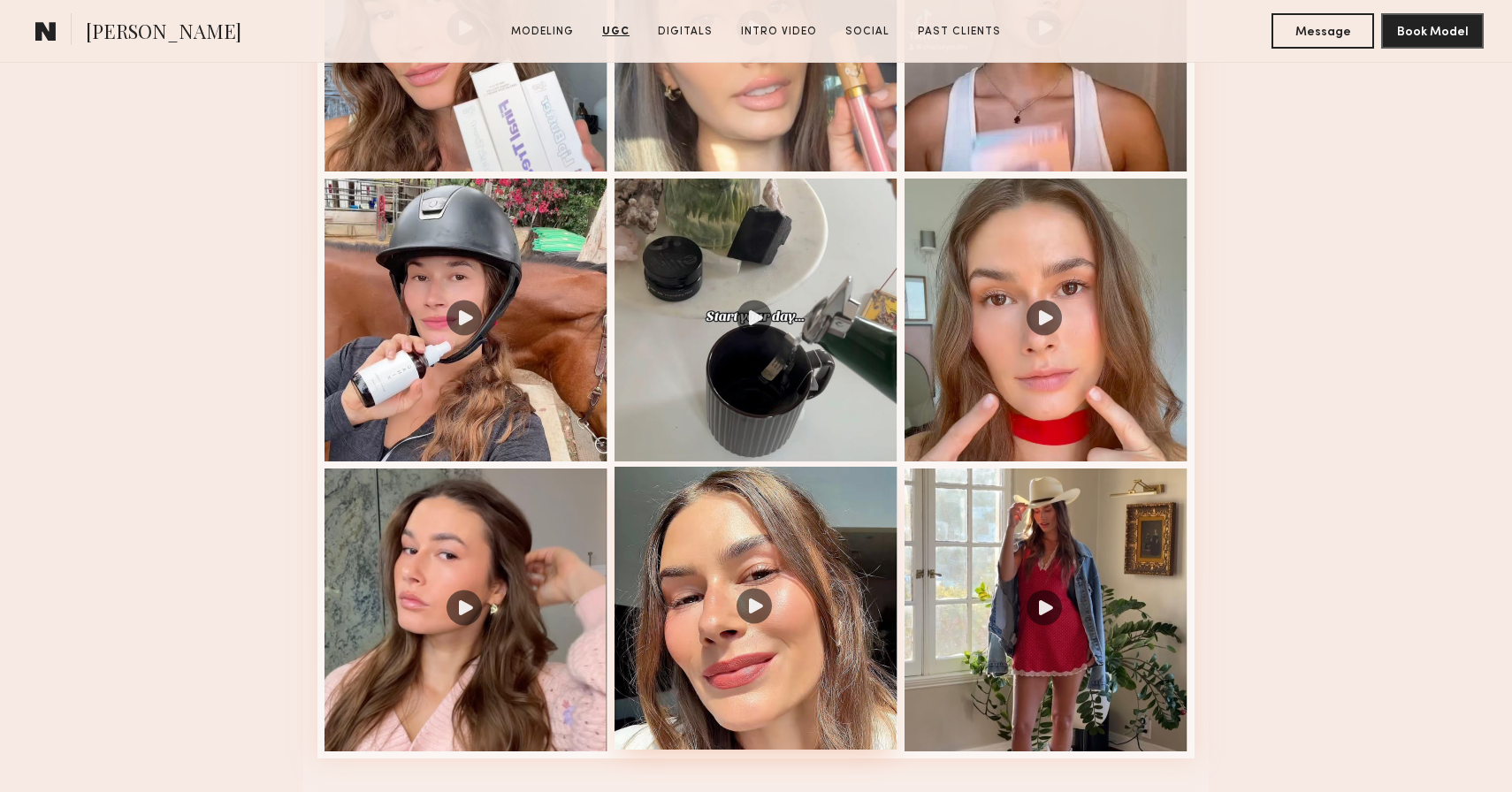
click at [791, 531] on div at bounding box center [756, 608] width 283 height 283
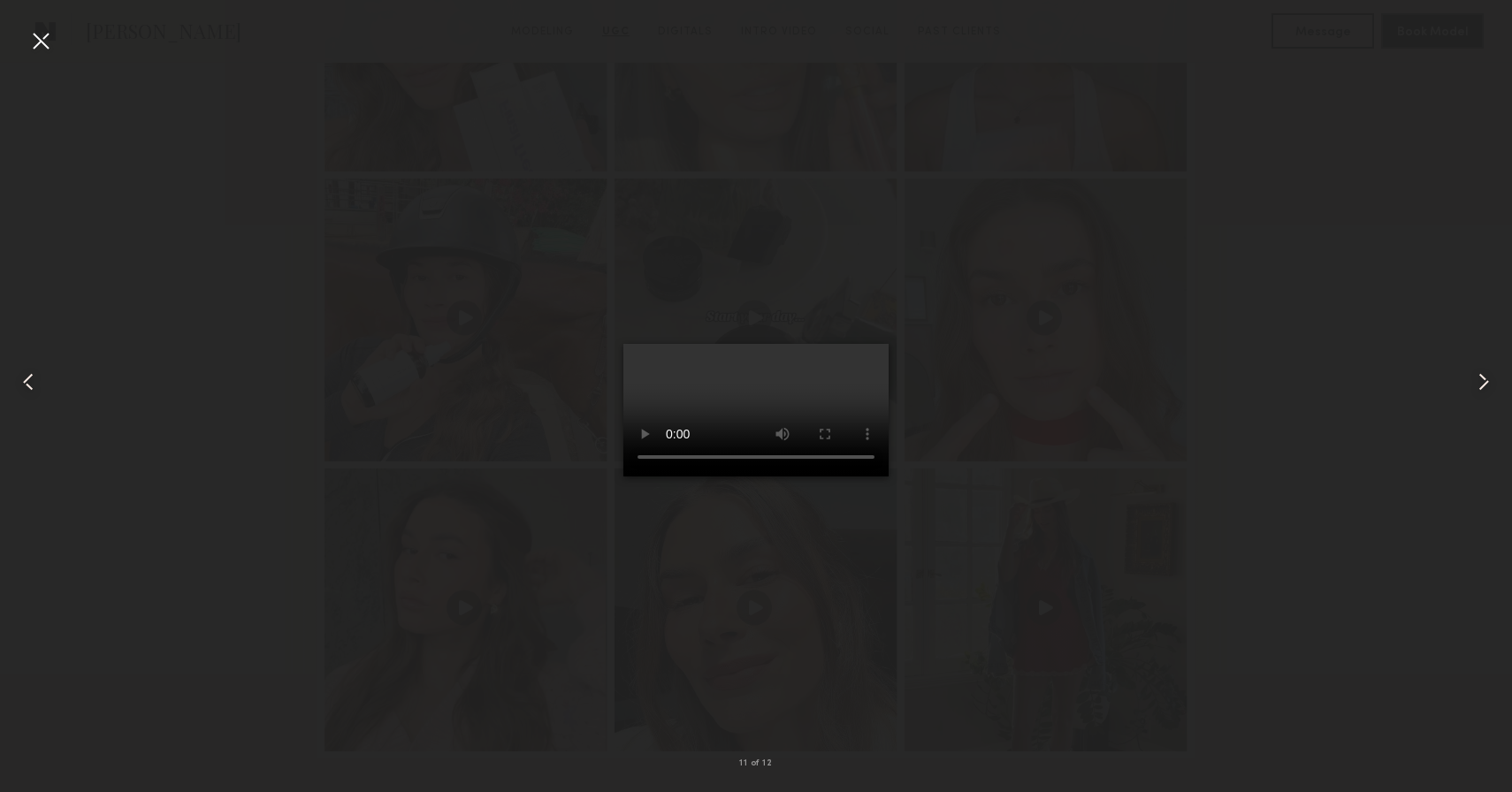
click at [41, 45] on div at bounding box center [41, 41] width 28 height 28
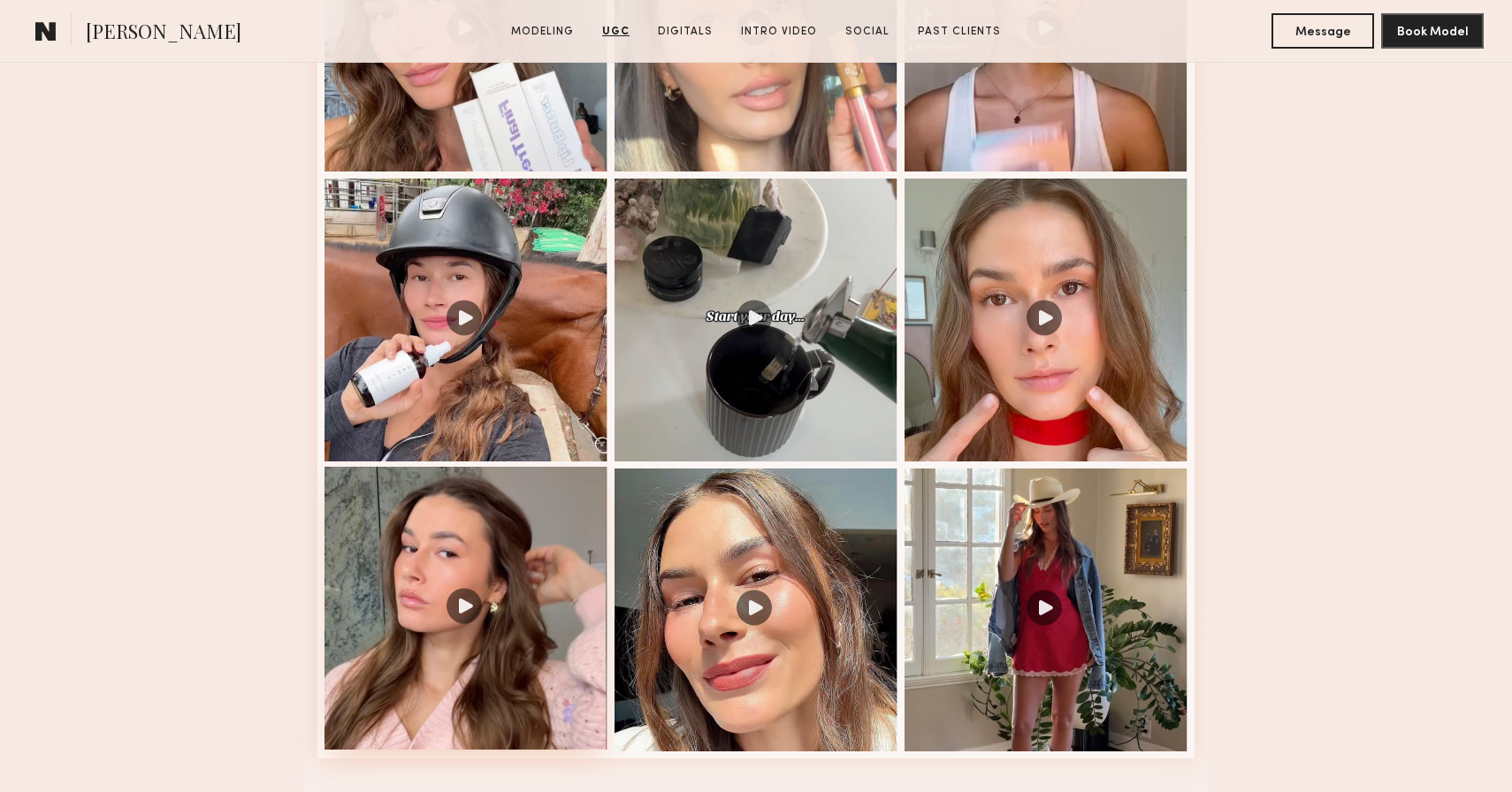
click at [441, 548] on div at bounding box center [465, 608] width 283 height 283
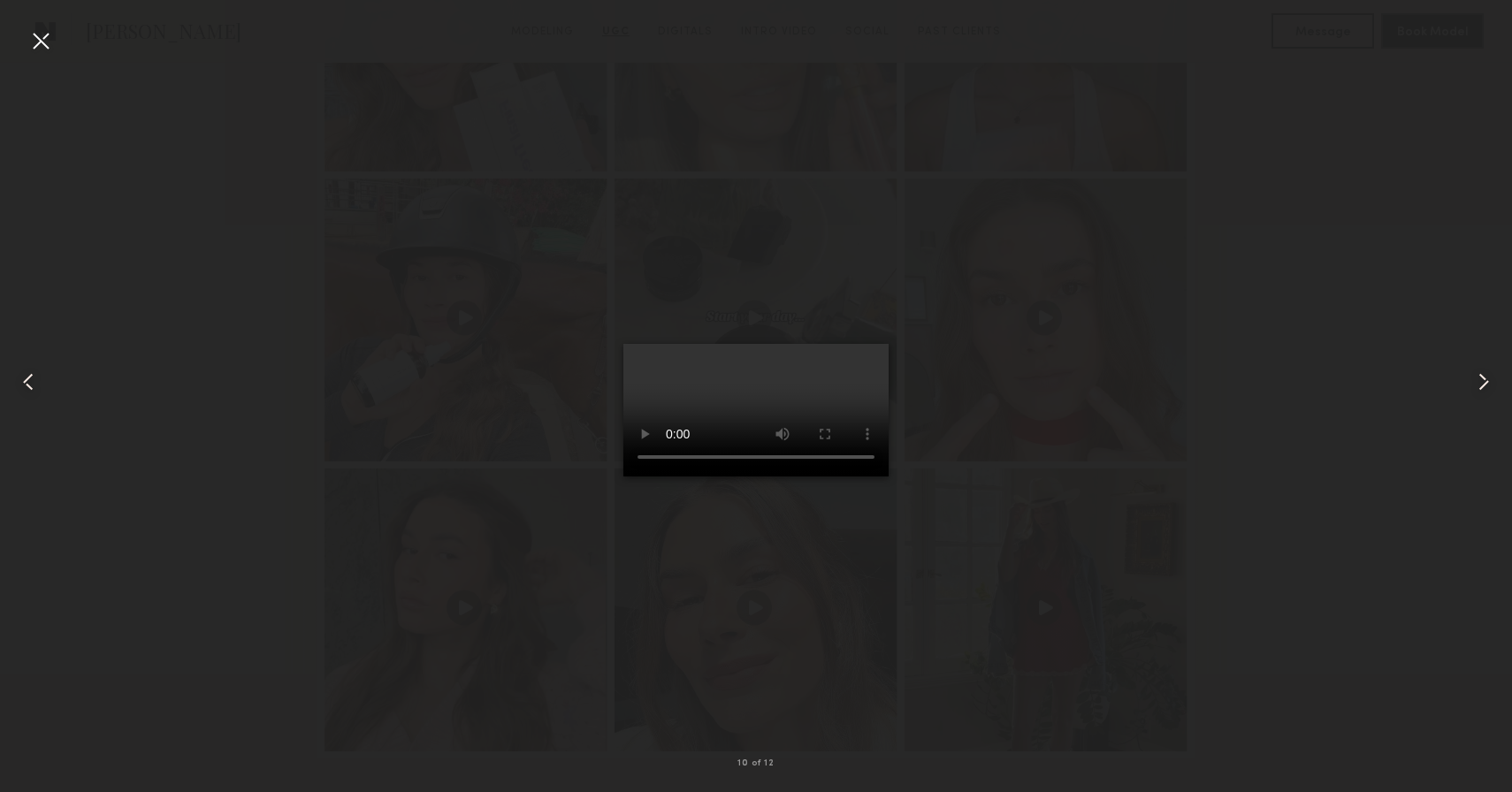
click at [38, 38] on div at bounding box center [41, 41] width 28 height 28
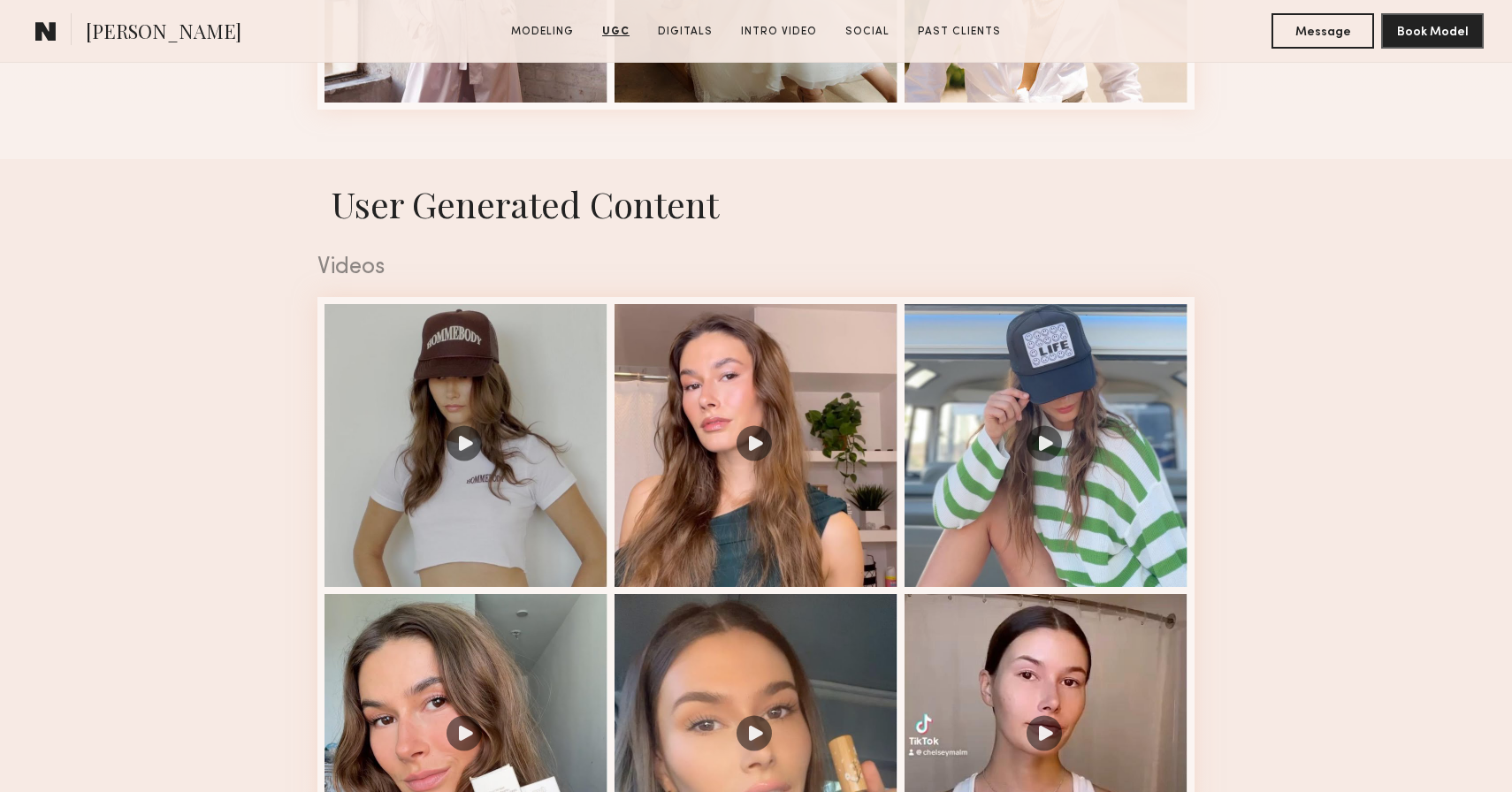
scroll to position [2731, 0]
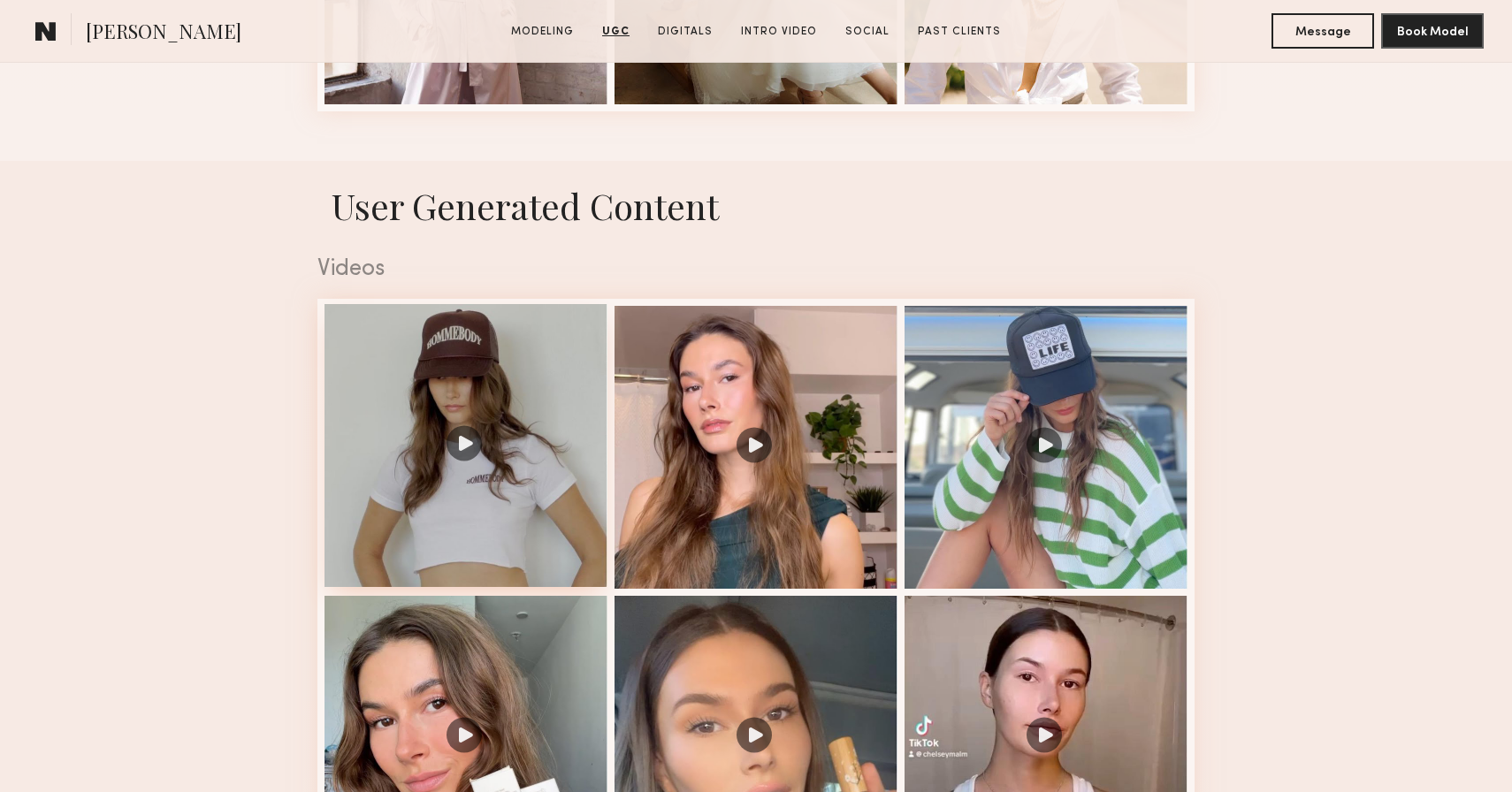
click at [411, 394] on div at bounding box center [465, 446] width 283 height 283
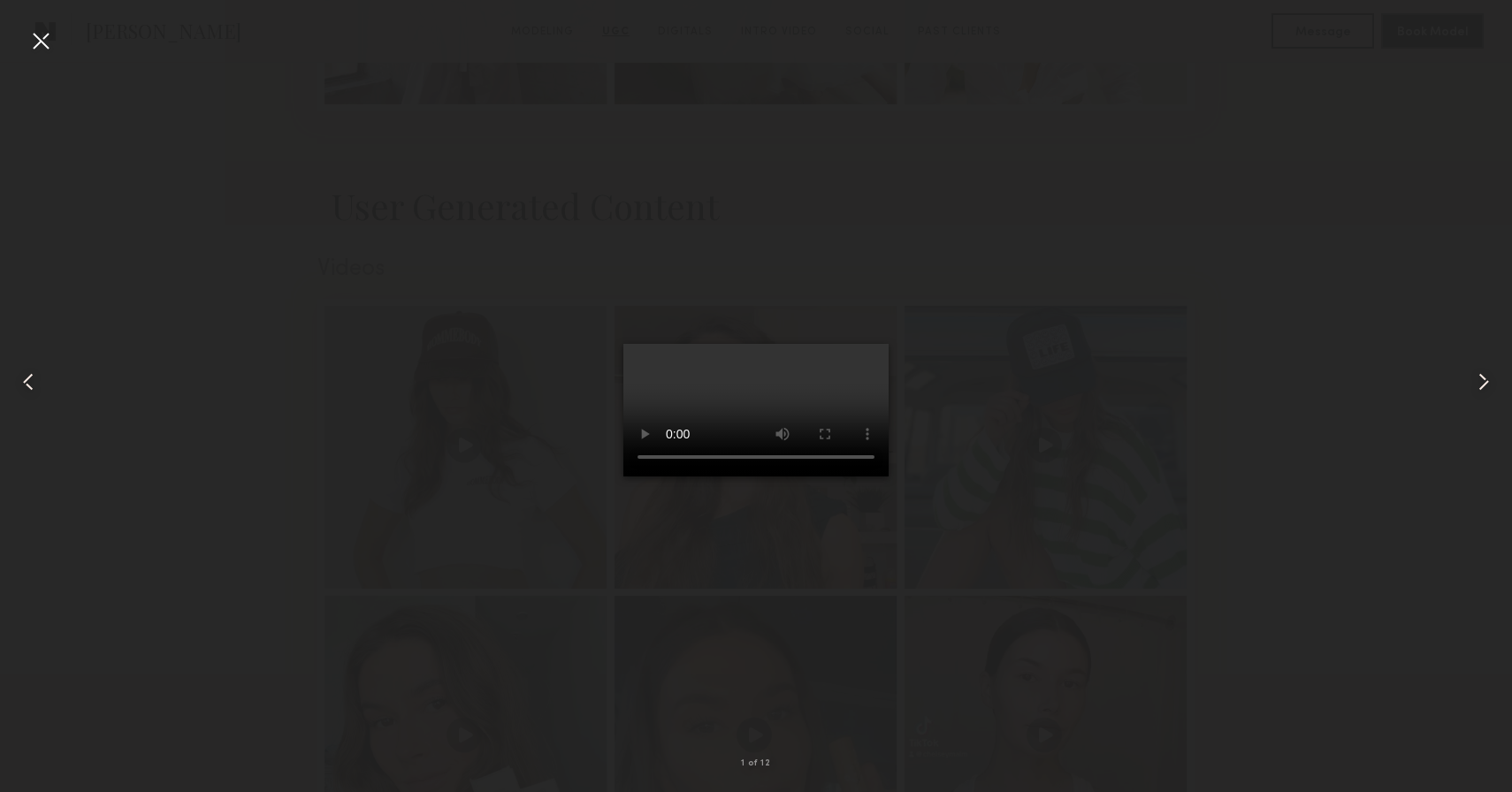
click at [24, 37] on div at bounding box center [30, 382] width 60 height 708
click at [37, 34] on div at bounding box center [41, 41] width 28 height 28
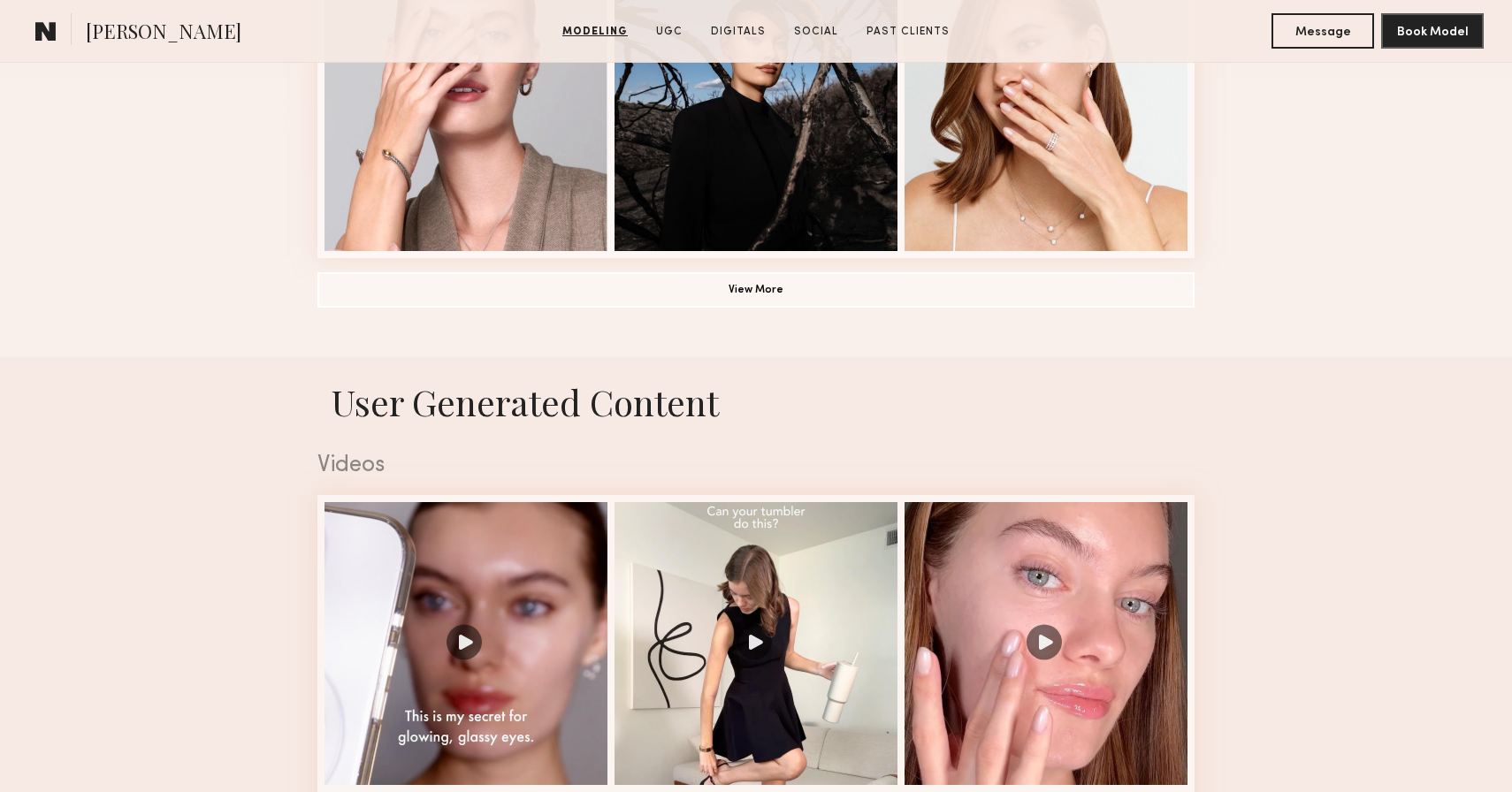
scroll to position [1768, 0]
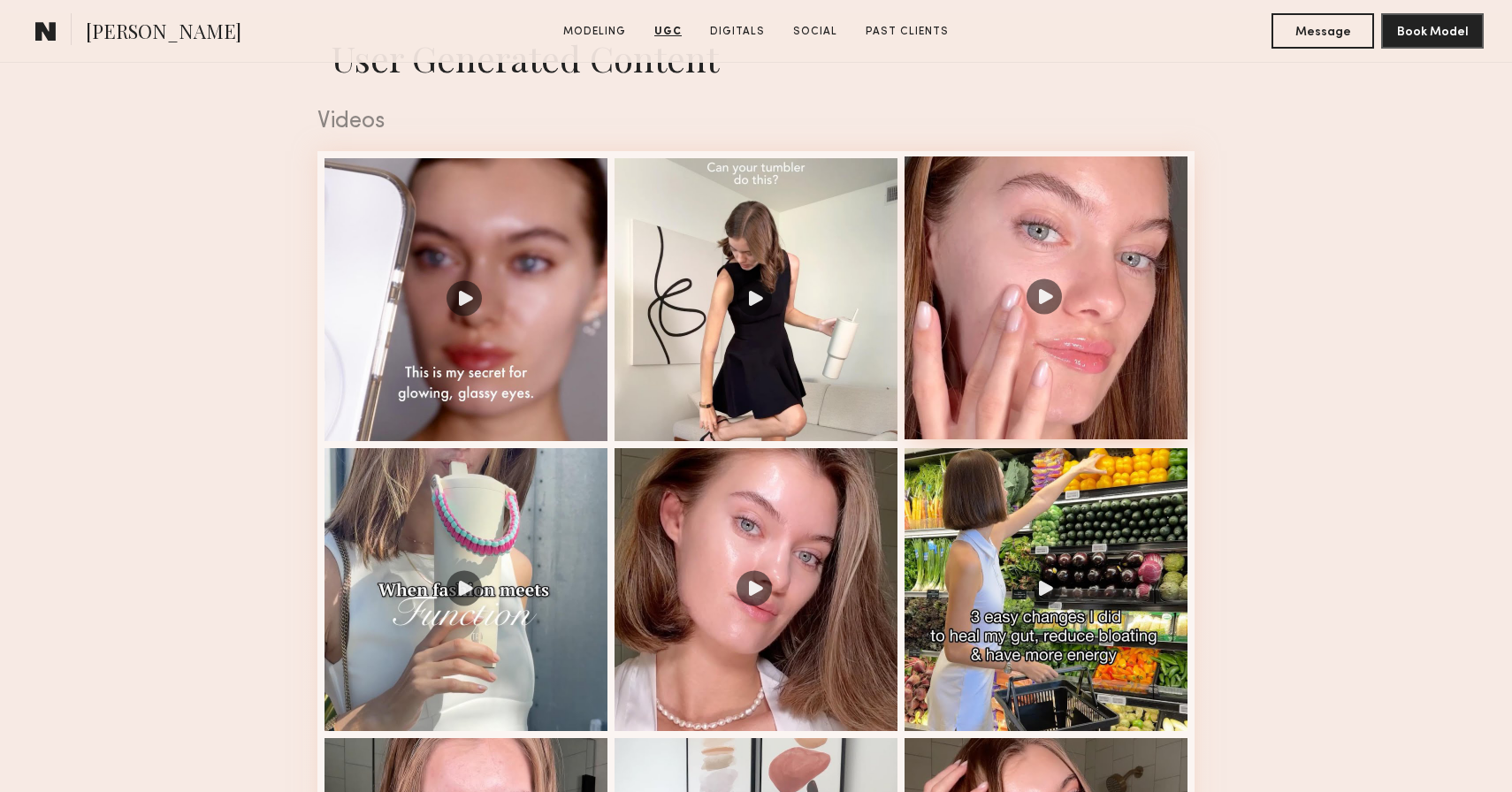
click at [1080, 238] on div at bounding box center [1046, 298] width 283 height 283
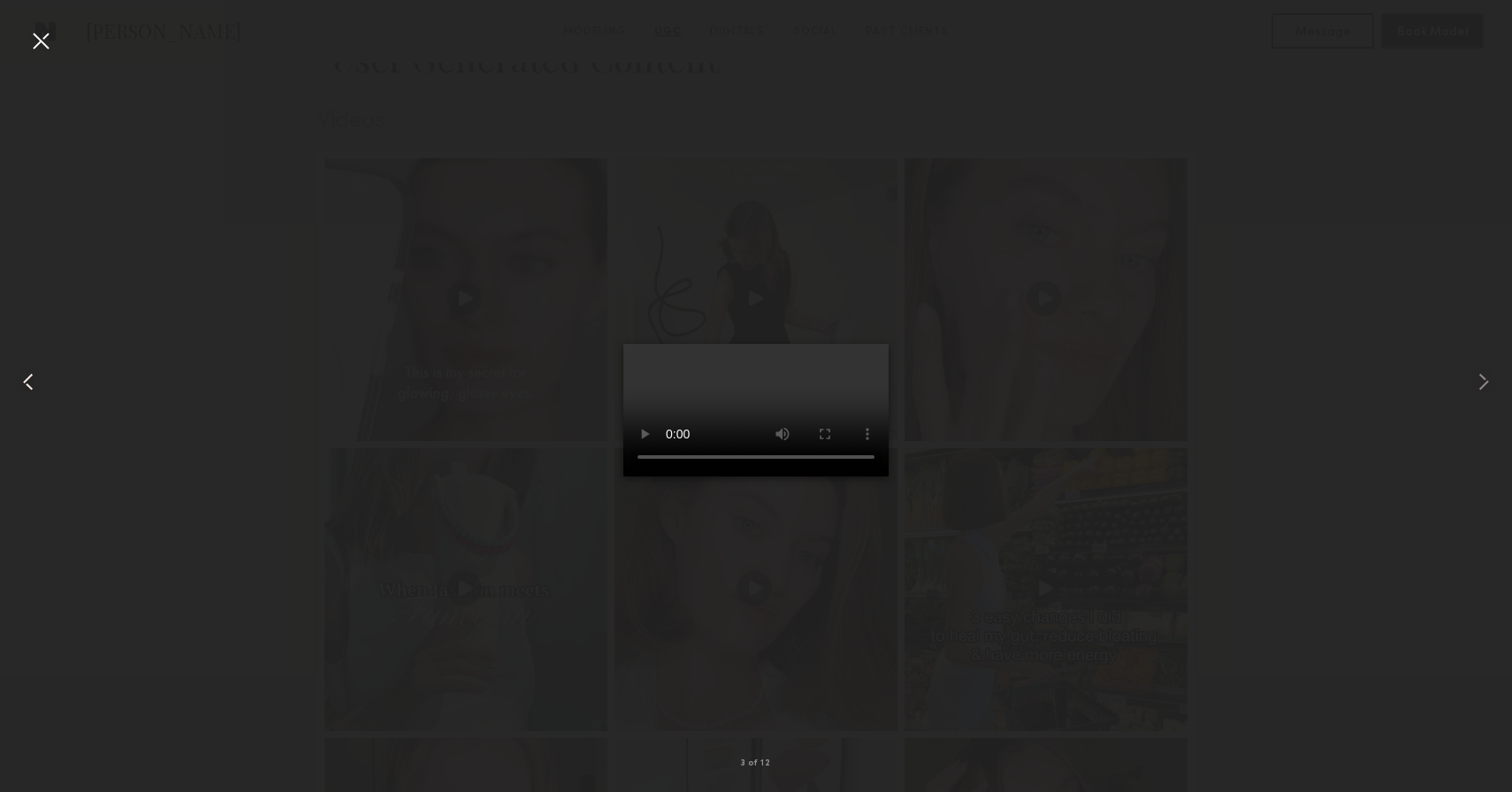
click at [37, 386] on common-icon at bounding box center [28, 382] width 28 height 28
click at [175, 229] on div at bounding box center [756, 382] width 1512 height 708
click at [31, 33] on div at bounding box center [41, 41] width 28 height 28
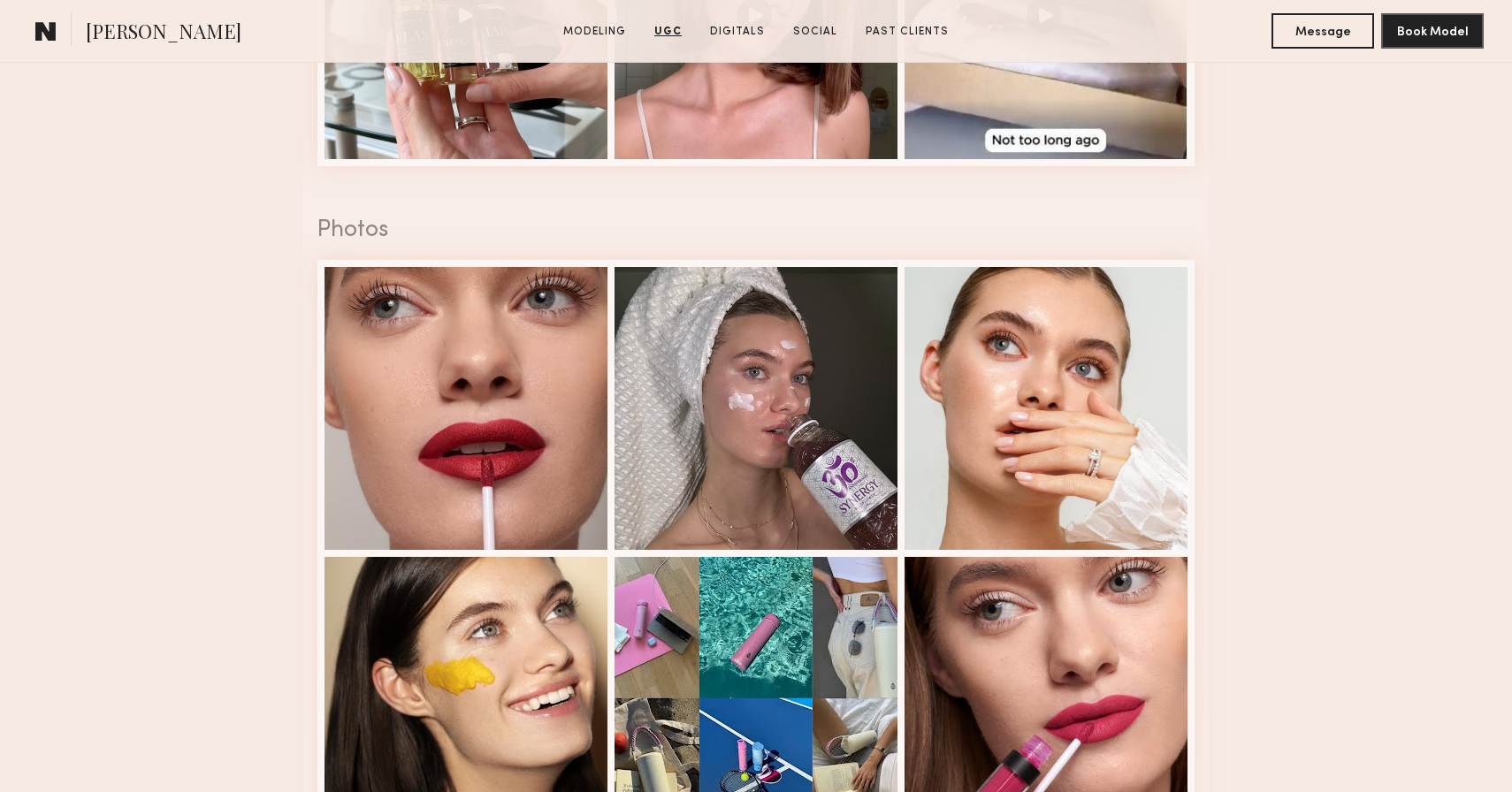
scroll to position [3066, 0]
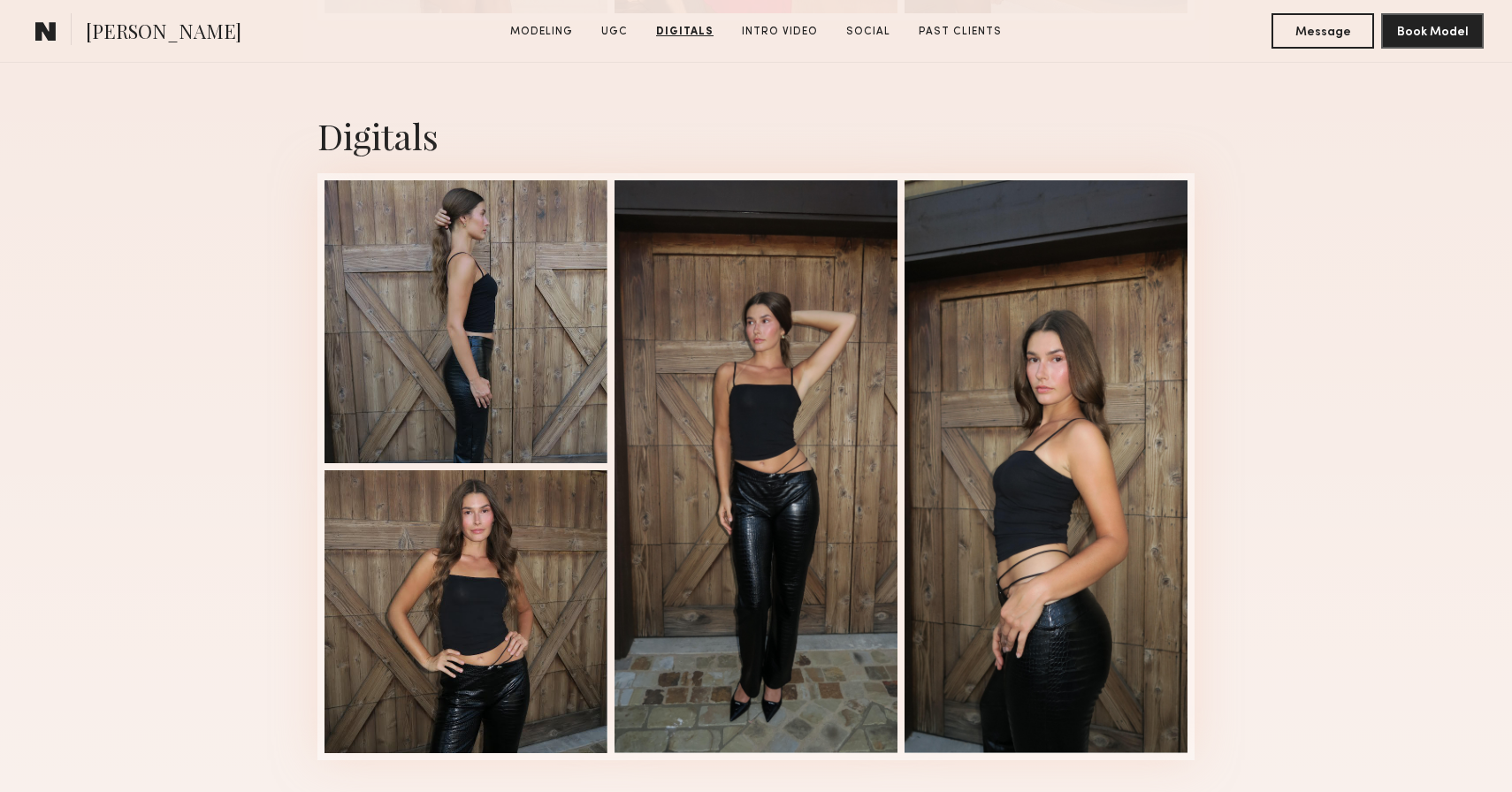
scroll to position [4319, 0]
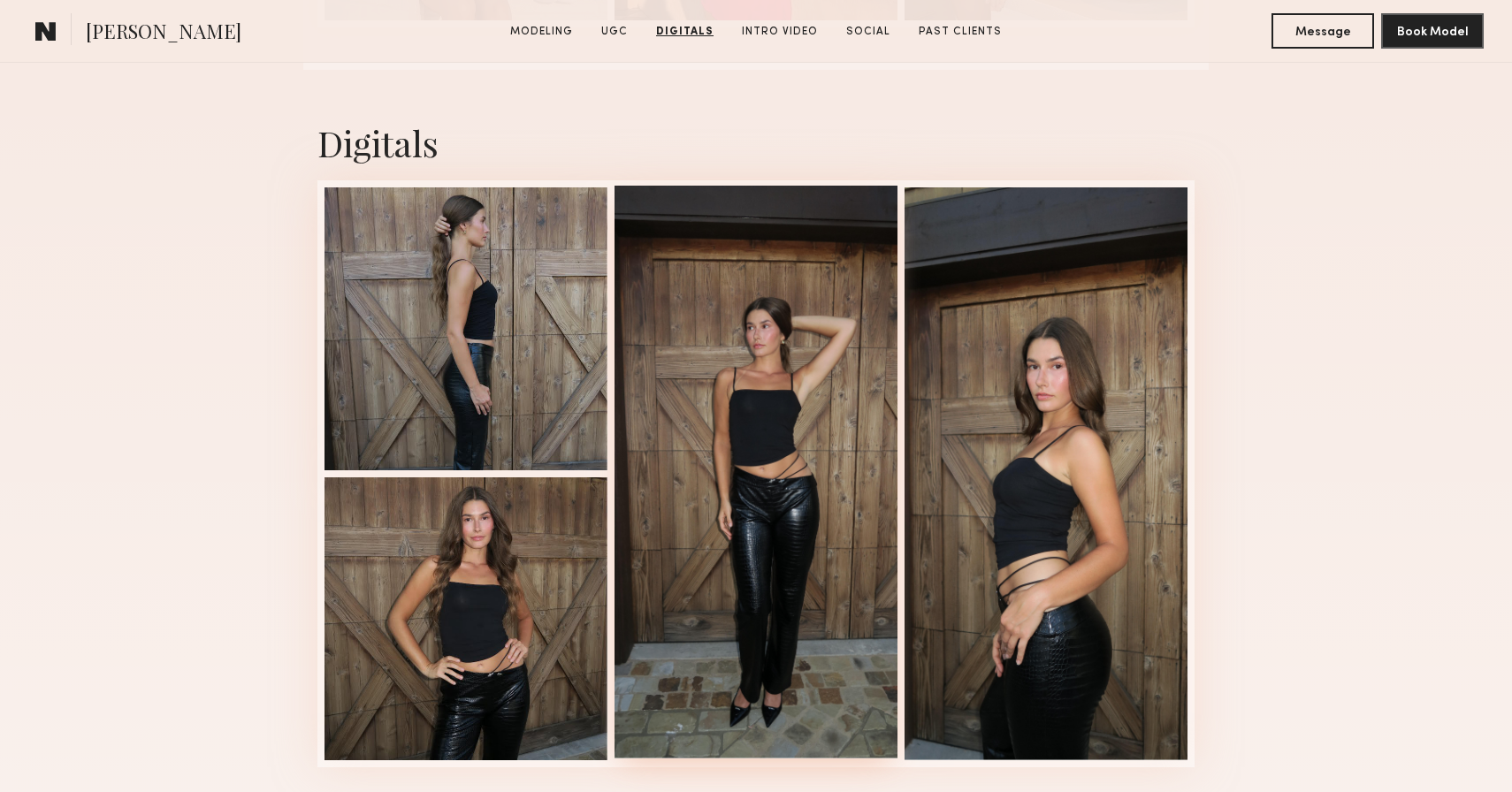
click at [829, 417] on div at bounding box center [756, 472] width 283 height 573
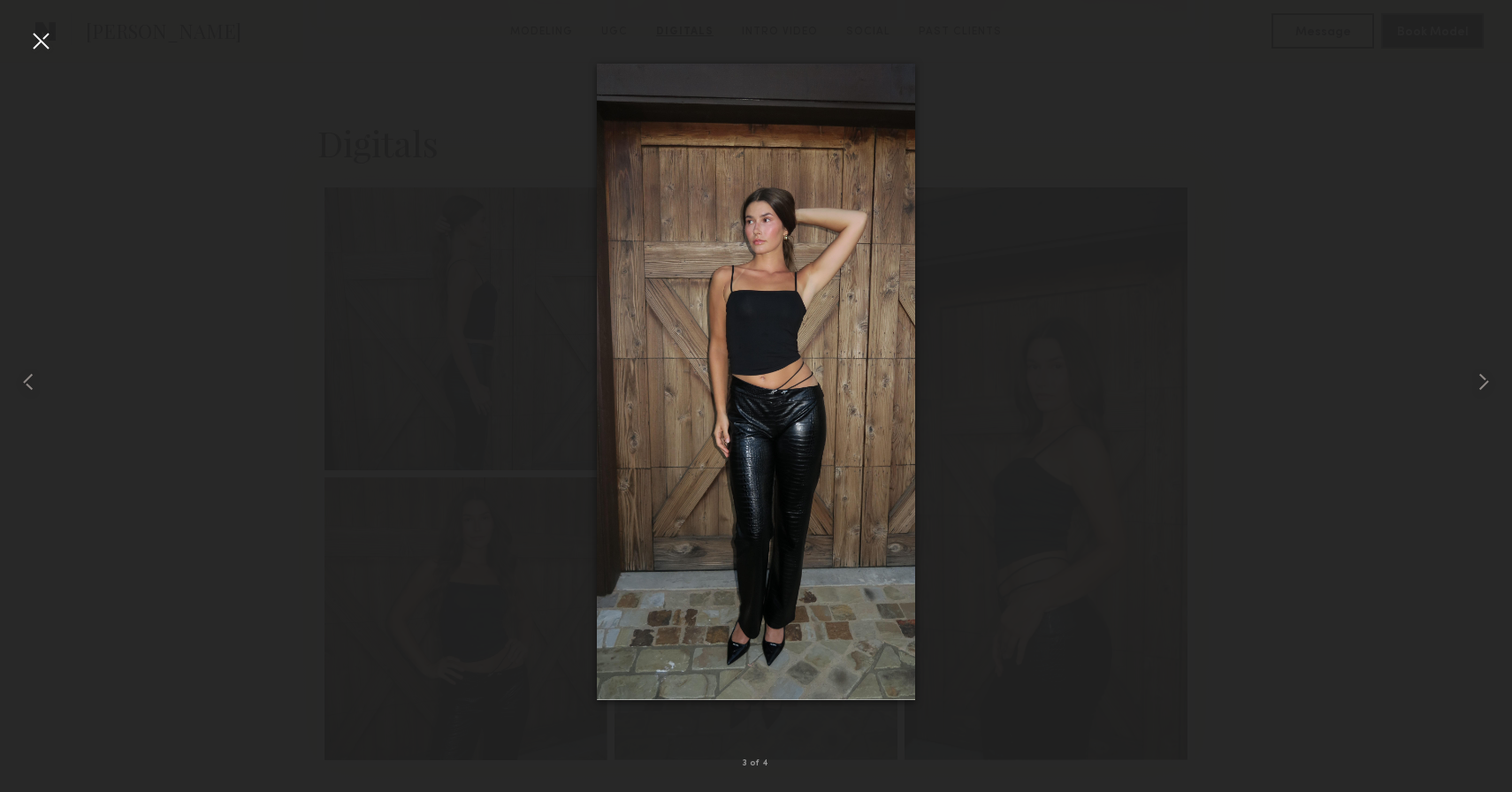
click at [39, 41] on div at bounding box center [41, 41] width 28 height 28
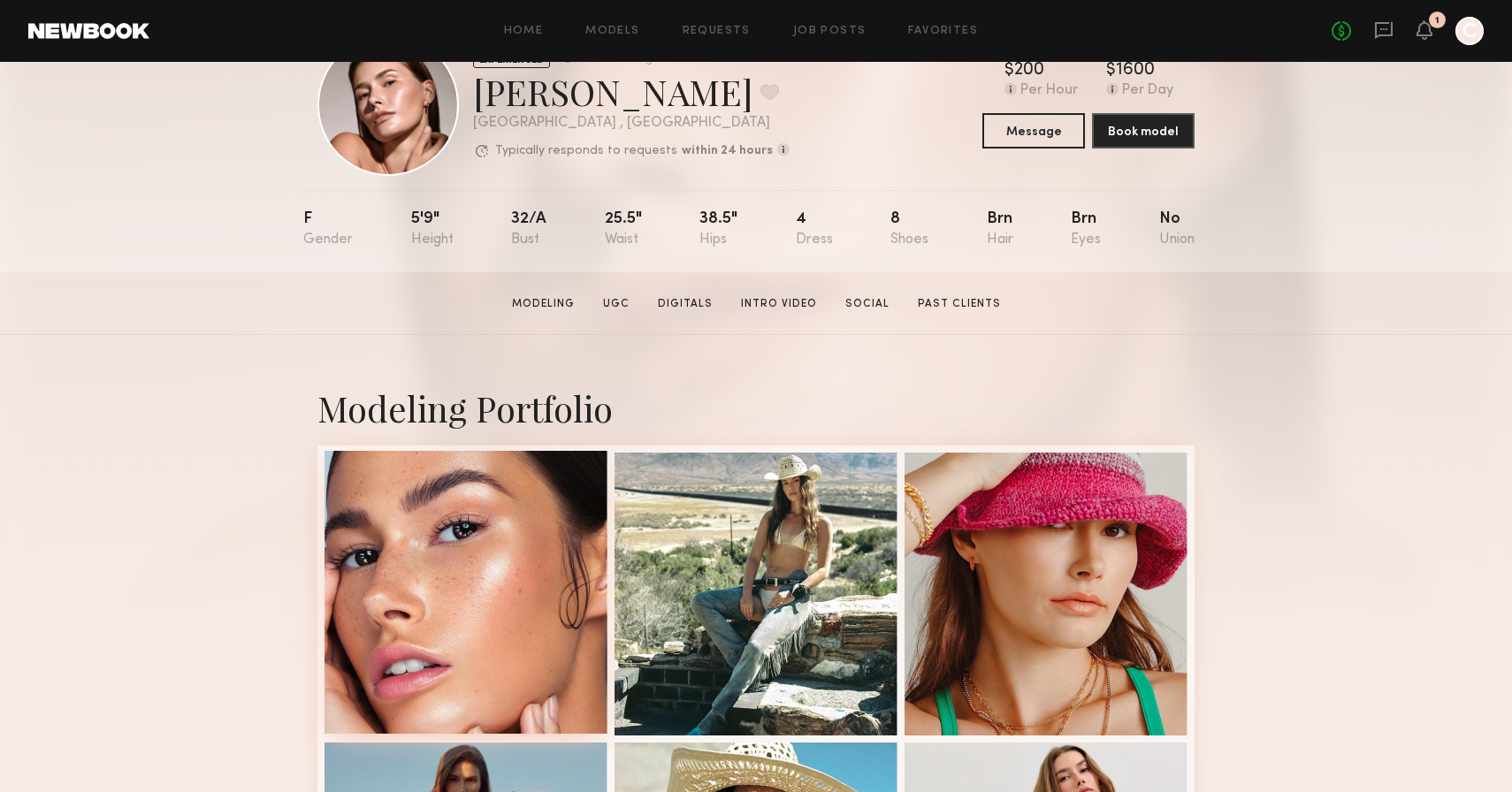
scroll to position [73, 0]
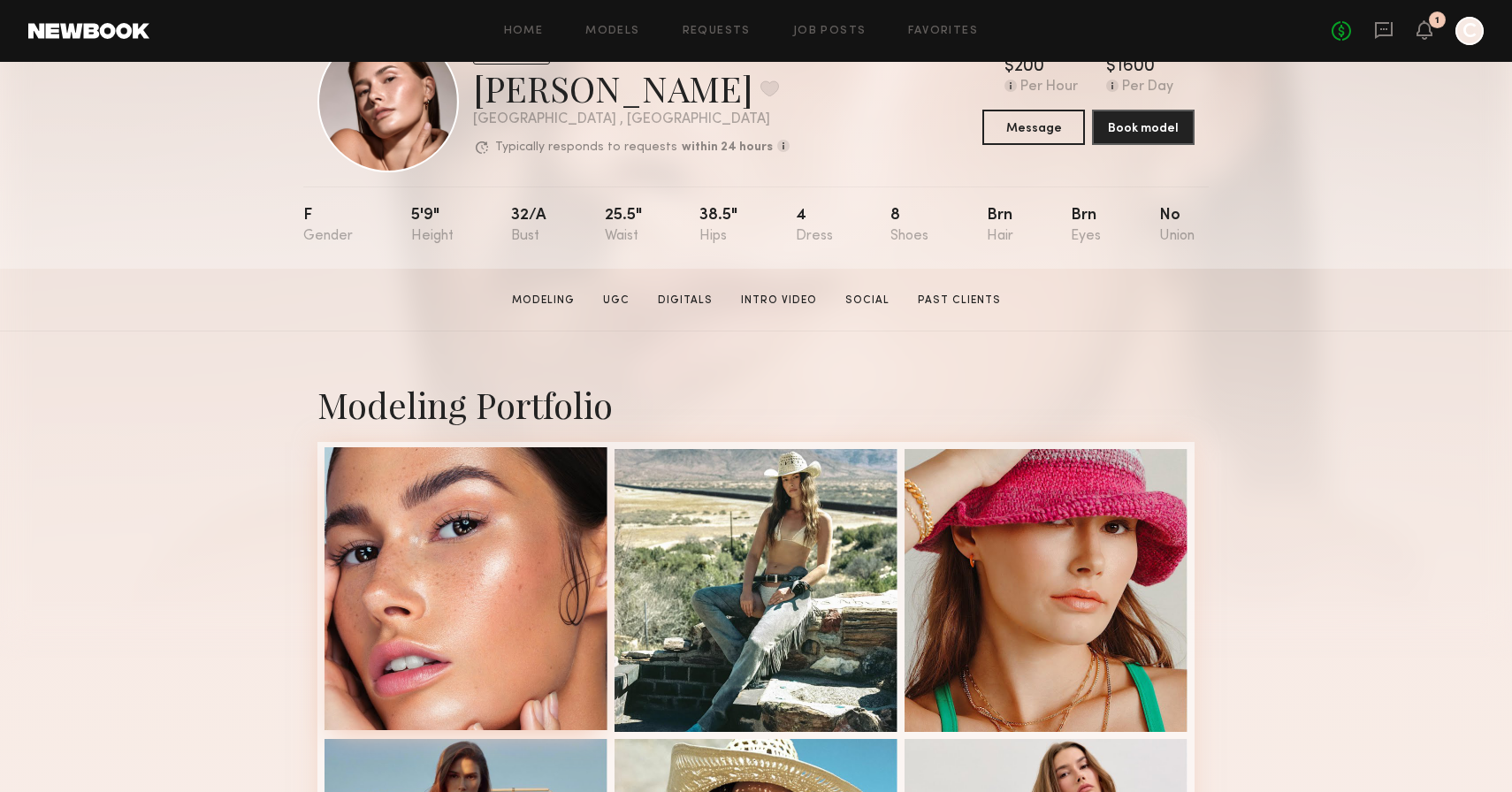
click at [468, 653] on div at bounding box center [465, 589] width 283 height 283
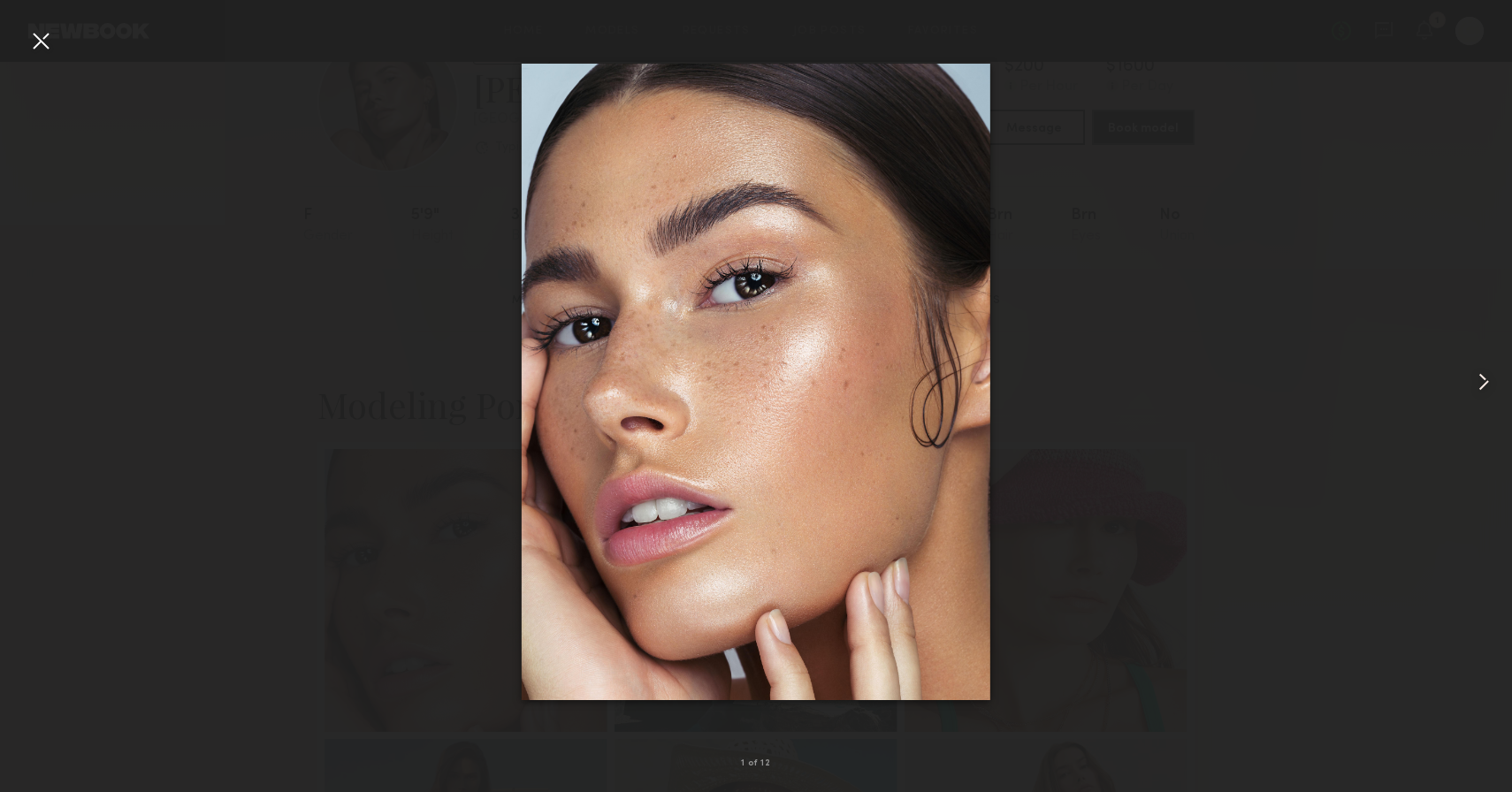
click at [1488, 381] on common-icon at bounding box center [1484, 382] width 28 height 28
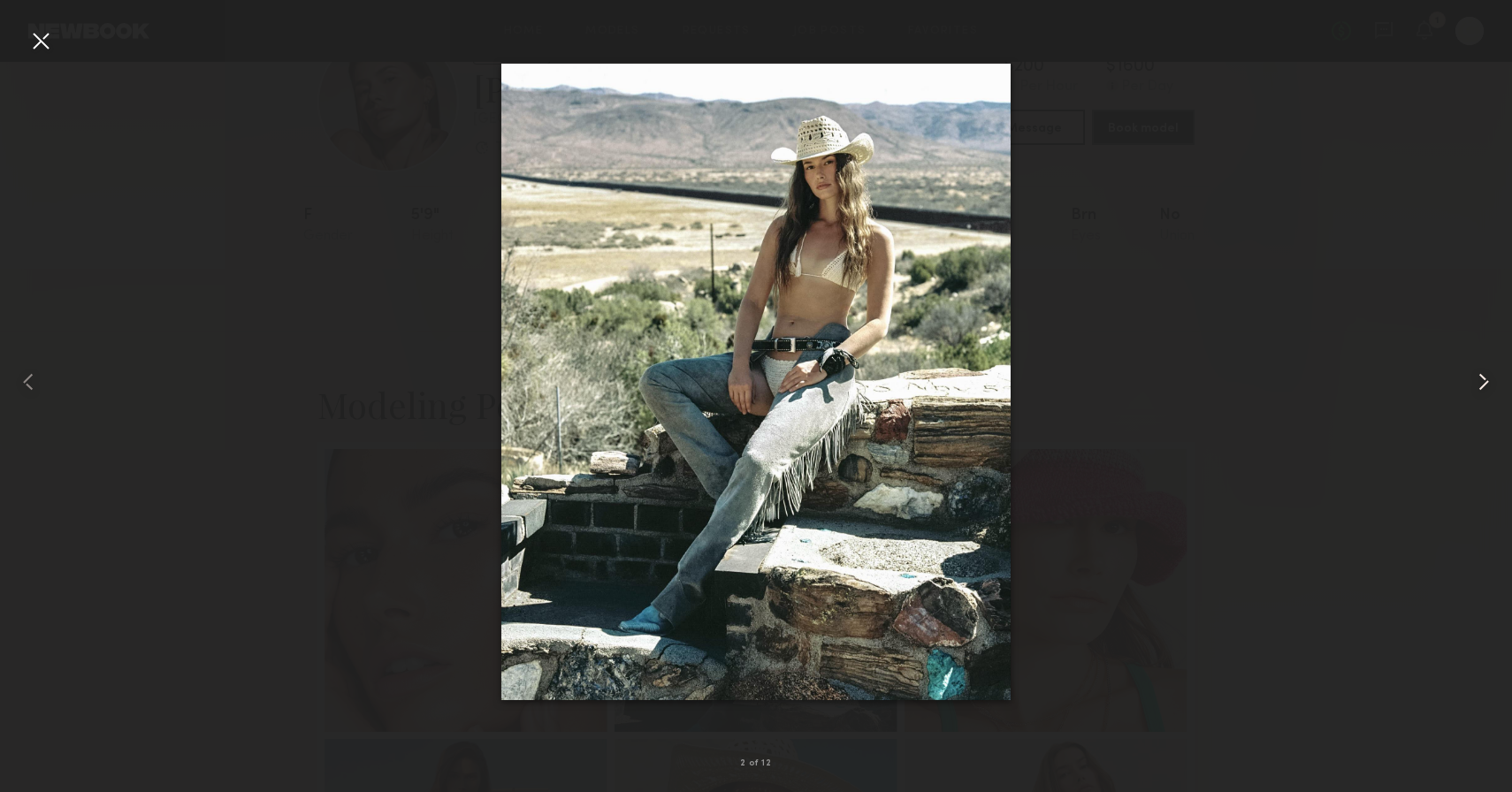
click at [1488, 381] on common-icon at bounding box center [1484, 382] width 28 height 28
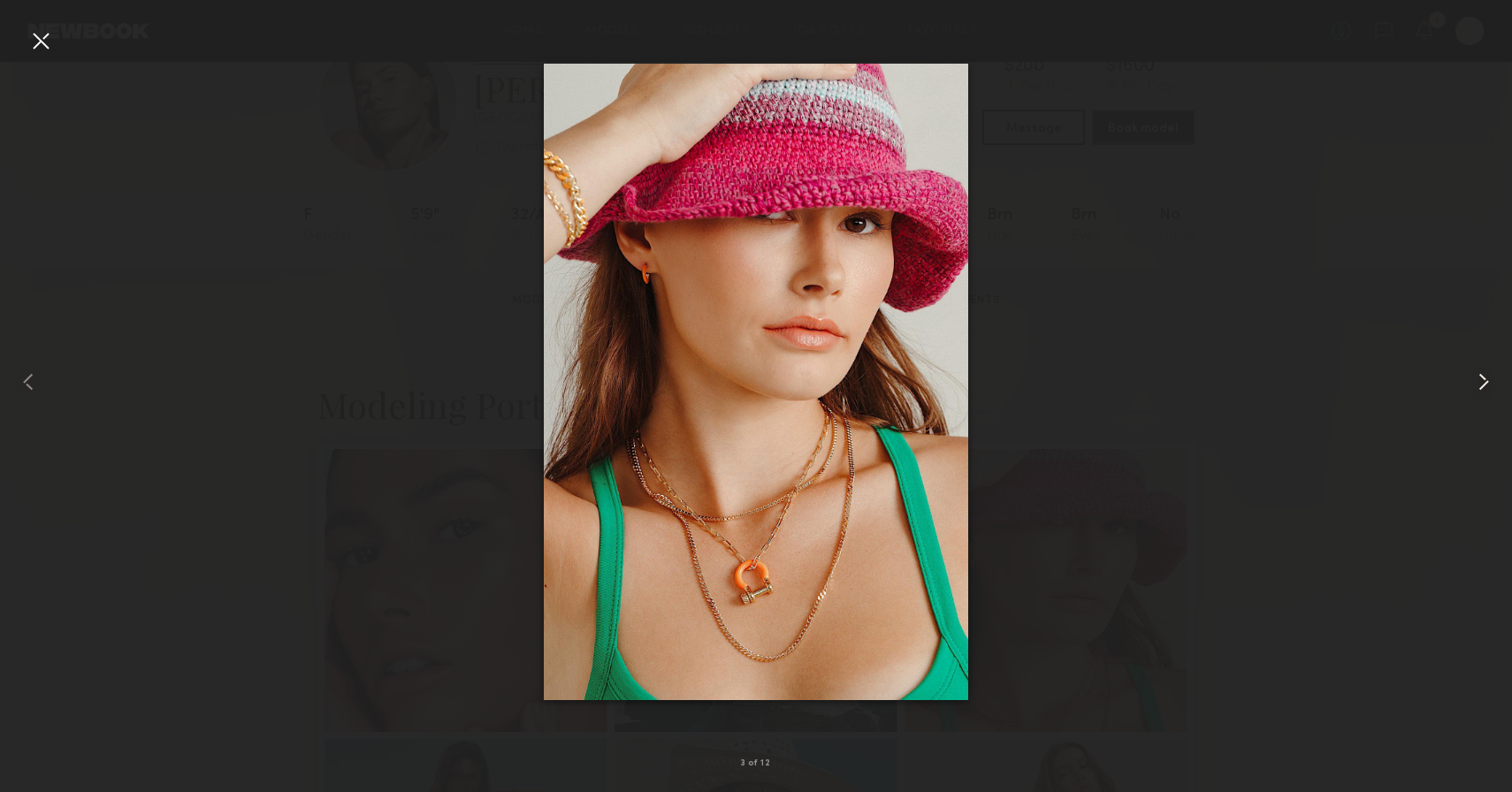
click at [1488, 381] on common-icon at bounding box center [1484, 382] width 28 height 28
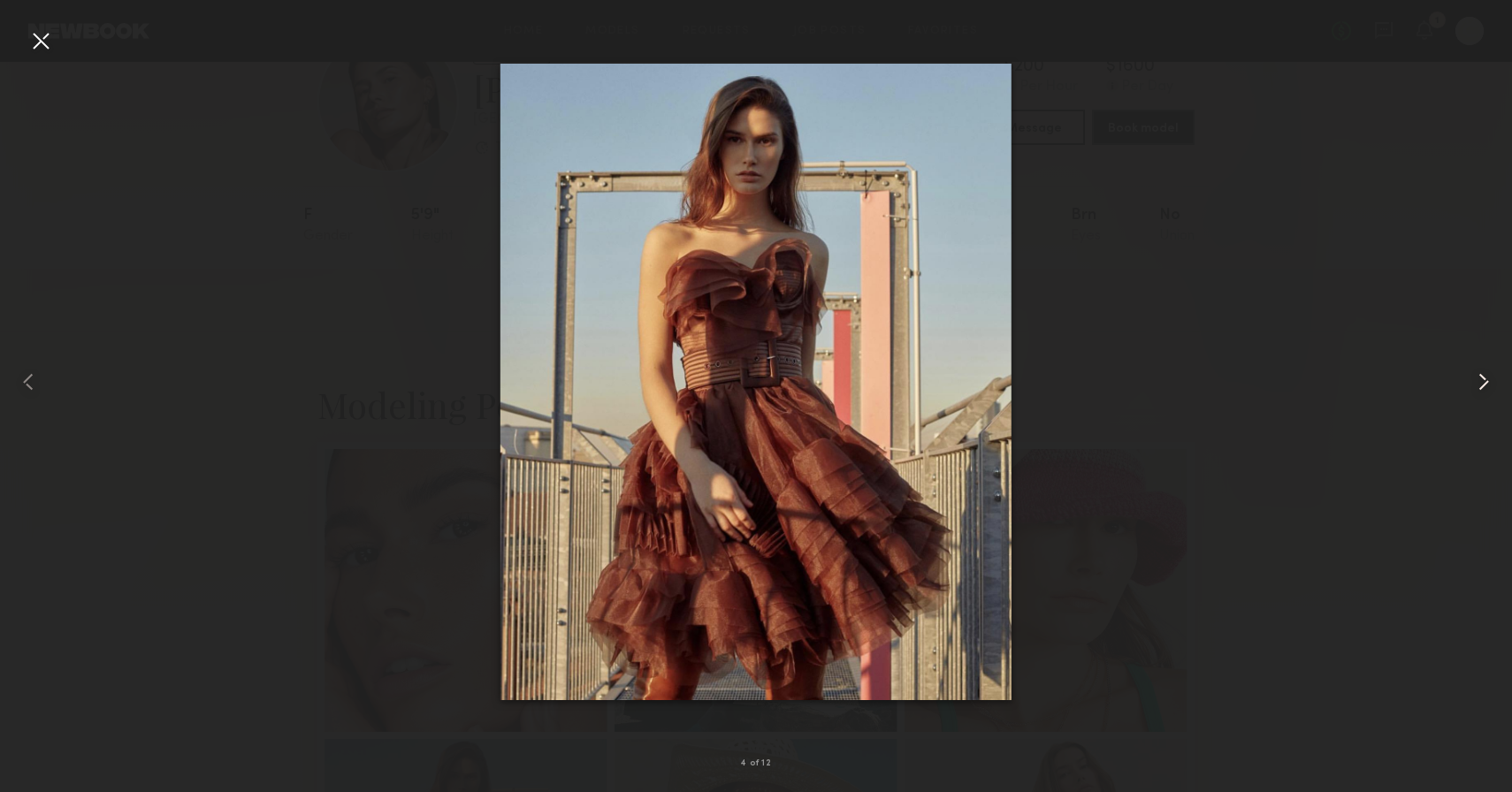
click at [1488, 381] on common-icon at bounding box center [1484, 382] width 28 height 28
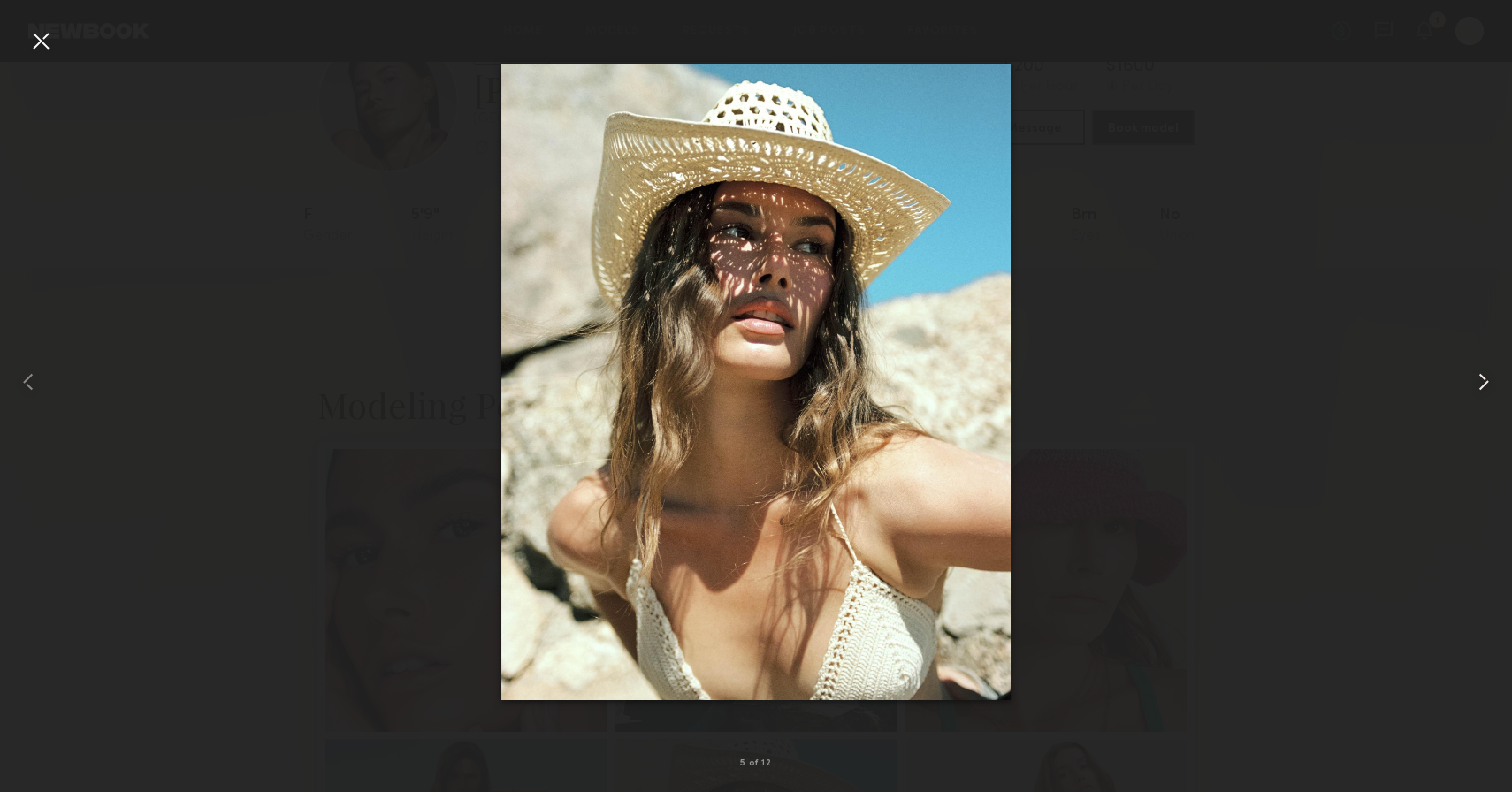
click at [1488, 381] on common-icon at bounding box center [1484, 382] width 28 height 28
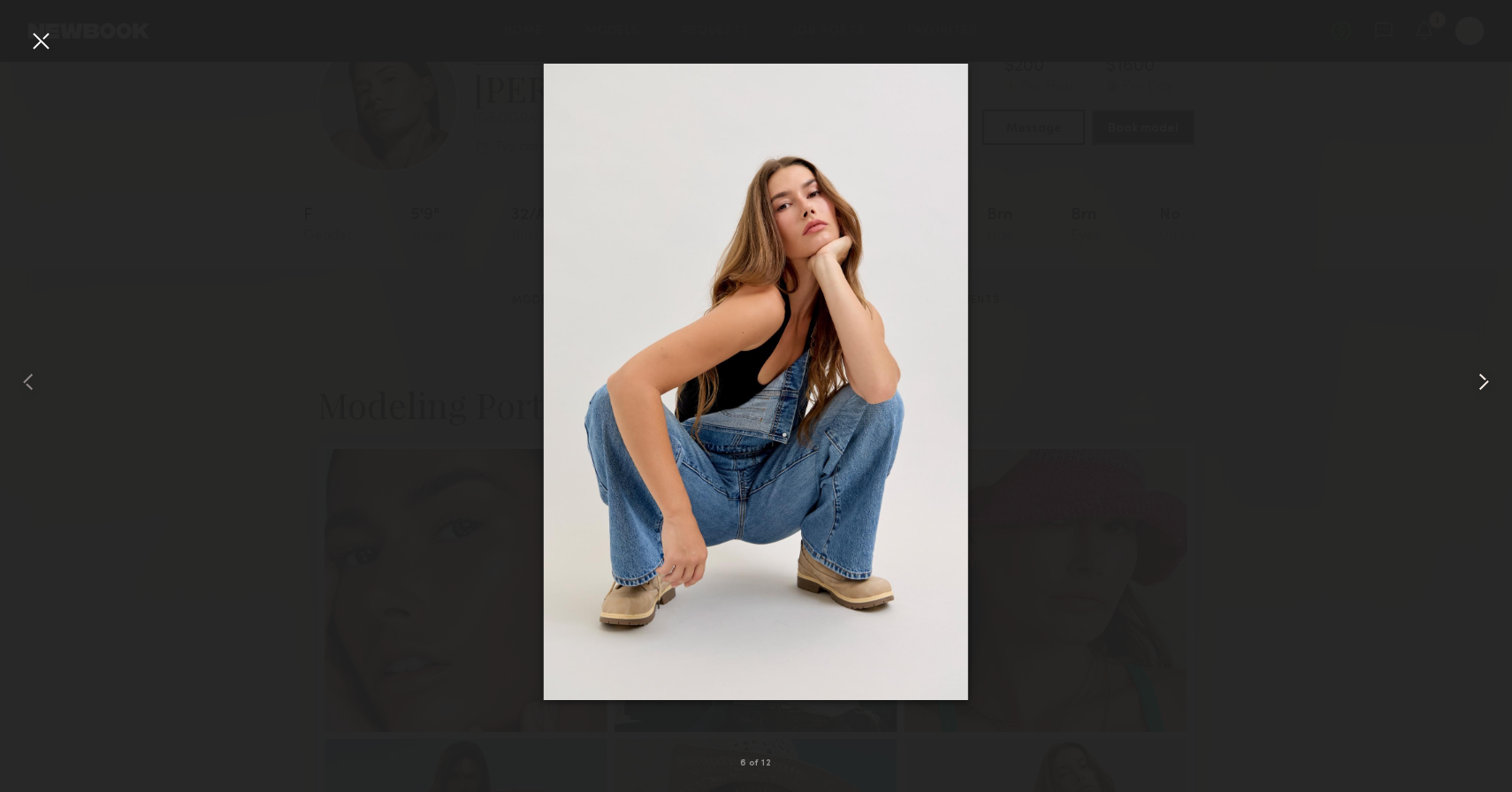
click at [1488, 381] on common-icon at bounding box center [1484, 382] width 28 height 28
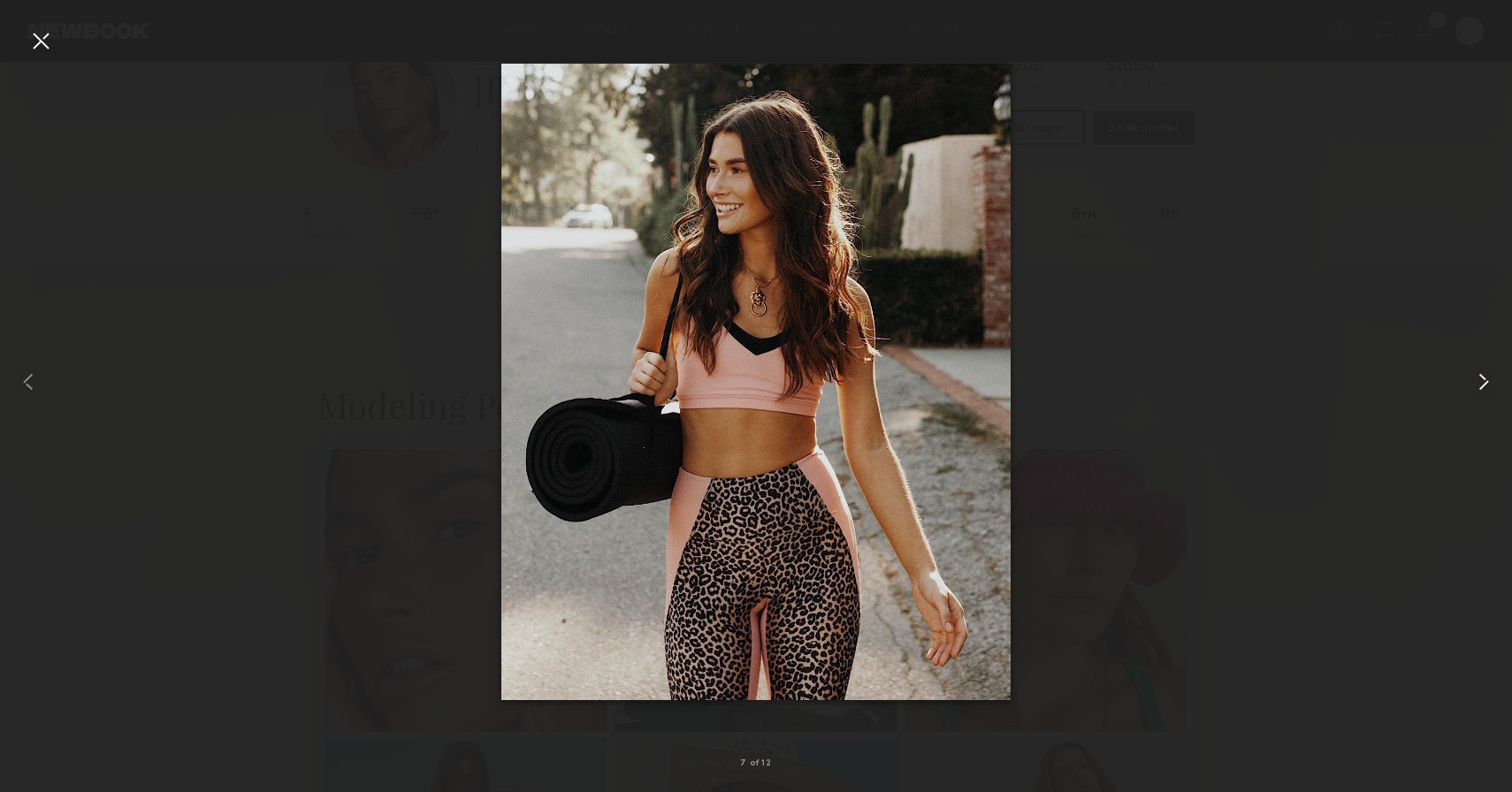
click at [1488, 381] on common-icon at bounding box center [1484, 382] width 28 height 28
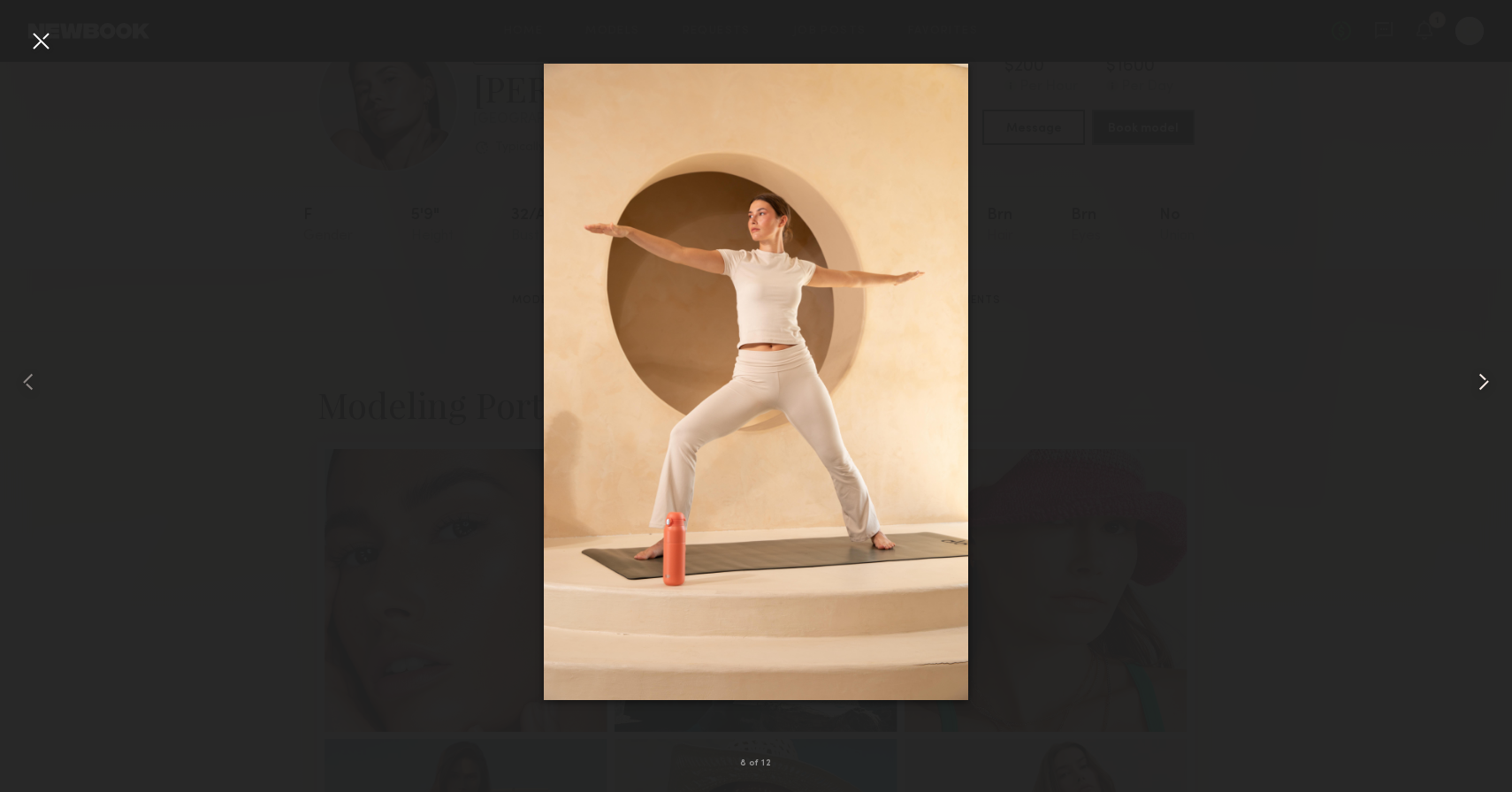
click at [1488, 381] on common-icon at bounding box center [1484, 382] width 28 height 28
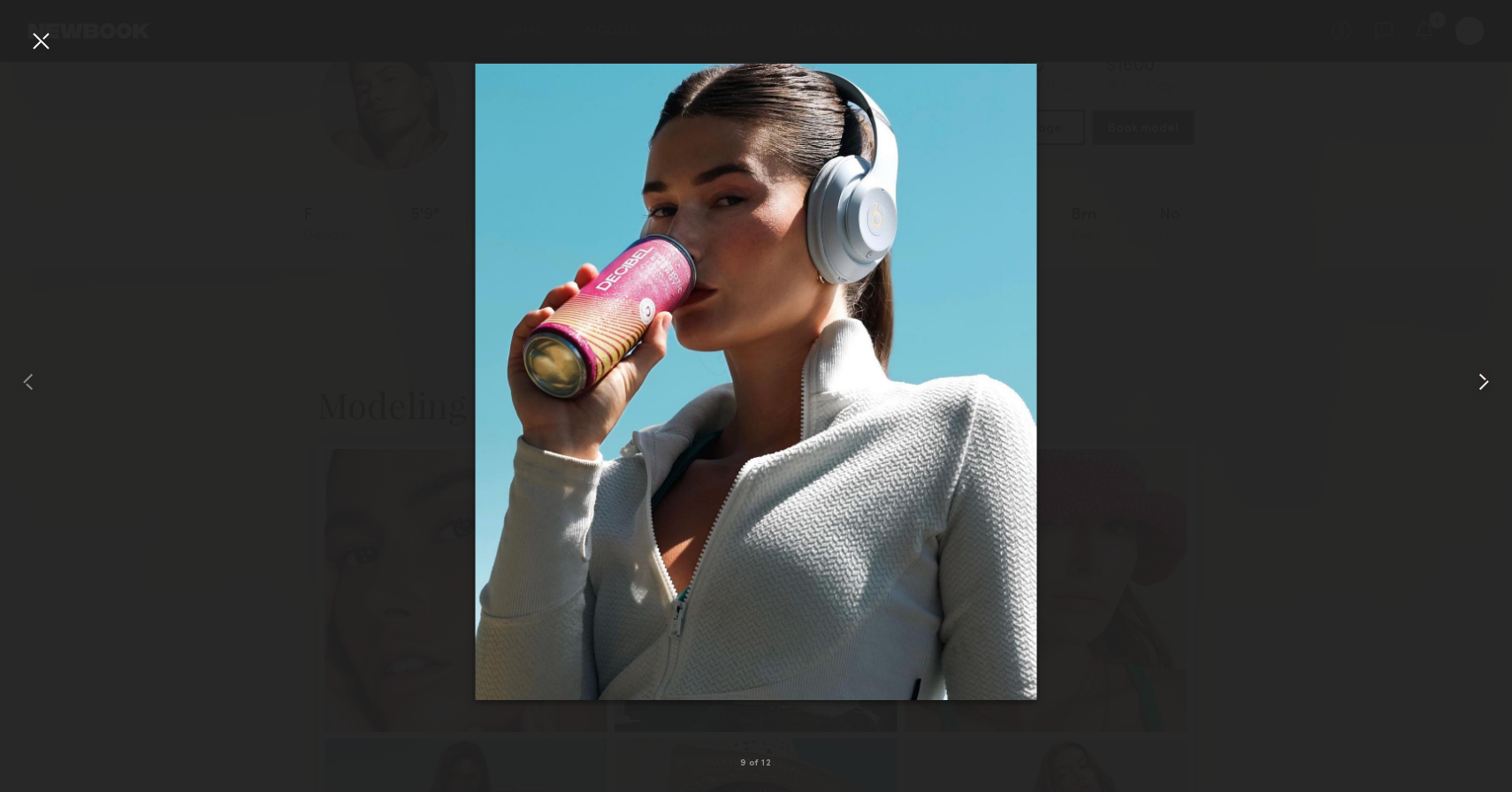
click at [1488, 381] on common-icon at bounding box center [1484, 382] width 28 height 28
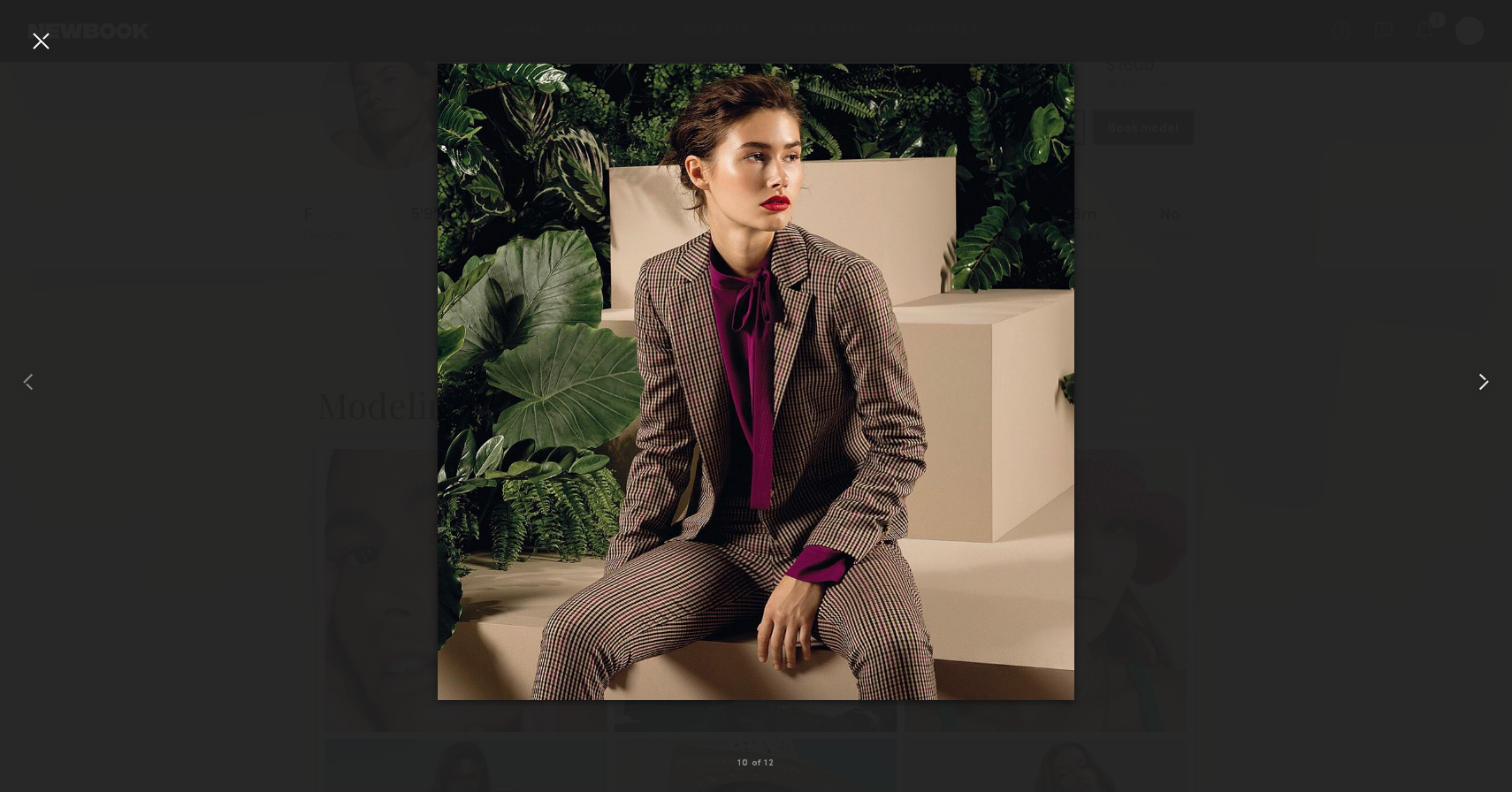
click at [1488, 381] on common-icon at bounding box center [1484, 382] width 28 height 28
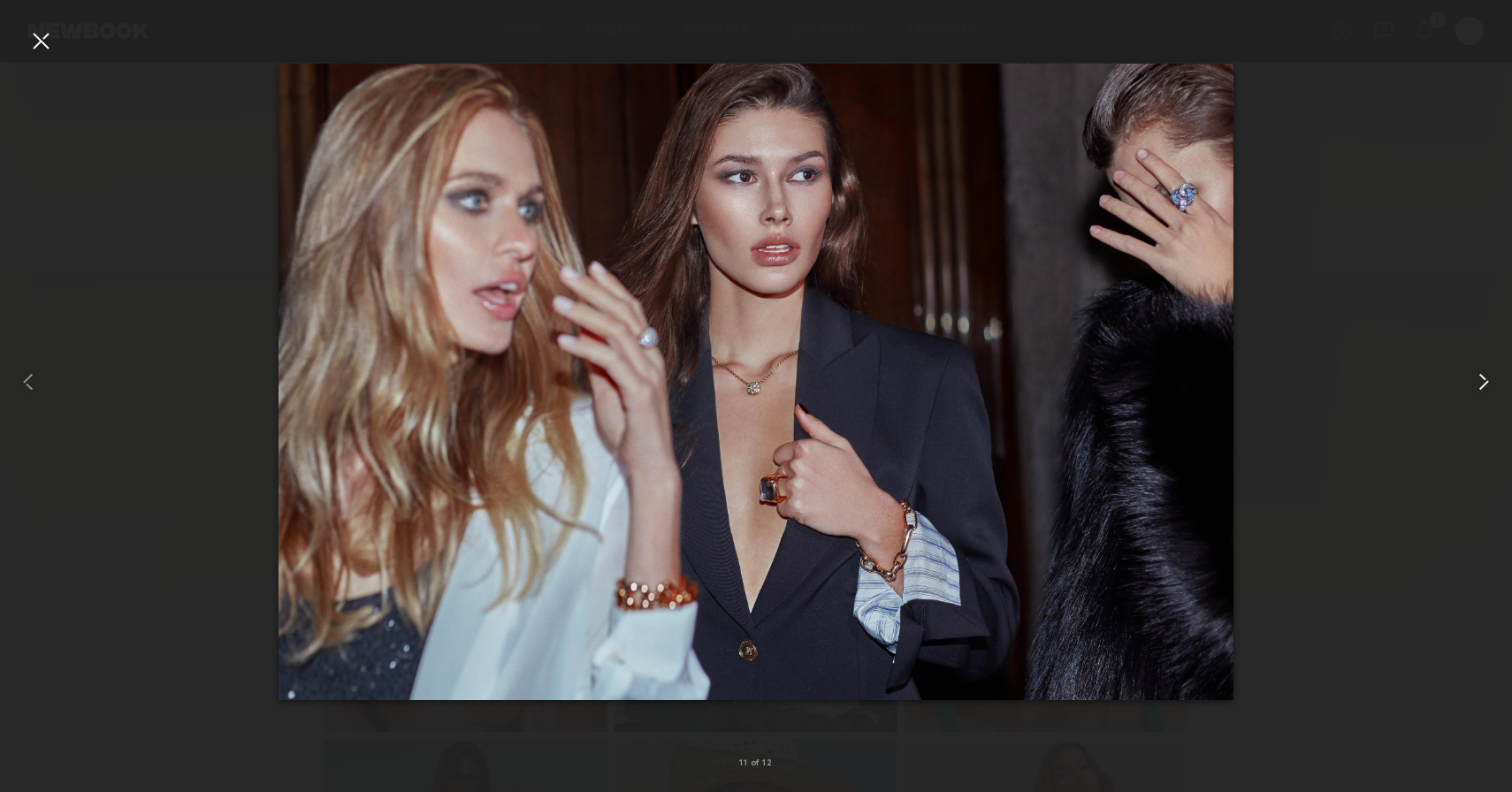
click at [1488, 381] on common-icon at bounding box center [1484, 382] width 28 height 28
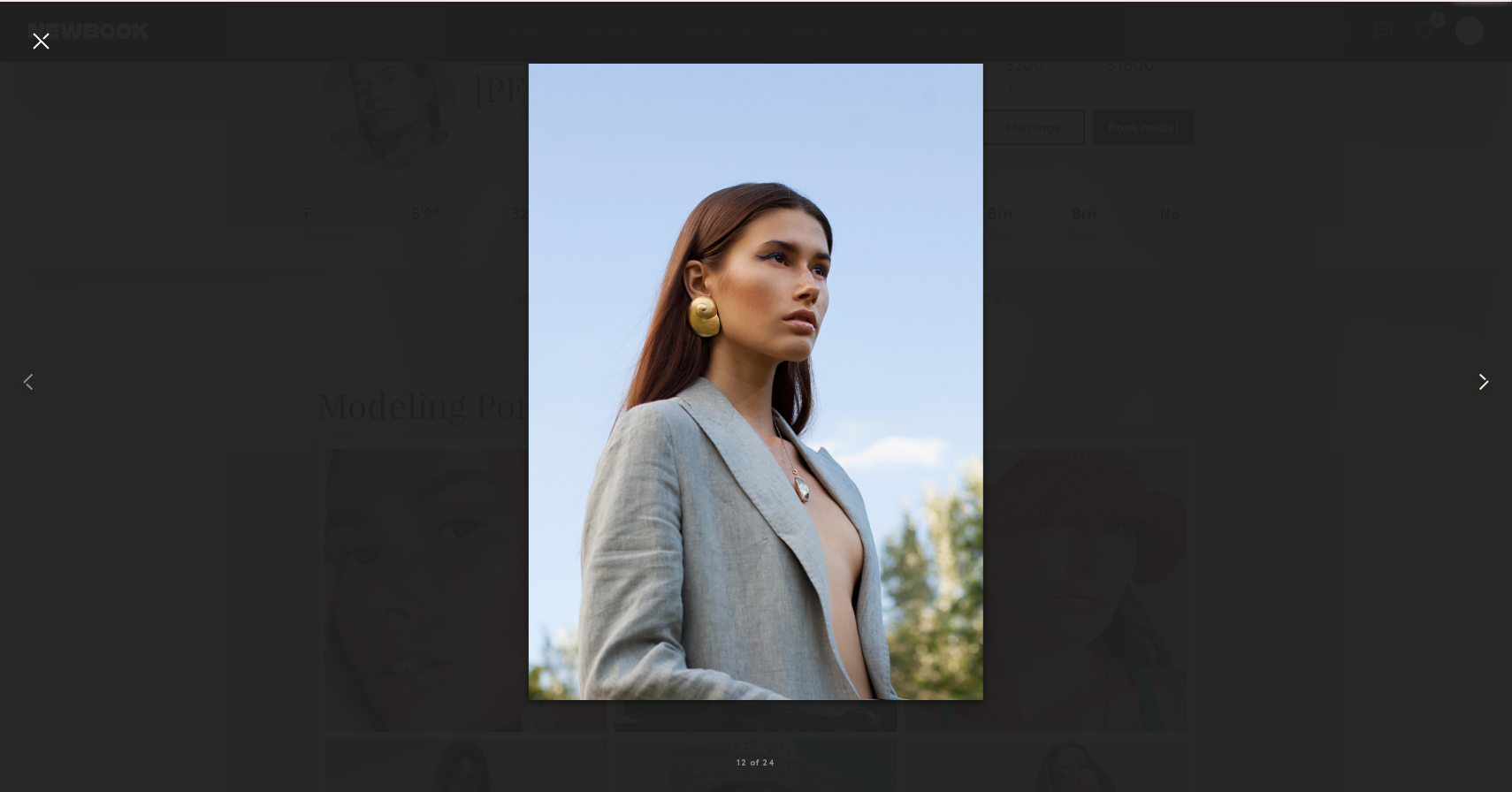
click at [1489, 381] on common-icon at bounding box center [1484, 382] width 28 height 28
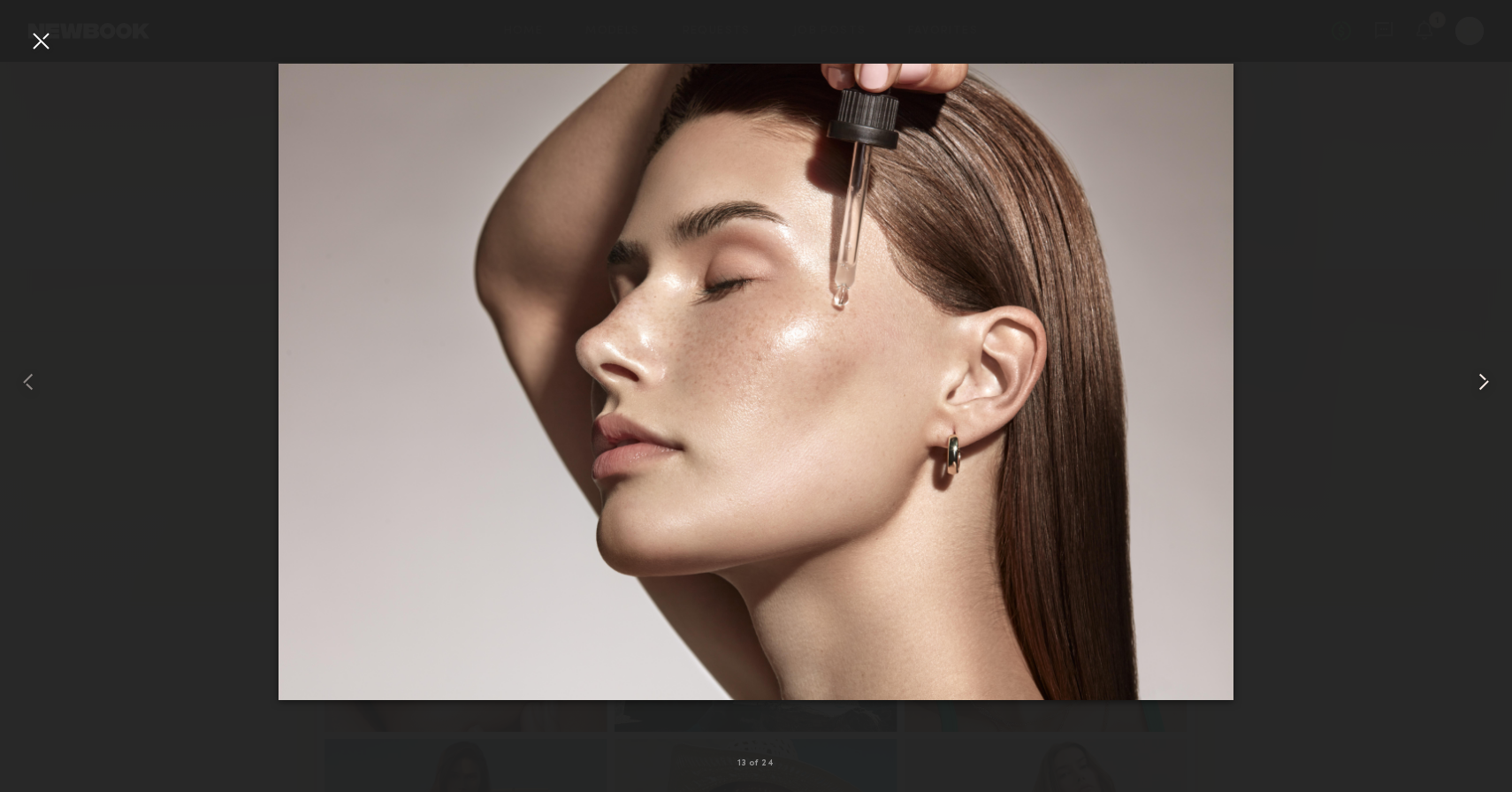
click at [1489, 381] on common-icon at bounding box center [1484, 382] width 28 height 28
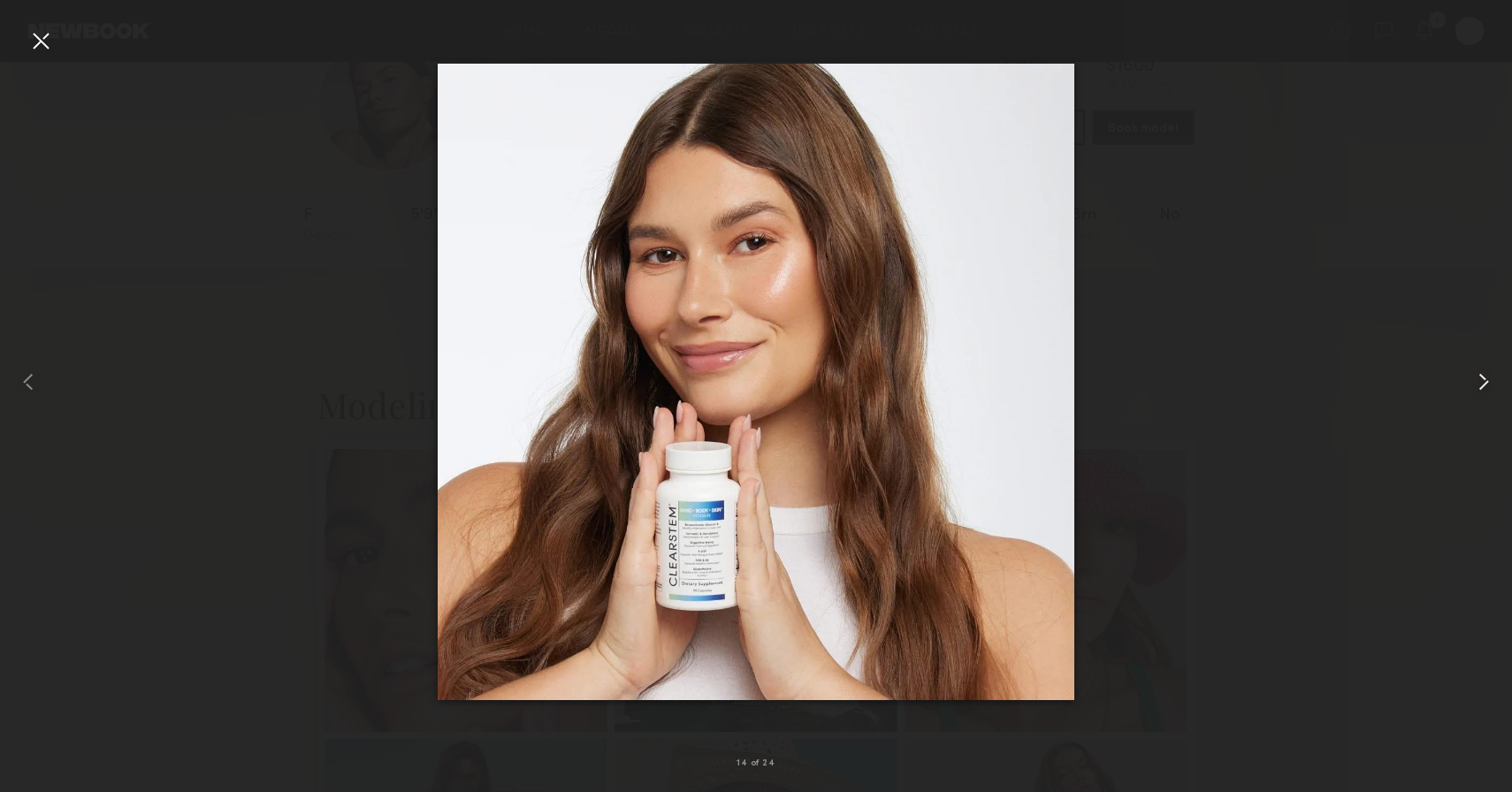
click at [1490, 381] on common-icon at bounding box center [1484, 382] width 28 height 28
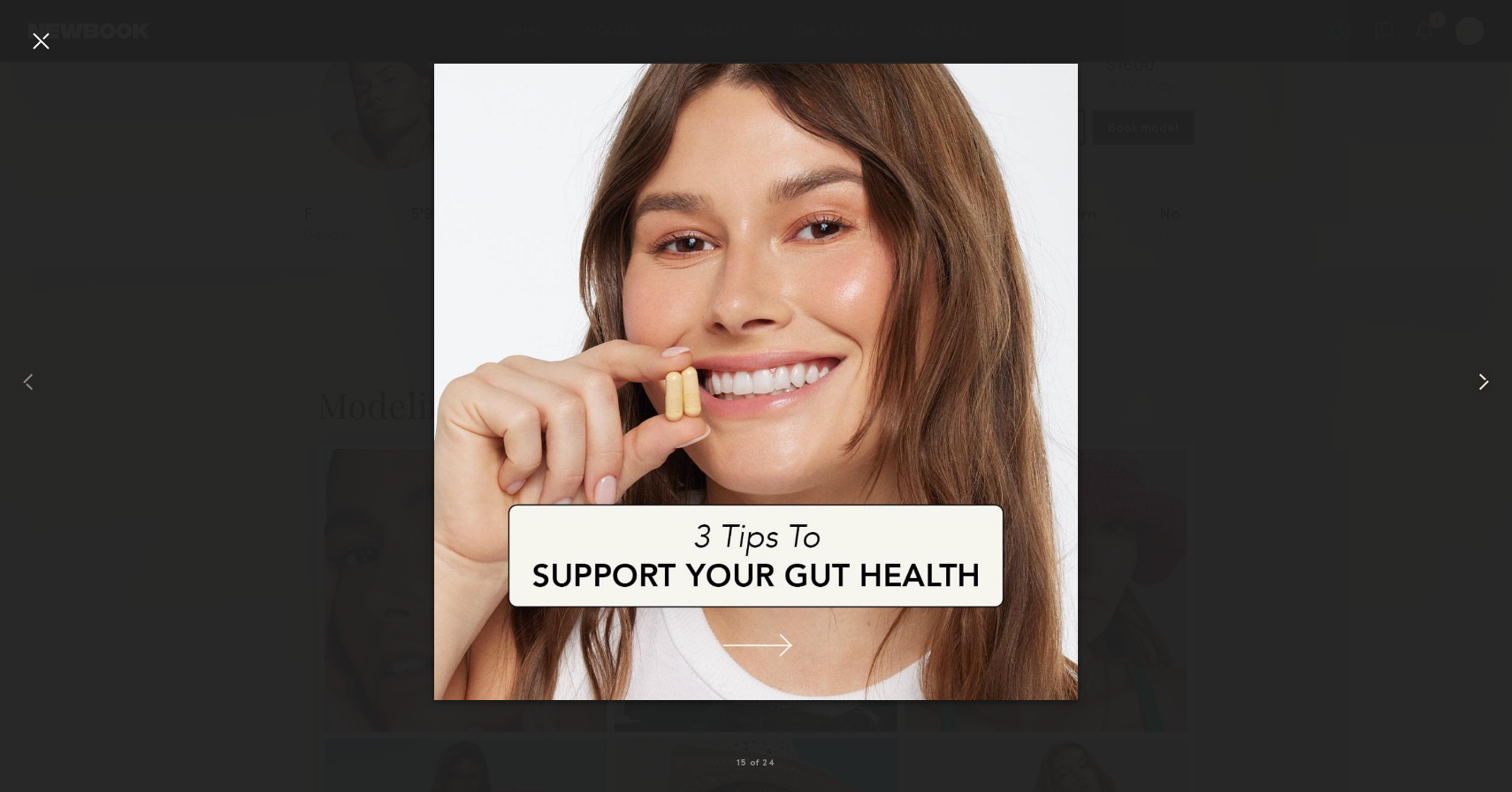
click at [1490, 381] on common-icon at bounding box center [1484, 382] width 28 height 28
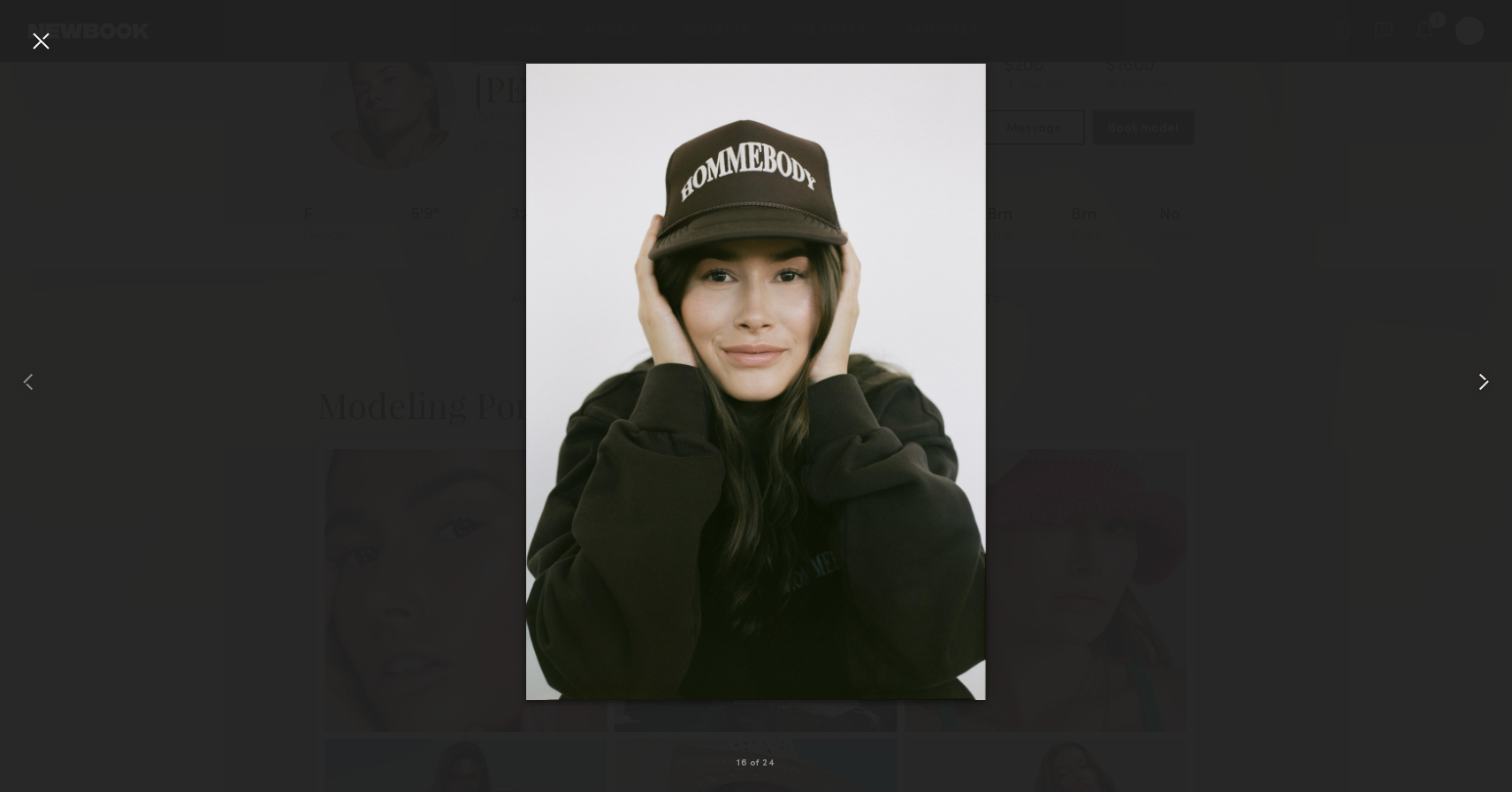
click at [1490, 381] on common-icon at bounding box center [1484, 382] width 28 height 28
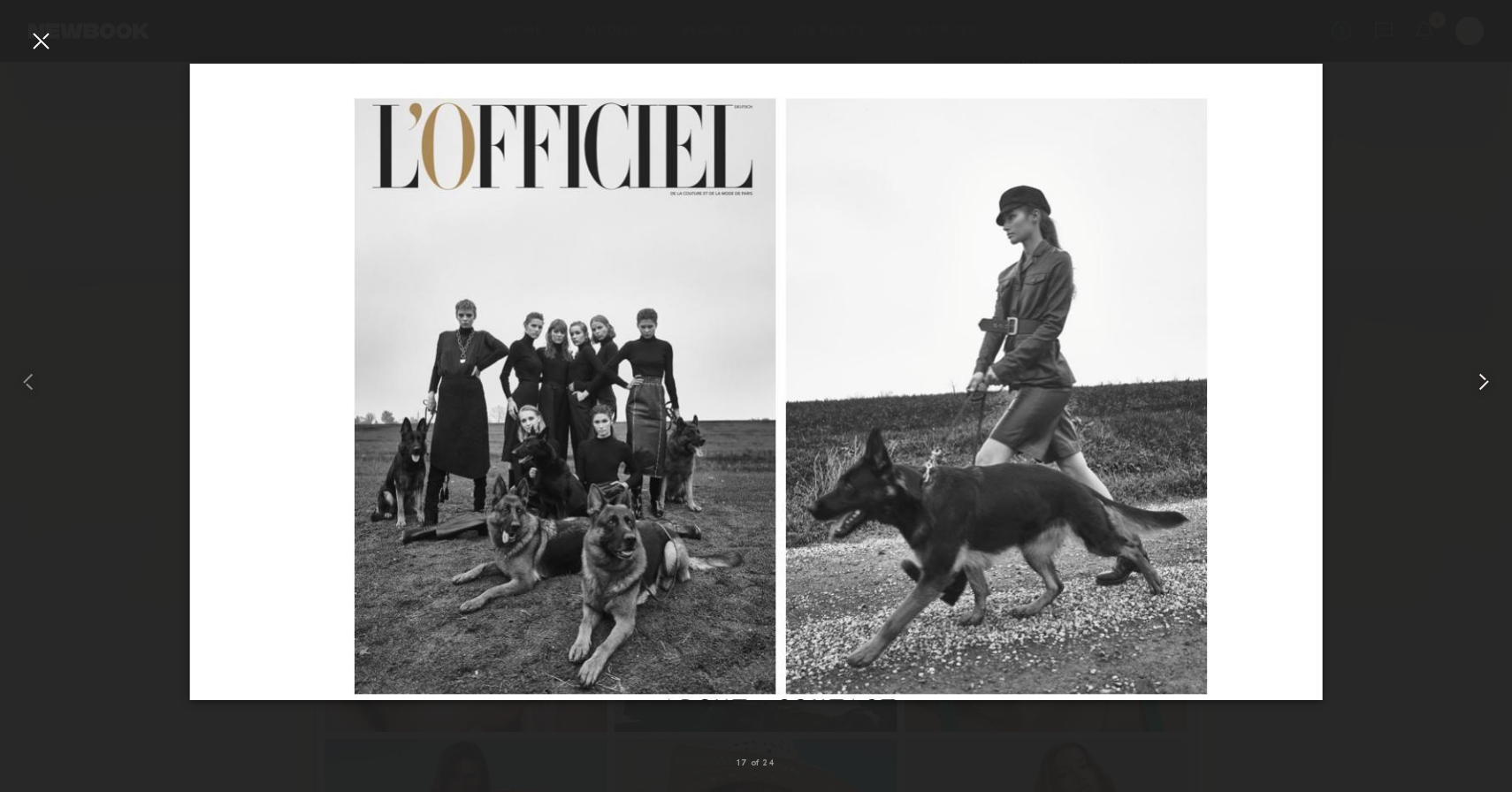
click at [1491, 381] on common-icon at bounding box center [1484, 382] width 28 height 28
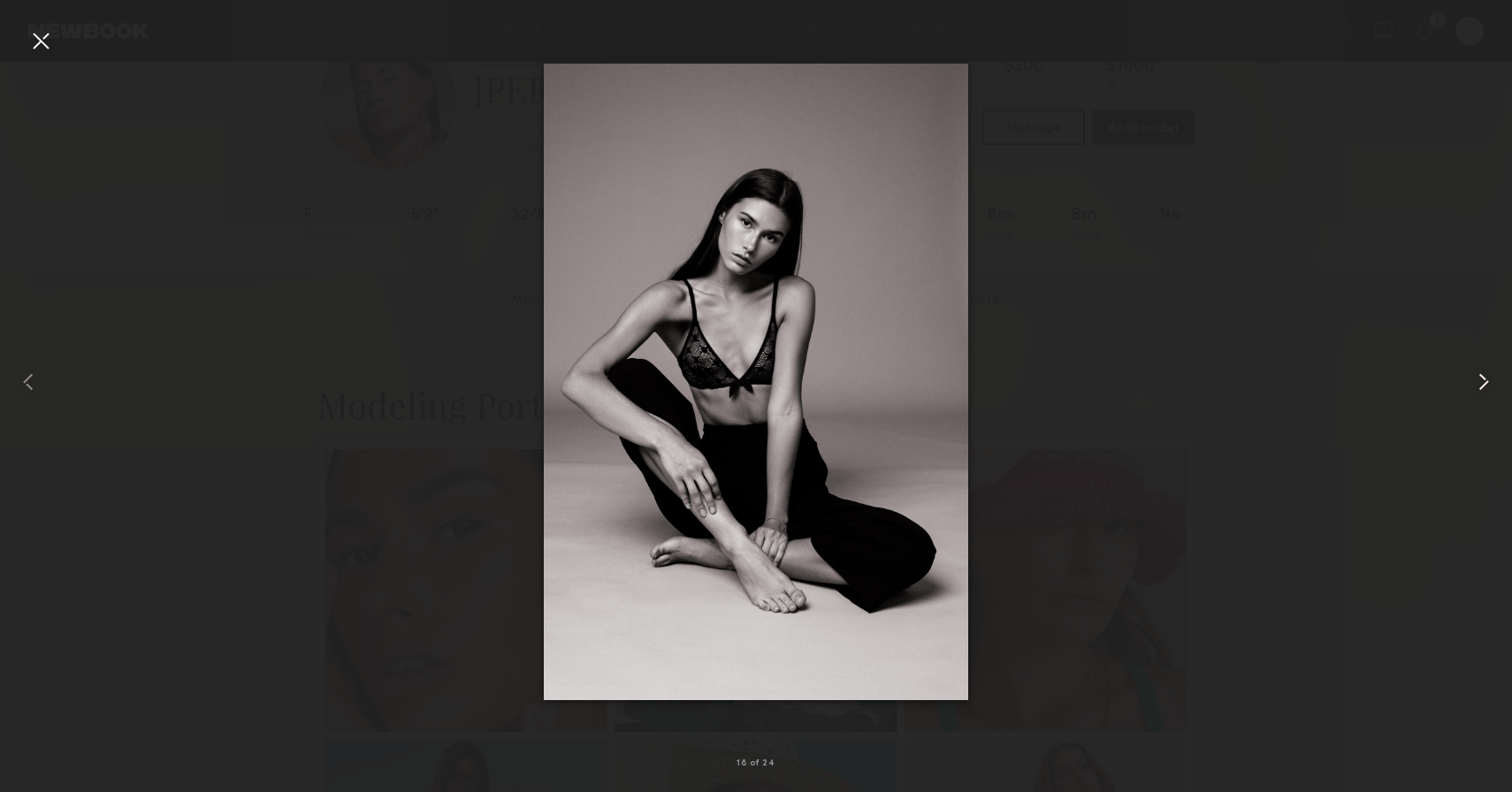
click at [1491, 381] on common-icon at bounding box center [1484, 382] width 28 height 28
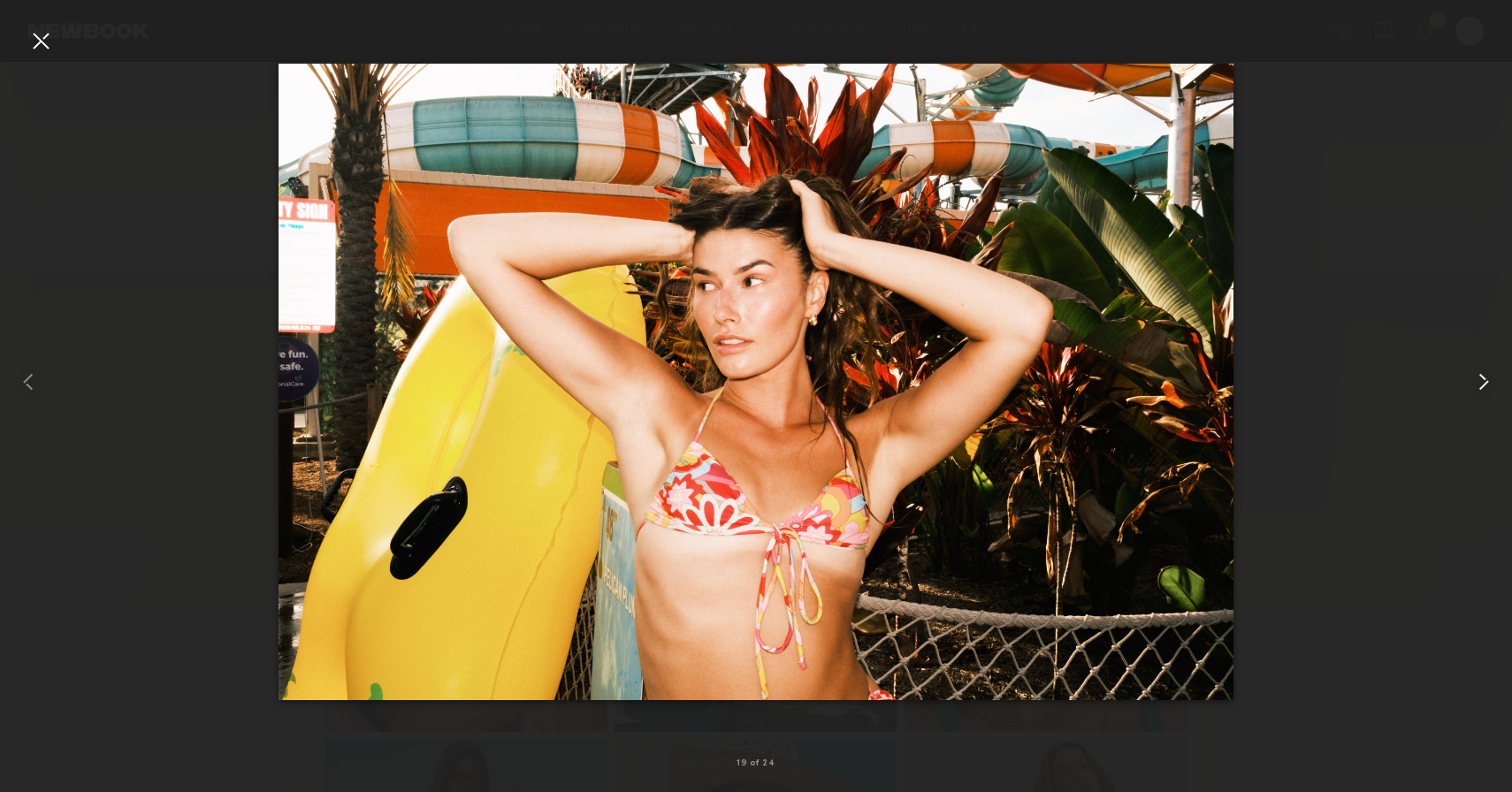
click at [1491, 381] on common-icon at bounding box center [1484, 382] width 28 height 28
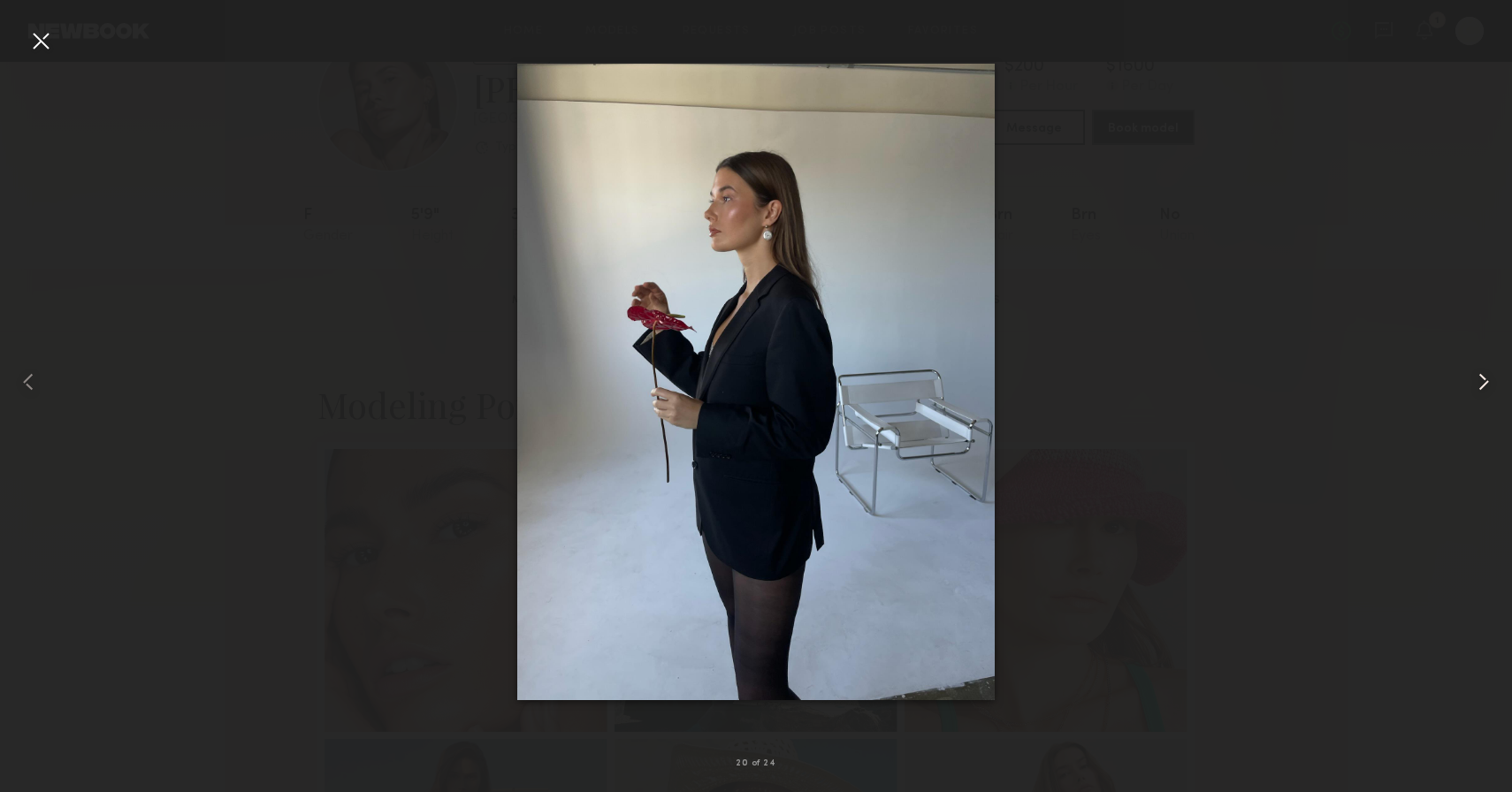
click at [1491, 381] on common-icon at bounding box center [1484, 382] width 28 height 28
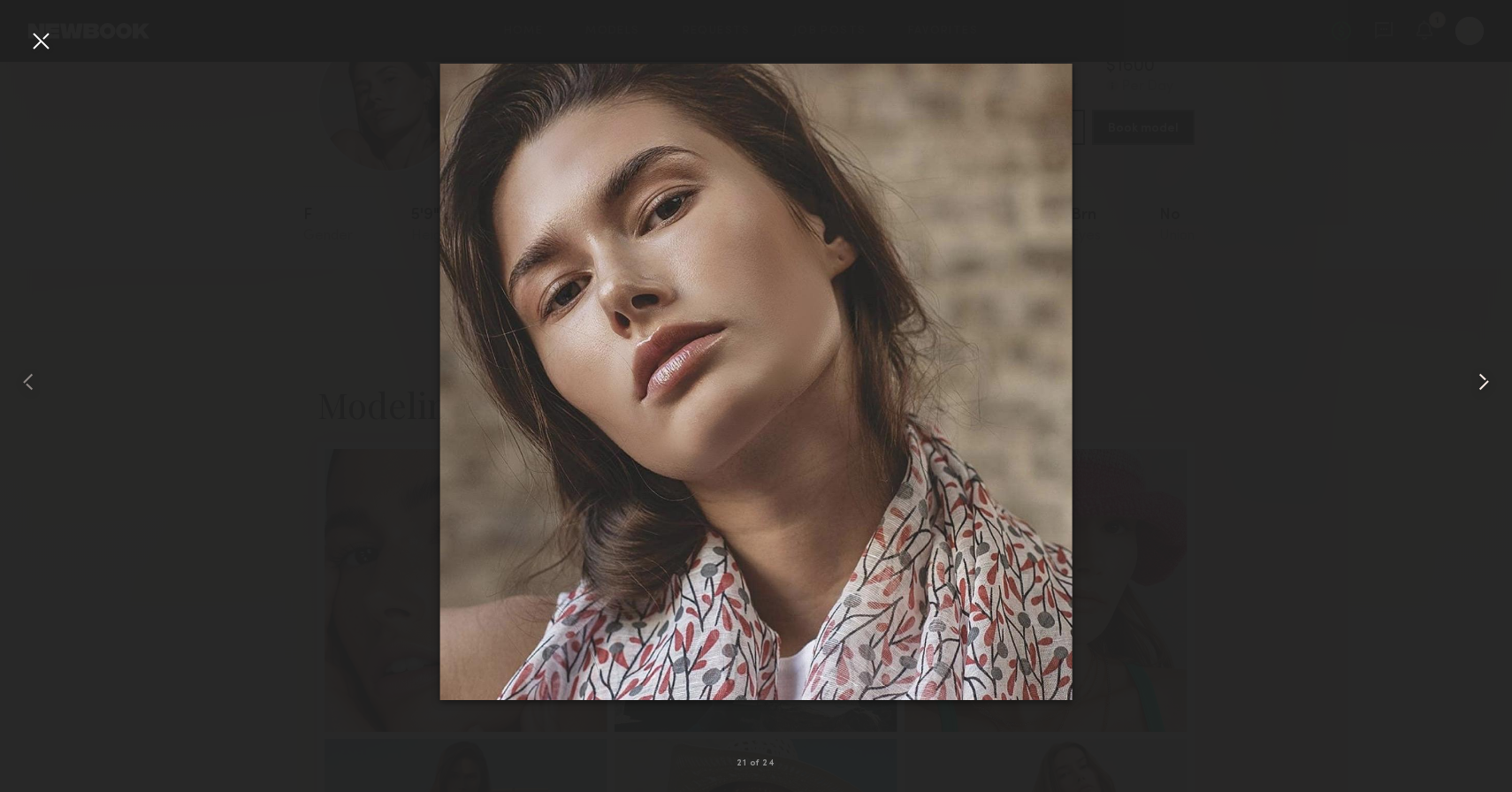
click at [1492, 382] on common-icon at bounding box center [1484, 382] width 28 height 28
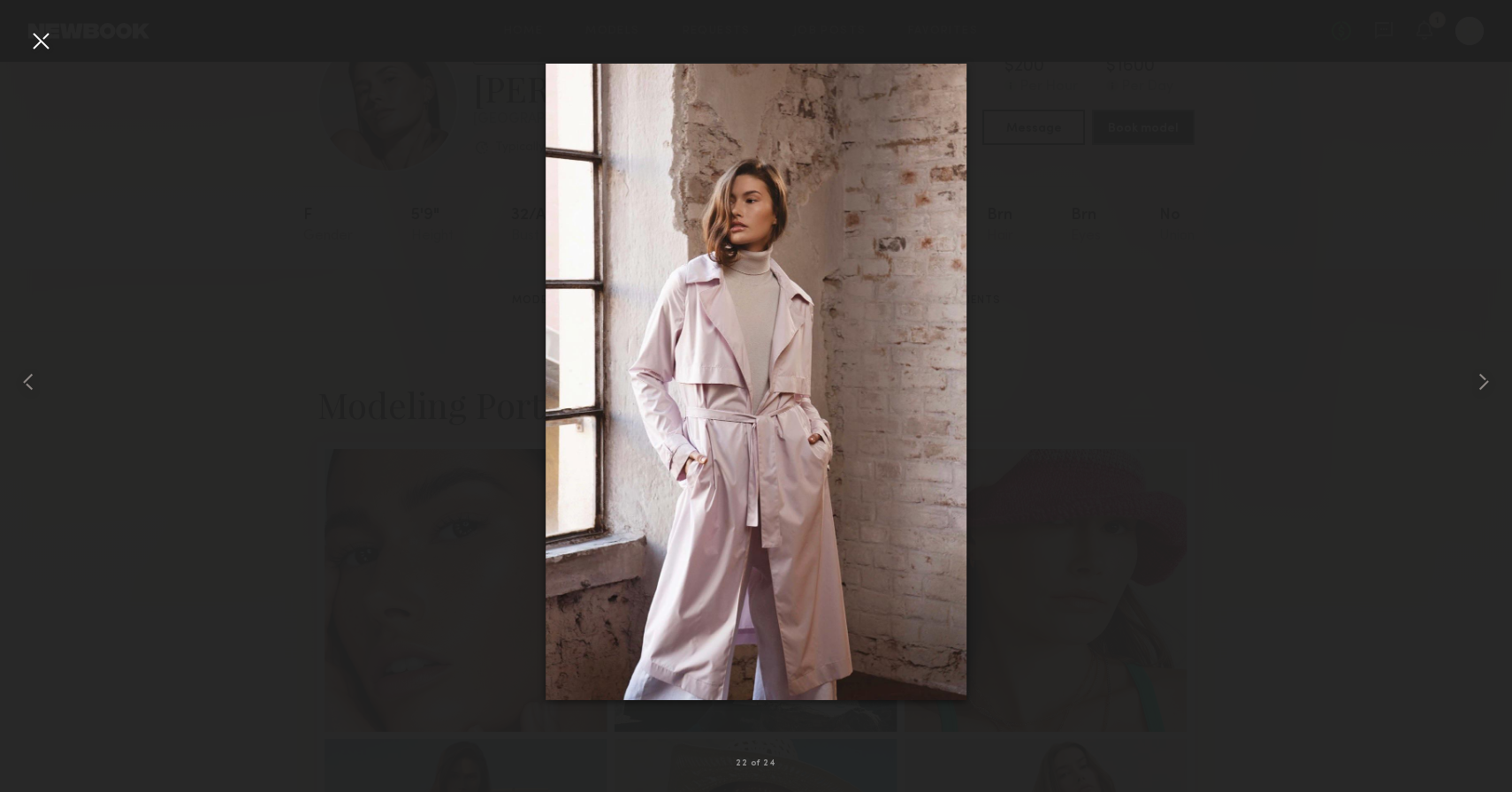
click at [40, 45] on div at bounding box center [41, 41] width 28 height 28
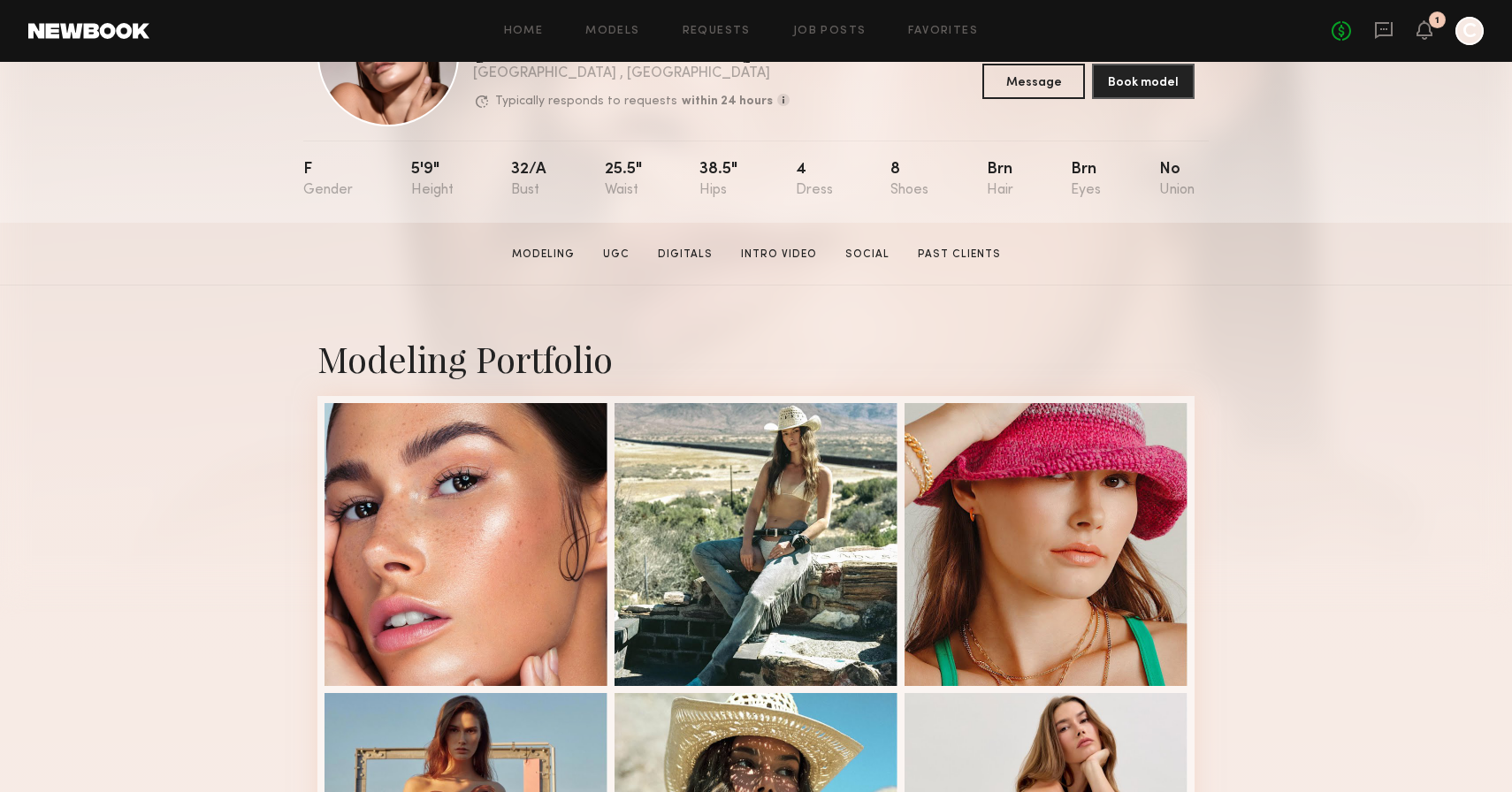
scroll to position [131, 0]
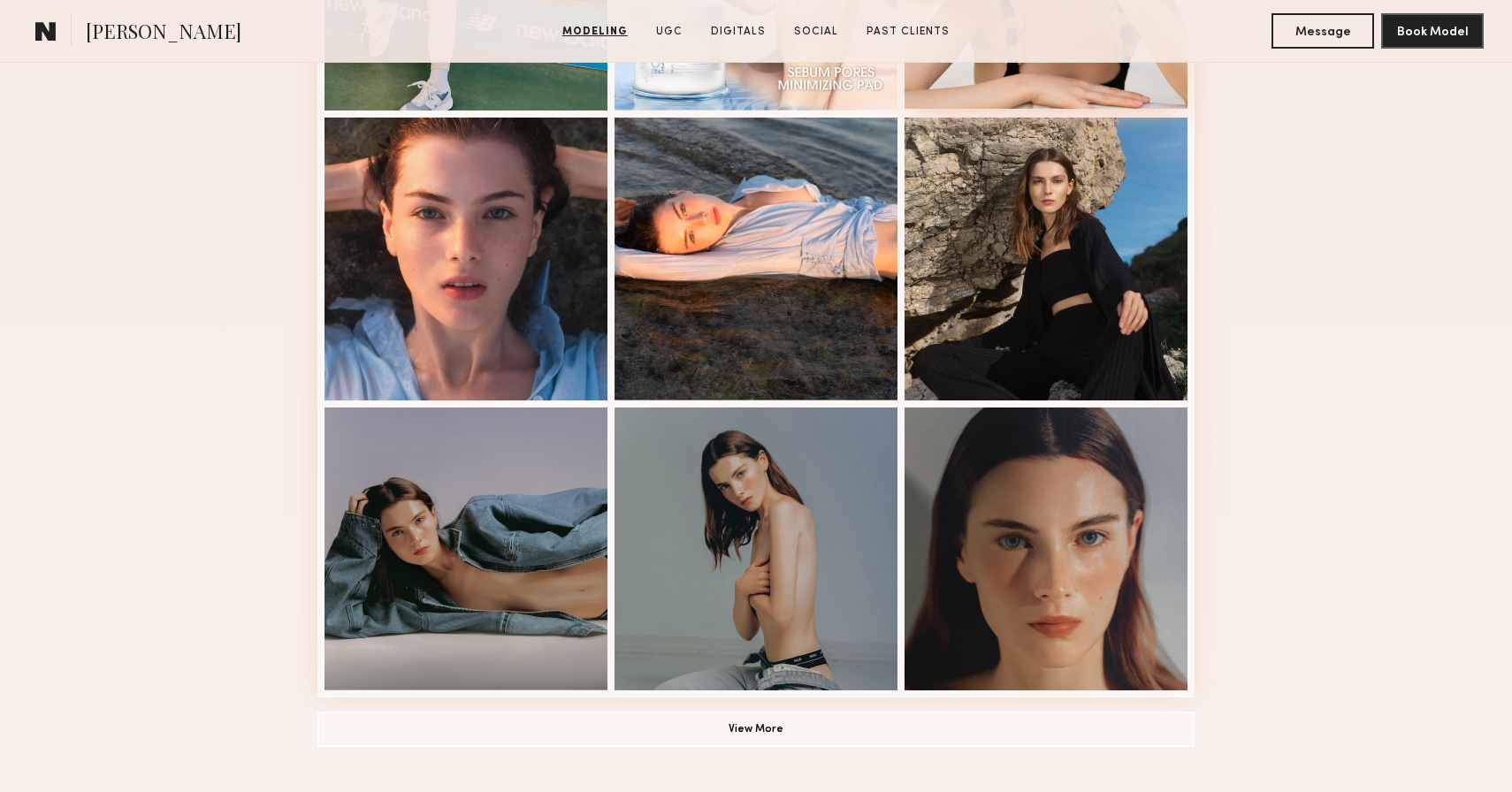
scroll to position [1073, 0]
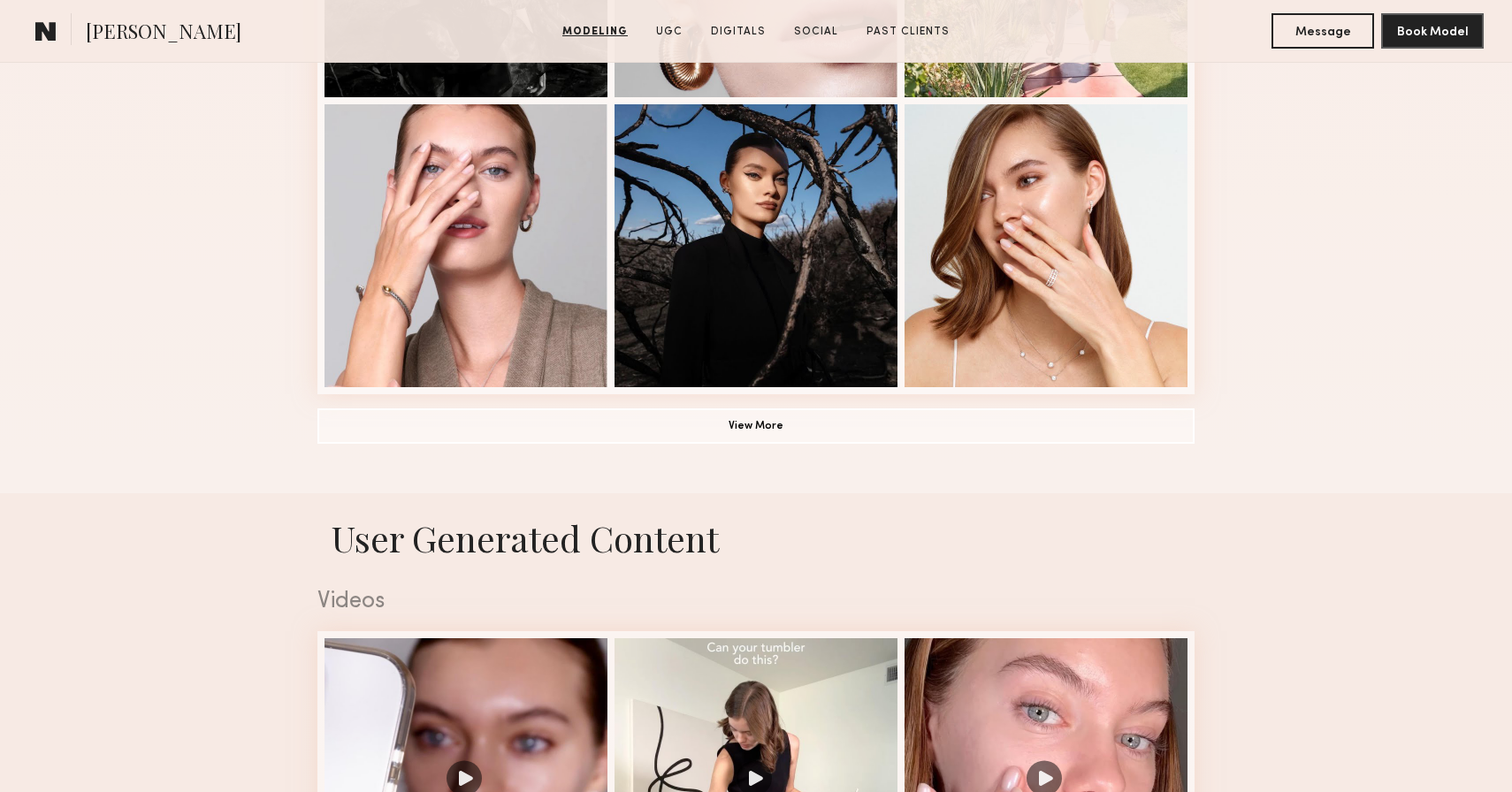
scroll to position [1434, 0]
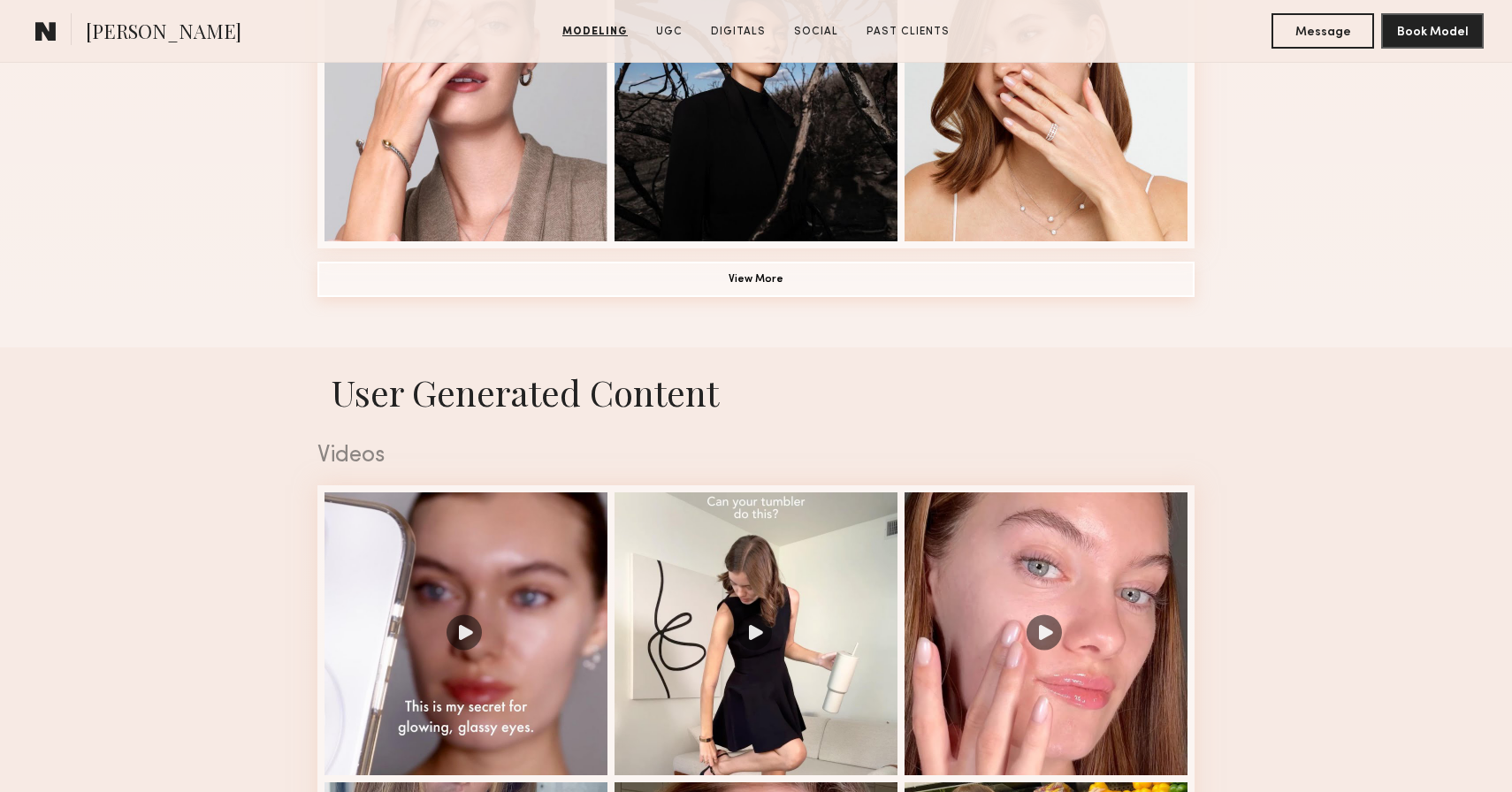
click at [835, 276] on button "View More" at bounding box center [756, 279] width 878 height 35
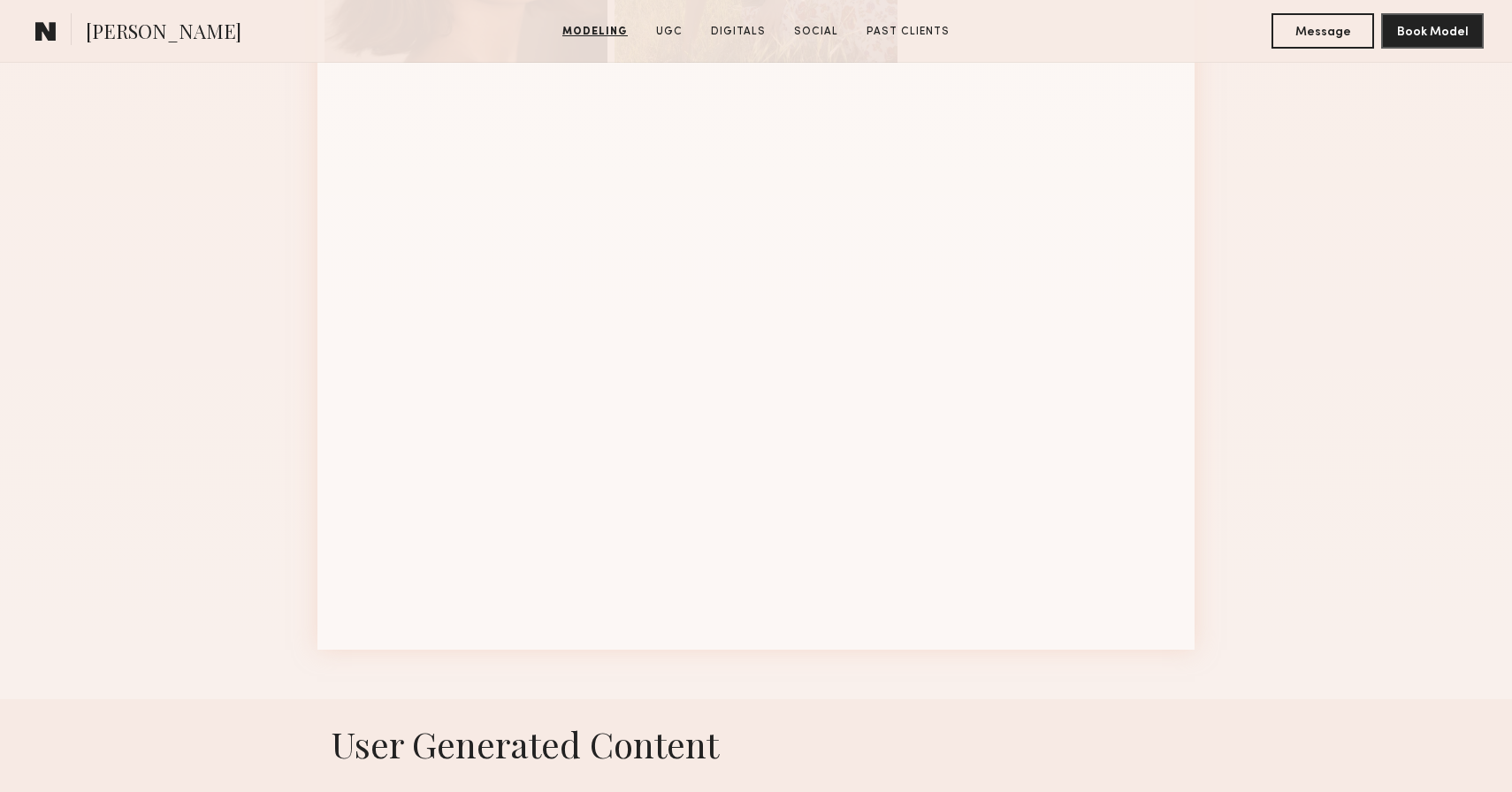
scroll to position [2195, 0]
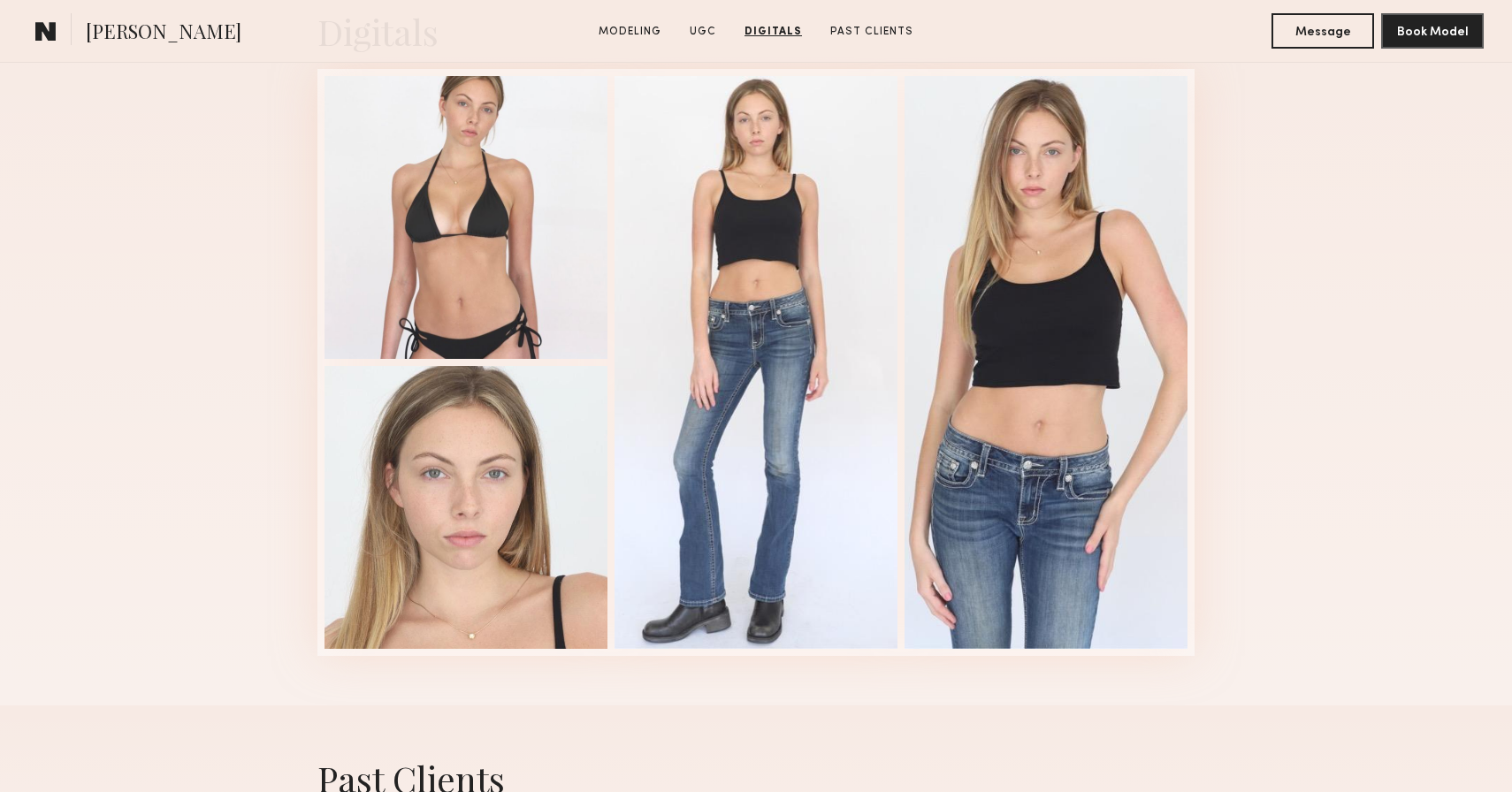
scroll to position [4147, 0]
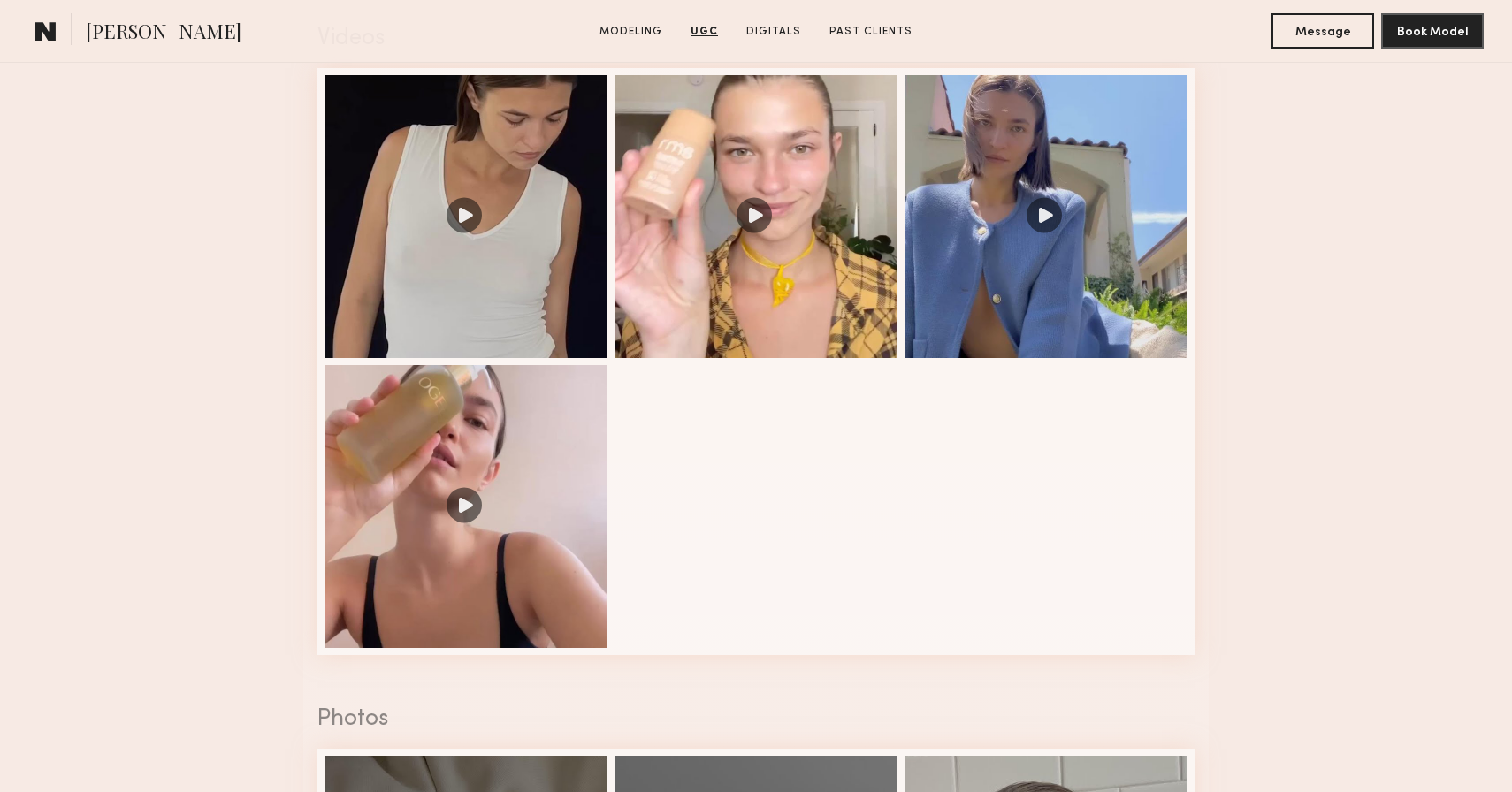
scroll to position [2575, 0]
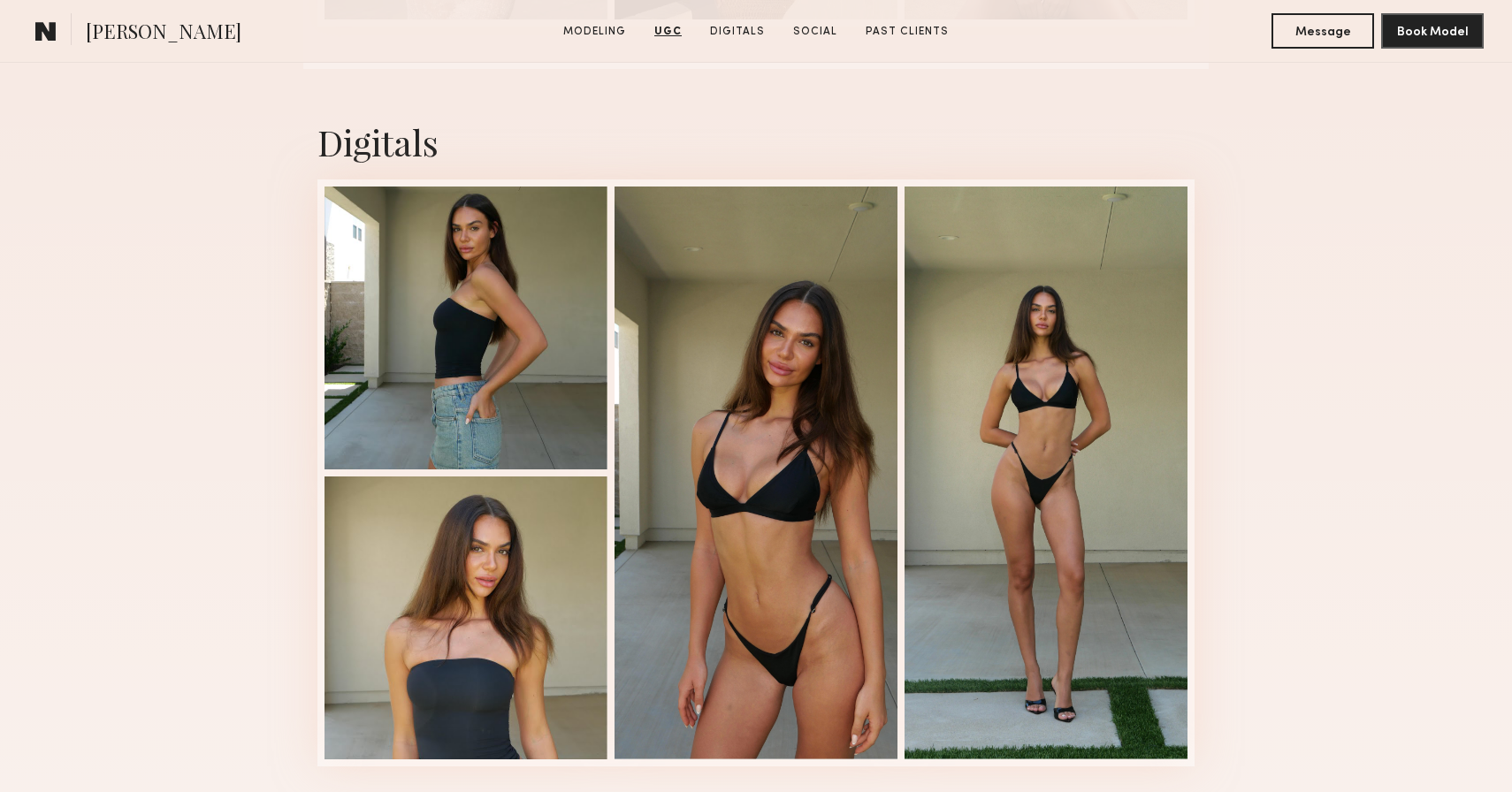
scroll to position [4382, 0]
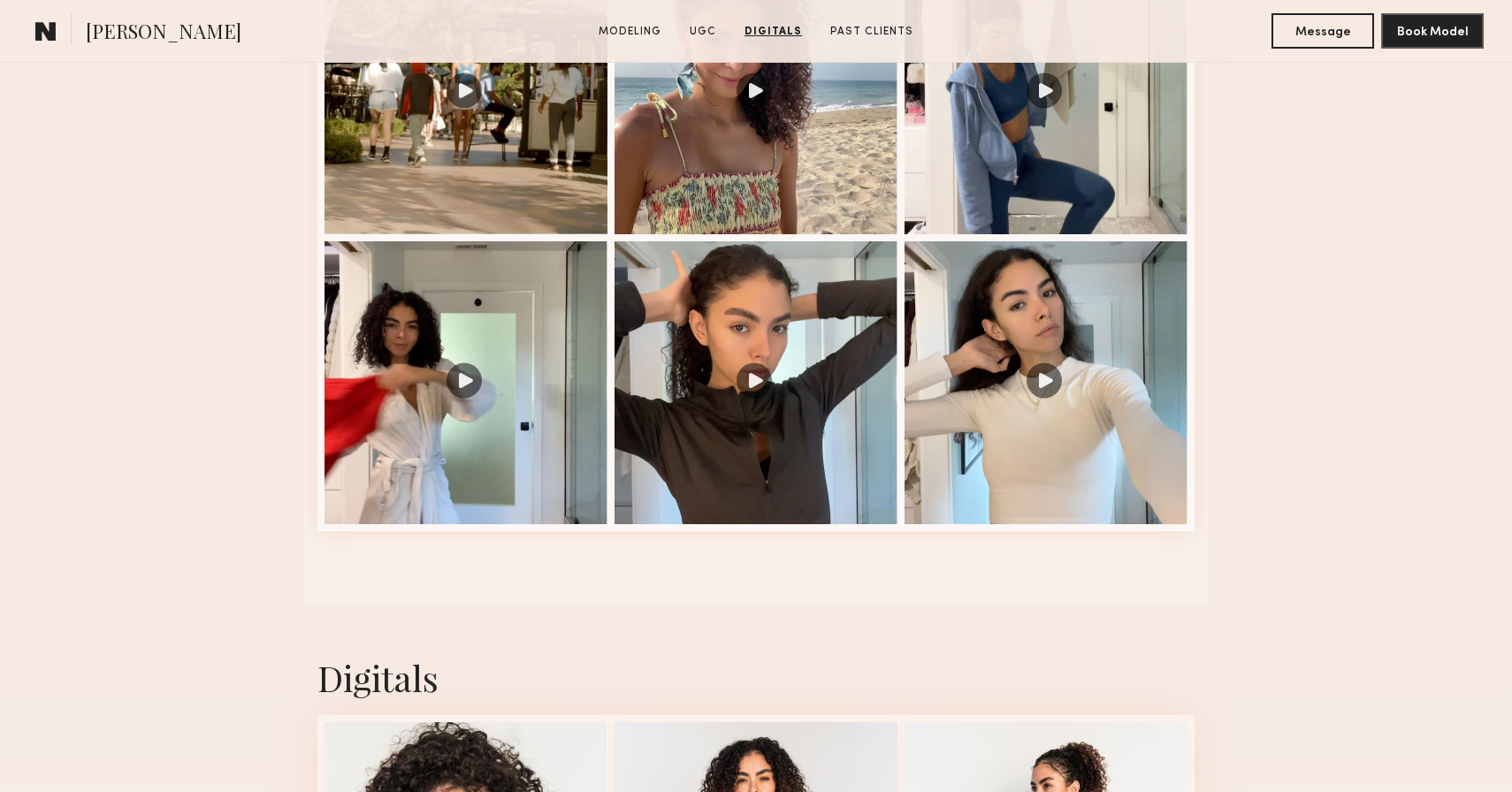
scroll to position [2550, 0]
